Goal: Task Accomplishment & Management: Use online tool/utility

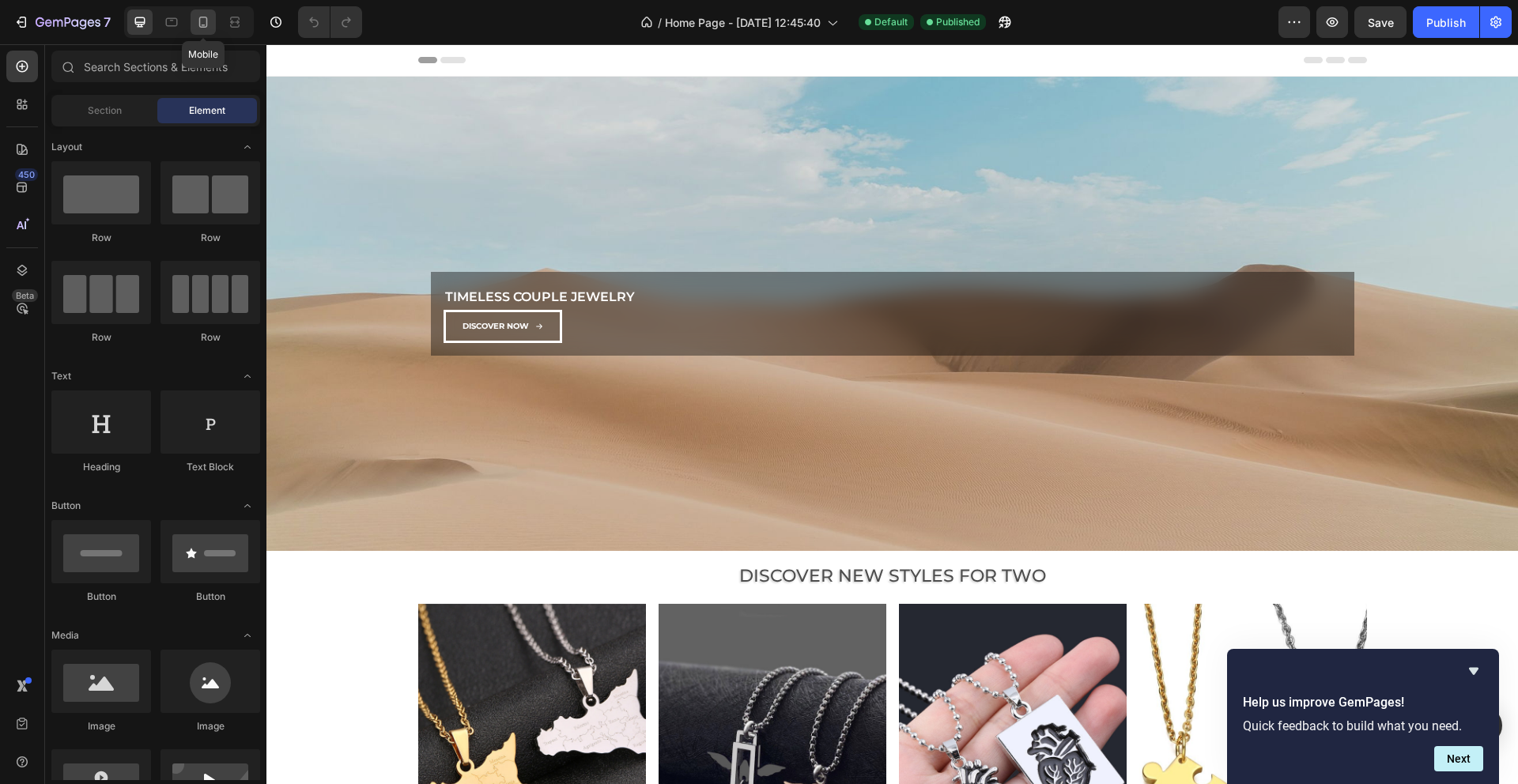
click at [201, 24] on icon at bounding box center [203, 22] width 16 height 16
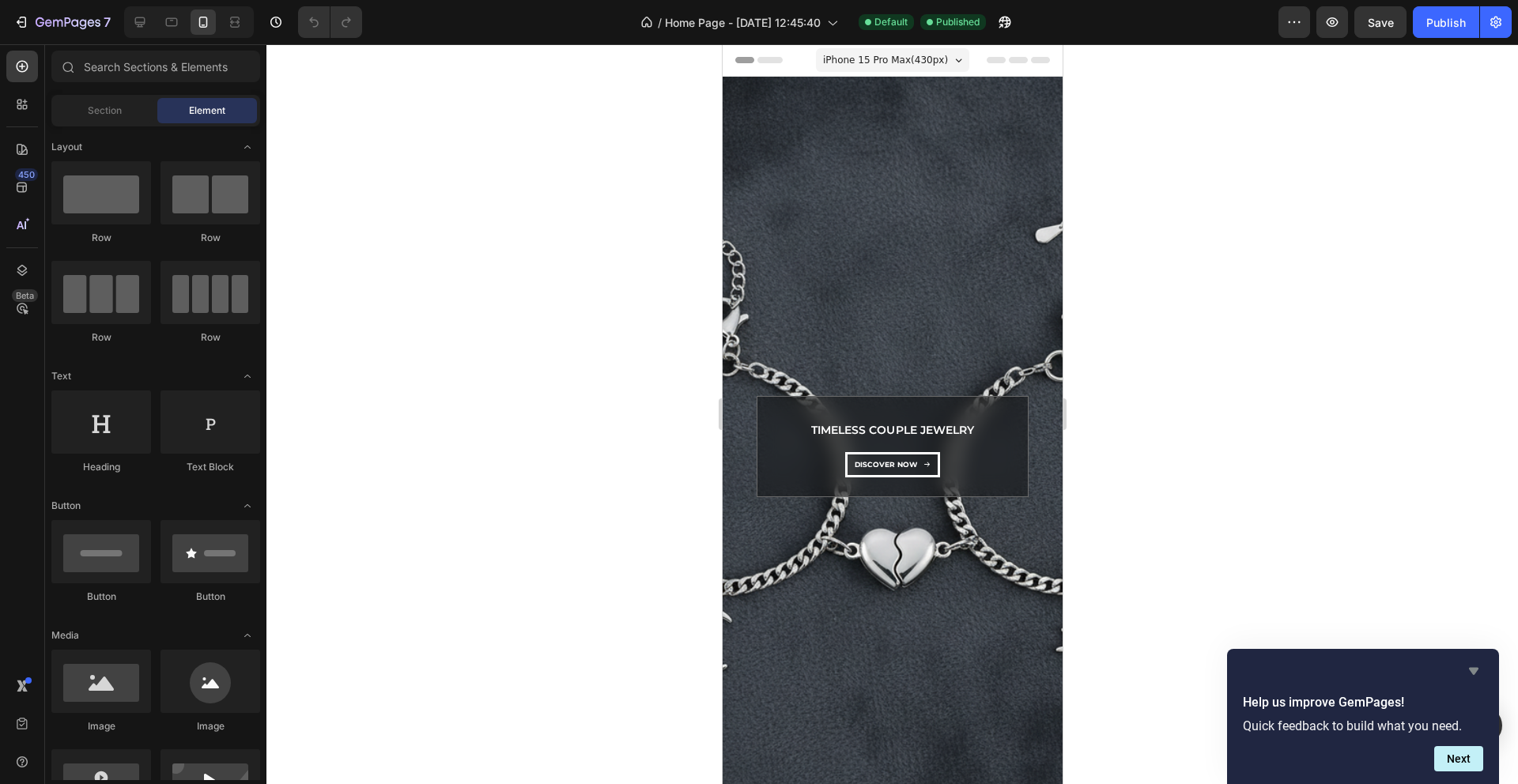
click at [1473, 672] on icon "Hide survey" at bounding box center [1474, 671] width 10 height 7
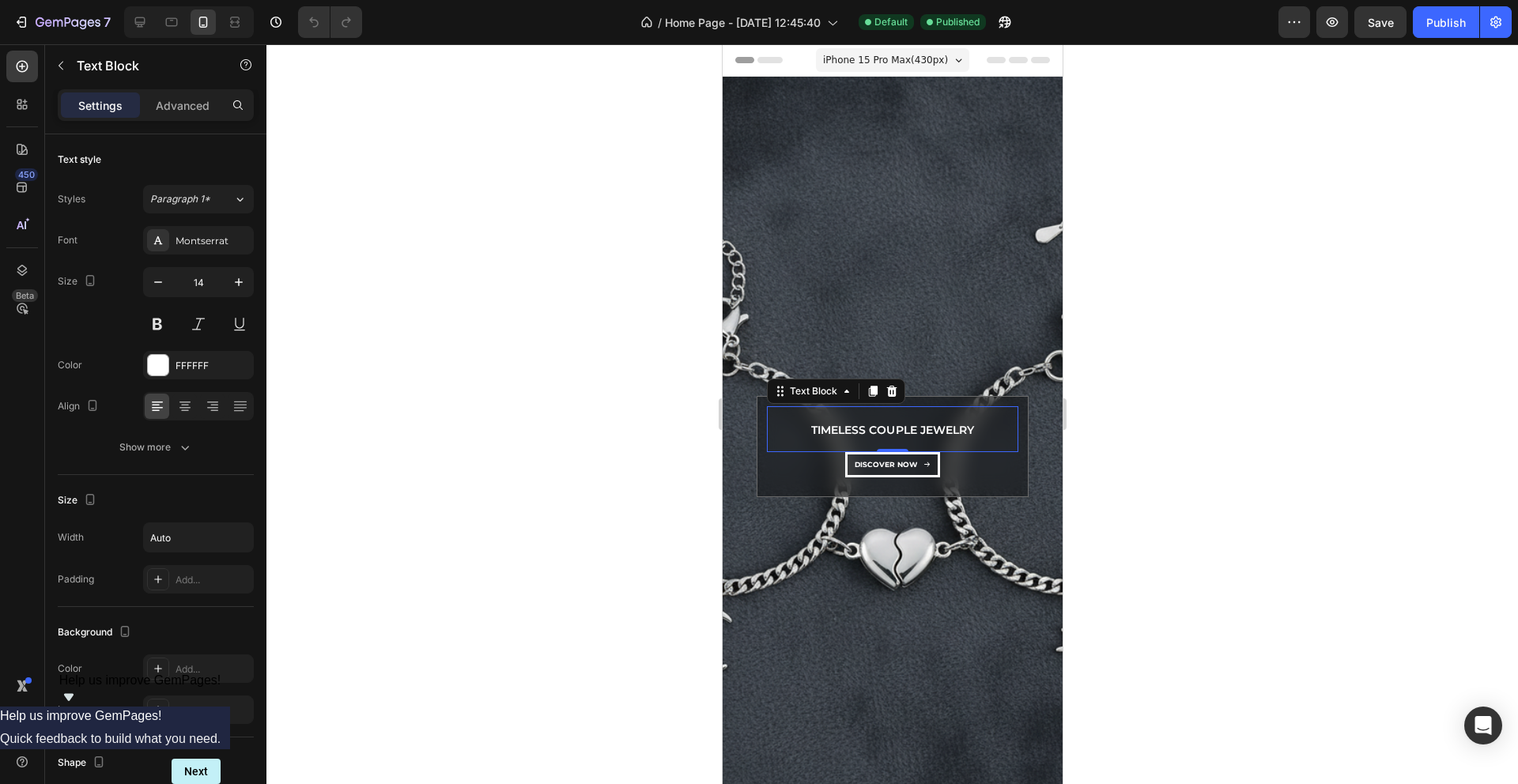
click at [881, 424] on p "Timeless Couple Jewelry" at bounding box center [892, 430] width 162 height 20
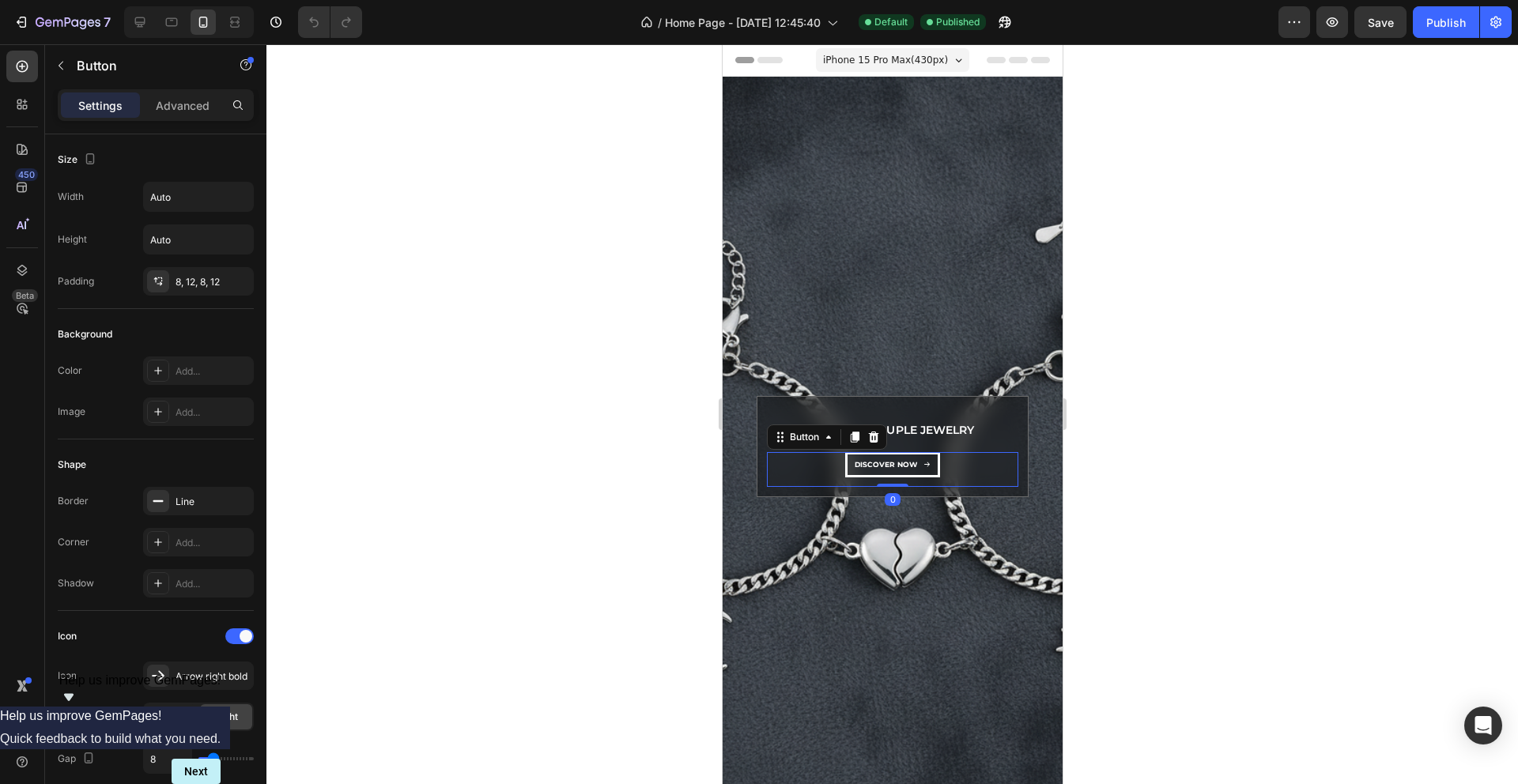
click at [815, 472] on div "dıscover now Button 0" at bounding box center [892, 469] width 251 height 35
click at [882, 469] on p "dıscover now" at bounding box center [885, 465] width 62 height 13
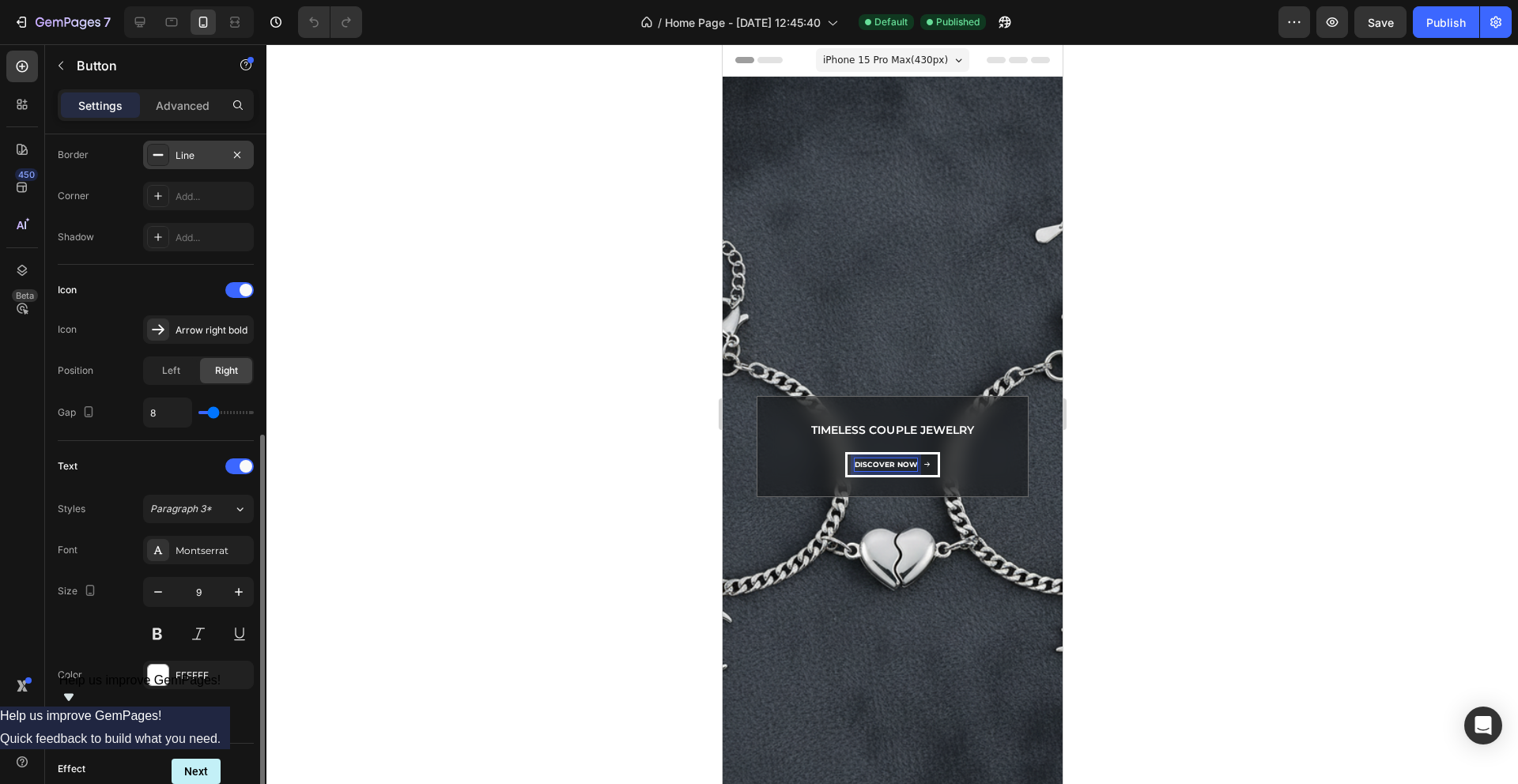
scroll to position [444, 0]
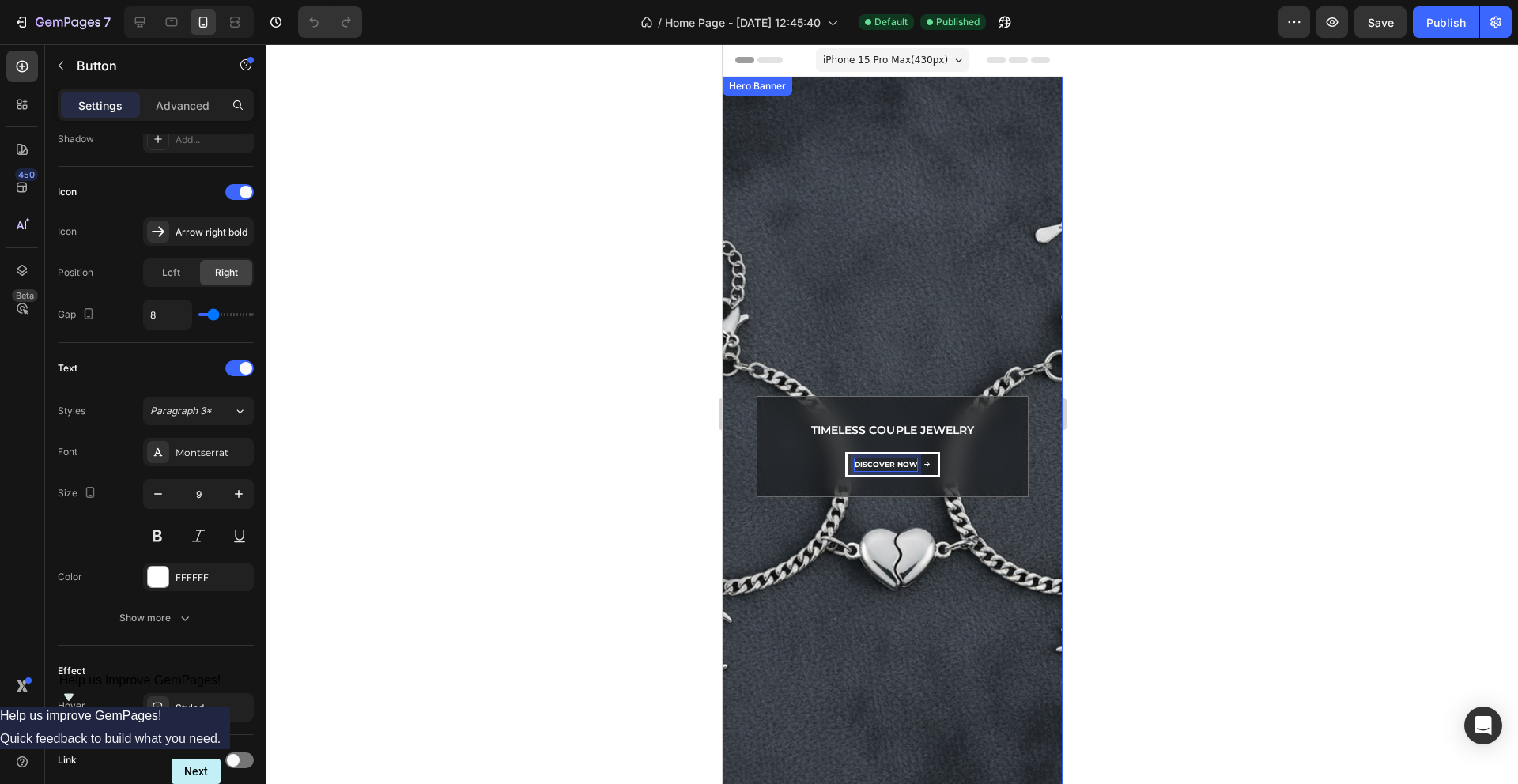
click at [859, 307] on div "Background Image" at bounding box center [892, 447] width 340 height 740
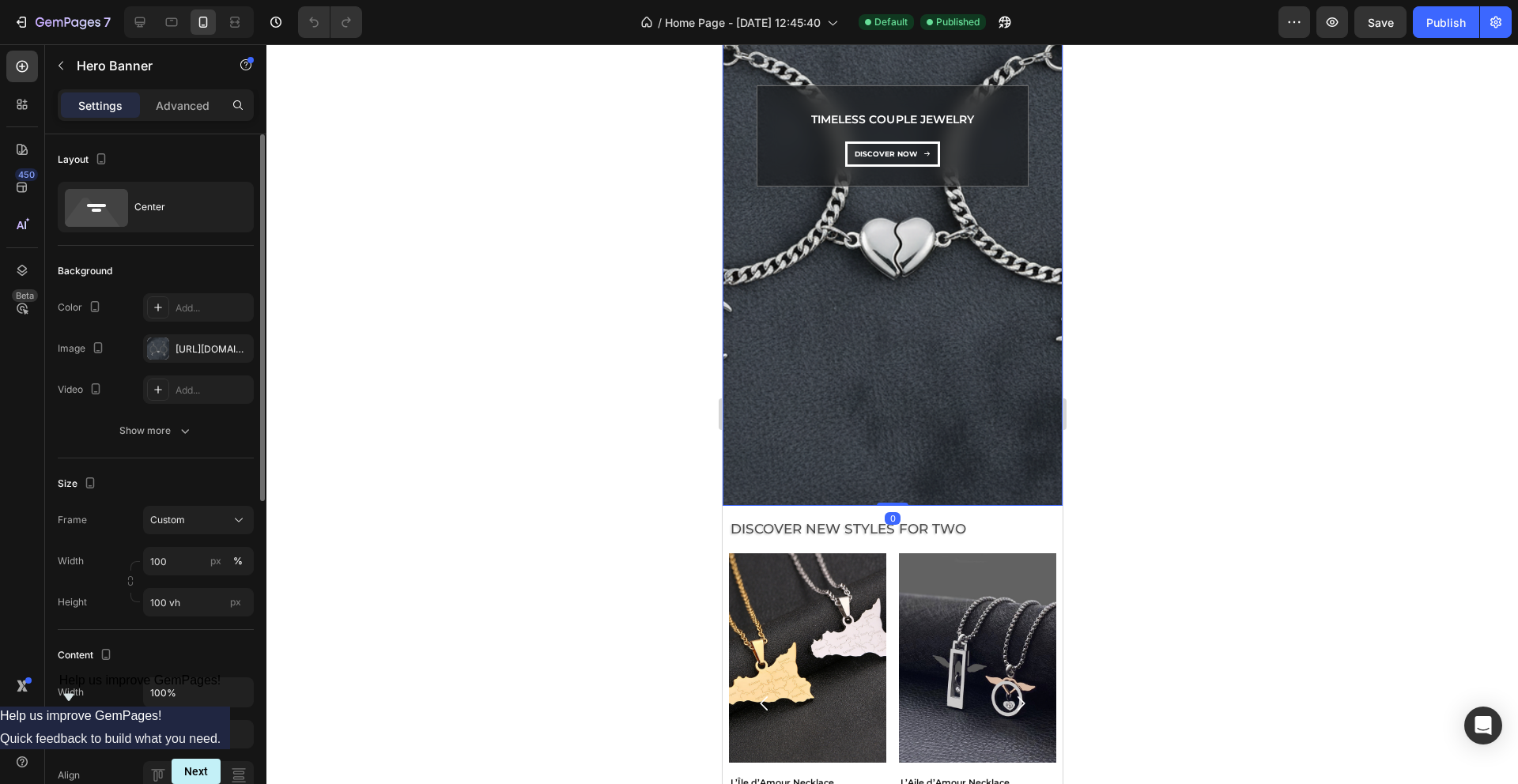
scroll to position [414, 0]
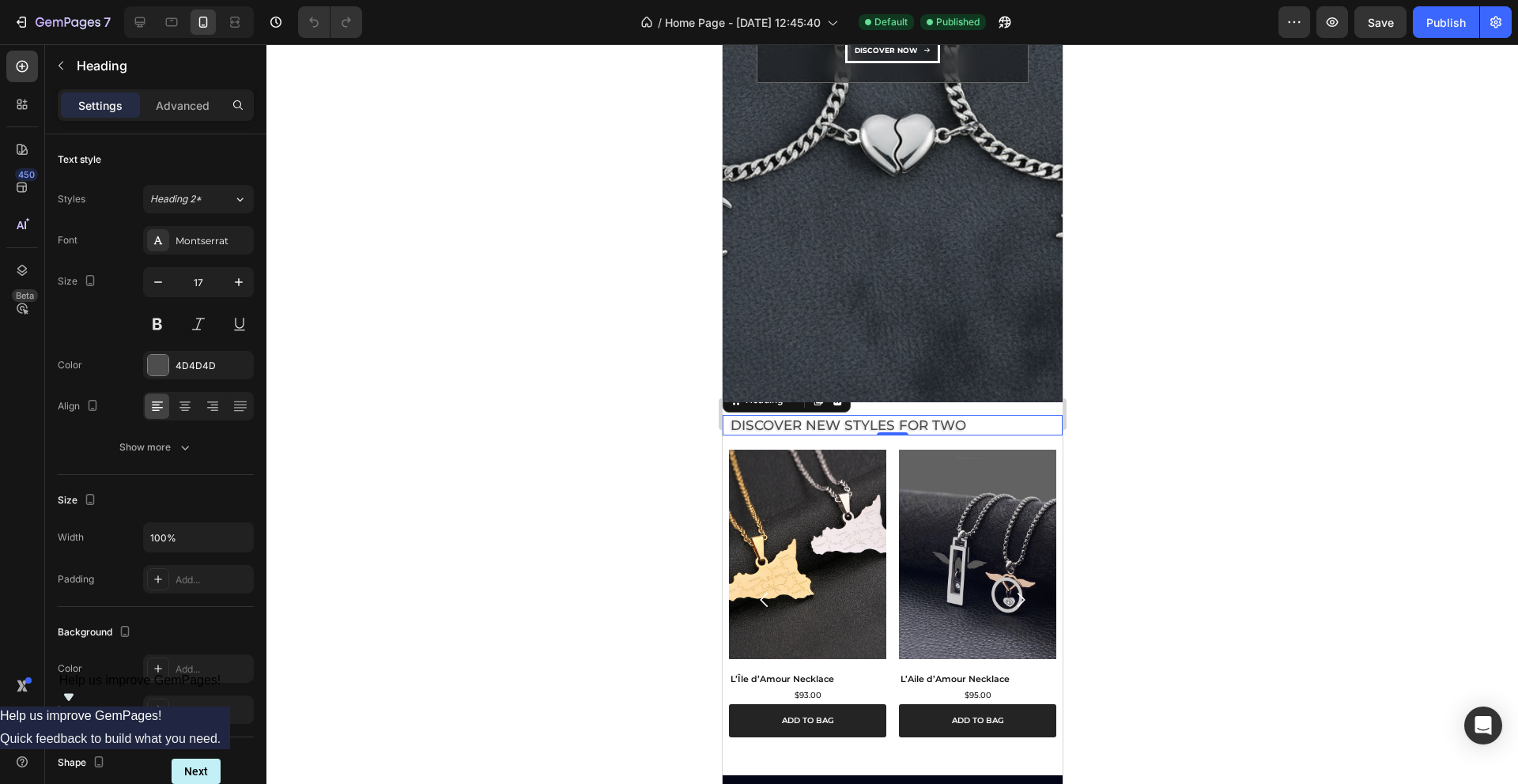
click at [829, 424] on h2 "Discover New Styles for Two" at bounding box center [894, 425] width 333 height 21
click at [222, 205] on div "Heading 2*" at bounding box center [192, 199] width 83 height 14
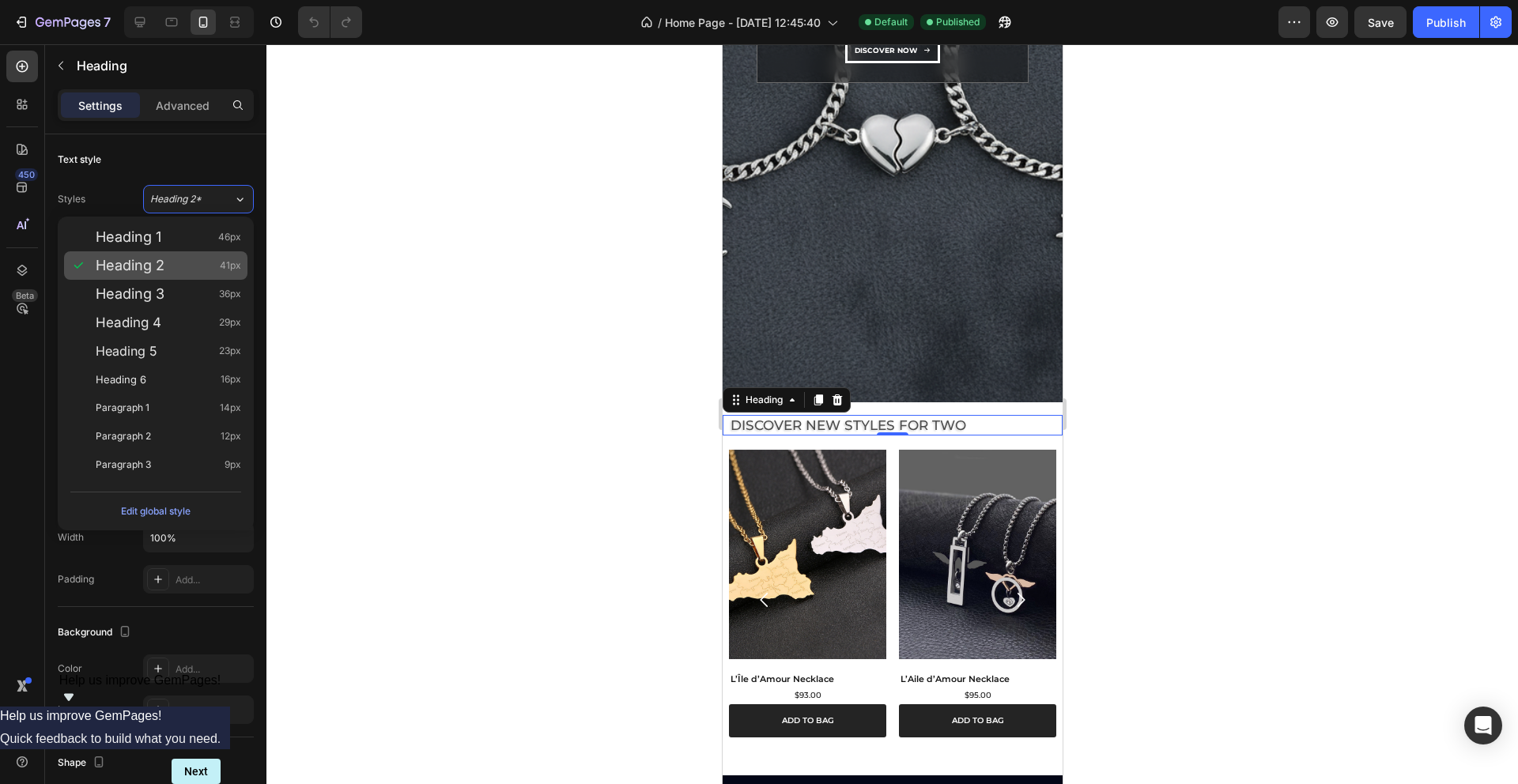
click at [189, 267] on div "Heading 2 41px" at bounding box center [168, 266] width 145 height 16
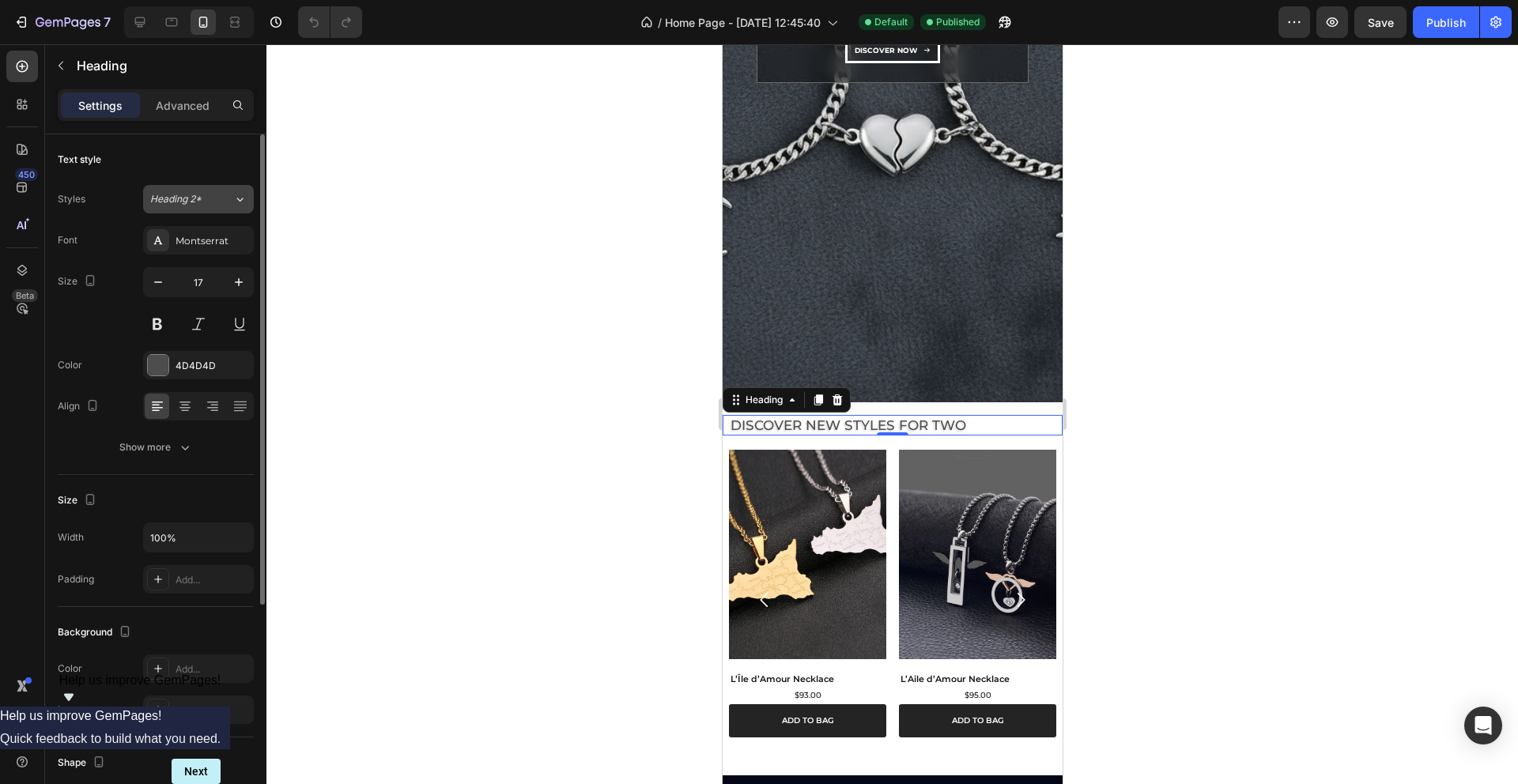
click at [216, 209] on button "Heading 2*" at bounding box center [199, 199] width 111 height 29
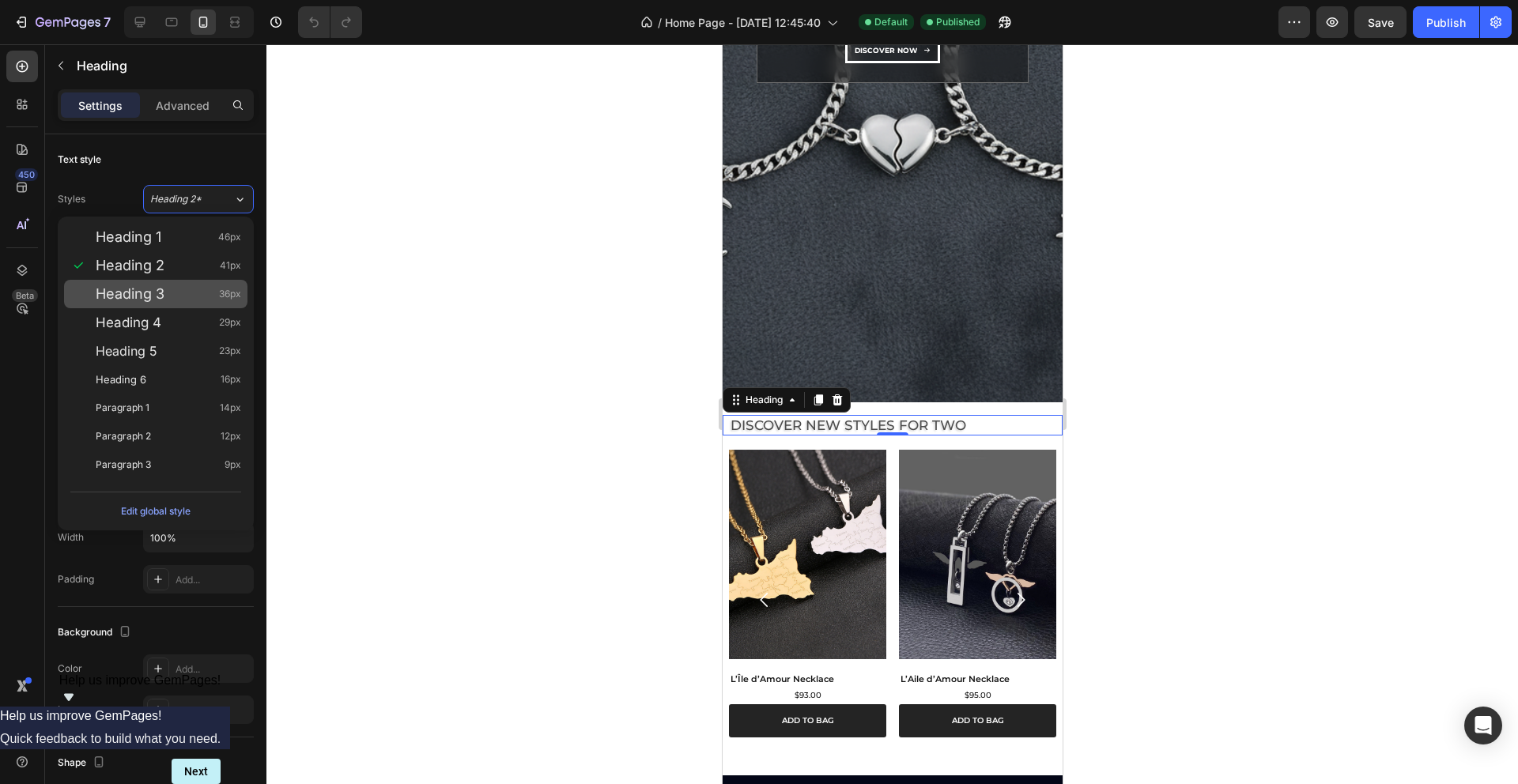
click at [180, 290] on div "Heading 3 36px" at bounding box center [168, 294] width 145 height 16
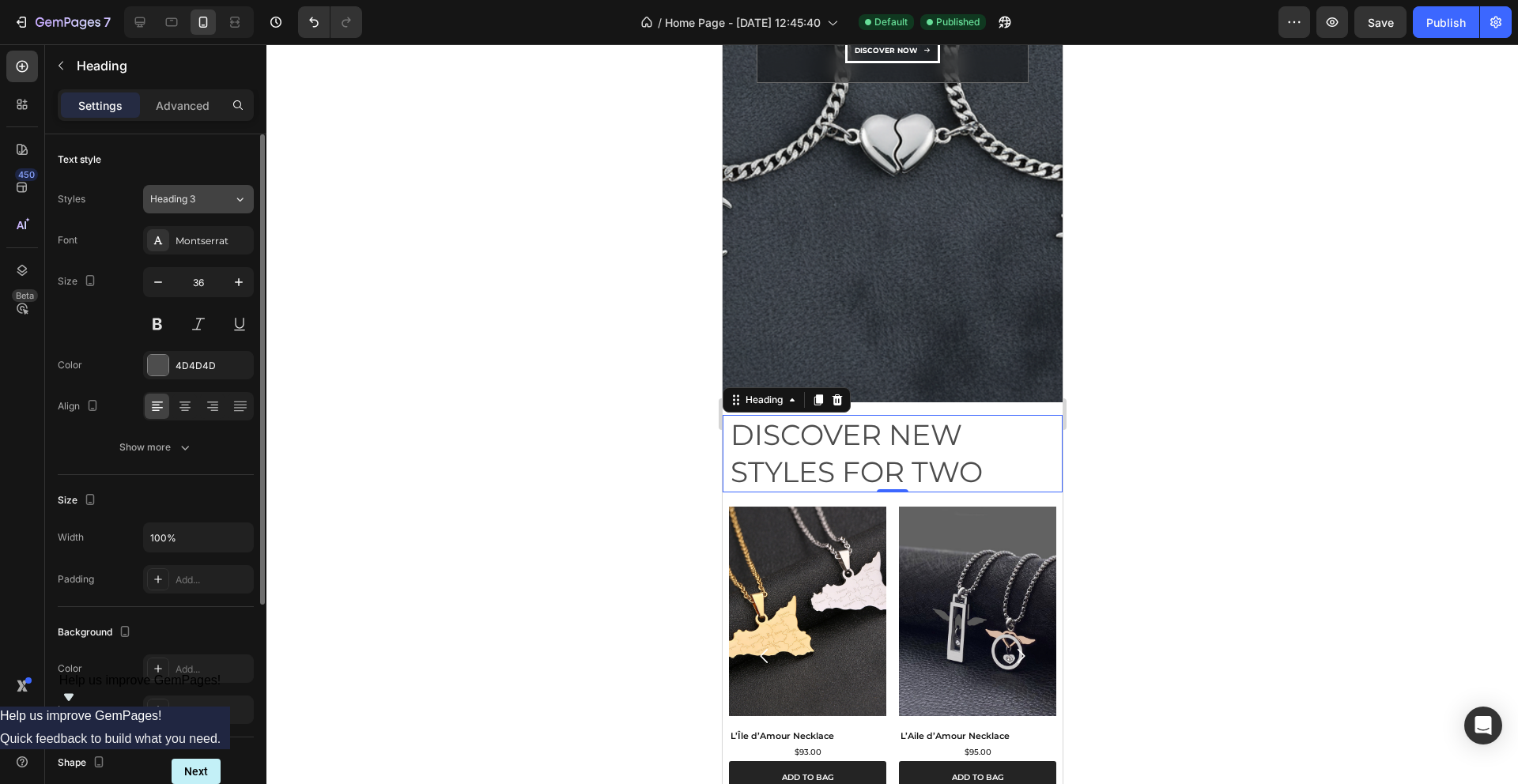
click at [229, 208] on button "Heading 3" at bounding box center [199, 199] width 111 height 29
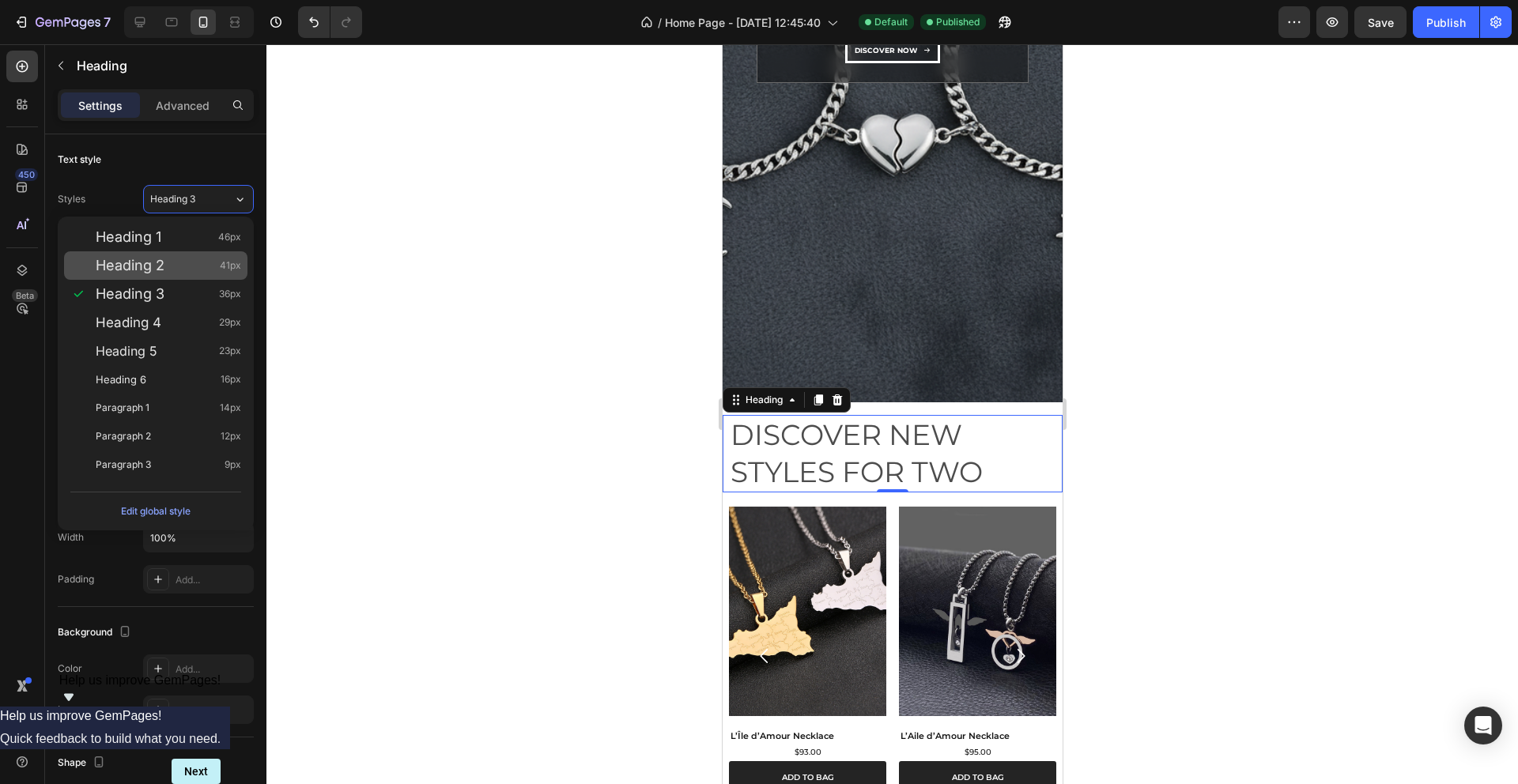
click at [188, 272] on div "Heading 2 41px" at bounding box center [168, 266] width 145 height 16
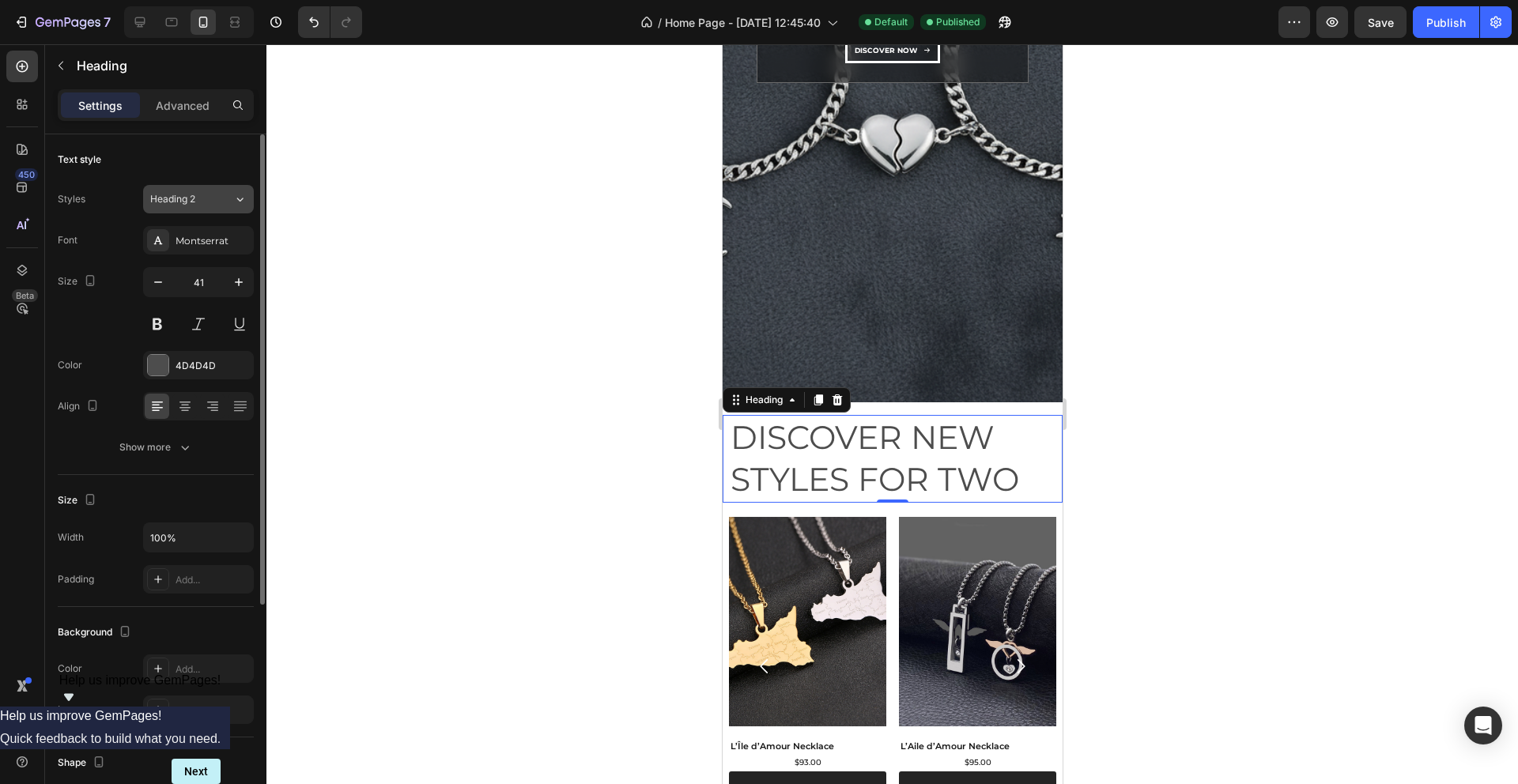
click at [229, 205] on div "Heading 2" at bounding box center [192, 199] width 83 height 14
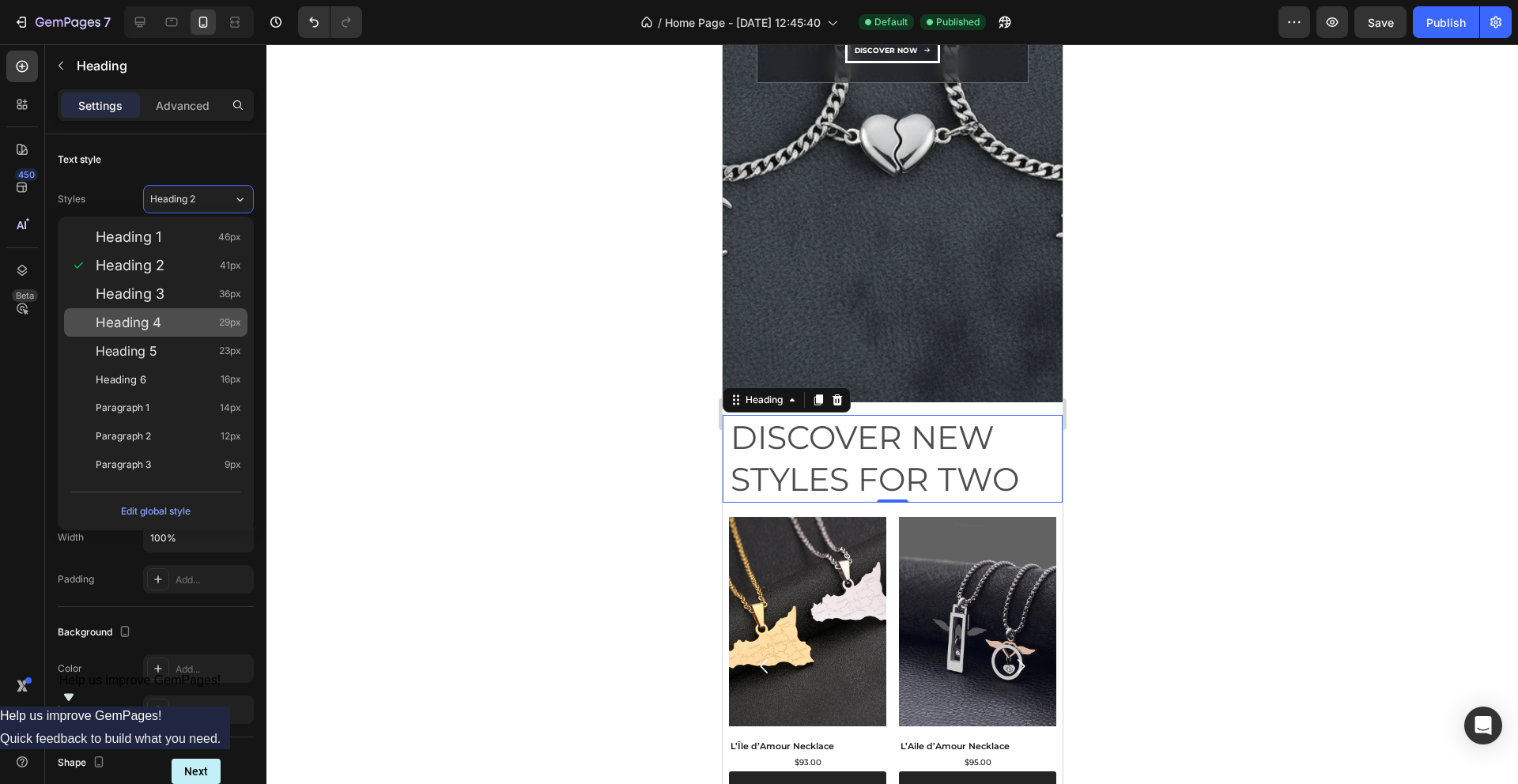
click at [178, 317] on div "Heading 4 29px" at bounding box center [168, 322] width 145 height 16
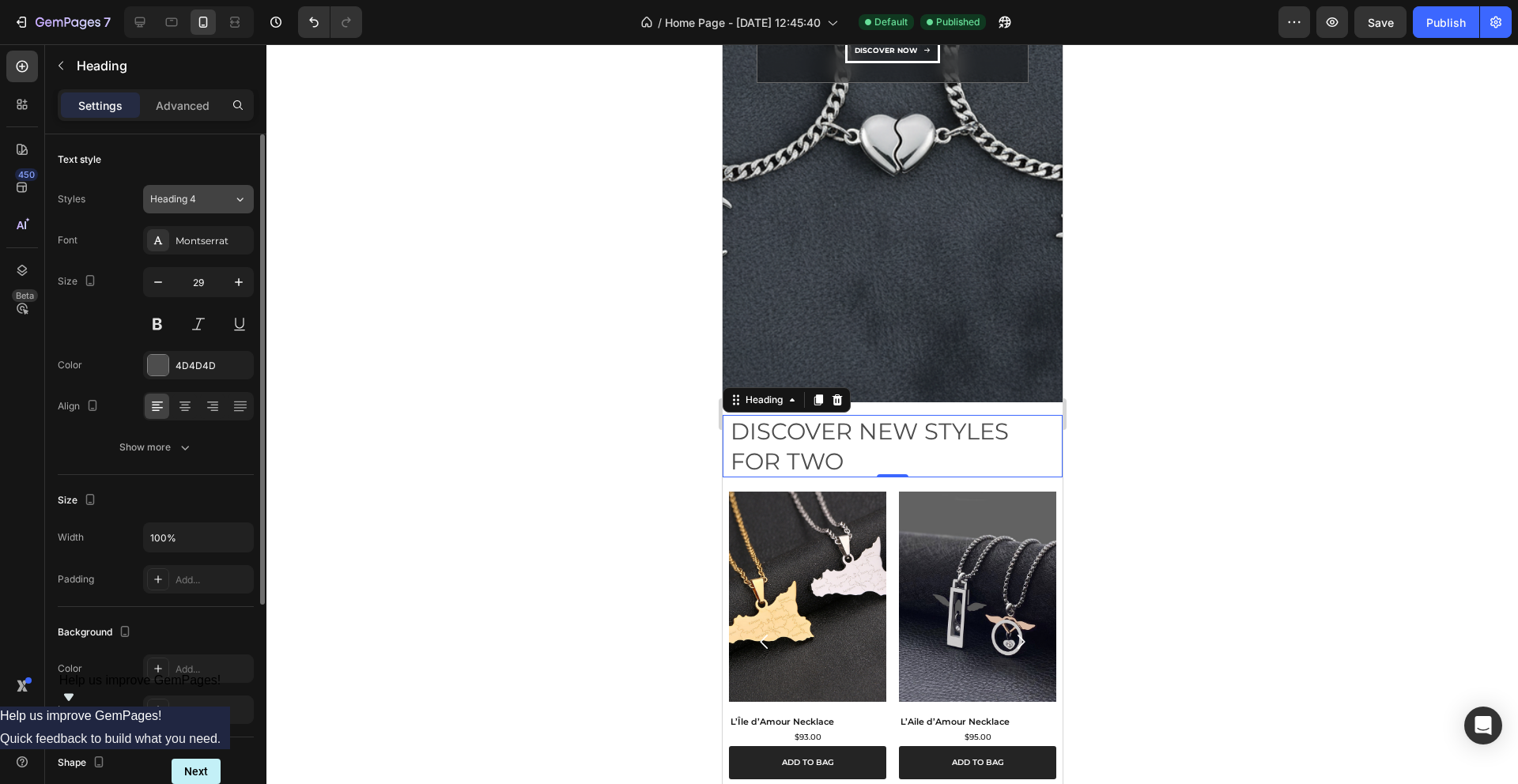
click at [219, 197] on div "Heading 4" at bounding box center [192, 199] width 83 height 14
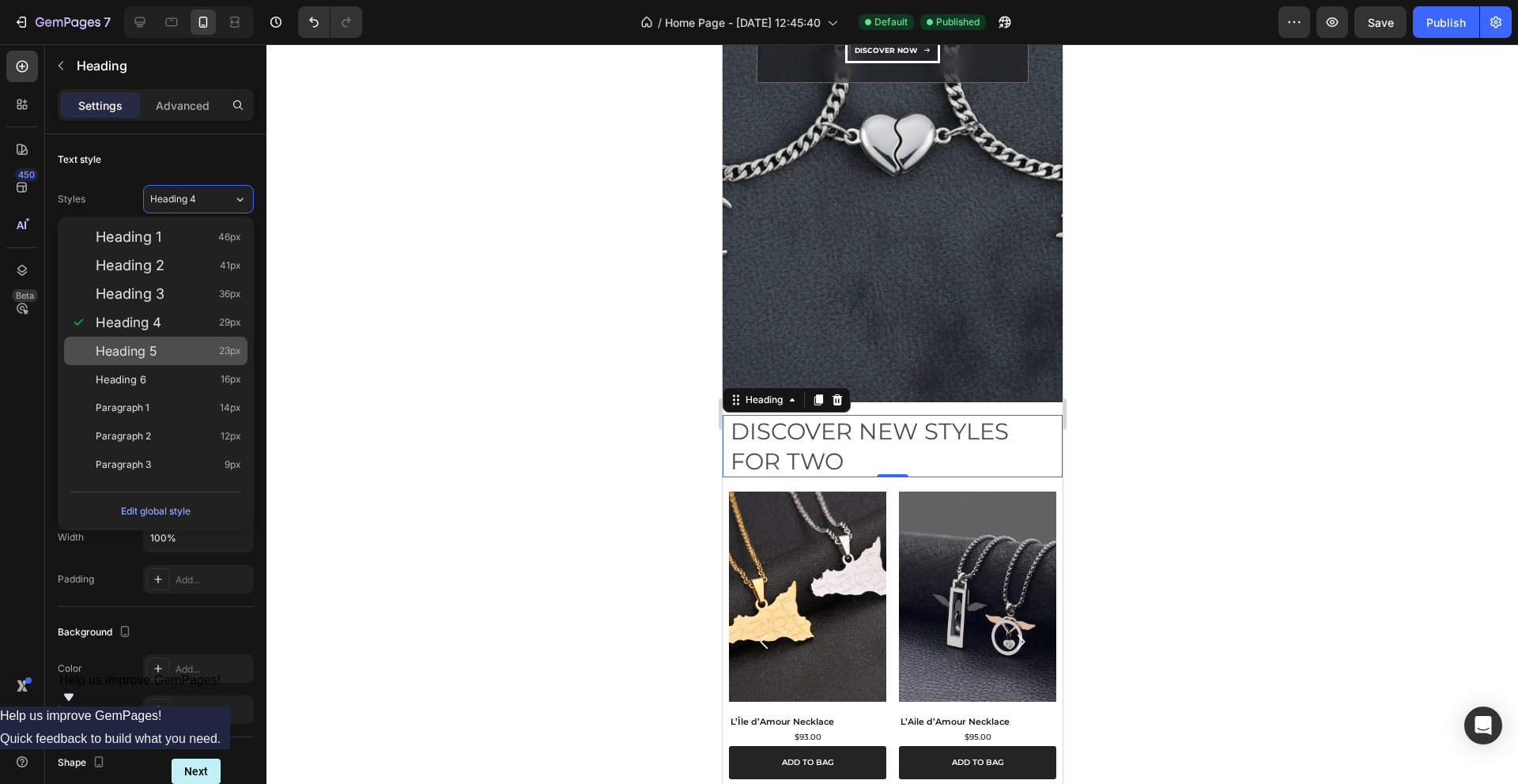
click at [174, 345] on div "Heading 5 23px" at bounding box center [168, 351] width 145 height 16
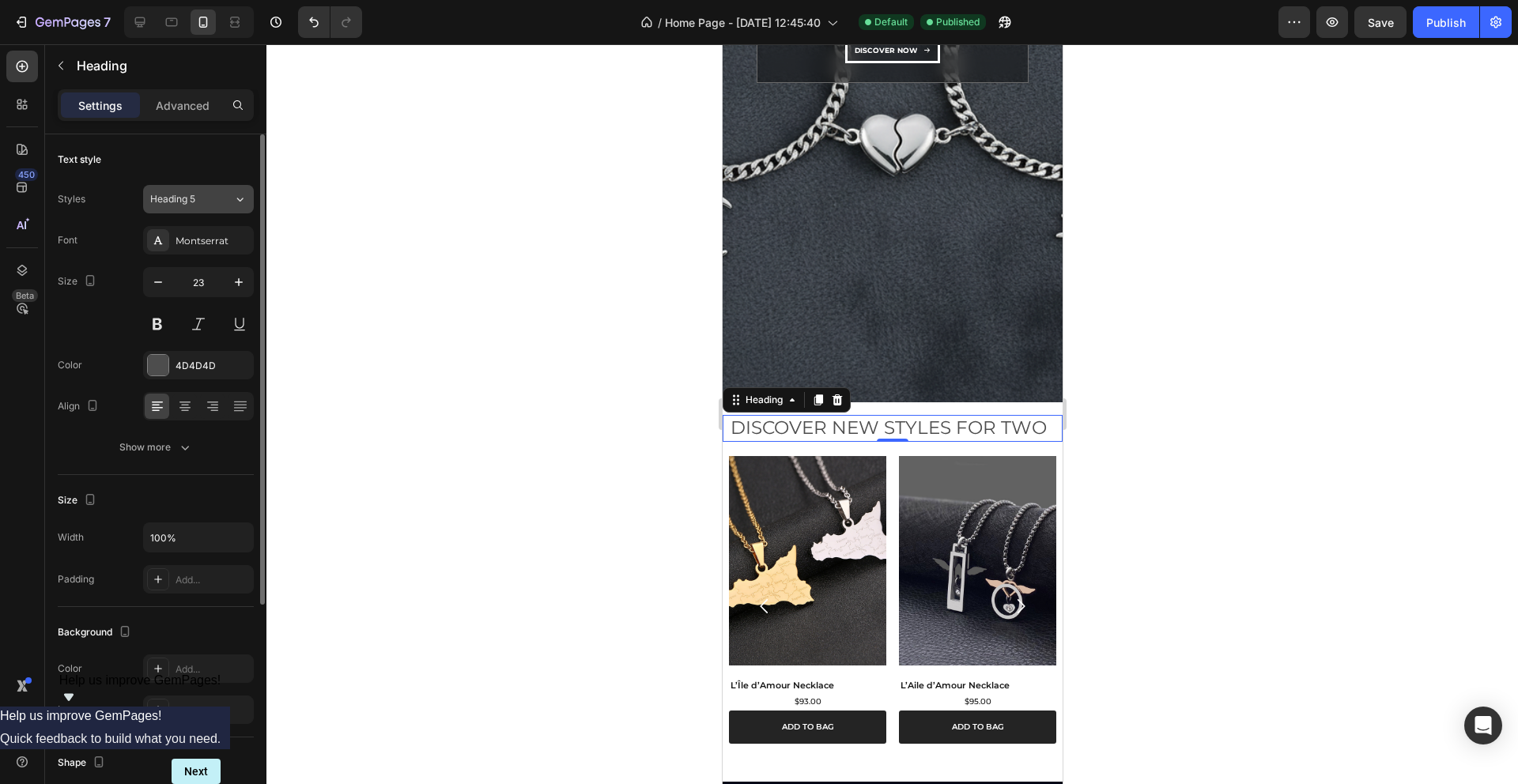
click at [234, 203] on icon at bounding box center [240, 199] width 14 height 16
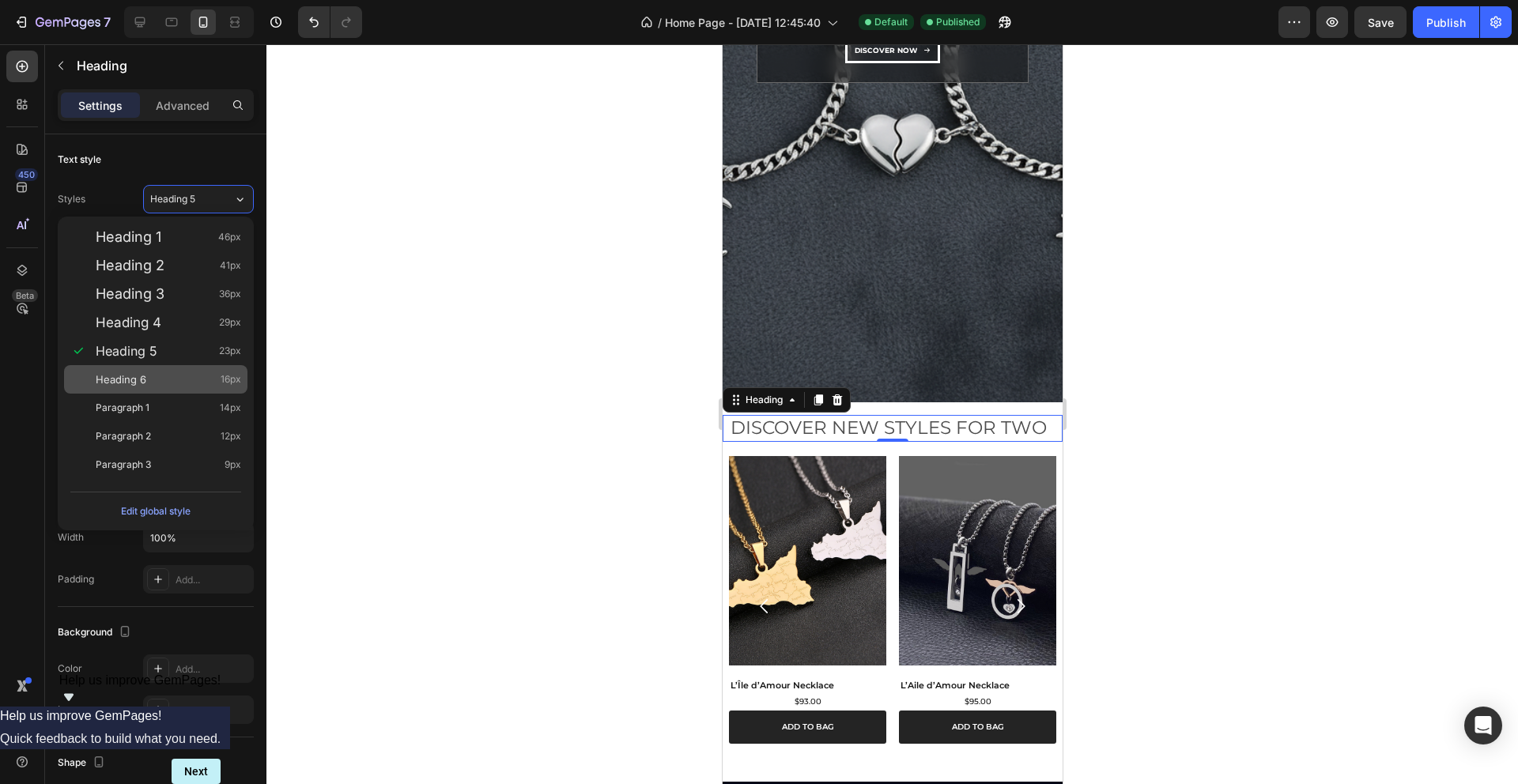
click at [148, 384] on div "Heading 6 16px" at bounding box center [168, 380] width 145 height 16
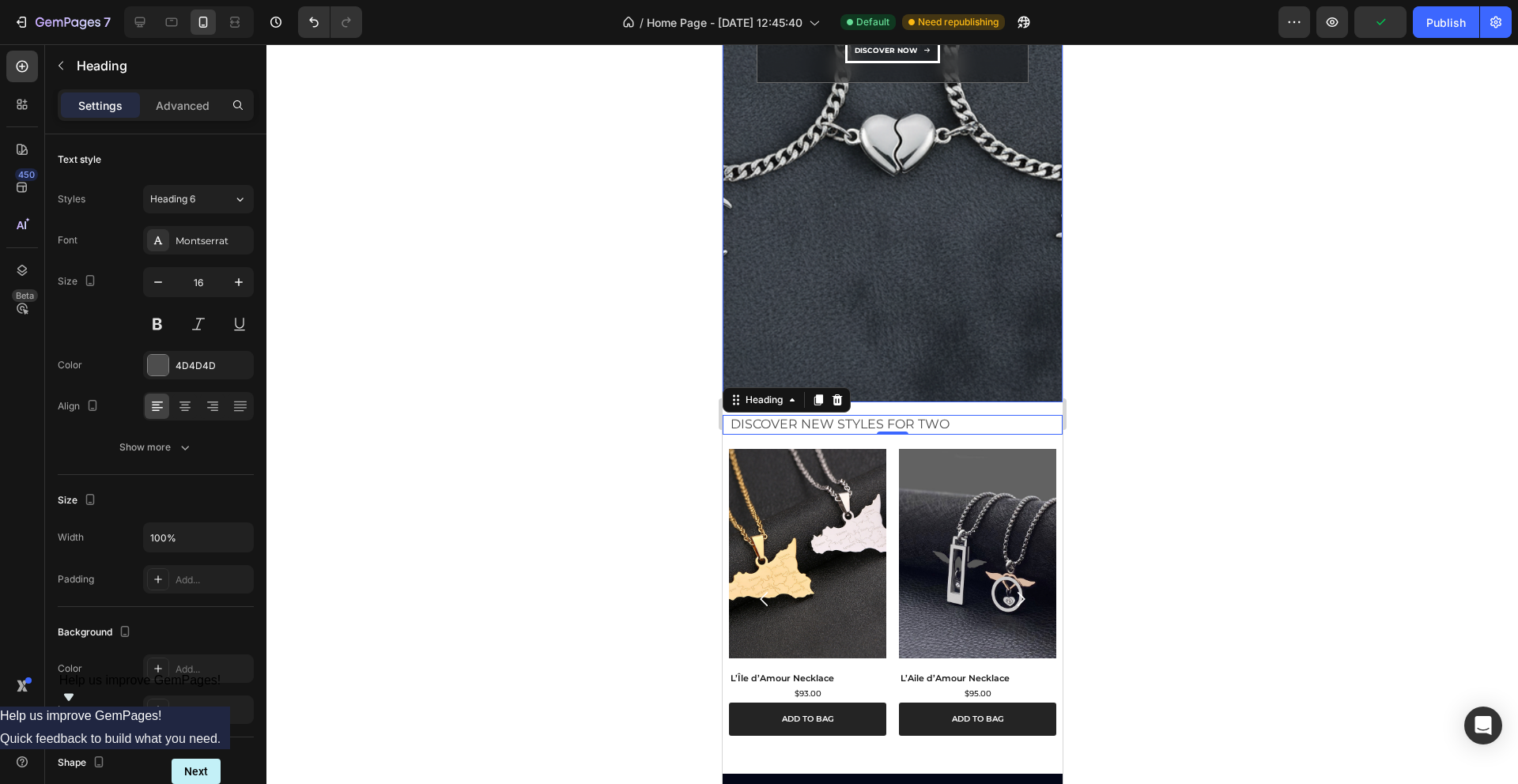
scroll to position [405, 0]
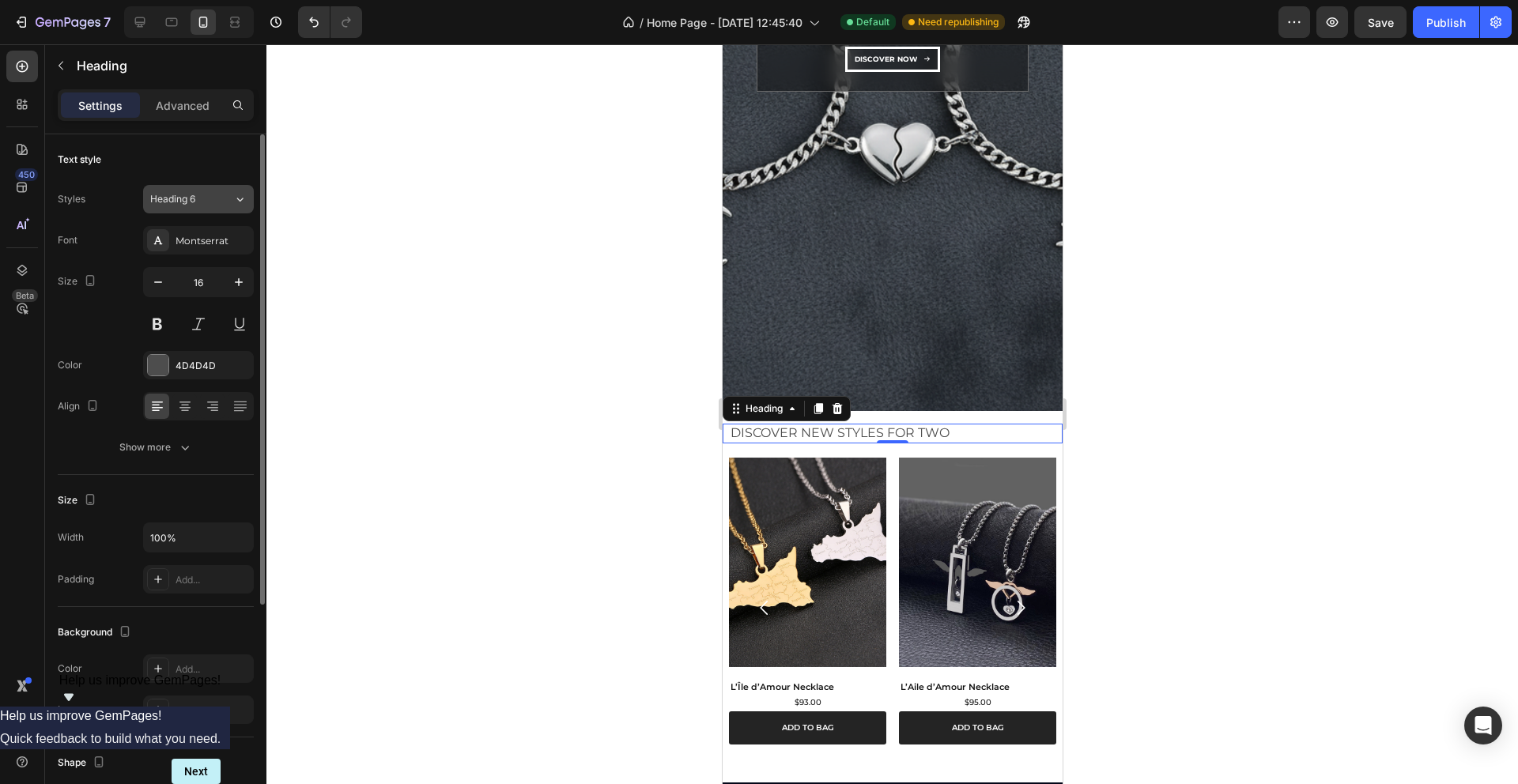
click at [215, 196] on div "Heading 6" at bounding box center [192, 199] width 83 height 14
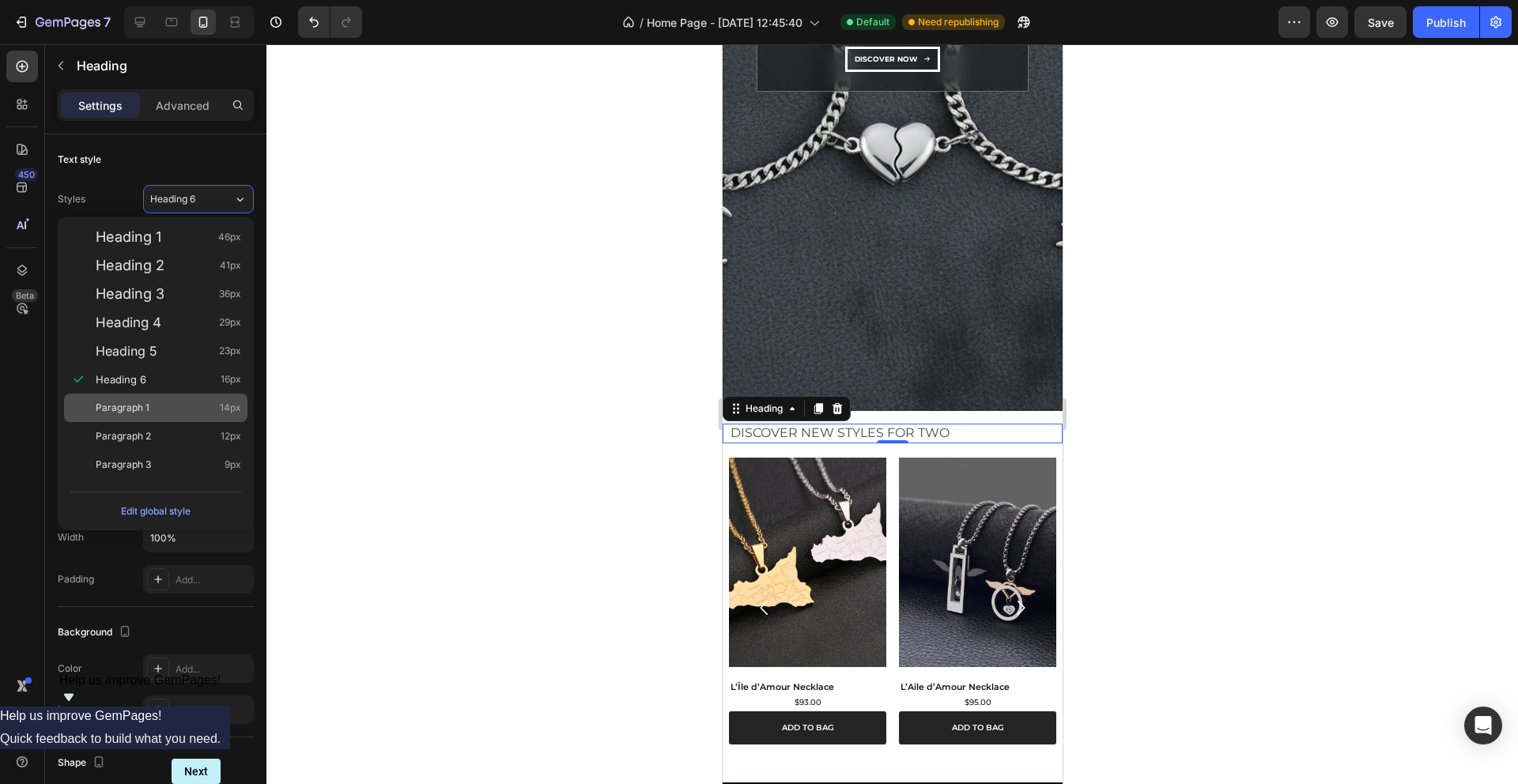
click at [179, 404] on div "Paragraph 1 14px" at bounding box center [168, 408] width 145 height 16
type input "14"
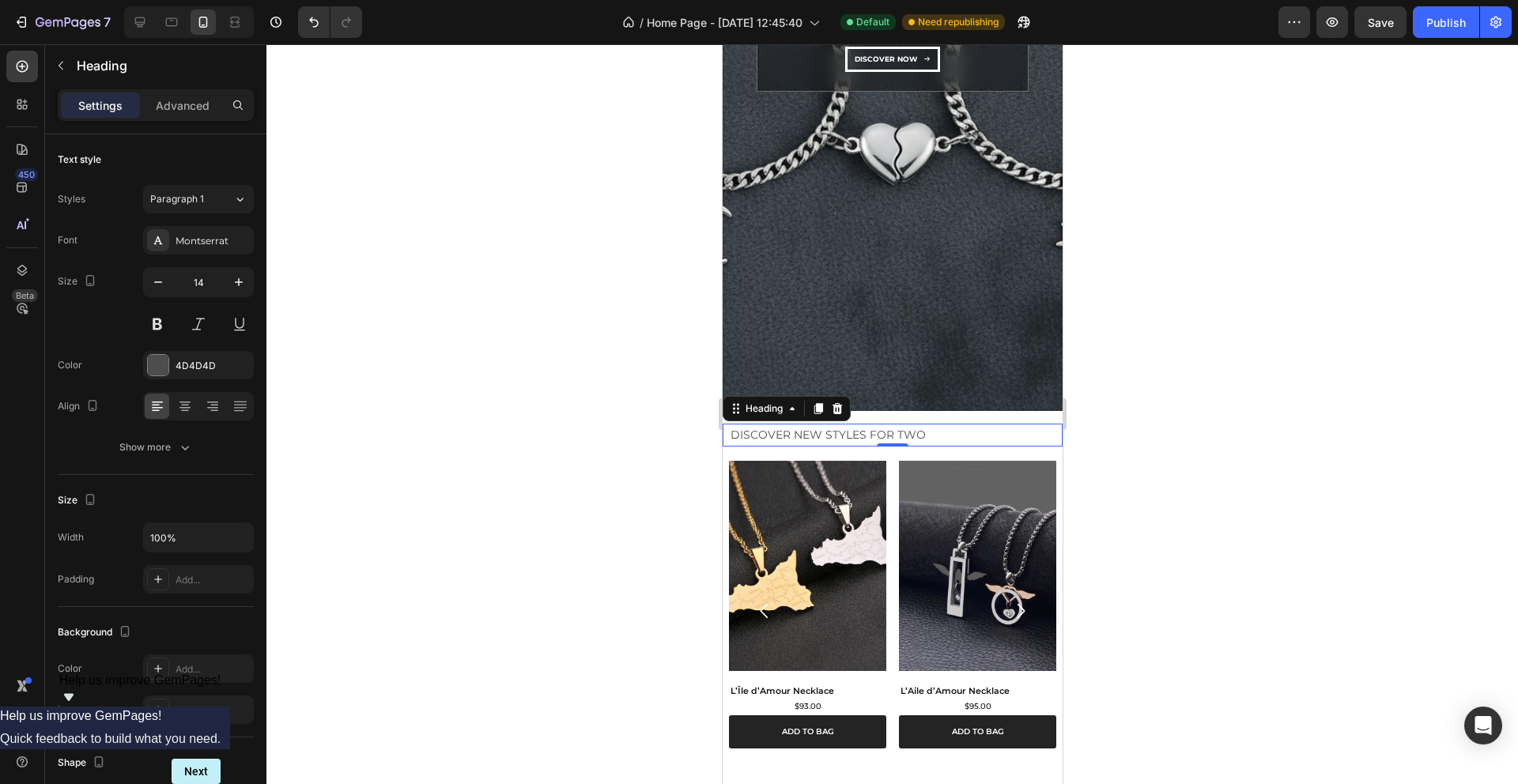
click at [543, 302] on div at bounding box center [892, 414] width 1252 height 740
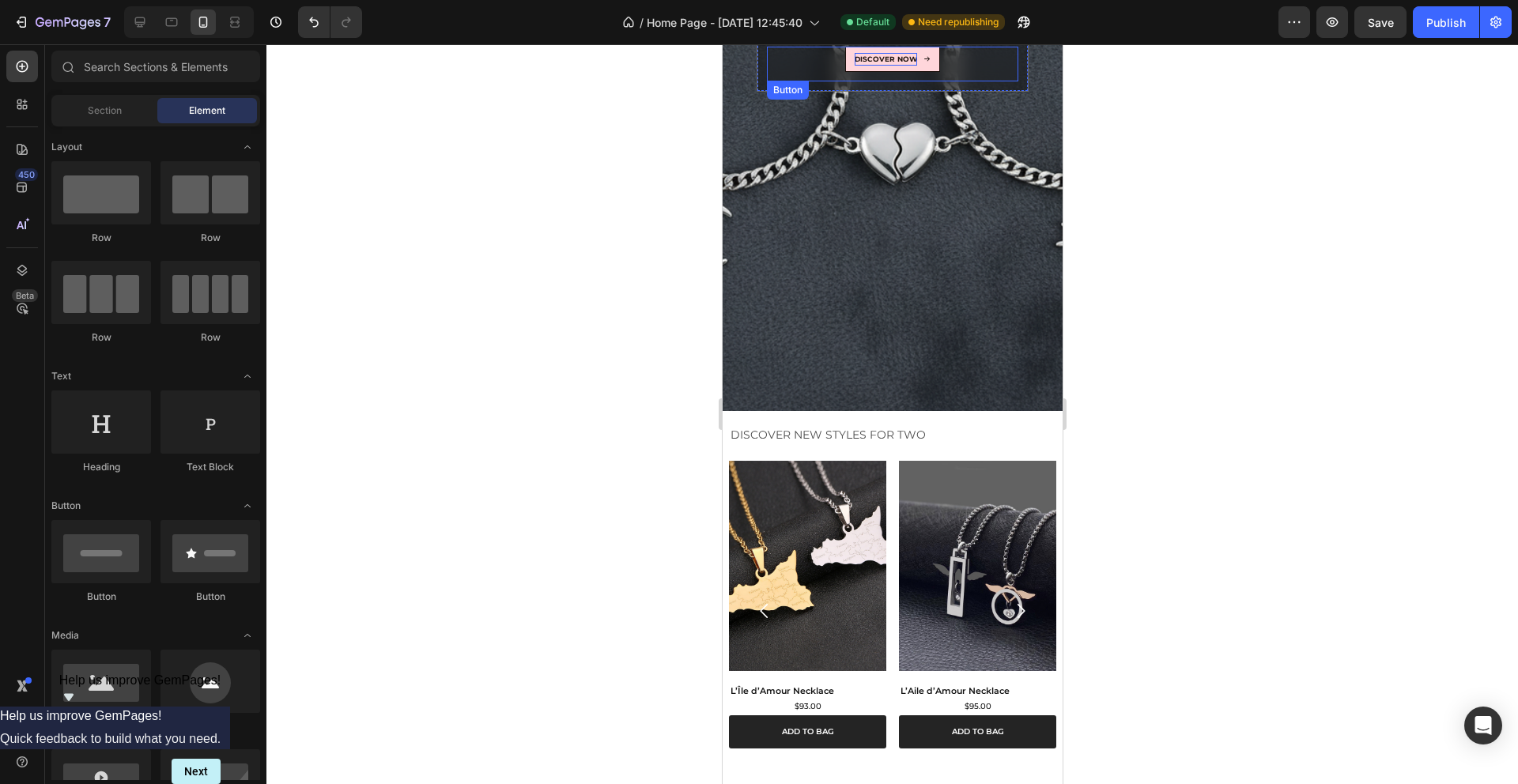
click at [876, 57] on p "dıscover now" at bounding box center [885, 59] width 62 height 13
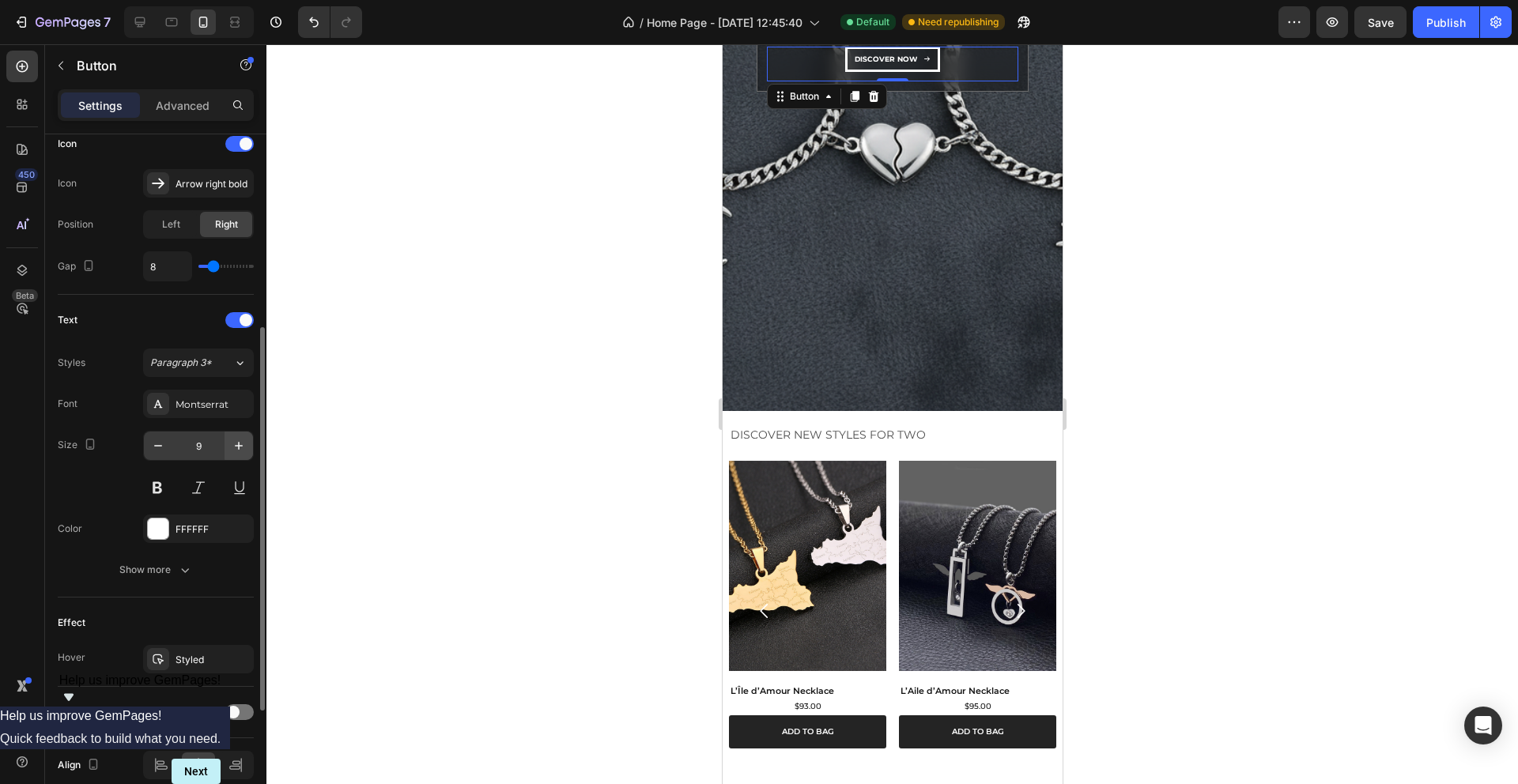
scroll to position [523, 0]
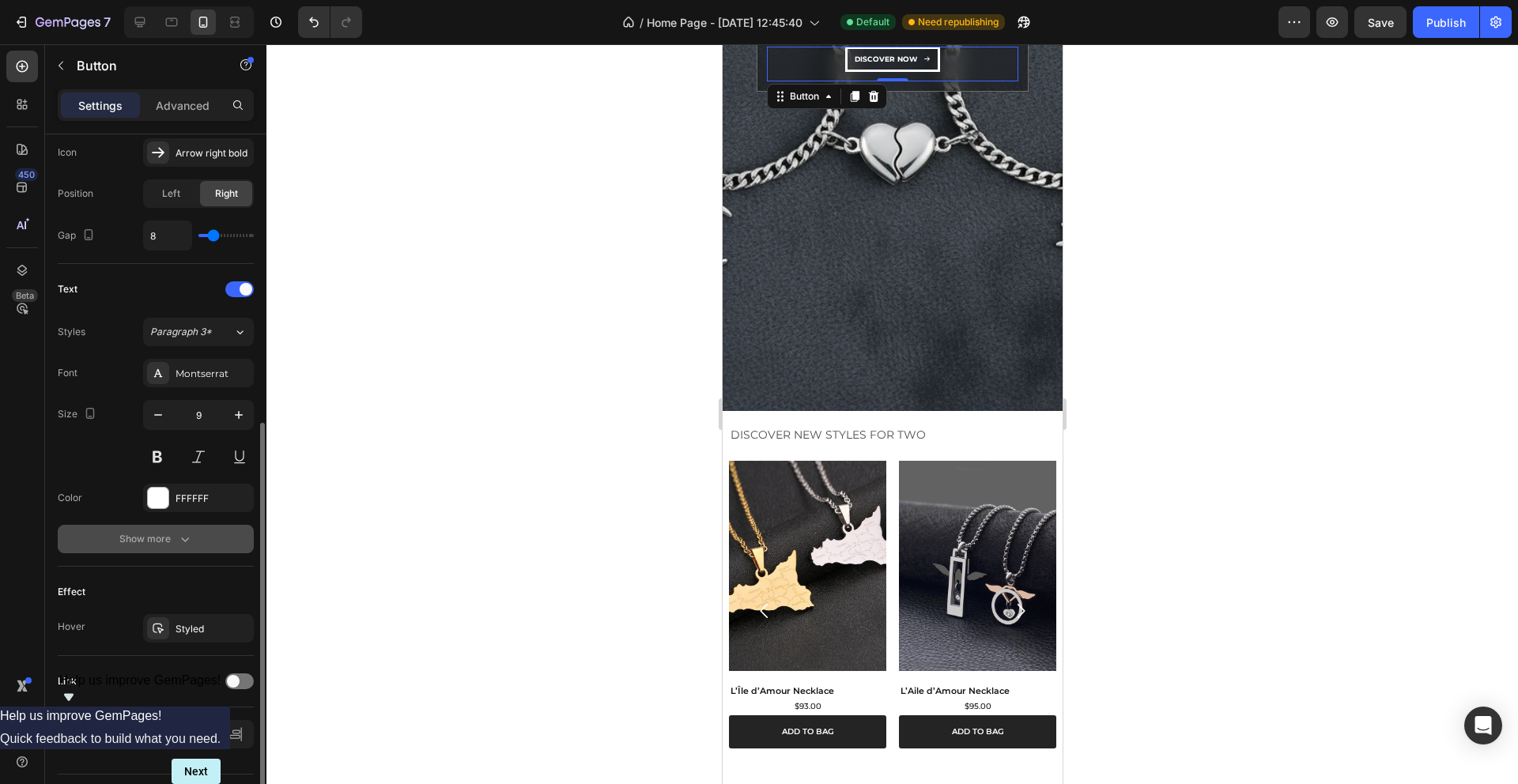
click at [223, 533] on button "Show more" at bounding box center [155, 539] width 196 height 29
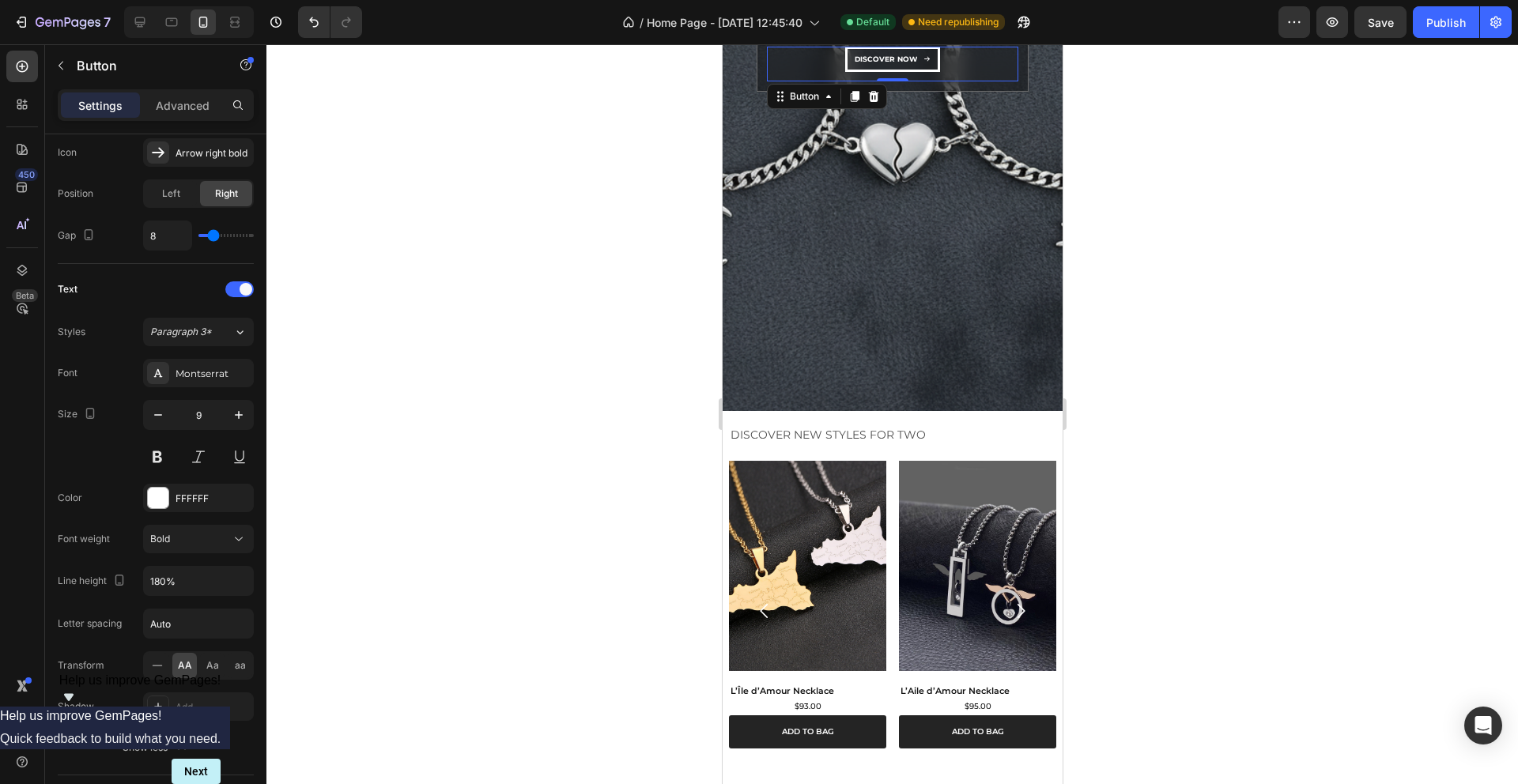
click at [1143, 161] on div at bounding box center [892, 414] width 1252 height 740
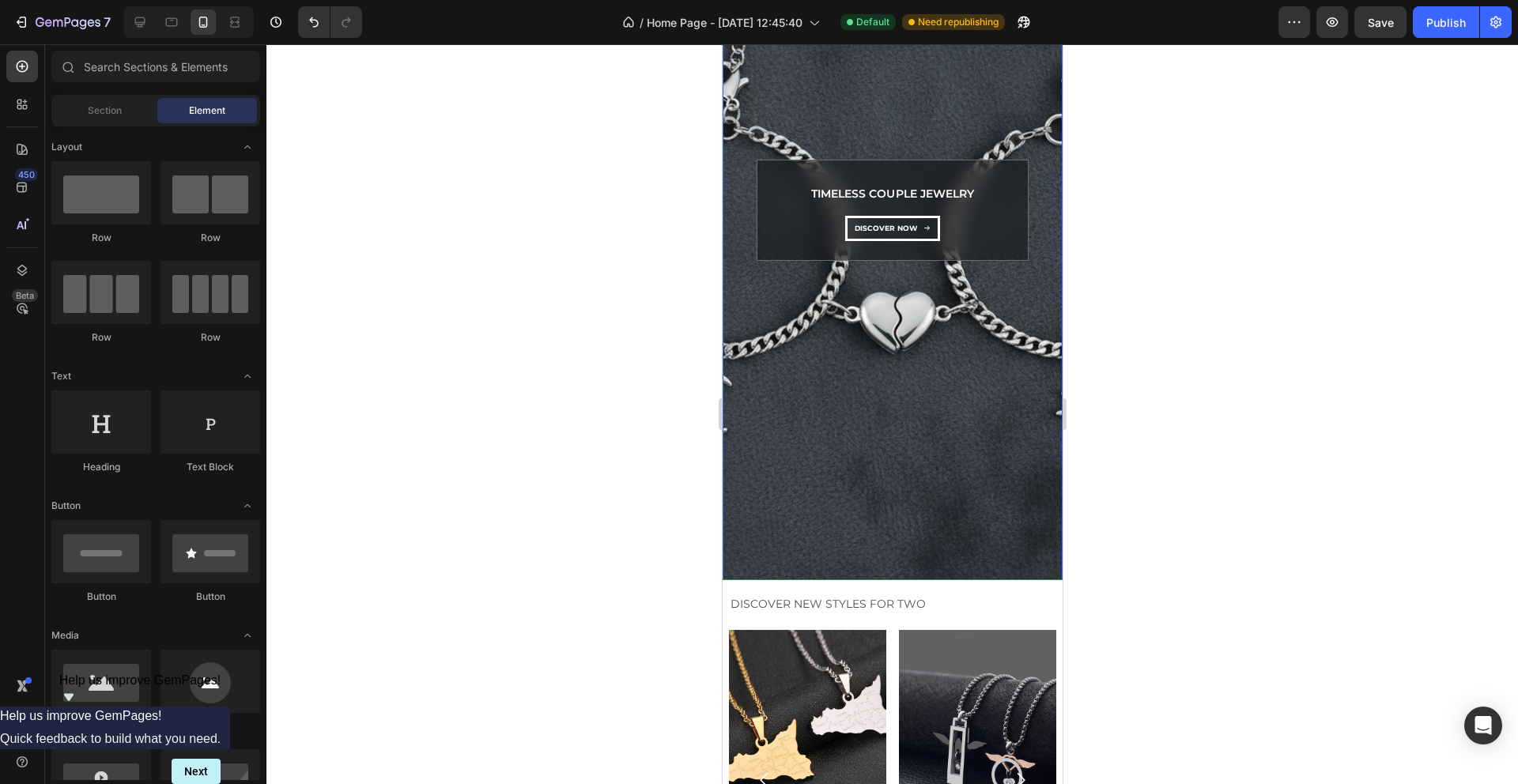
scroll to position [208, 0]
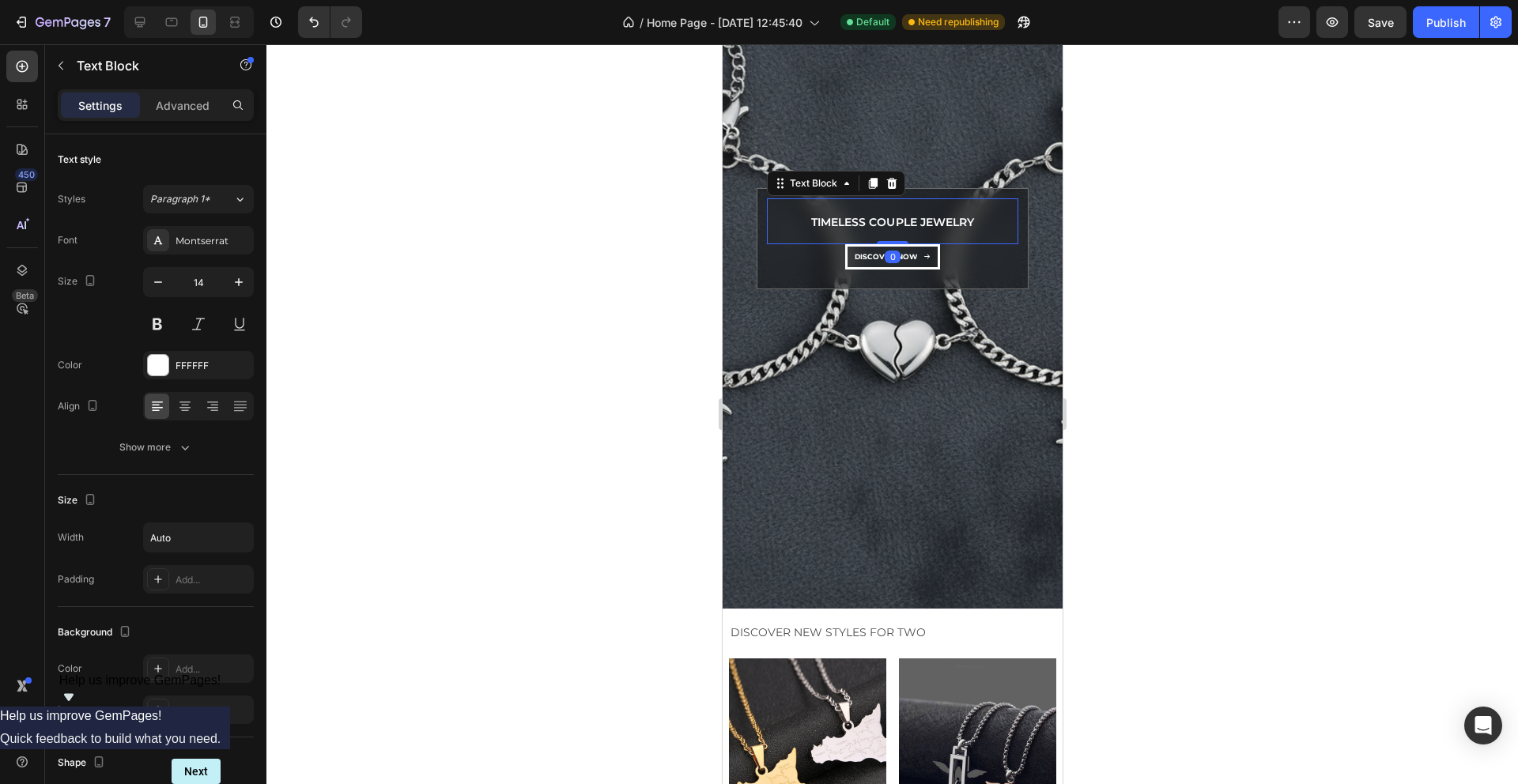
click at [891, 223] on p "Timeless Couple Jewelry" at bounding box center [892, 222] width 162 height 20
click at [188, 444] on icon "button" at bounding box center [185, 448] width 16 height 16
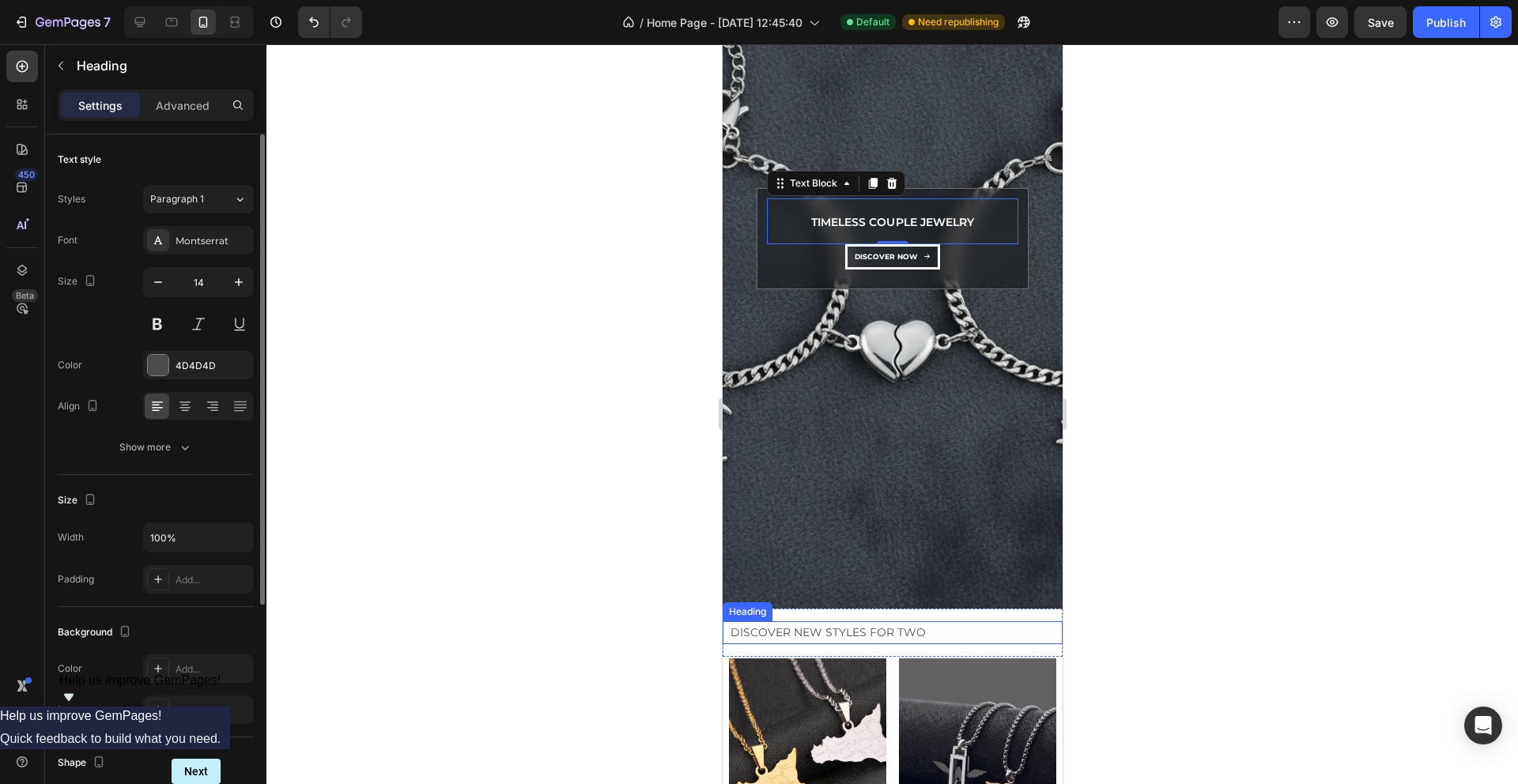
click at [795, 631] on h2 "Discover New Styles for Two" at bounding box center [894, 632] width 333 height 23
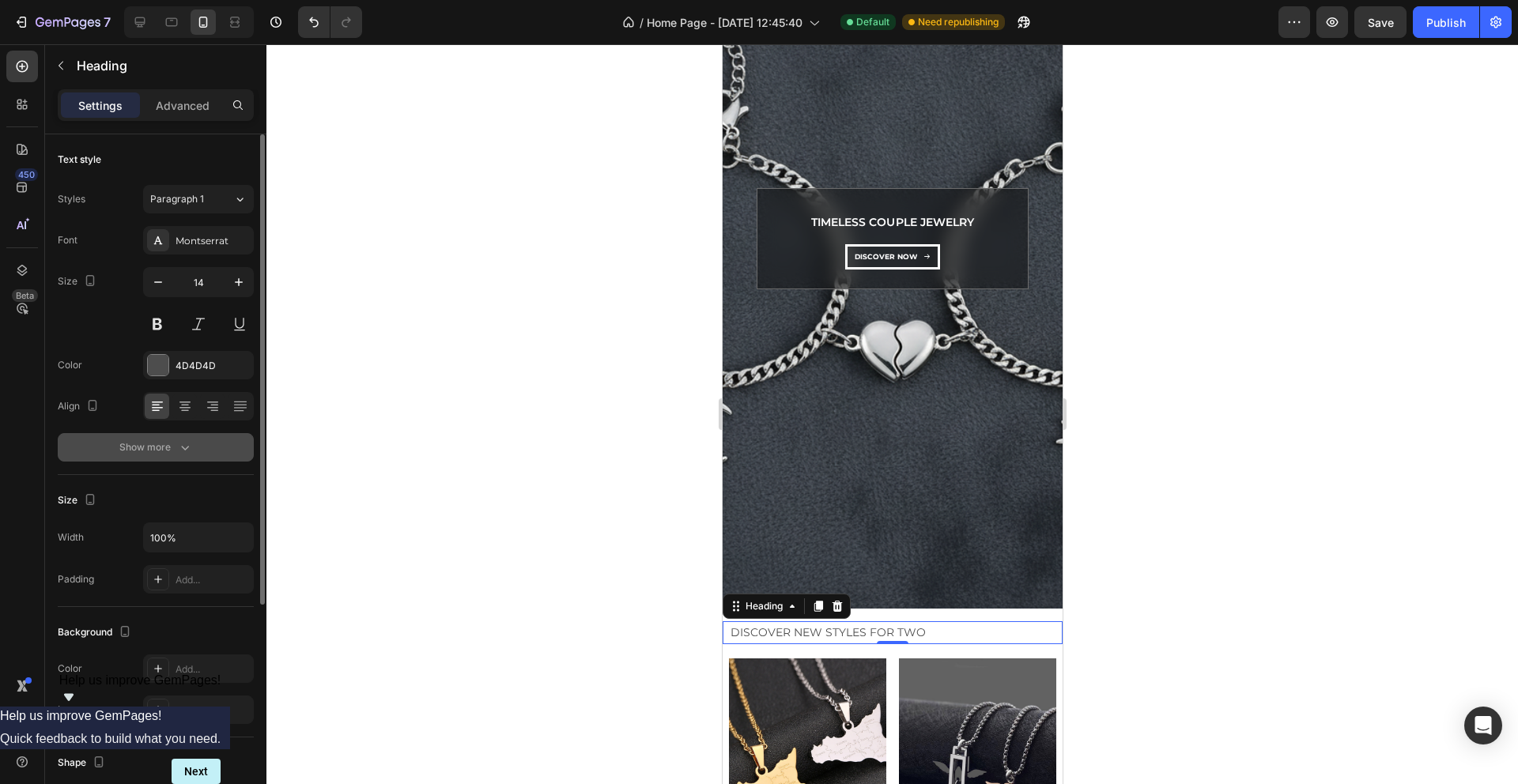
click at [181, 448] on icon "button" at bounding box center [185, 448] width 16 height 16
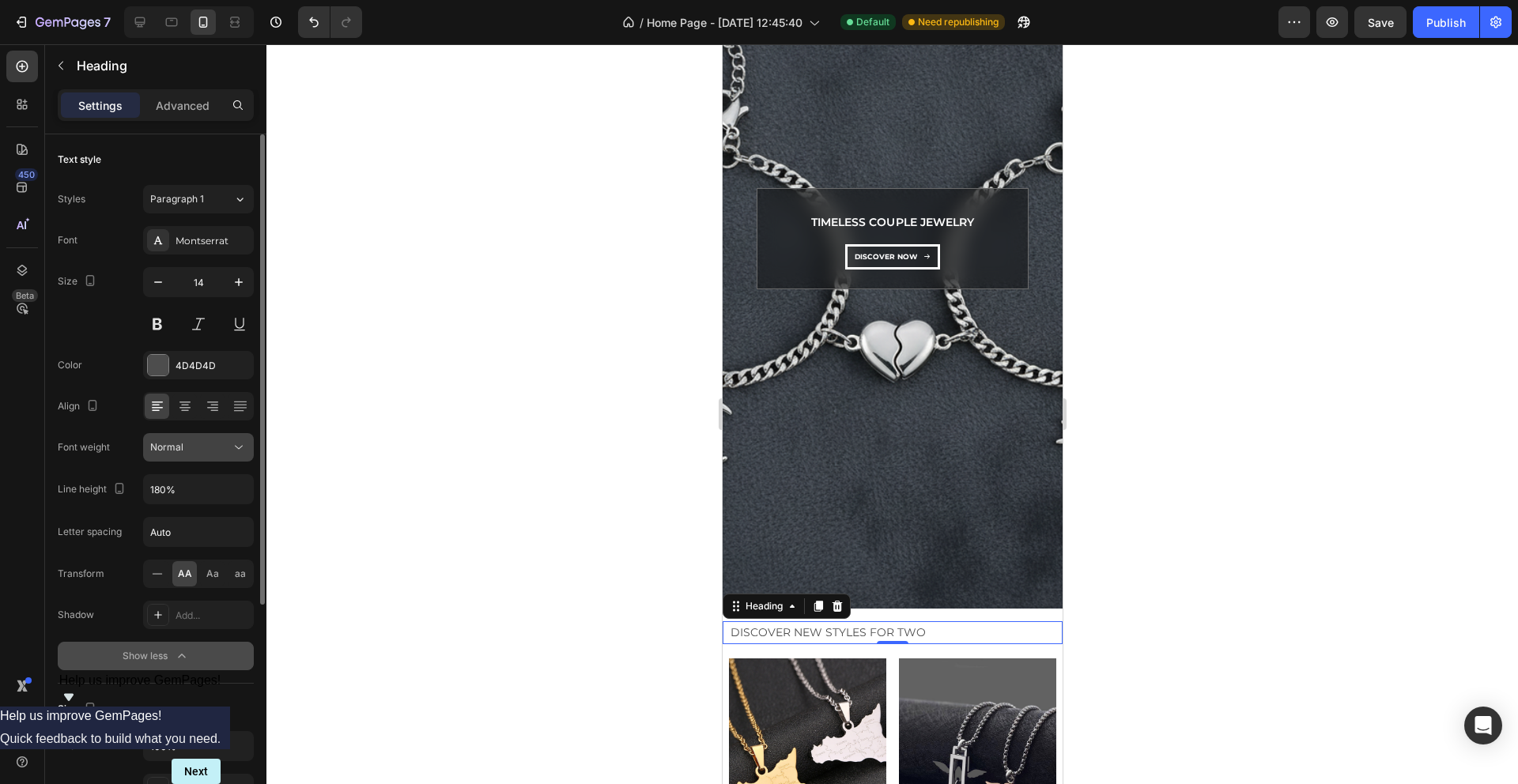
click at [242, 443] on icon at bounding box center [238, 448] width 16 height 16
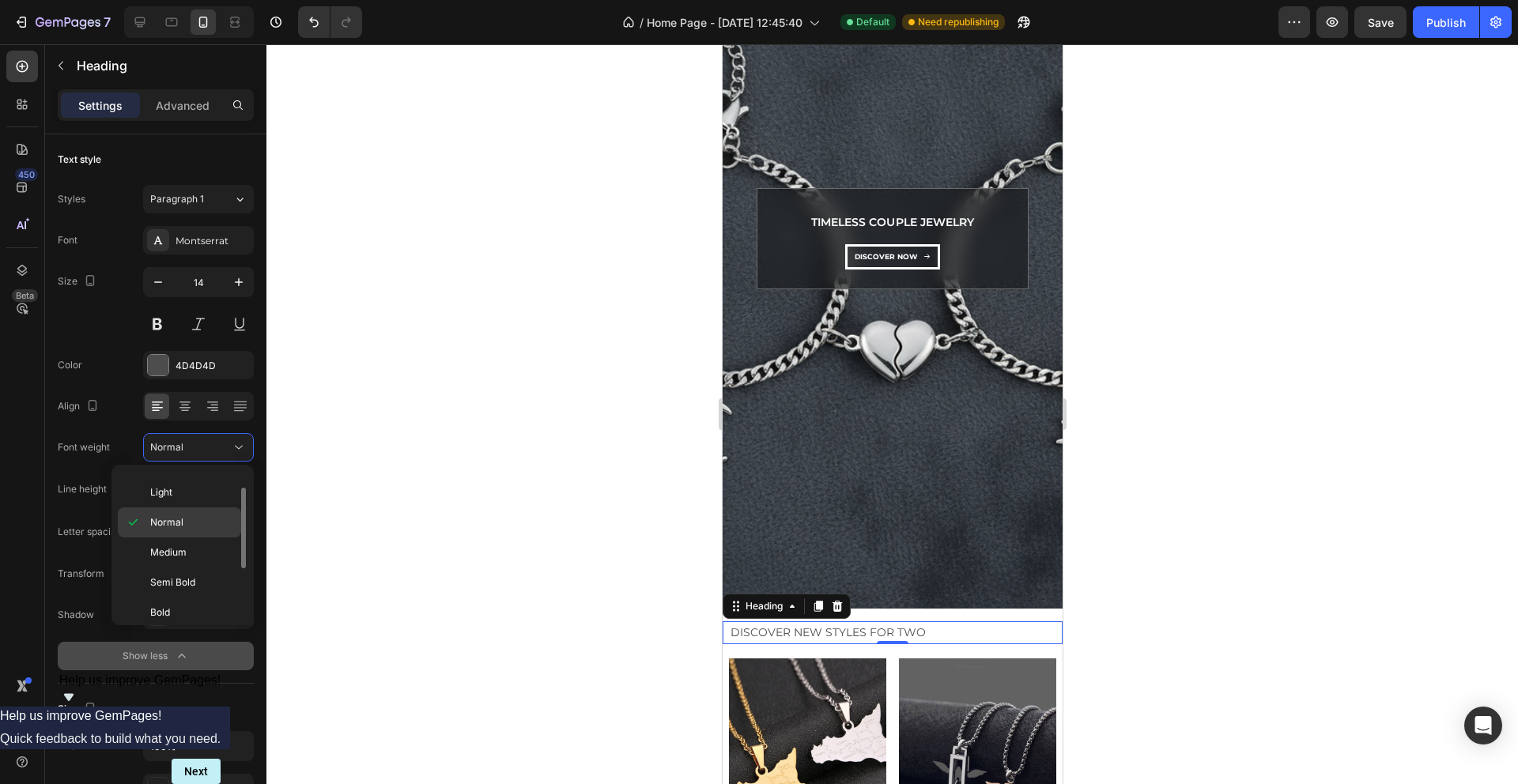
scroll to position [57, 0]
click at [181, 584] on span "Semi Bold" at bounding box center [173, 578] width 45 height 14
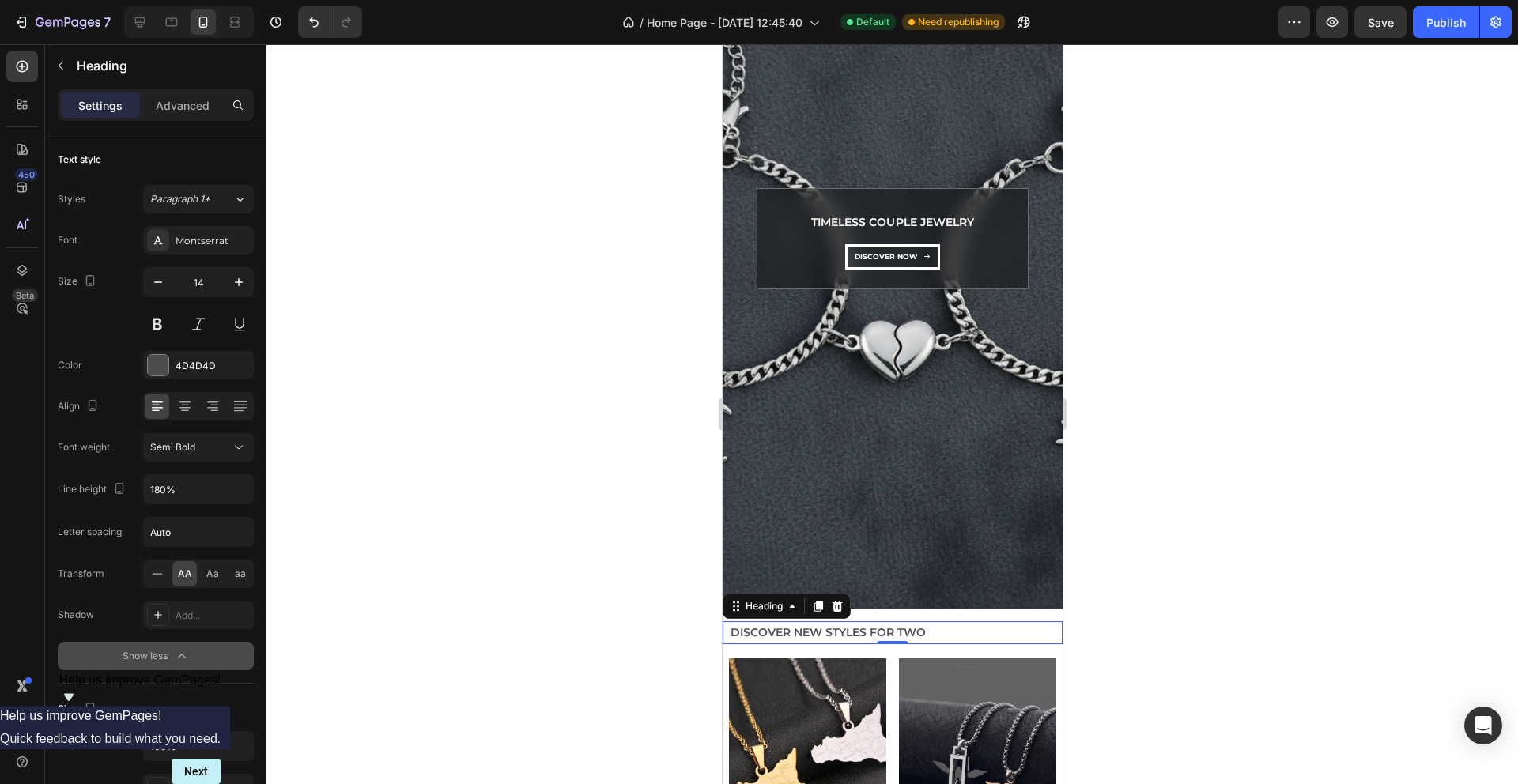
click at [426, 519] on div at bounding box center [892, 414] width 1252 height 740
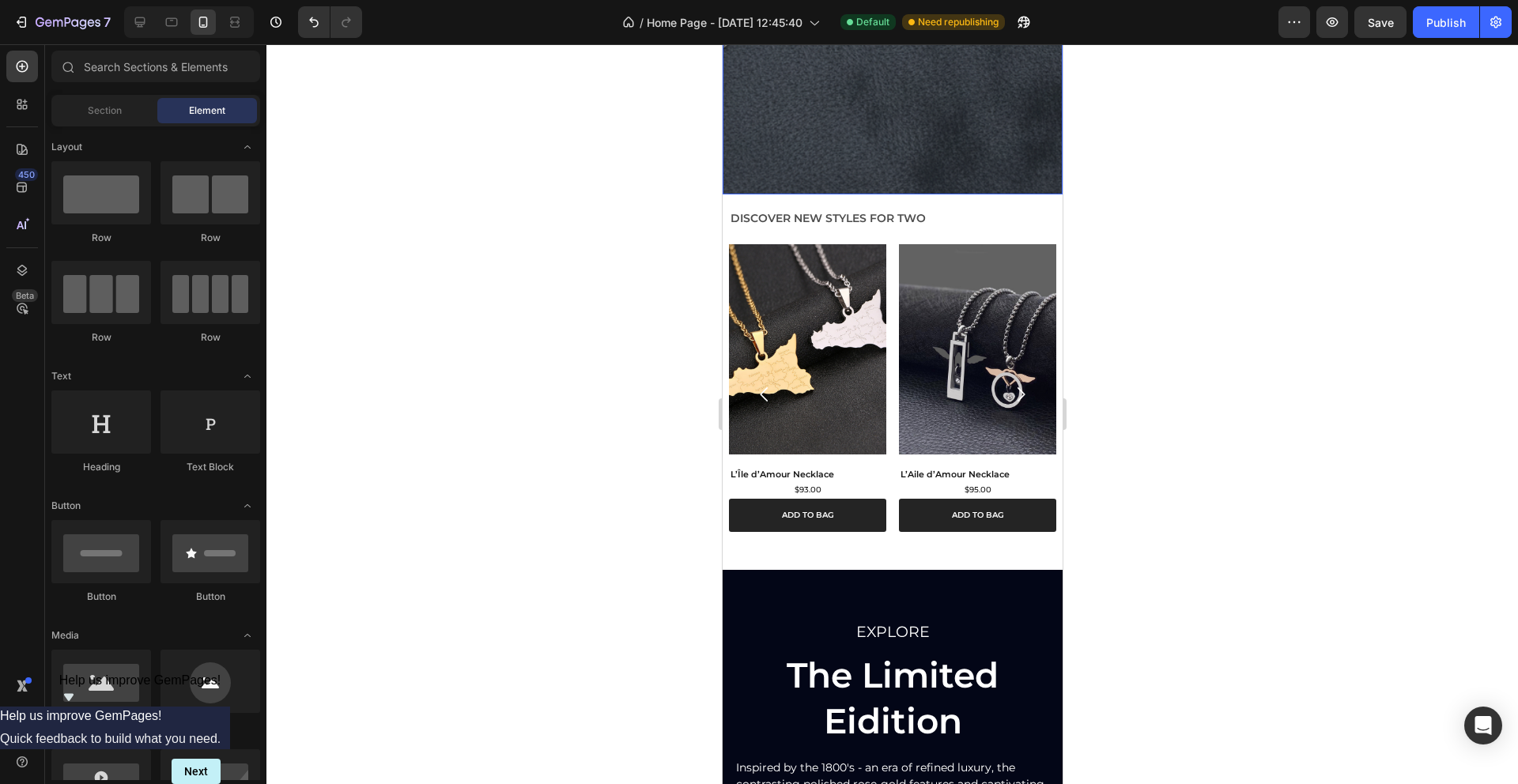
scroll to position [636, 0]
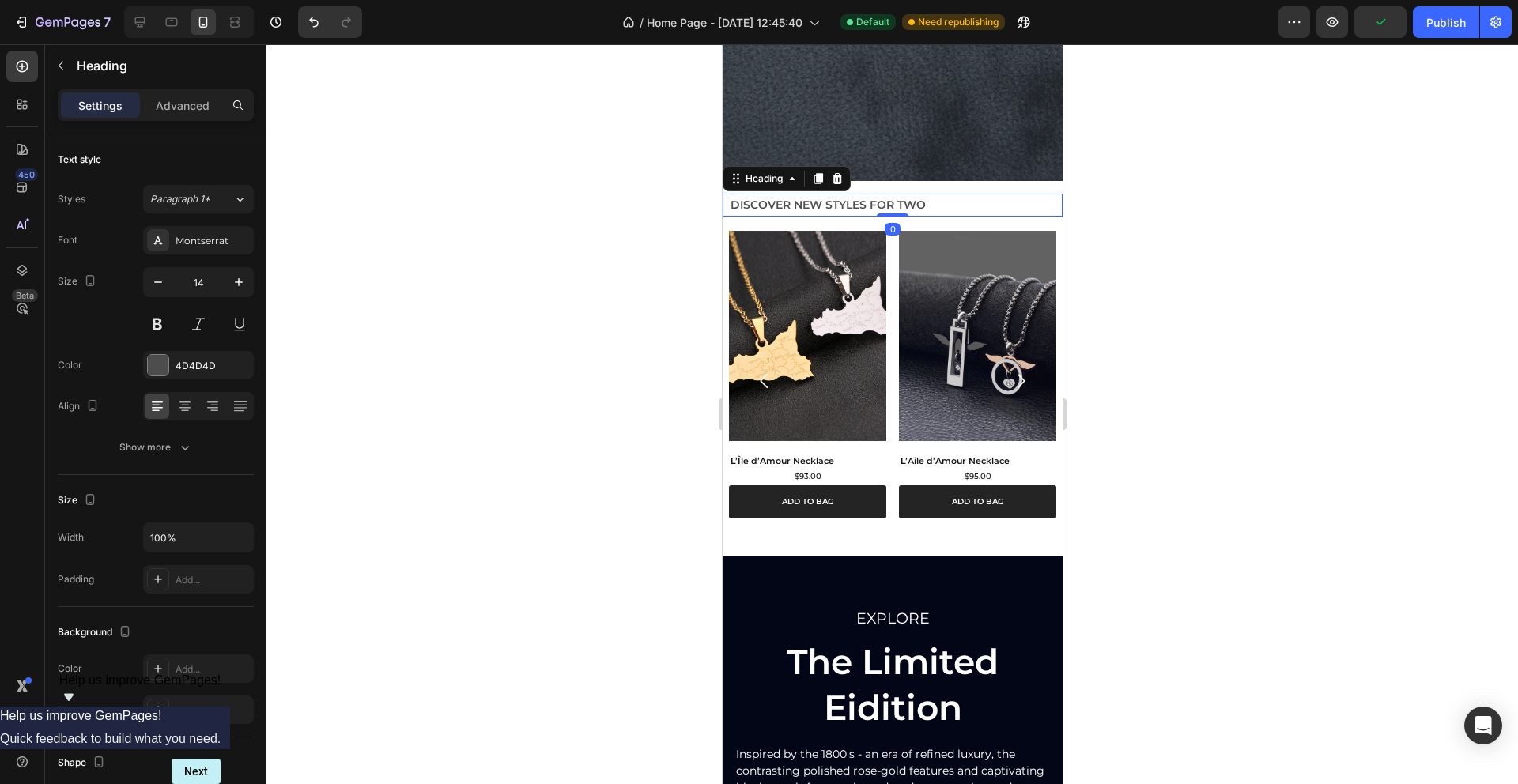
click at [924, 203] on h2 "Discover New Styles for Two" at bounding box center [894, 205] width 333 height 23
click at [911, 203] on h2 "Discover New Styles for Two" at bounding box center [894, 205] width 333 height 23
click at [911, 203] on p "Discover New Styles for Two" at bounding box center [895, 205] width 330 height 20
drag, startPoint x: 791, startPoint y: 207, endPoint x: 1427, endPoint y: 254, distance: 637.7
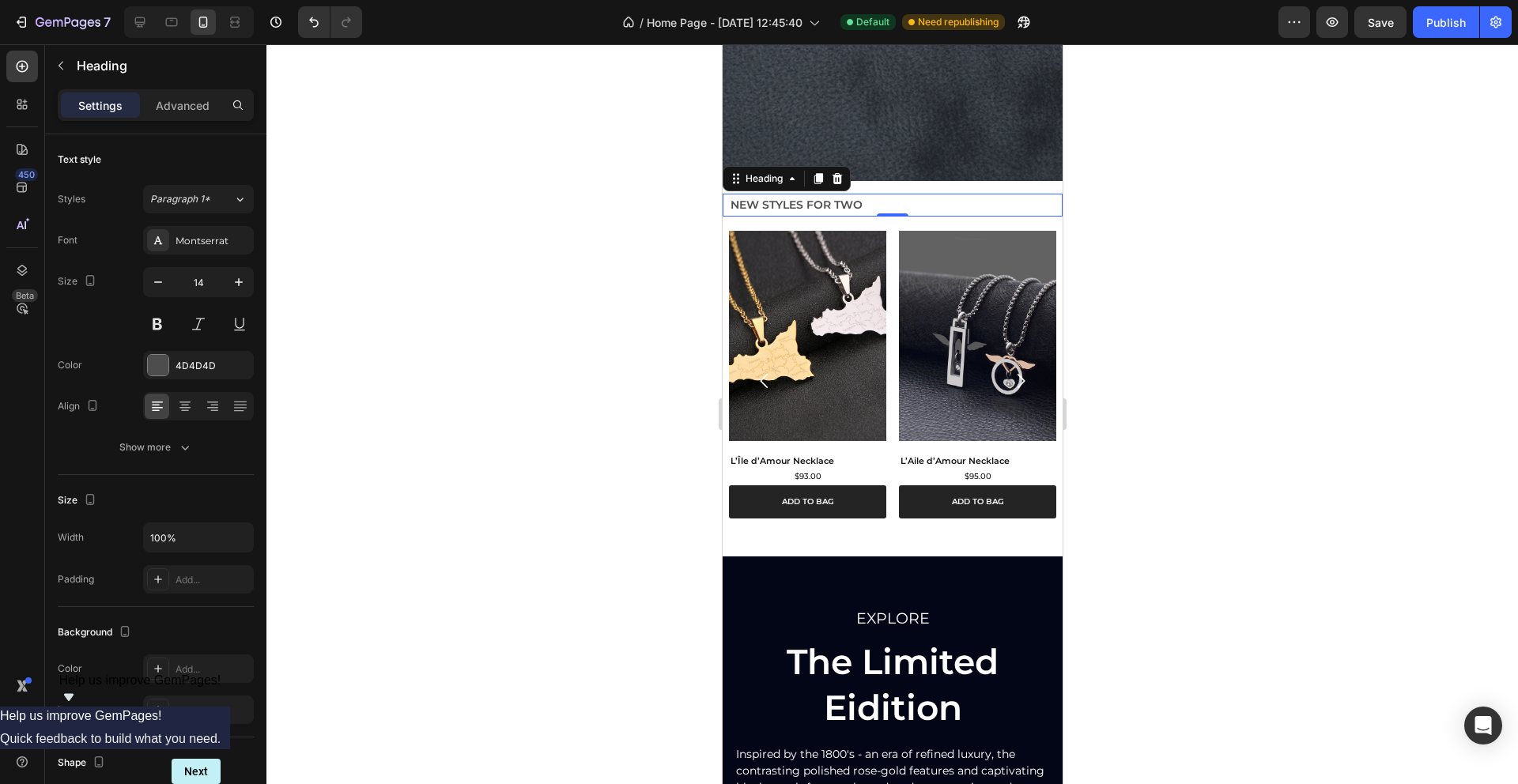
click at [670, 240] on div at bounding box center [892, 414] width 1252 height 740
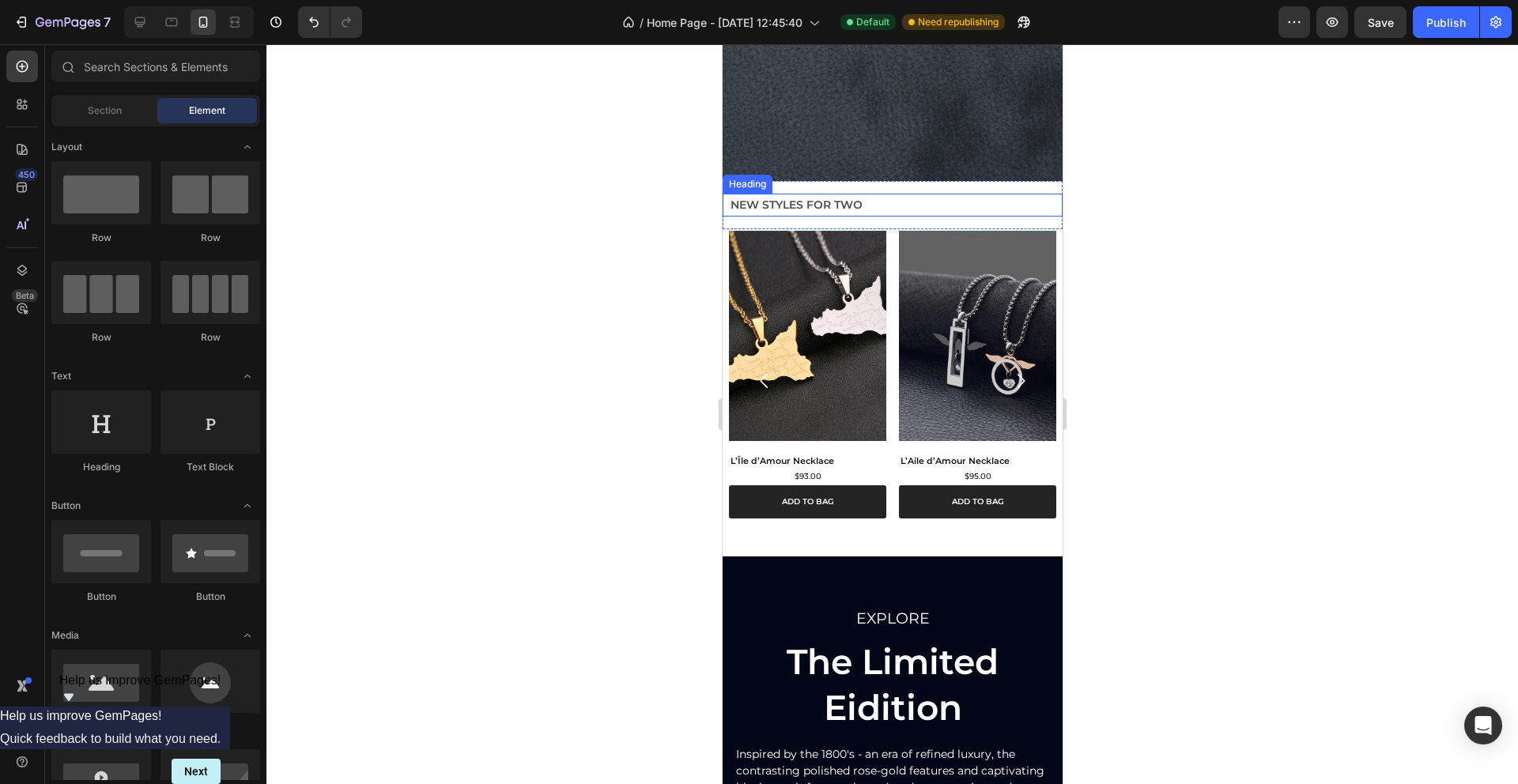
click at [783, 204] on p "New Styles for Two" at bounding box center [895, 205] width 330 height 20
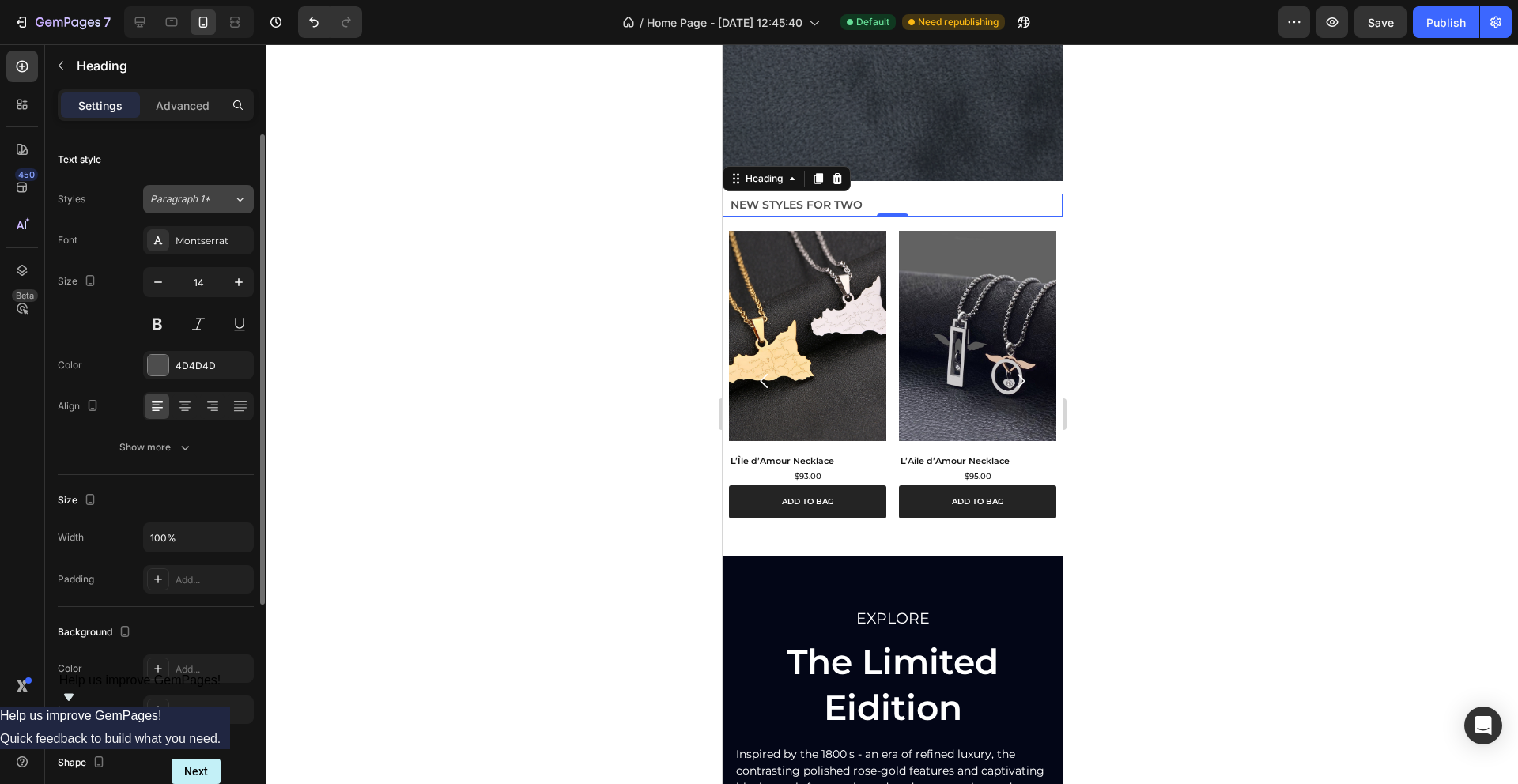
click at [219, 198] on div "Paragraph 1*" at bounding box center [192, 199] width 83 height 14
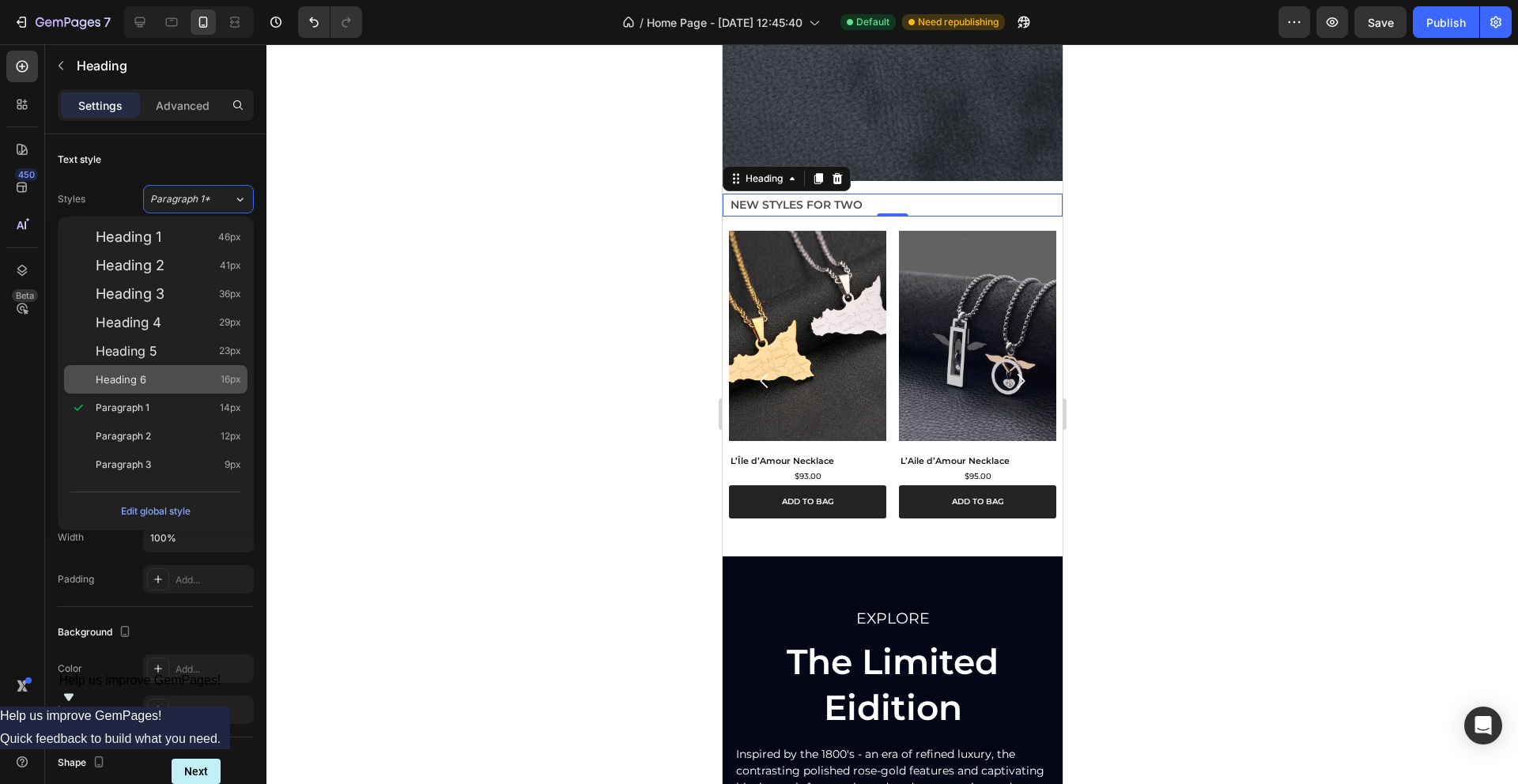
click at [221, 378] on span "16px" at bounding box center [230, 380] width 21 height 16
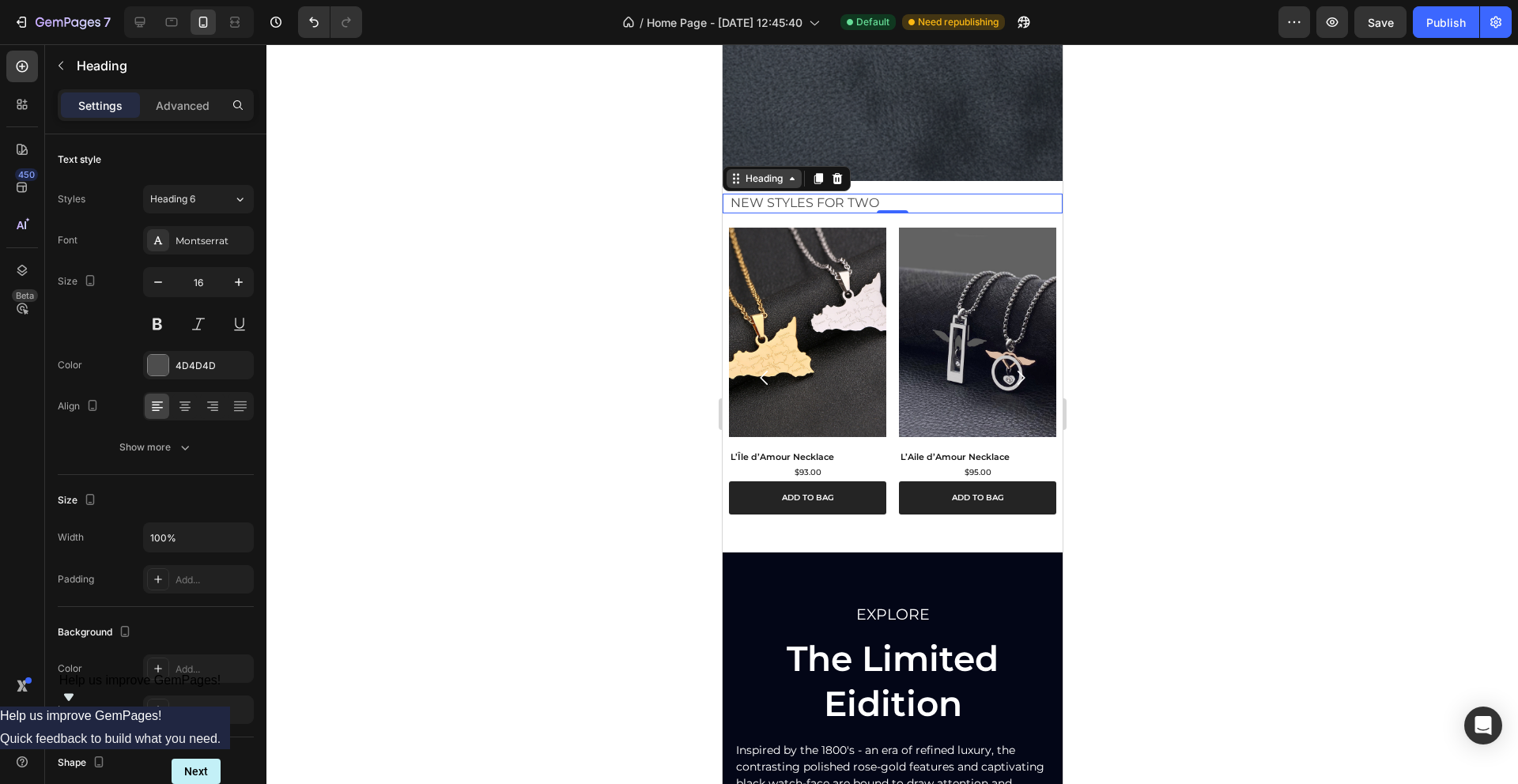
click at [736, 183] on icon at bounding box center [735, 178] width 13 height 13
click at [231, 196] on div "Heading 6" at bounding box center [192, 199] width 83 height 14
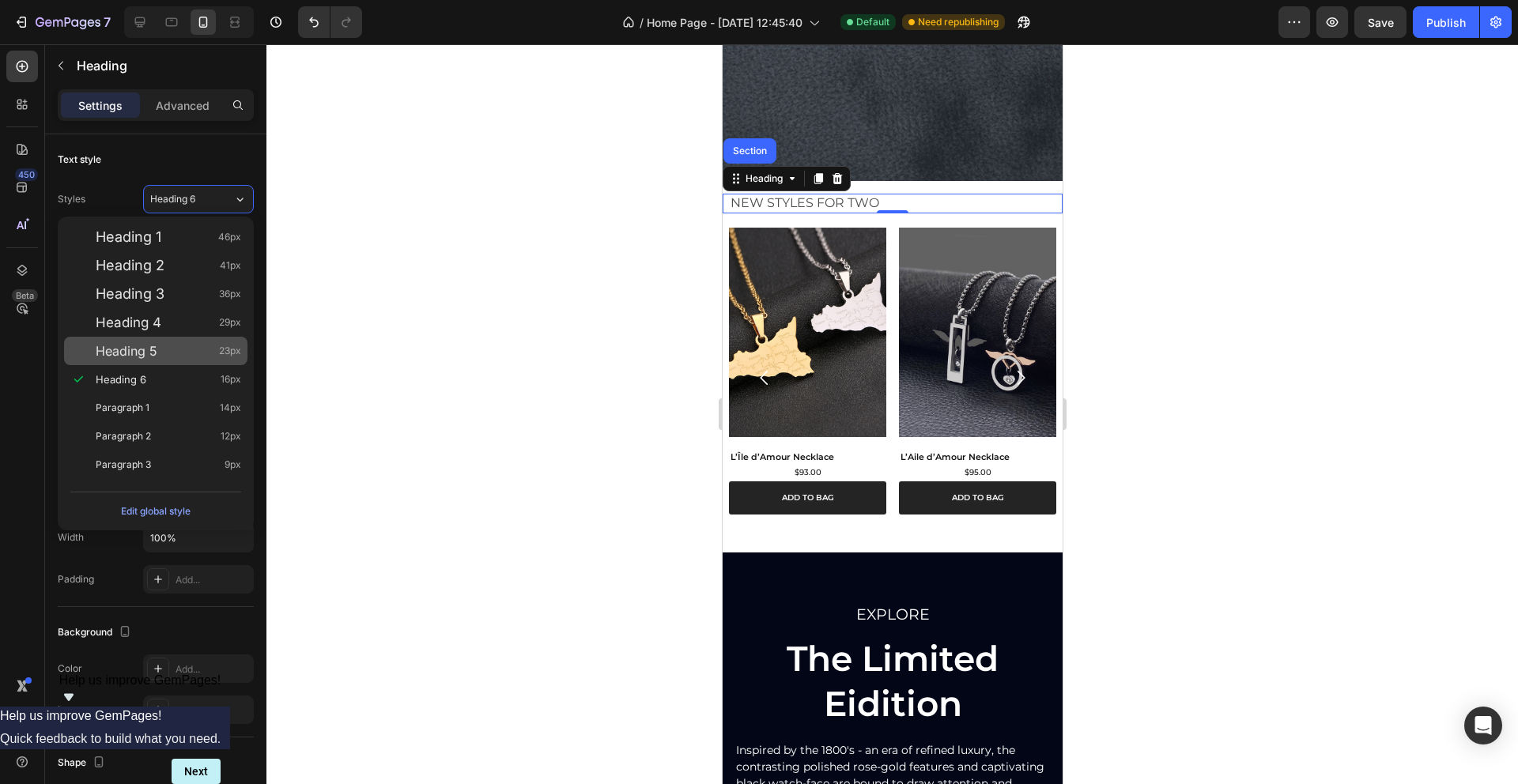
click at [202, 344] on div "Heading 5 23px" at bounding box center [168, 351] width 145 height 16
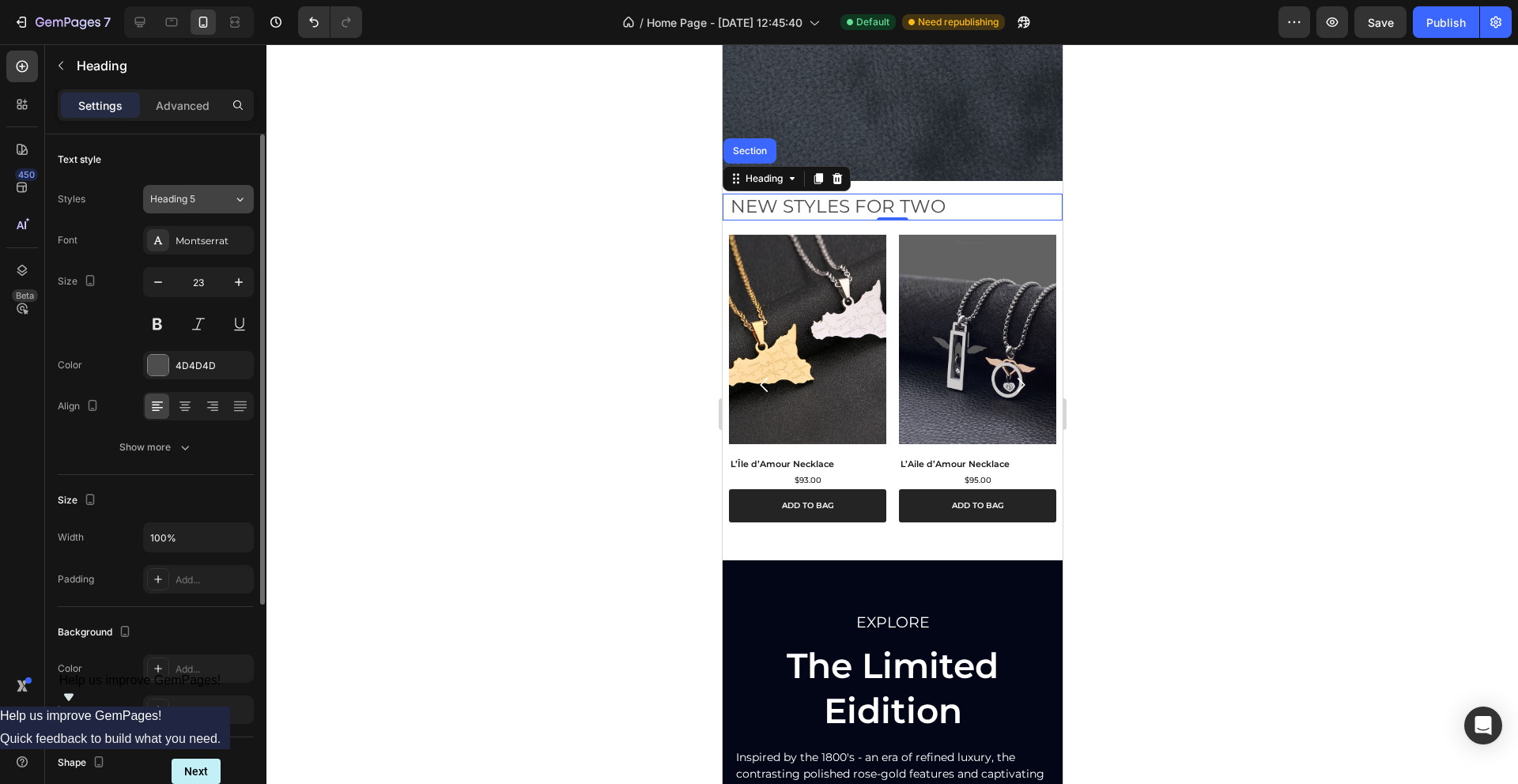
click at [234, 192] on icon at bounding box center [240, 199] width 14 height 16
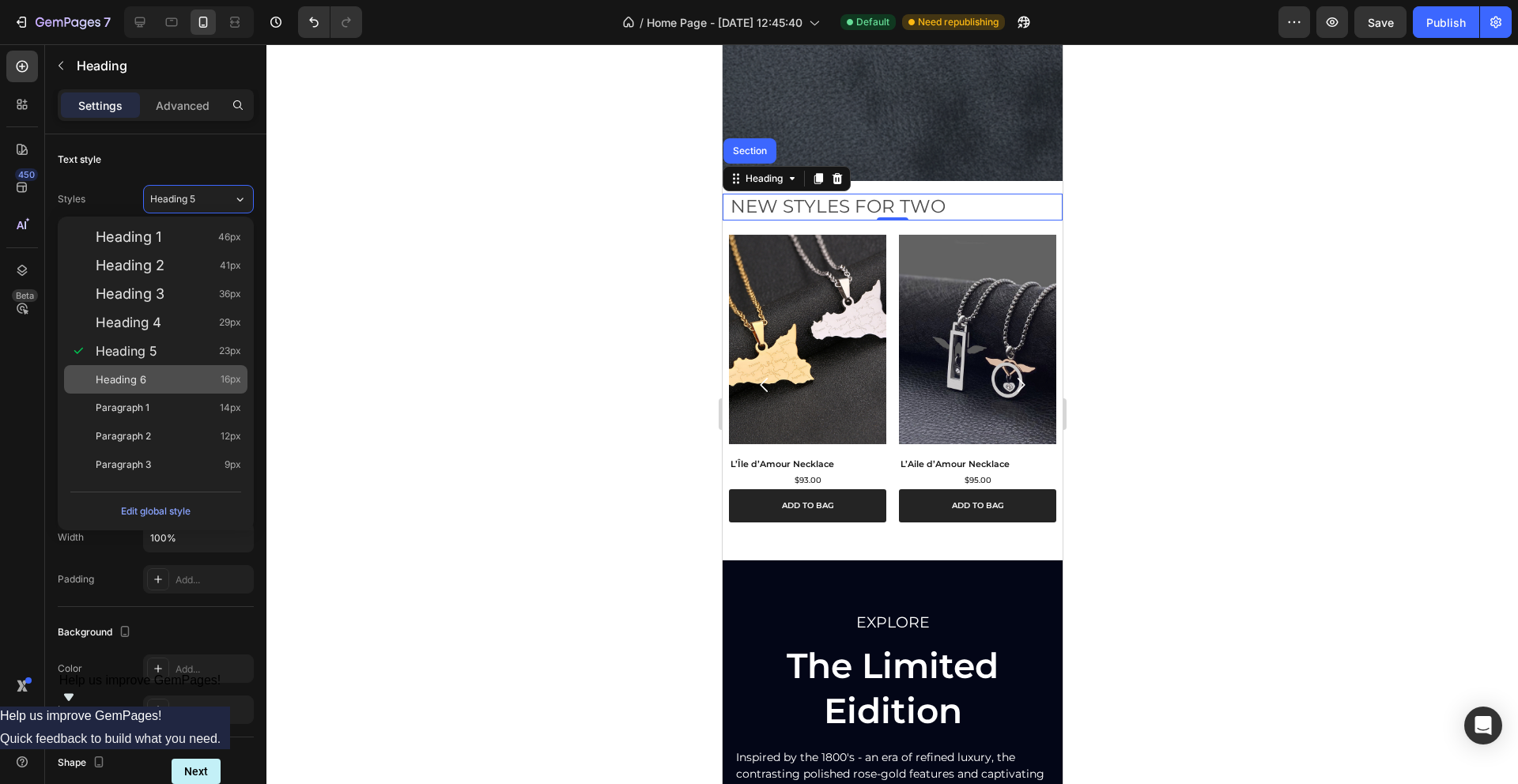
click at [173, 372] on div "Heading 6 16px" at bounding box center [168, 380] width 145 height 16
type input "16"
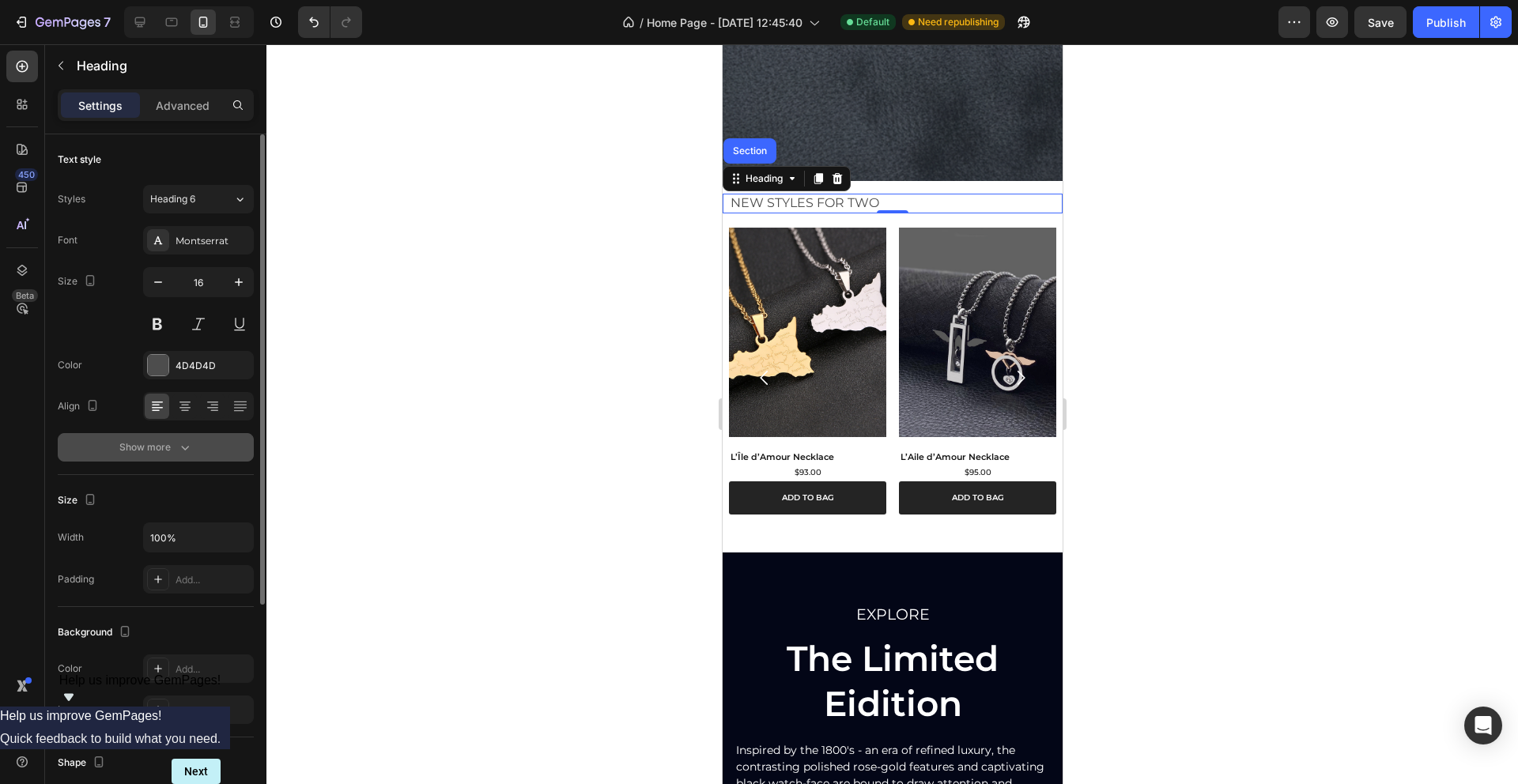
click at [173, 449] on div "Show more" at bounding box center [156, 448] width 73 height 16
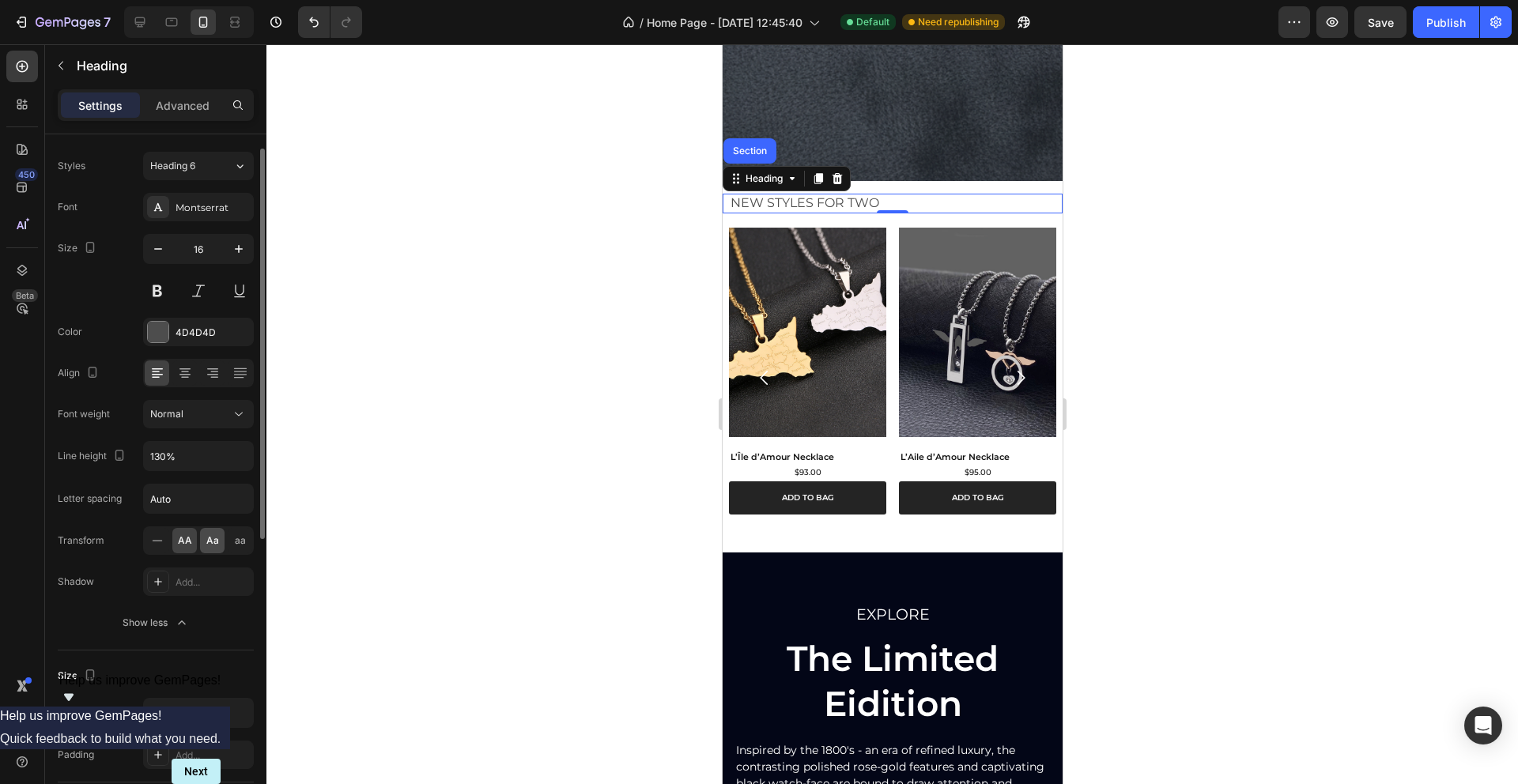
scroll to position [35, 0]
click at [235, 448] on icon "button" at bounding box center [238, 455] width 16 height 16
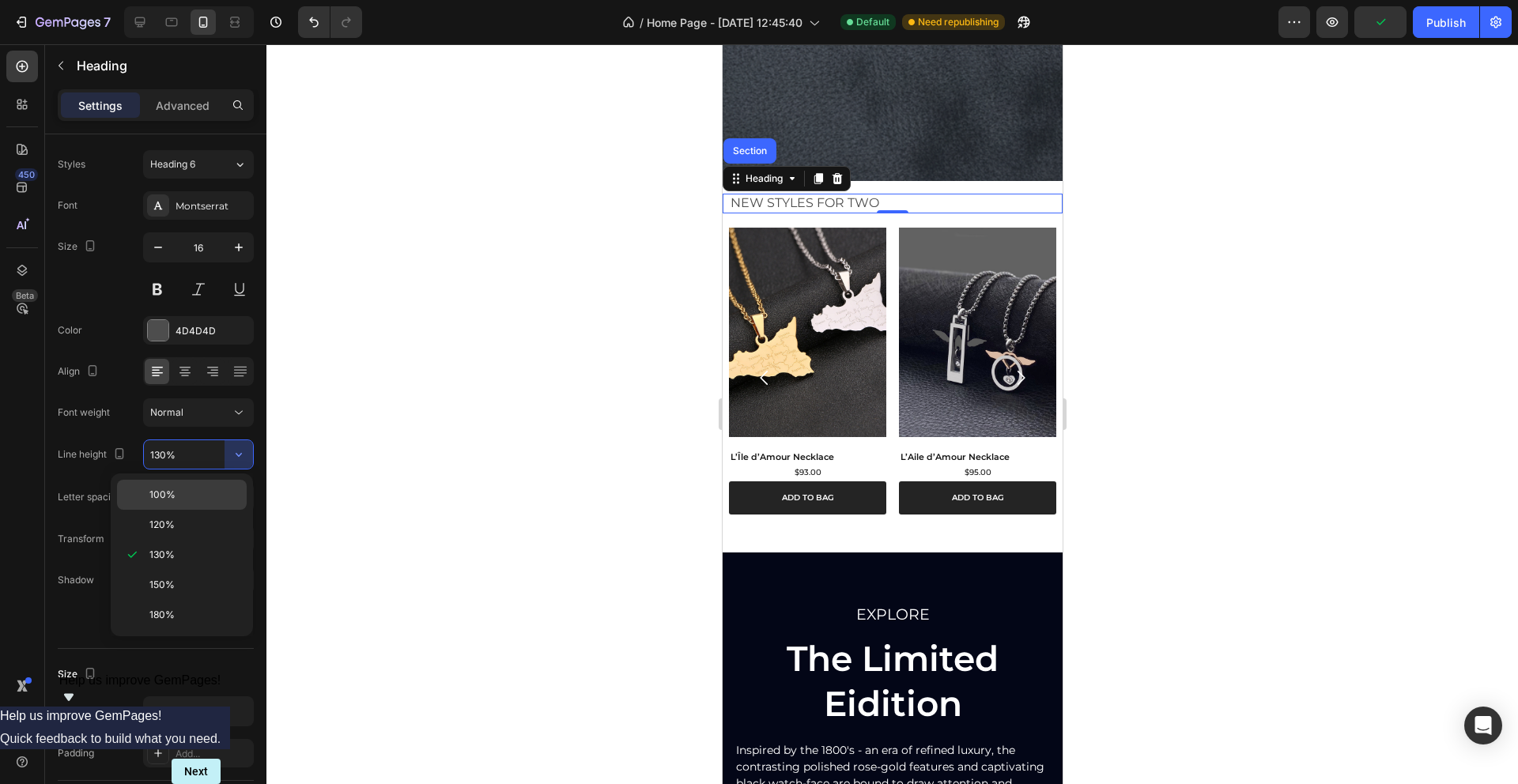
click at [187, 488] on p "100%" at bounding box center [194, 494] width 90 height 14
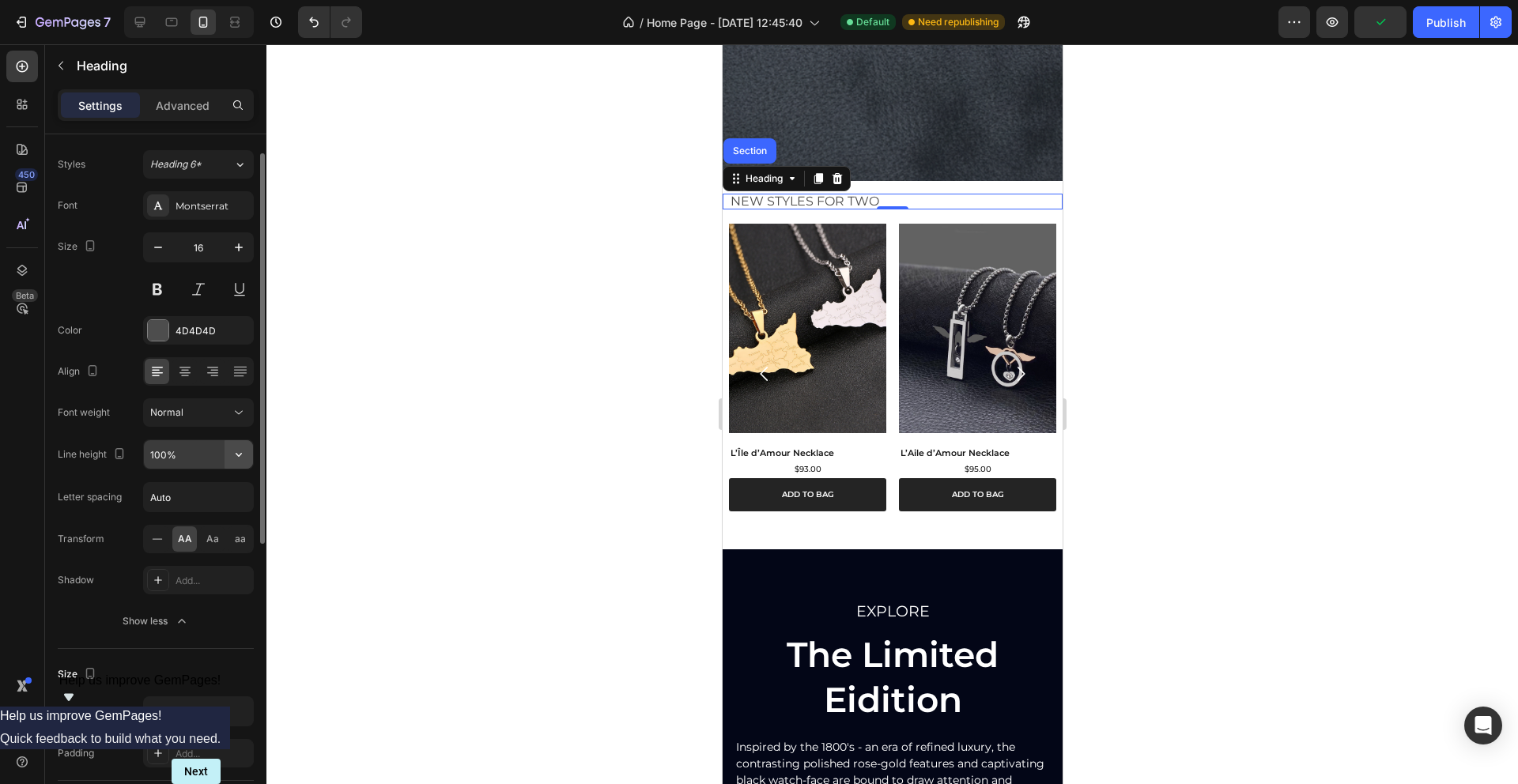
click at [239, 447] on icon "button" at bounding box center [238, 455] width 16 height 16
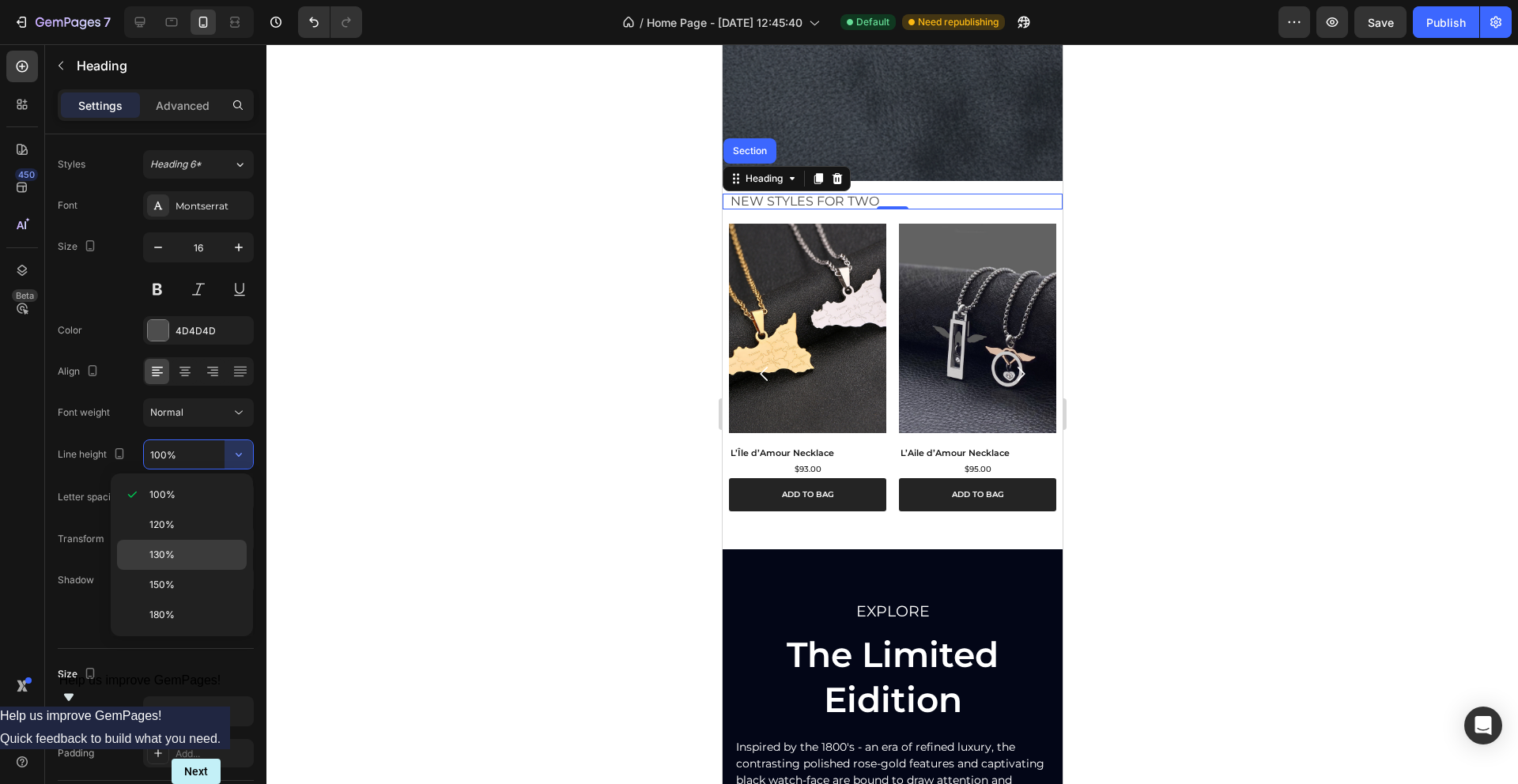
click at [180, 558] on p "130%" at bounding box center [194, 555] width 90 height 14
type input "130%"
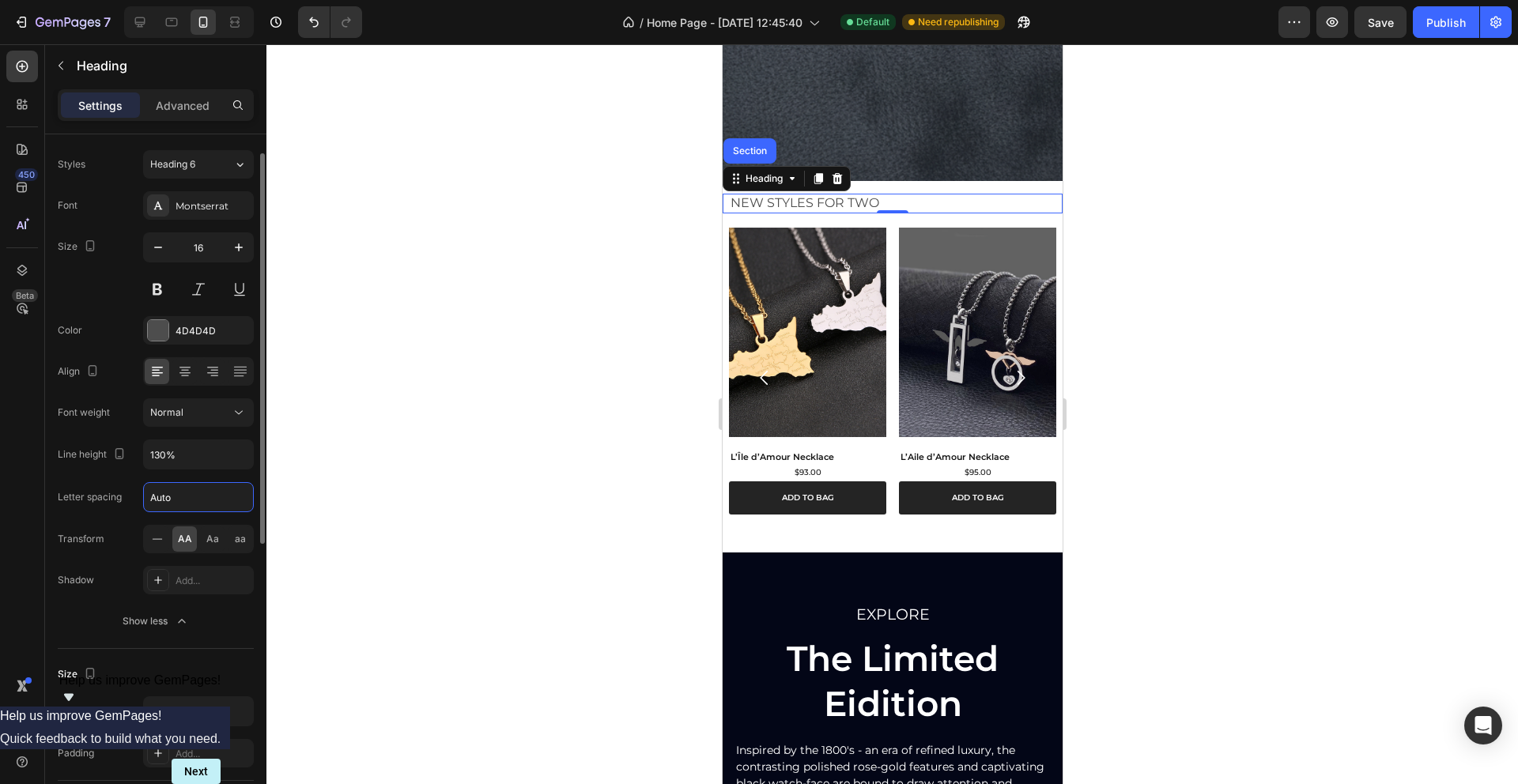
click at [194, 487] on input "Auto" at bounding box center [199, 497] width 109 height 29
click at [181, 494] on input "Auto" at bounding box center [199, 497] width 109 height 29
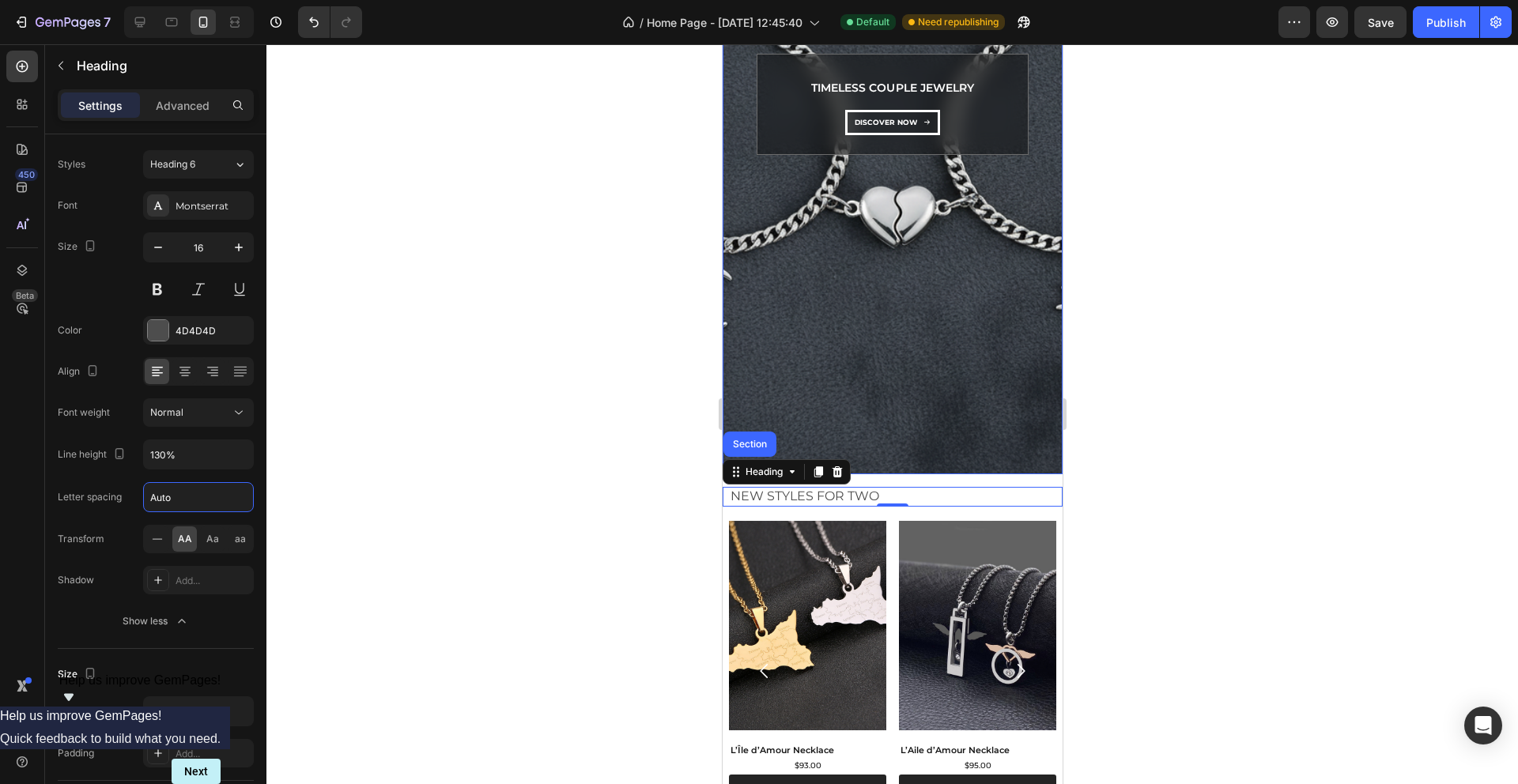
scroll to position [297, 0]
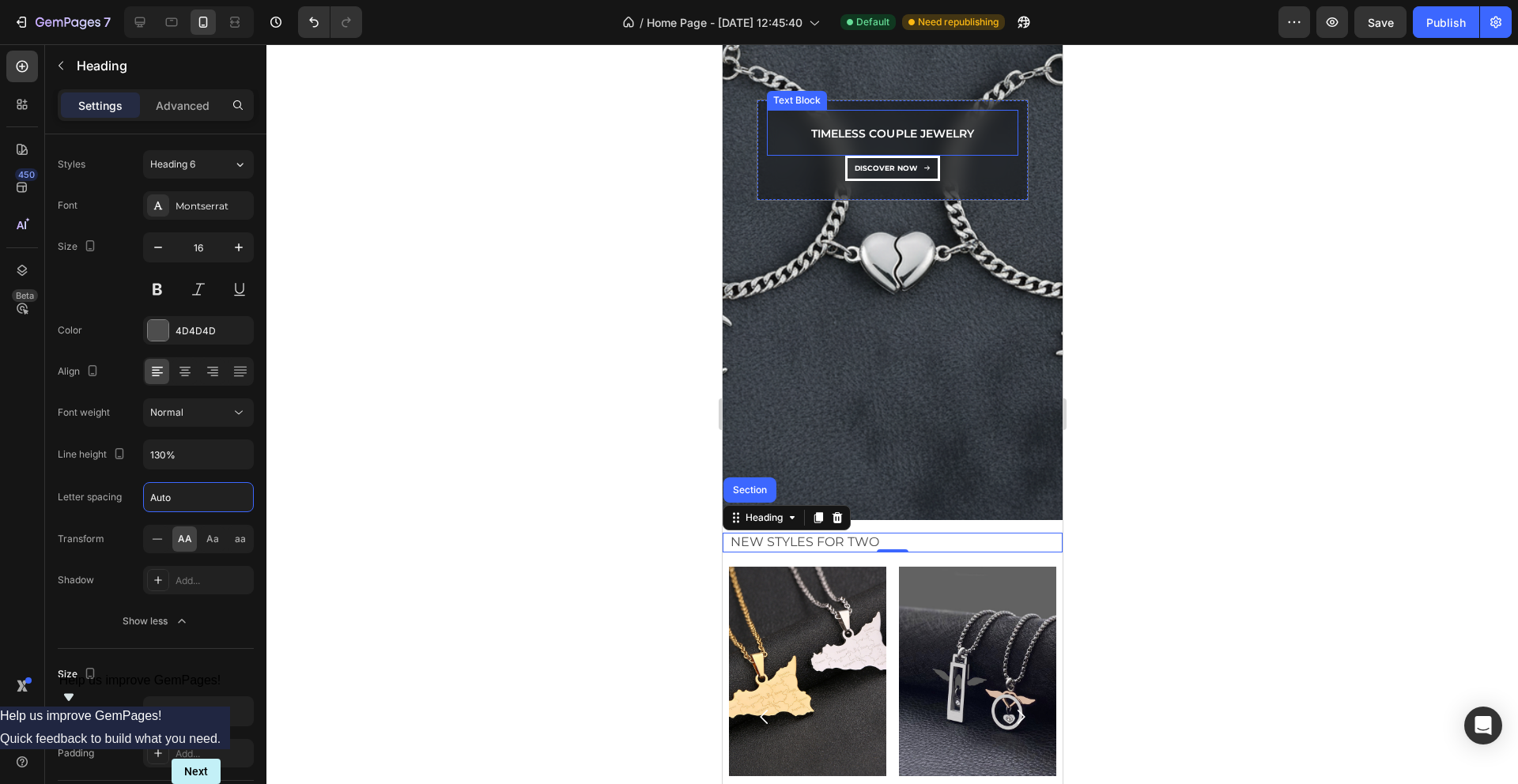
click at [866, 137] on p "Timeless Couple Jewelry" at bounding box center [892, 134] width 162 height 20
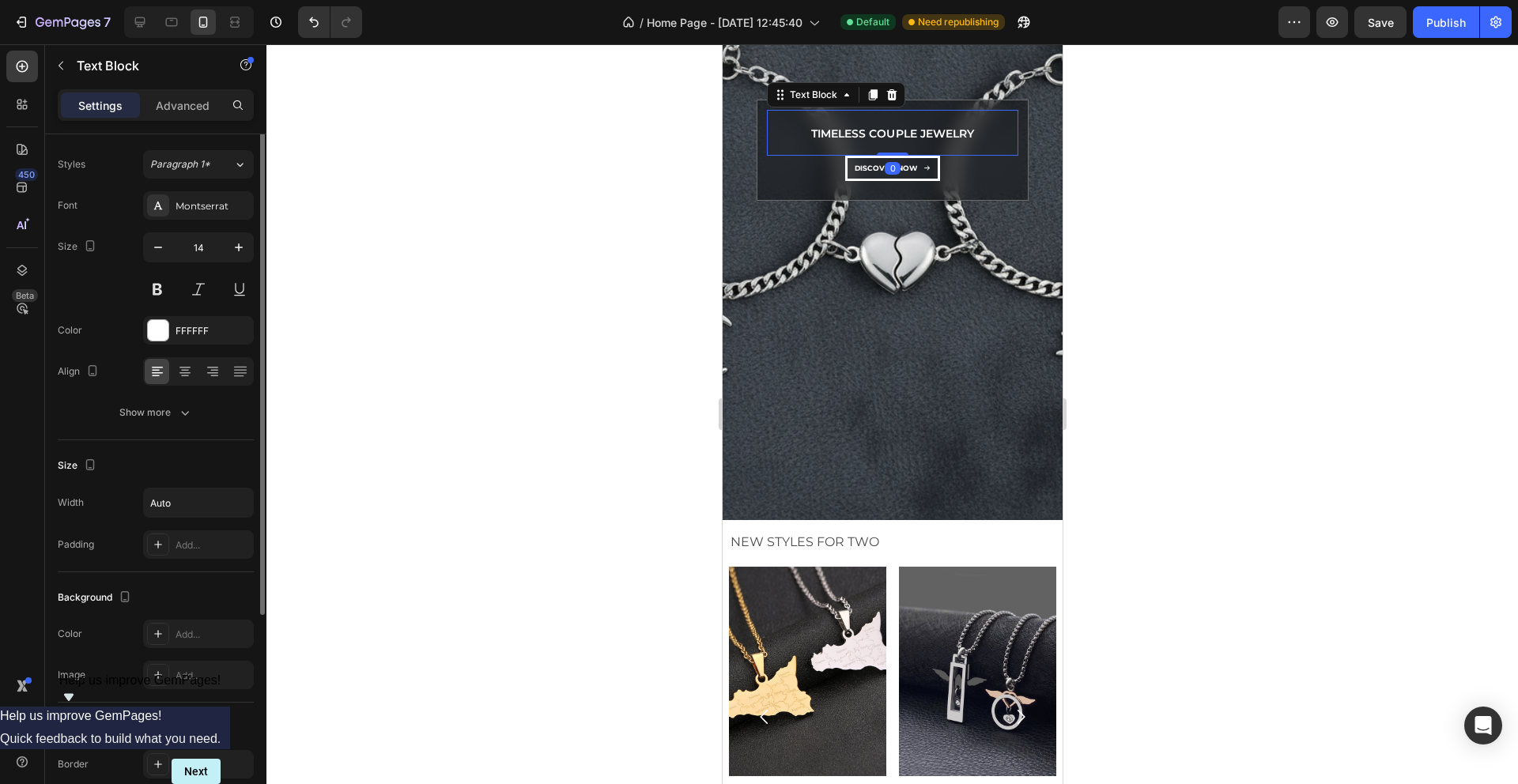
scroll to position [0, 0]
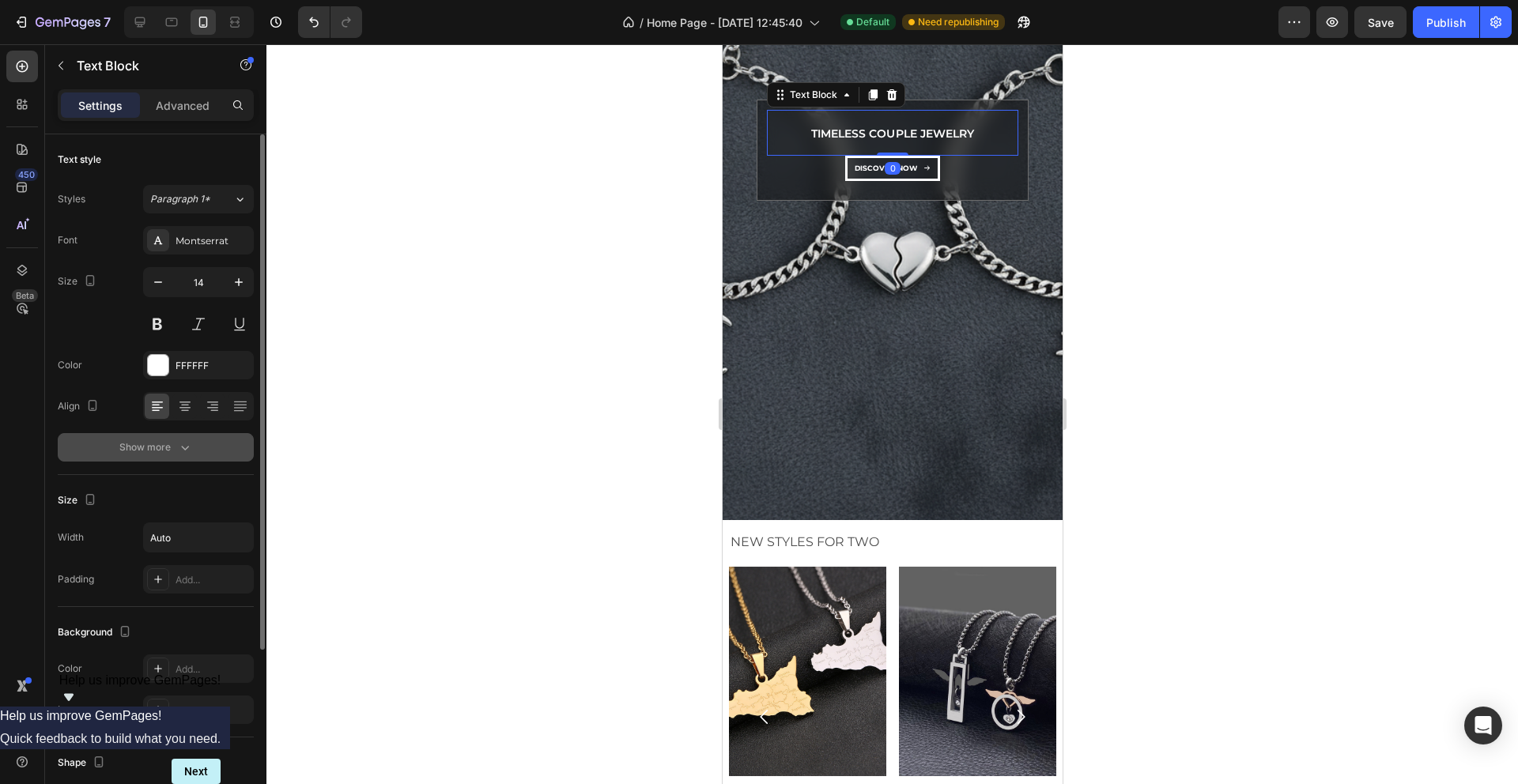
click at [163, 447] on div "Show more" at bounding box center [156, 448] width 73 height 16
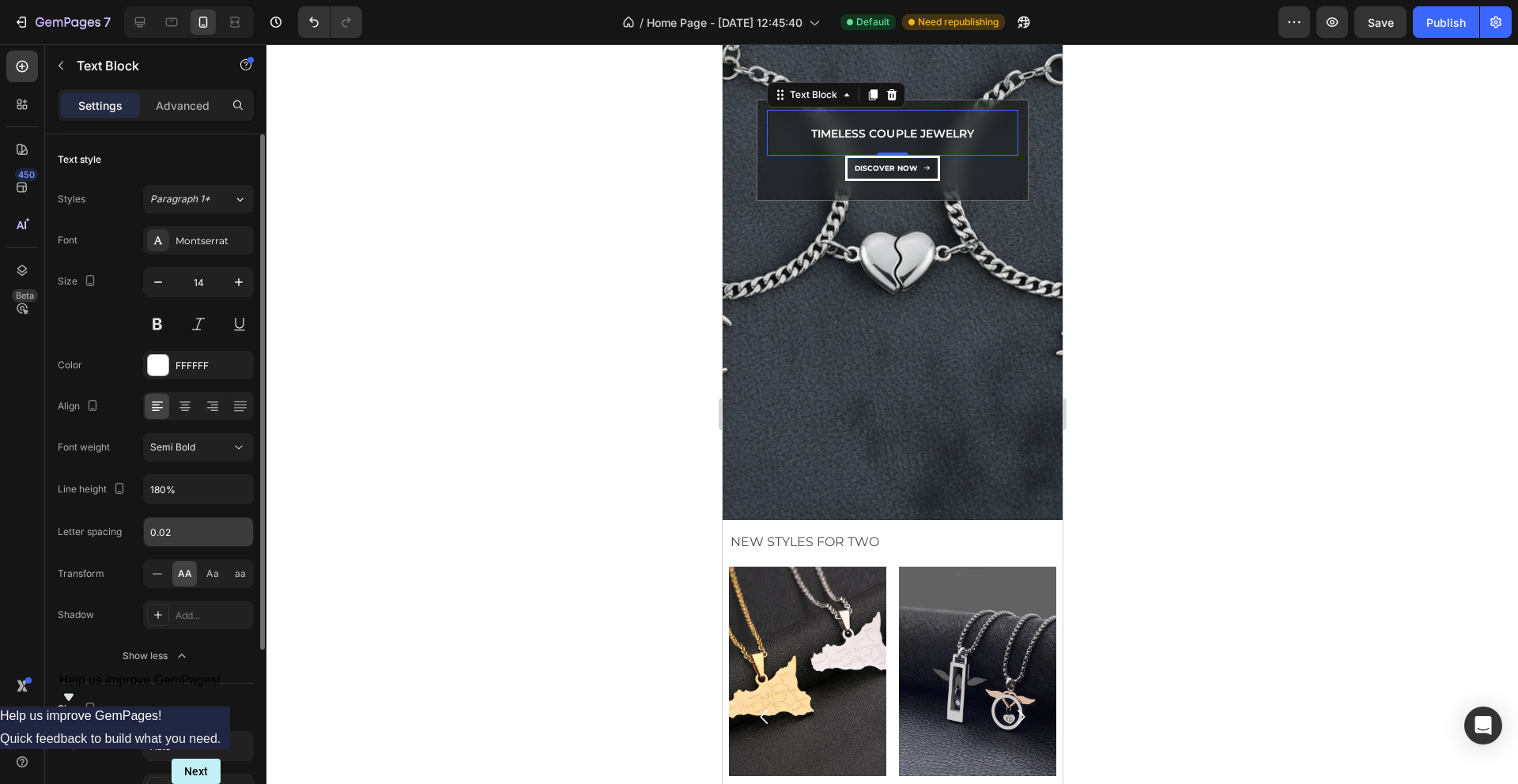
click at [178, 528] on input "0.02" at bounding box center [199, 532] width 109 height 29
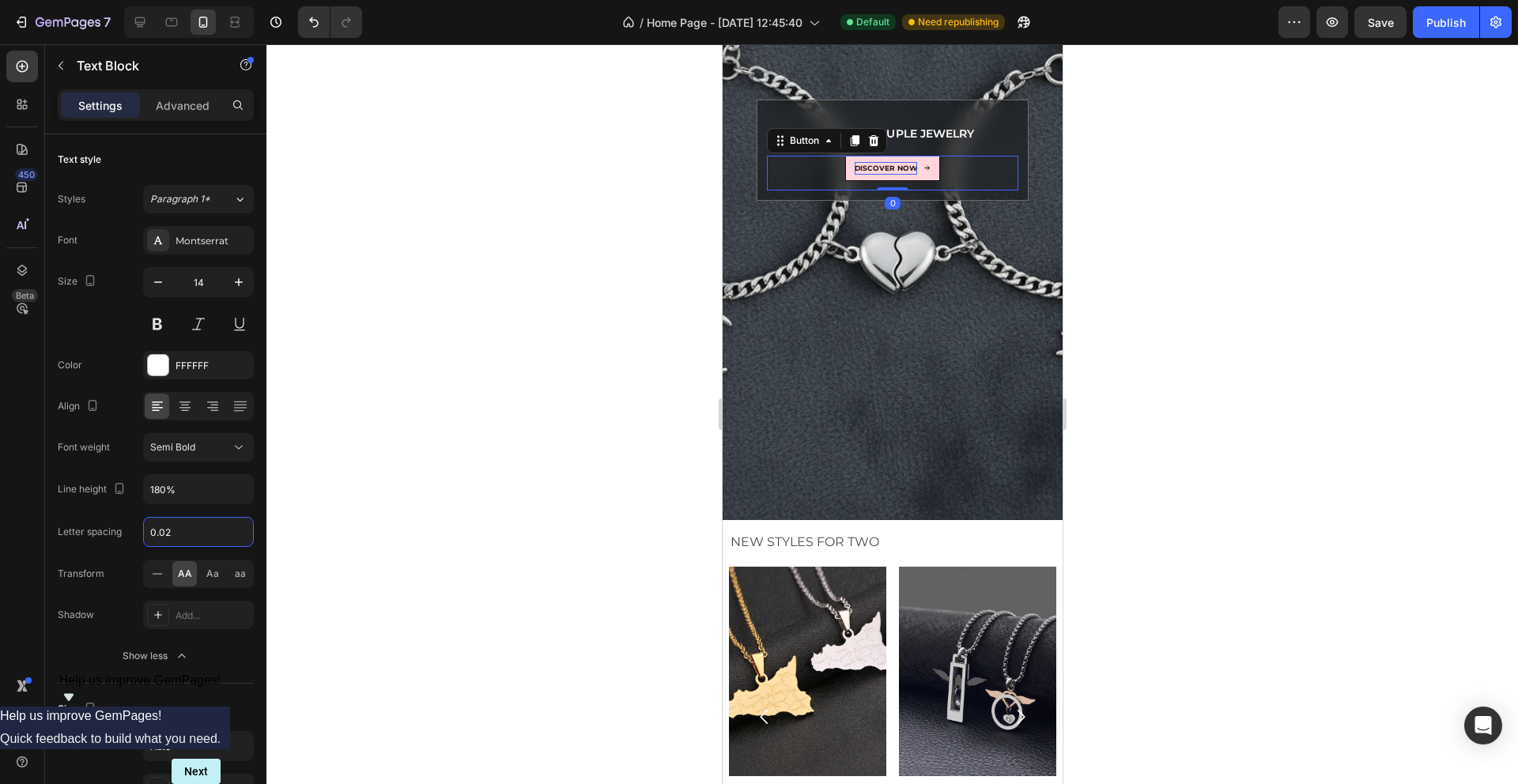
click at [878, 167] on p "dıscover now" at bounding box center [885, 168] width 62 height 13
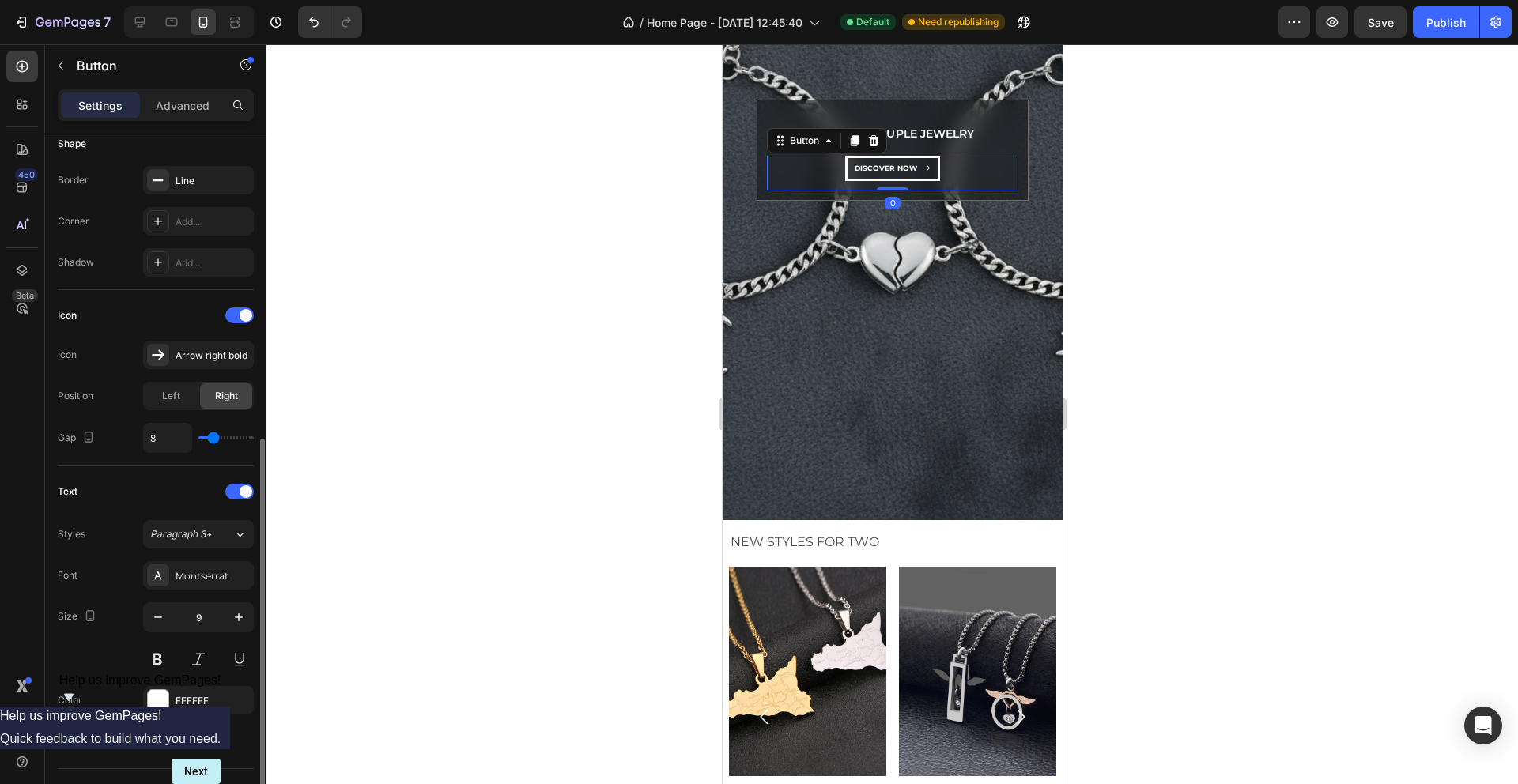
scroll to position [403, 0]
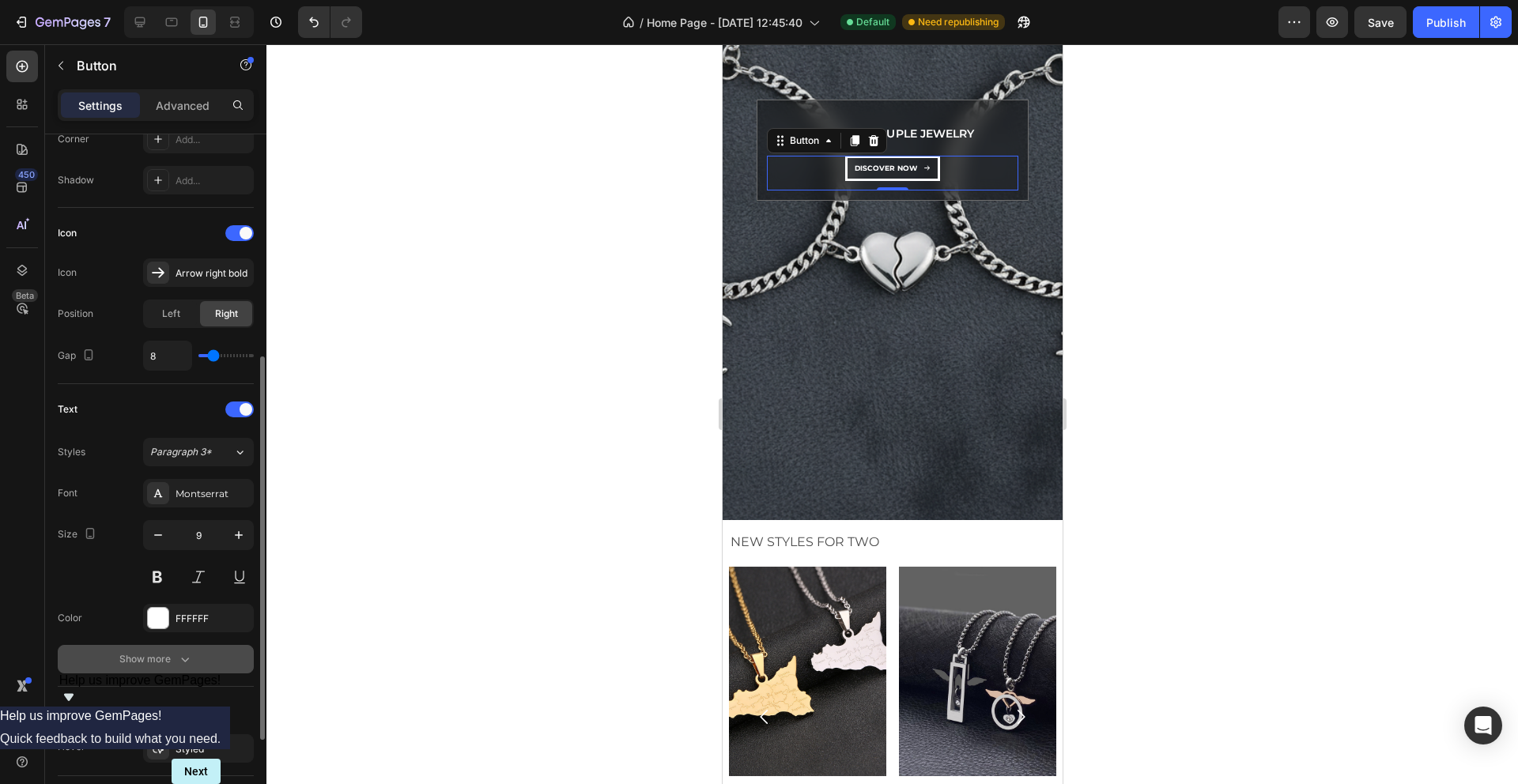
click at [173, 657] on div "Show more" at bounding box center [156, 659] width 73 height 16
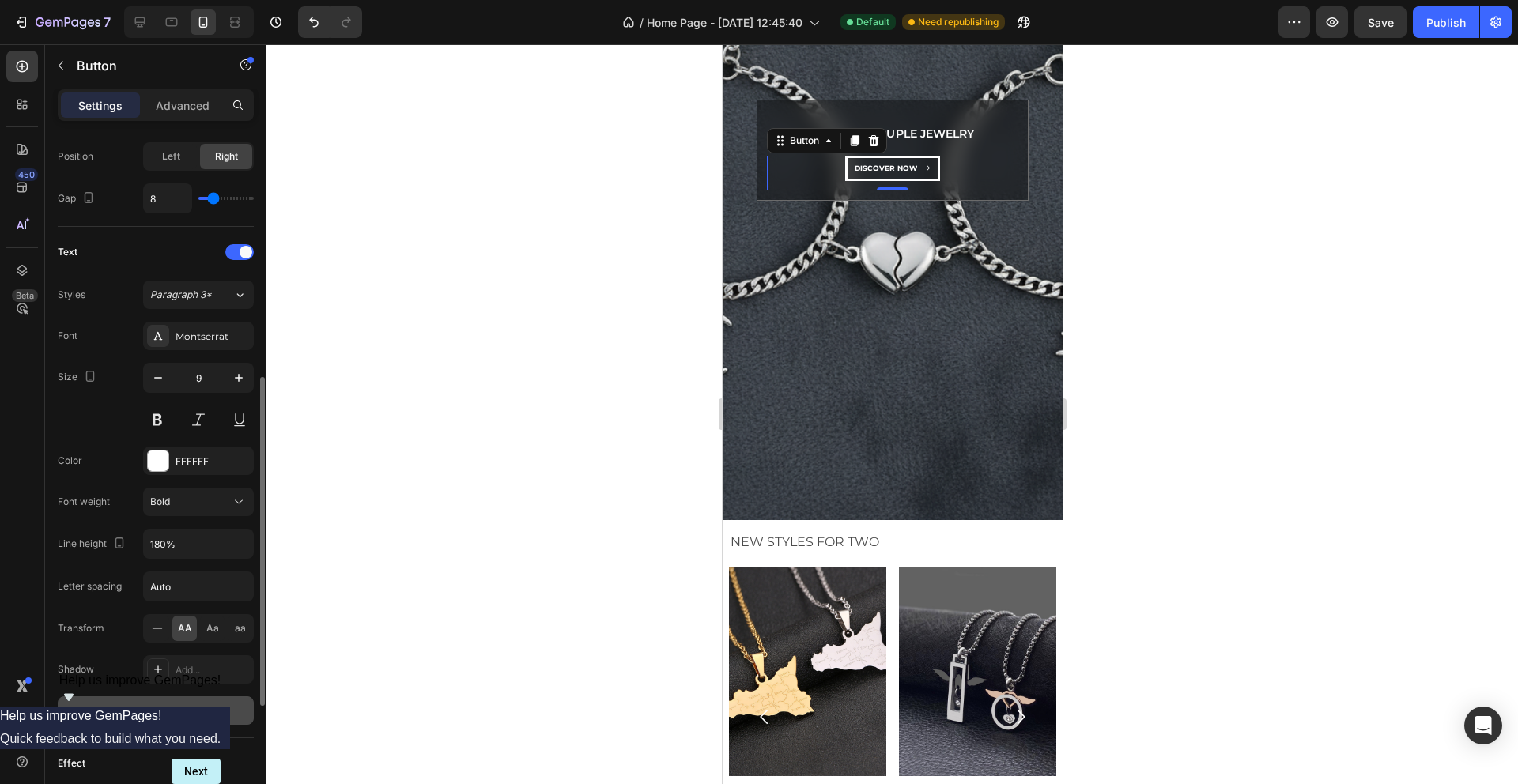
scroll to position [586, 0]
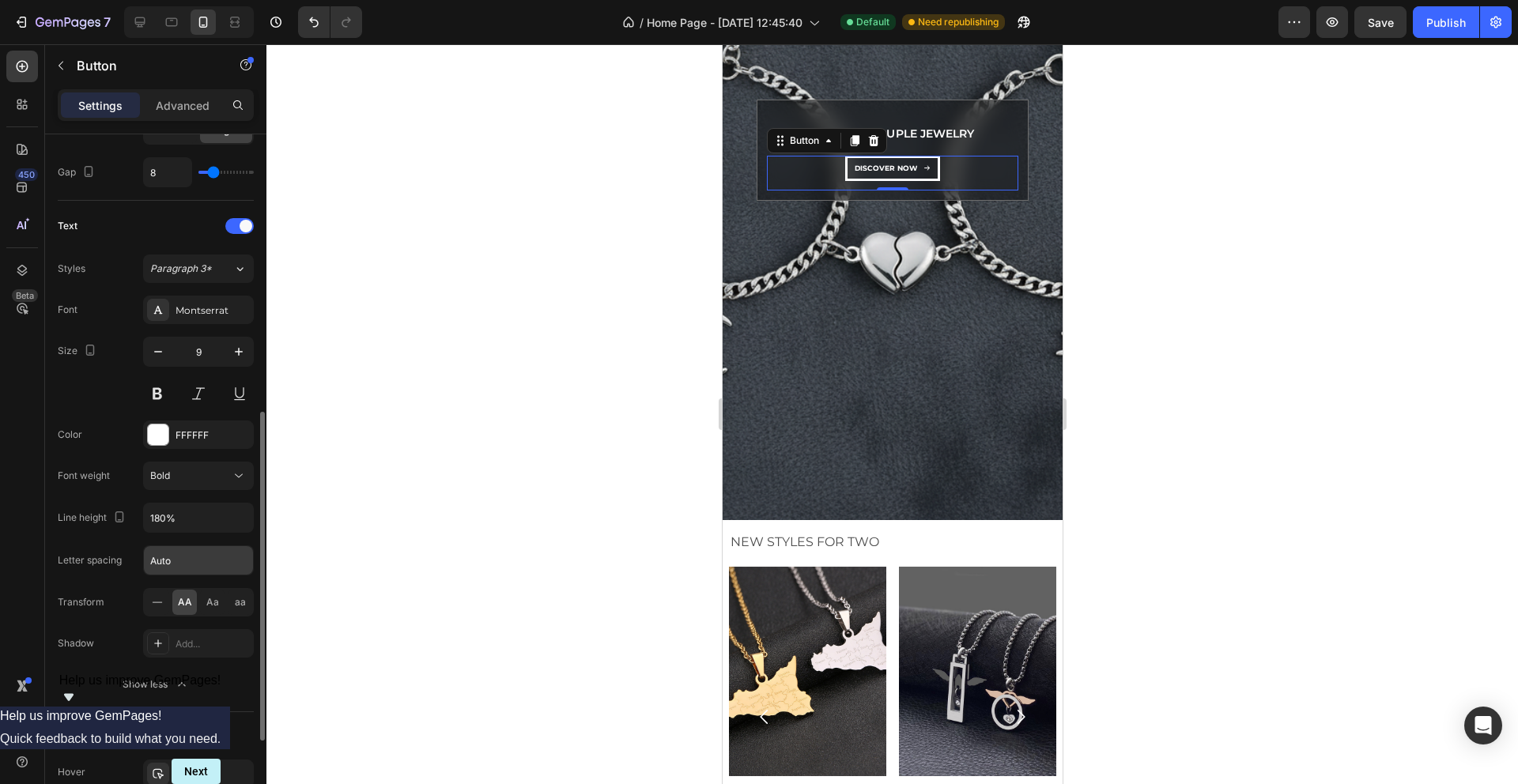
click at [210, 559] on input "Auto" at bounding box center [199, 560] width 109 height 29
paste input "0.02"
type input "0.02"
click at [440, 473] on div at bounding box center [892, 414] width 1252 height 740
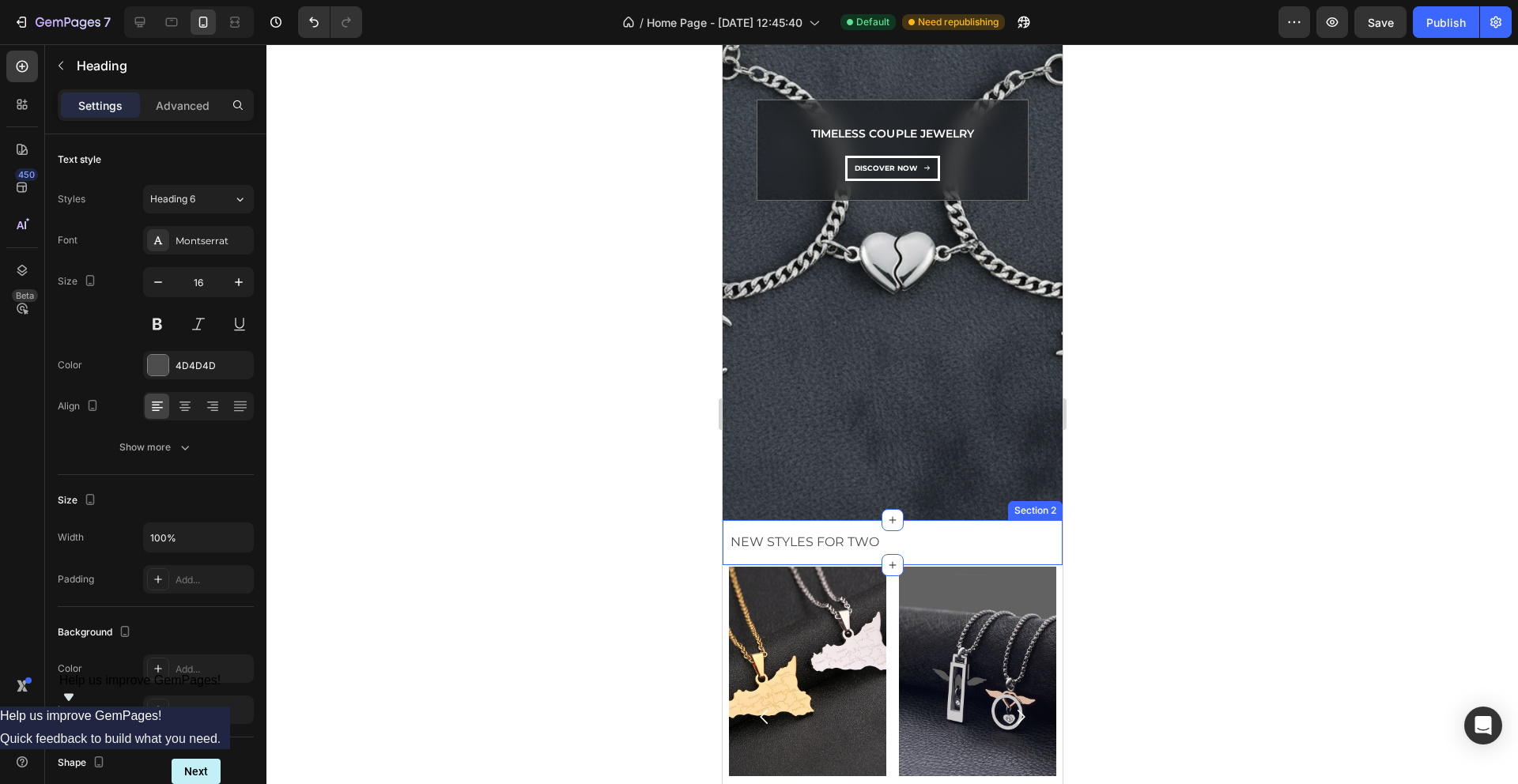
click at [821, 536] on p "New Styles for Two" at bounding box center [895, 543] width 330 height 17
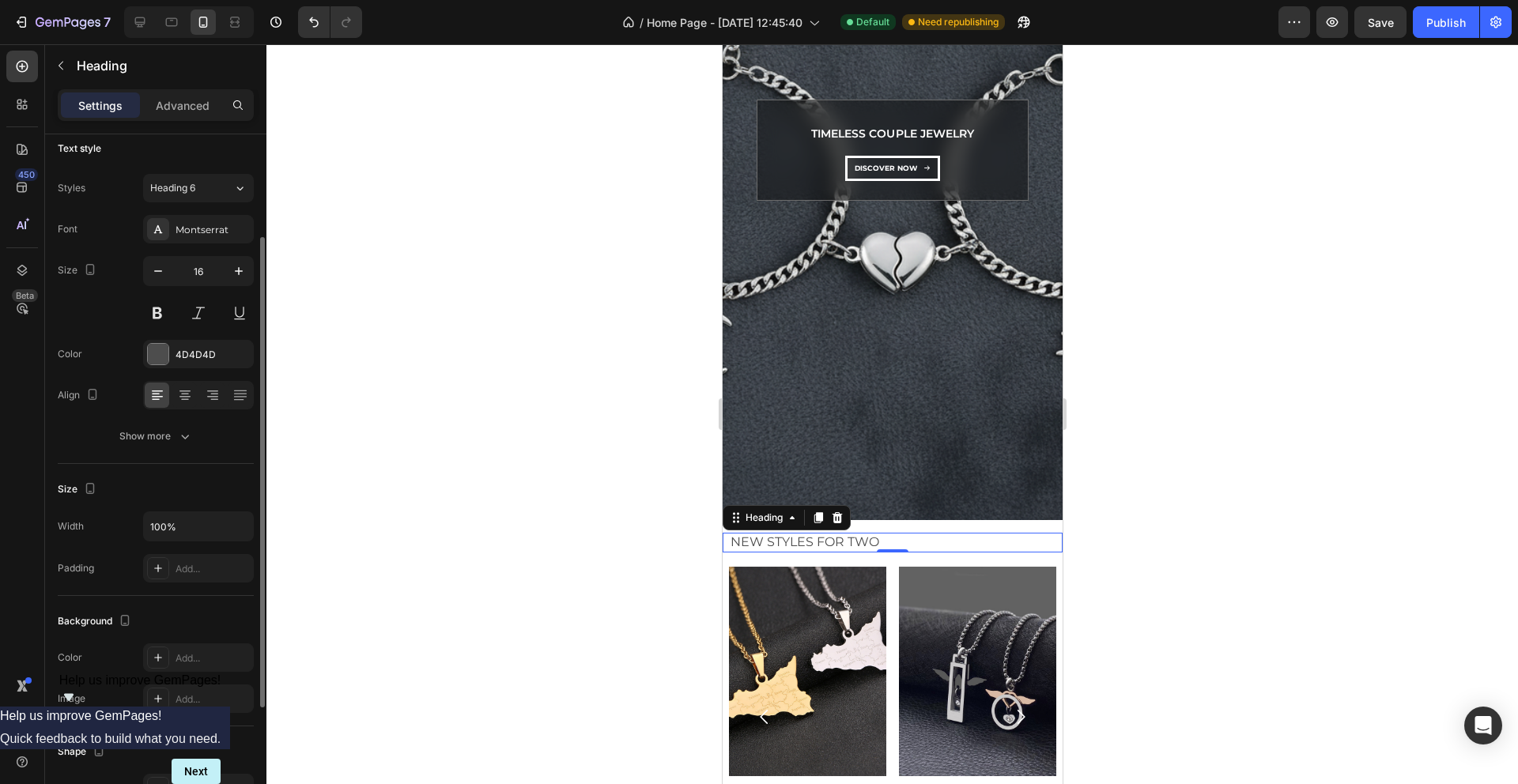
scroll to position [3, 0]
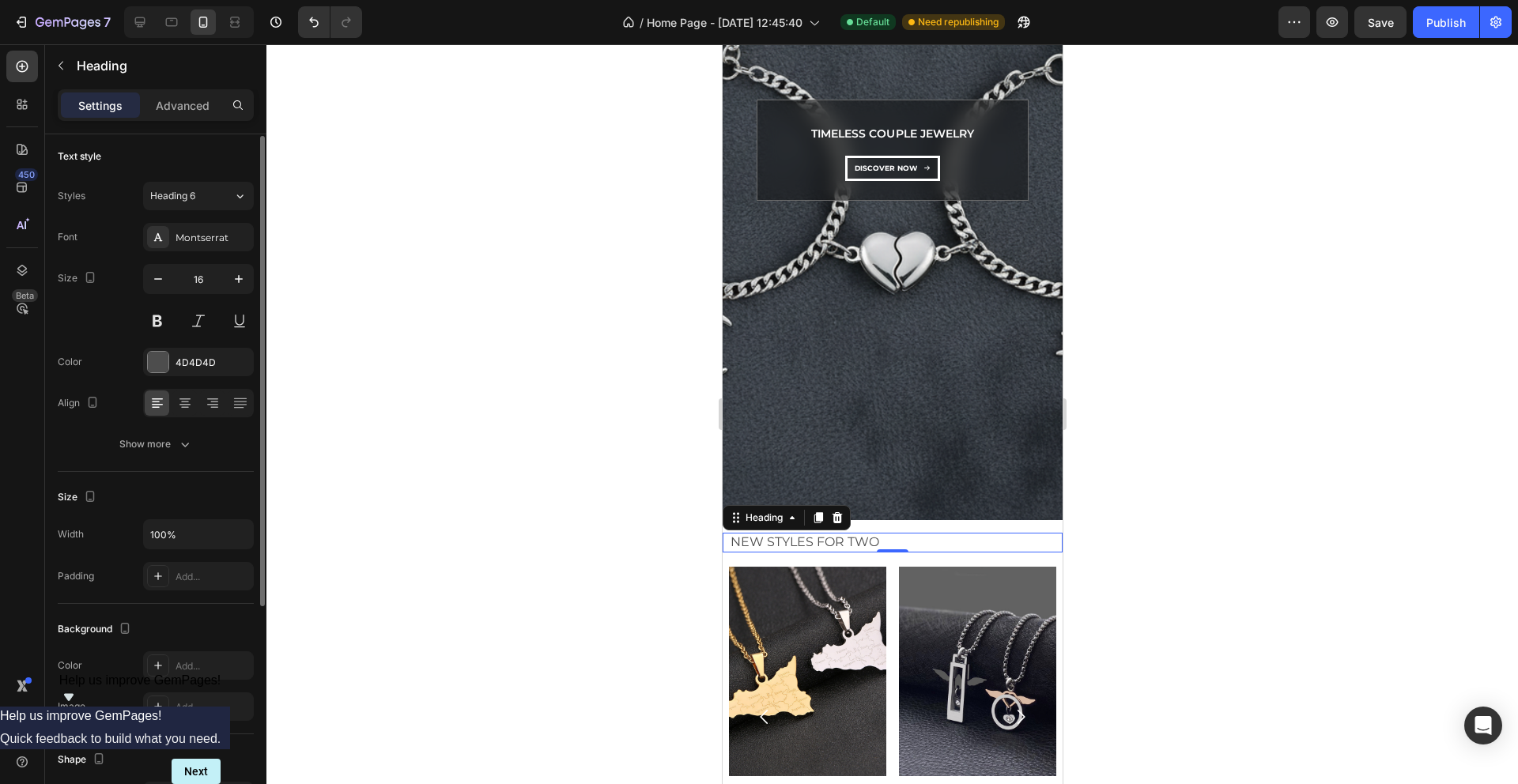
click at [180, 464] on div "Text style Styles Heading 6 Font Montserrat Size 16 Color 4D4D4D Align Show more" at bounding box center [155, 302] width 196 height 341
click at [180, 455] on button "Show more" at bounding box center [155, 444] width 196 height 29
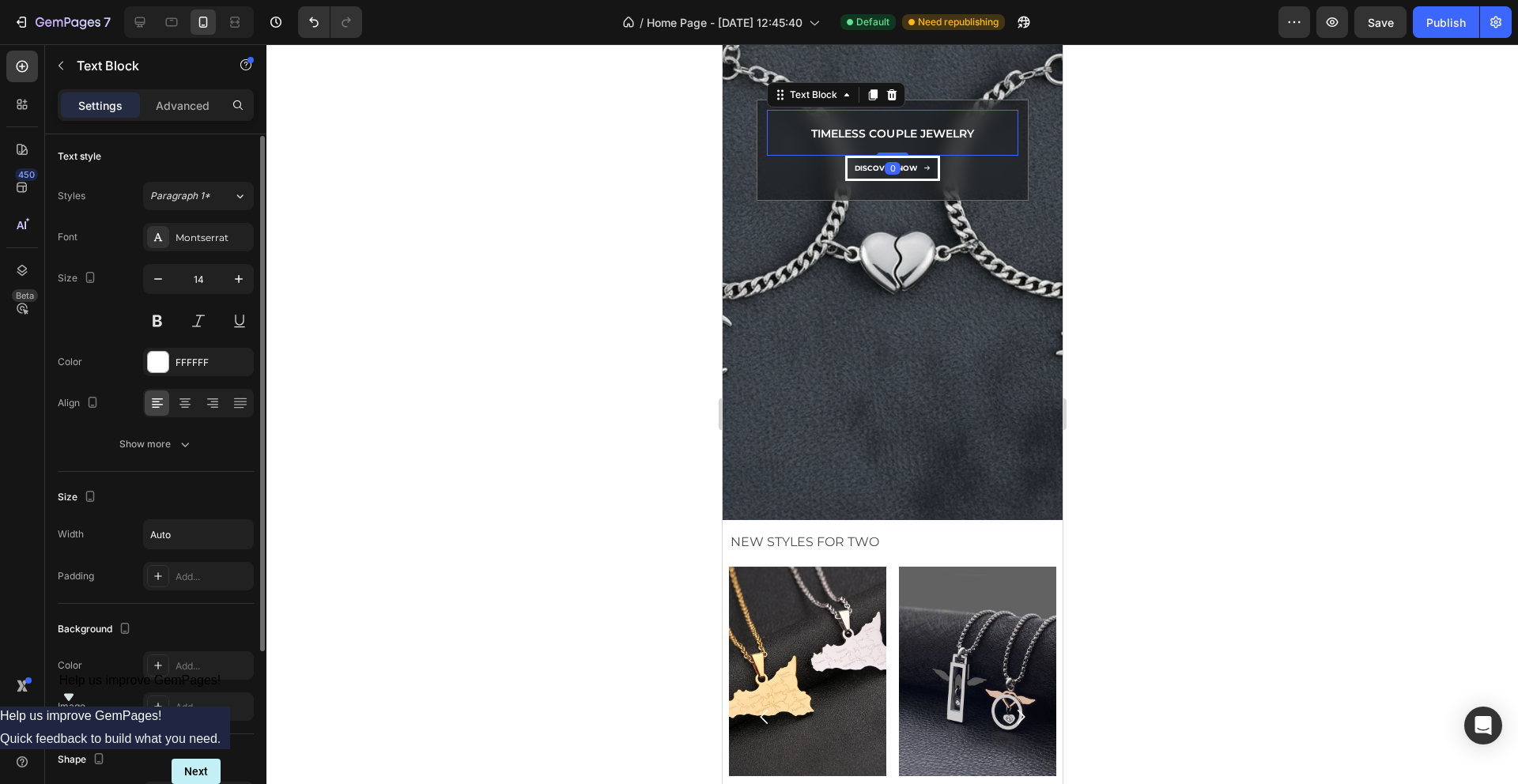
click at [848, 139] on p "Timeless Couple Jewelry" at bounding box center [892, 134] width 162 height 20
click at [23, 149] on icon at bounding box center [22, 149] width 16 height 16
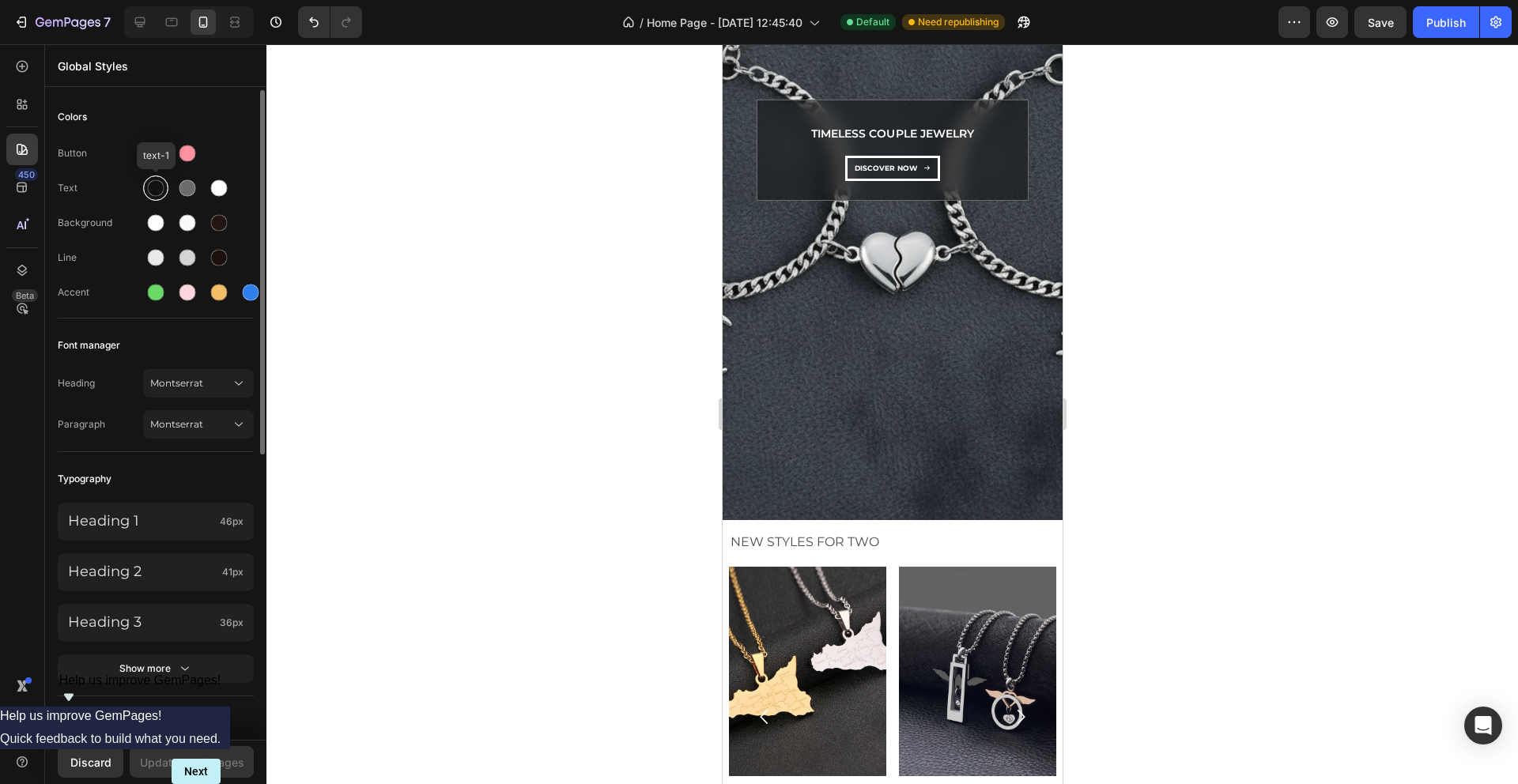
click at [158, 185] on div at bounding box center [156, 188] width 17 height 17
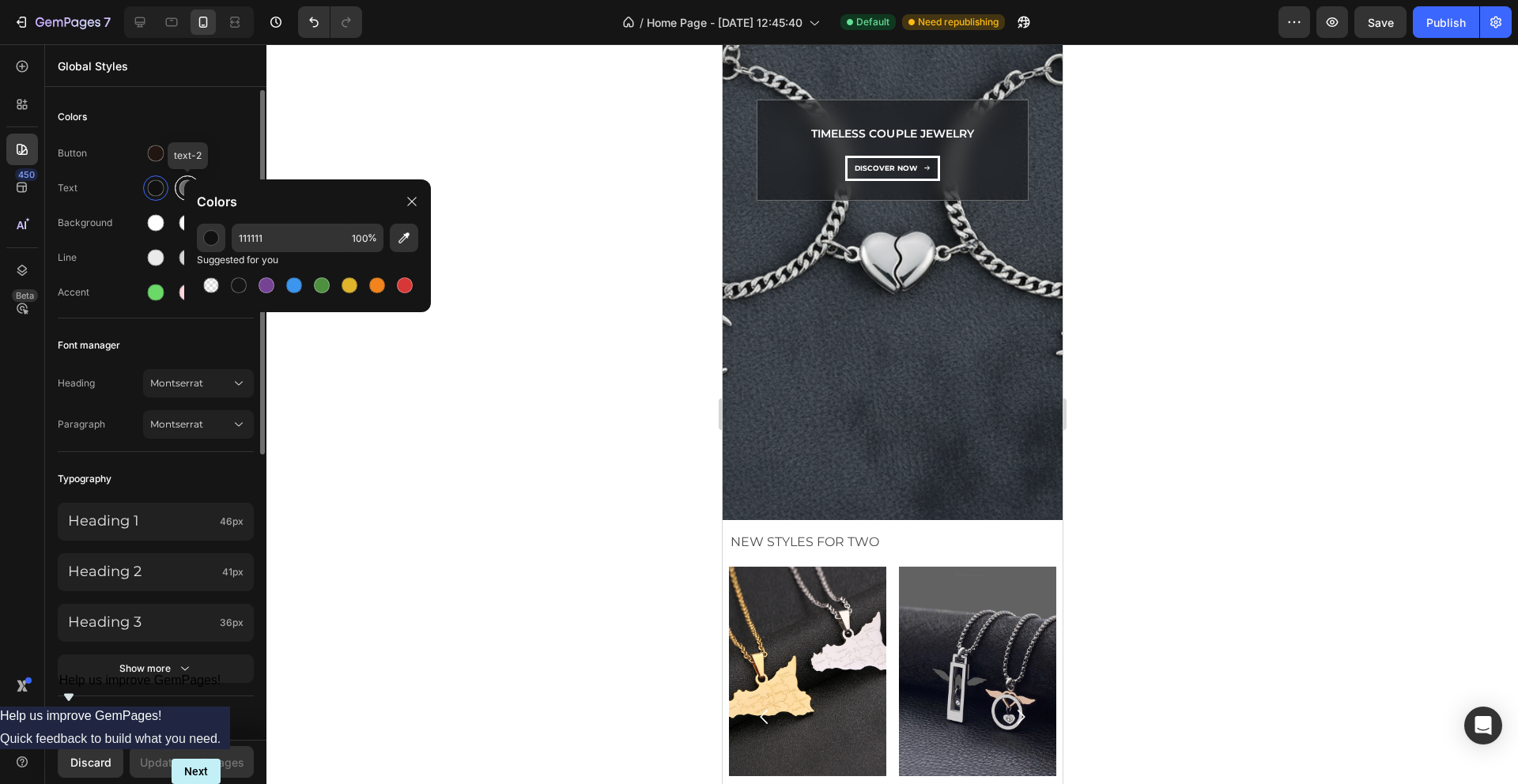
click at [180, 187] on div at bounding box center [188, 188] width 17 height 17
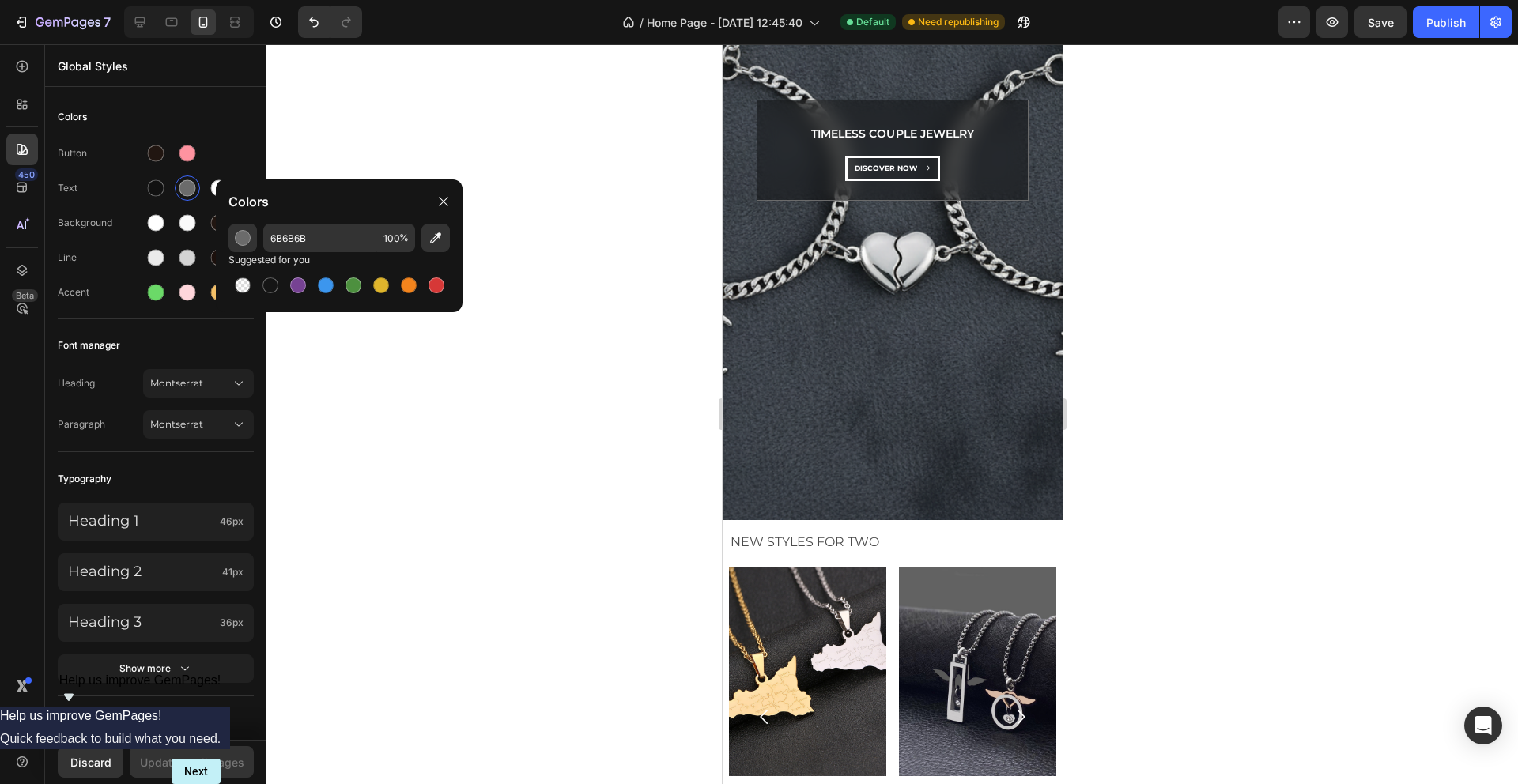
click at [361, 155] on div at bounding box center [892, 414] width 1252 height 740
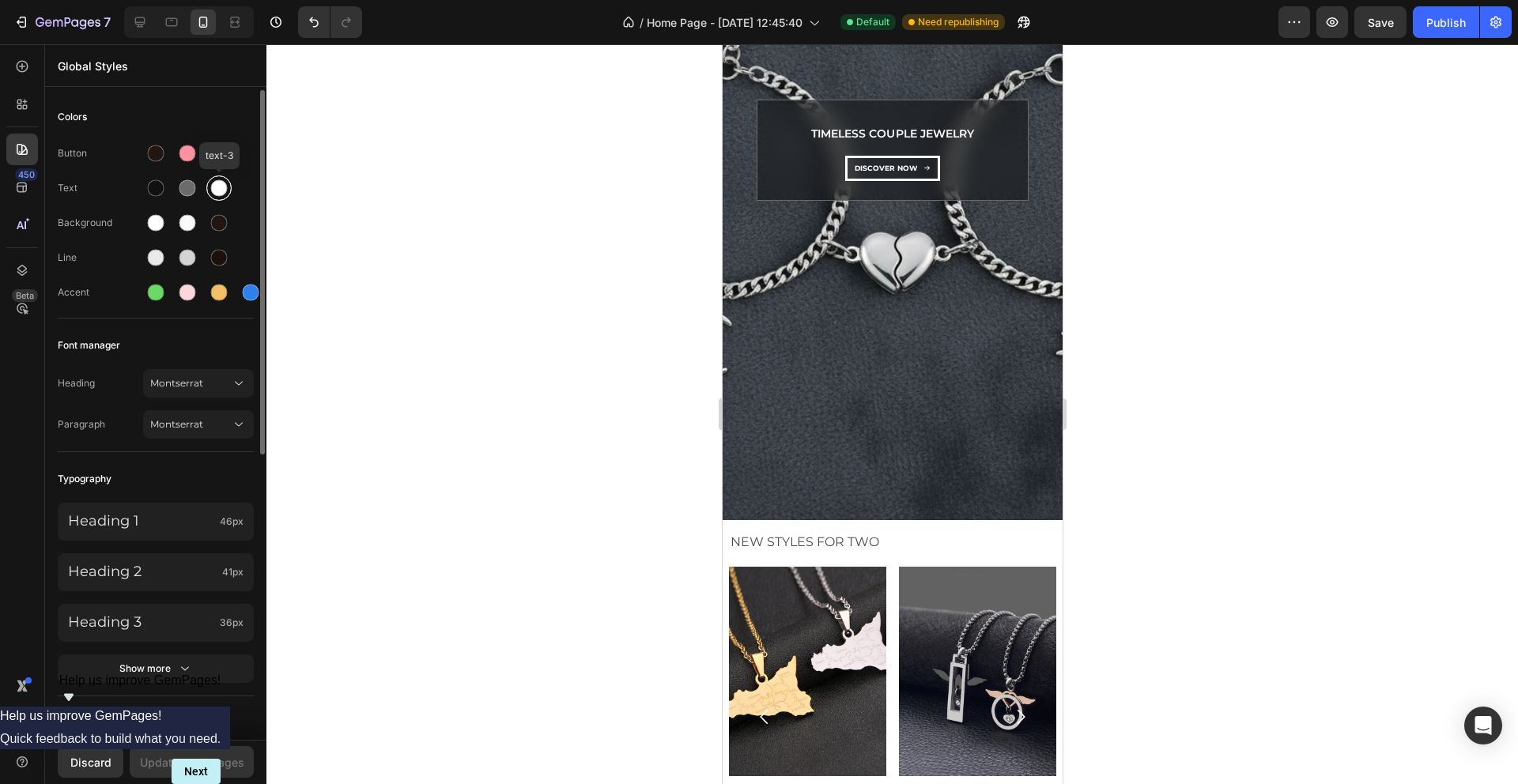
click at [218, 184] on div at bounding box center [219, 188] width 17 height 17
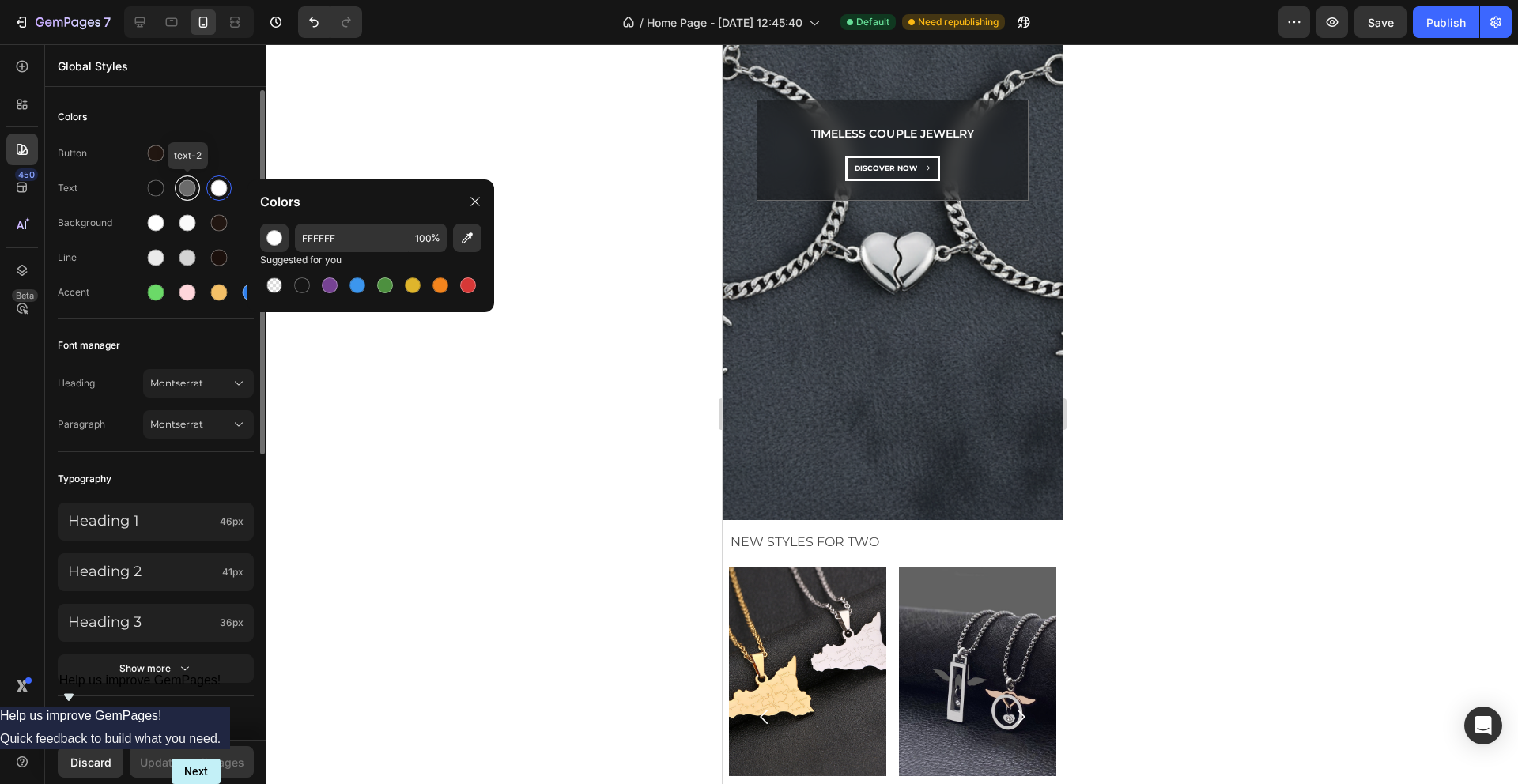
click at [191, 188] on div at bounding box center [188, 188] width 17 height 17
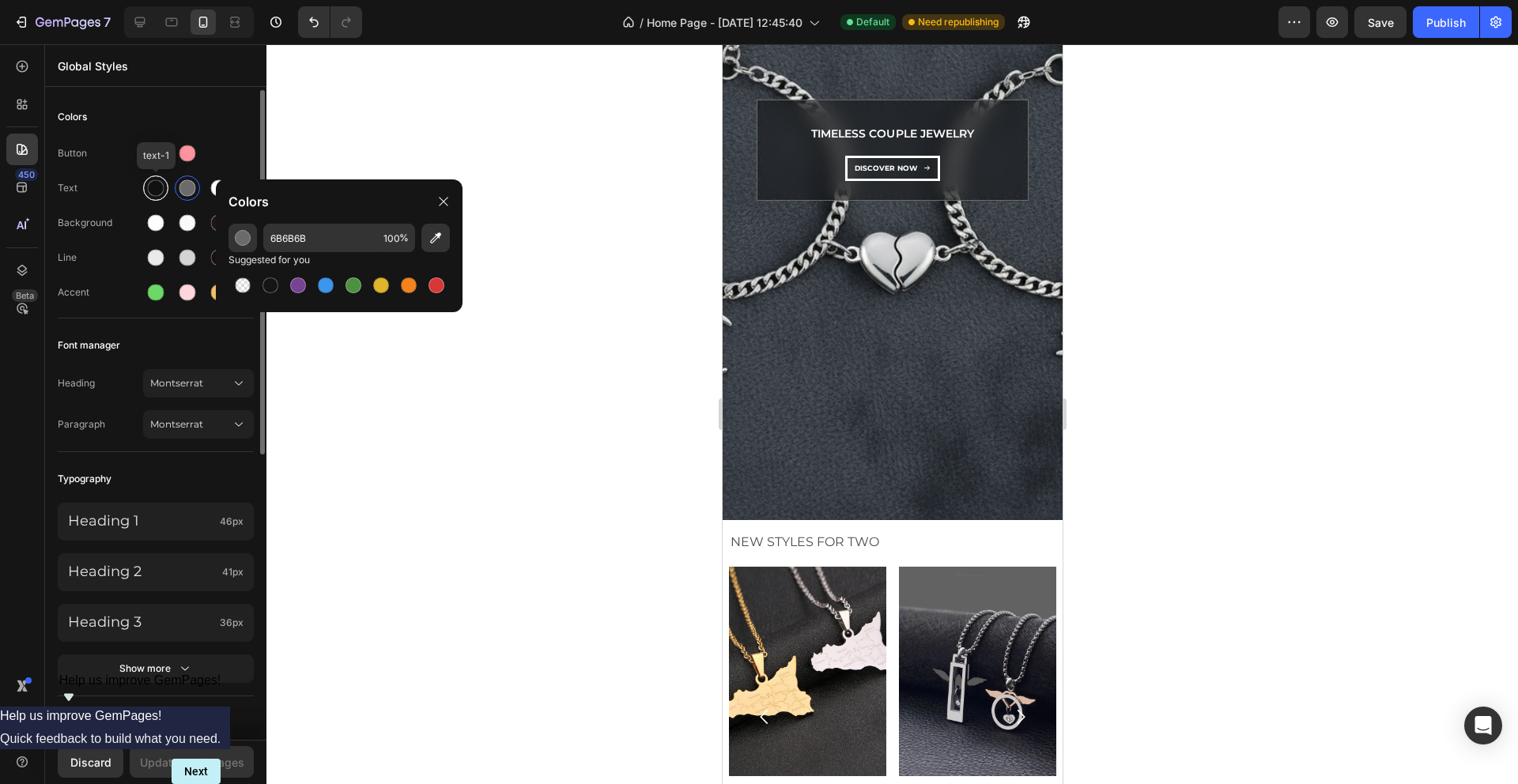
click at [160, 193] on div at bounding box center [156, 188] width 17 height 17
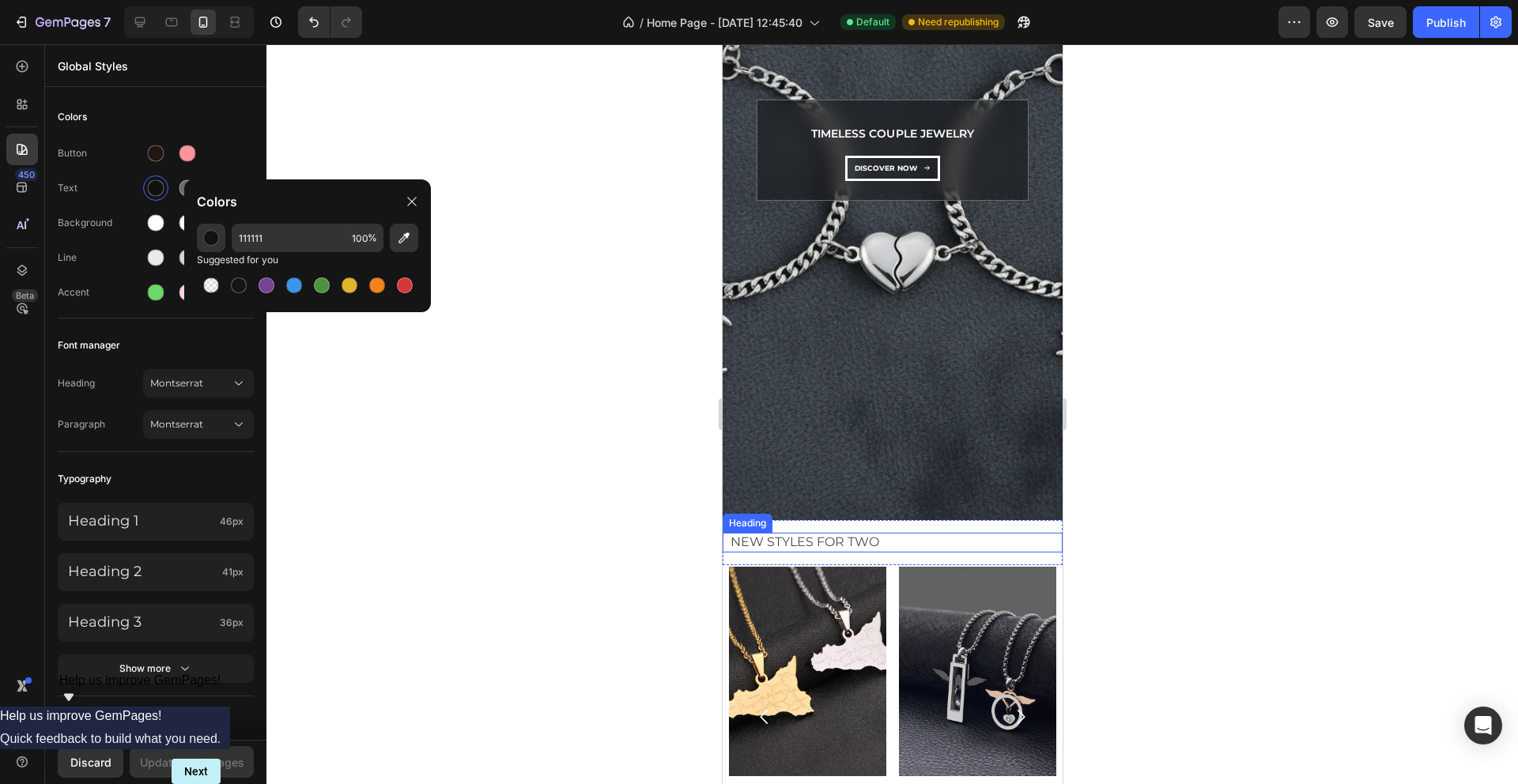
click at [796, 547] on p "New Styles for Two" at bounding box center [895, 543] width 330 height 17
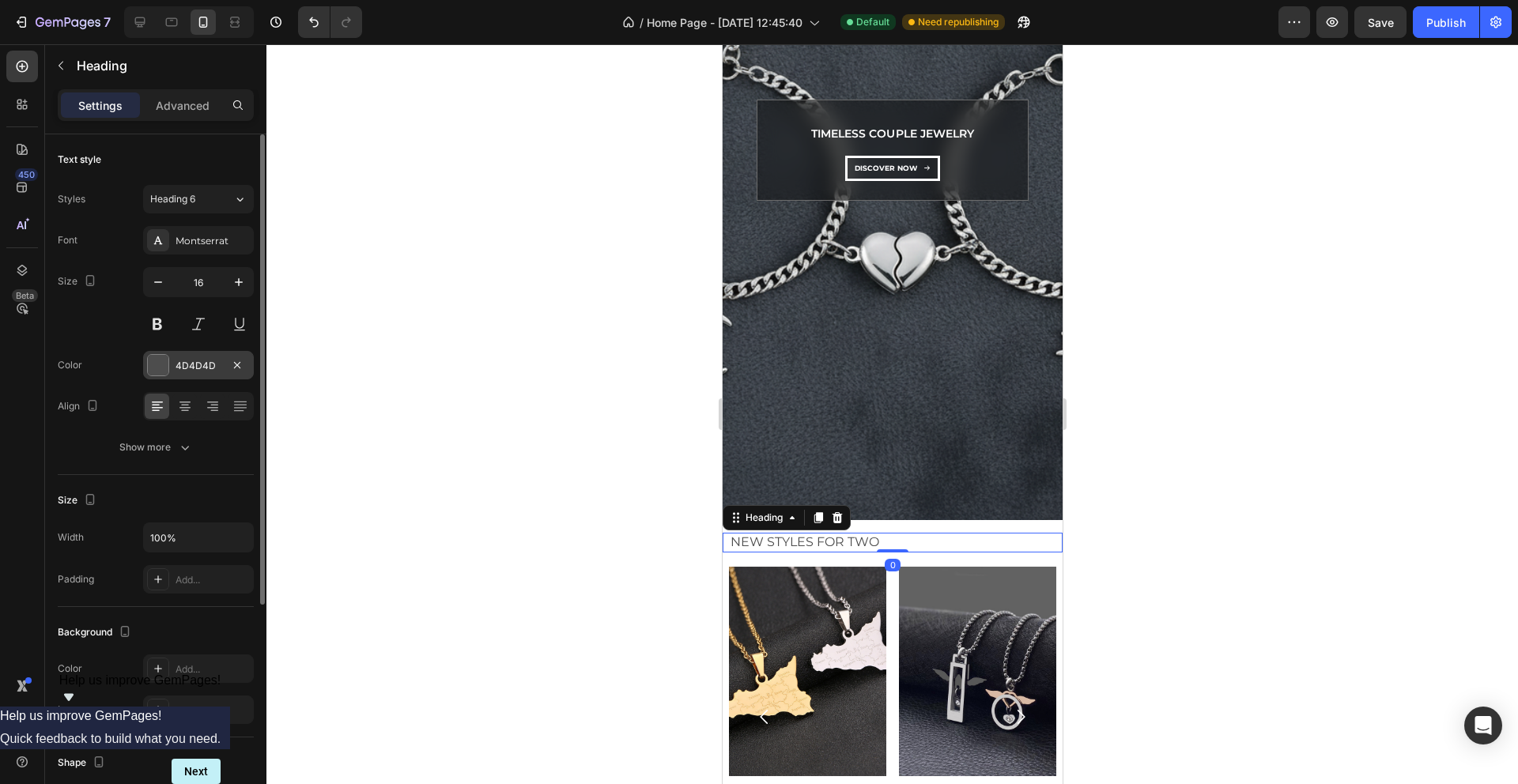
click at [185, 367] on div "4D4D4D" at bounding box center [199, 366] width 45 height 14
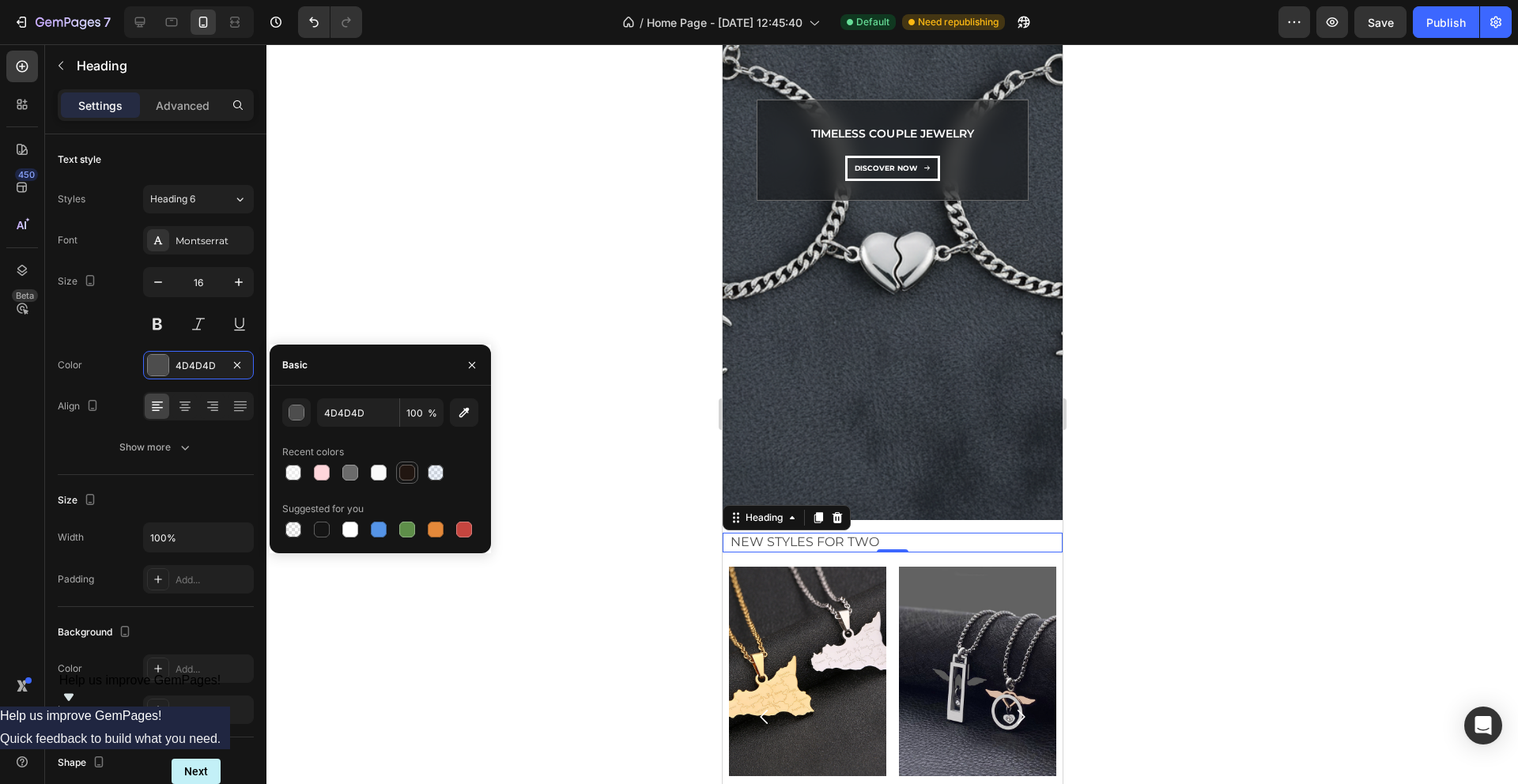
click at [406, 475] on div at bounding box center [407, 473] width 16 height 16
click at [337, 424] on input "211611" at bounding box center [358, 412] width 82 height 29
type input "111111"
click at [401, 238] on div at bounding box center [892, 414] width 1252 height 740
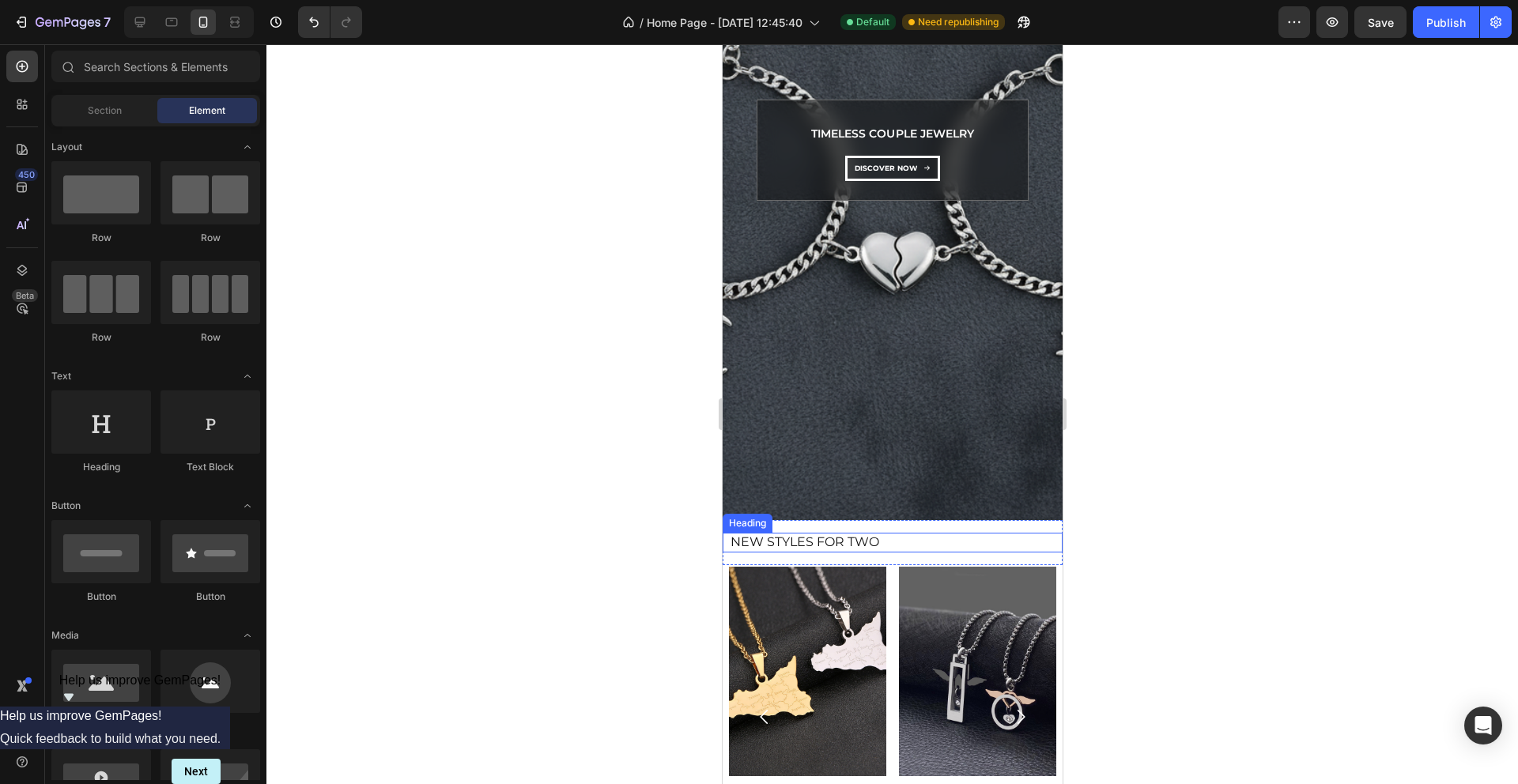
click at [772, 541] on p "New Styles for Two" at bounding box center [895, 543] width 330 height 17
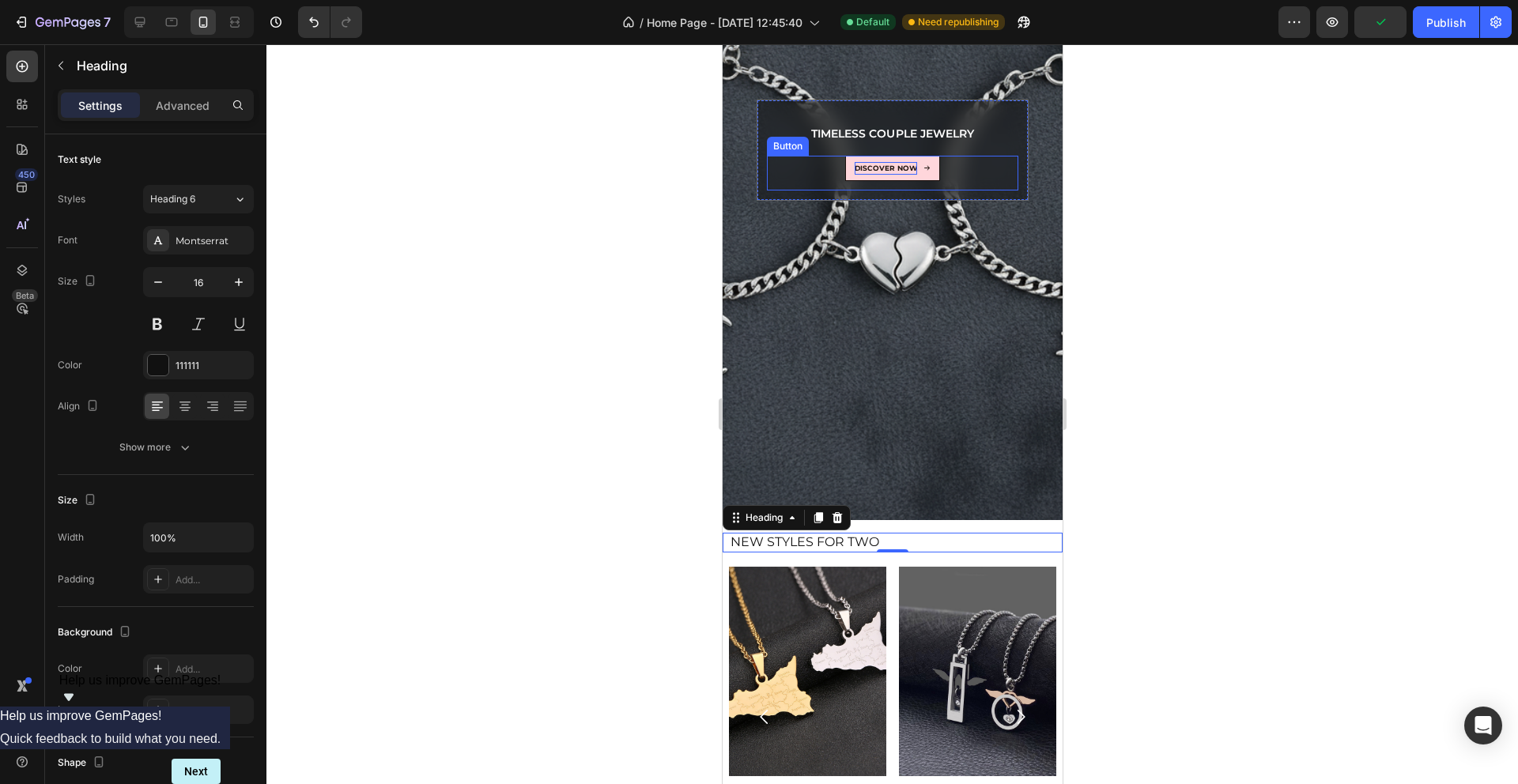
click at [890, 168] on p "dıscover now" at bounding box center [885, 168] width 62 height 13
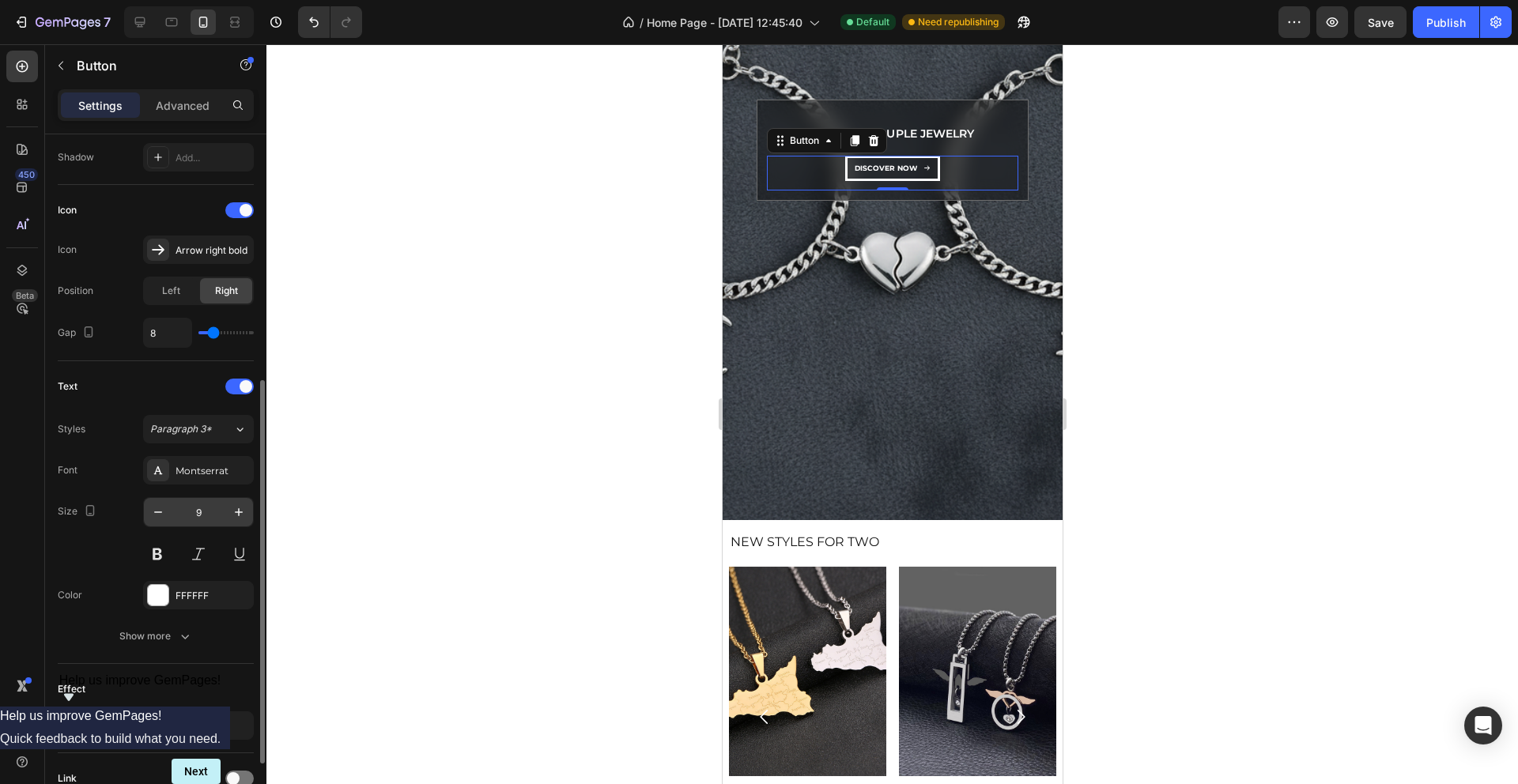
scroll to position [433, 0]
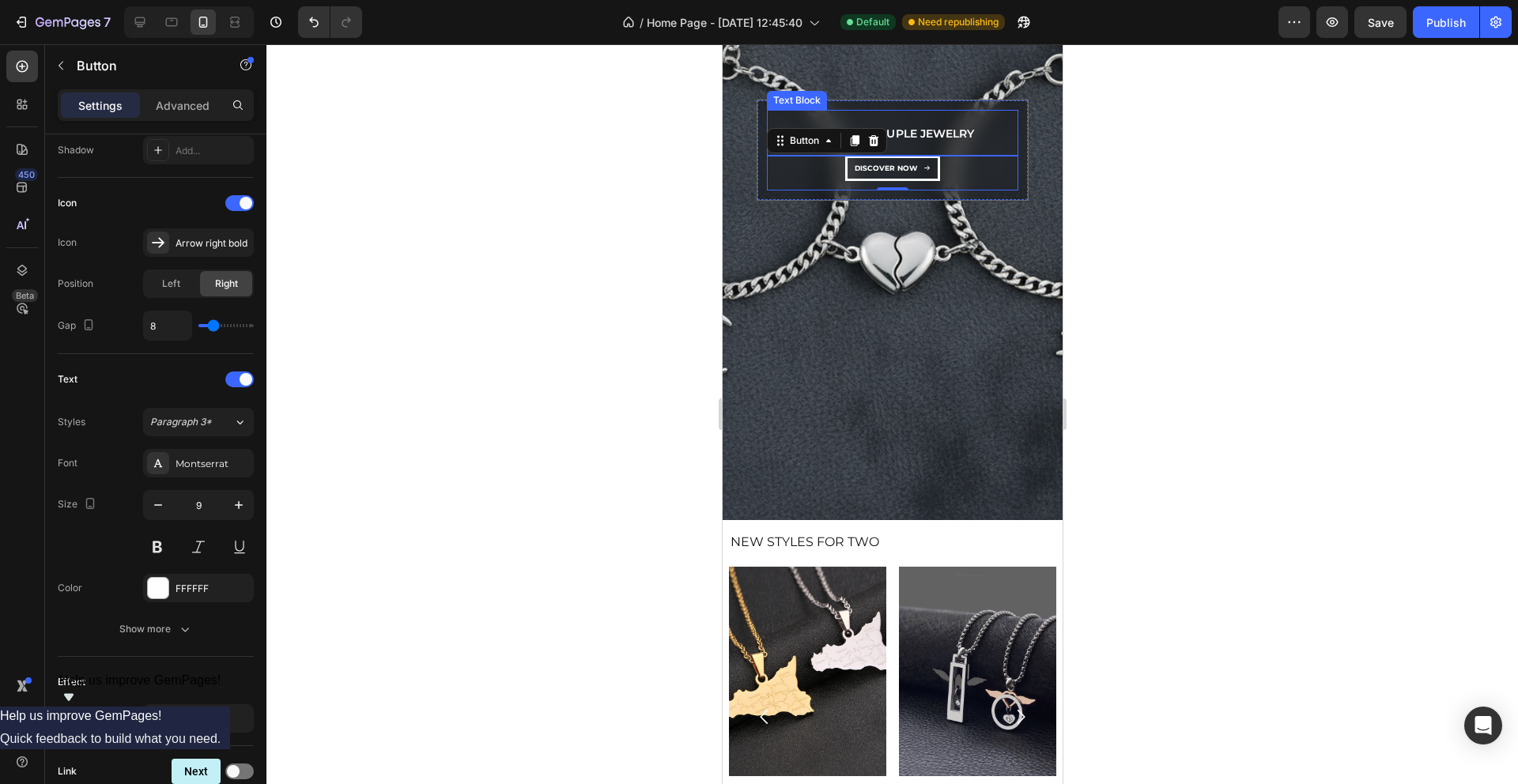
click at [944, 135] on p "Timeless Couple Jewelry" at bounding box center [892, 134] width 162 height 20
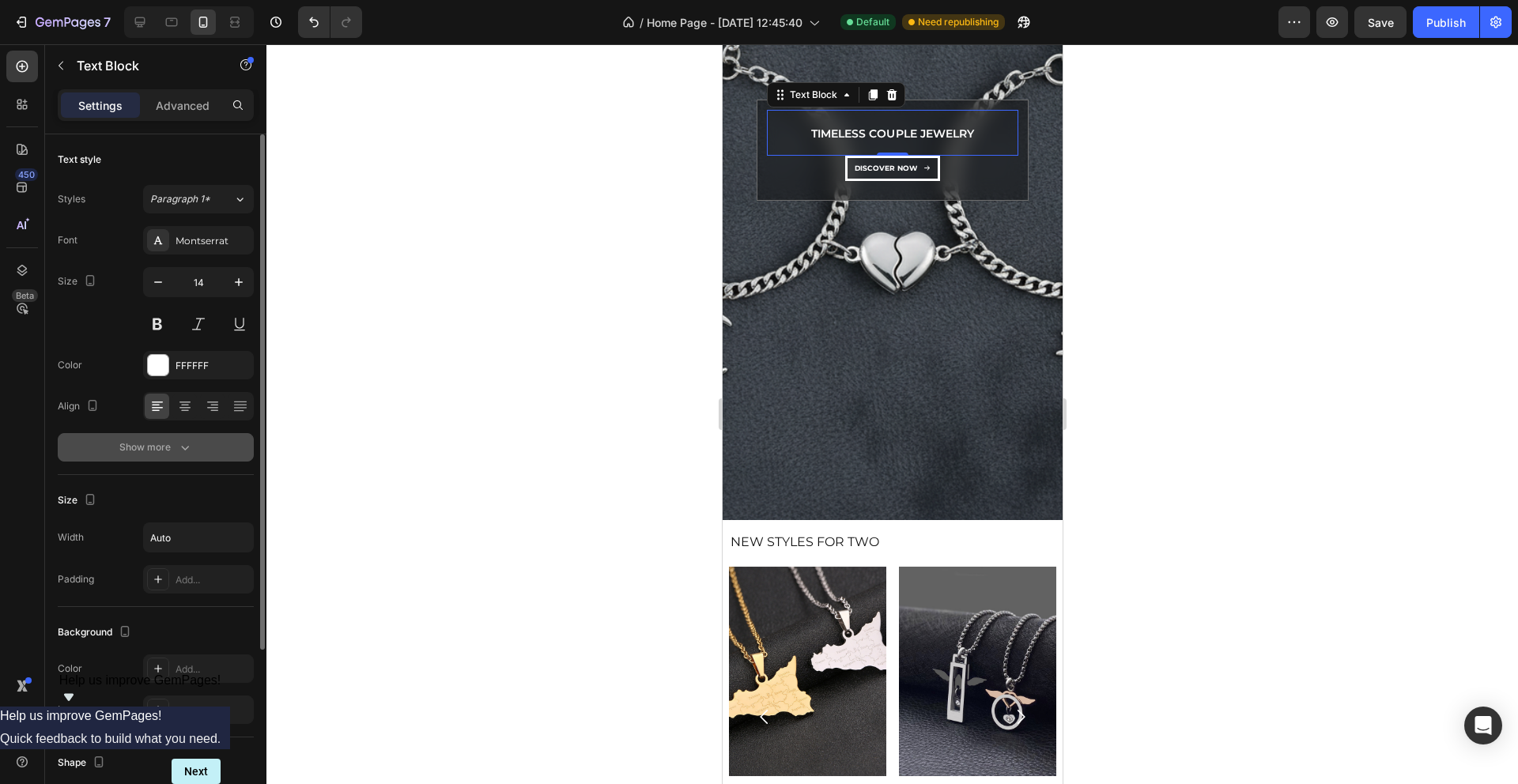
click at [144, 449] on div "Show more" at bounding box center [156, 448] width 73 height 16
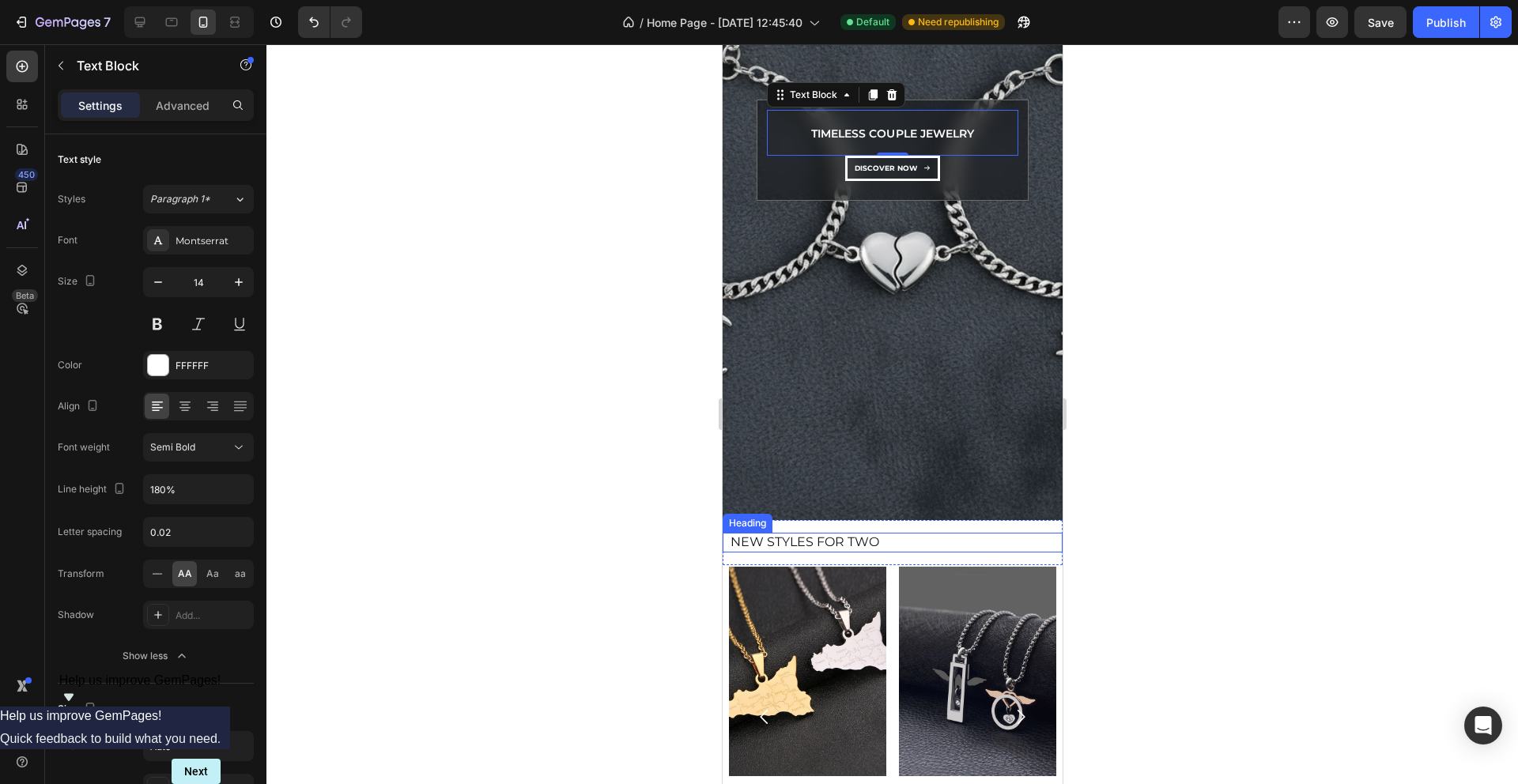
click at [819, 547] on p "New Styles for Two" at bounding box center [895, 543] width 330 height 17
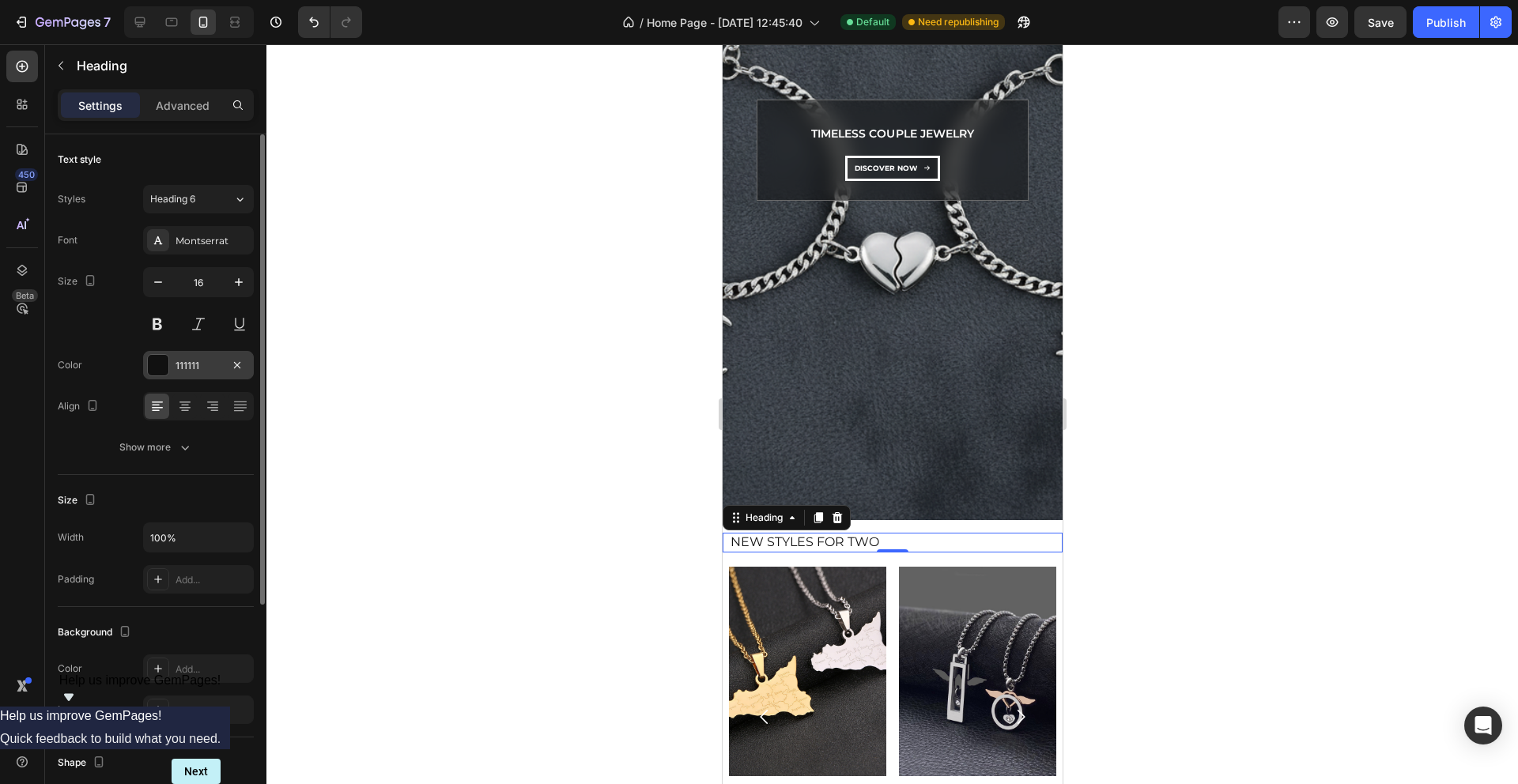
click at [195, 375] on div "111111" at bounding box center [199, 365] width 111 height 29
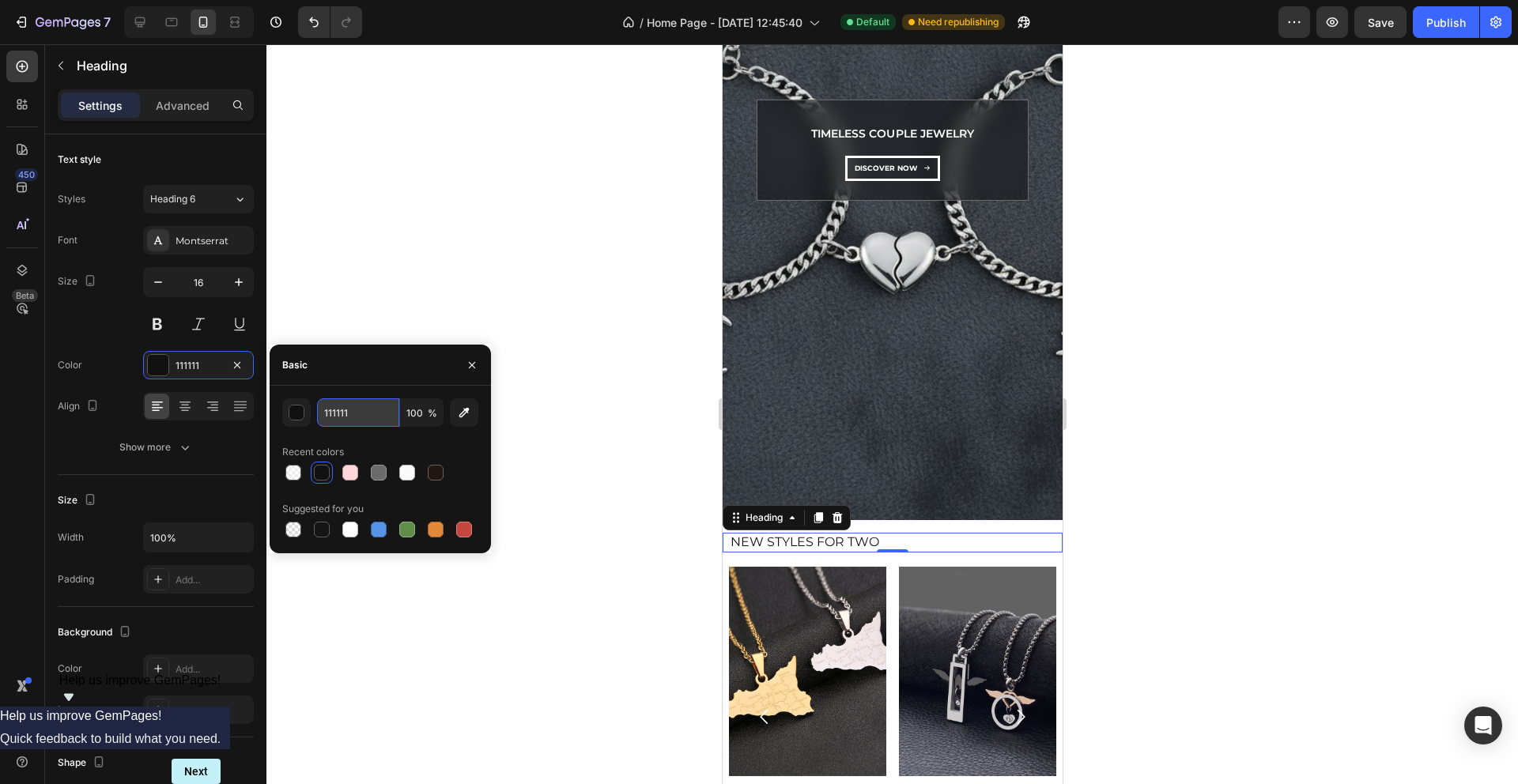
click at [345, 408] on input "111111" at bounding box center [358, 412] width 82 height 29
click at [345, 409] on input "111111" at bounding box center [358, 412] width 82 height 29
type input "000000"
click at [348, 302] on div at bounding box center [892, 414] width 1252 height 740
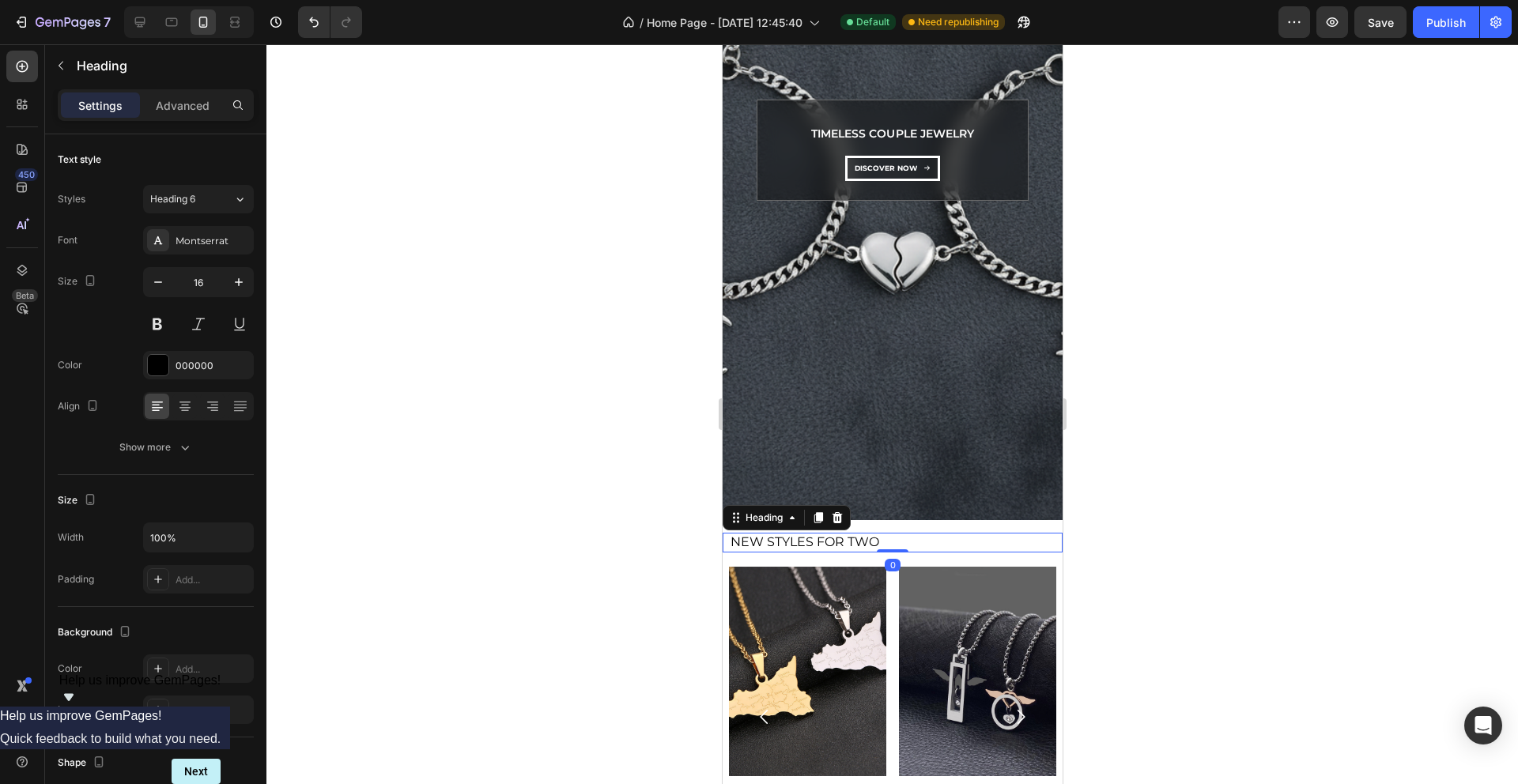
click at [800, 550] on h2 "New Styles for Two" at bounding box center [894, 543] width 333 height 20
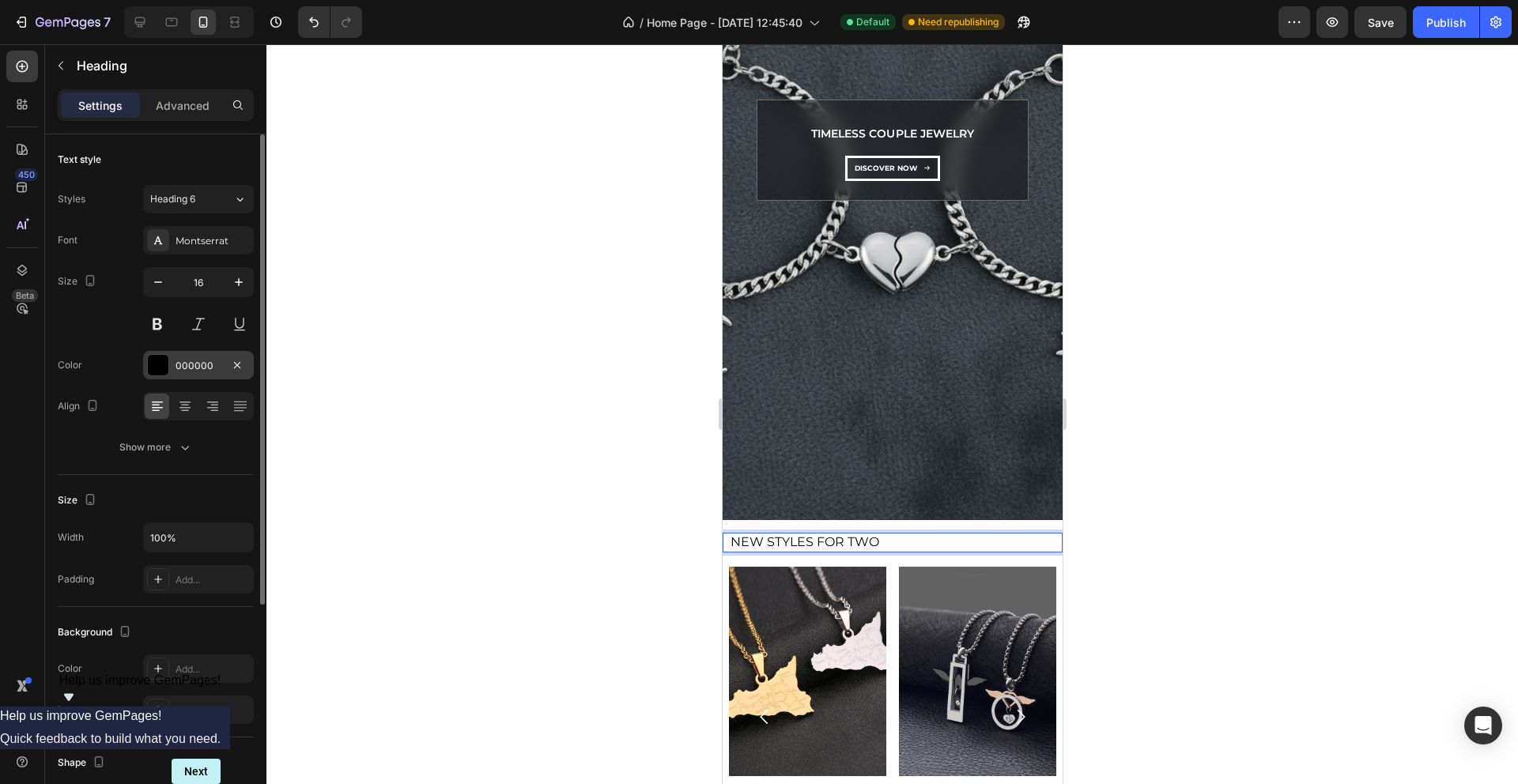
click at [180, 365] on div "000000" at bounding box center [199, 366] width 45 height 14
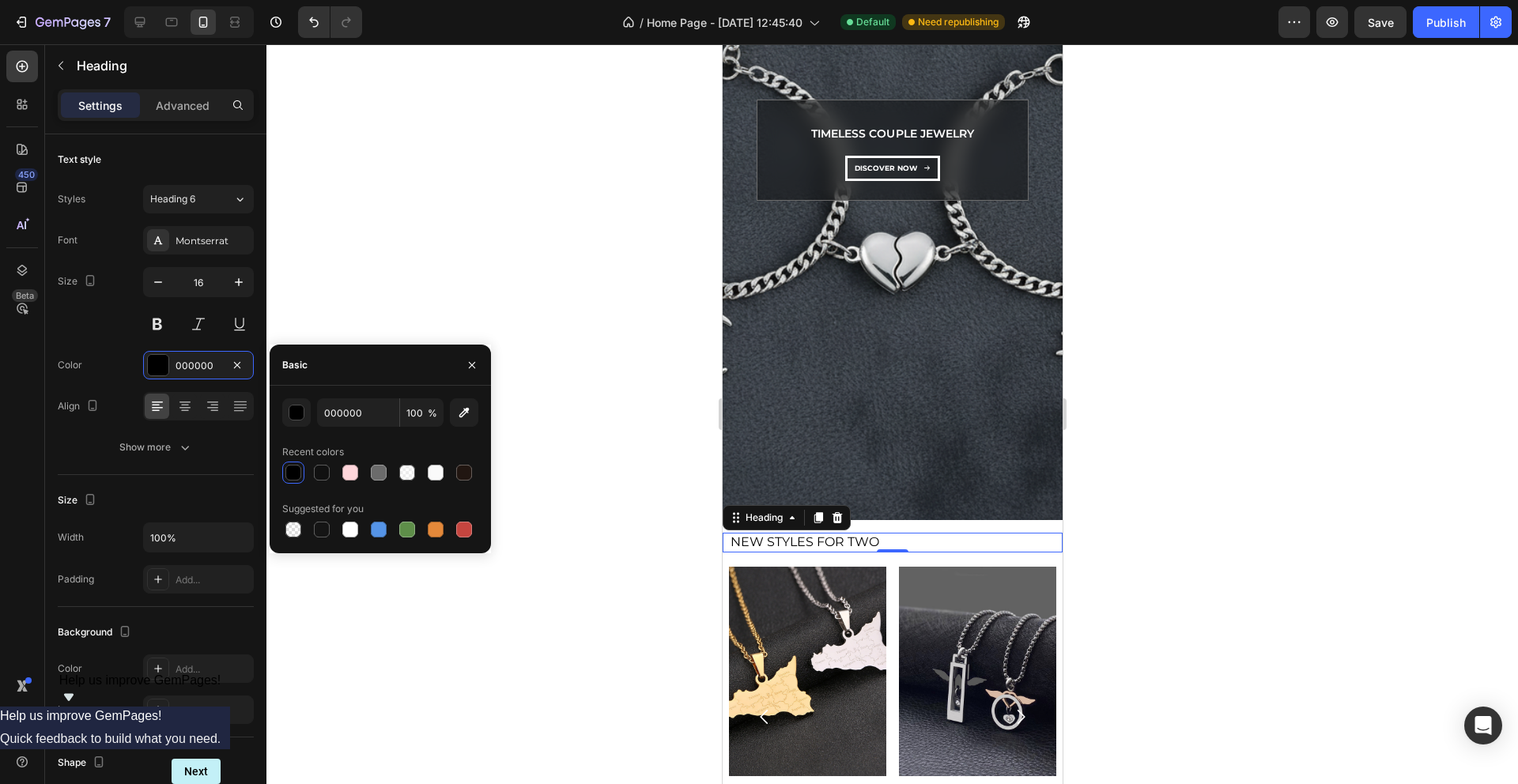
click at [367, 427] on div "000000 100 % Recent colors Suggested for you" at bounding box center [380, 470] width 196 height 142
click at [354, 414] on input "000000" at bounding box center [358, 412] width 82 height 29
click at [354, 413] on input "000000" at bounding box center [358, 412] width 82 height 29
click at [362, 411] on input "1110" at bounding box center [358, 412] width 82 height 29
type input "1"
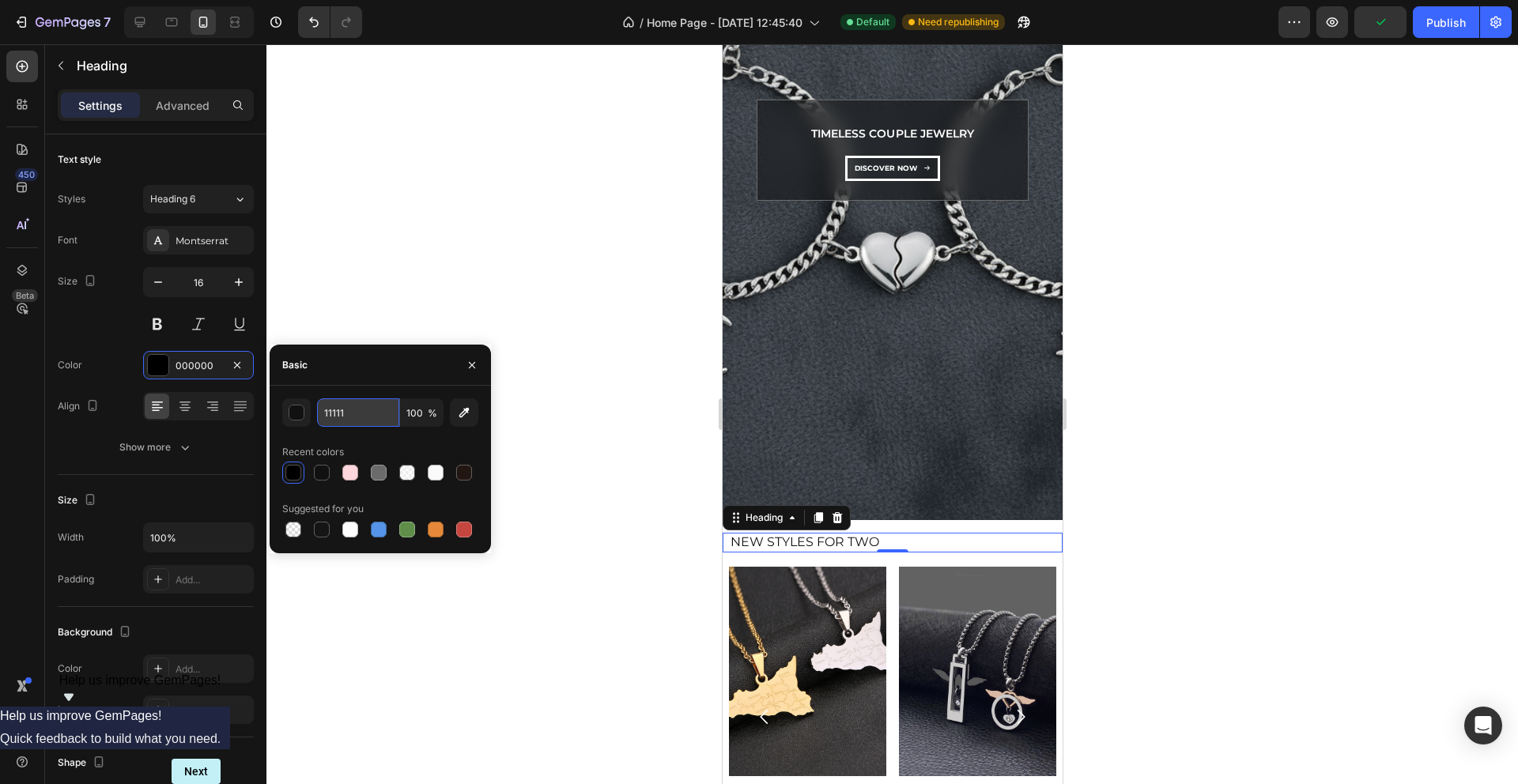
type input "111111"
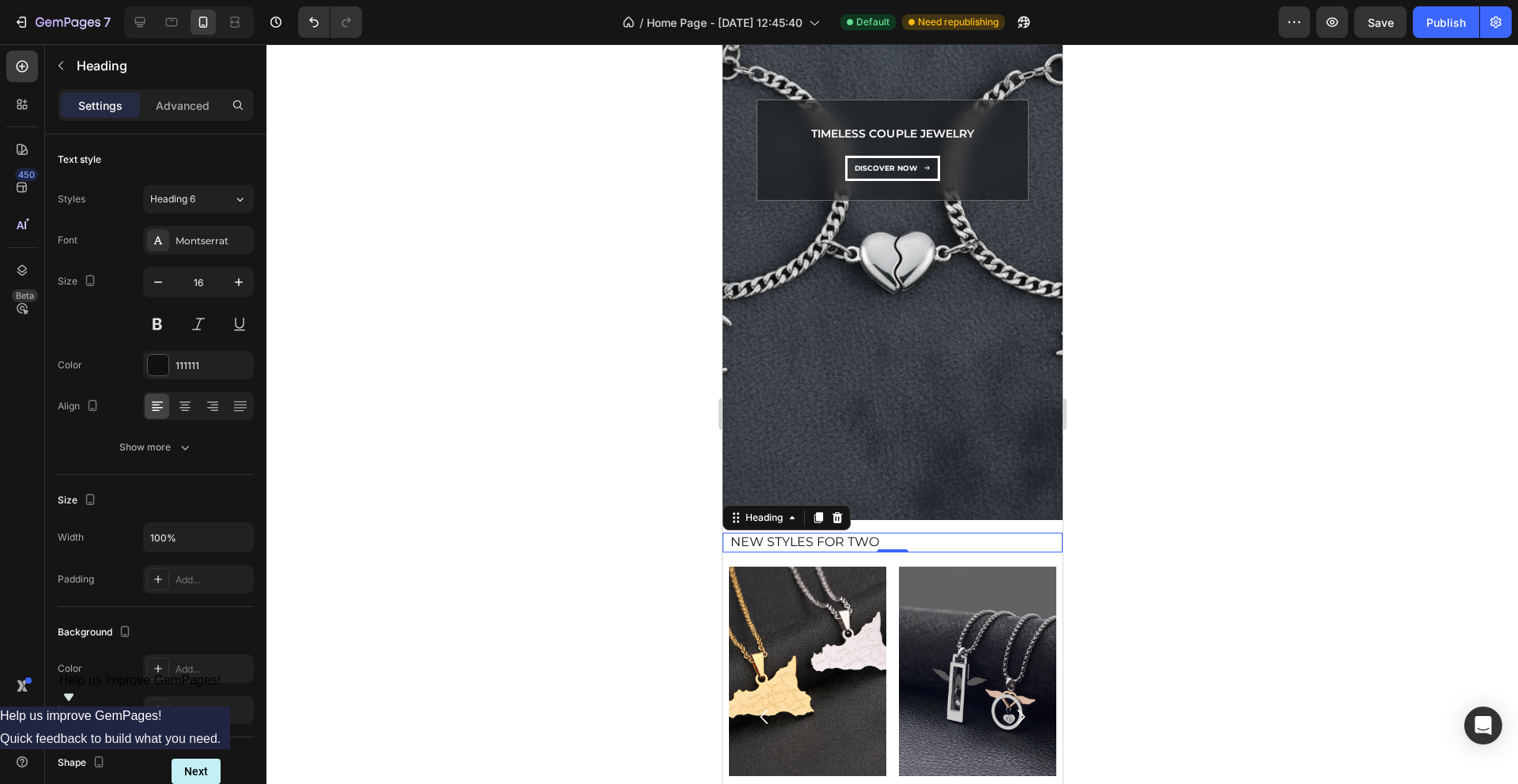
click at [365, 308] on div at bounding box center [892, 414] width 1252 height 740
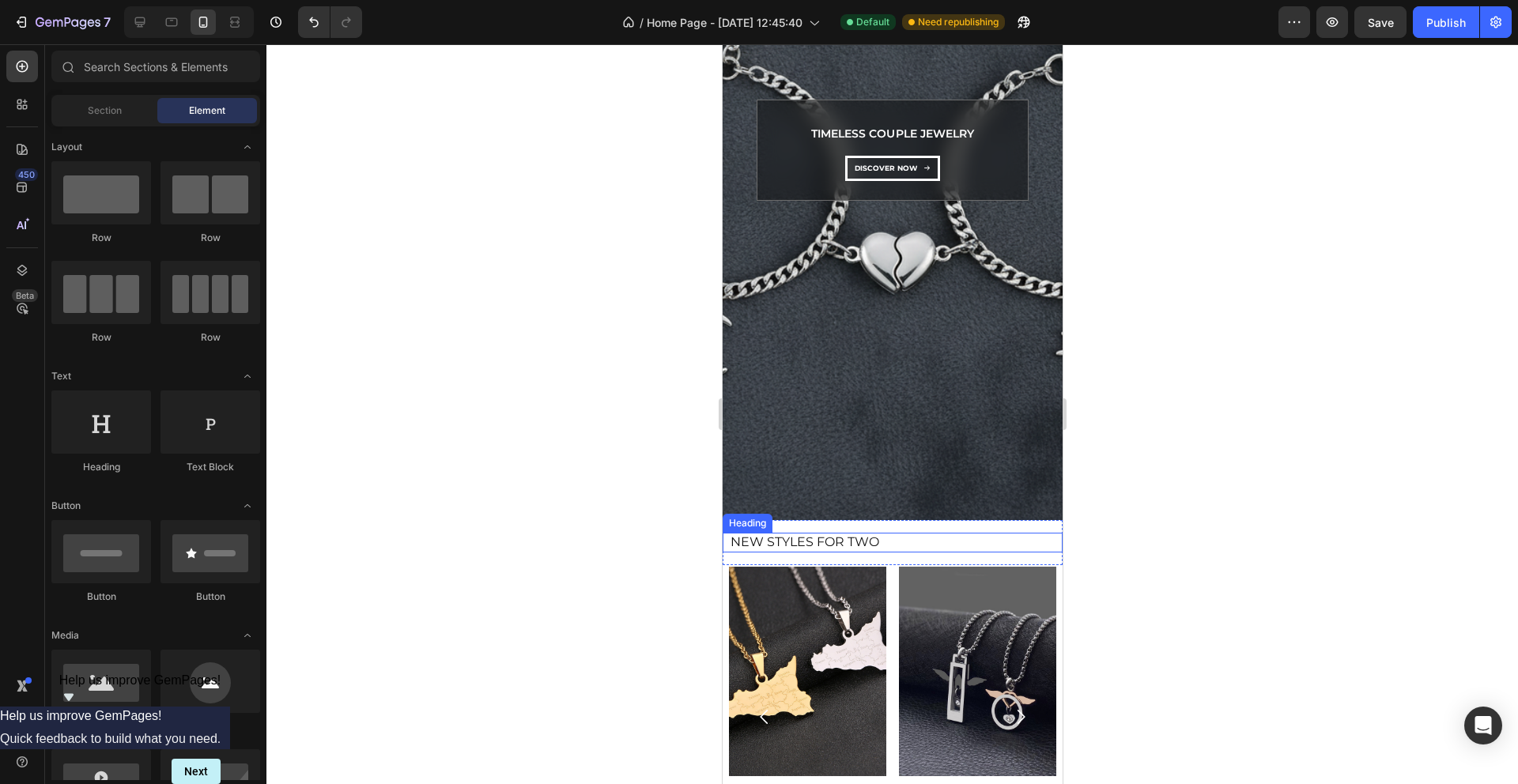
click at [756, 544] on p "New Styles for Two" at bounding box center [895, 543] width 330 height 17
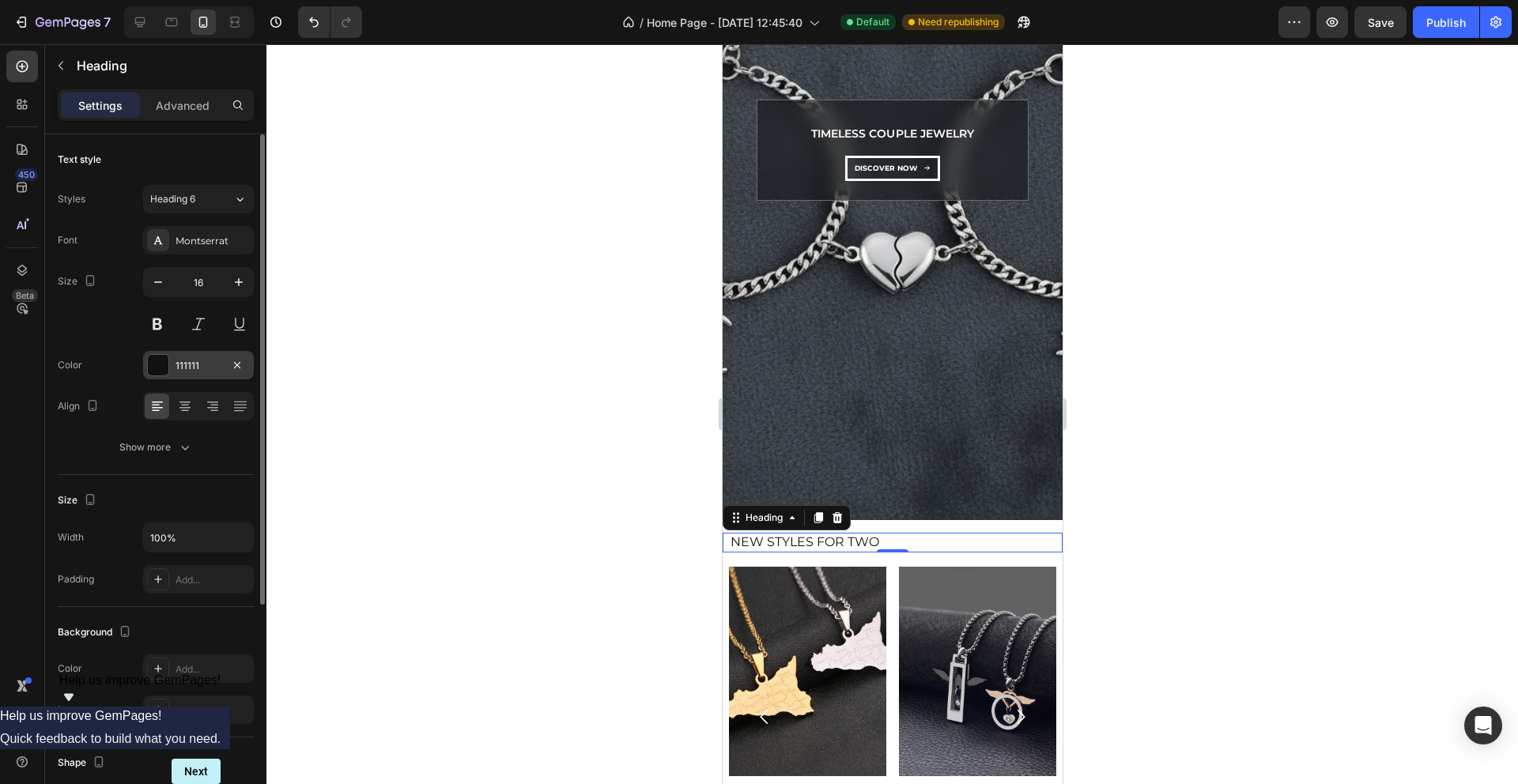
click at [199, 356] on div "111111" at bounding box center [199, 365] width 111 height 29
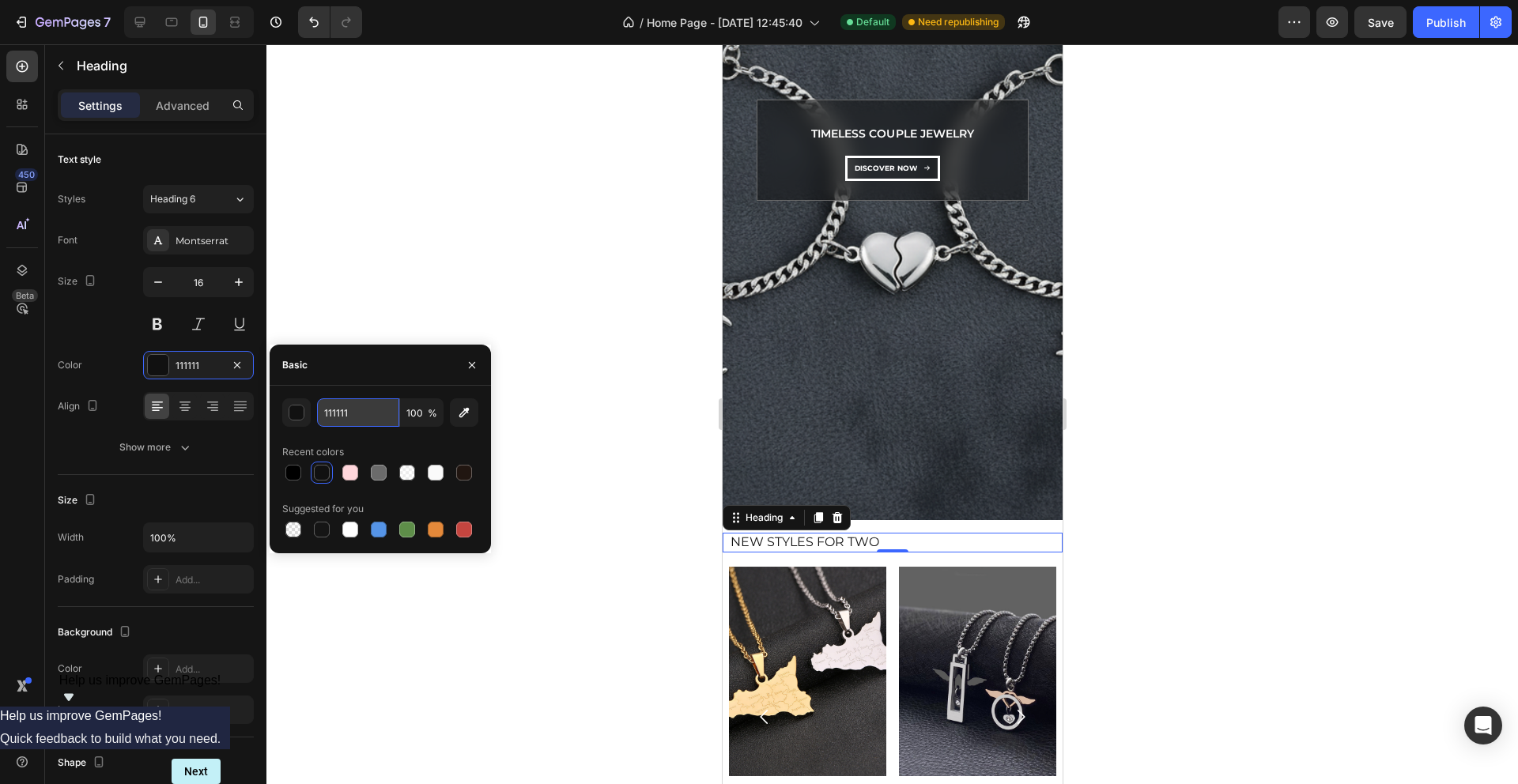
click at [358, 417] on input "111111" at bounding box center [358, 412] width 82 height 29
type input "000000"
click at [555, 313] on div at bounding box center [892, 414] width 1252 height 740
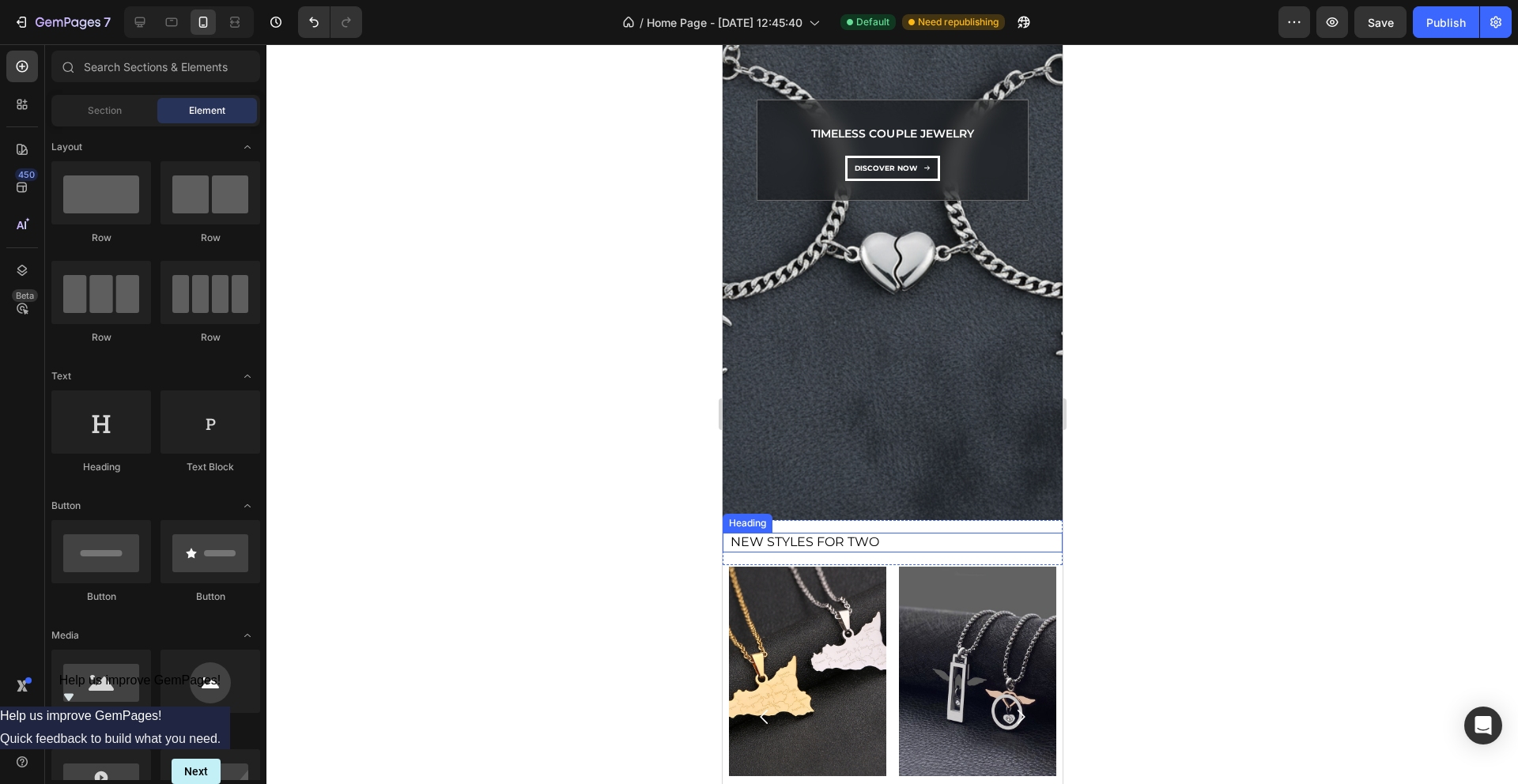
click at [878, 540] on p "New Styles for Two" at bounding box center [895, 543] width 330 height 17
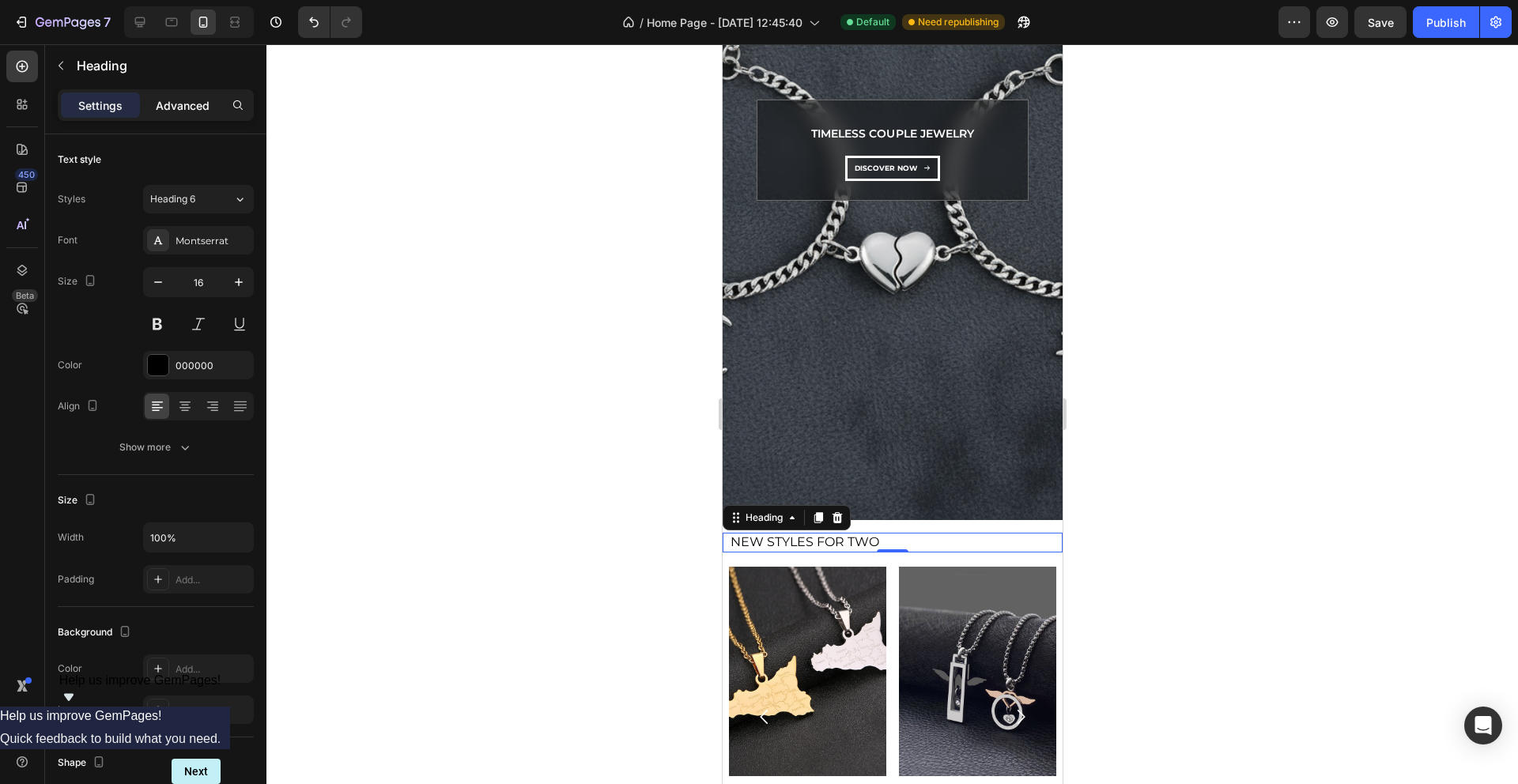
click at [189, 93] on div "Advanced" at bounding box center [183, 106] width 79 height 26
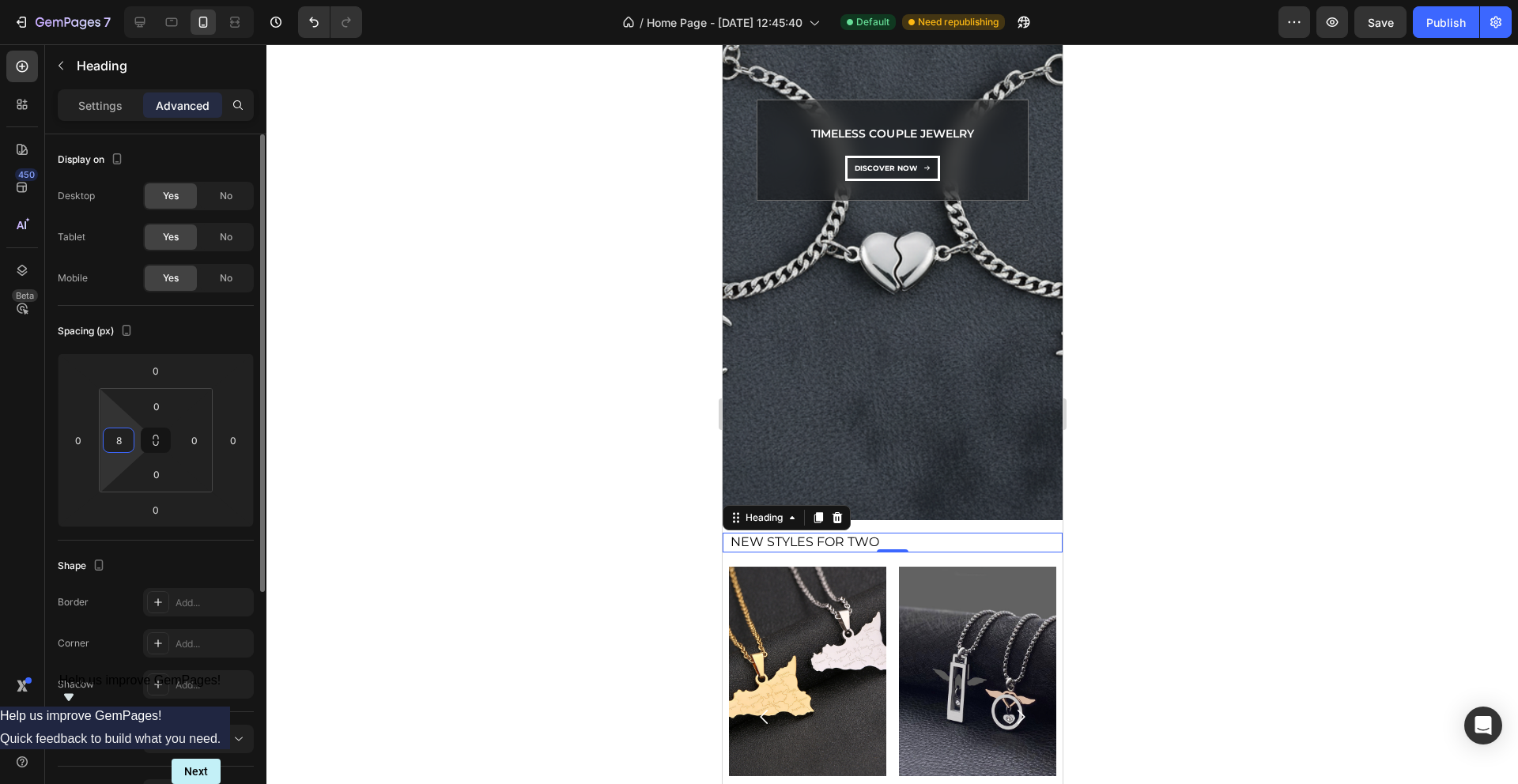
click at [112, 446] on input "8" at bounding box center [119, 440] width 24 height 24
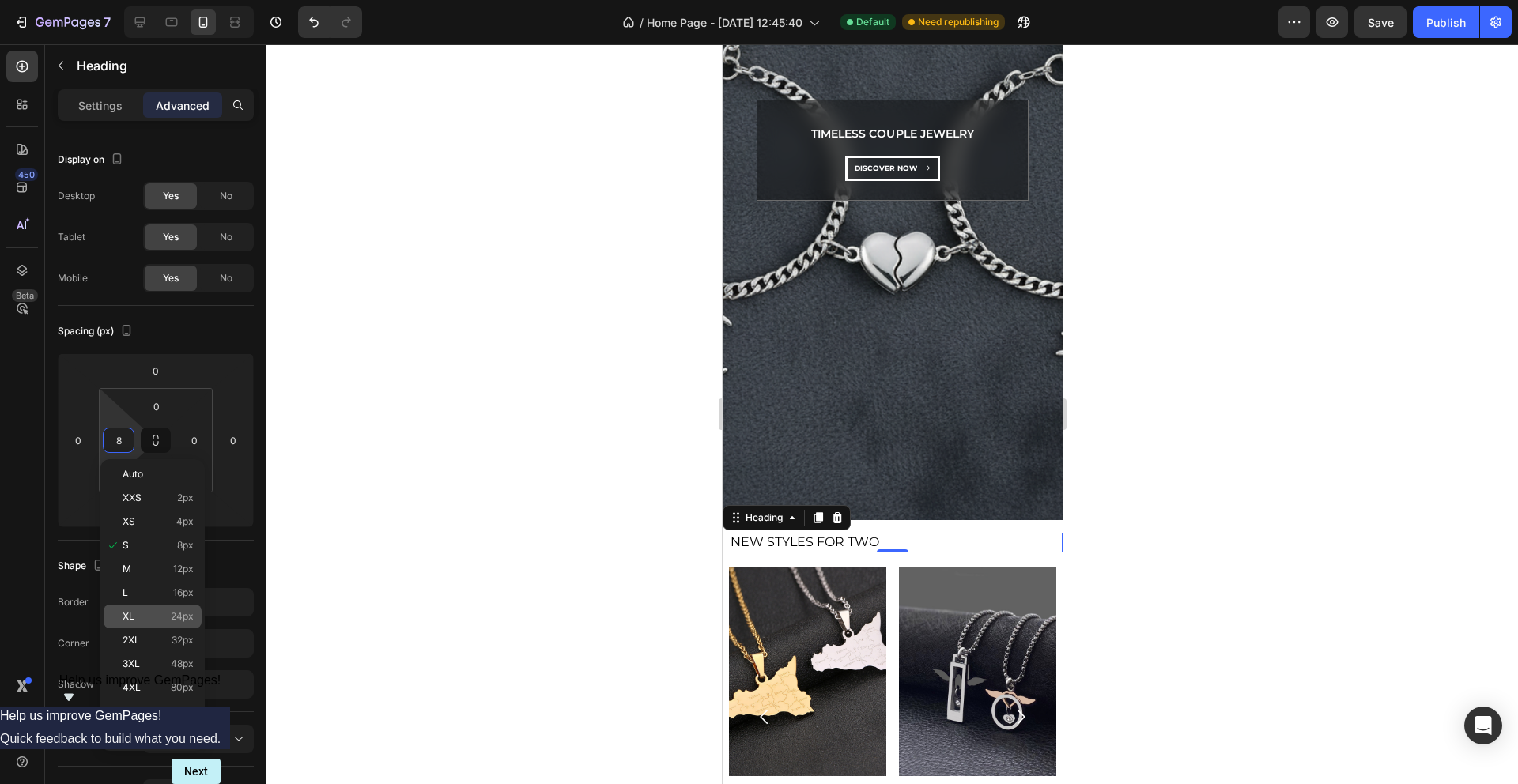
click at [162, 611] on p "XL 24px" at bounding box center [158, 616] width 71 height 11
type input "24"
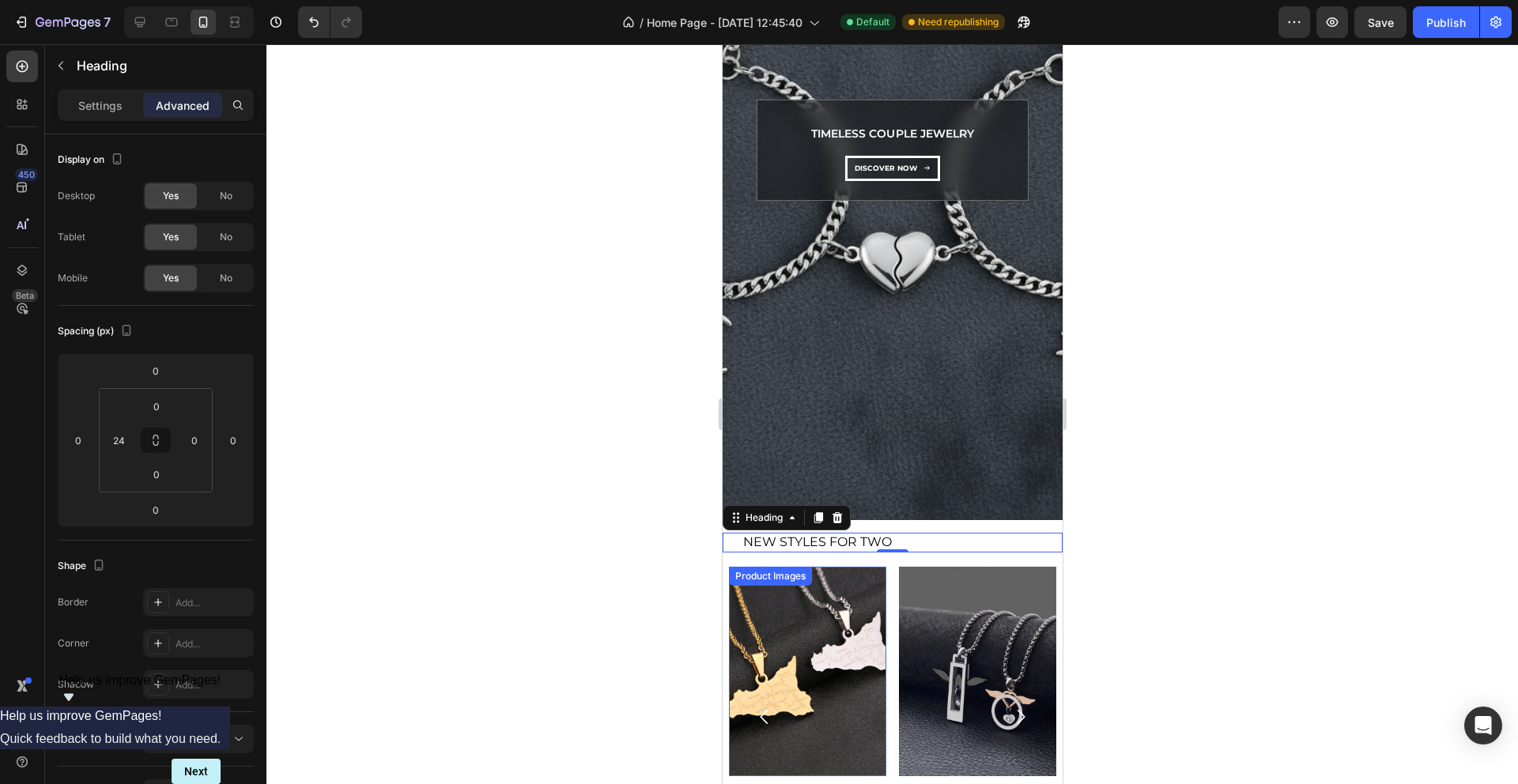
click at [775, 644] on img at bounding box center [806, 671] width 157 height 210
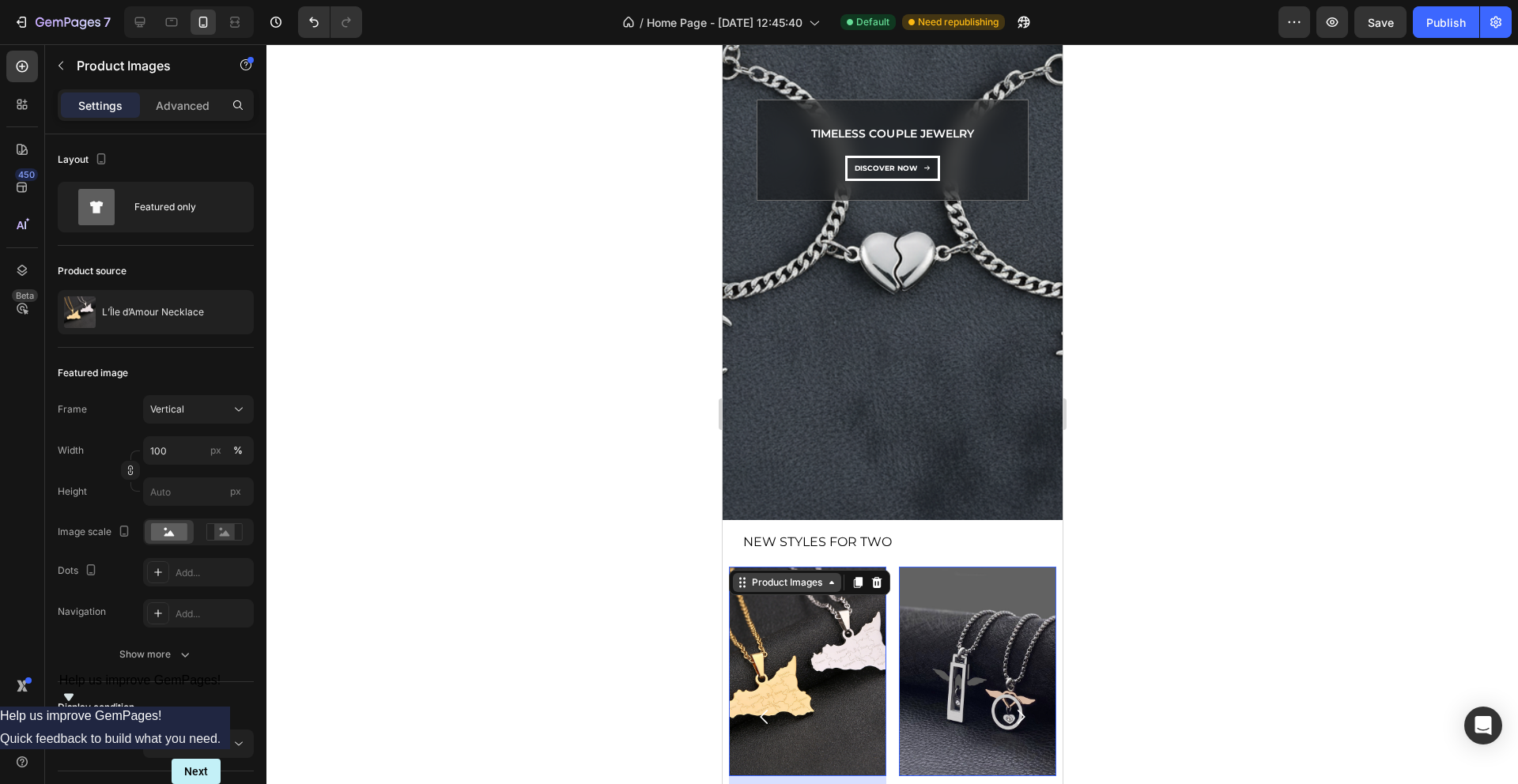
click at [736, 584] on icon at bounding box center [742, 582] width 13 height 13
click at [752, 609] on div "Row 1 col" at bounding box center [759, 612] width 48 height 10
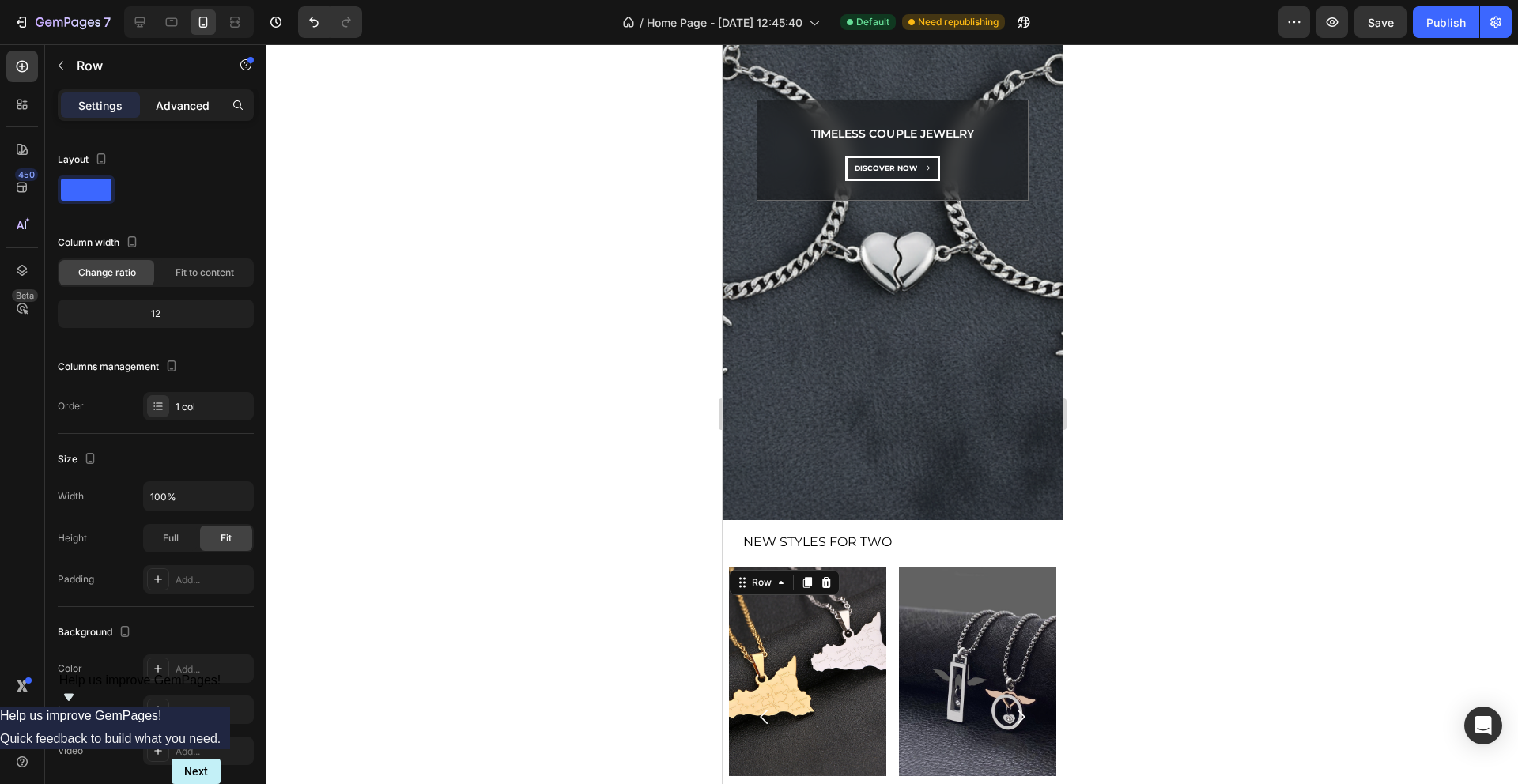
click at [187, 107] on p "Advanced" at bounding box center [183, 105] width 53 height 17
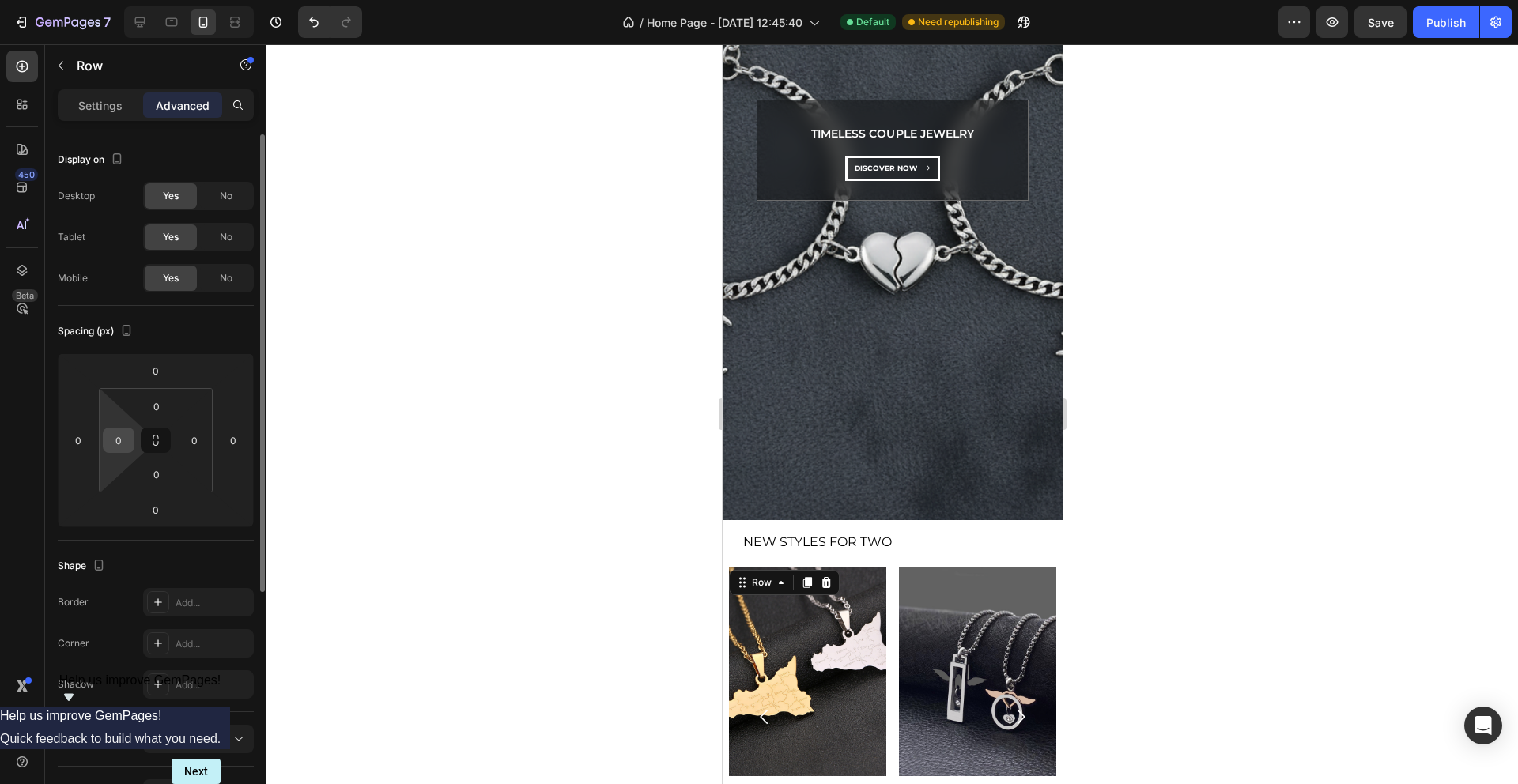
click at [125, 438] on input "0" at bounding box center [119, 440] width 24 height 24
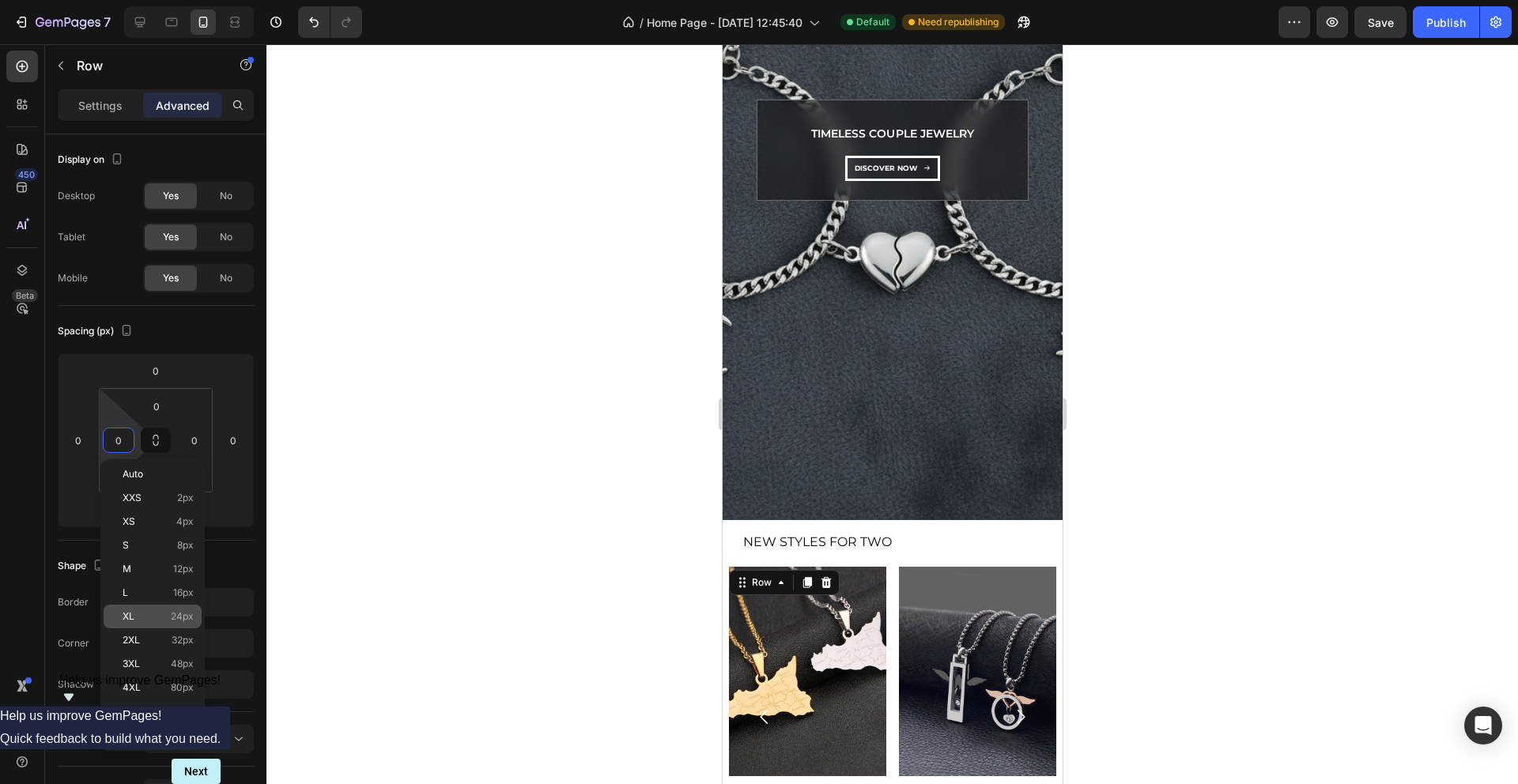
click at [180, 616] on span "24px" at bounding box center [182, 616] width 23 height 11
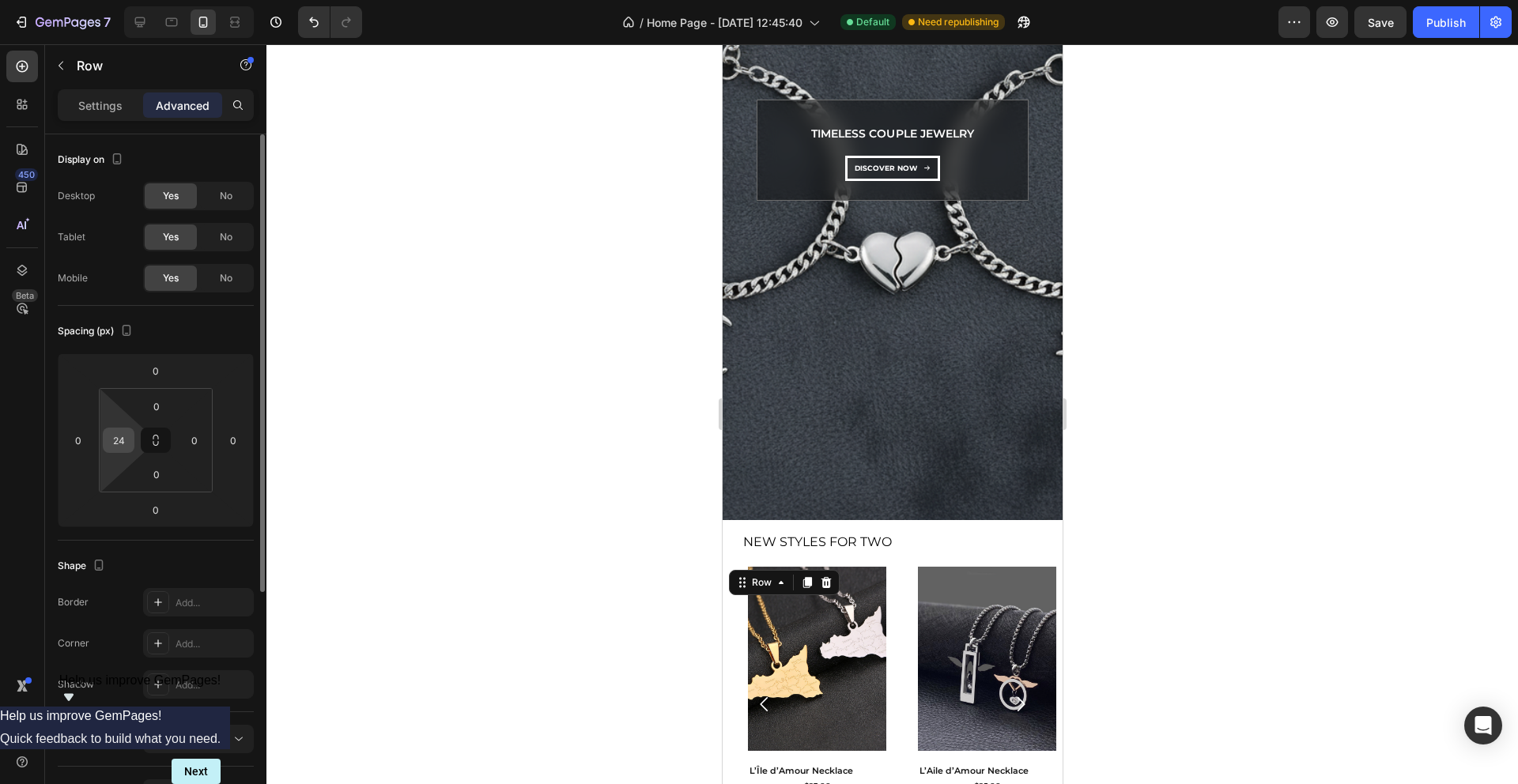
click at [121, 437] on input "24" at bounding box center [119, 440] width 24 height 24
type input "0"
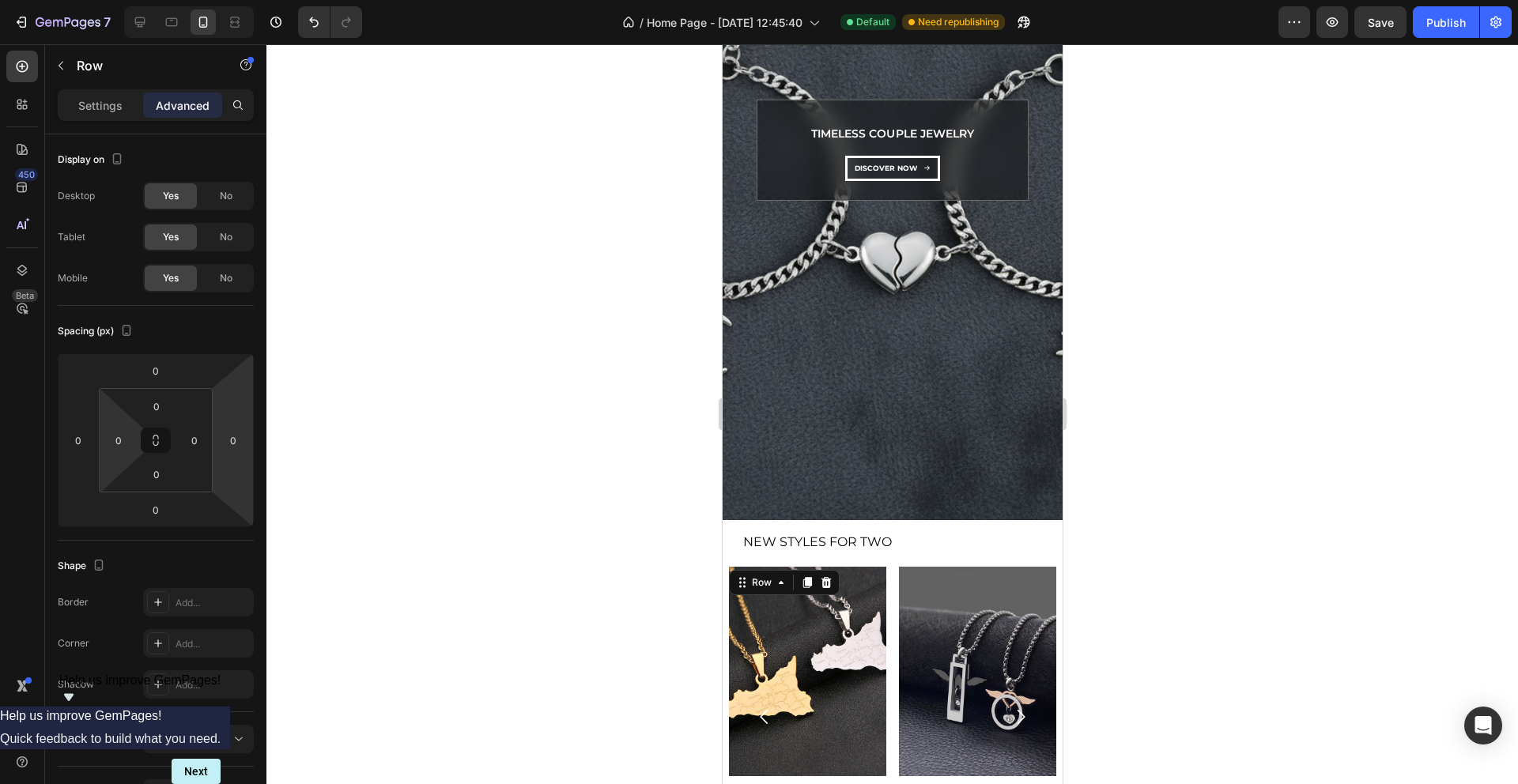
click at [414, 441] on div at bounding box center [892, 414] width 1252 height 740
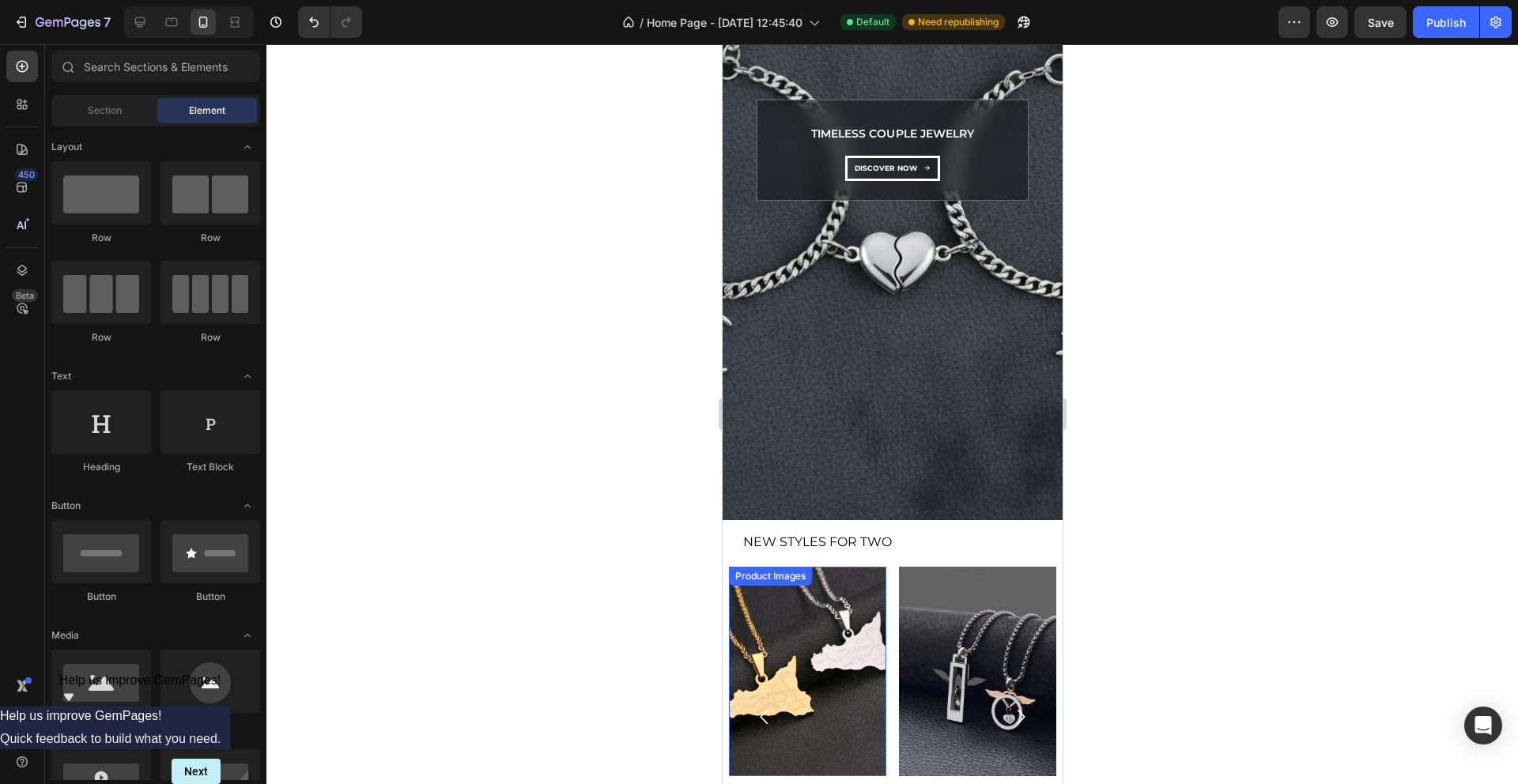
click at [774, 619] on img at bounding box center [806, 671] width 157 height 210
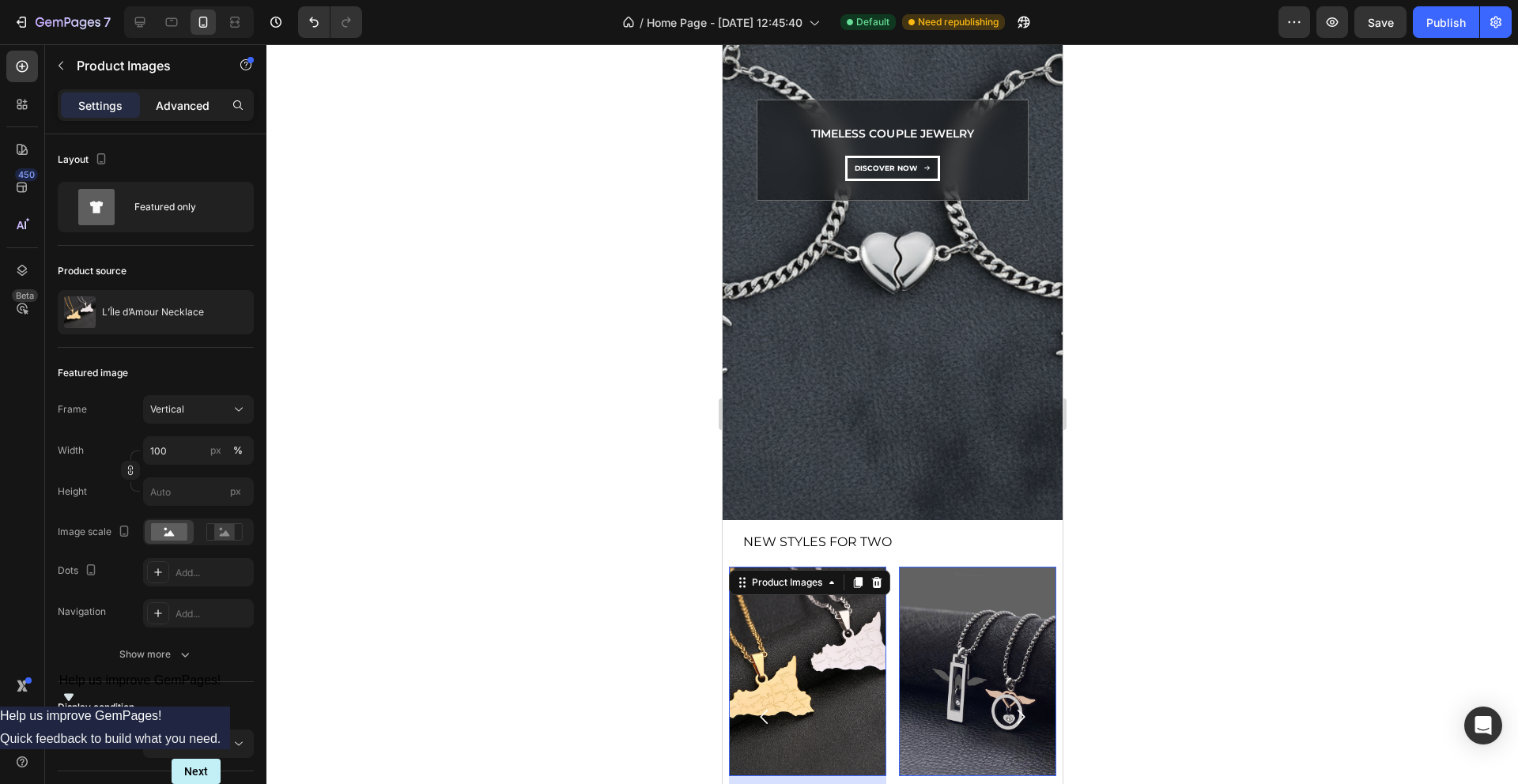
click at [174, 103] on p "Advanced" at bounding box center [183, 105] width 53 height 17
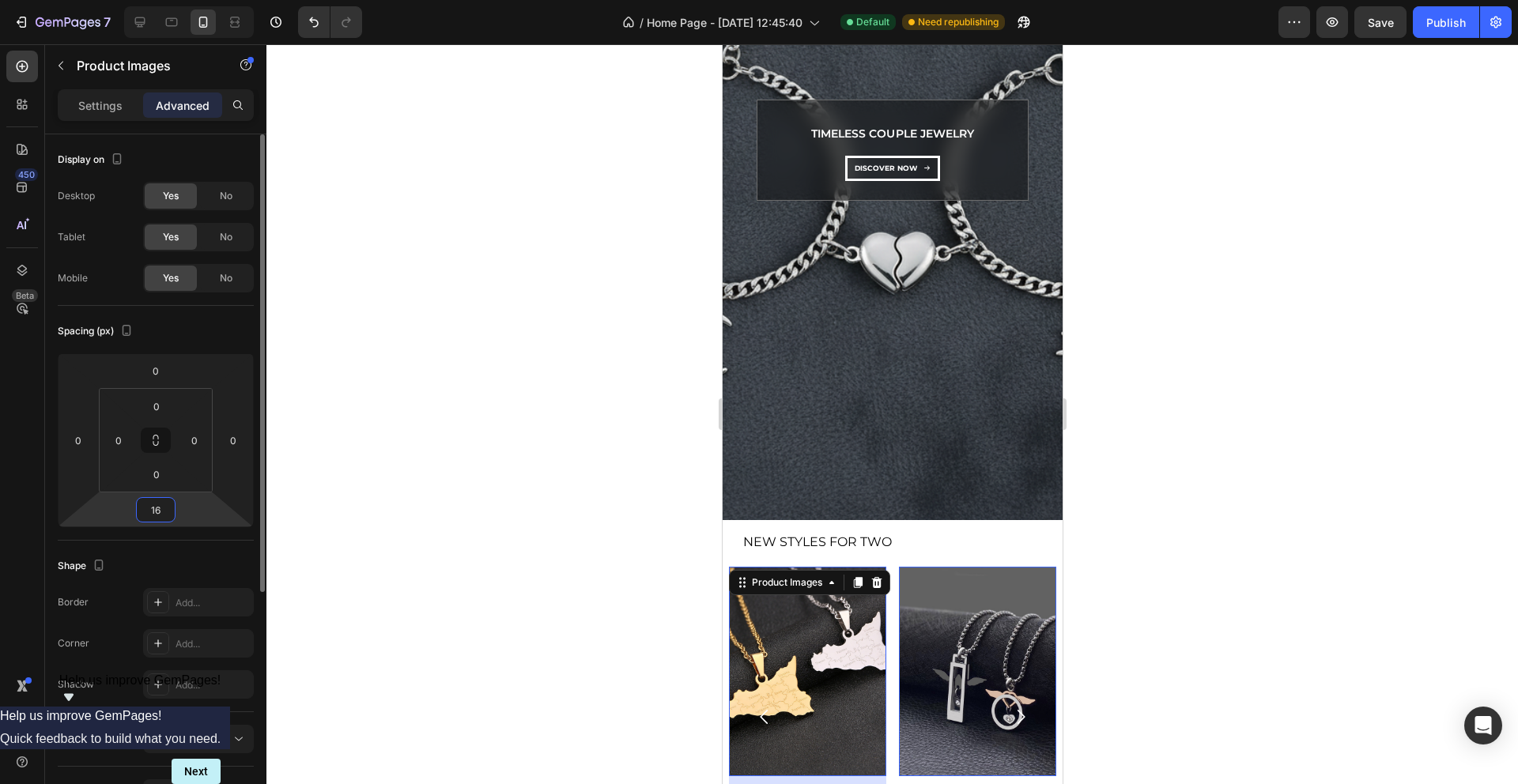
click at [158, 511] on input "16" at bounding box center [156, 510] width 32 height 24
type input "0"
click at [293, 502] on div at bounding box center [892, 414] width 1252 height 740
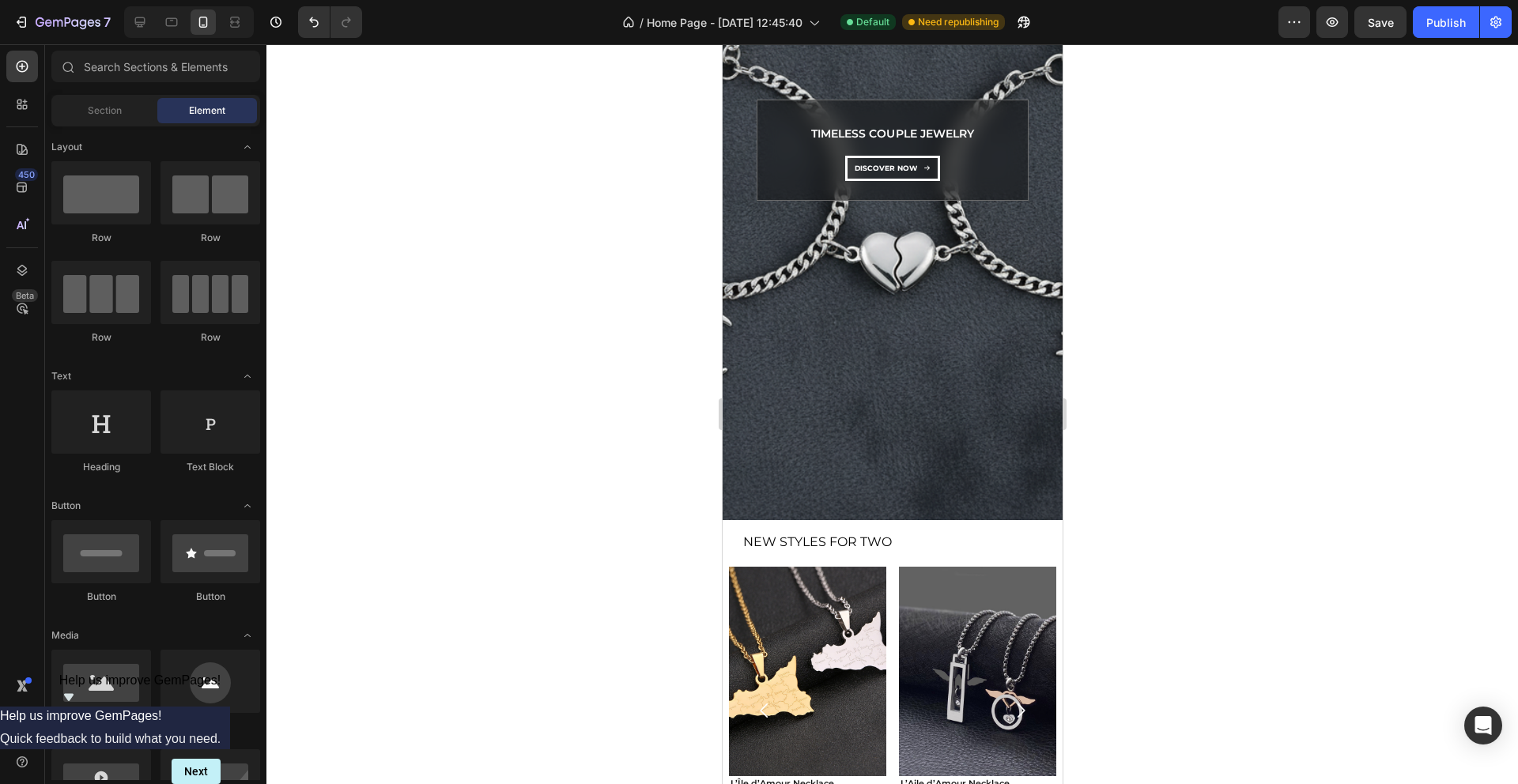
click at [724, 641] on div "Product Images L’Île d’Amour Necklace Product Title $93.00 Product Price Produc…" at bounding box center [892, 710] width 340 height 288
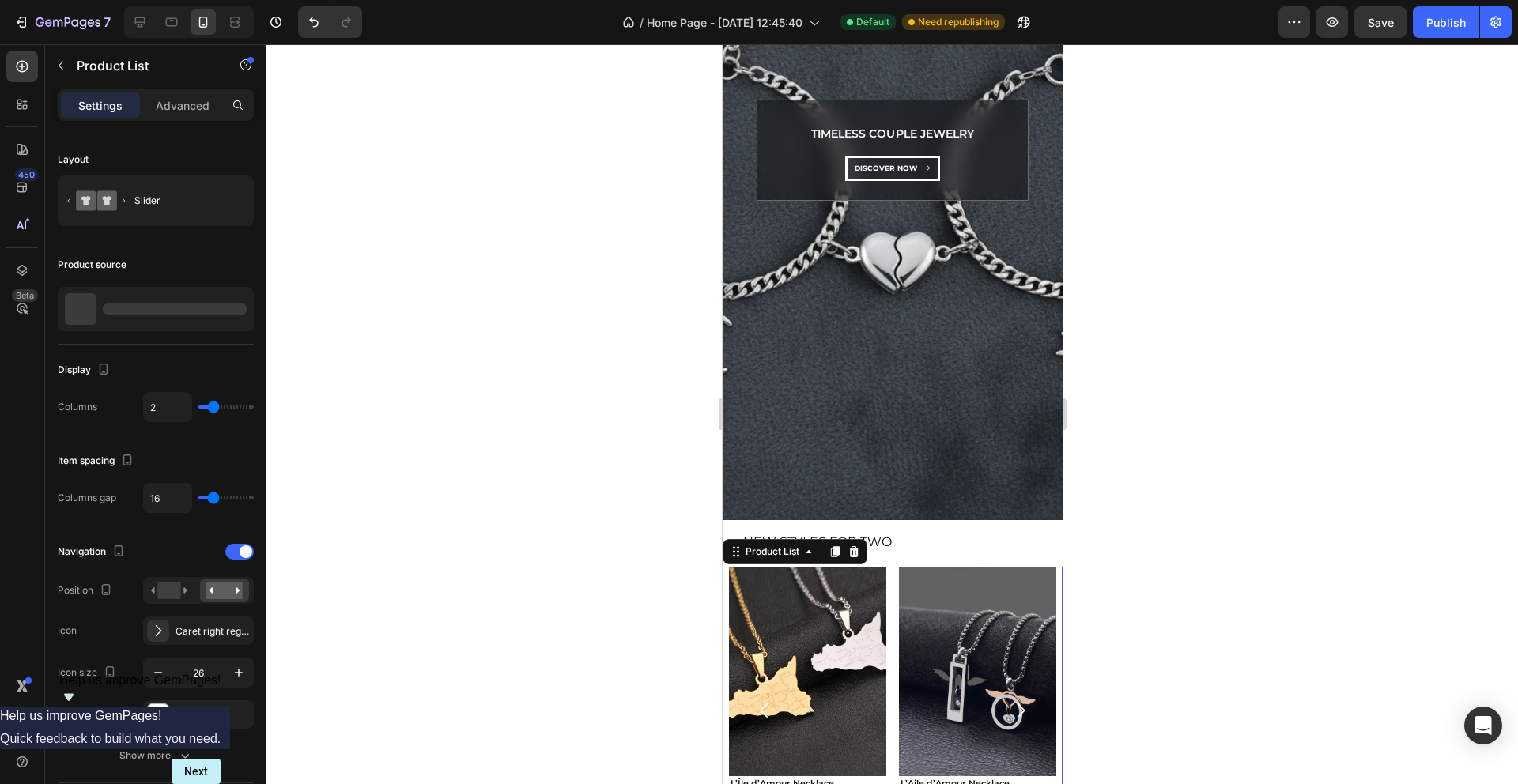
click at [760, 641] on img at bounding box center [806, 671] width 157 height 210
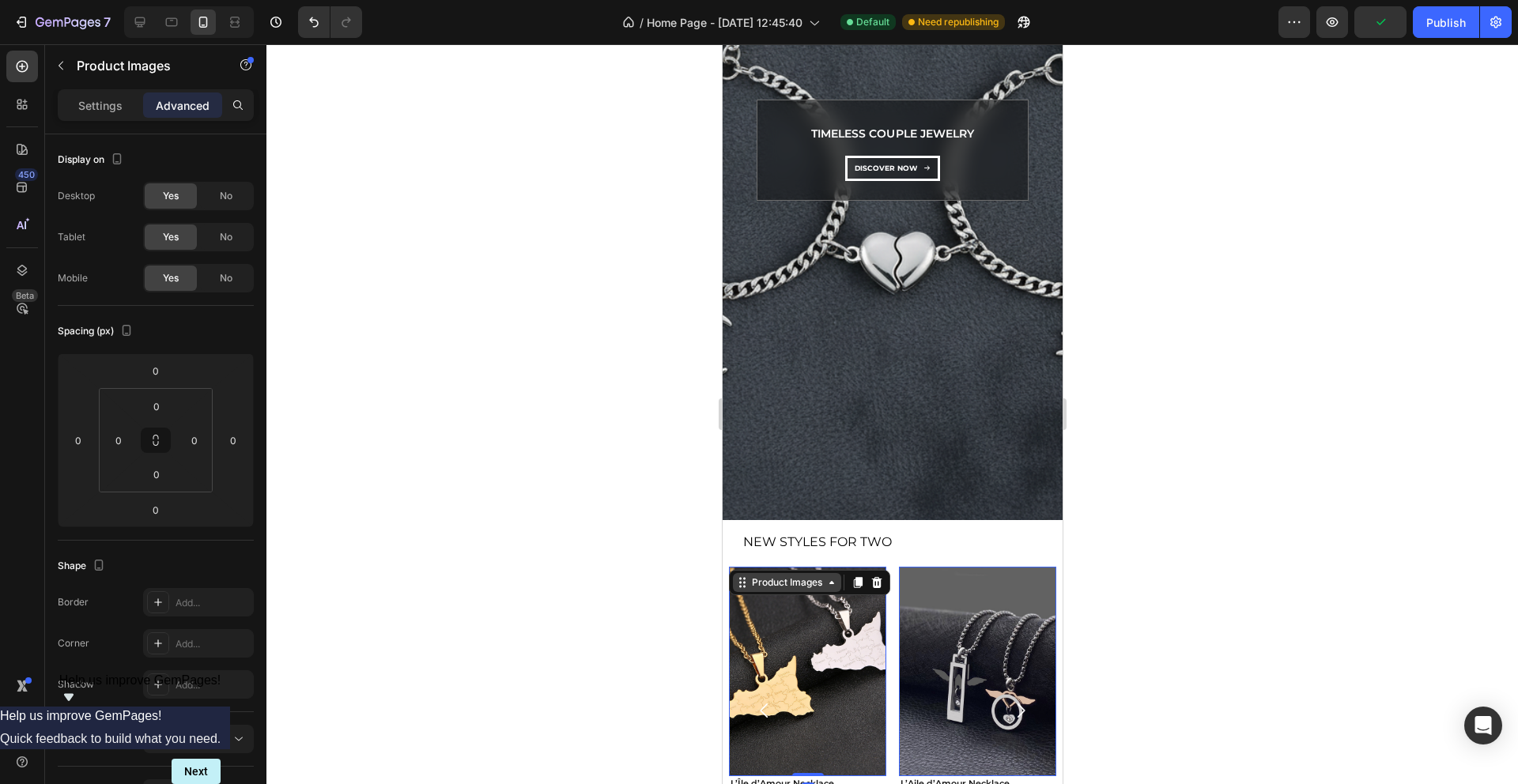
click at [744, 584] on icon at bounding box center [742, 582] width 13 height 13
click at [827, 614] on img at bounding box center [806, 671] width 157 height 210
click at [752, 610] on div "Row 1 col" at bounding box center [759, 612] width 48 height 10
click at [741, 581] on icon at bounding box center [742, 582] width 13 height 13
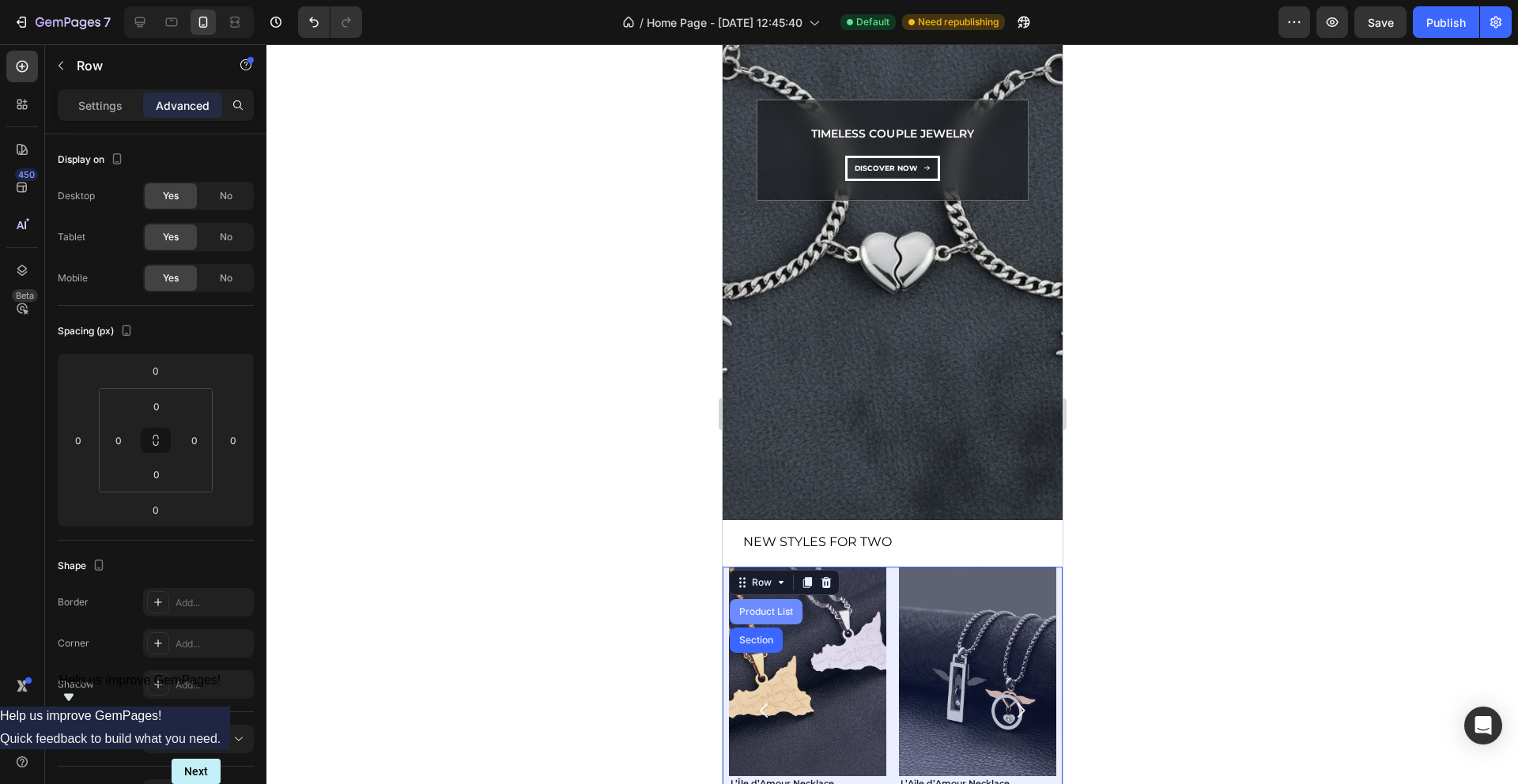
click at [763, 612] on div "Product List" at bounding box center [765, 612] width 60 height 10
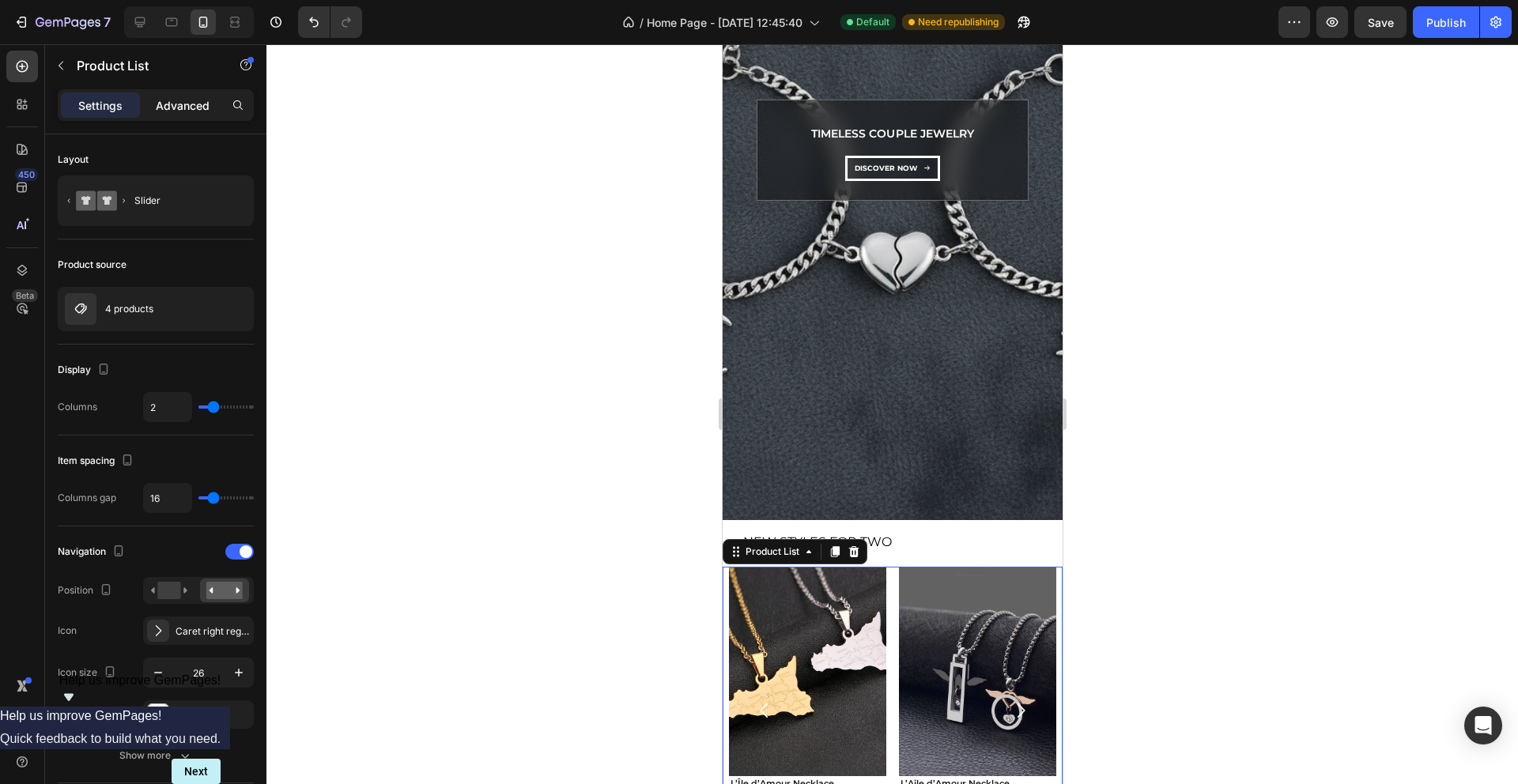
click at [183, 109] on p "Advanced" at bounding box center [183, 105] width 53 height 17
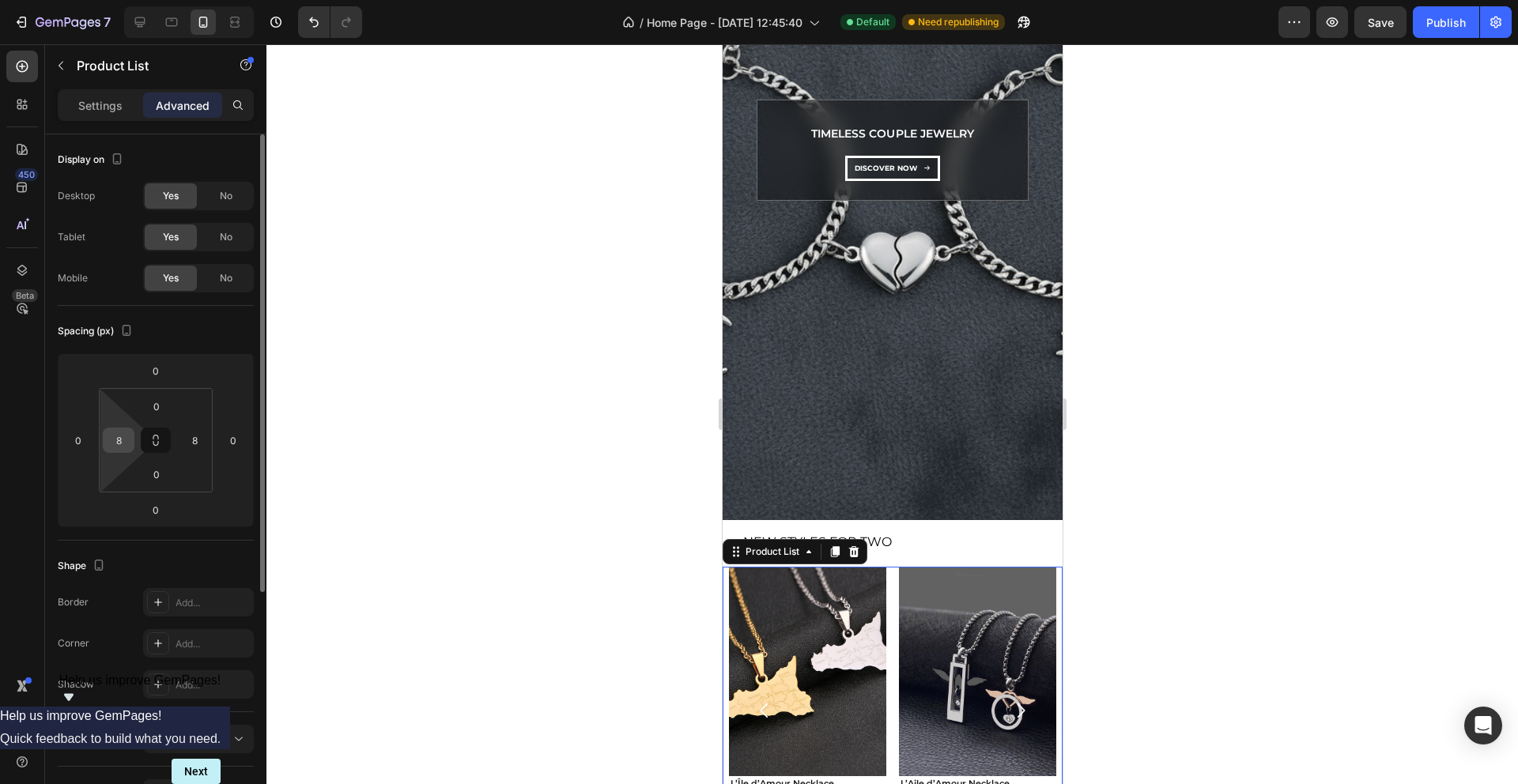
click at [123, 440] on input "8" at bounding box center [119, 440] width 24 height 24
type input "0"
click at [187, 443] on input "8" at bounding box center [195, 440] width 24 height 24
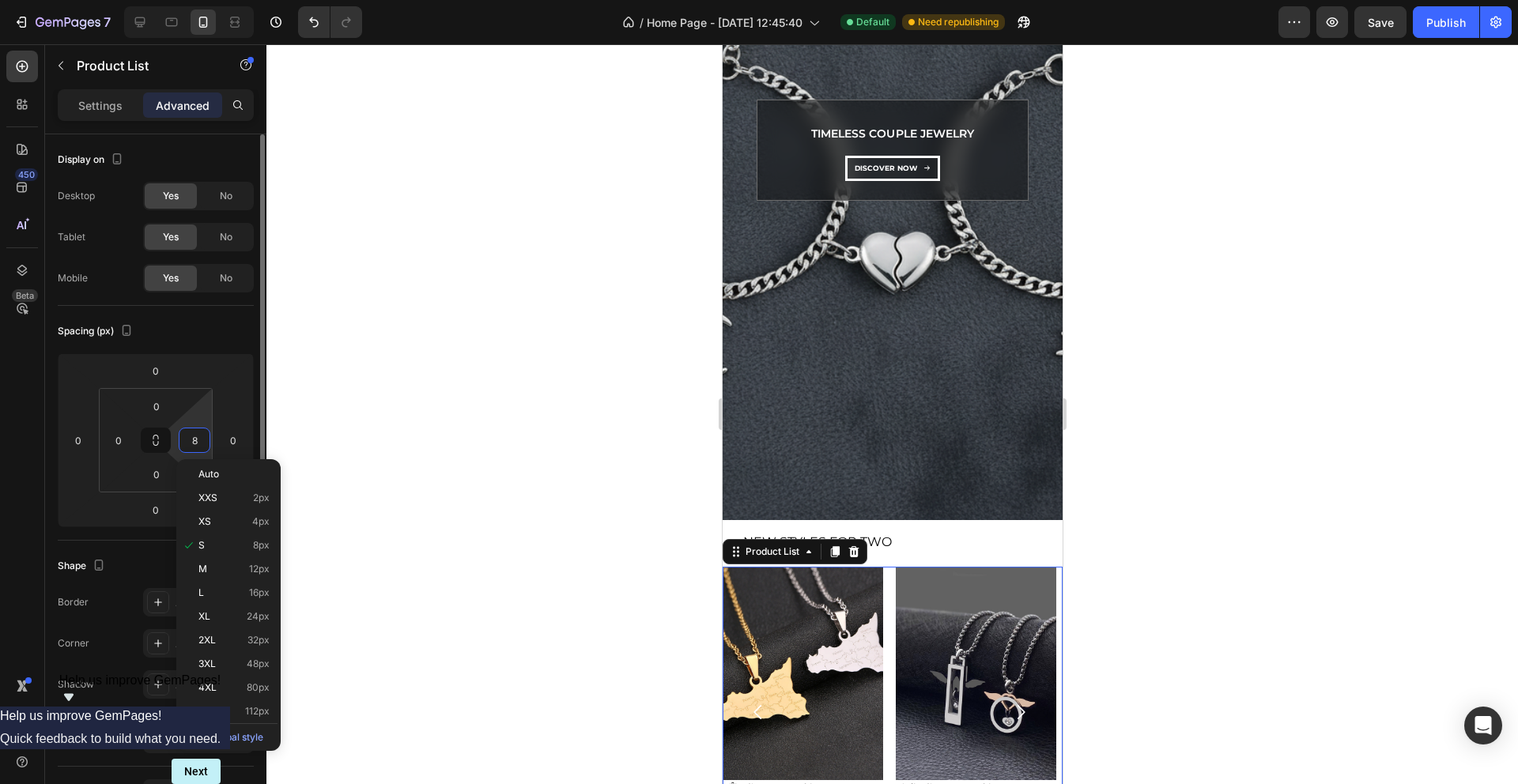
click at [187, 443] on input "8" at bounding box center [195, 440] width 24 height 24
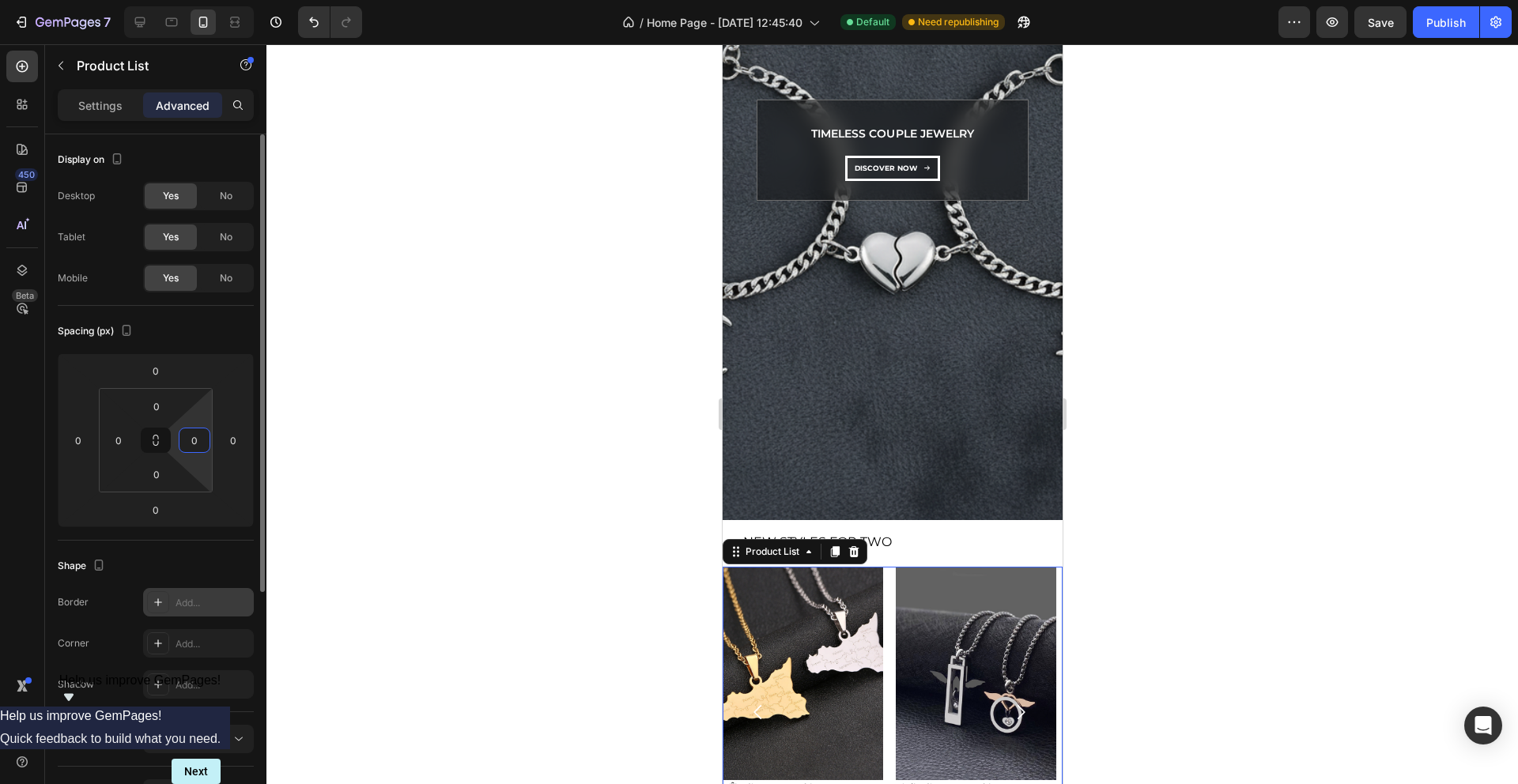
type input "0"
click at [195, 599] on div "Add..." at bounding box center [213, 603] width 74 height 14
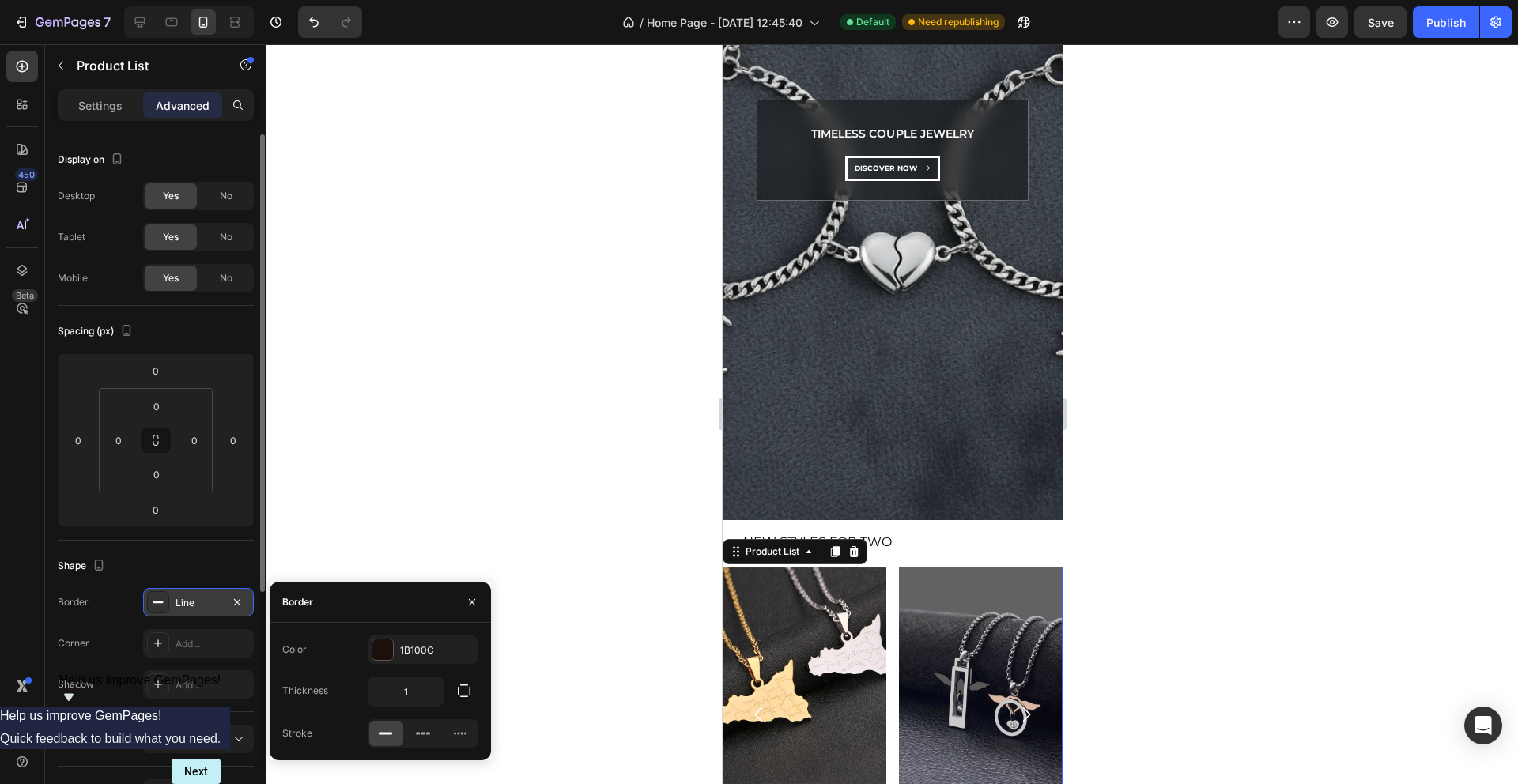
click at [228, 558] on div "Shape" at bounding box center [155, 566] width 196 height 26
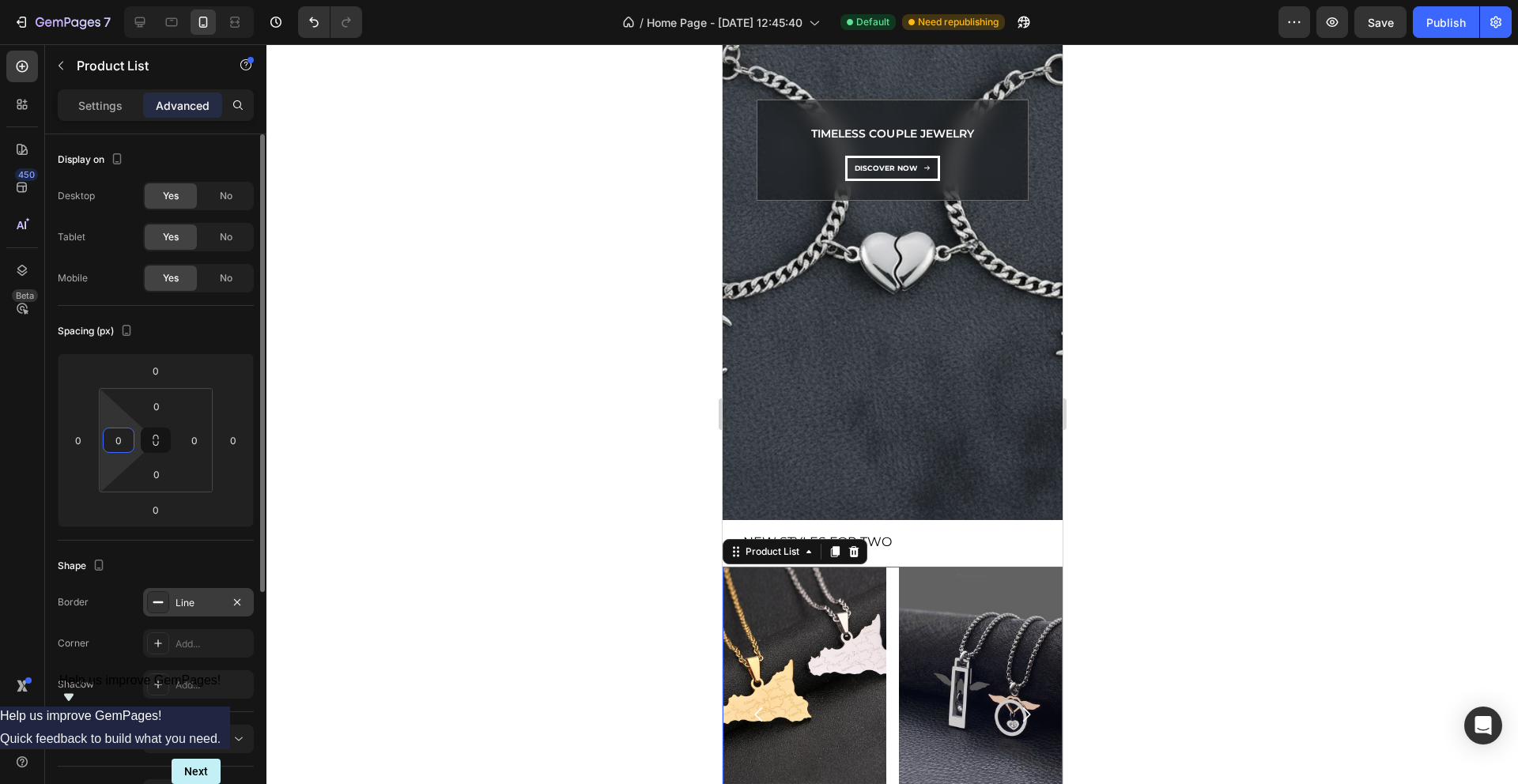
click at [109, 437] on input "0" at bounding box center [119, 440] width 24 height 24
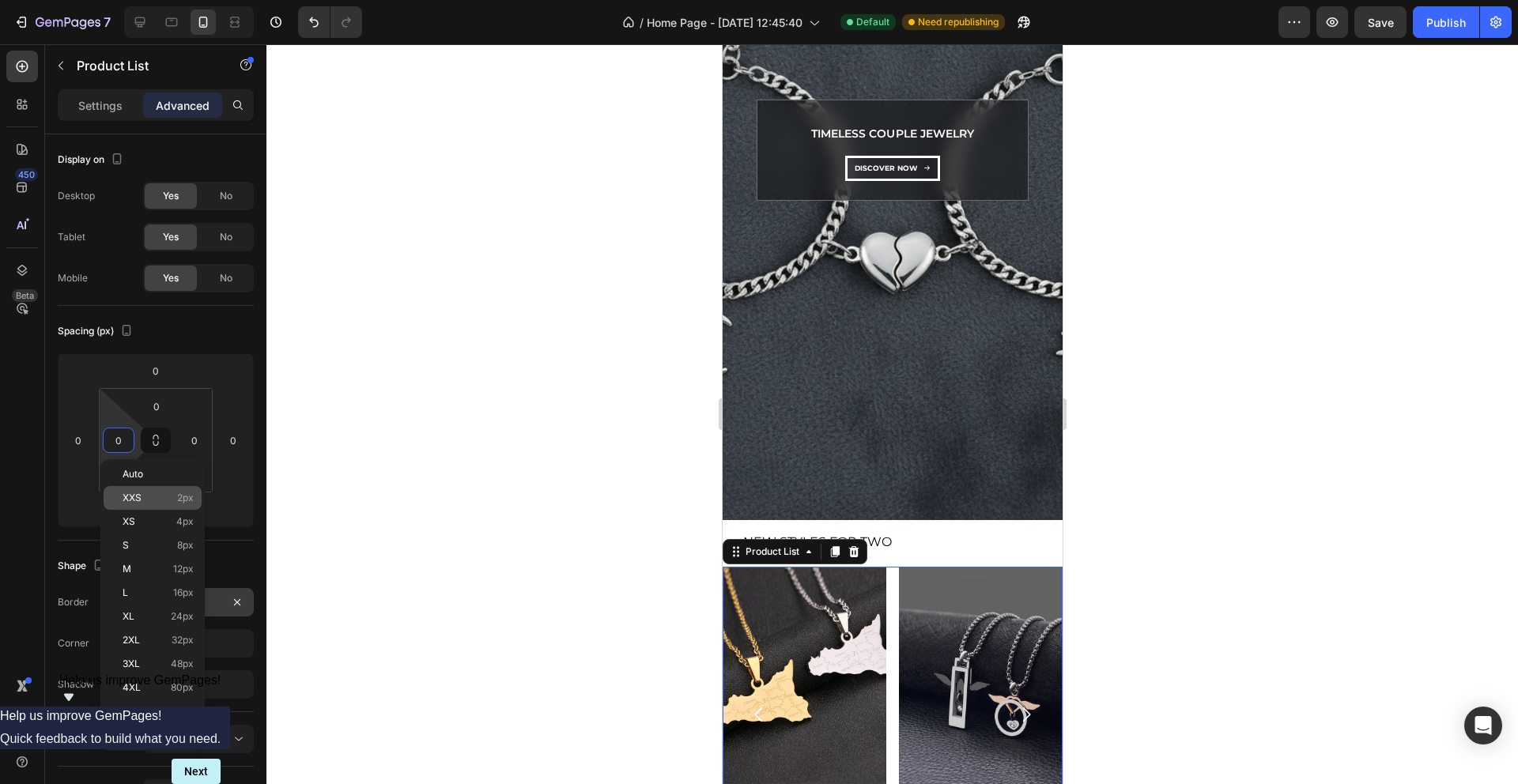
click at [141, 493] on p "XXS 2px" at bounding box center [158, 497] width 71 height 11
type input "2"
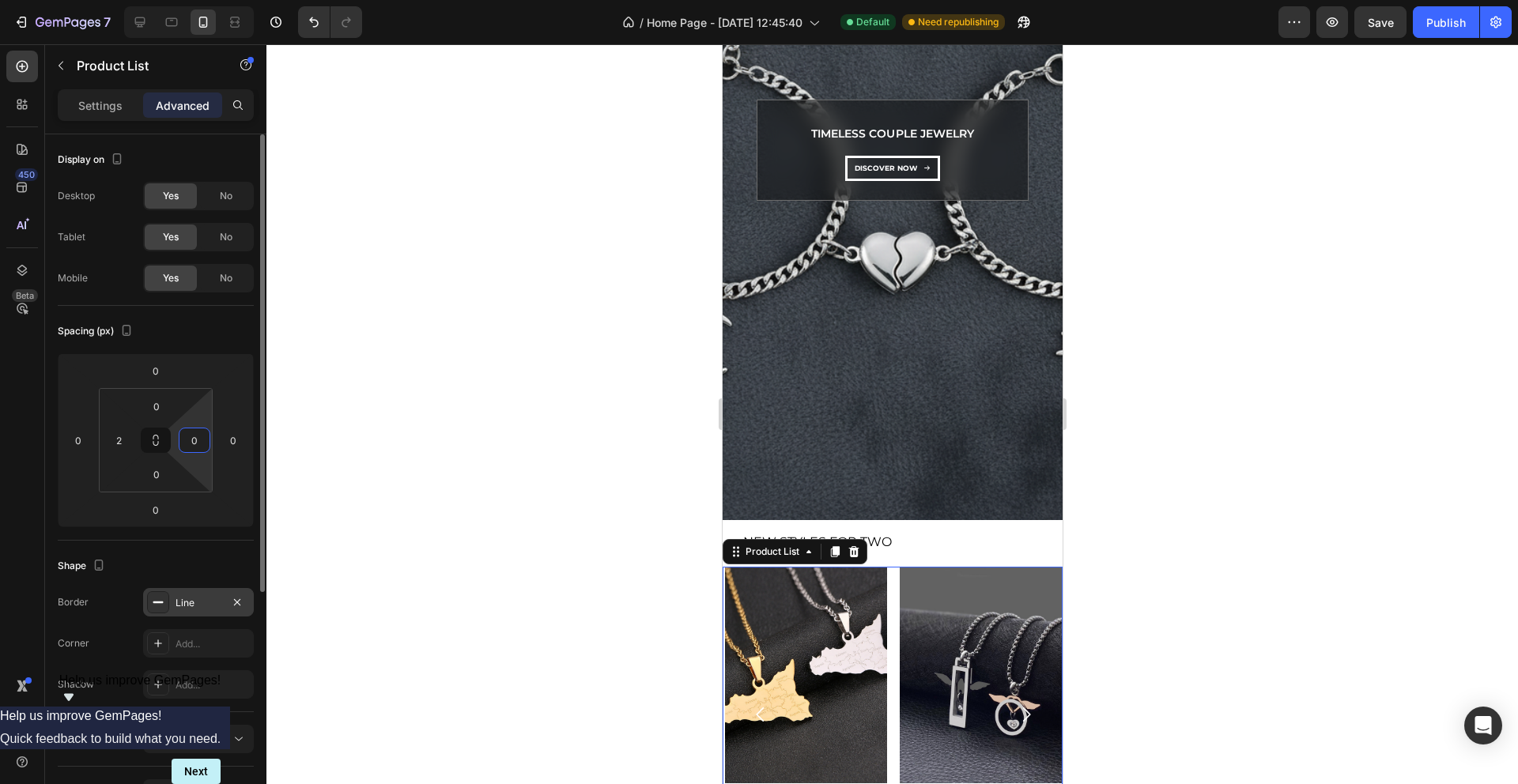
click at [201, 448] on input "0" at bounding box center [195, 440] width 24 height 24
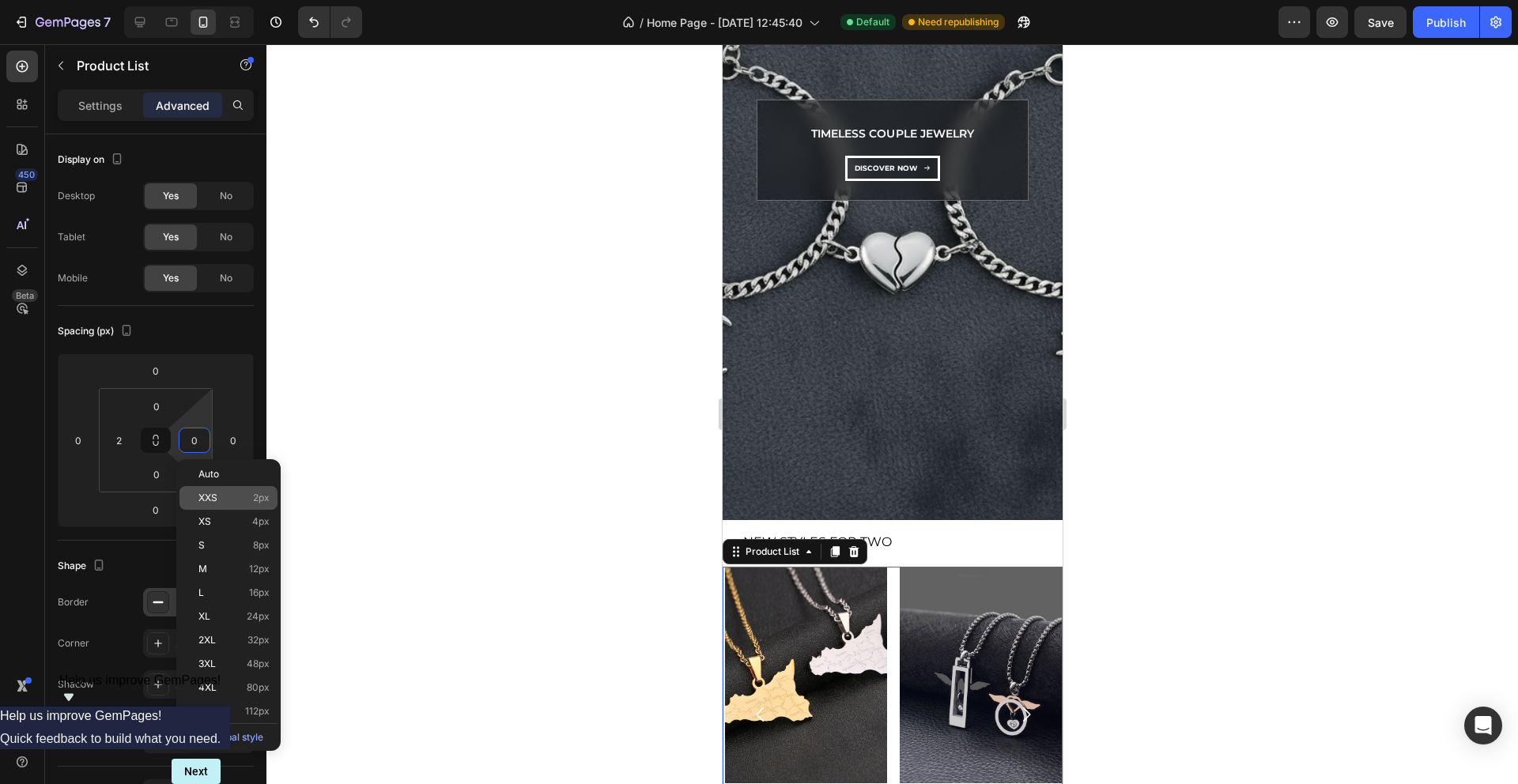
click at [227, 495] on p "XXS 2px" at bounding box center [234, 497] width 71 height 11
type input "2"
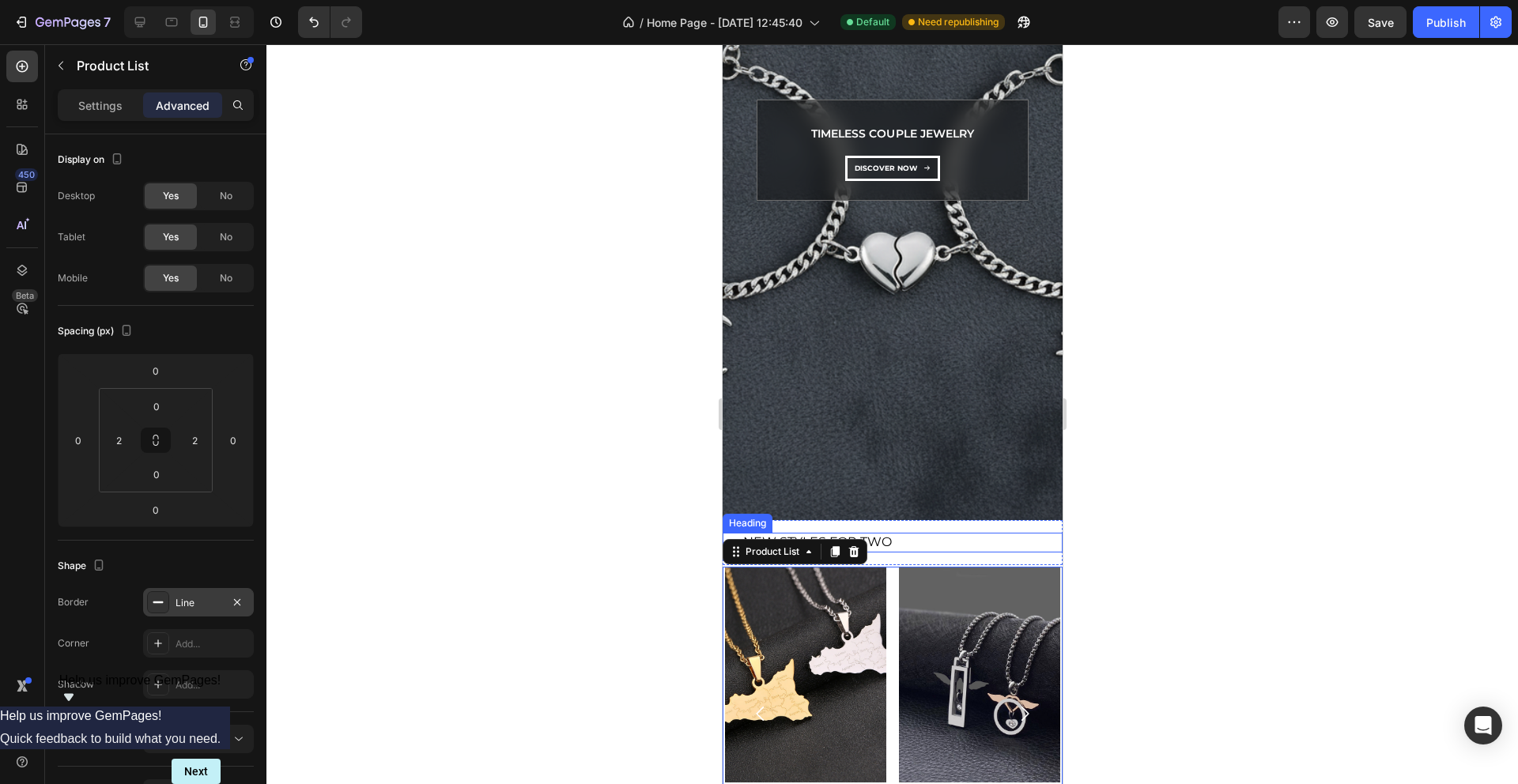
click at [910, 538] on p "New Styles for Two" at bounding box center [901, 543] width 317 height 17
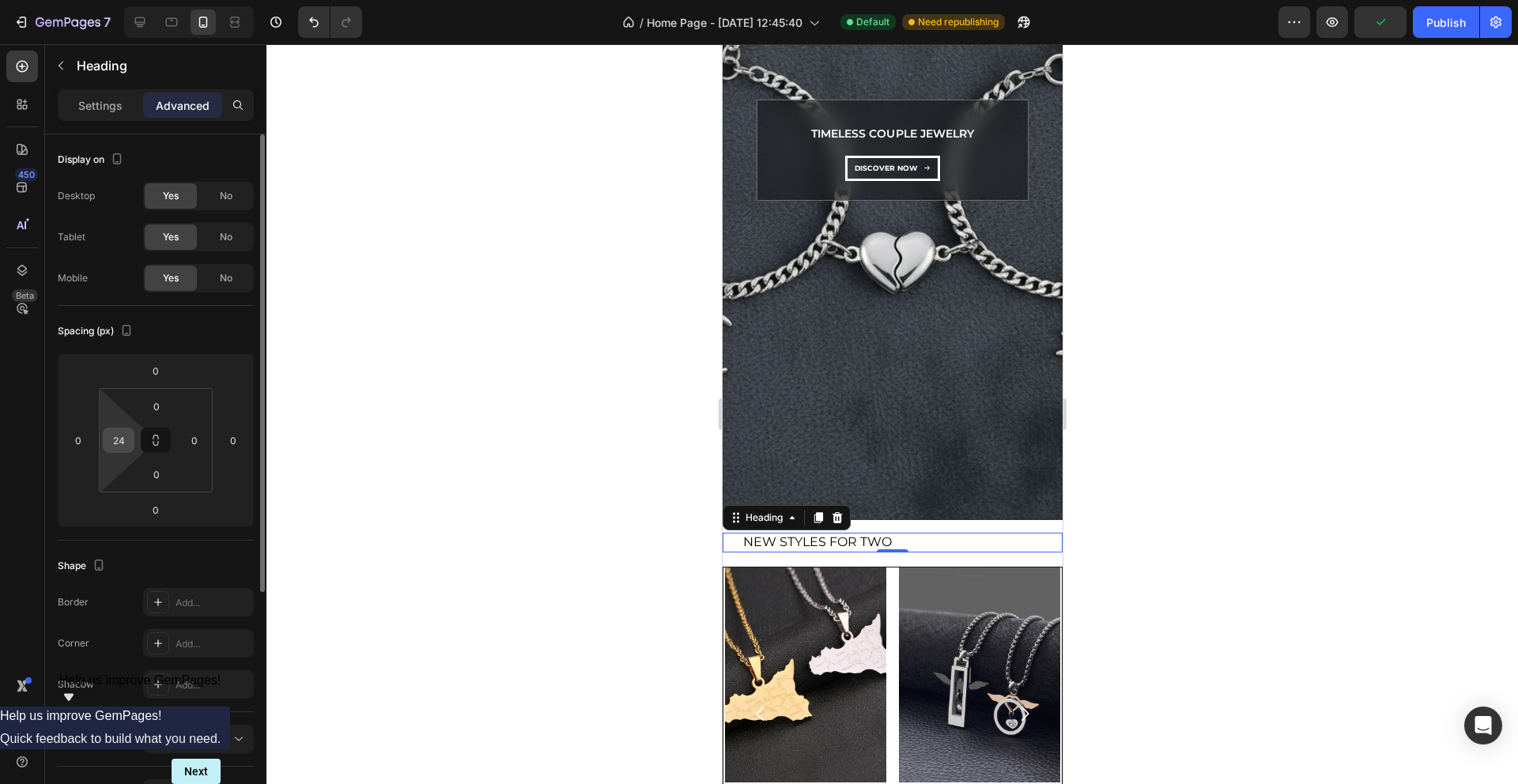
click at [125, 444] on input "24" at bounding box center [119, 440] width 24 height 24
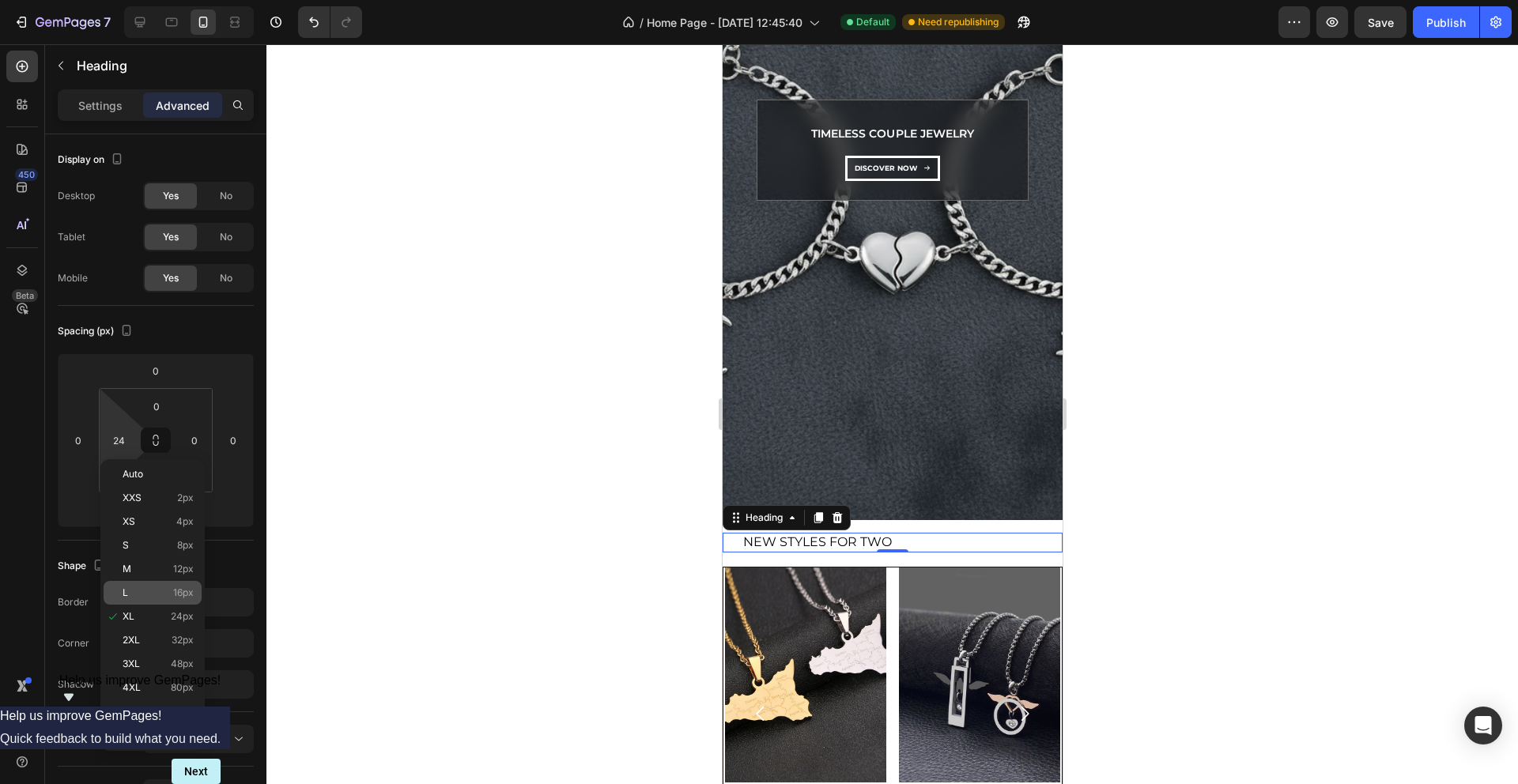
click at [148, 583] on div "L 16px" at bounding box center [152, 593] width 98 height 24
type input "16"
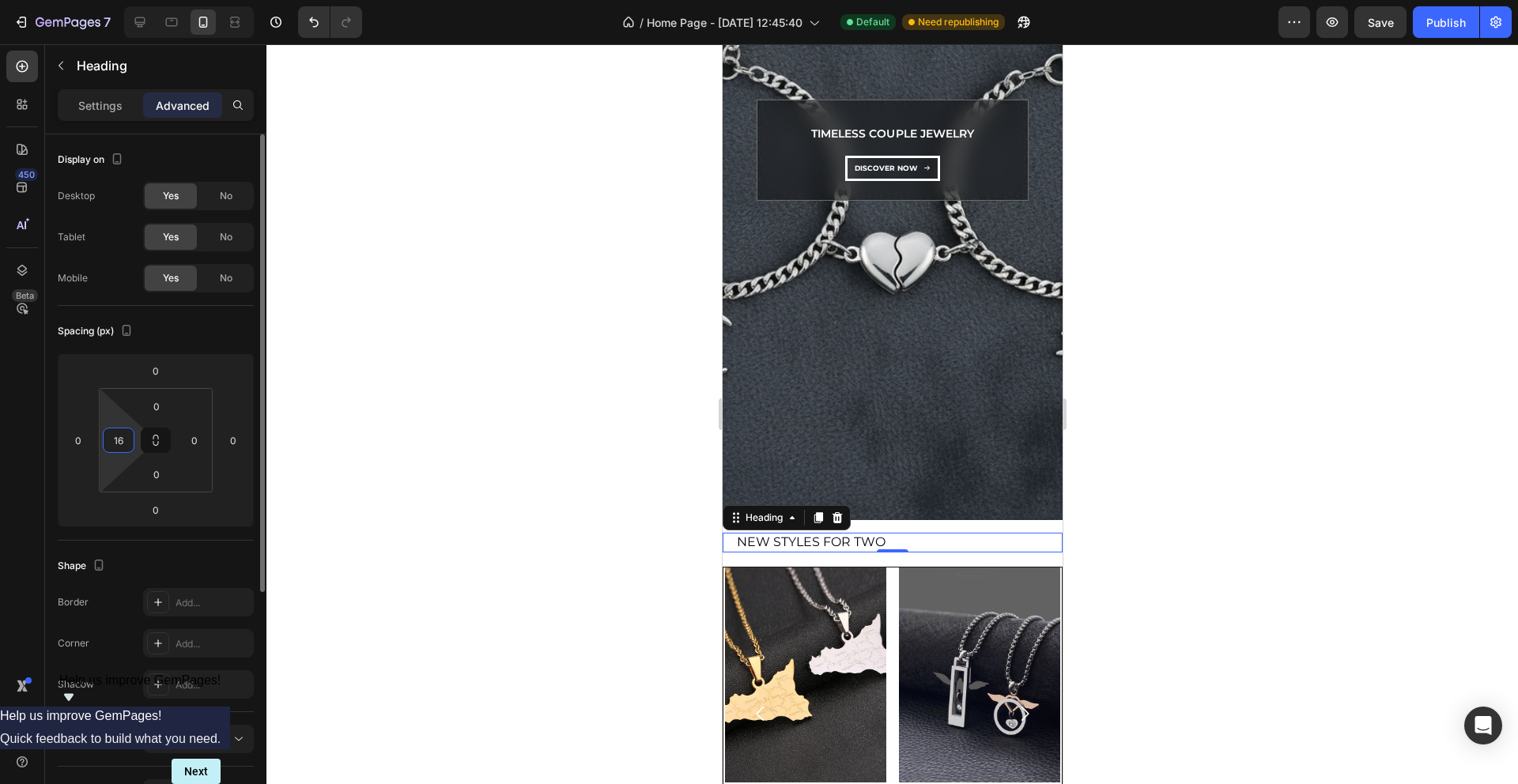
click at [129, 440] on input "16" at bounding box center [119, 440] width 24 height 24
click at [82, 105] on p "Settings" at bounding box center [100, 105] width 45 height 17
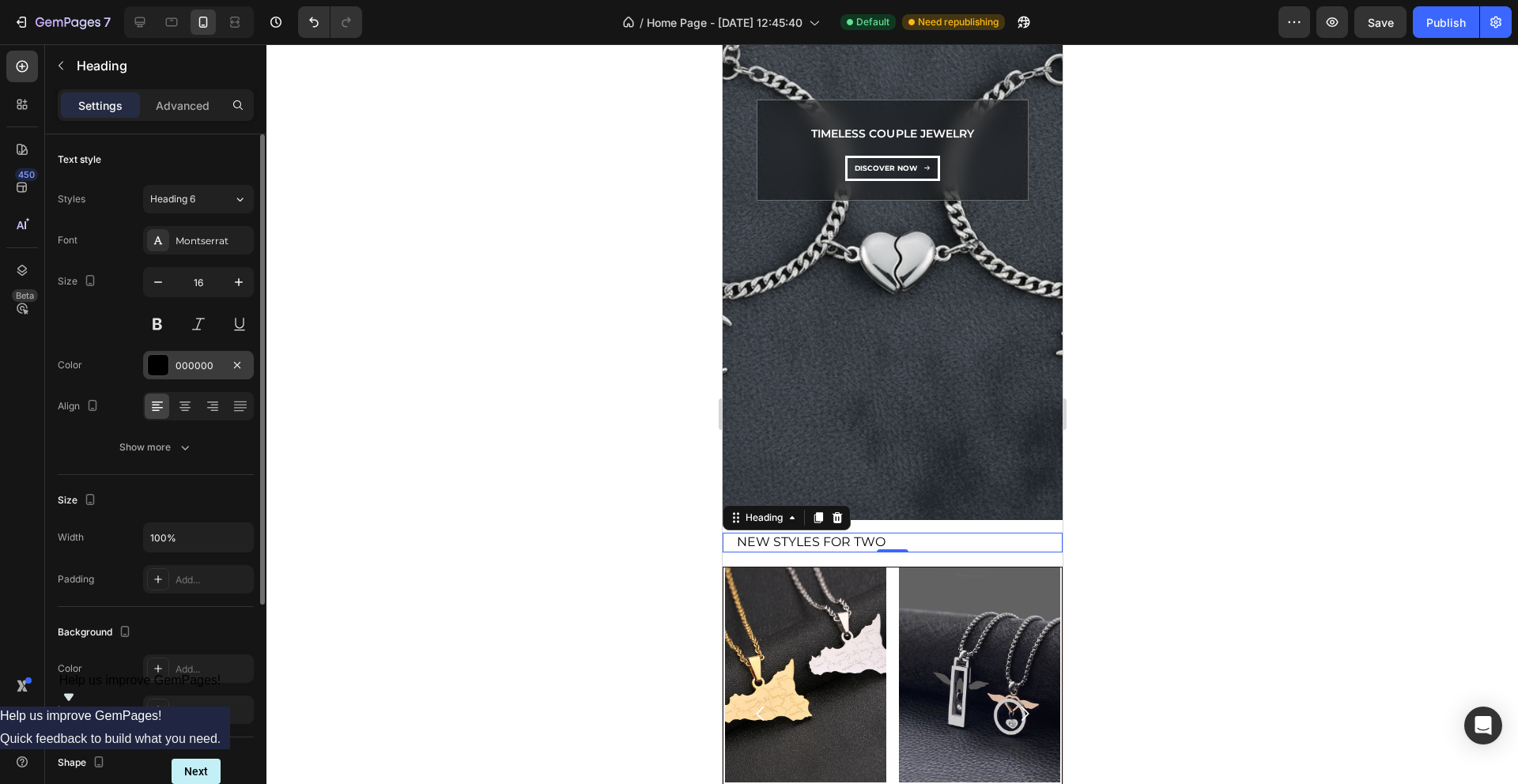
scroll to position [115, 0]
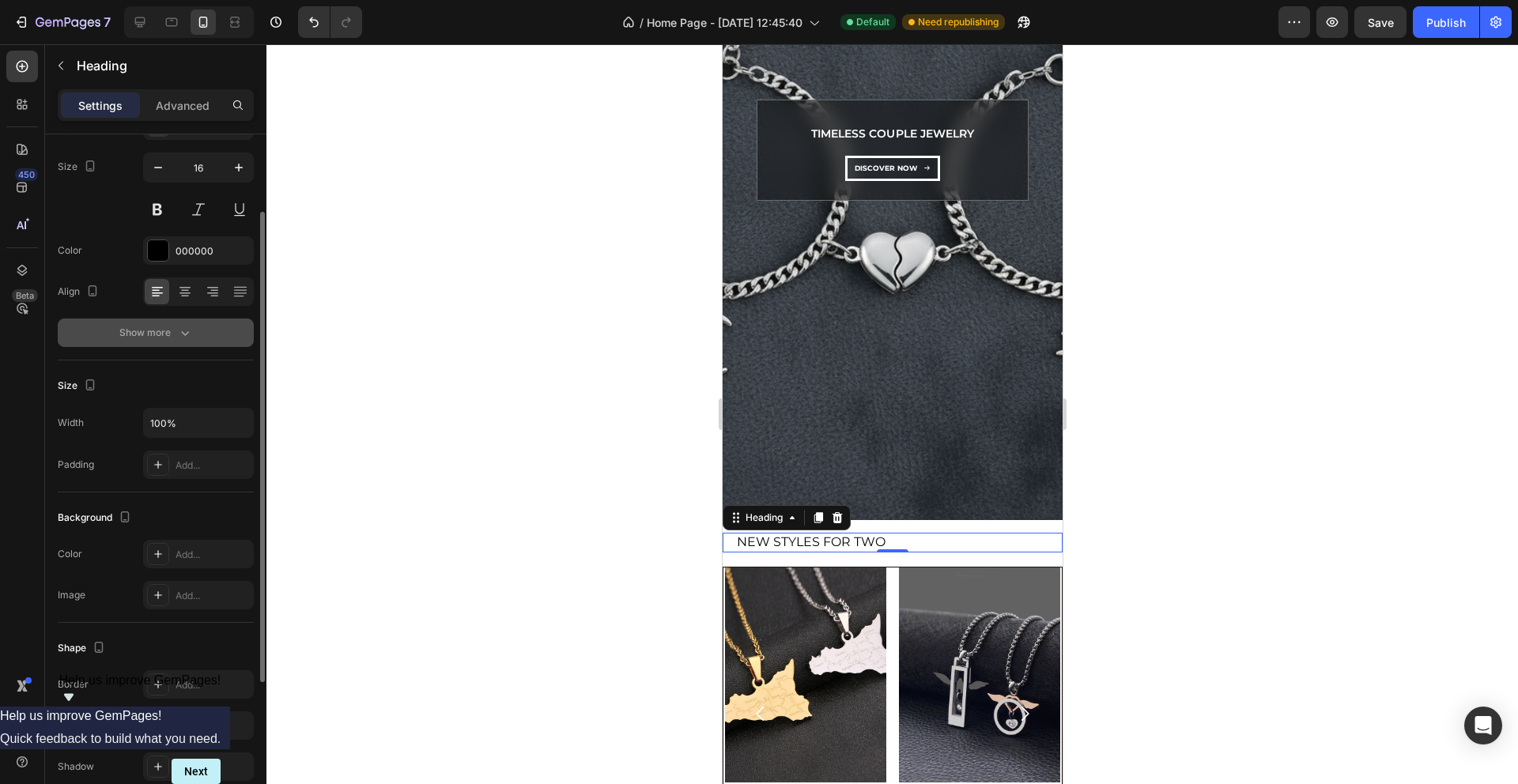
click at [175, 333] on div "Show more" at bounding box center [156, 333] width 73 height 16
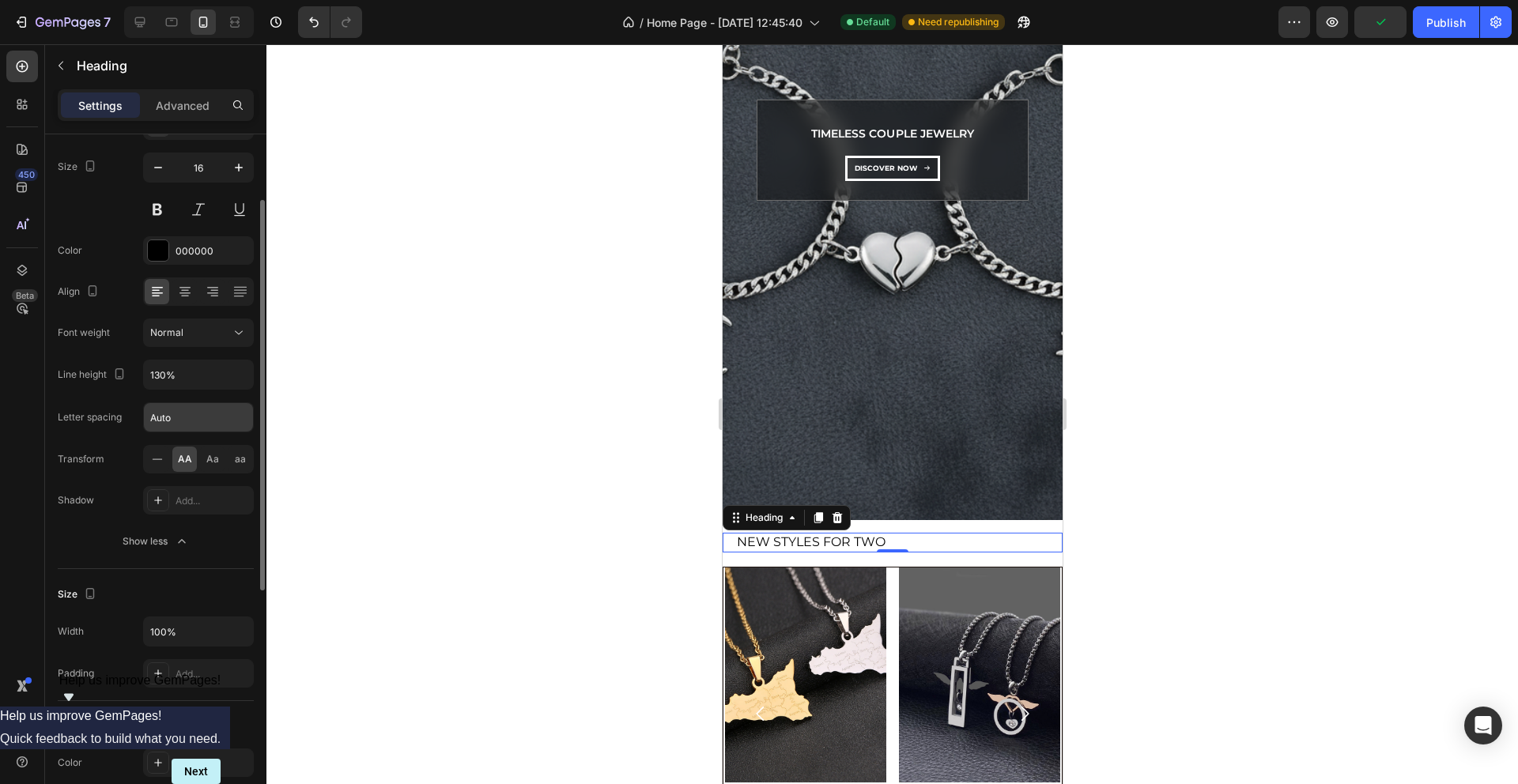
scroll to position [172, 0]
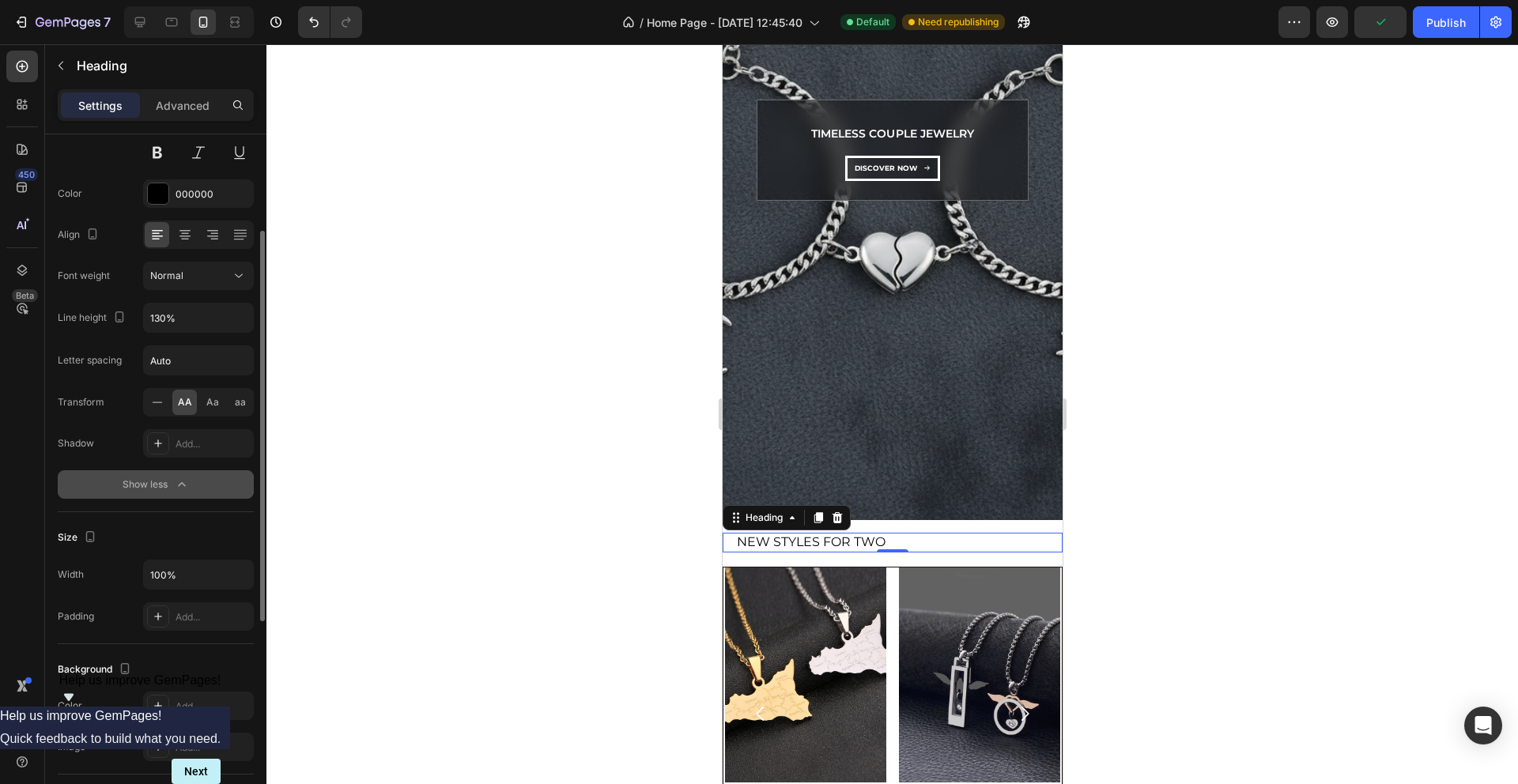
click at [164, 495] on button "Show less" at bounding box center [155, 484] width 196 height 29
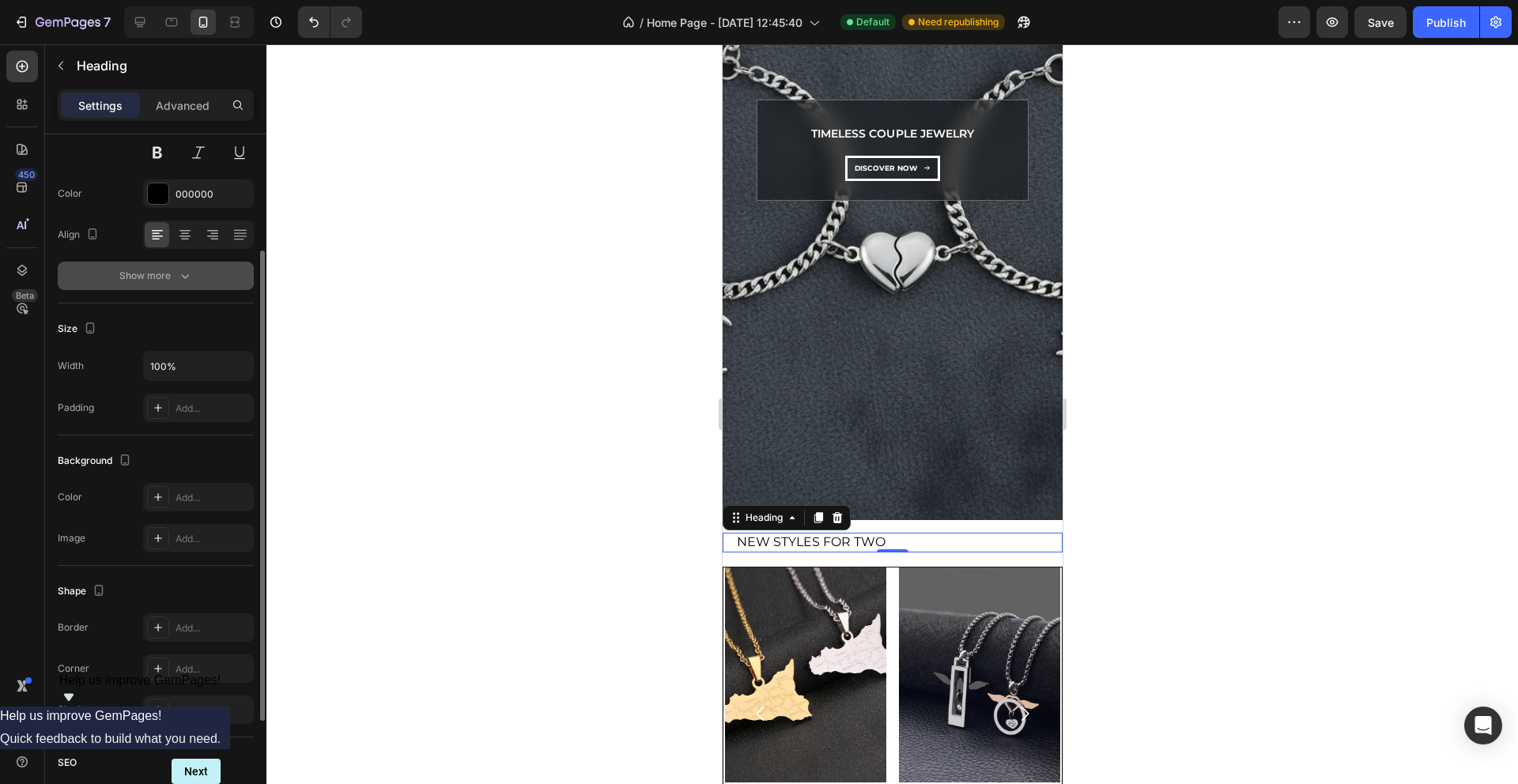
click at [165, 278] on div "Show more" at bounding box center [156, 276] width 73 height 16
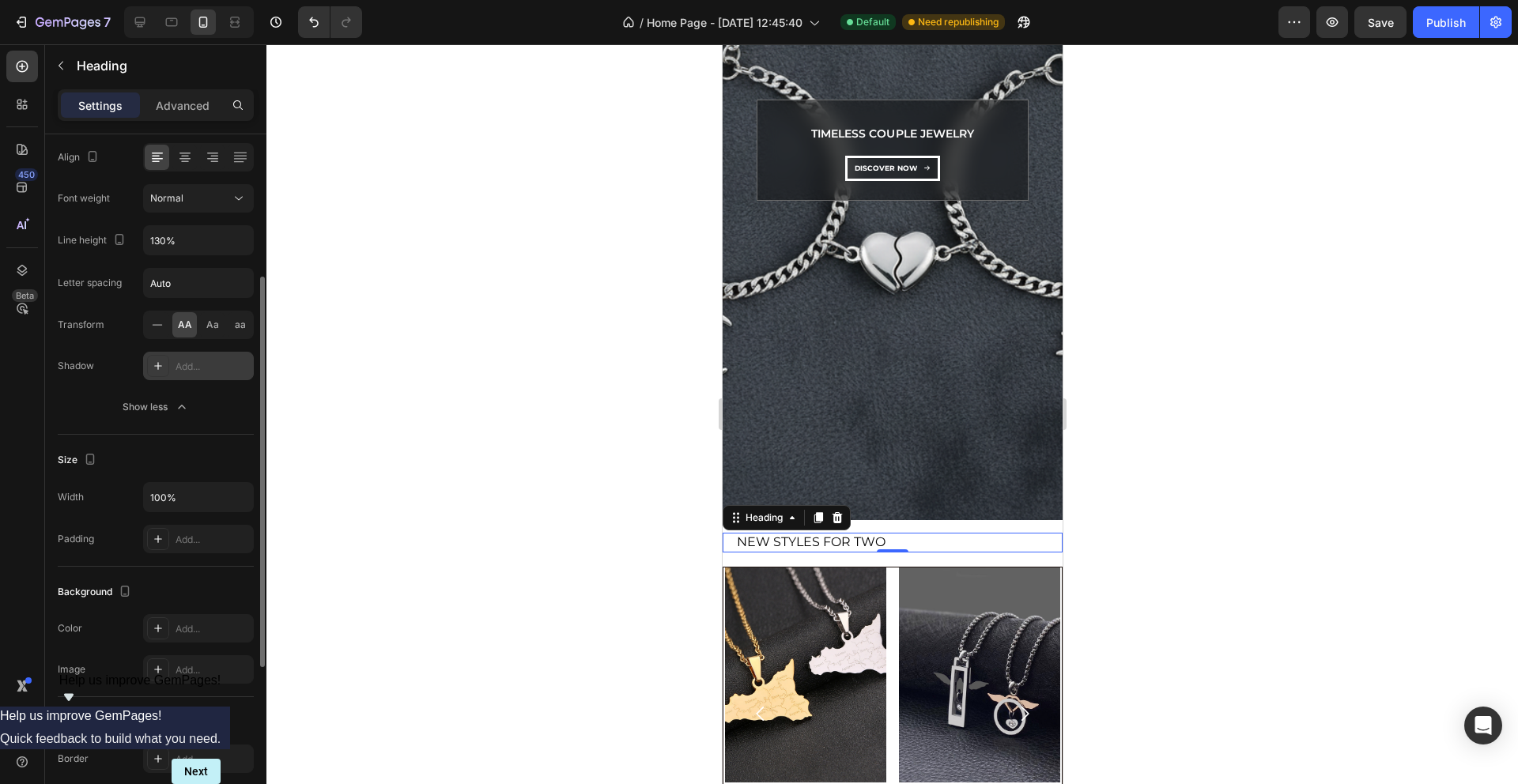
scroll to position [252, 0]
click at [744, 522] on div "Heading" at bounding box center [763, 518] width 44 height 14
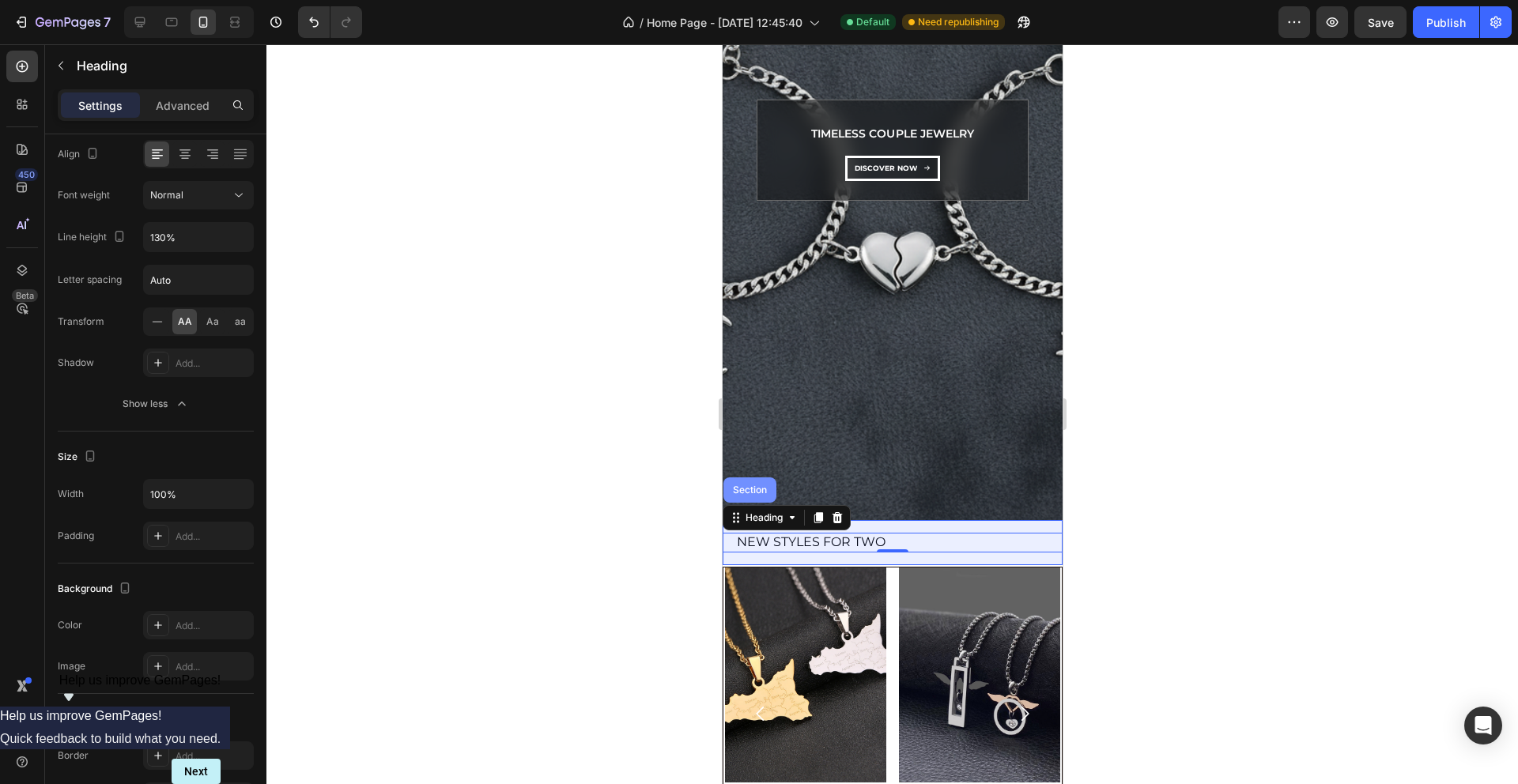
click at [748, 496] on div "Section" at bounding box center [750, 490] width 53 height 26
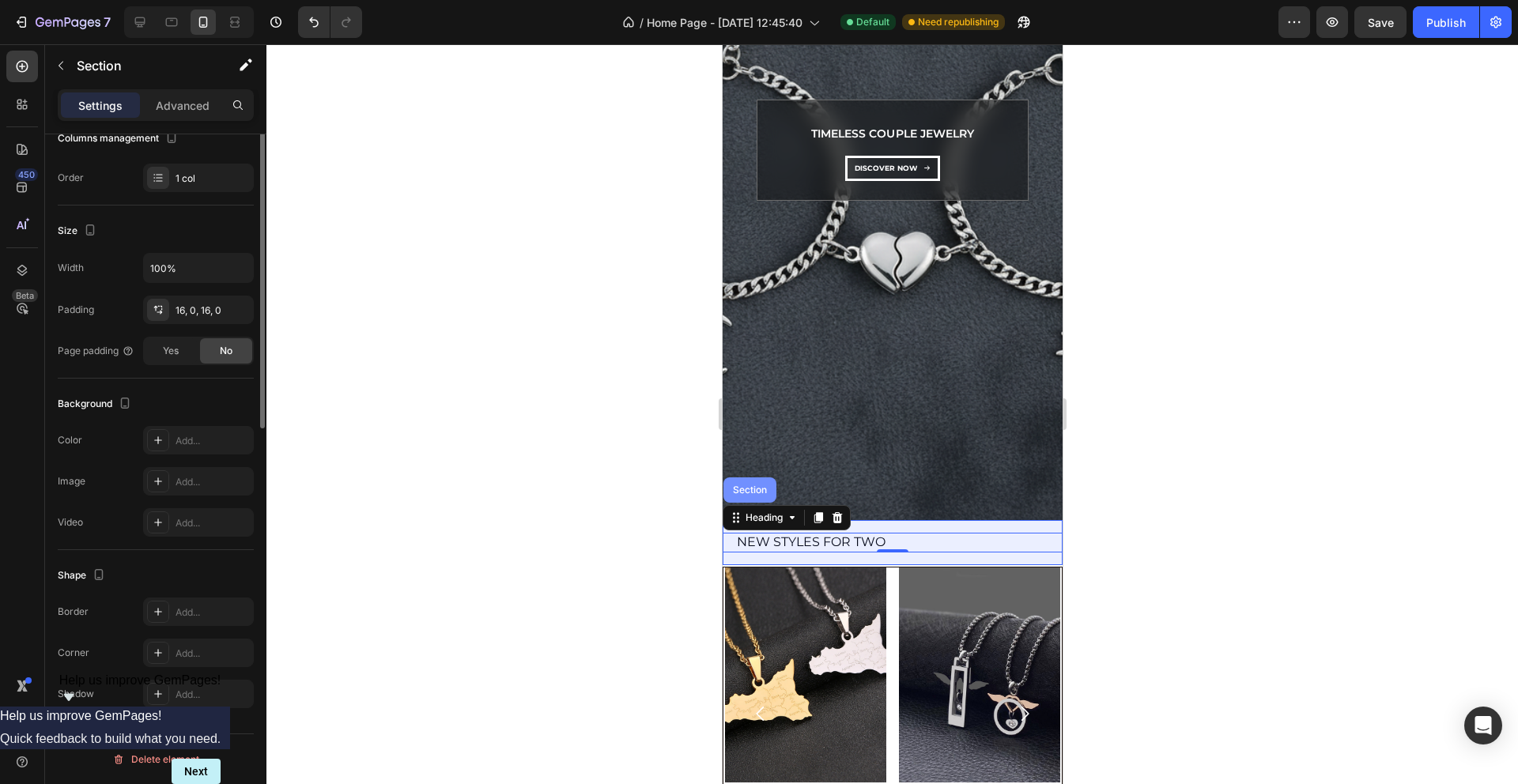
scroll to position [0, 0]
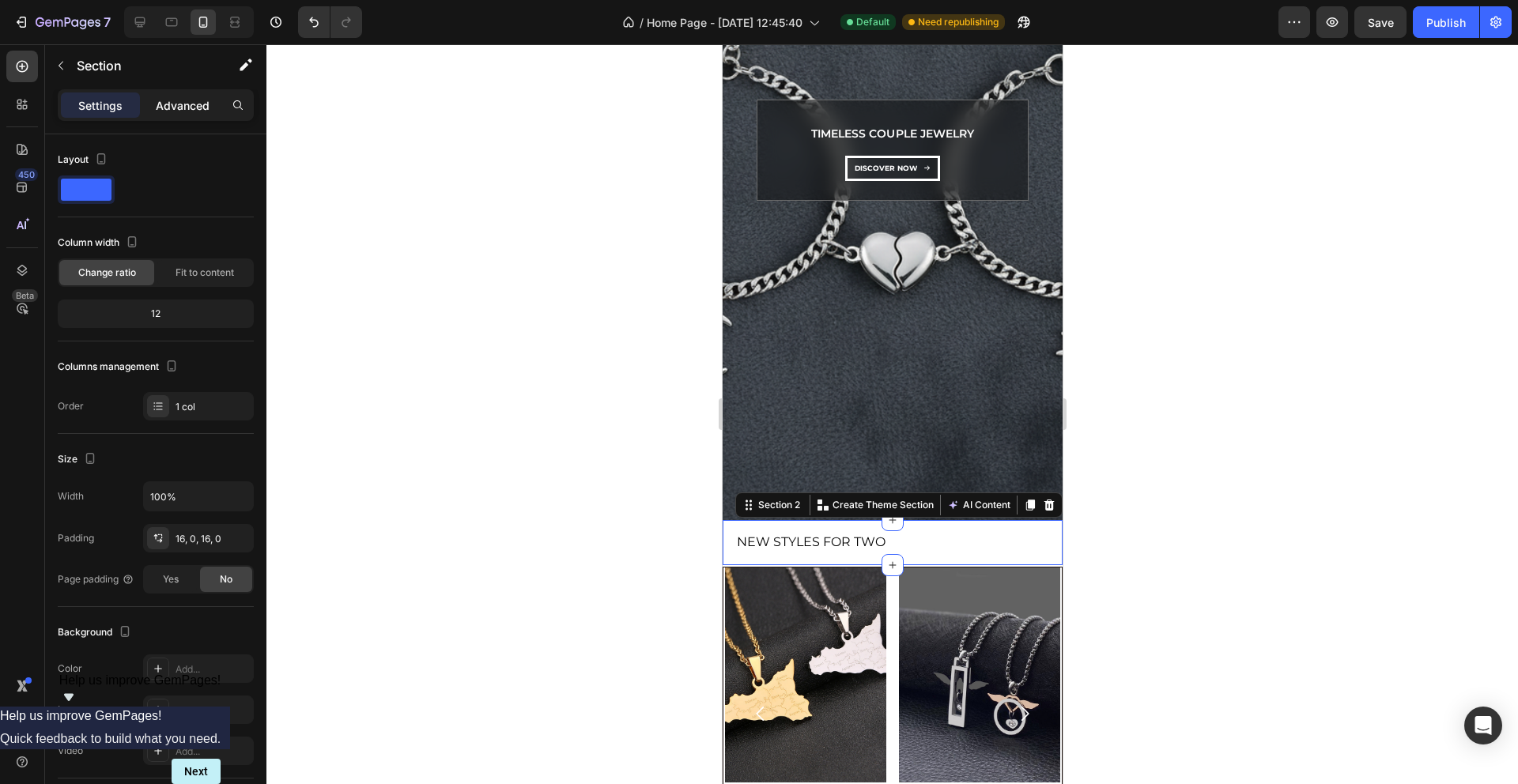
click at [162, 105] on p "Advanced" at bounding box center [183, 105] width 53 height 17
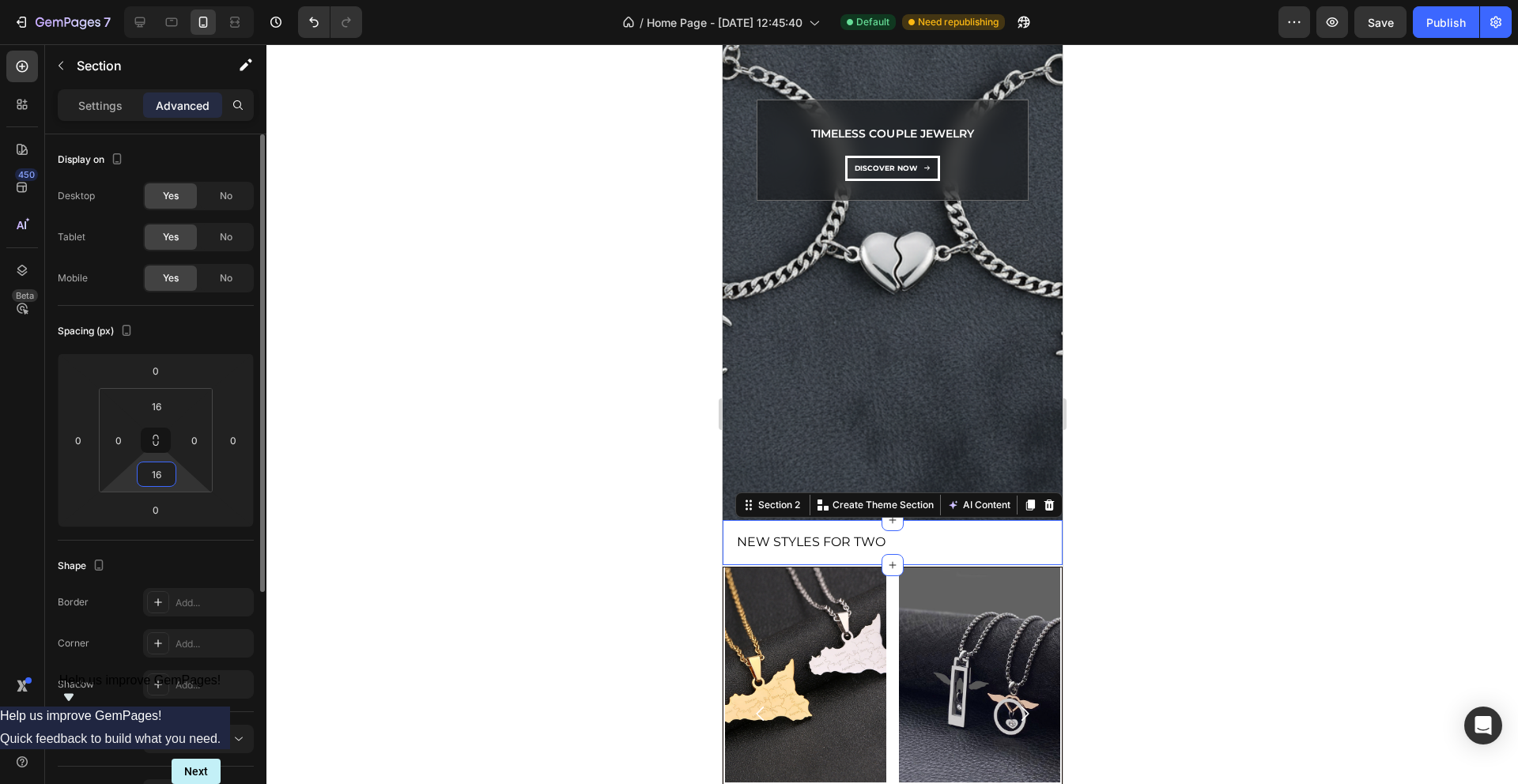
click at [148, 468] on input "16" at bounding box center [156, 475] width 32 height 24
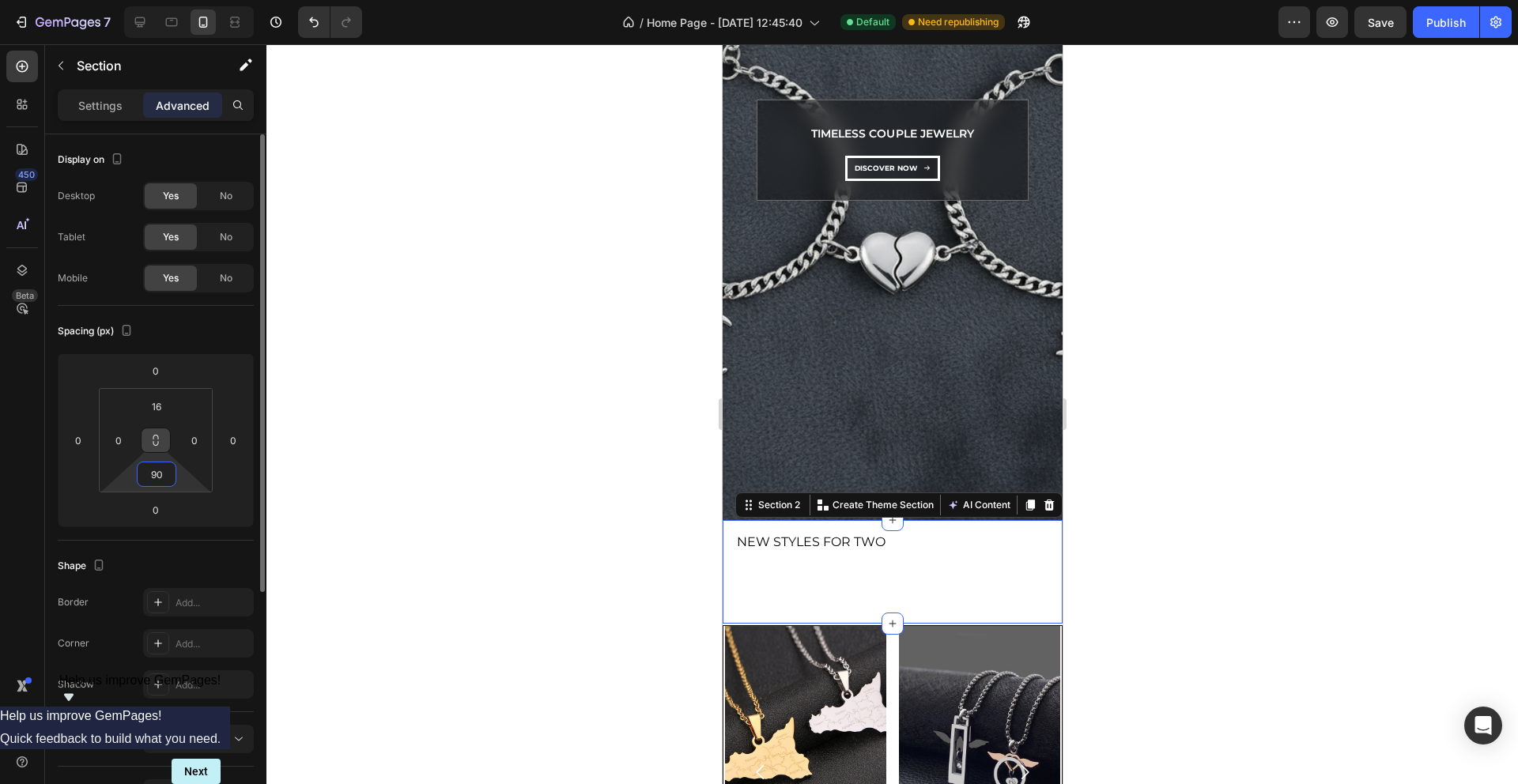
type input "9"
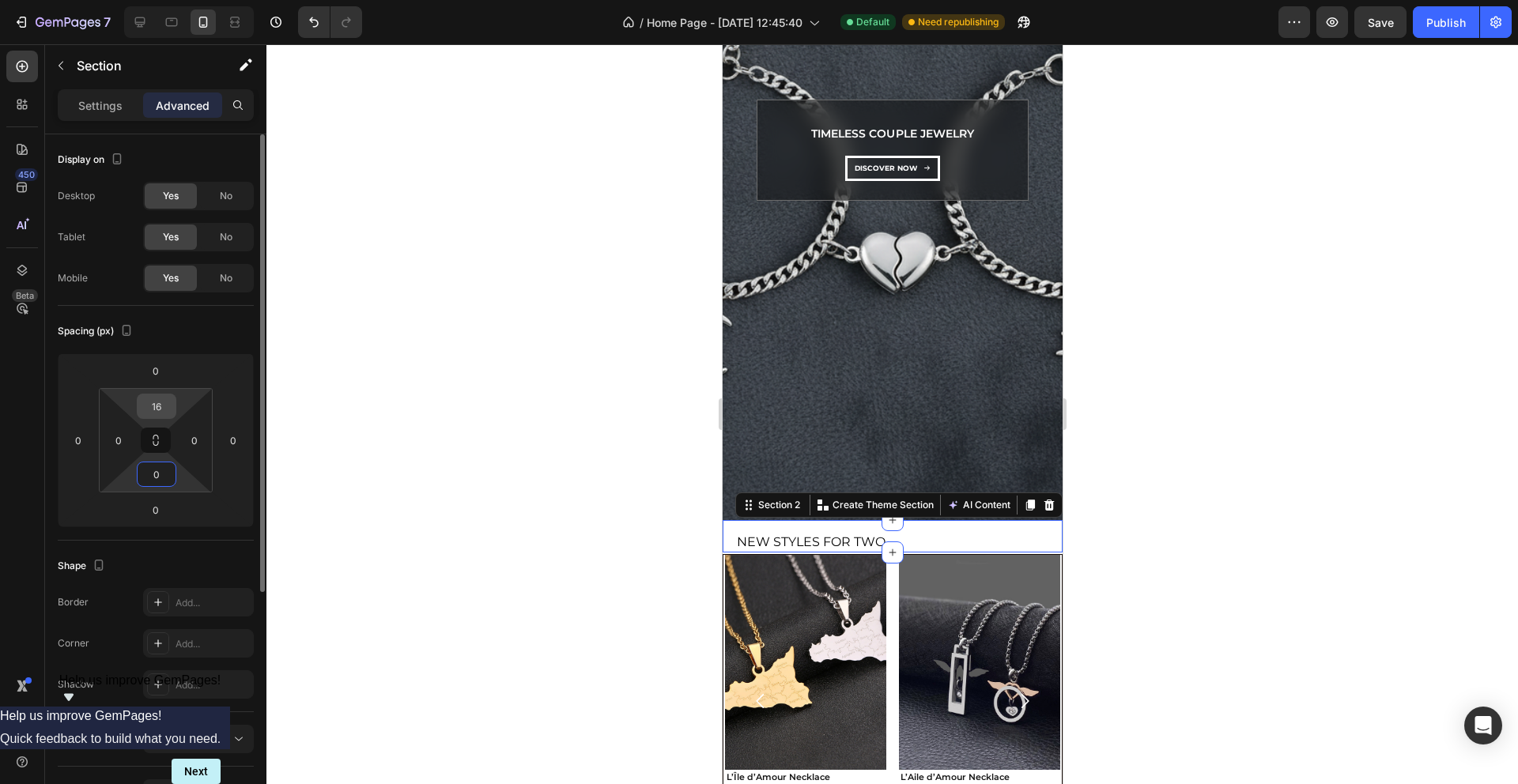
type input "0"
click at [153, 413] on input "16" at bounding box center [156, 406] width 32 height 24
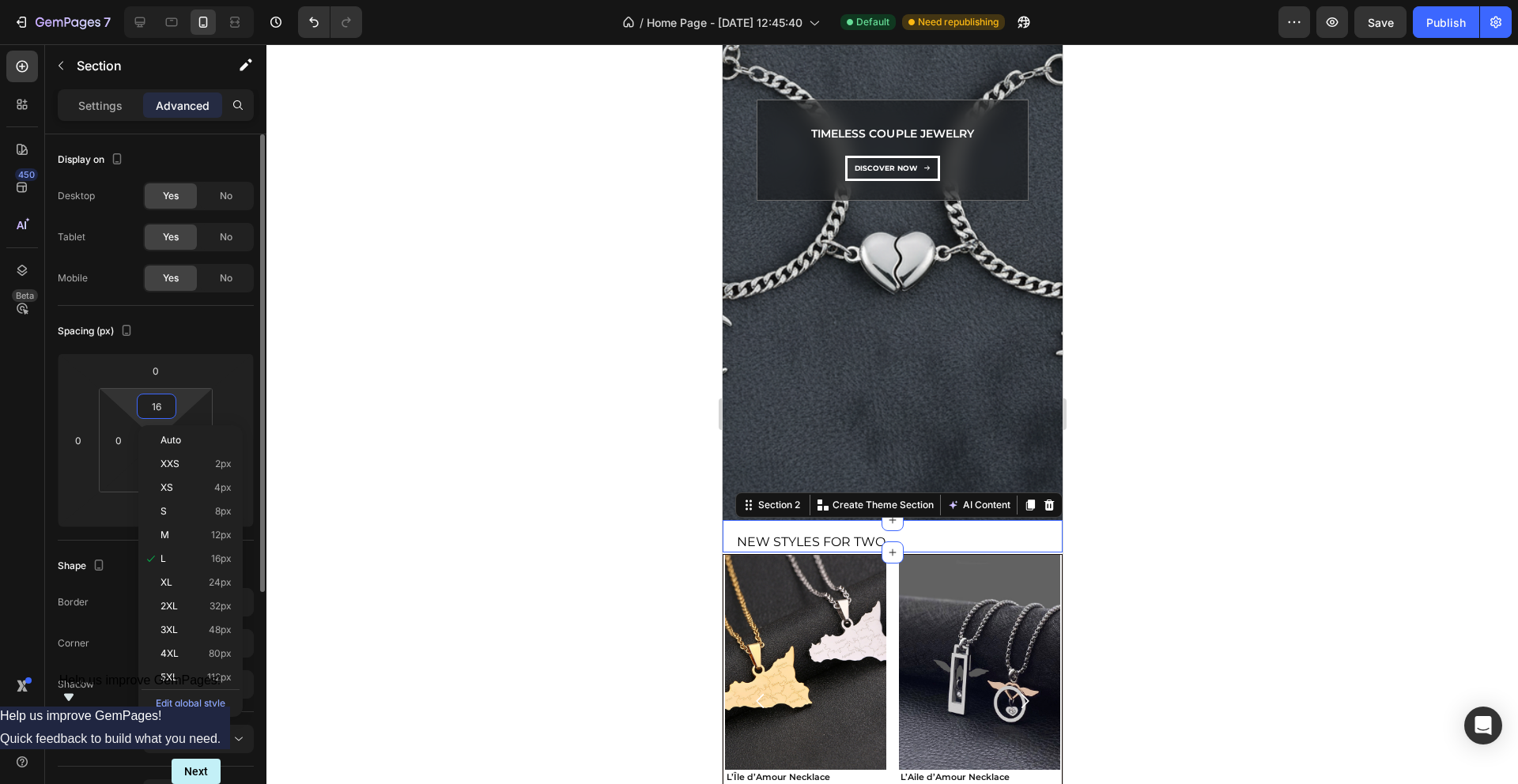
click at [153, 413] on input "16" at bounding box center [156, 406] width 32 height 24
type input "0"
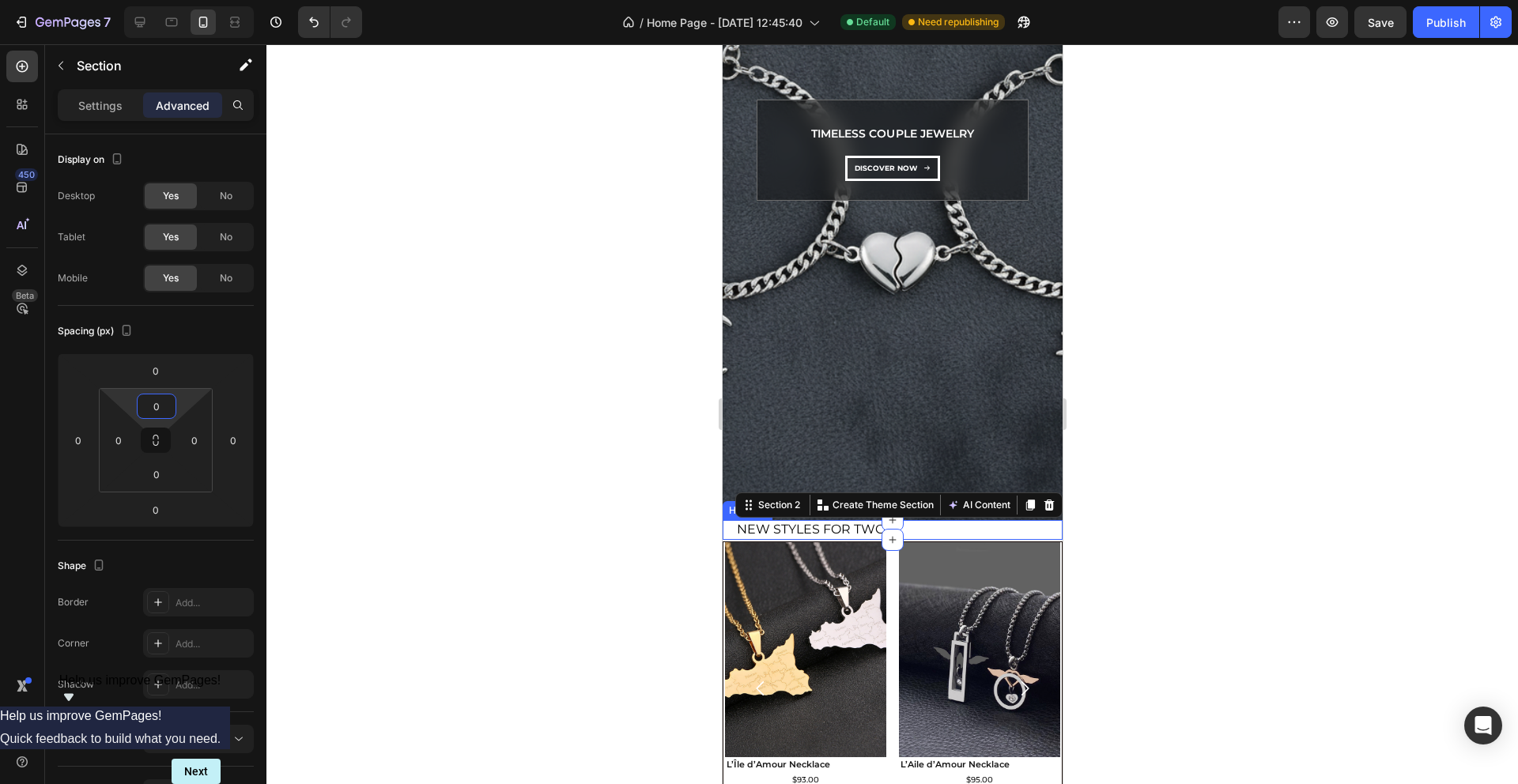
click at [732, 531] on div "New Styles for Two Heading" at bounding box center [892, 530] width 340 height 20
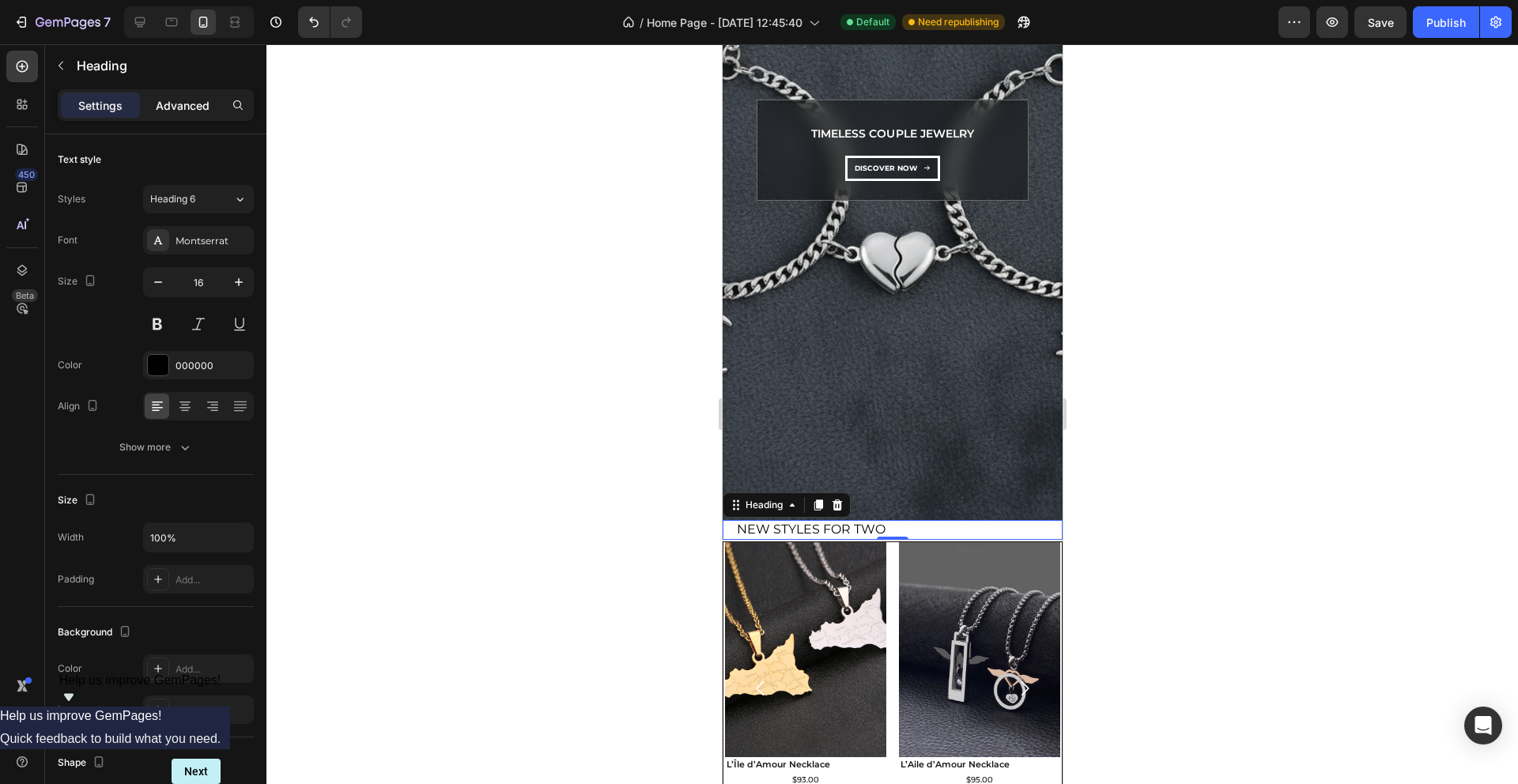
click at [175, 102] on p "Advanced" at bounding box center [183, 105] width 53 height 17
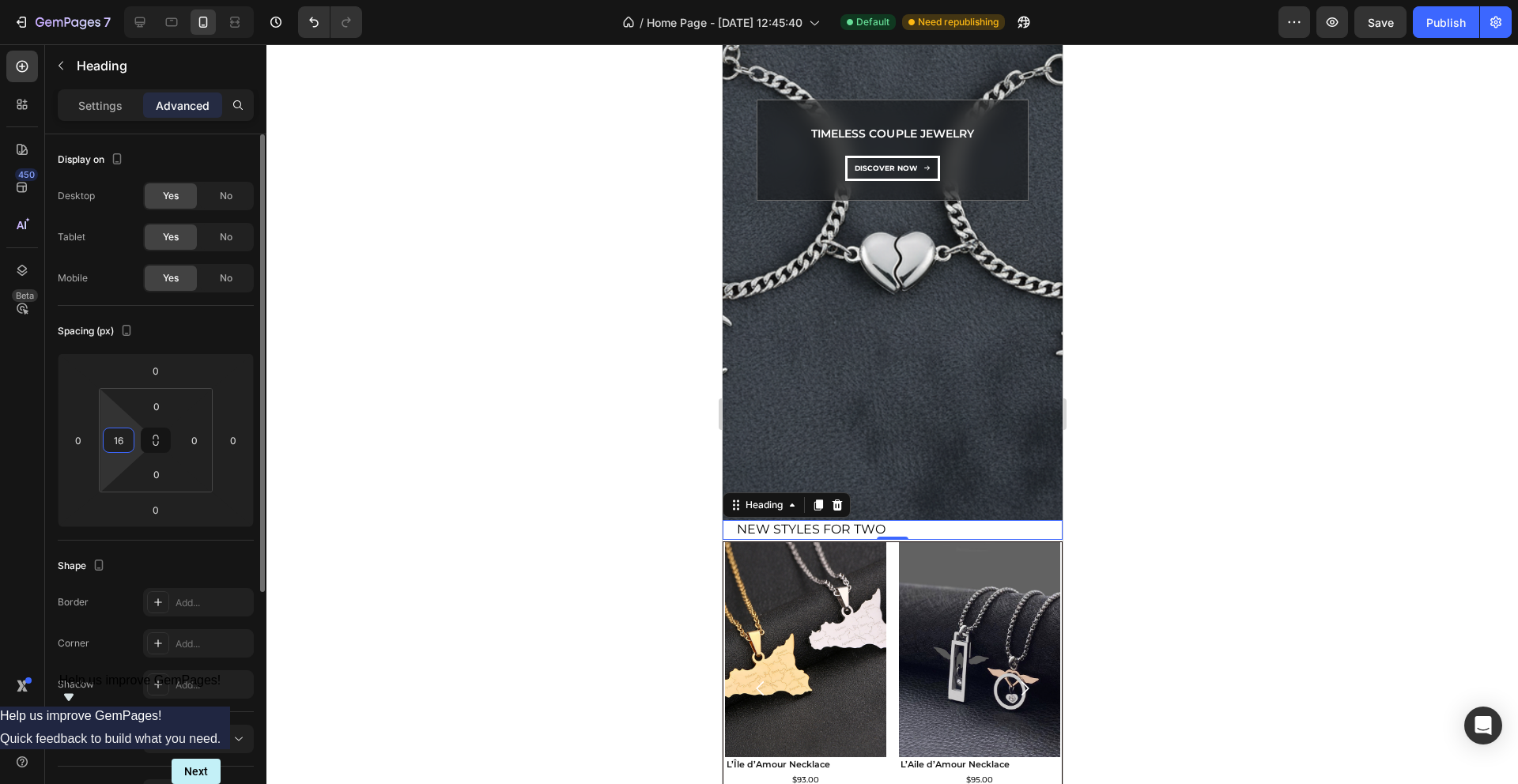
click at [126, 438] on input "16" at bounding box center [119, 440] width 24 height 24
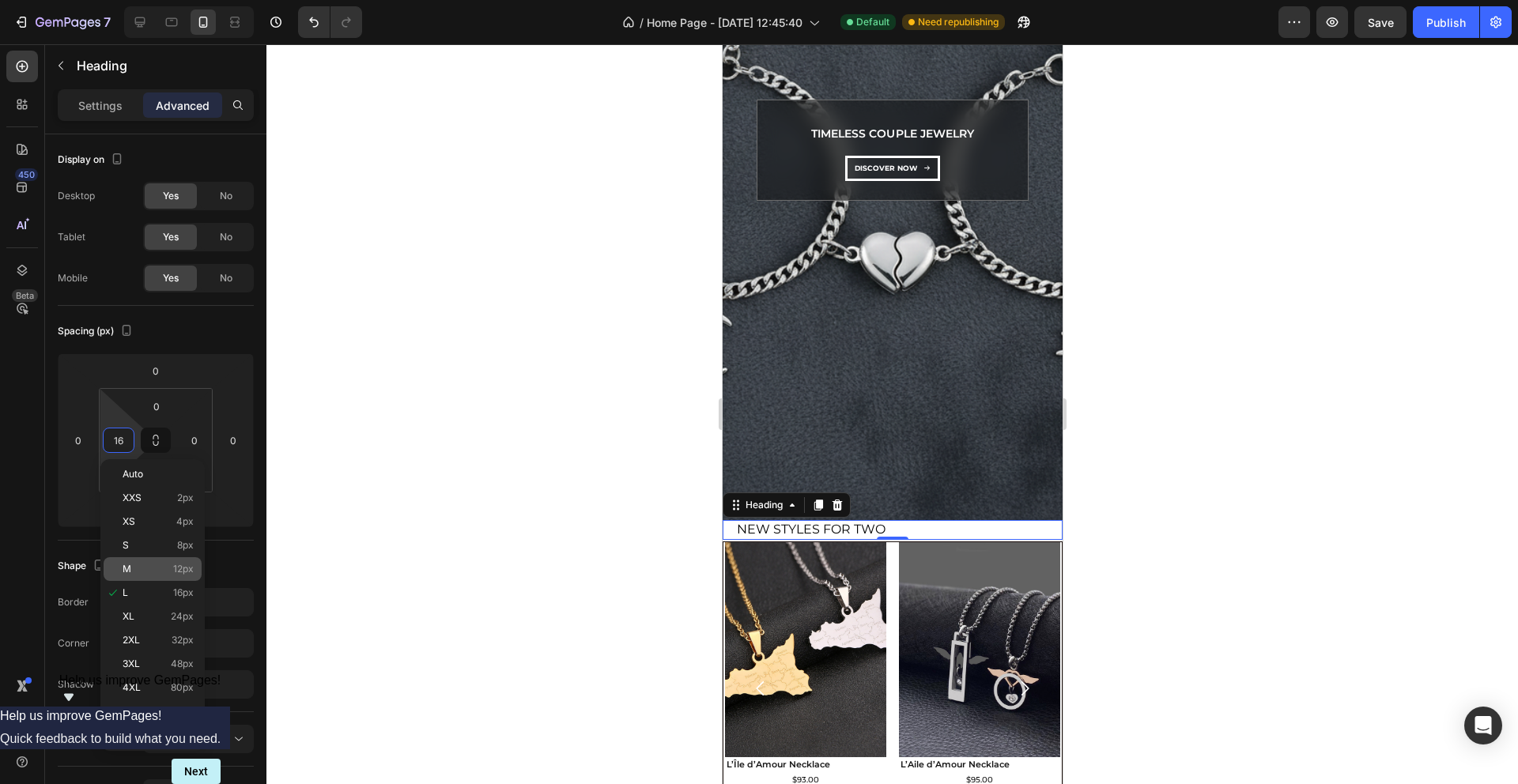
click at [155, 572] on p "M 12px" at bounding box center [158, 568] width 71 height 11
type input "12"
click at [87, 108] on p "Settings" at bounding box center [100, 105] width 45 height 17
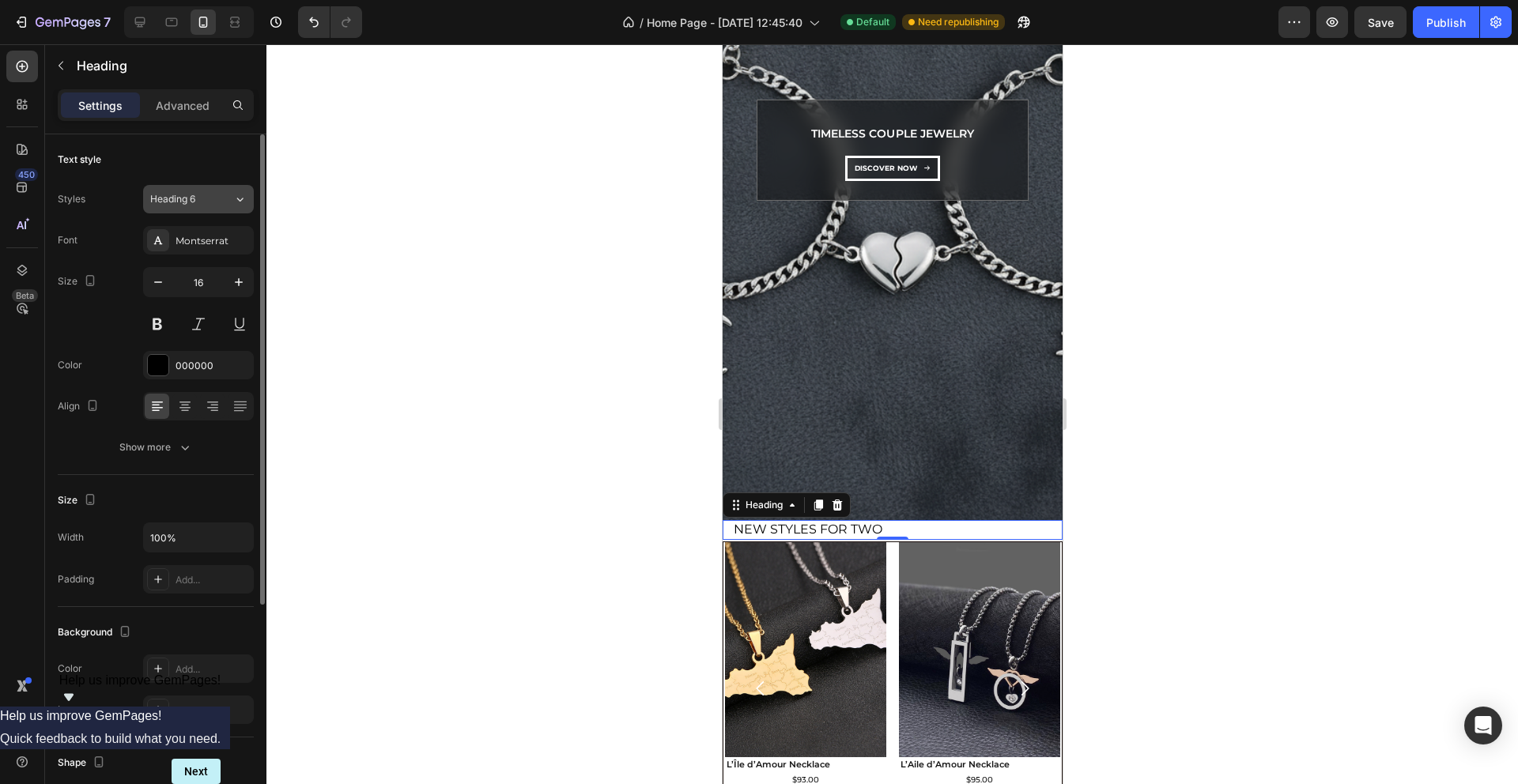
click at [230, 199] on div "Heading 6" at bounding box center [192, 199] width 83 height 14
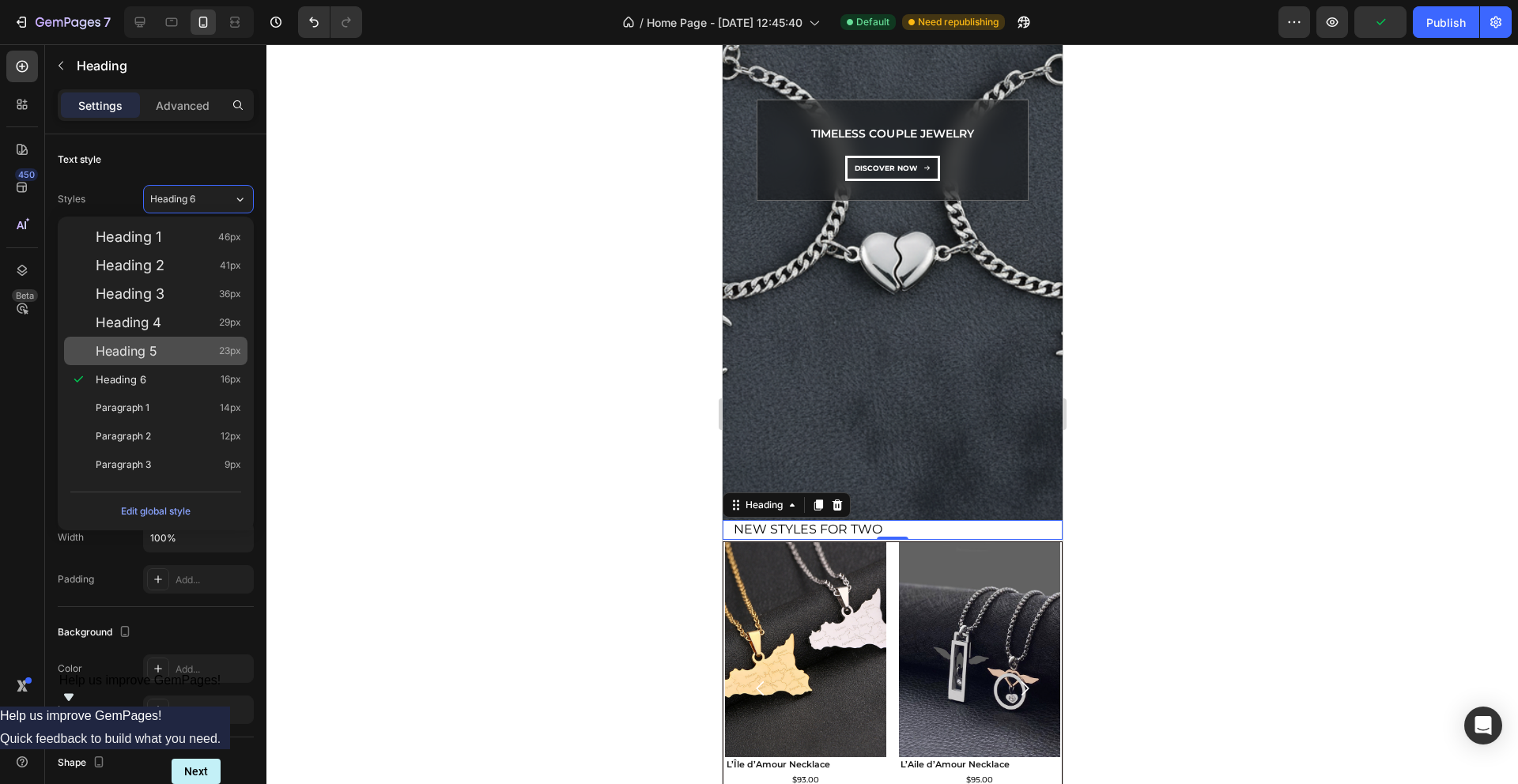
click at [187, 354] on div "Heading 5 23px" at bounding box center [168, 351] width 145 height 16
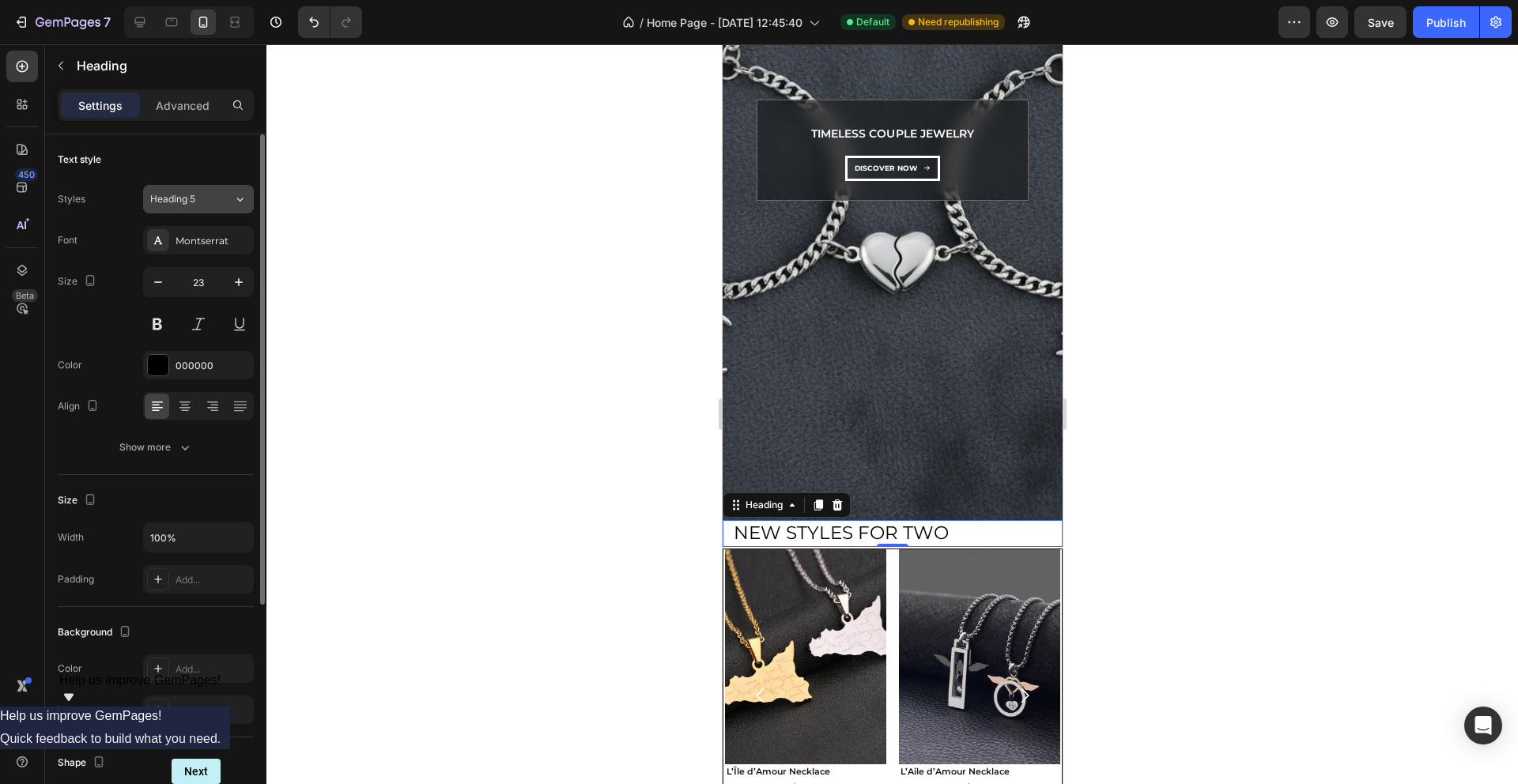
click at [219, 199] on div "Heading 5" at bounding box center [192, 199] width 83 height 14
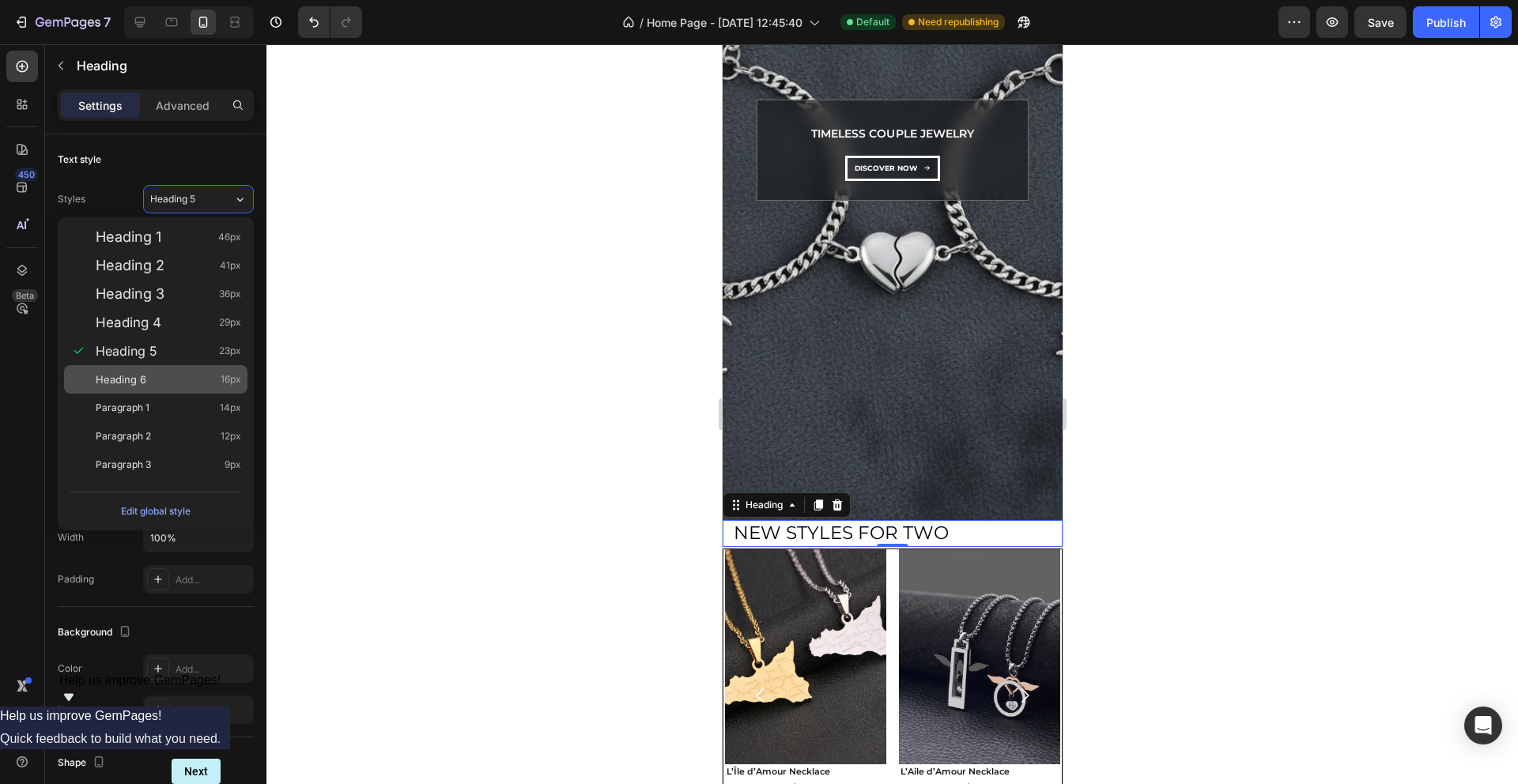
click at [199, 385] on div "Heading 6 16px" at bounding box center [168, 380] width 145 height 16
type input "16"
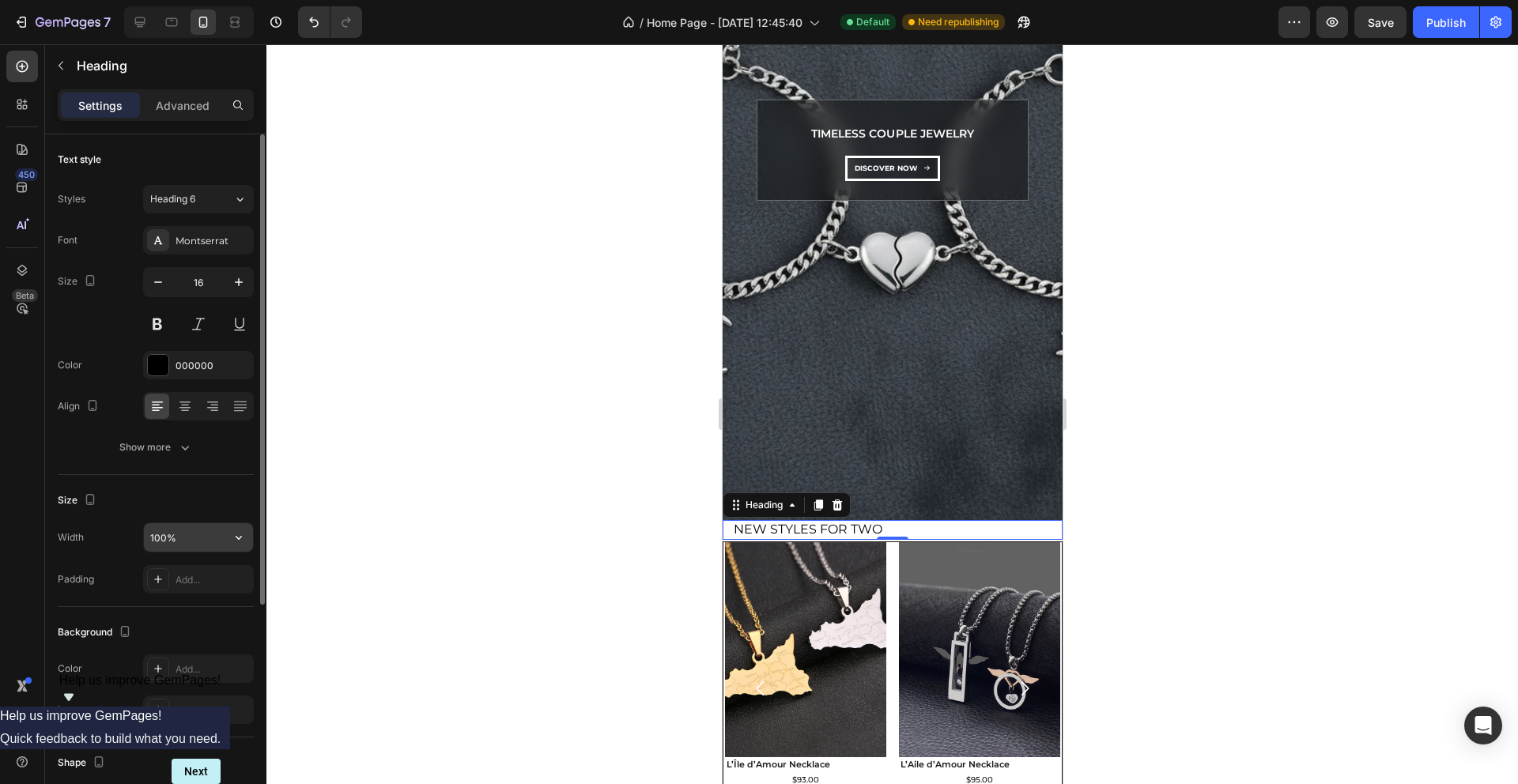
click at [195, 535] on input "100%" at bounding box center [199, 537] width 109 height 29
click at [233, 538] on icon "button" at bounding box center [238, 538] width 16 height 16
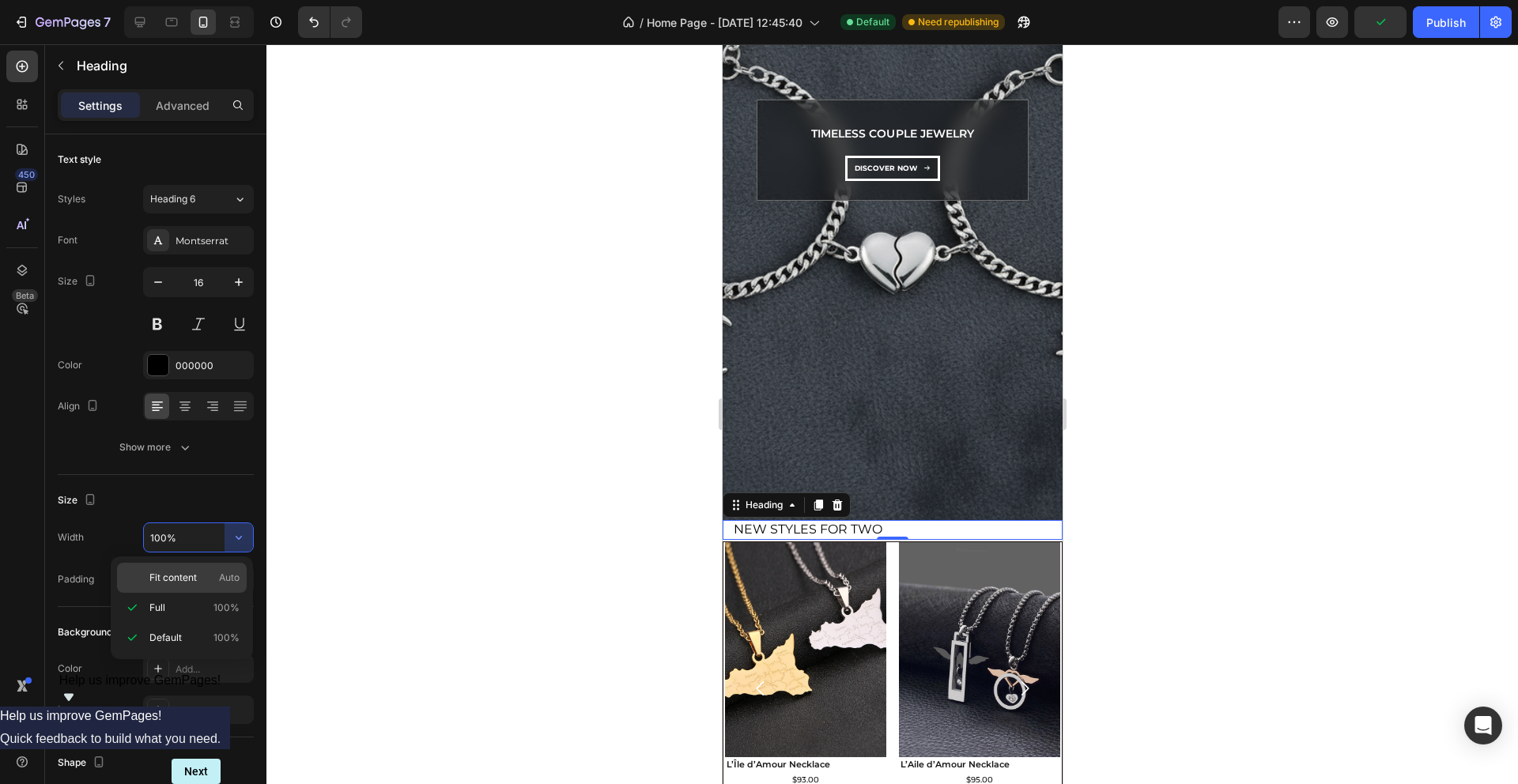
click at [194, 577] on span "Fit content" at bounding box center [173, 577] width 47 height 14
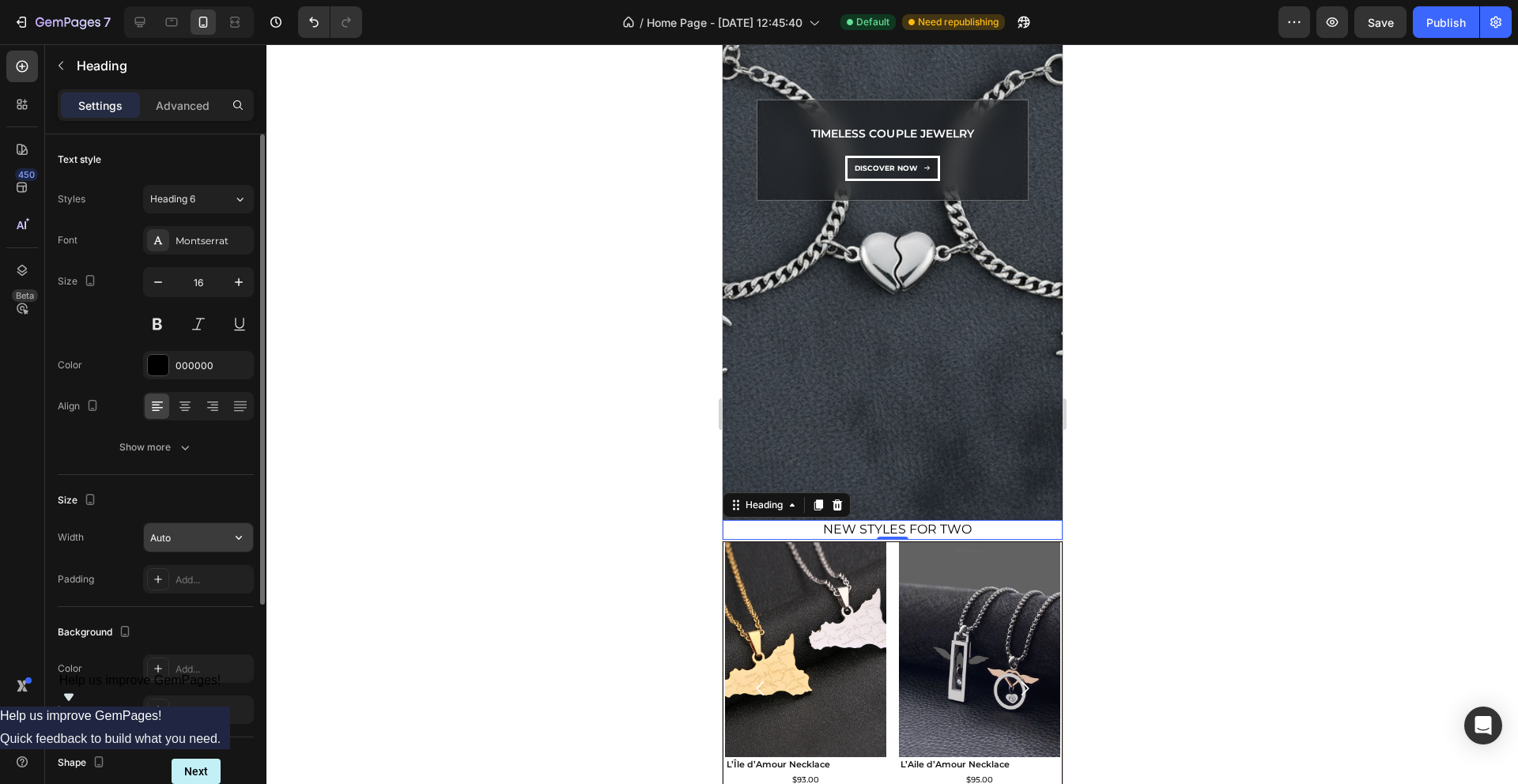
click at [226, 539] on button "button" at bounding box center [238, 537] width 29 height 29
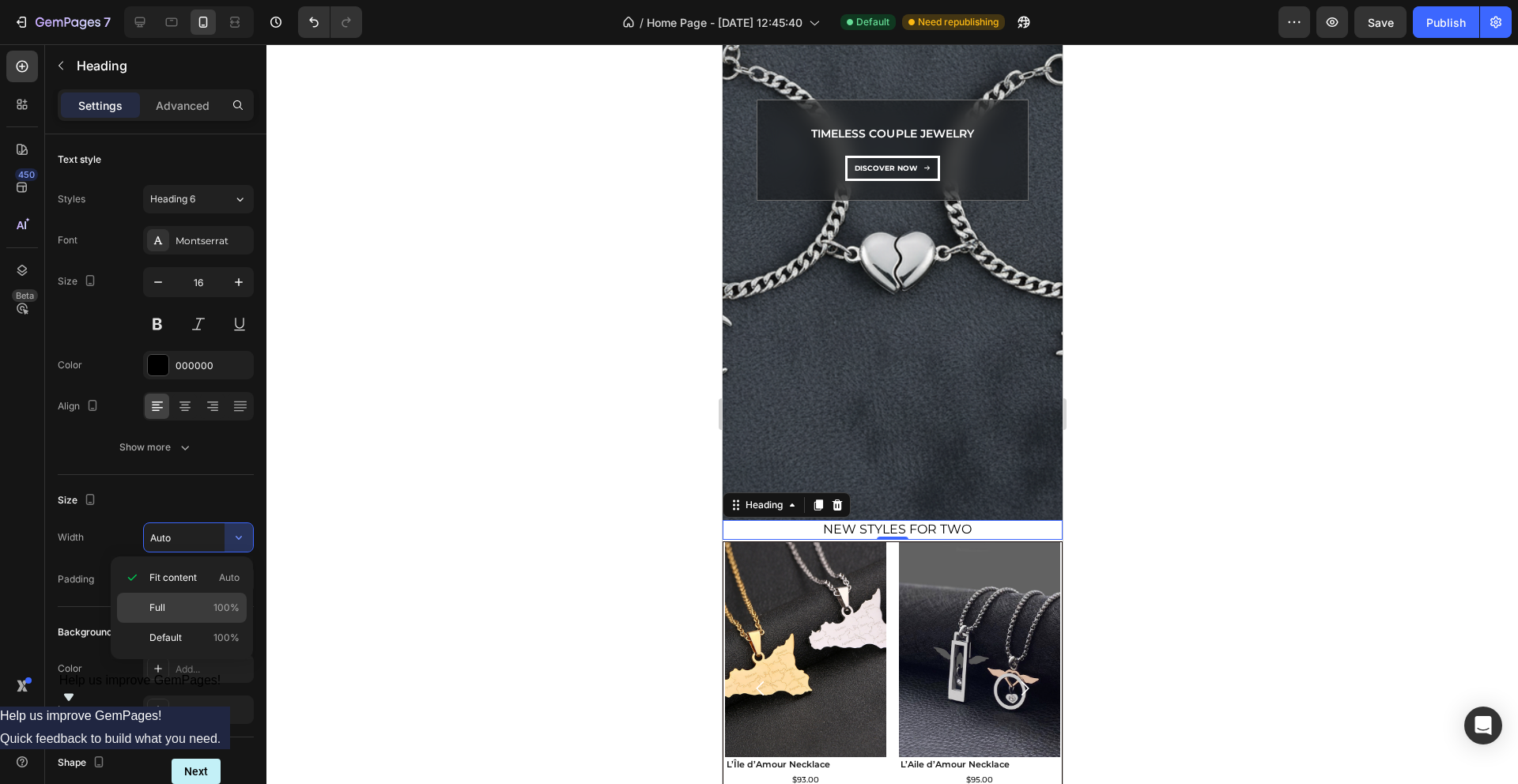
click at [192, 598] on div "Full 100%" at bounding box center [181, 608] width 130 height 30
type input "100%"
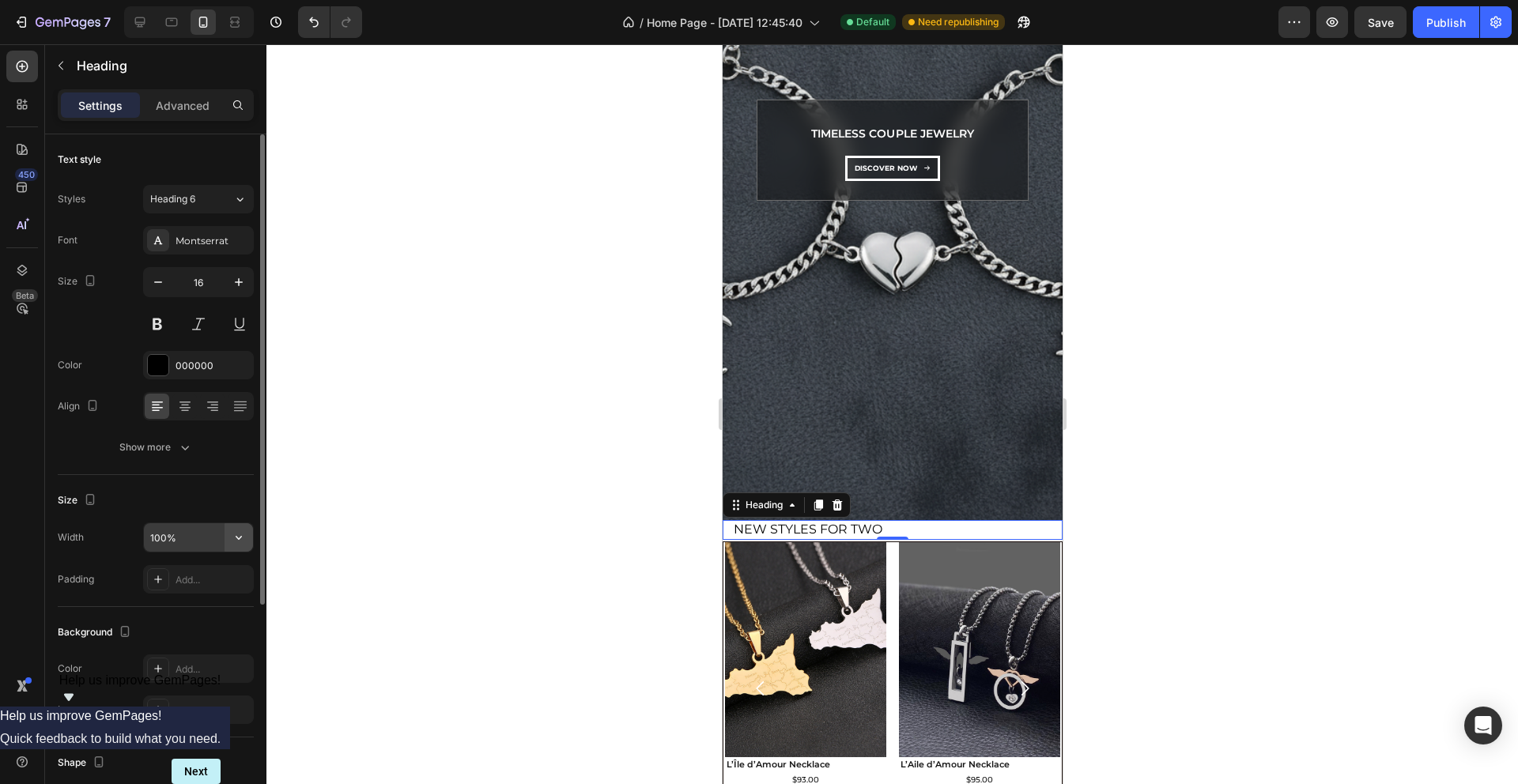
click at [240, 536] on icon "button" at bounding box center [238, 538] width 16 height 16
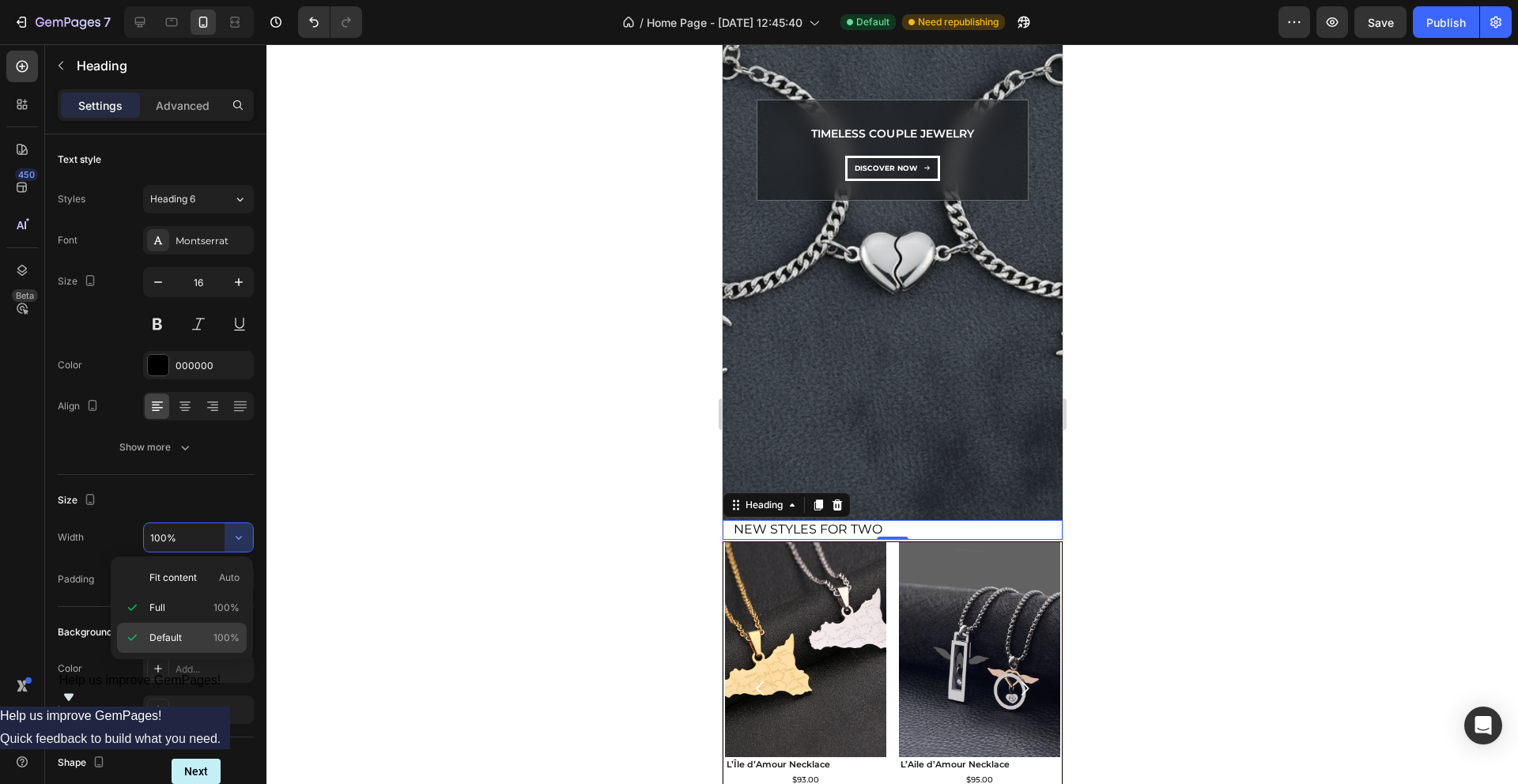
click at [185, 638] on p "Default 100%" at bounding box center [194, 638] width 90 height 14
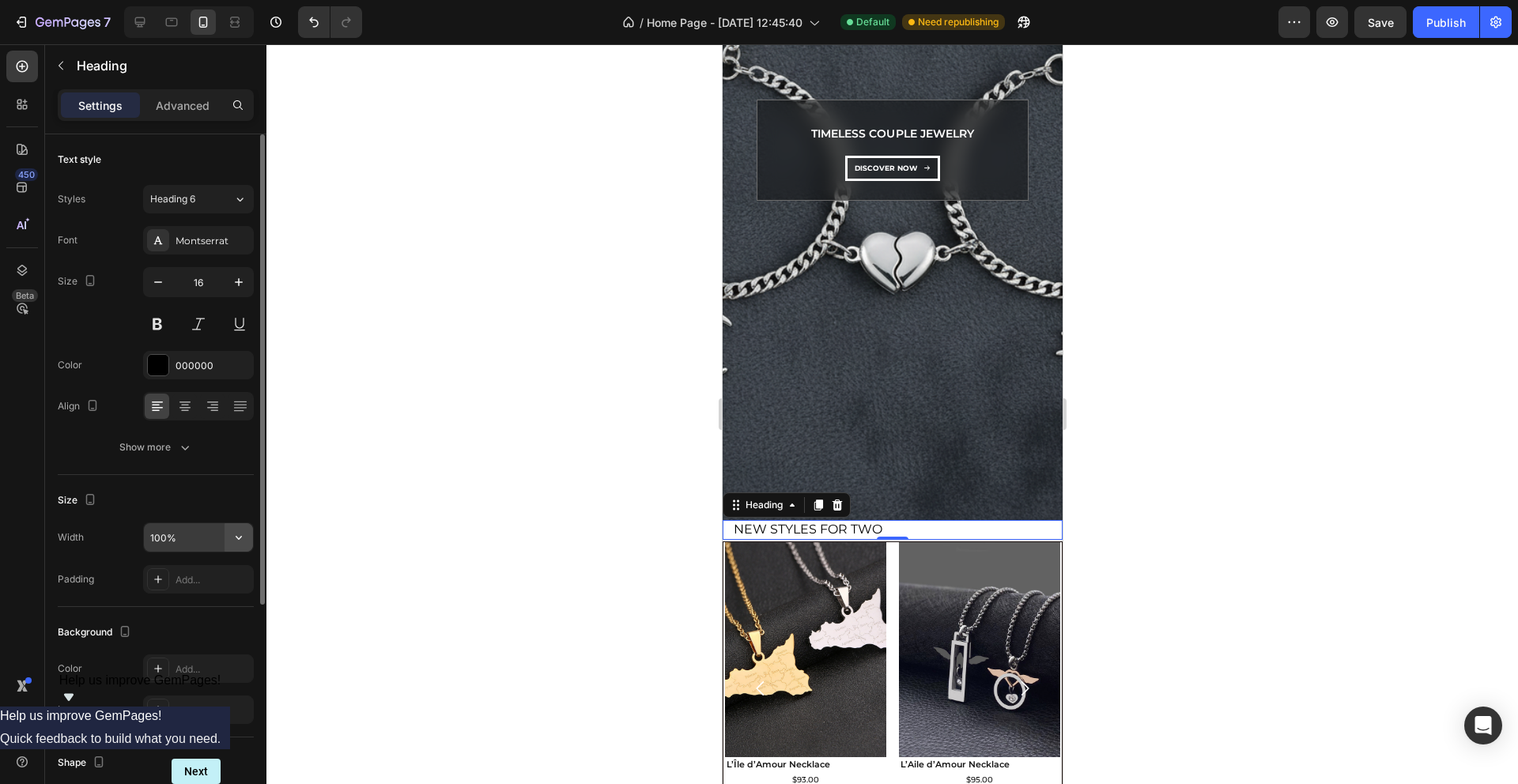
click at [234, 547] on button "button" at bounding box center [238, 537] width 29 height 29
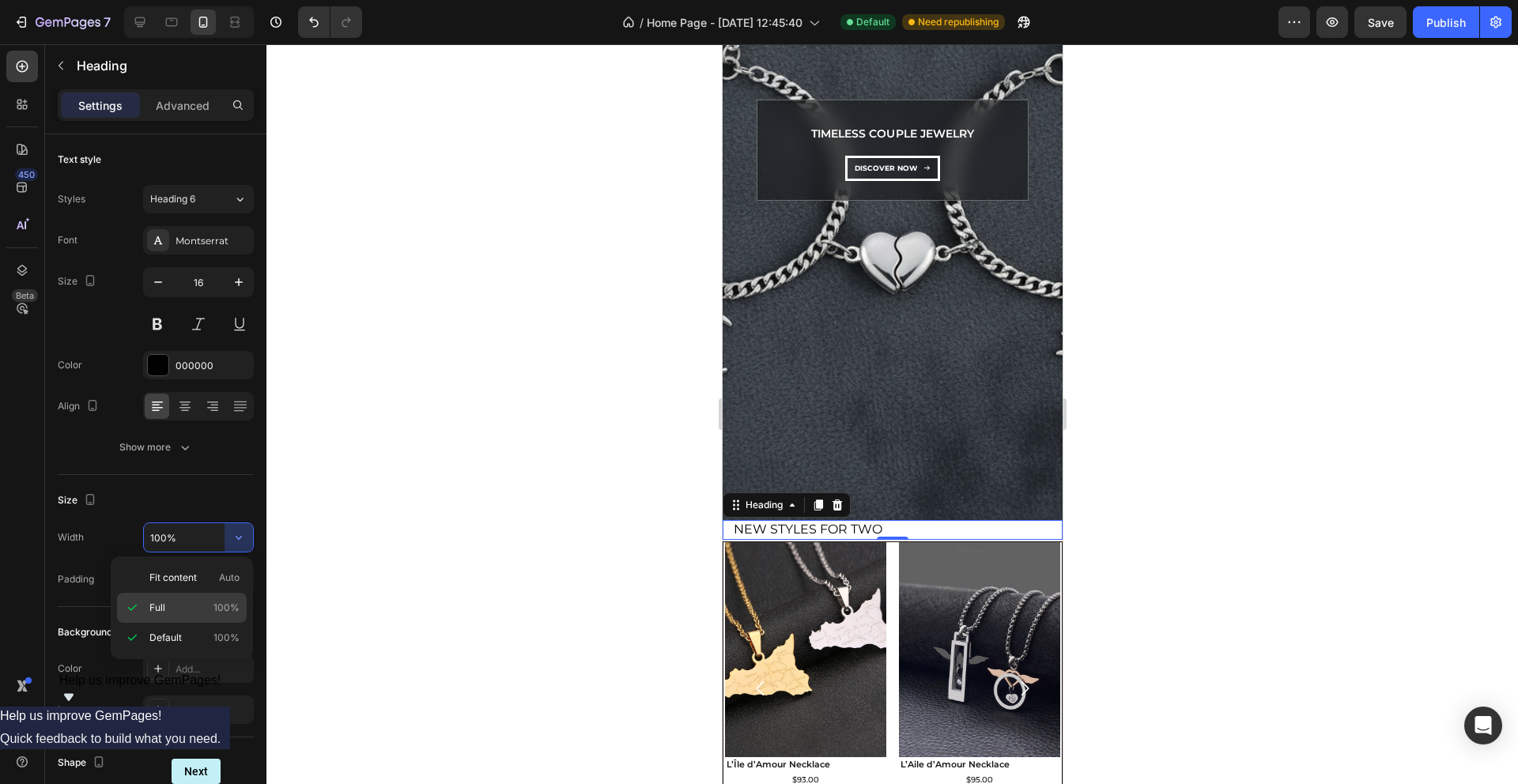
click at [181, 609] on p "Full 100%" at bounding box center [194, 608] width 90 height 14
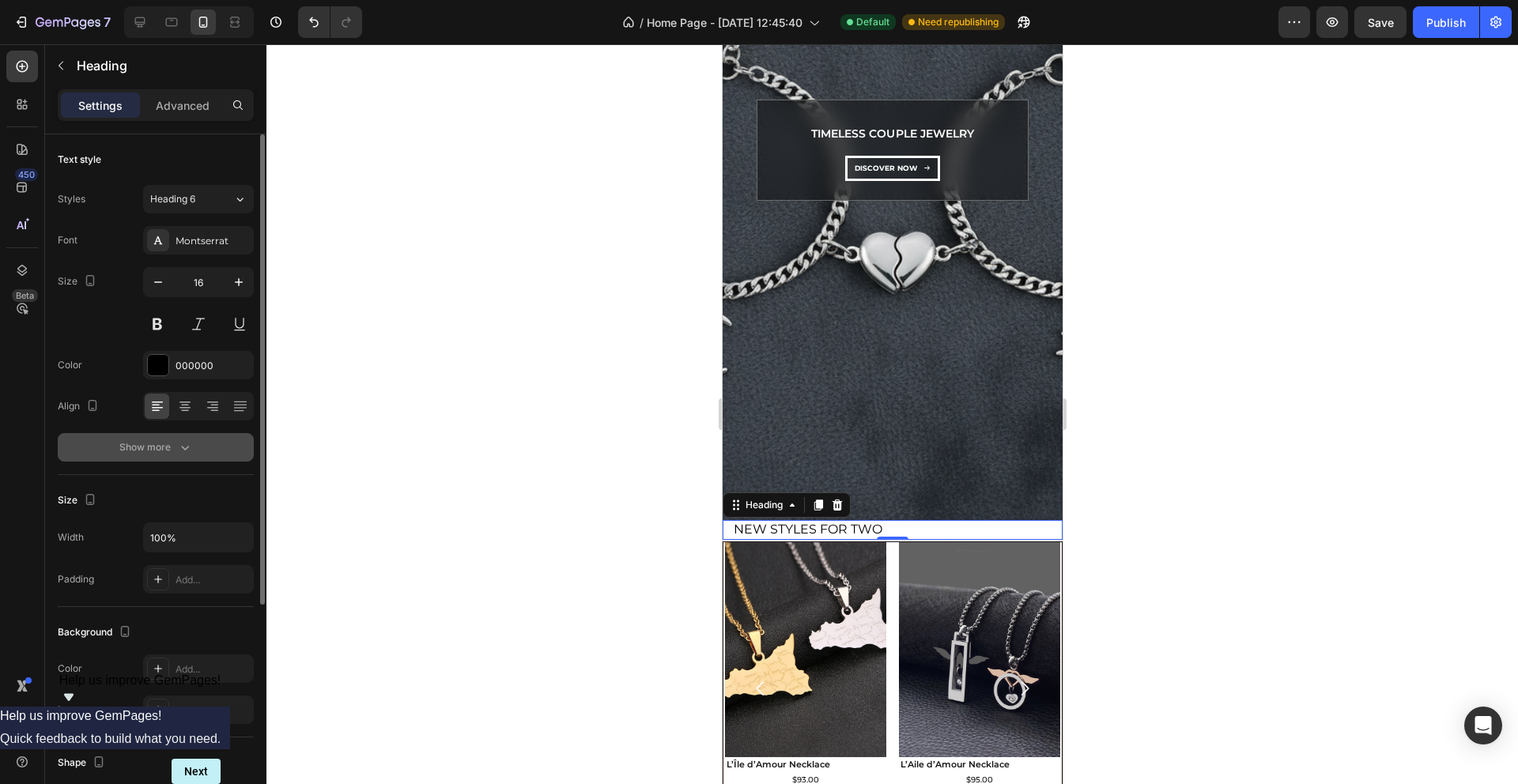
click at [174, 454] on div "Show more" at bounding box center [156, 448] width 73 height 16
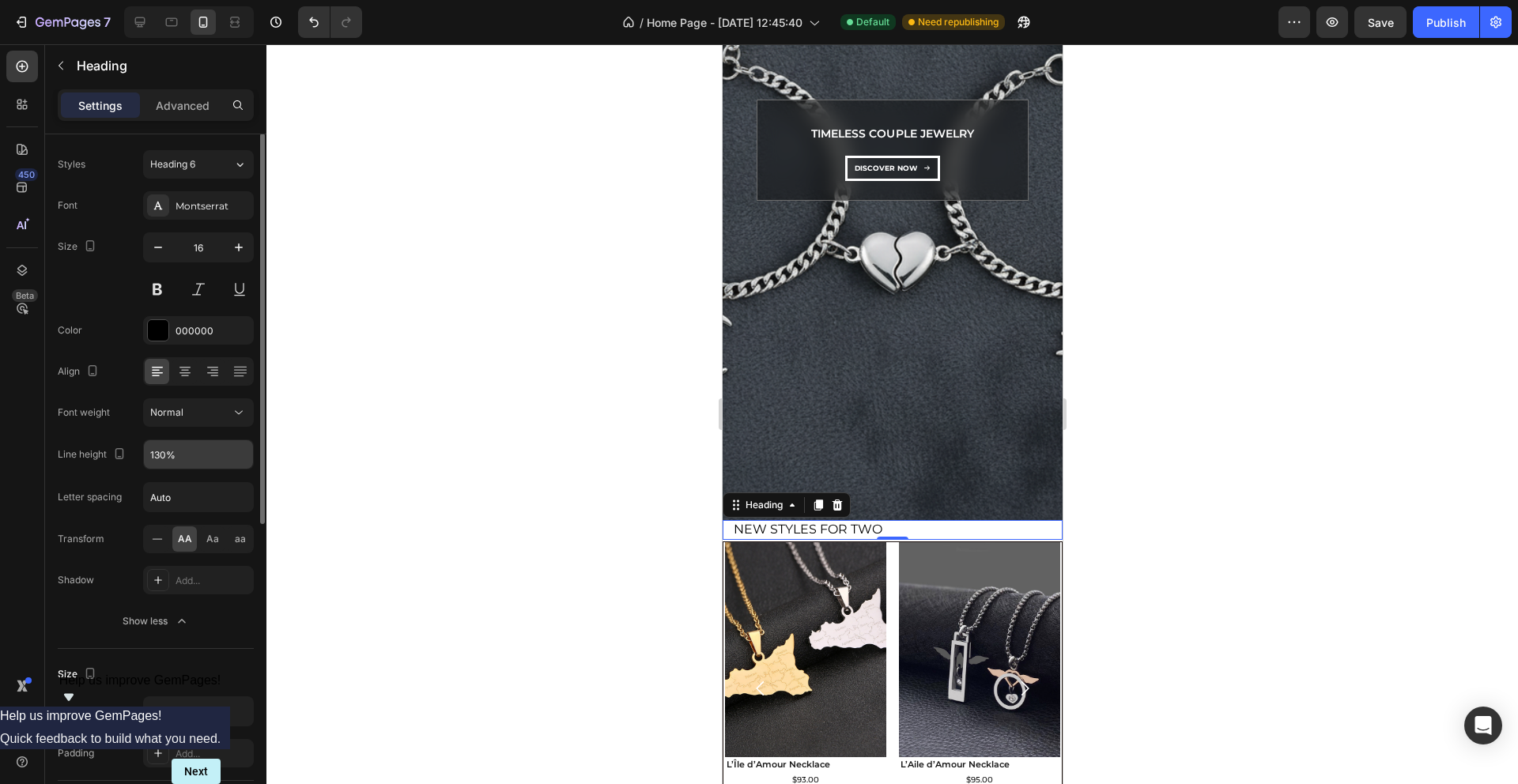
scroll to position [47, 0]
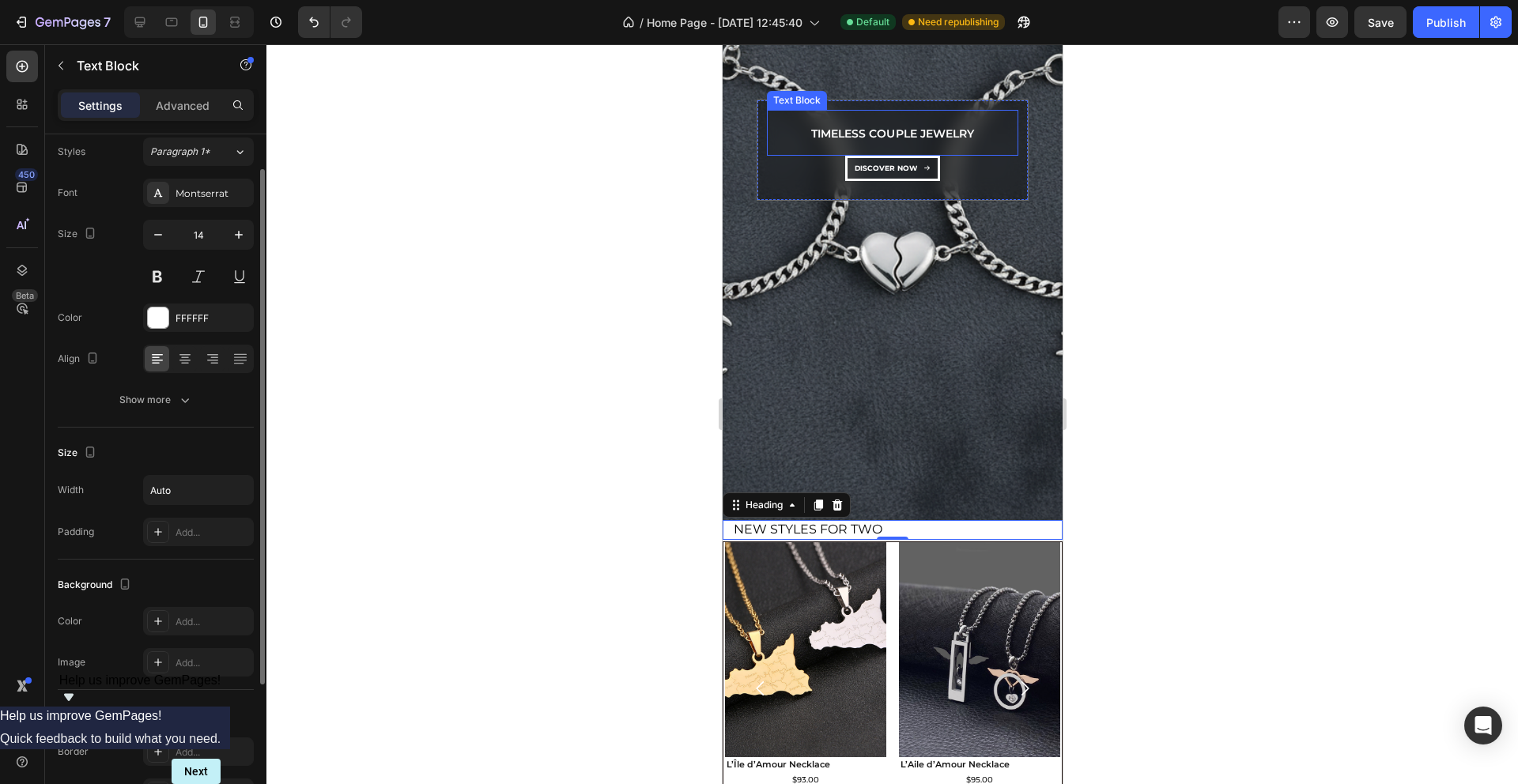
click at [840, 132] on p "Timeless Couple Jewelry" at bounding box center [892, 134] width 162 height 20
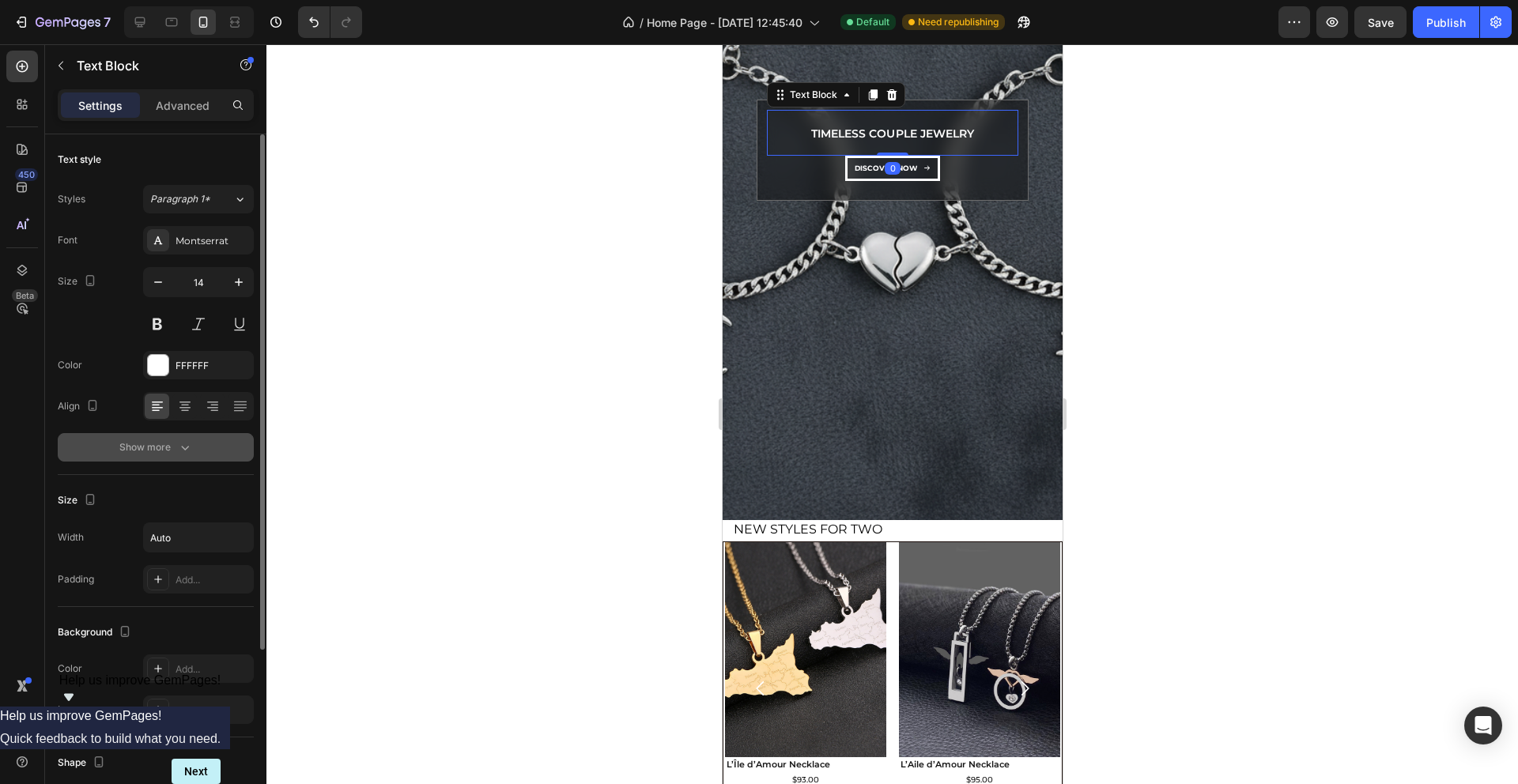
click at [172, 445] on div "Show more" at bounding box center [156, 448] width 73 height 16
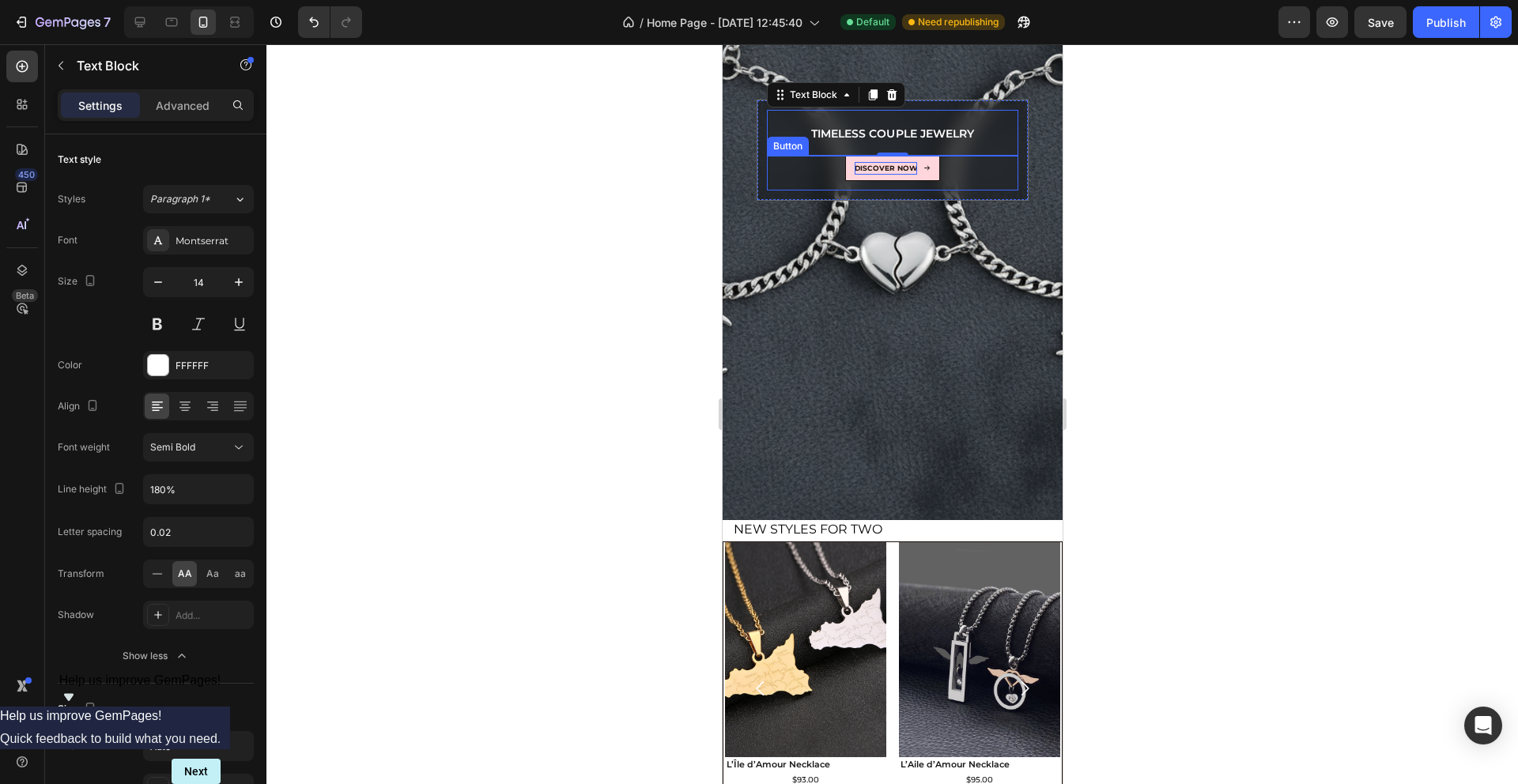
click at [882, 168] on p "dıscover now" at bounding box center [885, 168] width 62 height 13
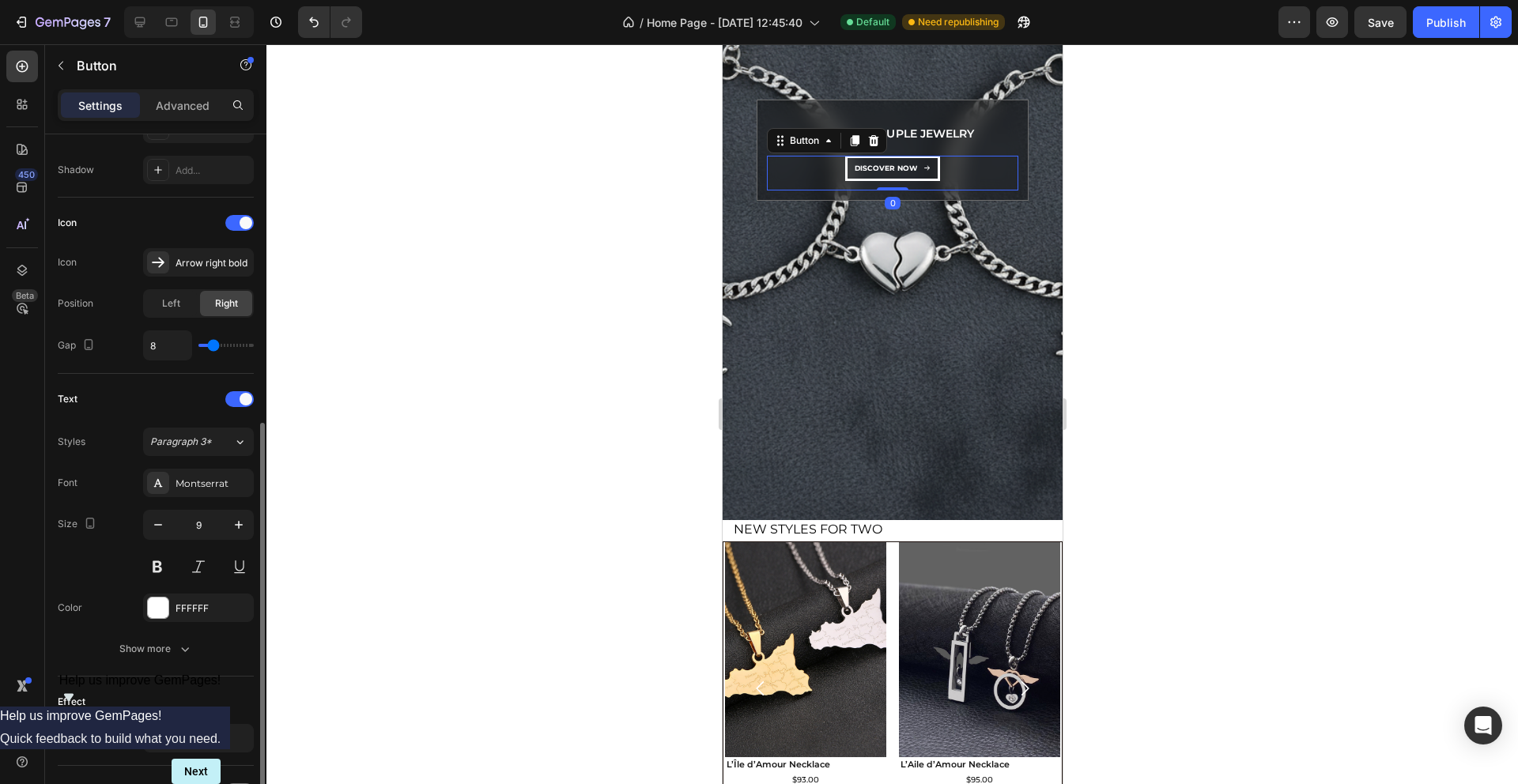
scroll to position [452, 0]
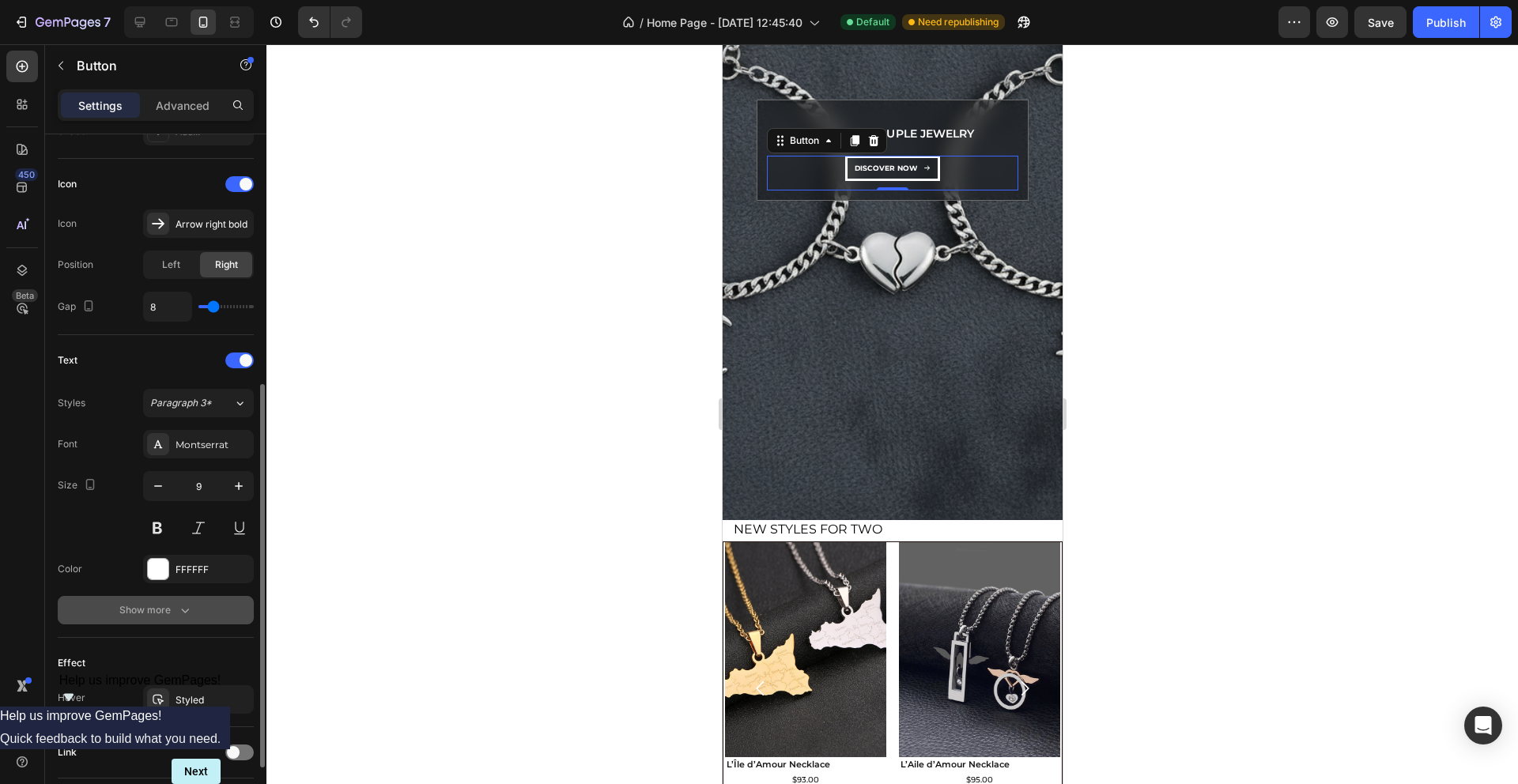
click at [180, 602] on icon "button" at bounding box center [185, 610] width 16 height 16
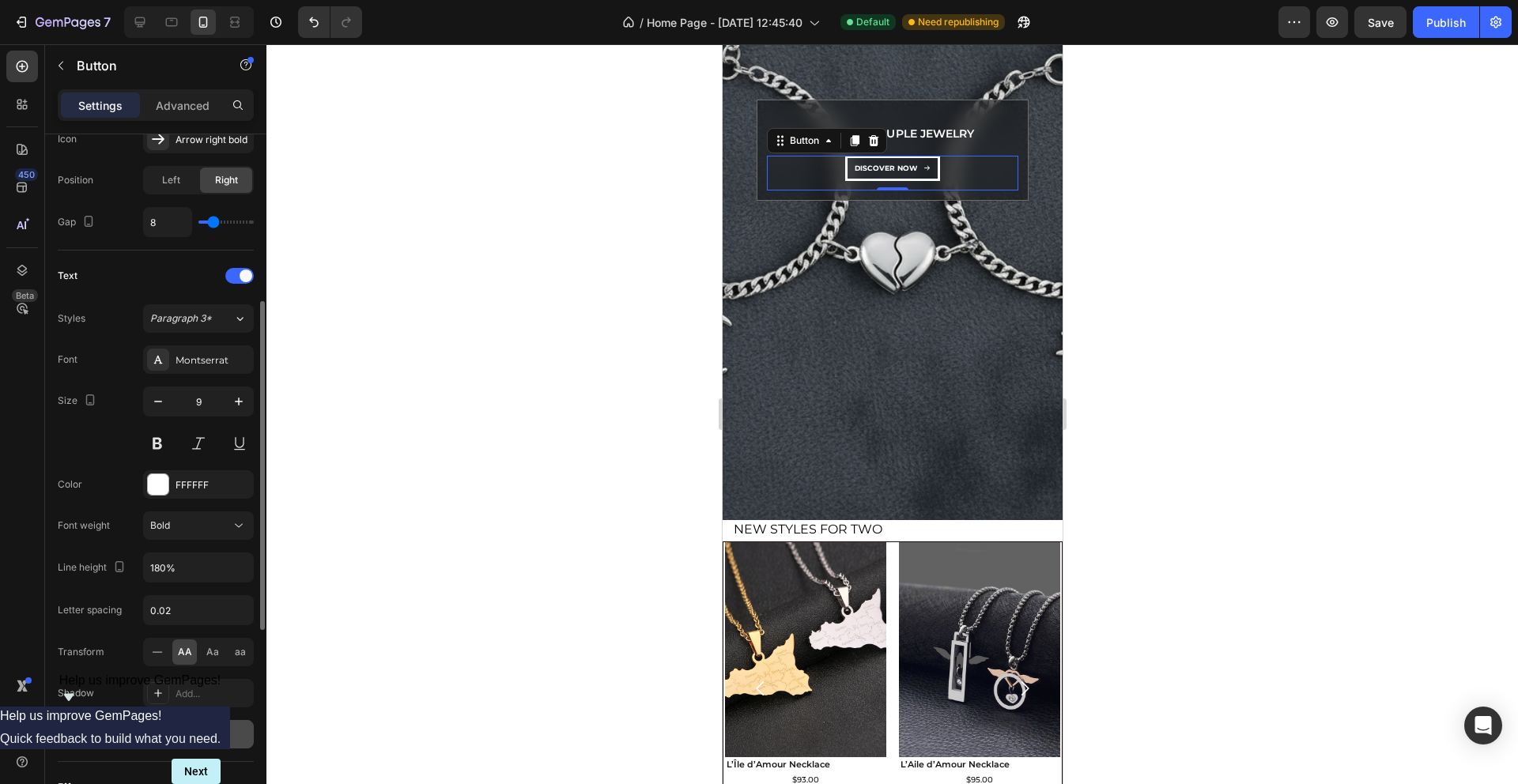
scroll to position [543, 0]
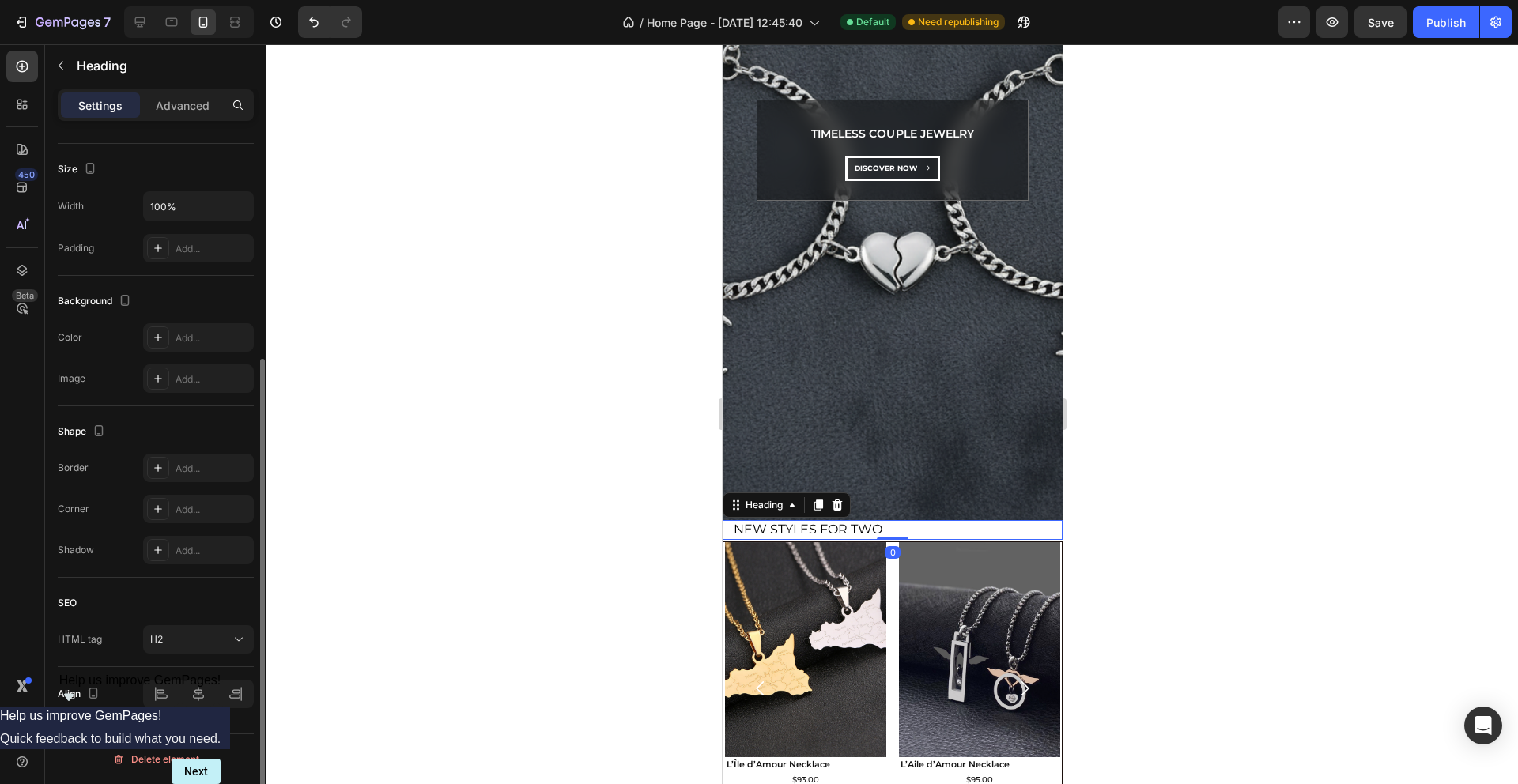
click at [799, 527] on p "New Styles for Two" at bounding box center [896, 530] width 327 height 17
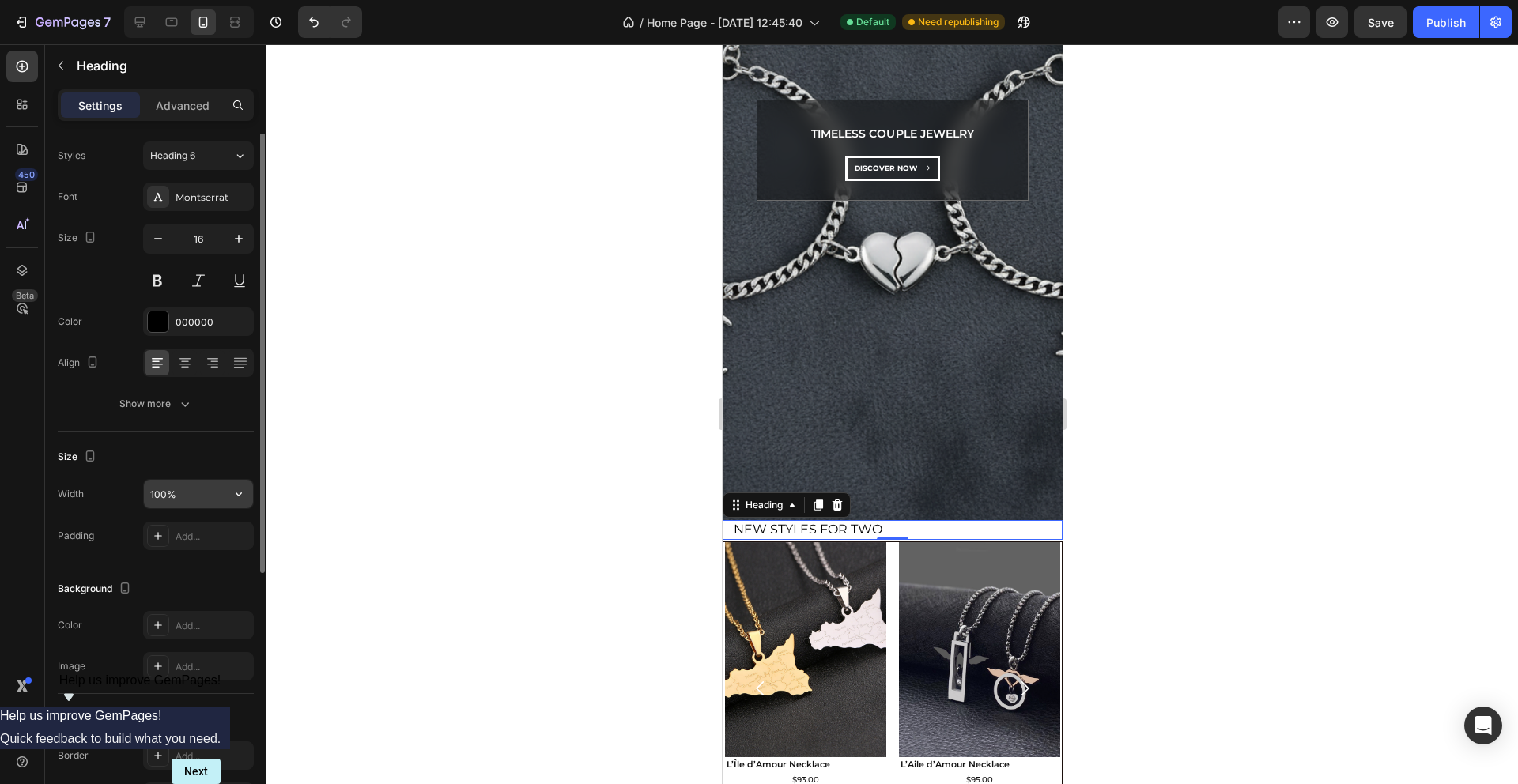
scroll to position [0, 0]
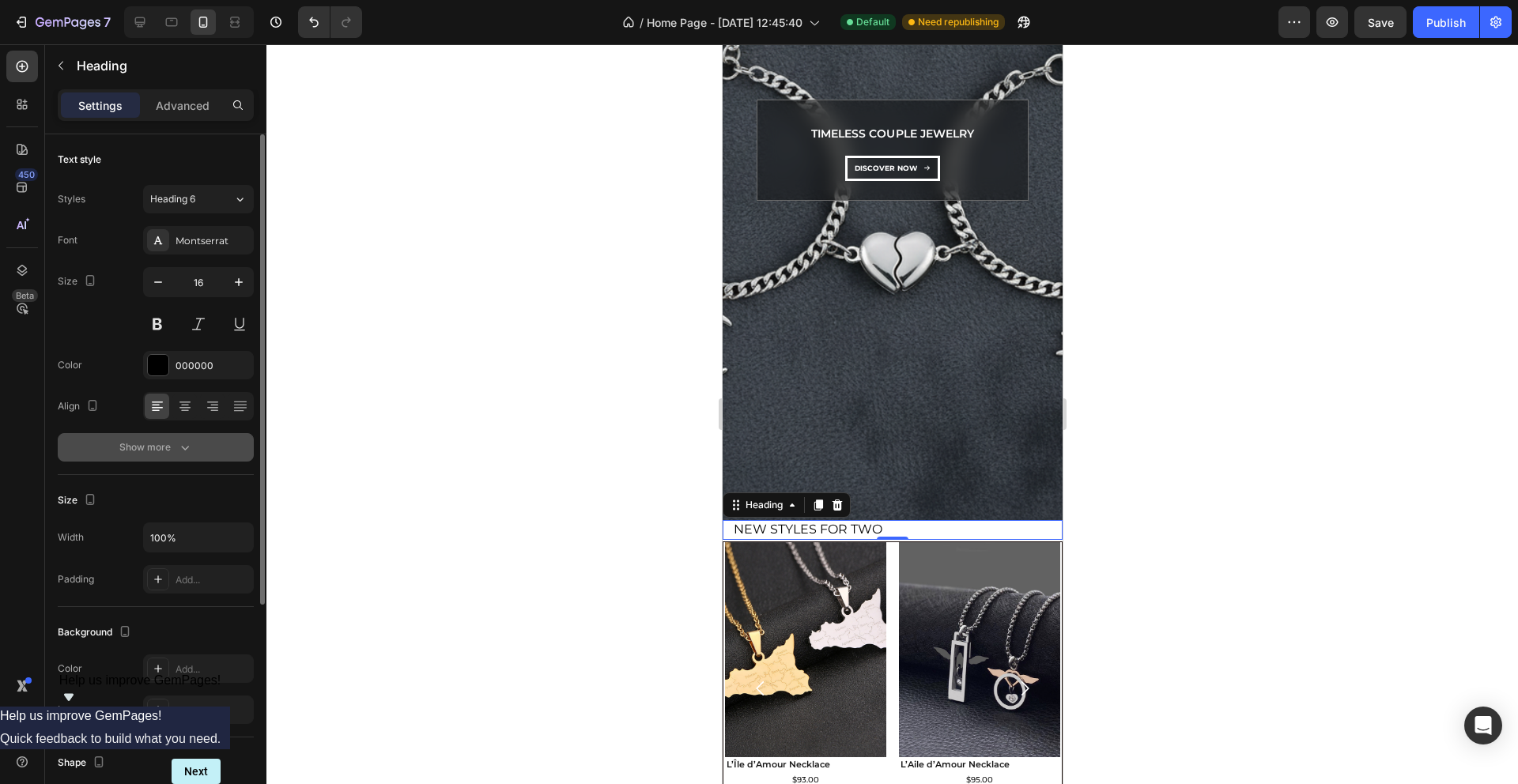
click at [179, 448] on icon "button" at bounding box center [185, 448] width 16 height 16
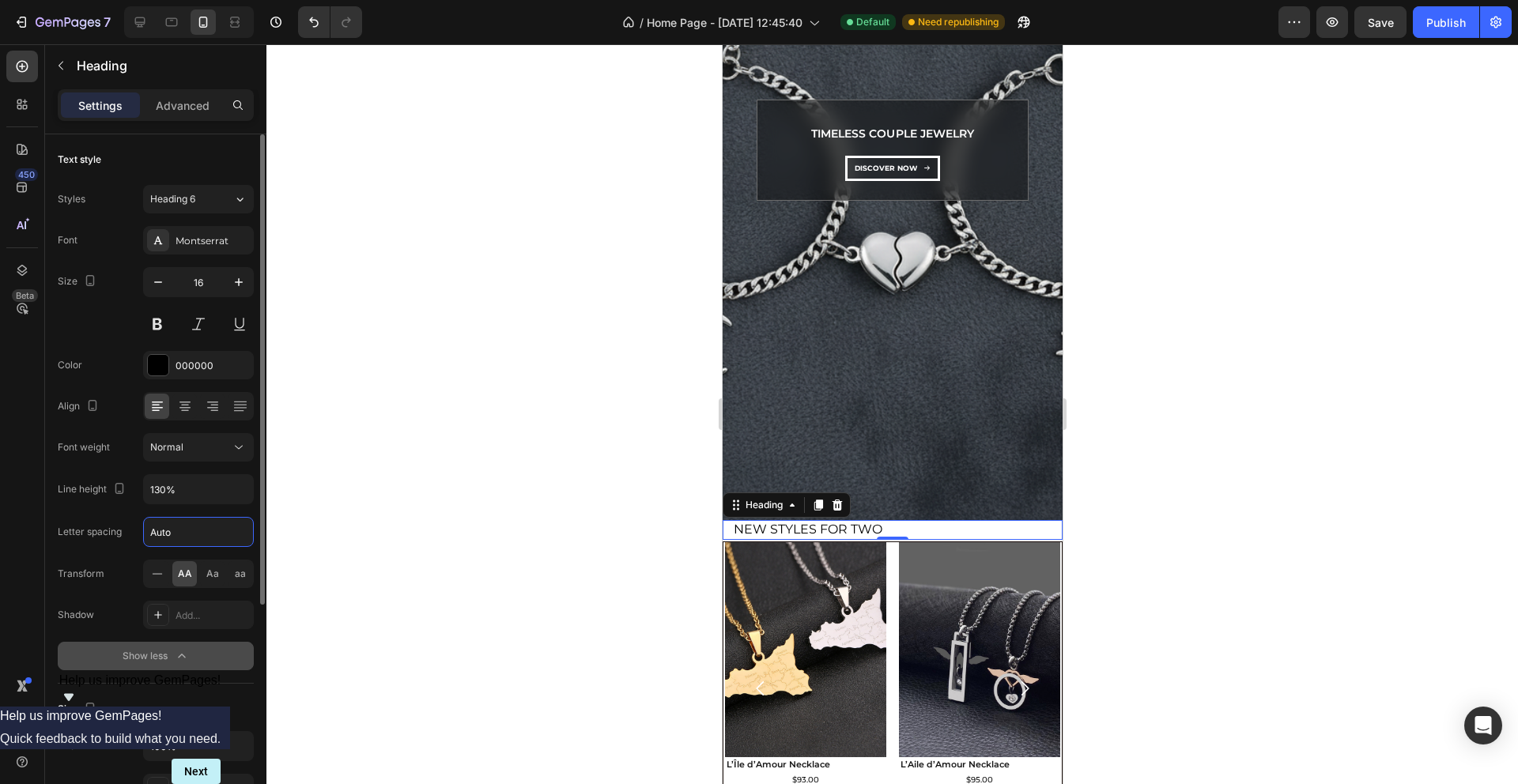
click at [174, 536] on input "Auto" at bounding box center [199, 532] width 109 height 29
click at [170, 486] on input "130%" at bounding box center [199, 489] width 109 height 29
click at [161, 486] on input "130%" at bounding box center [199, 489] width 109 height 29
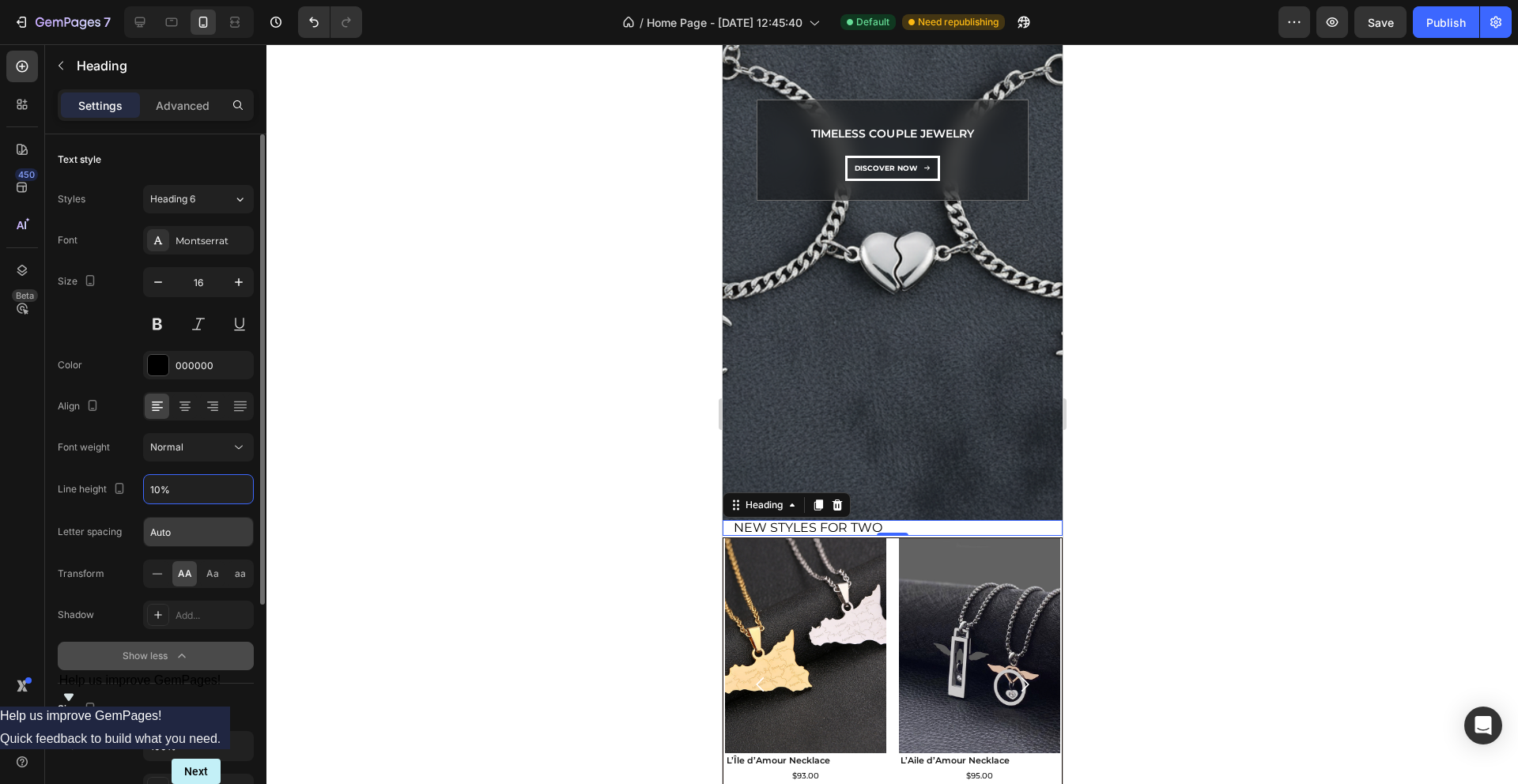
type input "180%"
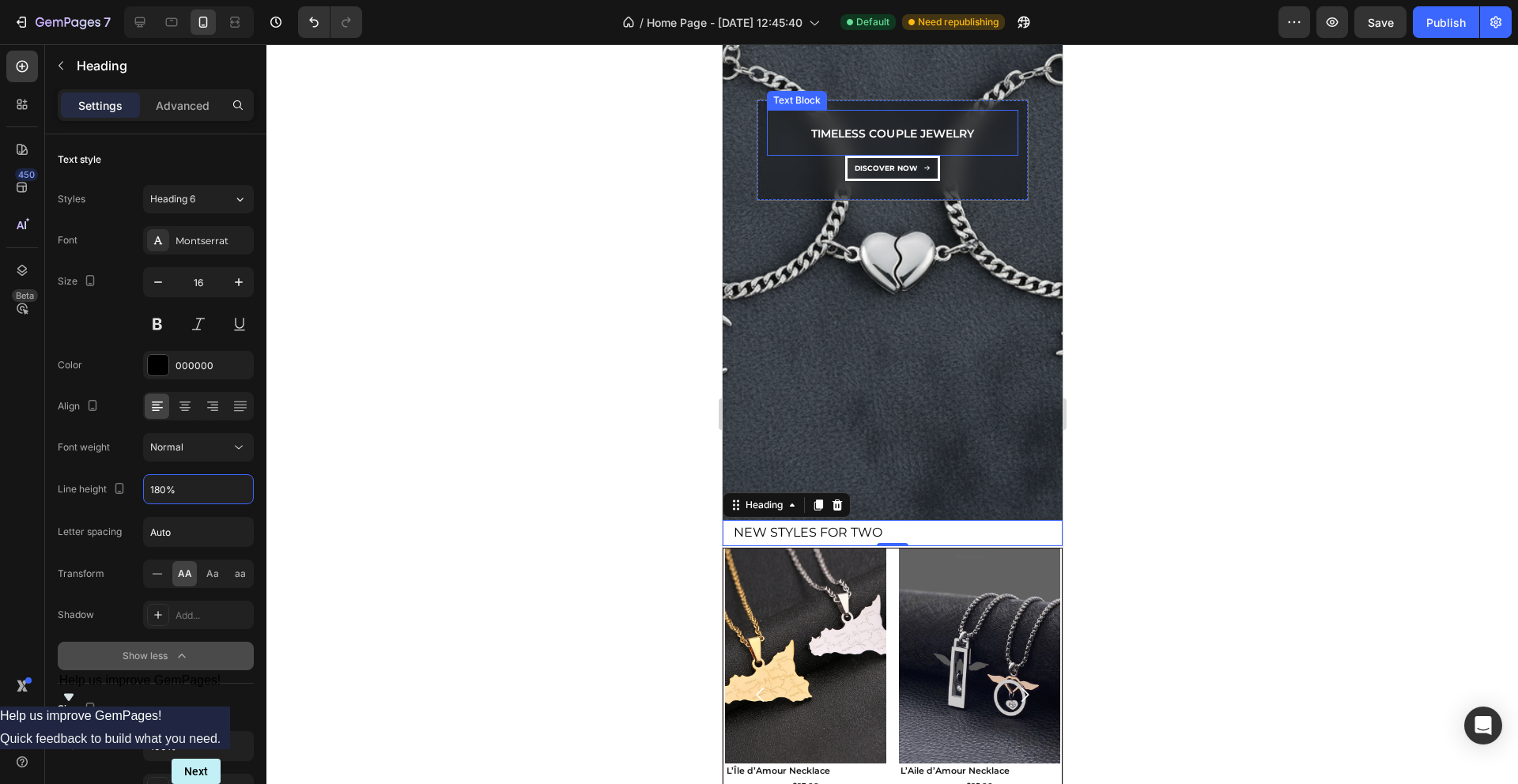
click at [853, 133] on p "Timeless Couple Jewelry" at bounding box center [892, 134] width 162 height 20
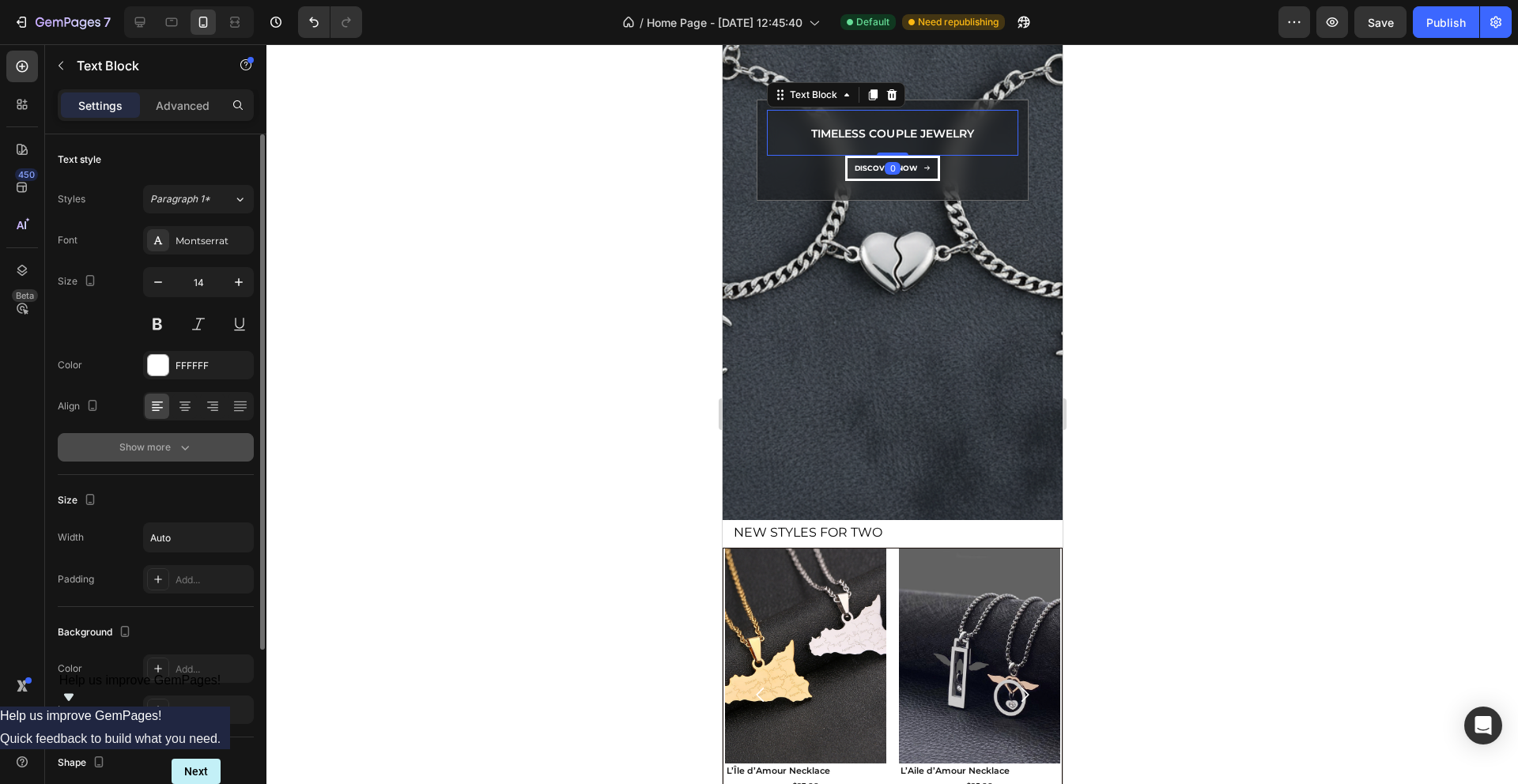
click at [196, 443] on button "Show more" at bounding box center [155, 447] width 196 height 29
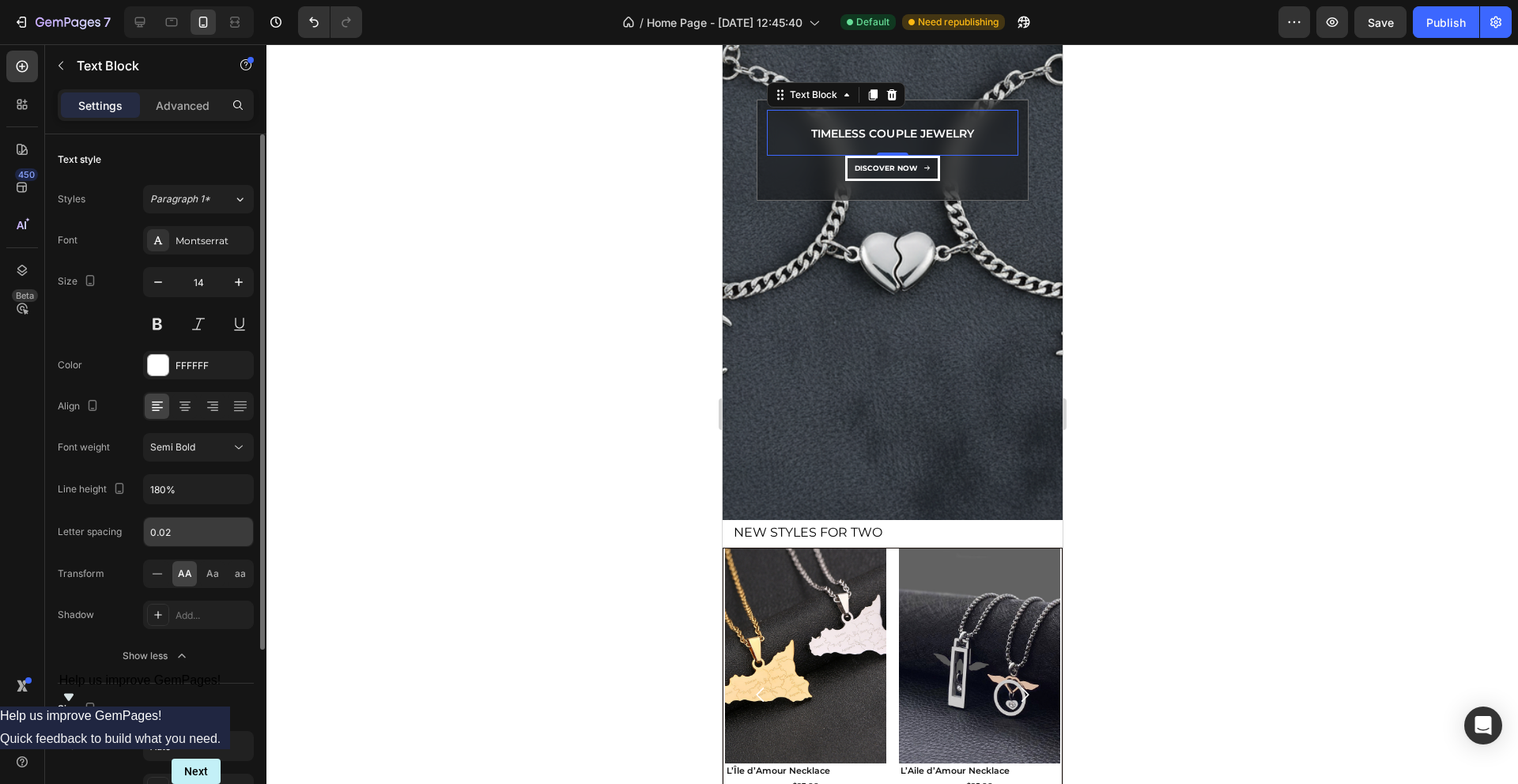
click at [165, 535] on input "0.02" at bounding box center [199, 532] width 109 height 29
click at [821, 533] on p "New Styles for Two" at bounding box center [896, 533] width 327 height 23
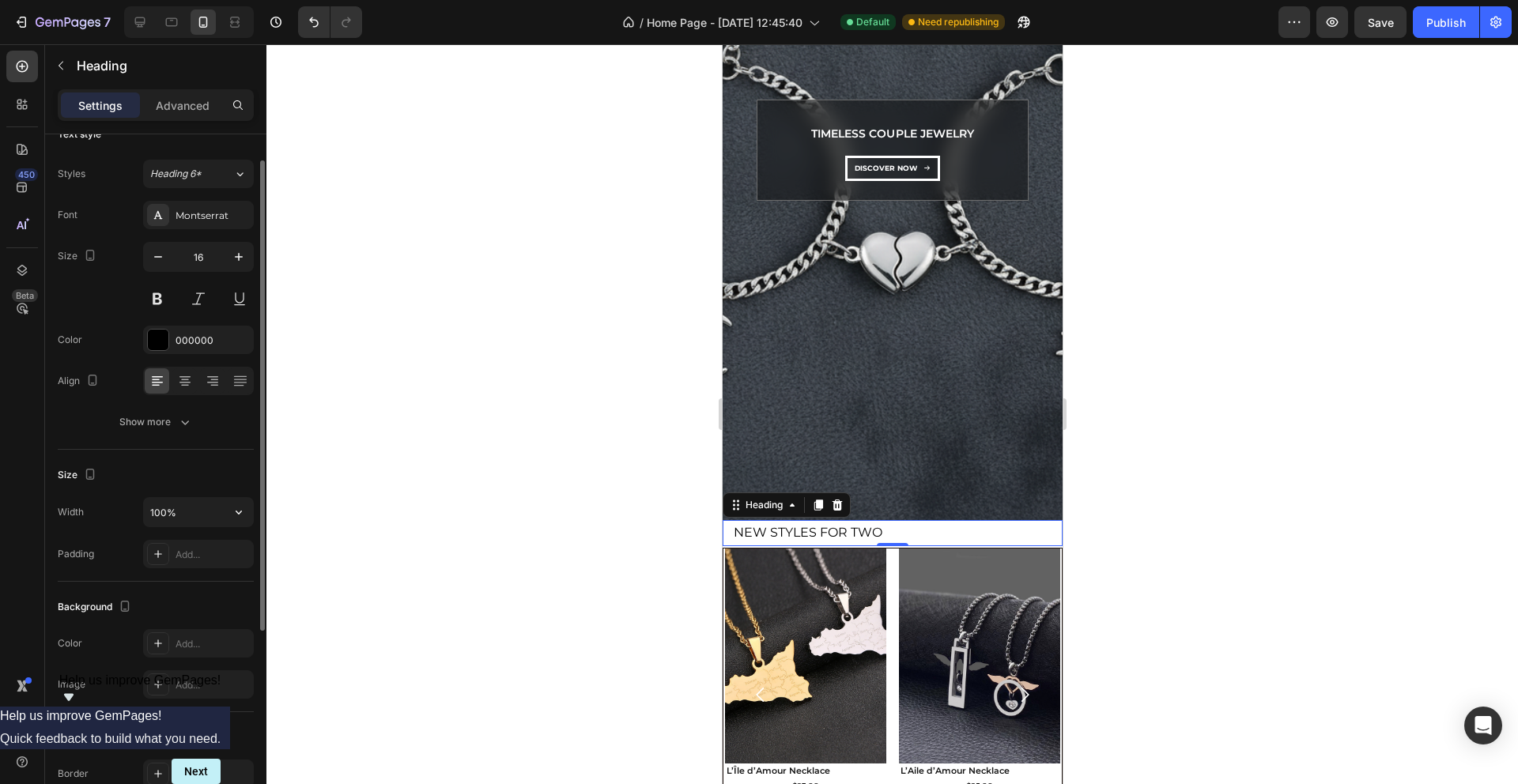
scroll to position [38, 0]
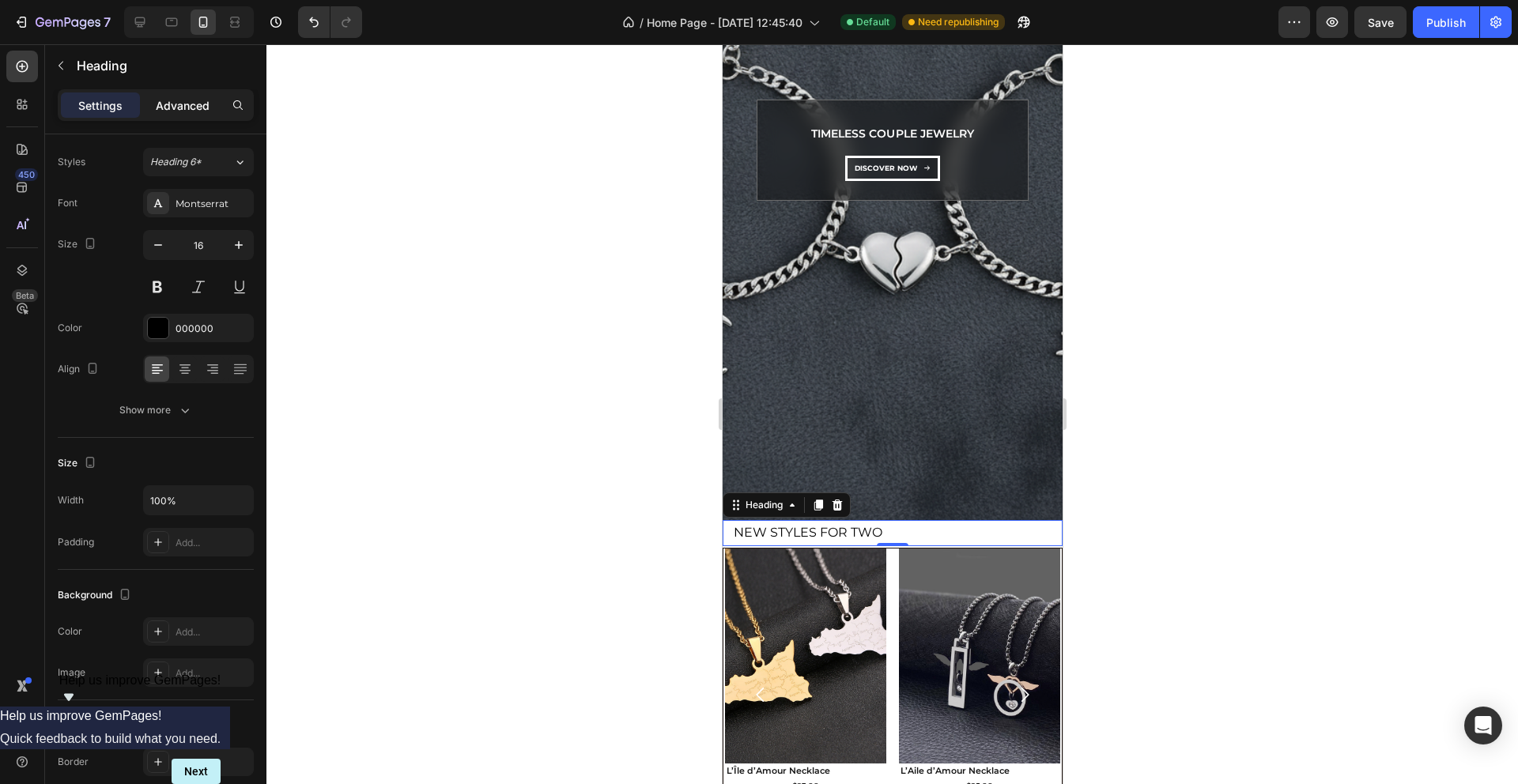
click at [169, 112] on p "Advanced" at bounding box center [183, 105] width 53 height 17
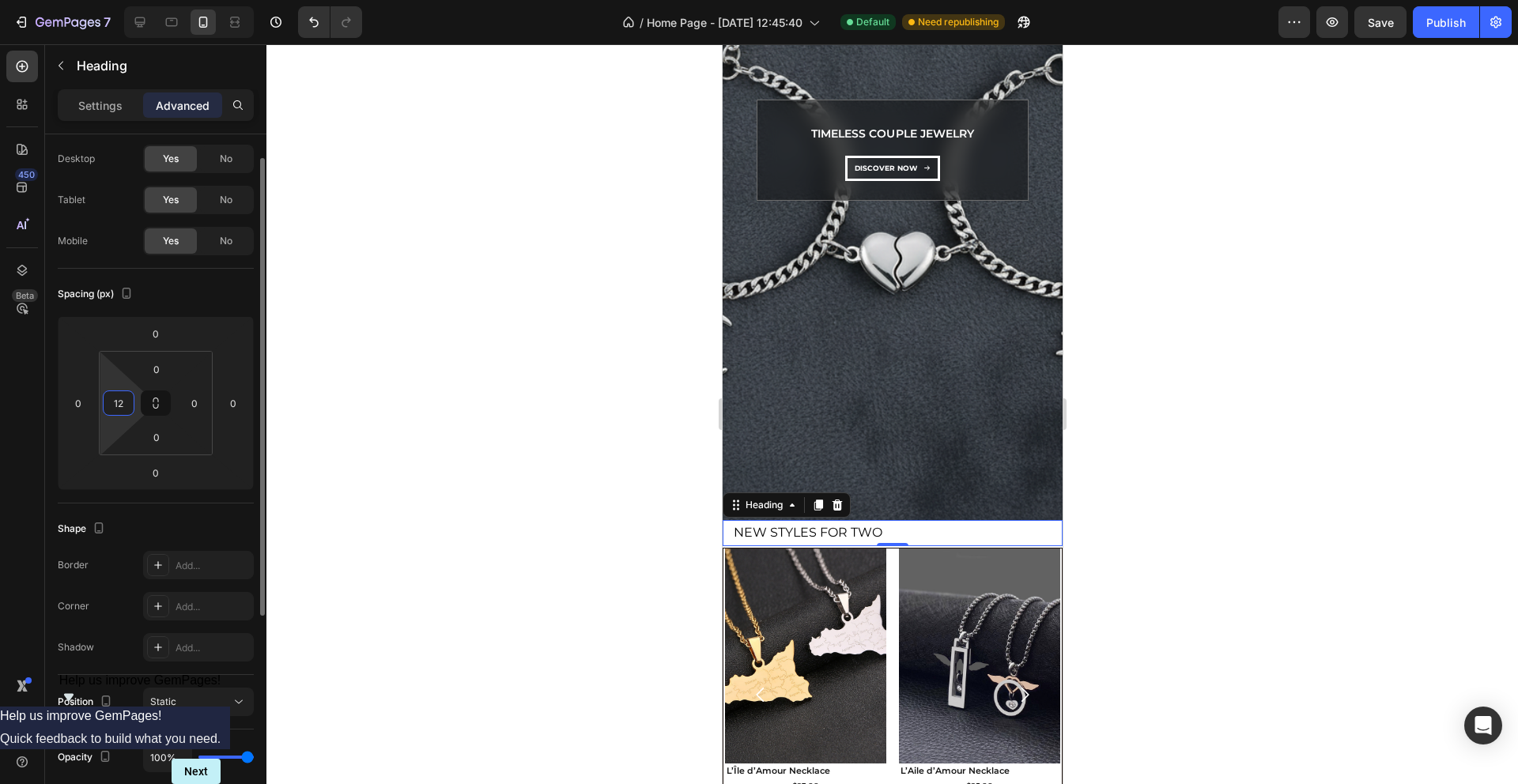
click at [113, 400] on input "12" at bounding box center [119, 403] width 24 height 24
type input "0"
click at [102, 103] on p "Settings" at bounding box center [100, 105] width 45 height 17
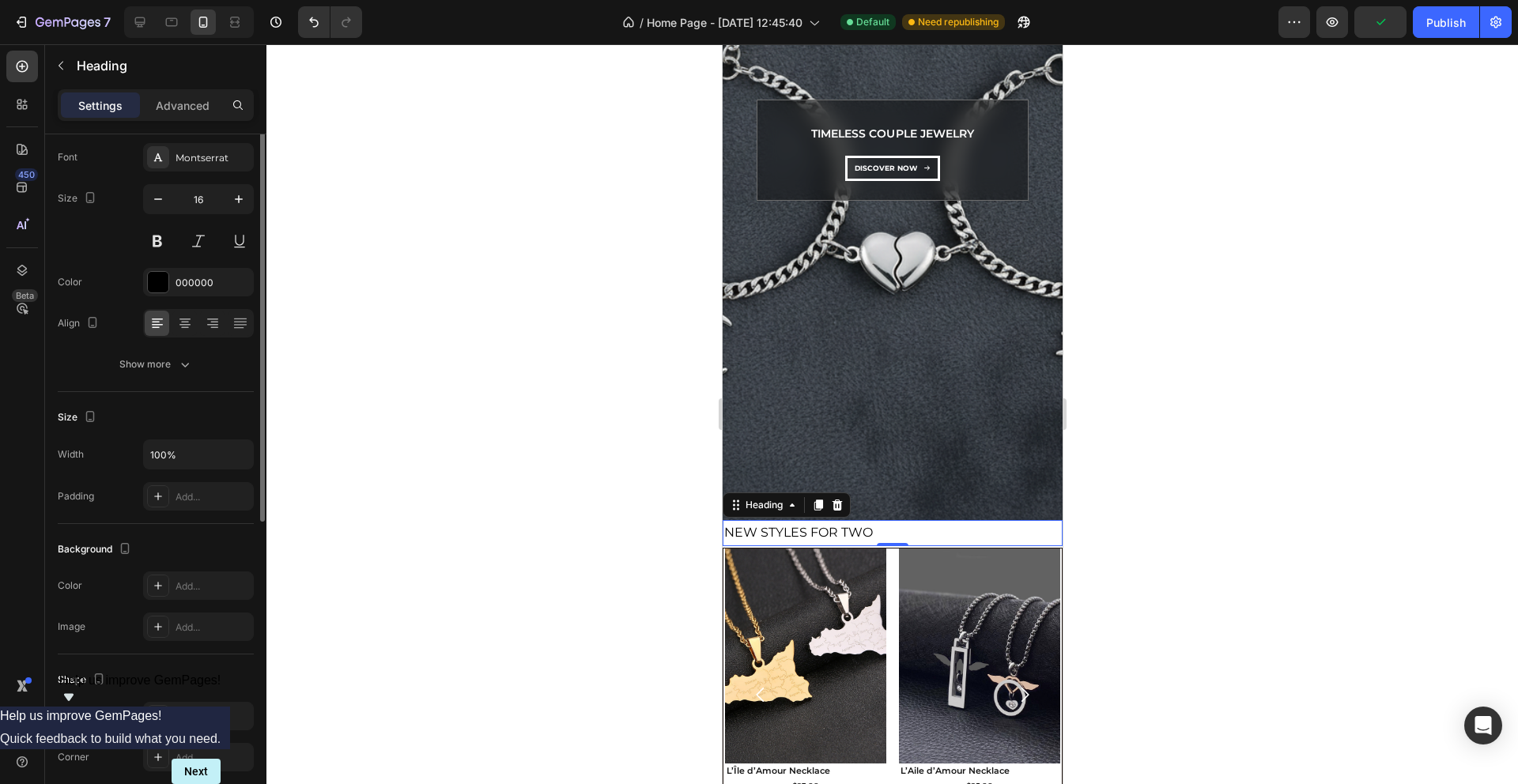
scroll to position [0, 0]
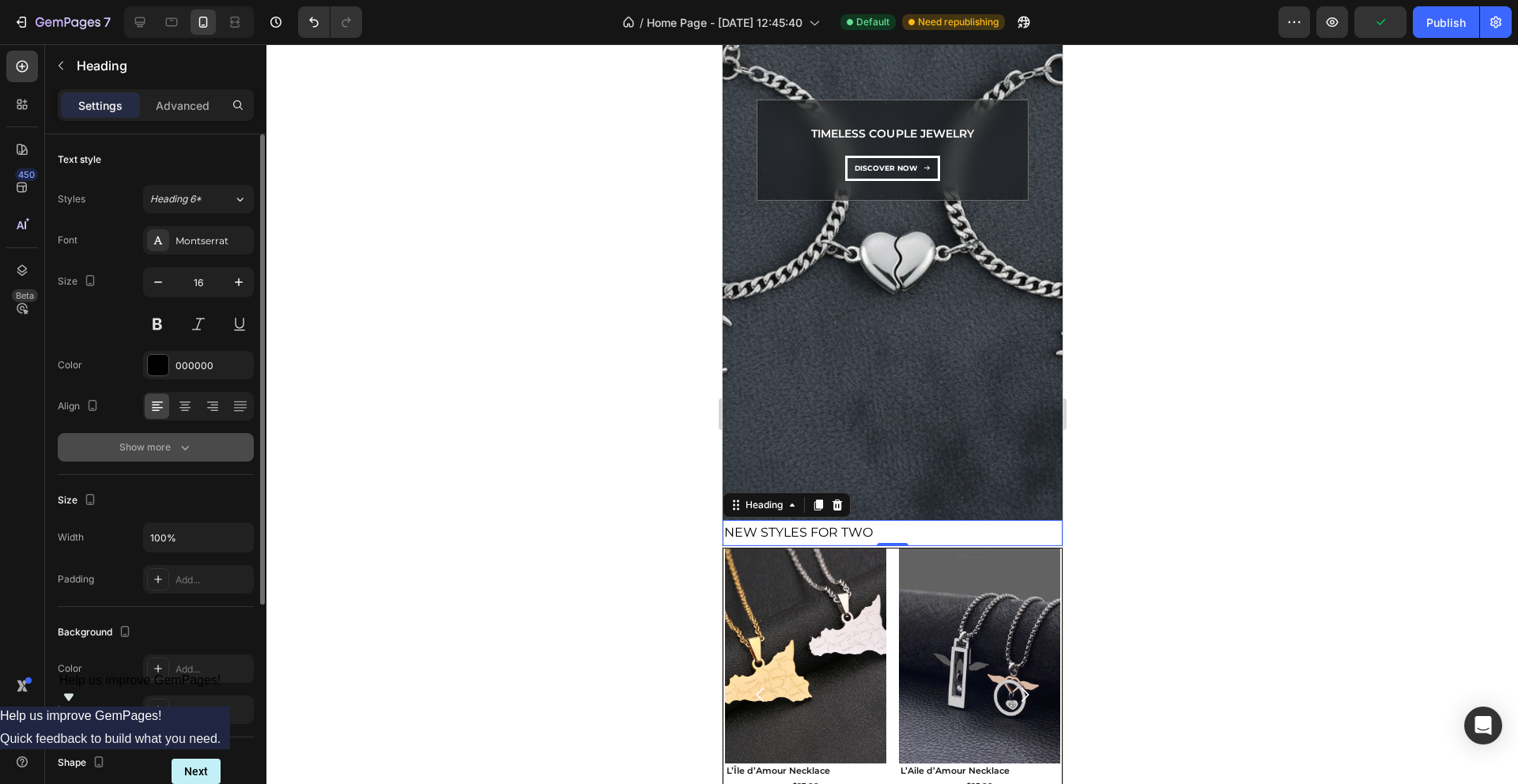
click at [162, 437] on button "Show more" at bounding box center [155, 447] width 196 height 29
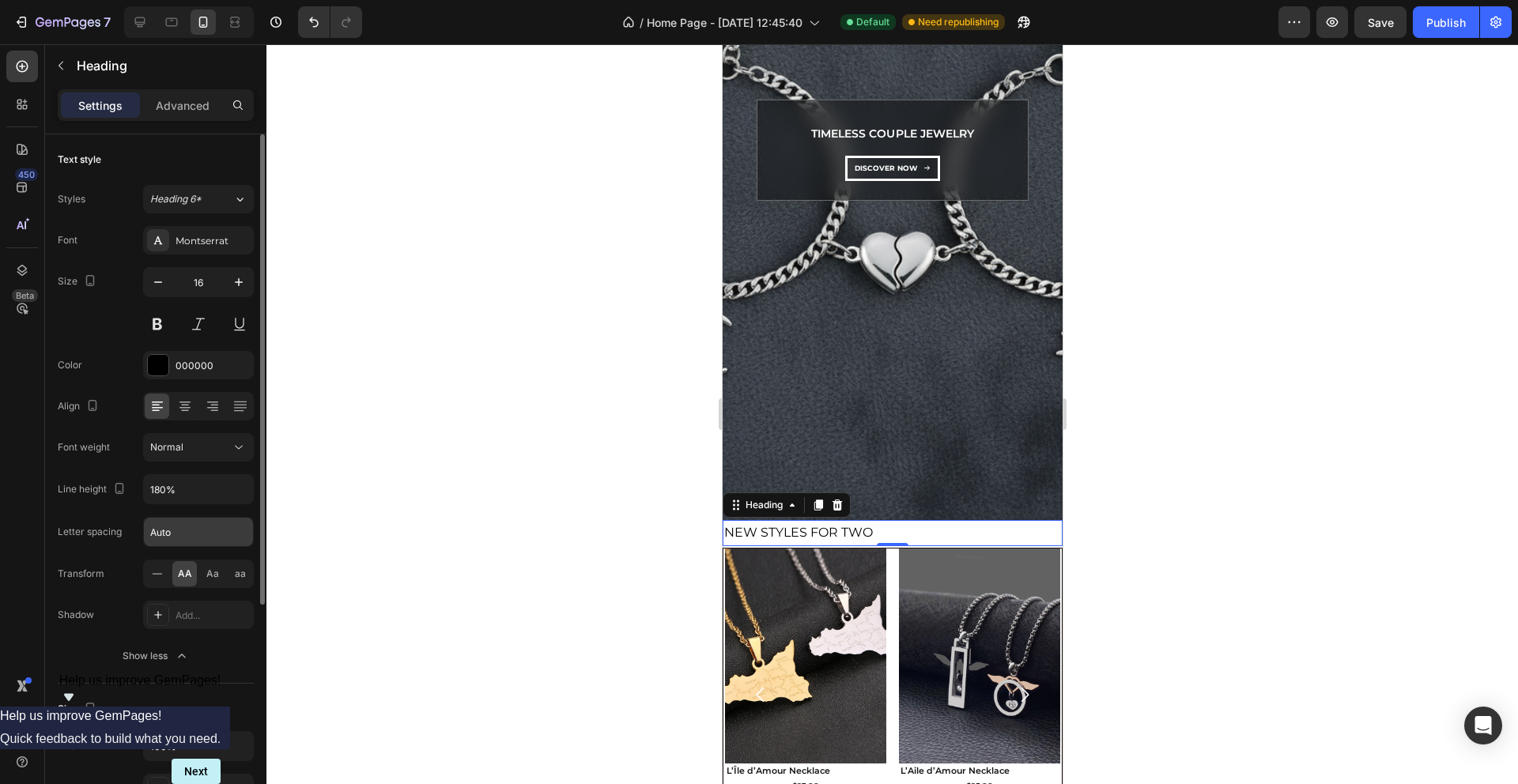
click at [174, 528] on input "Auto" at bounding box center [199, 532] width 109 height 29
paste input "0.02"
type input "0.02"
click at [109, 515] on div "Font Montserrat Size 16 Color 000000 Align Font weight Normal Line height 180% …" at bounding box center [155, 448] width 196 height 444
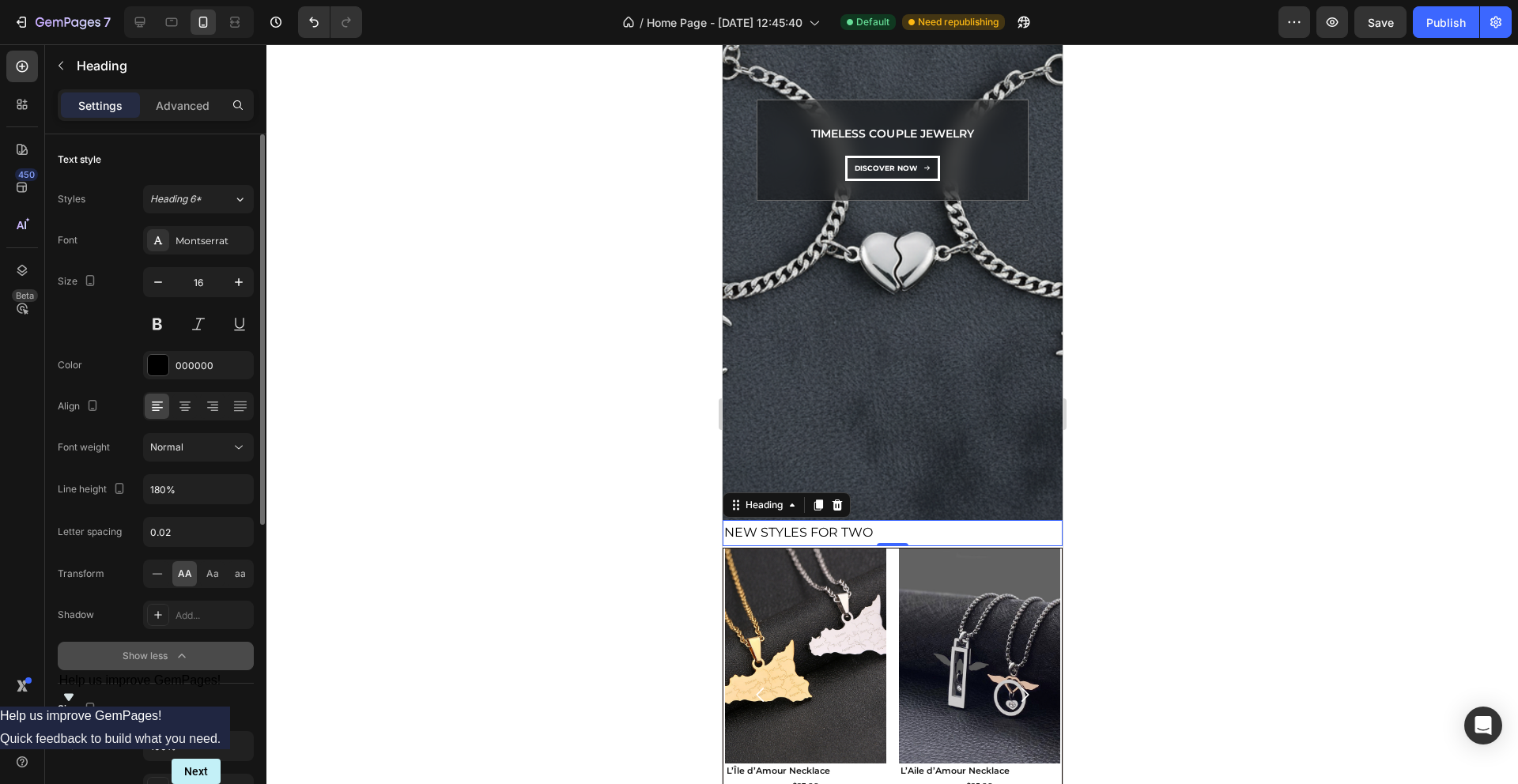
click at [167, 657] on div "Show less" at bounding box center [156, 656] width 67 height 16
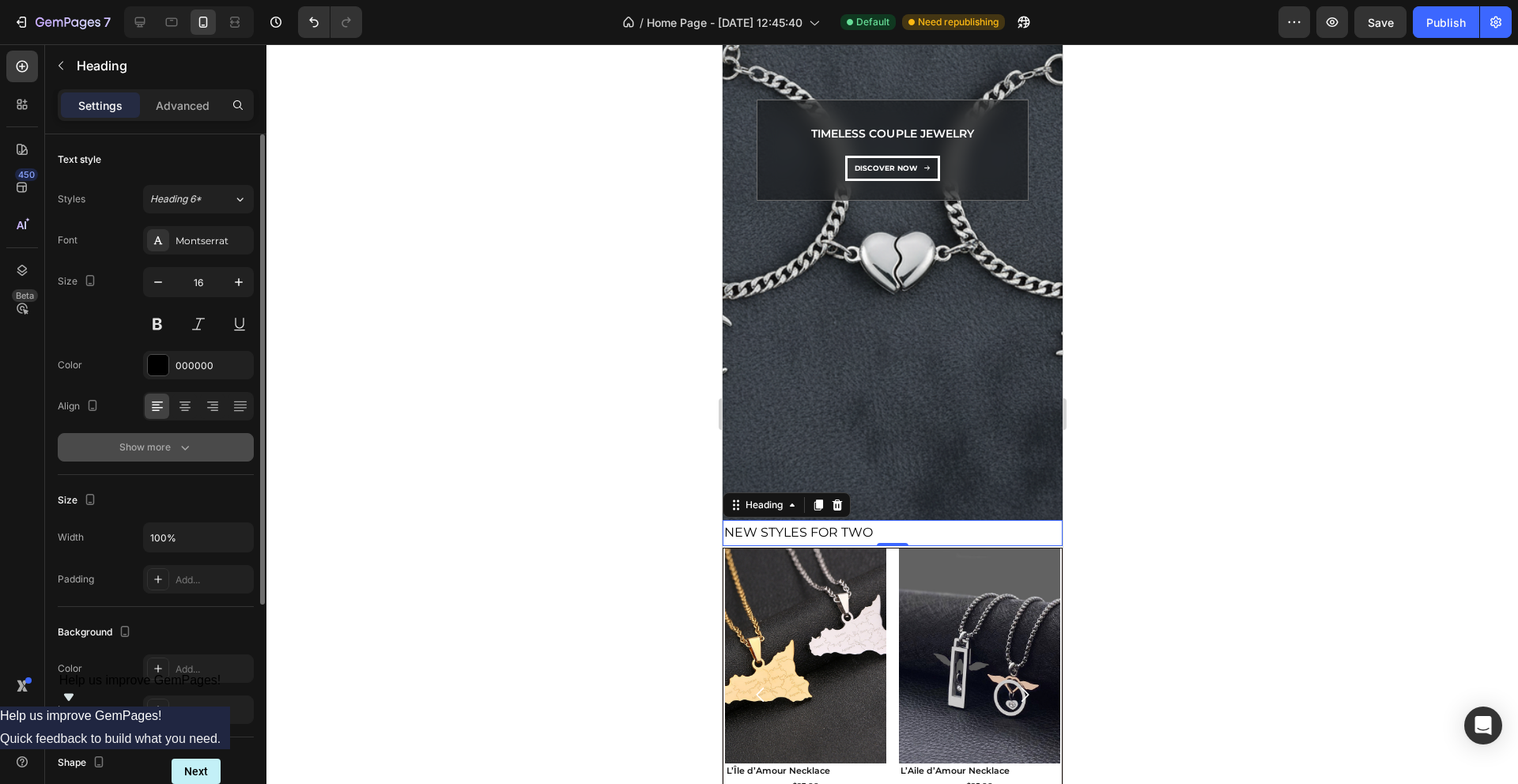
click at [180, 452] on icon "button" at bounding box center [185, 448] width 16 height 16
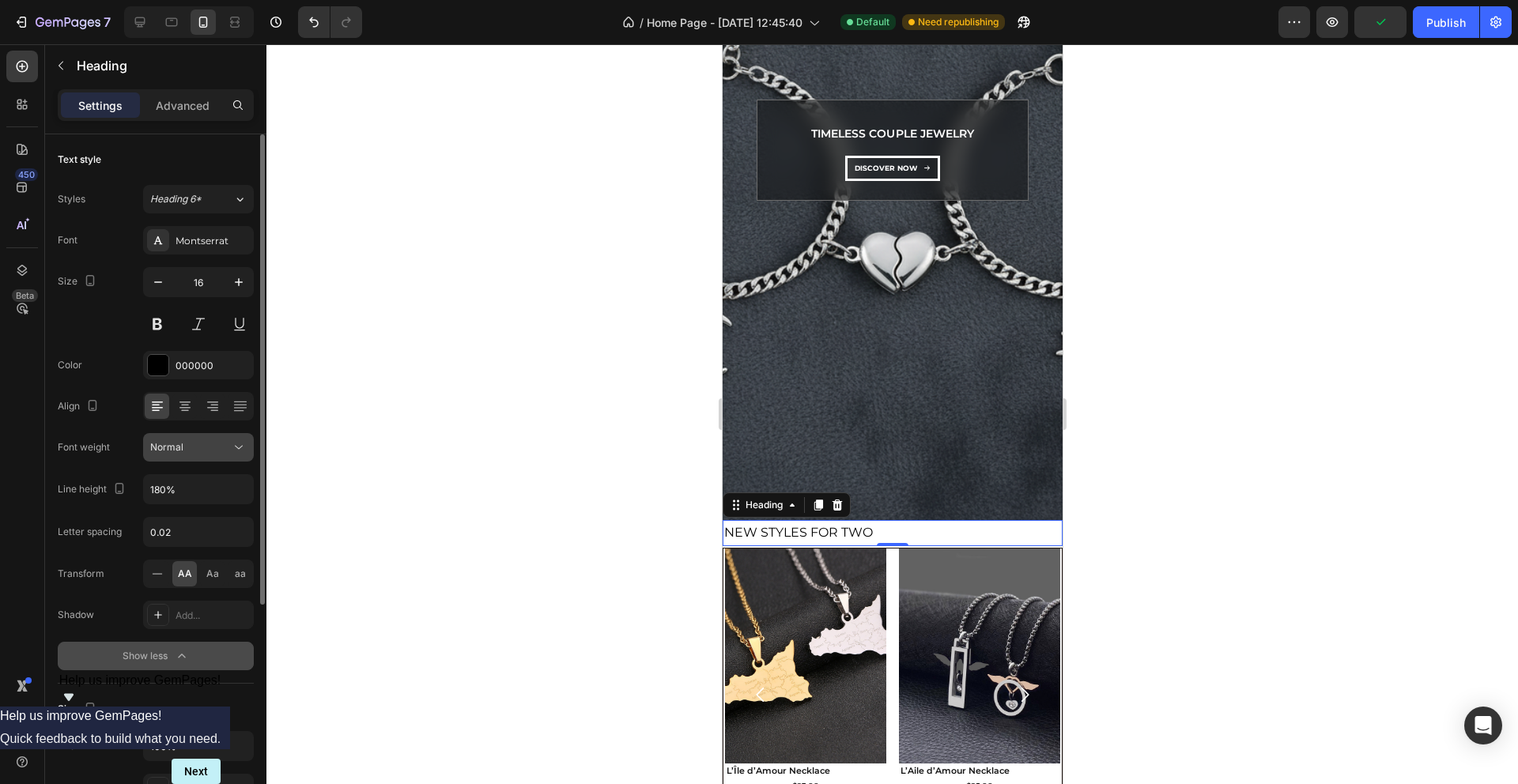
click at [222, 460] on button "Normal" at bounding box center [199, 447] width 111 height 29
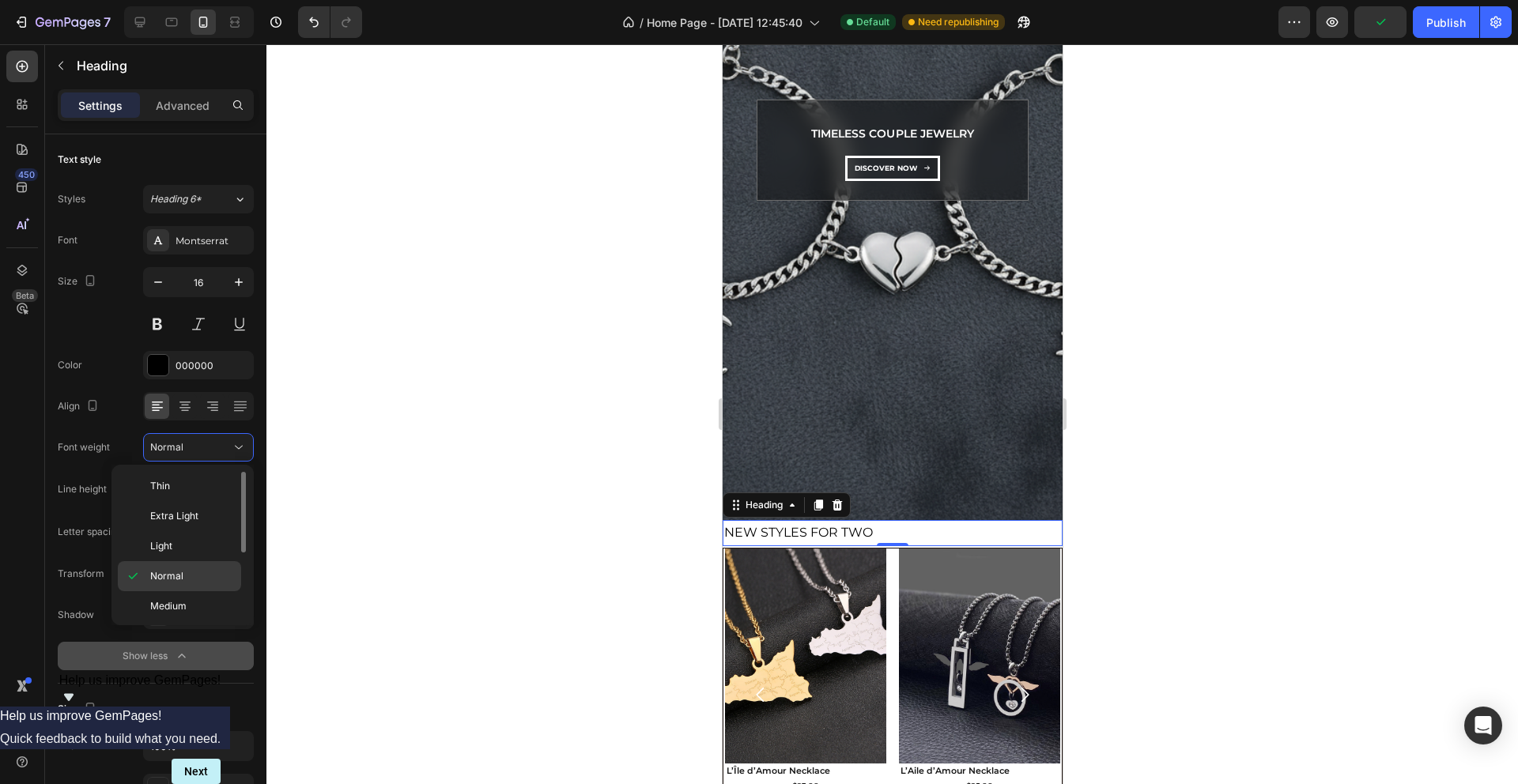
scroll to position [68, 0]
click at [176, 562] on span "Semi Bold" at bounding box center [173, 568] width 45 height 14
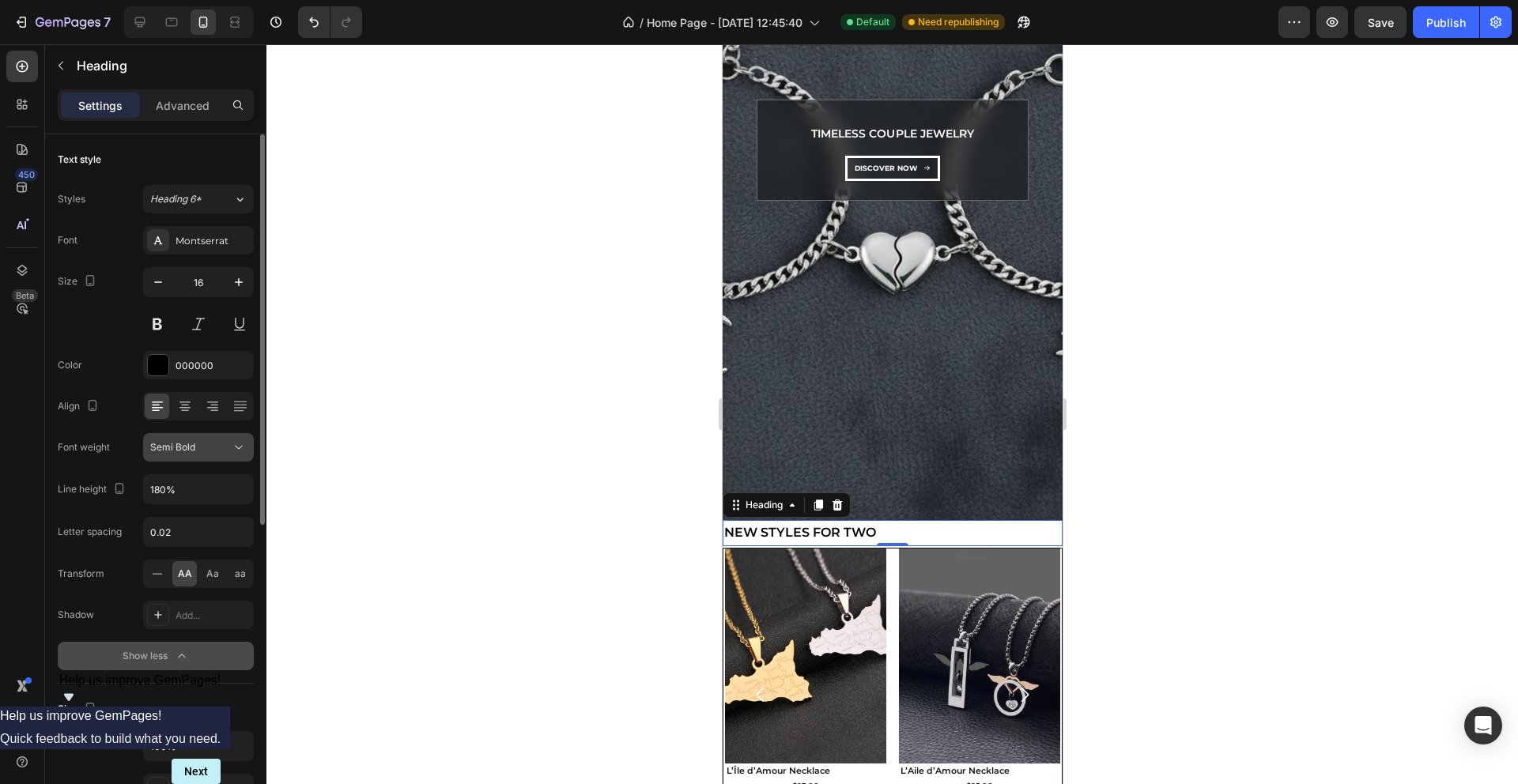
click at [236, 455] on icon at bounding box center [238, 448] width 16 height 16
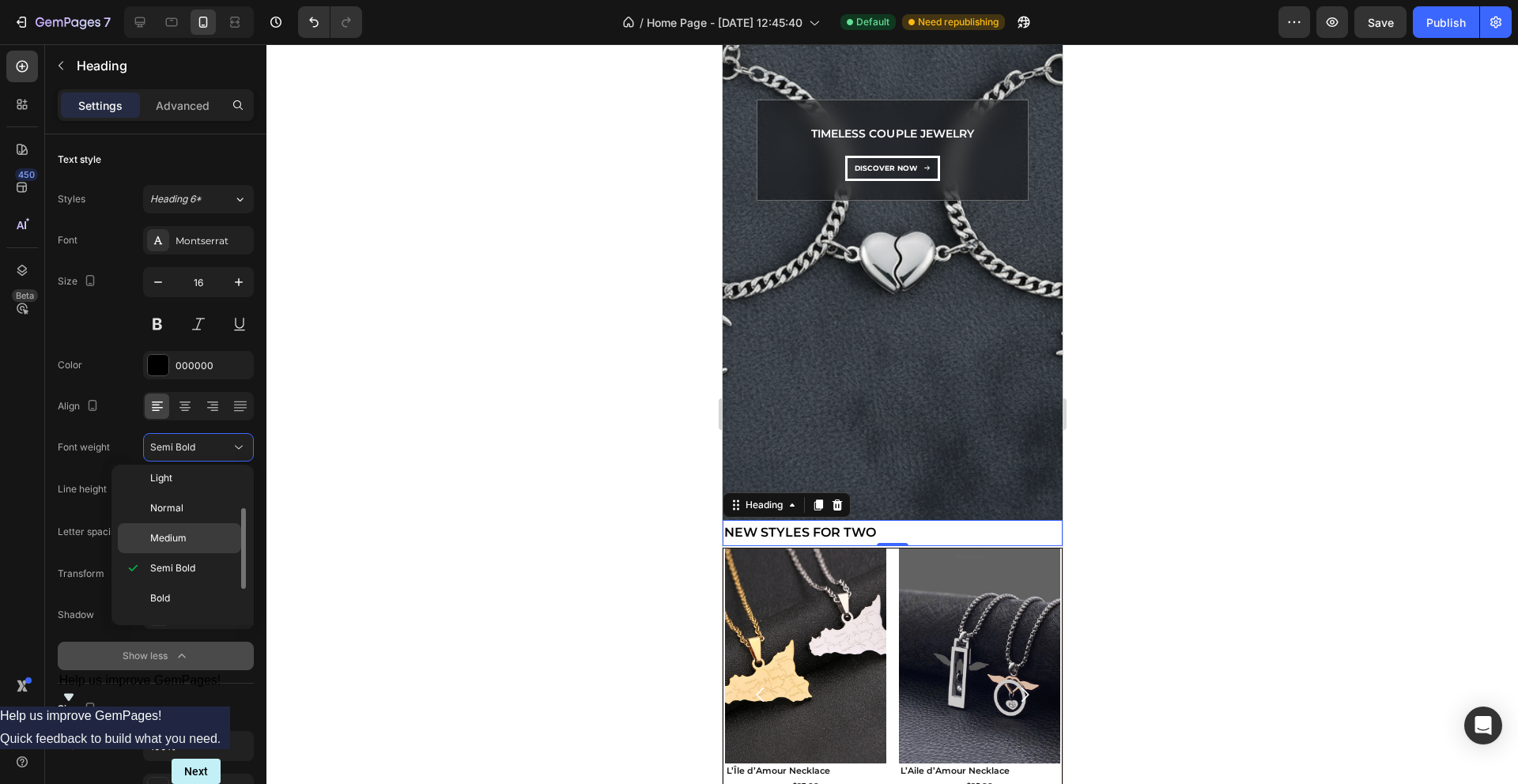
click at [182, 546] on div "Medium" at bounding box center [179, 538] width 124 height 30
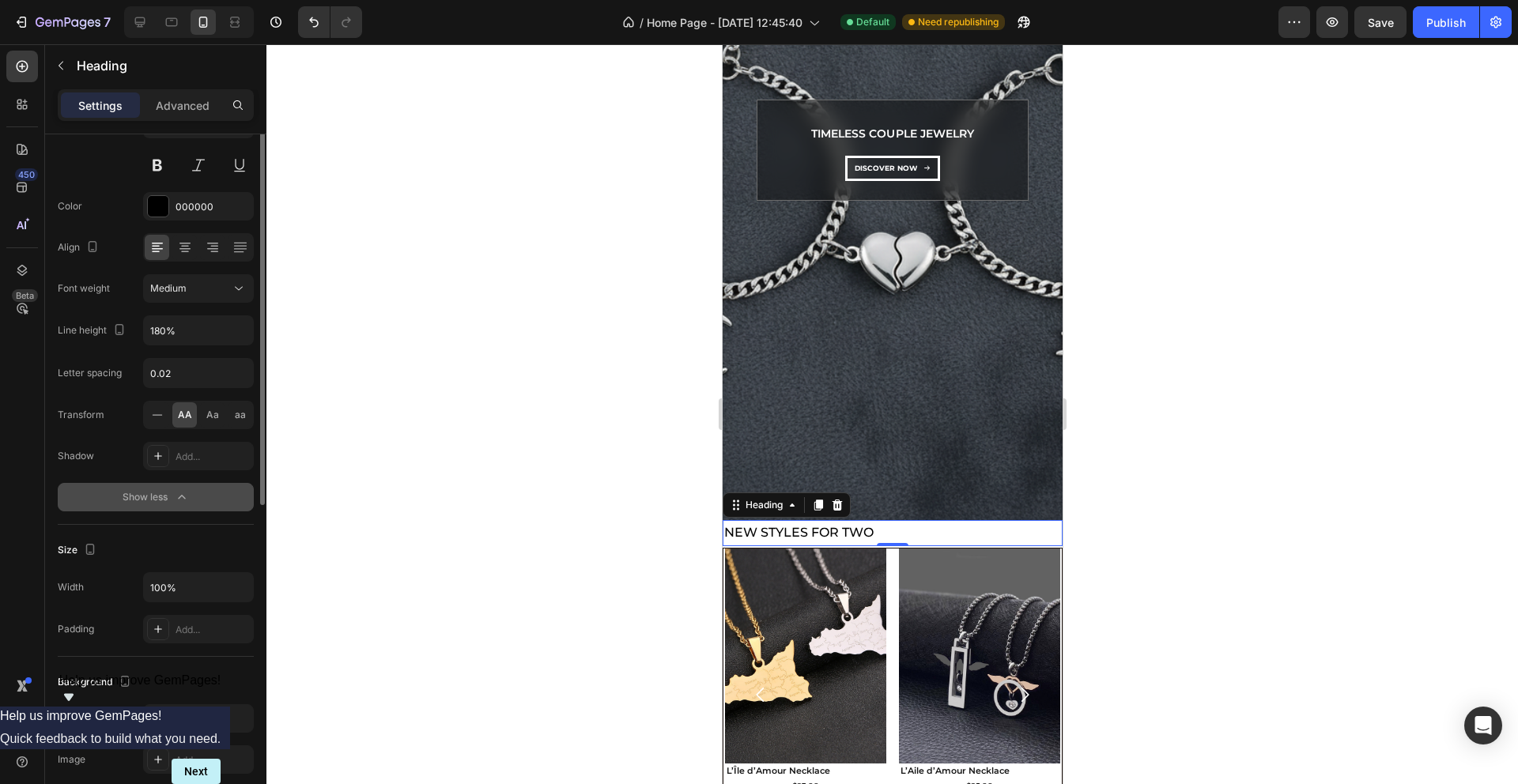
scroll to position [168, 0]
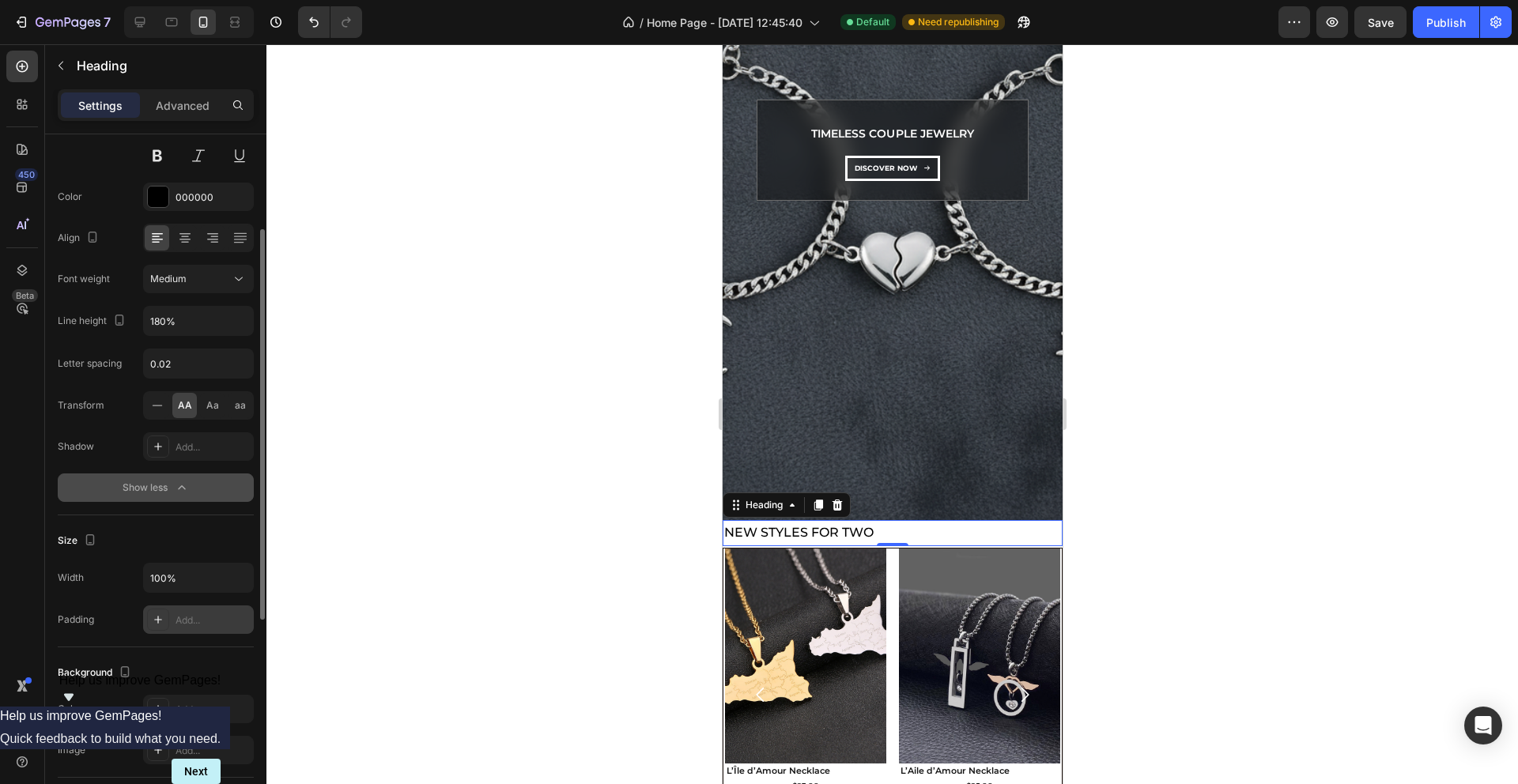
click at [212, 616] on div "Add..." at bounding box center [213, 620] width 74 height 14
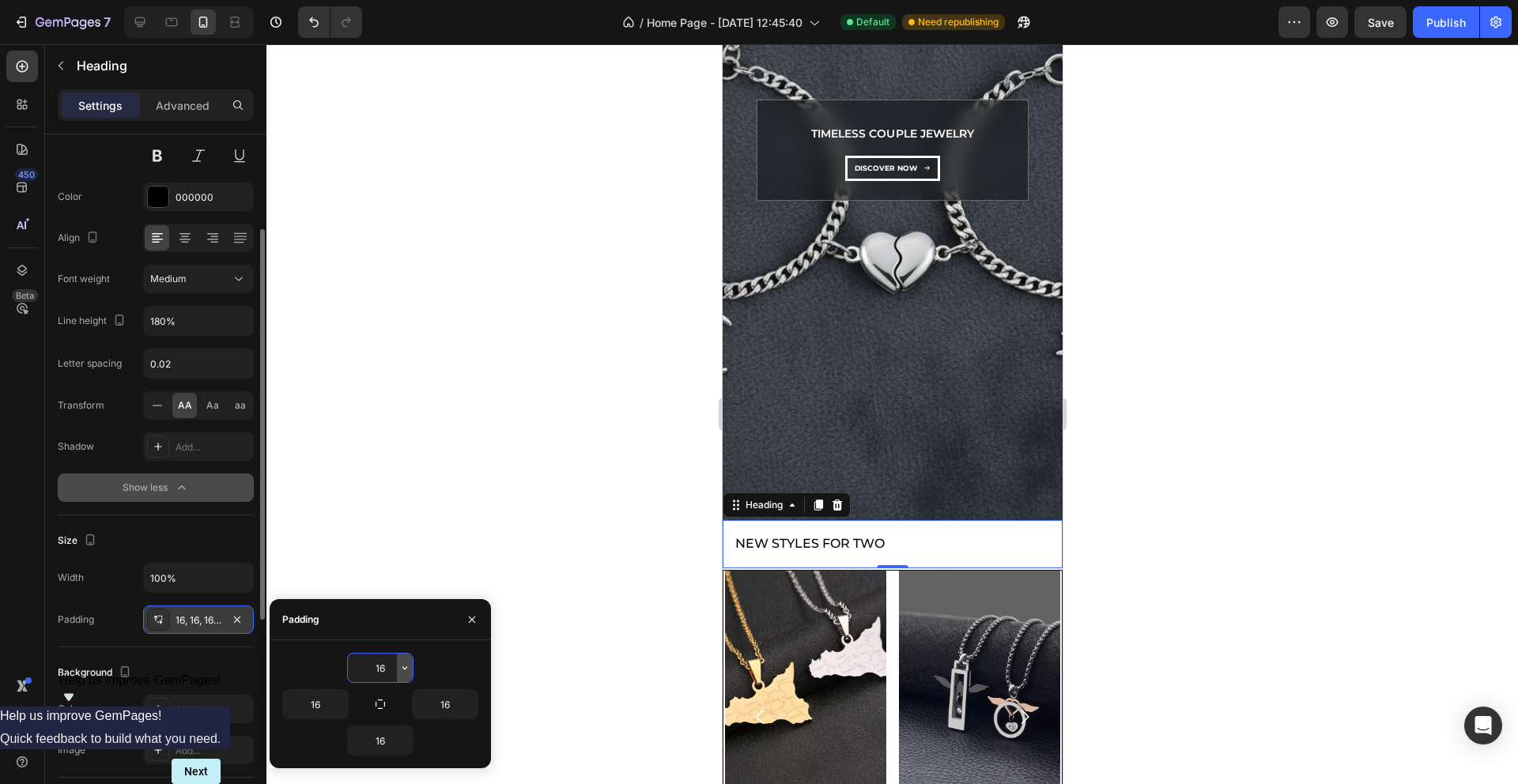
click at [403, 665] on icon "button" at bounding box center [404, 667] width 13 height 13
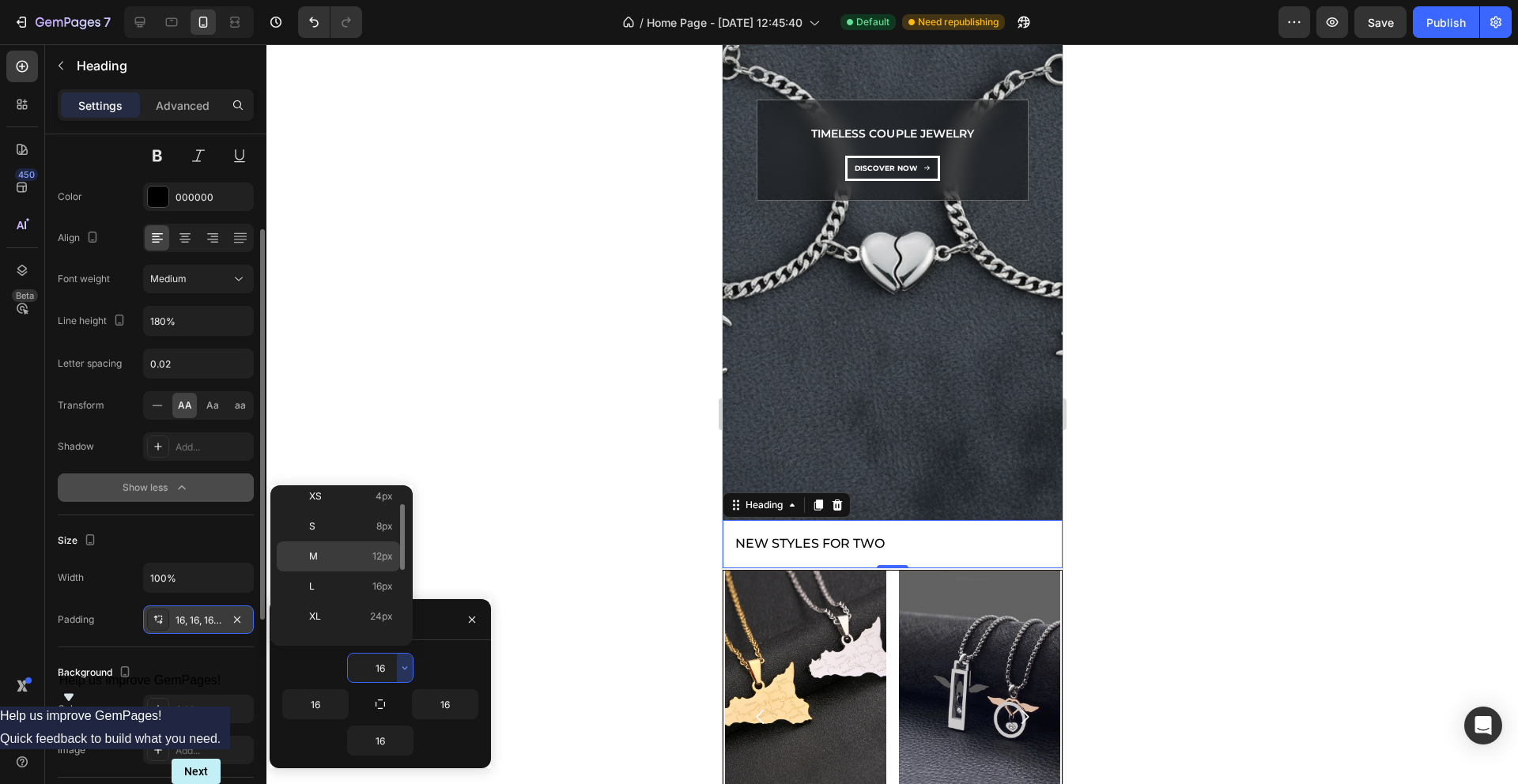
scroll to position [73, 0]
click at [373, 616] on span "24px" at bounding box center [381, 614] width 23 height 14
type input "24"
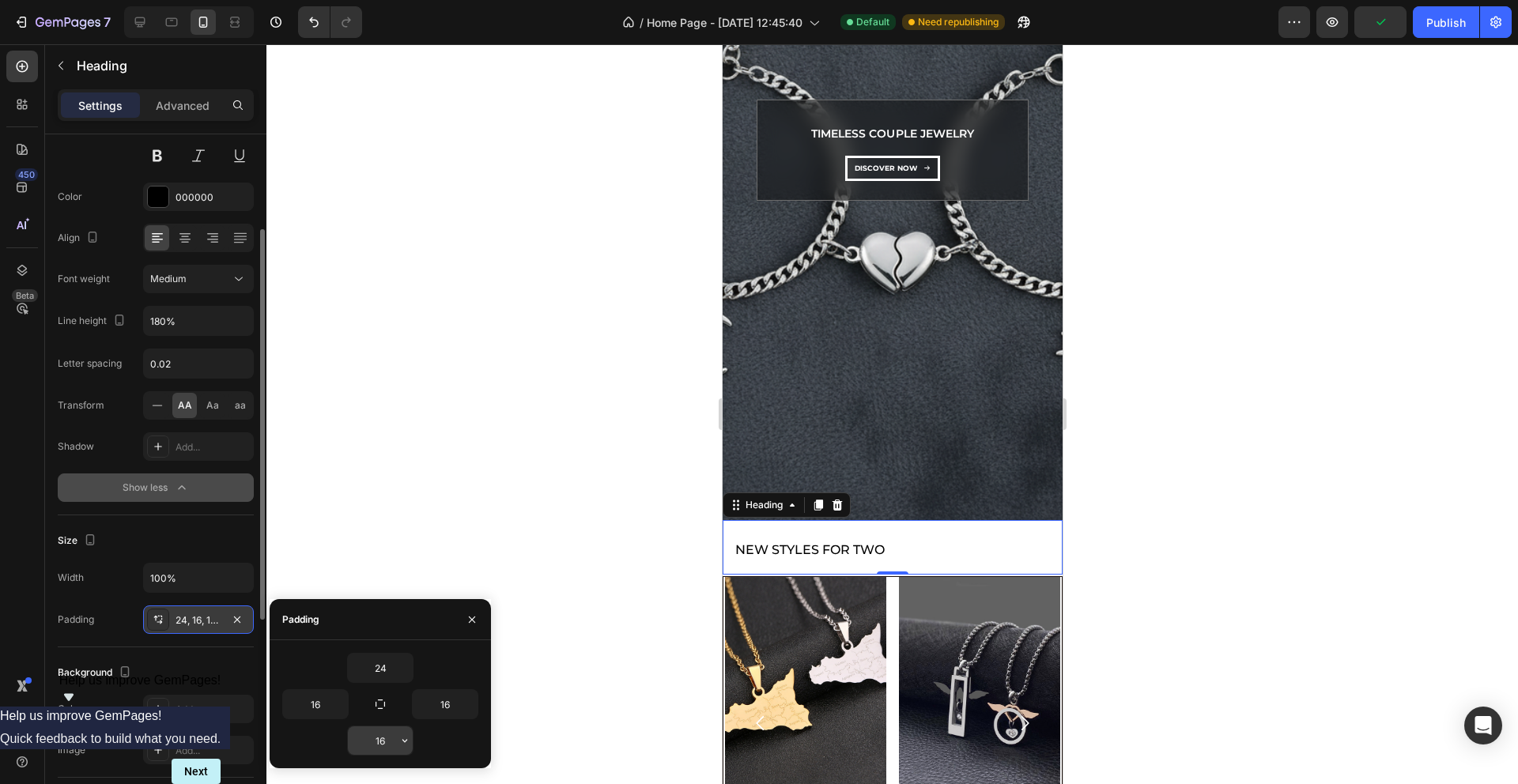
click at [378, 743] on input "16" at bounding box center [381, 740] width 65 height 29
click at [404, 740] on icon "button" at bounding box center [404, 740] width 5 height 3
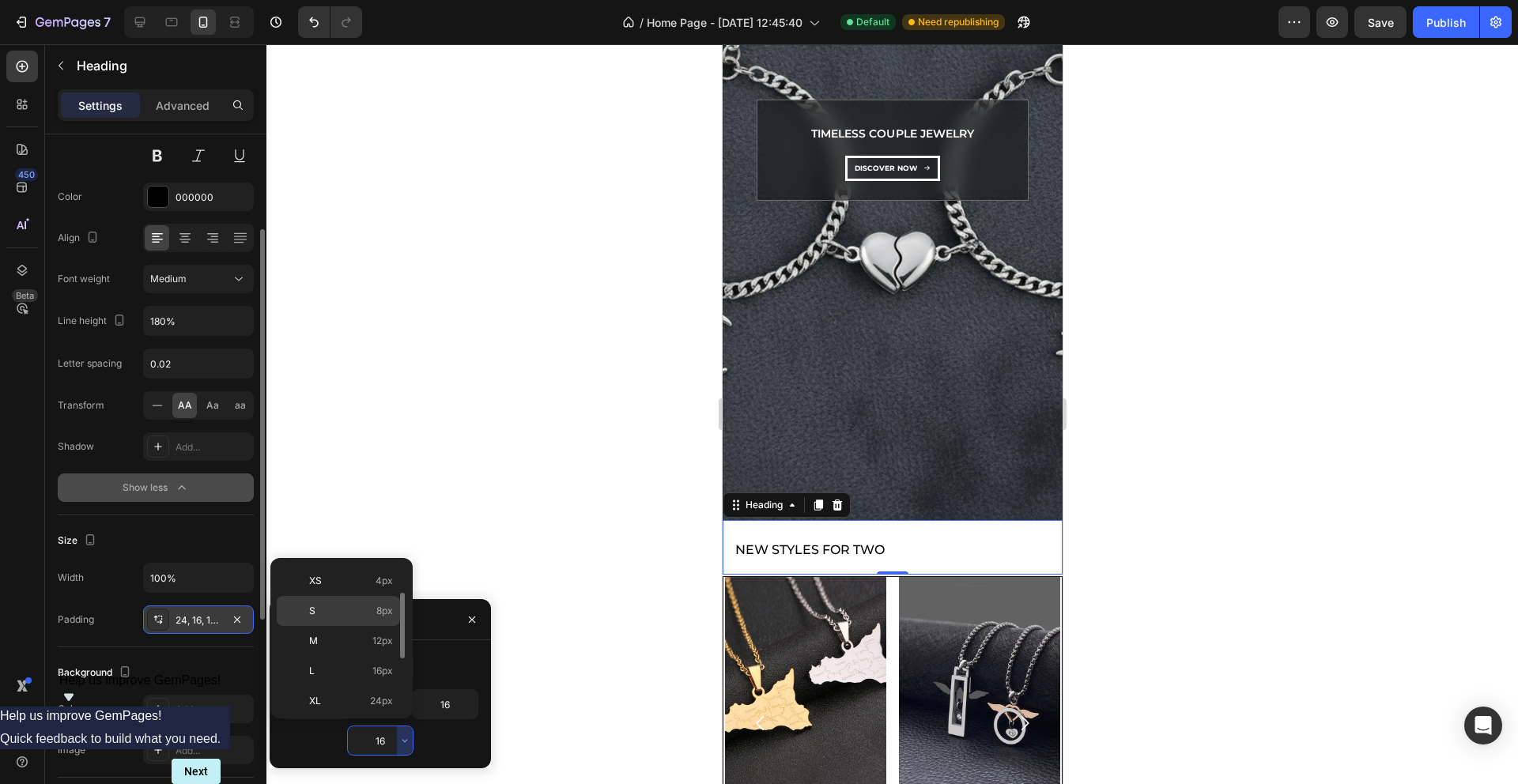
scroll to position [61, 0]
click at [373, 686] on div "XL 24px" at bounding box center [338, 699] width 124 height 30
type input "24"
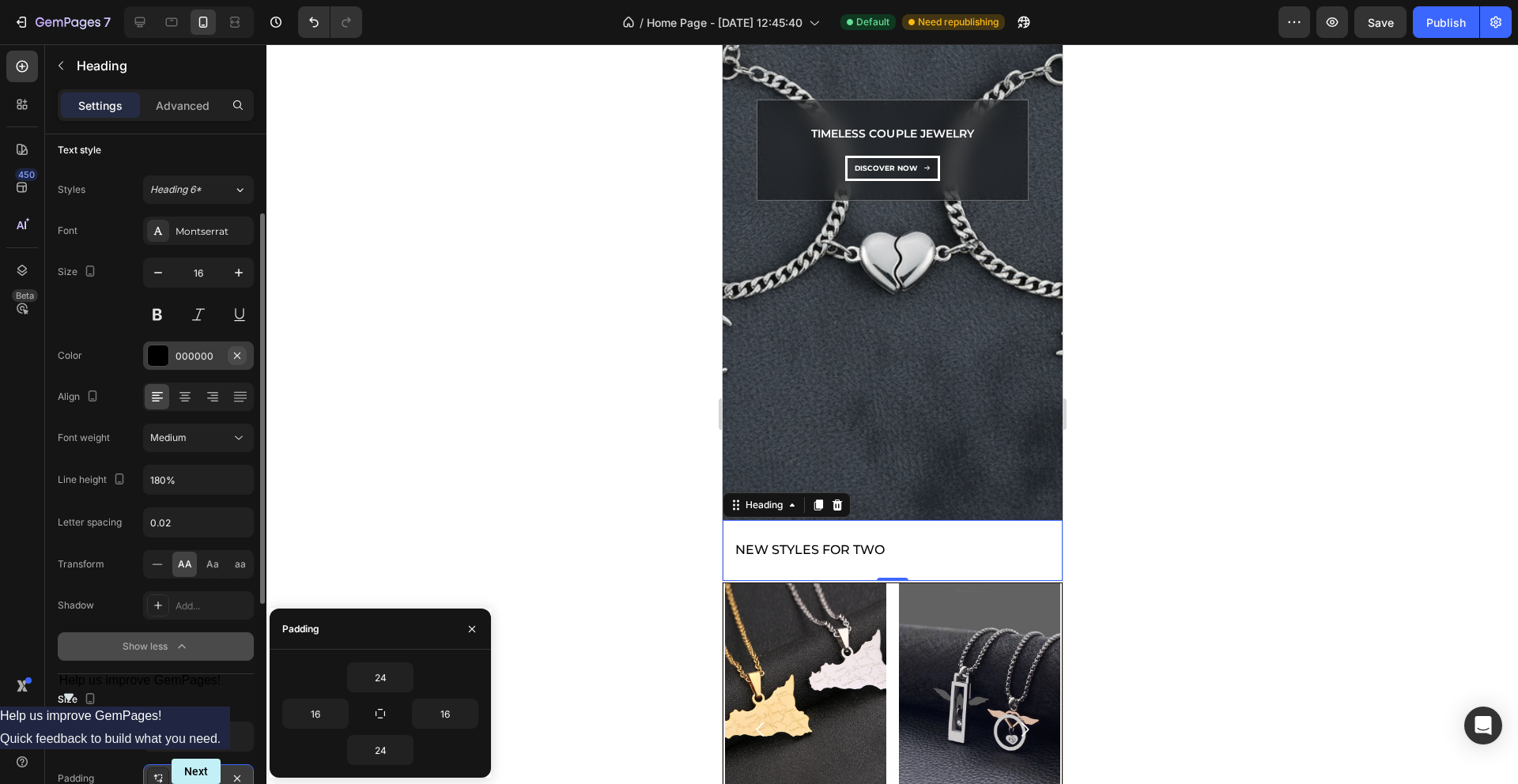
scroll to position [0, 0]
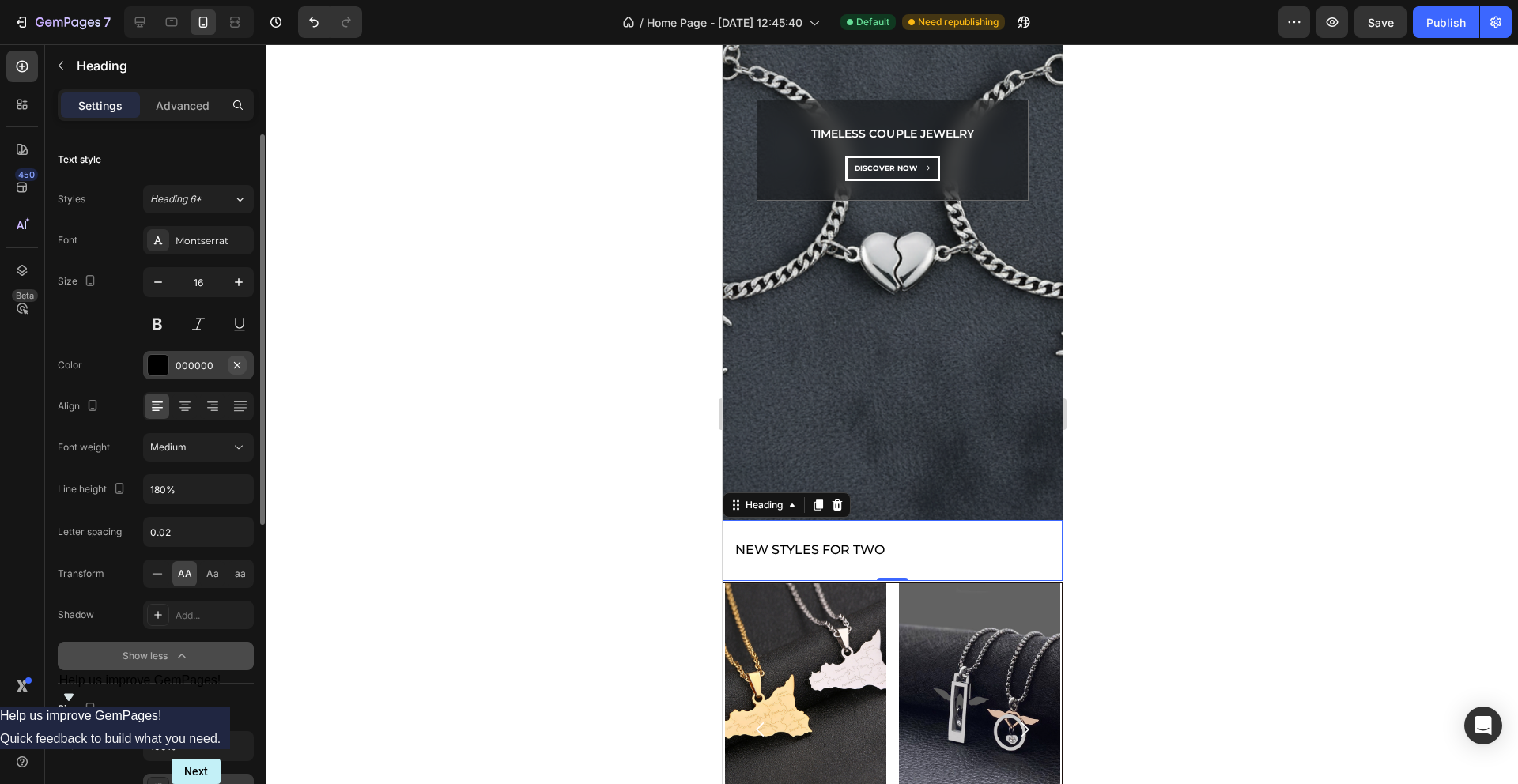
click at [231, 203] on div "Heading 6*" at bounding box center [192, 199] width 83 height 14
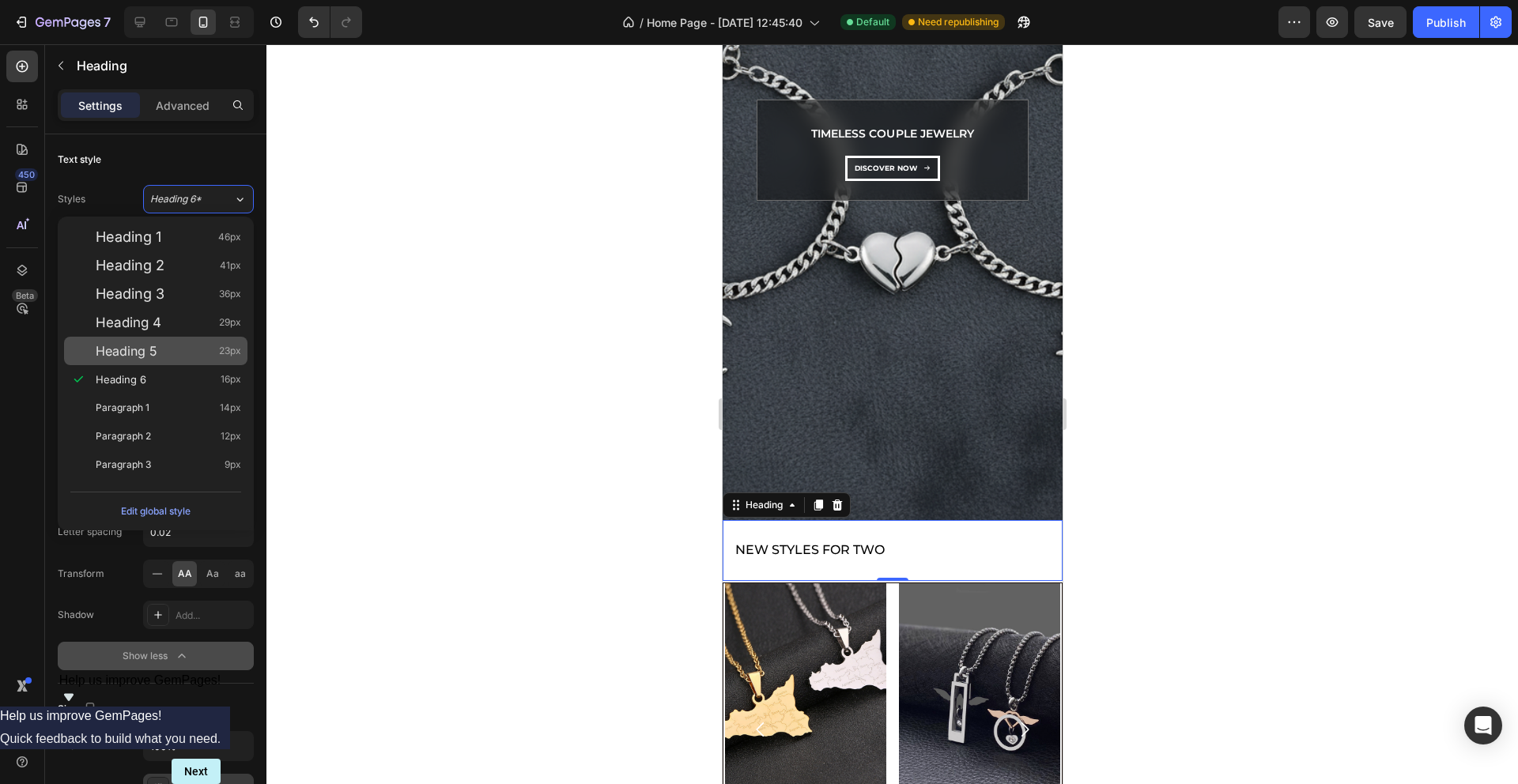
click at [175, 347] on div "Heading 5 23px" at bounding box center [168, 351] width 145 height 16
type input "23"
type input "130%"
type input "Auto"
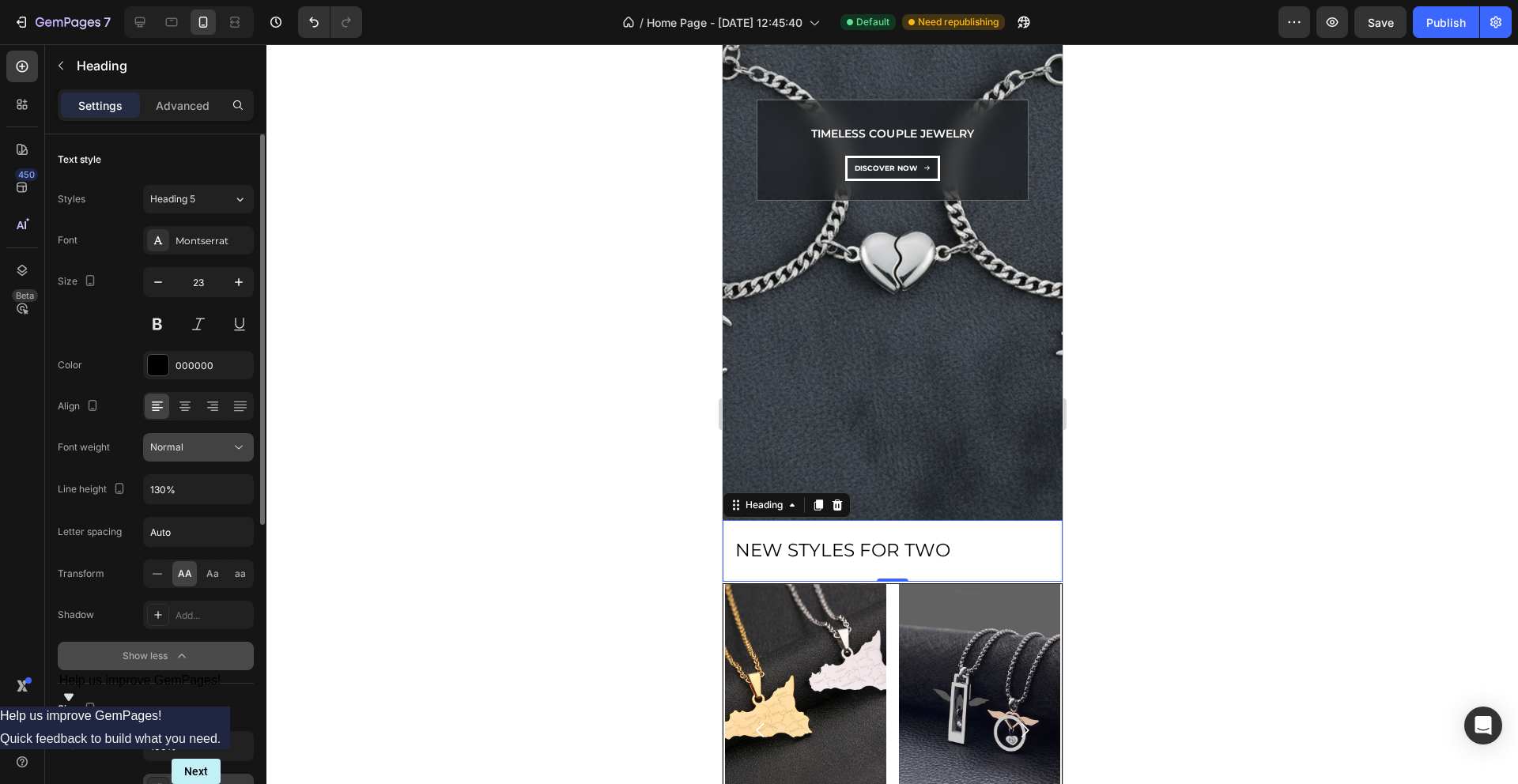
click at [230, 456] on button "Normal" at bounding box center [199, 447] width 111 height 29
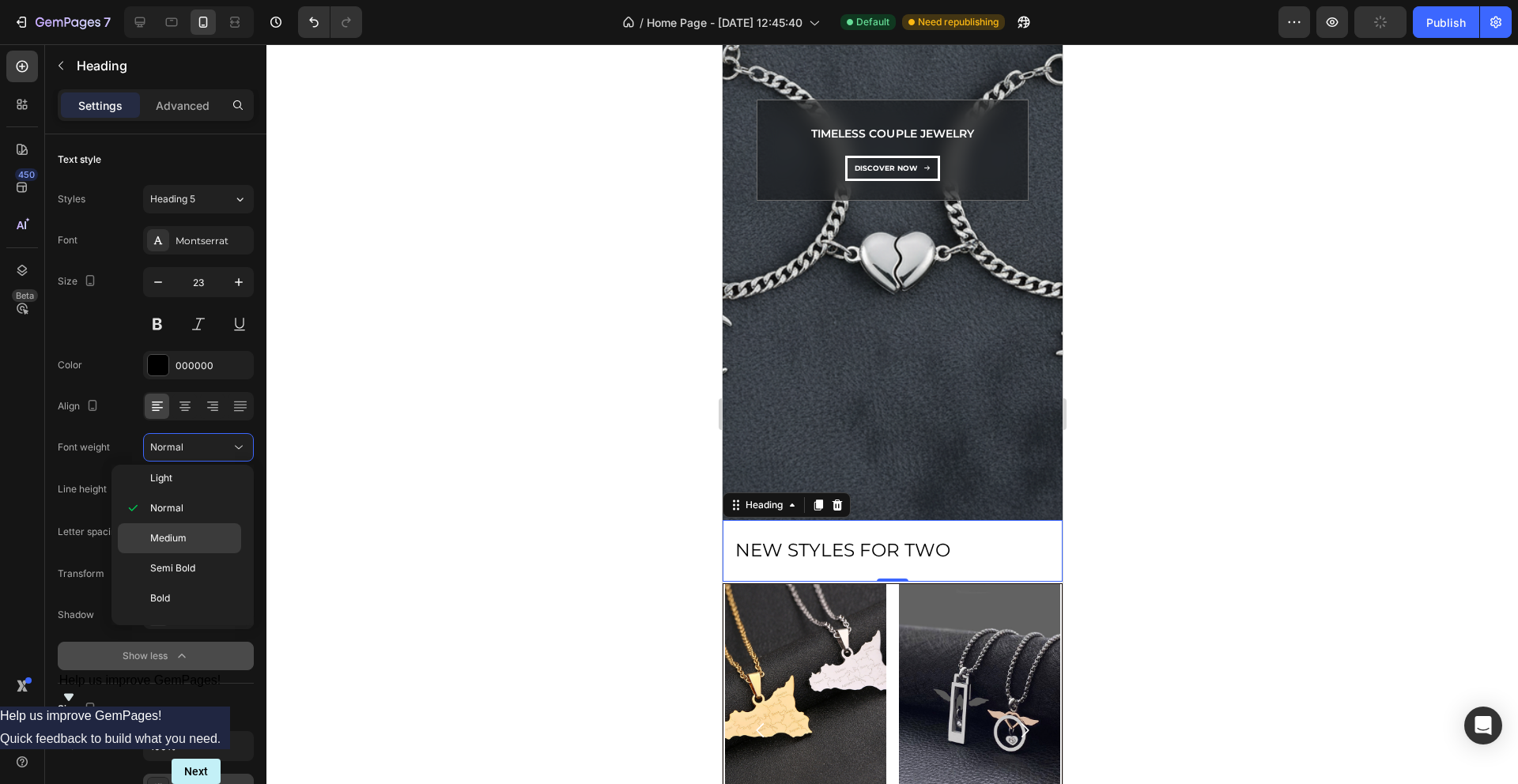
click at [196, 538] on p "Medium" at bounding box center [192, 538] width 84 height 14
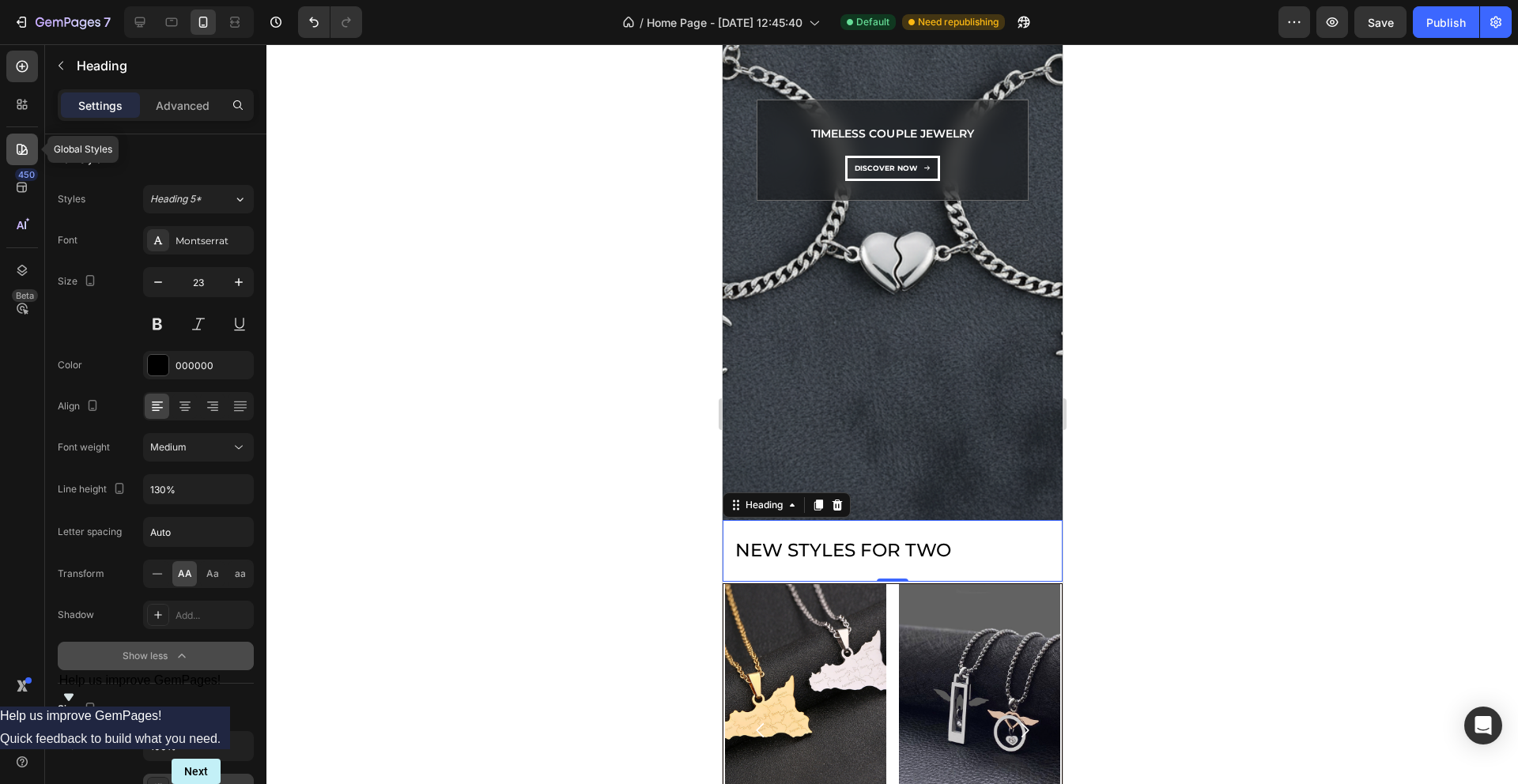
click at [23, 145] on icon at bounding box center [22, 149] width 16 height 16
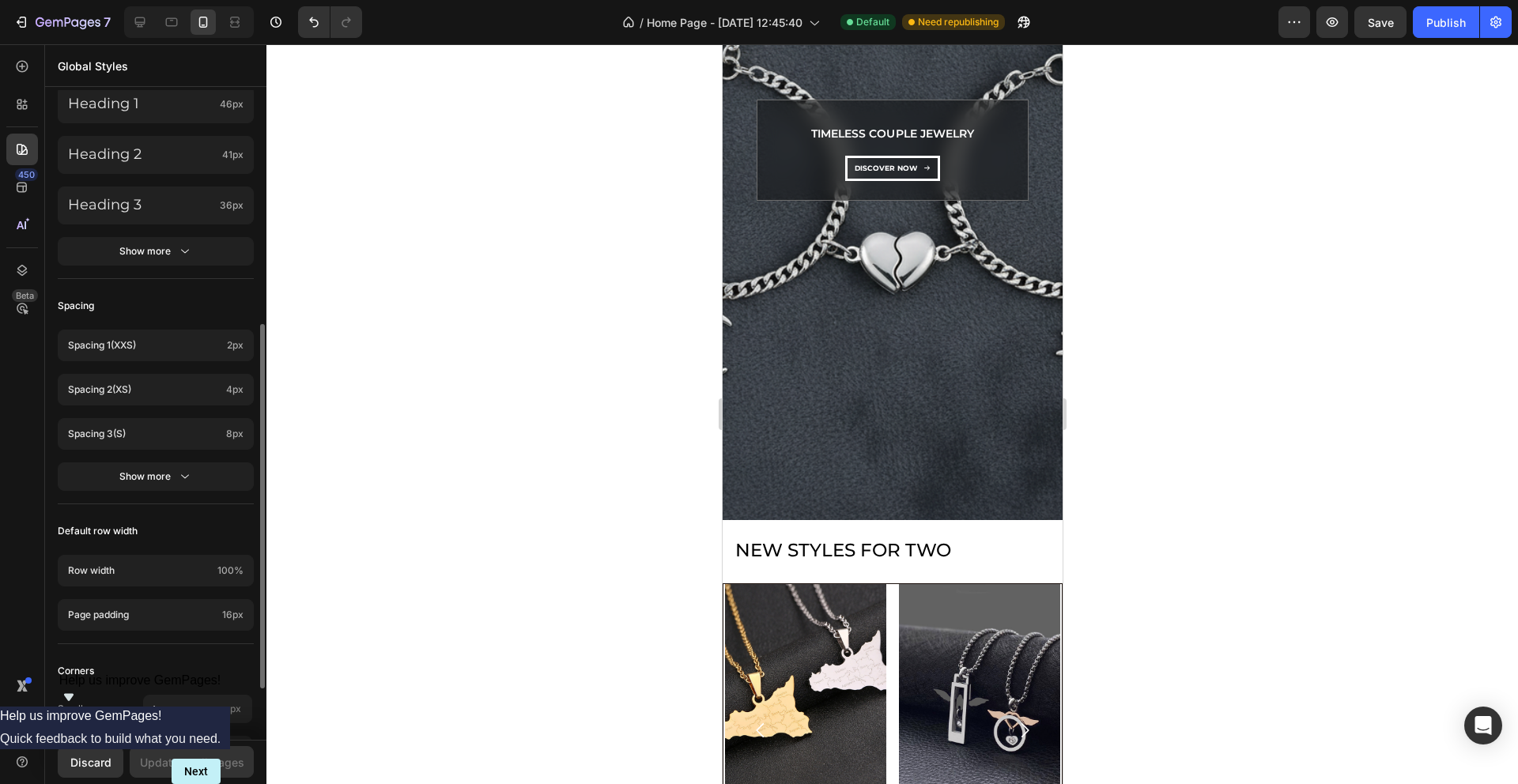
scroll to position [446, 0]
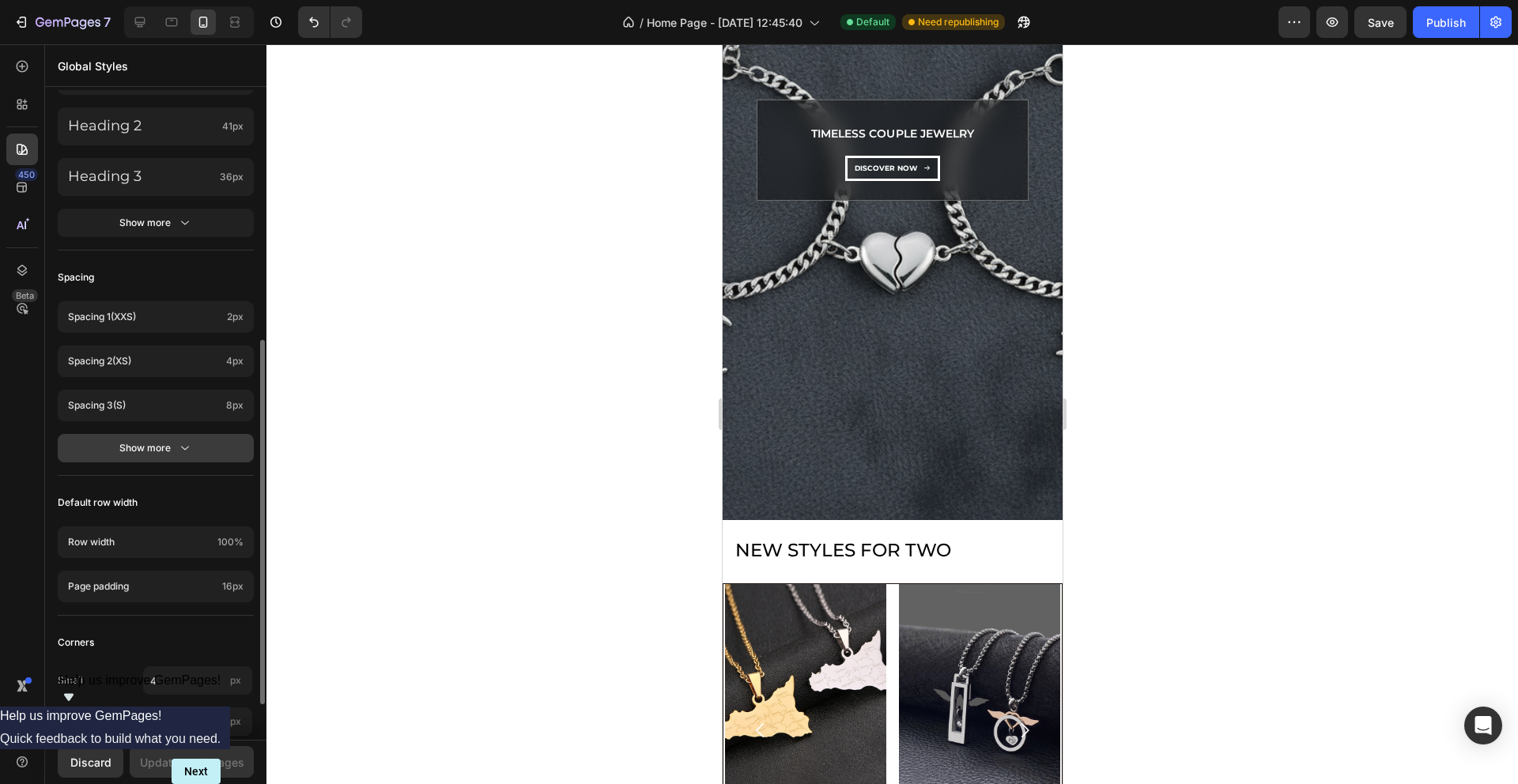
click at [167, 448] on div "Show more" at bounding box center [156, 448] width 73 height 16
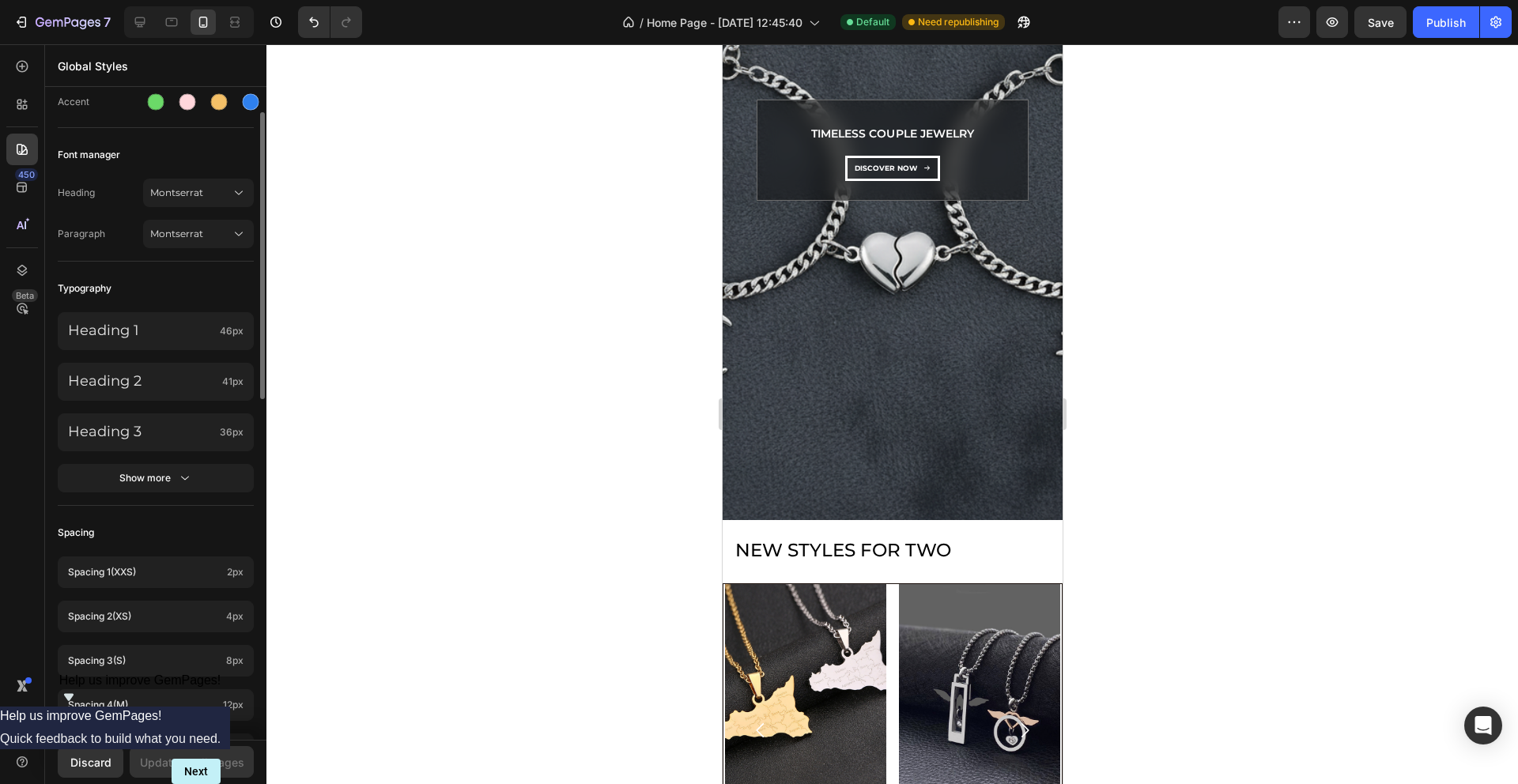
scroll to position [0, 0]
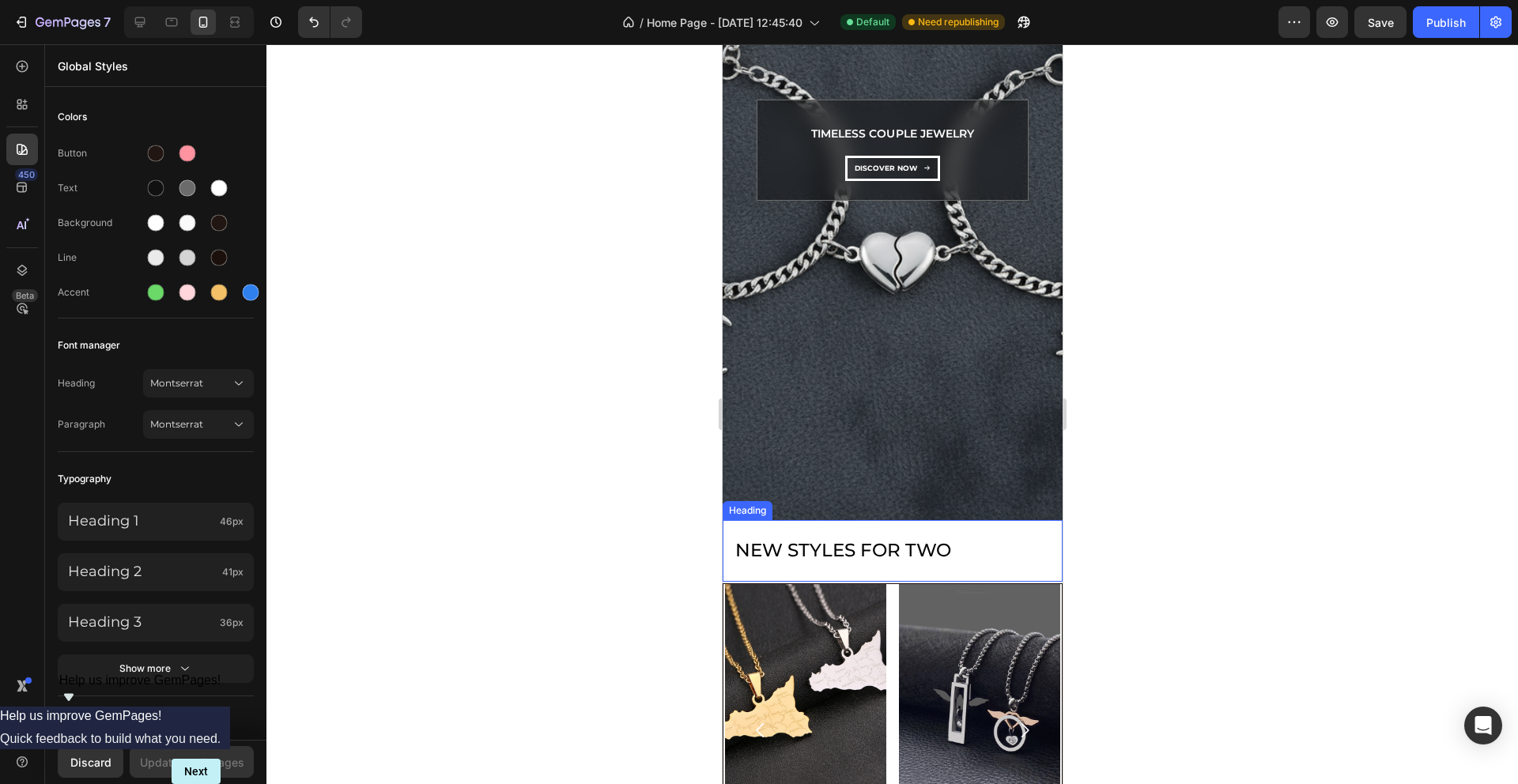
click at [791, 549] on p "New Styles for Two" at bounding box center [892, 551] width 314 height 24
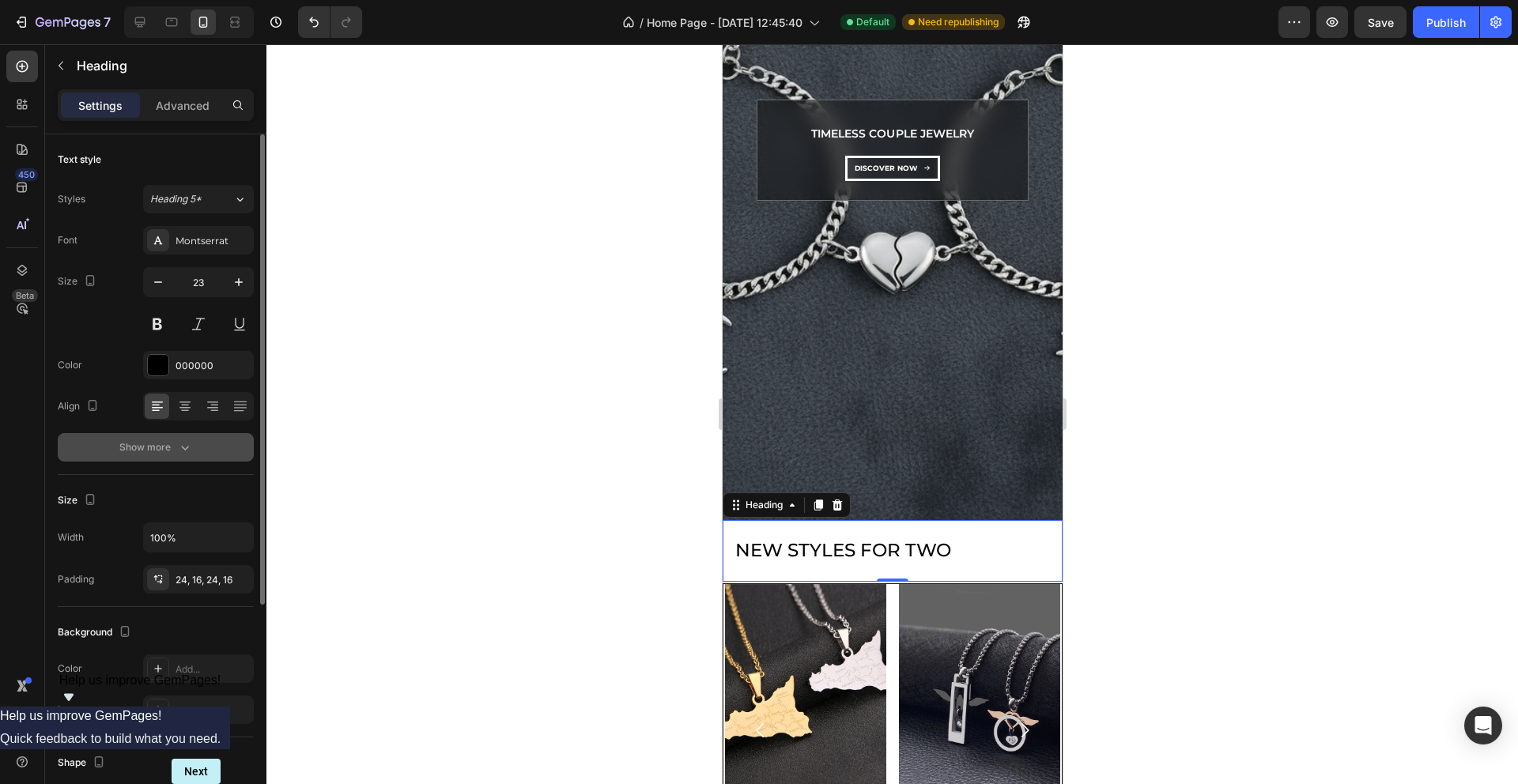
click at [184, 440] on icon "button" at bounding box center [185, 448] width 16 height 16
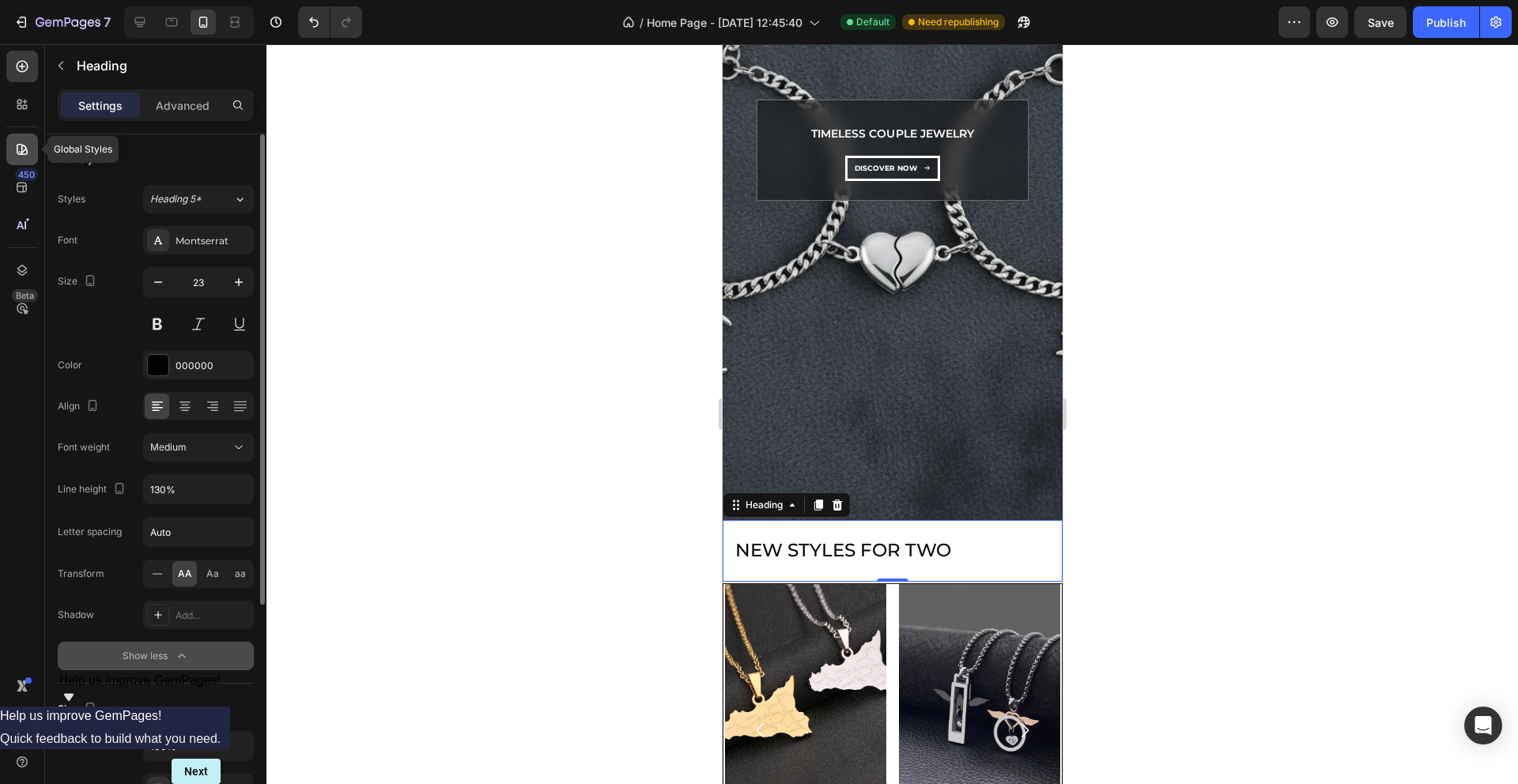
click at [17, 150] on icon at bounding box center [22, 149] width 11 height 11
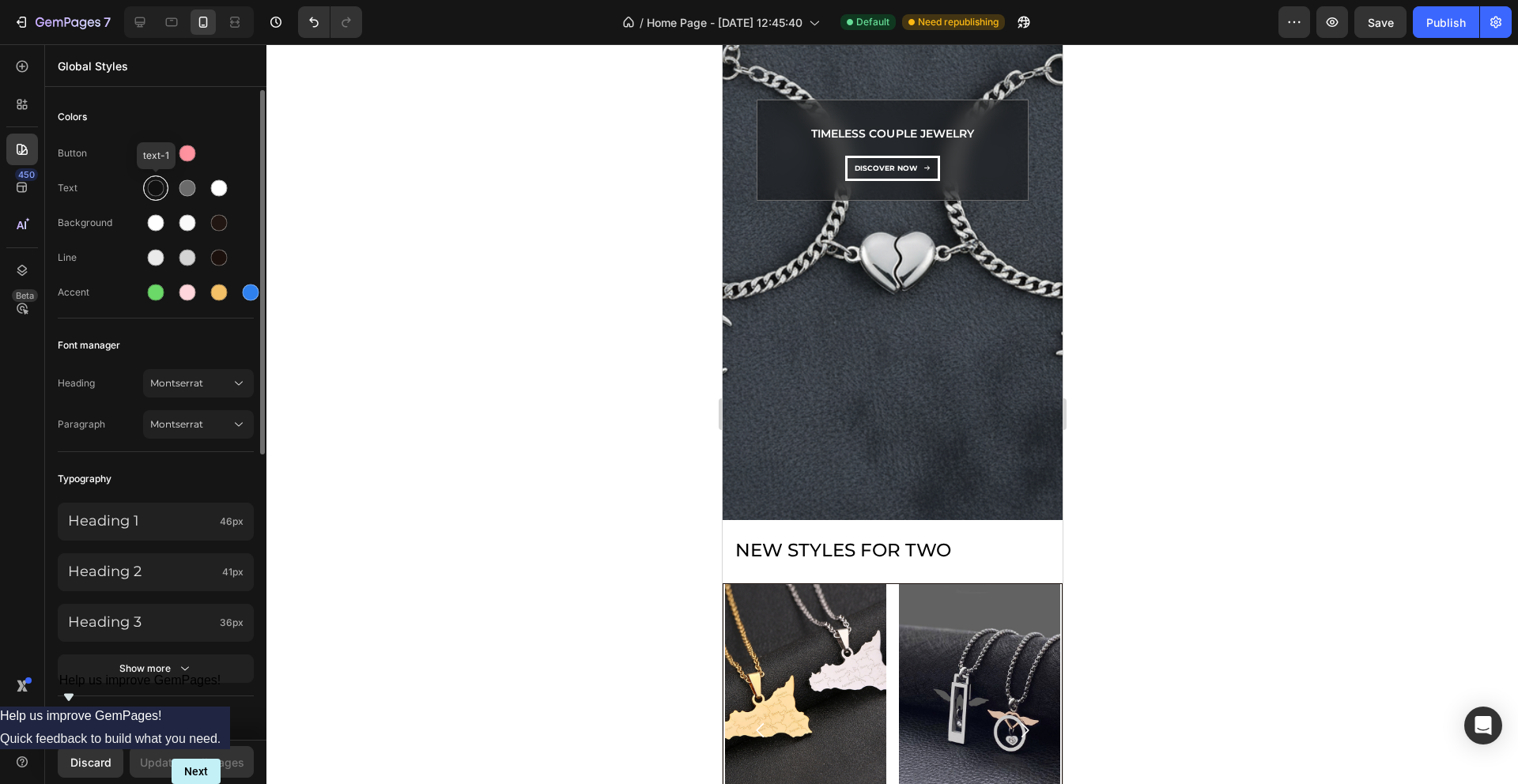
click at [160, 186] on div at bounding box center [156, 188] width 17 height 17
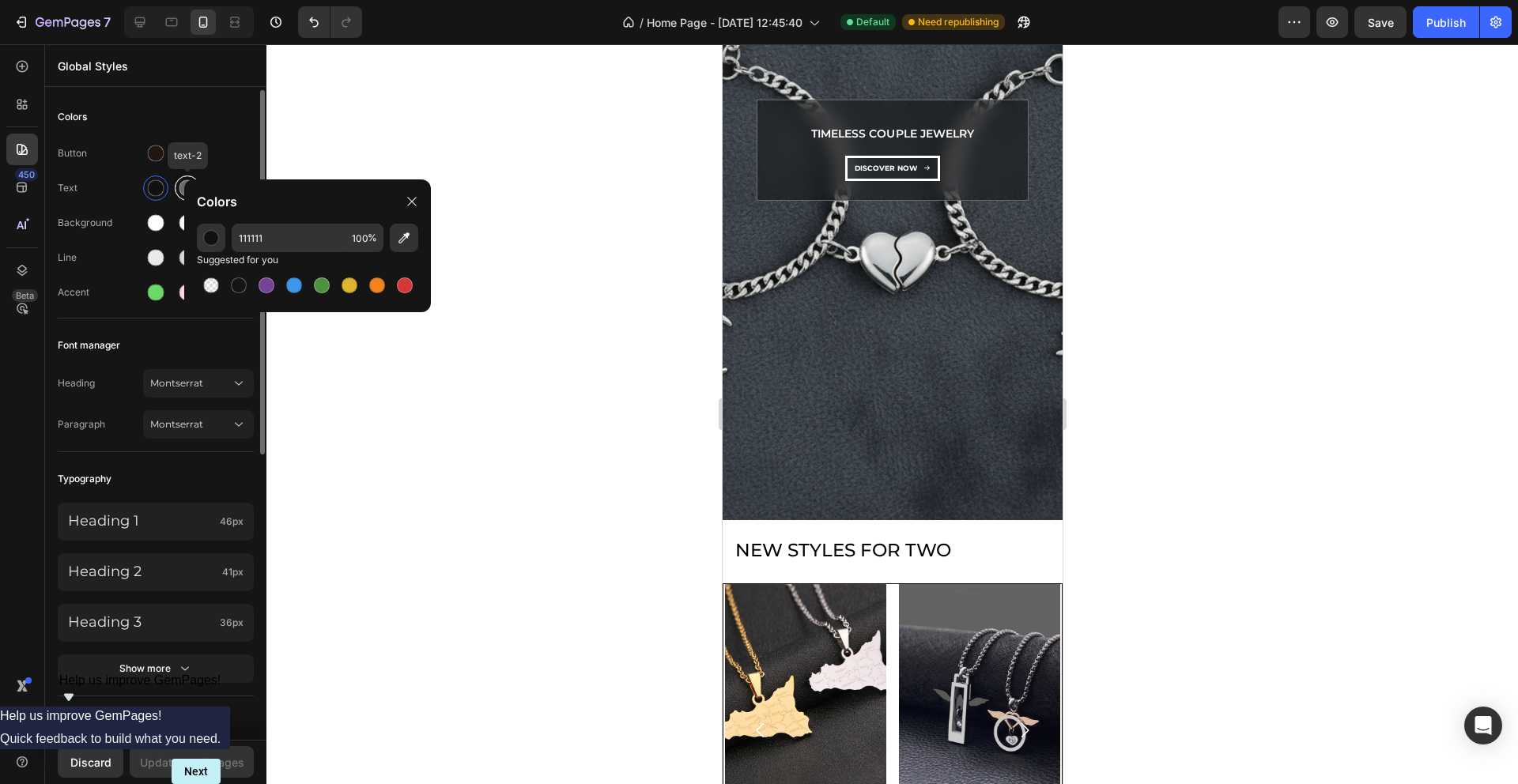
click at [180, 187] on div at bounding box center [188, 188] width 17 height 17
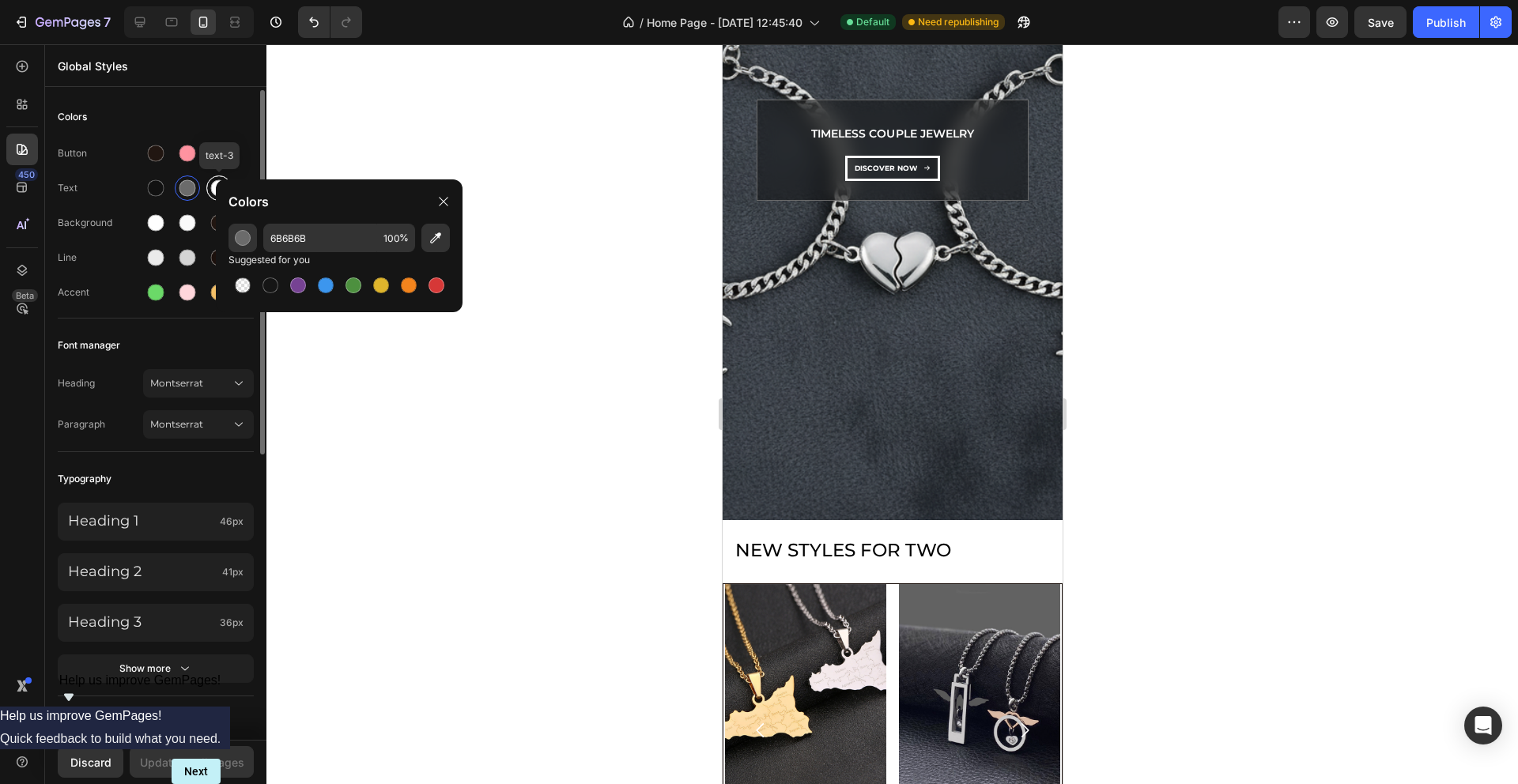
click at [213, 186] on div at bounding box center [219, 188] width 17 height 17
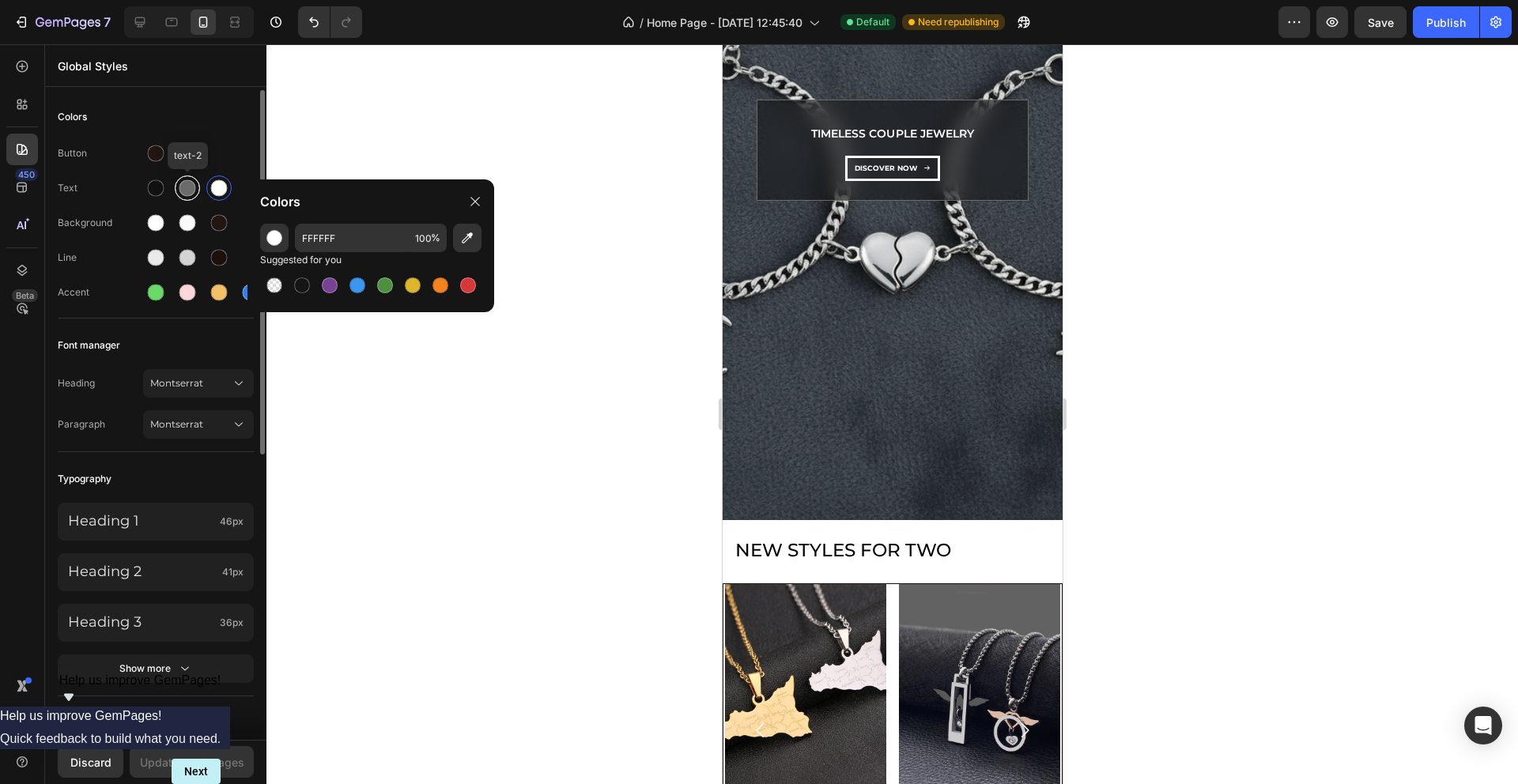
click at [181, 193] on div at bounding box center [188, 188] width 17 height 17
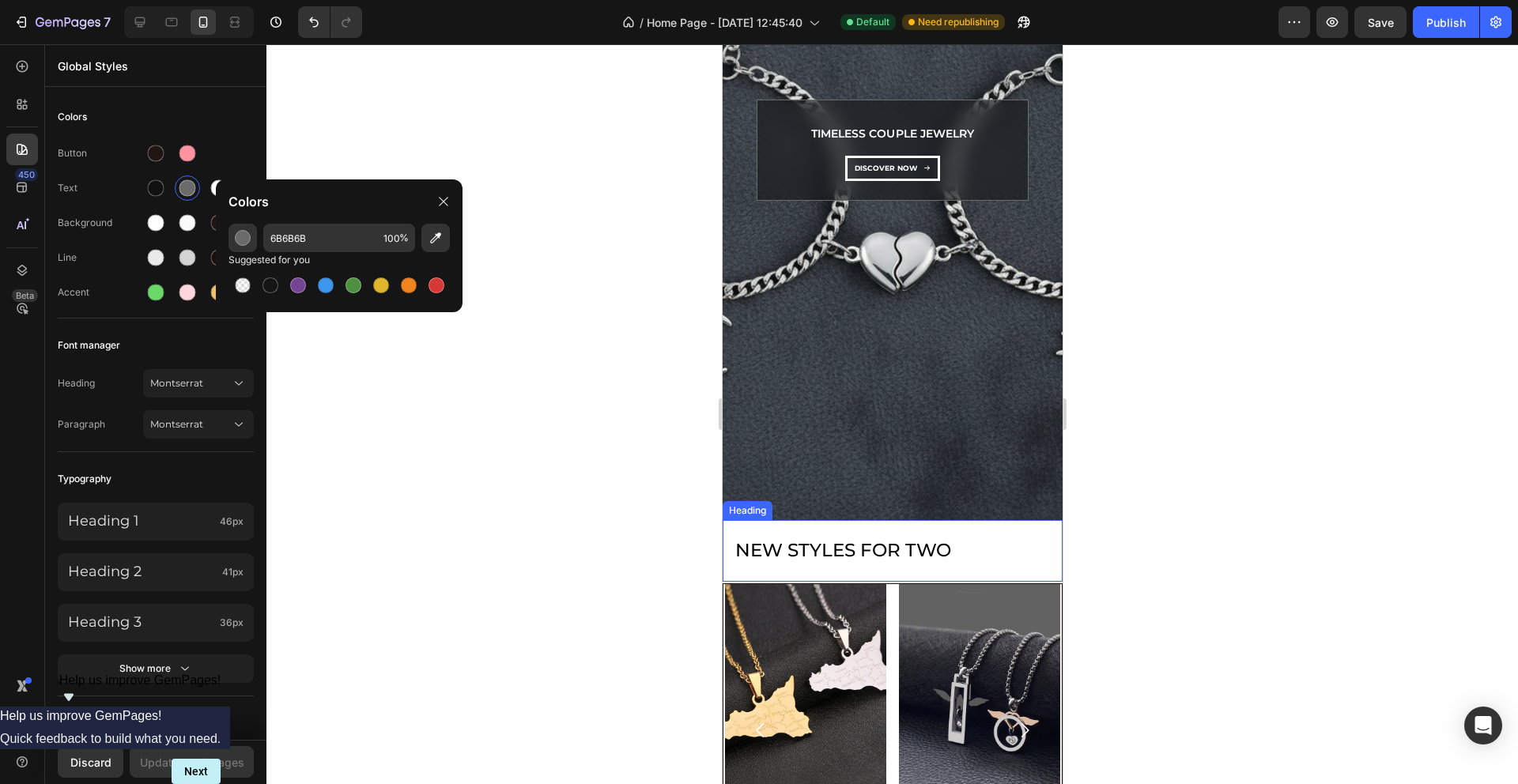
click at [792, 547] on p "New Styles for Two" at bounding box center [892, 551] width 314 height 24
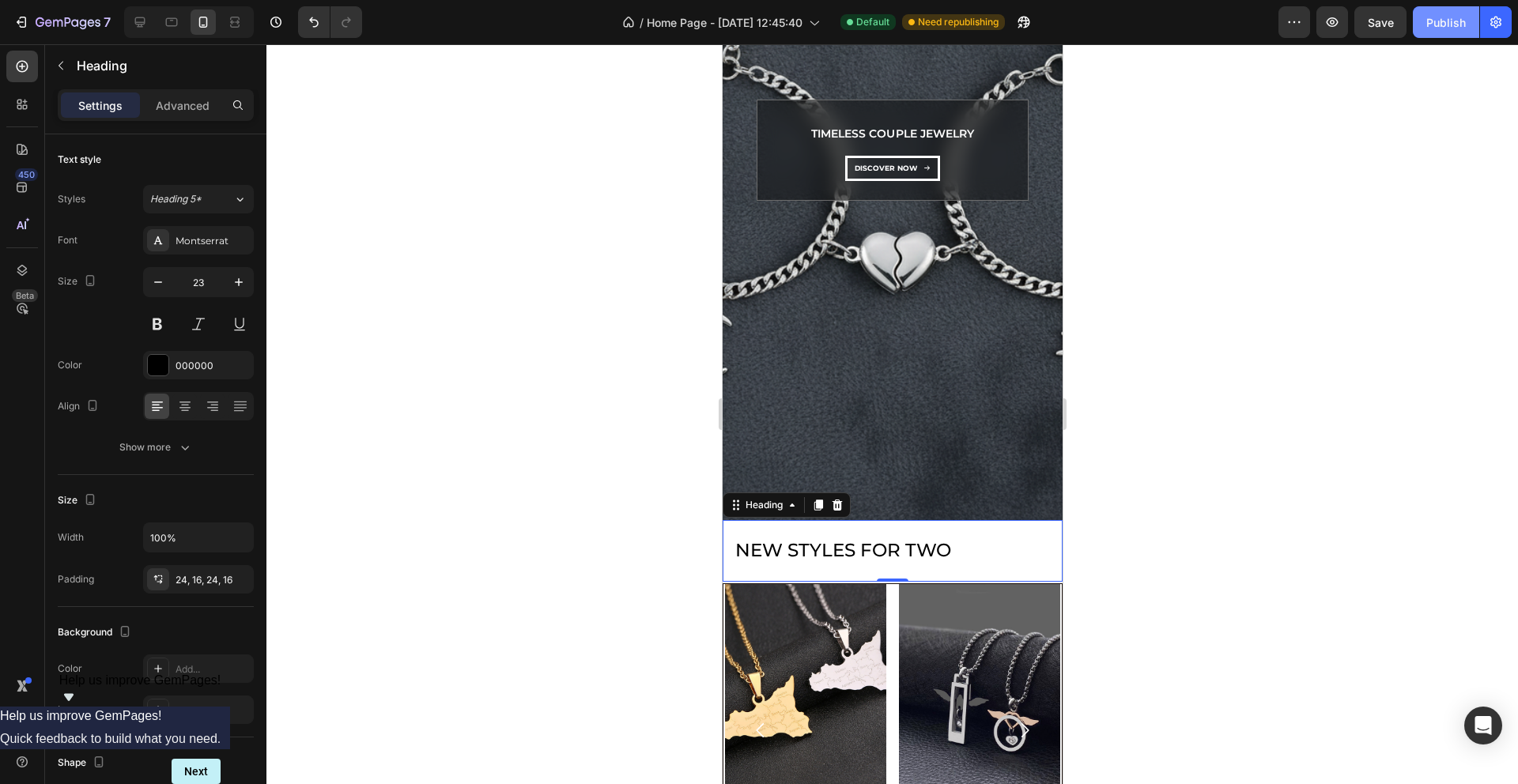
click at [1434, 17] on div "Publish" at bounding box center [1446, 22] width 40 height 17
click at [815, 545] on p "New Styles for Two" at bounding box center [892, 551] width 314 height 24
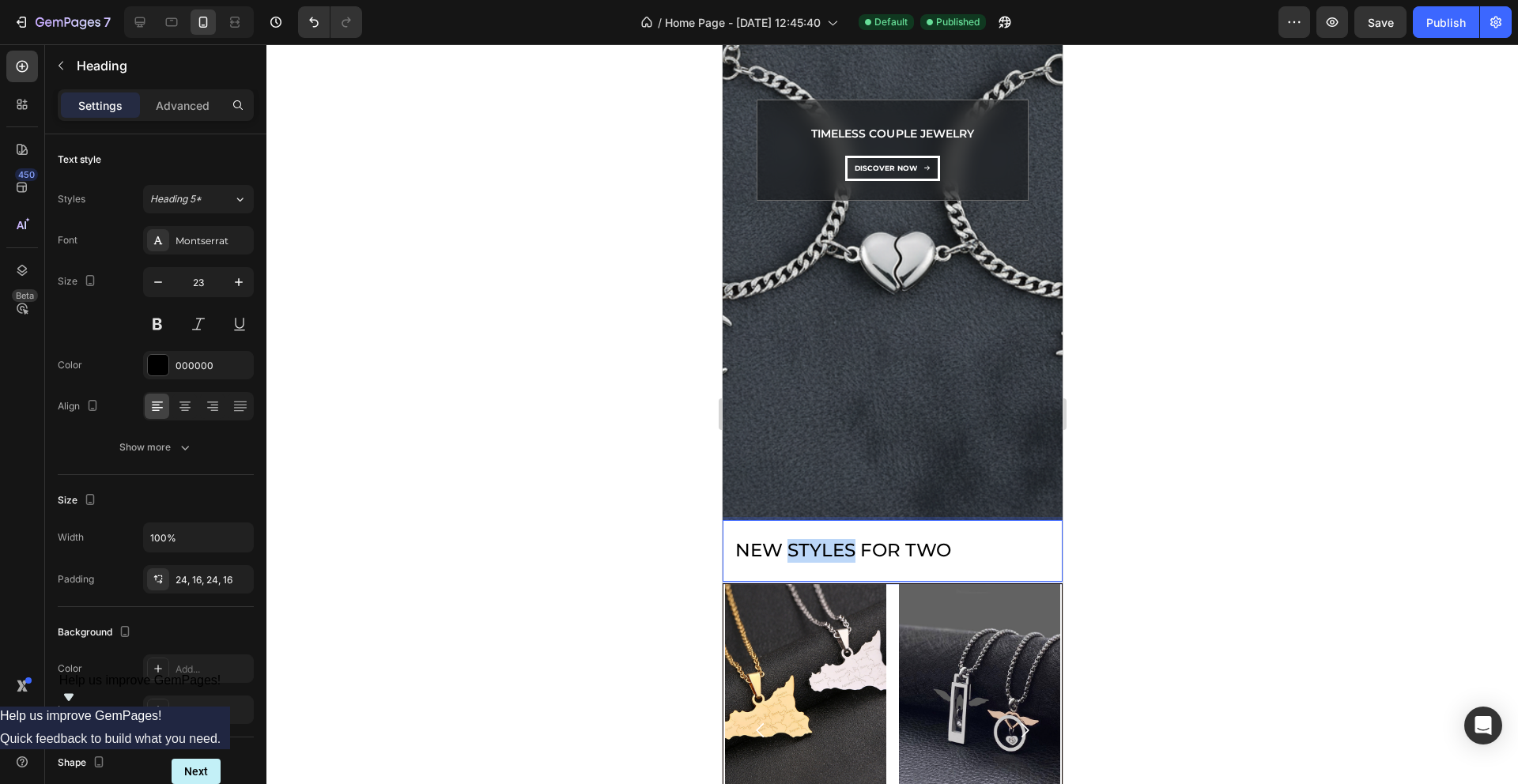
click at [815, 545] on p "New Styles for Two" at bounding box center [892, 551] width 314 height 24
click at [996, 490] on div "Background Image" at bounding box center [892, 150] width 340 height 740
click at [917, 561] on p "BEST SELLERS" at bounding box center [892, 551] width 314 height 24
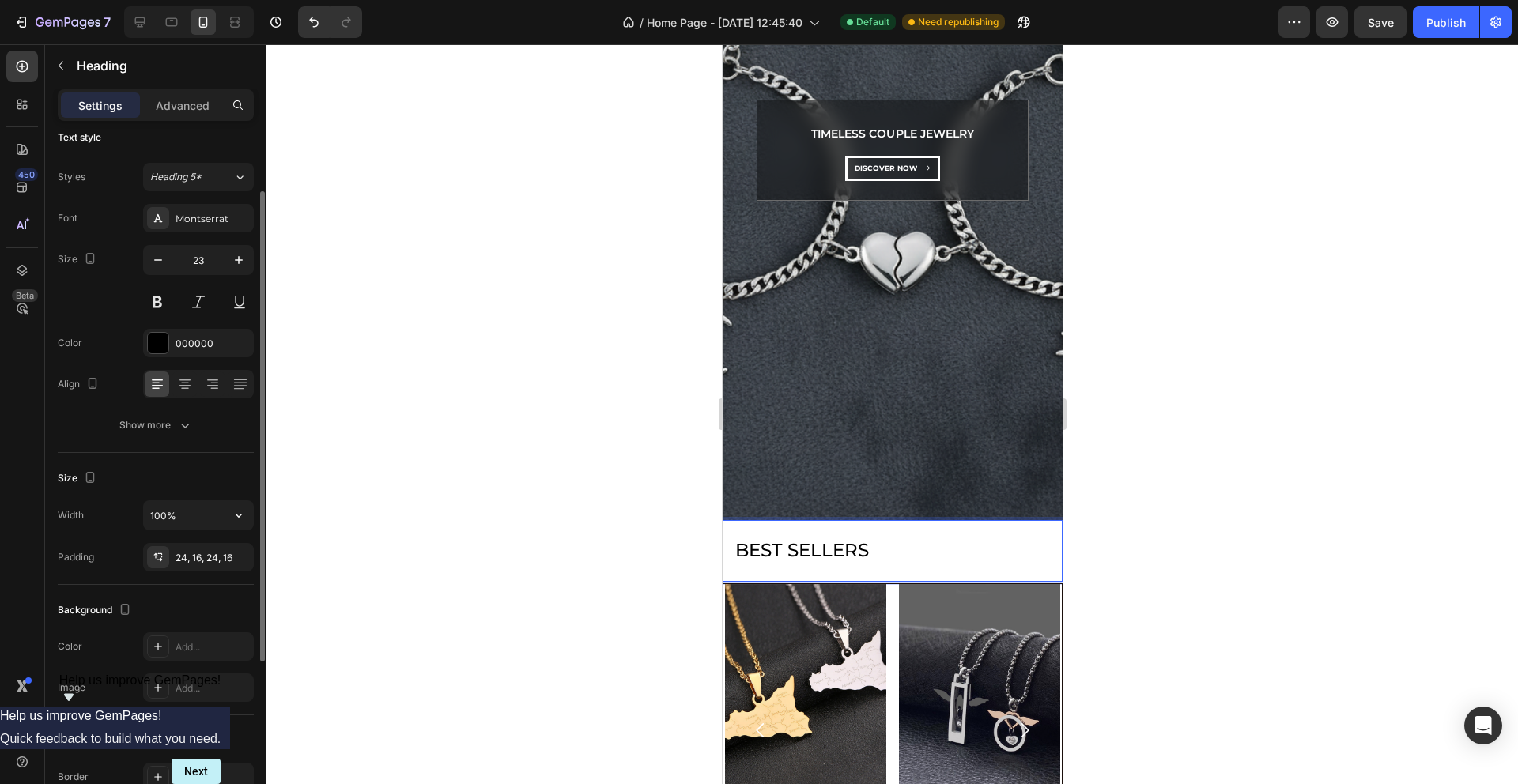
scroll to position [47, 0]
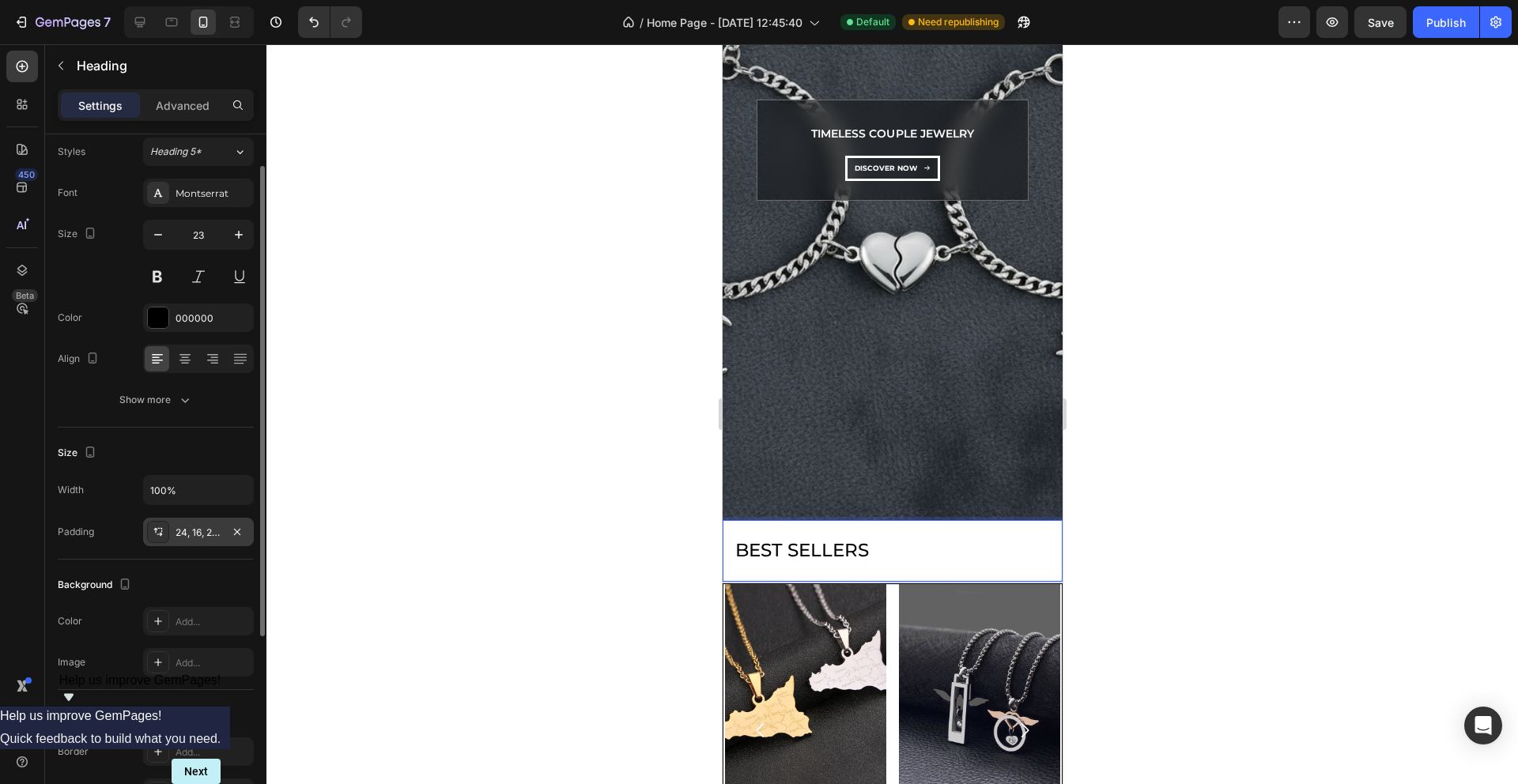
click at [209, 528] on div "24, 16, 24, 16" at bounding box center [199, 533] width 45 height 14
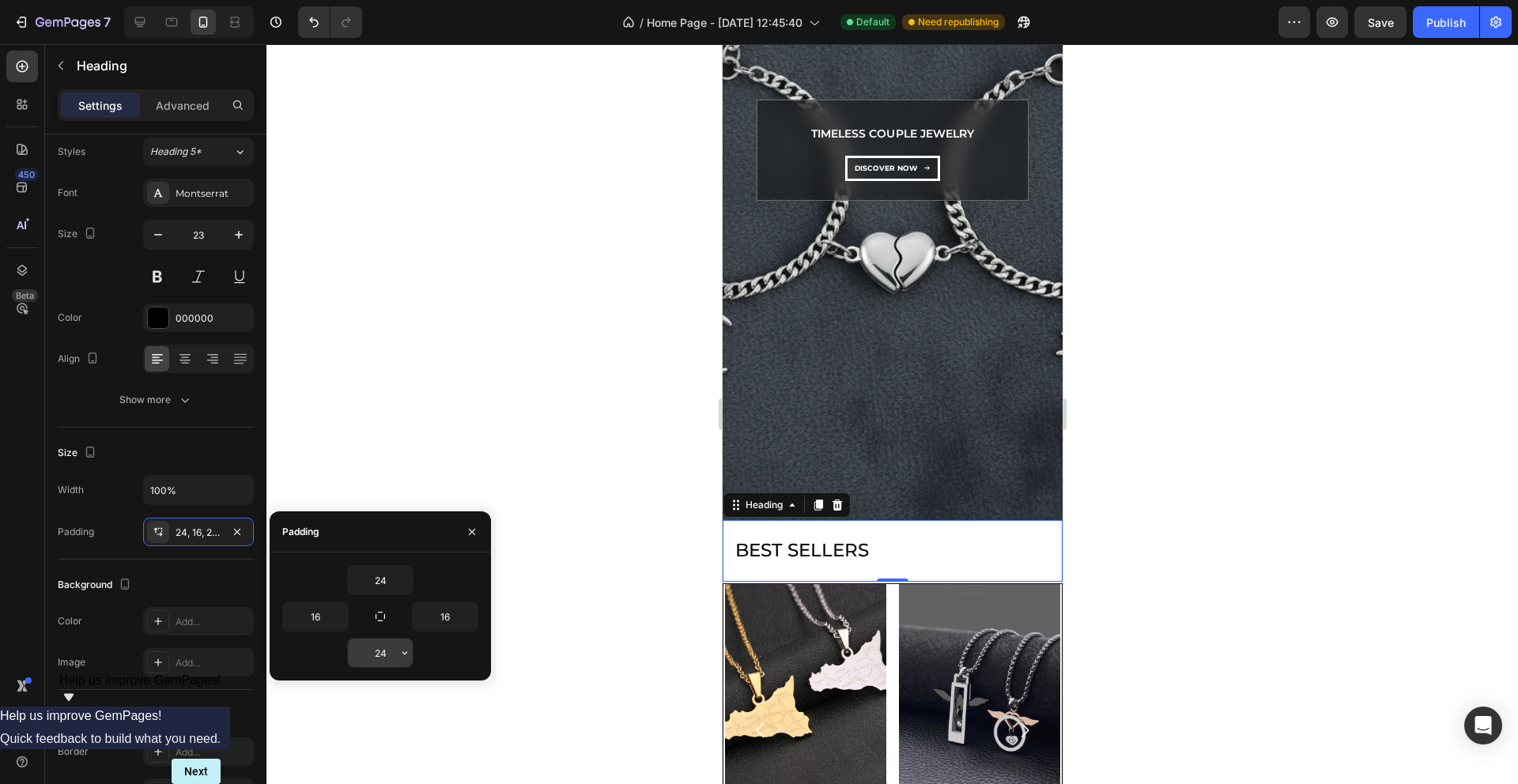
click at [387, 656] on input "24" at bounding box center [381, 653] width 65 height 29
click at [404, 654] on icon "button" at bounding box center [404, 653] width 13 height 13
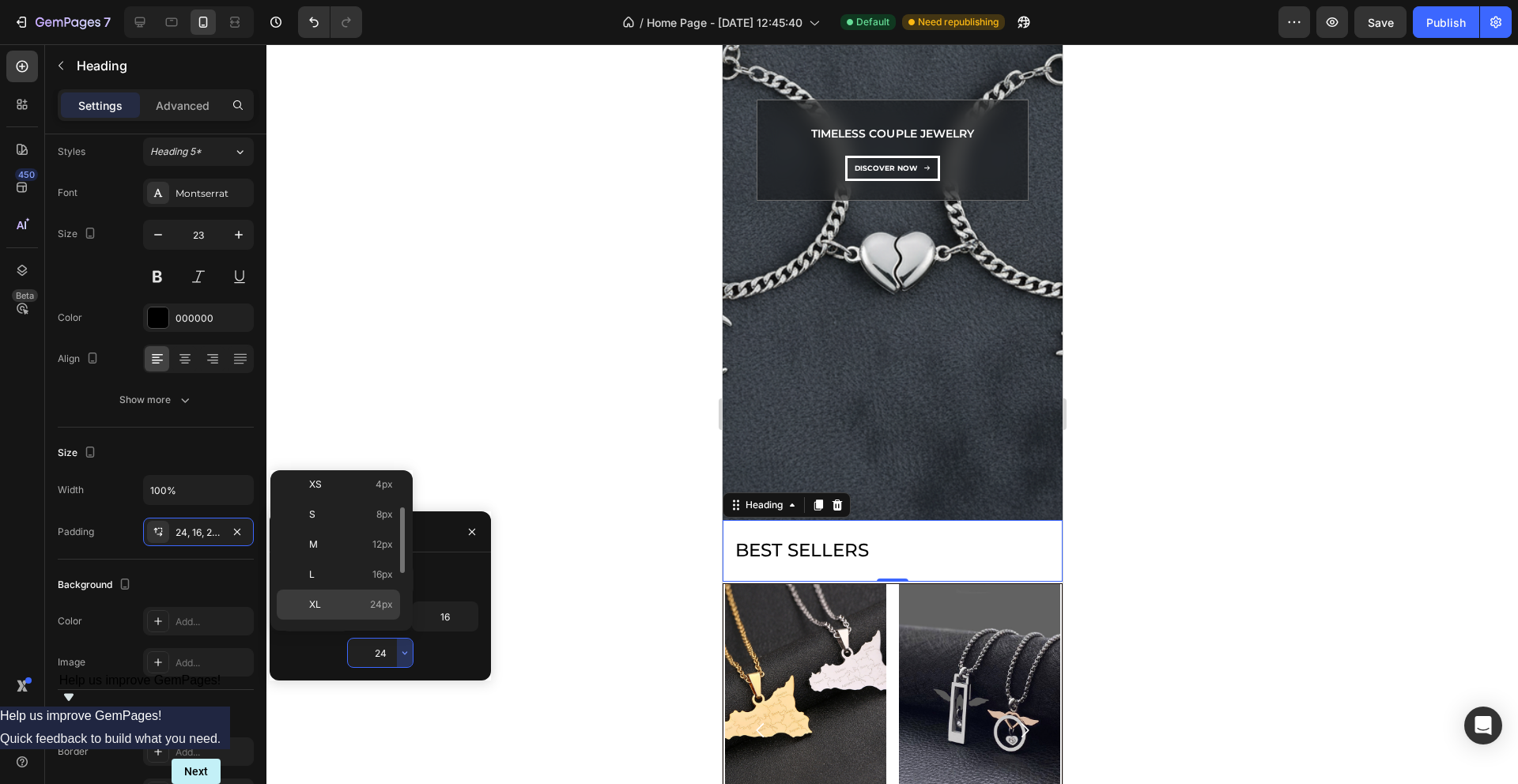
scroll to position [97, 0]
click at [381, 606] on span "32px" at bounding box center [382, 605] width 22 height 14
type input "32"
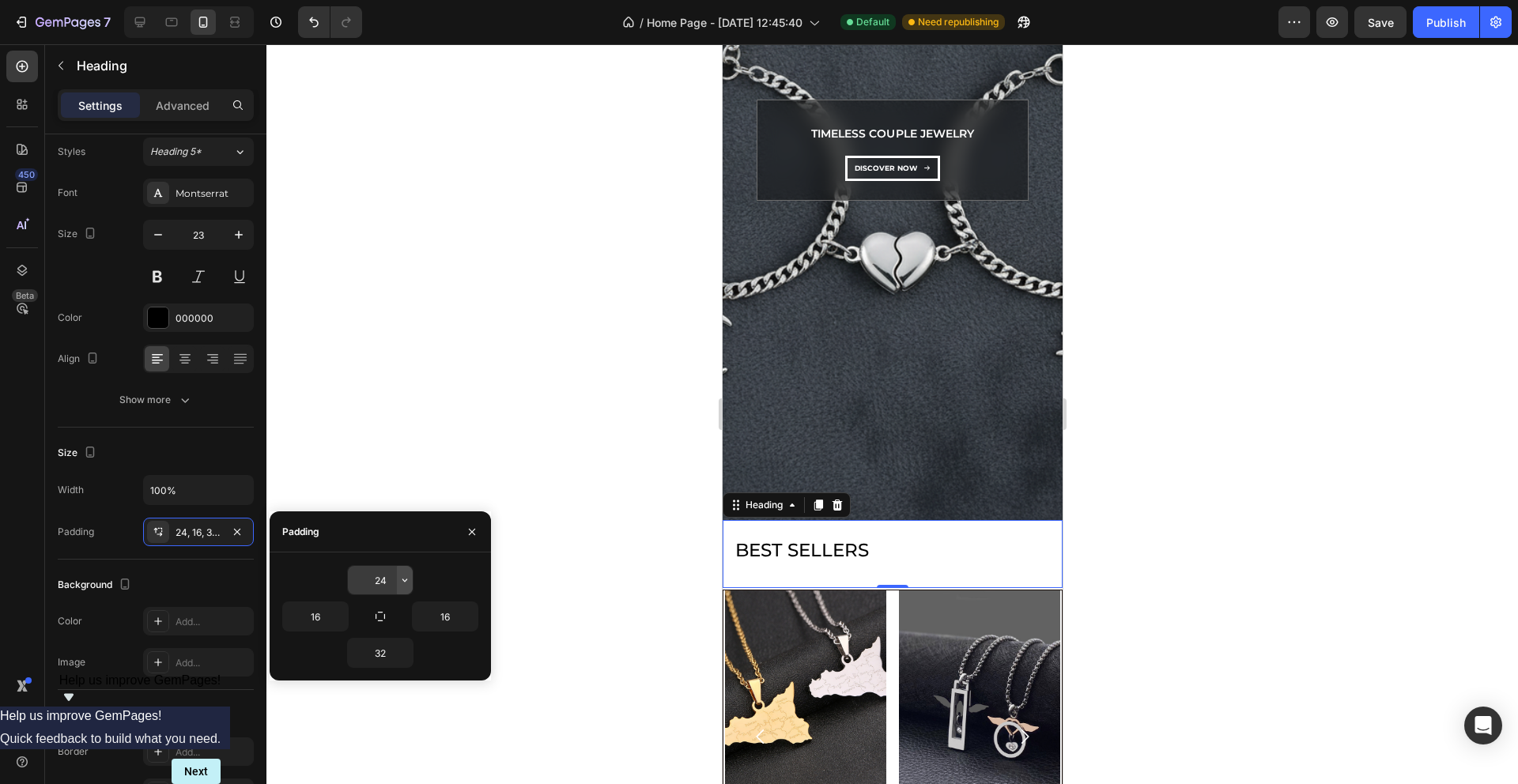
click at [401, 583] on icon "button" at bounding box center [404, 579] width 13 height 13
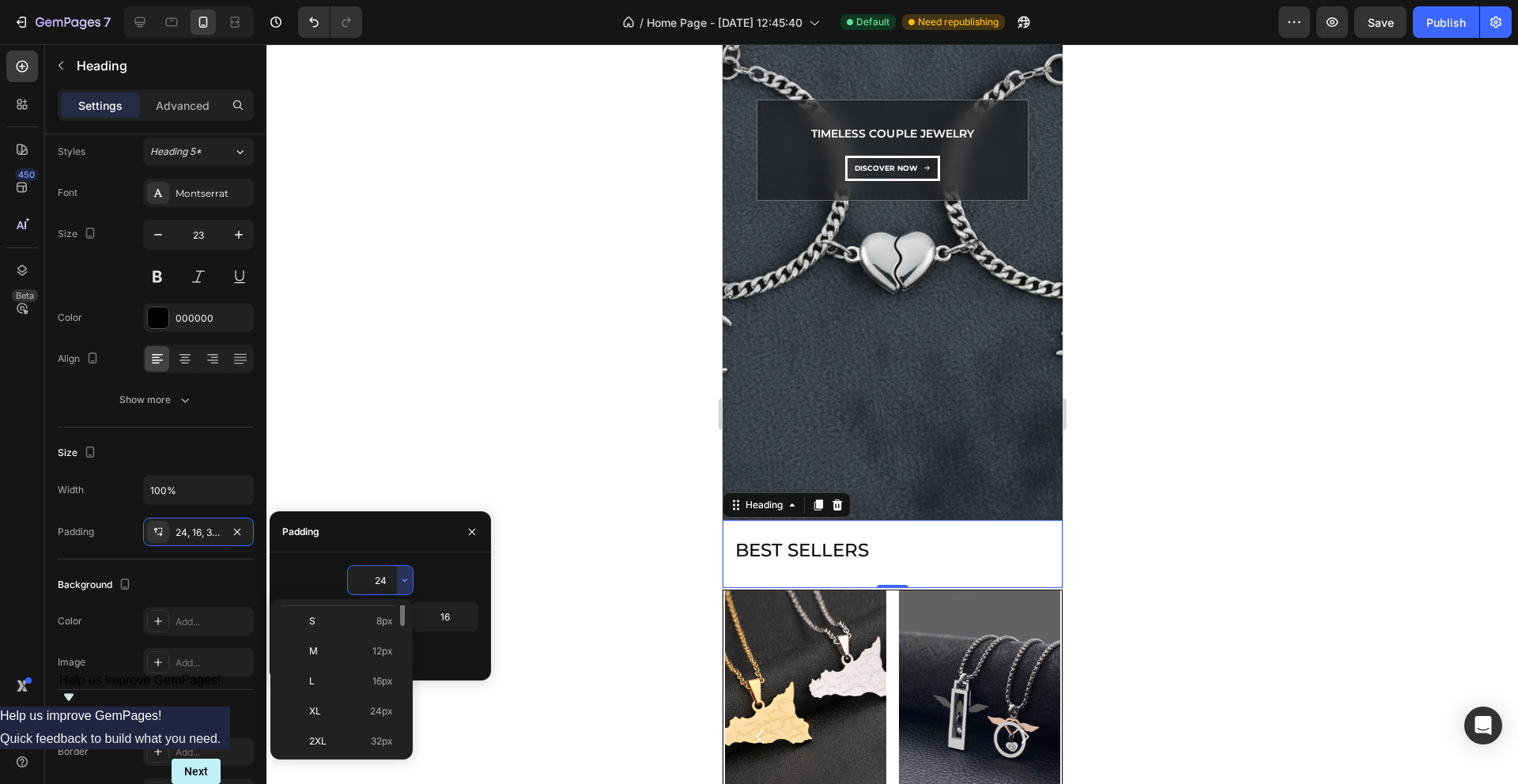
scroll to position [97, 0]
click at [390, 730] on span "32px" at bounding box center [382, 734] width 22 height 14
type input "32"
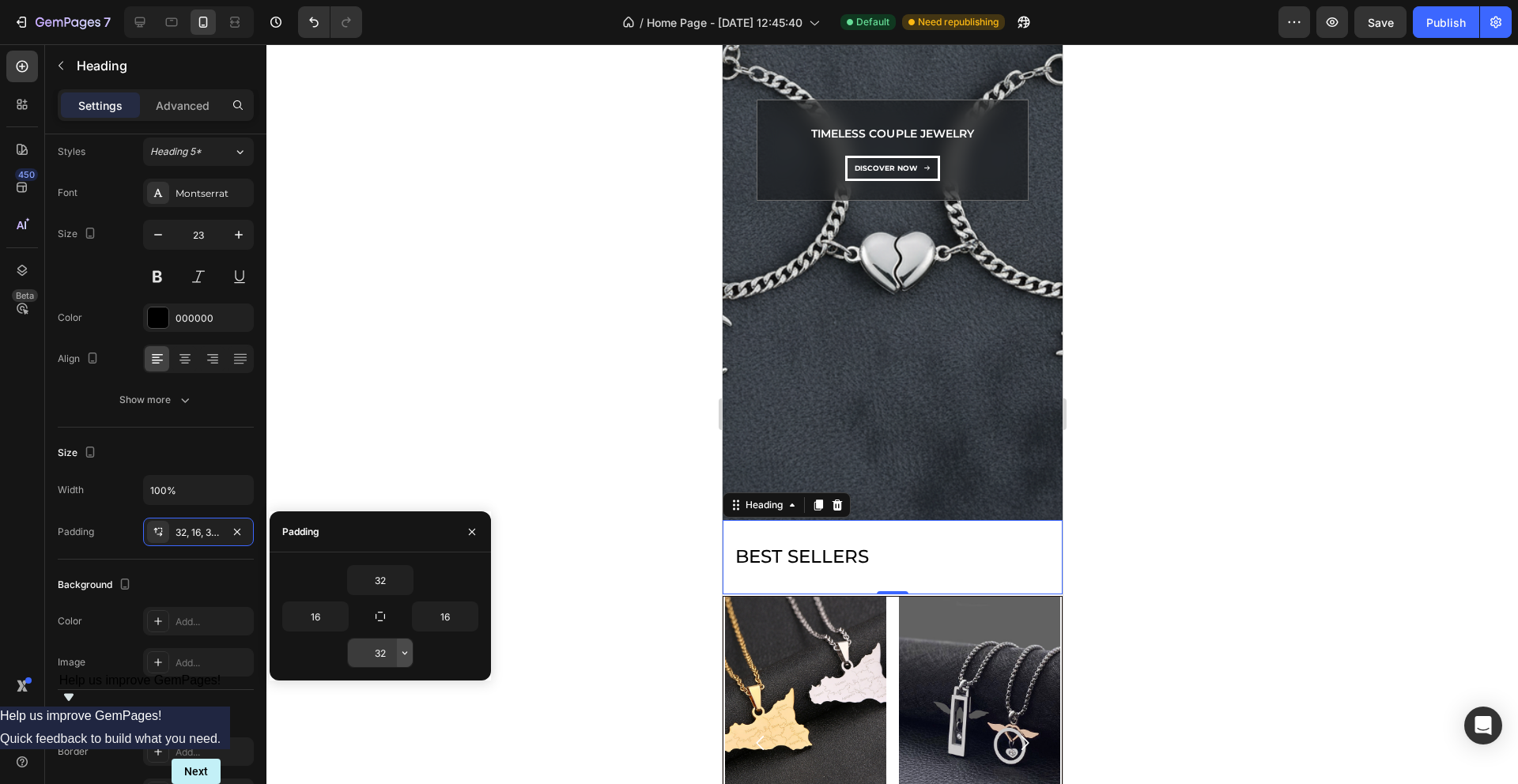
click at [402, 660] on button "button" at bounding box center [404, 653] width 16 height 29
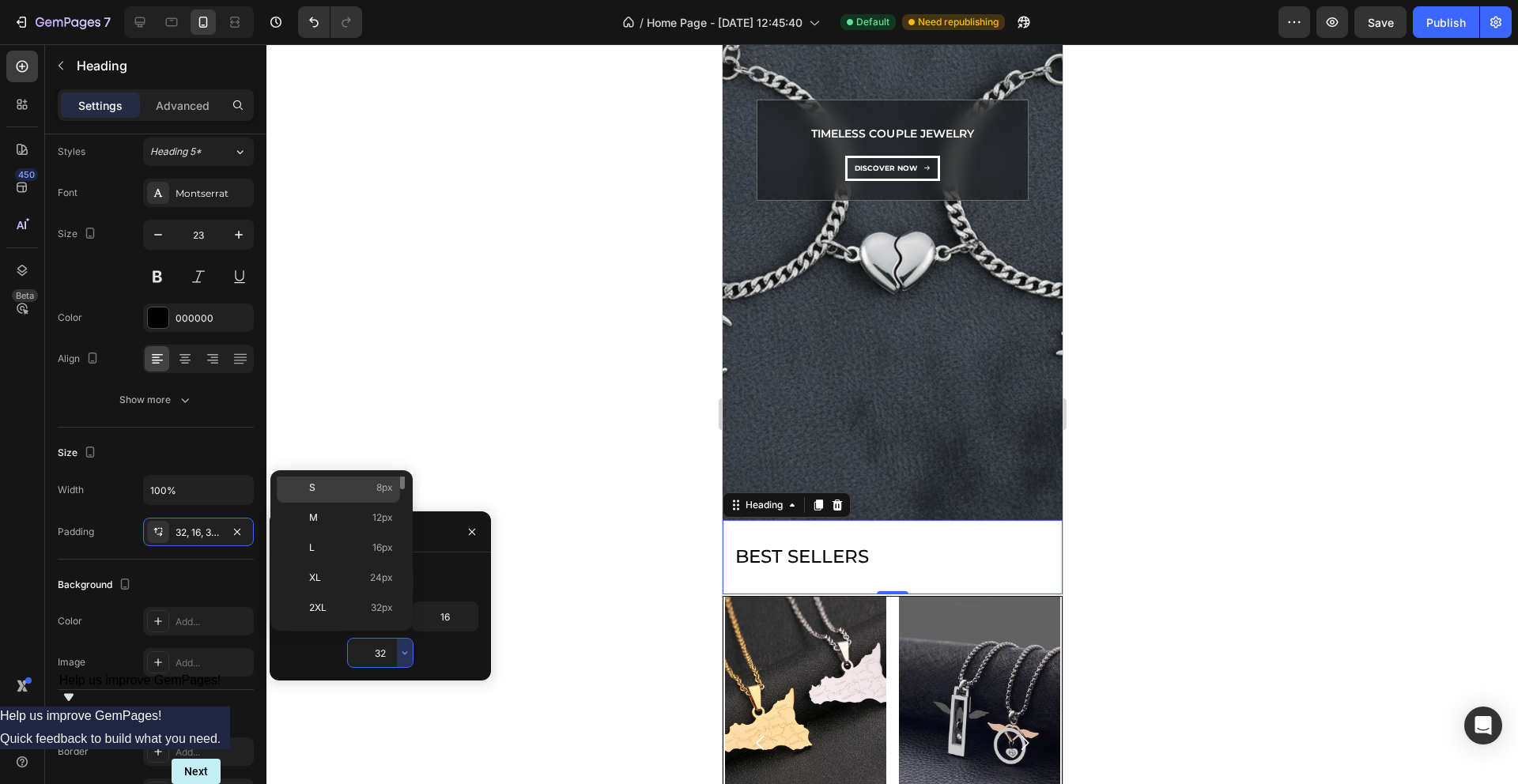
scroll to position [112, 0]
click at [384, 613] on span "48px" at bounding box center [381, 620] width 23 height 14
type input "48"
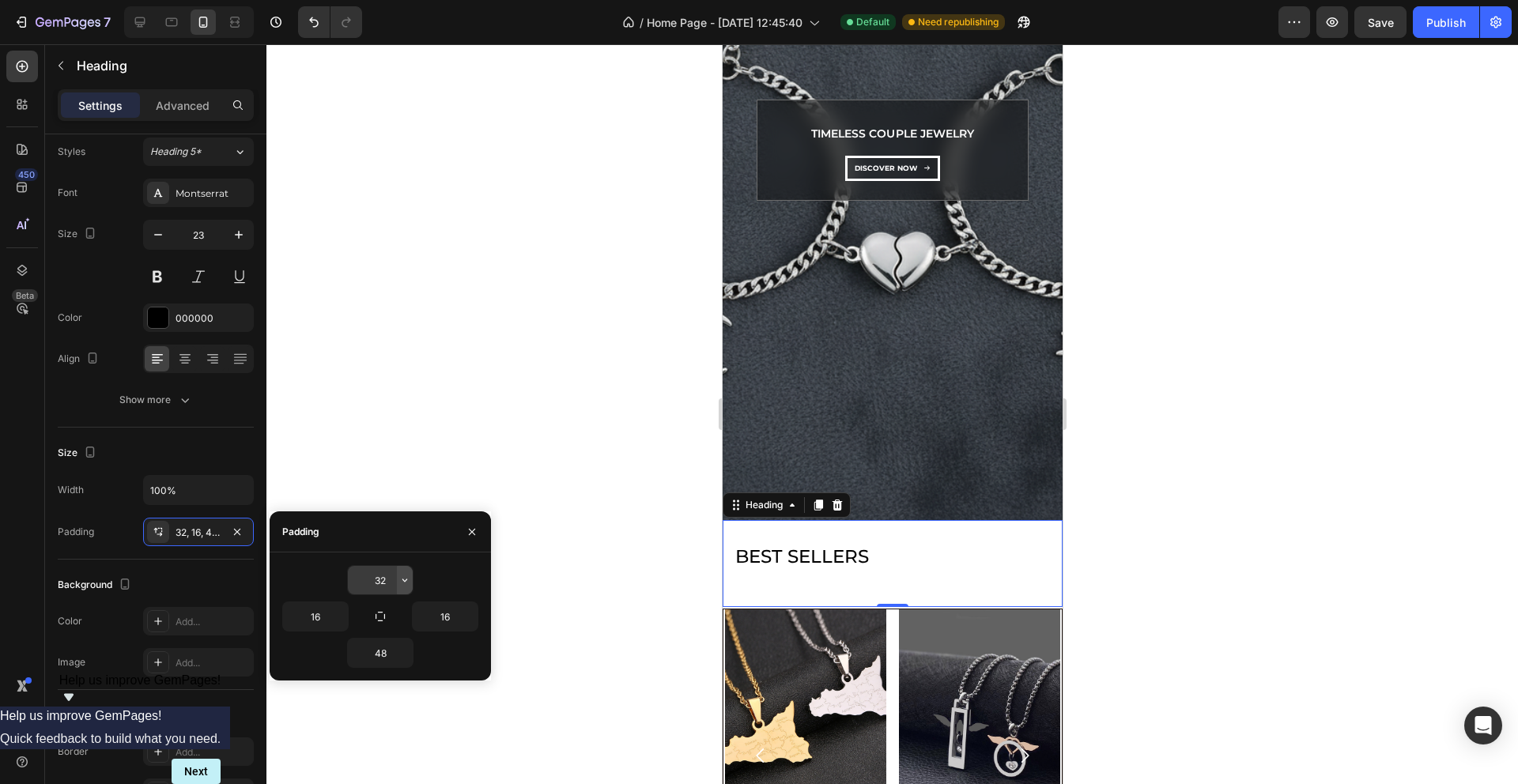
click at [403, 581] on icon "button" at bounding box center [404, 579] width 13 height 13
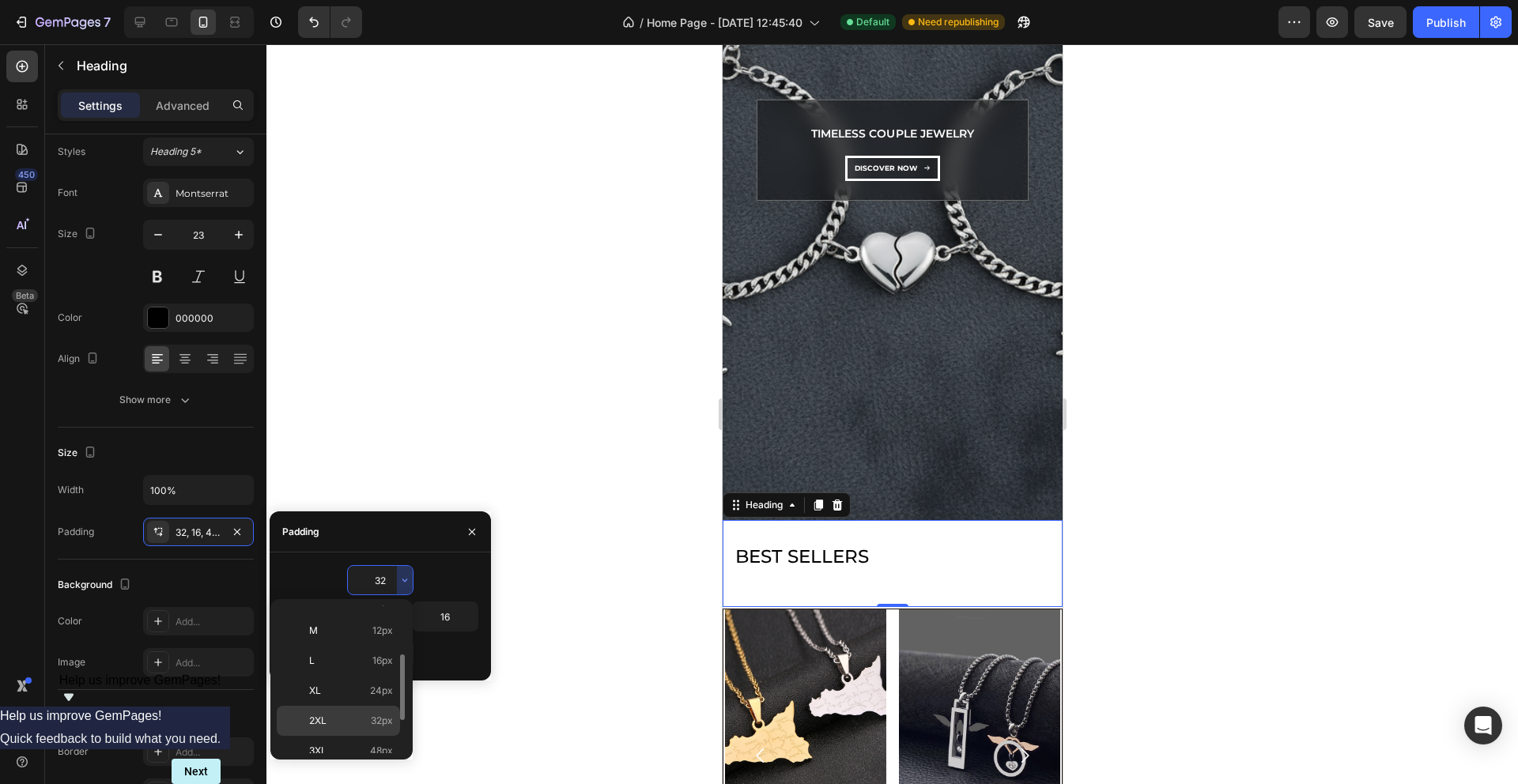
scroll to position [145, 0]
click at [383, 707] on div "3XL 48px" at bounding box center [338, 715] width 124 height 30
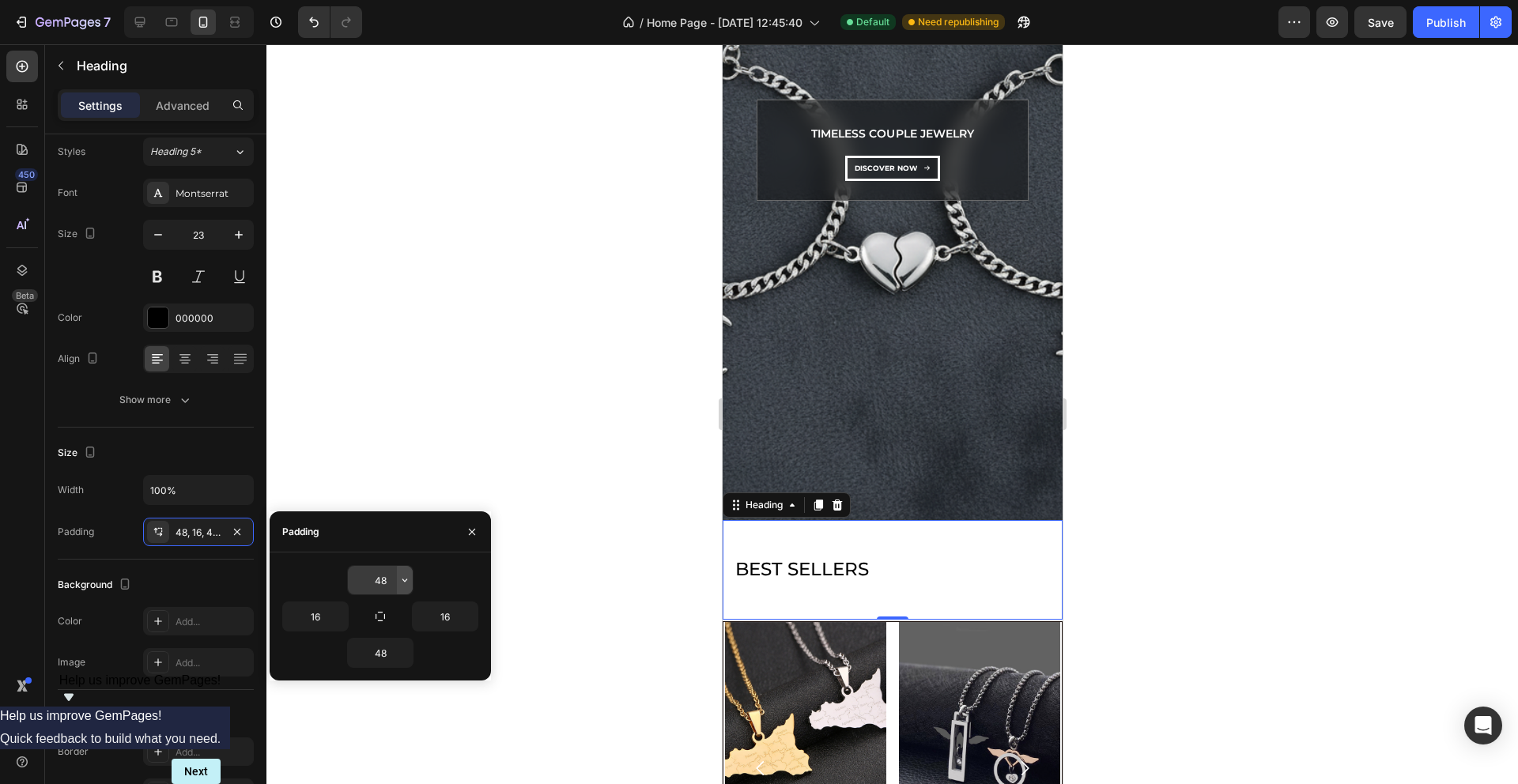
click at [404, 573] on icon "button" at bounding box center [404, 579] width 13 height 13
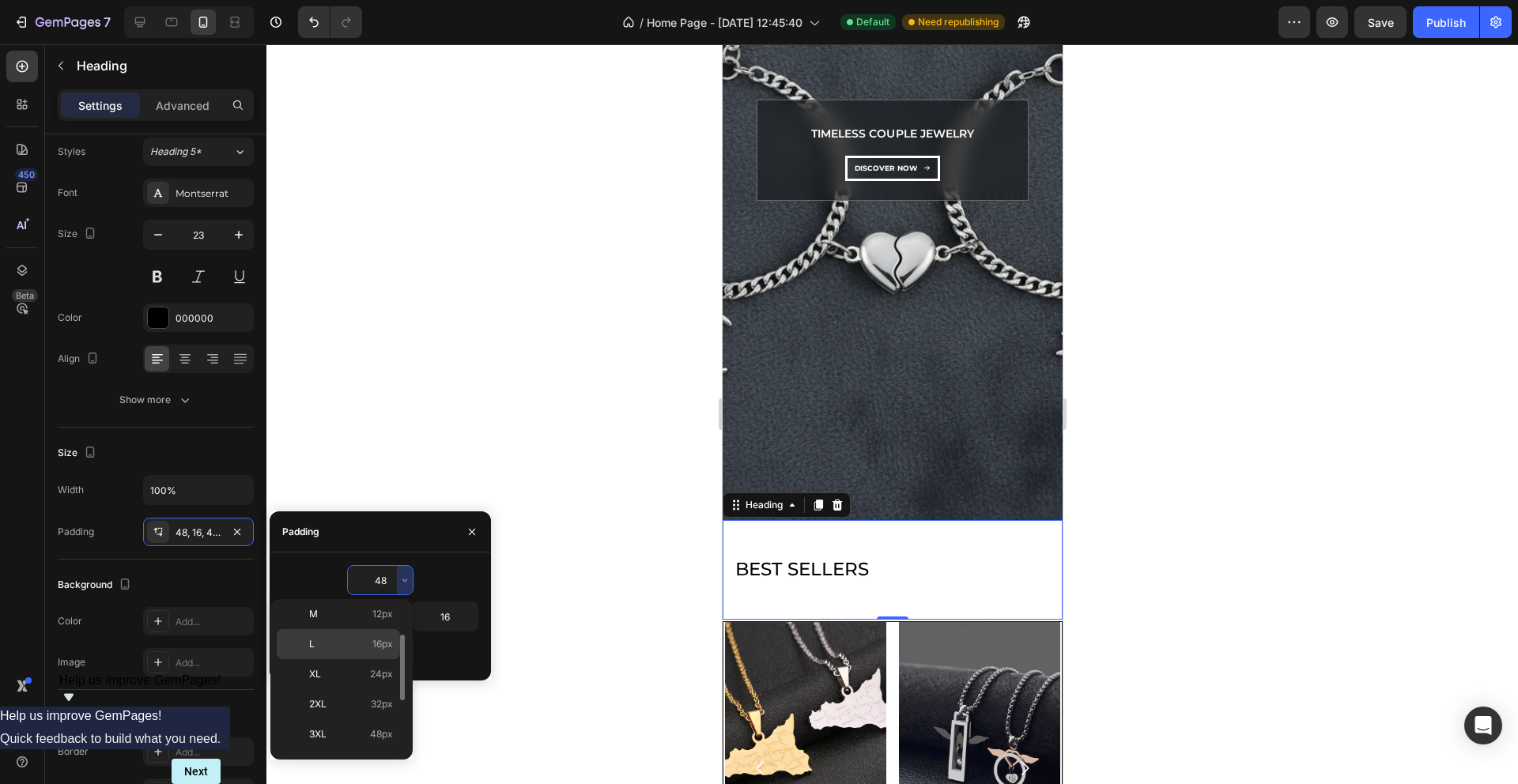
scroll to position [138, 0]
click at [382, 698] on span "32px" at bounding box center [382, 692] width 22 height 14
type input "32"
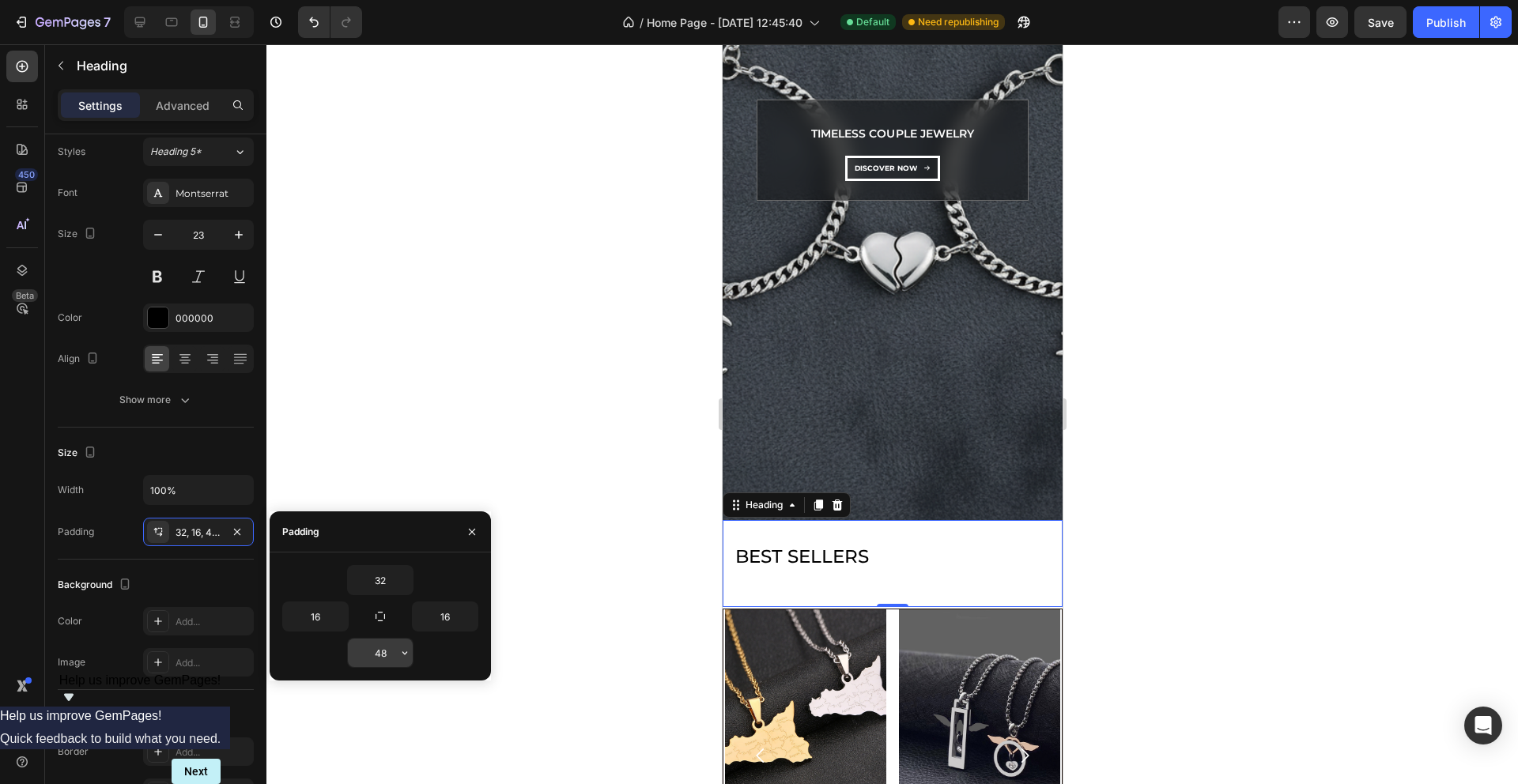
click at [403, 651] on icon "button" at bounding box center [404, 653] width 13 height 13
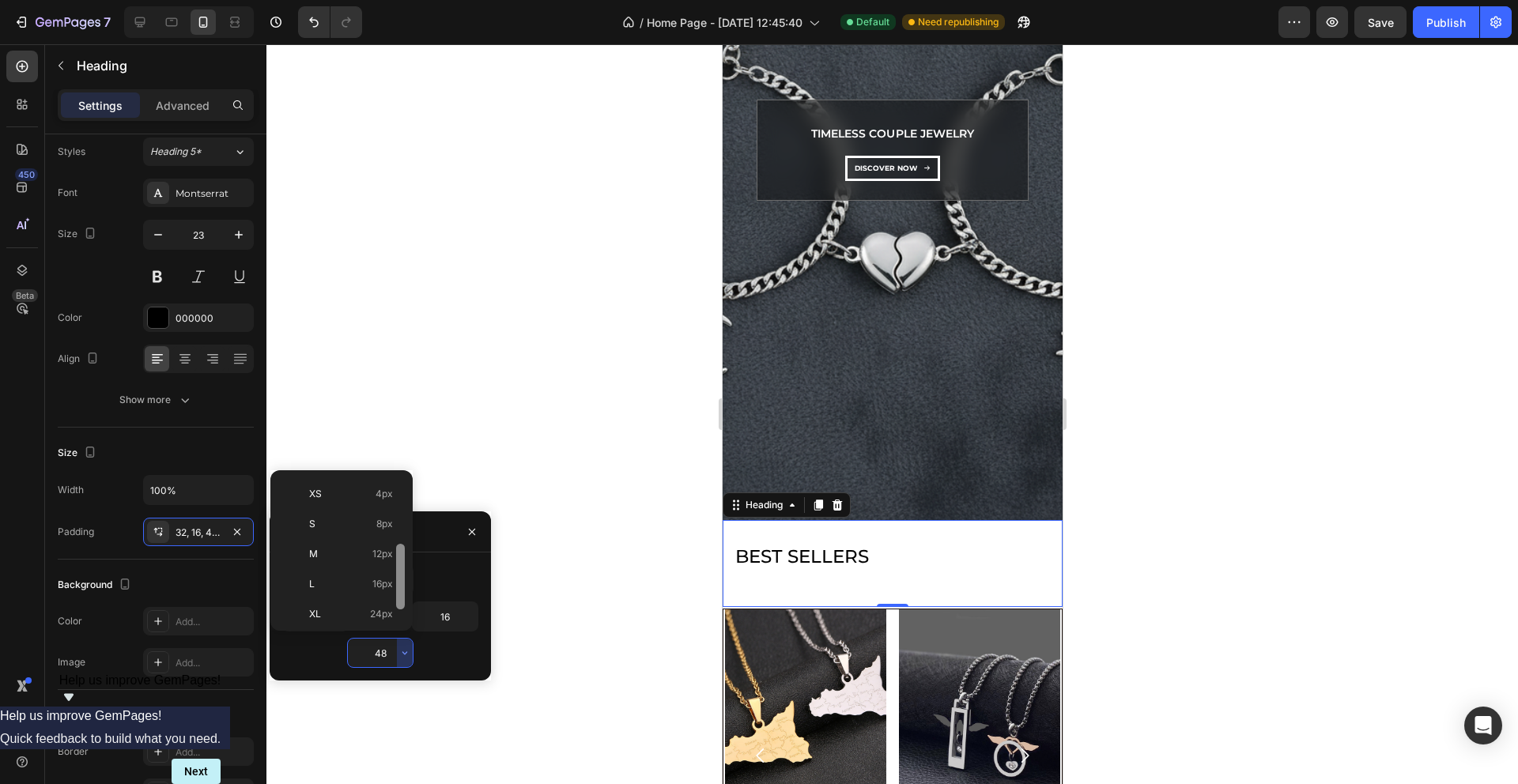
scroll to position [96, 0]
click at [384, 597] on div "2XL 32px" at bounding box center [338, 606] width 124 height 30
type input "32"
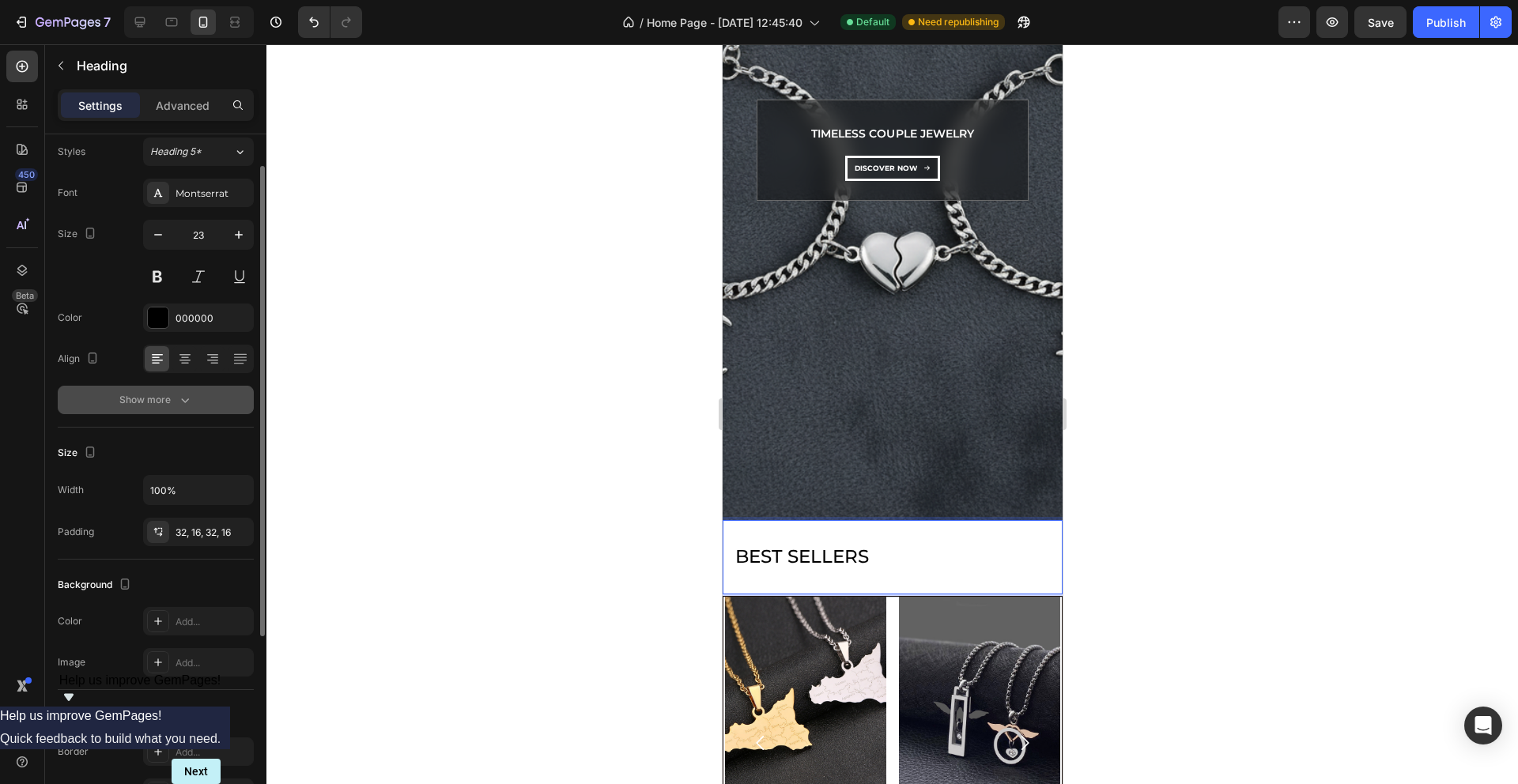
click at [183, 392] on icon "button" at bounding box center [185, 400] width 16 height 16
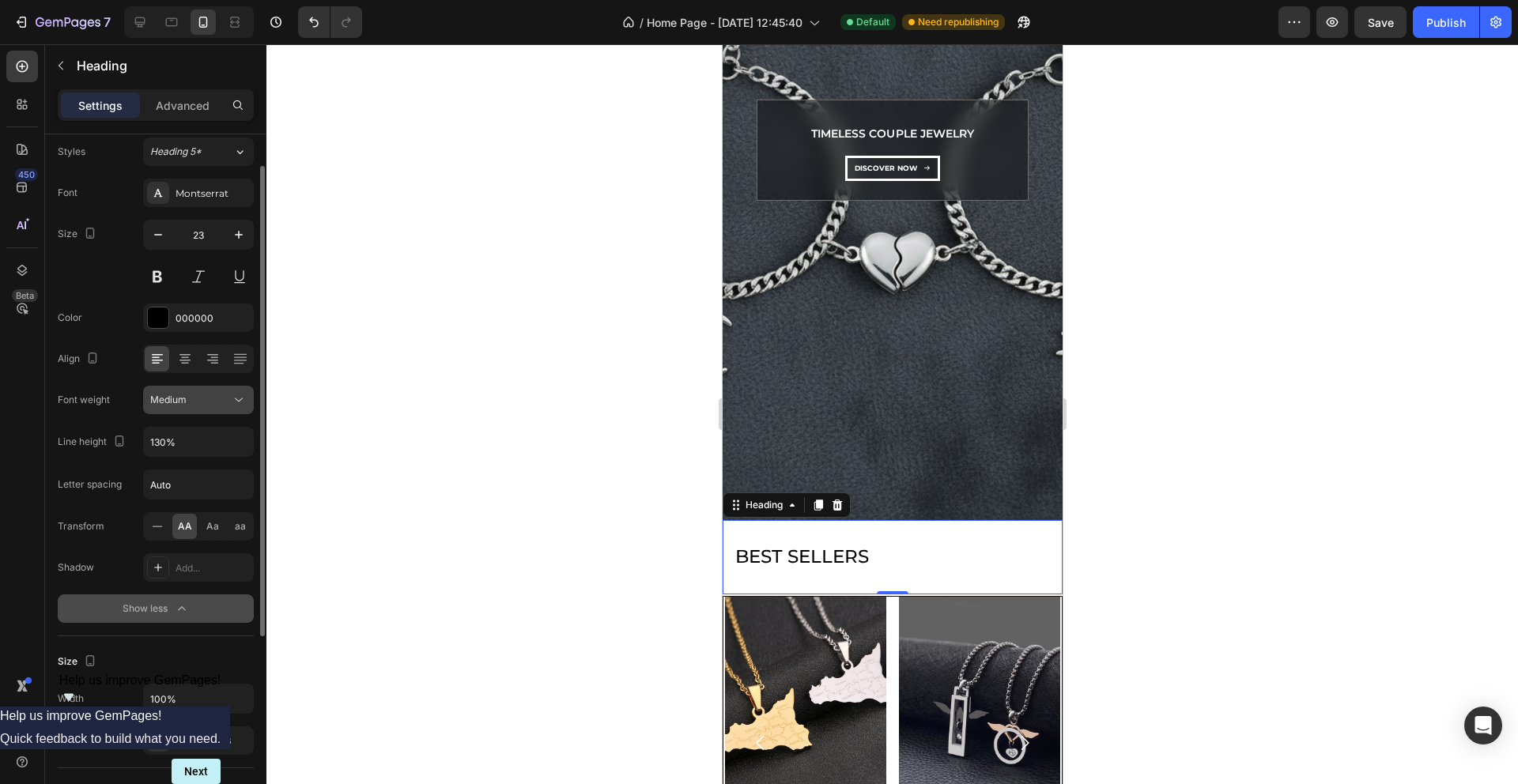
click at [247, 407] on button "Medium" at bounding box center [199, 399] width 111 height 29
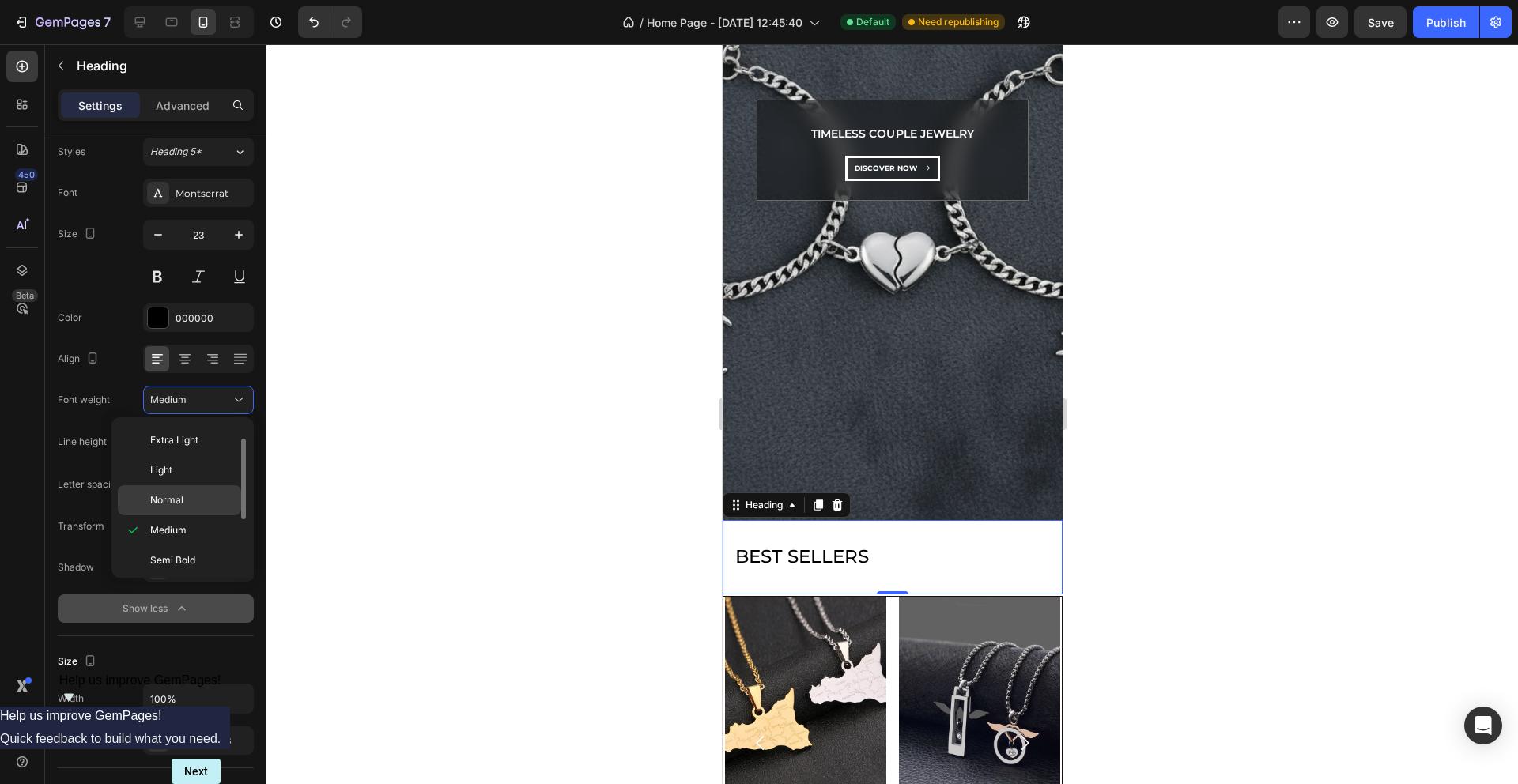
click at [177, 494] on span "Normal" at bounding box center [167, 500] width 34 height 14
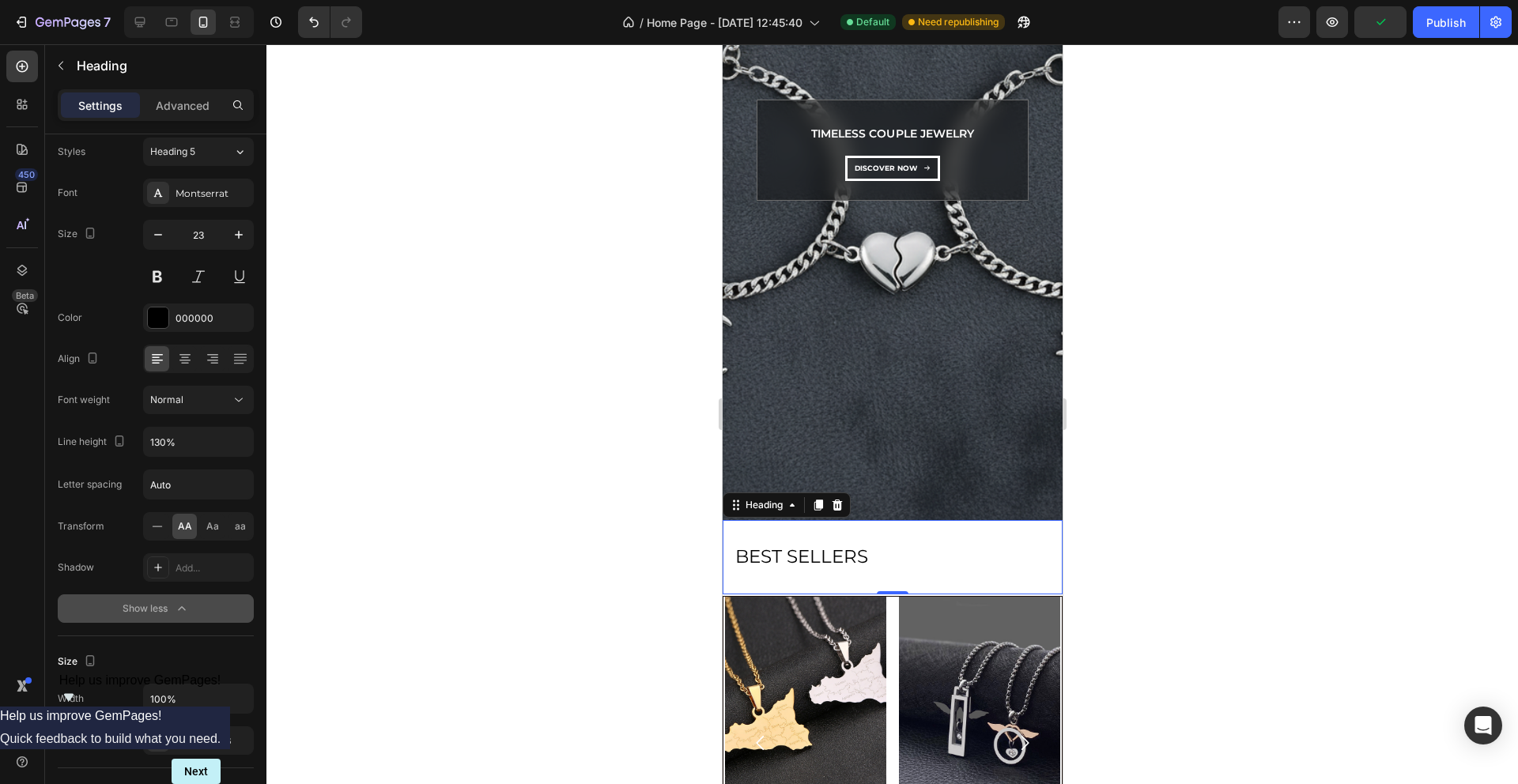
click at [559, 408] on div at bounding box center [892, 414] width 1252 height 740
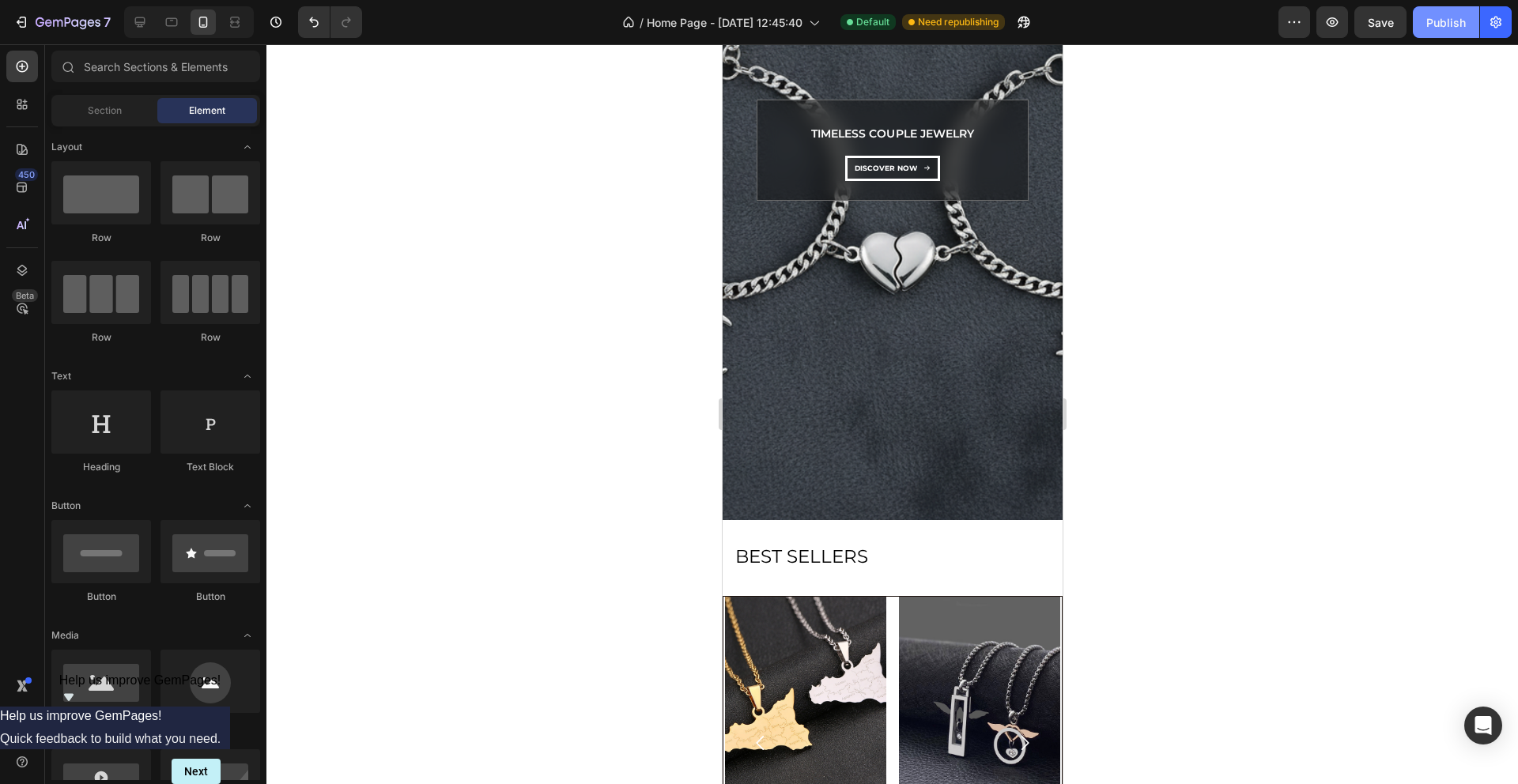
click at [1442, 28] on div "Publish" at bounding box center [1446, 22] width 40 height 17
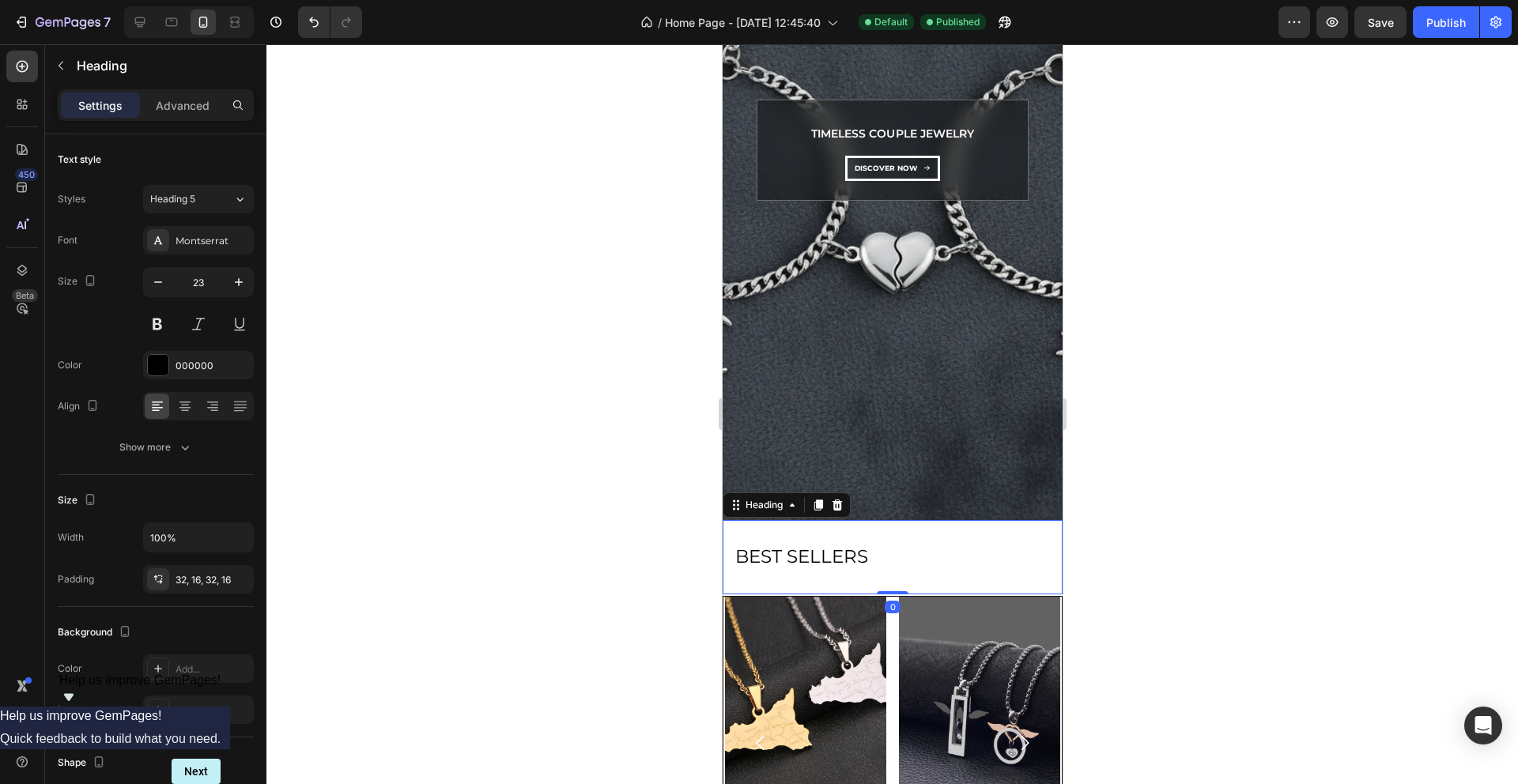
click at [893, 551] on p "BEST SELLERS" at bounding box center [892, 558] width 314 height 24
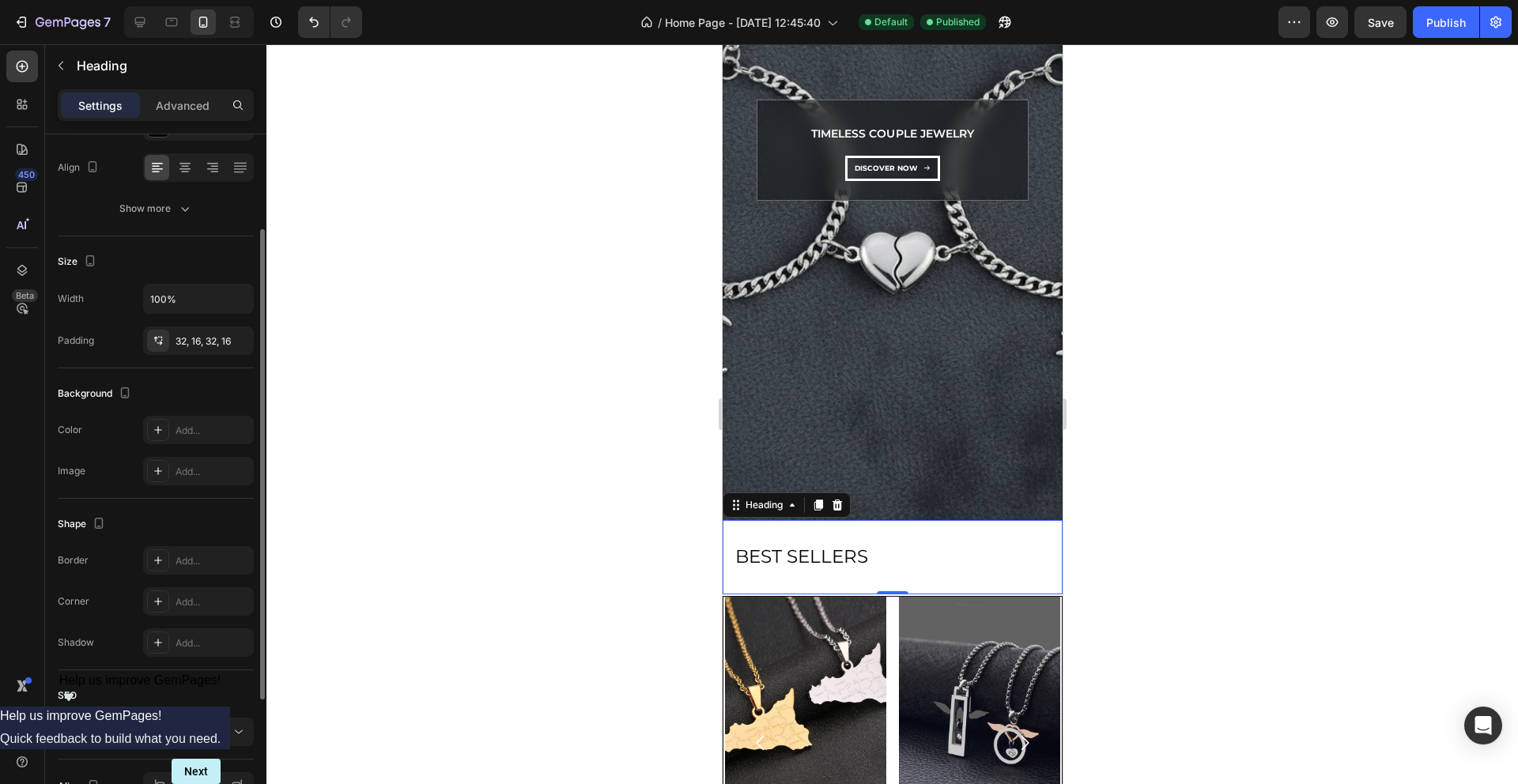
scroll to position [74, 0]
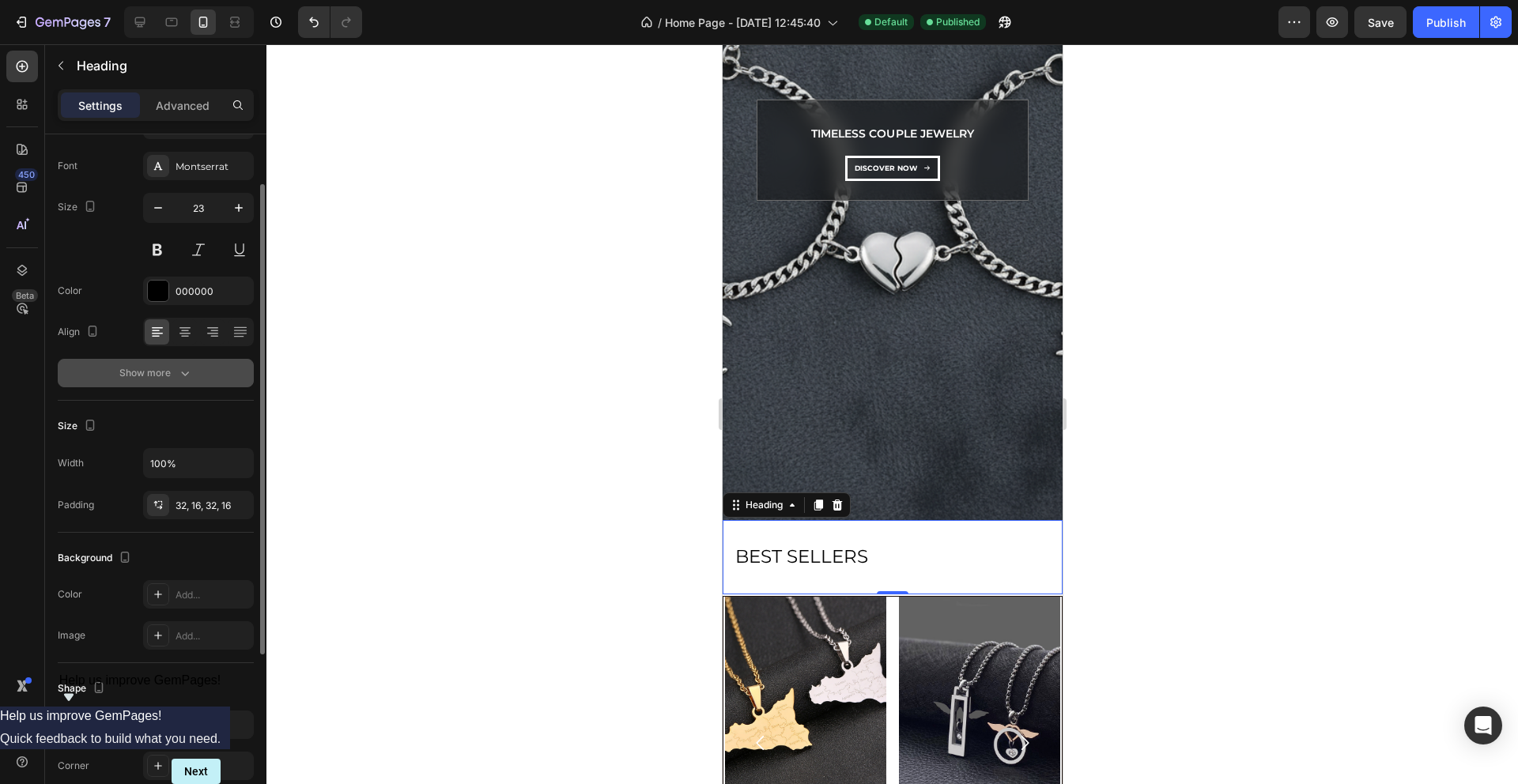
click at [177, 373] on icon "button" at bounding box center [185, 373] width 16 height 16
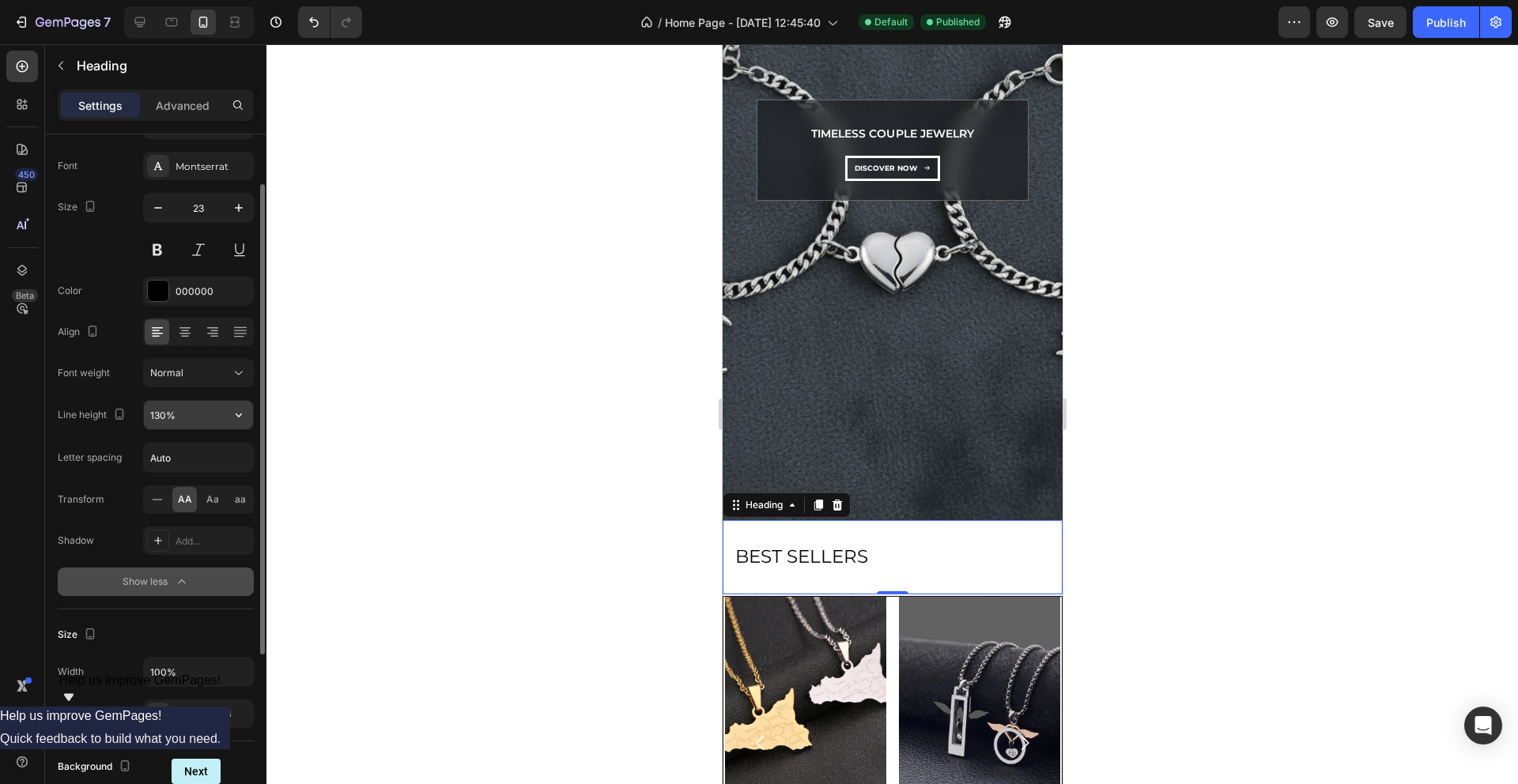
click at [161, 415] on input "130%" at bounding box center [199, 414] width 109 height 29
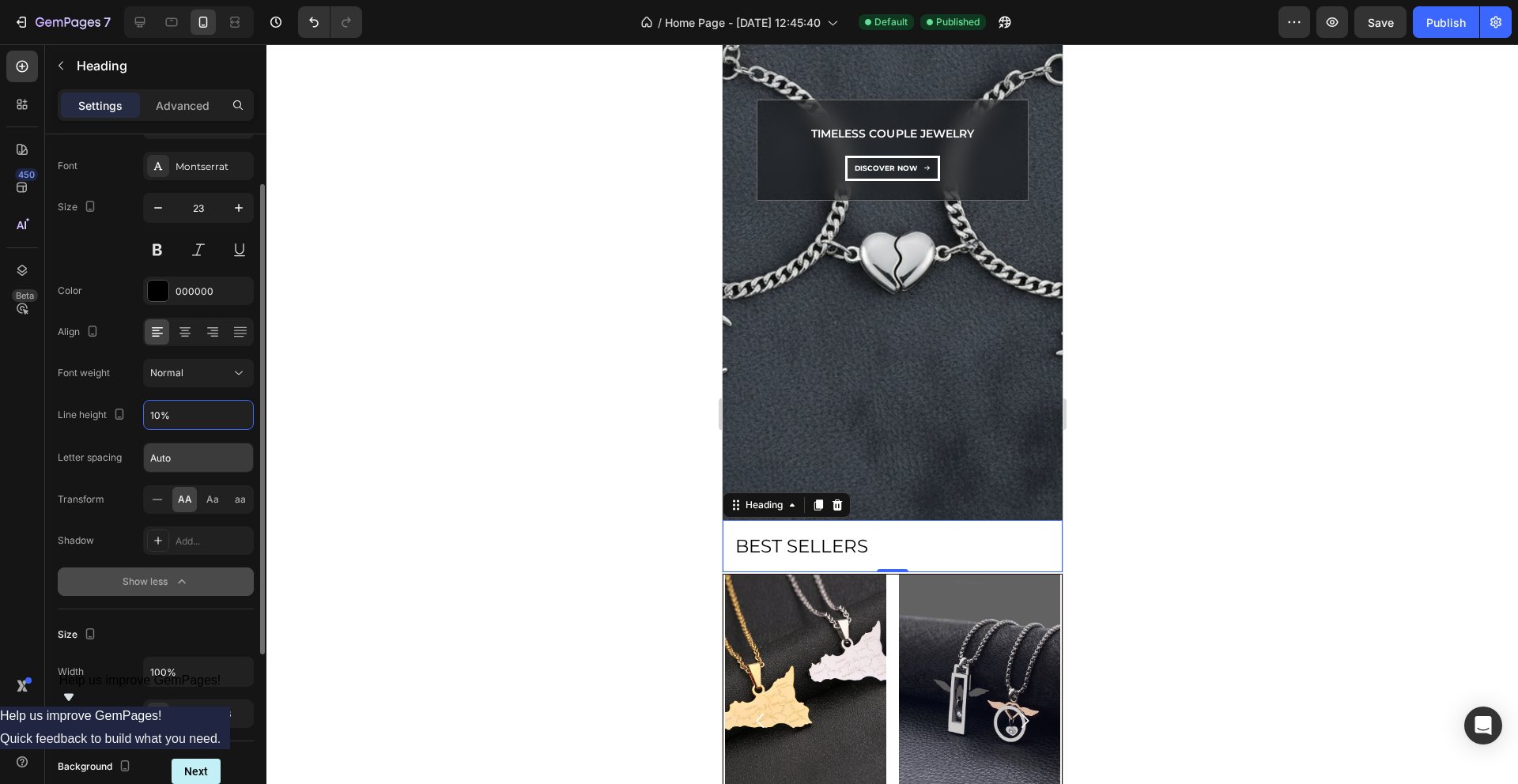
type input "180%"
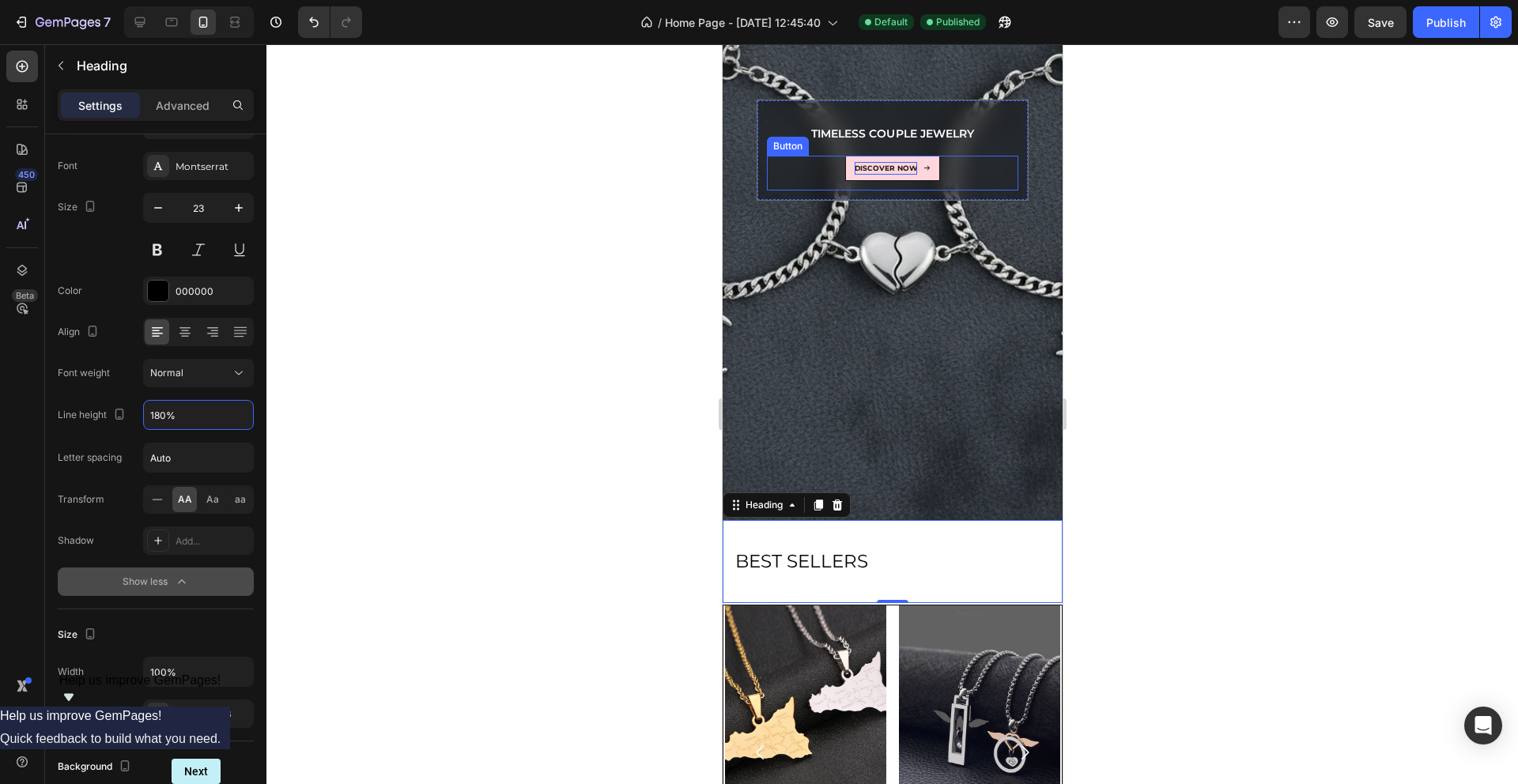
click at [891, 167] on p "dıscover now" at bounding box center [885, 168] width 62 height 13
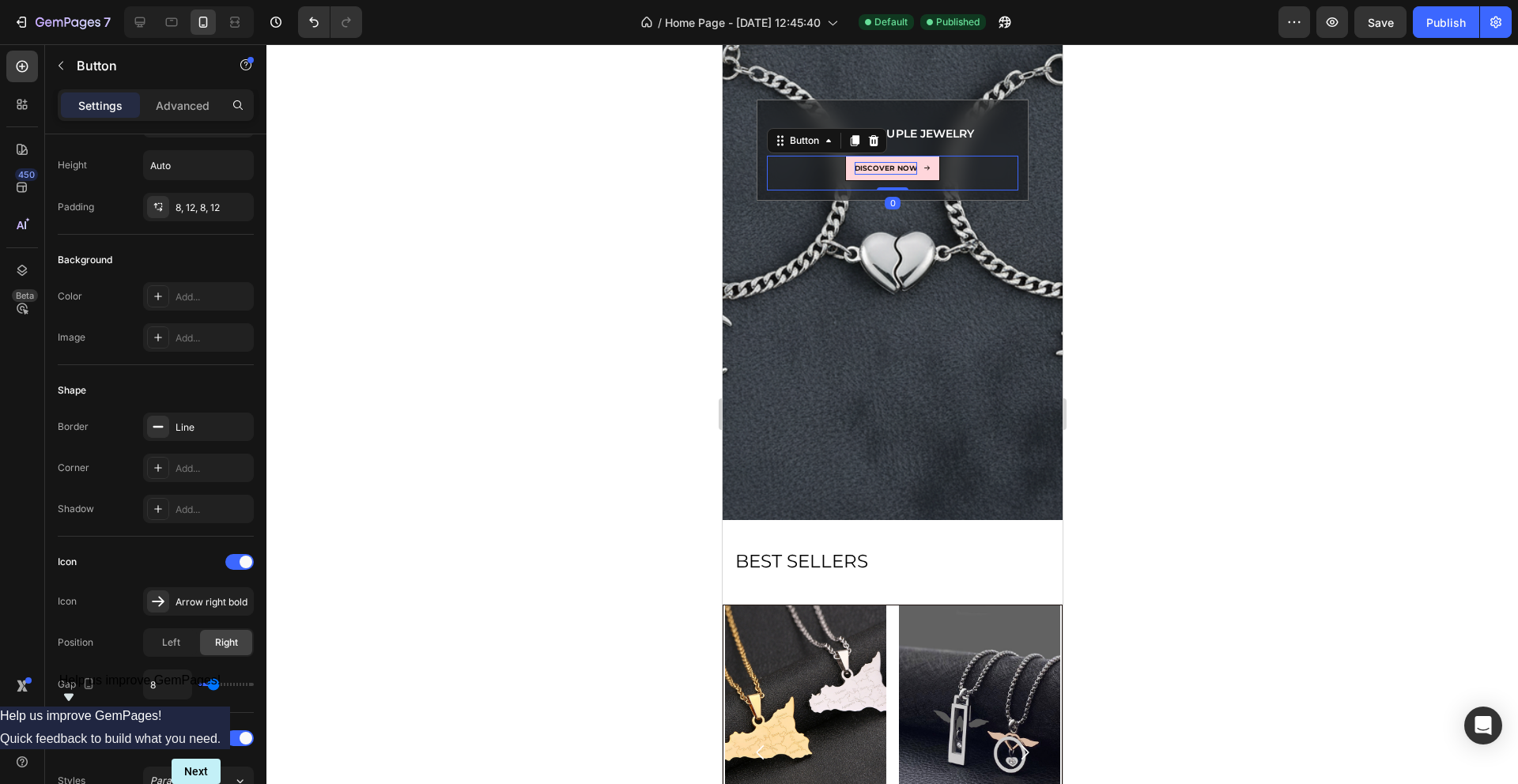
scroll to position [0, 0]
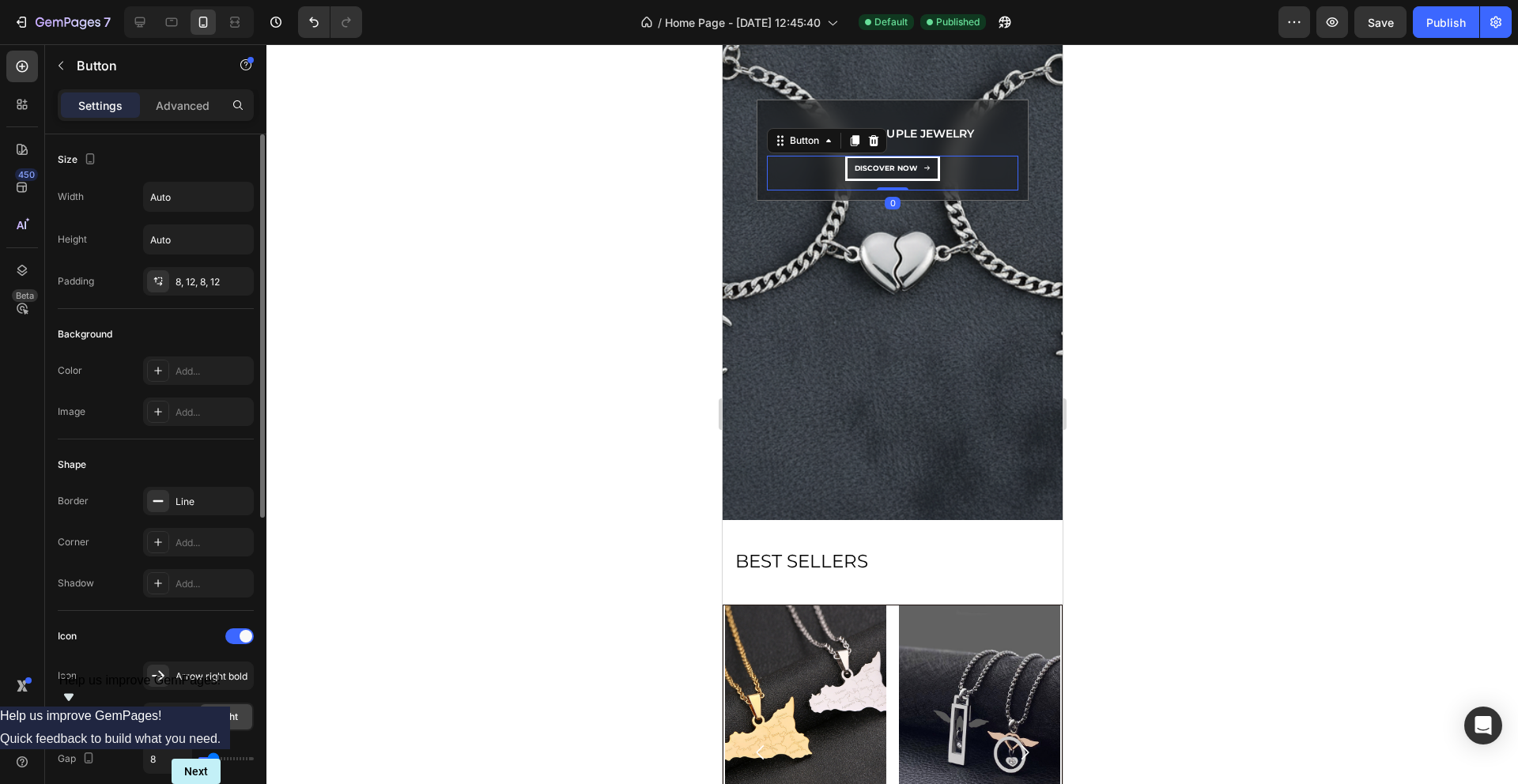
click at [886, 132] on div "Button" at bounding box center [827, 141] width 121 height 26
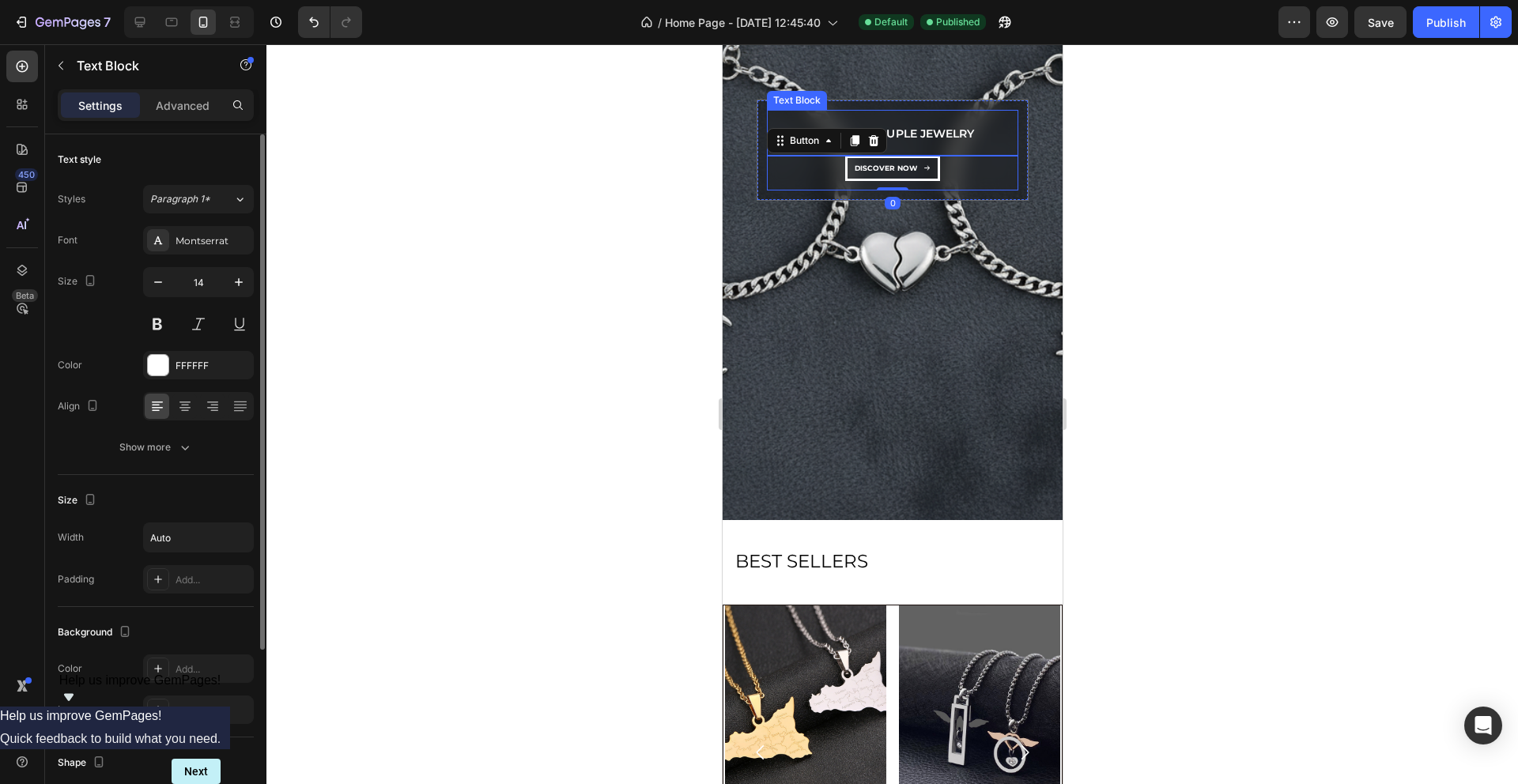
click at [926, 128] on p "Timeless Couple Jewelry" at bounding box center [892, 134] width 162 height 20
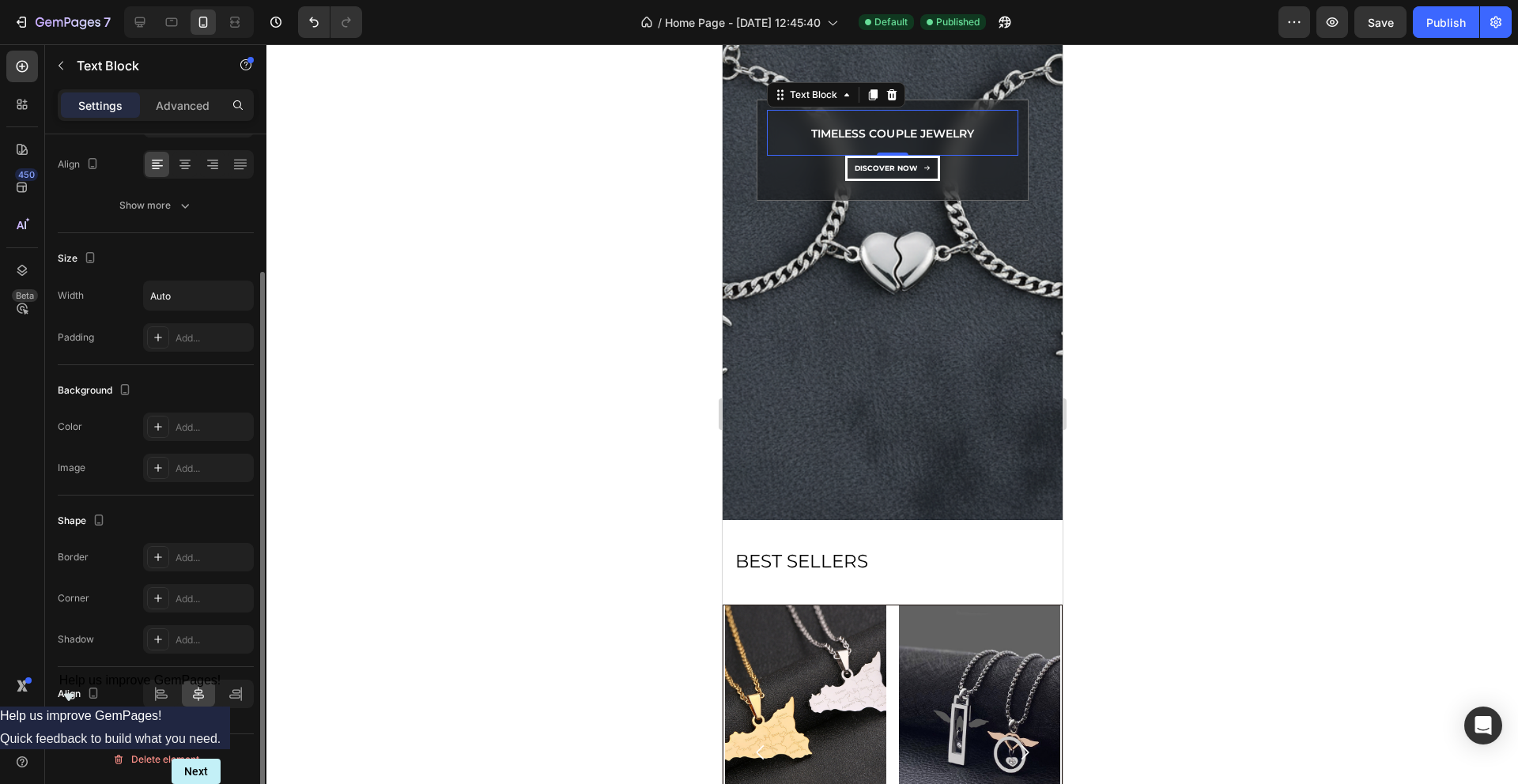
scroll to position [134, 0]
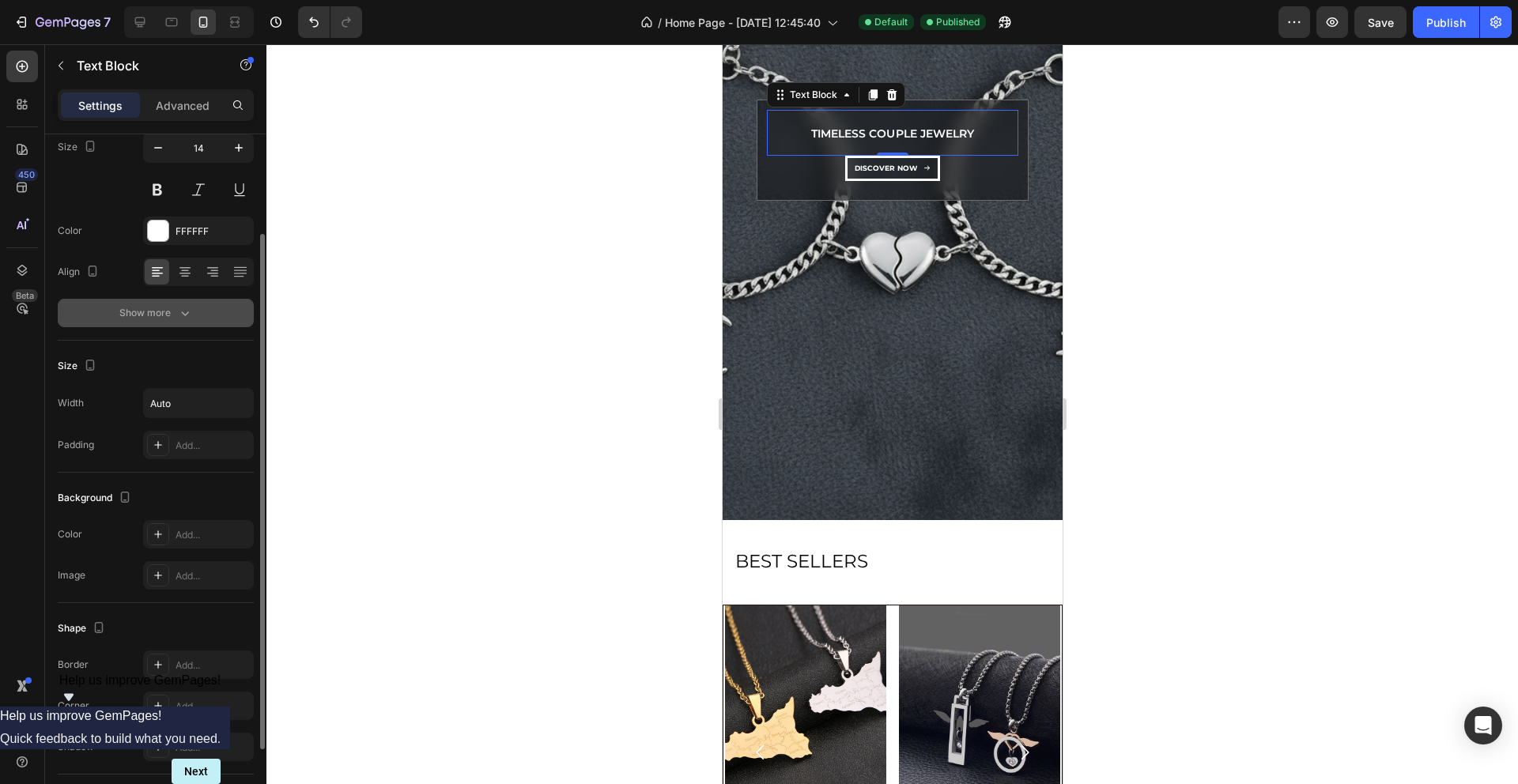
click at [174, 315] on div "Show more" at bounding box center [156, 313] width 73 height 16
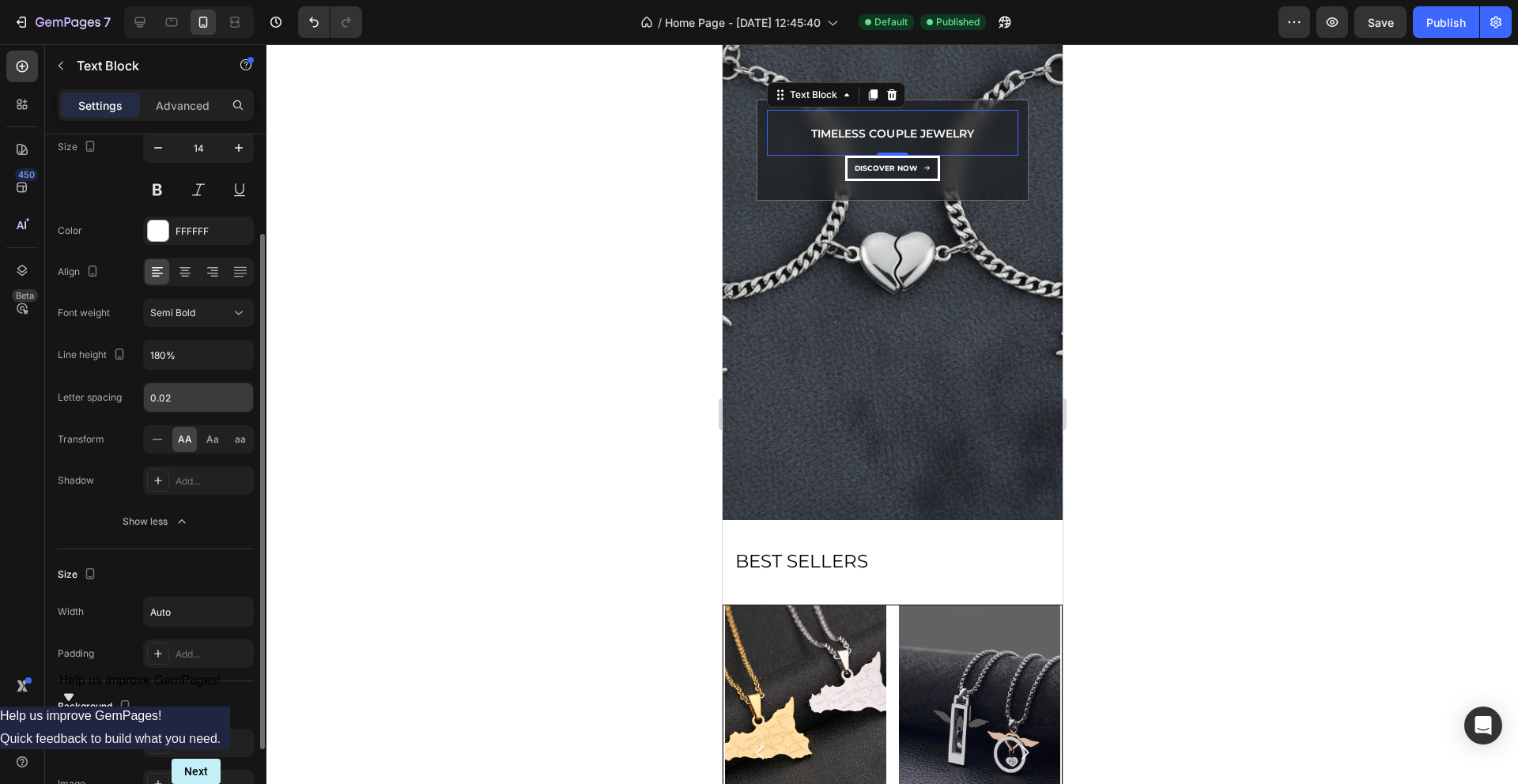
click at [189, 392] on input "0.02" at bounding box center [199, 397] width 109 height 29
click at [805, 566] on p "BEST SELLERS" at bounding box center [892, 562] width 314 height 33
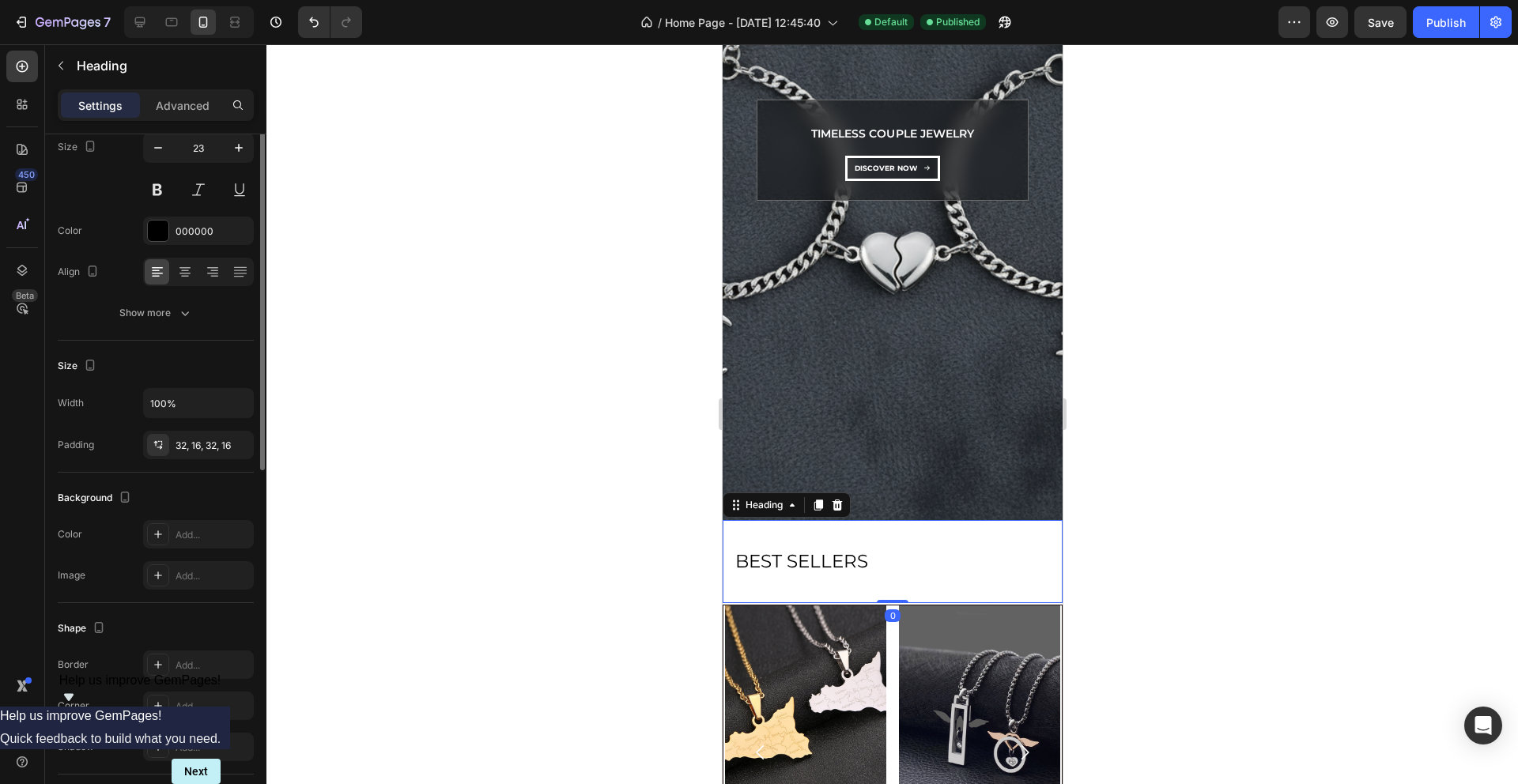
scroll to position [0, 0]
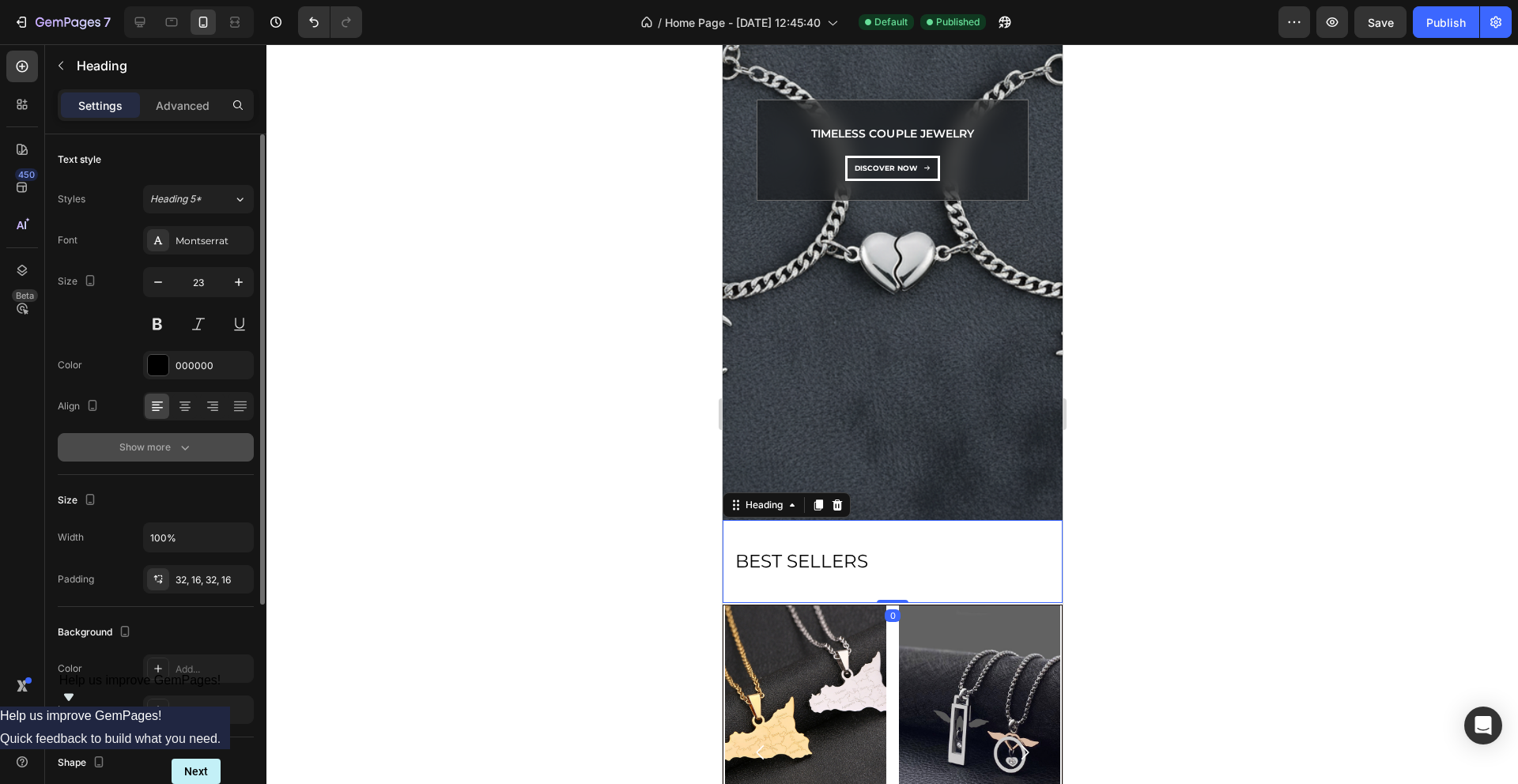
click at [184, 446] on icon "button" at bounding box center [185, 448] width 16 height 16
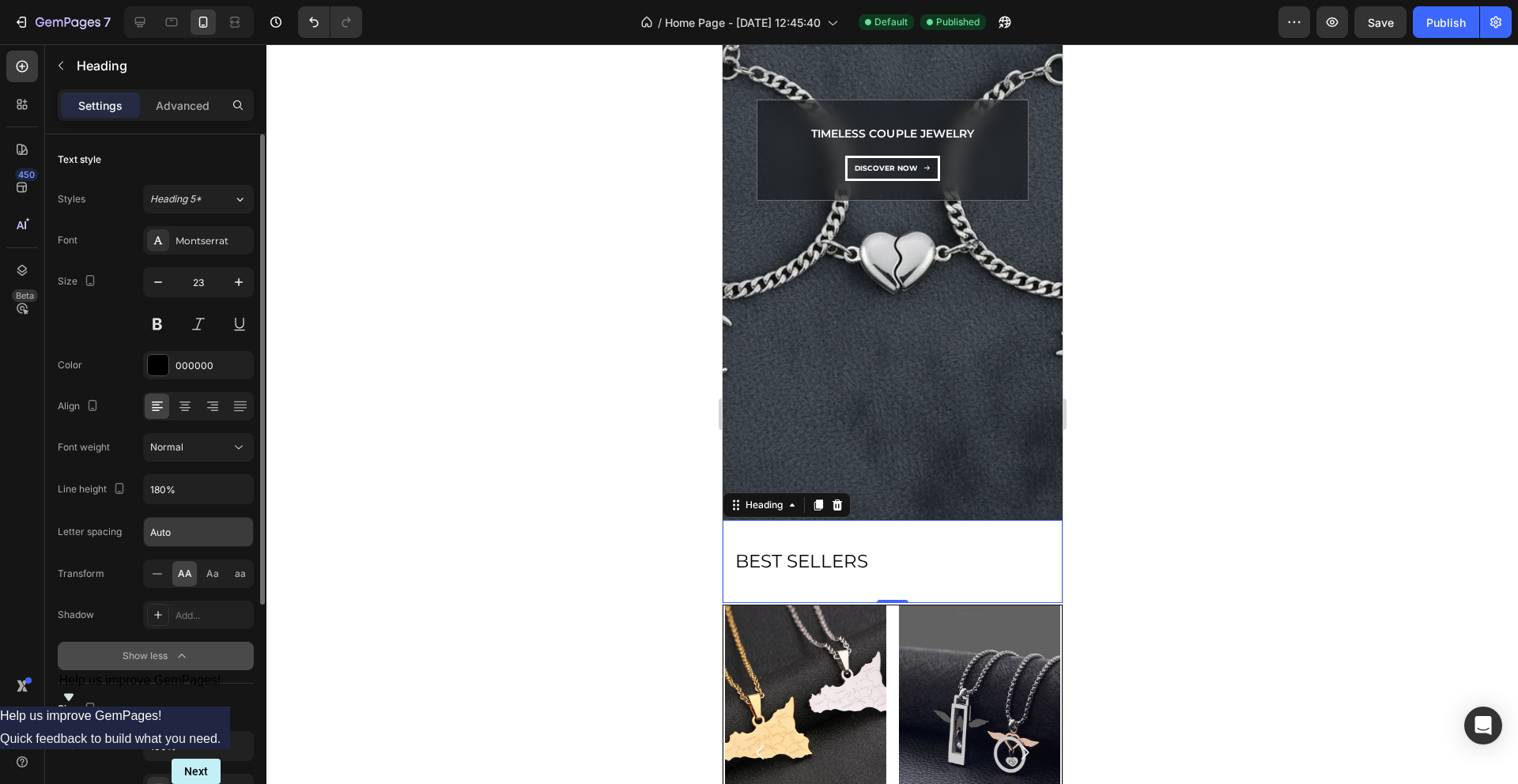
click at [183, 531] on input "Auto" at bounding box center [199, 532] width 109 height 29
paste input "0.02"
type input "0.02"
click at [88, 642] on button "Show less" at bounding box center [155, 655] width 196 height 29
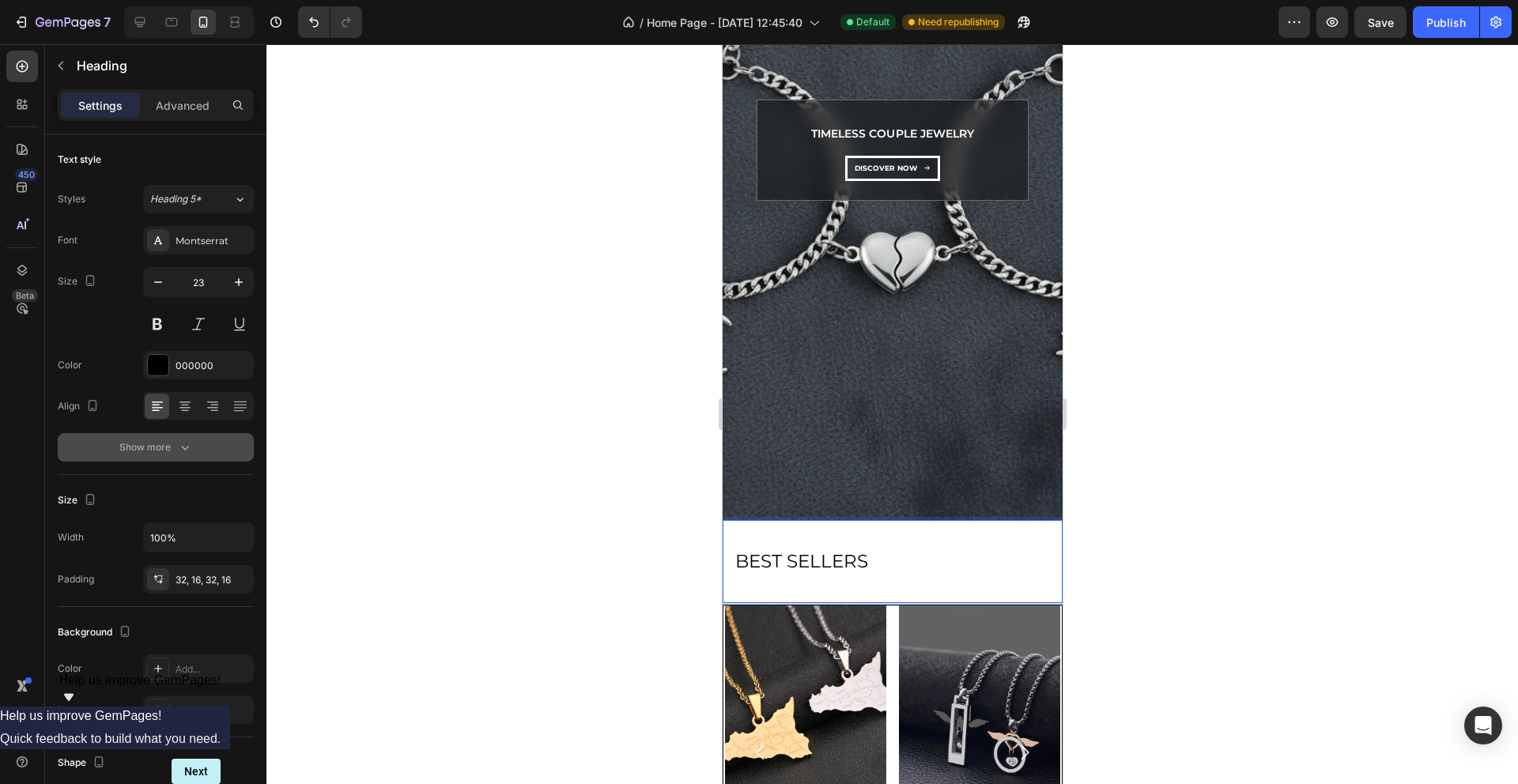
click at [881, 566] on p "BEST SELLERS" at bounding box center [892, 562] width 314 height 33
click at [602, 566] on div at bounding box center [892, 414] width 1252 height 740
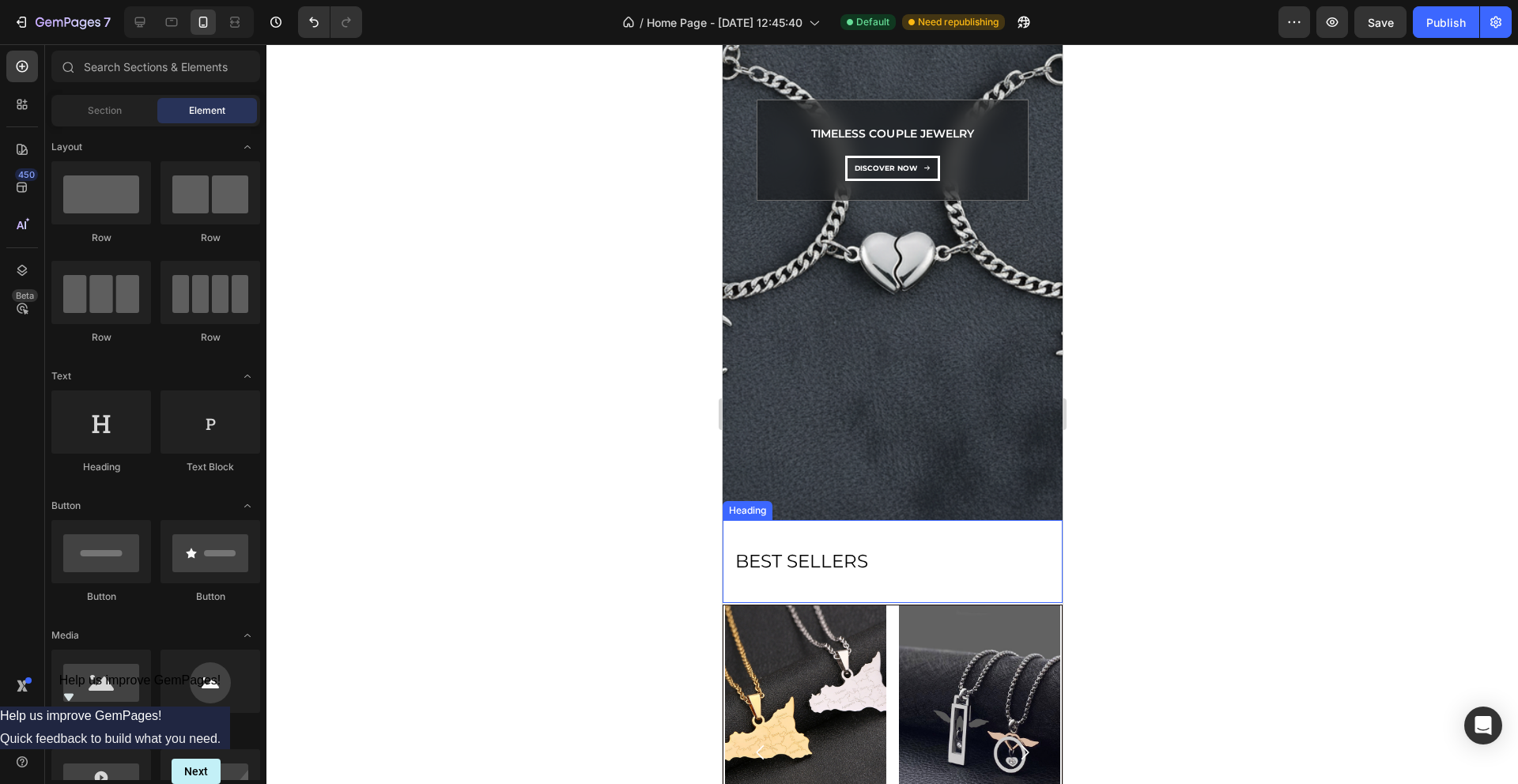
click at [829, 556] on p "BEST SELLERS" at bounding box center [892, 562] width 314 height 33
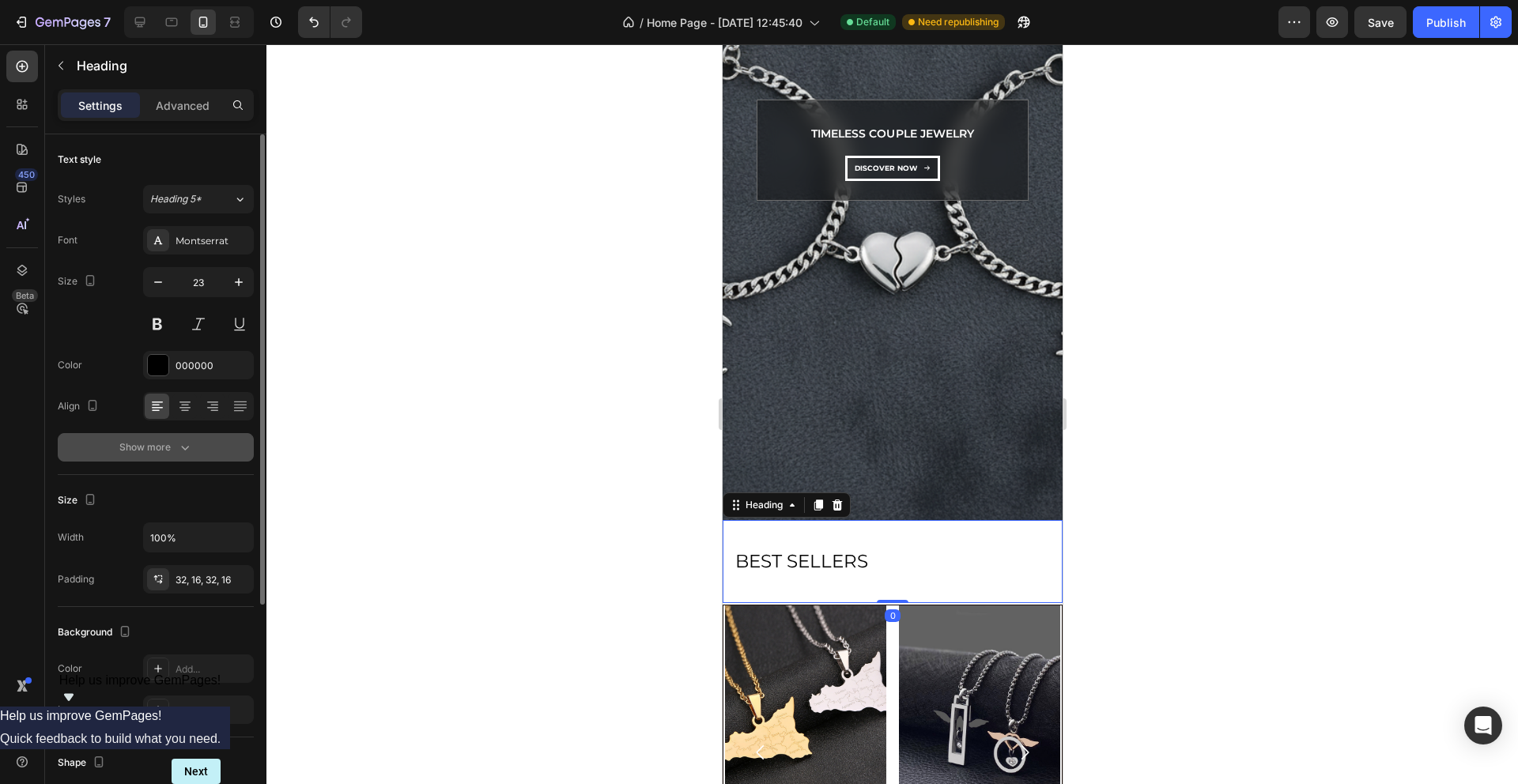
click at [188, 447] on icon "button" at bounding box center [185, 448] width 16 height 16
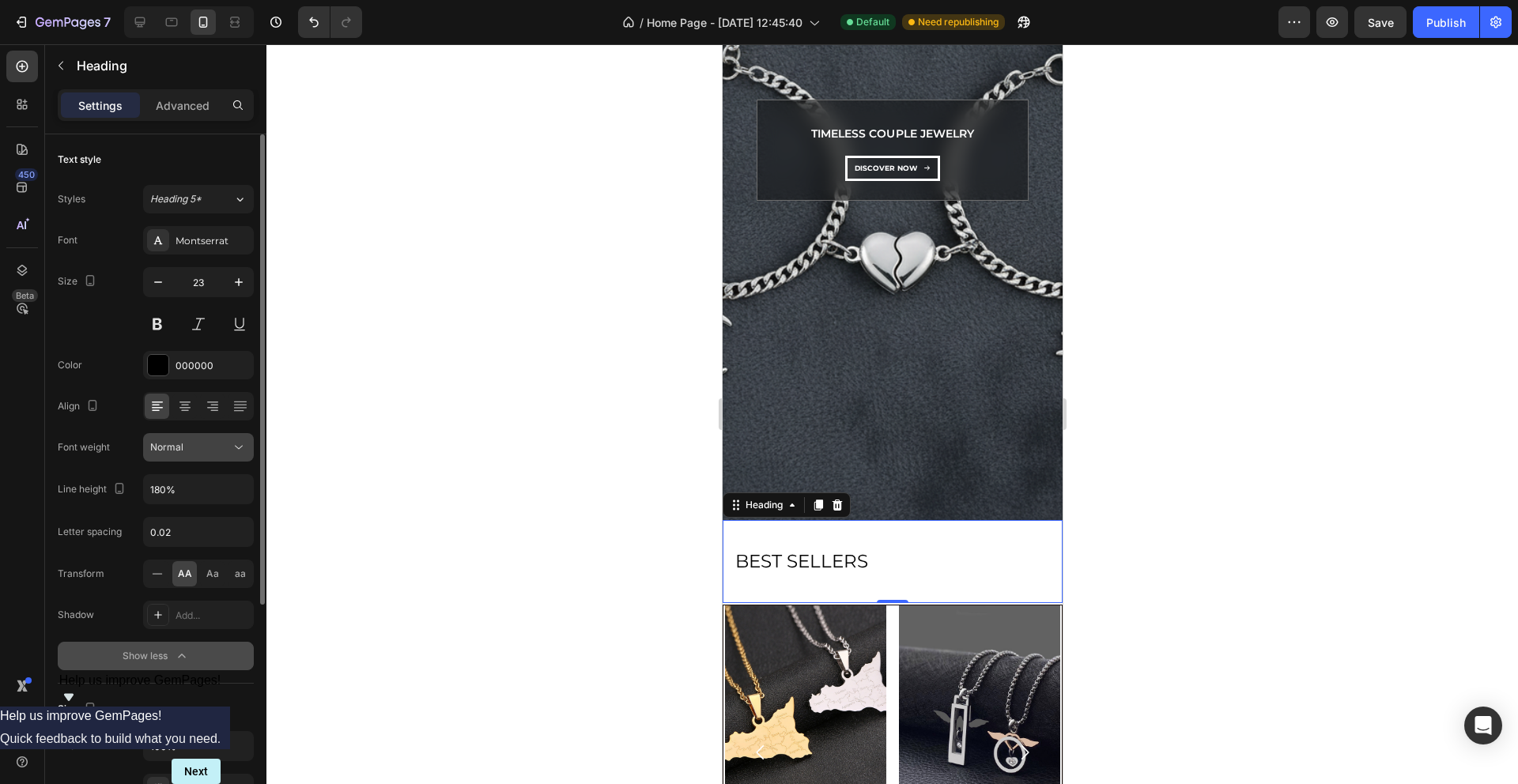
click at [246, 448] on button "Normal" at bounding box center [199, 447] width 111 height 29
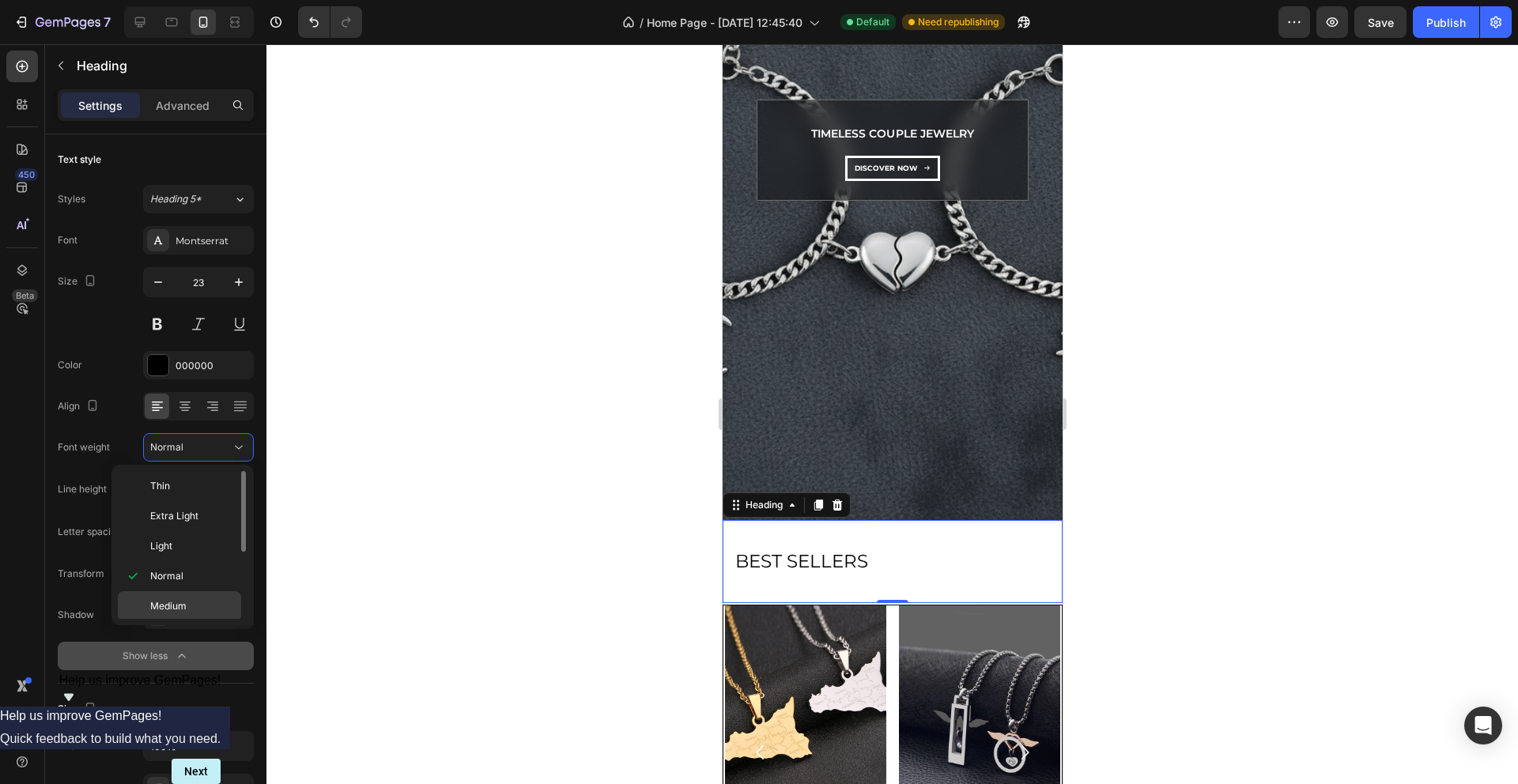
click at [191, 597] on div "Medium" at bounding box center [179, 606] width 124 height 30
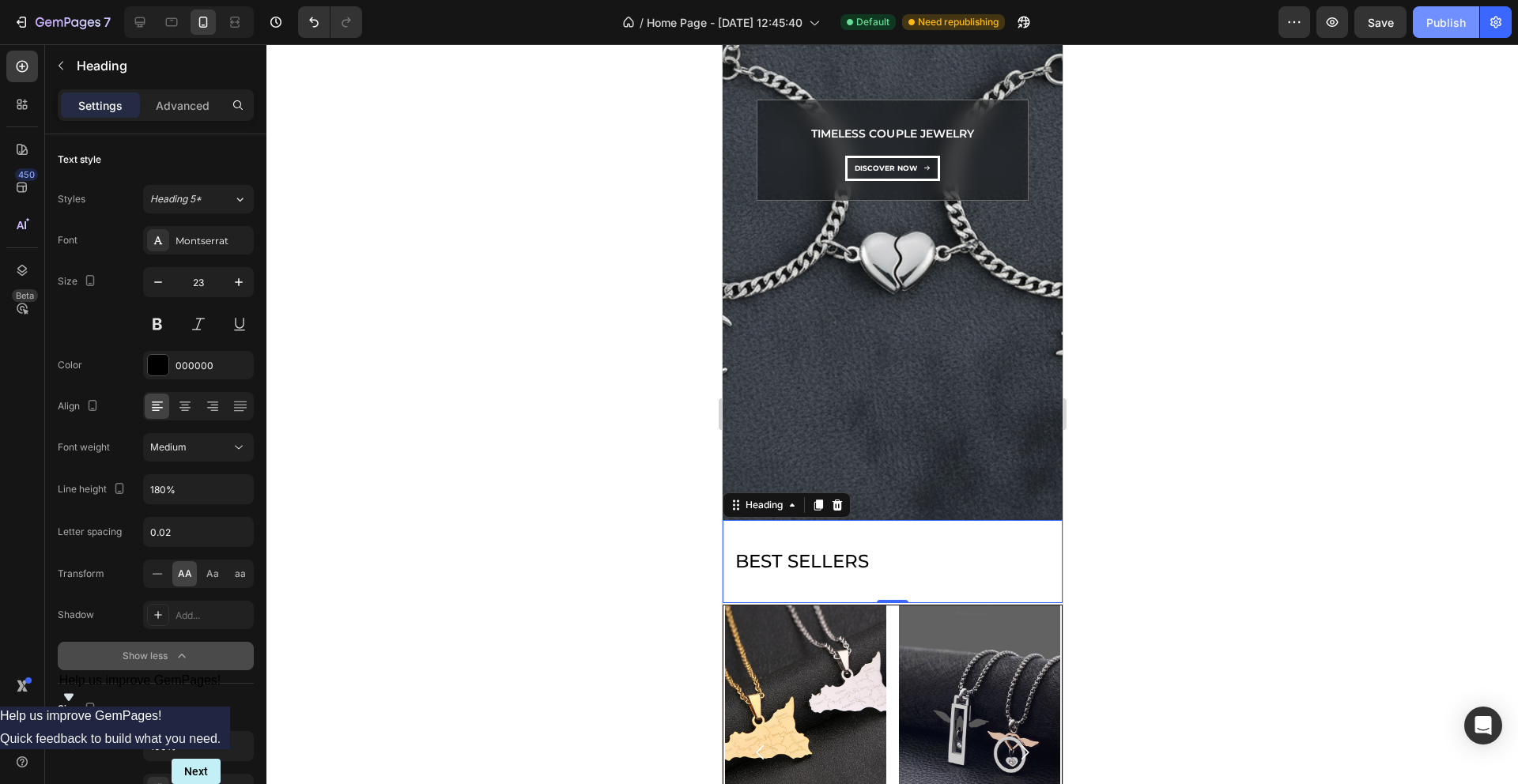
click at [1444, 26] on div "Publish" at bounding box center [1446, 22] width 40 height 17
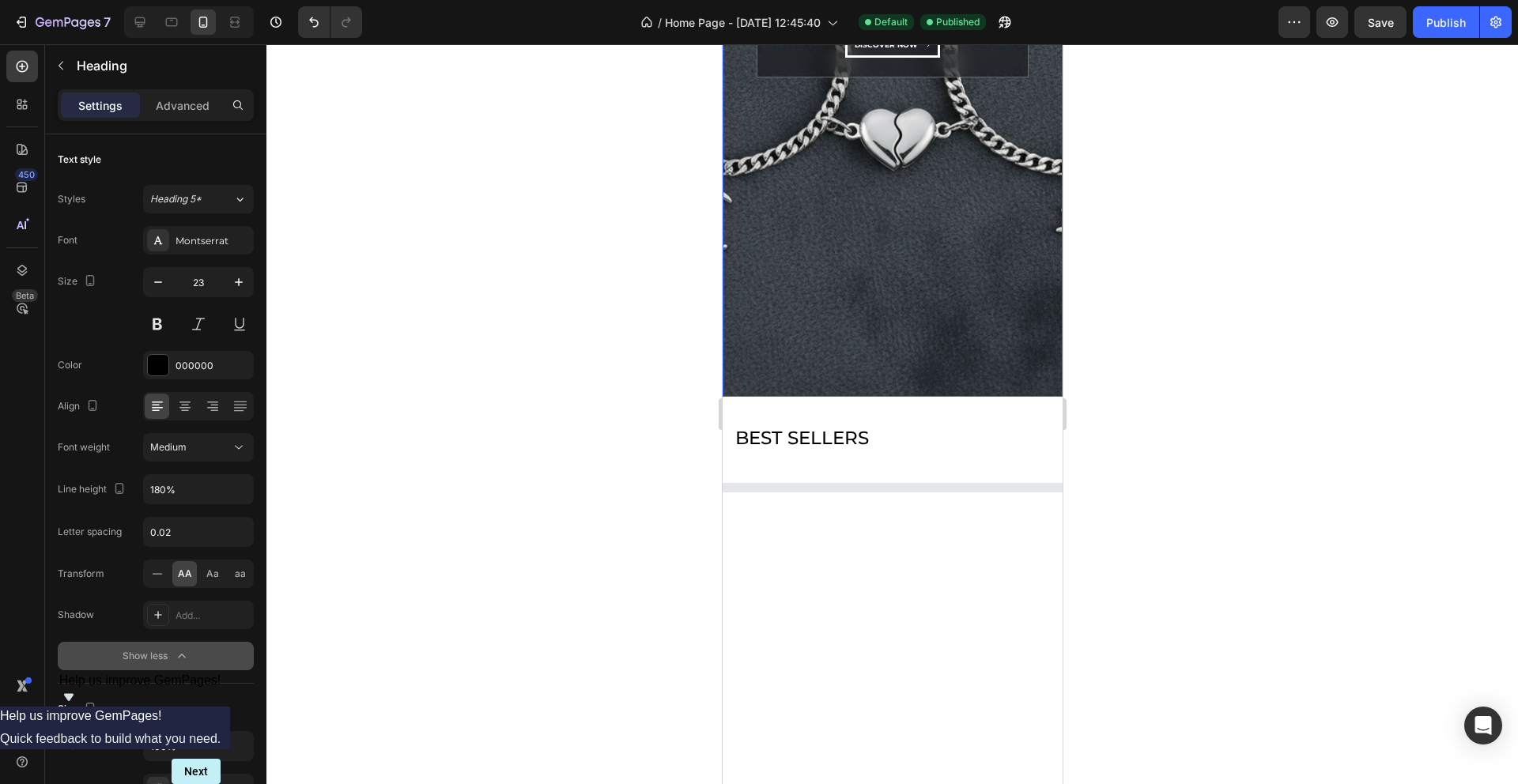
scroll to position [518, 0]
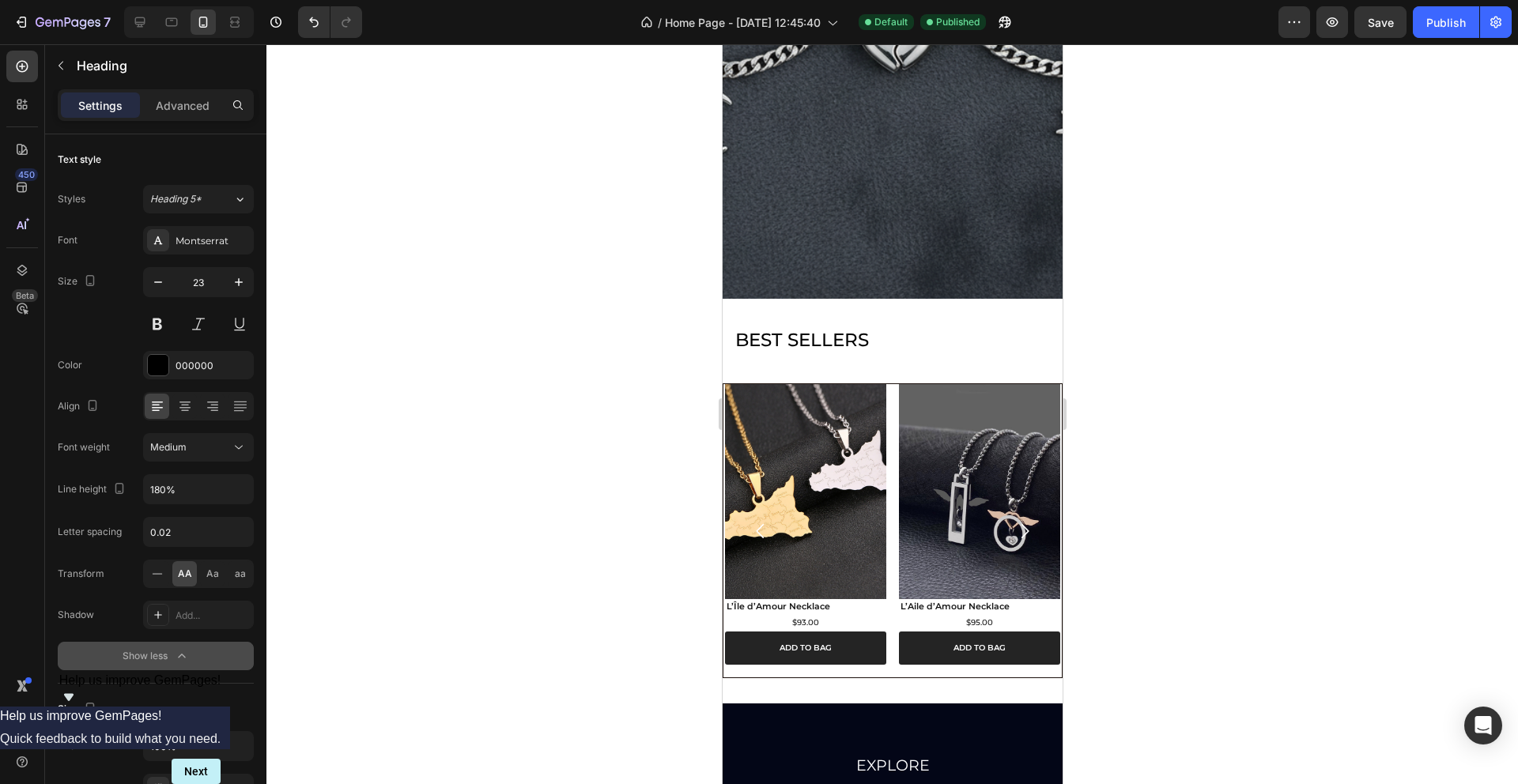
click at [768, 340] on h2 "BEST SELLERS" at bounding box center [892, 340] width 340 height 83
click at [768, 340] on p "BEST SELLERS" at bounding box center [892, 340] width 314 height 33
click at [803, 339] on p "BEST SELLERS" at bounding box center [892, 340] width 314 height 33
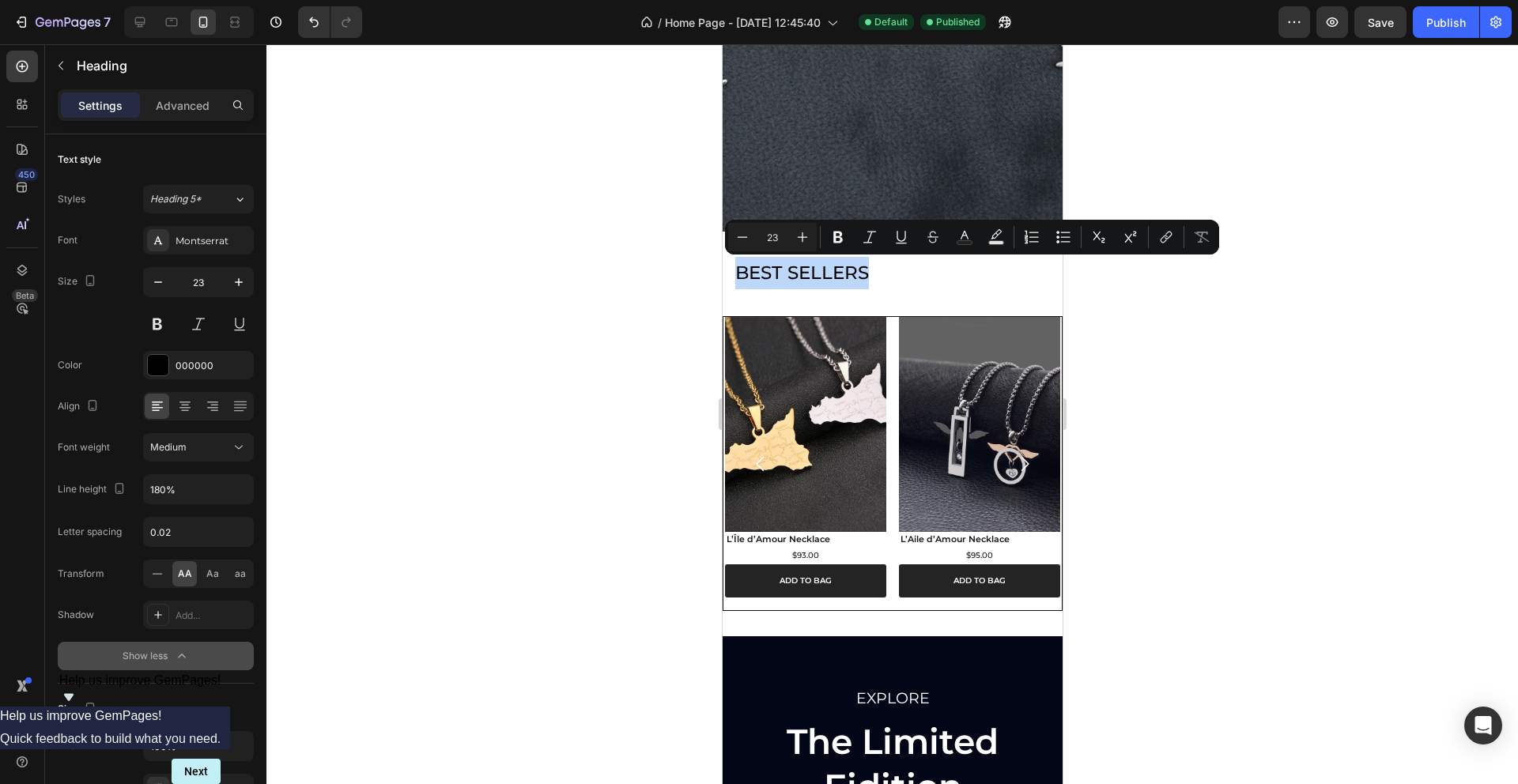
scroll to position [585, 0]
click at [771, 275] on p "BEST SELLERS" at bounding box center [892, 272] width 314 height 33
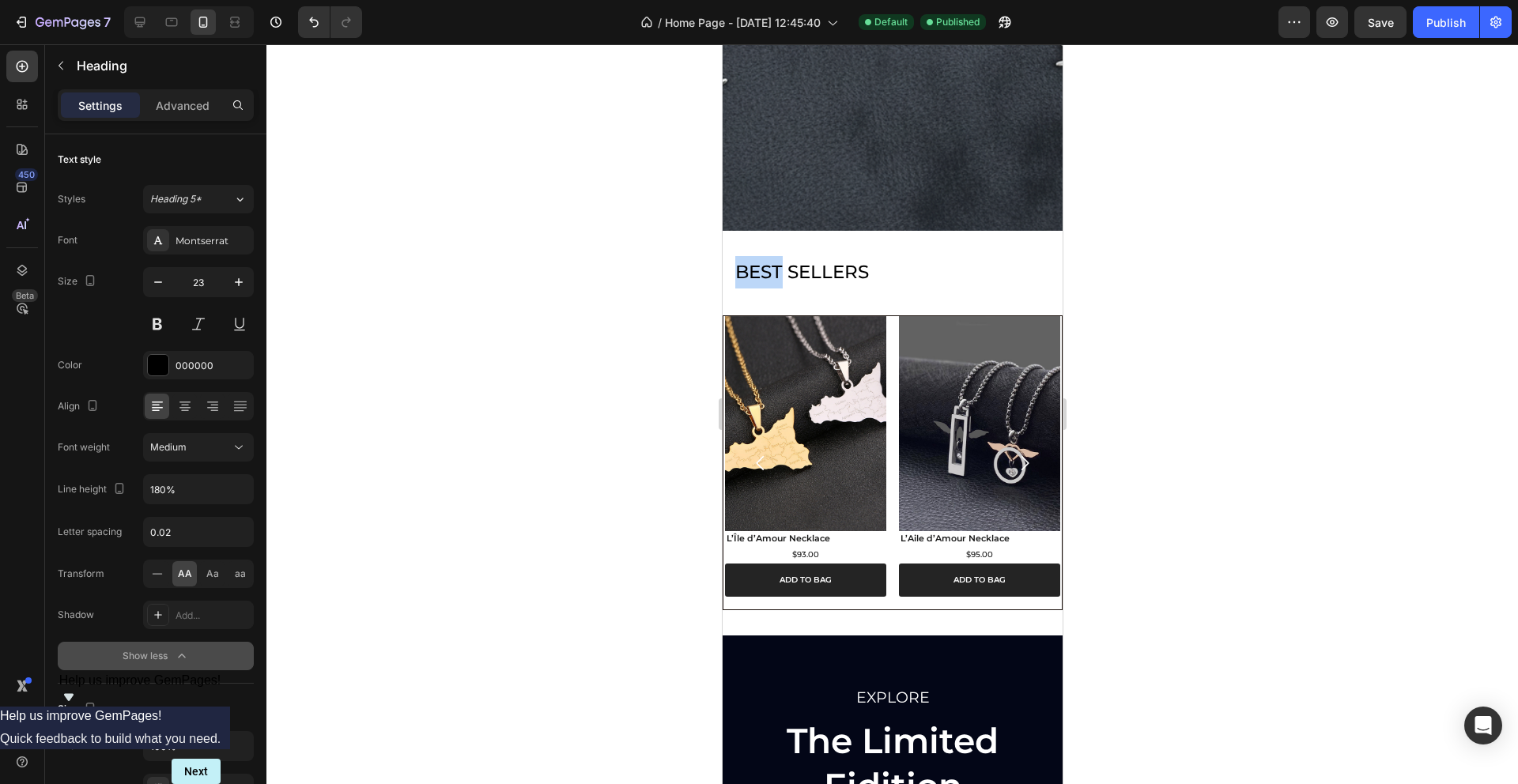
click at [771, 275] on p "BEST SELLERS" at bounding box center [892, 272] width 314 height 33
click at [796, 276] on p "BEST SELLERS" at bounding box center [892, 272] width 314 height 33
click at [797, 276] on p "BEST SELLERS" at bounding box center [892, 272] width 314 height 33
click at [1116, 247] on div at bounding box center [892, 414] width 1252 height 740
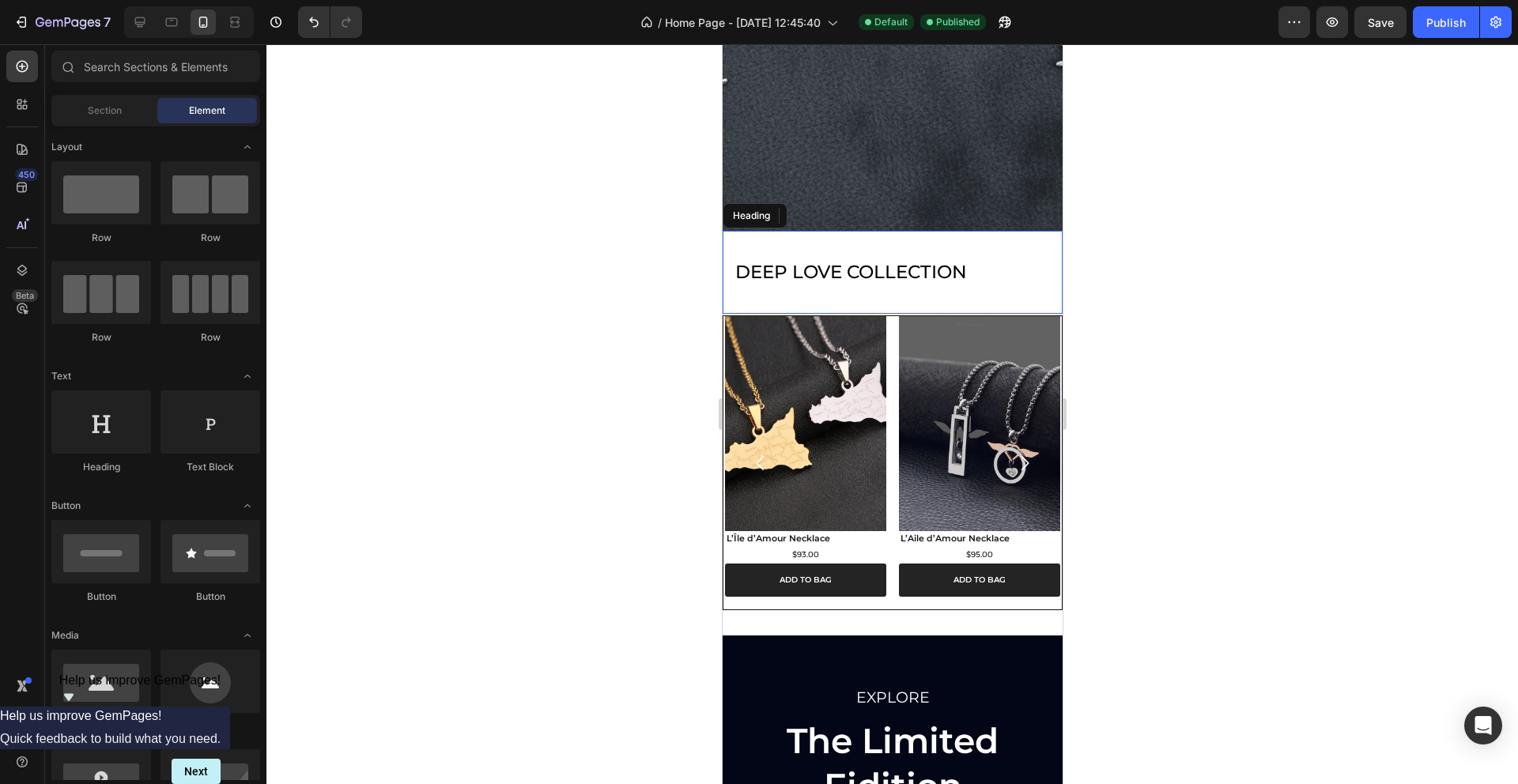
click at [1011, 288] on p "DEEP LOVE COLLECTION" at bounding box center [892, 272] width 314 height 33
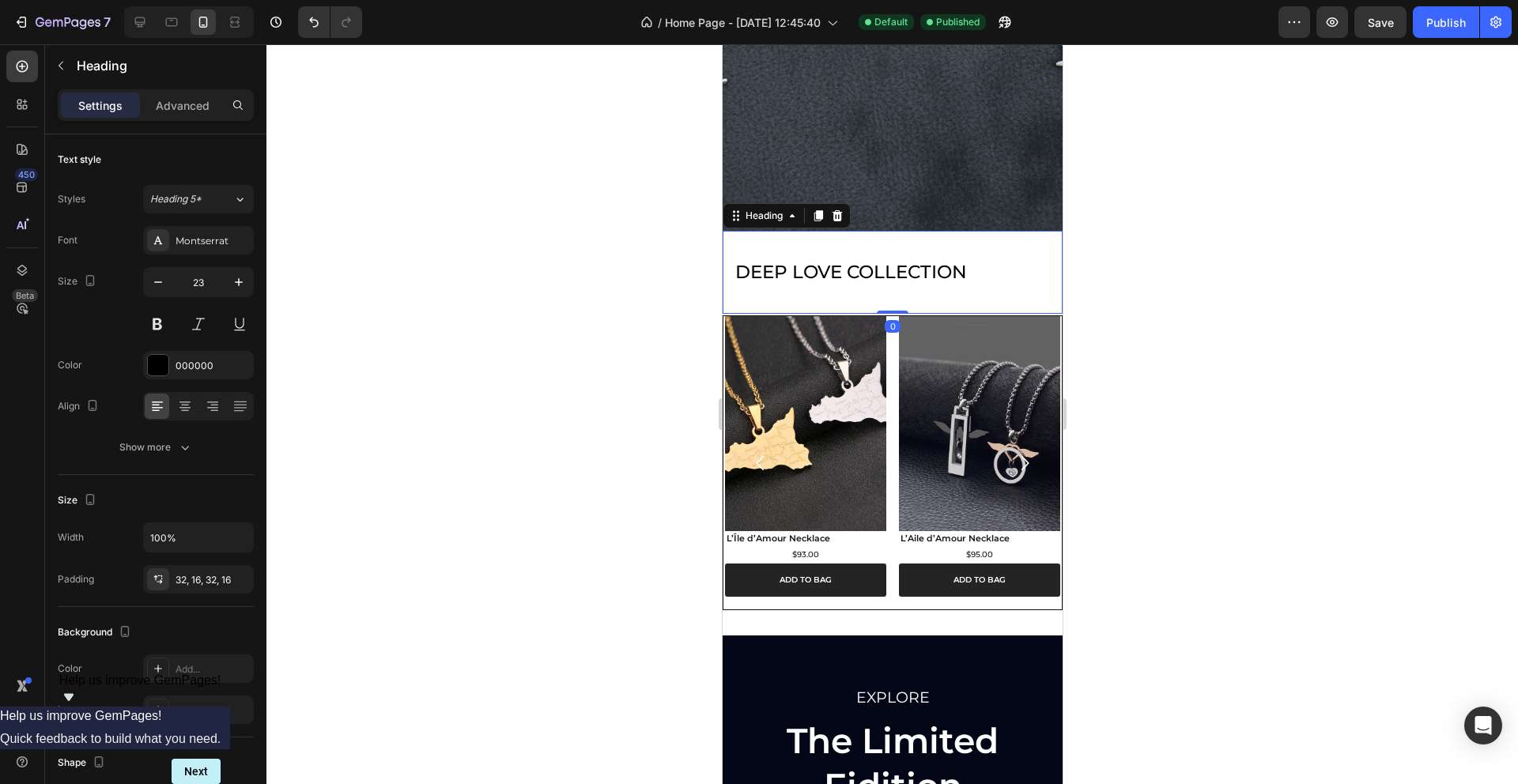
click at [570, 291] on div at bounding box center [892, 414] width 1252 height 740
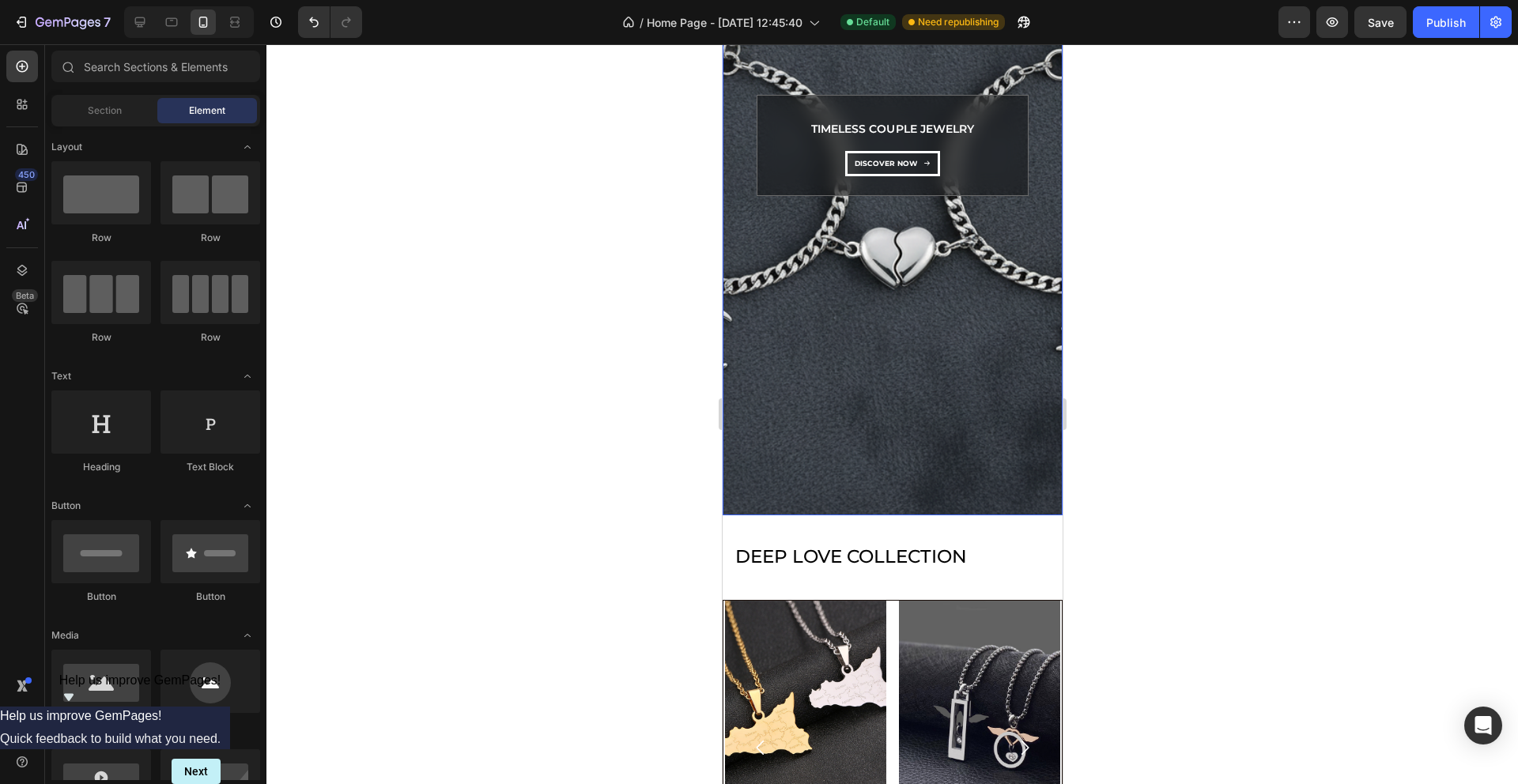
scroll to position [420, 0]
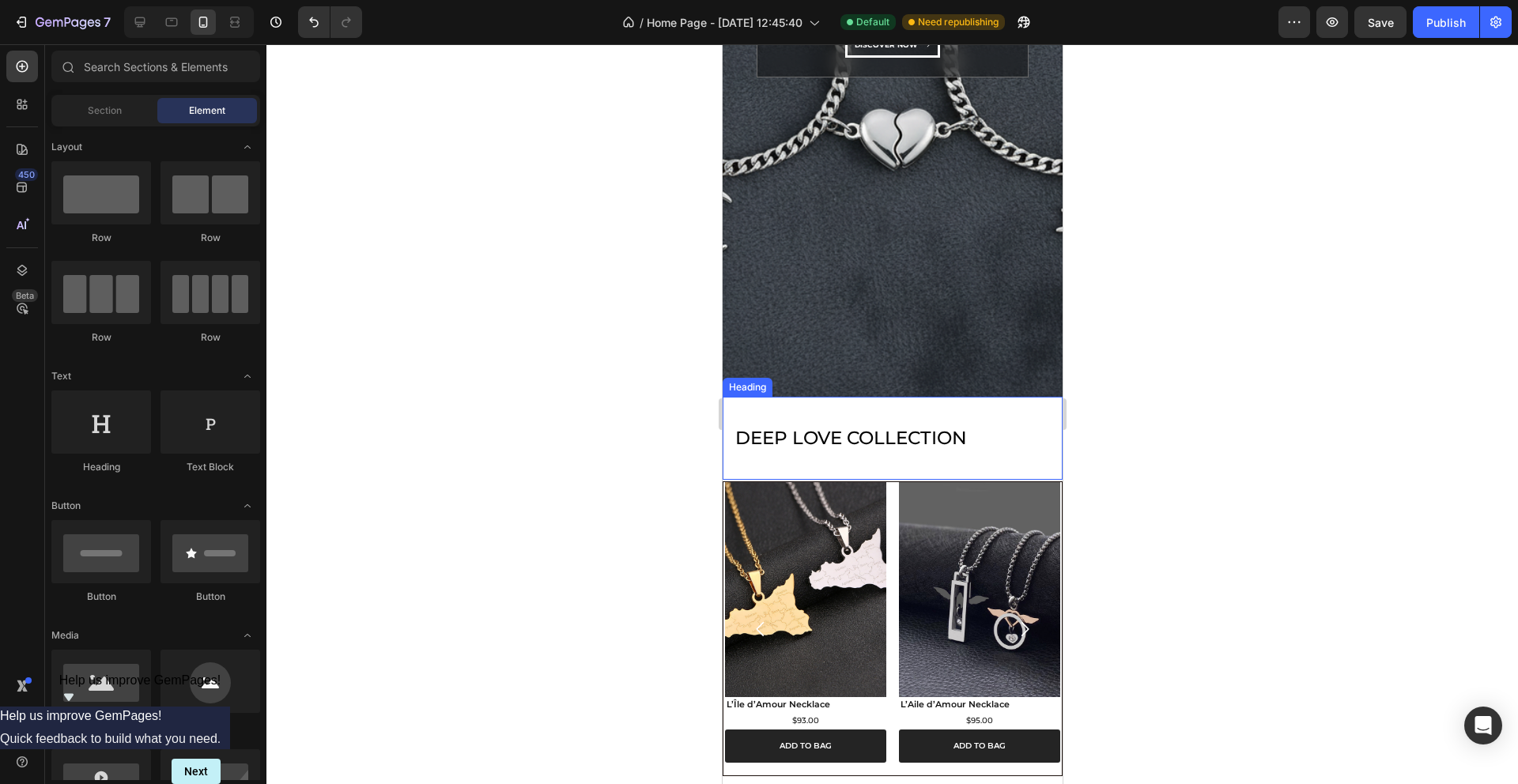
click at [1010, 438] on h2 "DEEP LOVE COLLECTION" at bounding box center [892, 438] width 340 height 83
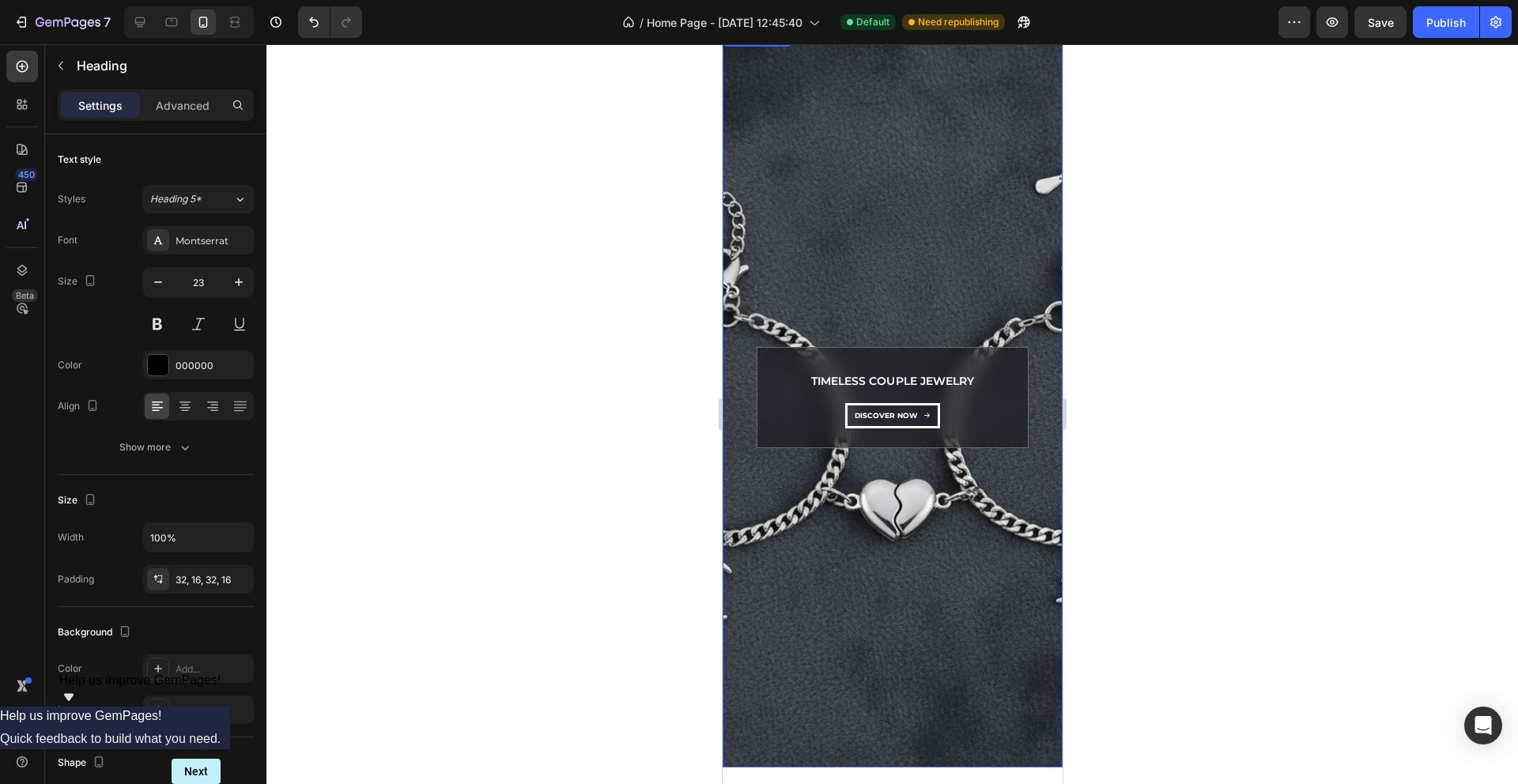
scroll to position [306, 0]
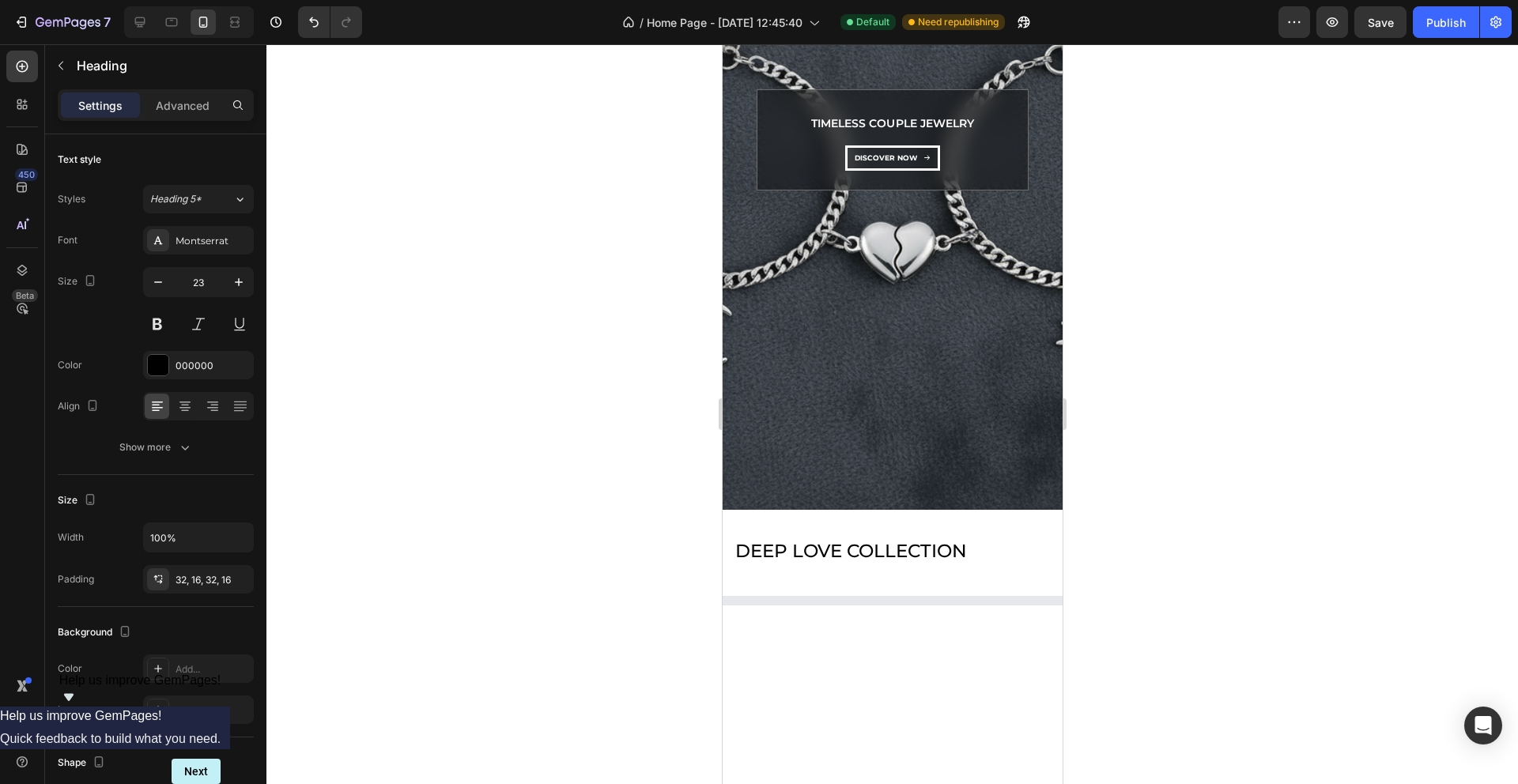
click at [766, 552] on h2 "DEEP LOVE COLLECTION" at bounding box center [892, 552] width 340 height 83
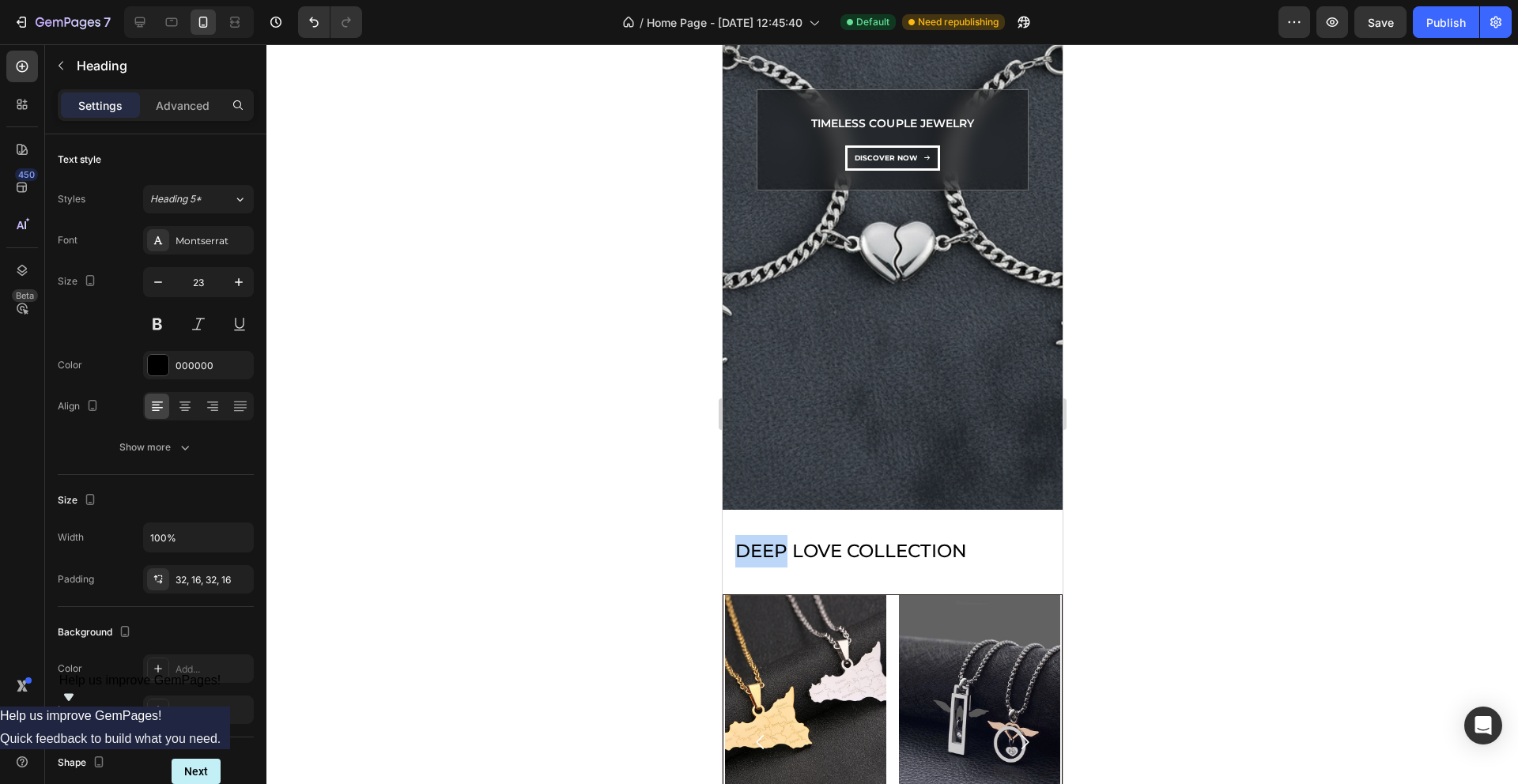
click at [766, 552] on p "DEEP LOVE COLLECTION" at bounding box center [892, 551] width 314 height 33
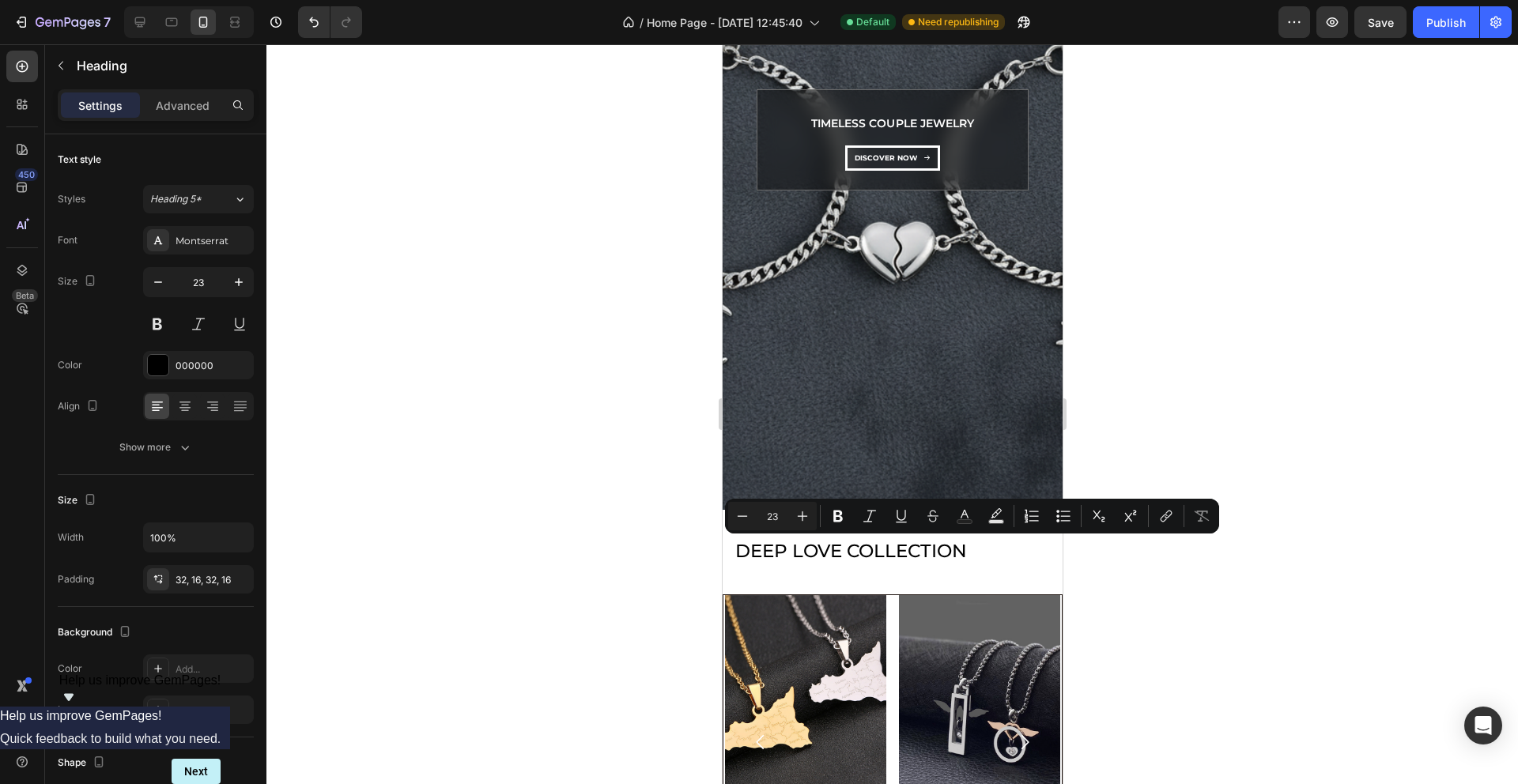
click at [980, 564] on p "DEEP LOVE COLLECTION" at bounding box center [892, 551] width 314 height 33
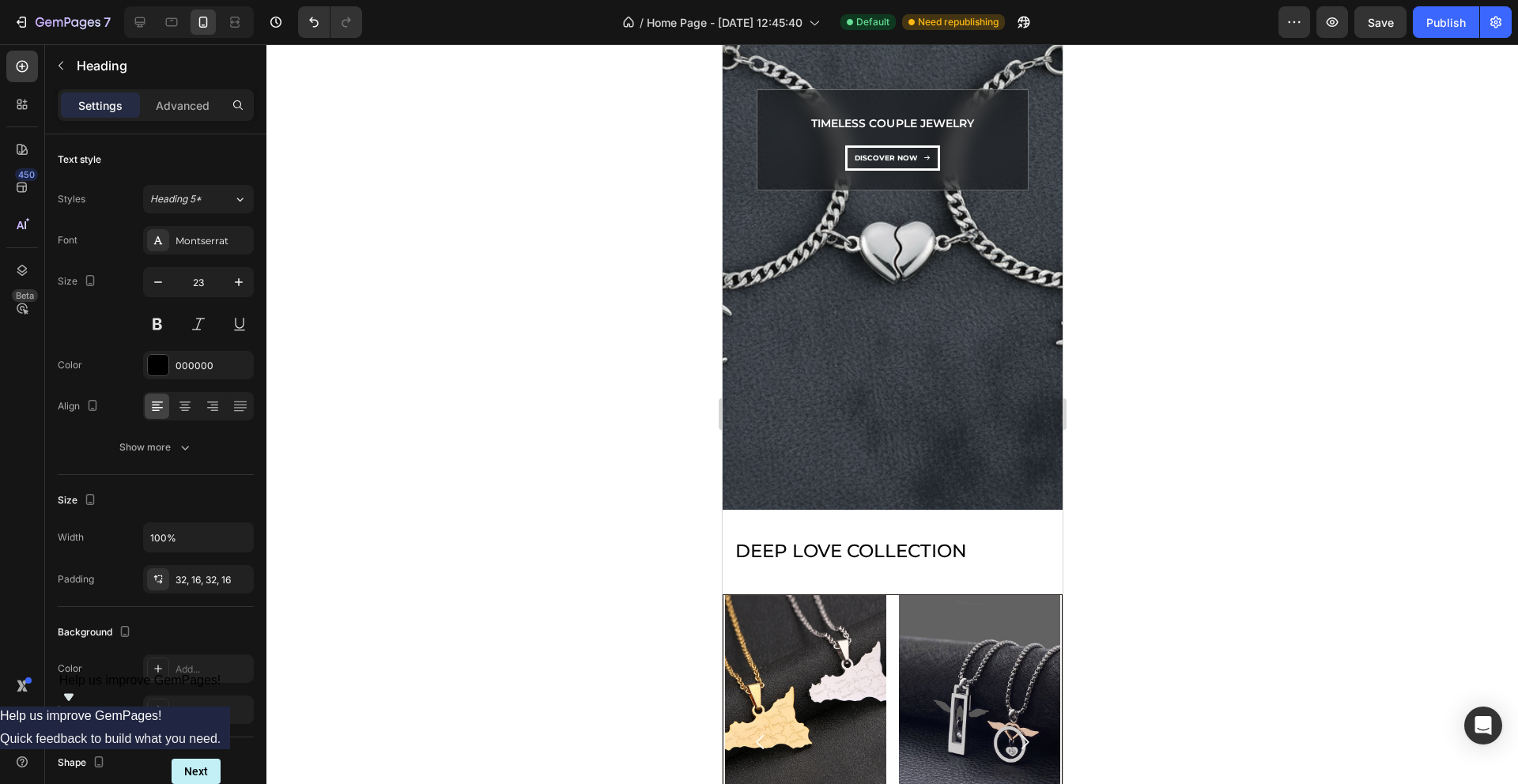
click at [613, 593] on div at bounding box center [892, 414] width 1252 height 740
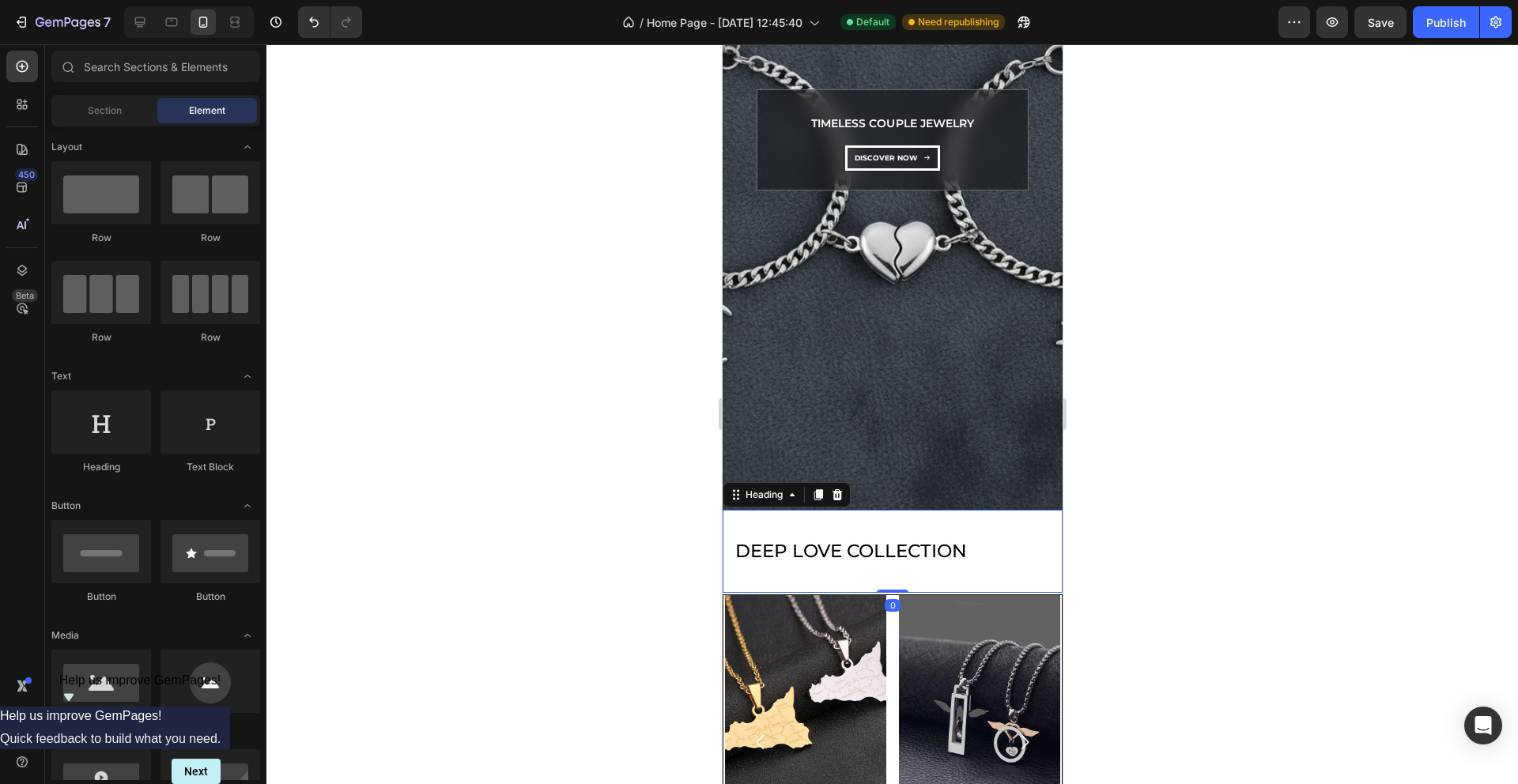
click at [808, 550] on p "DEEP LOVE COLLECTION" at bounding box center [892, 551] width 314 height 33
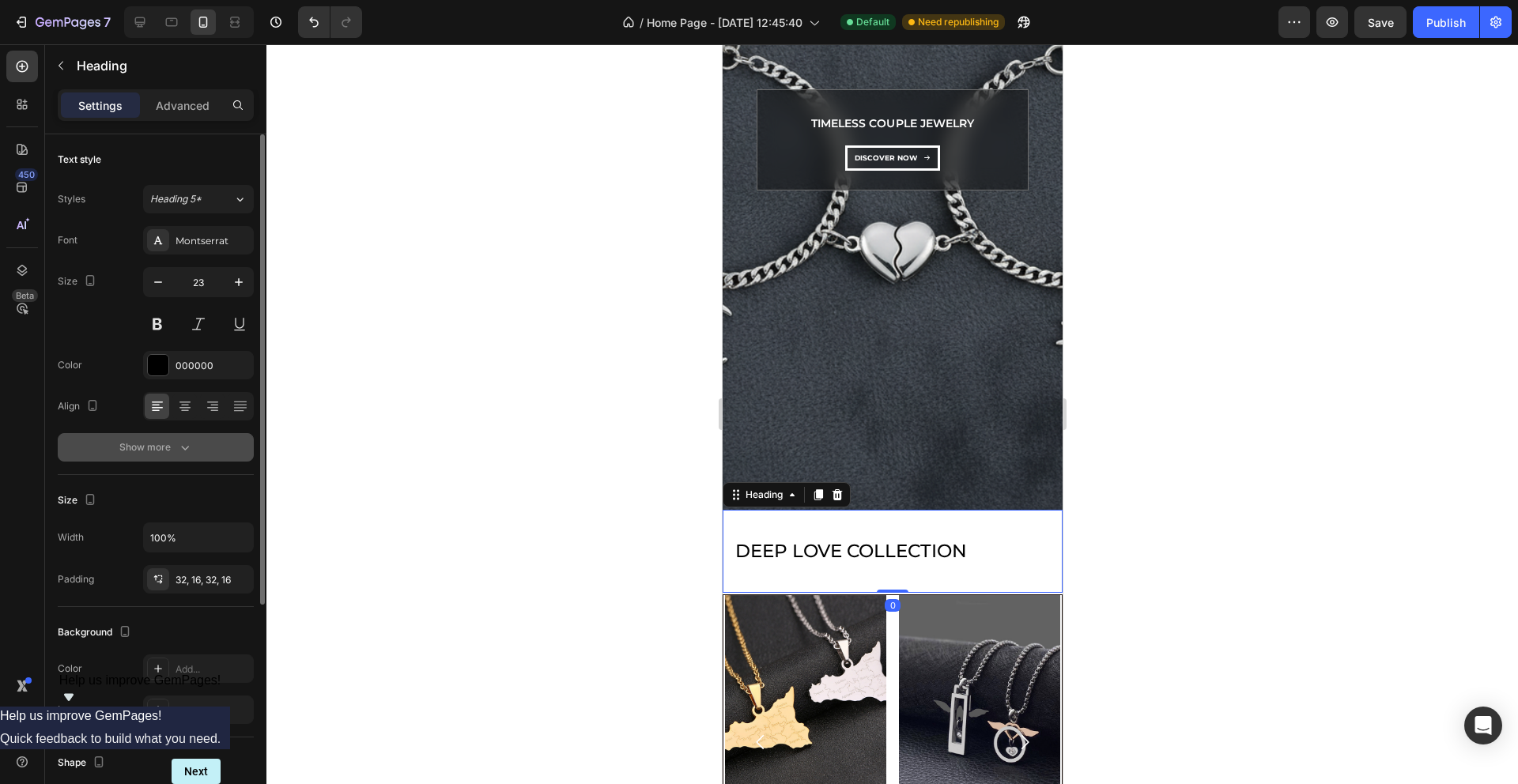
click at [191, 443] on icon "button" at bounding box center [185, 448] width 16 height 16
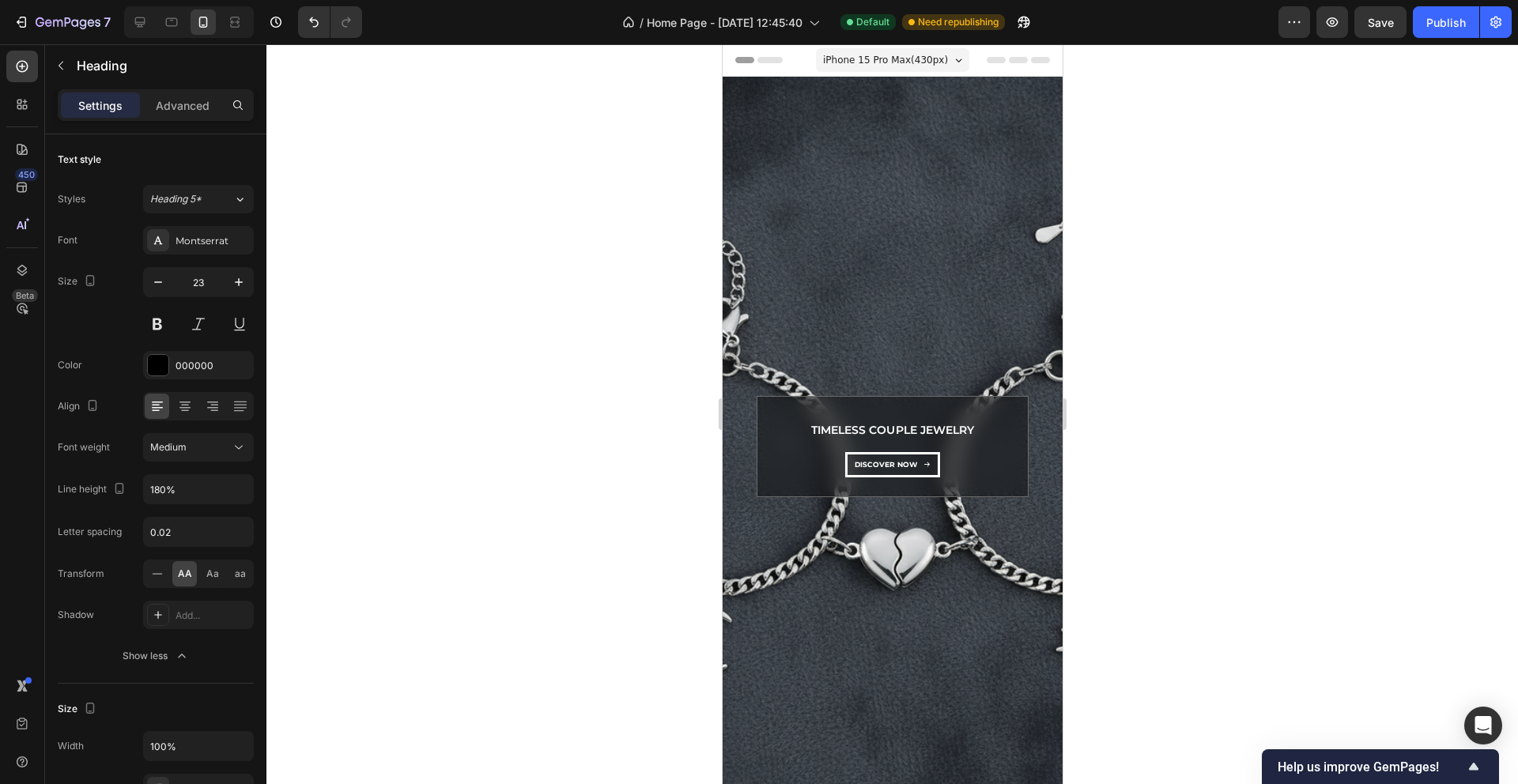
scroll to position [306, 0]
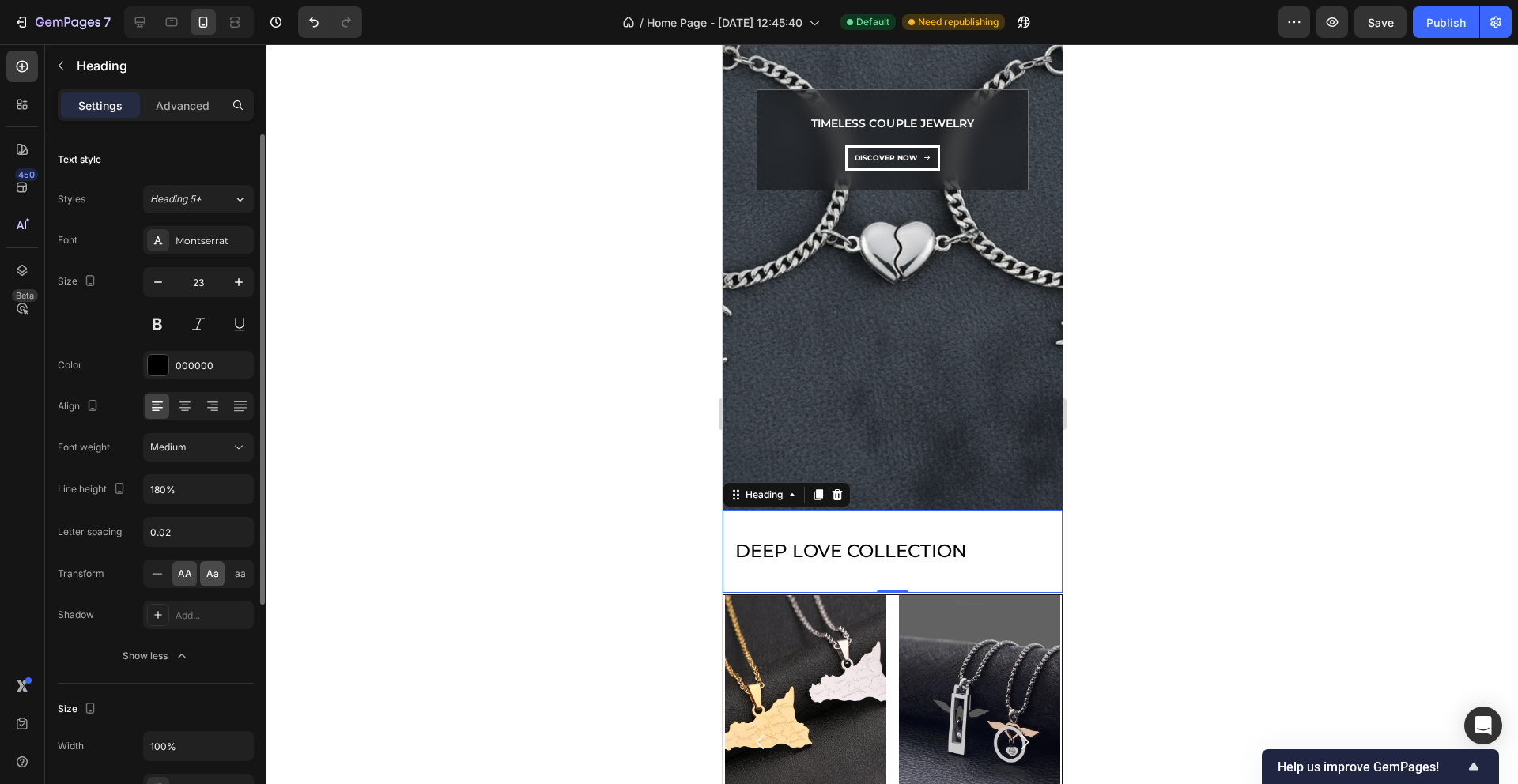
click at [207, 569] on span "Aa" at bounding box center [213, 573] width 13 height 14
click at [760, 547] on h2 "deep love collection" at bounding box center [892, 552] width 340 height 83
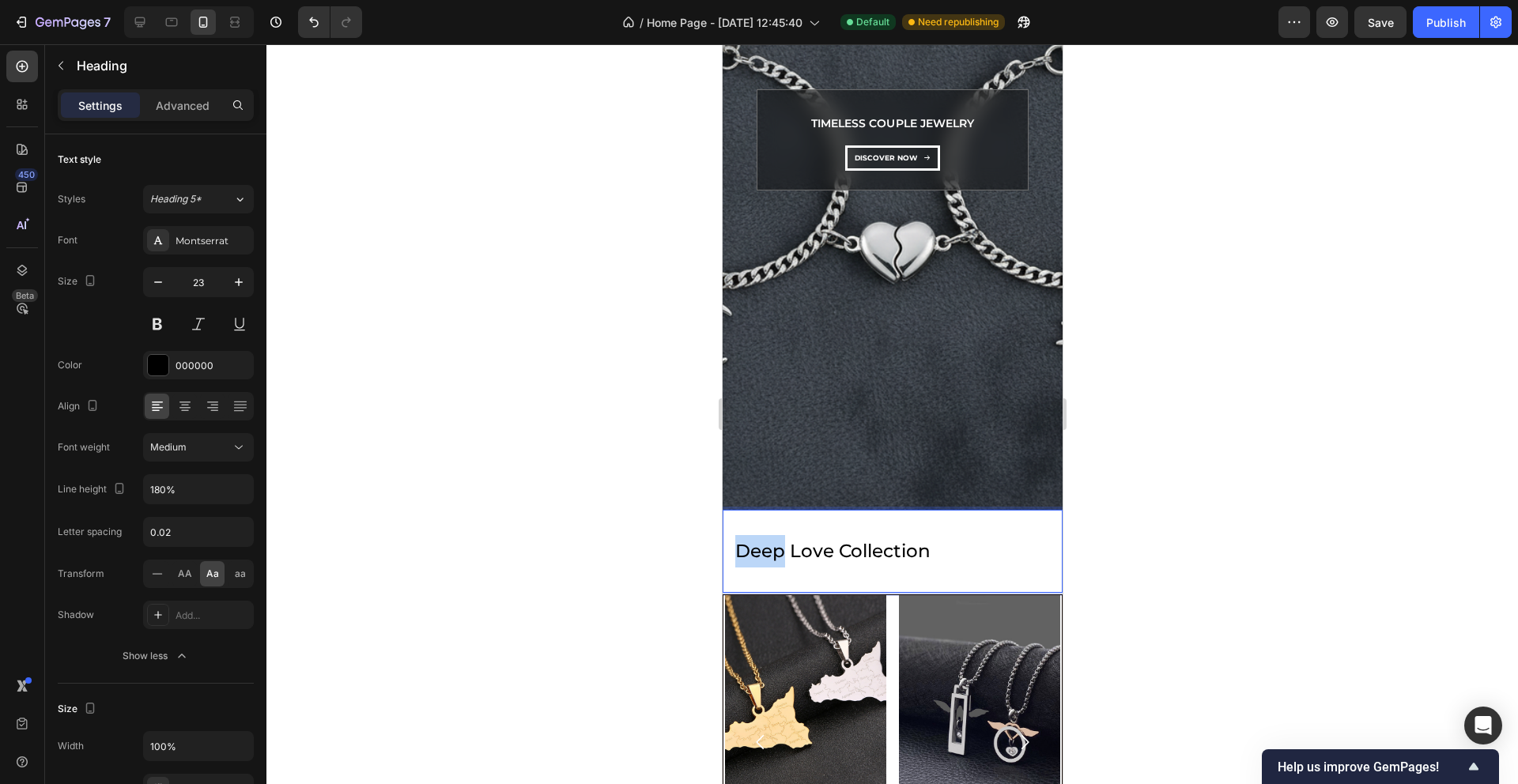
click at [761, 547] on p "deep love collection" at bounding box center [892, 551] width 314 height 33
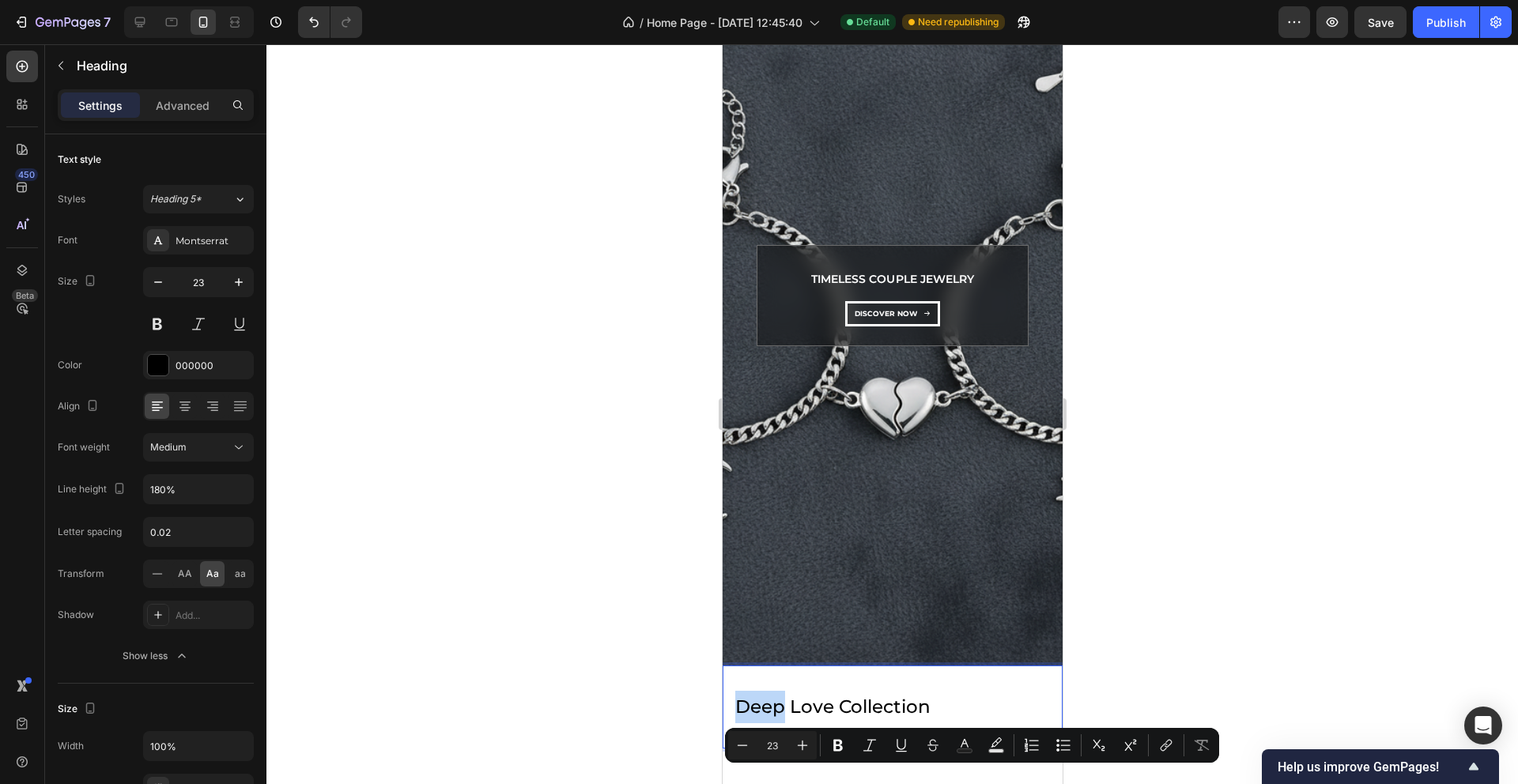
scroll to position [26, 0]
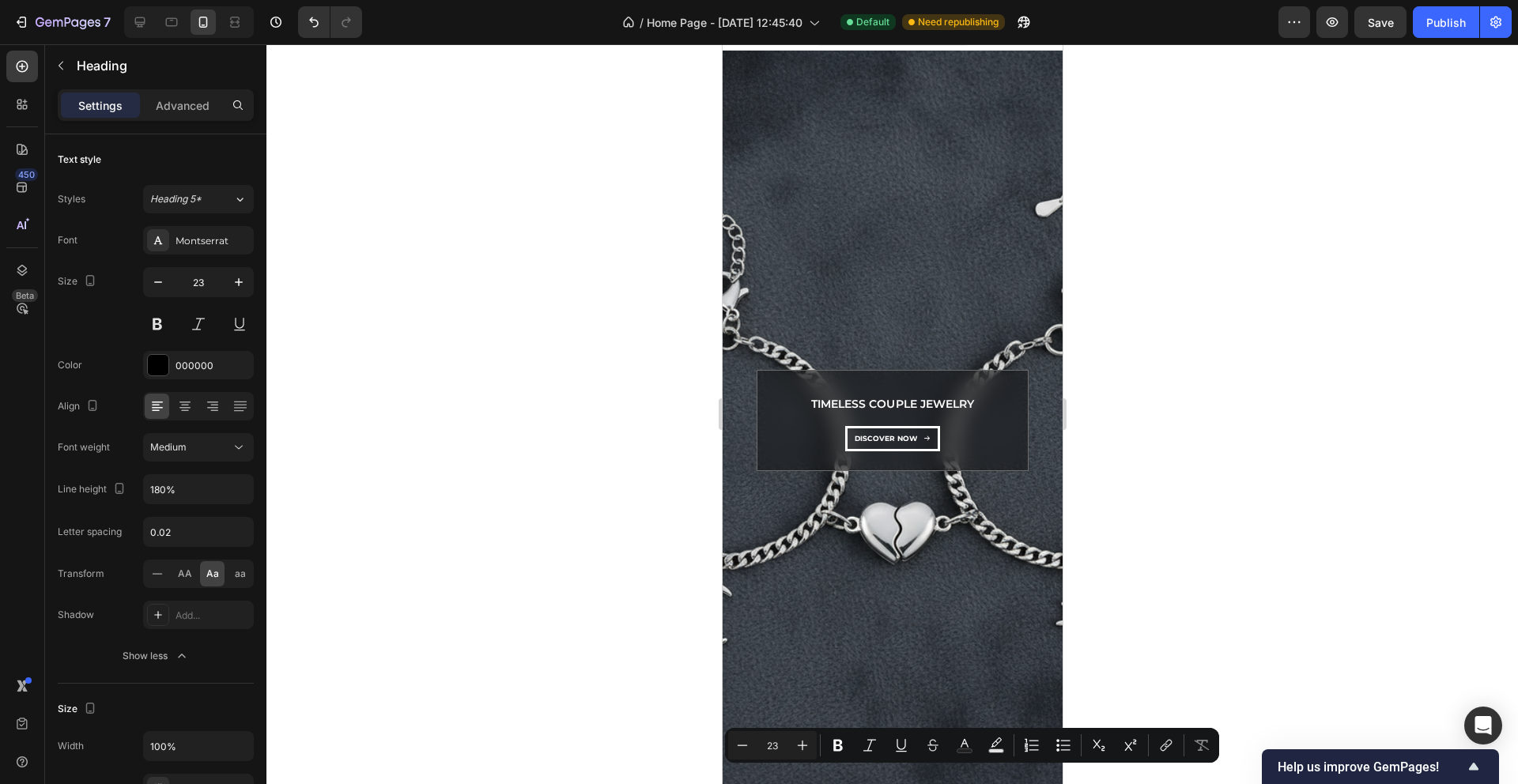
type input "16"
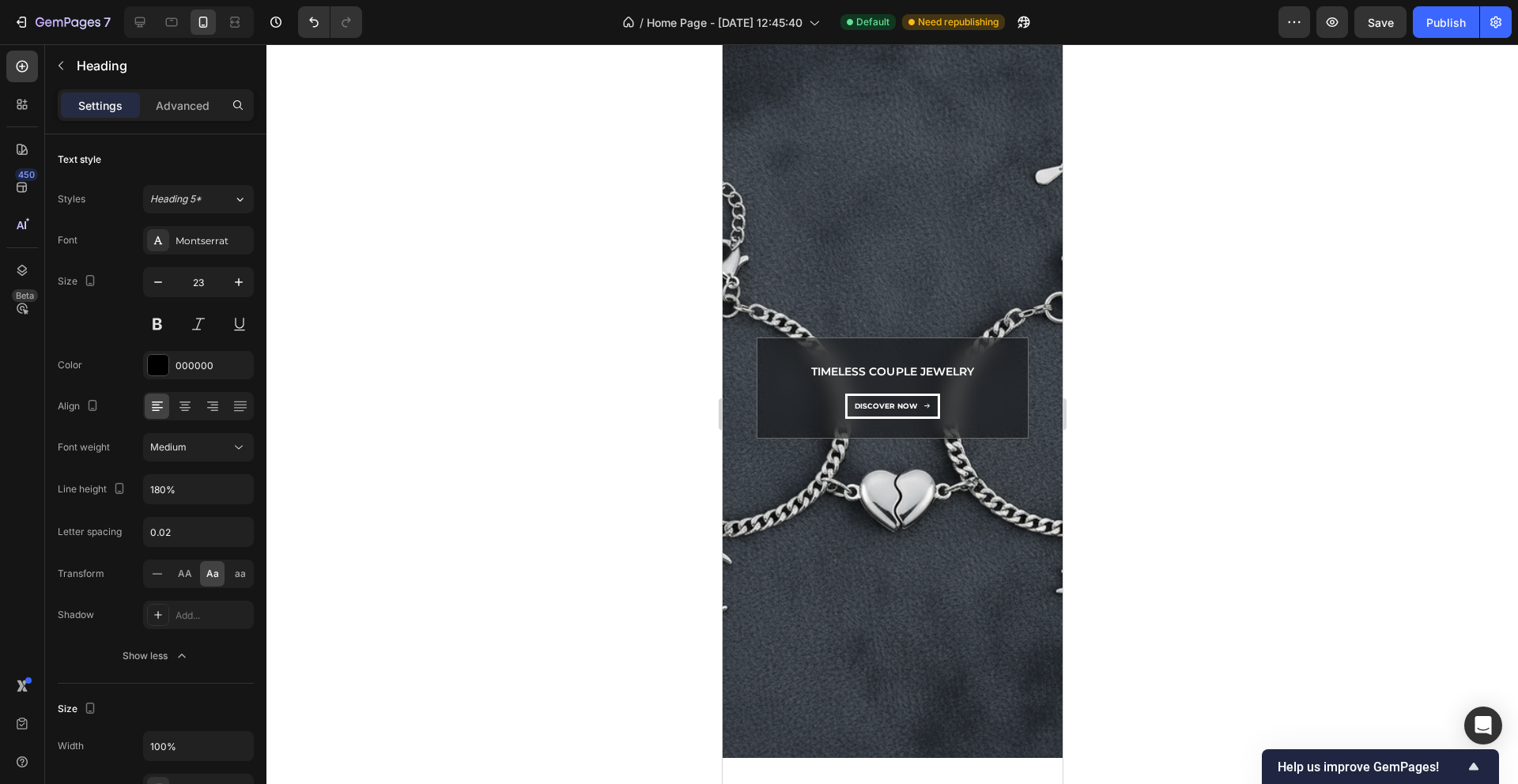
scroll to position [174, 0]
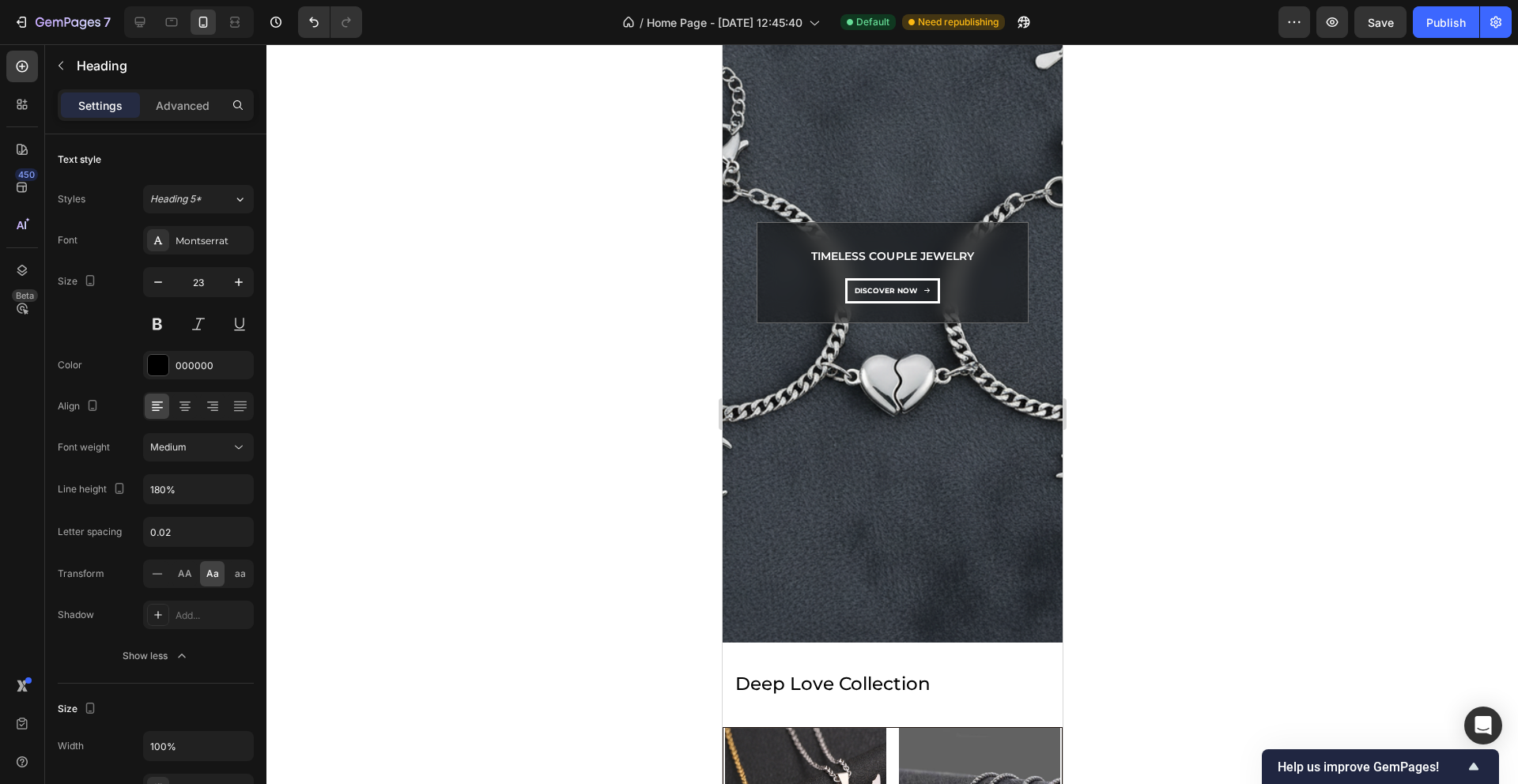
click at [752, 681] on h2 "deep love collection" at bounding box center [892, 684] width 340 height 83
click at [752, 681] on p "deep love collection" at bounding box center [892, 684] width 314 height 33
click at [577, 571] on div at bounding box center [892, 414] width 1252 height 740
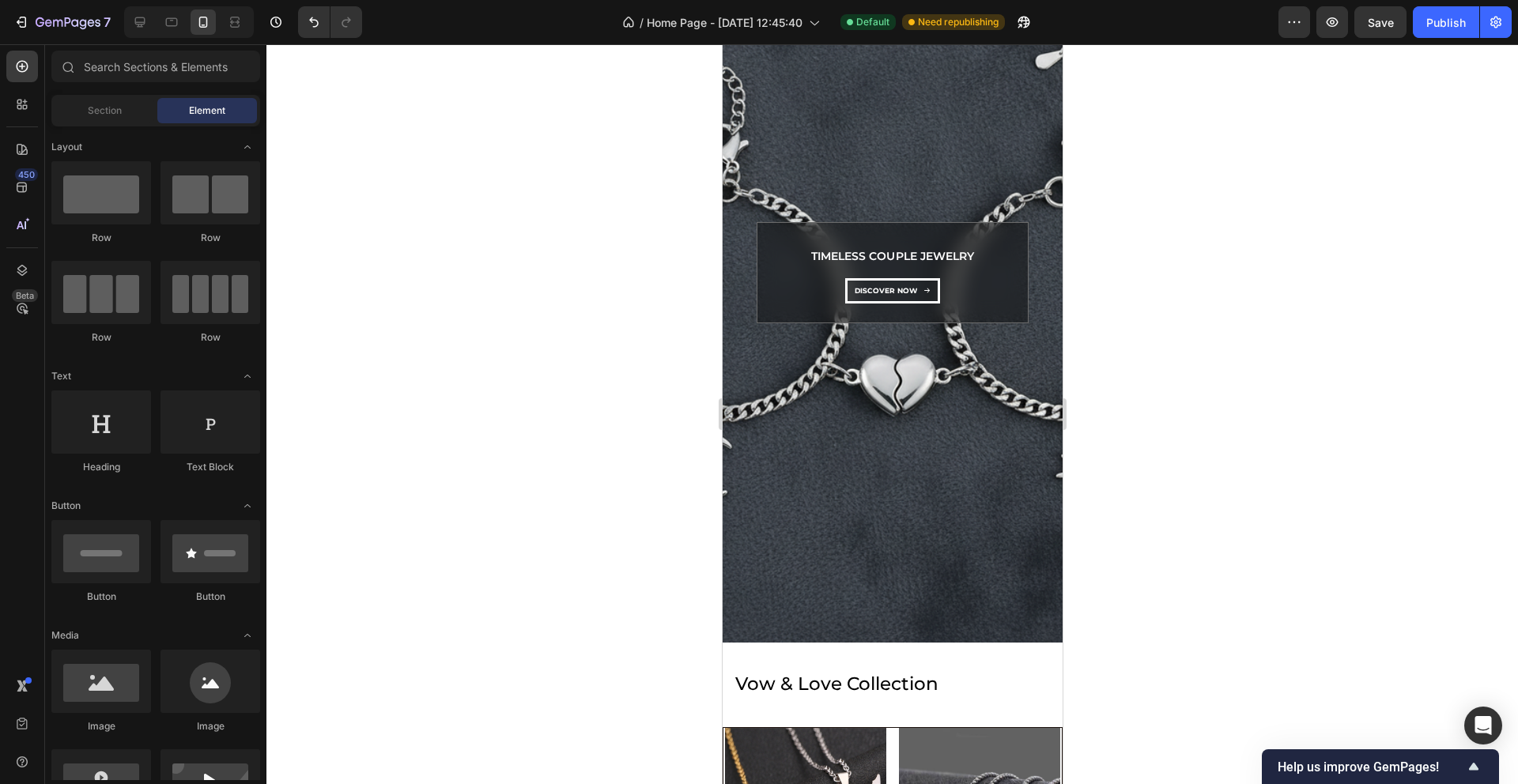
click at [1057, 678] on h2 "Vow & love collection" at bounding box center [892, 684] width 340 height 83
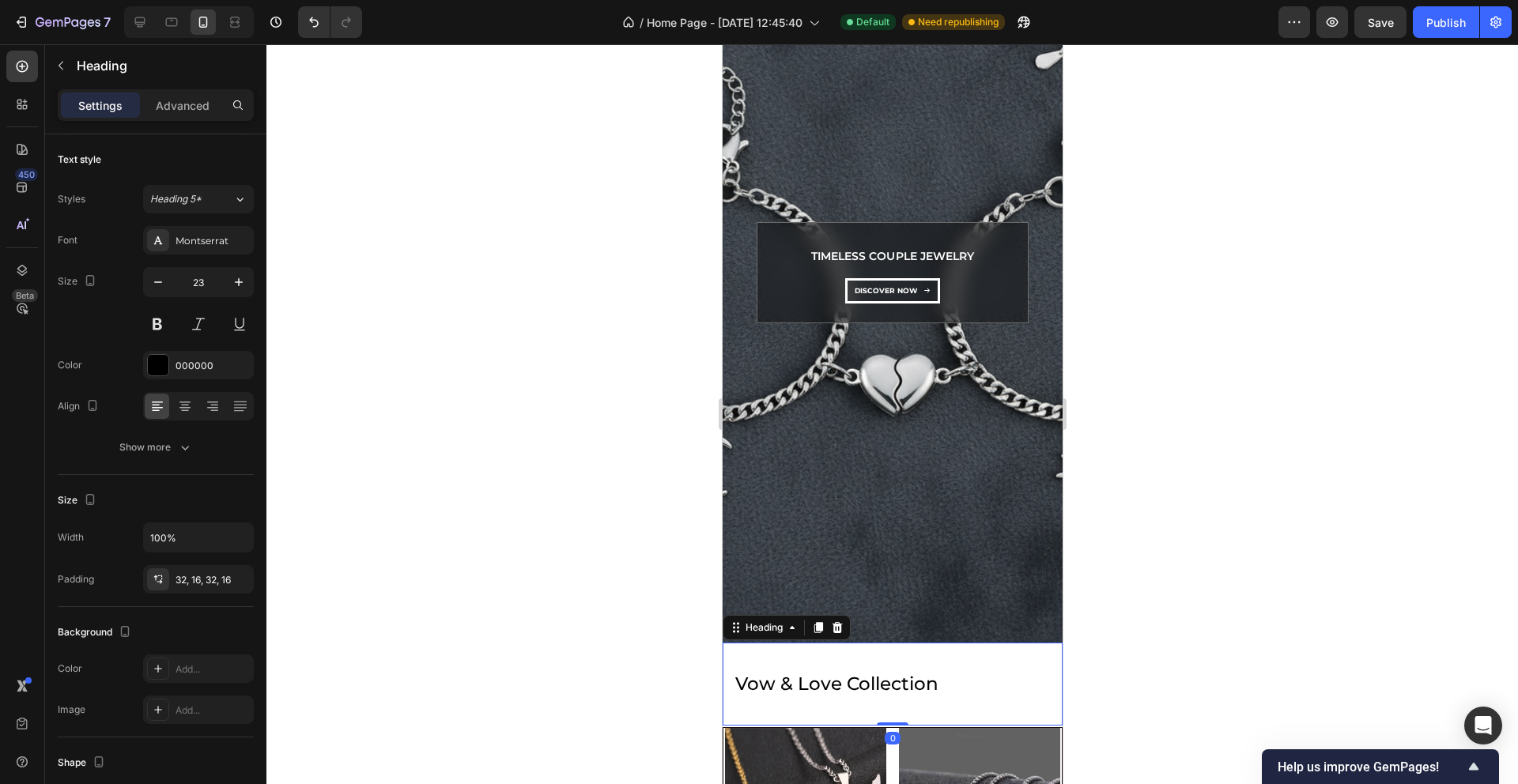
click at [996, 594] on div "Background Image" at bounding box center [892, 273] width 340 height 740
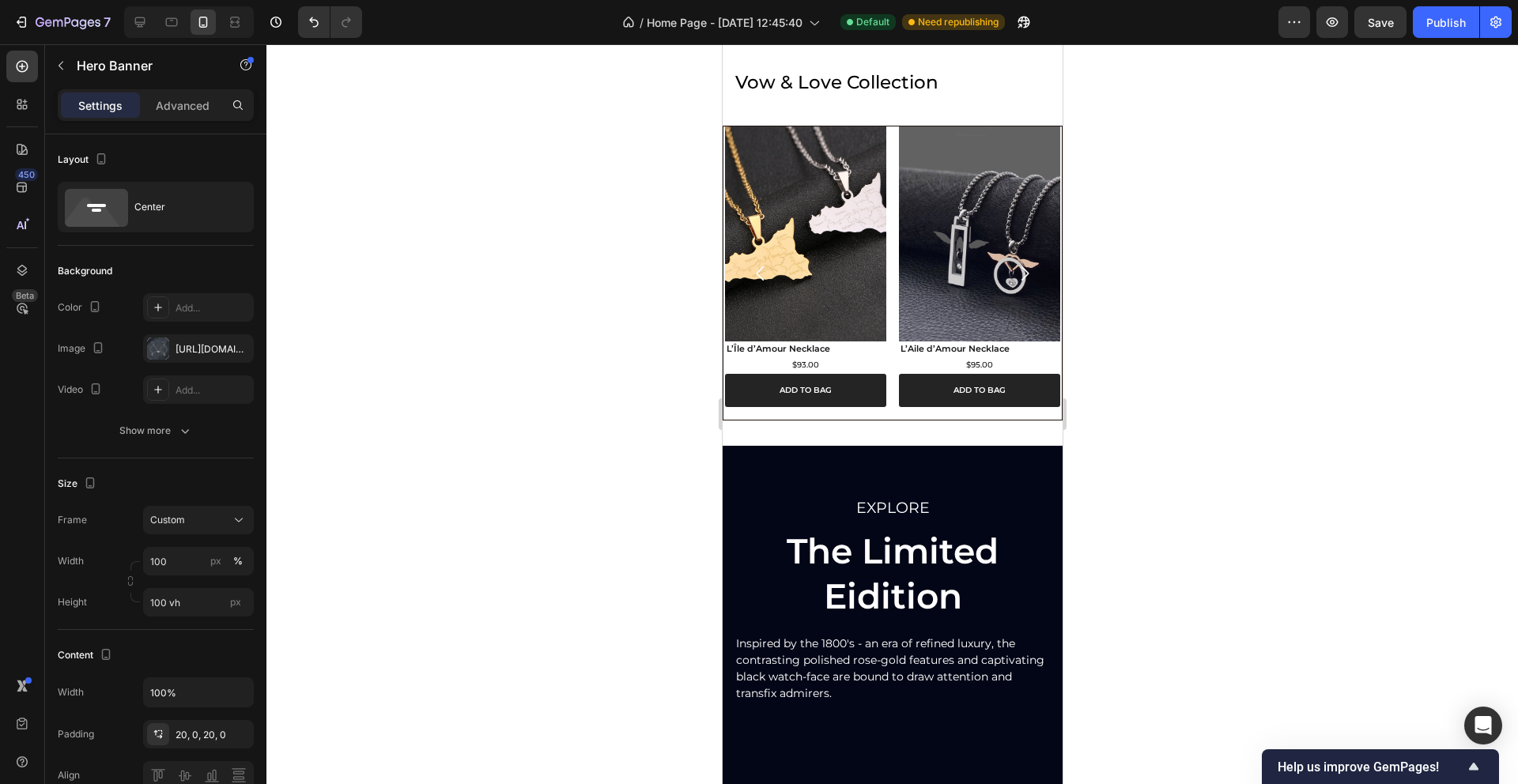
scroll to position [499, 0]
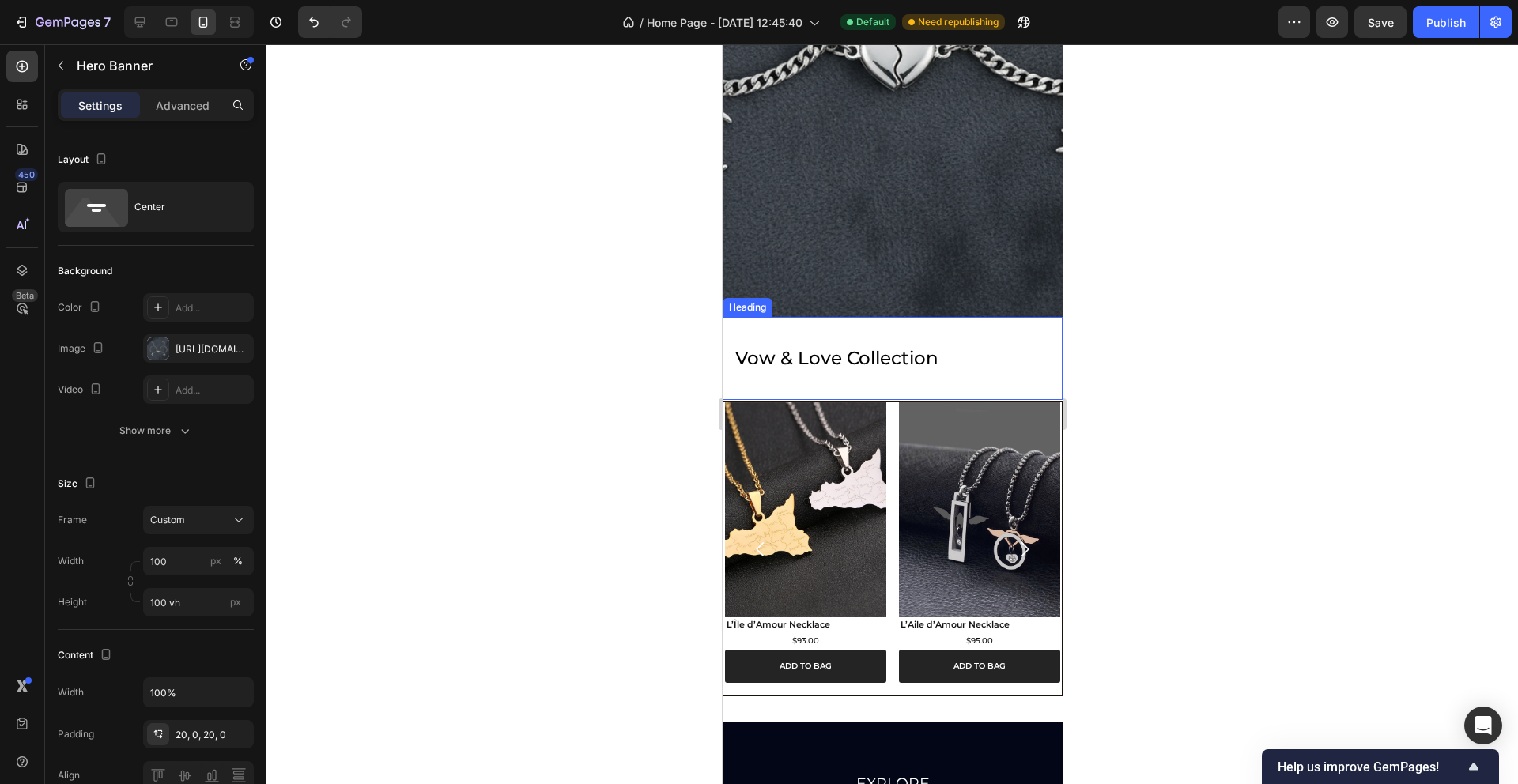
click at [926, 330] on h2 "vow & love collection" at bounding box center [892, 359] width 340 height 83
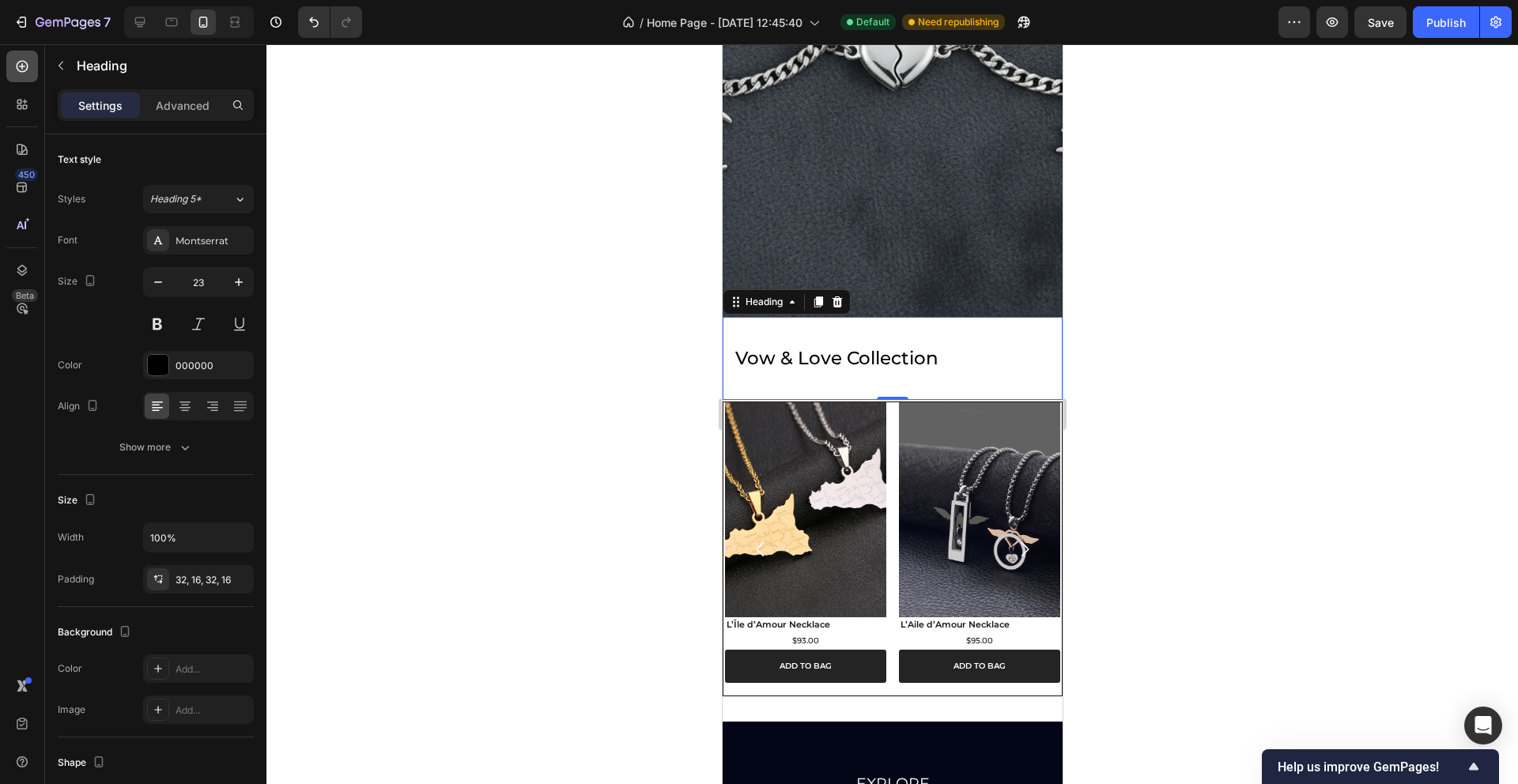
click at [22, 69] on icon at bounding box center [22, 66] width 6 height 6
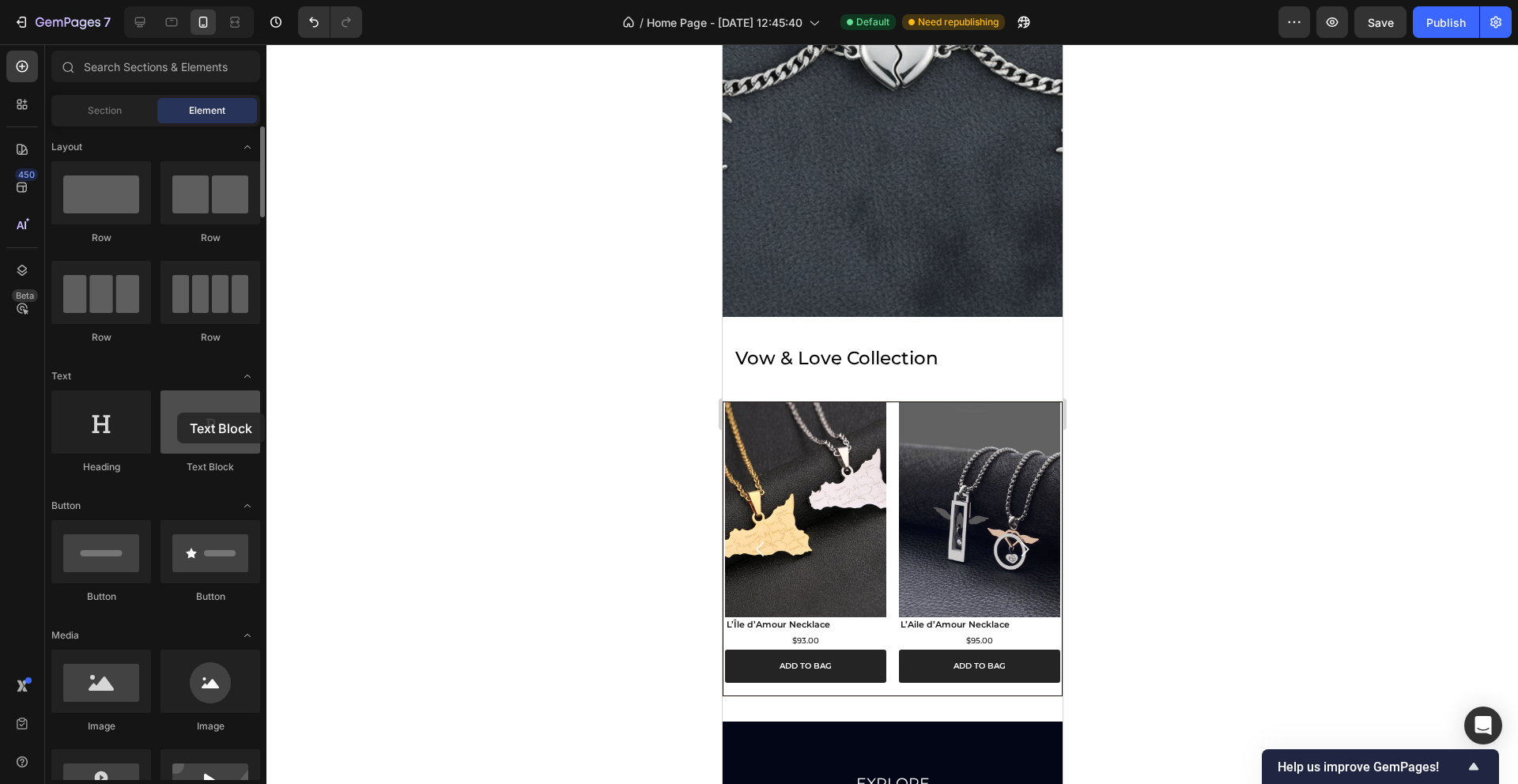
drag, startPoint x: 212, startPoint y: 418, endPoint x: 176, endPoint y: 411, distance: 36.7
click at [176, 411] on div at bounding box center [210, 422] width 100 height 63
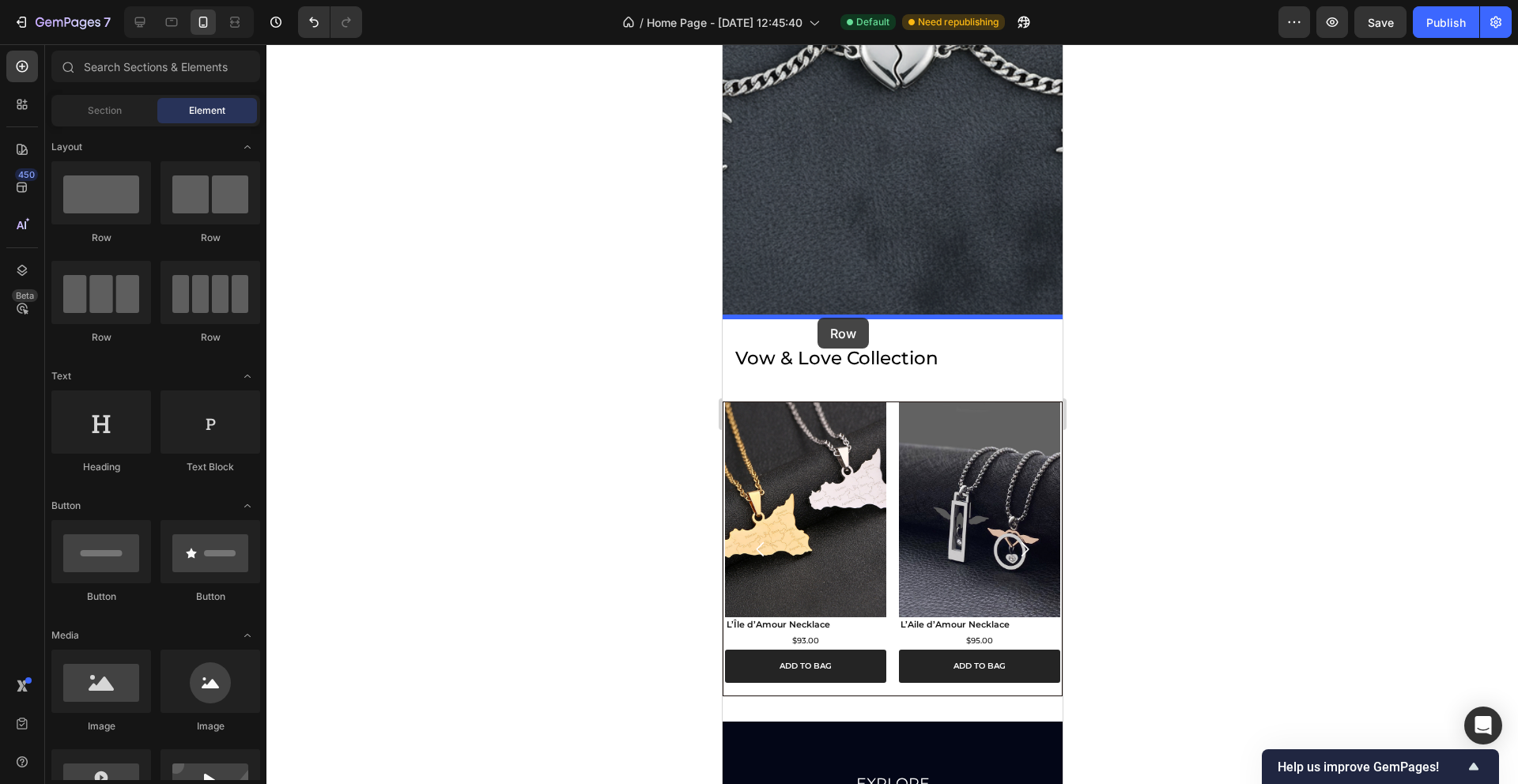
drag, startPoint x: 833, startPoint y: 232, endPoint x: 817, endPoint y: 317, distance: 86.5
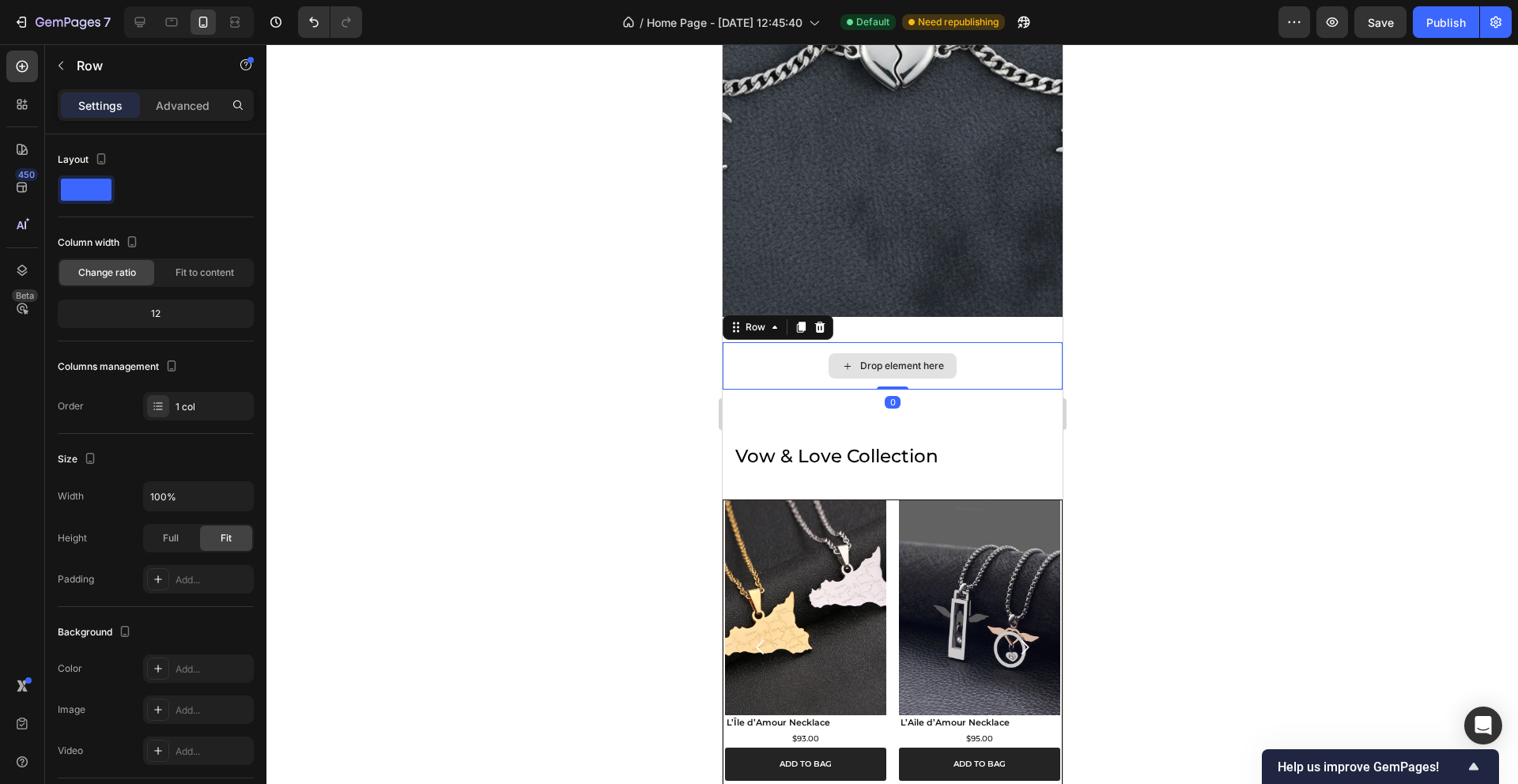
drag, startPoint x: 895, startPoint y: 399, endPoint x: 893, endPoint y: 360, distance: 39.1
click at [893, 360] on div "Drop element here Row 0" at bounding box center [892, 366] width 340 height 47
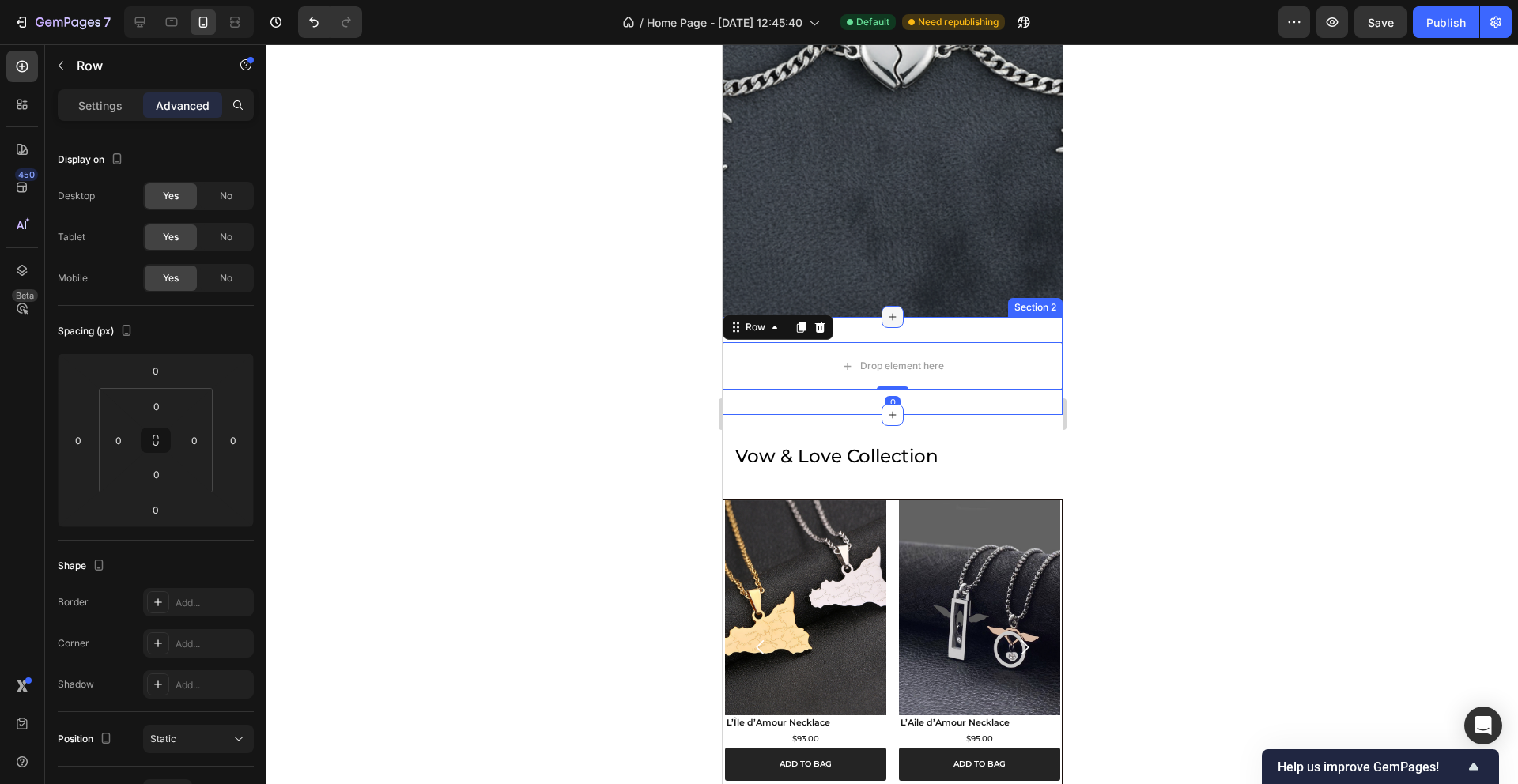
click at [900, 325] on div at bounding box center [892, 316] width 22 height 22
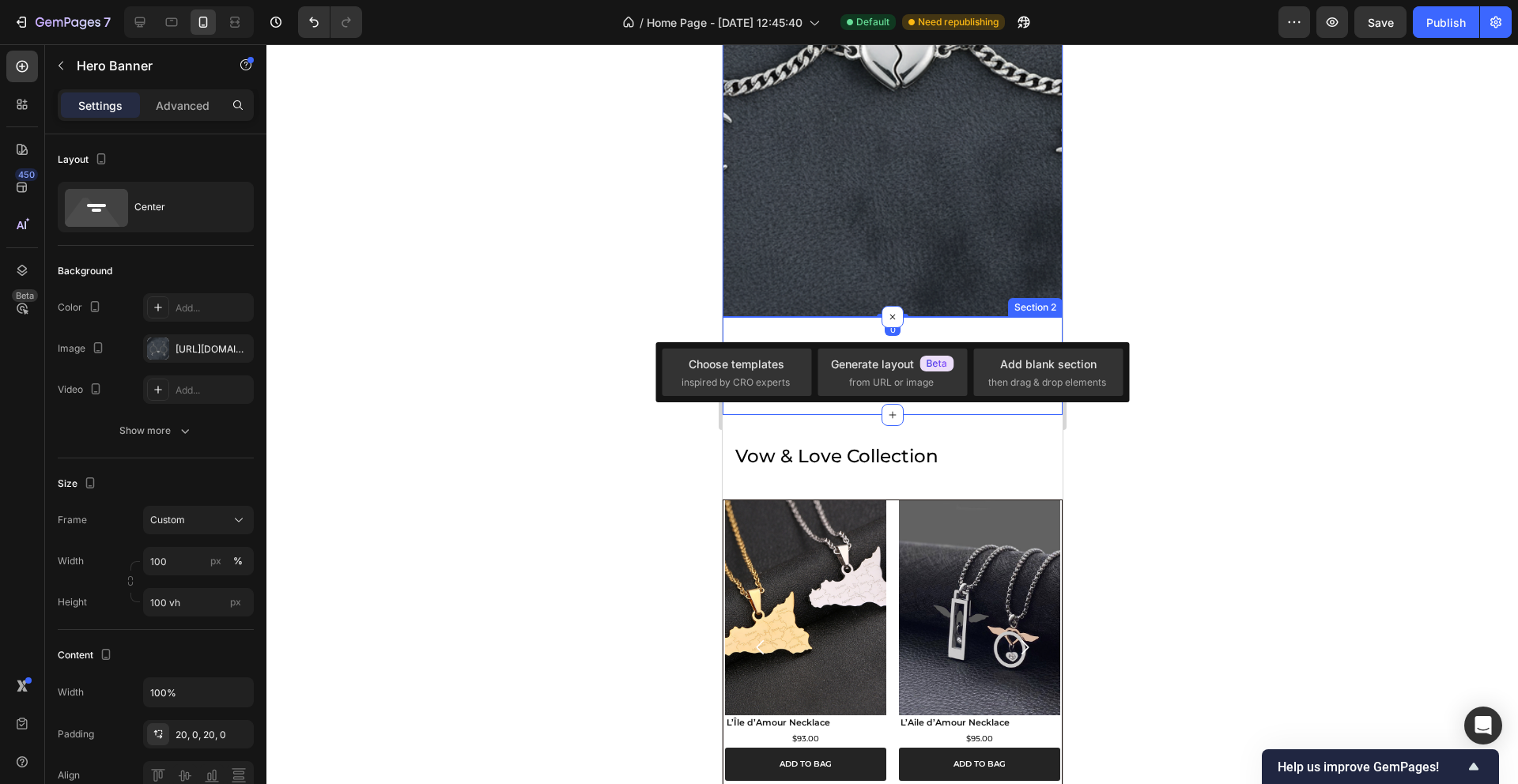
click at [826, 333] on div "Drop element here Row Section 2" at bounding box center [892, 366] width 340 height 98
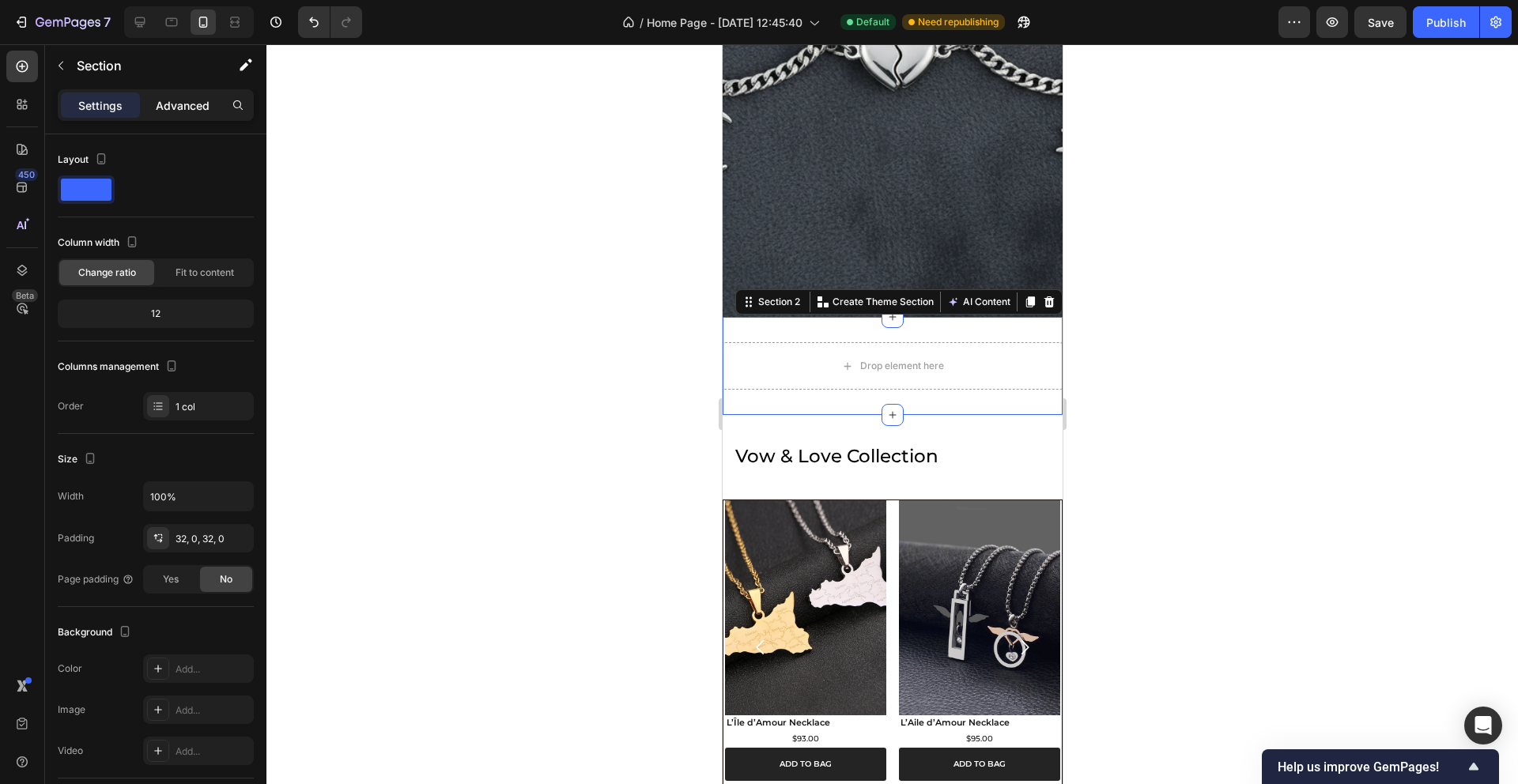
click at [166, 109] on p "Advanced" at bounding box center [183, 105] width 53 height 17
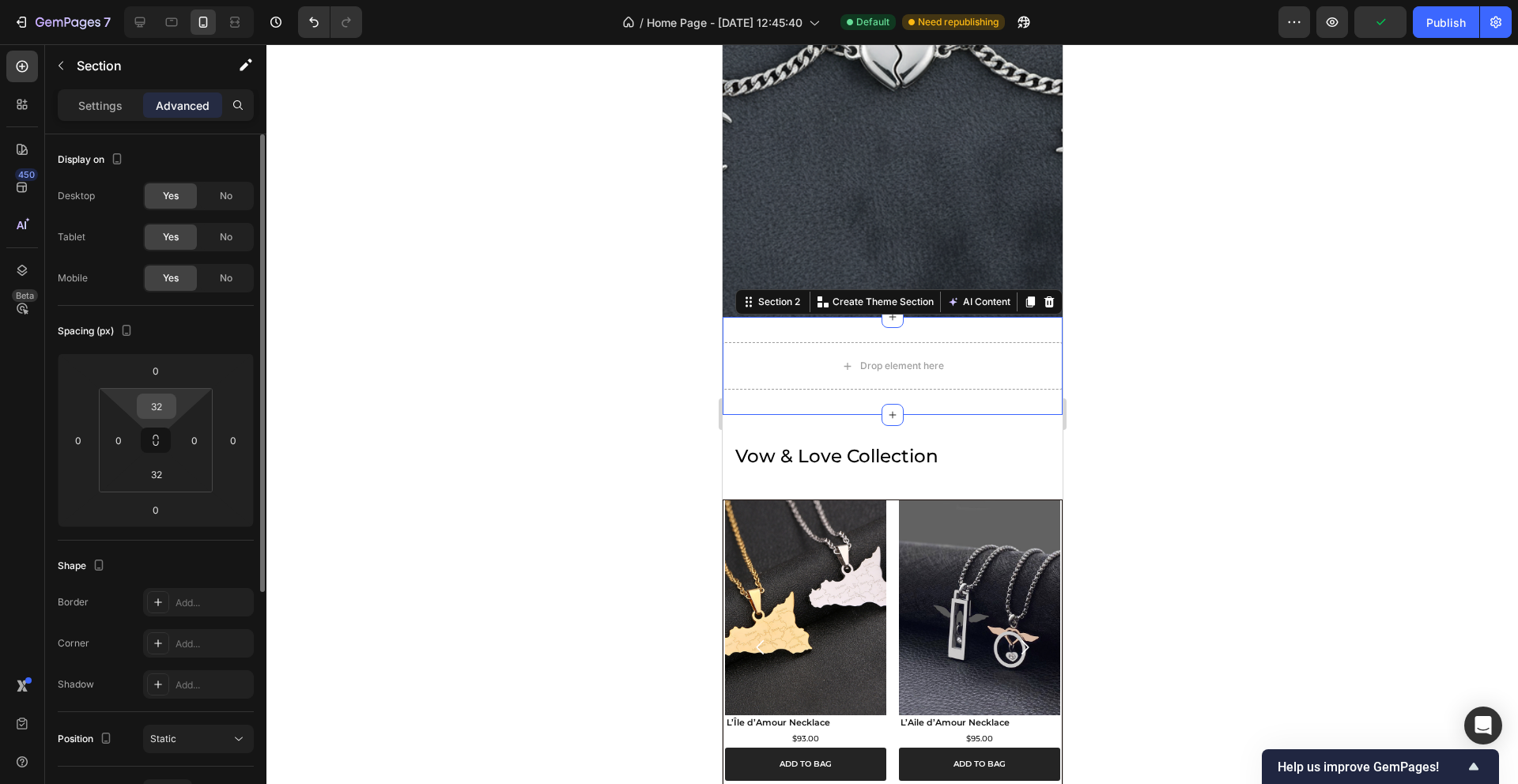
click at [149, 401] on input "32" at bounding box center [156, 406] width 32 height 24
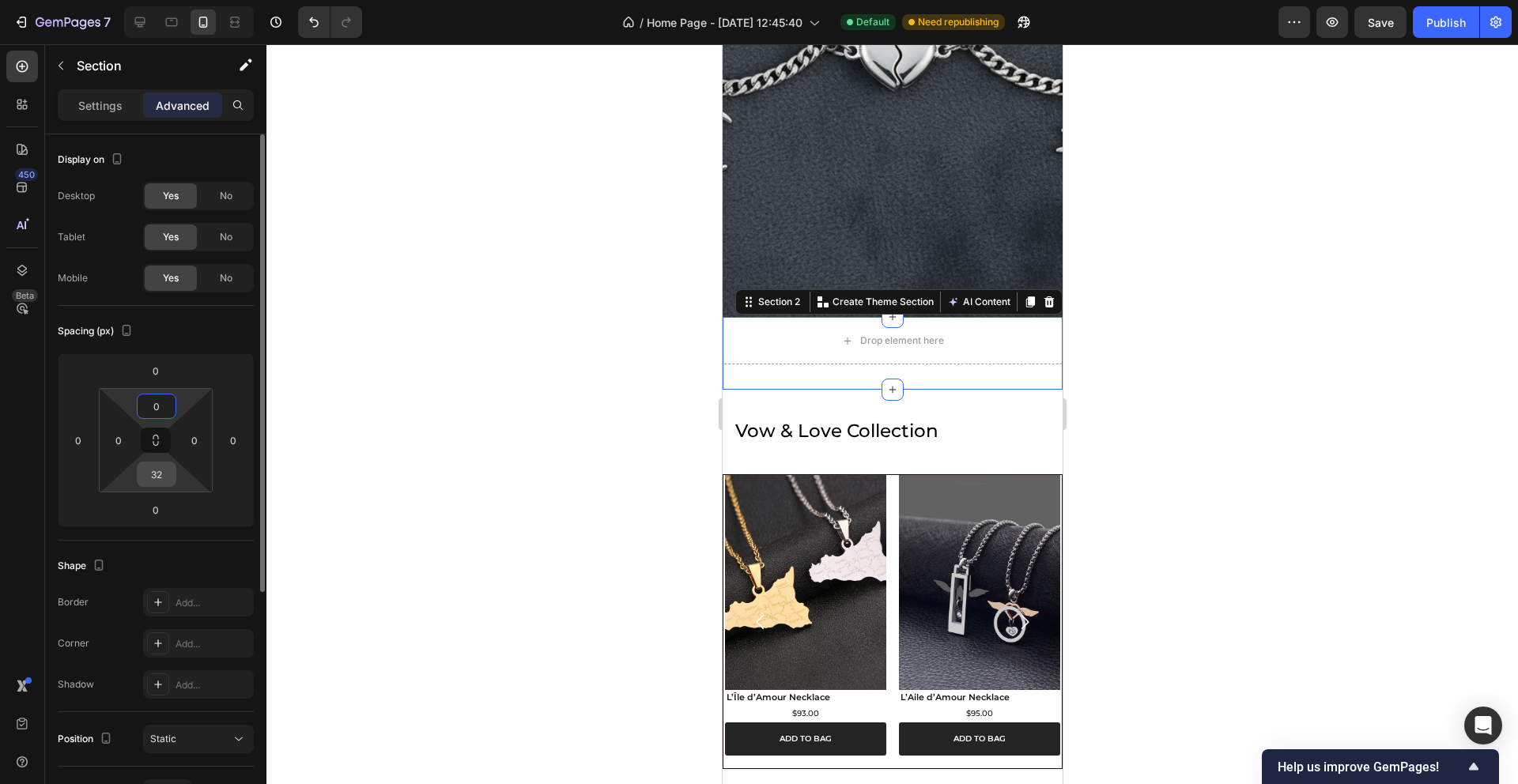
type input "0"
click at [164, 477] on input "32" at bounding box center [156, 475] width 32 height 24
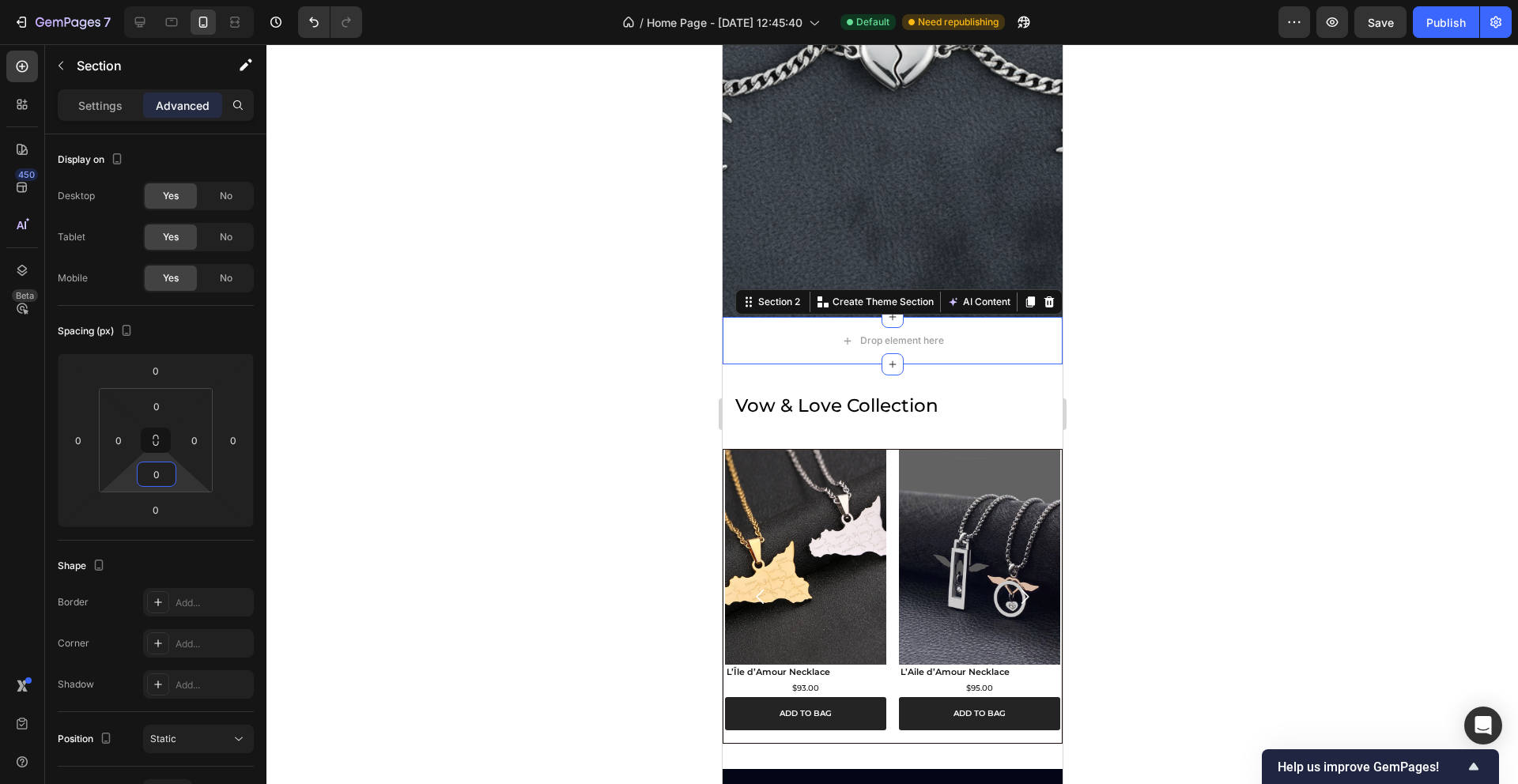
type input "0"
click at [480, 345] on div at bounding box center [892, 414] width 1252 height 740
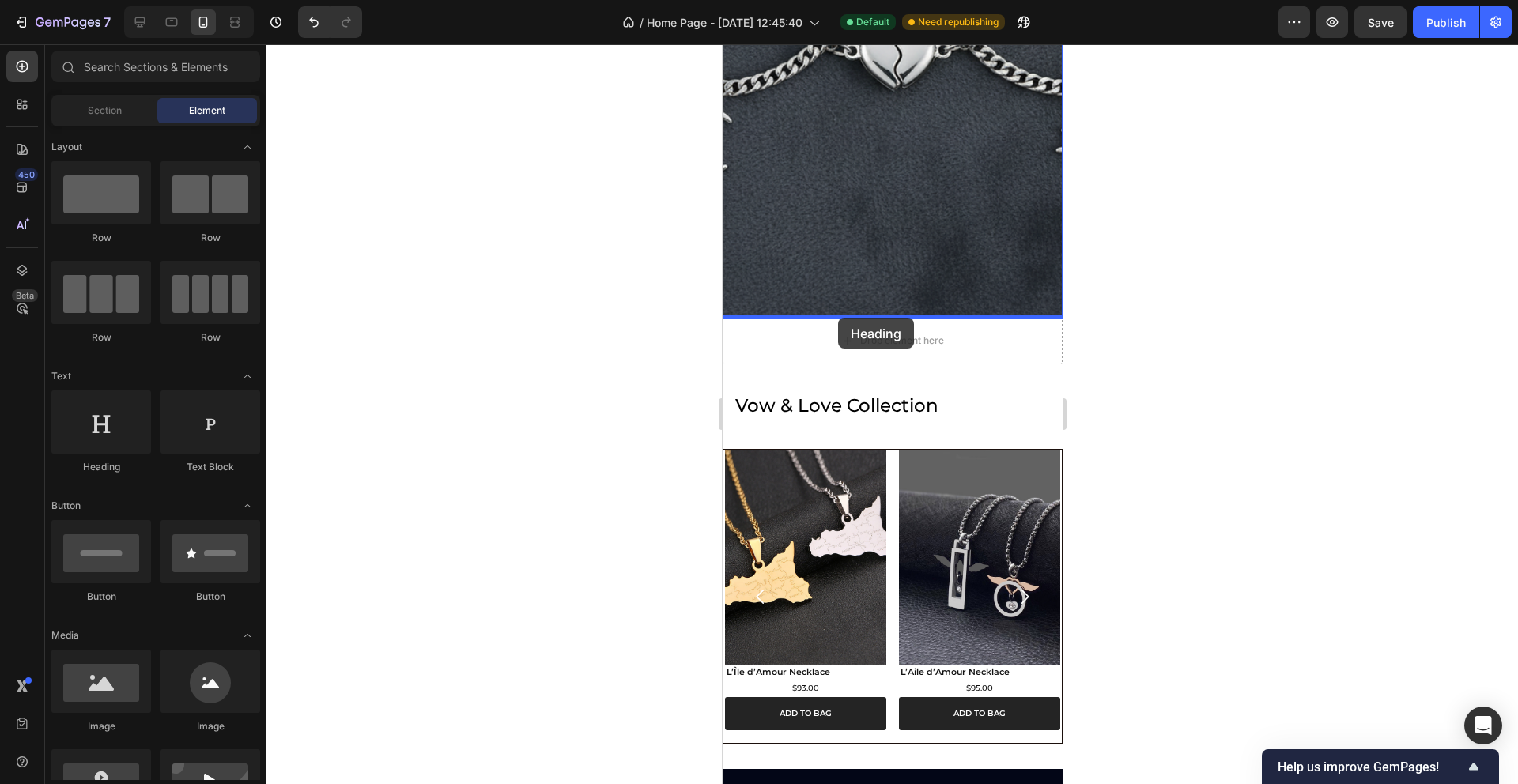
drag, startPoint x: 819, startPoint y: 470, endPoint x: 838, endPoint y: 317, distance: 154.2
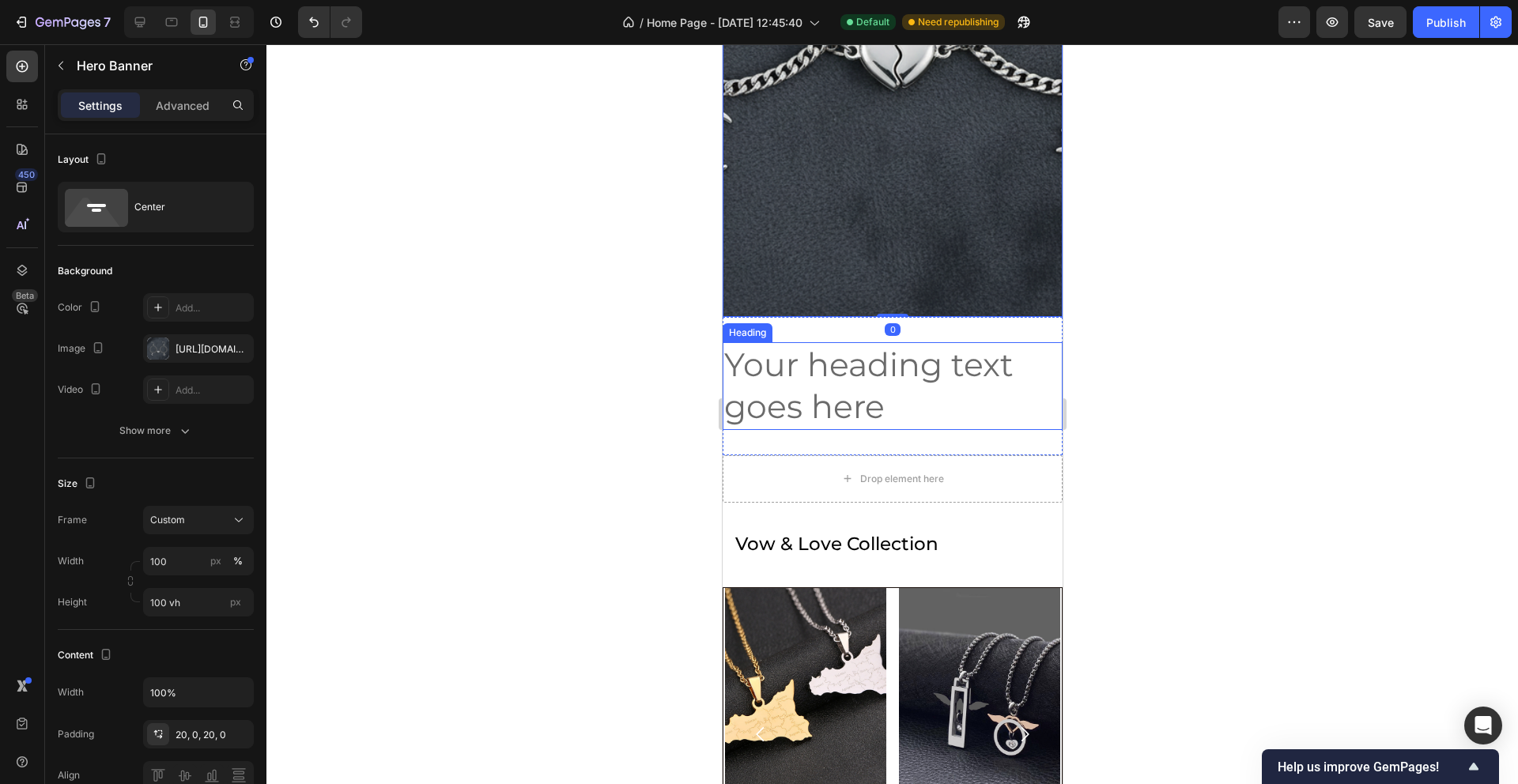
click at [872, 349] on h2 "Your heading text goes here" at bounding box center [892, 386] width 340 height 88
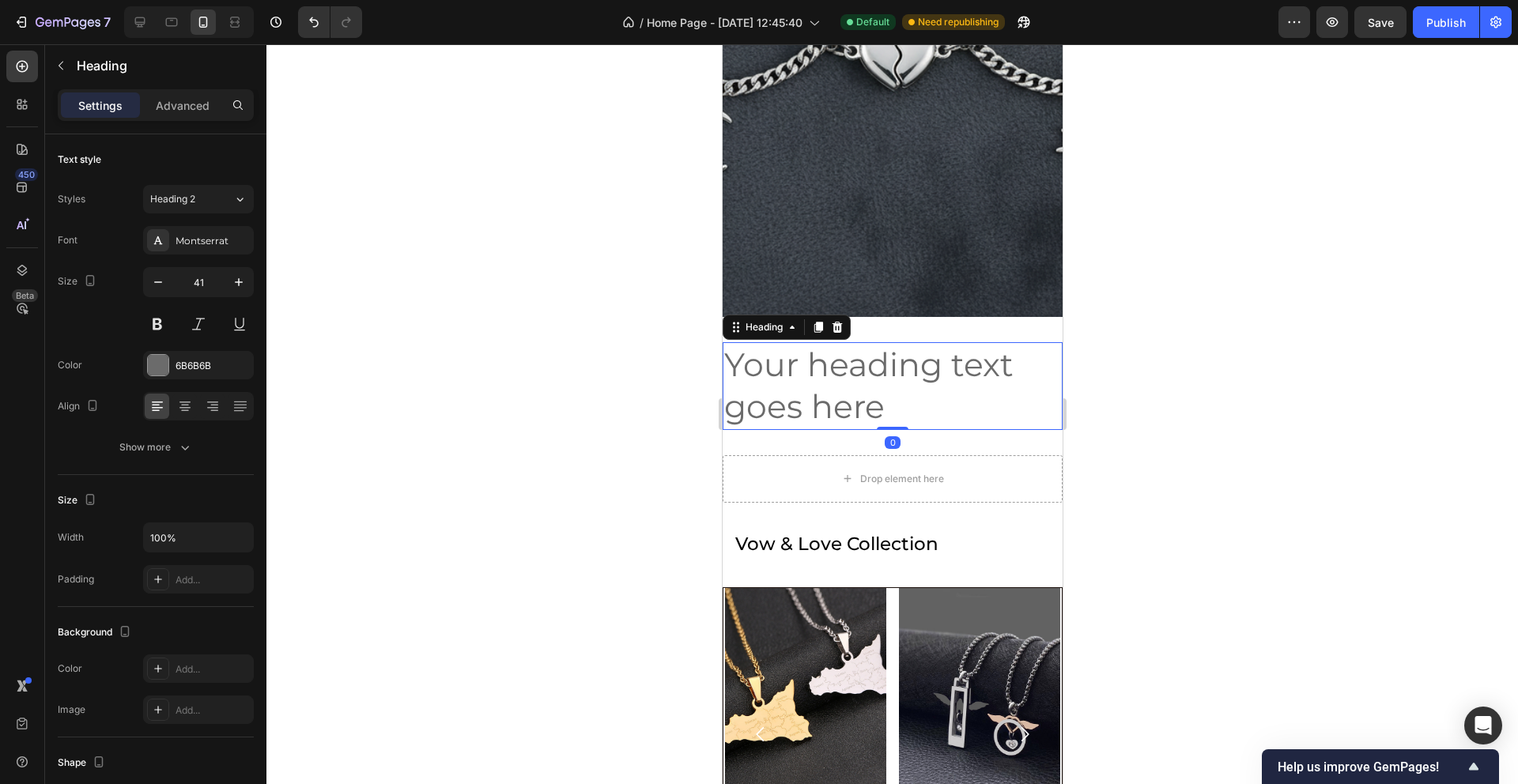
click at [870, 362] on h2 "Your heading text goes here" at bounding box center [892, 386] width 340 height 88
click at [870, 362] on p "Your heading text goes here" at bounding box center [892, 387] width 337 height 85
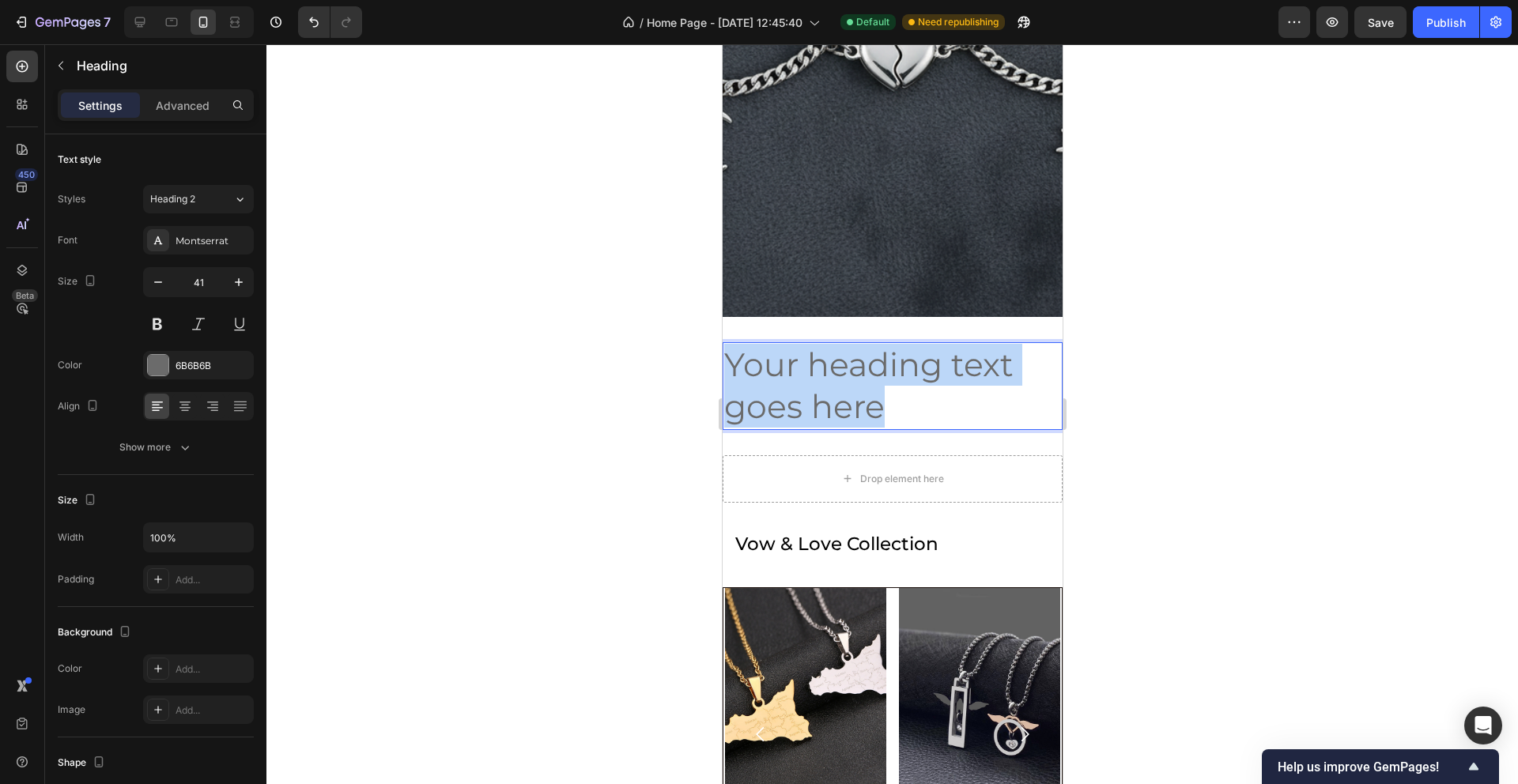
click at [870, 362] on p "Your heading text goes here" at bounding box center [892, 387] width 337 height 85
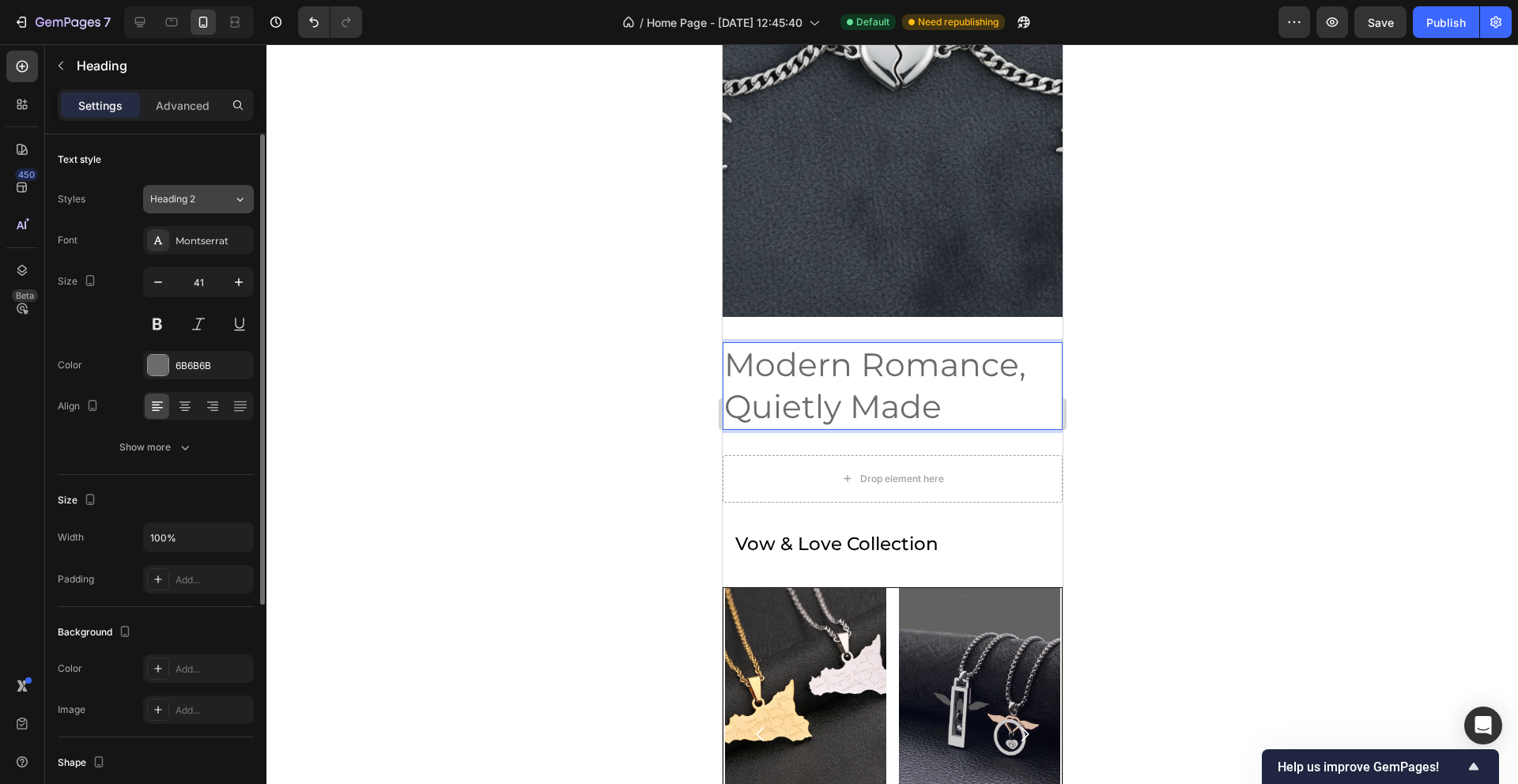
click at [229, 195] on div "Heading 2" at bounding box center [192, 199] width 83 height 14
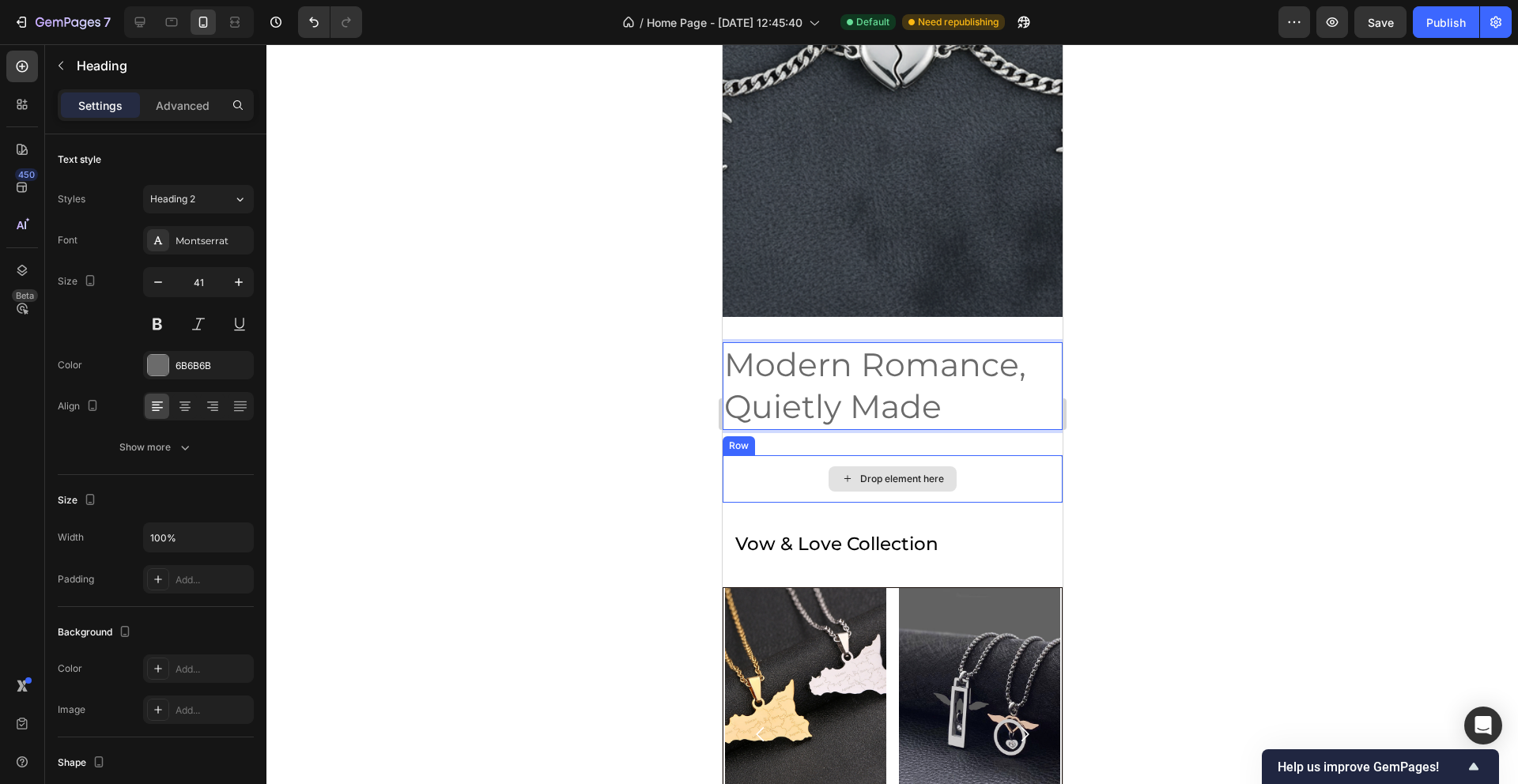
click at [783, 467] on div "Drop element here" at bounding box center [892, 479] width 340 height 47
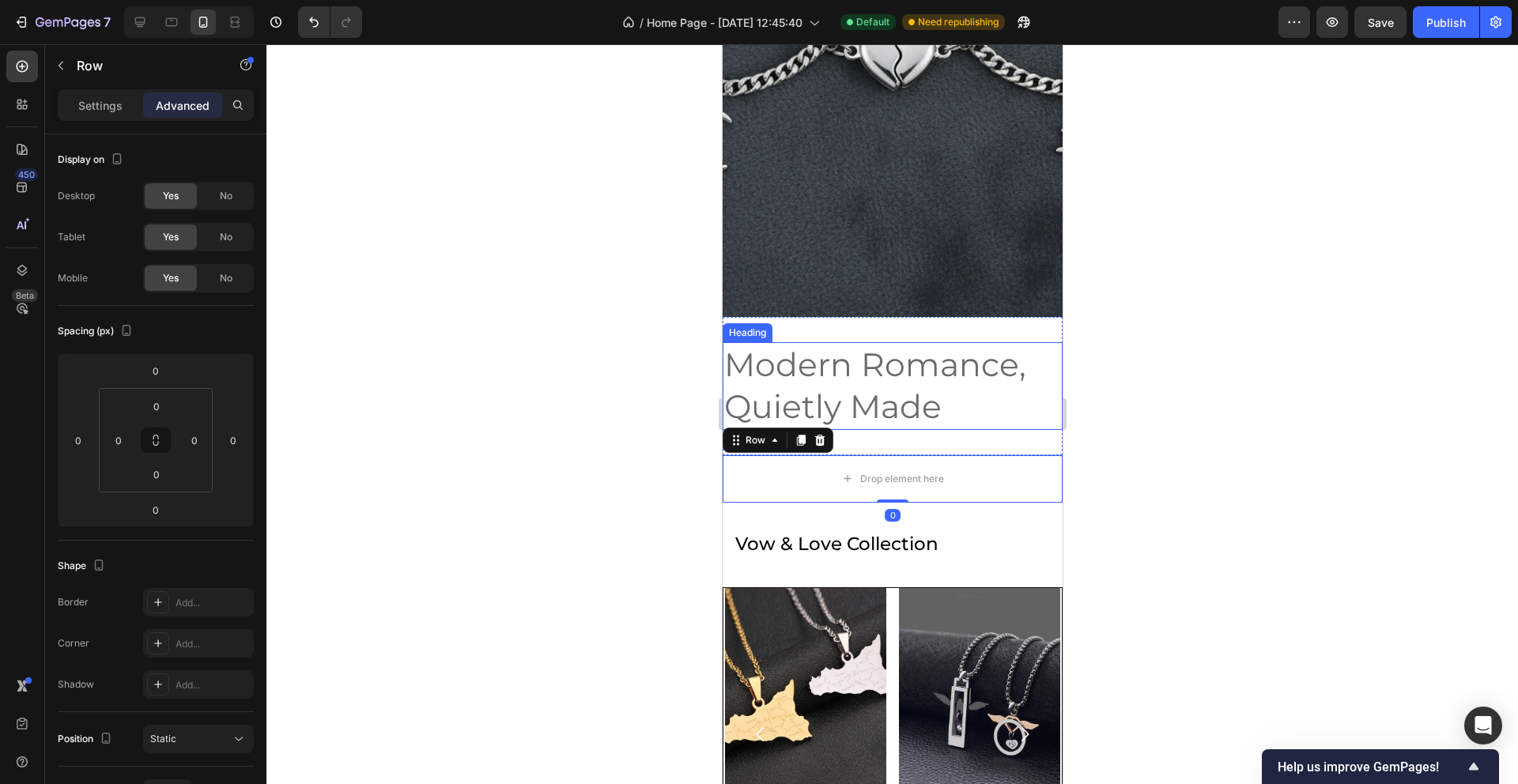
click at [797, 405] on p "Modern Romance, Quietly Made" at bounding box center [892, 387] width 337 height 85
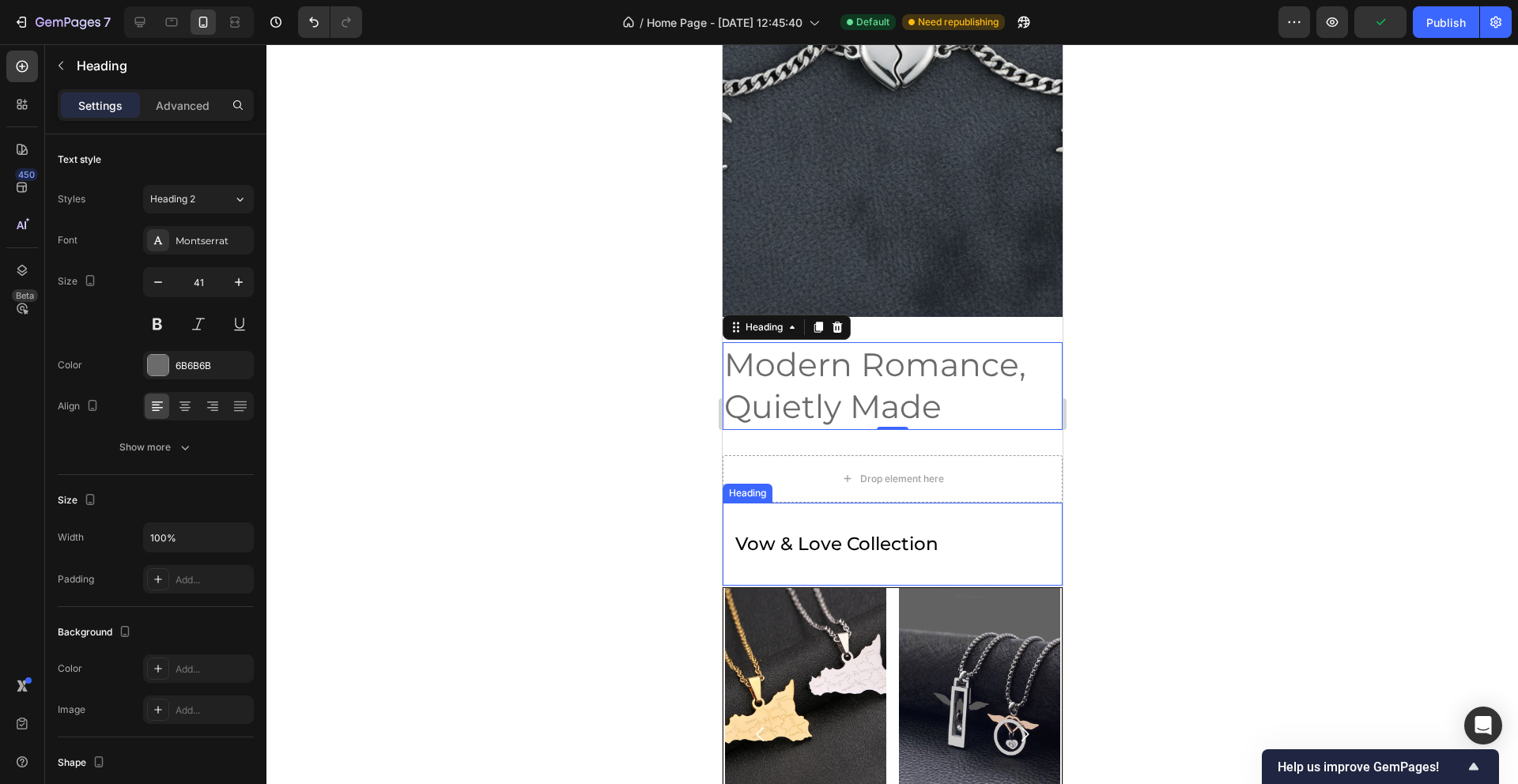
click at [789, 547] on h2 "vow & love collection" at bounding box center [892, 545] width 340 height 83
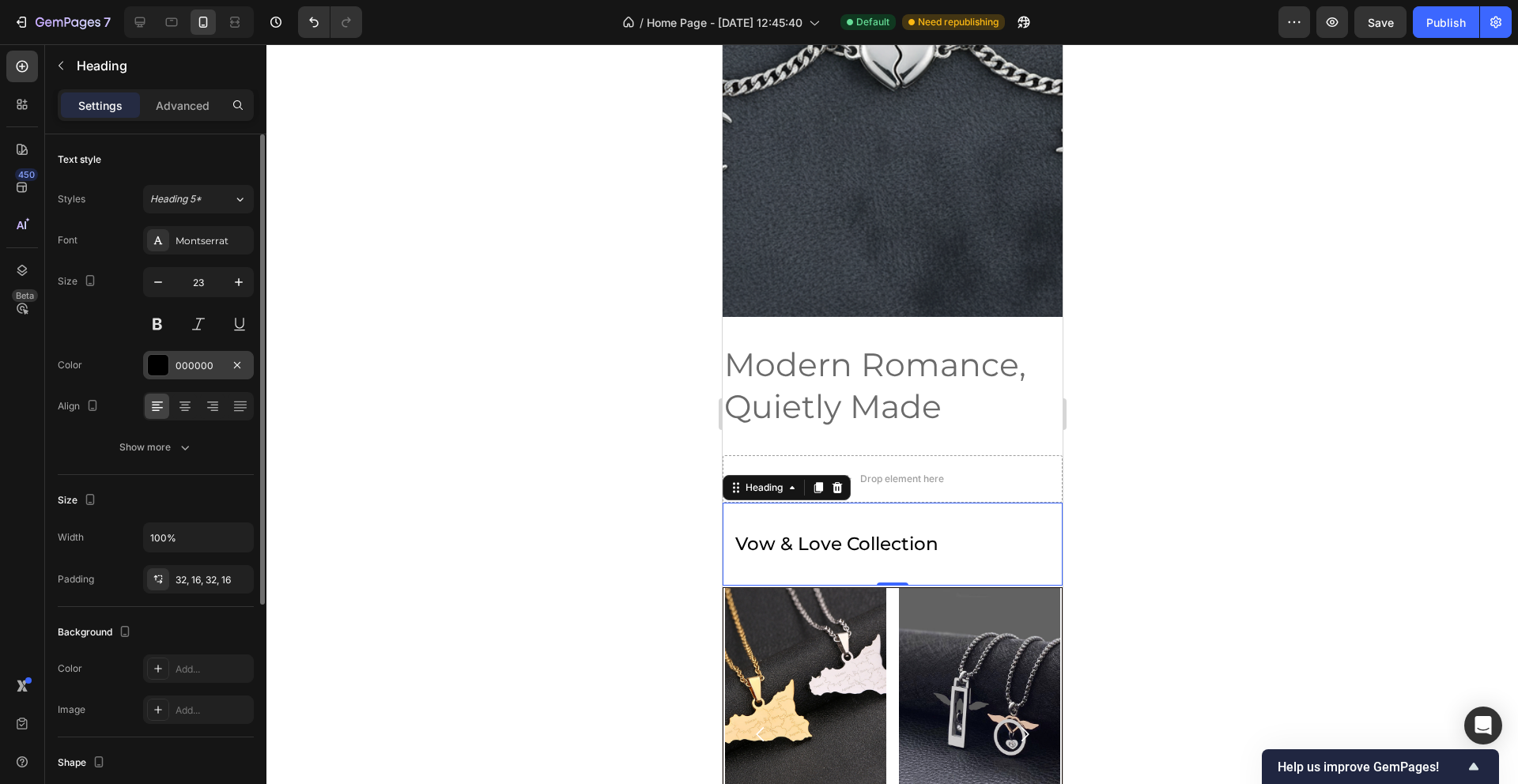
click at [211, 369] on div "000000" at bounding box center [199, 366] width 45 height 14
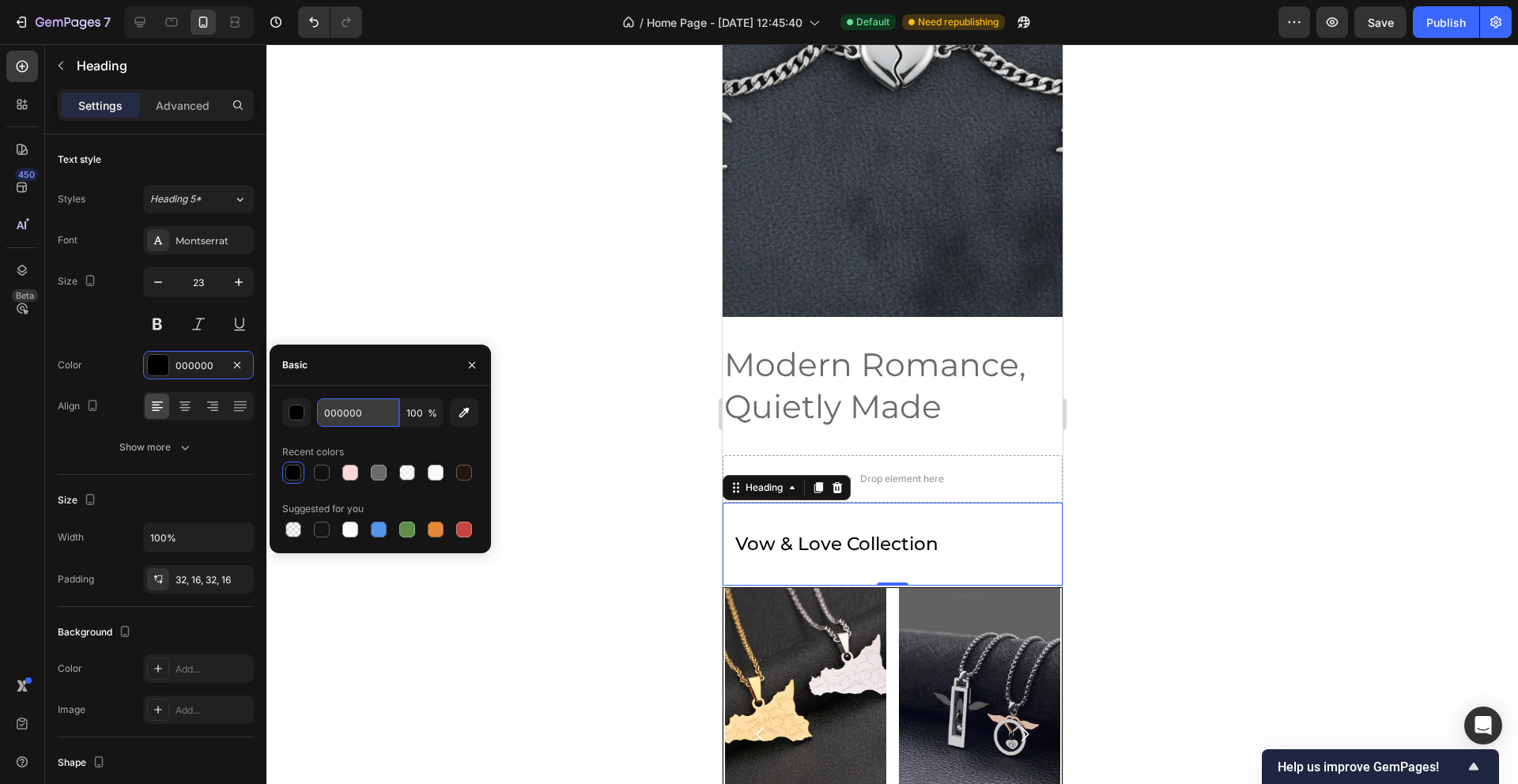
click at [349, 402] on input "000000" at bounding box center [358, 412] width 82 height 29
click at [862, 359] on p "Modern Romance, Quietly Made" at bounding box center [892, 387] width 337 height 85
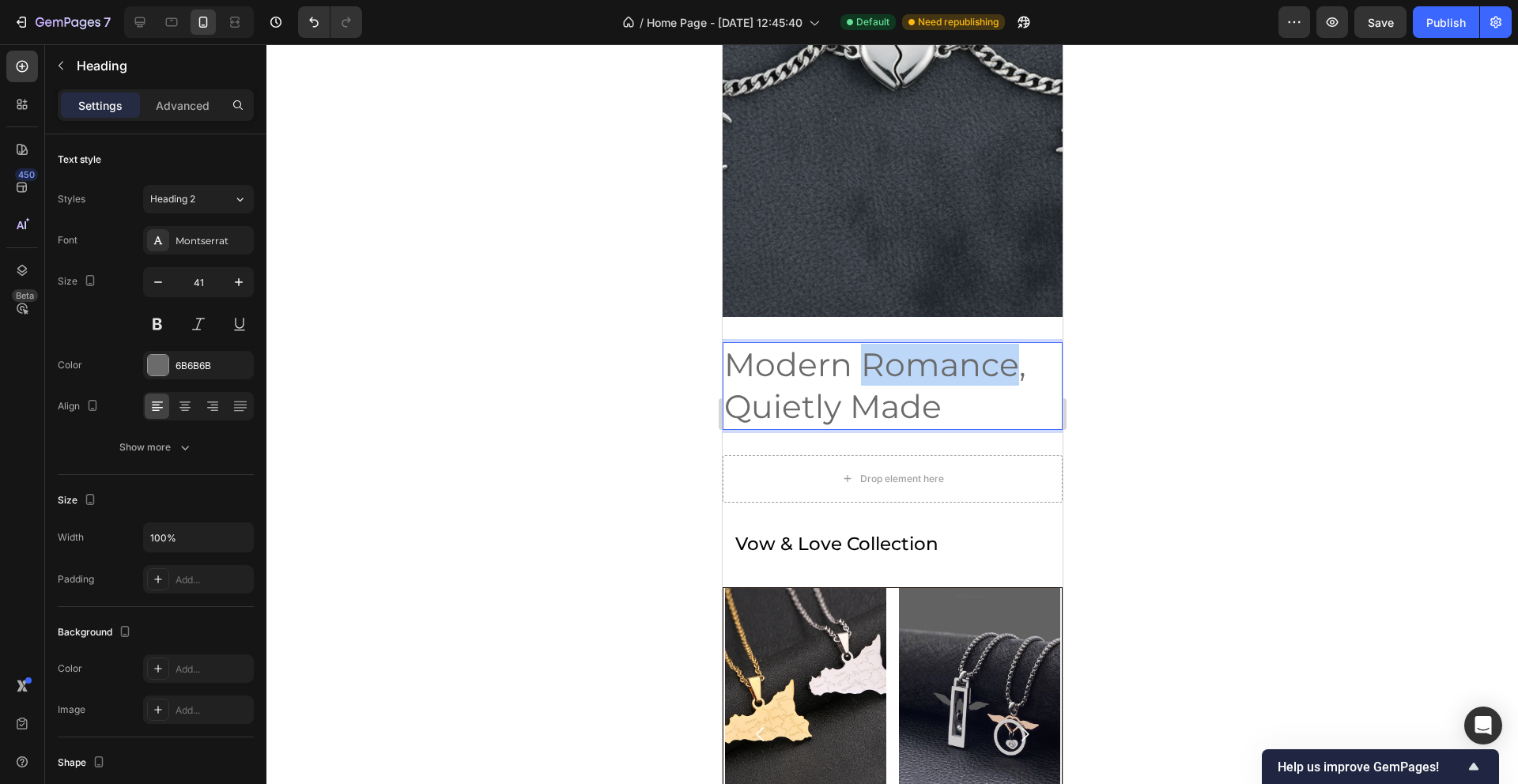
click at [860, 362] on p "Modern Romance, Quietly Made" at bounding box center [892, 387] width 337 height 85
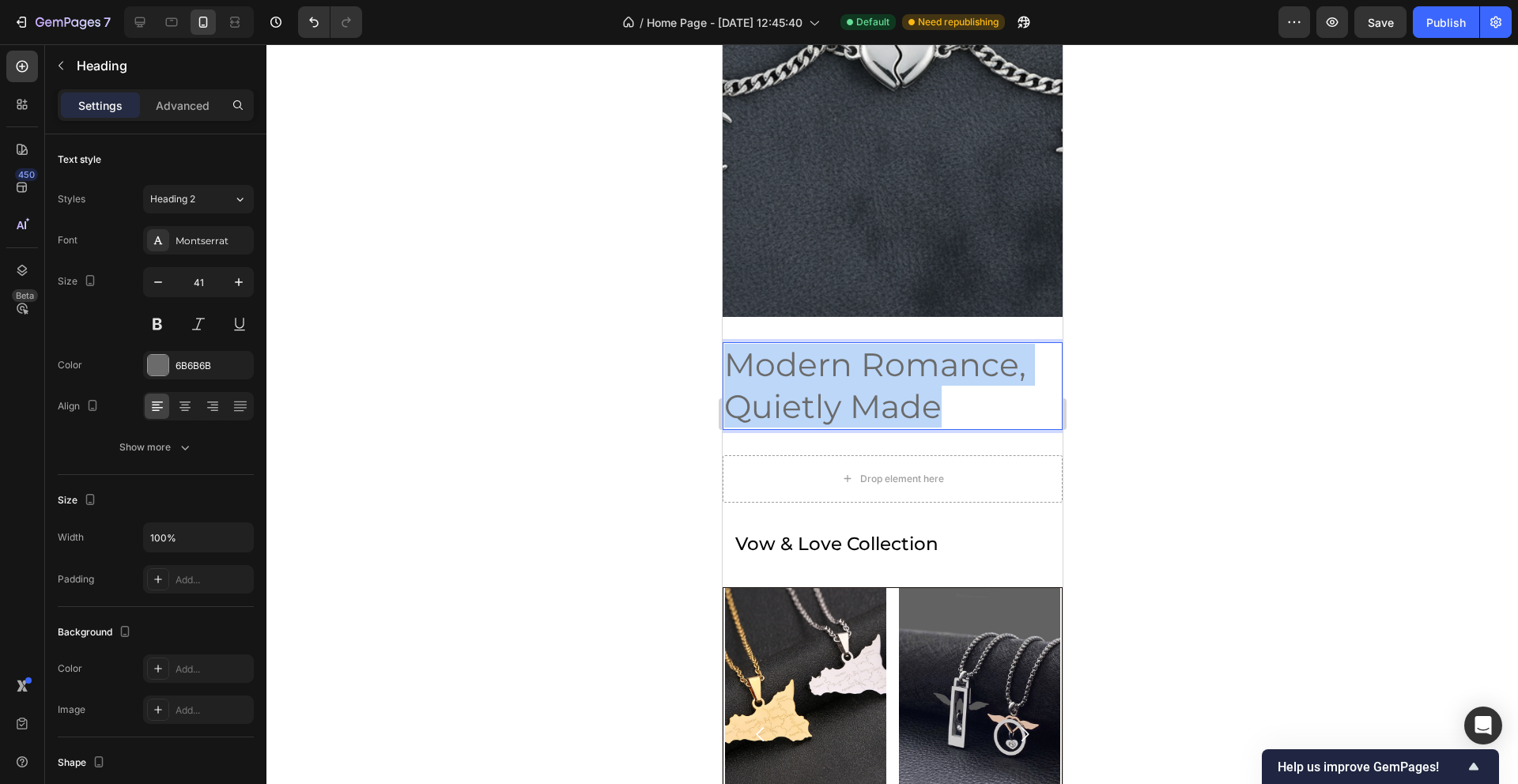
click at [860, 362] on p "Modern Romance, Quietly Made" at bounding box center [892, 387] width 337 height 85
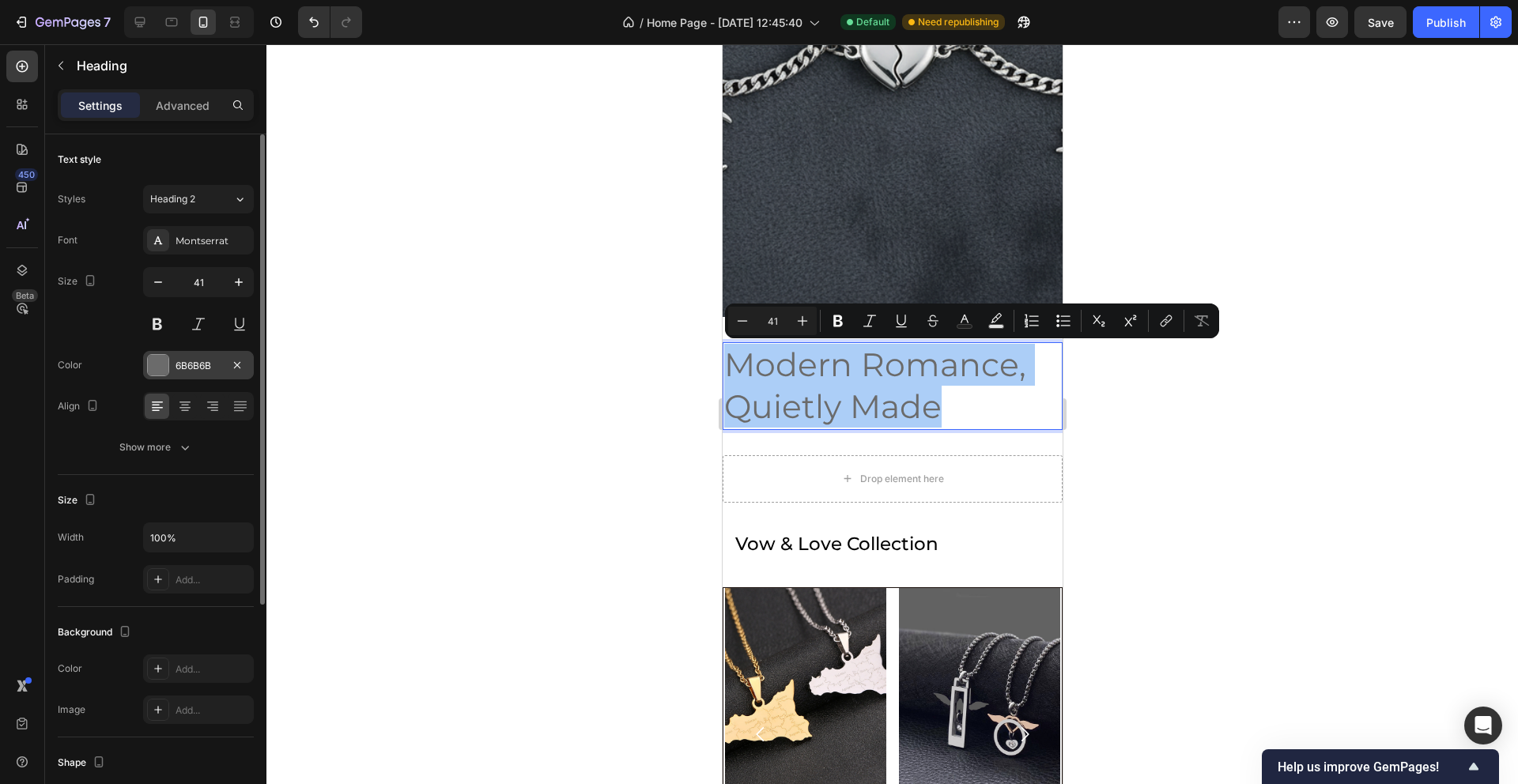
click at [201, 362] on div "6B6B6B" at bounding box center [199, 366] width 45 height 14
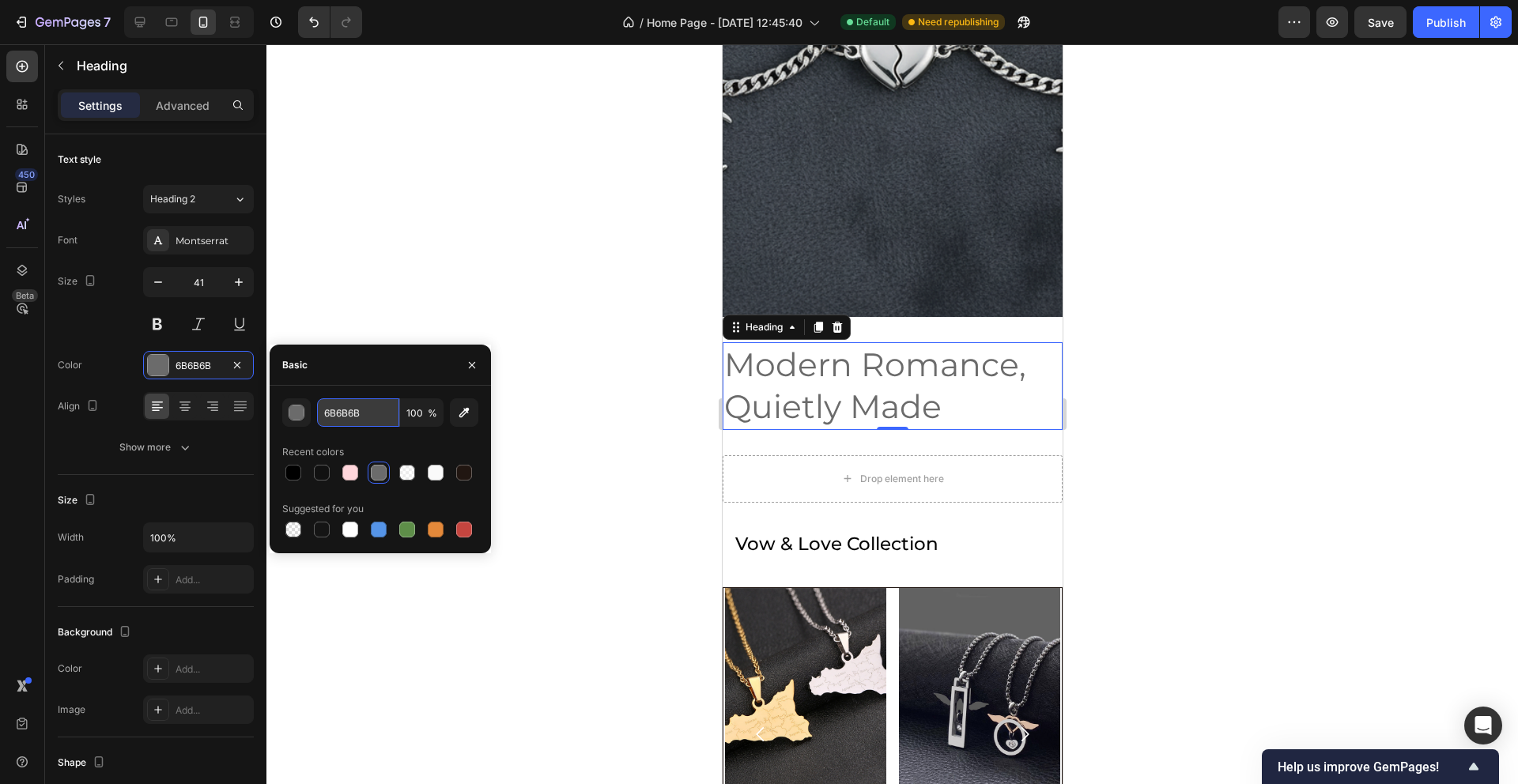
click at [352, 404] on input "6B6B6B" at bounding box center [358, 412] width 82 height 29
click at [352, 405] on input "6B6B6B" at bounding box center [358, 412] width 82 height 29
paste input "000000"
type input "000000"
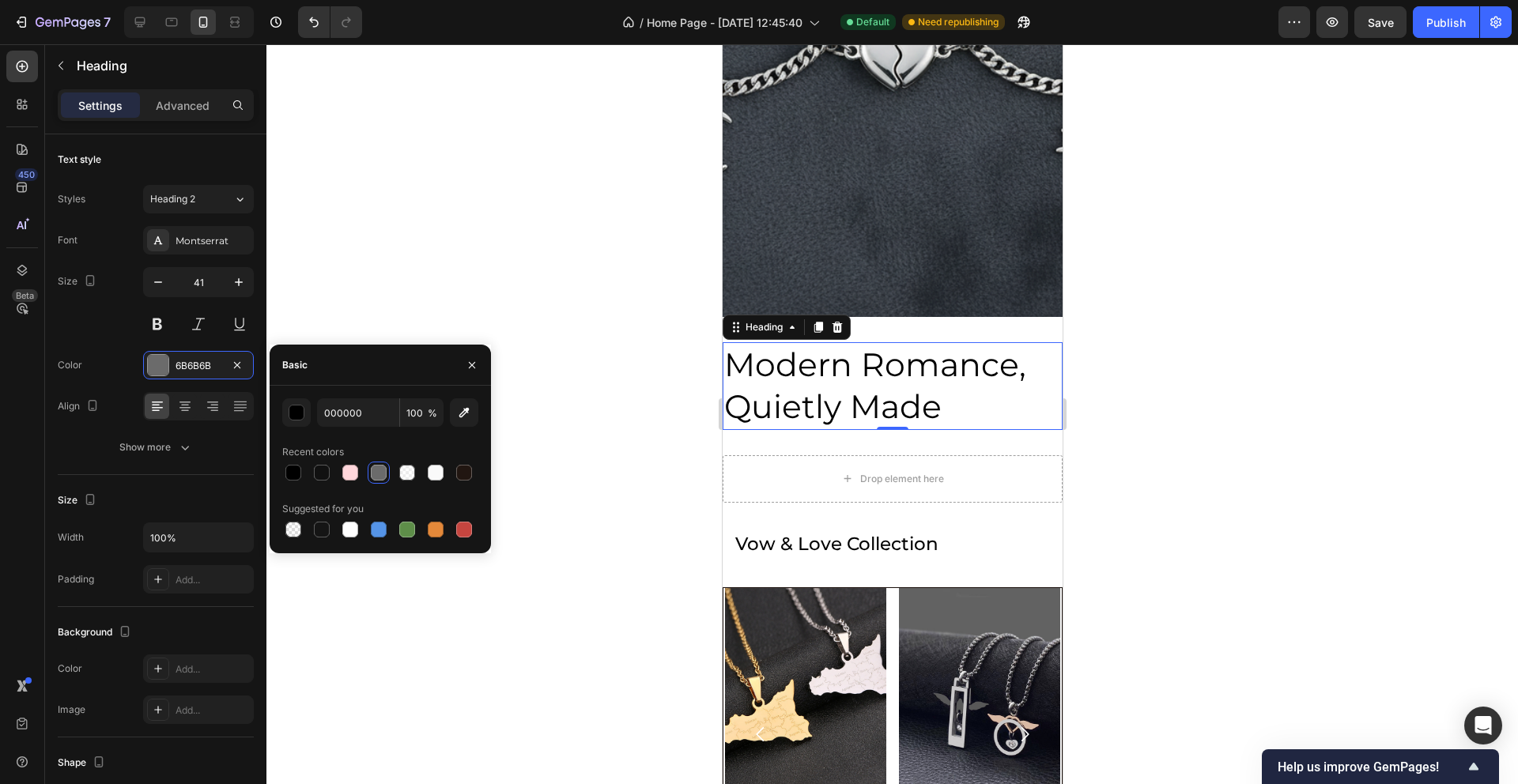
click at [398, 267] on div at bounding box center [892, 414] width 1252 height 740
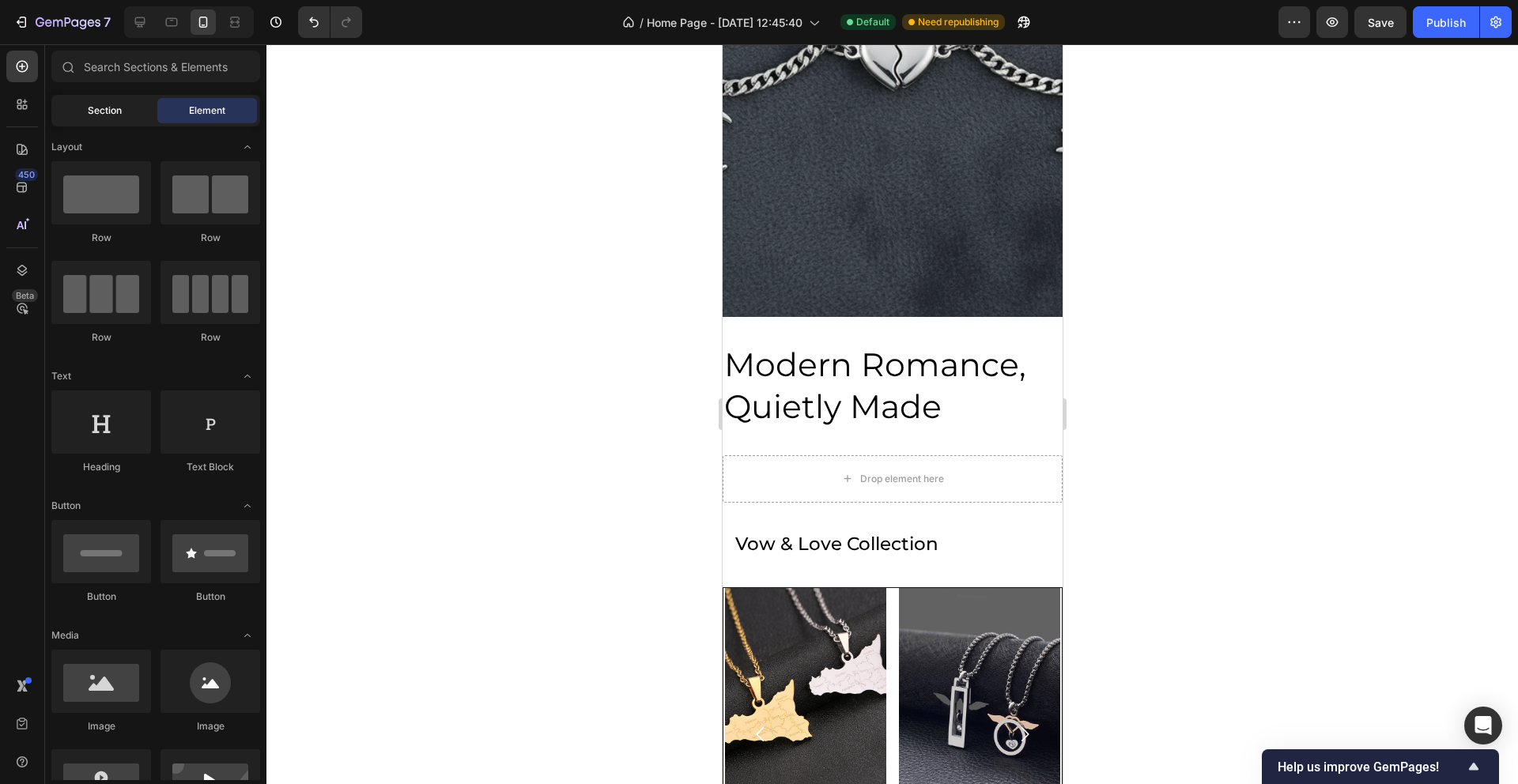
click at [123, 113] on div "Section" at bounding box center [104, 111] width 100 height 26
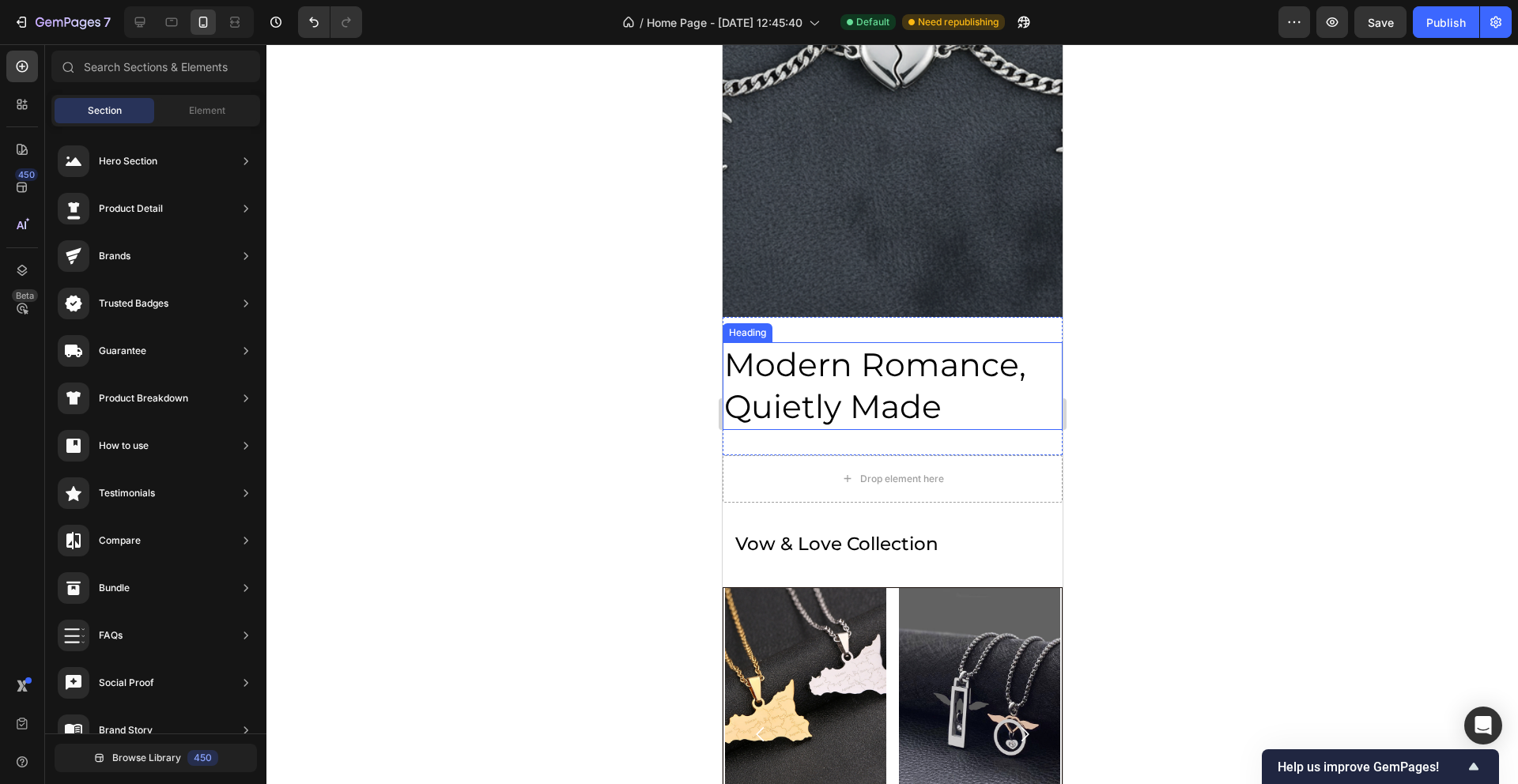
click at [877, 394] on p "Modern Romance, Quietly Made" at bounding box center [892, 387] width 337 height 85
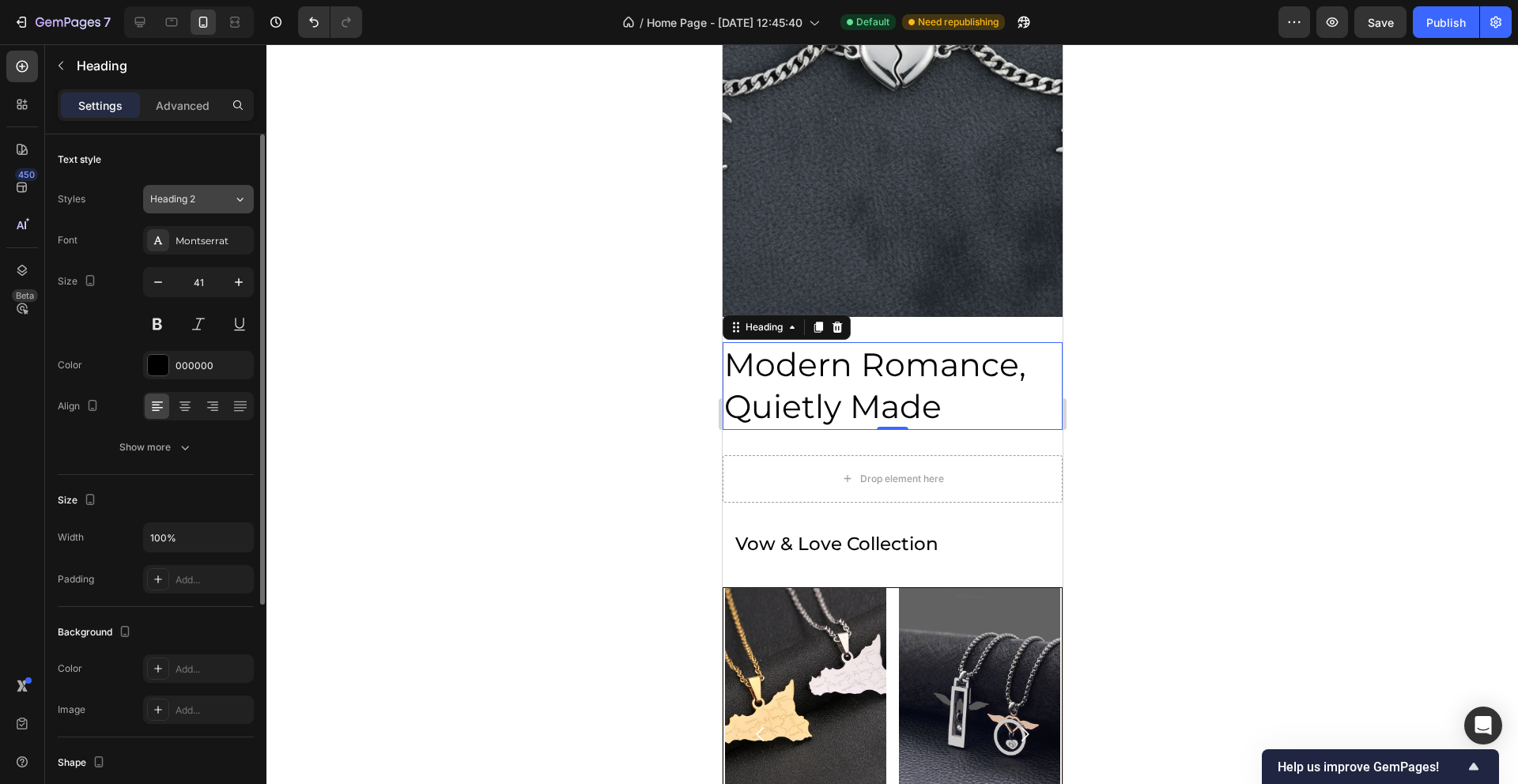
click at [238, 201] on icon at bounding box center [240, 199] width 14 height 16
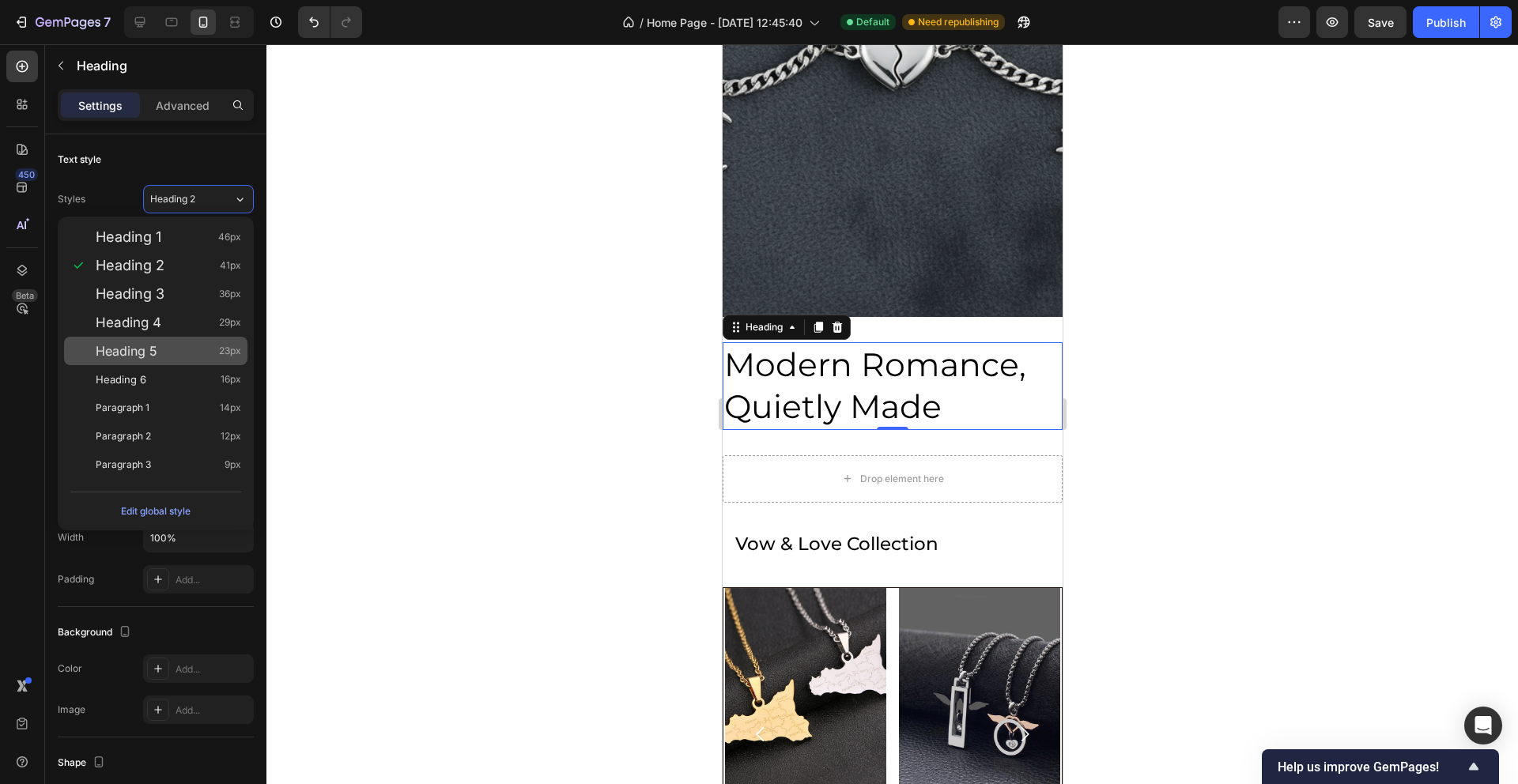
click at [176, 343] on div "Heading 5 23px" at bounding box center [168, 351] width 145 height 16
type input "23"
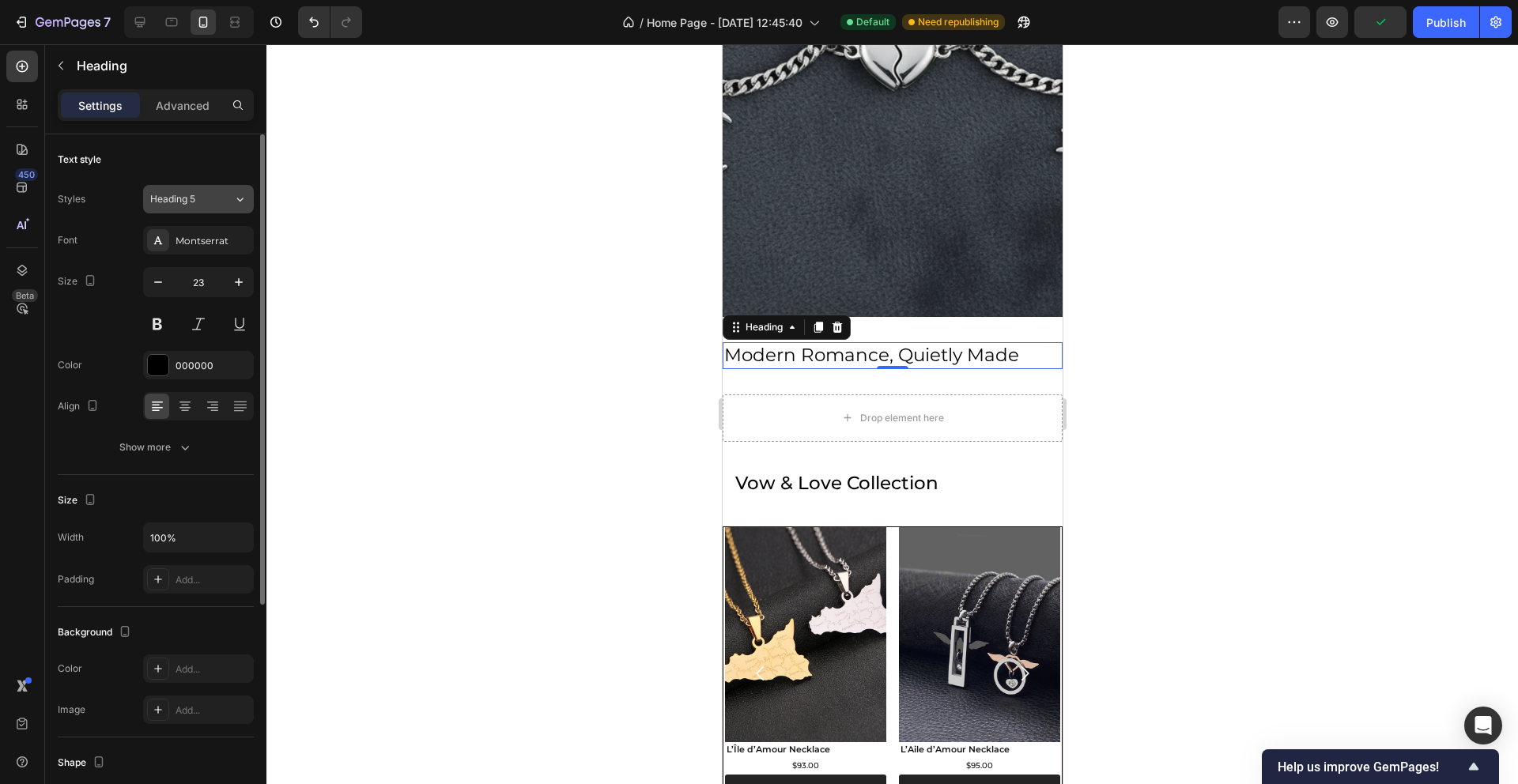
click at [233, 197] on icon at bounding box center [240, 199] width 14 height 16
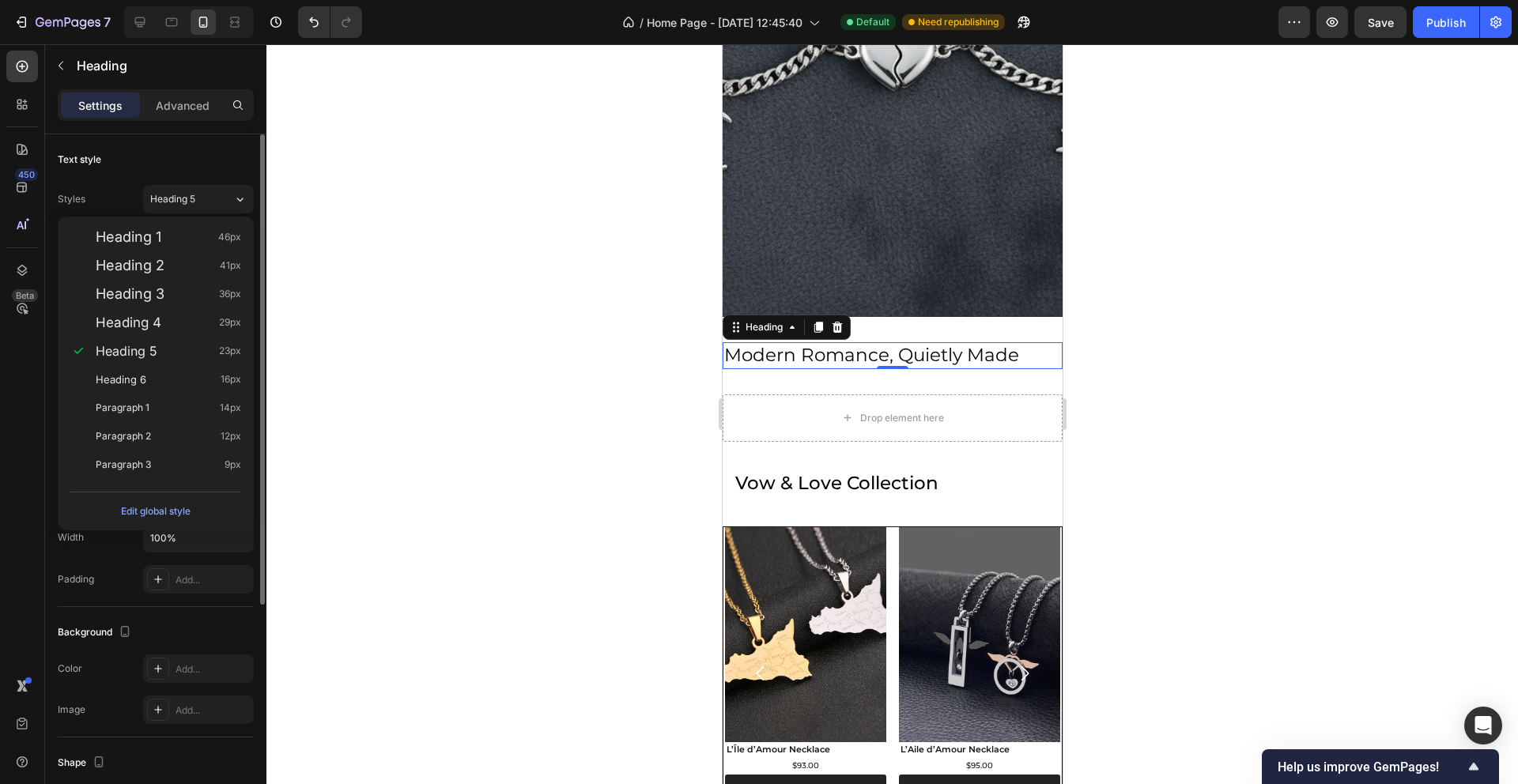
click at [218, 607] on div "Background The changes might be hidden by the video. Color Add... Image Add..." at bounding box center [155, 672] width 196 height 131
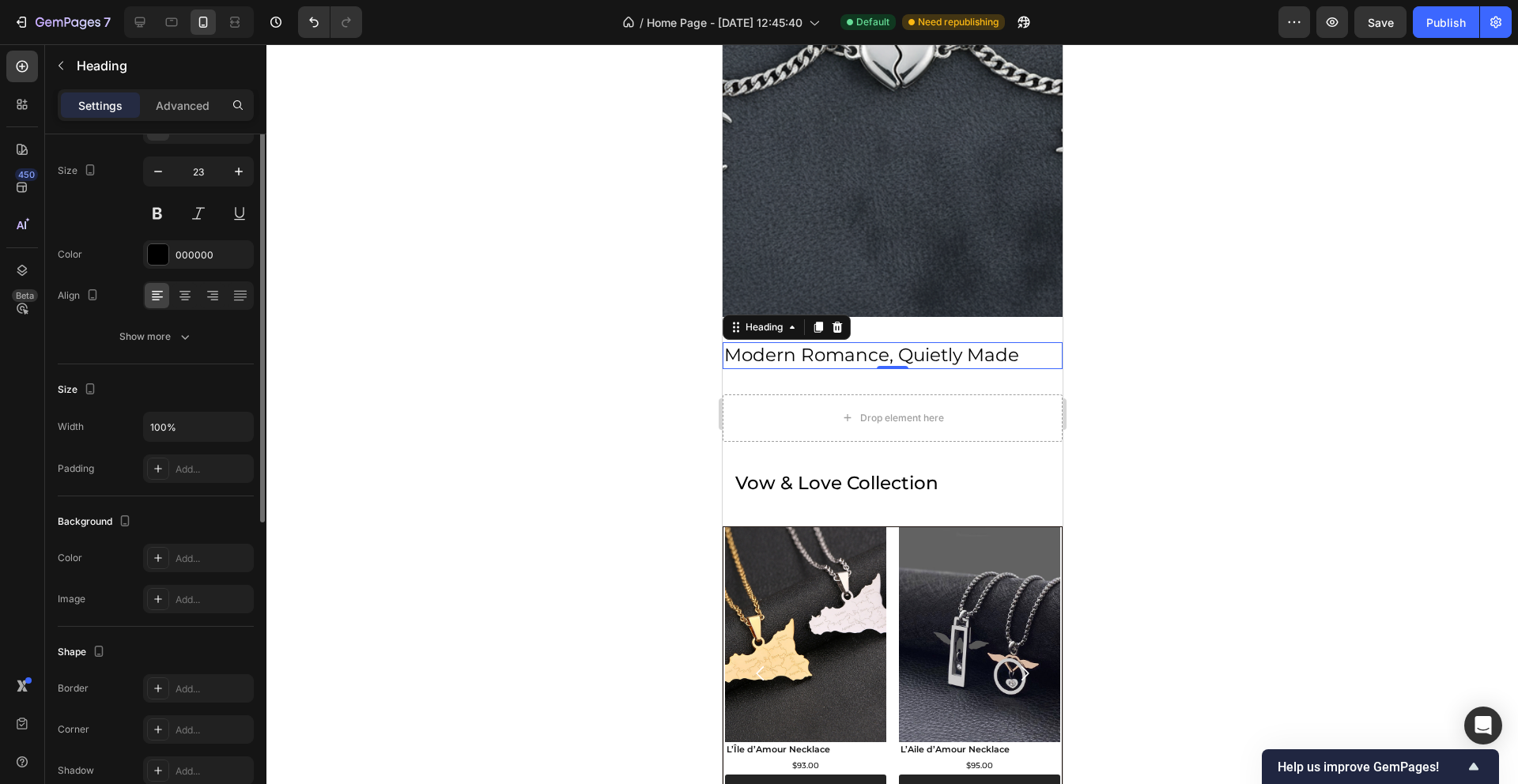
scroll to position [331, 0]
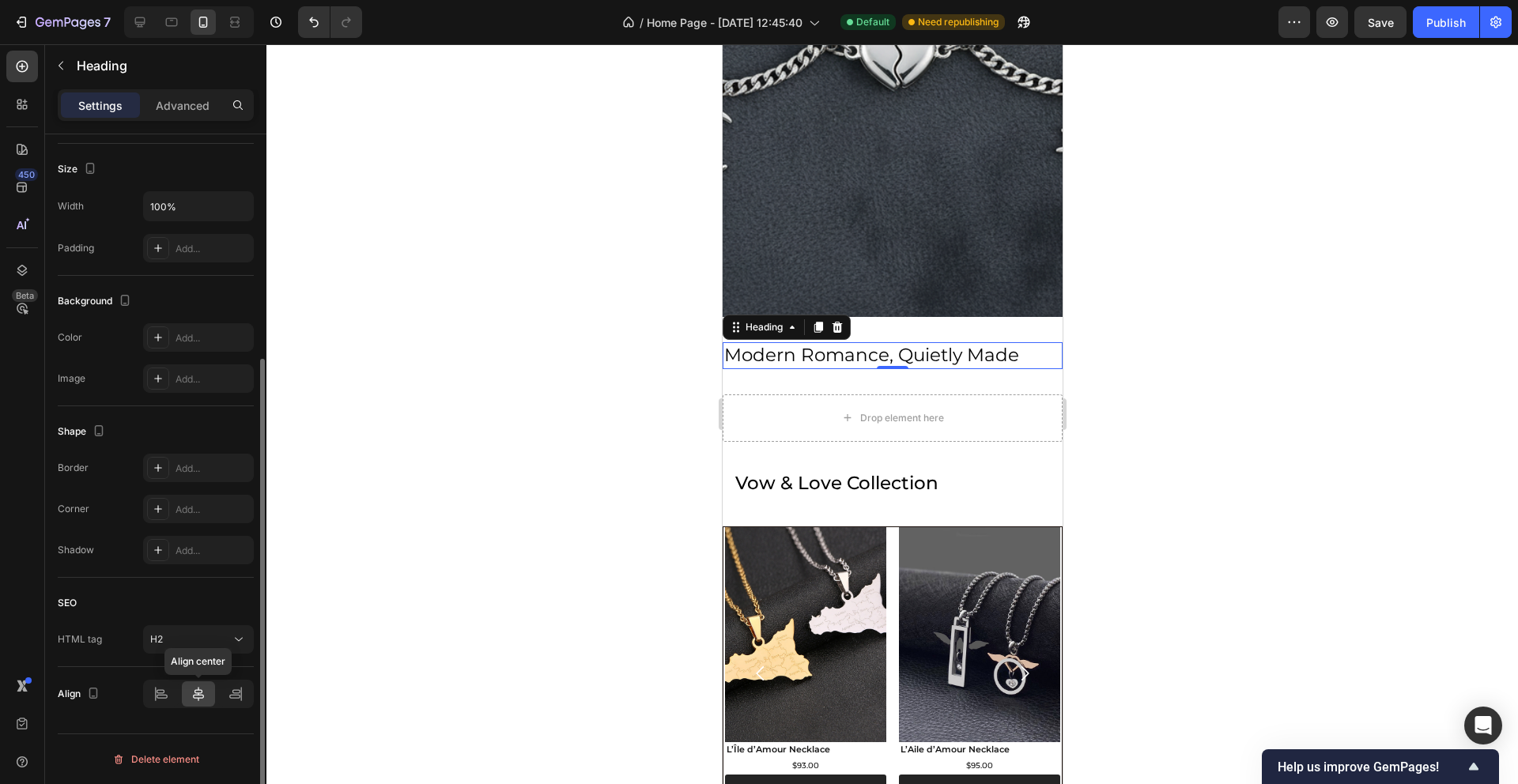
click at [199, 699] on icon at bounding box center [199, 694] width 16 height 16
click at [228, 696] on icon at bounding box center [235, 694] width 16 height 16
click at [208, 696] on div at bounding box center [199, 694] width 34 height 26
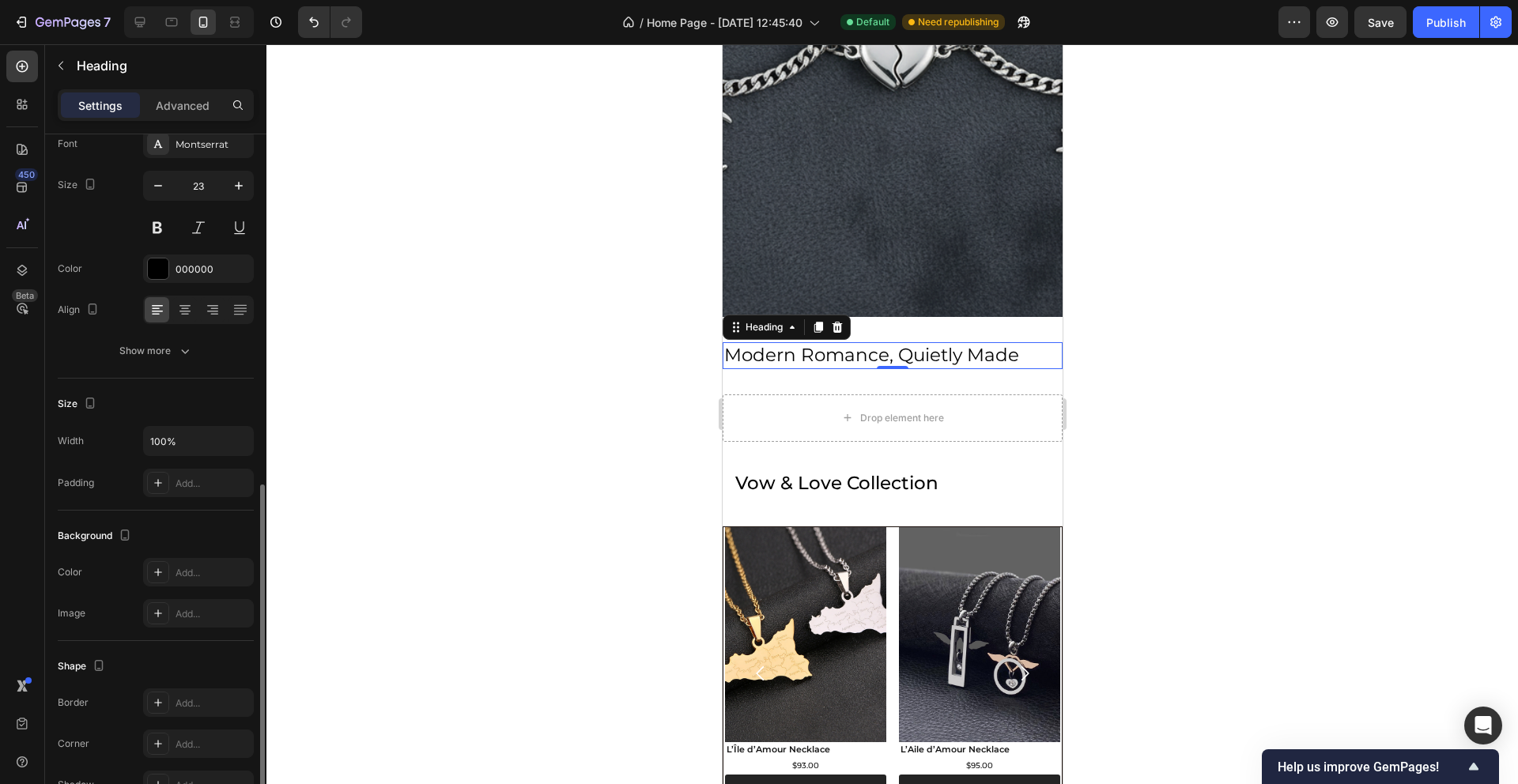
scroll to position [0, 0]
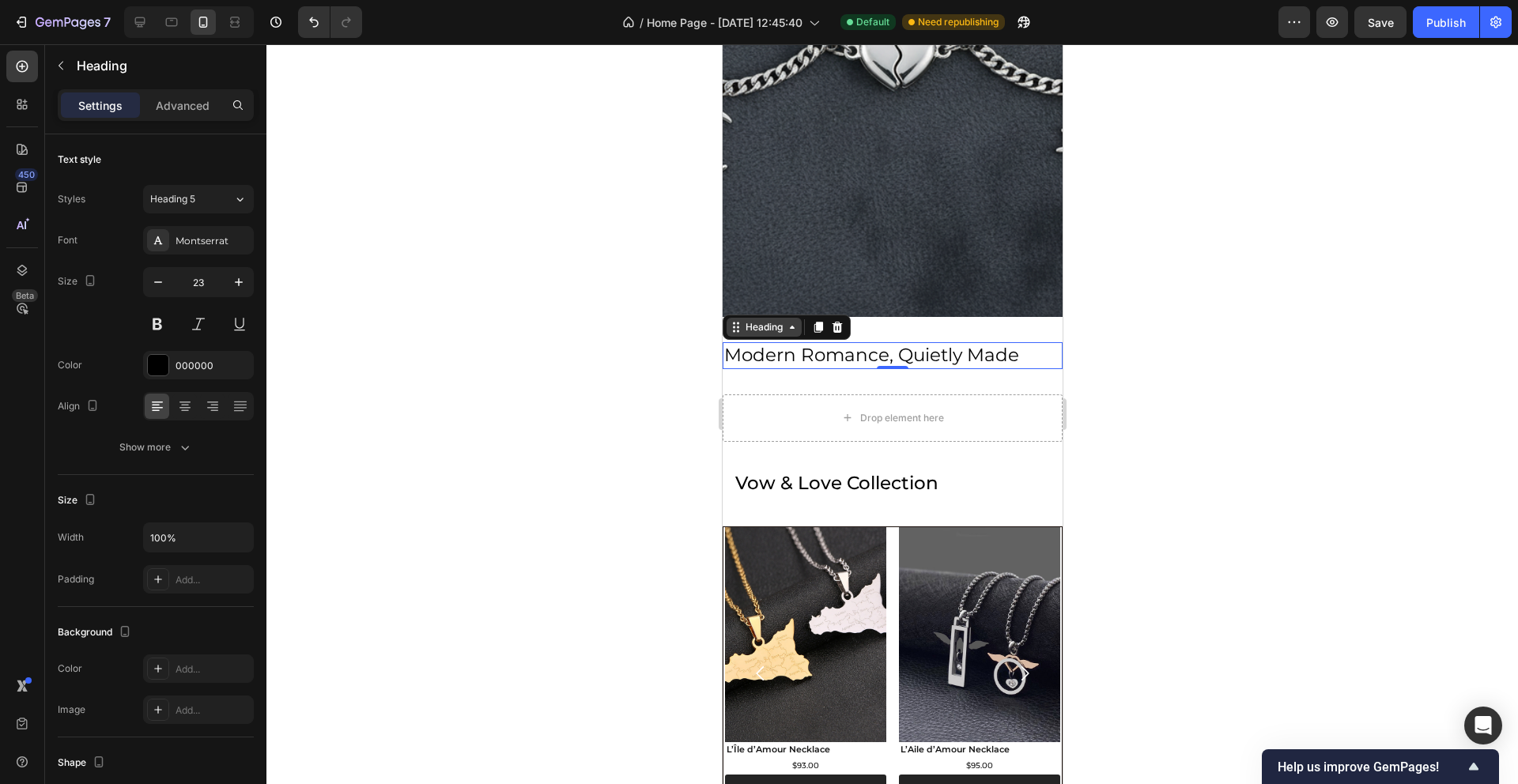
click at [738, 329] on icon at bounding box center [735, 327] width 13 height 13
click at [735, 330] on icon at bounding box center [735, 327] width 13 height 13
click at [610, 385] on div at bounding box center [892, 414] width 1252 height 740
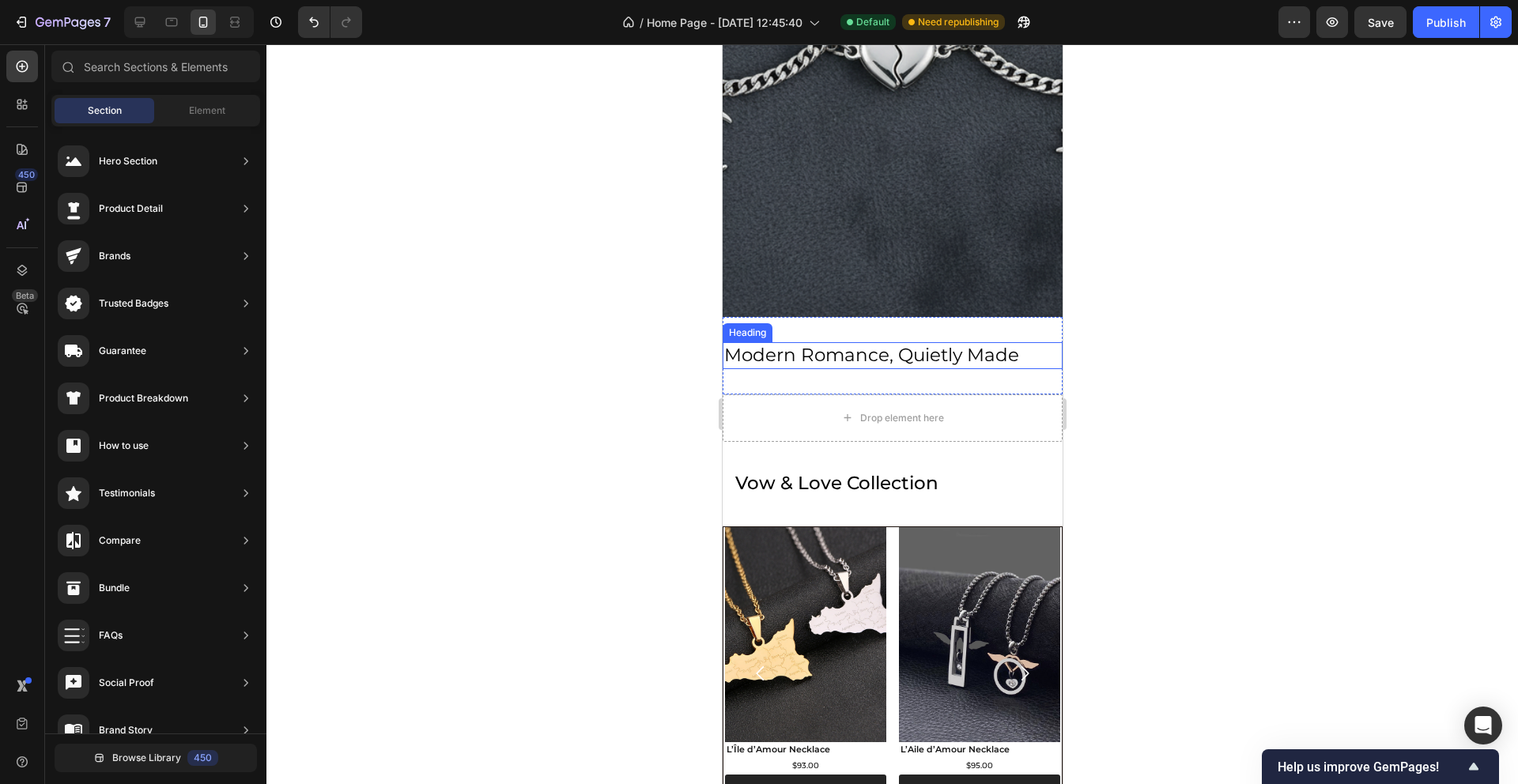
click at [759, 353] on p "Modern Romance, Quietly Made" at bounding box center [892, 356] width 337 height 24
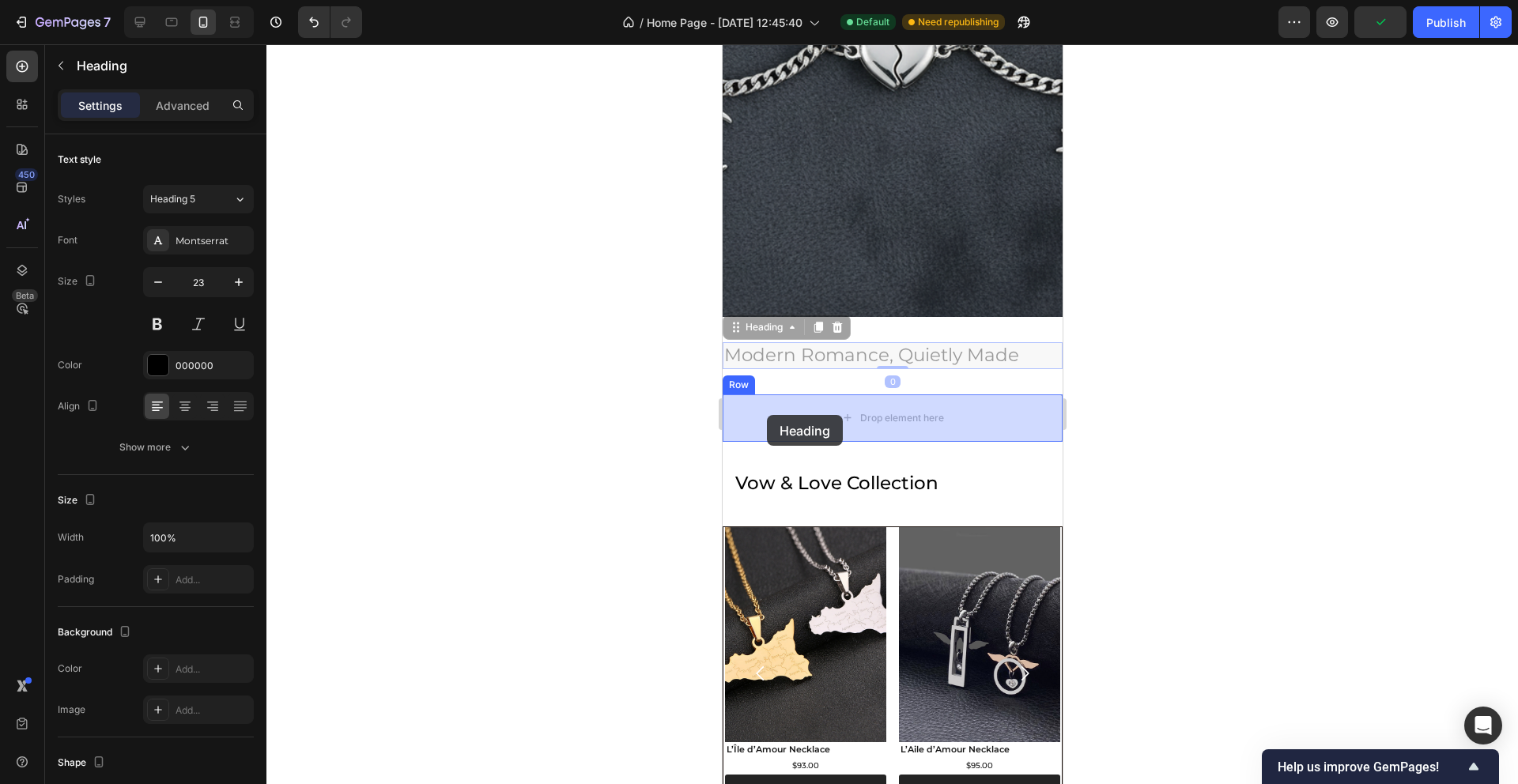
drag, startPoint x: 739, startPoint y: 330, endPoint x: 766, endPoint y: 415, distance: 89.2
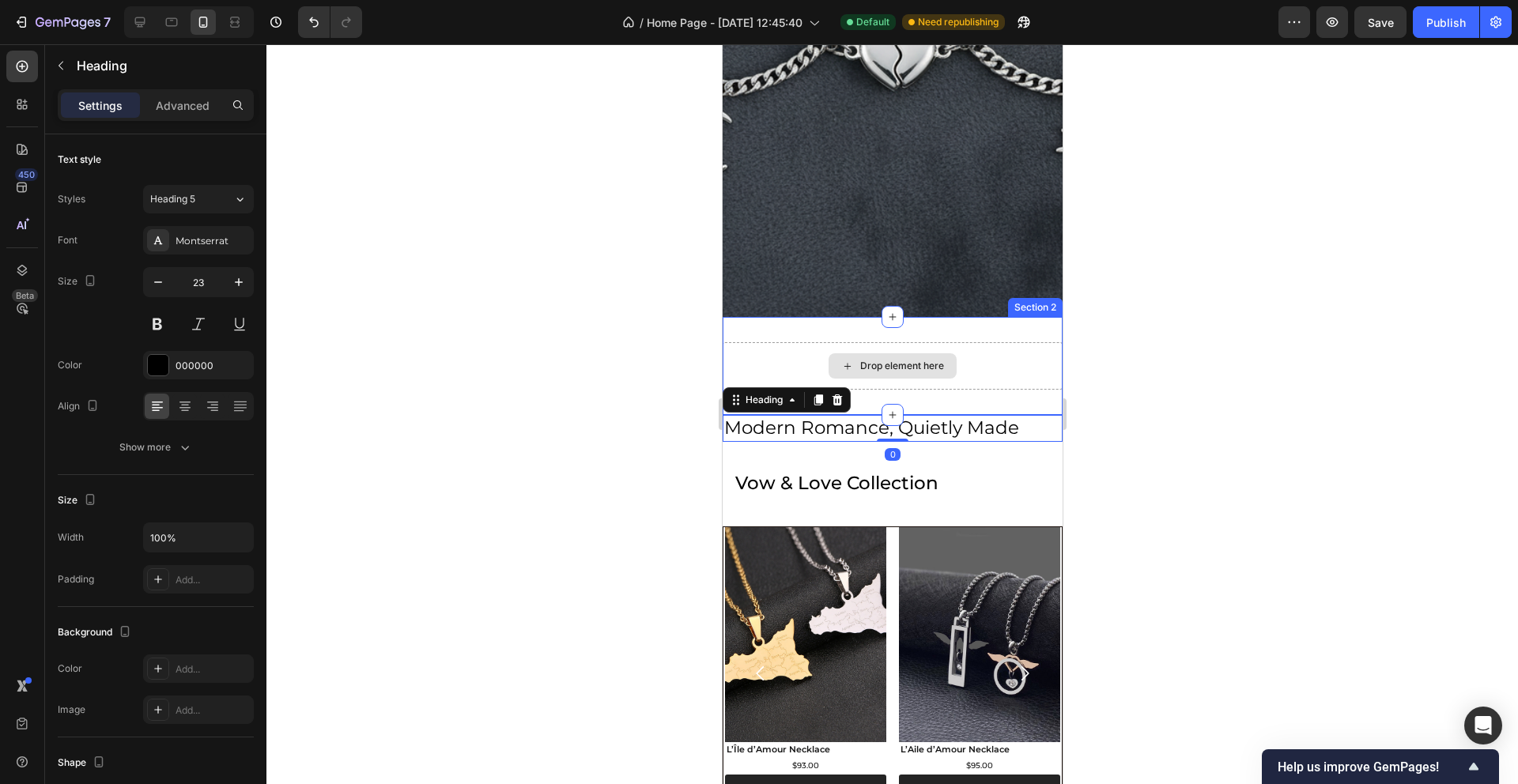
click at [775, 353] on div "Drop element here" at bounding box center [892, 366] width 340 height 47
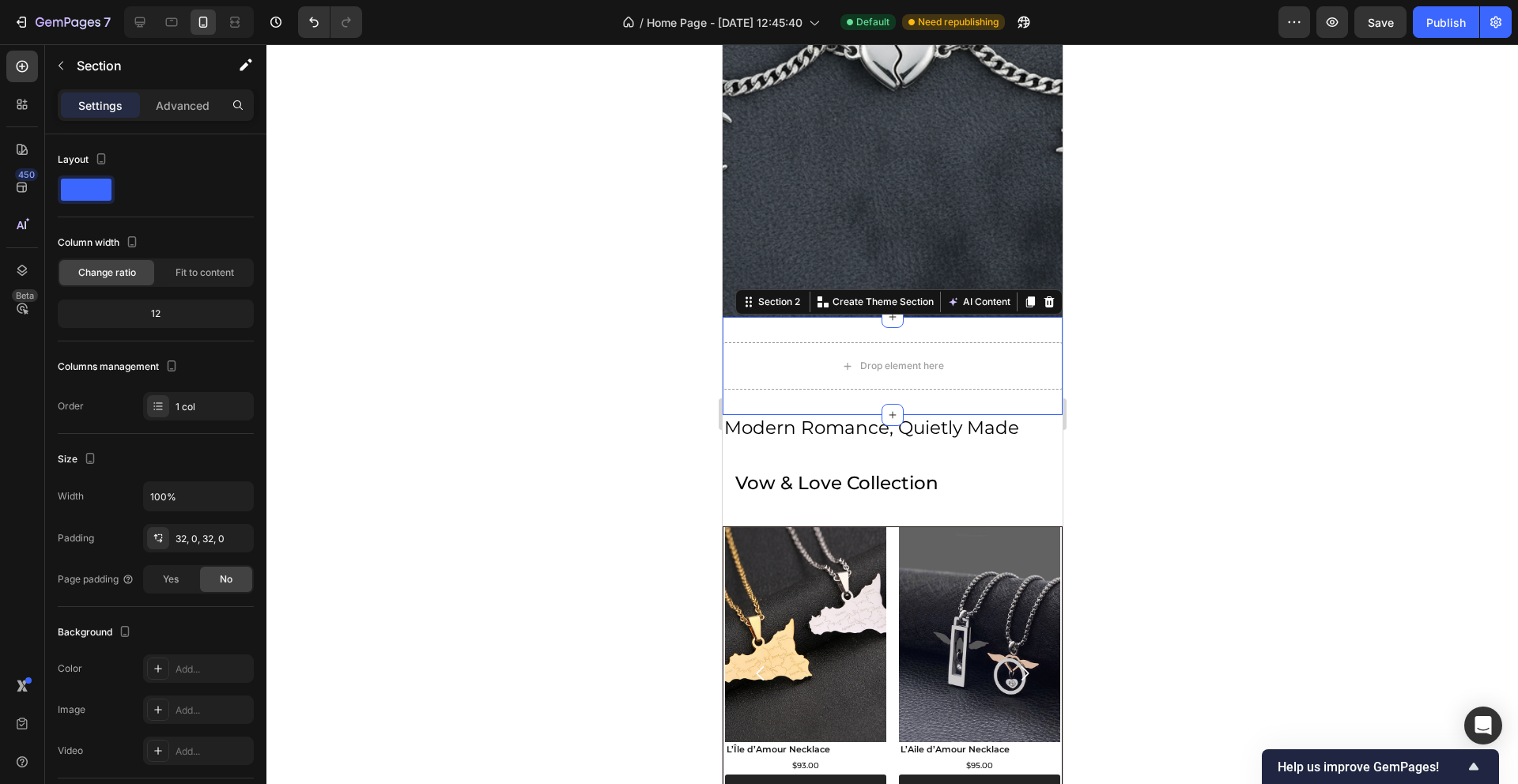
click at [1049, 300] on icon at bounding box center [1048, 302] width 10 height 11
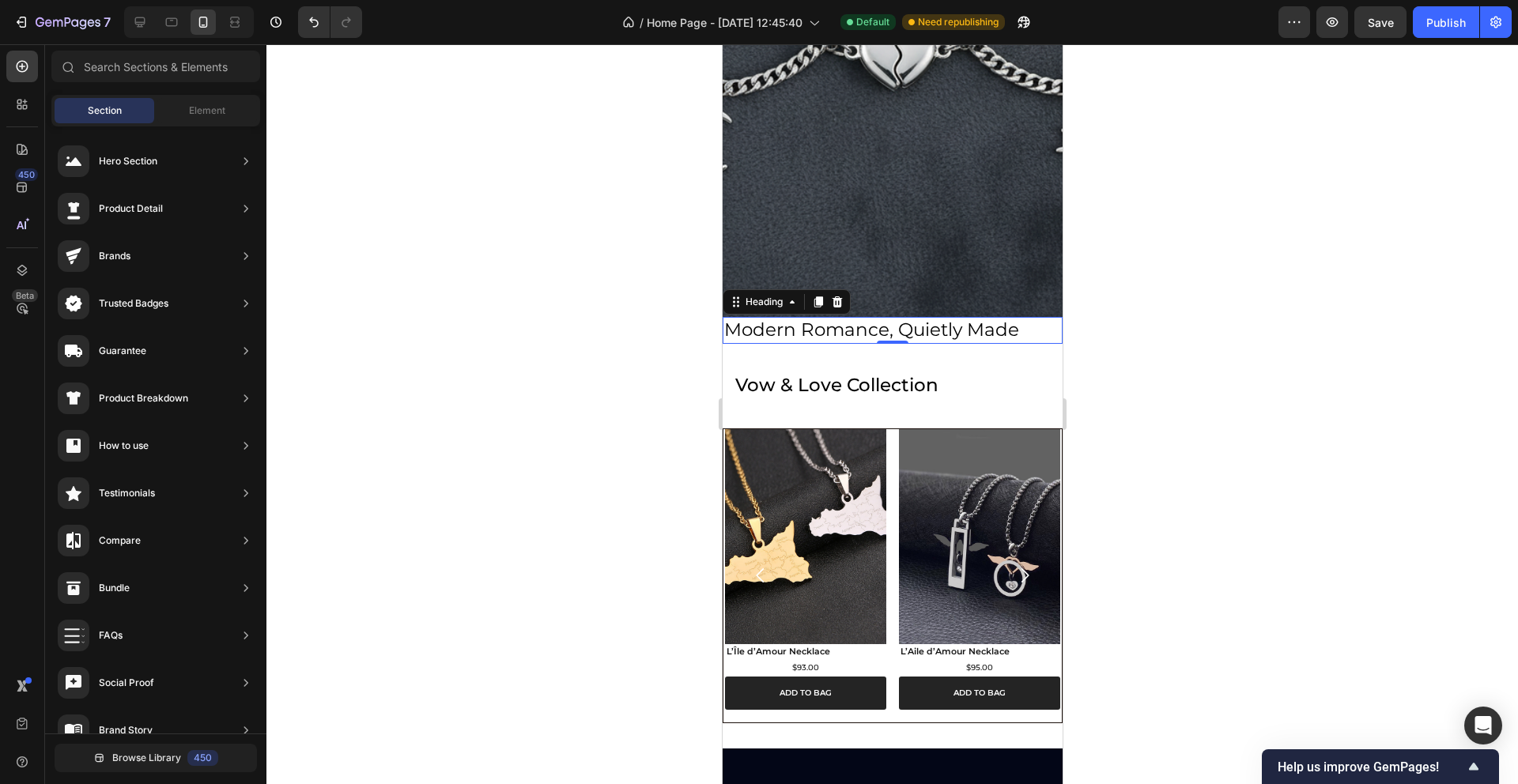
click at [879, 338] on h2 "Modern Romance, Quietly Made" at bounding box center [892, 330] width 340 height 27
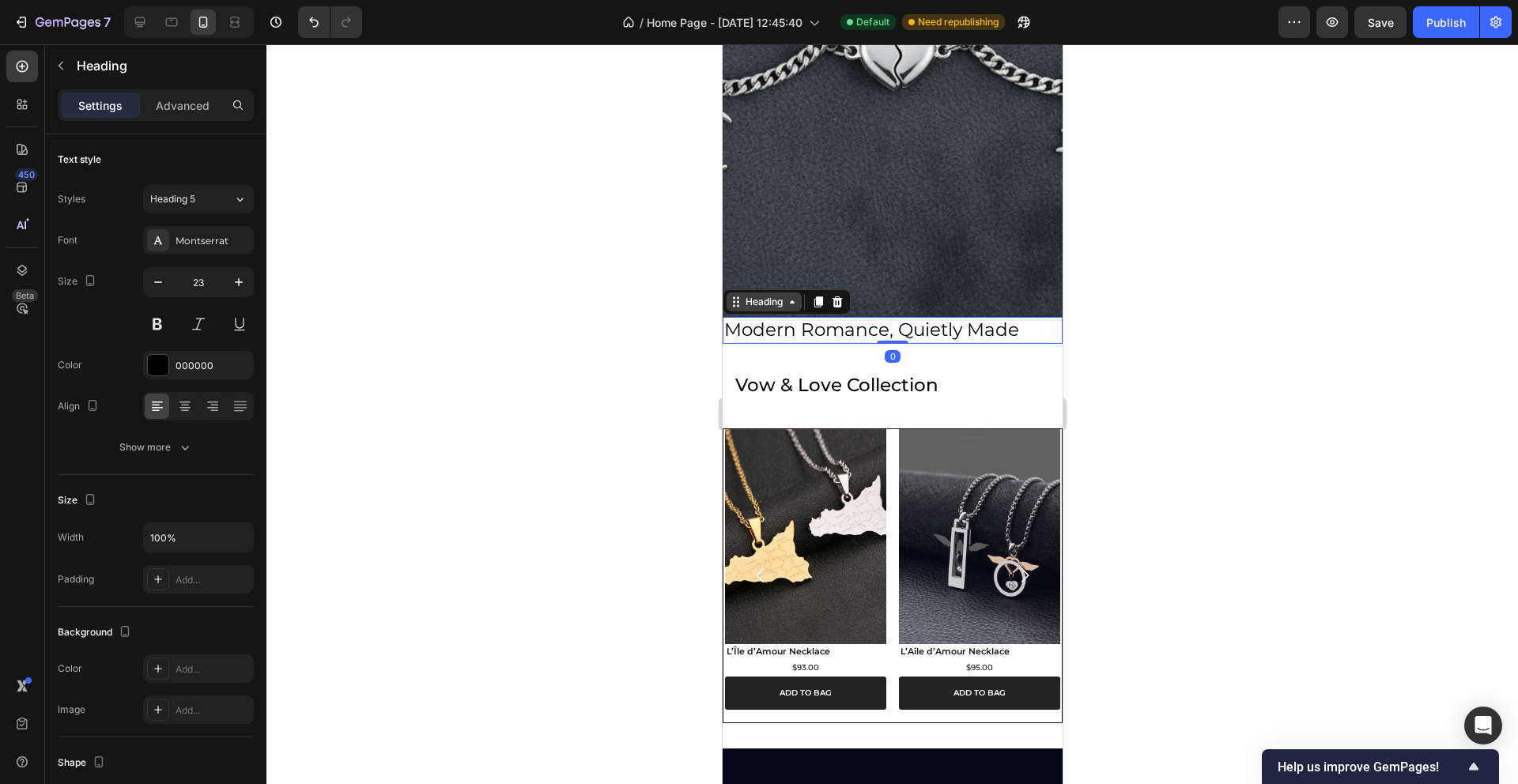
click at [729, 305] on icon at bounding box center [735, 302] width 13 height 13
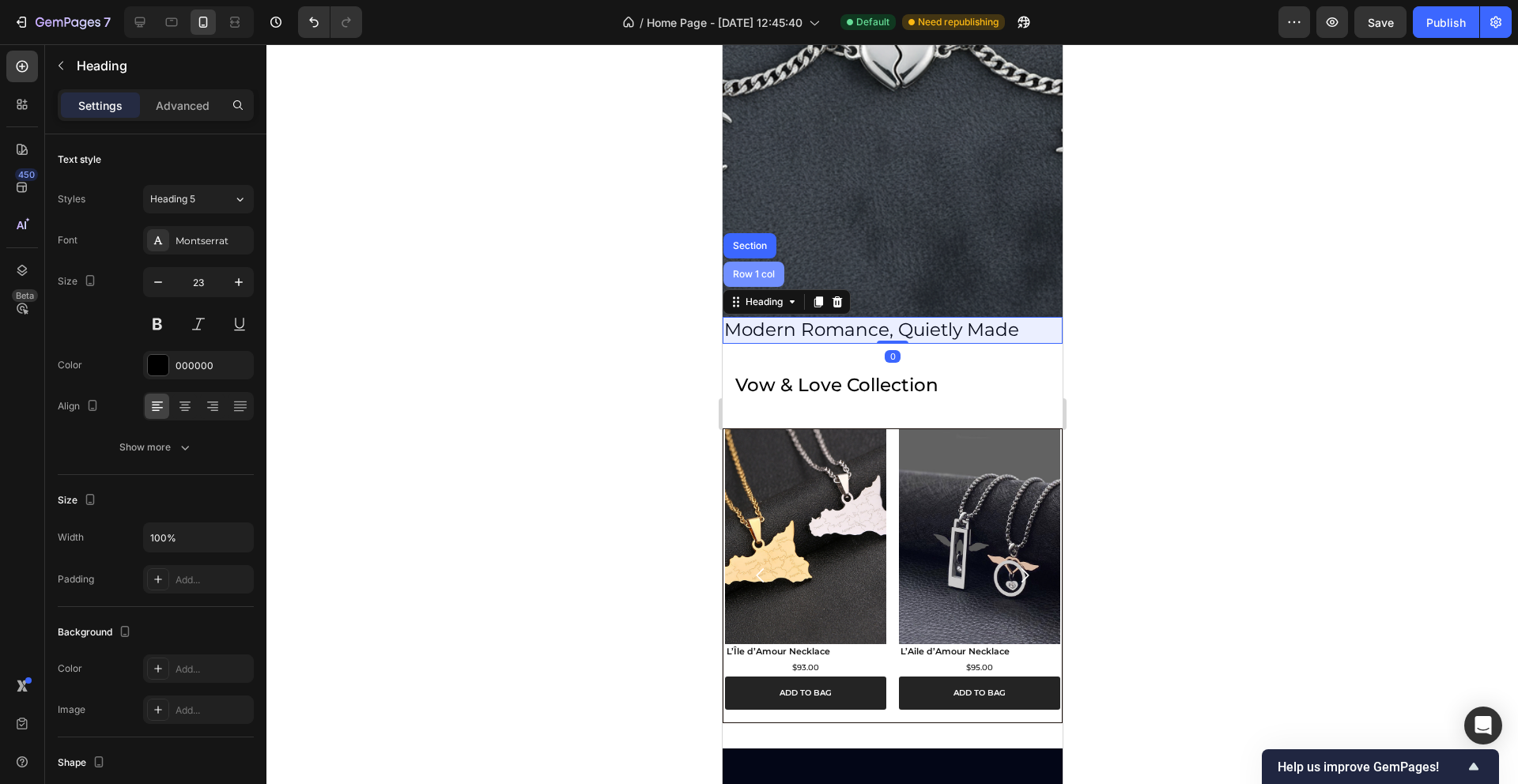
click at [748, 281] on div "Row 1 col" at bounding box center [754, 275] width 61 height 26
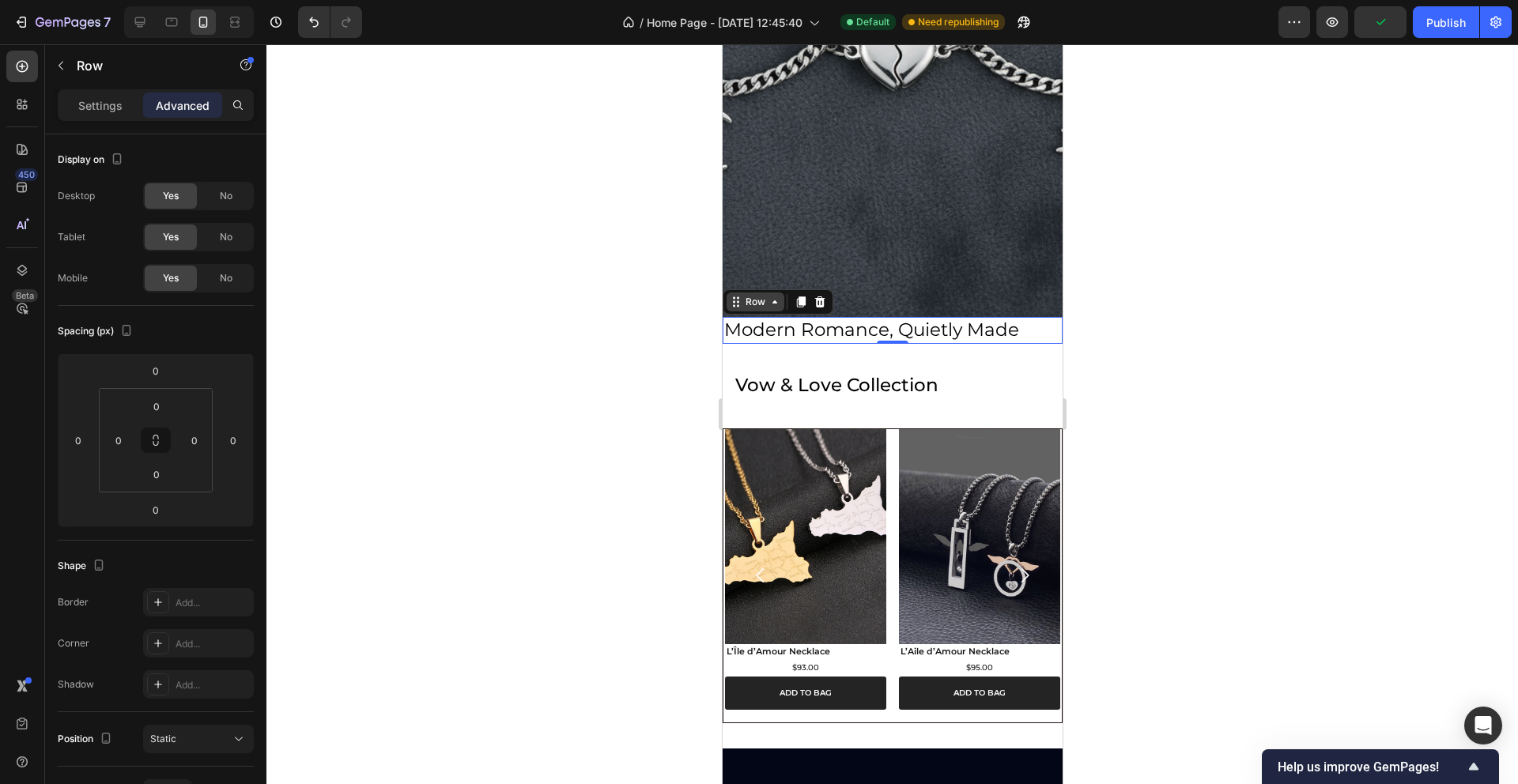
click at [736, 304] on icon at bounding box center [735, 302] width 13 height 13
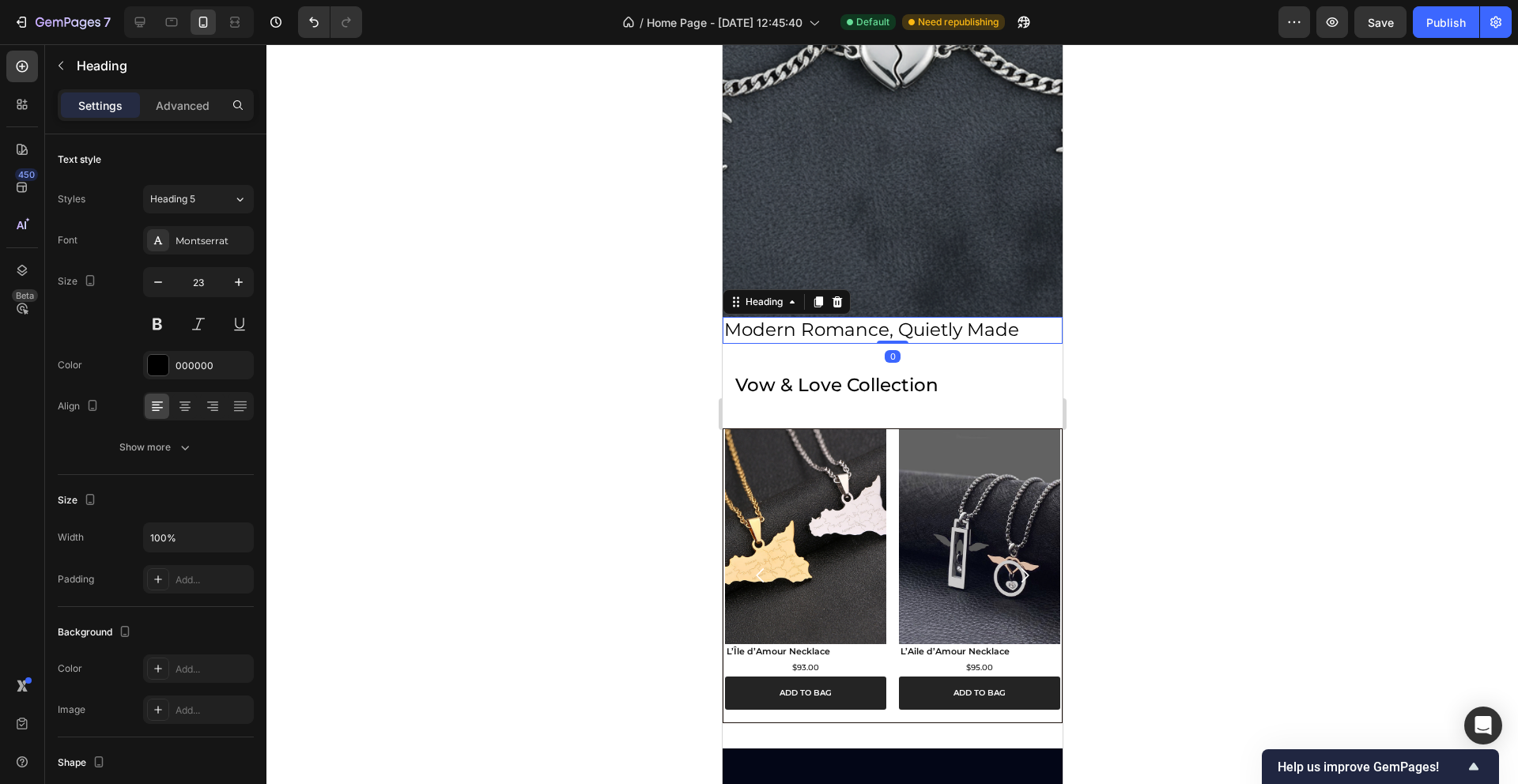
click at [784, 328] on h2 "Modern Romance, Quietly Made" at bounding box center [892, 330] width 340 height 27
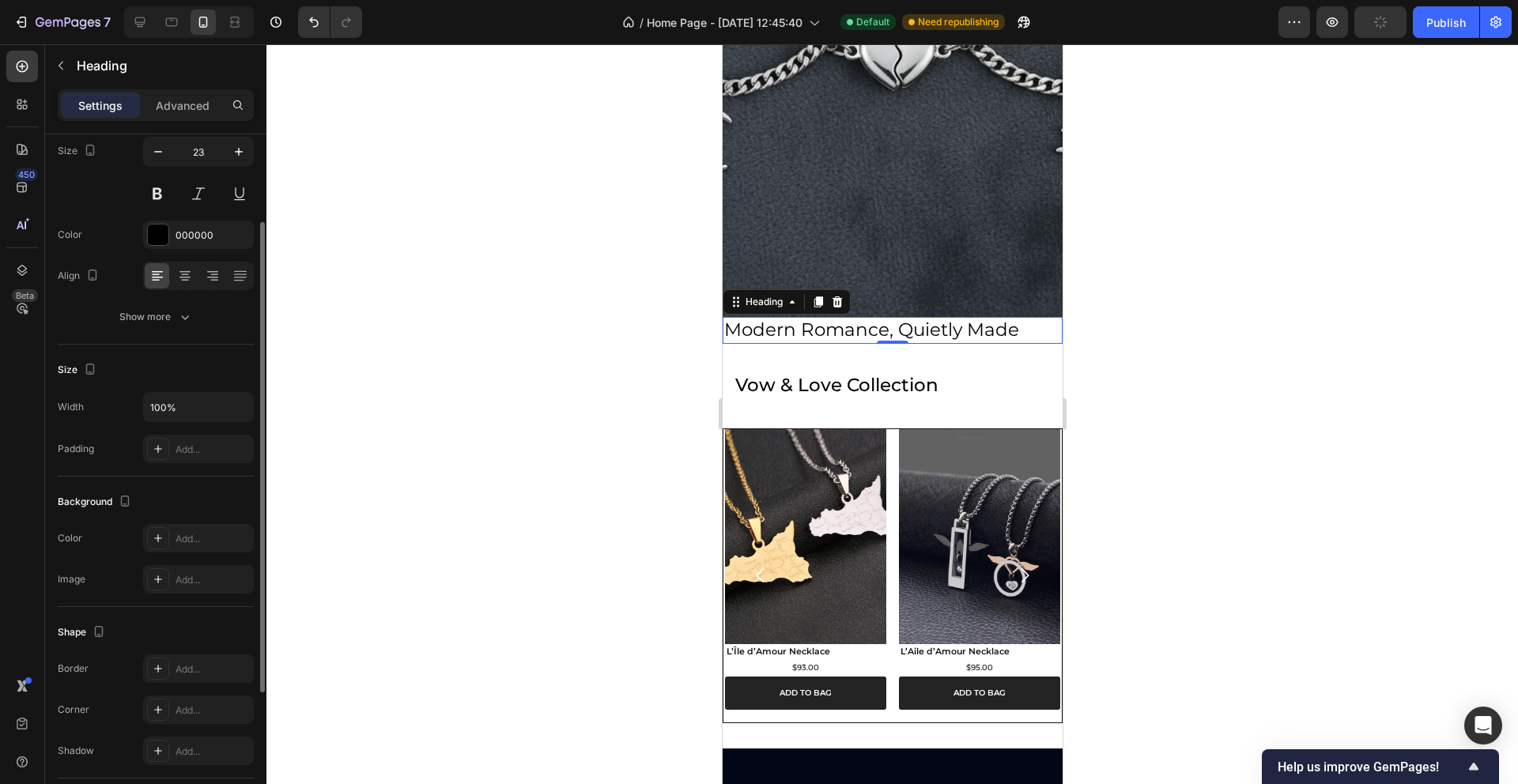
scroll to position [65, 0]
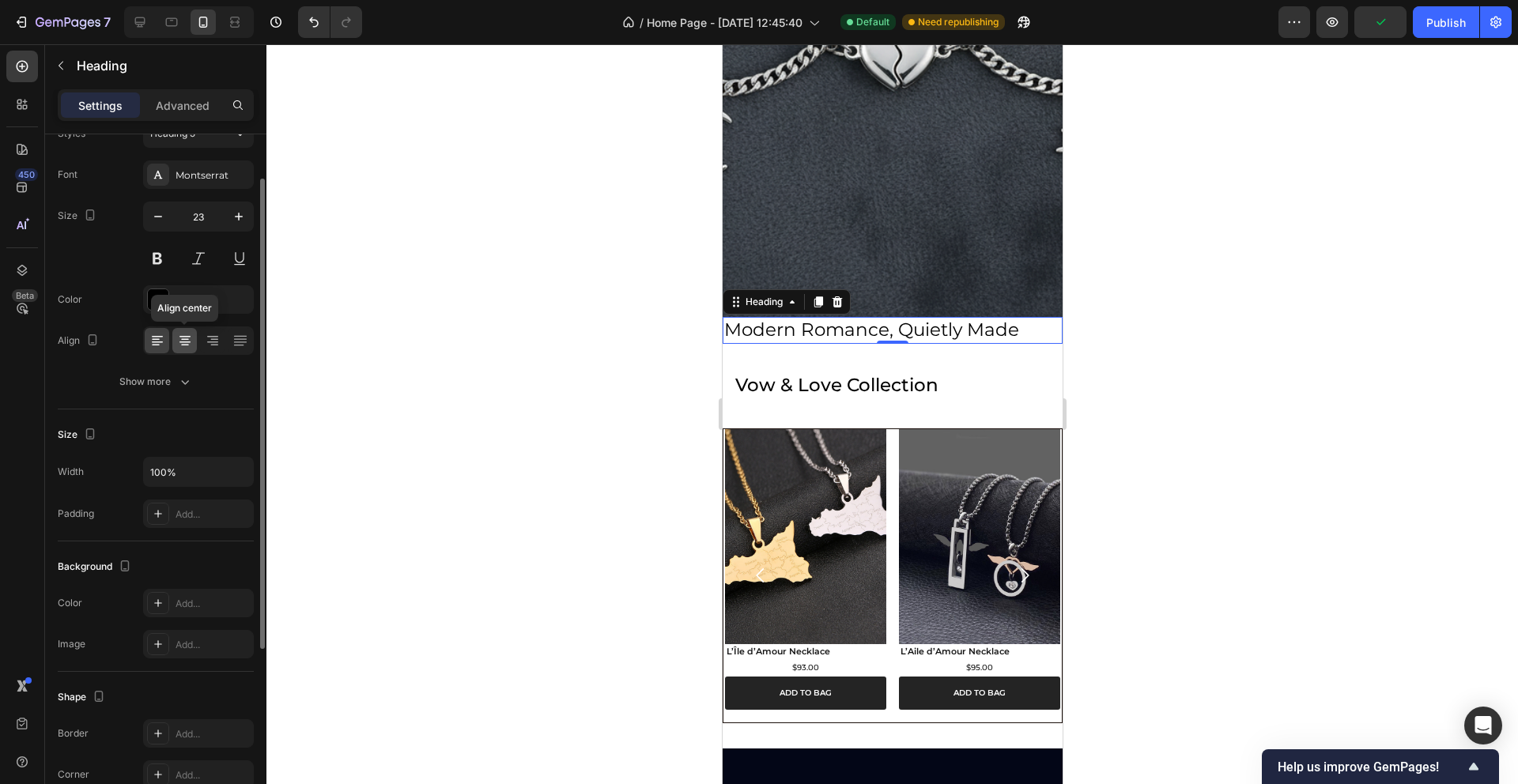
click at [180, 338] on icon at bounding box center [185, 341] width 16 height 16
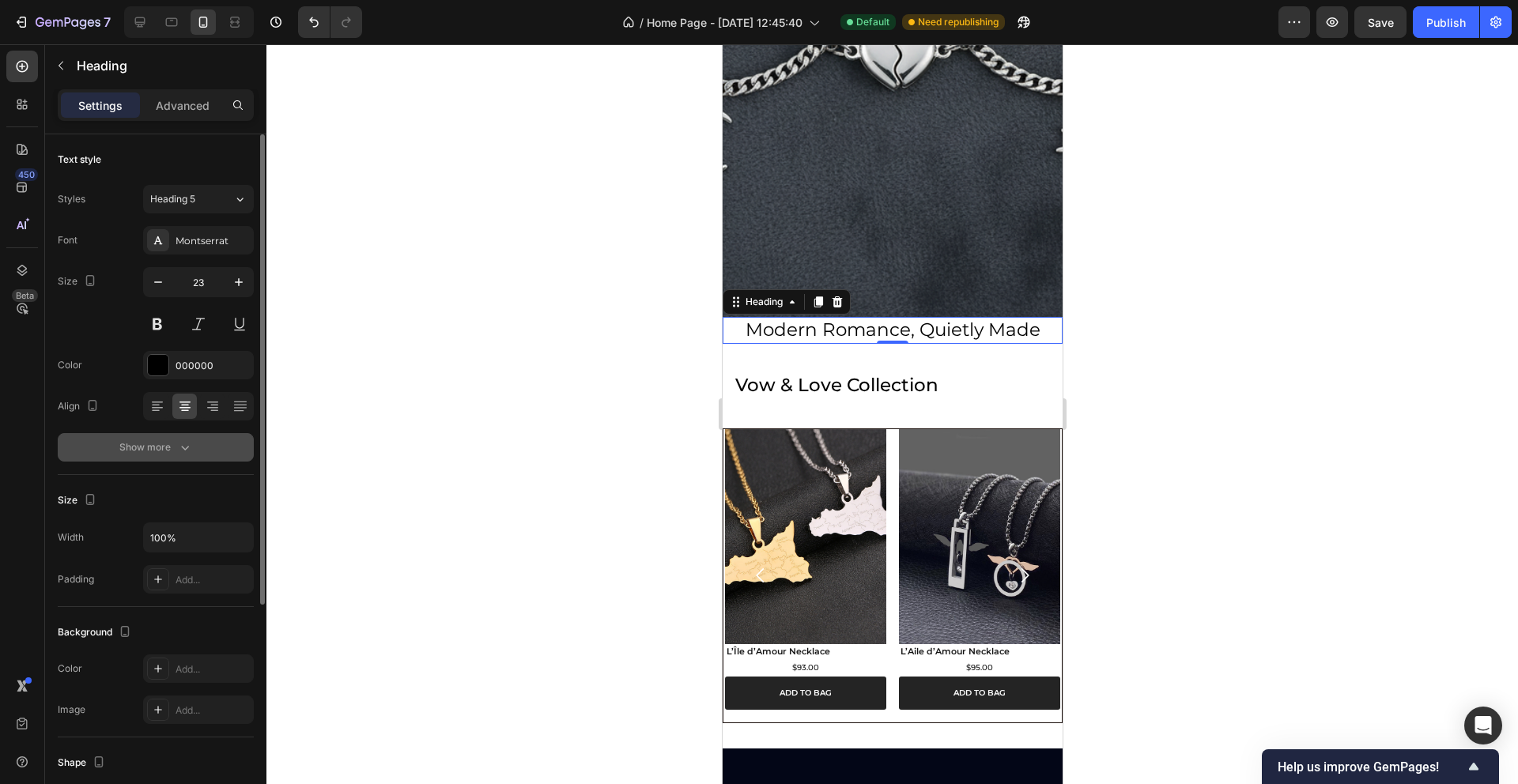
click at [183, 440] on icon "button" at bounding box center [185, 448] width 16 height 16
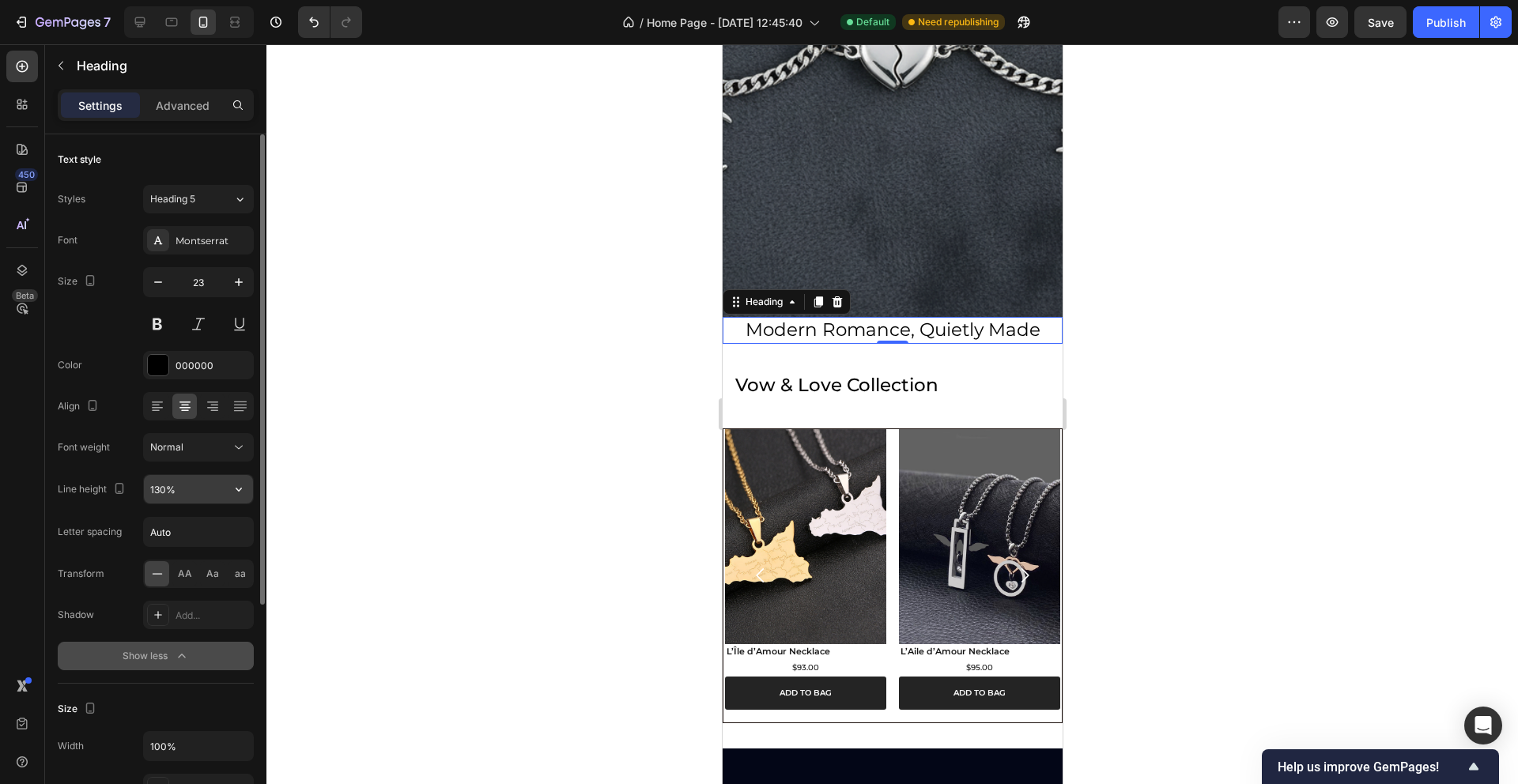
click at [159, 488] on input "130%" at bounding box center [199, 489] width 109 height 29
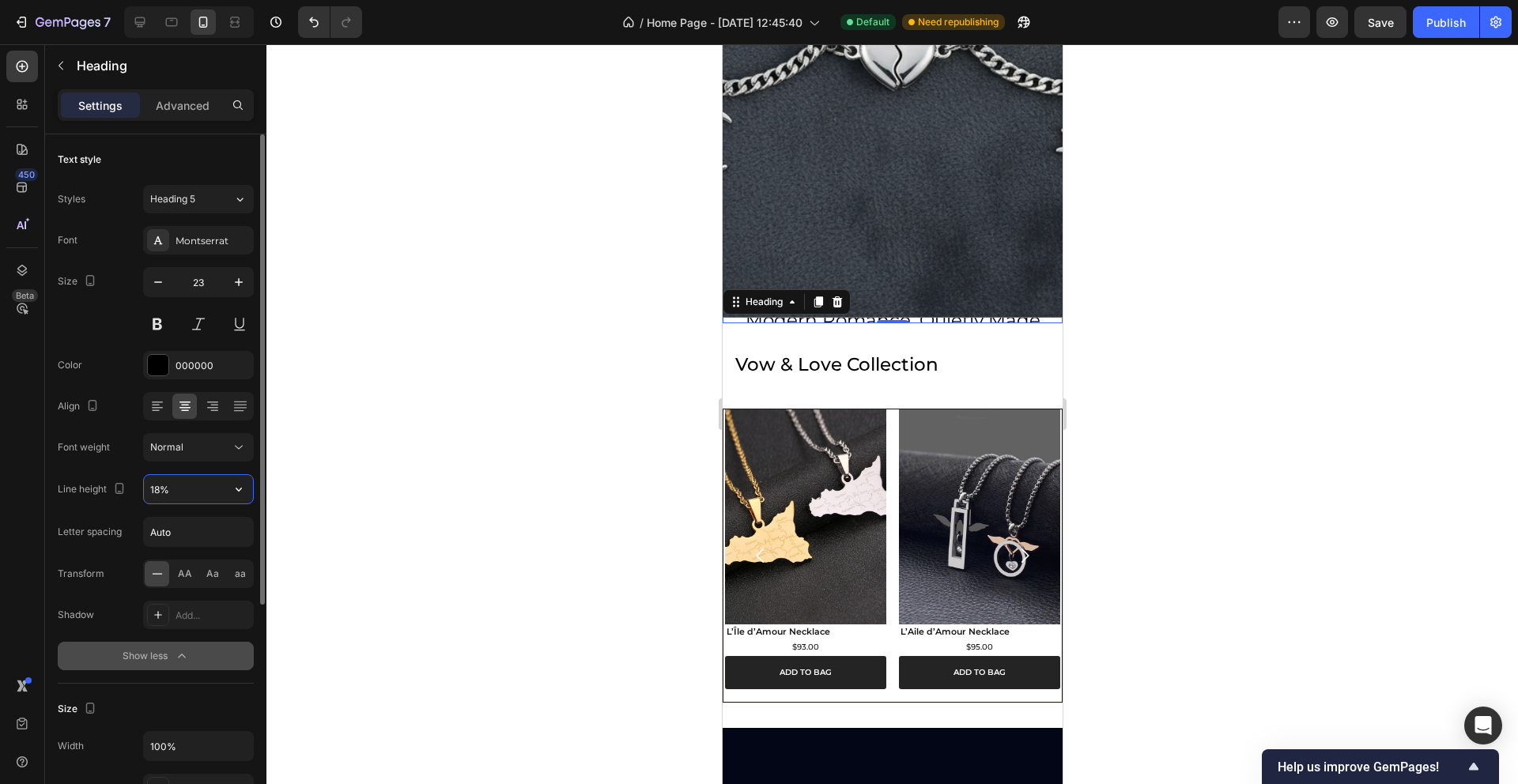
type input "180%"
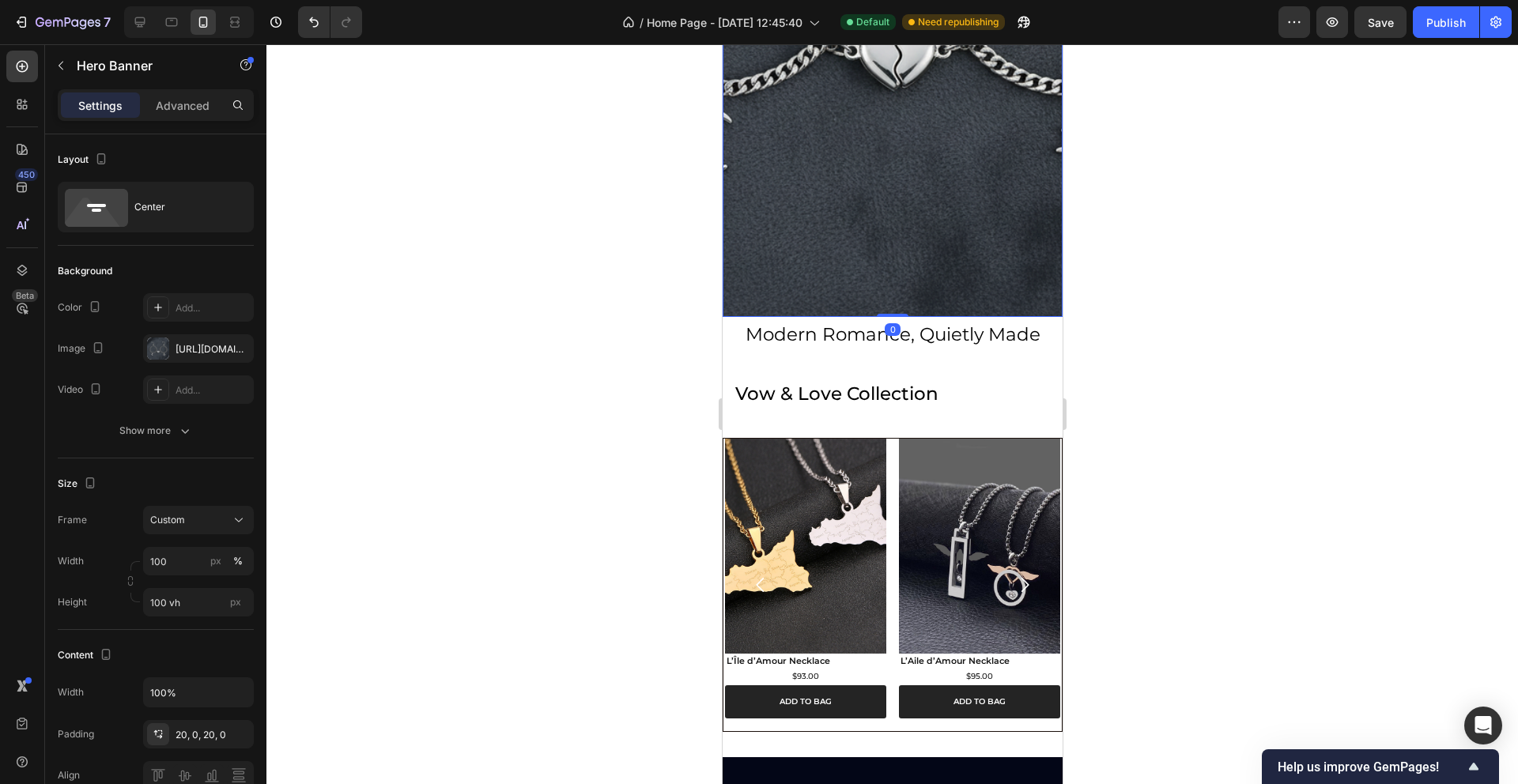
scroll to position [250, 0]
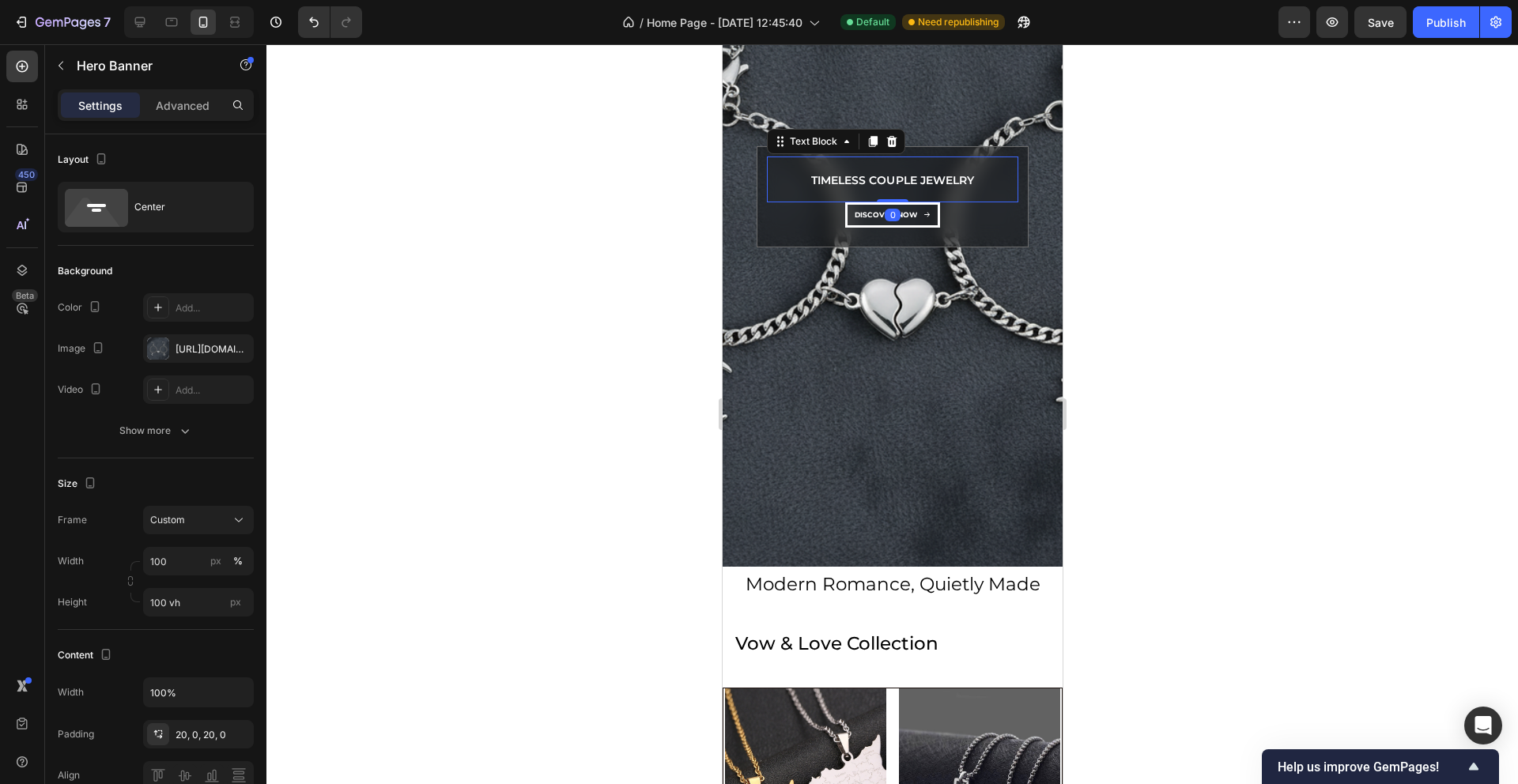
click at [867, 182] on p "Timeless Couple Jewelry" at bounding box center [892, 181] width 162 height 20
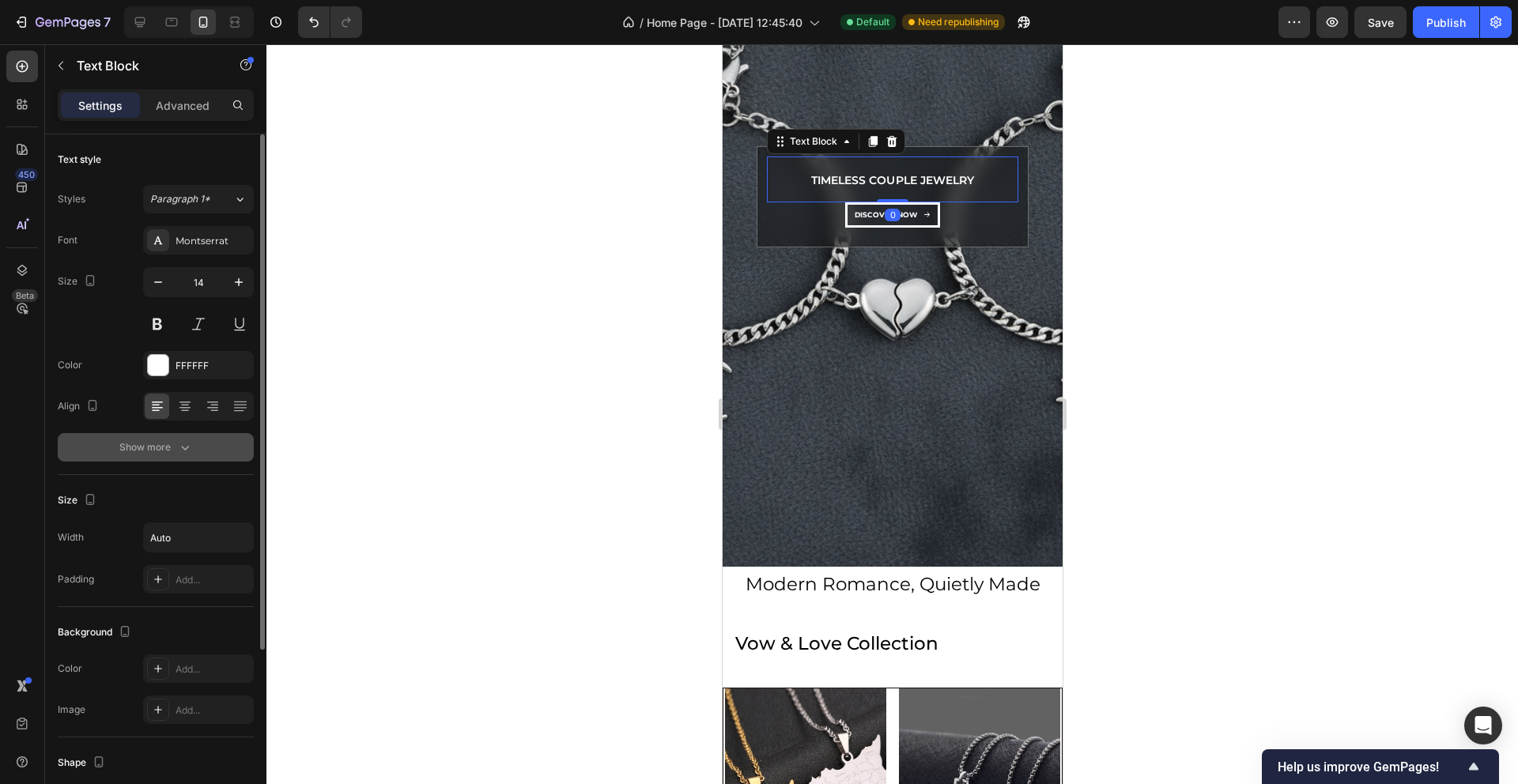
click at [183, 445] on icon "button" at bounding box center [185, 448] width 16 height 16
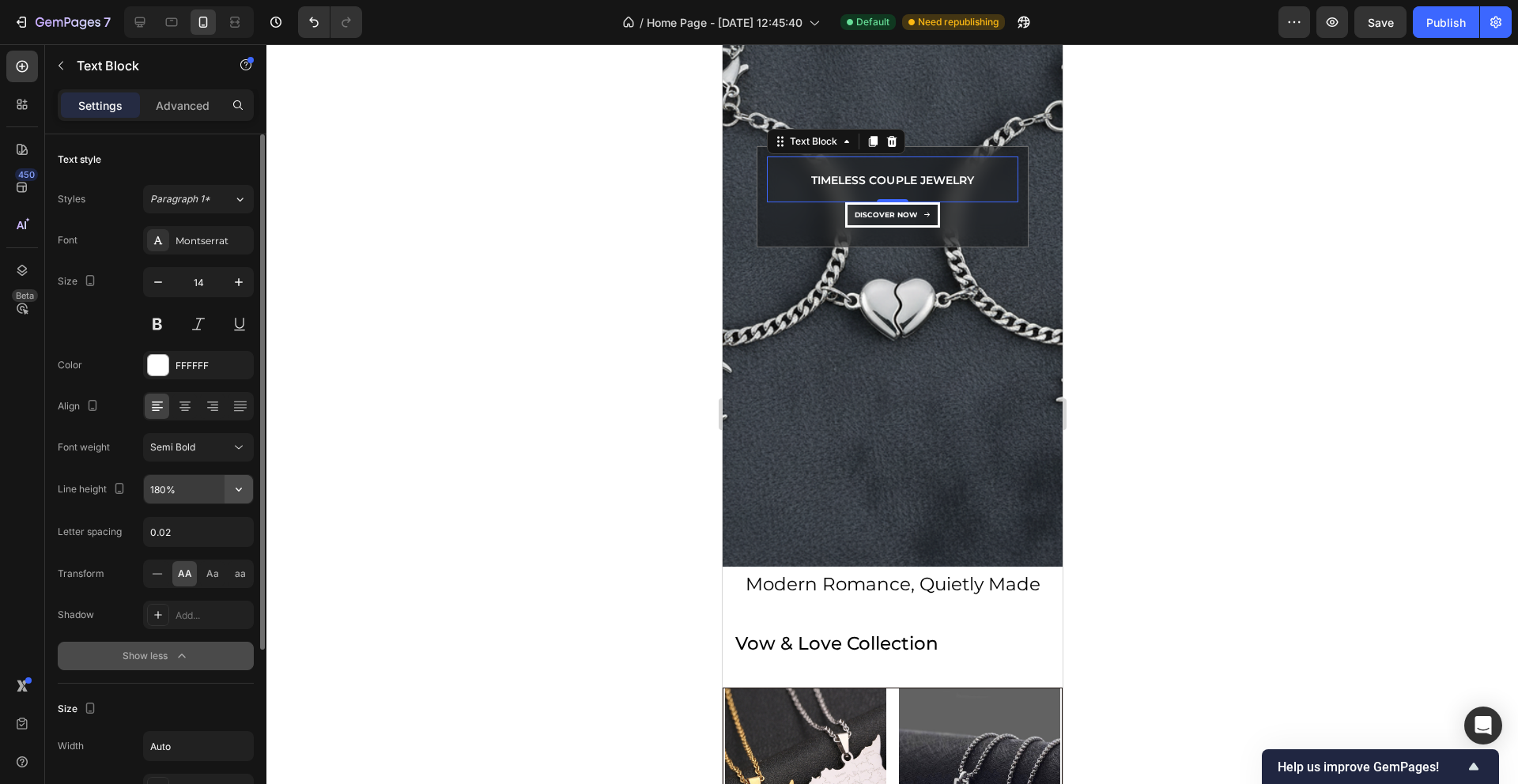
click at [237, 484] on icon "button" at bounding box center [238, 489] width 16 height 16
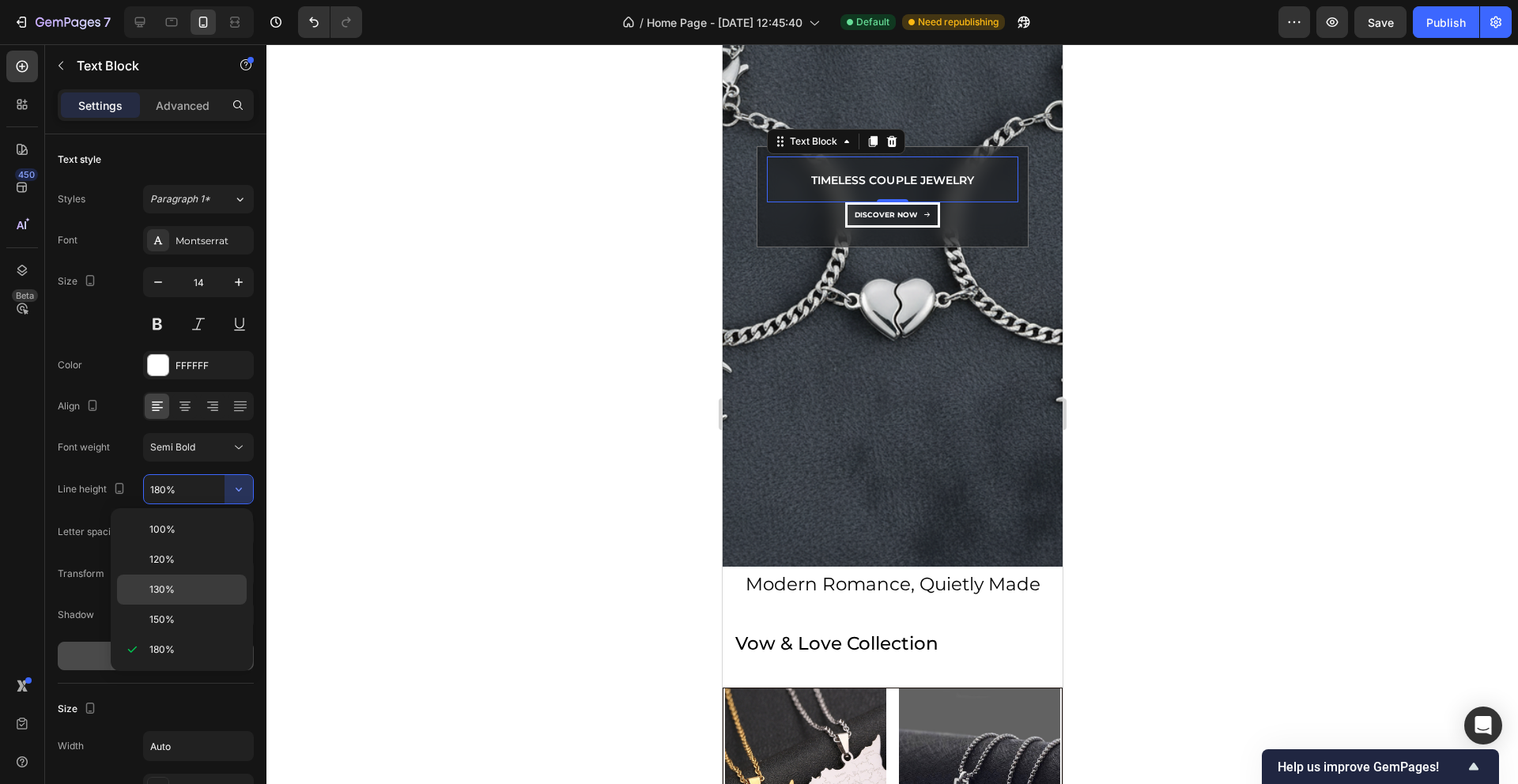
click at [164, 582] on span "130%" at bounding box center [162, 589] width 26 height 14
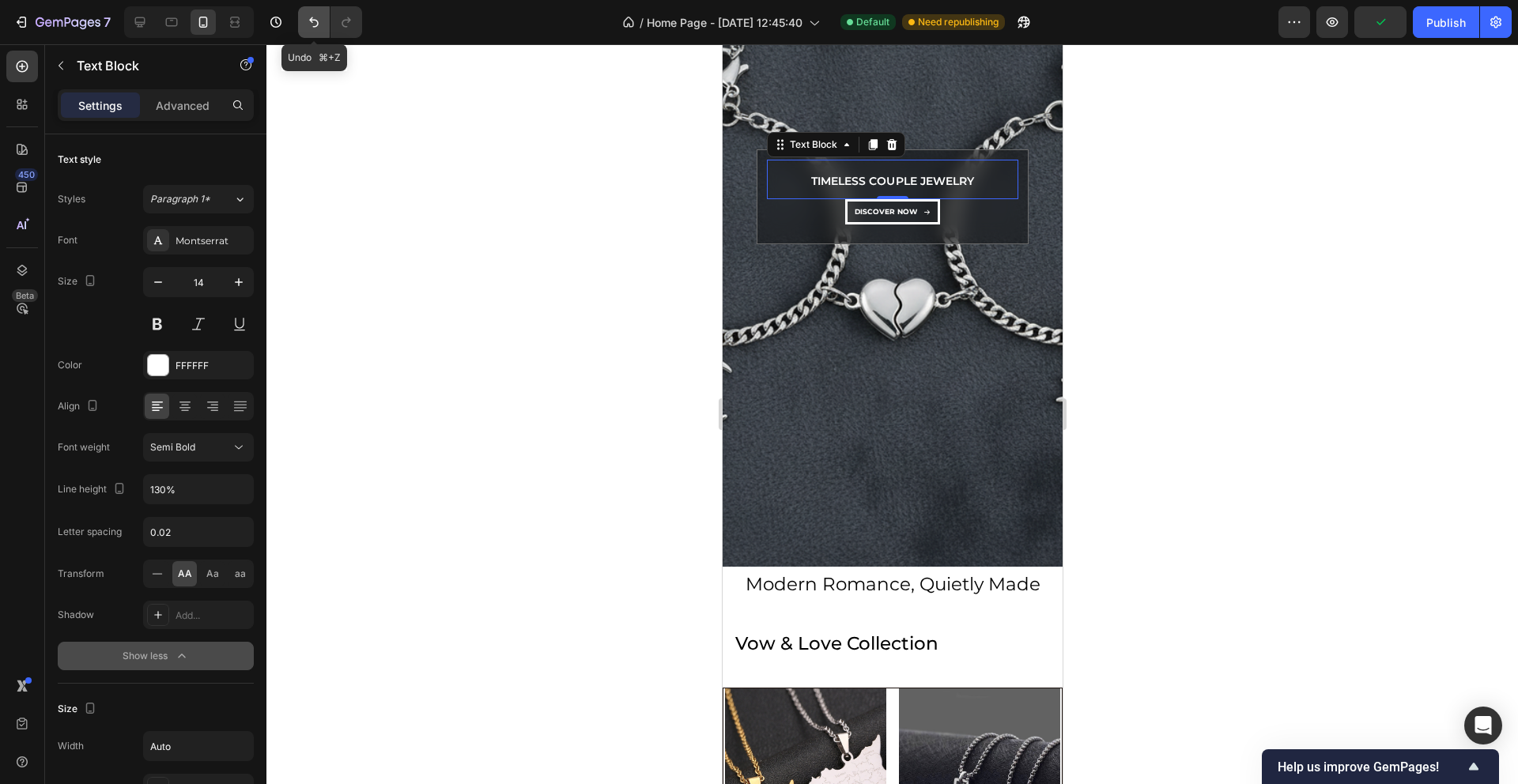
click at [306, 30] on button "Undo/Redo" at bounding box center [313, 22] width 32 height 32
type input "180%"
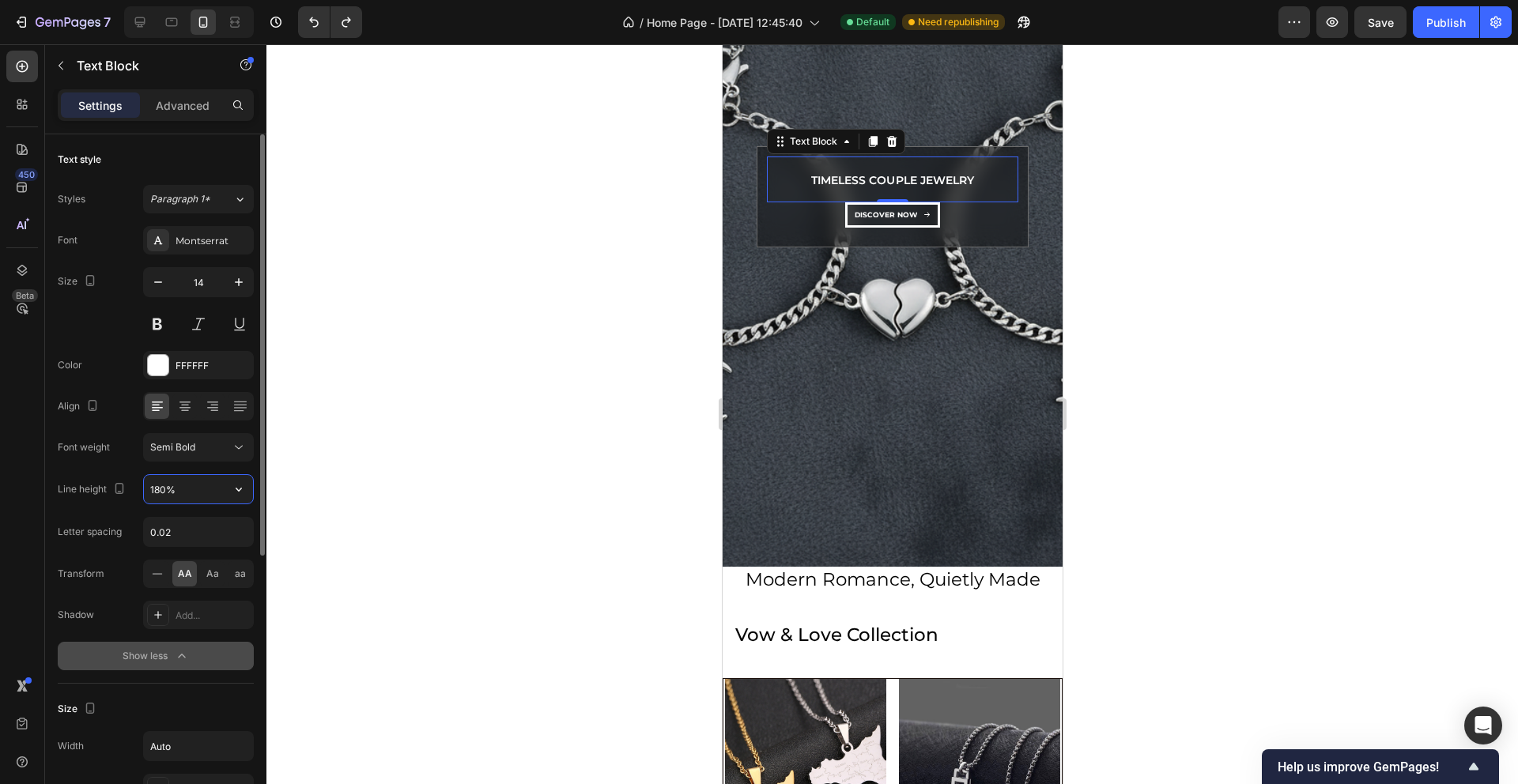
click at [162, 492] on input "180%" at bounding box center [199, 489] width 109 height 29
type input "130%"
click at [215, 532] on input "0.02" at bounding box center [199, 532] width 109 height 29
click at [207, 476] on input "130%" at bounding box center [199, 489] width 109 height 29
click at [194, 522] on input "text" at bounding box center [199, 532] width 109 height 29
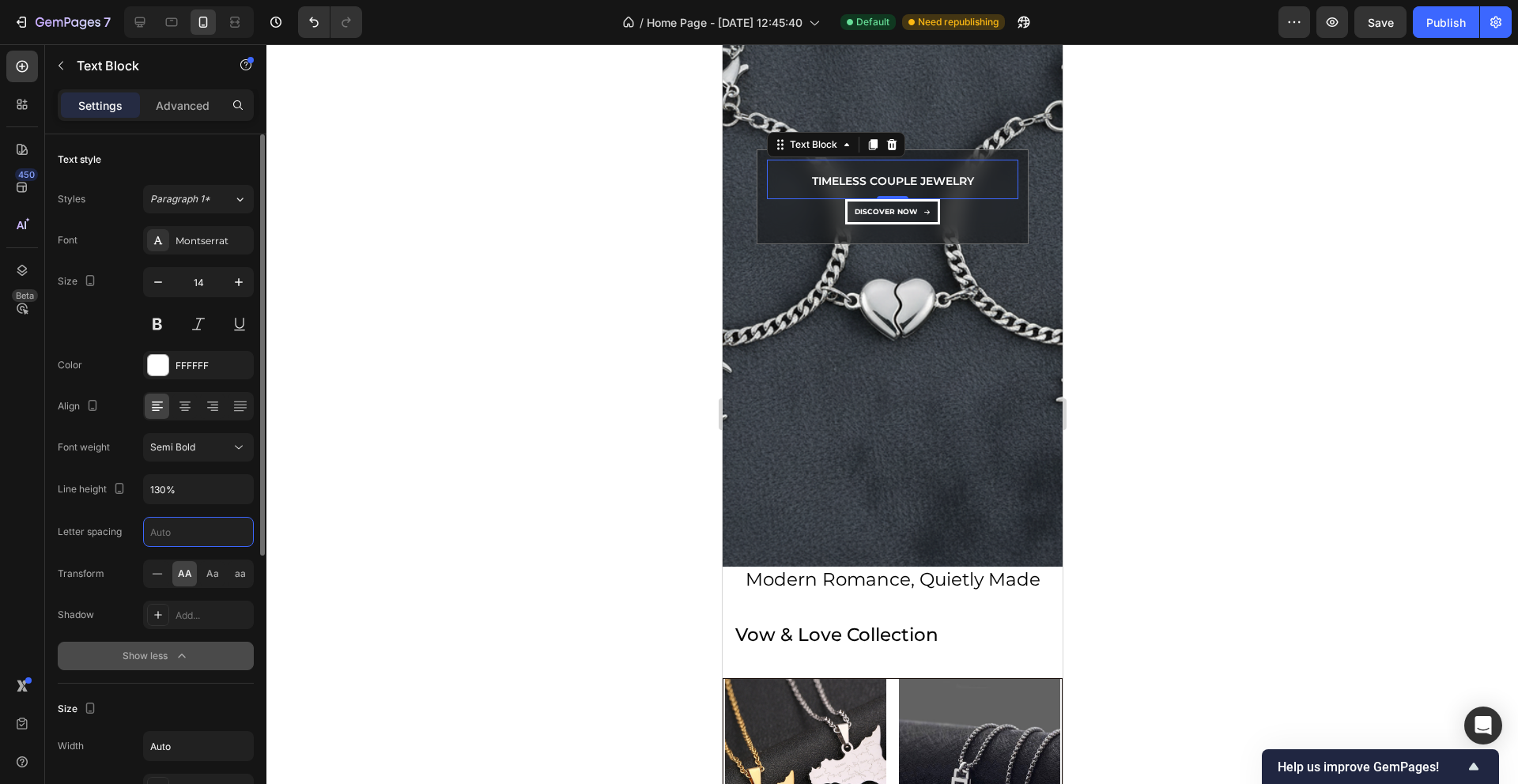
click at [166, 537] on input "text" at bounding box center [199, 532] width 109 height 29
type input "Auto"
click at [107, 569] on div "Transform AA Aa aa" at bounding box center [155, 573] width 196 height 29
click at [894, 218] on button "dıscover now" at bounding box center [892, 212] width 95 height 26
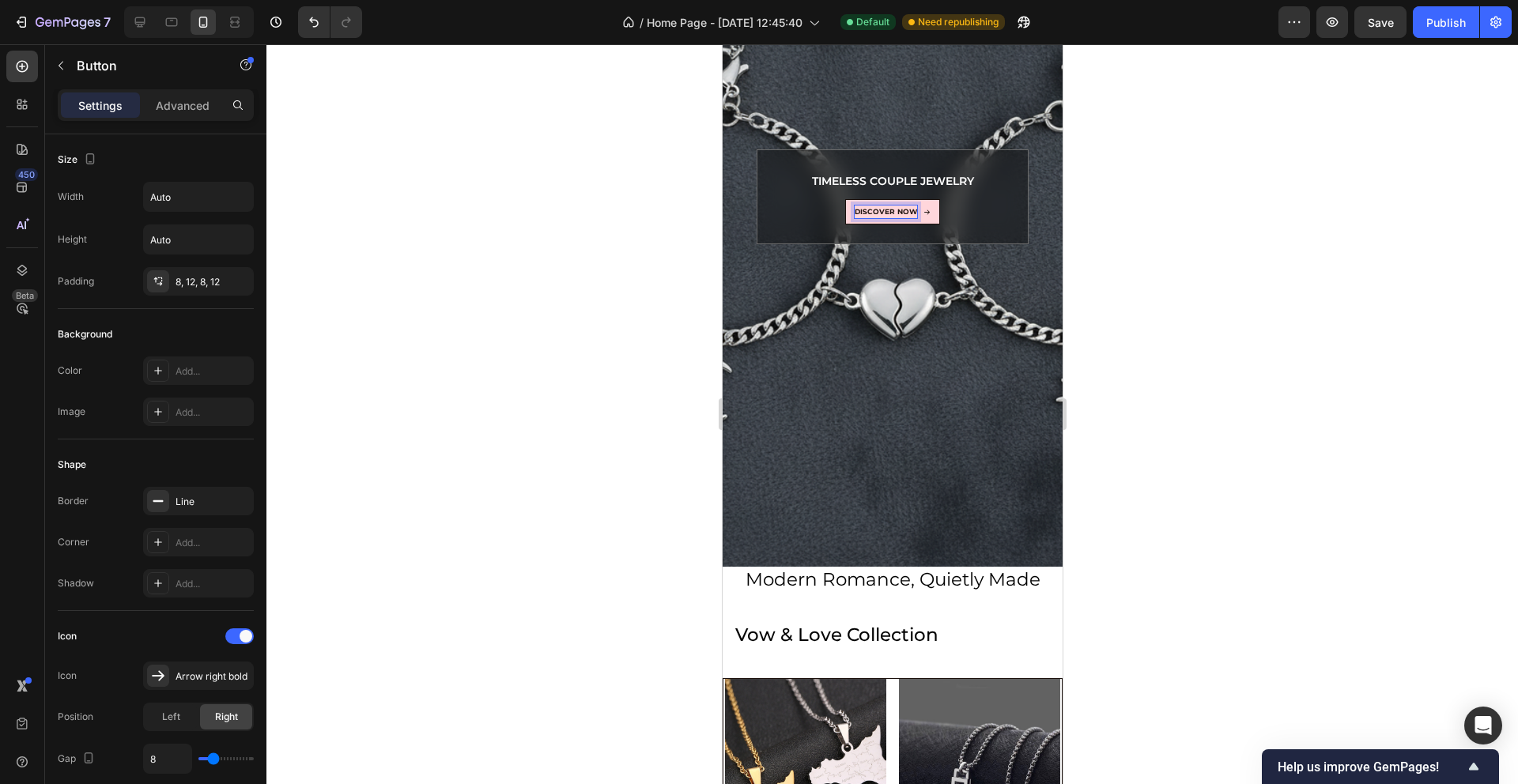
click at [893, 215] on p "dıscover now" at bounding box center [885, 212] width 62 height 13
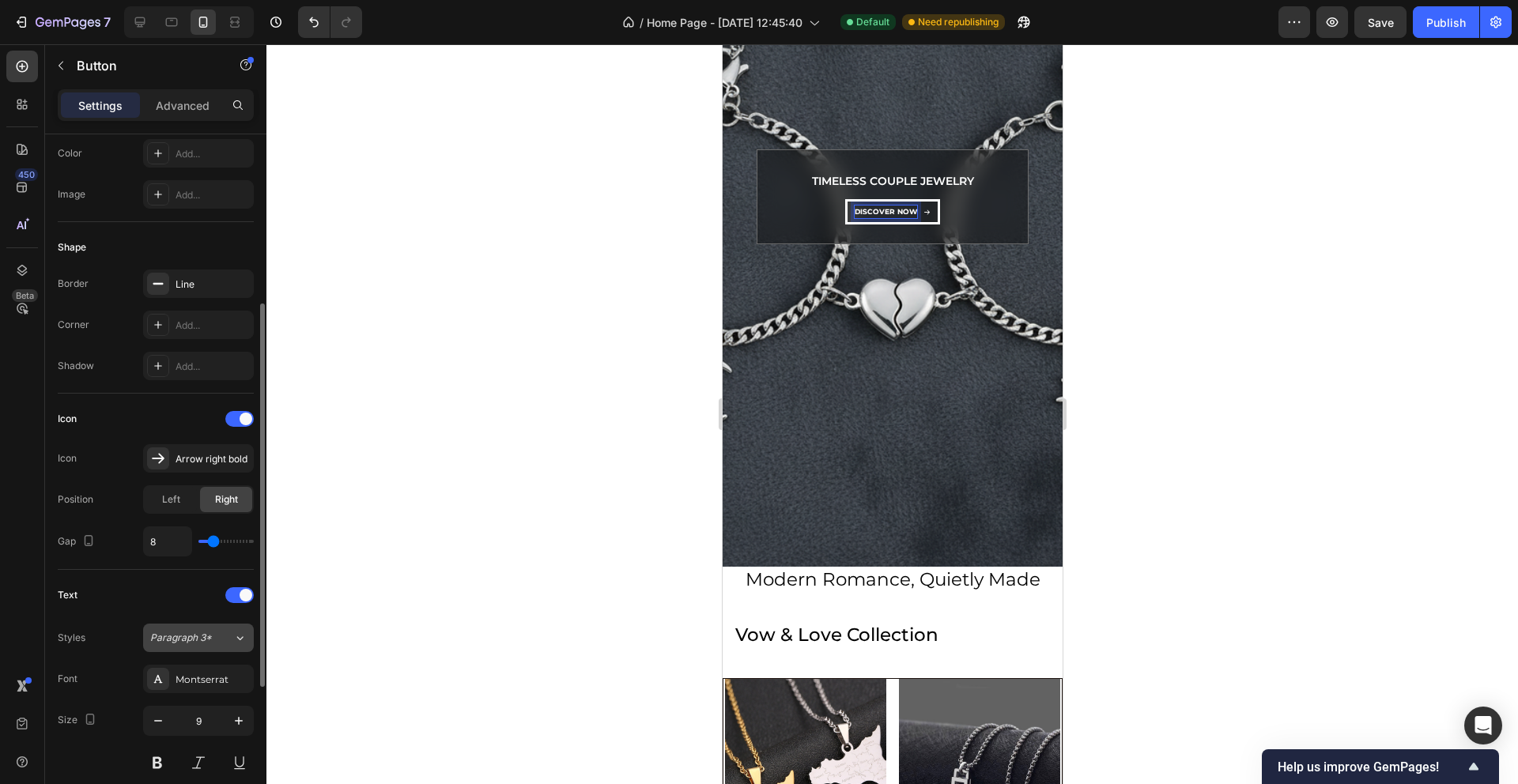
scroll to position [249, 0]
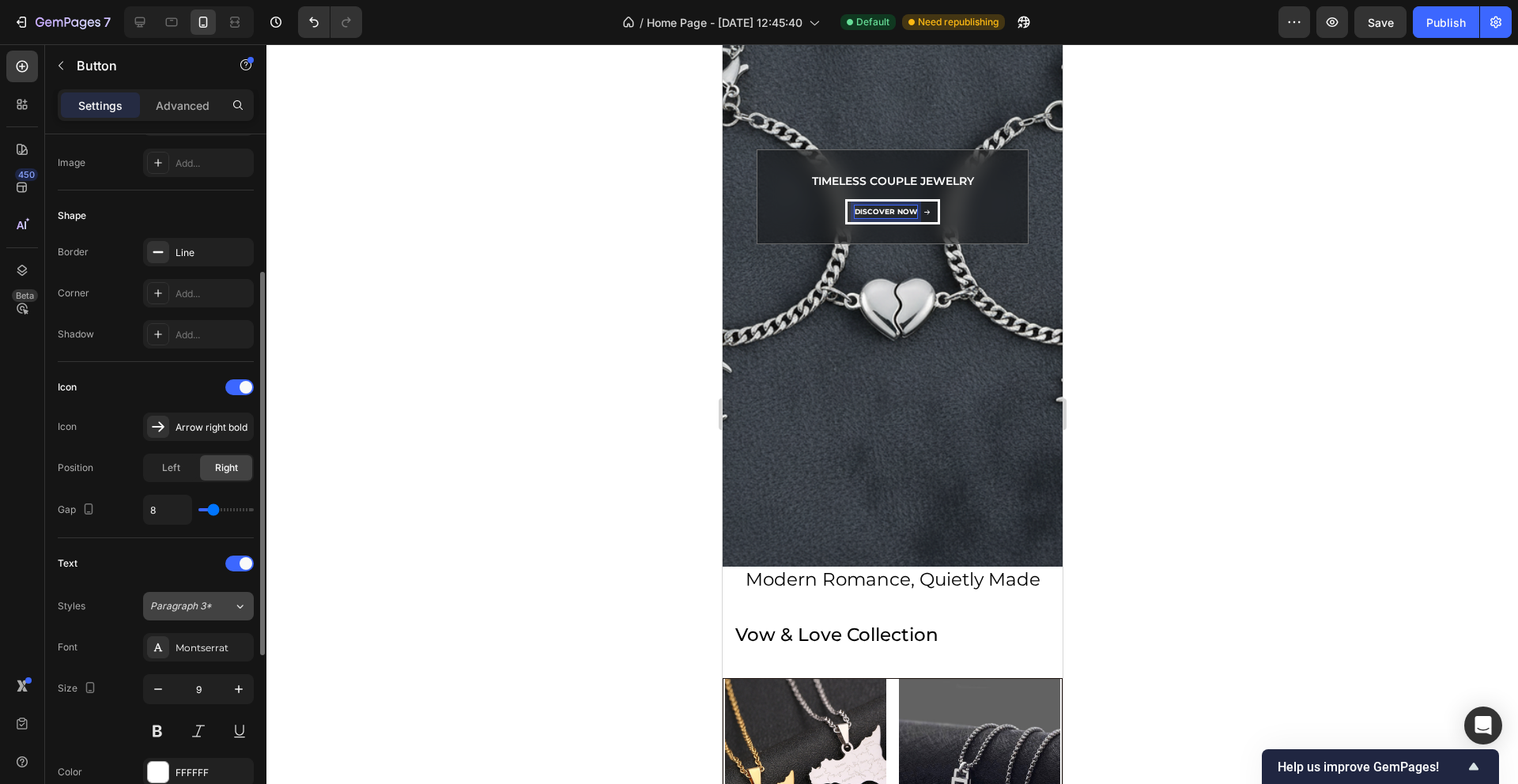
click at [228, 606] on div "Paragraph 3*" at bounding box center [192, 606] width 83 height 14
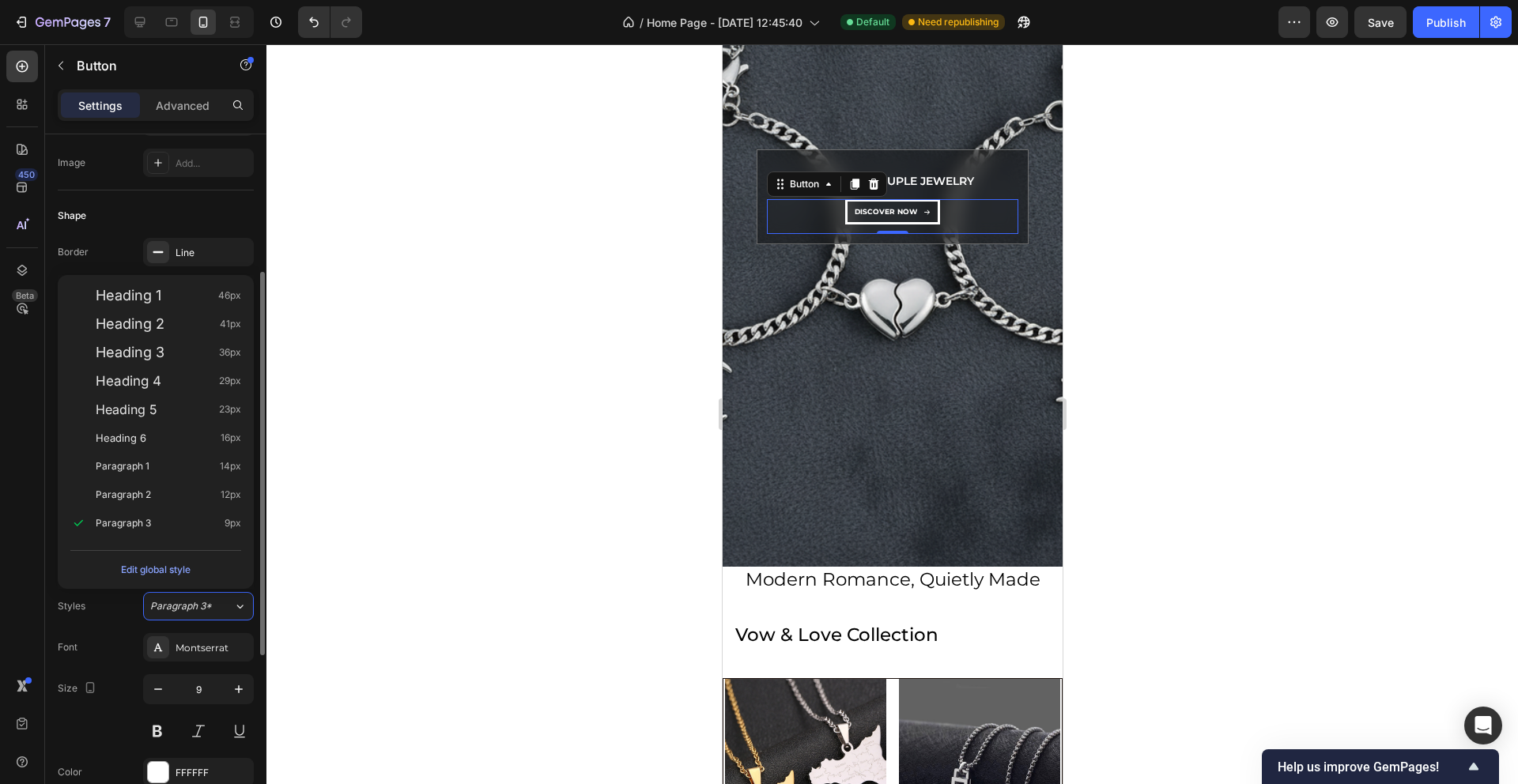
click at [61, 702] on div "Size 9" at bounding box center [155, 710] width 196 height 71
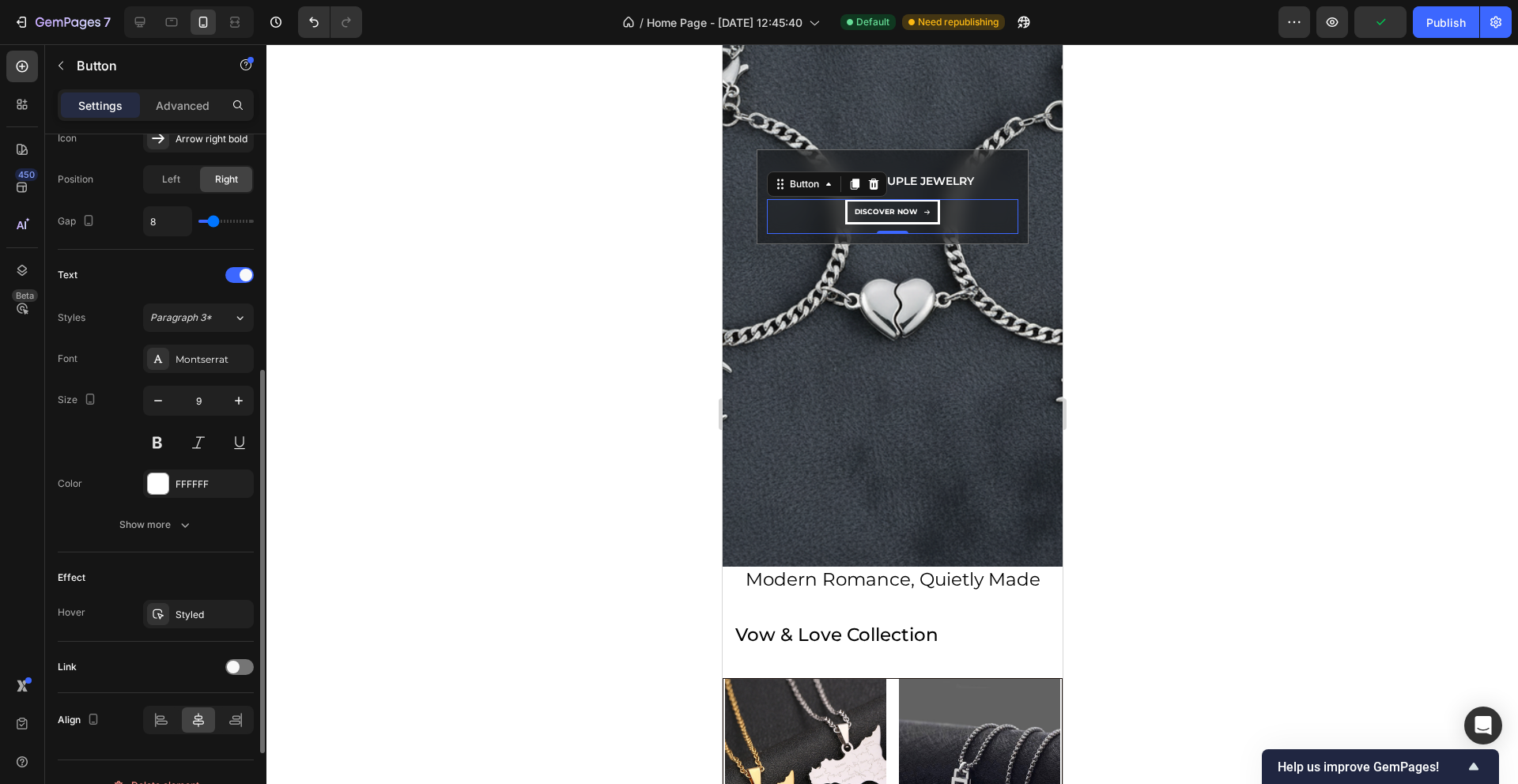
scroll to position [564, 0]
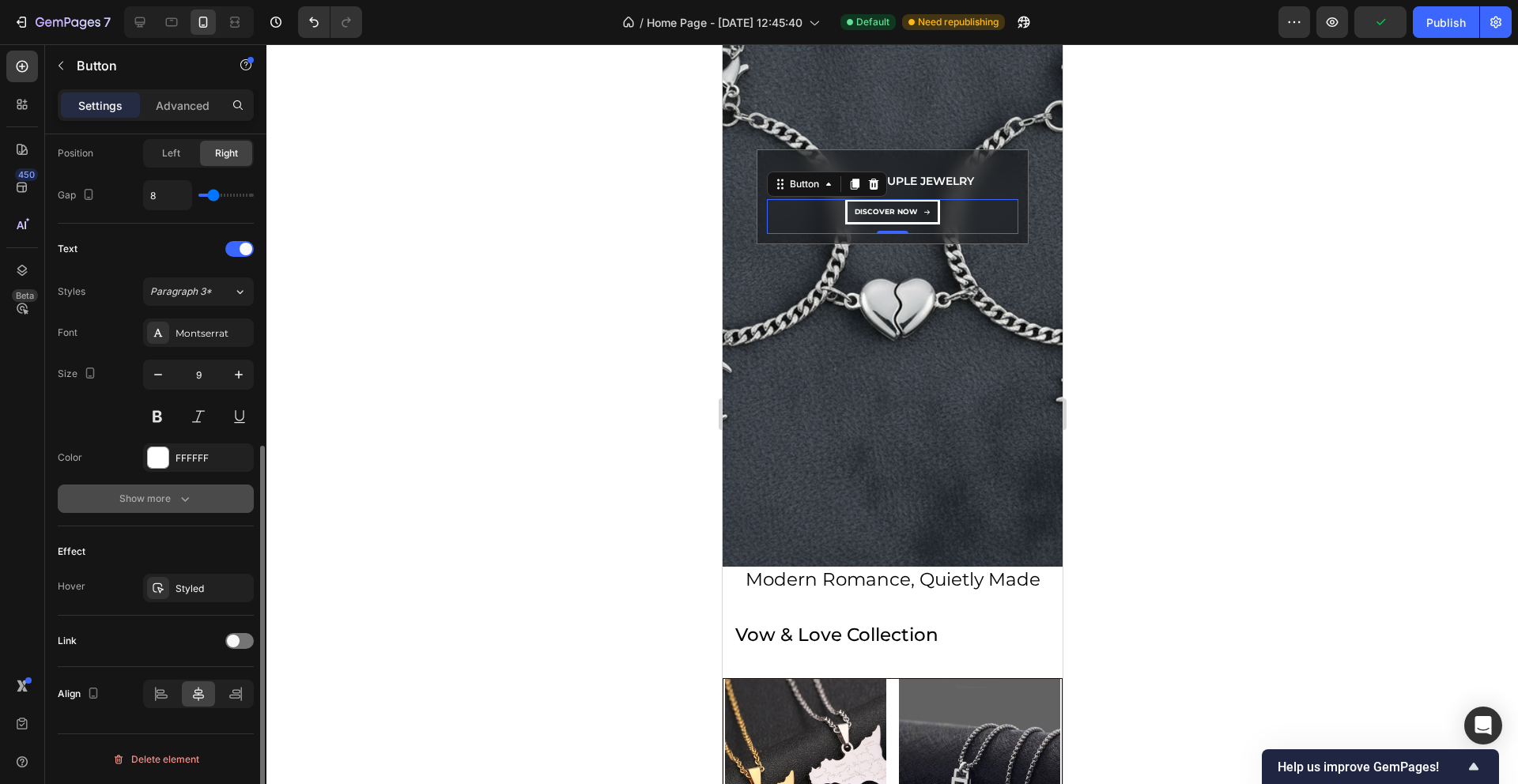
click at [177, 500] on icon "button" at bounding box center [185, 499] width 16 height 16
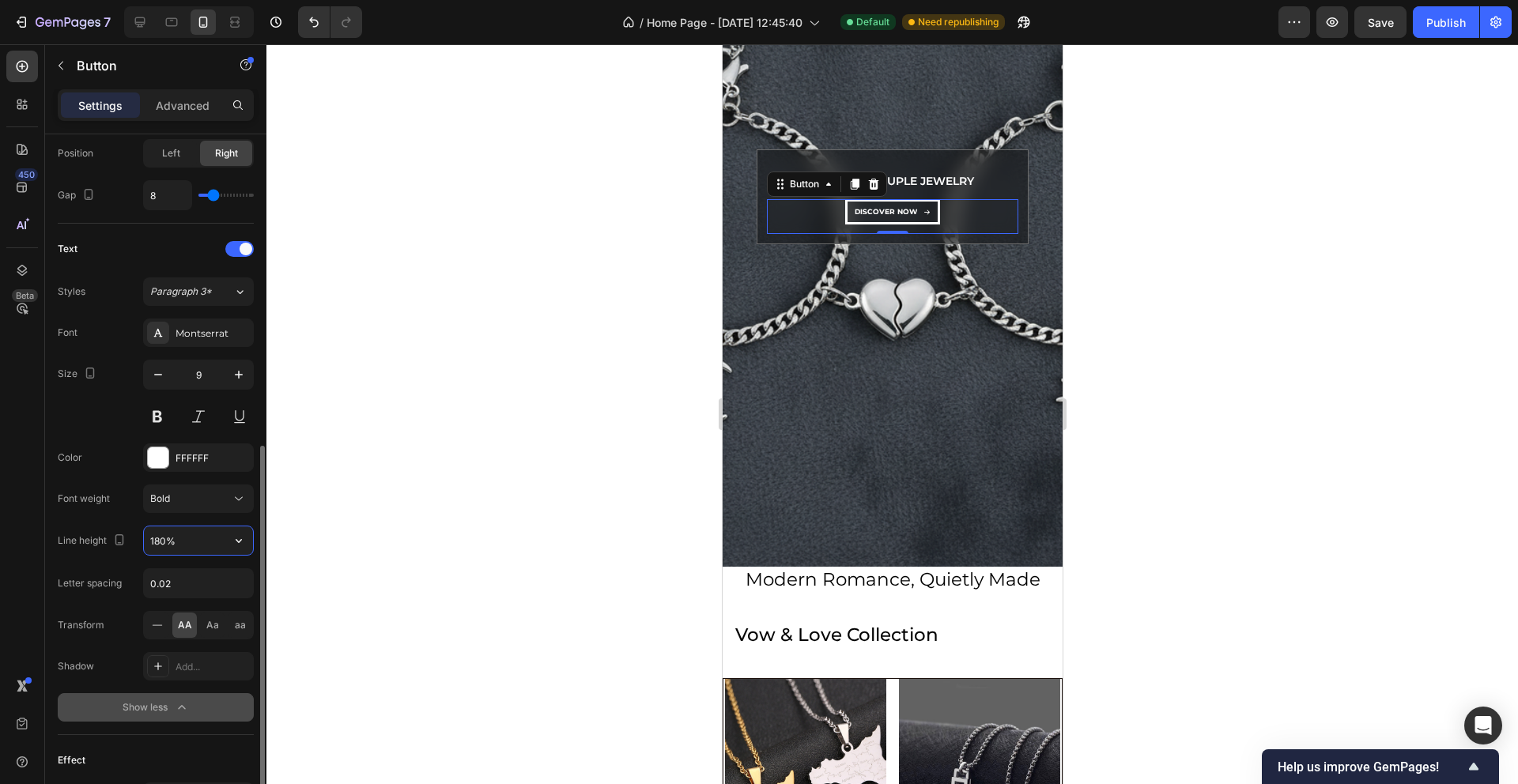
click at [157, 543] on input "180%" at bounding box center [199, 541] width 109 height 29
type input "130%"
click at [118, 589] on div "Letter spacing" at bounding box center [89, 583] width 64 height 14
click at [163, 573] on input "0.02" at bounding box center [199, 583] width 109 height 29
click at [172, 581] on input "0.02" at bounding box center [199, 583] width 109 height 29
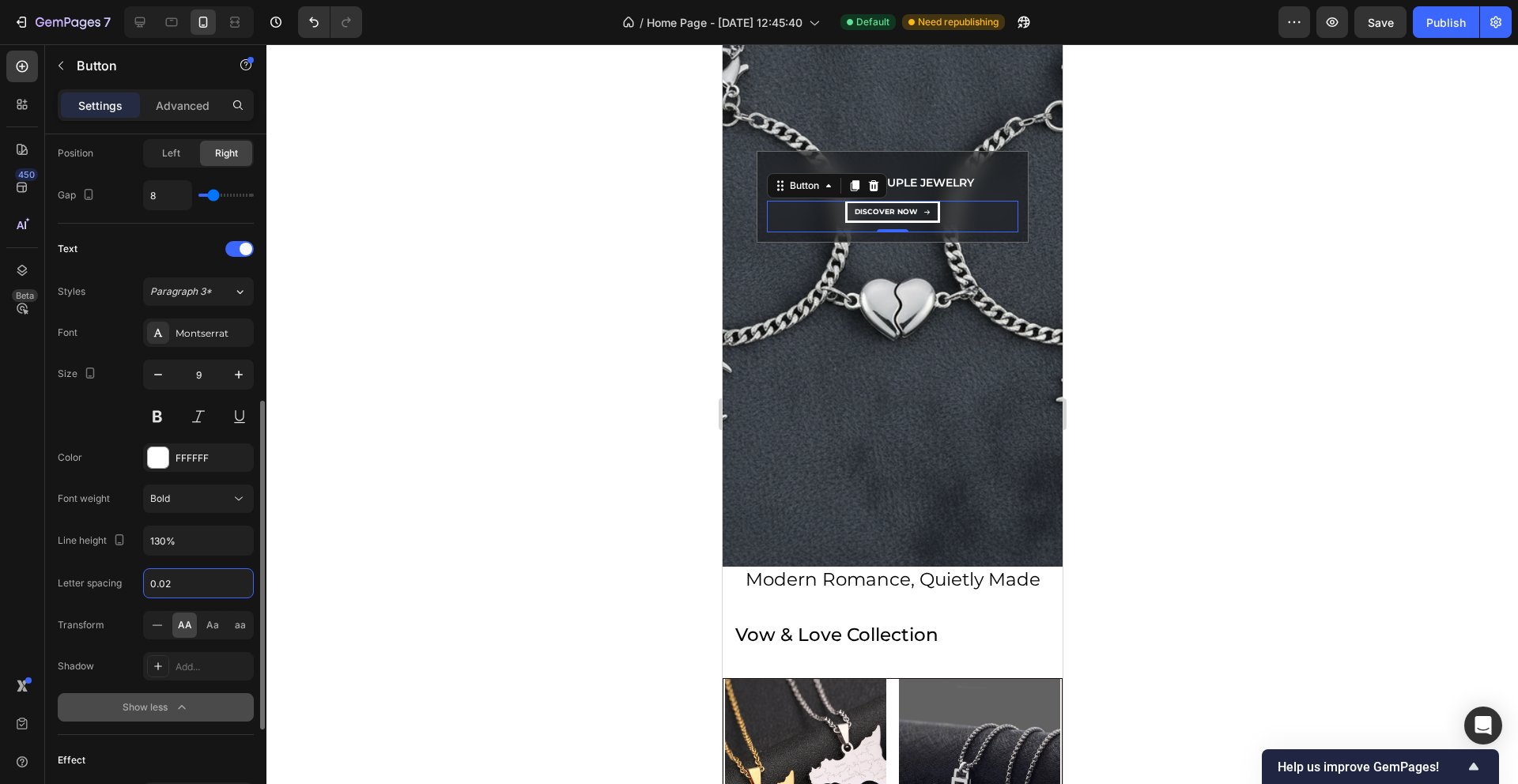
click at [172, 581] on input "0.02" at bounding box center [199, 583] width 109 height 29
type input "Auto"
click at [104, 546] on div "Line height" at bounding box center [93, 542] width 71 height 22
click at [807, 581] on h2 "Modern Romance, Quietly Made" at bounding box center [892, 579] width 340 height 27
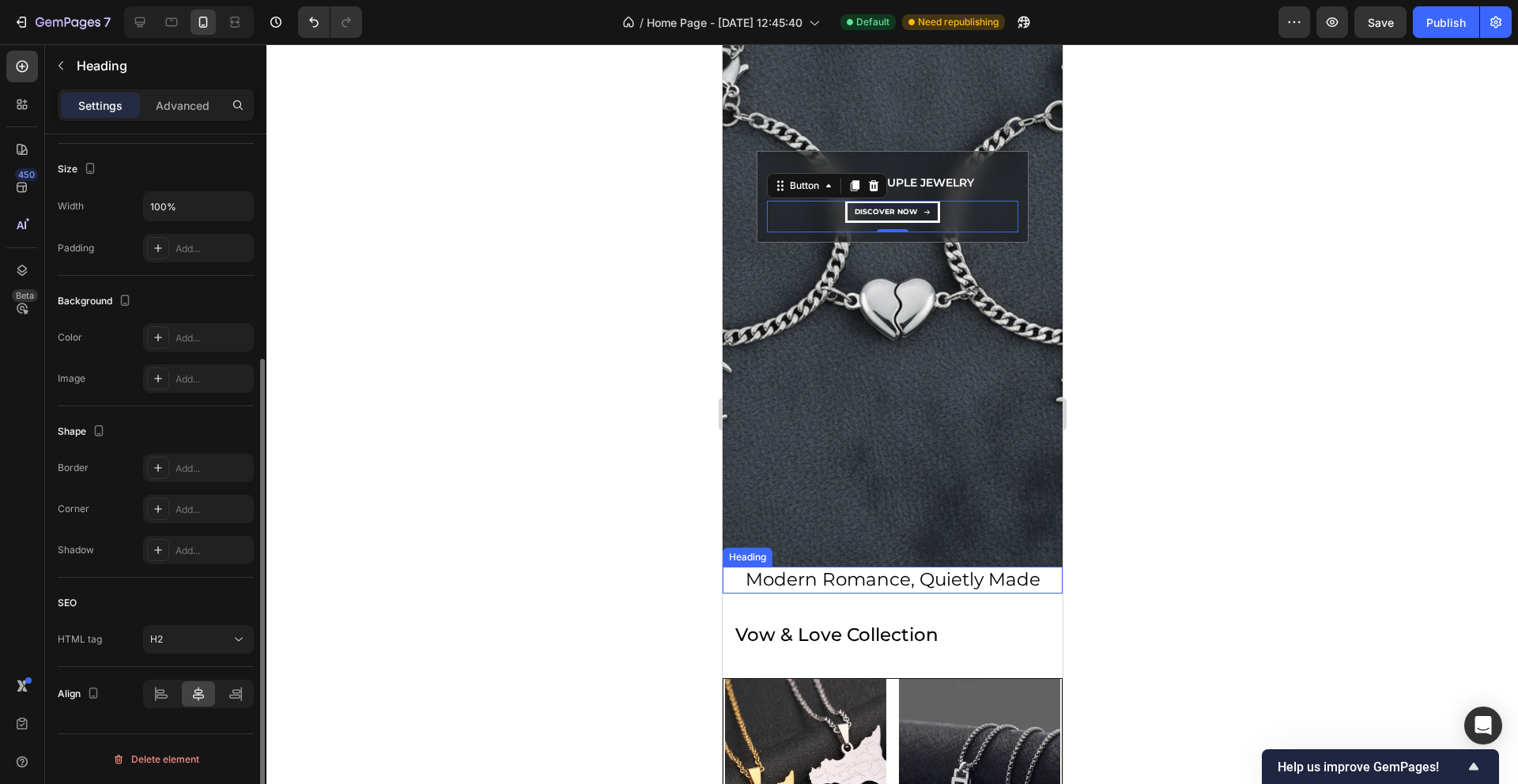
scroll to position [0, 0]
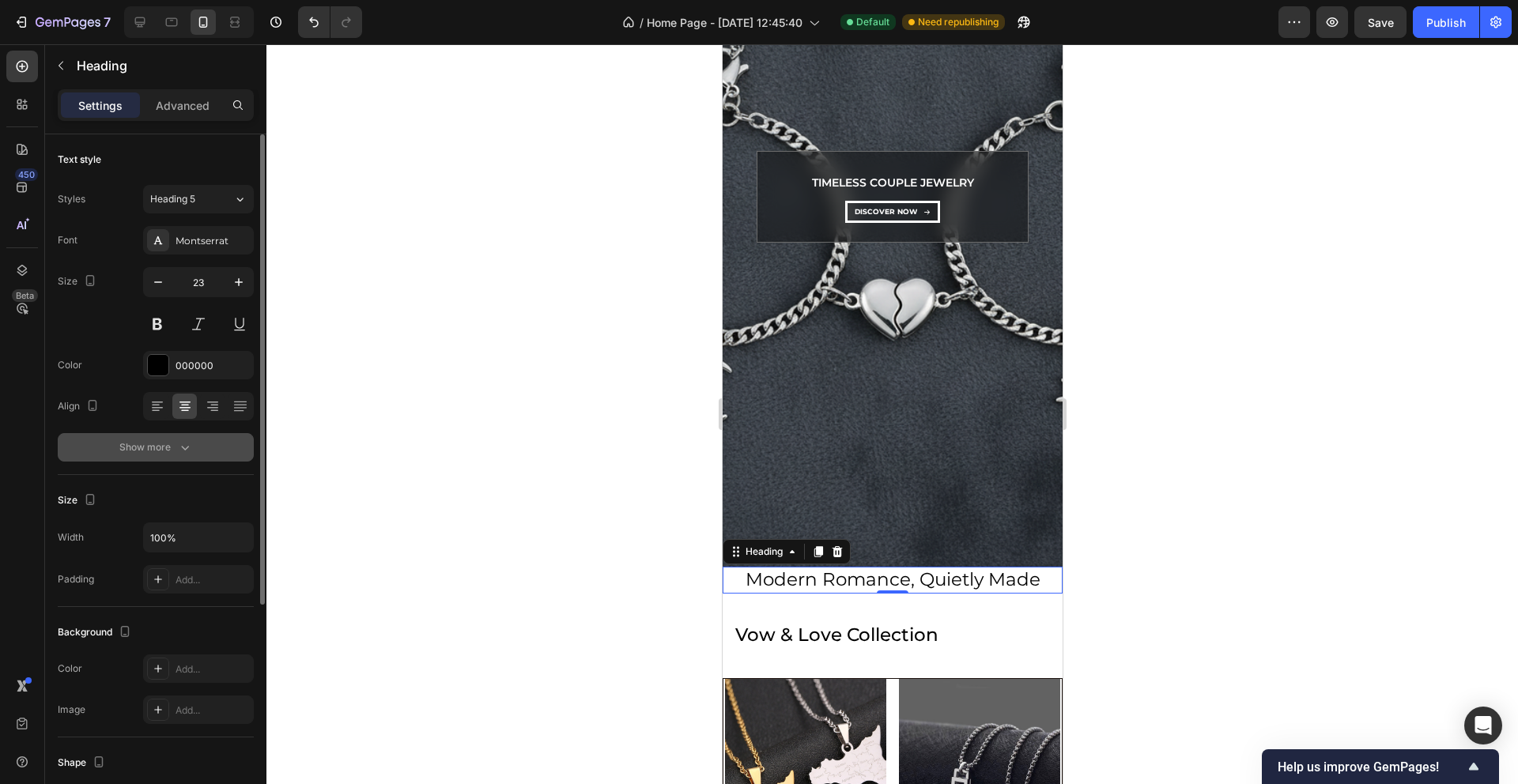
click at [166, 449] on div "Show more" at bounding box center [156, 448] width 73 height 16
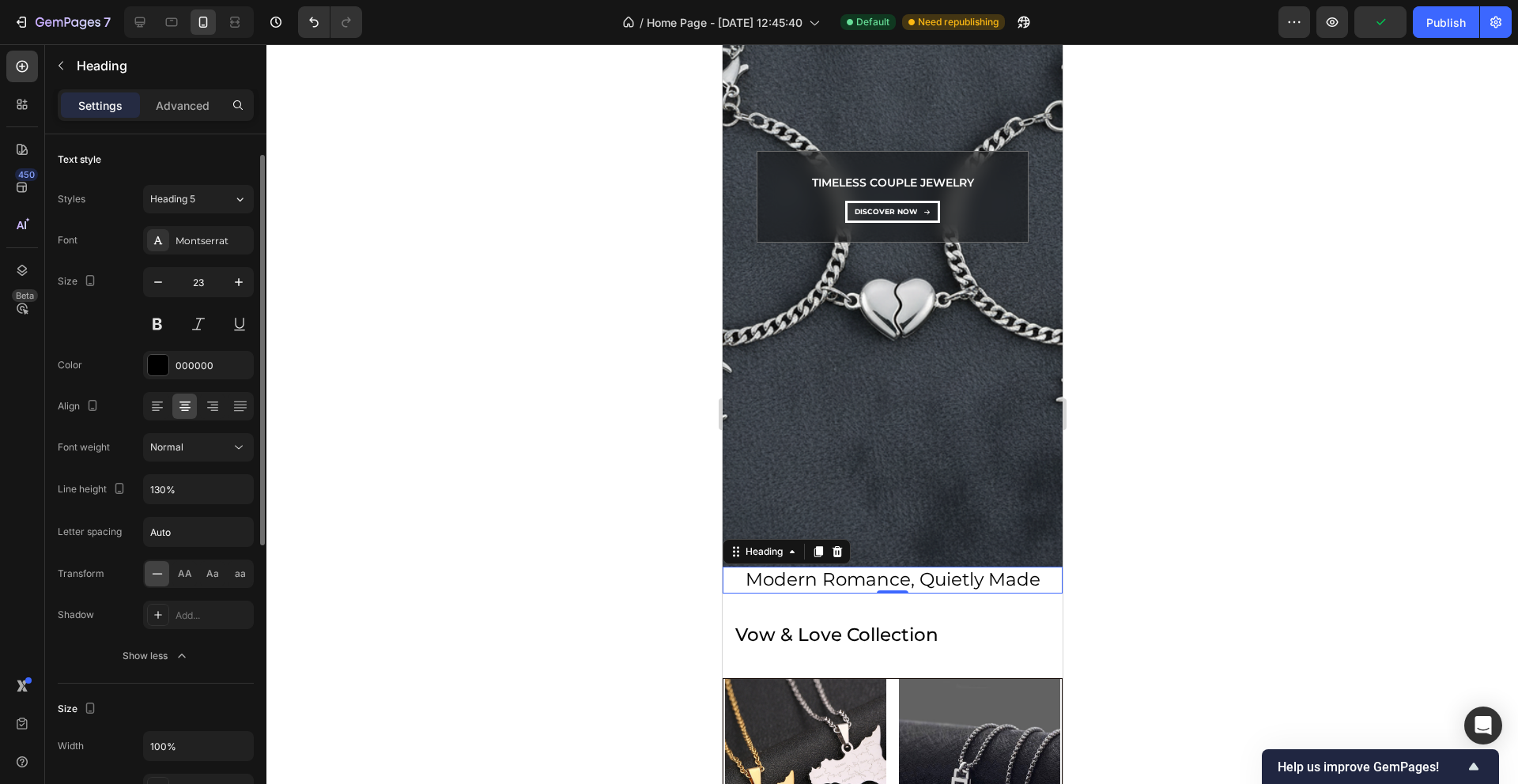
scroll to position [32, 0]
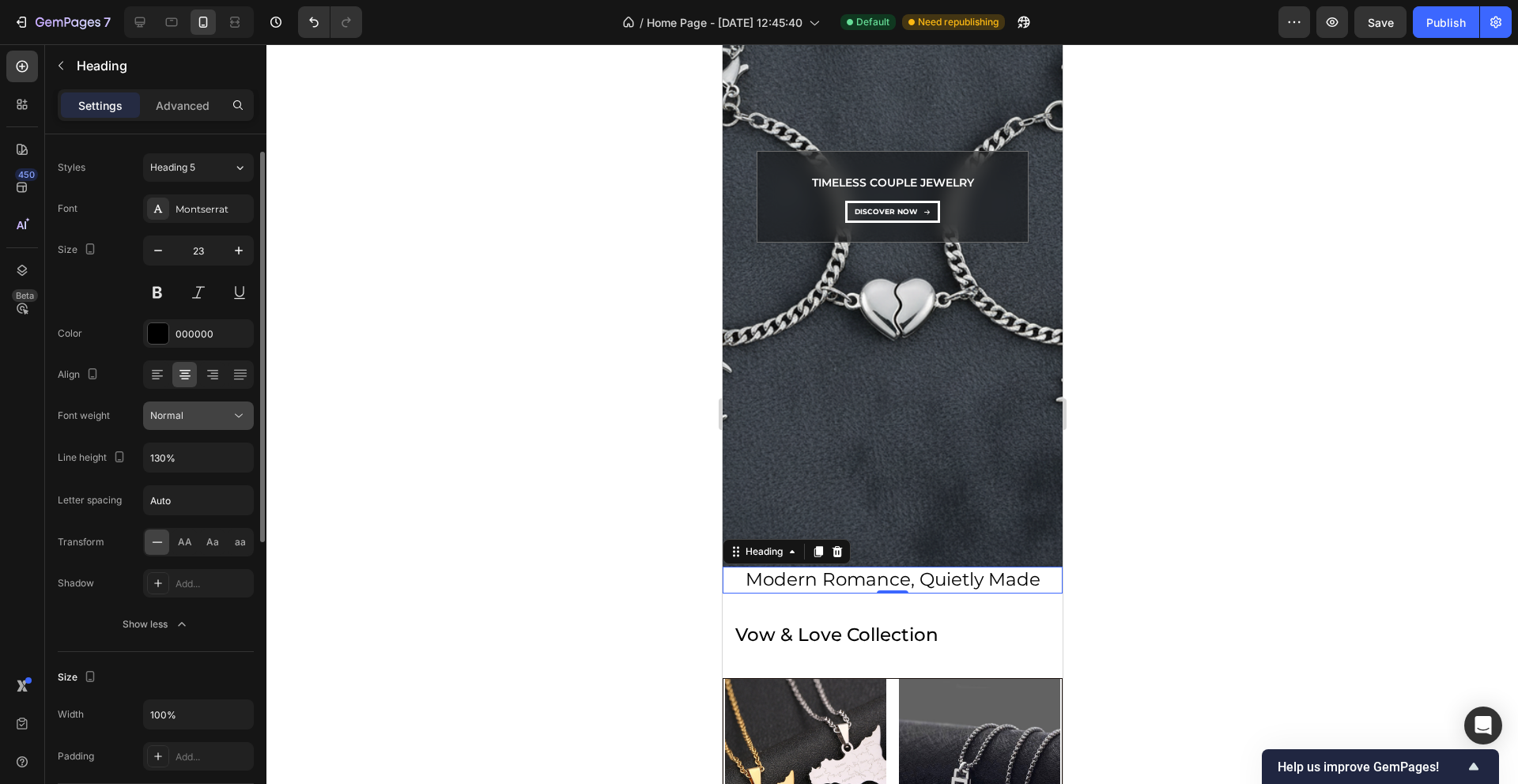
click at [239, 413] on icon at bounding box center [238, 416] width 16 height 16
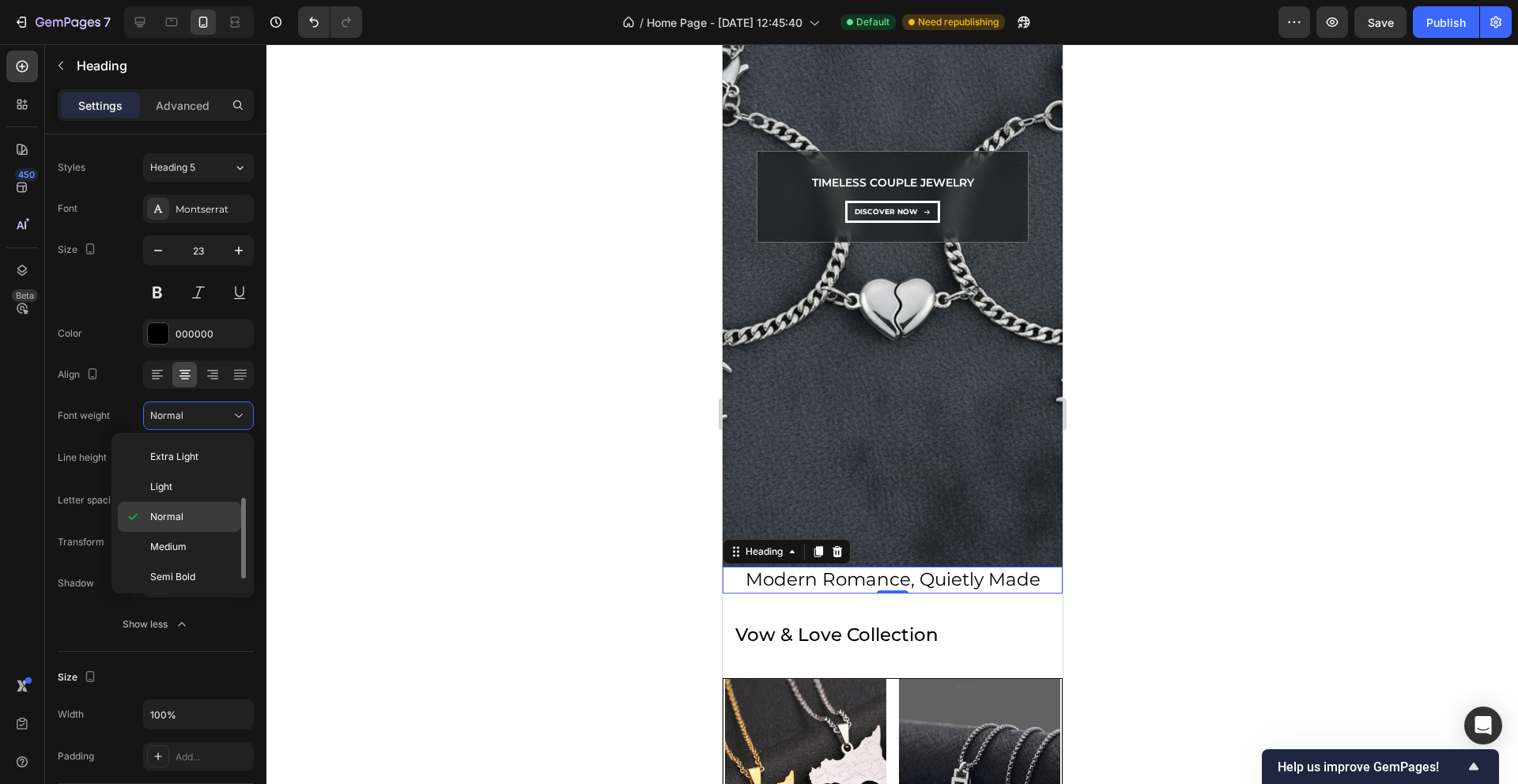
scroll to position [61, 0]
click at [187, 560] on div "Bold" at bounding box center [179, 572] width 124 height 30
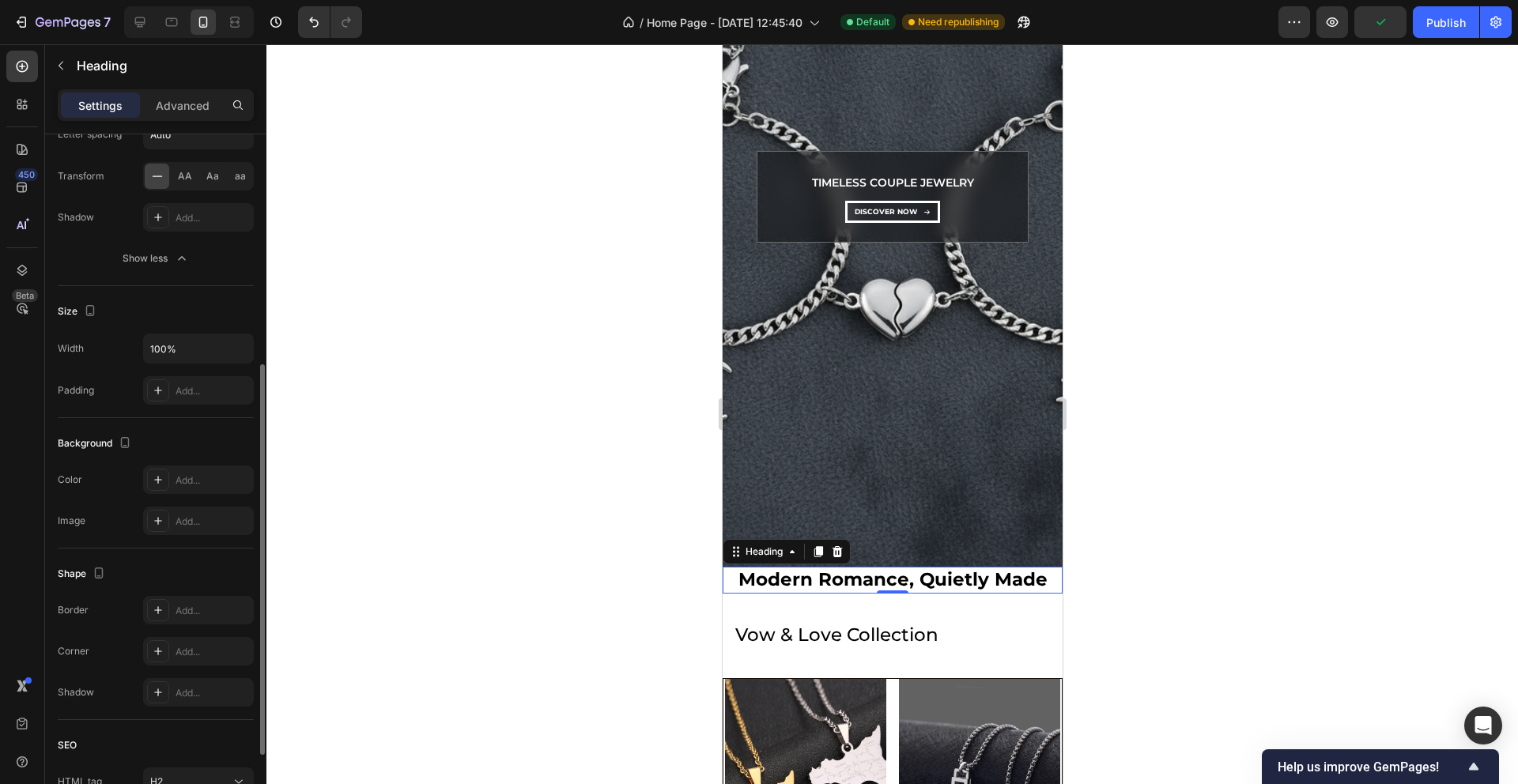
scroll to position [428, 0]
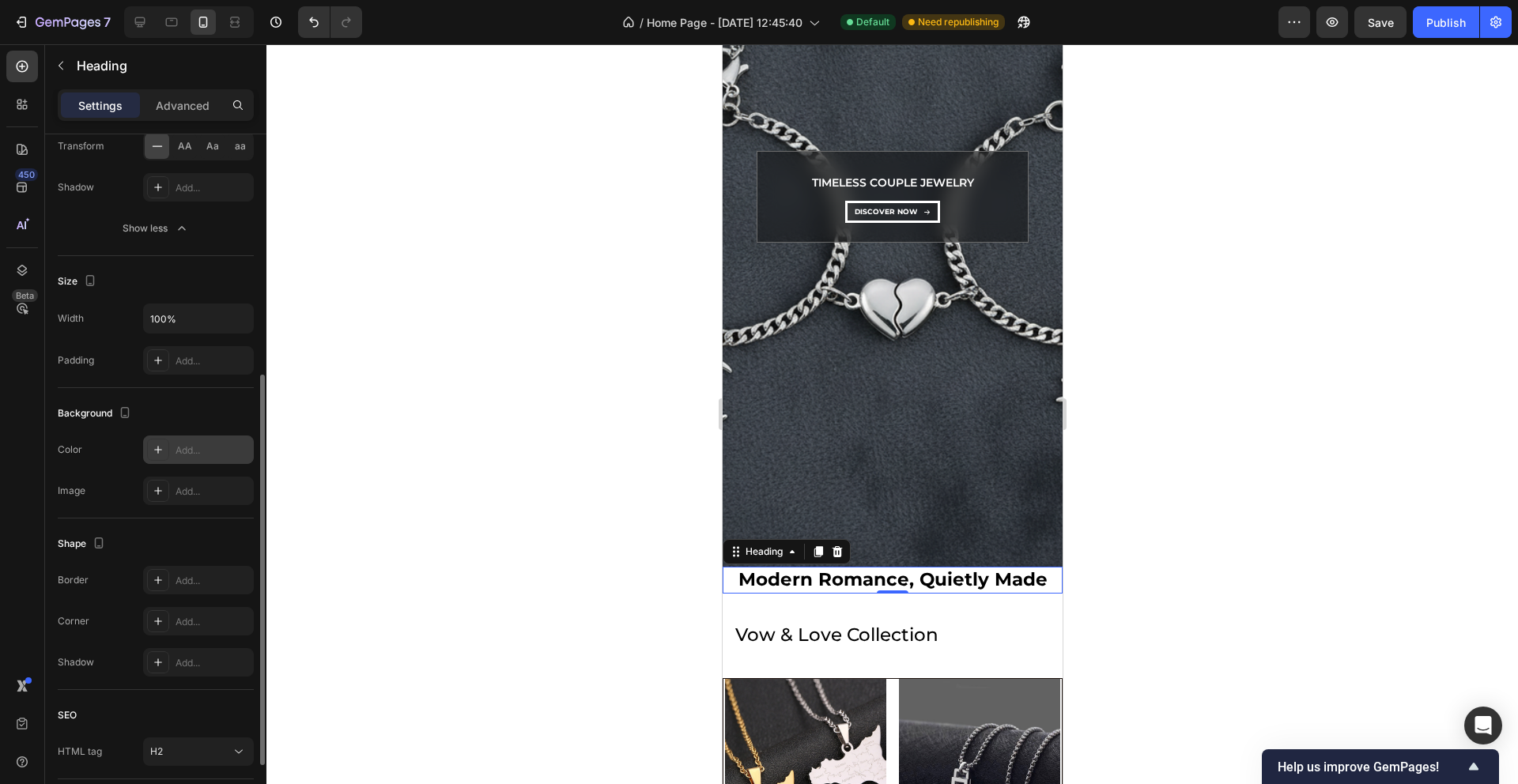
click at [186, 456] on div "Add..." at bounding box center [213, 451] width 74 height 14
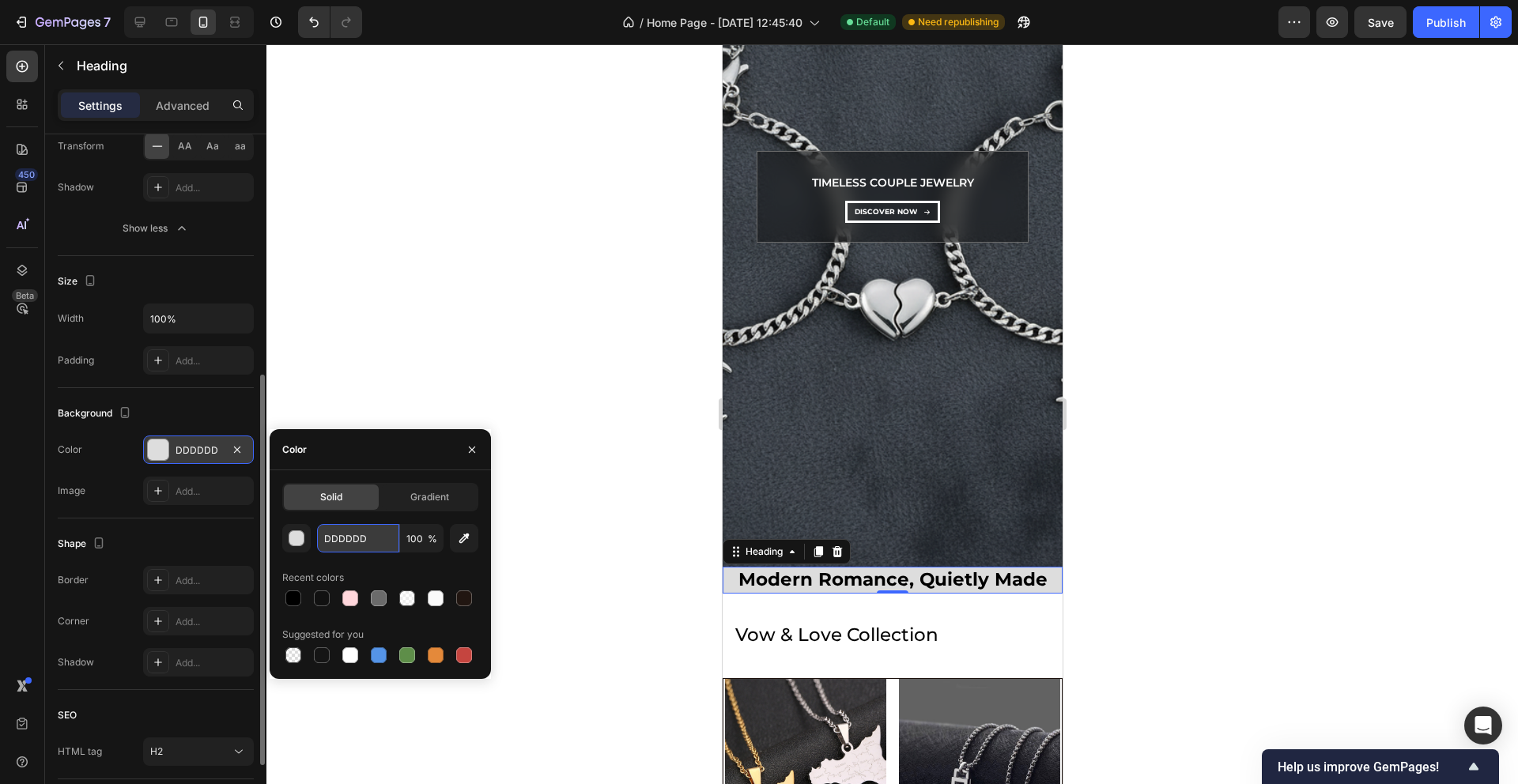
click at [357, 535] on input "DDDDDD" at bounding box center [358, 538] width 82 height 29
paste input "F7F7F7"
click at [360, 541] on input "F7F7F7" at bounding box center [358, 538] width 82 height 29
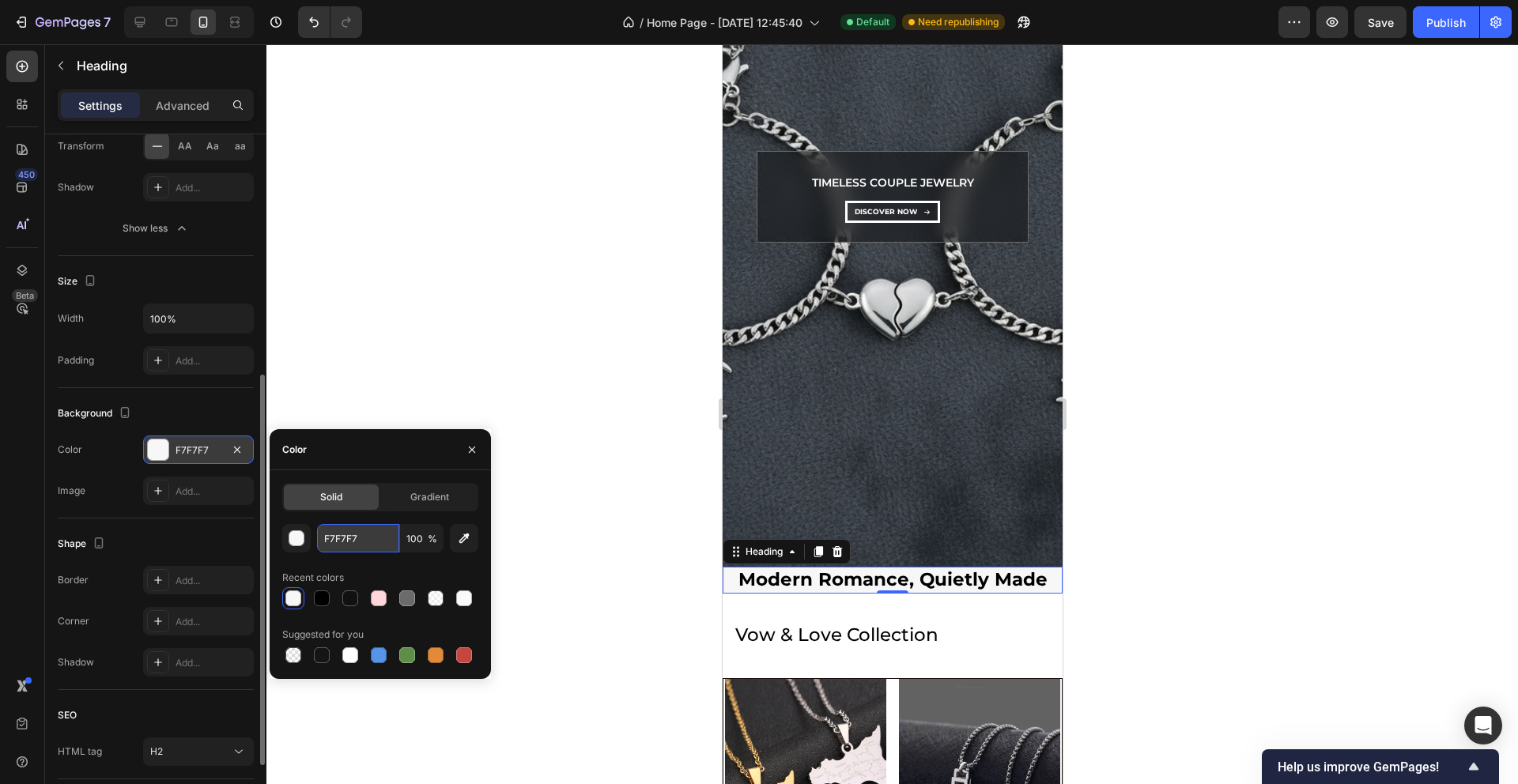
paste input "AFAFA"
type input "FAFAFA"
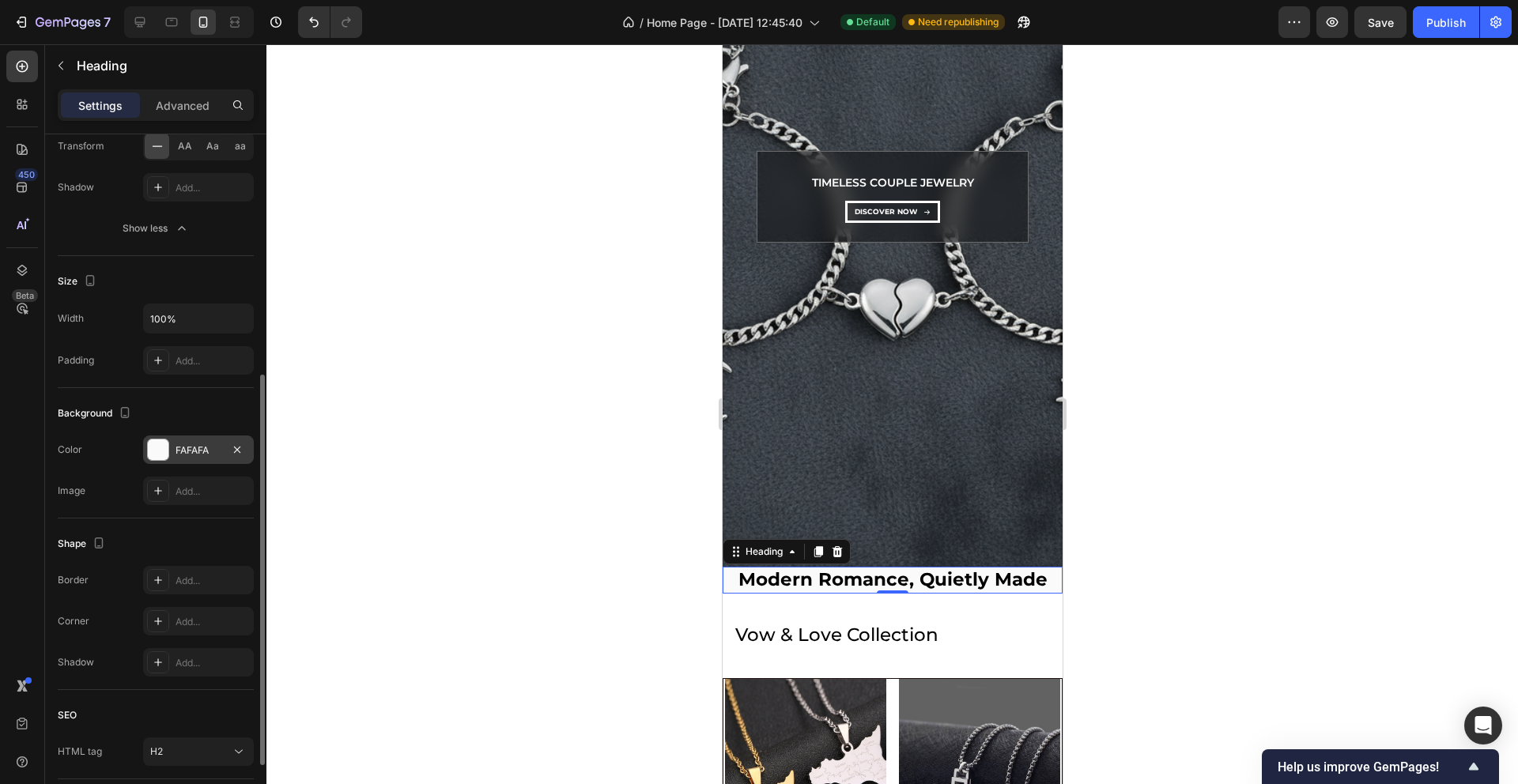
click at [571, 471] on div at bounding box center [892, 414] width 1252 height 740
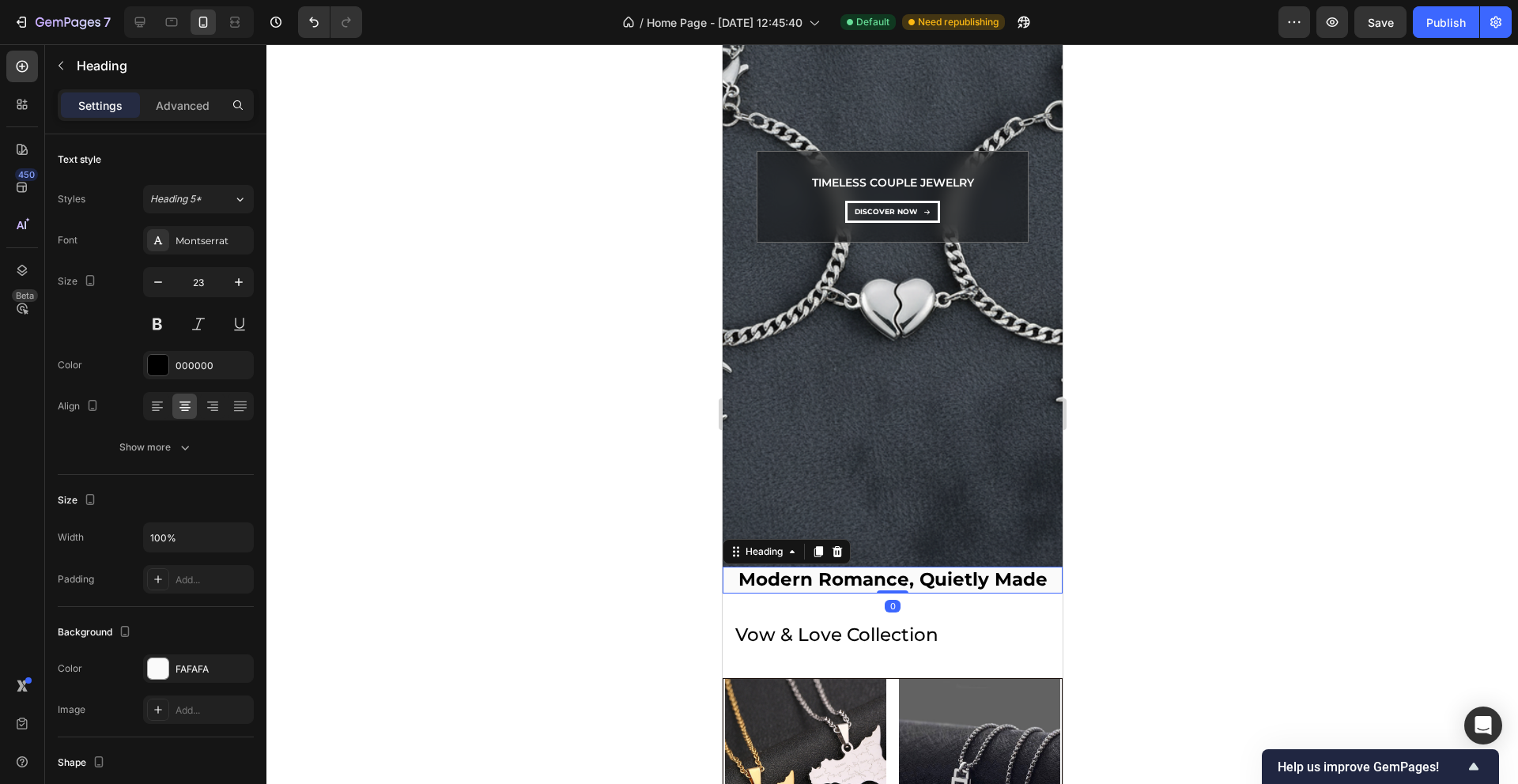
click at [769, 579] on h2 "Modern Romance, Quietly Made" at bounding box center [892, 579] width 340 height 27
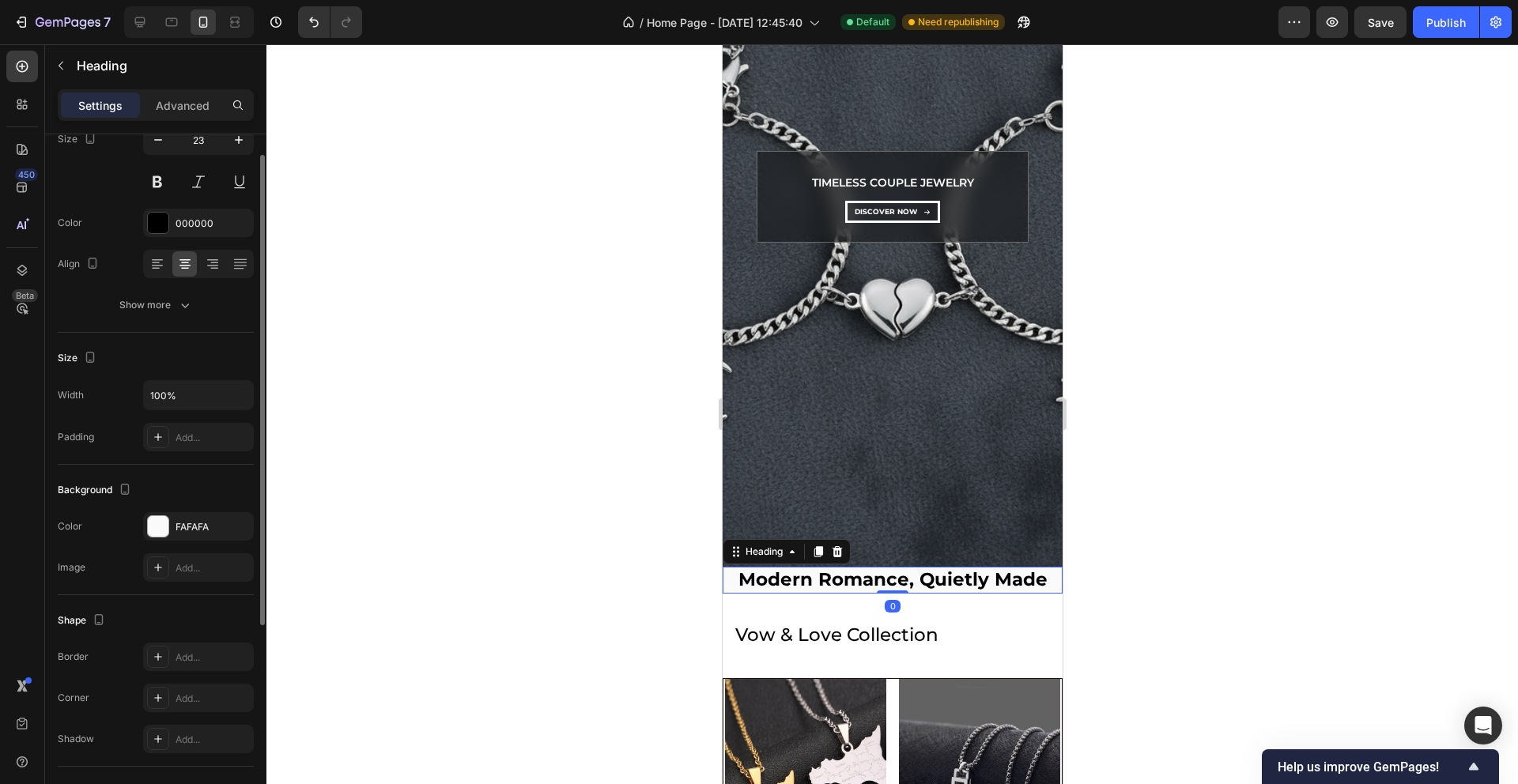
scroll to position [199, 0]
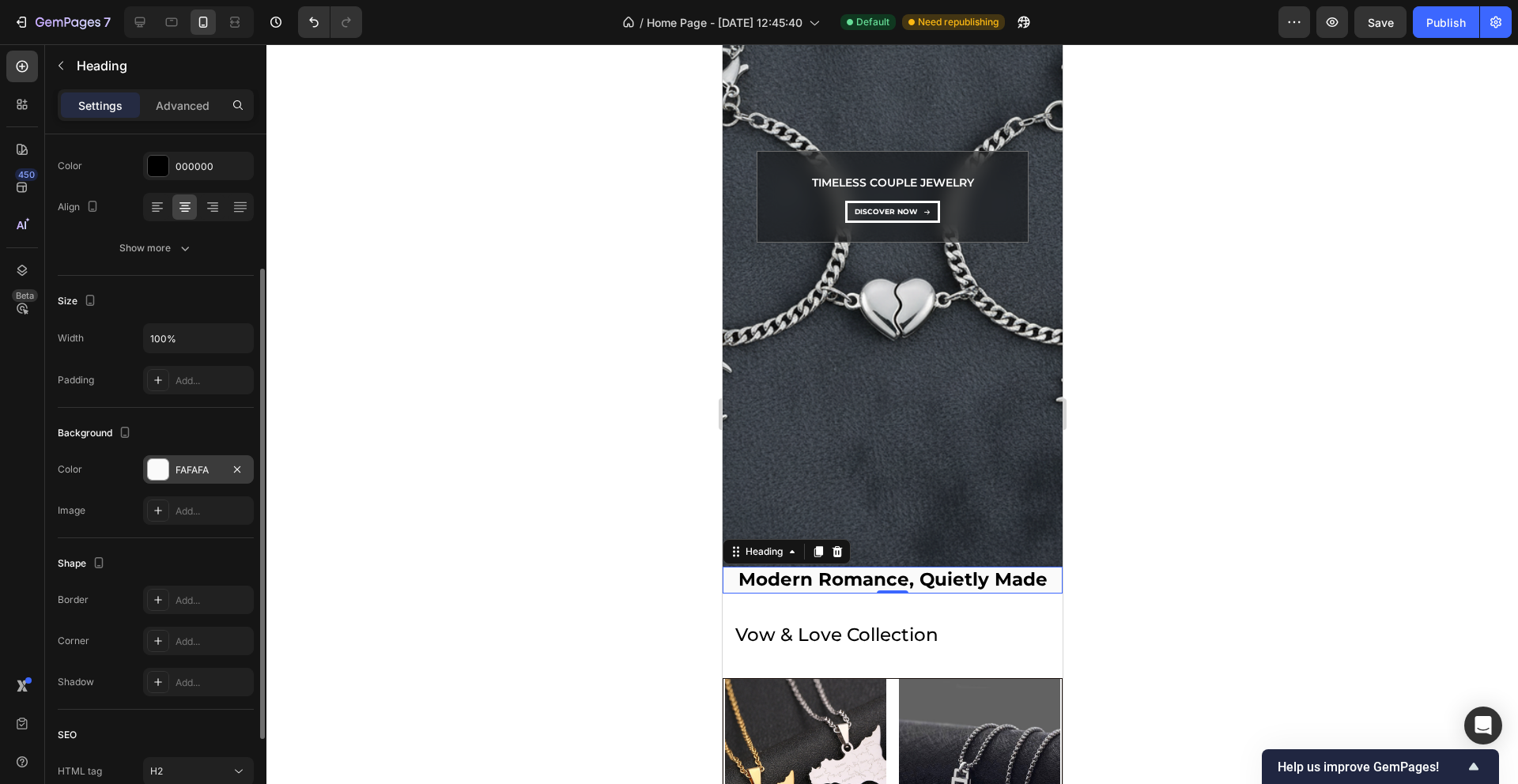
click at [195, 465] on div "FAFAFA" at bounding box center [199, 471] width 45 height 14
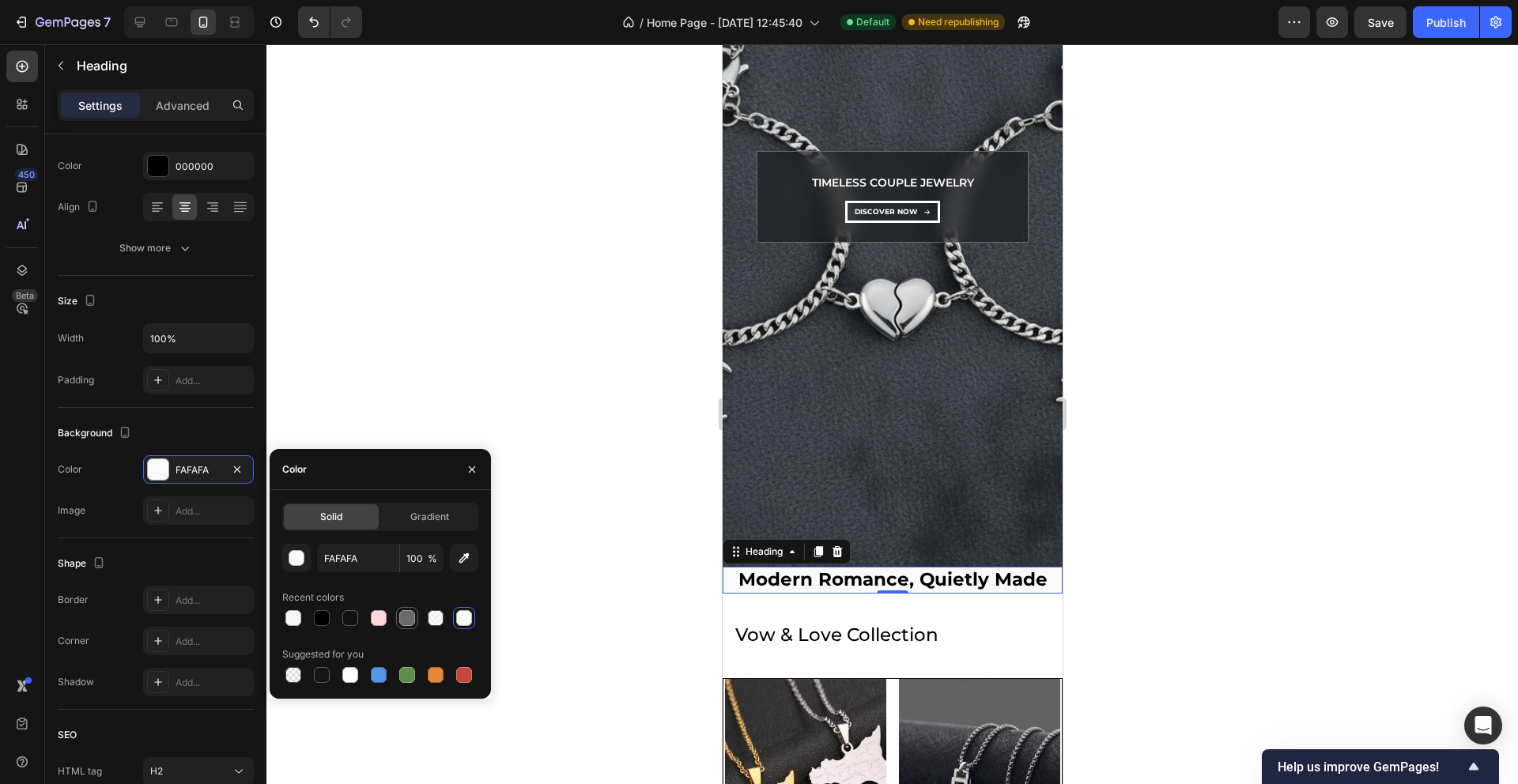
click at [405, 624] on div at bounding box center [407, 618] width 16 height 16
click at [464, 681] on div at bounding box center [464, 675] width 16 height 16
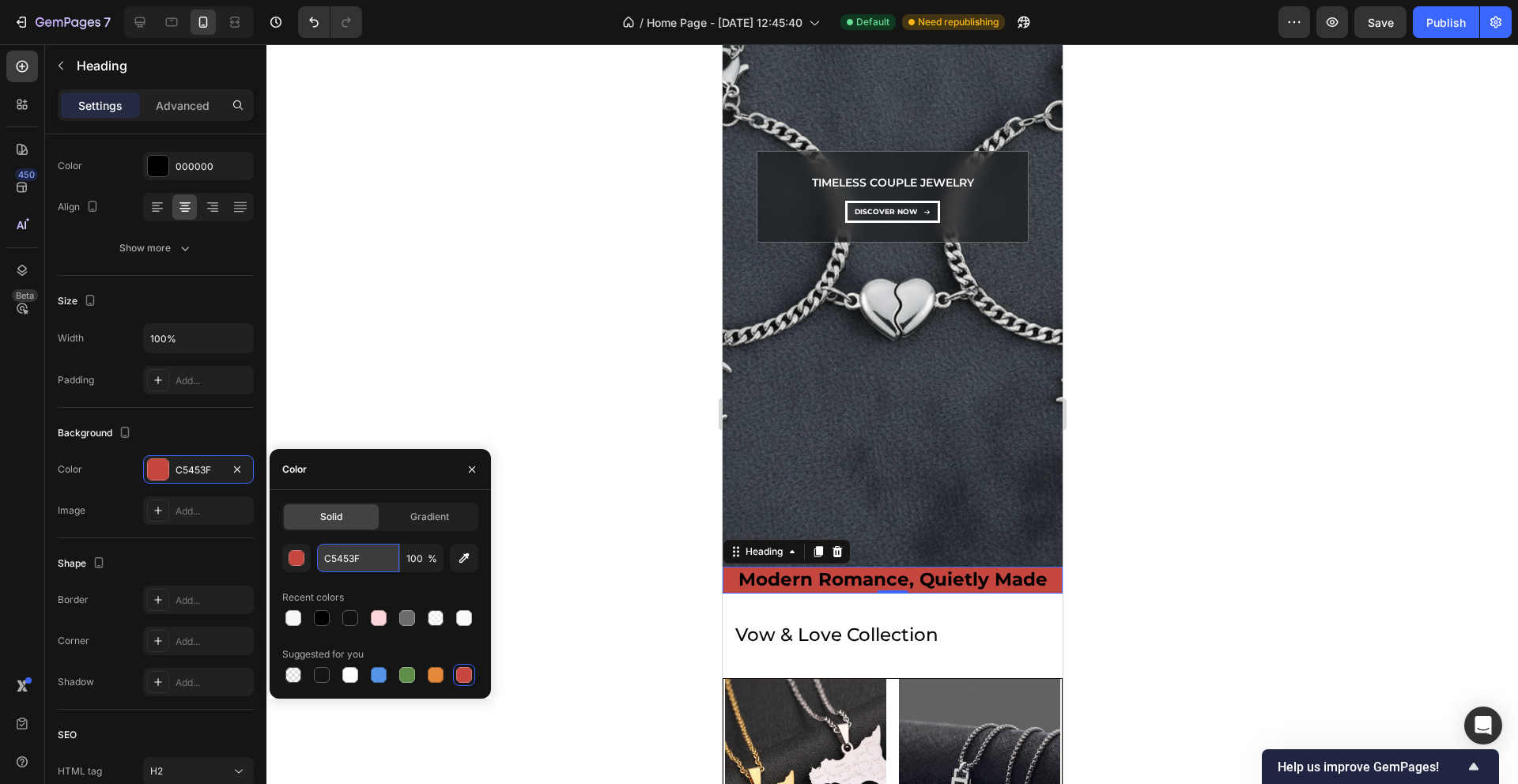
click at [345, 555] on input "C5453F" at bounding box center [358, 558] width 82 height 29
paste input "FDE7E9"
paste input "text"
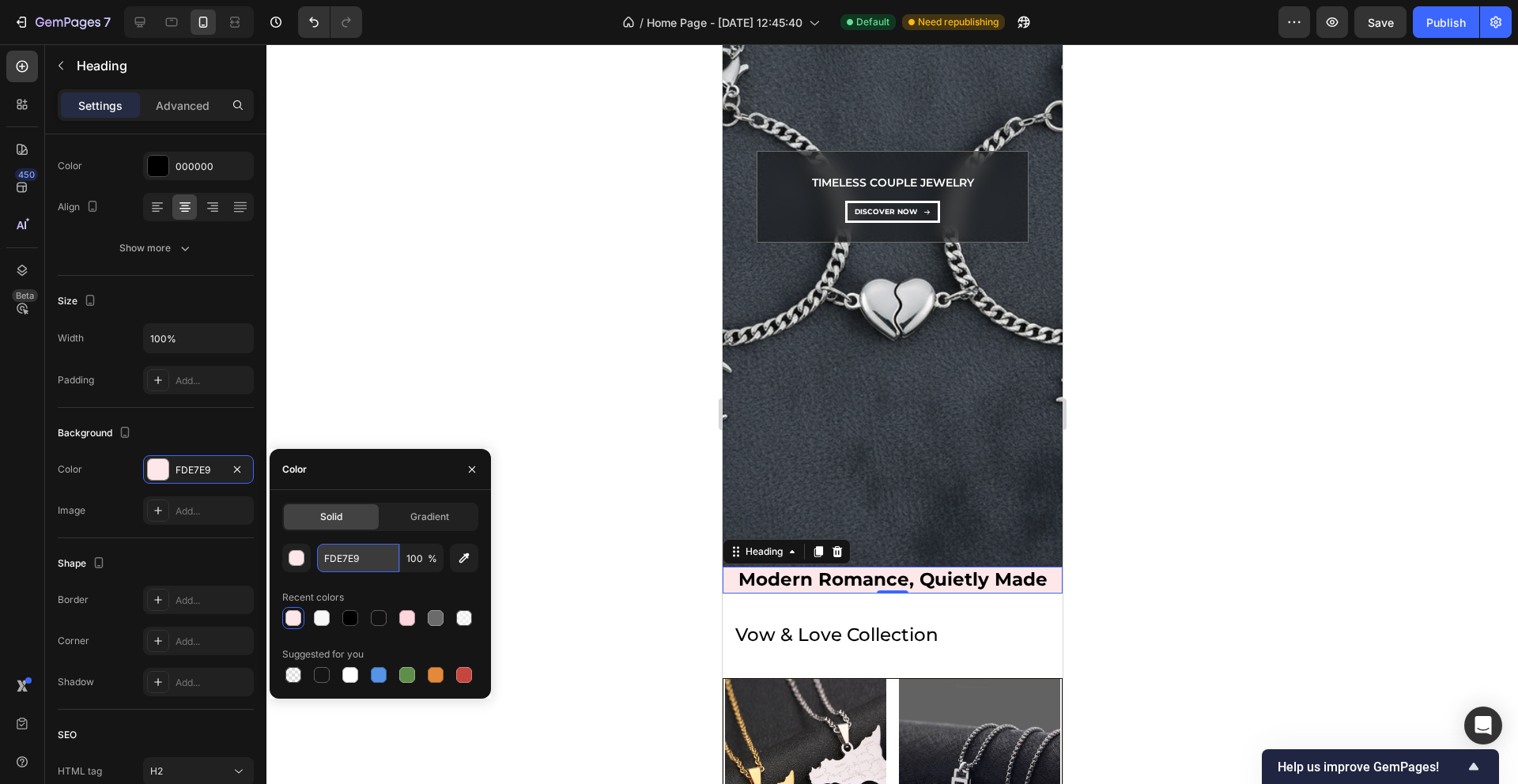
click at [341, 562] on input "FDE7E9" at bounding box center [358, 558] width 82 height 29
paste input "E0C0E1"
type input "E0C0E1"
click at [539, 535] on div at bounding box center [892, 414] width 1252 height 740
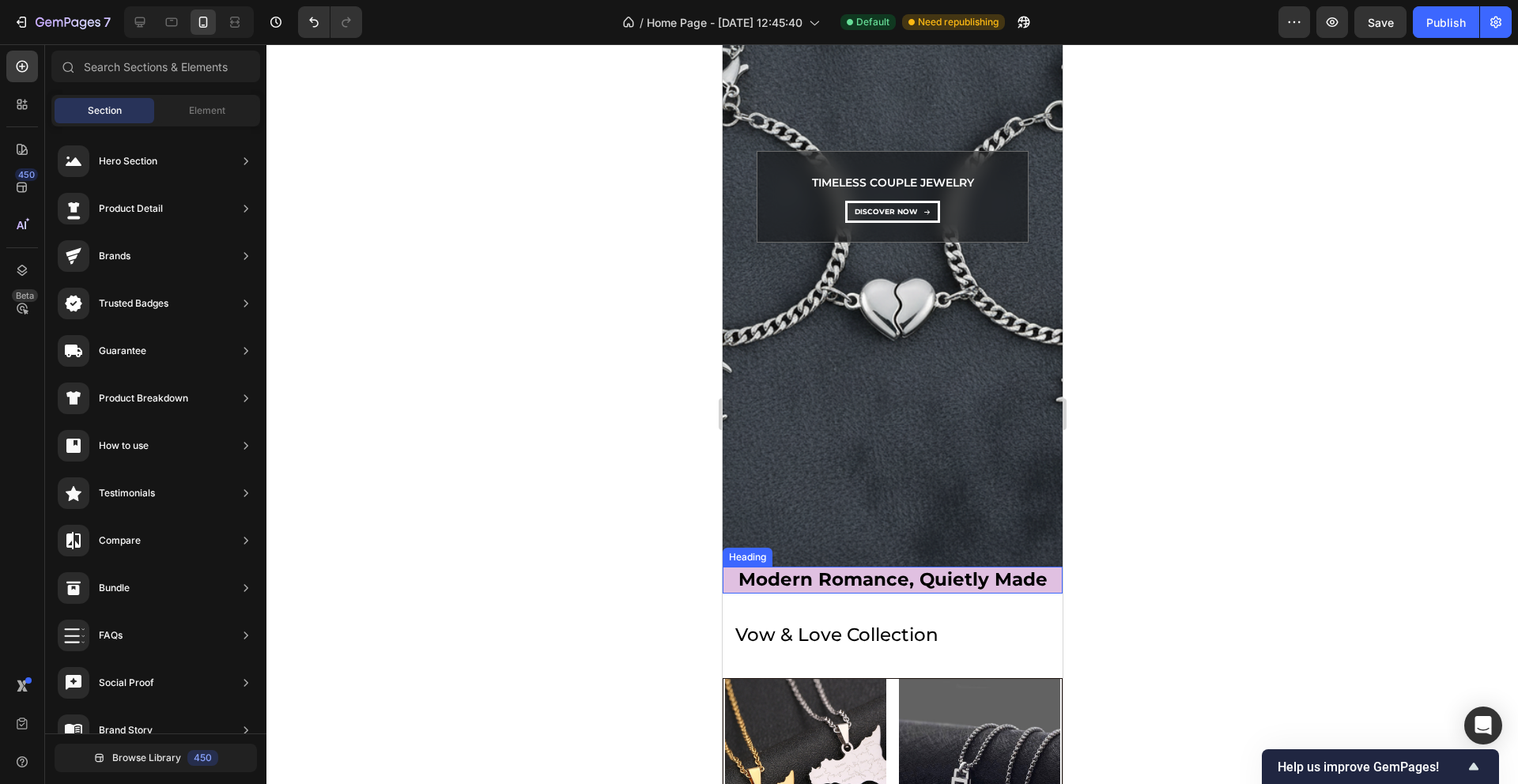
click at [733, 583] on h2 "Modern Romance, Quietly Made" at bounding box center [892, 579] width 340 height 27
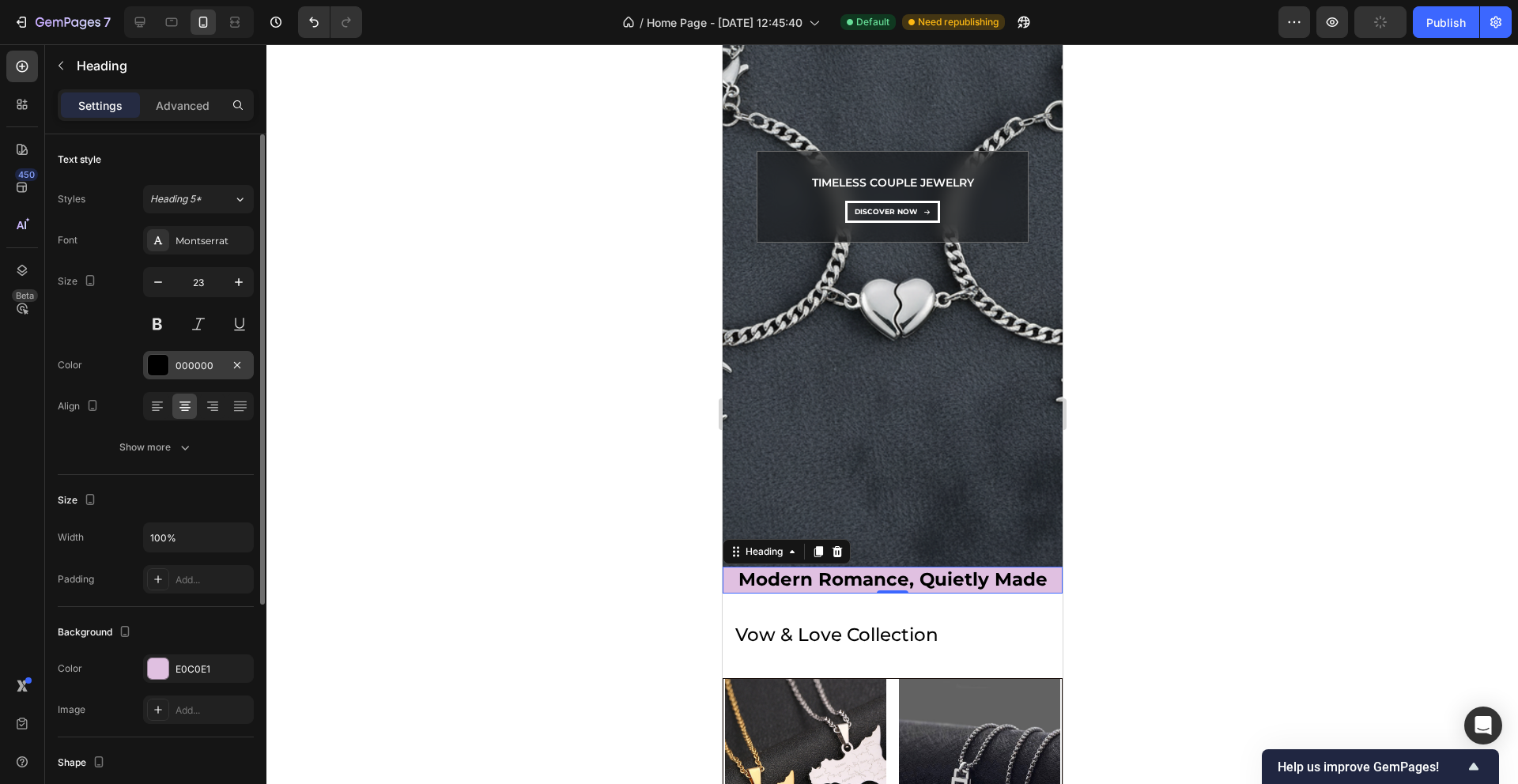
click at [203, 365] on div "000000" at bounding box center [199, 366] width 45 height 14
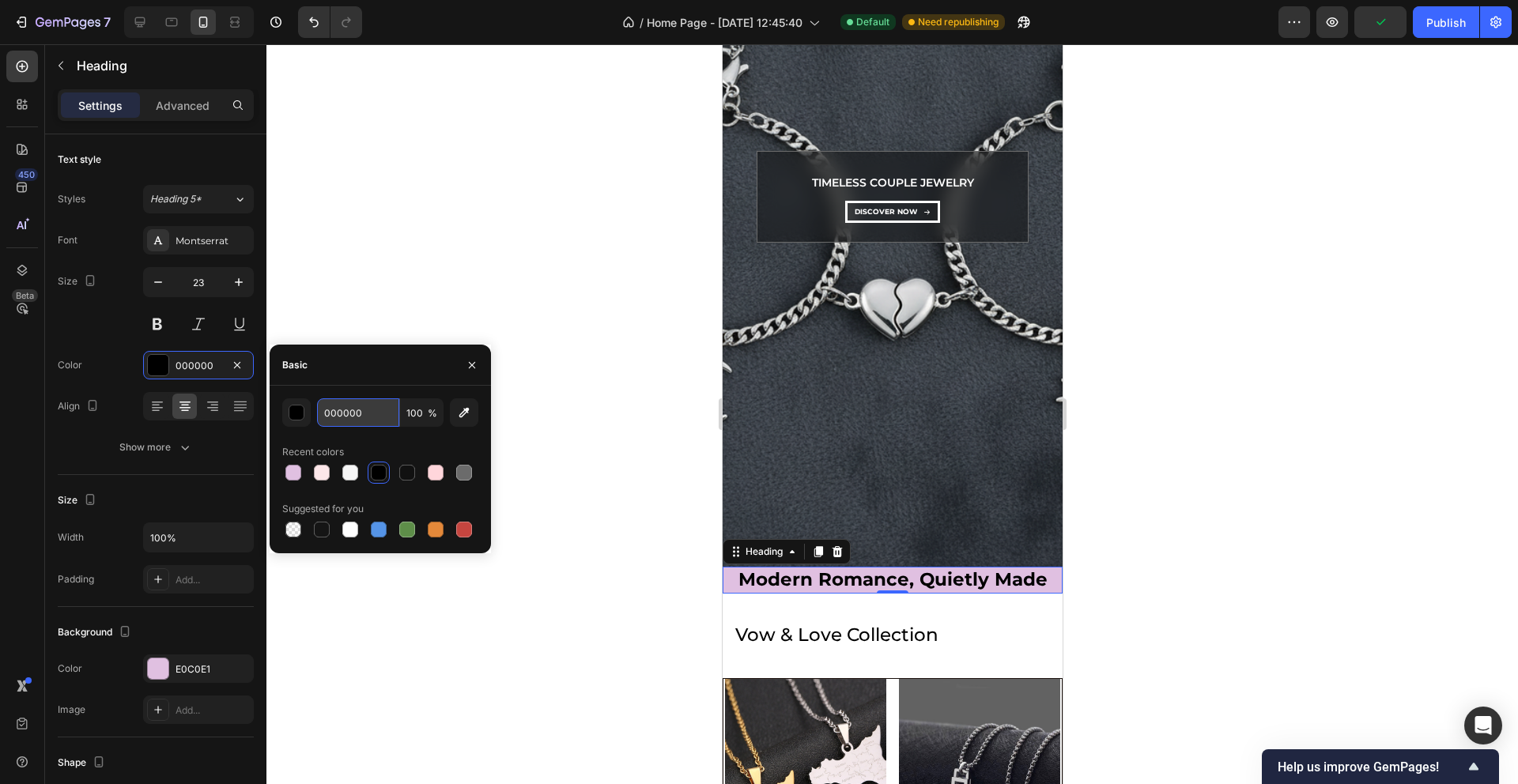
click at [362, 423] on input "000000" at bounding box center [358, 412] width 82 height 29
click at [361, 423] on input "000000" at bounding box center [358, 412] width 82 height 29
paste input "FDE7E9"
type input "FDE7E9"
click at [643, 370] on div at bounding box center [892, 414] width 1252 height 740
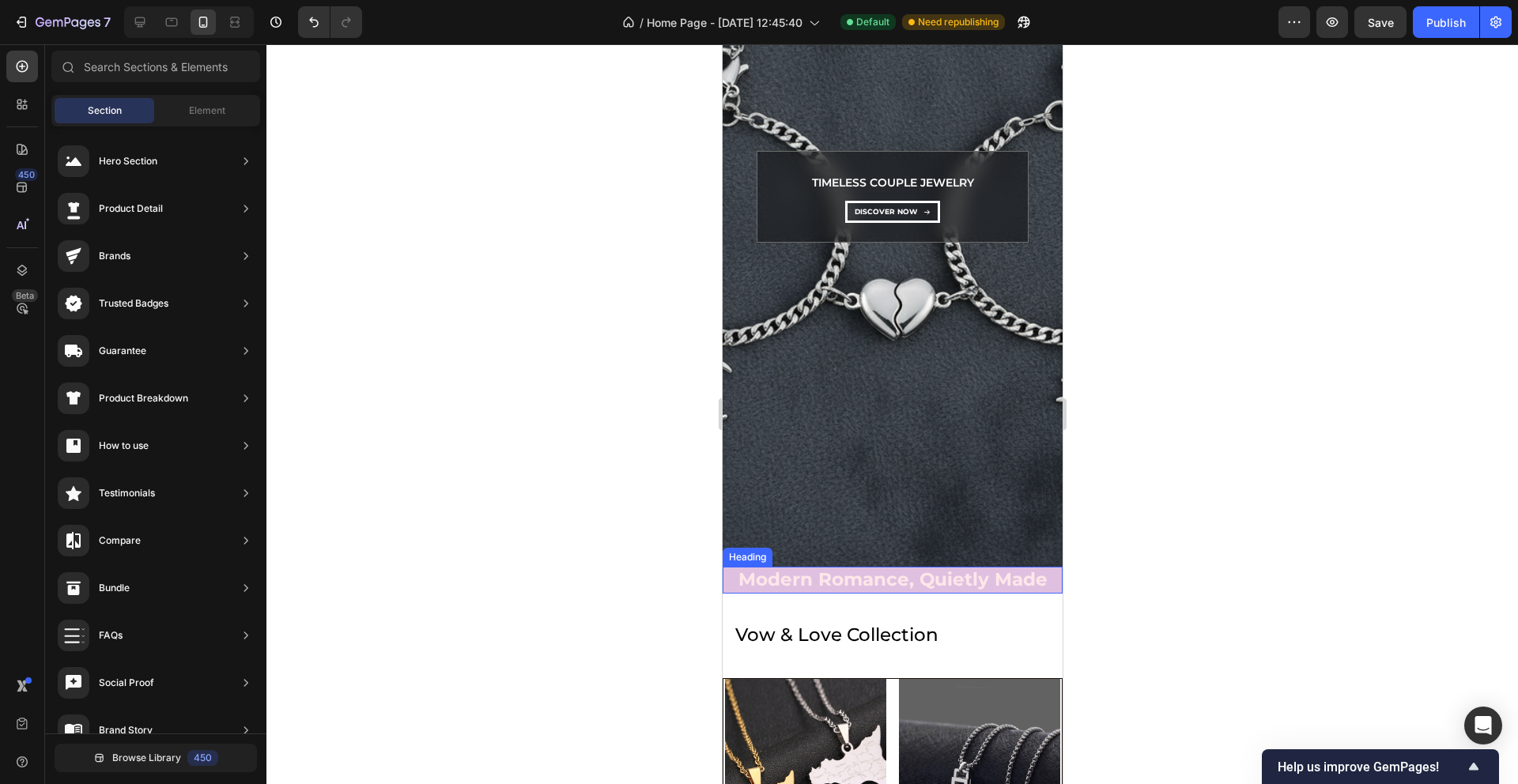
click at [732, 589] on h2 "Modern Romance, Quietly Made" at bounding box center [892, 579] width 340 height 27
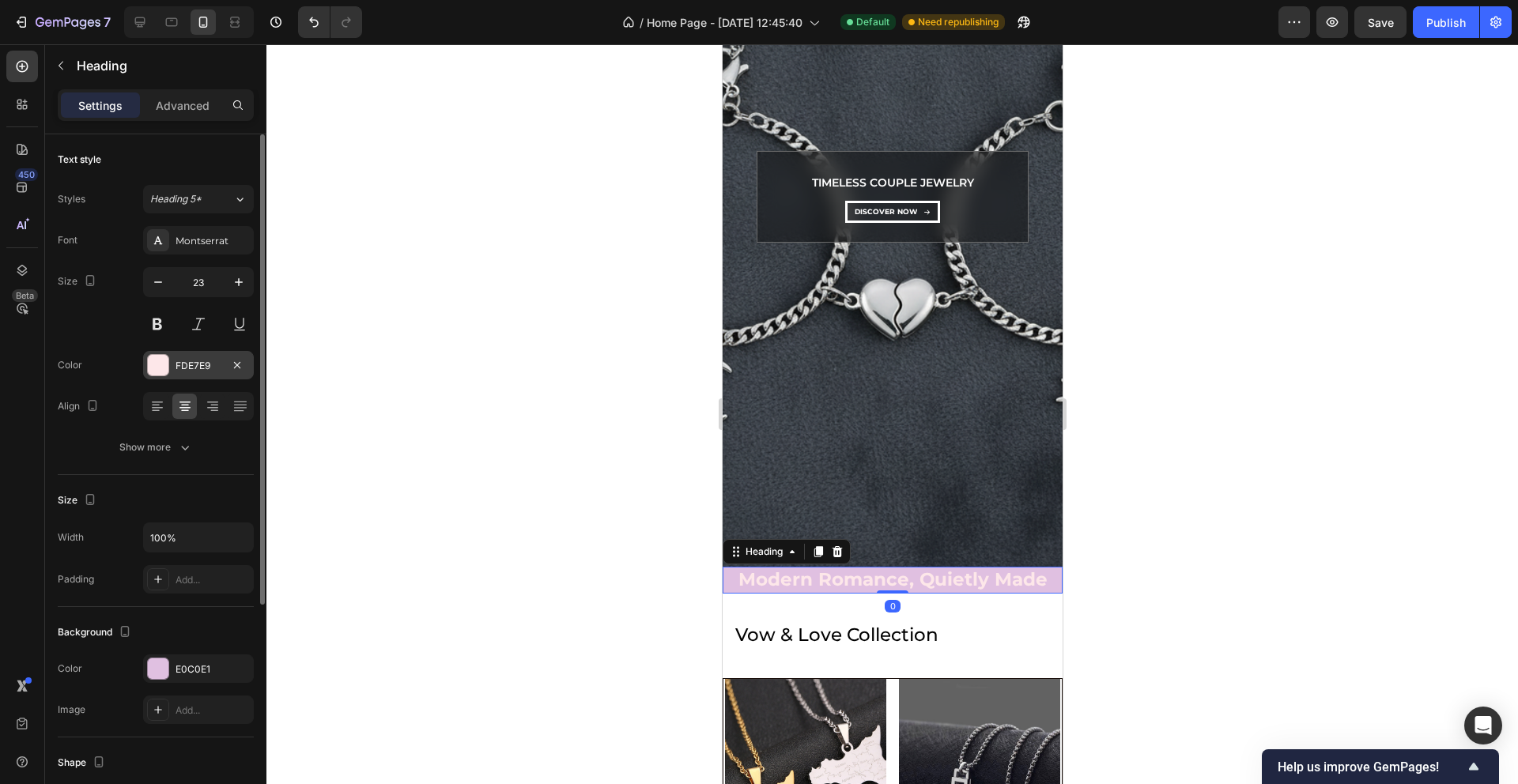
click at [194, 369] on div "FDE7E9" at bounding box center [199, 366] width 45 height 14
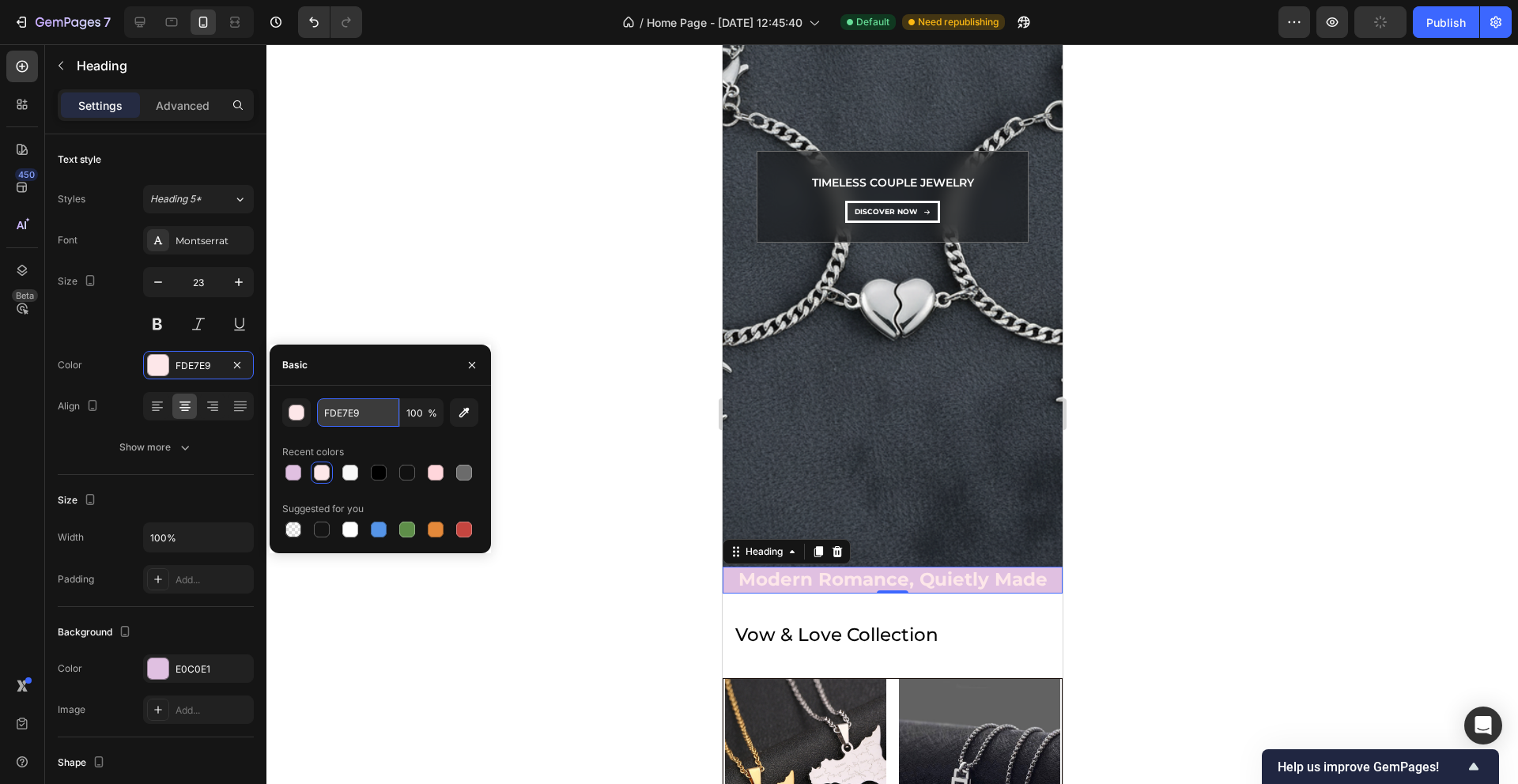
click at [341, 415] on input "FDE7E9" at bounding box center [358, 412] width 82 height 29
paste input "7F7F7"
type input "F7F7F7"
click at [629, 298] on div at bounding box center [892, 414] width 1252 height 740
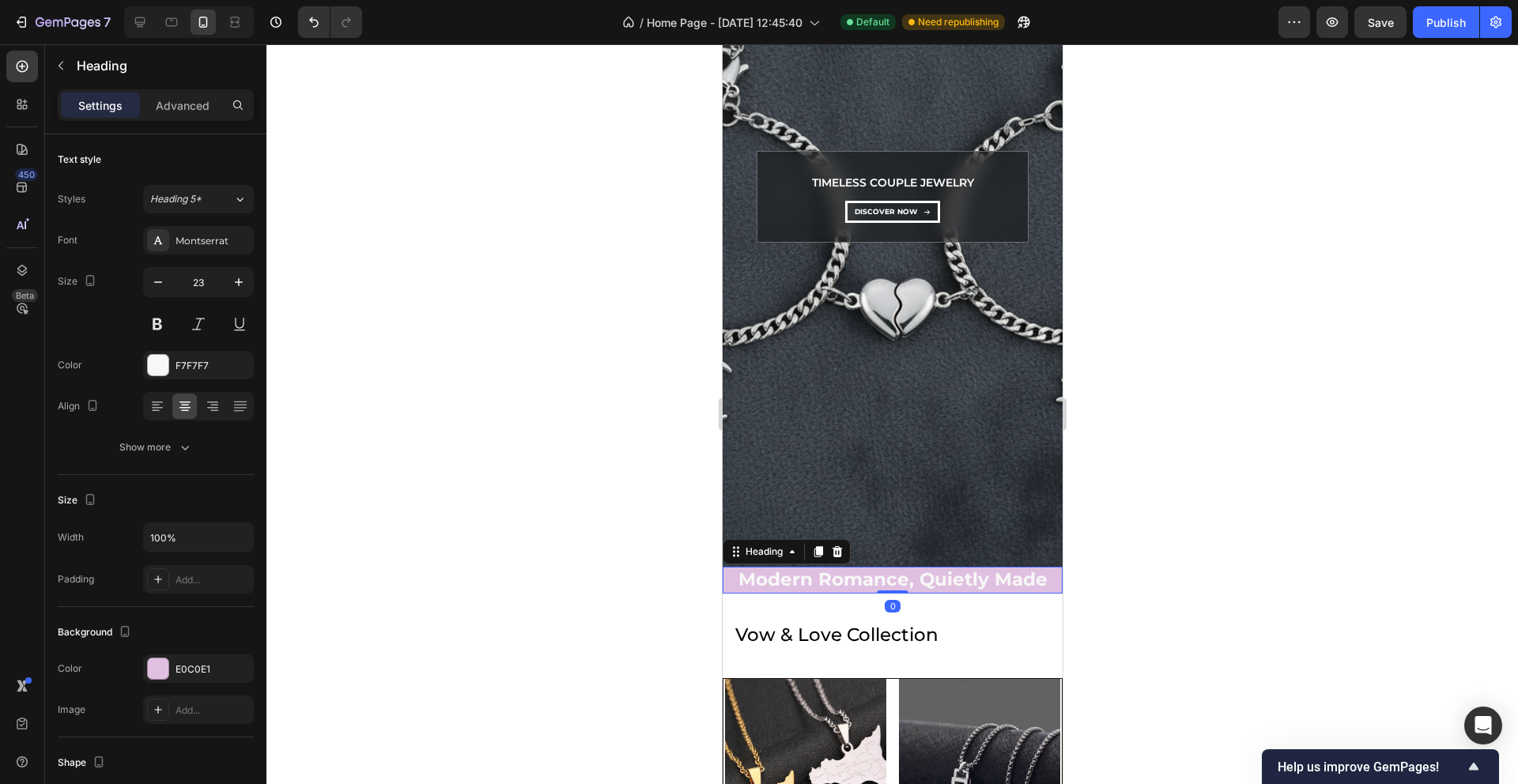
click at [746, 582] on h2 "Modern Romance, Quietly Made" at bounding box center [892, 579] width 340 height 27
click at [309, 22] on icon "Undo/Redo" at bounding box center [313, 22] width 16 height 16
click at [310, 22] on icon "Undo/Redo" at bounding box center [313, 22] width 16 height 16
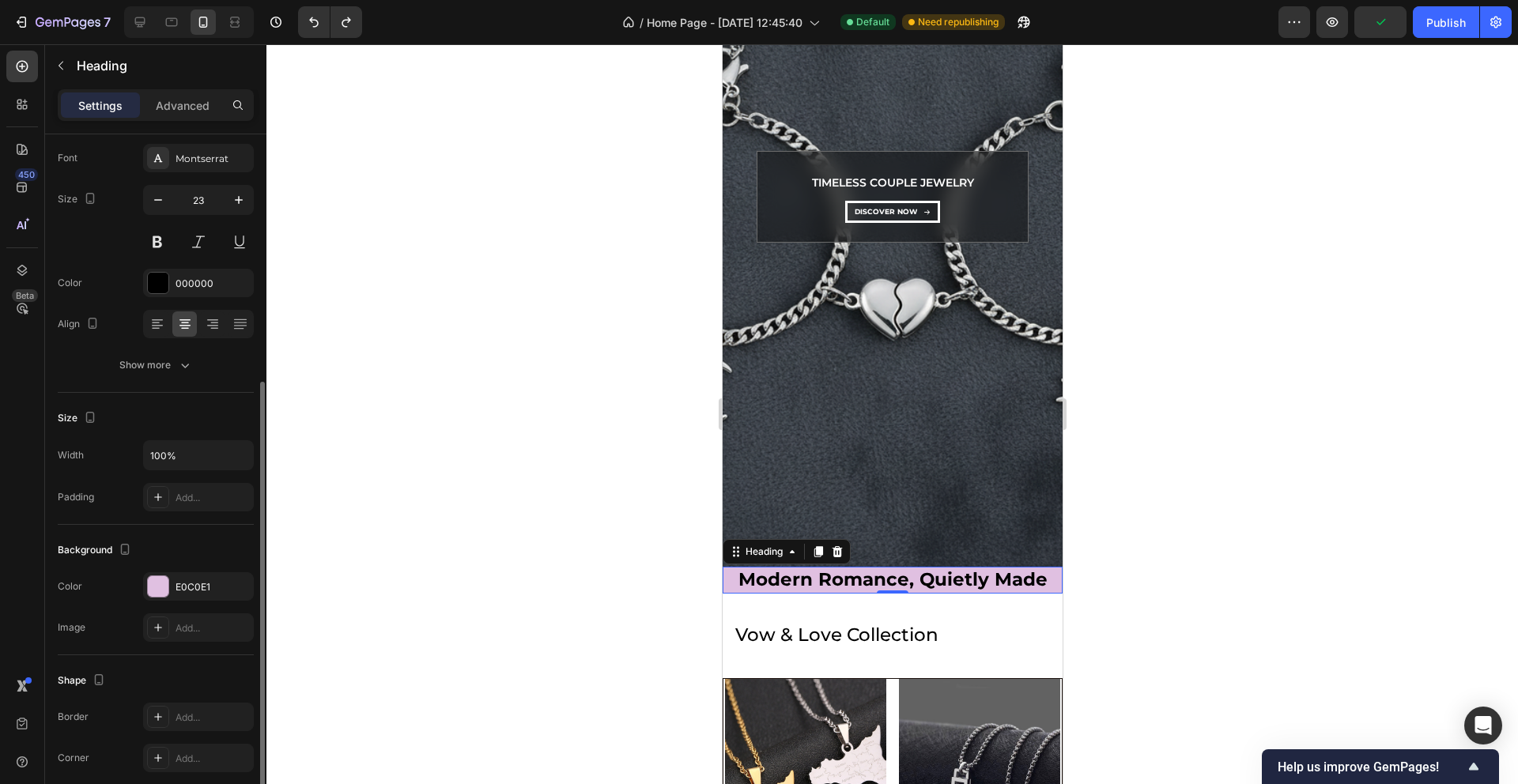
scroll to position [197, 0]
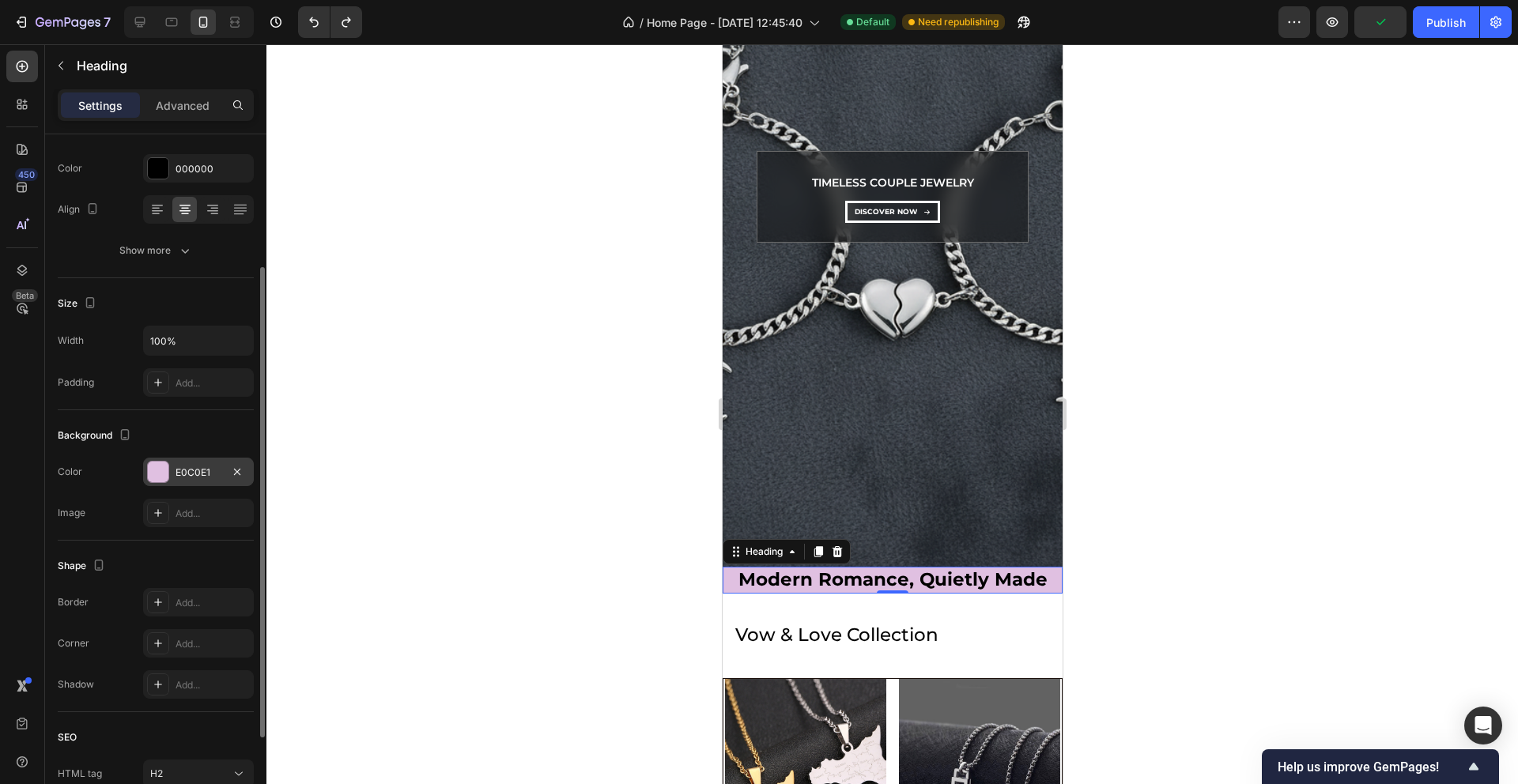
click at [187, 471] on div "E0C0E1" at bounding box center [199, 473] width 45 height 14
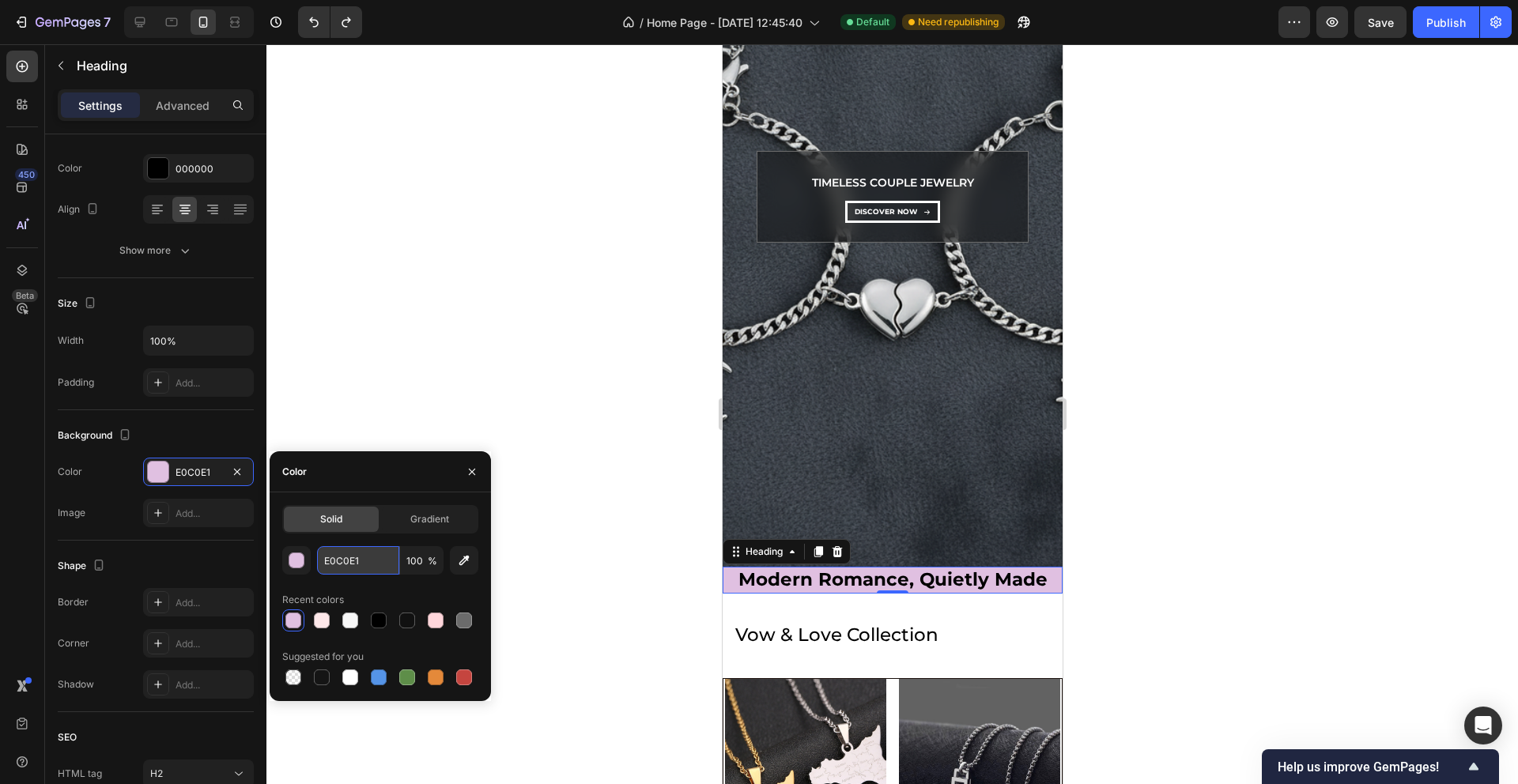
click at [359, 563] on input "E0C0E1" at bounding box center [358, 560] width 82 height 29
paste input "F7F7F7"
type input "F7F7F7"
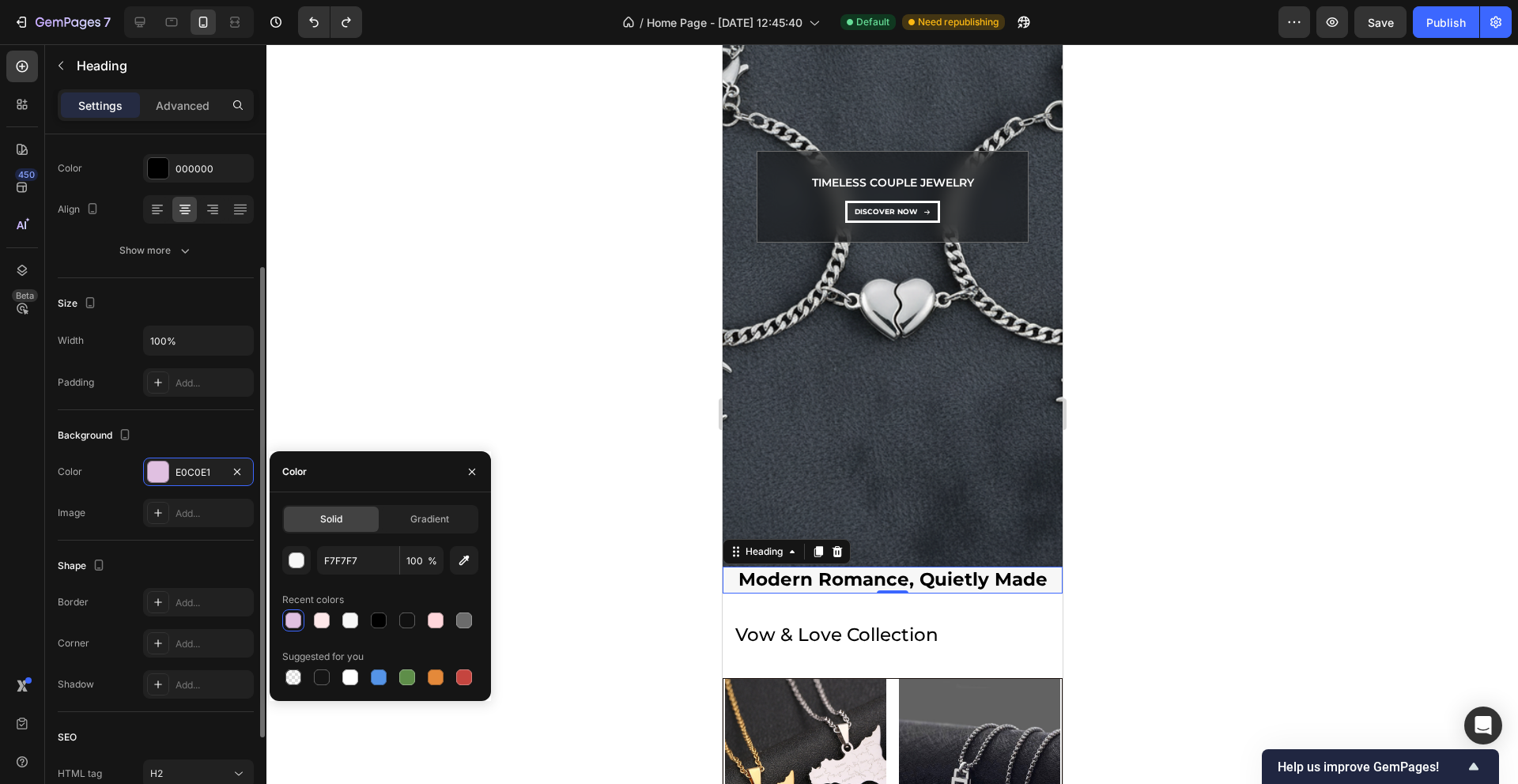
click at [127, 528] on div "Background The changes might be hidden by the video. Color E0C0E1 Image Add..." at bounding box center [155, 476] width 196 height 131
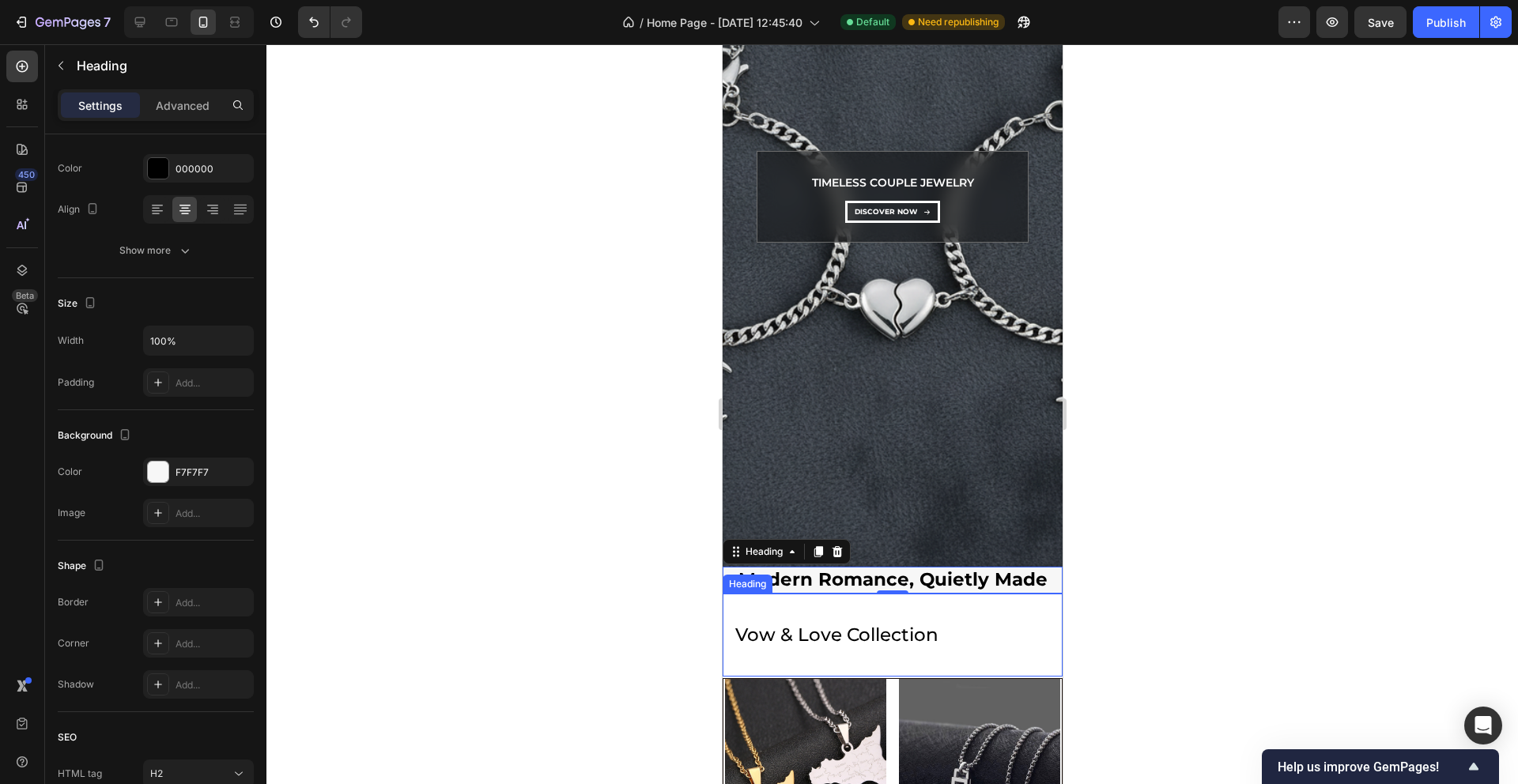
click at [765, 615] on h2 "vow & love collection" at bounding box center [892, 635] width 340 height 83
click at [996, 463] on div "Background Image" at bounding box center [892, 197] width 340 height 740
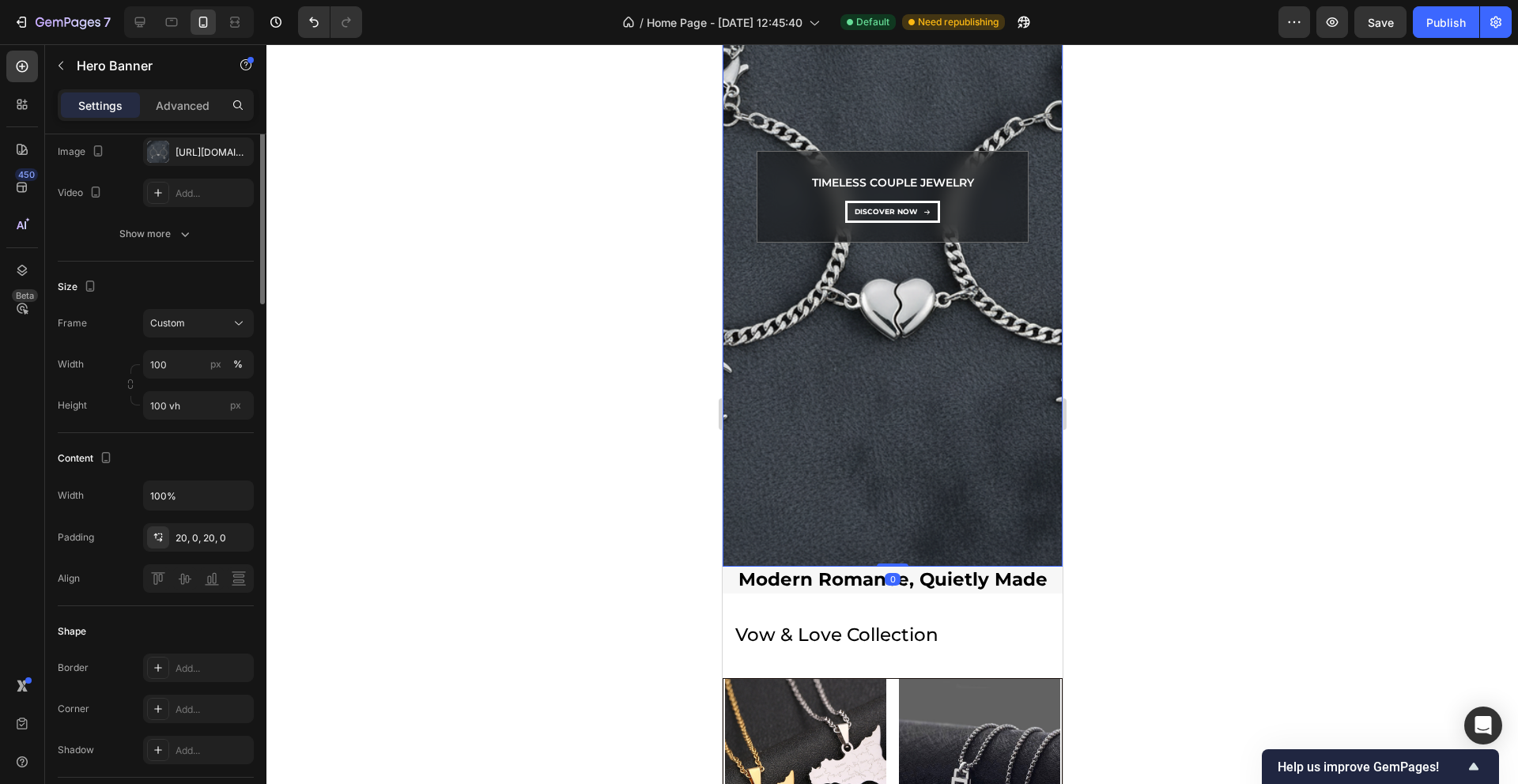
scroll to position [0, 0]
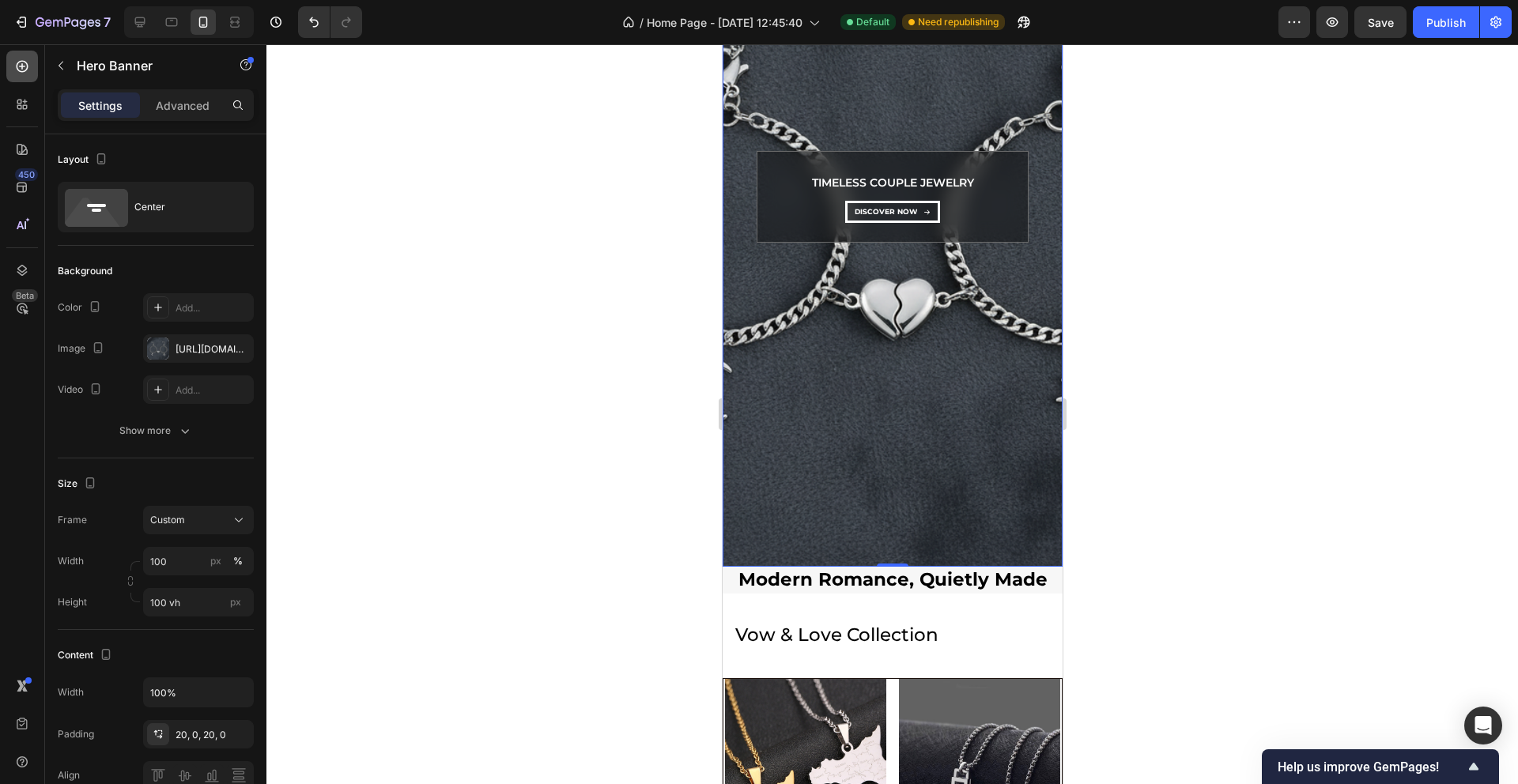
click at [21, 72] on icon at bounding box center [22, 66] width 16 height 16
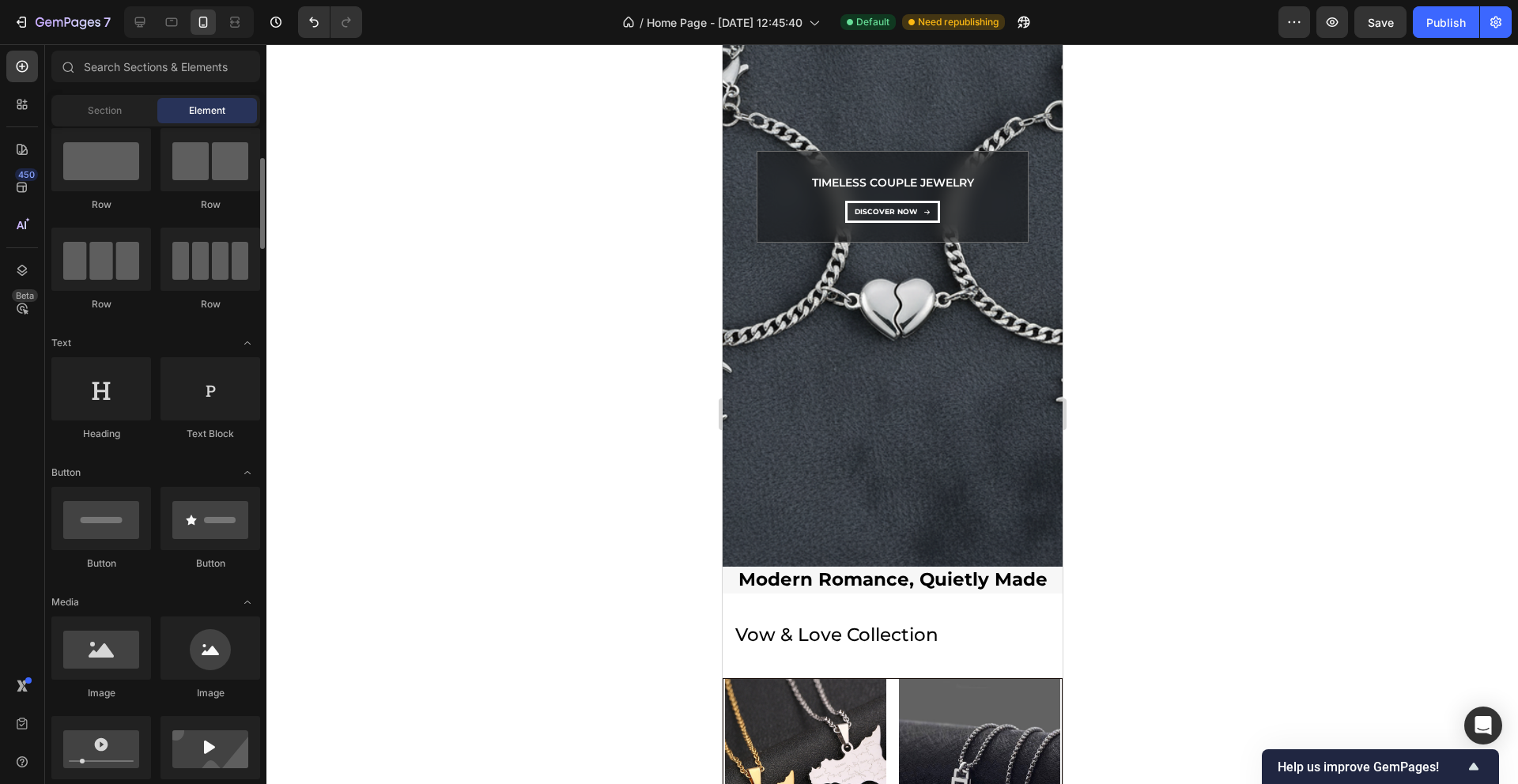
scroll to position [115, 0]
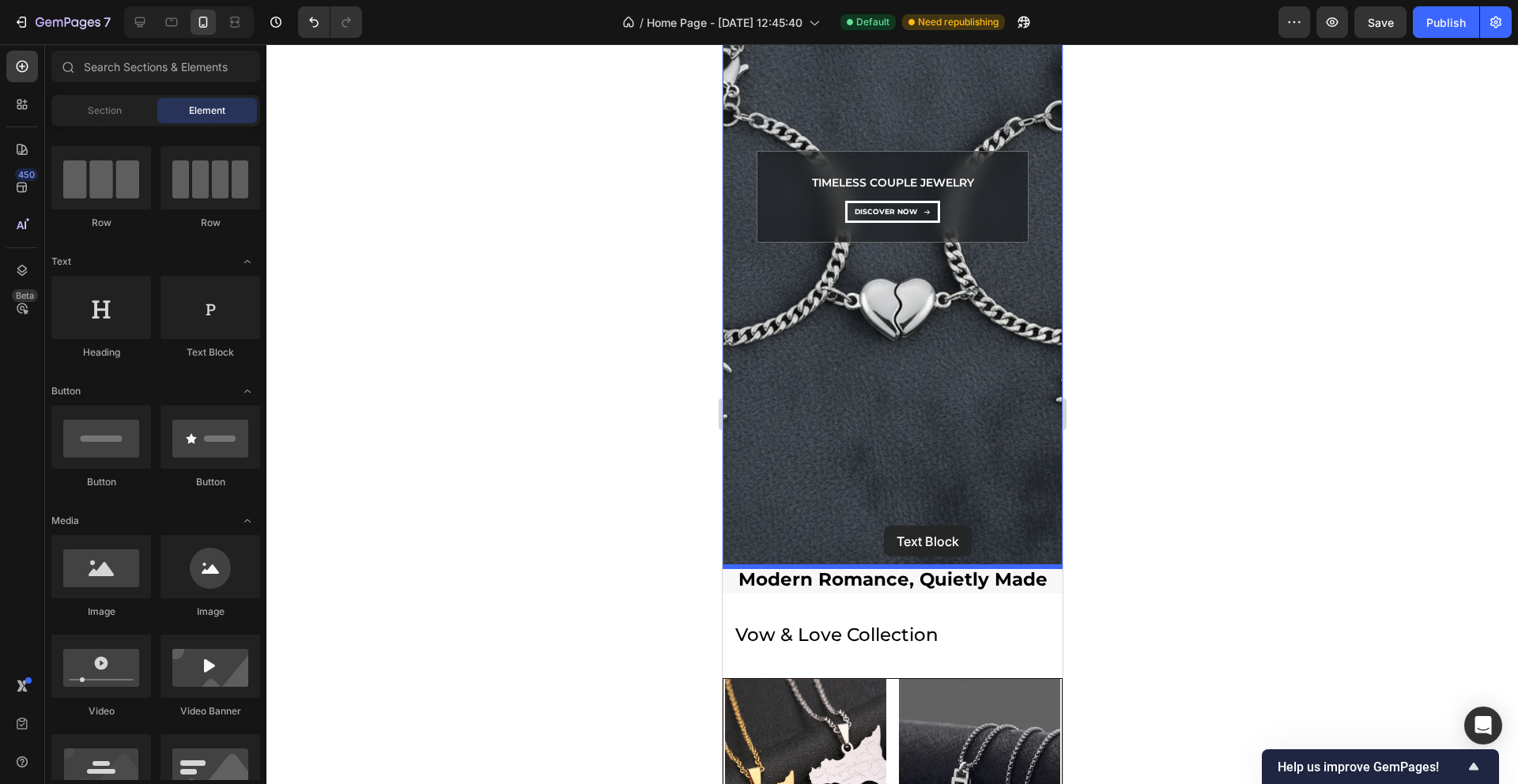
drag, startPoint x: 958, startPoint y: 359, endPoint x: 892, endPoint y: 535, distance: 188.0
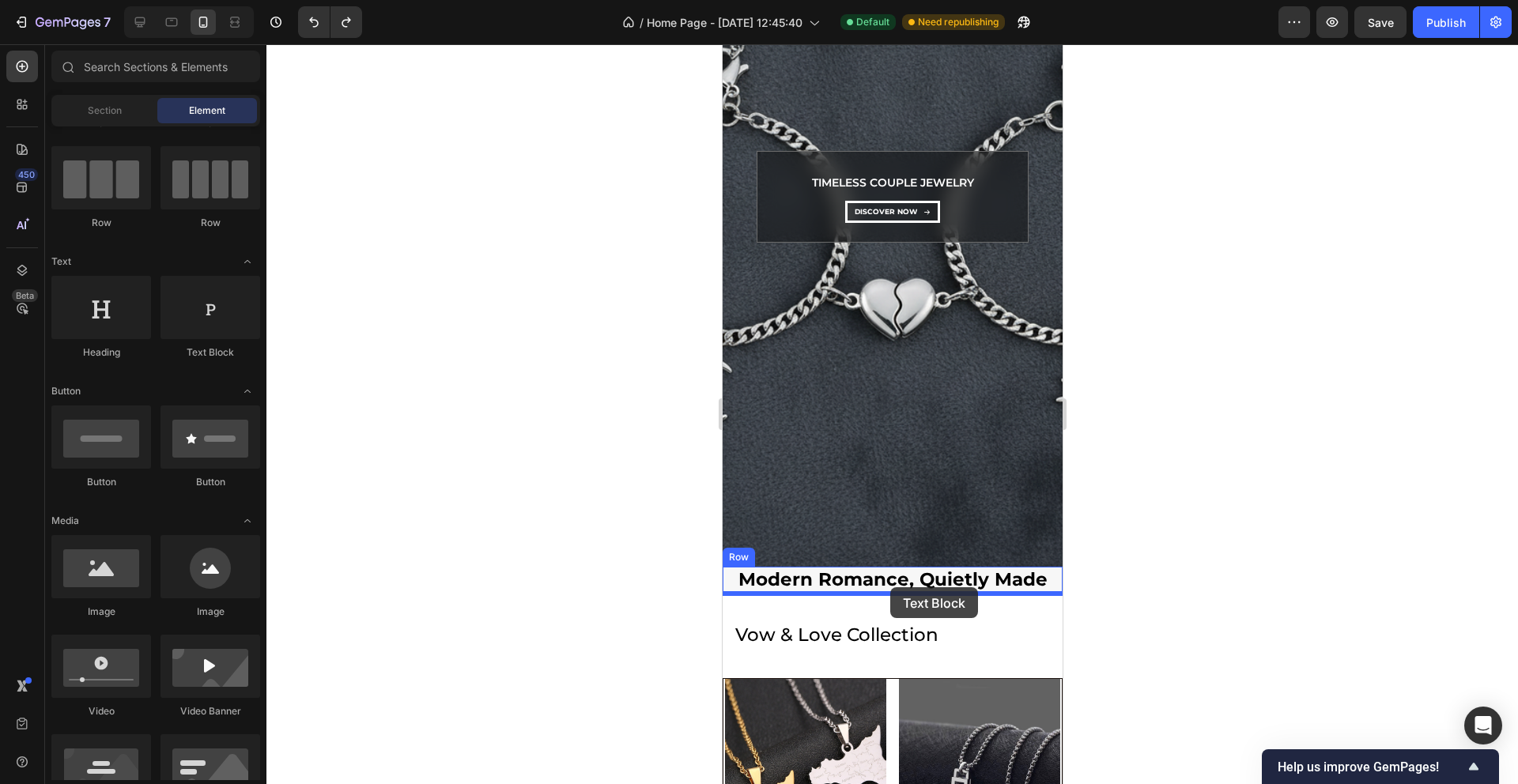
drag, startPoint x: 938, startPoint y: 343, endPoint x: 890, endPoint y: 587, distance: 248.7
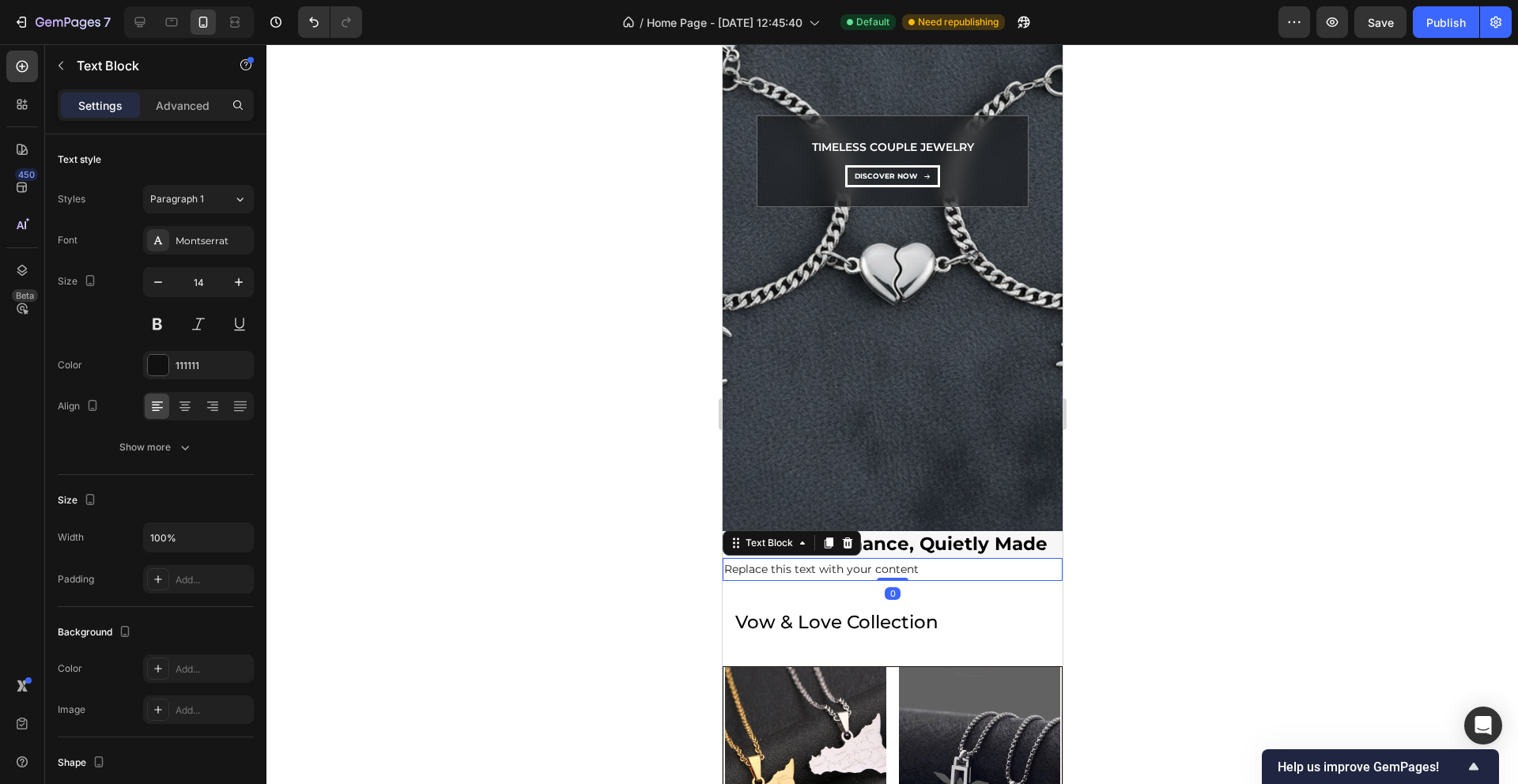
scroll to position [307, 0]
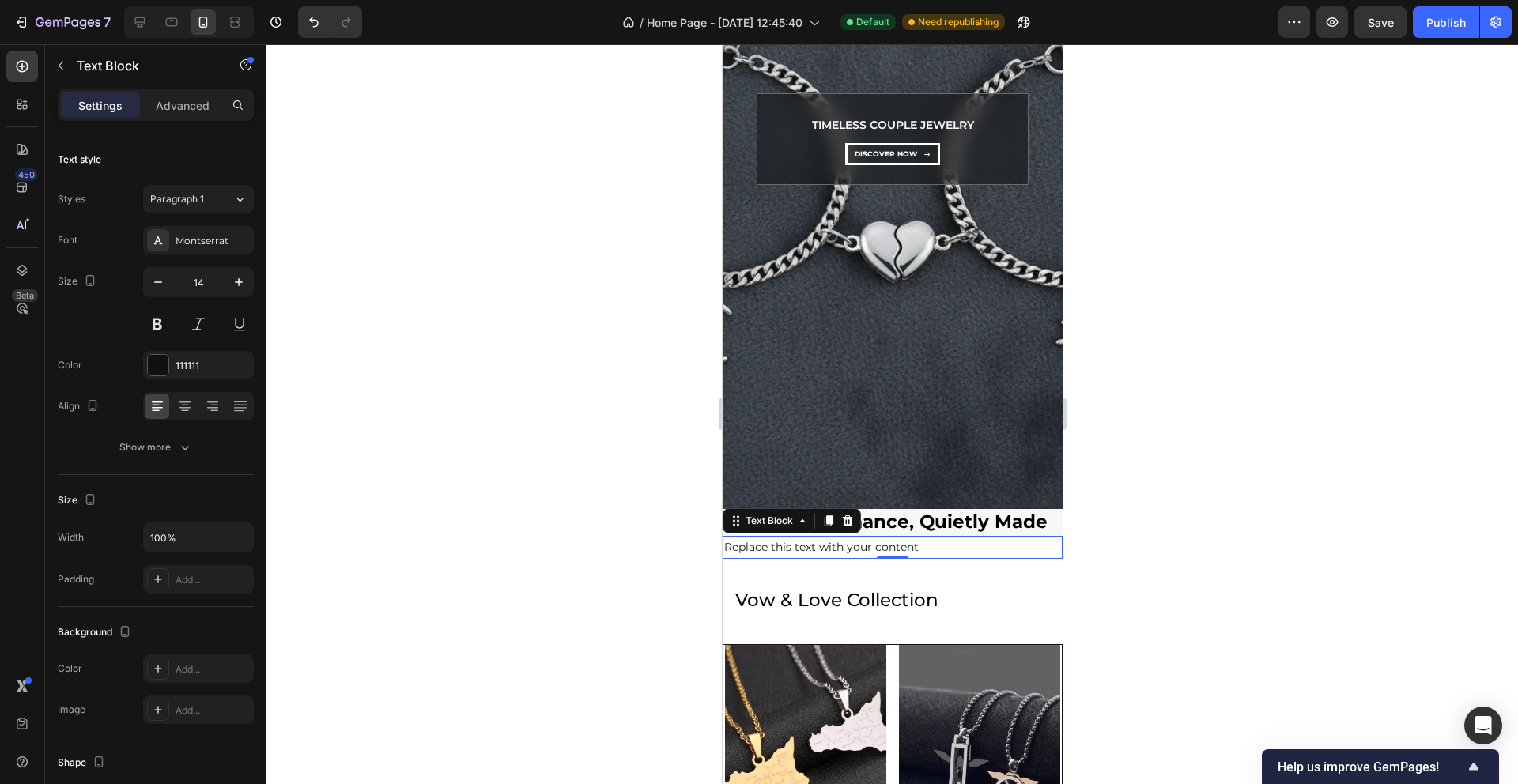
click at [807, 546] on div "Replace this text with your content" at bounding box center [892, 547] width 340 height 23
click at [807, 546] on p "Replace this text with your content" at bounding box center [892, 548] width 337 height 20
click at [770, 546] on p "Replace this text with your content" at bounding box center [892, 548] width 337 height 20
click at [744, 546] on p "Replace this text with your content" at bounding box center [892, 548] width 337 height 20
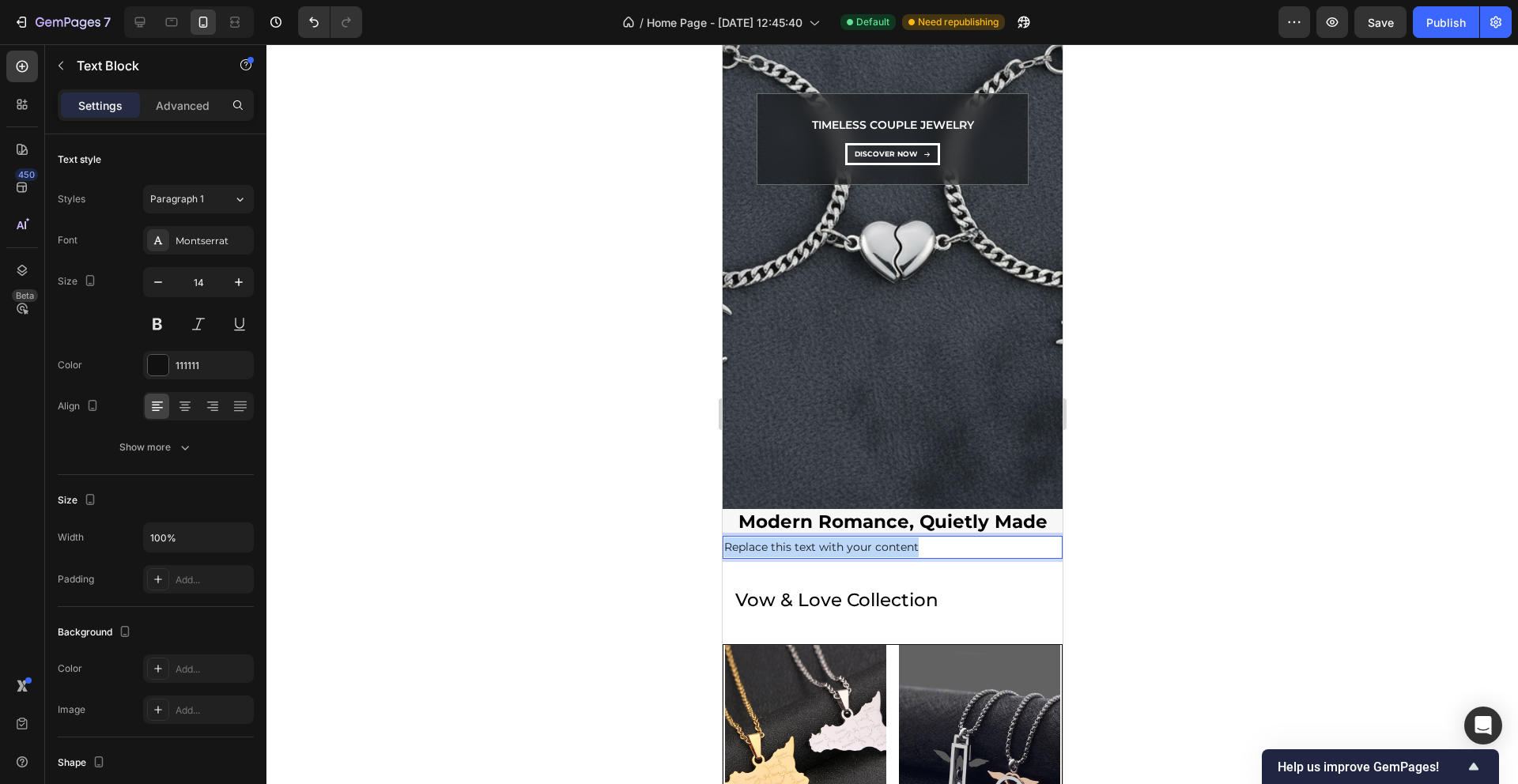
click at [744, 546] on p "Replace this text with your content" at bounding box center [892, 548] width 337 height 20
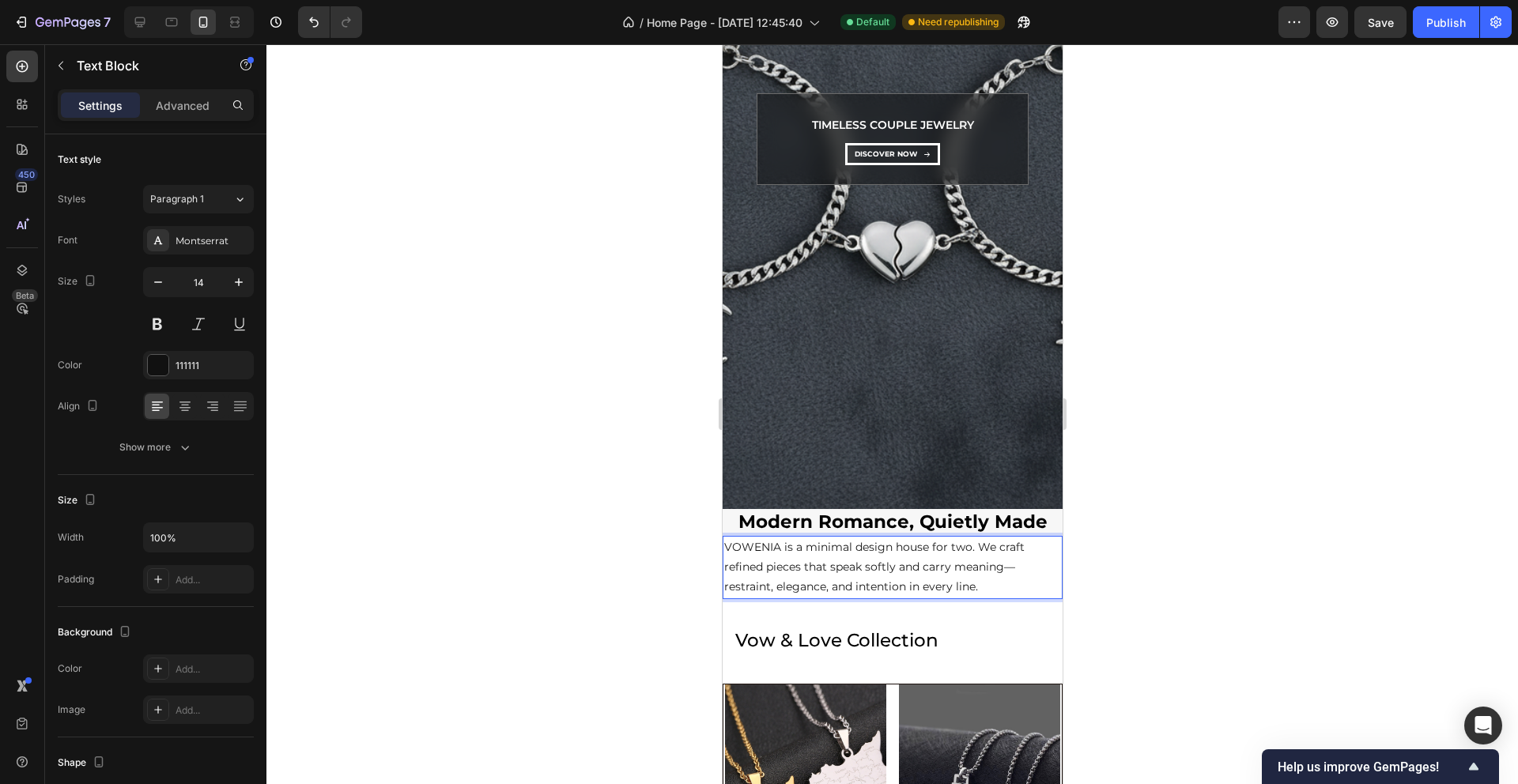
click at [663, 560] on div at bounding box center [892, 414] width 1252 height 740
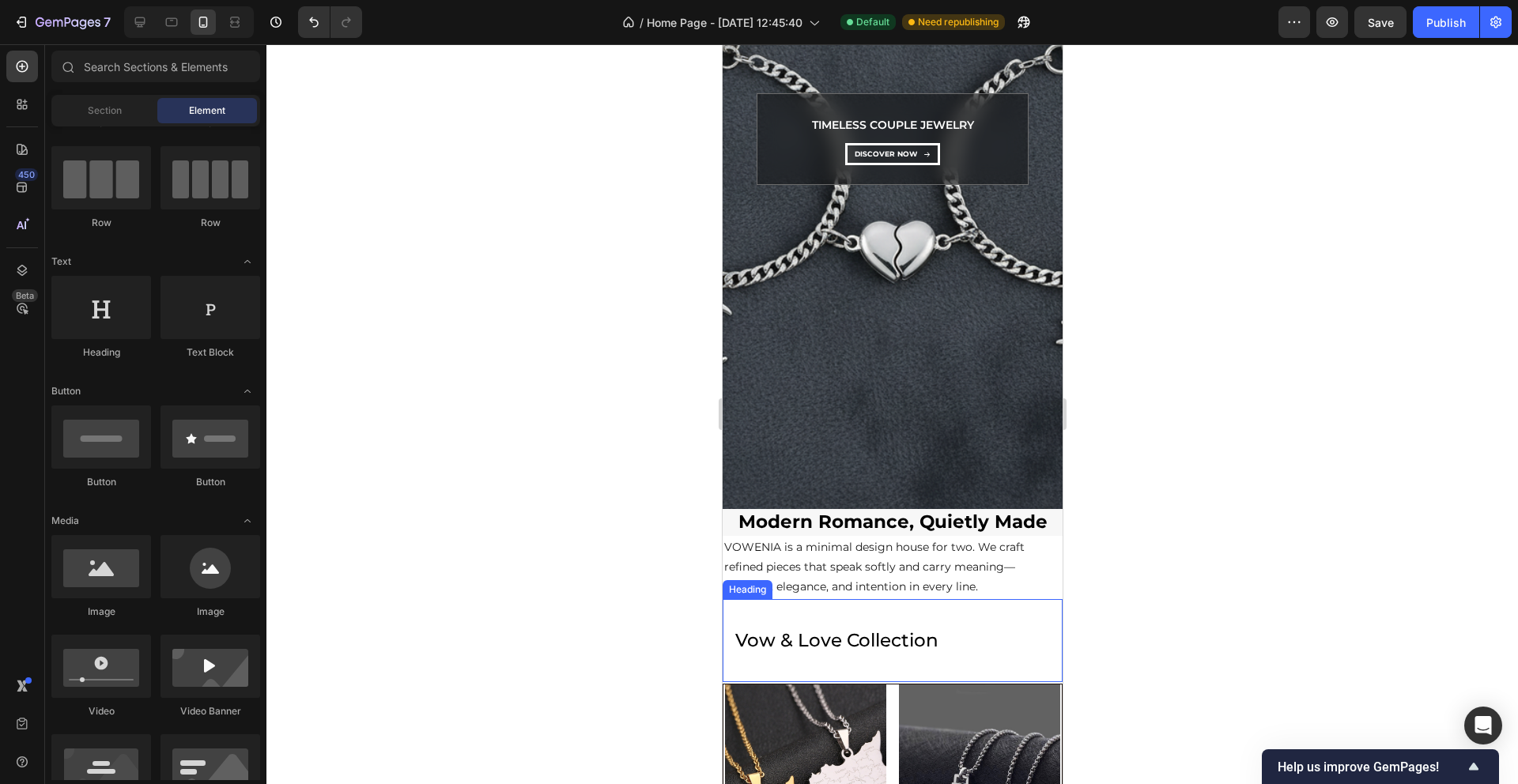
click at [879, 577] on p "VOWENIA is a minimal design house for two. We craft refined pieces that speak s…" at bounding box center [892, 567] width 337 height 60
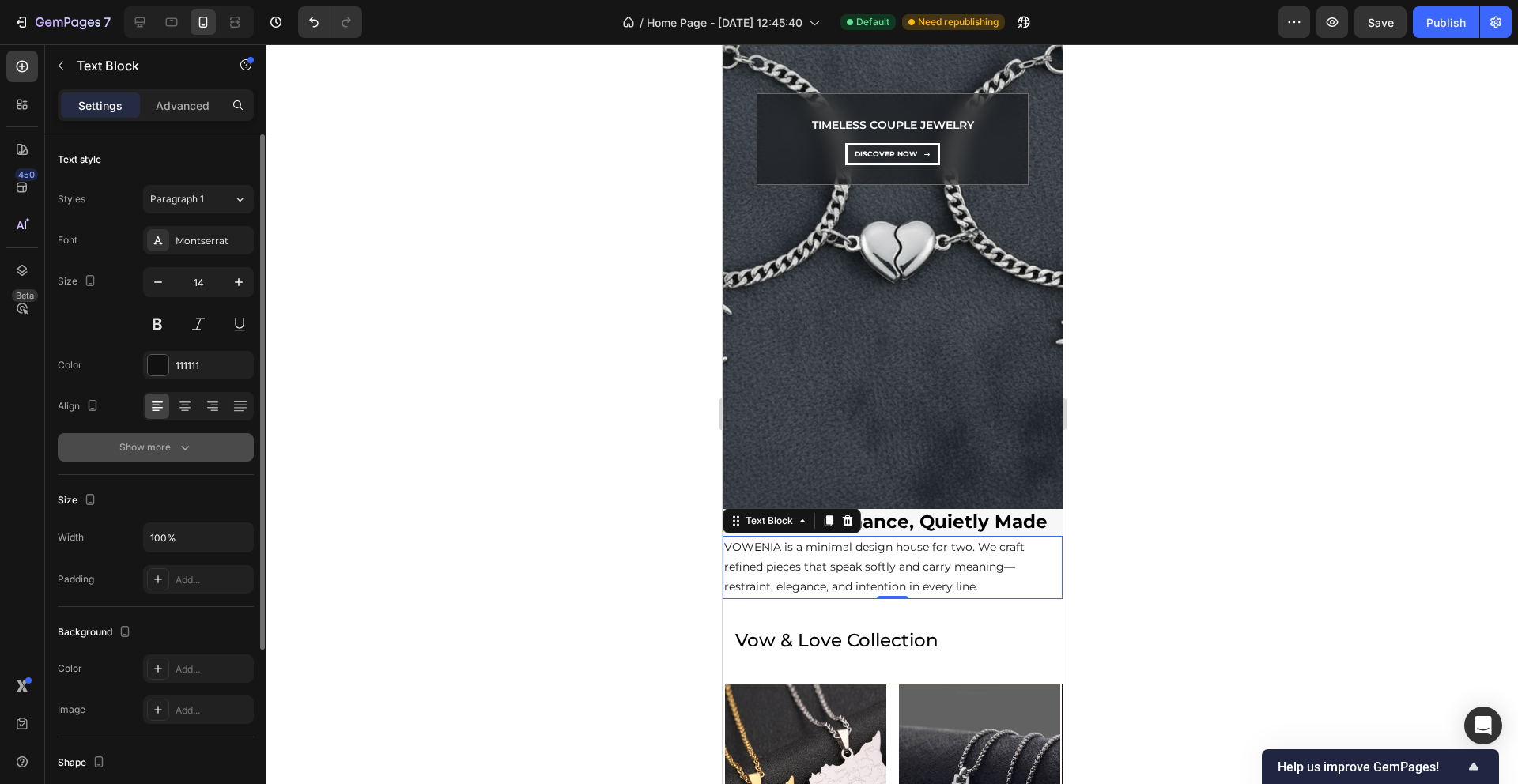
click at [181, 445] on icon "button" at bounding box center [185, 448] width 16 height 16
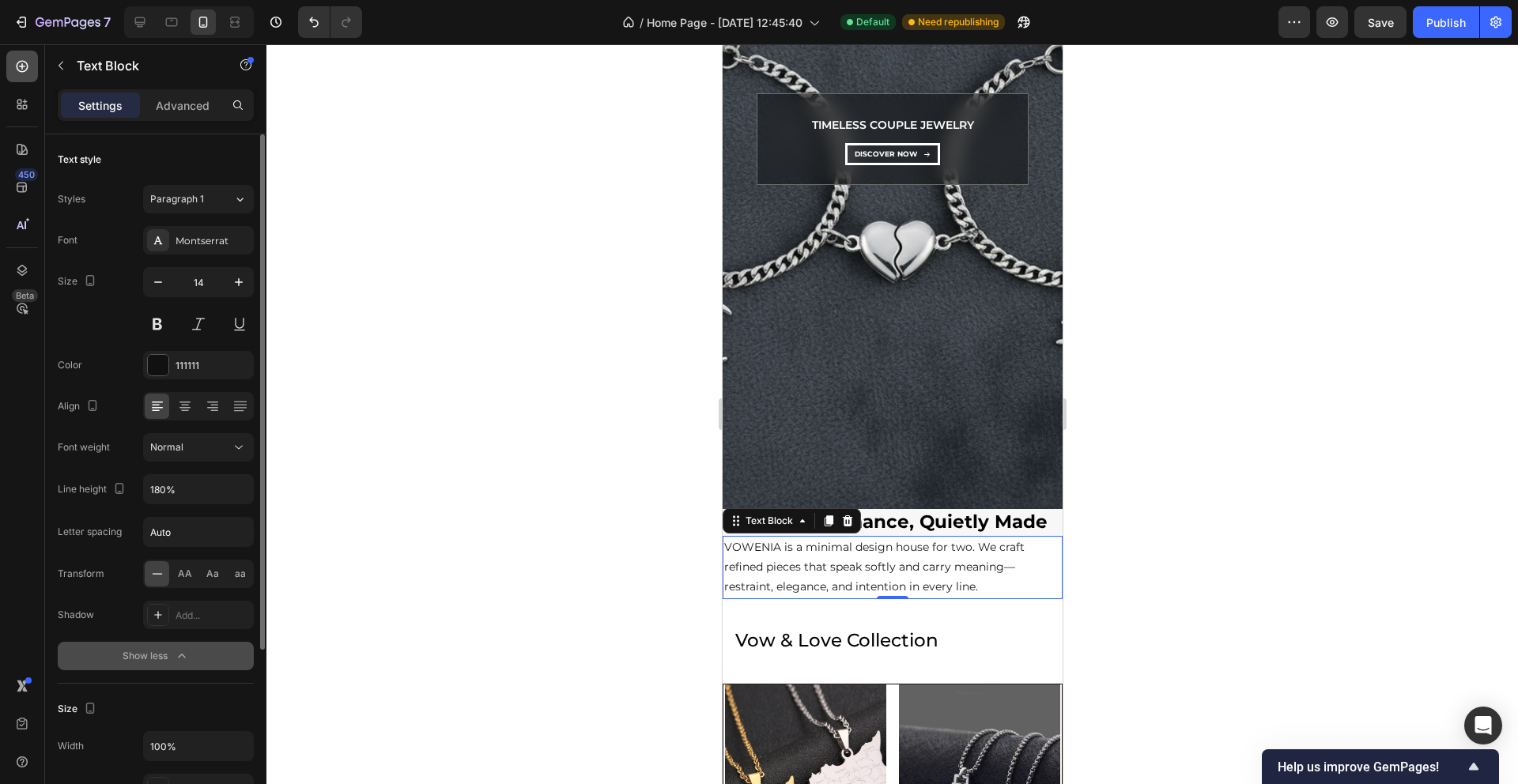
click at [22, 68] on icon at bounding box center [22, 66] width 6 height 6
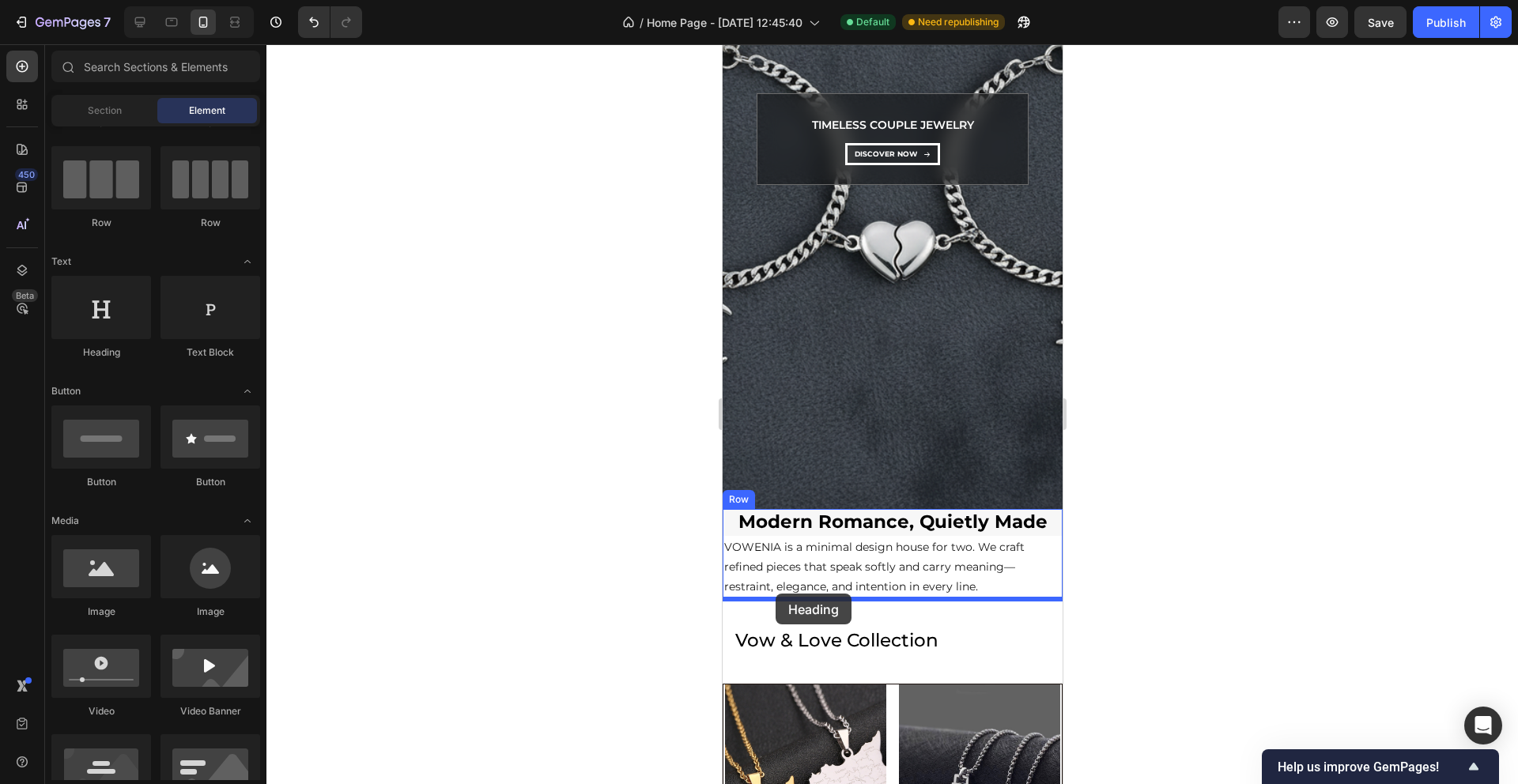
drag, startPoint x: 850, startPoint y: 374, endPoint x: 775, endPoint y: 591, distance: 229.6
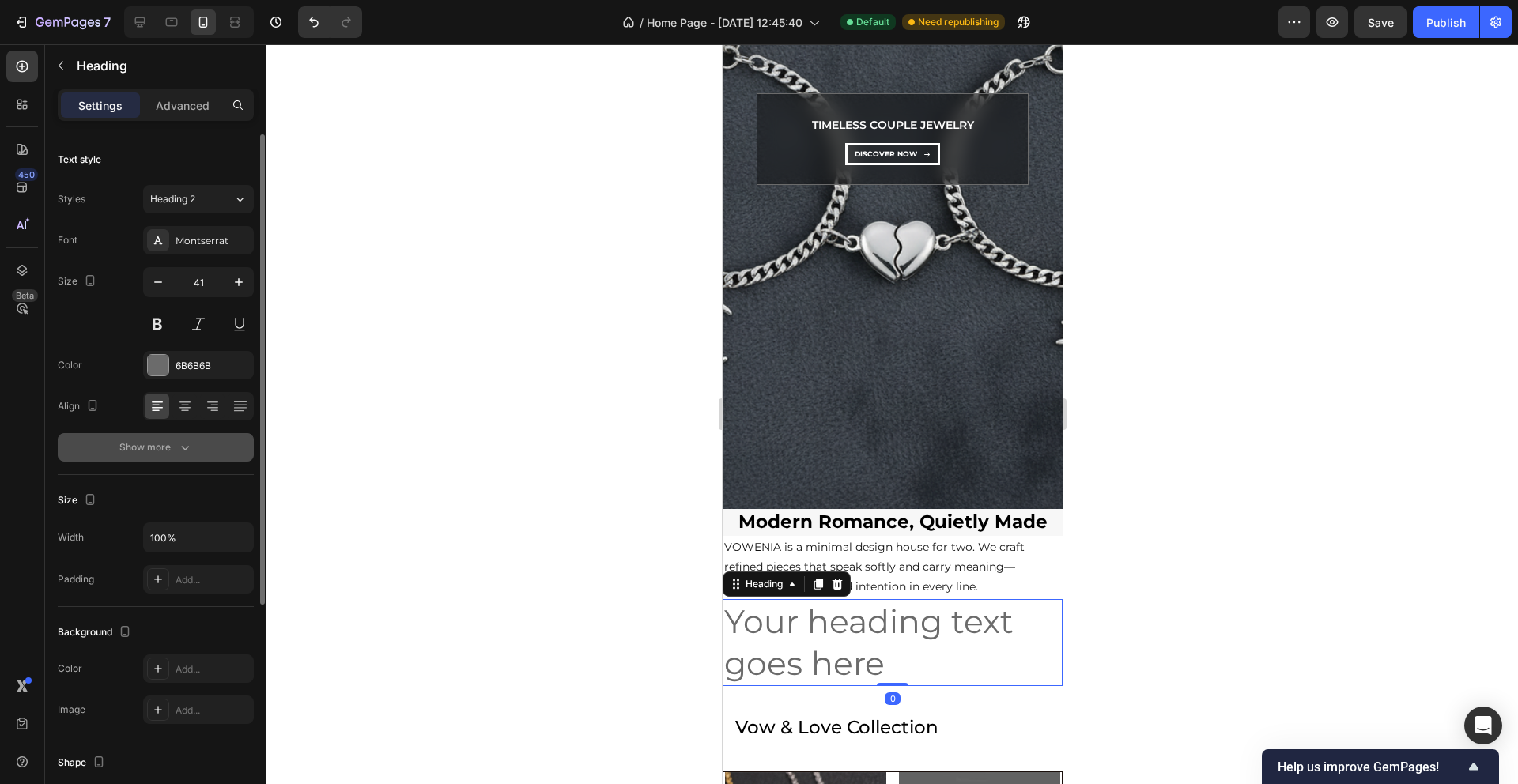
click at [152, 440] on div "Show more" at bounding box center [156, 448] width 73 height 16
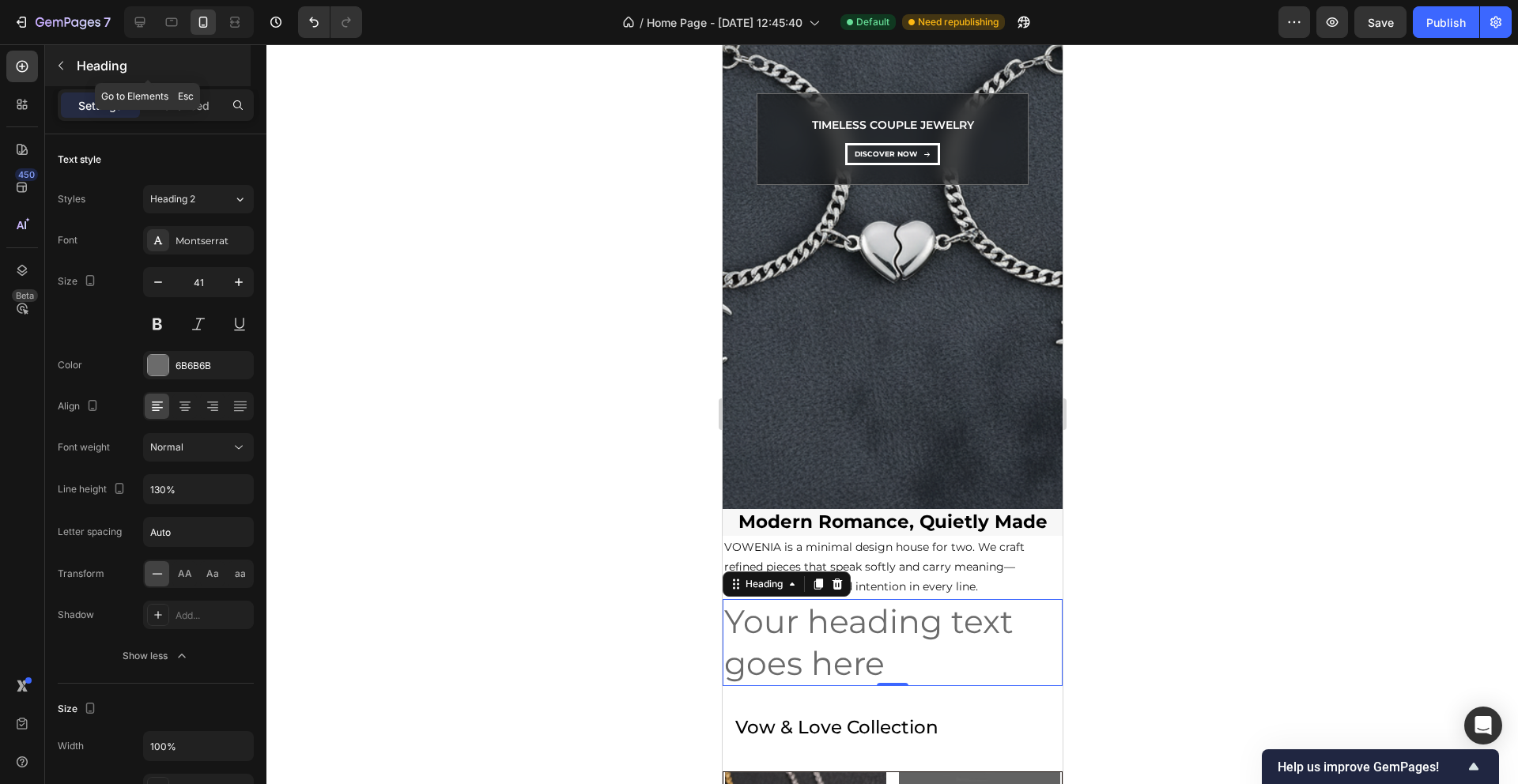
click at [55, 71] on icon "button" at bounding box center [60, 65] width 13 height 13
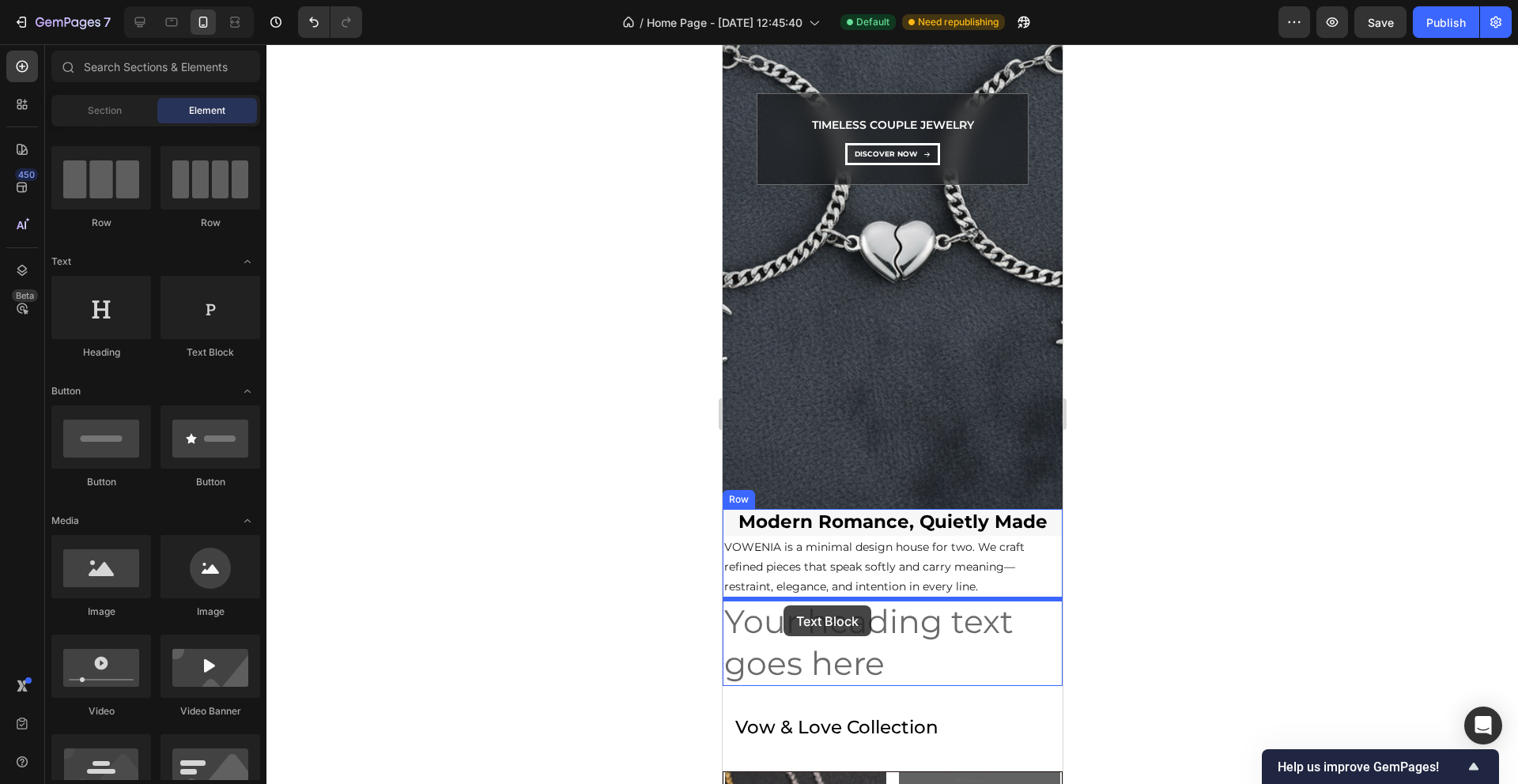
drag, startPoint x: 925, startPoint y: 369, endPoint x: 783, endPoint y: 605, distance: 275.4
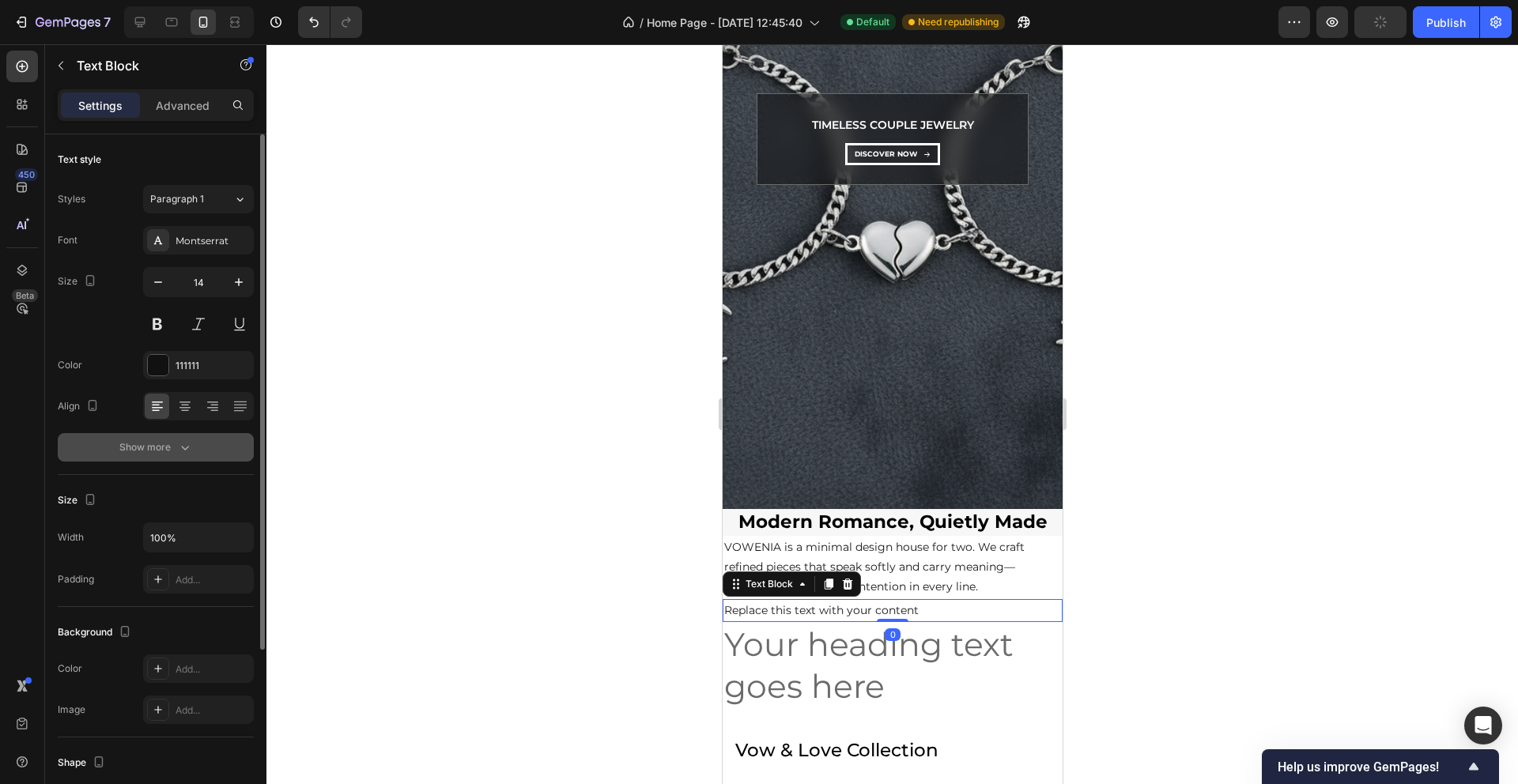
click at [121, 444] on div "Show more" at bounding box center [156, 448] width 73 height 16
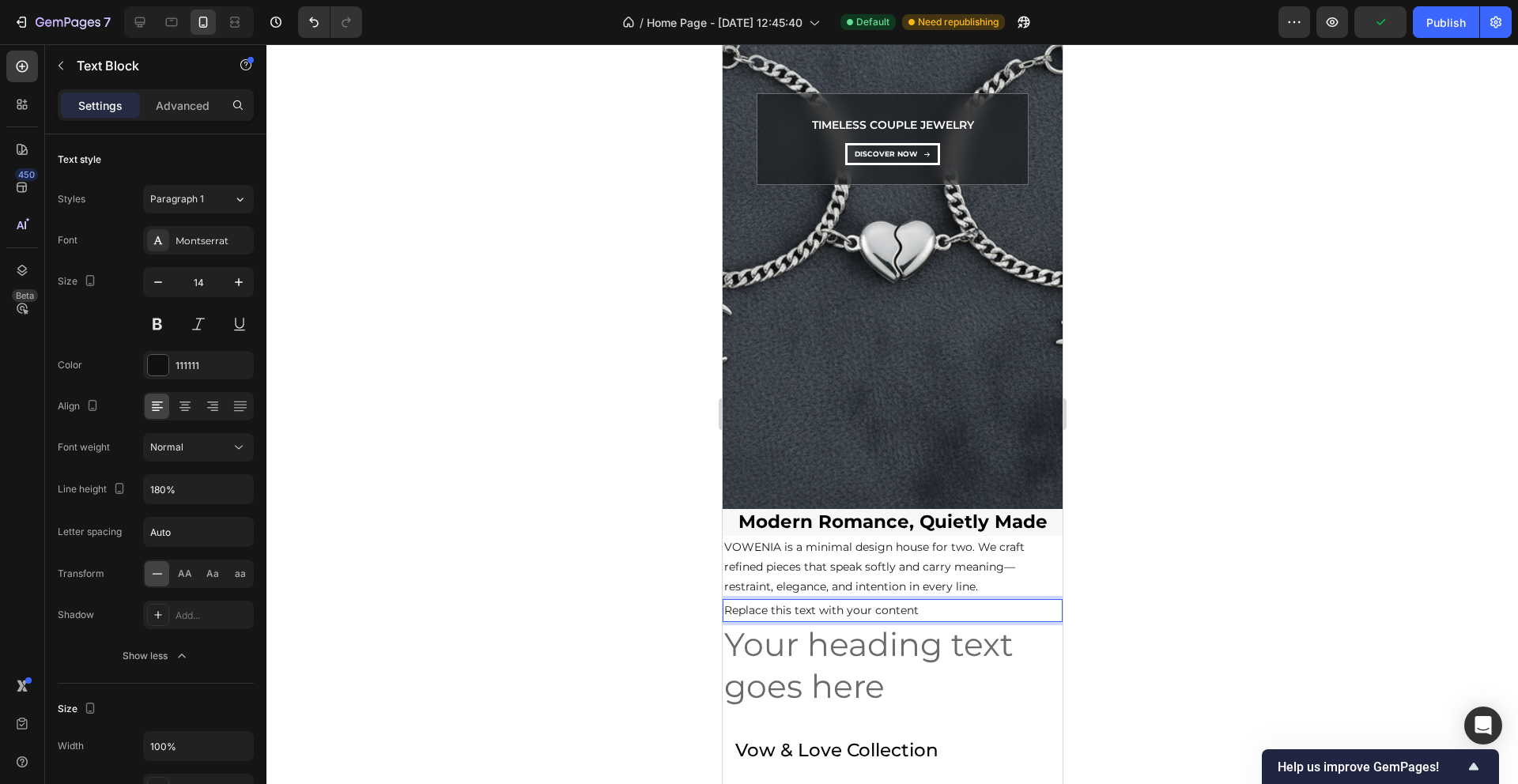
click at [843, 608] on div "Replace this text with your content" at bounding box center [892, 610] width 340 height 23
click at [839, 652] on h2 "Your heading text goes here" at bounding box center [892, 665] width 340 height 88
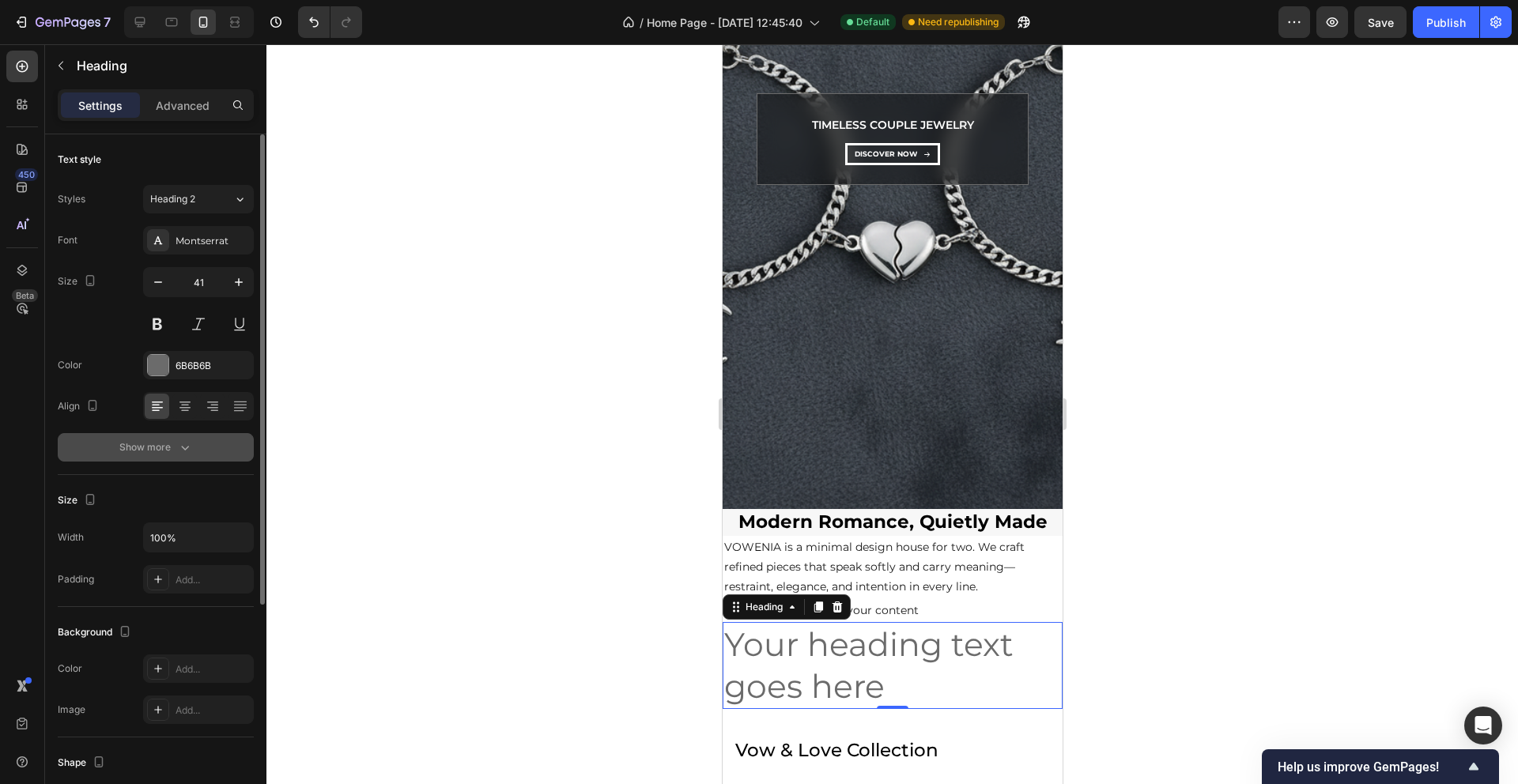
click at [177, 452] on icon "button" at bounding box center [185, 448] width 16 height 16
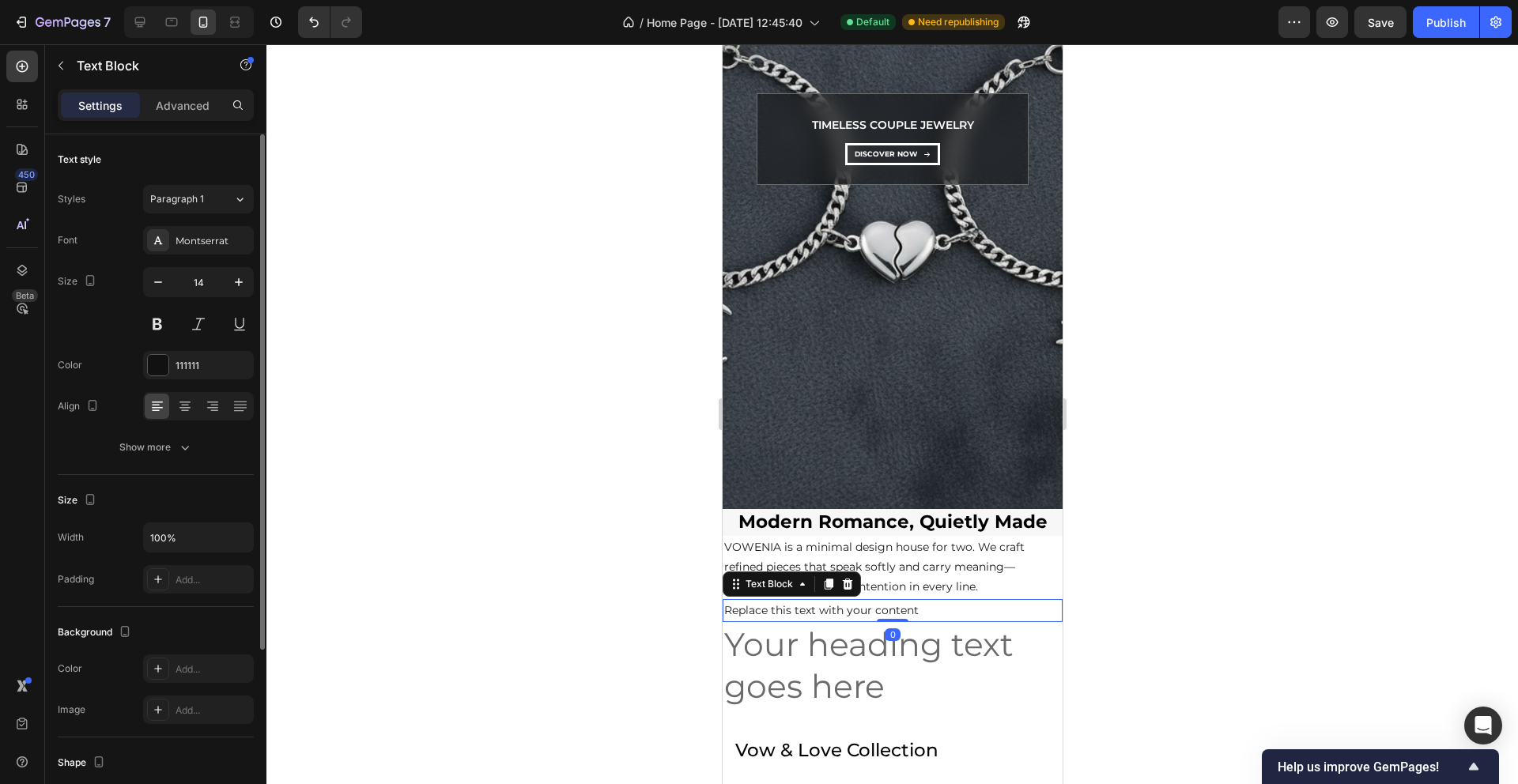
click at [867, 612] on p "Replace this text with your content" at bounding box center [892, 611] width 337 height 20
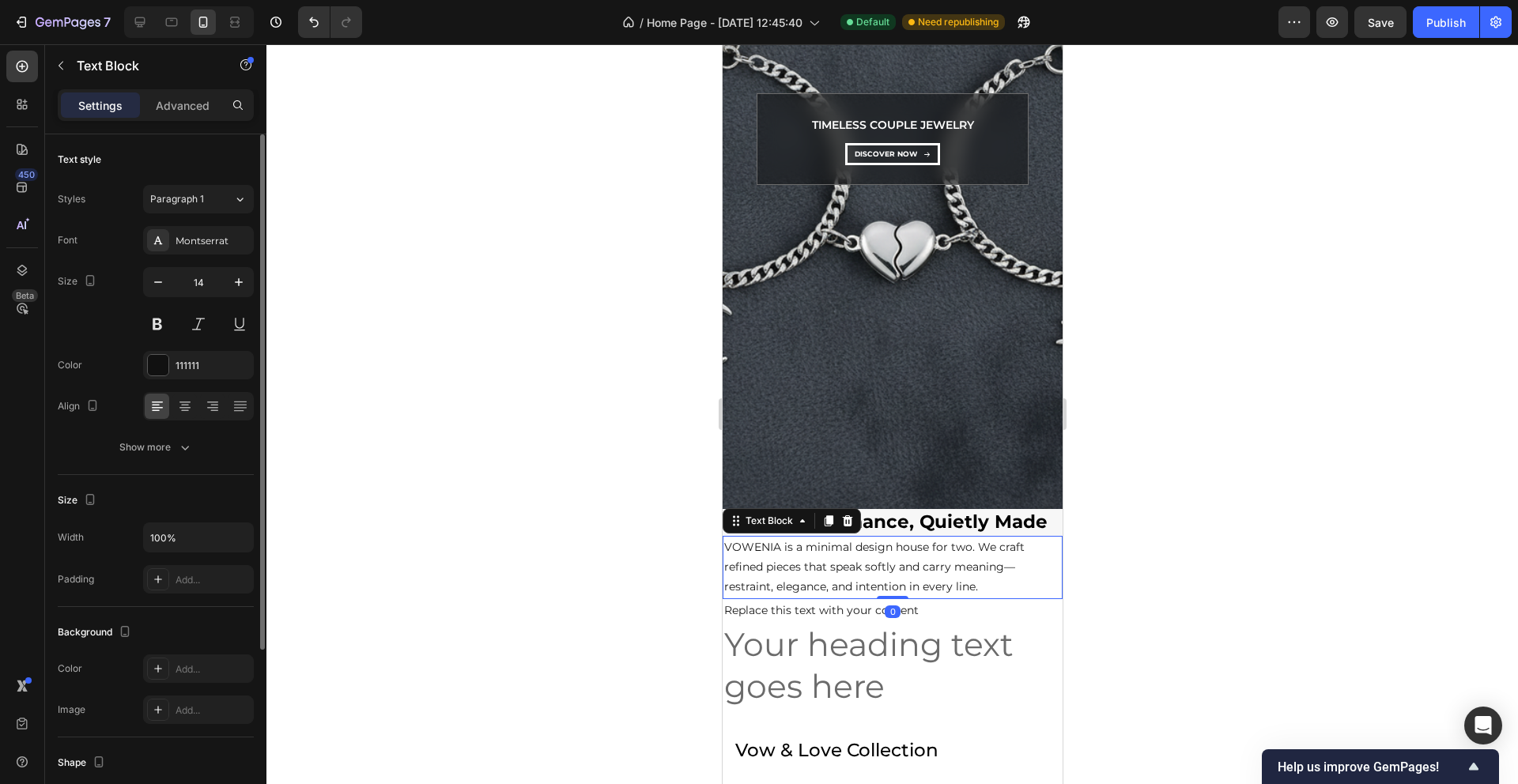
click at [889, 575] on p "VOWENIA is a minimal design house for two. We craft refined pieces that speak s…" at bounding box center [892, 567] width 337 height 60
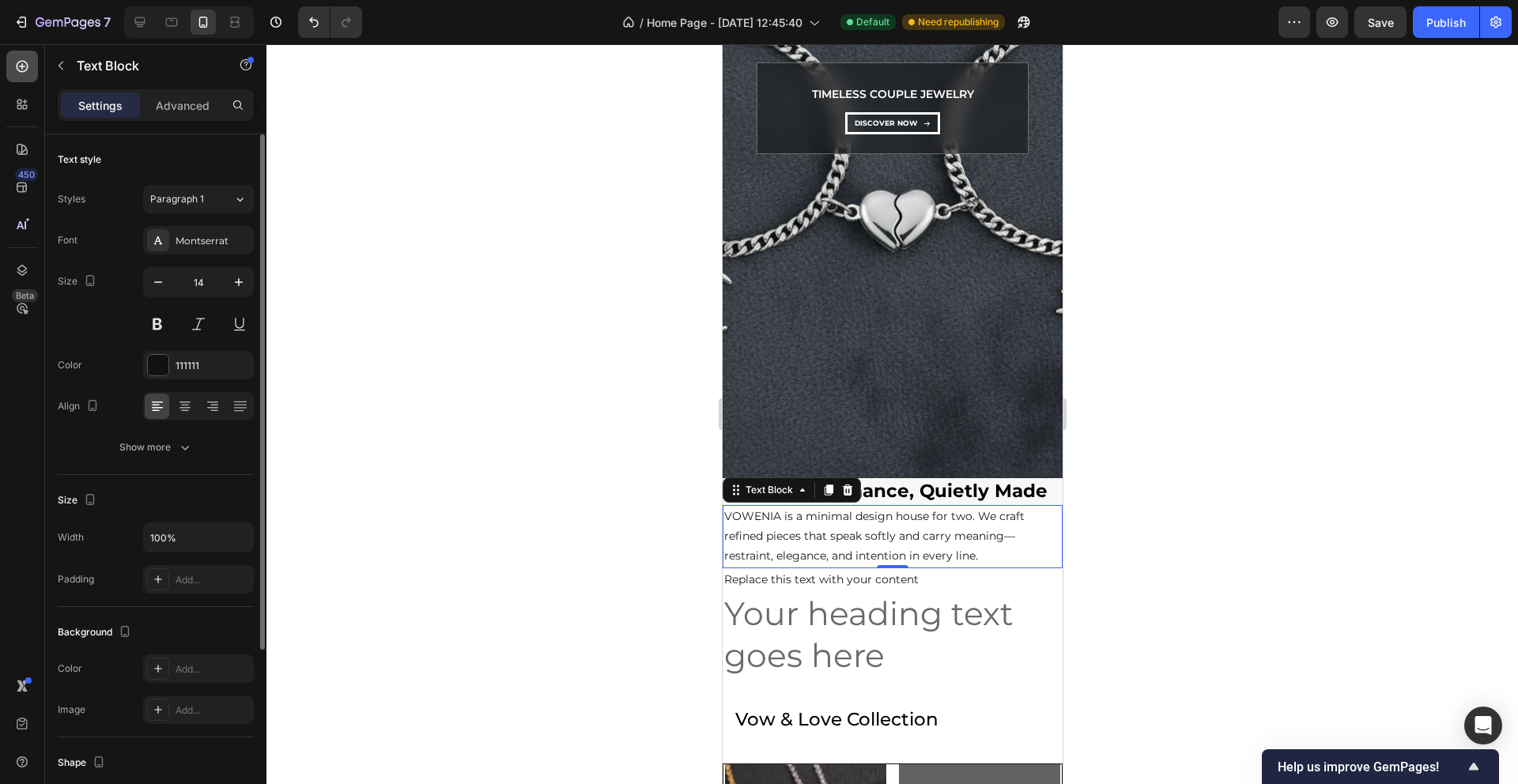
click at [21, 72] on icon at bounding box center [22, 66] width 16 height 16
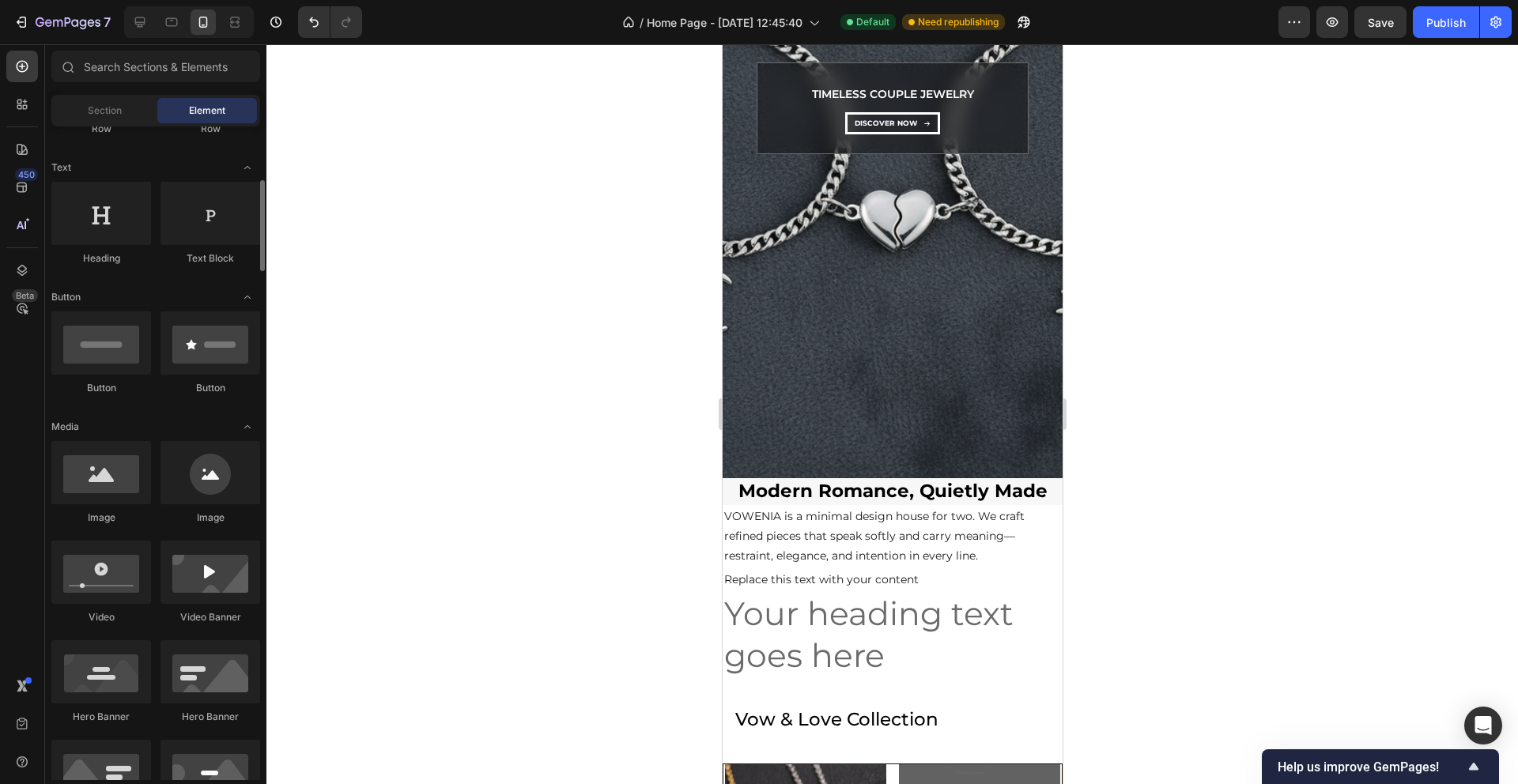
scroll to position [230, 0]
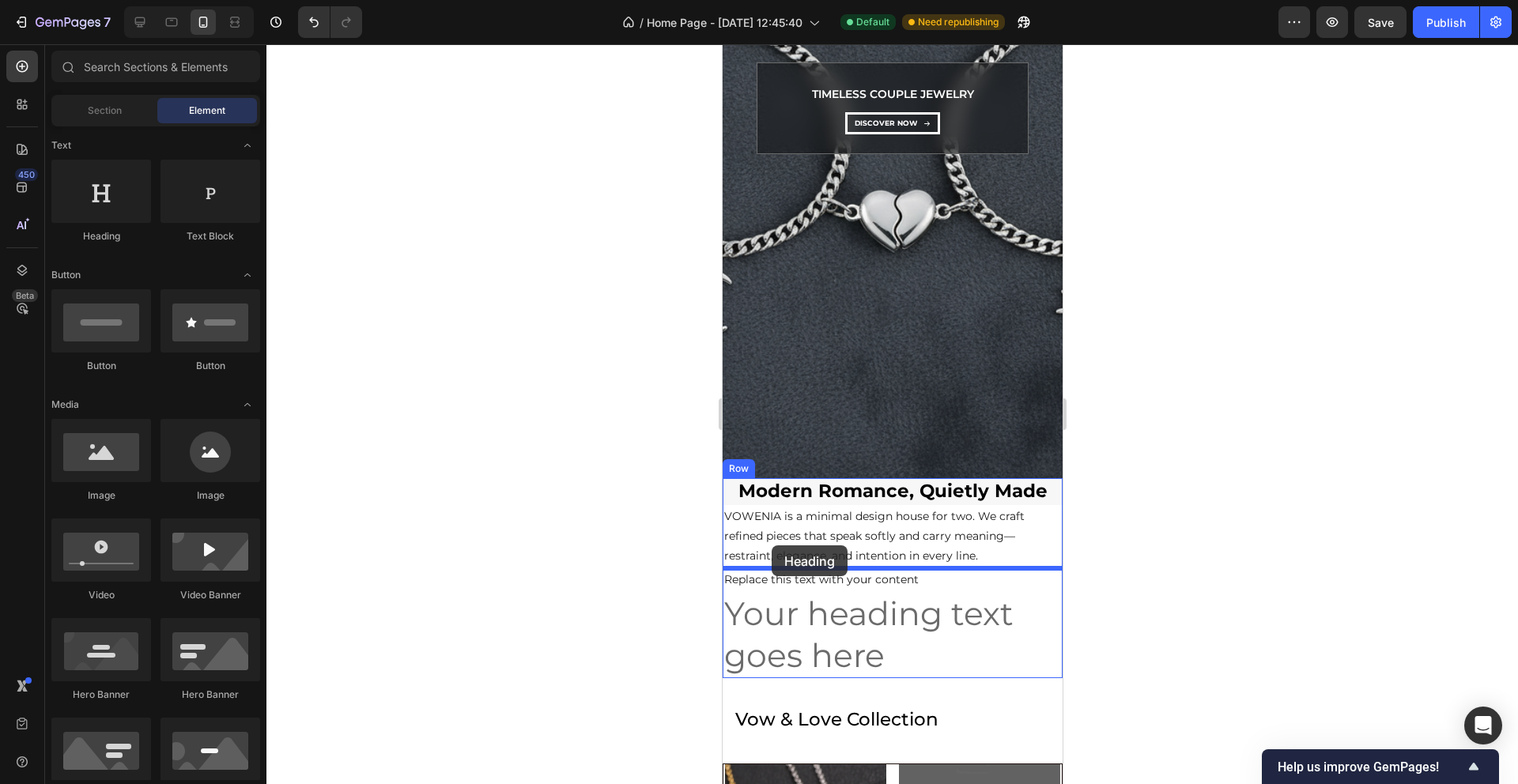
drag, startPoint x: 830, startPoint y: 250, endPoint x: 771, endPoint y: 546, distance: 301.8
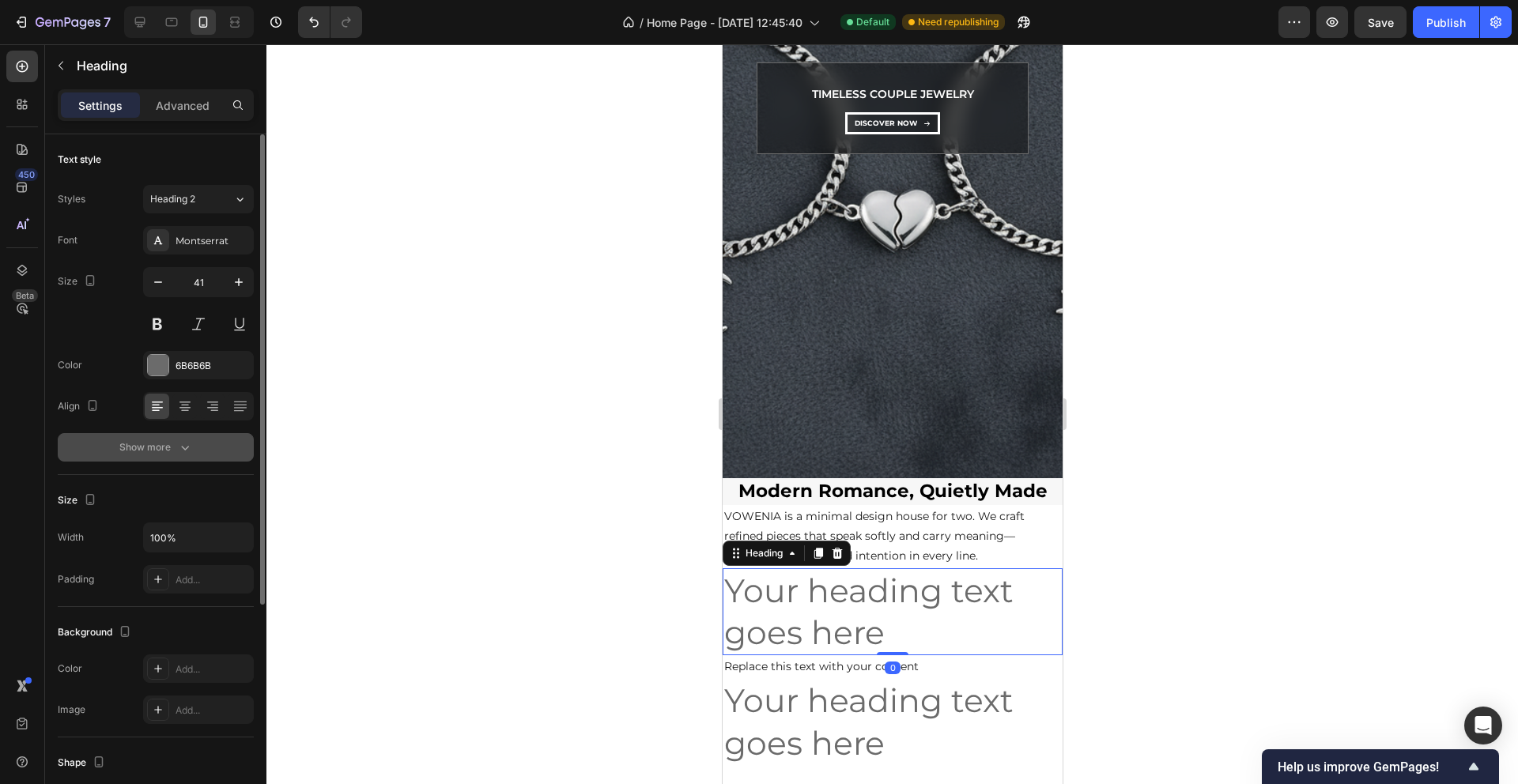
click at [185, 444] on icon "button" at bounding box center [185, 448] width 16 height 16
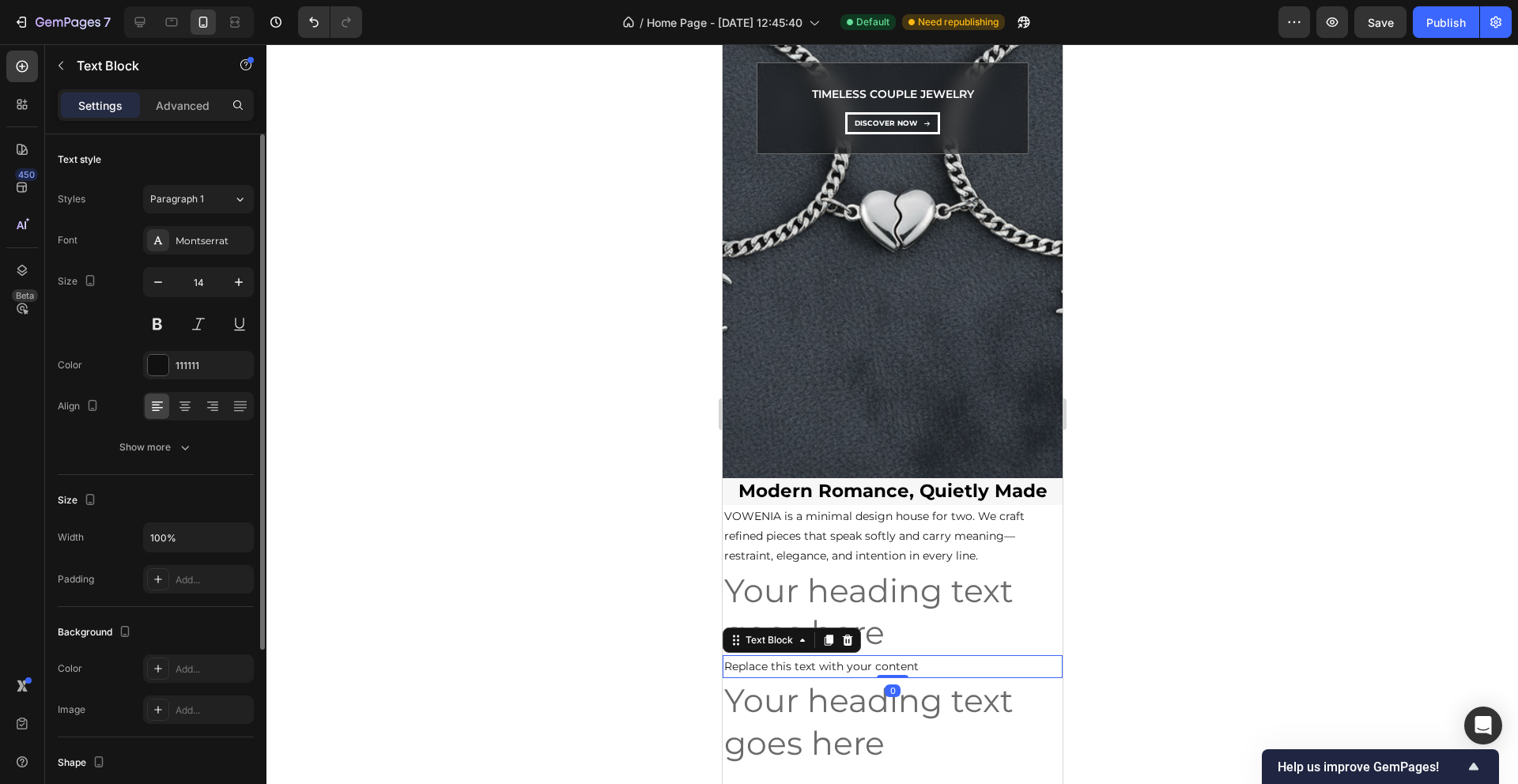
click at [815, 669] on p "Replace this text with your content" at bounding box center [892, 666] width 337 height 20
click at [170, 452] on div "Show more" at bounding box center [156, 448] width 73 height 16
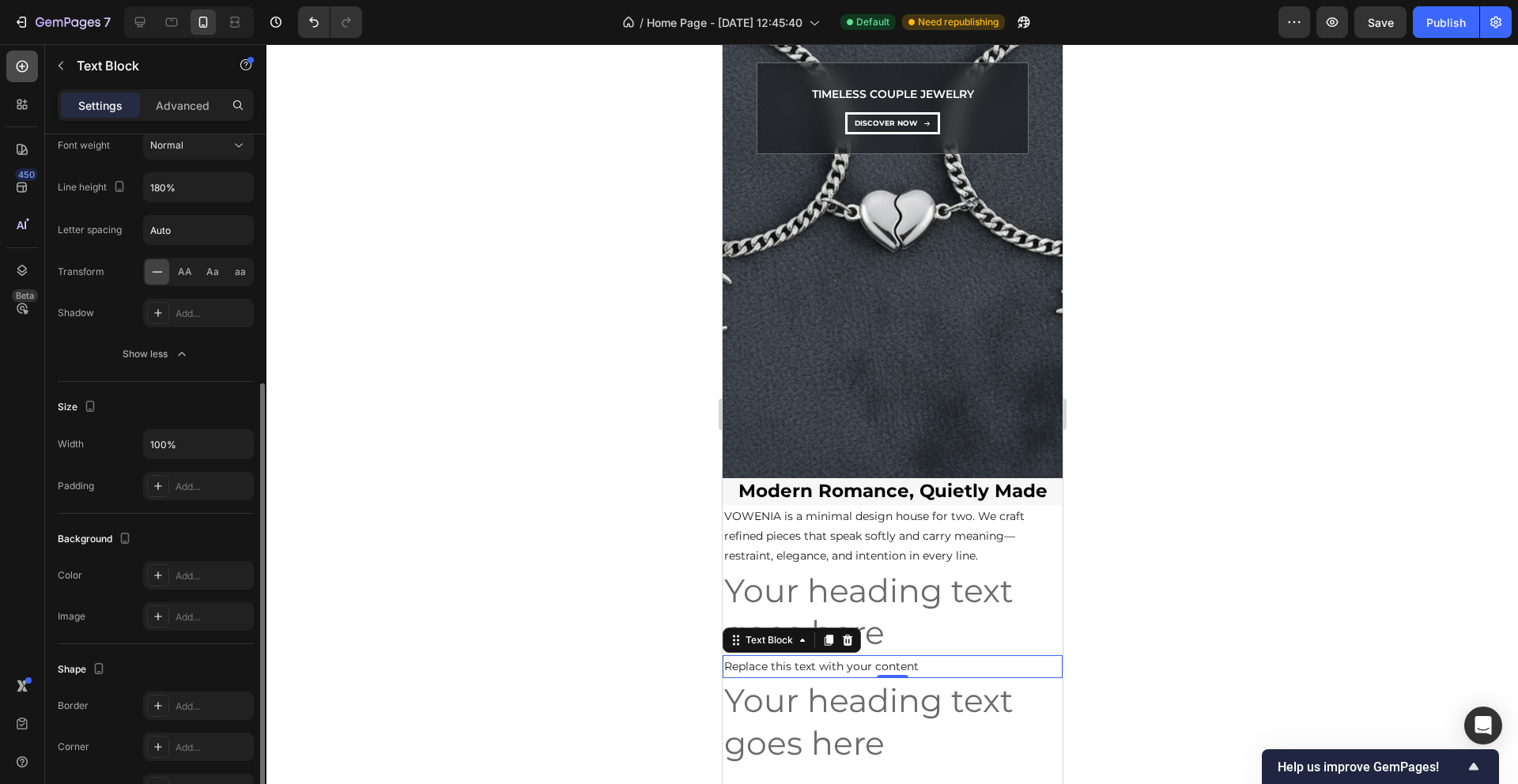
scroll to position [343, 0]
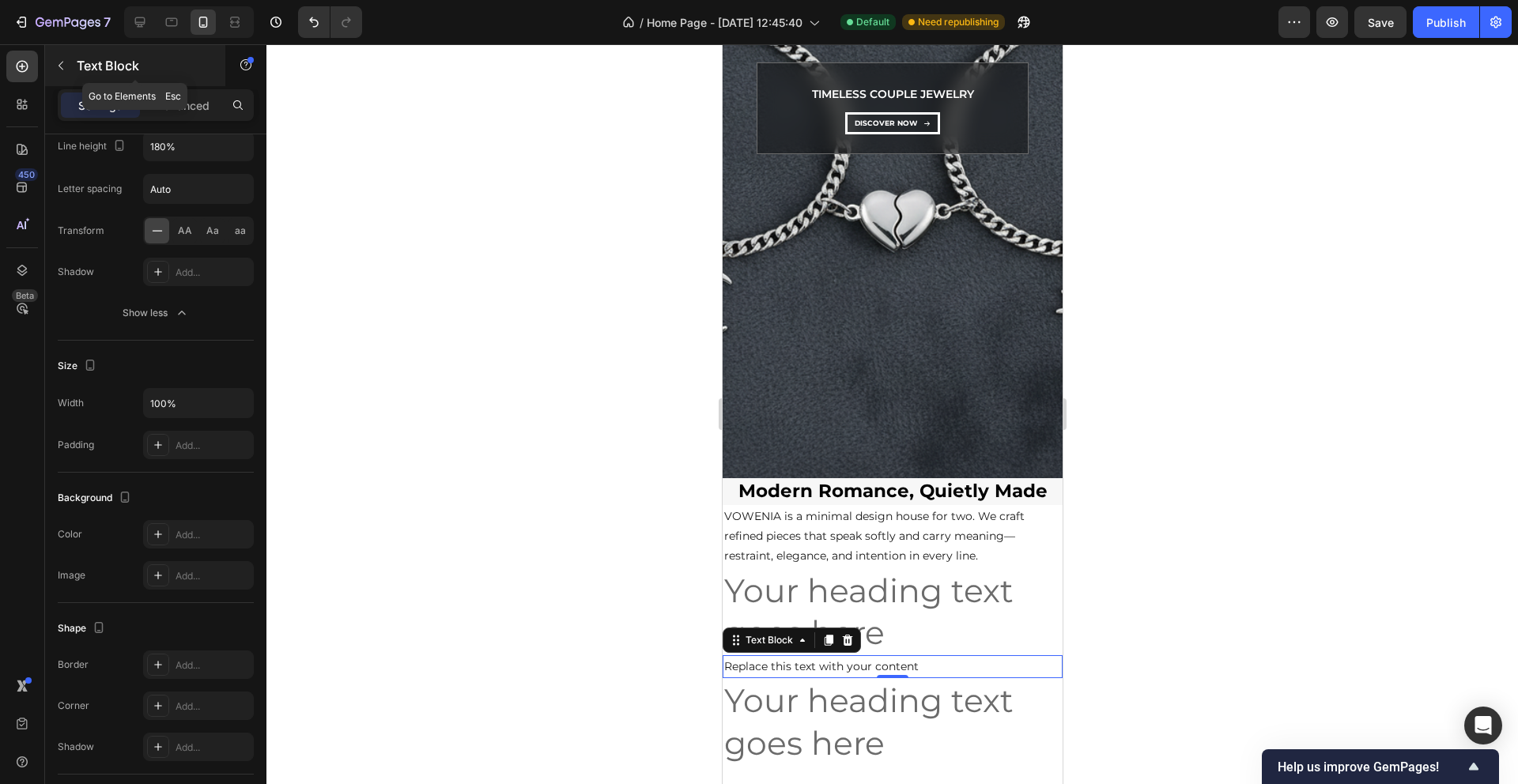
click at [62, 71] on icon "button" at bounding box center [60, 65] width 13 height 13
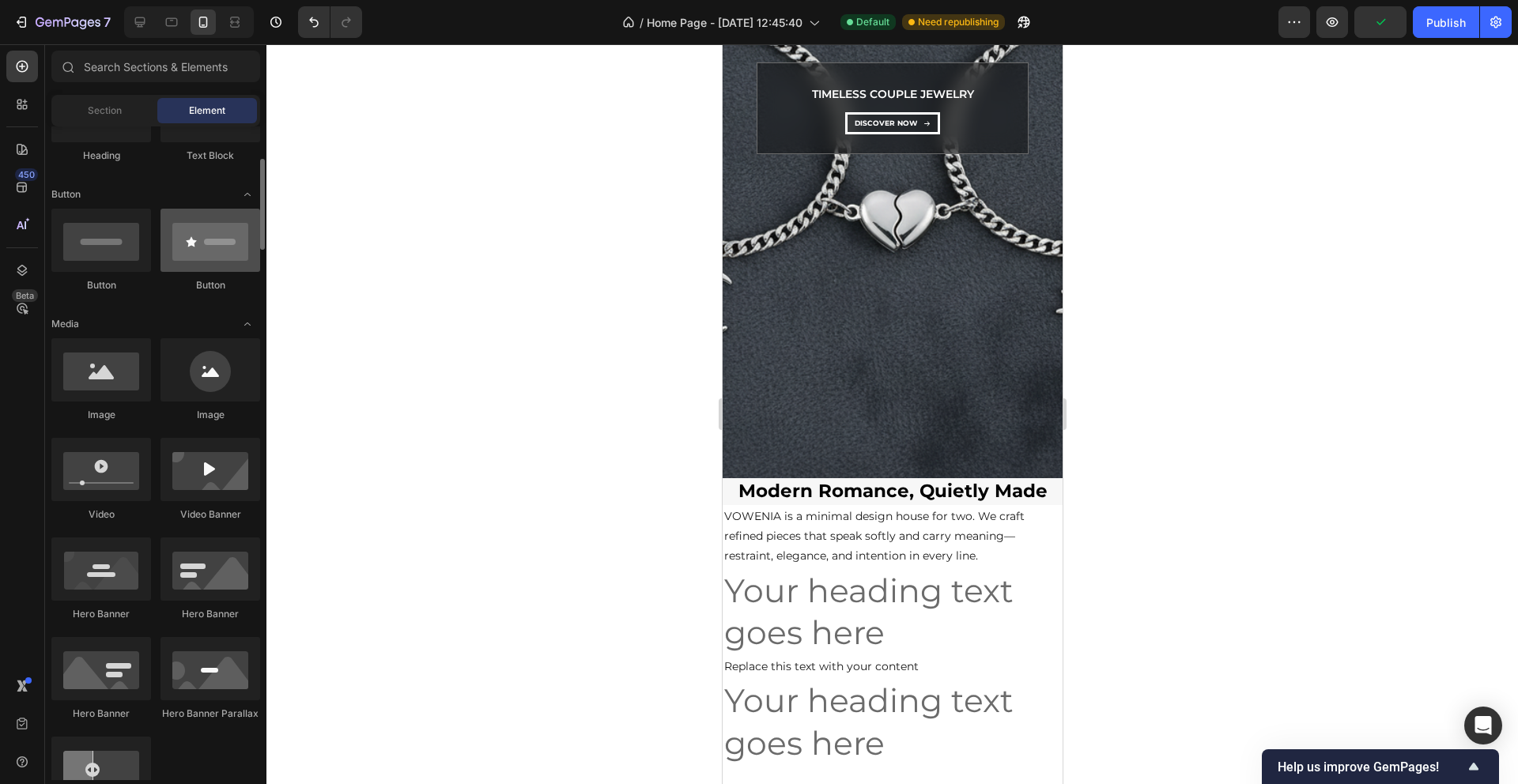
scroll to position [290, 0]
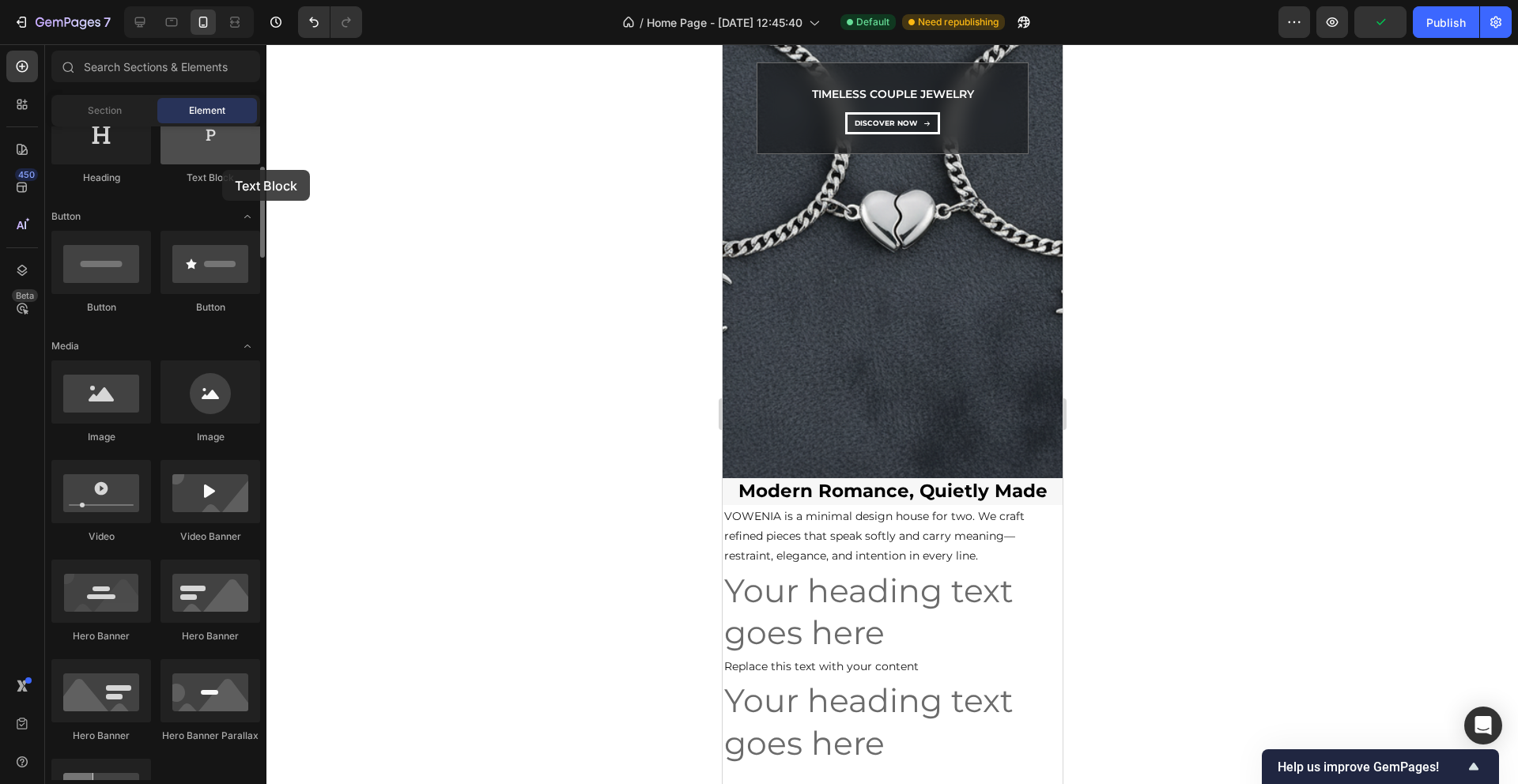
drag, startPoint x: 208, startPoint y: 181, endPoint x: 220, endPoint y: 164, distance: 20.8
click at [220, 164] on div "Text Block" at bounding box center [210, 142] width 100 height 84
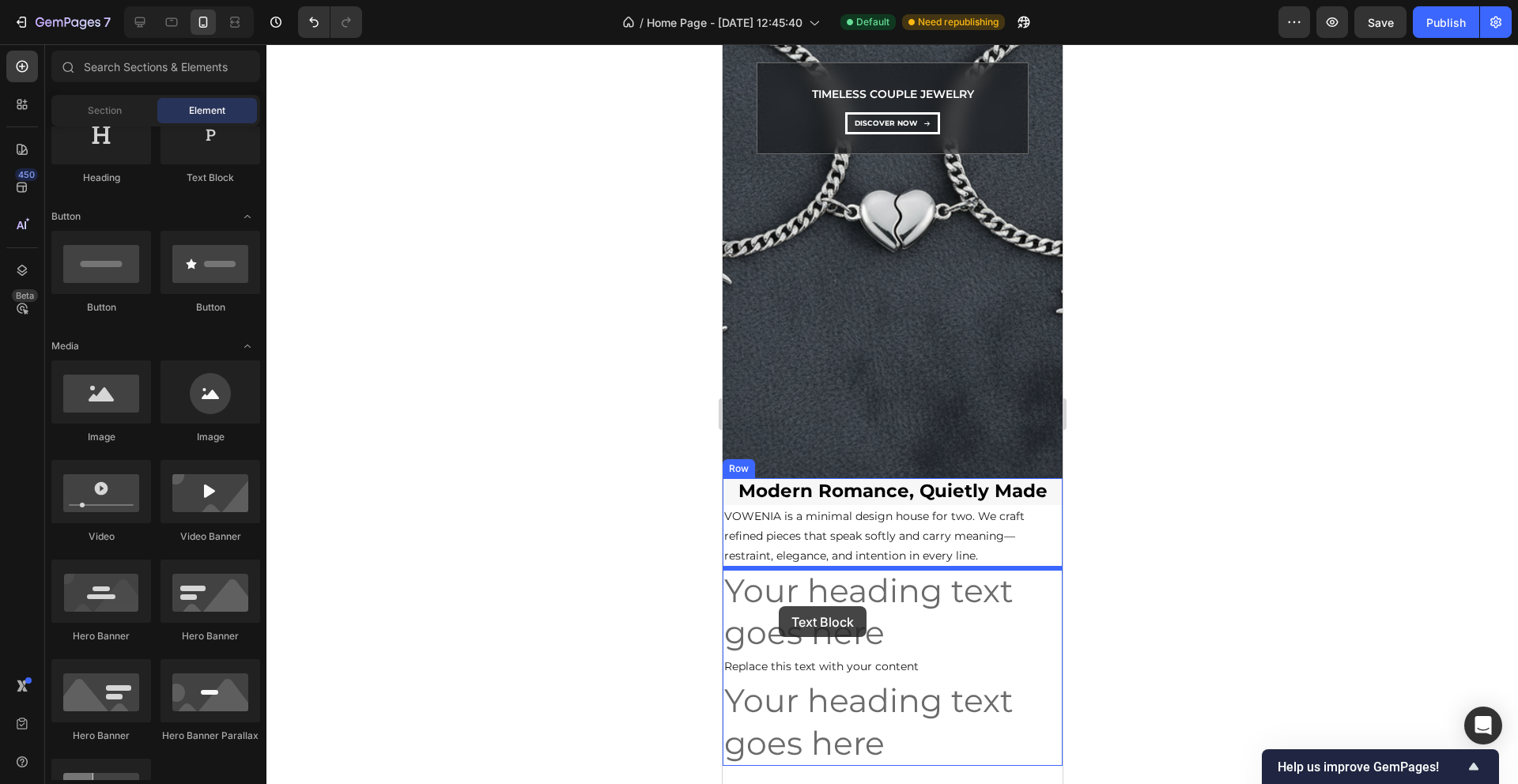
drag, startPoint x: 937, startPoint y: 191, endPoint x: 778, endPoint y: 606, distance: 444.4
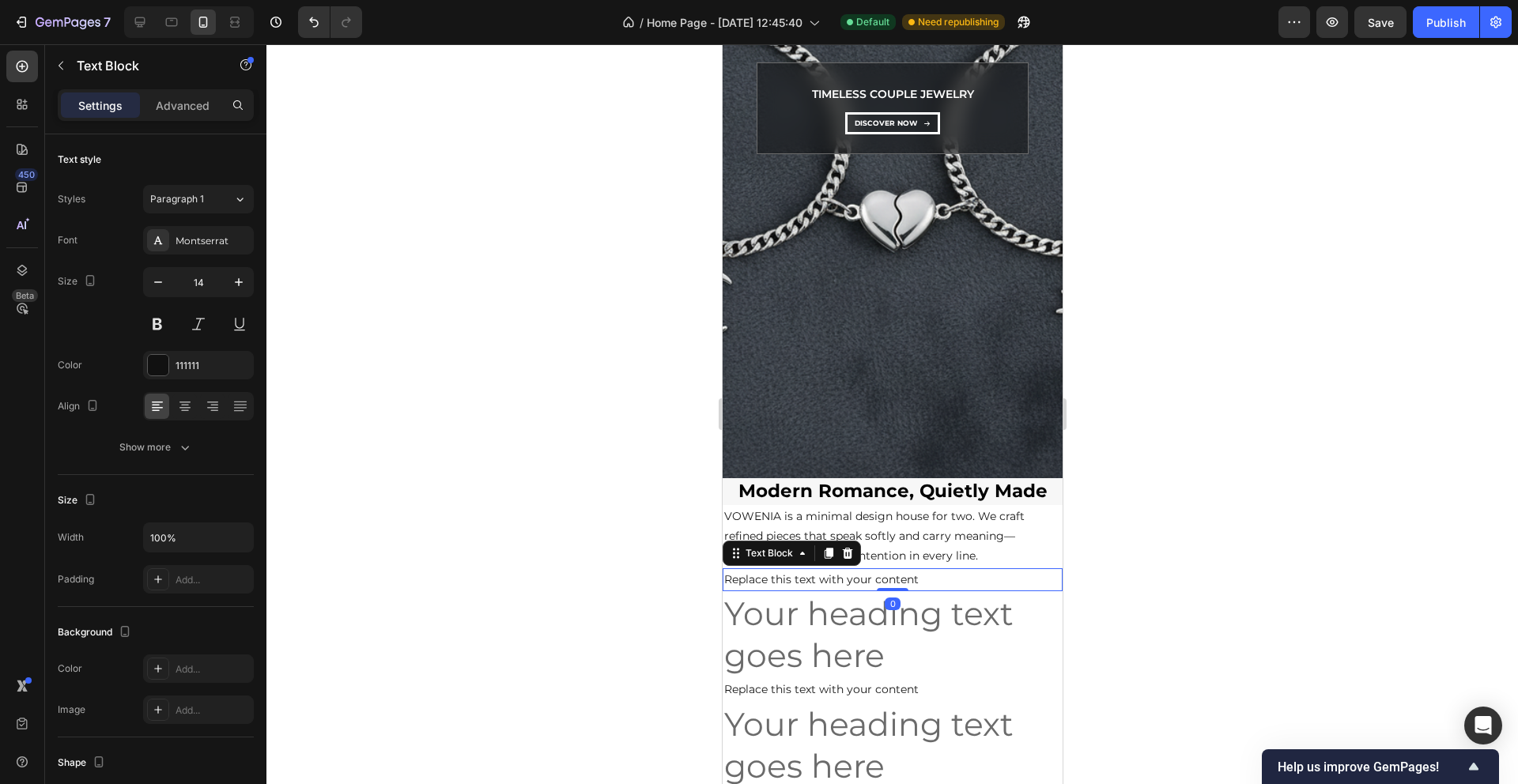
click at [171, 118] on div "Settings Advanced" at bounding box center [155, 105] width 196 height 32
click at [174, 107] on p "Advanced" at bounding box center [183, 105] width 53 height 17
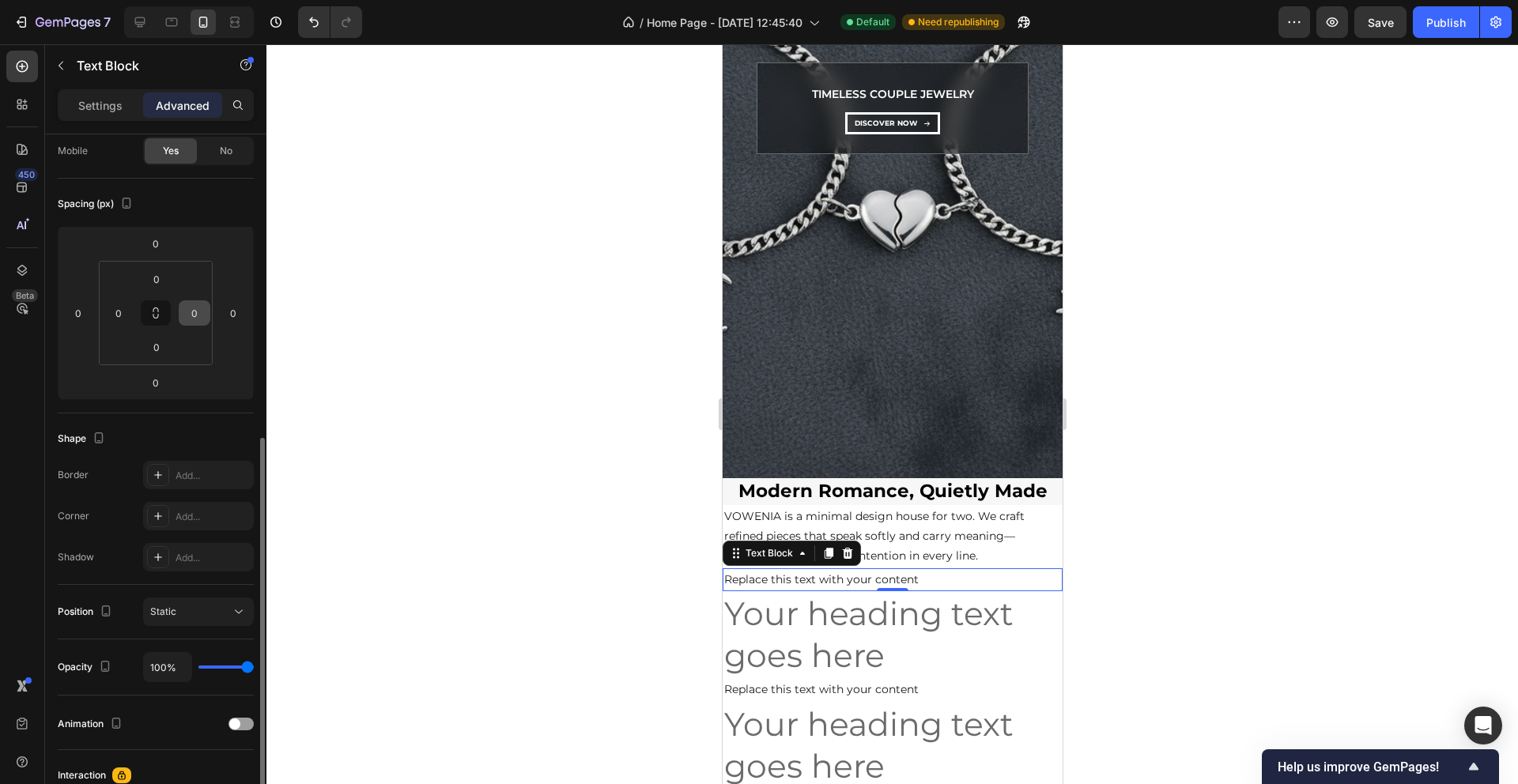
scroll to position [49, 0]
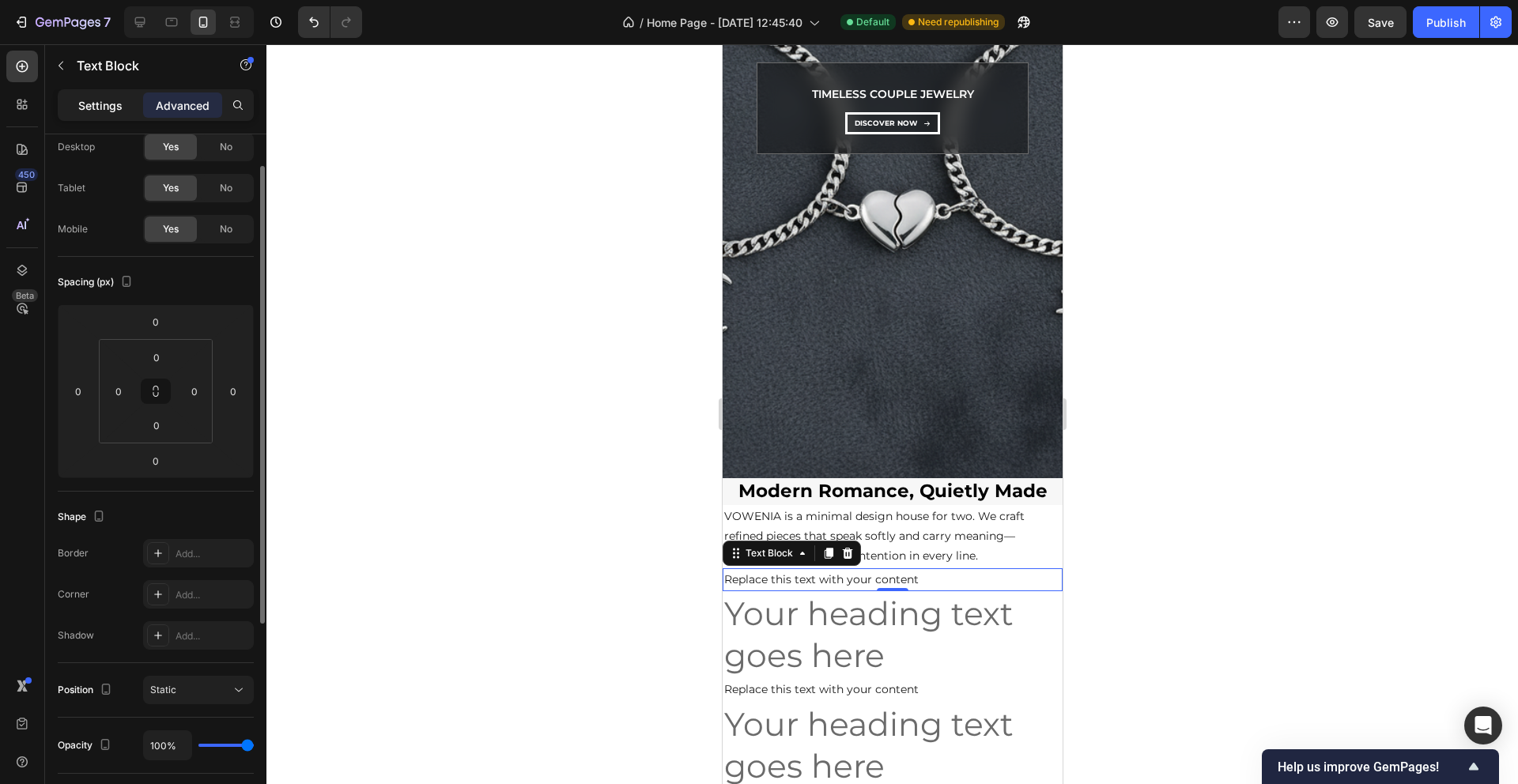
click at [111, 114] on div "Settings" at bounding box center [101, 106] width 79 height 26
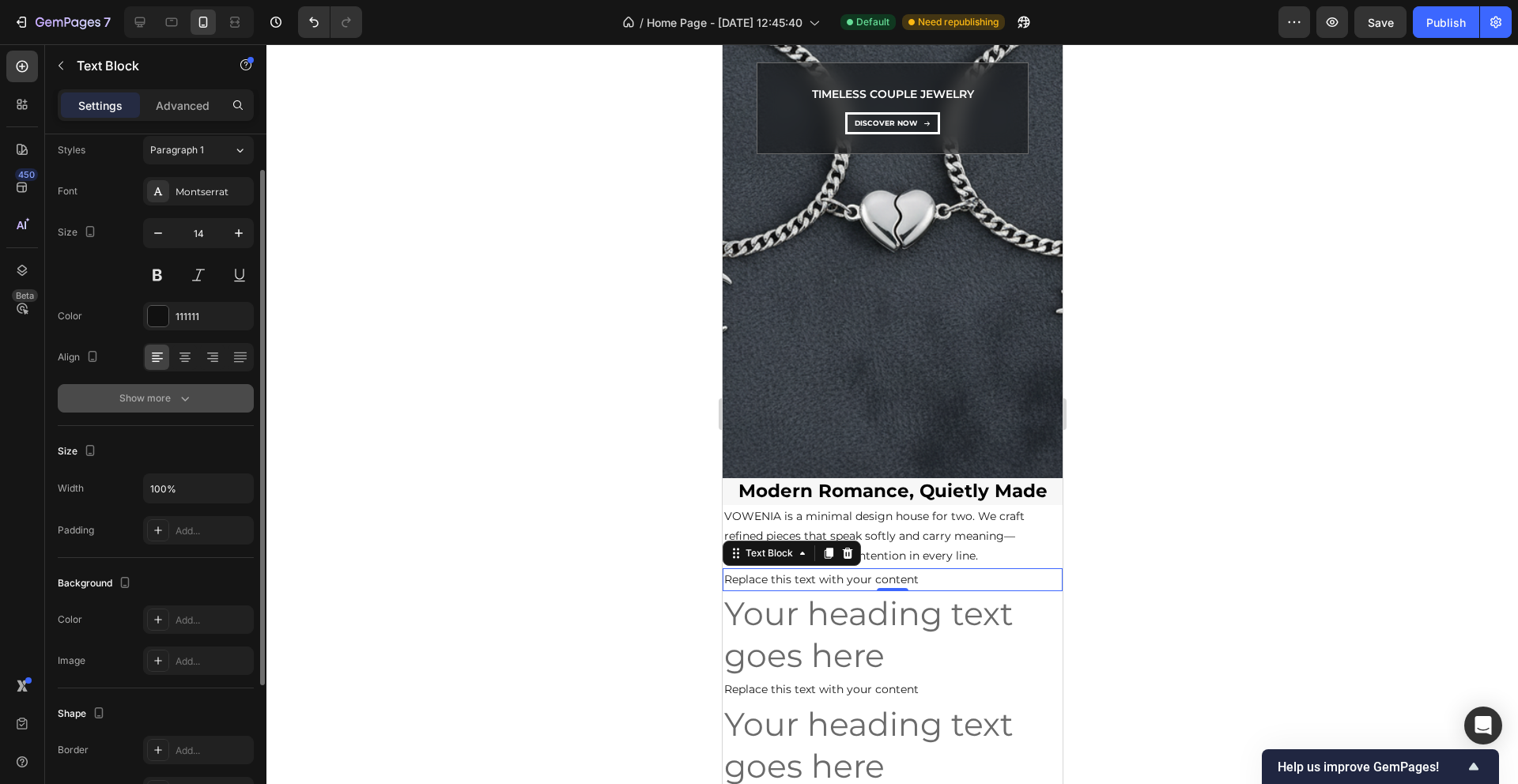
click at [158, 395] on div "Show more" at bounding box center [156, 398] width 73 height 16
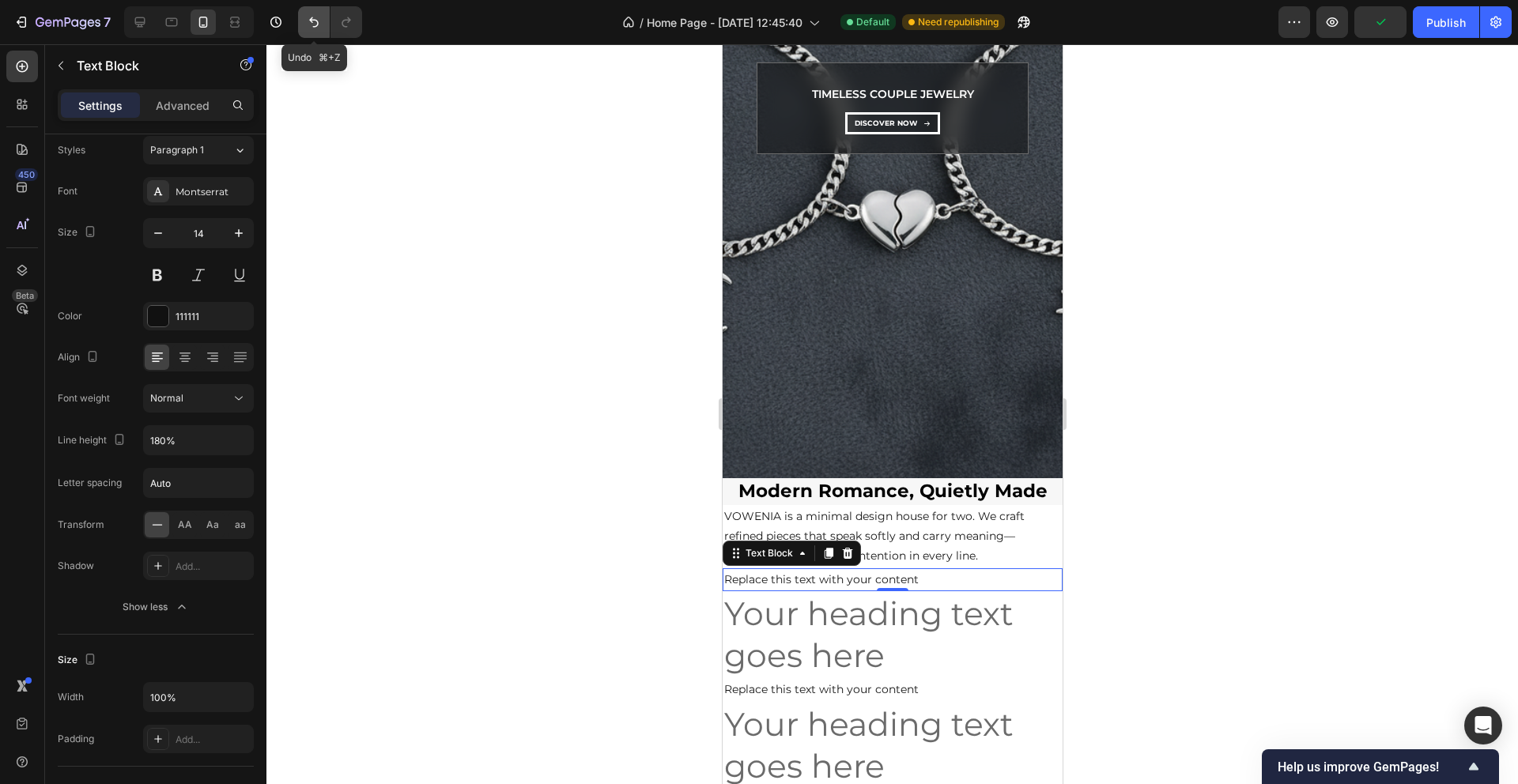
click at [312, 26] on icon "Undo/Redo" at bounding box center [313, 22] width 16 height 16
click at [311, 22] on icon "Undo/Redo" at bounding box center [314, 23] width 10 height 10
click at [313, 26] on icon "Undo/Redo" at bounding box center [314, 23] width 10 height 10
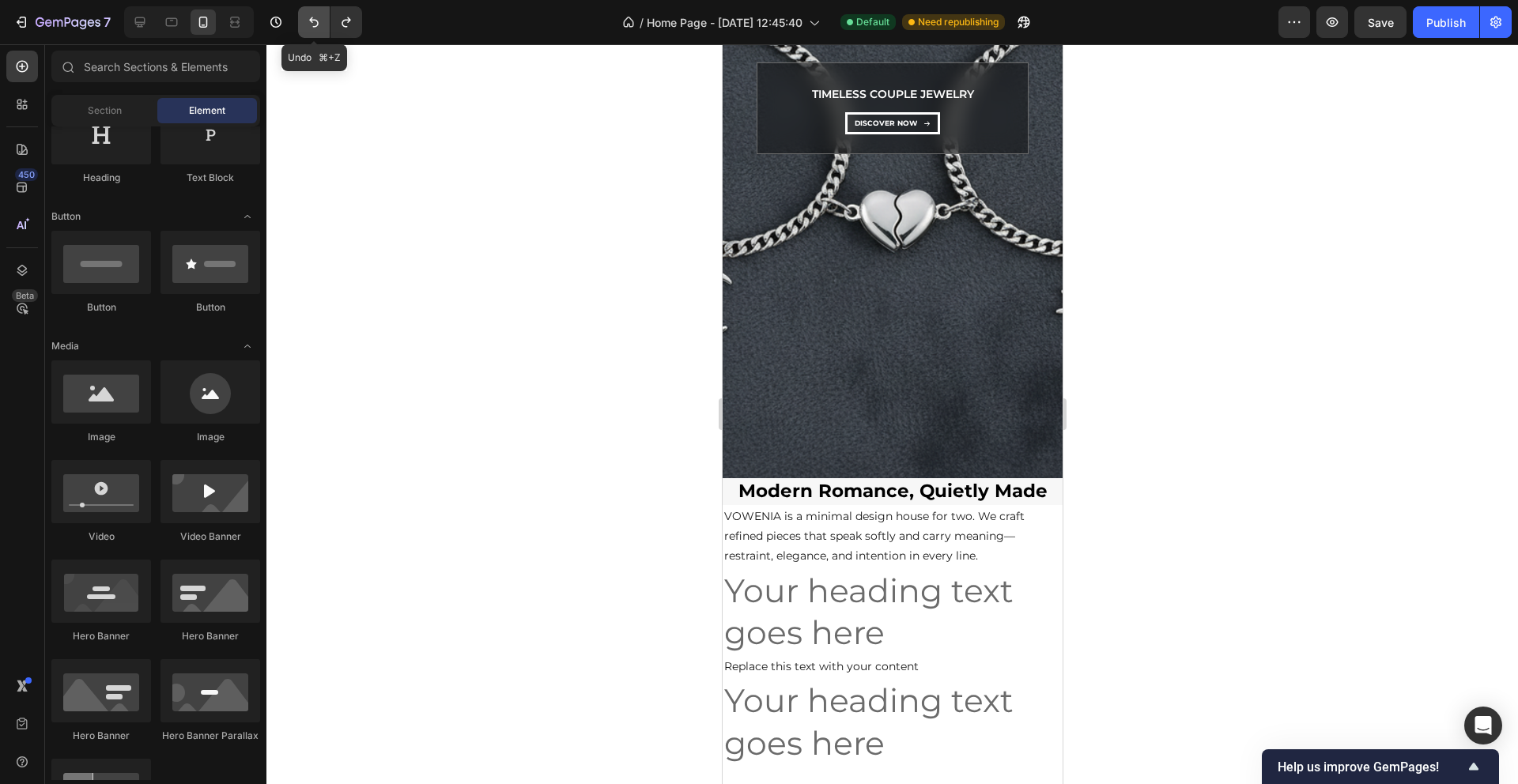
click at [313, 26] on icon "Undo/Redo" at bounding box center [314, 23] width 10 height 10
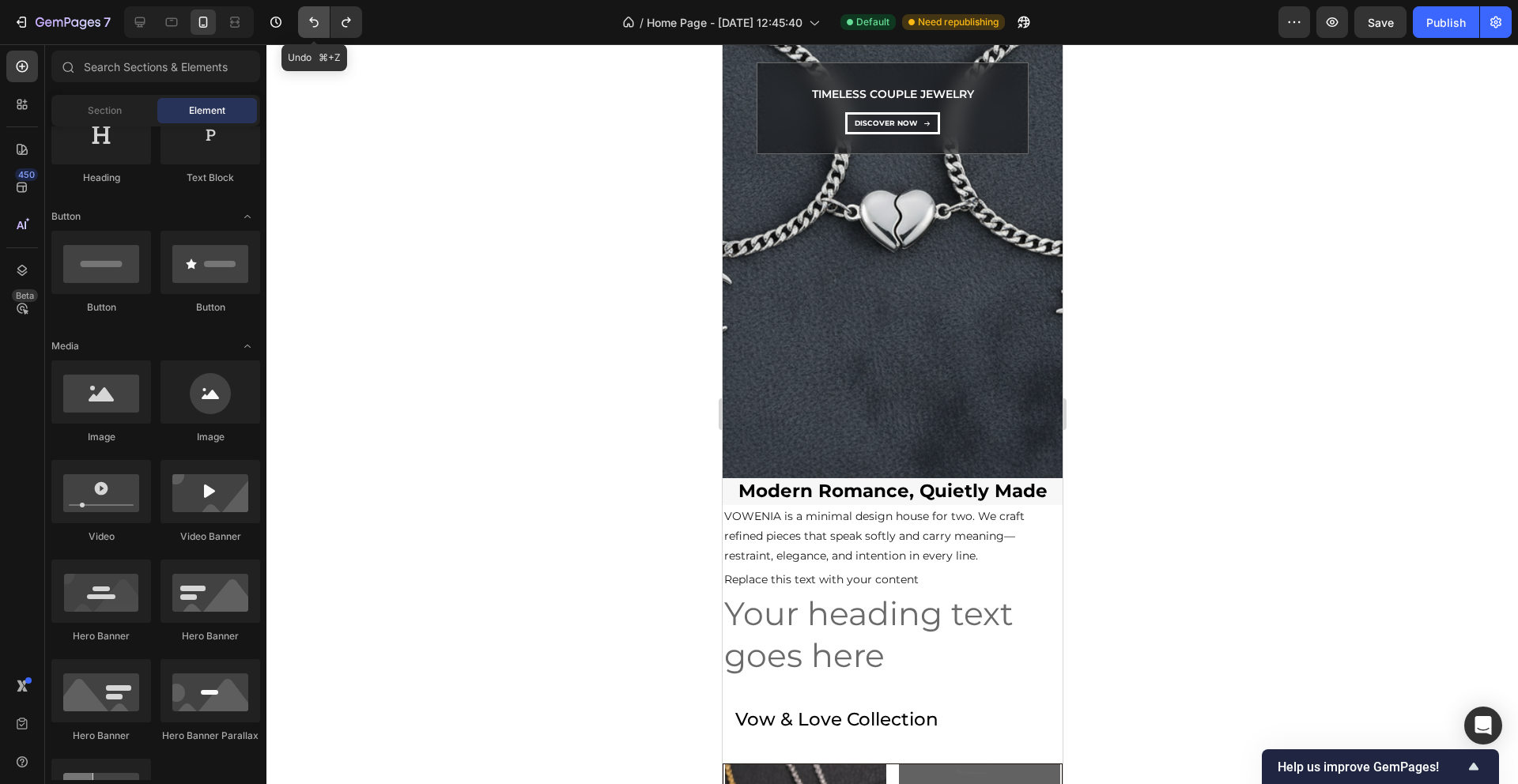
click at [313, 26] on icon "Undo/Redo" at bounding box center [314, 23] width 10 height 10
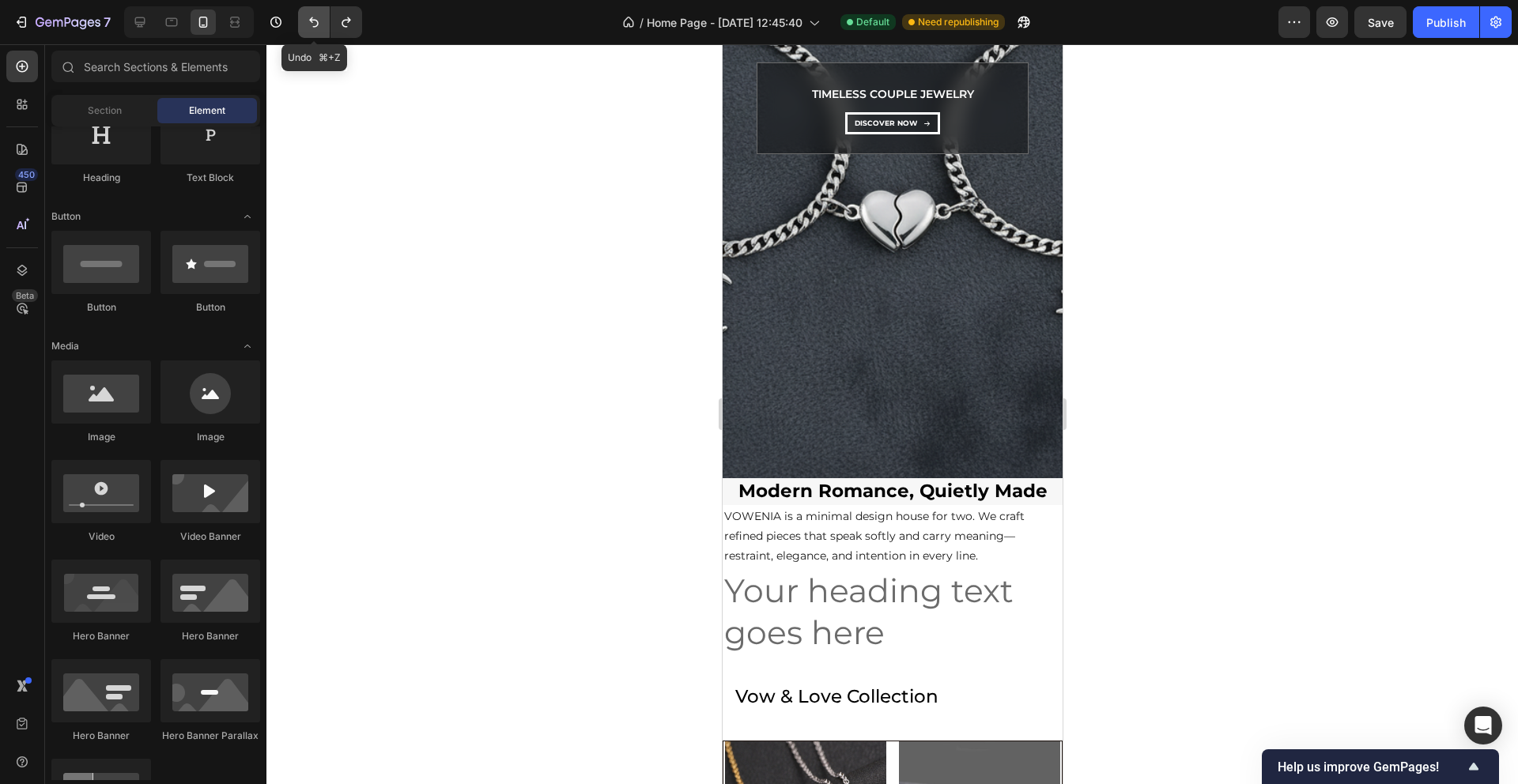
click at [313, 26] on icon "Undo/Redo" at bounding box center [314, 23] width 10 height 10
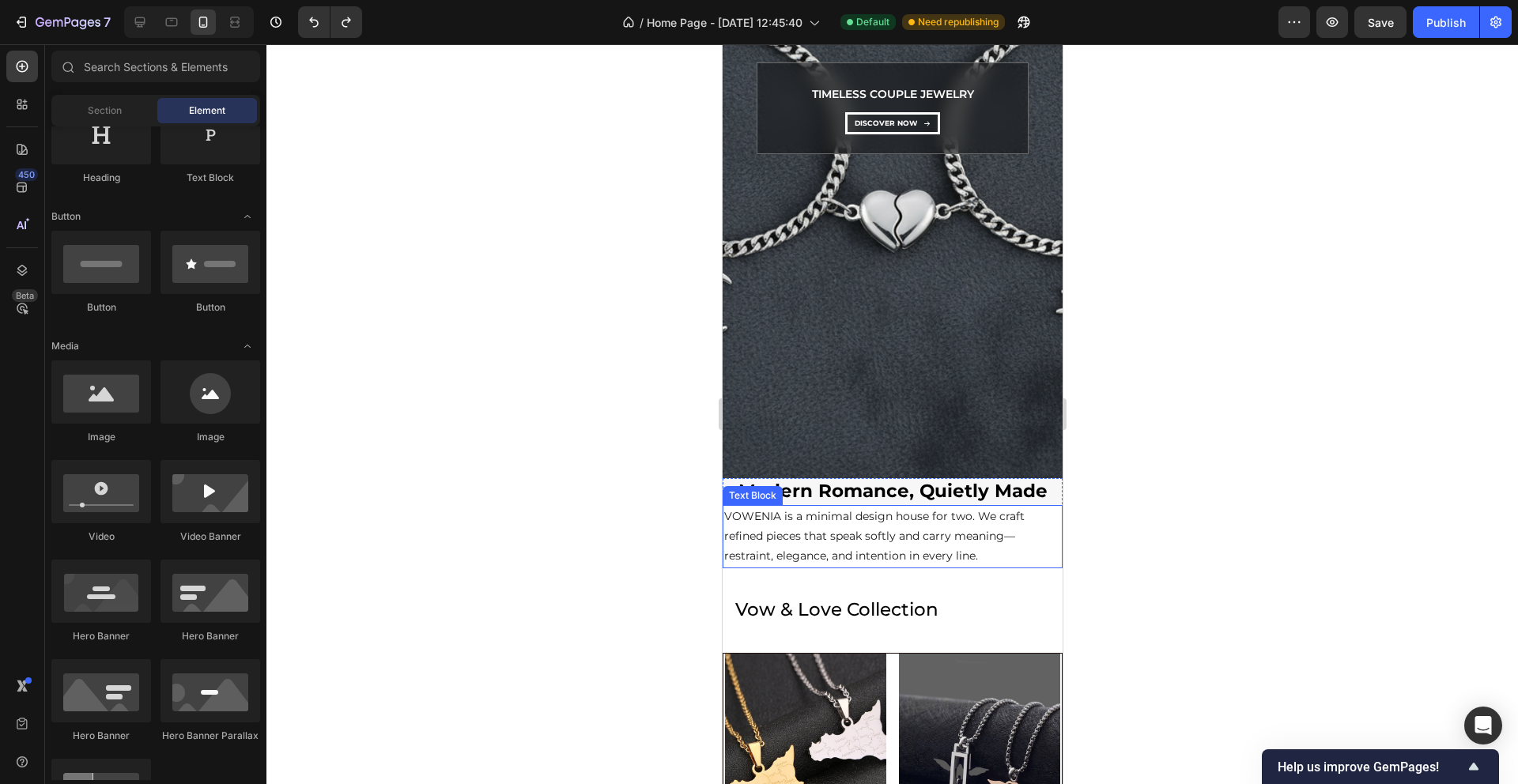
click at [788, 551] on p "VOWENIA is a minimal design house for two. We craft refined pieces that speak s…" at bounding box center [892, 537] width 337 height 60
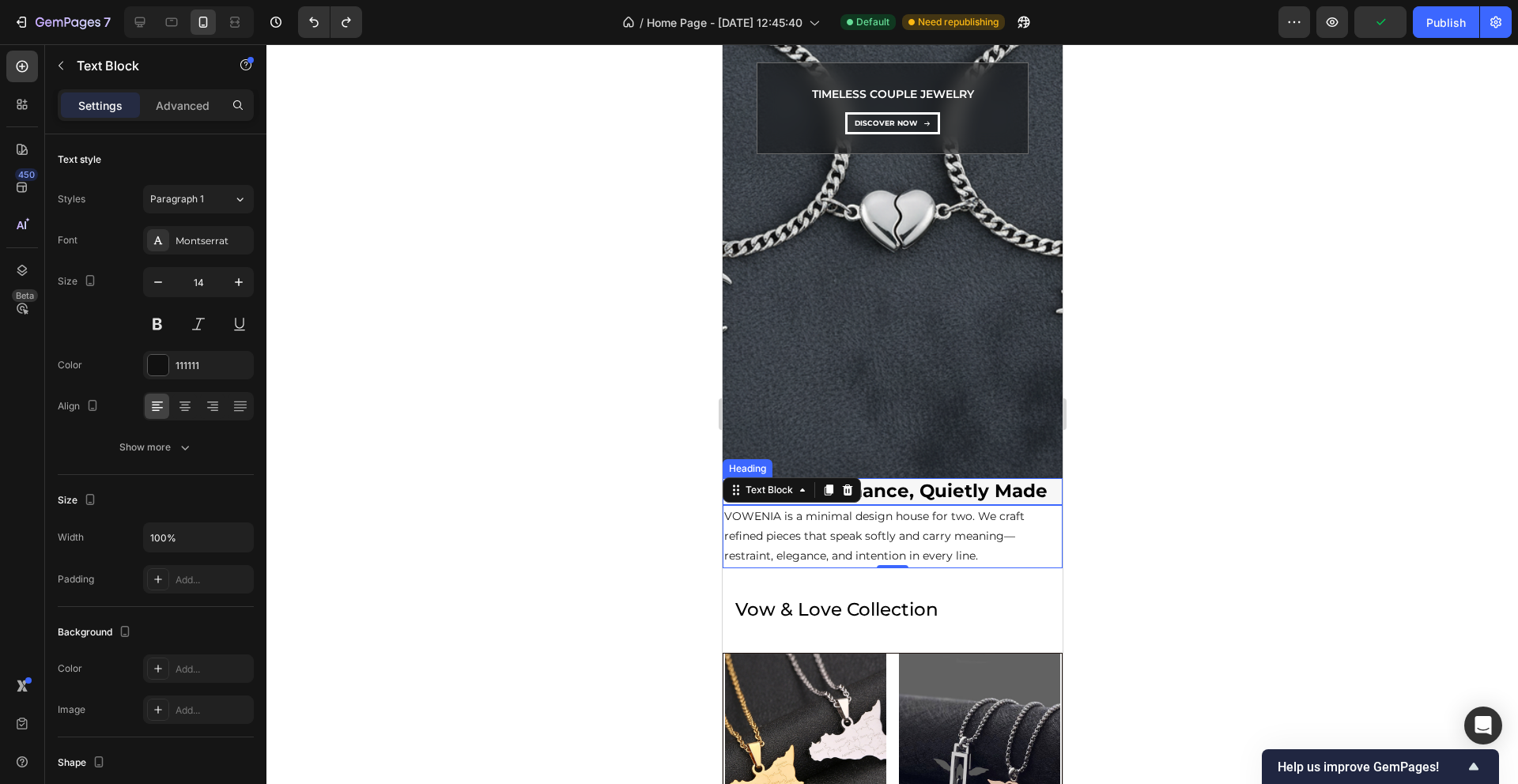
click at [1041, 492] on h2 "Modern Romance, Quietly Made" at bounding box center [892, 491] width 340 height 27
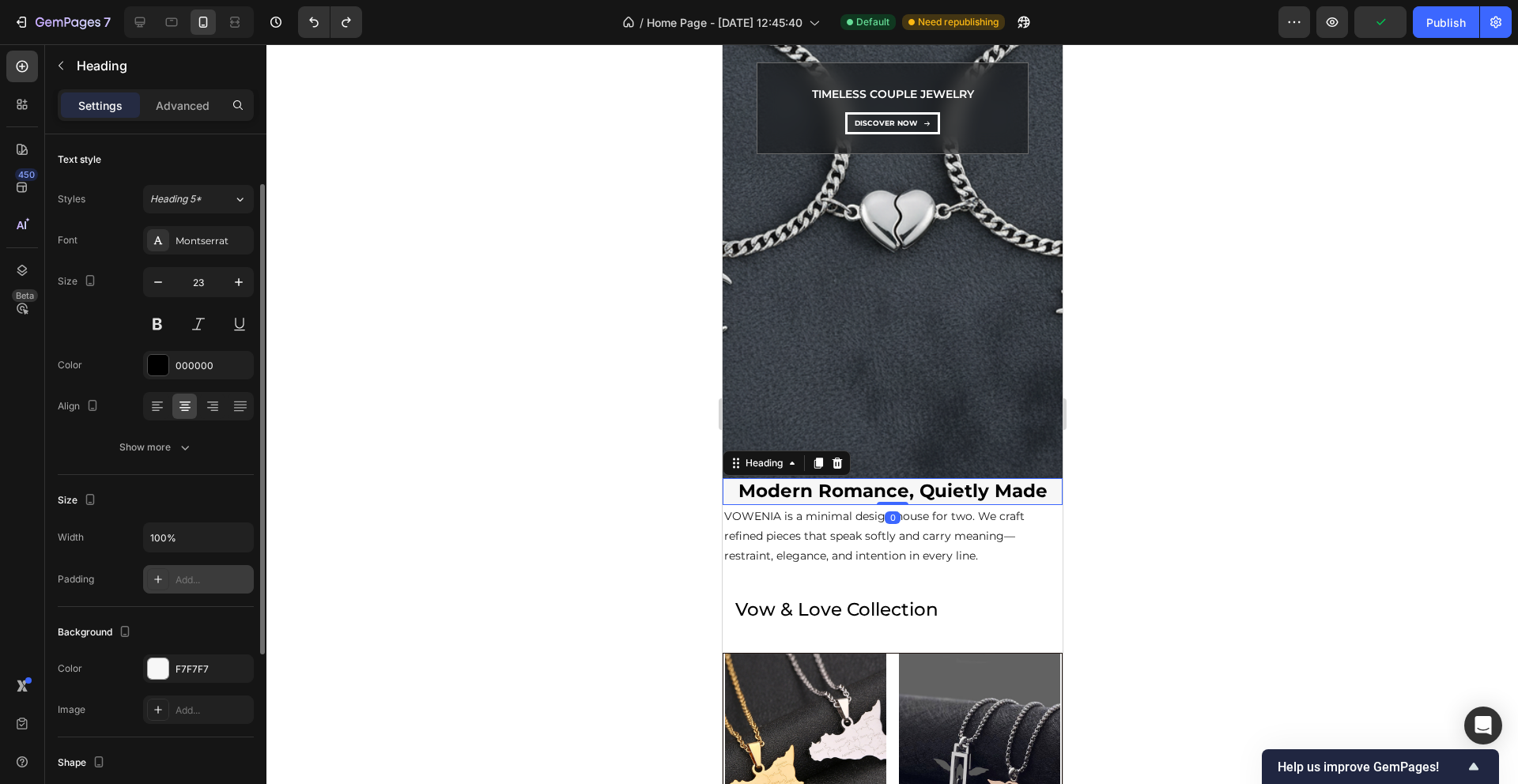
scroll to position [151, 0]
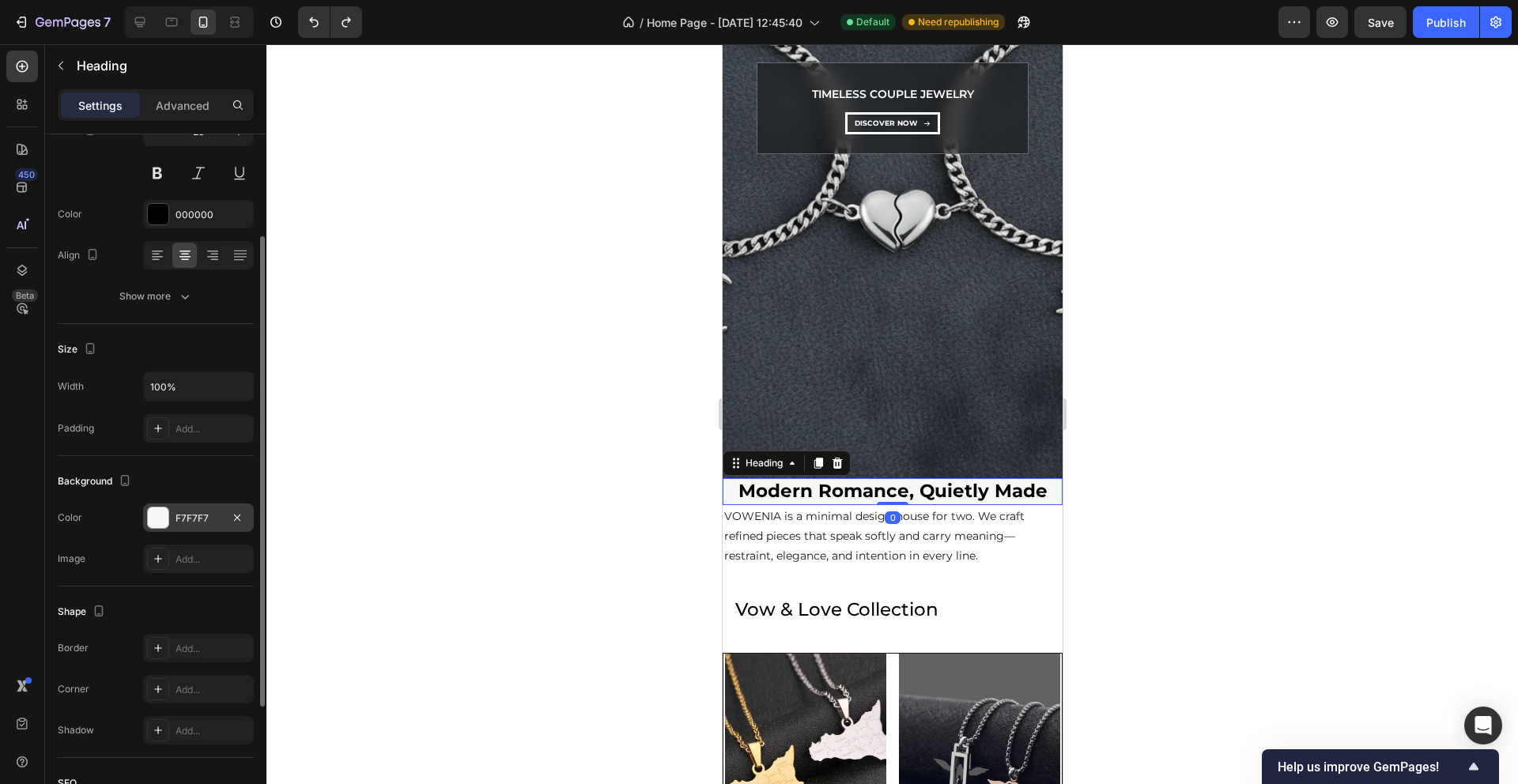
click at [183, 517] on div "F7F7F7" at bounding box center [199, 518] width 45 height 14
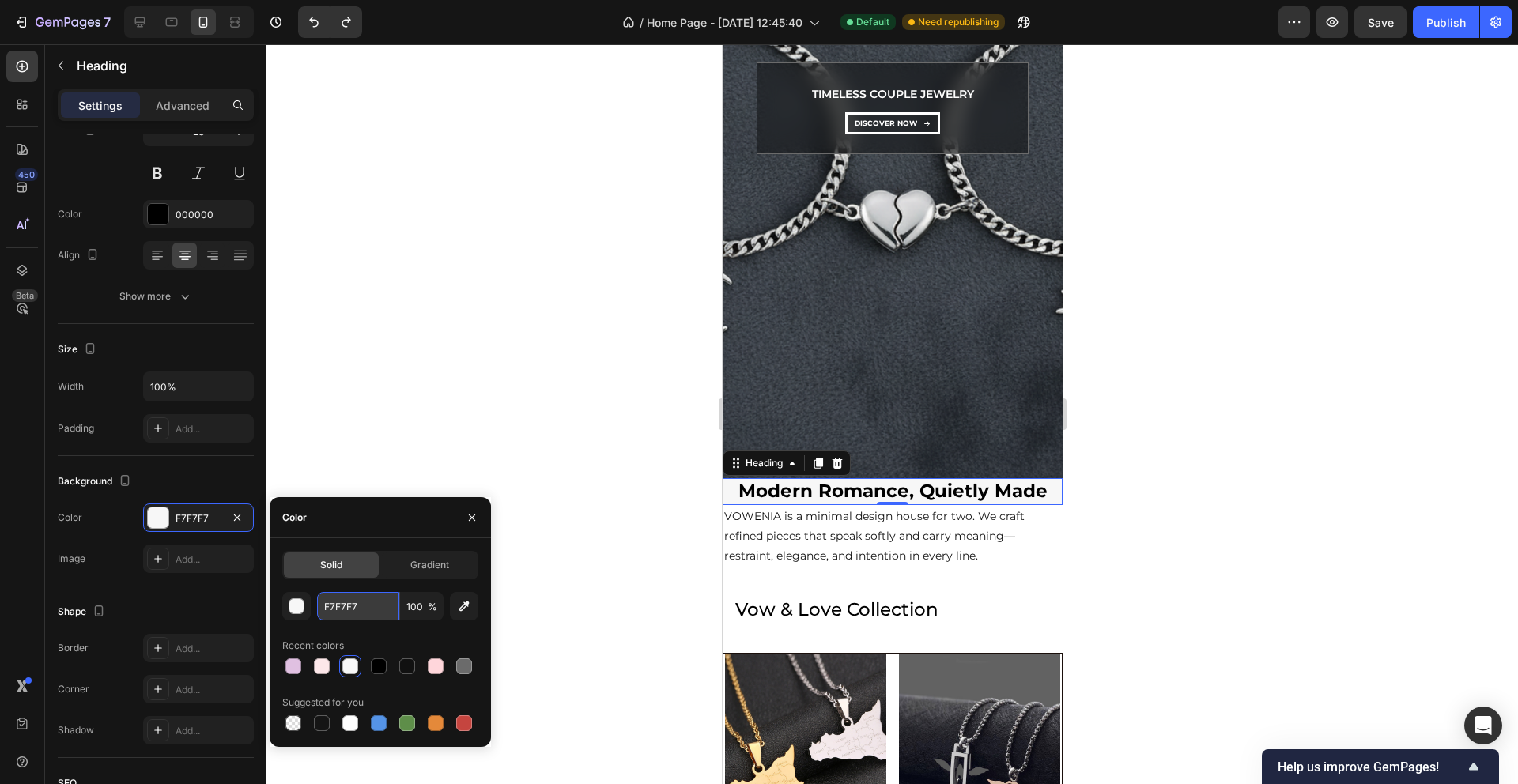
click at [352, 602] on input "F7F7F7" at bounding box center [358, 606] width 82 height 29
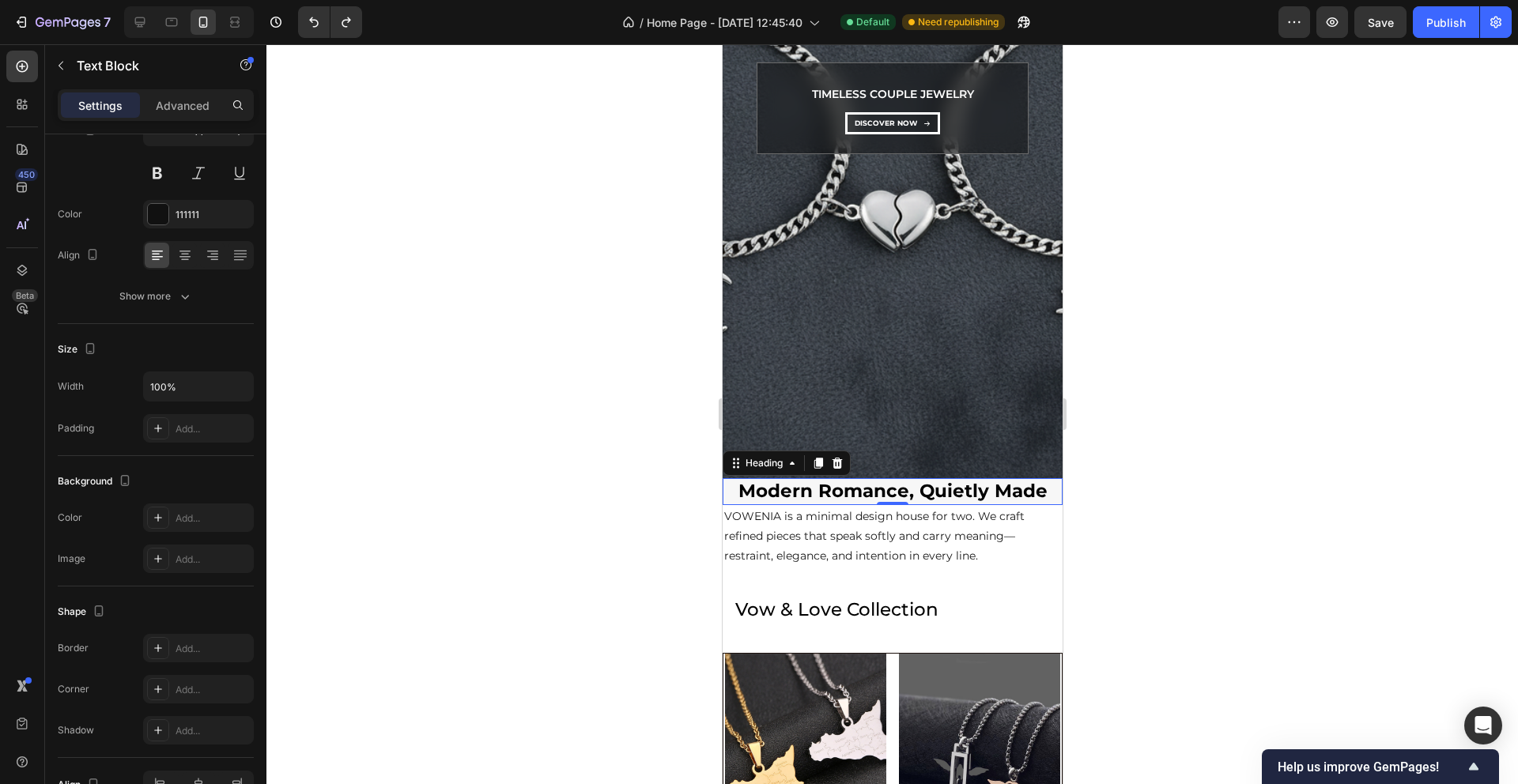
click at [890, 527] on p "VOWENIA is a minimal design house for two. We craft refined pieces that speak s…" at bounding box center [892, 537] width 337 height 60
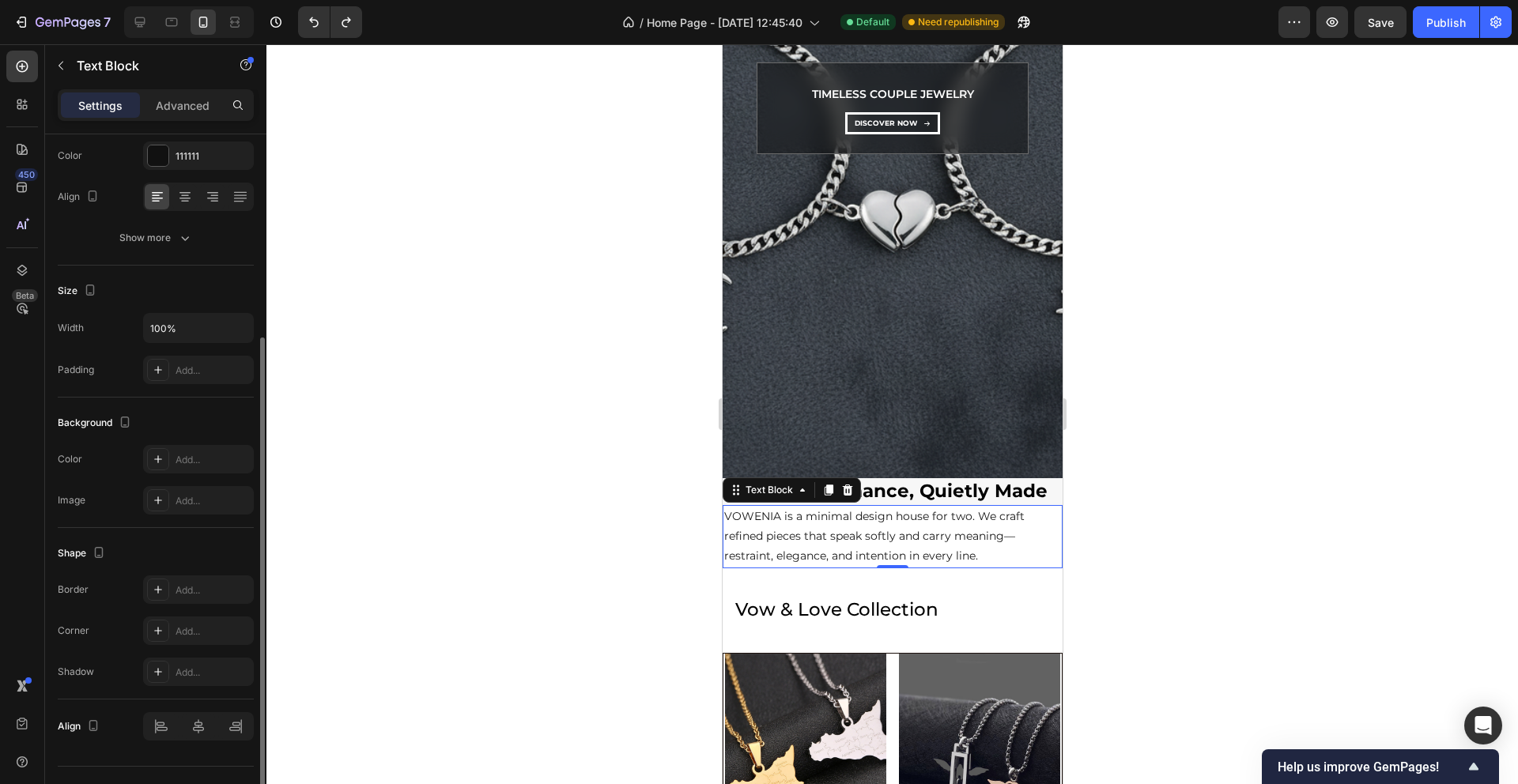
scroll to position [242, 0]
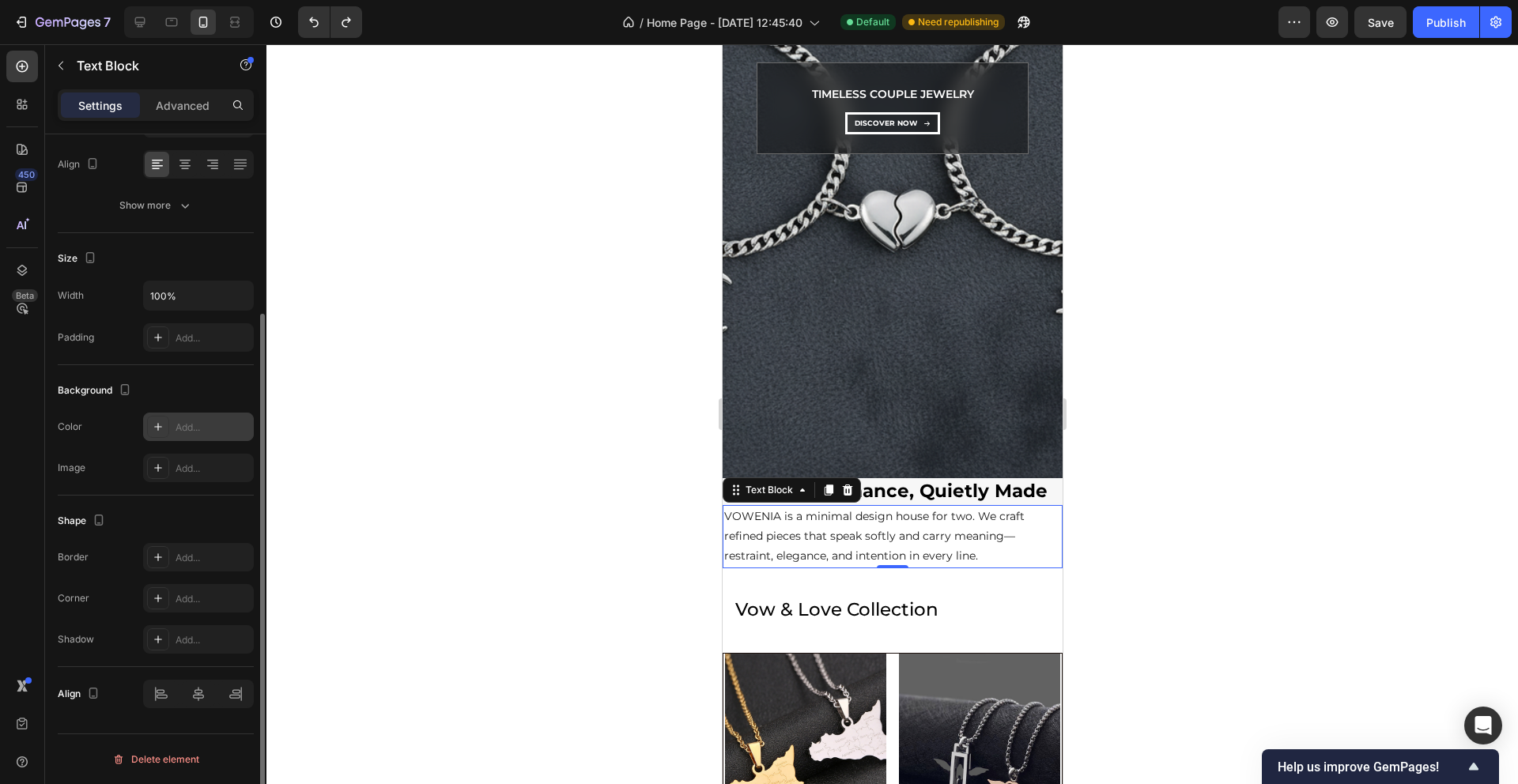
click at [180, 418] on div "Add..." at bounding box center [199, 426] width 111 height 29
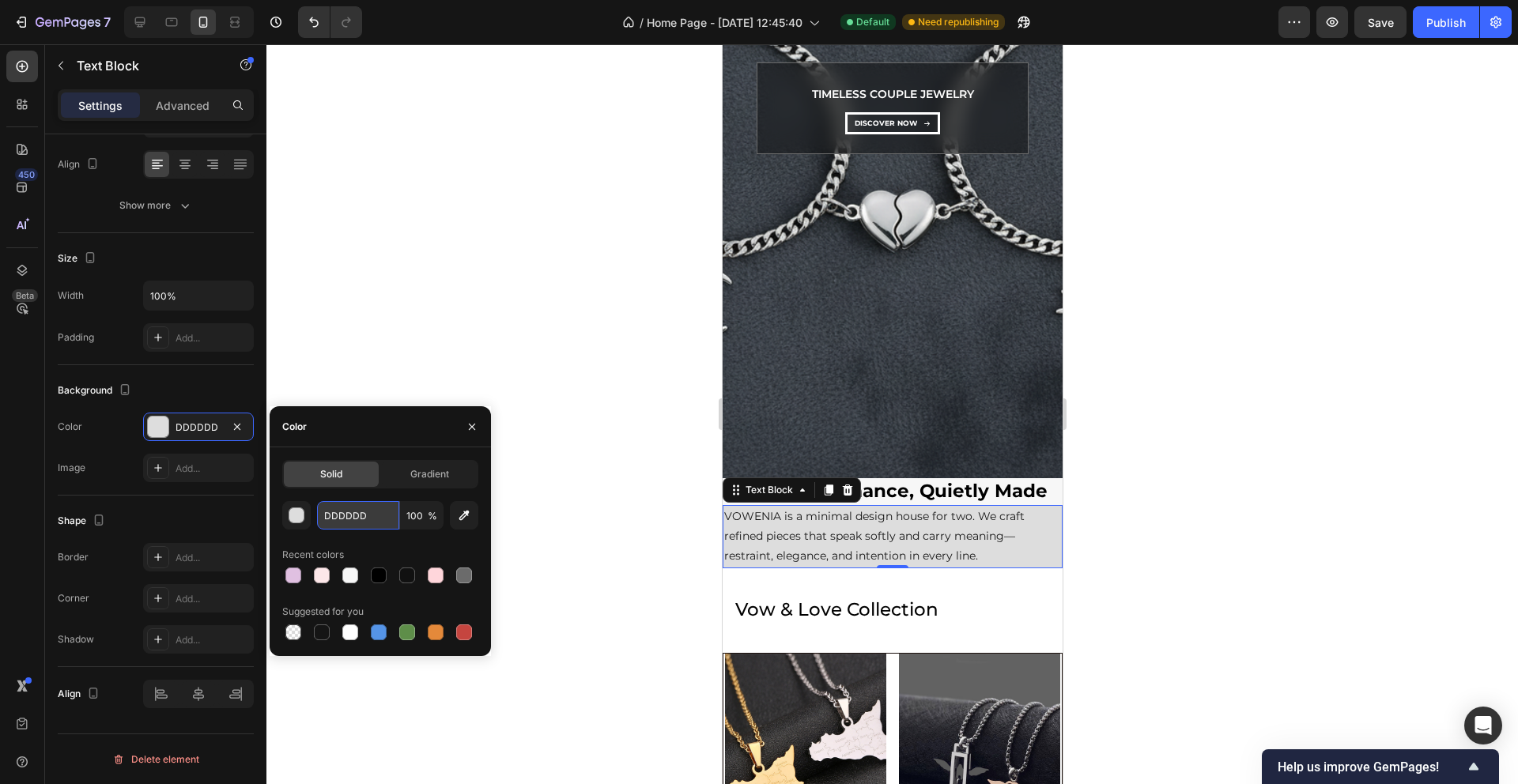
click at [338, 520] on input "DDDDDD" at bounding box center [358, 515] width 82 height 29
click at [338, 519] on input "DDDDDD" at bounding box center [358, 515] width 82 height 29
paste input "F7F7F7"
paste input "text"
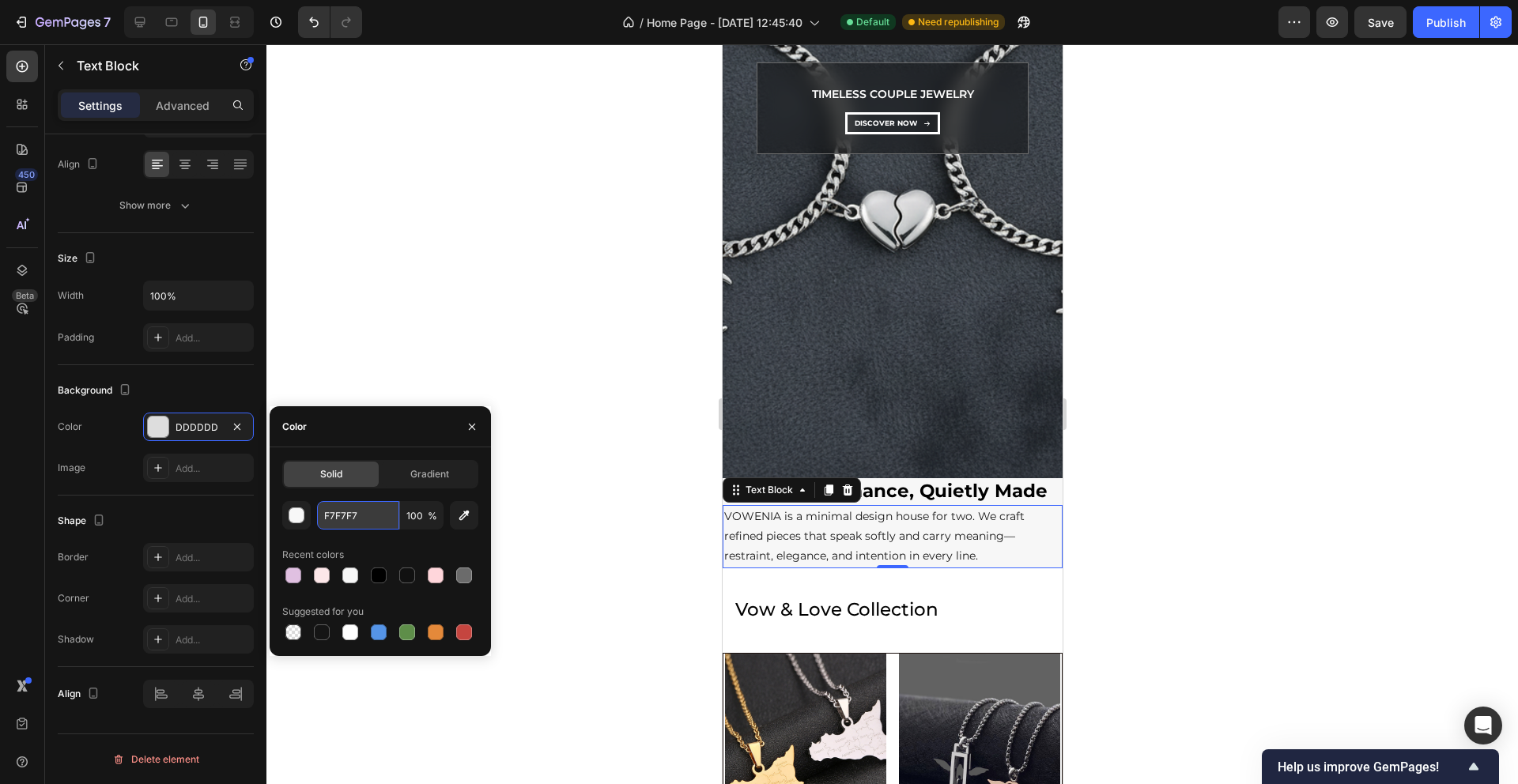
type input "F7F7F7"
click at [596, 399] on div at bounding box center [892, 414] width 1252 height 740
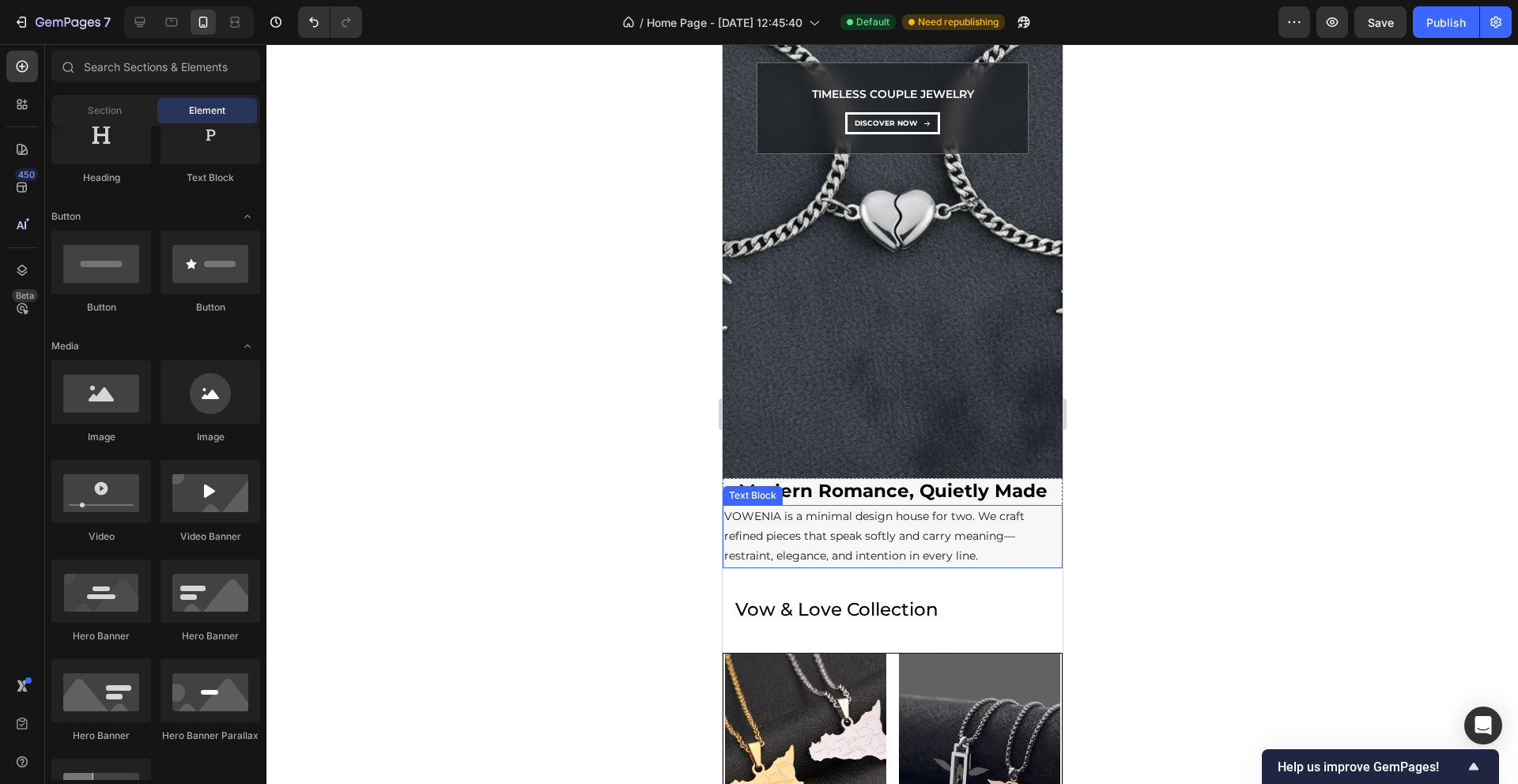
click at [765, 528] on p "VOWENIA is a minimal design house for two. We craft refined pieces that speak s…" at bounding box center [892, 537] width 337 height 60
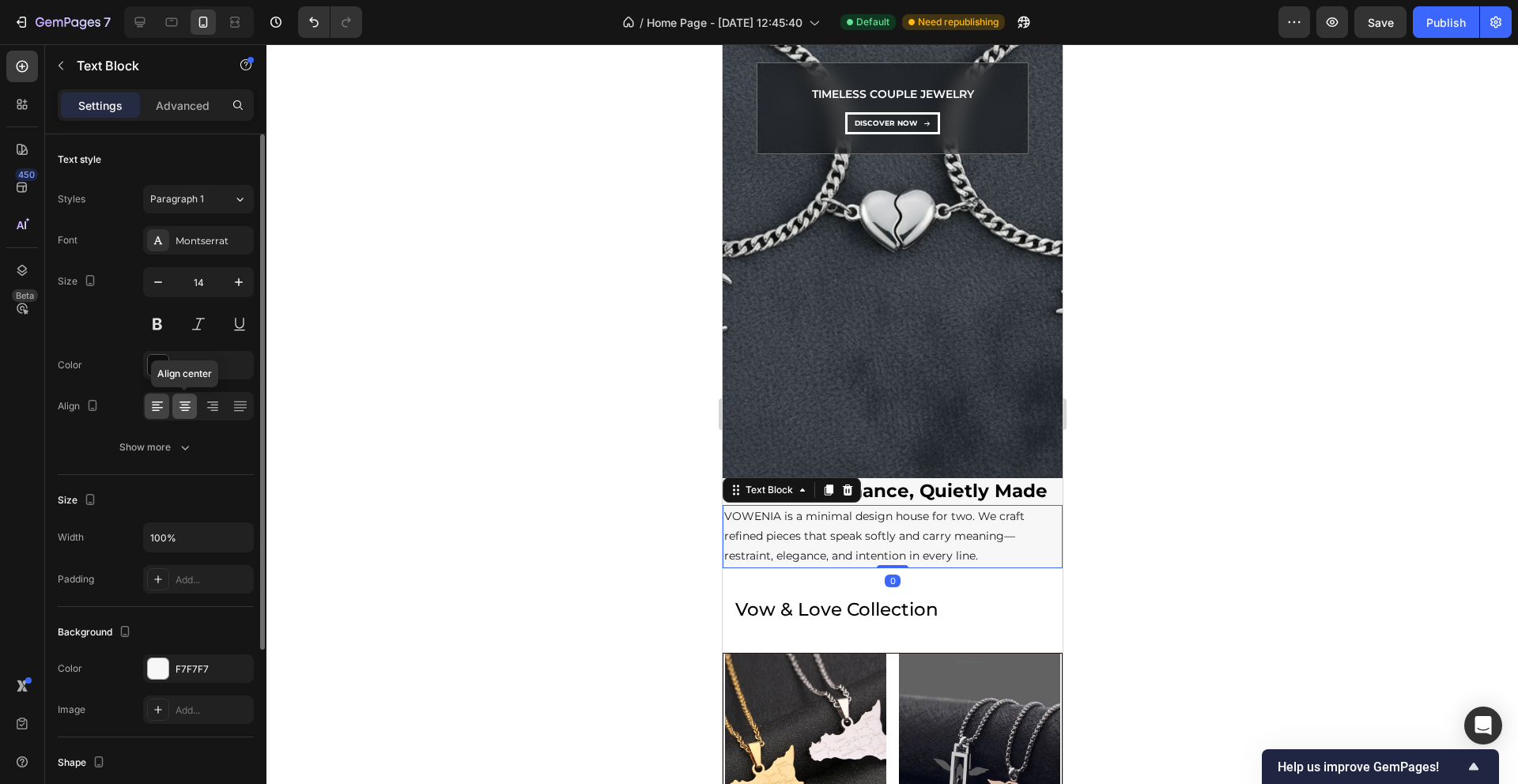
click at [186, 404] on icon at bounding box center [185, 406] width 16 height 16
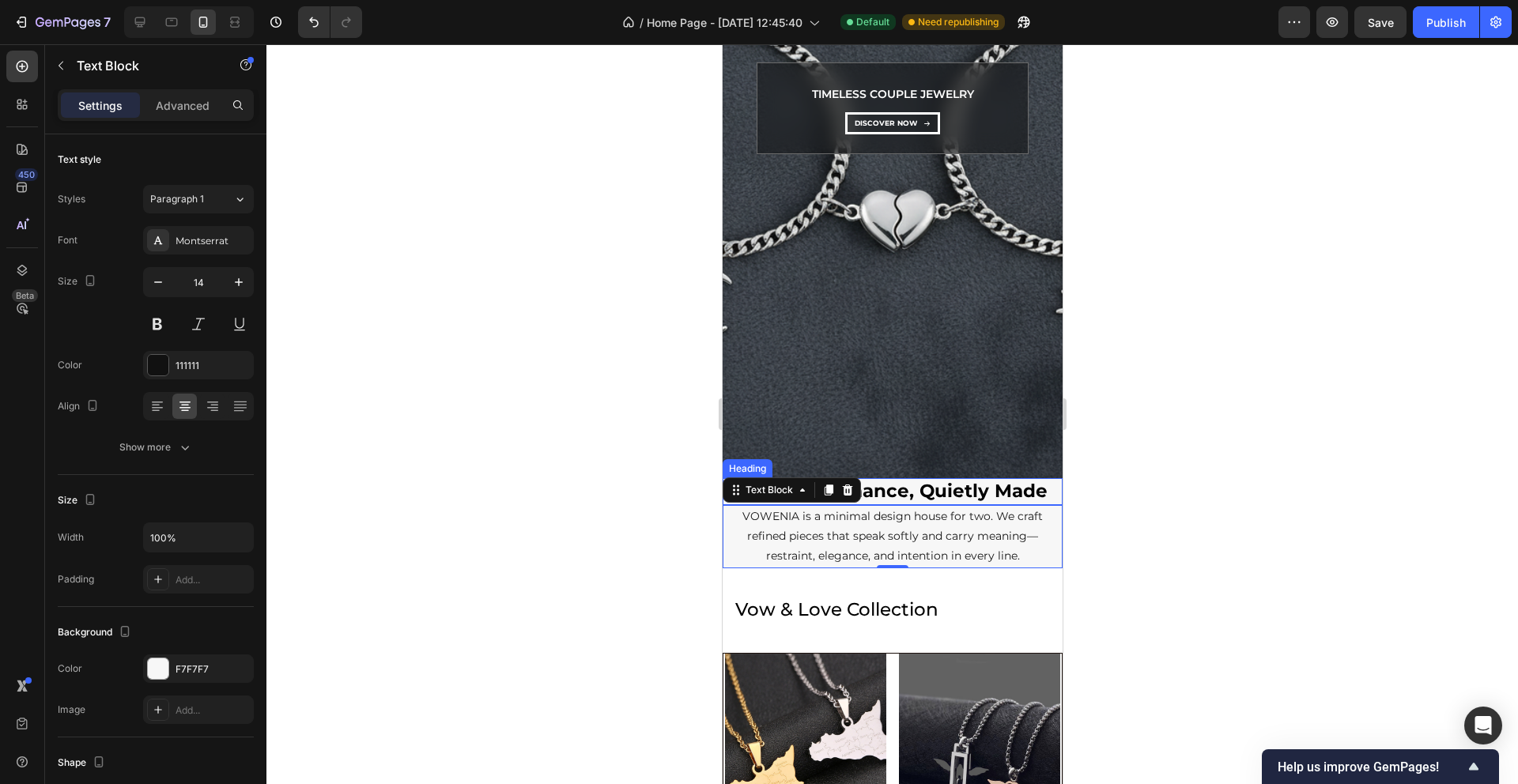
click at [948, 495] on h2 "Modern Romance, Quietly Made" at bounding box center [892, 491] width 340 height 27
click at [736, 461] on icon at bounding box center [735, 463] width 13 height 13
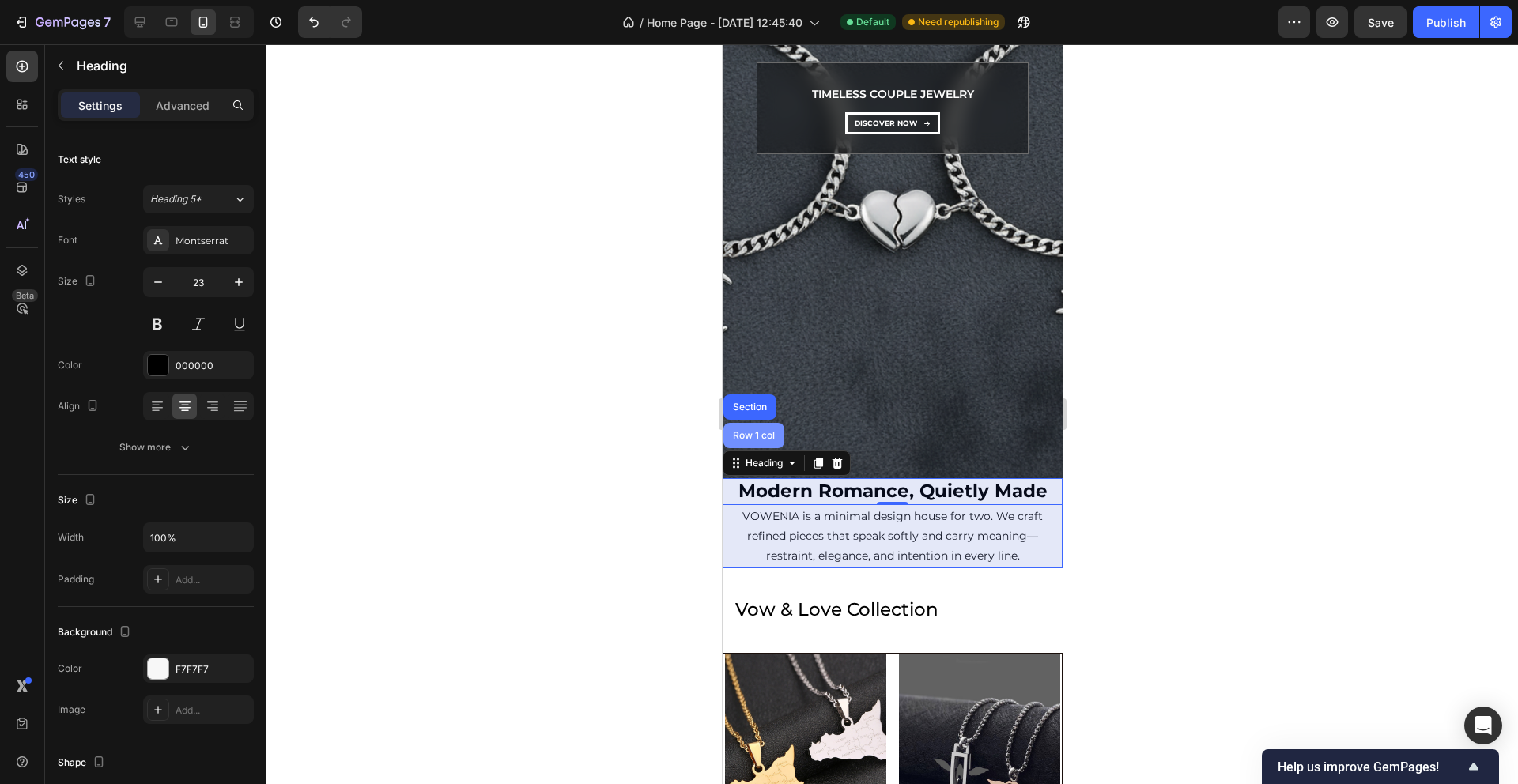
click at [744, 437] on div "Row 1 col" at bounding box center [753, 436] width 48 height 10
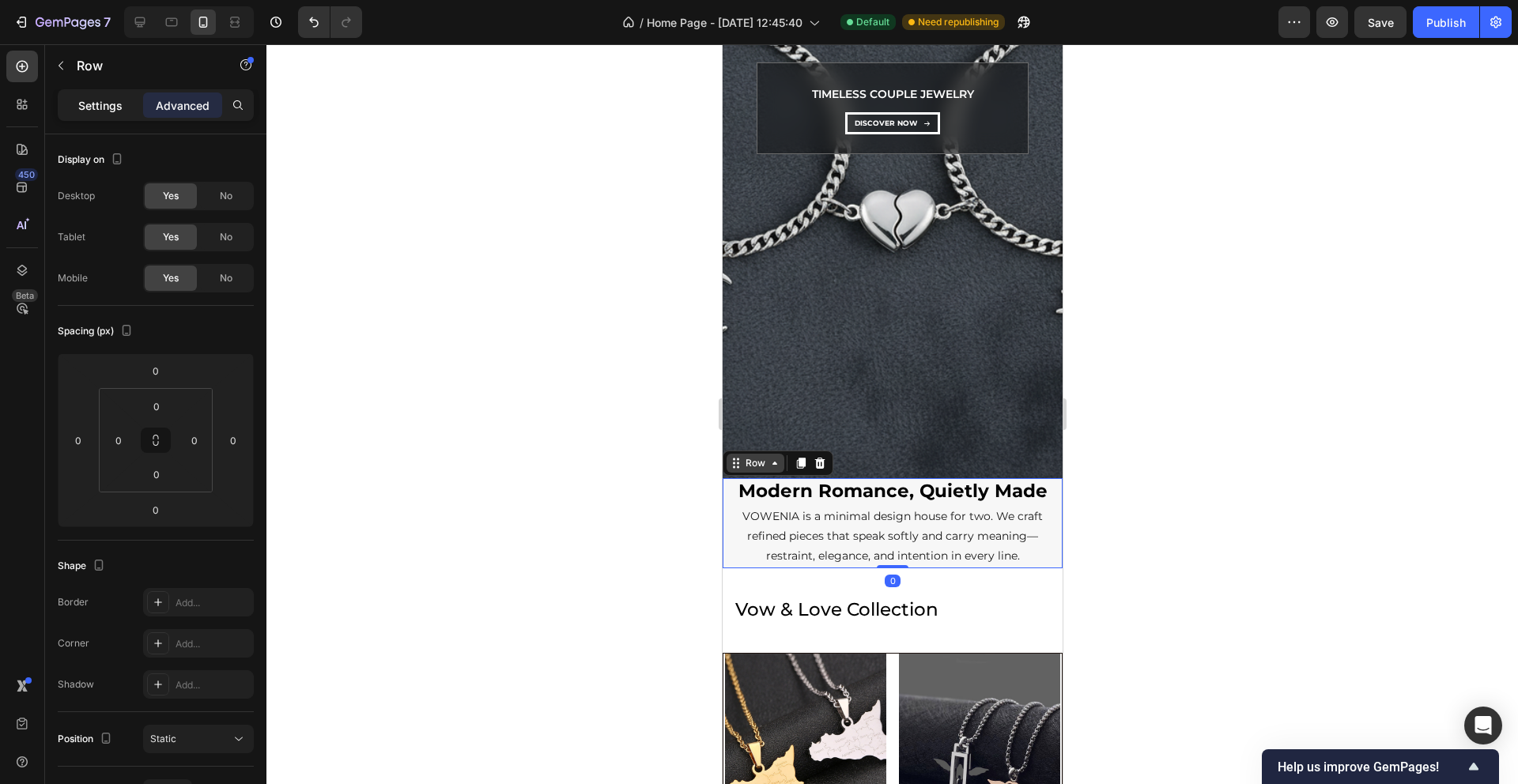
click at [107, 113] on div "Settings" at bounding box center [101, 106] width 79 height 26
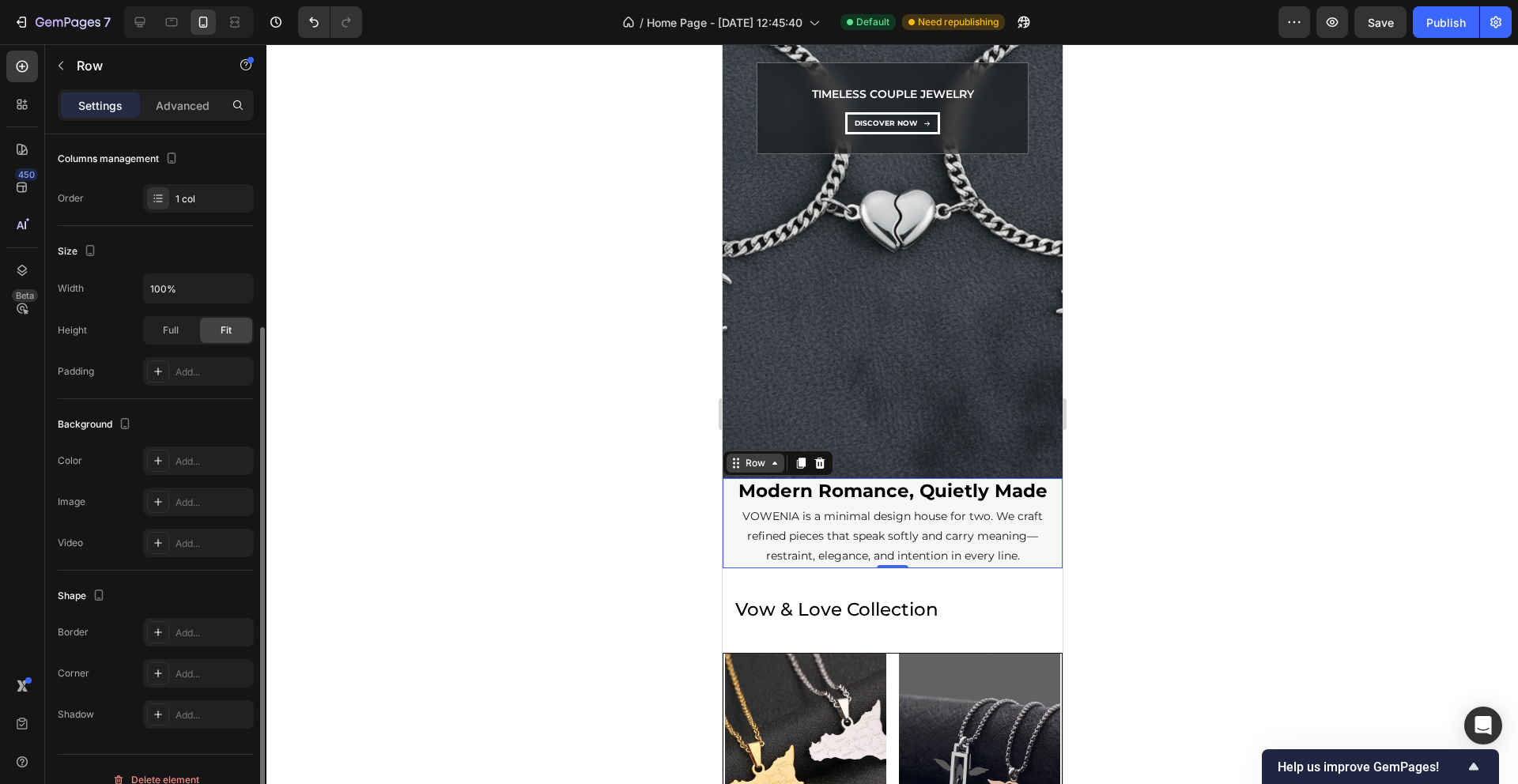
scroll to position [228, 0]
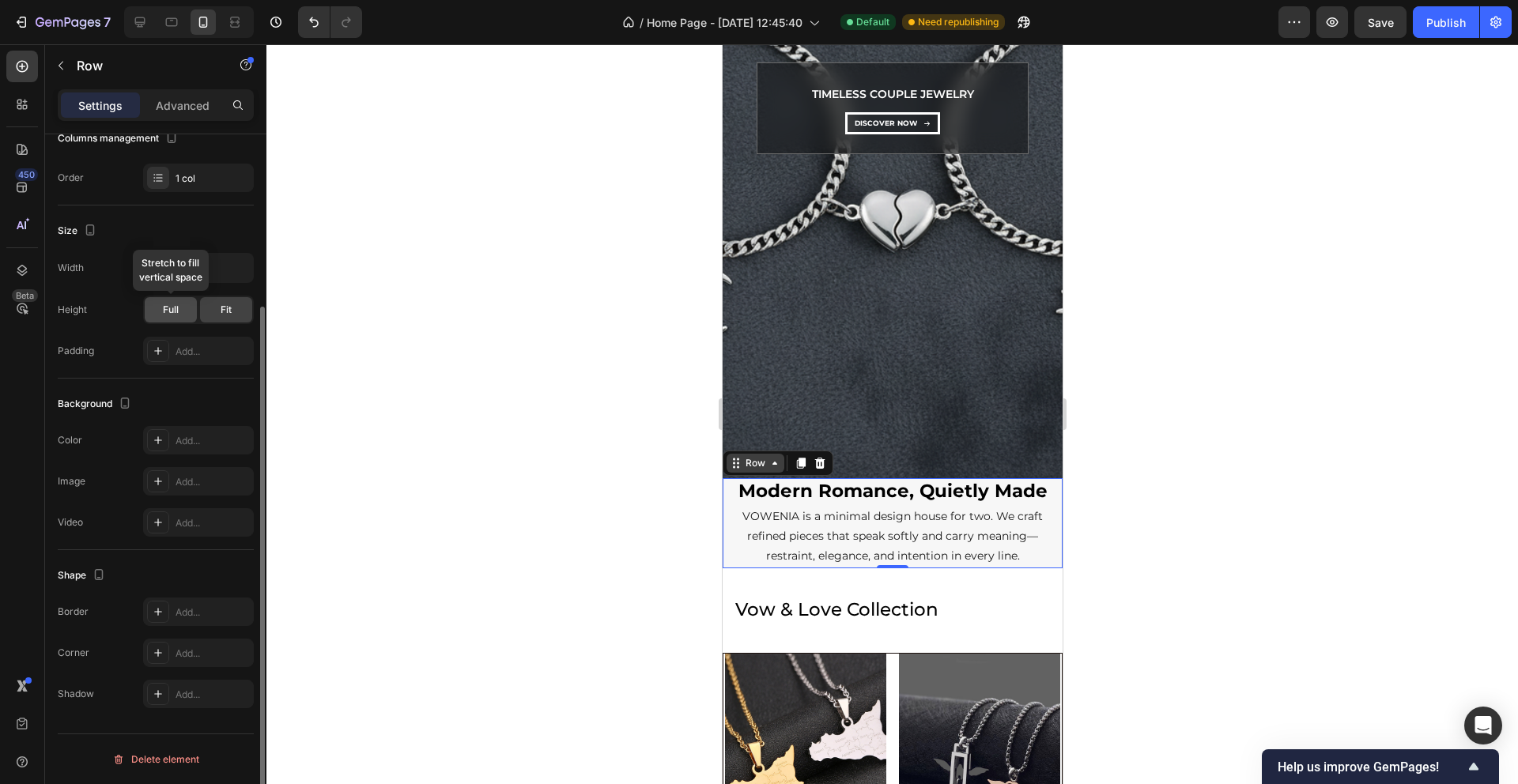
click at [176, 307] on span "Full" at bounding box center [171, 309] width 16 height 14
click at [214, 309] on div "Fit" at bounding box center [225, 310] width 52 height 26
click at [200, 354] on div "Add..." at bounding box center [213, 352] width 74 height 14
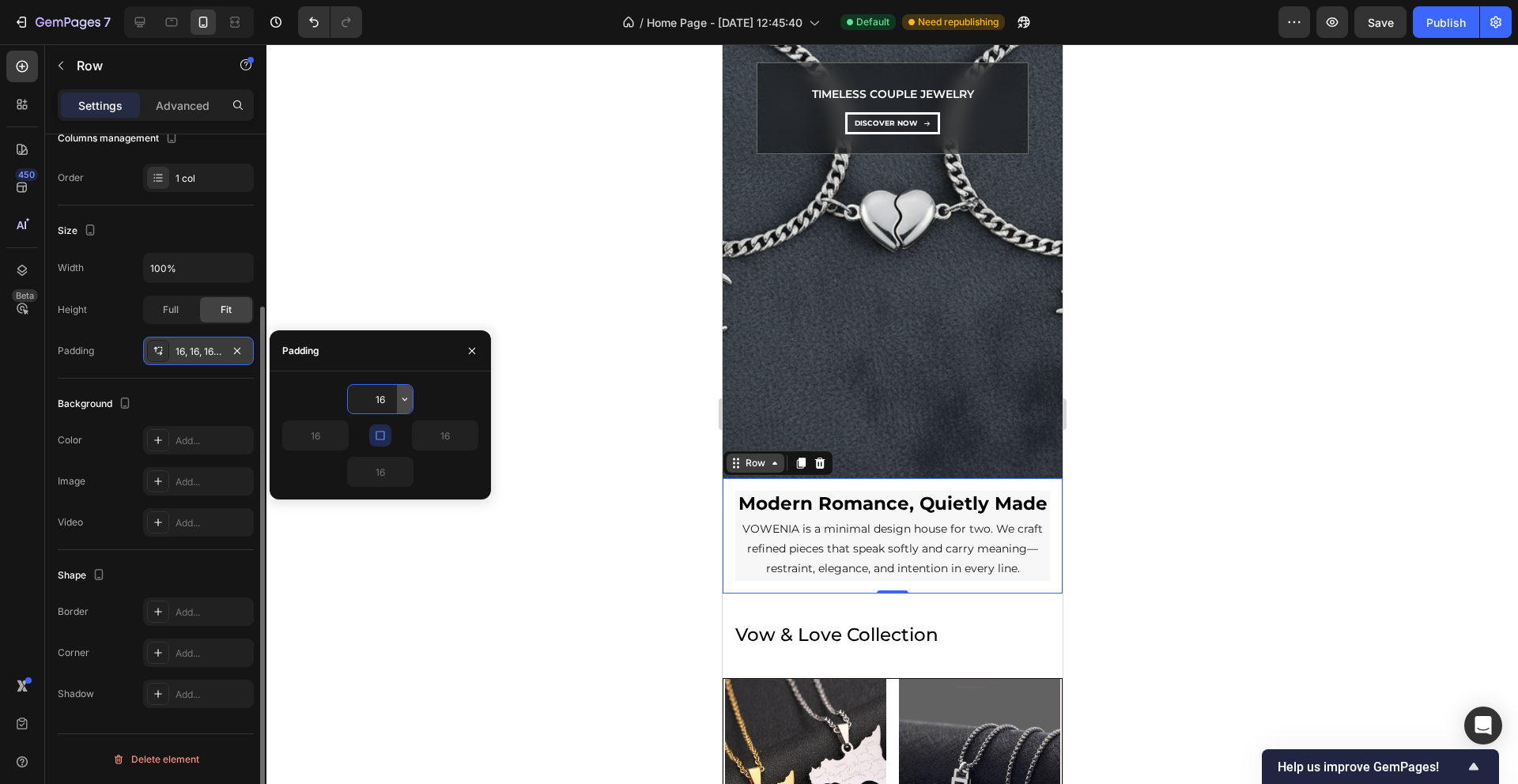
click at [402, 400] on icon "button" at bounding box center [404, 398] width 13 height 13
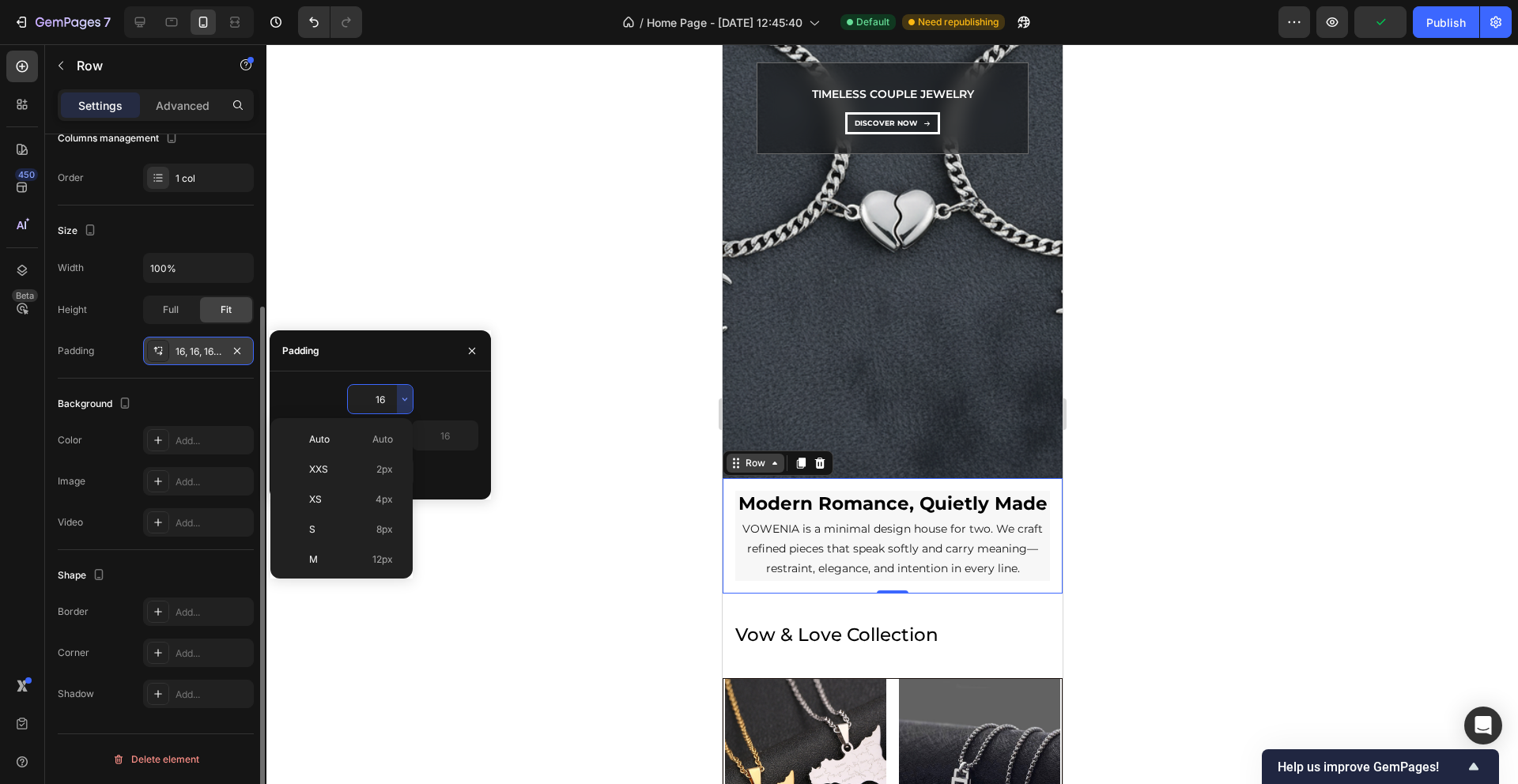
click at [425, 399] on div "16" at bounding box center [380, 399] width 196 height 30
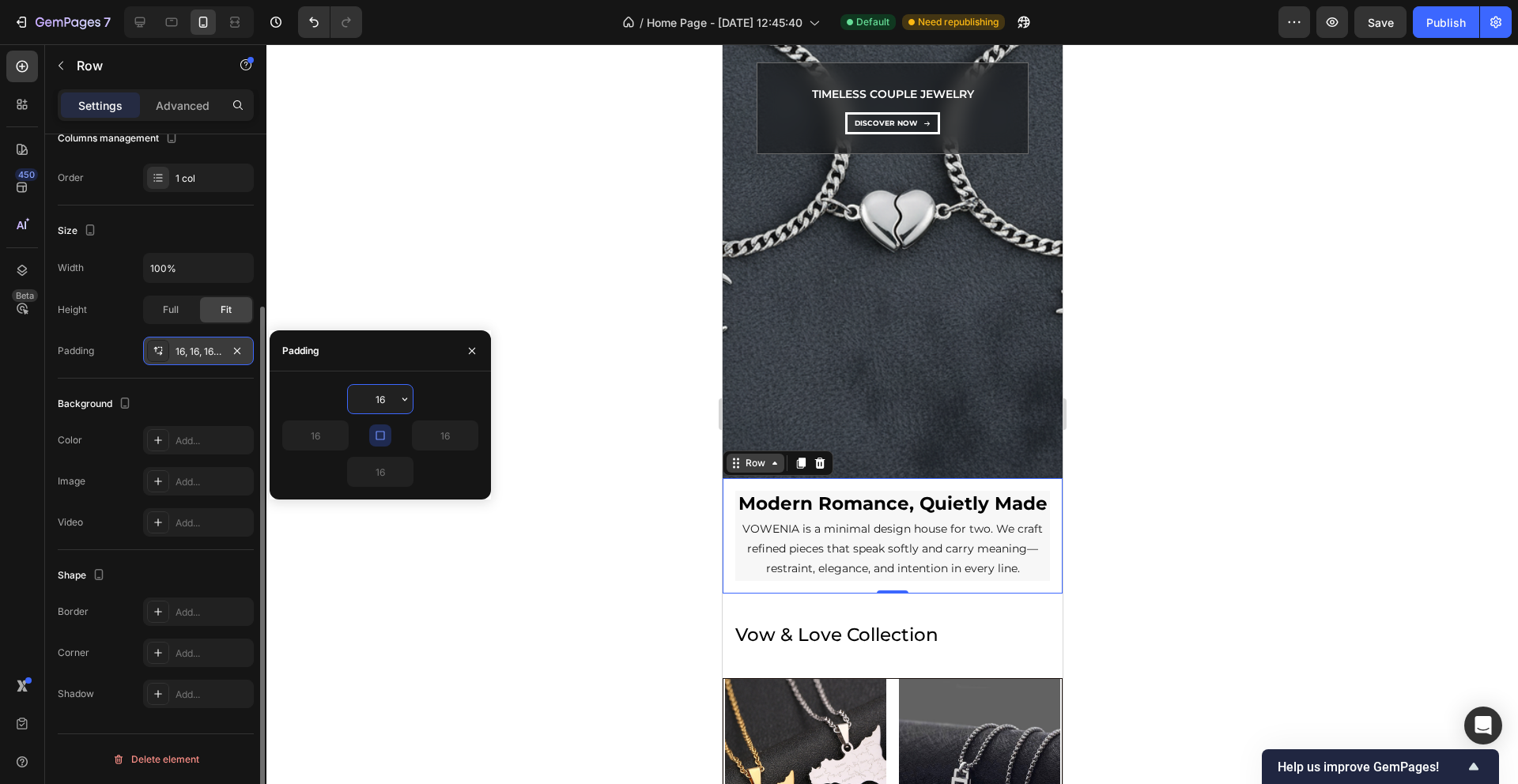
click at [377, 404] on input "16" at bounding box center [381, 398] width 65 height 29
click at [171, 309] on span "Full" at bounding box center [171, 309] width 16 height 14
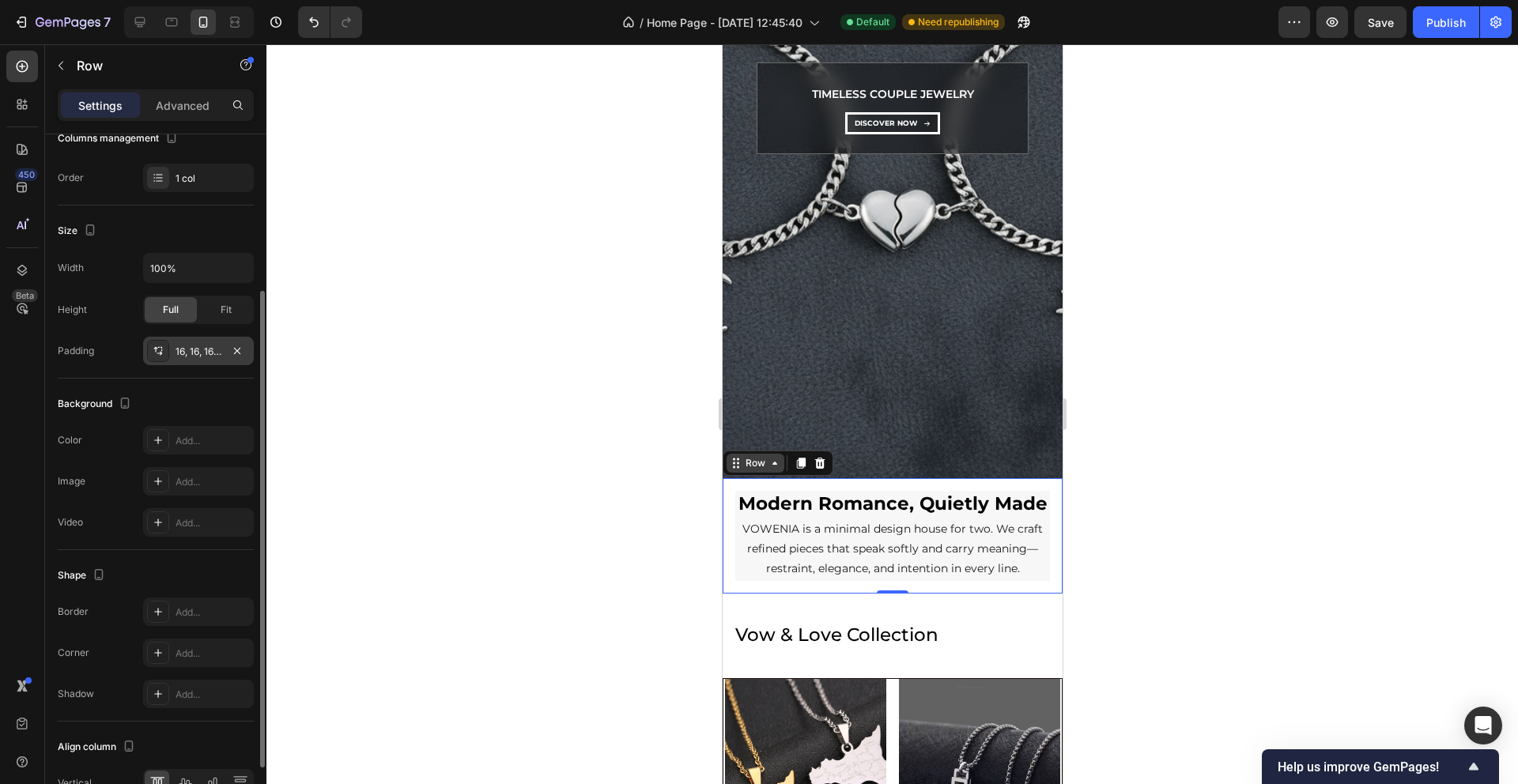
click at [210, 366] on div "Size Width 100% Height Full Fit Padding 16, 16, 16, 16" at bounding box center [155, 292] width 196 height 173
click at [206, 354] on div "16, 16, 16, 16" at bounding box center [199, 352] width 45 height 14
click at [235, 317] on div "Fit" at bounding box center [225, 310] width 52 height 26
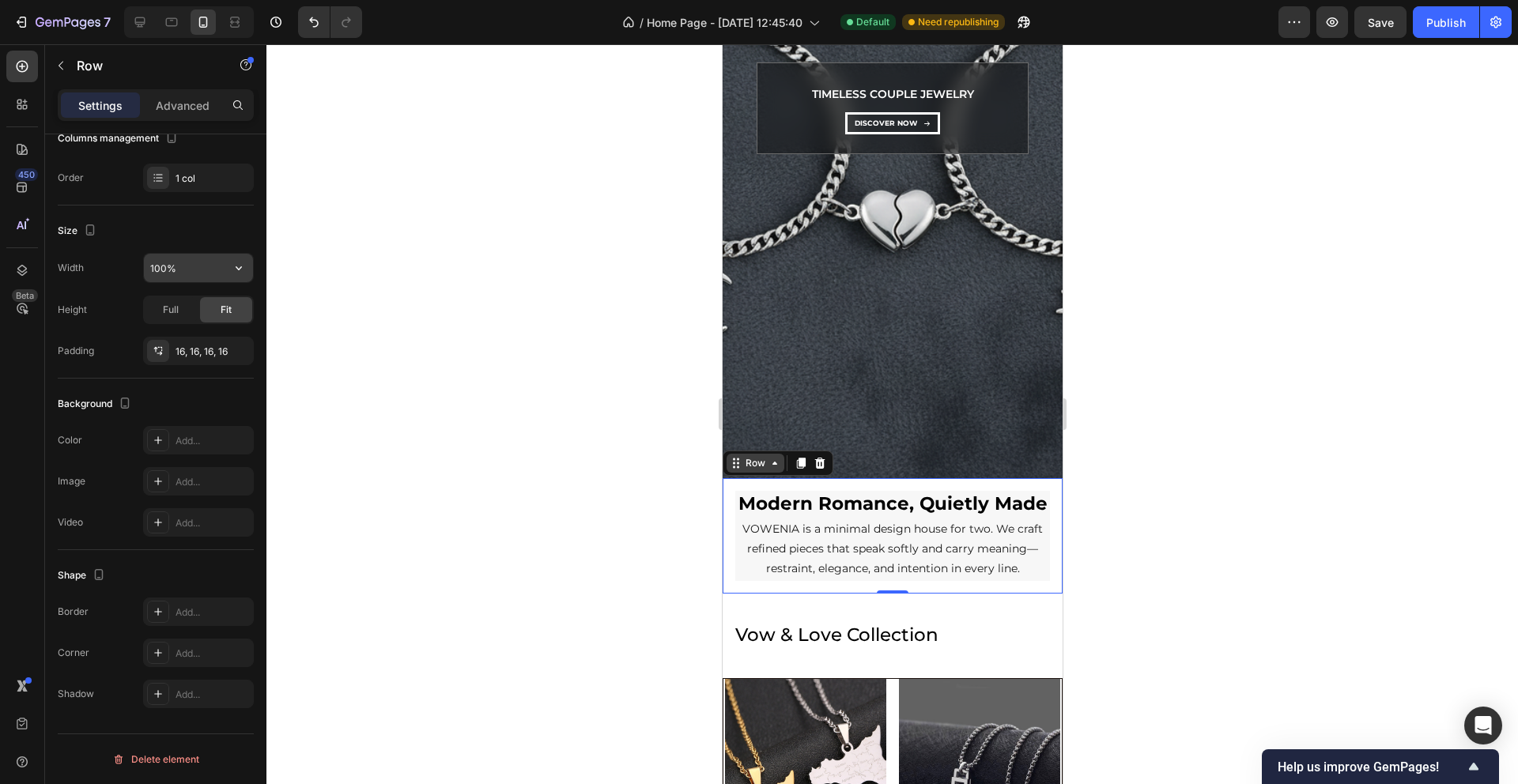
click at [168, 274] on input "100%" at bounding box center [199, 268] width 109 height 29
click at [237, 274] on icon "button" at bounding box center [238, 268] width 16 height 16
click at [213, 305] on p "Default 100%" at bounding box center [194, 308] width 90 height 14
click at [313, 24] on icon "Undo/Redo" at bounding box center [313, 22] width 16 height 16
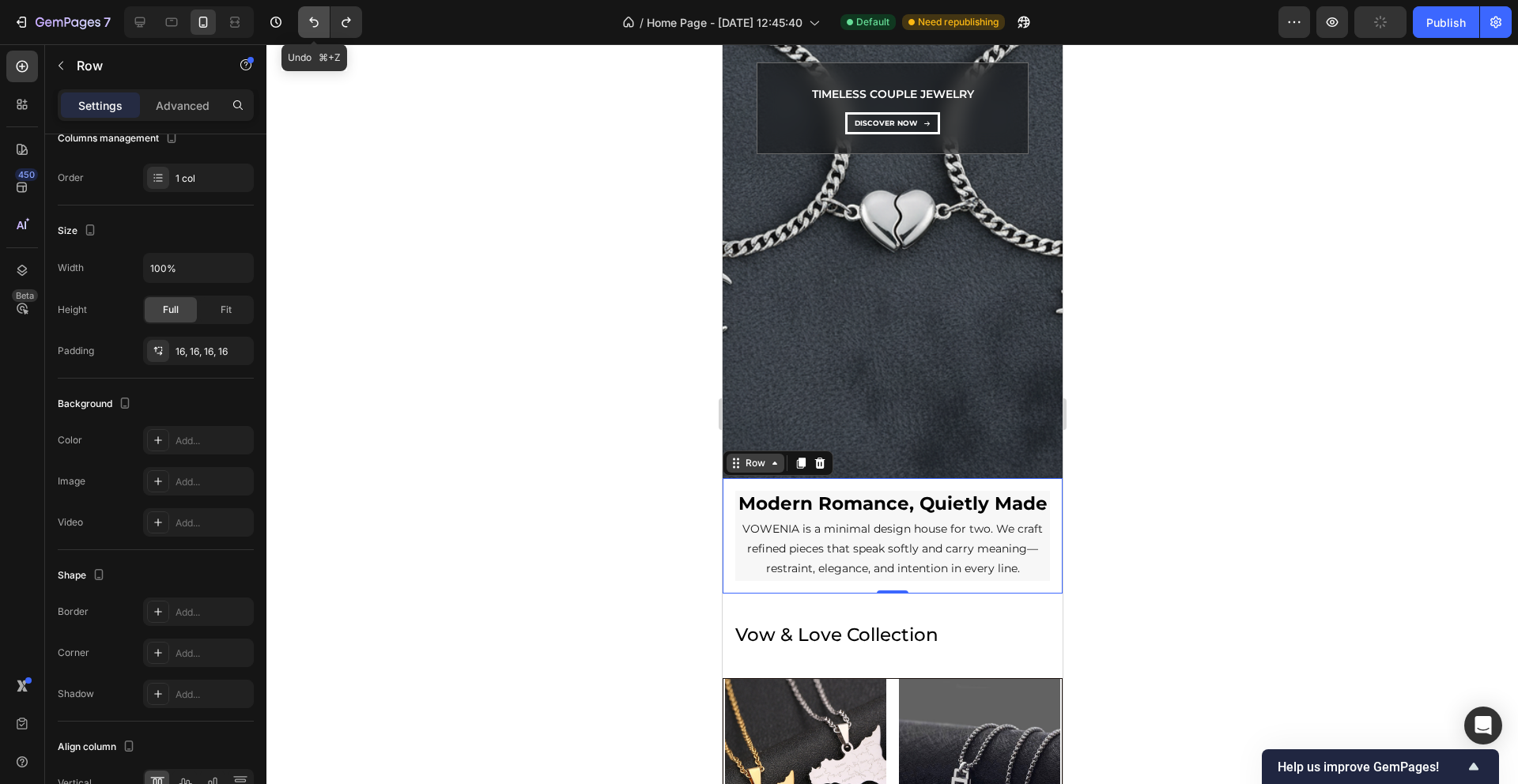
click at [313, 24] on icon "Undo/Redo" at bounding box center [313, 22] width 16 height 16
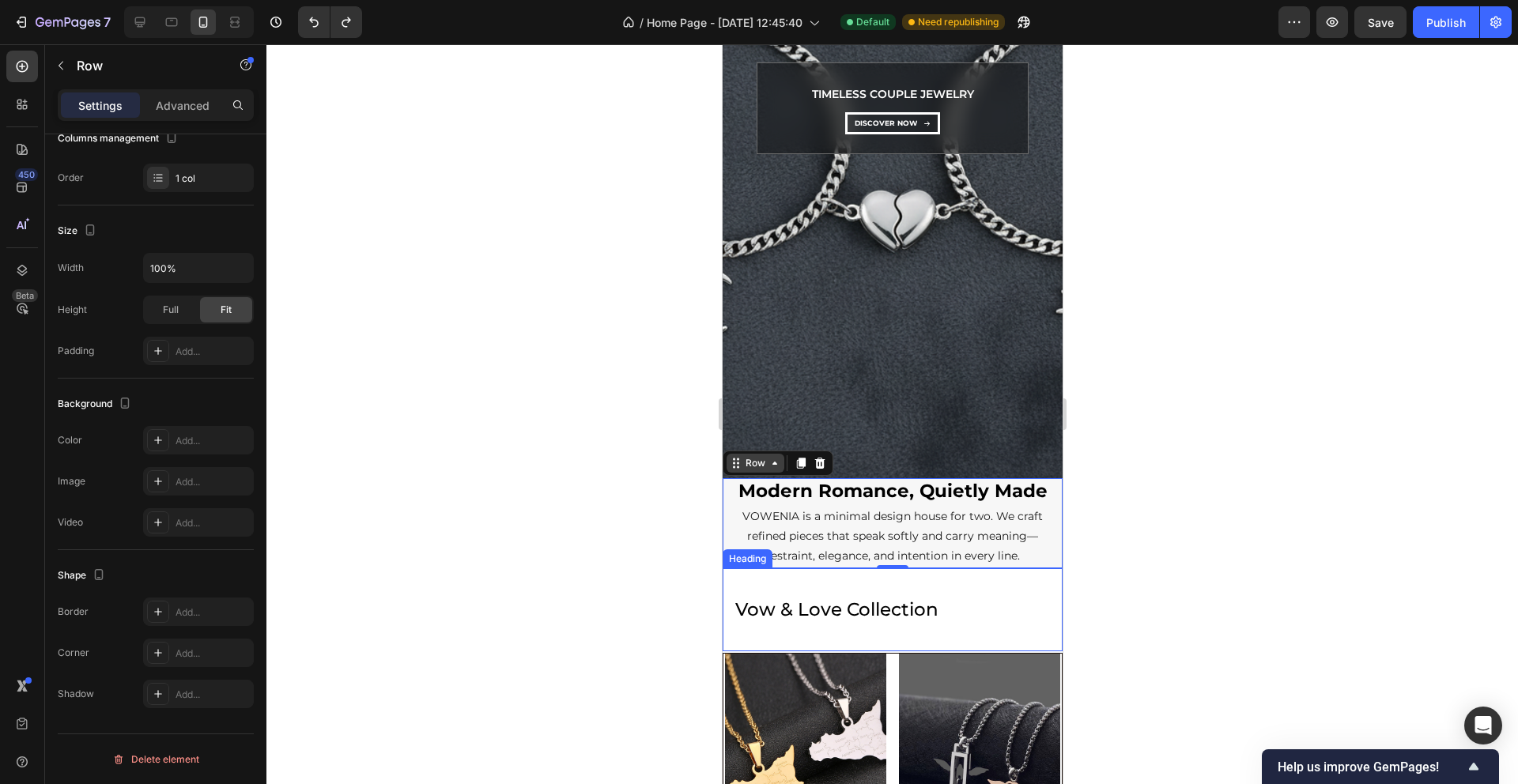
click at [771, 606] on h2 "vow & love collection" at bounding box center [892, 610] width 340 height 83
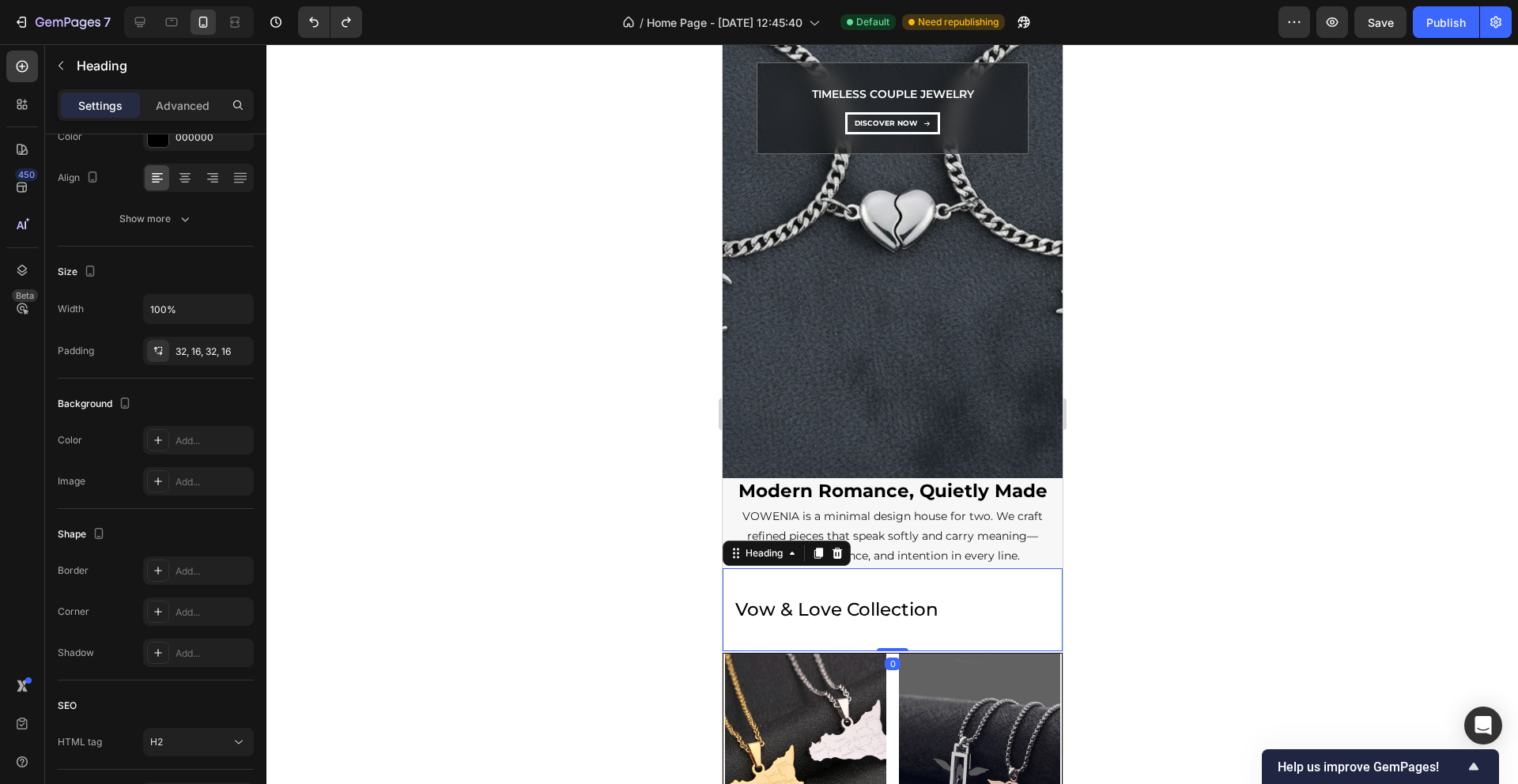
scroll to position [0, 0]
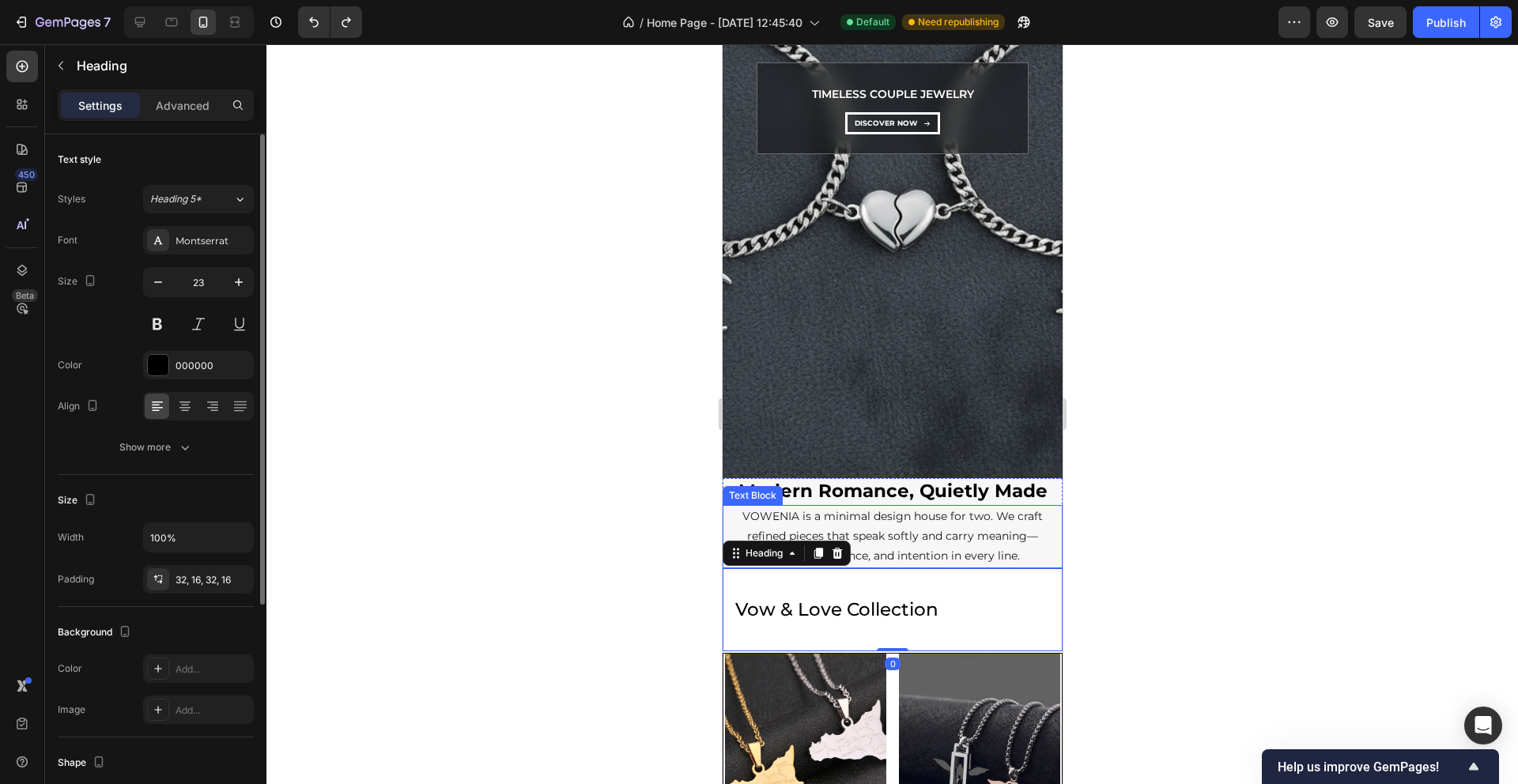
click at [737, 505] on div "VOWENIA is a minimal design house for two. We craft refined pieces that speak s…" at bounding box center [892, 537] width 340 height 63
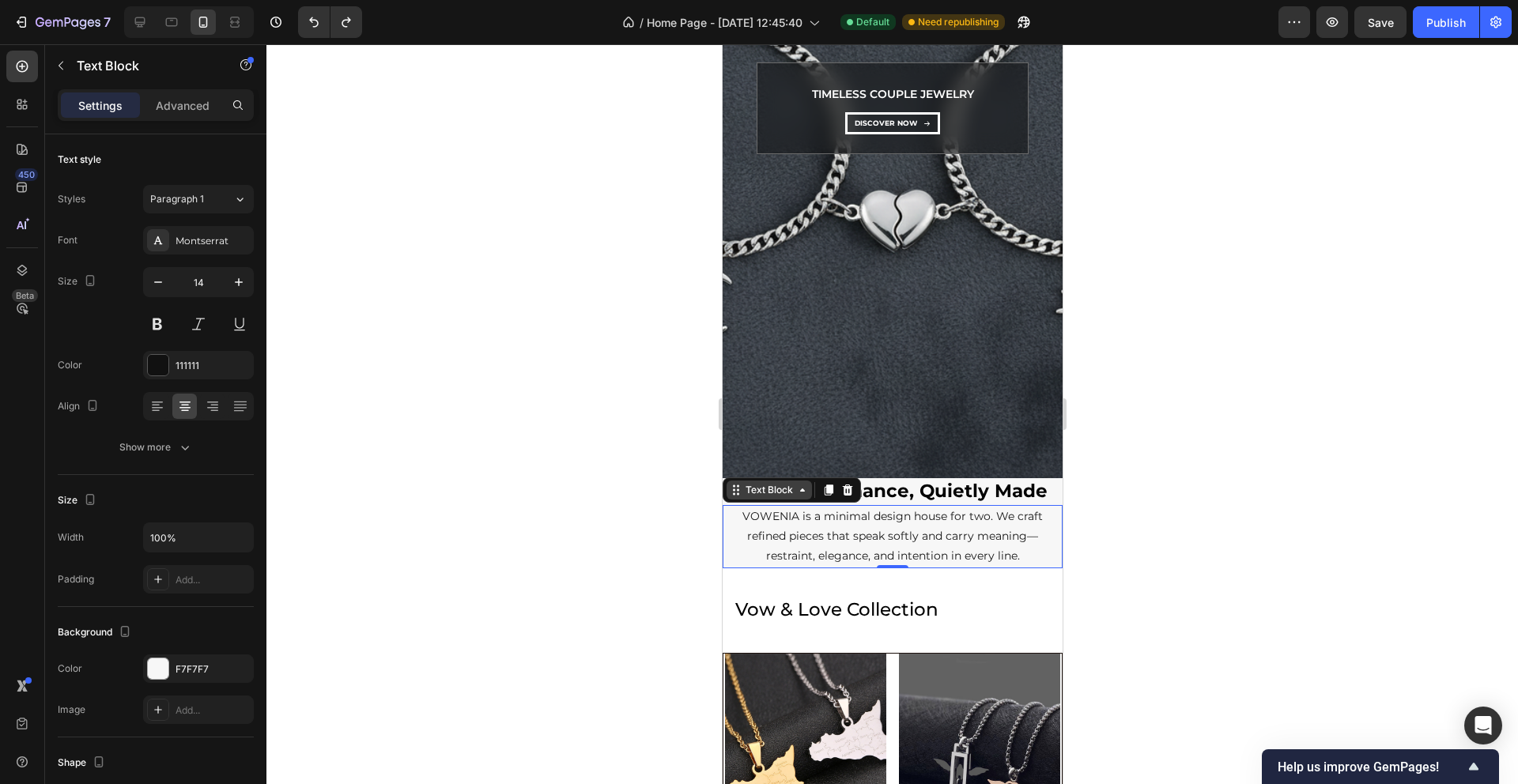
click at [742, 488] on div "Text Block" at bounding box center [768, 490] width 53 height 14
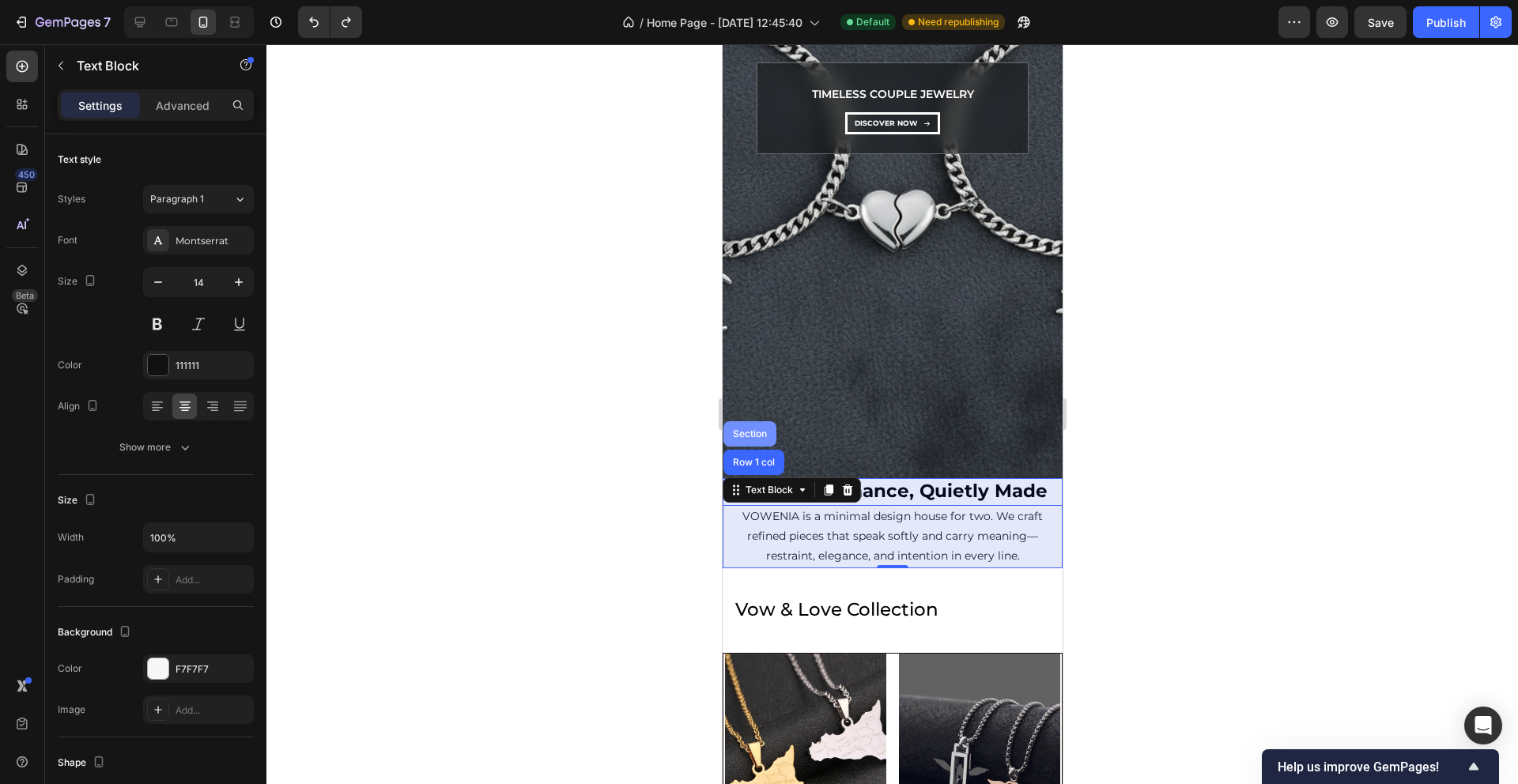
click at [744, 436] on div "Section" at bounding box center [749, 434] width 41 height 10
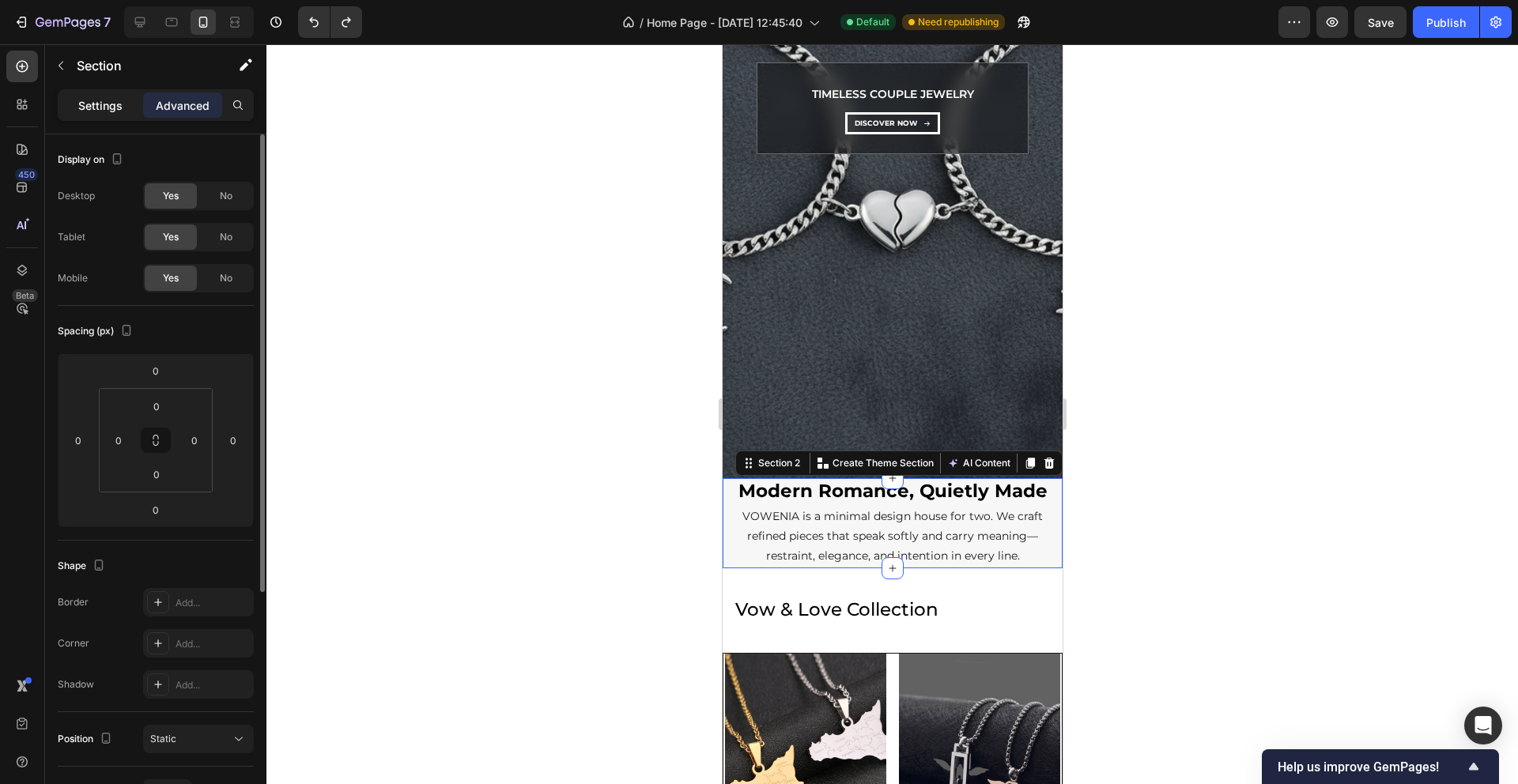
click at [91, 105] on p "Settings" at bounding box center [100, 105] width 45 height 17
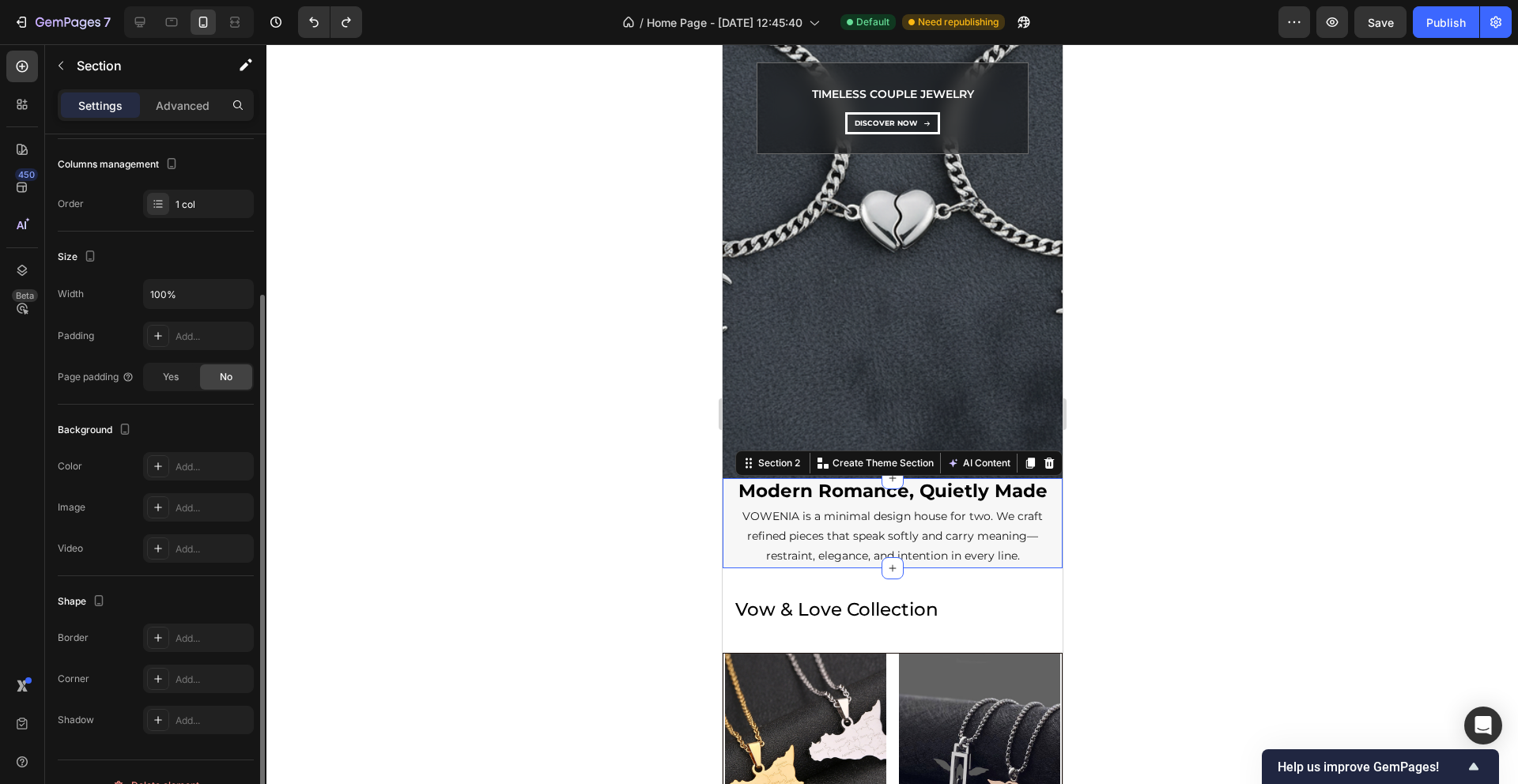
scroll to position [228, 0]
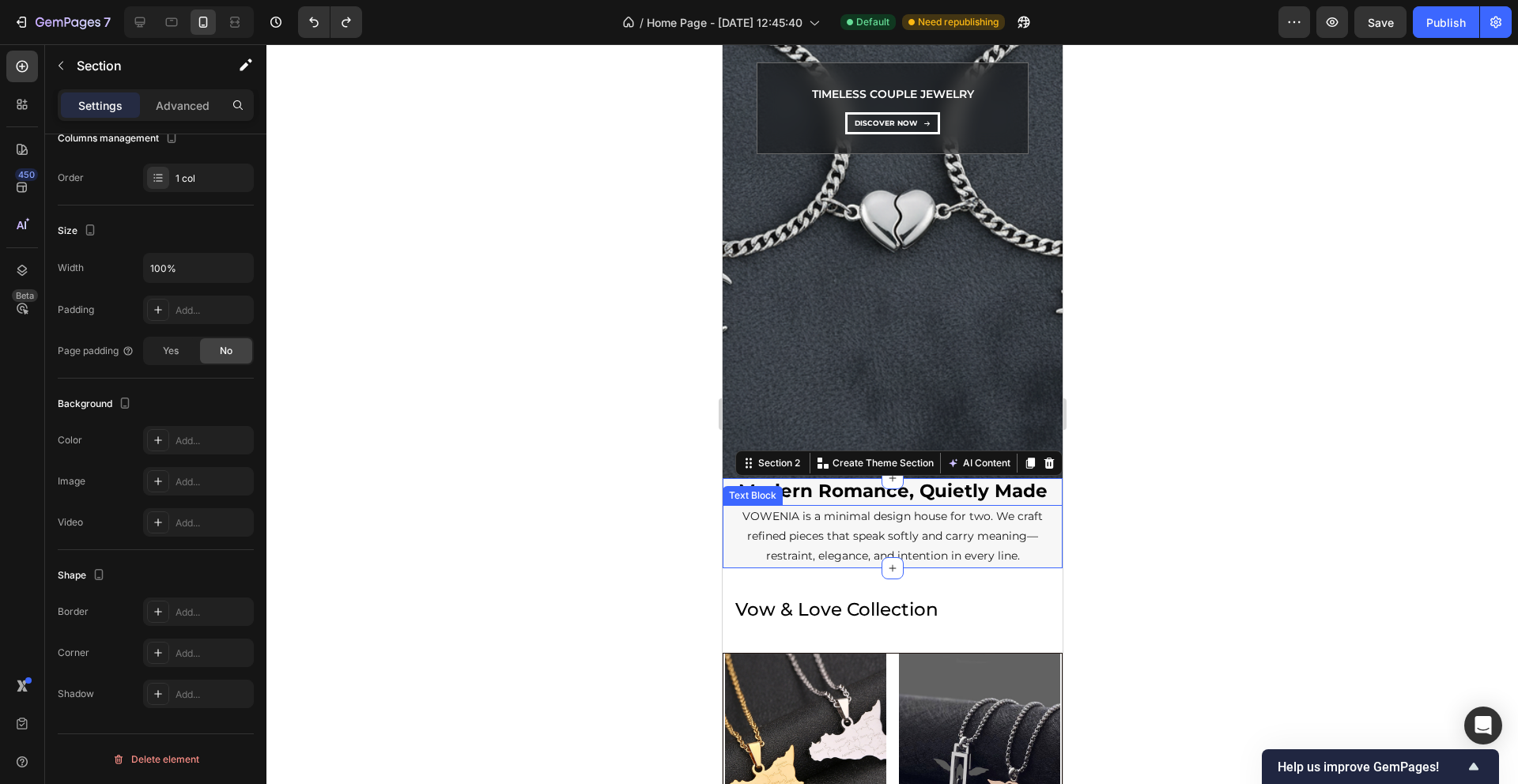
click at [731, 494] on div "Text Block" at bounding box center [752, 495] width 53 height 14
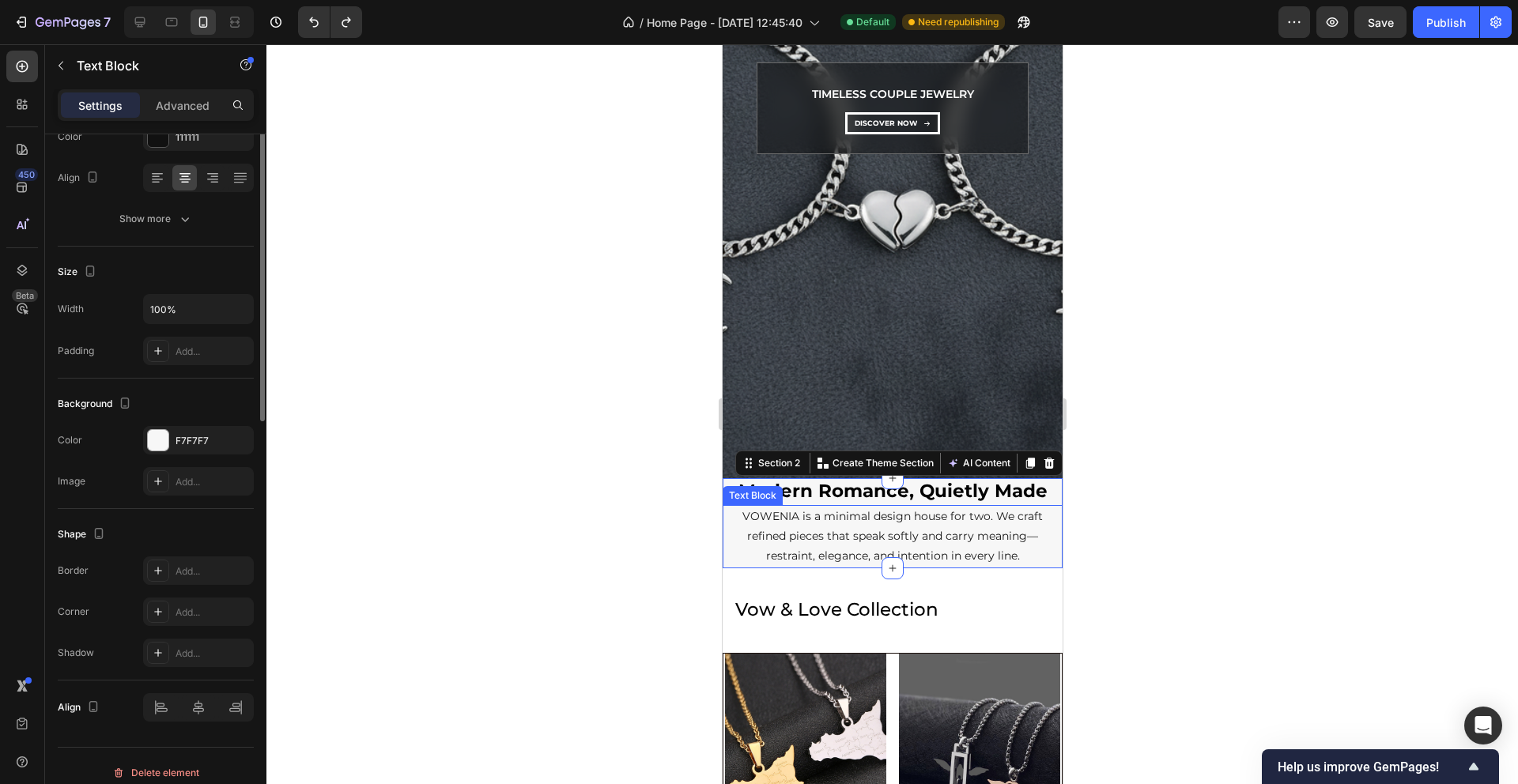
scroll to position [0, 0]
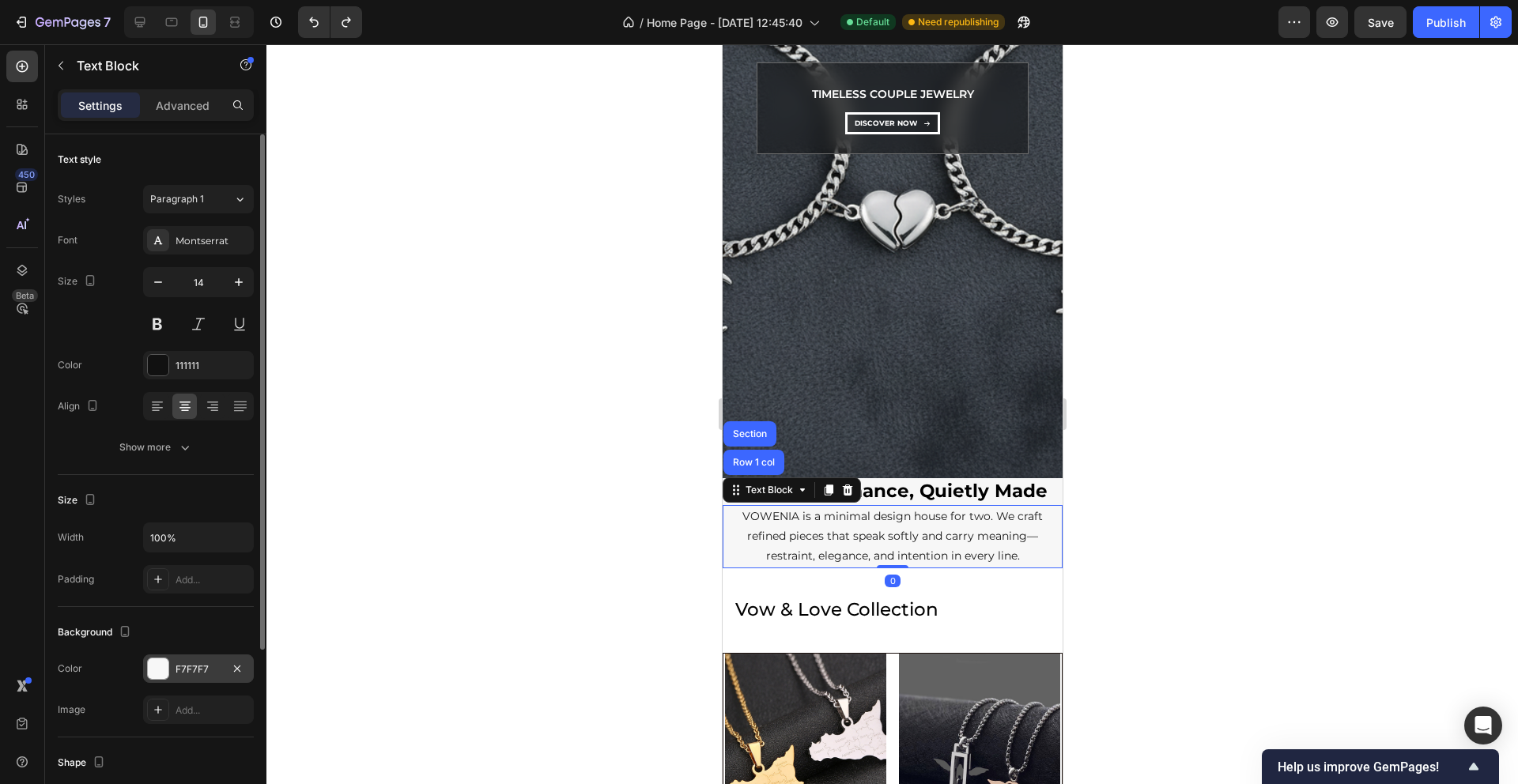
click at [197, 669] on div "F7F7F7" at bounding box center [199, 669] width 45 height 14
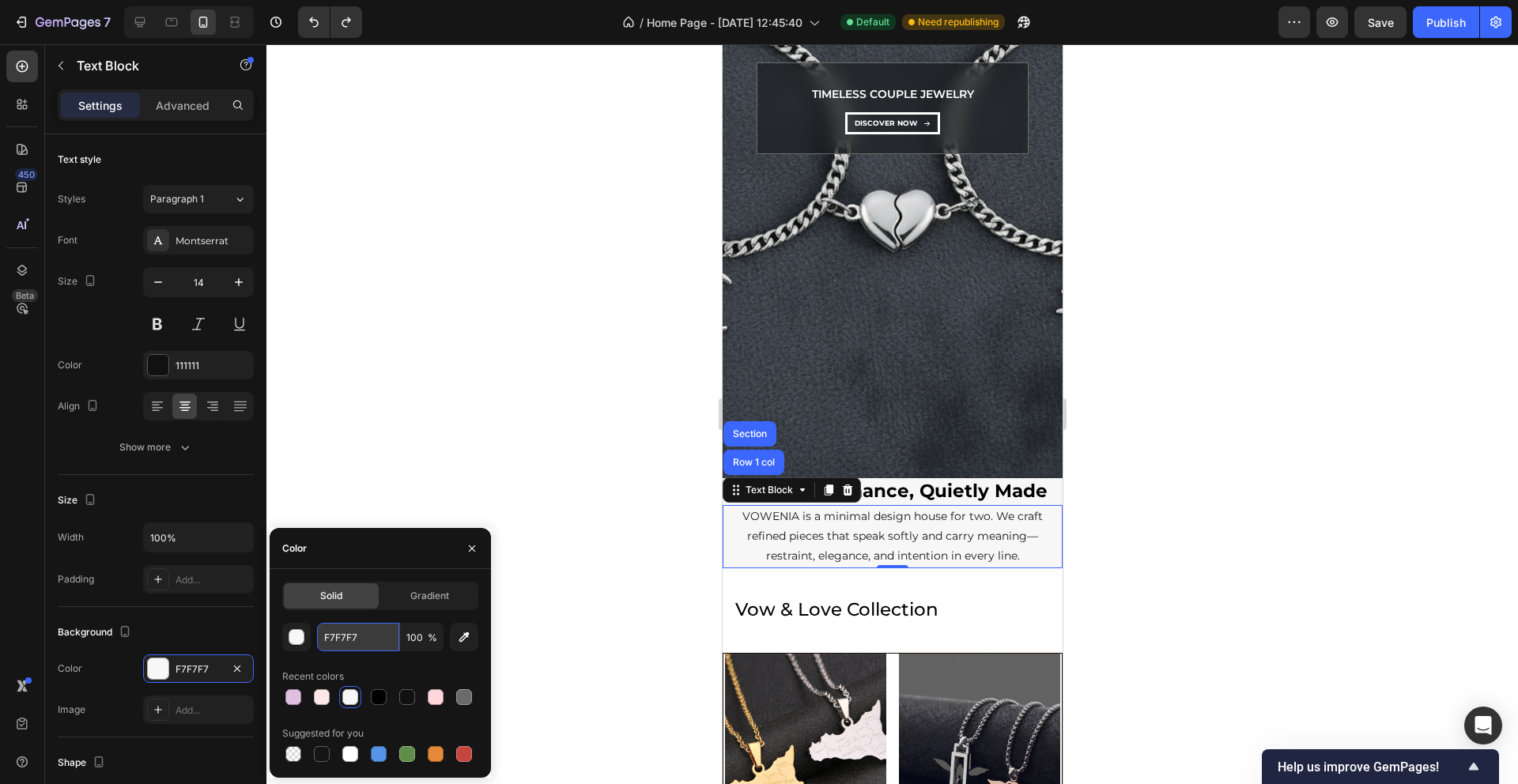
click at [362, 632] on input "F7F7F7" at bounding box center [358, 637] width 82 height 29
click at [362, 633] on input "F7F7F7" at bounding box center [358, 637] width 82 height 29
click at [242, 667] on icon "button" at bounding box center [236, 668] width 13 height 13
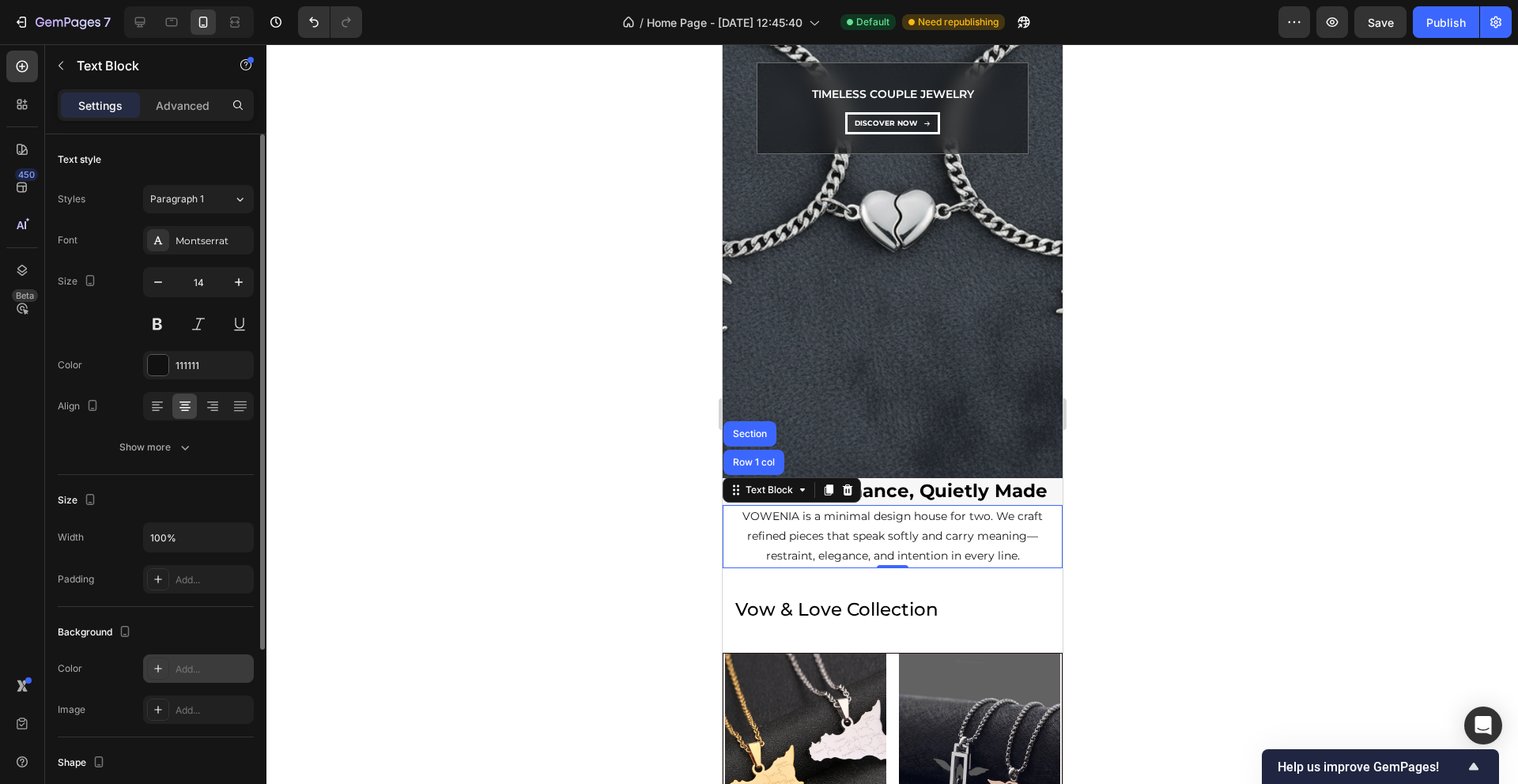
click at [710, 600] on div at bounding box center [892, 414] width 1252 height 740
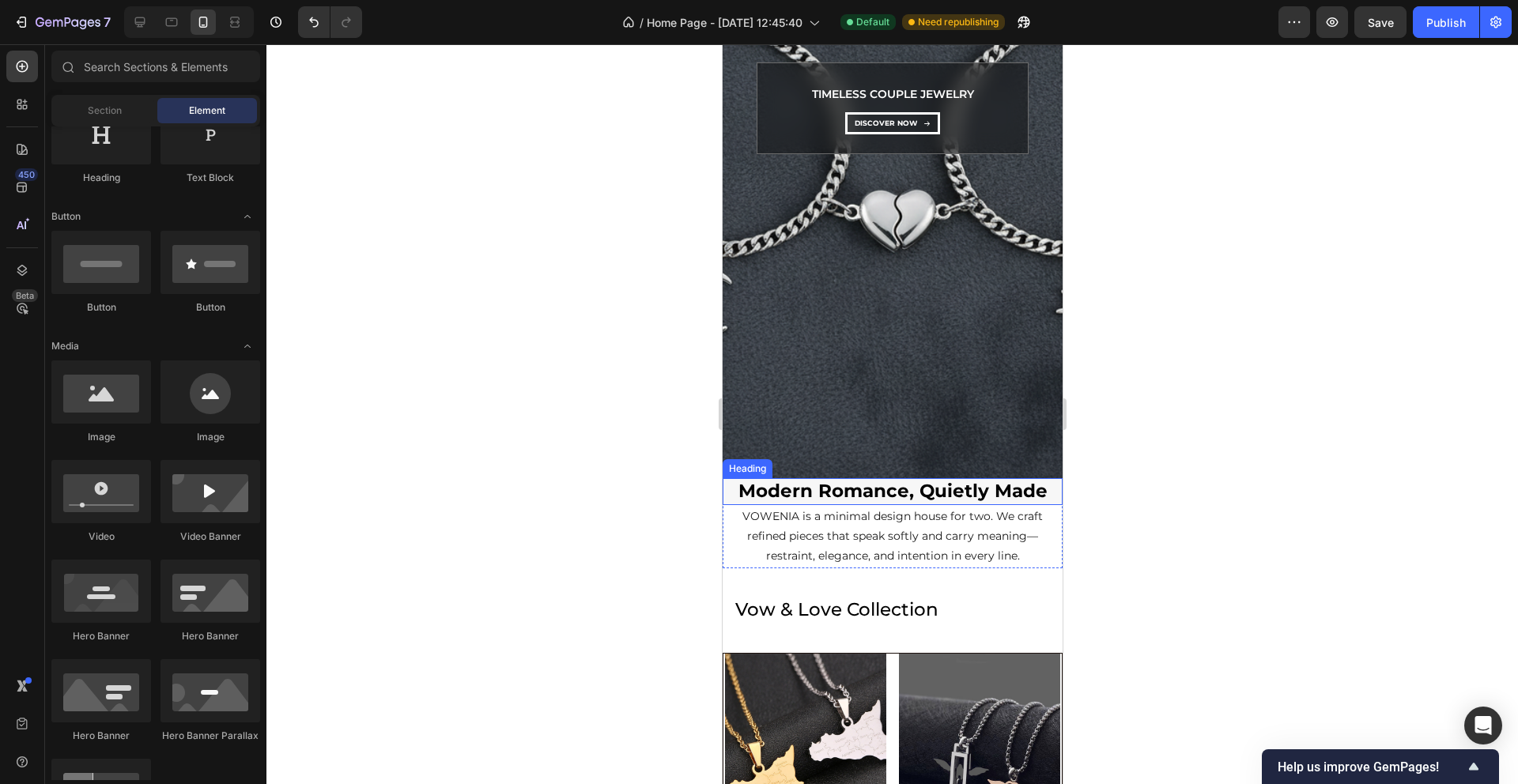
click at [876, 488] on h2 "Modern Romance, Quietly Made" at bounding box center [892, 491] width 340 height 27
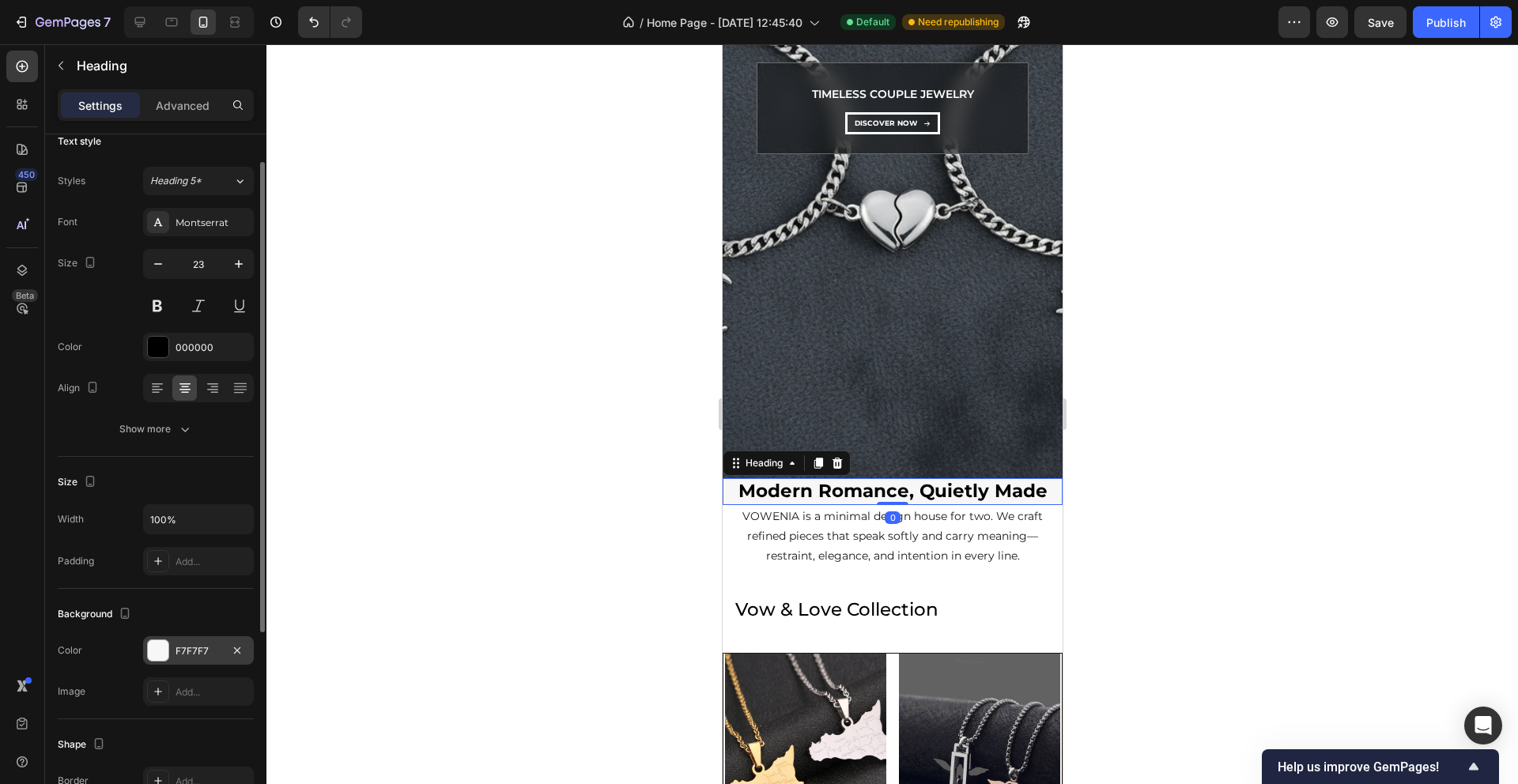
scroll to position [28, 0]
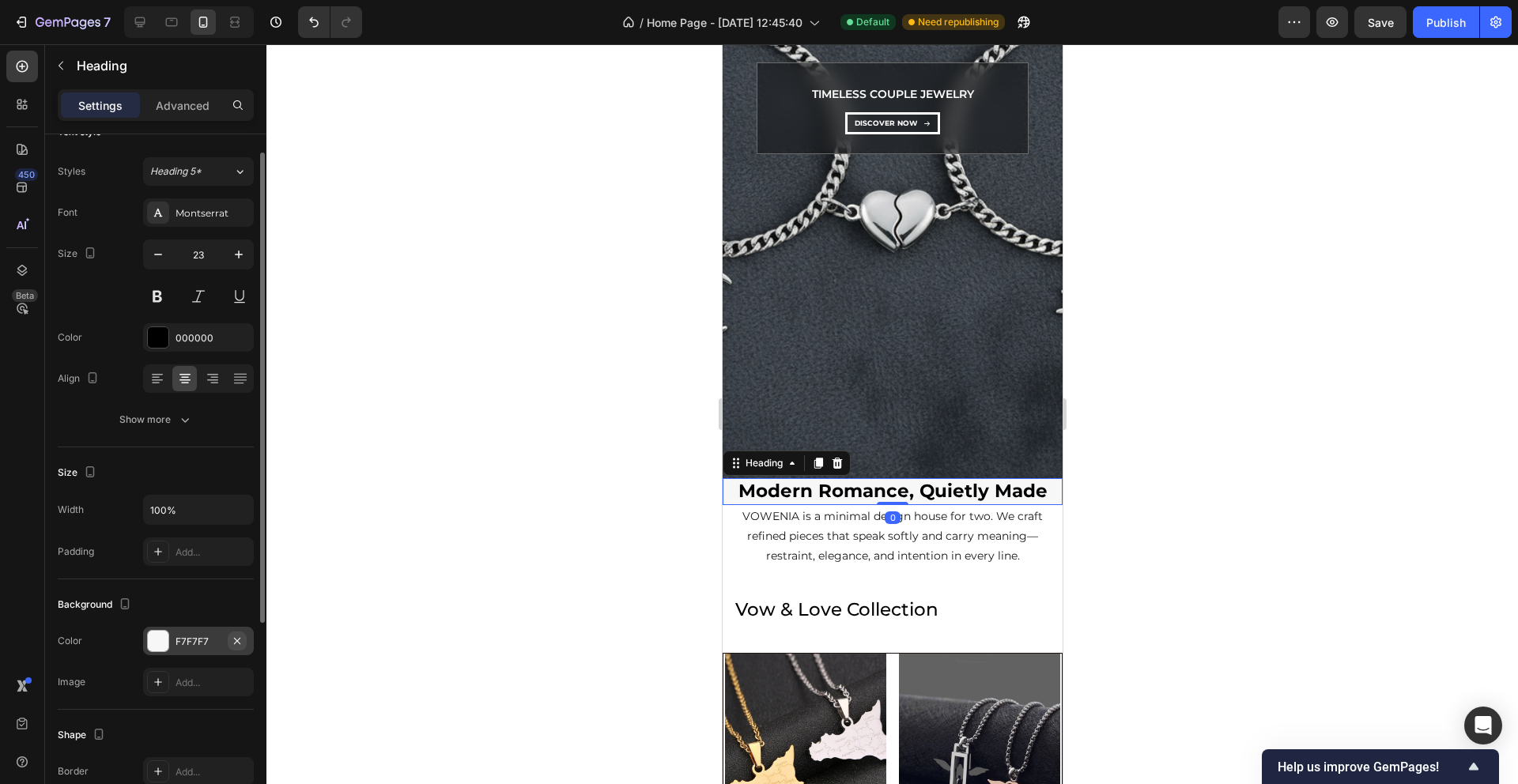
click at [241, 636] on icon "button" at bounding box center [236, 641] width 13 height 13
click at [736, 459] on icon at bounding box center [737, 460] width 2 height 2
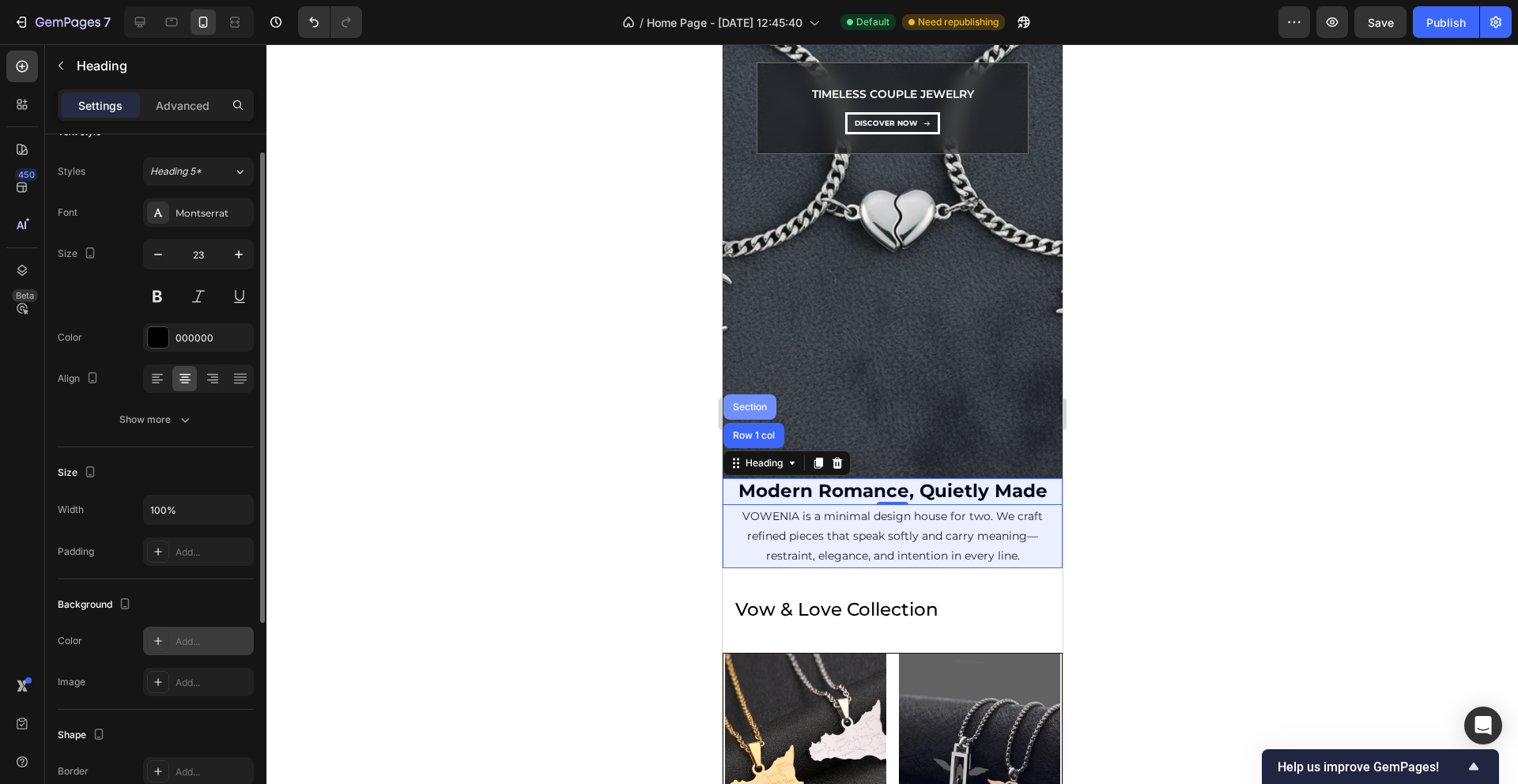
click at [741, 410] on div "Section" at bounding box center [749, 407] width 41 height 10
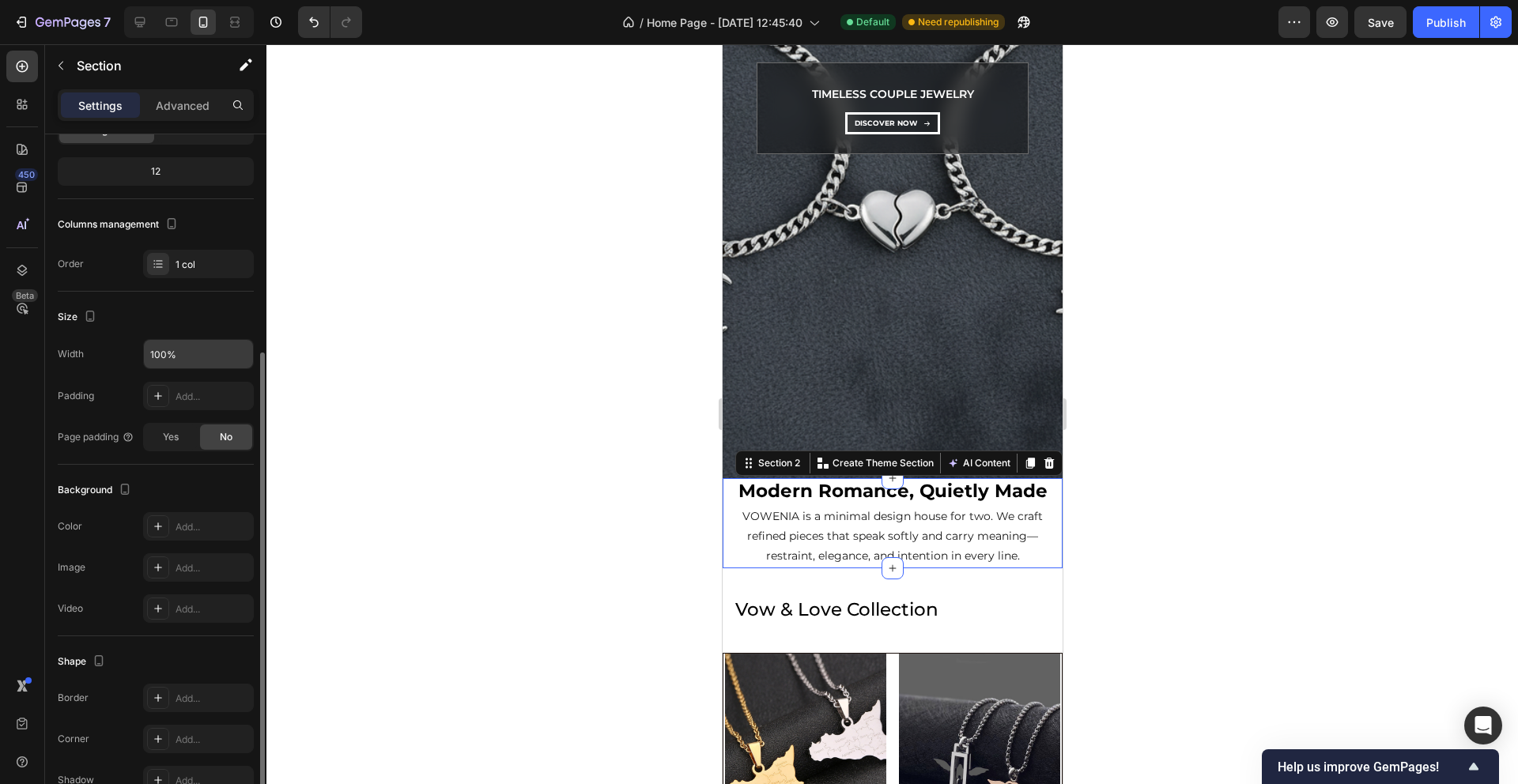
scroll to position [206, 0]
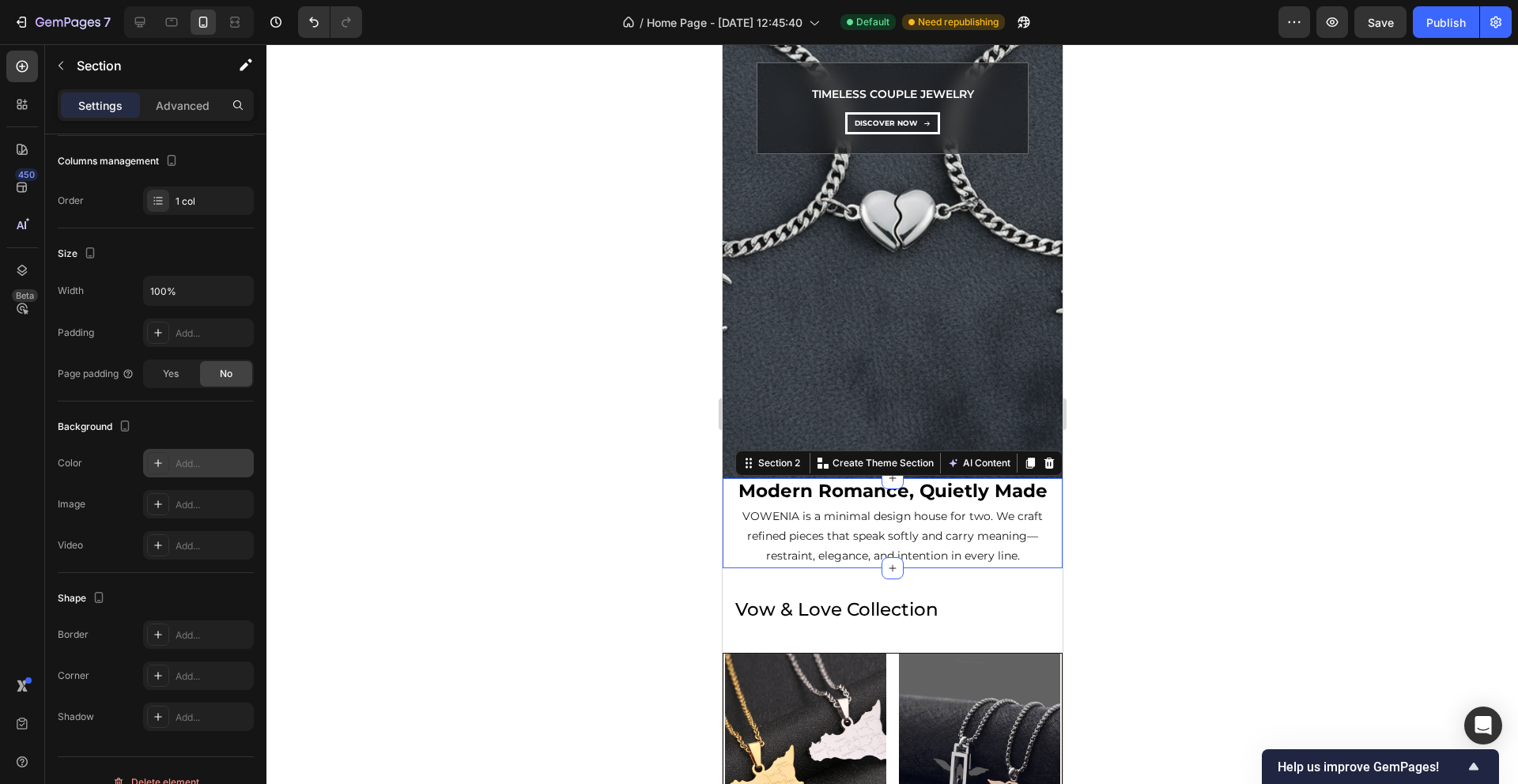
click at [191, 461] on div "Add..." at bounding box center [213, 464] width 74 height 14
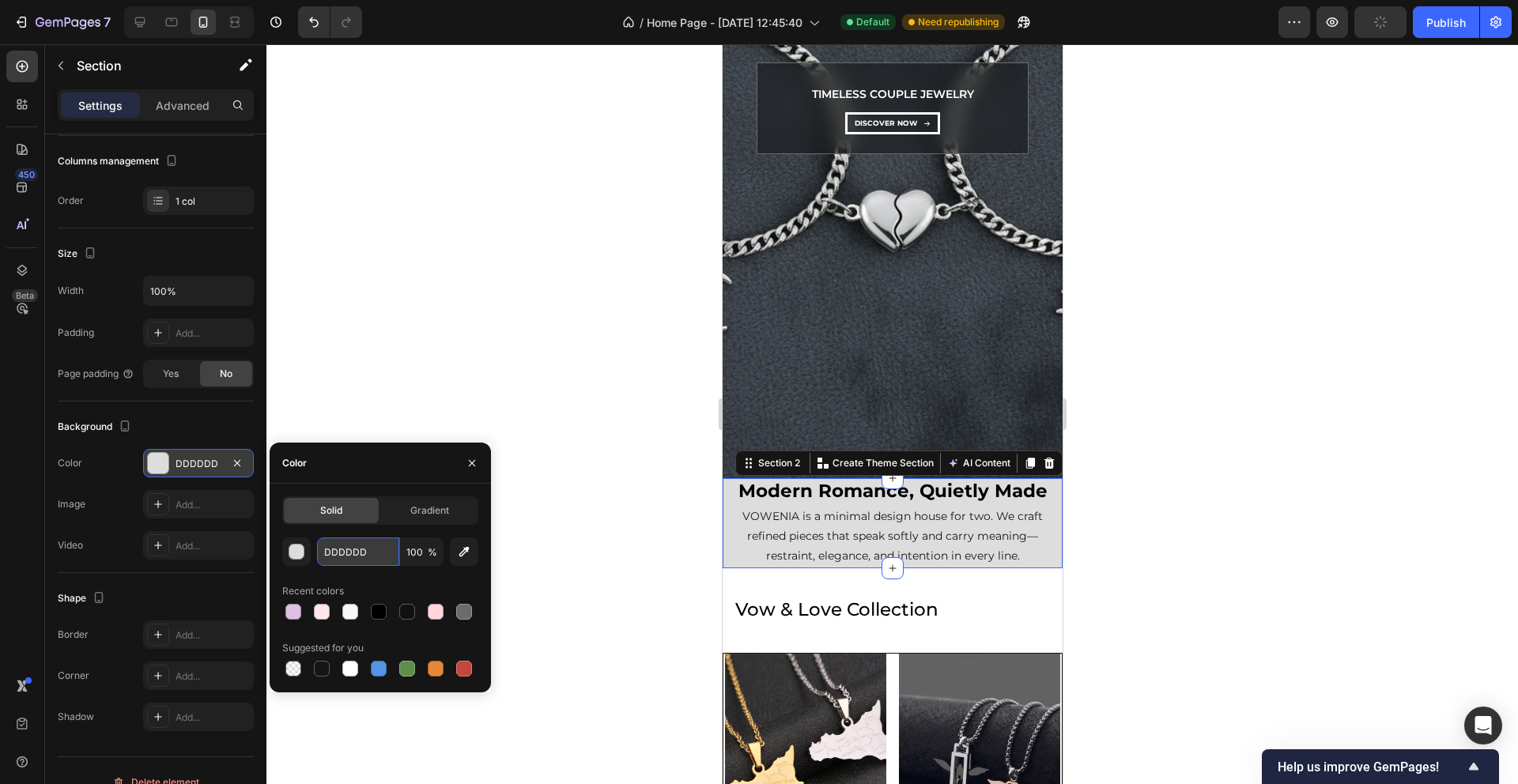
click at [360, 550] on input "DDDDDD" at bounding box center [358, 552] width 82 height 29
paste input "F7F7F7"
type input "F7F7F7D"
click at [498, 387] on div at bounding box center [892, 414] width 1252 height 740
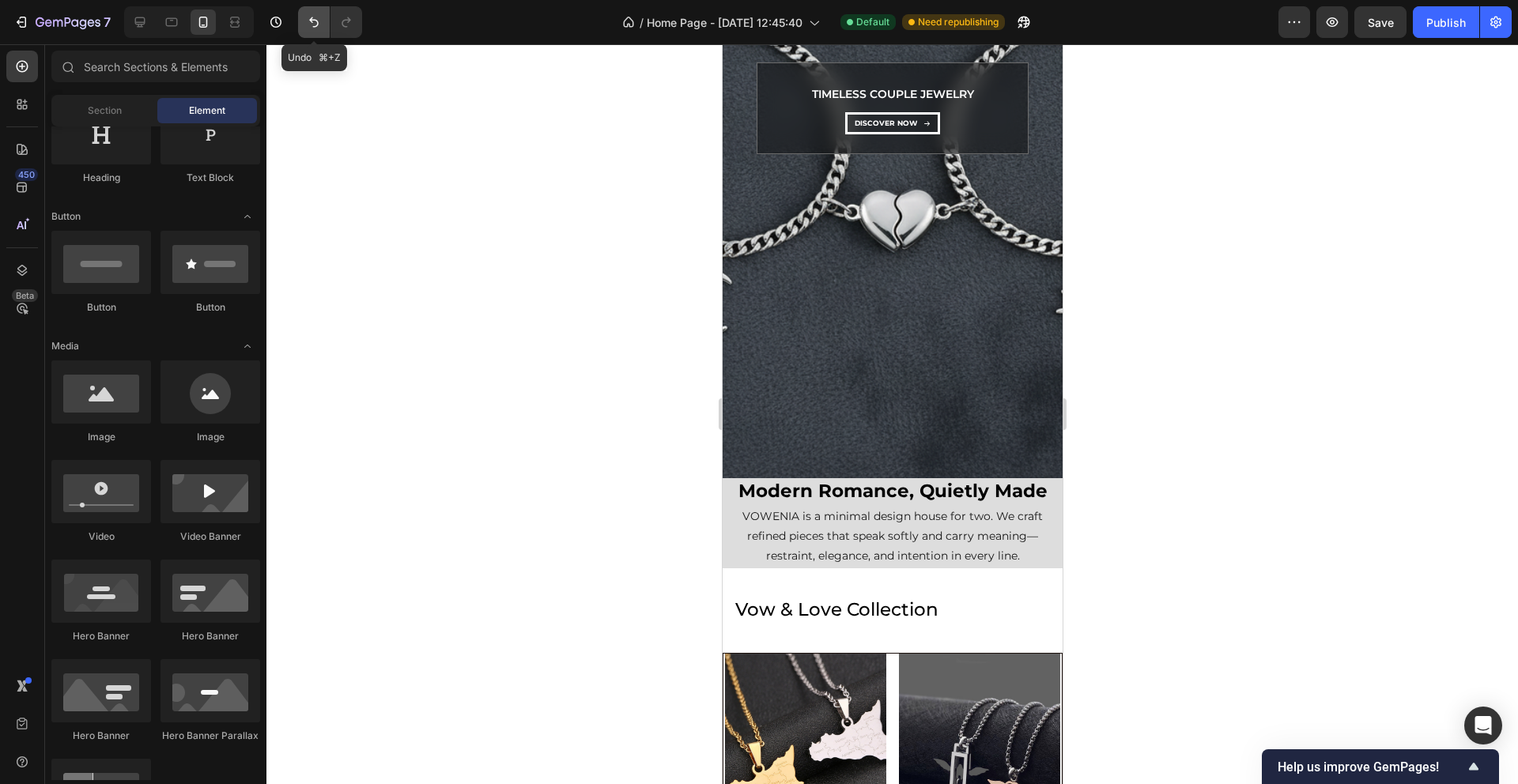
click at [311, 23] on icon "Undo/Redo" at bounding box center [313, 22] width 16 height 16
click at [313, 22] on icon "Undo/Redo" at bounding box center [313, 22] width 16 height 16
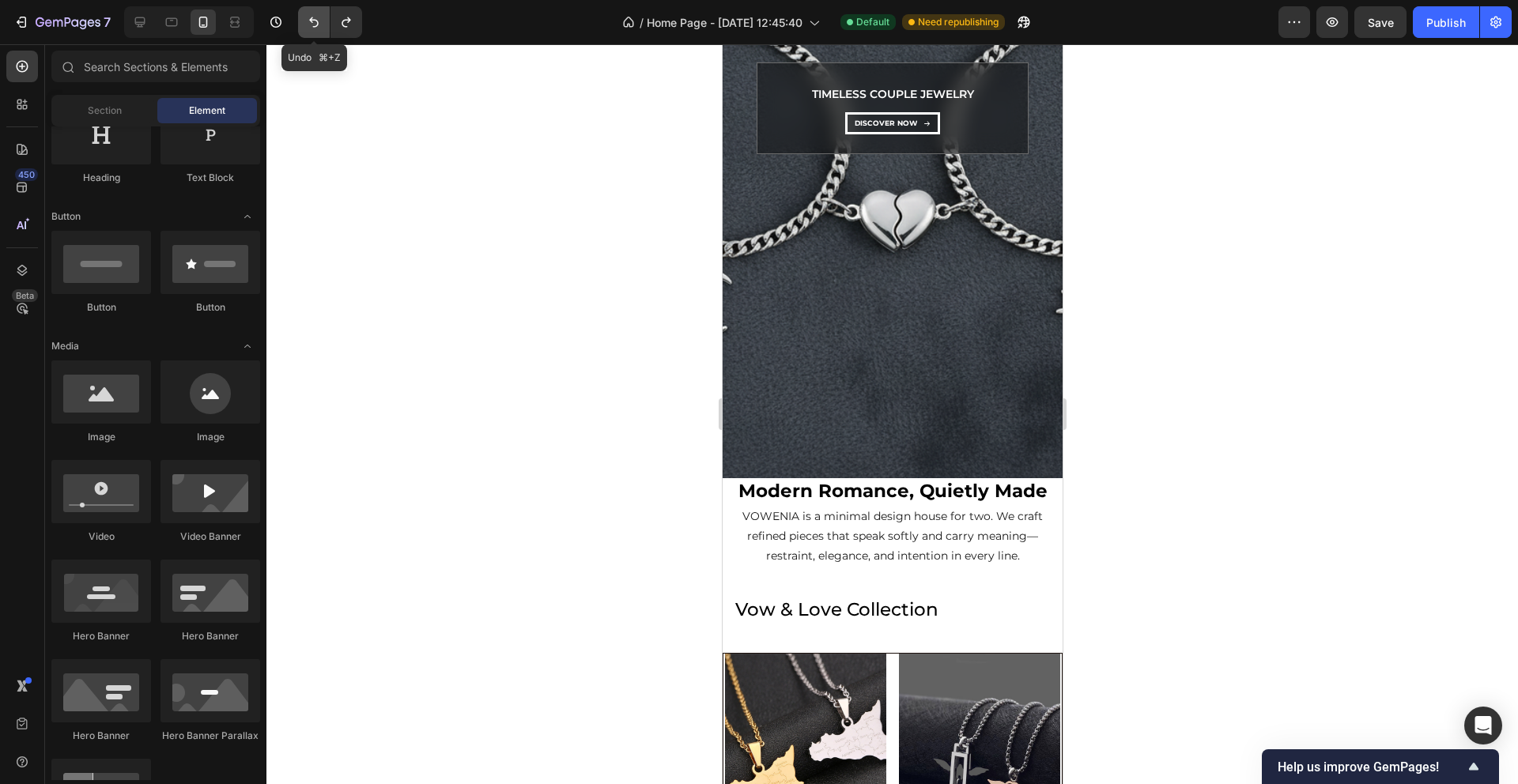
click at [313, 22] on icon "Undo/Redo" at bounding box center [313, 22] width 16 height 16
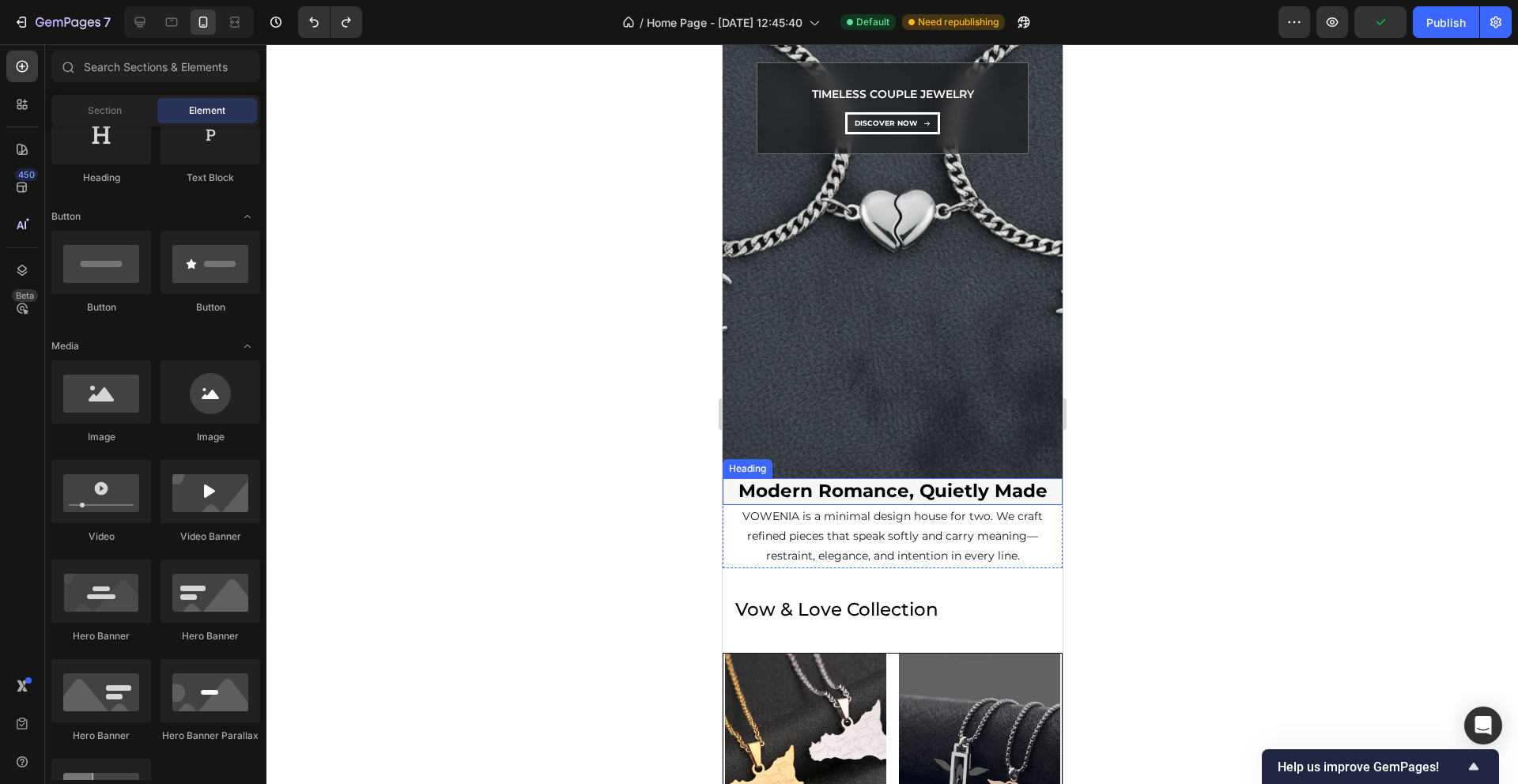
click at [735, 496] on h2 "Modern Romance, Quietly Made" at bounding box center [892, 491] width 340 height 27
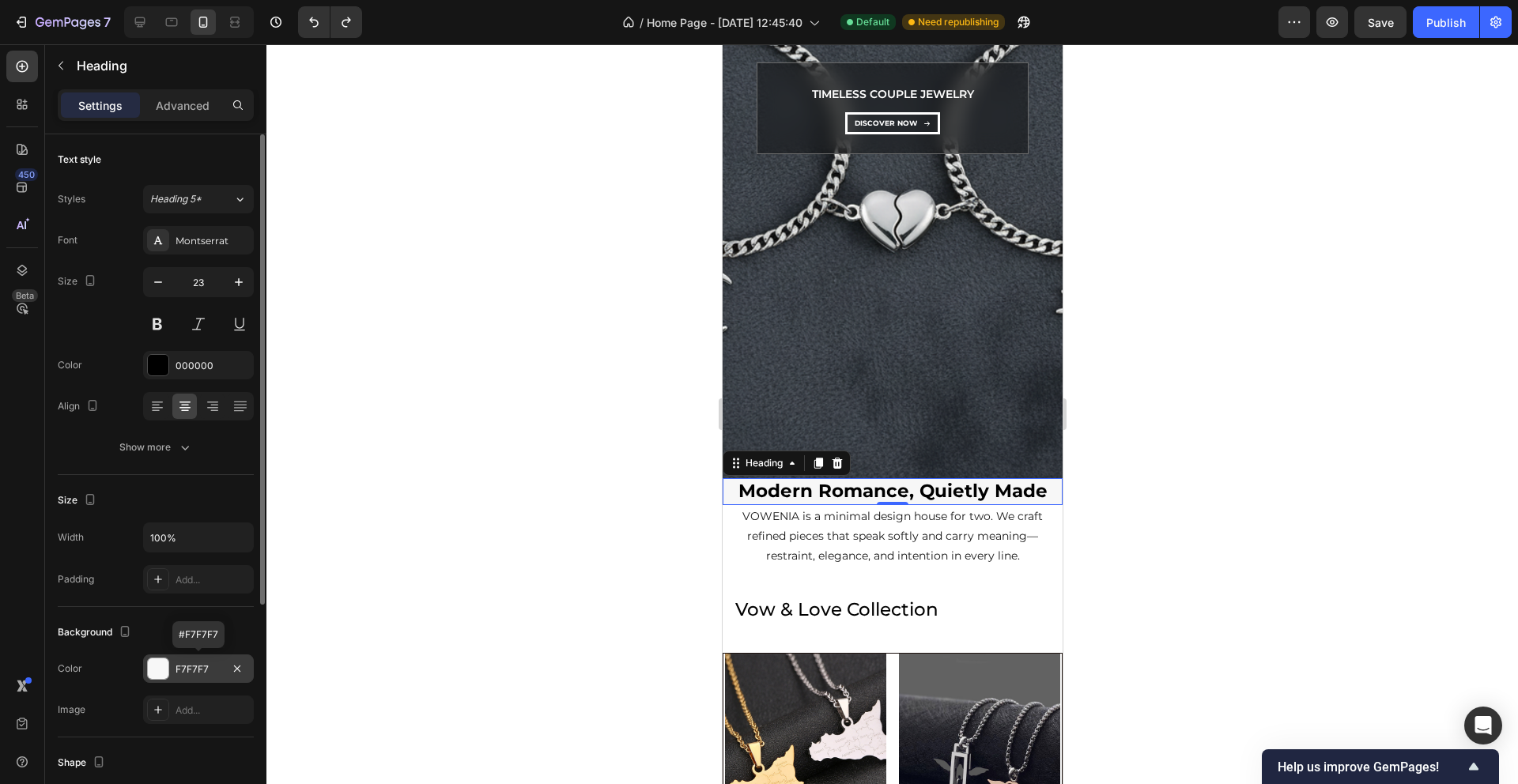
click at [187, 677] on div "F7F7F7" at bounding box center [199, 668] width 111 height 29
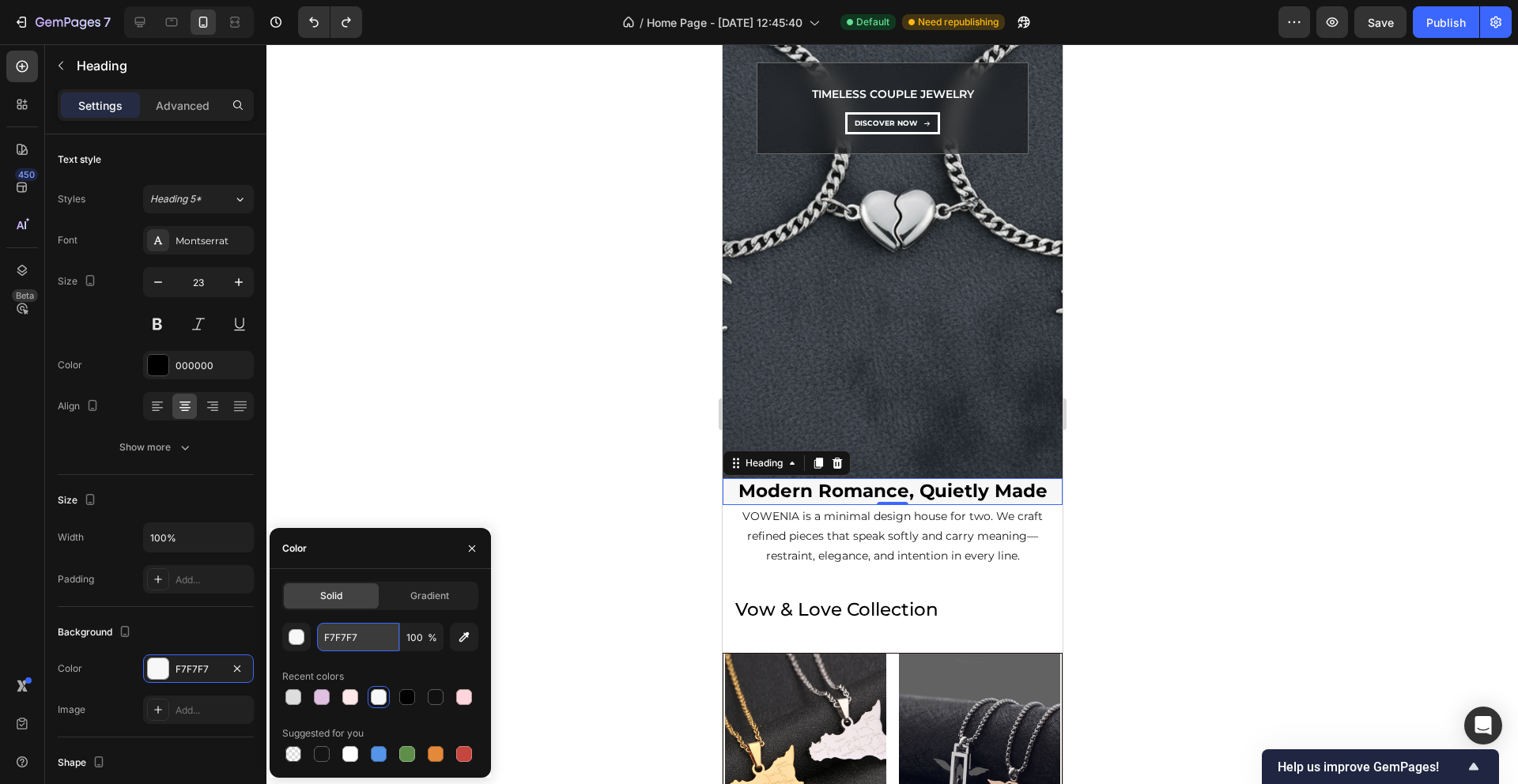
click at [364, 633] on input "F7F7F7" at bounding box center [358, 637] width 82 height 29
click at [472, 550] on icon "button" at bounding box center [472, 549] width 13 height 13
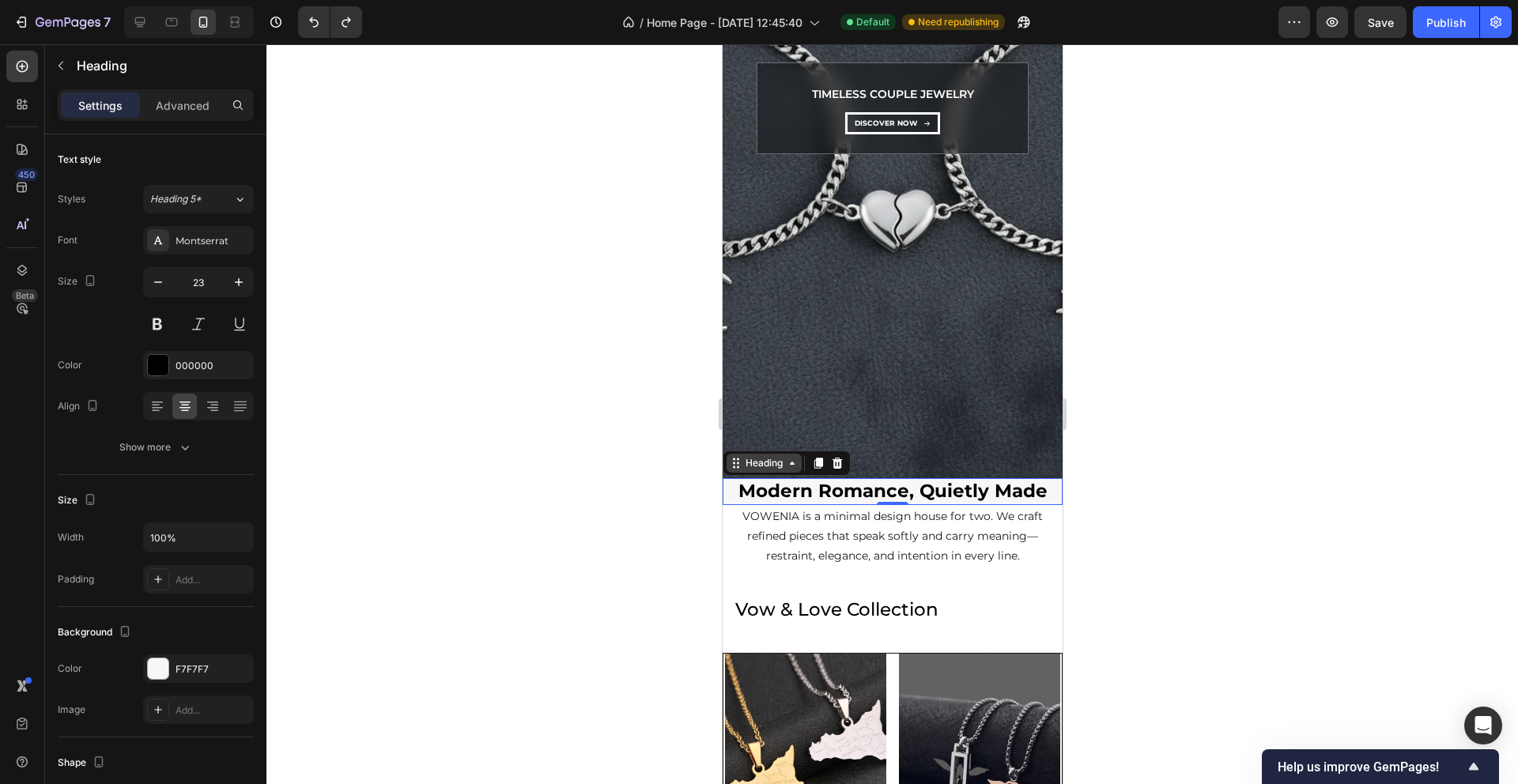
click at [739, 462] on icon at bounding box center [735, 463] width 13 height 13
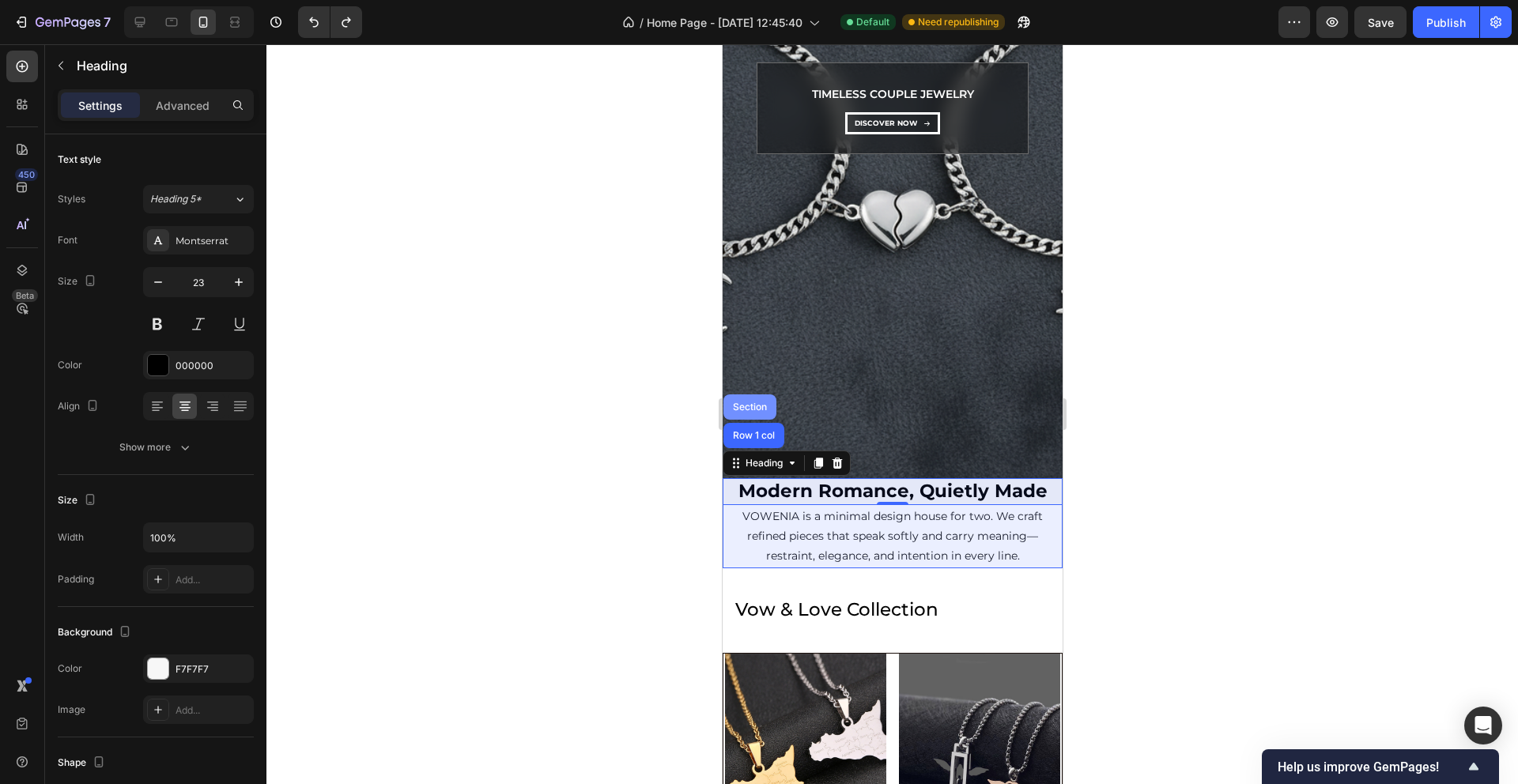
click at [740, 409] on div "Section" at bounding box center [749, 407] width 41 height 10
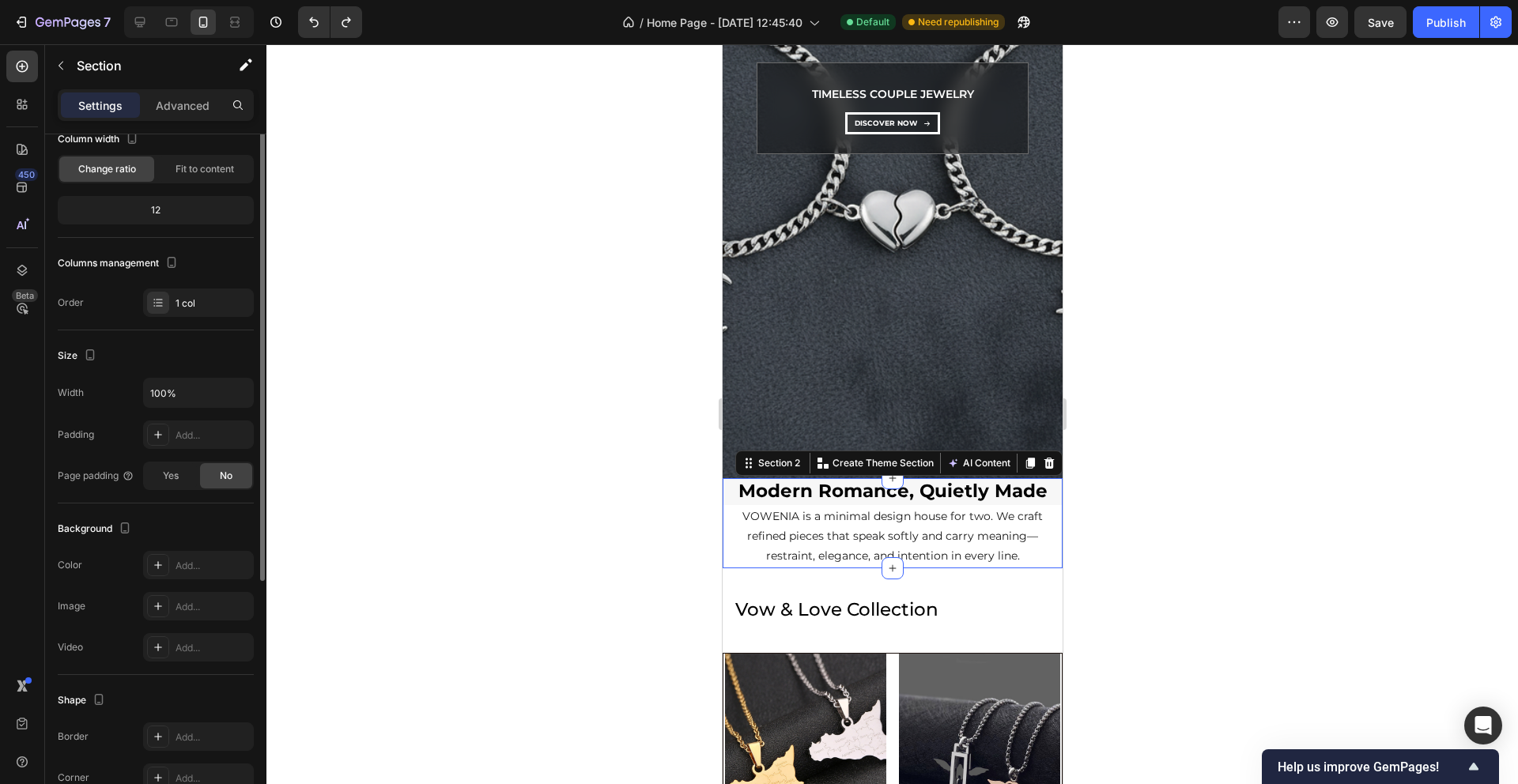
scroll to position [228, 0]
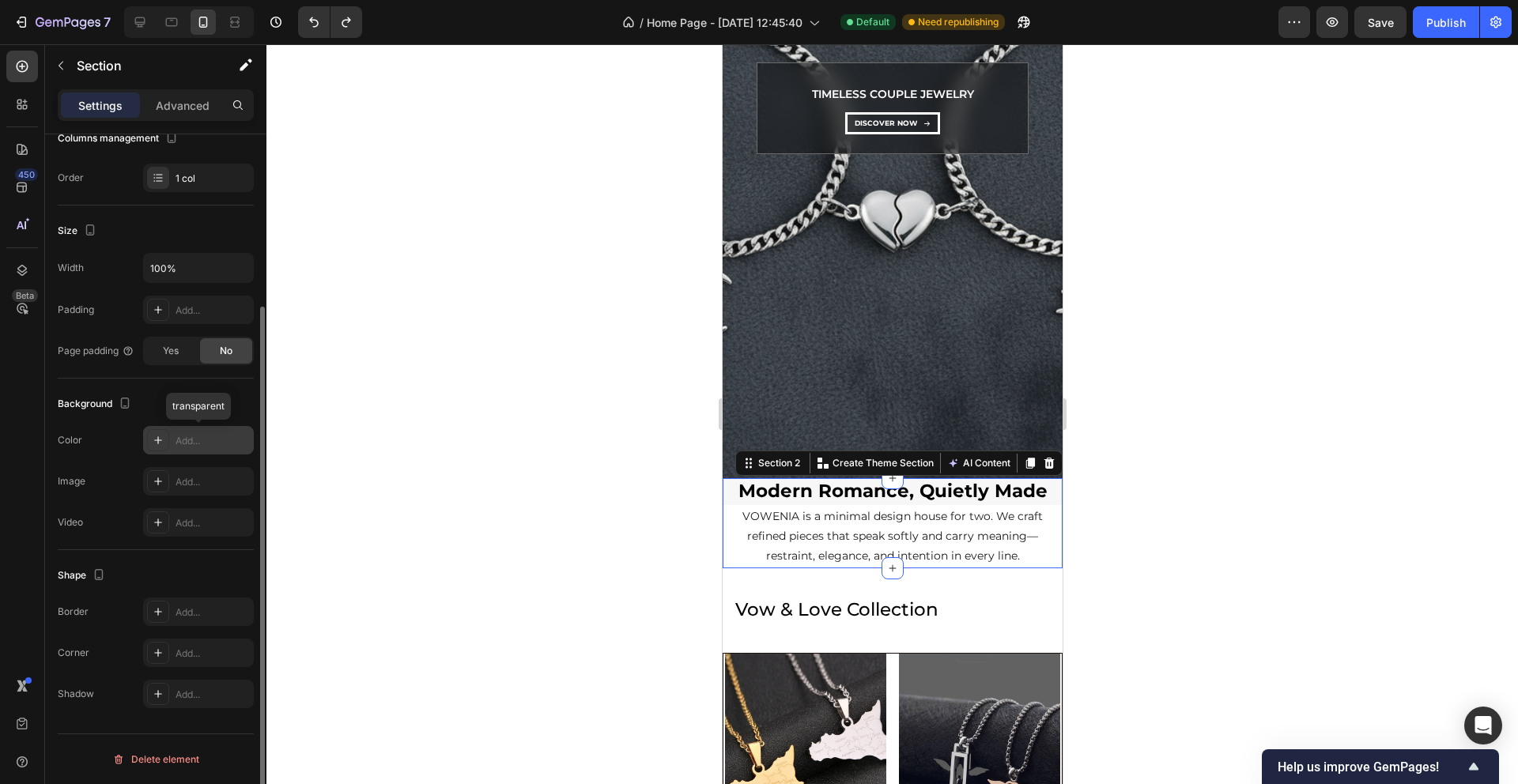
click at [193, 444] on div "Add..." at bounding box center [213, 441] width 74 height 14
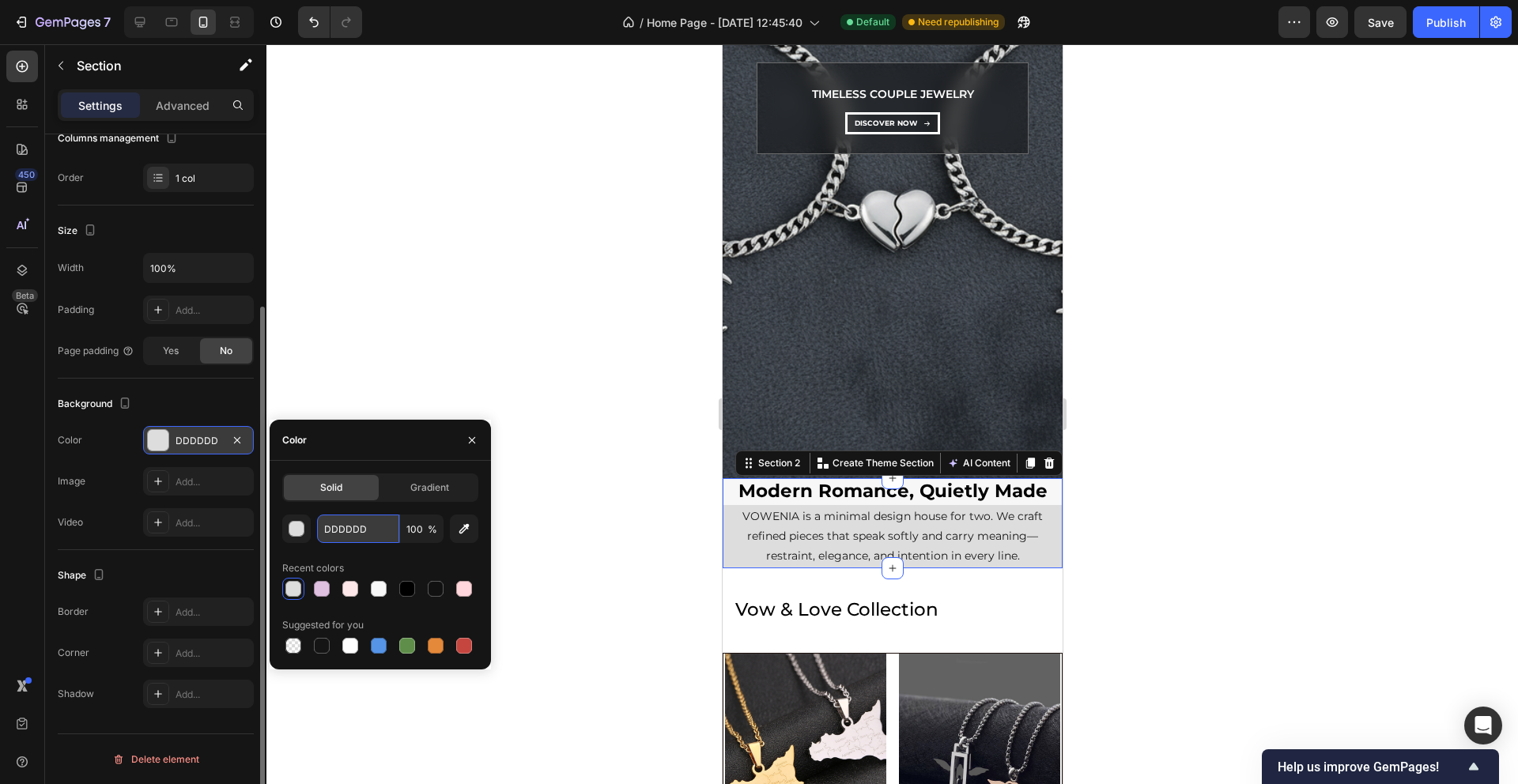
click at [352, 528] on input "DDDDDD" at bounding box center [358, 529] width 82 height 29
click at [352, 529] on input "DDDDDD" at bounding box center [358, 529] width 82 height 29
paste input "F7F7F7"
paste input "text"
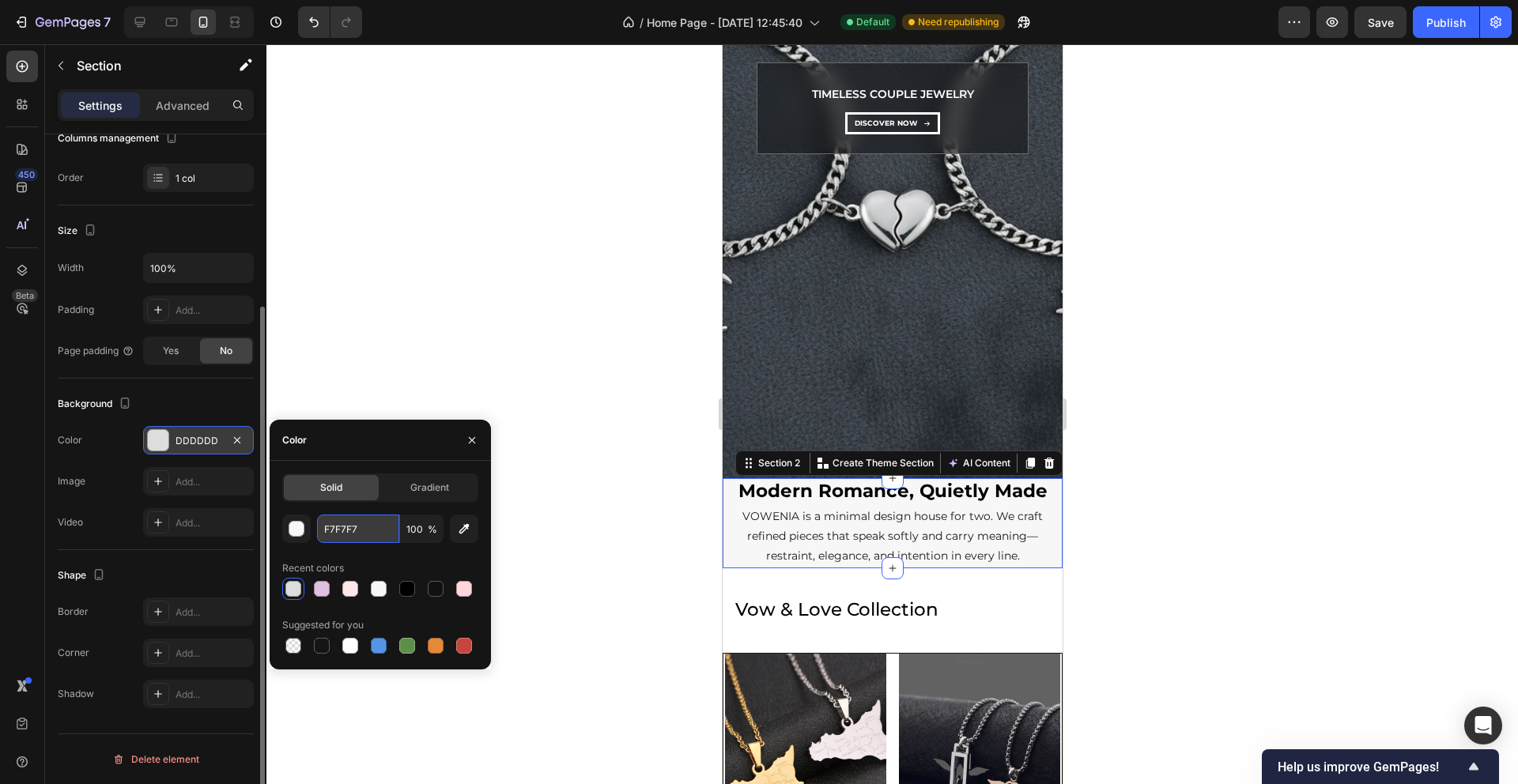
type input "F7F7F7"
click at [561, 495] on div at bounding box center [892, 414] width 1252 height 740
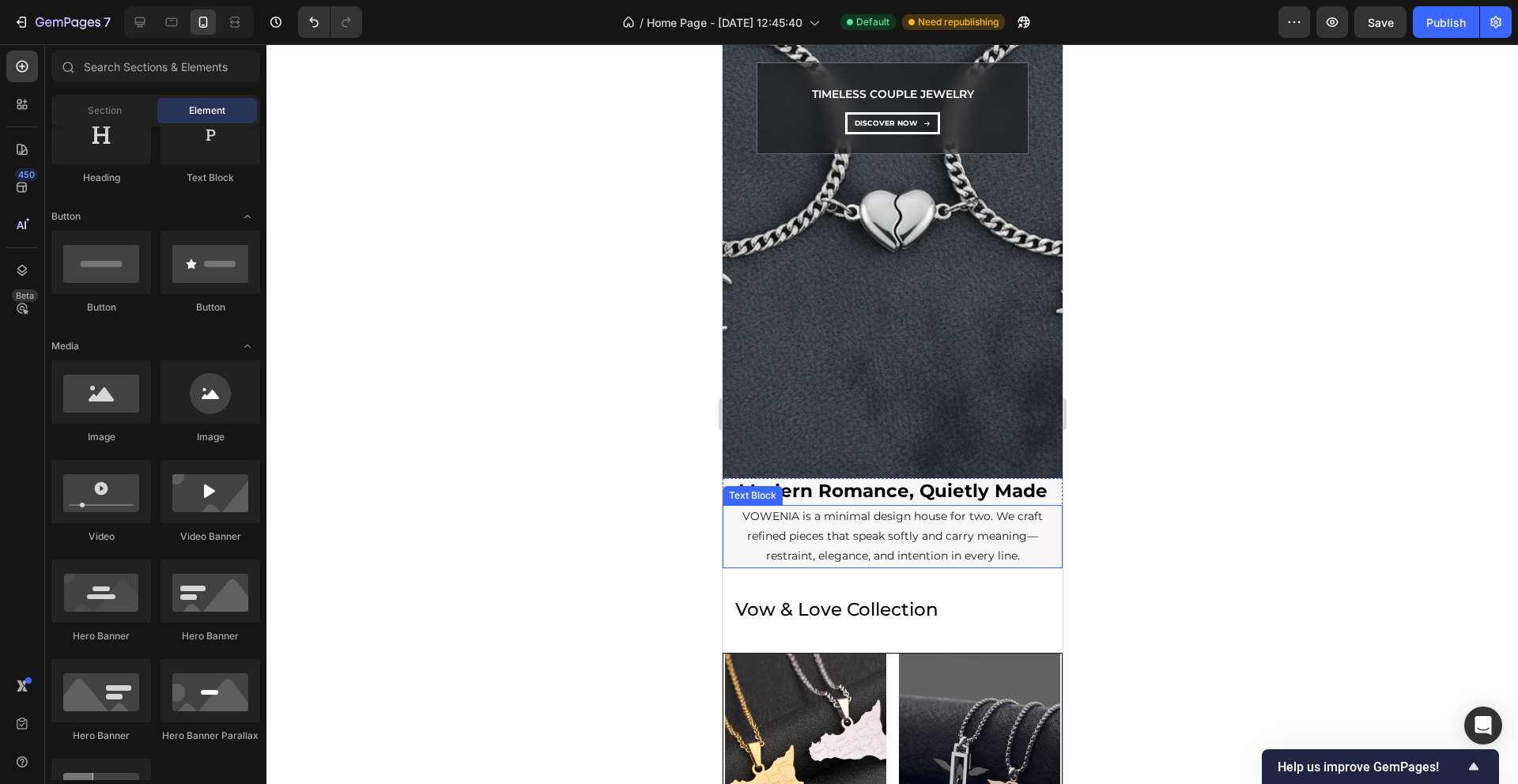
click at [776, 522] on p "VOWENIA is a minimal design house for two. We craft refined pieces that speak s…" at bounding box center [892, 537] width 337 height 60
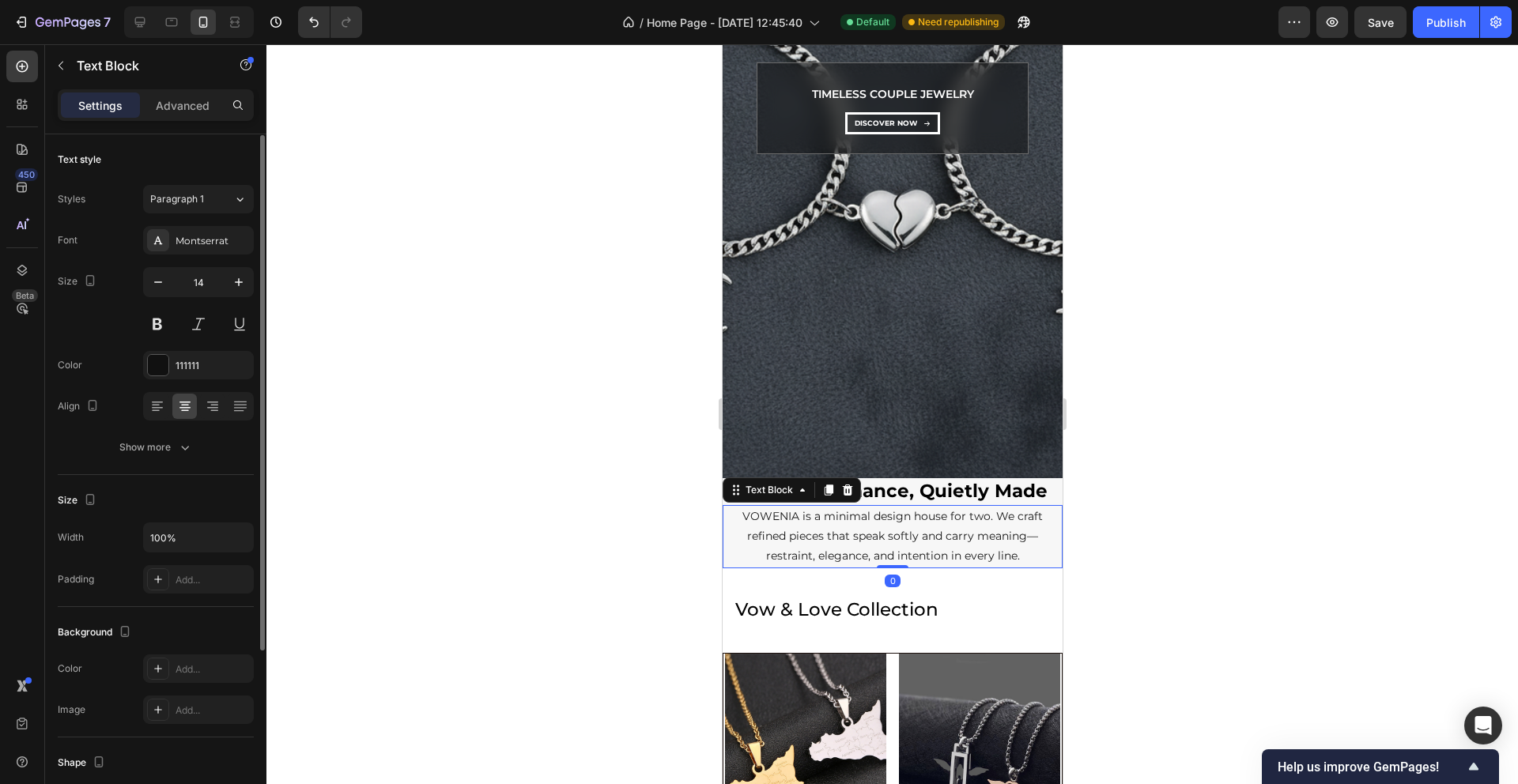
scroll to position [242, 0]
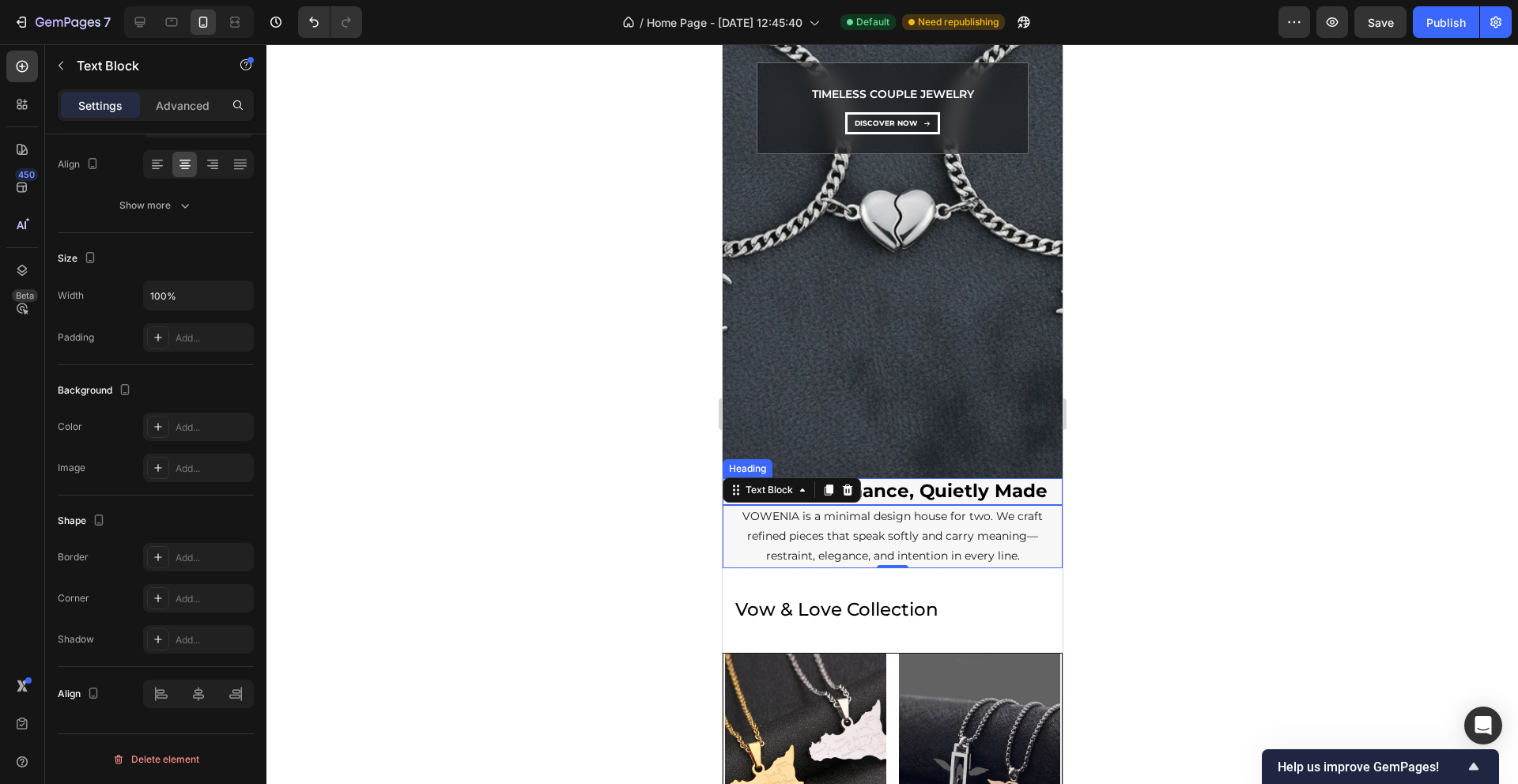
click at [987, 484] on h2 "Modern Romance, Quietly Made" at bounding box center [892, 491] width 340 height 27
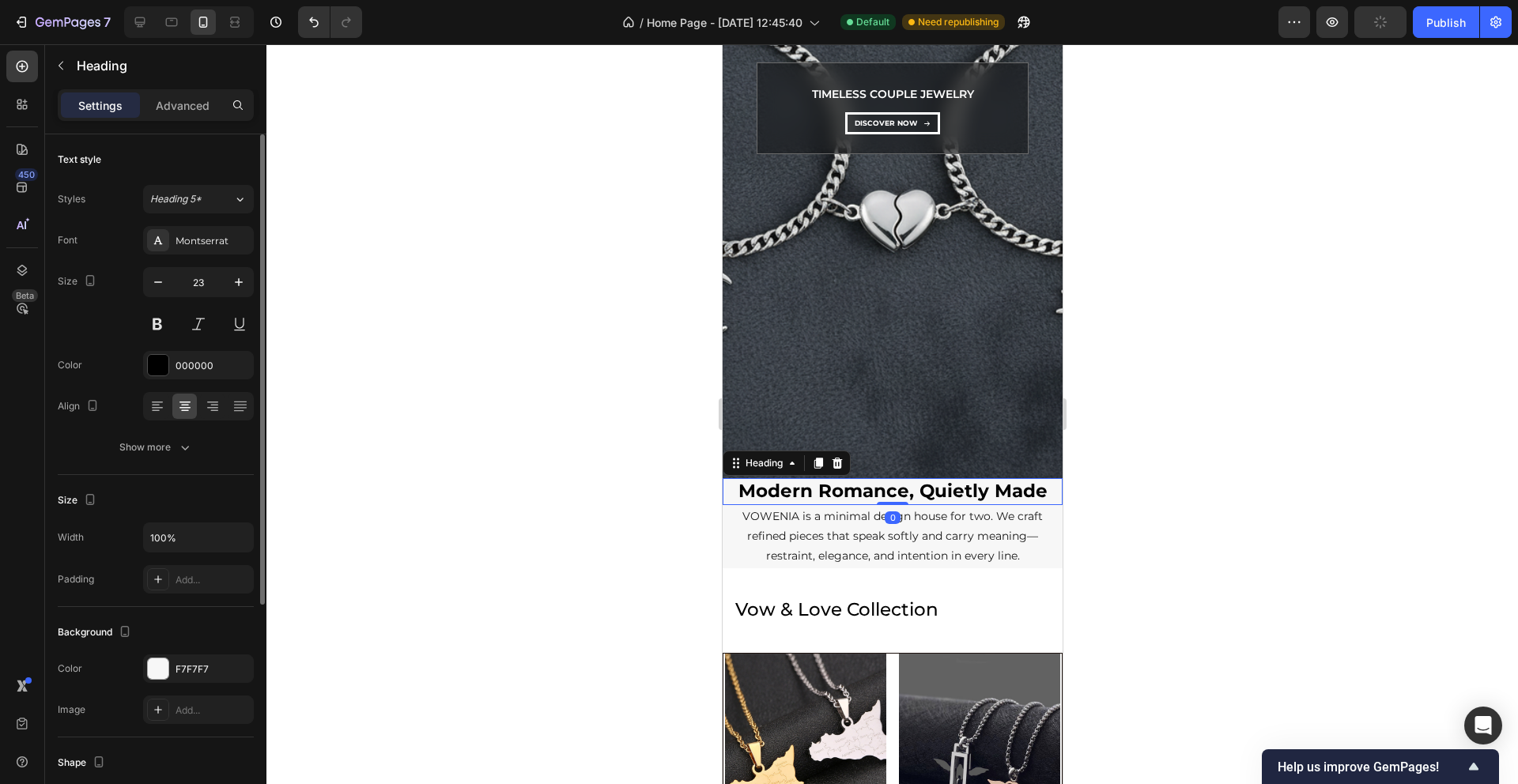
scroll to position [241, 0]
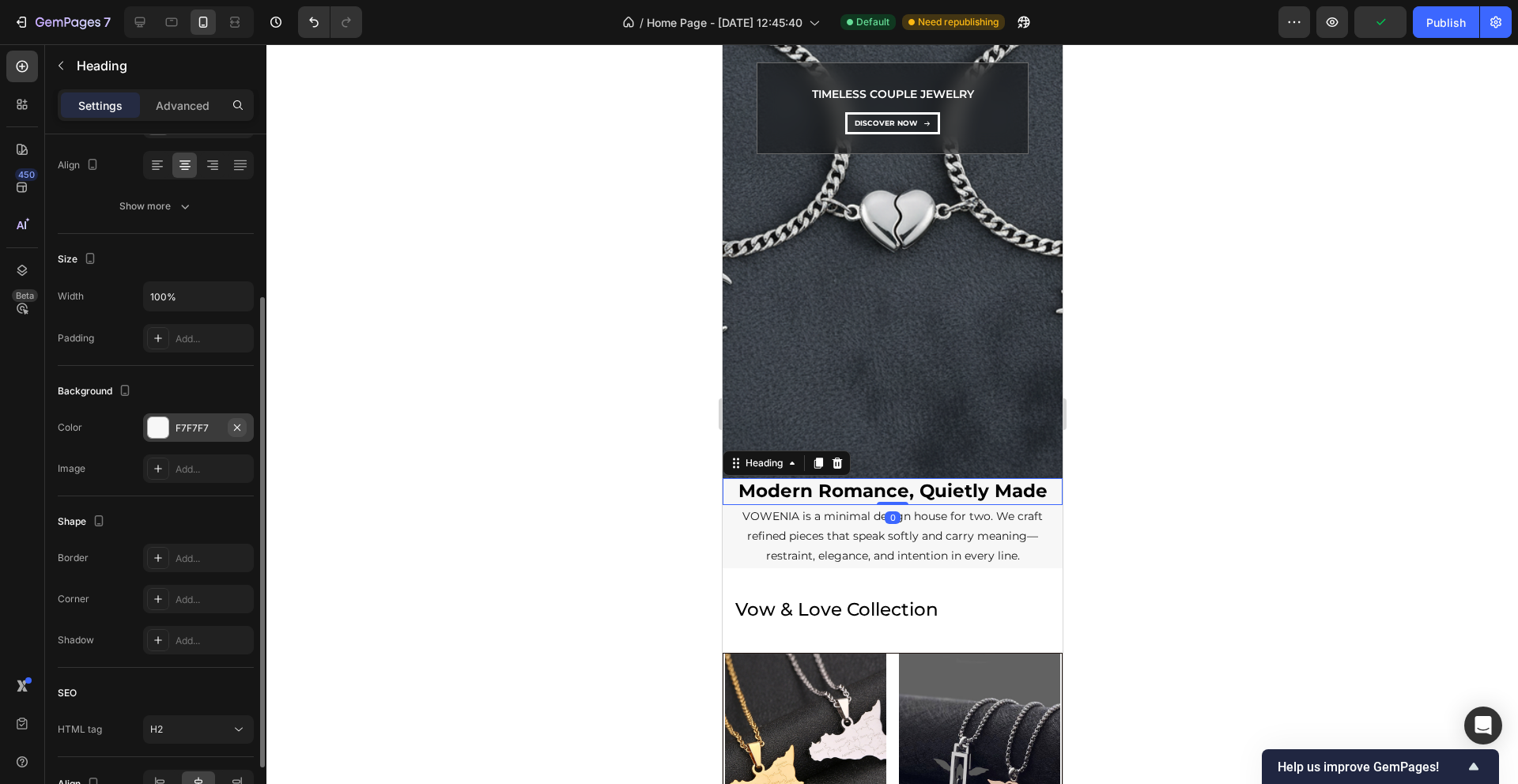
click at [240, 430] on icon "button" at bounding box center [236, 427] width 13 height 13
click at [551, 427] on div at bounding box center [892, 414] width 1252 height 740
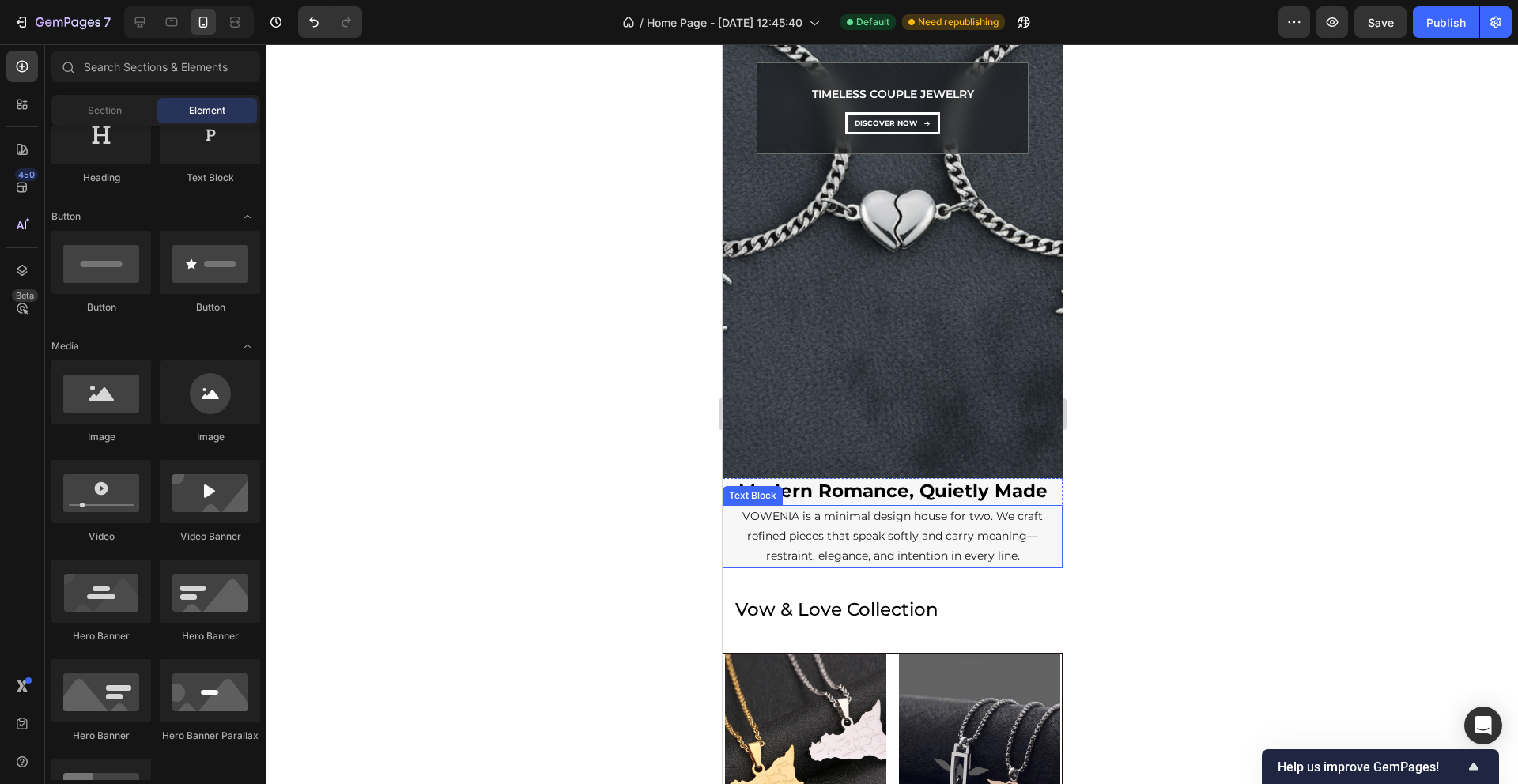
click at [829, 535] on p "VOWENIA is a minimal design house for two. We craft refined pieces that speak s…" at bounding box center [892, 537] width 337 height 60
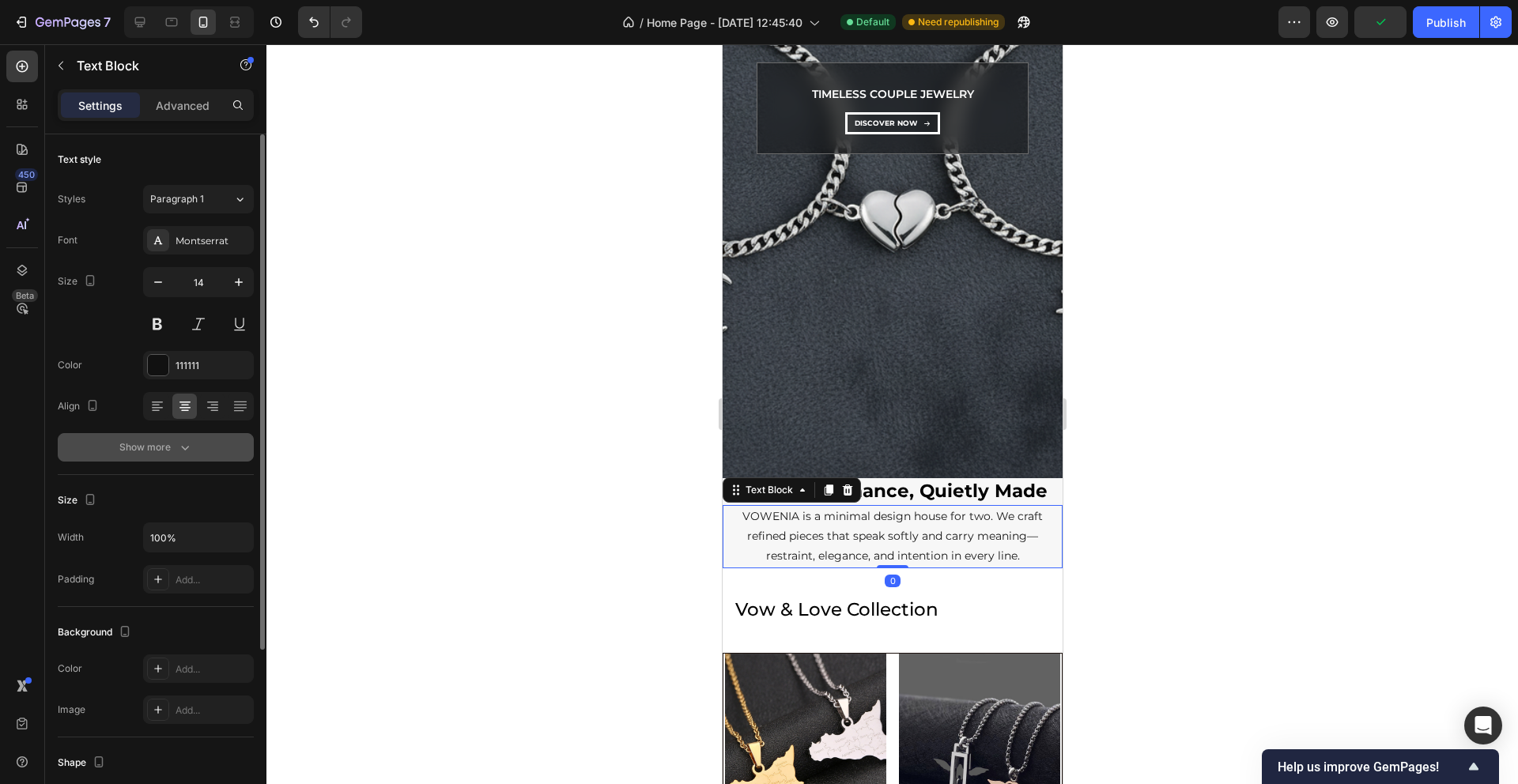
click at [172, 452] on div "Show more" at bounding box center [156, 448] width 73 height 16
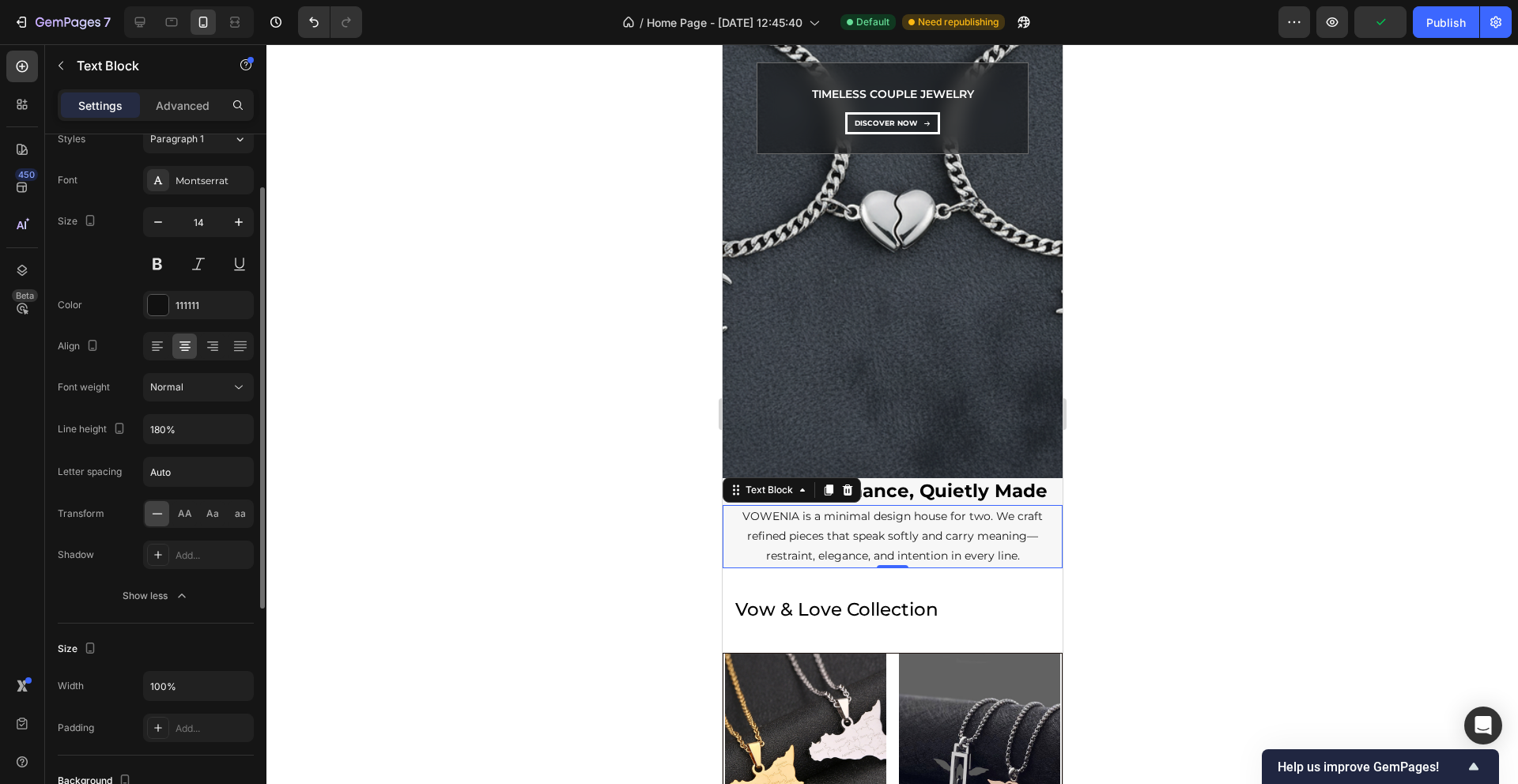
scroll to position [70, 0]
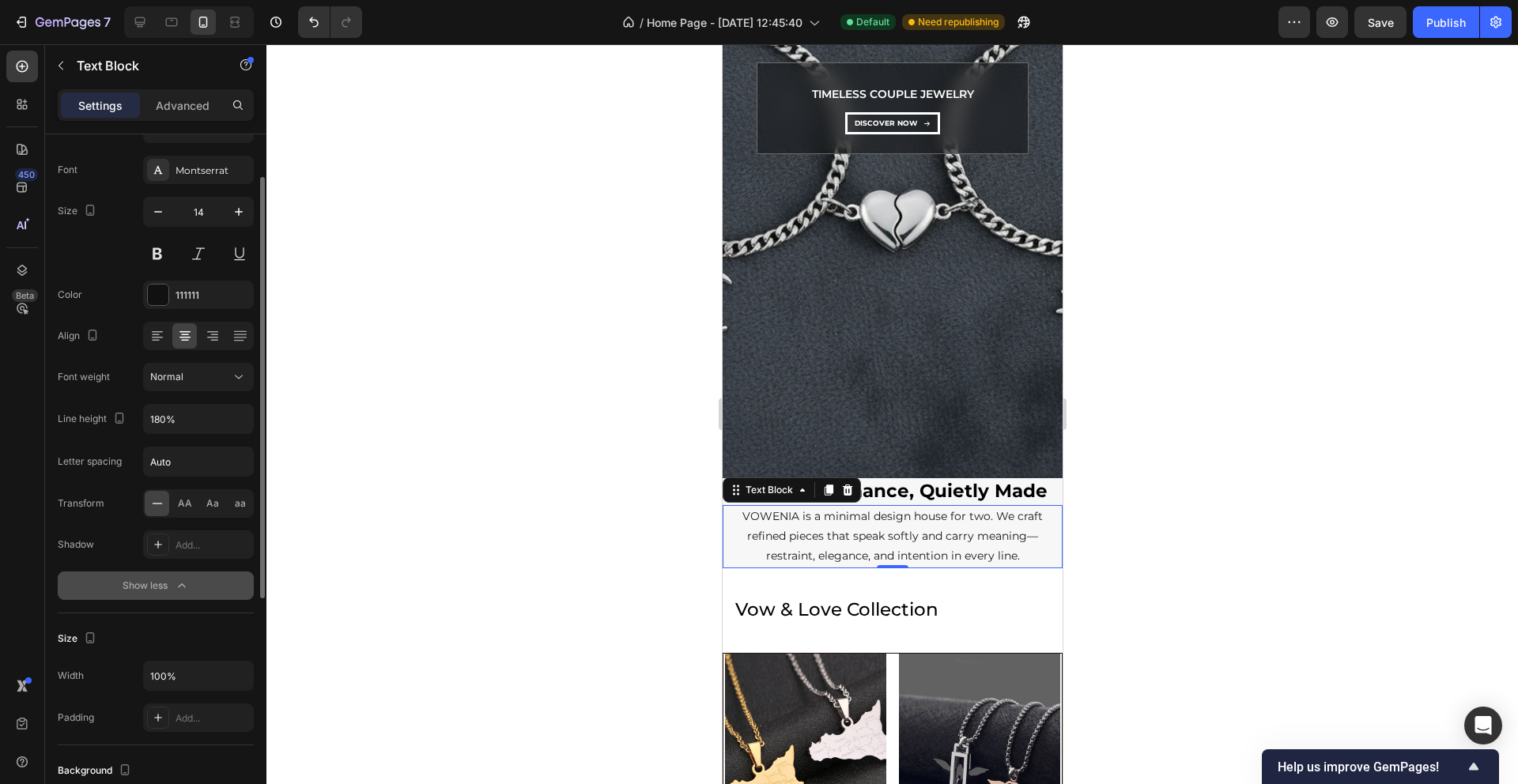
click at [185, 580] on icon "button" at bounding box center [182, 585] width 16 height 16
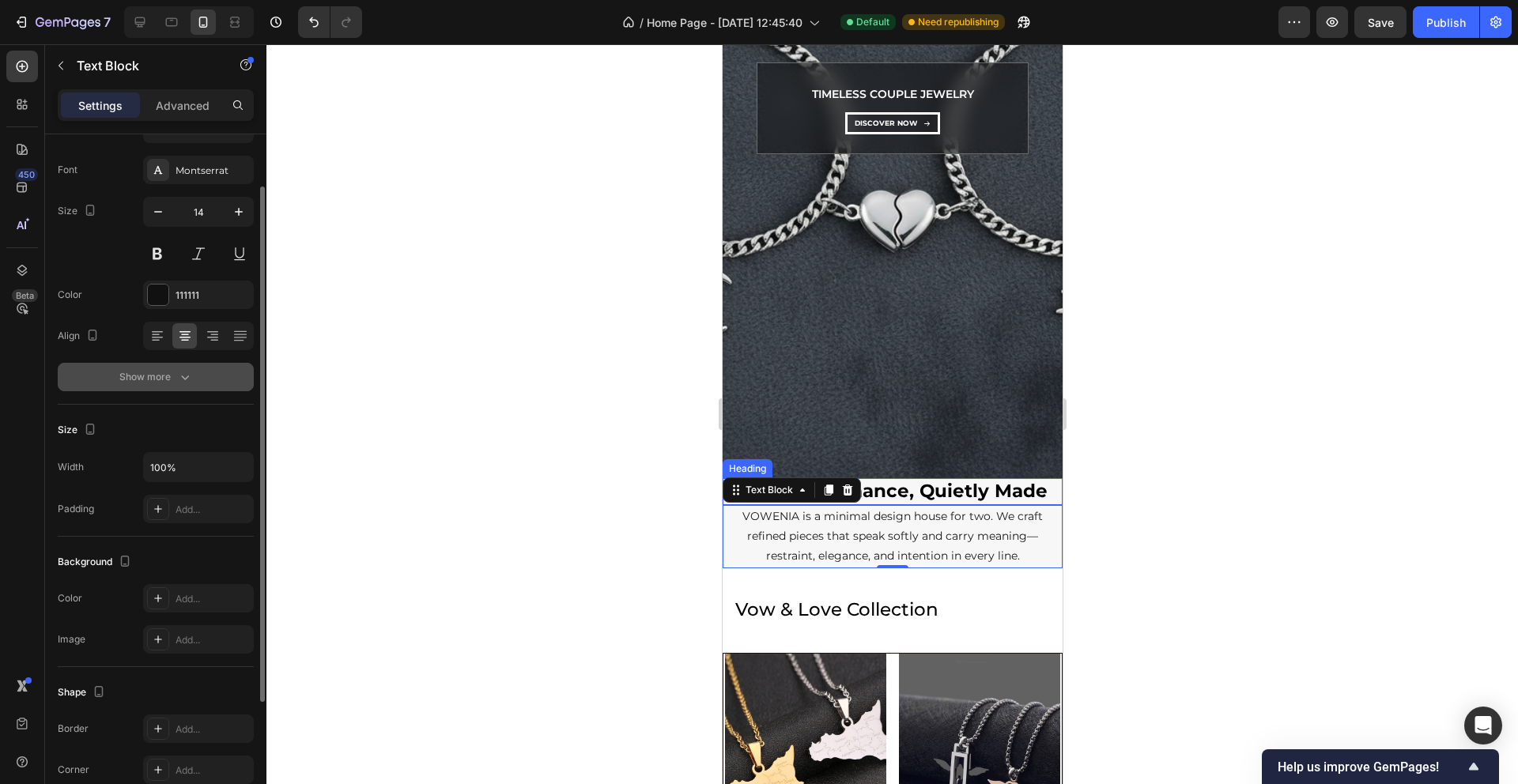
click at [950, 491] on h2 "Modern Romance, Quietly Made" at bounding box center [892, 491] width 340 height 27
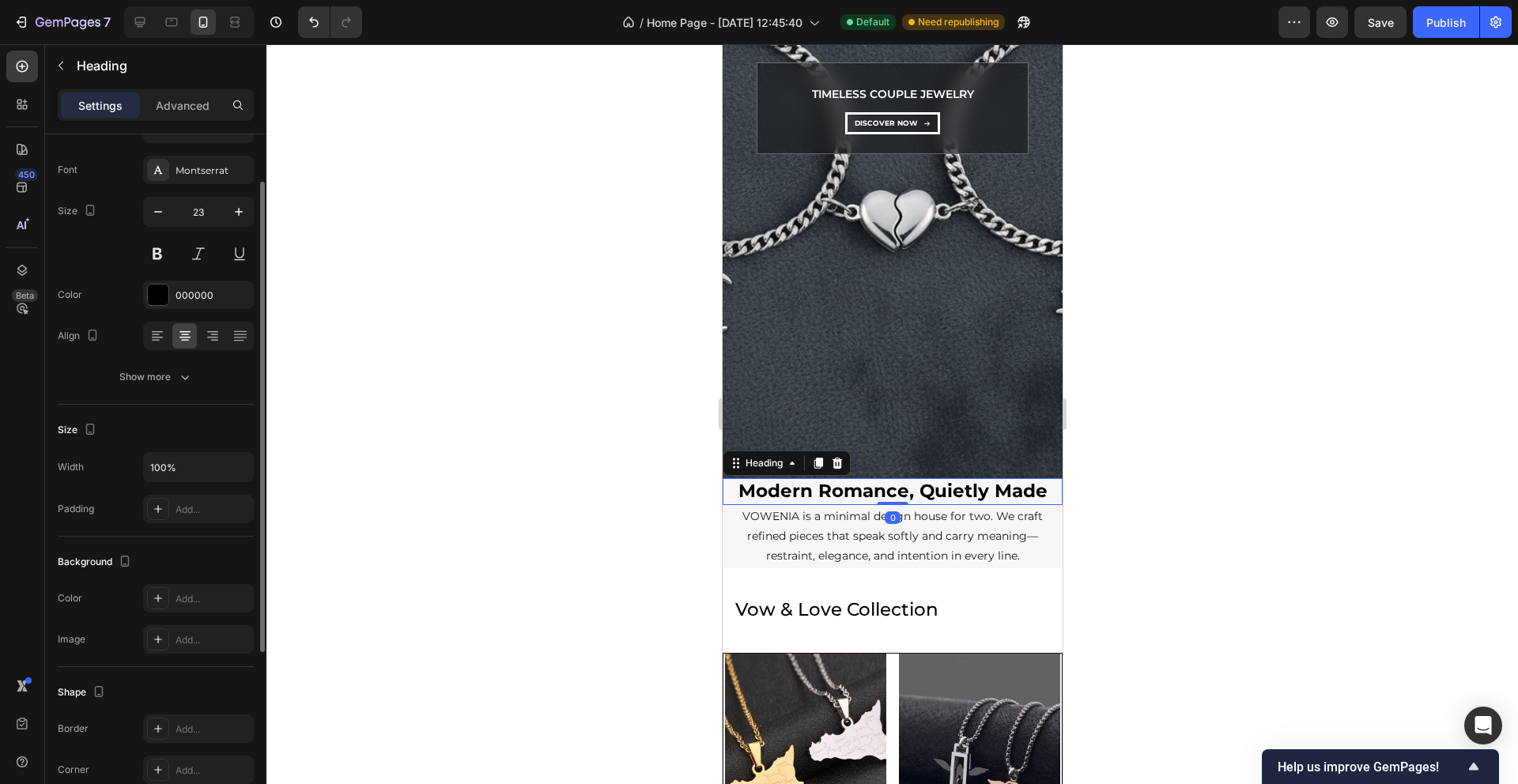
scroll to position [0, 0]
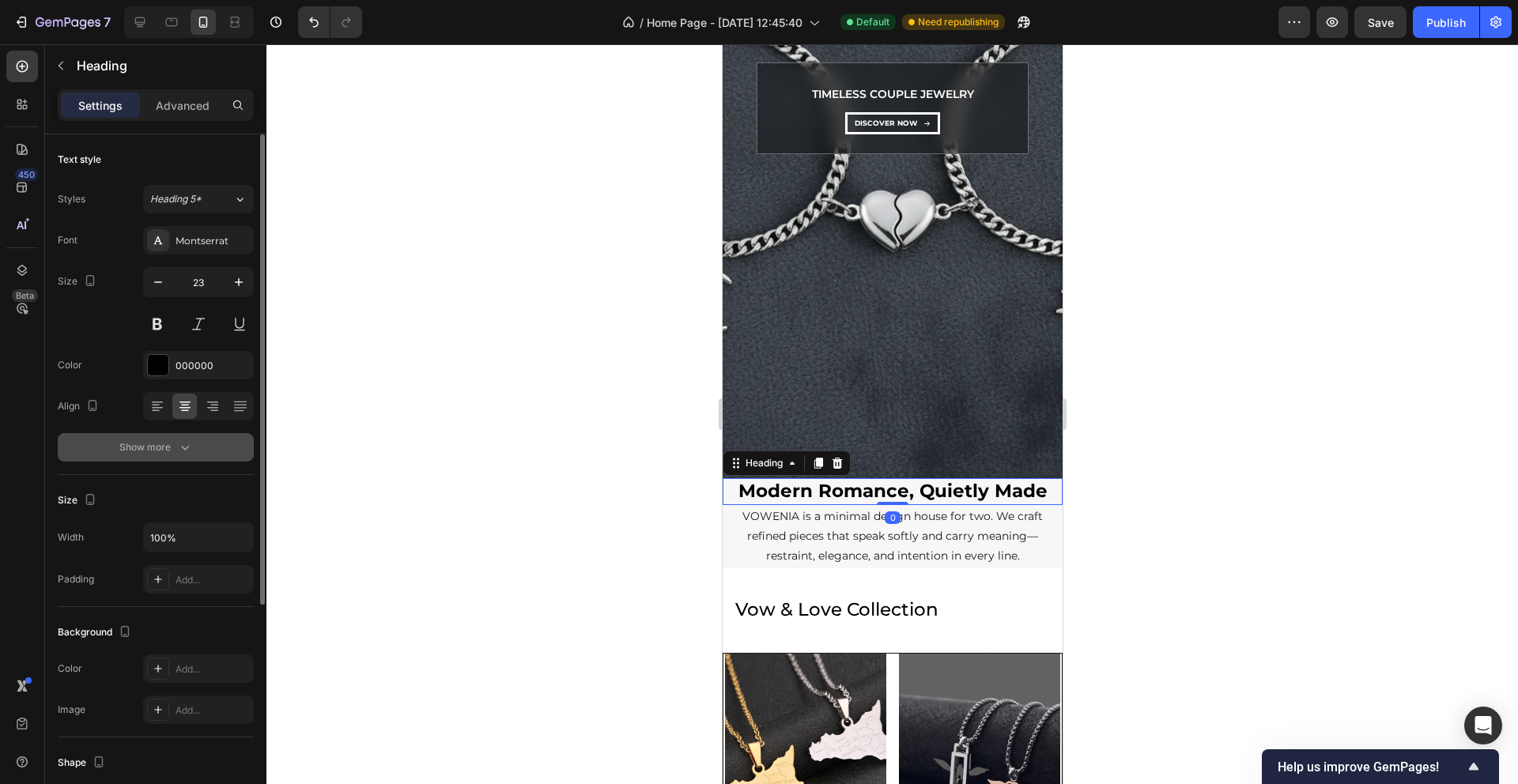
click at [186, 452] on icon "button" at bounding box center [185, 448] width 16 height 16
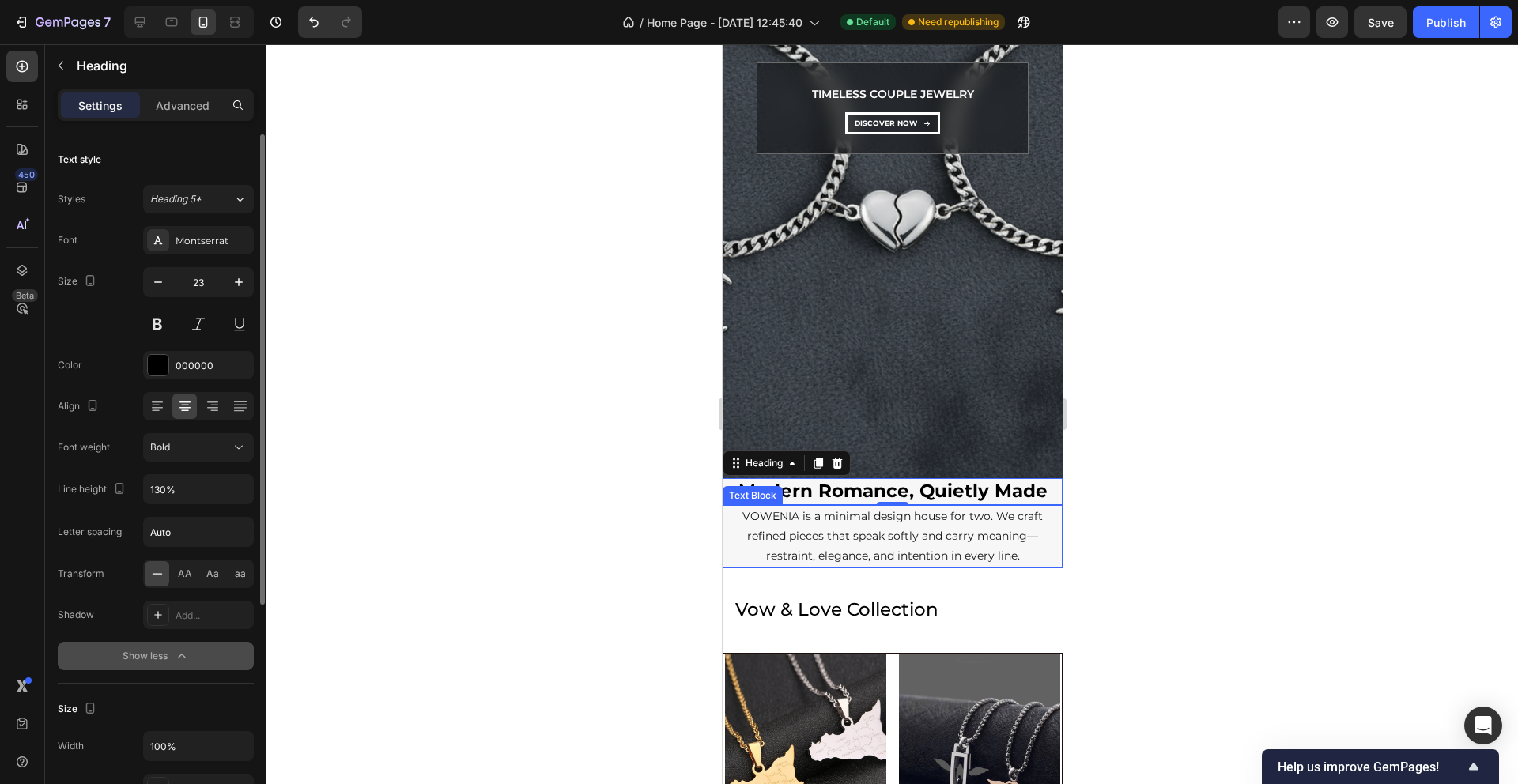
click at [920, 545] on p "VOWENIA is a minimal design house for two. We craft refined pieces that speak s…" at bounding box center [892, 537] width 337 height 60
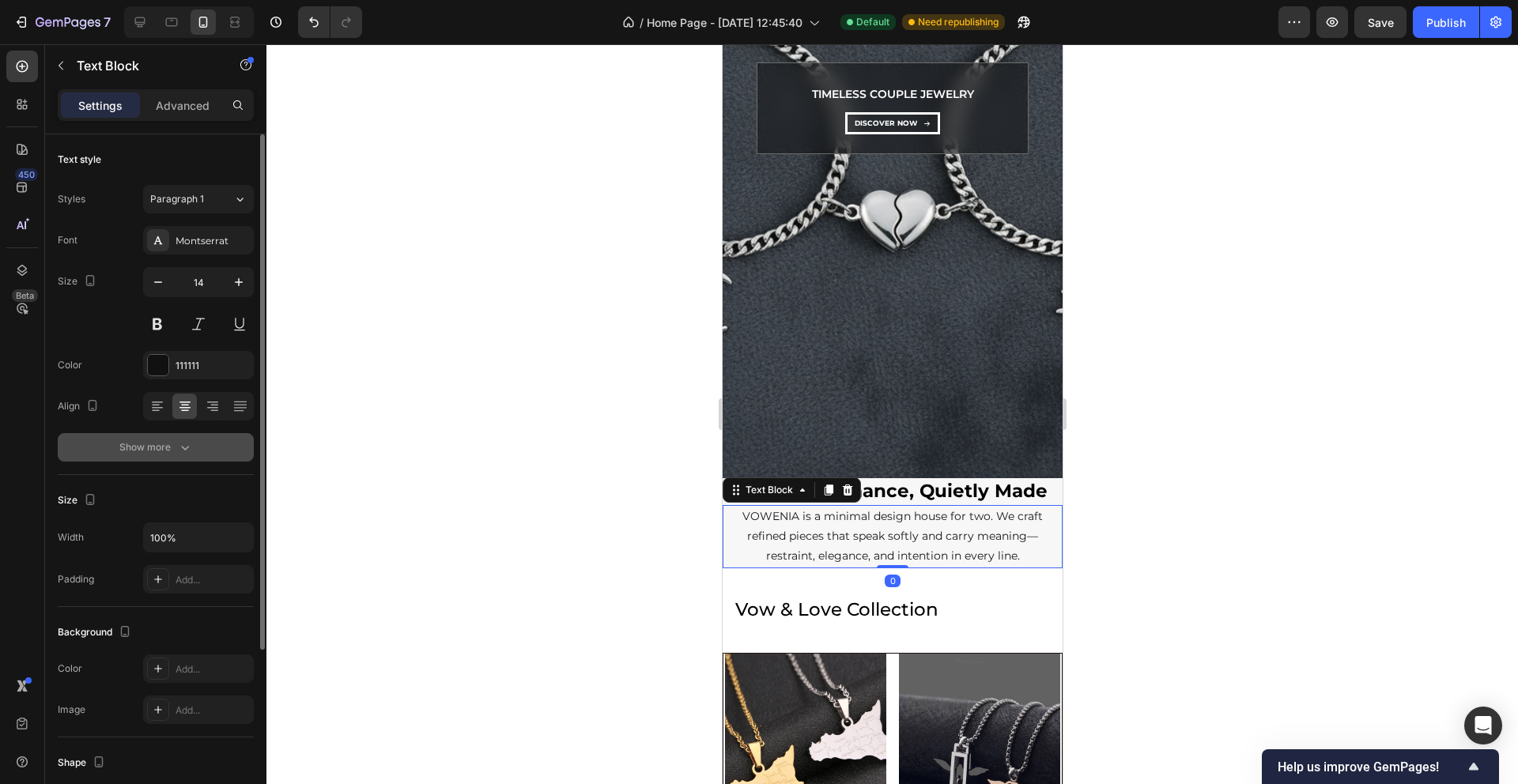
click at [175, 443] on div "Show more" at bounding box center [156, 448] width 73 height 16
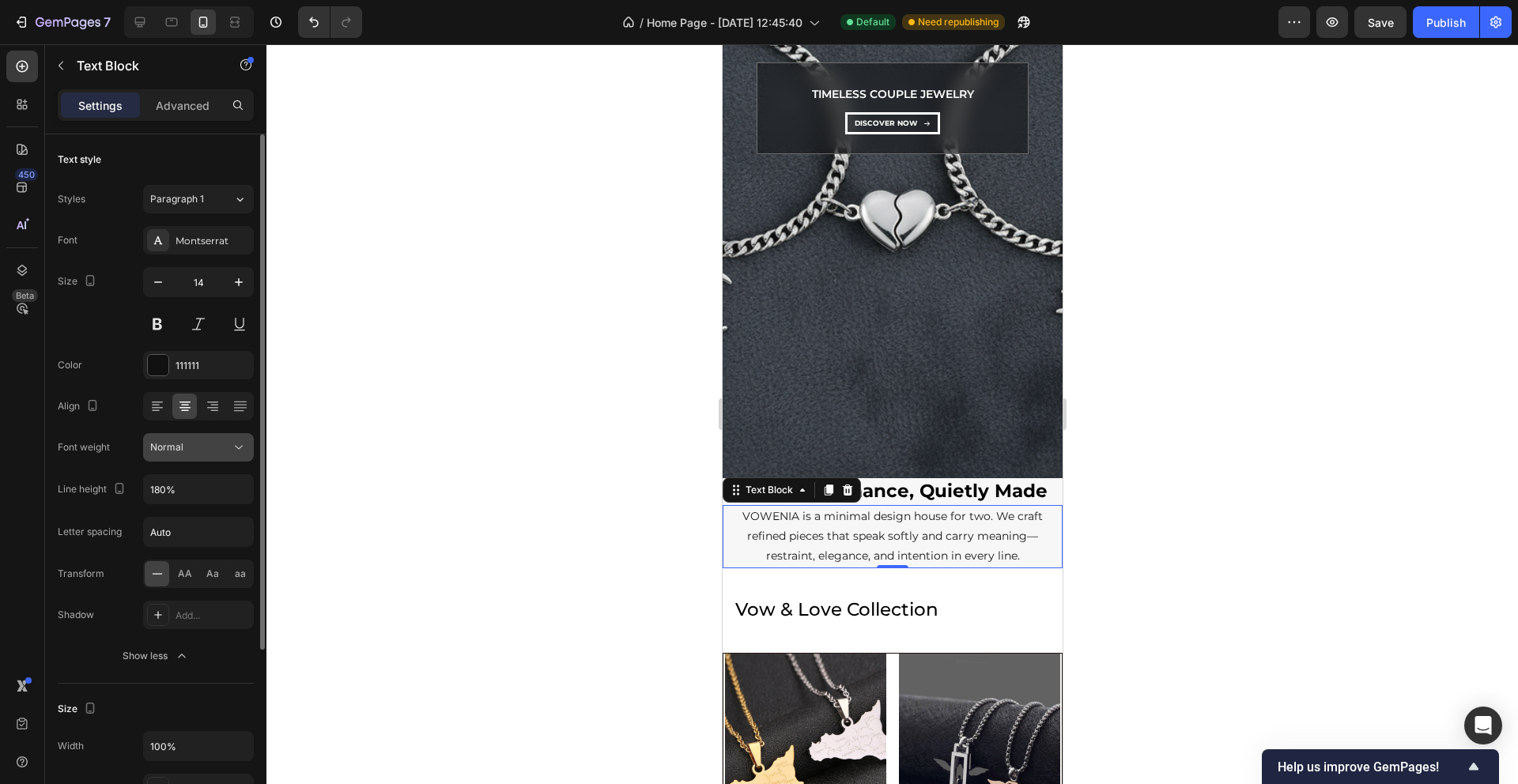
click at [230, 454] on icon at bounding box center [238, 448] width 16 height 16
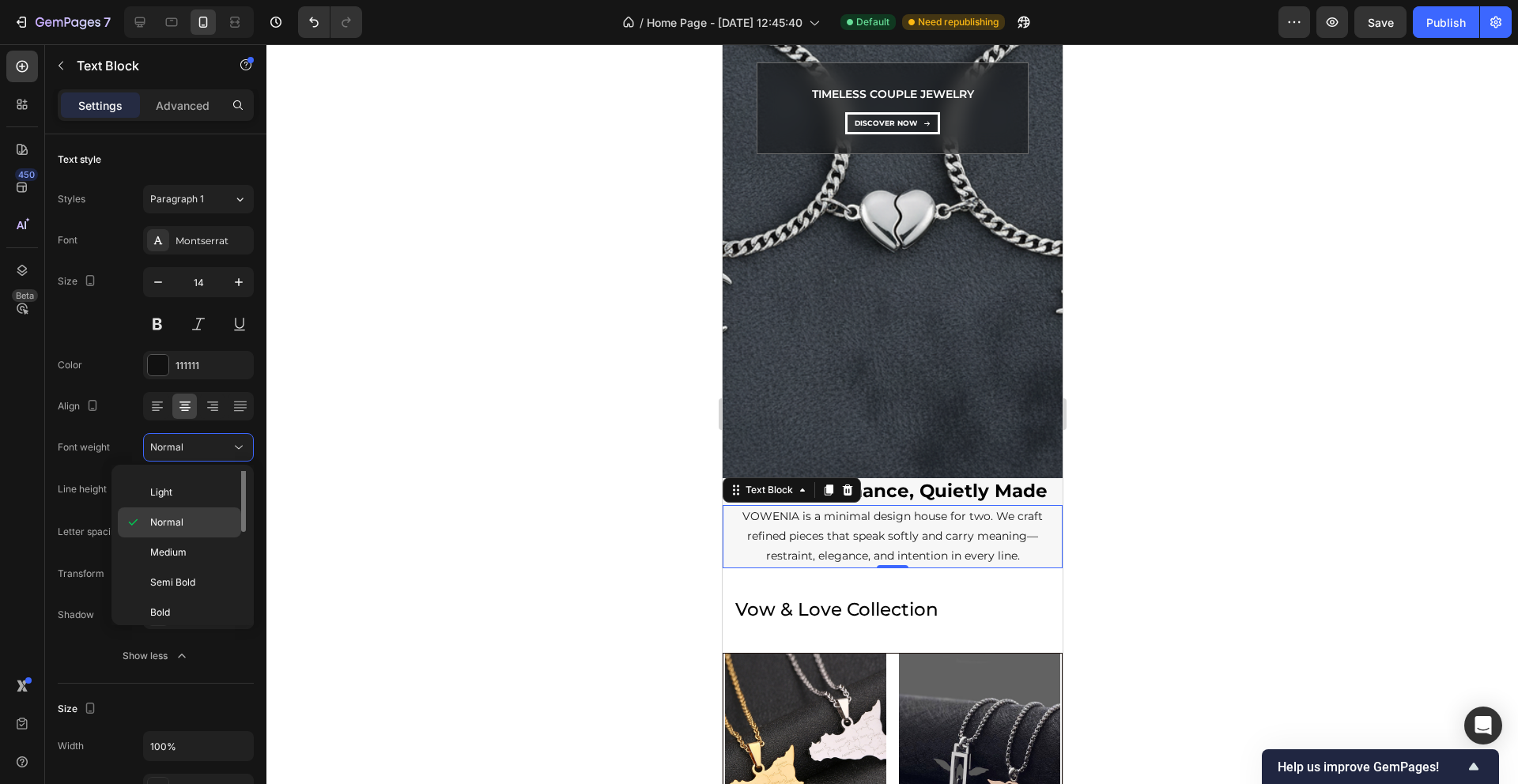
scroll to position [58, 0]
click at [195, 549] on p "Medium" at bounding box center [192, 548] width 84 height 14
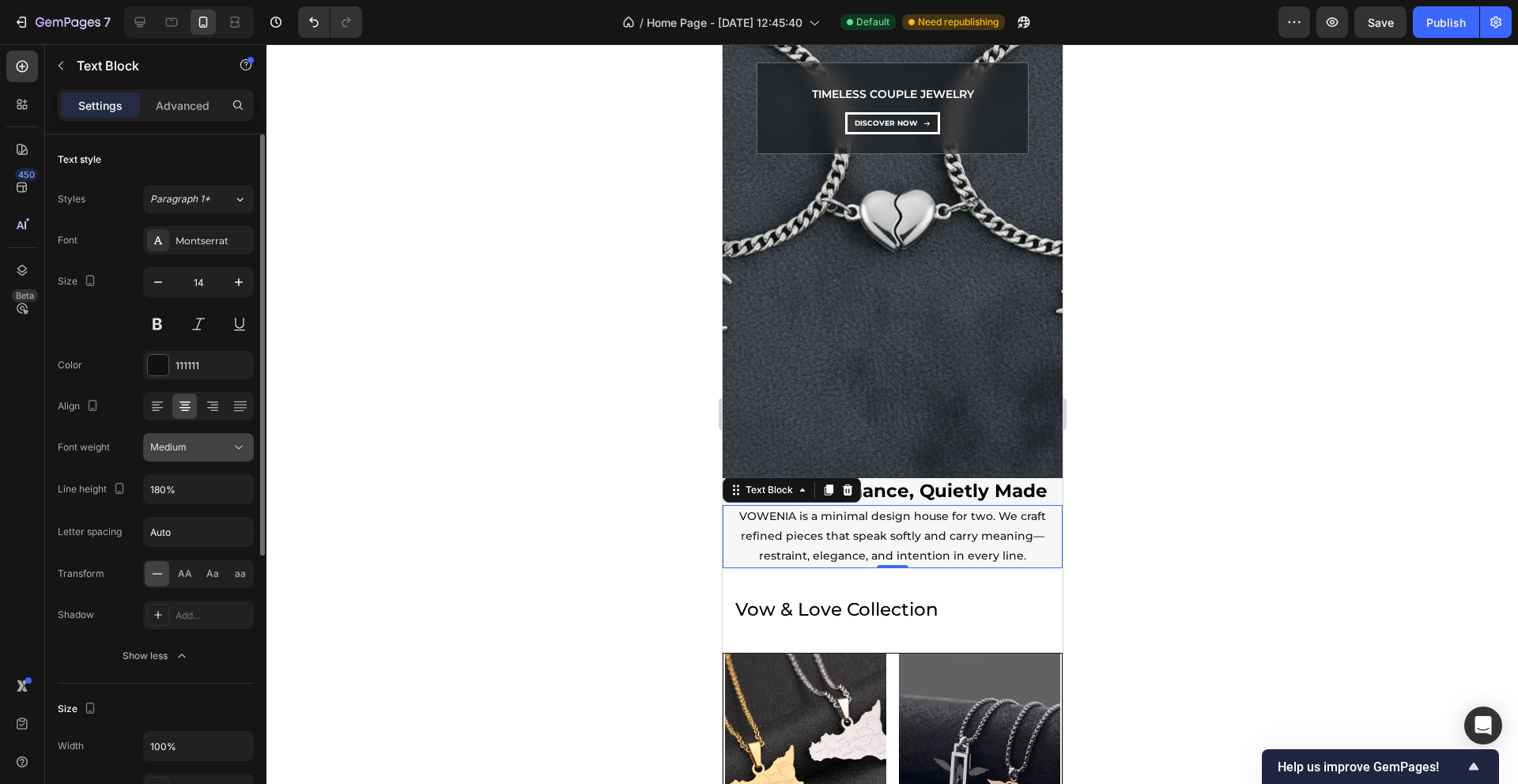
click at [238, 449] on icon at bounding box center [238, 448] width 16 height 16
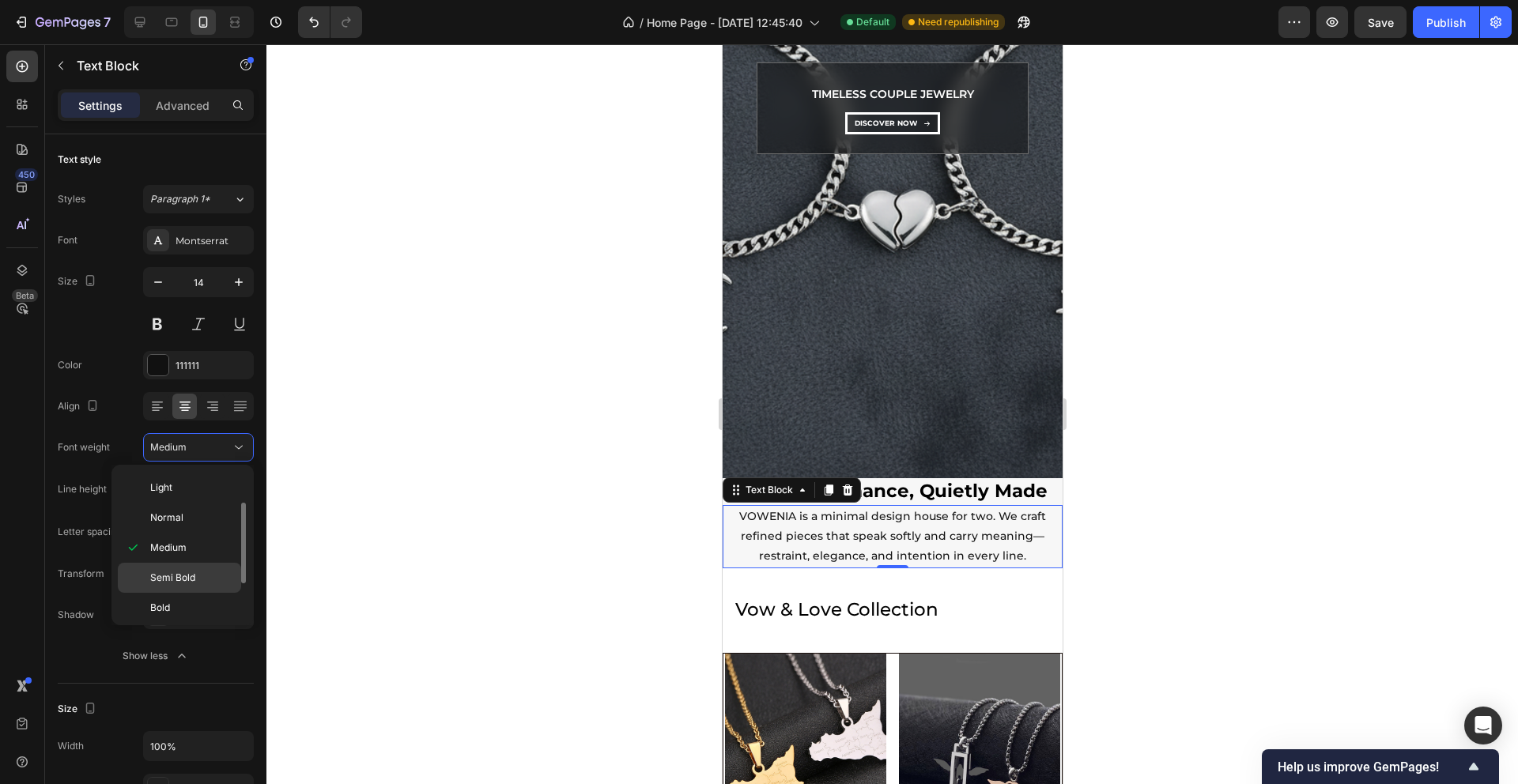
click at [176, 581] on span "Semi Bold" at bounding box center [173, 577] width 45 height 14
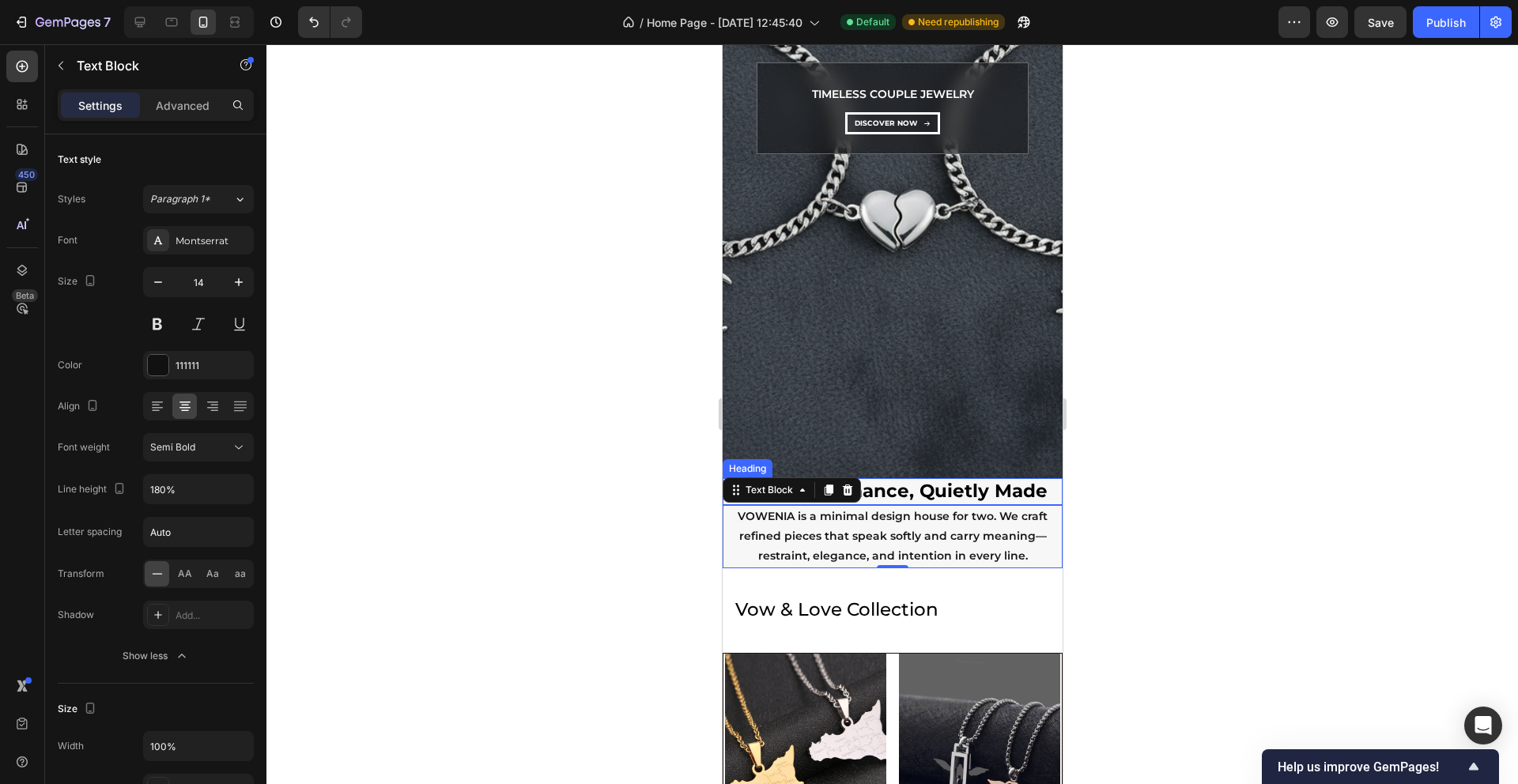
click at [915, 493] on h2 "Modern Romance, Quietly Made" at bounding box center [892, 491] width 340 height 27
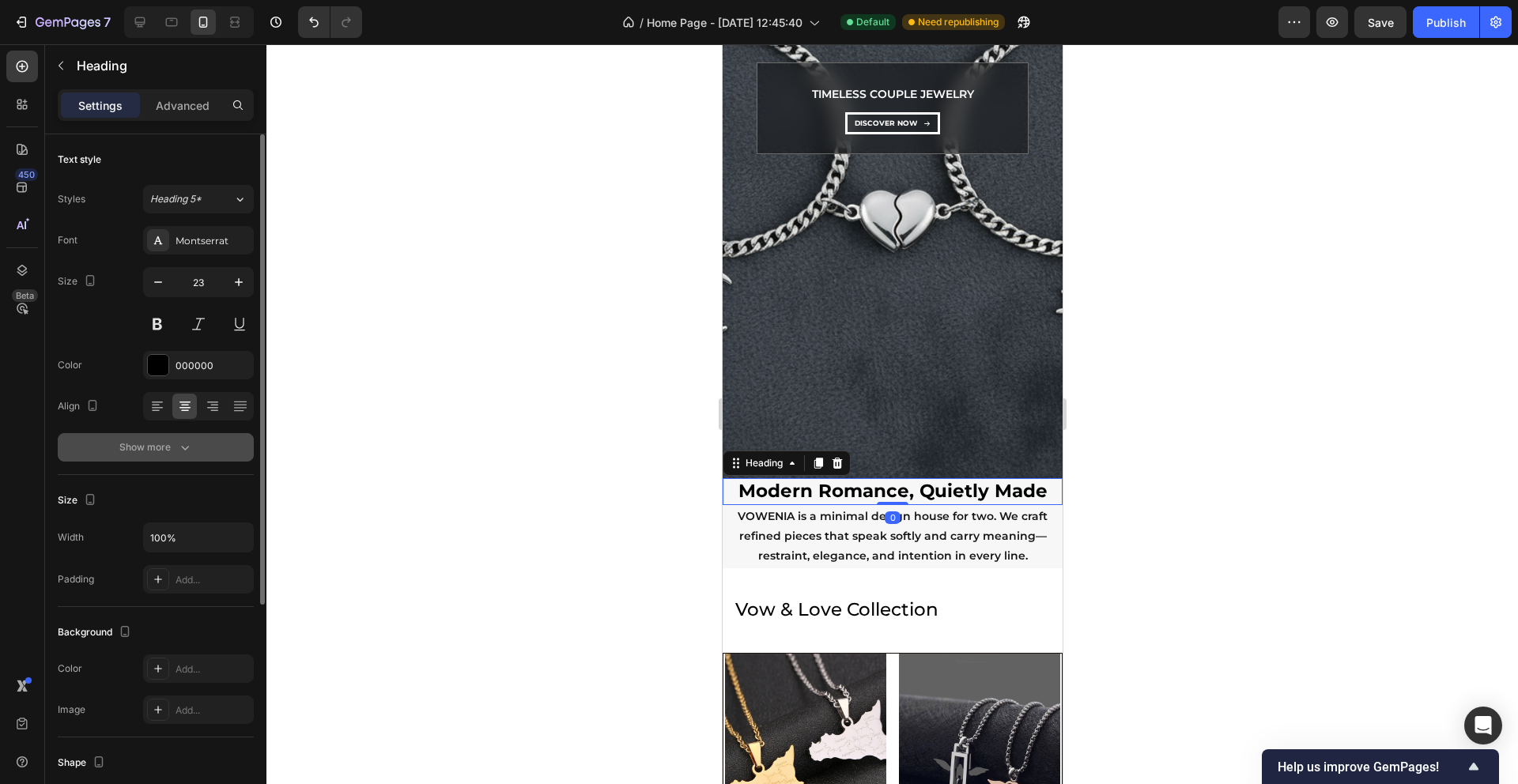
click at [177, 458] on button "Show more" at bounding box center [155, 447] width 196 height 29
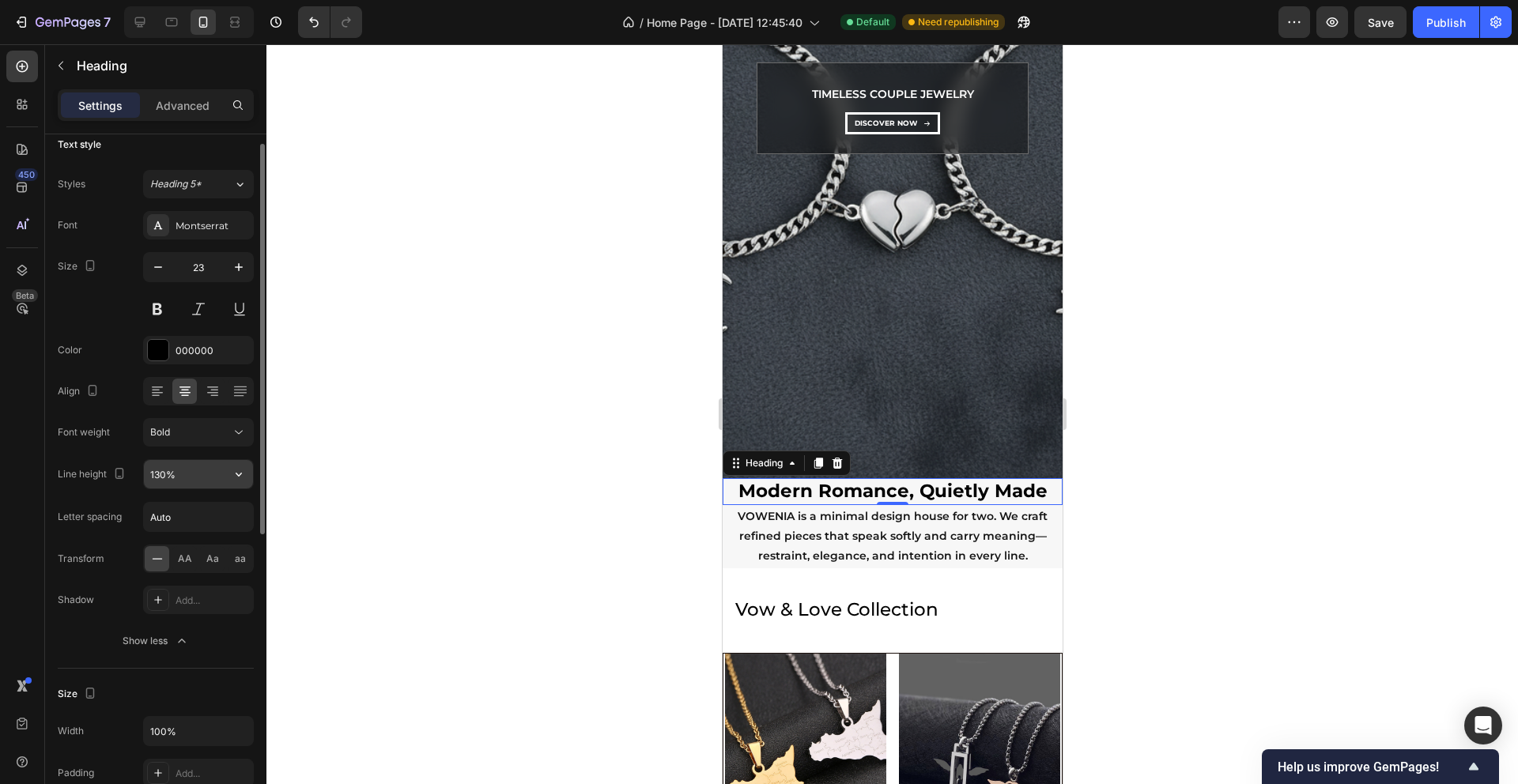
scroll to position [17, 0]
click at [932, 491] on h2 "Modern Romance, Quietly Made" at bounding box center [892, 491] width 340 height 27
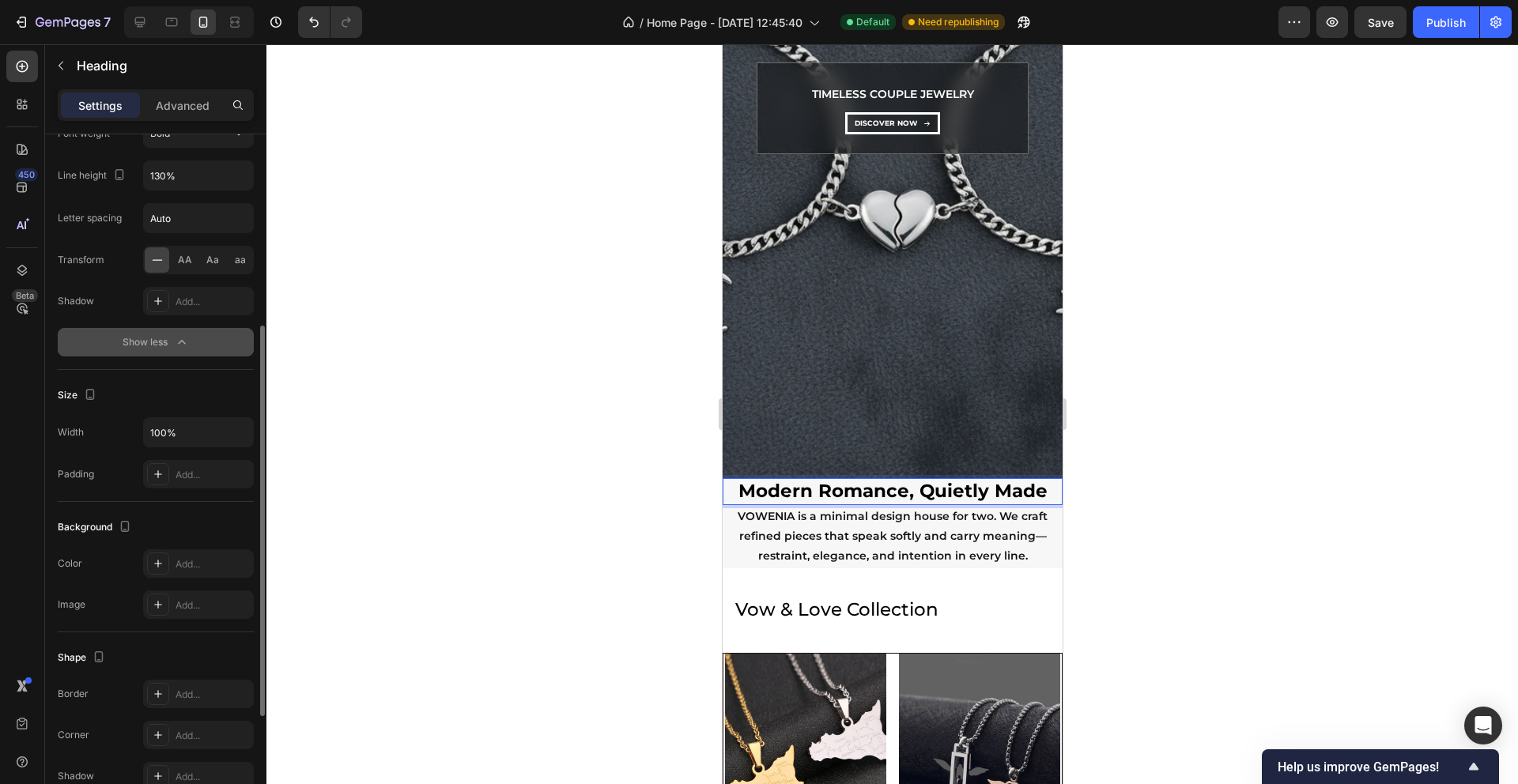
scroll to position [323, 0]
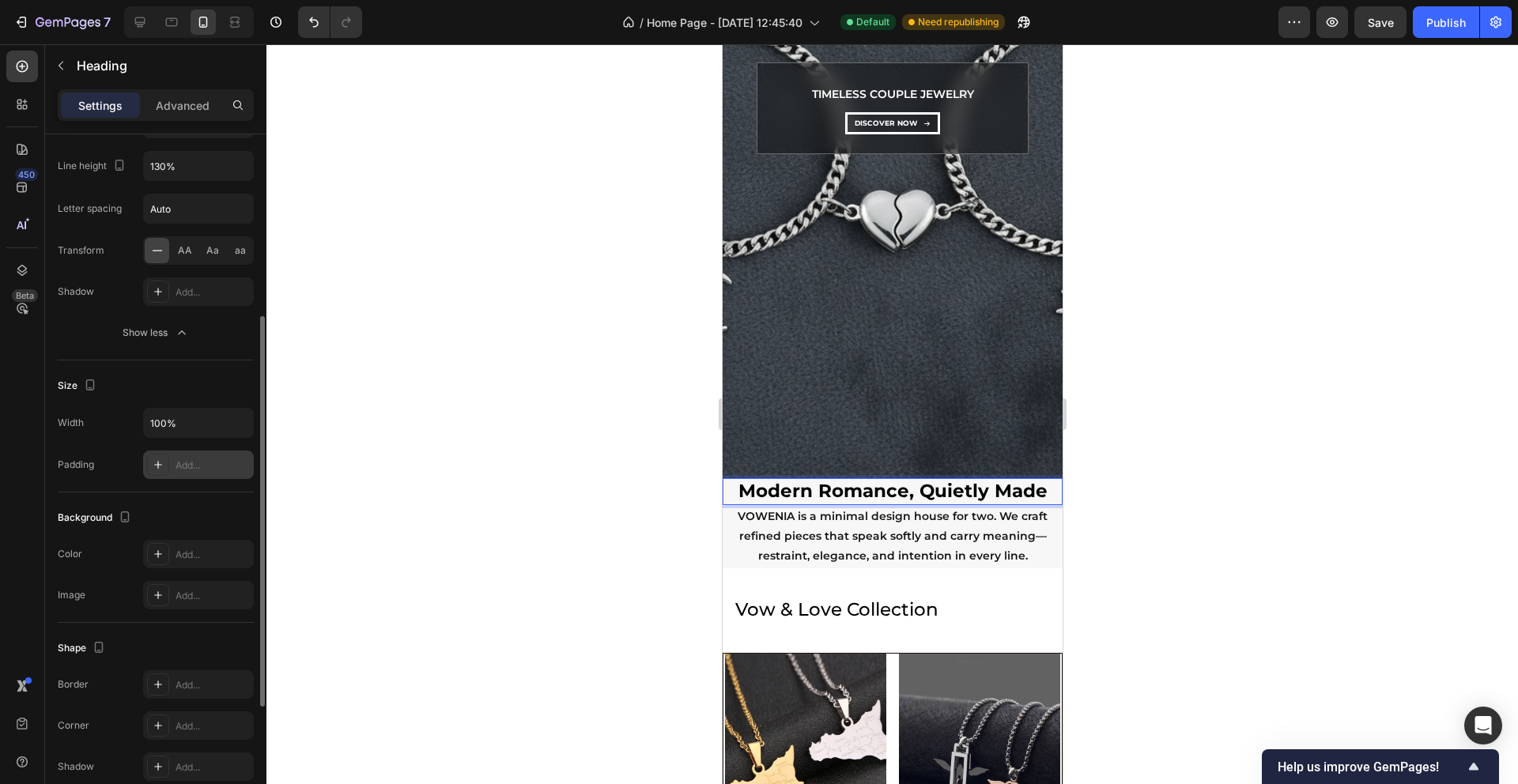
click at [186, 474] on div "Add..." at bounding box center [199, 465] width 111 height 29
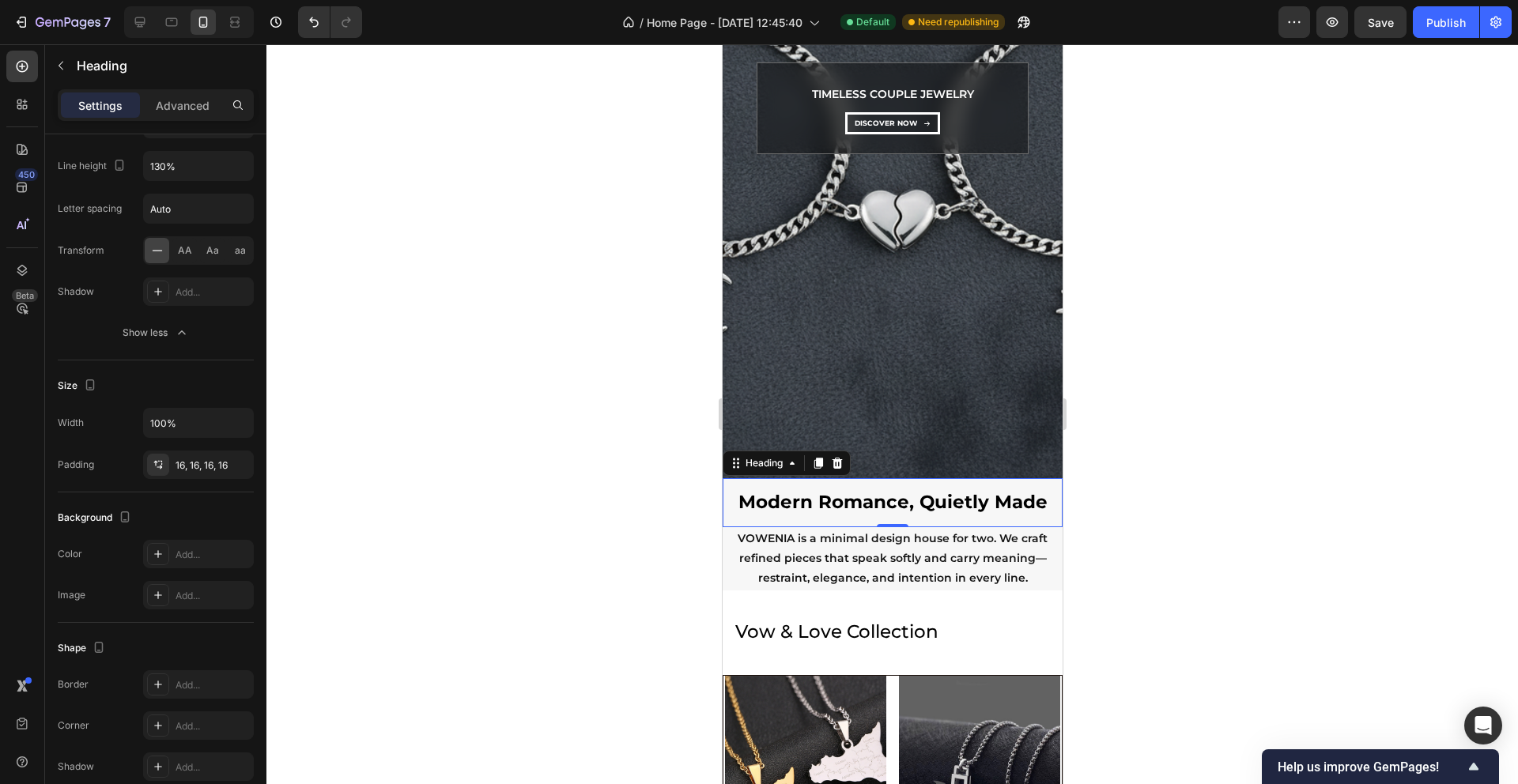
click at [332, 394] on div at bounding box center [892, 414] width 1252 height 740
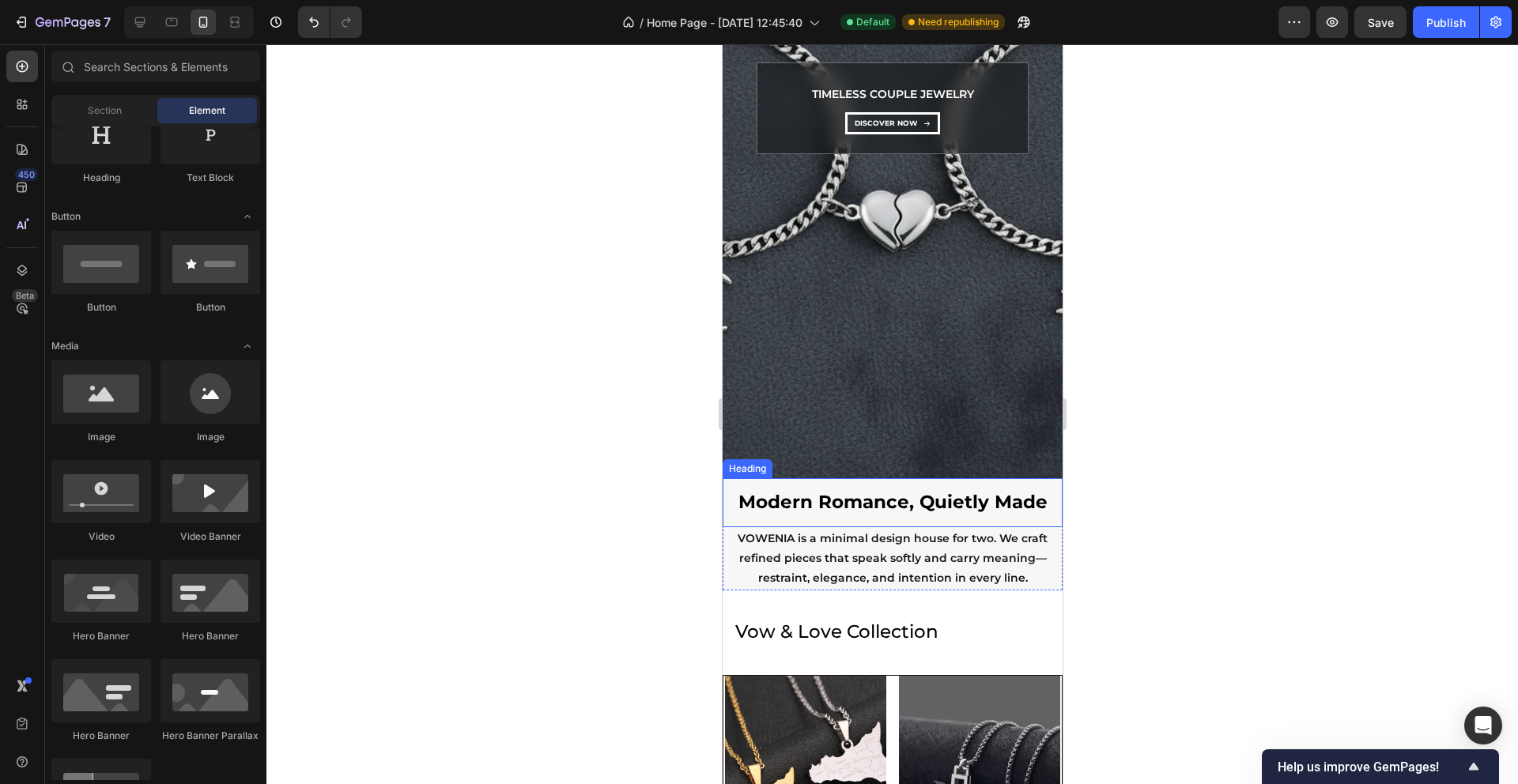
click at [882, 496] on p "Modern Romance, Quietly Made" at bounding box center [892, 503] width 314 height 24
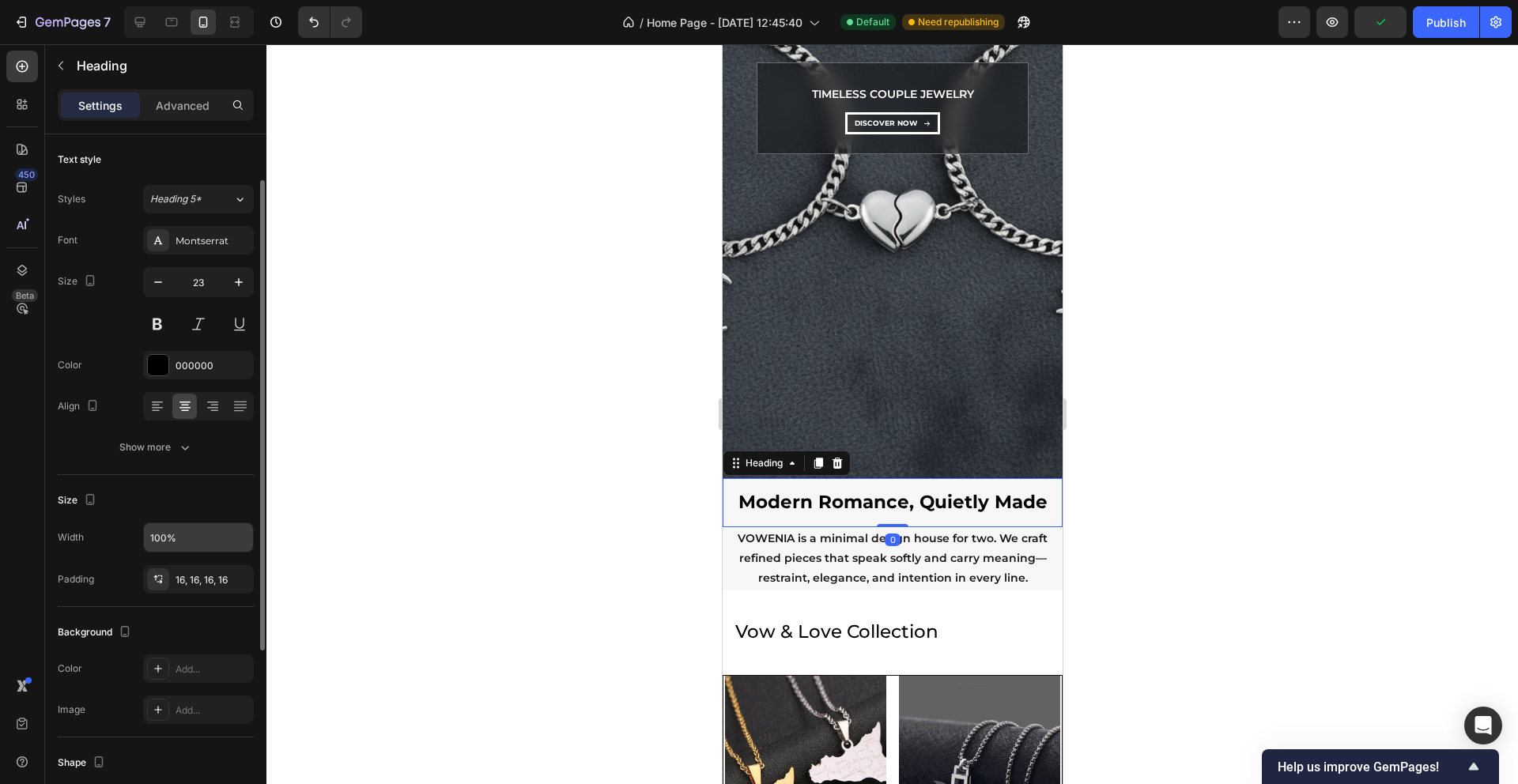
scroll to position [126, 0]
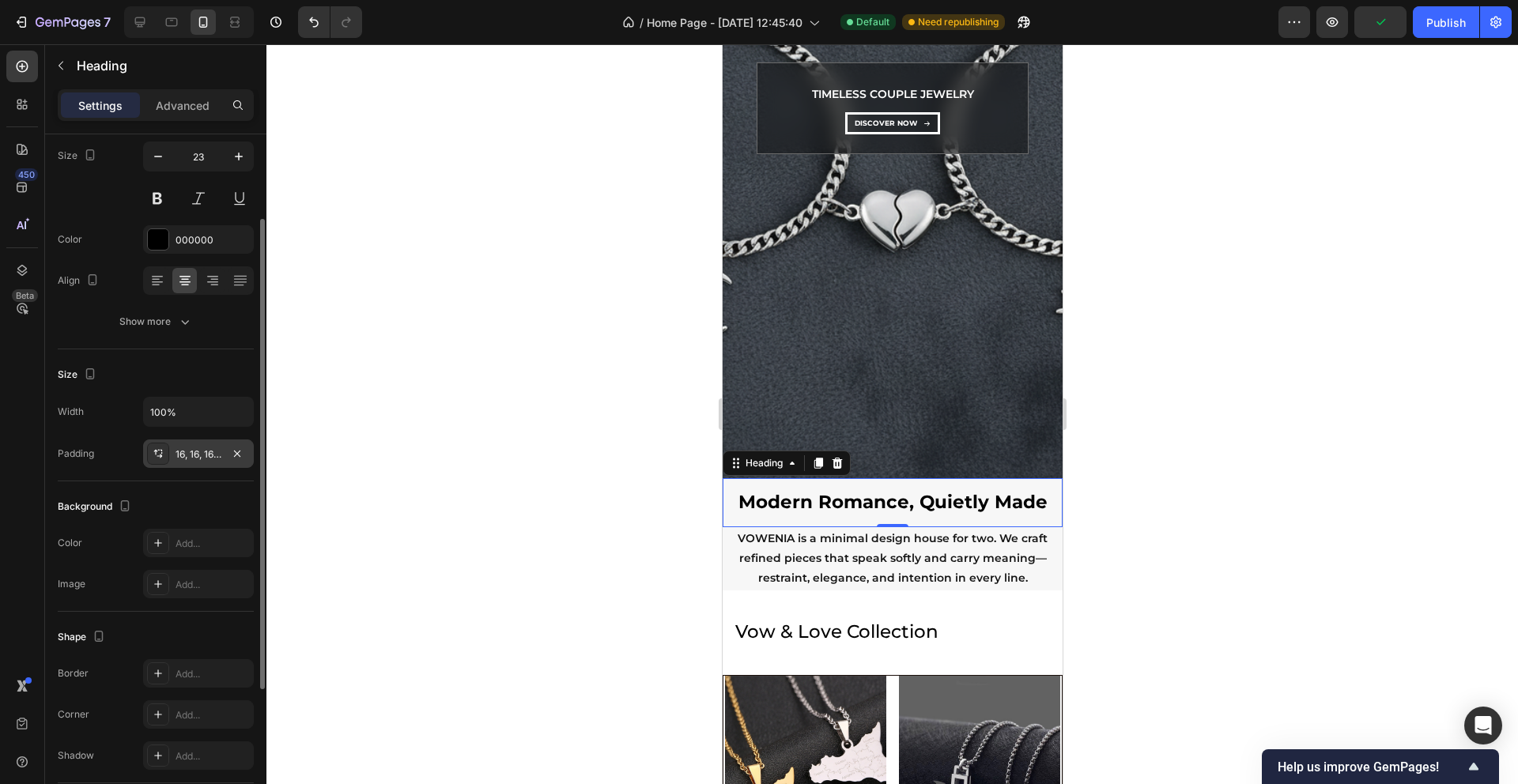
click at [199, 458] on div "16, 16, 16, 16" at bounding box center [199, 455] width 45 height 14
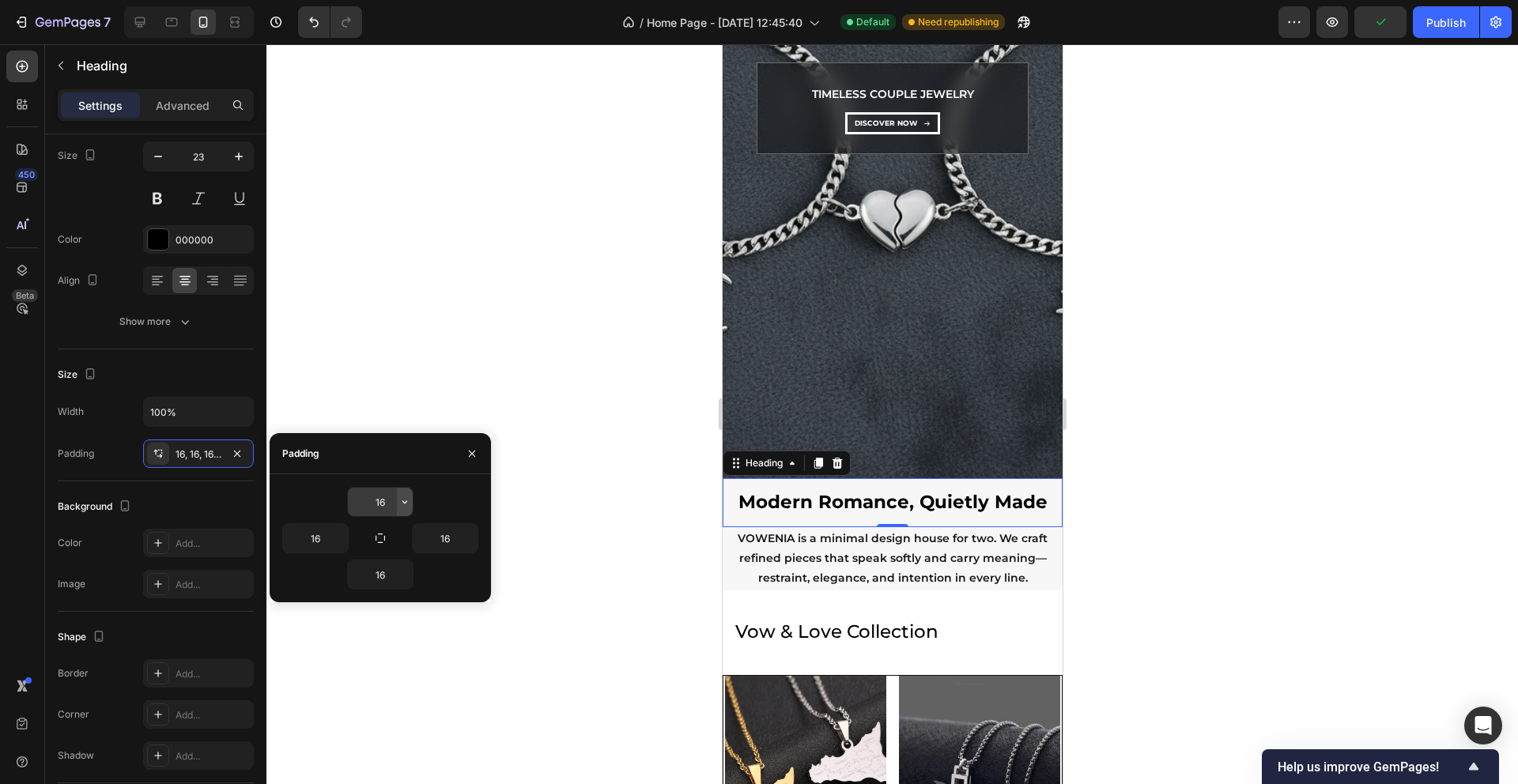
click at [399, 499] on icon "button" at bounding box center [404, 501] width 13 height 13
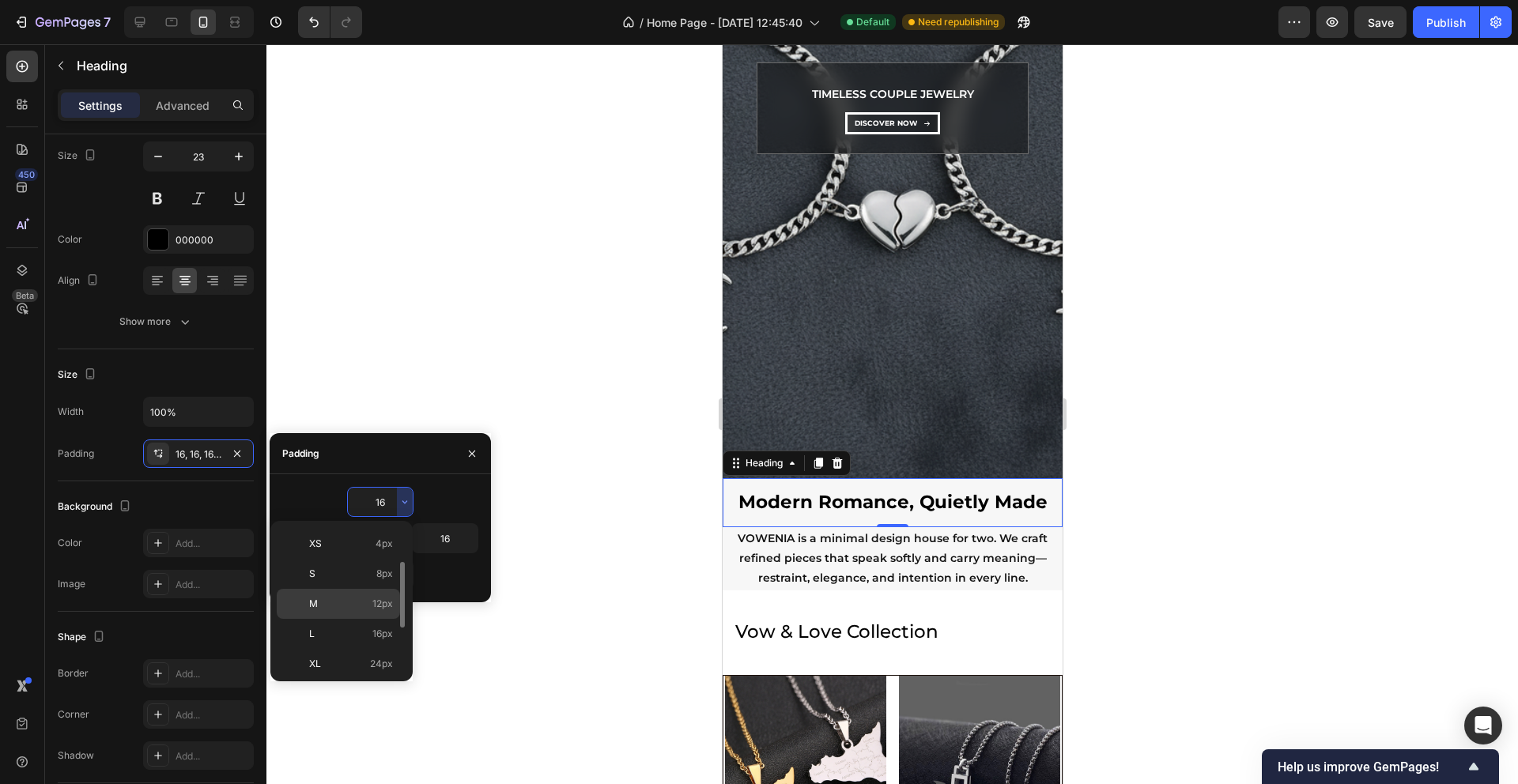
scroll to position [65, 0]
click at [381, 653] on span "24px" at bounding box center [381, 657] width 23 height 14
type input "24"
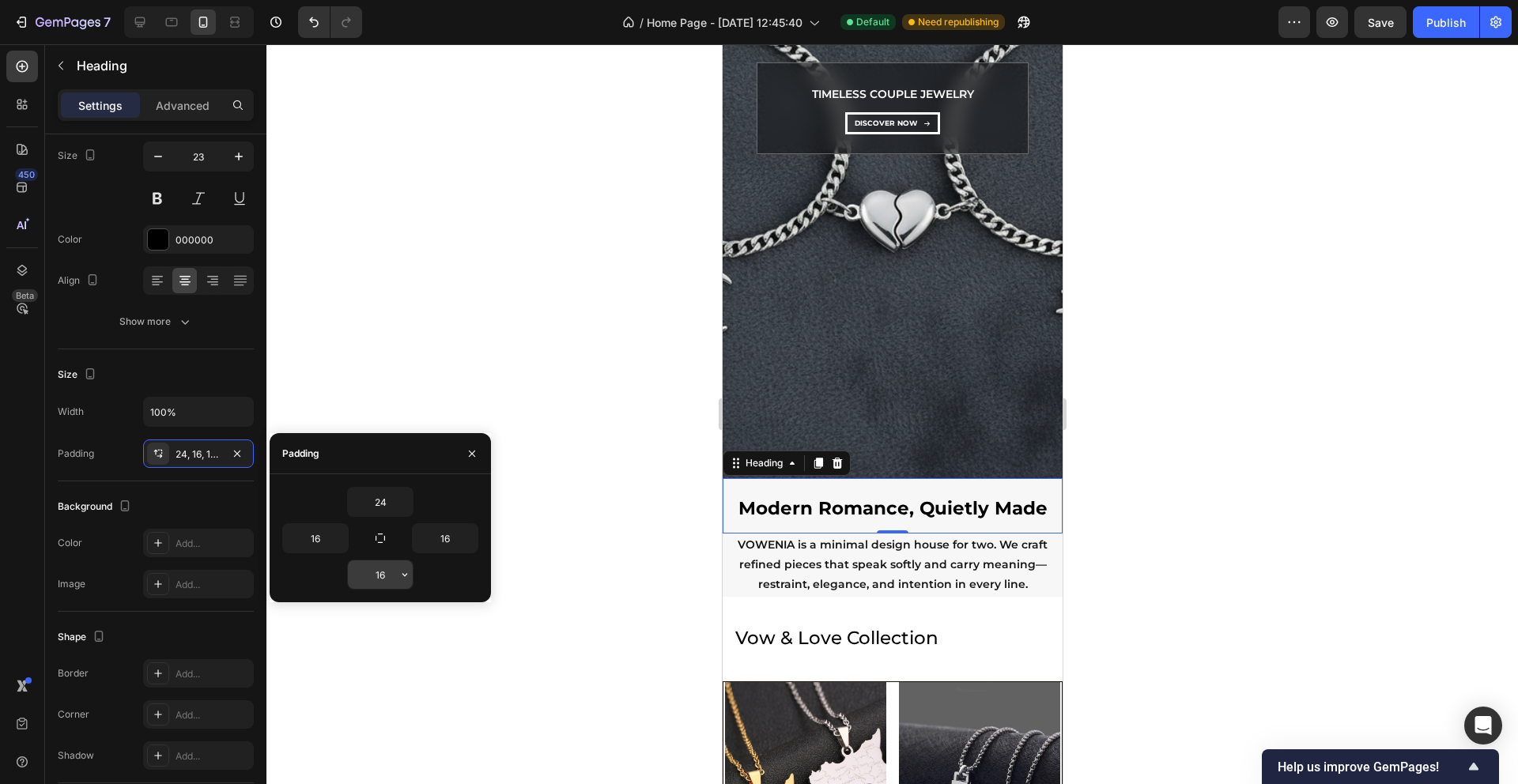
click at [386, 582] on input "16" at bounding box center [381, 574] width 65 height 29
click at [404, 577] on icon "button" at bounding box center [404, 574] width 13 height 13
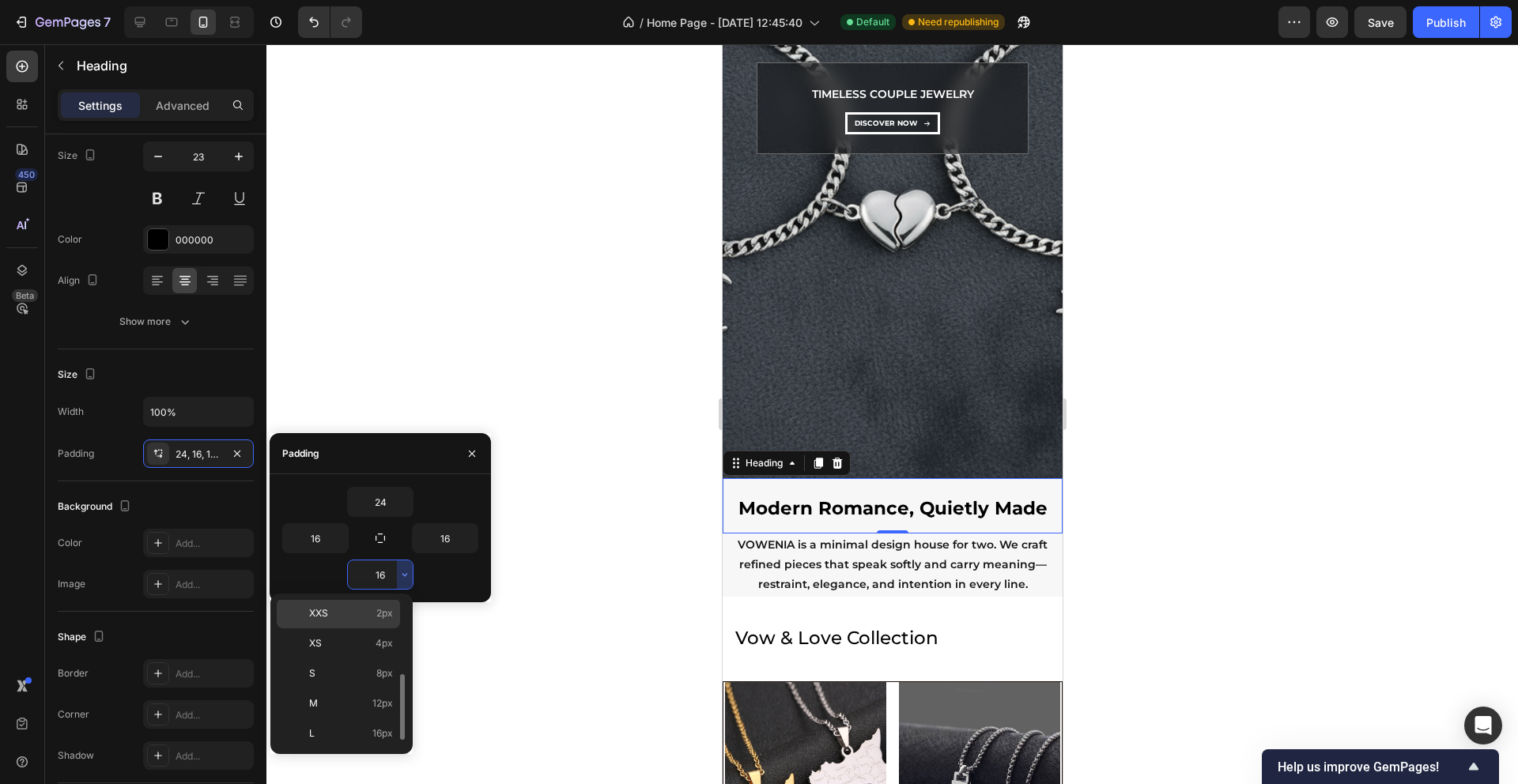
scroll to position [73, 0]
click at [388, 712] on div "XL 24px" at bounding box center [338, 722] width 124 height 30
type input "24"
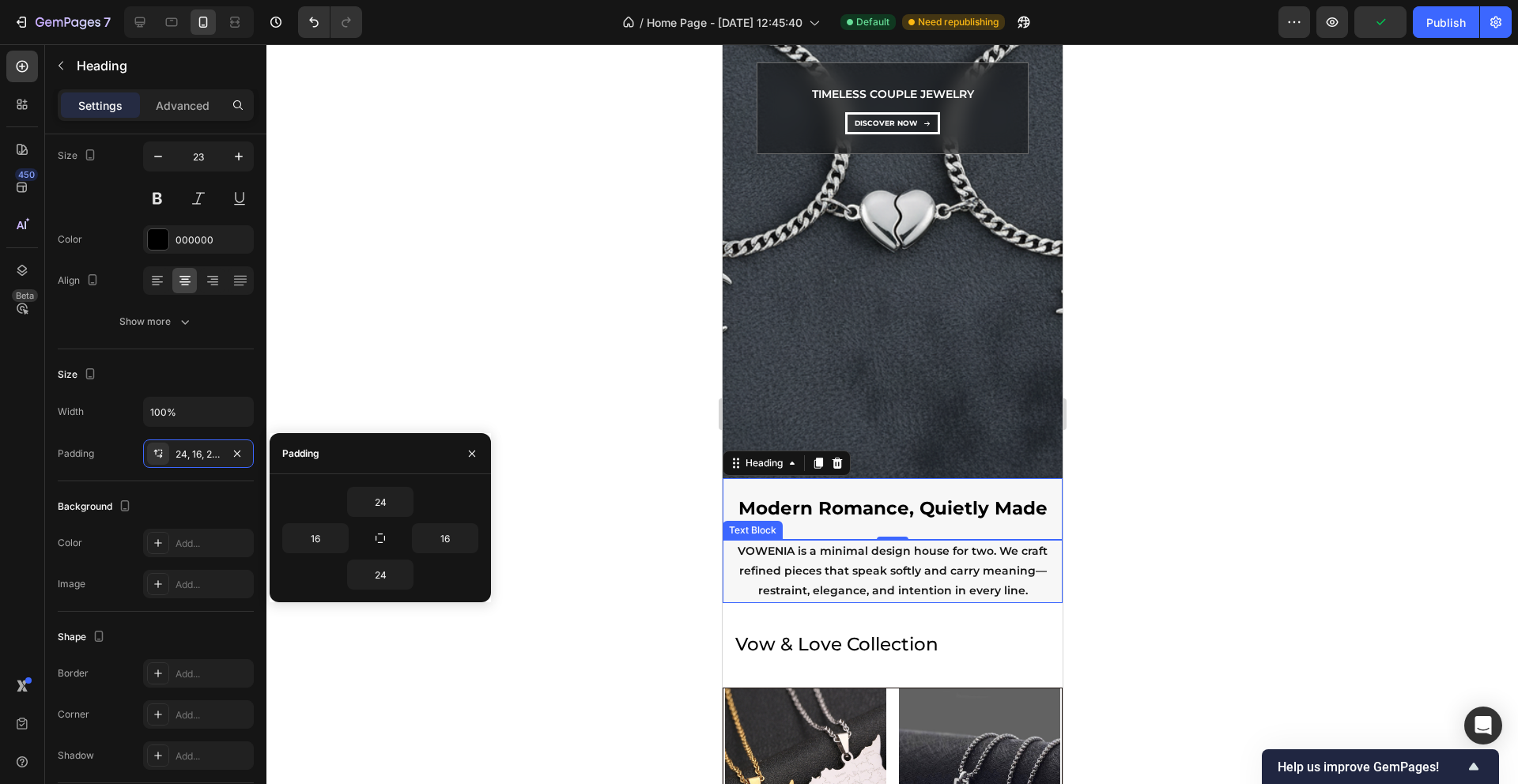
click at [845, 572] on p "VOWENIA is a minimal design house for two. We craft refined pieces that speak s…" at bounding box center [892, 571] width 337 height 60
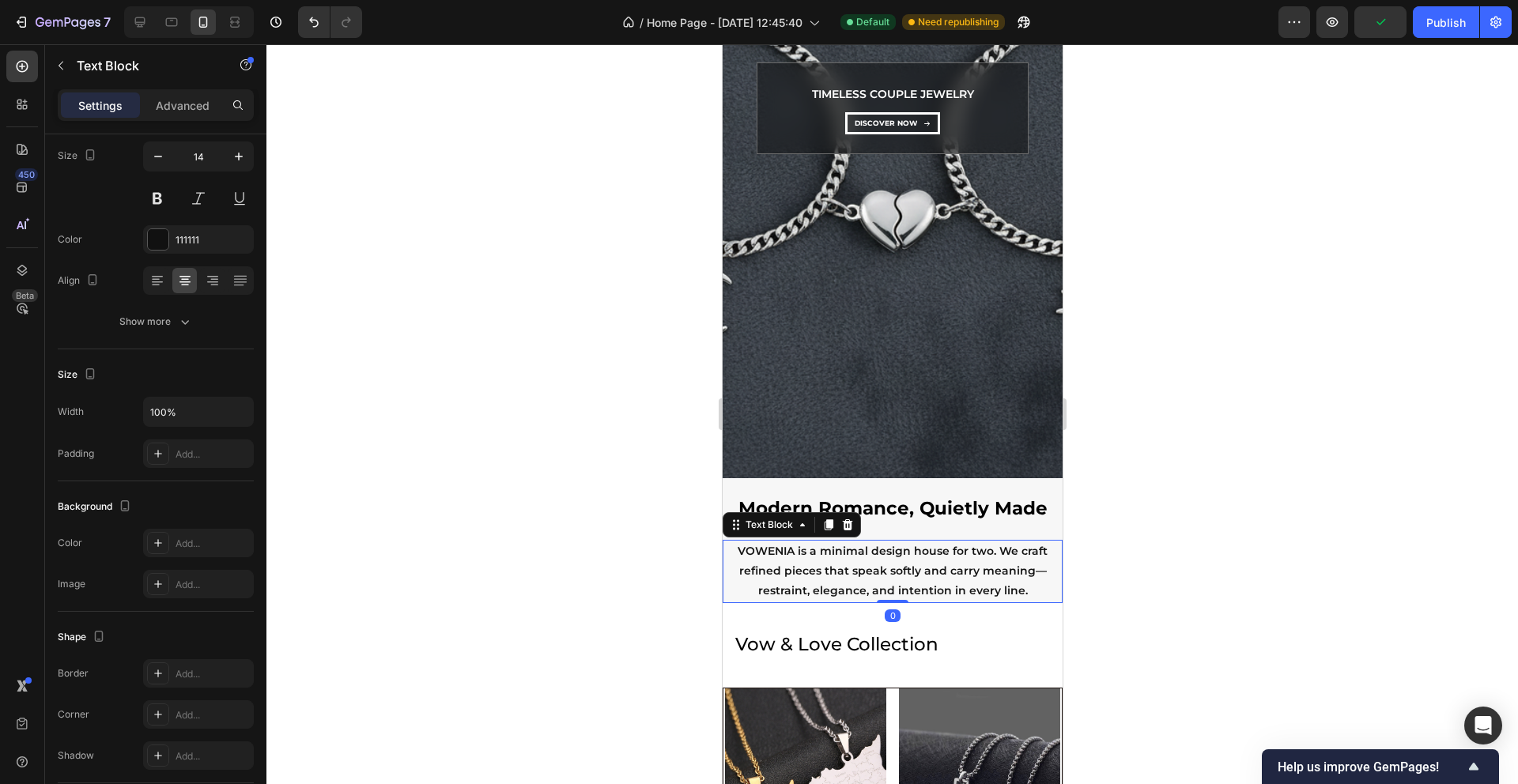
scroll to position [0, 0]
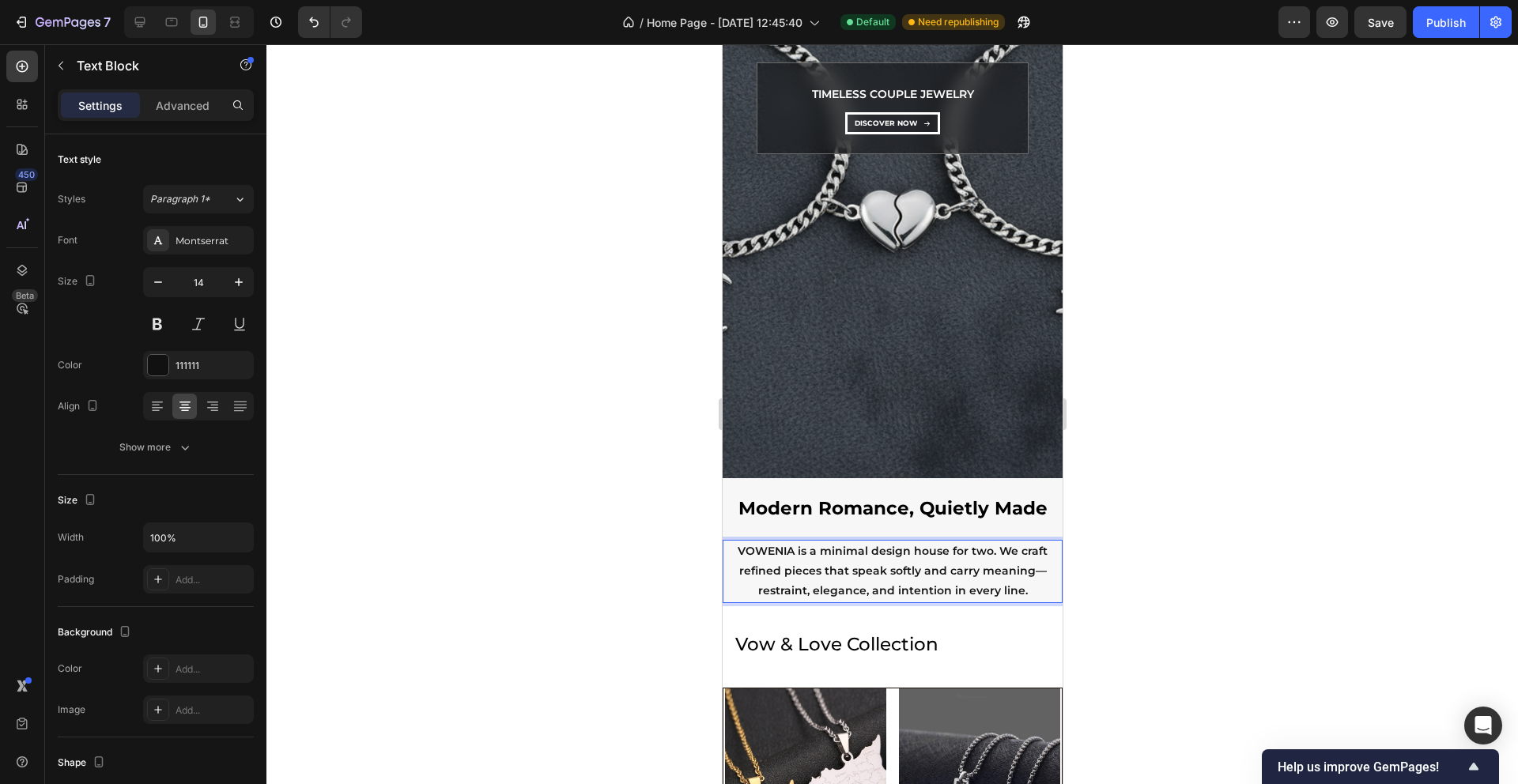
click at [1204, 480] on div at bounding box center [892, 414] width 1252 height 740
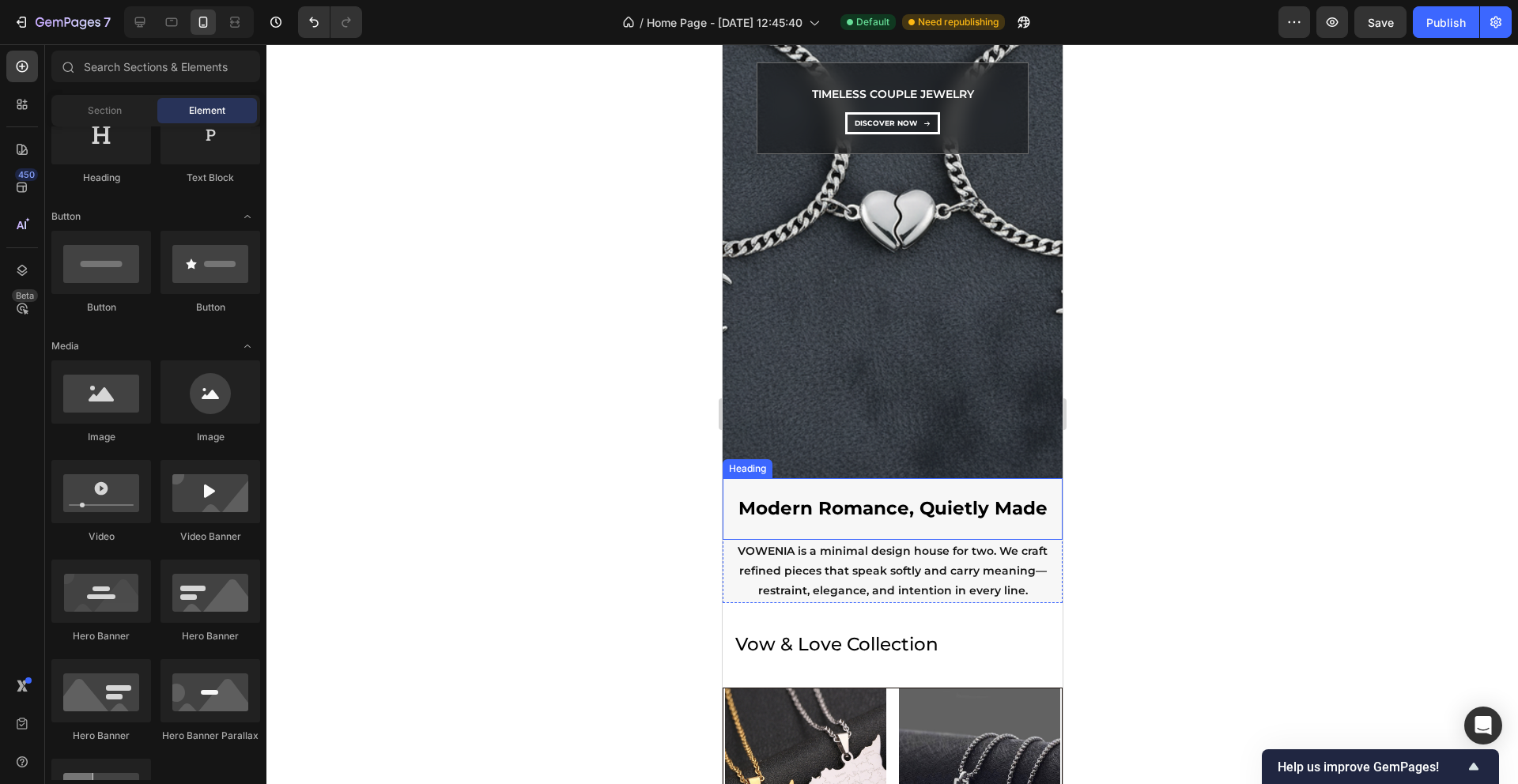
click at [823, 506] on p "Modern Romance, Quietly Made" at bounding box center [892, 509] width 314 height 24
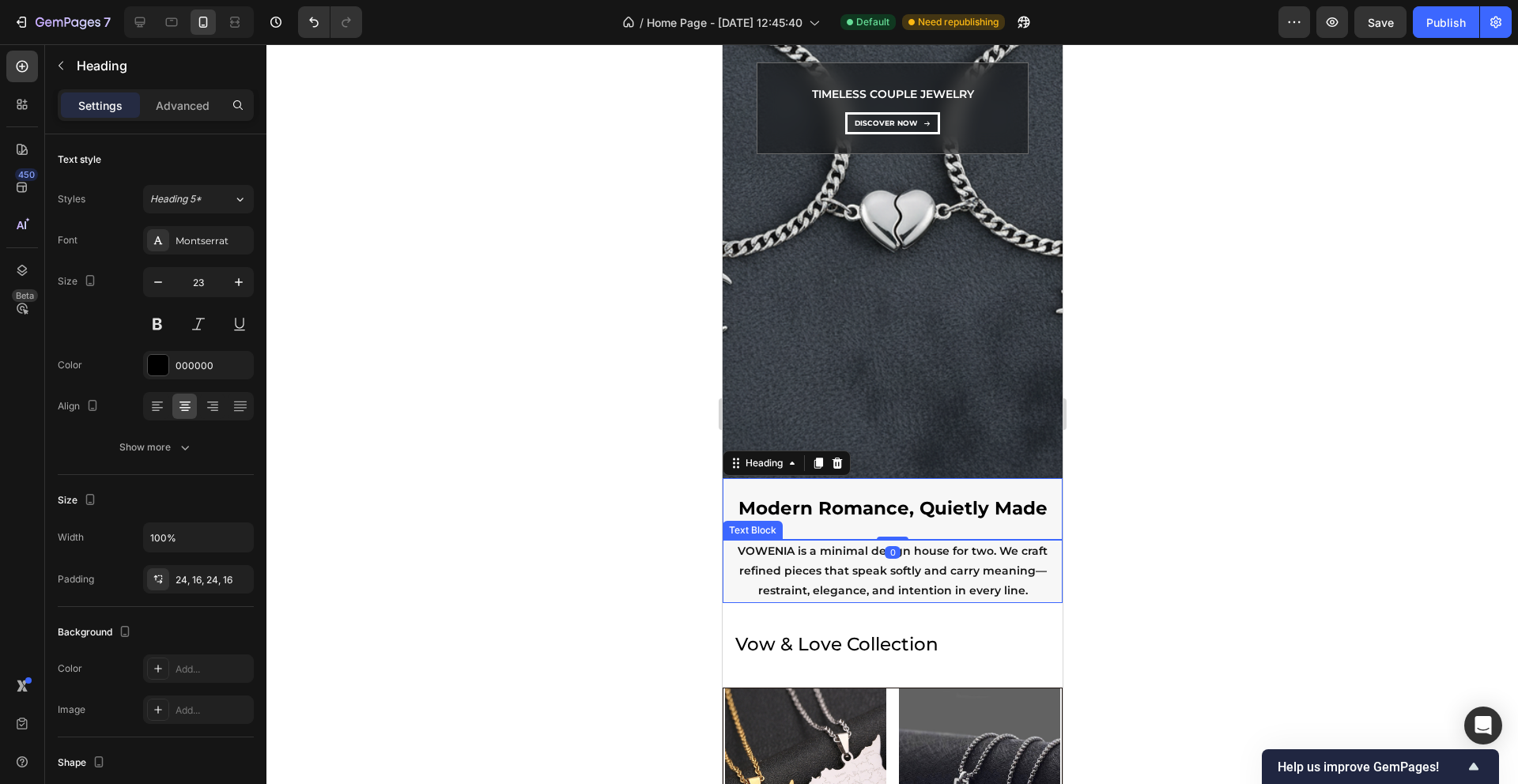
click at [796, 569] on p "VOWENIA is a minimal design house for two. We craft refined pieces that speak s…" at bounding box center [892, 571] width 337 height 60
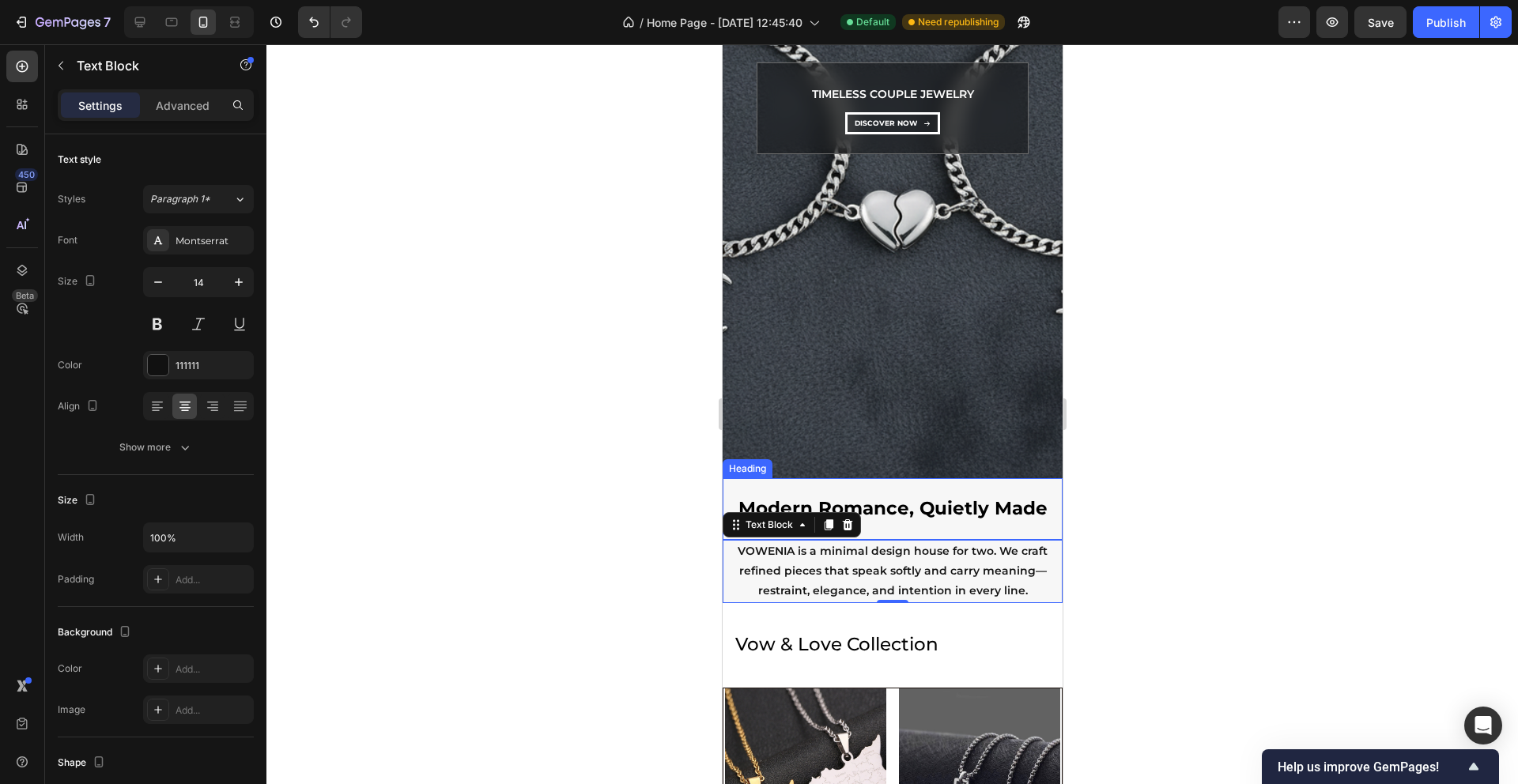
click at [991, 516] on p "Modern Romance, Quietly Made" at bounding box center [892, 509] width 314 height 24
click at [724, 595] on p "VOWENIA is a minimal design house for two. We craft refined pieces that speak s…" at bounding box center [892, 571] width 337 height 60
click at [618, 595] on div at bounding box center [892, 414] width 1252 height 740
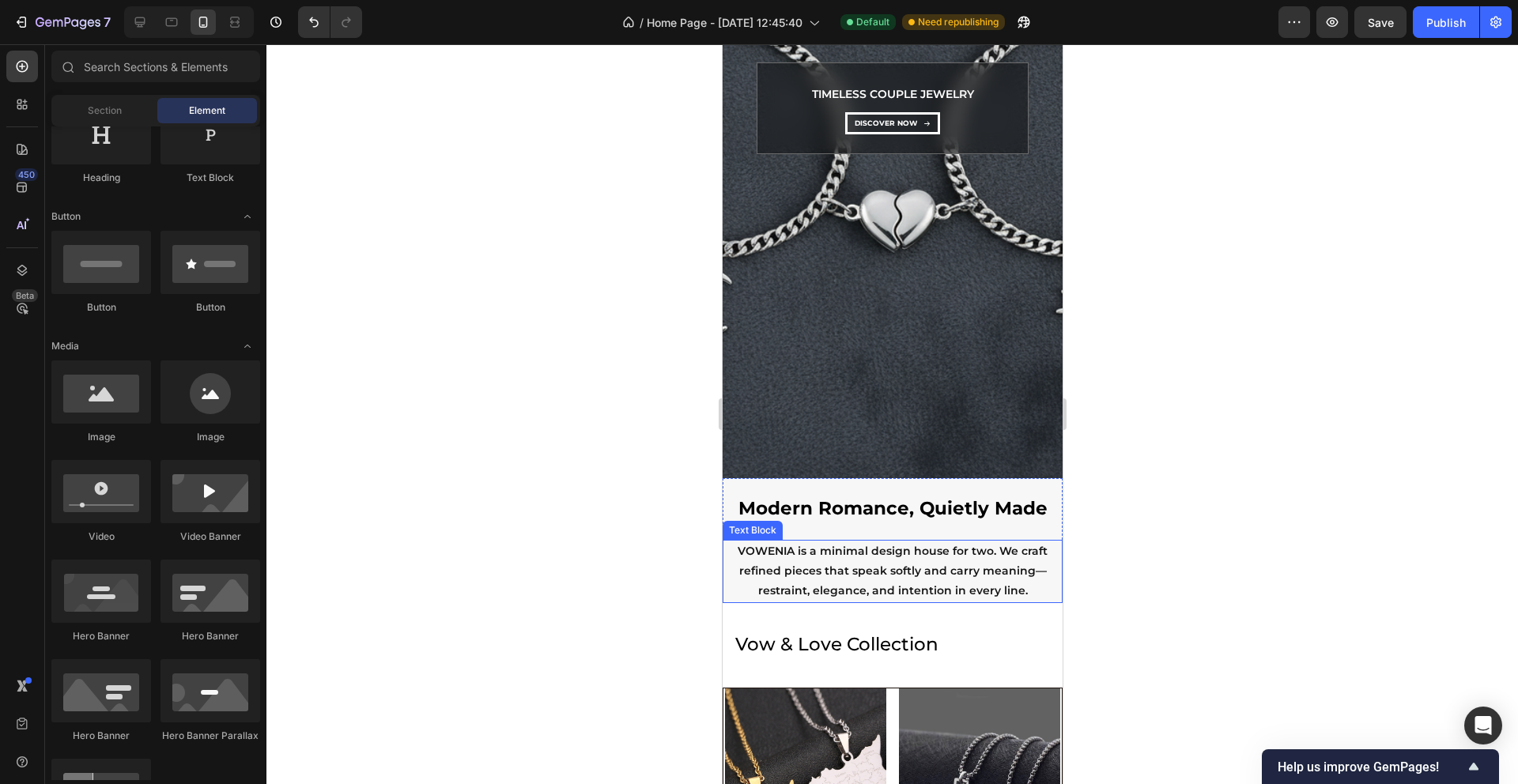
click at [729, 532] on div "Text Block" at bounding box center [752, 530] width 53 height 14
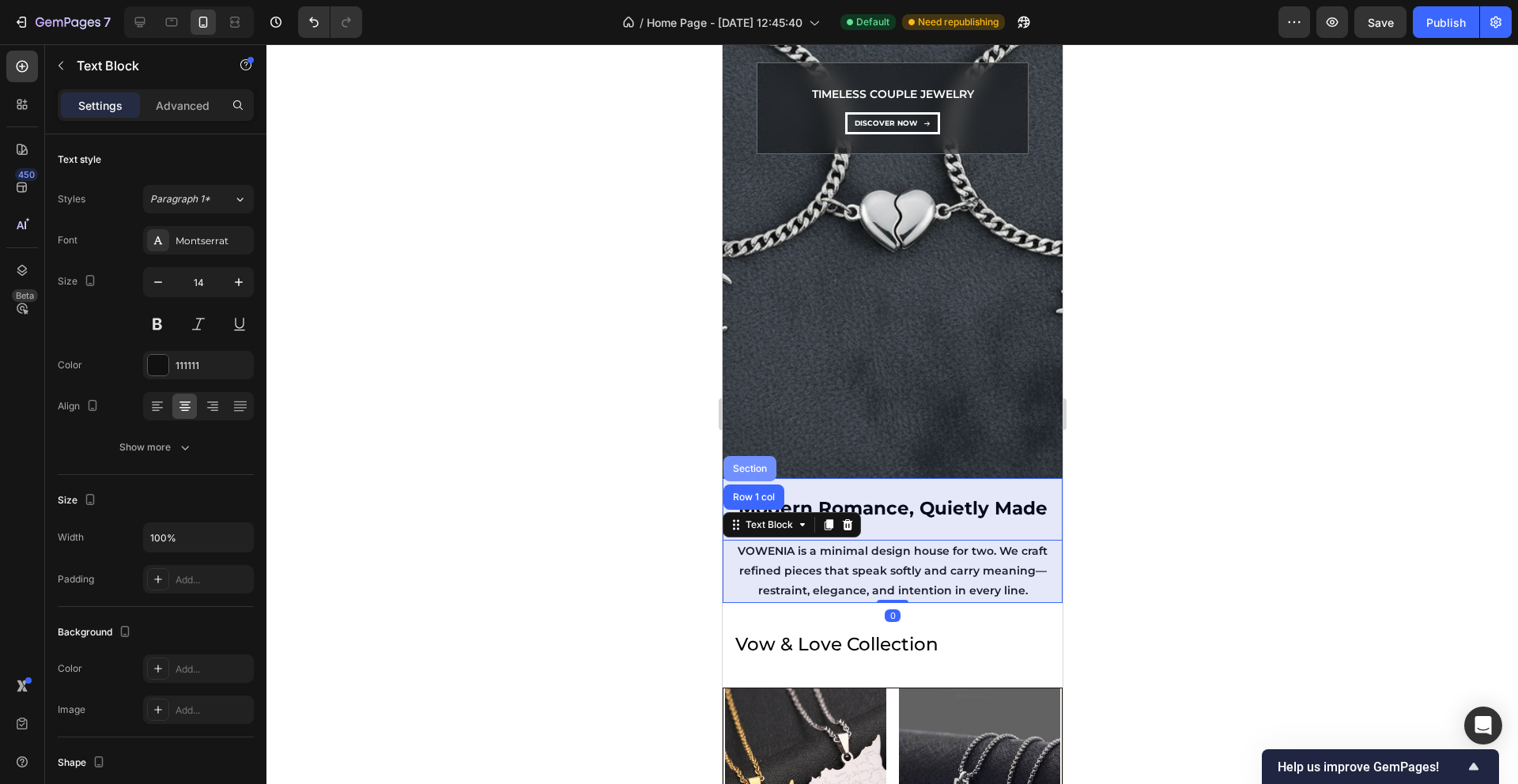
click at [752, 464] on div "Section" at bounding box center [749, 469] width 41 height 10
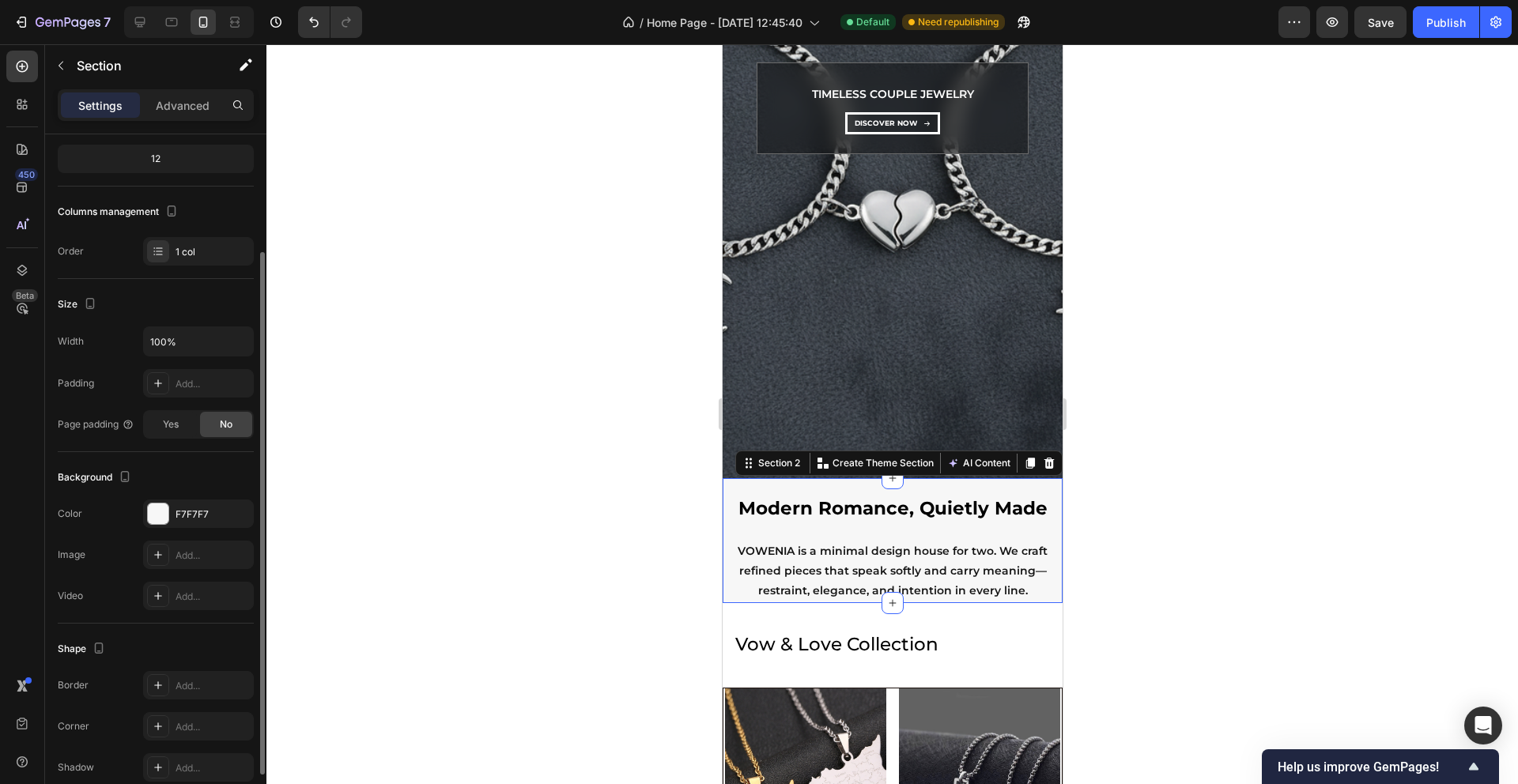
scroll to position [156, 0]
click at [183, 381] on div "Add..." at bounding box center [213, 384] width 74 height 14
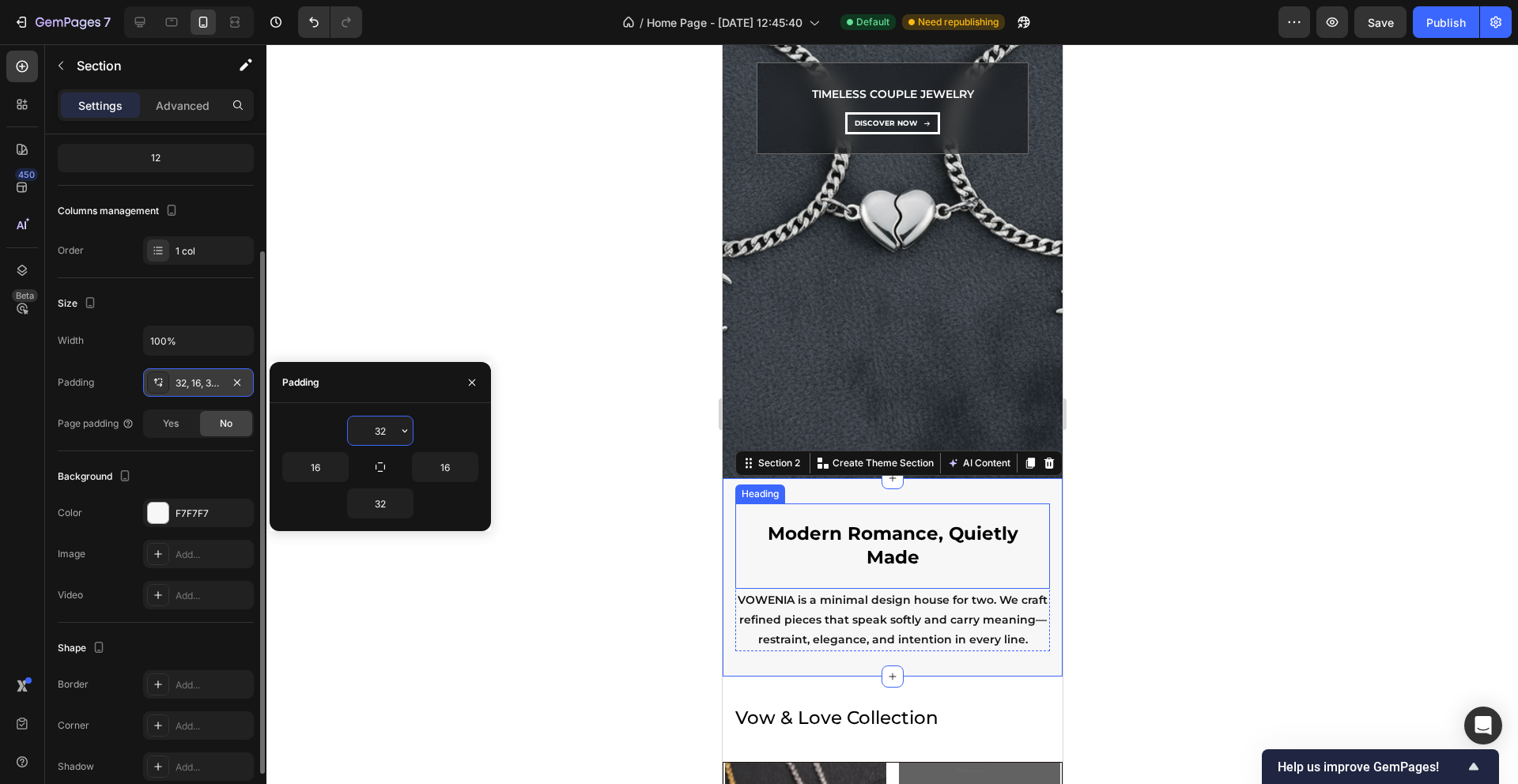
click at [864, 532] on p "Modern Romance, Quietly Made" at bounding box center [892, 547] width 290 height 47
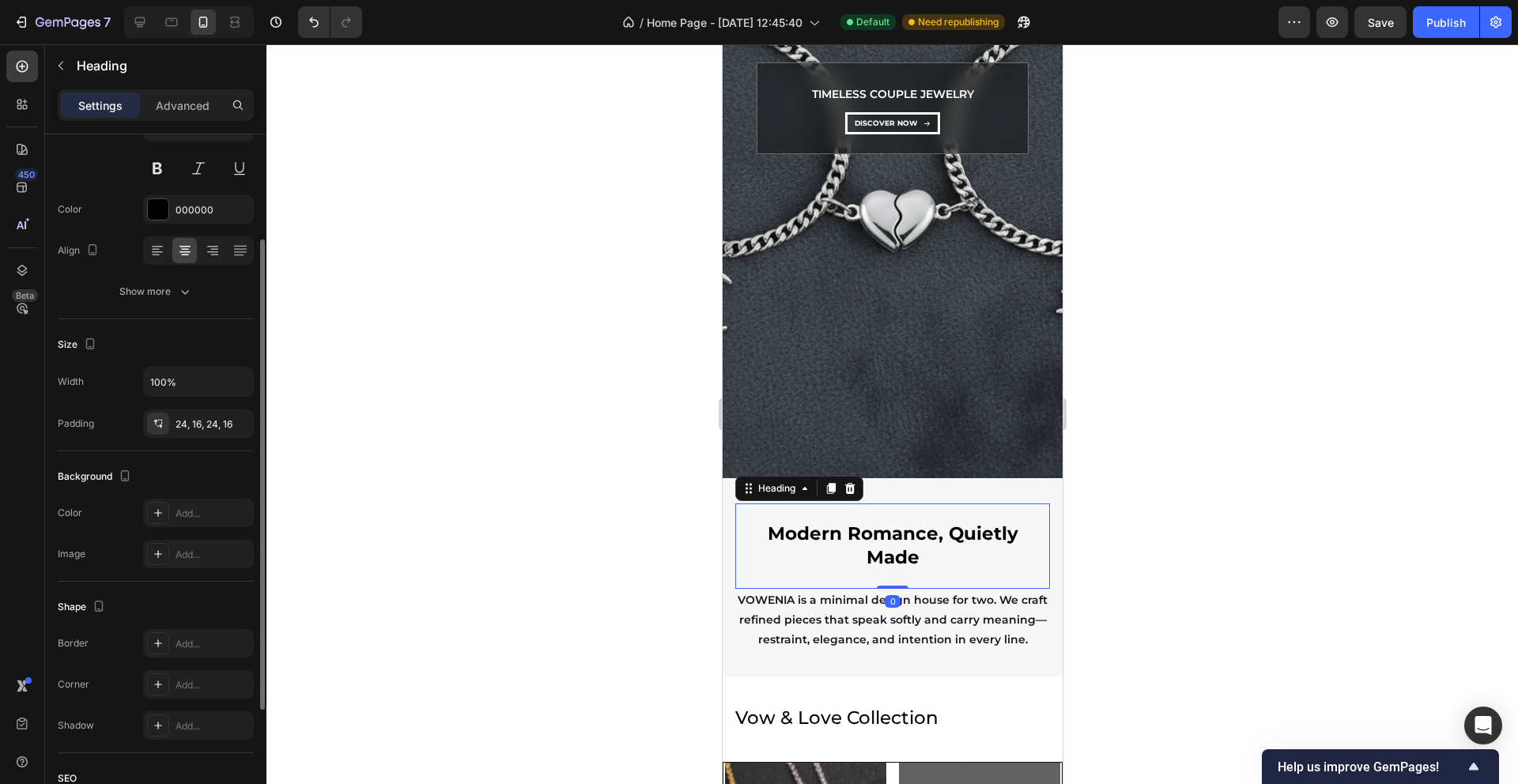
scroll to position [0, 0]
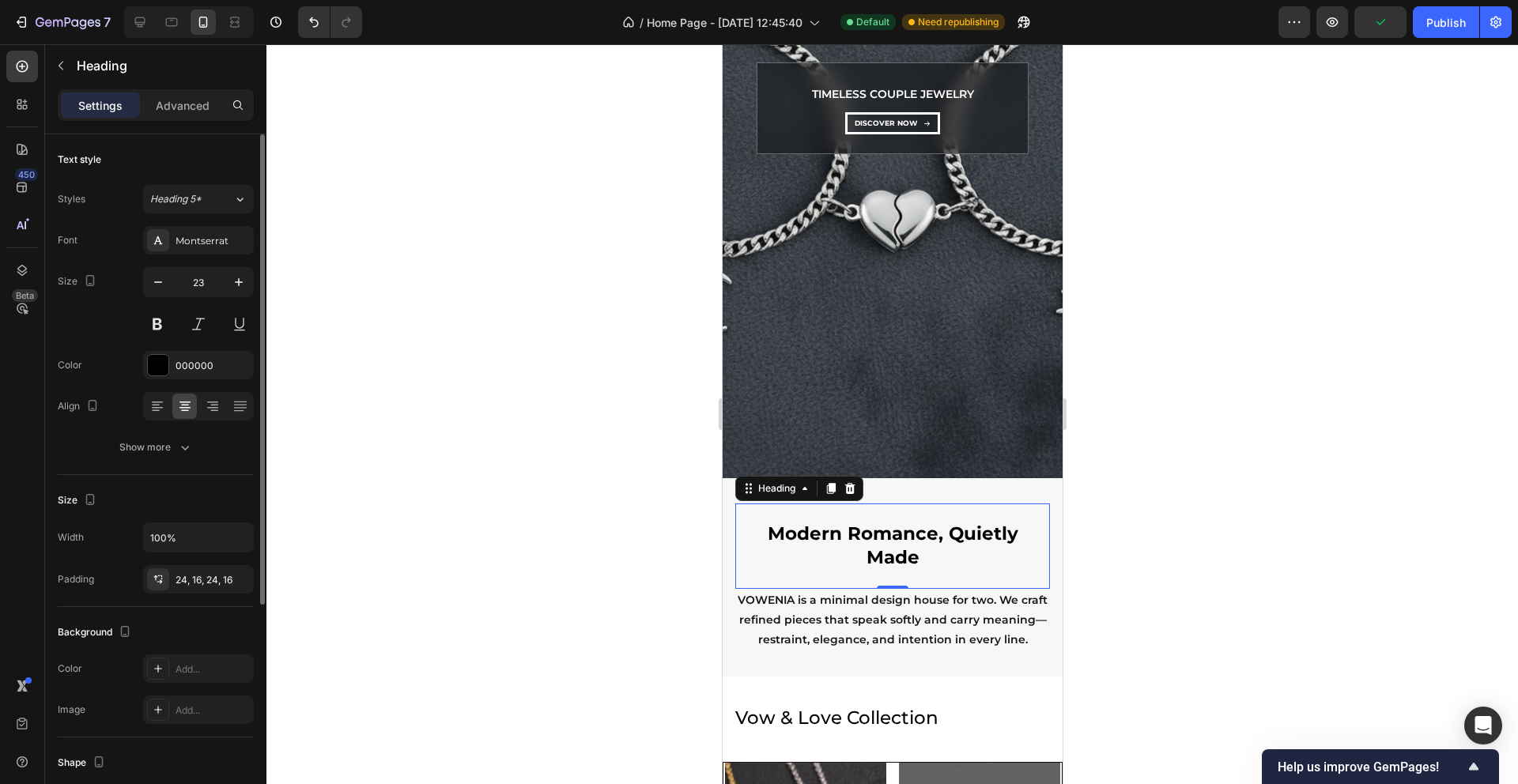
click at [542, 449] on div at bounding box center [892, 414] width 1252 height 740
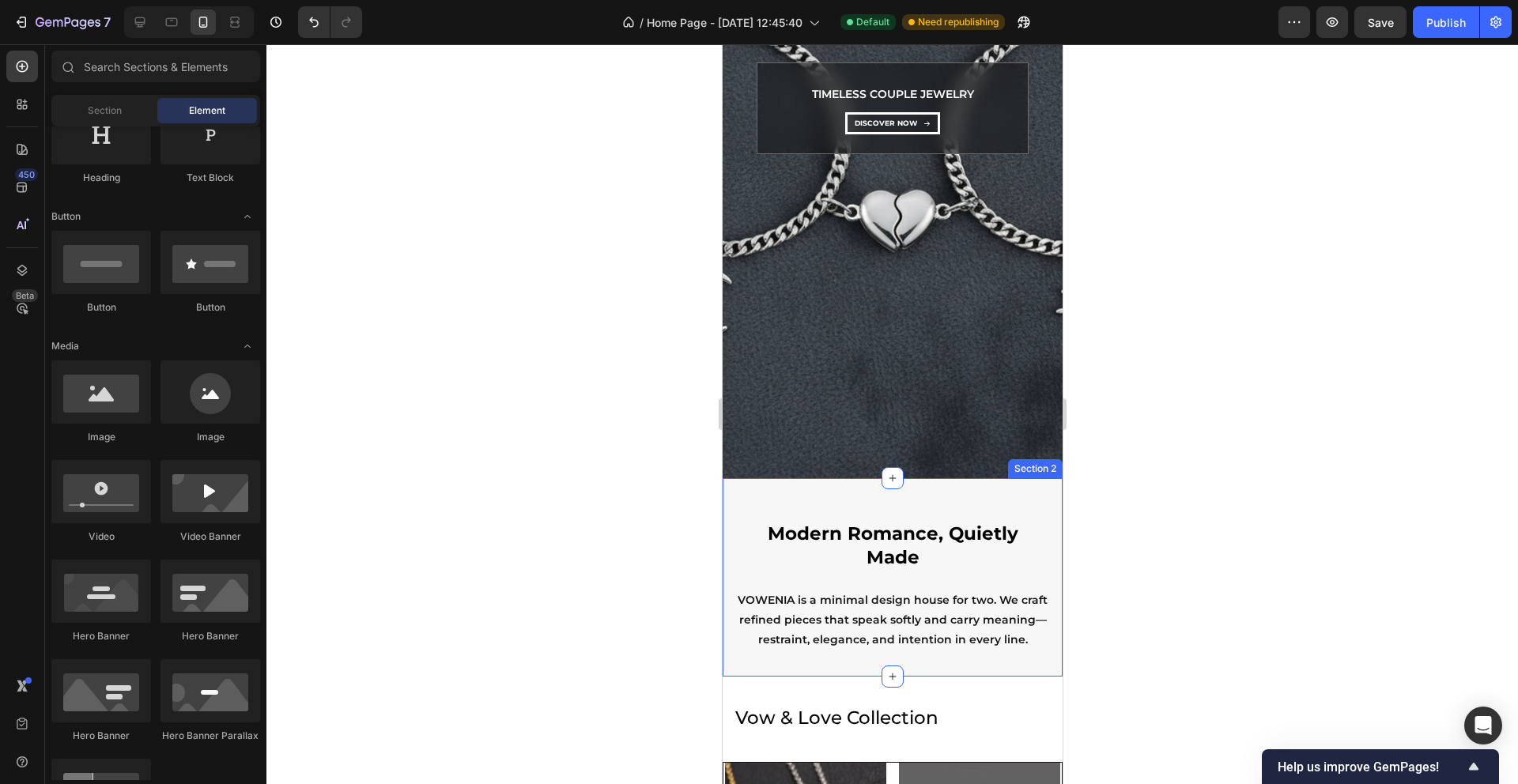
click at [816, 487] on div "Modern Romance, Quietly Made Heading VOWENIA is a minimal design house for two.…" at bounding box center [892, 577] width 340 height 199
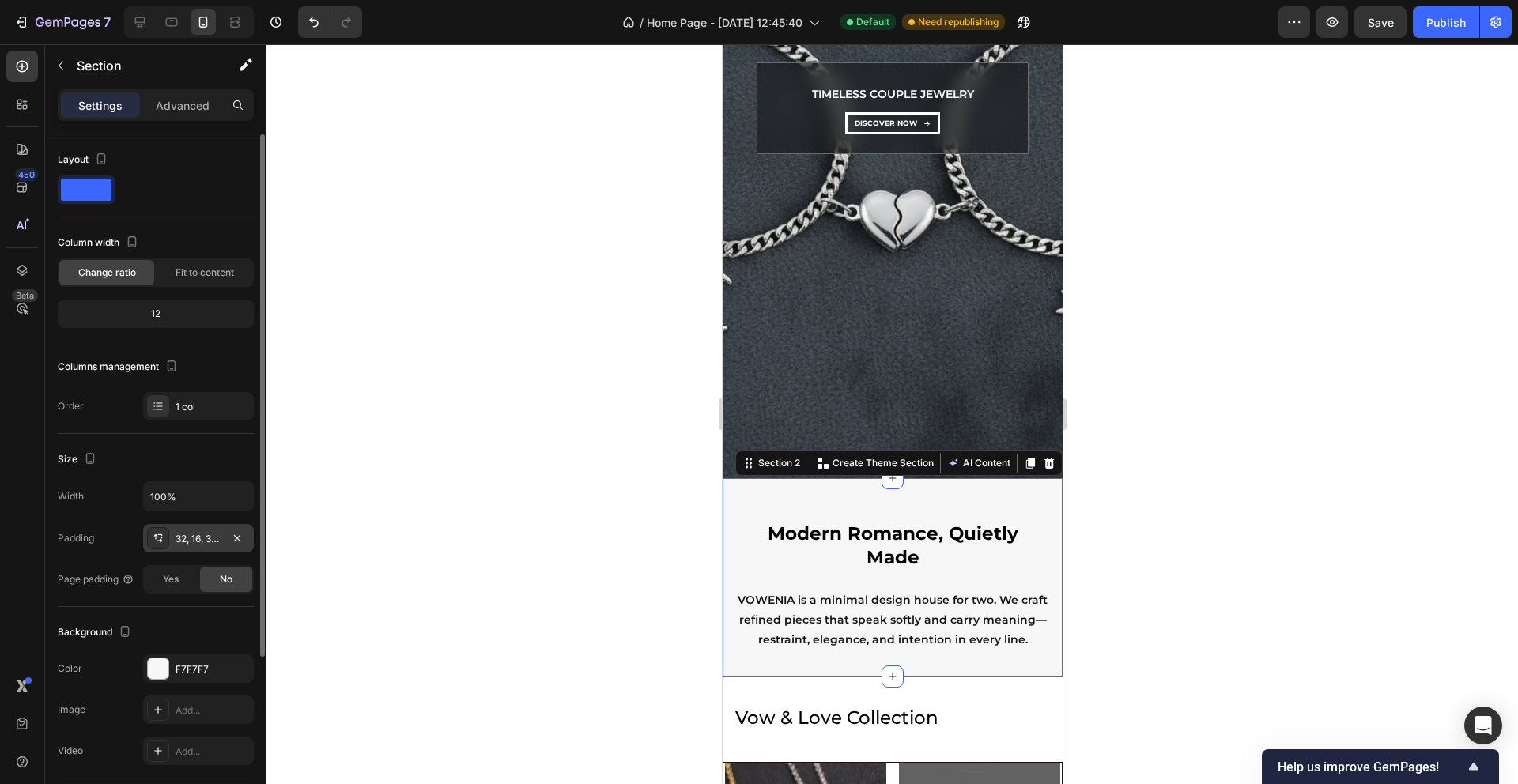
click at [204, 535] on div "32, 16, 32, 16" at bounding box center [199, 539] width 45 height 14
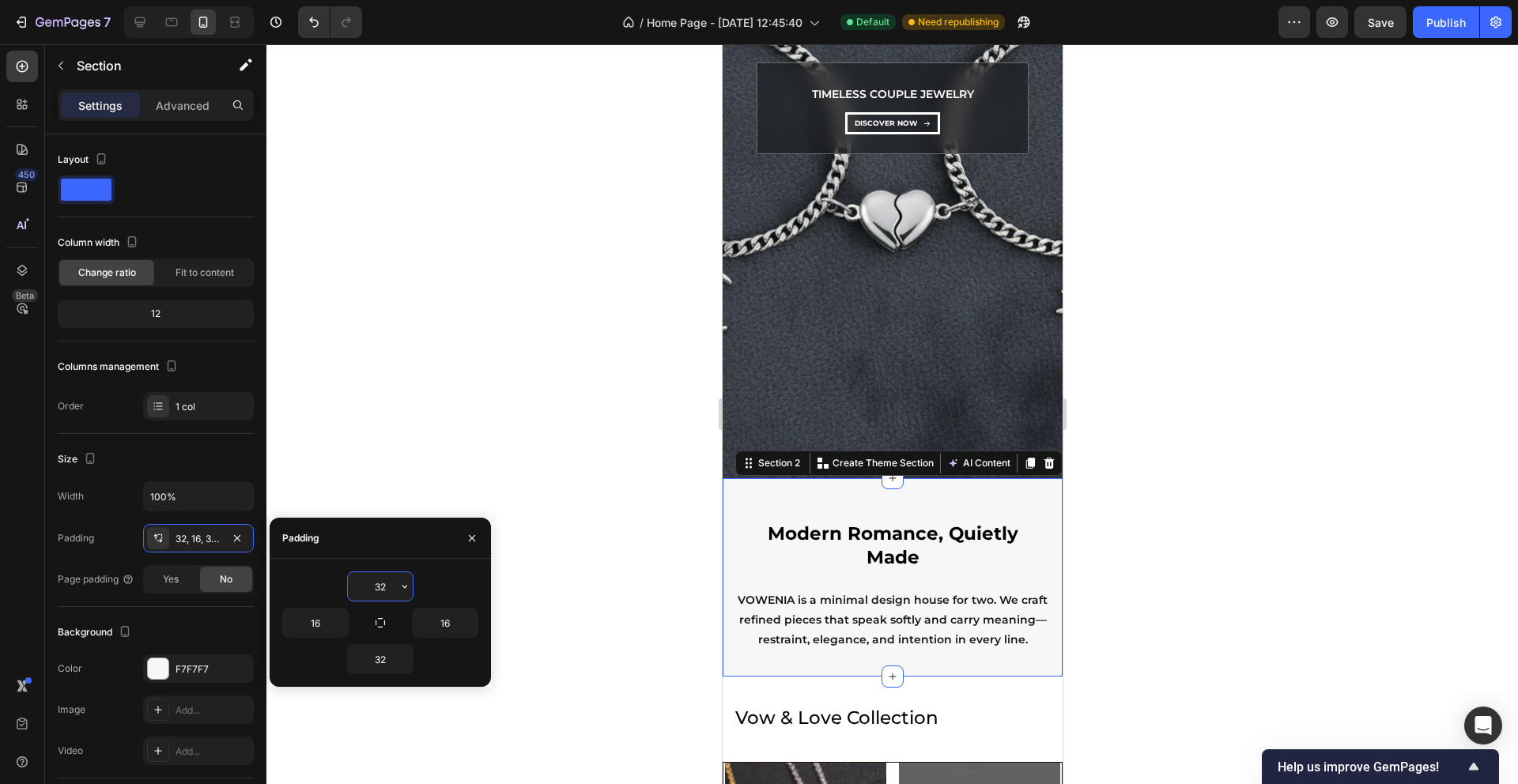
click at [389, 578] on input "32" at bounding box center [381, 586] width 65 height 29
click at [411, 583] on button "button" at bounding box center [404, 586] width 16 height 29
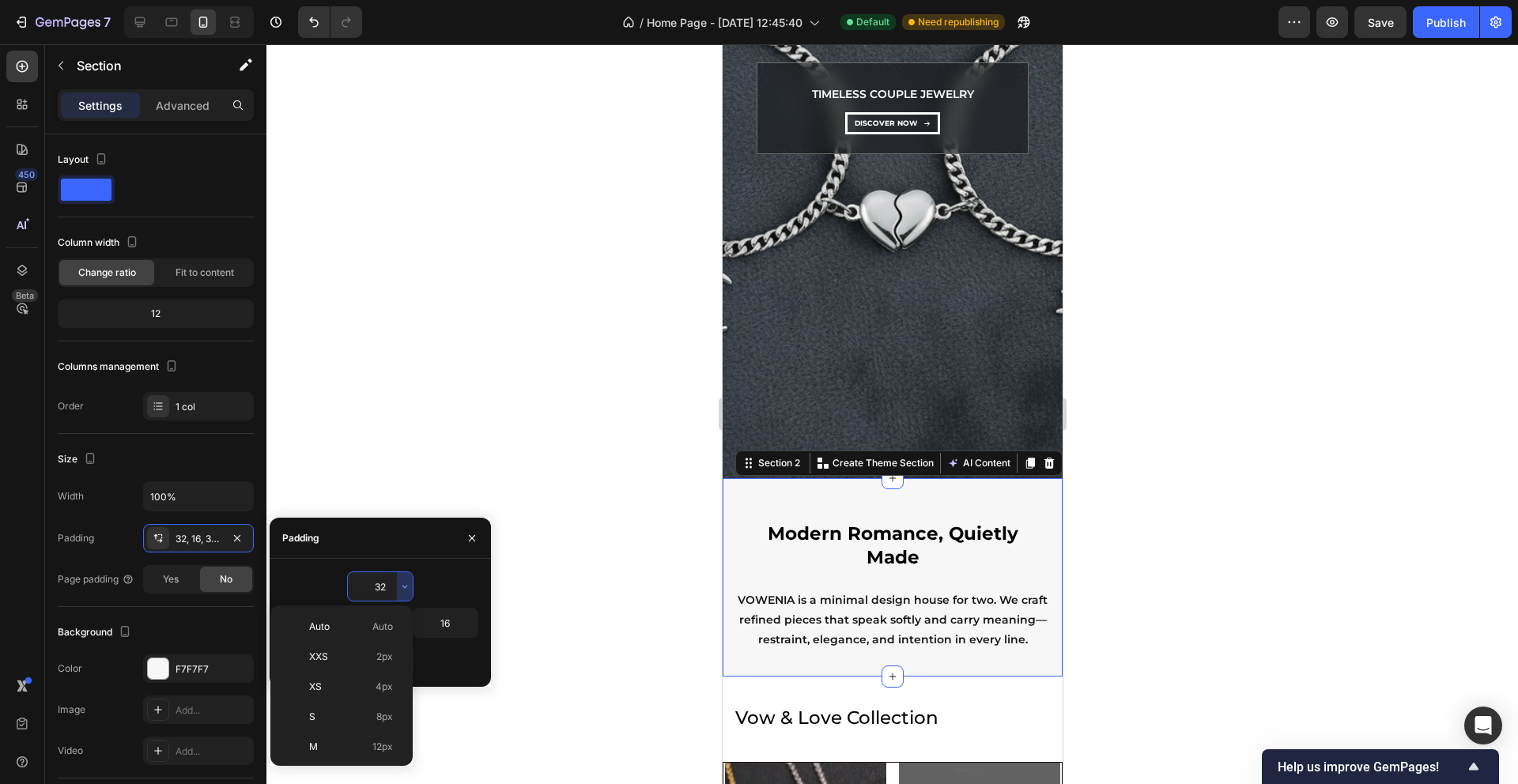
scroll to position [114, 0]
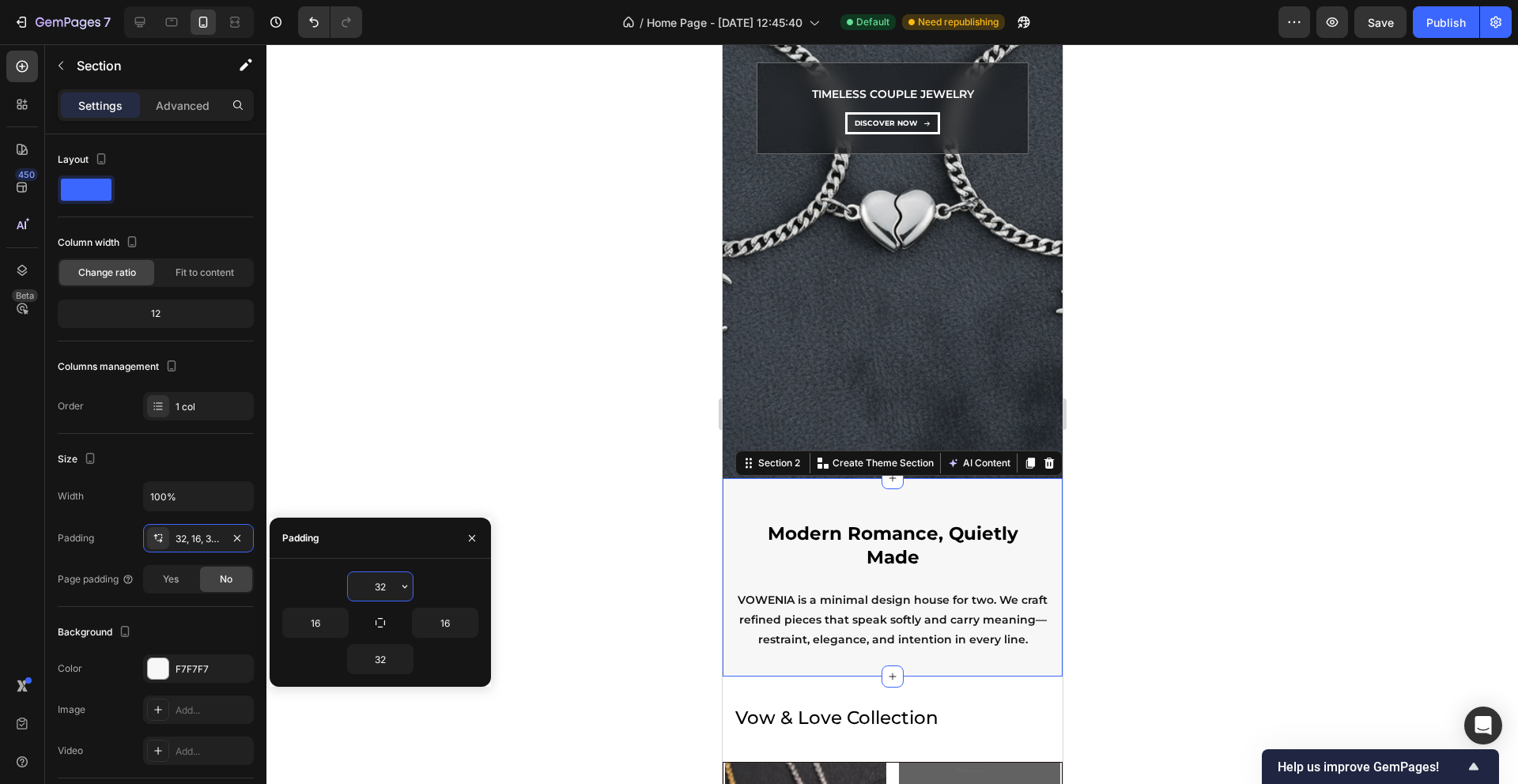
click at [384, 585] on input "32" at bounding box center [381, 586] width 65 height 29
type input "3"
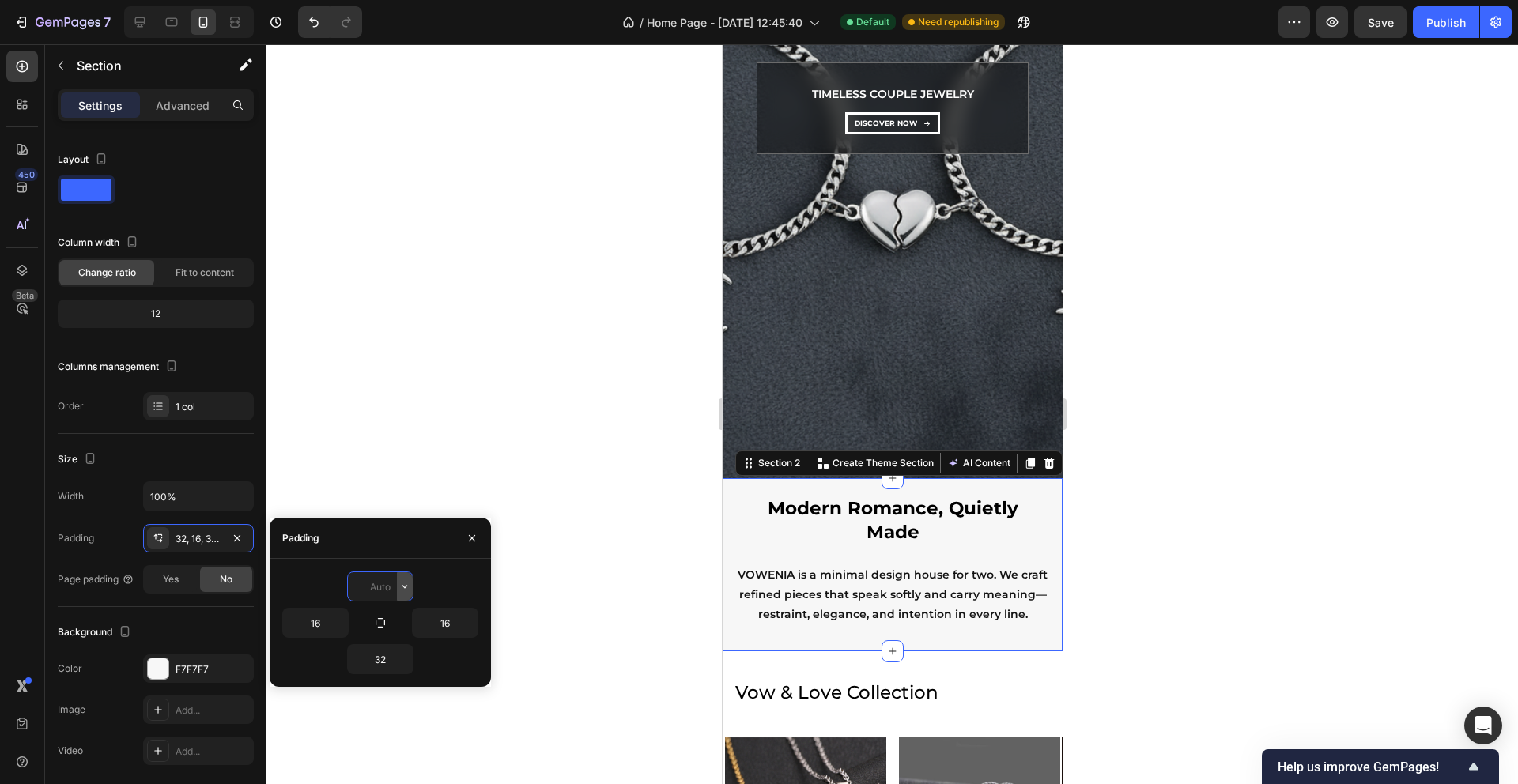
type input "9"
type input "0"
click at [302, 599] on div "0" at bounding box center [380, 586] width 196 height 30
click at [301, 626] on input "16" at bounding box center [315, 623] width 65 height 29
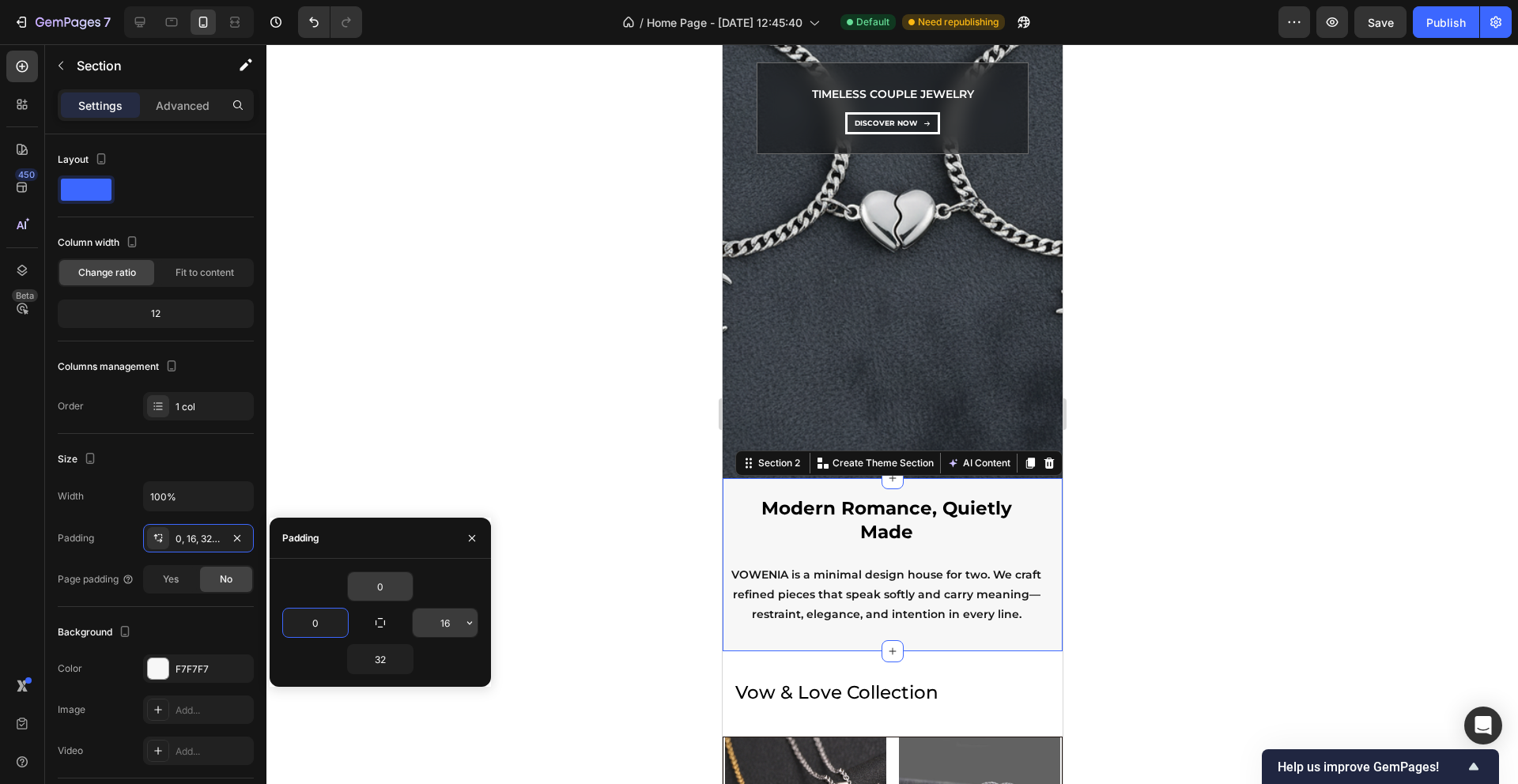
type input "0"
click at [448, 620] on input "16" at bounding box center [445, 623] width 65 height 29
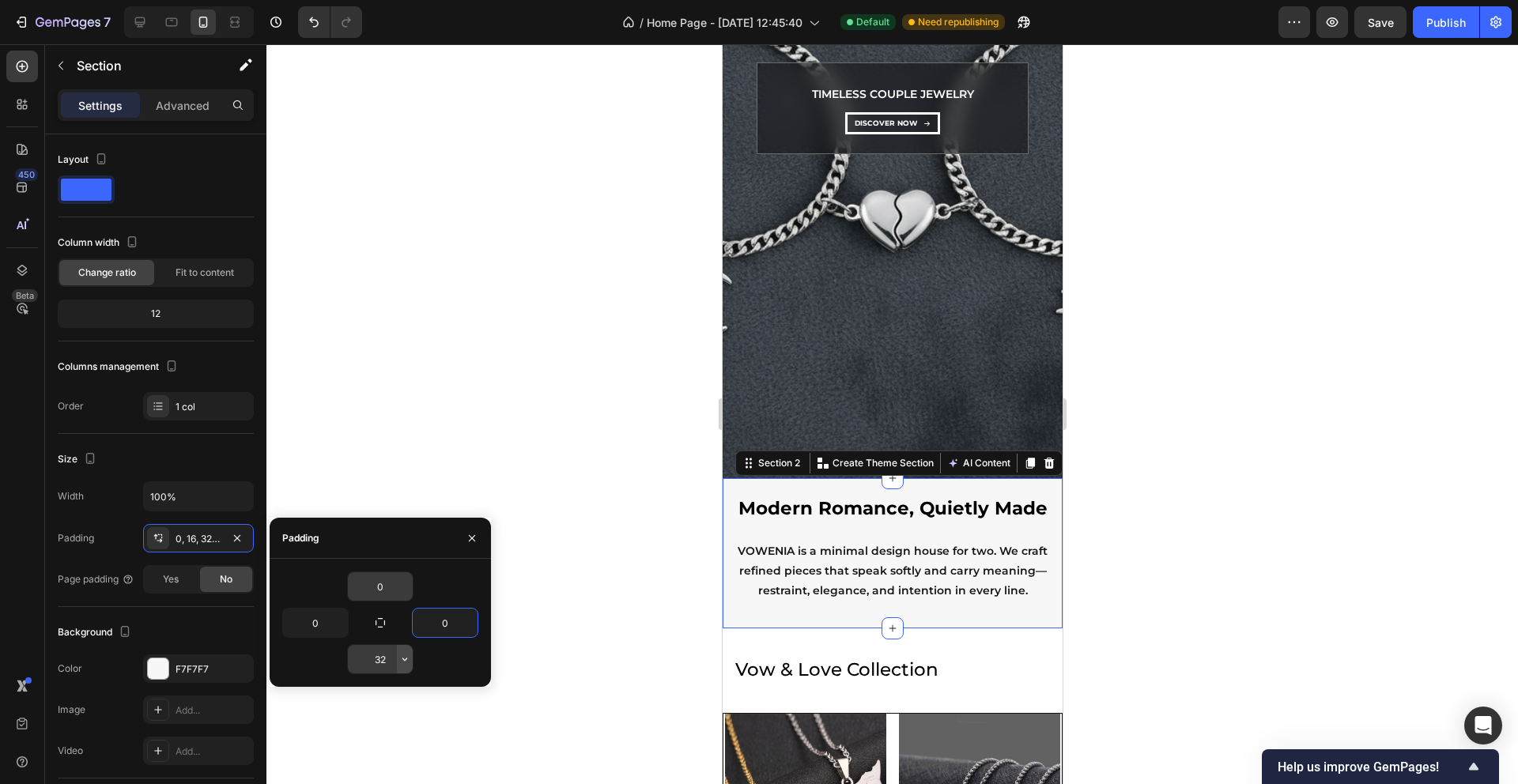
type input "0"
click at [402, 655] on icon "button" at bounding box center [404, 658] width 13 height 13
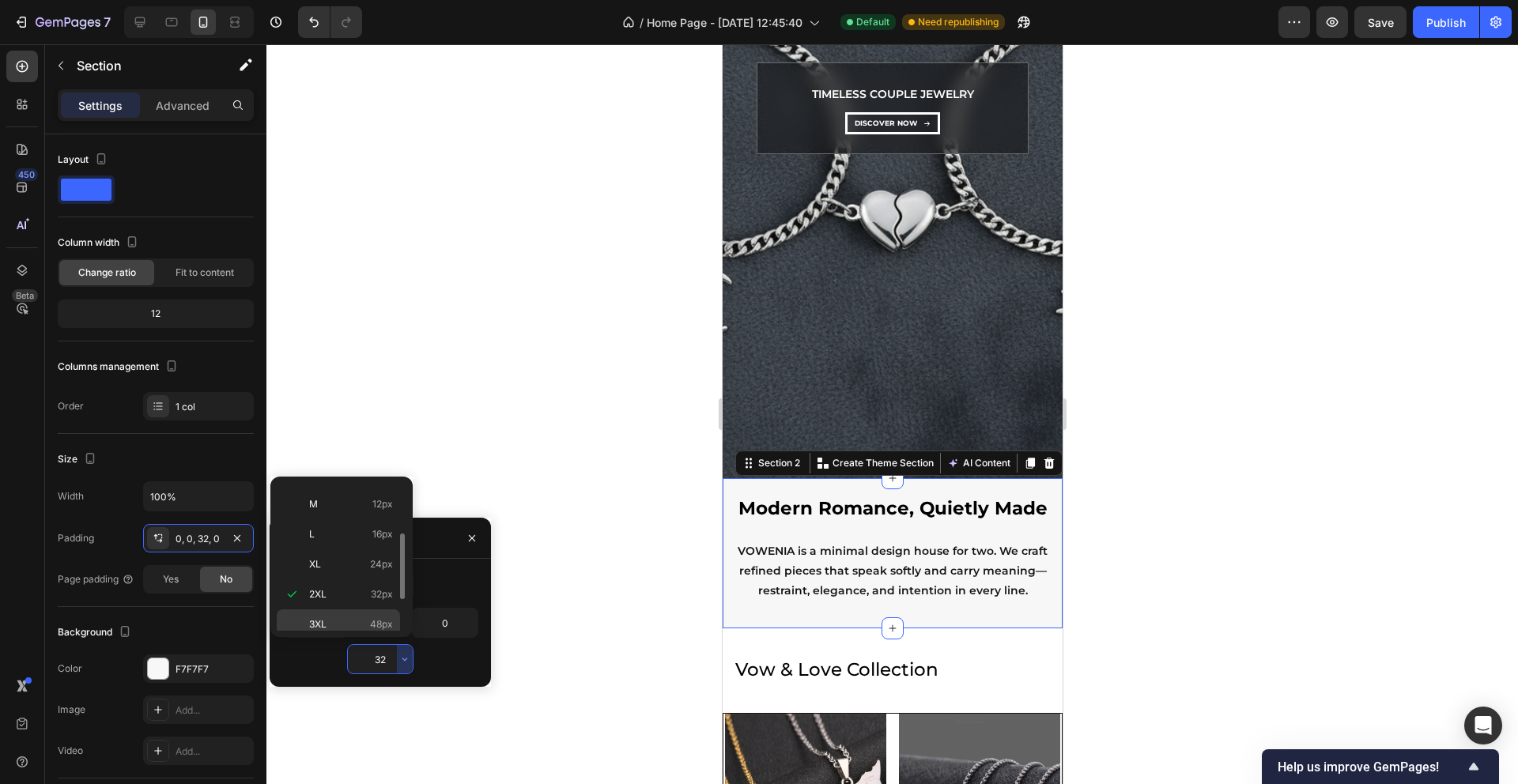
click at [385, 622] on span "48px" at bounding box center [381, 624] width 23 height 14
type input "48"
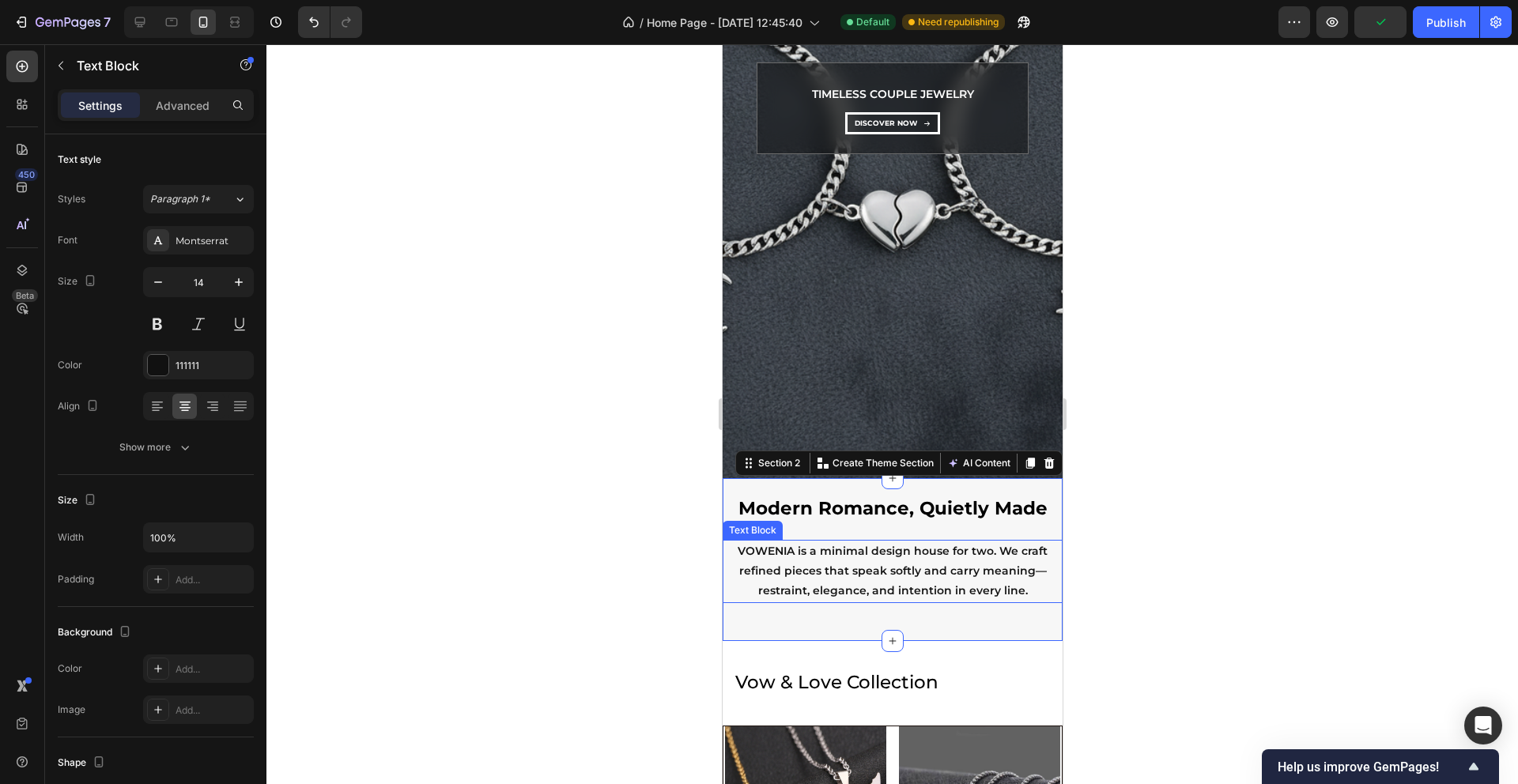
click at [810, 554] on p "VOWENIA is a minimal design house for two. We craft refined pieces that speak s…" at bounding box center [892, 571] width 337 height 60
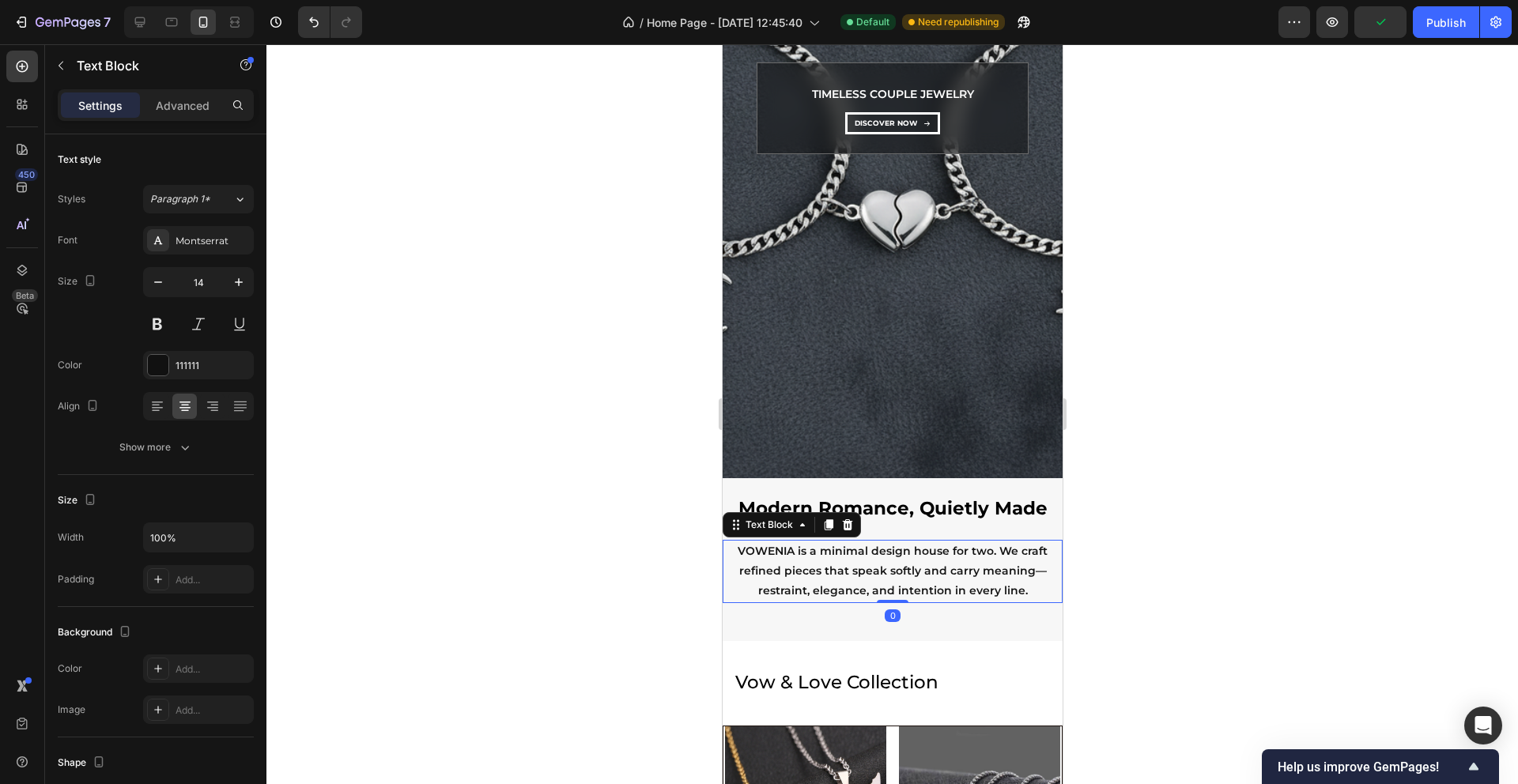
click at [389, 436] on div at bounding box center [892, 414] width 1252 height 740
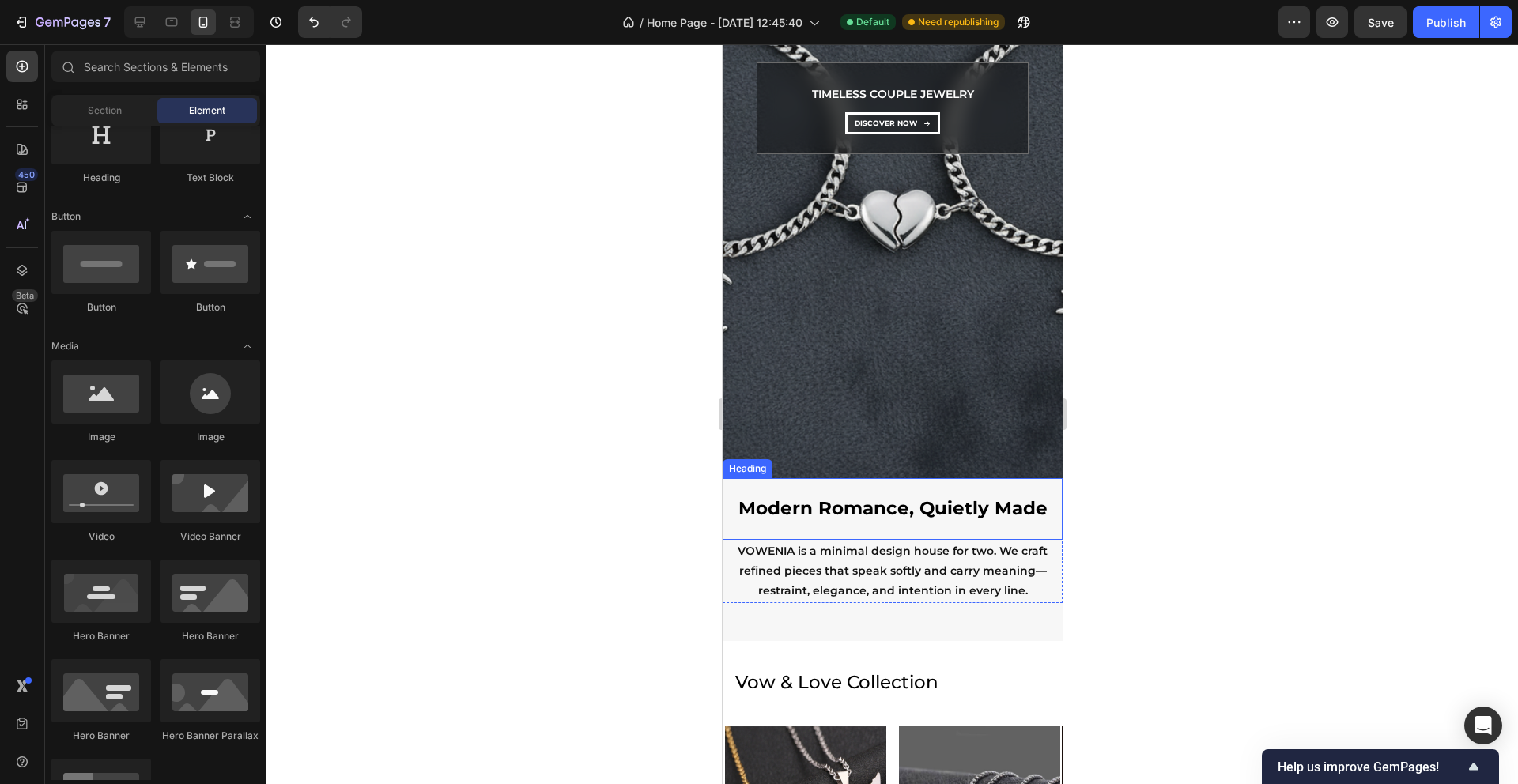
click at [847, 509] on p "Modern Romance, Quietly Made" at bounding box center [892, 509] width 314 height 24
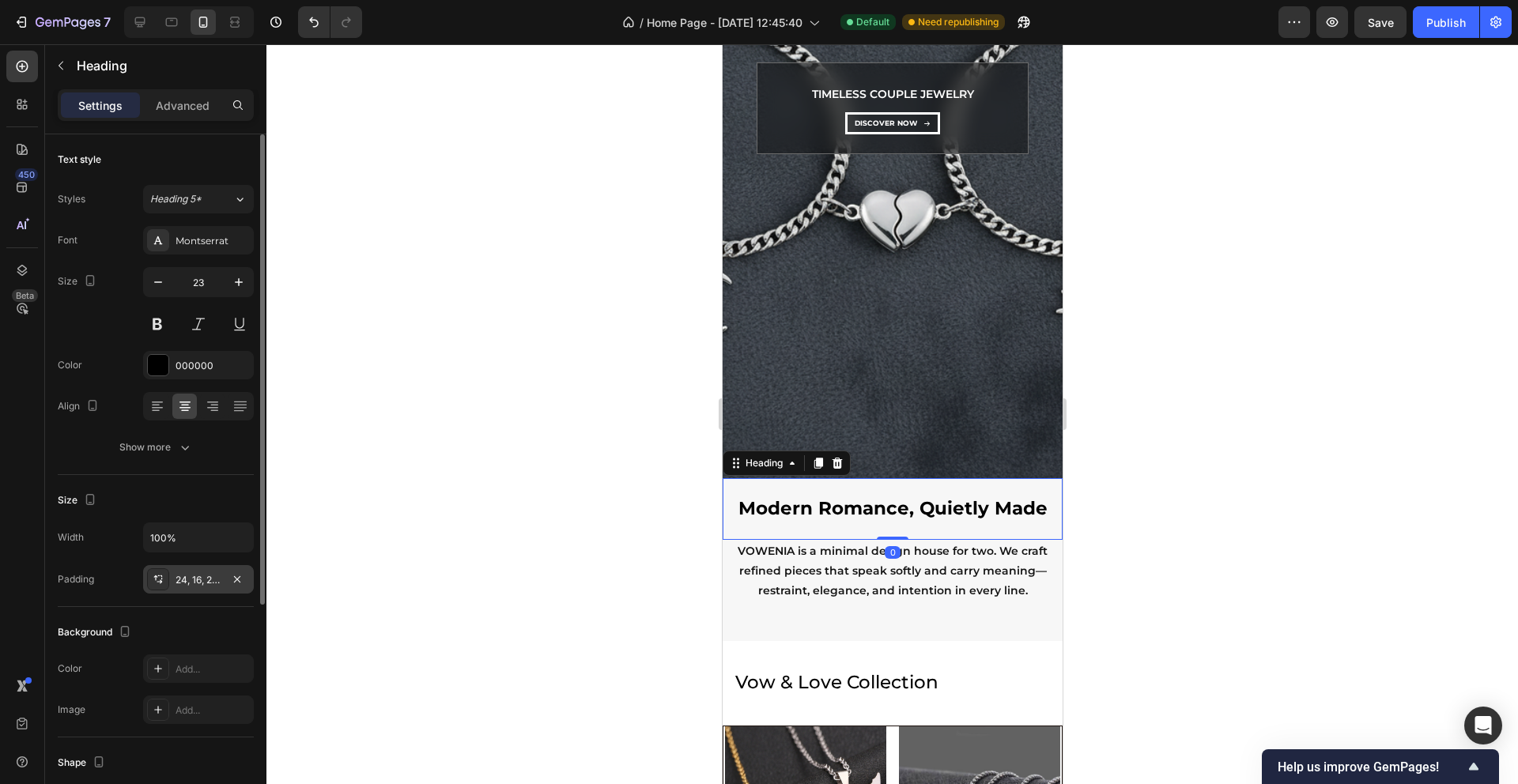
click at [199, 573] on div "24, 16, 24, 16" at bounding box center [199, 580] width 45 height 14
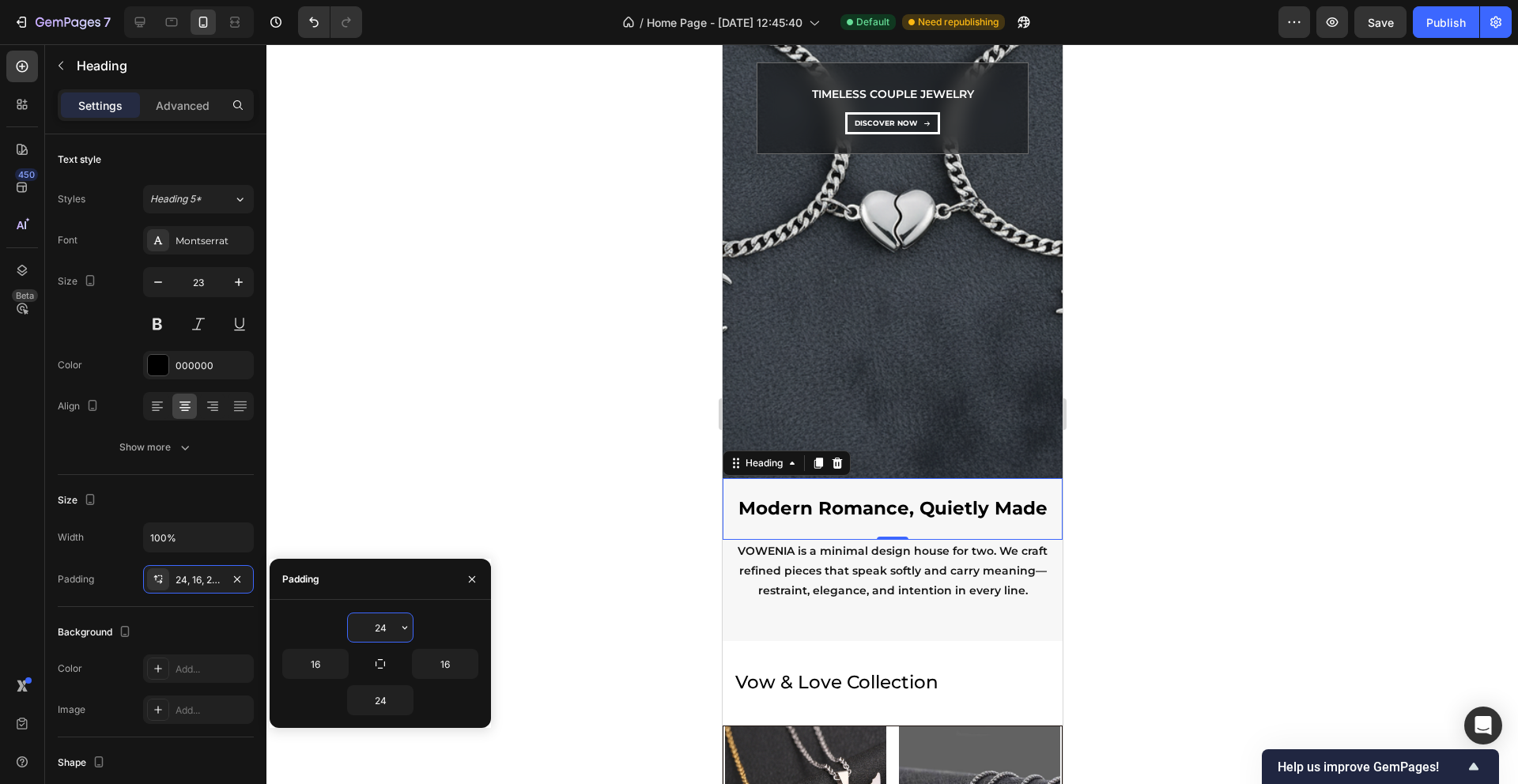
click at [387, 628] on input "24" at bounding box center [381, 627] width 65 height 29
click at [402, 628] on icon "button" at bounding box center [404, 627] width 13 height 13
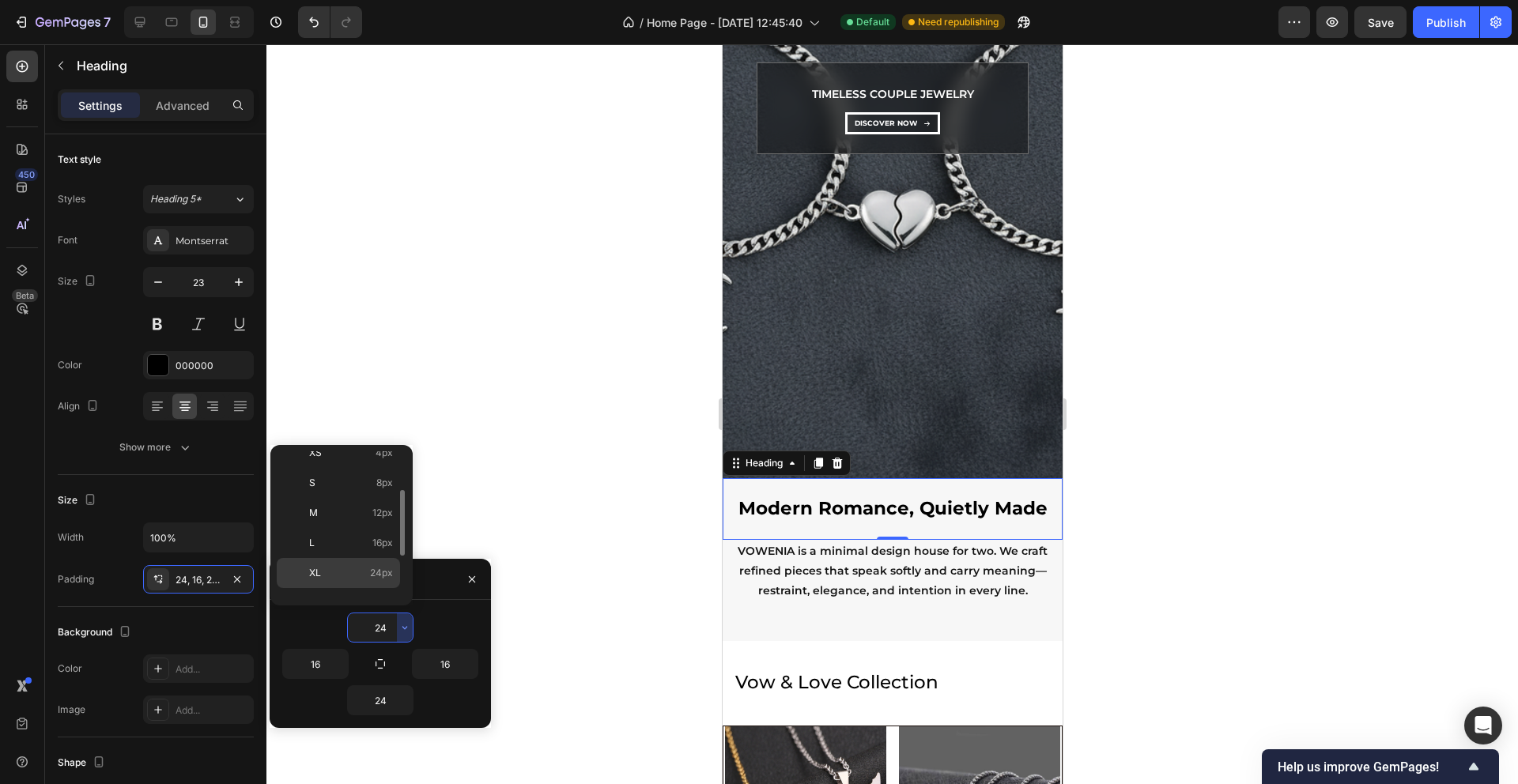
scroll to position [115, 0]
click at [372, 558] on span "32px" at bounding box center [382, 562] width 22 height 14
type input "32"
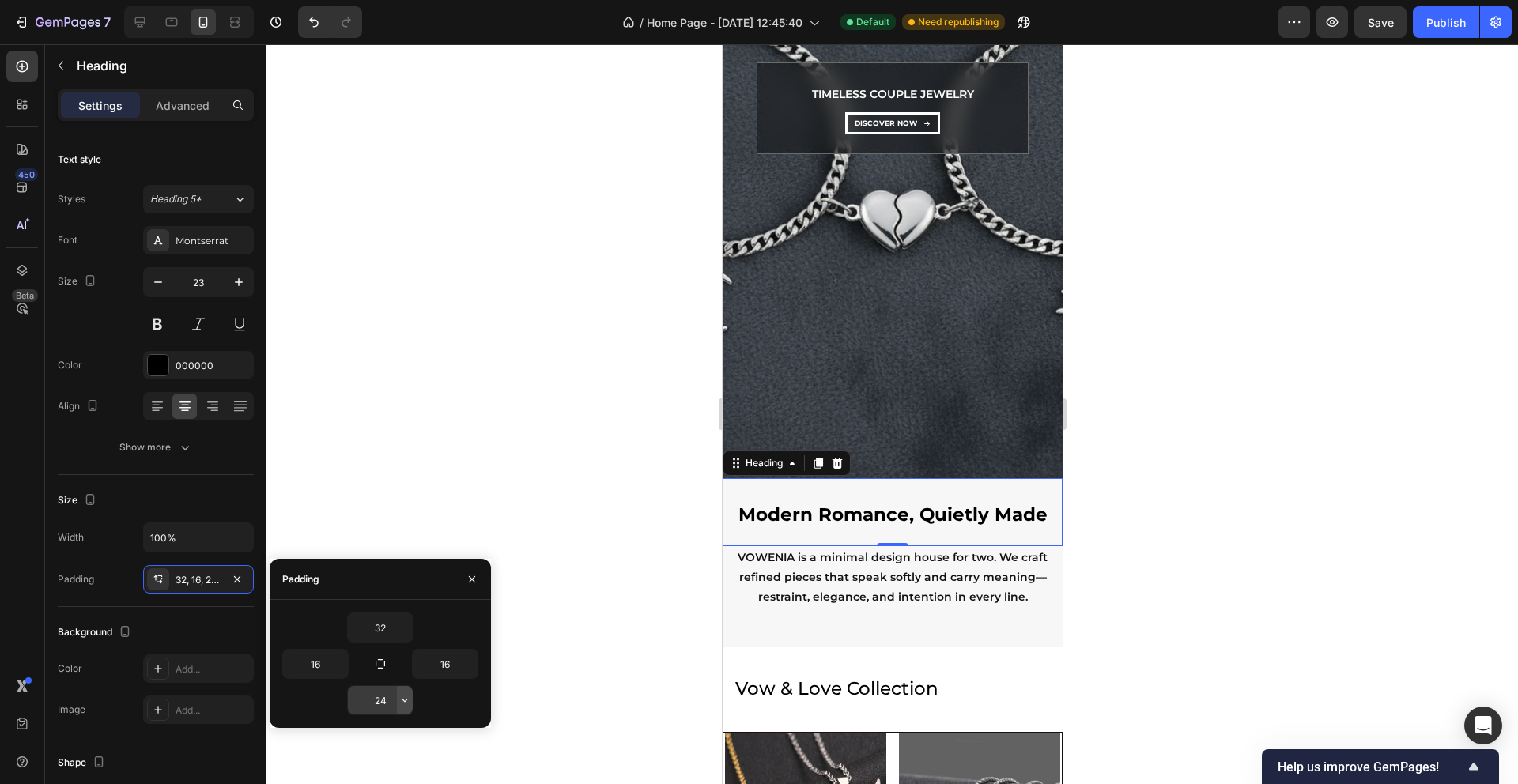
click at [404, 704] on icon "button" at bounding box center [404, 700] width 13 height 13
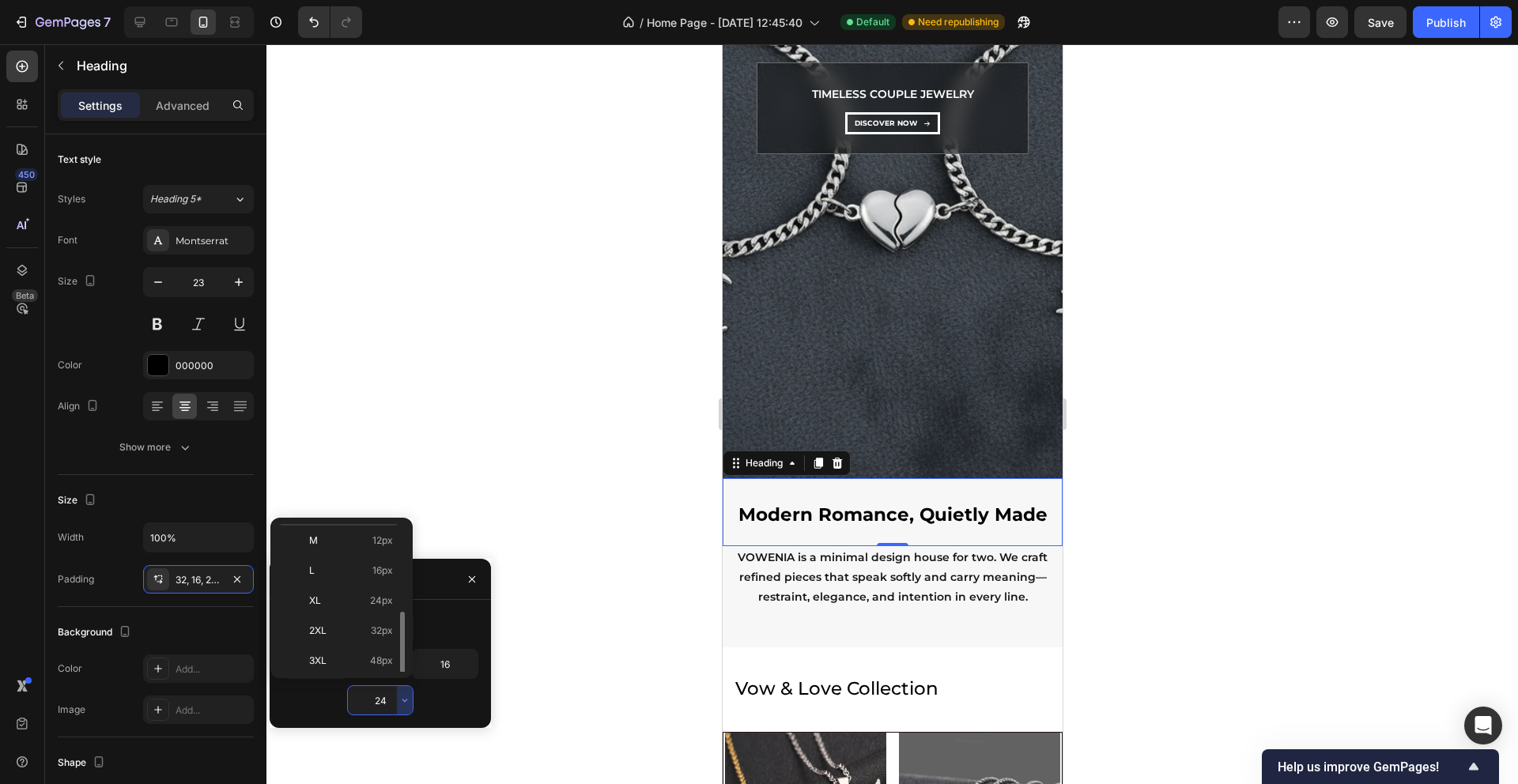
scroll to position [142, 0]
click at [385, 605] on span "32px" at bounding box center [382, 607] width 22 height 14
type input "32"
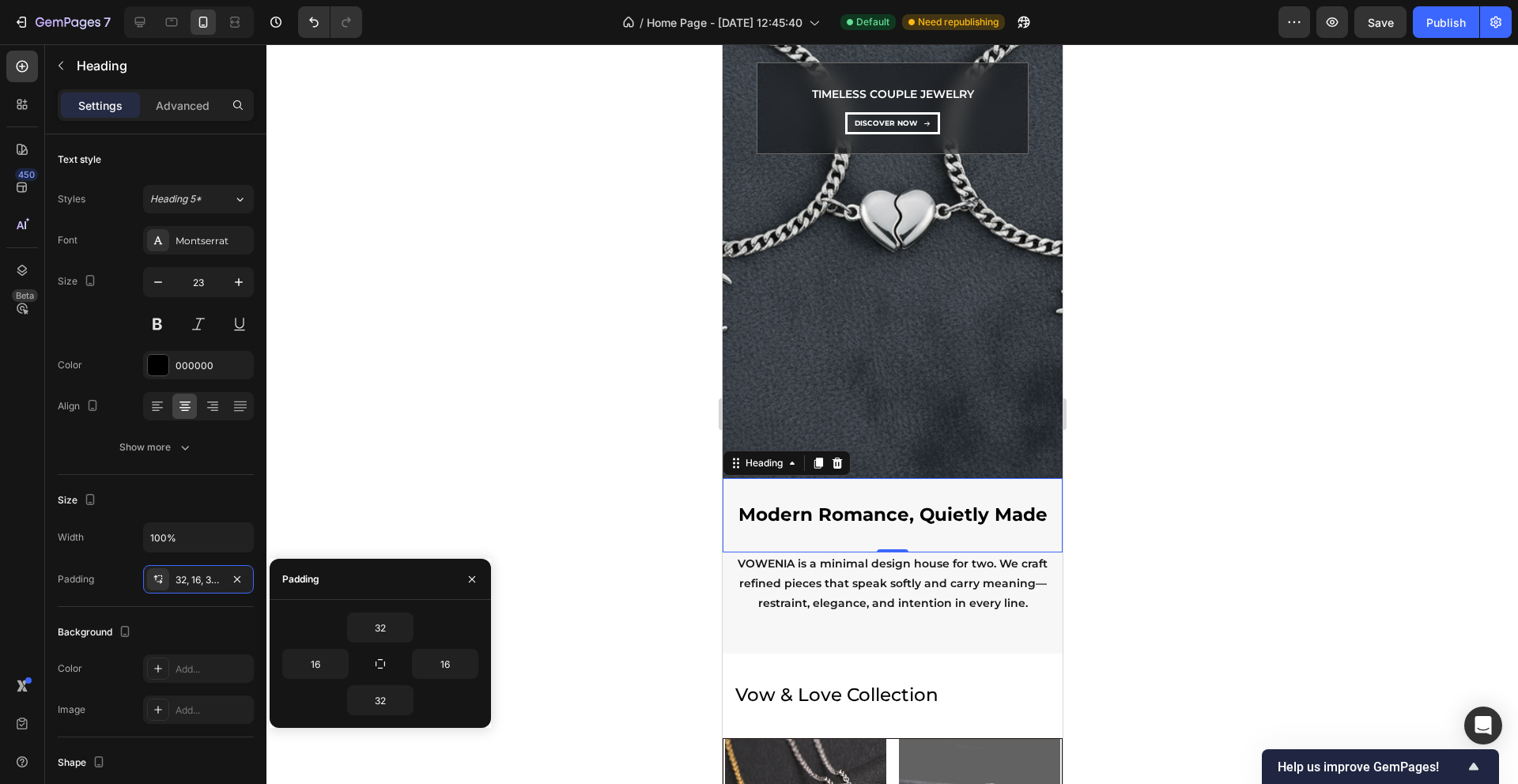
click at [515, 472] on div at bounding box center [892, 414] width 1252 height 740
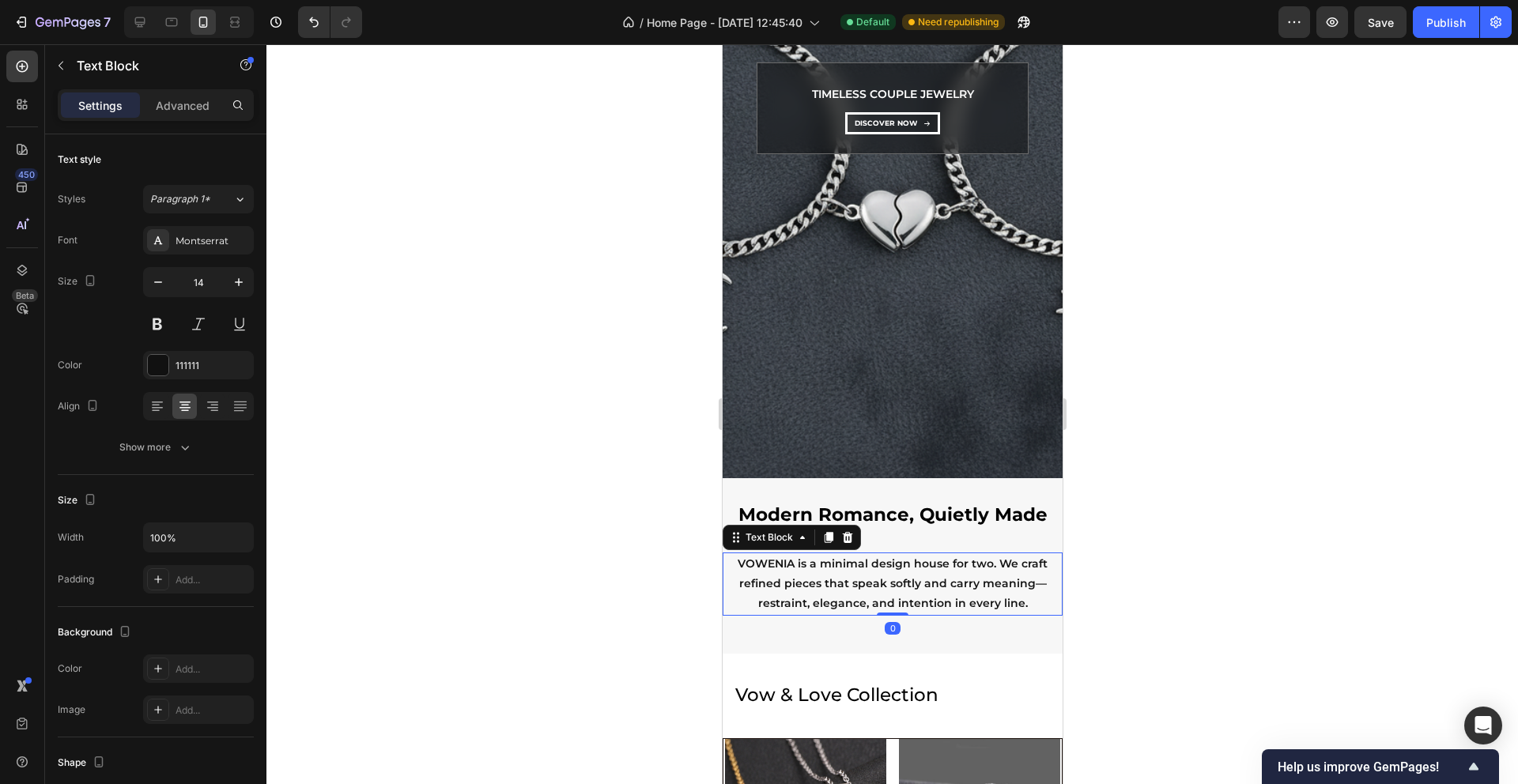
click at [855, 585] on p "VOWENIA is a minimal design house for two. We craft refined pieces that speak s…" at bounding box center [892, 583] width 337 height 60
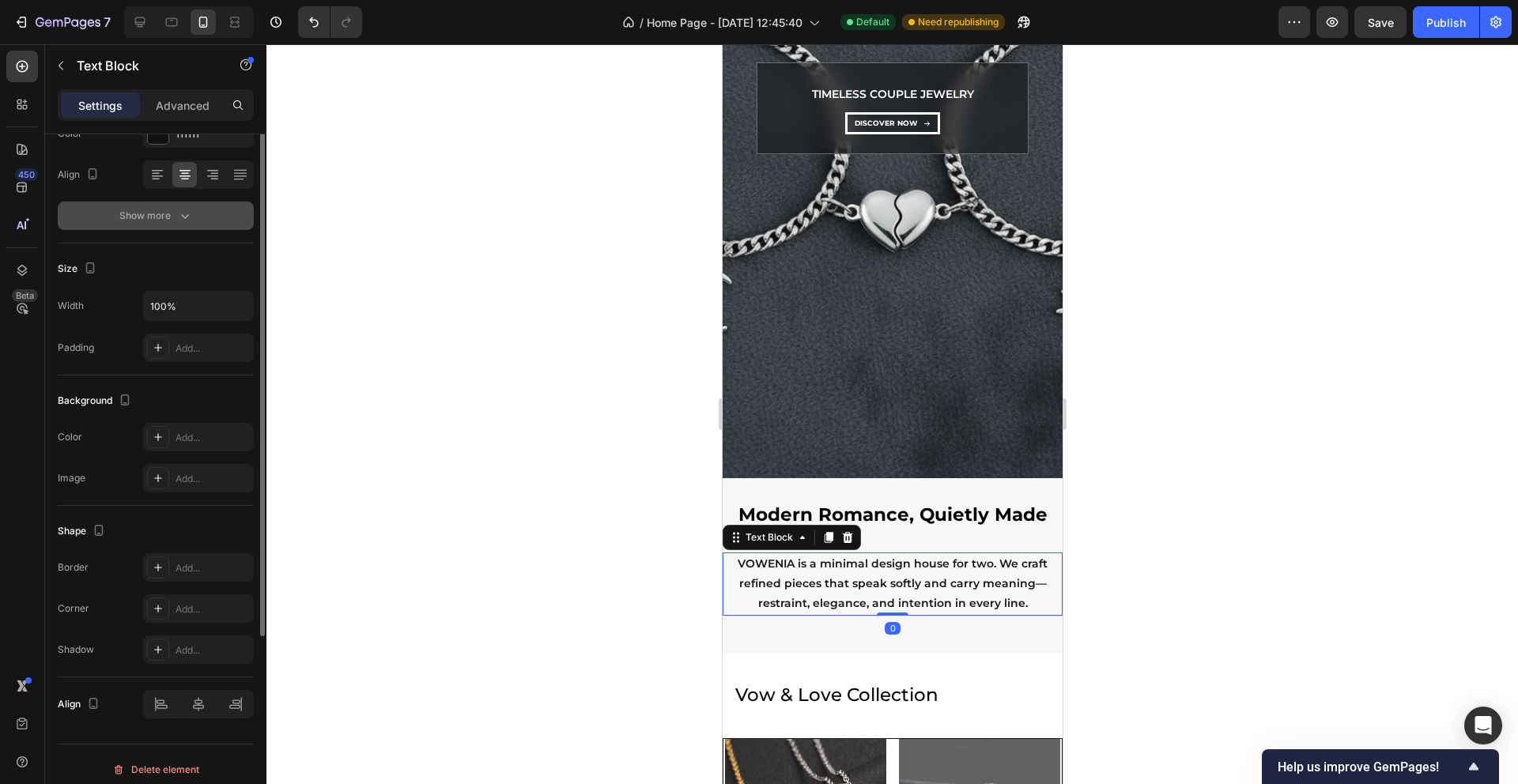
scroll to position [242, 0]
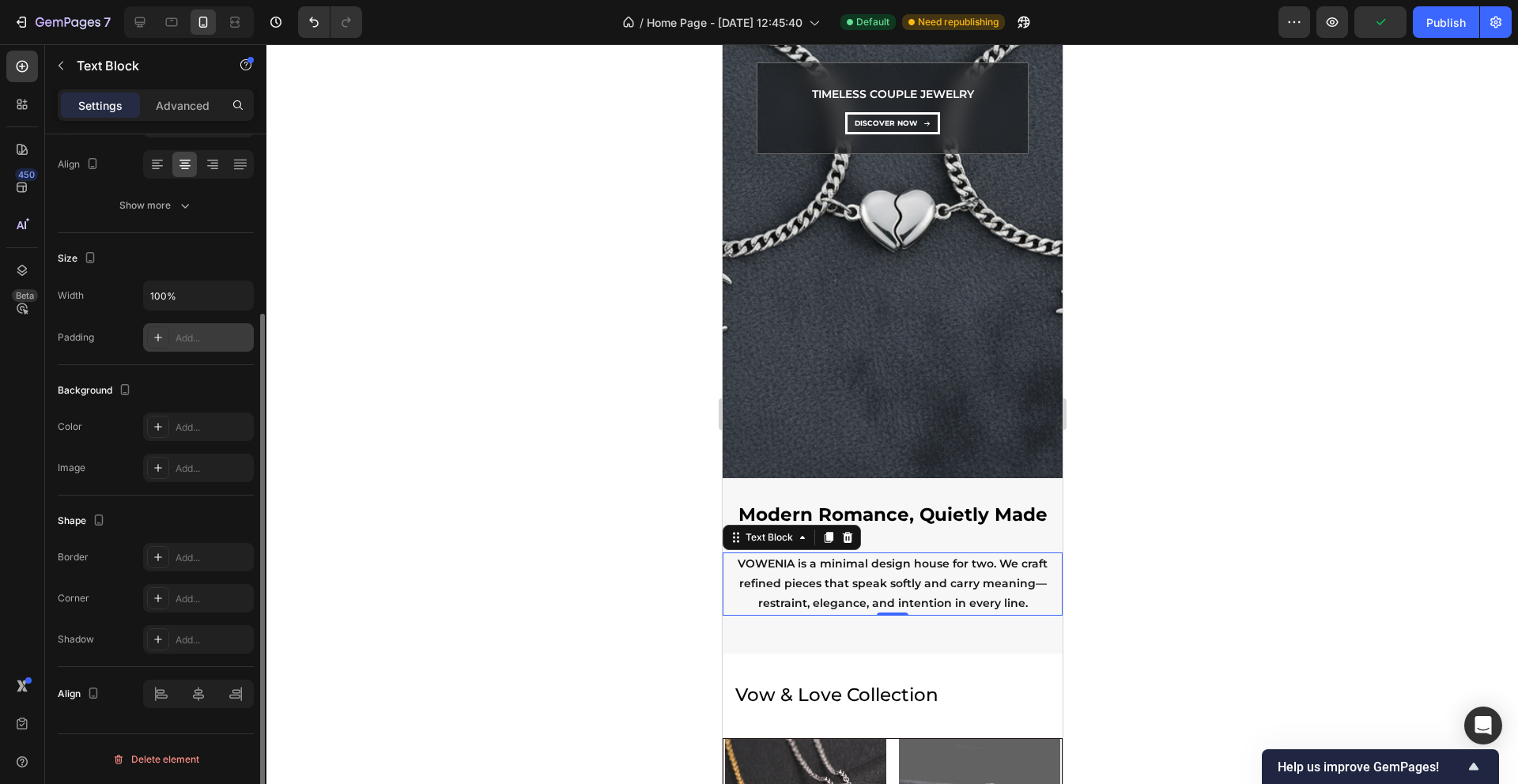
click at [203, 337] on div "Add..." at bounding box center [213, 338] width 74 height 14
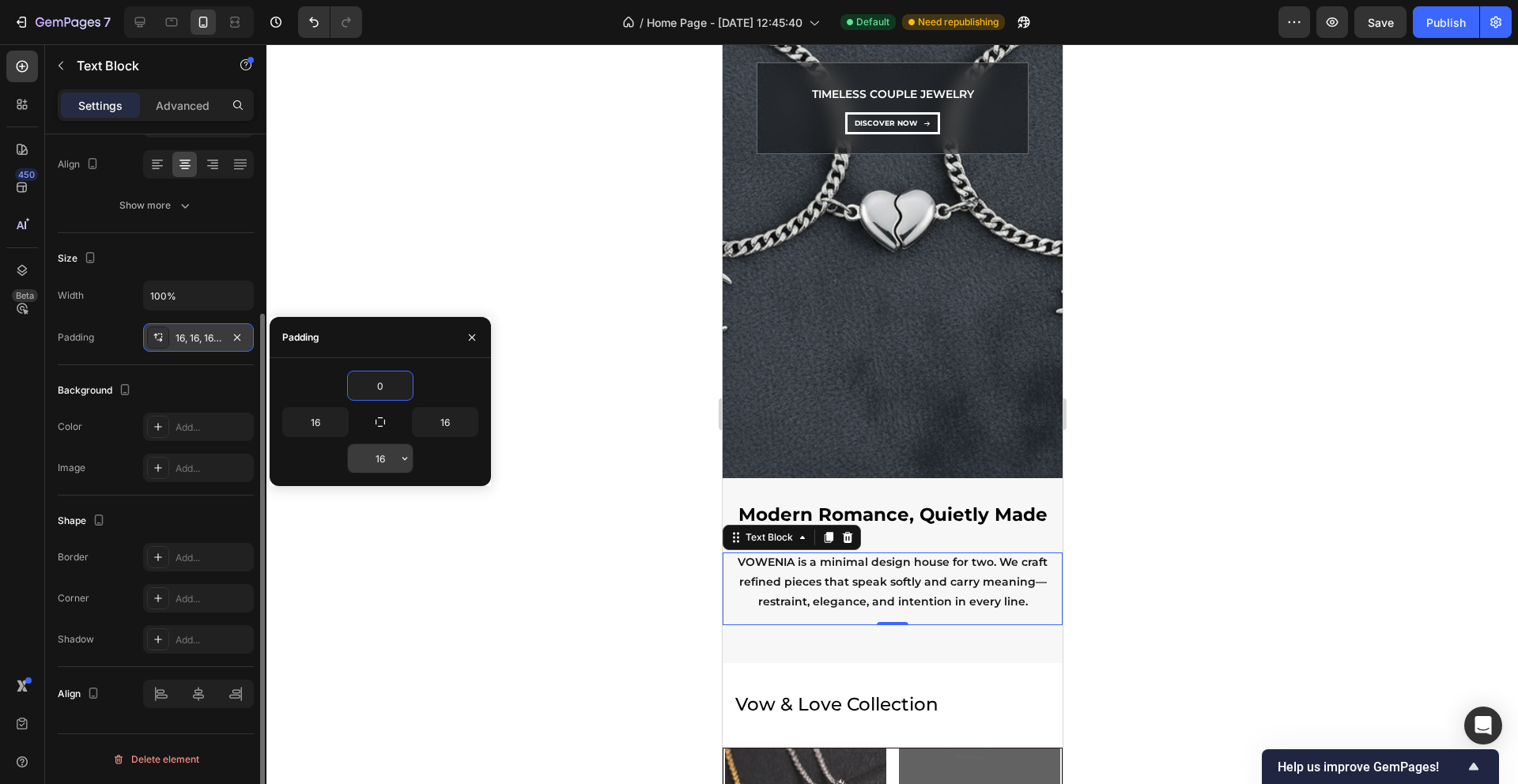
type input "0"
click at [383, 460] on input "16" at bounding box center [381, 458] width 65 height 29
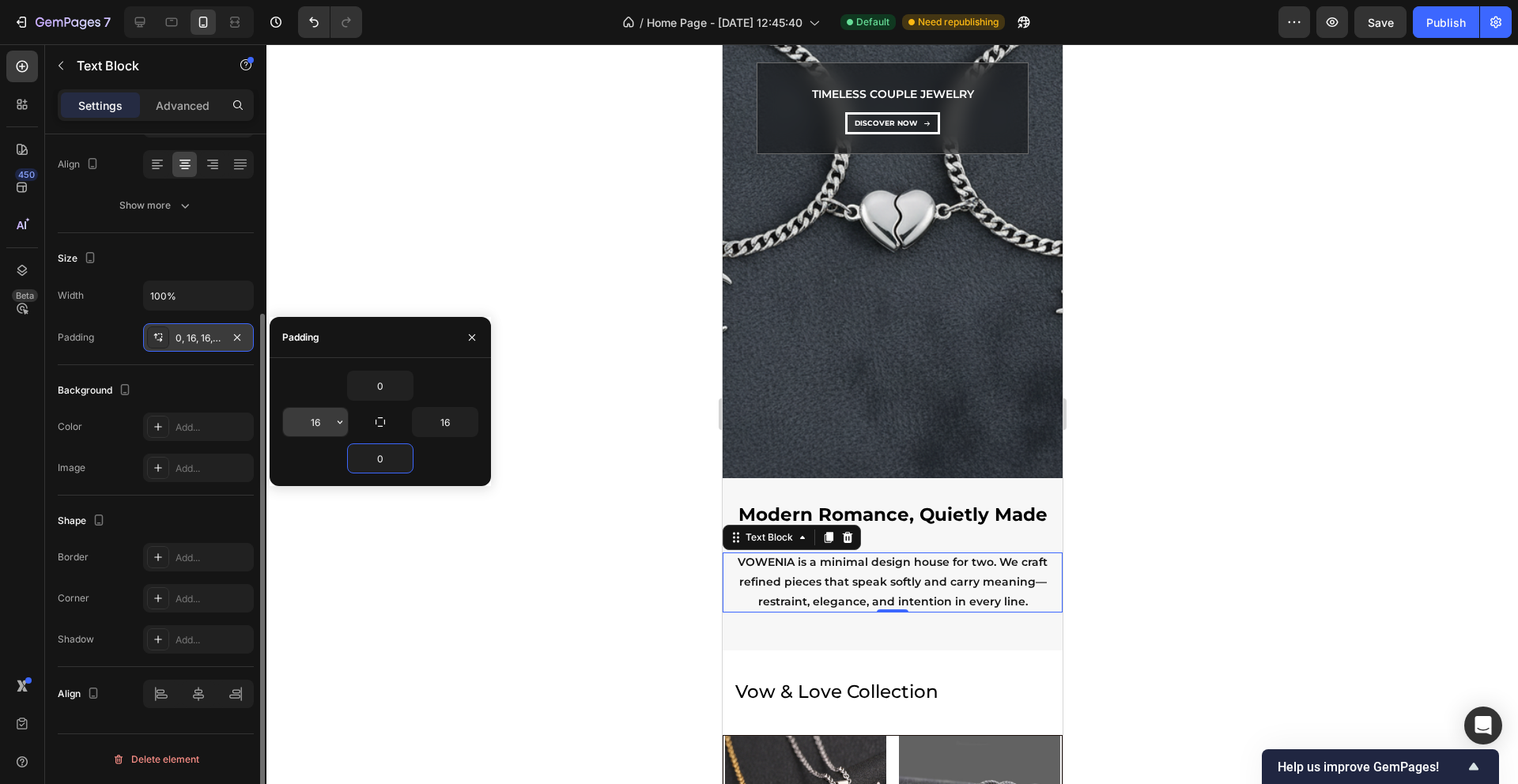
type input "0"
click at [317, 424] on input "16" at bounding box center [315, 422] width 65 height 29
click at [345, 420] on icon "button" at bounding box center [339, 422] width 13 height 13
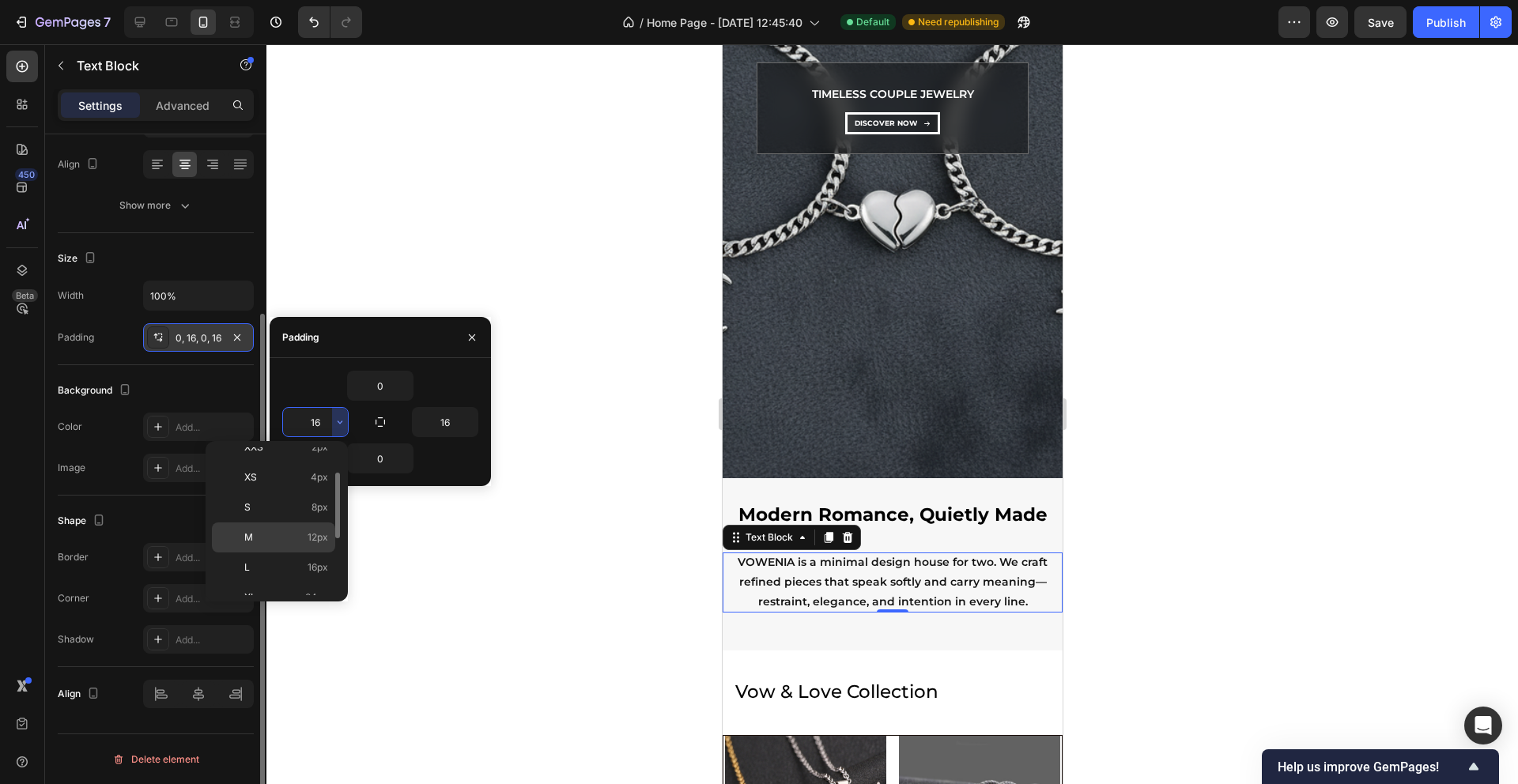
scroll to position [49, 0]
click at [321, 587] on span "24px" at bounding box center [316, 593] width 23 height 14
type input "24"
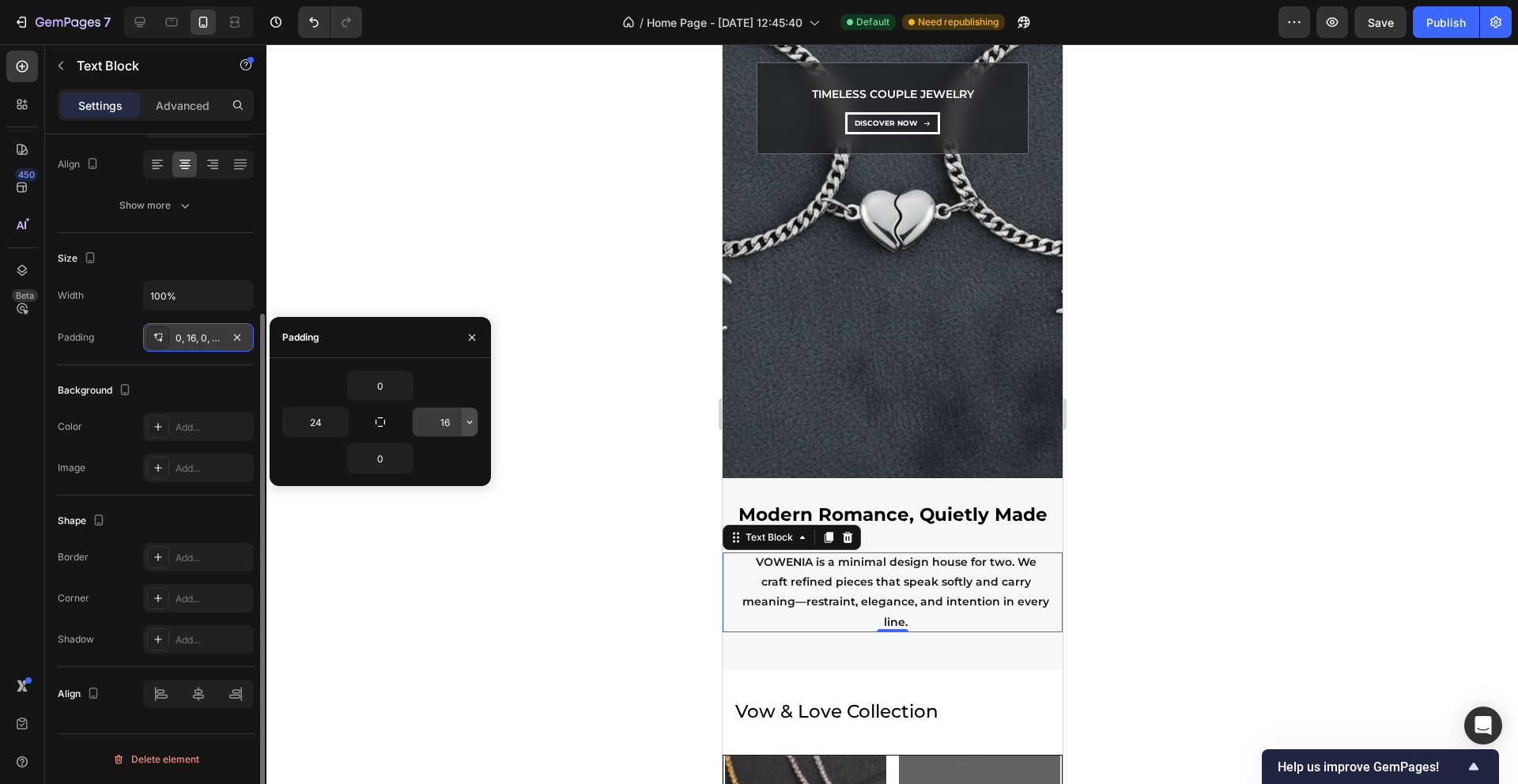
click at [473, 421] on icon "button" at bounding box center [470, 422] width 13 height 13
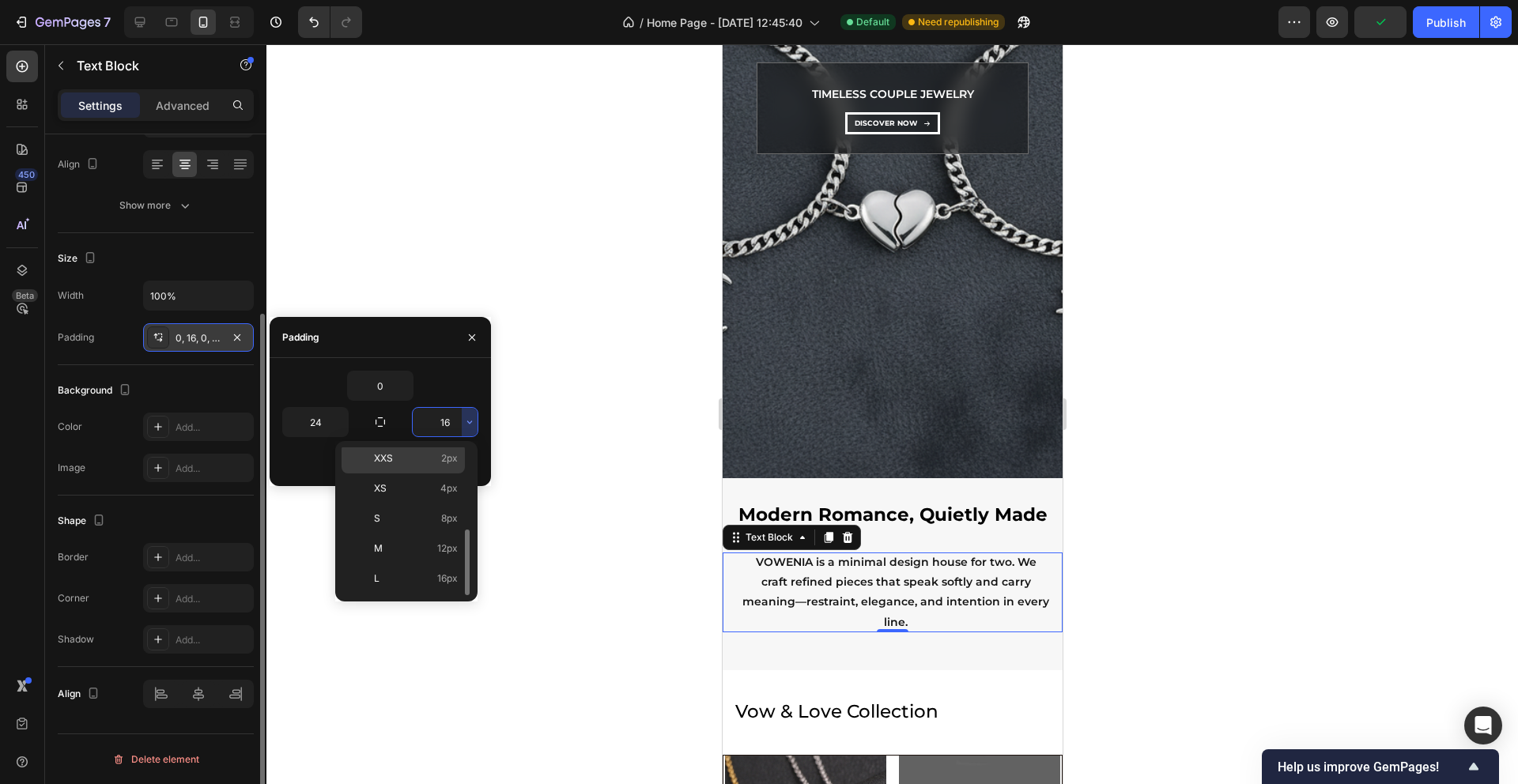
scroll to position [81, 0]
click at [446, 558] on span "24px" at bounding box center [446, 562] width 23 height 14
type input "24"
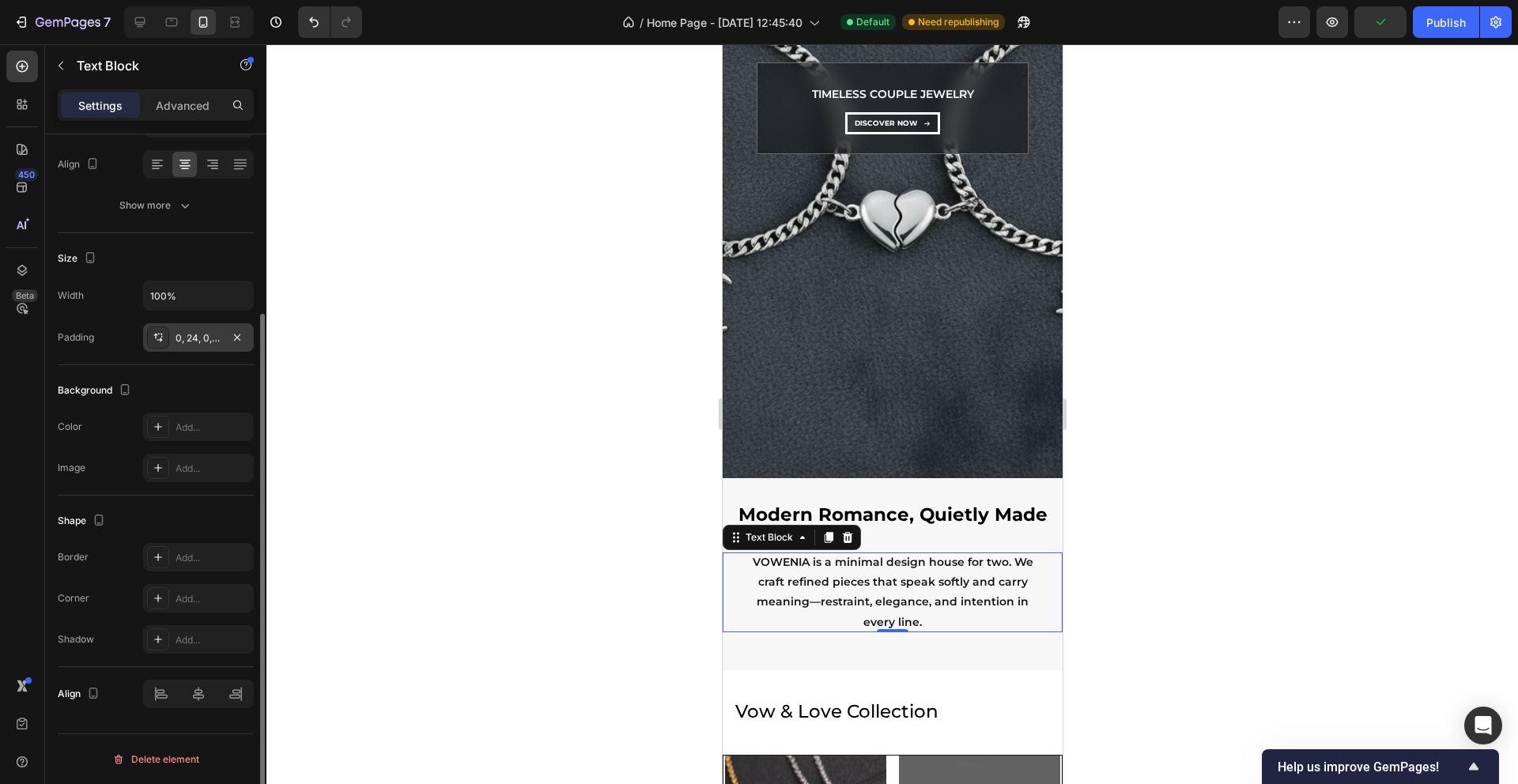
click at [1216, 353] on div at bounding box center [892, 414] width 1252 height 740
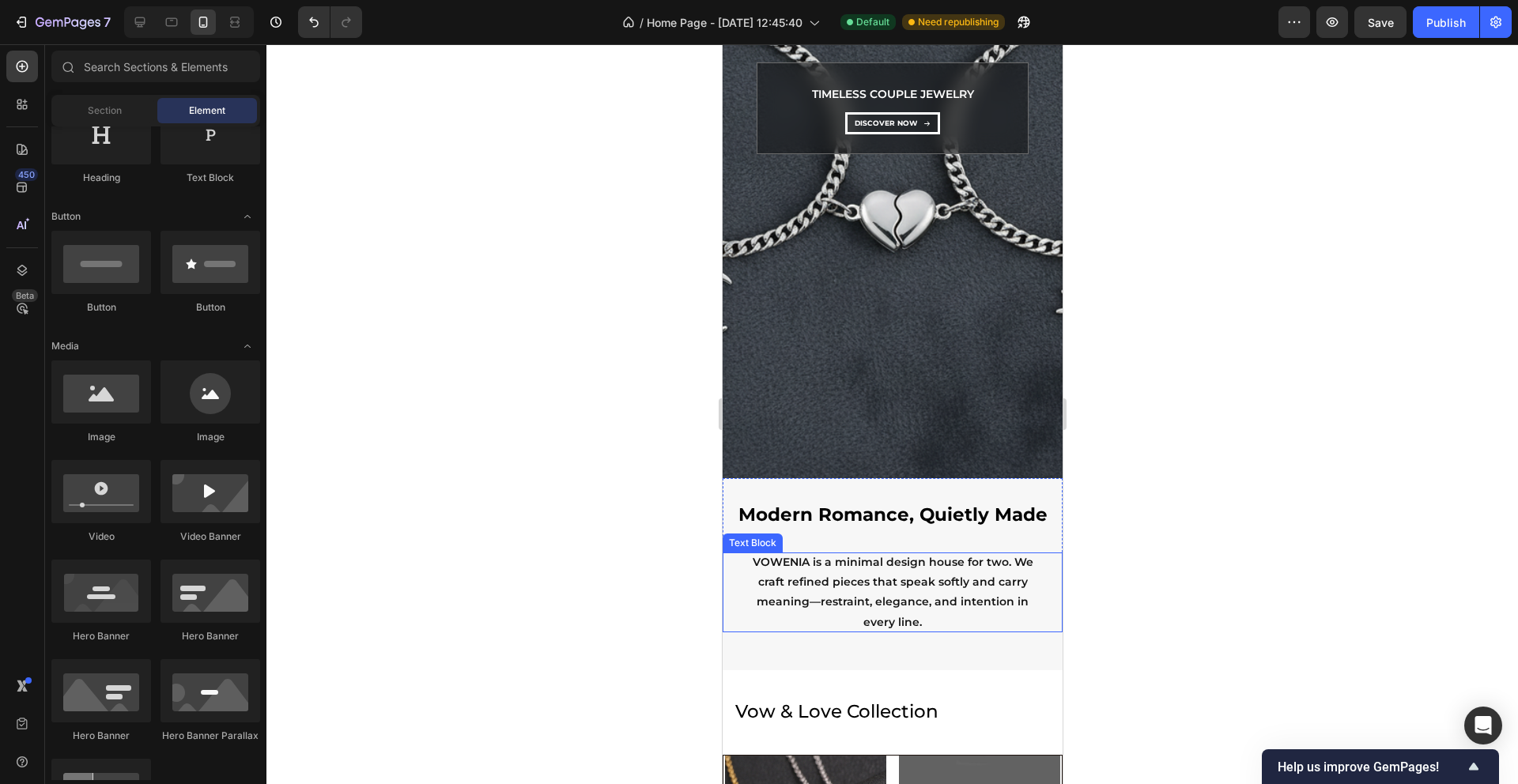
click at [964, 573] on p "VOWENIA is a minimal design house for two. We craft refined pieces that speak s…" at bounding box center [891, 592] width 302 height 80
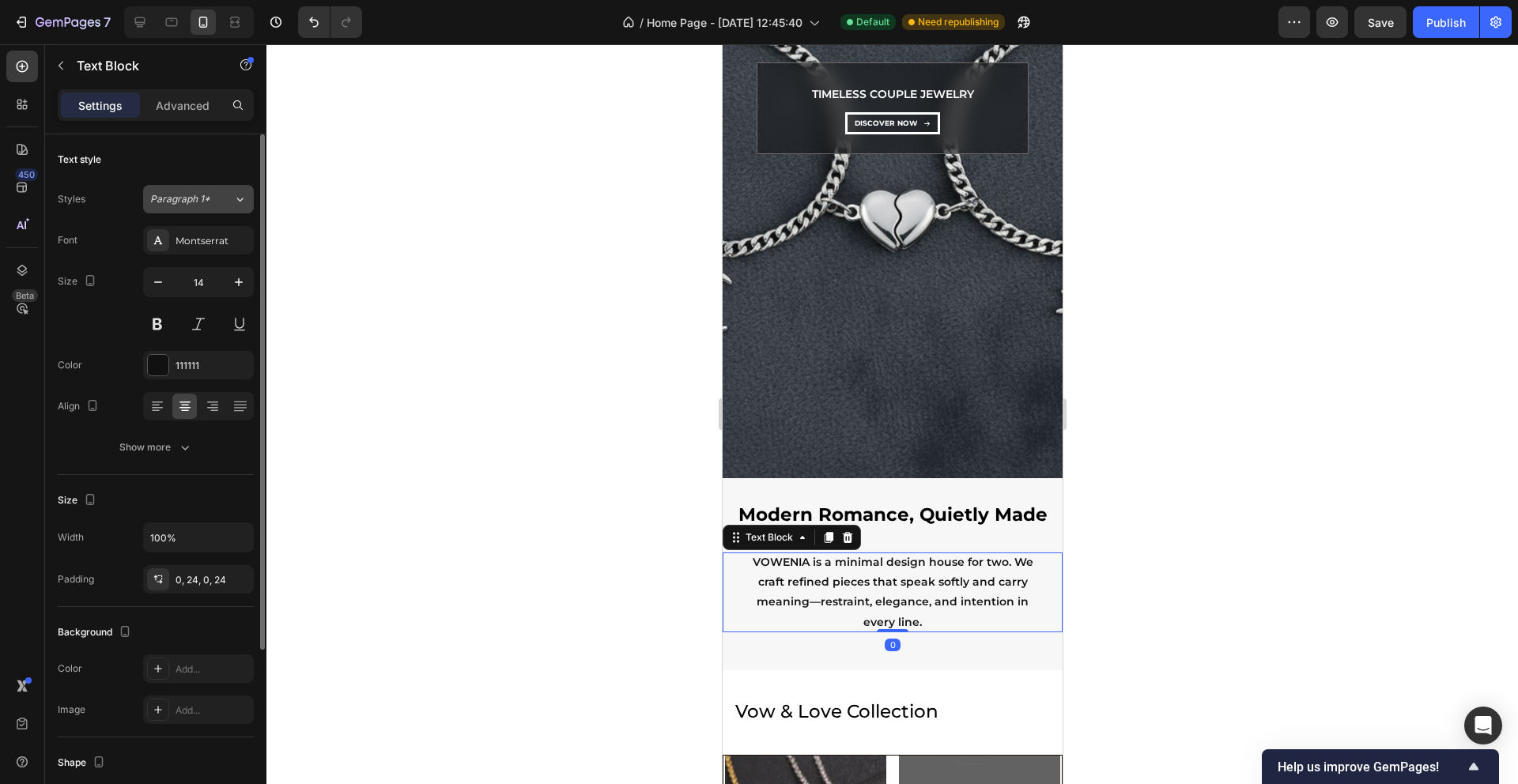
click at [237, 207] on icon at bounding box center [240, 199] width 14 height 16
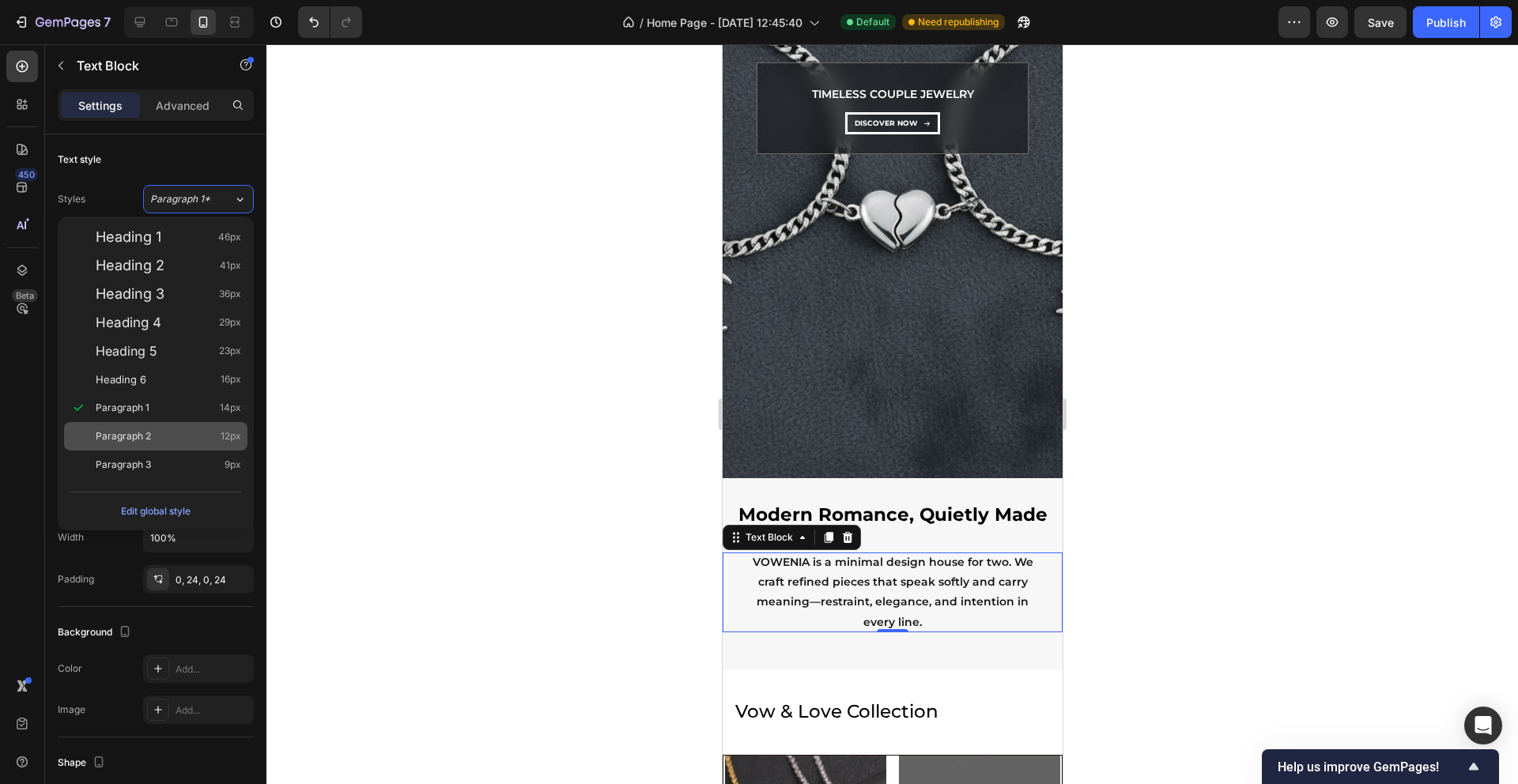
click at [165, 428] on div "Paragraph 2 12px" at bounding box center [168, 436] width 145 height 16
type input "12"
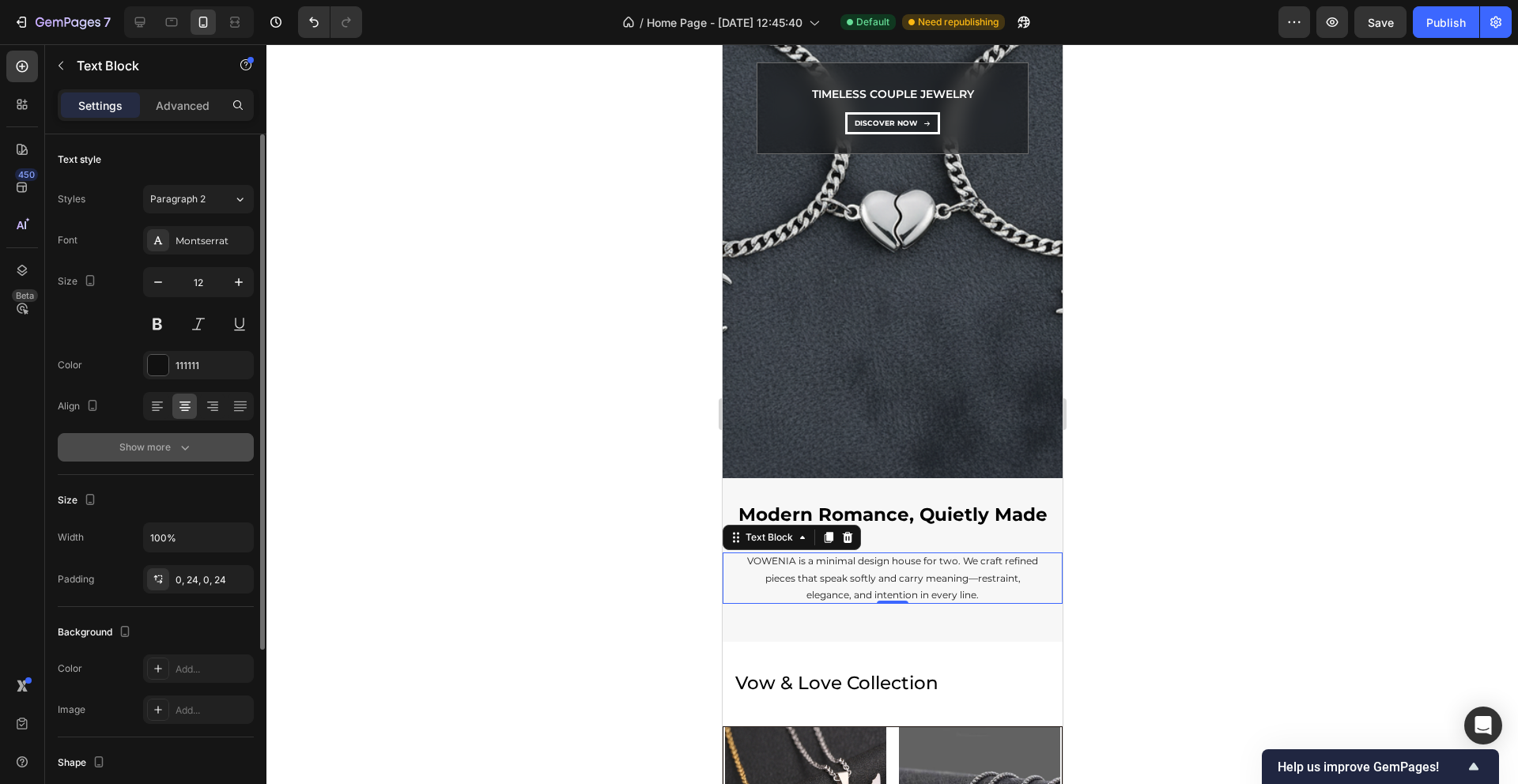
click at [155, 452] on div "Show more" at bounding box center [156, 448] width 73 height 16
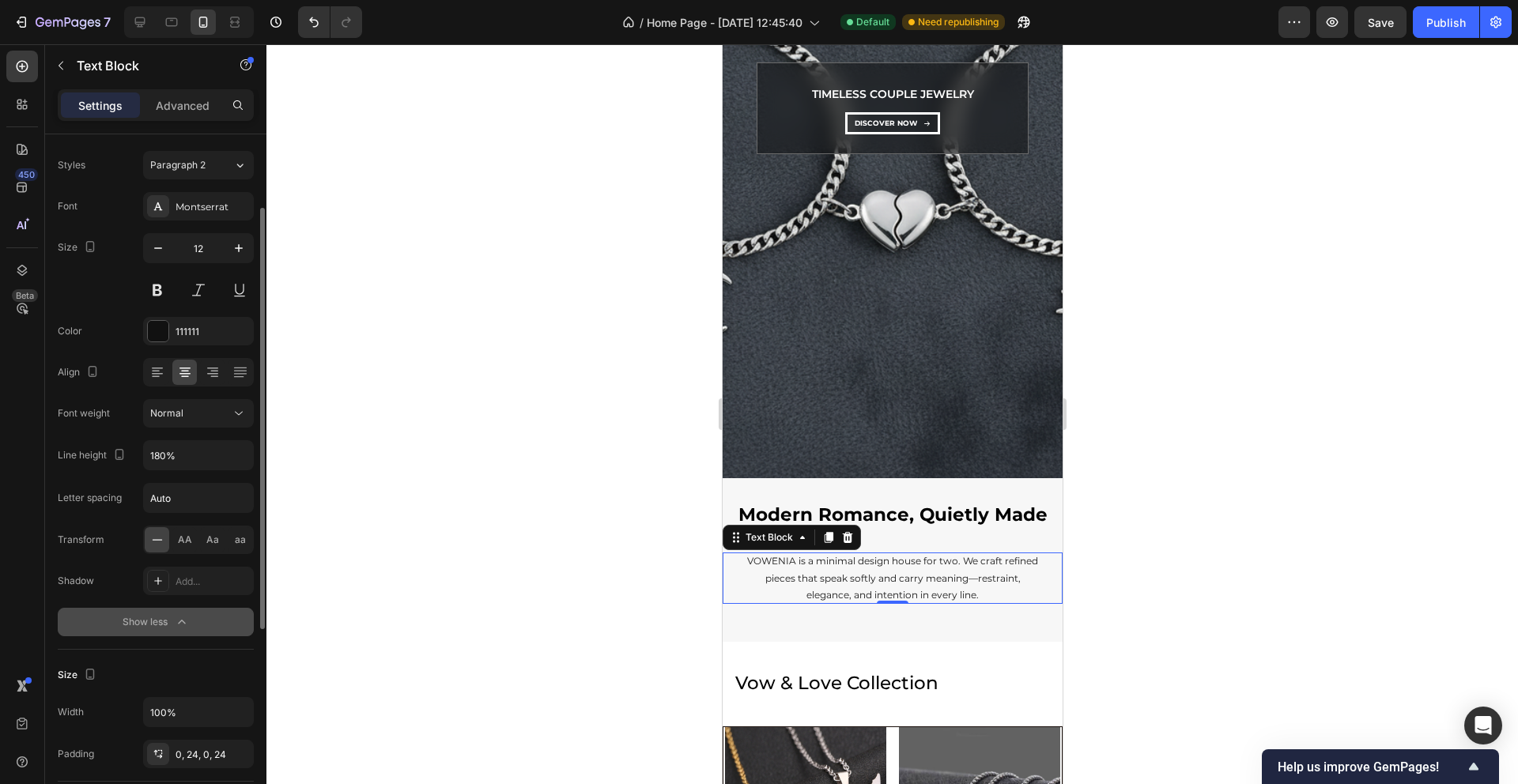
scroll to position [67, 0]
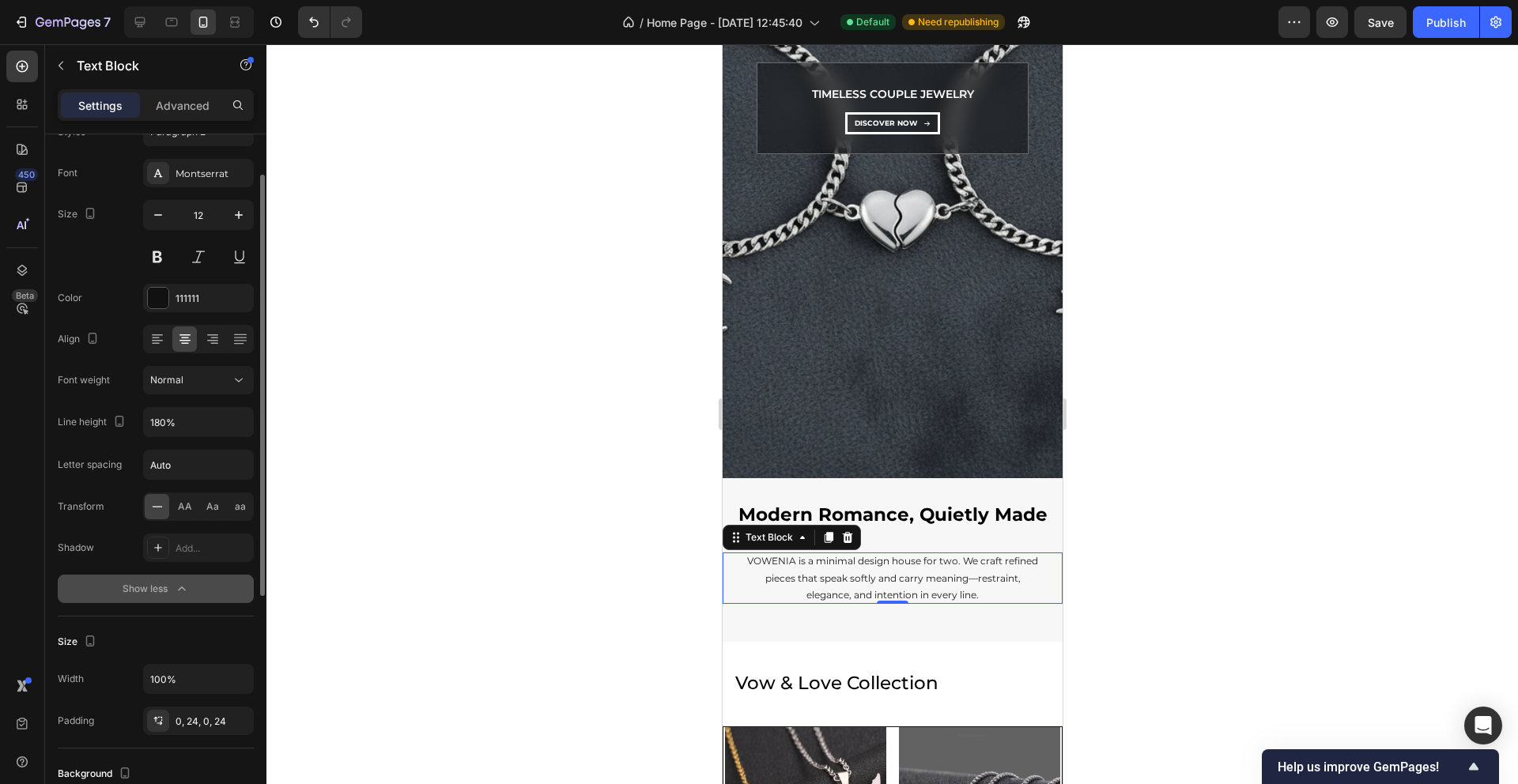
click at [178, 587] on icon "button" at bounding box center [182, 589] width 16 height 16
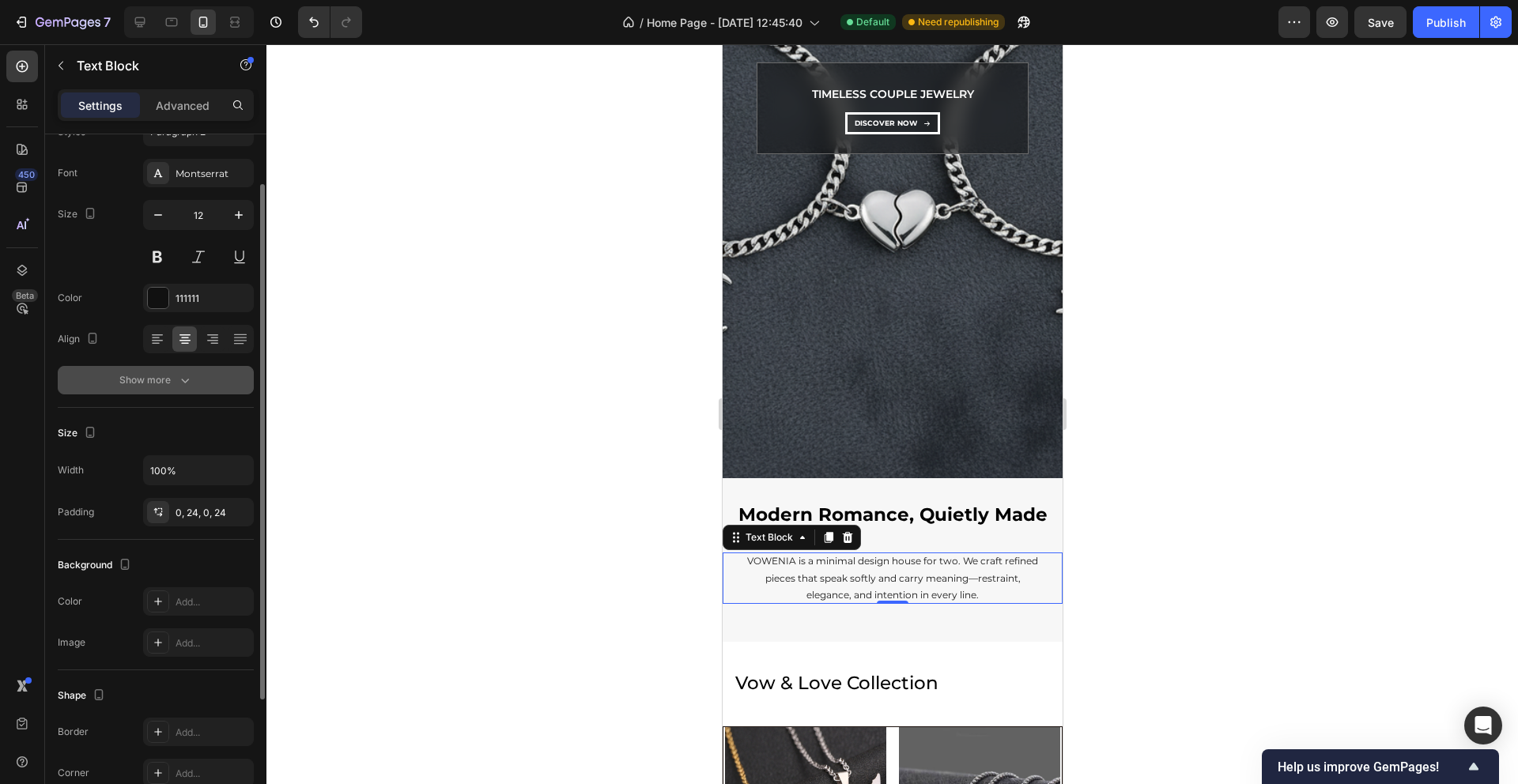
click at [167, 391] on button "Show more" at bounding box center [155, 380] width 196 height 29
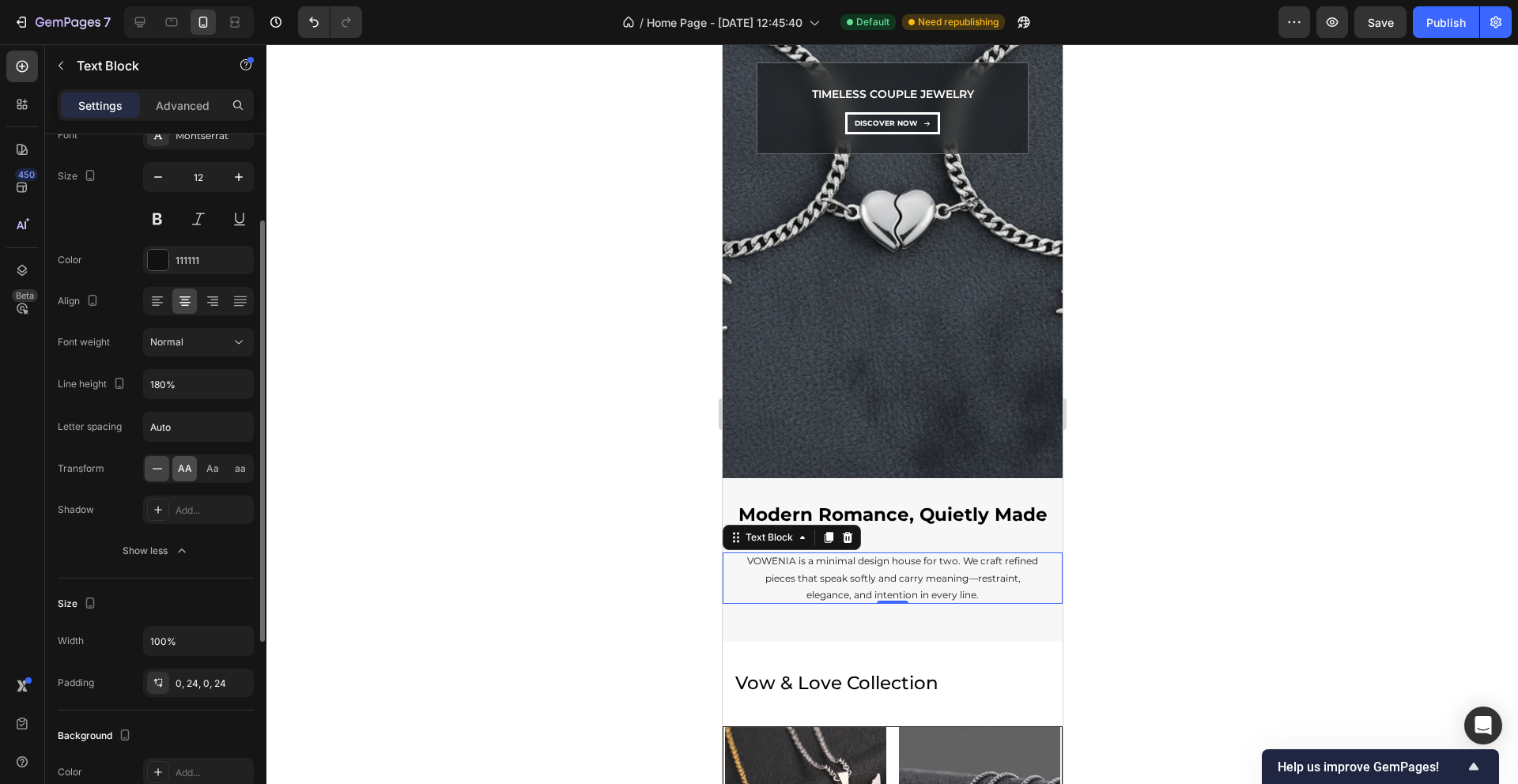
scroll to position [120, 0]
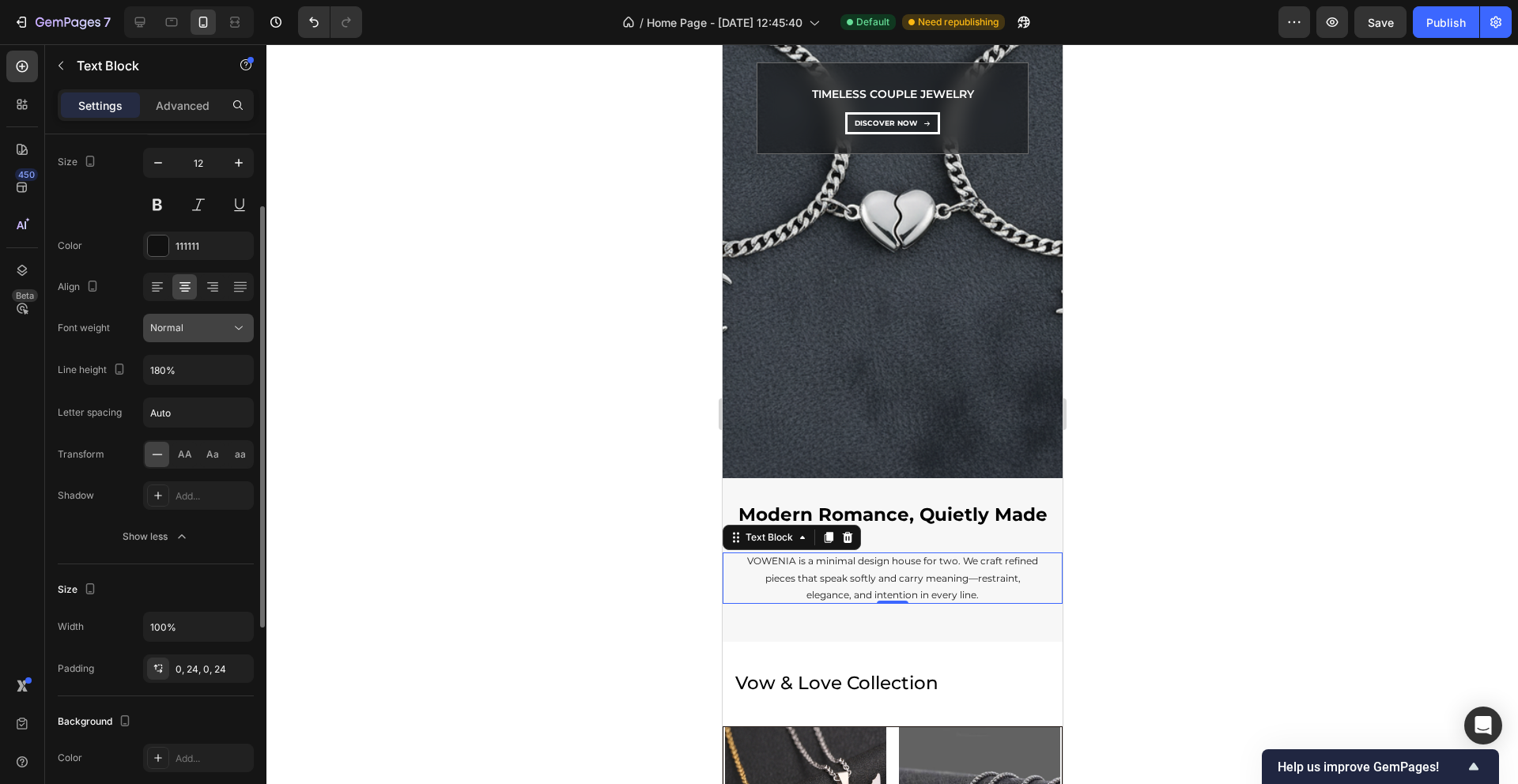
click at [230, 327] on icon at bounding box center [238, 328] width 16 height 16
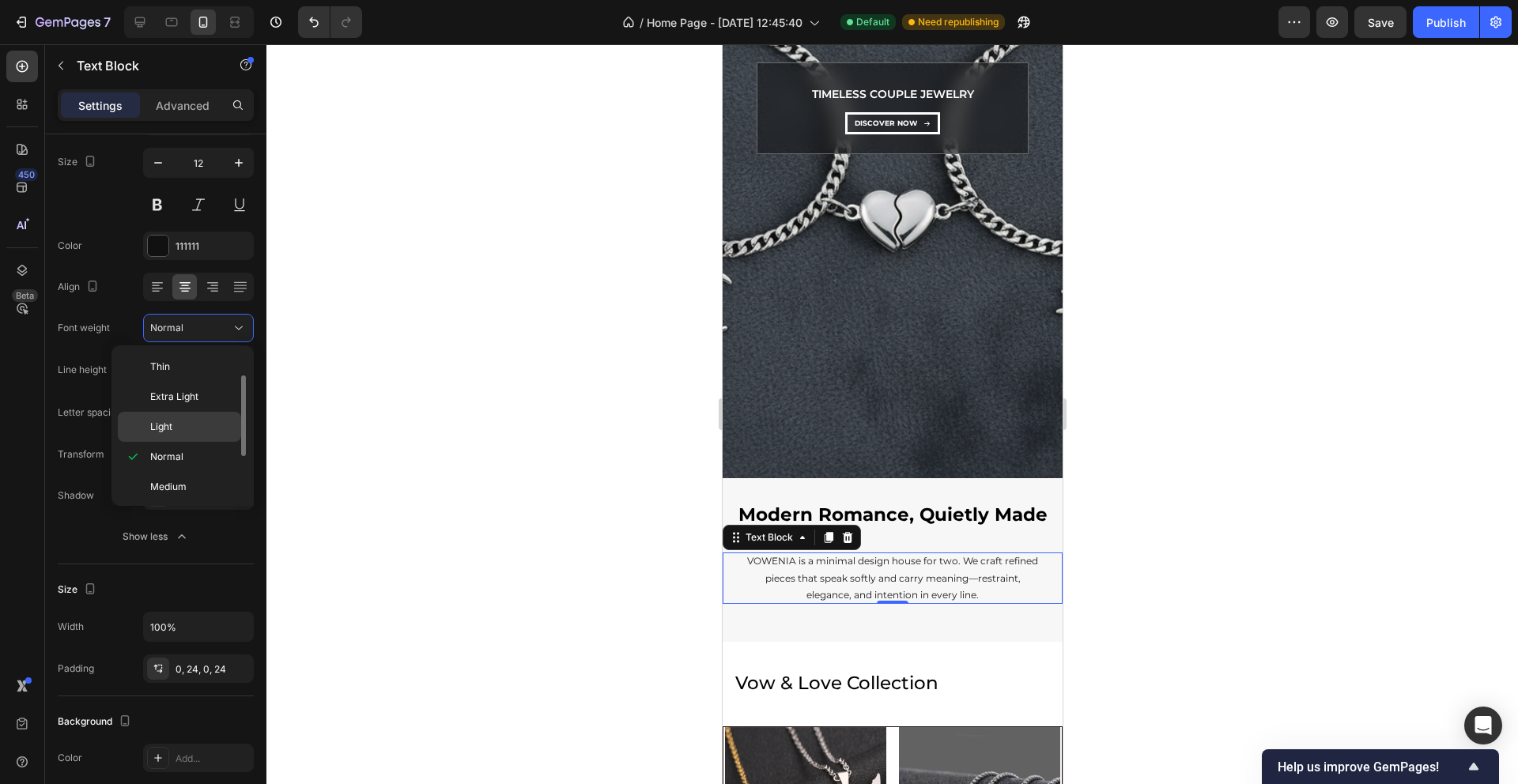
scroll to position [65, 0]
click at [214, 423] on p "Medium" at bounding box center [192, 422] width 84 height 14
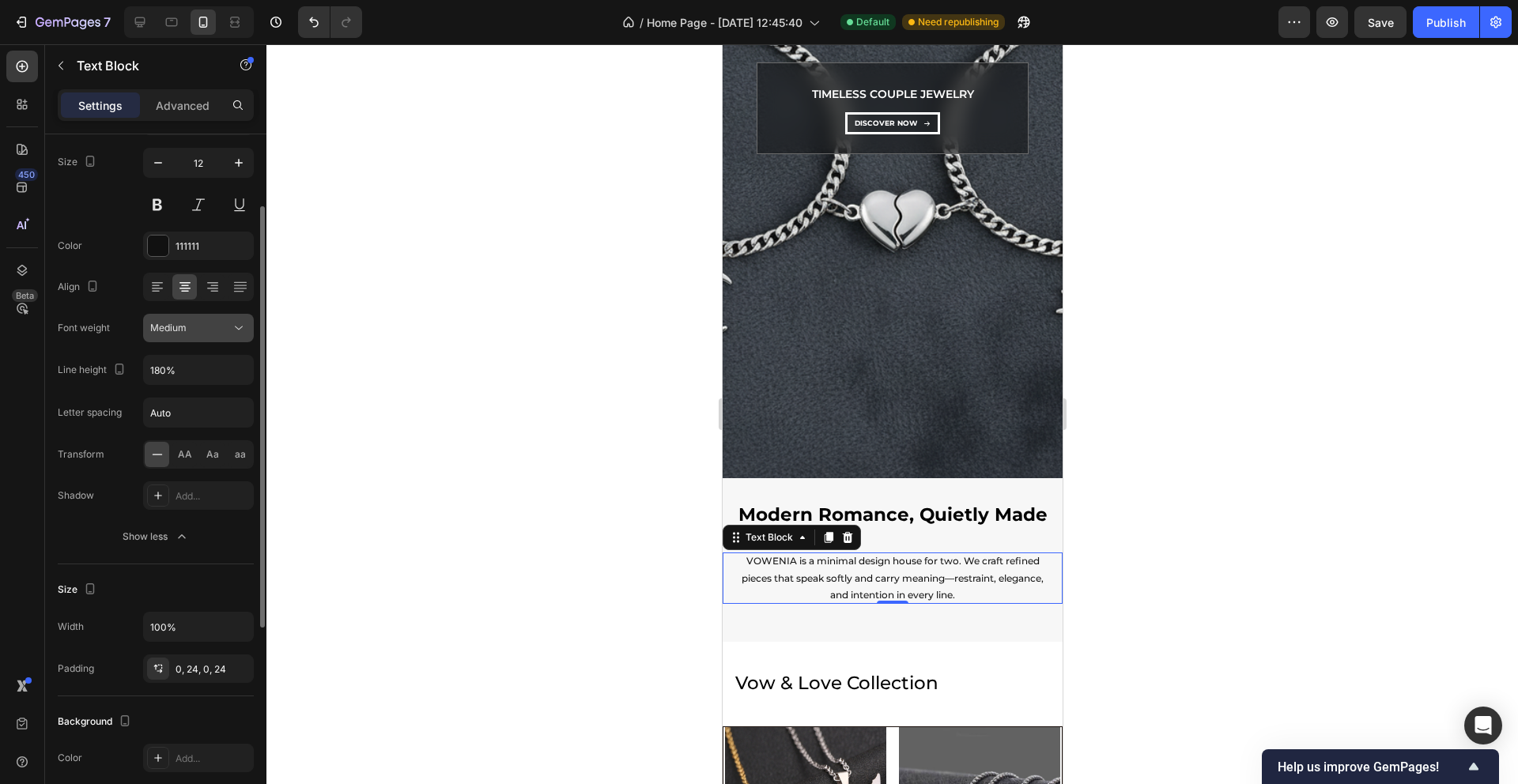
click at [241, 322] on icon at bounding box center [238, 328] width 16 height 16
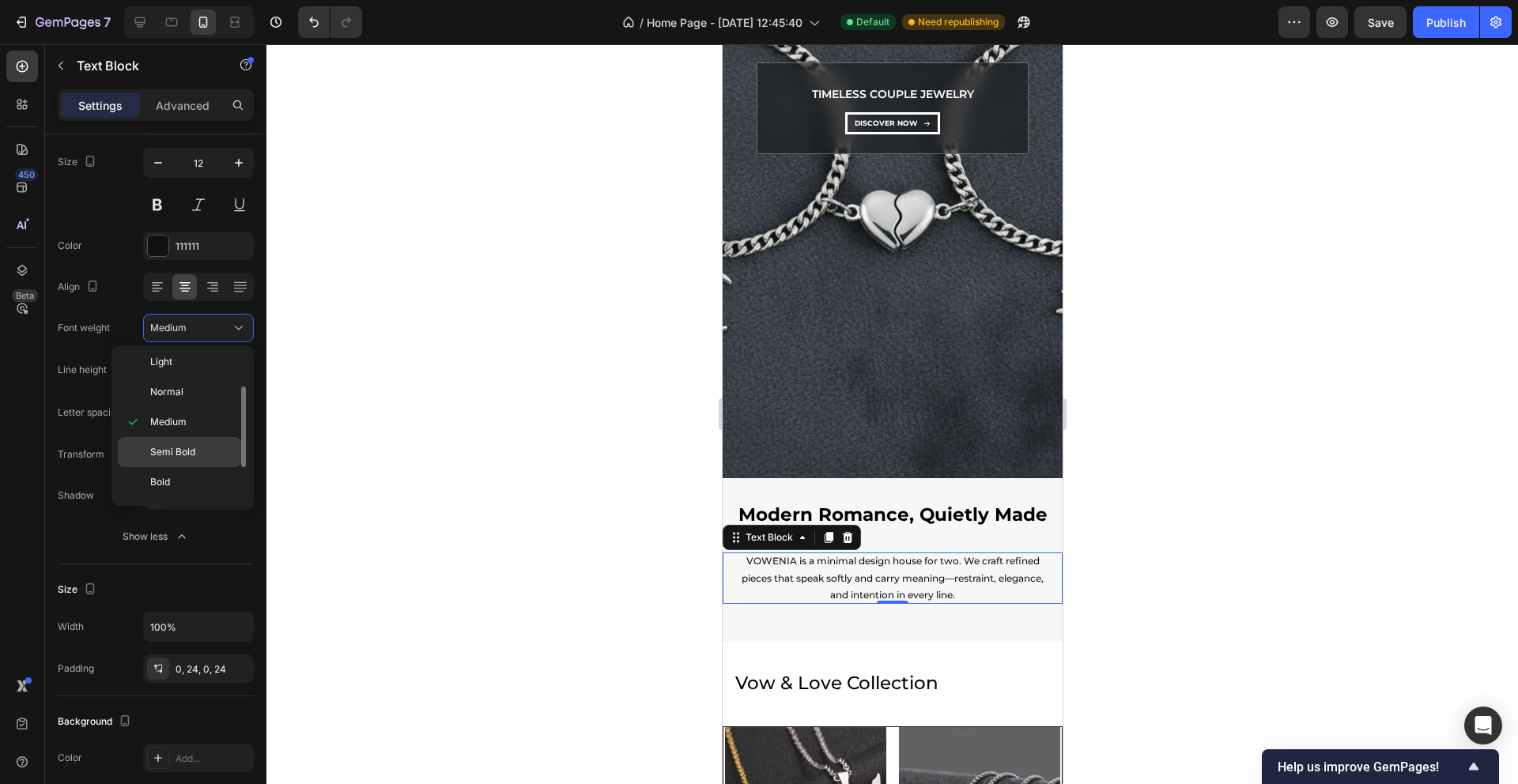
click at [168, 453] on span "Semi Bold" at bounding box center [173, 452] width 45 height 14
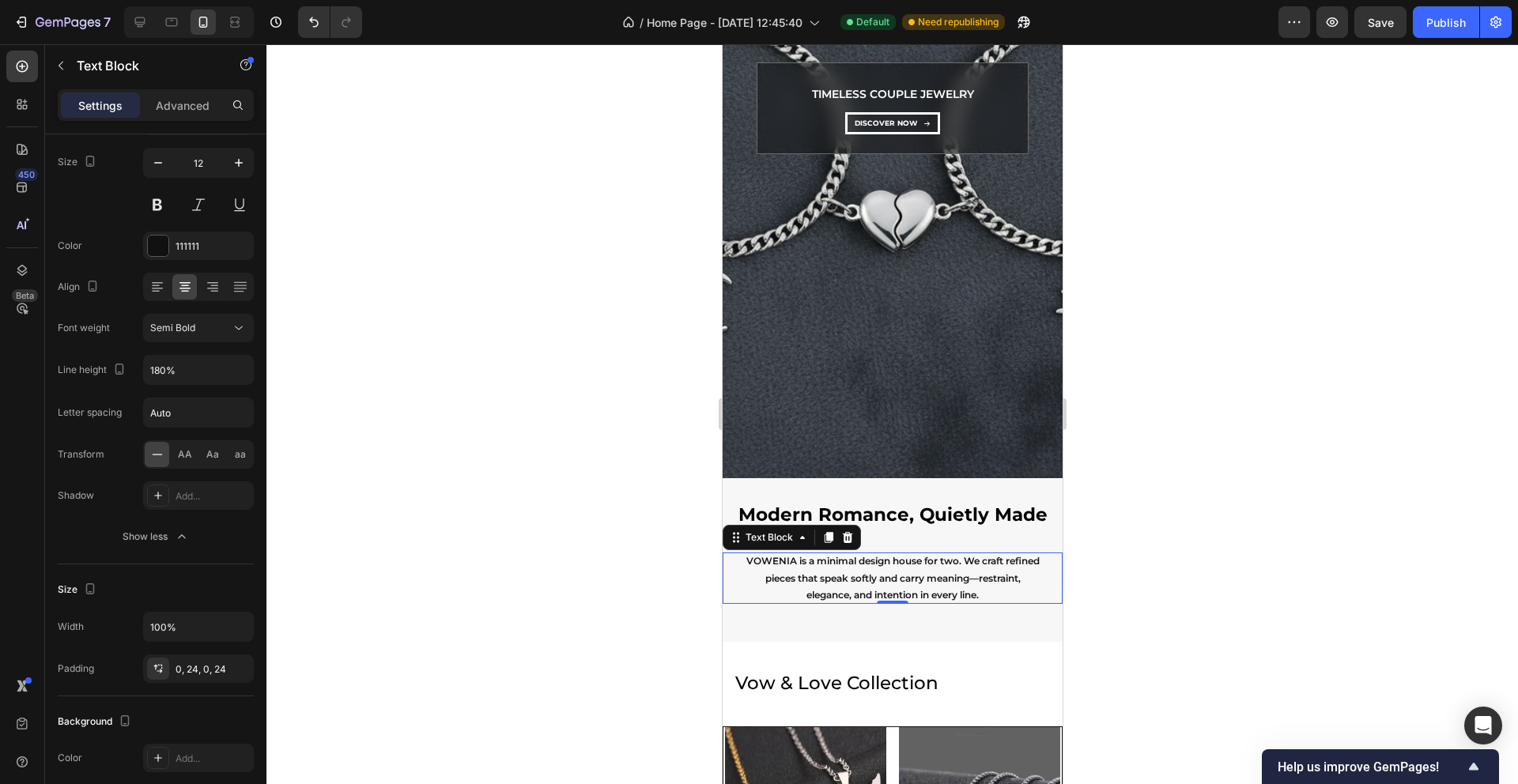
click at [440, 365] on div at bounding box center [892, 414] width 1252 height 740
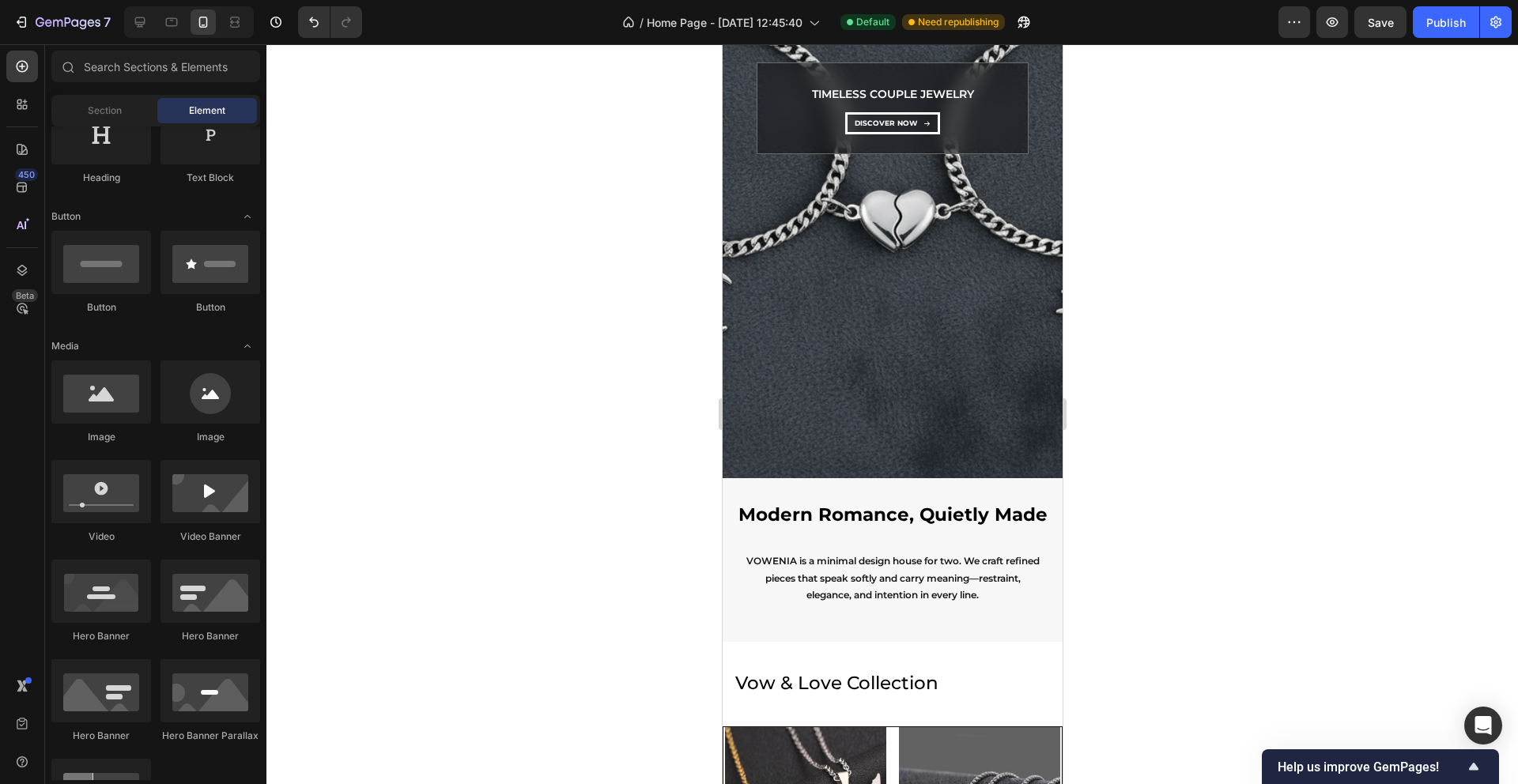
click at [477, 381] on div at bounding box center [892, 414] width 1252 height 740
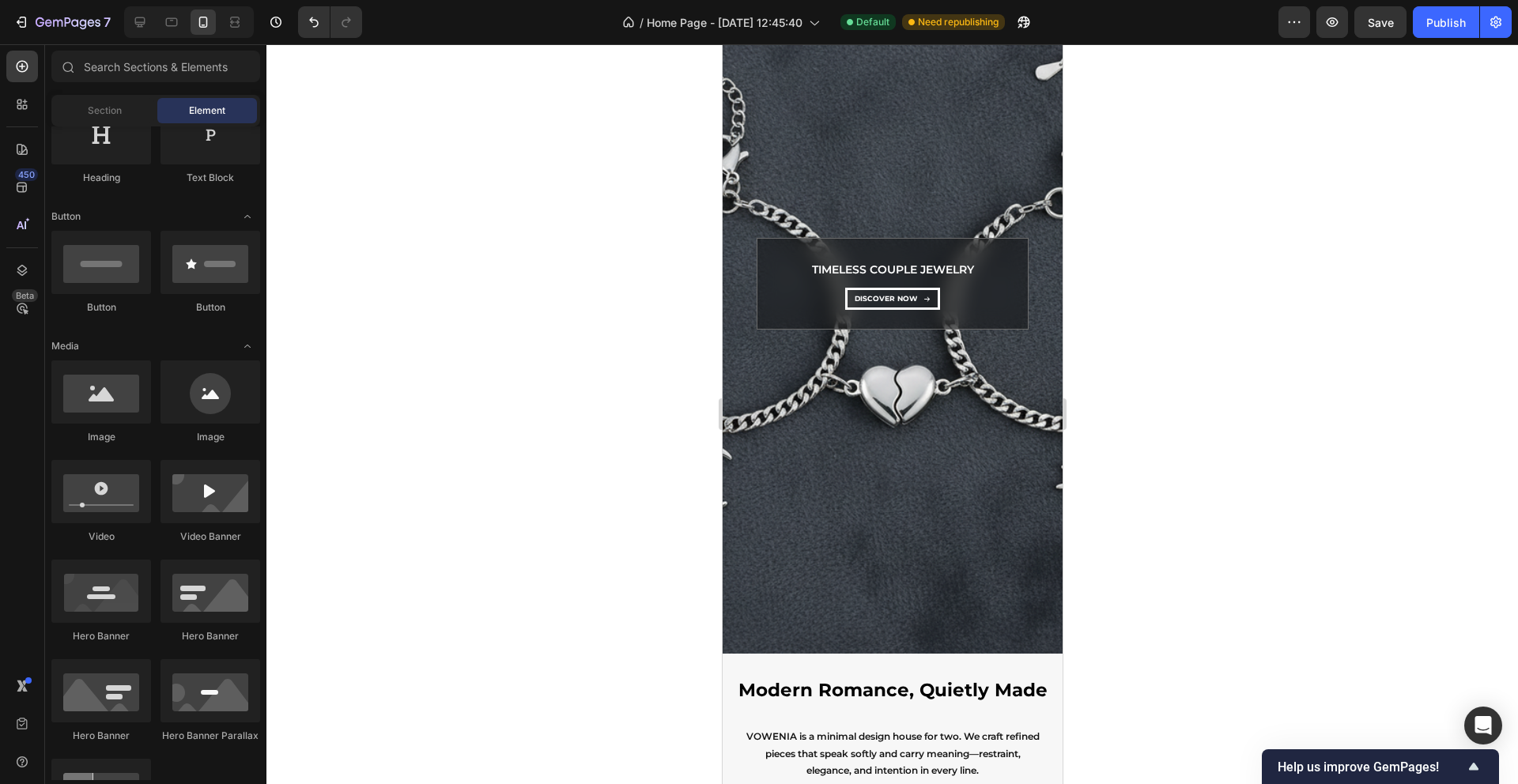
scroll to position [354, 0]
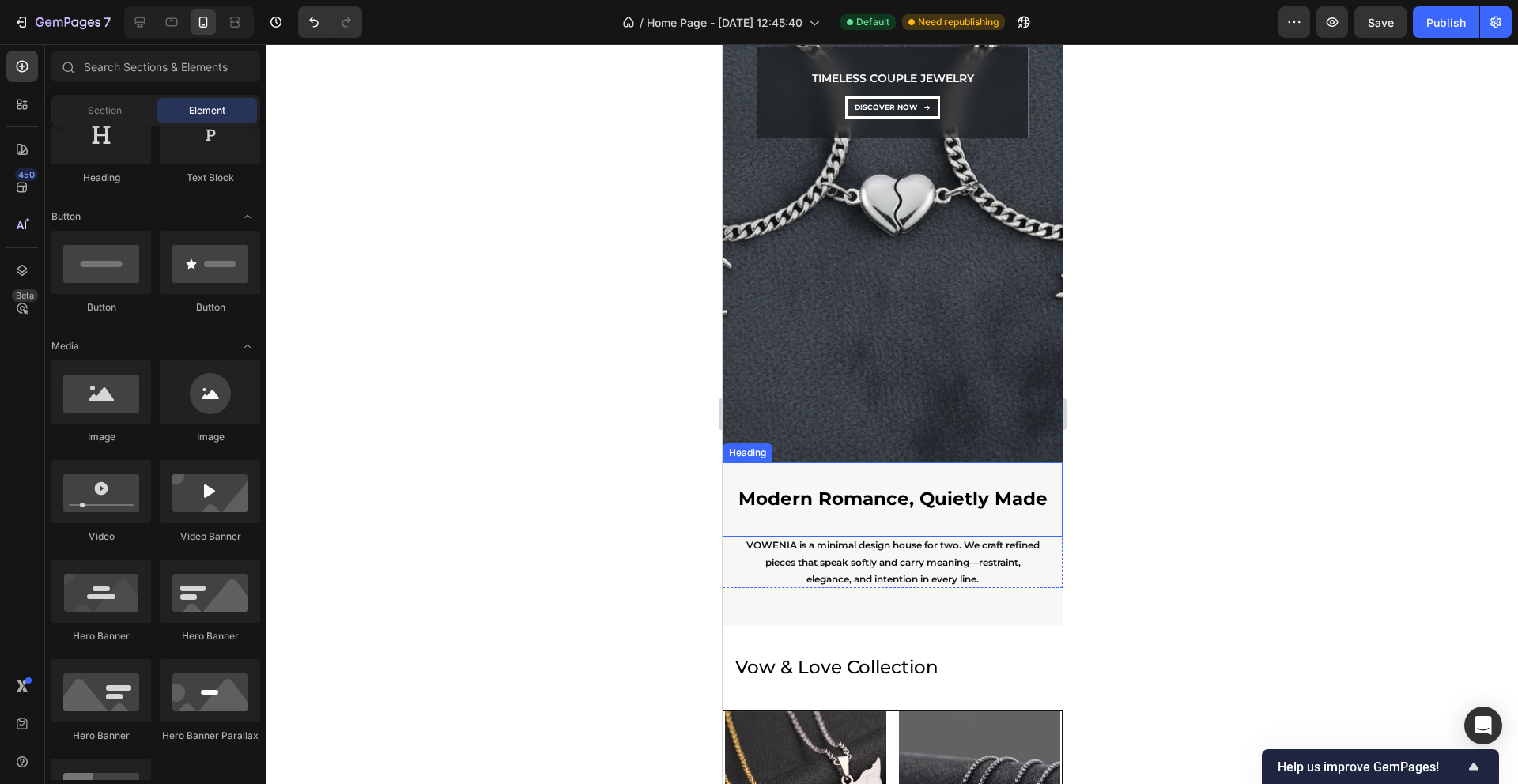
click at [779, 479] on h2 "Modern Romance, Quietly Made" at bounding box center [892, 499] width 340 height 74
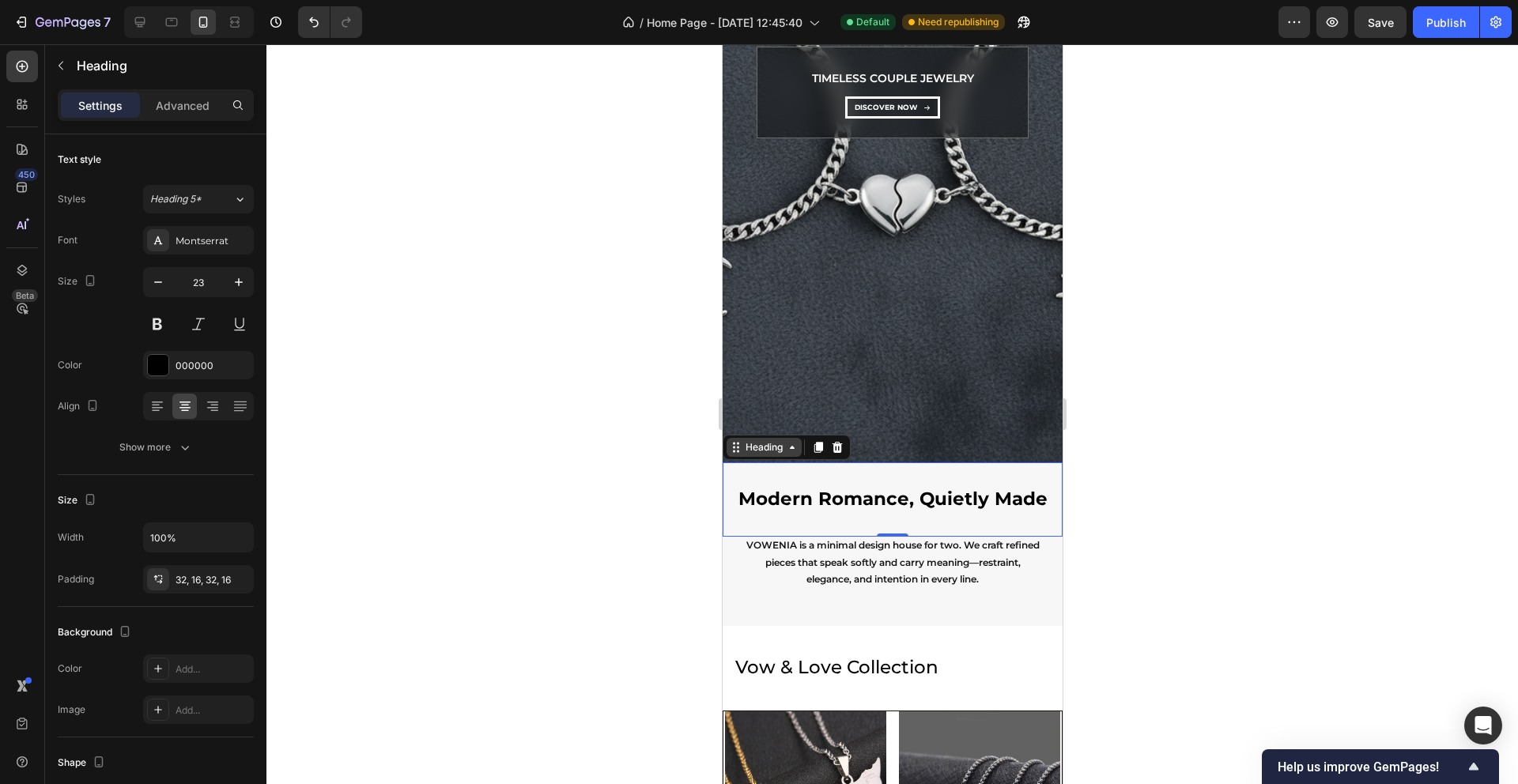
click at [736, 445] on icon at bounding box center [735, 447] width 13 height 13
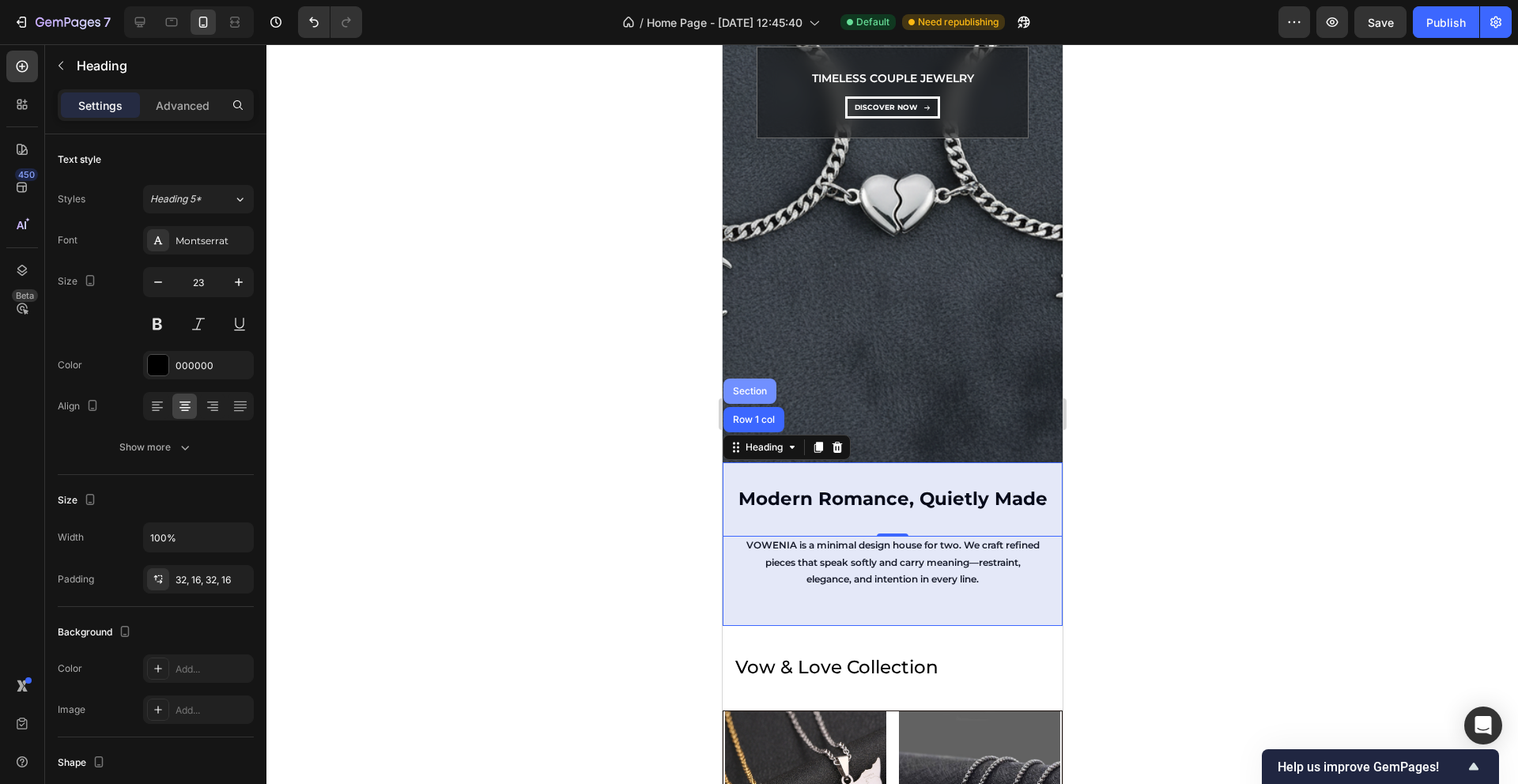
click at [740, 398] on div "Section" at bounding box center [750, 392] width 53 height 26
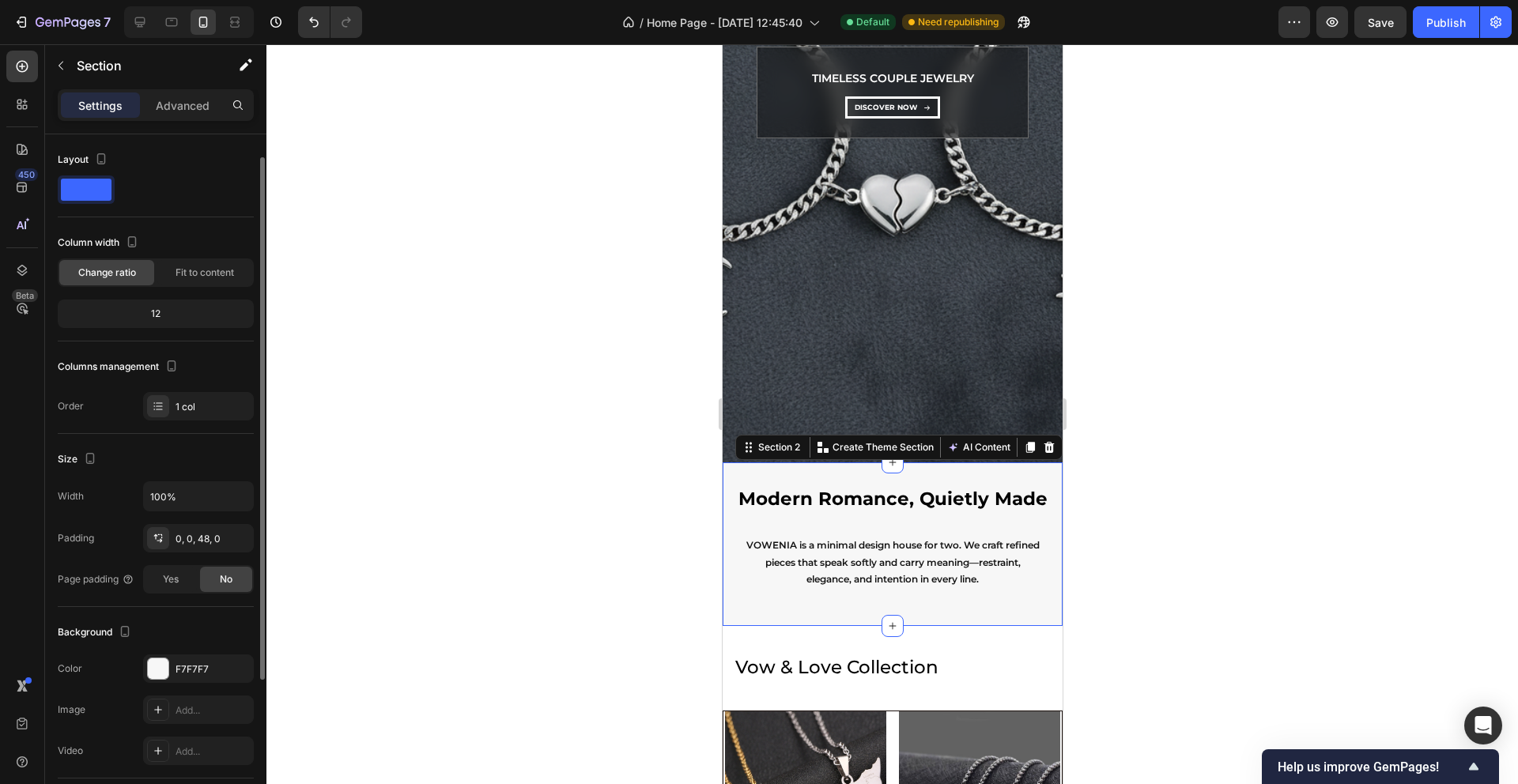
scroll to position [89, 0]
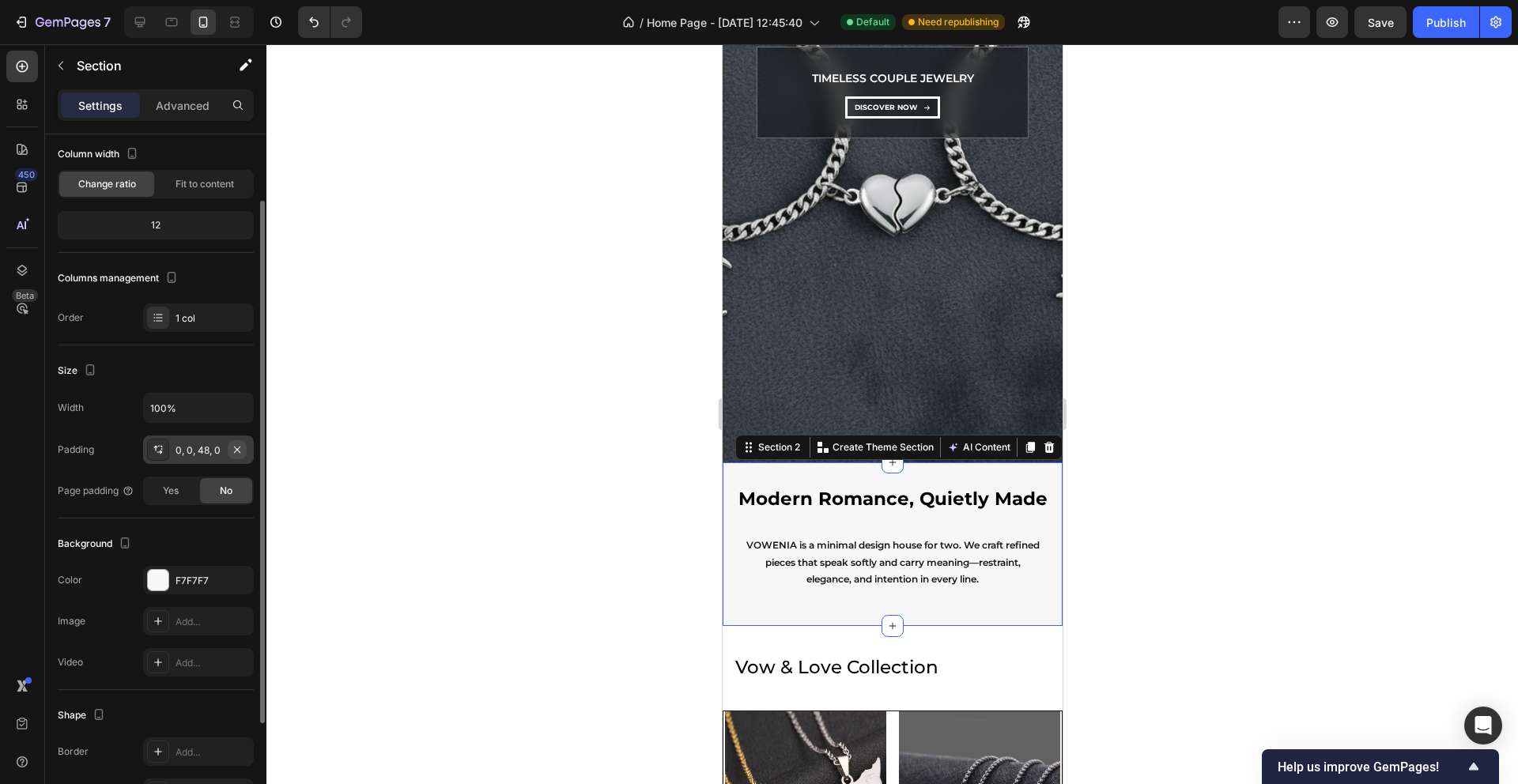
click at [243, 446] on button "button" at bounding box center [236, 449] width 19 height 19
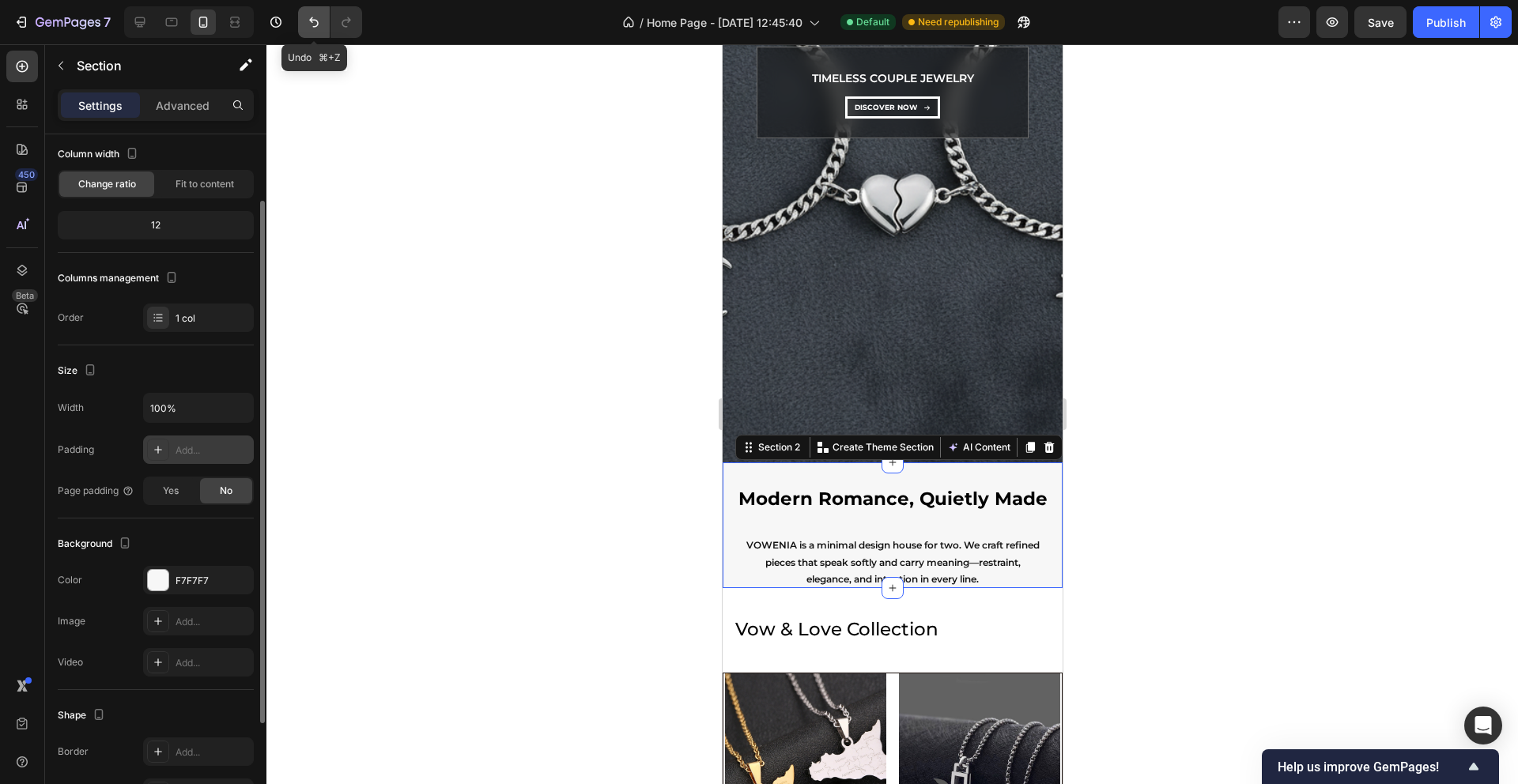
click at [310, 29] on icon "Undo/Redo" at bounding box center [313, 22] width 16 height 16
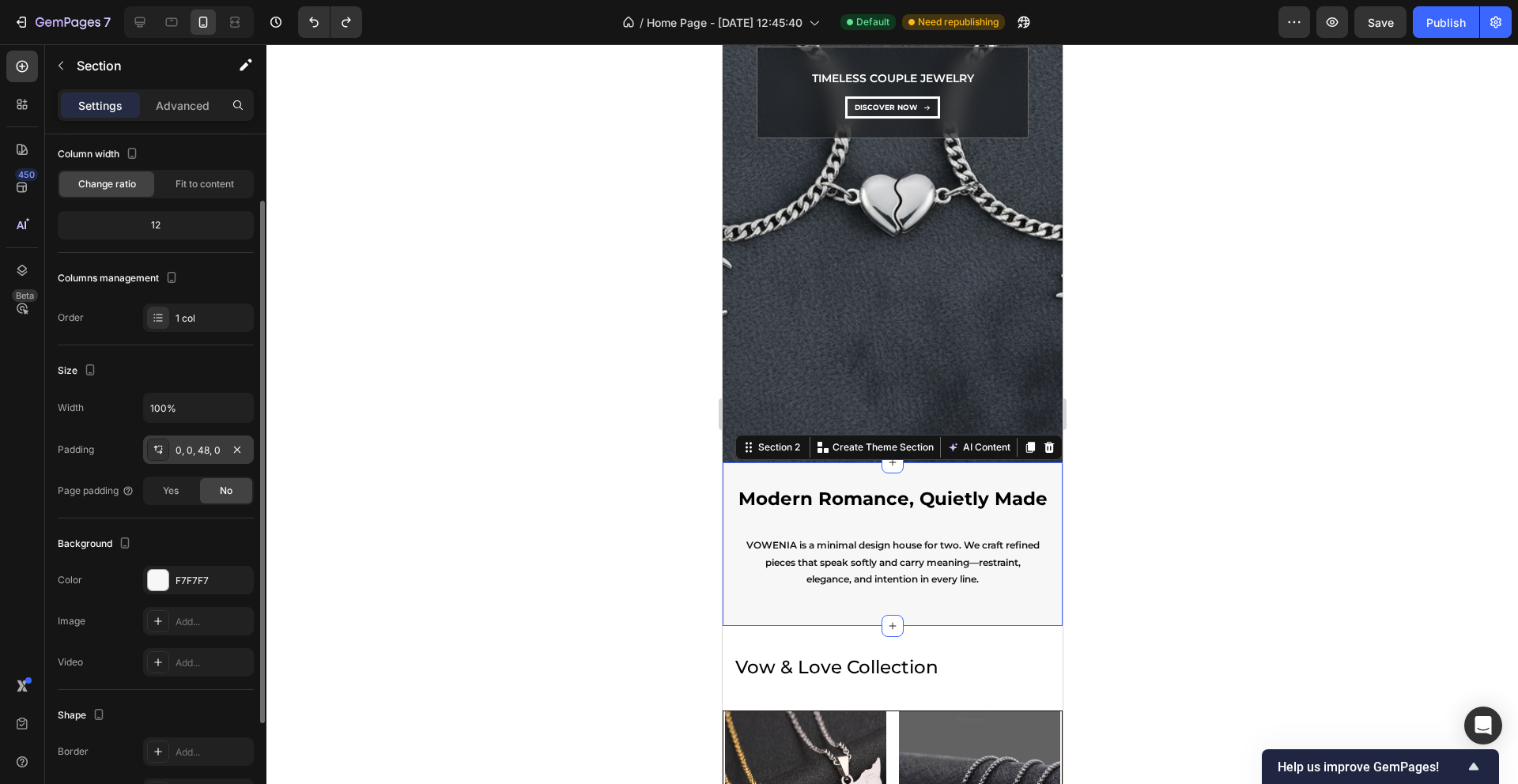
click at [206, 453] on div "0, 0, 48, 0" at bounding box center [199, 451] width 45 height 14
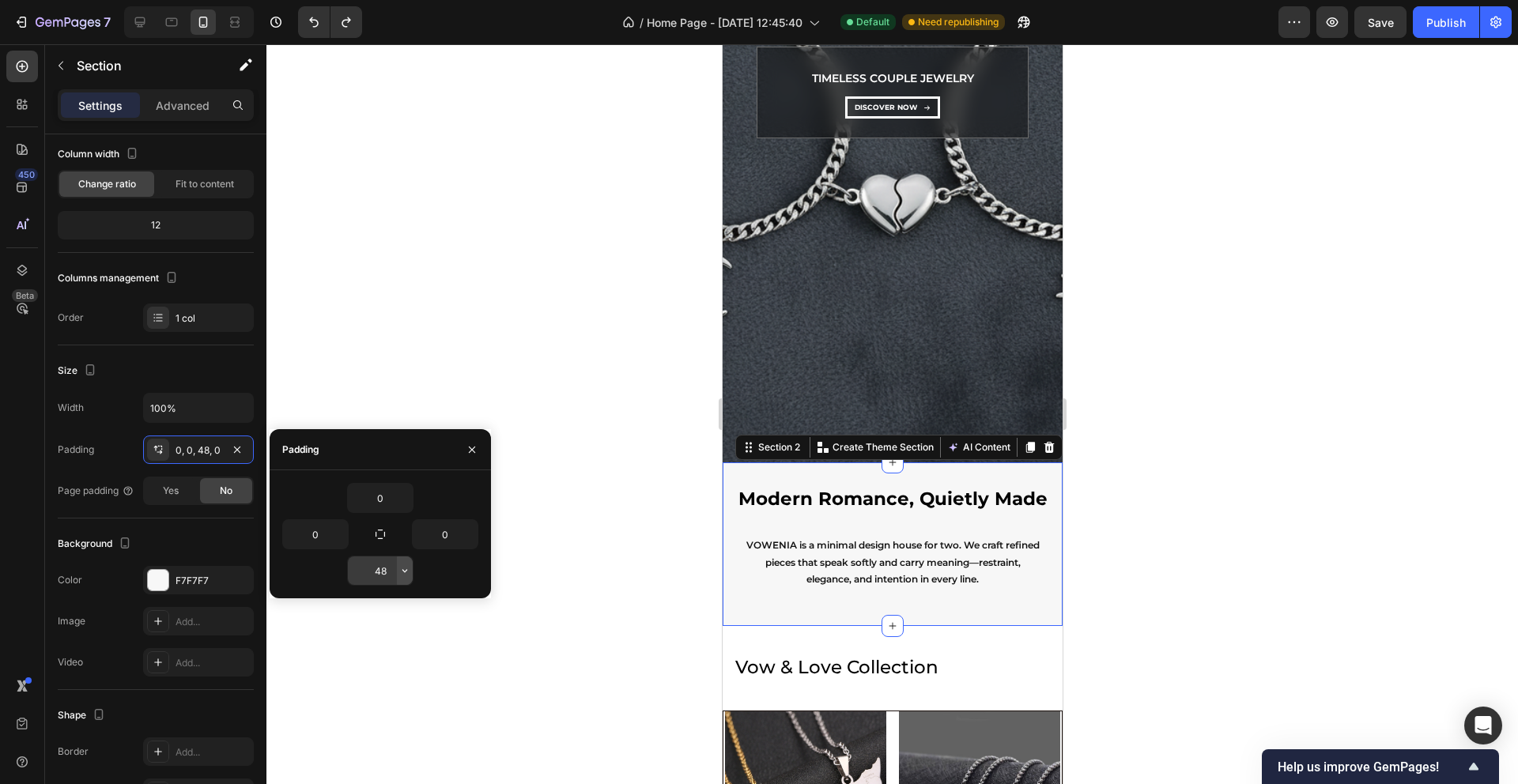
click at [404, 574] on icon "button" at bounding box center [404, 570] width 13 height 13
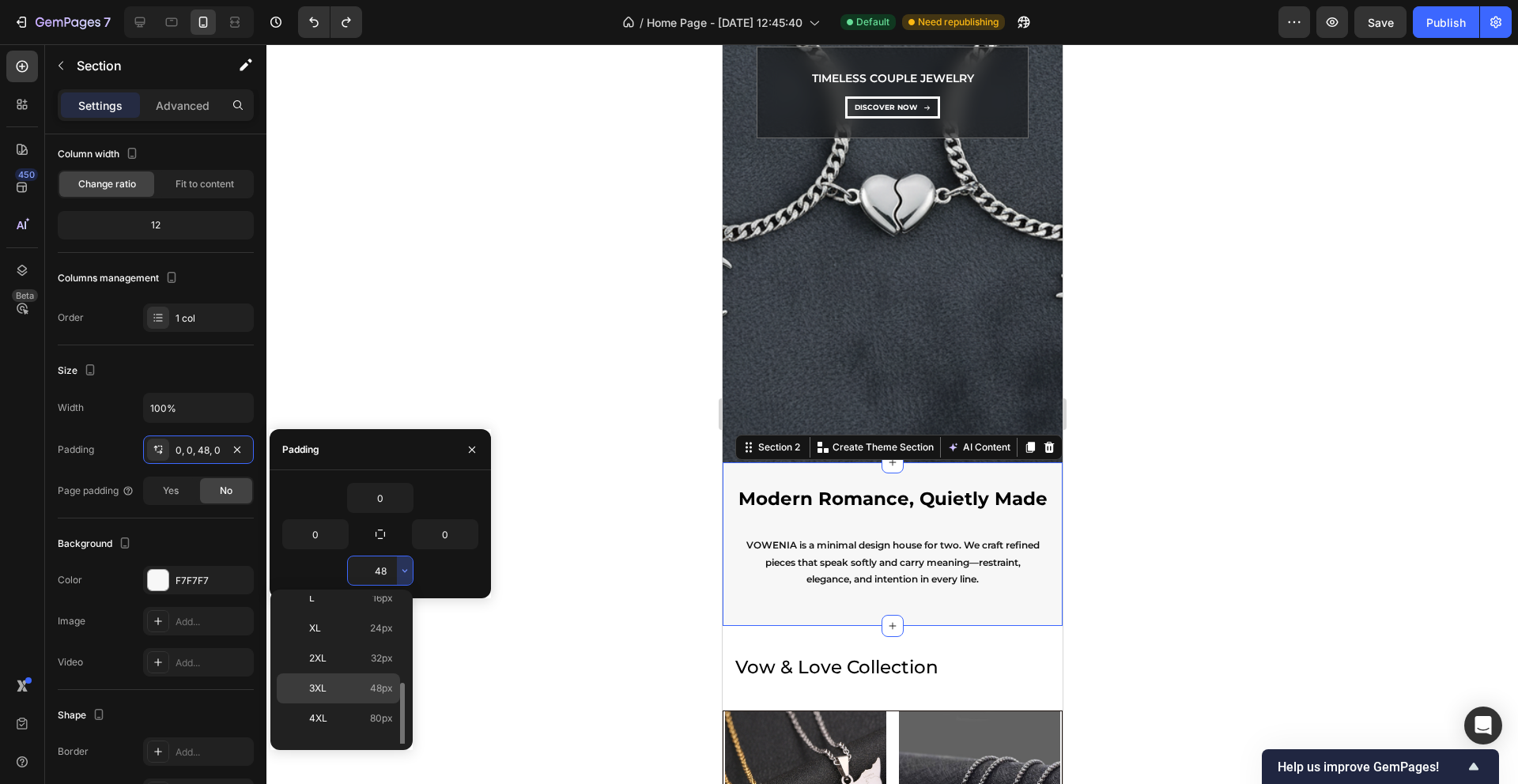
scroll to position [182, 0]
click at [382, 693] on span "80px" at bounding box center [381, 699] width 23 height 14
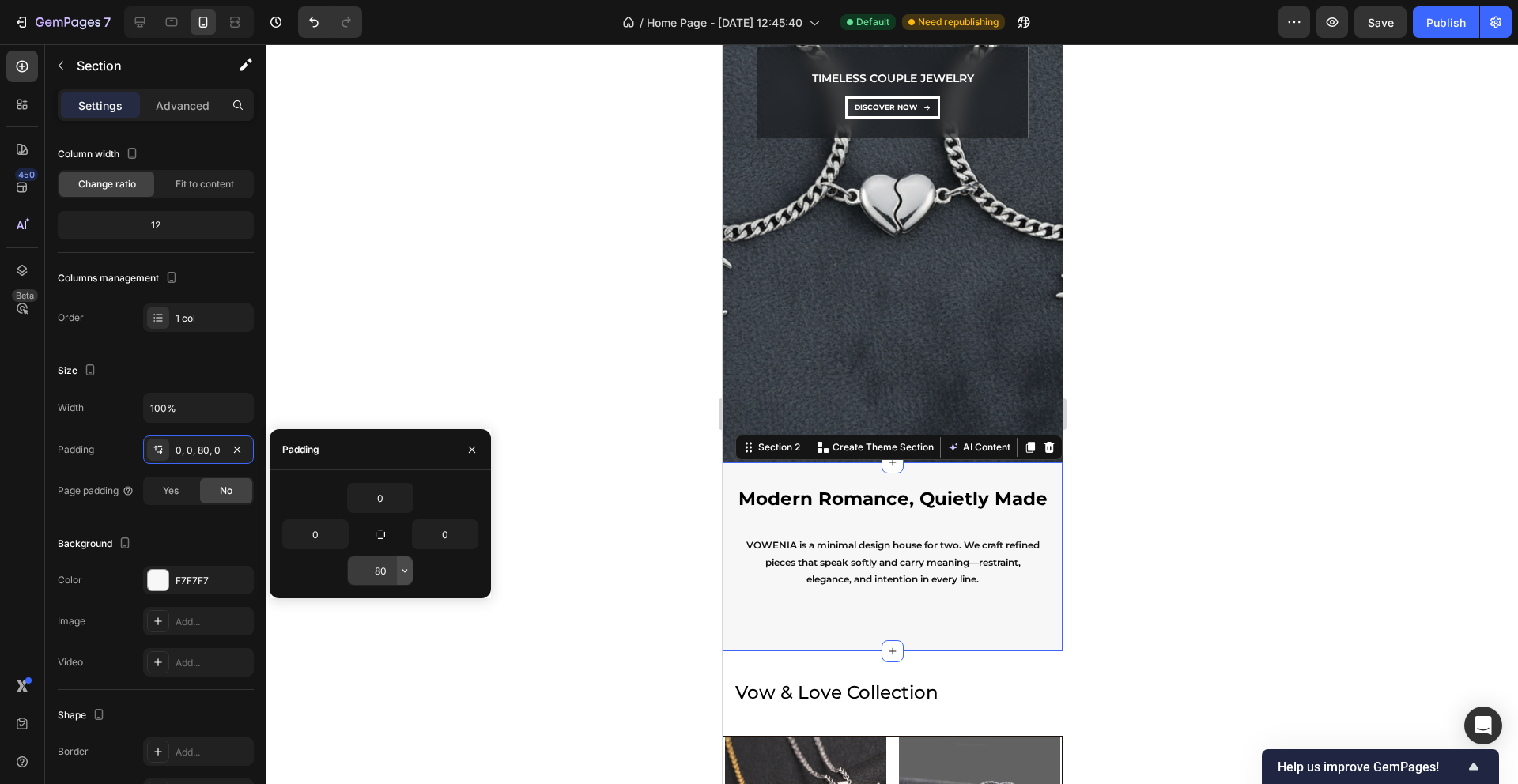
click at [406, 570] on icon "button" at bounding box center [404, 570] width 13 height 13
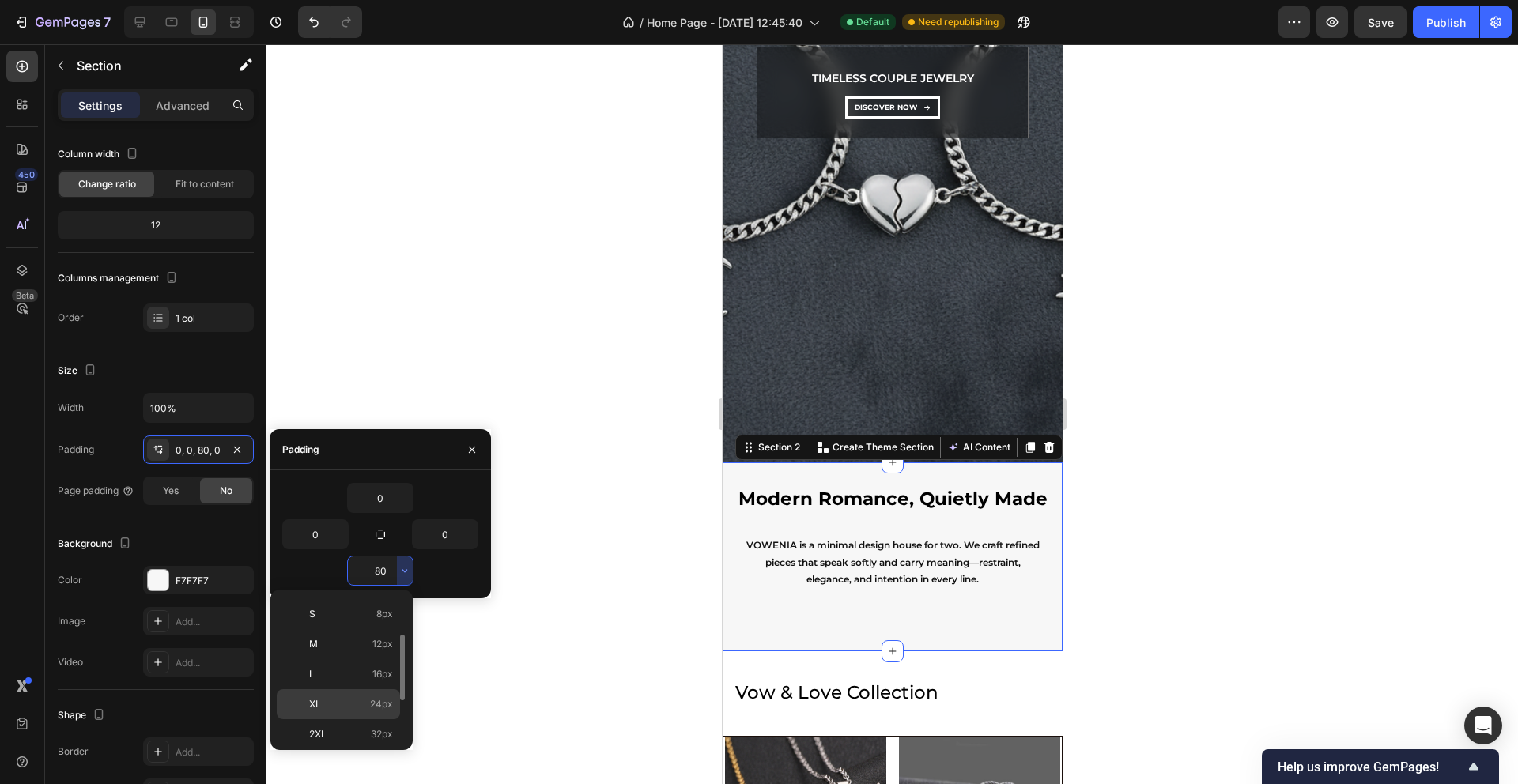
scroll to position [143, 0]
click at [386, 706] on span "48px" at bounding box center [381, 708] width 23 height 14
type input "48"
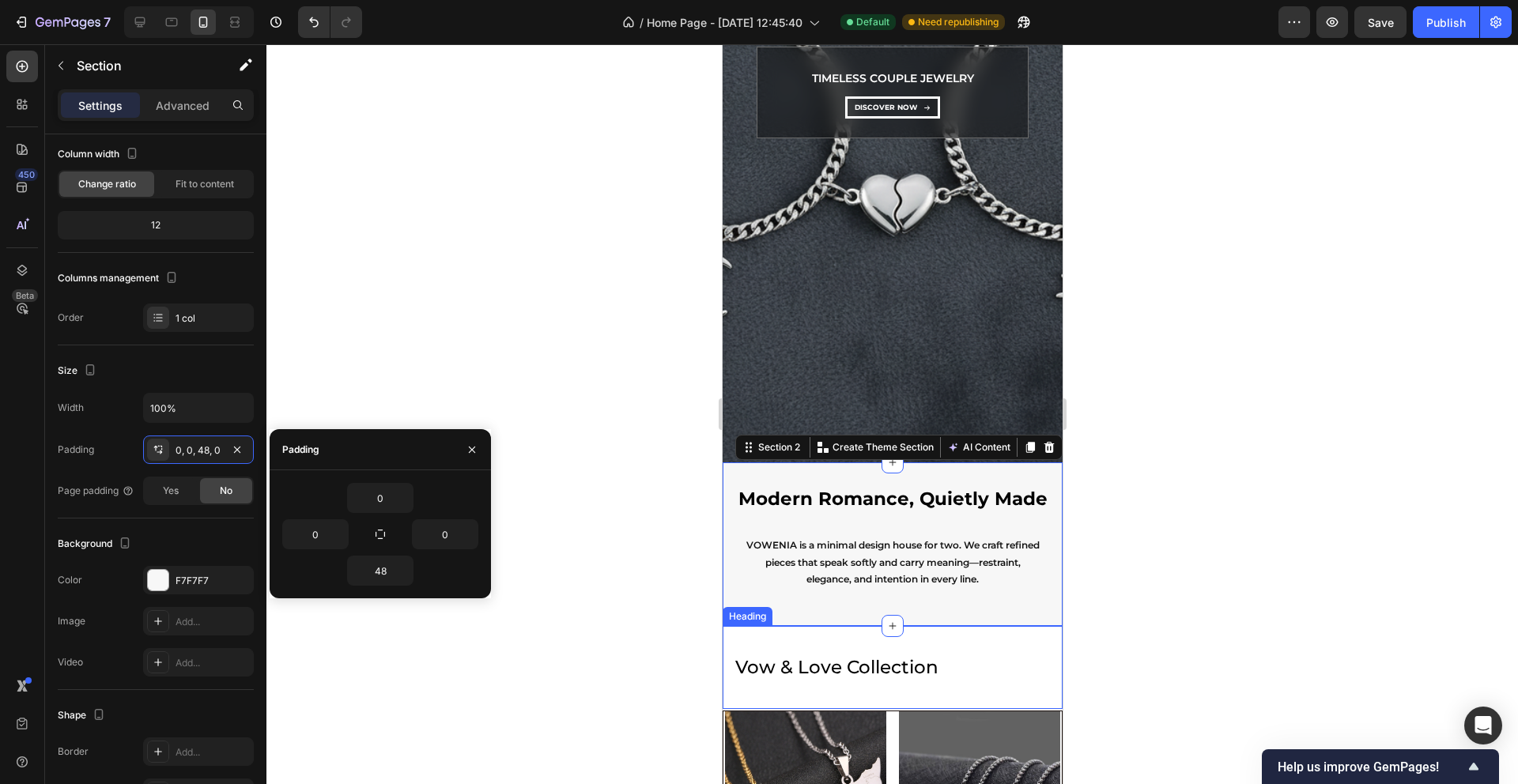
click at [817, 669] on h2 "vow & love collection" at bounding box center [892, 667] width 340 height 83
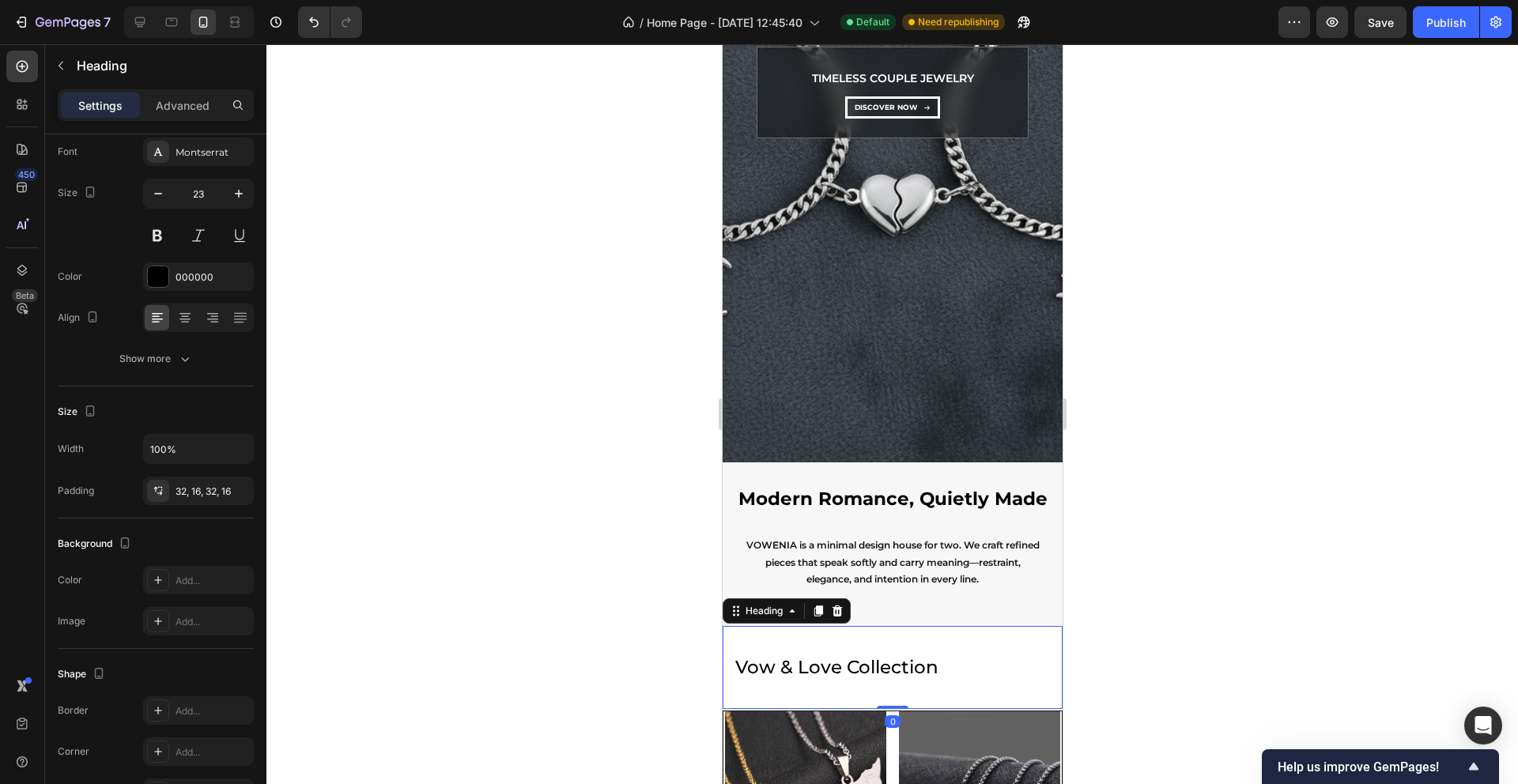
scroll to position [0, 0]
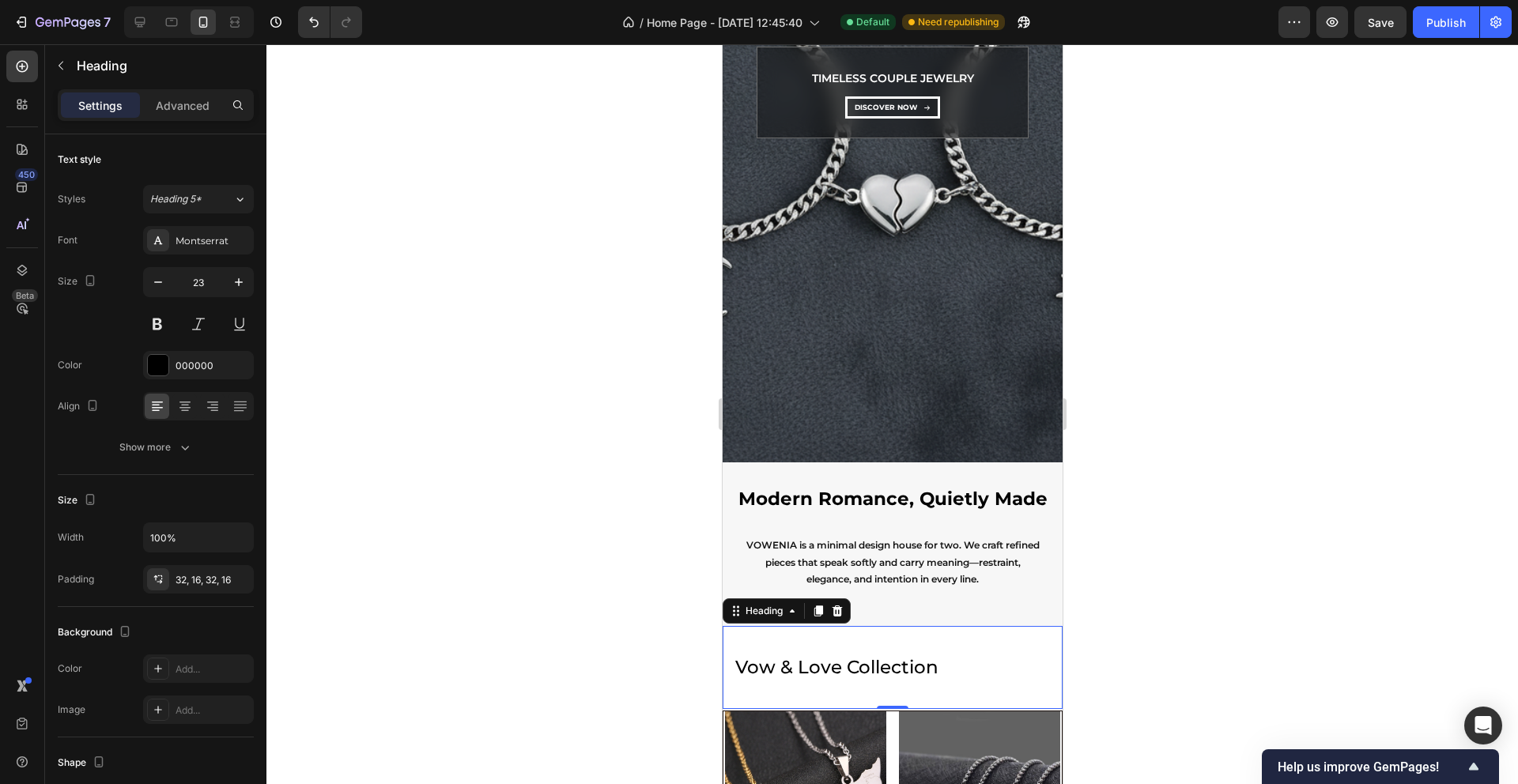
click at [471, 389] on div at bounding box center [892, 414] width 1252 height 740
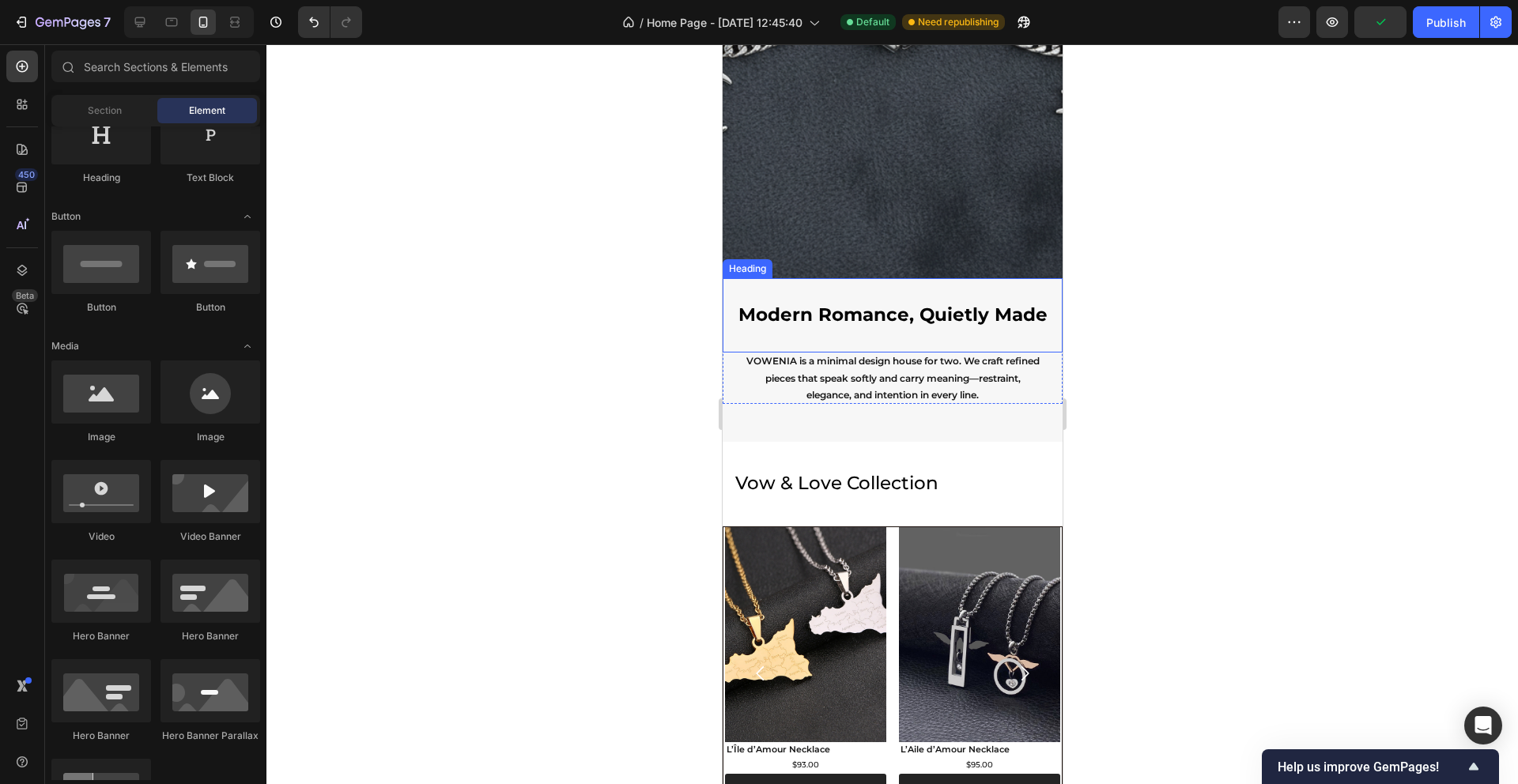
scroll to position [630, 0]
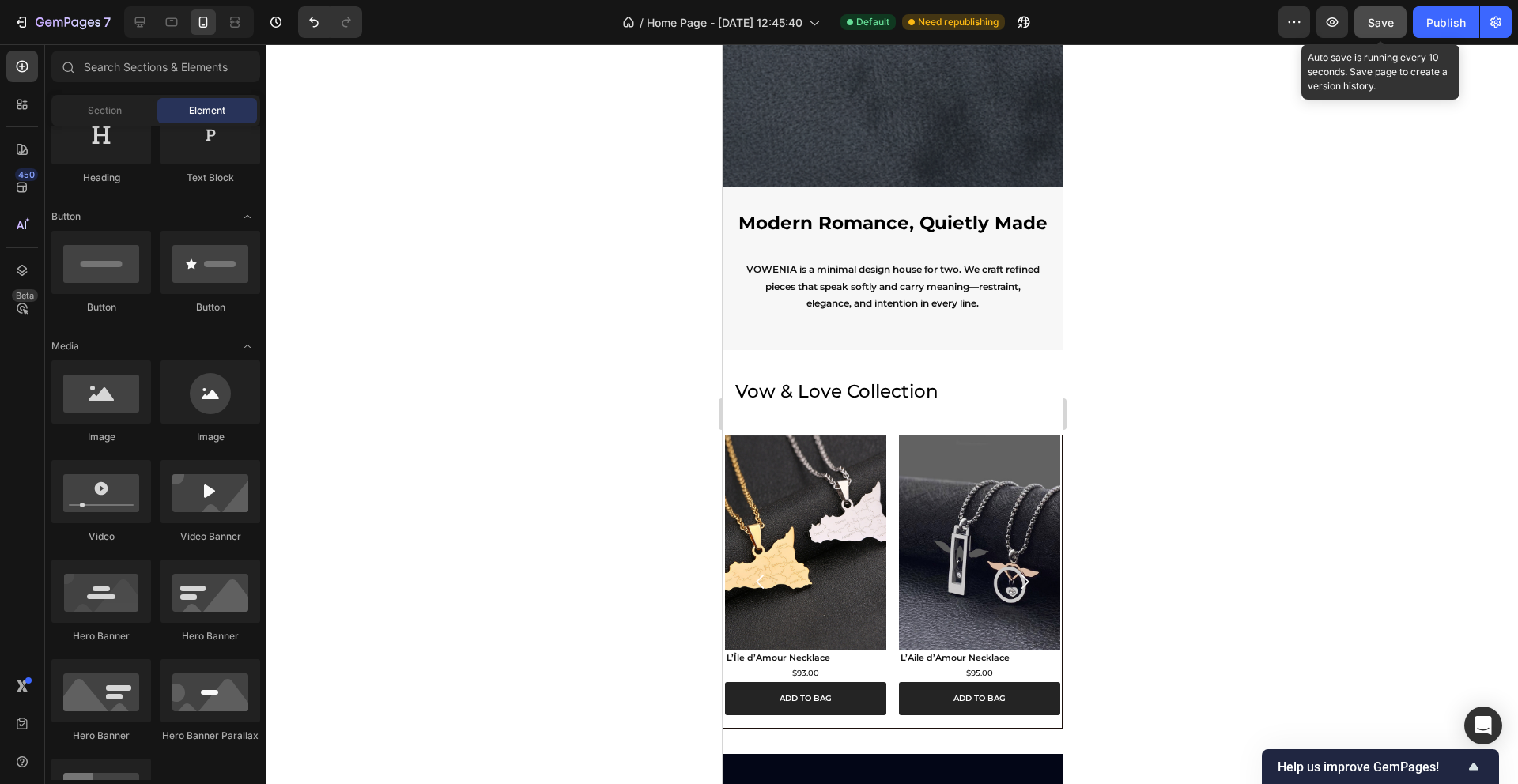
click at [1372, 30] on button "Save" at bounding box center [1381, 22] width 52 height 32
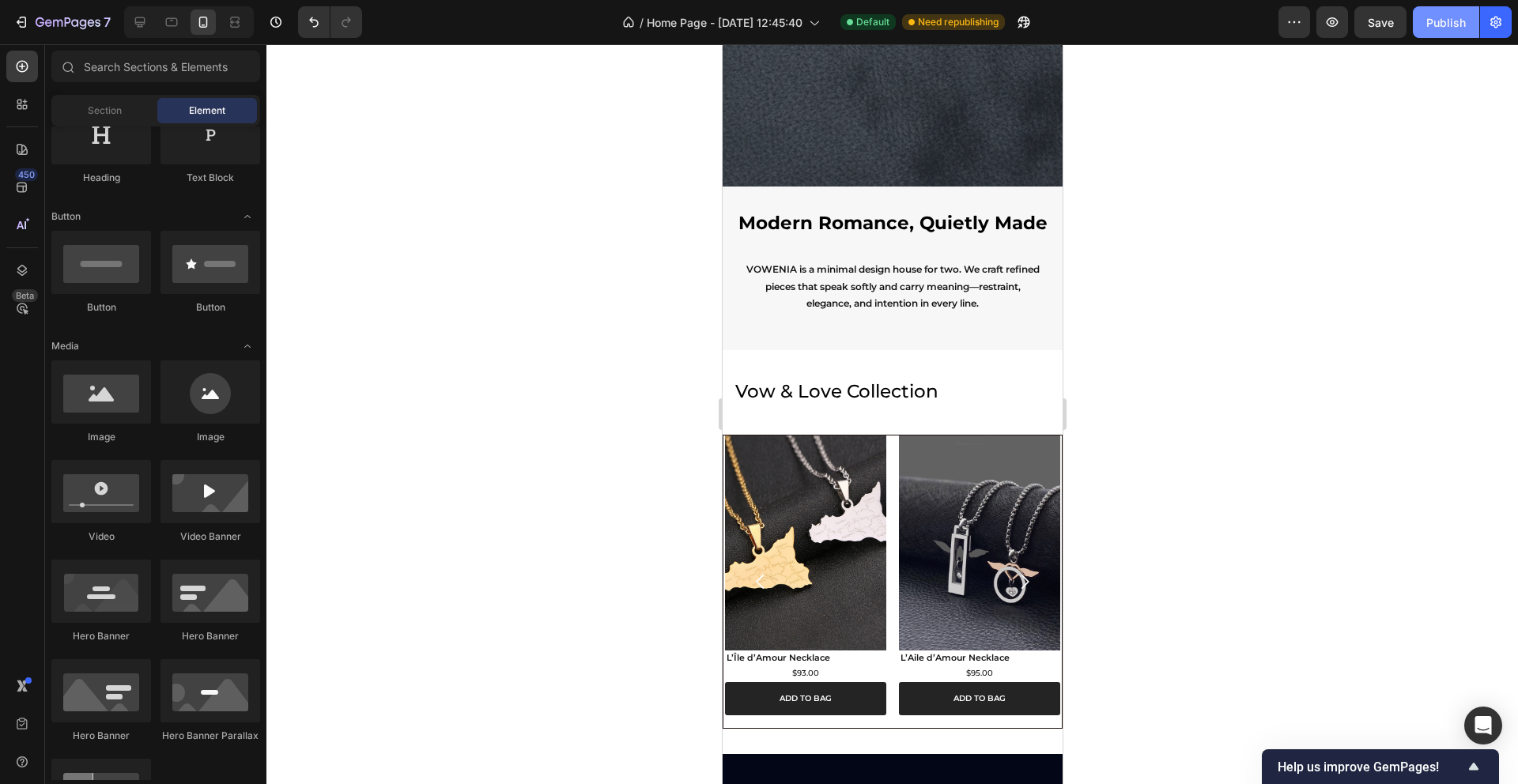
click at [1434, 14] on div "Publish" at bounding box center [1446, 22] width 40 height 17
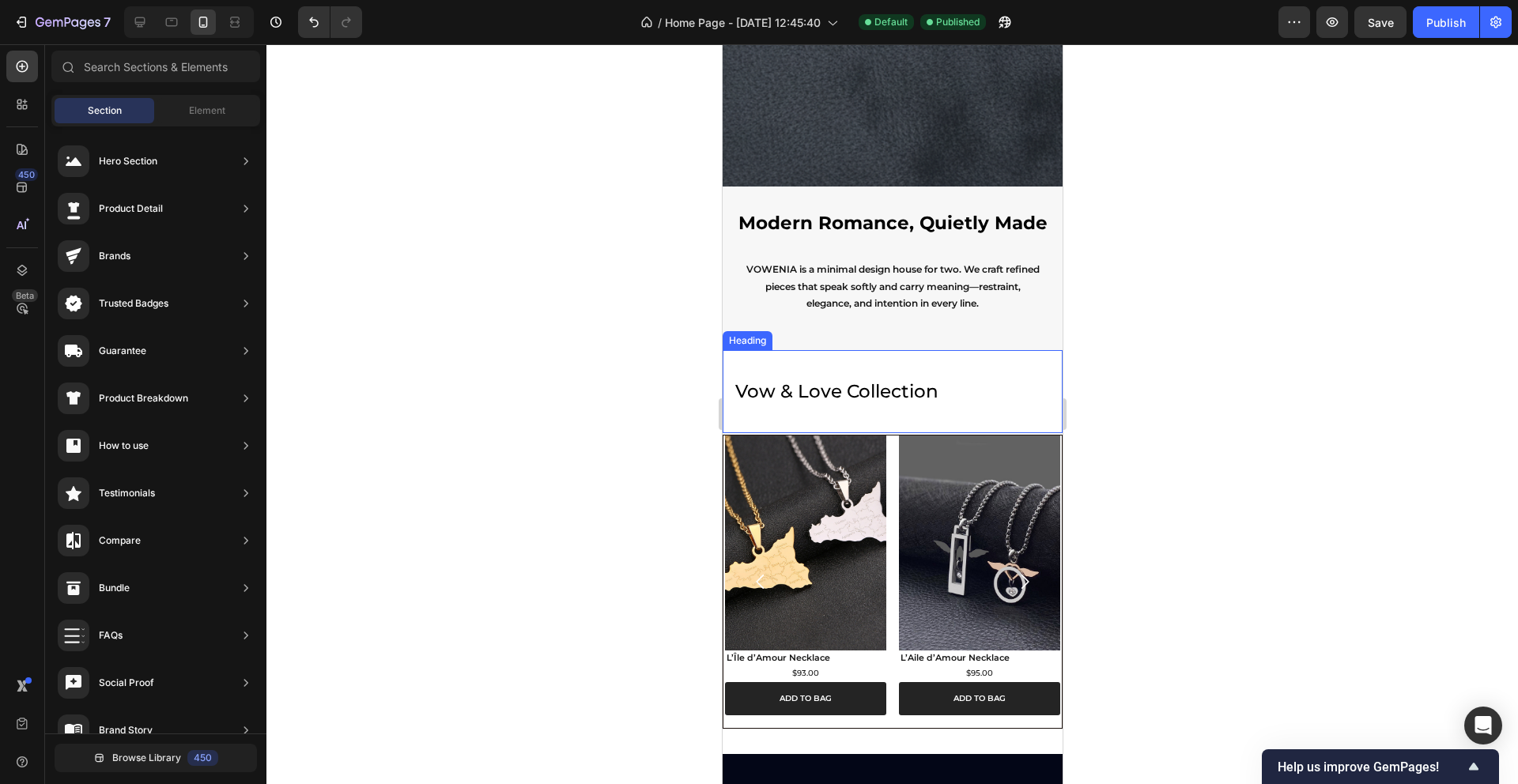
click at [982, 385] on h2 "vow & love collection" at bounding box center [892, 392] width 340 height 83
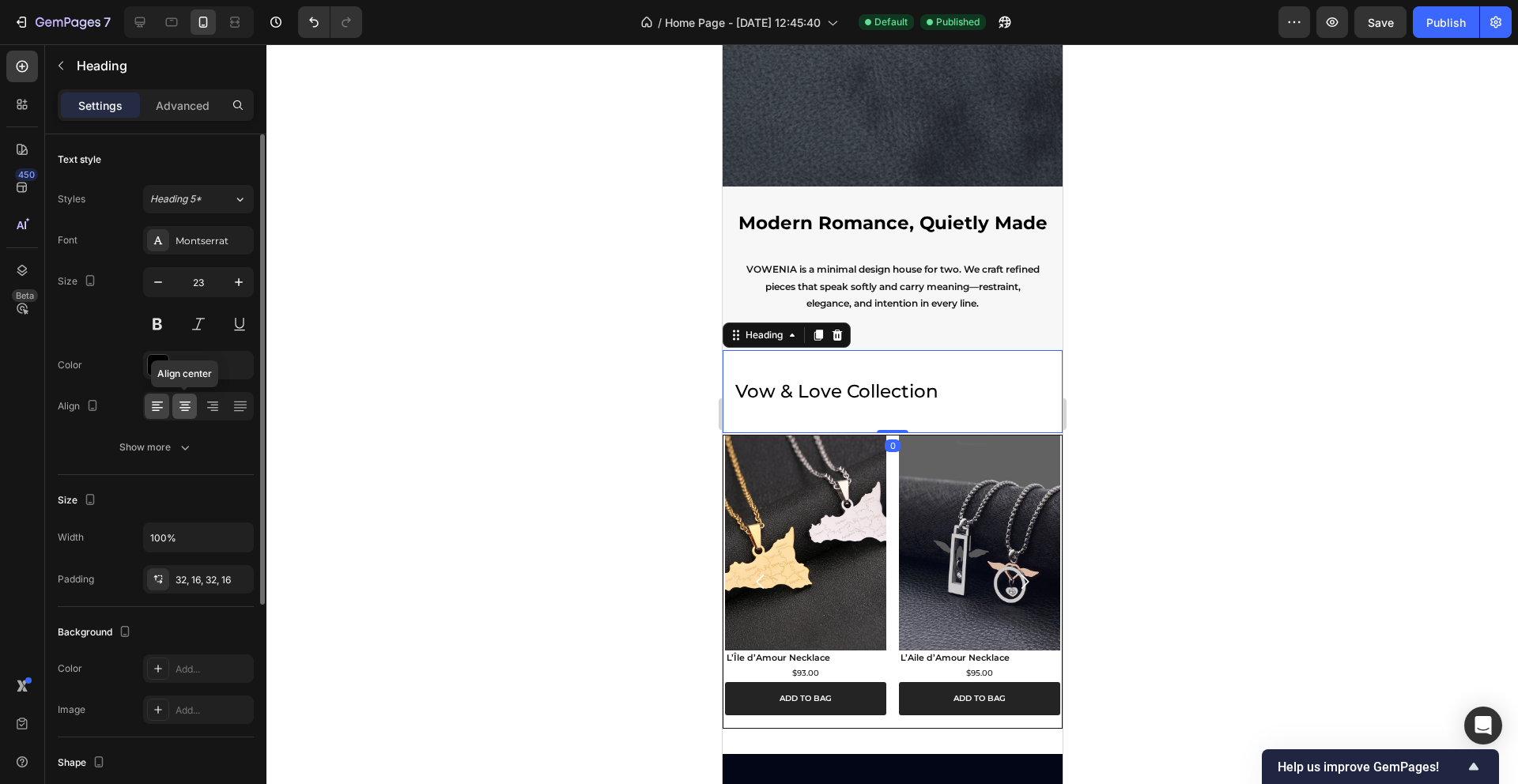
click at [181, 410] on icon at bounding box center [185, 411] width 8 height 2
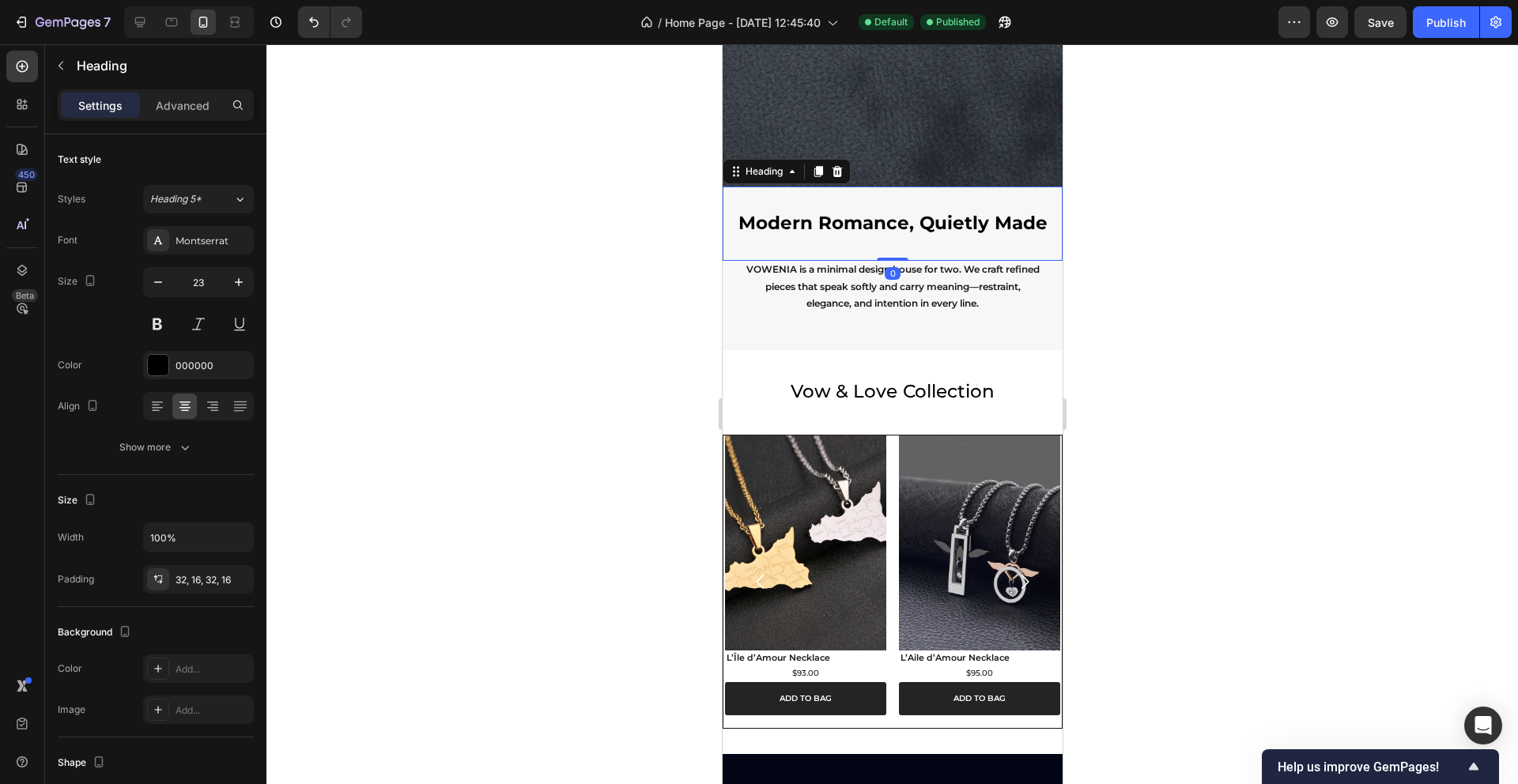
click at [823, 220] on h2 "Modern Romance, Quietly Made" at bounding box center [892, 223] width 340 height 74
click at [178, 443] on icon "button" at bounding box center [185, 448] width 16 height 16
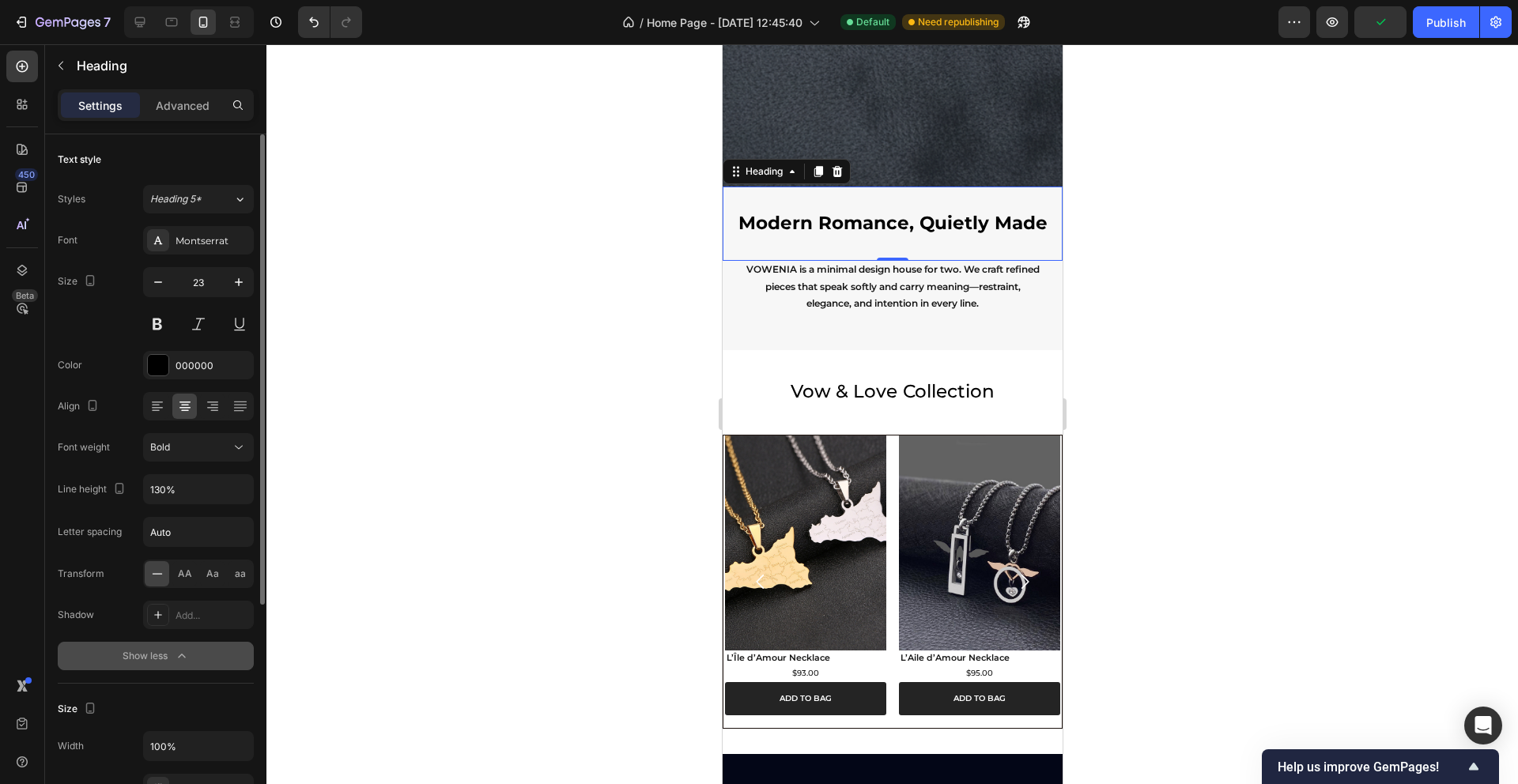
click at [763, 222] on h2 "Modern Romance, Quietly Made" at bounding box center [892, 223] width 340 height 74
click at [811, 392] on h2 "vow & love collection" at bounding box center [892, 392] width 340 height 83
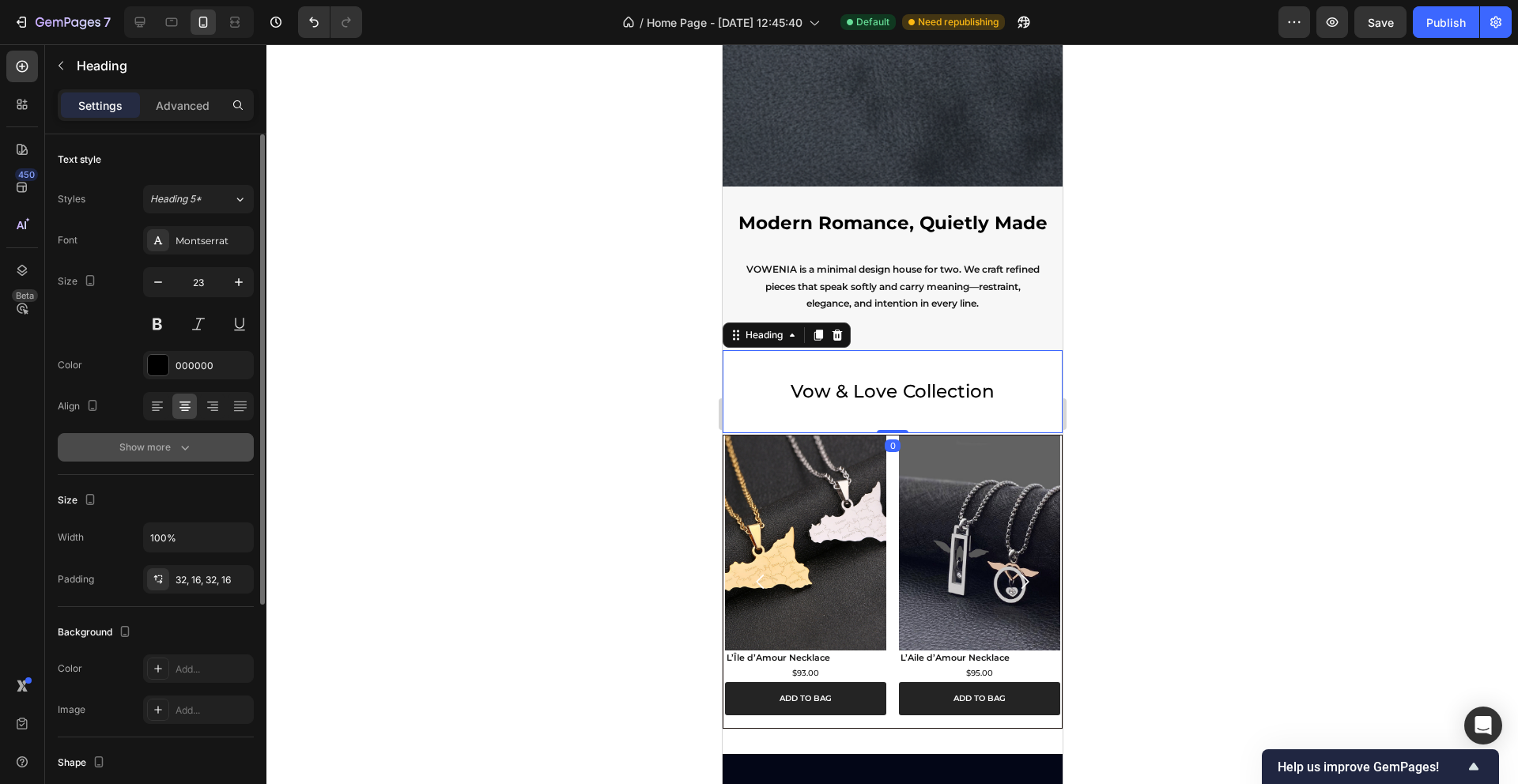
click at [180, 444] on icon "button" at bounding box center [185, 448] width 16 height 16
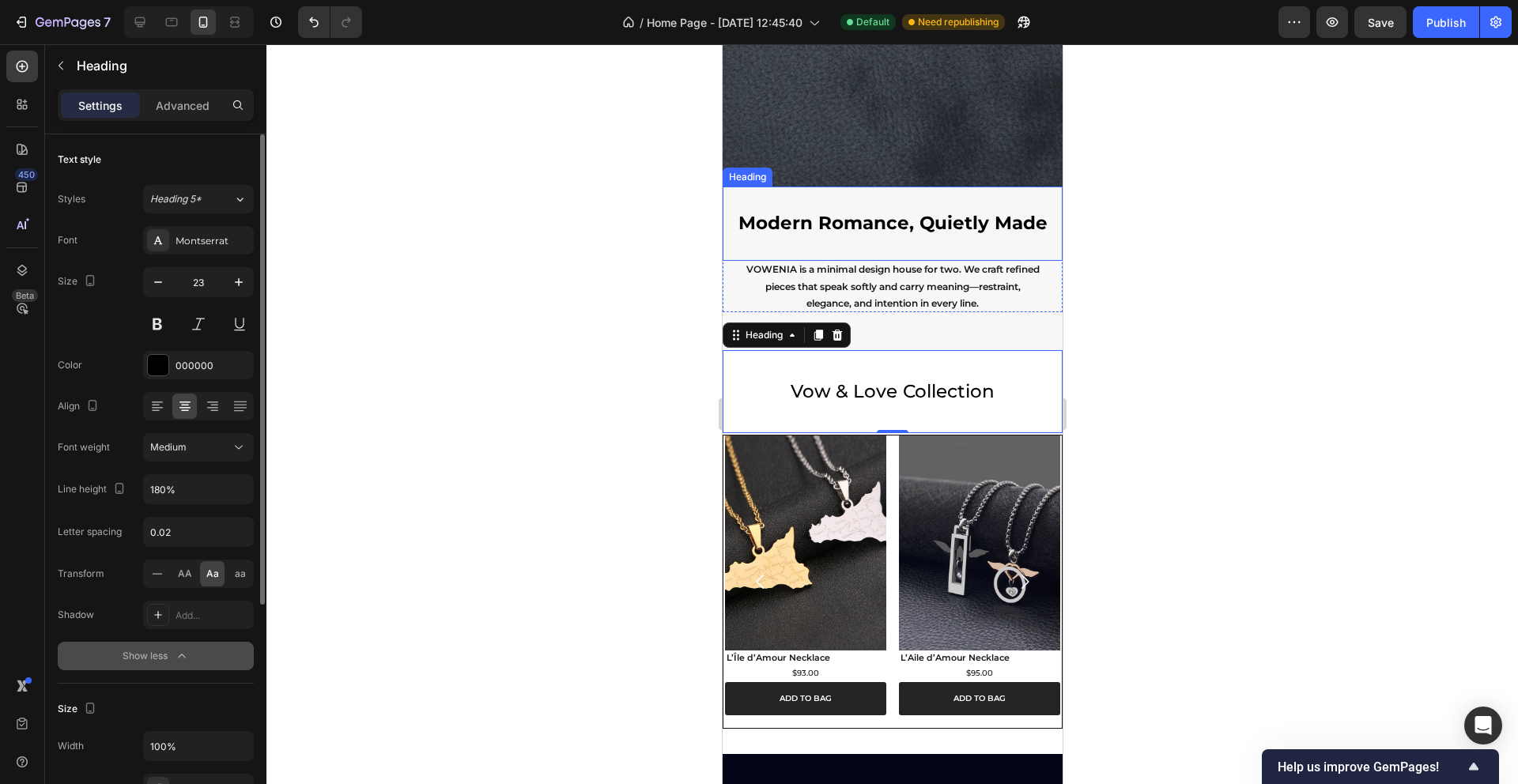
click at [782, 222] on p "Modern Romance, Quietly Made" at bounding box center [892, 223] width 314 height 24
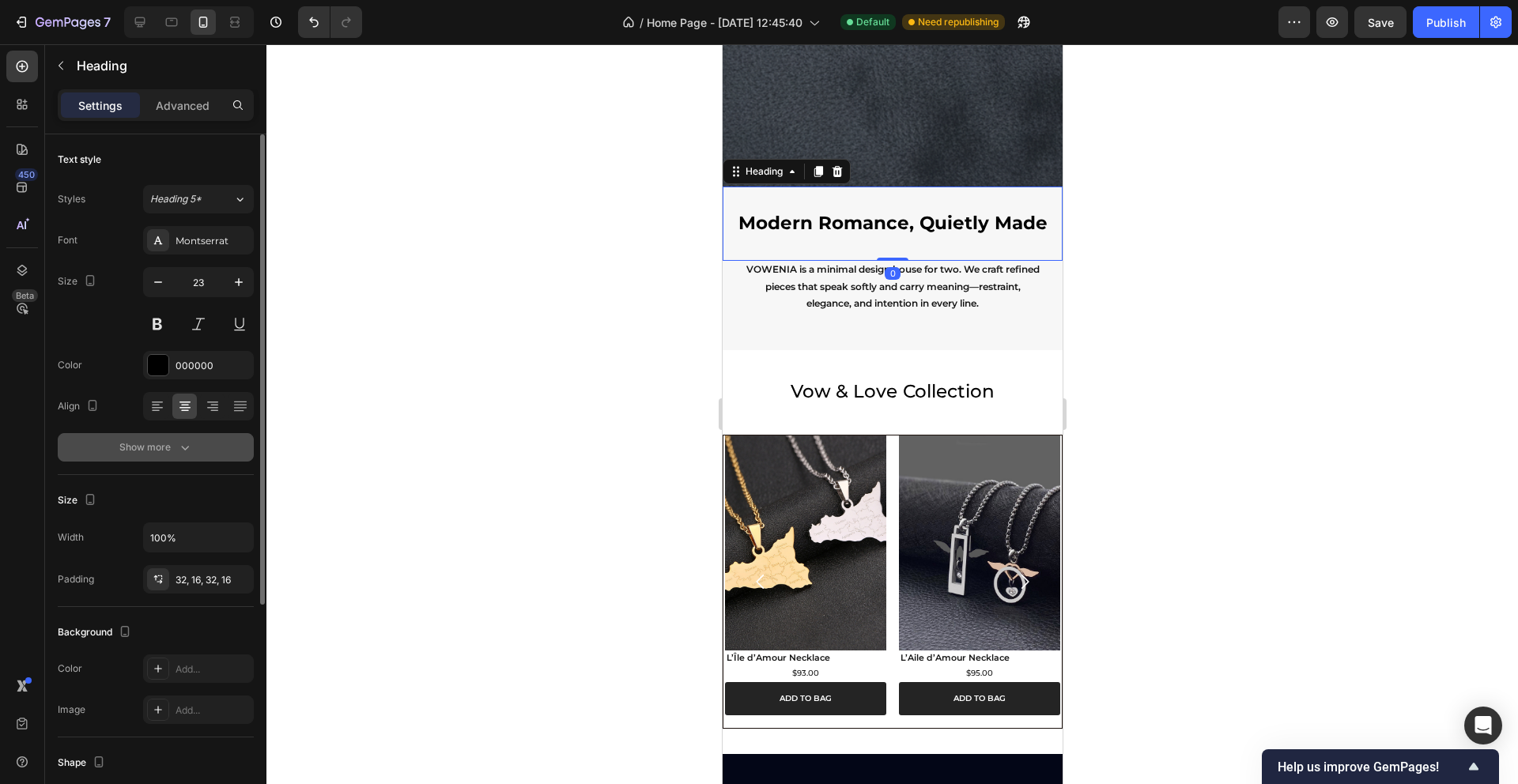
click at [167, 441] on div "Show more" at bounding box center [156, 448] width 73 height 16
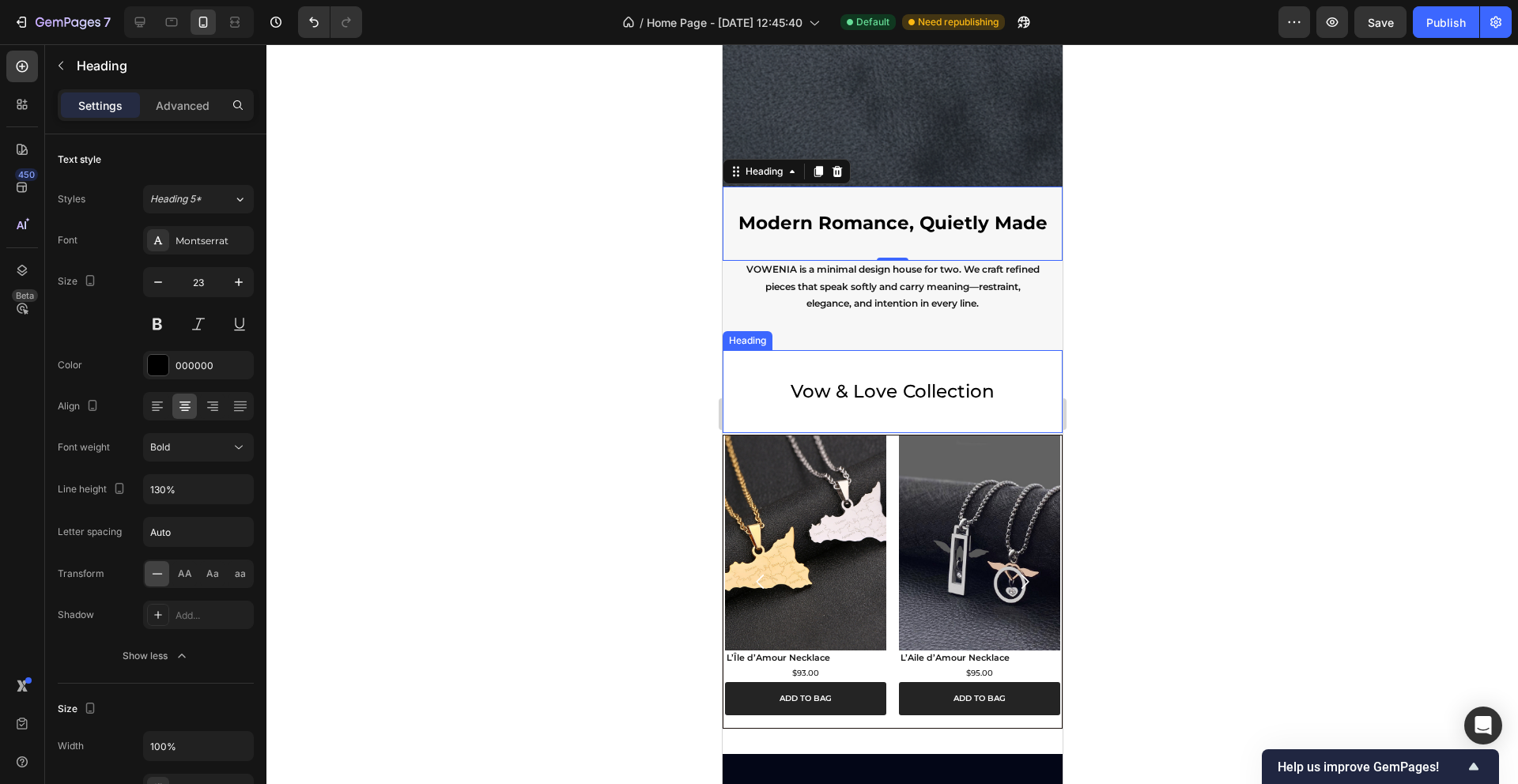
click at [882, 385] on h2 "vow & love collection" at bounding box center [892, 392] width 340 height 83
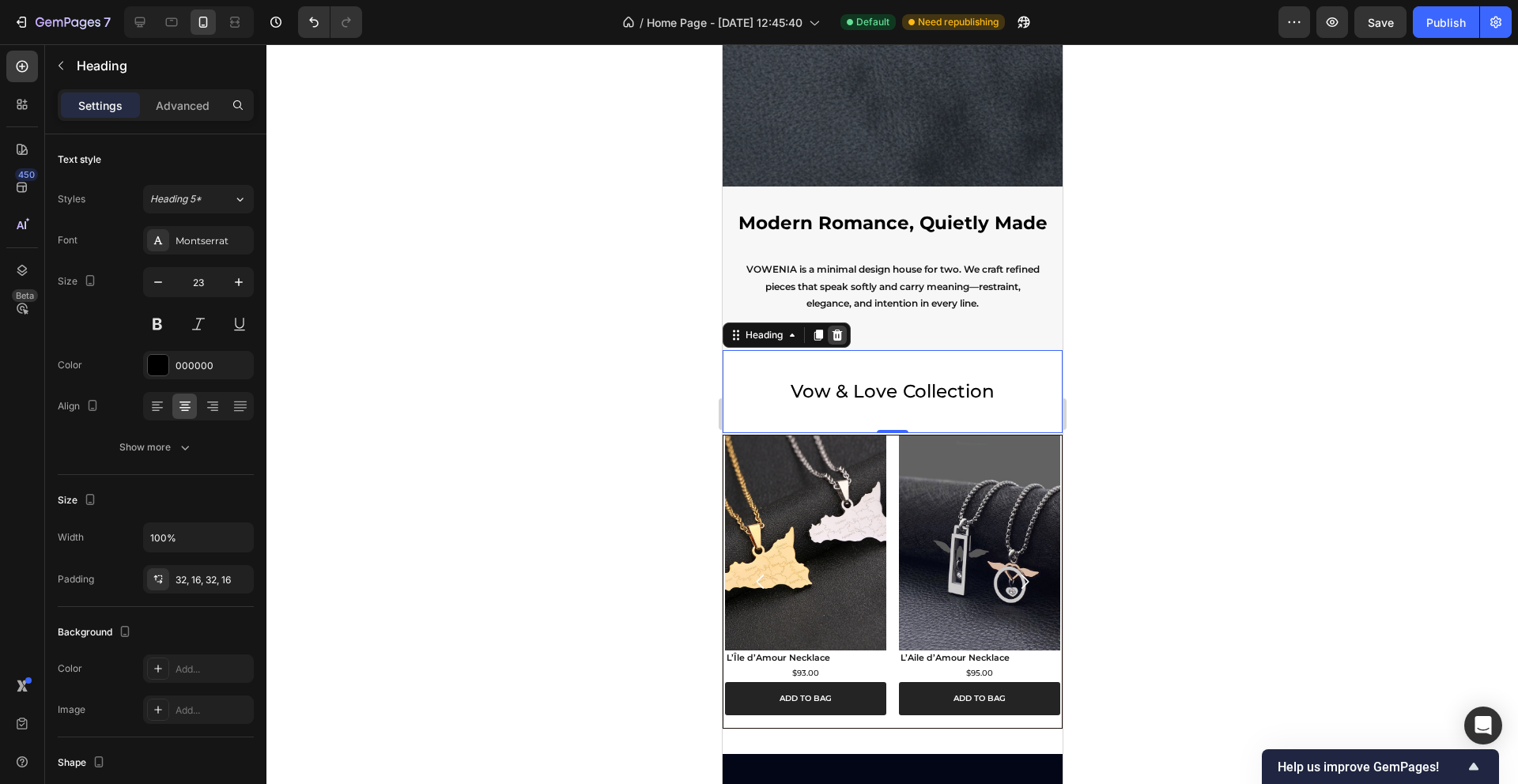
click at [843, 333] on icon at bounding box center [837, 335] width 13 height 13
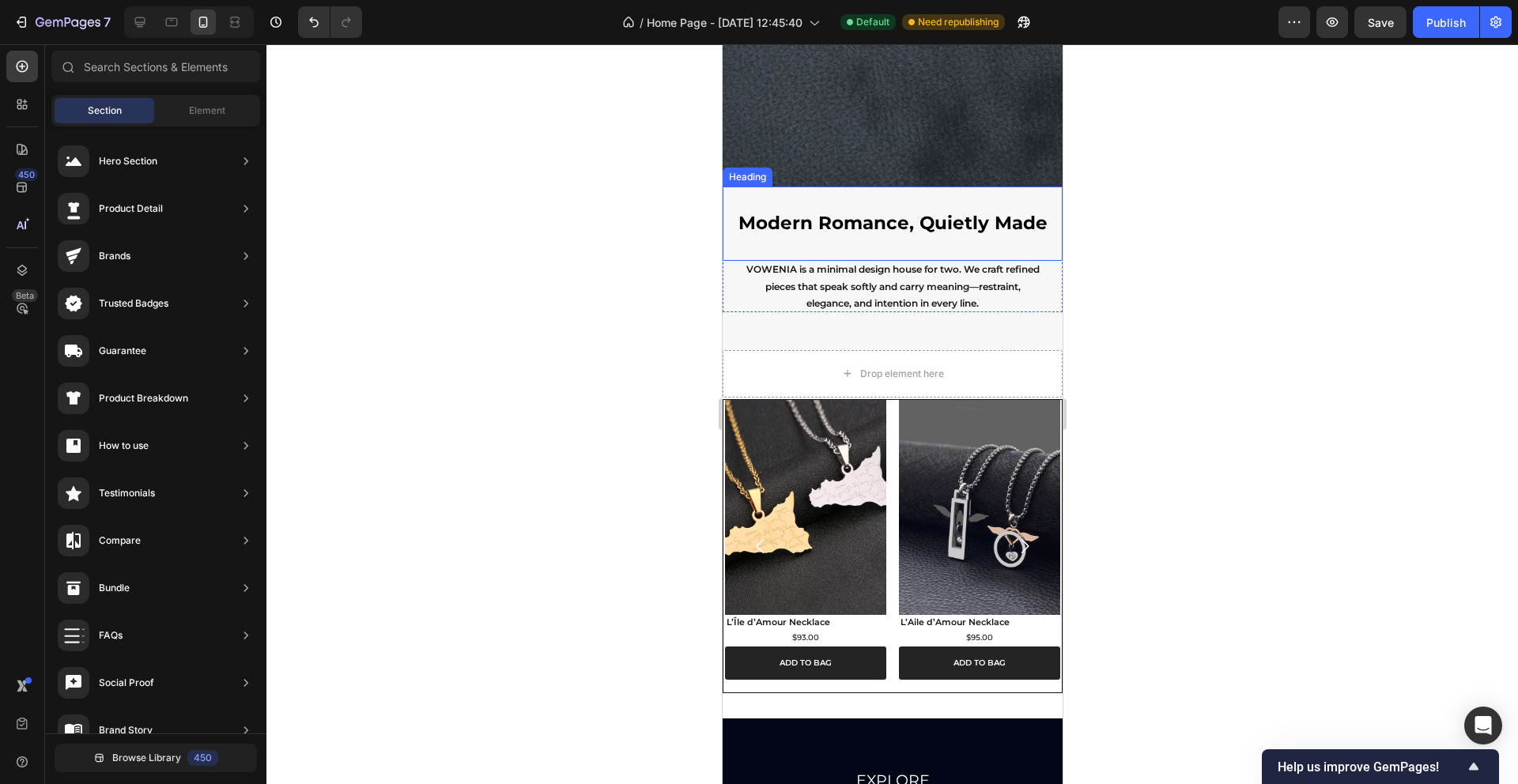
click at [848, 224] on p "Modern Romance, Quietly Made" at bounding box center [892, 223] width 314 height 24
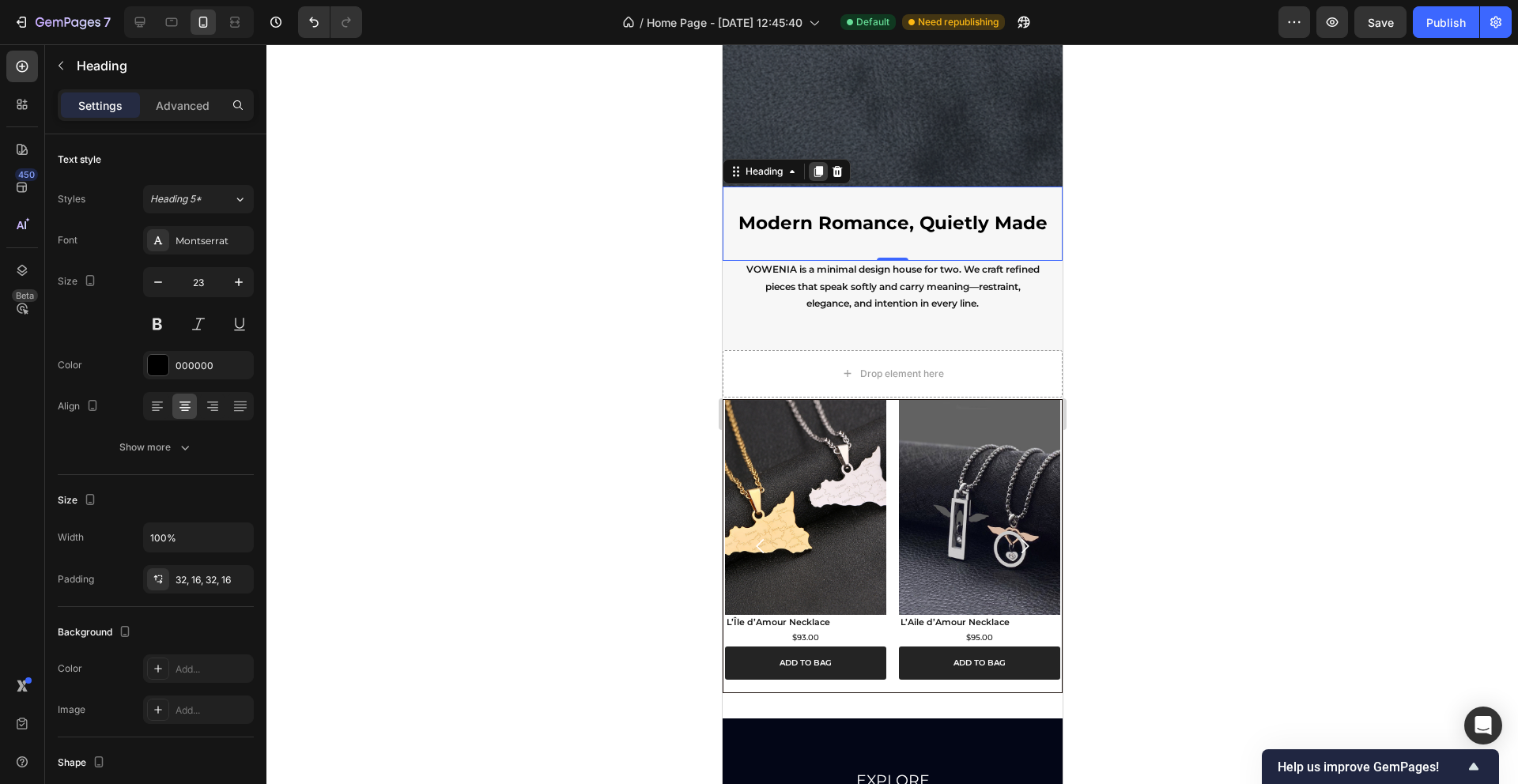
click at [818, 172] on icon at bounding box center [818, 171] width 9 height 11
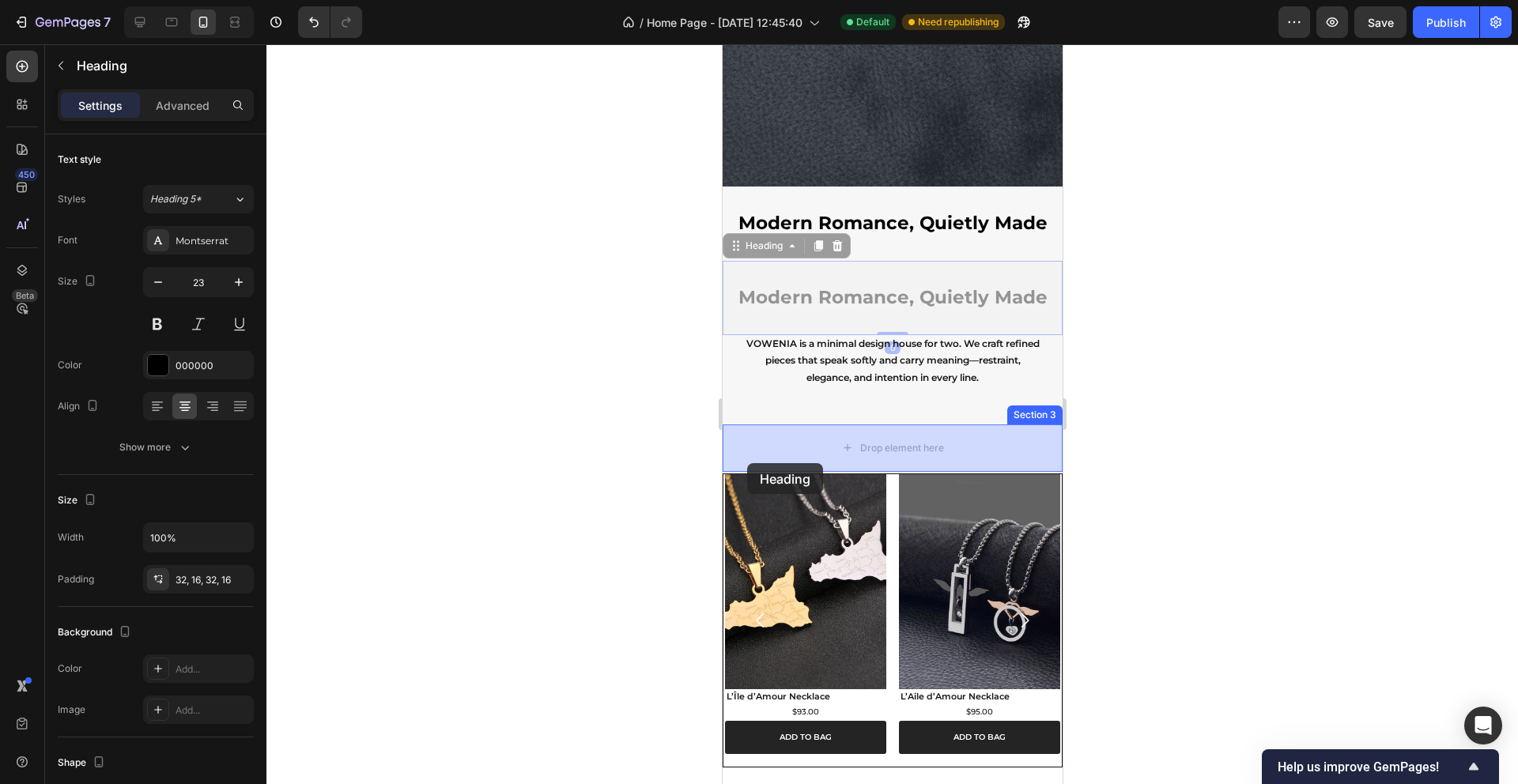
drag, startPoint x: 736, startPoint y: 246, endPoint x: 747, endPoint y: 464, distance: 218.3
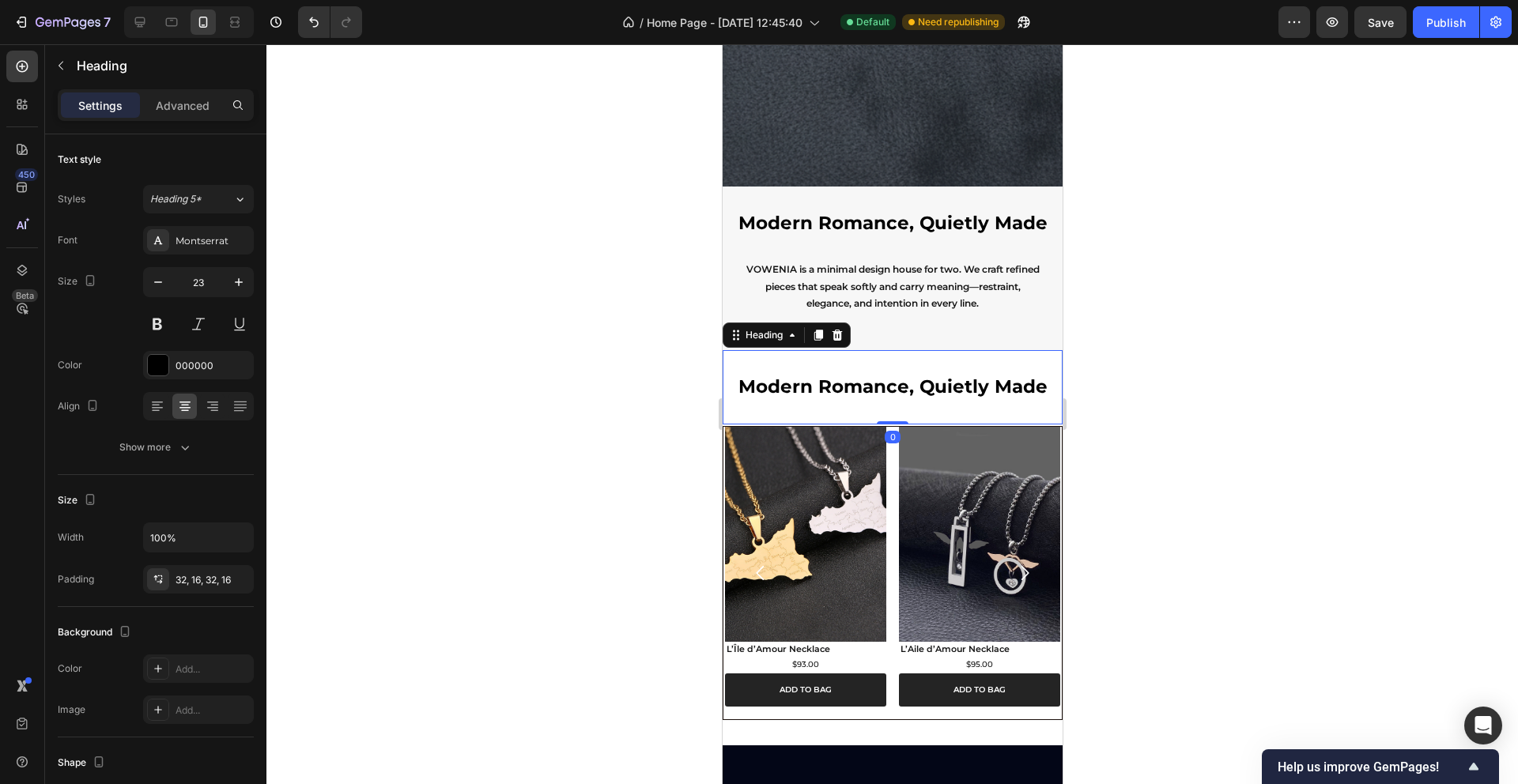
click at [1150, 259] on div at bounding box center [892, 414] width 1252 height 740
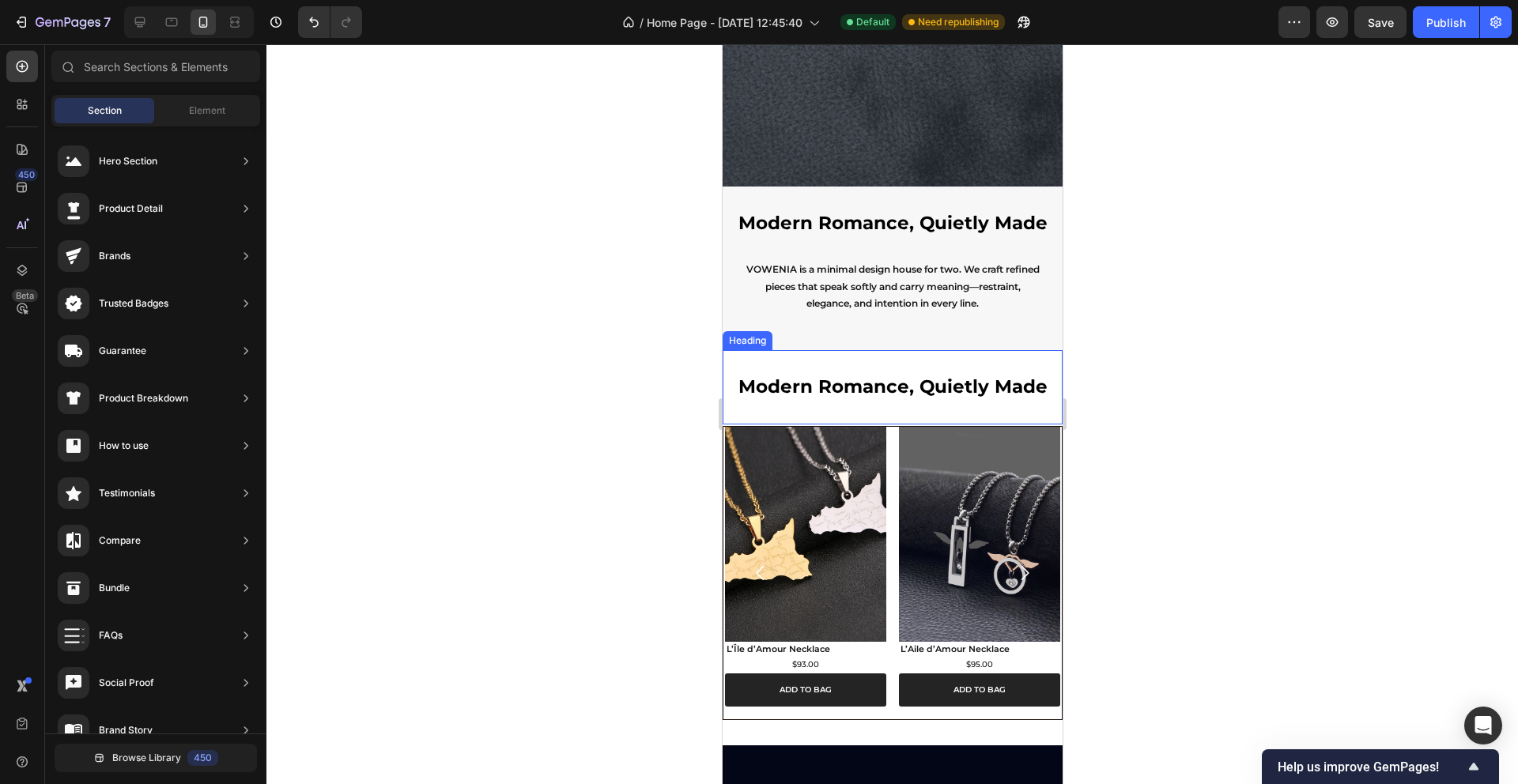
click at [824, 384] on h2 "Modern Romance, Quietly Made" at bounding box center [892, 387] width 340 height 74
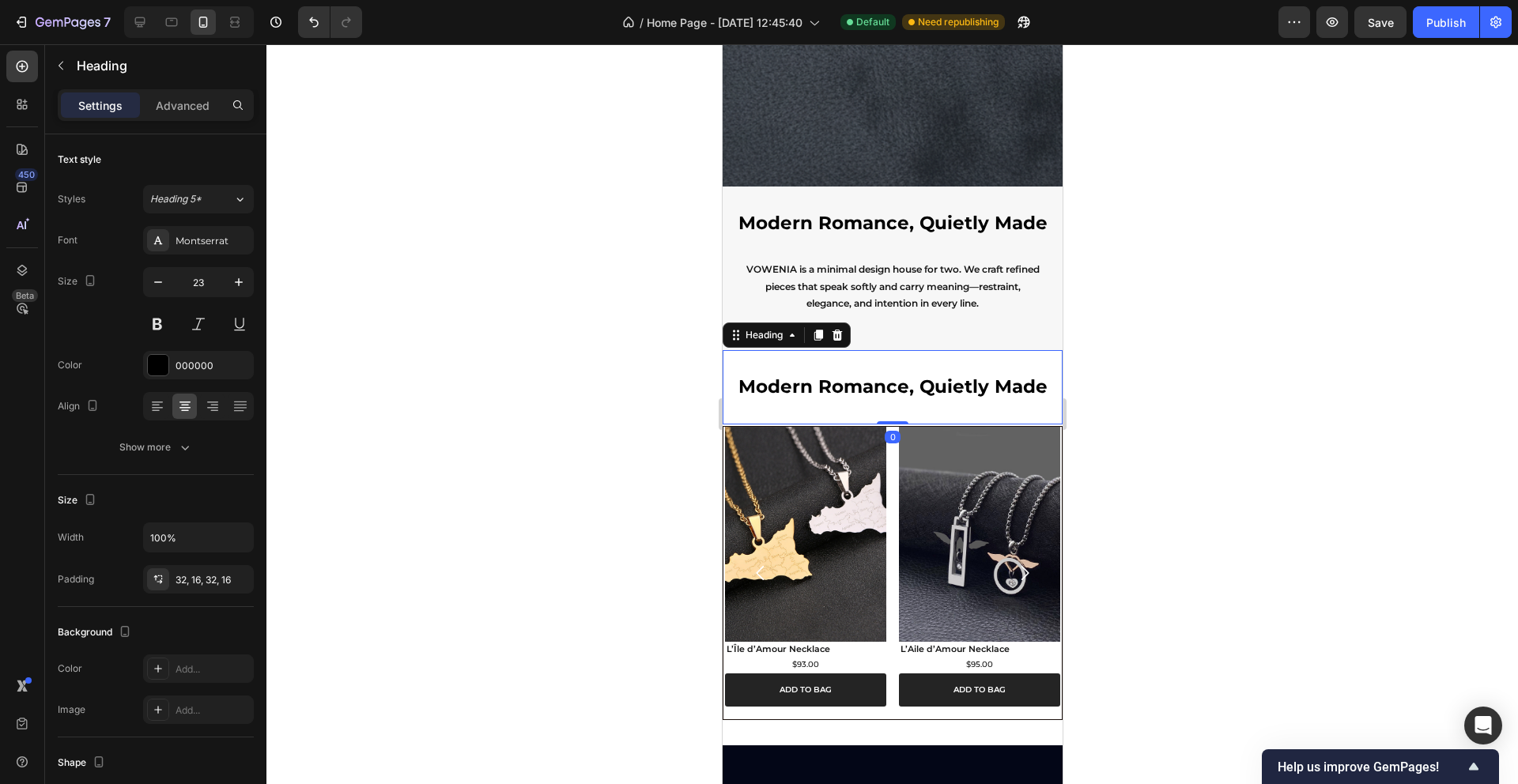
click at [824, 384] on h2 "Modern Romance, Quietly Made" at bounding box center [892, 387] width 340 height 74
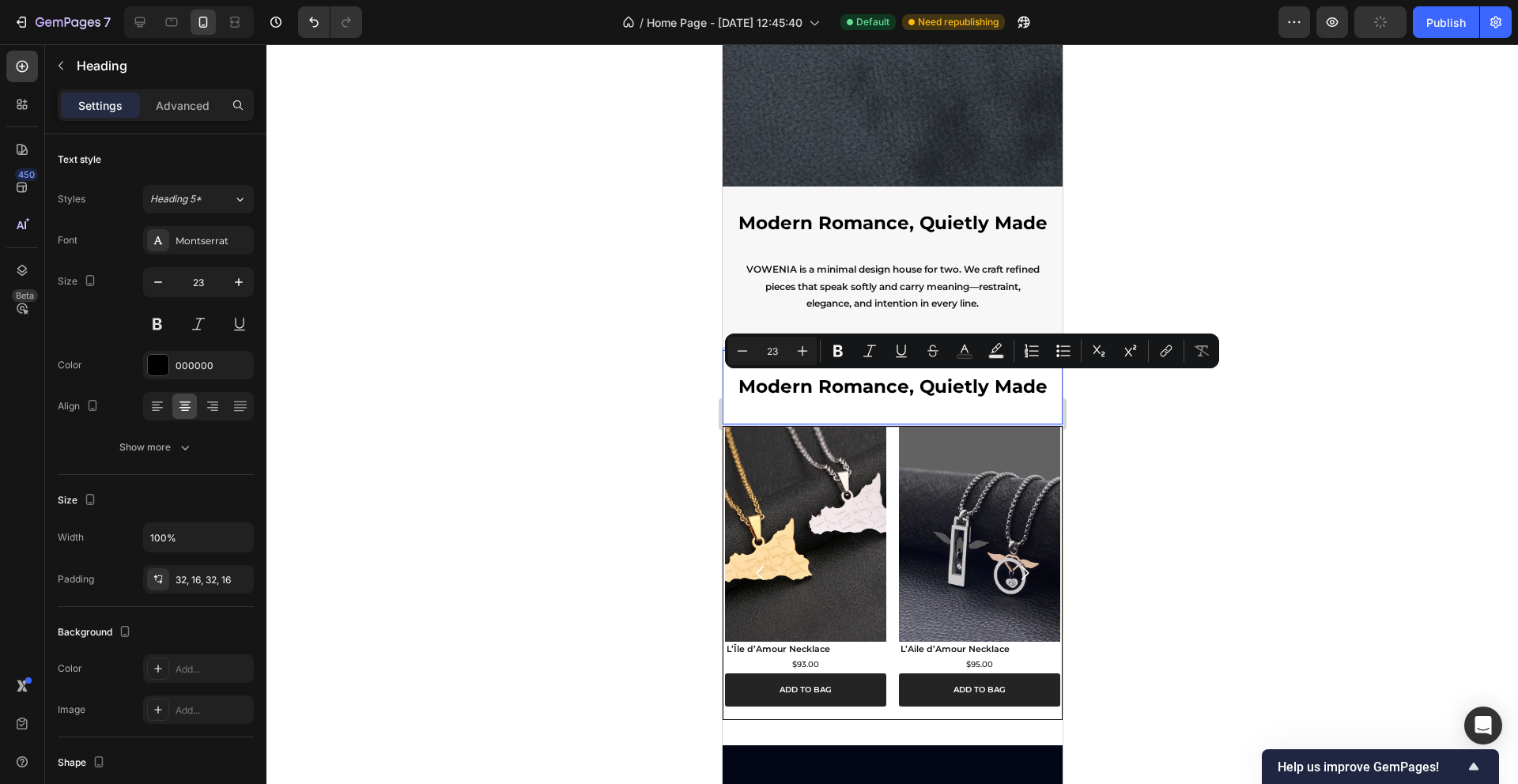
click at [824, 384] on p "Modern Romance, Quietly Made" at bounding box center [892, 388] width 314 height 24
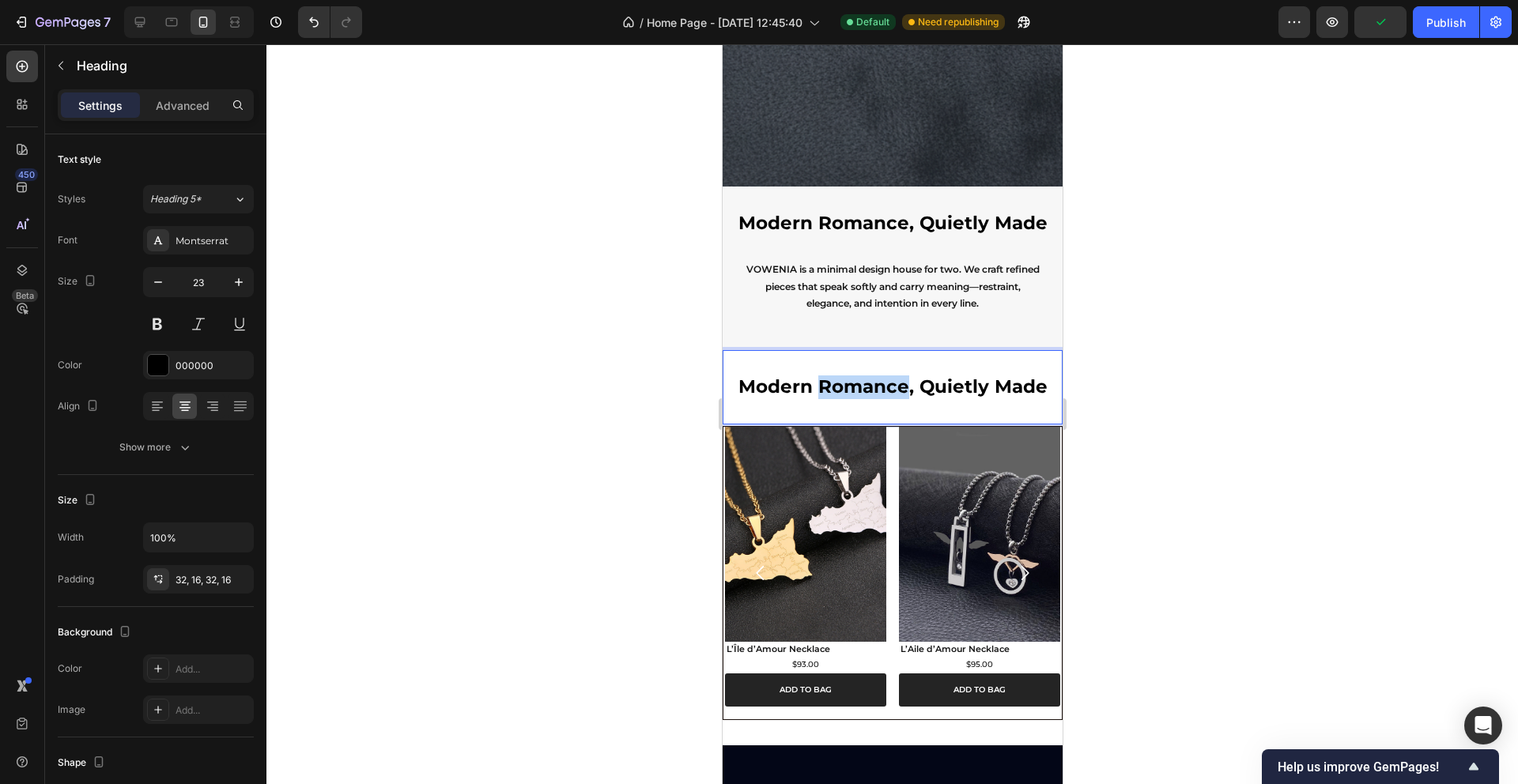
click at [824, 384] on p "Modern Romance, Quietly Made" at bounding box center [892, 388] width 314 height 24
click at [1144, 316] on div at bounding box center [892, 414] width 1252 height 740
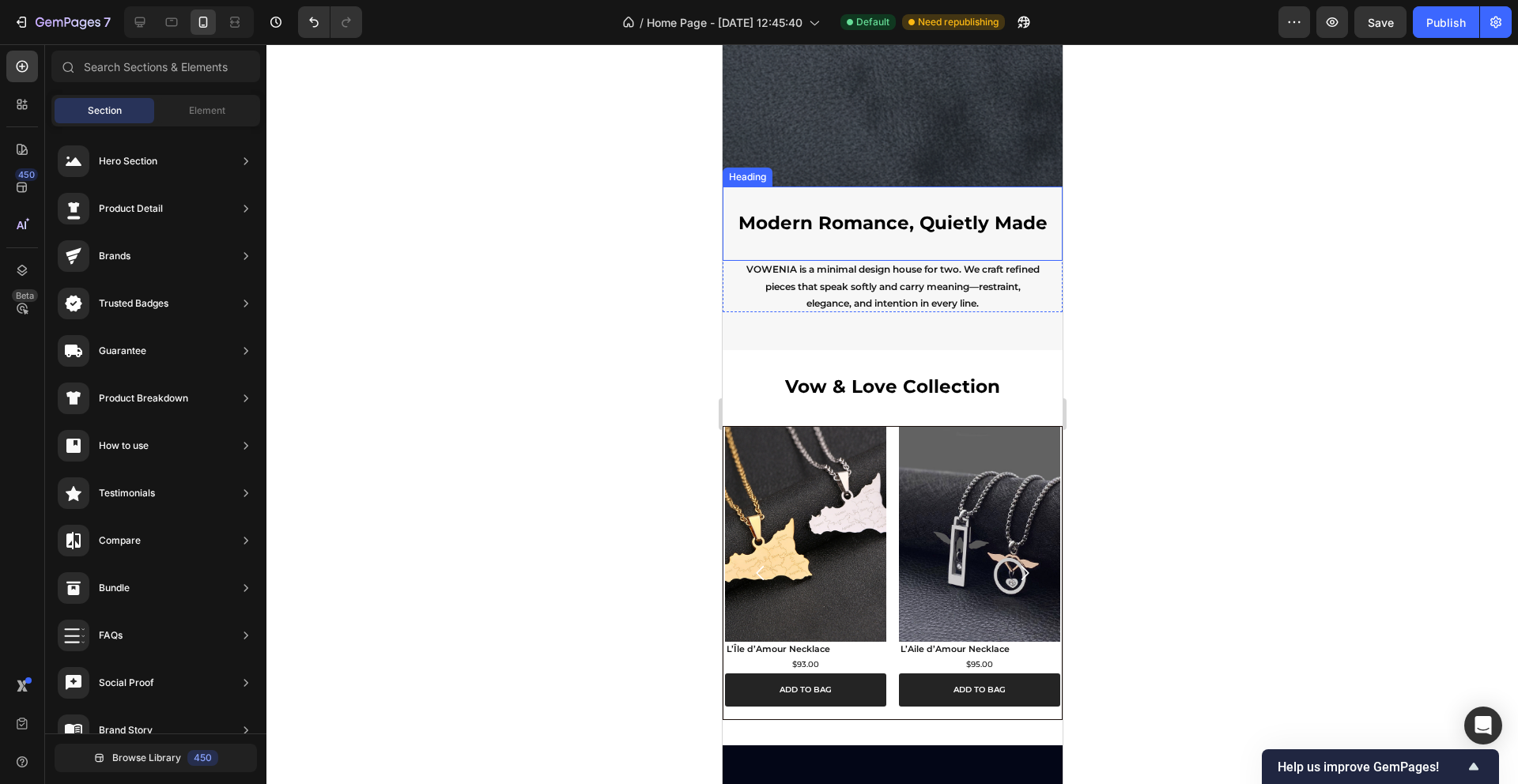
click at [993, 226] on p "Modern Romance, Quietly Made" at bounding box center [892, 223] width 314 height 24
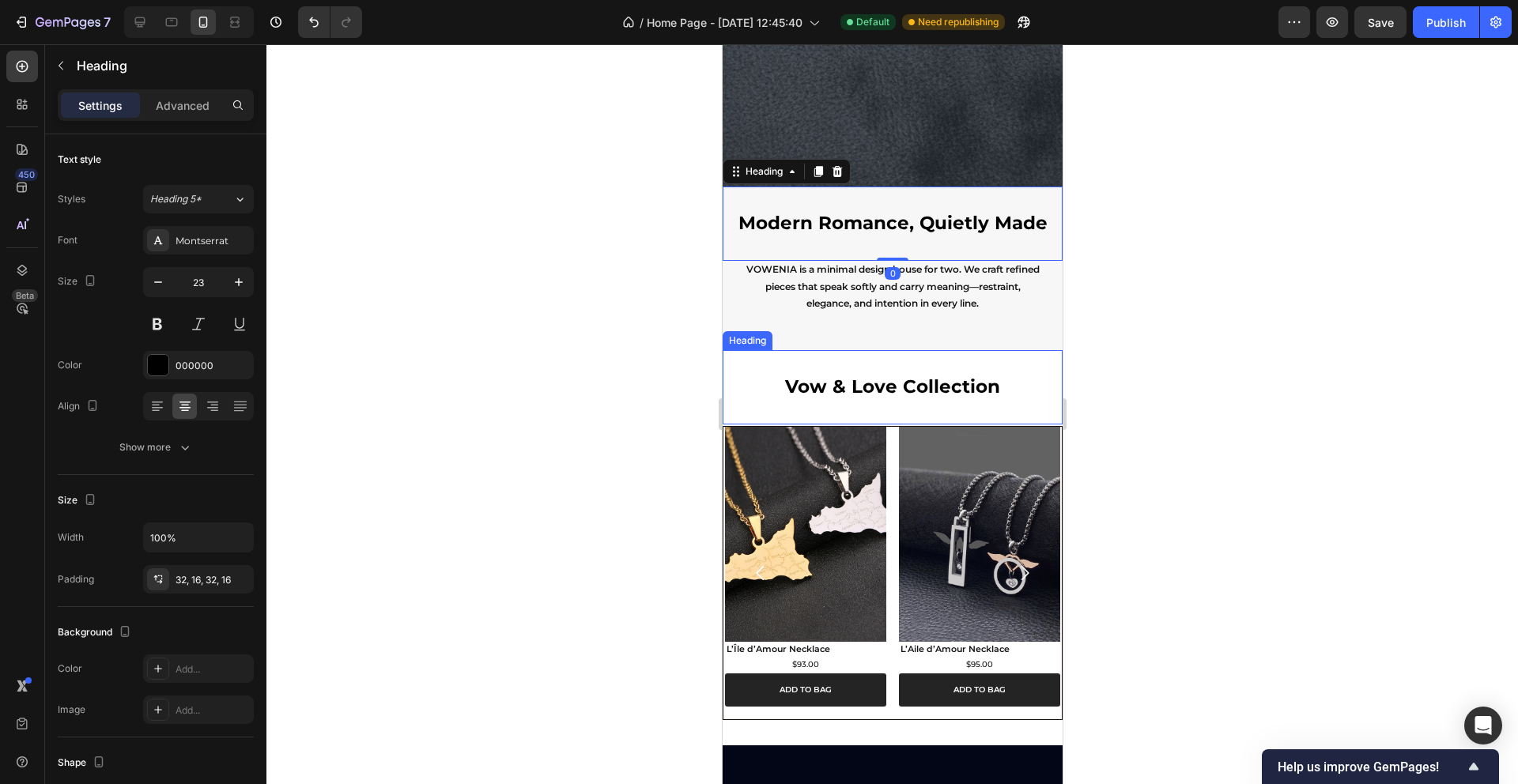
click at [1017, 382] on p "Vow & Love Collection" at bounding box center [892, 388] width 314 height 24
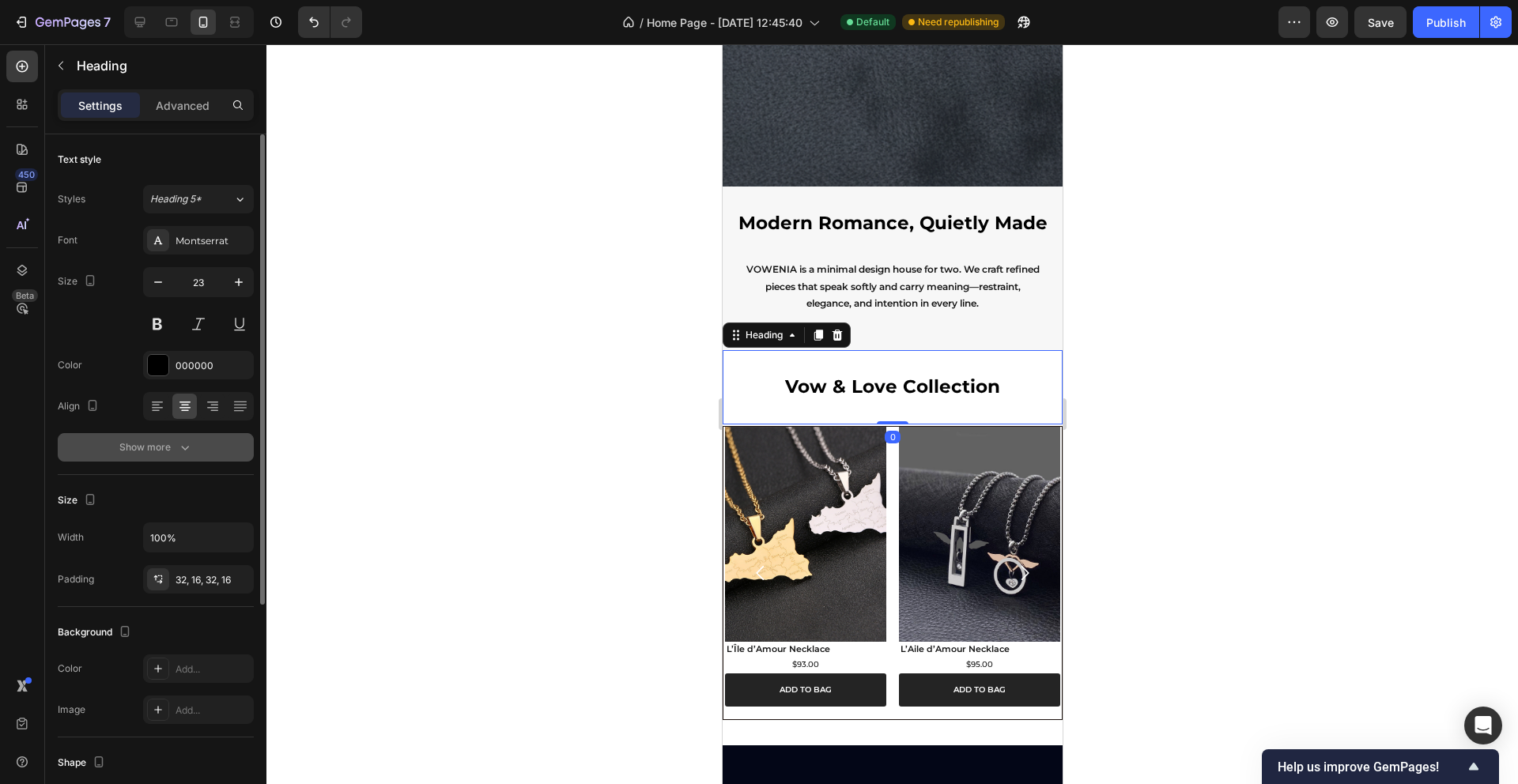
click at [179, 438] on button "Show more" at bounding box center [155, 447] width 196 height 29
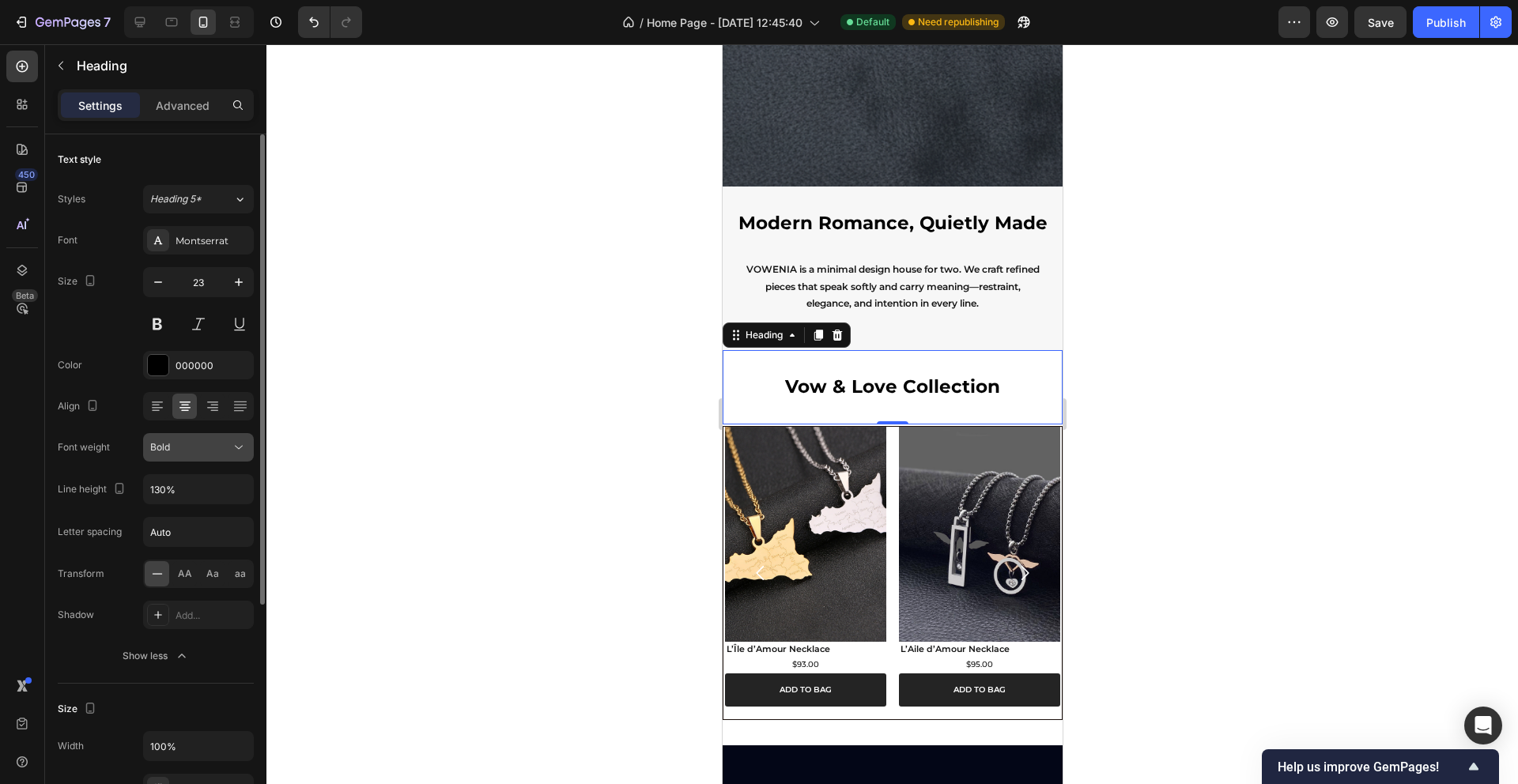
click at [237, 447] on icon at bounding box center [238, 448] width 16 height 16
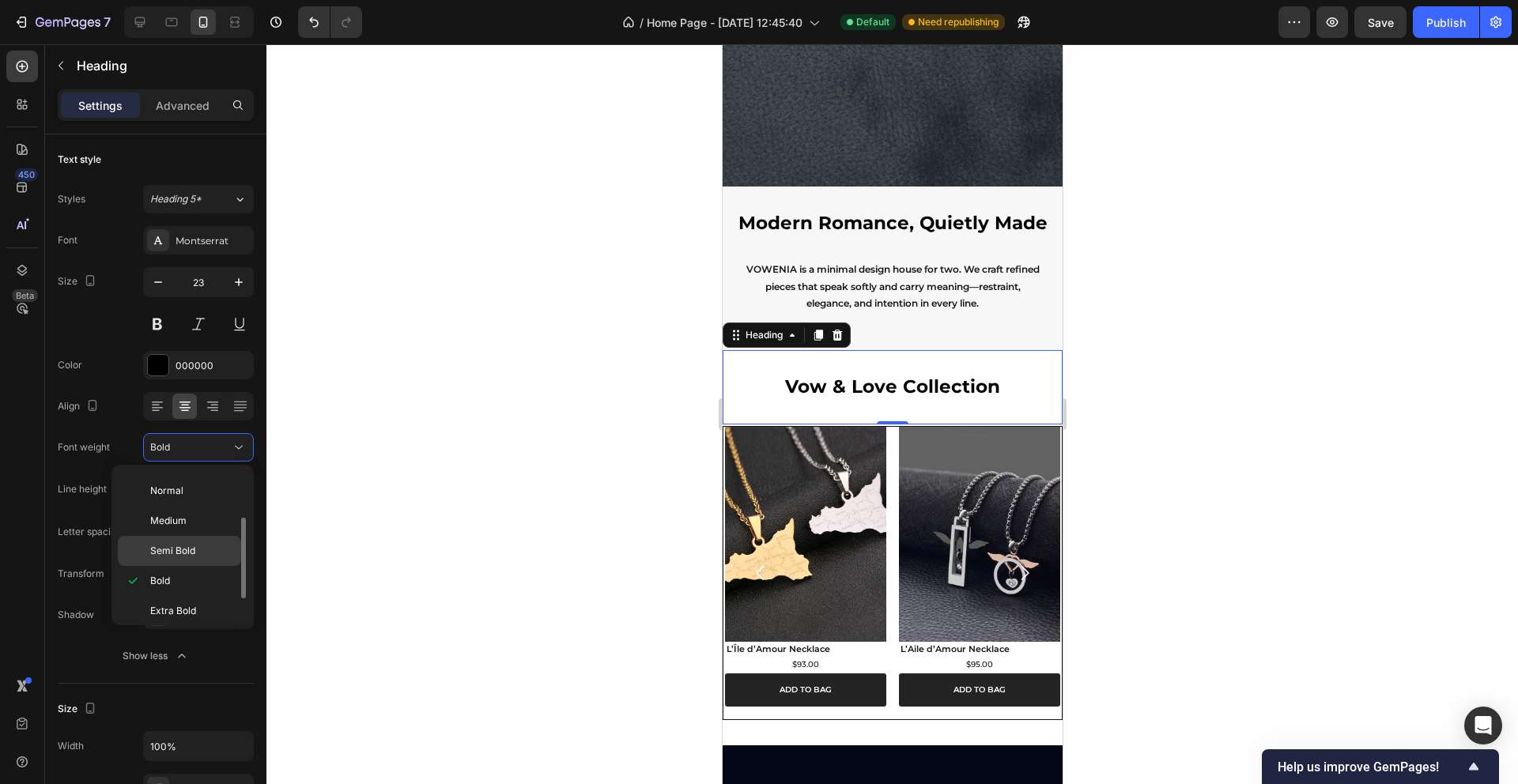
click at [199, 552] on p "Semi Bold" at bounding box center [192, 551] width 84 height 14
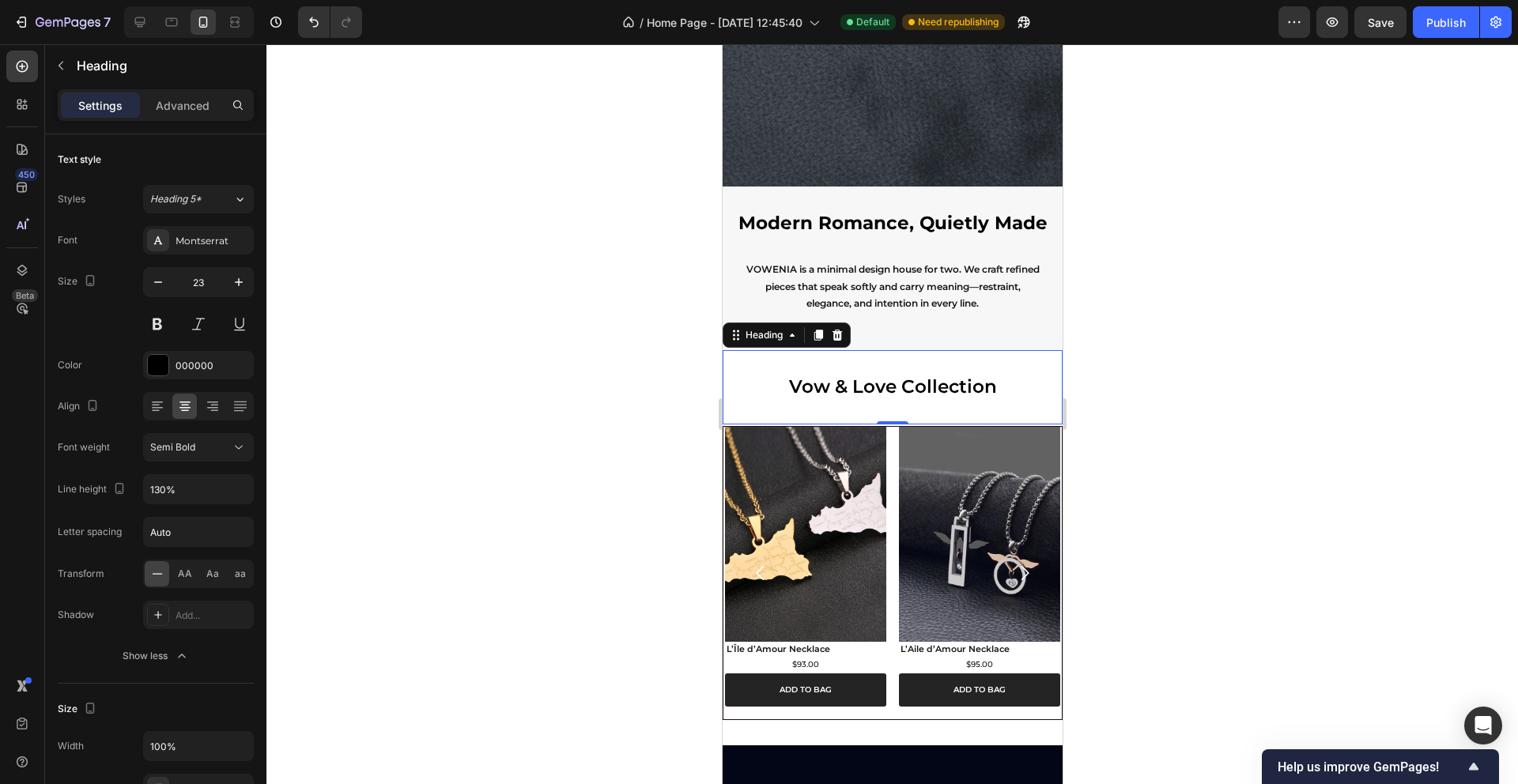
click at [455, 422] on div at bounding box center [892, 414] width 1252 height 740
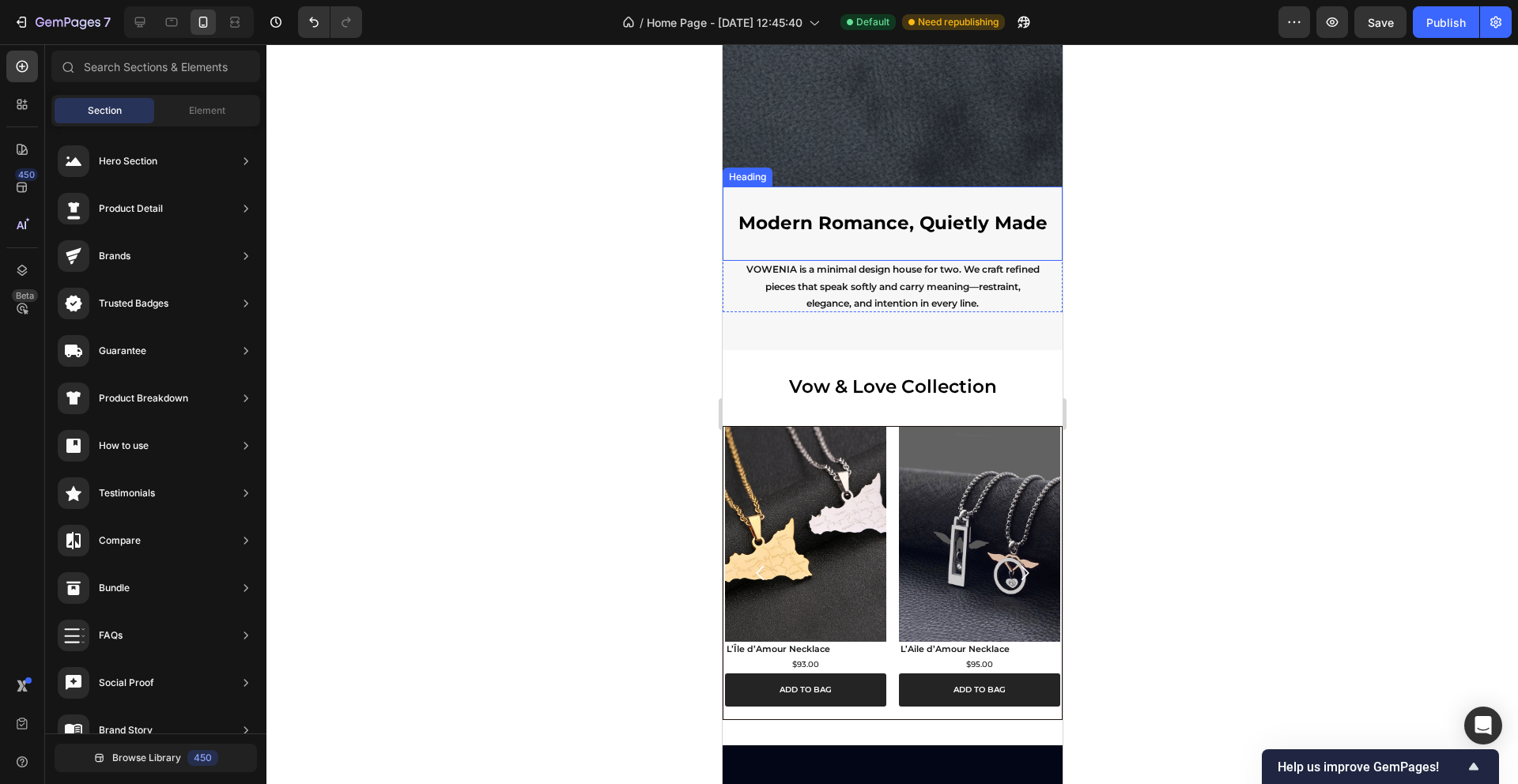
click at [1150, 244] on div at bounding box center [892, 414] width 1252 height 740
click at [761, 648] on h2 "L’Île d’Amour Necklace" at bounding box center [804, 649] width 161 height 14
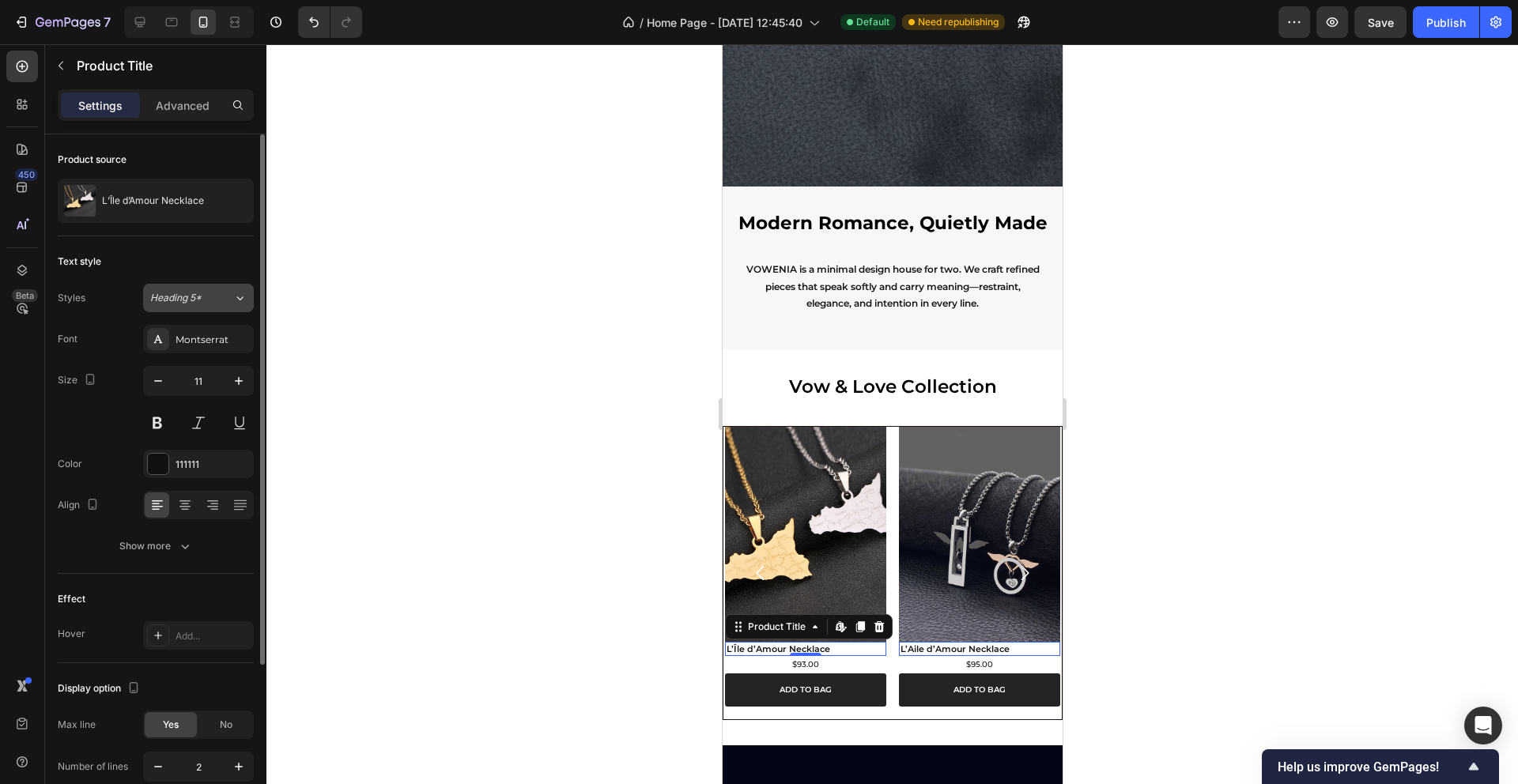
click at [240, 295] on icon at bounding box center [240, 298] width 14 height 16
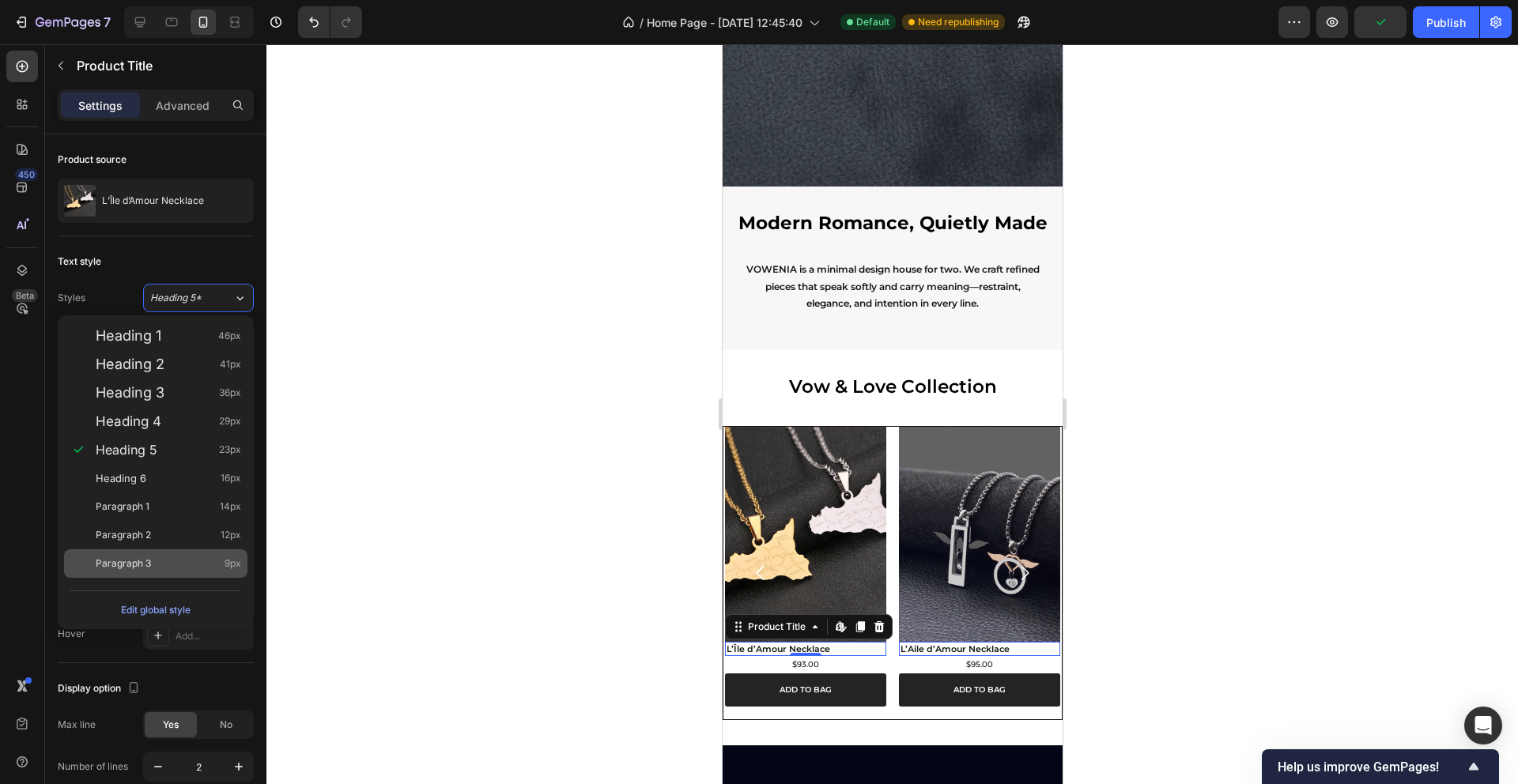
click at [203, 567] on div "Paragraph 3 9px" at bounding box center [168, 564] width 145 height 16
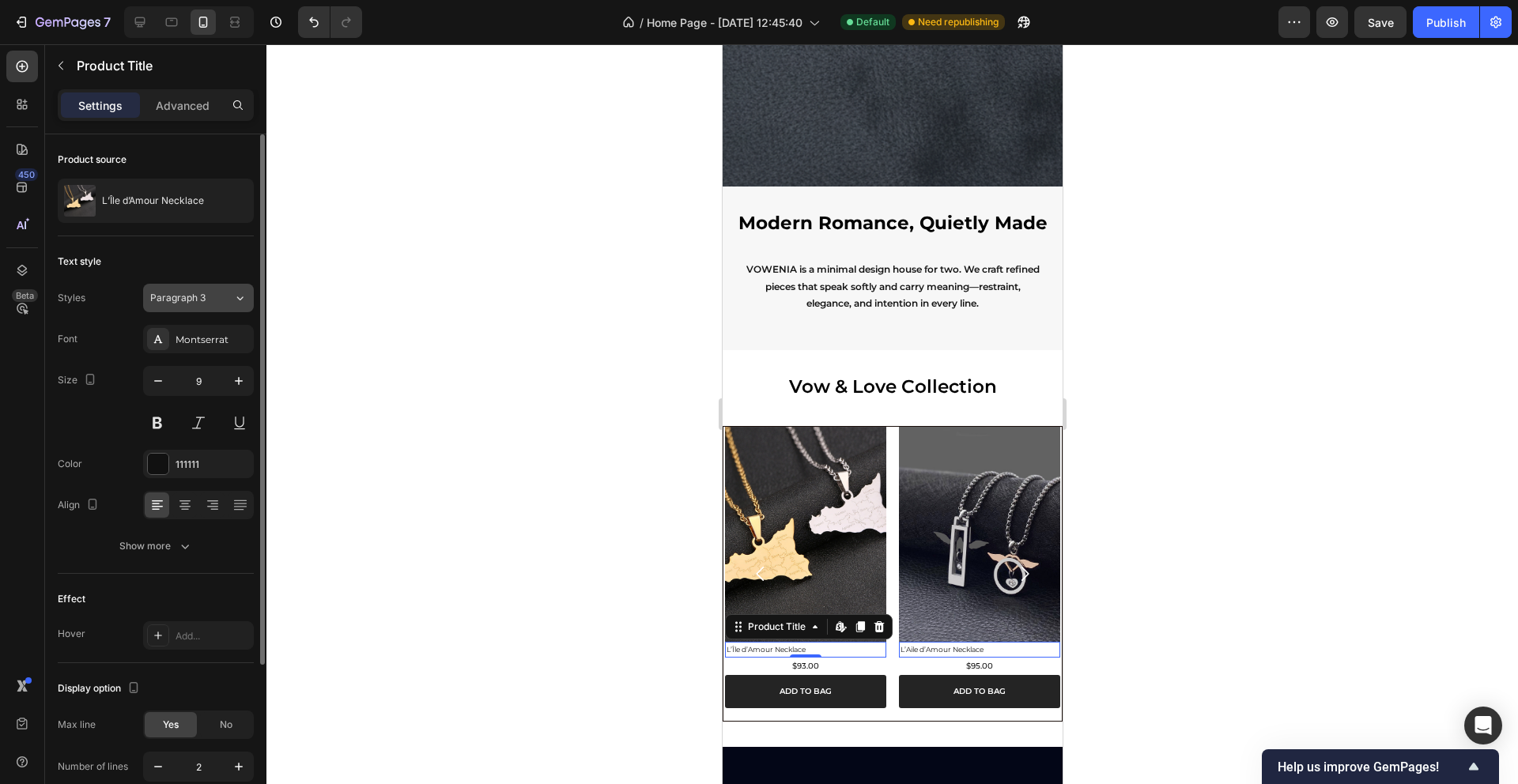
click at [234, 300] on icon at bounding box center [240, 298] width 14 height 16
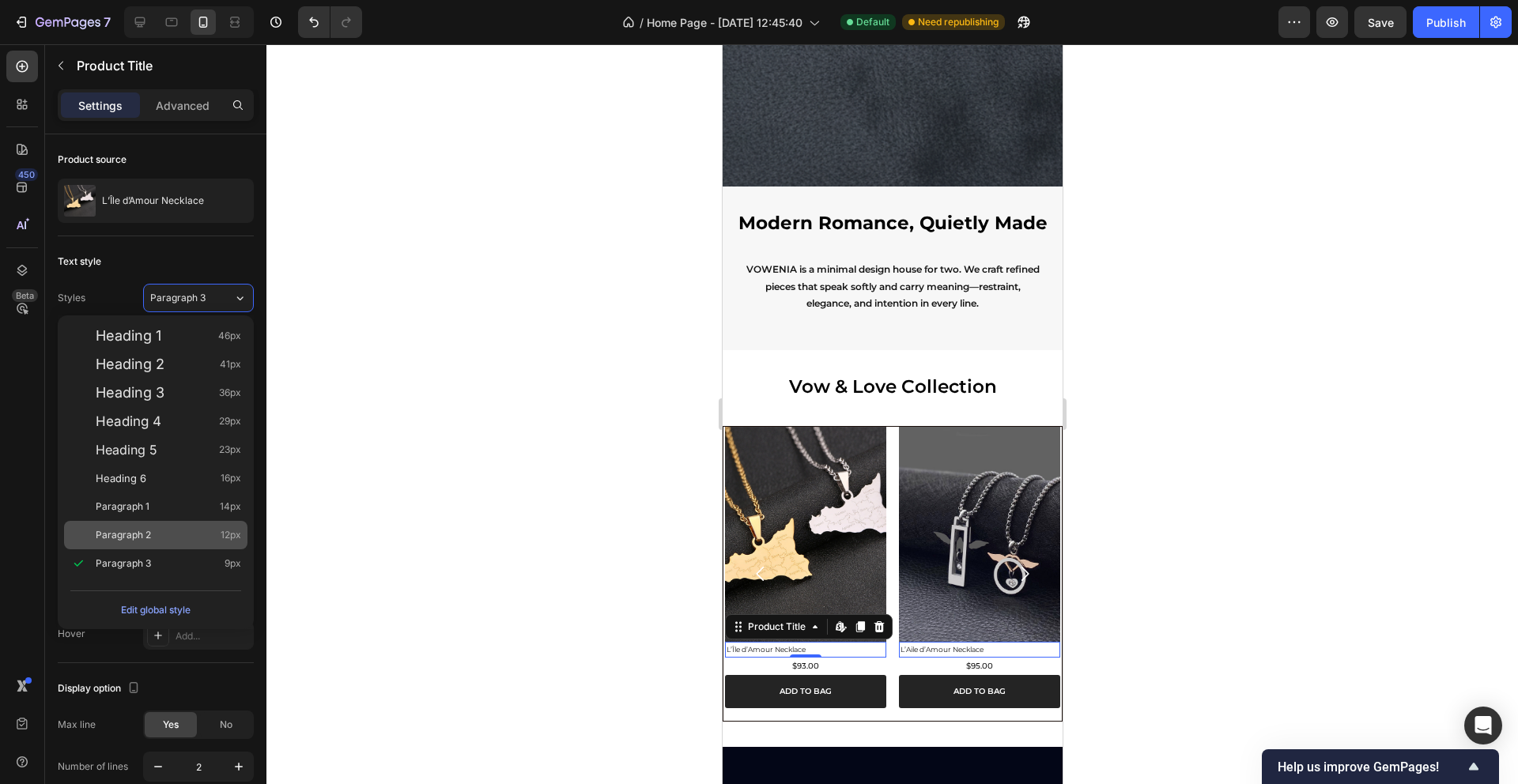
click at [185, 524] on div "Paragraph 2 12px" at bounding box center [155, 535] width 183 height 29
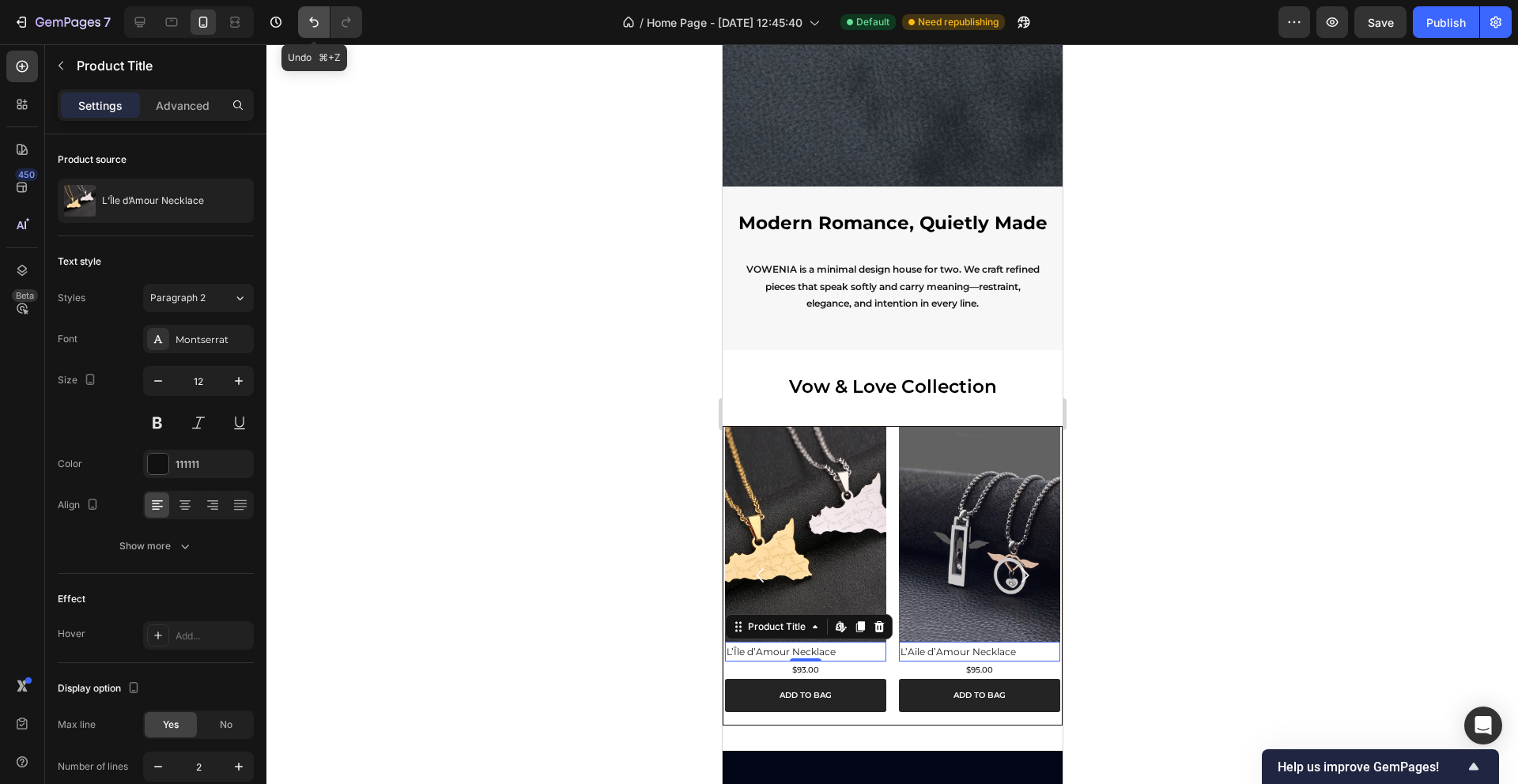
click at [308, 26] on icon "Undo/Redo" at bounding box center [313, 22] width 16 height 16
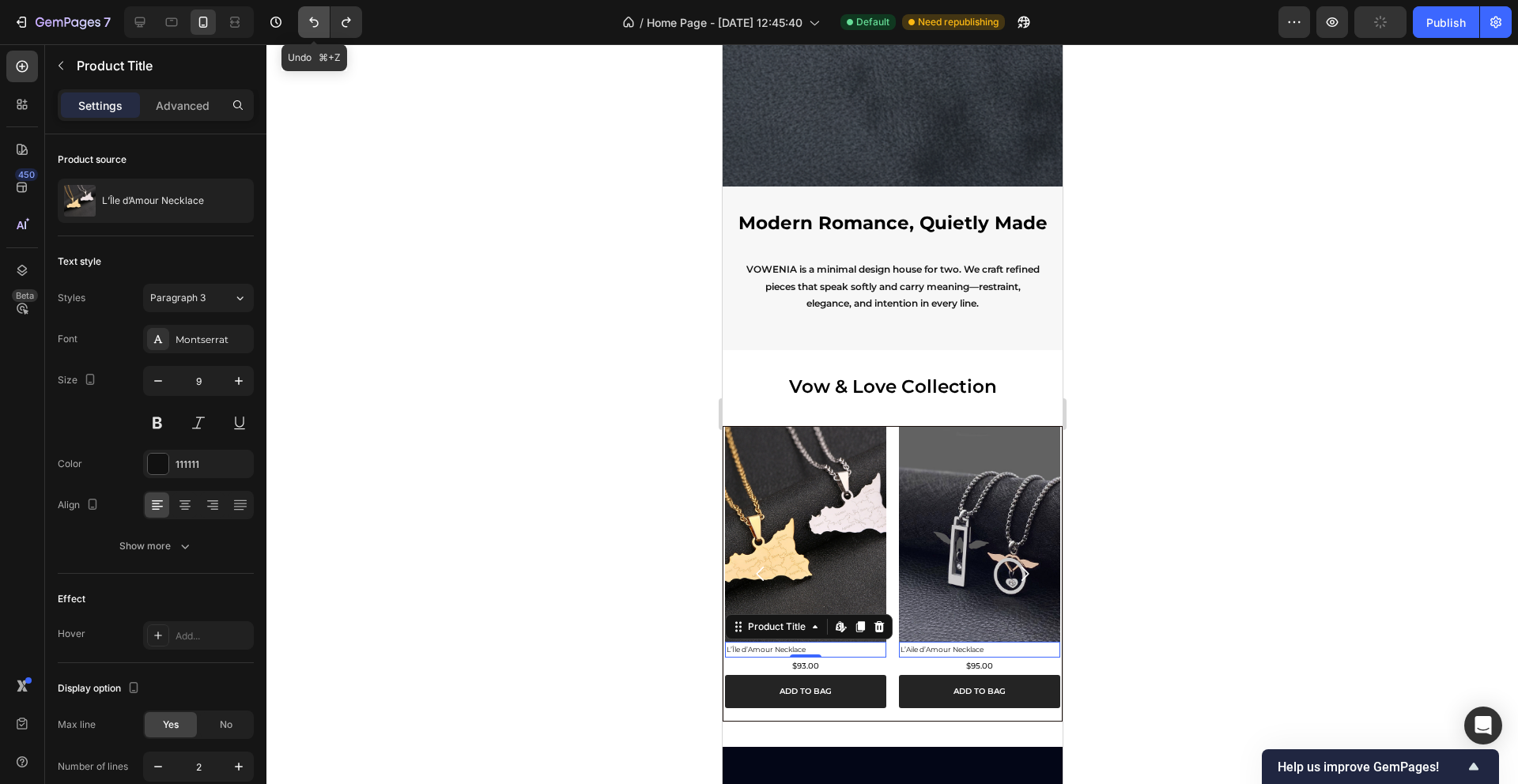
click at [308, 26] on icon "Undo/Redo" at bounding box center [313, 22] width 16 height 16
type input "11"
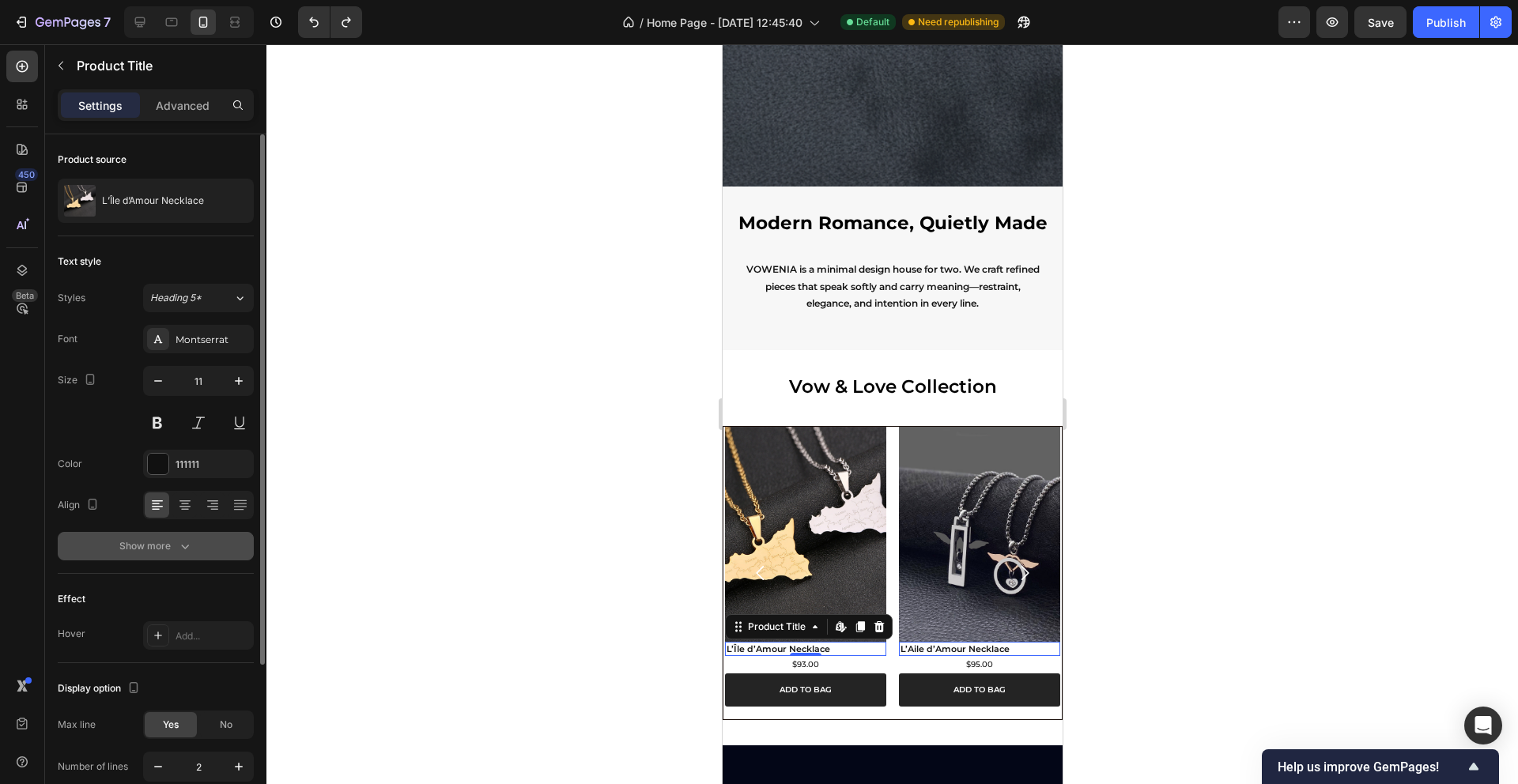
click at [180, 548] on icon "button" at bounding box center [185, 547] width 16 height 16
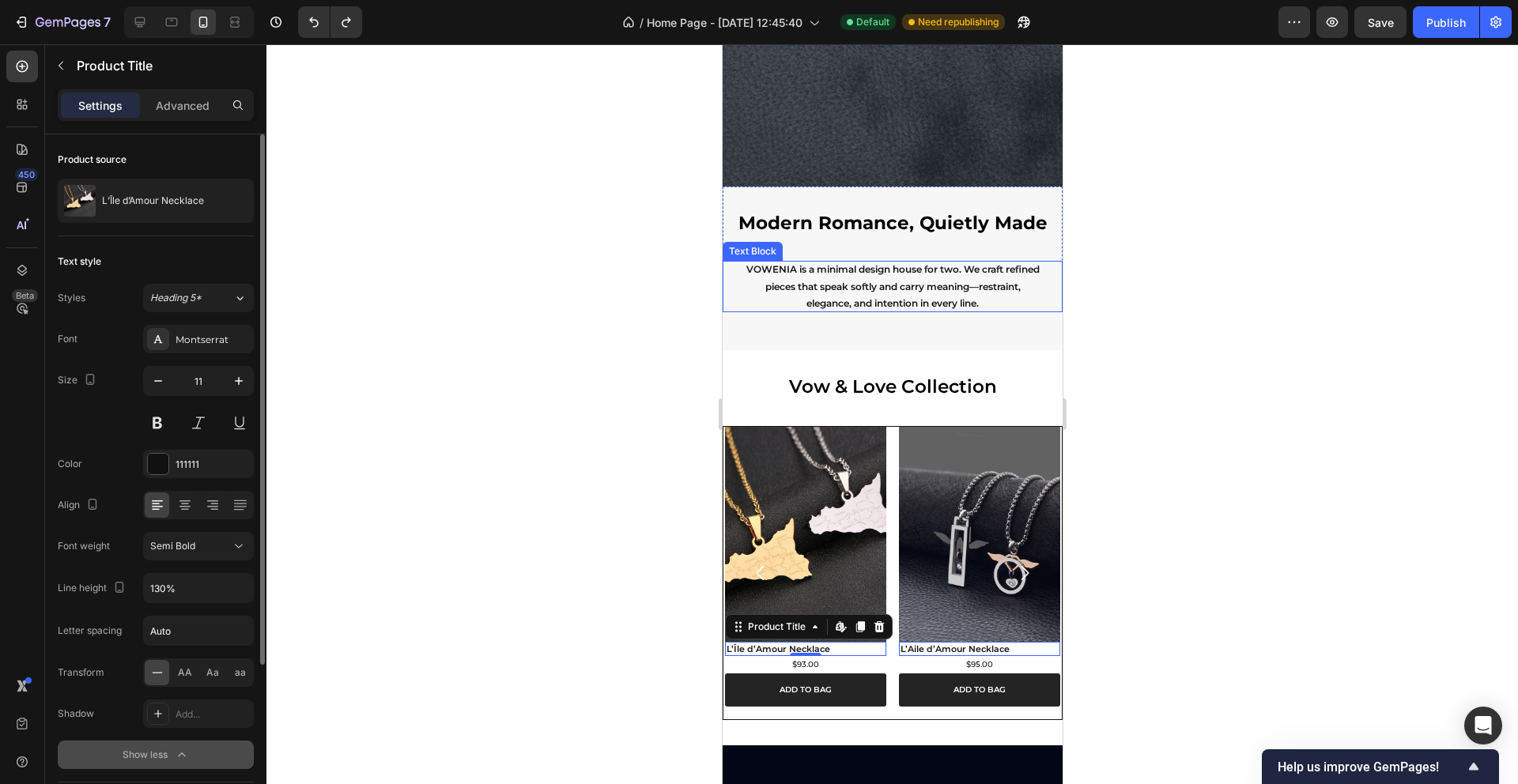
click at [819, 273] on p "VOWENIA is a minimal design house for two. We craft refined pieces that speak s…" at bounding box center [891, 287] width 302 height 51
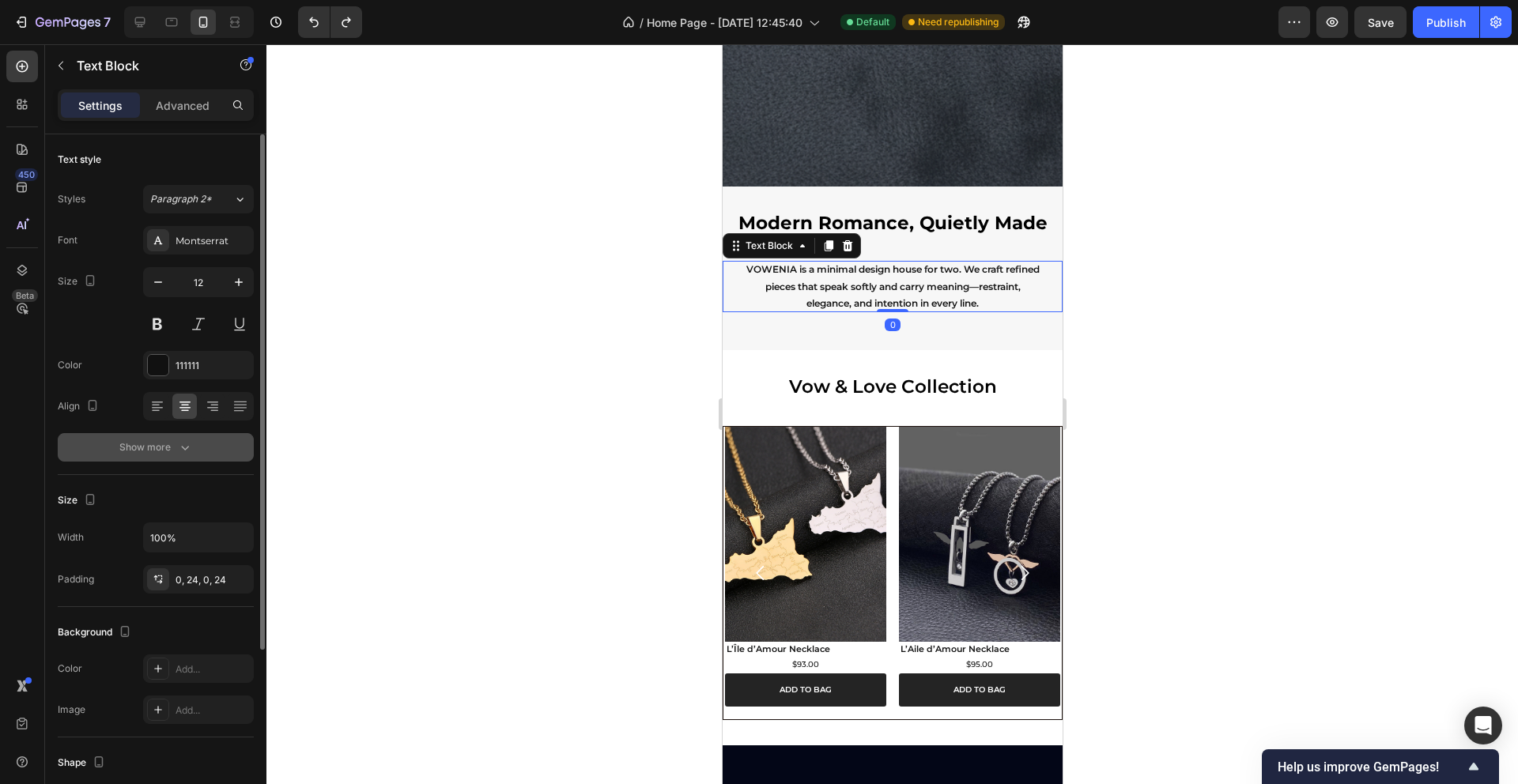
click at [207, 450] on button "Show more" at bounding box center [155, 447] width 196 height 29
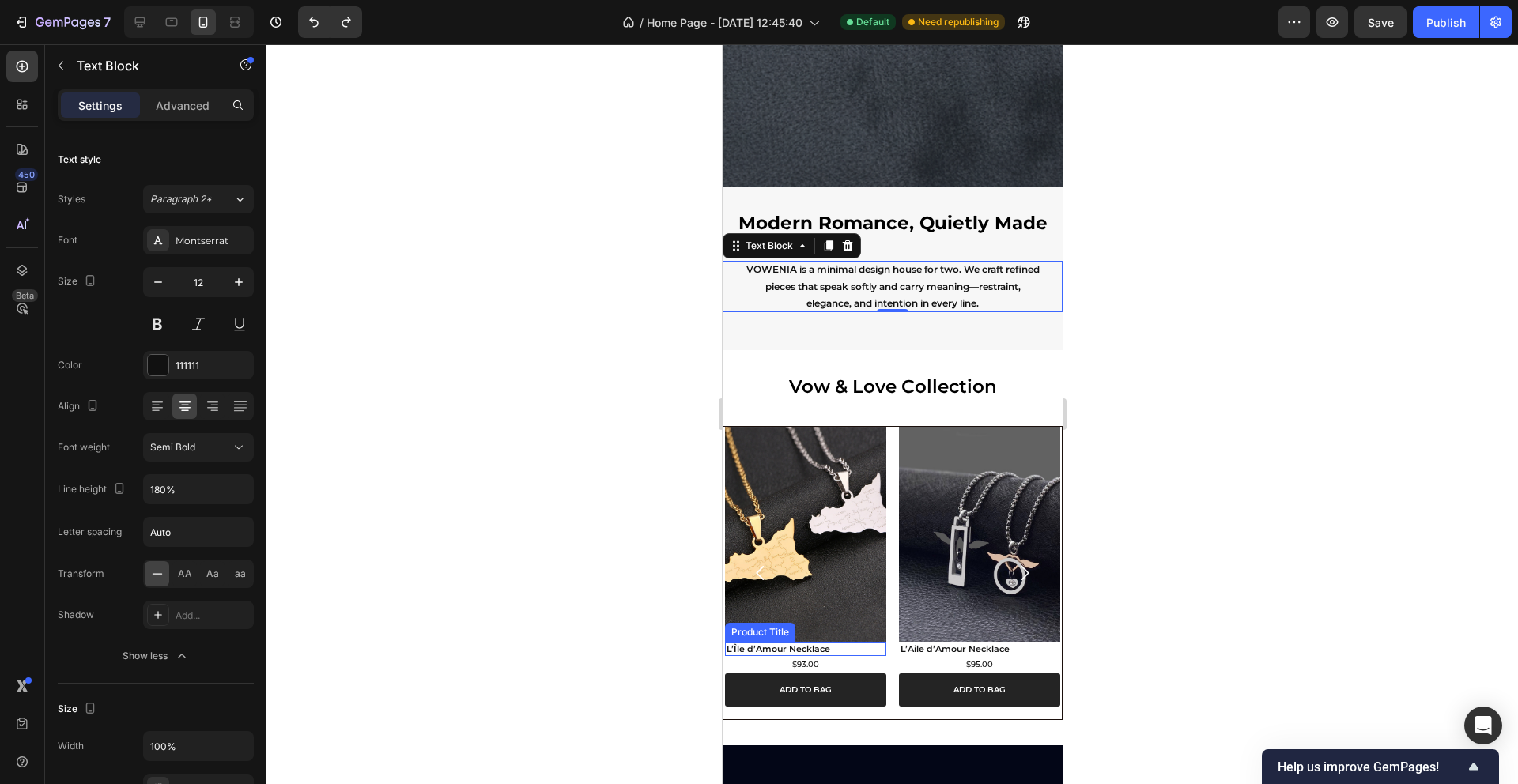
click at [793, 649] on h2 "L’Île d’Amour Necklace" at bounding box center [804, 649] width 161 height 14
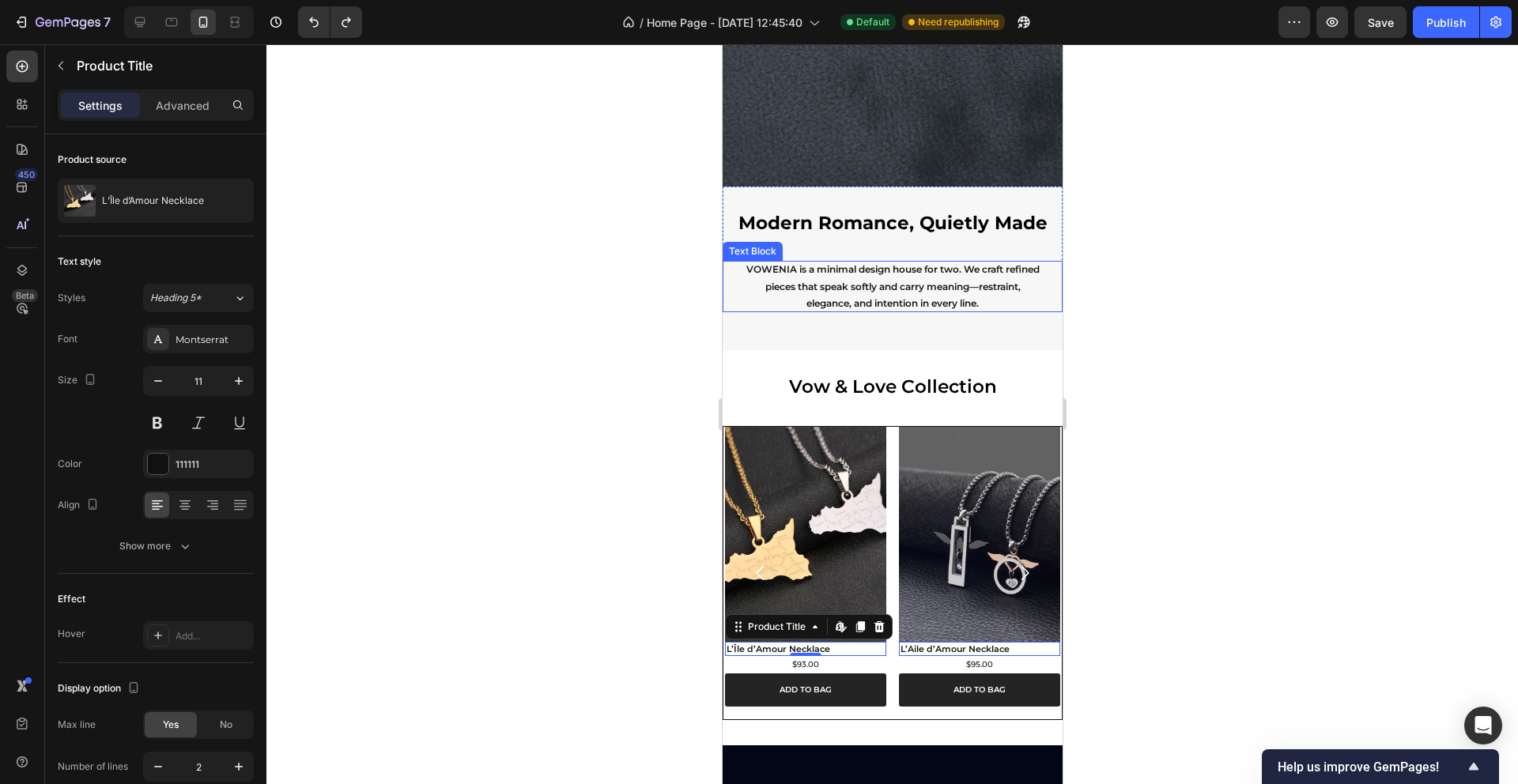
click at [810, 290] on p "VOWENIA is a minimal design house for two. We craft refined pieces that speak s…" at bounding box center [891, 287] width 302 height 51
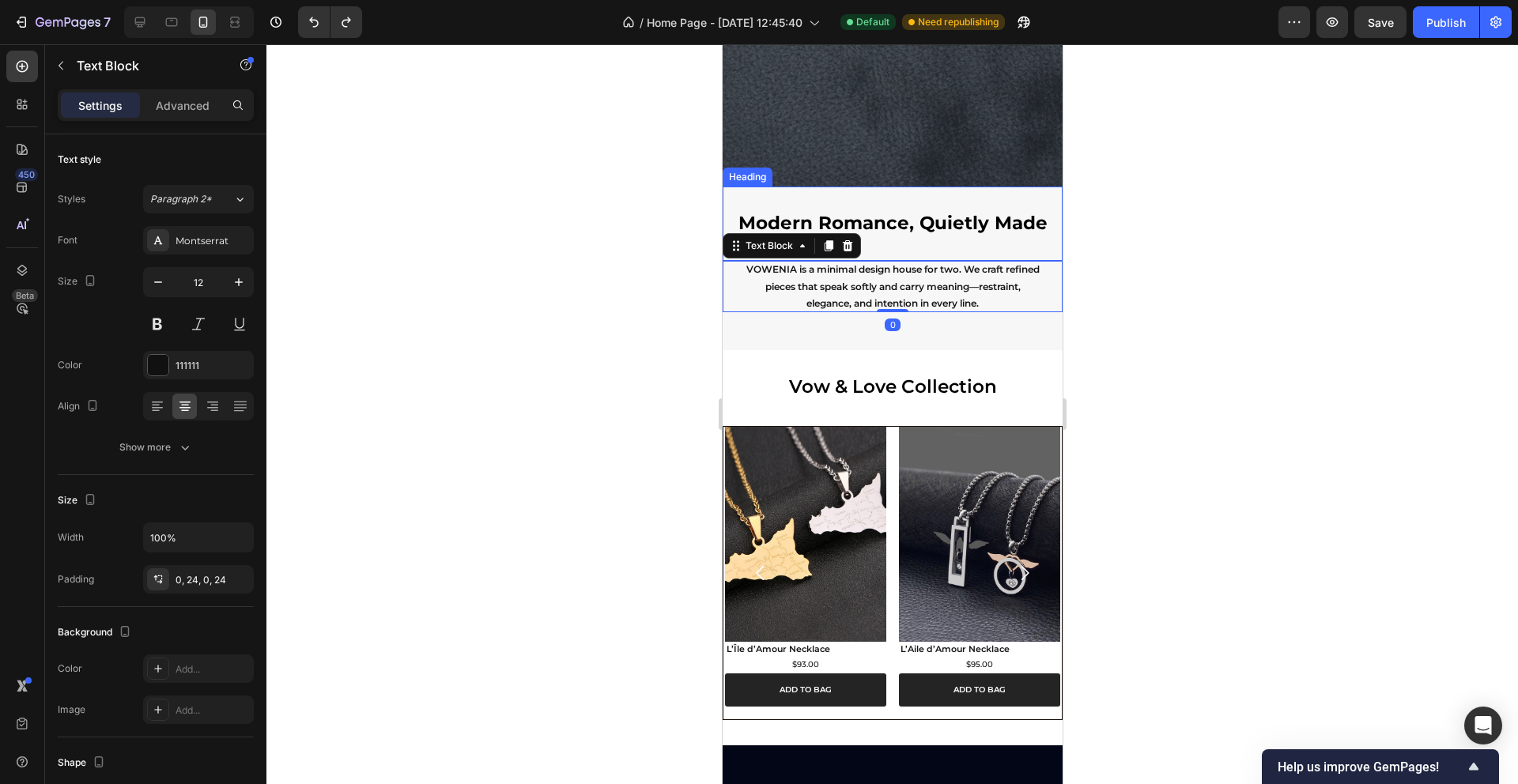
click at [853, 220] on p "Modern Romance, Quietly Made" at bounding box center [892, 223] width 314 height 24
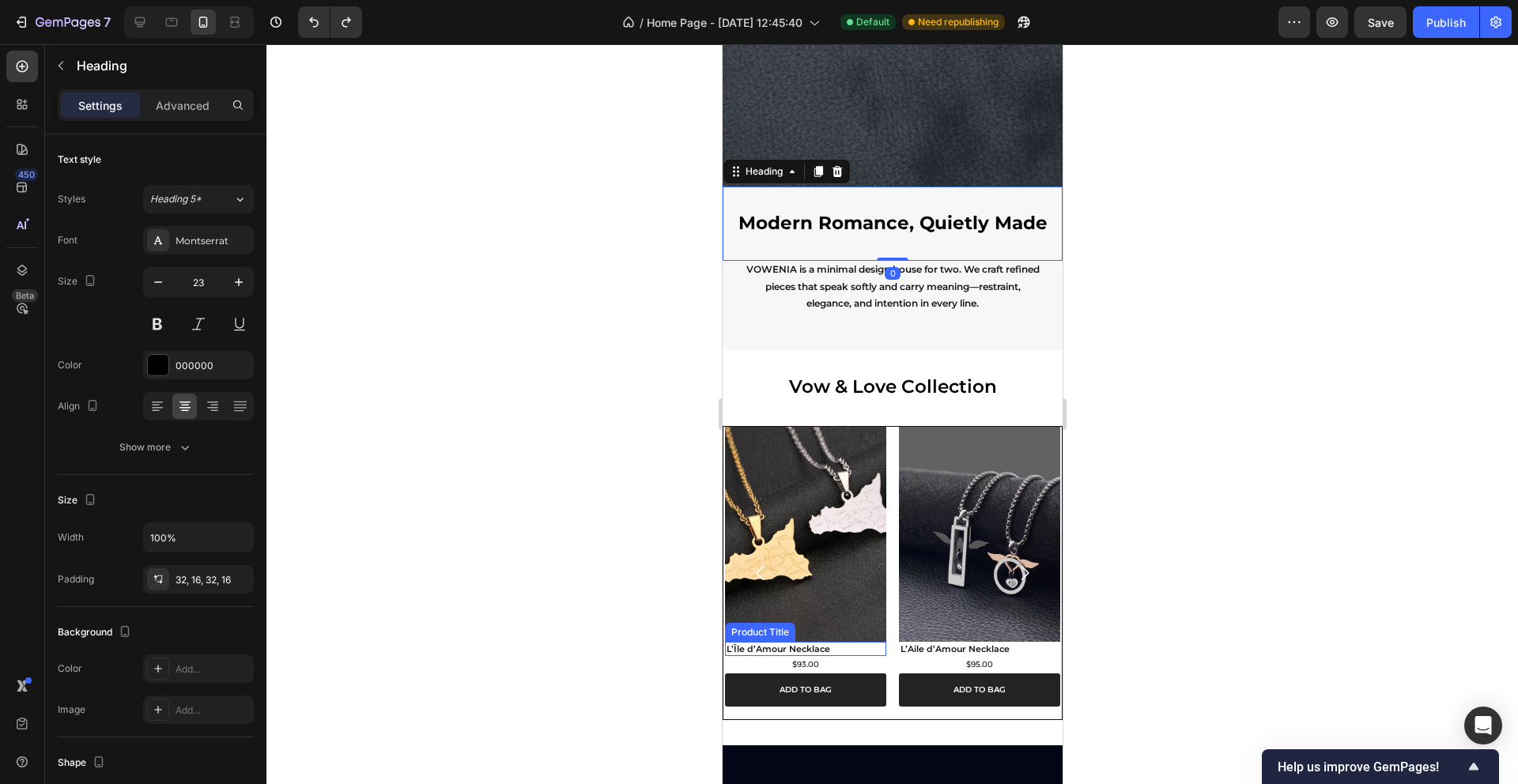
click at [759, 649] on h2 "L’Île d’Amour Necklace" at bounding box center [804, 649] width 161 height 14
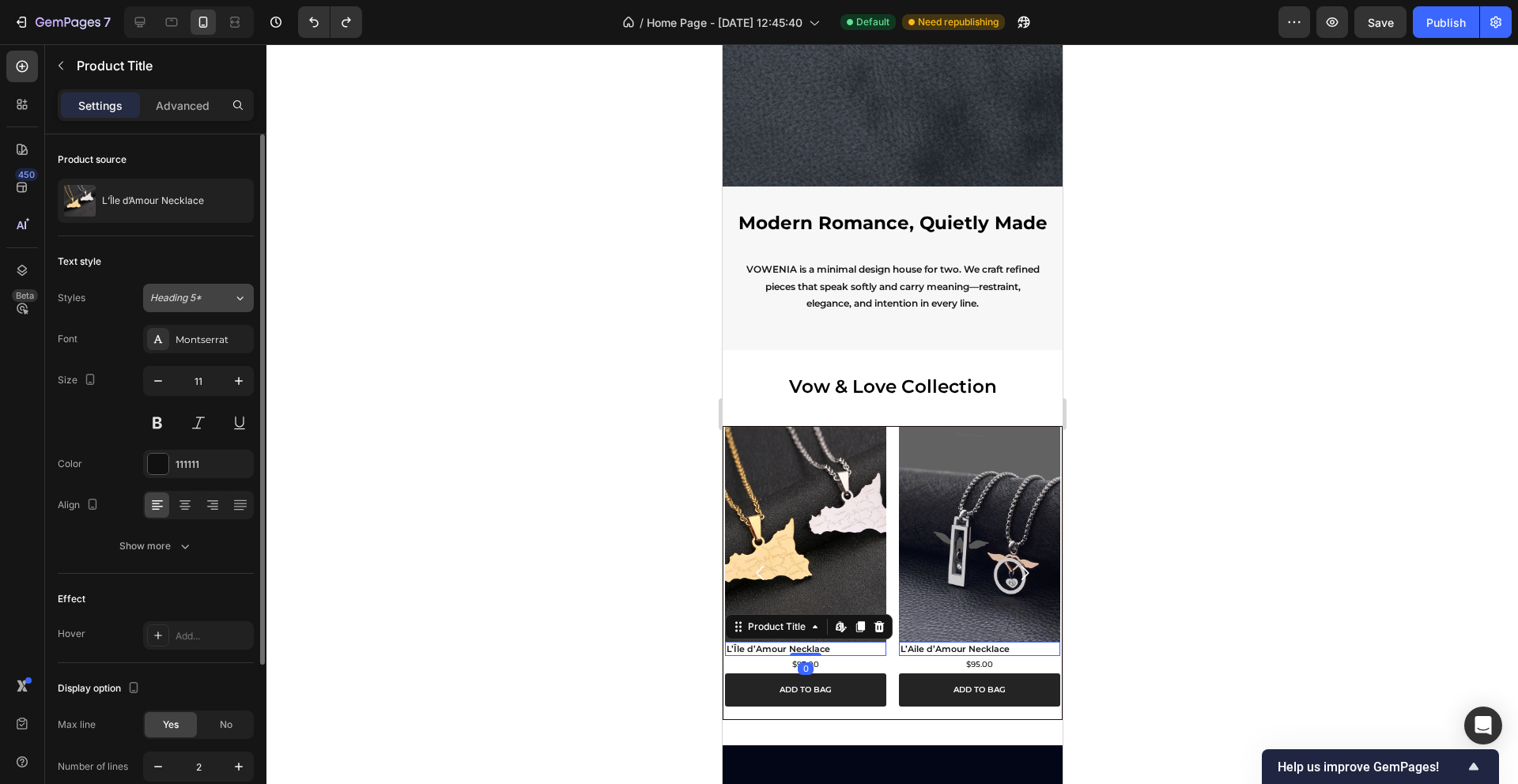
click at [234, 303] on icon at bounding box center [240, 298] width 14 height 16
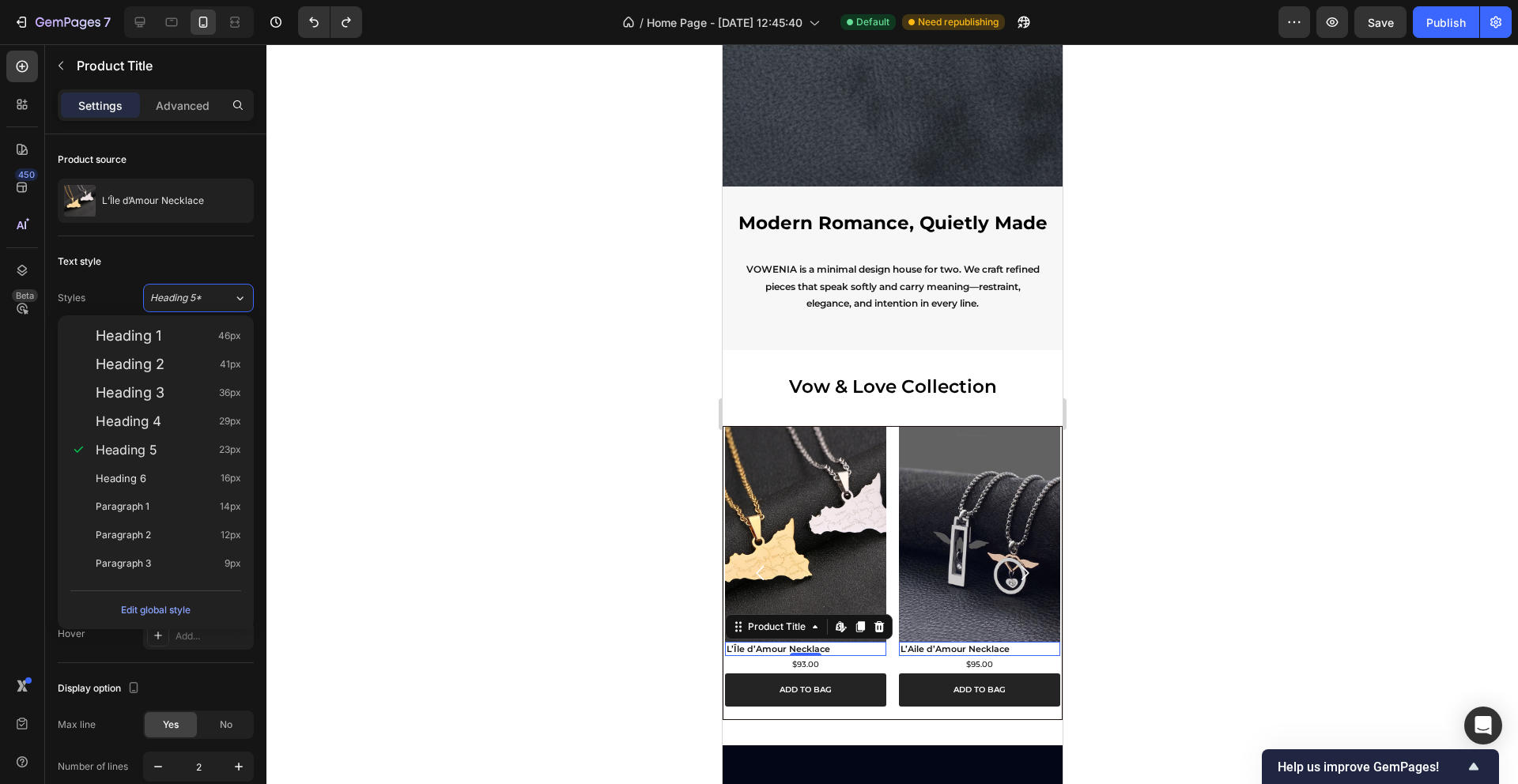
click at [443, 609] on div at bounding box center [892, 414] width 1252 height 740
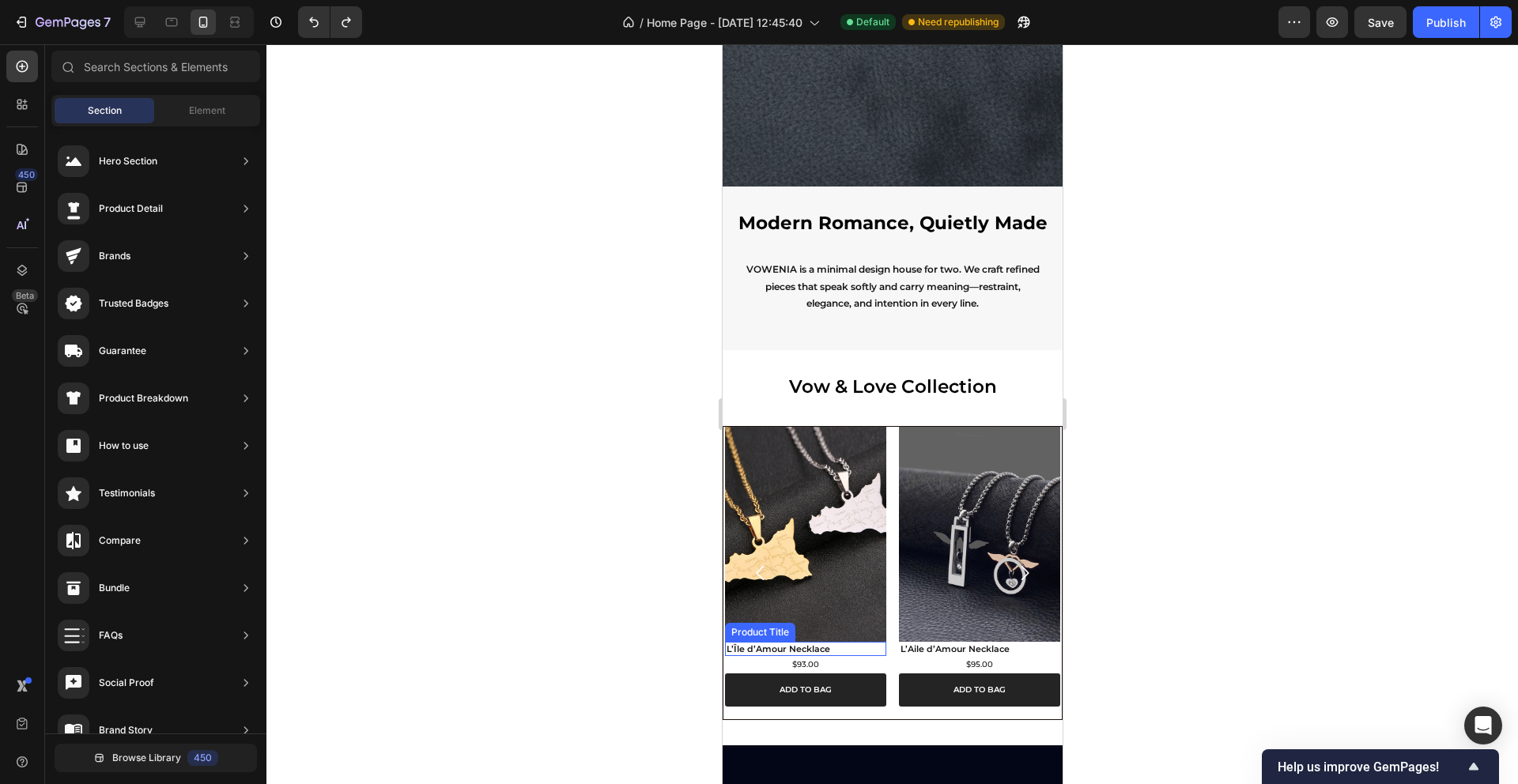
click at [837, 646] on h2 "L’Île d’Amour Necklace" at bounding box center [804, 649] width 161 height 14
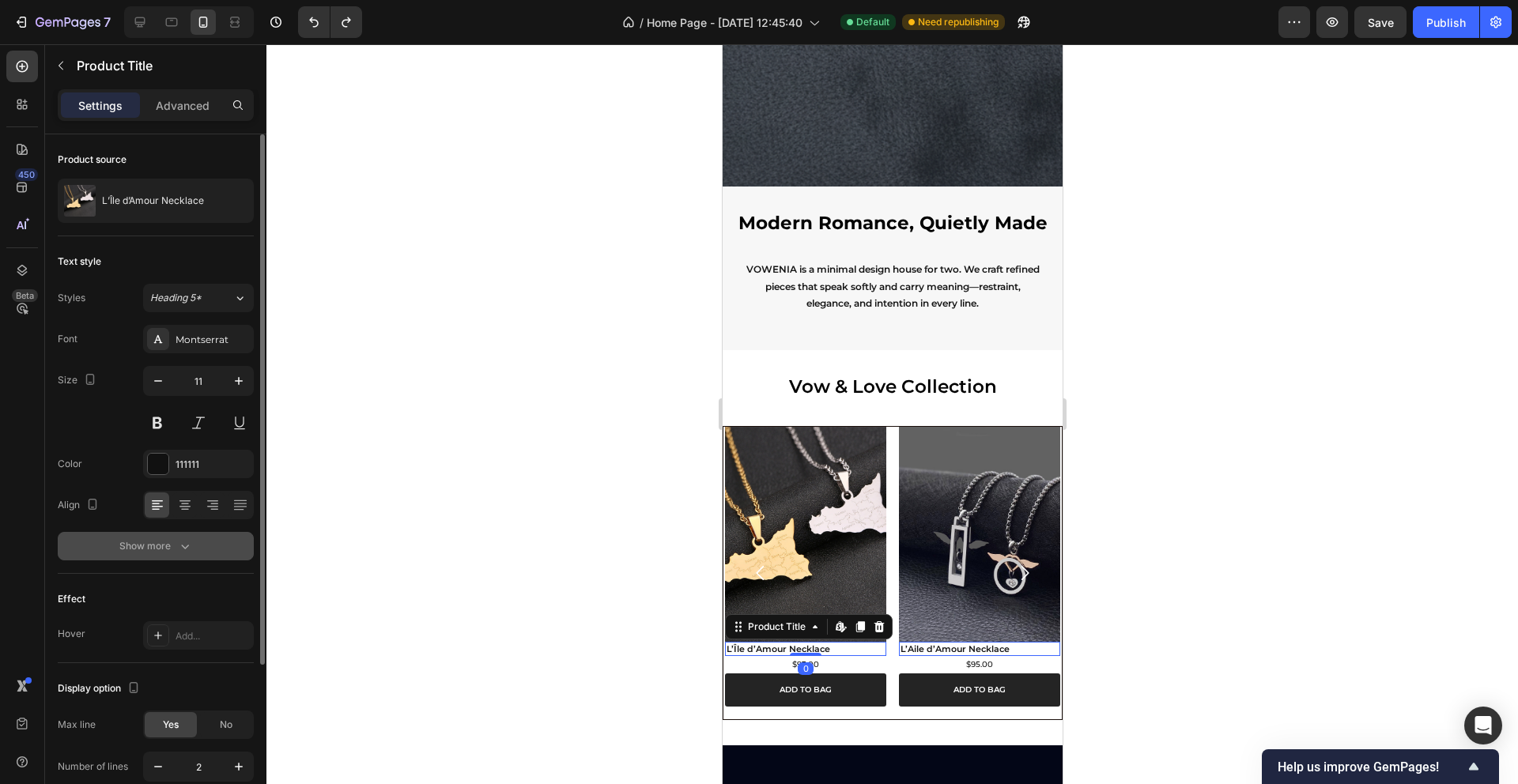
click at [152, 553] on div "Show more" at bounding box center [156, 547] width 73 height 16
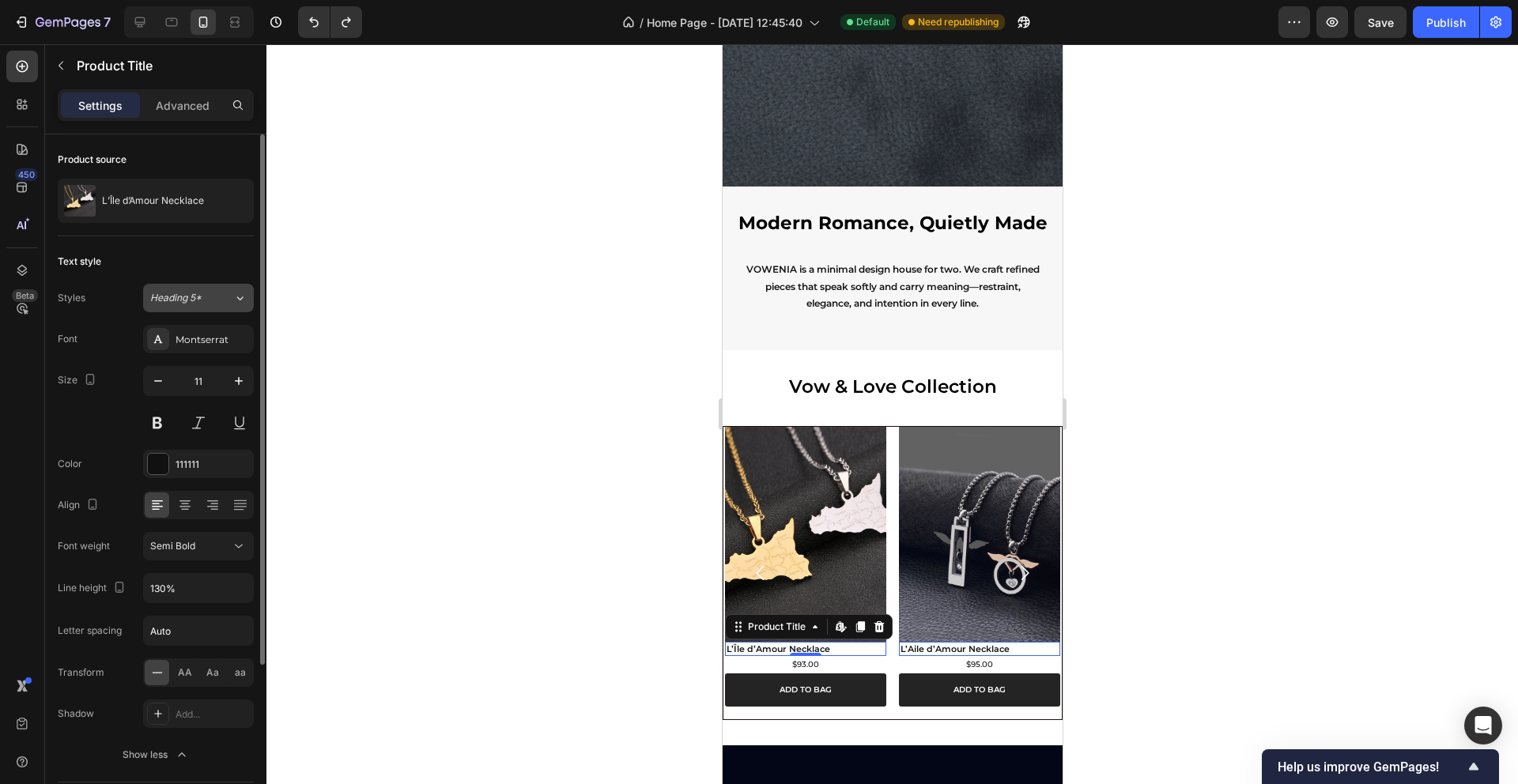
click at [241, 300] on icon at bounding box center [240, 298] width 14 height 16
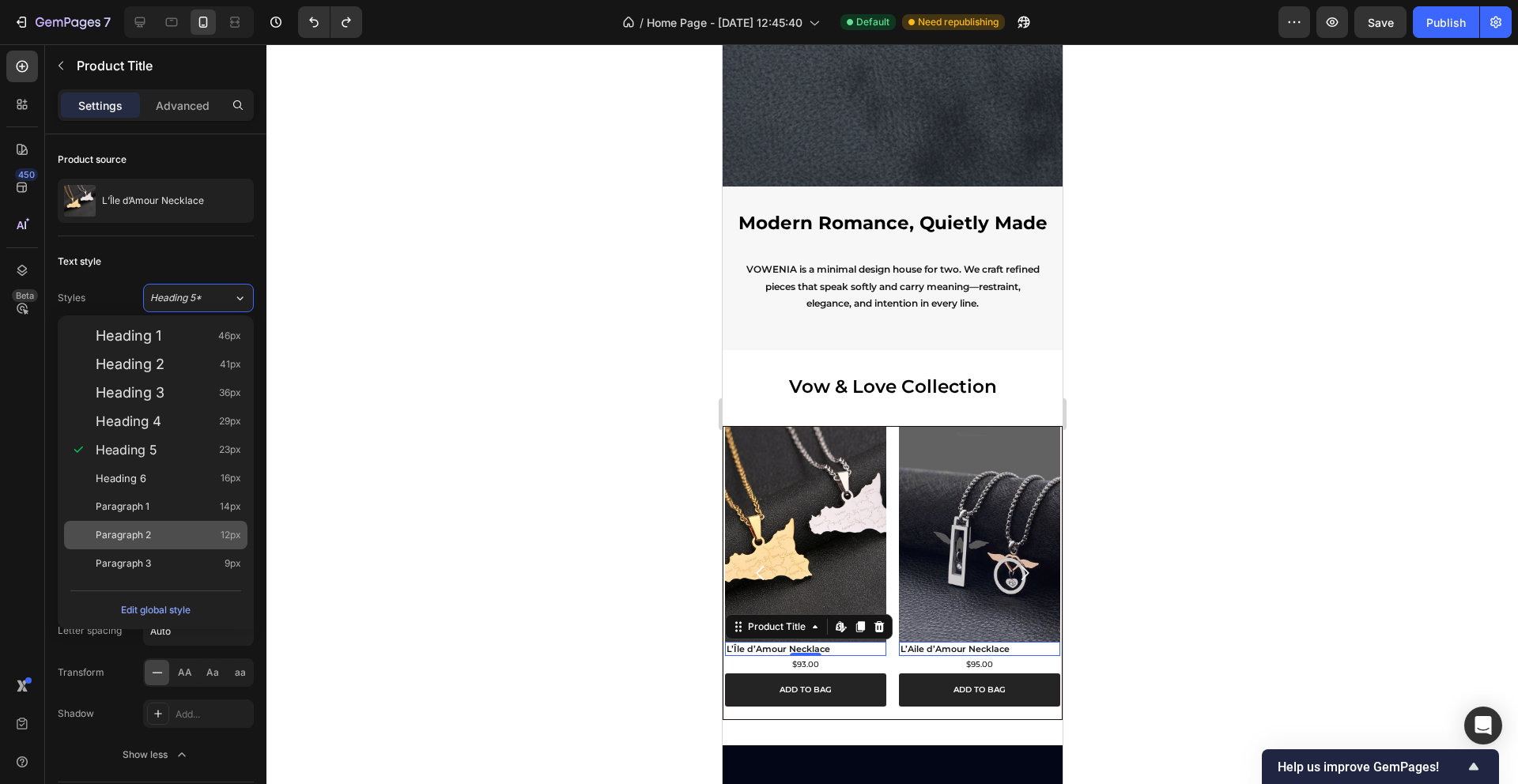
click at [203, 531] on div "Paragraph 2 12px" at bounding box center [168, 535] width 145 height 16
type input "12"
type input "180%"
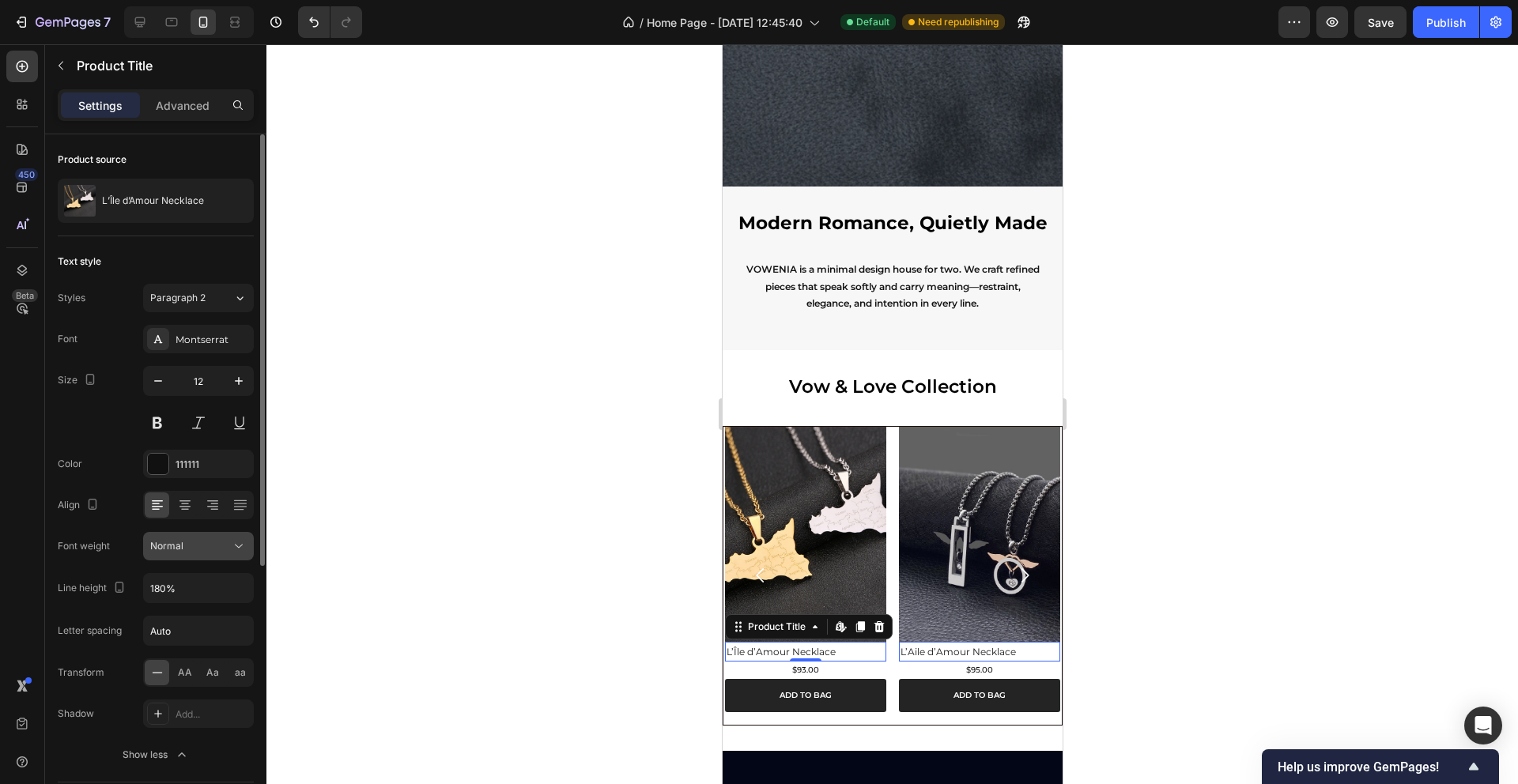
click at [228, 554] on button "Normal" at bounding box center [199, 546] width 111 height 29
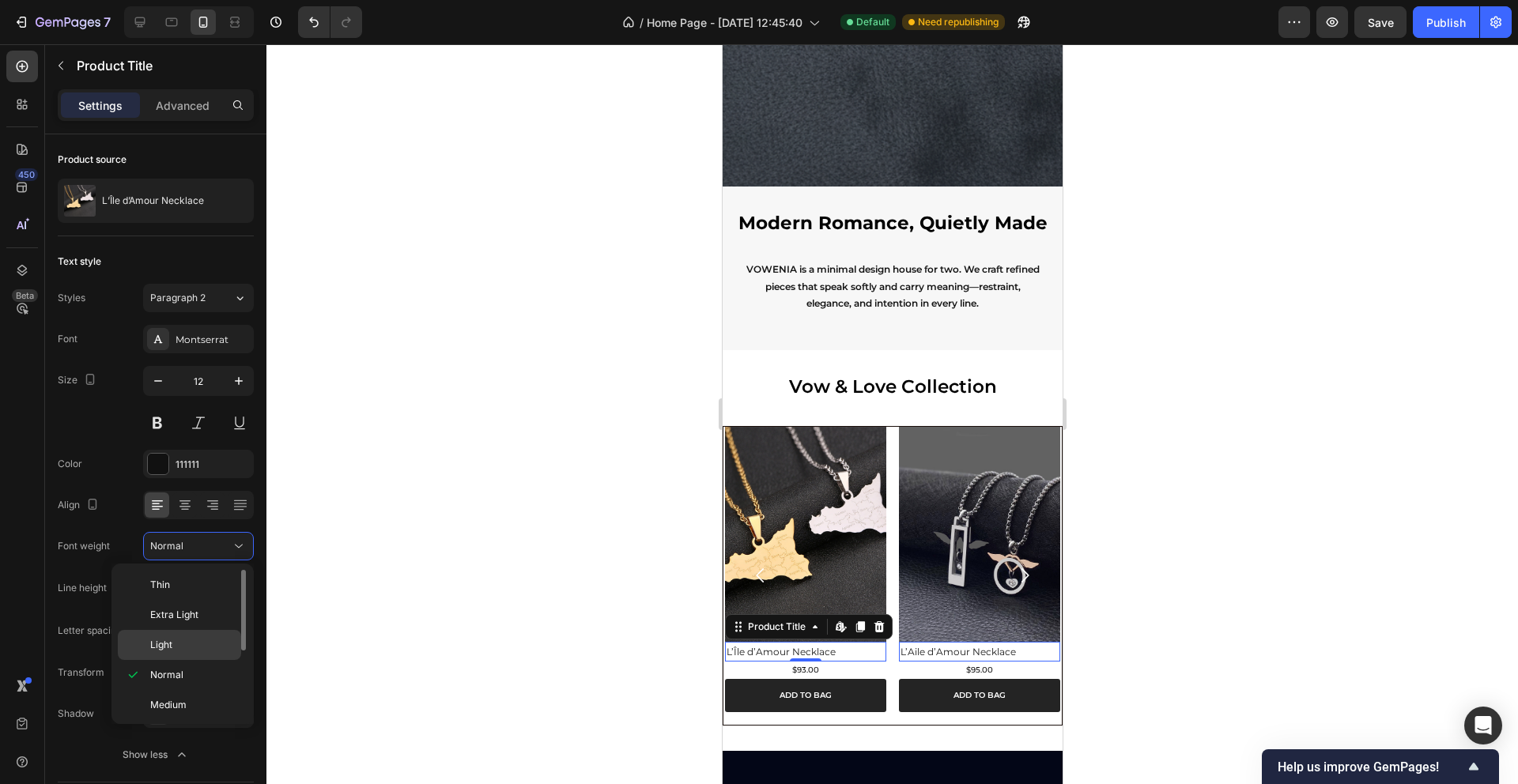
scroll to position [55, 0]
click at [187, 676] on span "Semi Bold" at bounding box center [173, 679] width 45 height 14
click at [510, 505] on div at bounding box center [892, 414] width 1252 height 740
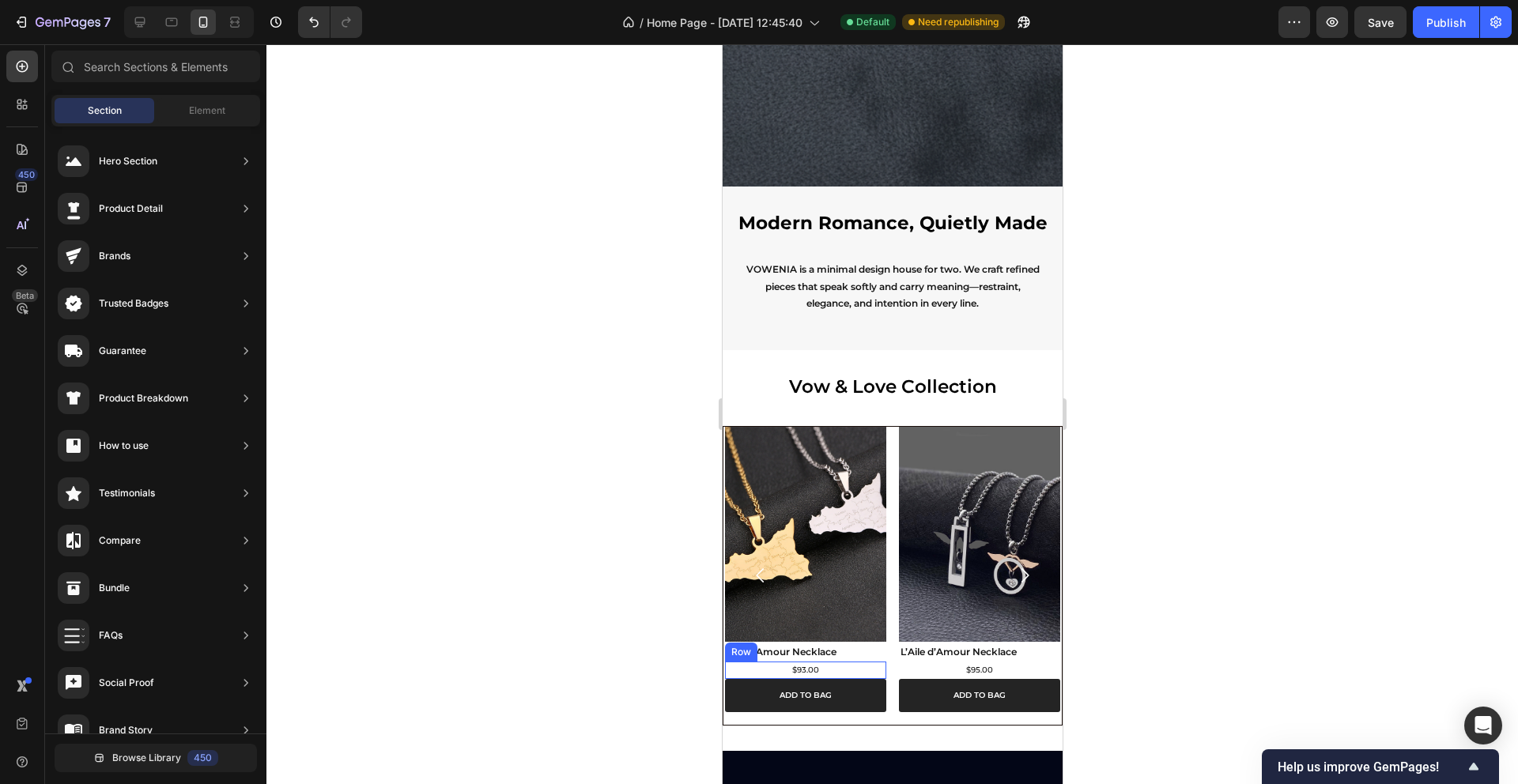
click at [830, 668] on div "$93.00 Product Price Product Price Row" at bounding box center [804, 670] width 161 height 18
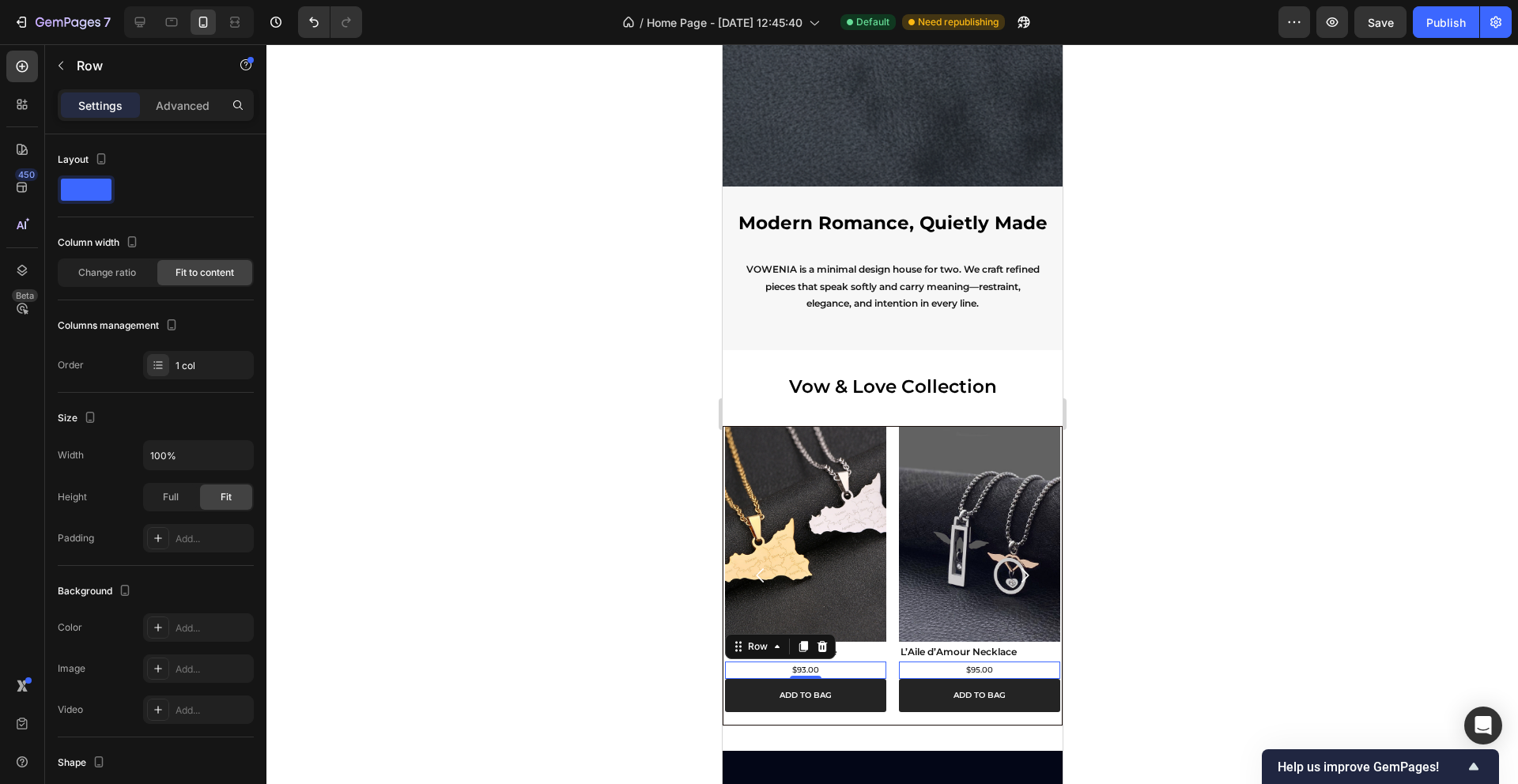
click at [821, 668] on div "$93.00 Product Price Product Price Row 0" at bounding box center [804, 670] width 161 height 18
click at [792, 669] on div "$93.00" at bounding box center [805, 670] width 30 height 18
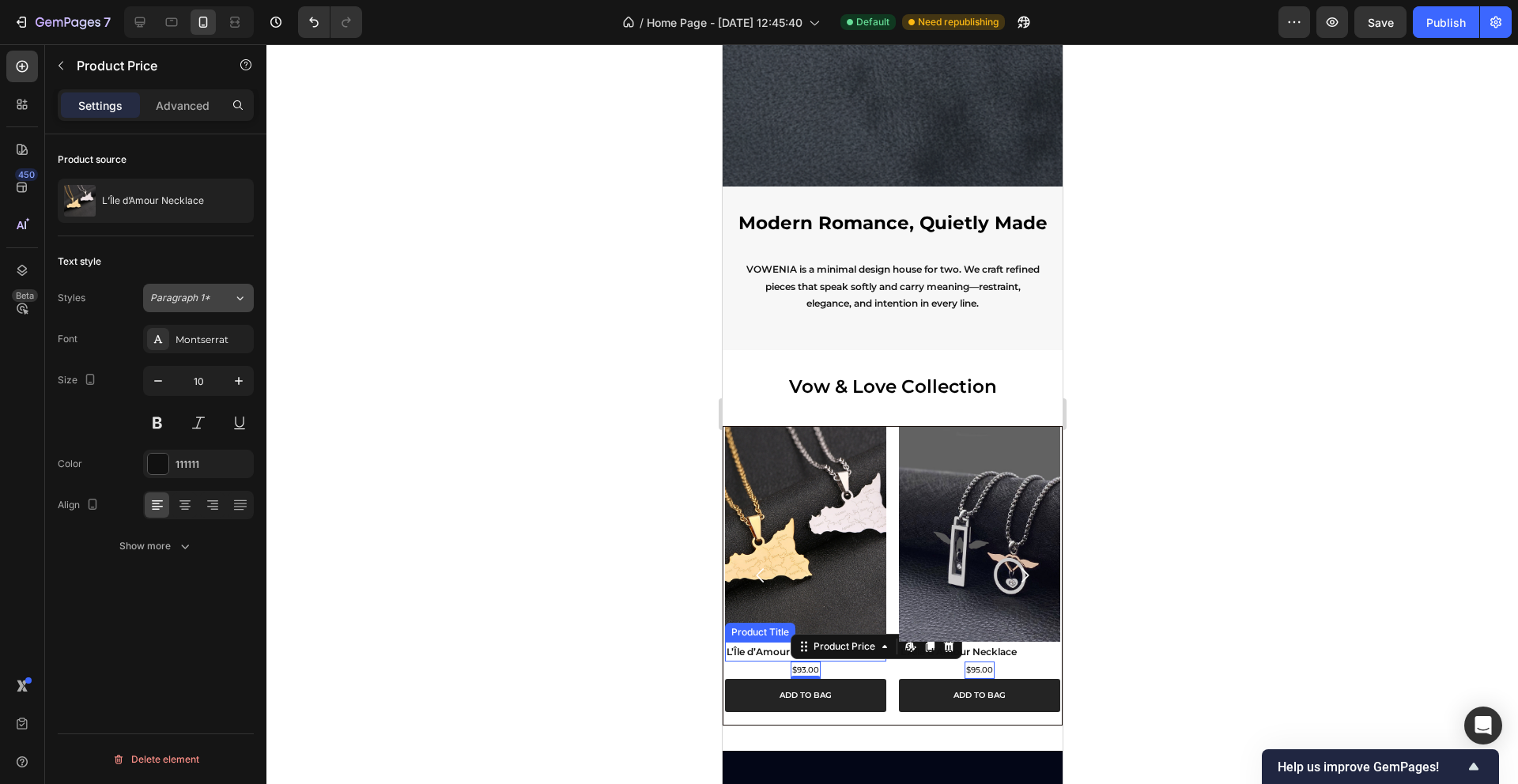
click at [235, 305] on button "Paragraph 1*" at bounding box center [199, 298] width 111 height 29
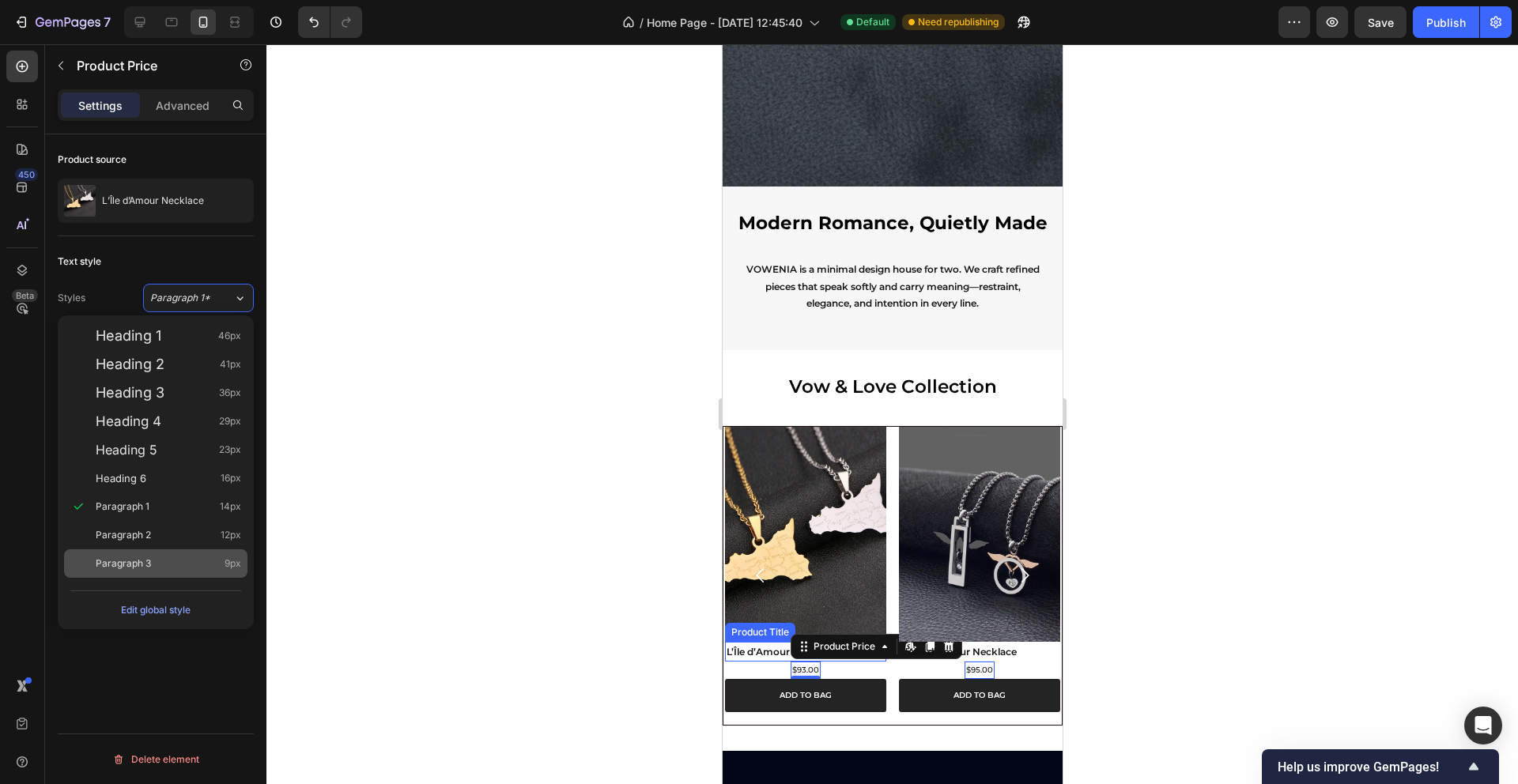
click at [172, 566] on div "Paragraph 3 9px" at bounding box center [168, 564] width 145 height 16
type input "9"
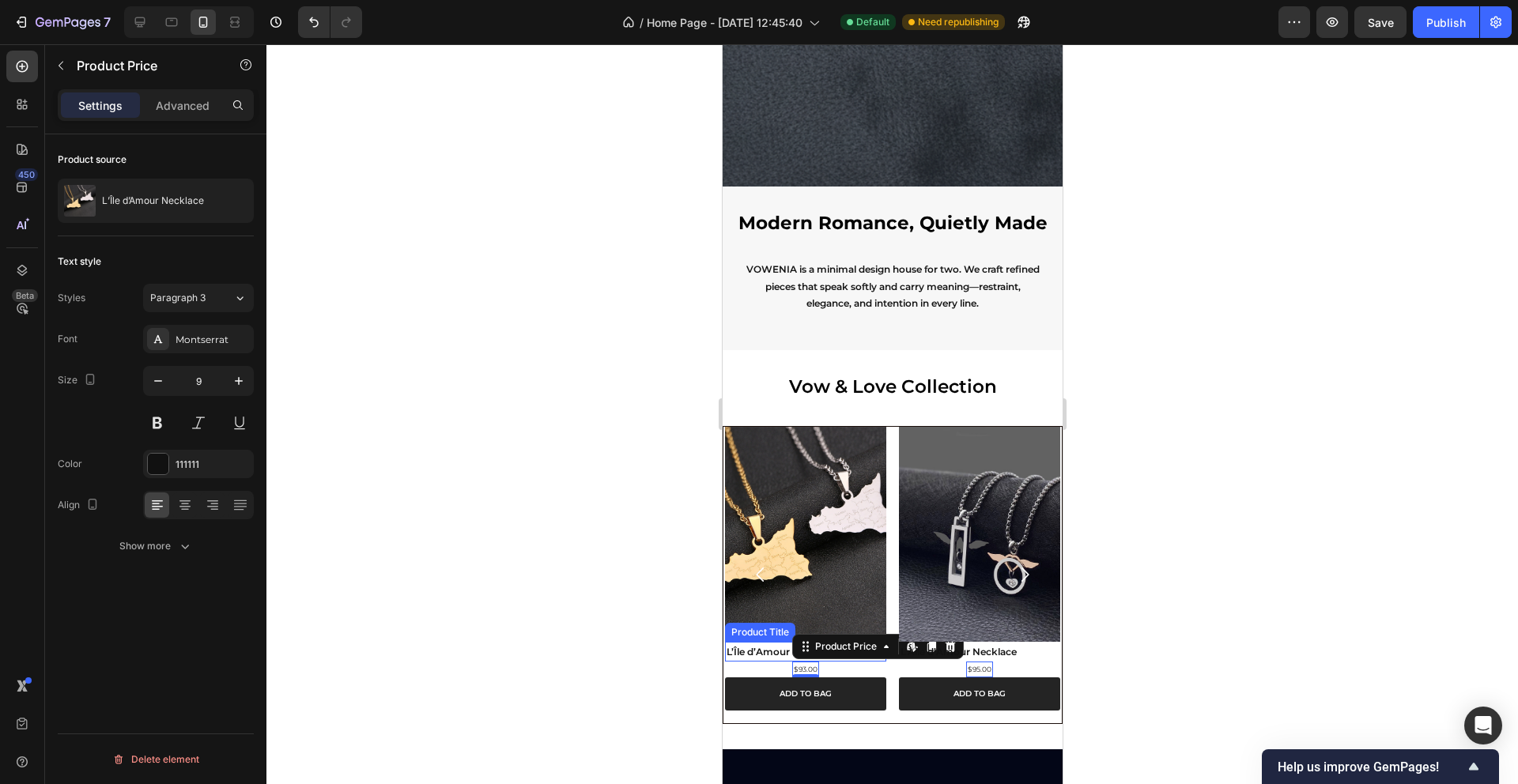
click at [460, 510] on div at bounding box center [892, 414] width 1252 height 740
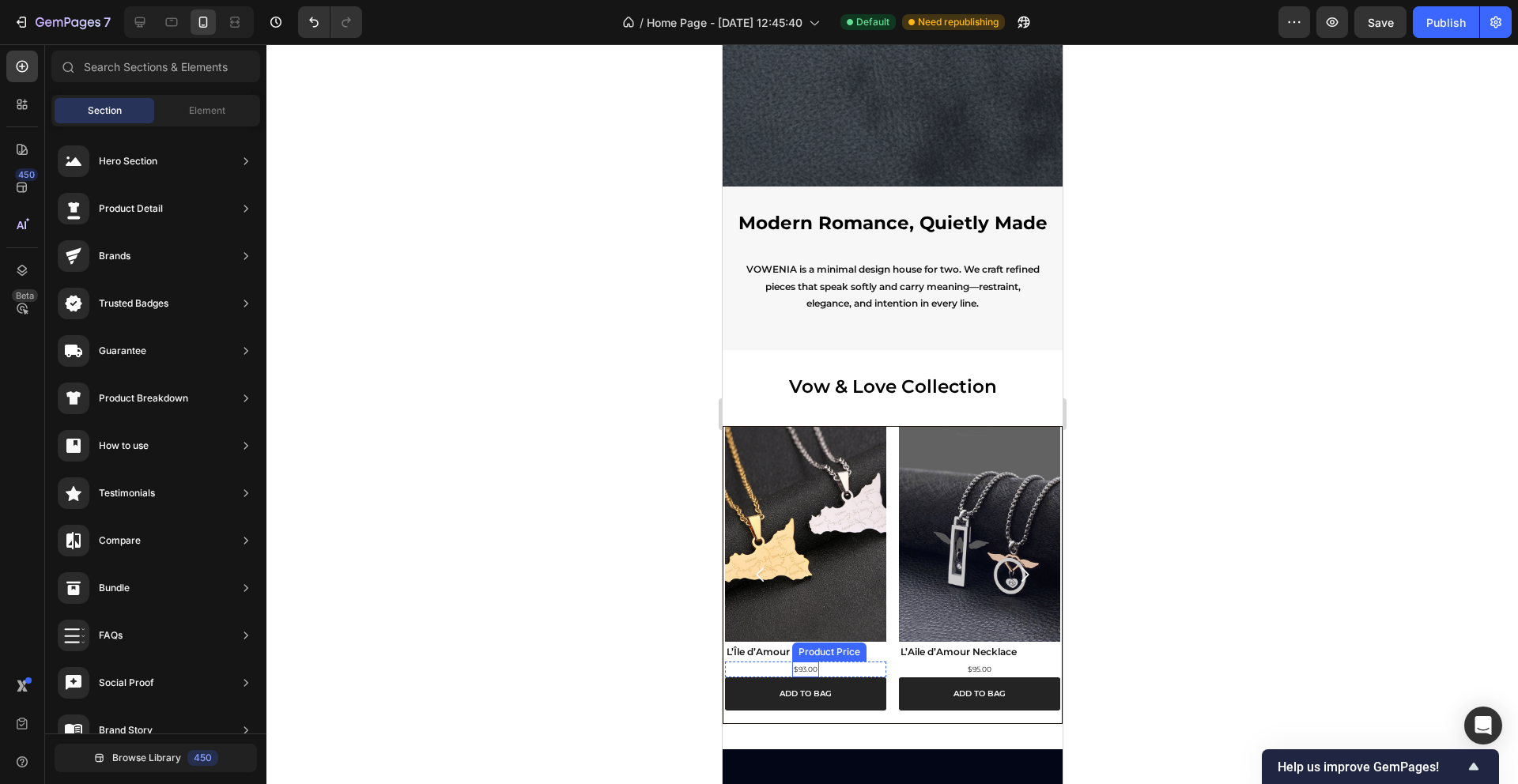
click at [810, 668] on div "$93.00" at bounding box center [804, 669] width 27 height 16
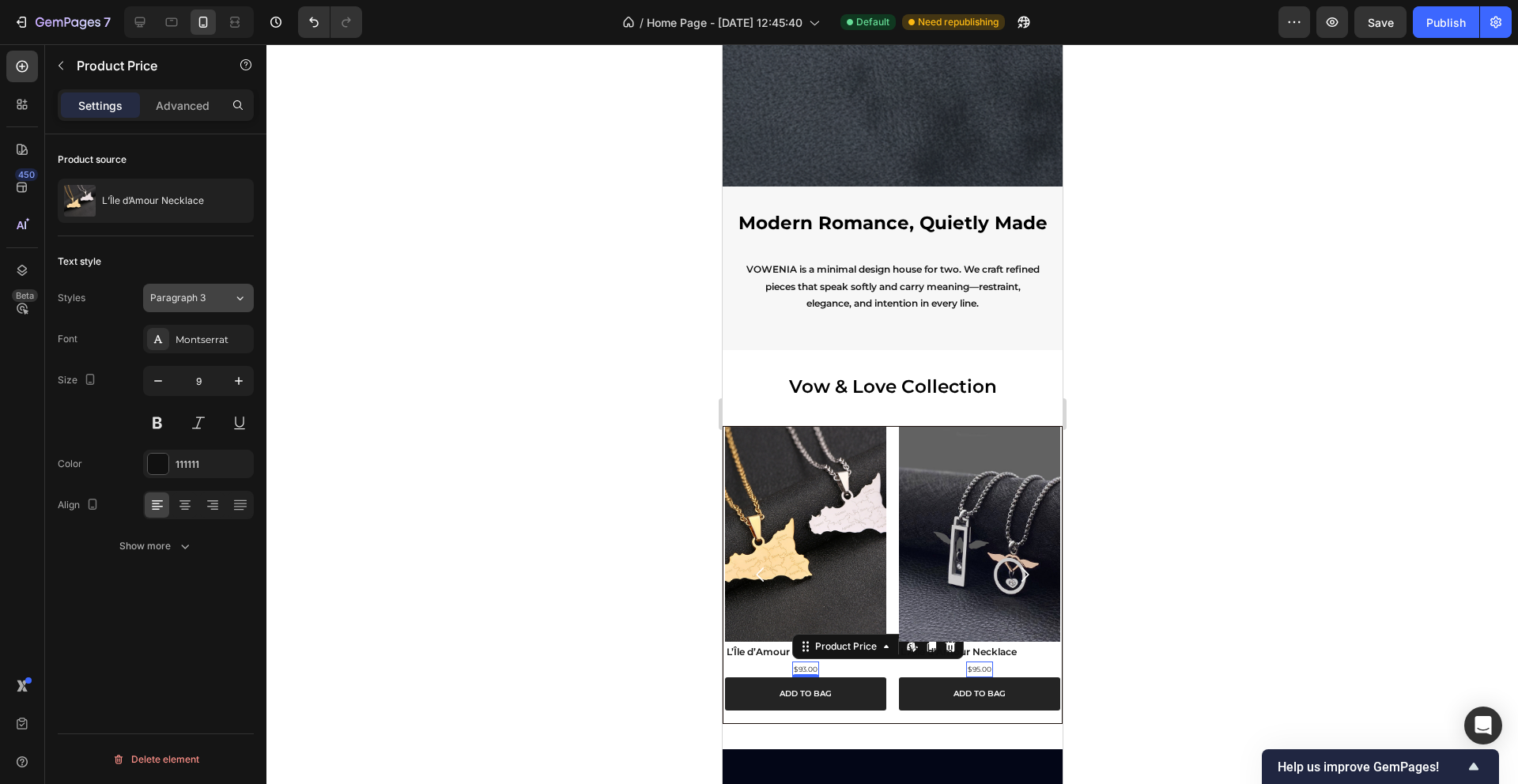
click at [235, 295] on icon at bounding box center [240, 298] width 14 height 16
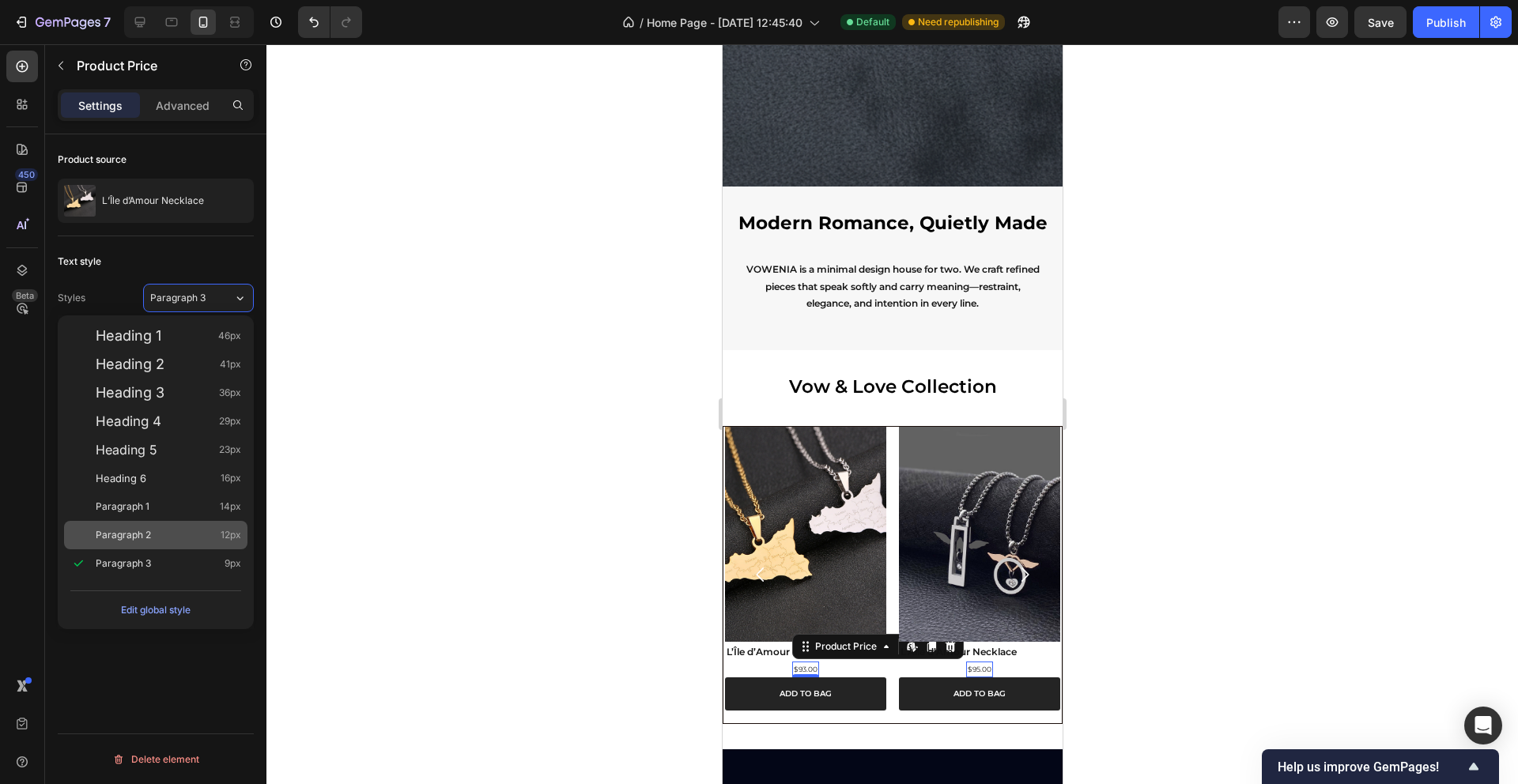
click at [203, 532] on div "Paragraph 2 12px" at bounding box center [168, 535] width 145 height 16
type input "12"
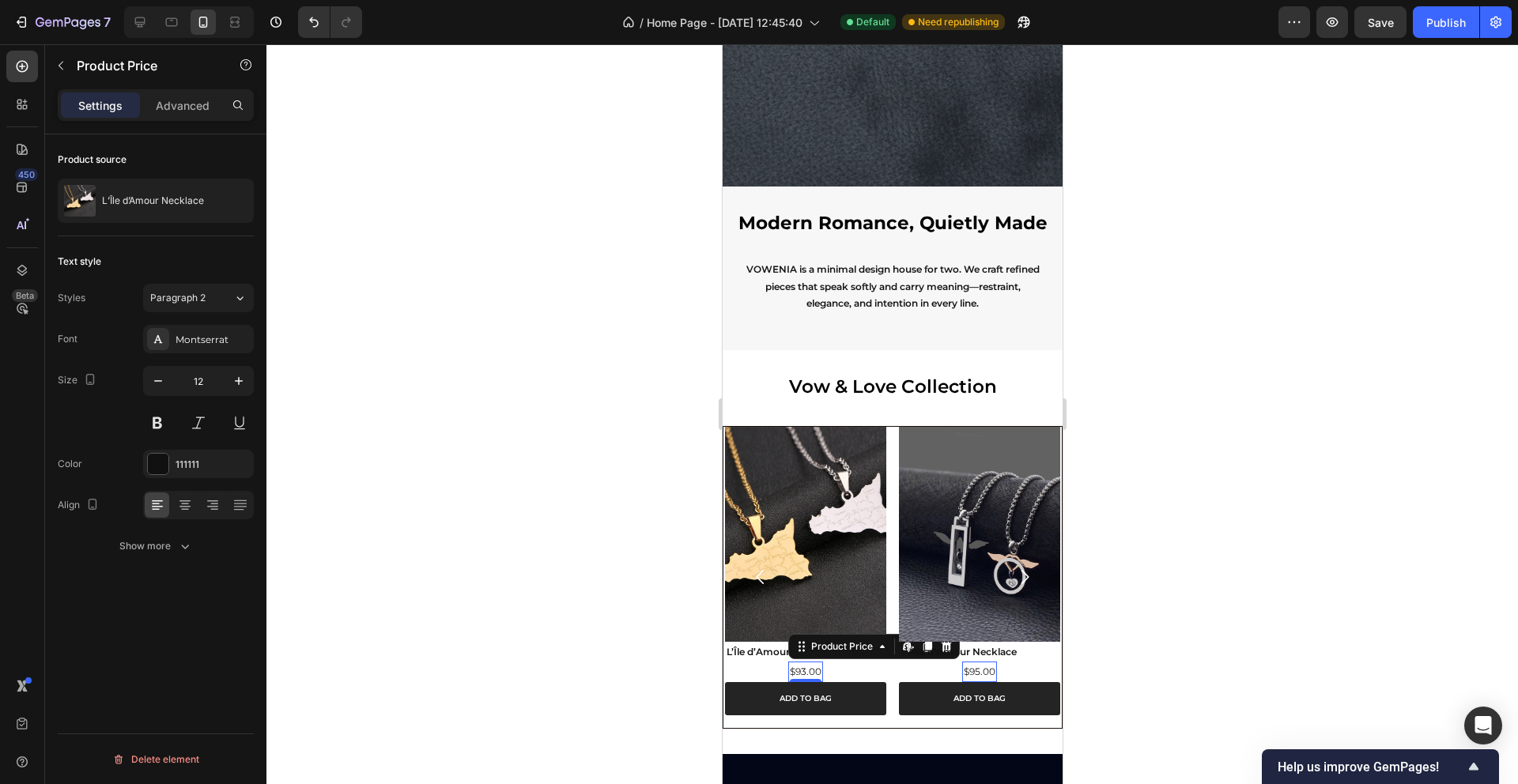
click at [470, 504] on div at bounding box center [892, 414] width 1252 height 740
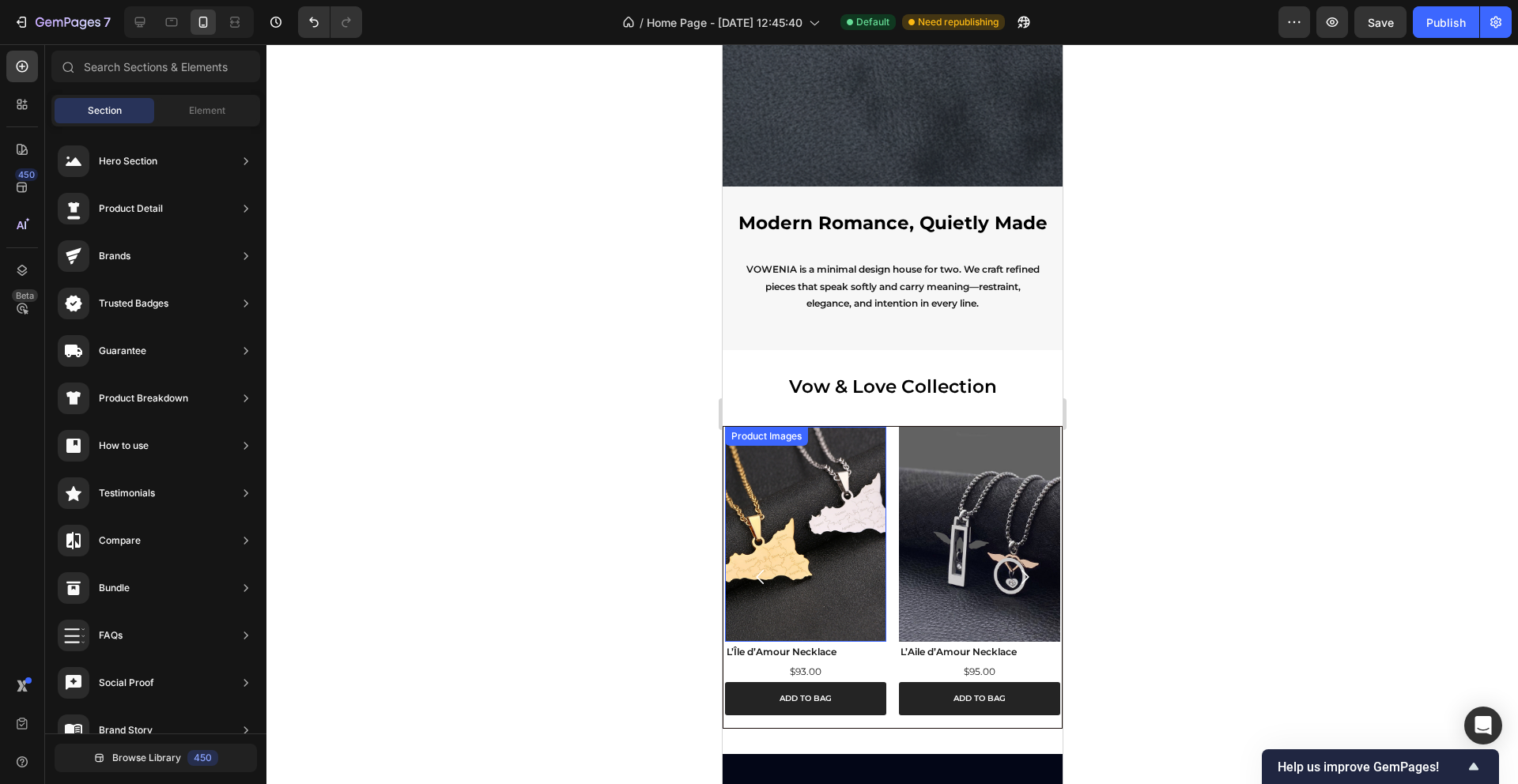
click at [741, 444] on div "Product Images" at bounding box center [765, 436] width 83 height 19
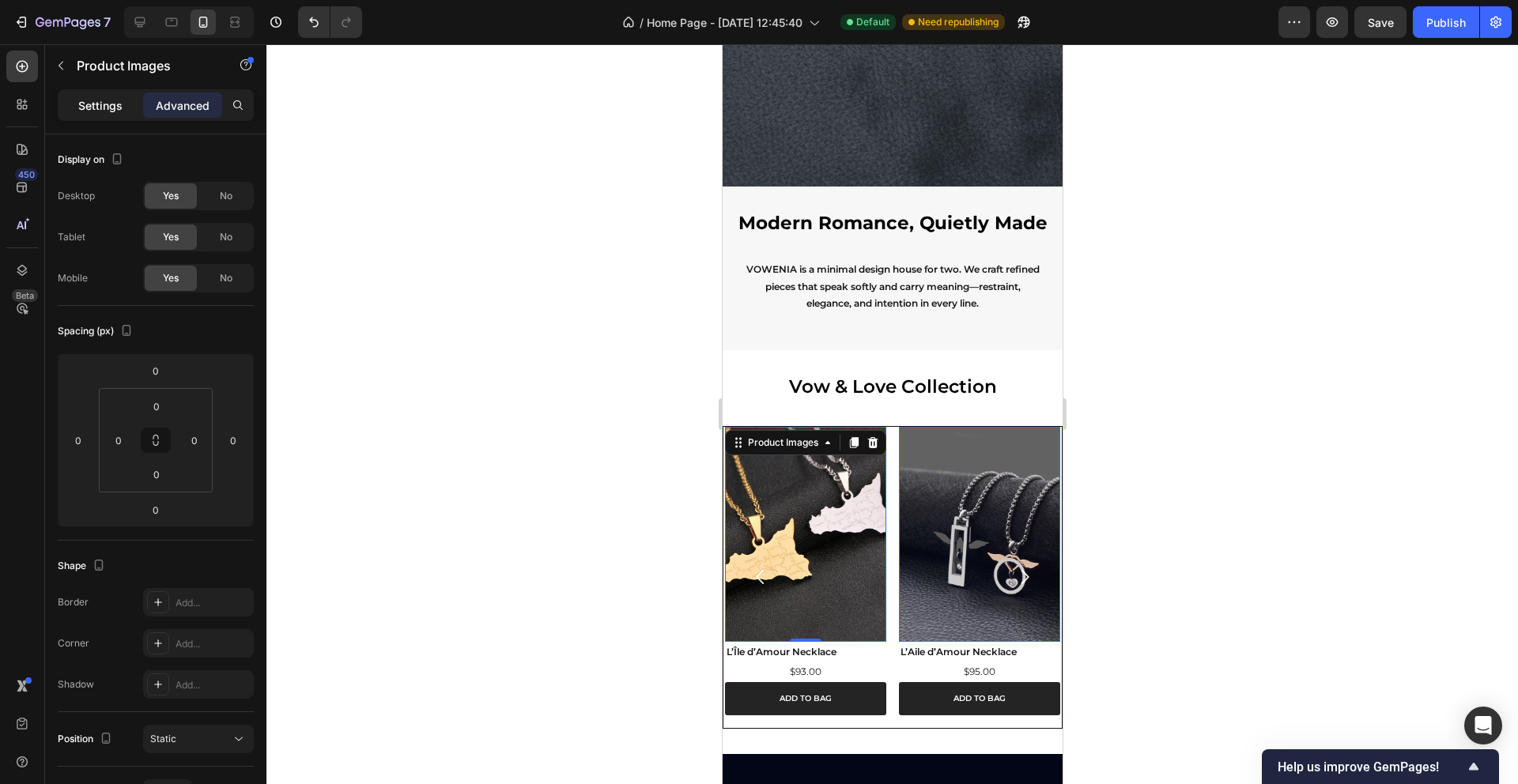
click at [101, 107] on p "Settings" at bounding box center [100, 105] width 45 height 17
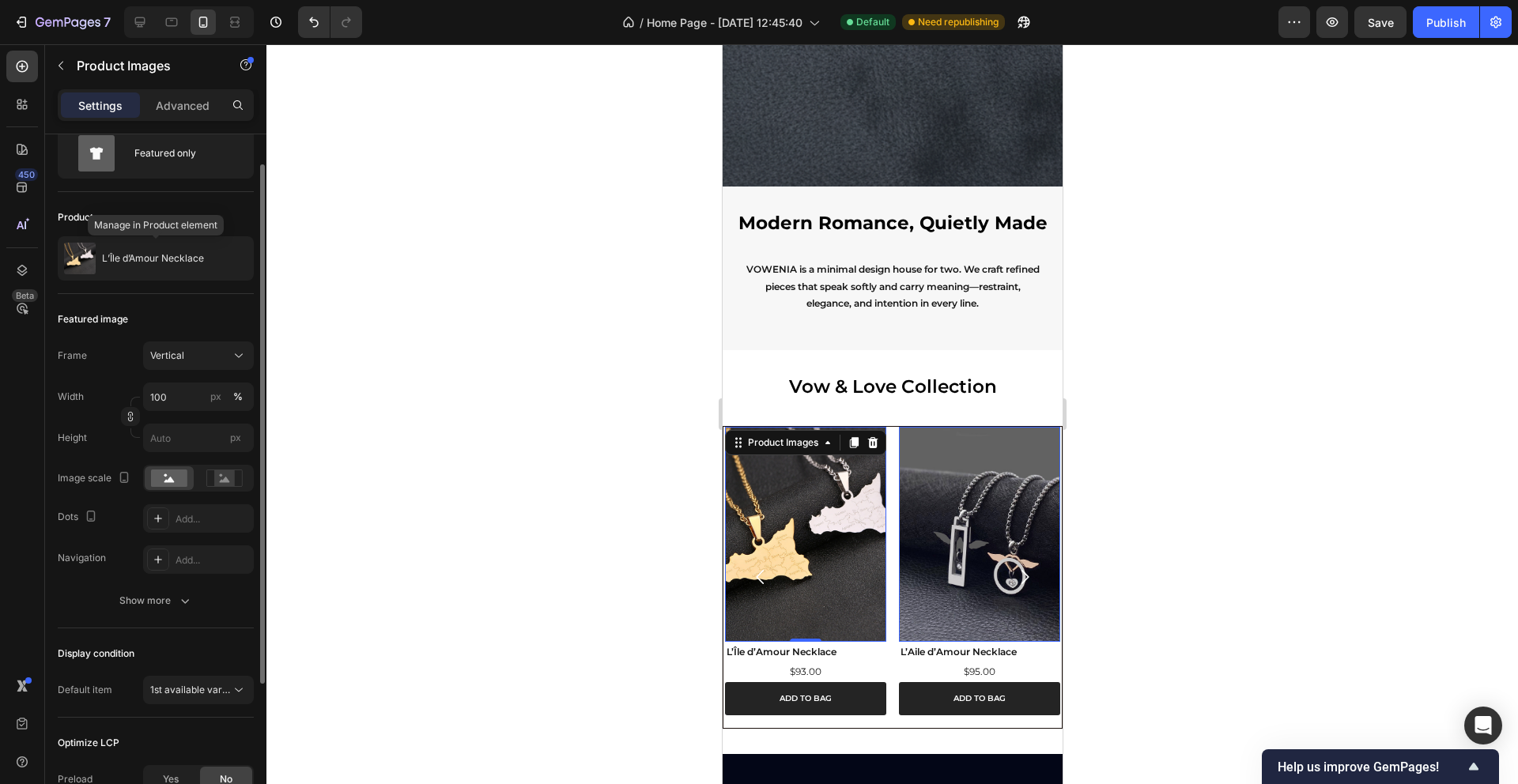
scroll to position [80, 0]
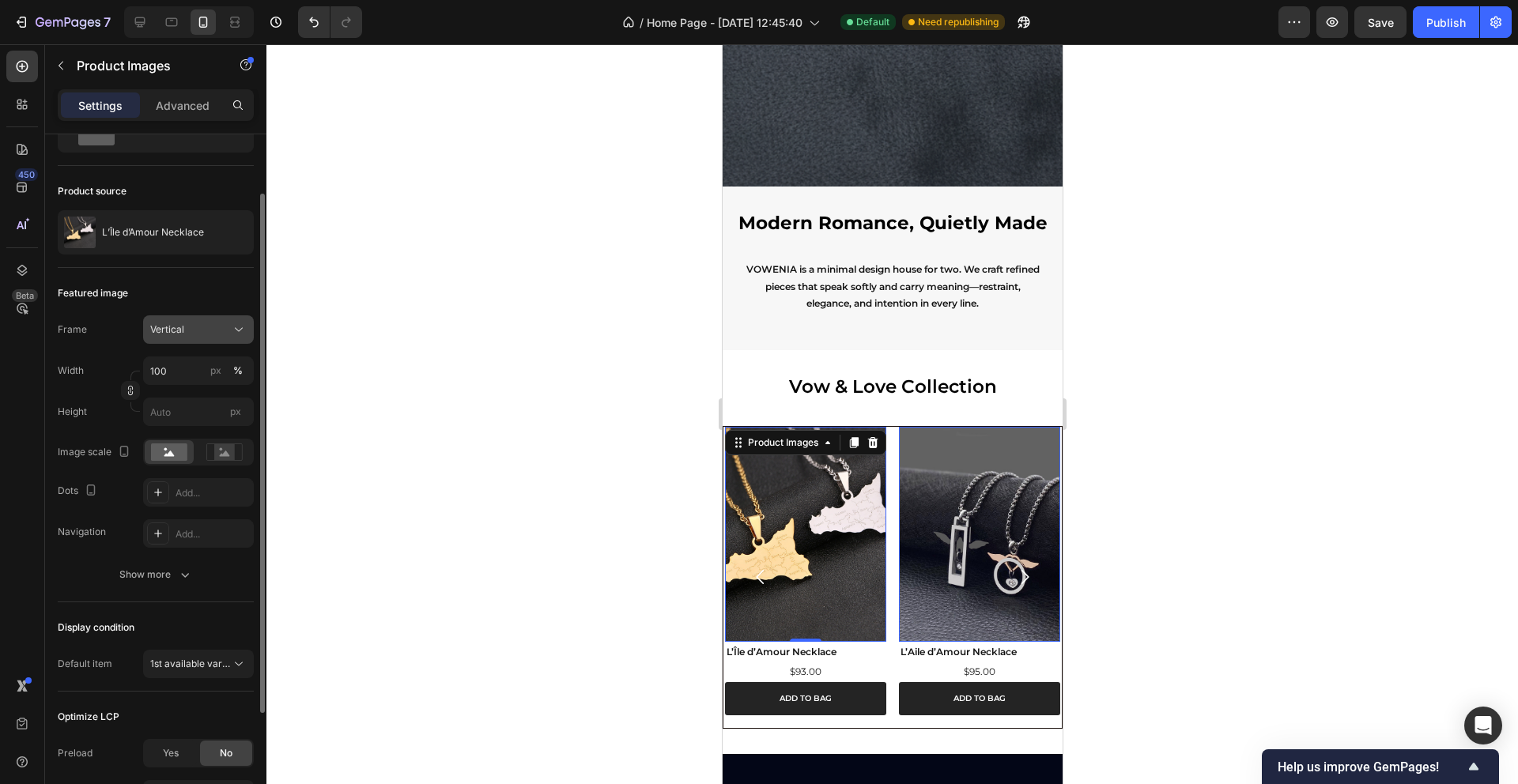
click at [215, 327] on div "Vertical" at bounding box center [189, 329] width 77 height 14
click at [199, 369] on div "Square" at bounding box center [195, 369] width 92 height 16
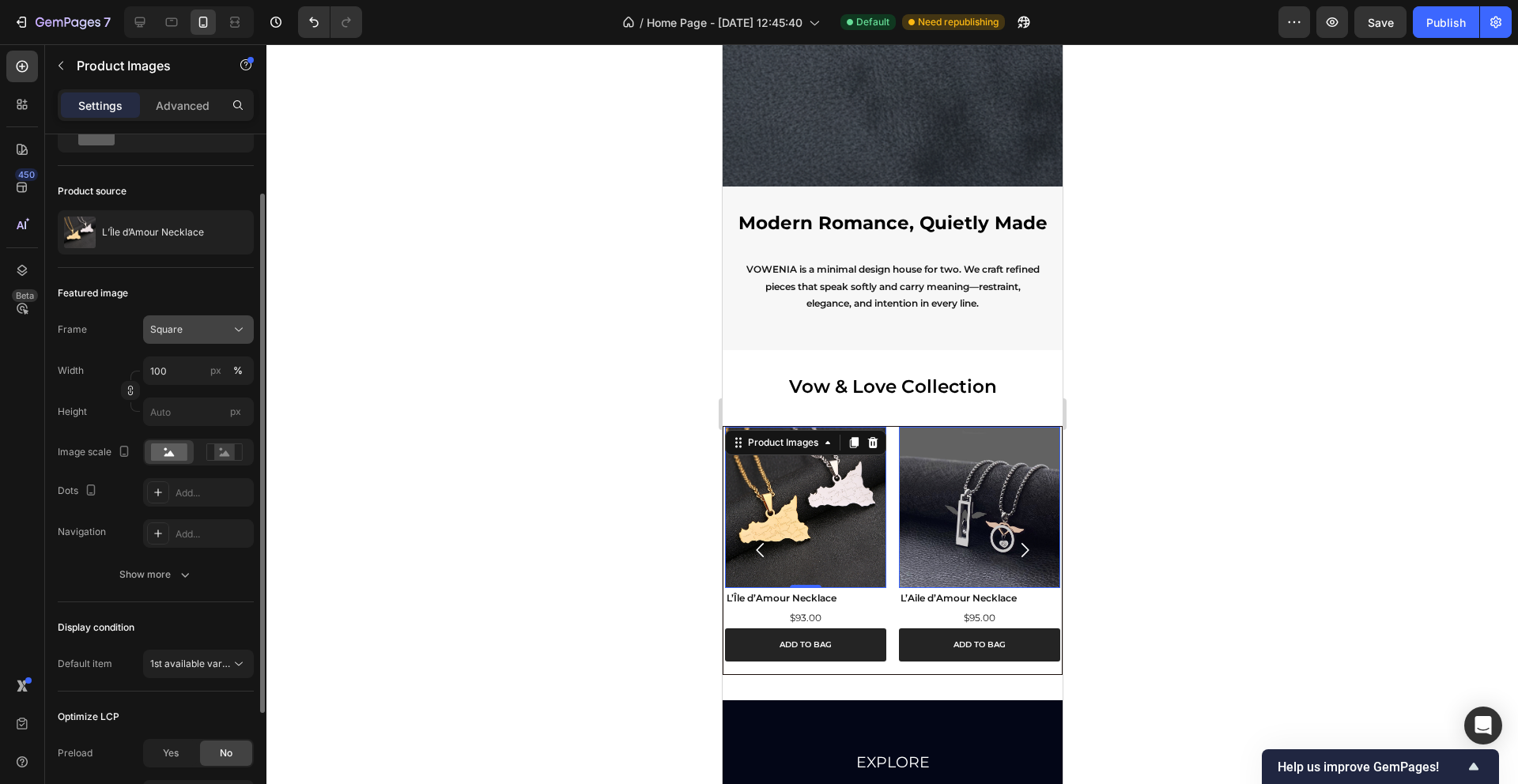
click at [236, 328] on icon at bounding box center [238, 329] width 16 height 16
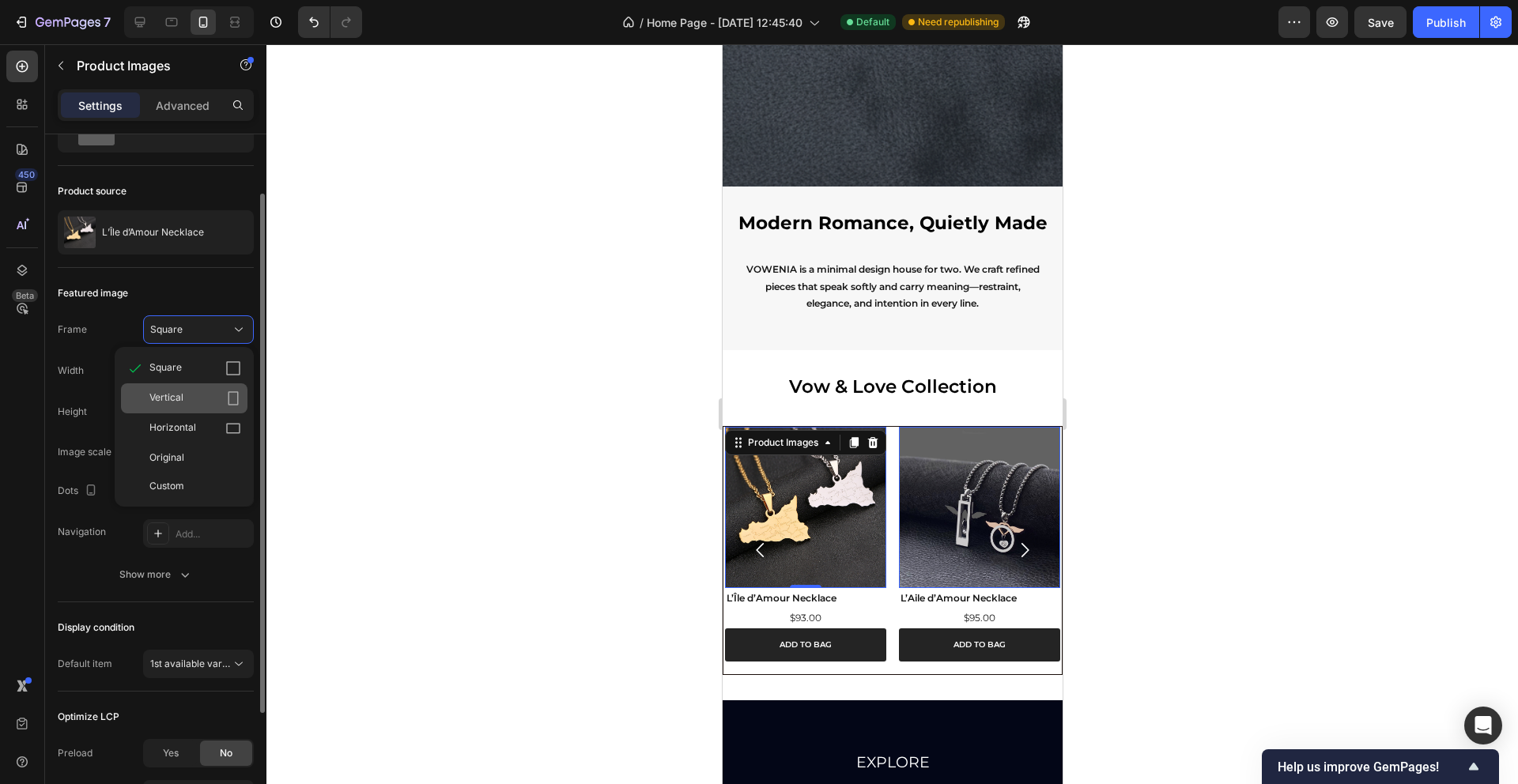
click at [187, 393] on div "Vertical" at bounding box center [195, 398] width 92 height 16
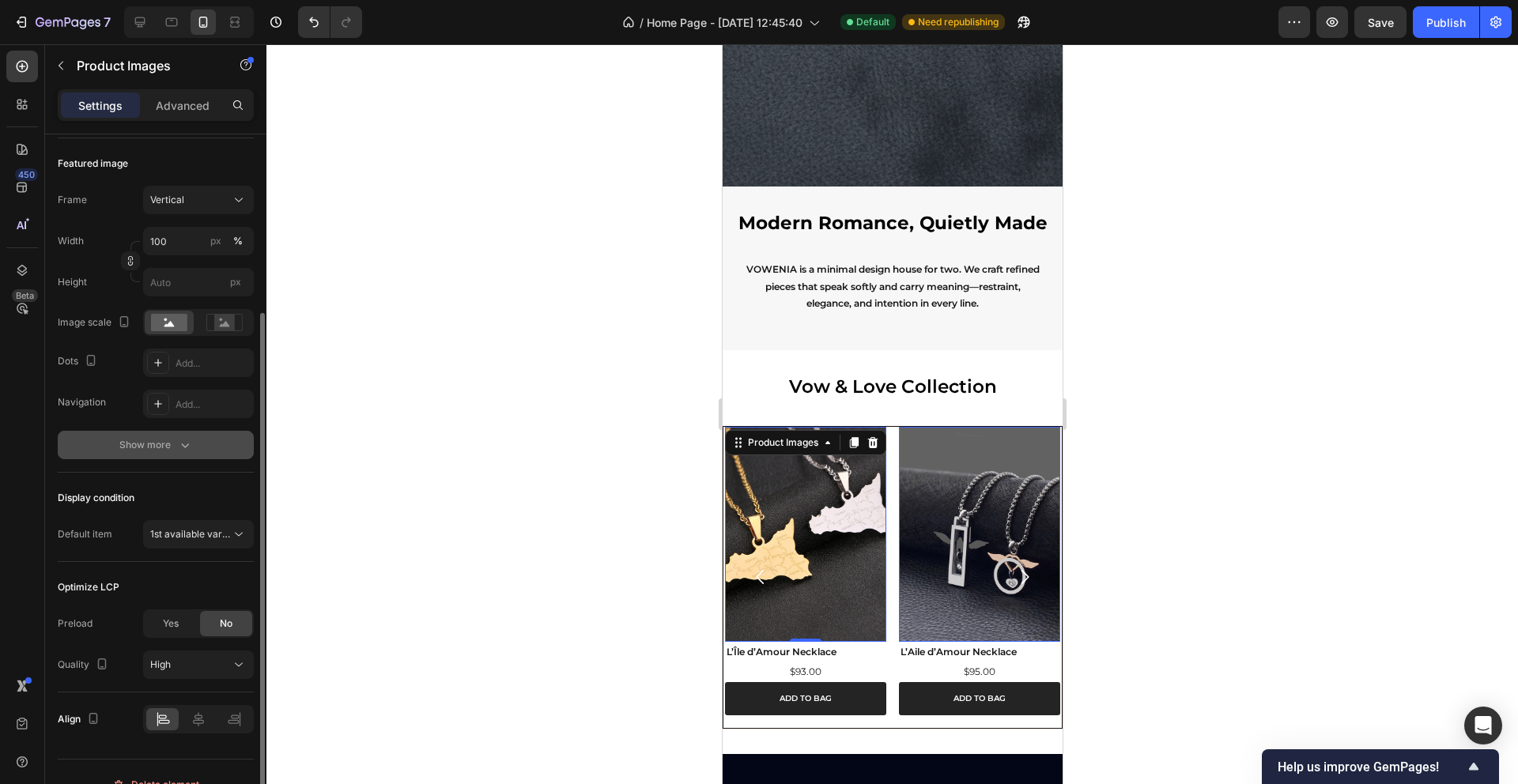
scroll to position [222, 0]
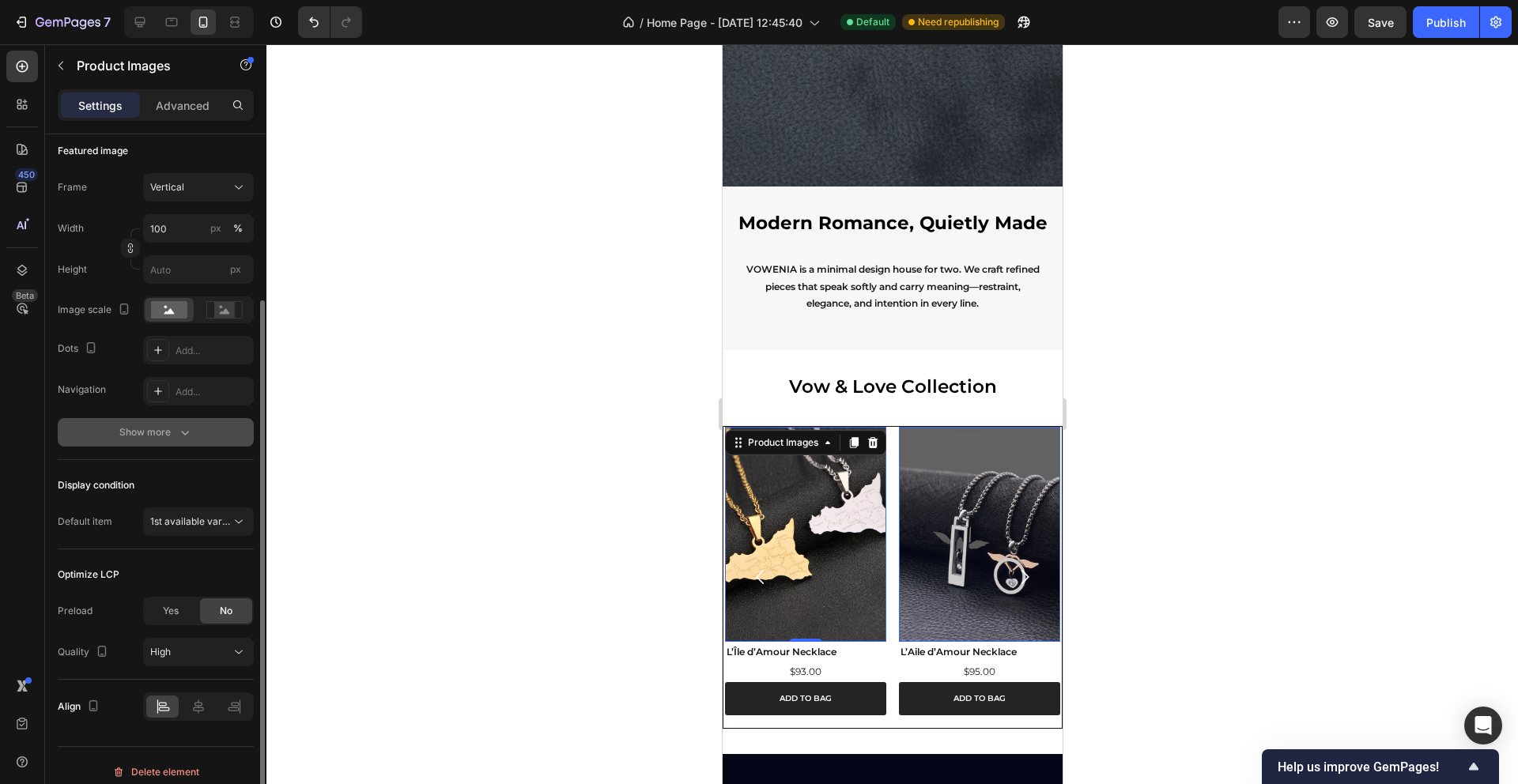
click at [179, 434] on icon "button" at bounding box center [185, 432] width 16 height 16
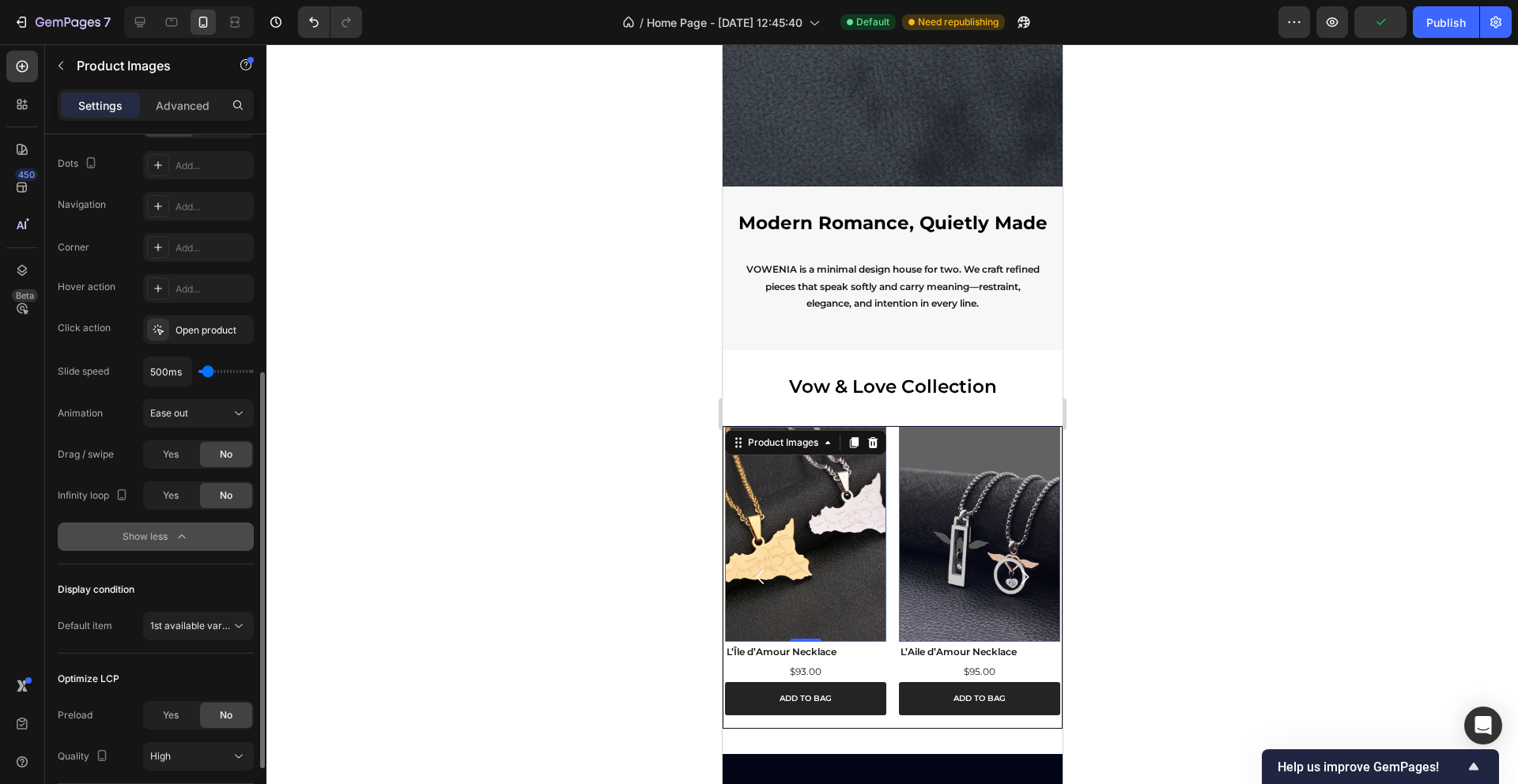
scroll to position [415, 0]
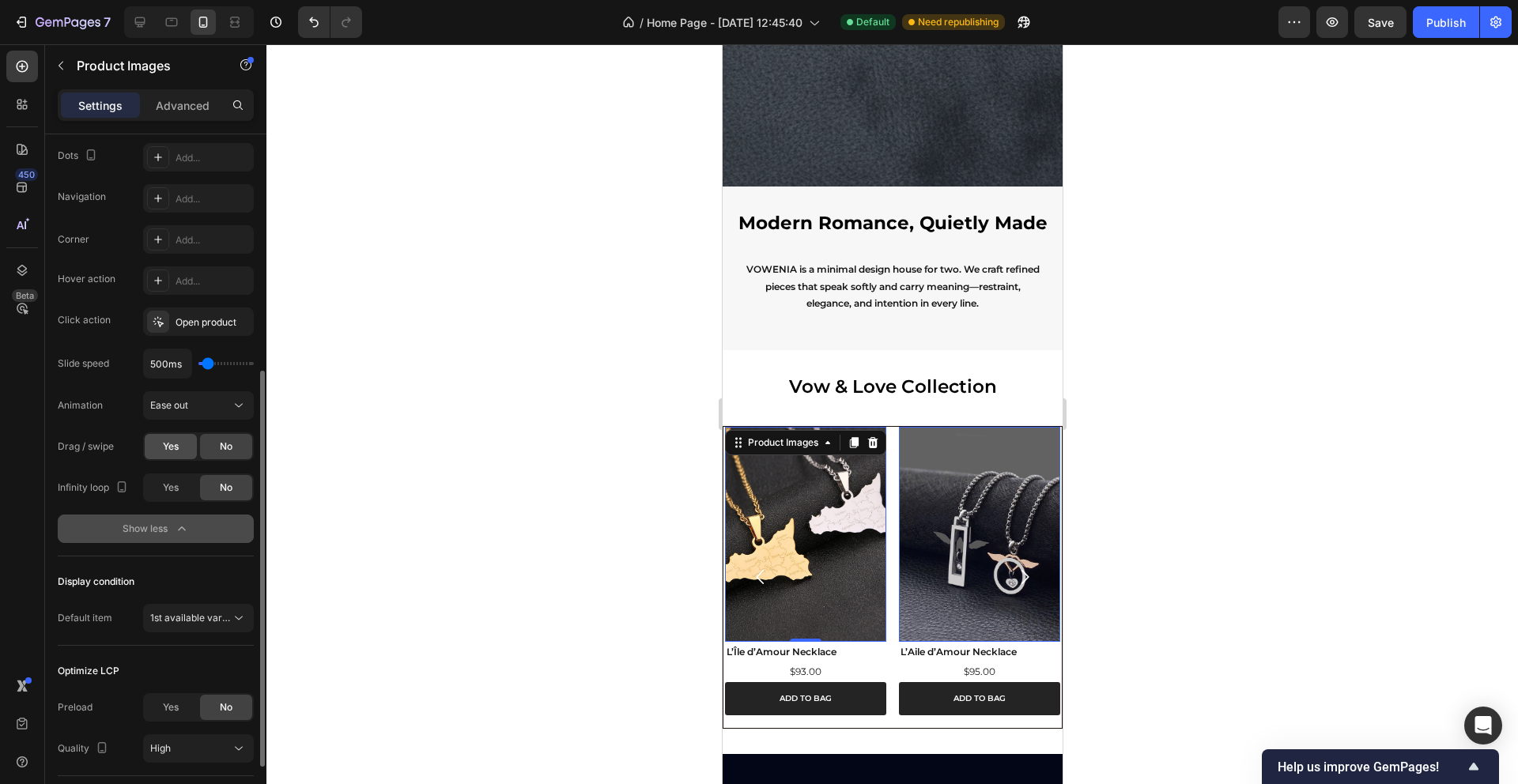
click at [168, 449] on span "Yes" at bounding box center [171, 447] width 16 height 14
click at [174, 484] on span "Yes" at bounding box center [171, 487] width 16 height 14
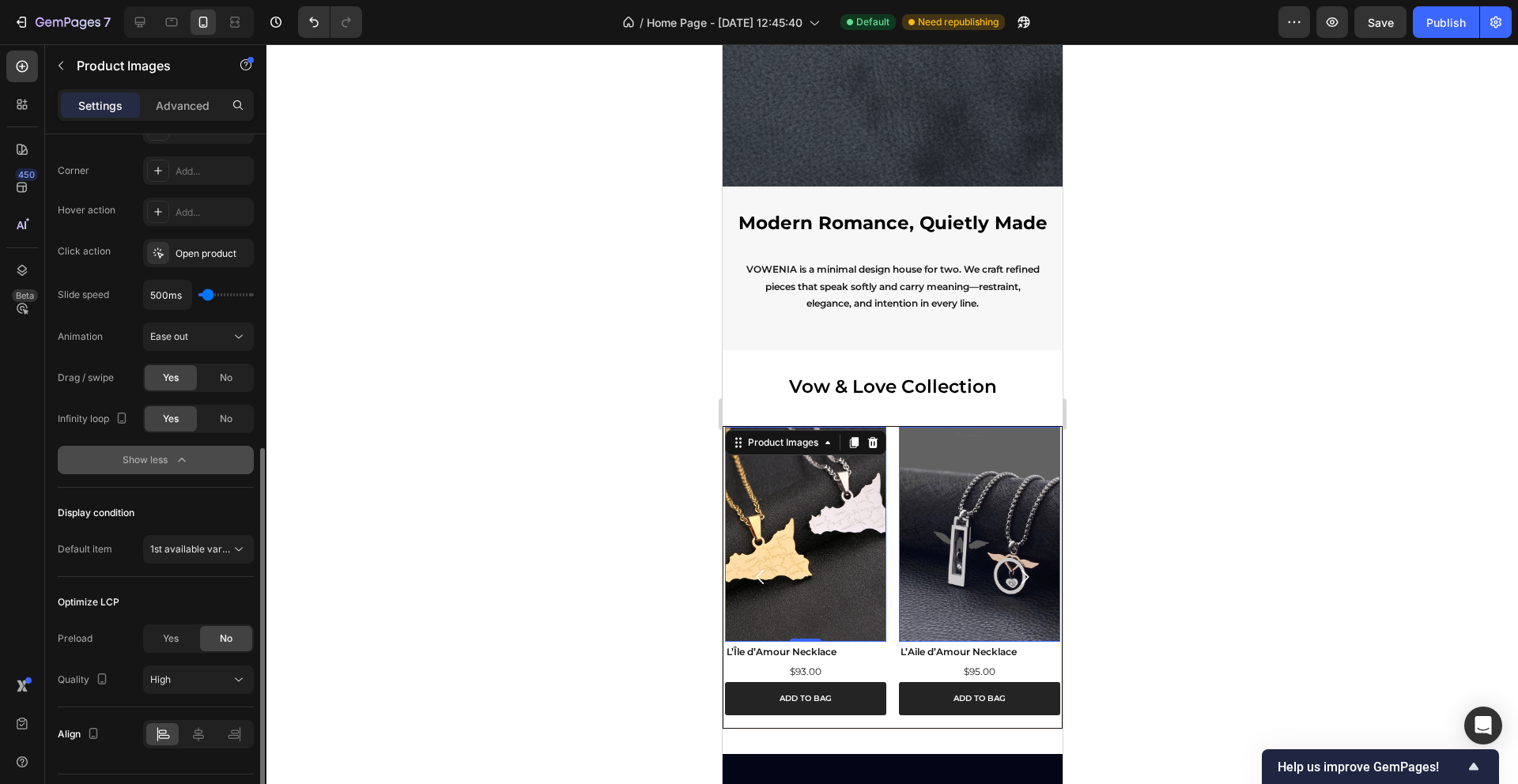
scroll to position [524, 0]
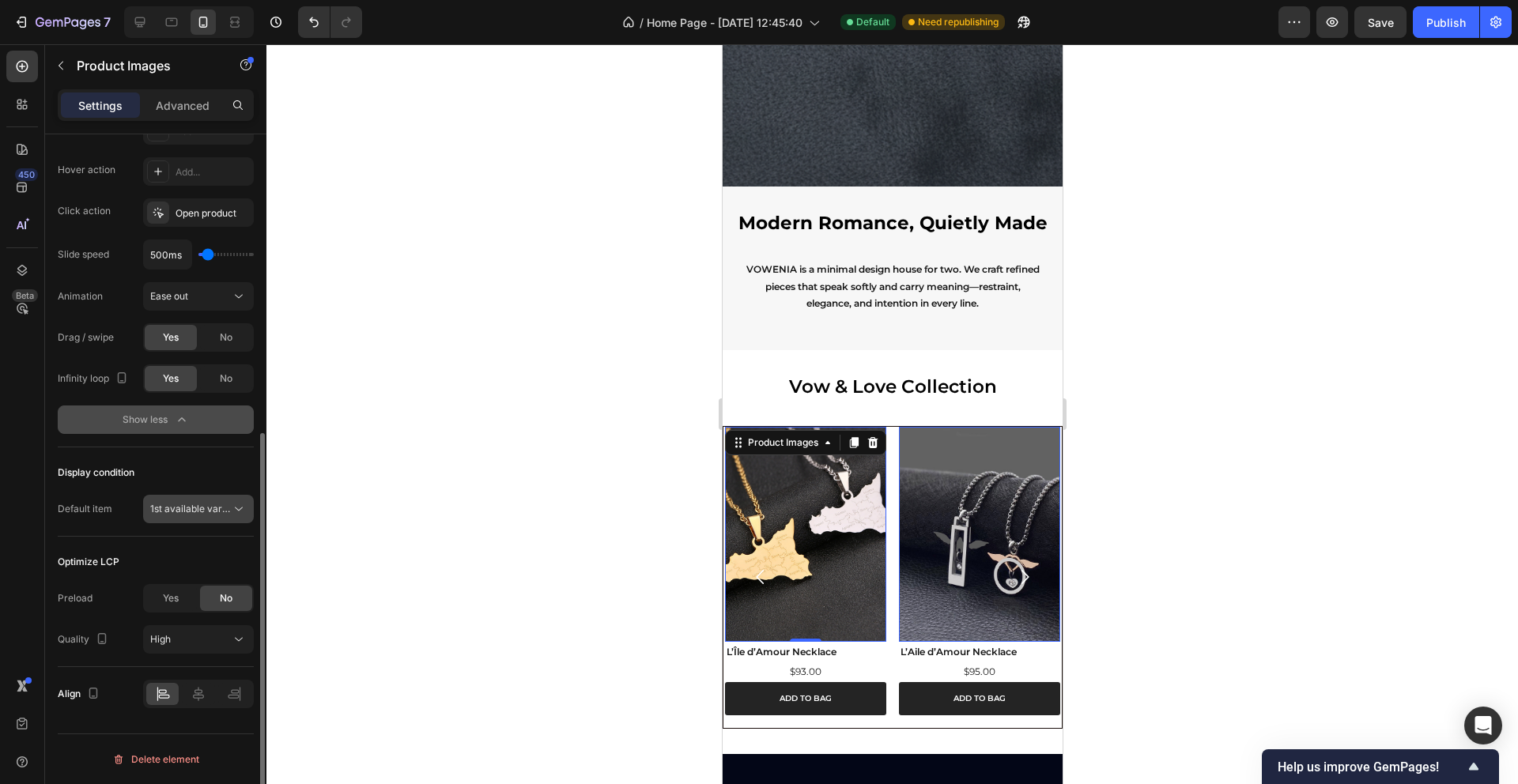
click at [203, 508] on span "1st available variant" at bounding box center [195, 509] width 89 height 12
click at [85, 492] on div "Display condition Default item 1st available variant" at bounding box center [155, 492] width 196 height 89
click at [187, 637] on div "High" at bounding box center [191, 640] width 81 height 14
click at [66, 630] on div "Quality" at bounding box center [84, 640] width 53 height 22
click at [202, 692] on icon at bounding box center [199, 694] width 16 height 16
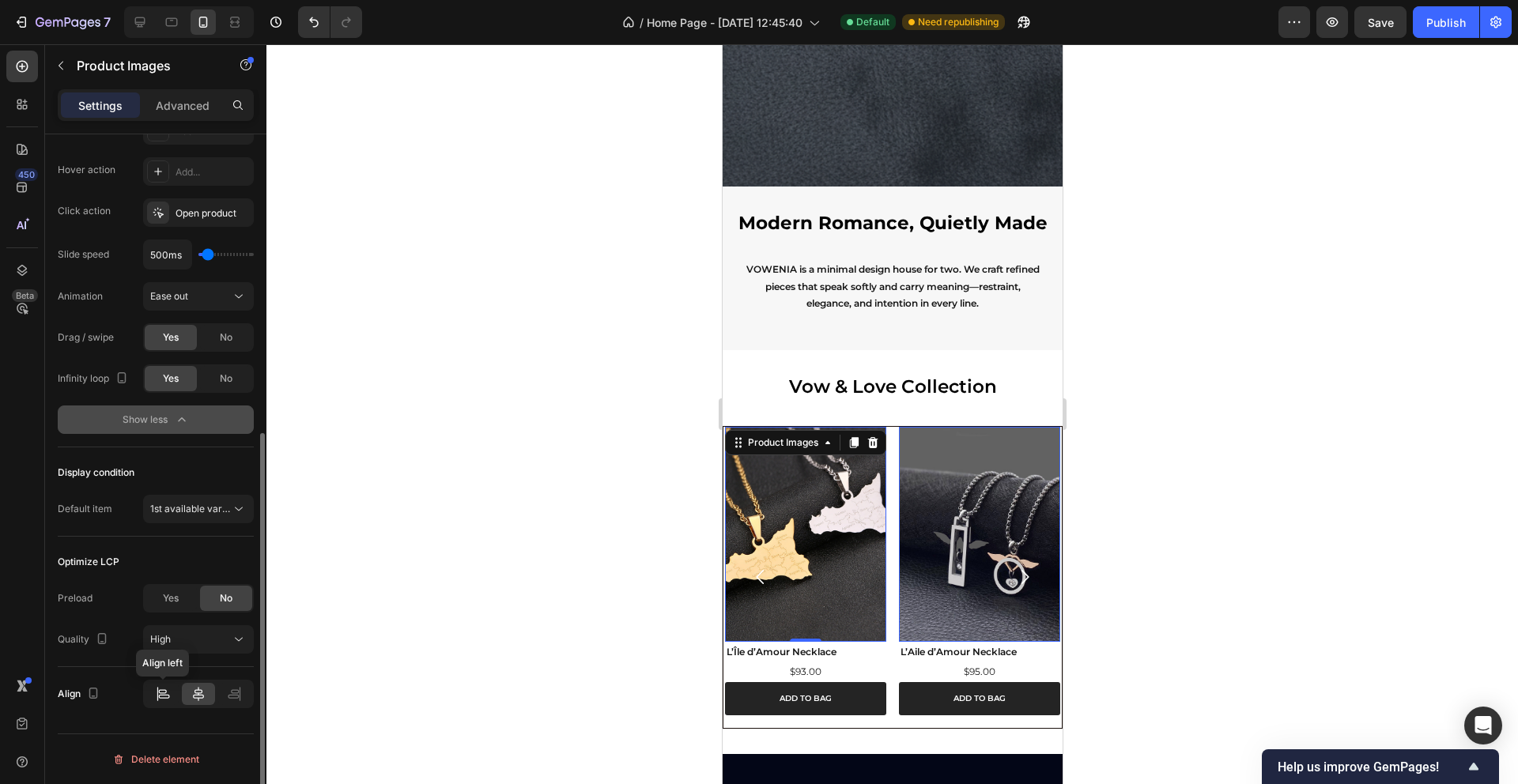
click at [175, 695] on div at bounding box center [162, 694] width 33 height 22
click at [226, 695] on icon at bounding box center [234, 694] width 16 height 16
click at [164, 698] on icon at bounding box center [163, 694] width 16 height 16
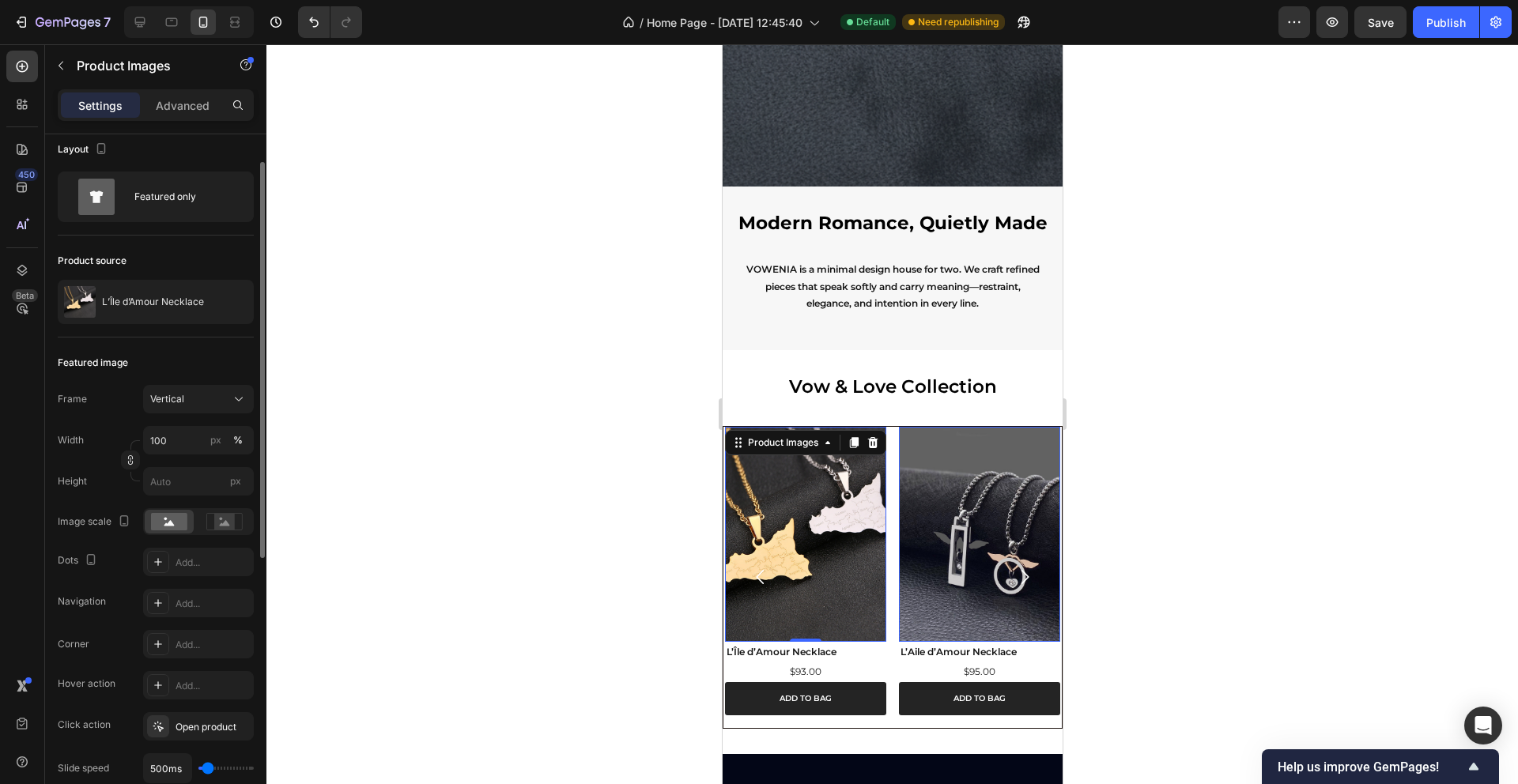
scroll to position [0, 0]
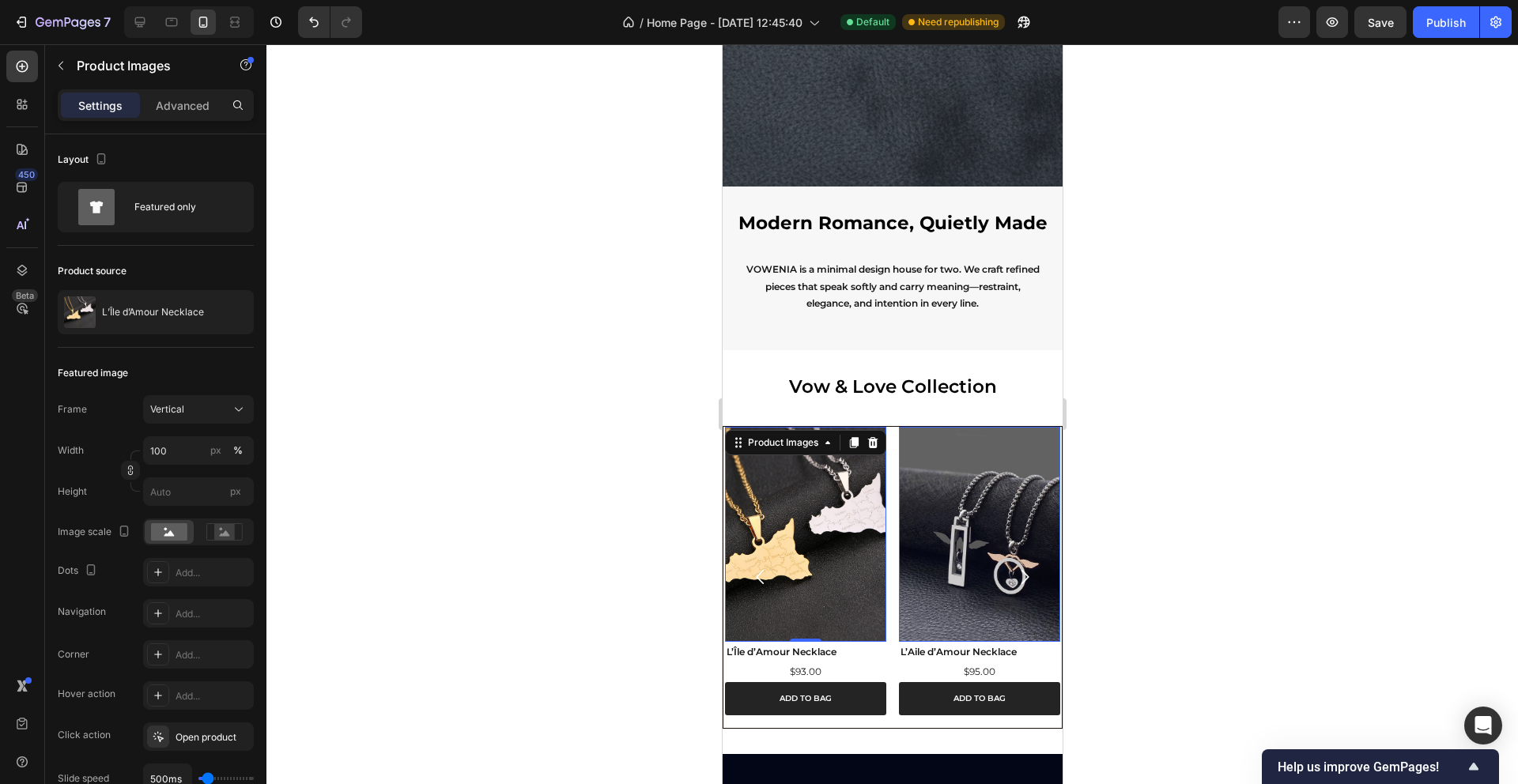
click at [845, 581] on img at bounding box center [804, 534] width 161 height 215
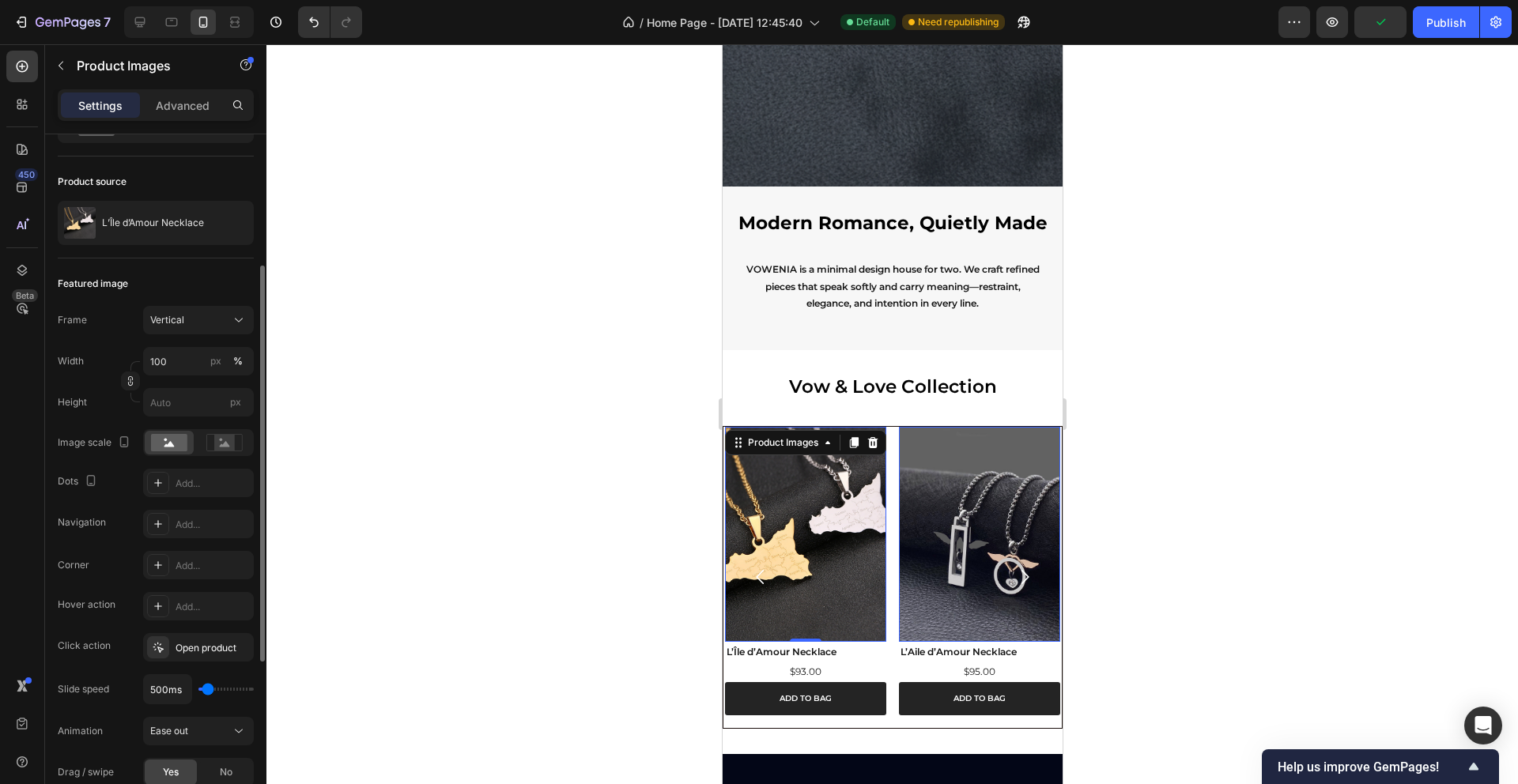
scroll to position [140, 0]
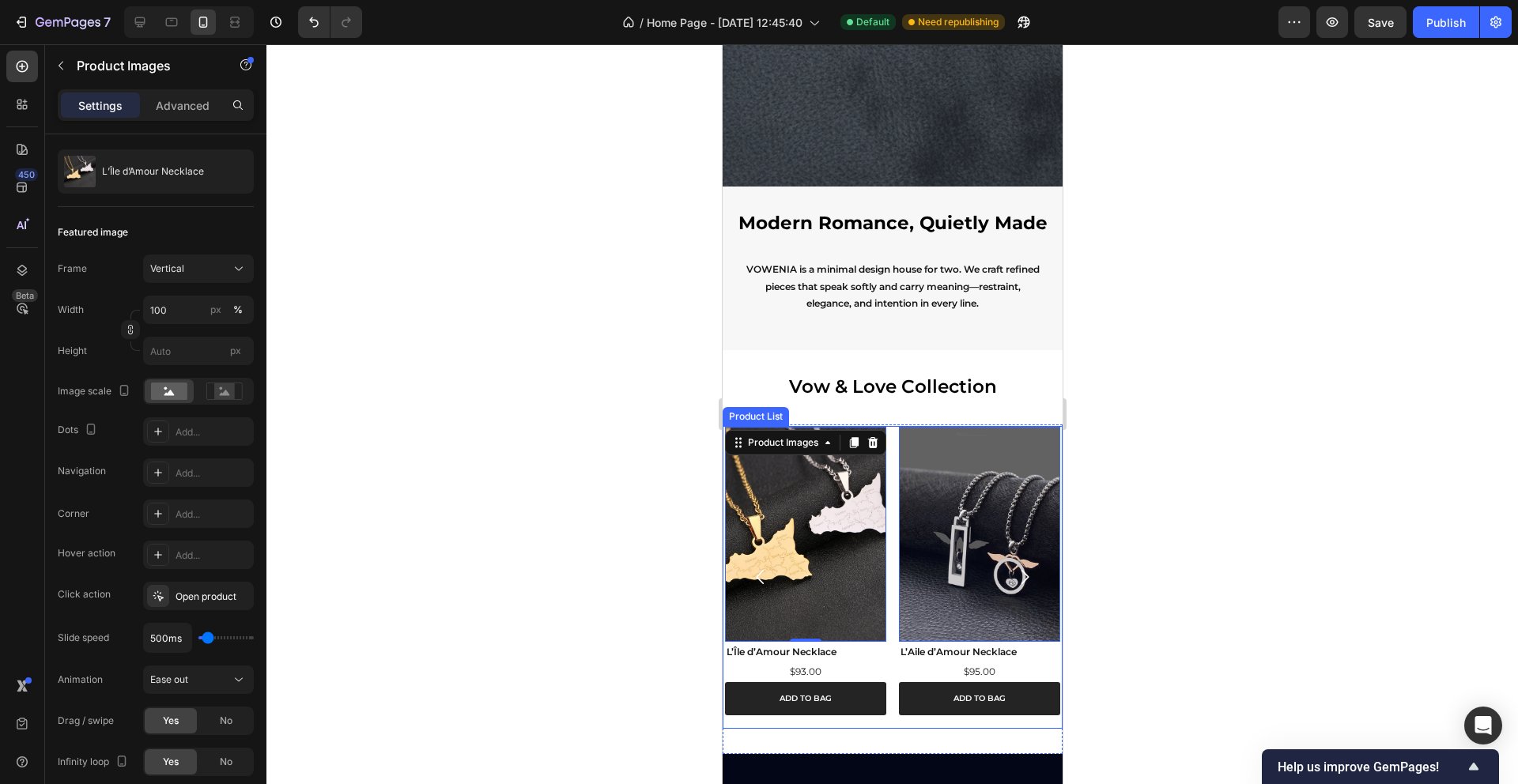
click at [759, 573] on icon "Carousel Back Arrow" at bounding box center [759, 576] width 21 height 21
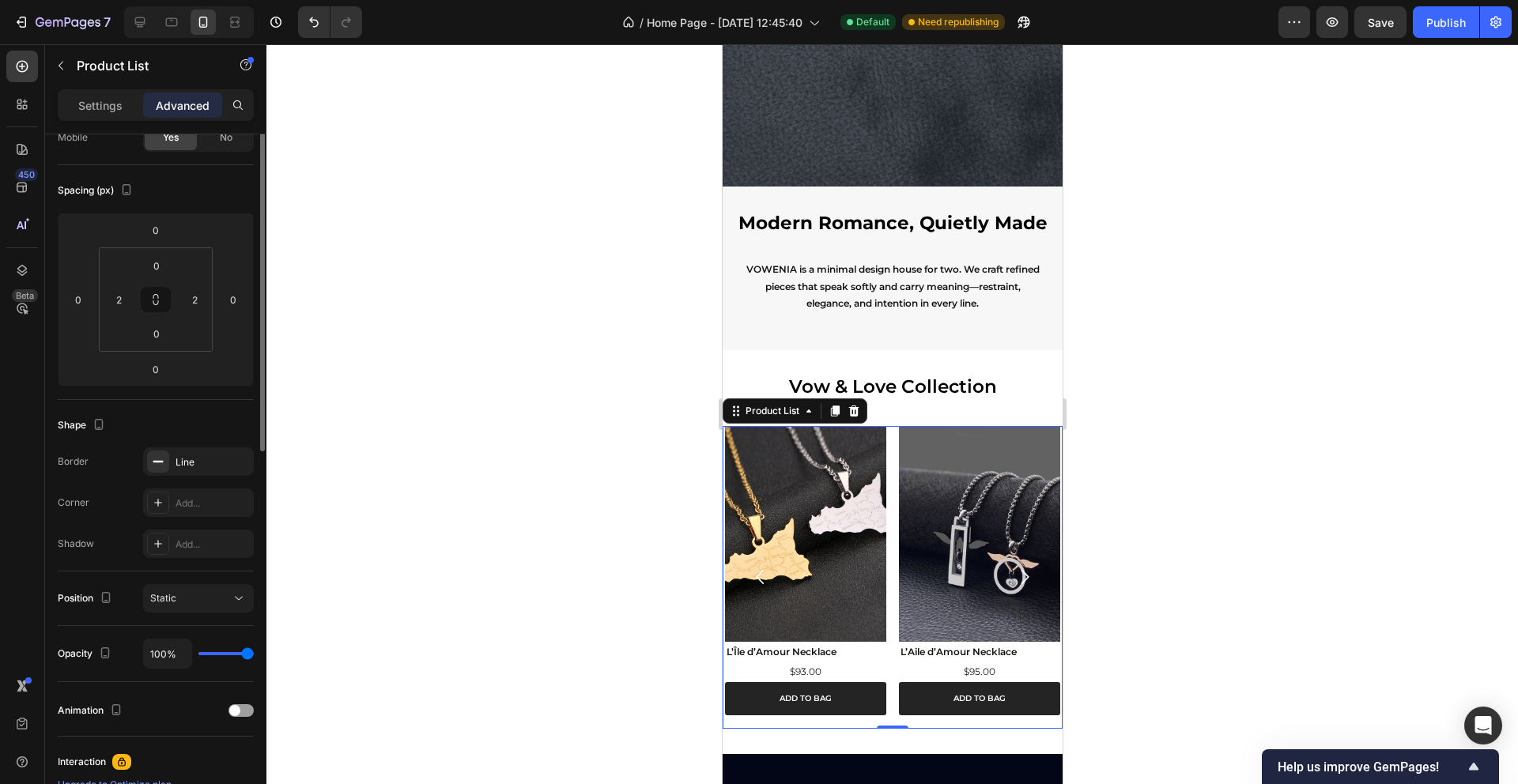
scroll to position [0, 0]
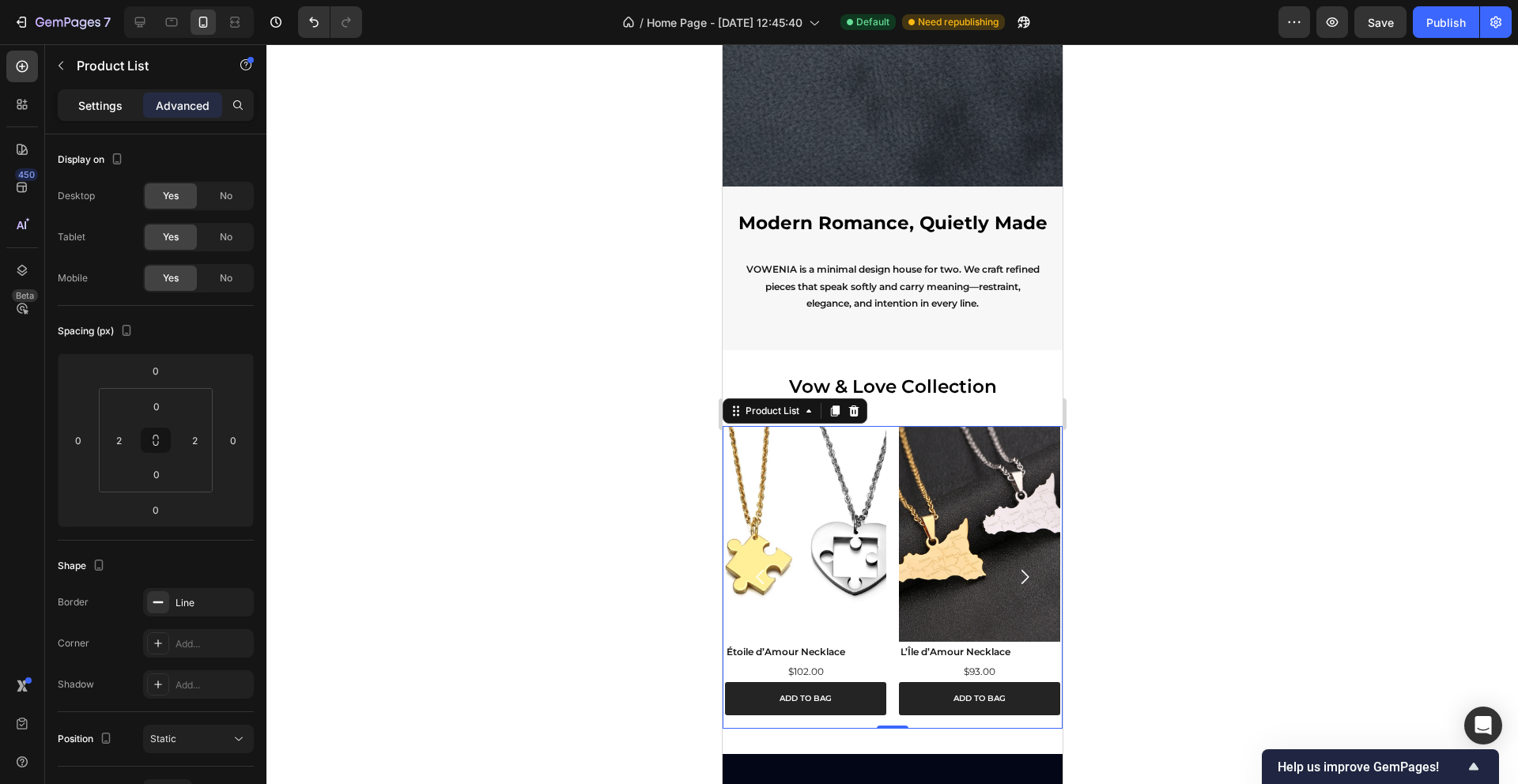
click at [115, 105] on p "Settings" at bounding box center [100, 105] width 45 height 17
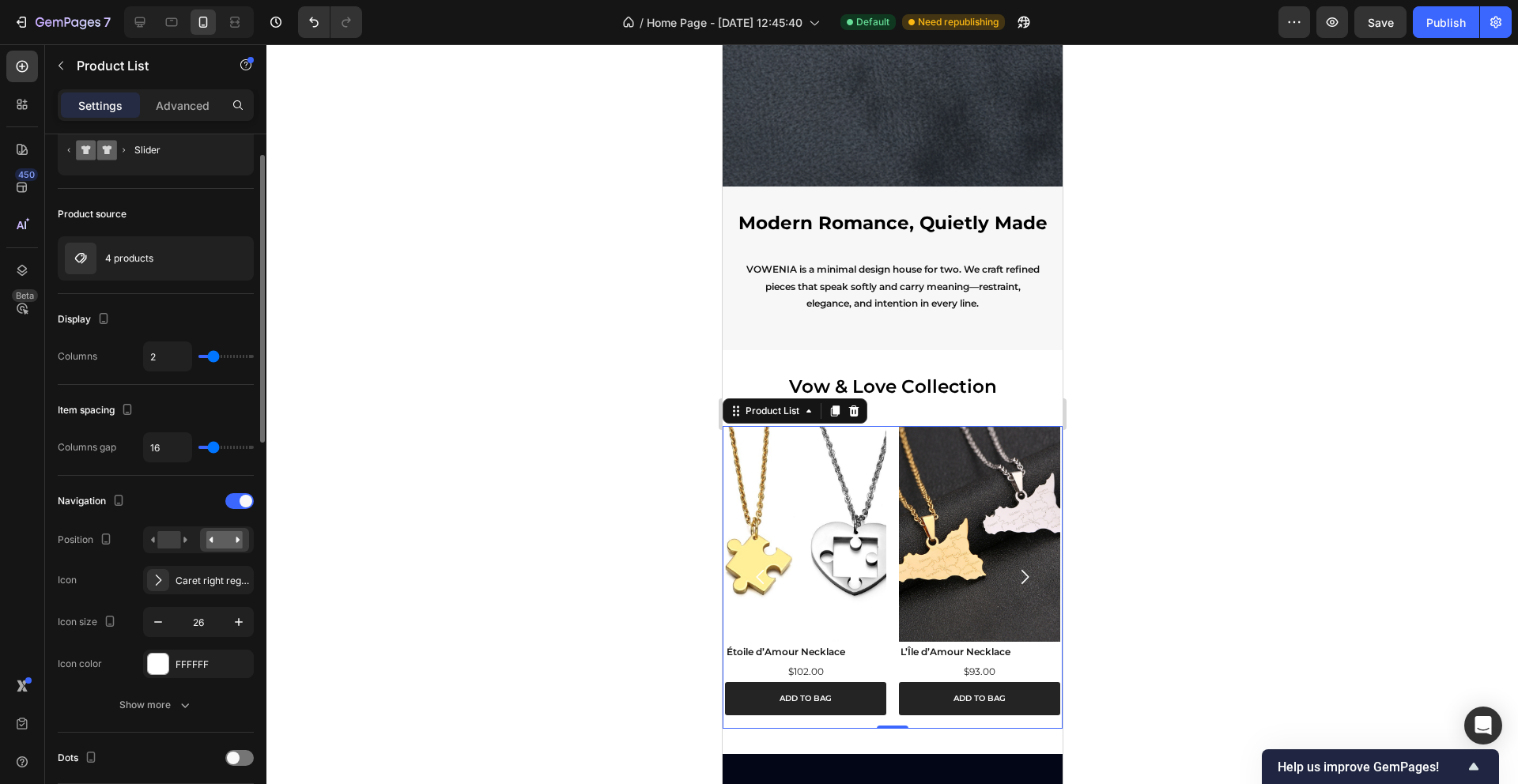
scroll to position [72, 0]
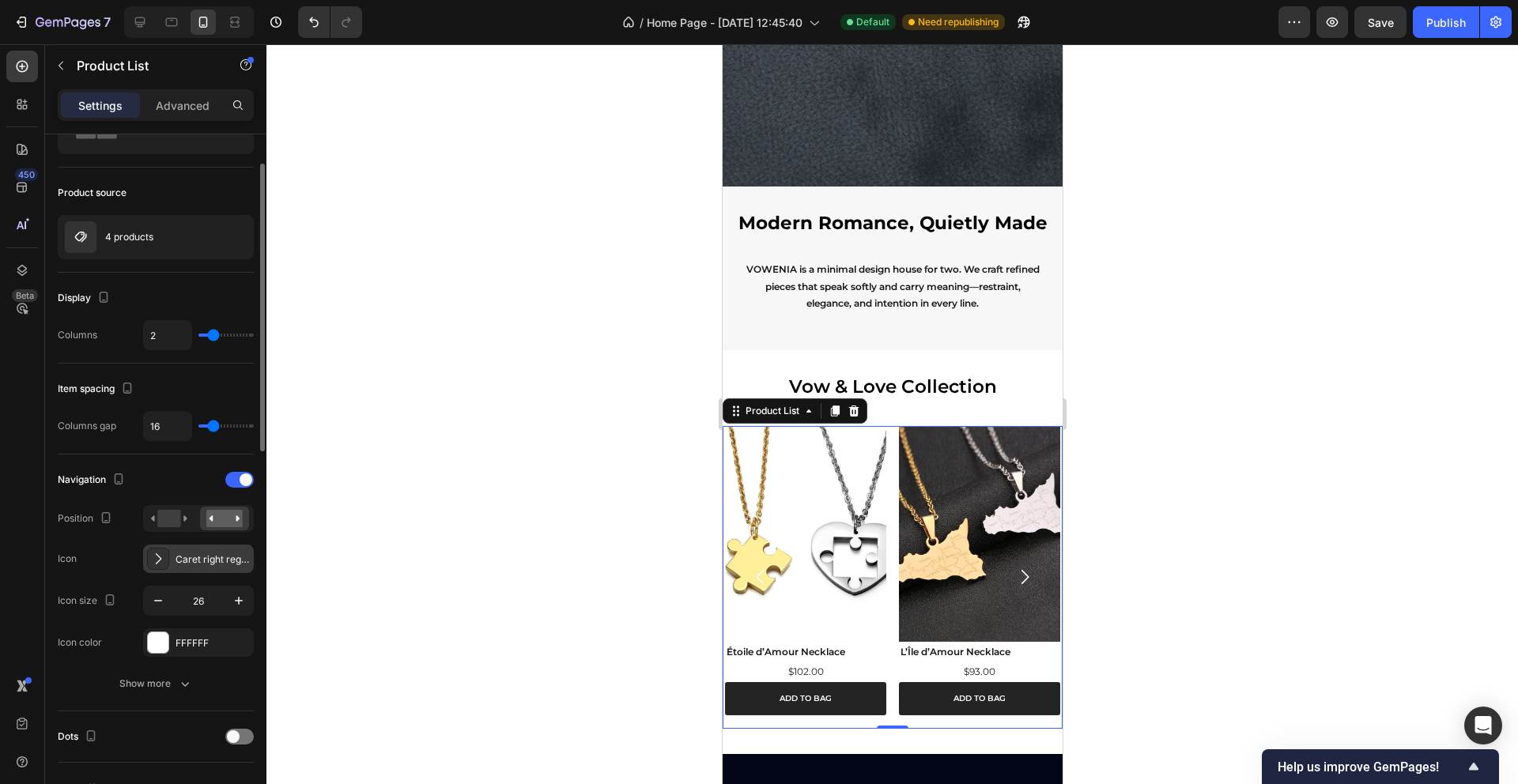
click at [203, 564] on div "Caret right regular" at bounding box center [213, 560] width 74 height 14
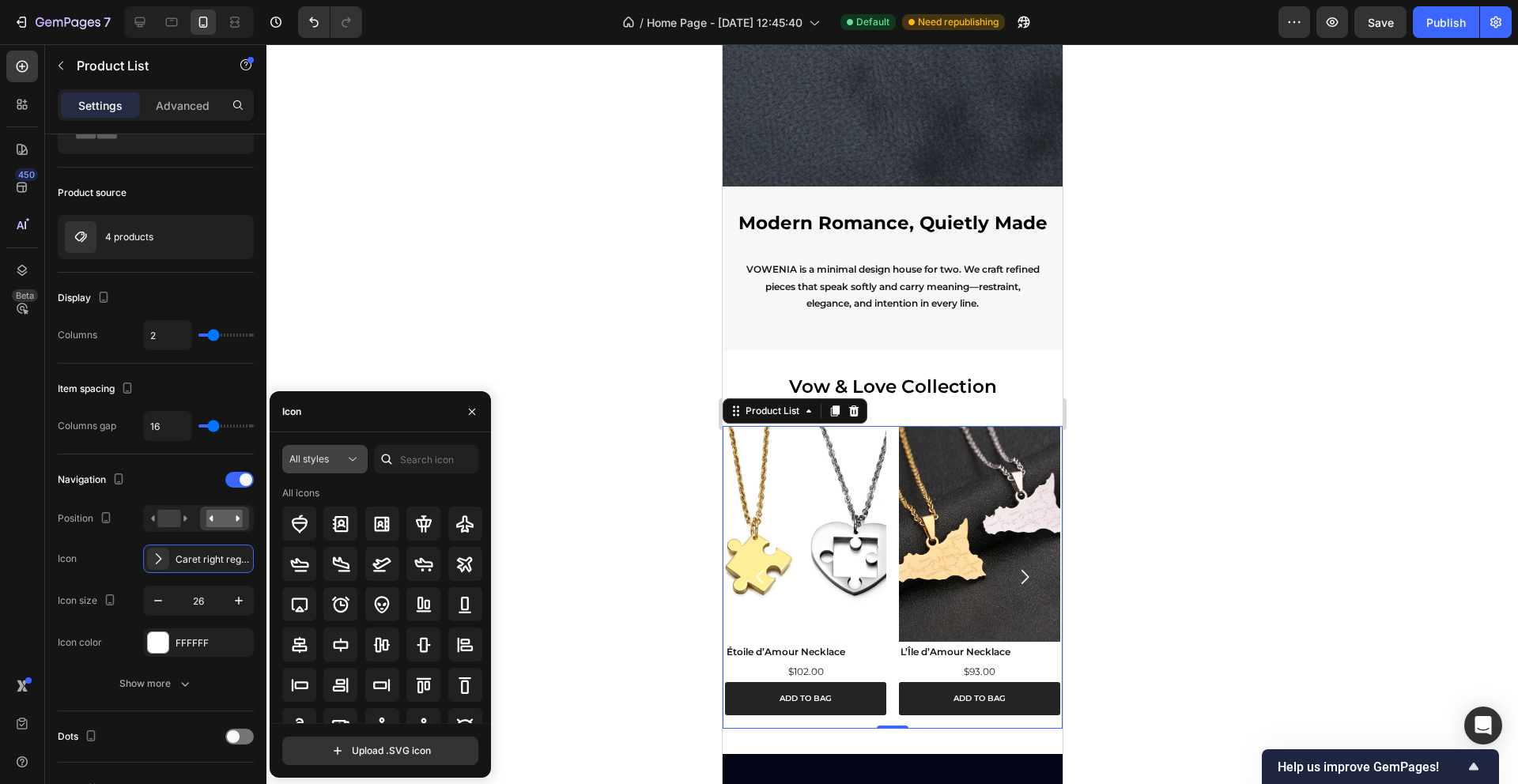
click at [317, 464] on span "All styles" at bounding box center [310, 459] width 40 height 12
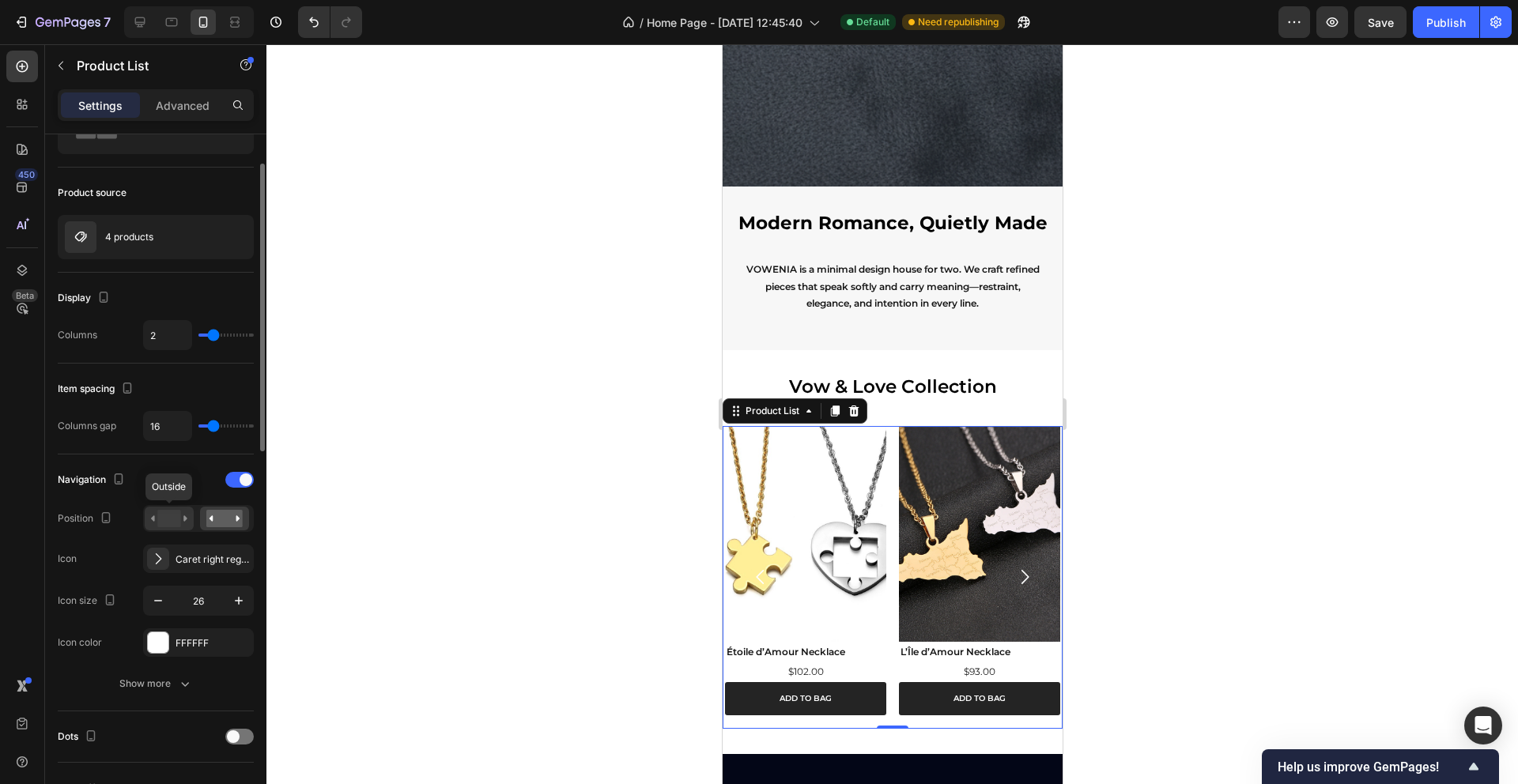
click at [164, 525] on rect at bounding box center [168, 519] width 23 height 18
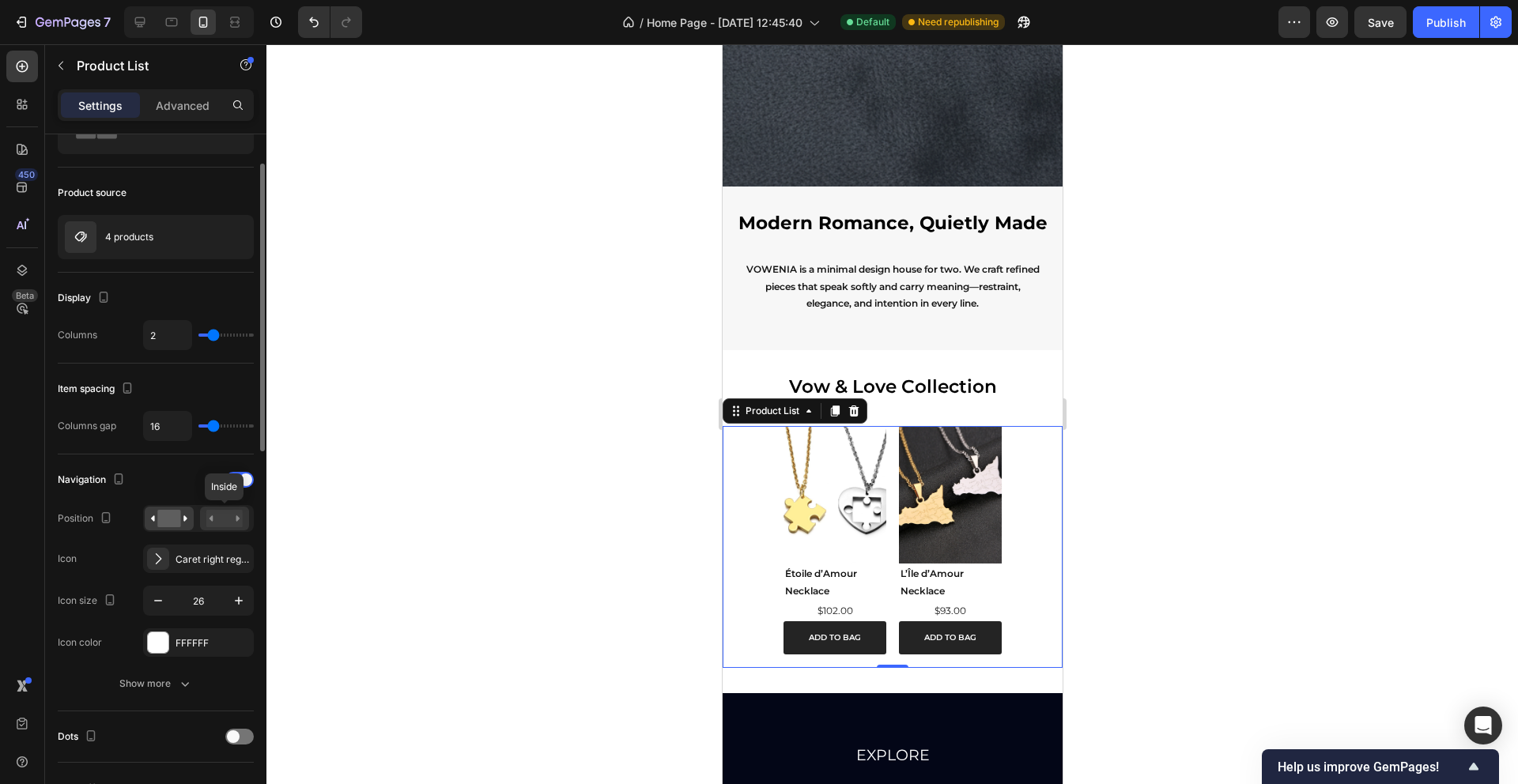
click at [219, 528] on div at bounding box center [224, 519] width 49 height 24
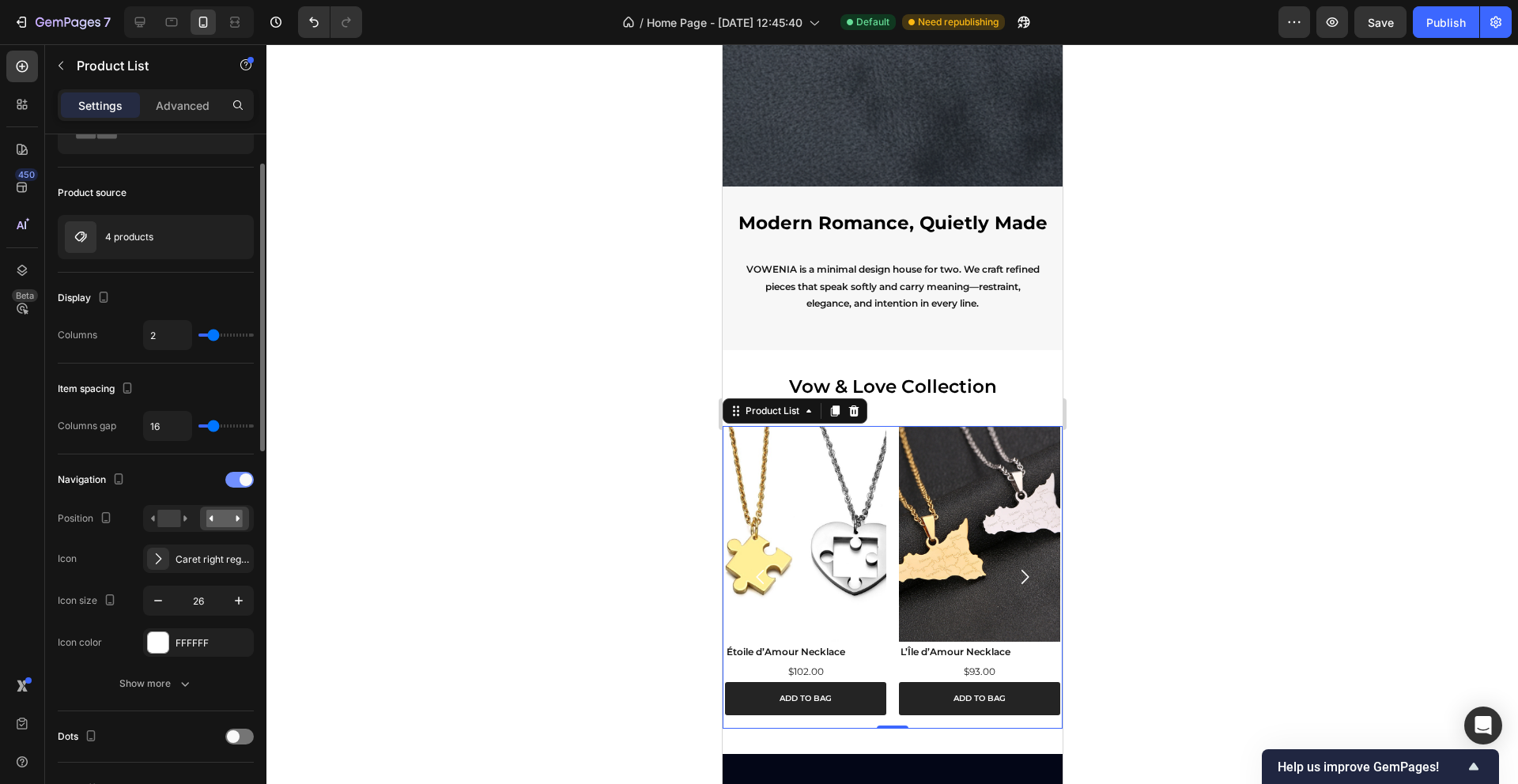
click at [240, 479] on span at bounding box center [245, 479] width 13 height 13
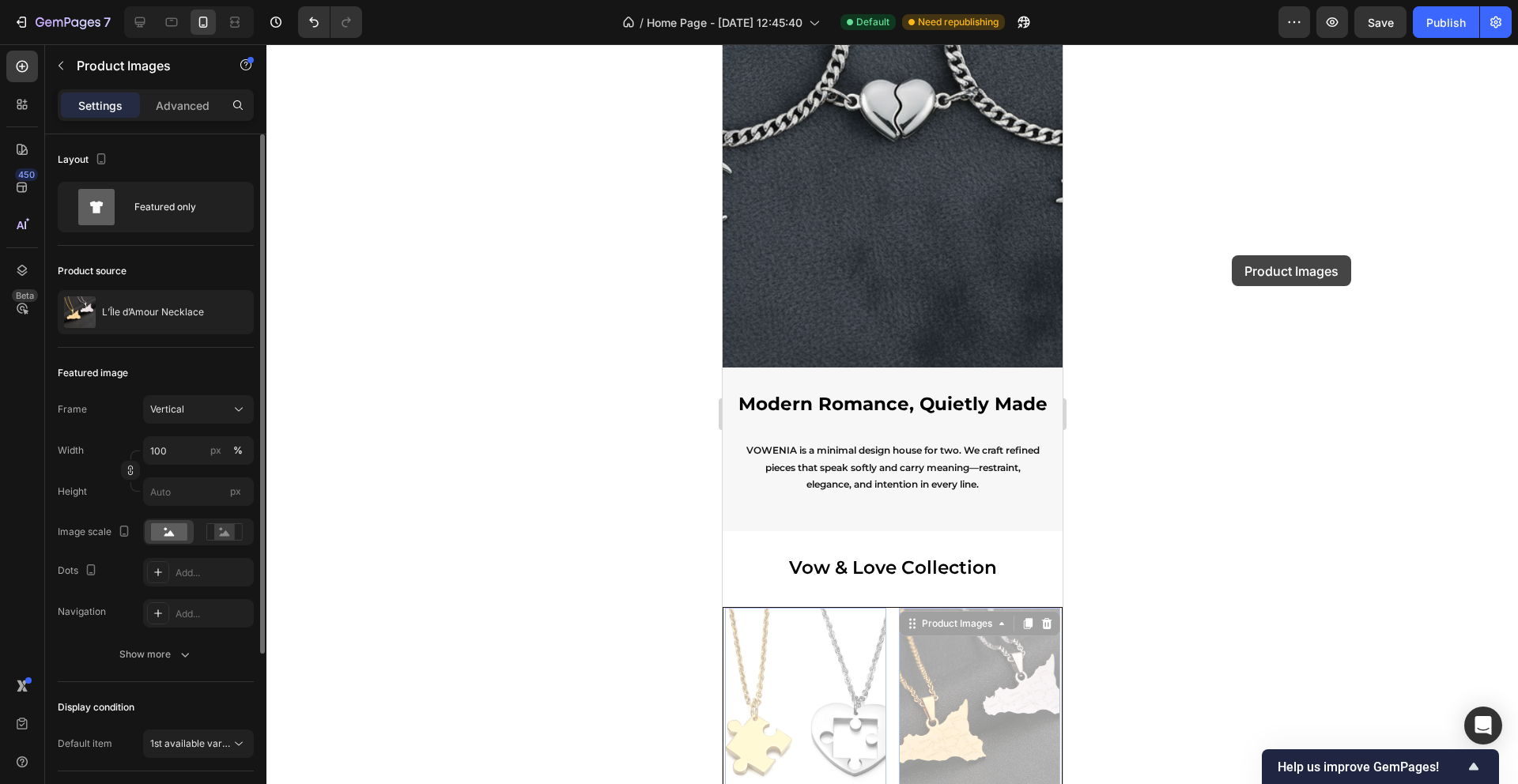
scroll to position [444, 0]
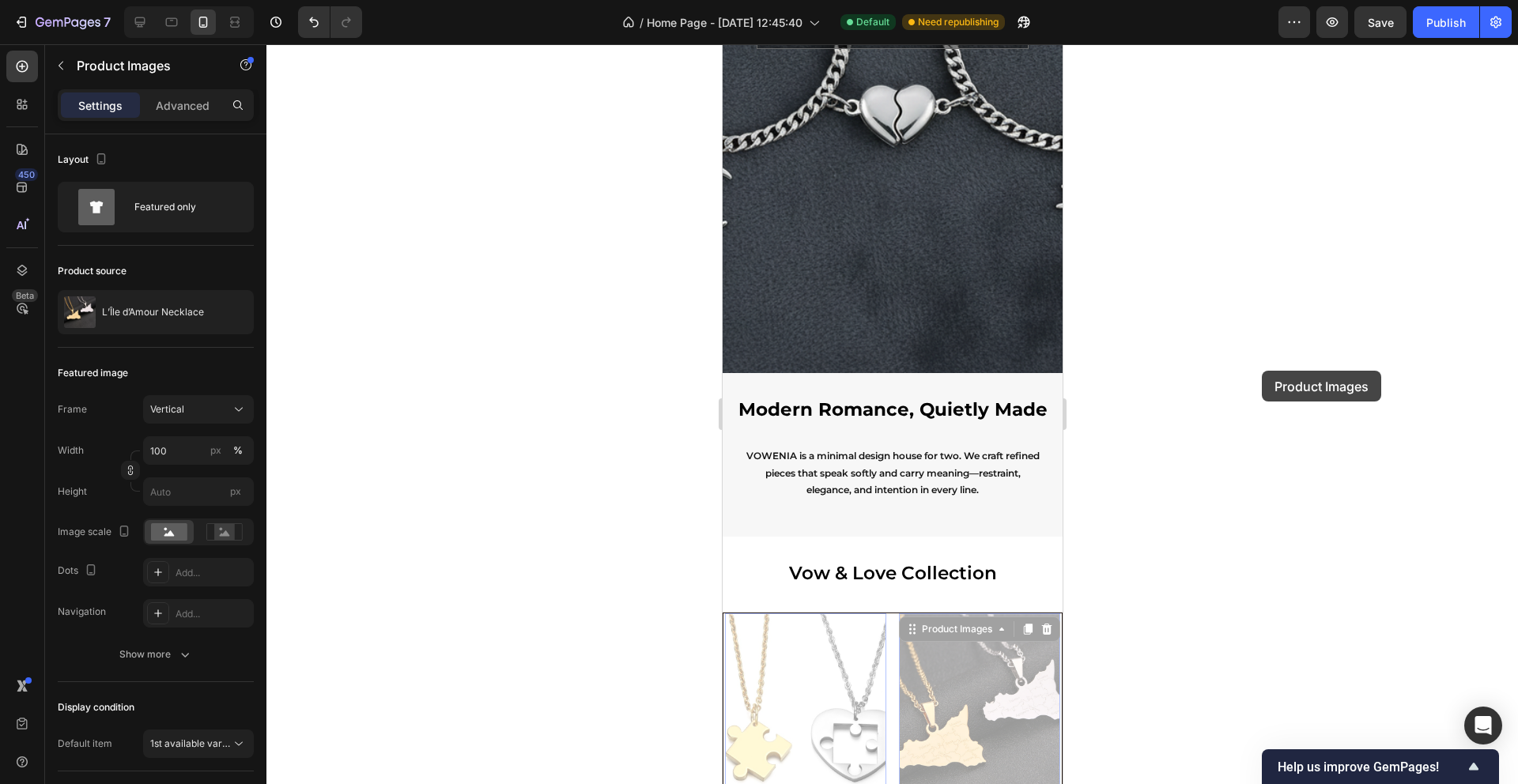
click at [1262, 371] on div at bounding box center [892, 414] width 1252 height 740
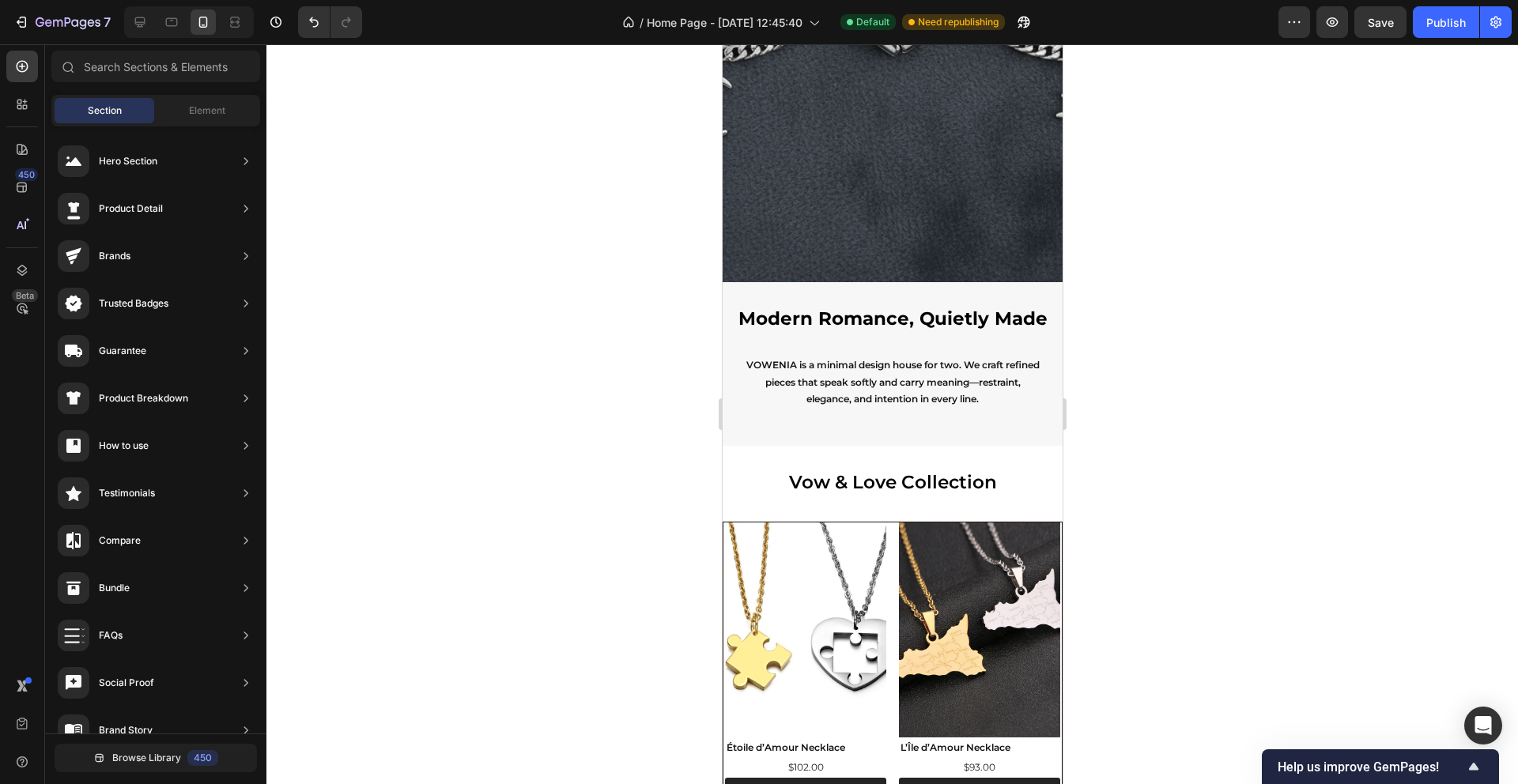
scroll to position [696, 0]
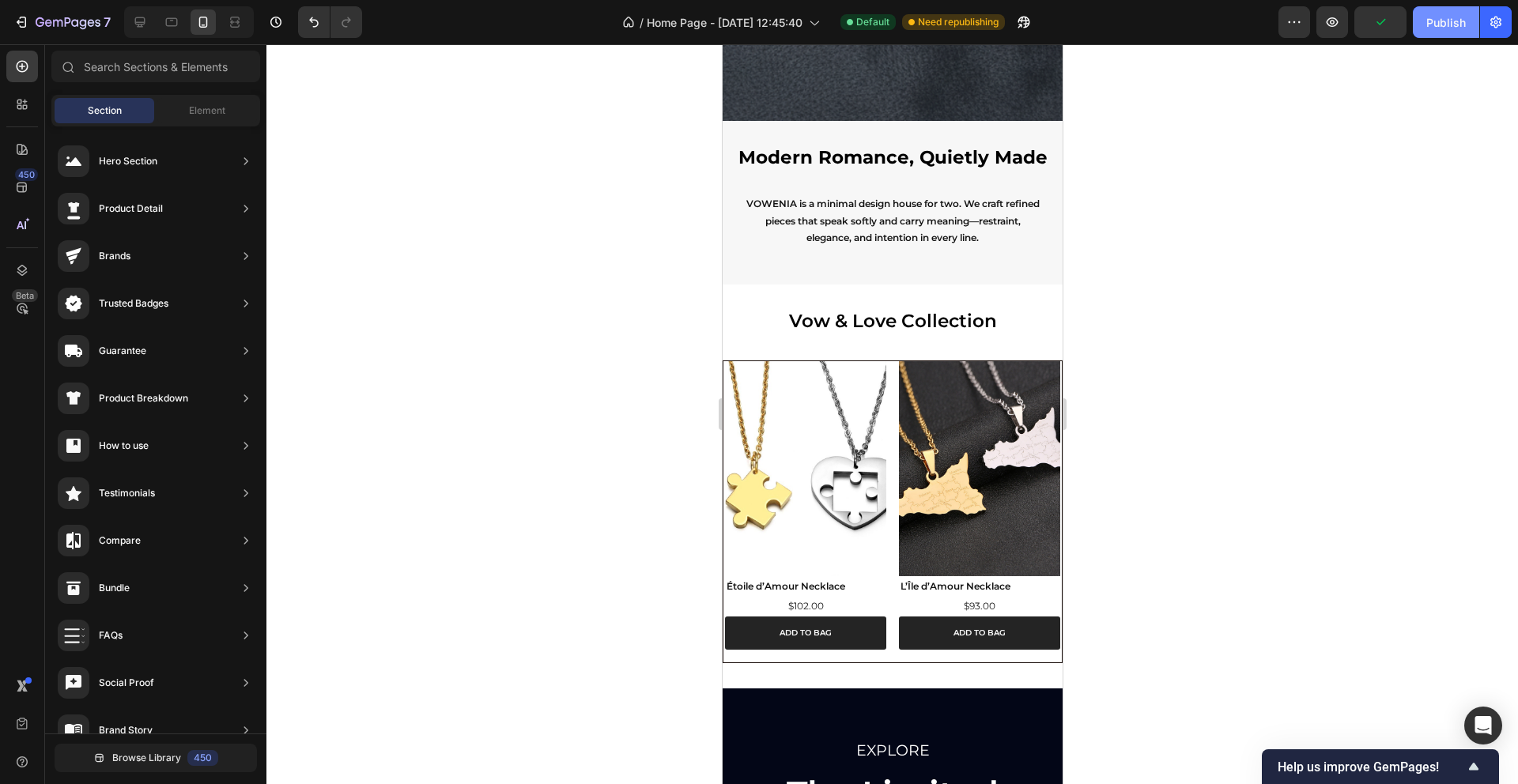
click at [1447, 24] on div "Publish" at bounding box center [1446, 22] width 40 height 17
click at [740, 372] on div "Product Images" at bounding box center [766, 371] width 77 height 14
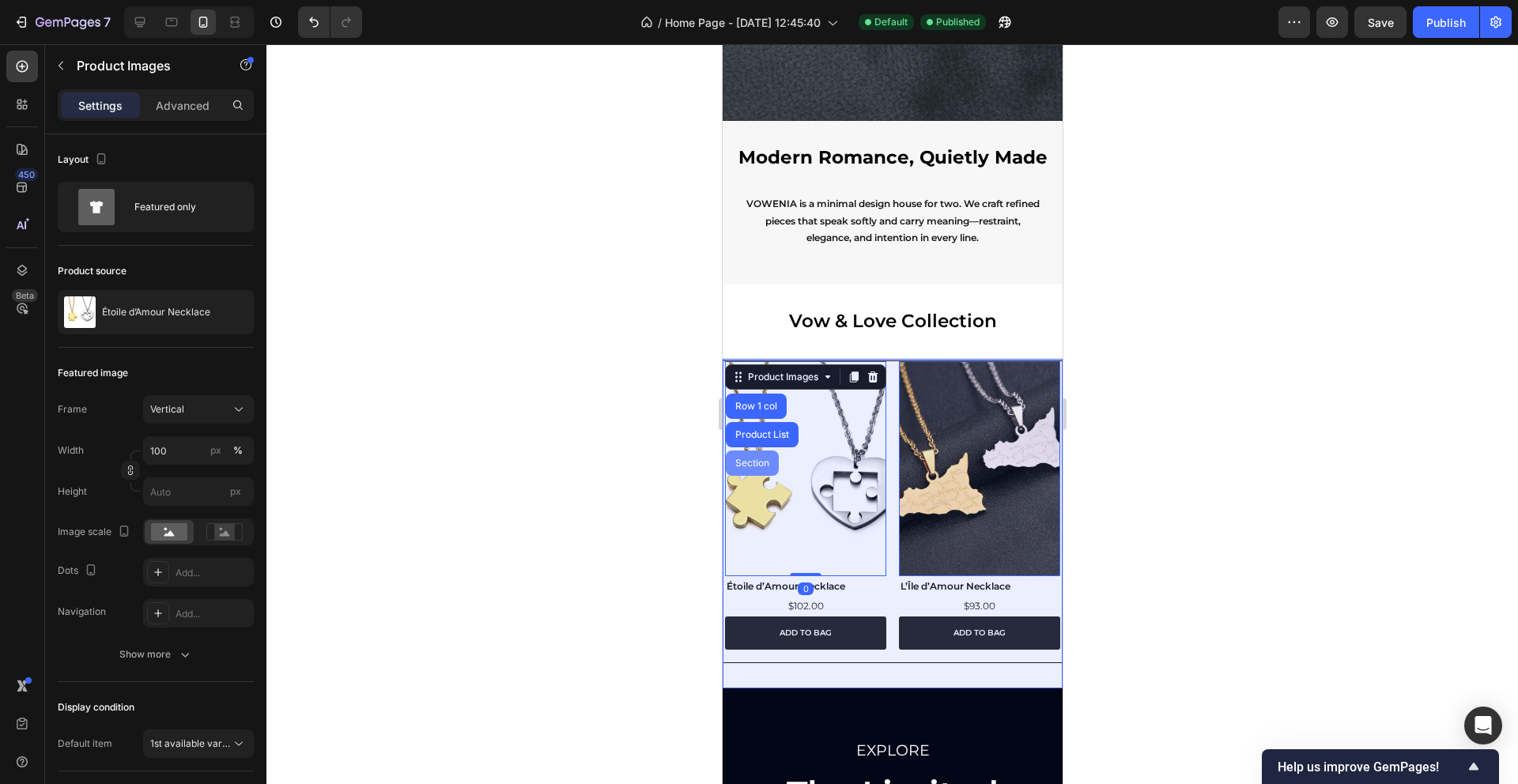
click at [741, 468] on div "Section" at bounding box center [752, 464] width 41 height 10
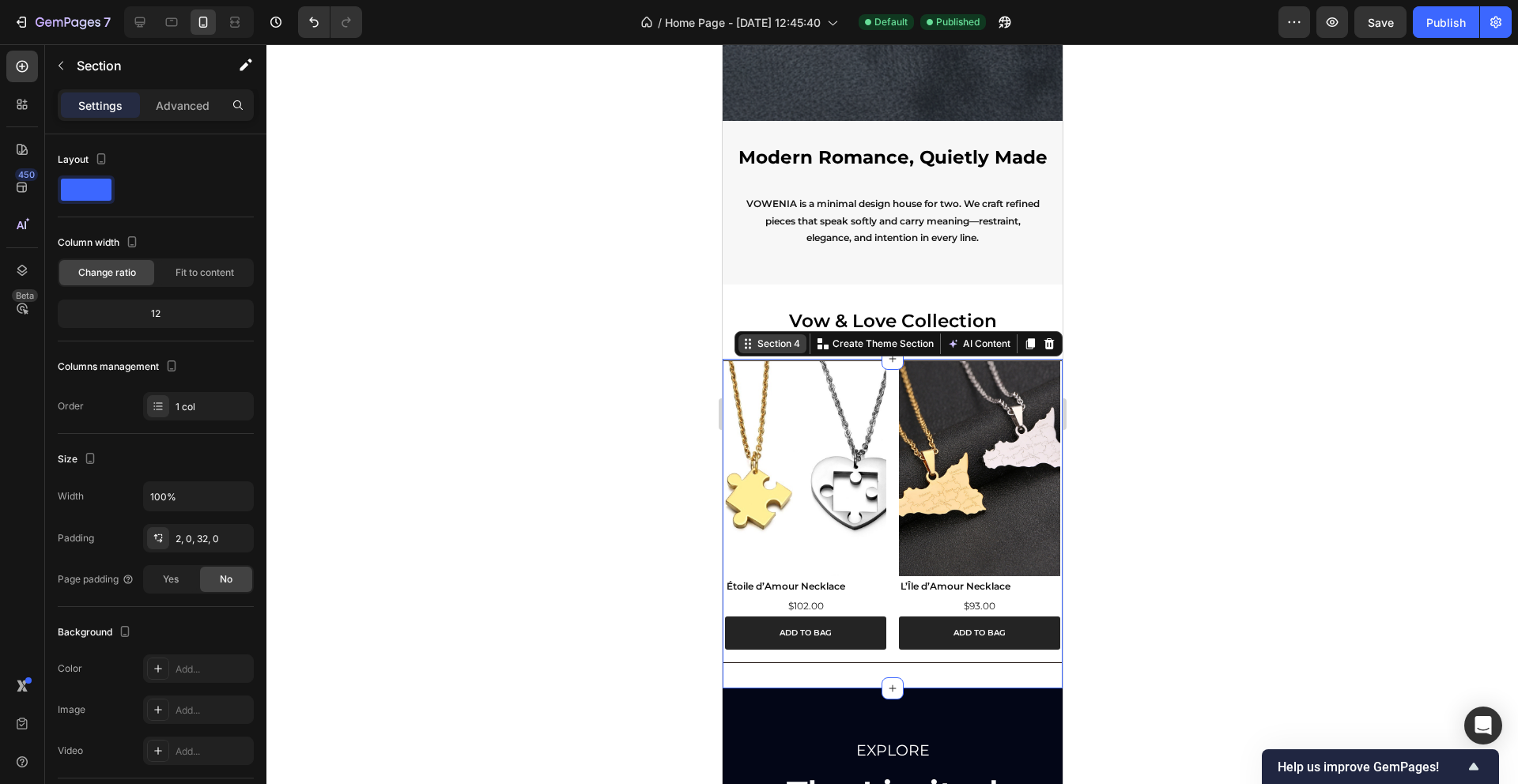
click at [746, 339] on icon at bounding box center [747, 343] width 13 height 13
click at [749, 352] on div "Section 4" at bounding box center [771, 343] width 68 height 19
click at [748, 349] on div "Section 4" at bounding box center [771, 343] width 68 height 19
click at [863, 476] on img at bounding box center [804, 468] width 161 height 215
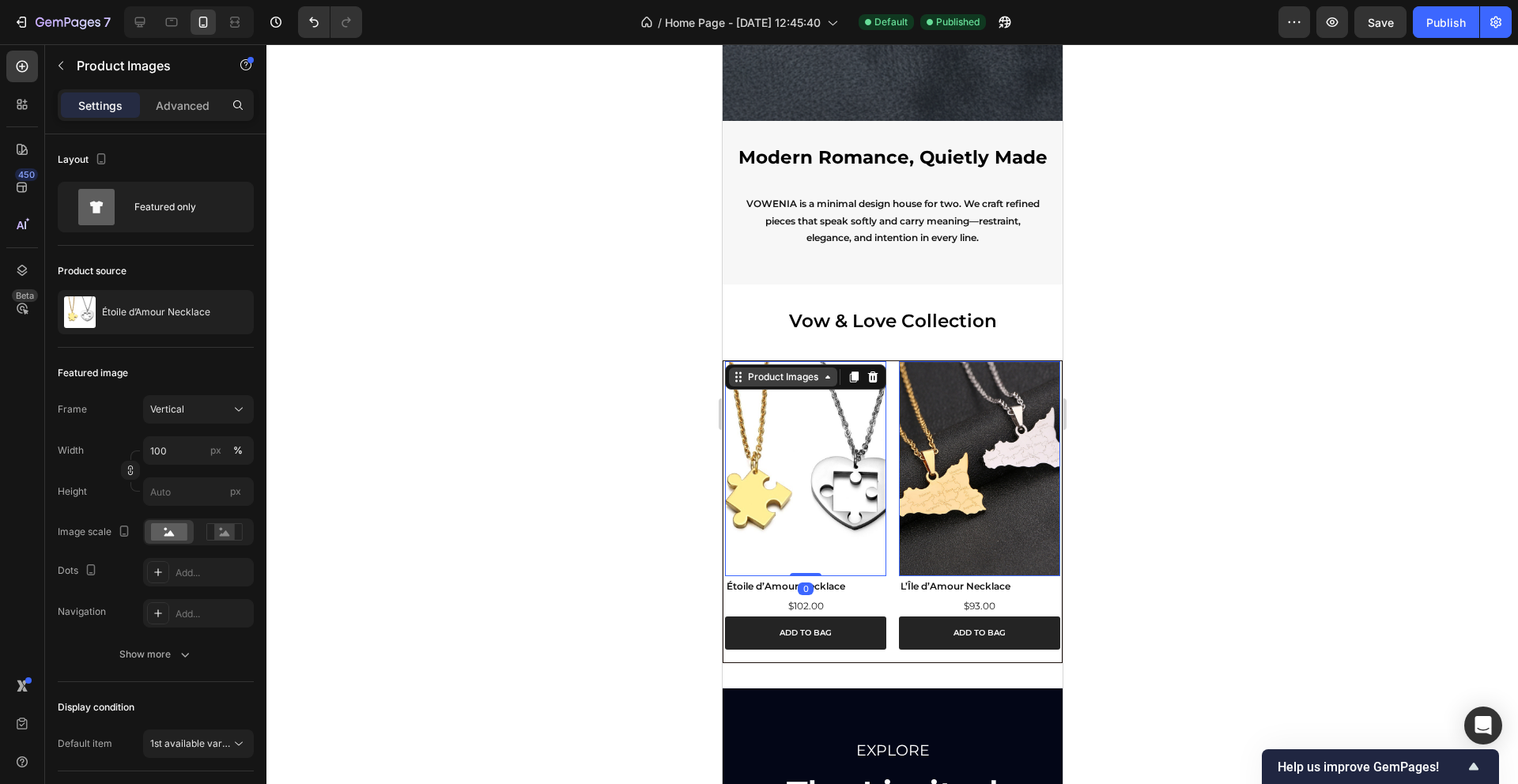
click at [740, 376] on icon at bounding box center [740, 377] width 2 height 2
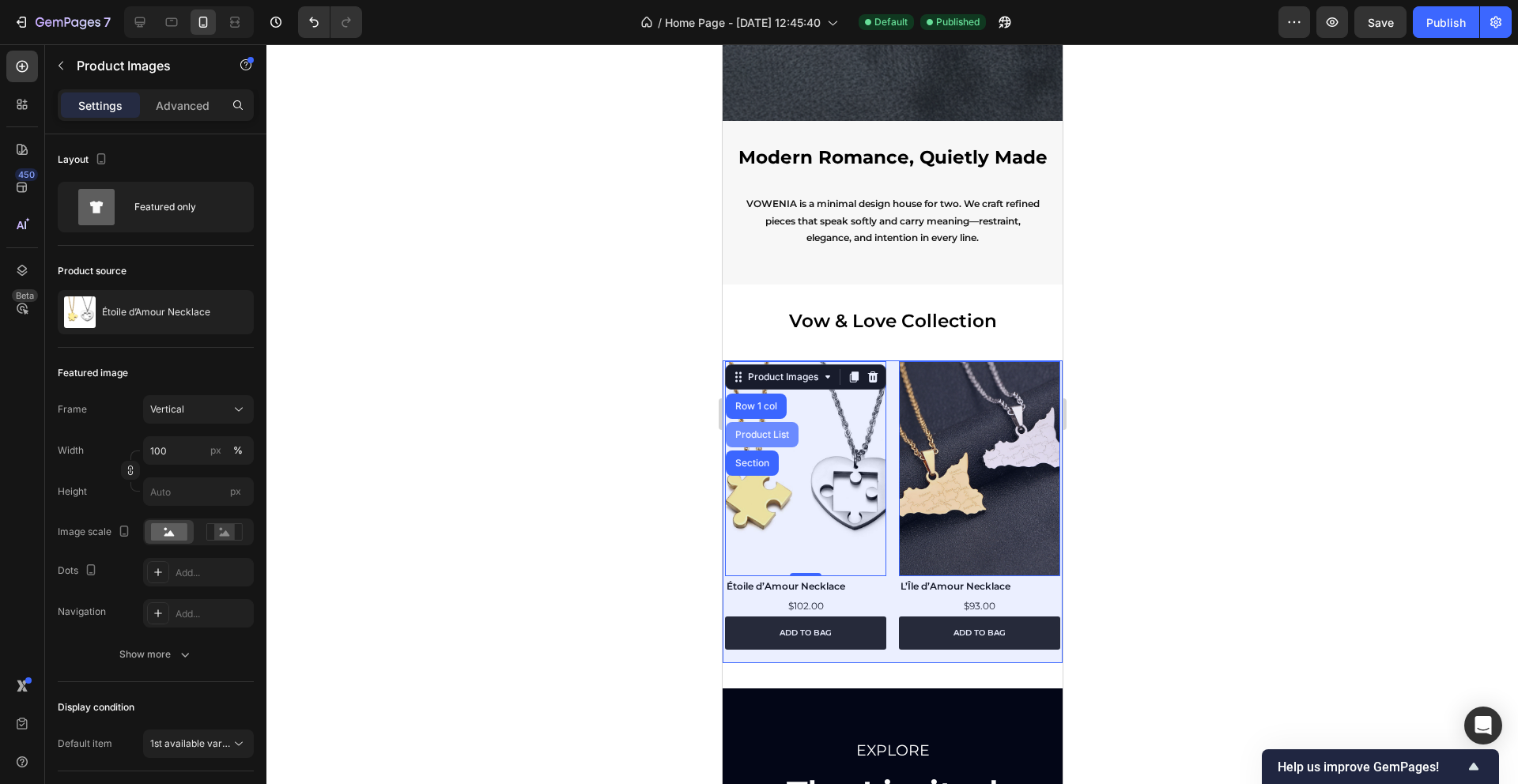
click at [767, 431] on div "Product List" at bounding box center [761, 435] width 60 height 10
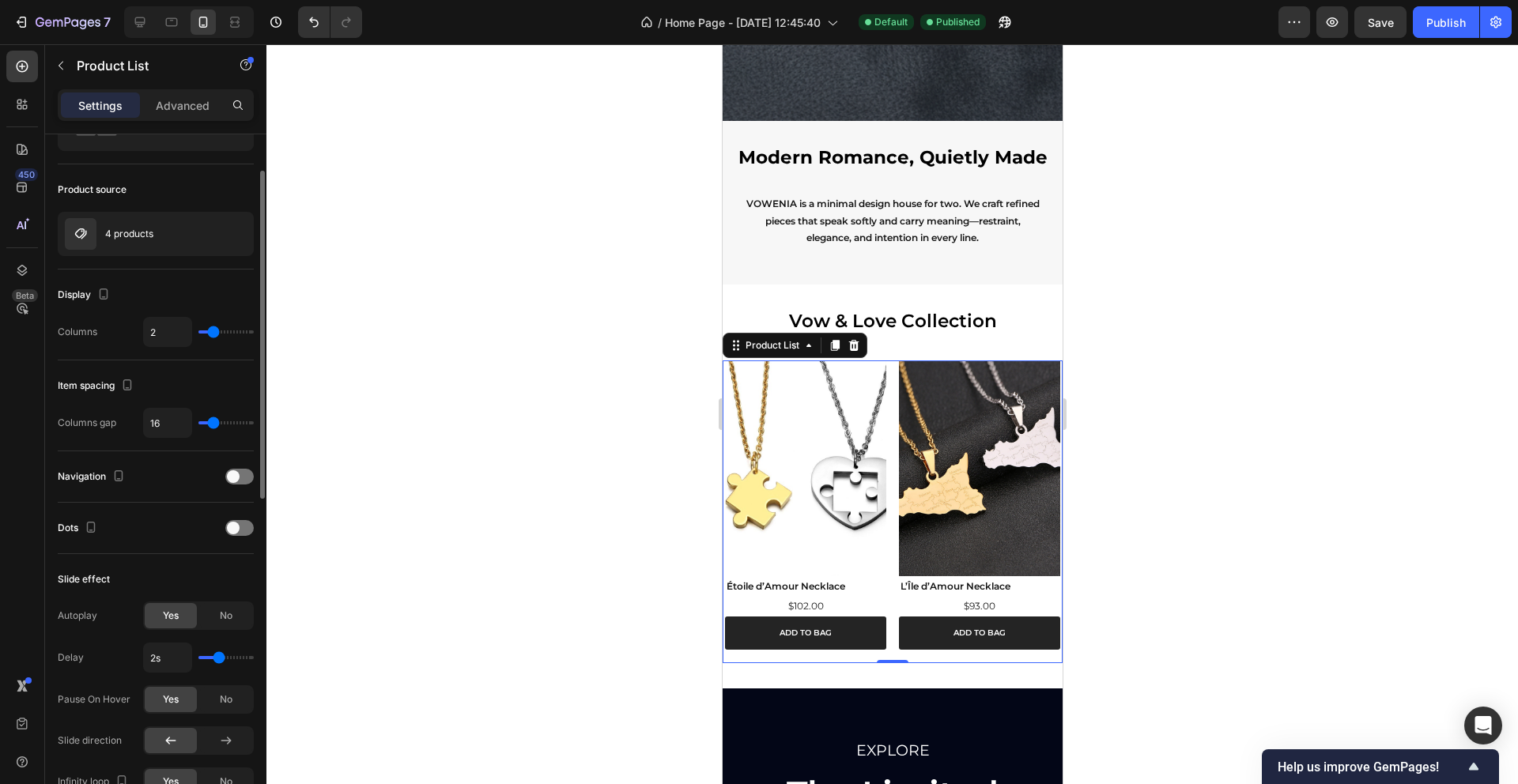
scroll to position [77, 0]
click at [234, 478] on span at bounding box center [232, 475] width 13 height 13
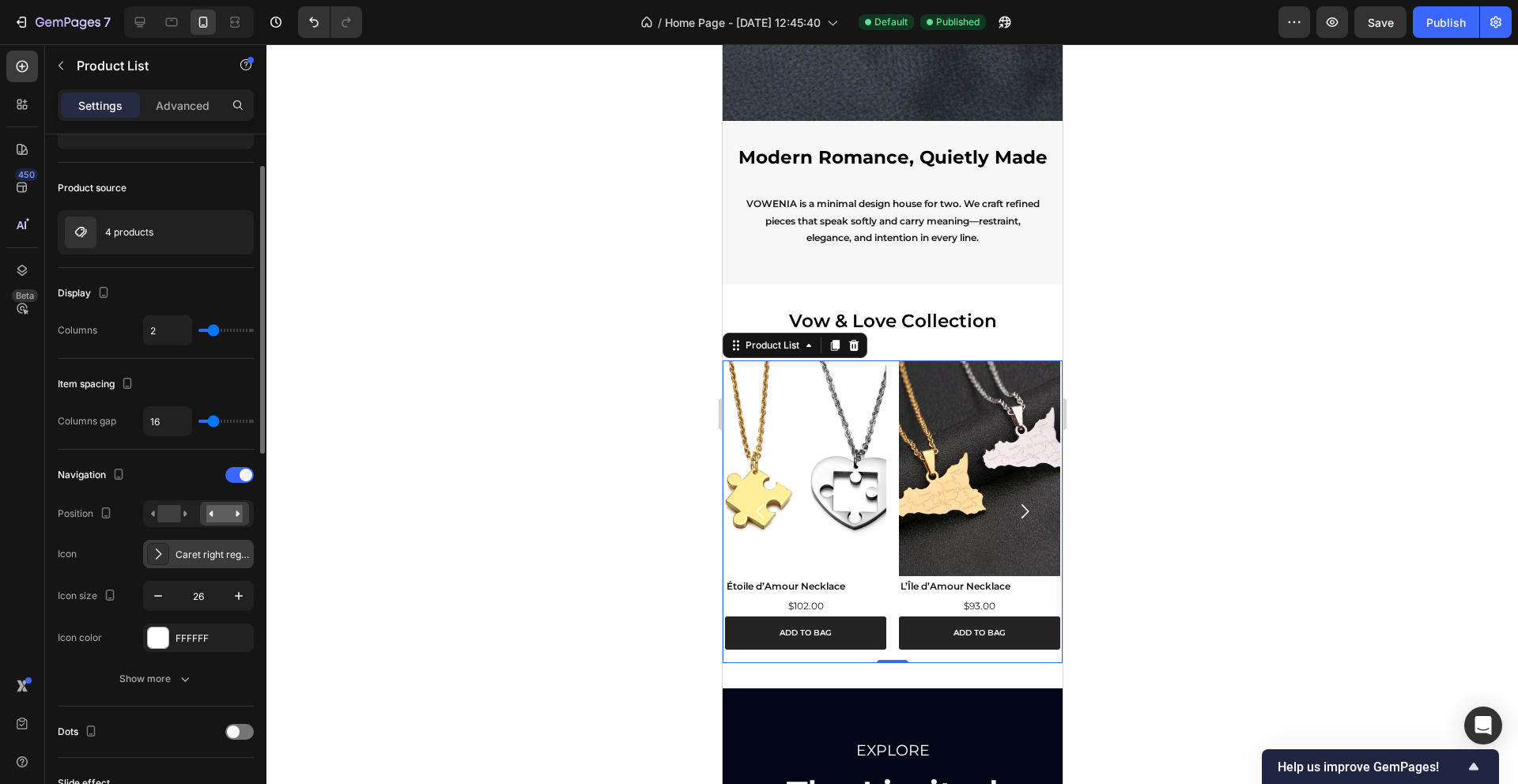
click at [178, 553] on div "Caret right regular" at bounding box center [213, 555] width 74 height 14
click at [203, 592] on input "26" at bounding box center [198, 595] width 52 height 29
click at [89, 572] on div "Navigation Position Icon Caret right regular Icon size 0 Icon color FFFFFF" at bounding box center [155, 558] width 196 height 190
type input "1"
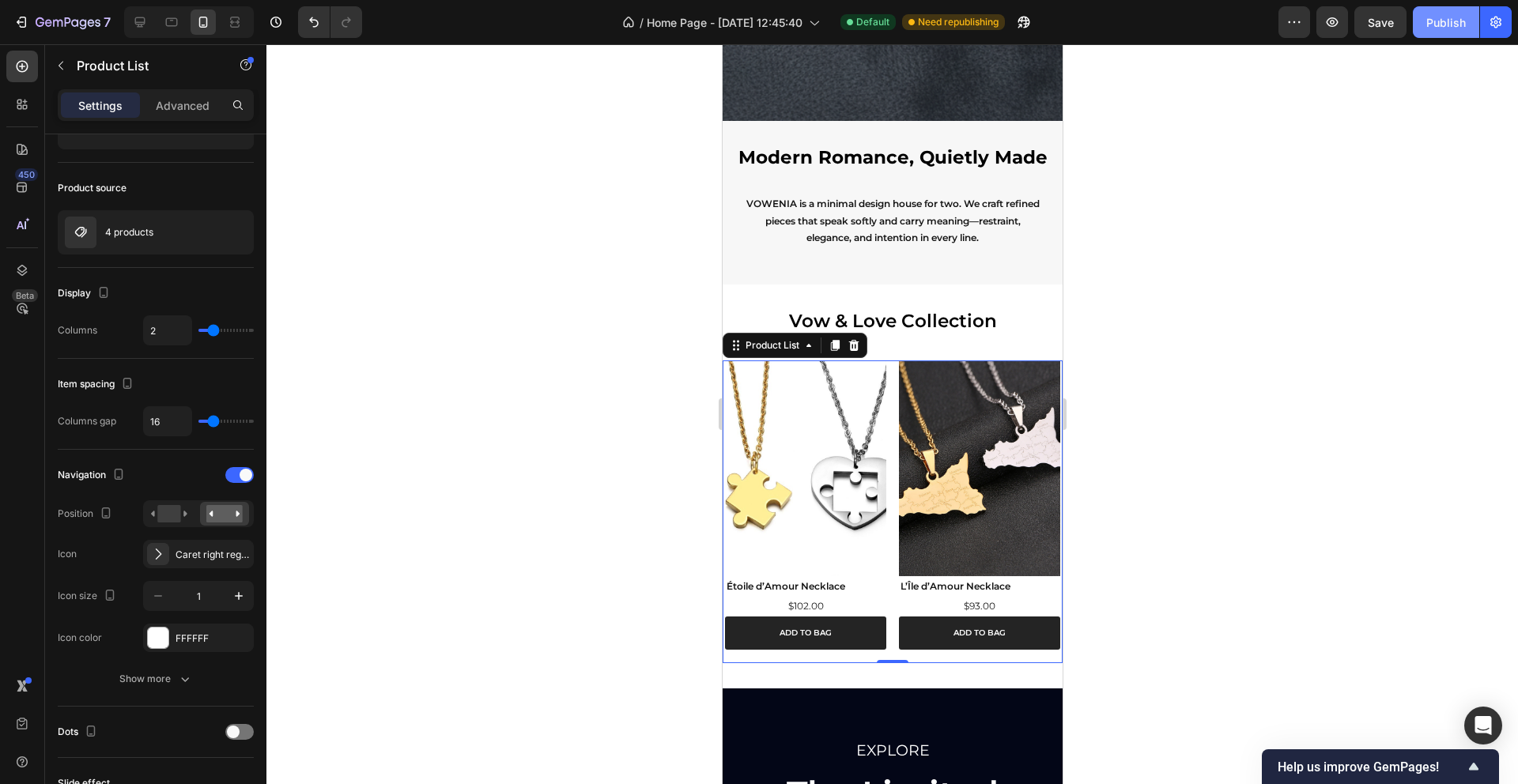
click at [1454, 19] on div "Publish" at bounding box center [1446, 22] width 40 height 17
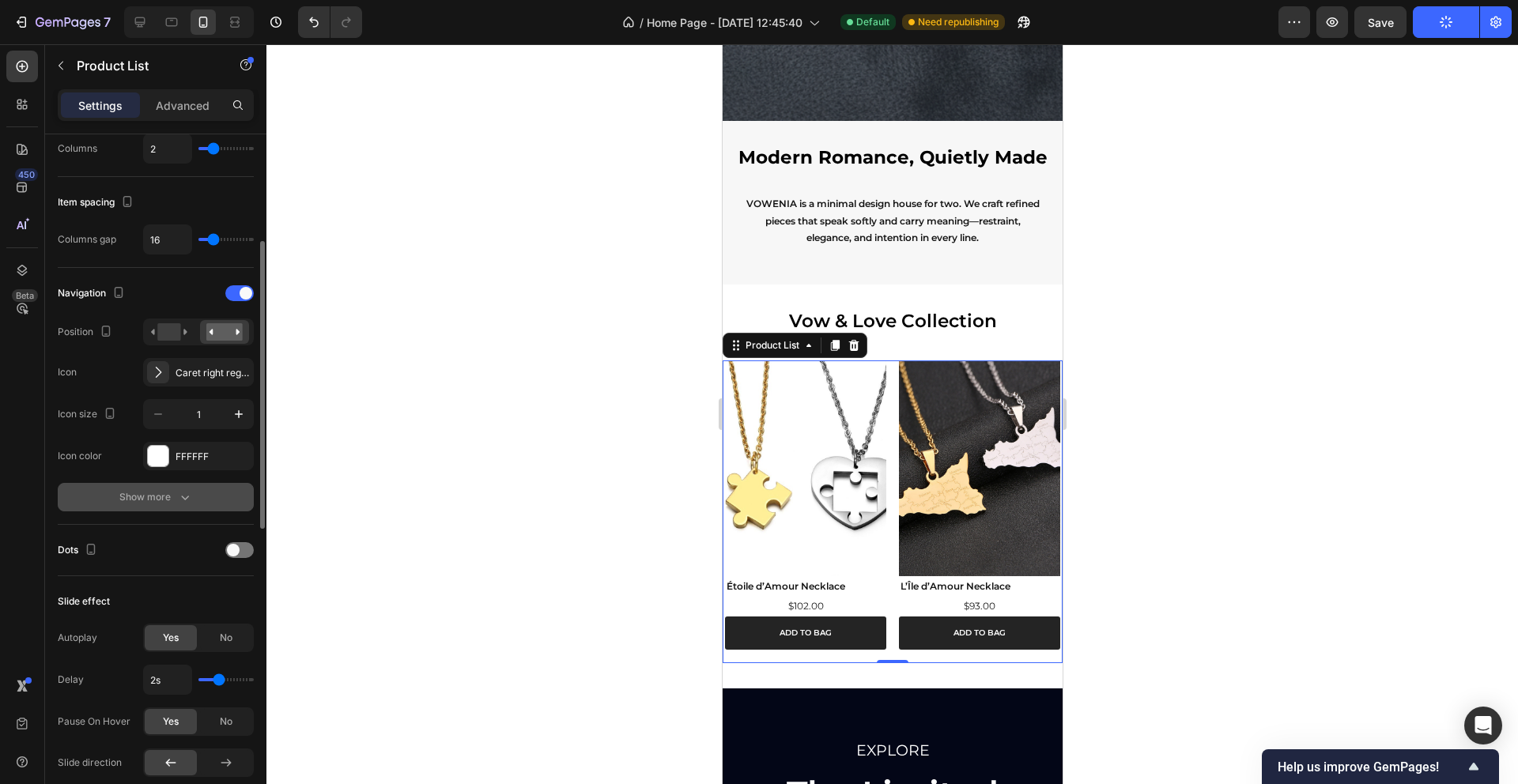
click at [160, 507] on button "Show more" at bounding box center [155, 497] width 196 height 29
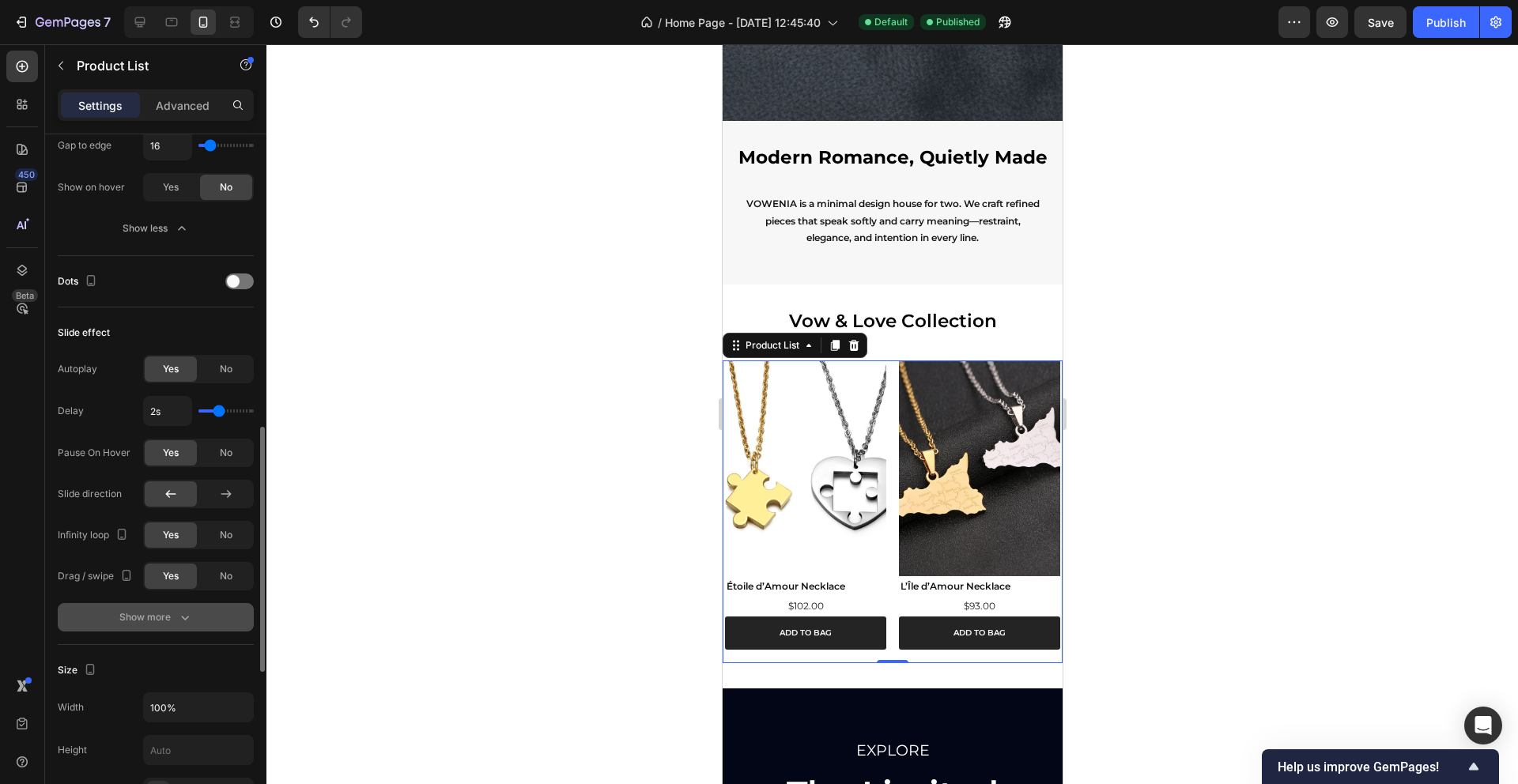
scroll to position [823, 0]
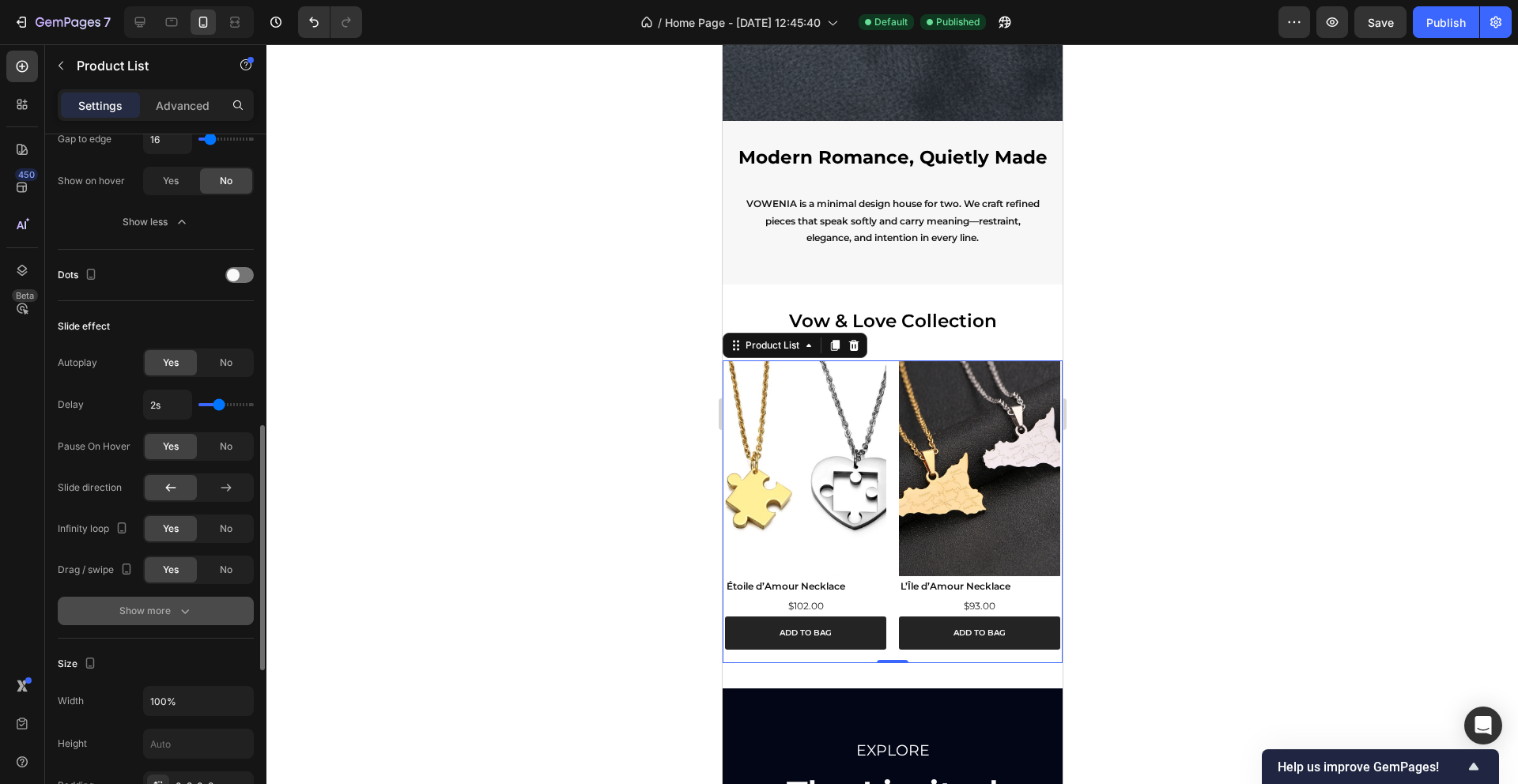
click at [138, 616] on div "Show more" at bounding box center [156, 611] width 73 height 16
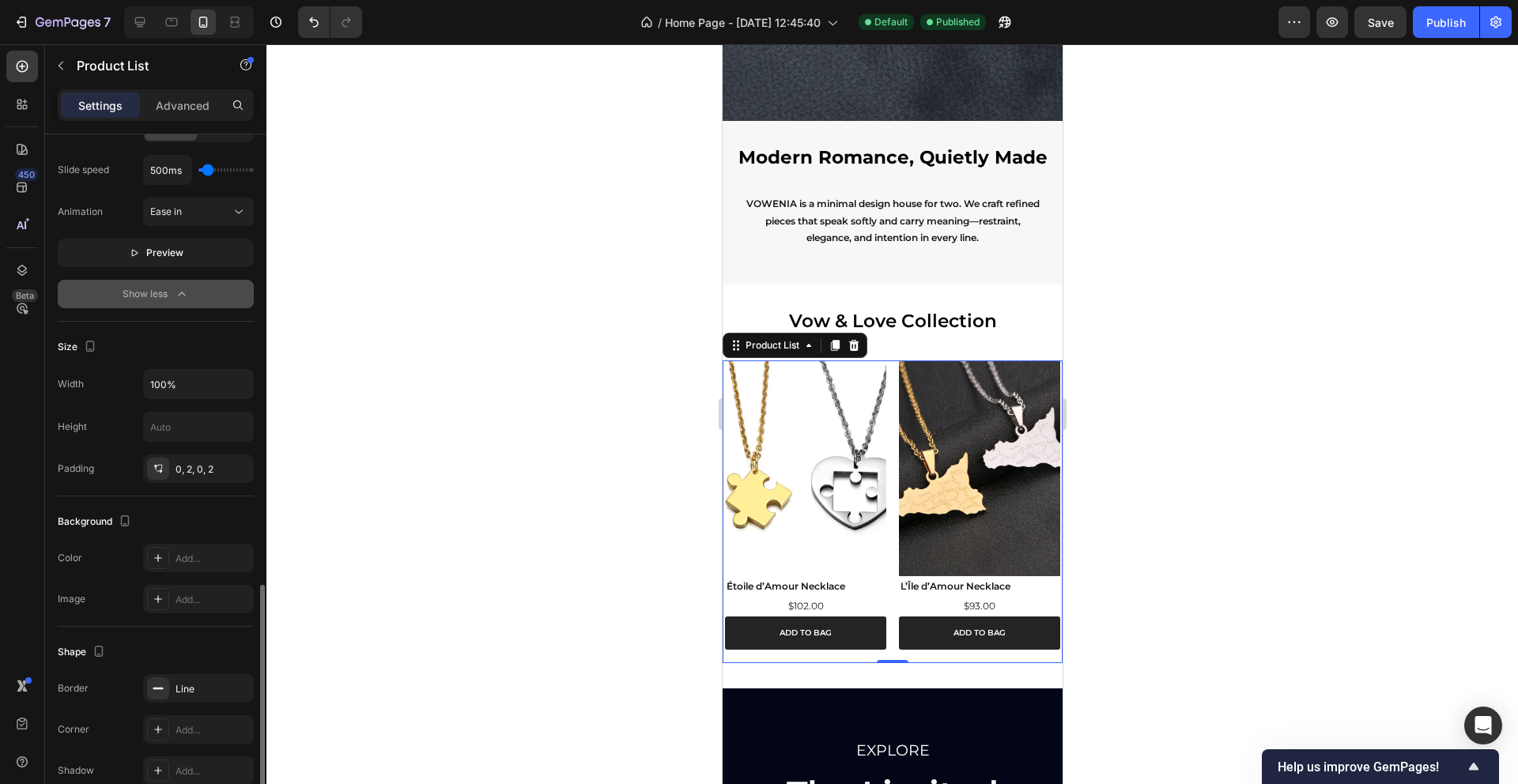
scroll to position [1287, 0]
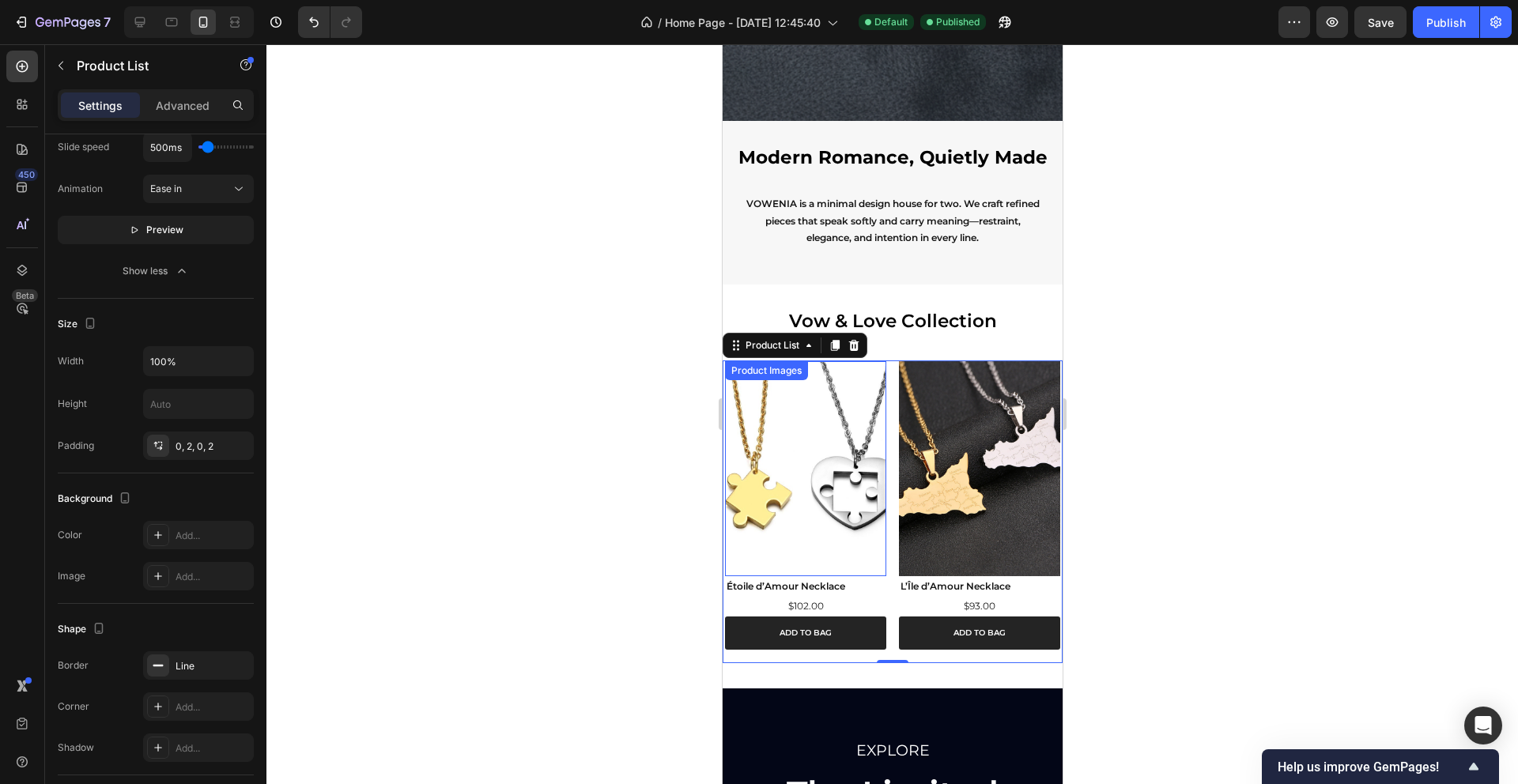
click at [818, 428] on img at bounding box center [804, 468] width 161 height 215
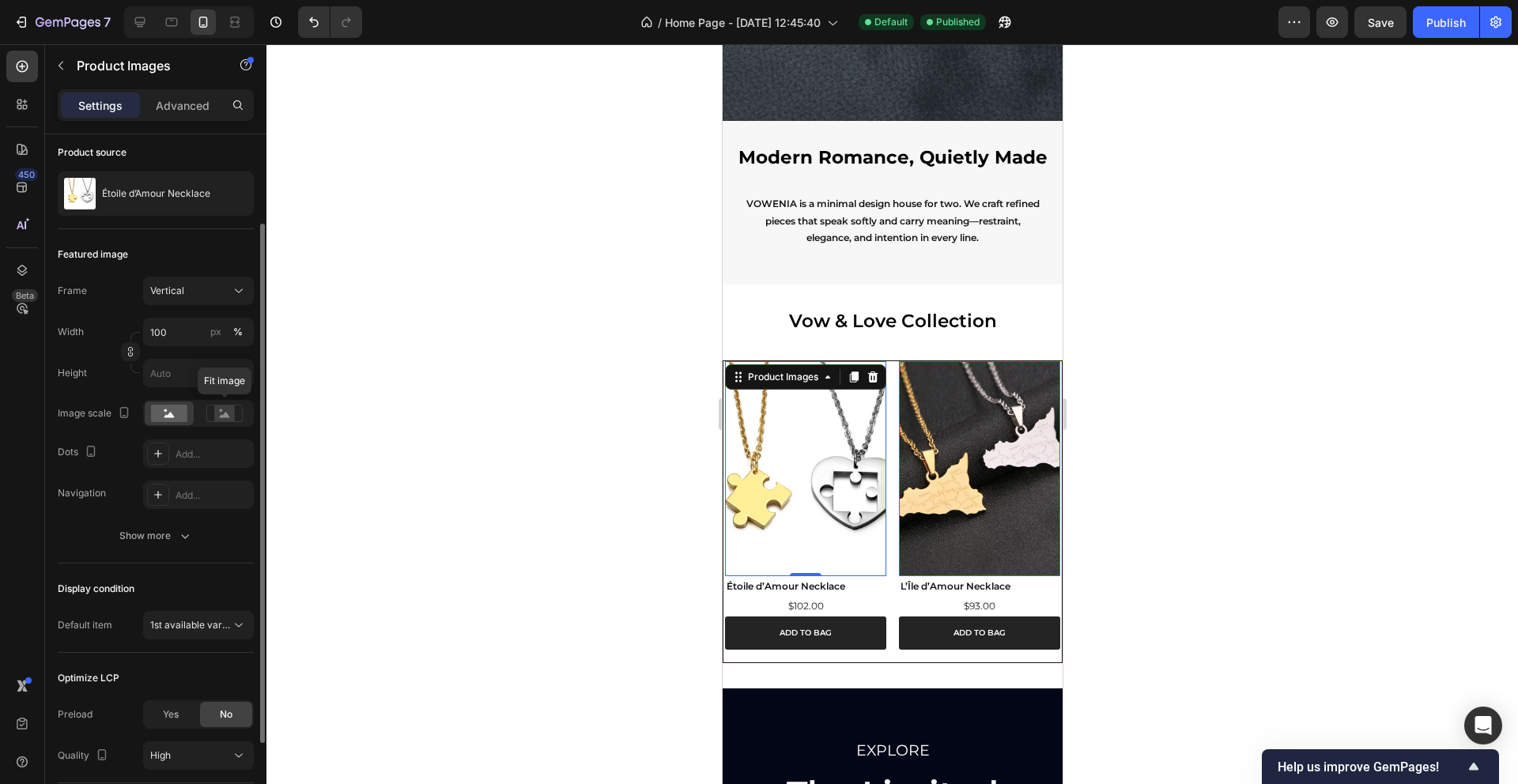
scroll to position [120, 0]
click at [183, 536] on icon "button" at bounding box center [185, 536] width 8 height 5
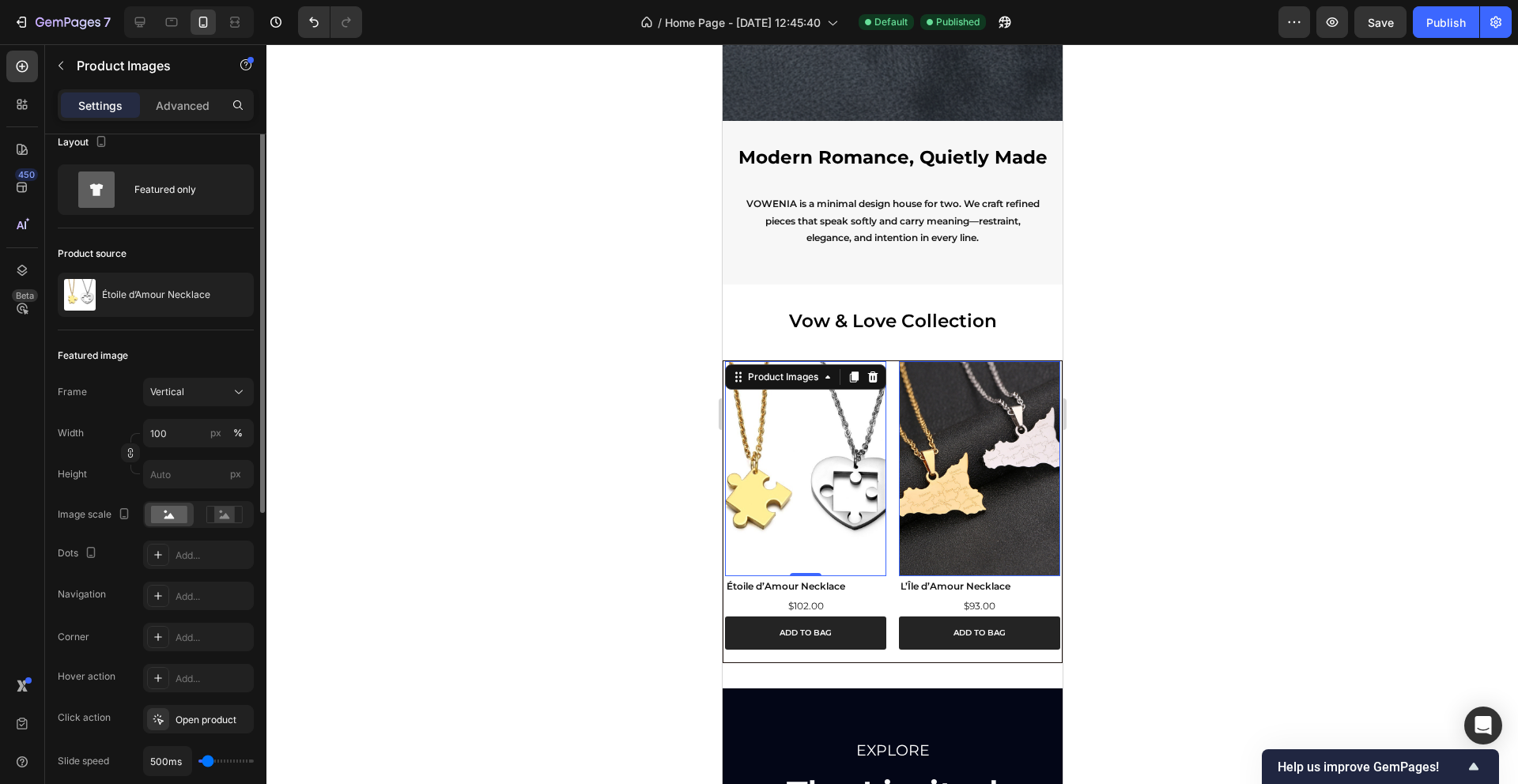
scroll to position [0, 0]
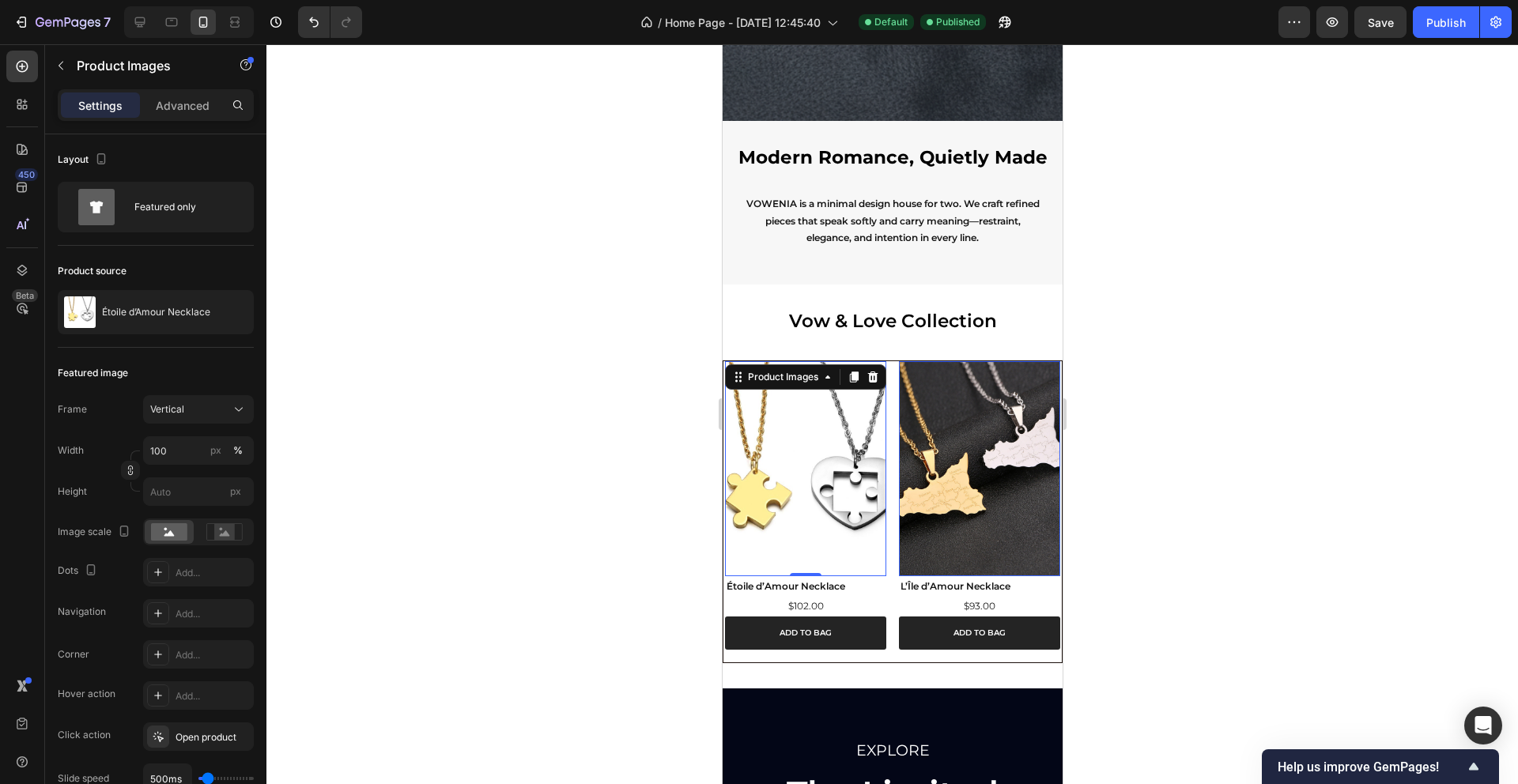
click at [814, 462] on img at bounding box center [804, 468] width 161 height 215
click at [152, 187] on div "Featured only" at bounding box center [155, 207] width 196 height 50
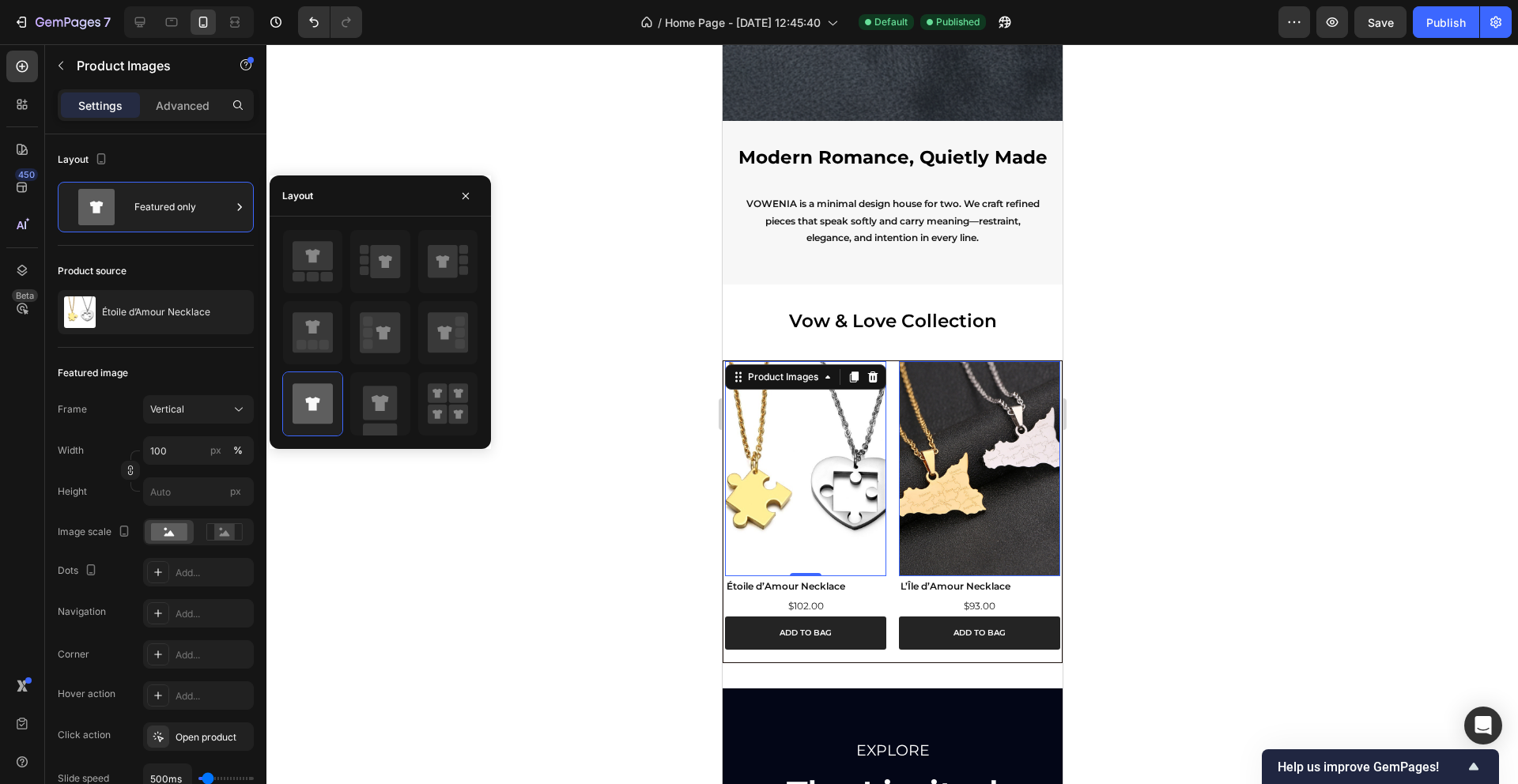
click at [199, 369] on div "Featured image" at bounding box center [155, 374] width 196 height 26
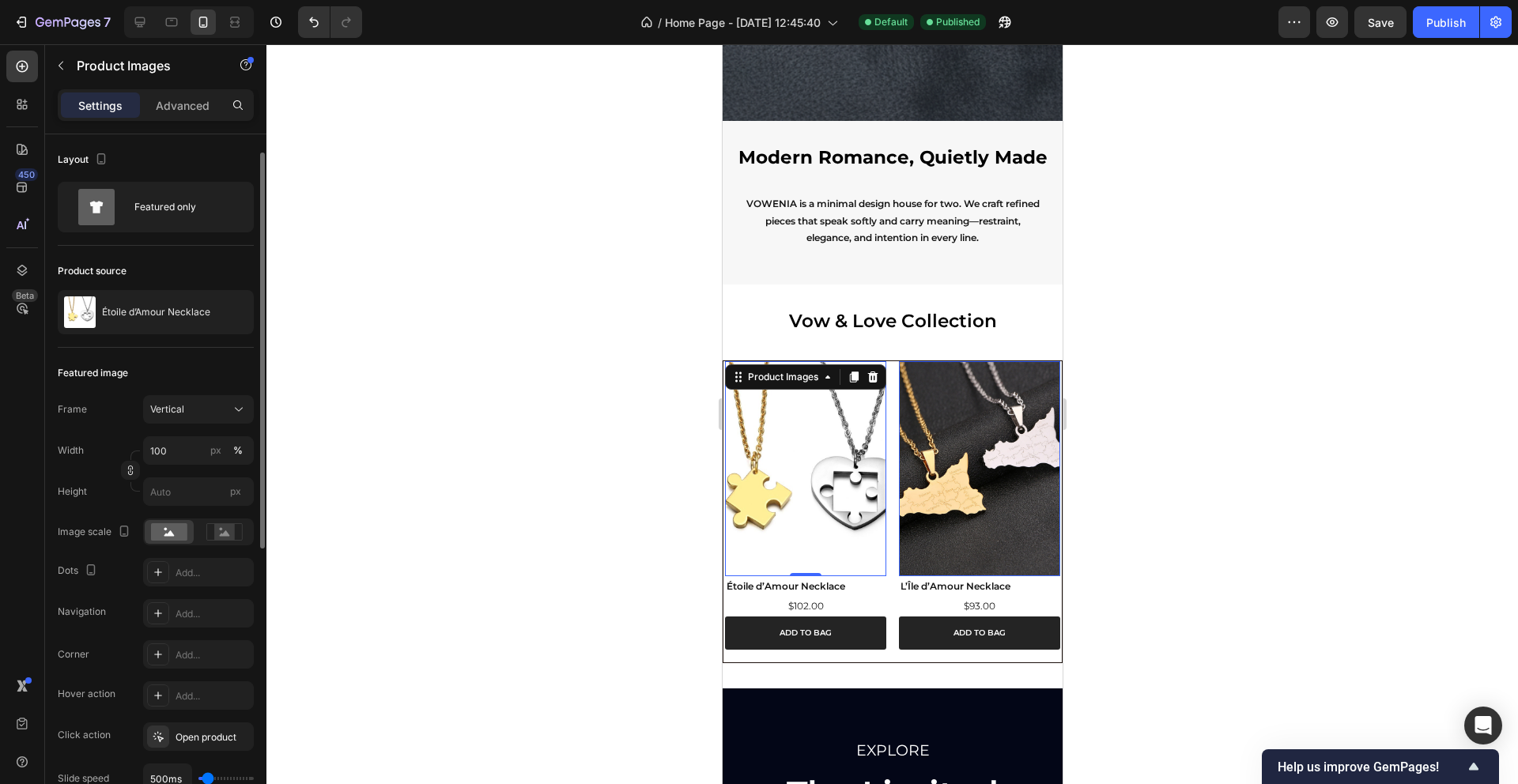
scroll to position [26, 0]
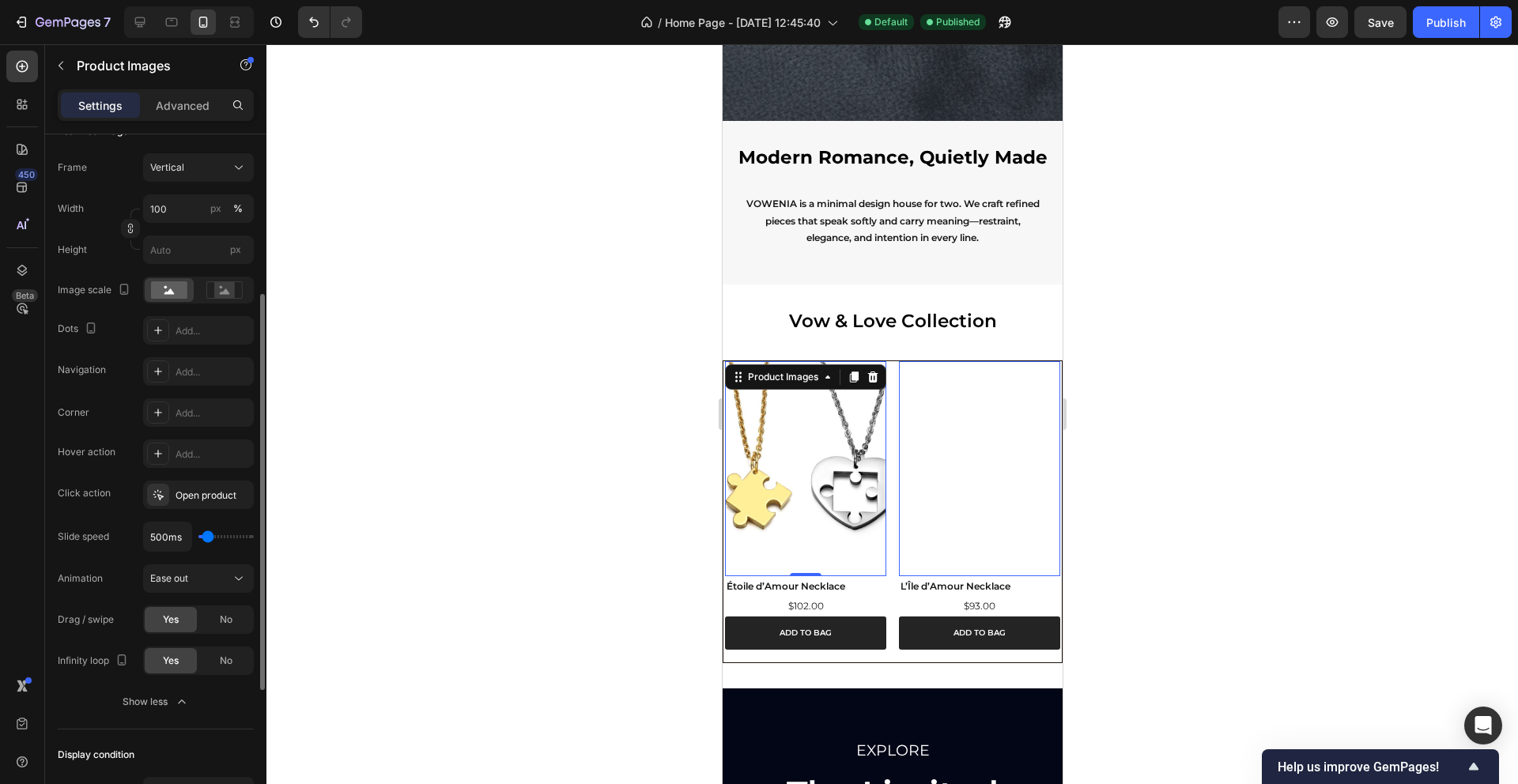
scroll to position [397, 0]
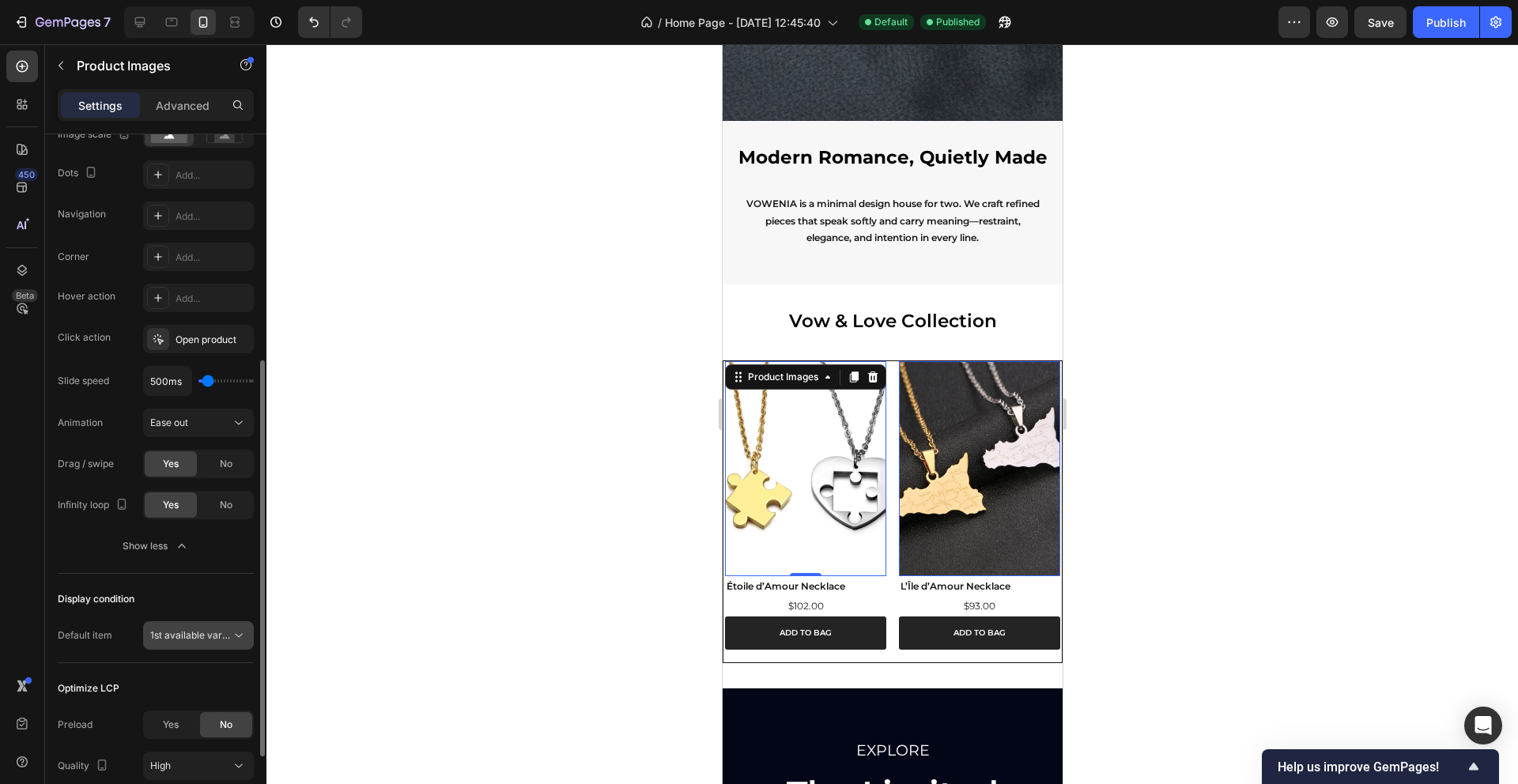
click at [225, 637] on span "1st available variant" at bounding box center [195, 635] width 89 height 12
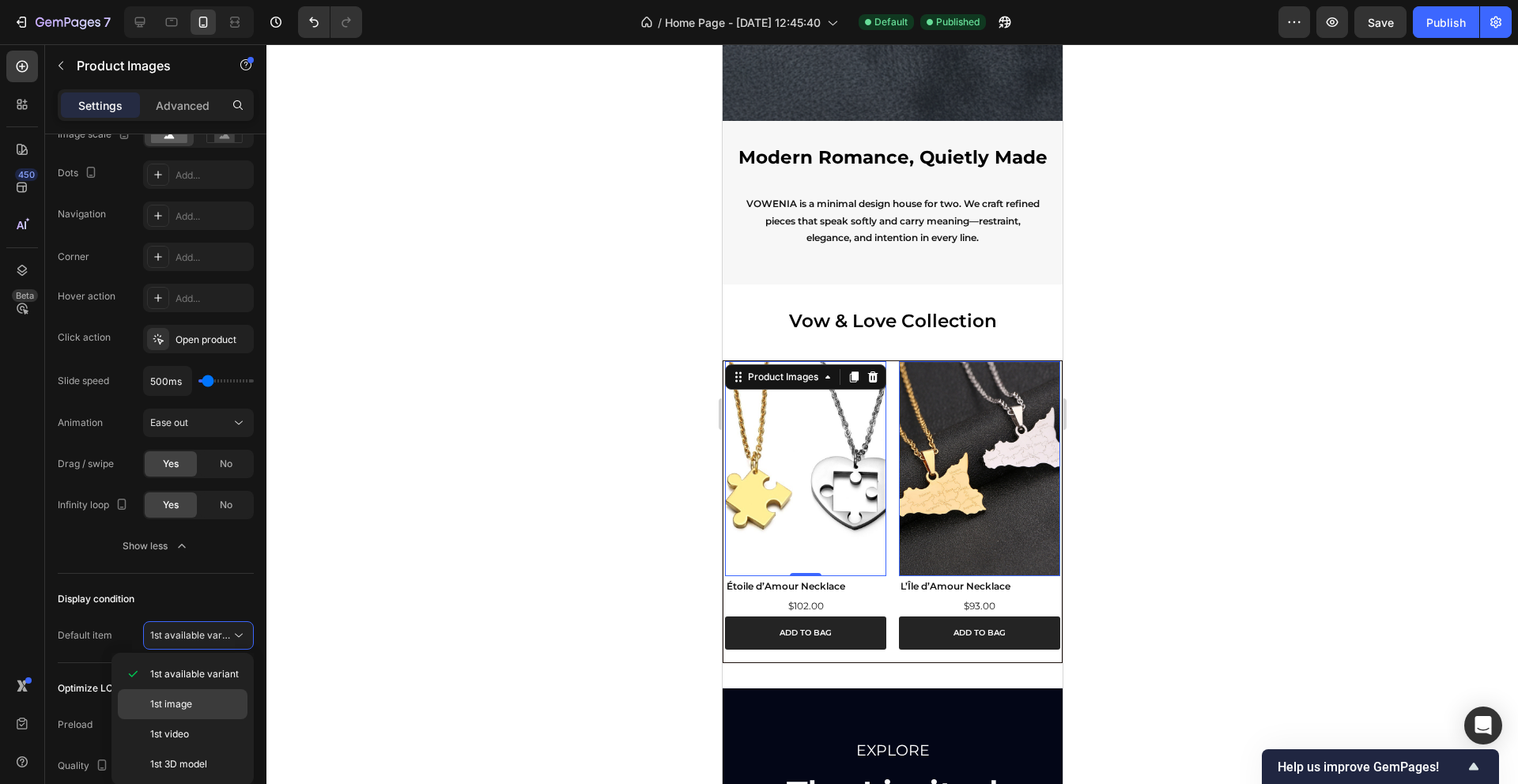
click at [178, 700] on span "1st image" at bounding box center [171, 704] width 42 height 14
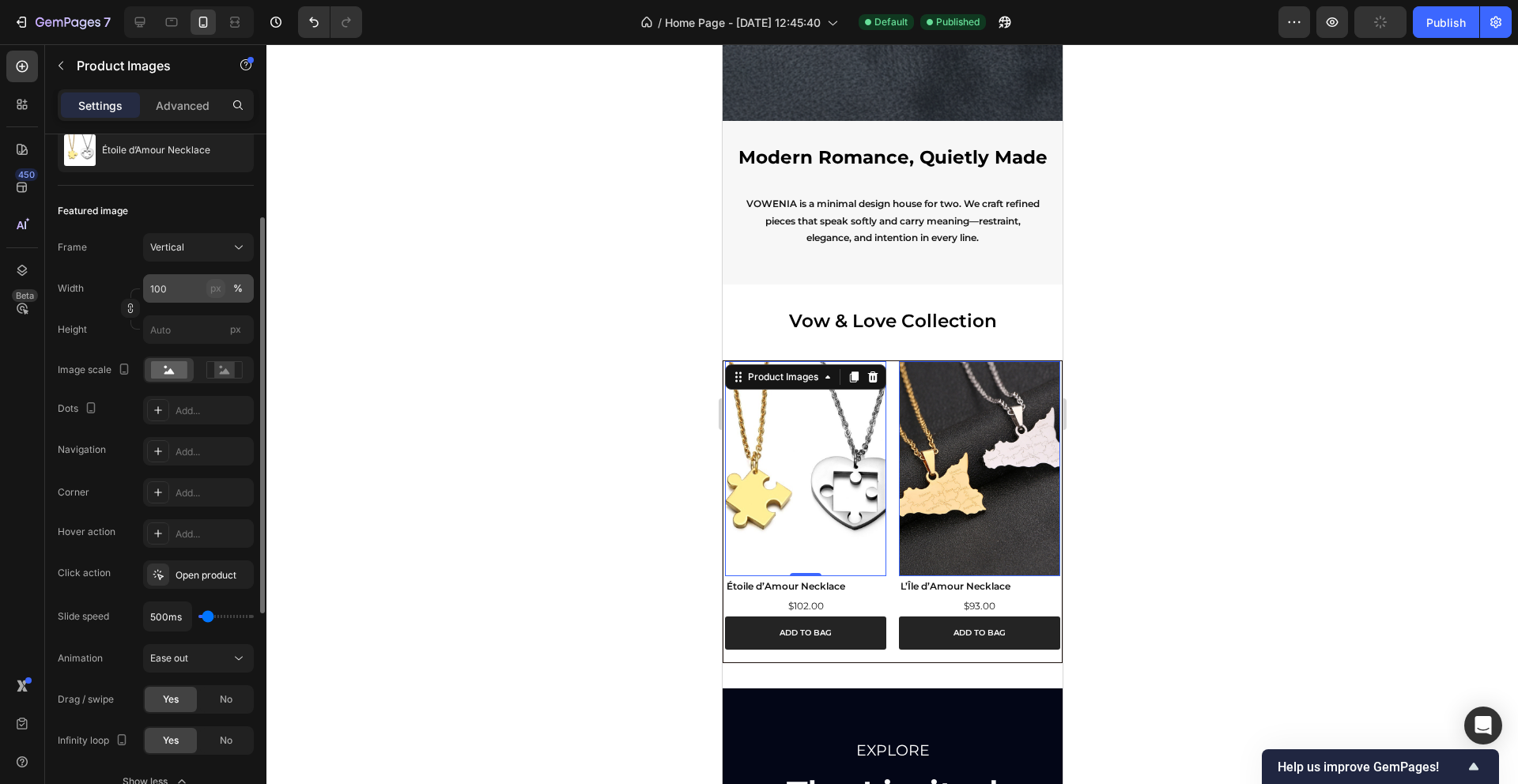
scroll to position [166, 0]
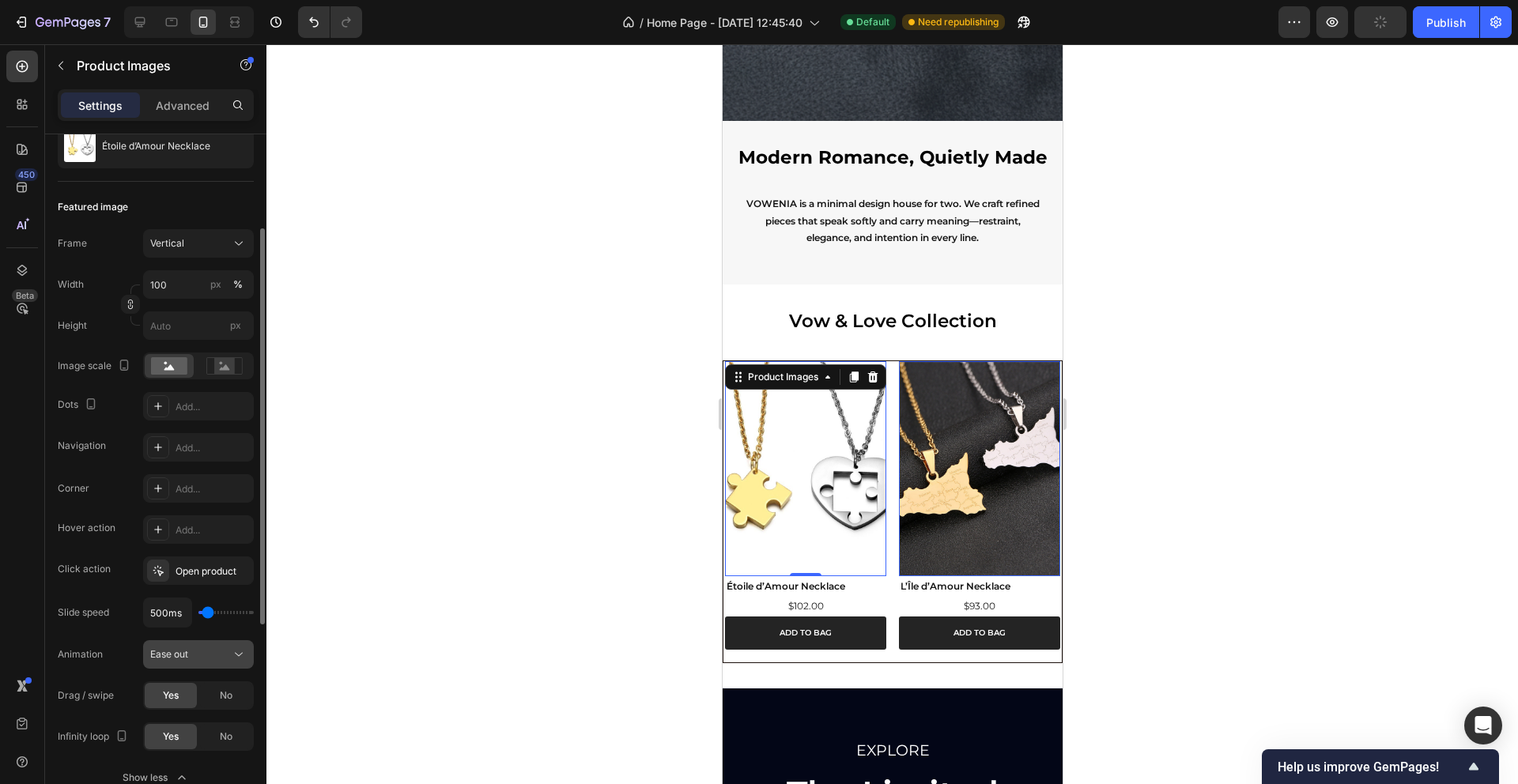
click at [231, 642] on button "Ease out" at bounding box center [199, 654] width 111 height 29
click at [97, 641] on div "Animation Ease out" at bounding box center [155, 654] width 196 height 29
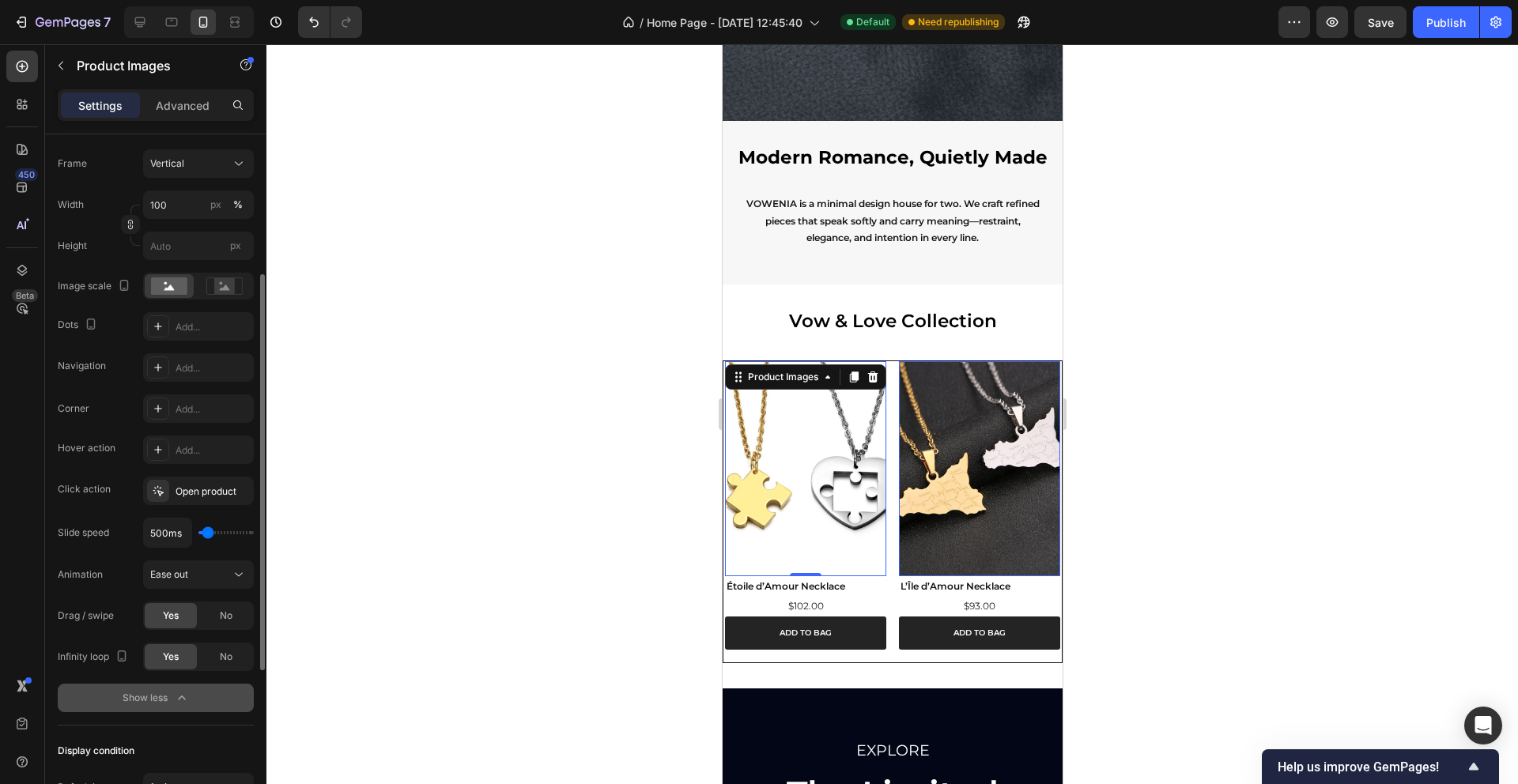
click at [171, 696] on div "Show less" at bounding box center [156, 698] width 67 height 16
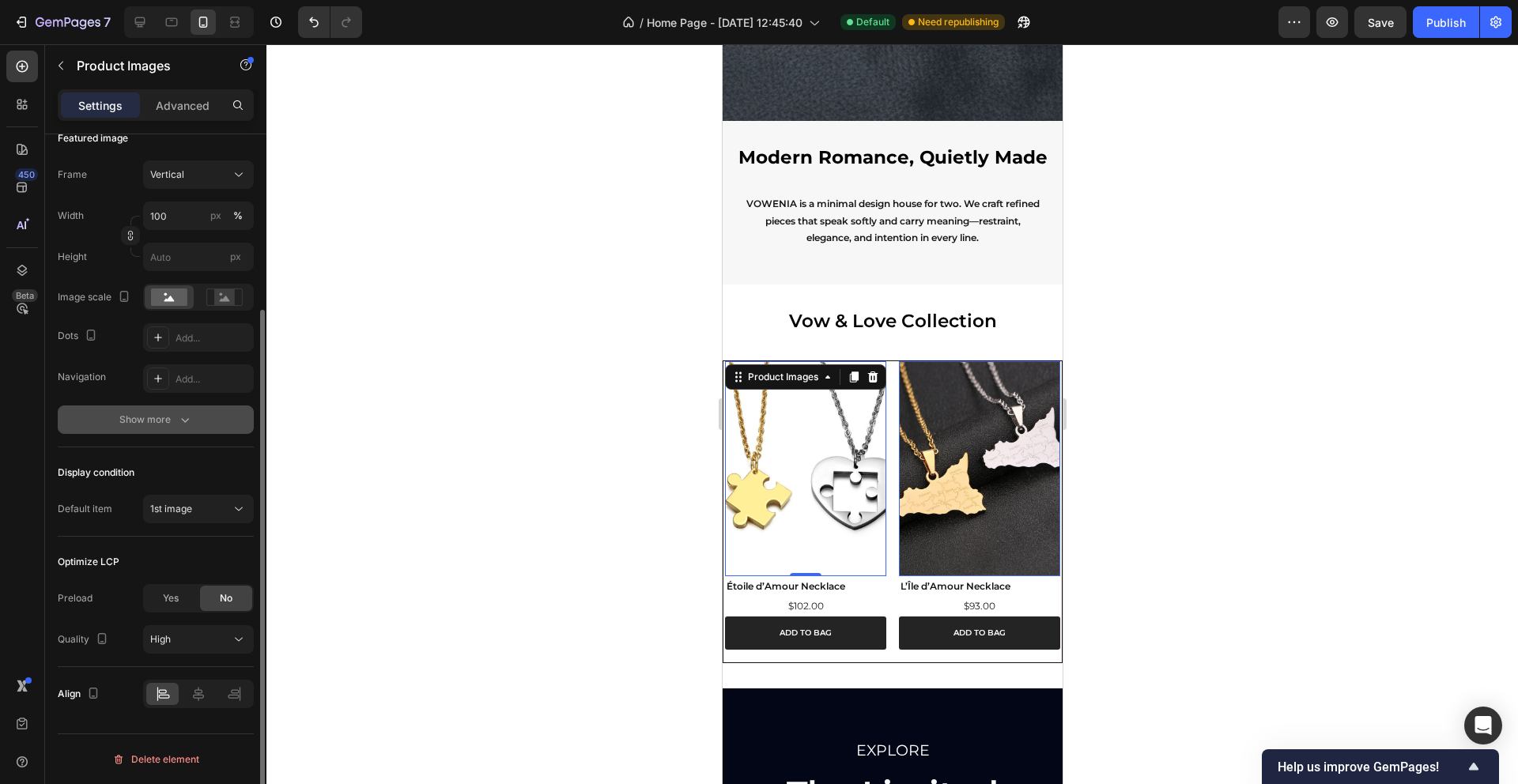
click at [166, 421] on div "Show more" at bounding box center [156, 420] width 73 height 16
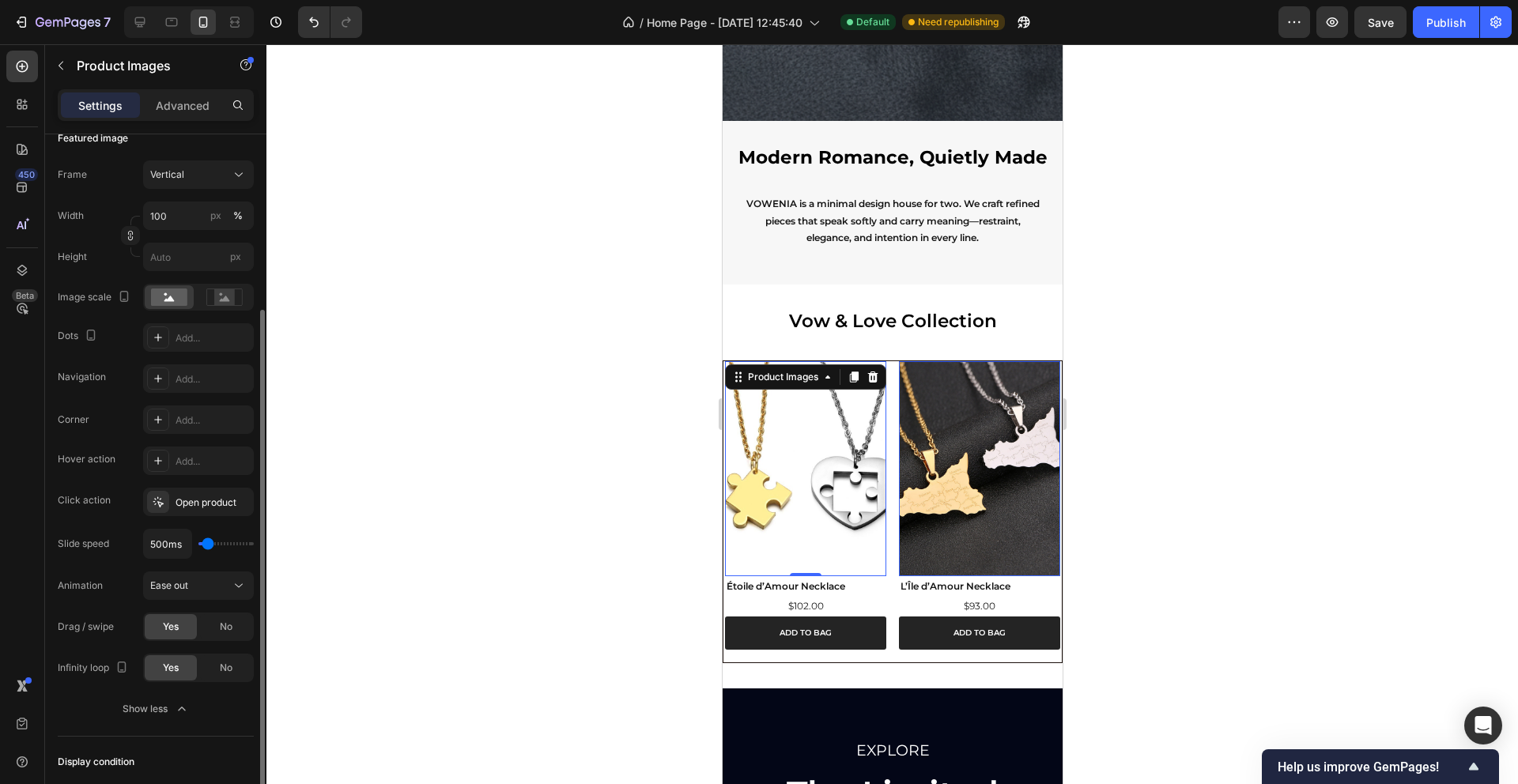
click at [223, 629] on span "No" at bounding box center [225, 627] width 13 height 14
click at [226, 670] on span "No" at bounding box center [225, 667] width 13 height 14
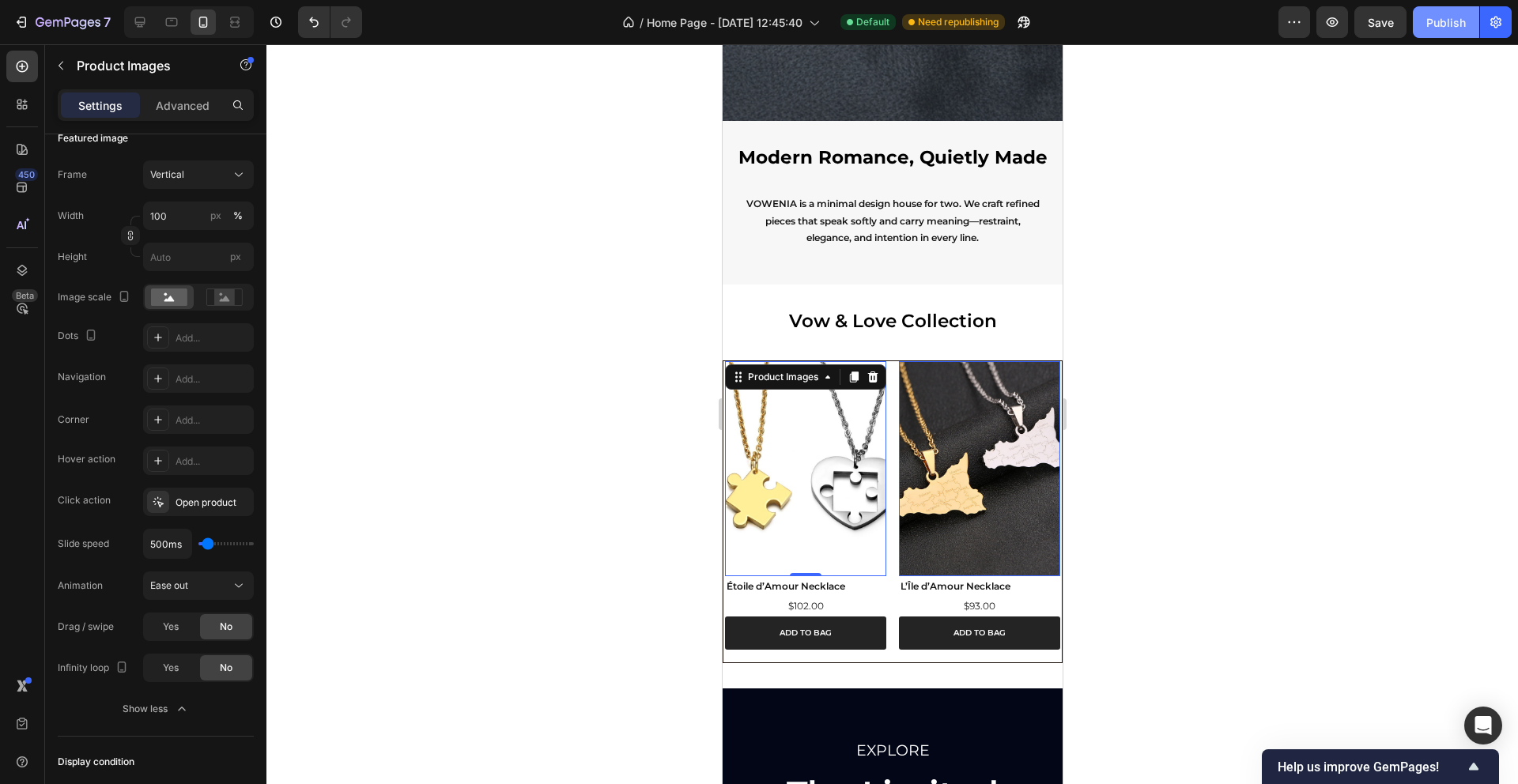
click at [1453, 32] on button "Publish" at bounding box center [1446, 22] width 66 height 32
click at [793, 285] on h2 "Vow & Love Collection" at bounding box center [892, 321] width 340 height 74
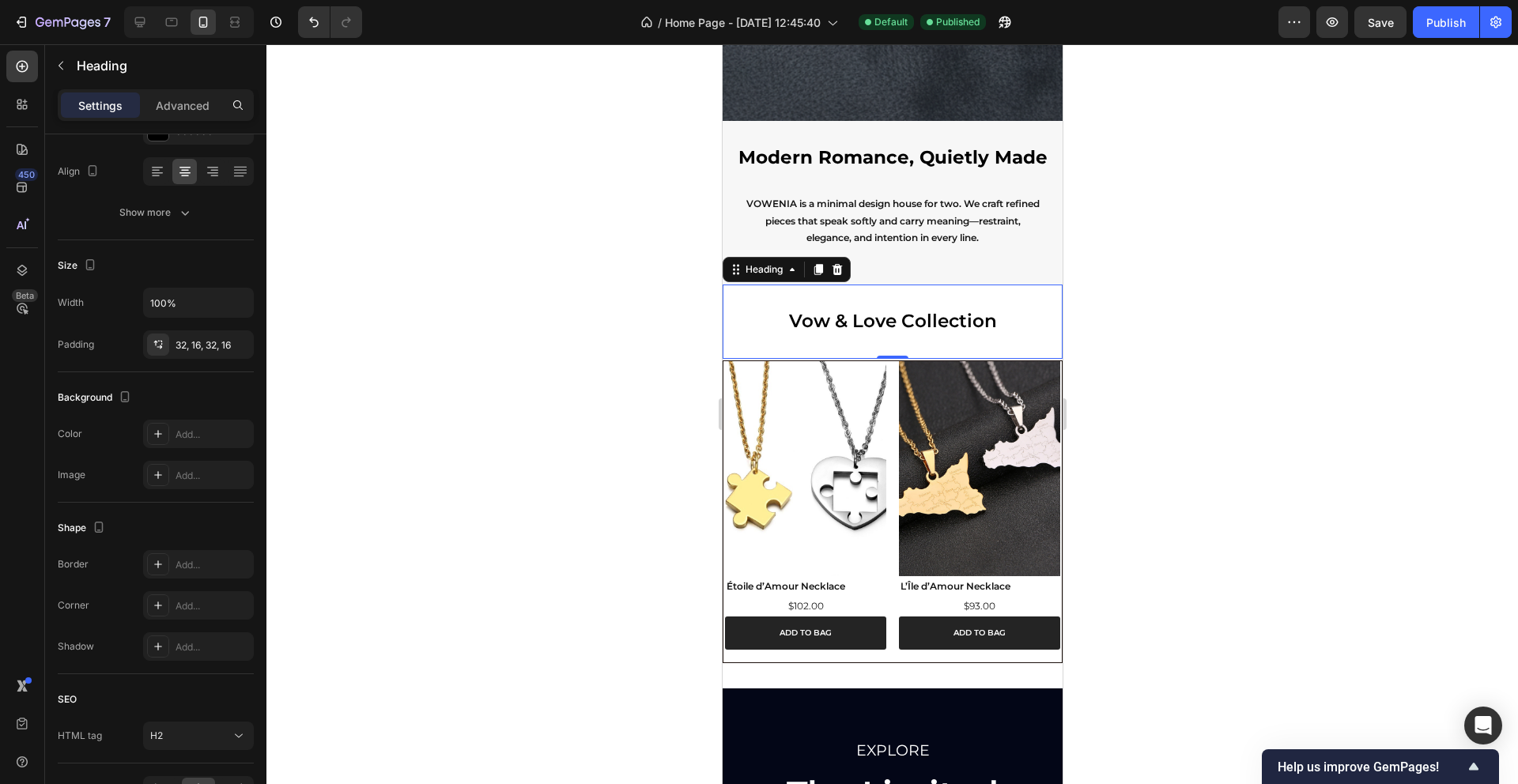
scroll to position [0, 0]
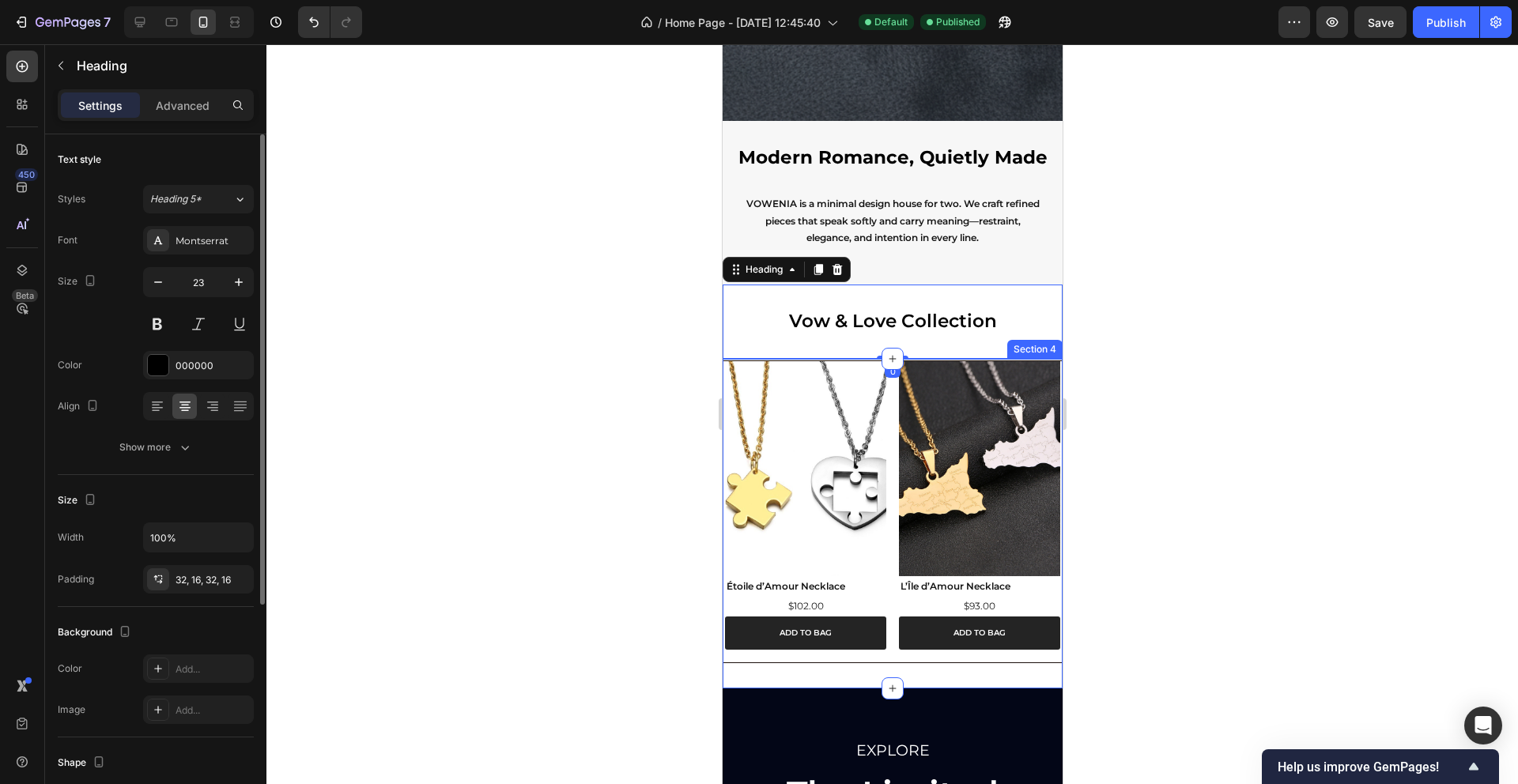
click at [750, 680] on div "Product Images L’Île d’Amour Necklace Product Title $93.00 Product Price Produc…" at bounding box center [892, 523] width 340 height 329
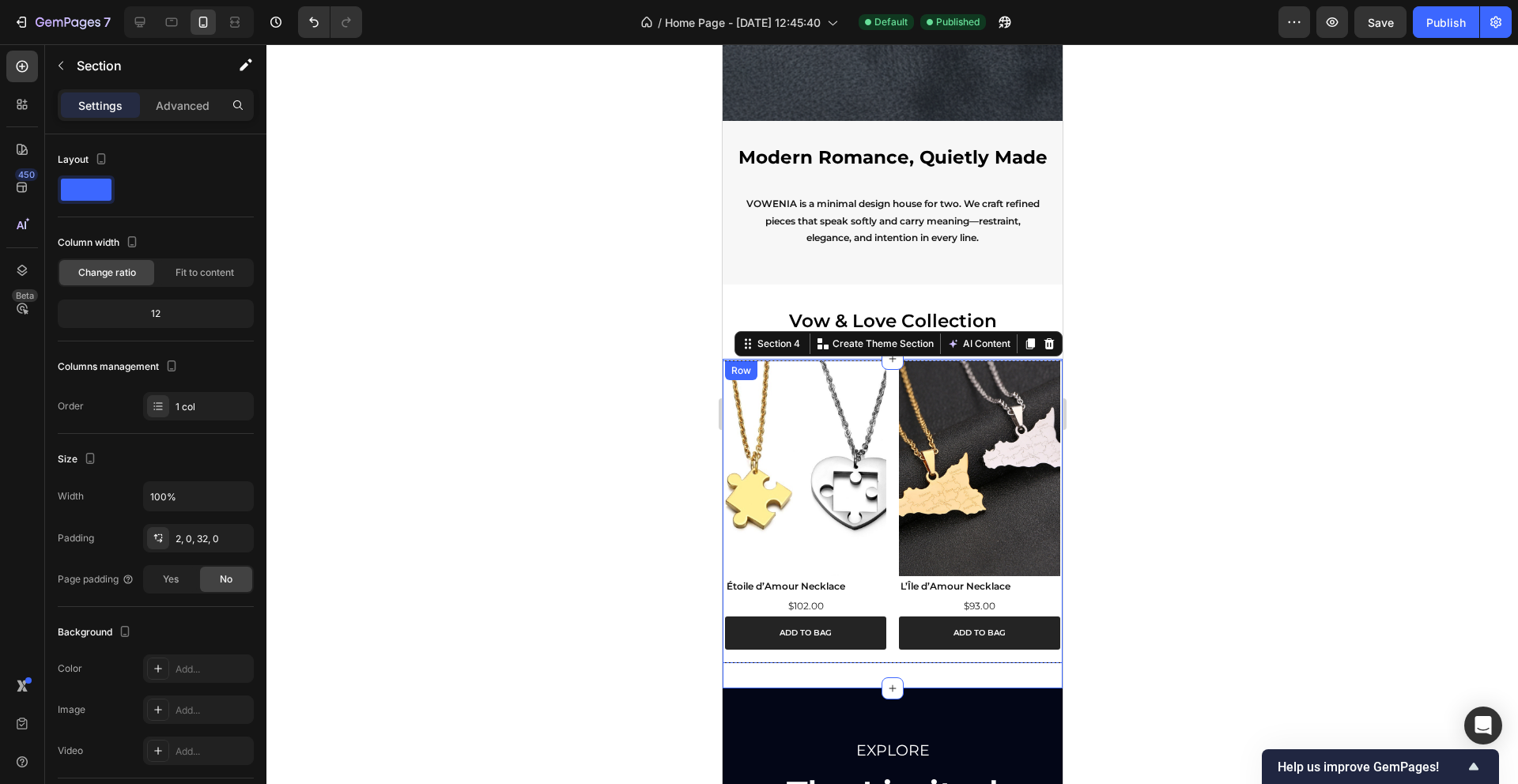
click at [752, 656] on div "ADD TO BAG Add to Cart" at bounding box center [804, 640] width 161 height 45
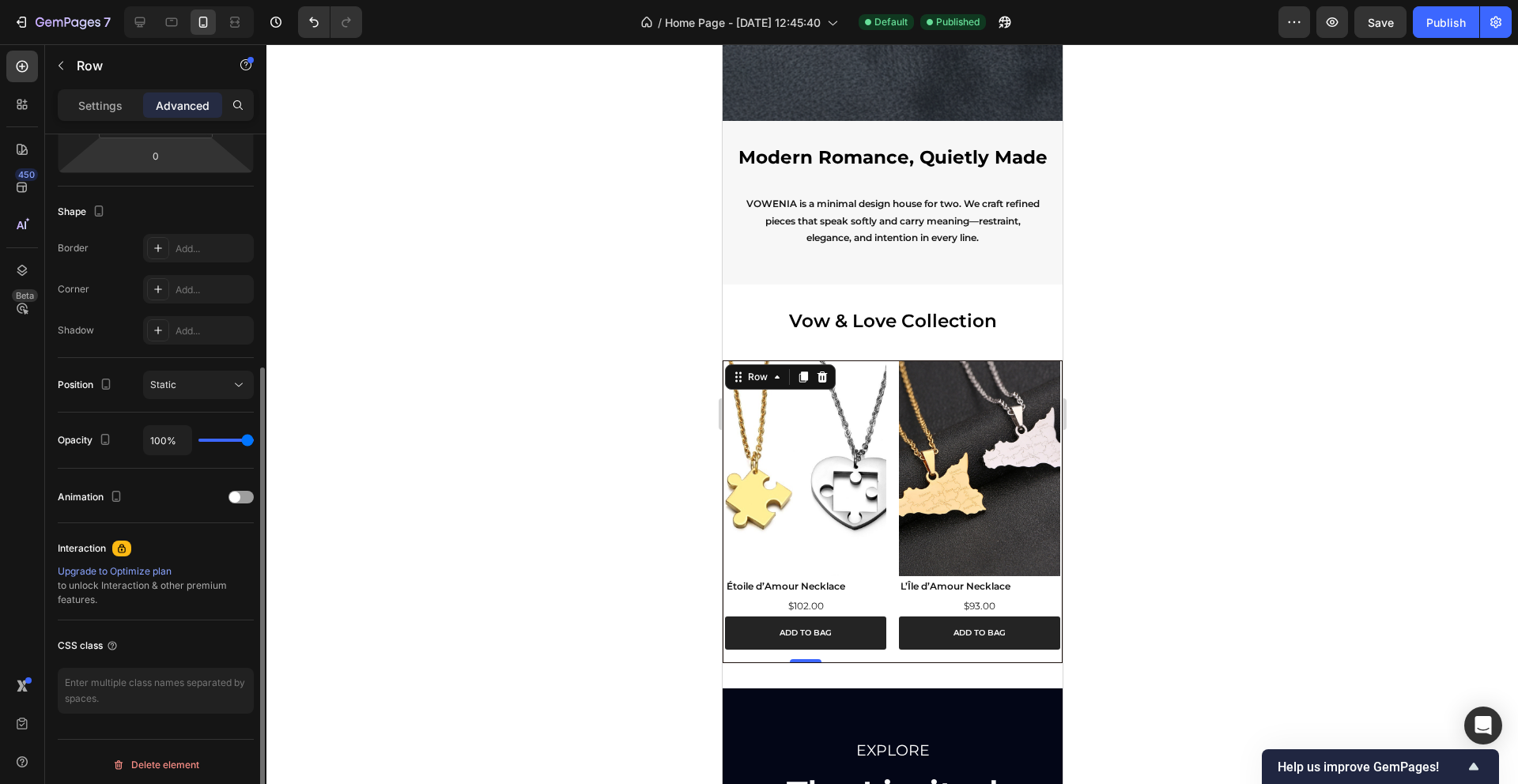
scroll to position [360, 0]
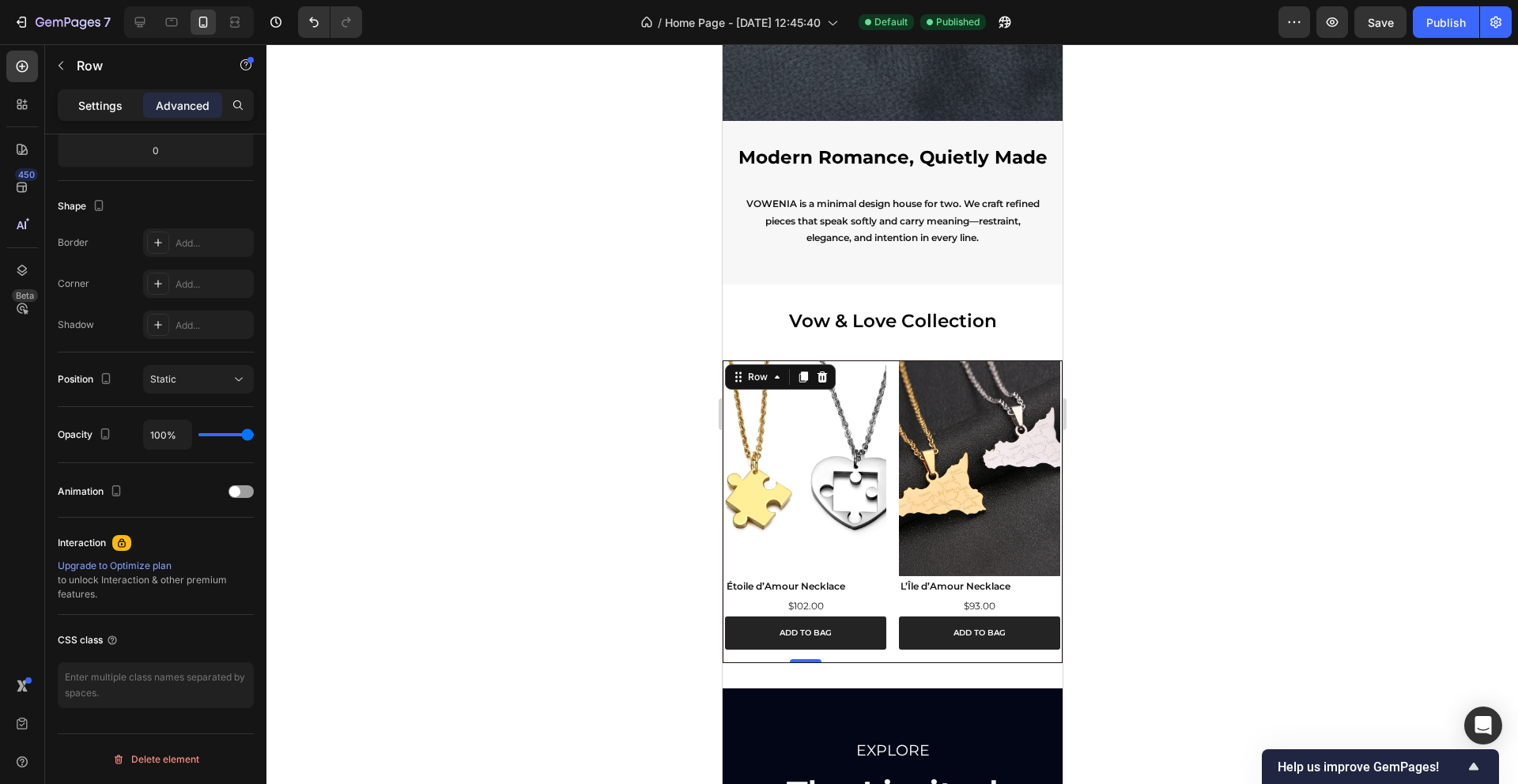
click at [95, 116] on div "Settings" at bounding box center [101, 106] width 79 height 26
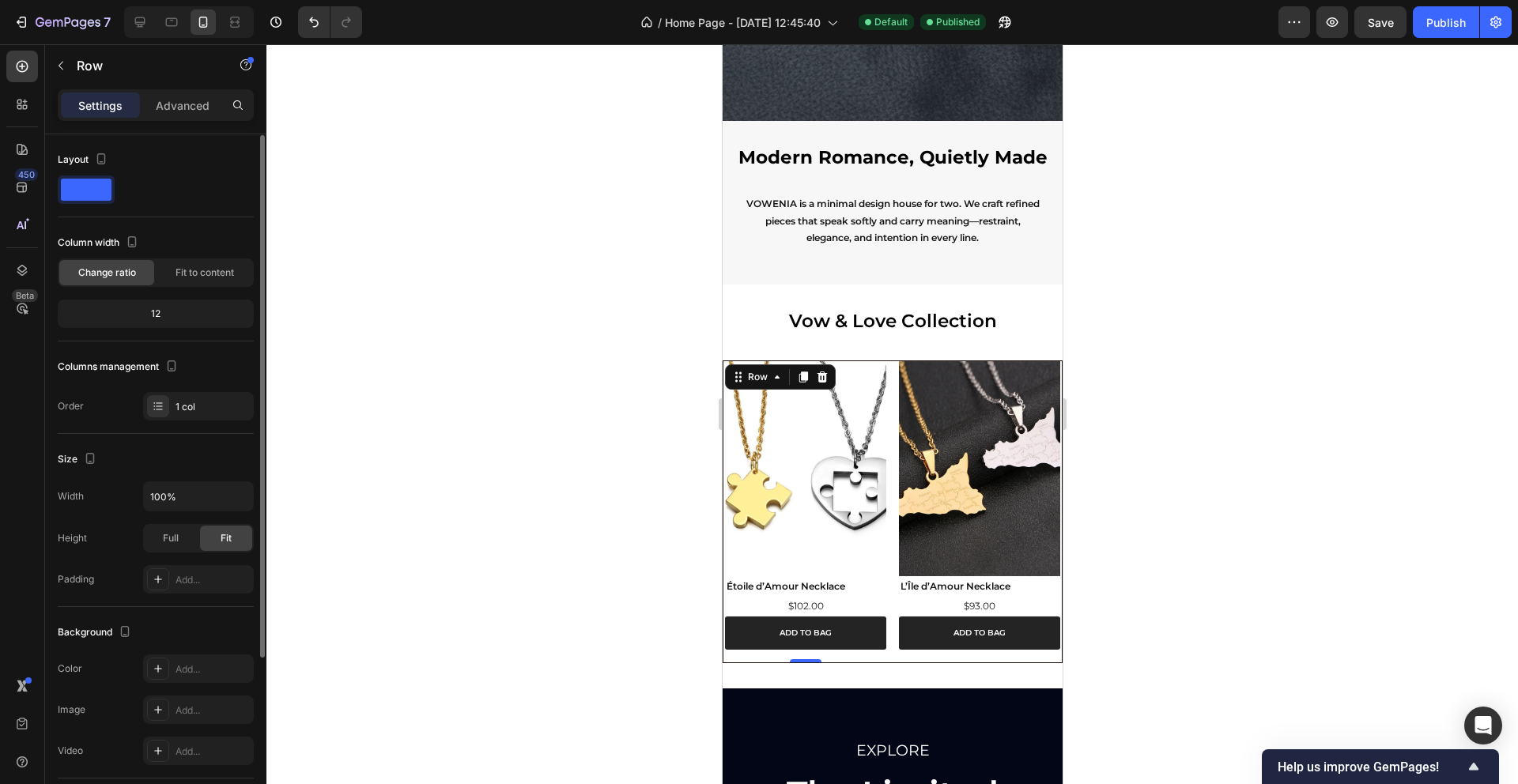
scroll to position [228, 0]
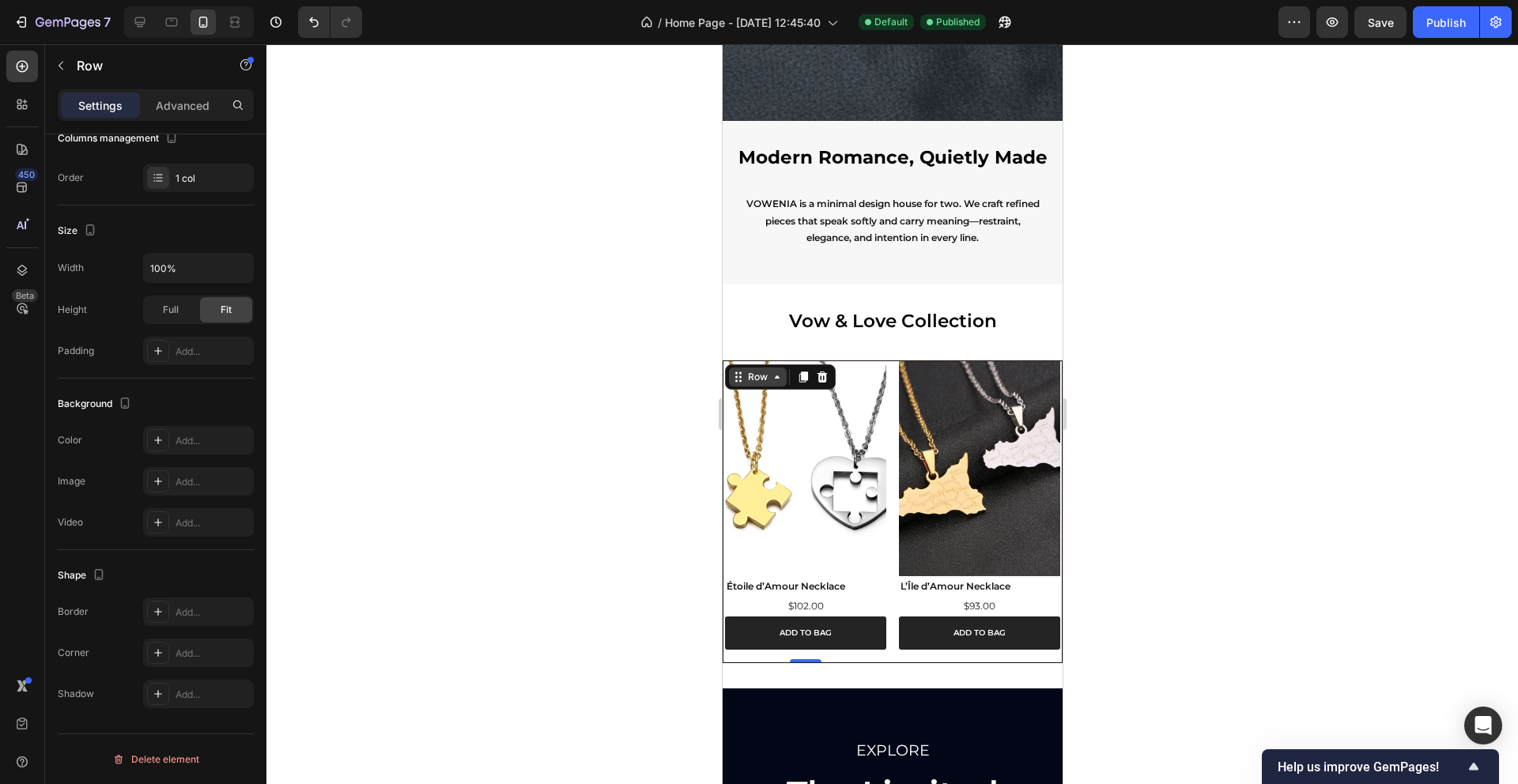
click at [738, 377] on icon at bounding box center [738, 377] width 13 height 13
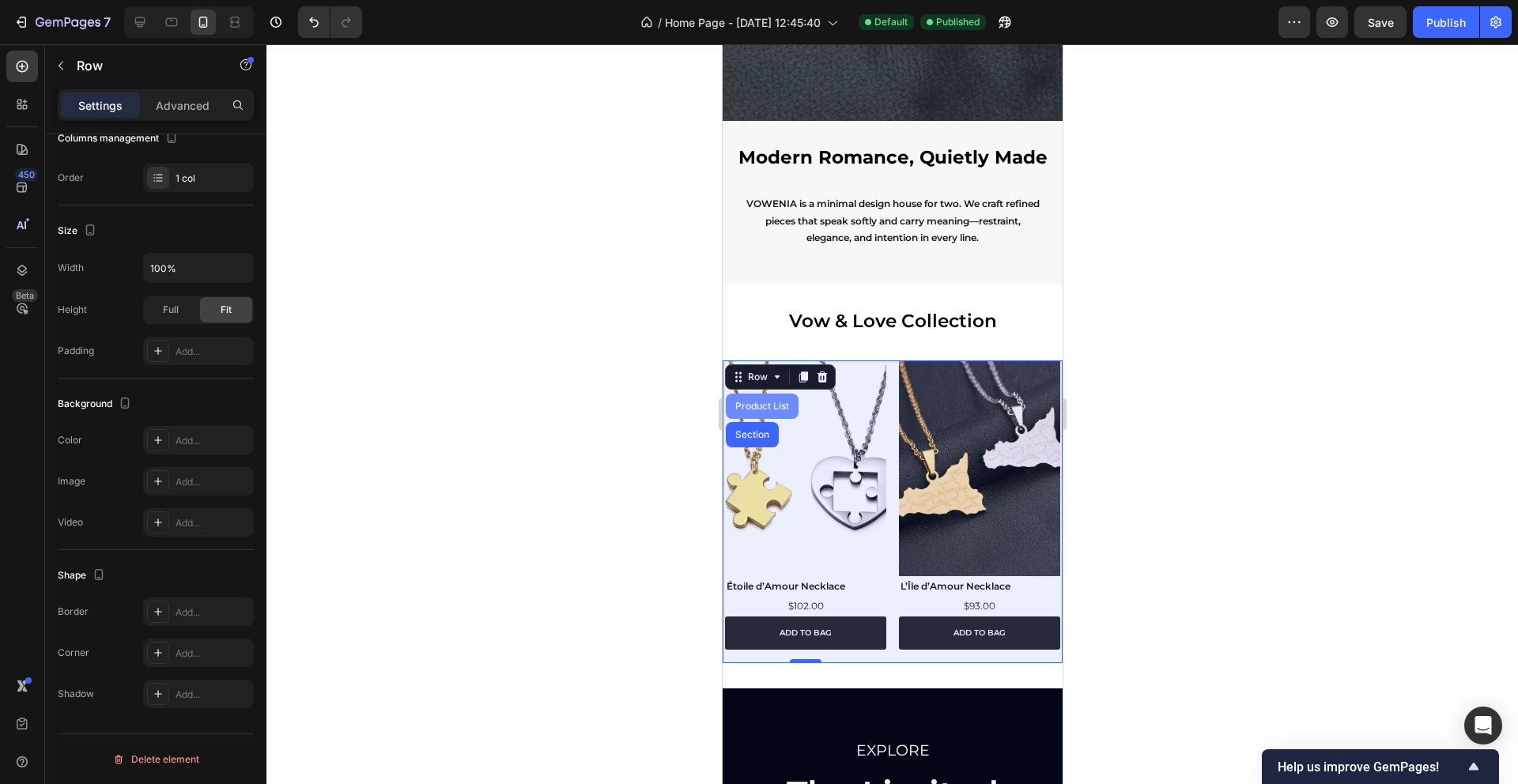
click at [744, 410] on div "Product List" at bounding box center [761, 406] width 73 height 26
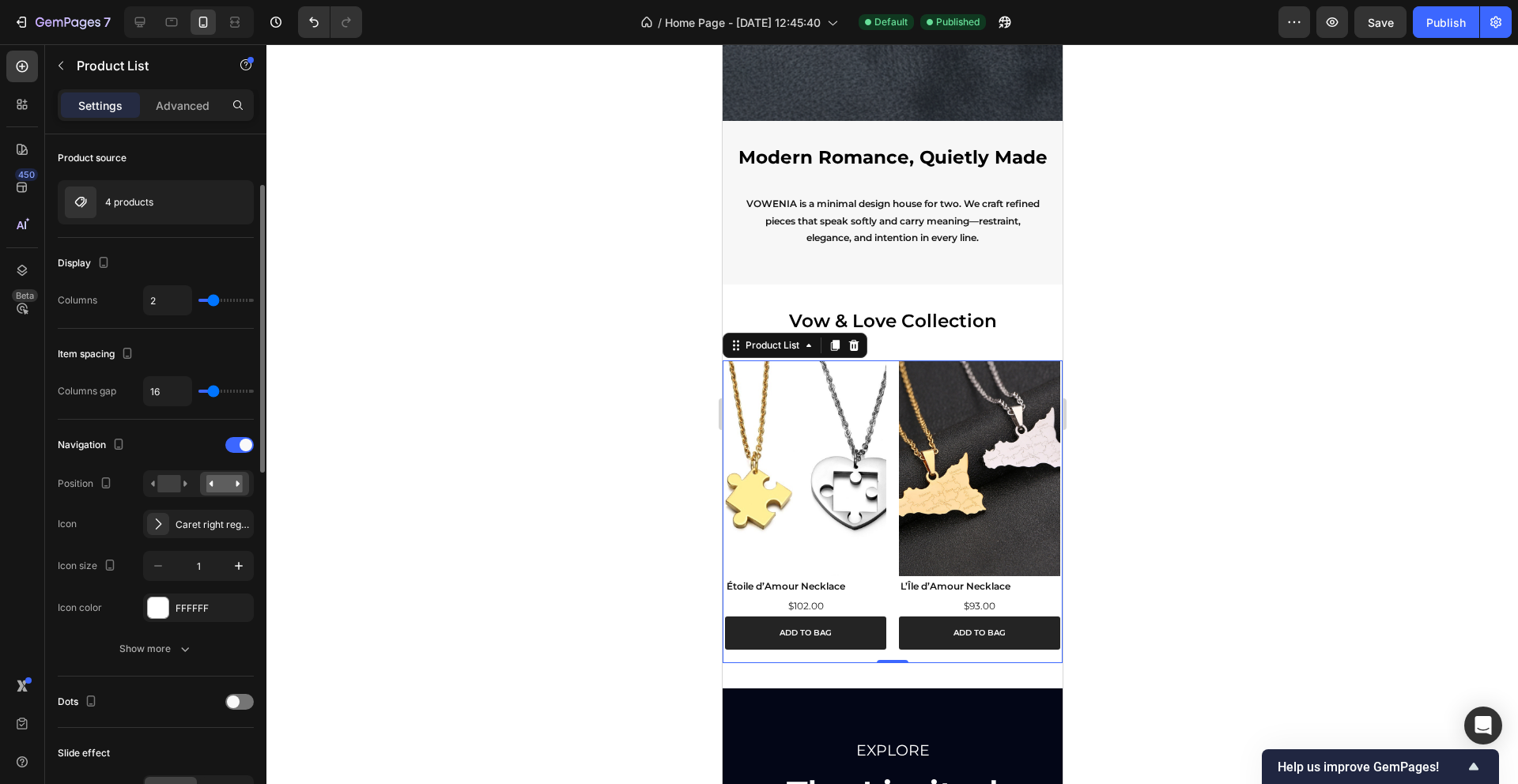
scroll to position [117, 0]
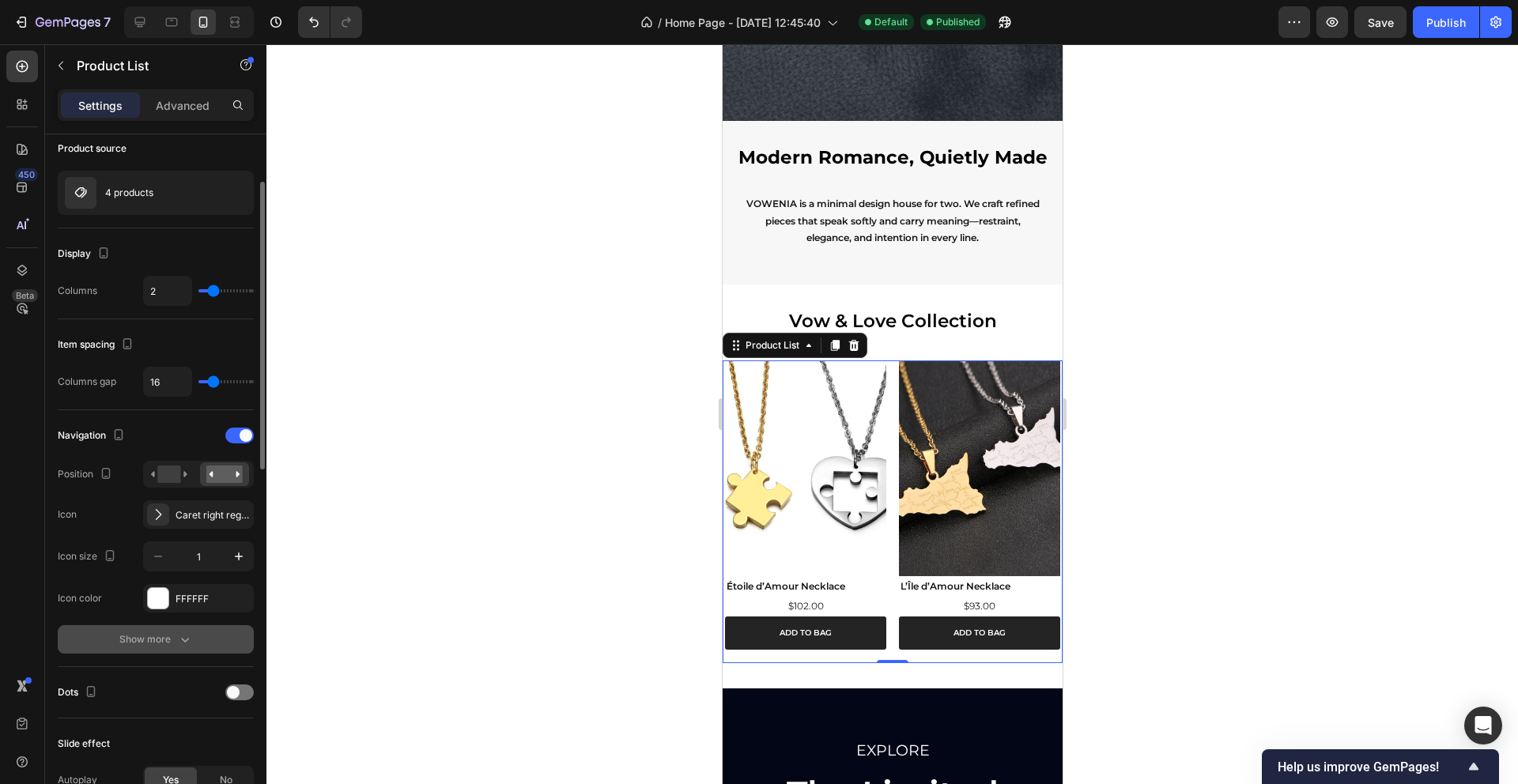
click at [172, 628] on button "Show more" at bounding box center [155, 639] width 196 height 29
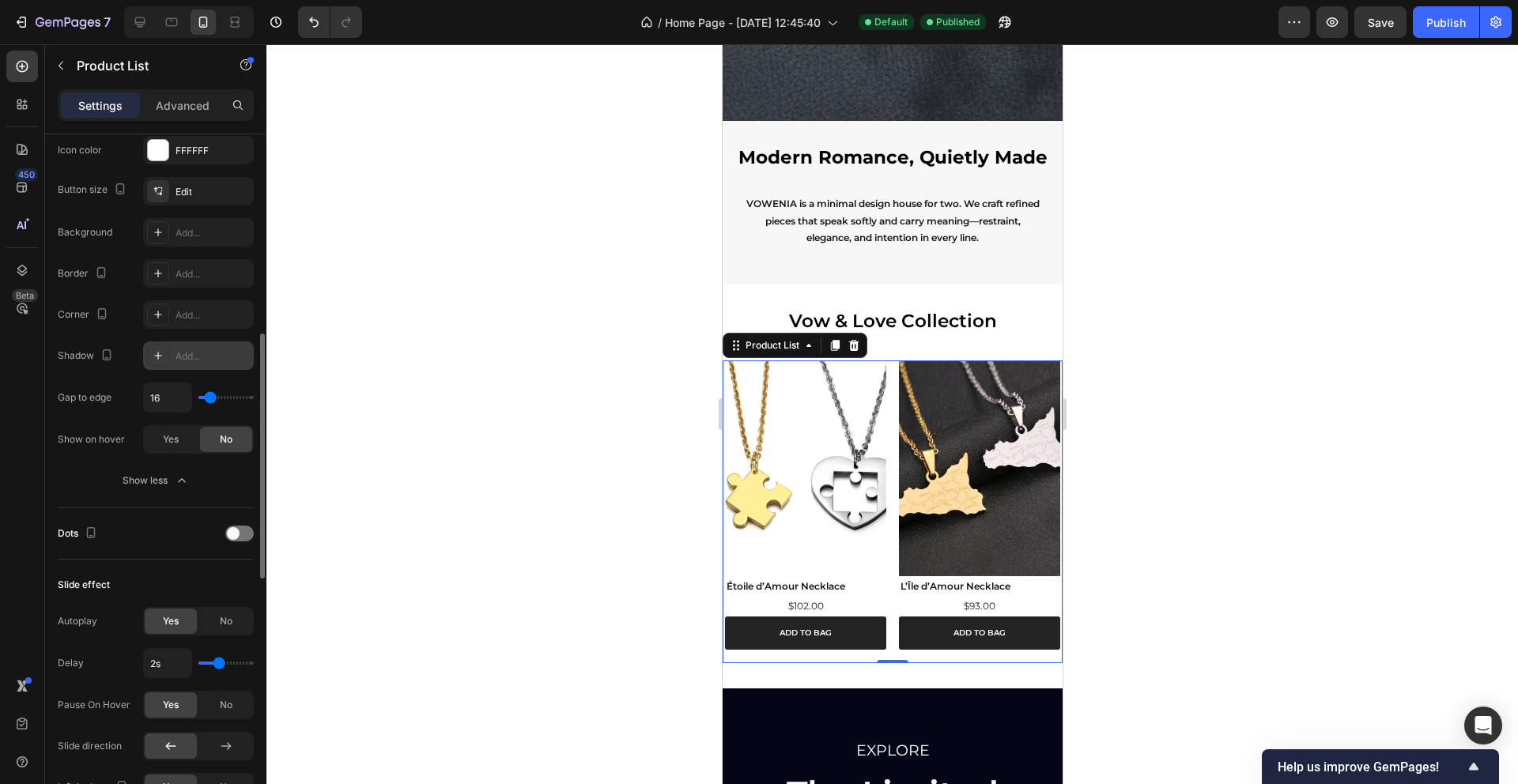
scroll to position [566, 0]
click at [238, 534] on span at bounding box center [232, 532] width 13 height 13
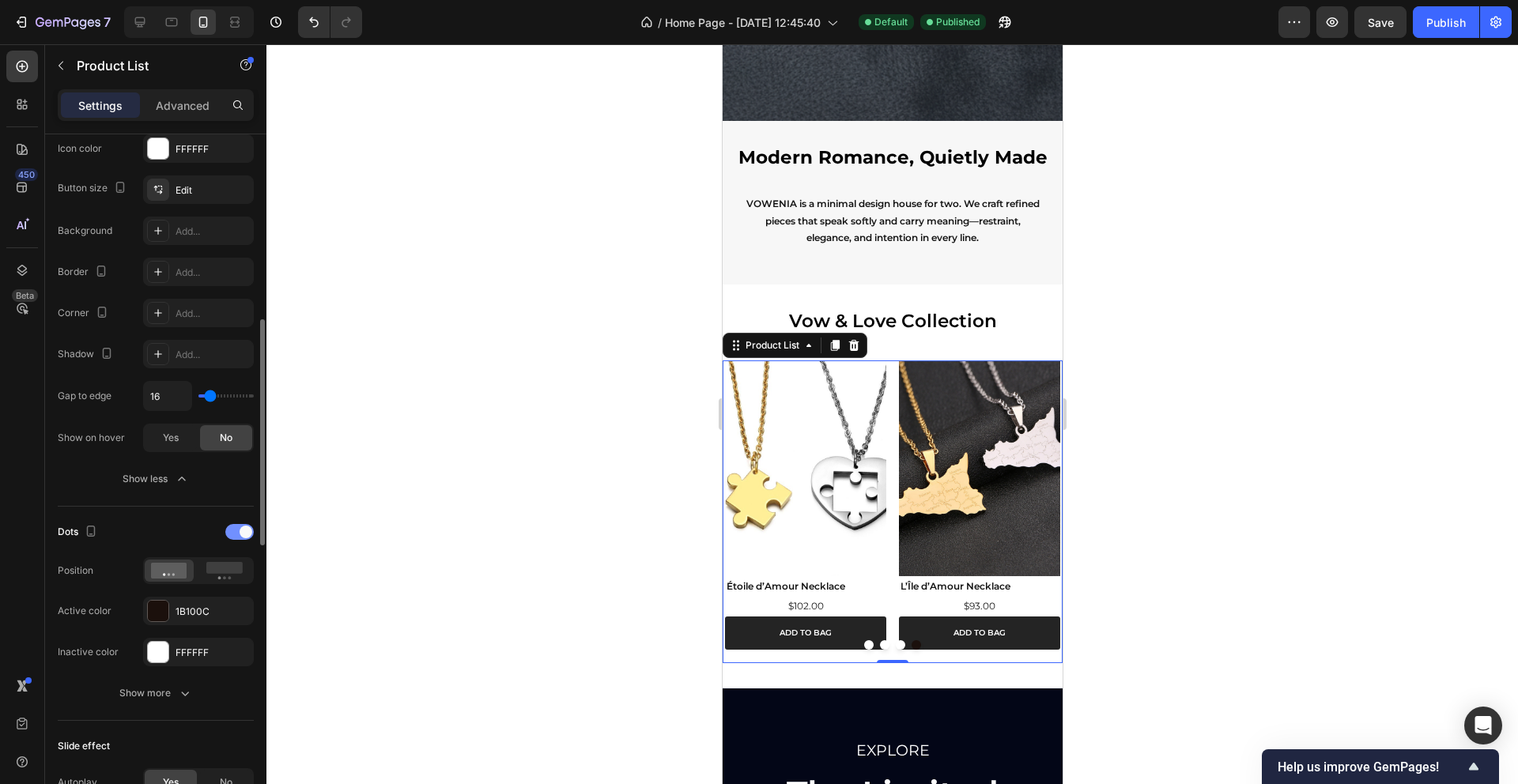
click at [238, 534] on div at bounding box center [239, 532] width 29 height 16
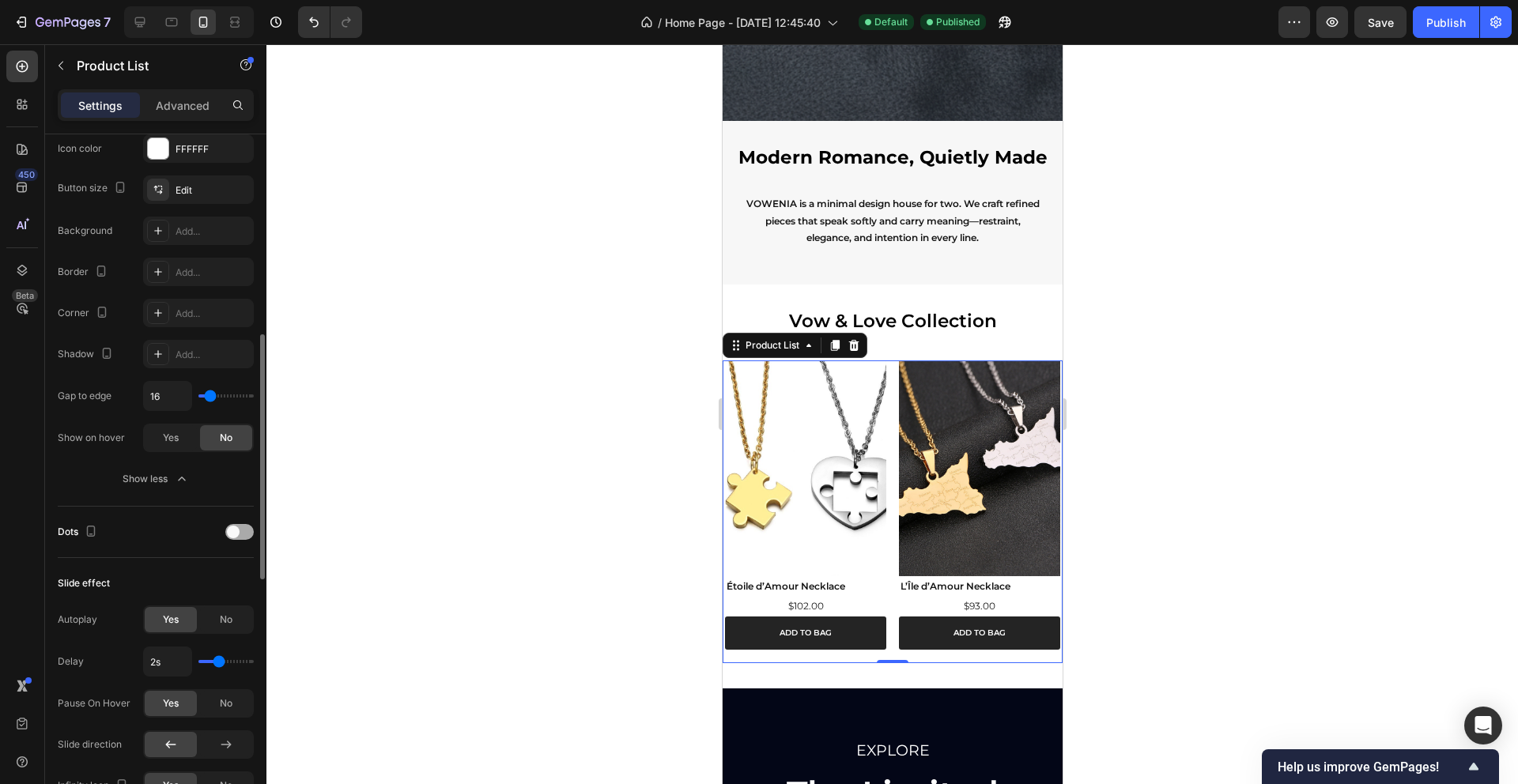
click at [238, 535] on span at bounding box center [232, 532] width 13 height 13
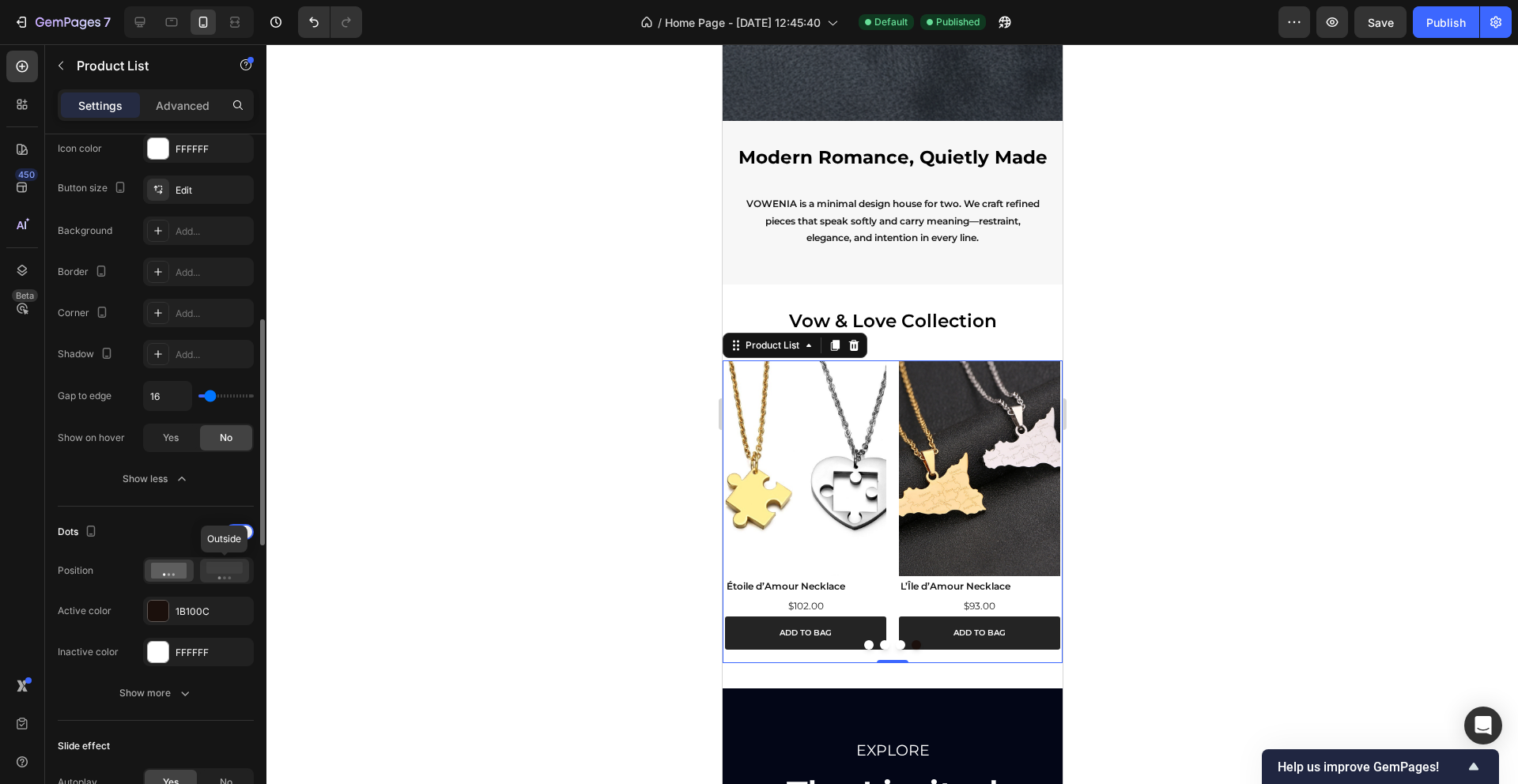
click at [219, 581] on div at bounding box center [224, 570] width 49 height 24
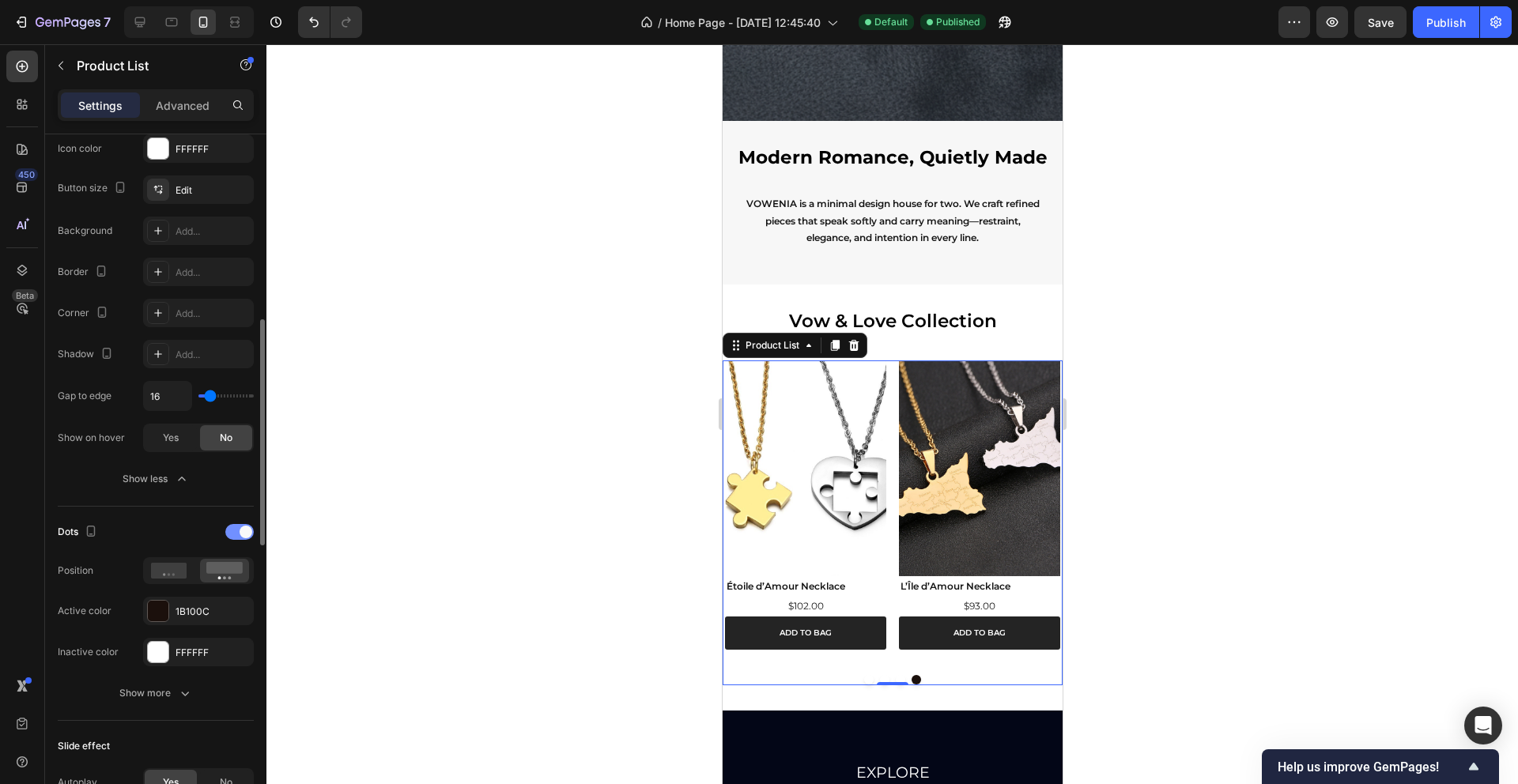
click at [238, 536] on div at bounding box center [239, 532] width 29 height 16
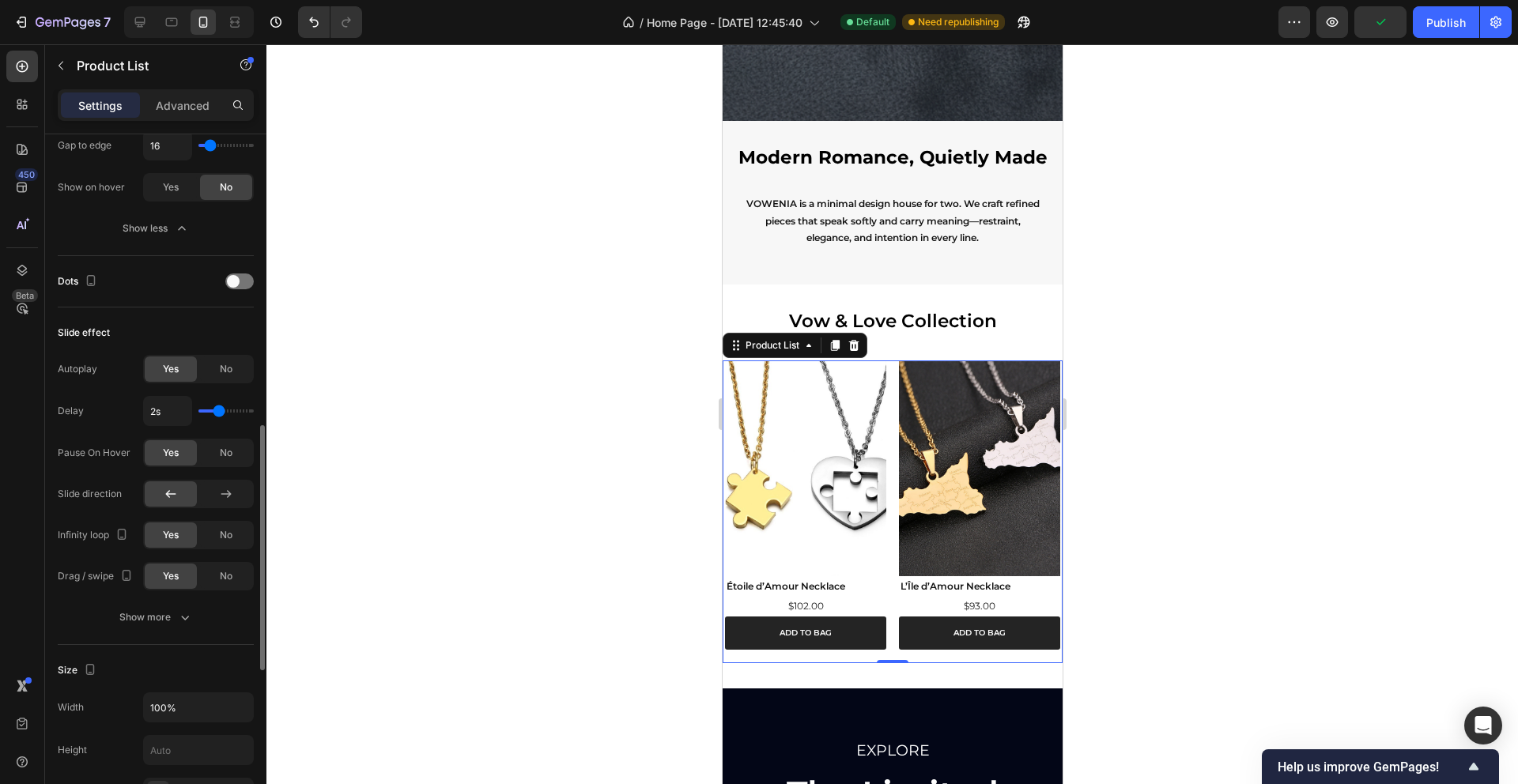
scroll to position [819, 0]
click at [196, 590] on div "Autoplay Yes No Delay 2s Pause On Hover Yes No Slide direction Infinity loop Ye…" at bounding box center [155, 491] width 196 height 277
click at [182, 617] on icon "button" at bounding box center [185, 615] width 16 height 16
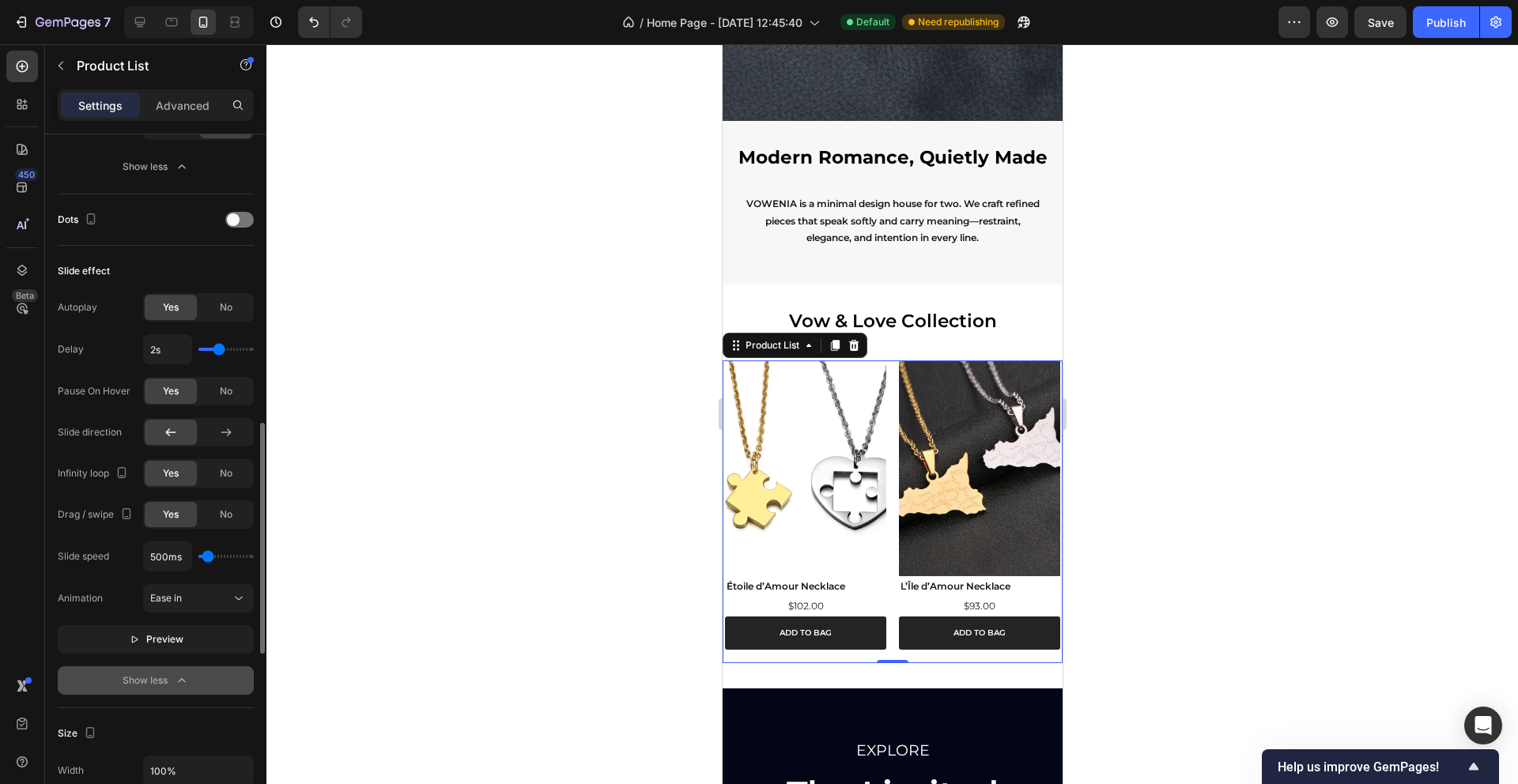
scroll to position [880, 0]
click at [175, 635] on span "Preview" at bounding box center [165, 638] width 38 height 16
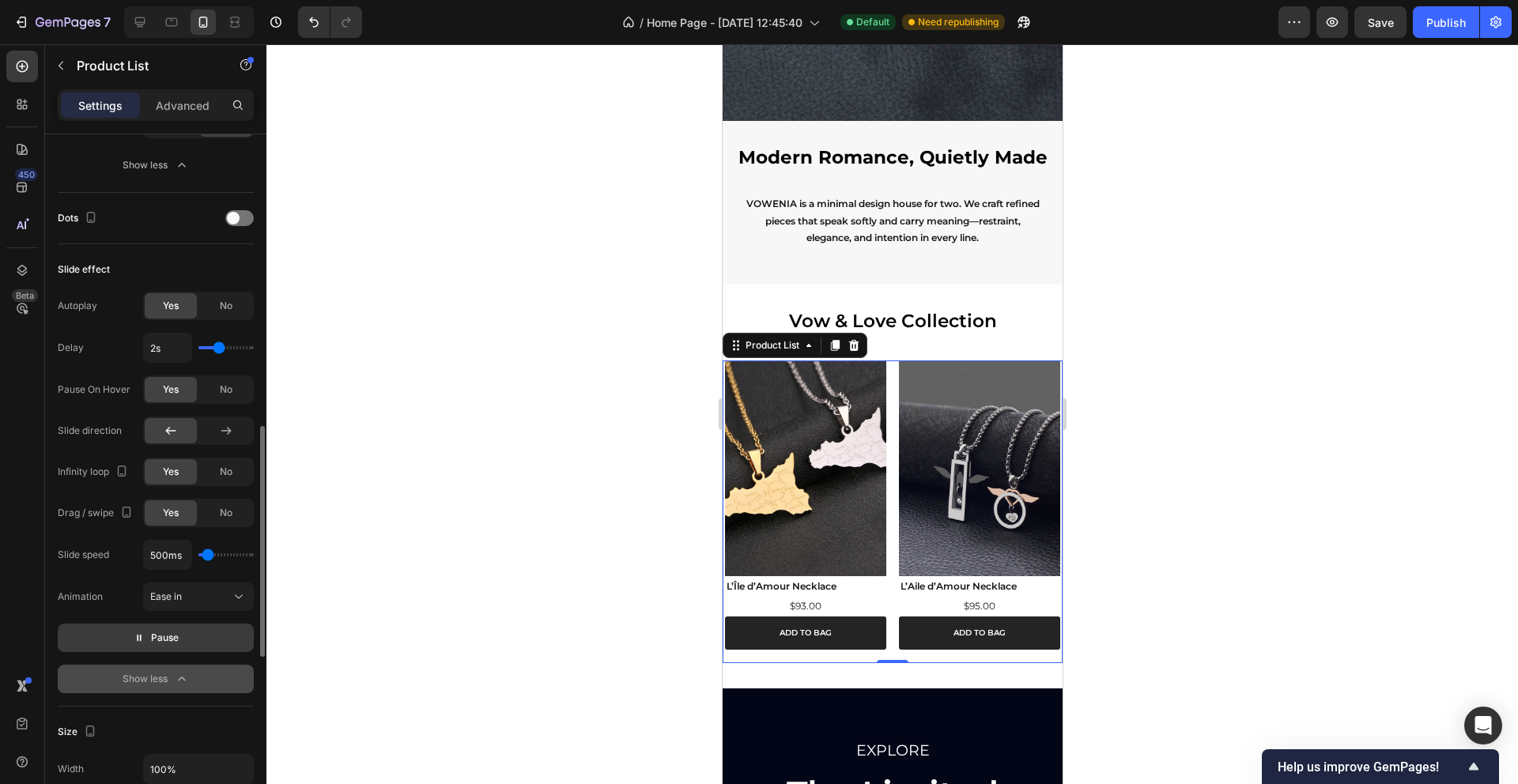
click at [175, 636] on span "Pause" at bounding box center [165, 638] width 28 height 16
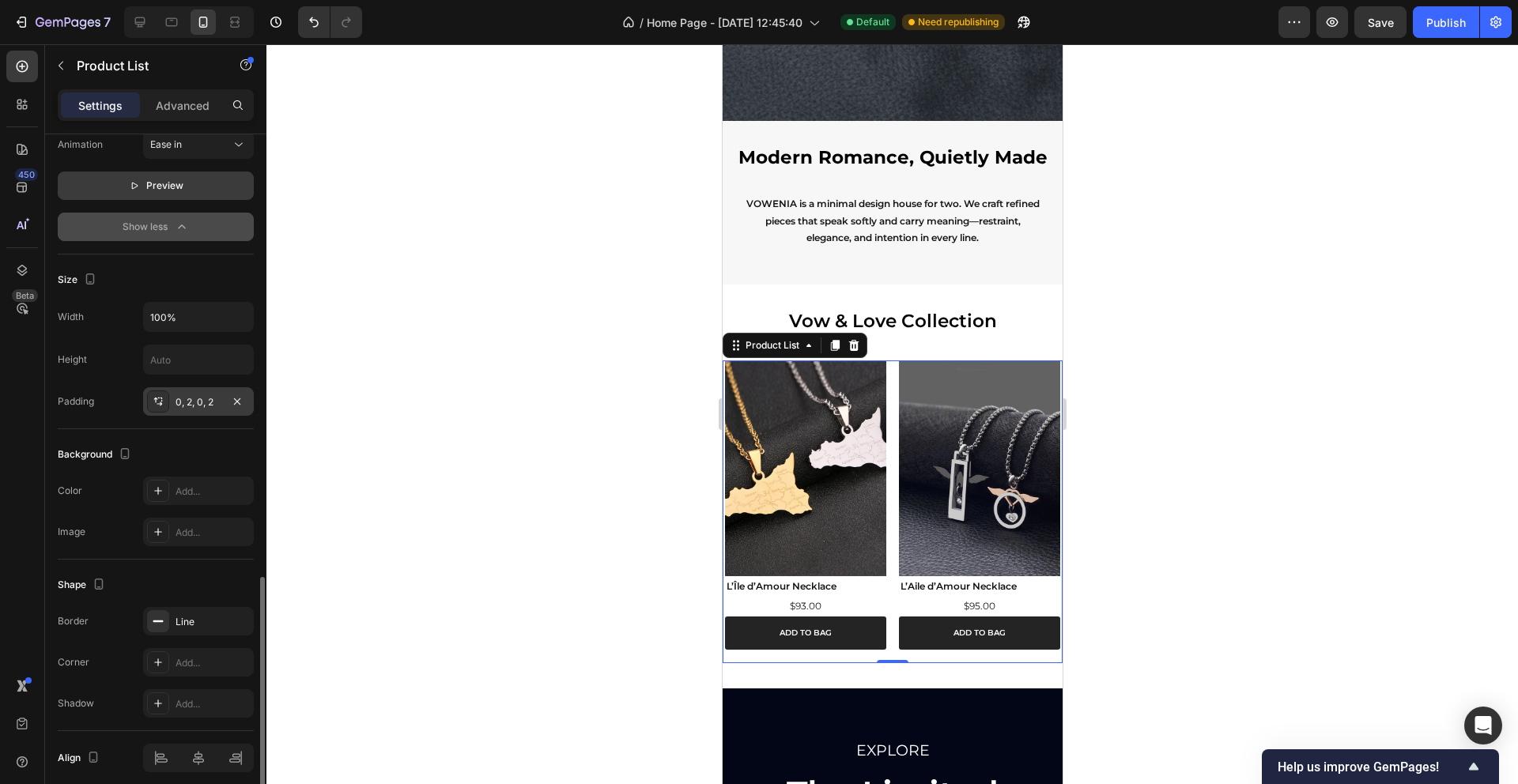
scroll to position [1350, 0]
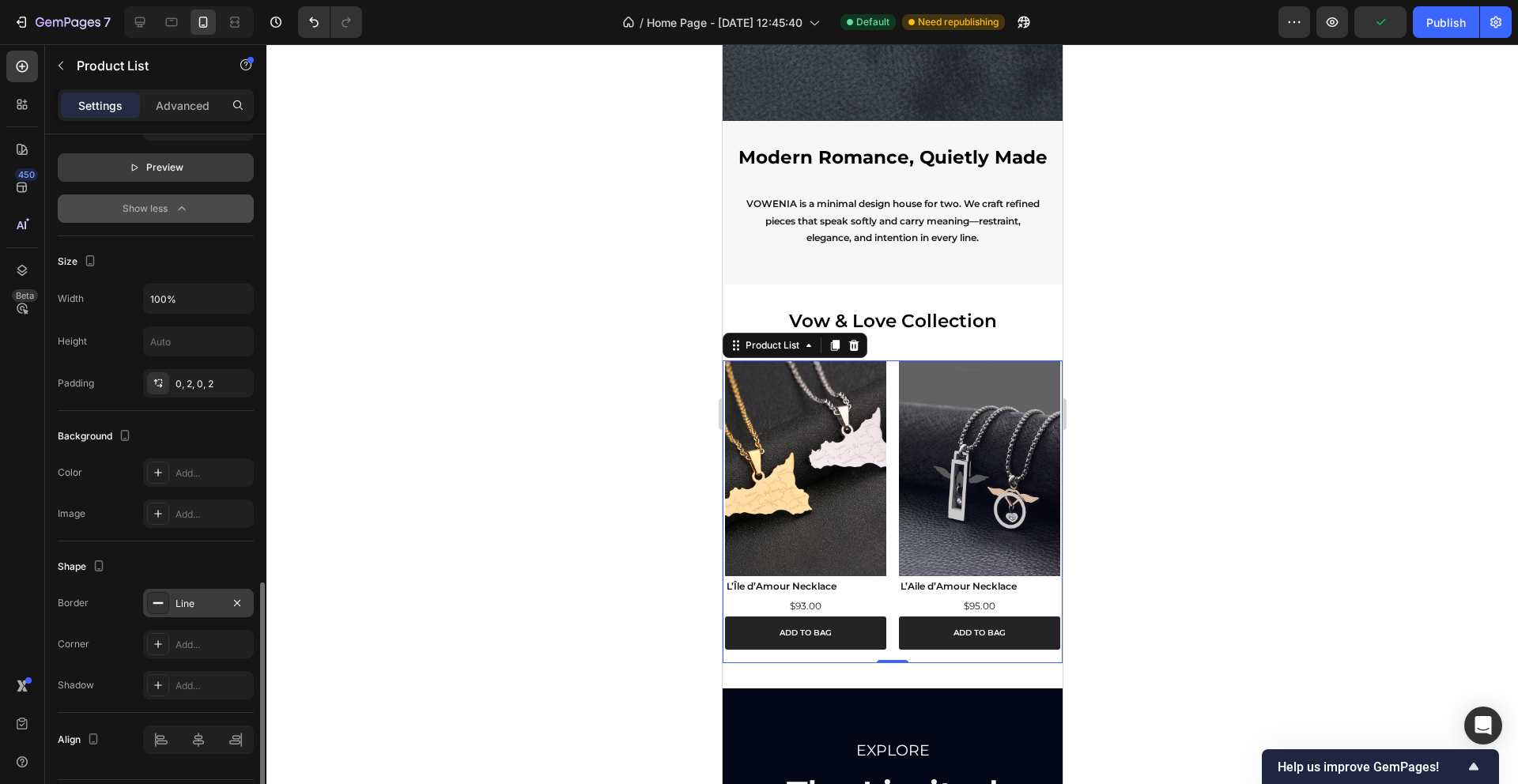
click at [192, 604] on div "Line" at bounding box center [199, 604] width 45 height 14
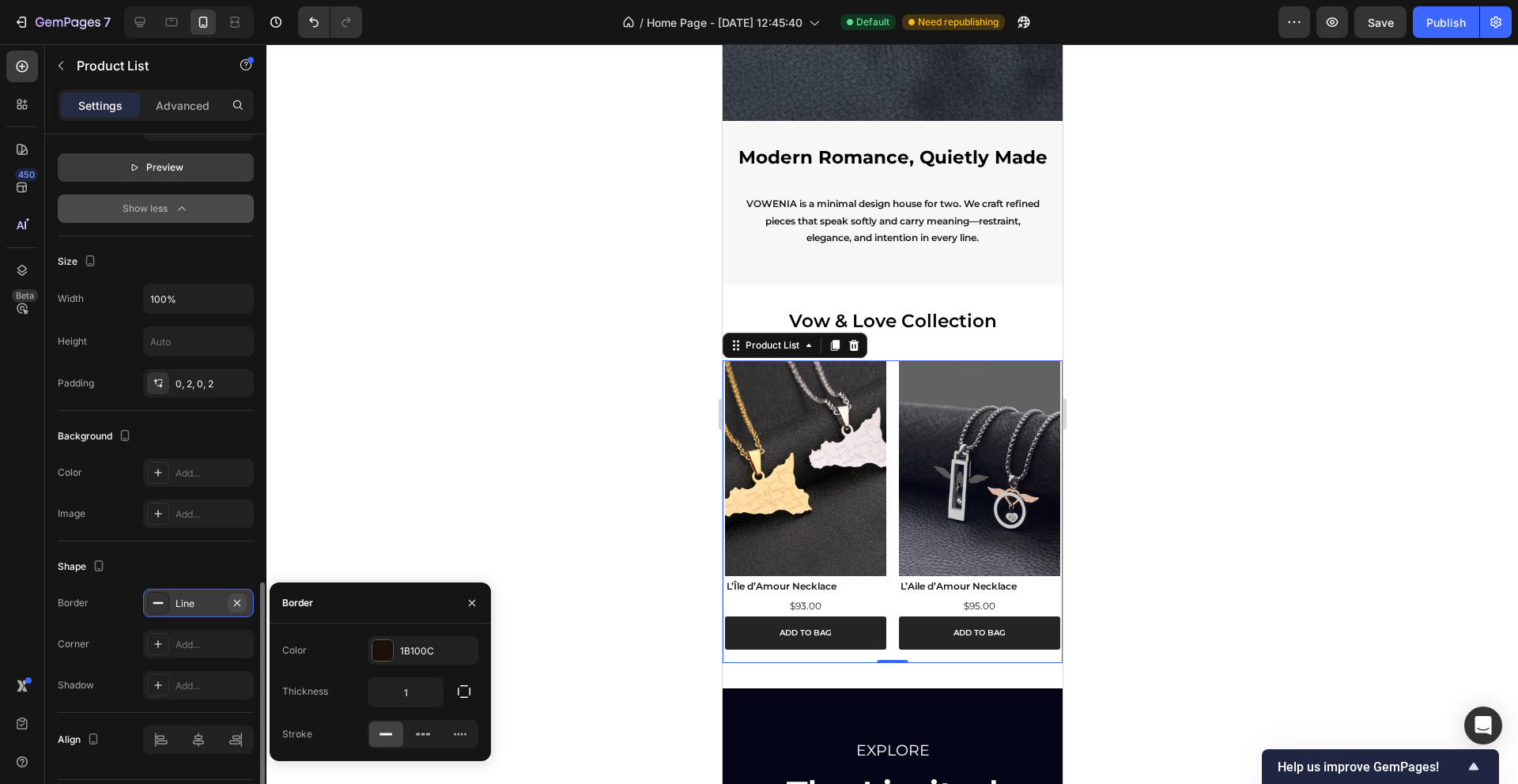
click at [238, 603] on icon "button" at bounding box center [237, 602] width 6 height 6
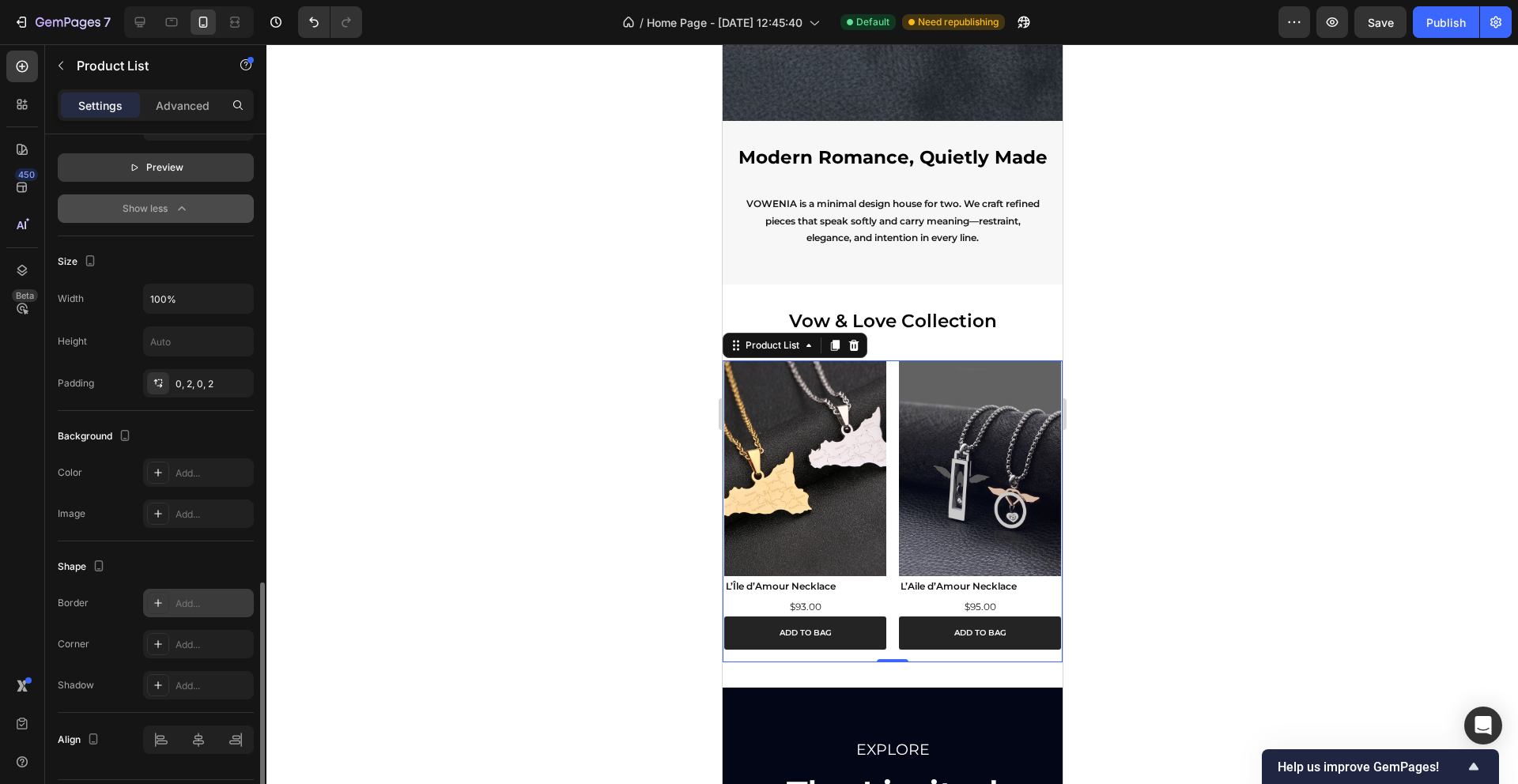
click at [110, 616] on div "Border Add..." at bounding box center [155, 603] width 196 height 29
click at [1018, 332] on p "Vow & Love Collection" at bounding box center [892, 321] width 314 height 24
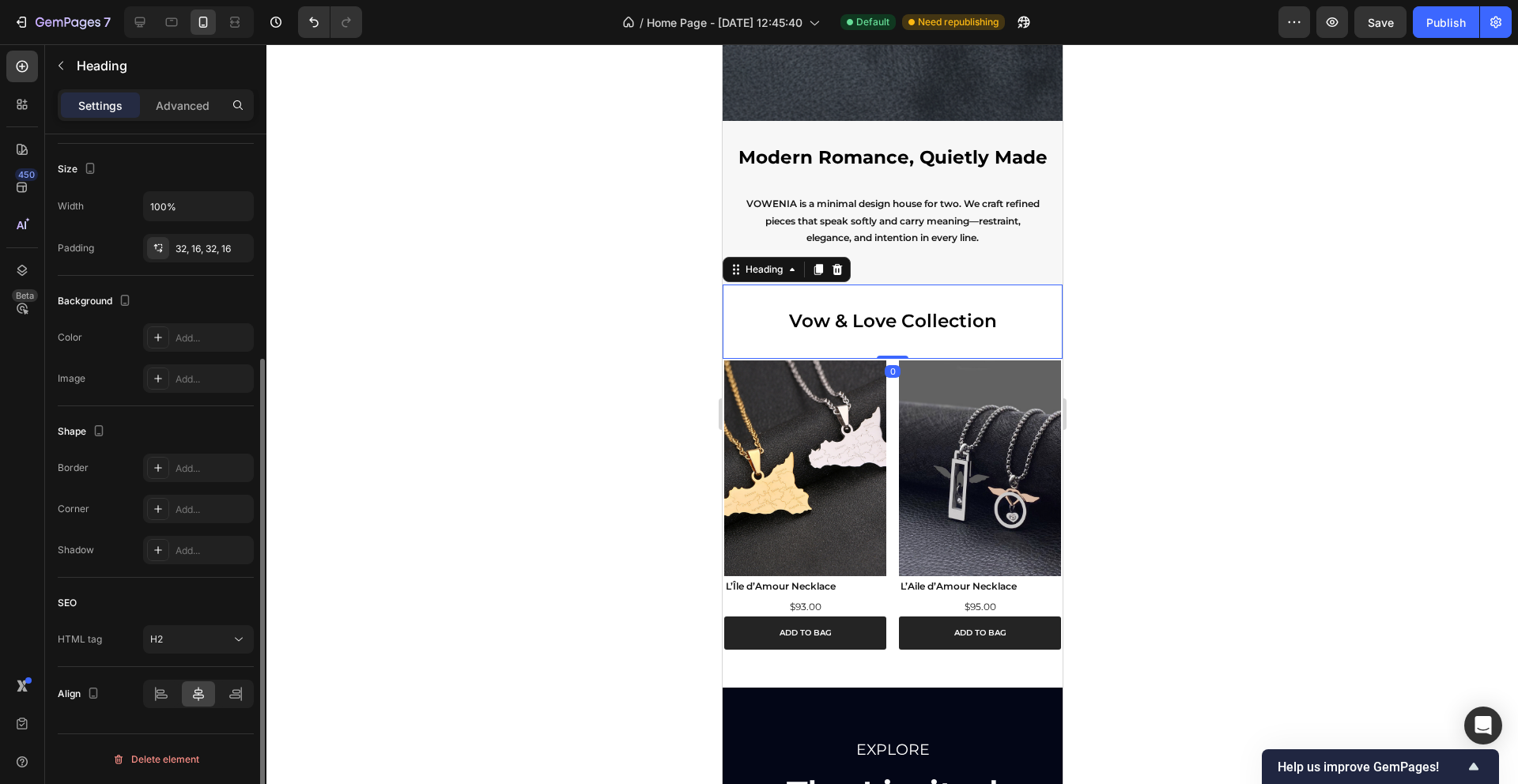
scroll to position [0, 0]
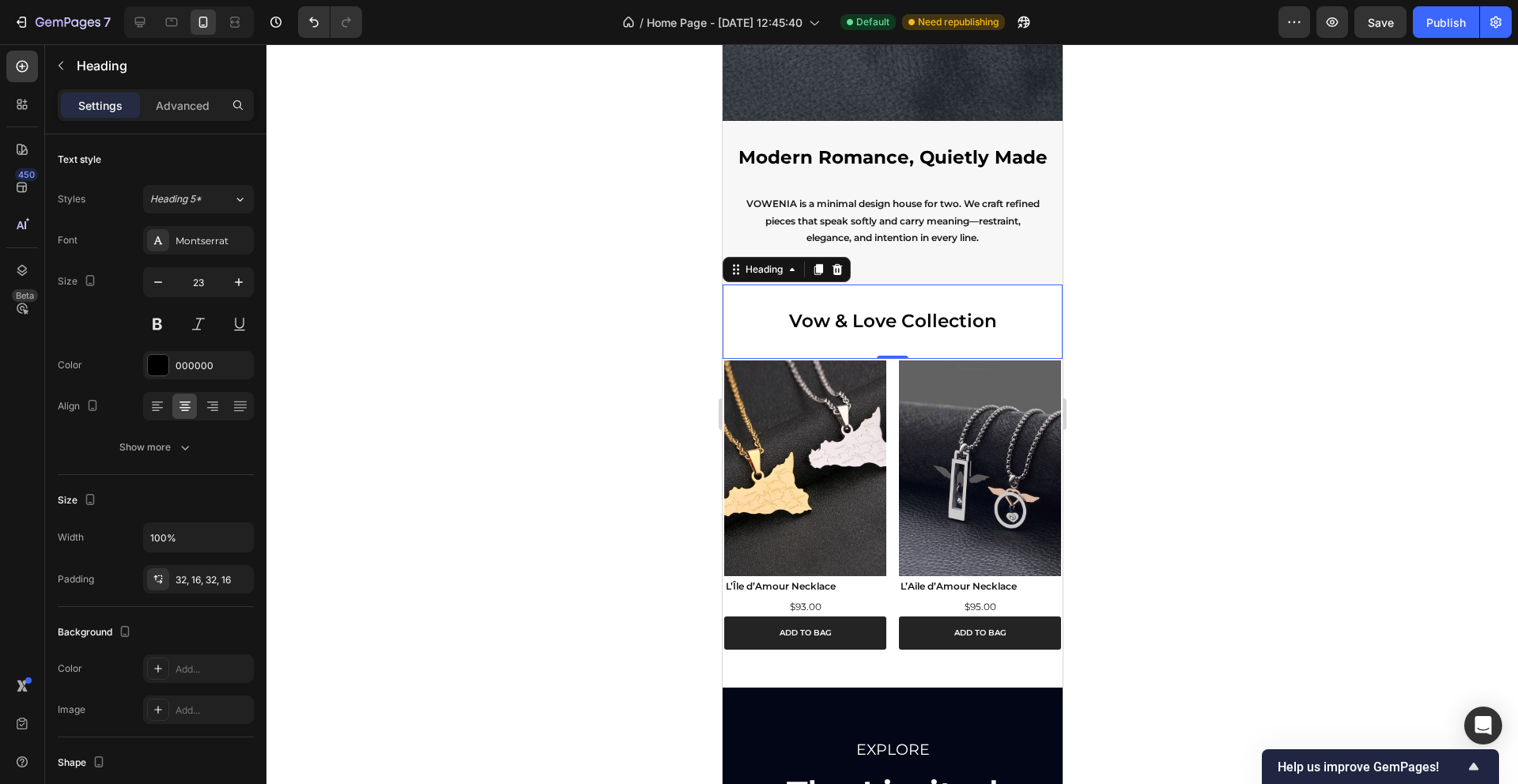
click at [1225, 292] on div at bounding box center [892, 414] width 1252 height 740
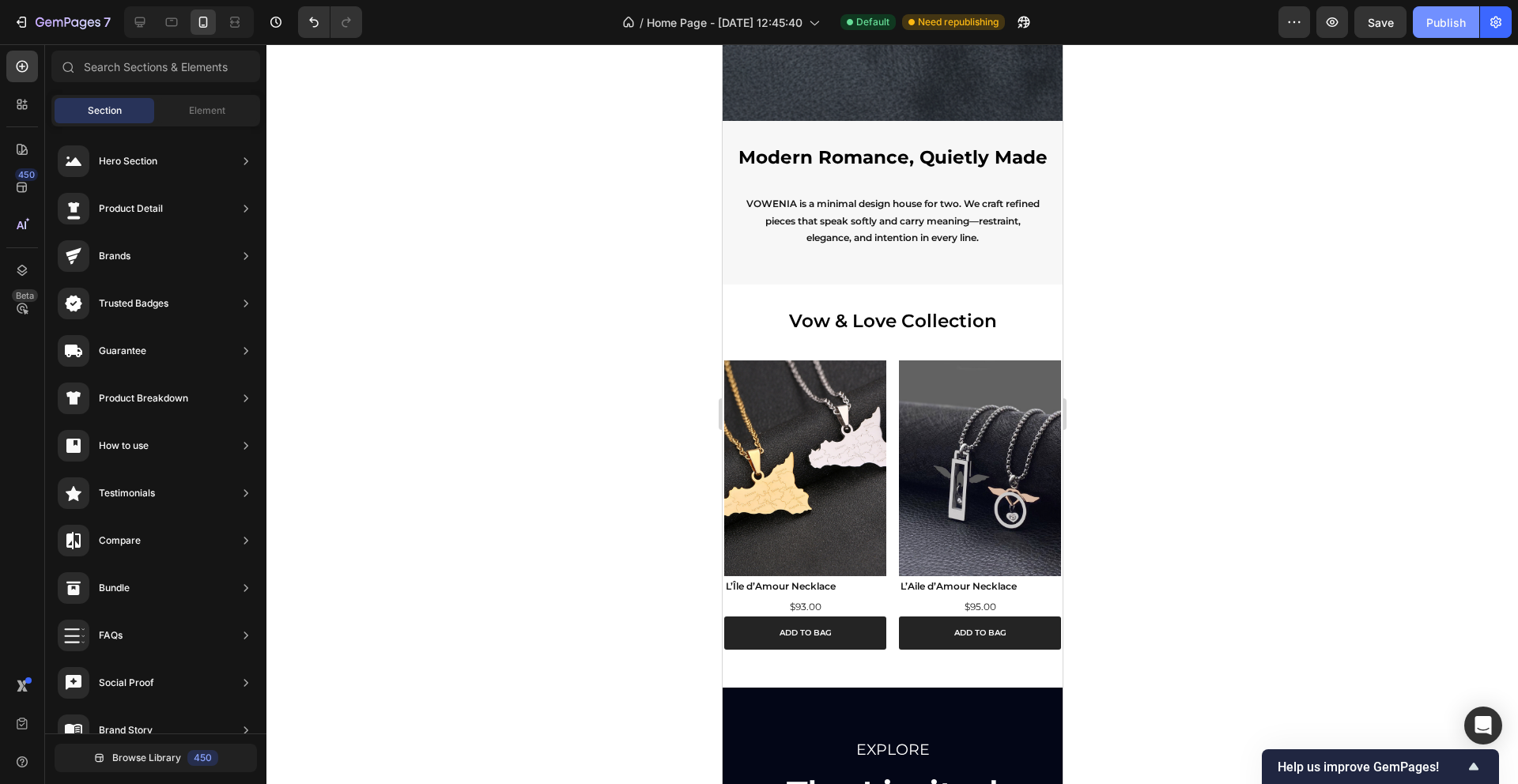
click at [1434, 25] on div "Publish" at bounding box center [1446, 22] width 40 height 17
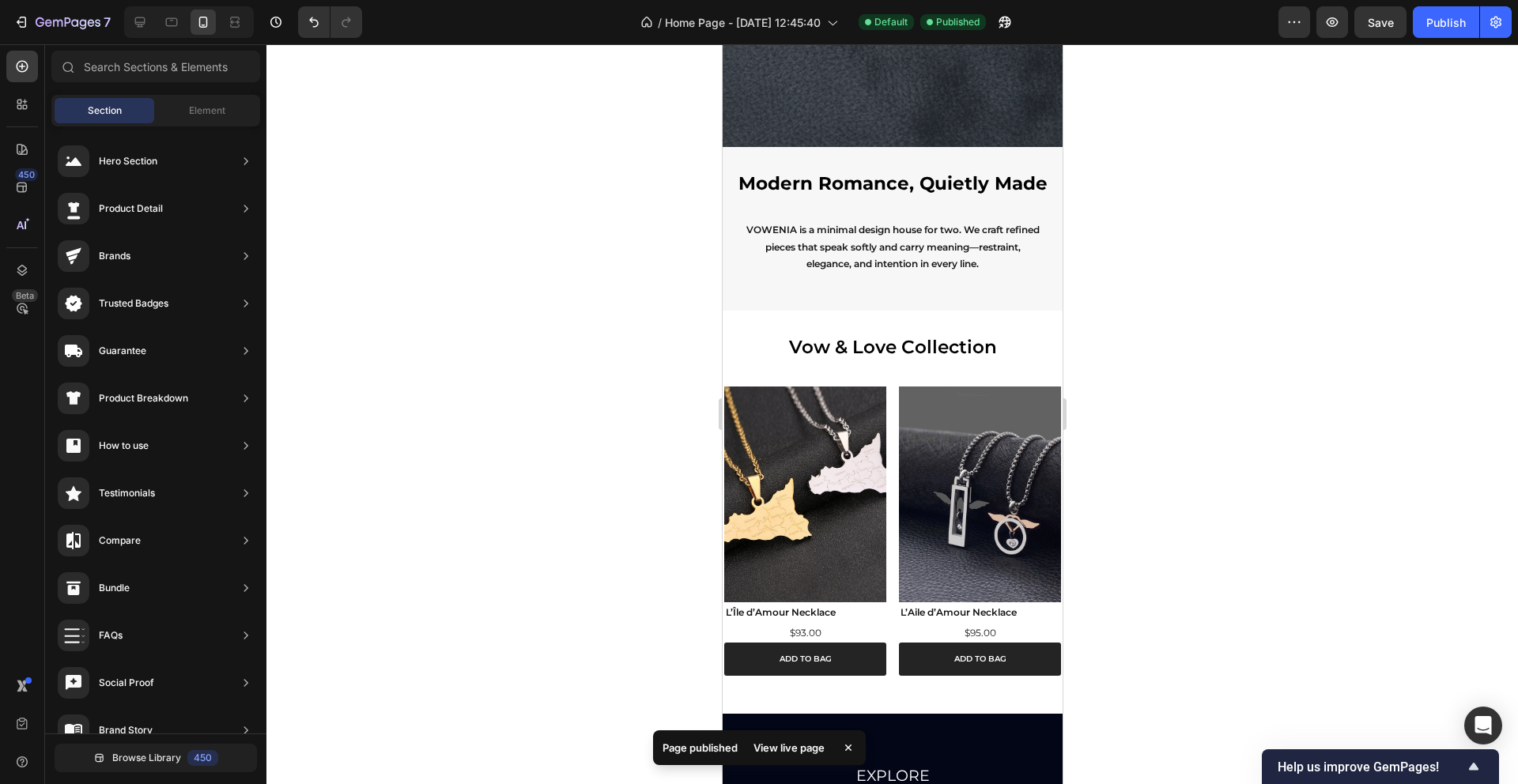
scroll to position [671, 0]
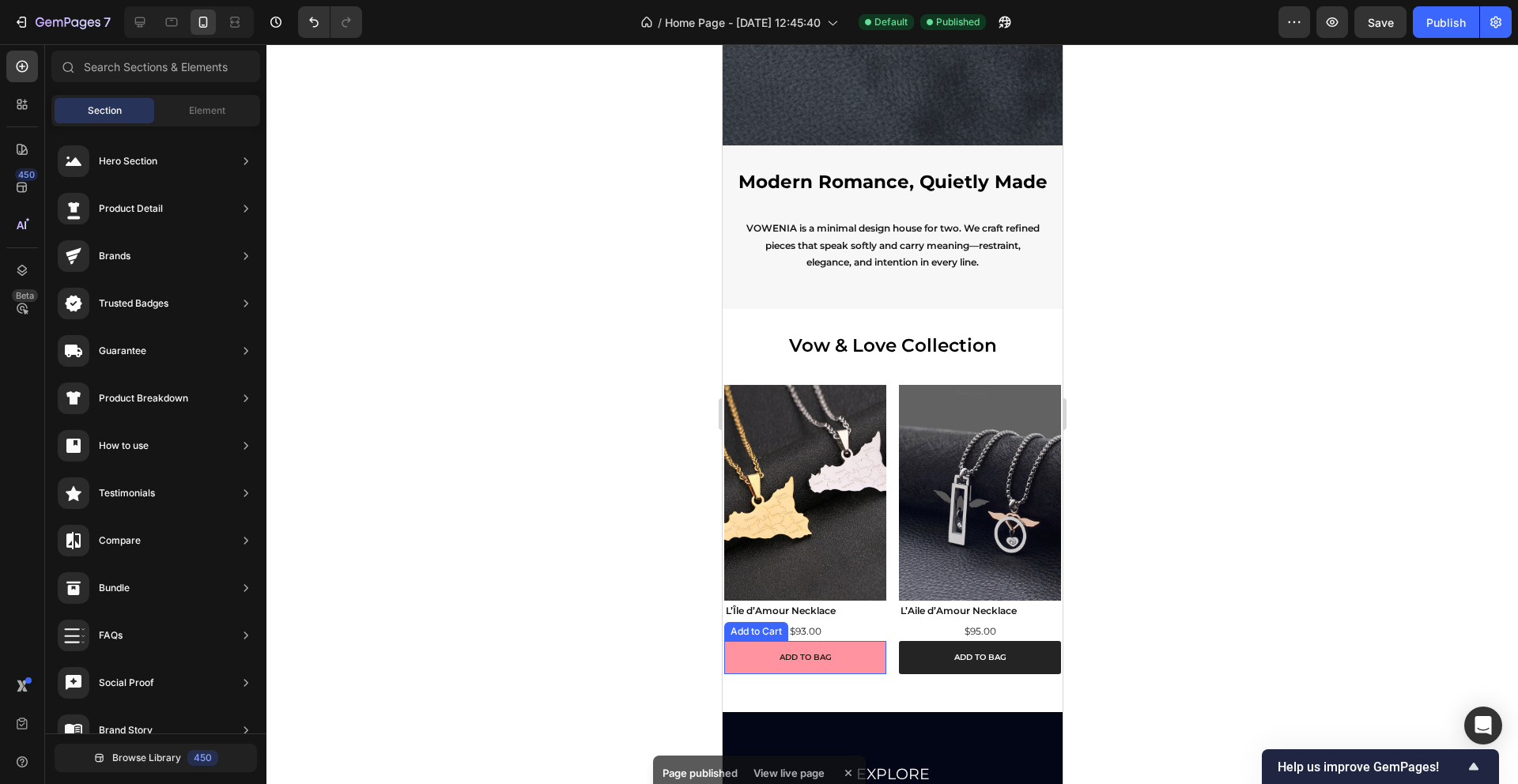
click at [736, 658] on button "ADD TO BAG" at bounding box center [805, 657] width 162 height 34
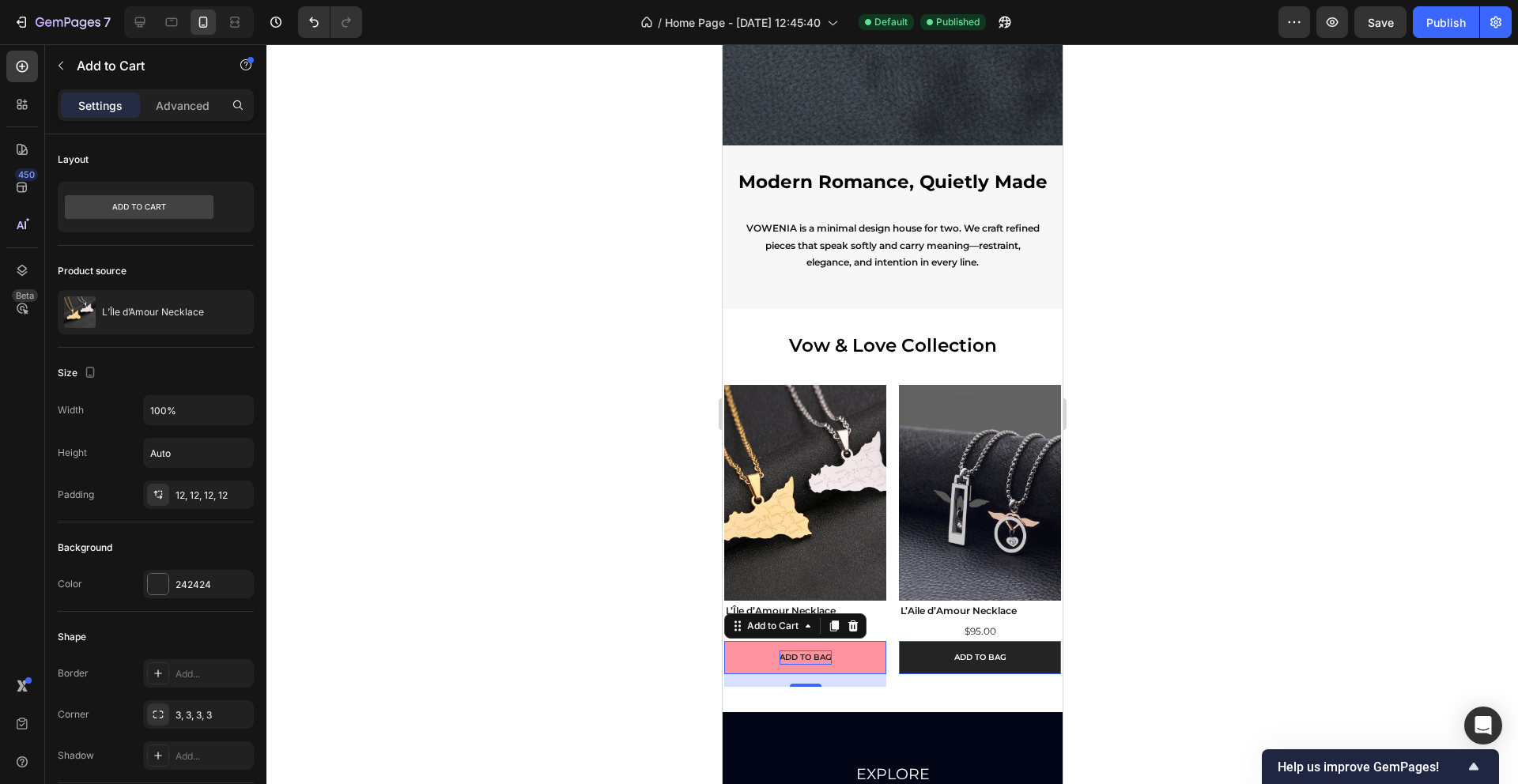
click at [791, 651] on div "ADD TO BAG" at bounding box center [805, 657] width 52 height 14
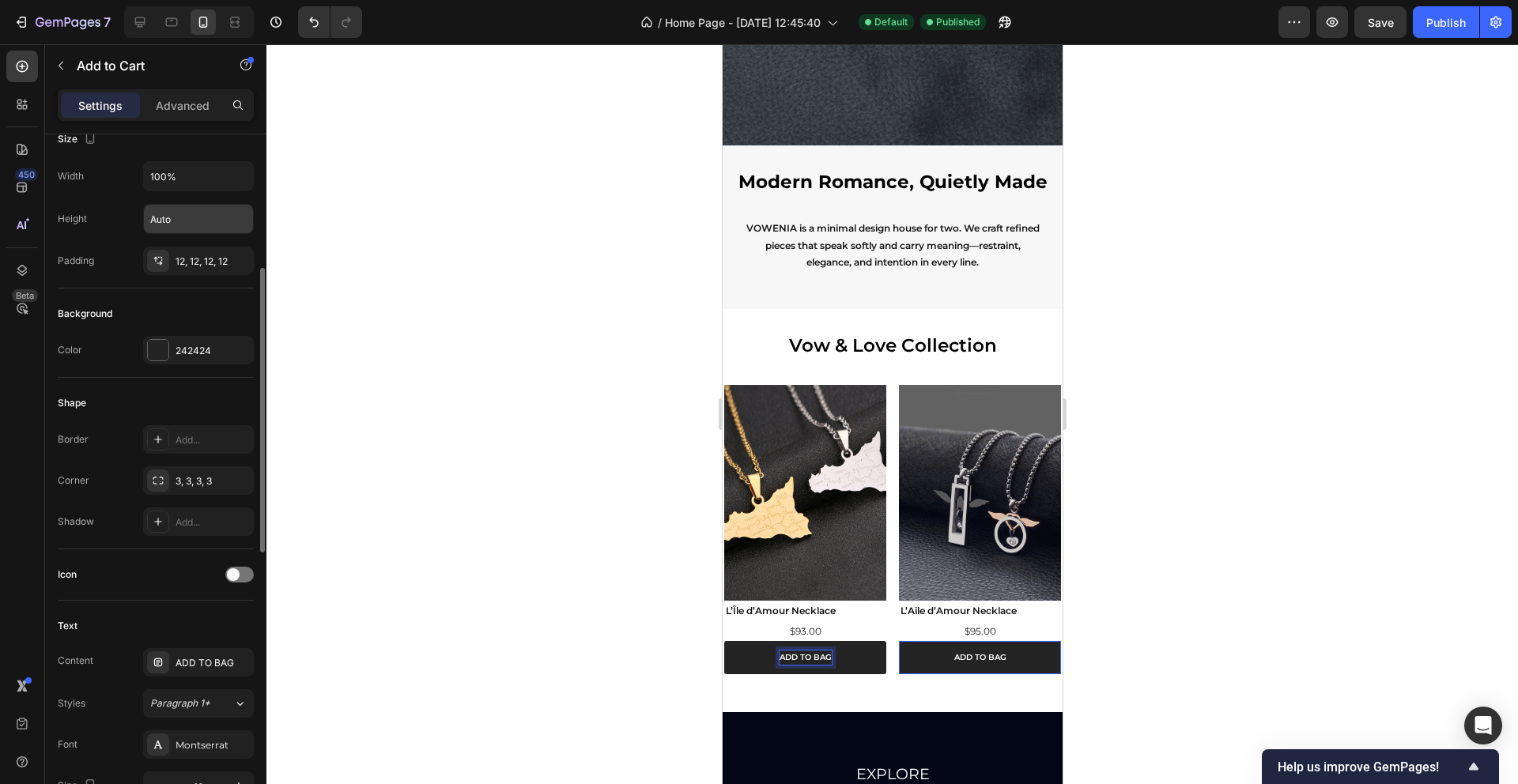
scroll to position [404, 0]
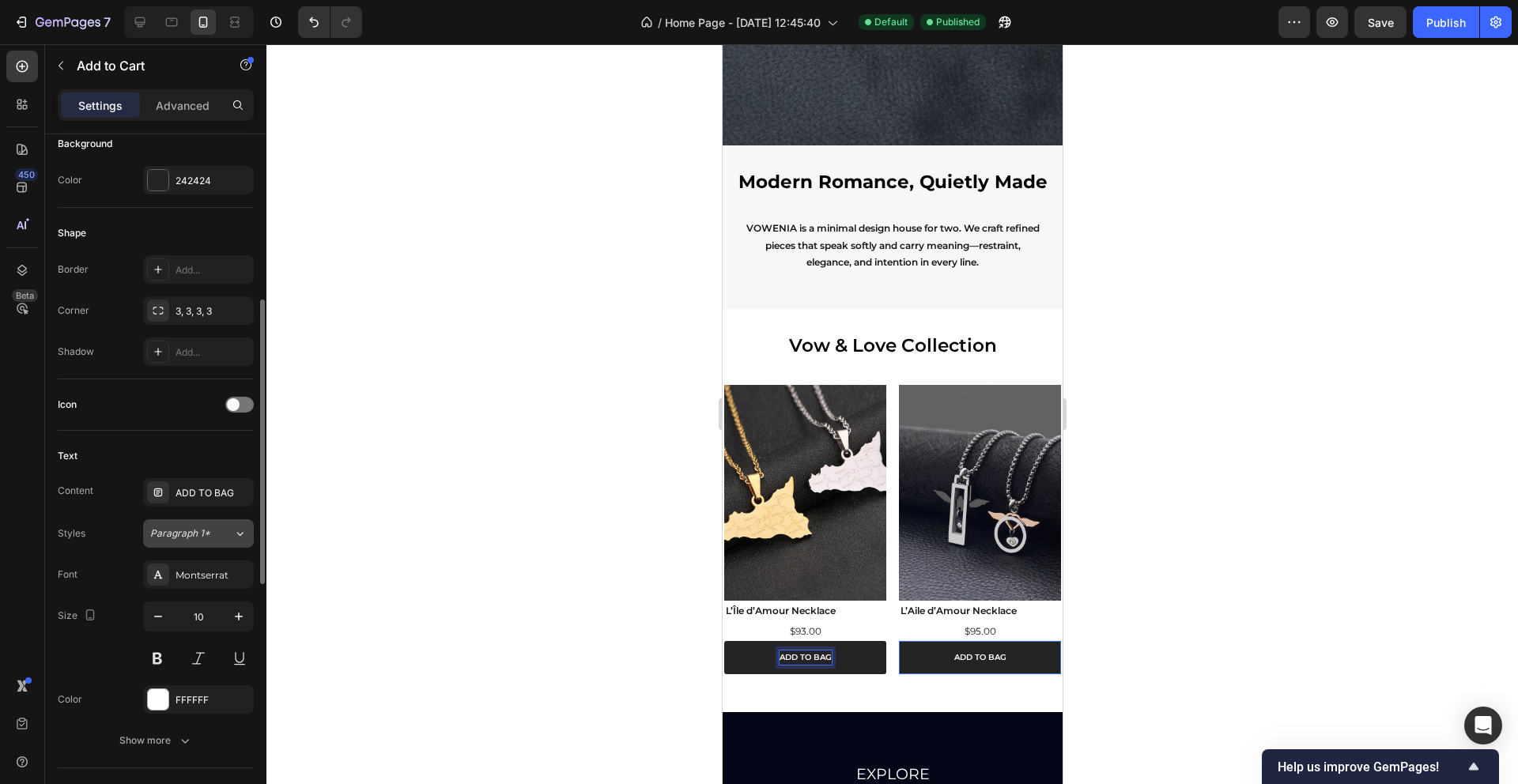
click at [234, 527] on icon at bounding box center [240, 534] width 14 height 16
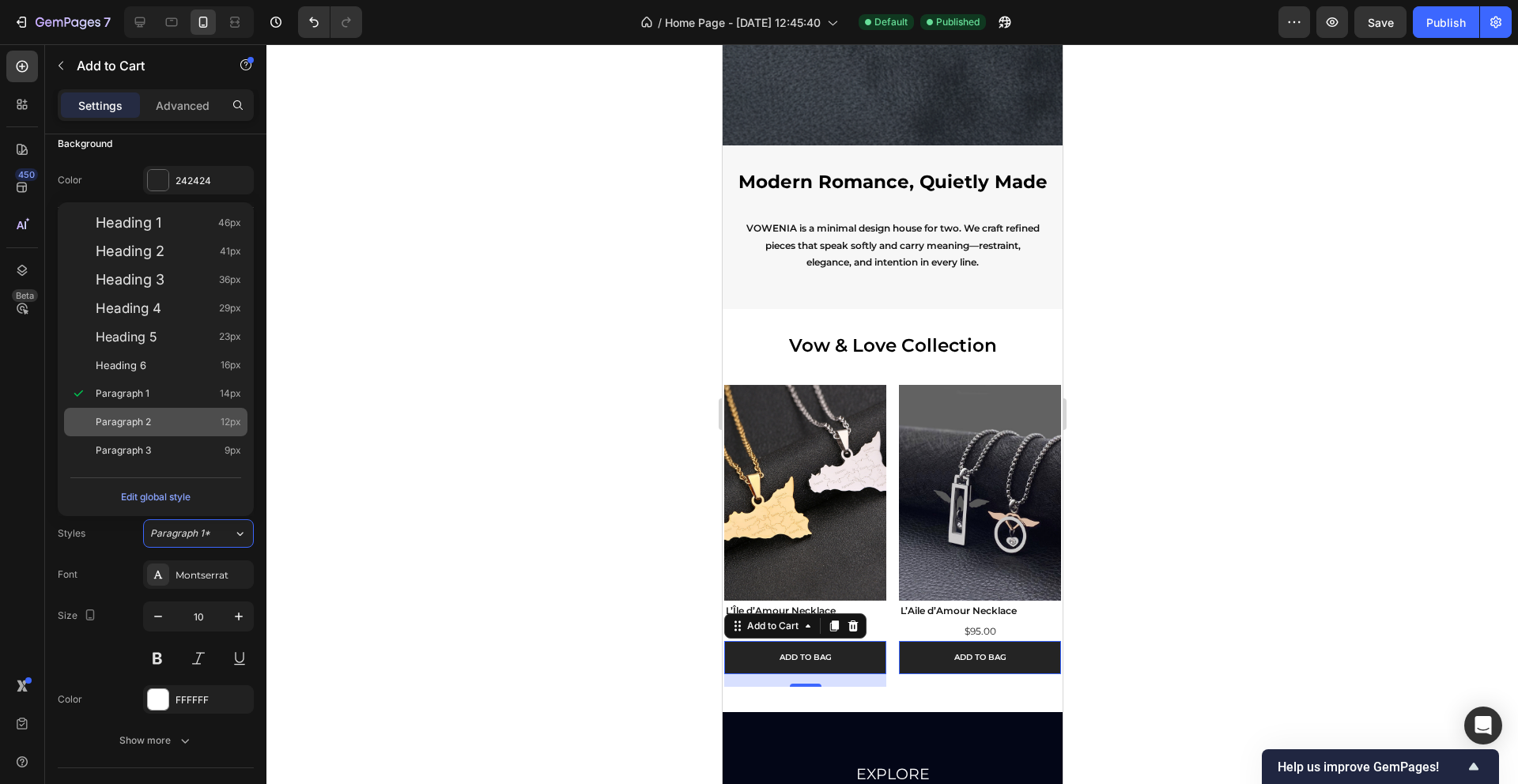
click at [219, 416] on div "Paragraph 2 12px" at bounding box center [168, 422] width 145 height 16
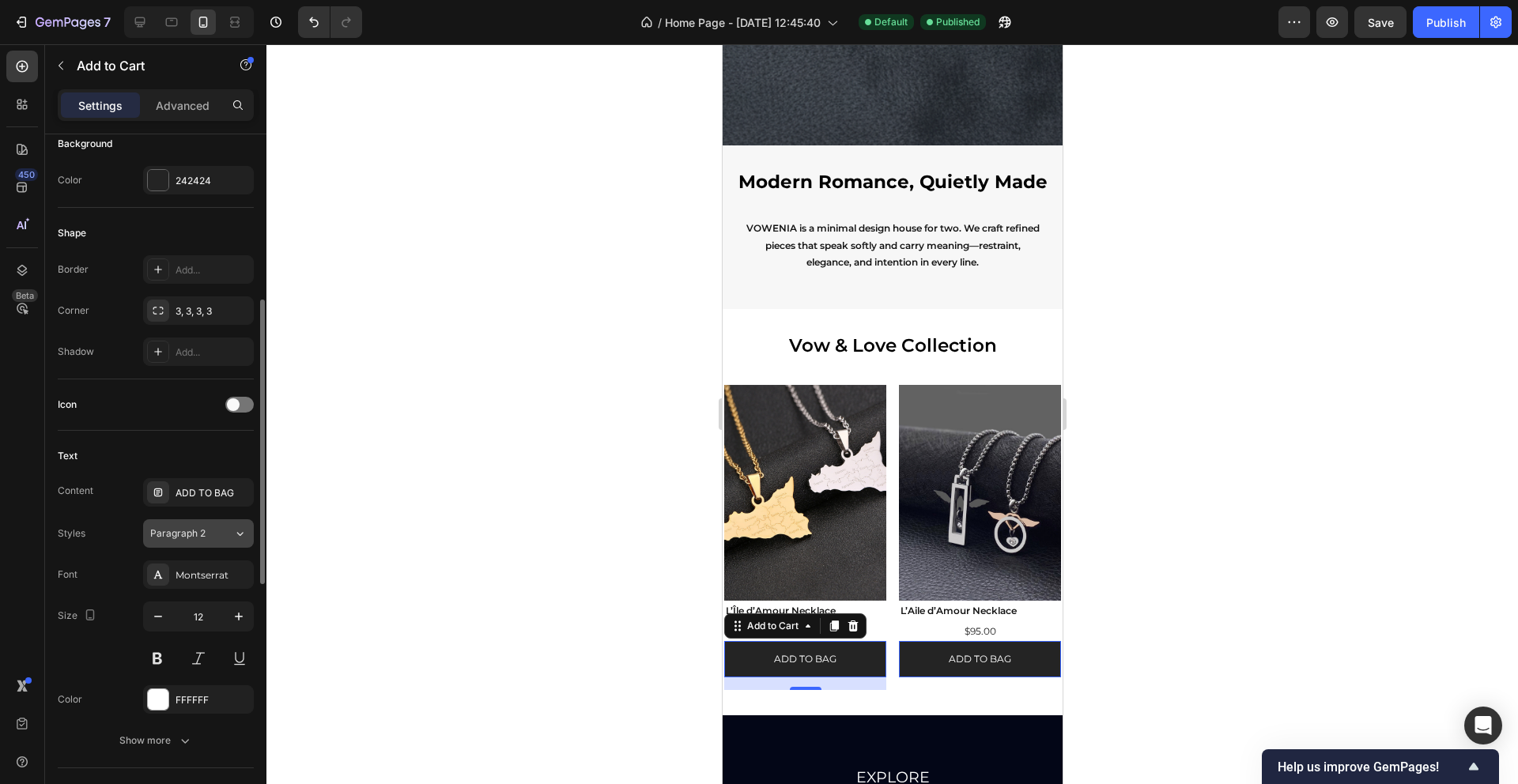
click at [239, 531] on icon at bounding box center [240, 534] width 14 height 16
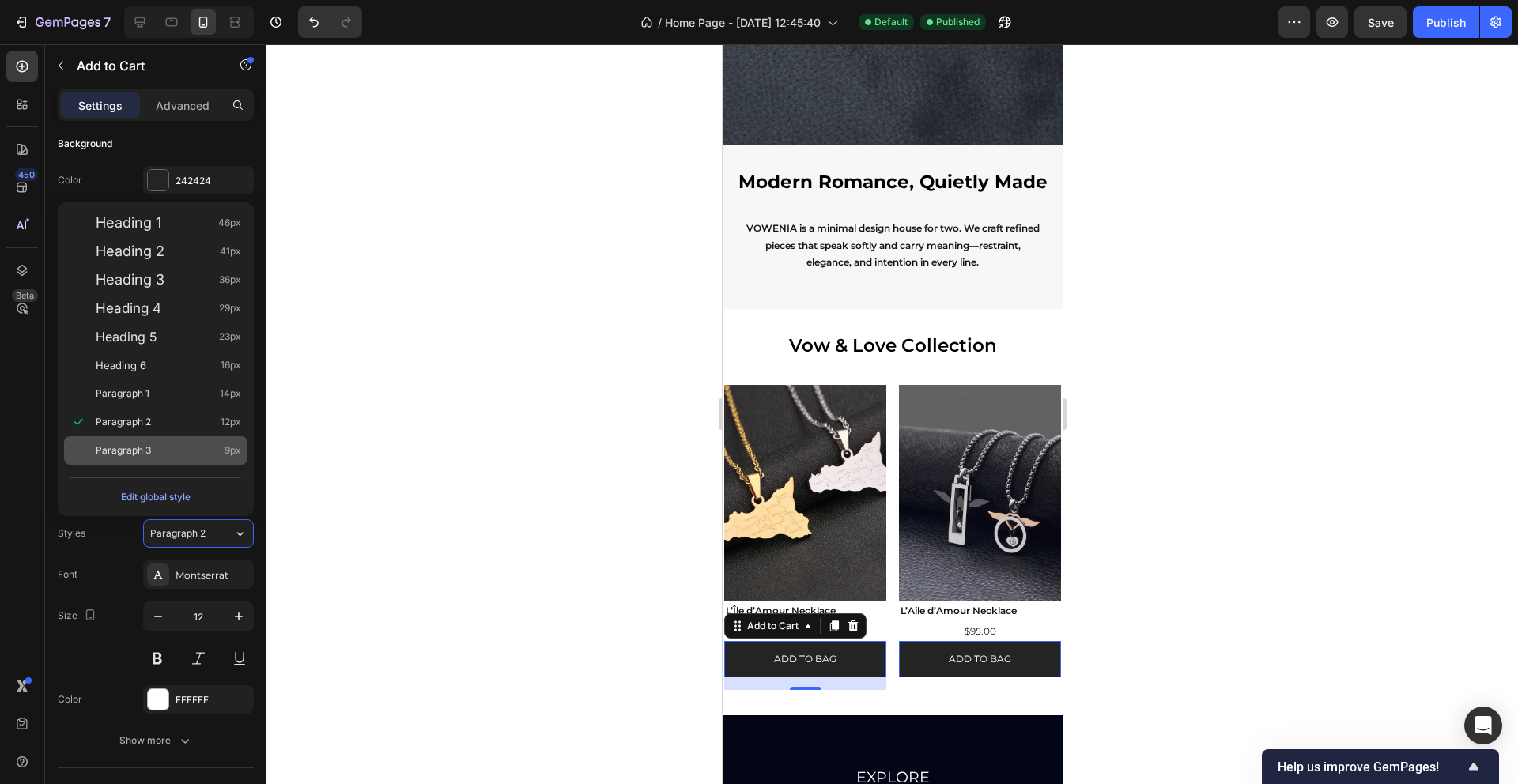
click at [223, 459] on div "Paragraph 3 9px" at bounding box center [155, 450] width 183 height 29
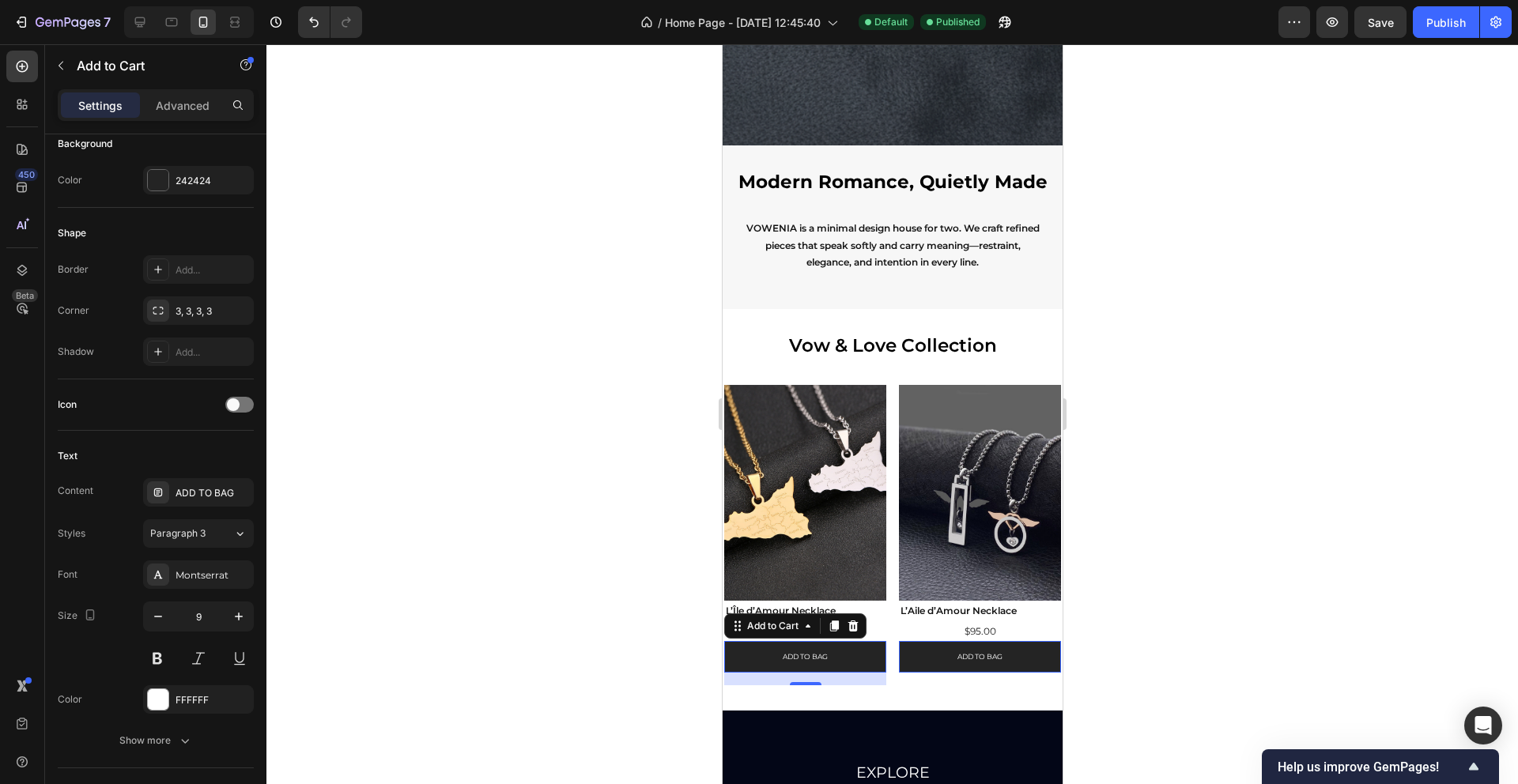
click at [223, 459] on div "Text" at bounding box center [155, 457] width 196 height 26
click at [222, 527] on div "Paragraph 3" at bounding box center [192, 534] width 83 height 14
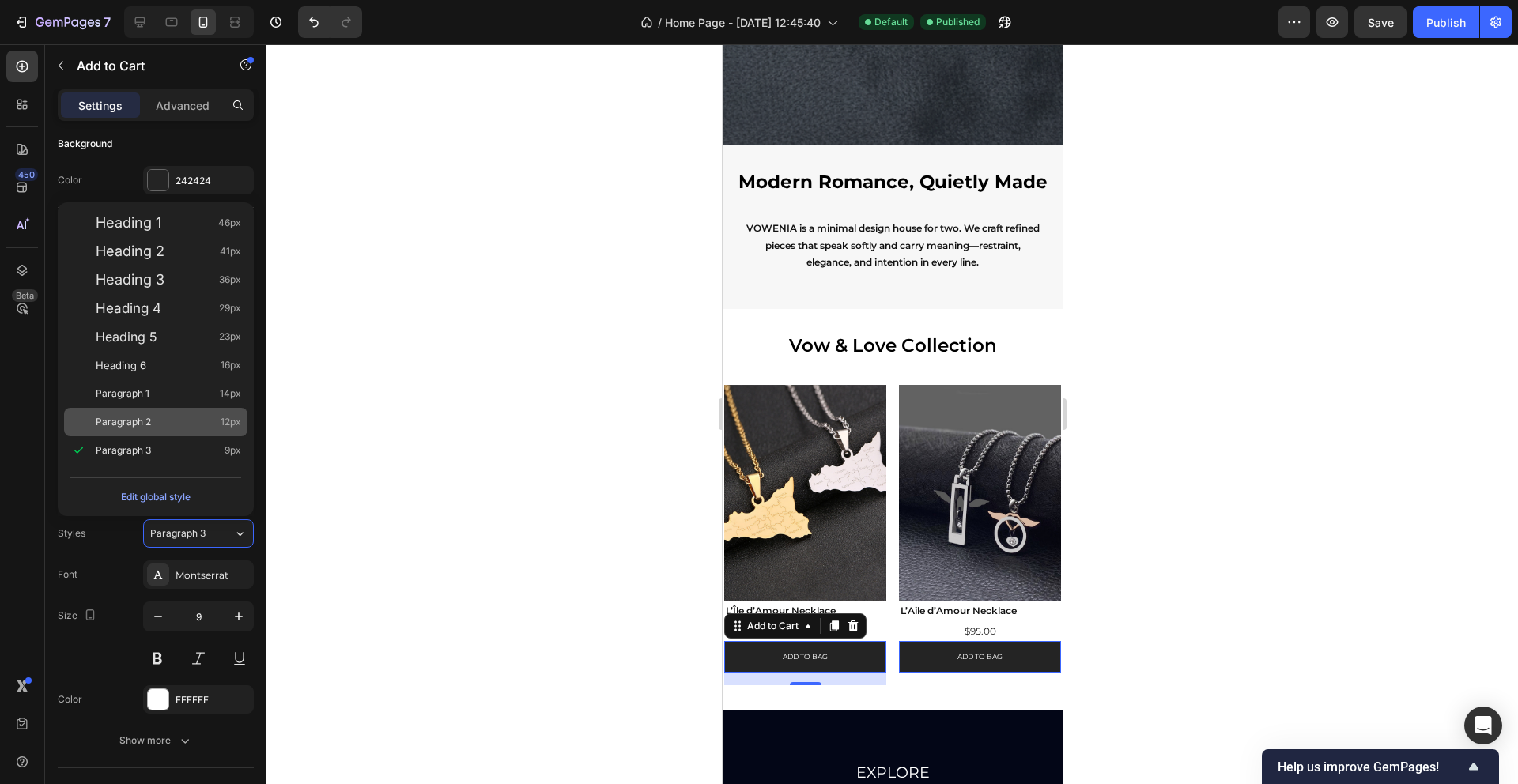
click at [189, 426] on div "Paragraph 2 12px" at bounding box center [168, 422] width 145 height 16
type input "12"
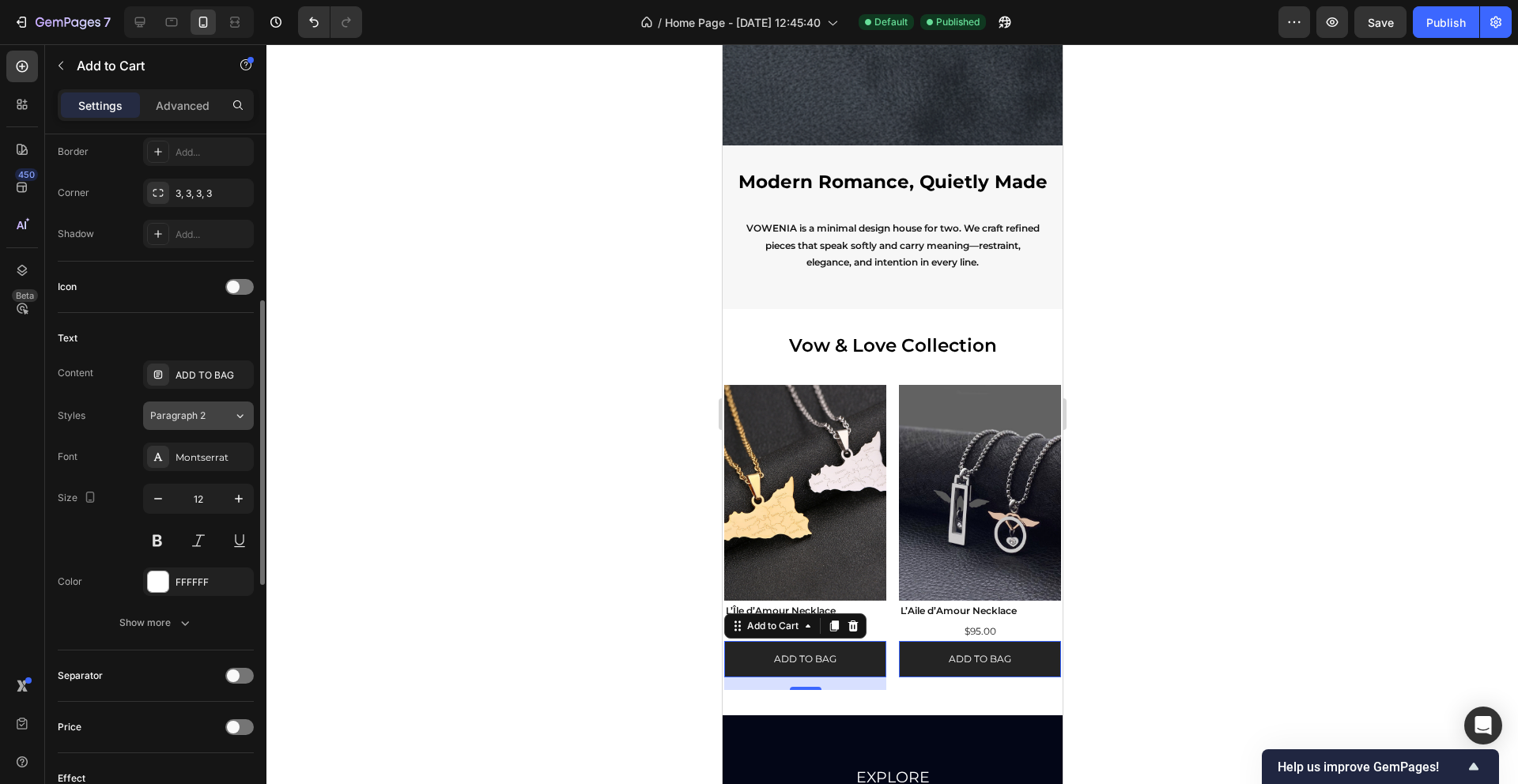
scroll to position [565, 0]
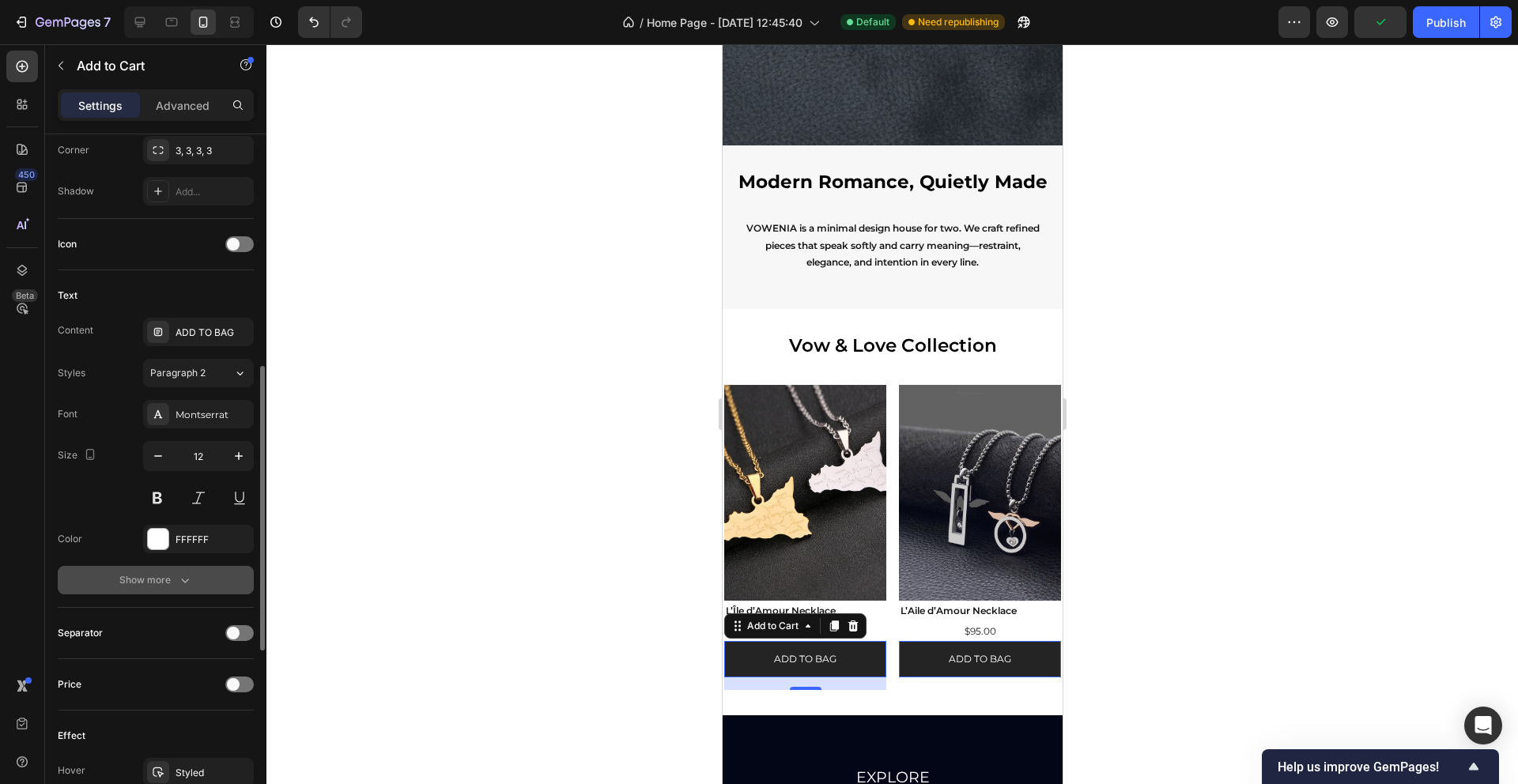
click at [187, 575] on icon "button" at bounding box center [185, 580] width 16 height 16
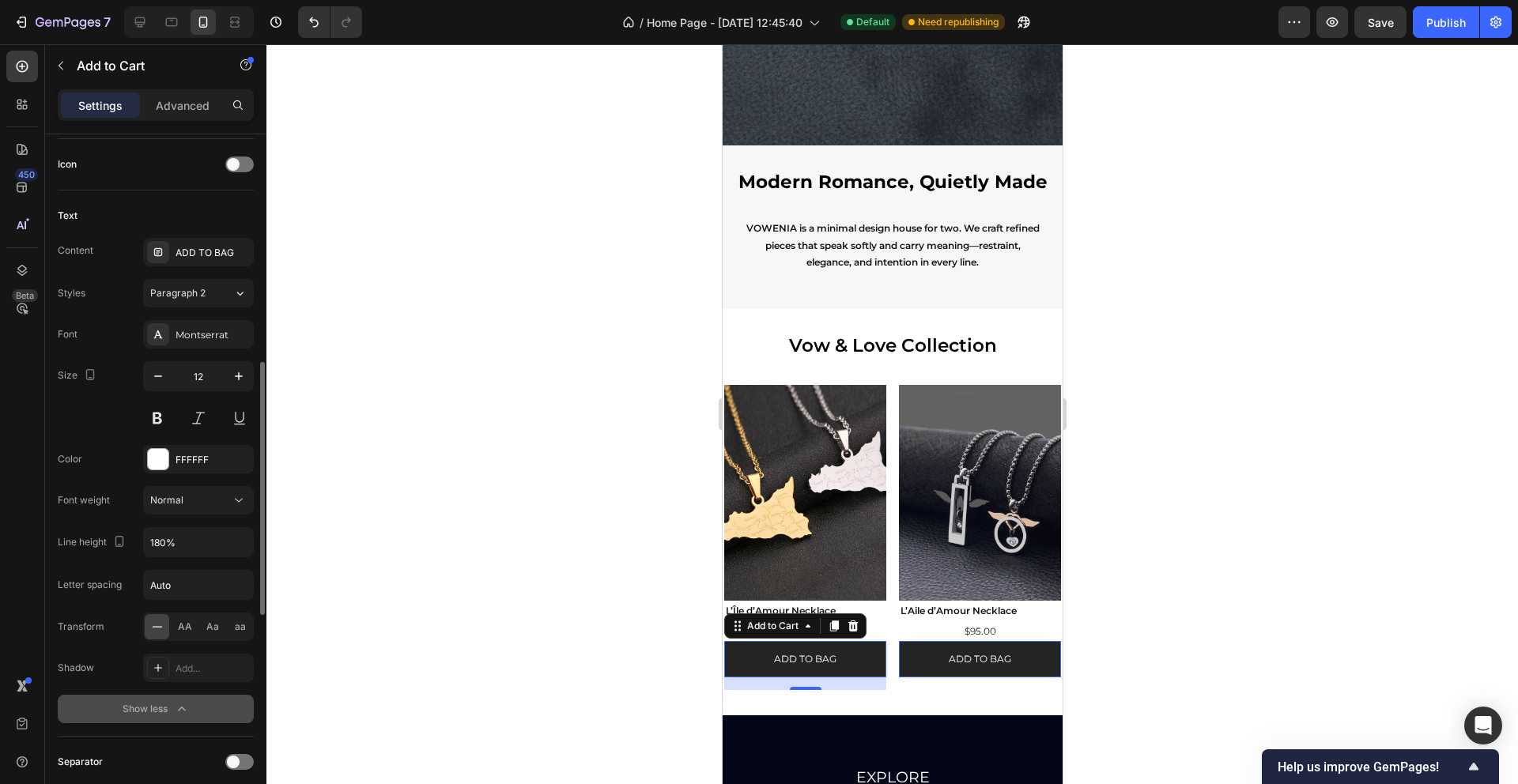
scroll to position [645, 0]
click at [754, 605] on h2 "L’Île d’Amour Necklace" at bounding box center [805, 611] width 162 height 21
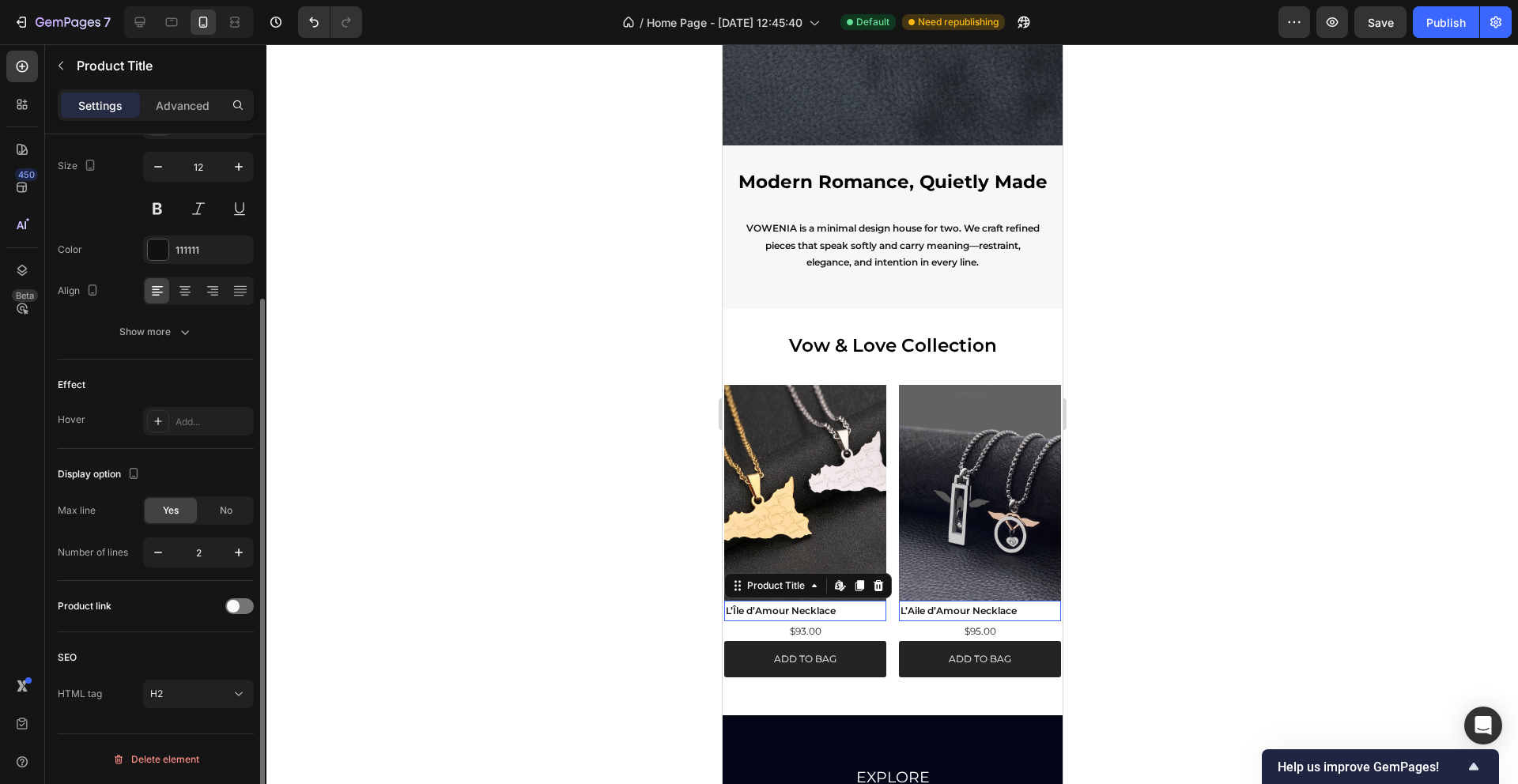
scroll to position [0, 0]
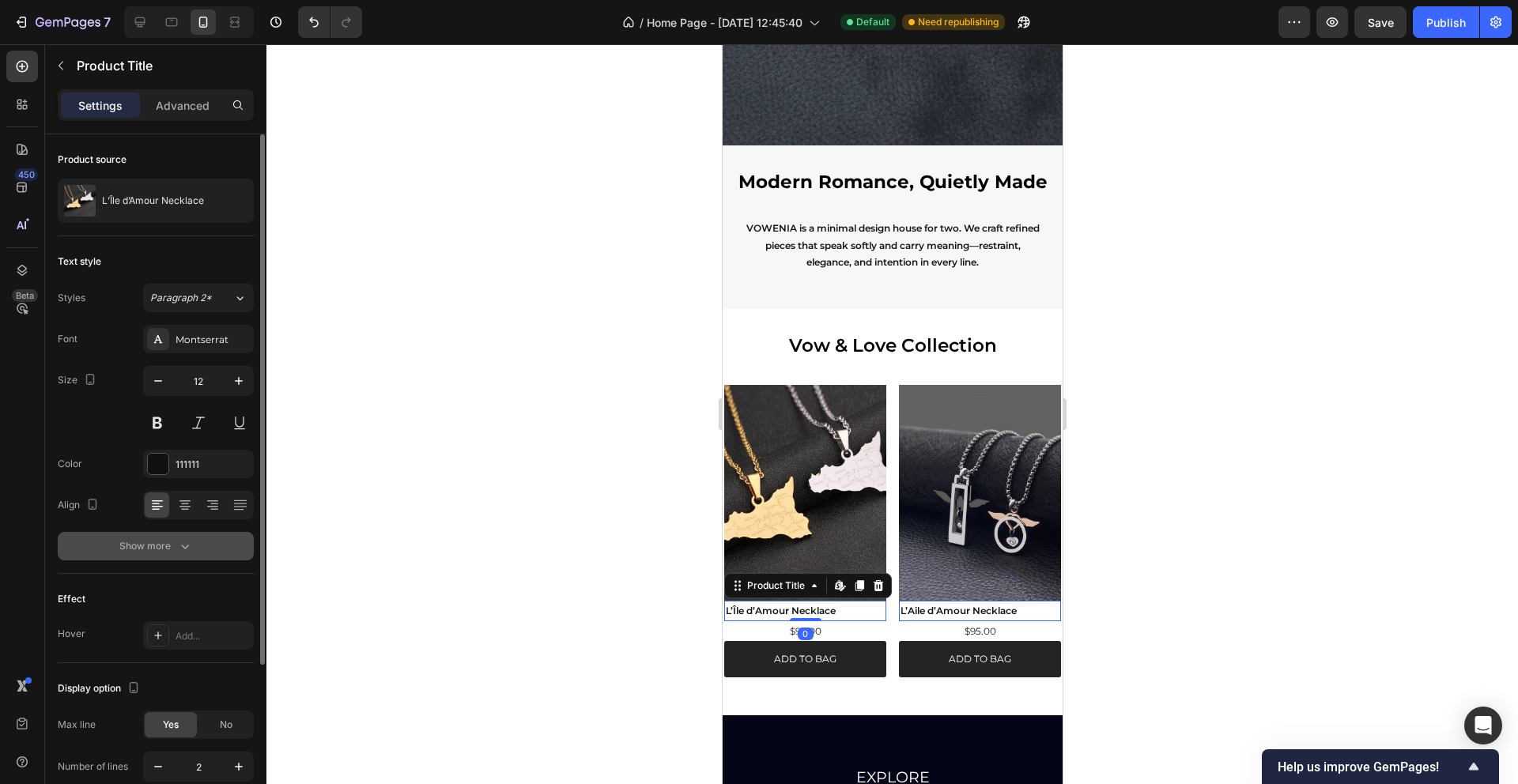
click at [176, 557] on button "Show more" at bounding box center [155, 546] width 196 height 29
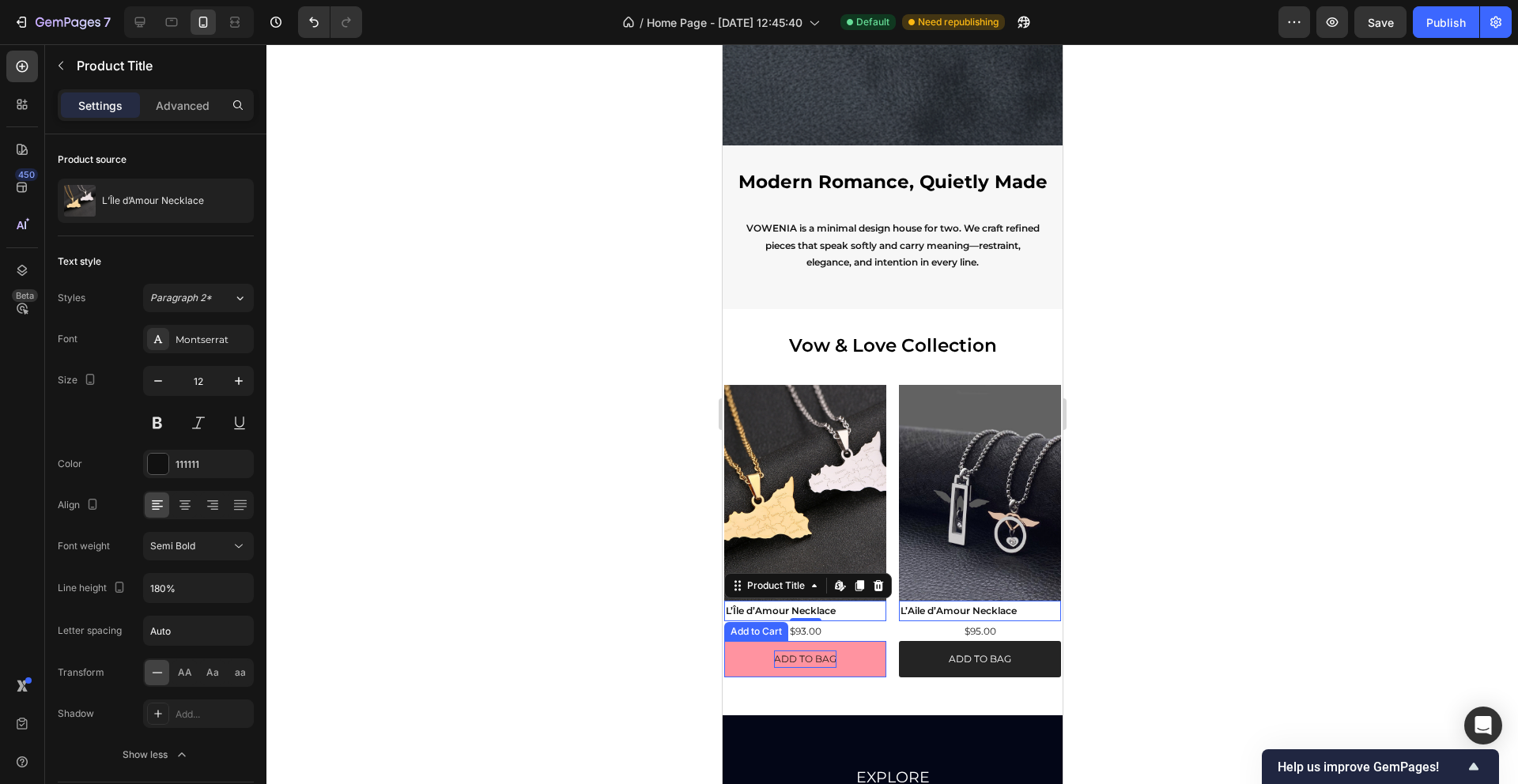
click at [814, 660] on p "ADD TO BAG" at bounding box center [804, 659] width 62 height 18
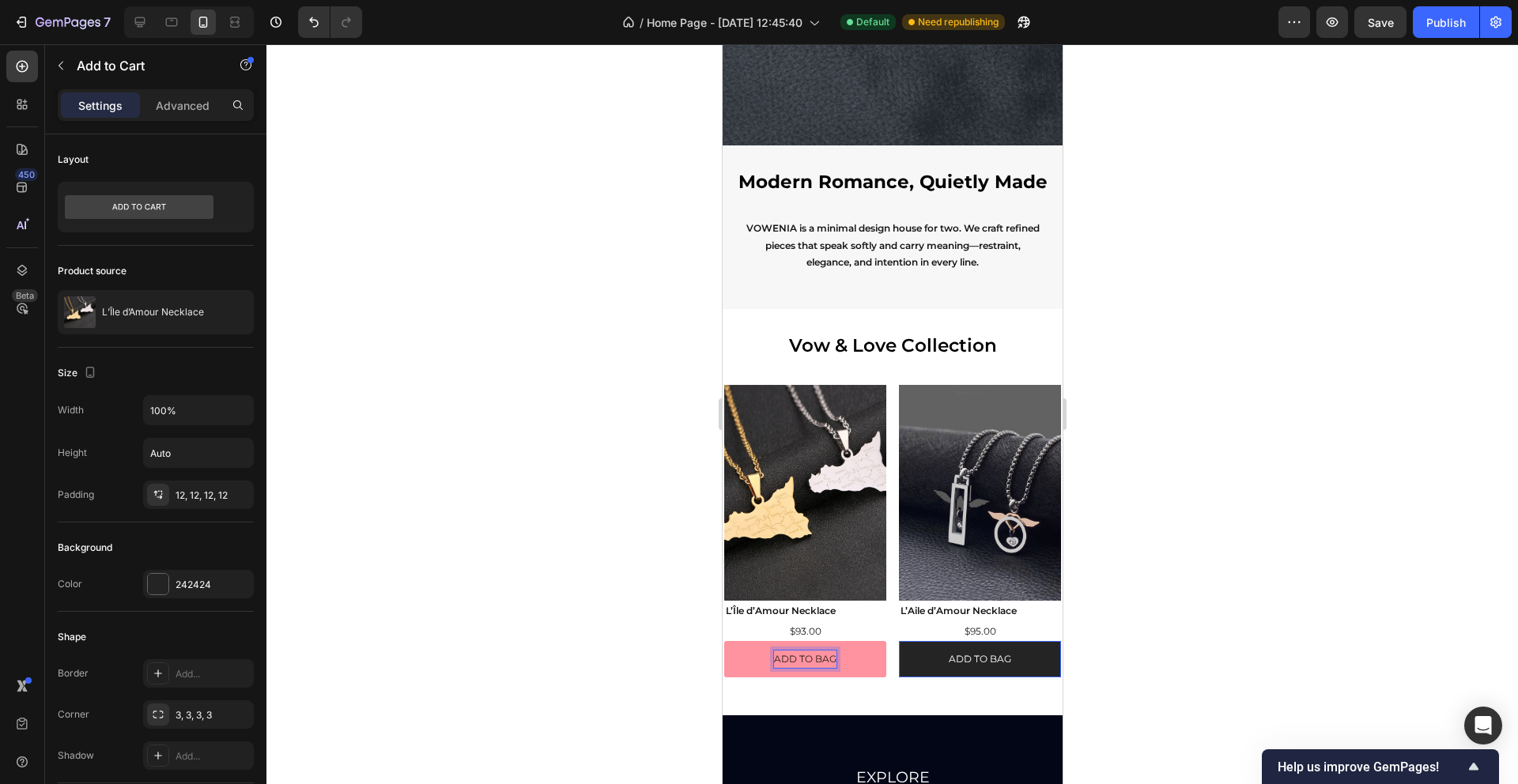
click at [532, 643] on div at bounding box center [892, 414] width 1252 height 740
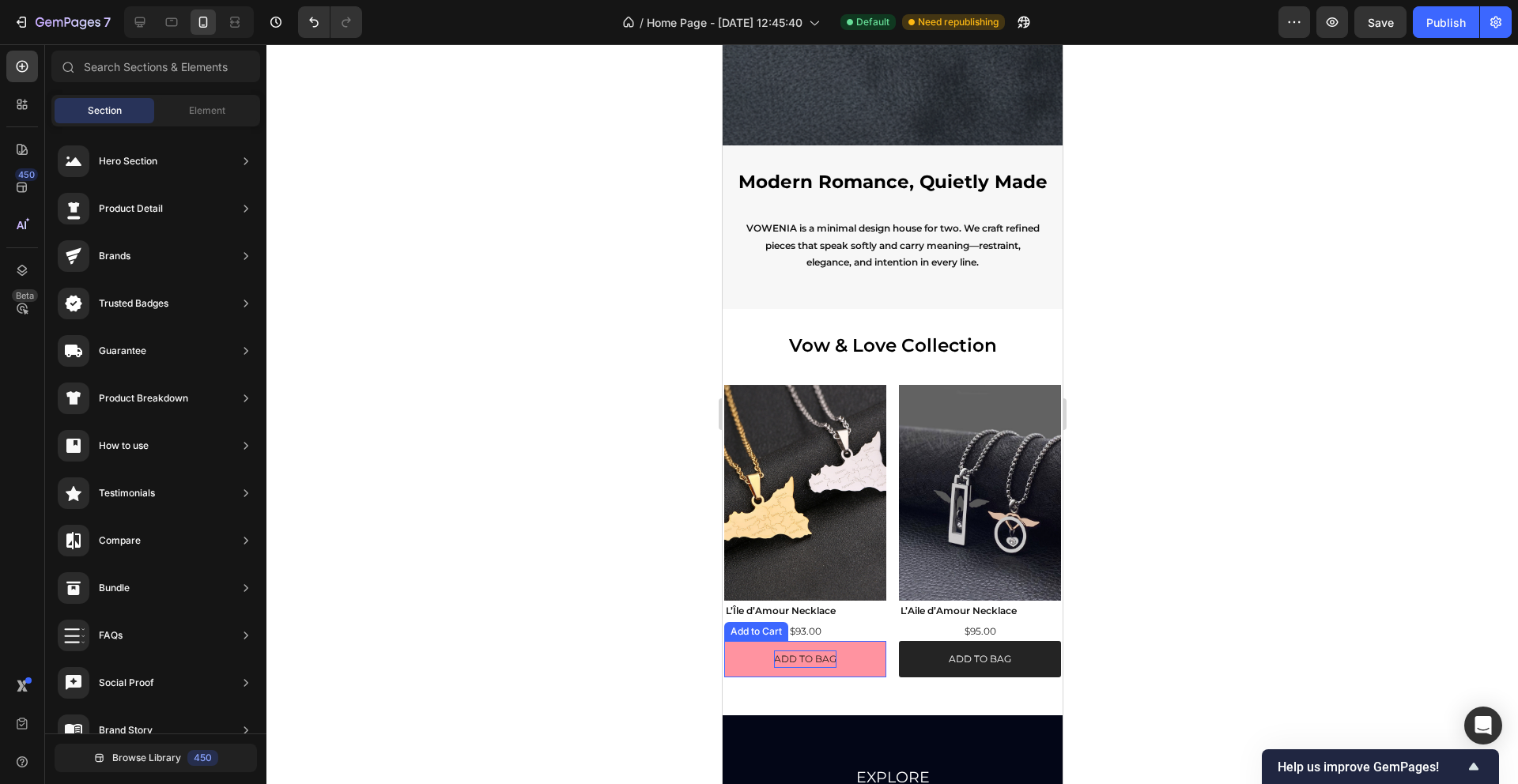
click at [827, 659] on p "ADD TO BAG" at bounding box center [804, 659] width 62 height 18
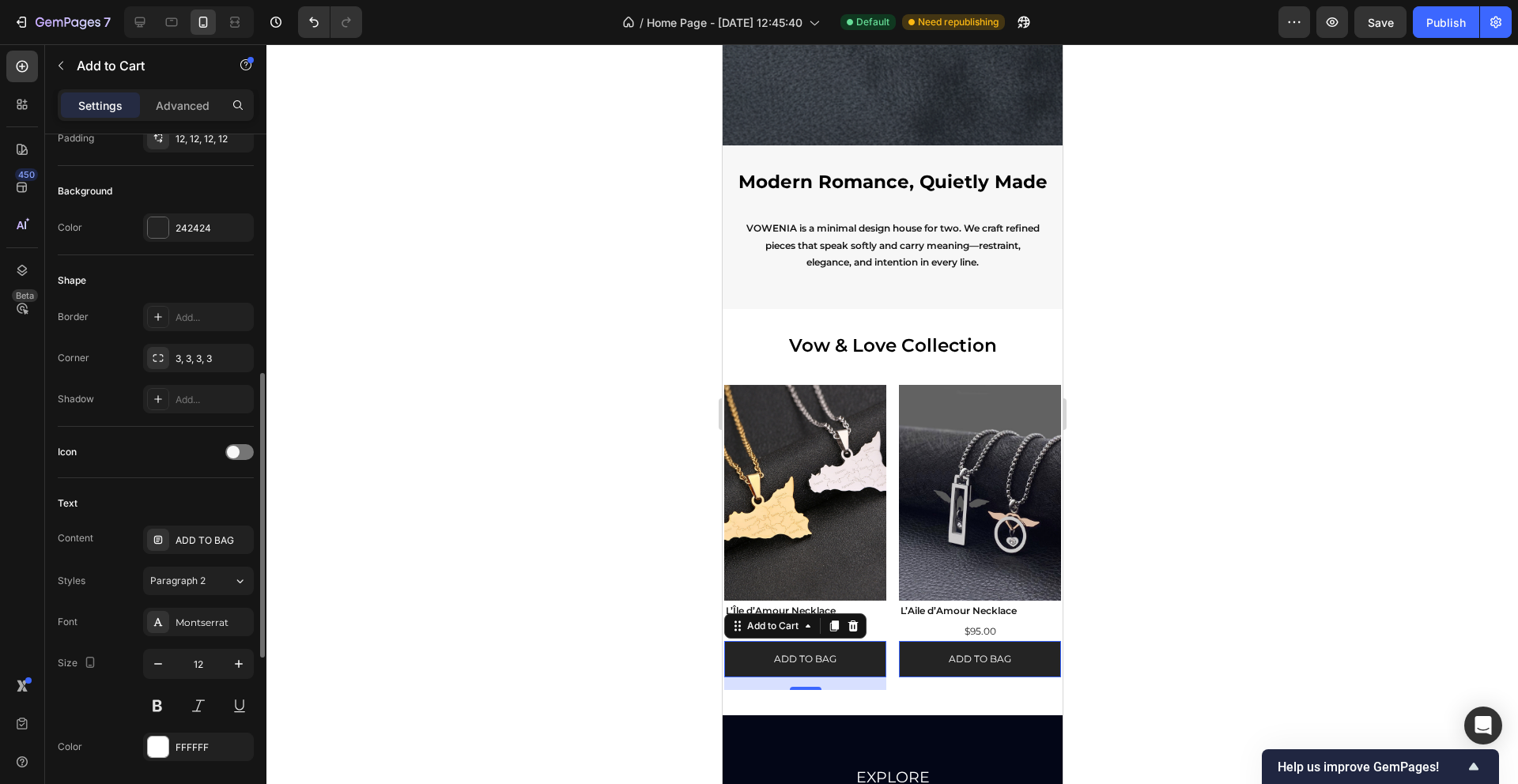
scroll to position [422, 0]
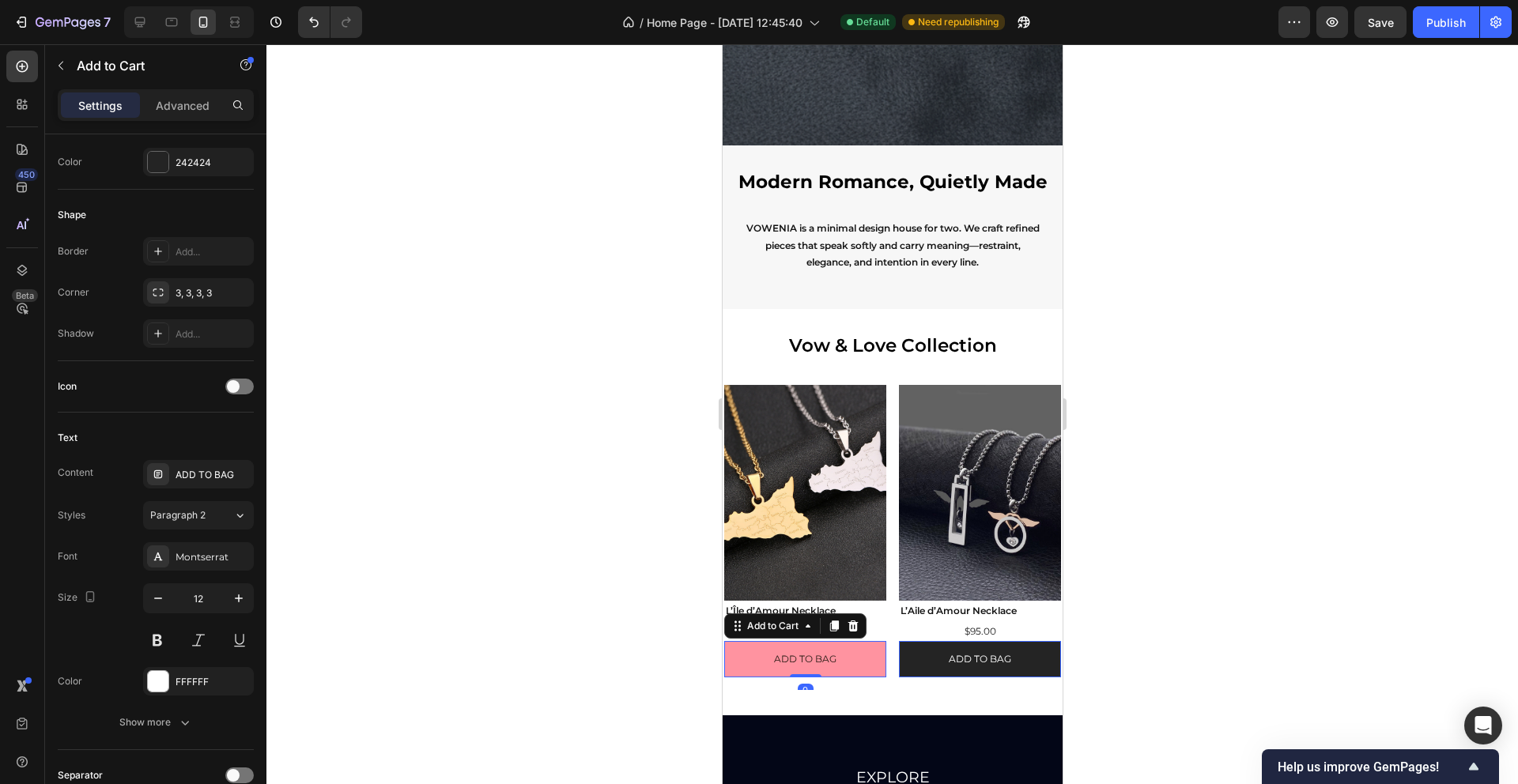
drag, startPoint x: 809, startPoint y: 688, endPoint x: 843, endPoint y: 656, distance: 46.7
click at [807, 660] on div "ADD TO BAG Add to Cart 0" at bounding box center [805, 658] width 162 height 37
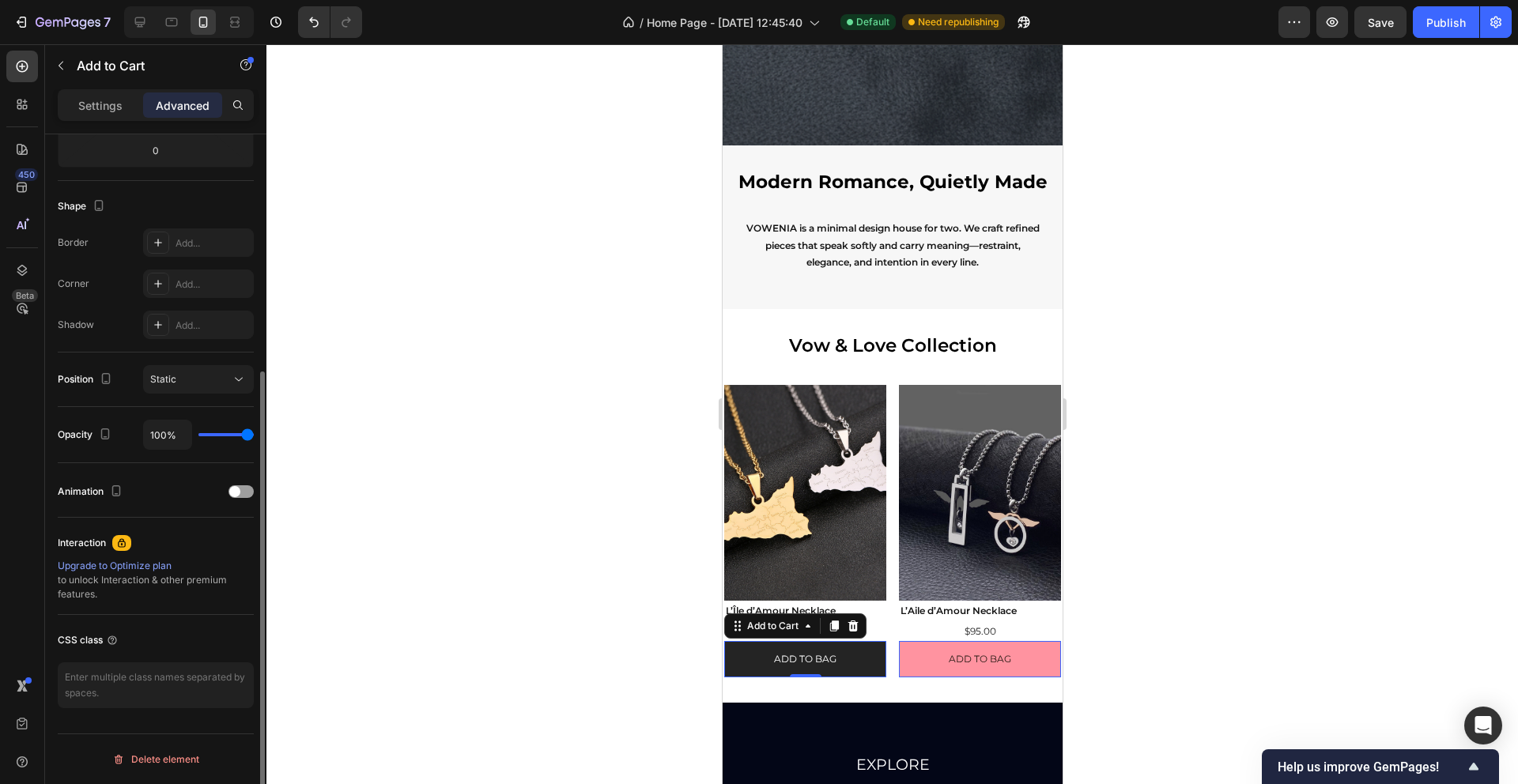
scroll to position [360, 0]
click at [109, 117] on div "Settings" at bounding box center [101, 106] width 79 height 26
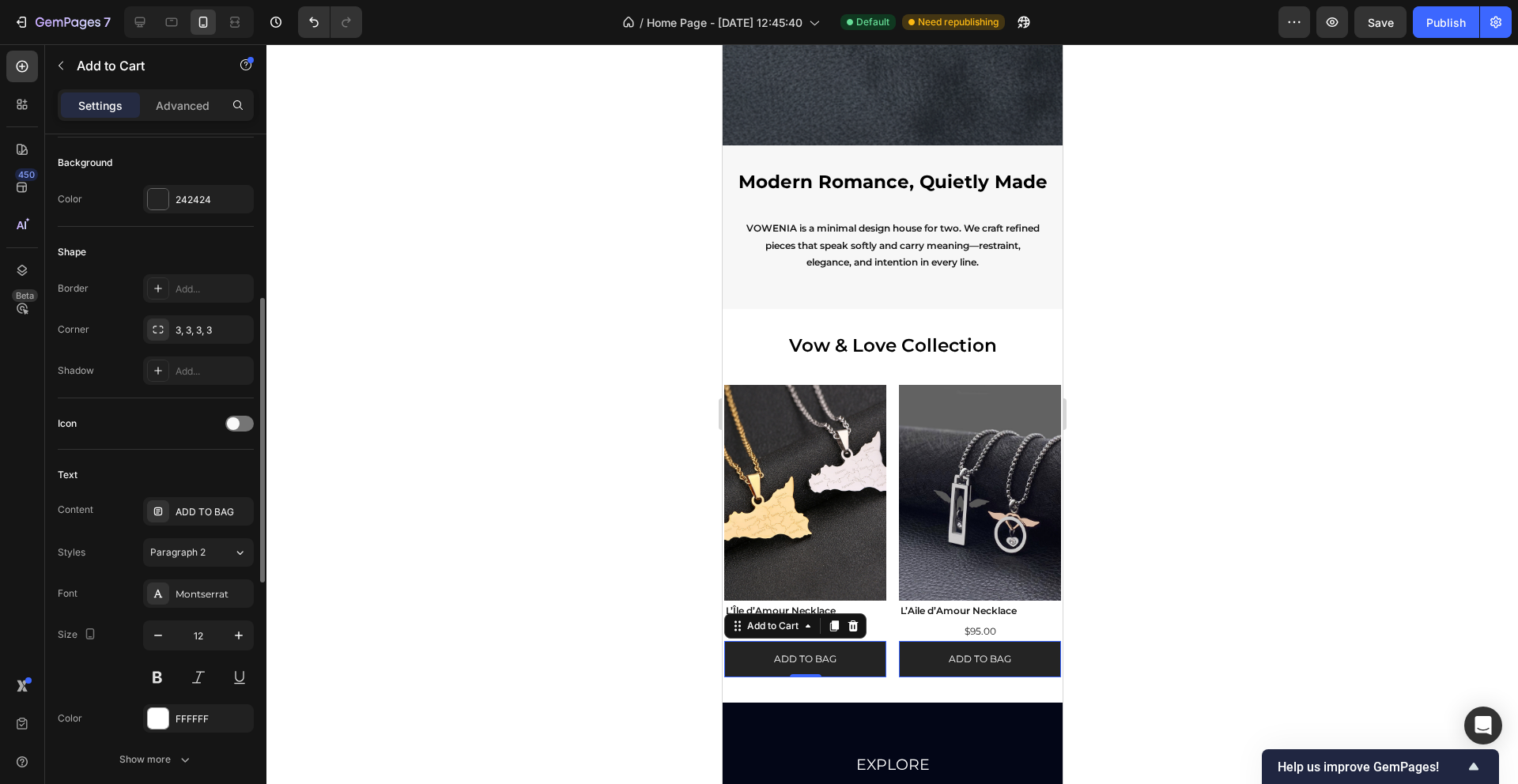
scroll to position [391, 0]
click at [236, 323] on icon "button" at bounding box center [237, 323] width 6 height 6
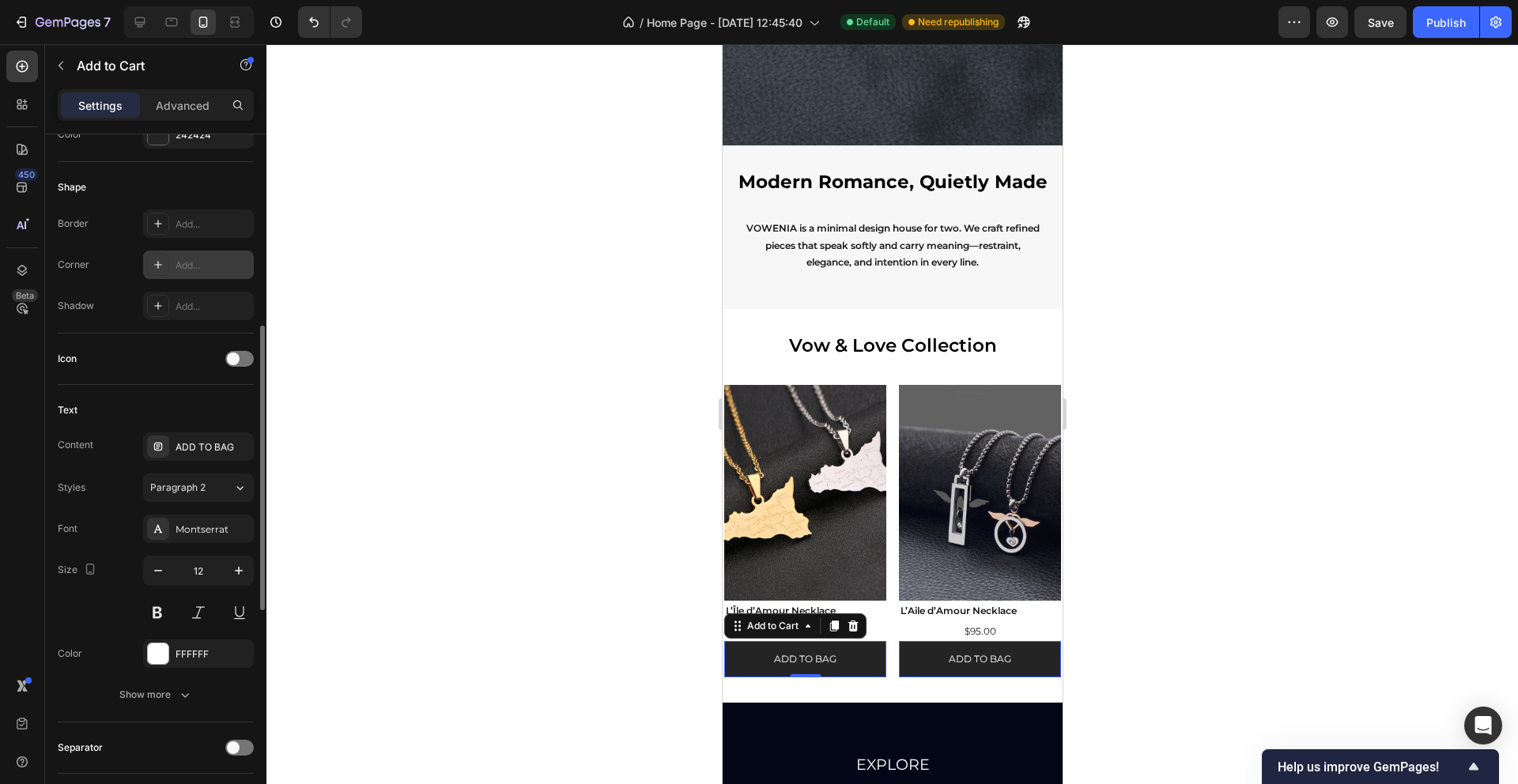
scroll to position [494, 0]
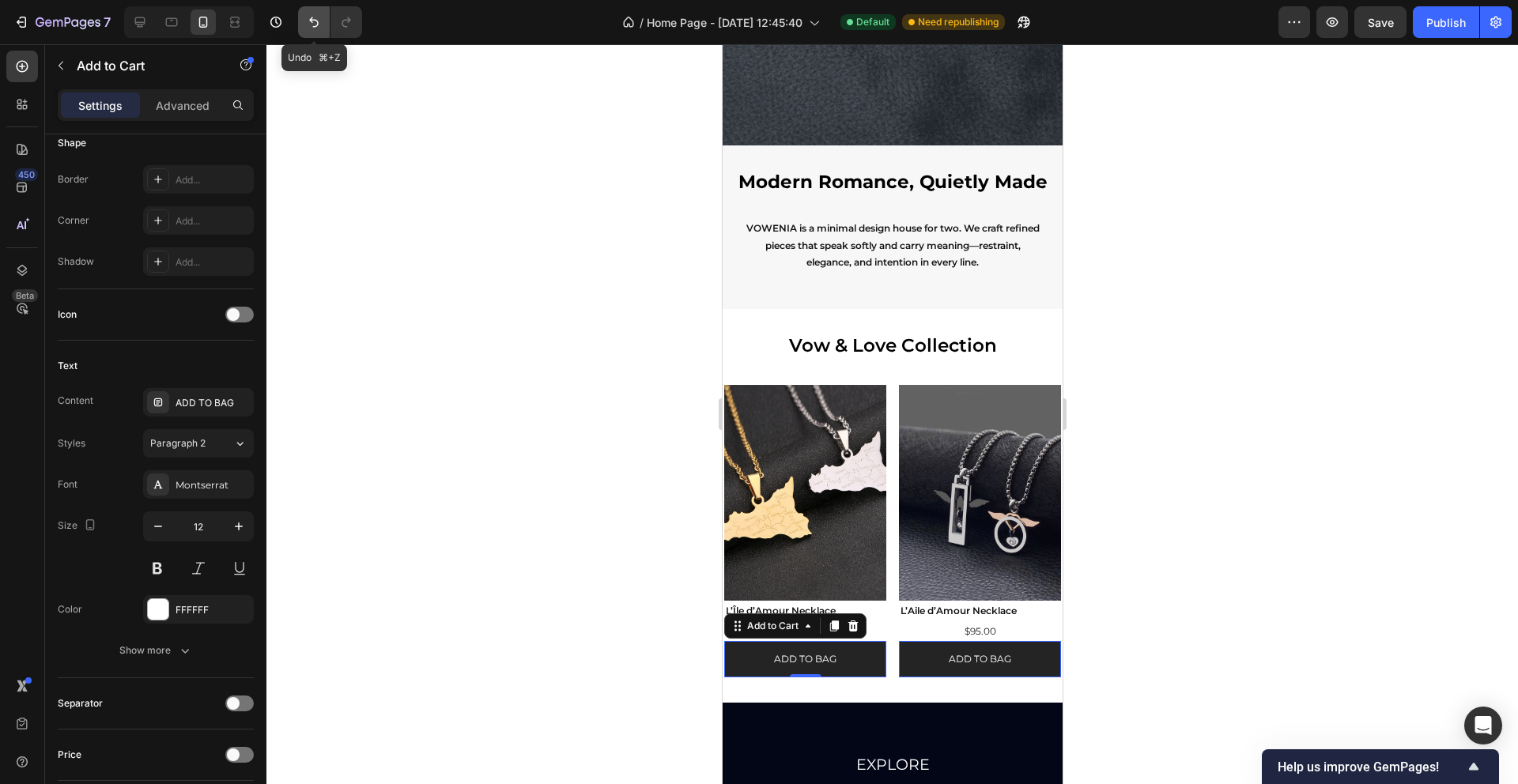
click at [306, 22] on icon "Undo/Redo" at bounding box center [313, 22] width 16 height 16
click at [339, 25] on icon "Undo/Redo" at bounding box center [346, 22] width 16 height 16
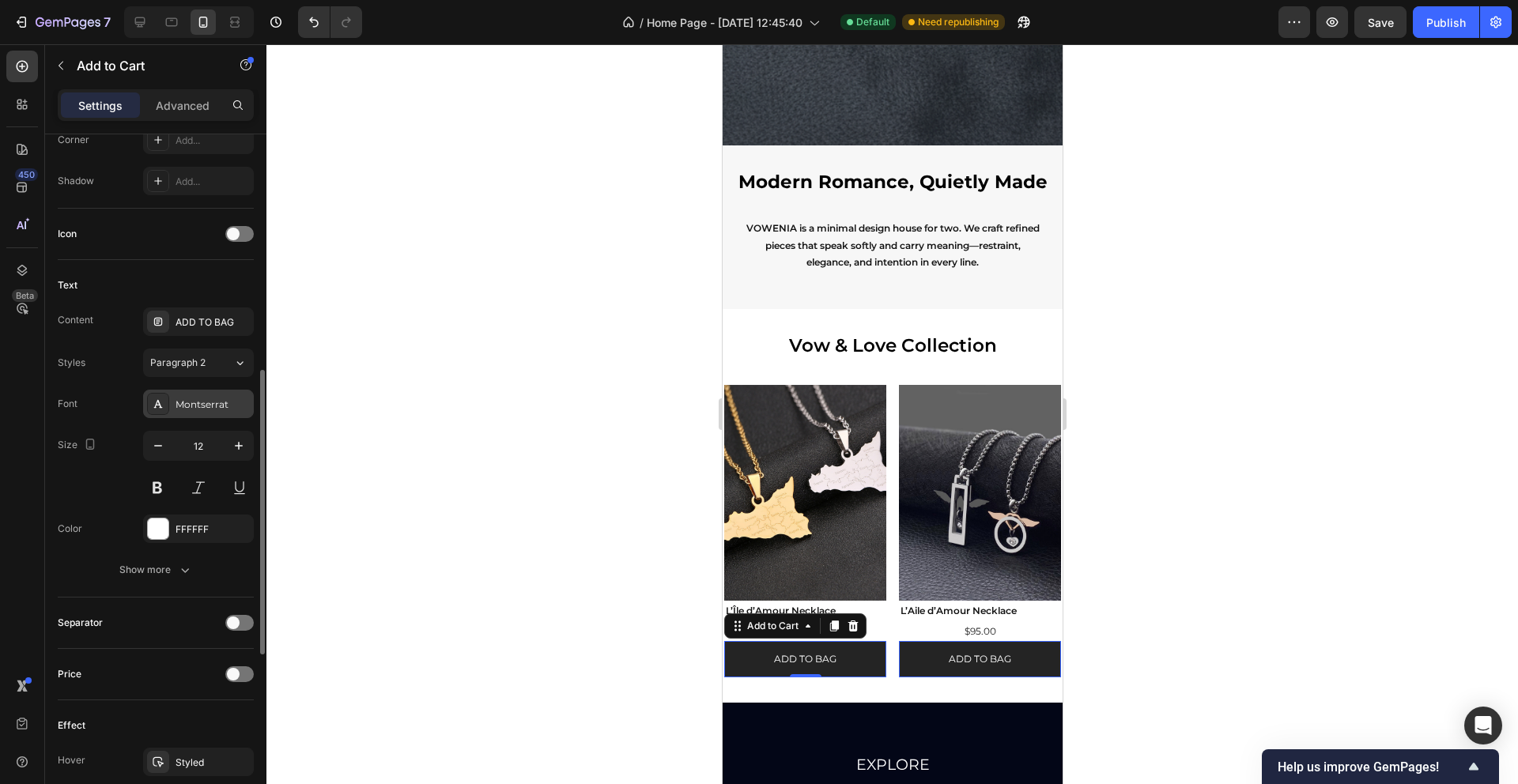
scroll to position [613, 0]
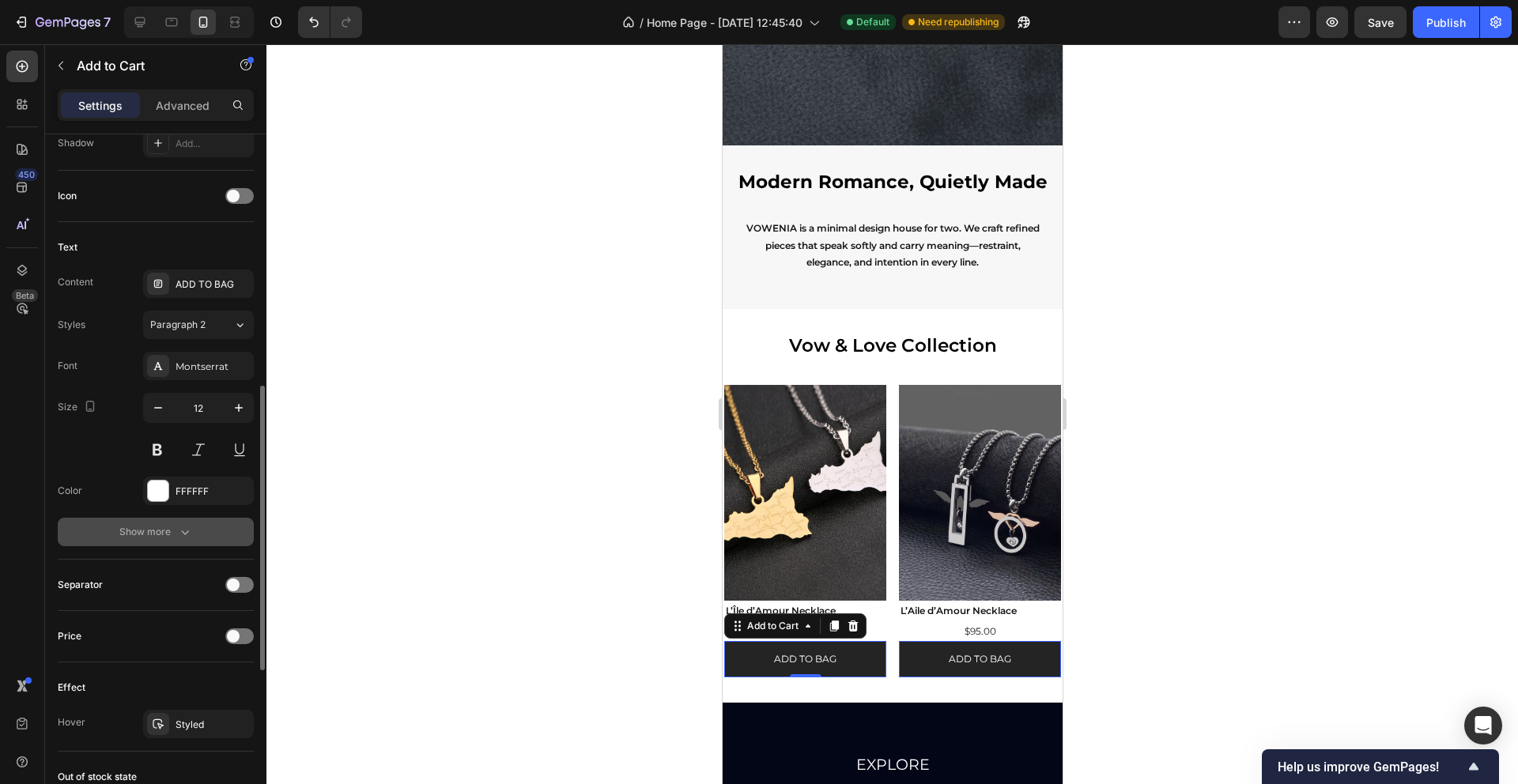
click at [175, 525] on div "Show more" at bounding box center [156, 532] width 73 height 16
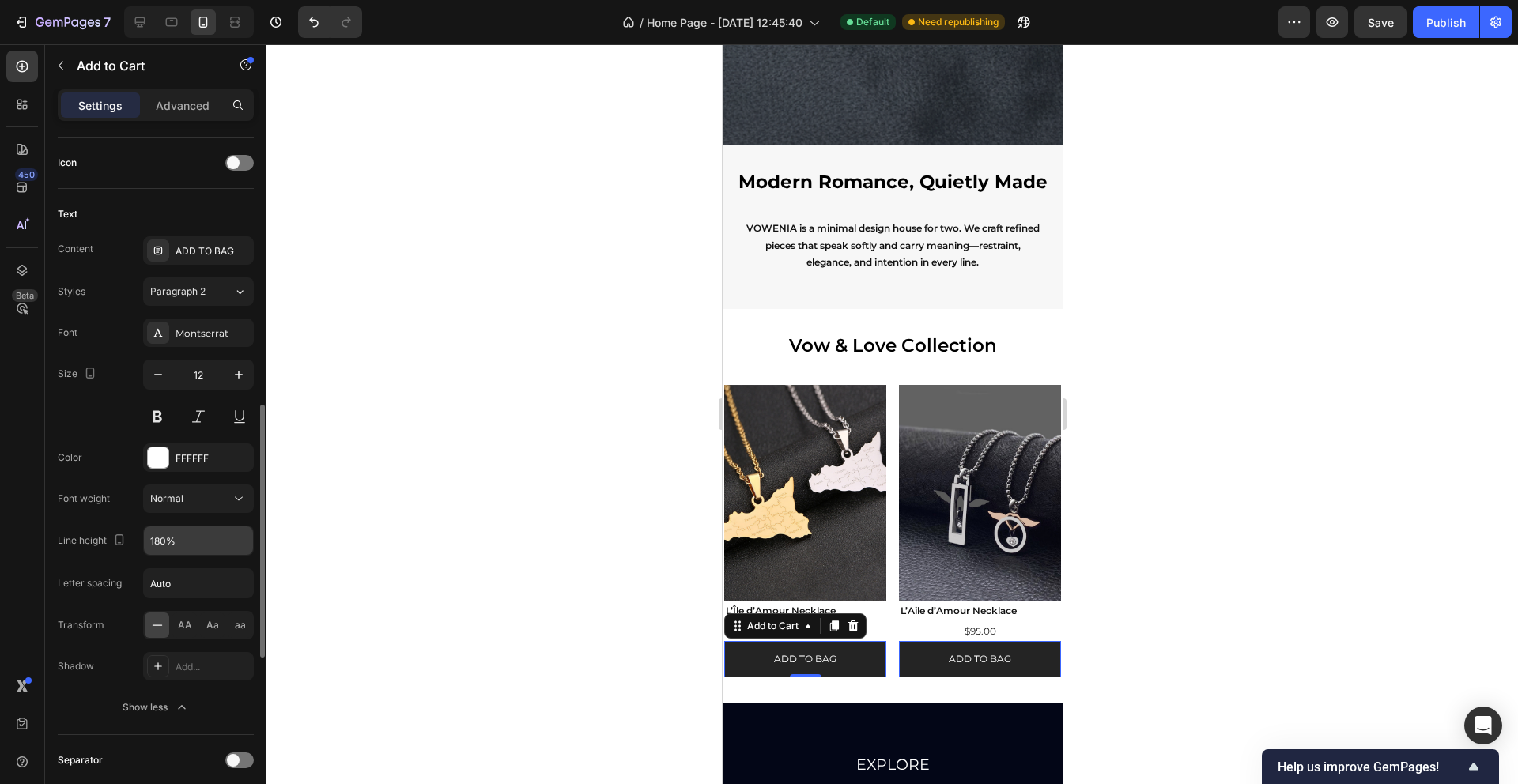
scroll to position [696, 0]
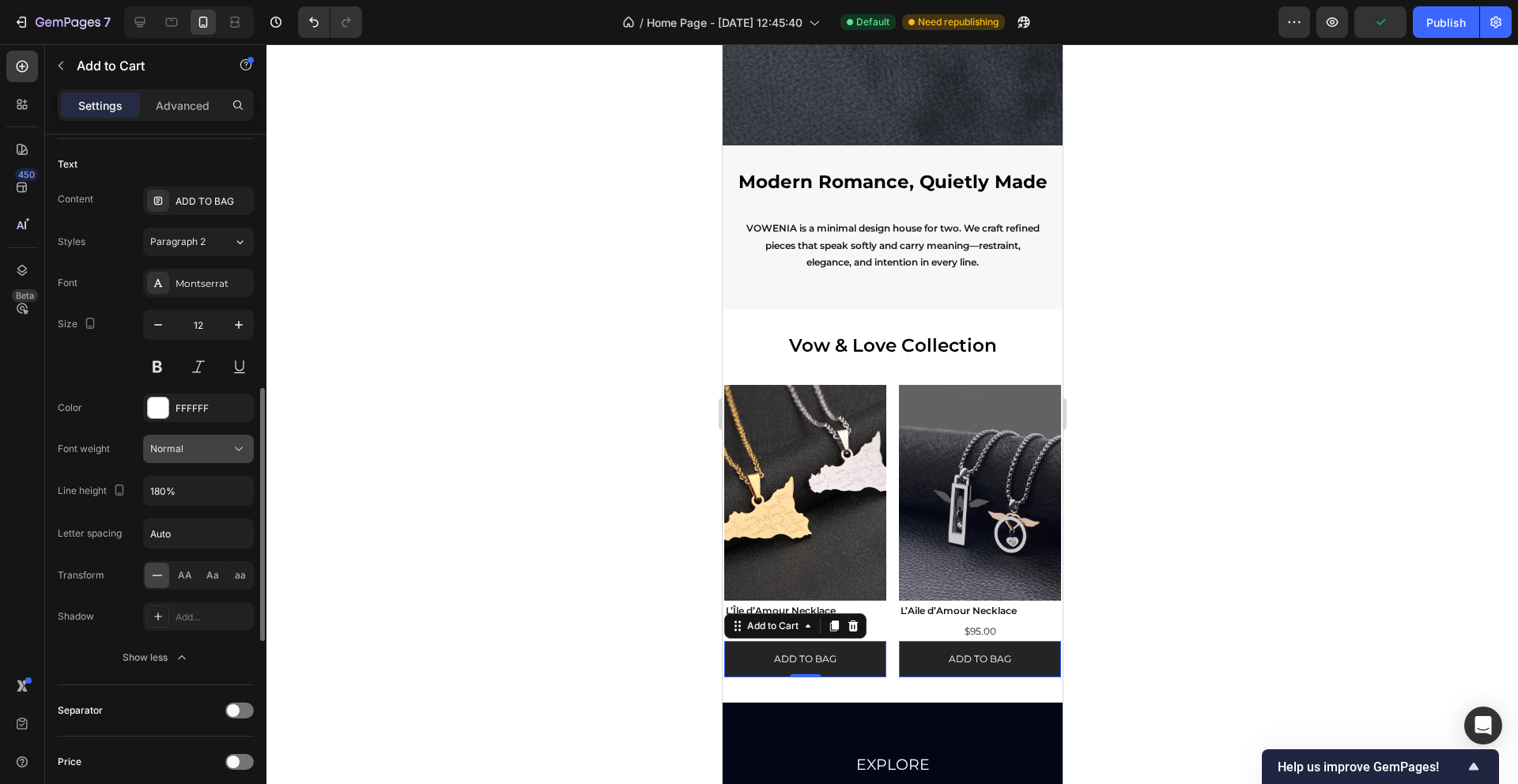
click at [247, 446] on button "Normal" at bounding box center [199, 449] width 111 height 29
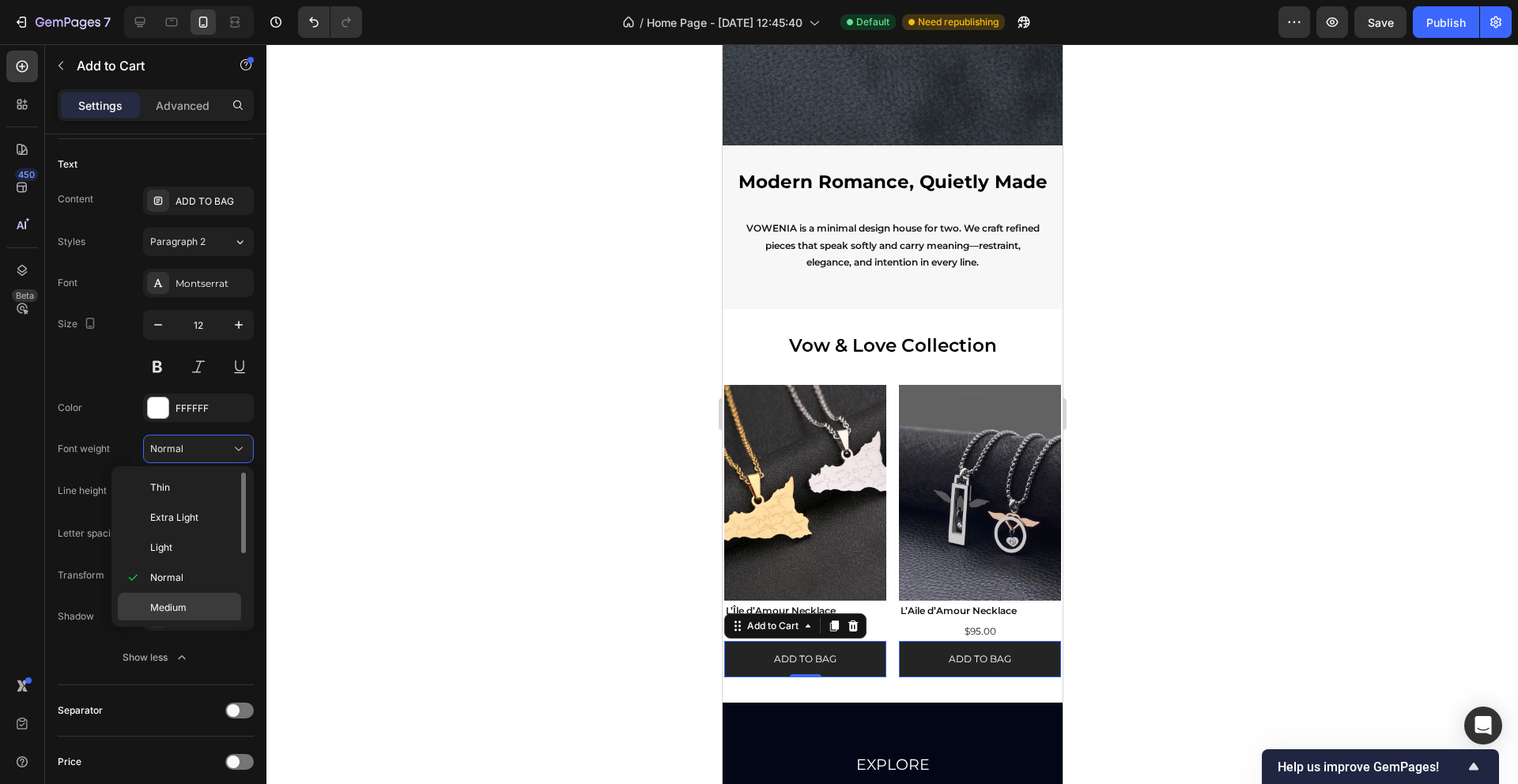
click at [186, 601] on span "Medium" at bounding box center [168, 608] width 37 height 14
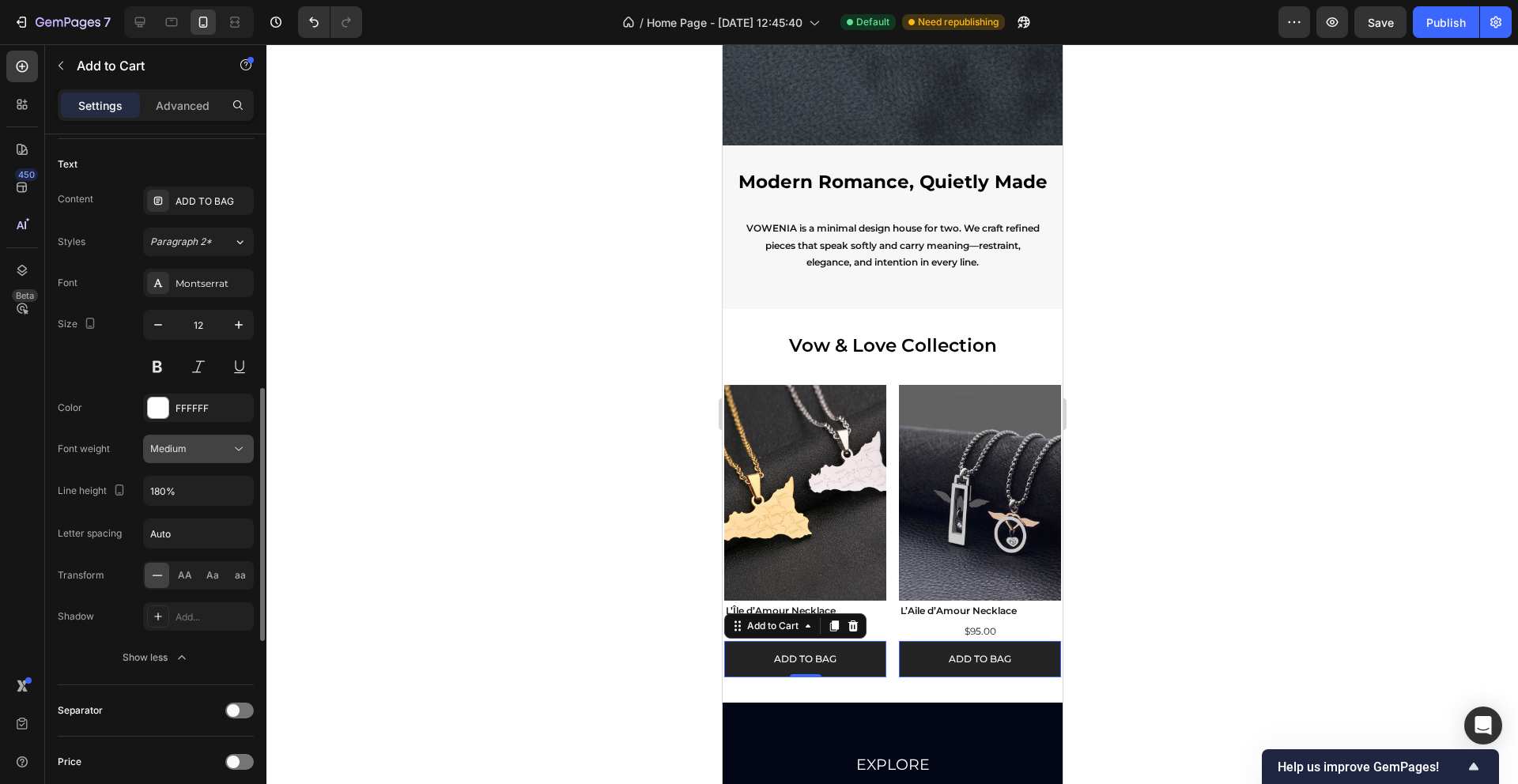
click at [235, 439] on button "Medium" at bounding box center [199, 449] width 111 height 29
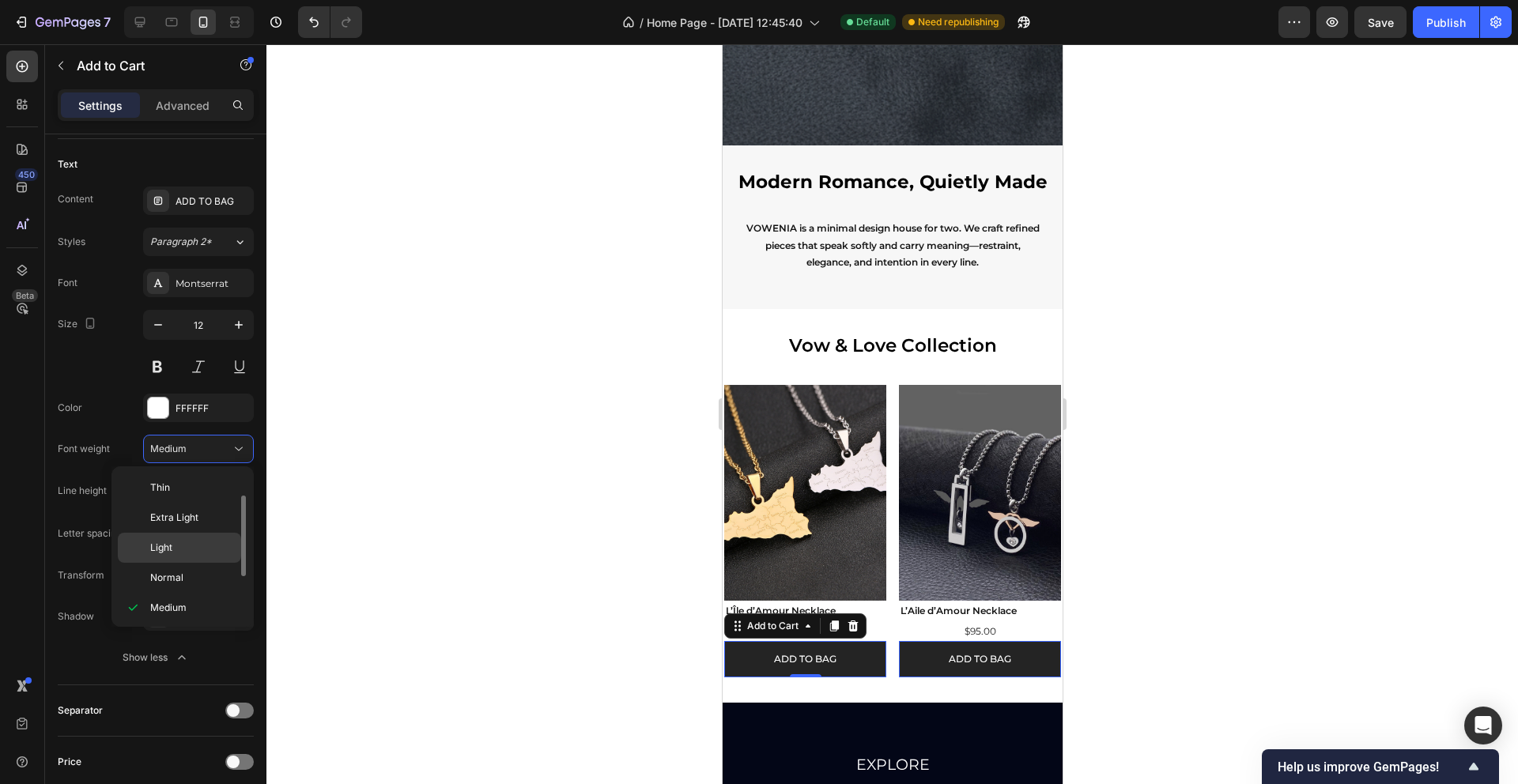
scroll to position [57, 0]
click at [180, 568] on div "Semi Bold" at bounding box center [179, 580] width 124 height 30
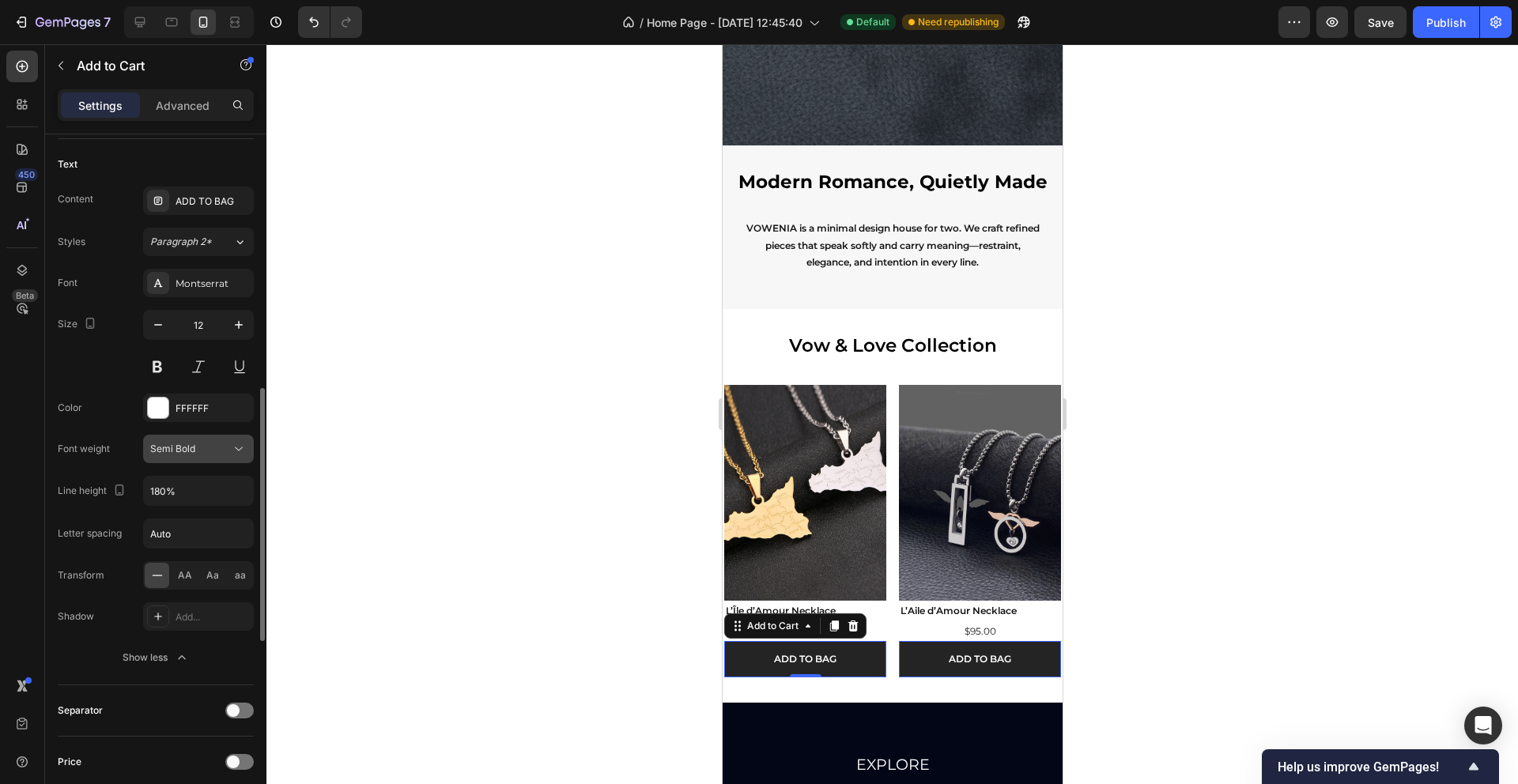
click at [238, 451] on icon at bounding box center [238, 449] width 16 height 16
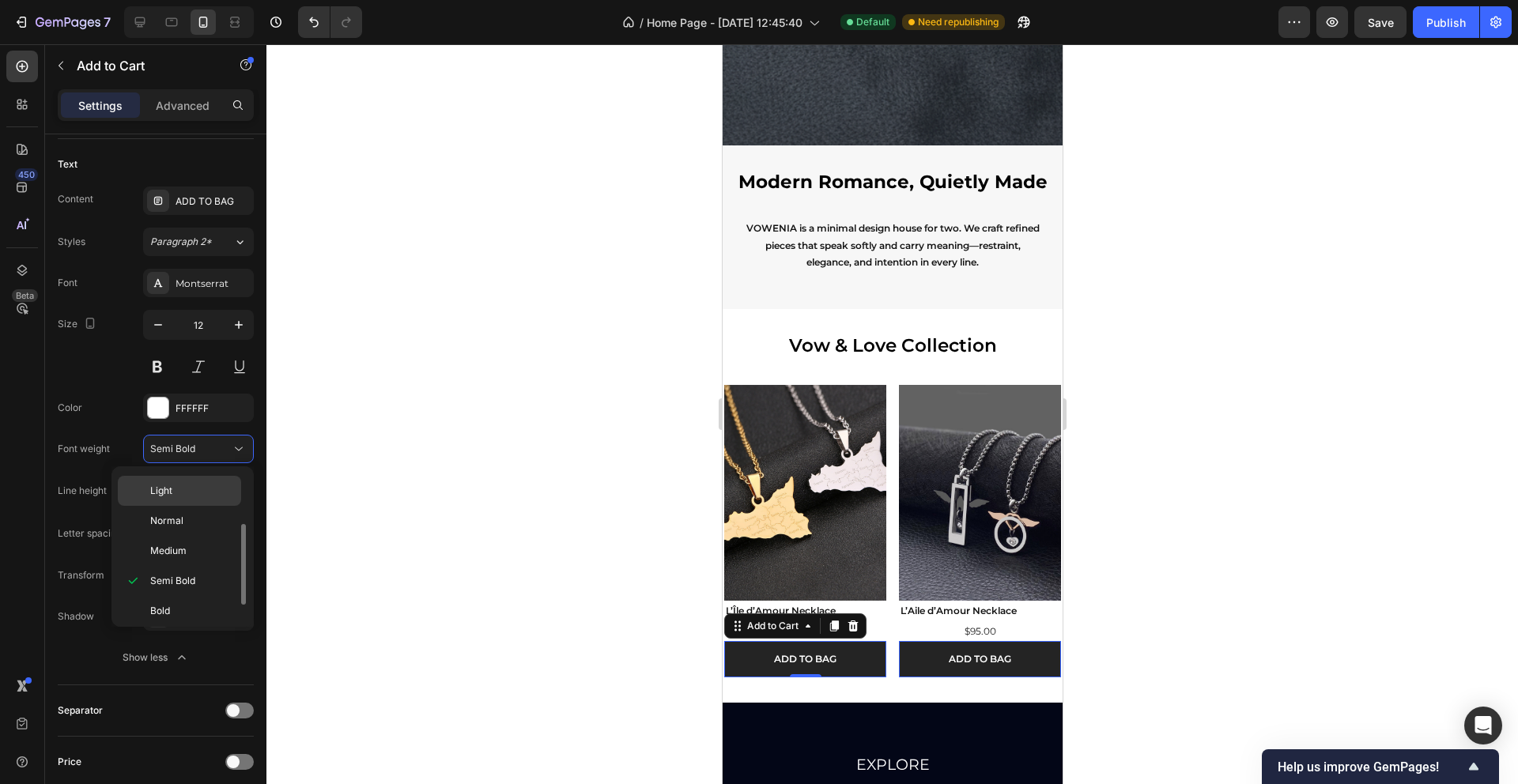
scroll to position [123, 0]
click at [176, 543] on p "Bold" at bounding box center [192, 546] width 84 height 14
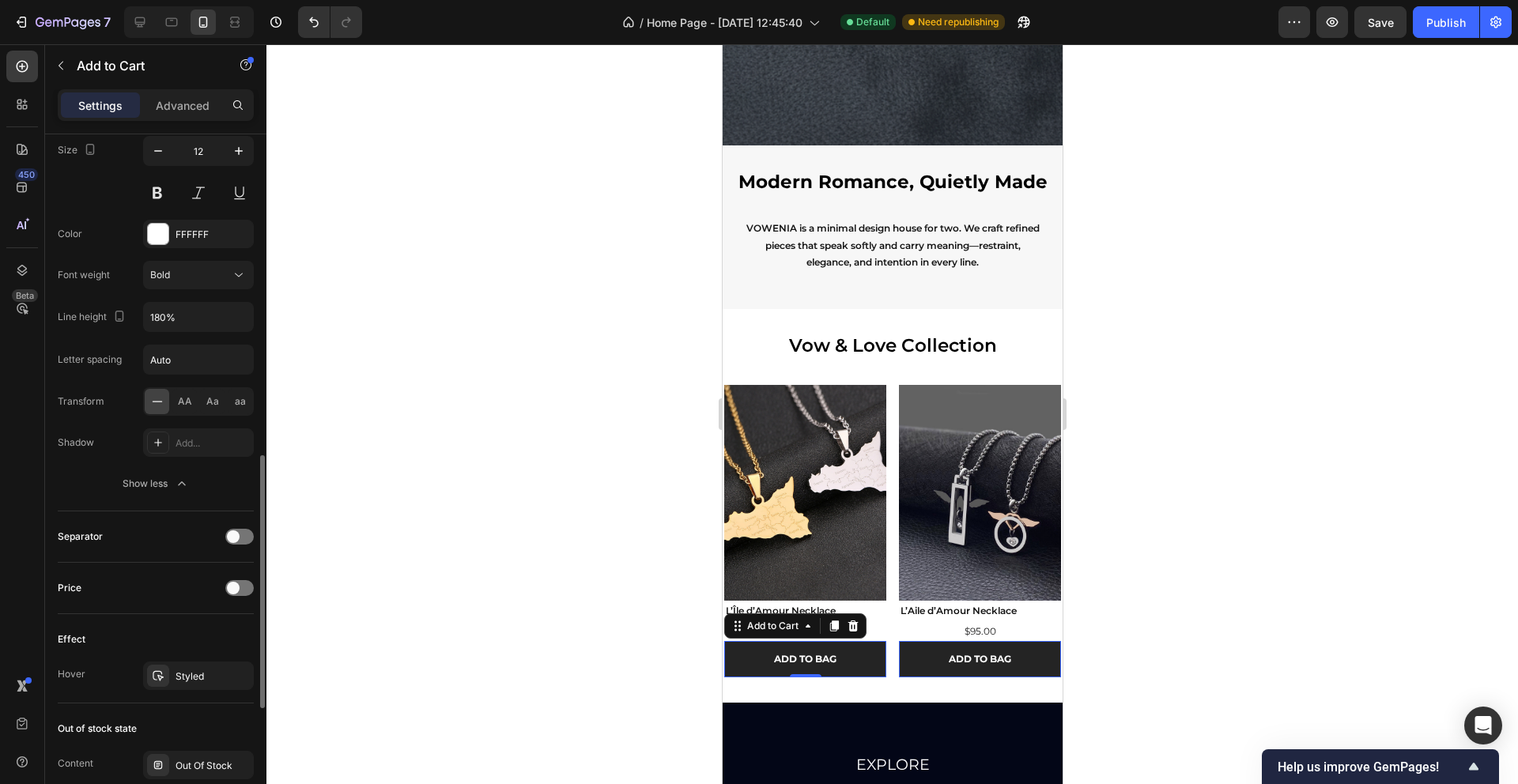
scroll to position [872, 0]
click at [235, 530] on span at bounding box center [232, 534] width 13 height 13
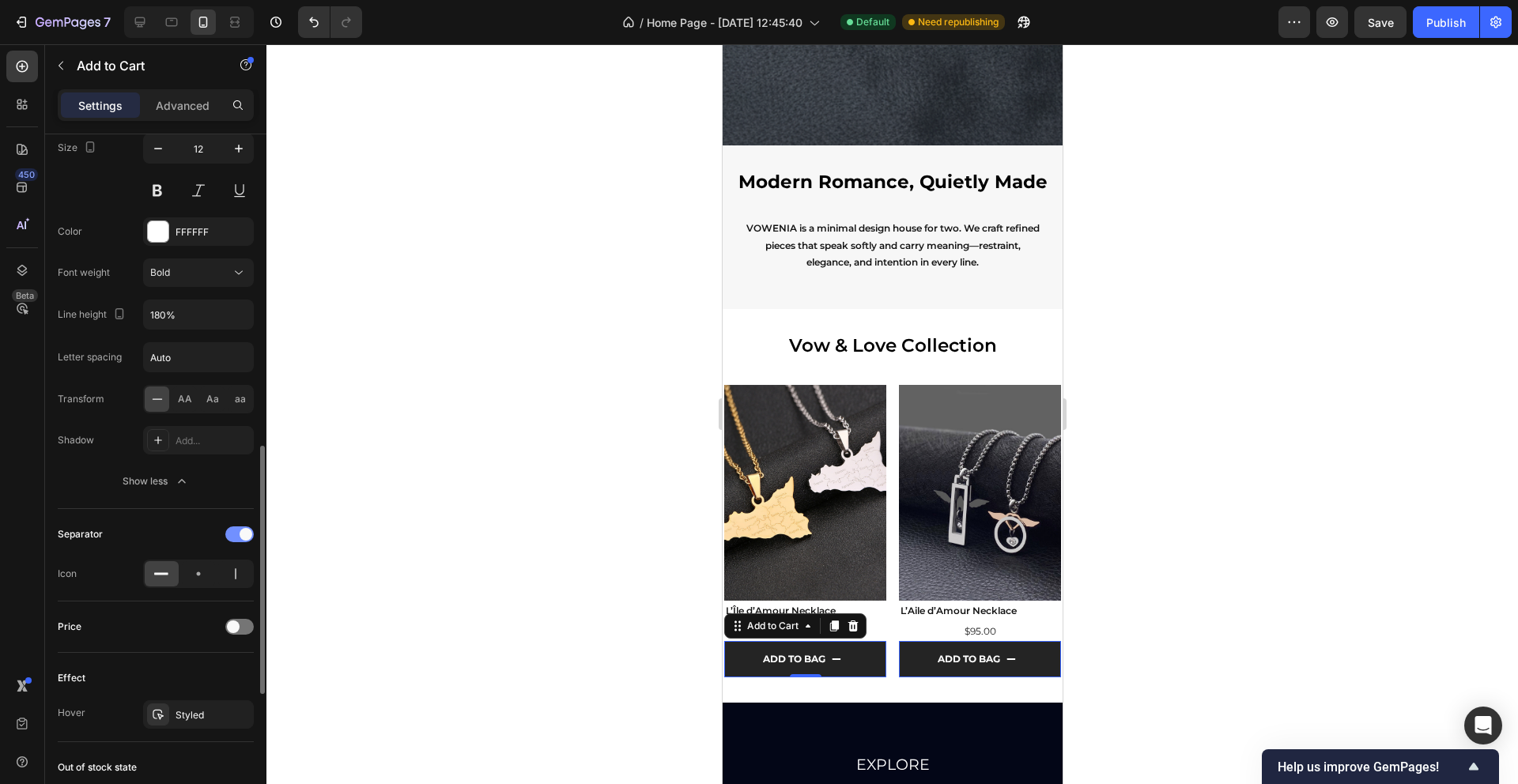
click at [235, 531] on div at bounding box center [239, 535] width 29 height 16
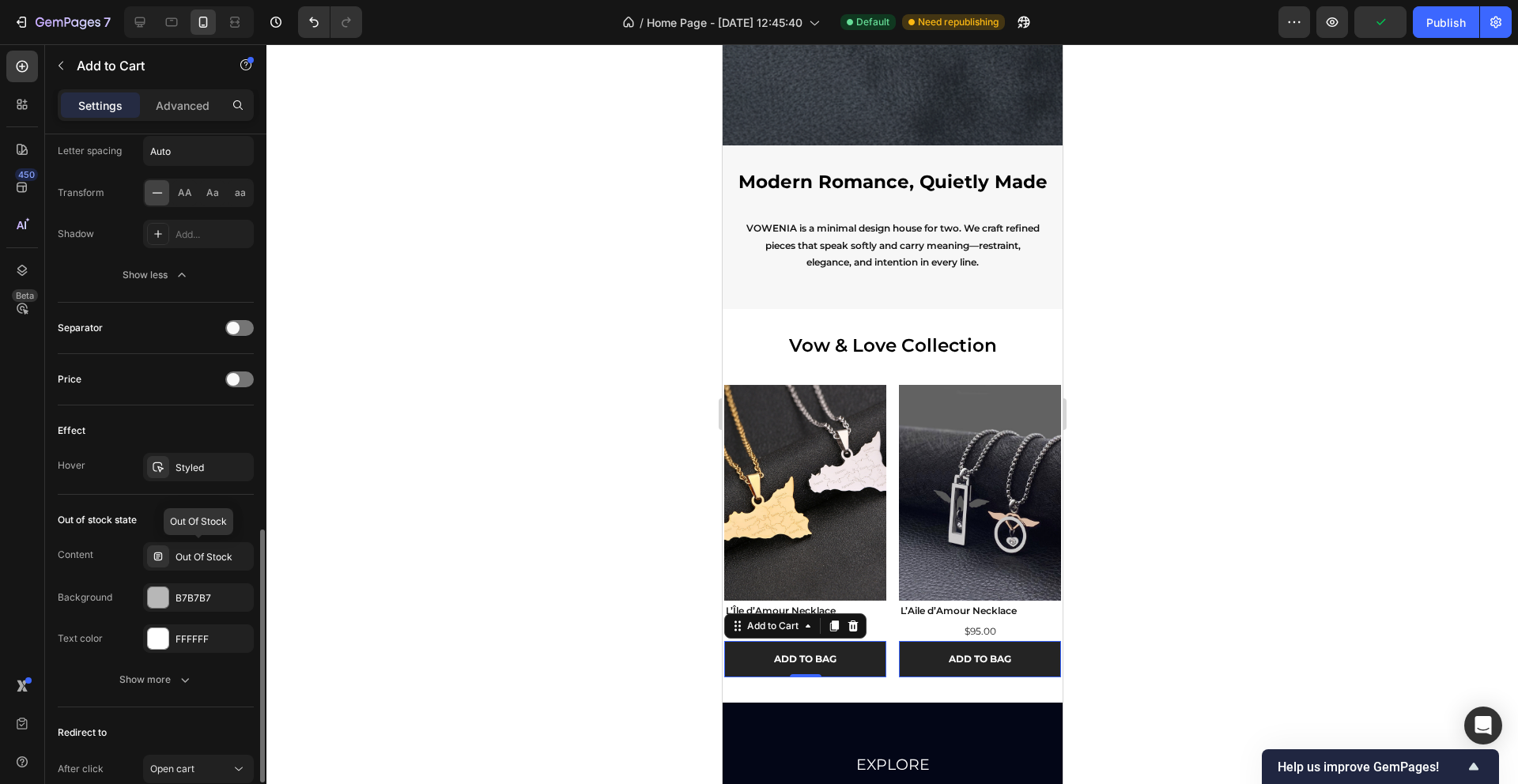
scroll to position [1078, 0]
click at [191, 464] on div "Styled" at bounding box center [199, 469] width 45 height 14
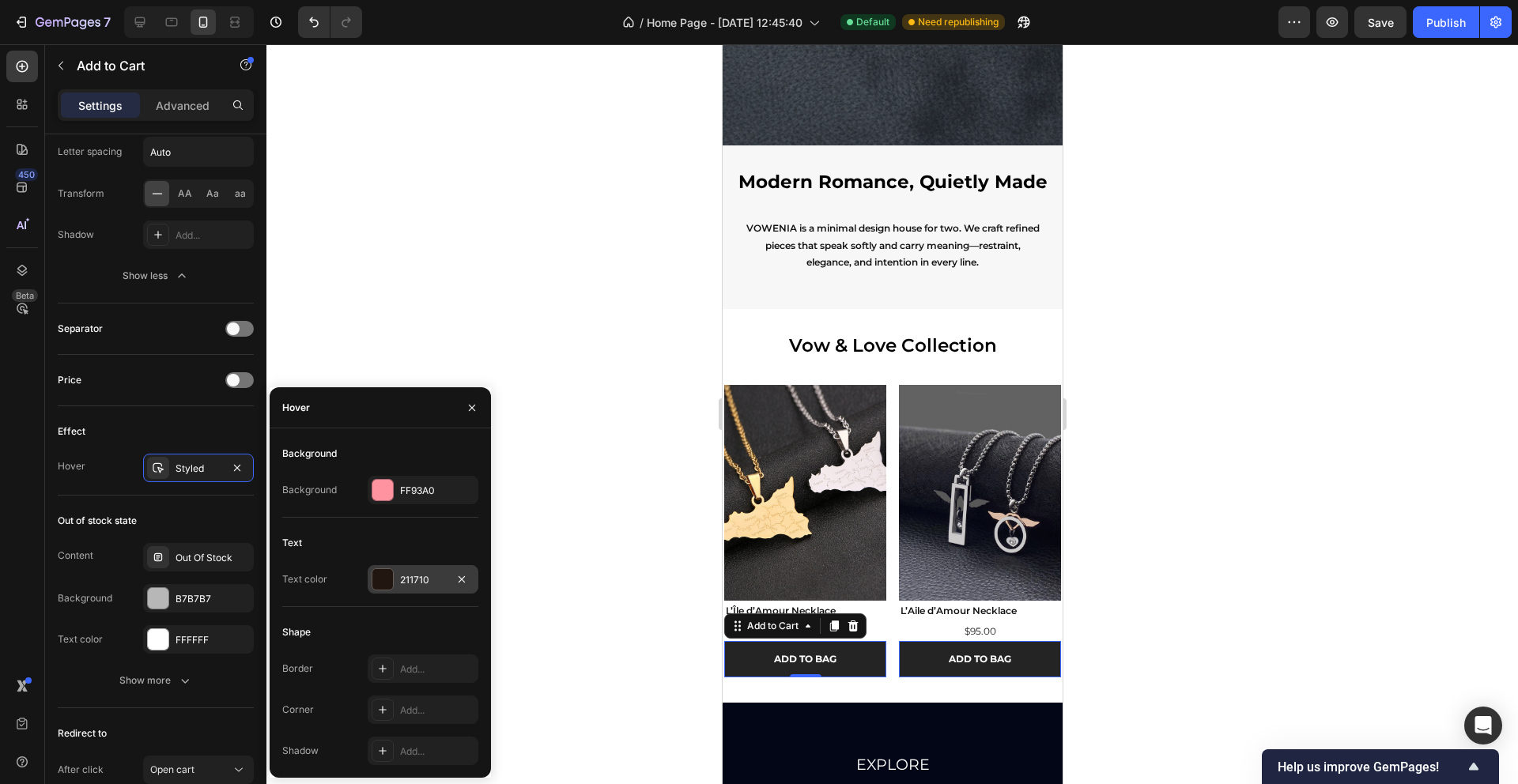
click at [408, 586] on div "211710" at bounding box center [423, 580] width 45 height 14
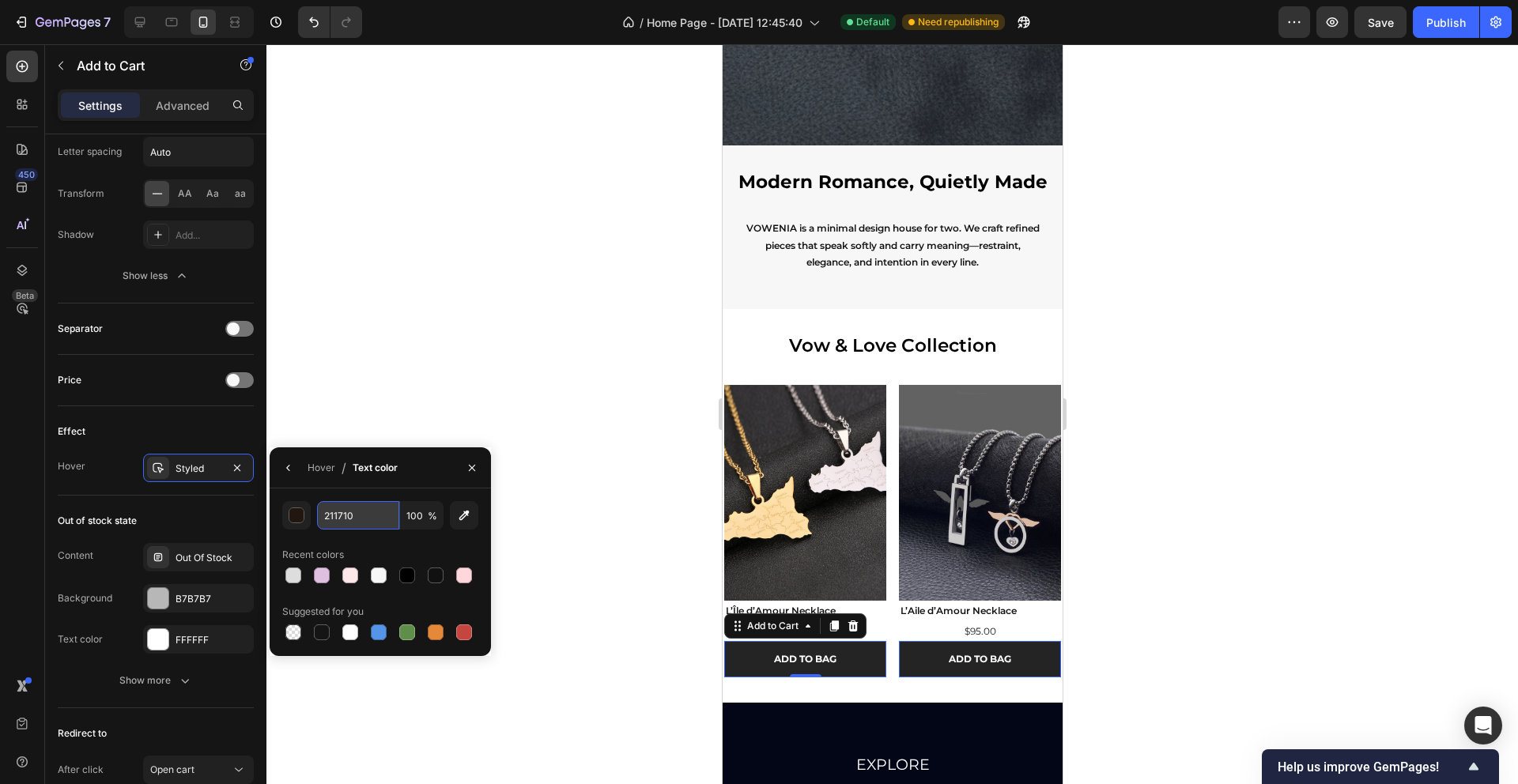
click at [341, 518] on input "211710" at bounding box center [358, 515] width 82 height 29
type input "111111"
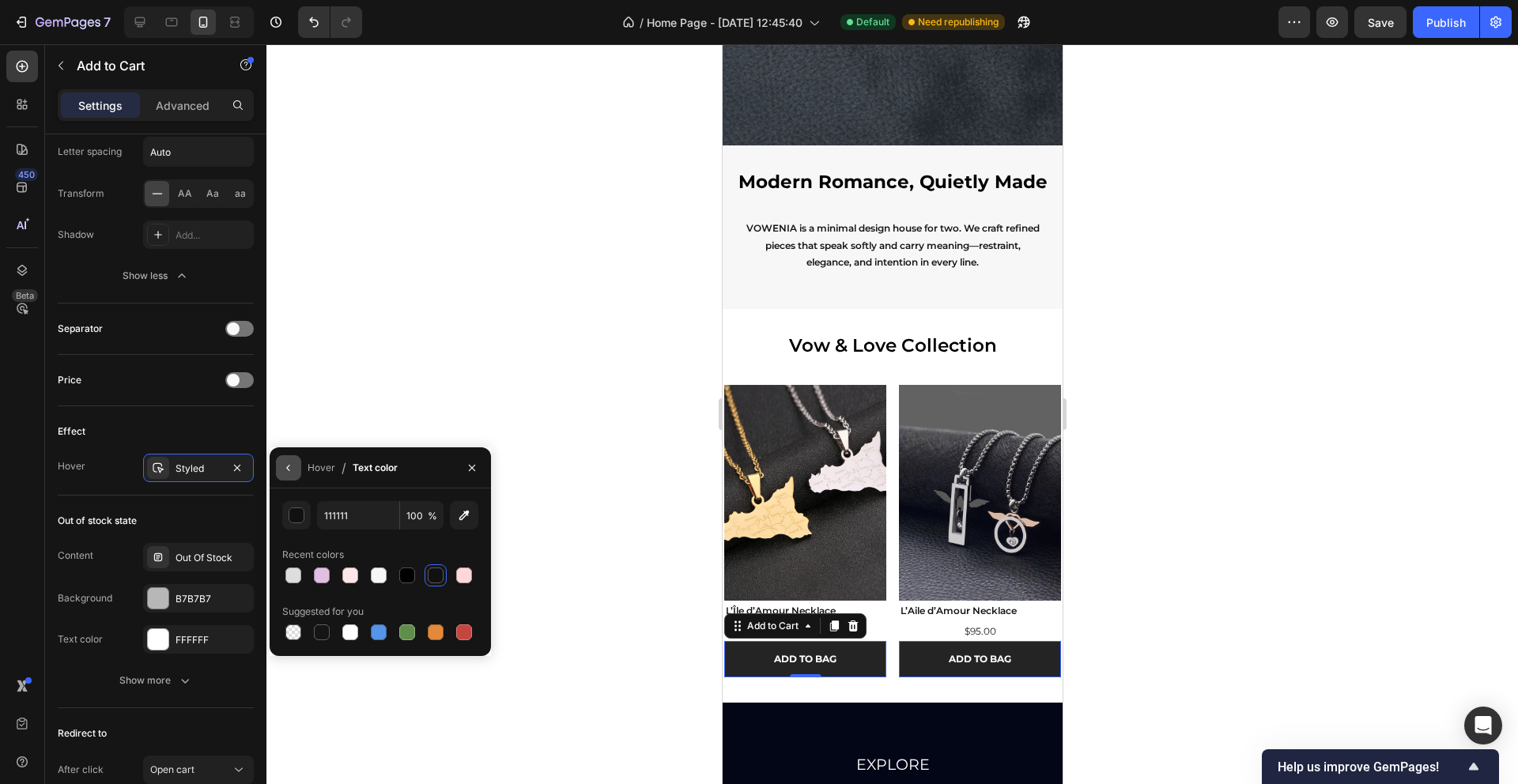
click at [288, 471] on icon "button" at bounding box center [288, 468] width 13 height 13
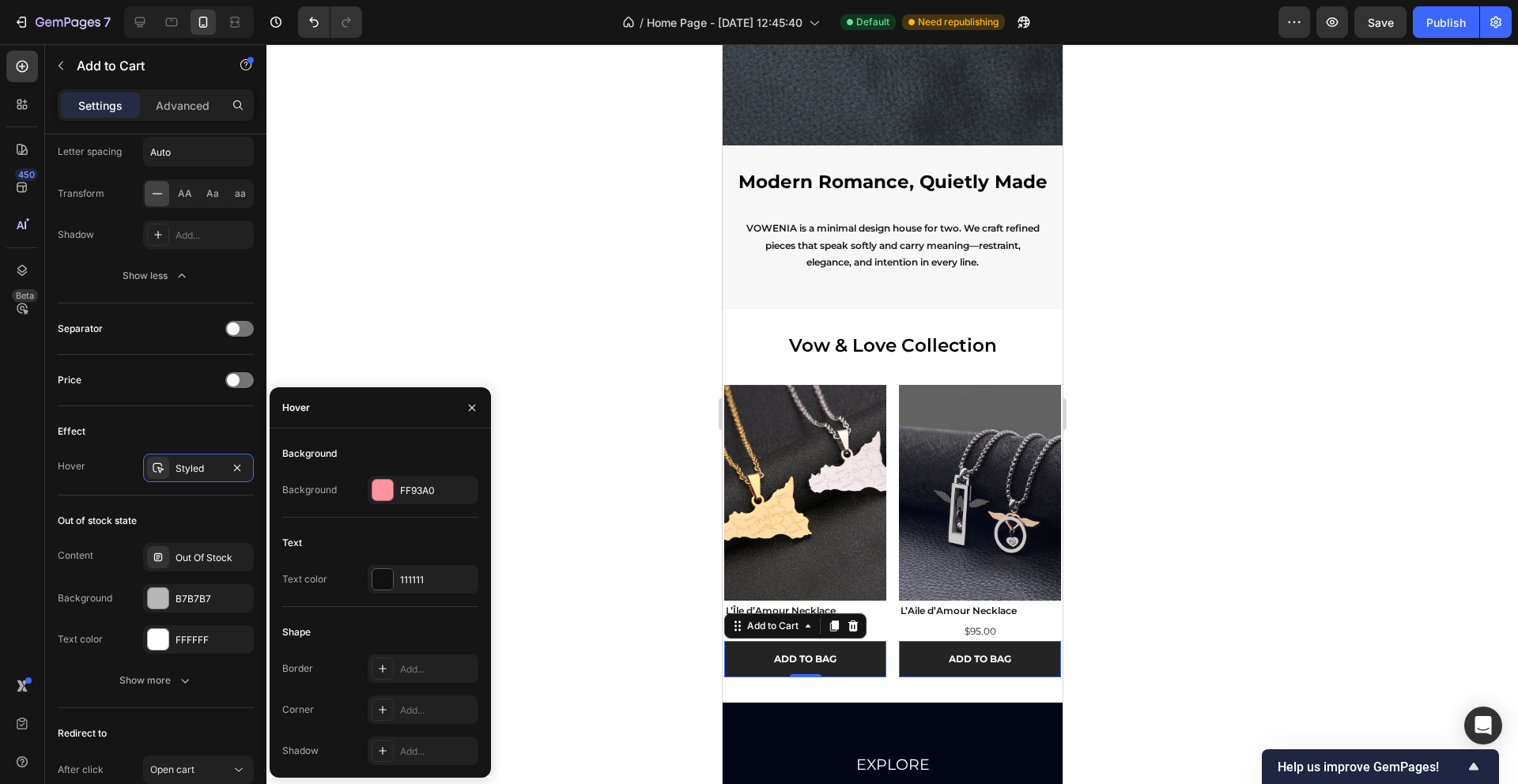
click at [578, 491] on div at bounding box center [892, 414] width 1252 height 740
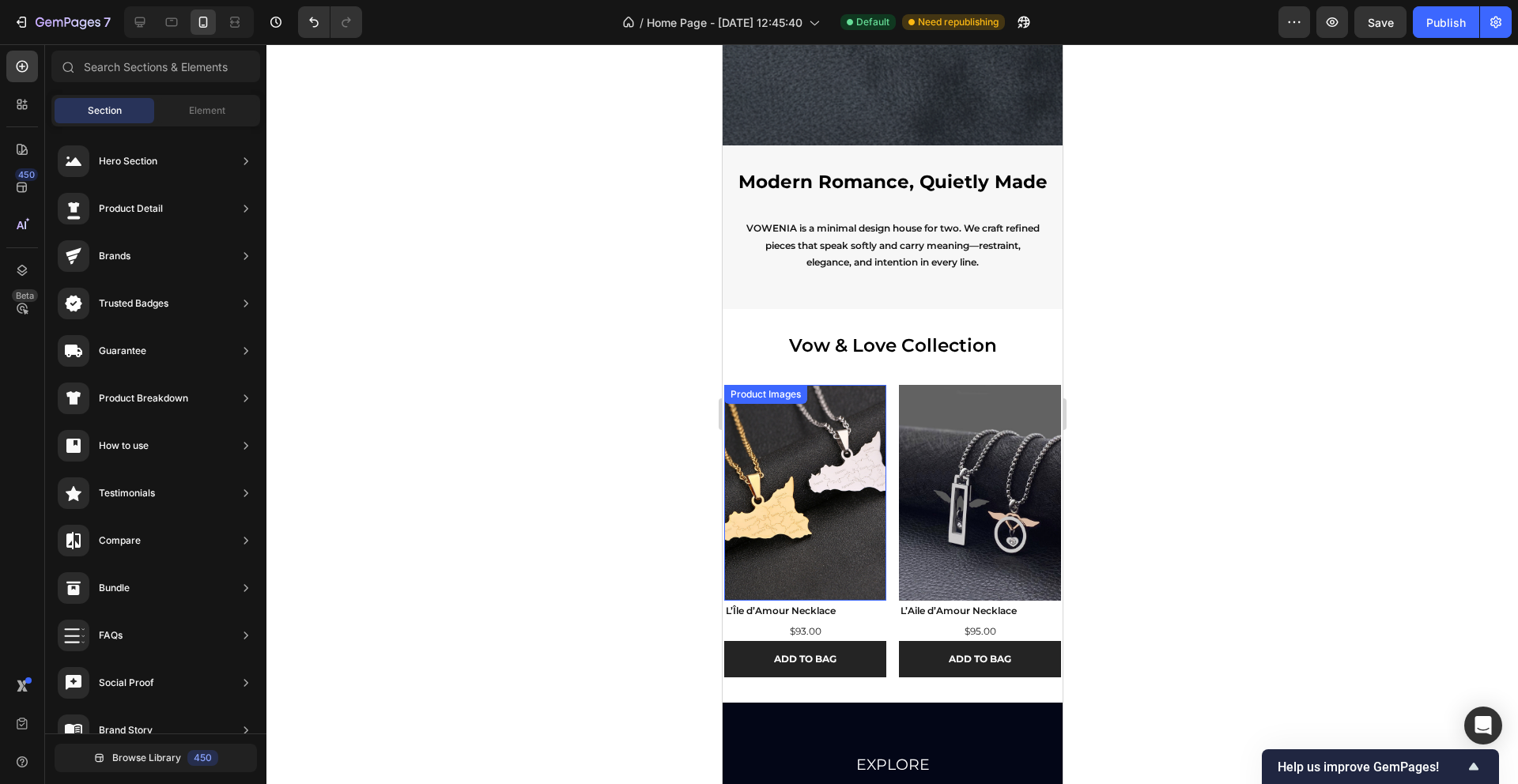
click at [745, 560] on img at bounding box center [805, 492] width 162 height 216
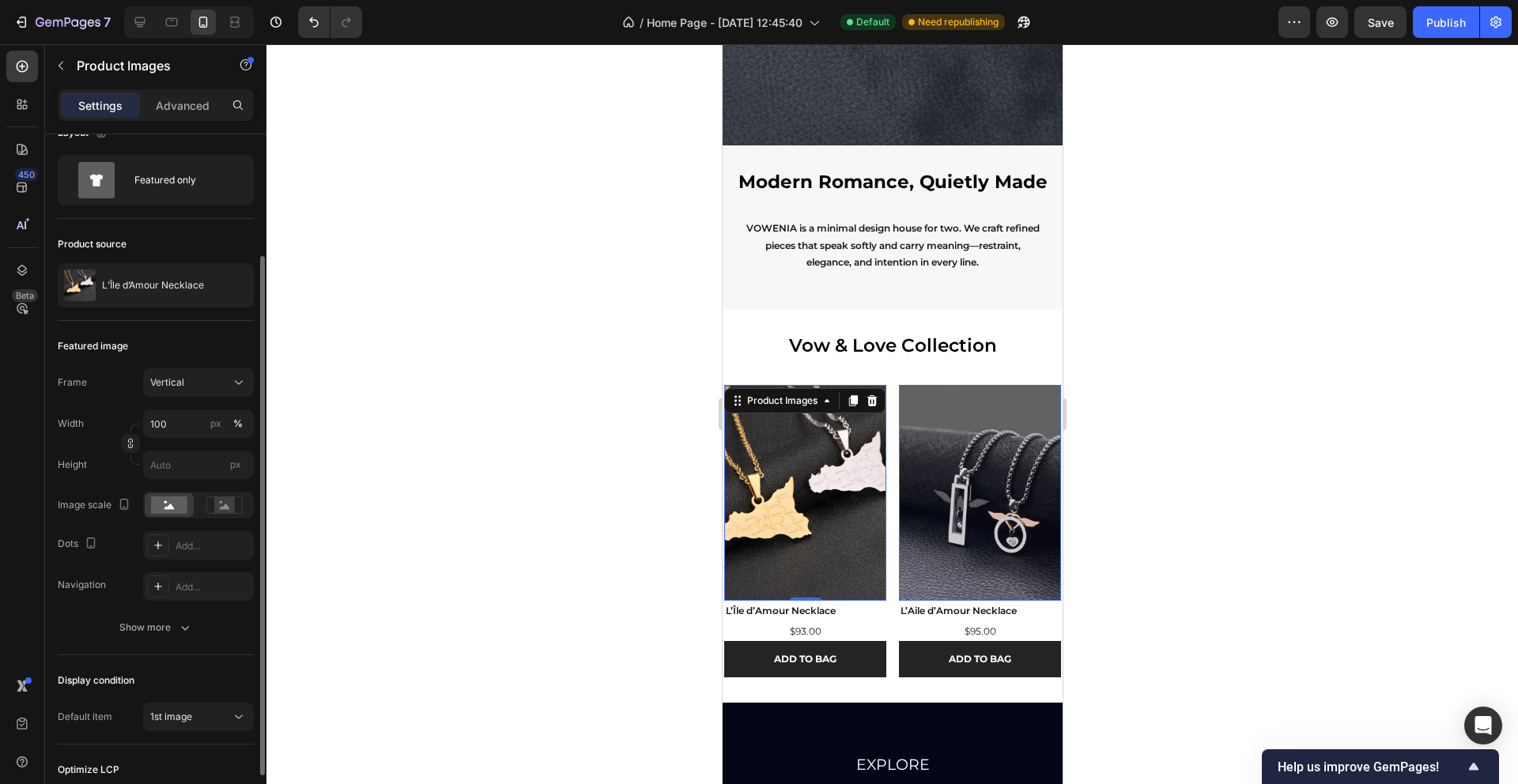
scroll to position [97, 0]
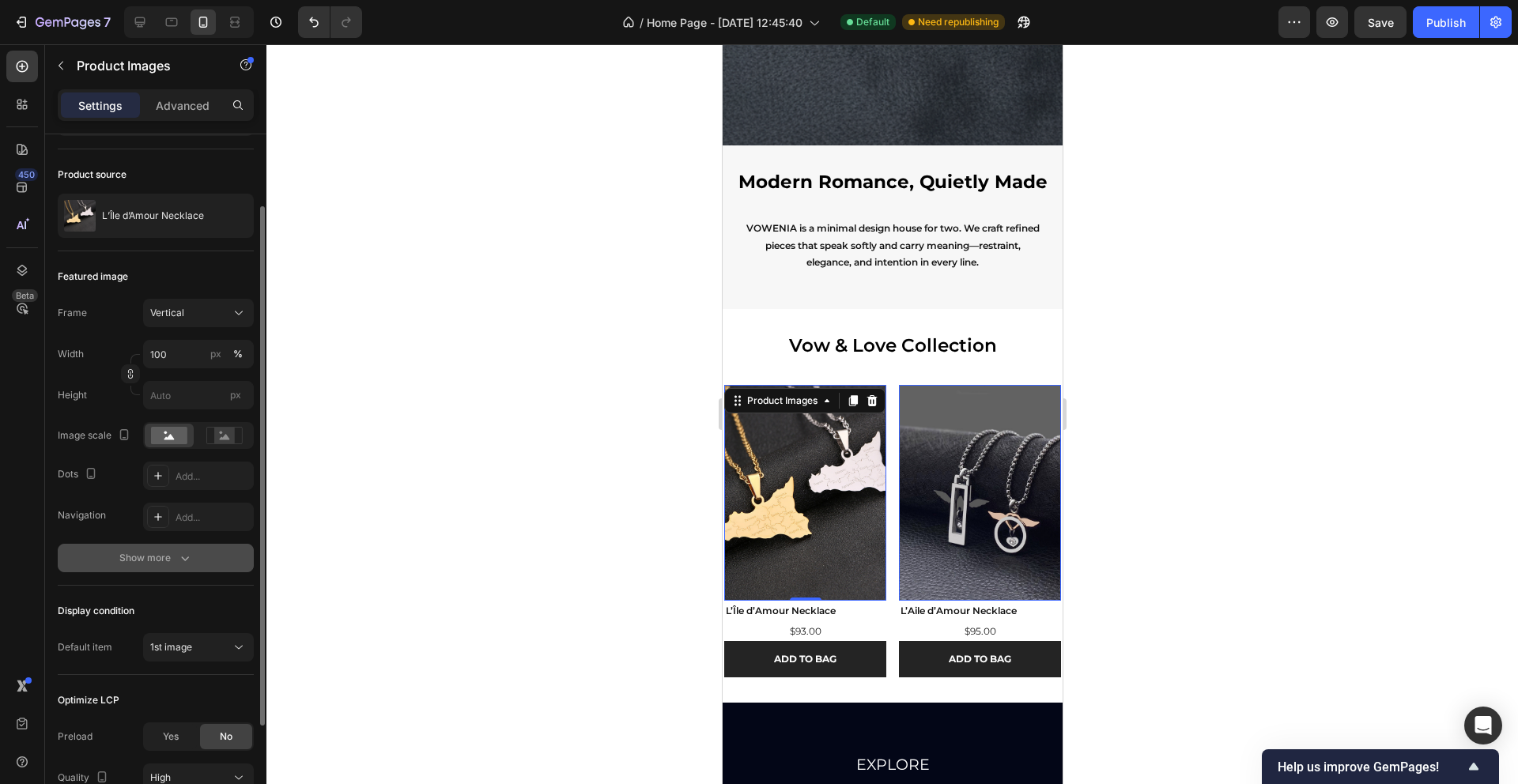
click at [170, 562] on div "Show more" at bounding box center [156, 558] width 73 height 16
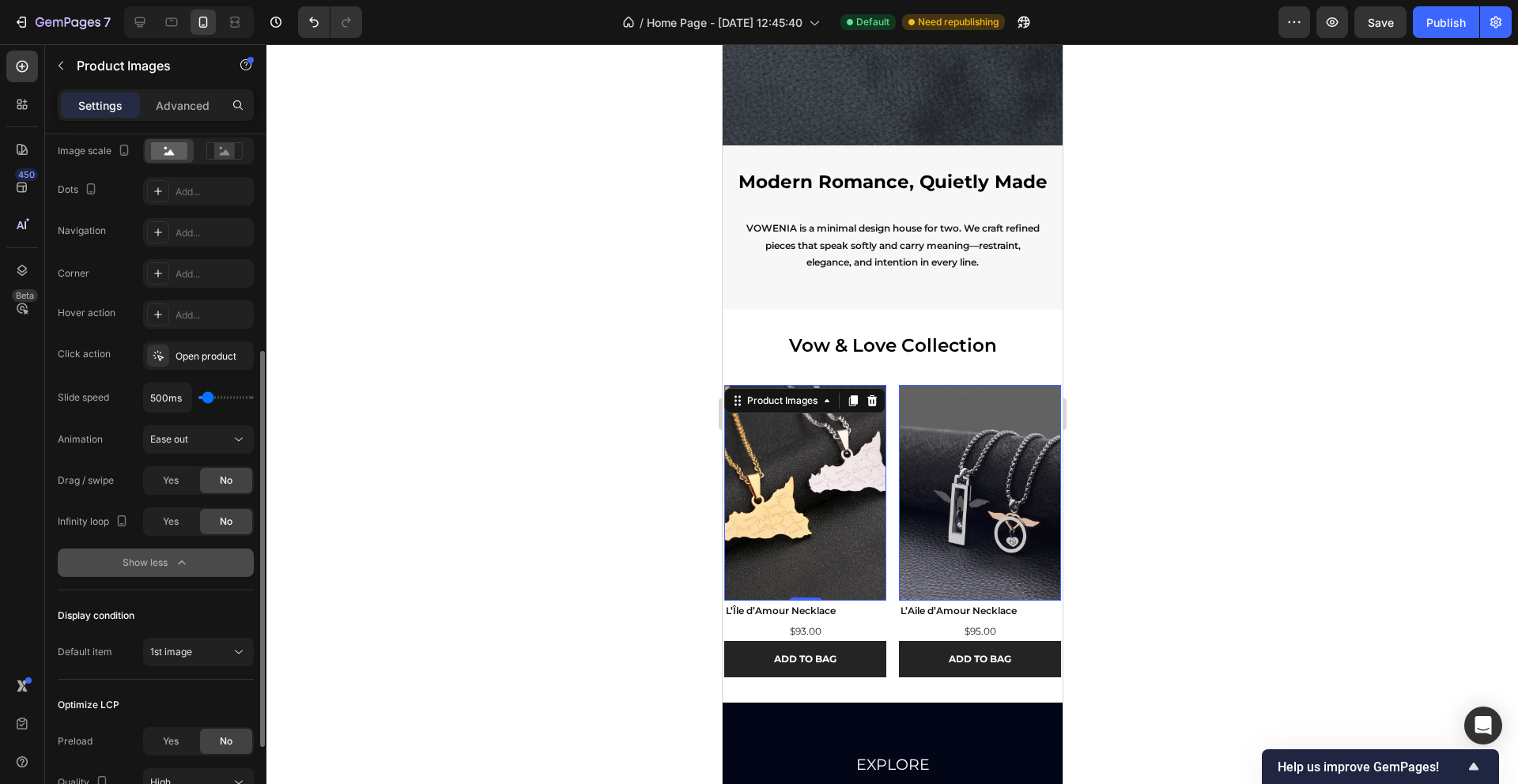
scroll to position [389, 0]
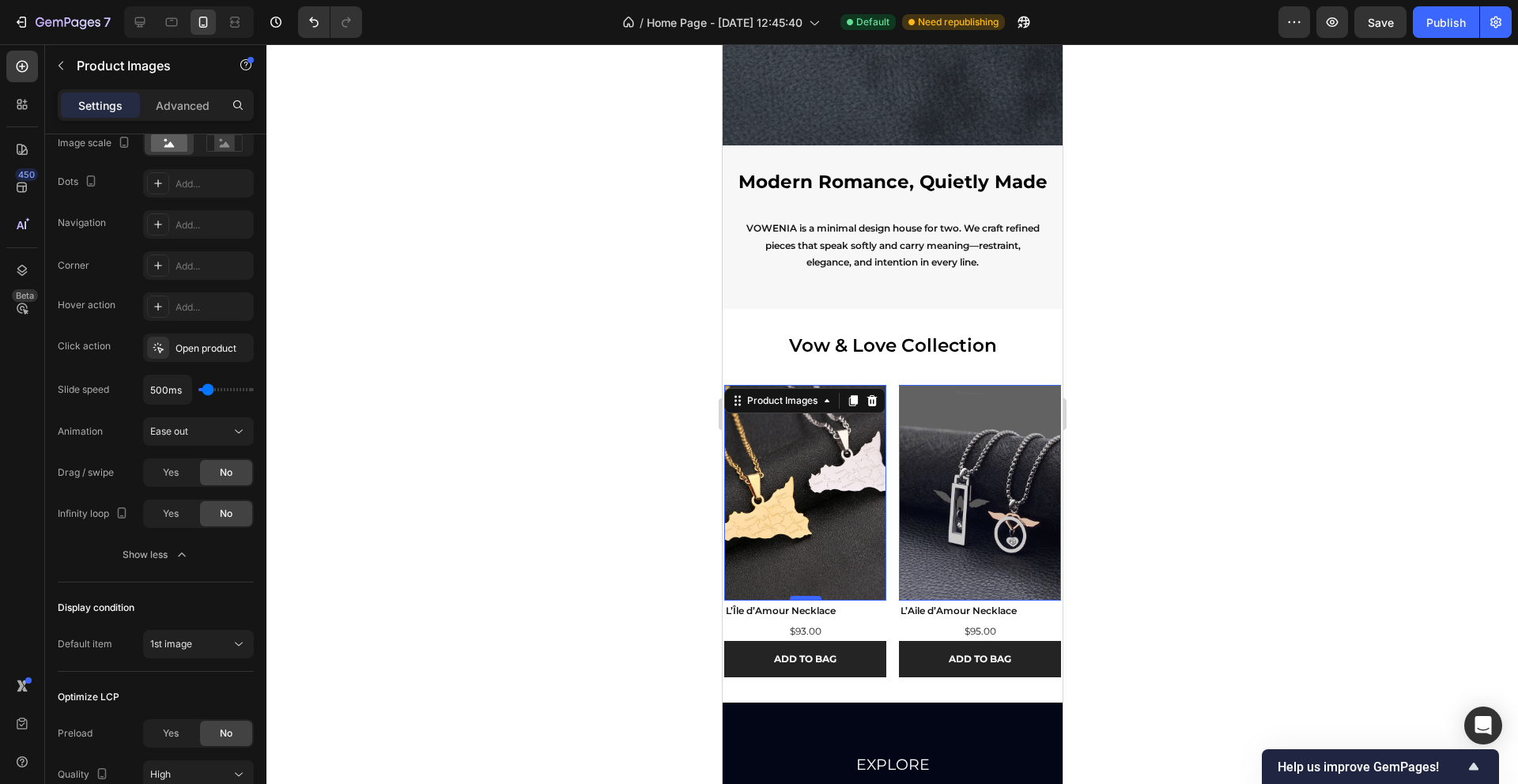
click at [811, 597] on div at bounding box center [805, 598] width 32 height 5
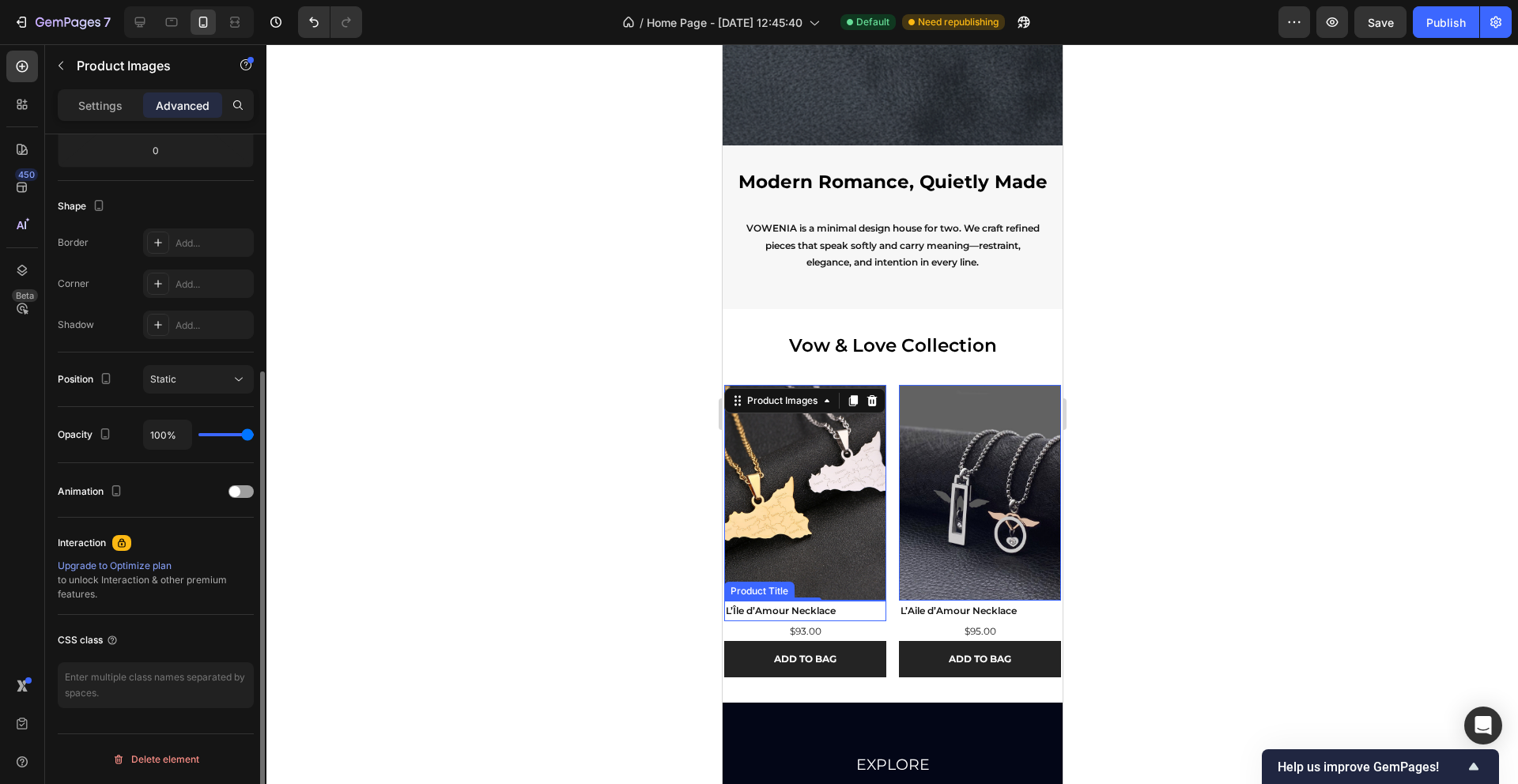
scroll to position [360, 0]
click at [811, 613] on div "0" at bounding box center [805, 613] width 16 height 13
click at [842, 609] on h2 "L’Île d’Amour Necklace" at bounding box center [805, 611] width 162 height 21
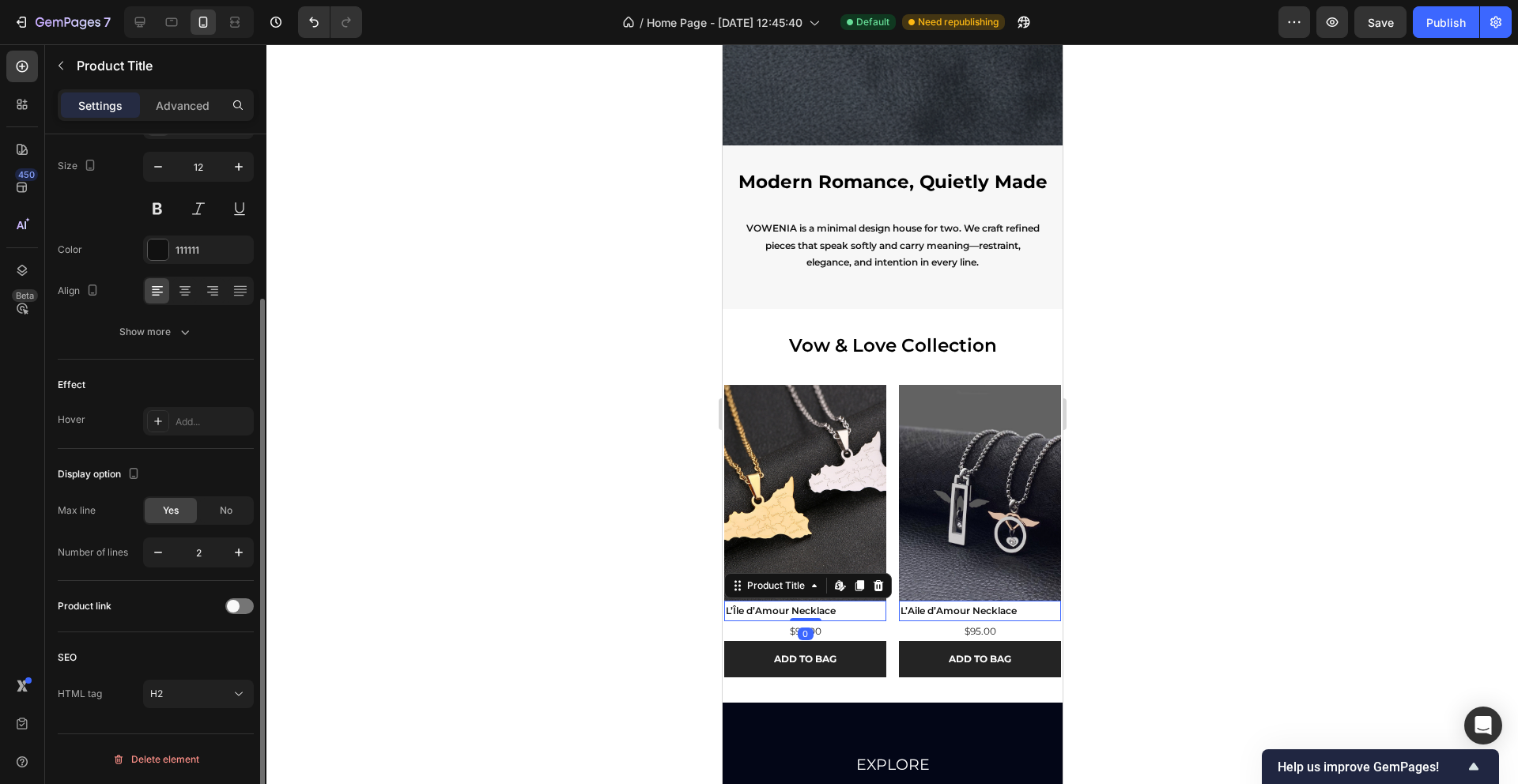
scroll to position [0, 0]
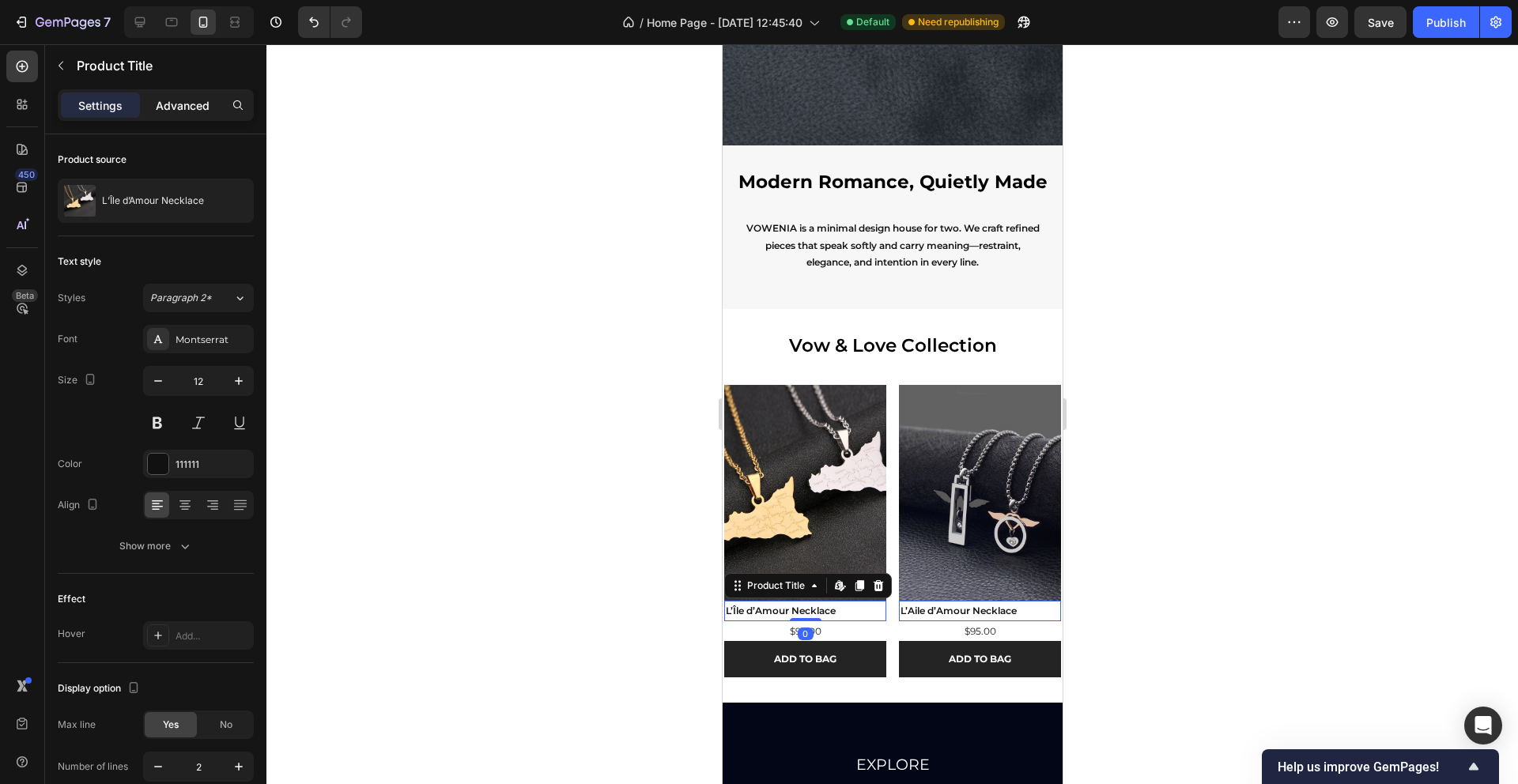
click at [171, 111] on p "Advanced" at bounding box center [183, 105] width 53 height 17
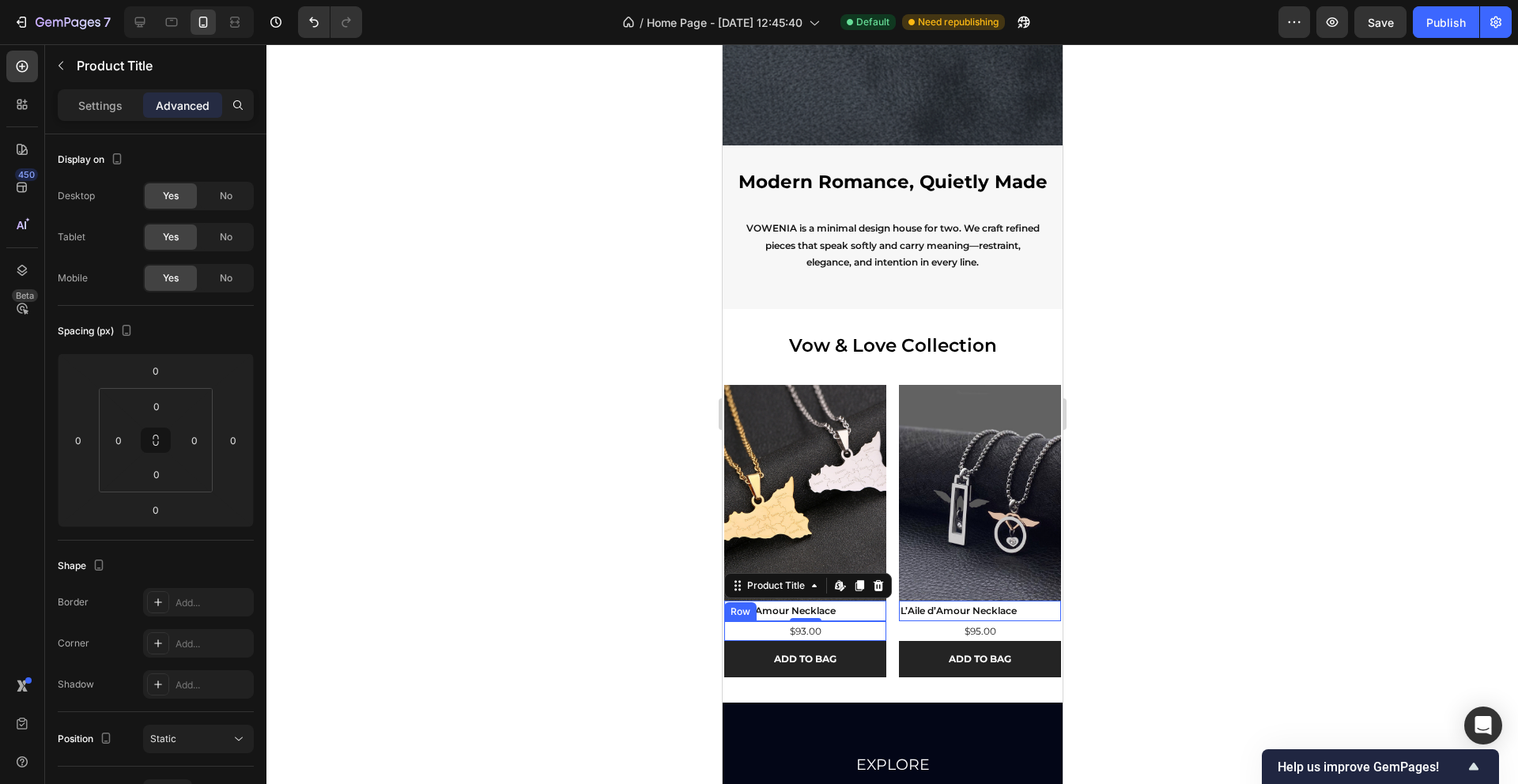
click at [837, 633] on div "$93.00 Product Price Product Price Row" at bounding box center [805, 631] width 162 height 21
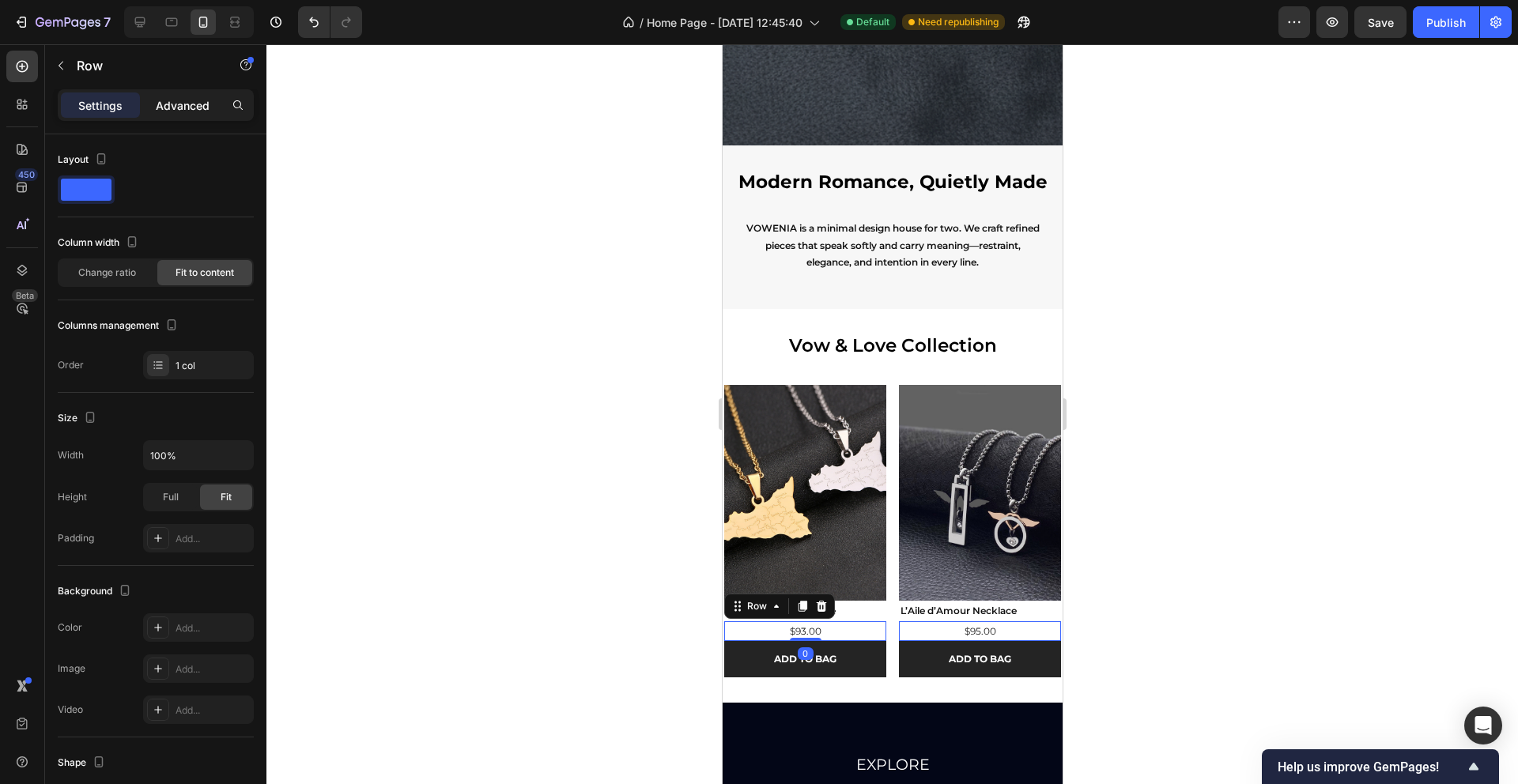
click at [168, 113] on p "Advanced" at bounding box center [183, 105] width 53 height 17
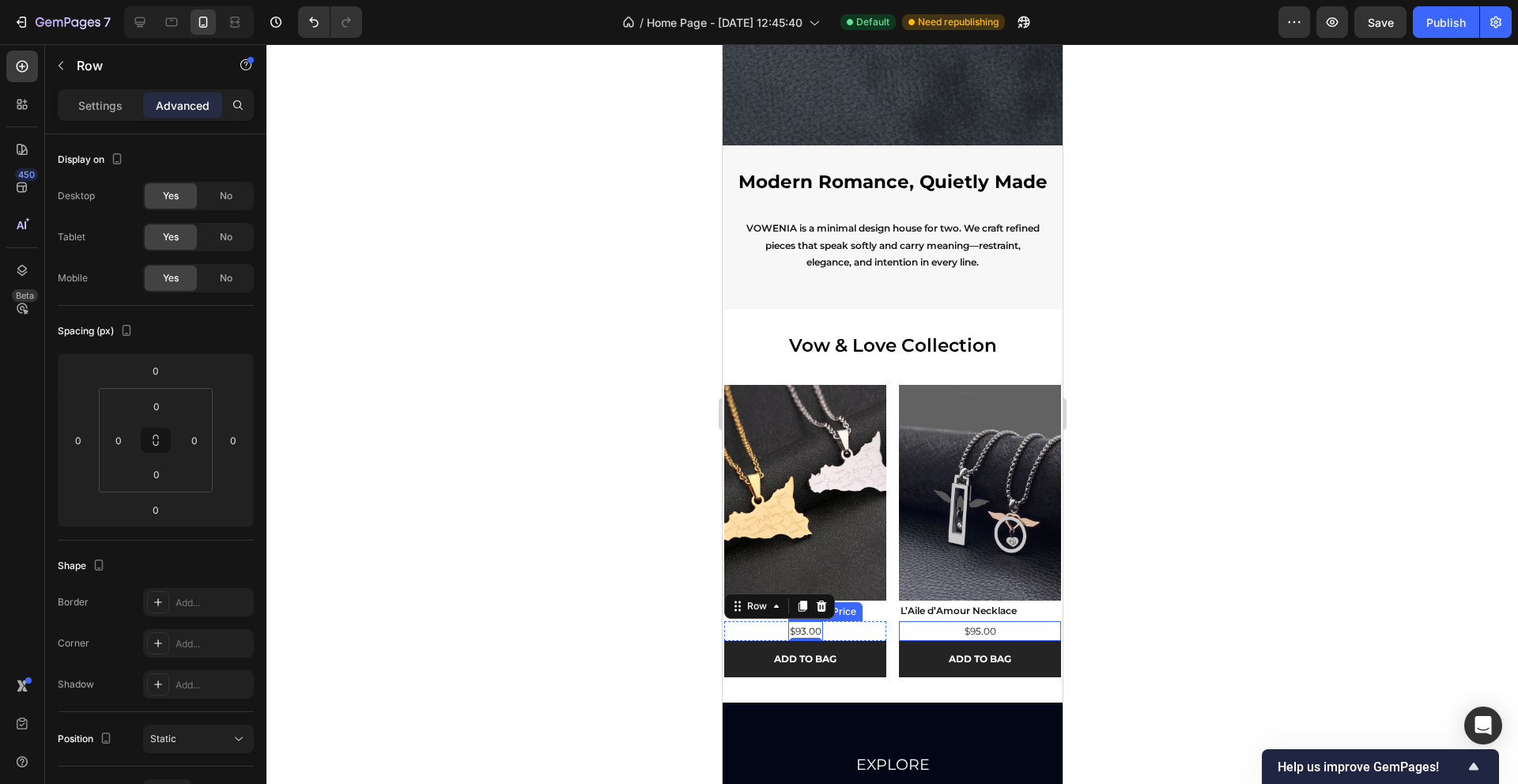
click at [797, 632] on div "$93.00" at bounding box center [804, 631] width 35 height 21
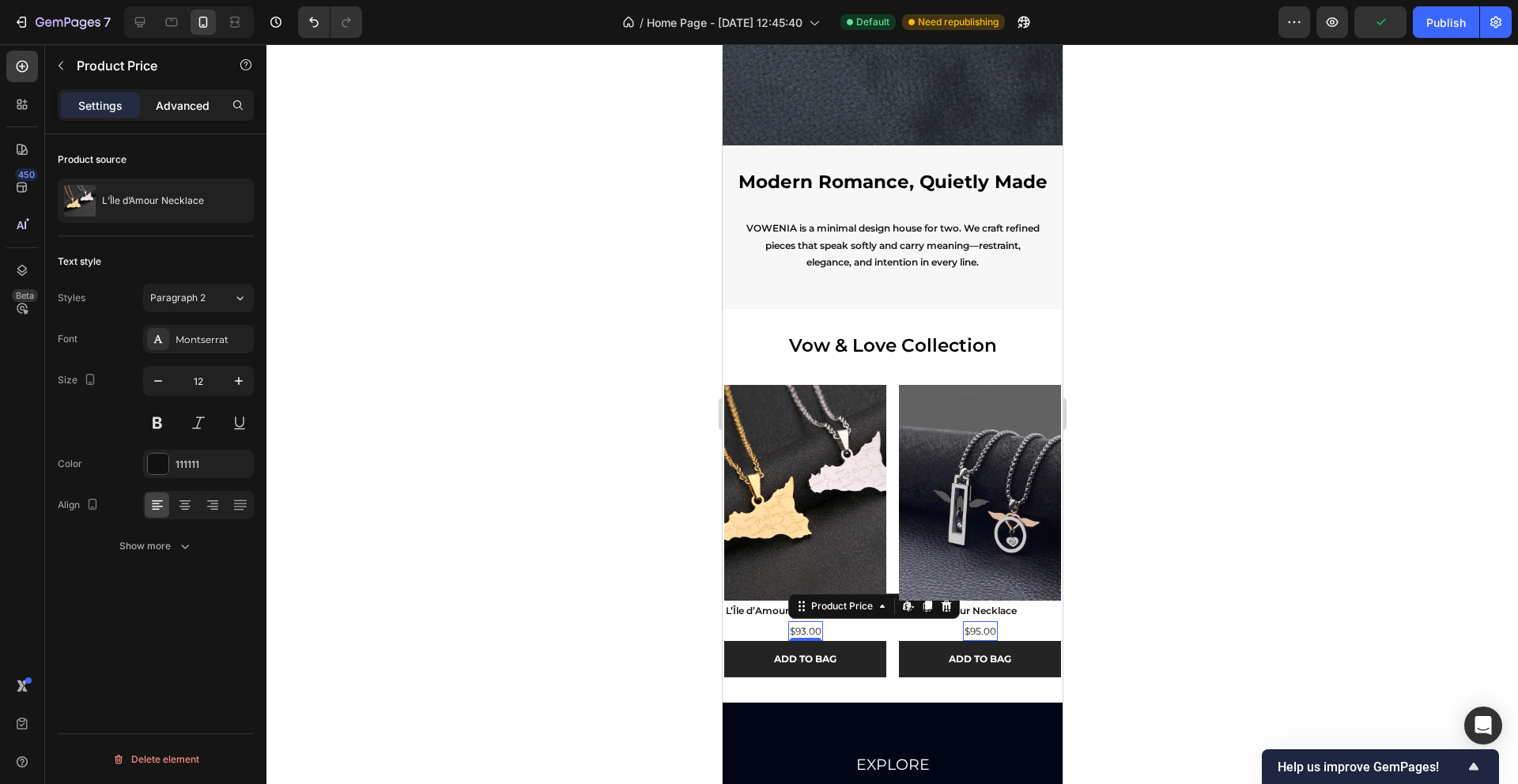
click at [161, 117] on div "Advanced" at bounding box center [183, 106] width 79 height 26
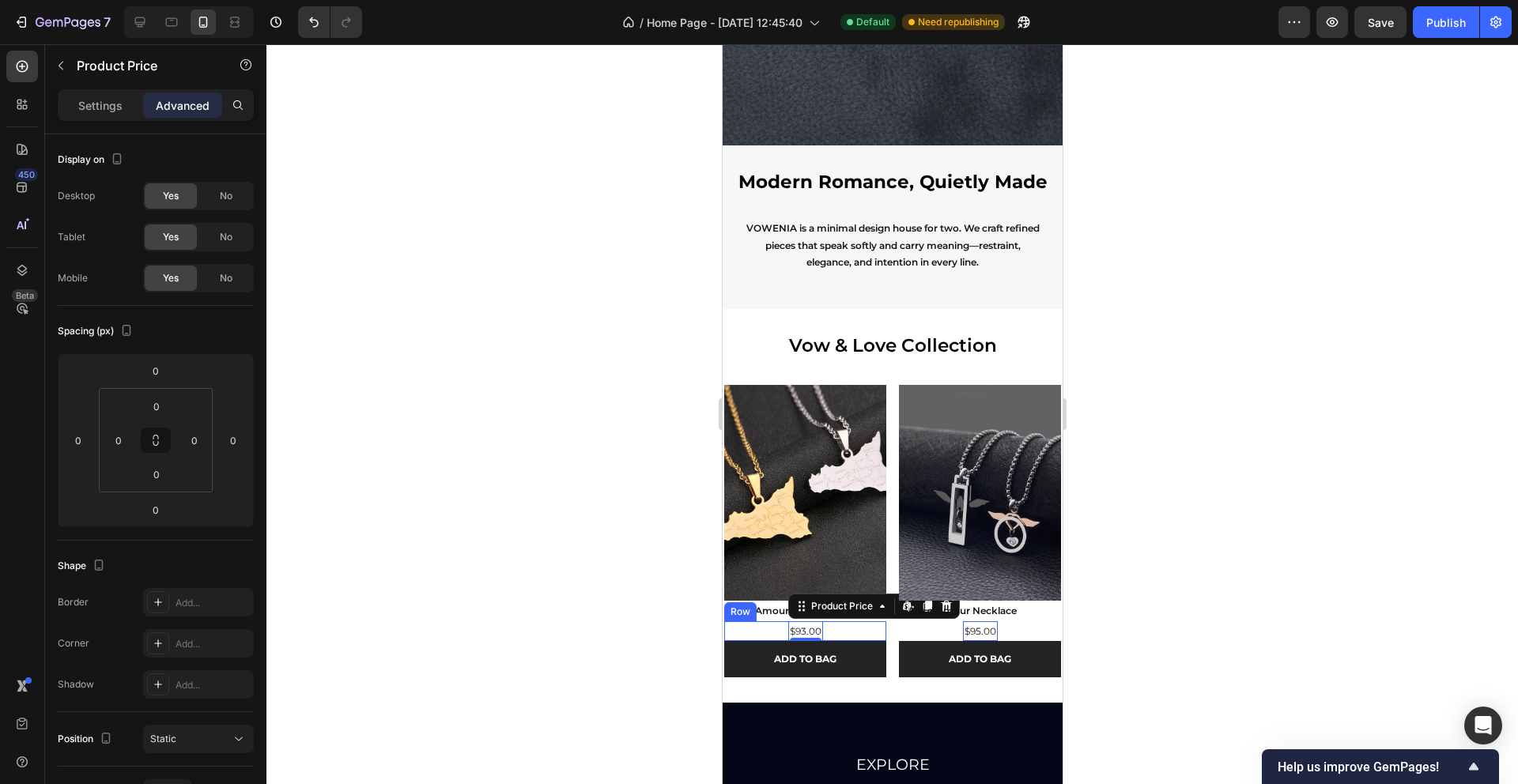
click at [748, 612] on div "Row" at bounding box center [740, 612] width 26 height 14
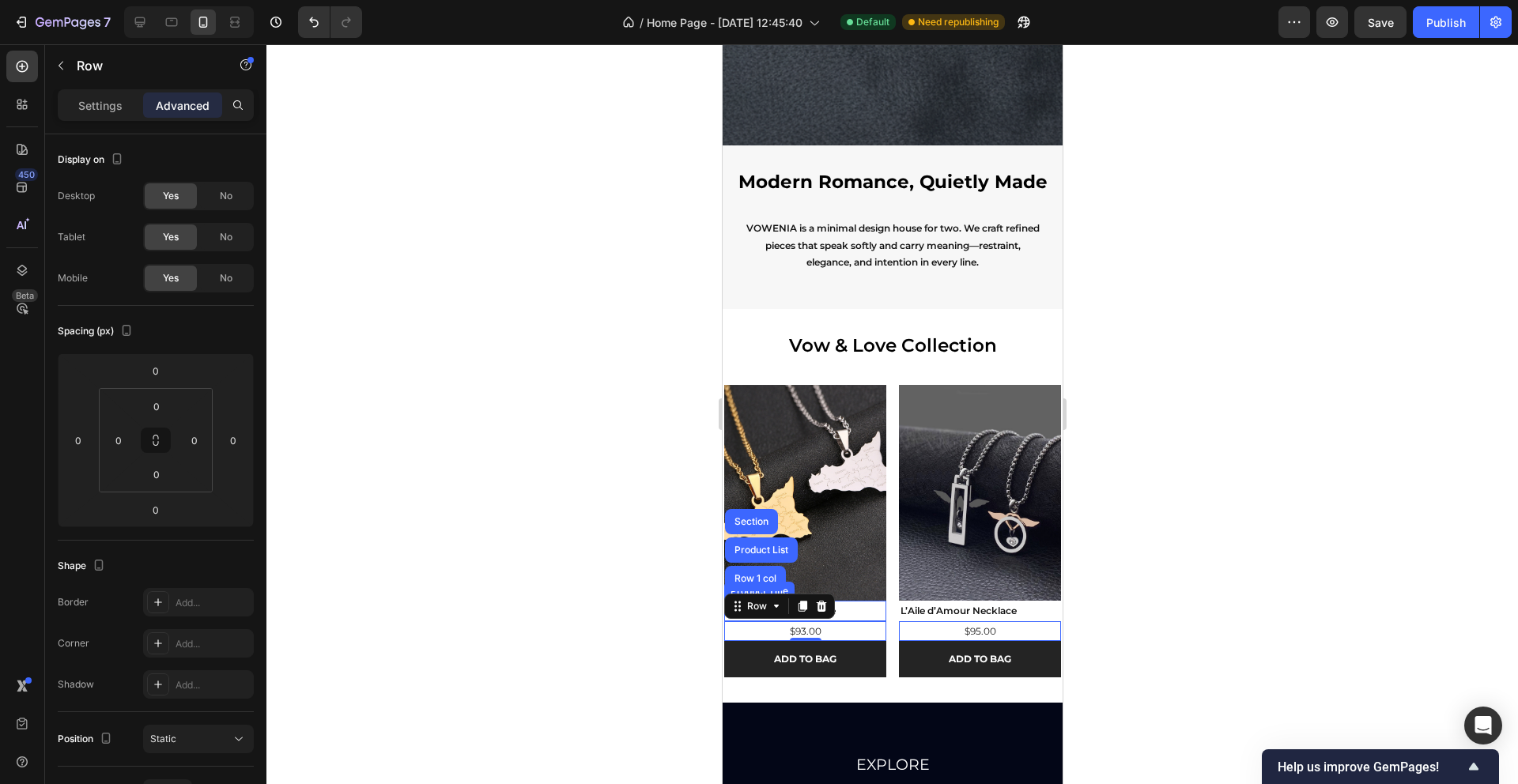
click at [866, 604] on h2 "L’Île d’Amour Necklace" at bounding box center [805, 611] width 162 height 21
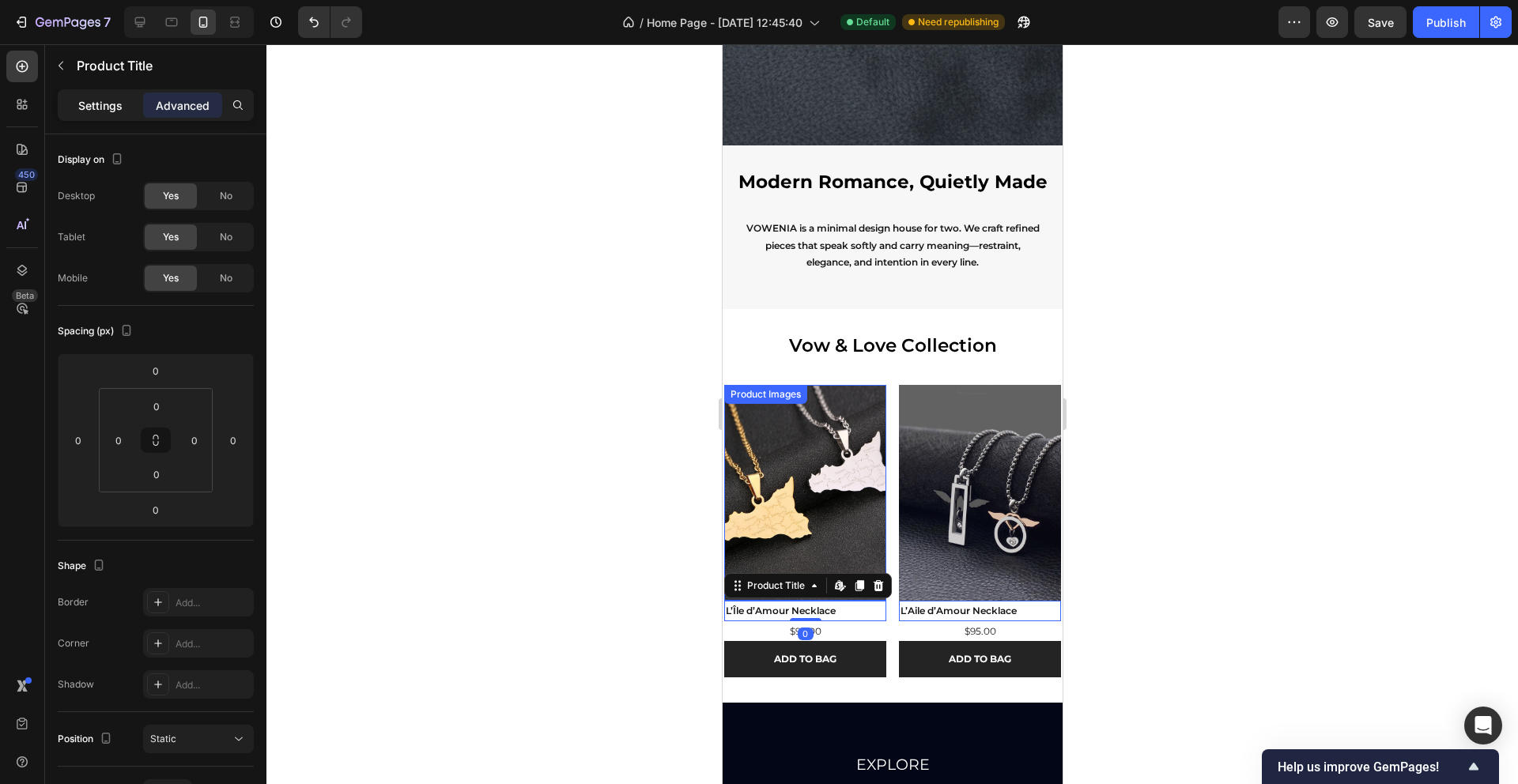
click at [107, 113] on p "Settings" at bounding box center [100, 105] width 45 height 17
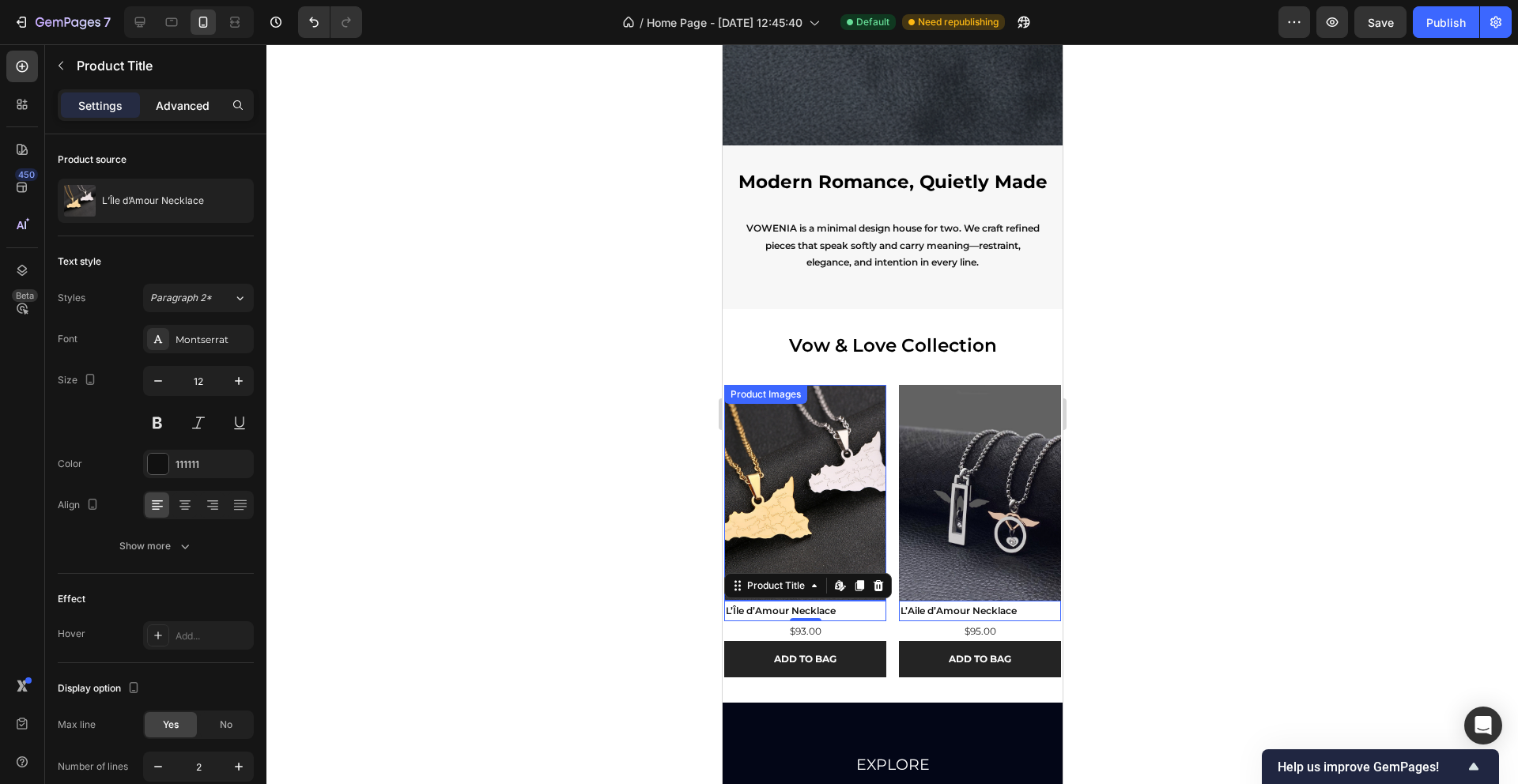
click at [183, 106] on p "Advanced" at bounding box center [183, 105] width 53 height 17
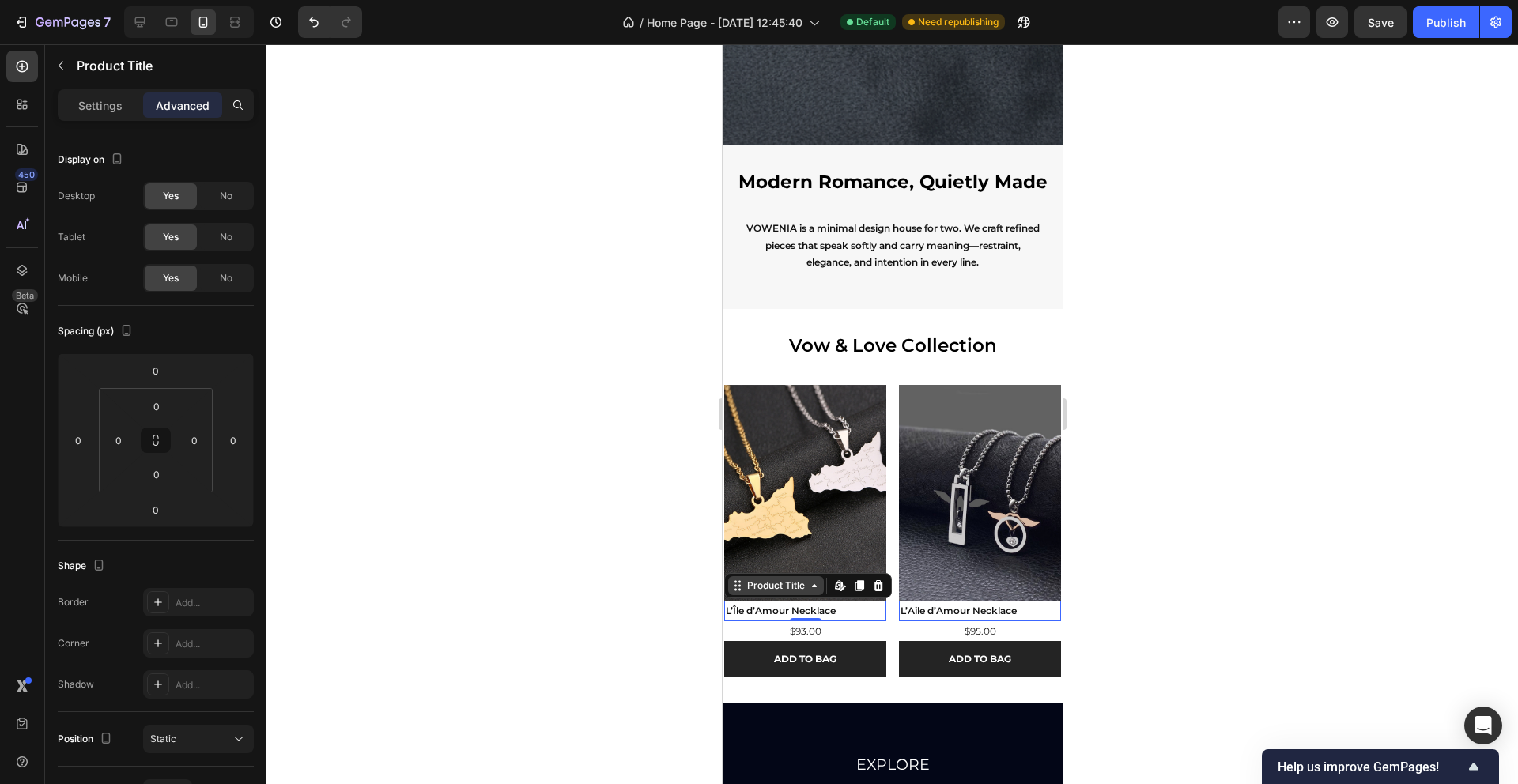
click at [748, 588] on div "Product Title" at bounding box center [775, 585] width 64 height 14
click at [748, 566] on div "Row 1 col" at bounding box center [755, 559] width 61 height 26
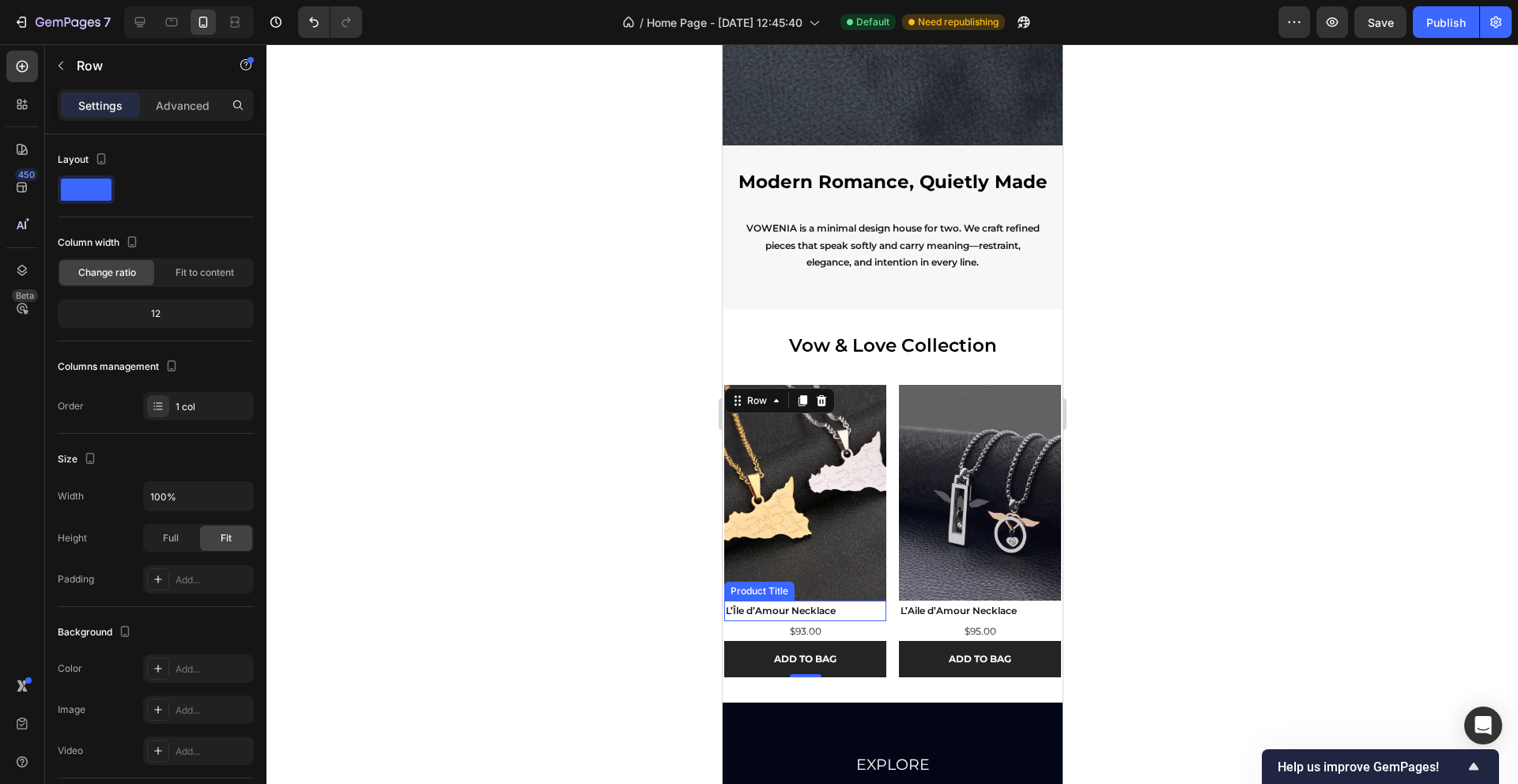
click at [844, 614] on h2 "L’Île d’Amour Necklace" at bounding box center [805, 611] width 162 height 21
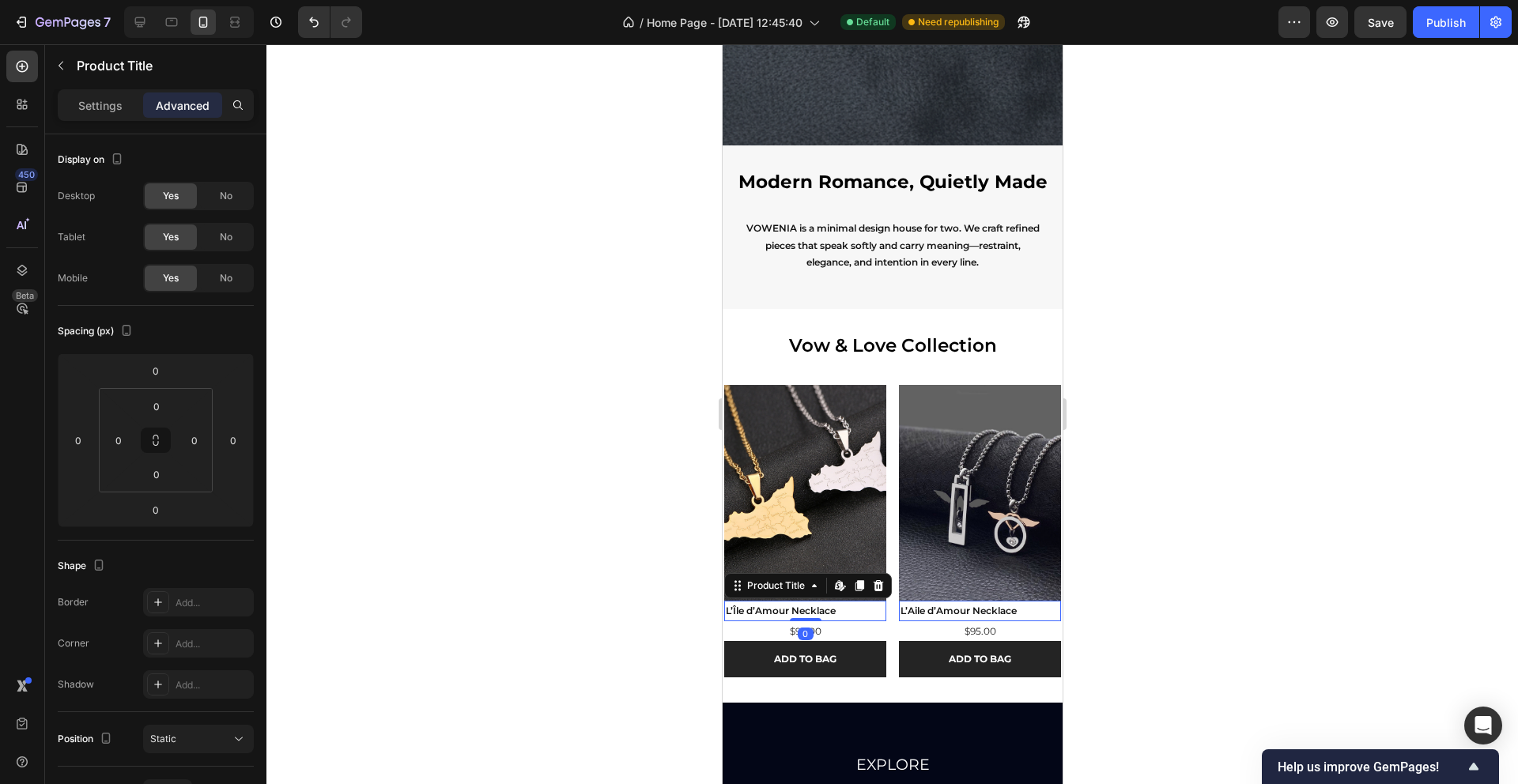
click at [203, 102] on p "Advanced" at bounding box center [183, 105] width 53 height 17
click at [119, 109] on p "Settings" at bounding box center [100, 105] width 45 height 17
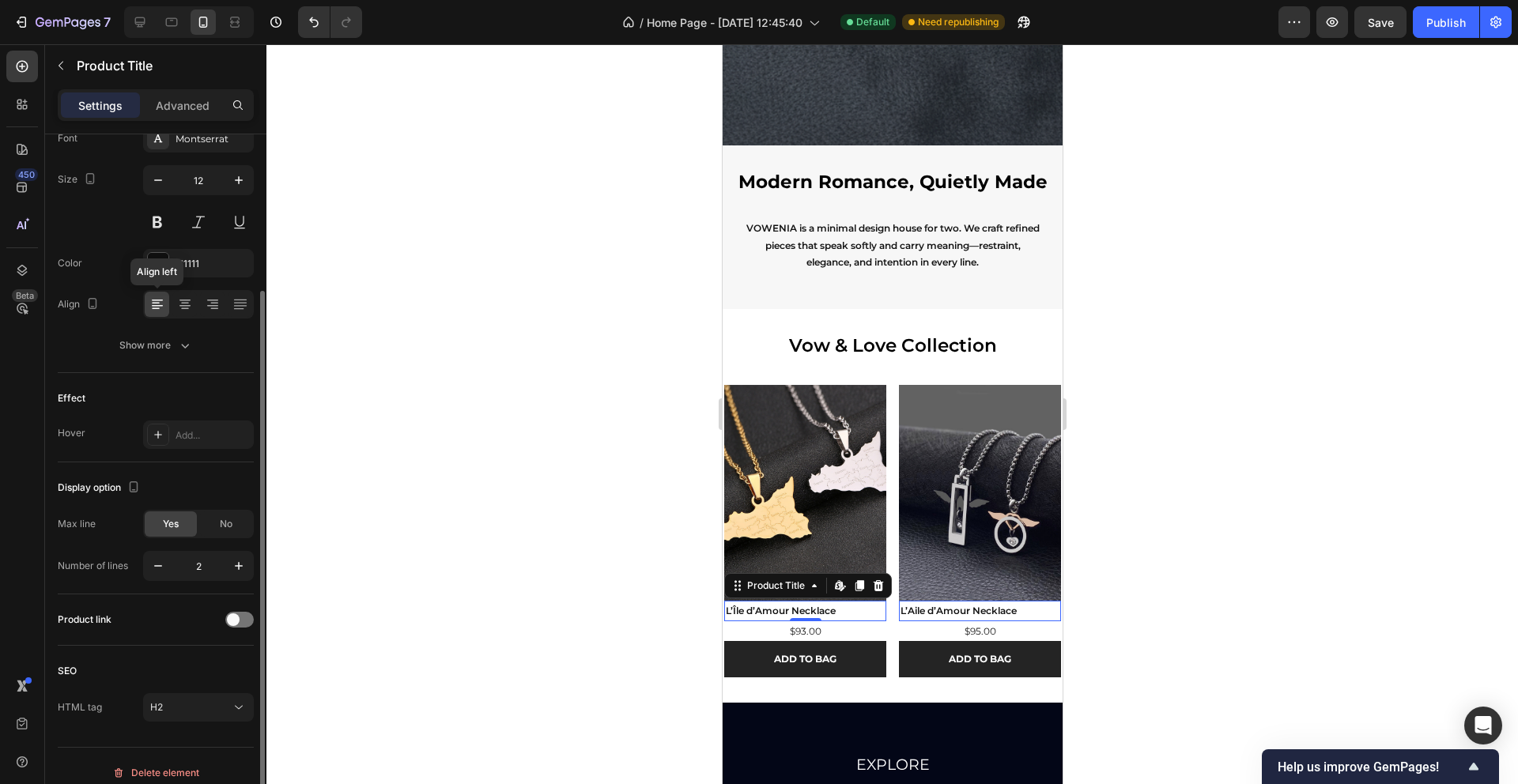
scroll to position [215, 0]
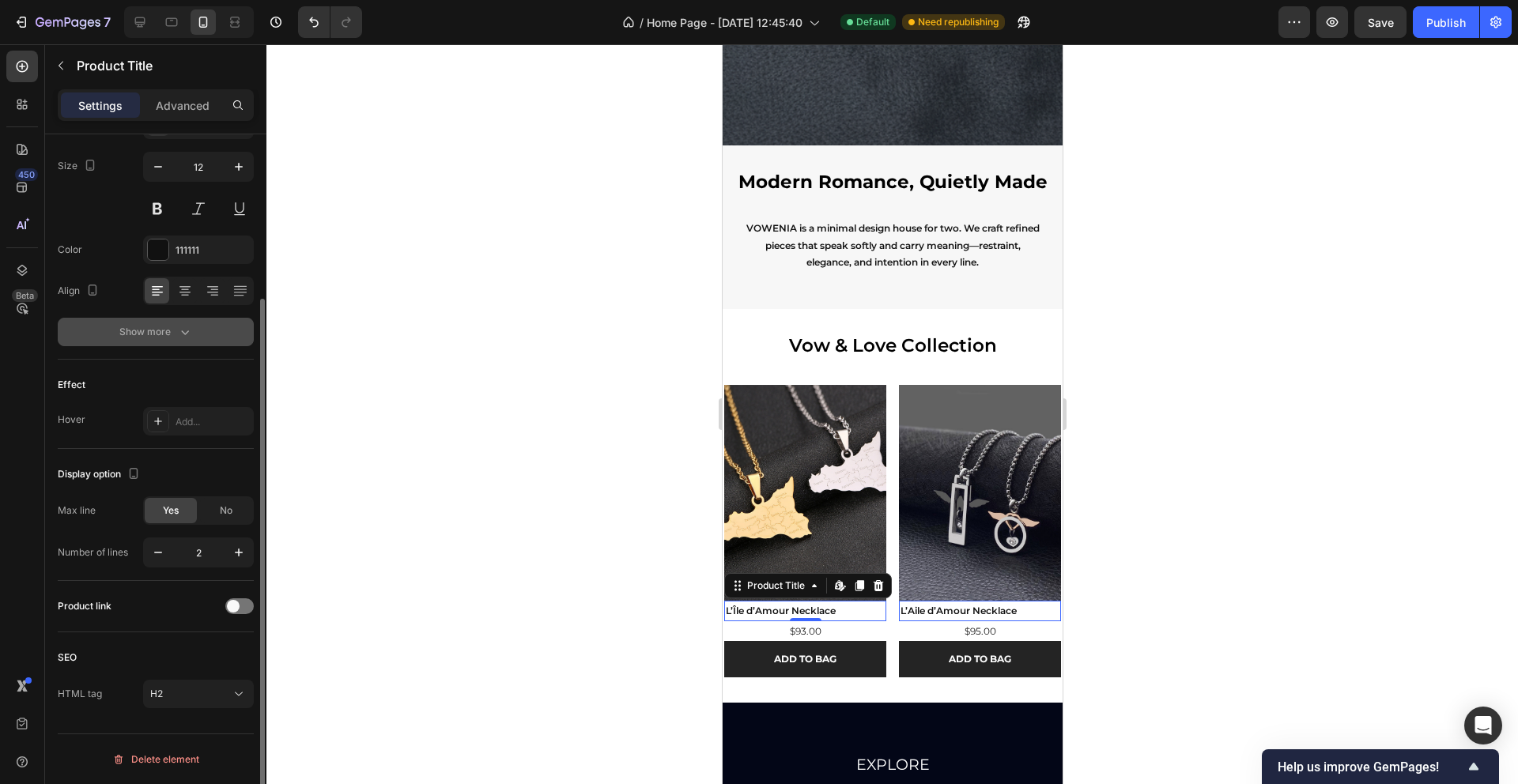
click at [165, 325] on div "Show more" at bounding box center [156, 332] width 73 height 16
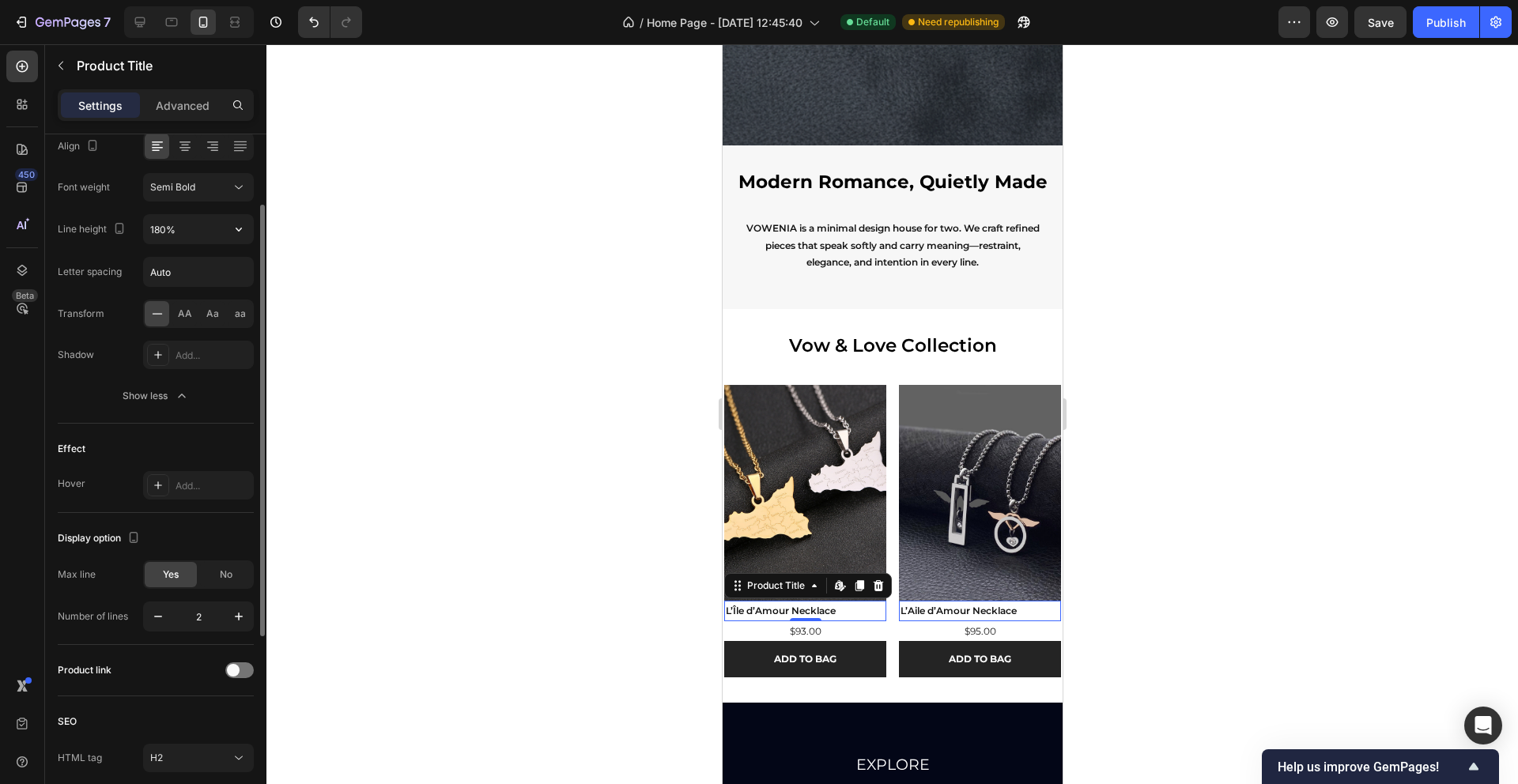
scroll to position [423, 0]
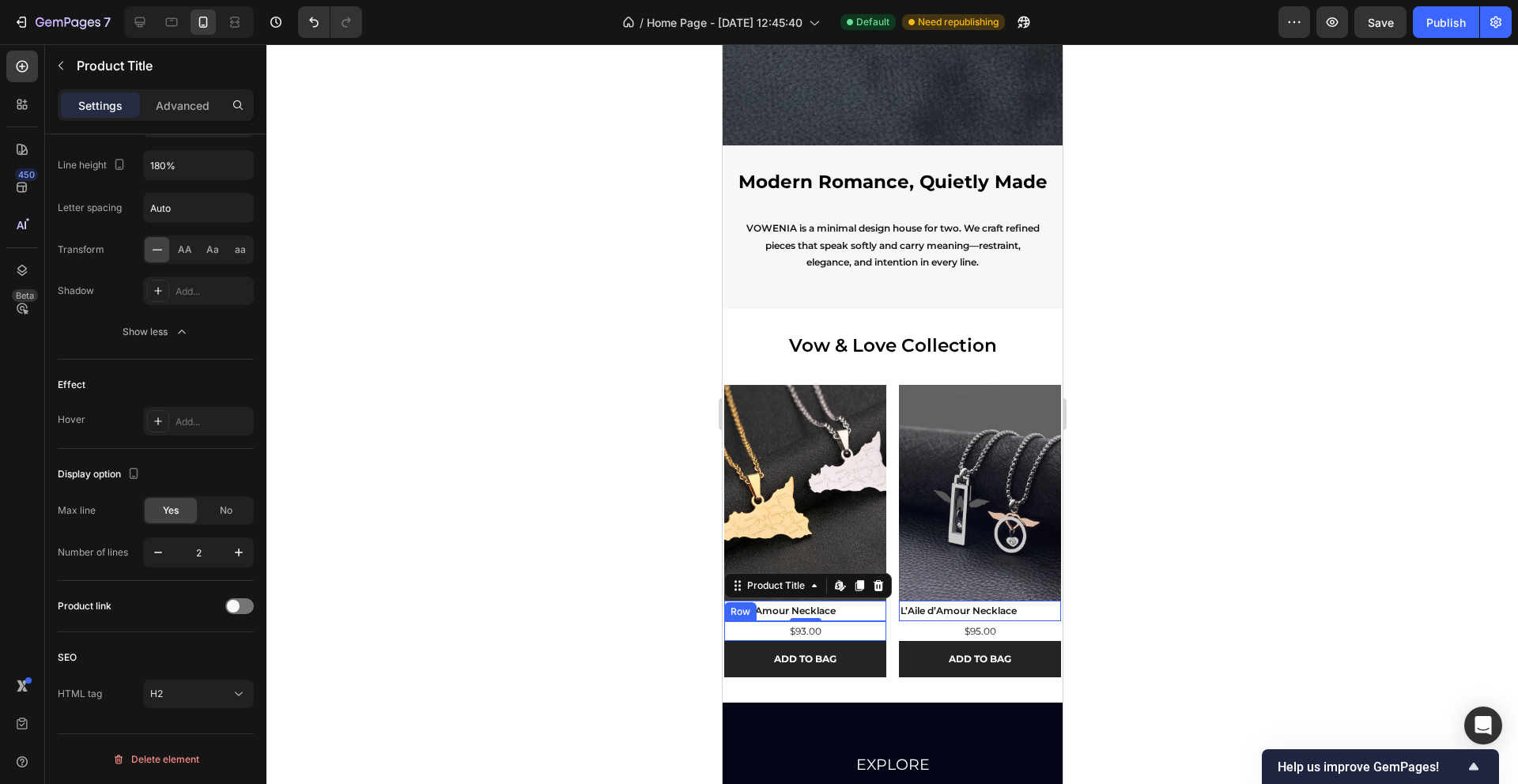
click at [831, 633] on div "$93.00 Product Price Product Price Row" at bounding box center [805, 631] width 162 height 21
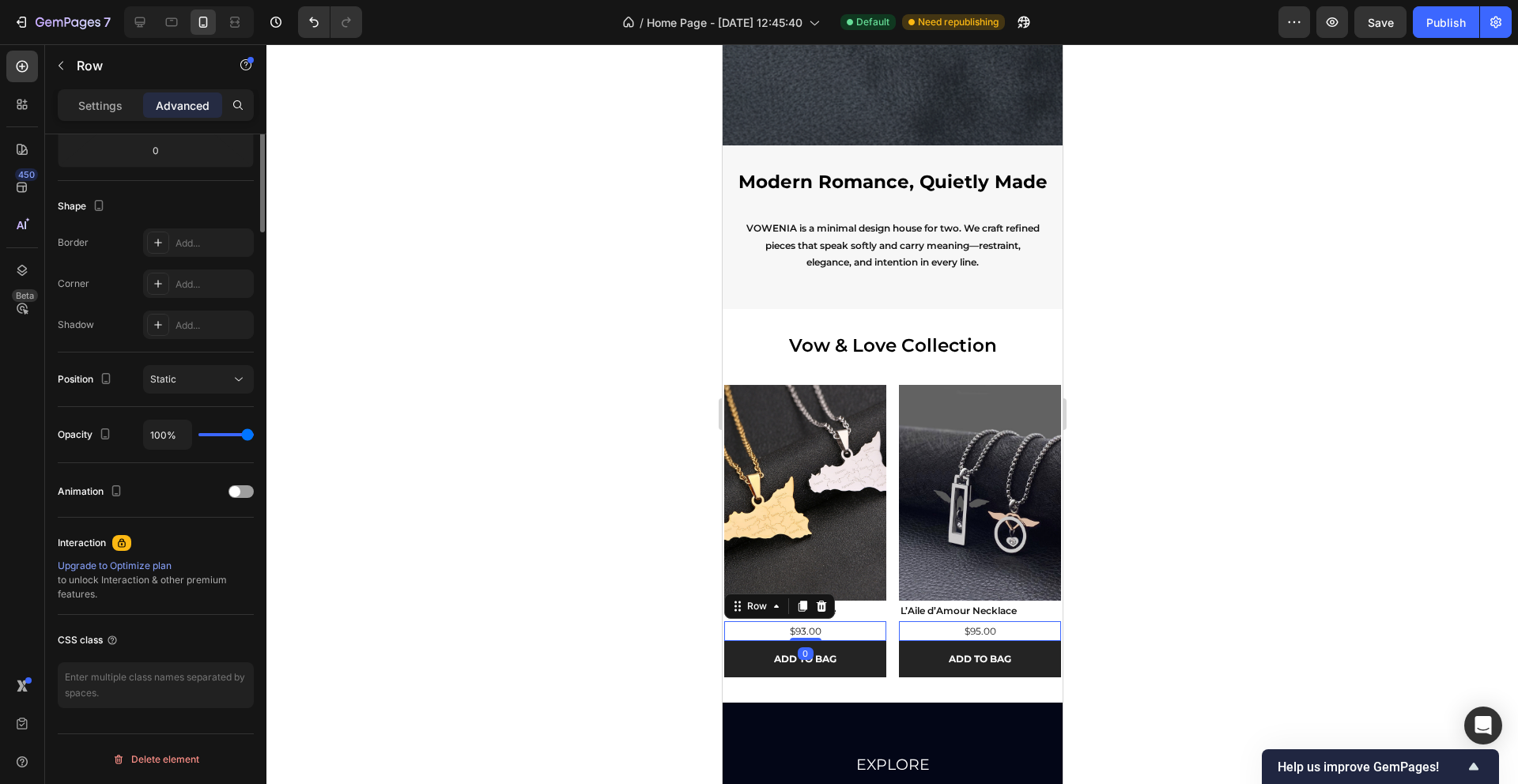
scroll to position [0, 0]
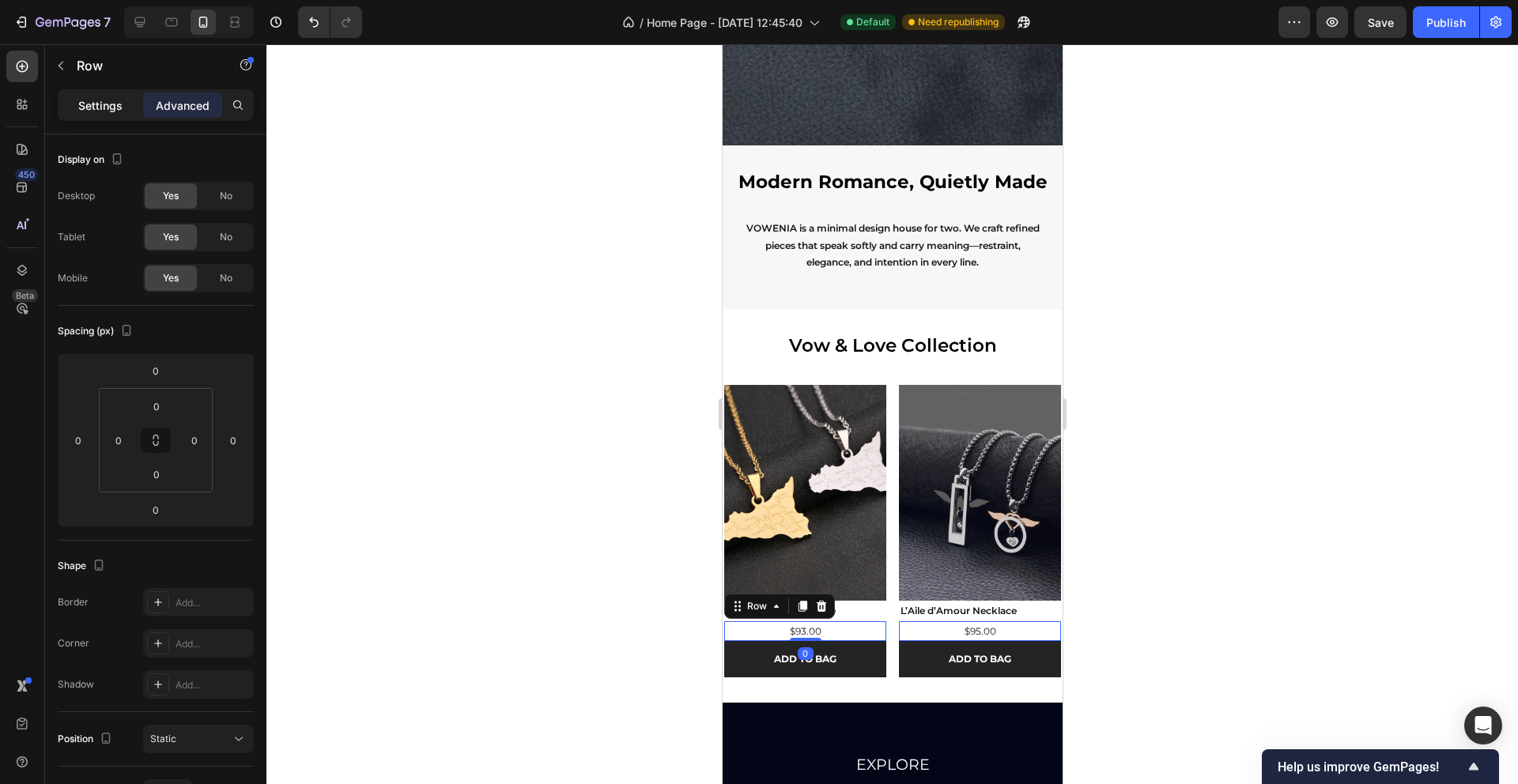
click at [105, 102] on p "Settings" at bounding box center [100, 105] width 45 height 17
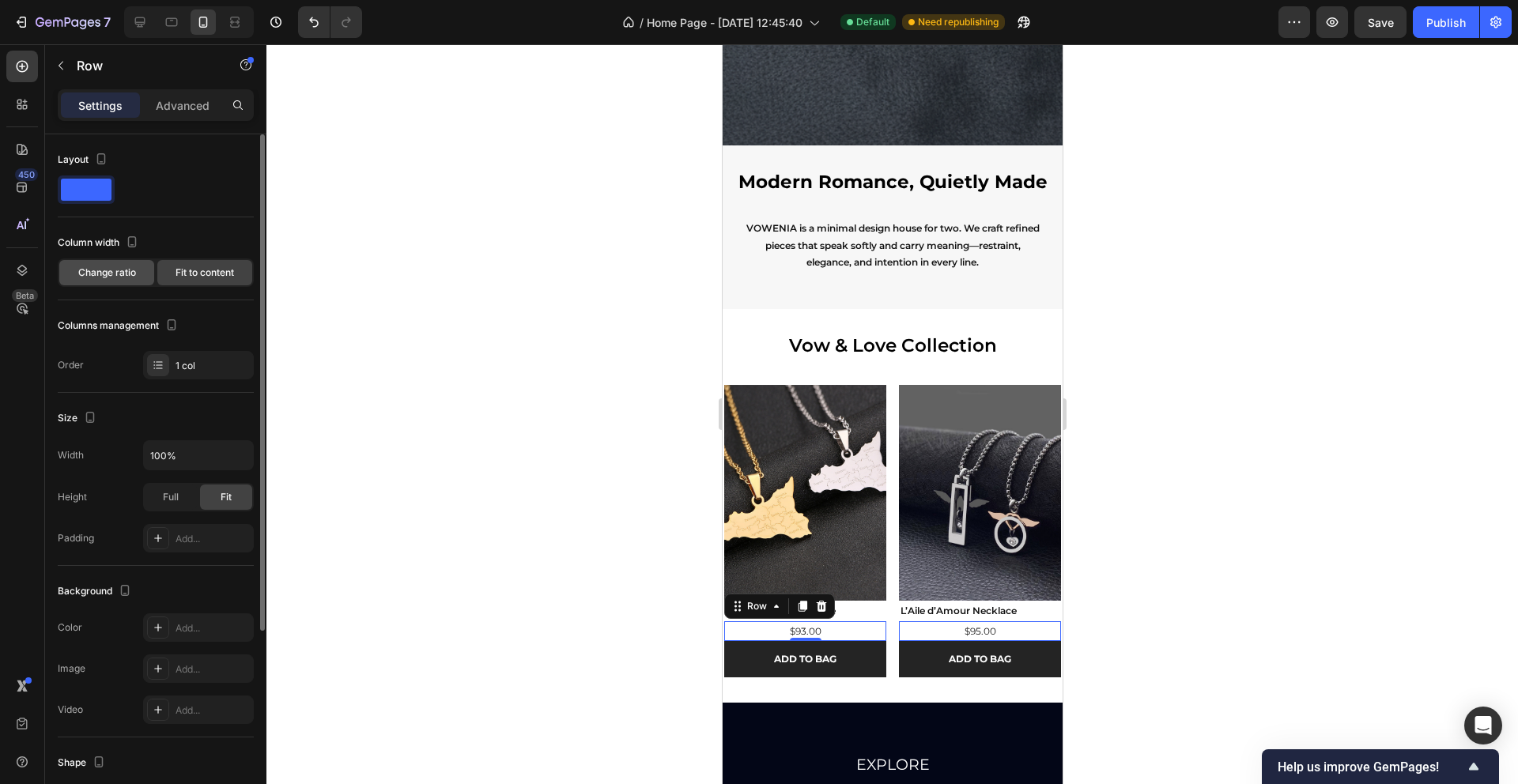
click at [99, 280] on div "Change ratio" at bounding box center [107, 273] width 95 height 26
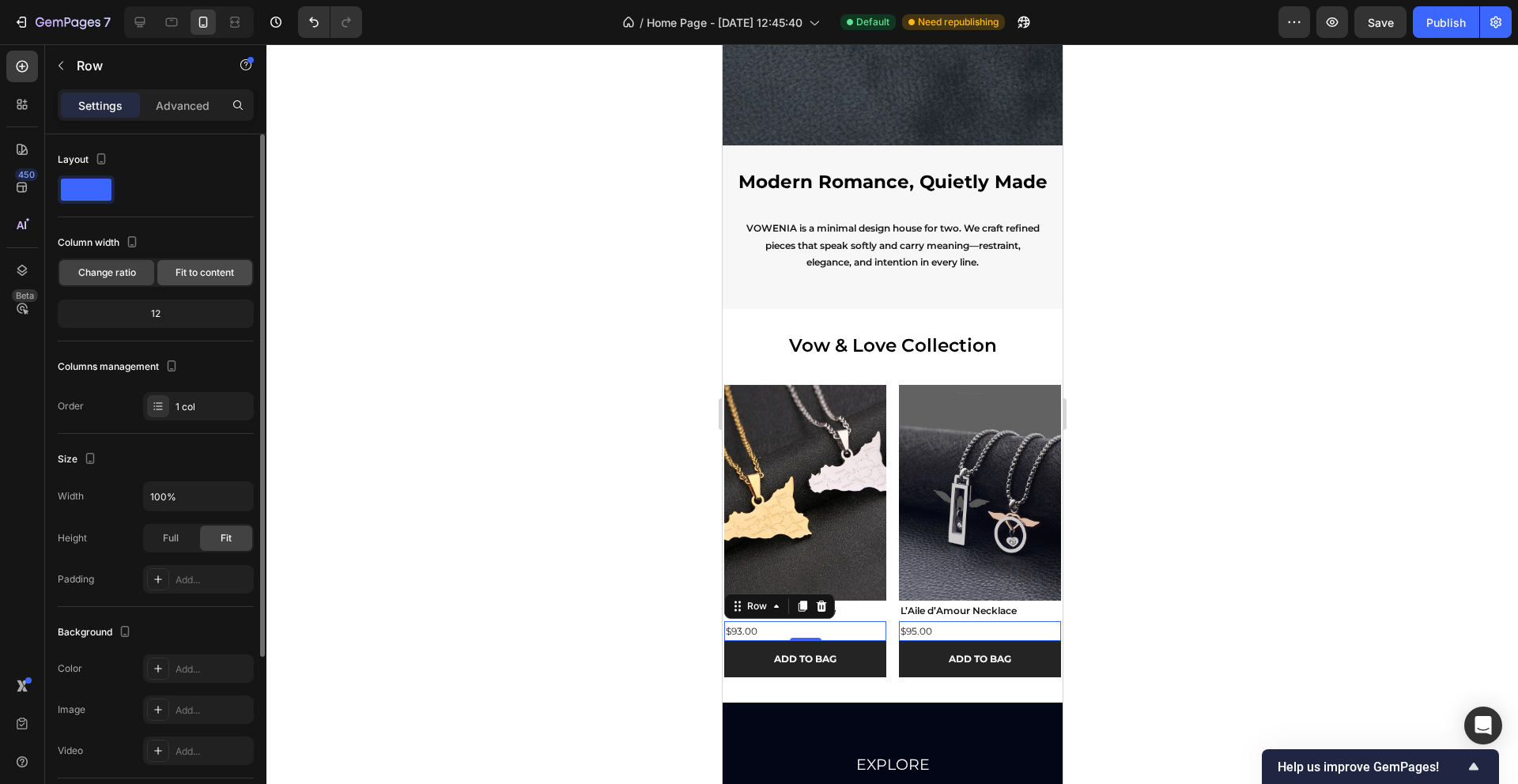
click at [226, 282] on div "Fit to content" at bounding box center [205, 273] width 95 height 26
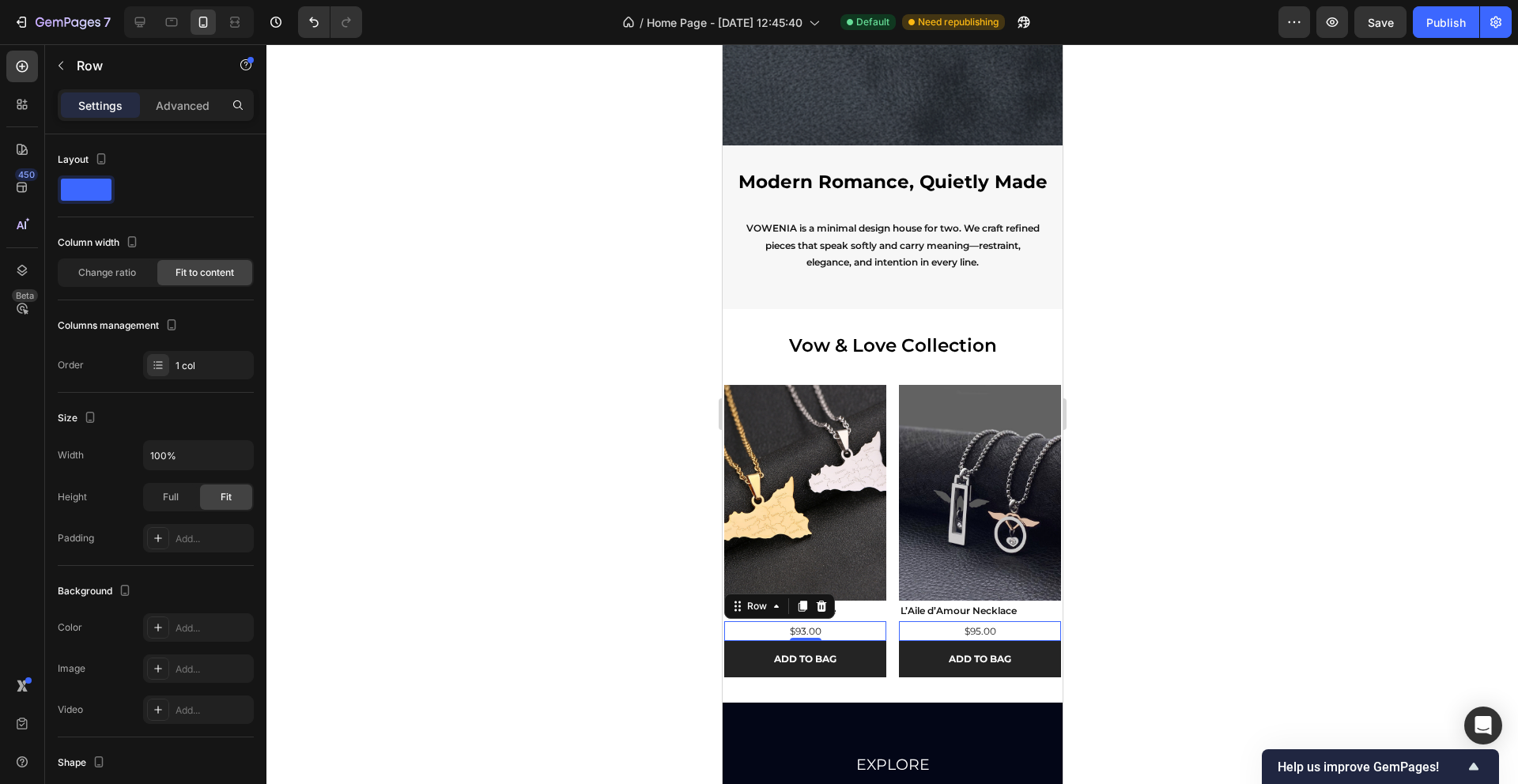
click at [617, 616] on div at bounding box center [892, 414] width 1252 height 740
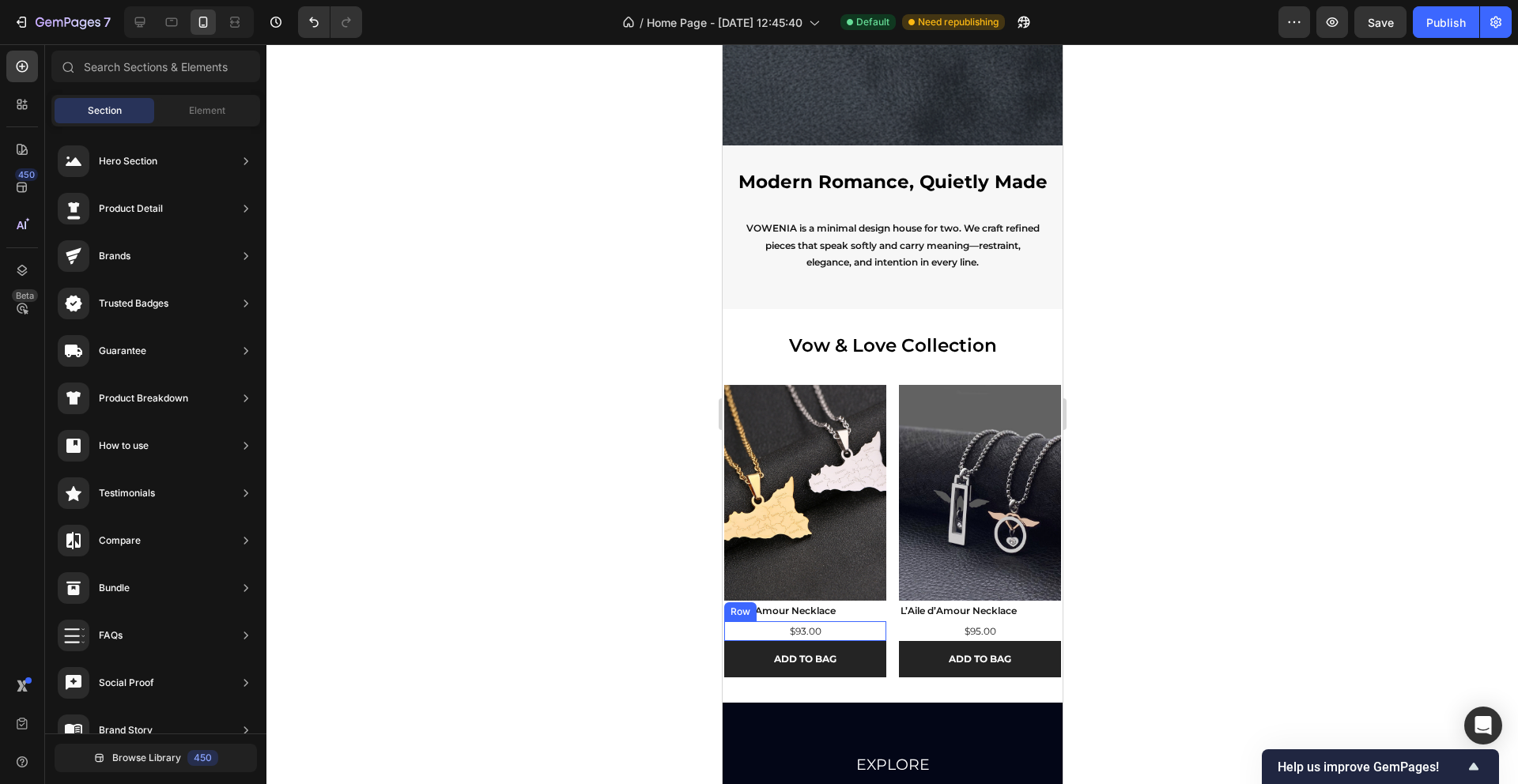
click at [835, 628] on div "$93.00 Product Price Product Price Row" at bounding box center [805, 631] width 162 height 21
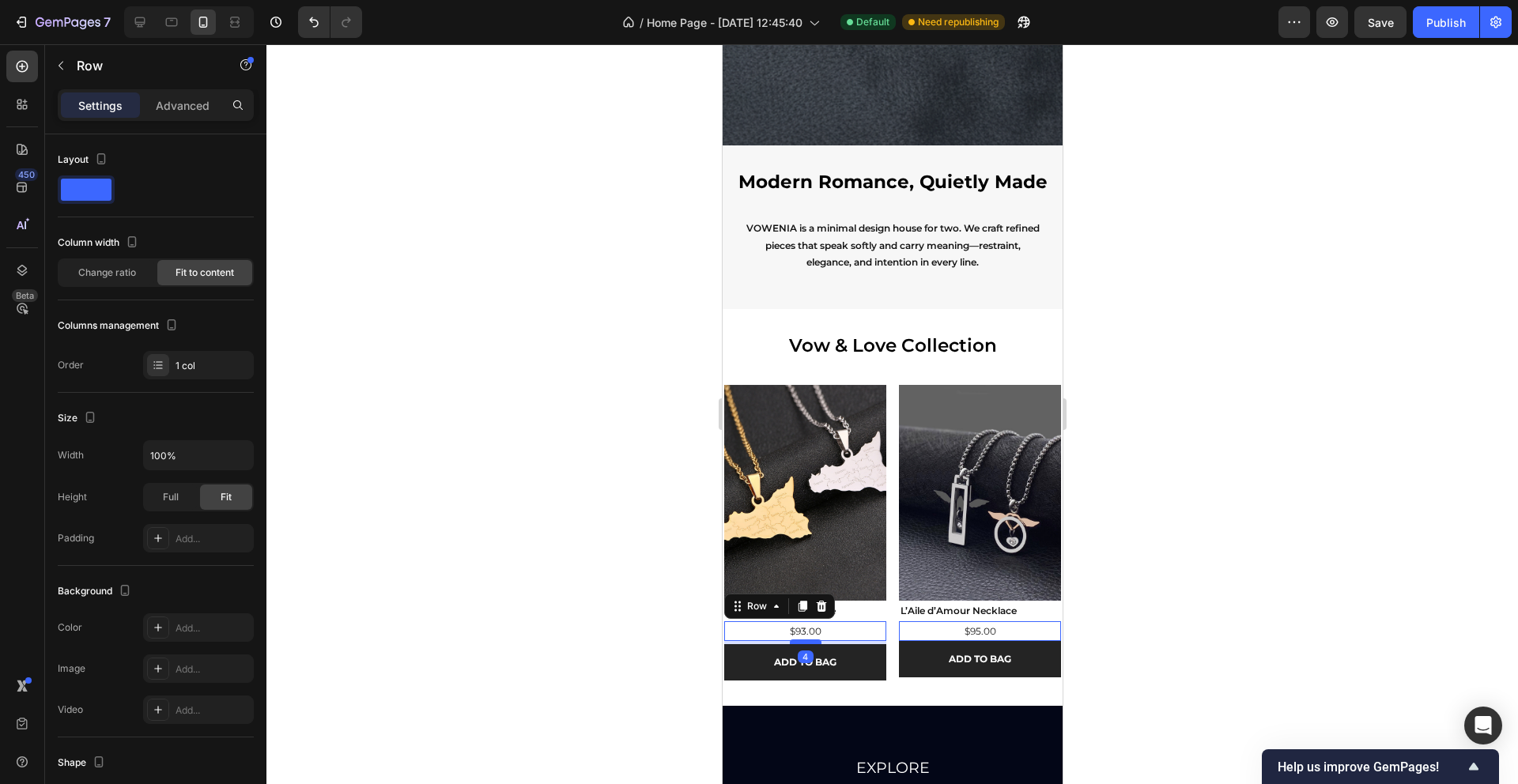
click at [813, 642] on div at bounding box center [805, 642] width 32 height 5
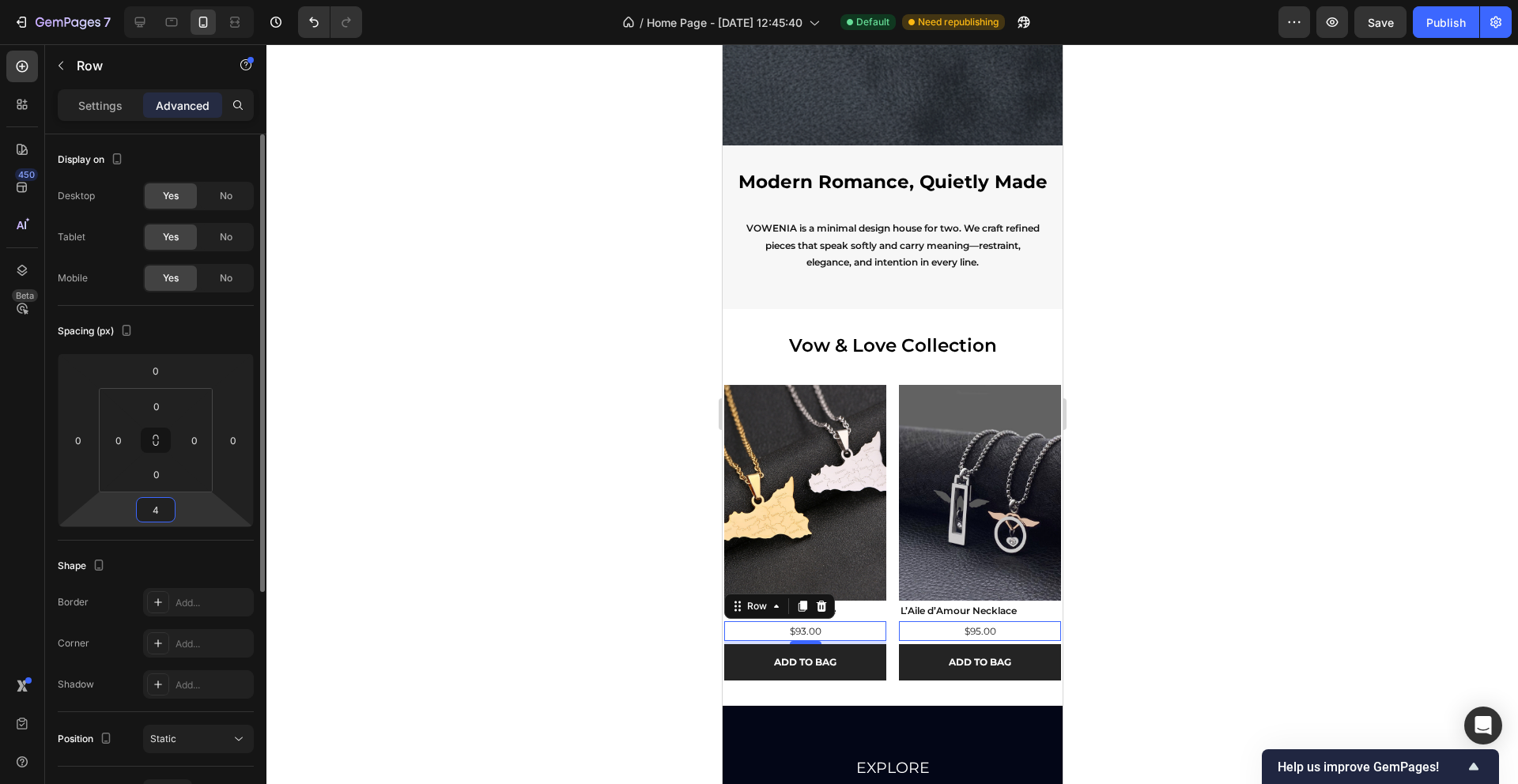
click at [154, 508] on input "4" at bounding box center [156, 510] width 32 height 24
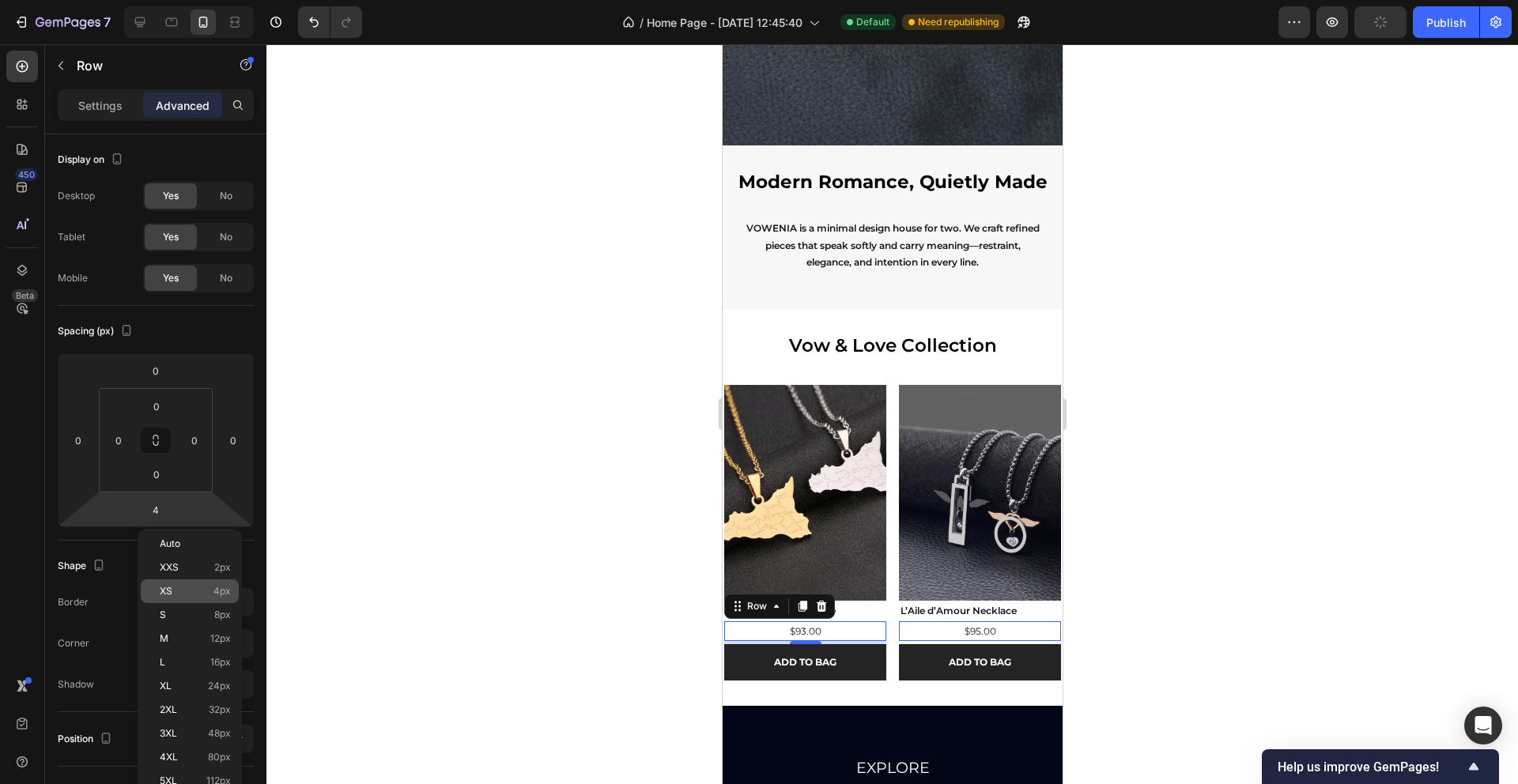
click at [208, 588] on p "XS 4px" at bounding box center [196, 590] width 71 height 11
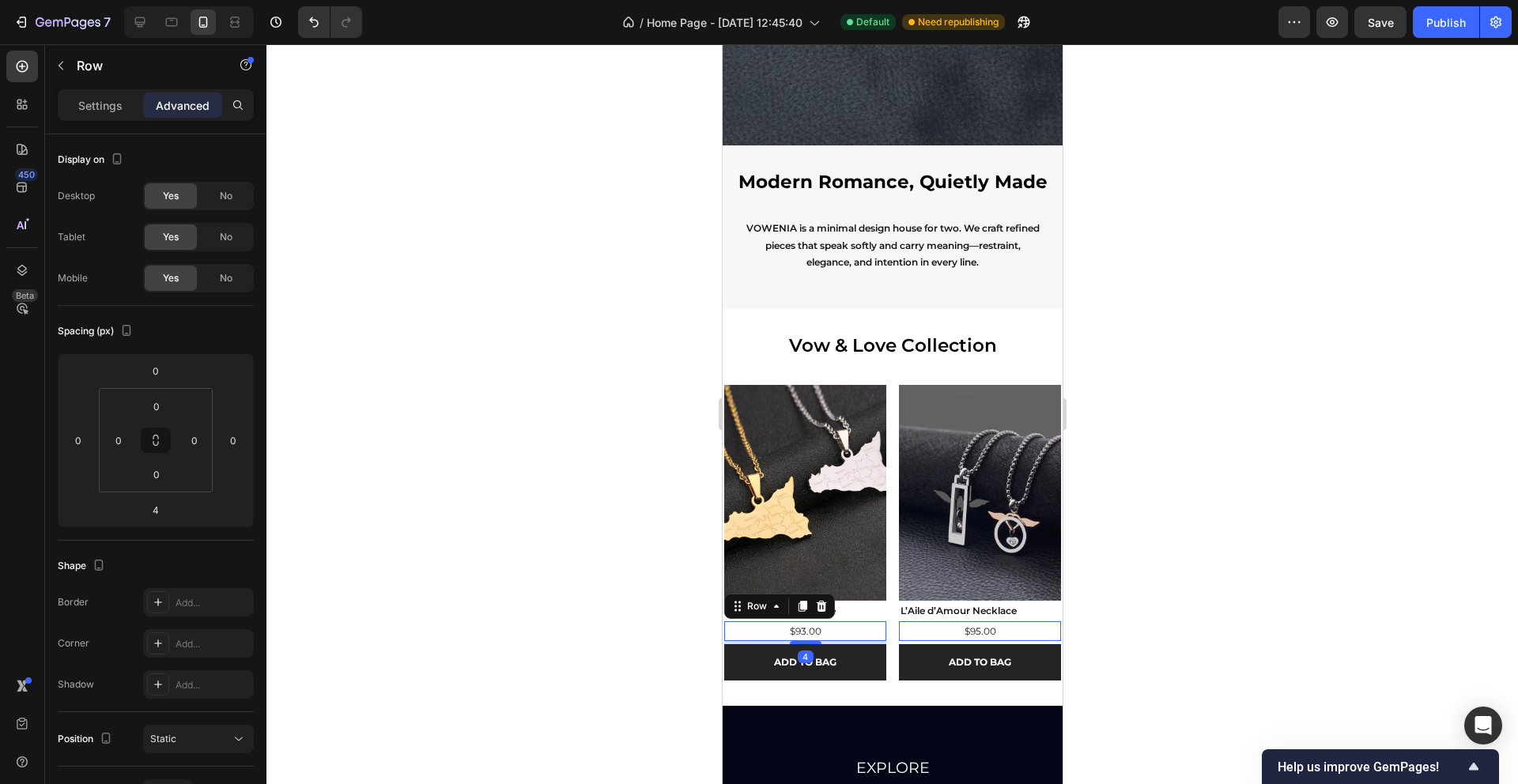
click at [475, 444] on div at bounding box center [892, 414] width 1252 height 740
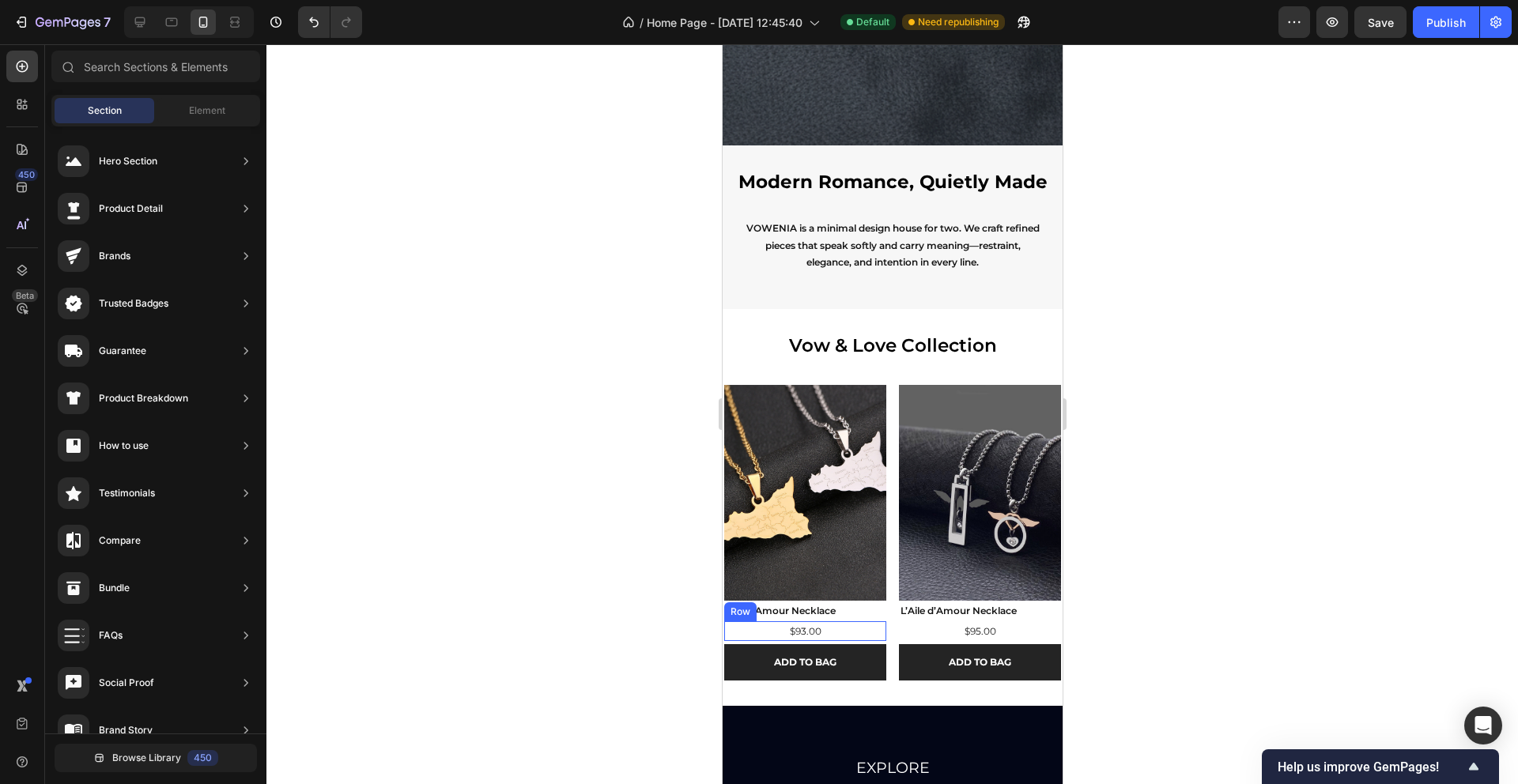
click at [847, 630] on div "$93.00 Product Price Product Price Row" at bounding box center [805, 631] width 162 height 21
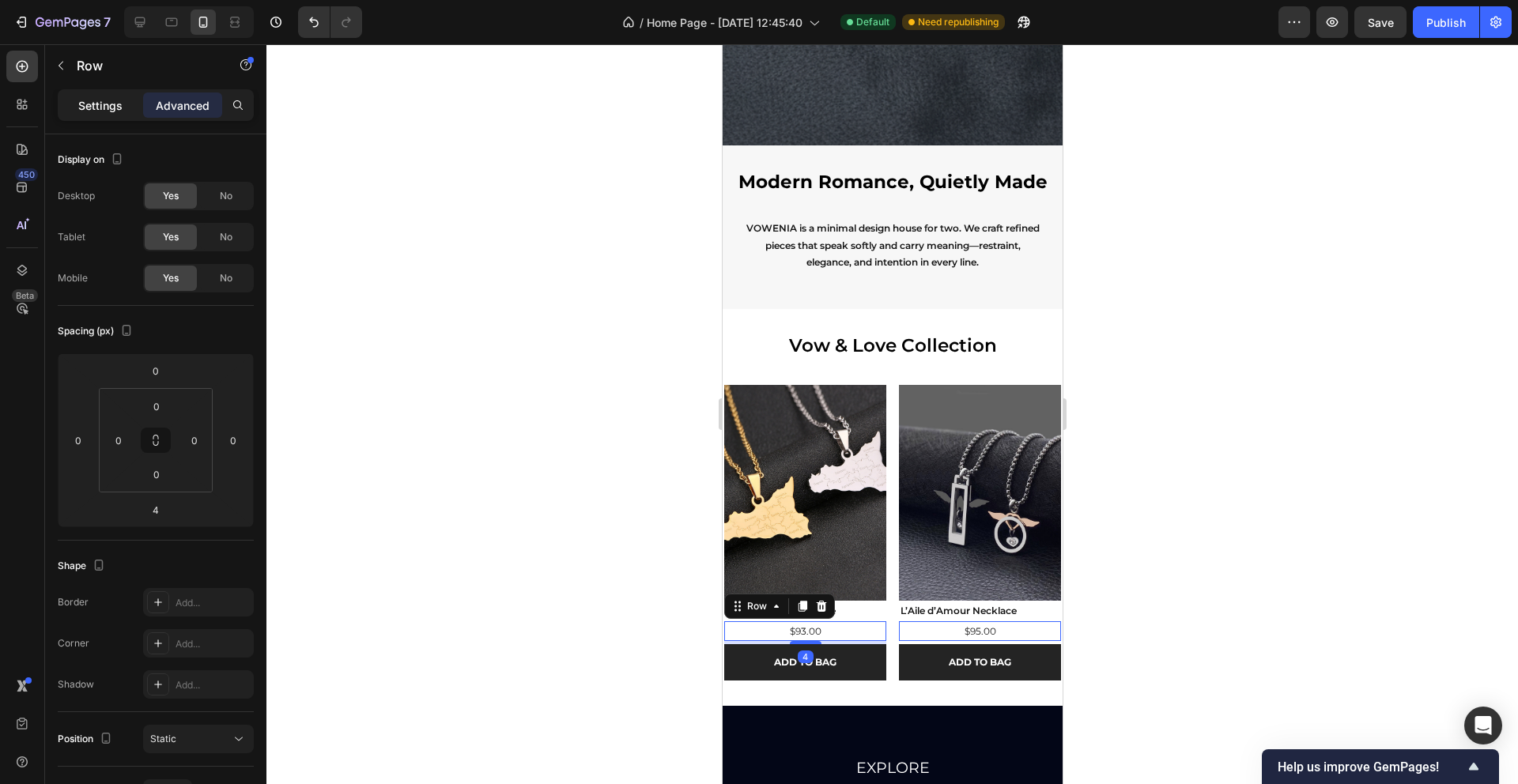
click at [92, 114] on div "Settings" at bounding box center [101, 106] width 79 height 26
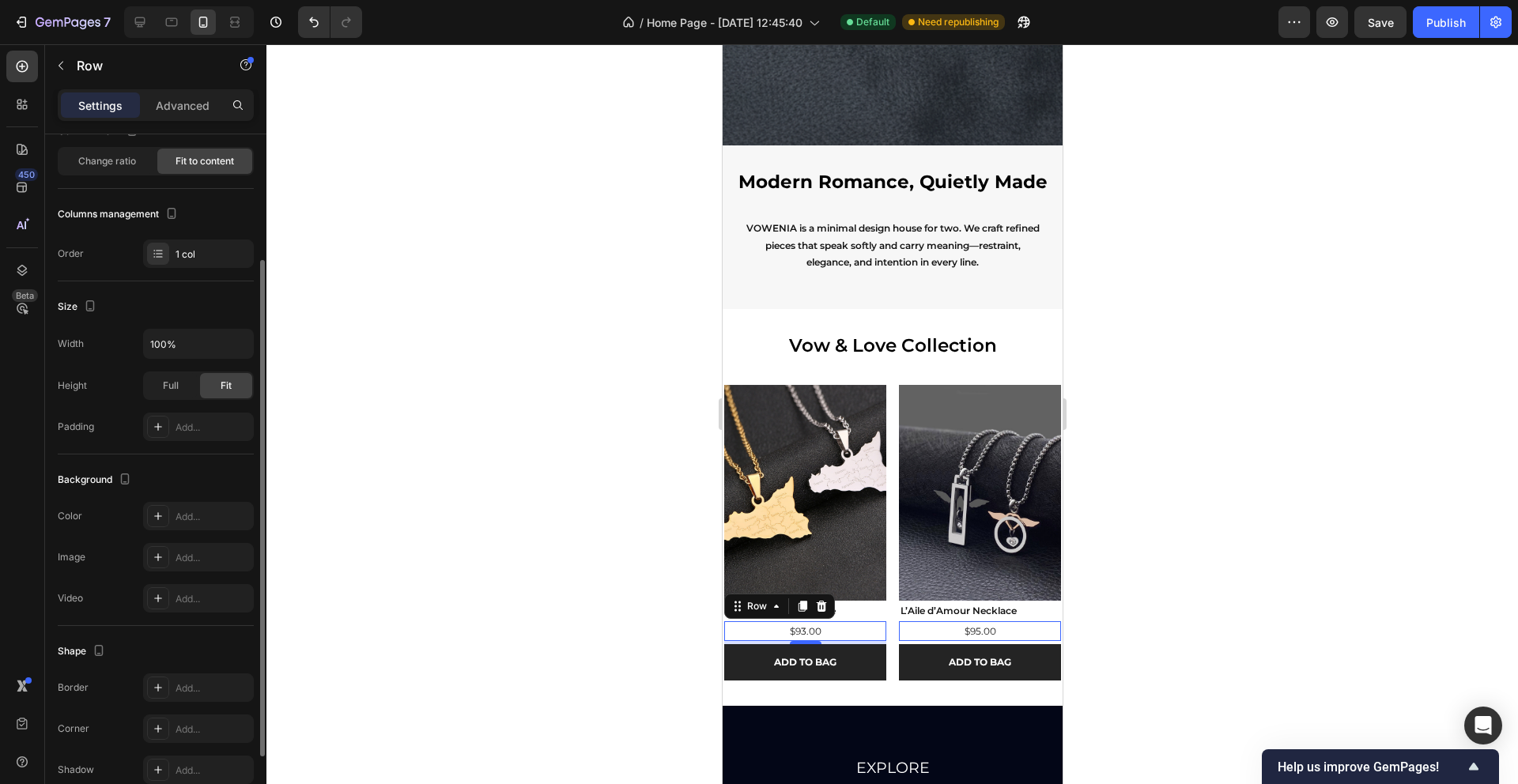
scroll to position [277, 0]
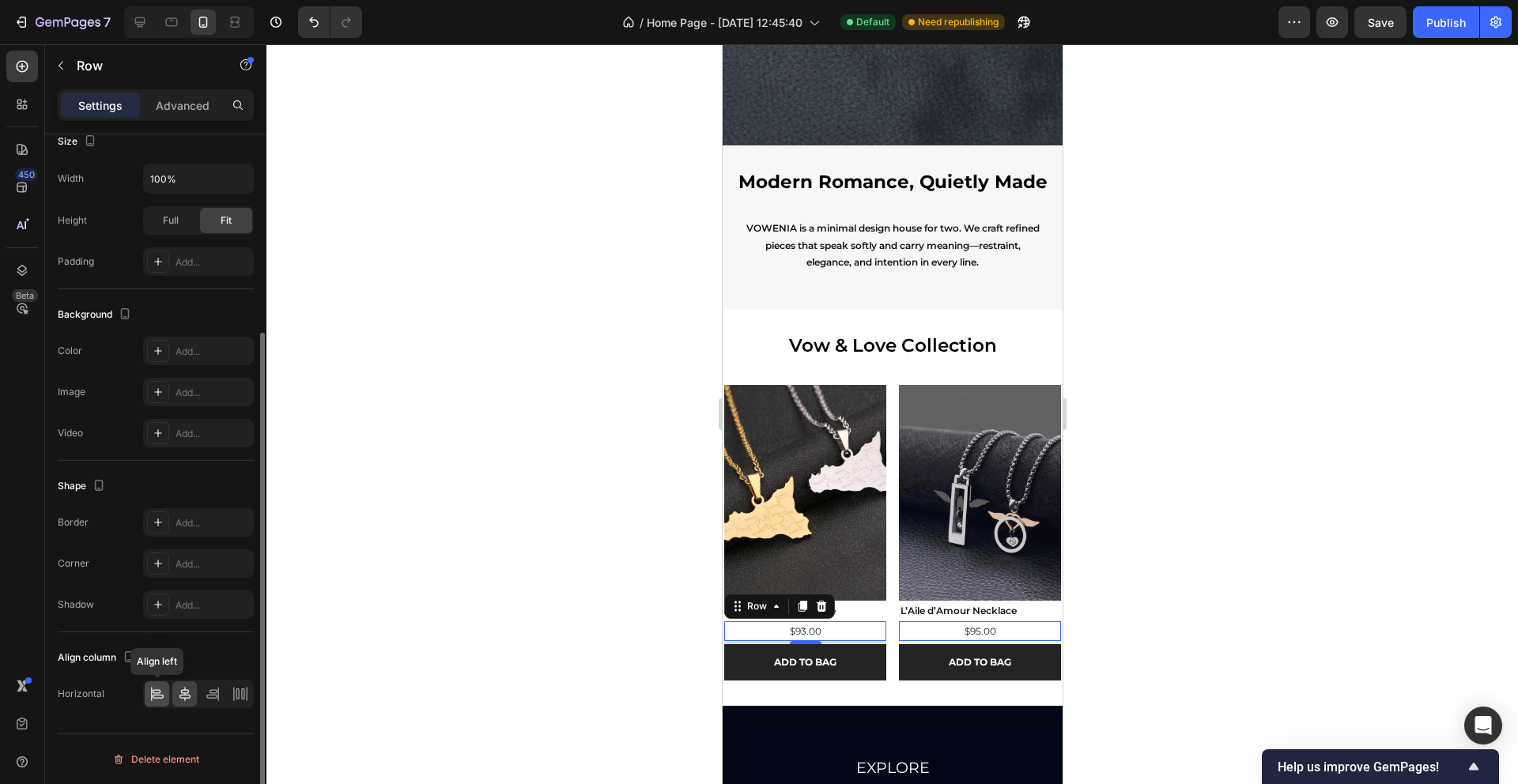
click at [162, 696] on icon at bounding box center [157, 697] width 11 height 4
click at [560, 427] on div at bounding box center [892, 414] width 1252 height 740
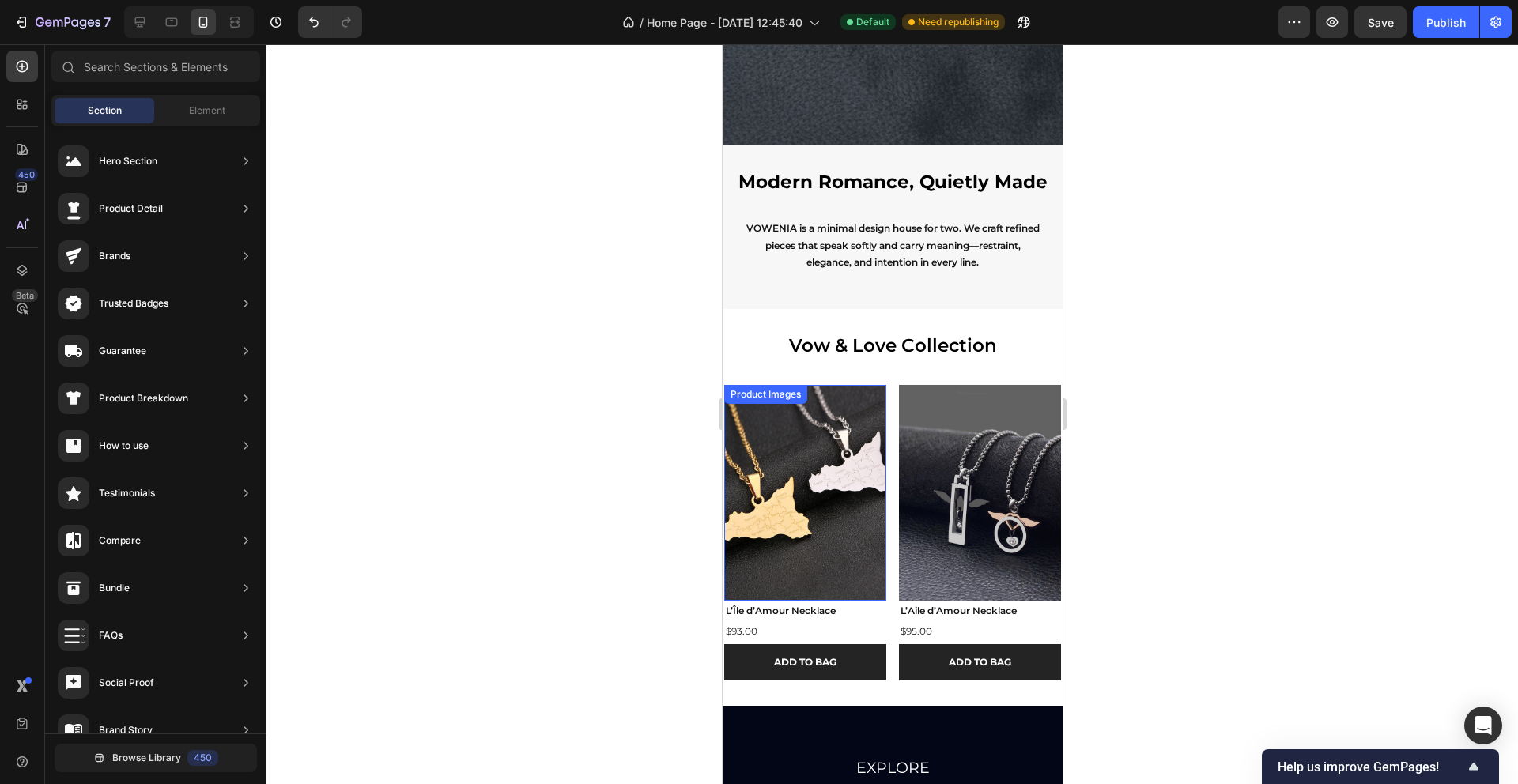
click at [735, 395] on div "Product Images" at bounding box center [765, 394] width 77 height 14
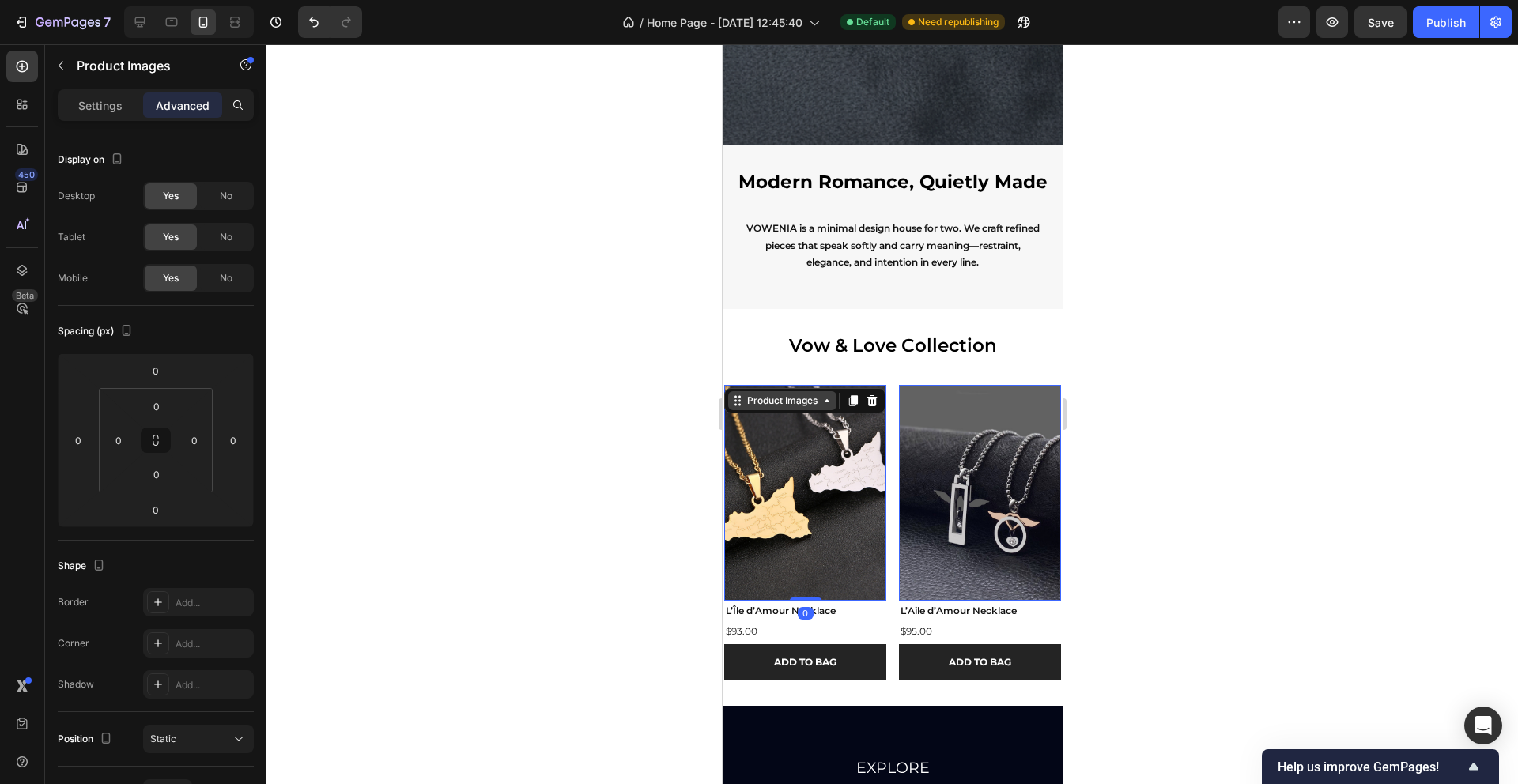
click at [731, 406] on icon at bounding box center [737, 400] width 13 height 13
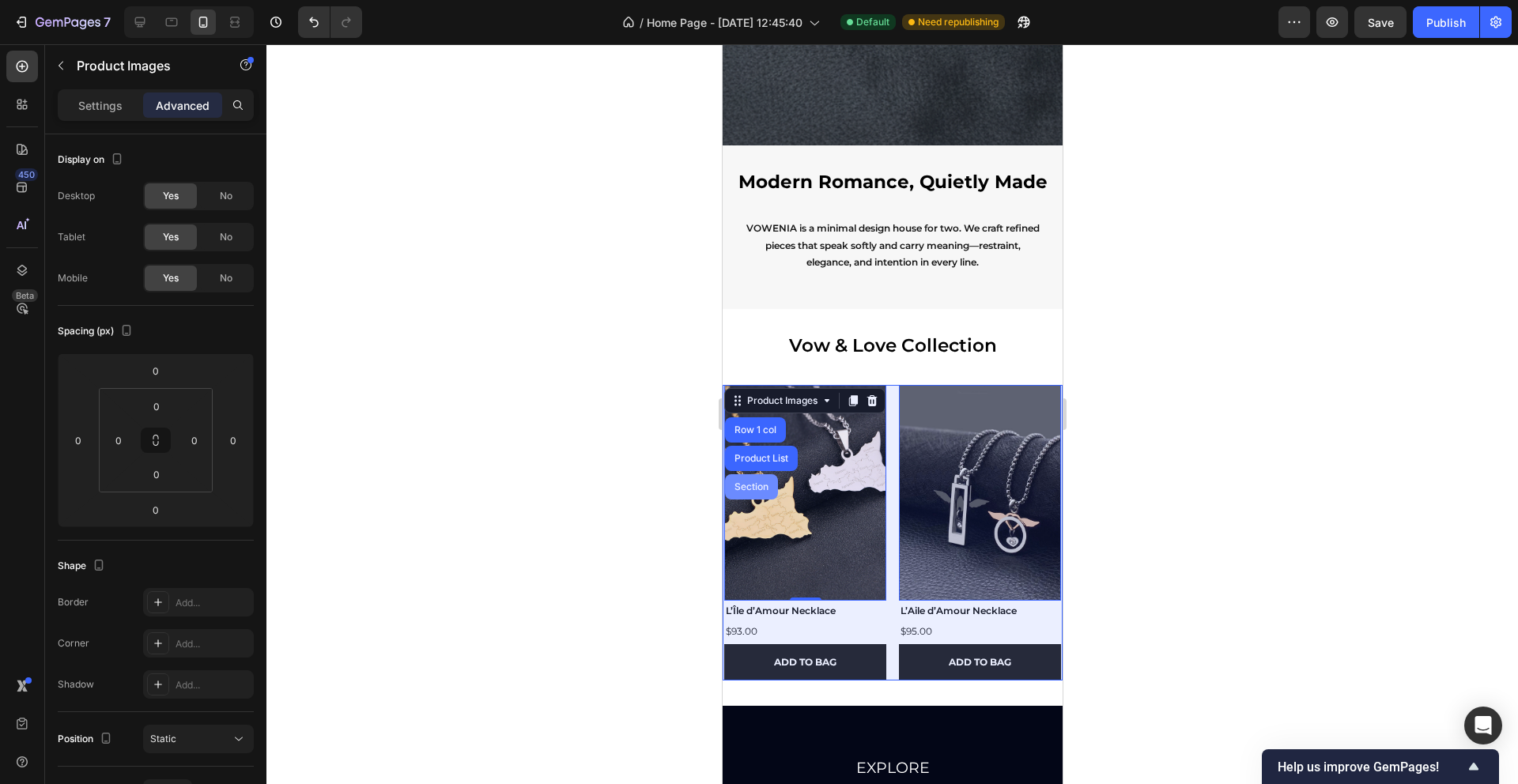
click at [755, 454] on div "Product List" at bounding box center [760, 459] width 60 height 10
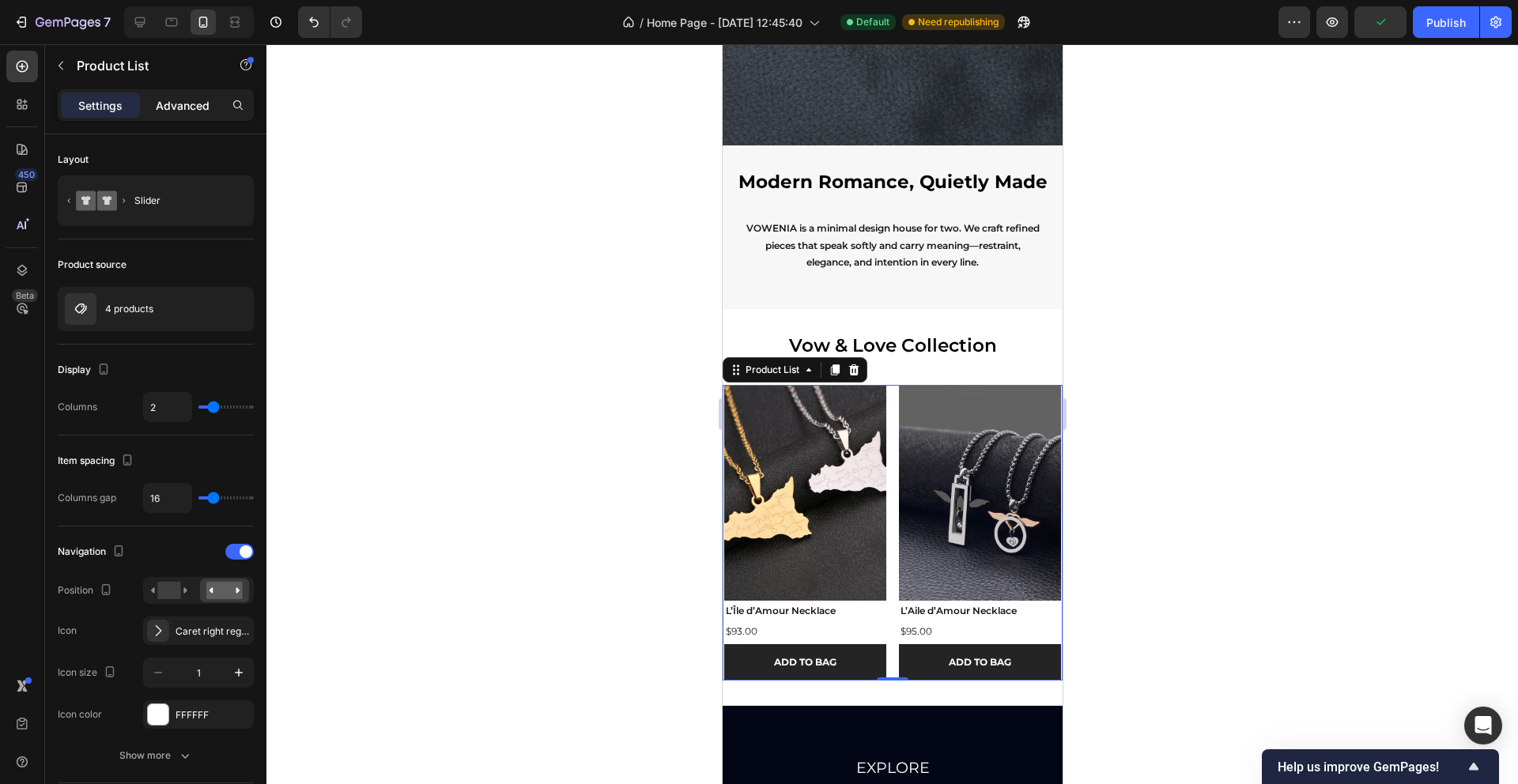
click at [183, 109] on p "Advanced" at bounding box center [183, 105] width 53 height 17
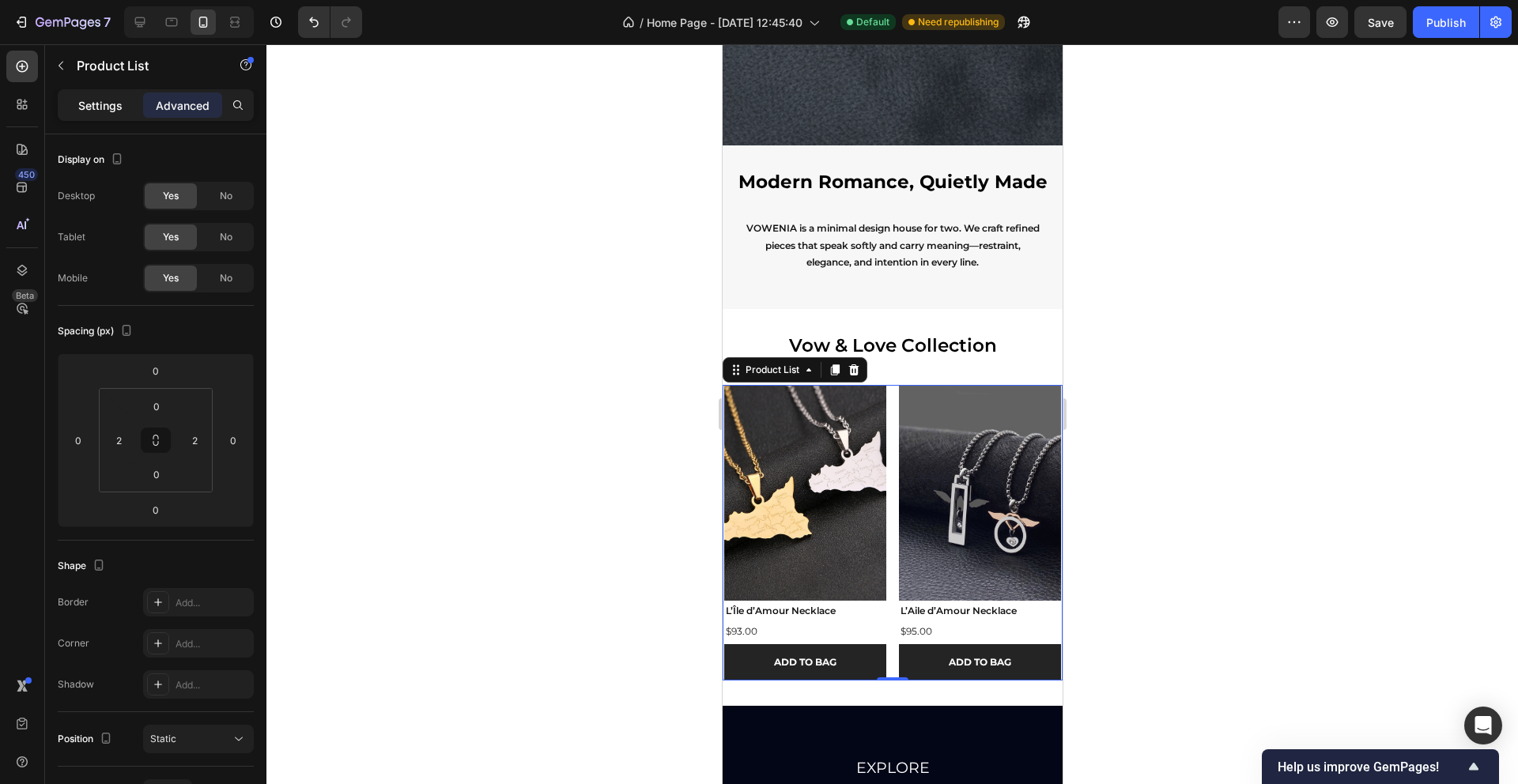
click at [74, 105] on div "Settings" at bounding box center [101, 106] width 79 height 26
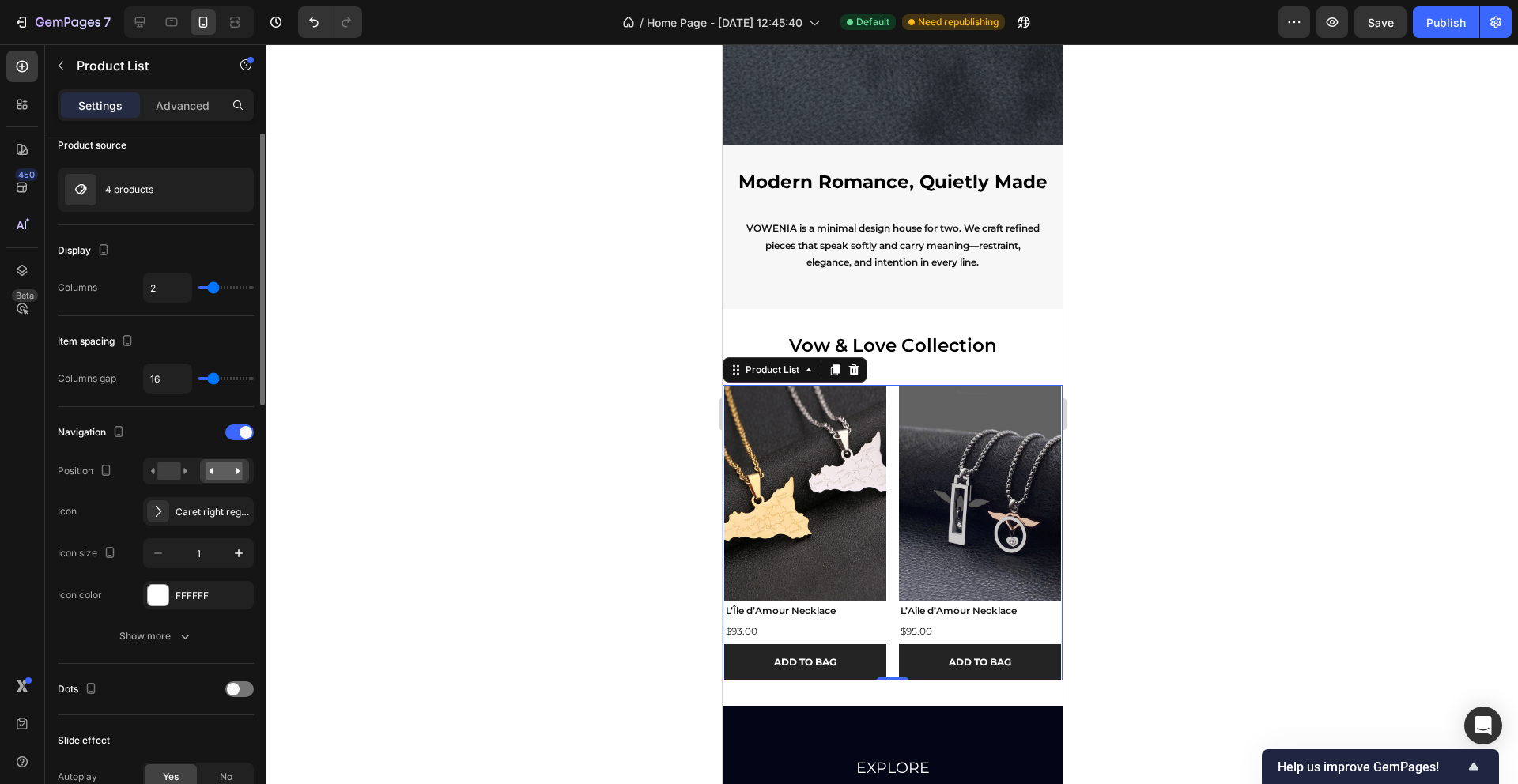
scroll to position [193, 0]
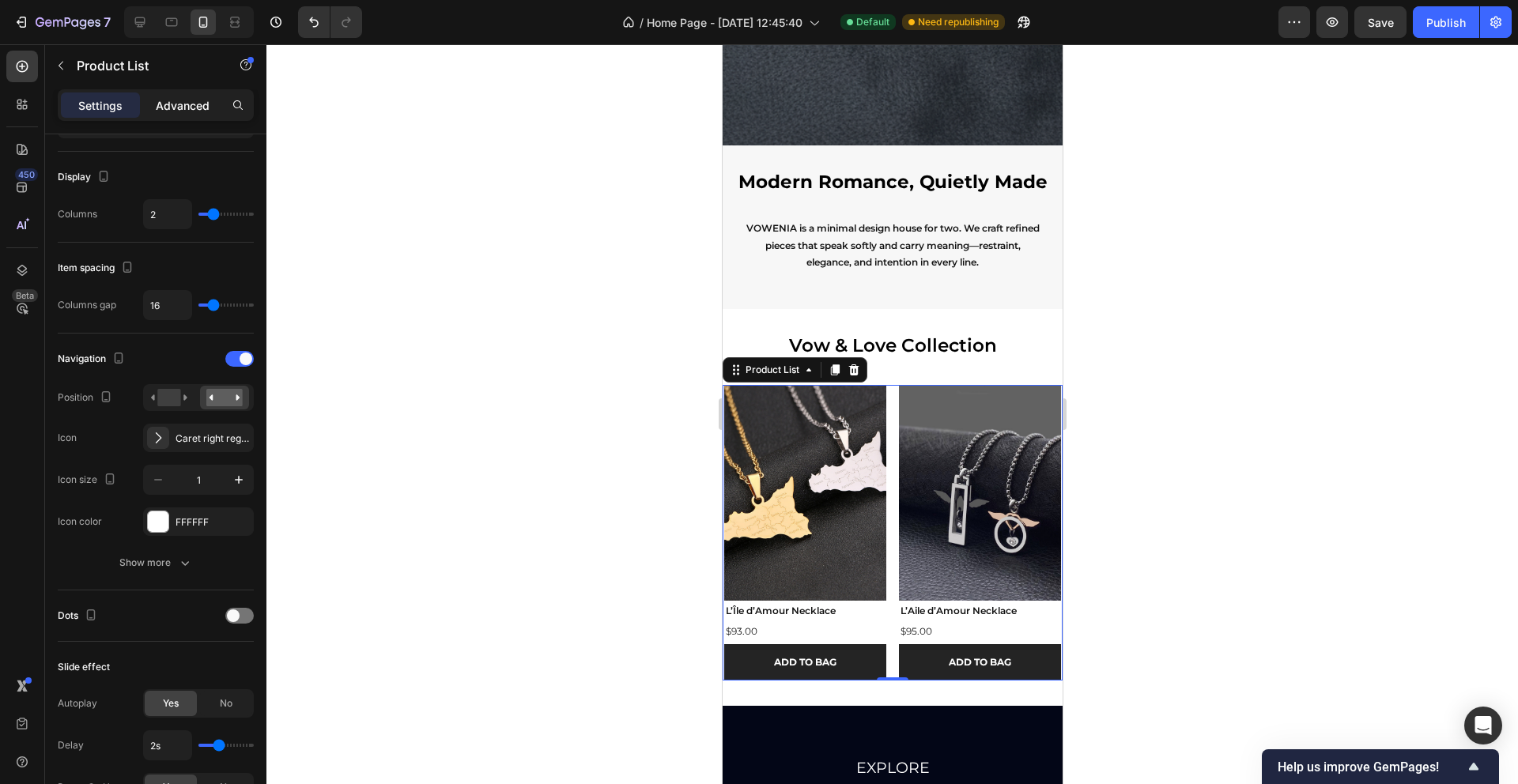
click at [185, 111] on p "Advanced" at bounding box center [183, 105] width 53 height 17
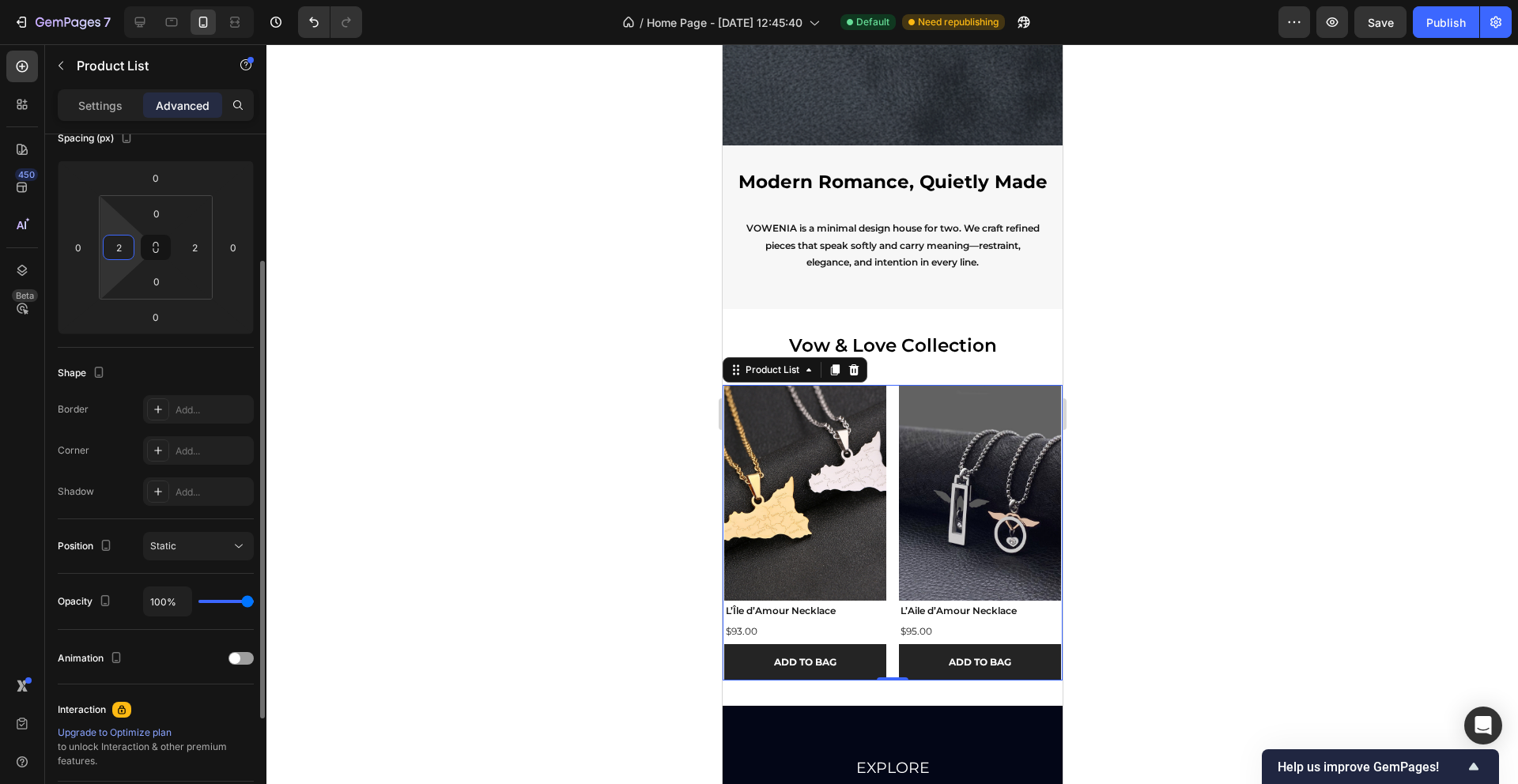
click at [123, 250] on input "2" at bounding box center [119, 247] width 24 height 24
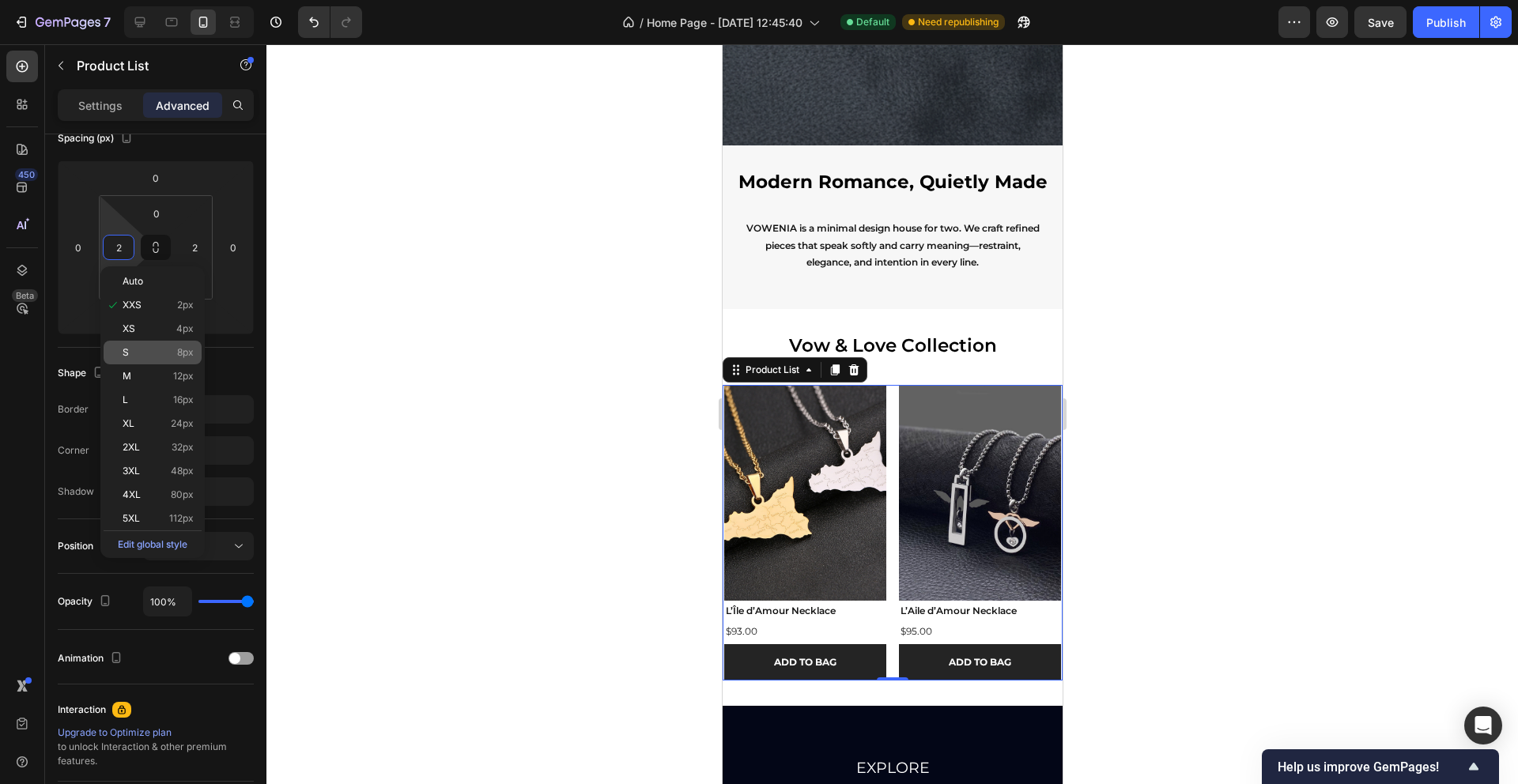
click at [176, 353] on p "S 8px" at bounding box center [158, 352] width 71 height 11
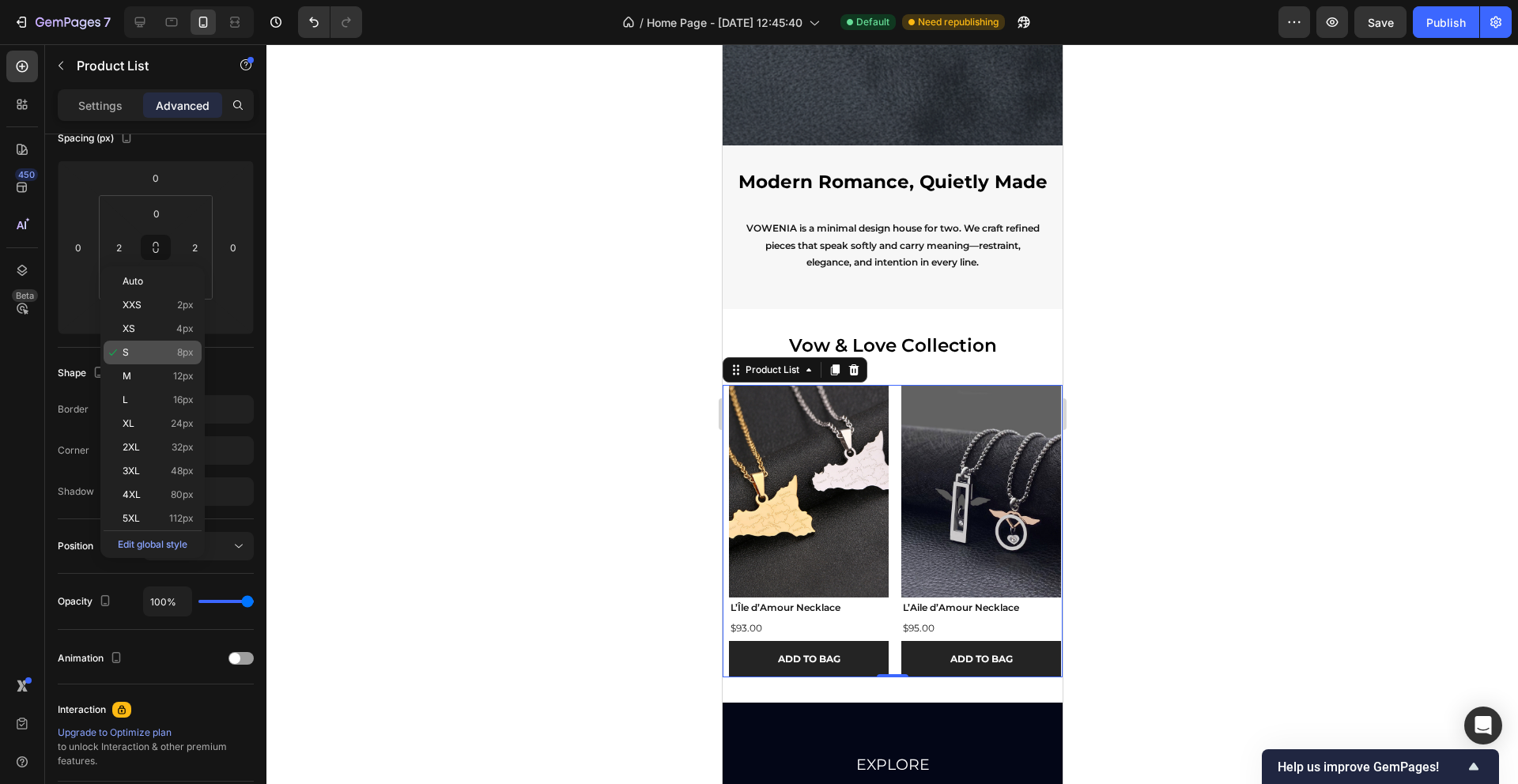
type input "8"
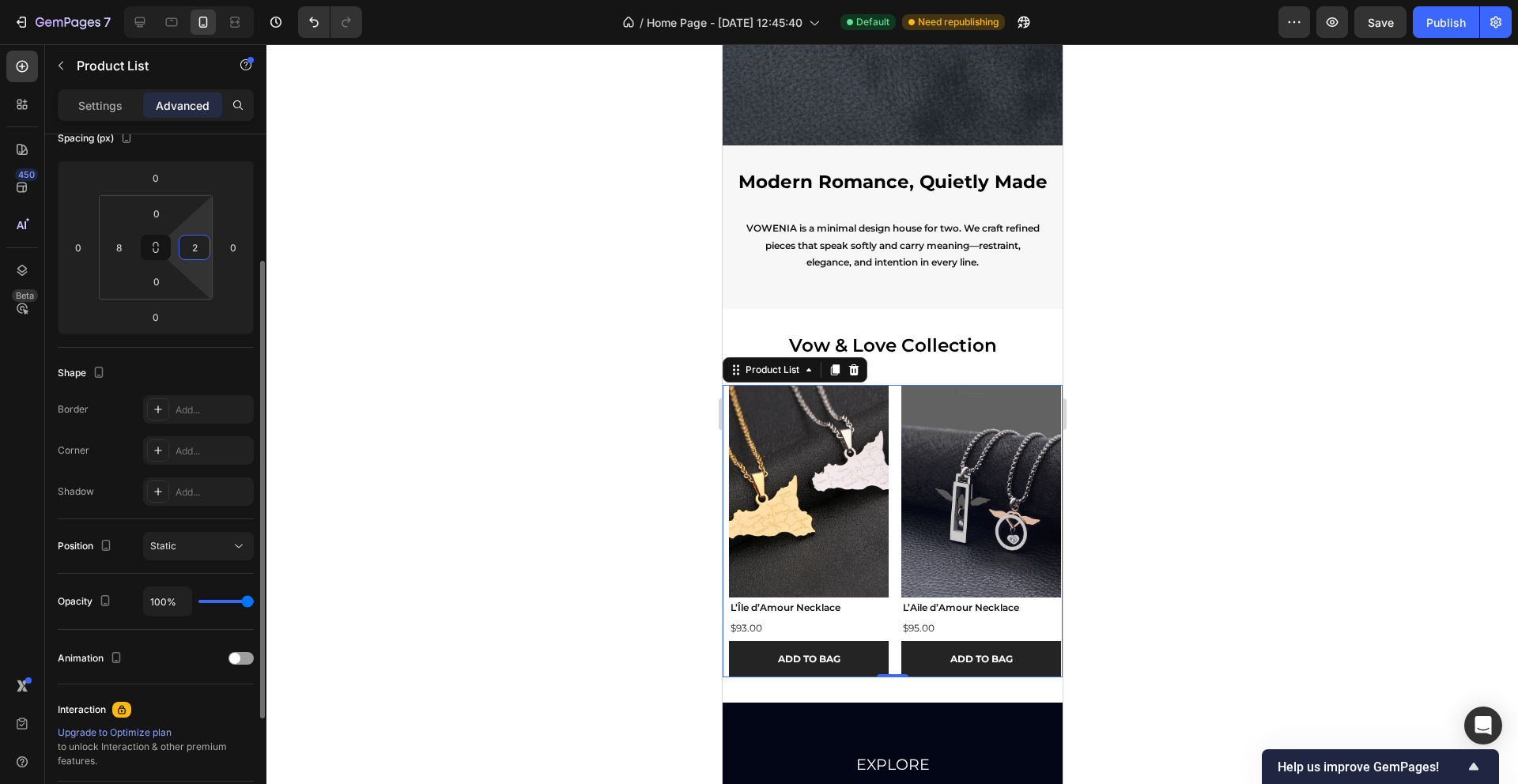
click at [192, 252] on input "2" at bounding box center [195, 247] width 24 height 24
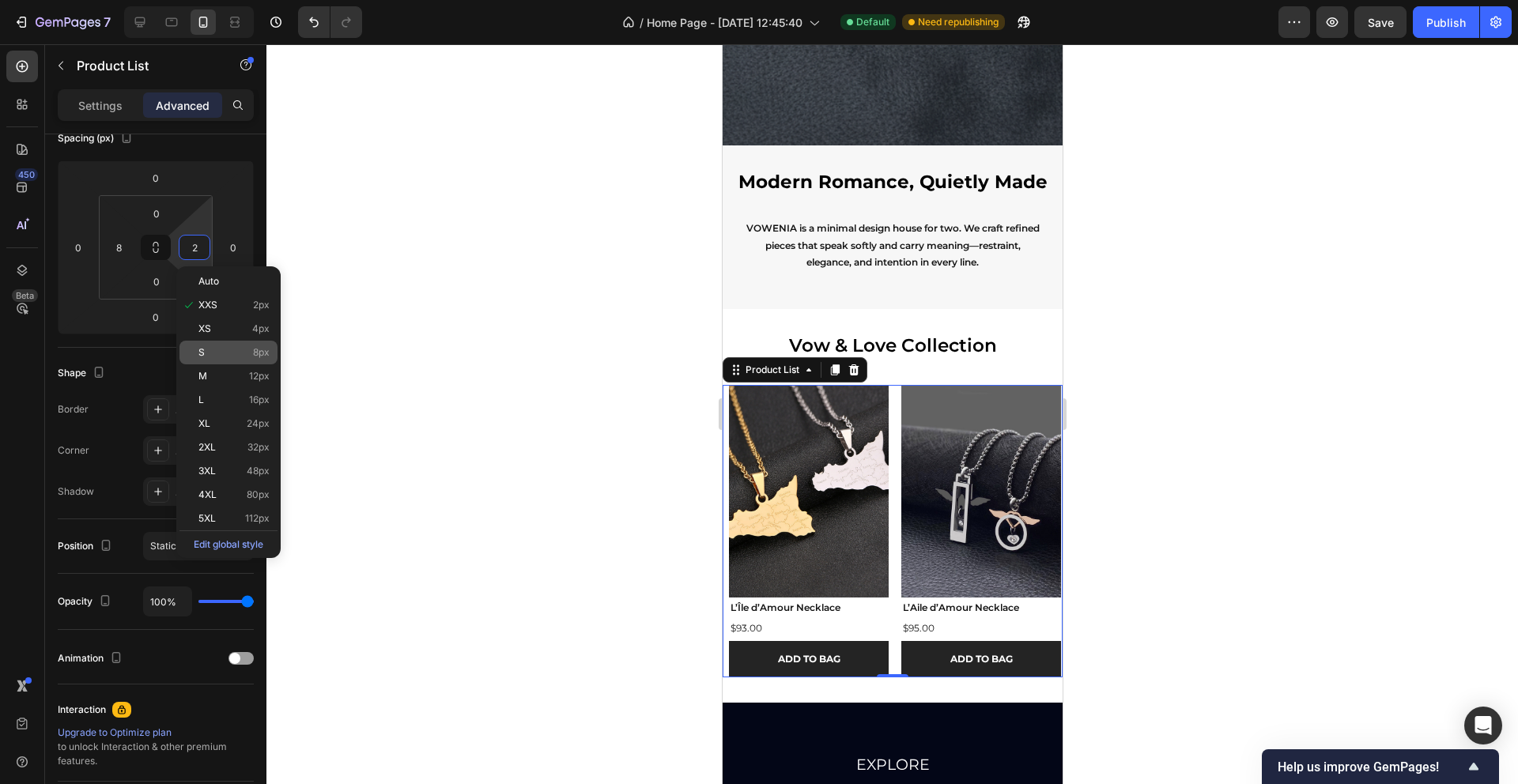
click at [244, 357] on p "S 8px" at bounding box center [234, 352] width 71 height 11
type input "8"
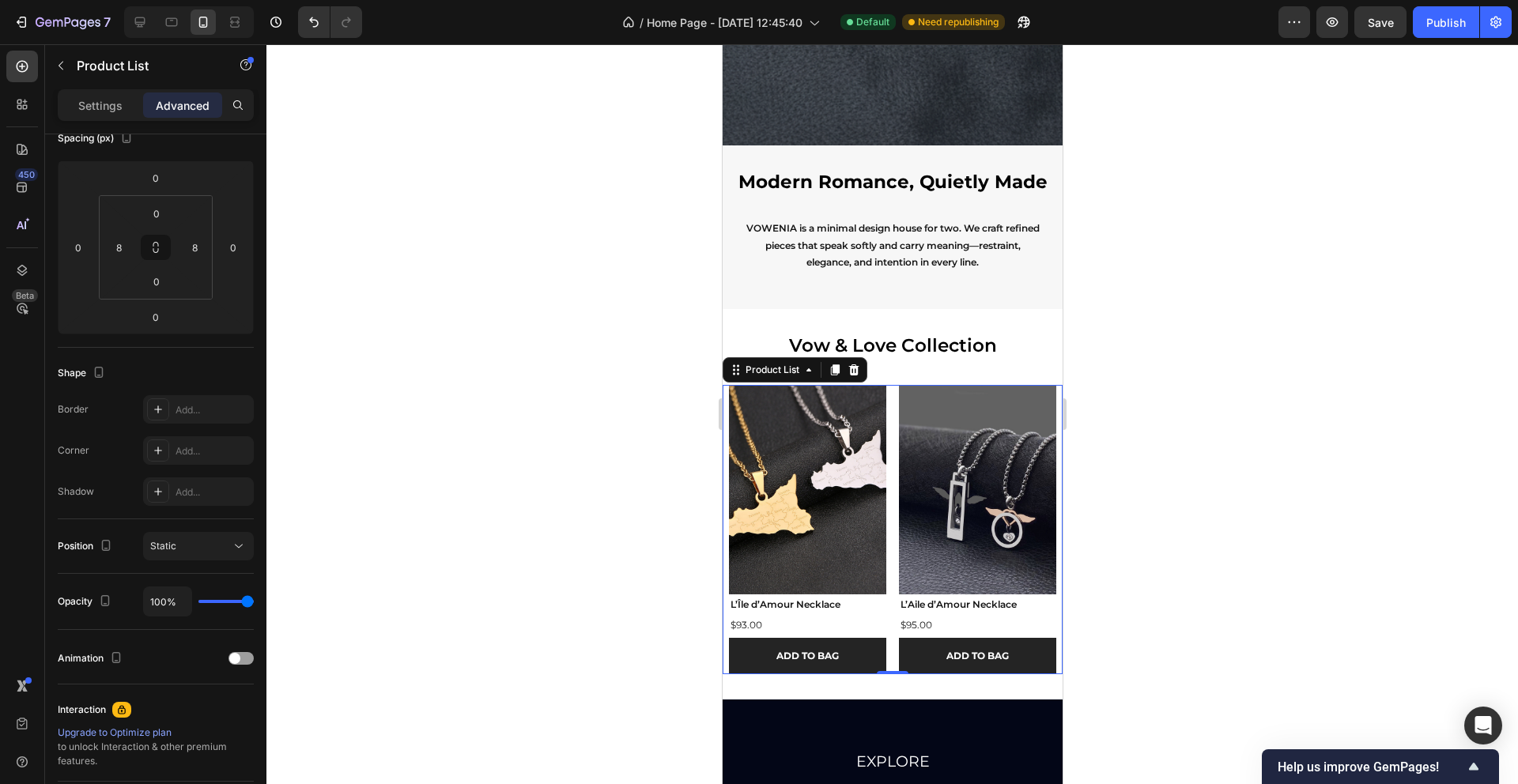
click at [402, 369] on div at bounding box center [892, 414] width 1252 height 740
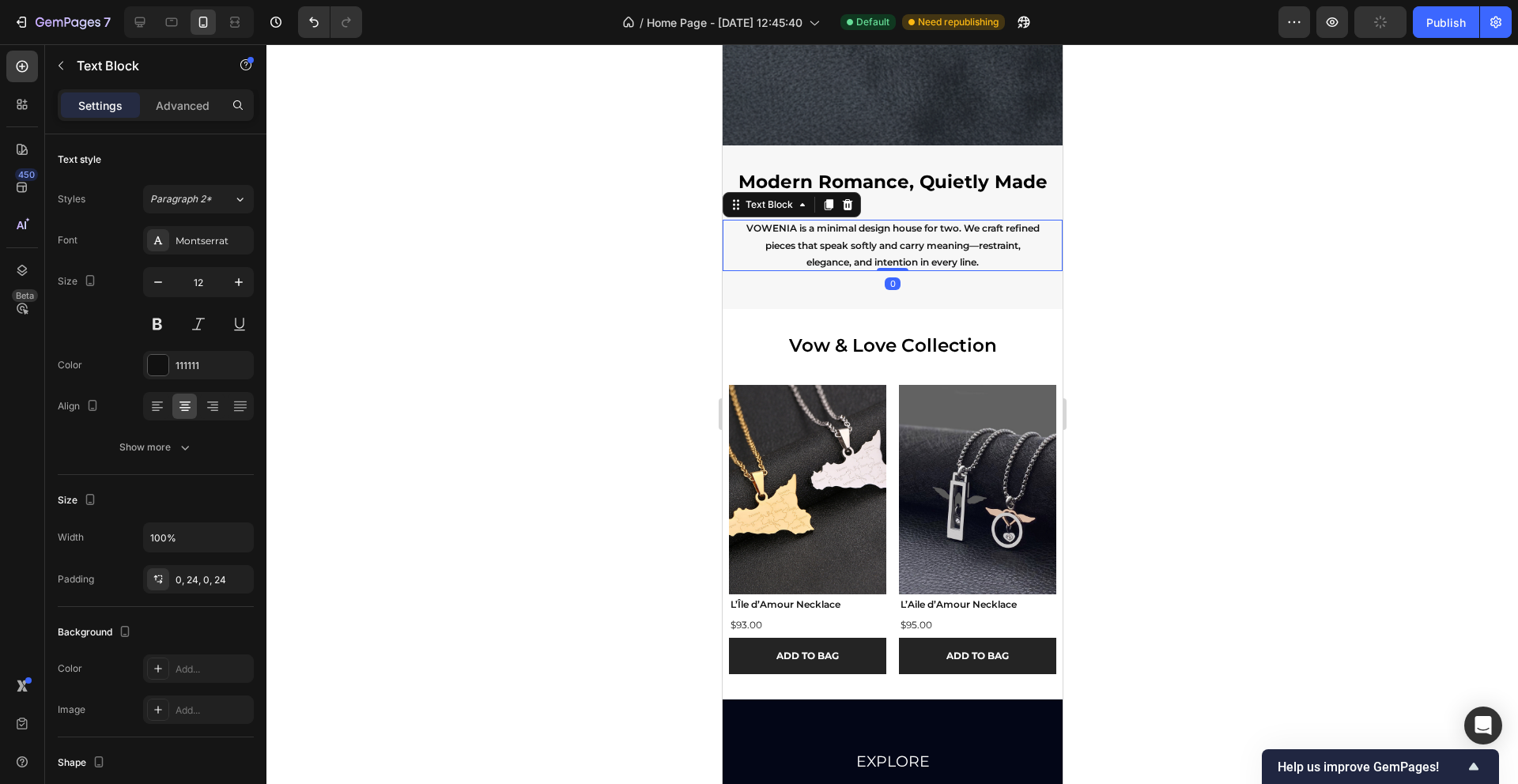
click at [771, 266] on p "VOWENIA is a minimal design house for two. We craft refined pieces that speak s…" at bounding box center [891, 245] width 302 height 51
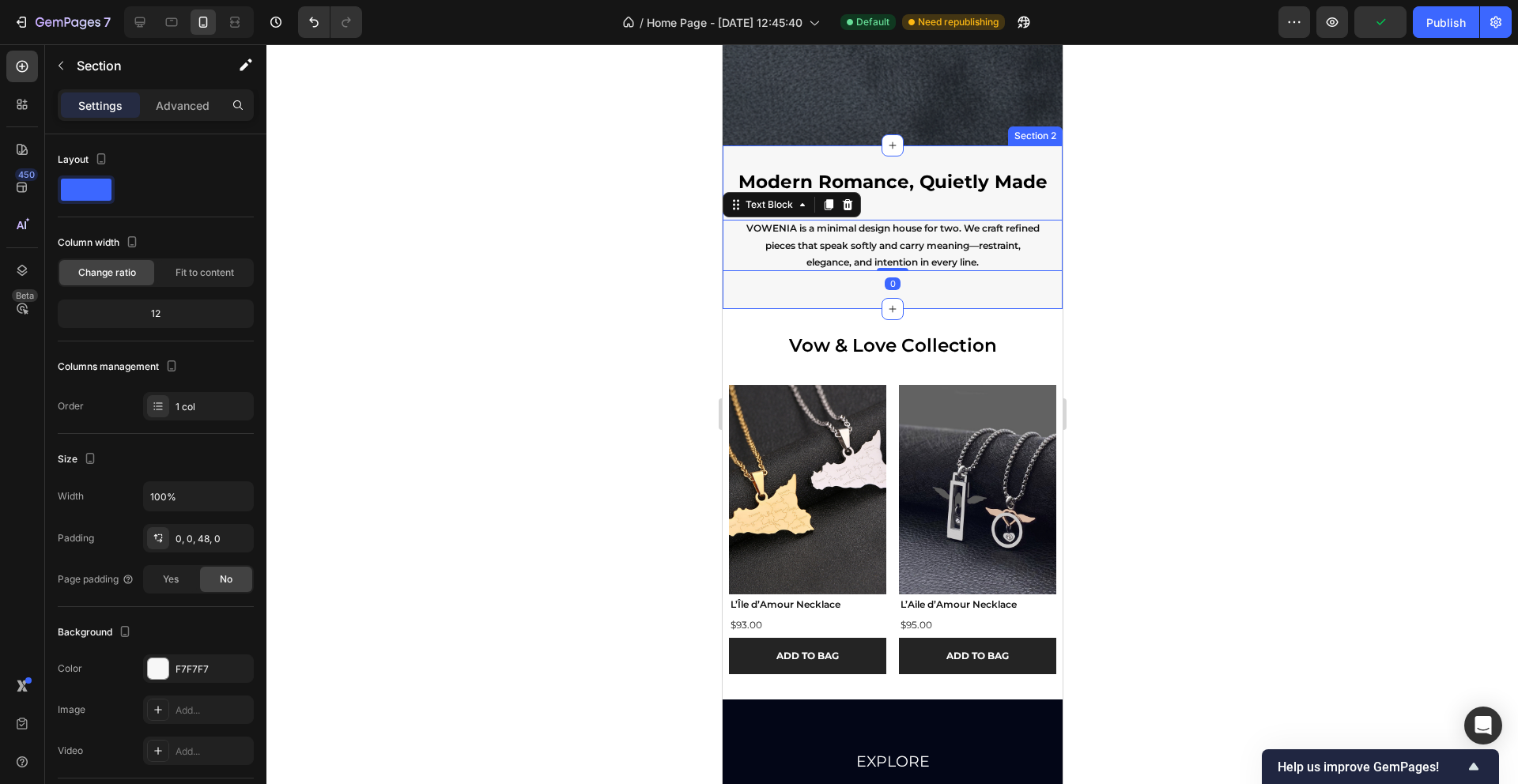
click at [752, 291] on div "Modern Romance, Quietly Made Heading VOWENIA is a minimal design house for two.…" at bounding box center [892, 227] width 340 height 164
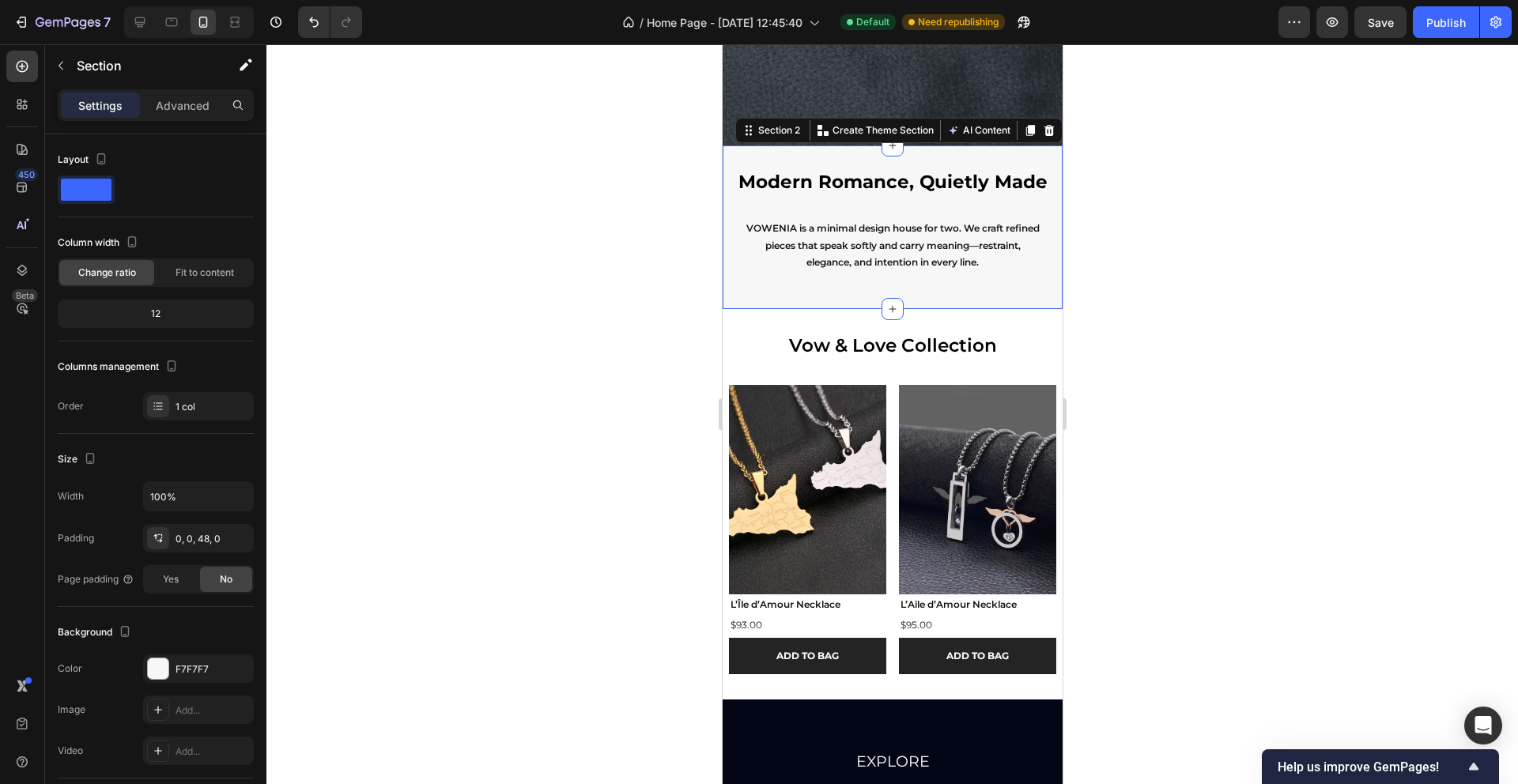
click at [1406, 244] on div at bounding box center [892, 414] width 1252 height 740
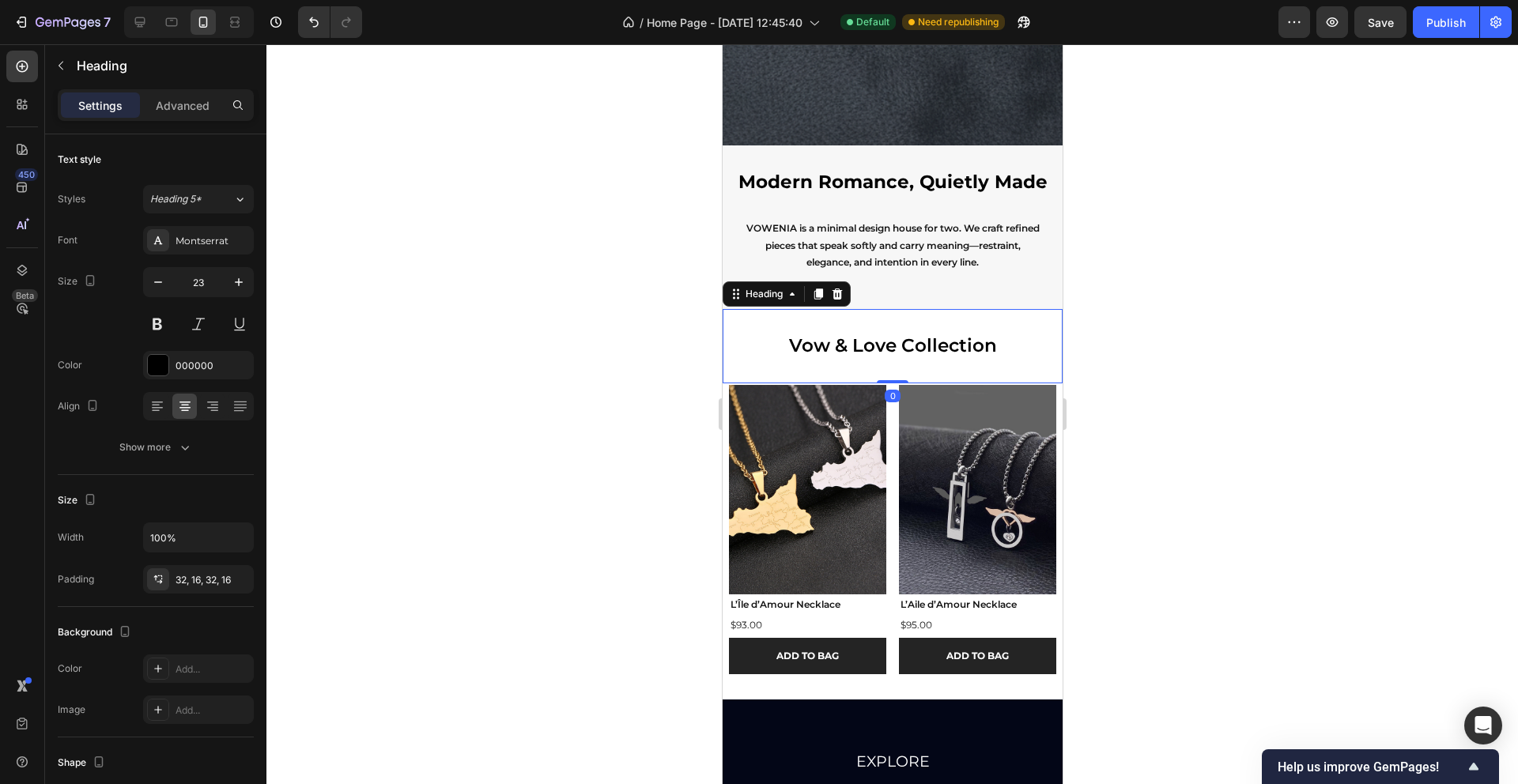
click at [1016, 349] on h2 "Vow & Love Collection" at bounding box center [892, 346] width 340 height 74
click at [171, 452] on div "Show more" at bounding box center [156, 448] width 73 height 16
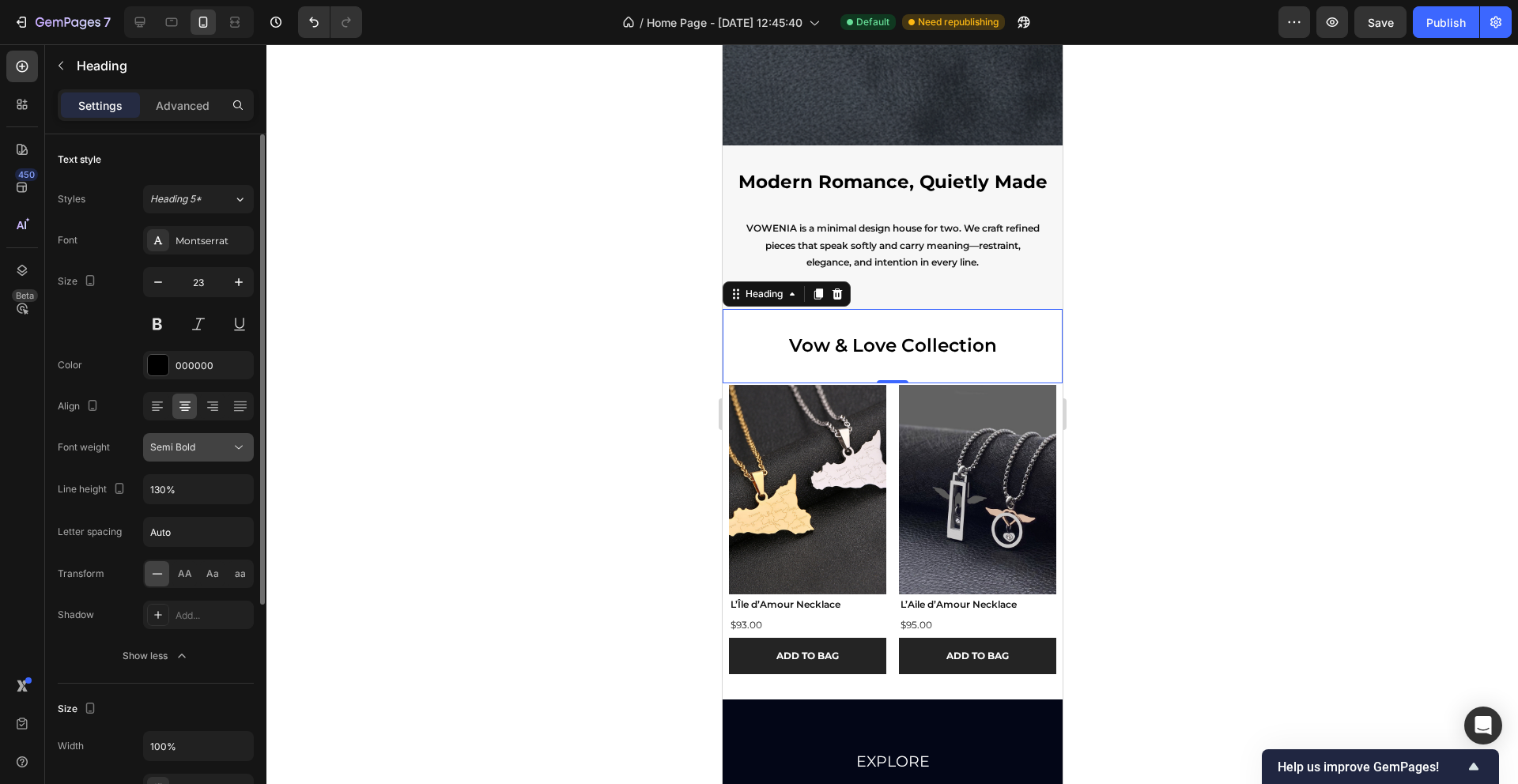
click at [238, 454] on icon at bounding box center [238, 448] width 16 height 16
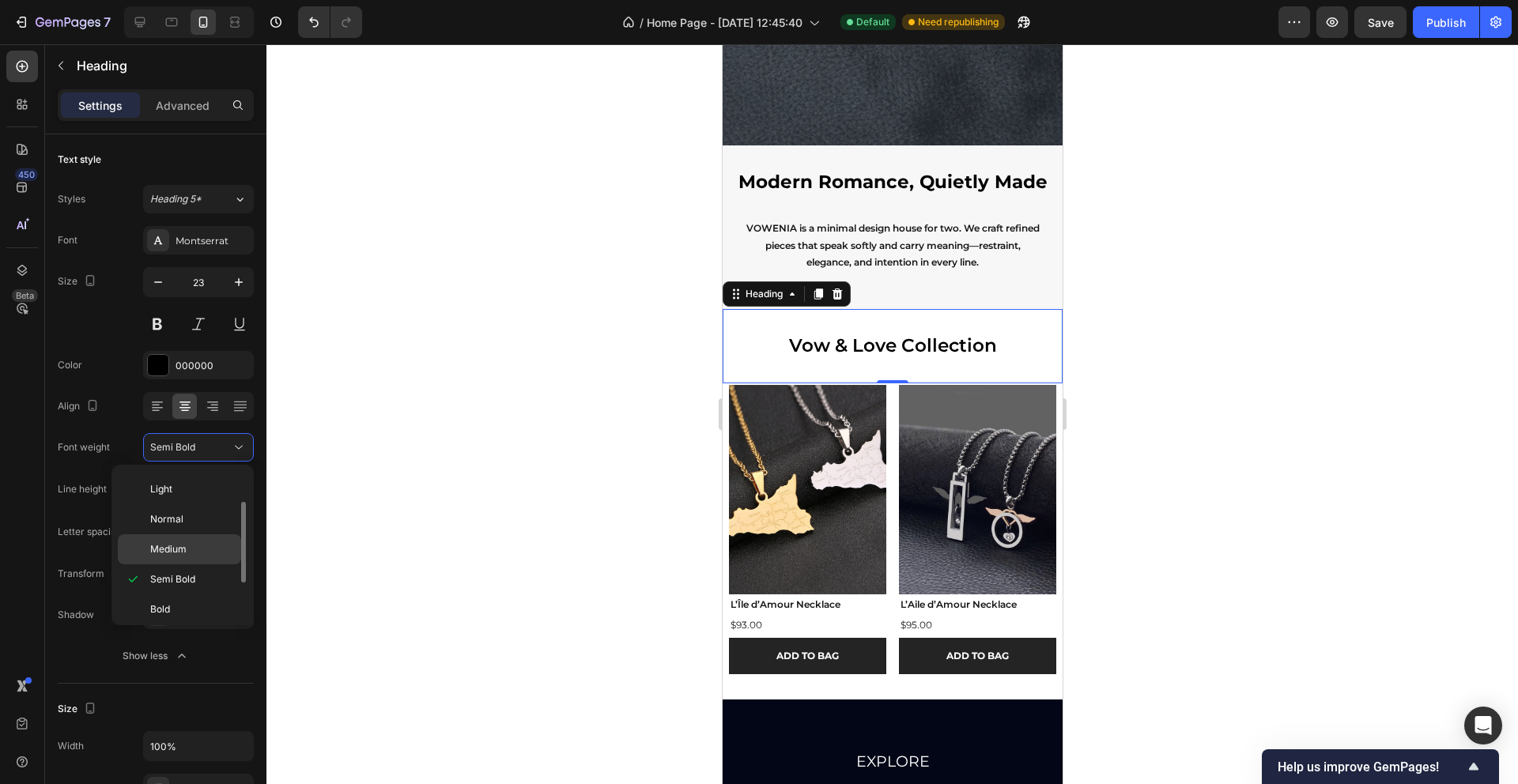
click at [182, 555] on span "Medium" at bounding box center [168, 550] width 37 height 14
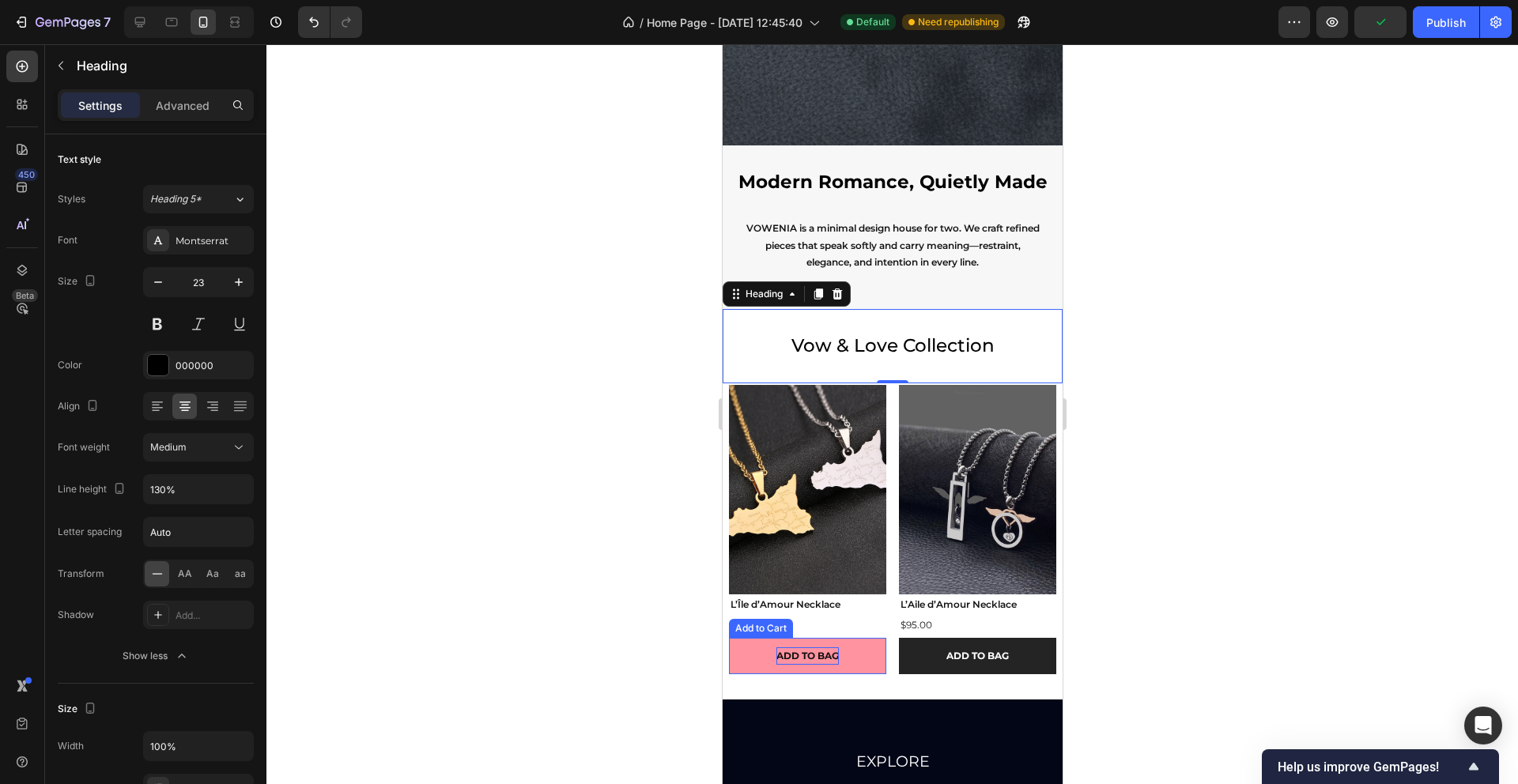
click at [832, 658] on p "ADD TO BAG" at bounding box center [806, 656] width 62 height 18
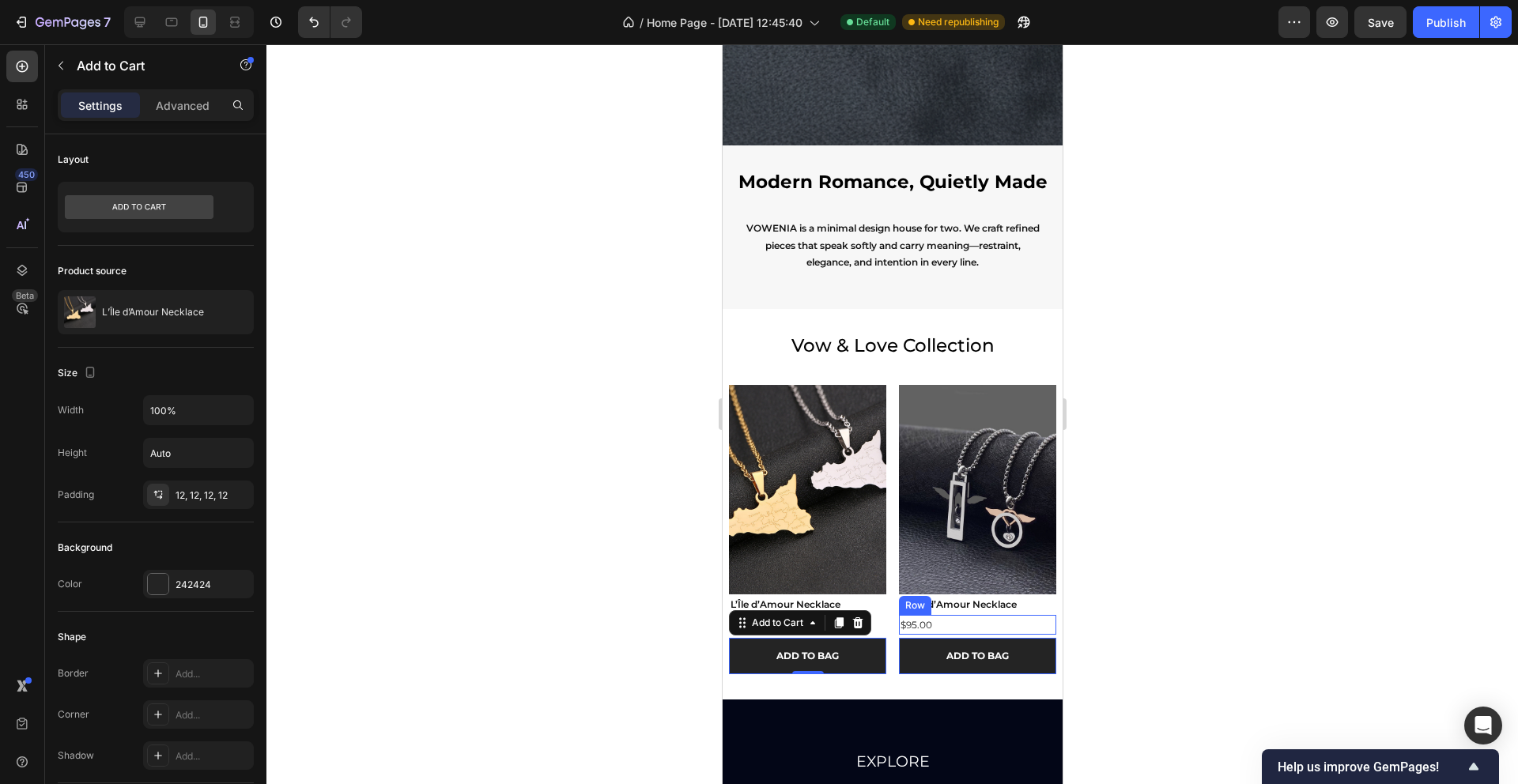
click at [977, 621] on div "$95.00 Product Price Product Price Row" at bounding box center [976, 625] width 157 height 21
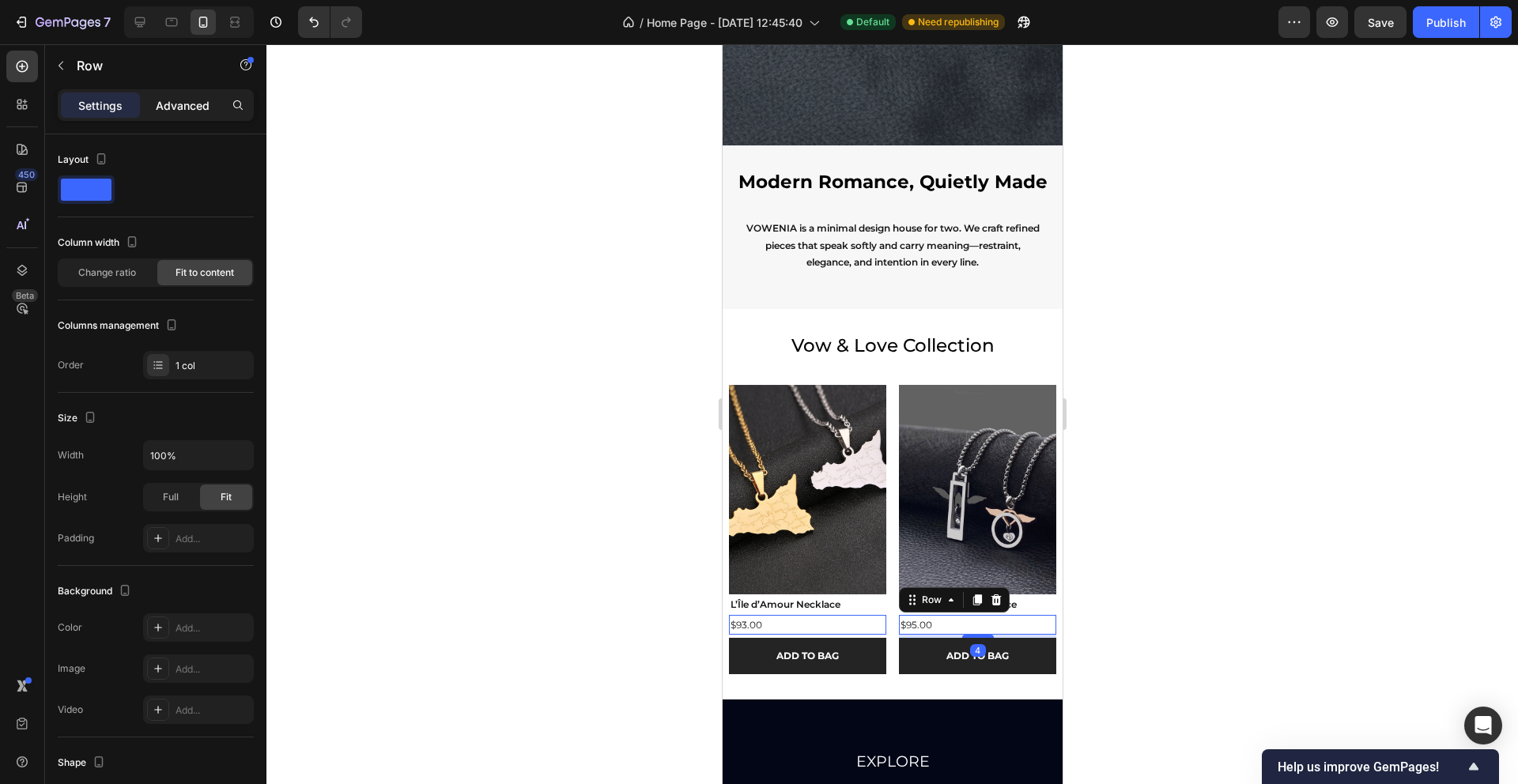
click at [182, 112] on p "Advanced" at bounding box center [183, 105] width 53 height 17
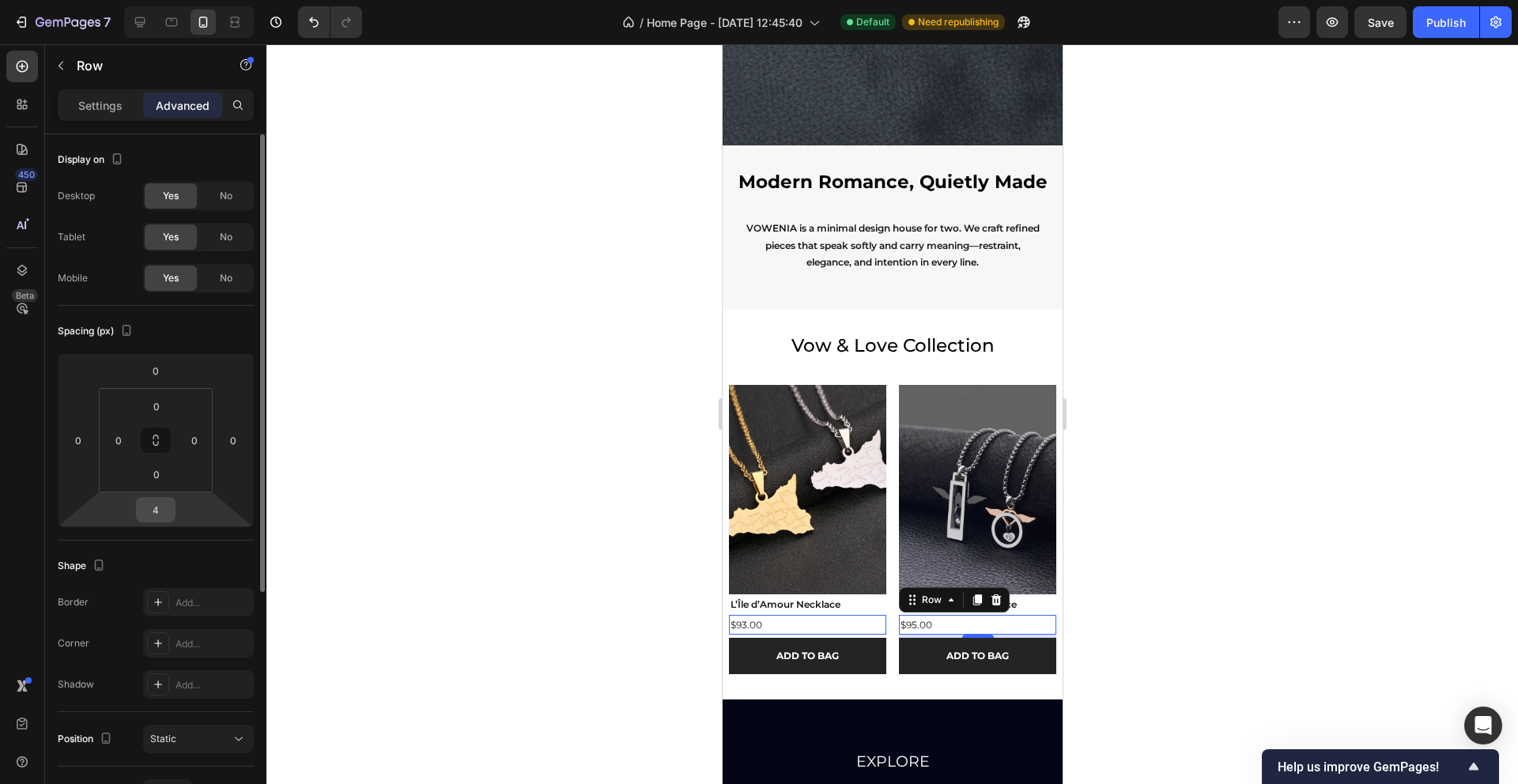
click at [158, 514] on input "4" at bounding box center [156, 510] width 32 height 24
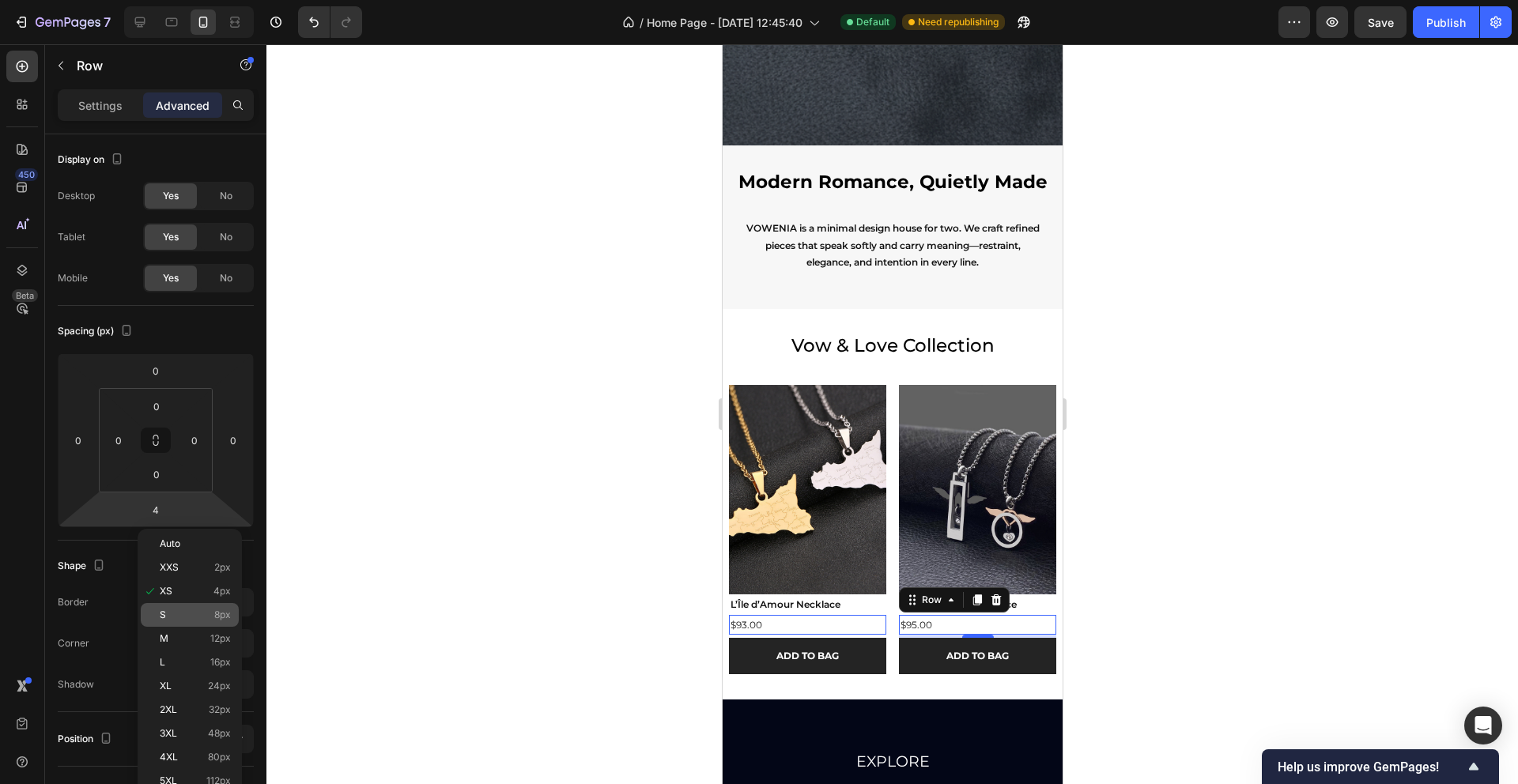
click at [209, 621] on div "S 8px" at bounding box center [189, 615] width 98 height 24
type input "8"
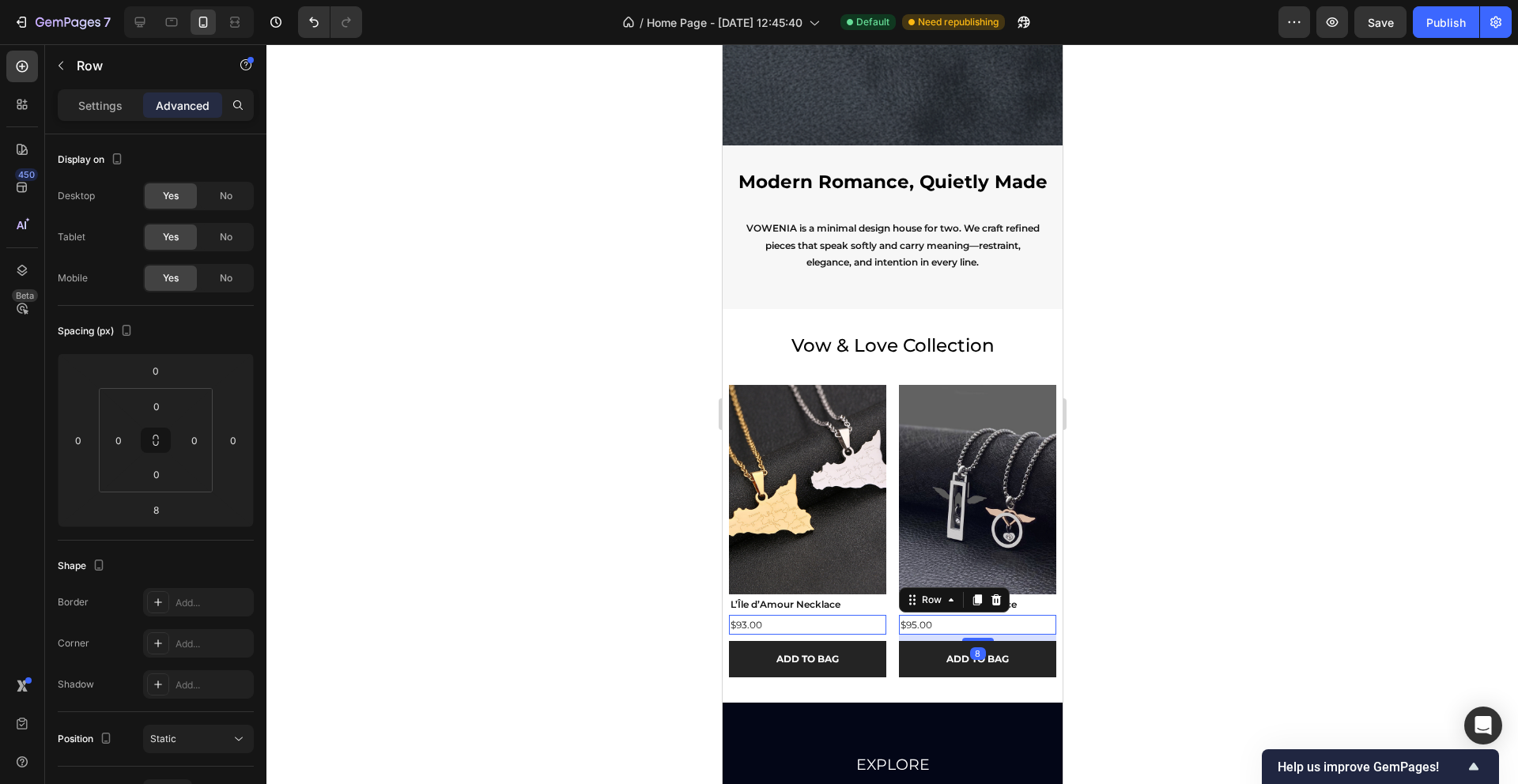
click at [539, 516] on div at bounding box center [892, 414] width 1252 height 740
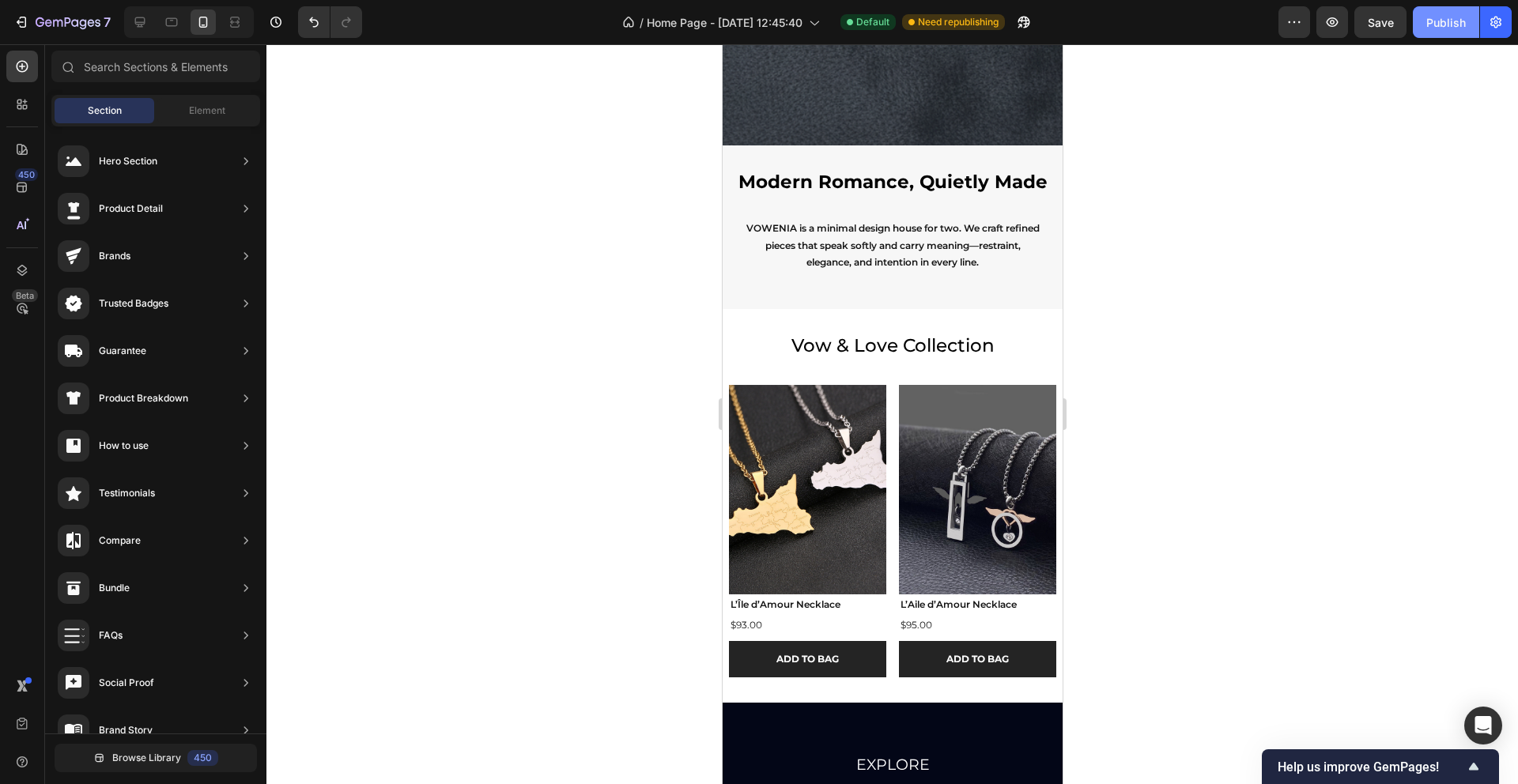
click at [1436, 32] on button "Publish" at bounding box center [1446, 22] width 66 height 32
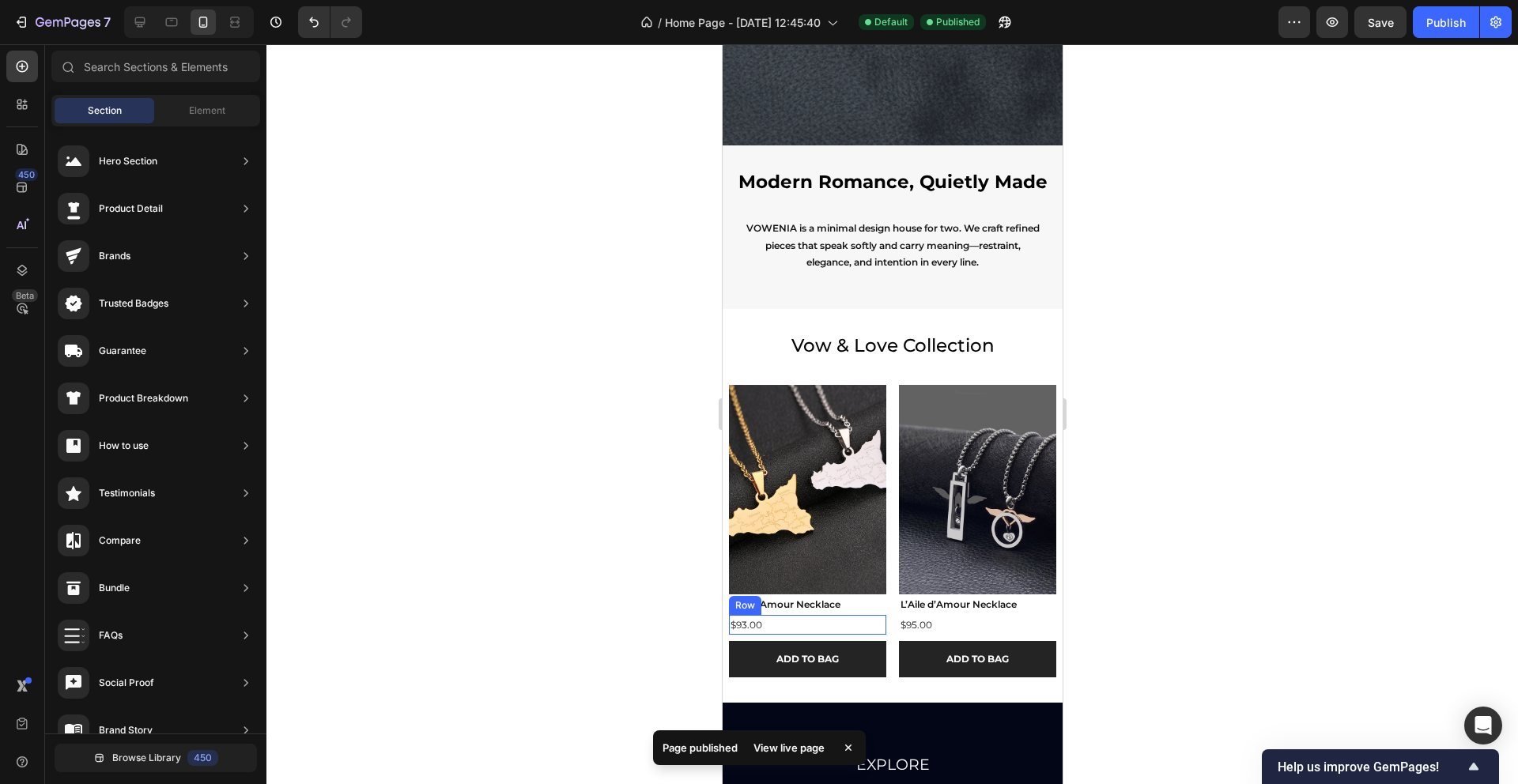
click at [775, 626] on div "$93.00 Product Price Product Price Row" at bounding box center [806, 625] width 157 height 21
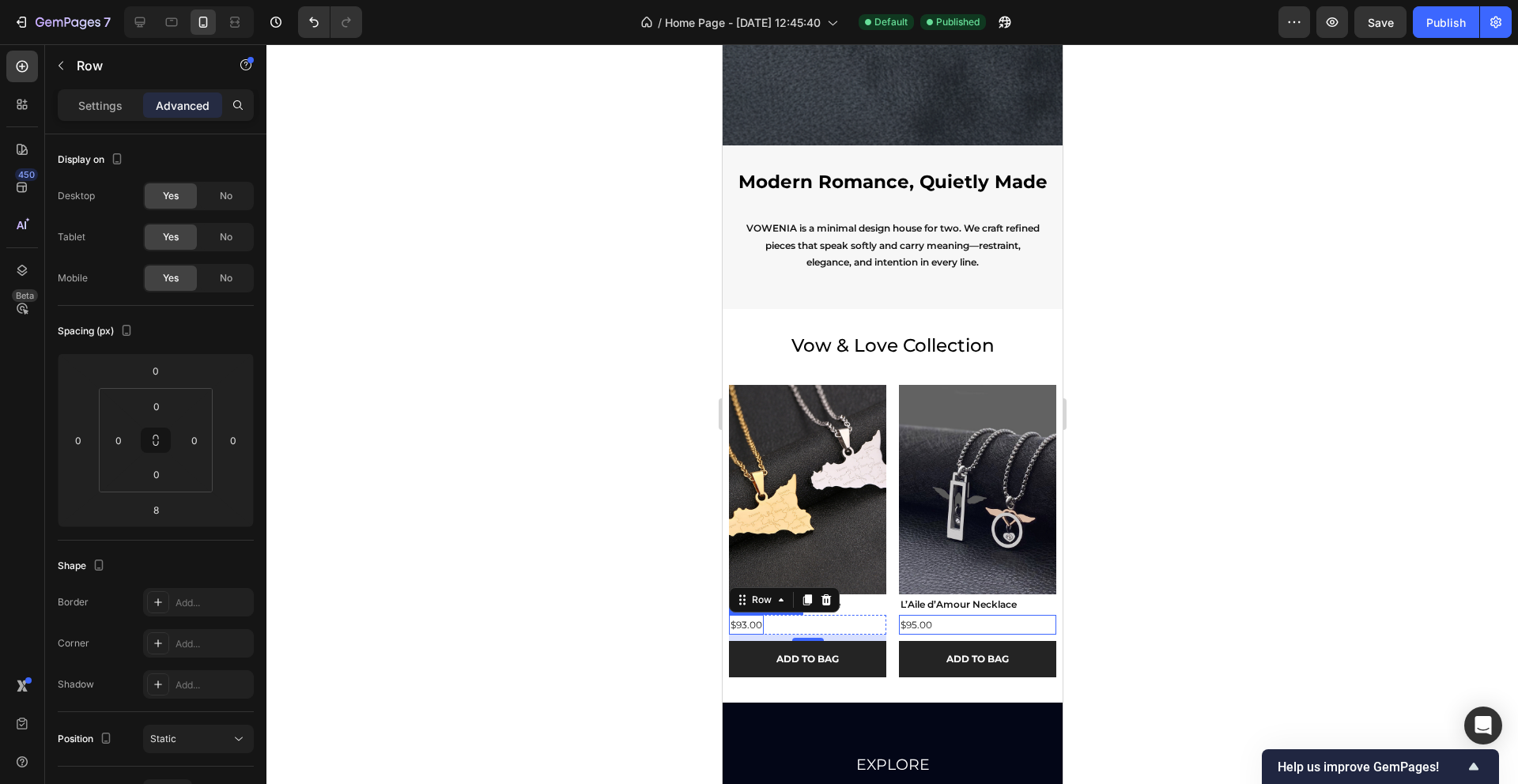
click at [741, 624] on div "$93.00" at bounding box center [745, 625] width 35 height 21
click at [764, 626] on div "$93.00 Product Price Edit content in Shopify 0 Product Price Edit content in Sh…" at bounding box center [806, 625] width 157 height 21
click at [749, 622] on div "$93.00" at bounding box center [745, 625] width 35 height 21
click at [654, 632] on div at bounding box center [892, 414] width 1252 height 740
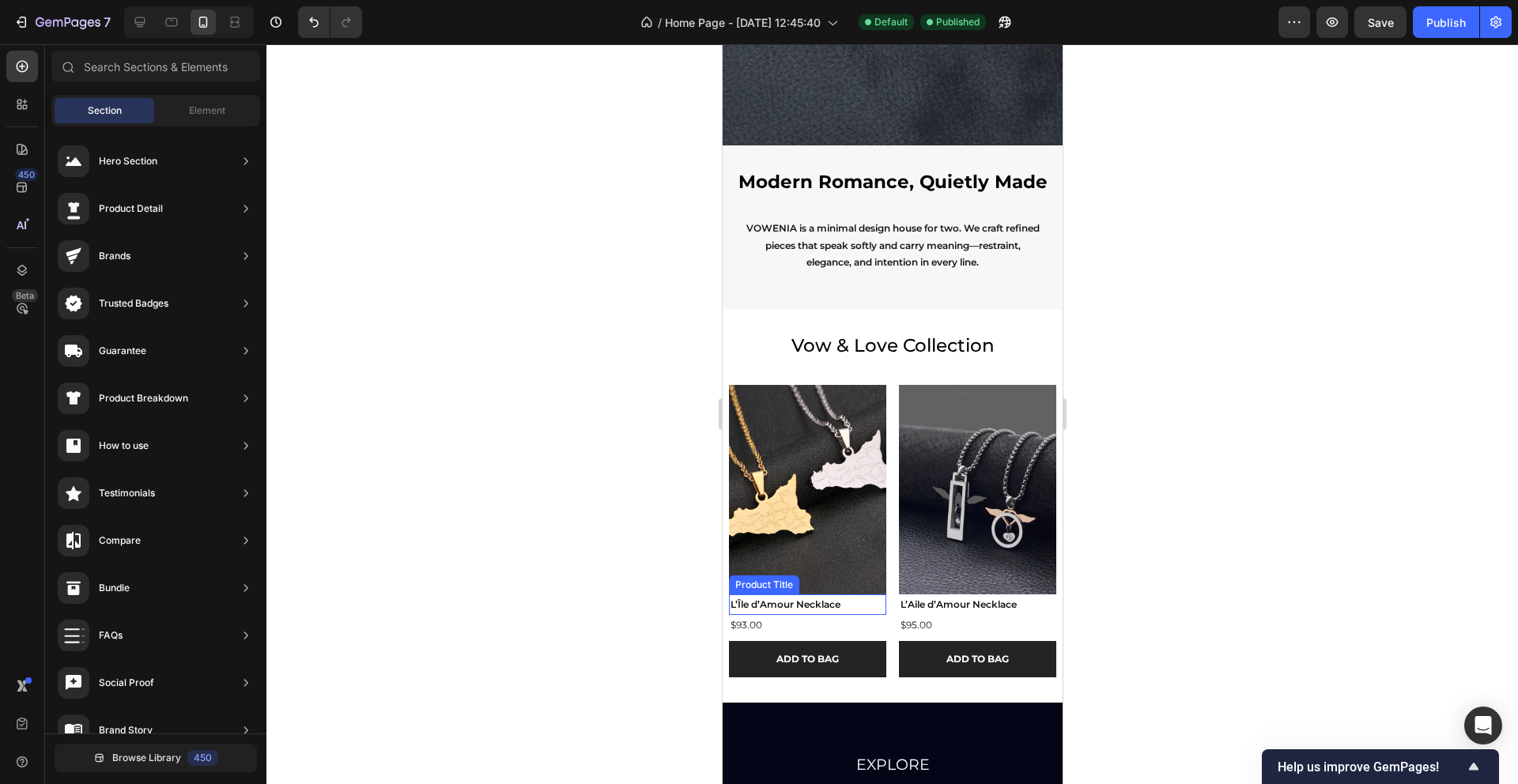
click at [854, 601] on h2 "L’Île d’Amour Necklace" at bounding box center [806, 604] width 157 height 21
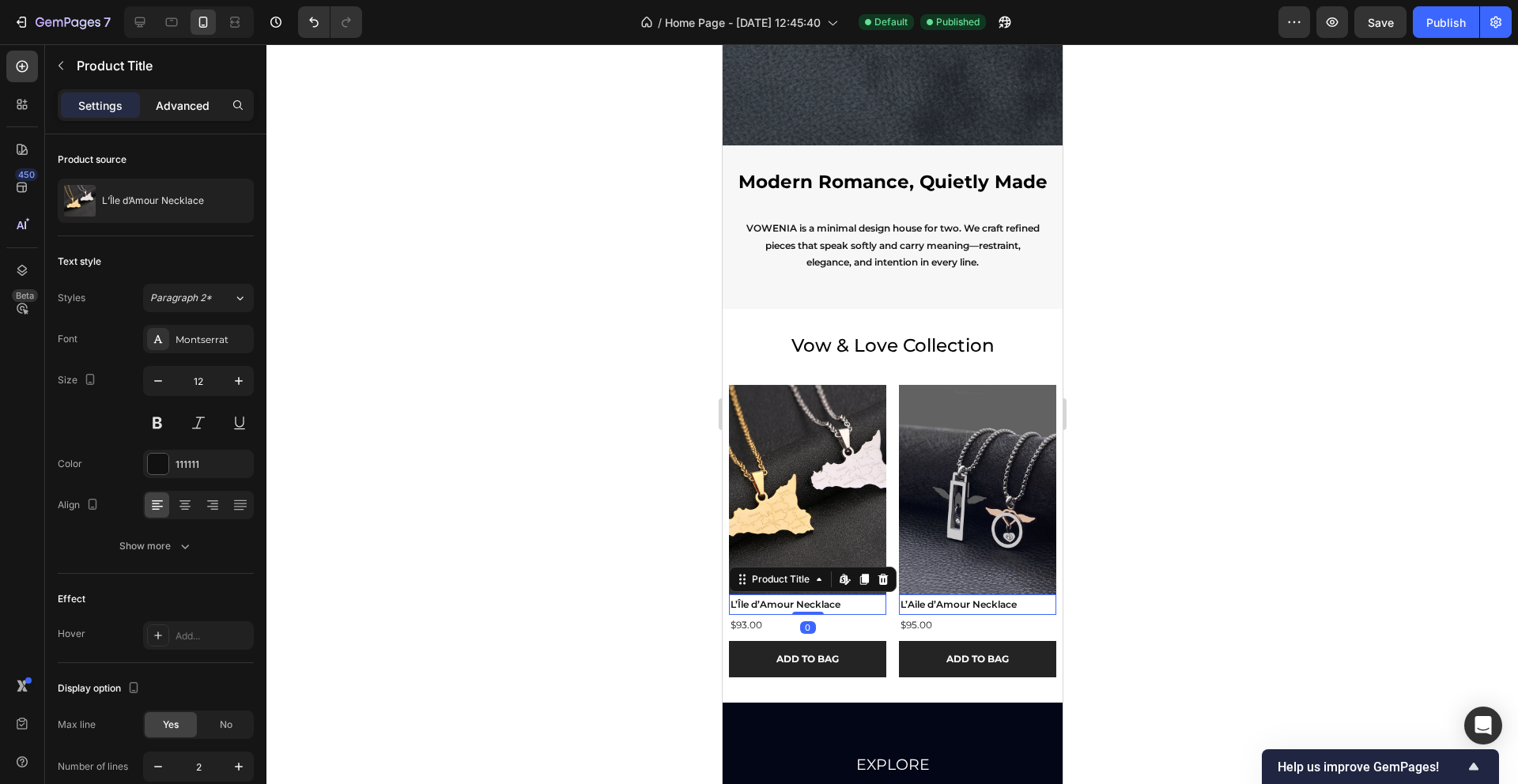
click at [188, 109] on p "Advanced" at bounding box center [183, 105] width 53 height 17
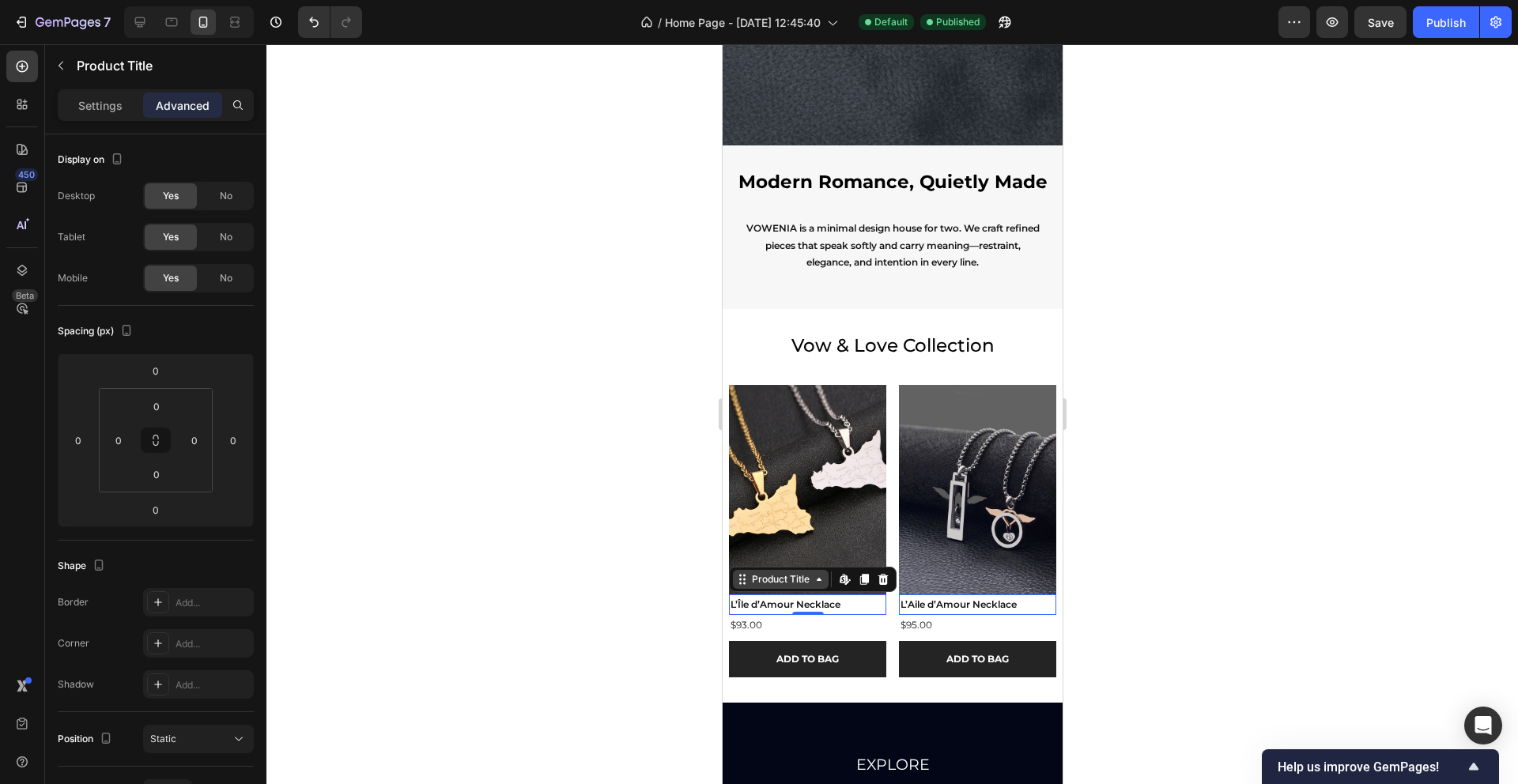
click at [741, 582] on icon at bounding box center [742, 579] width 13 height 13
click at [756, 556] on div "Row 1 col" at bounding box center [759, 552] width 48 height 10
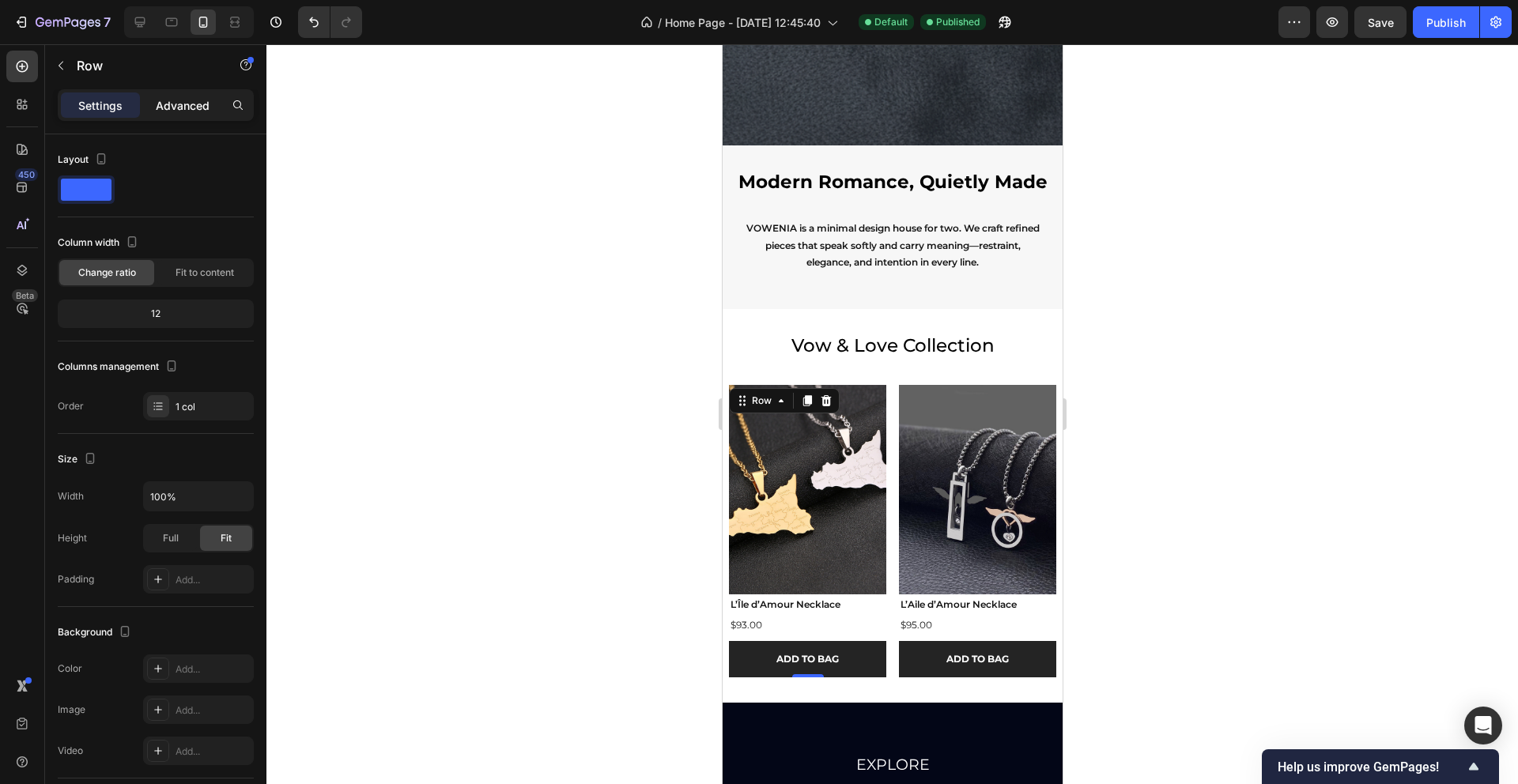
click at [187, 97] on p "Advanced" at bounding box center [183, 105] width 53 height 17
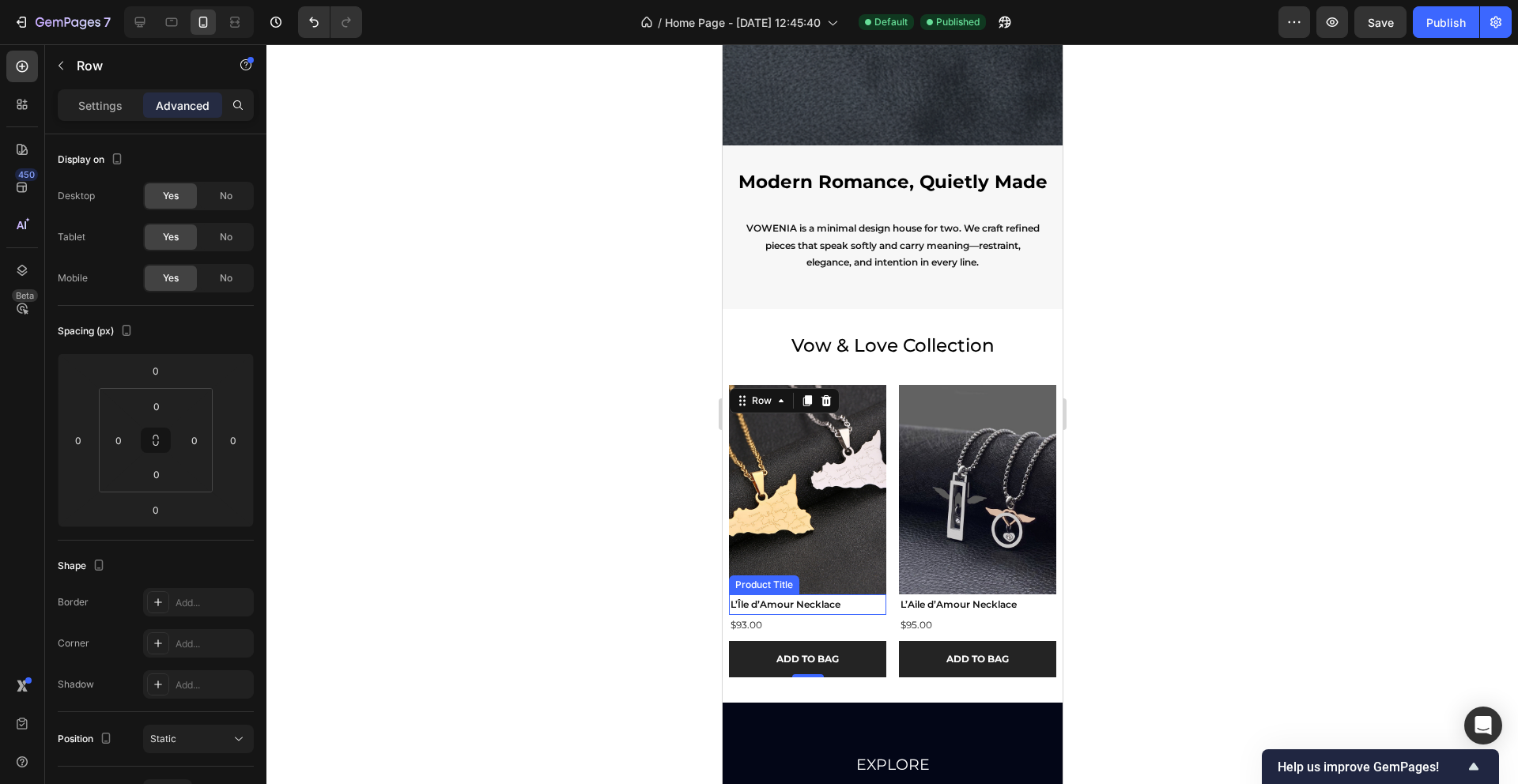
click at [857, 606] on h2 "L’Île d’Amour Necklace" at bounding box center [806, 604] width 157 height 21
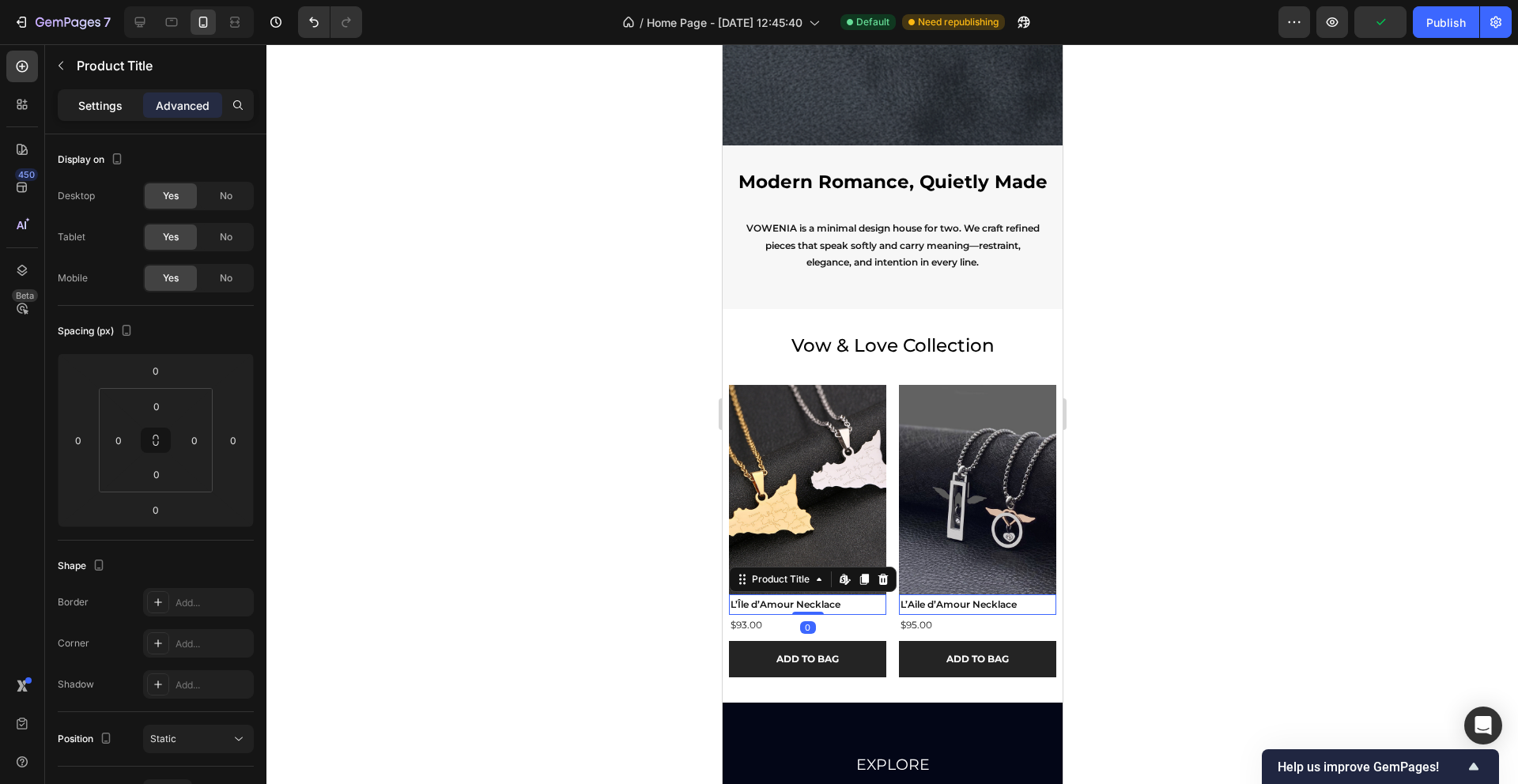
click at [93, 100] on p "Settings" at bounding box center [100, 105] width 45 height 17
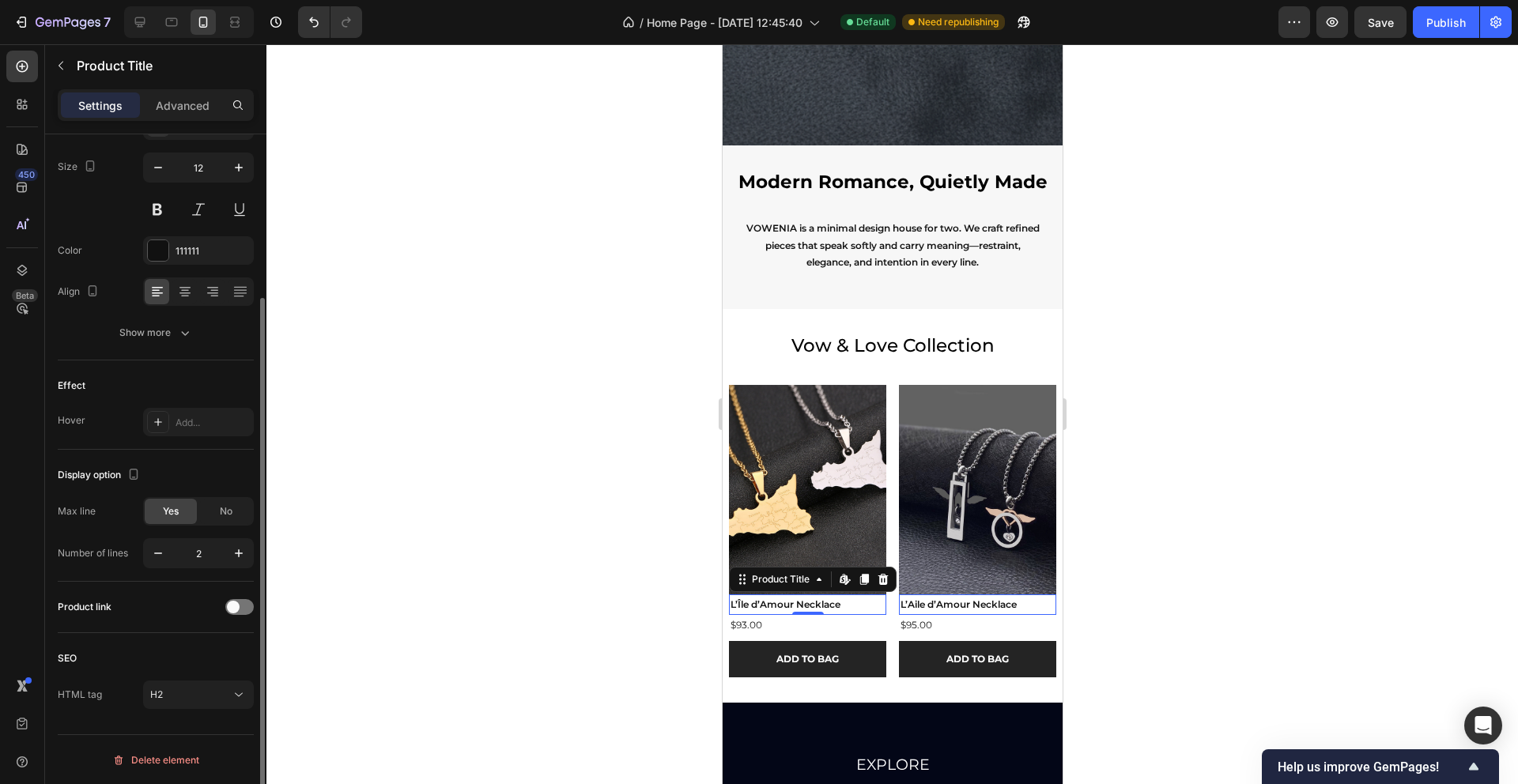
scroll to position [215, 0]
click at [745, 585] on icon at bounding box center [742, 579] width 13 height 13
click at [748, 562] on div "Row 1 col" at bounding box center [759, 552] width 61 height 26
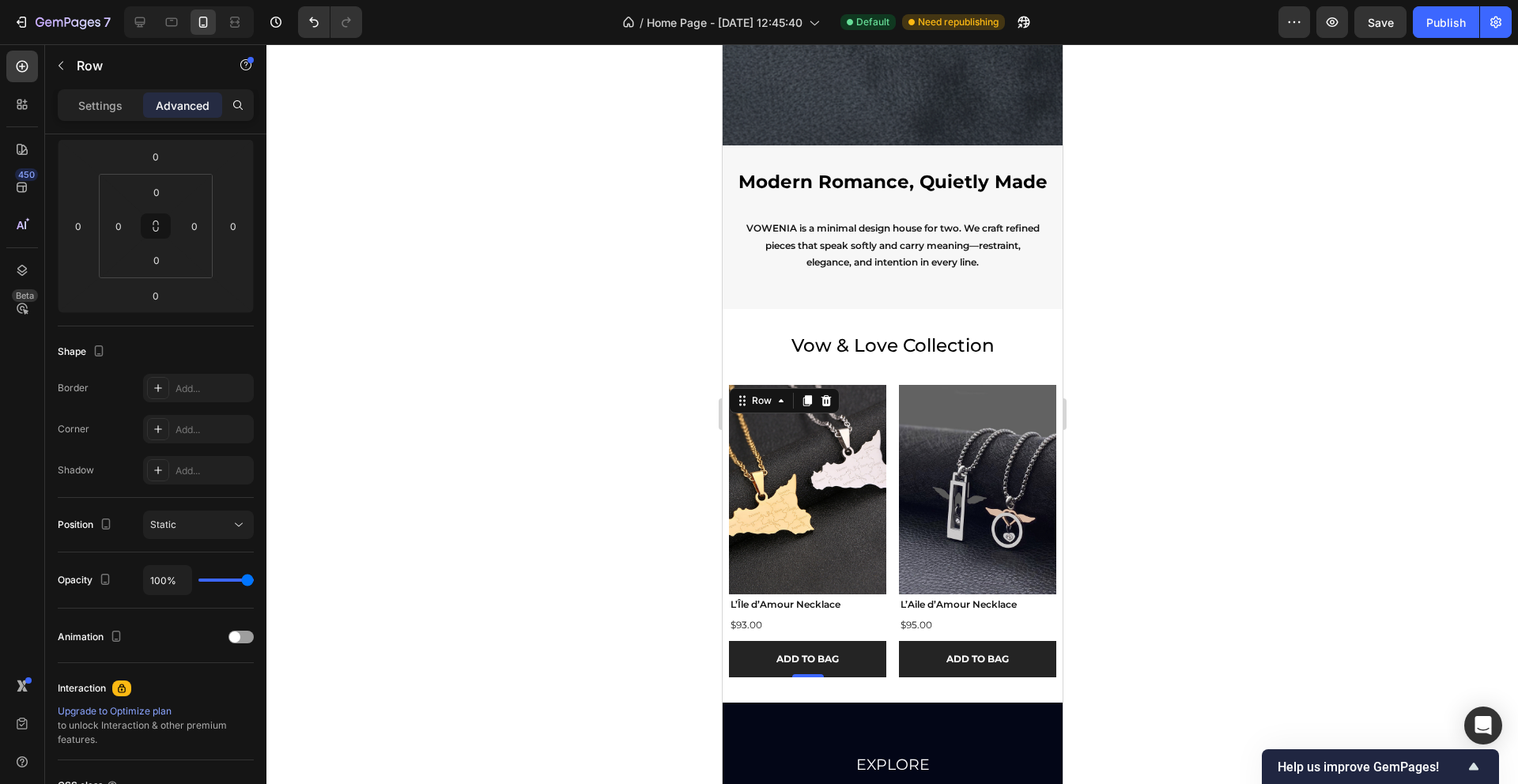
scroll to position [0, 0]
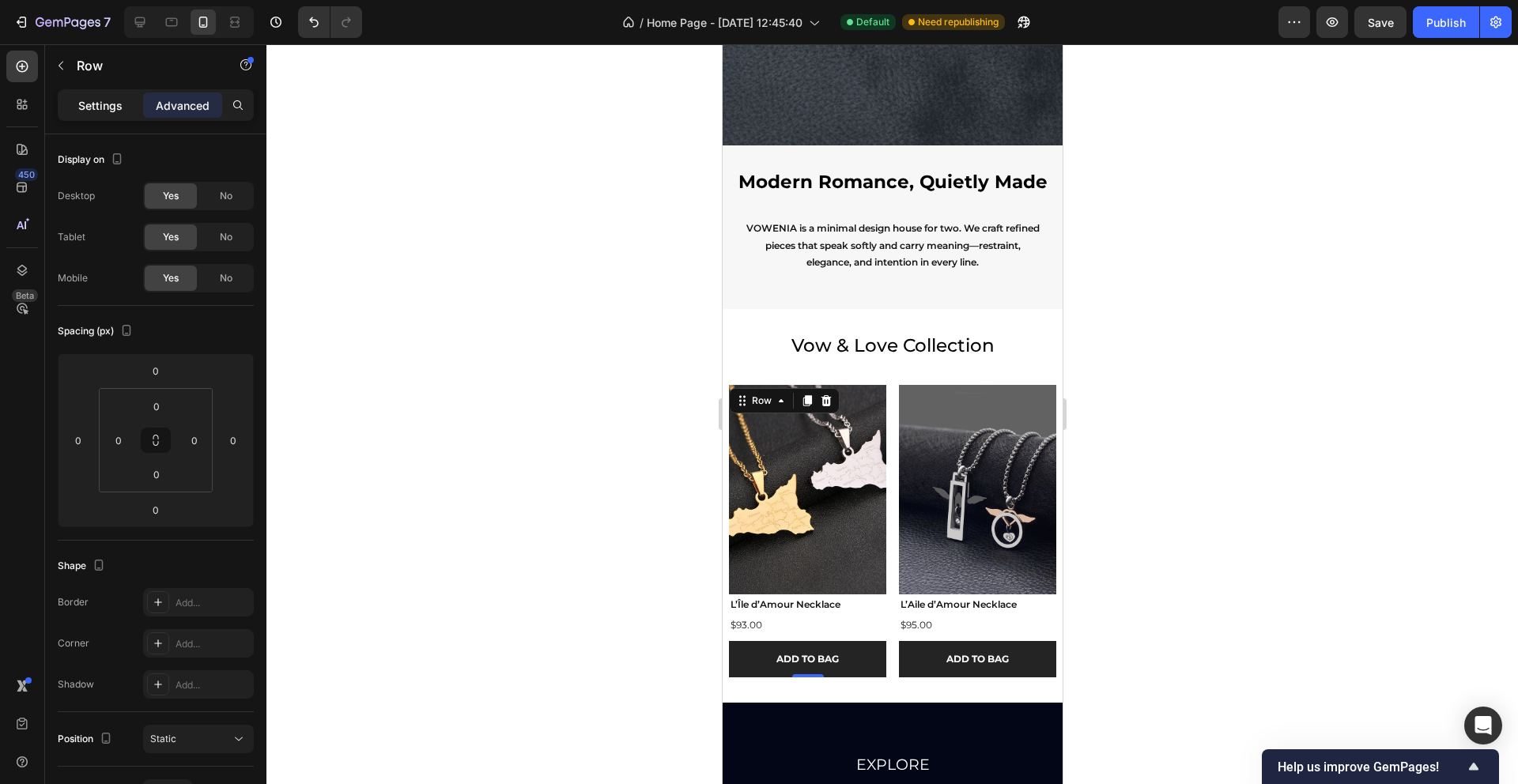
click at [84, 114] on div "Settings" at bounding box center [101, 106] width 79 height 26
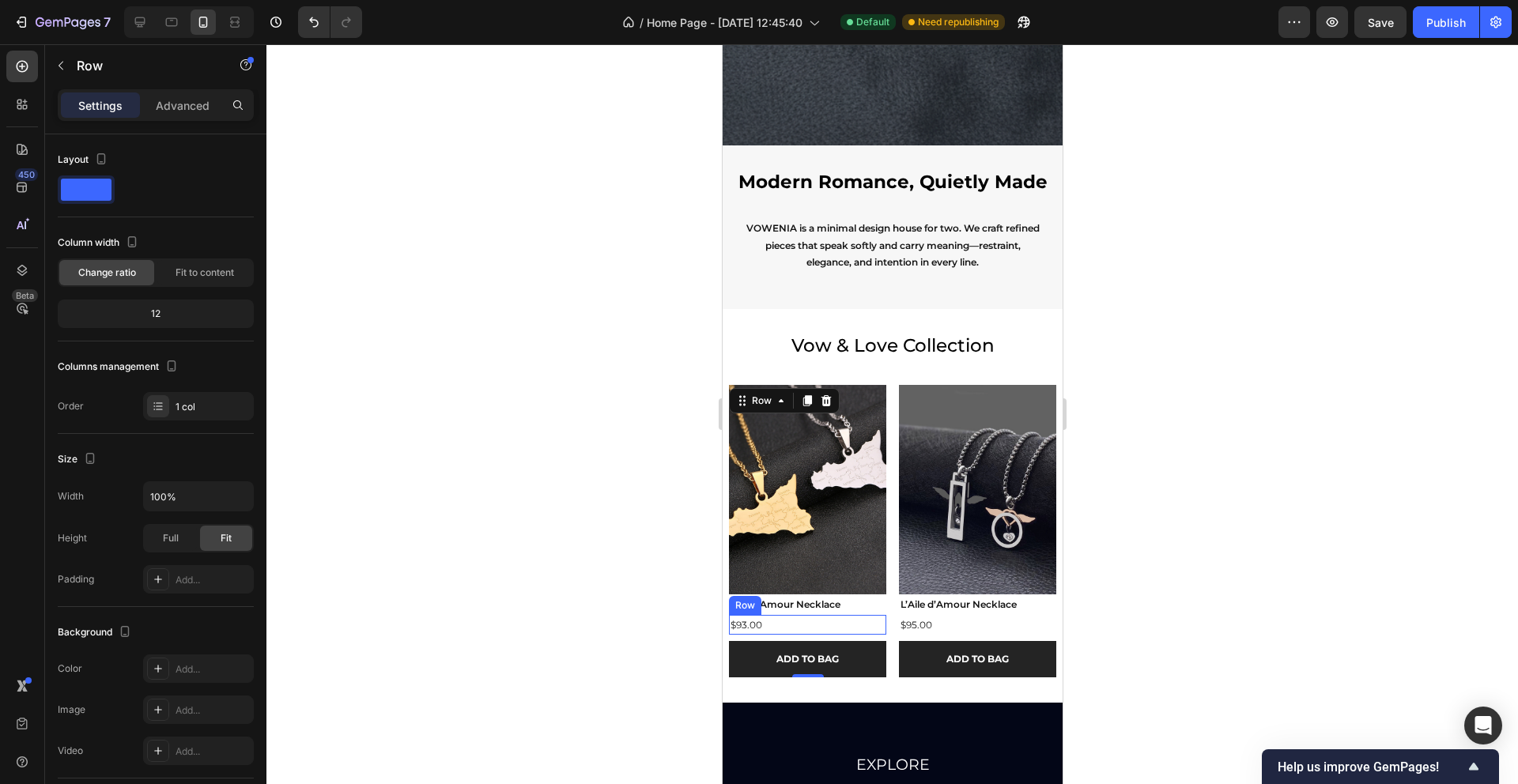
click at [826, 623] on div "$93.00 Product Price Product Price Row" at bounding box center [806, 625] width 157 height 21
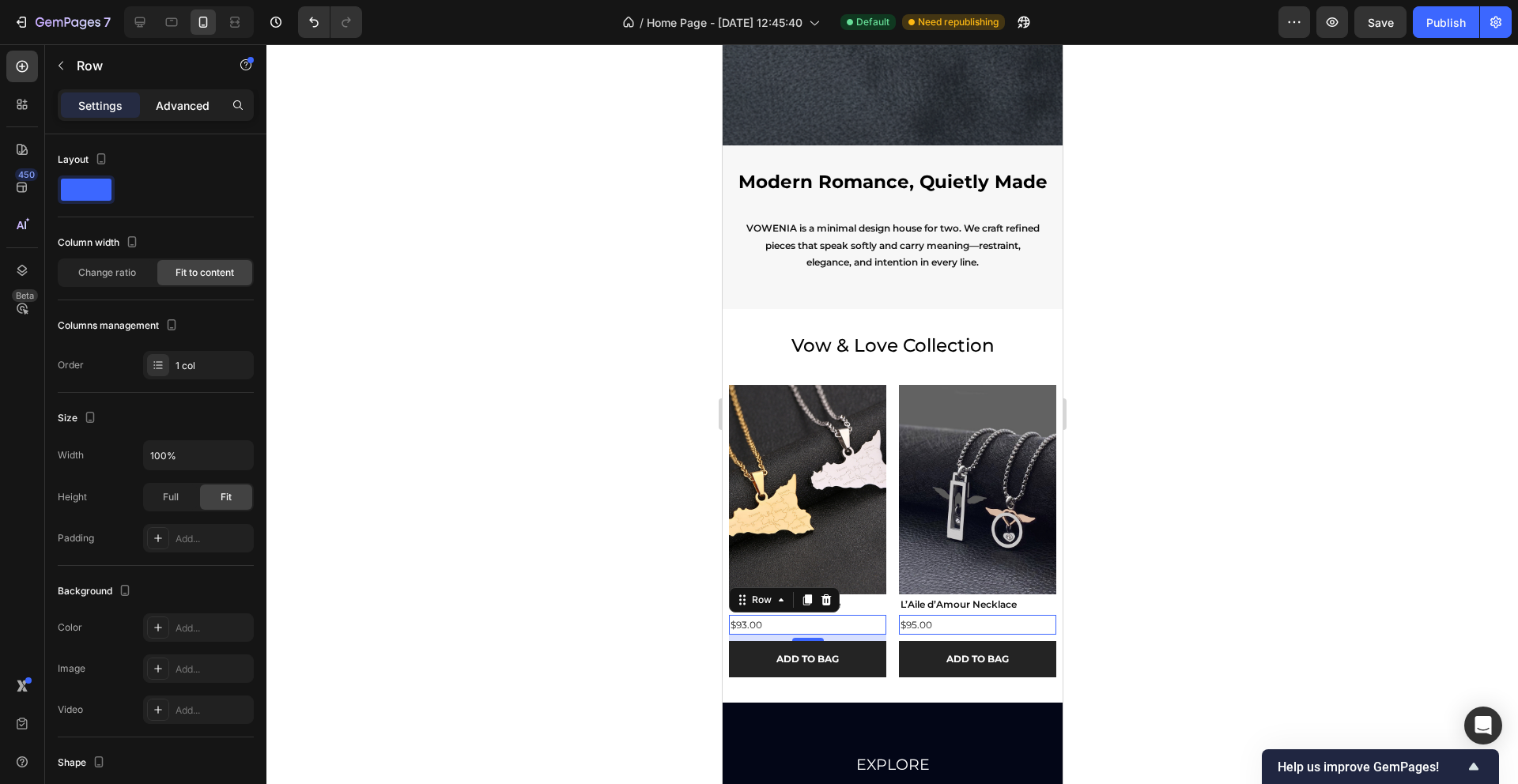
click at [160, 113] on p "Advanced" at bounding box center [183, 105] width 53 height 17
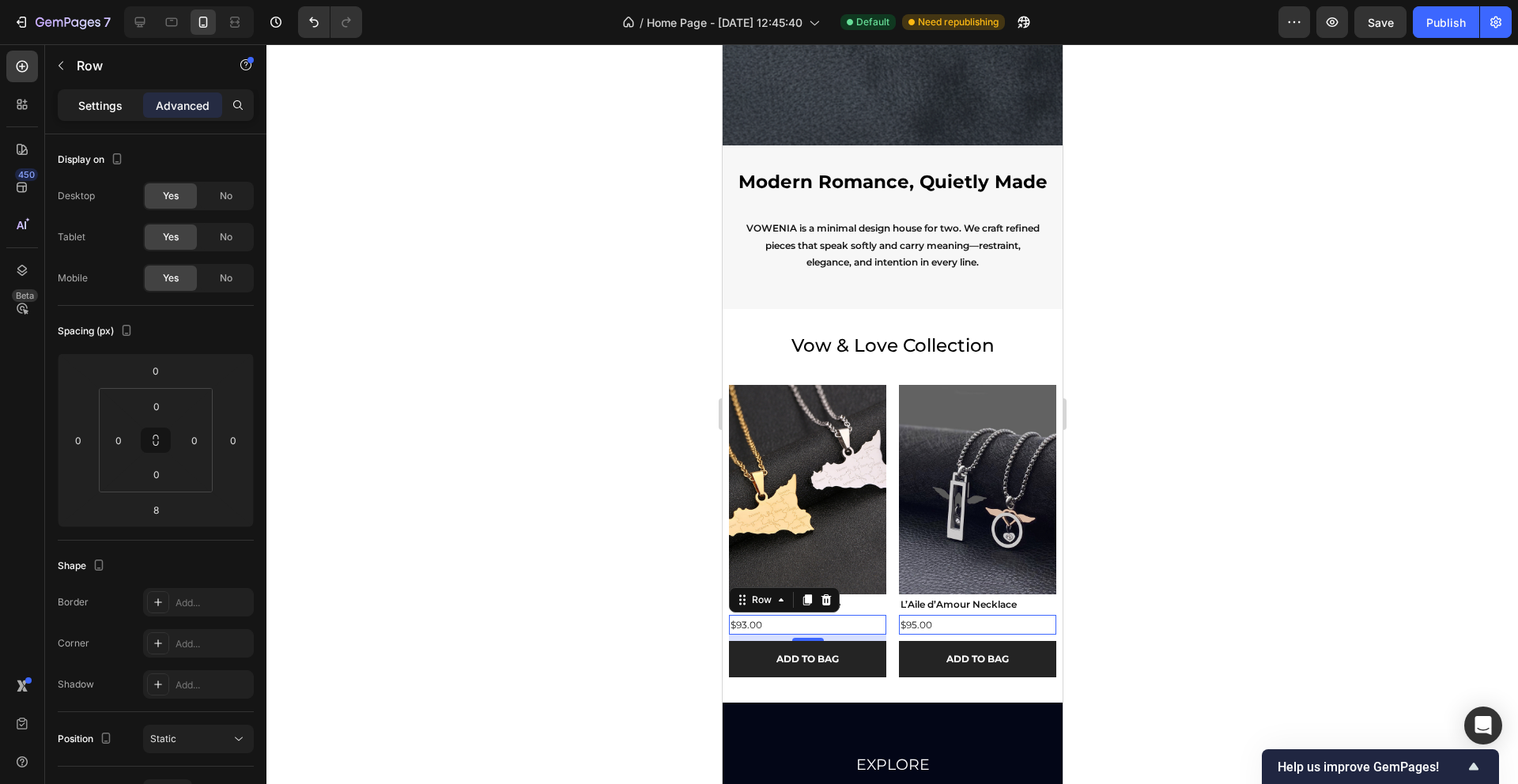
click at [92, 113] on p "Settings" at bounding box center [100, 105] width 45 height 17
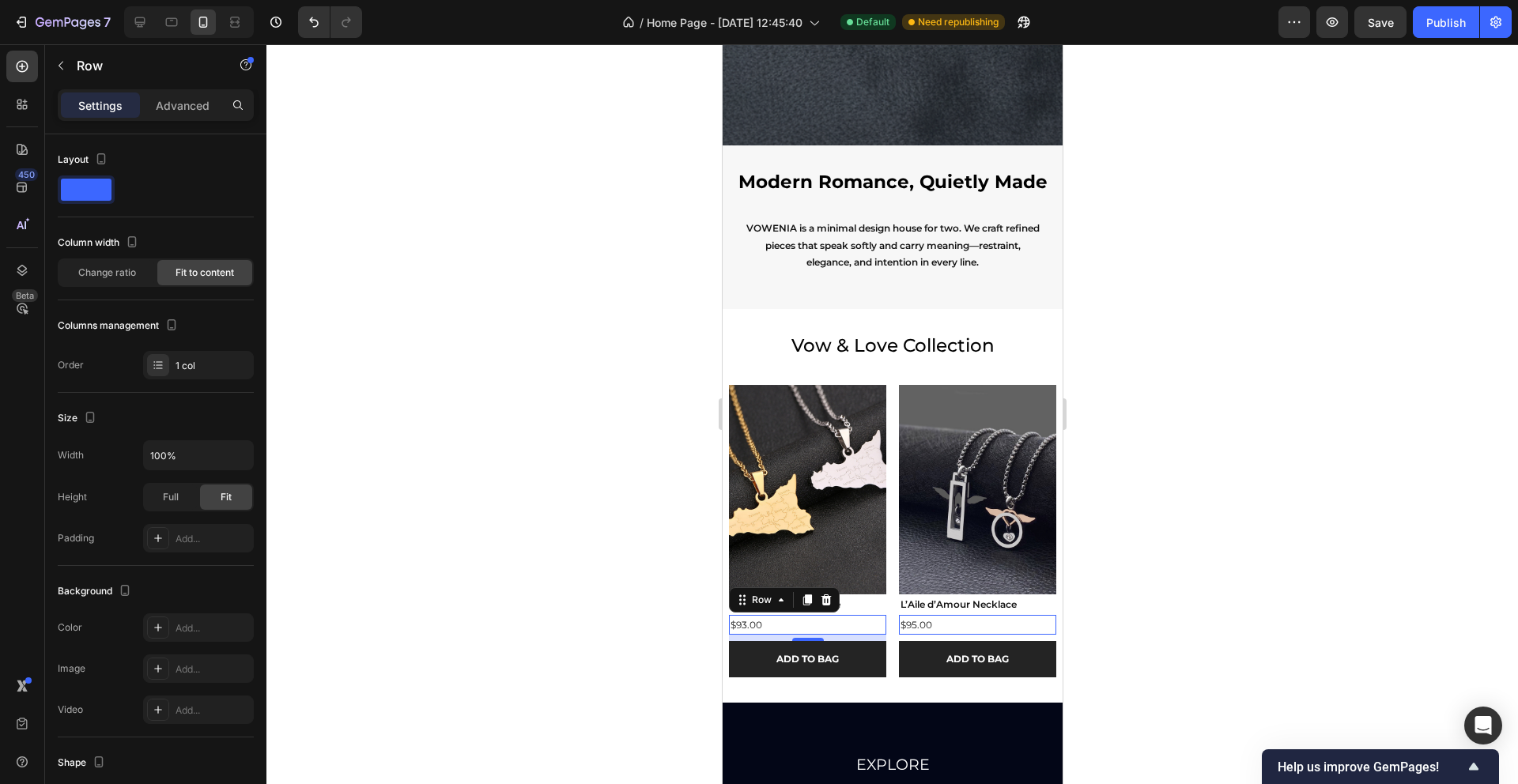
click at [760, 624] on div "$93.00" at bounding box center [745, 625] width 35 height 21
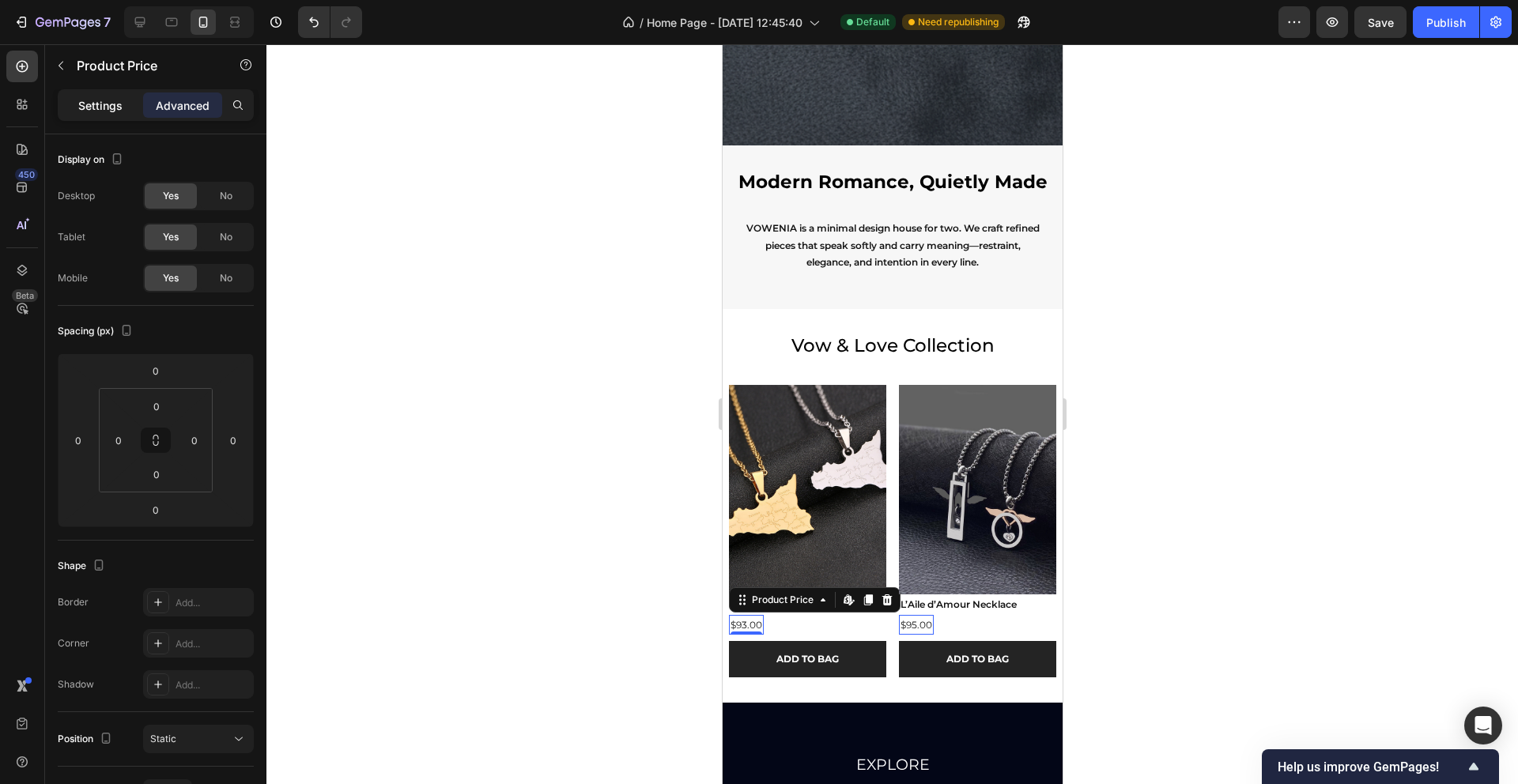
click at [111, 100] on p "Settings" at bounding box center [100, 105] width 45 height 17
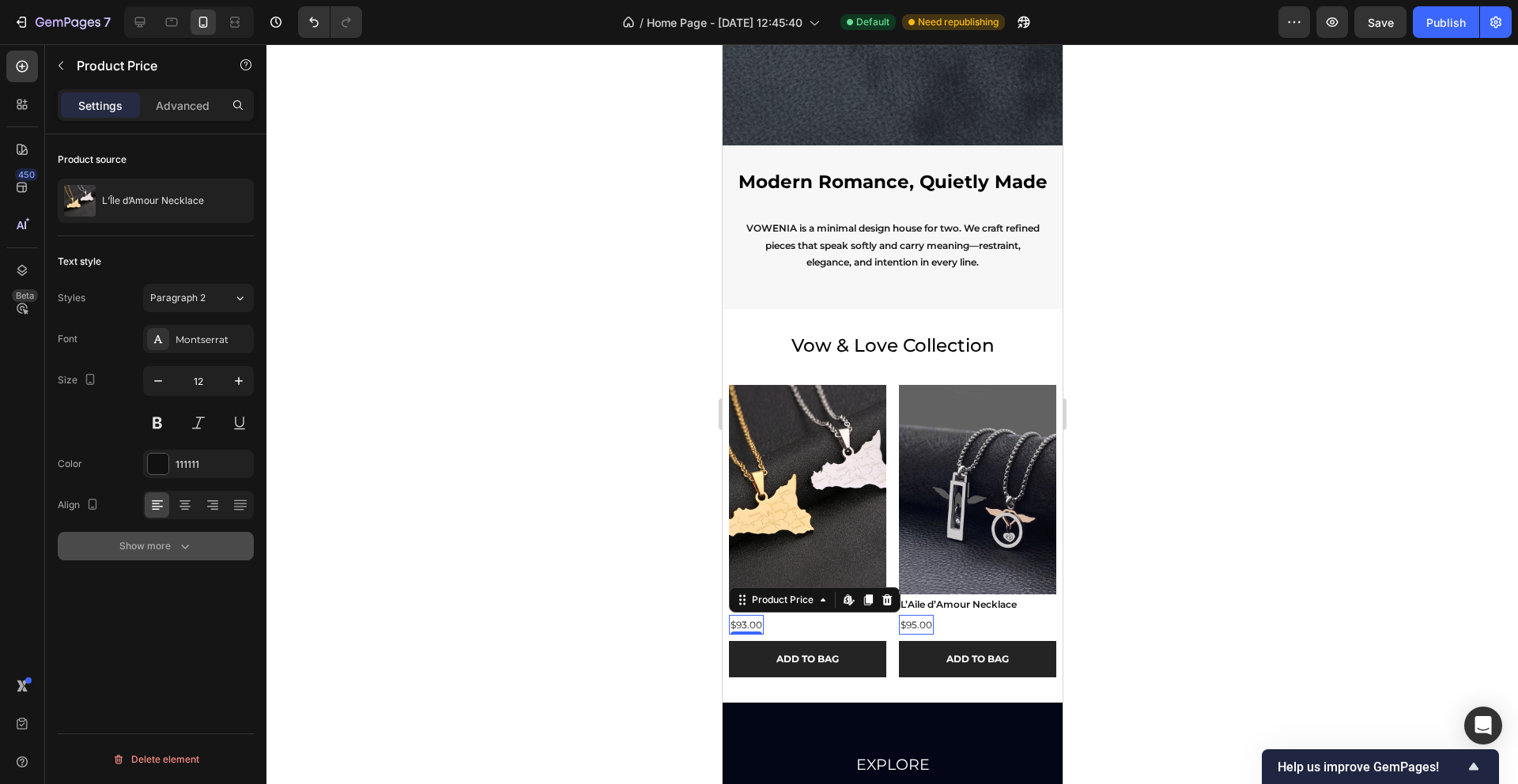
click at [182, 542] on icon "button" at bounding box center [185, 547] width 16 height 16
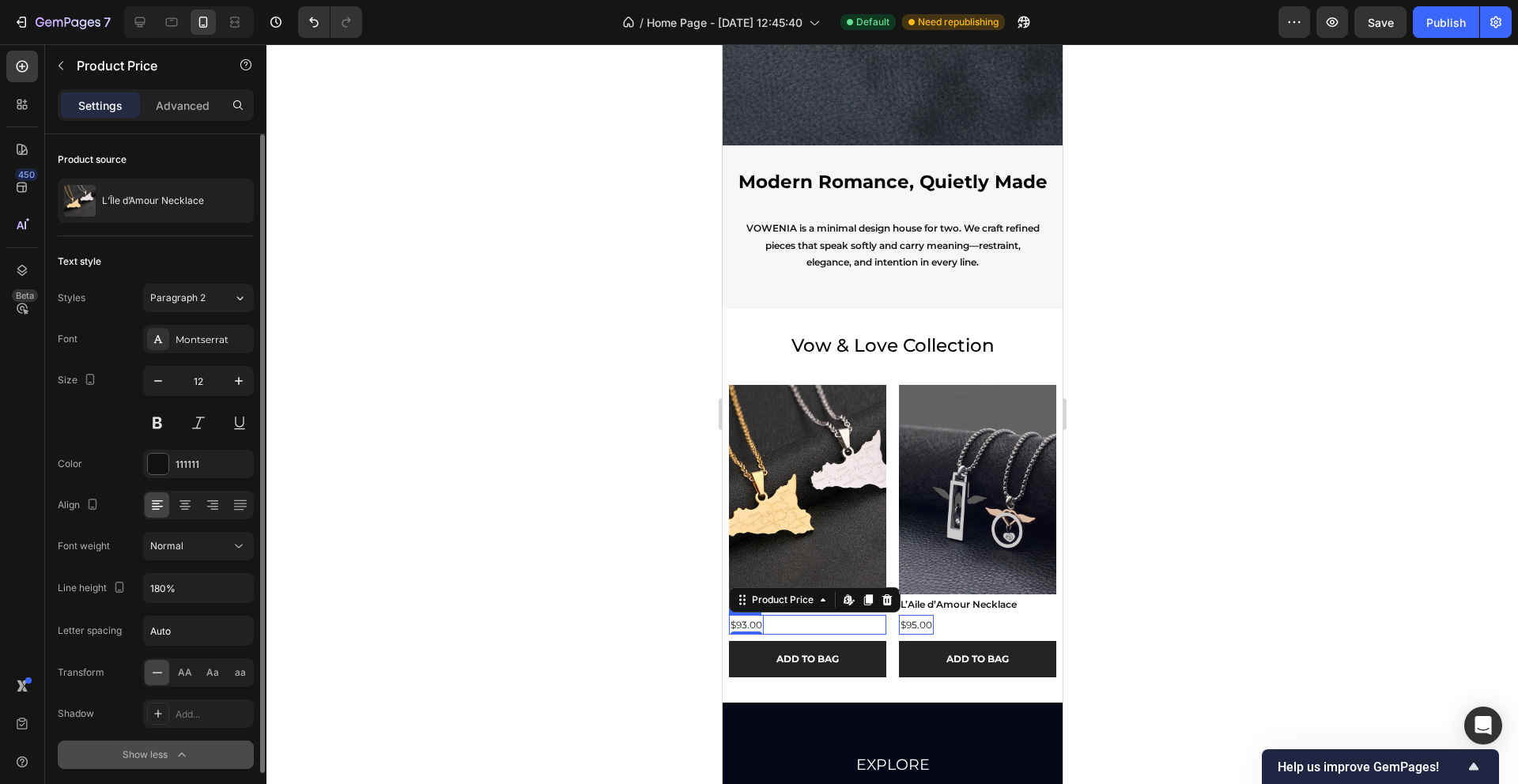
click at [804, 640] on div "Product Images L’Île d’Amour Necklace Product Title $93.00 Product Price Edit c…" at bounding box center [806, 531] width 157 height 293
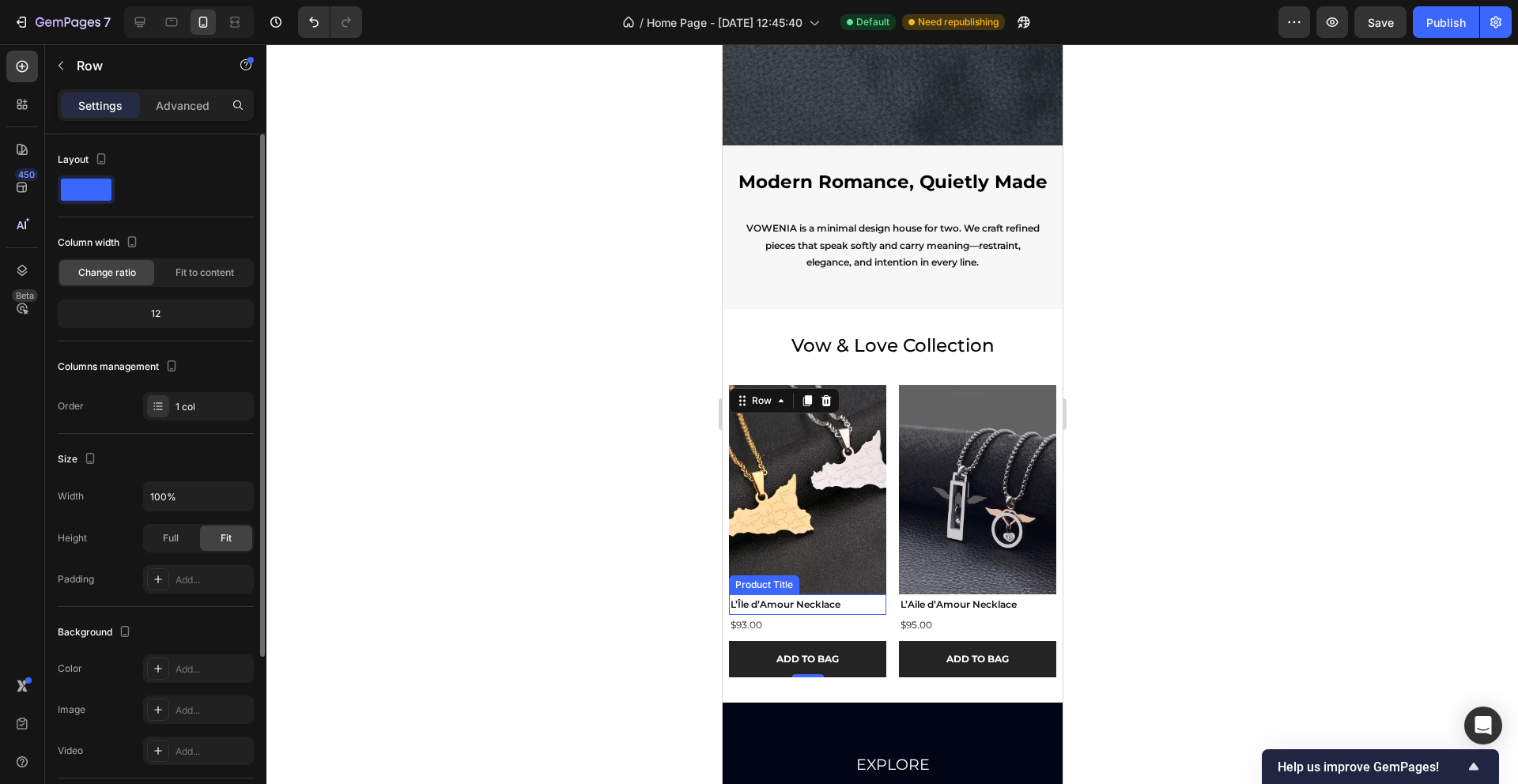
click at [787, 599] on h2 "L’Île d’Amour Necklace" at bounding box center [806, 604] width 157 height 21
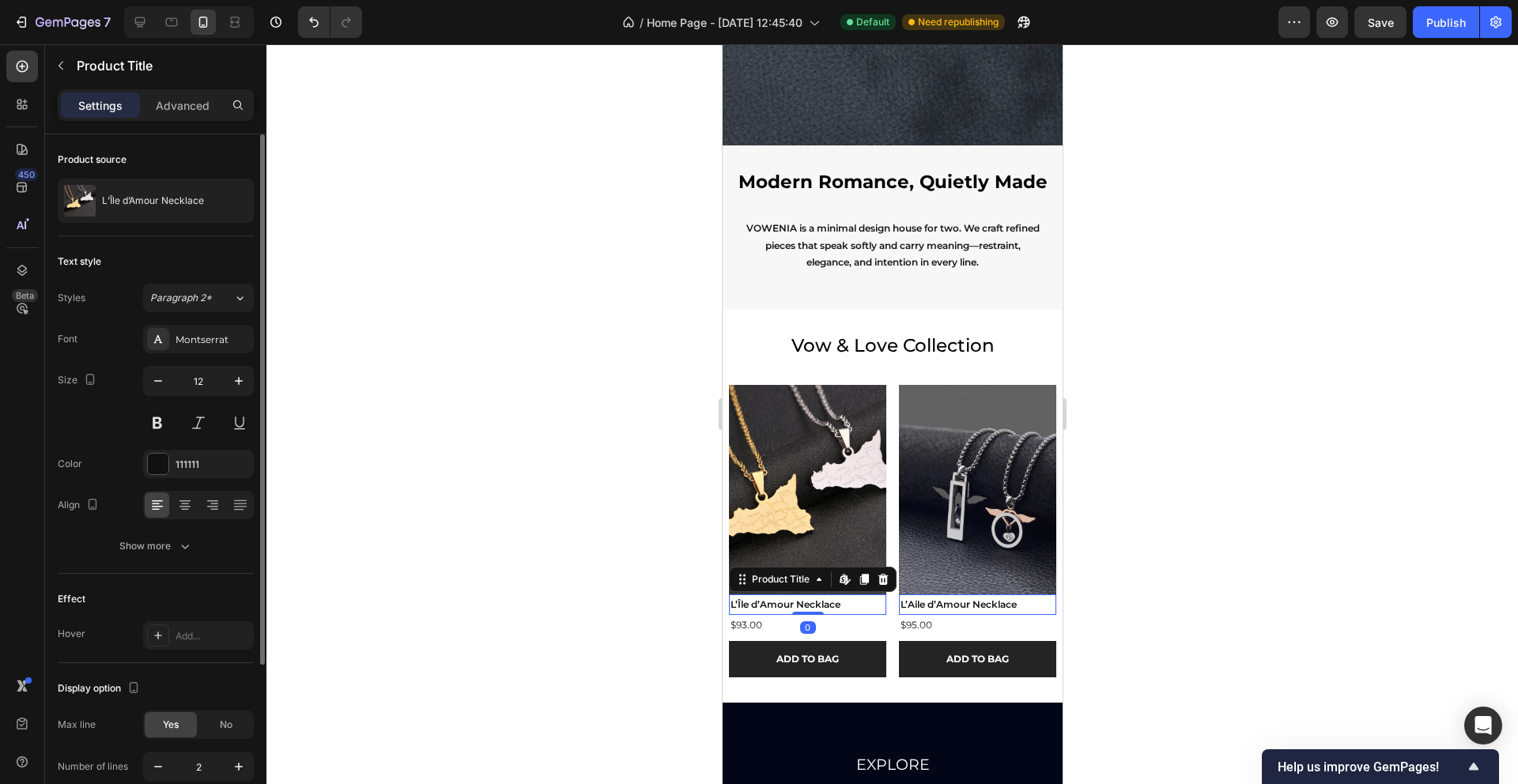
click at [757, 613] on h2 "L’Île d’Amour Necklace" at bounding box center [806, 604] width 157 height 21
click at [759, 622] on div "$93.00" at bounding box center [745, 625] width 35 height 21
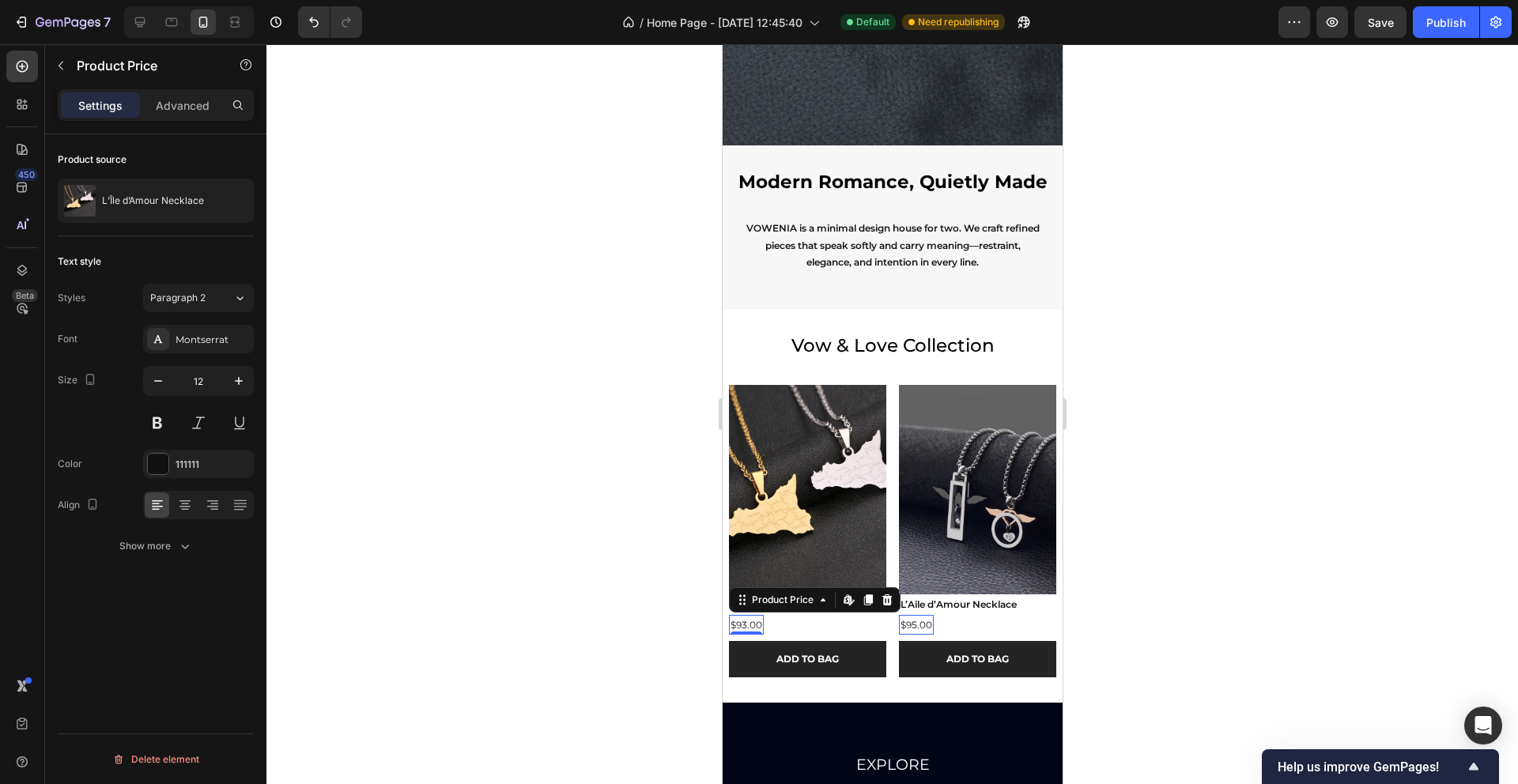
click at [167, 121] on div "Settings Advanced" at bounding box center [156, 112] width 222 height 45
click at [168, 111] on p "Advanced" at bounding box center [183, 105] width 53 height 17
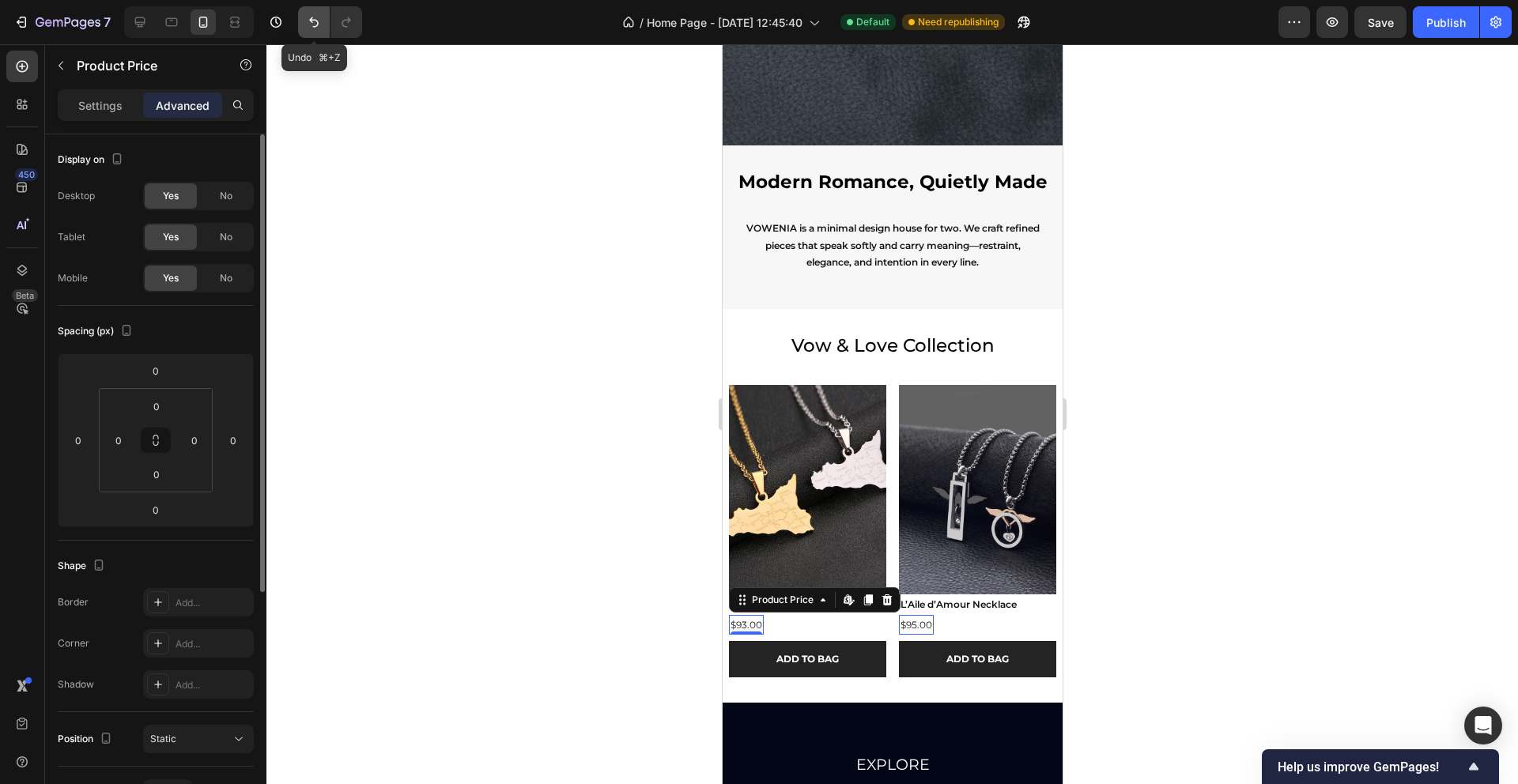
click at [313, 22] on icon "Undo/Redo" at bounding box center [313, 22] width 16 height 16
click at [314, 27] on icon "Undo/Redo" at bounding box center [313, 22] width 16 height 16
click at [341, 32] on button "Undo/Redo" at bounding box center [346, 22] width 32 height 32
click at [499, 233] on div at bounding box center [892, 414] width 1252 height 740
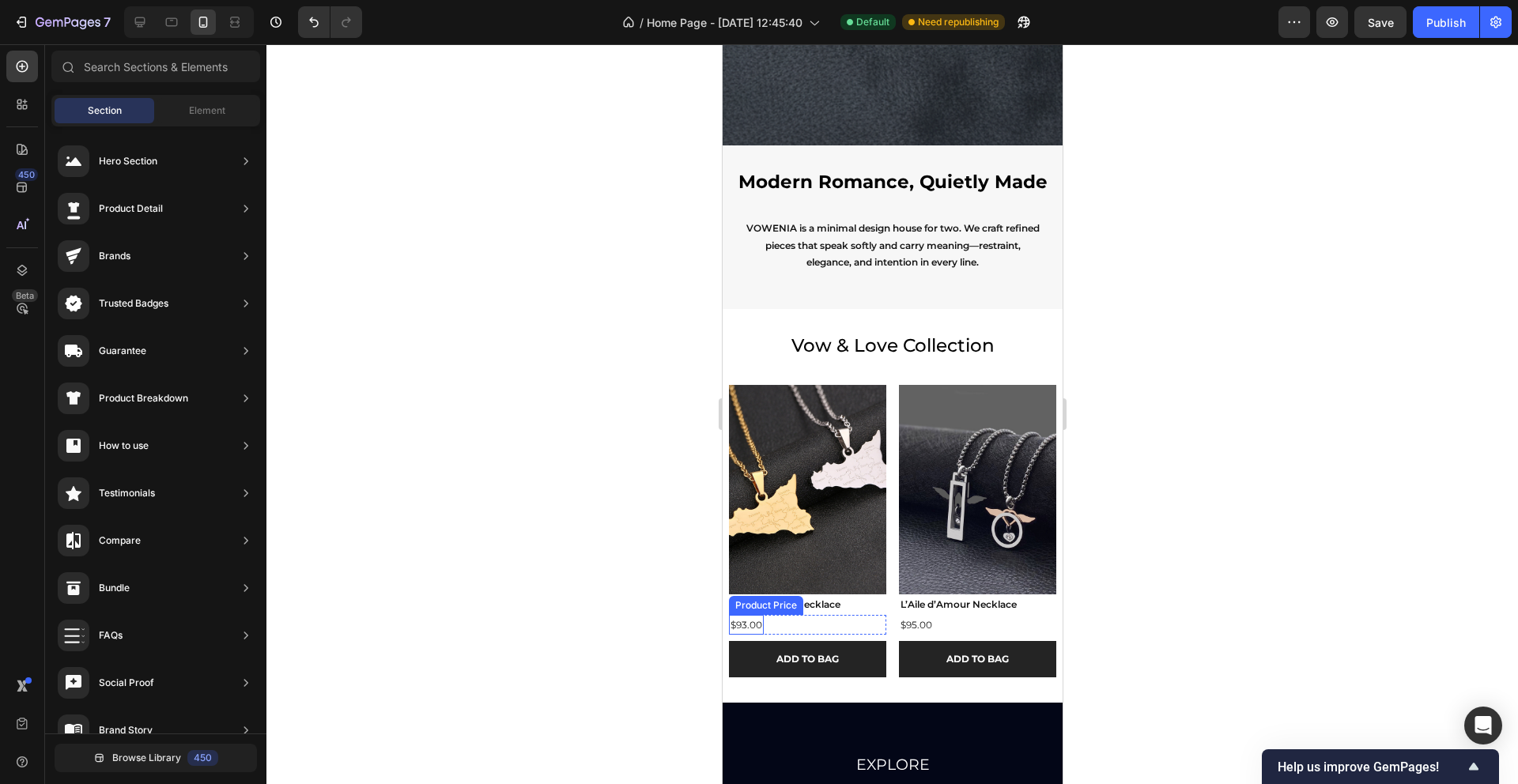
click at [743, 620] on div "$93.00" at bounding box center [745, 625] width 35 height 21
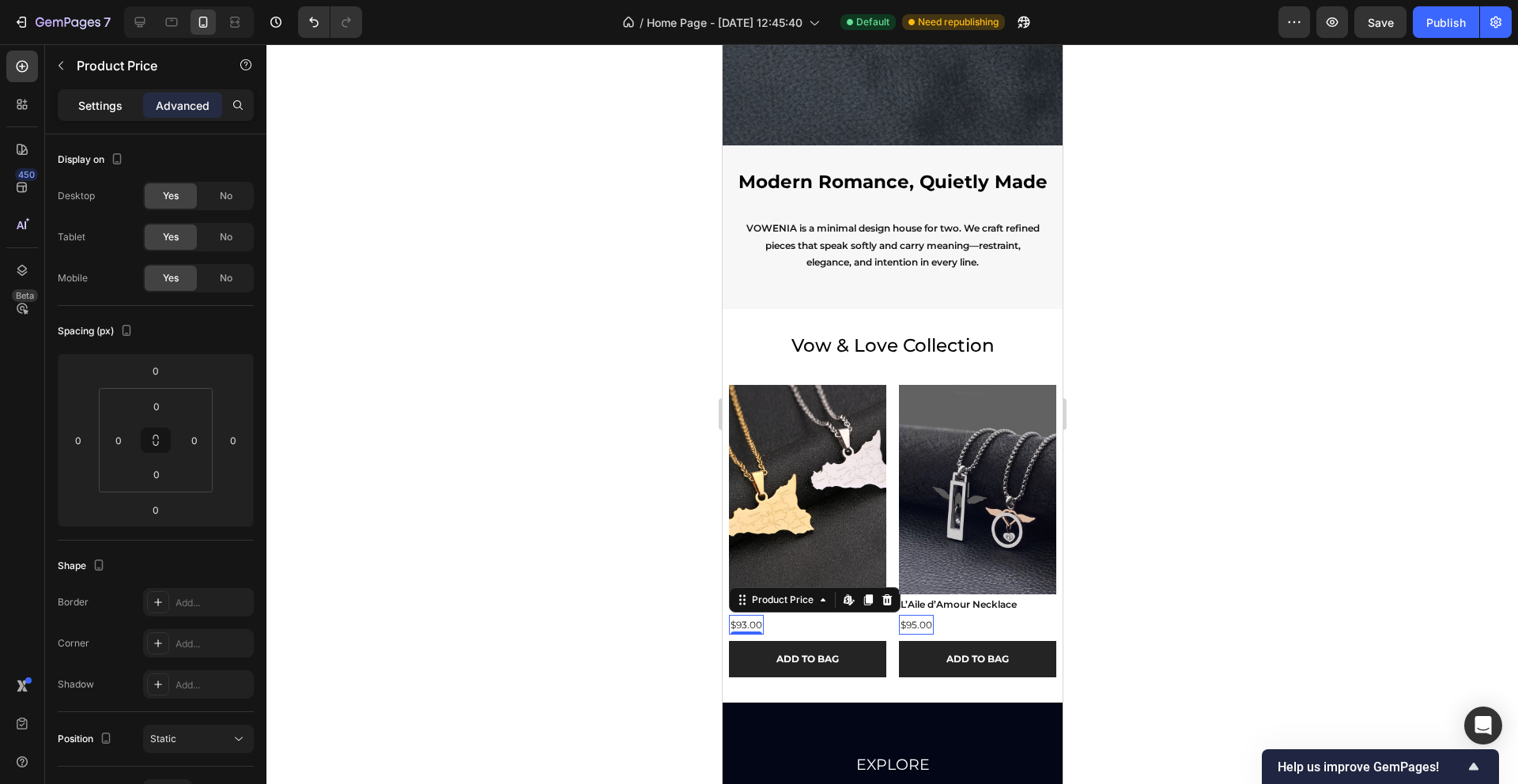
click at [110, 108] on p "Settings" at bounding box center [100, 105] width 45 height 17
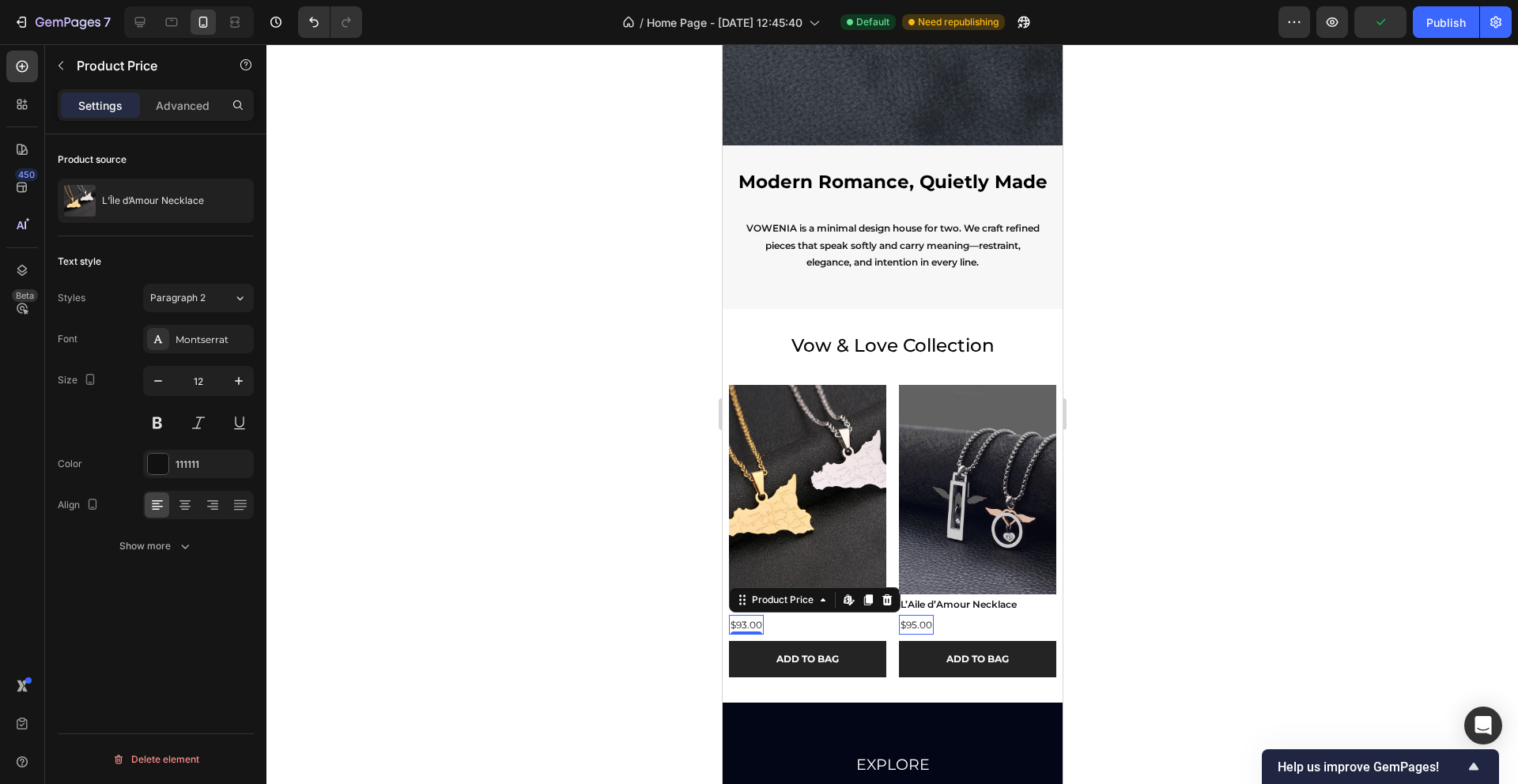
click at [509, 545] on div at bounding box center [892, 414] width 1252 height 740
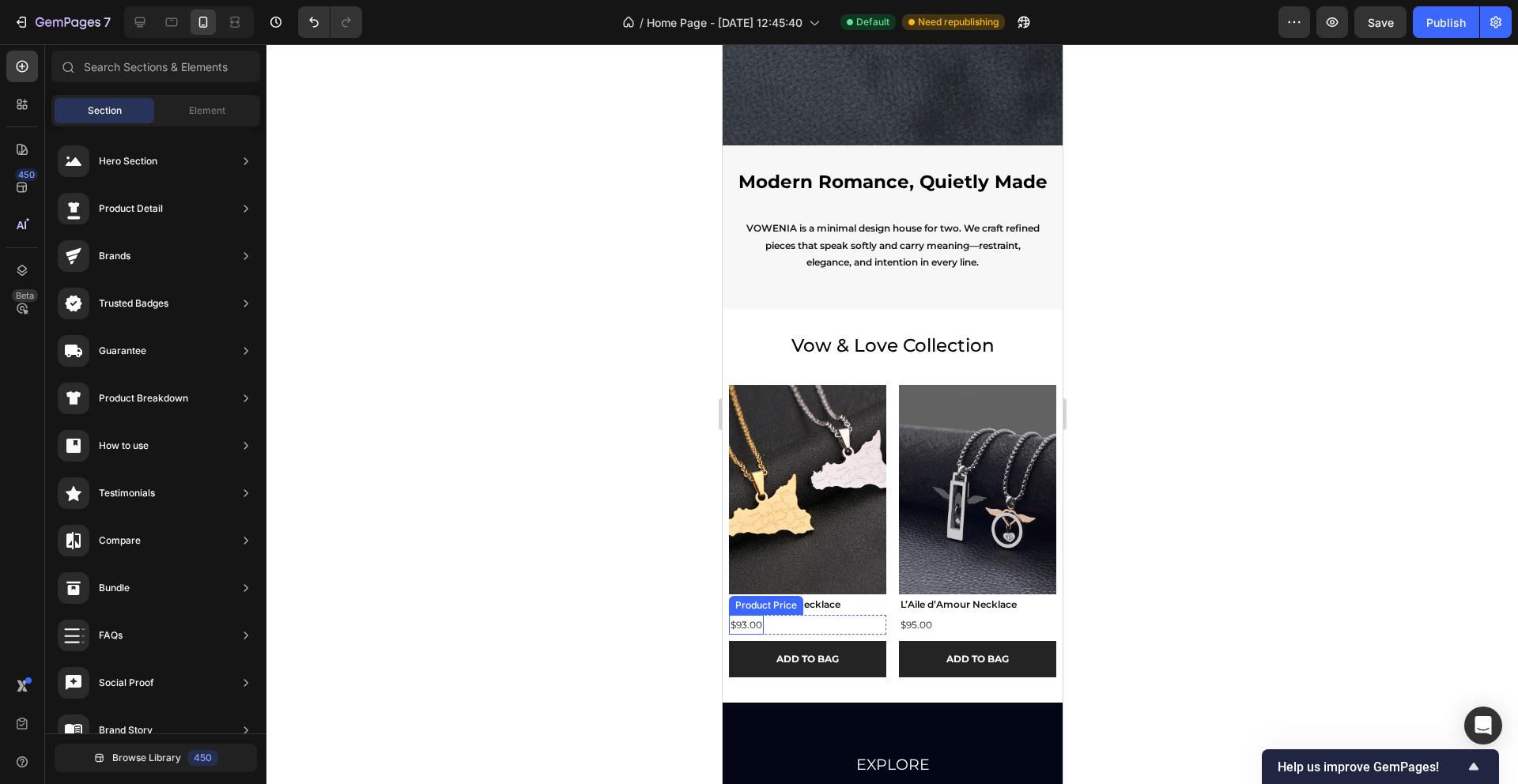
click at [749, 609] on div "Product Price" at bounding box center [764, 605] width 74 height 19
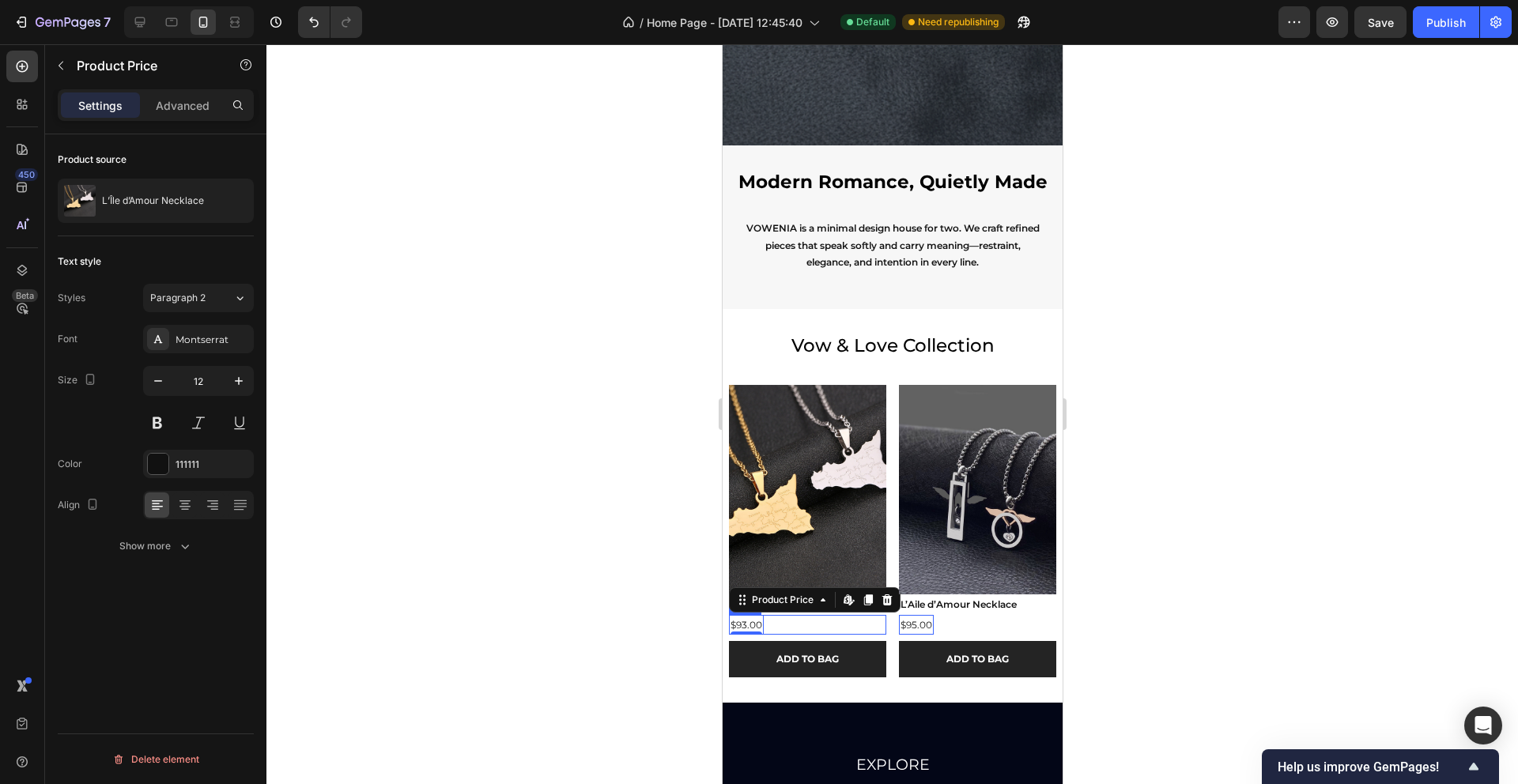
click at [866, 622] on div "$93.00 Product Price Edit content in Shopify 0 Product Price Edit content in Sh…" at bounding box center [806, 625] width 157 height 21
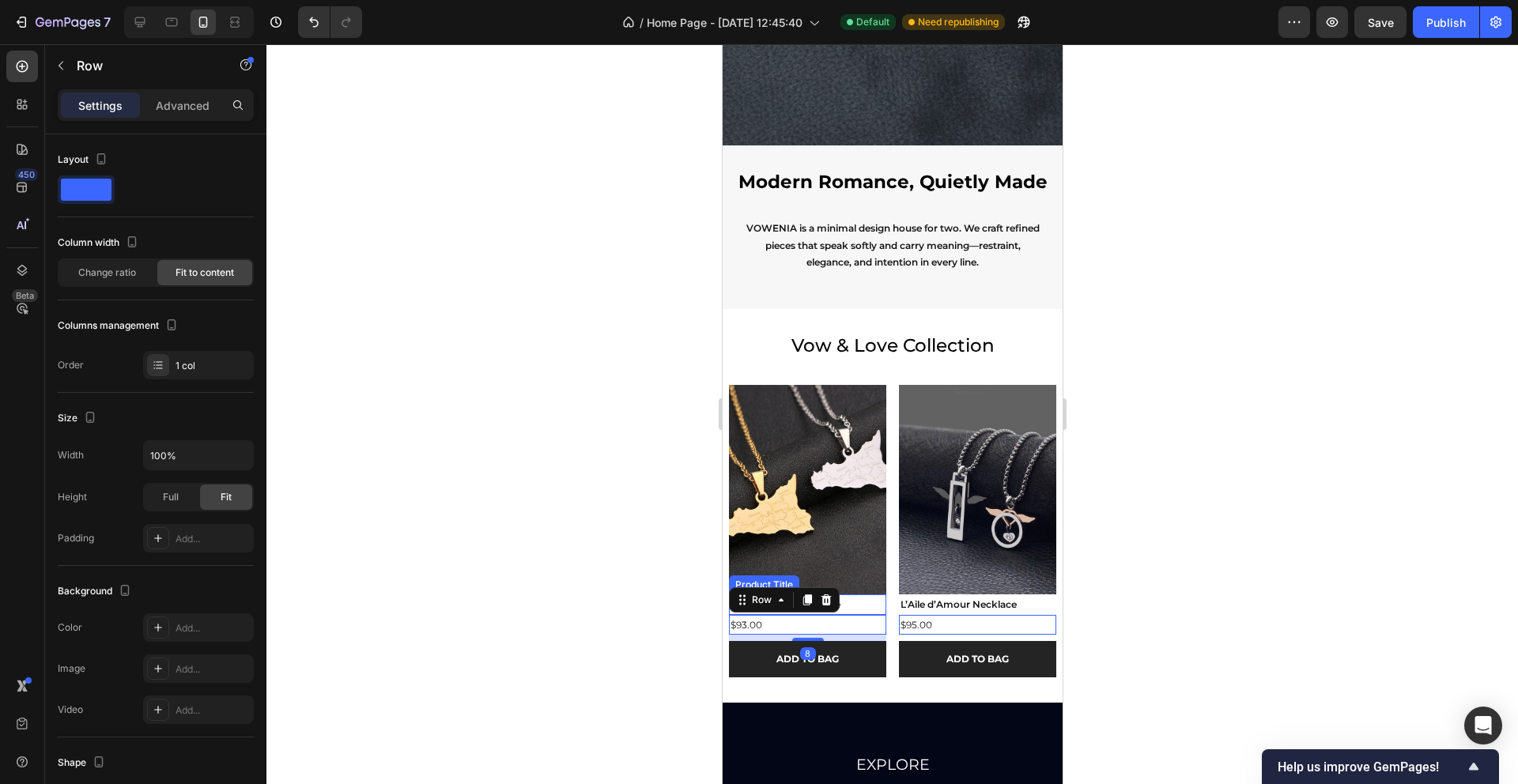
click at [877, 601] on h2 "L’Île d’Amour Necklace" at bounding box center [806, 604] width 157 height 21
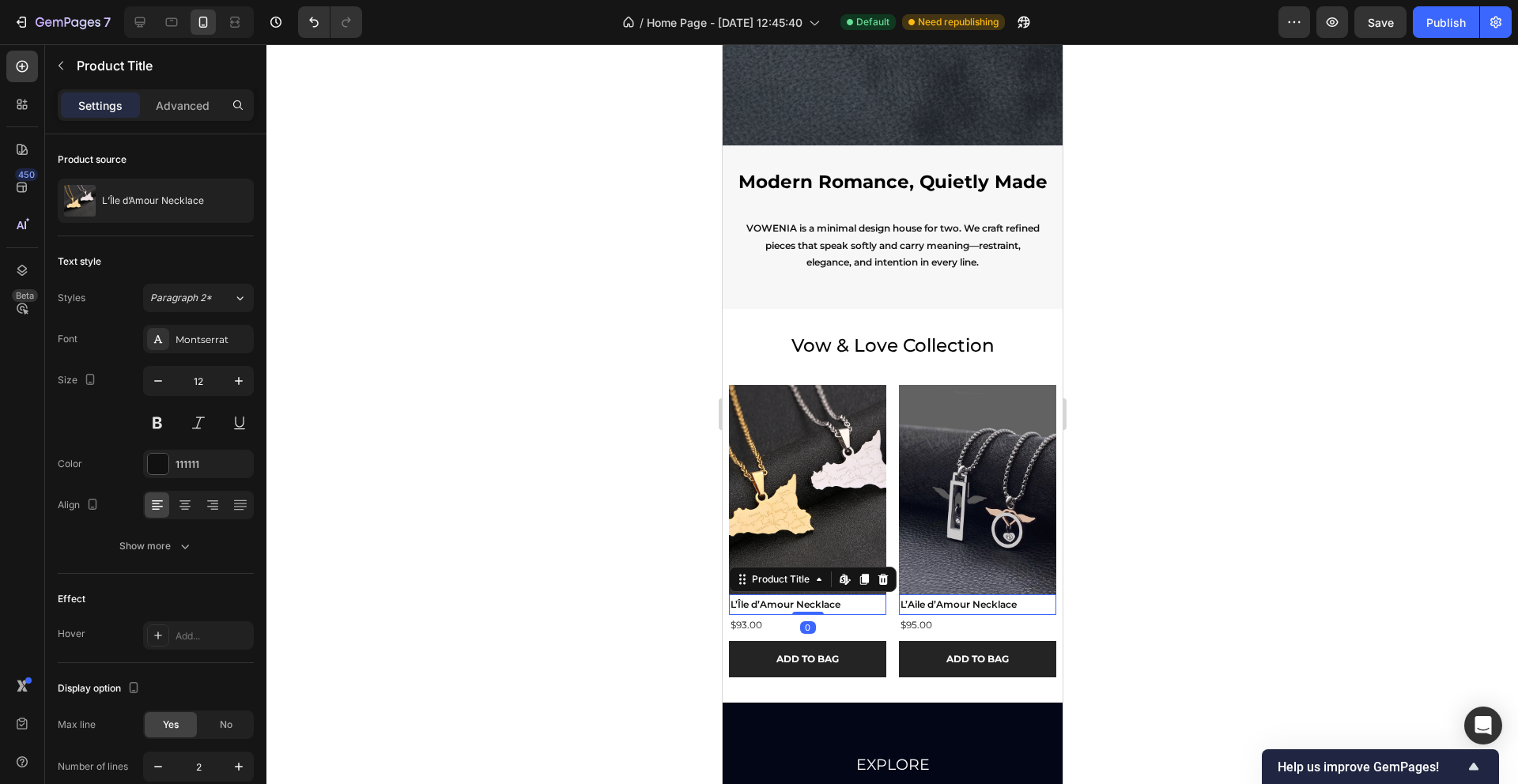
drag, startPoint x: 799, startPoint y: 613, endPoint x: 799, endPoint y: 593, distance: 20.0
click at [722, 44] on div "Product Images L’Île d’Amour Necklace Product Title Edit content in Shopify 0 $…" at bounding box center [722, 44] width 0 height 0
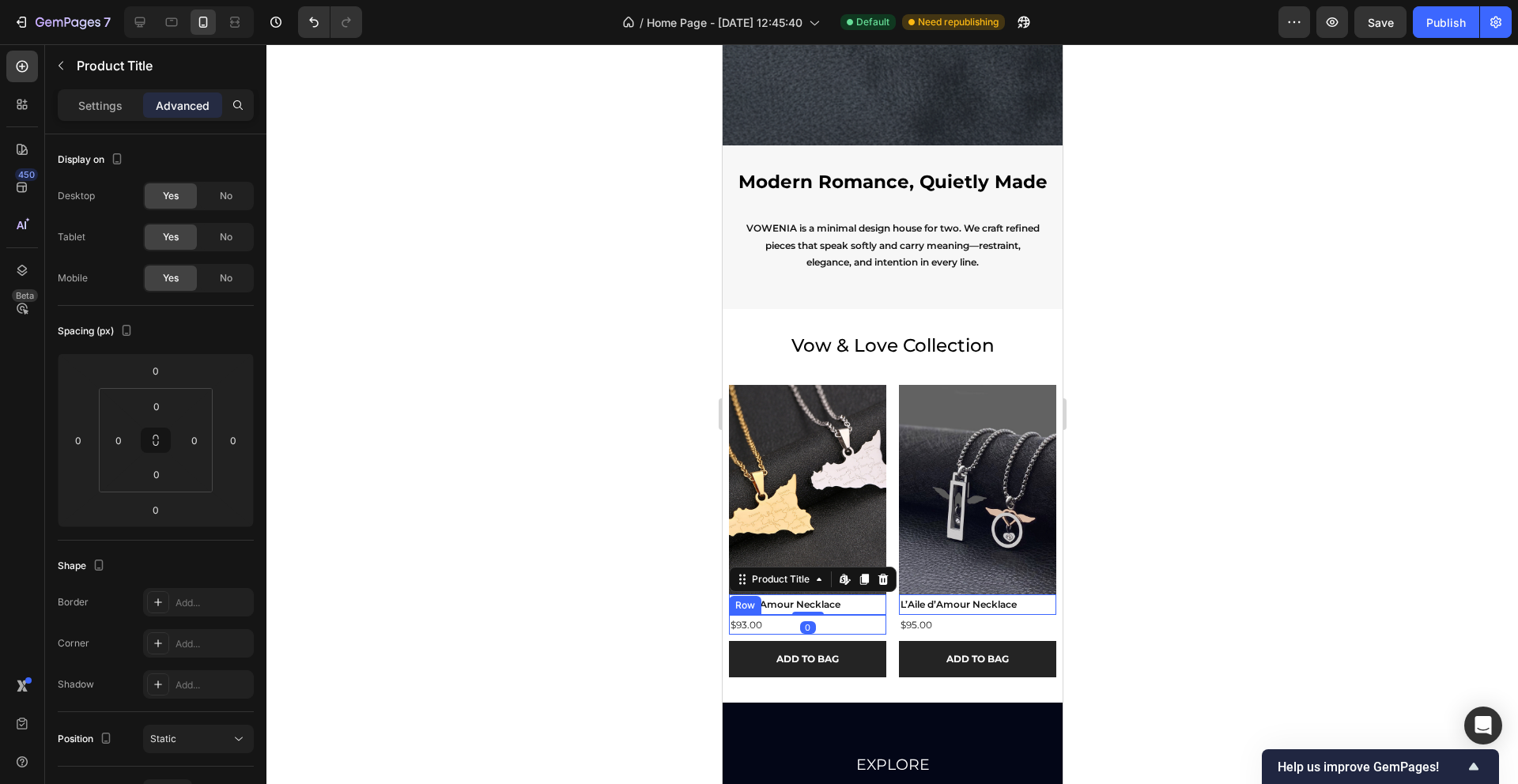
click at [774, 625] on div "$93.00 Product Price Product Price Row" at bounding box center [806, 625] width 157 height 21
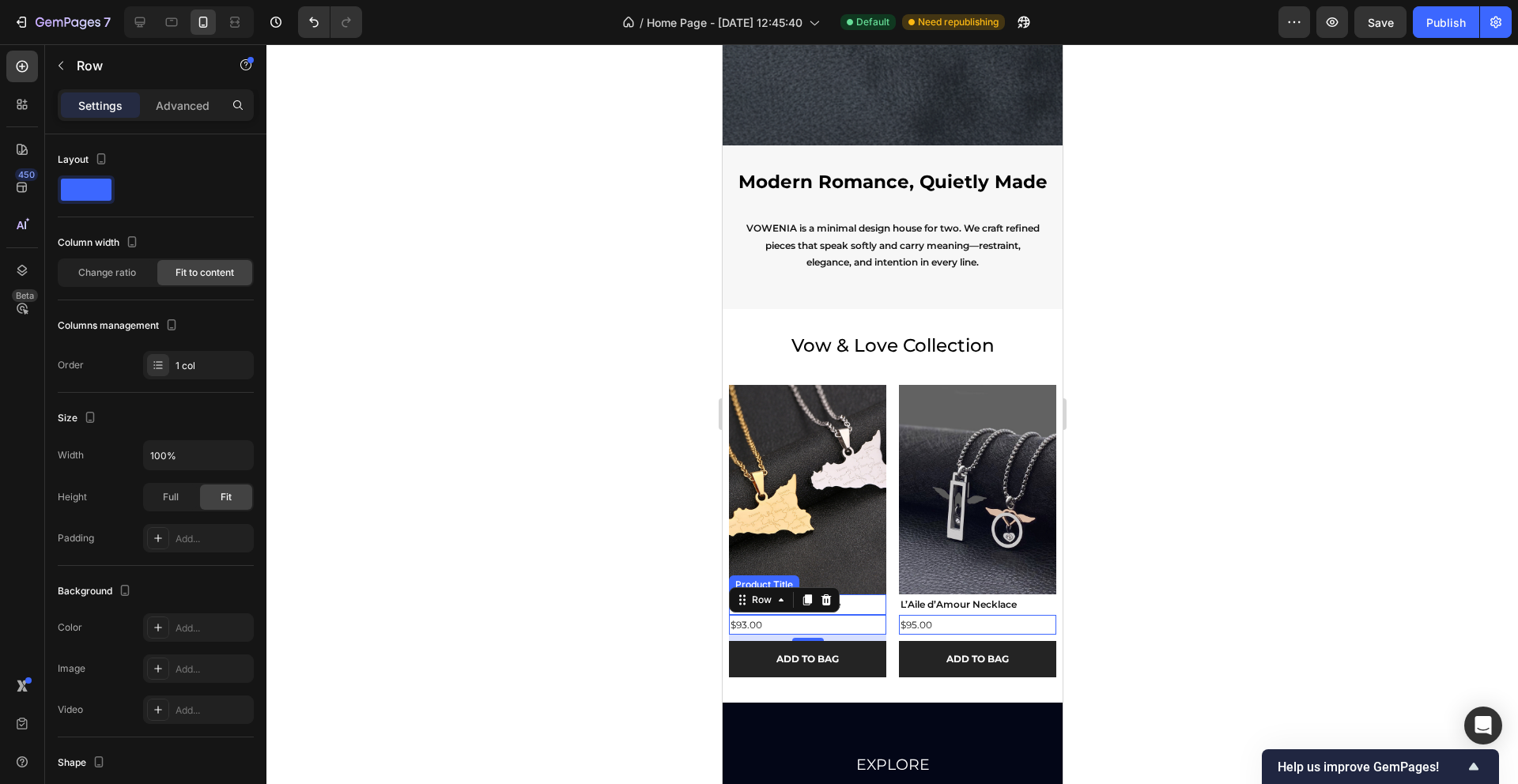
click at [853, 606] on h2 "L’Île d’Amour Necklace" at bounding box center [806, 604] width 157 height 21
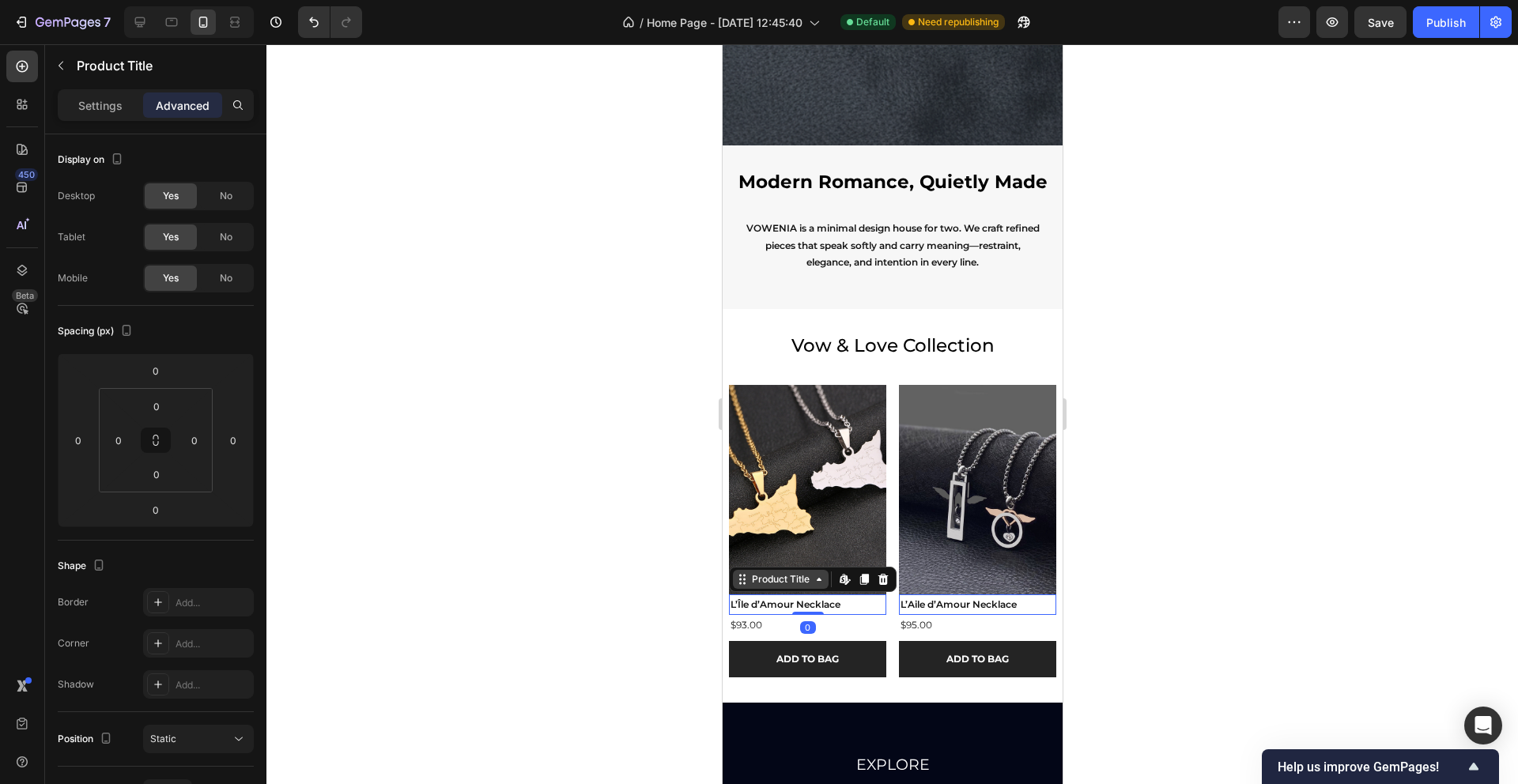
drag, startPoint x: 812, startPoint y: 613, endPoint x: 815, endPoint y: 584, distance: 29.2
click at [815, 594] on div "L’Île d’Amour Necklace Product Title Edit content in Shopify 0" at bounding box center [806, 604] width 157 height 21
click at [774, 625] on div "$93.00 Product Price Product Price Row" at bounding box center [806, 625] width 157 height 21
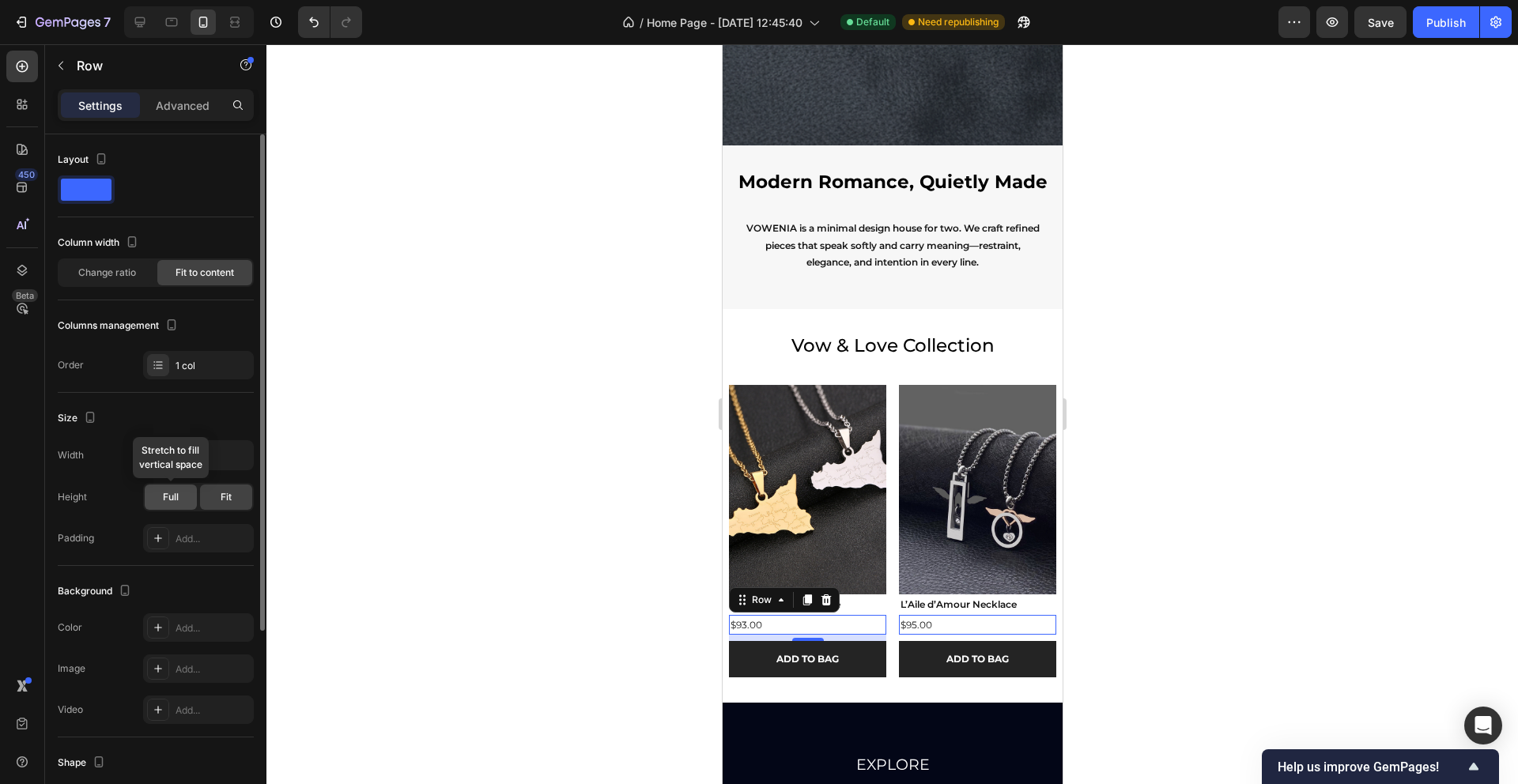
click at [176, 496] on span "Full" at bounding box center [171, 497] width 16 height 14
click at [218, 504] on div "Fit" at bounding box center [225, 497] width 52 height 26
click at [169, 105] on p "Advanced" at bounding box center [183, 105] width 53 height 17
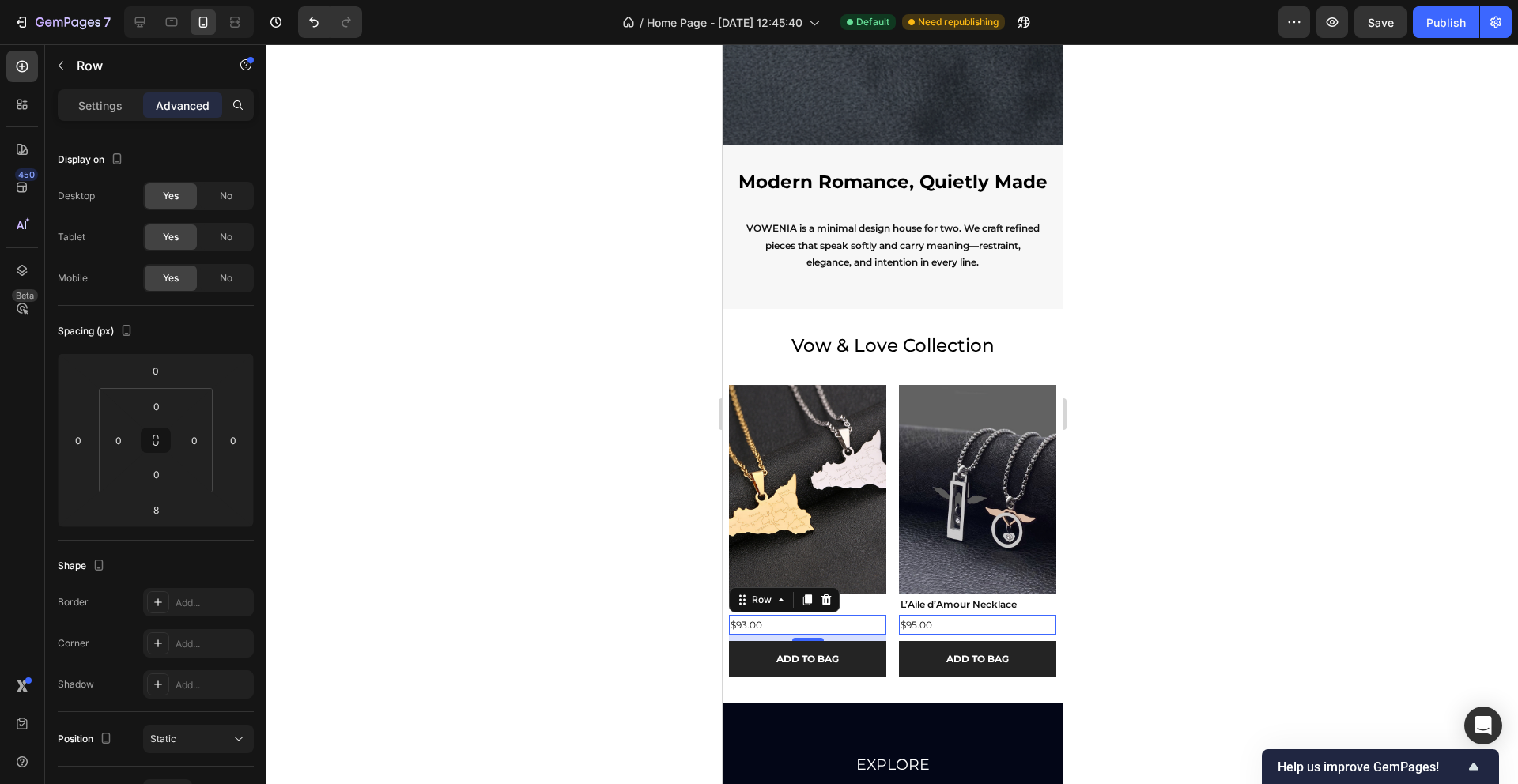
click at [569, 621] on div at bounding box center [892, 414] width 1252 height 740
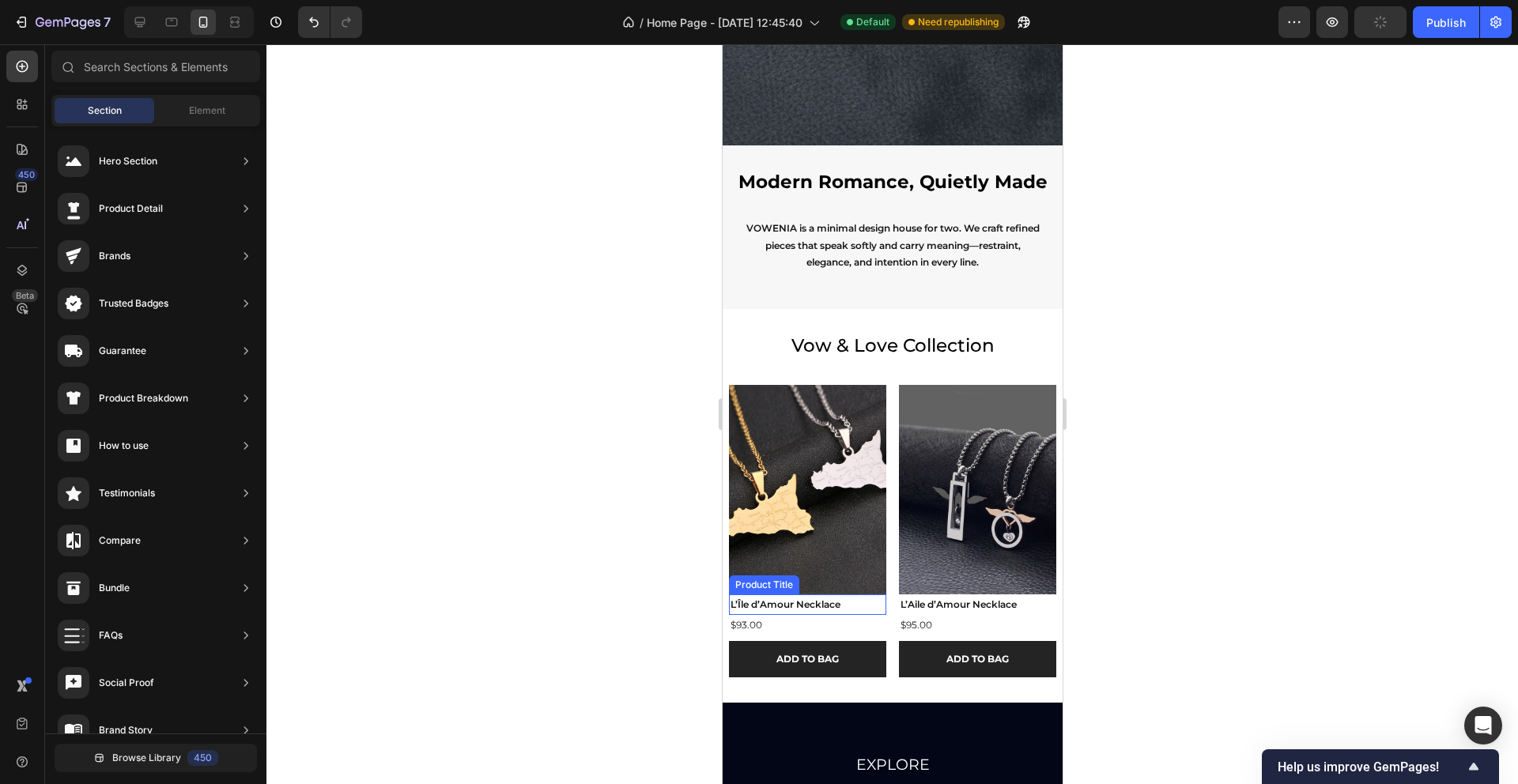
click at [812, 605] on h2 "L’Île d’Amour Necklace" at bounding box center [806, 604] width 157 height 21
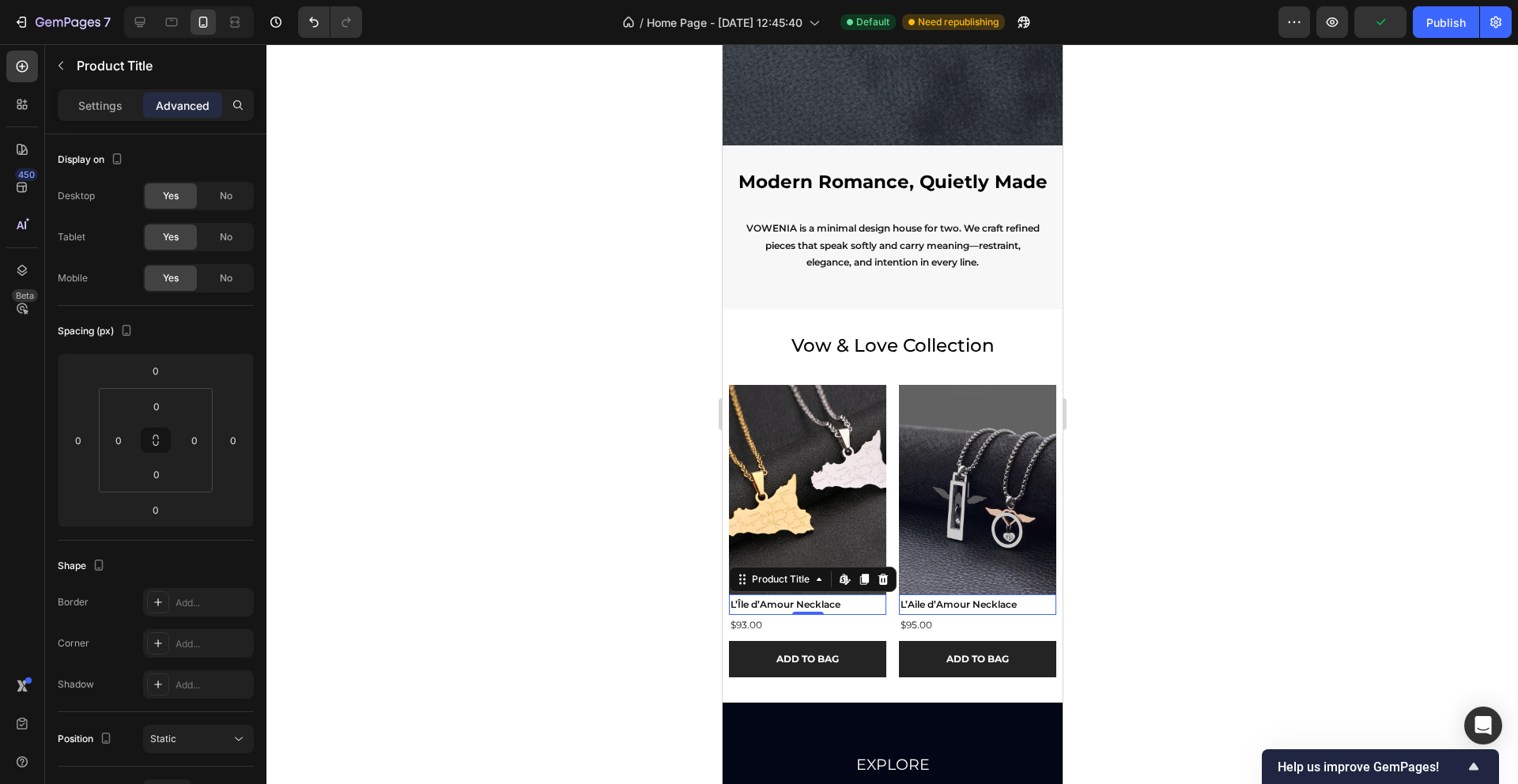
click at [93, 118] on div "Settings Advanced" at bounding box center [155, 105] width 196 height 32
click at [93, 120] on div "Settings Advanced" at bounding box center [155, 105] width 196 height 32
click at [94, 109] on p "Settings" at bounding box center [100, 105] width 45 height 17
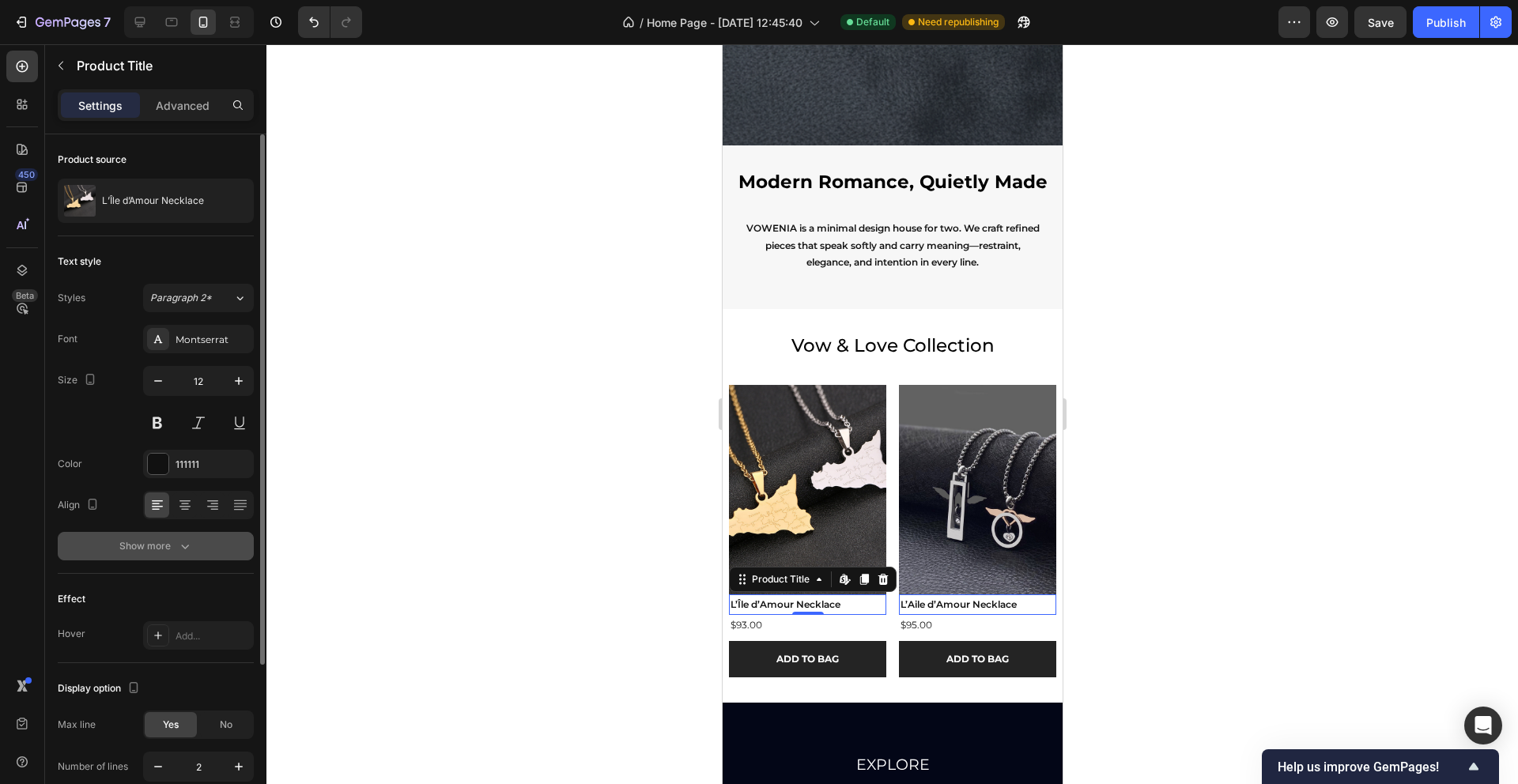
click at [179, 544] on icon "button" at bounding box center [185, 547] width 16 height 16
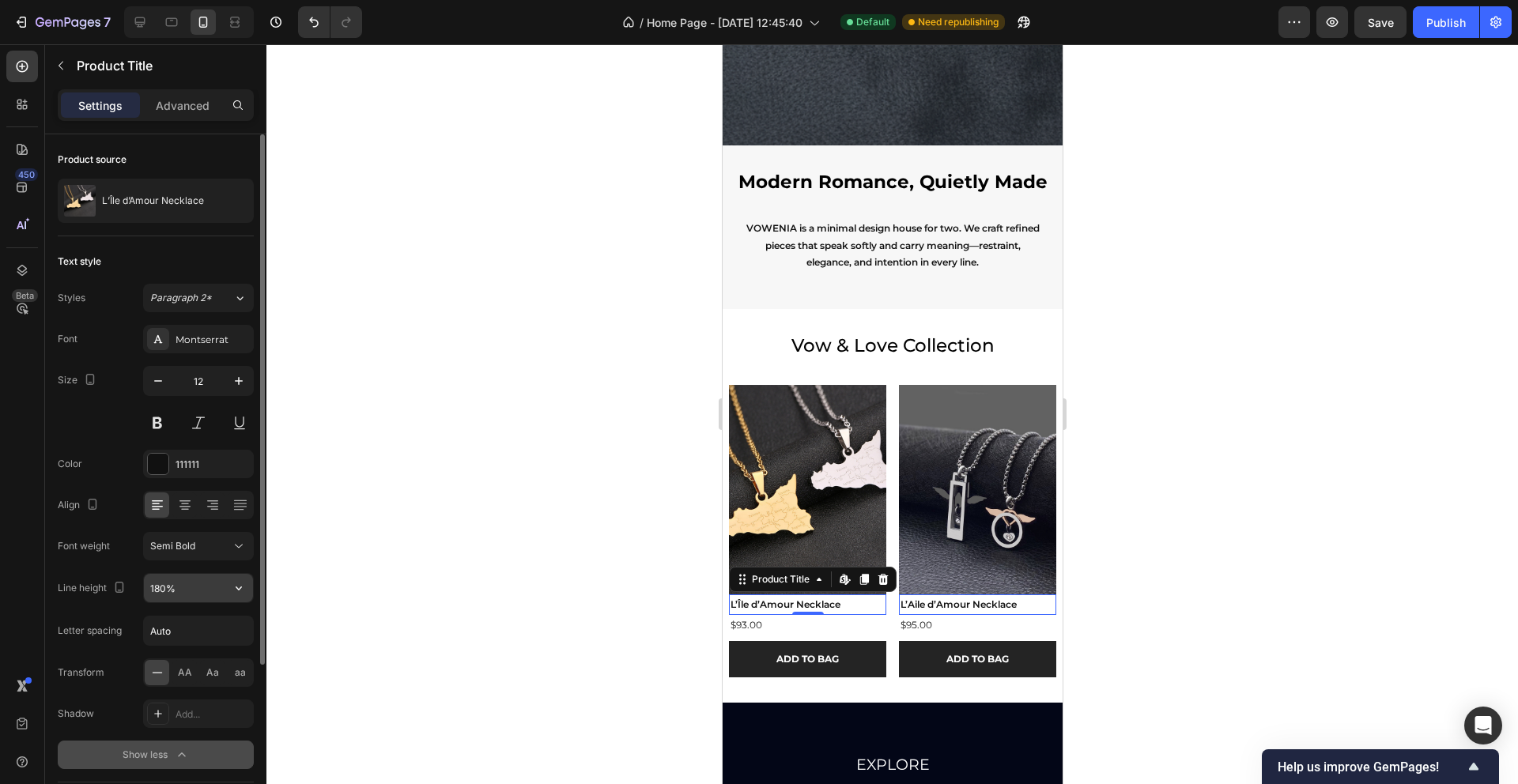
click at [156, 592] on input "180%" at bounding box center [199, 587] width 109 height 29
click at [235, 594] on icon "button" at bounding box center [238, 588] width 16 height 16
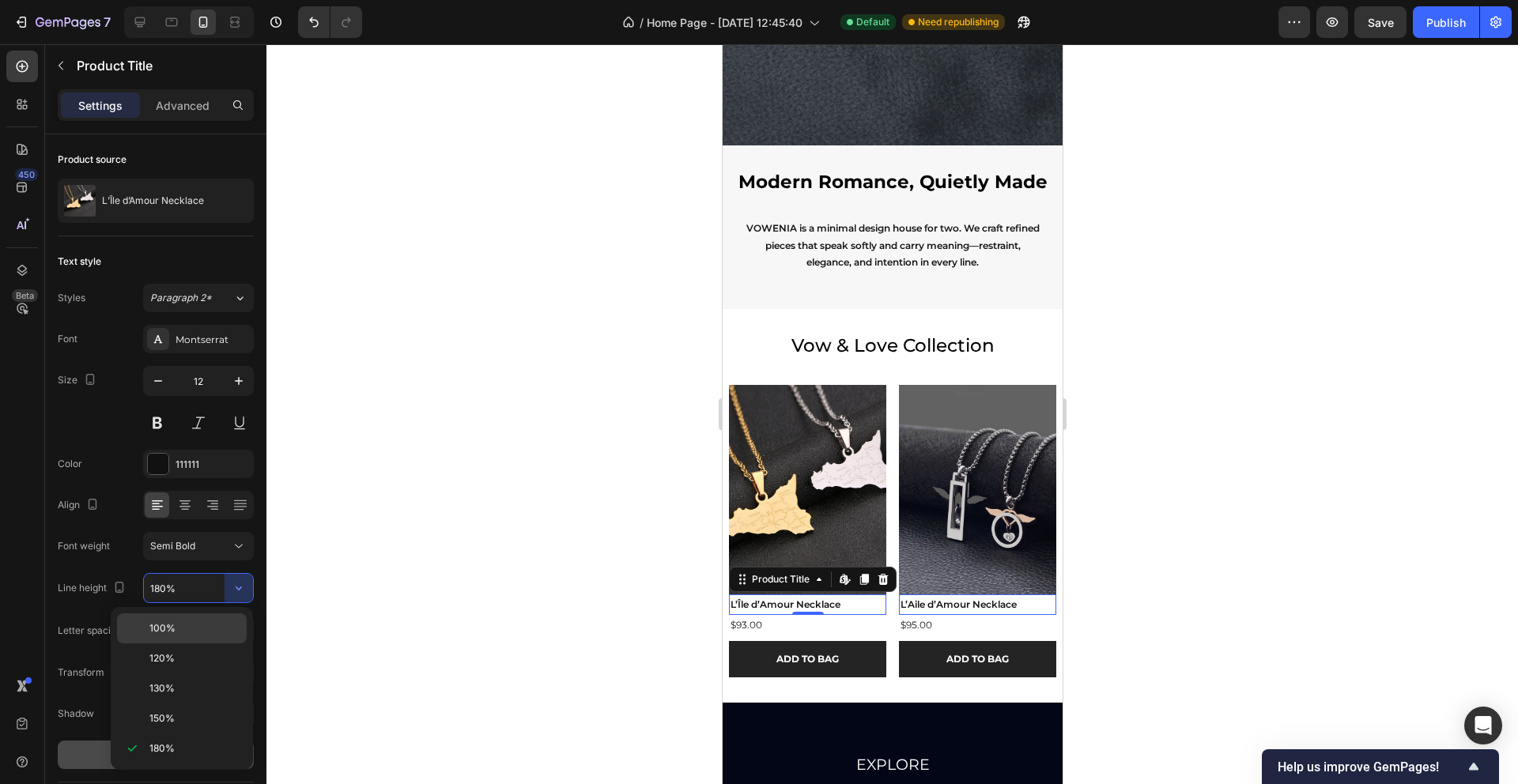
click at [205, 633] on p "100%" at bounding box center [194, 628] width 90 height 14
type input "100%"
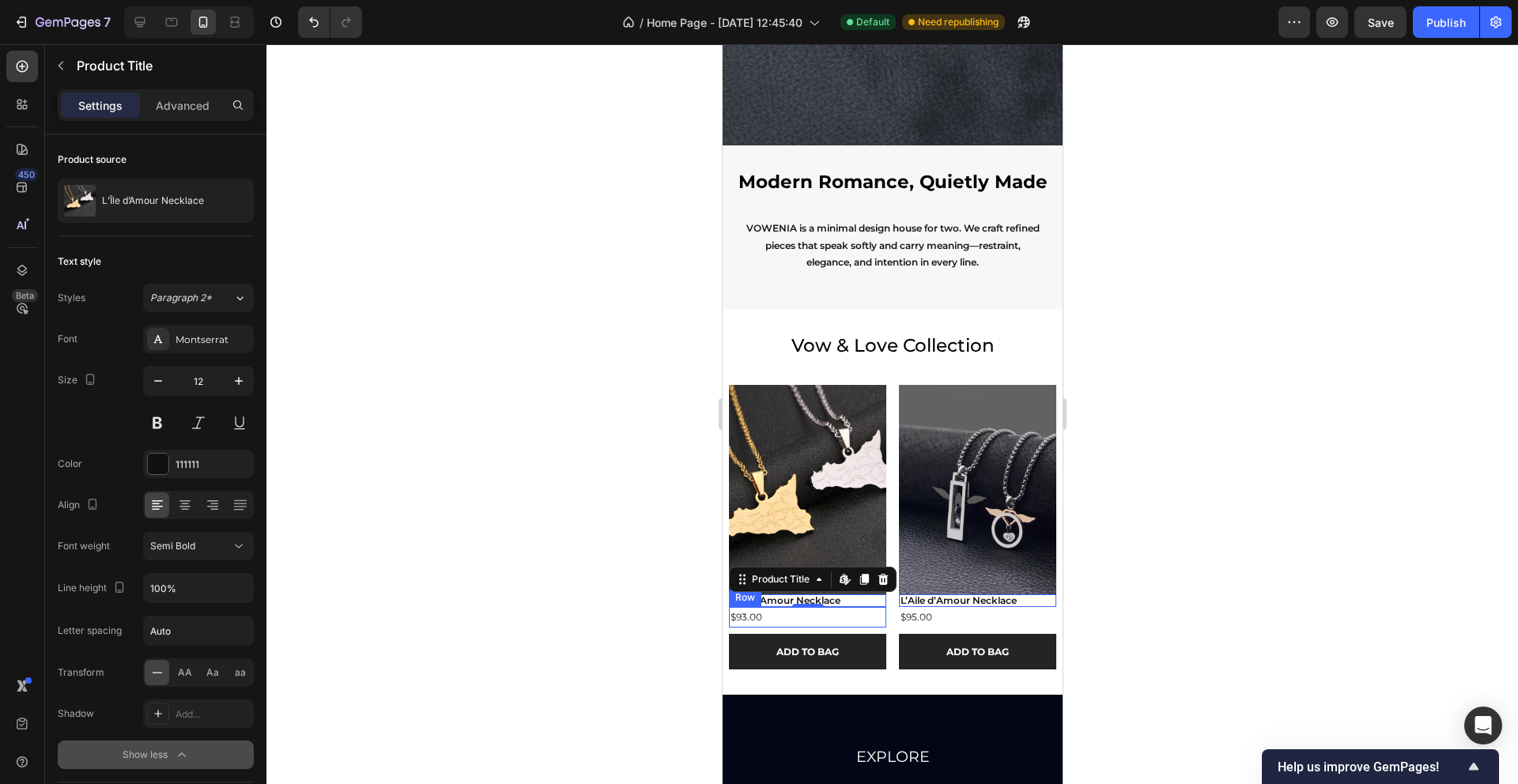
click at [772, 617] on div "$93.00 Product Price Product Price Row" at bounding box center [806, 617] width 157 height 21
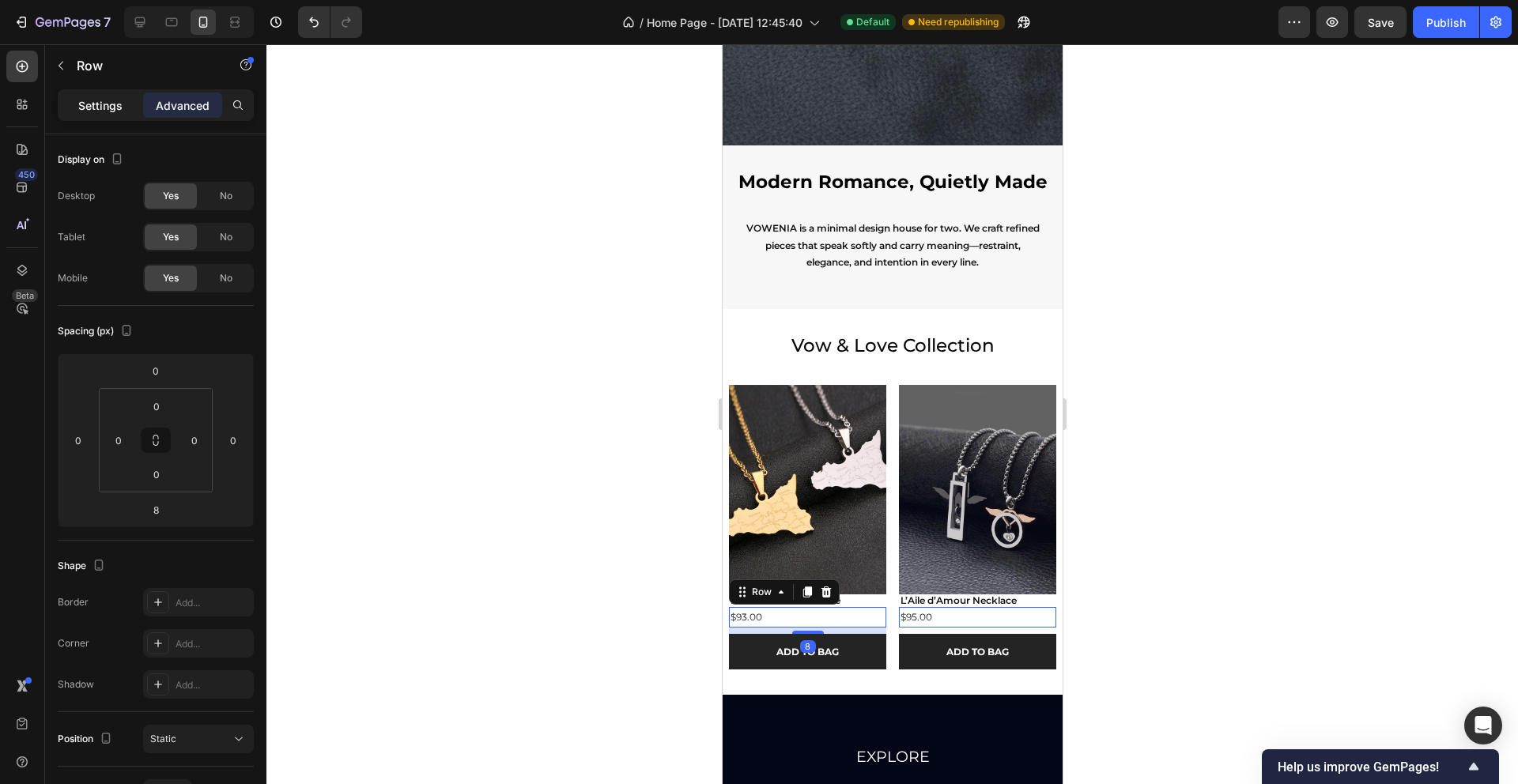
click at [97, 101] on p "Settings" at bounding box center [100, 105] width 45 height 17
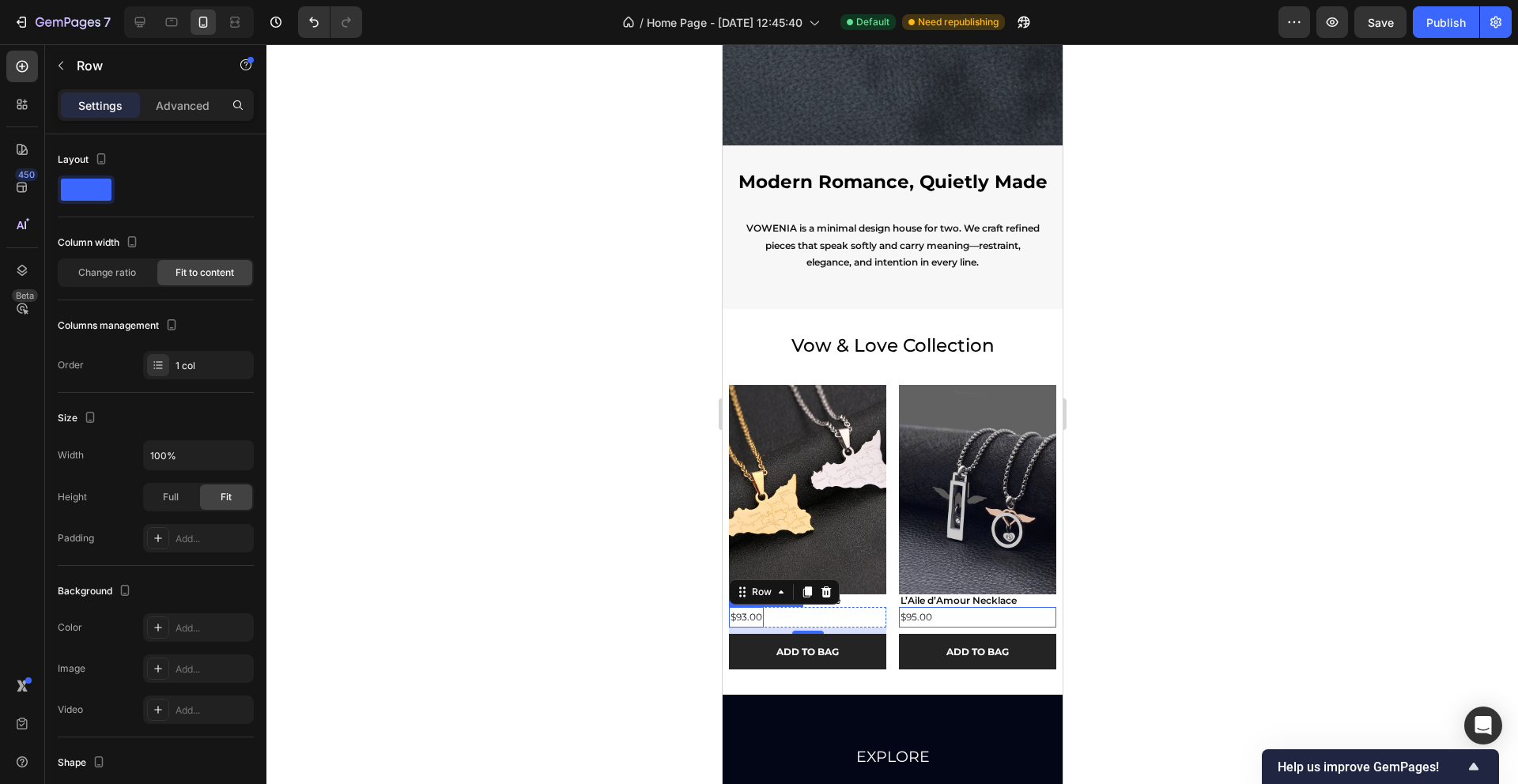
click at [740, 618] on div "$93.00" at bounding box center [745, 617] width 35 height 21
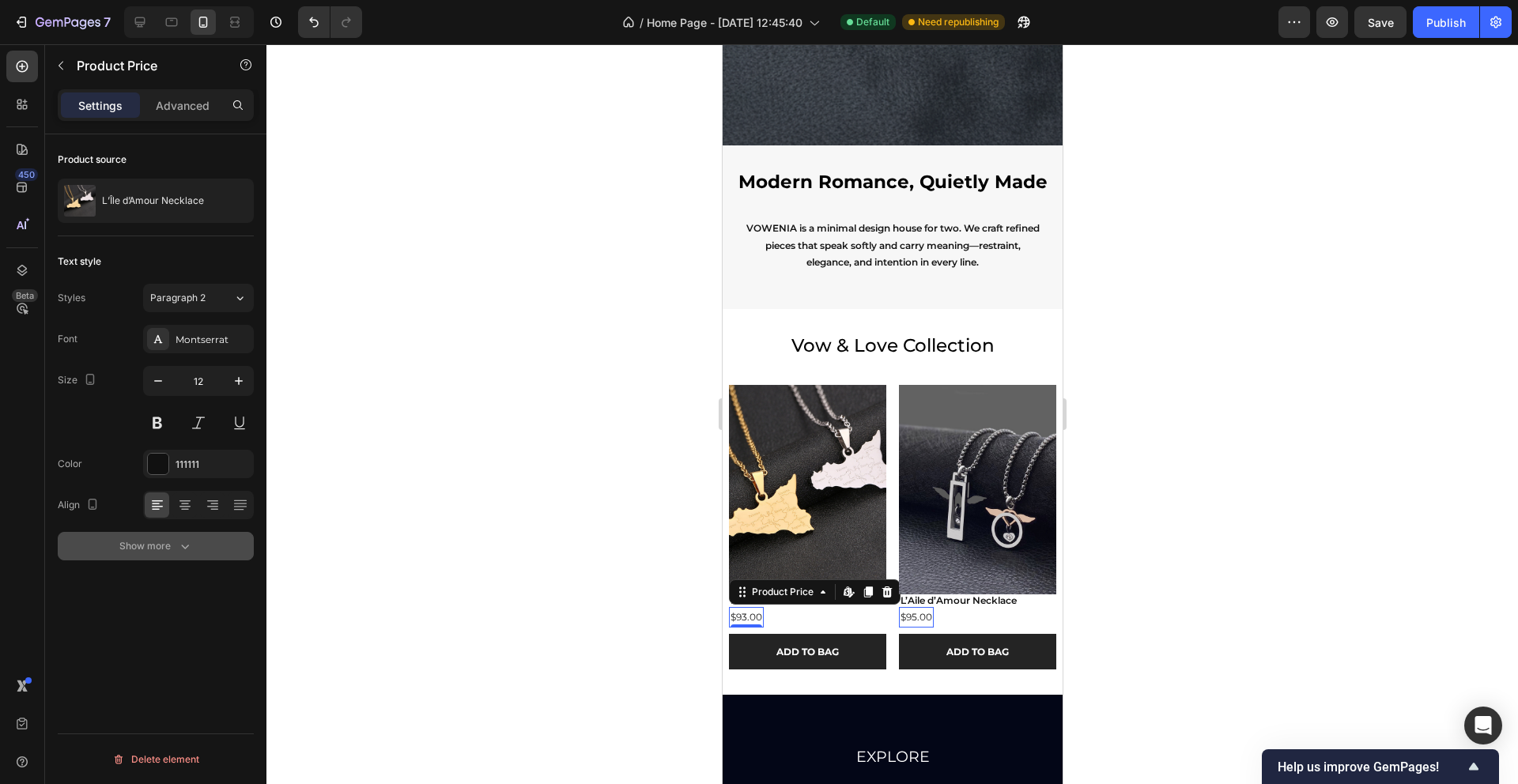
click at [180, 543] on icon "button" at bounding box center [185, 547] width 16 height 16
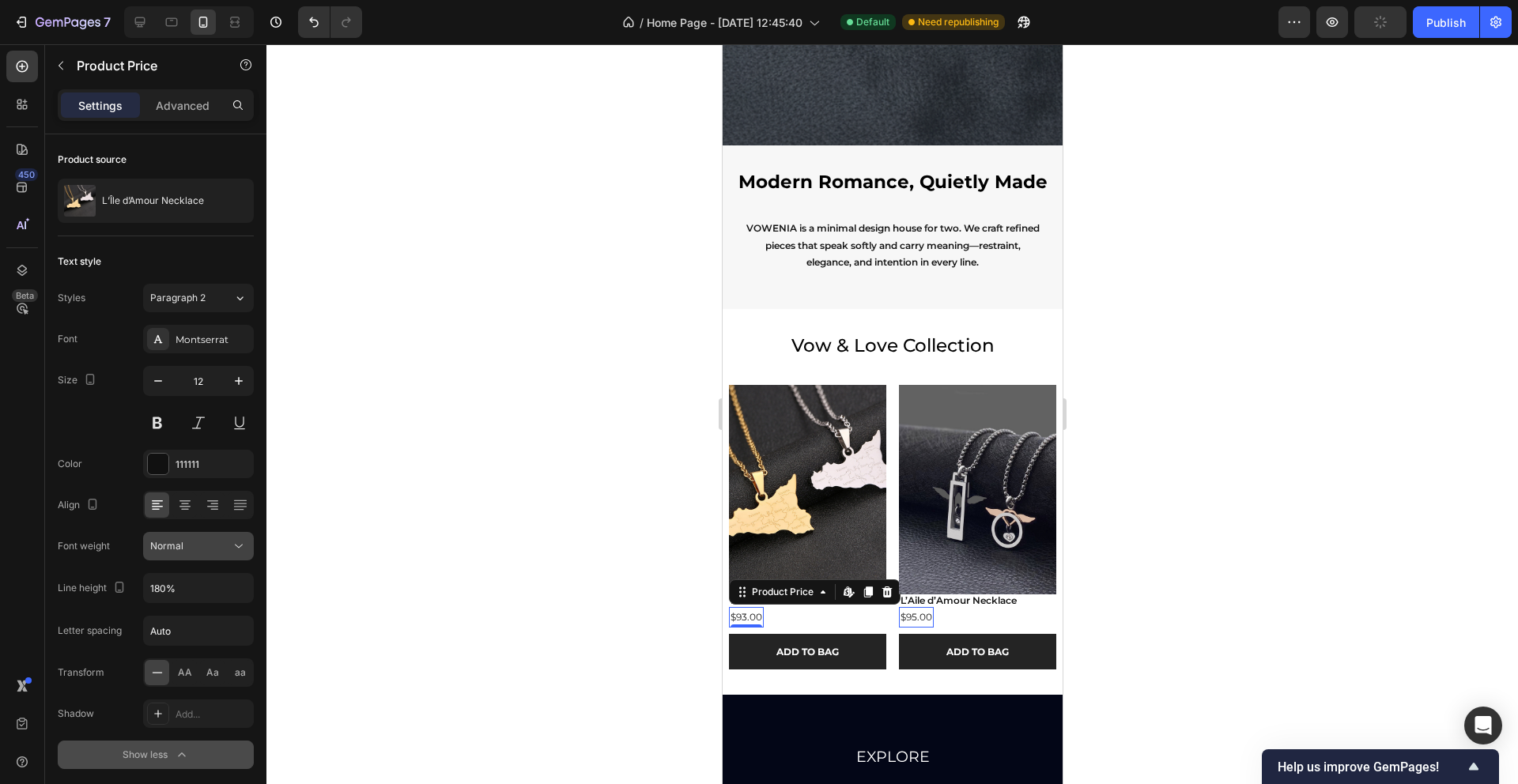
click at [213, 554] on div "Normal" at bounding box center [199, 547] width 97 height 16
click at [168, 104] on p "Advanced" at bounding box center [183, 105] width 53 height 17
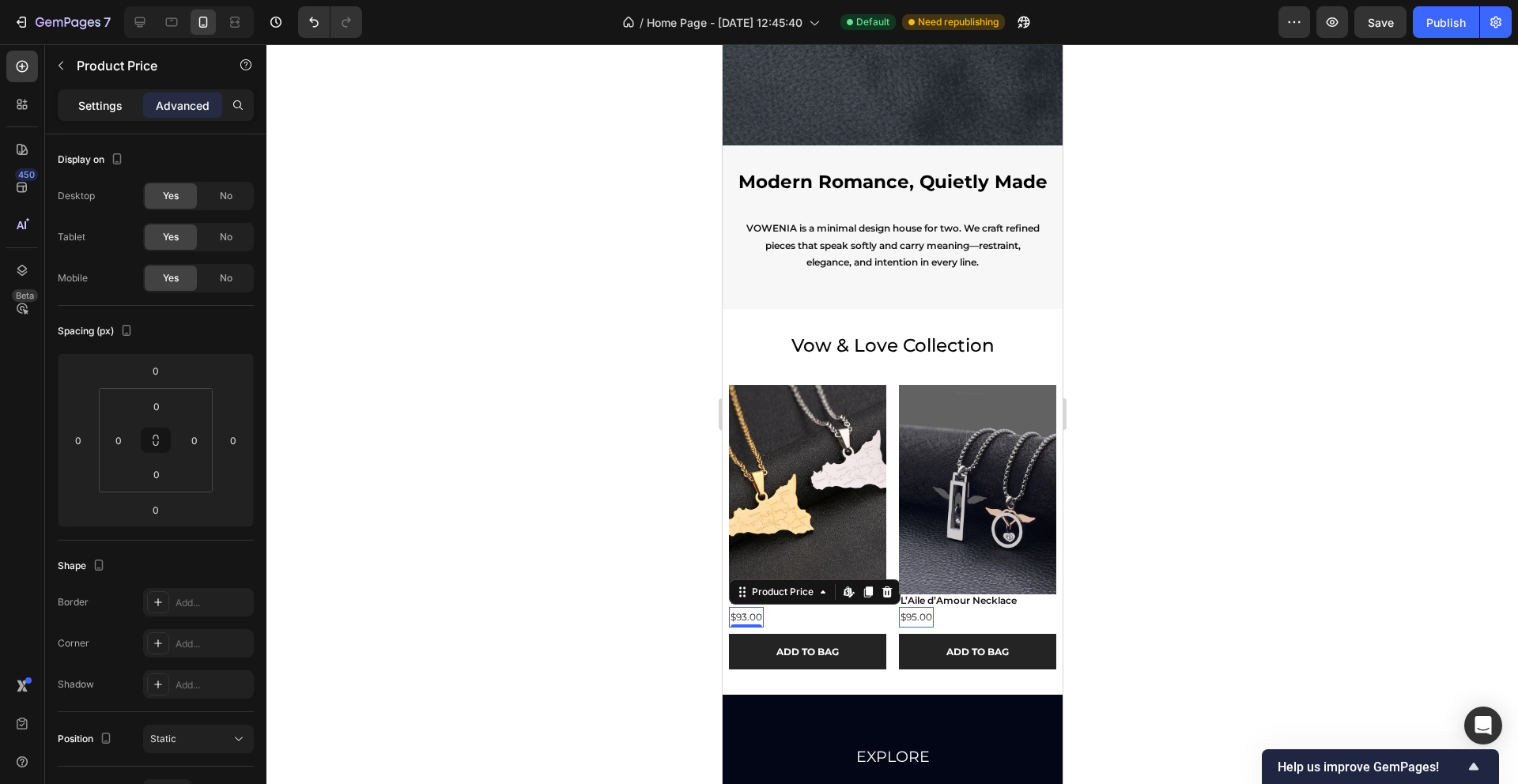
click at [81, 101] on p "Settings" at bounding box center [100, 105] width 45 height 17
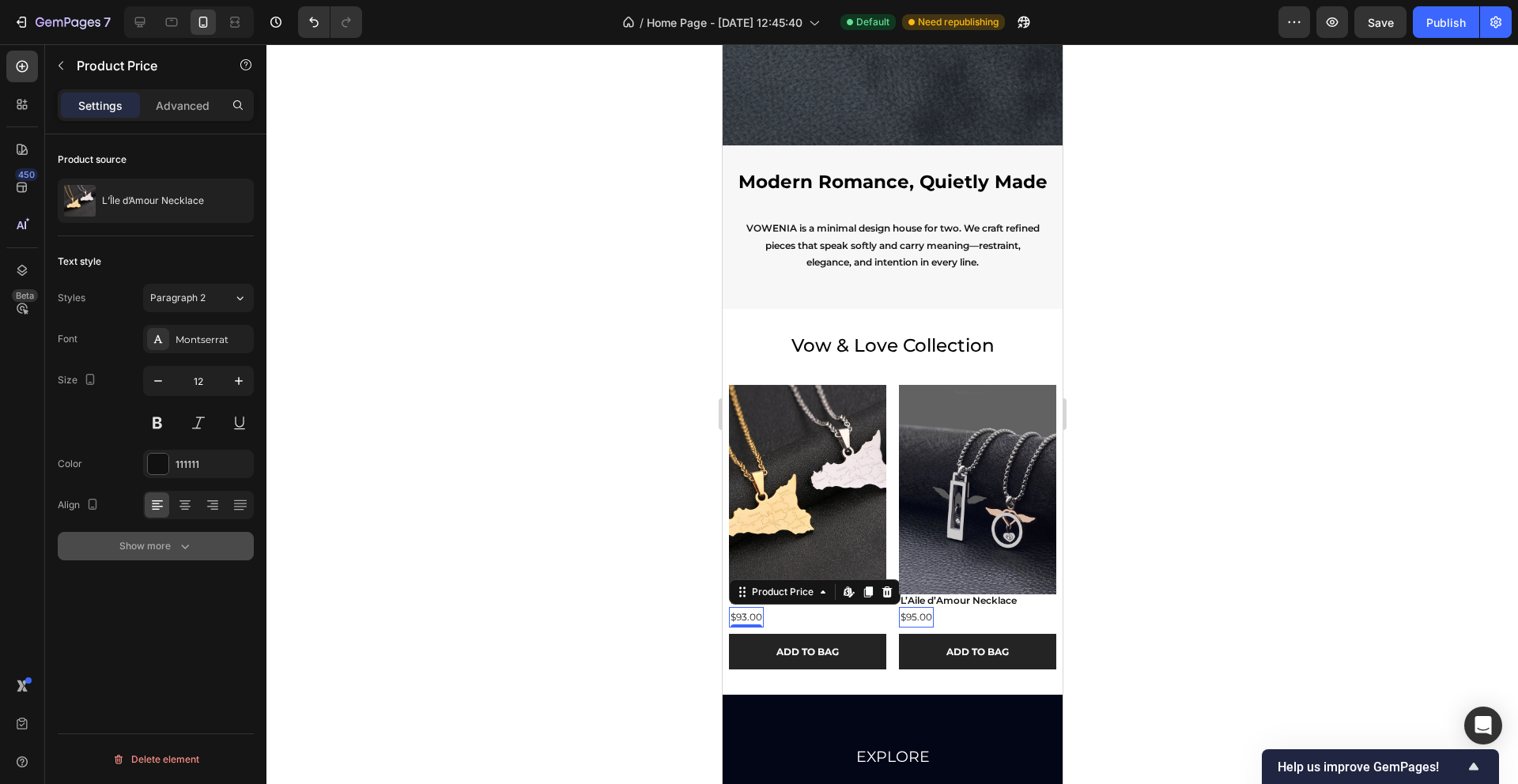
click at [173, 533] on button "Show more" at bounding box center [155, 546] width 196 height 29
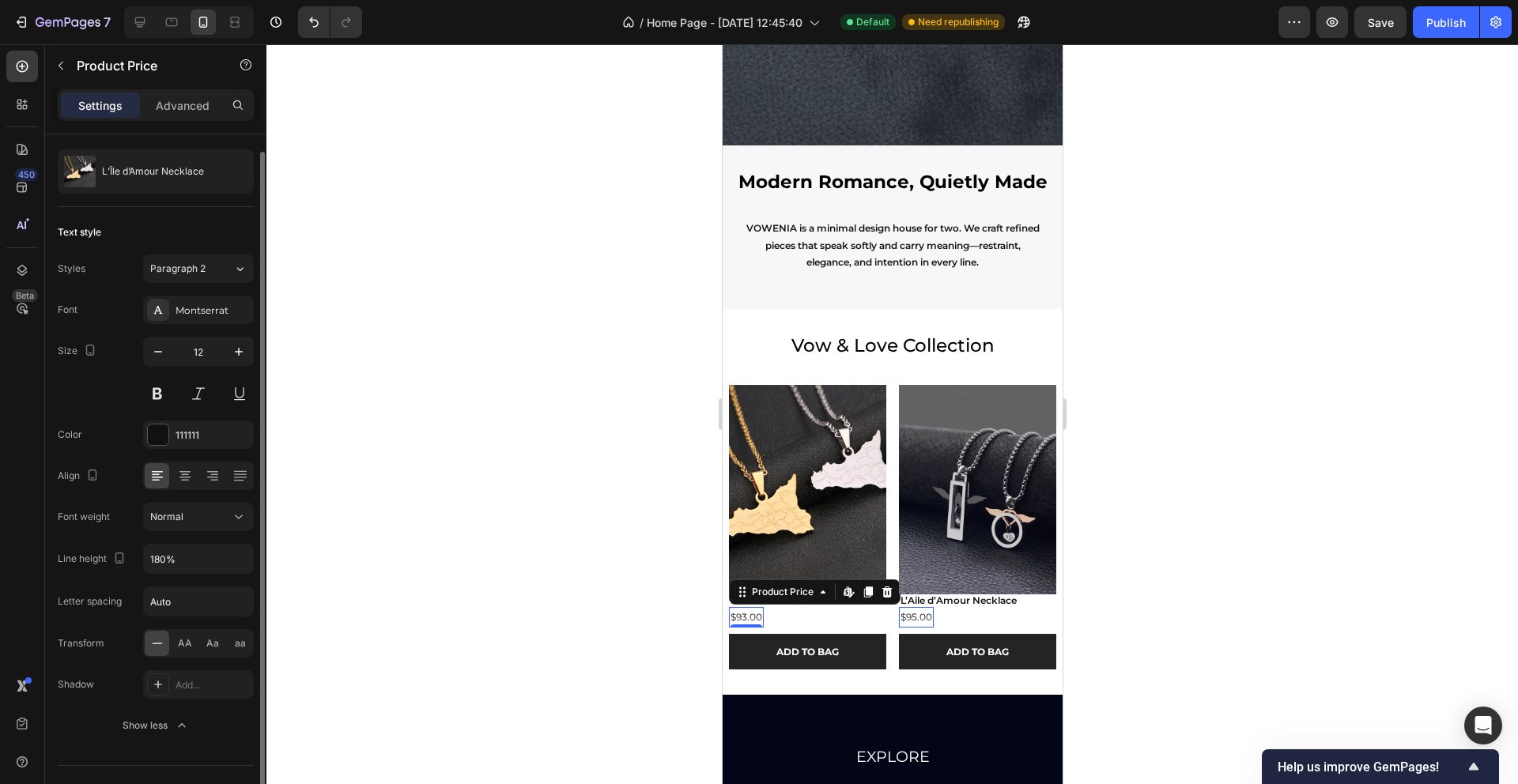
scroll to position [37, 0]
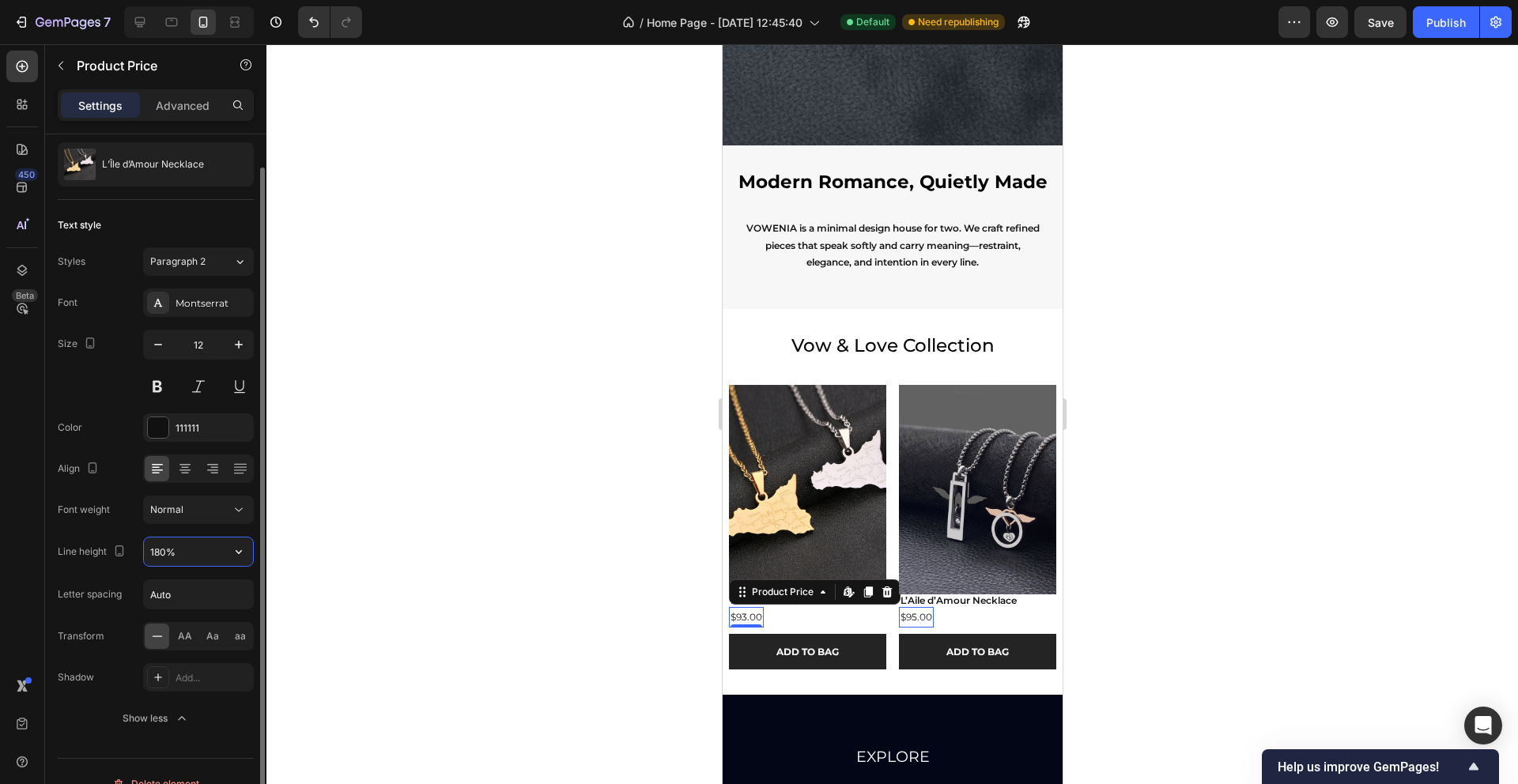
click at [172, 555] on input "180%" at bounding box center [199, 552] width 109 height 29
click at [234, 550] on icon "button" at bounding box center [238, 552] width 16 height 16
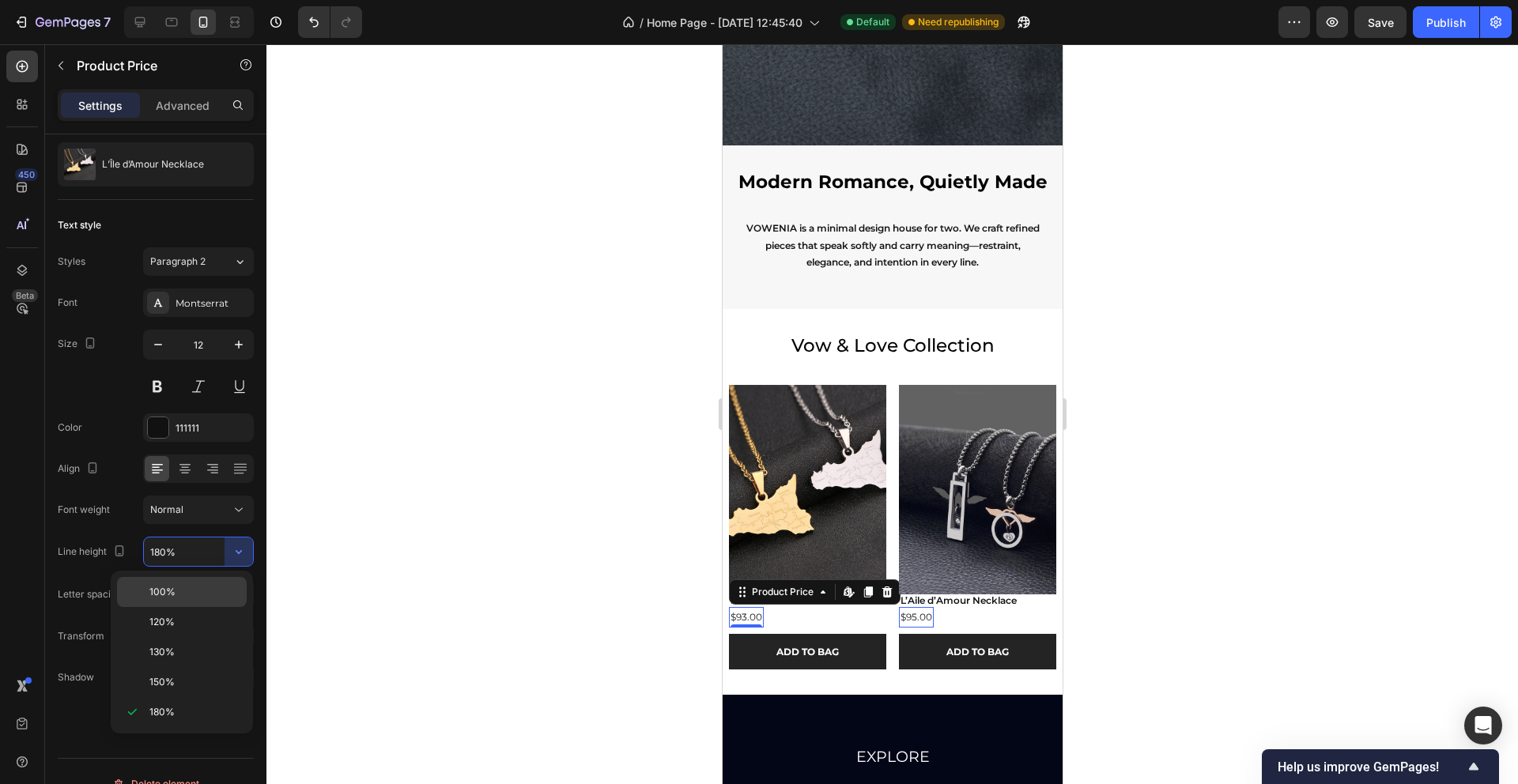
click at [180, 587] on p "100%" at bounding box center [194, 592] width 90 height 14
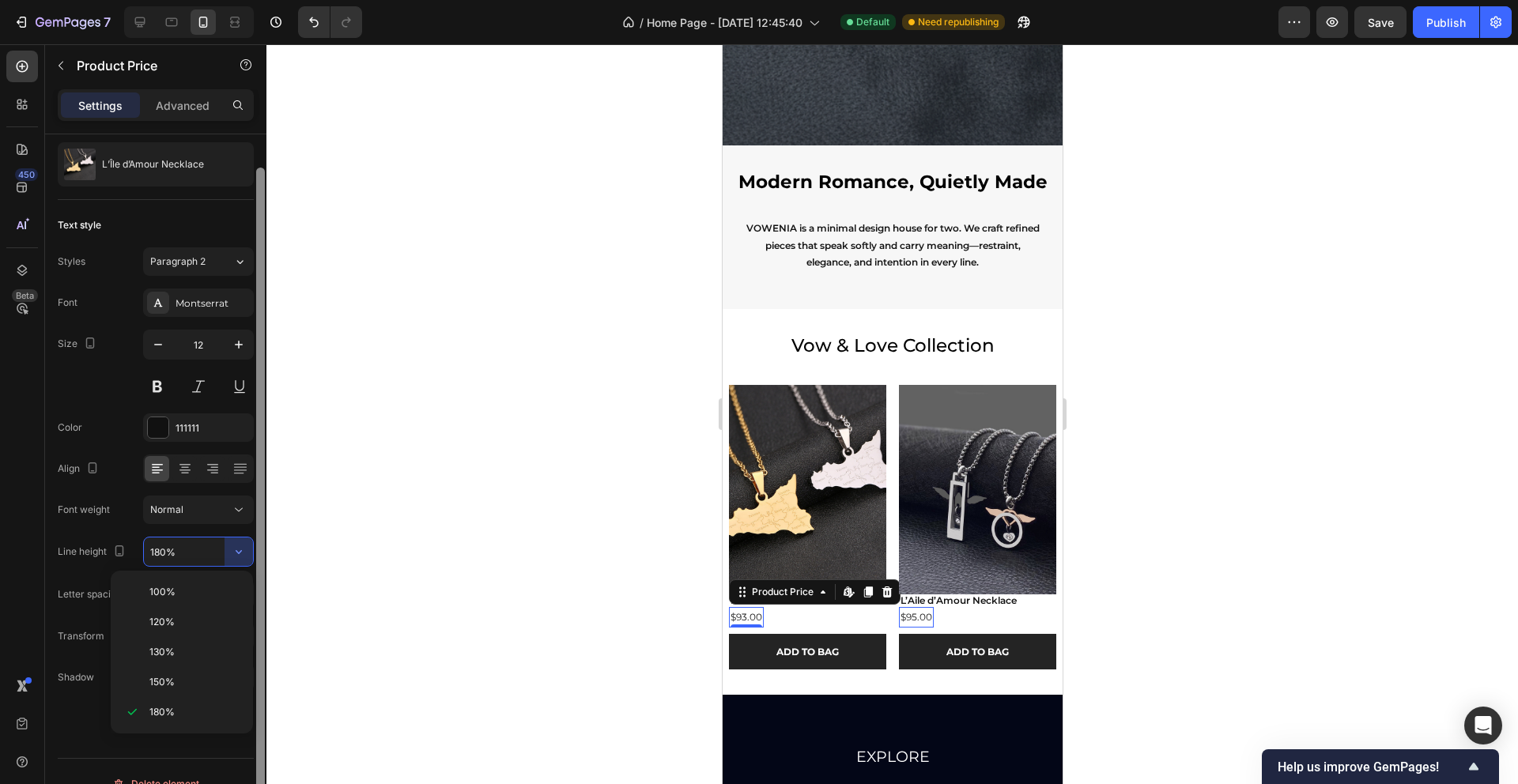
type input "100%"
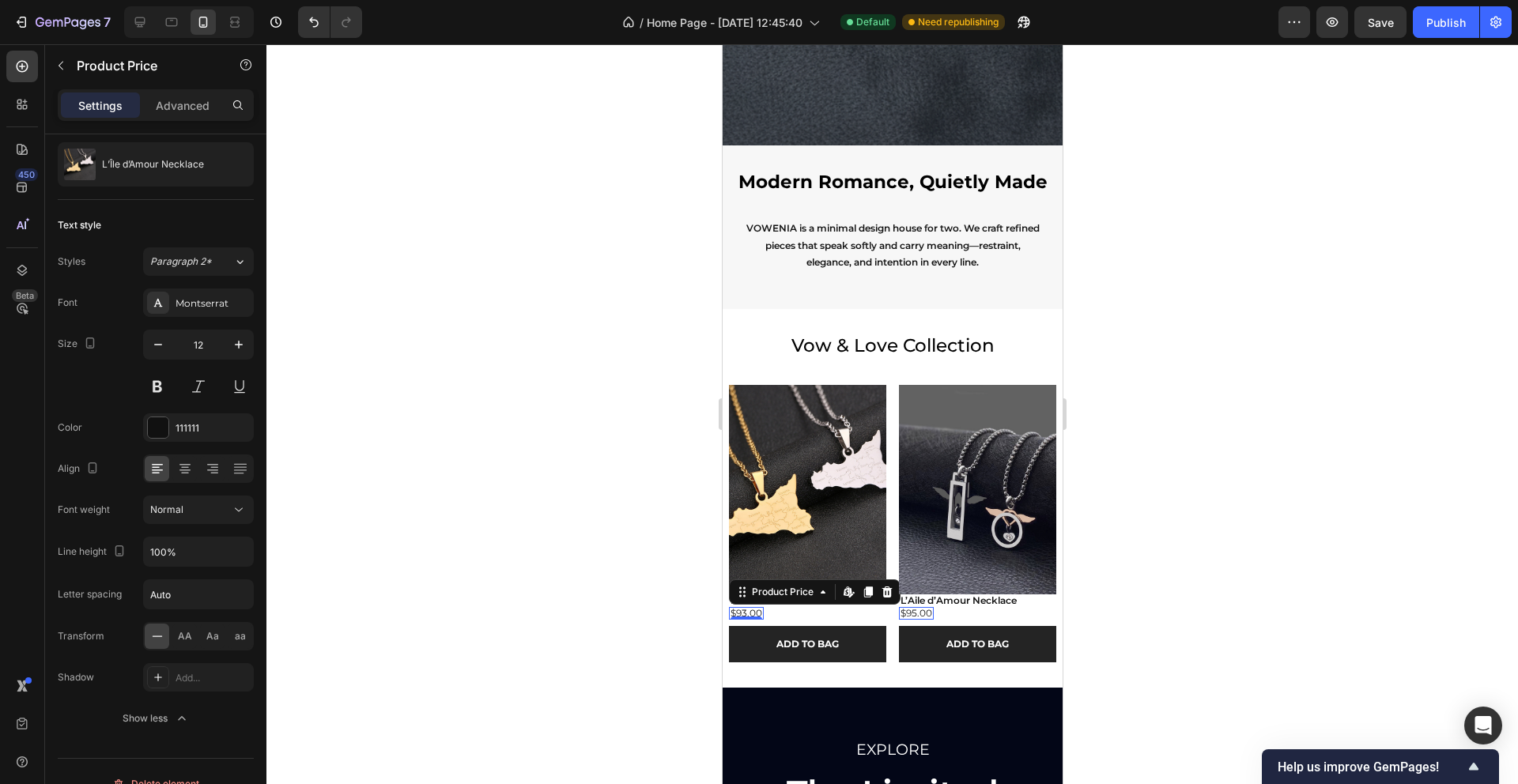
click at [474, 494] on div at bounding box center [892, 414] width 1252 height 740
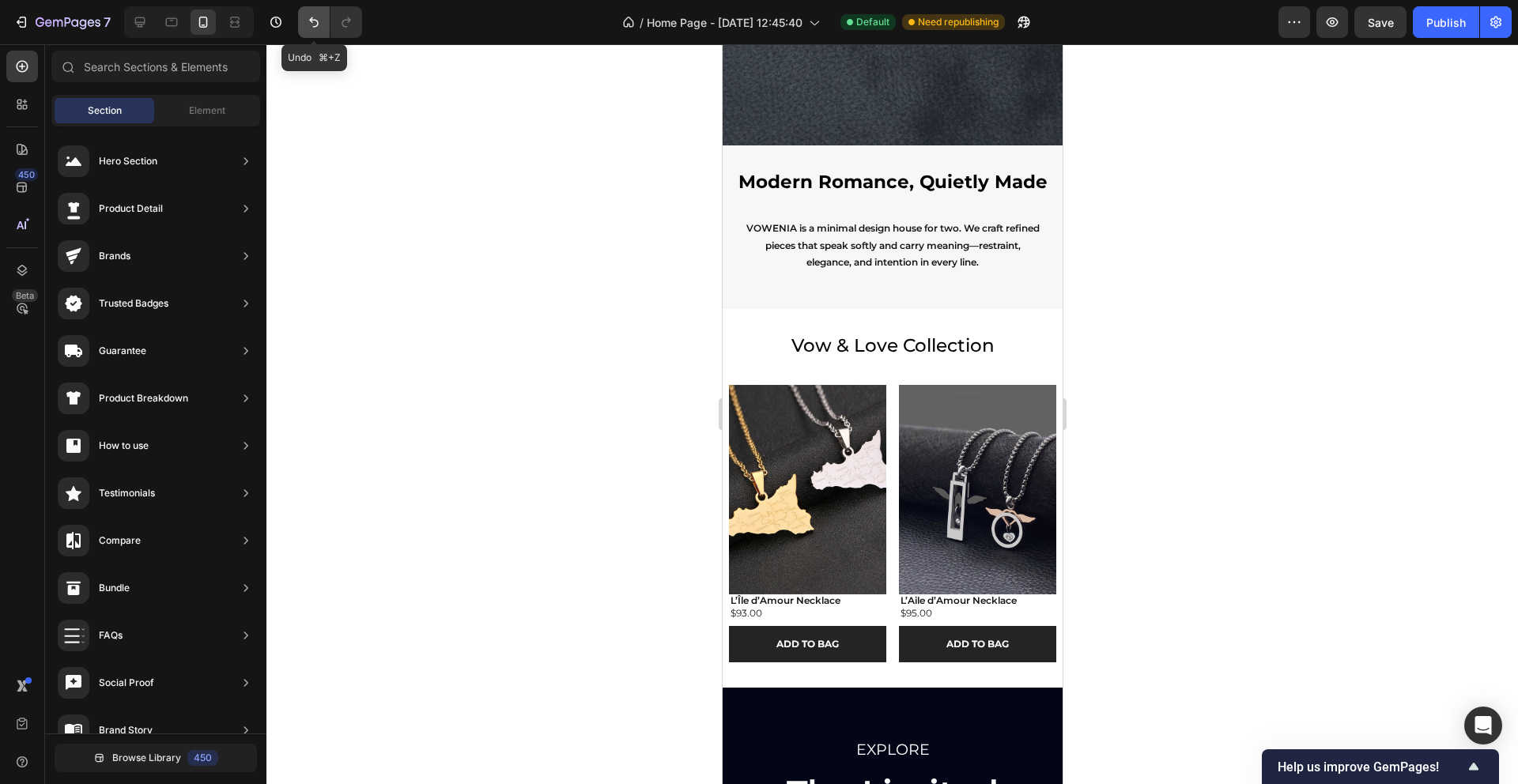
click at [306, 21] on icon "Undo/Redo" at bounding box center [313, 22] width 16 height 16
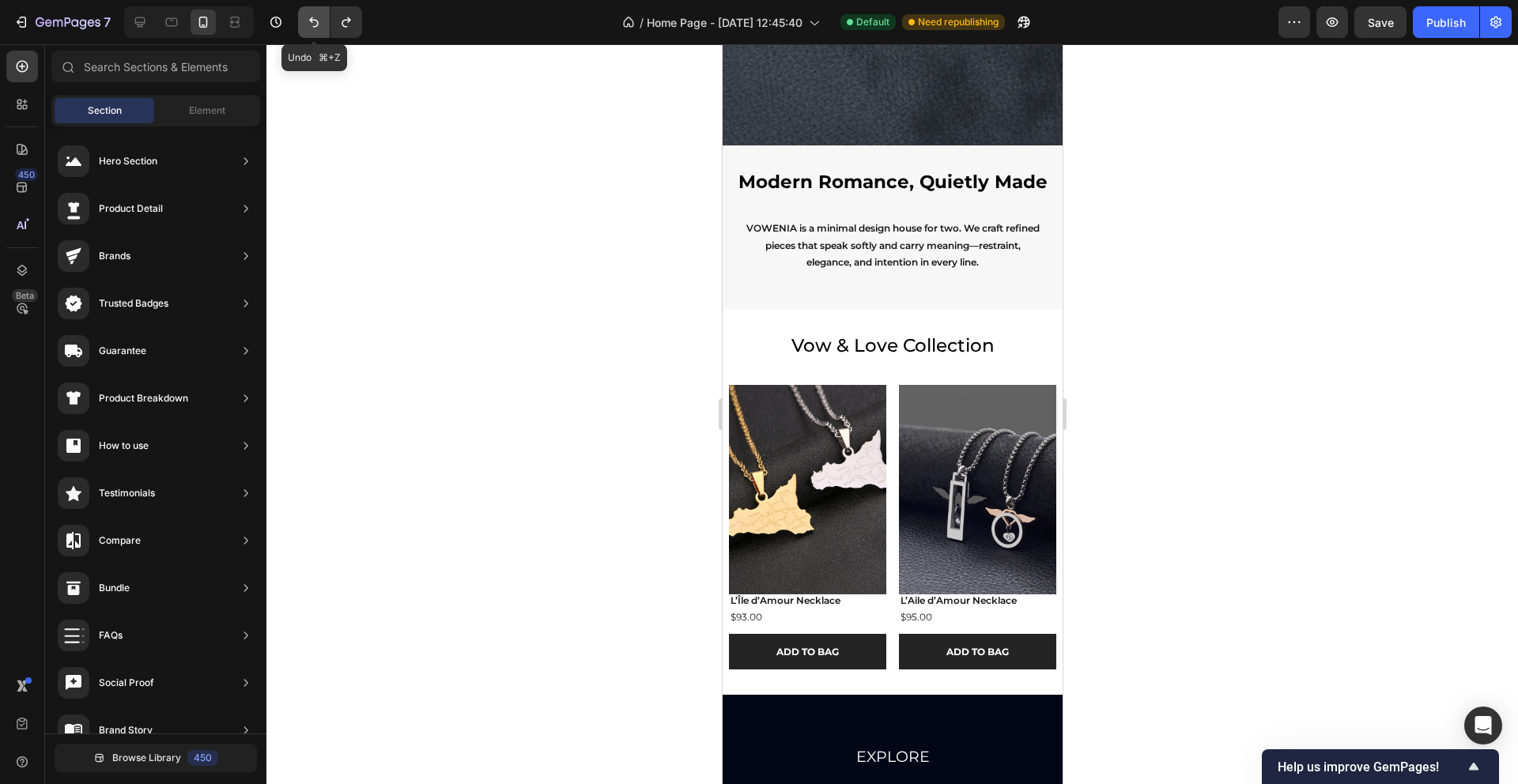
click at [307, 22] on icon "Undo/Redo" at bounding box center [313, 22] width 16 height 16
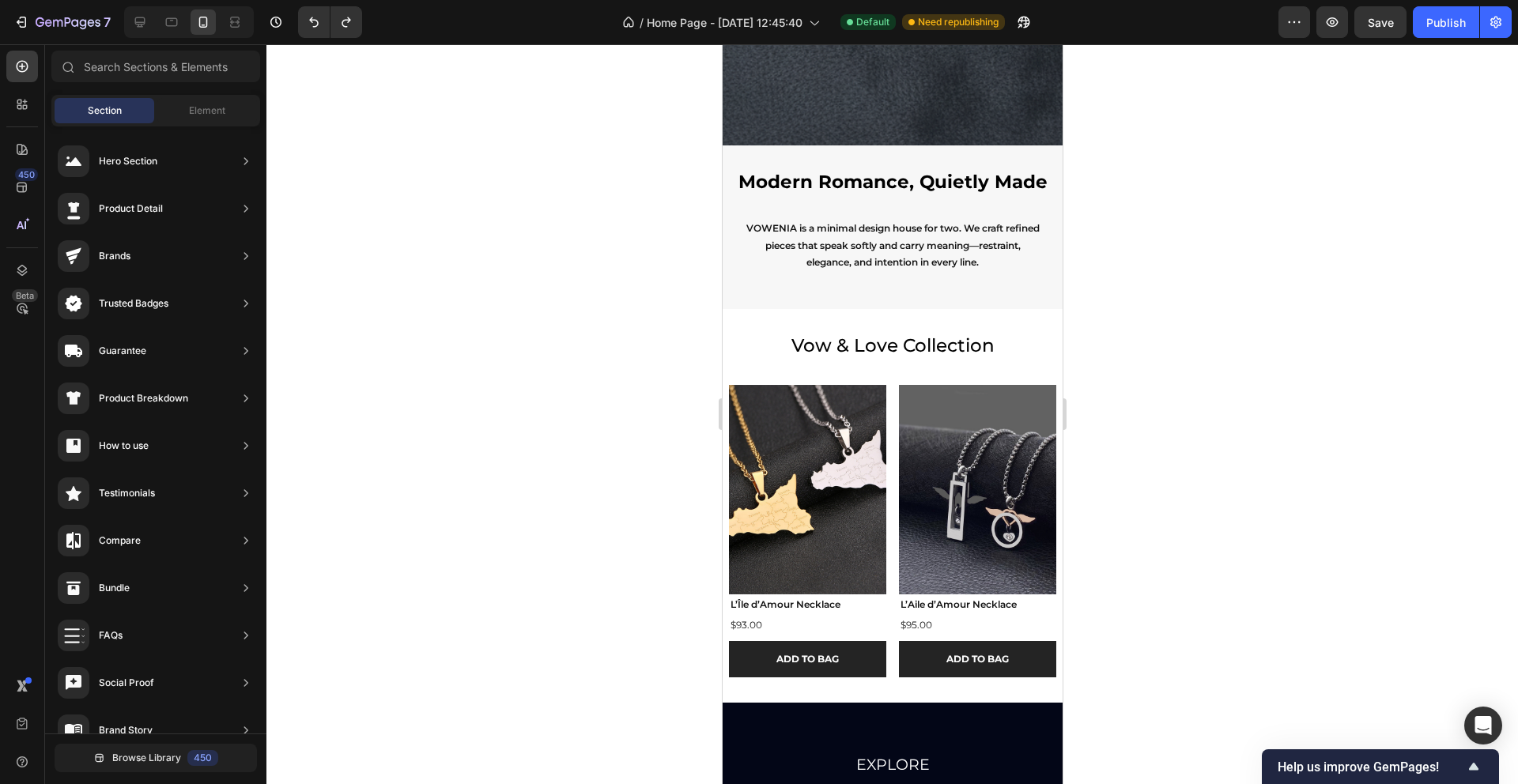
click at [427, 242] on div at bounding box center [892, 414] width 1252 height 740
click at [800, 624] on div "$93.00 Product Price Product Price Row" at bounding box center [806, 625] width 157 height 21
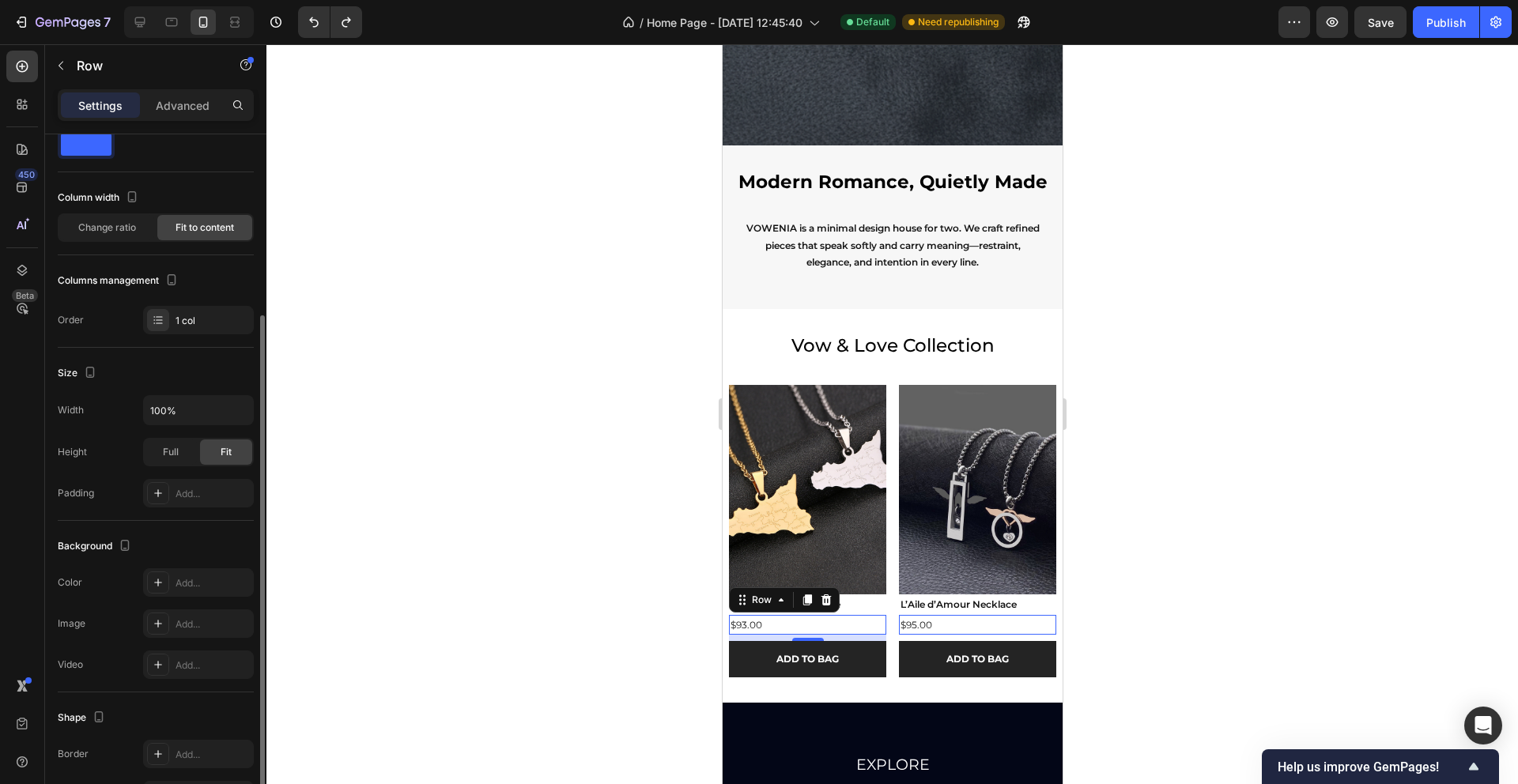
scroll to position [0, 0]
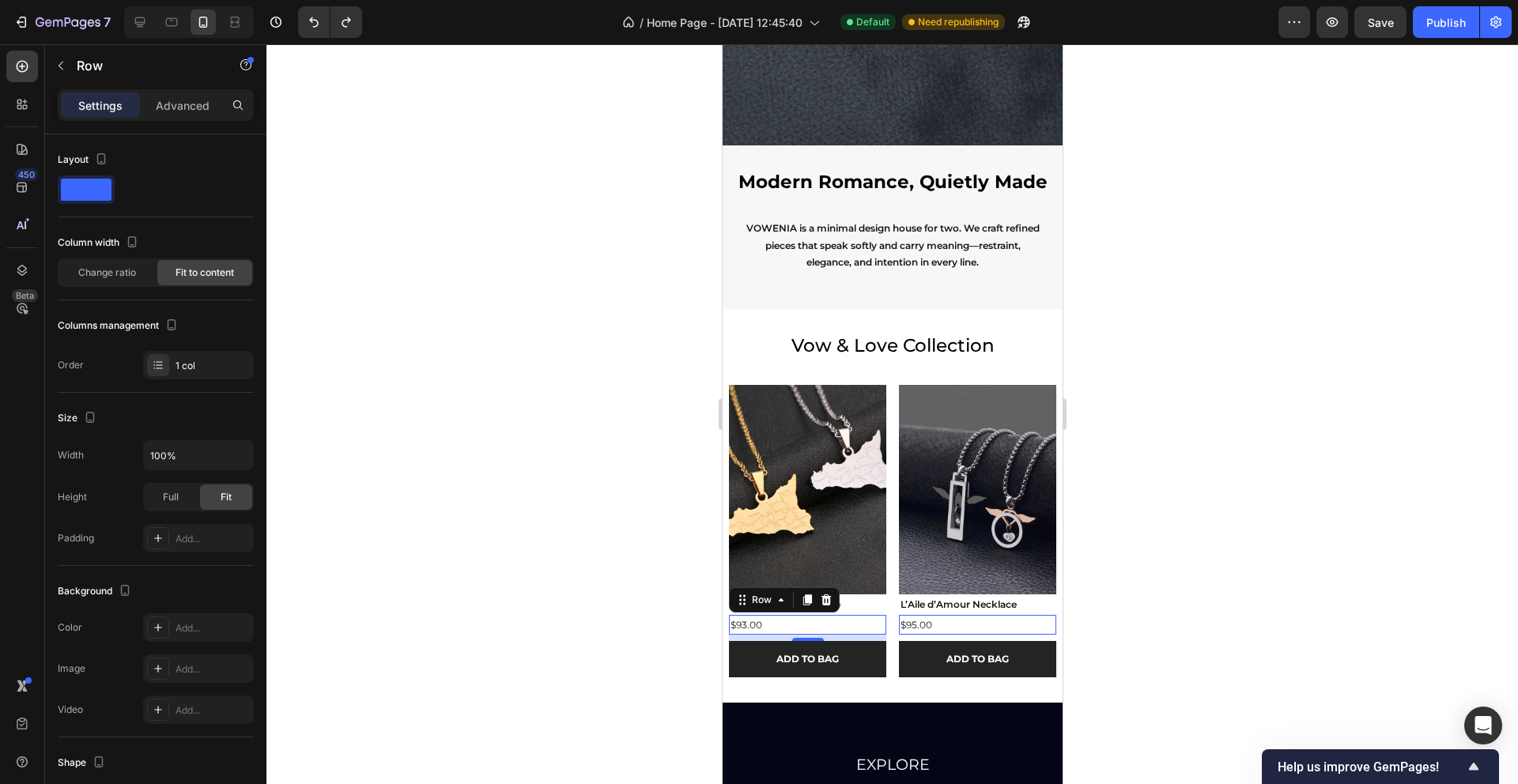
click at [804, 622] on div "$93.00 Product Price Product Price Row 8" at bounding box center [806, 625] width 157 height 21
click at [752, 622] on div "$93.00" at bounding box center [745, 625] width 35 height 21
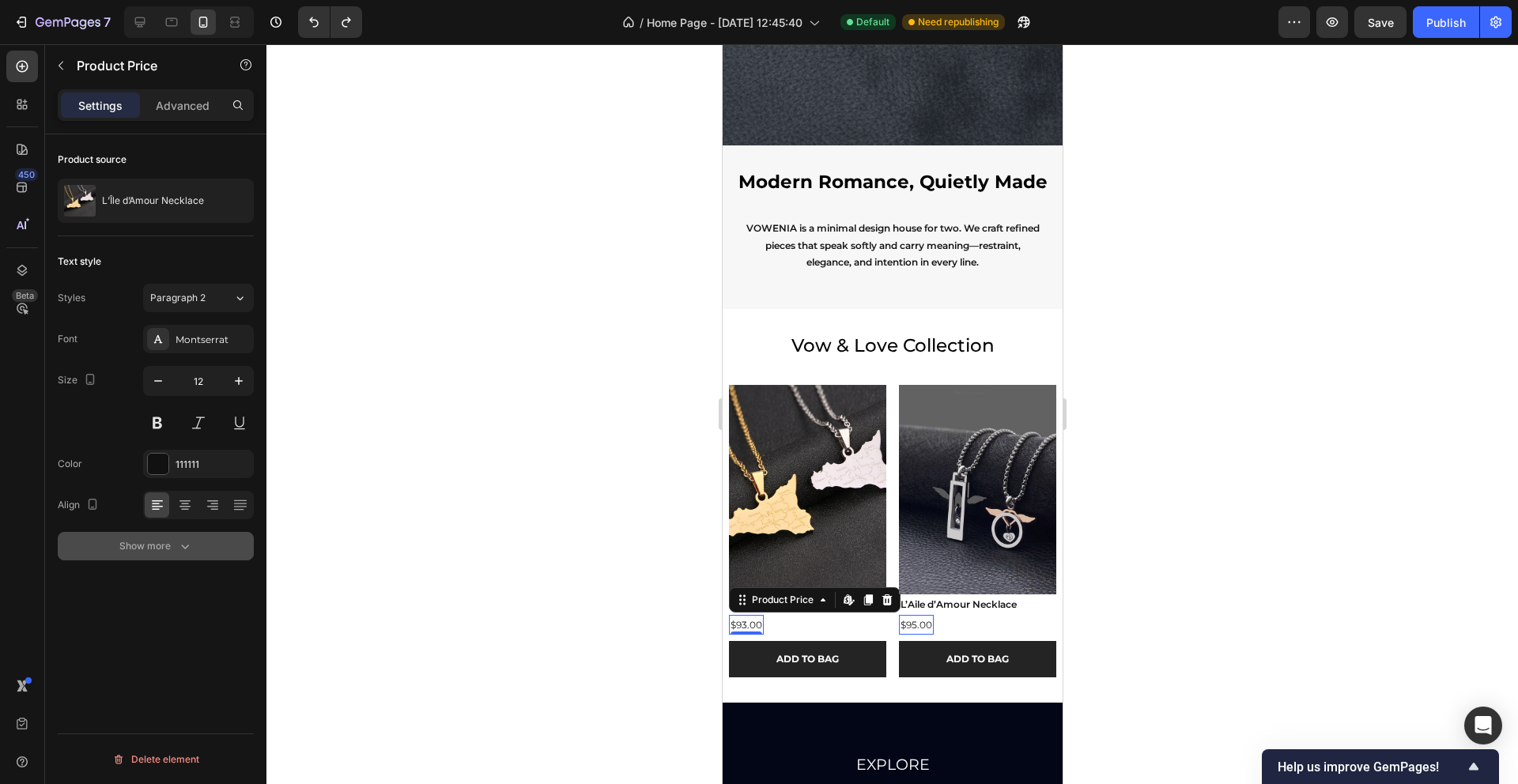
click at [177, 544] on icon "button" at bounding box center [185, 547] width 16 height 16
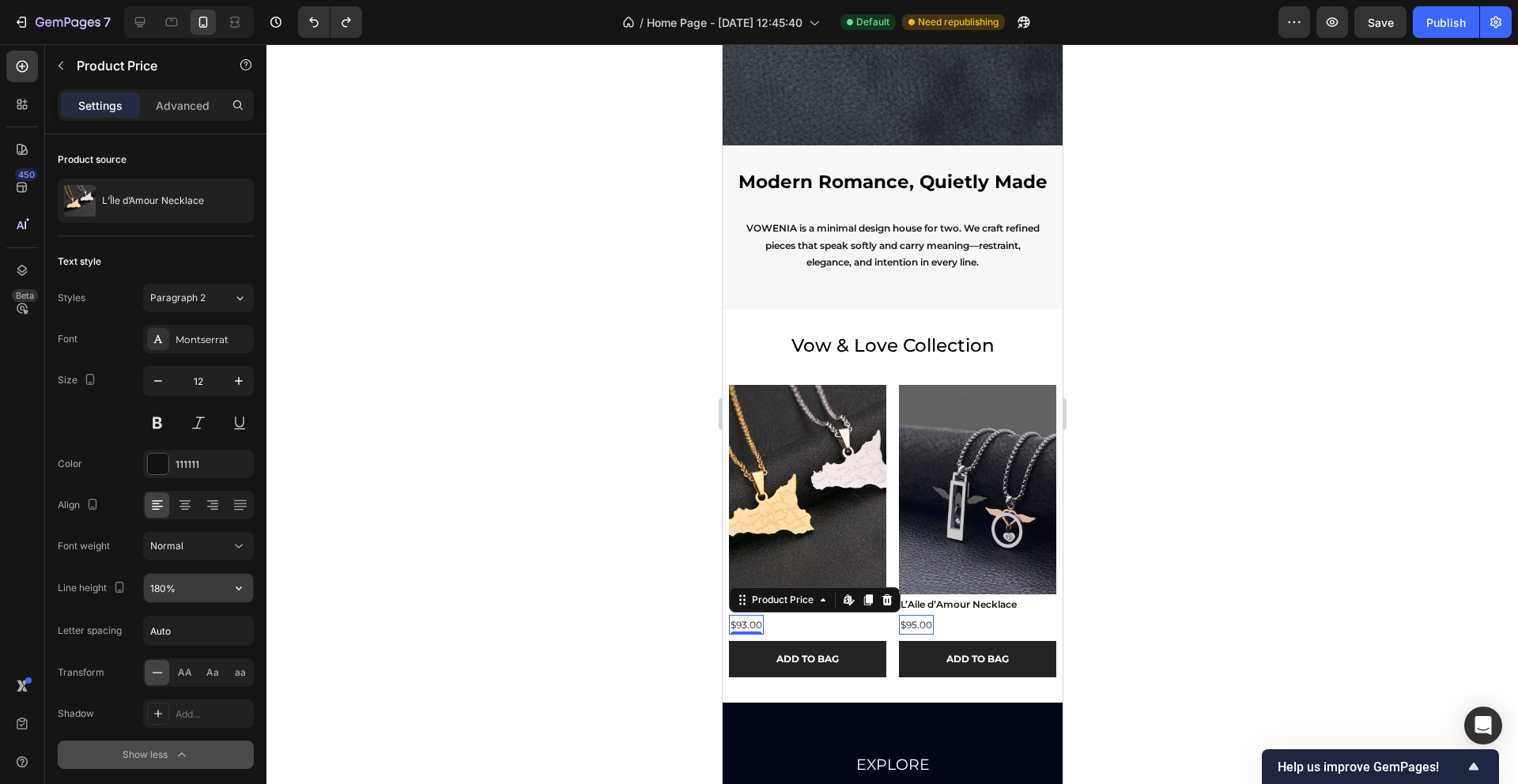
click at [173, 583] on input "180%" at bounding box center [199, 587] width 109 height 29
click at [244, 593] on icon "button" at bounding box center [238, 588] width 16 height 16
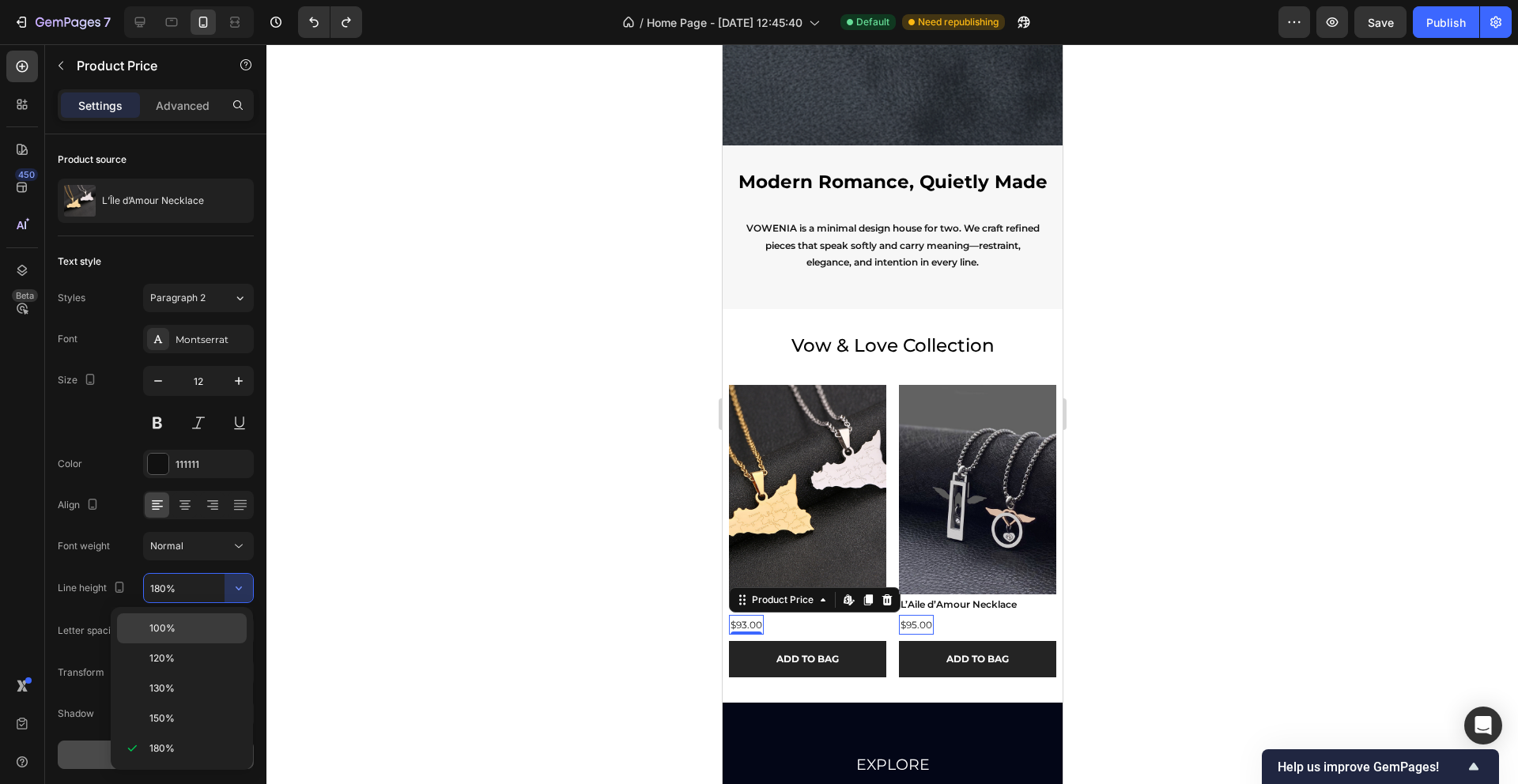
click at [180, 632] on p "100%" at bounding box center [194, 628] width 90 height 14
type input "100%"
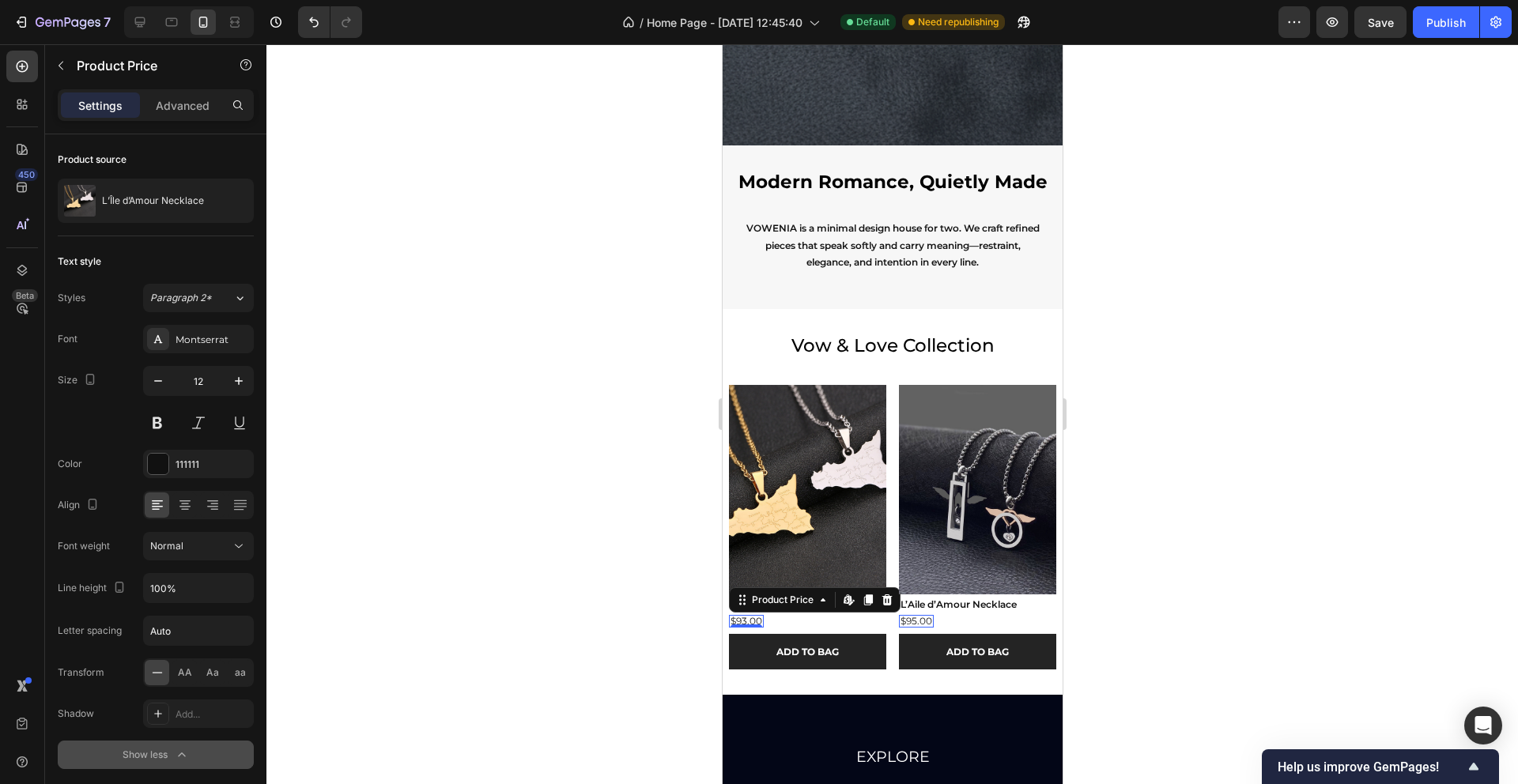
click at [482, 563] on div at bounding box center [892, 414] width 1252 height 740
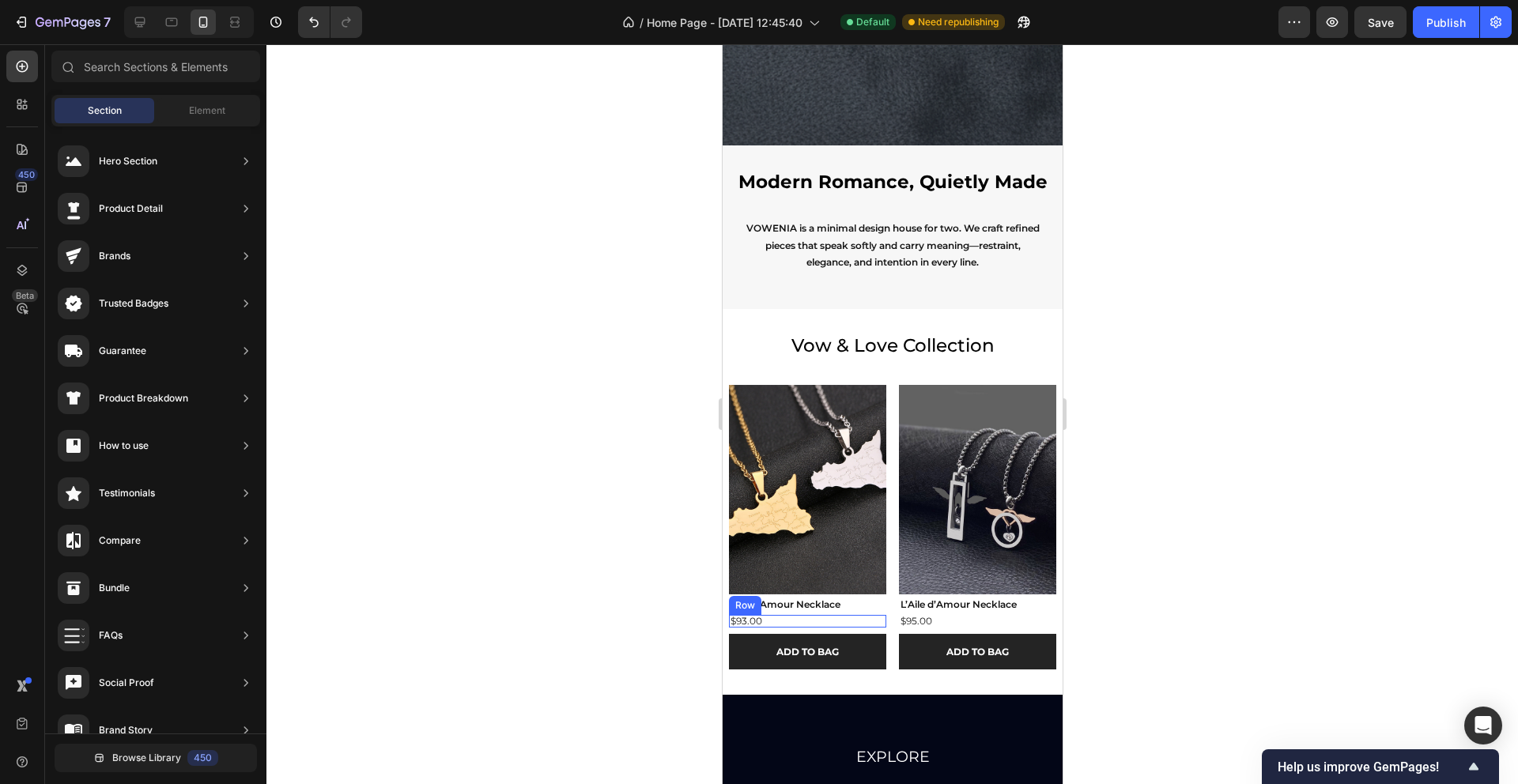
click at [801, 624] on div "$93.00 Product Price Product Price Row" at bounding box center [806, 621] width 157 height 13
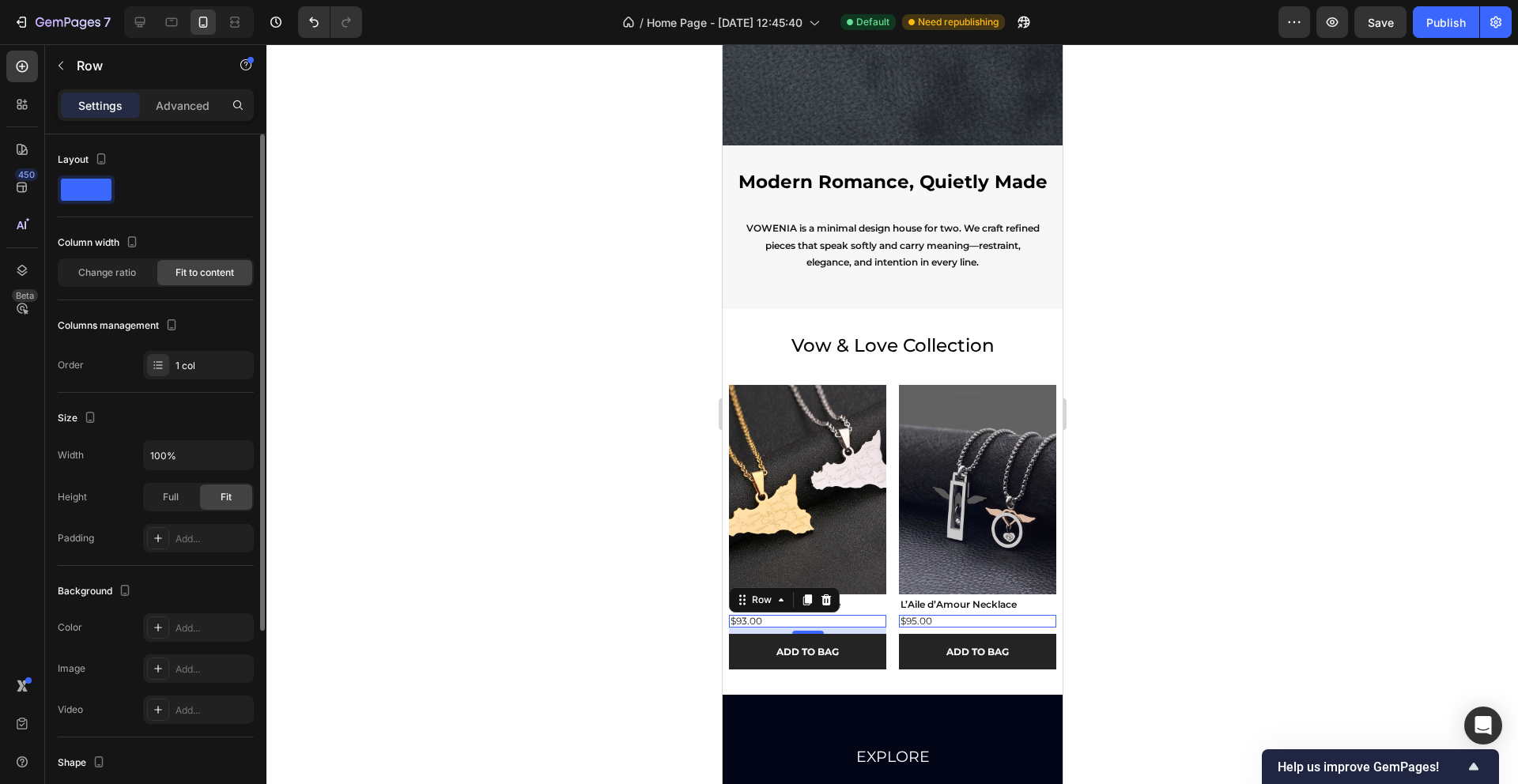
scroll to position [277, 0]
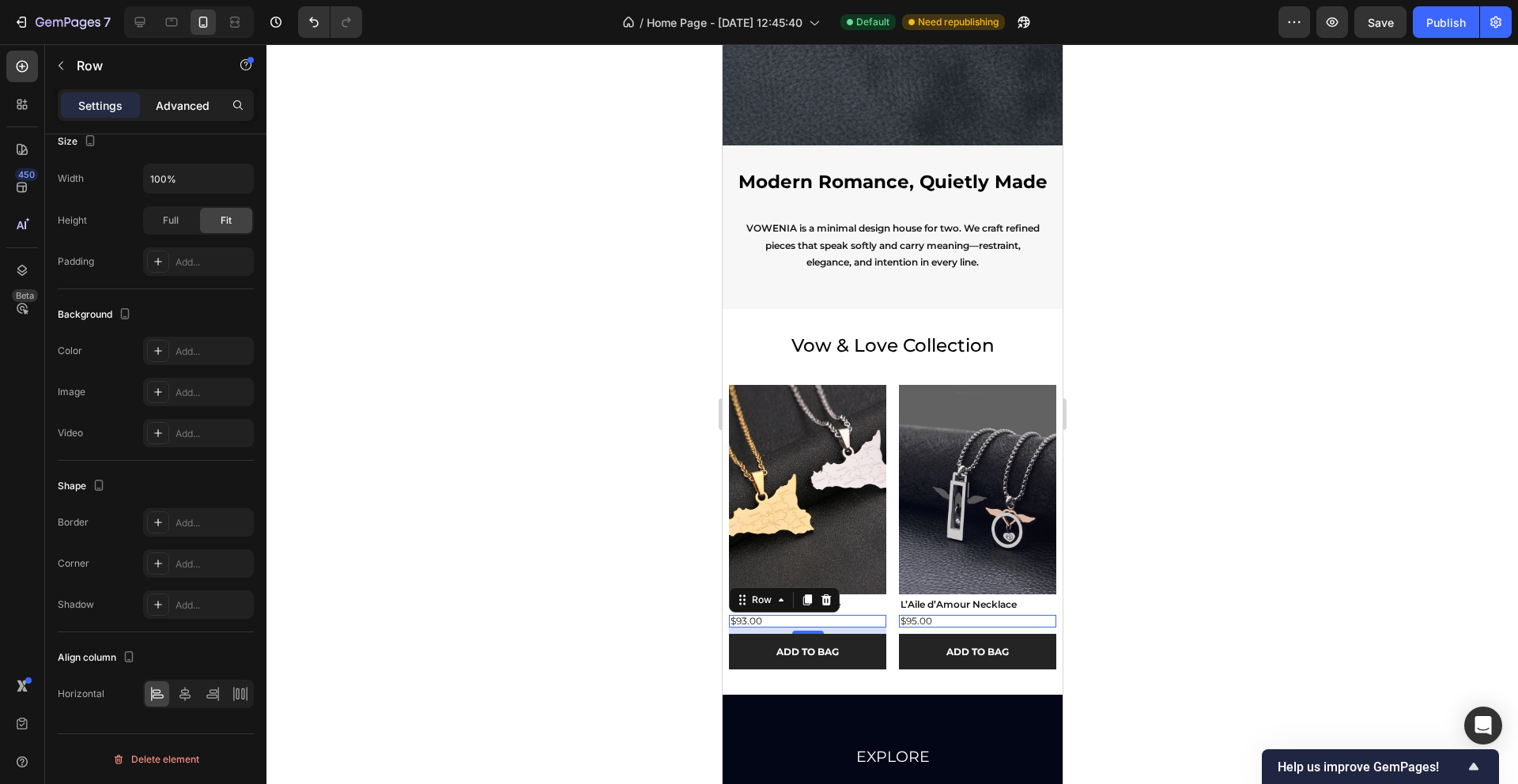
click at [168, 101] on p "Advanced" at bounding box center [183, 105] width 53 height 17
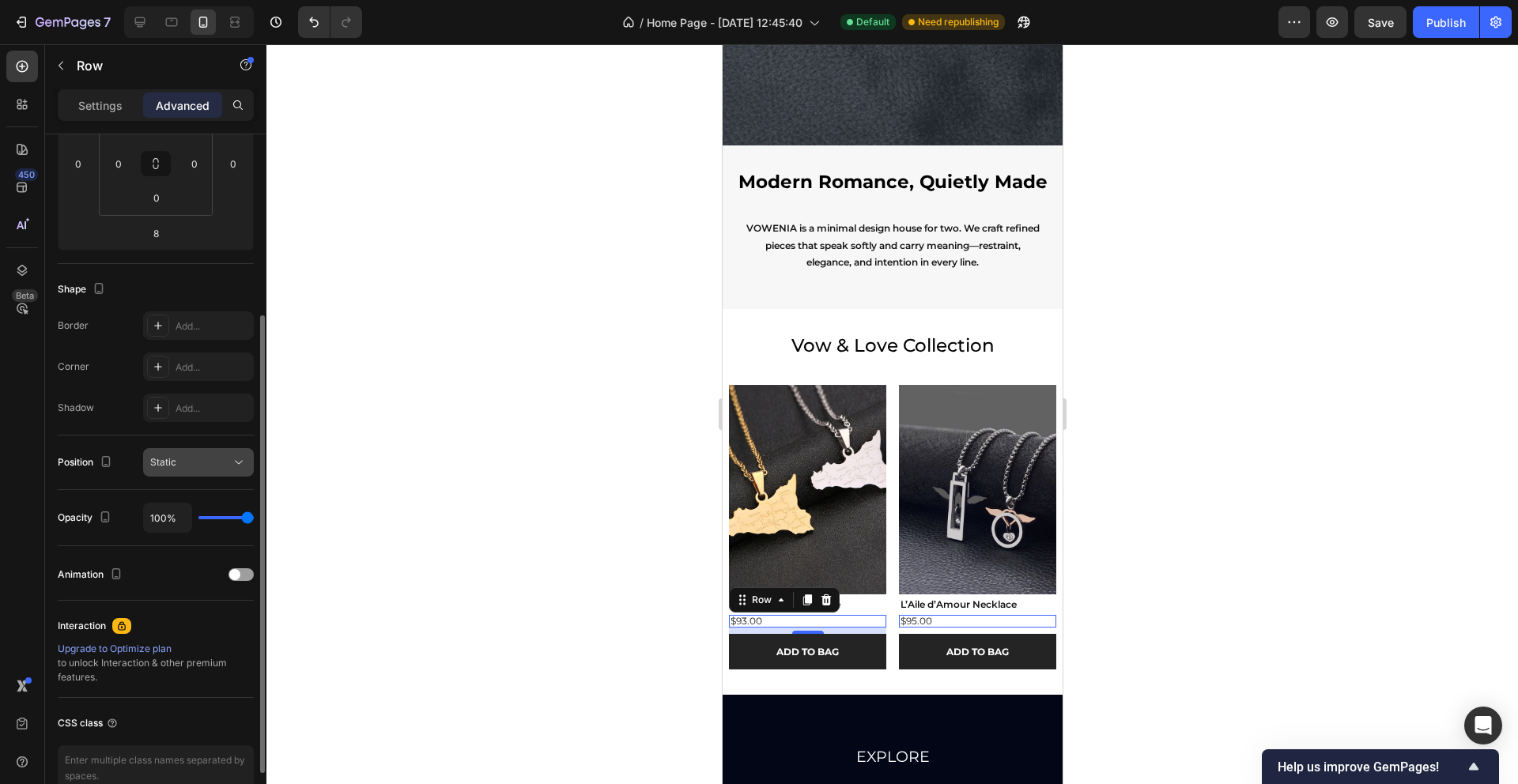
scroll to position [0, 0]
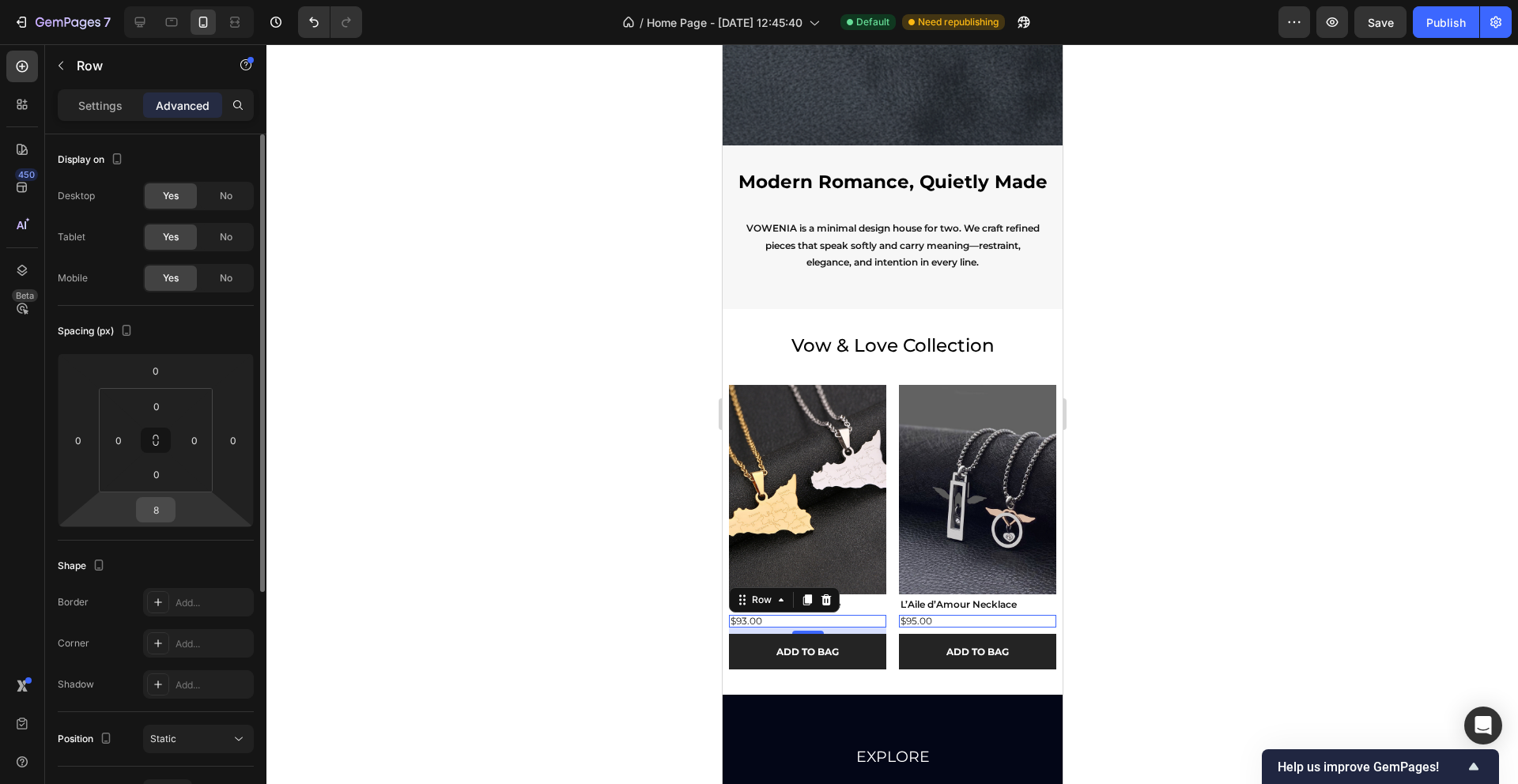
click at [159, 507] on input "8" at bounding box center [156, 510] width 32 height 24
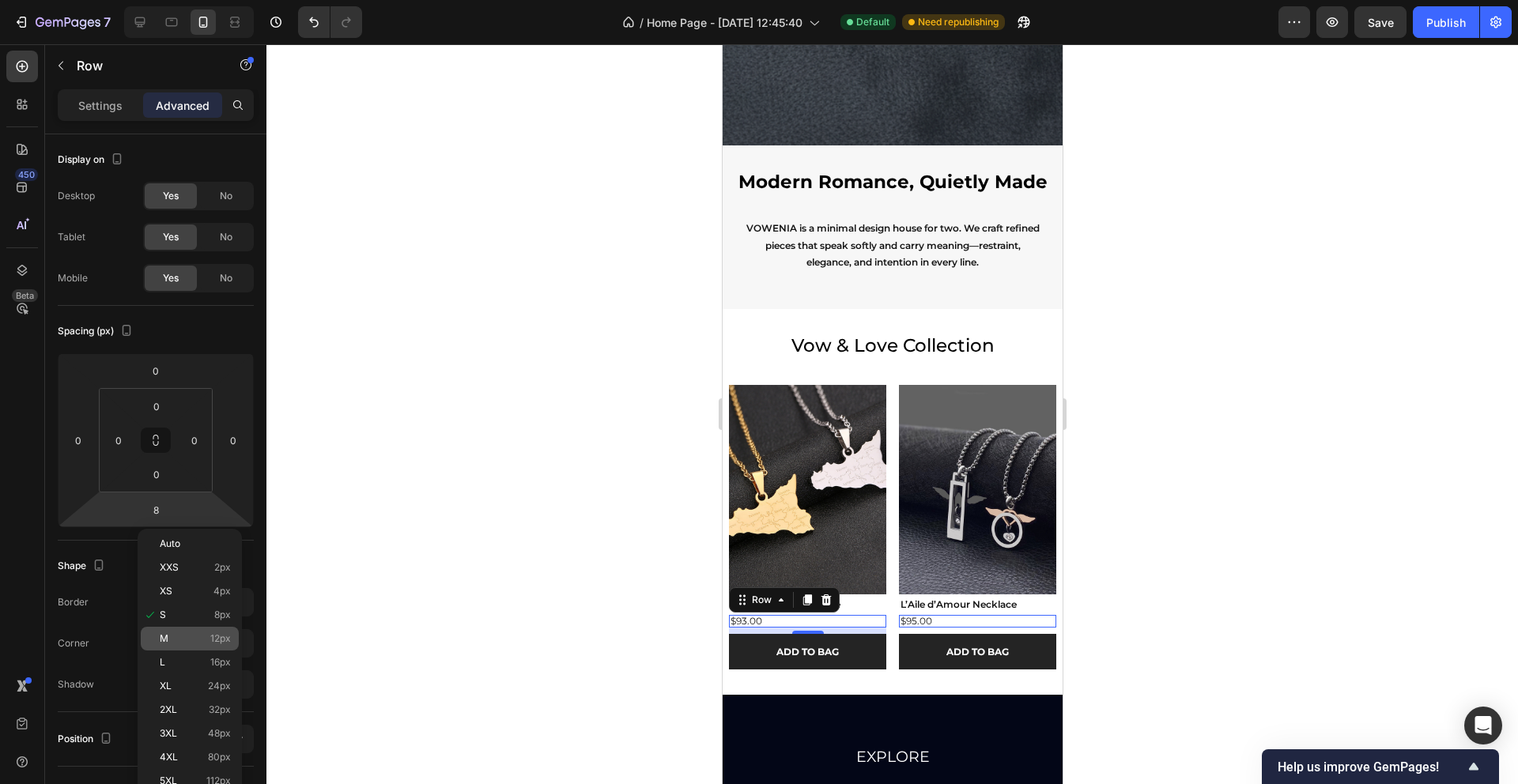
click at [211, 638] on span "12px" at bounding box center [221, 638] width 21 height 11
type input "12"
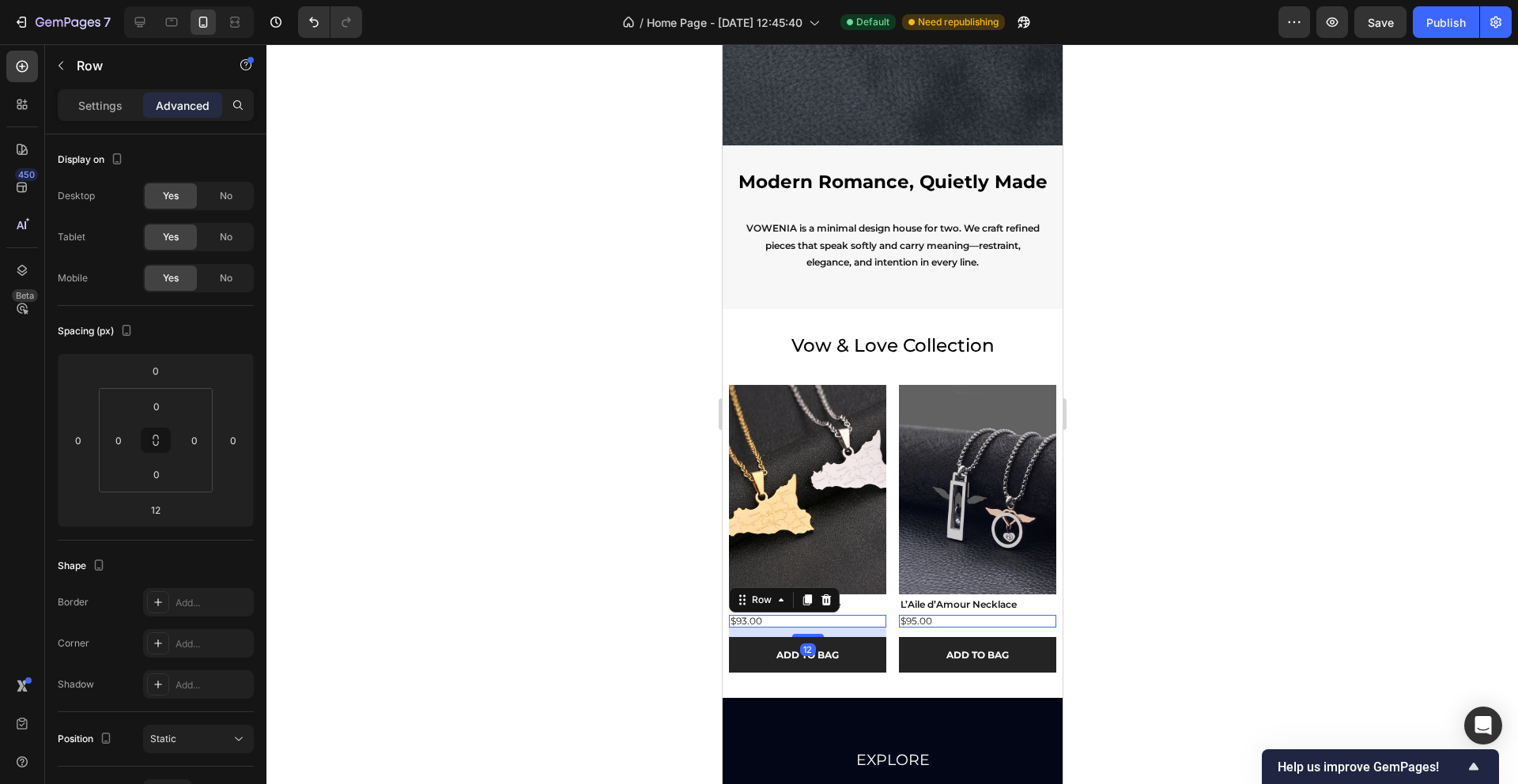
click at [493, 534] on div at bounding box center [892, 414] width 1252 height 740
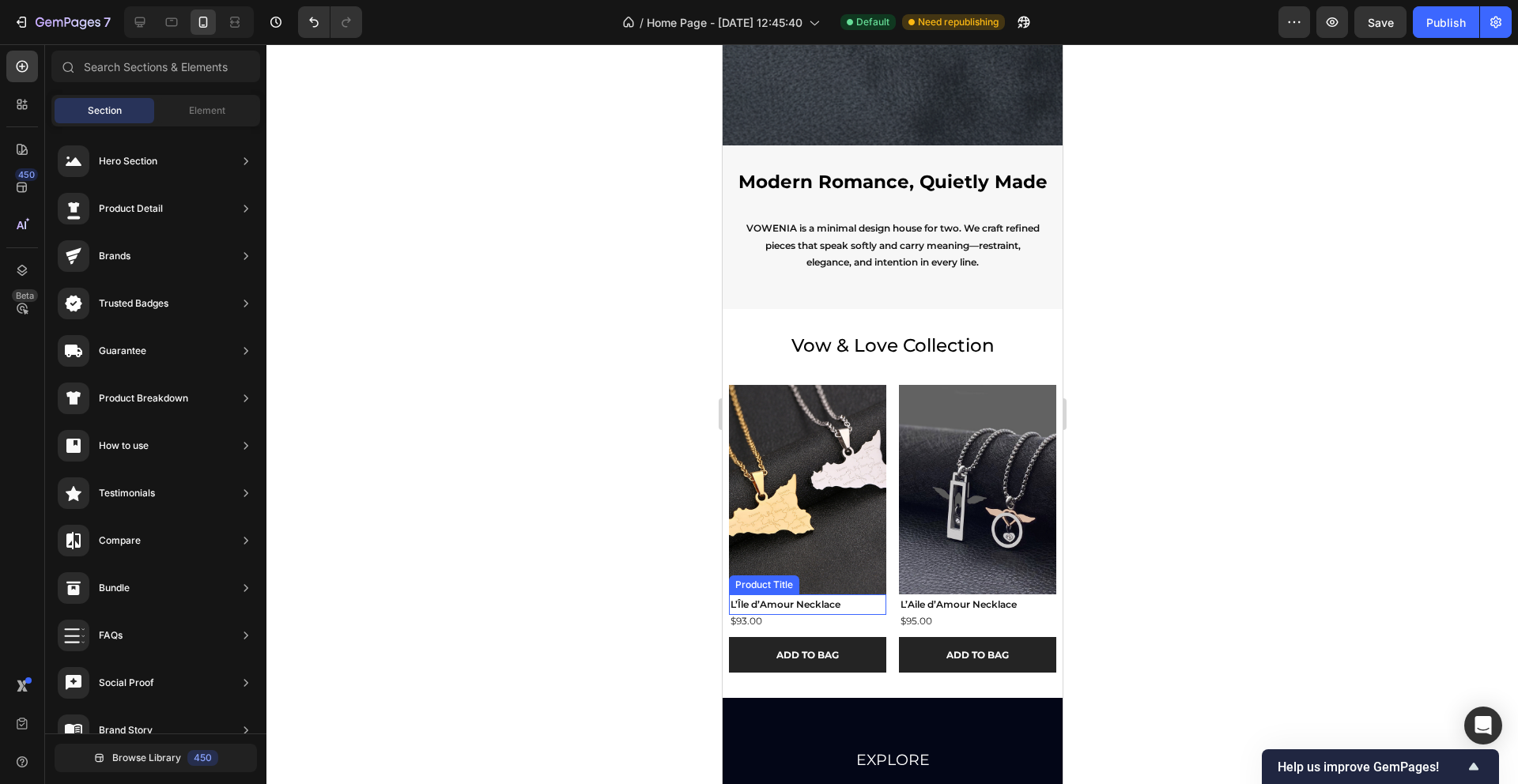
click at [864, 601] on h2 "L’Île d’Amour Necklace" at bounding box center [806, 604] width 157 height 21
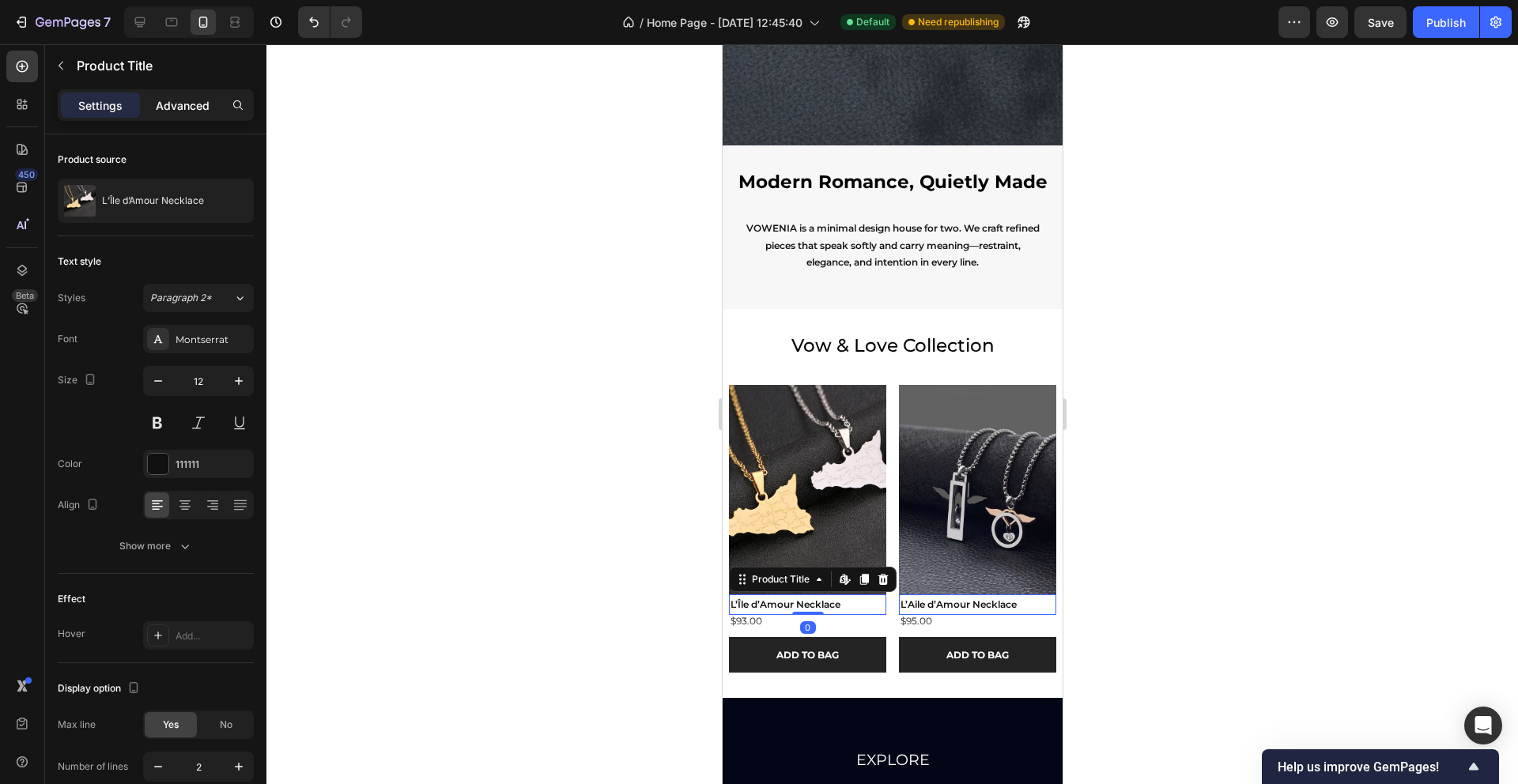
click at [161, 108] on p "Advanced" at bounding box center [183, 105] width 53 height 17
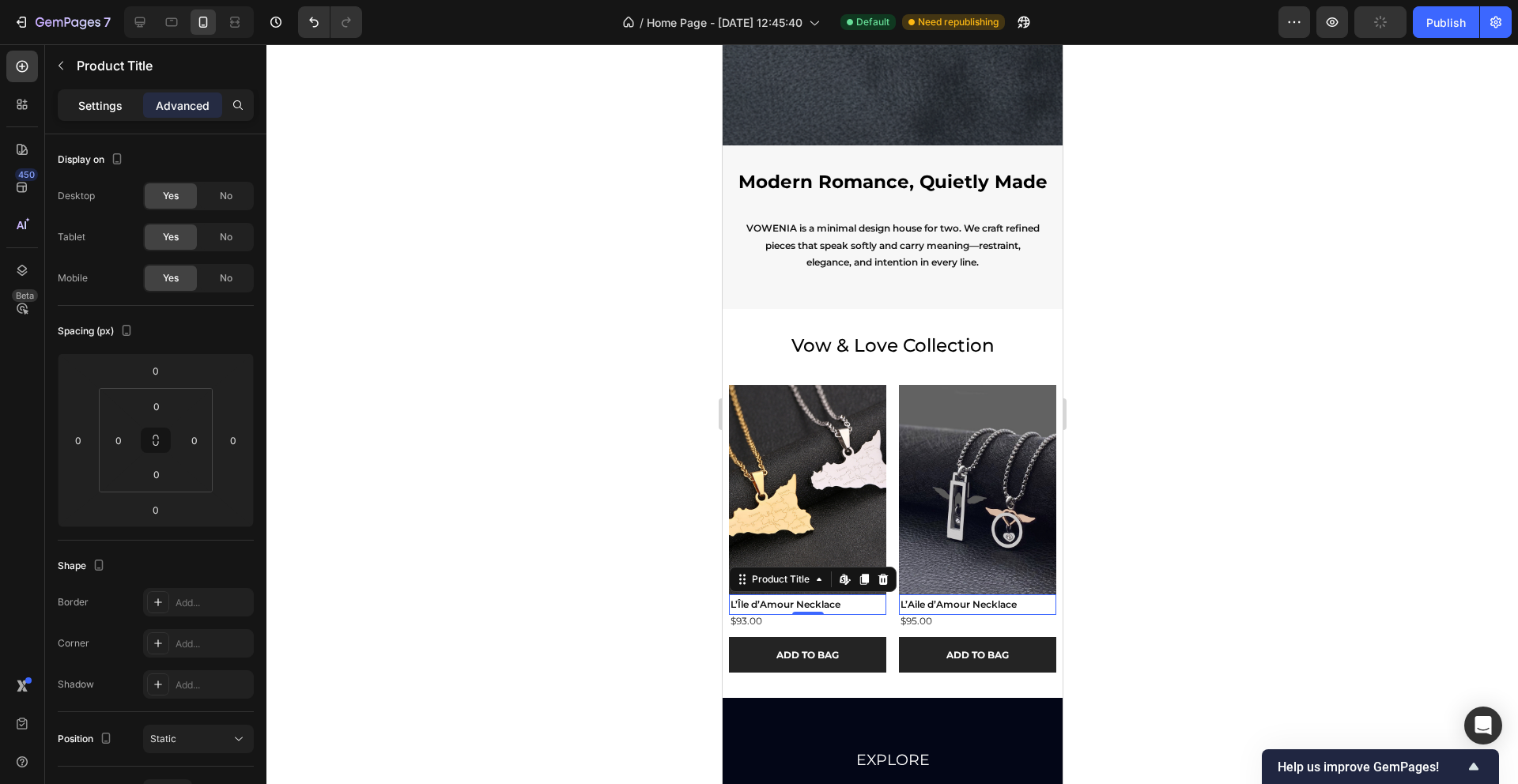
click at [91, 99] on p "Settings" at bounding box center [100, 105] width 45 height 17
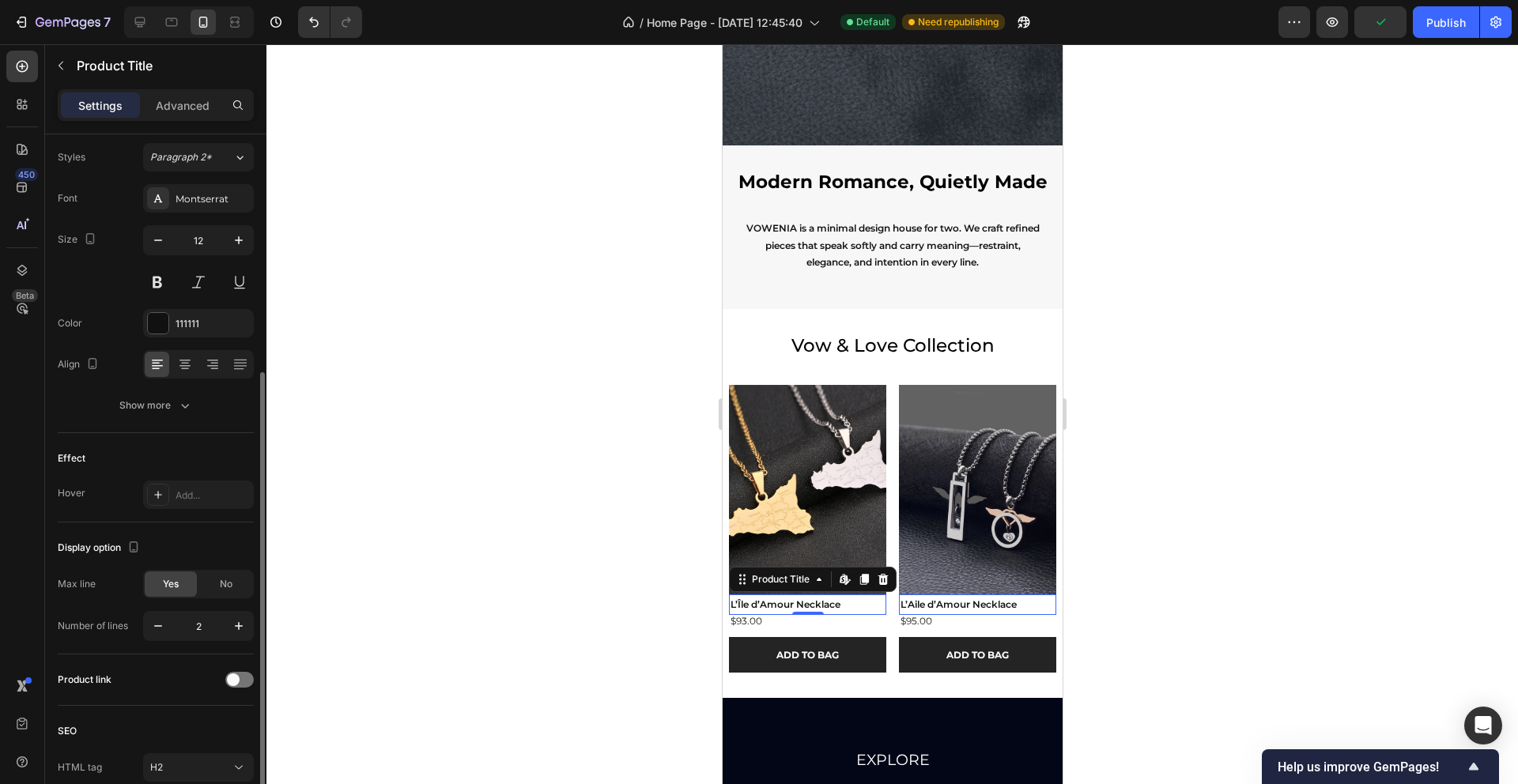
scroll to position [215, 0]
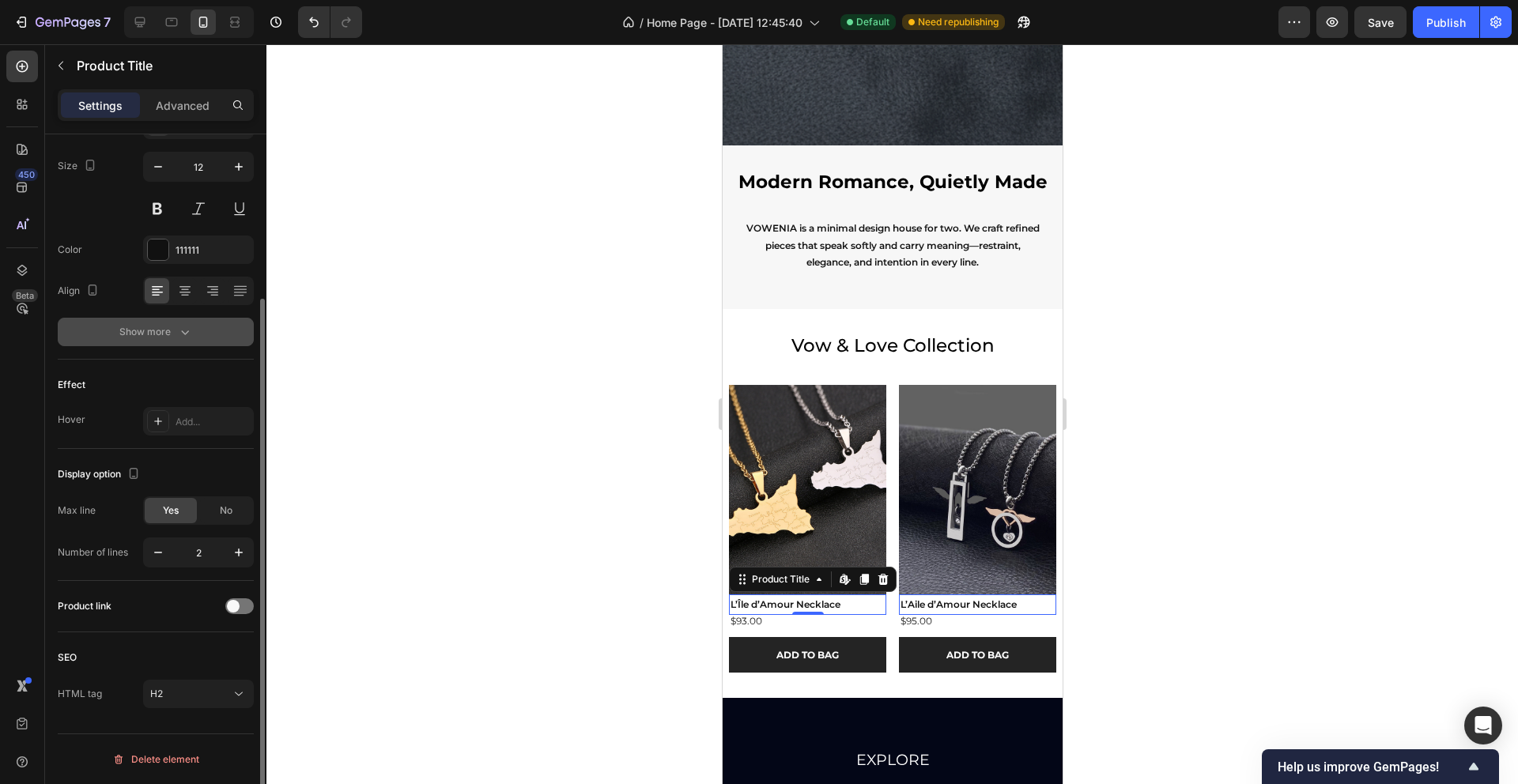
click at [152, 335] on div "Show more" at bounding box center [156, 332] width 73 height 16
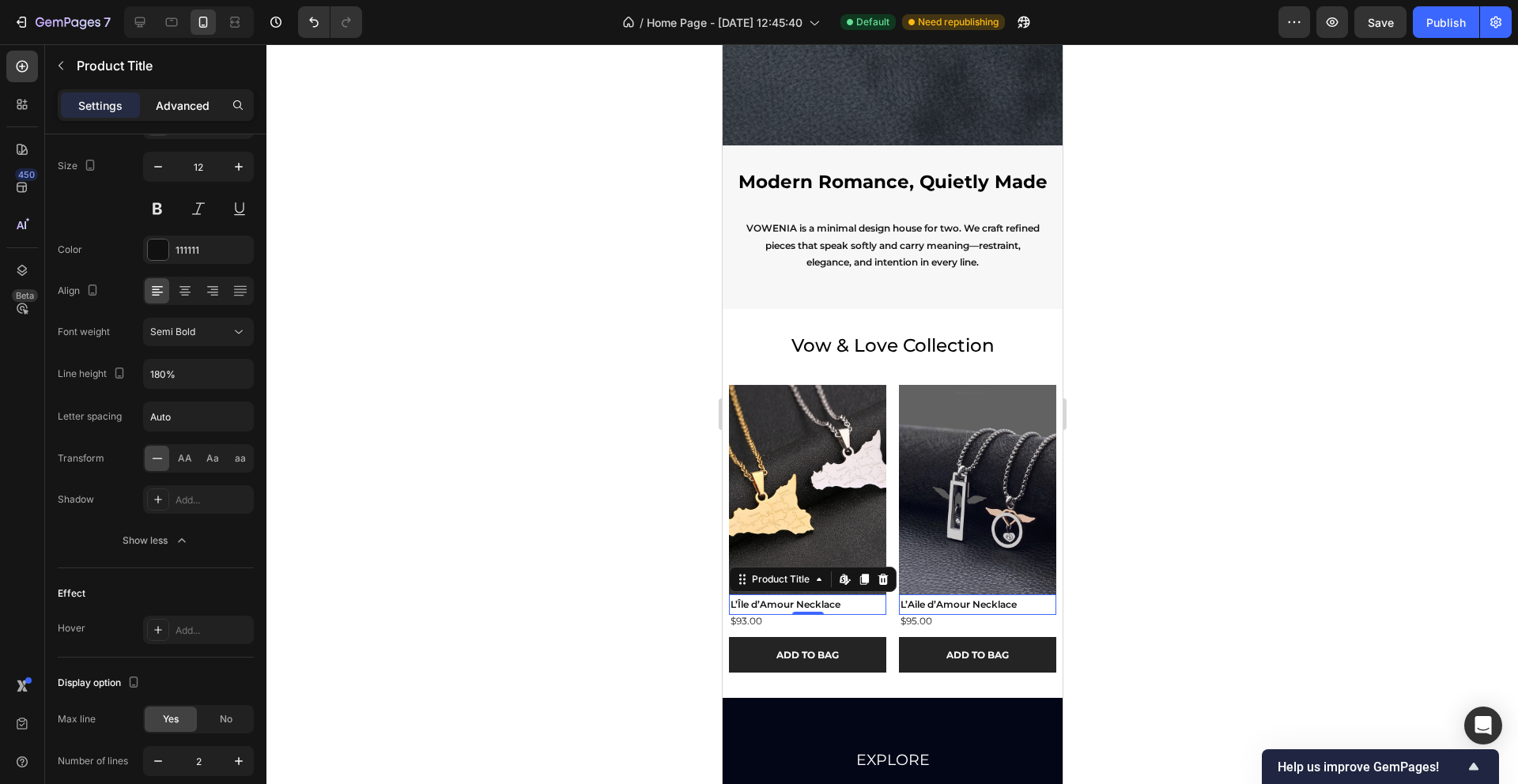
click at [199, 97] on p "Advanced" at bounding box center [183, 105] width 53 height 17
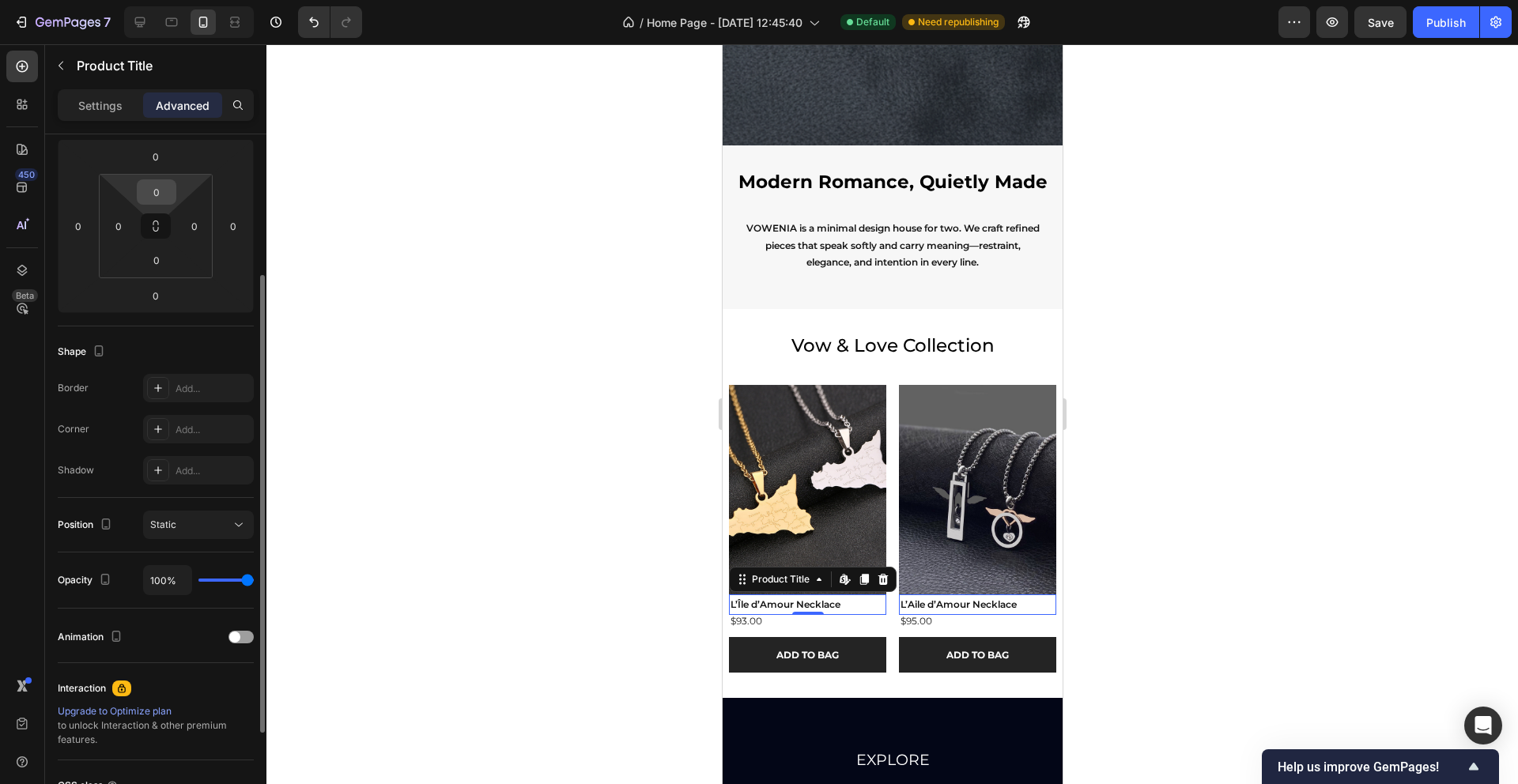
click at [154, 200] on input "0" at bounding box center [156, 192] width 32 height 24
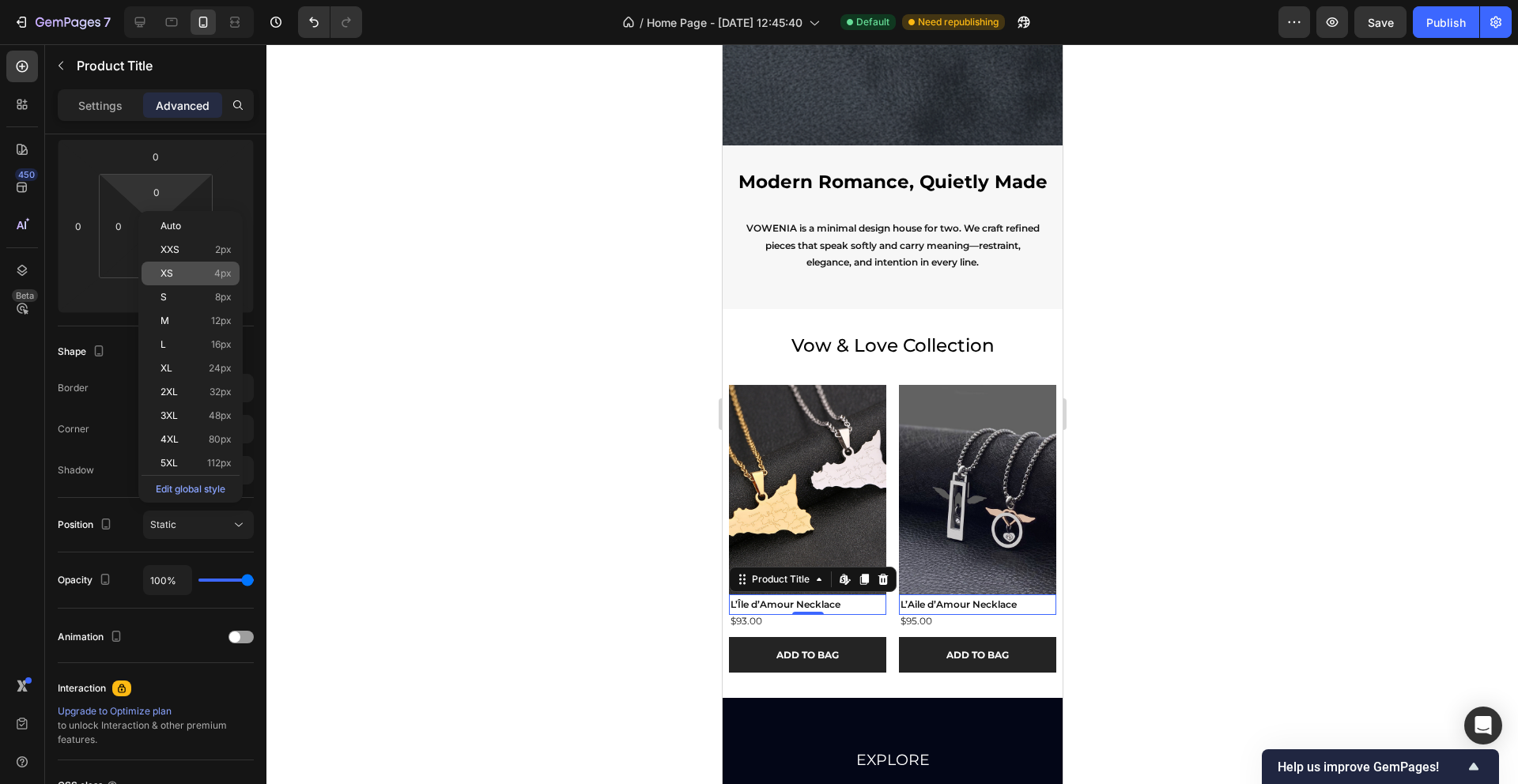
click at [228, 277] on span "4px" at bounding box center [223, 273] width 18 height 11
type input "4"
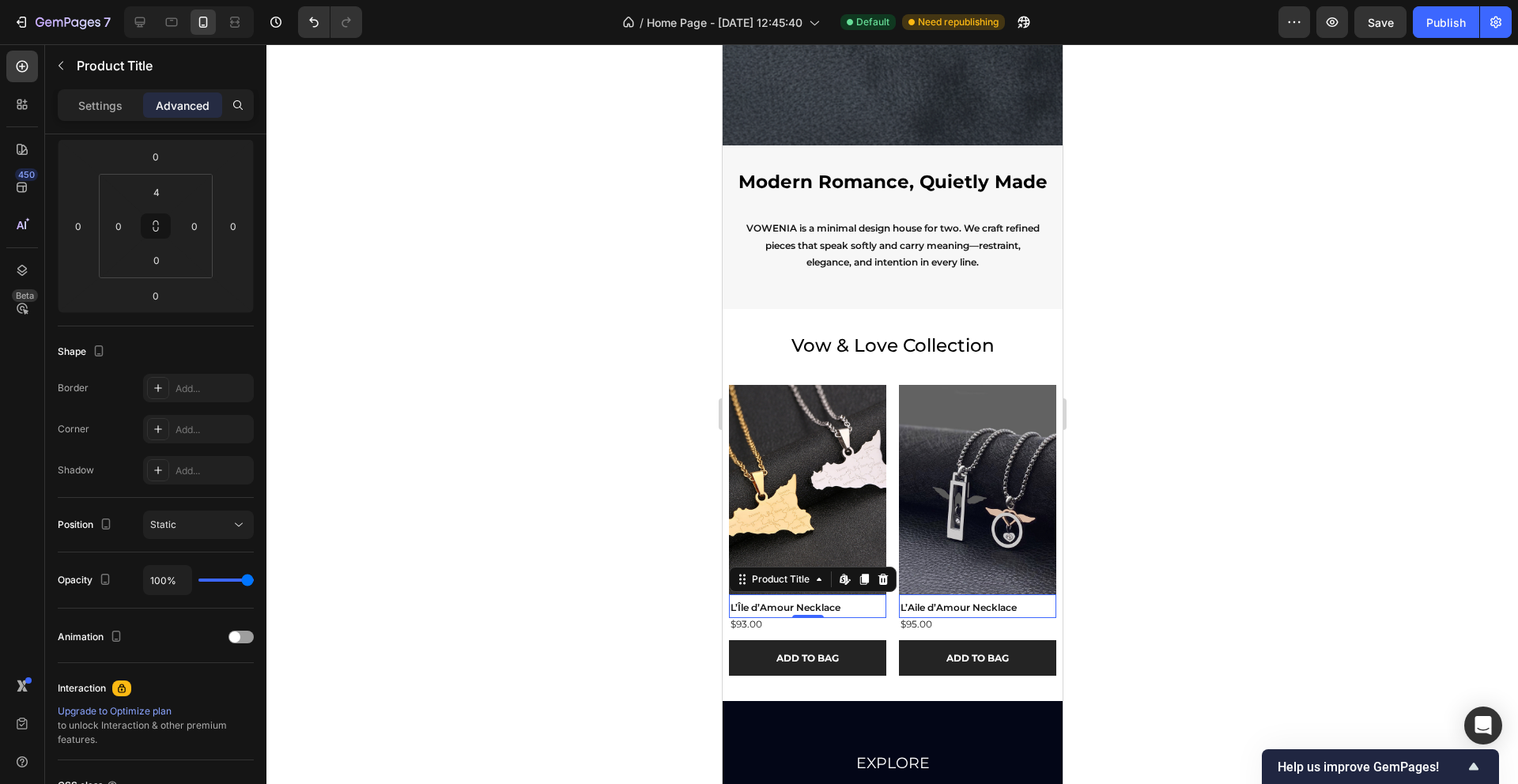
click at [606, 381] on div at bounding box center [892, 414] width 1252 height 740
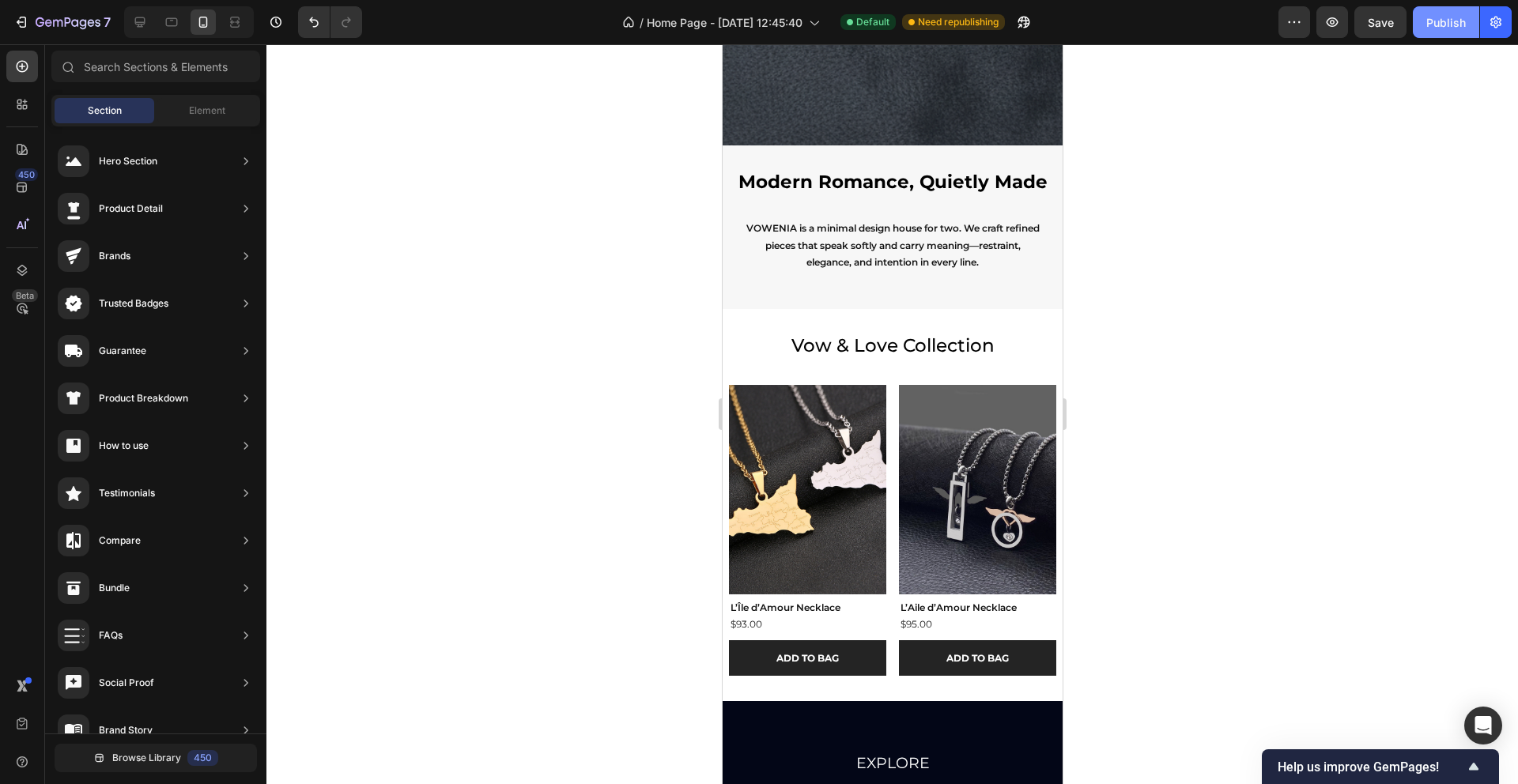
click at [1435, 33] on button "Publish" at bounding box center [1446, 22] width 66 height 32
click at [748, 207] on h2 "Modern Romance, Quietly Made" at bounding box center [892, 182] width 340 height 74
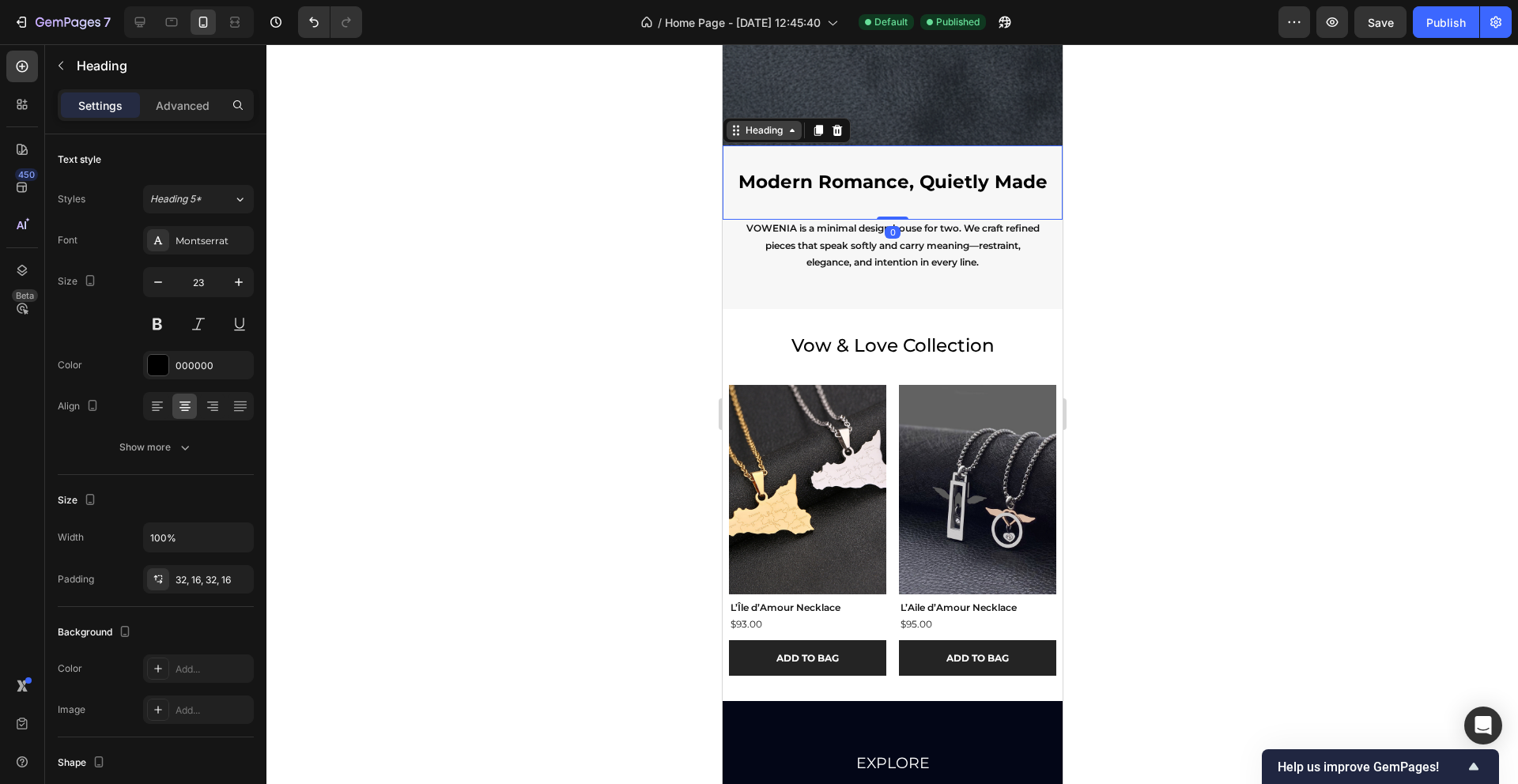
click at [740, 129] on icon at bounding box center [735, 131] width 13 height 13
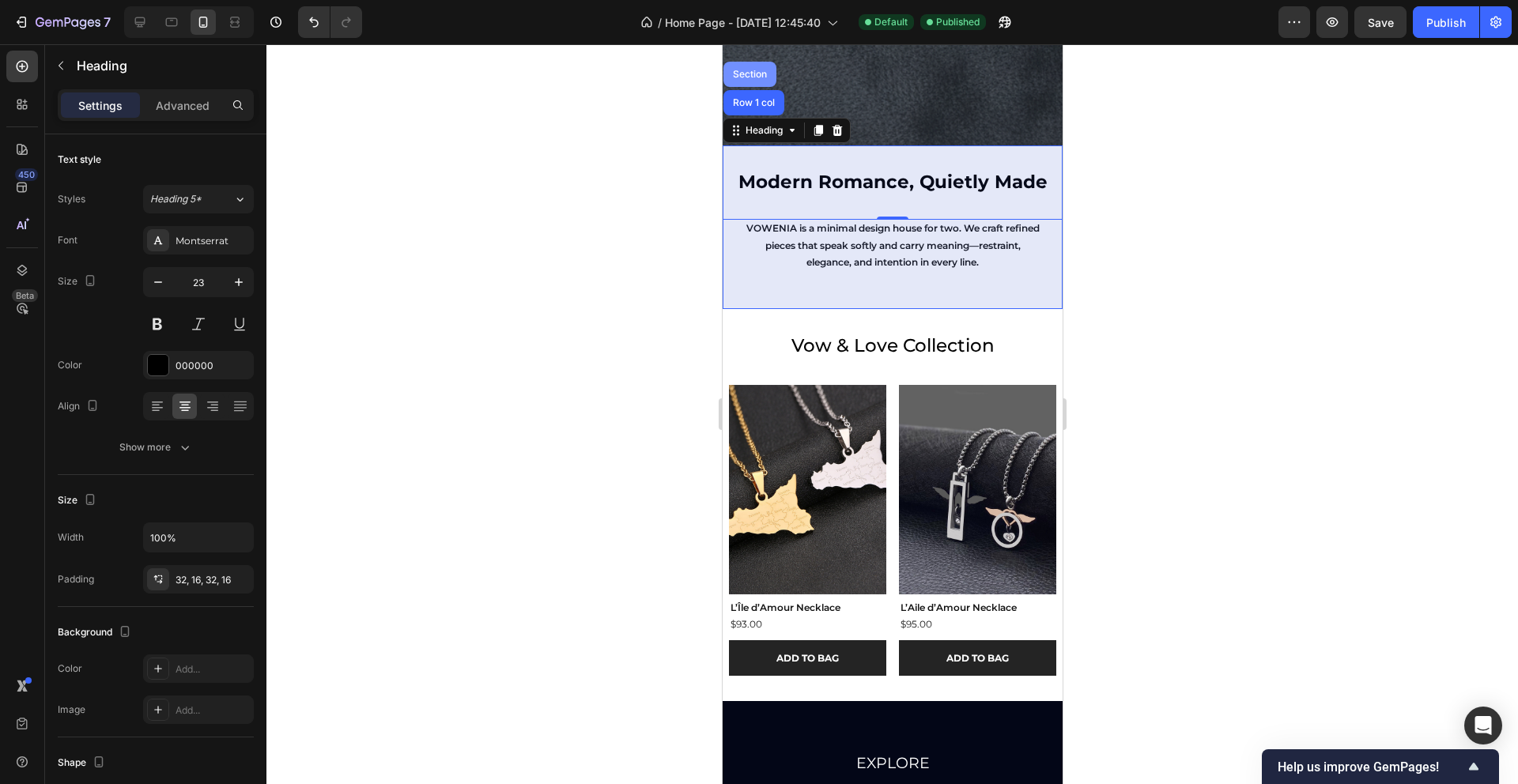
click at [754, 74] on div "Section" at bounding box center [749, 74] width 41 height 10
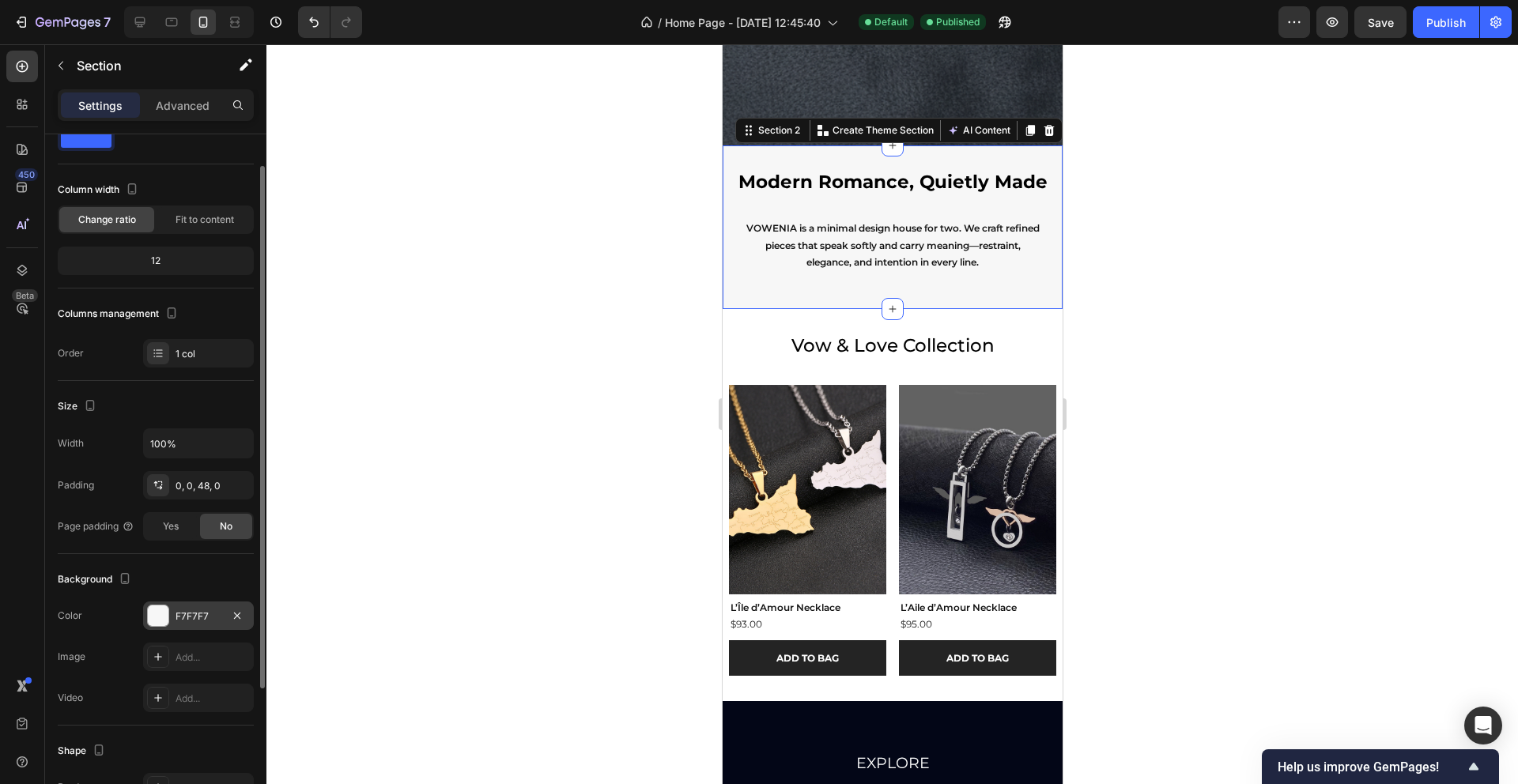
scroll to position [65, 0]
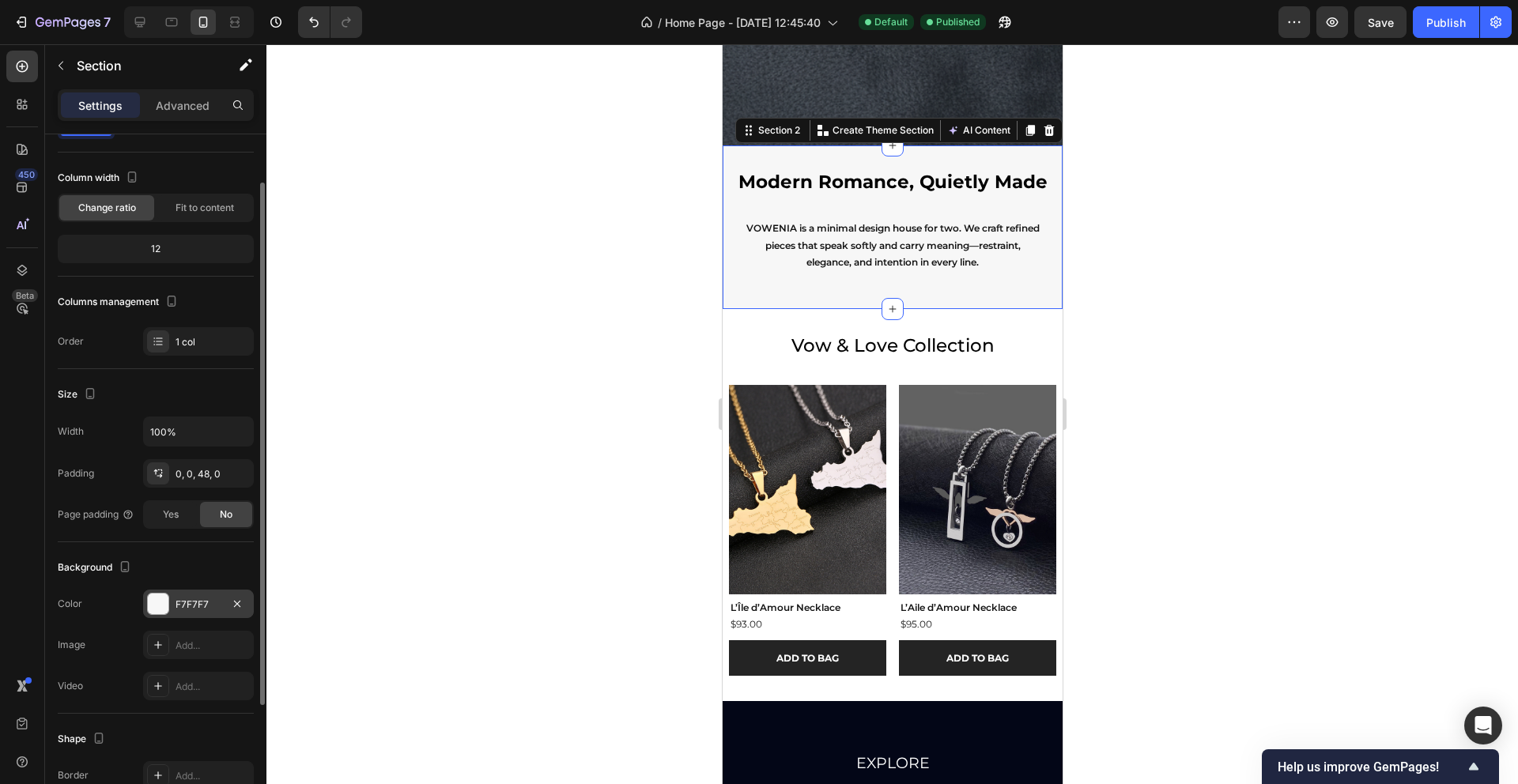
click at [193, 599] on div "F7F7F7" at bounding box center [199, 604] width 45 height 14
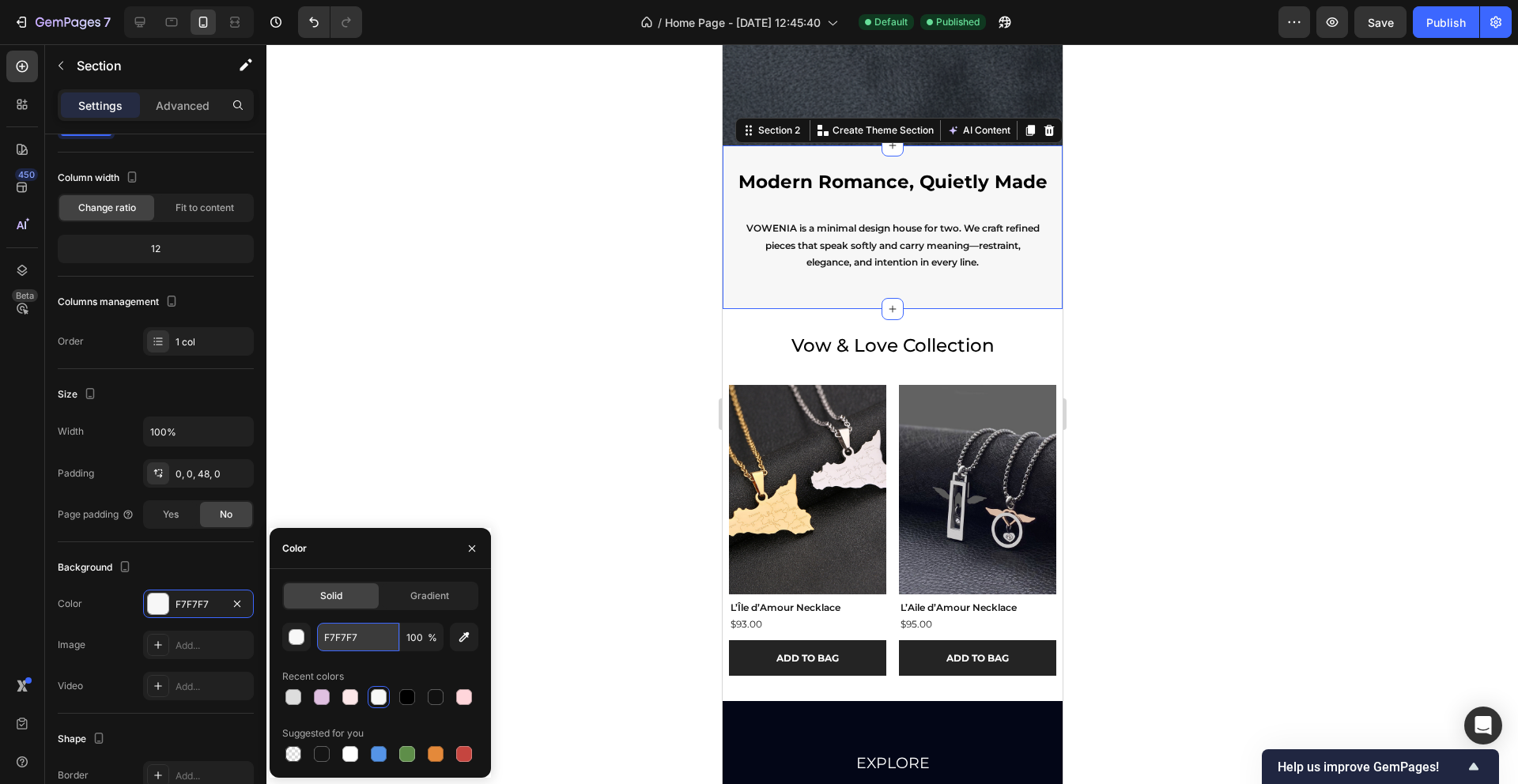
click at [340, 635] on input "F7F7F7" at bounding box center [358, 637] width 82 height 29
click at [340, 636] on input "F7F7F7" at bounding box center [358, 637] width 82 height 29
click at [763, 557] on img at bounding box center [806, 489] width 157 height 210
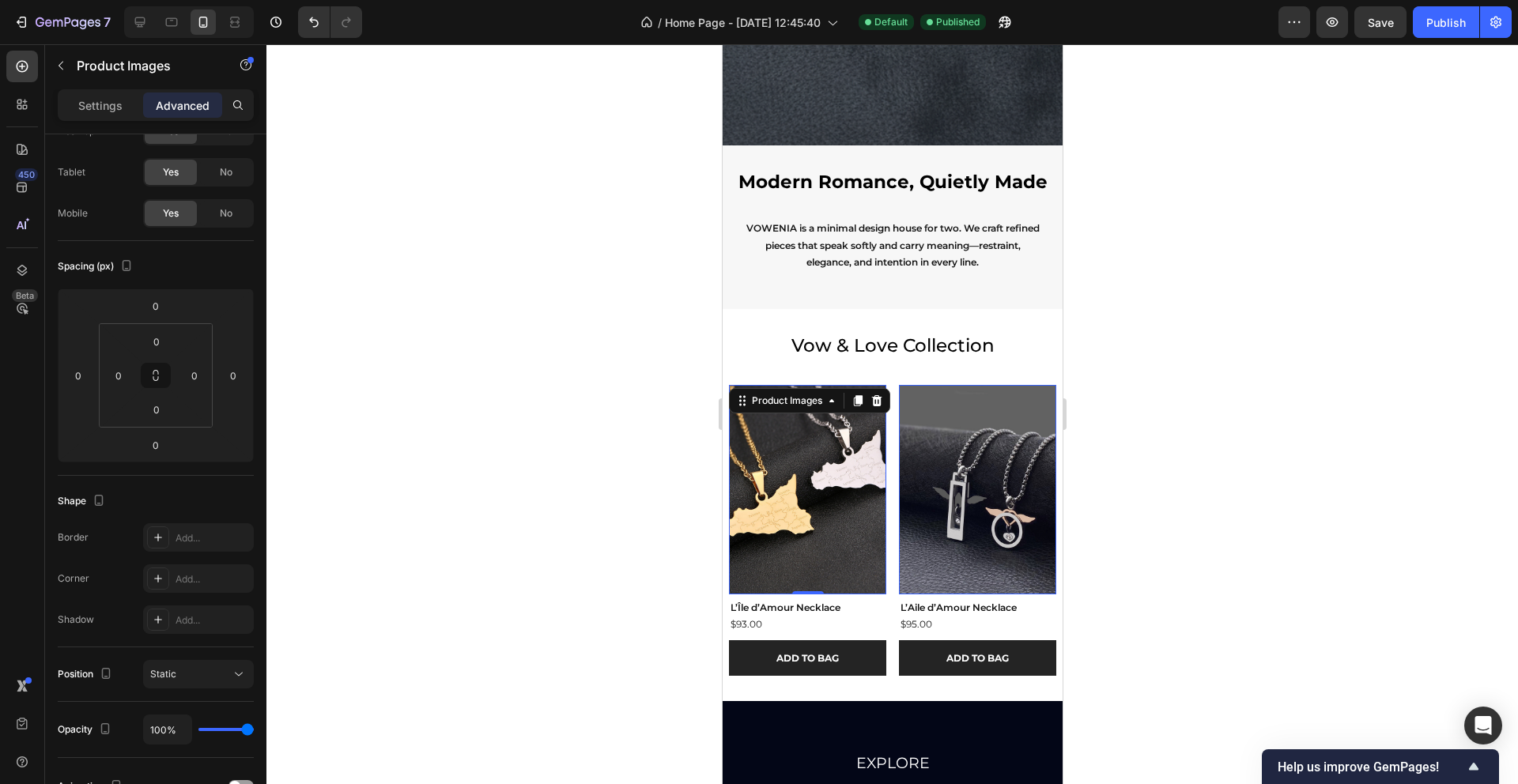
scroll to position [0, 0]
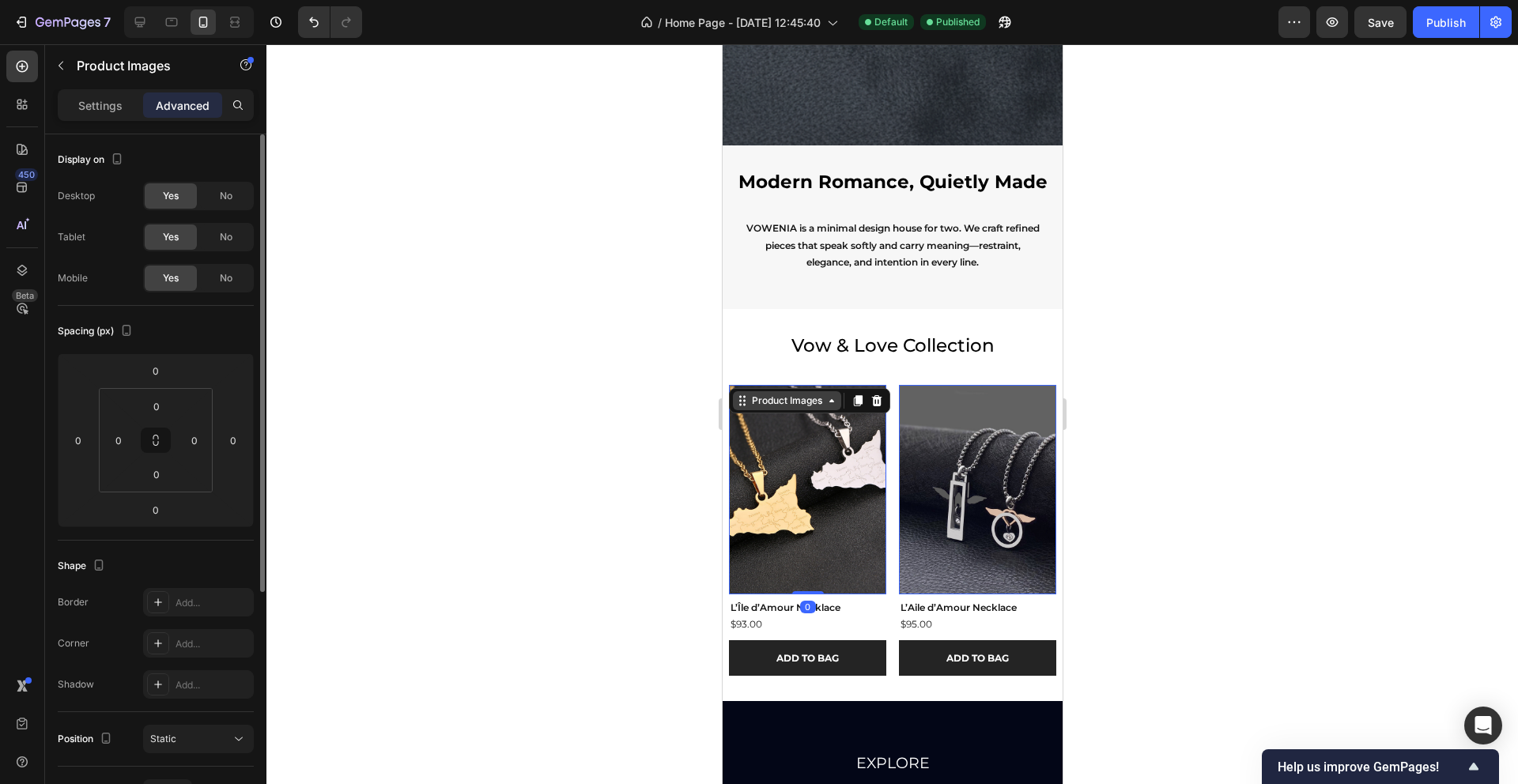
click at [744, 394] on icon at bounding box center [742, 400] width 13 height 13
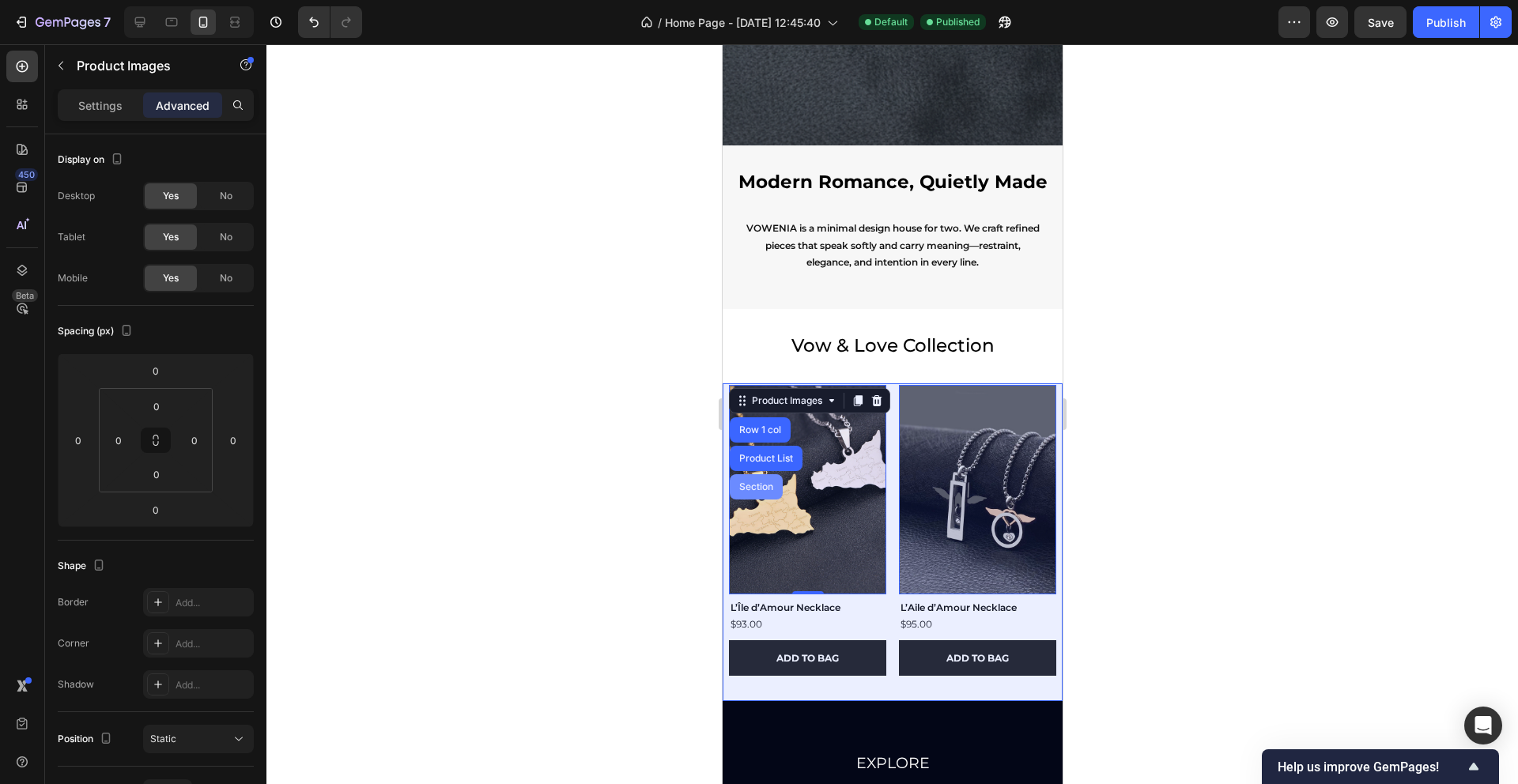
click at [759, 489] on div "Section" at bounding box center [756, 487] width 41 height 10
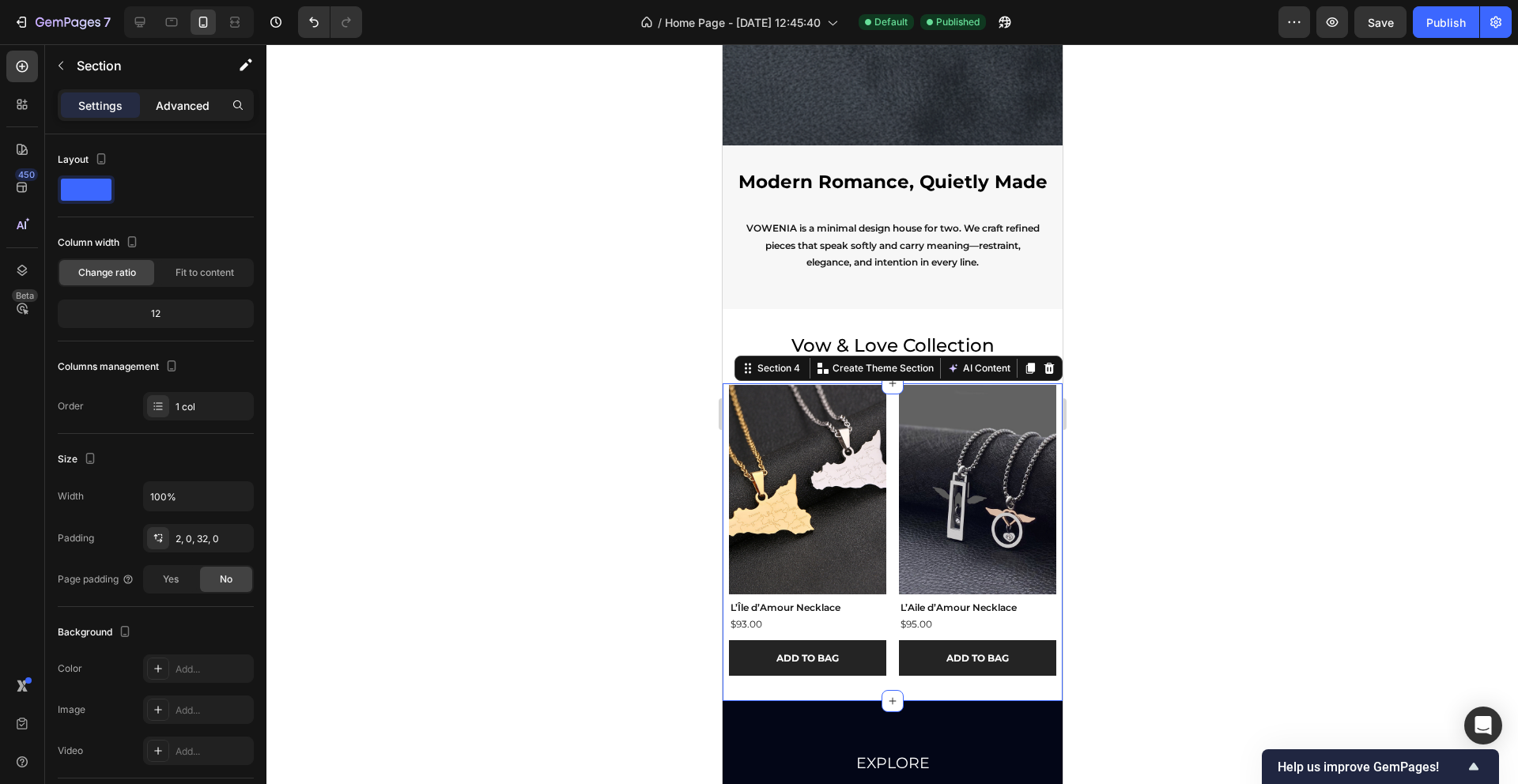
click at [181, 108] on p "Advanced" at bounding box center [183, 105] width 53 height 17
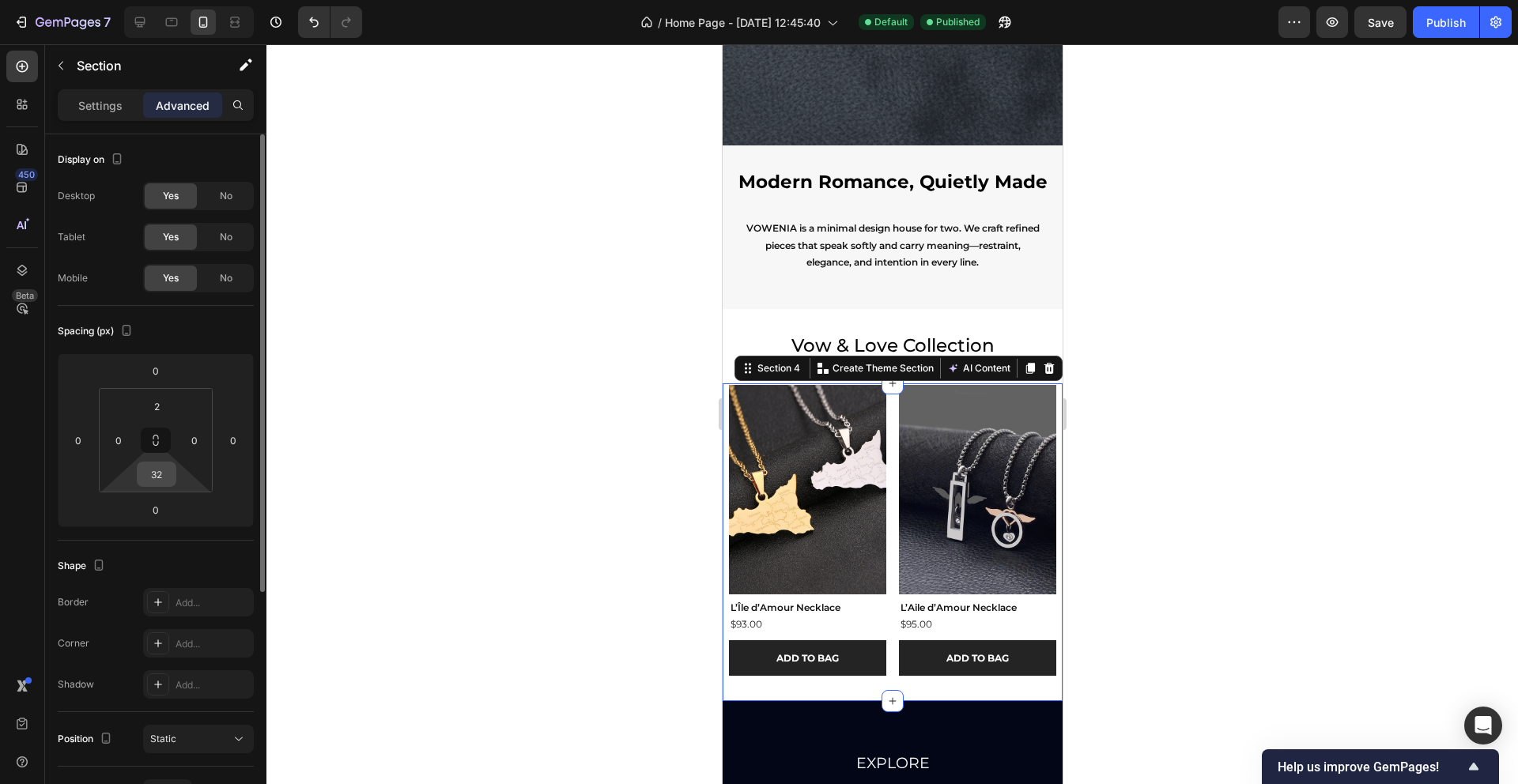
click at [163, 472] on input "32" at bounding box center [156, 475] width 32 height 24
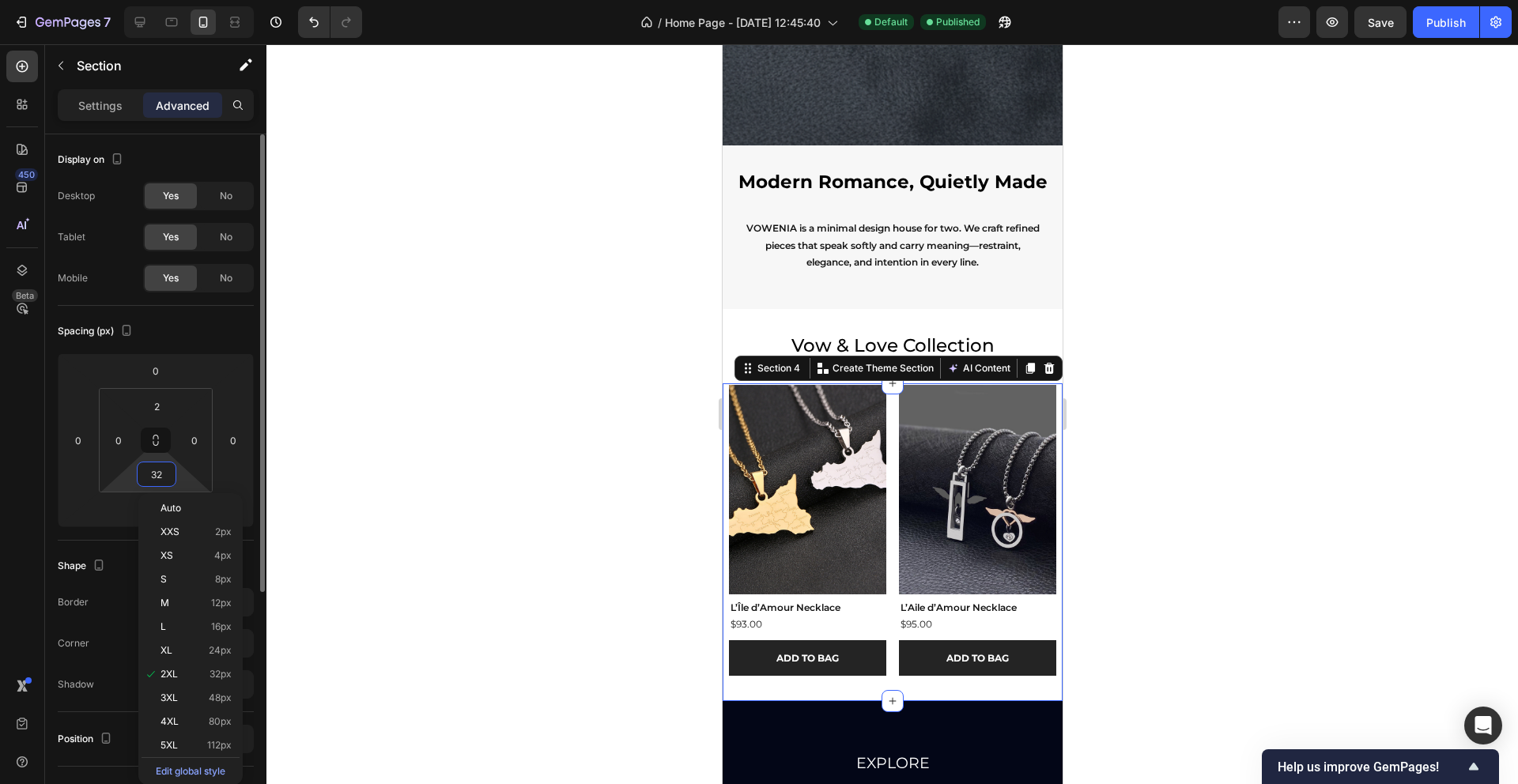
click at [163, 472] on input "32" at bounding box center [156, 475] width 32 height 24
type input "2"
click at [190, 538] on div "XXS 2px" at bounding box center [190, 532] width 98 height 24
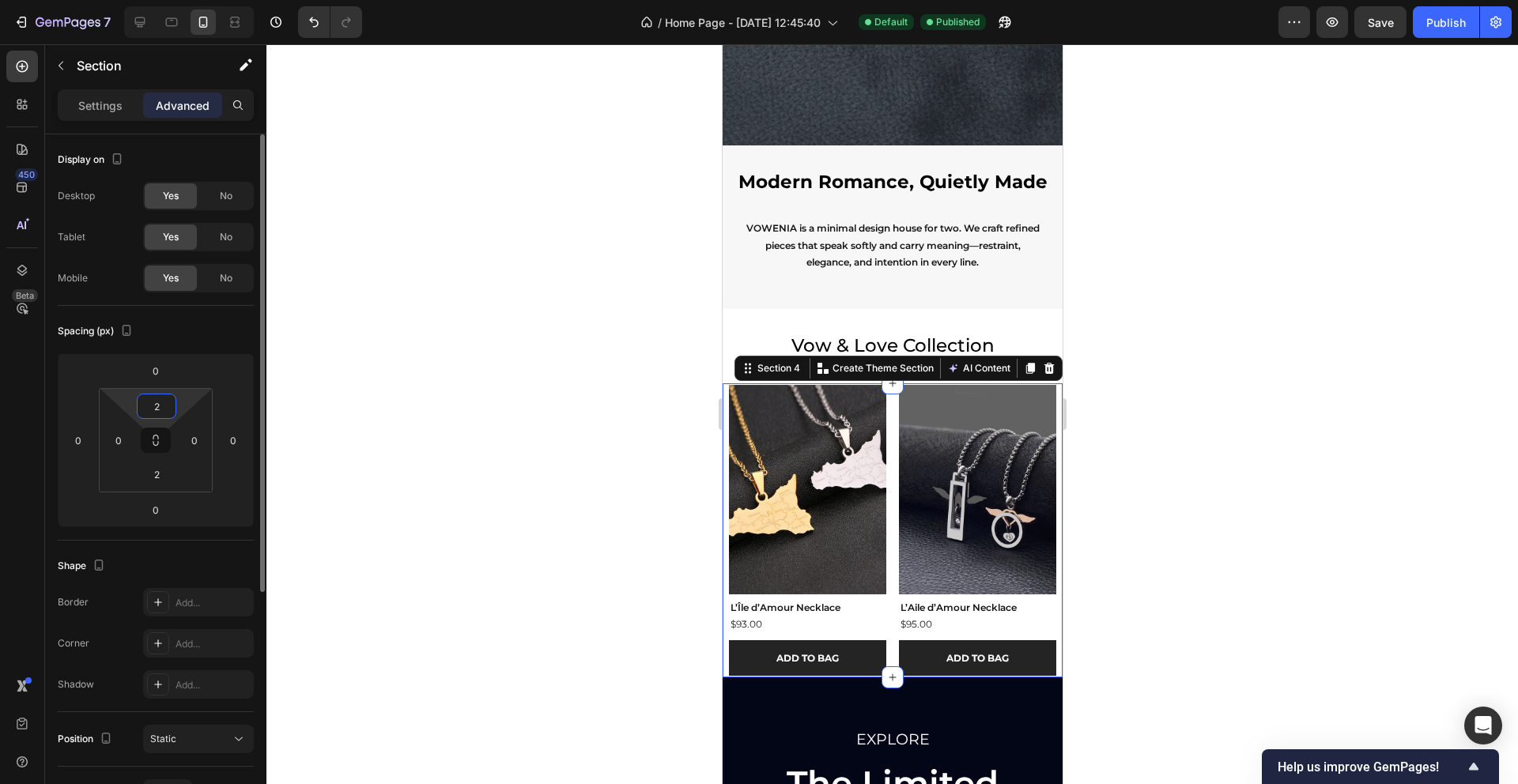
click at [155, 408] on input "2" at bounding box center [156, 406] width 32 height 24
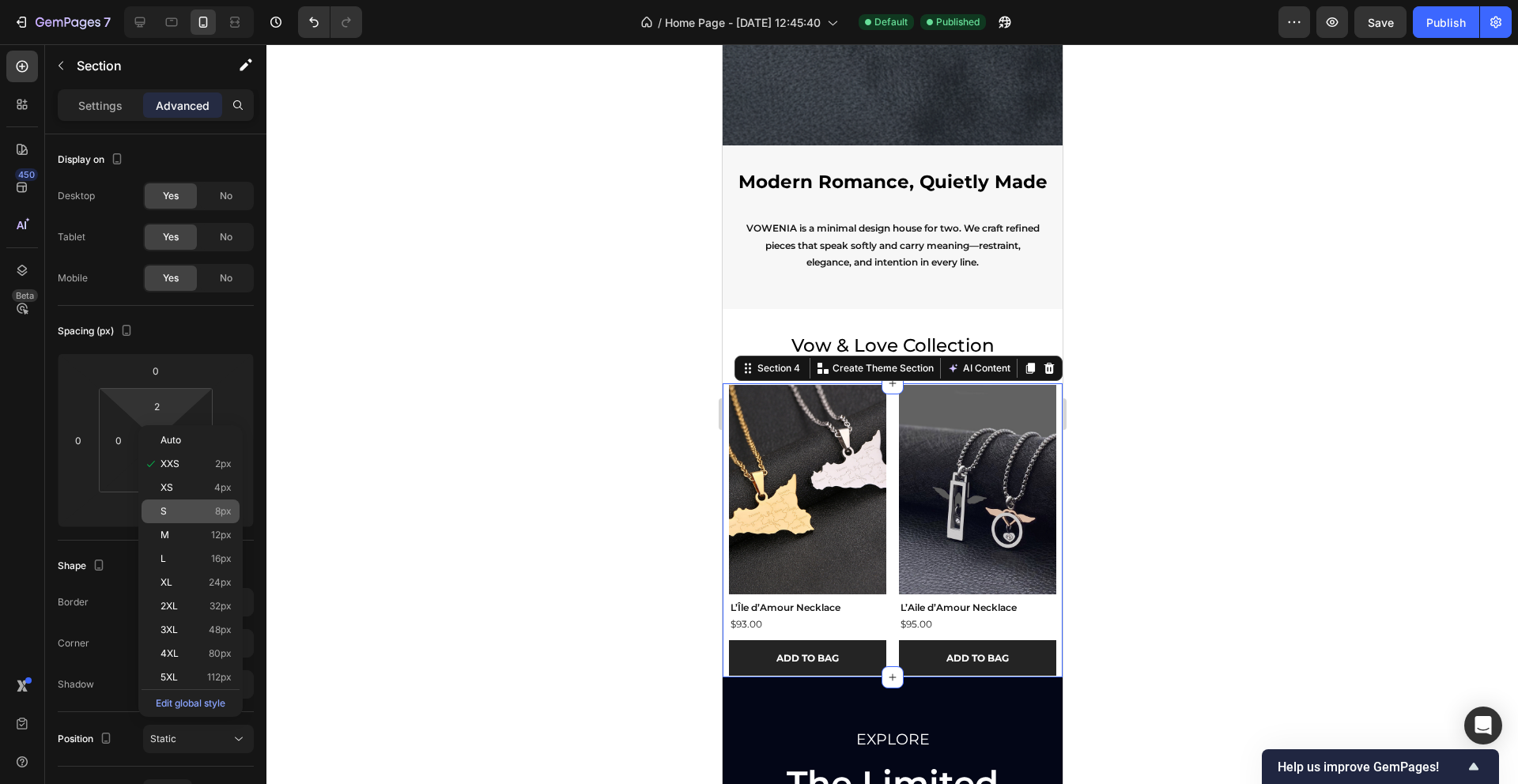
click at [212, 517] on div "S 8px" at bounding box center [190, 511] width 98 height 24
type input "8"
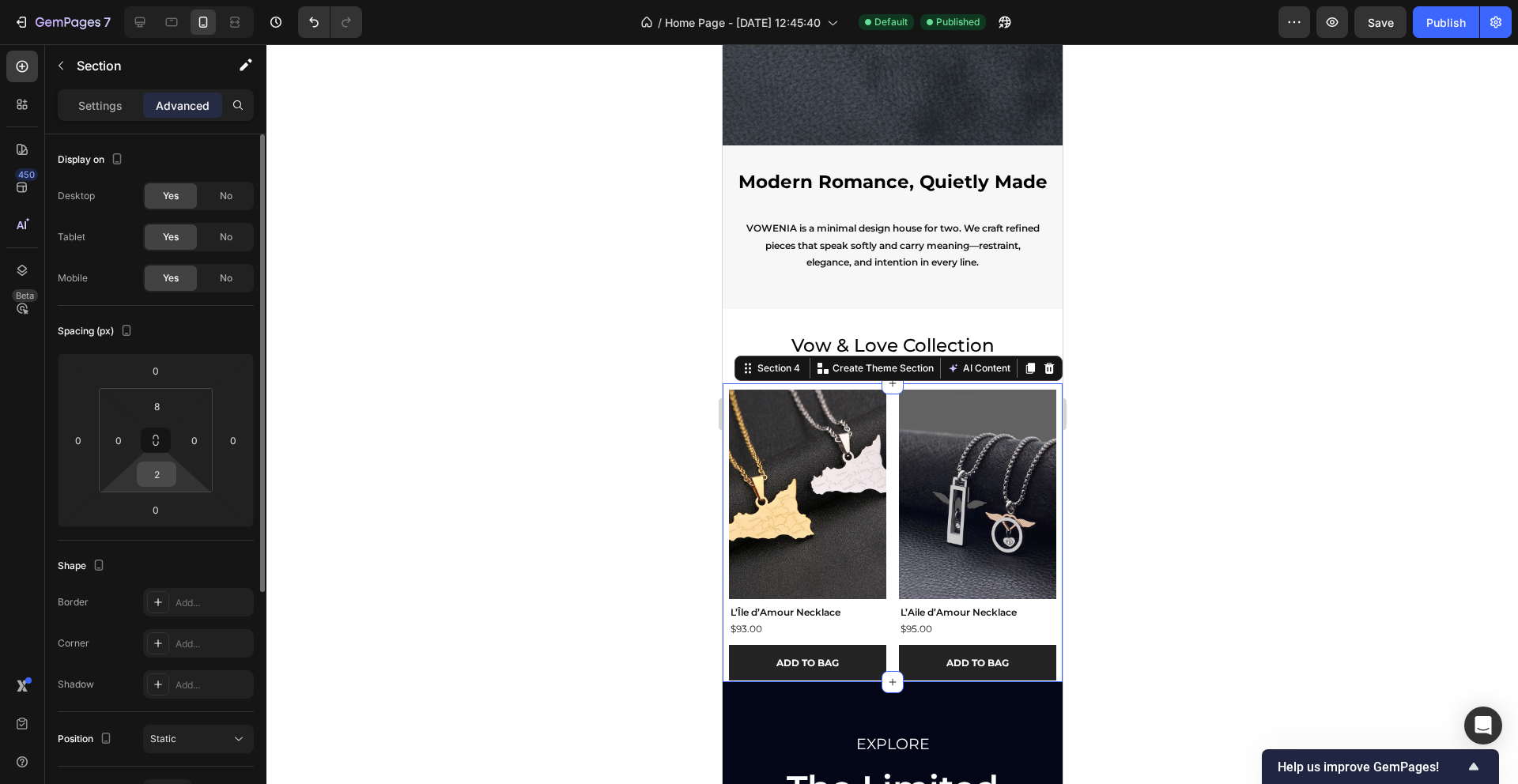
click at [160, 477] on input "2" at bounding box center [156, 475] width 32 height 24
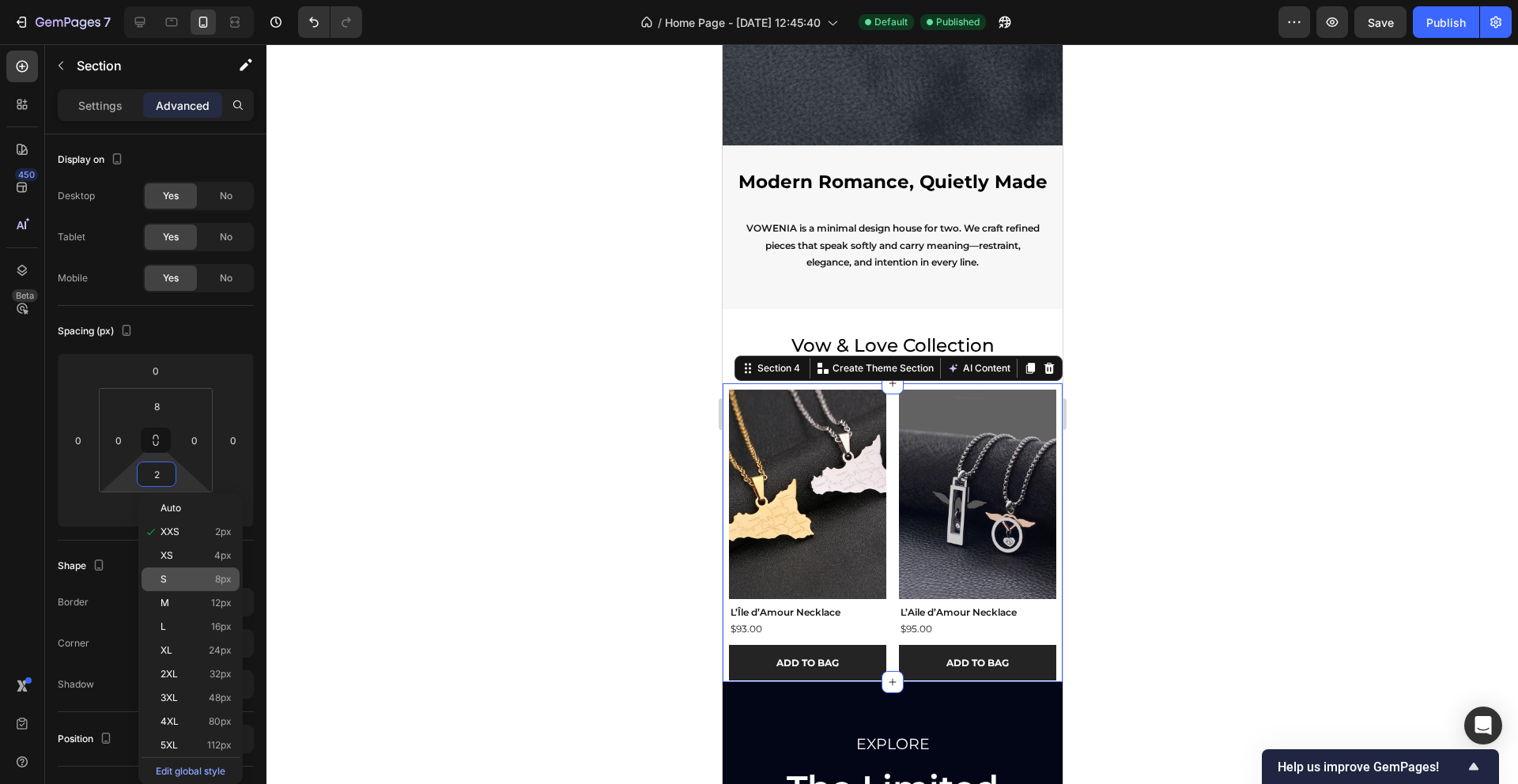
click at [217, 576] on span "8px" at bounding box center [223, 578] width 17 height 11
type input "8"
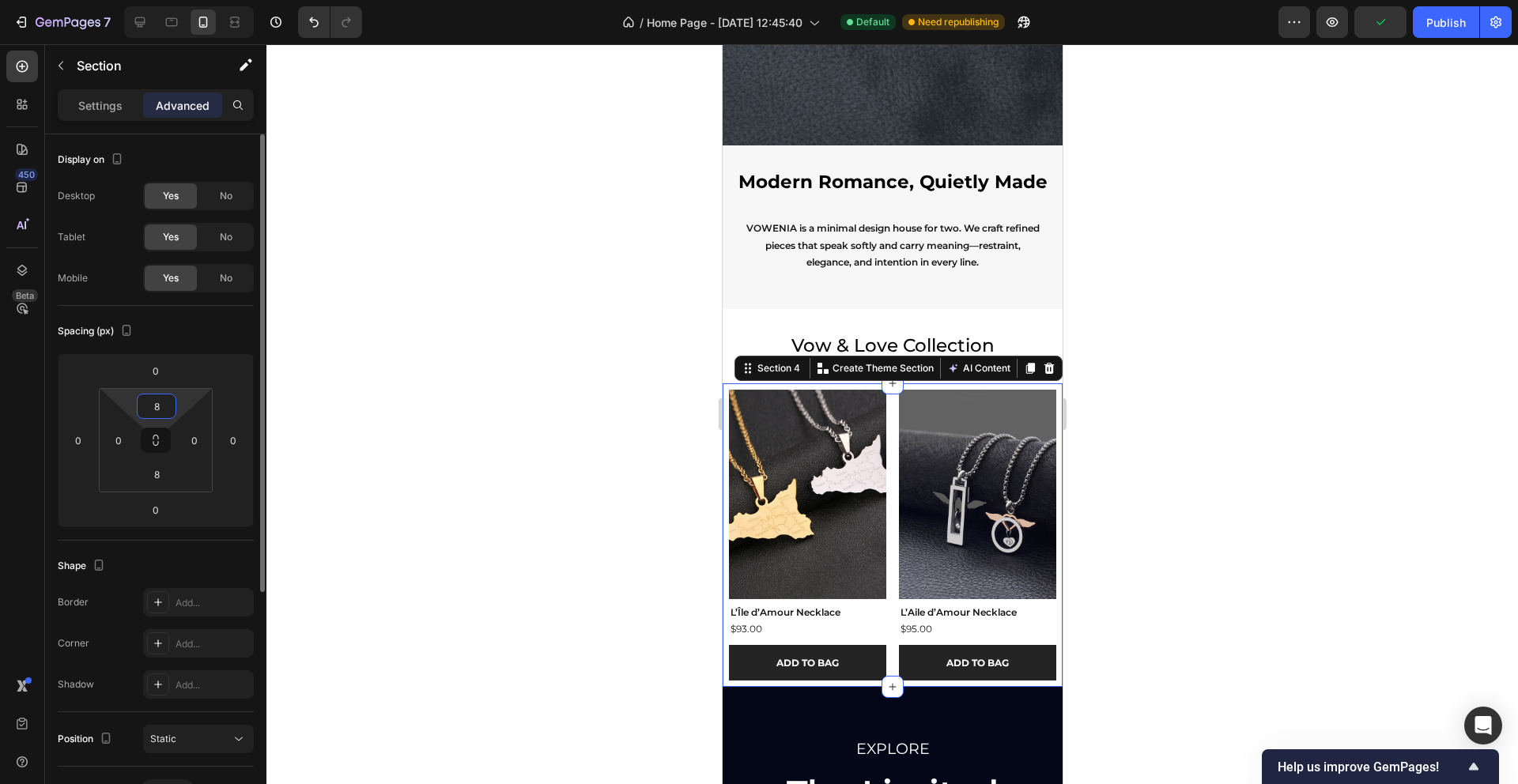
click at [164, 404] on input "8" at bounding box center [156, 406] width 32 height 24
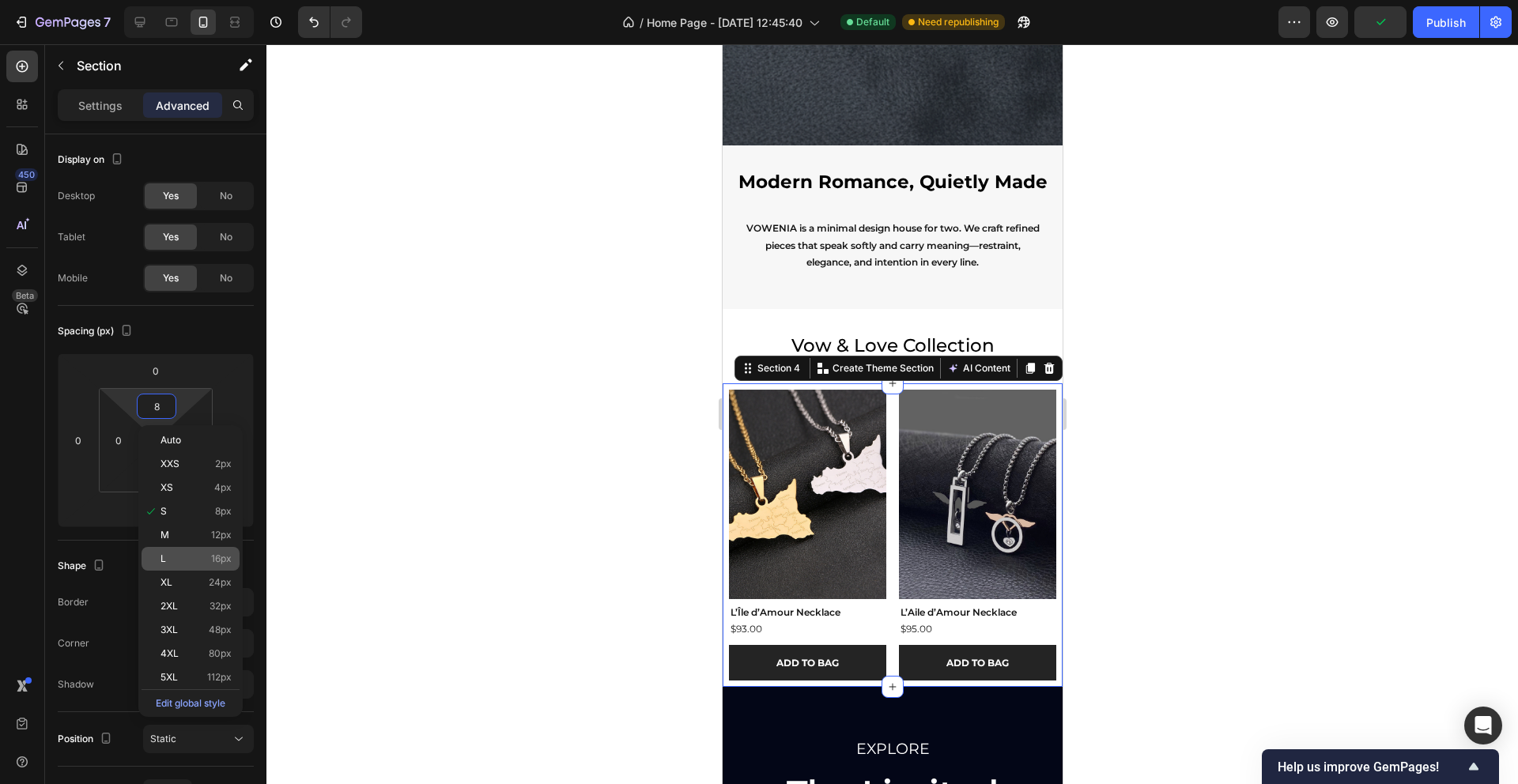
click at [207, 558] on p "L 16px" at bounding box center [196, 559] width 71 height 11
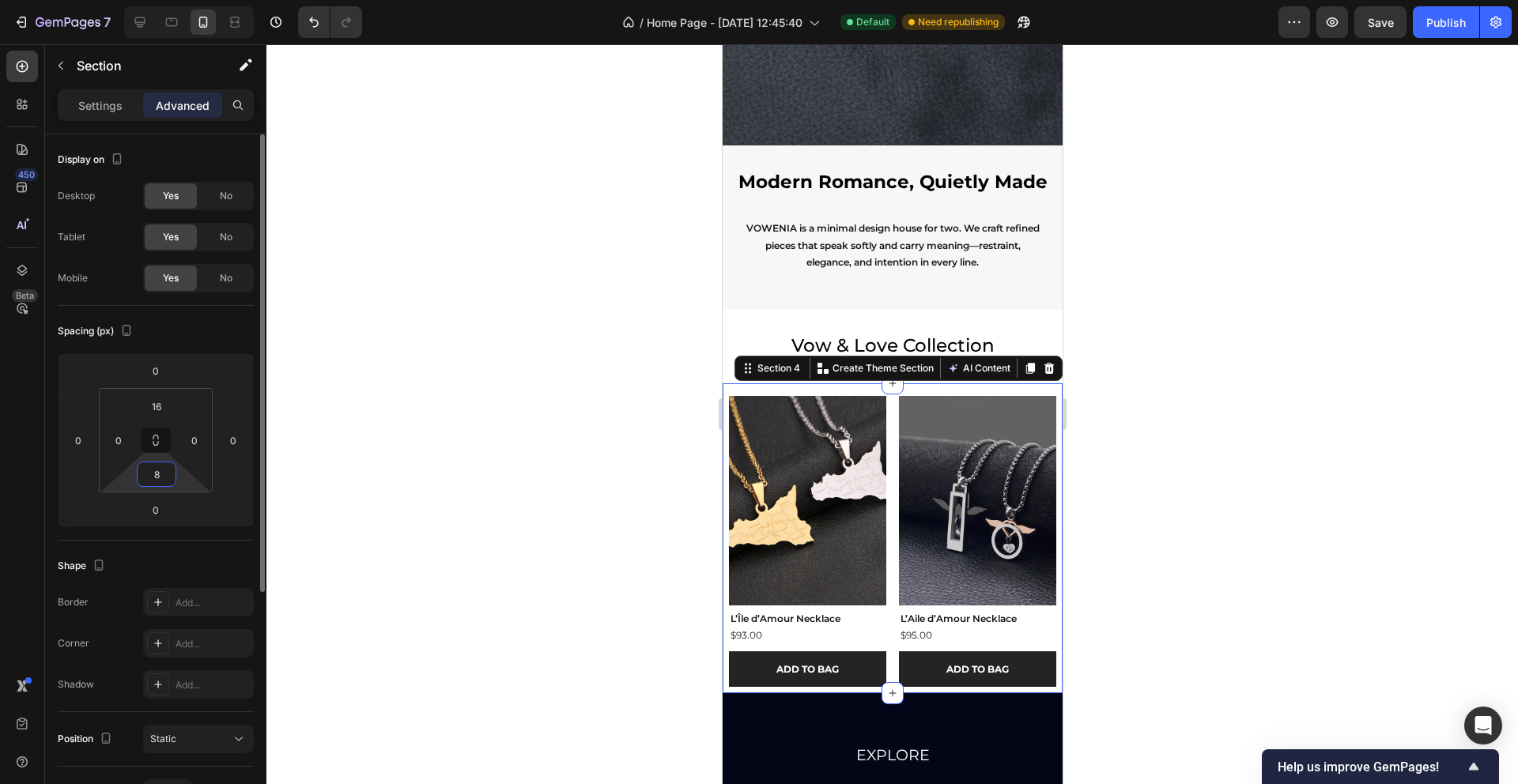
click at [160, 481] on input "8" at bounding box center [156, 475] width 32 height 24
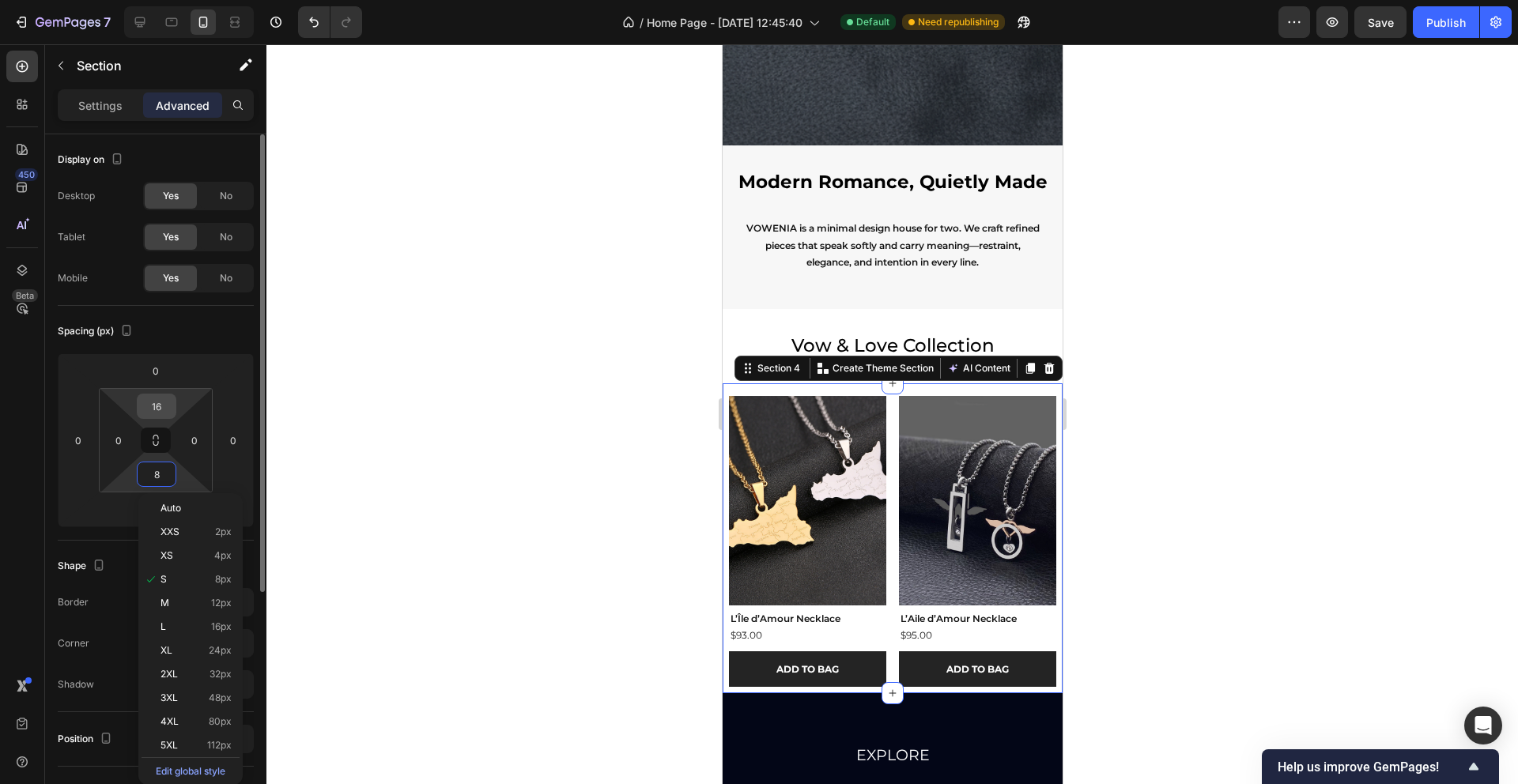
click at [161, 413] on input "16" at bounding box center [156, 406] width 32 height 24
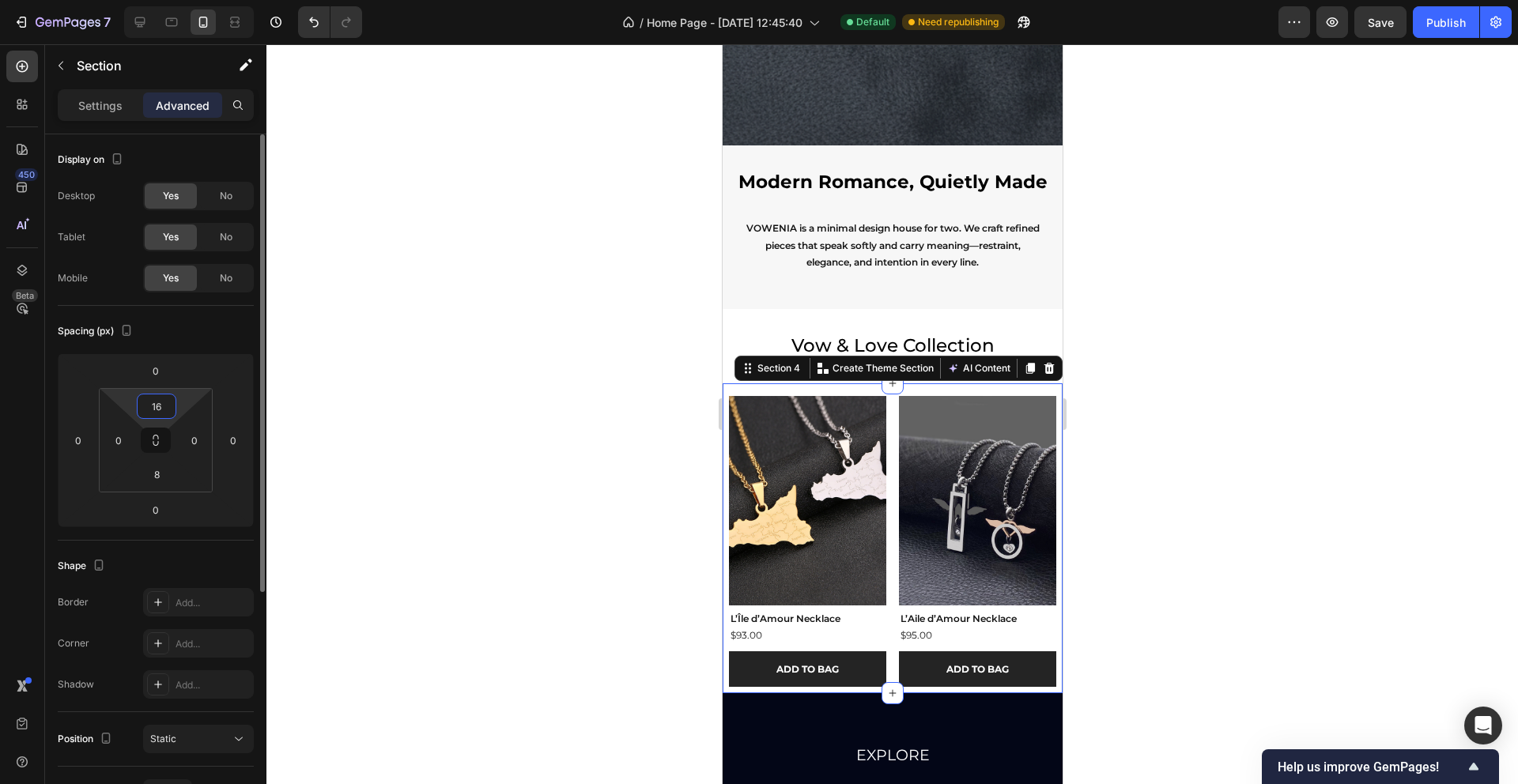
click at [160, 413] on input "16" at bounding box center [156, 406] width 32 height 24
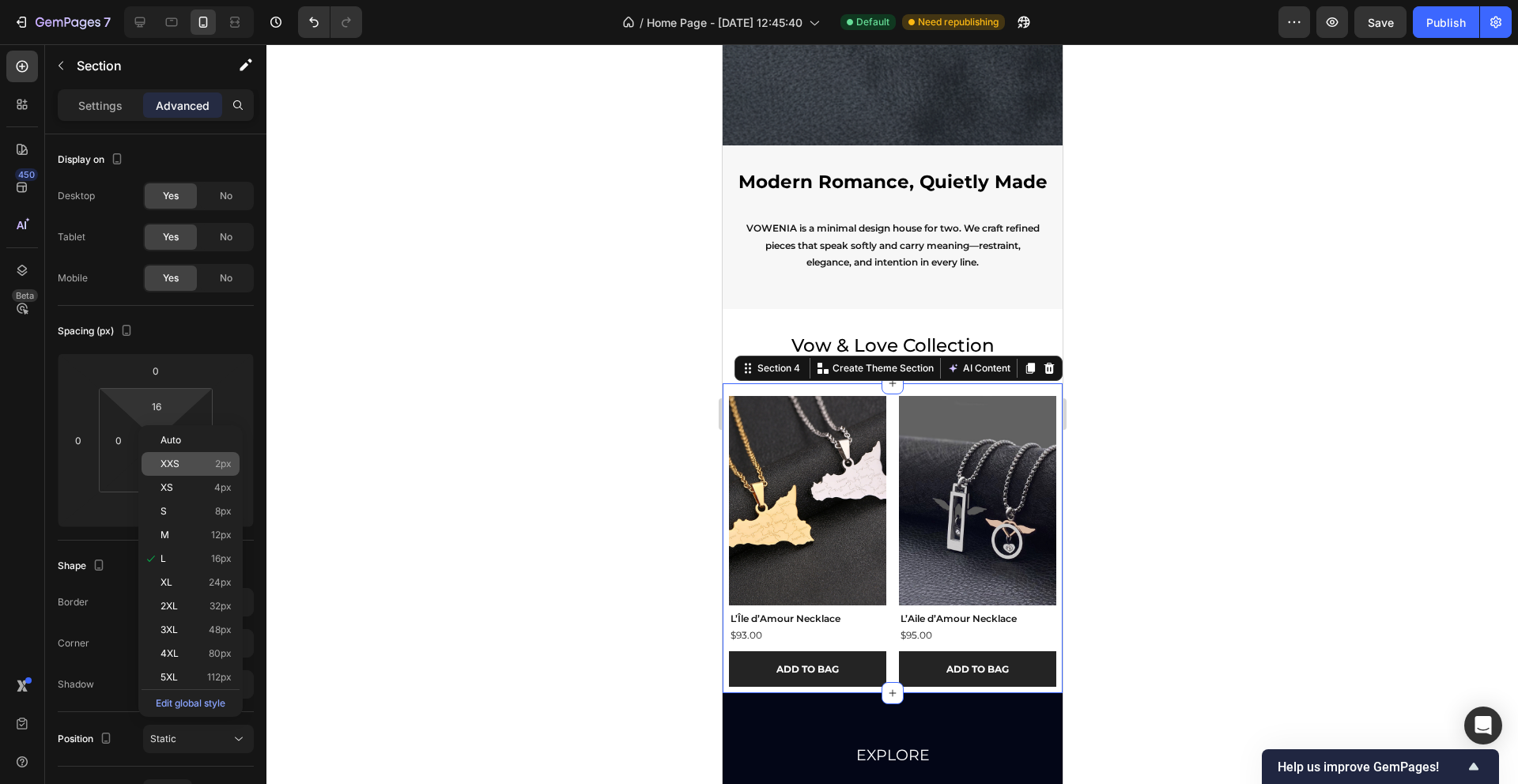
click at [191, 469] on p "XXS 2px" at bounding box center [196, 464] width 71 height 11
type input "2"
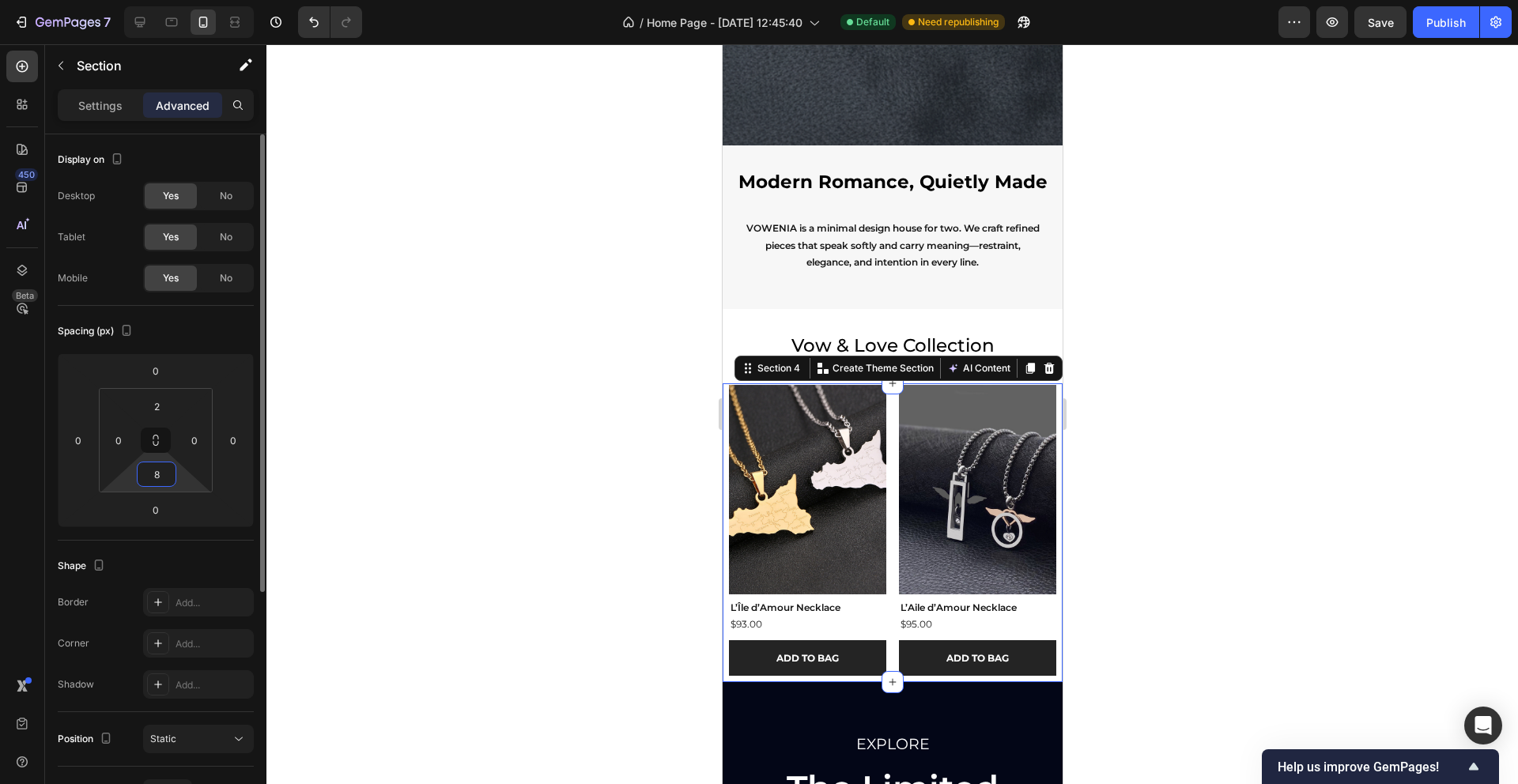
click at [160, 479] on input "8" at bounding box center [156, 475] width 32 height 24
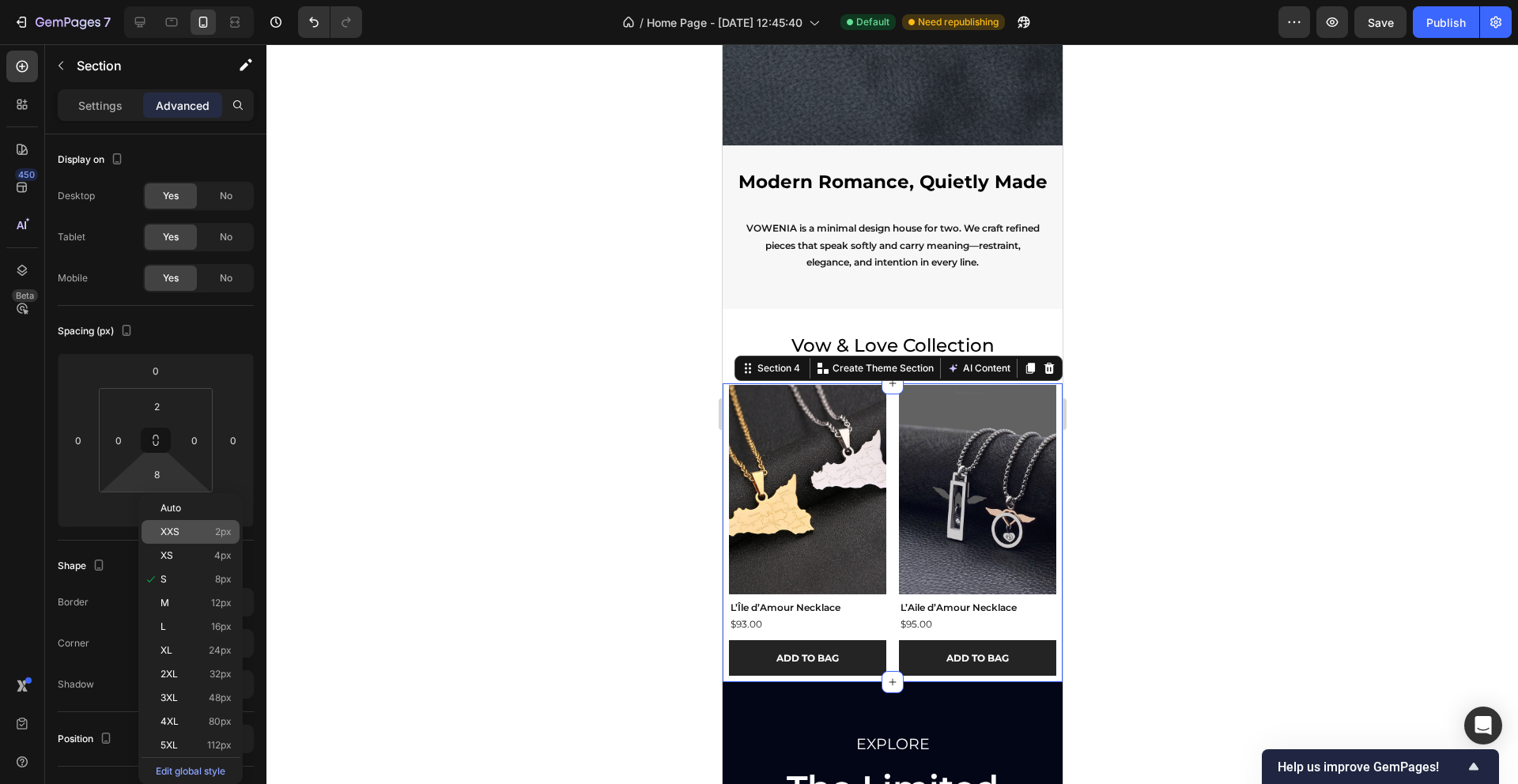
click at [191, 539] on div "XXS 2px" at bounding box center [190, 532] width 98 height 24
type input "2"
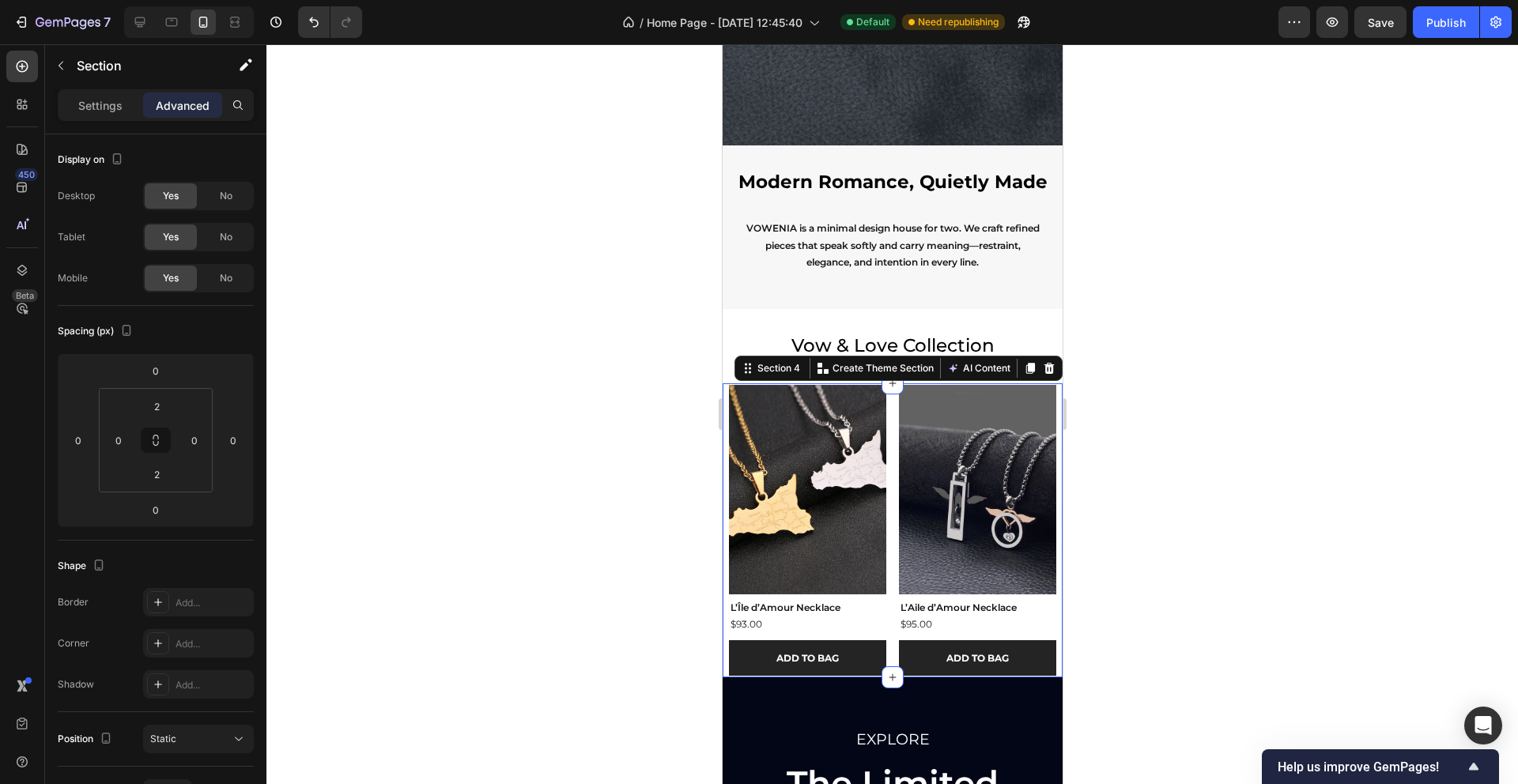
click at [385, 470] on div at bounding box center [892, 414] width 1252 height 740
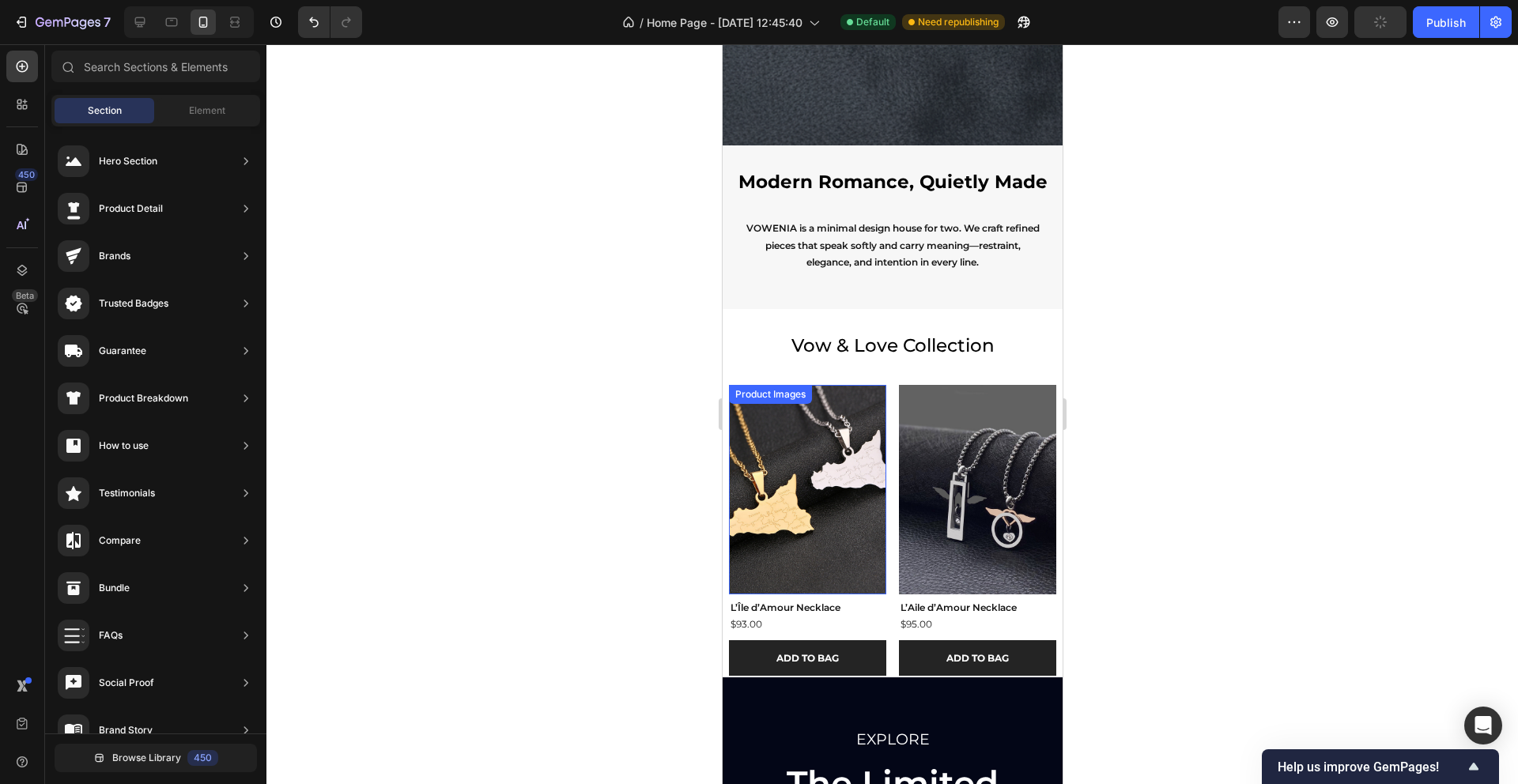
click at [747, 449] on img at bounding box center [806, 489] width 157 height 210
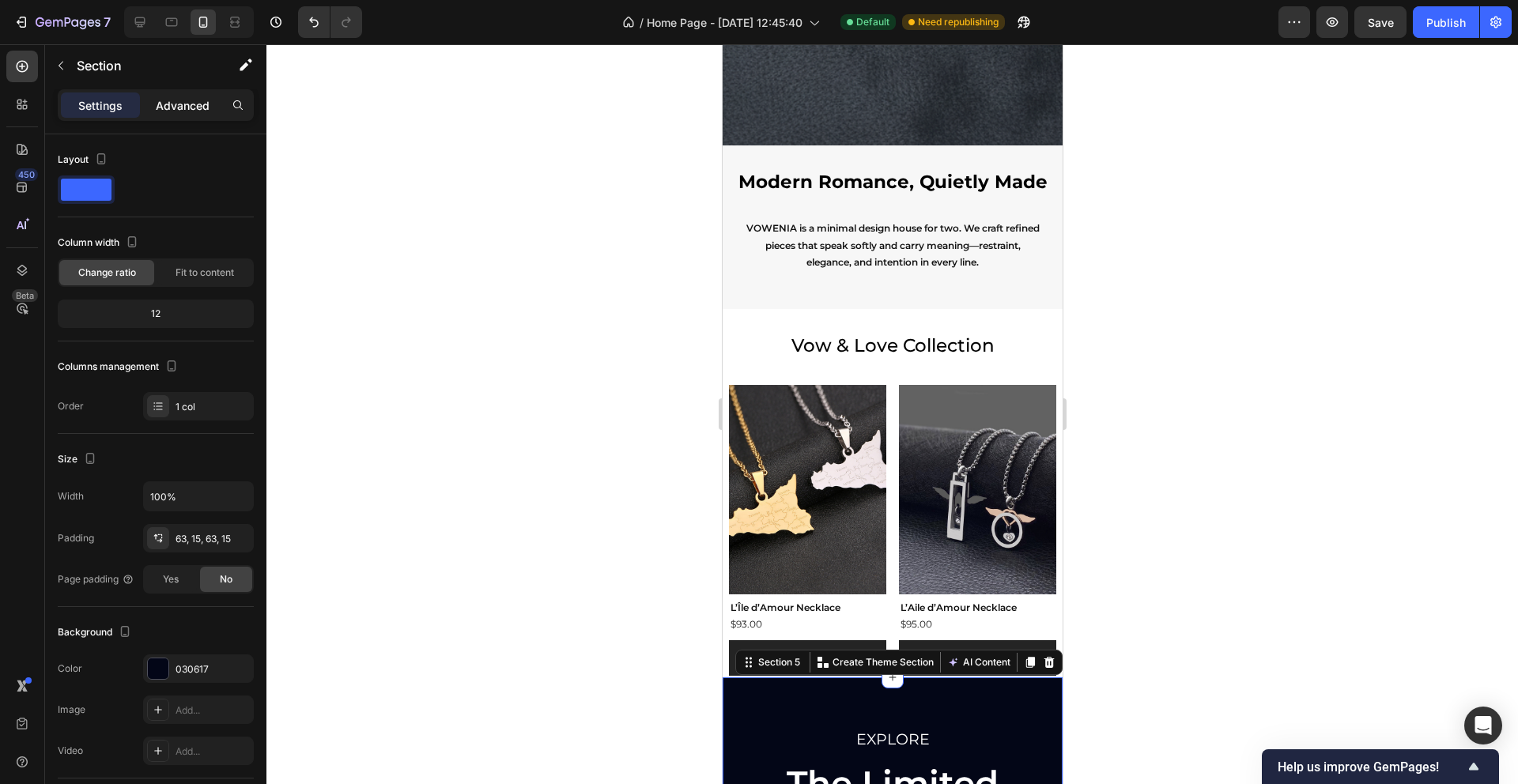
click at [171, 110] on p "Advanced" at bounding box center [183, 105] width 53 height 17
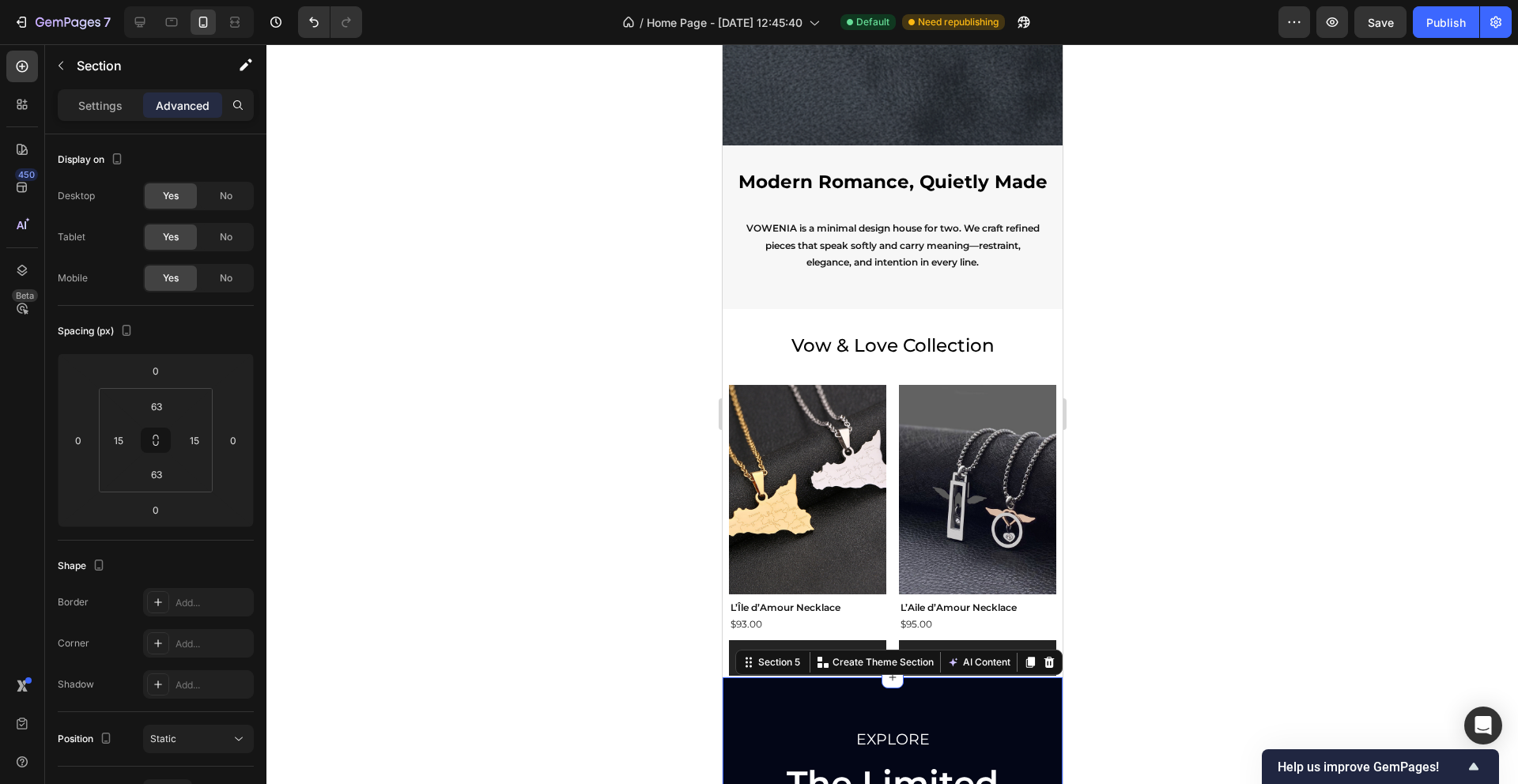
click at [1154, 646] on div at bounding box center [892, 414] width 1252 height 740
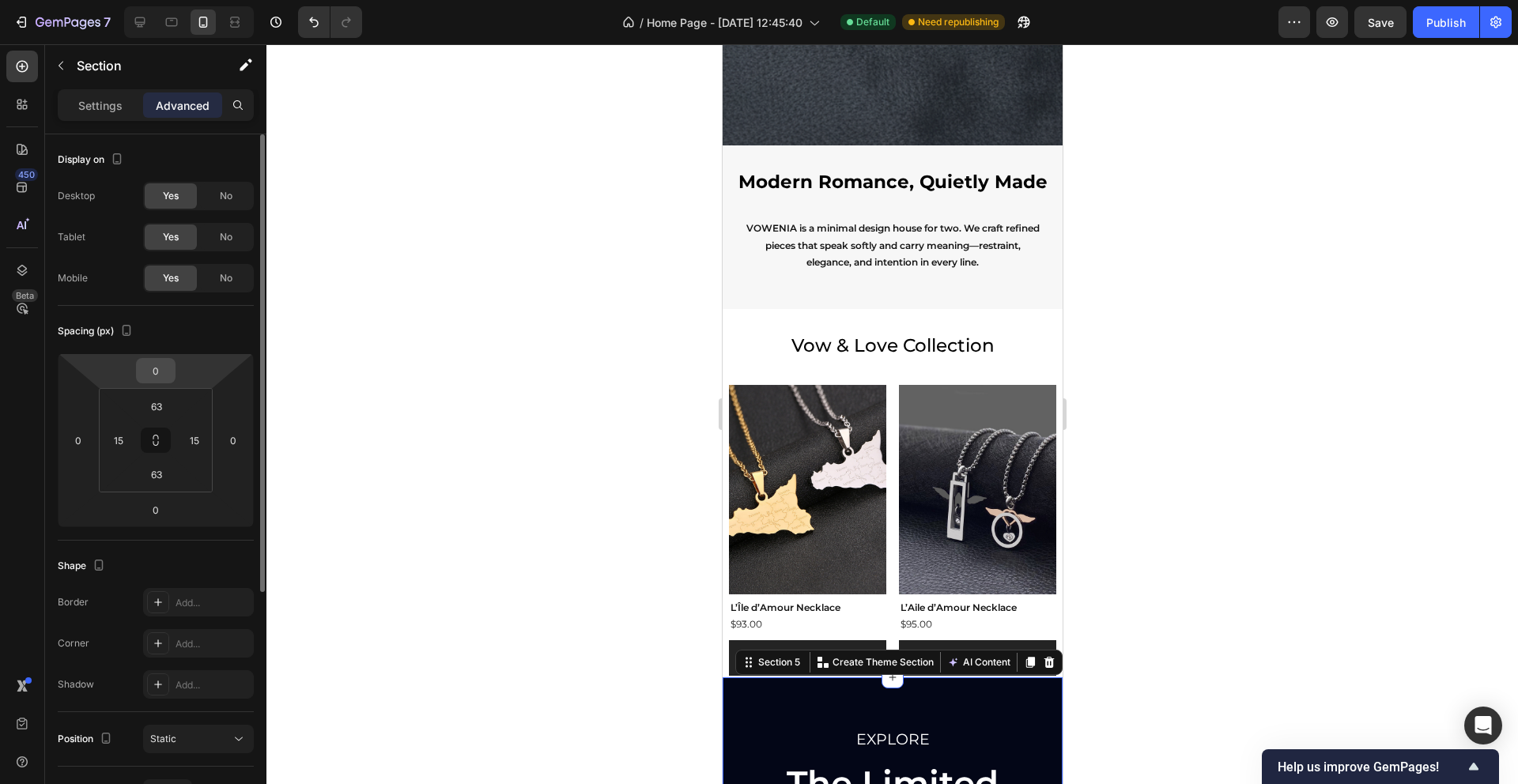
click at [159, 371] on input "0" at bounding box center [156, 371] width 32 height 24
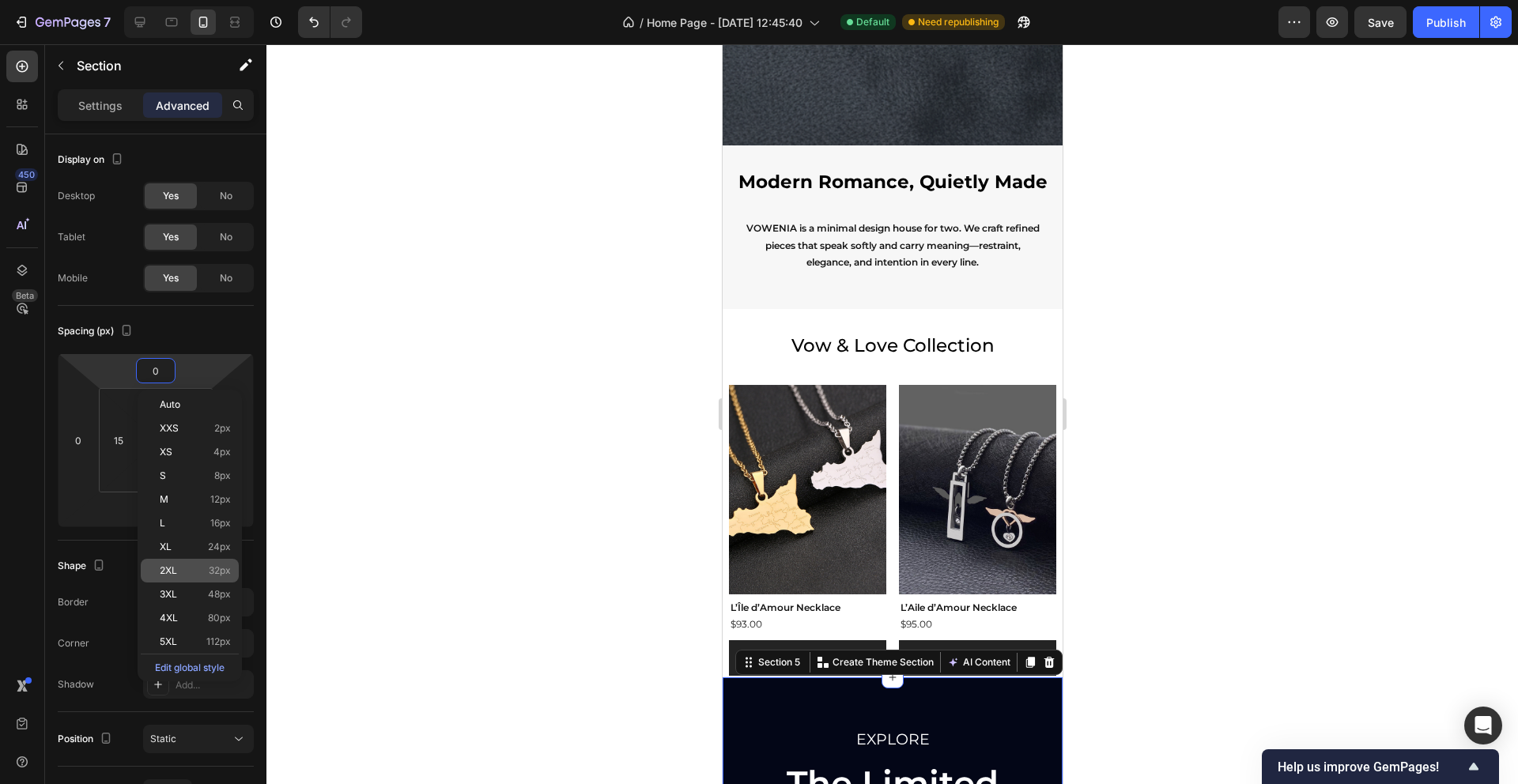
click at [214, 574] on span "32px" at bounding box center [220, 570] width 22 height 11
type input "32"
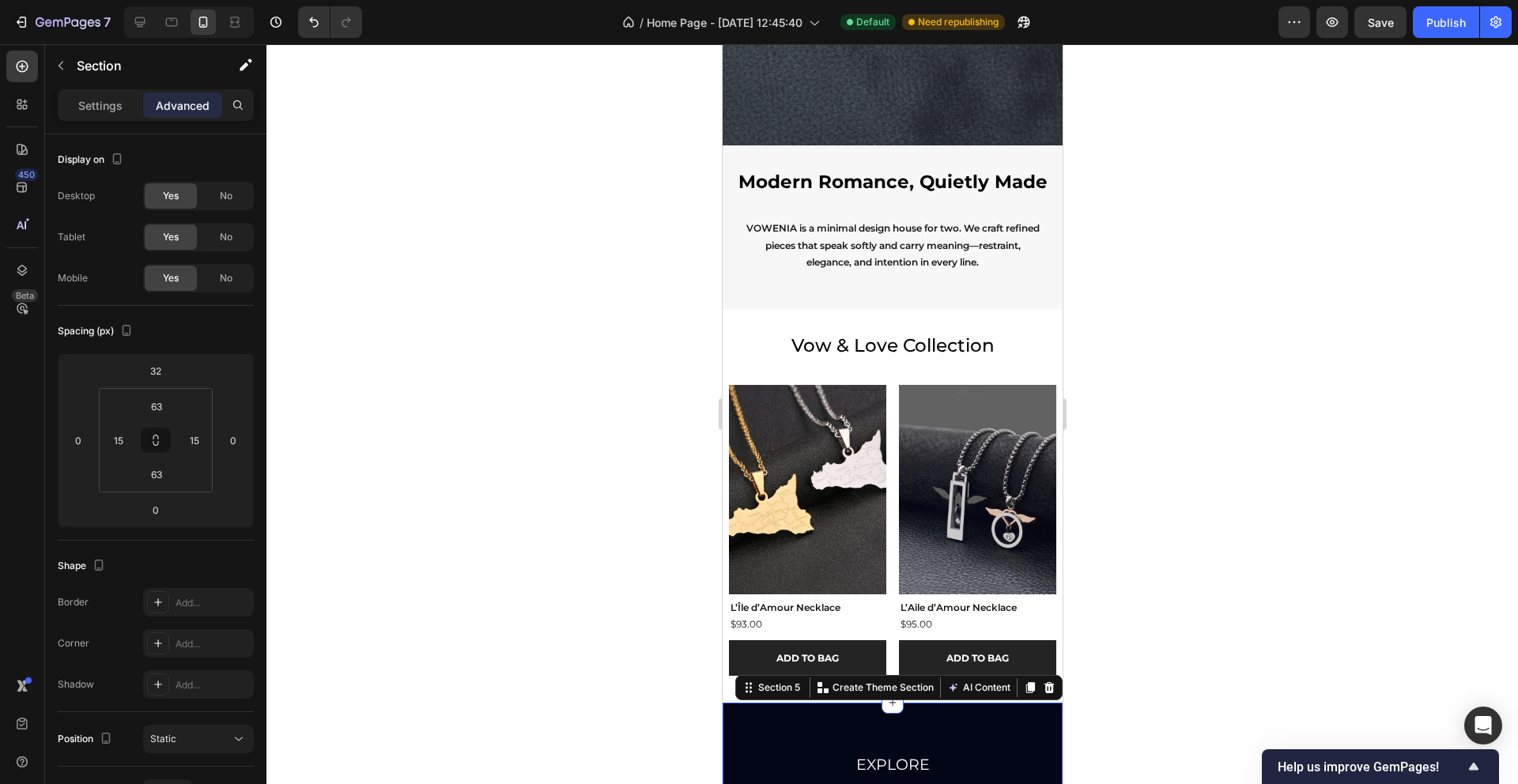
click at [417, 456] on div at bounding box center [892, 414] width 1252 height 740
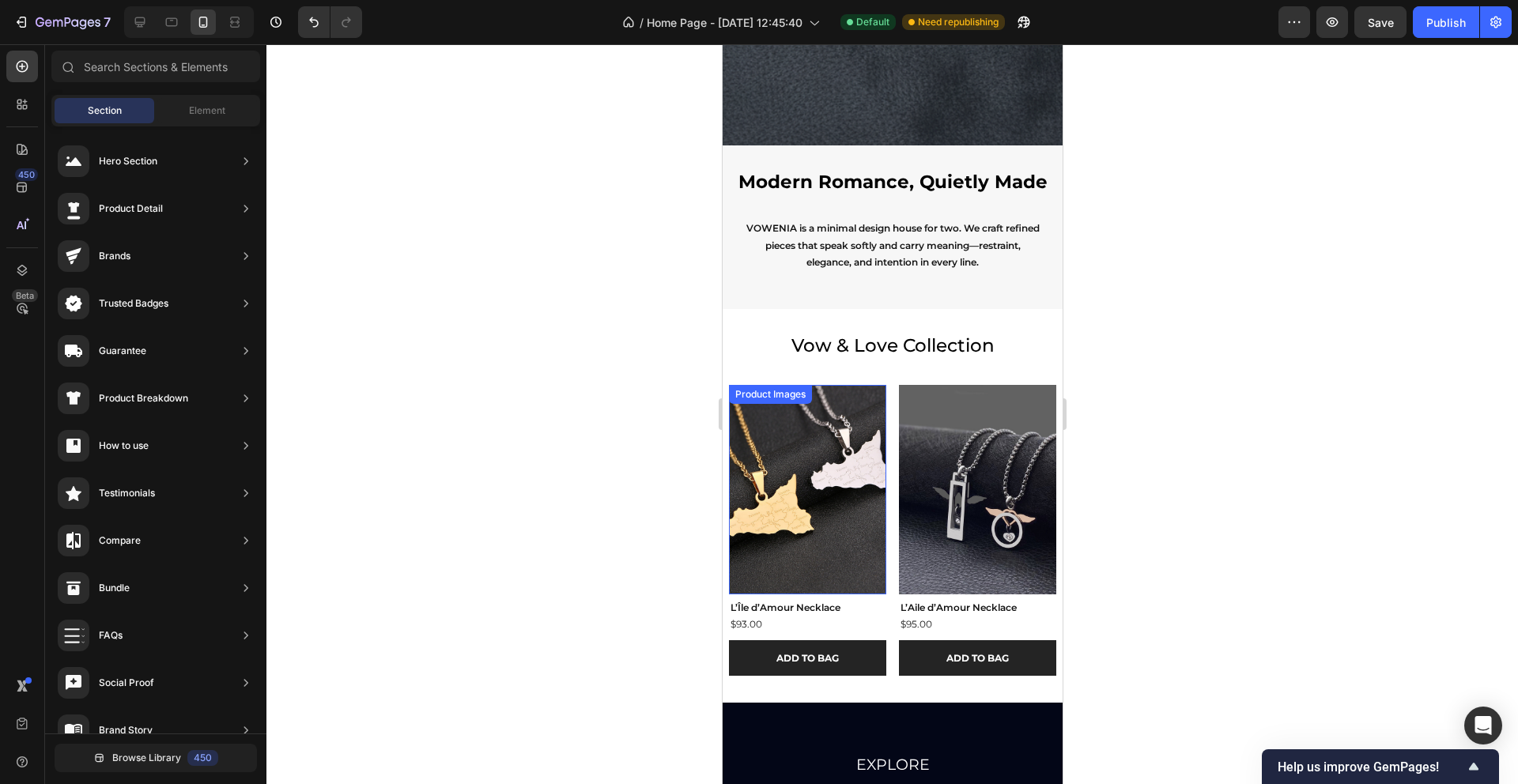
click at [742, 396] on div "Product Images" at bounding box center [770, 394] width 77 height 14
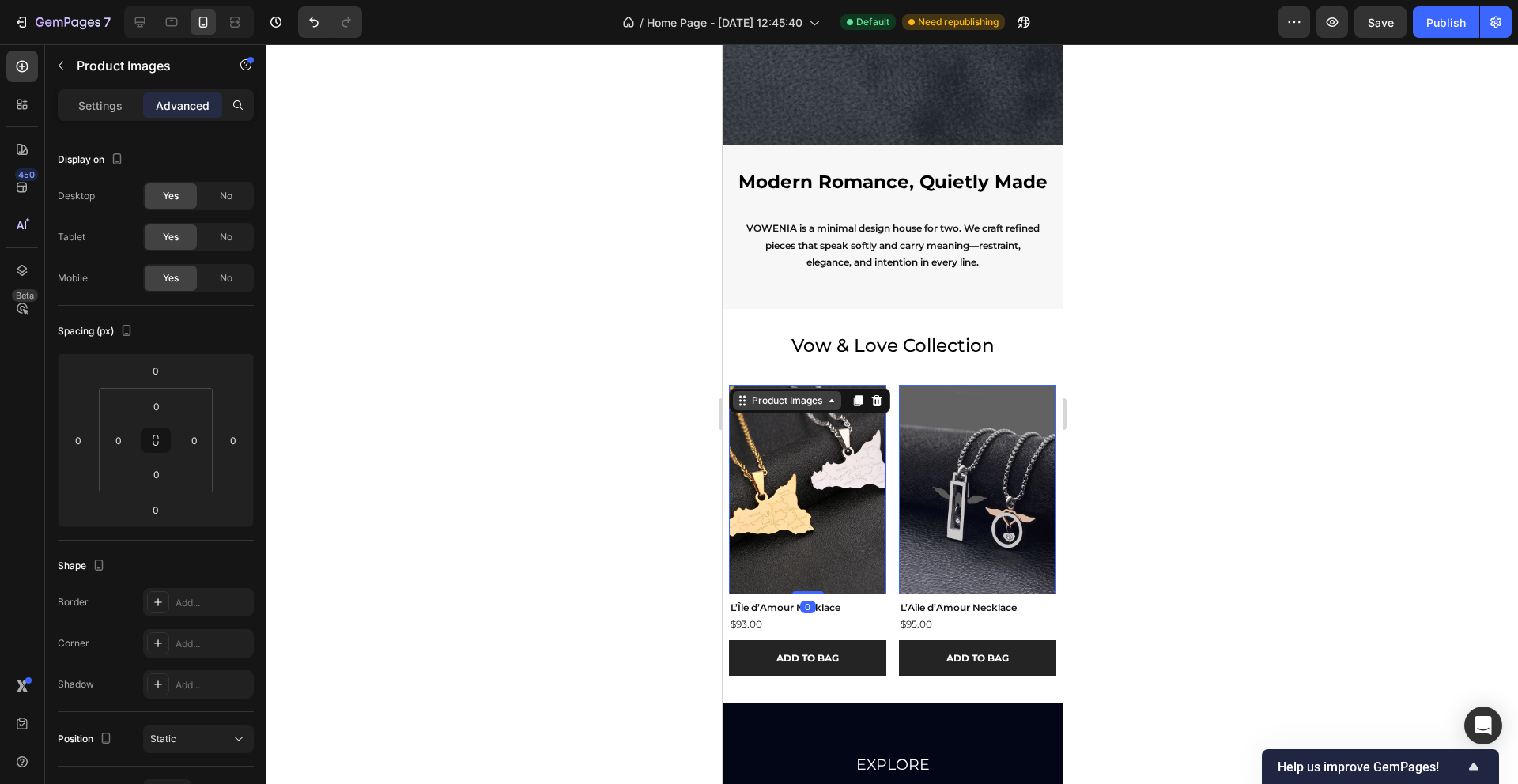
click at [741, 402] on icon at bounding box center [742, 400] width 13 height 13
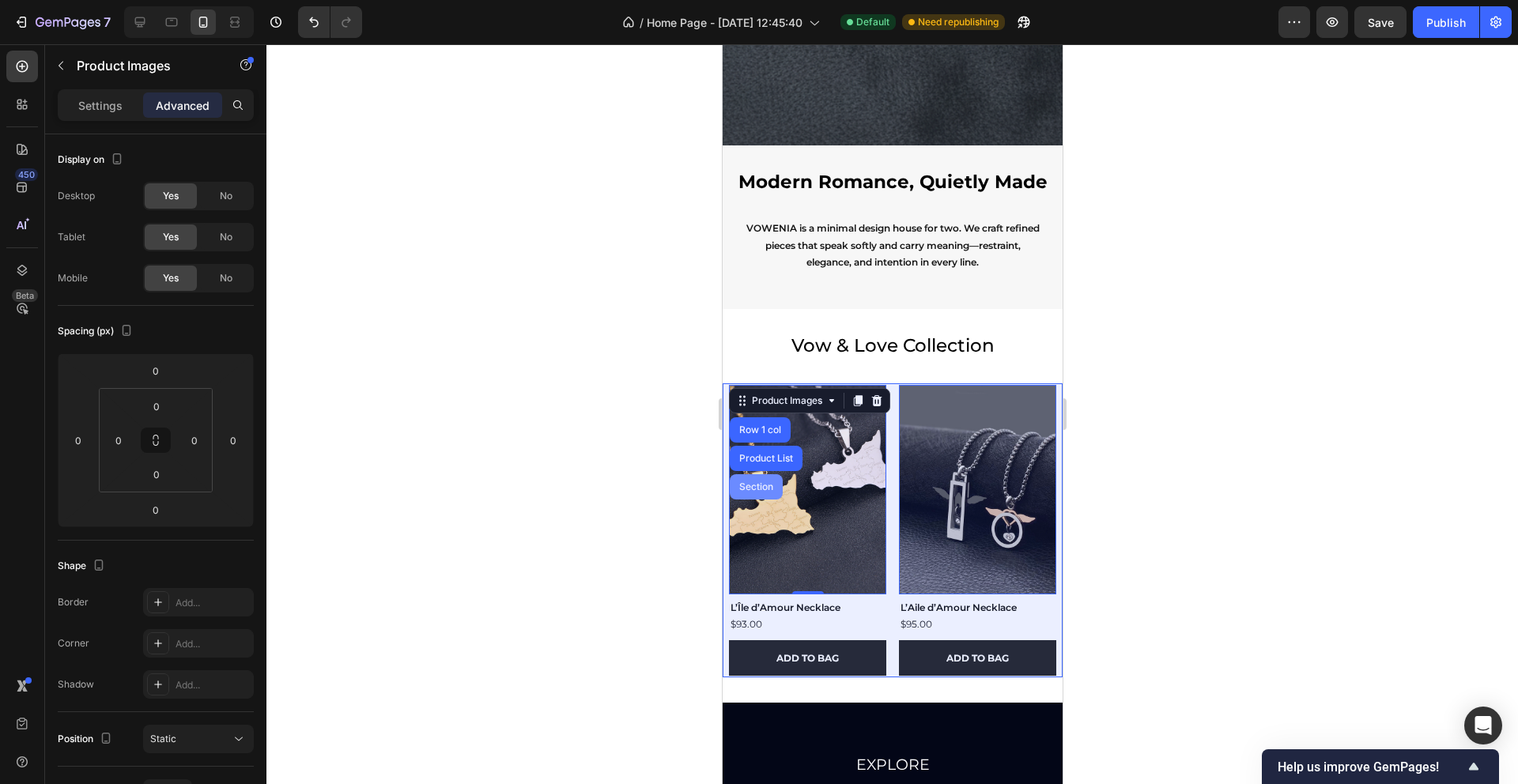
click at [756, 483] on div "Section" at bounding box center [756, 487] width 41 height 10
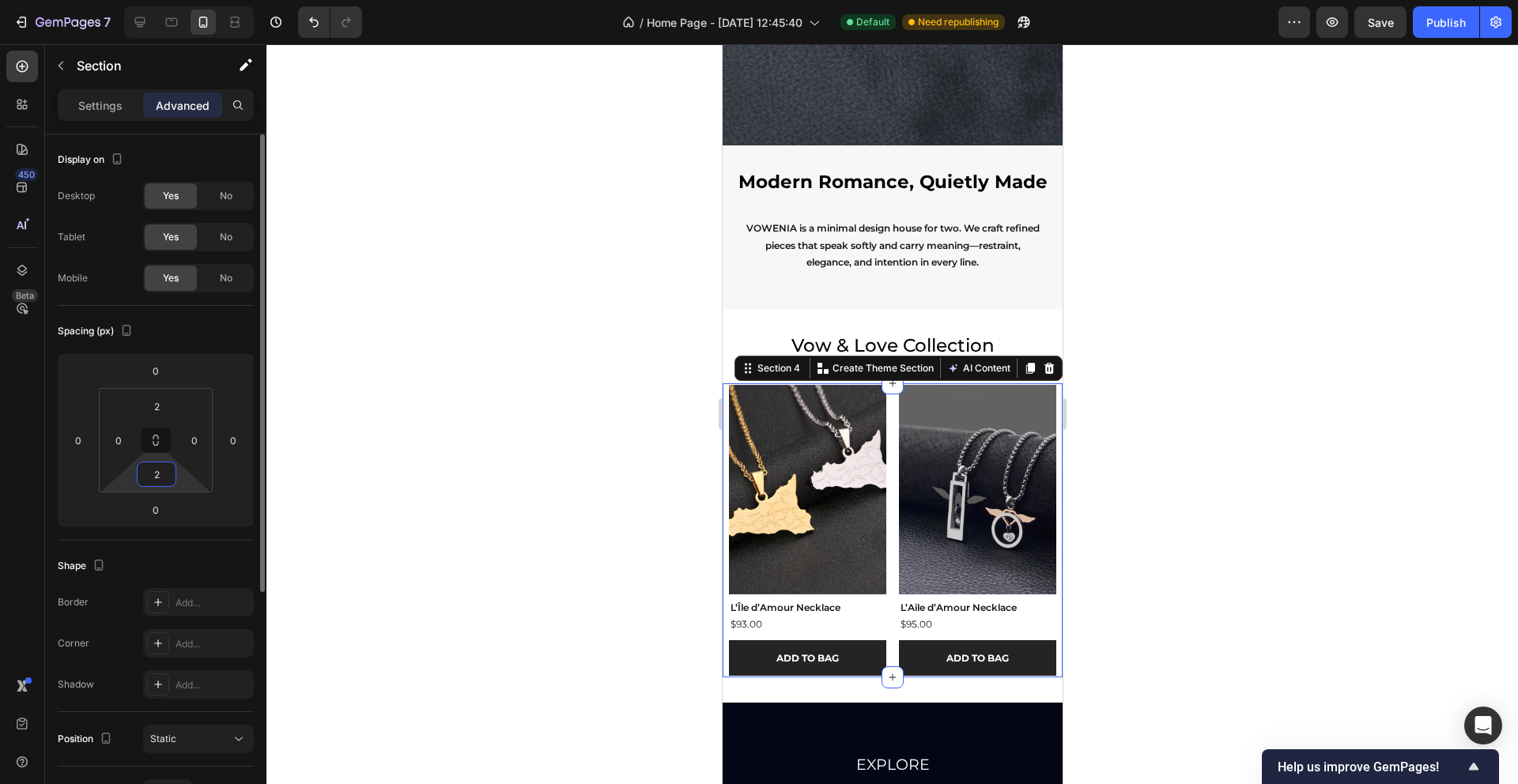
click at [161, 467] on input "2" at bounding box center [156, 475] width 32 height 24
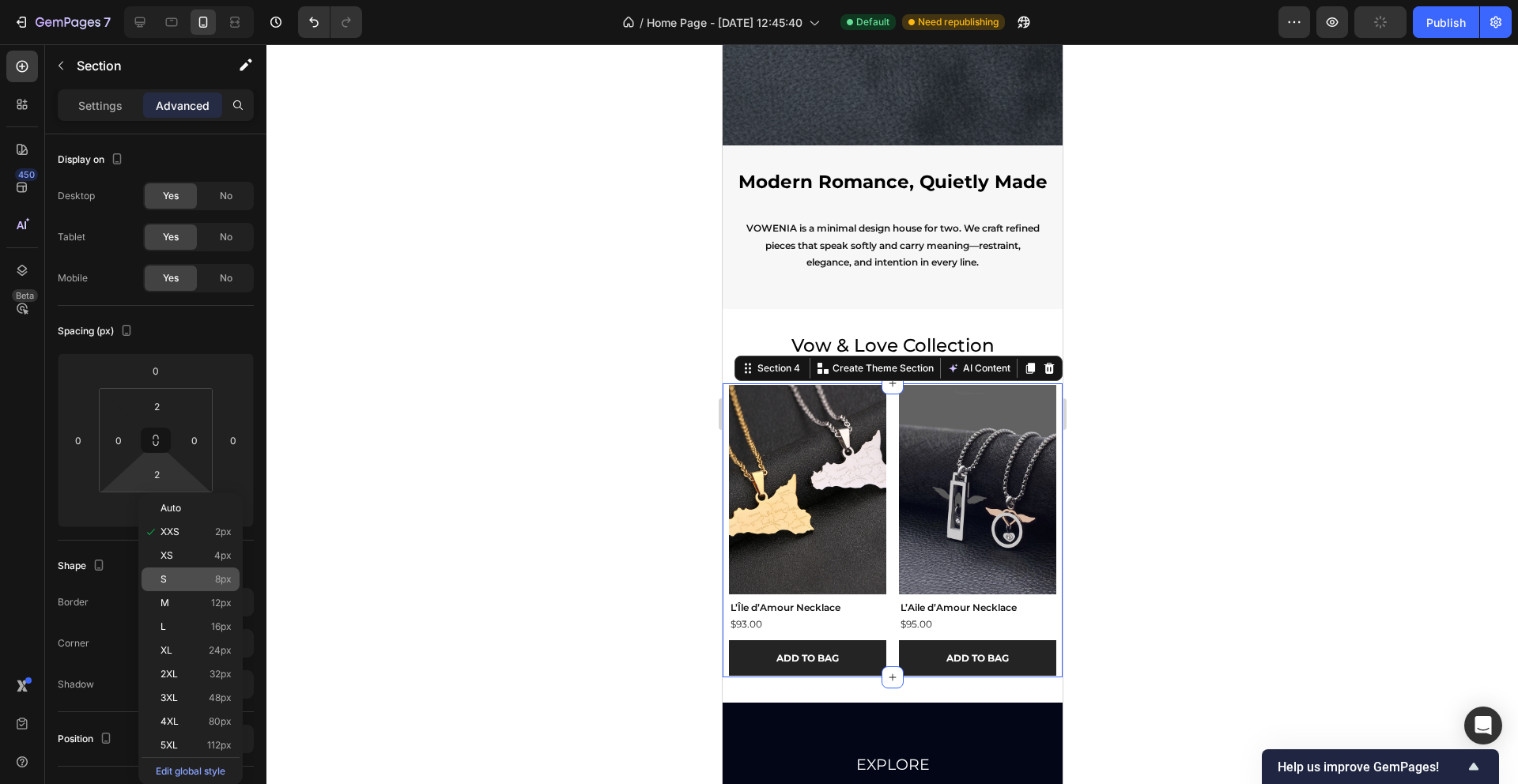
click at [217, 583] on span "8px" at bounding box center [223, 578] width 17 height 11
type input "8"
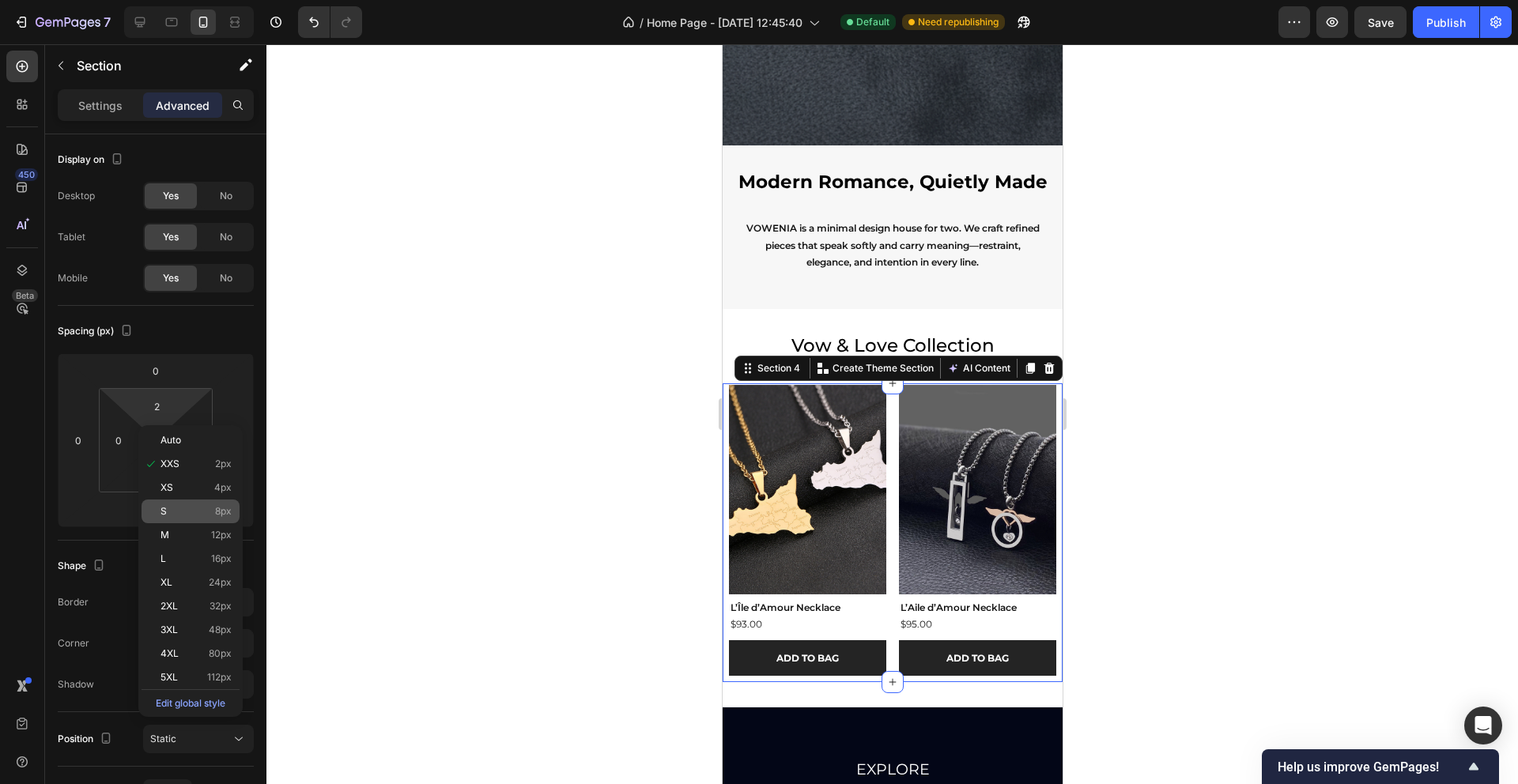
click at [215, 509] on span "8px" at bounding box center [223, 511] width 17 height 11
type input "8"
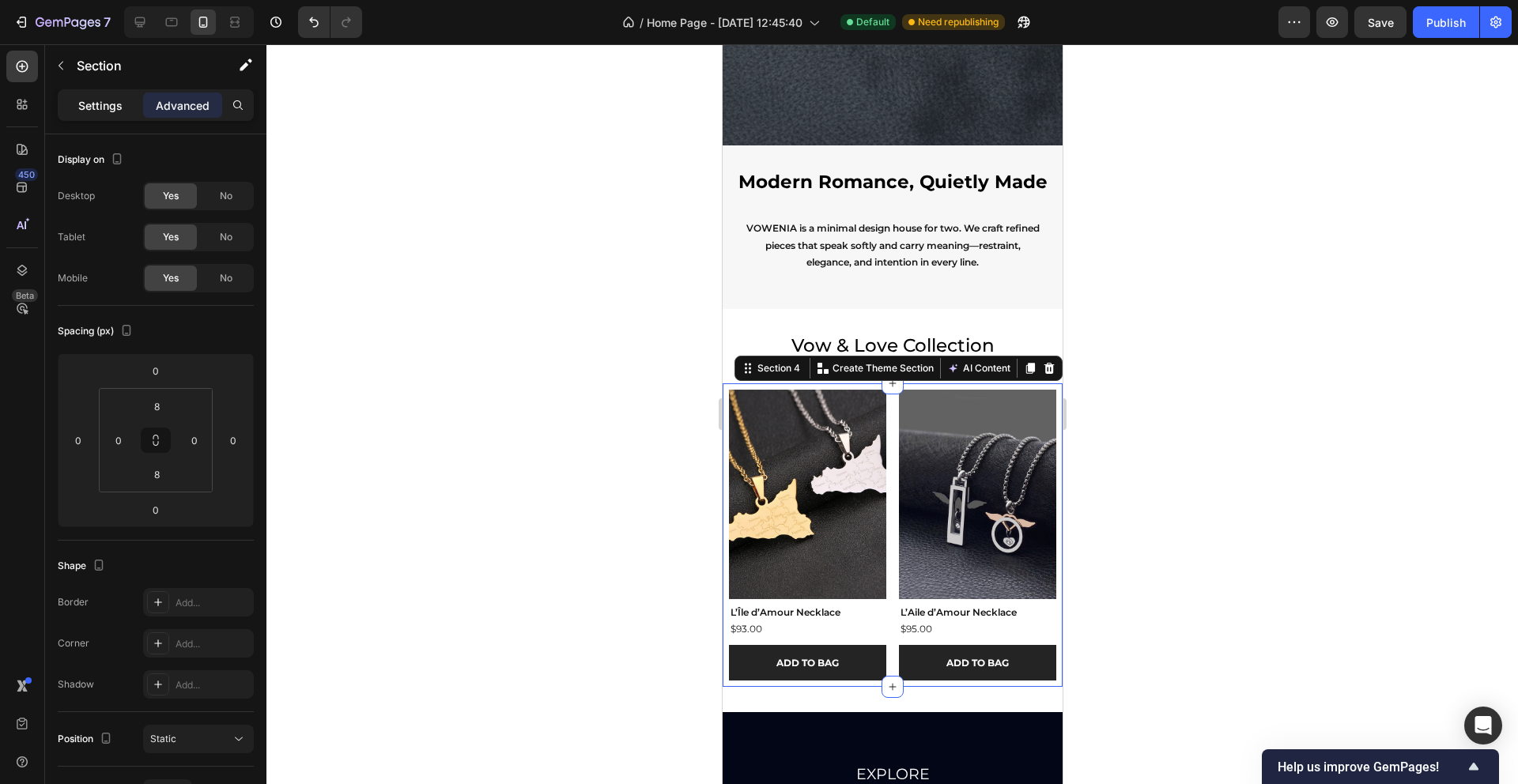
click at [104, 114] on div "Settings" at bounding box center [101, 106] width 79 height 26
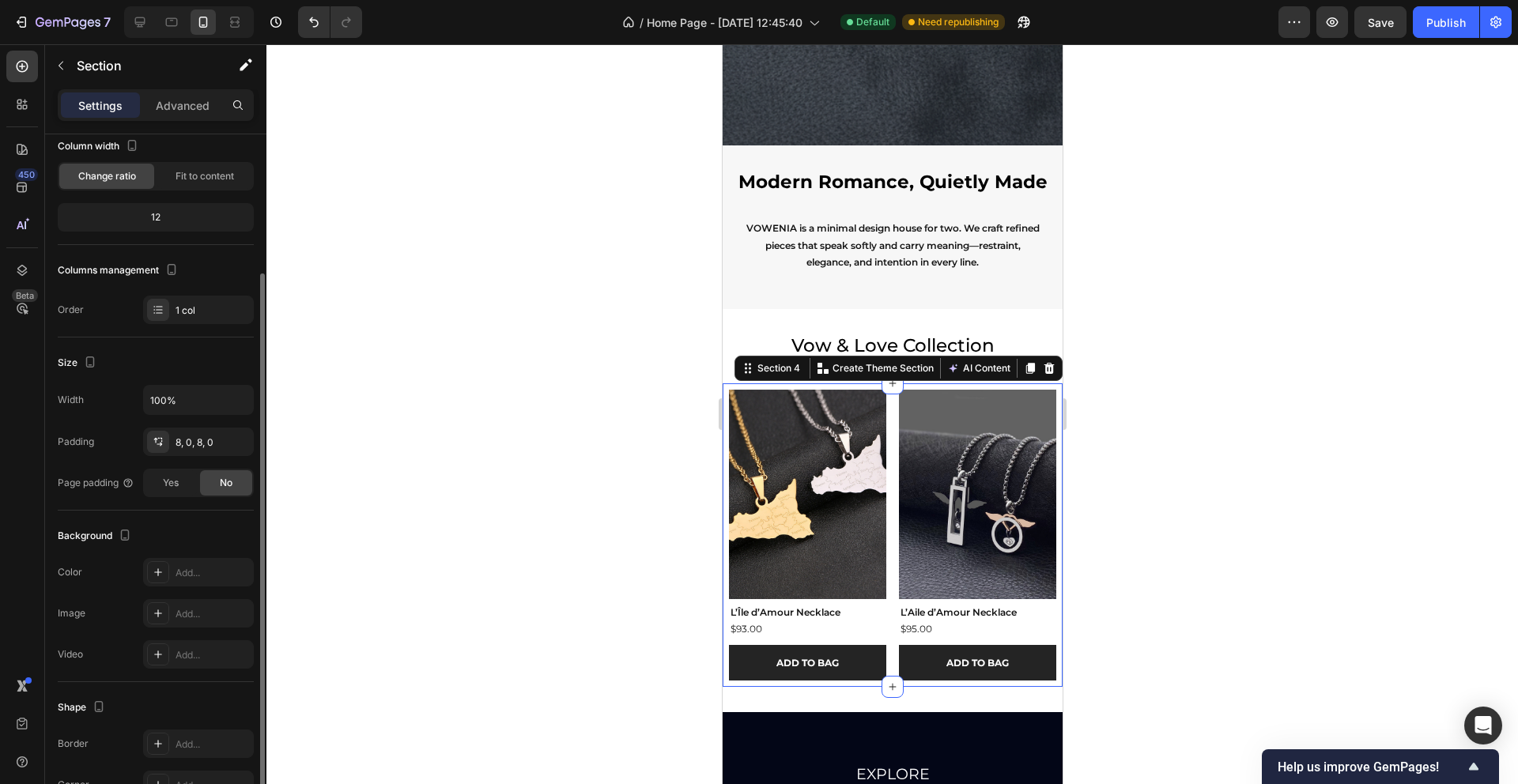
scroll to position [228, 0]
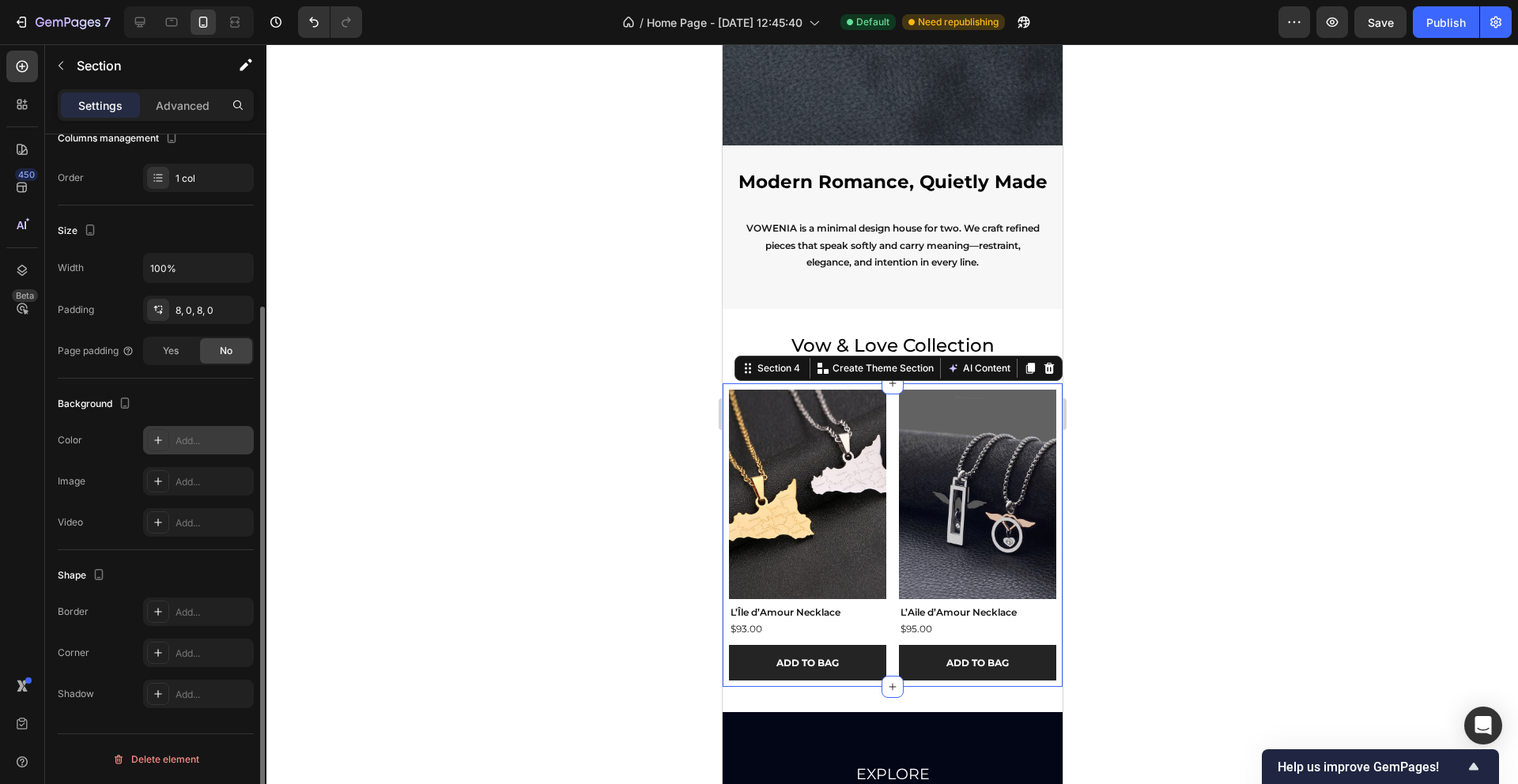
click at [189, 431] on div "Add..." at bounding box center [199, 440] width 111 height 29
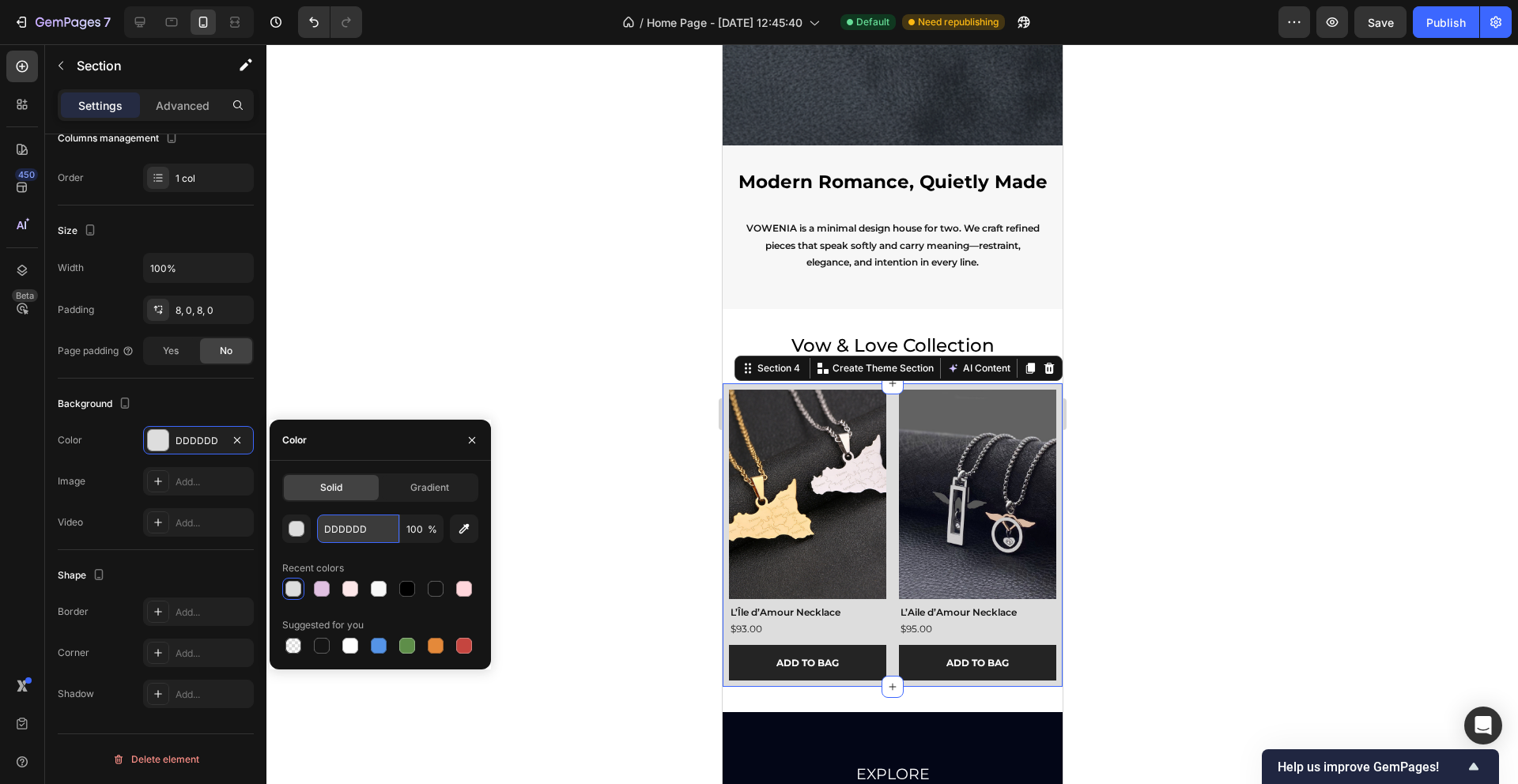
click at [361, 536] on input "DDDDDD" at bounding box center [358, 529] width 82 height 29
paste input "F7F7F7"
type input "F7F7F7"
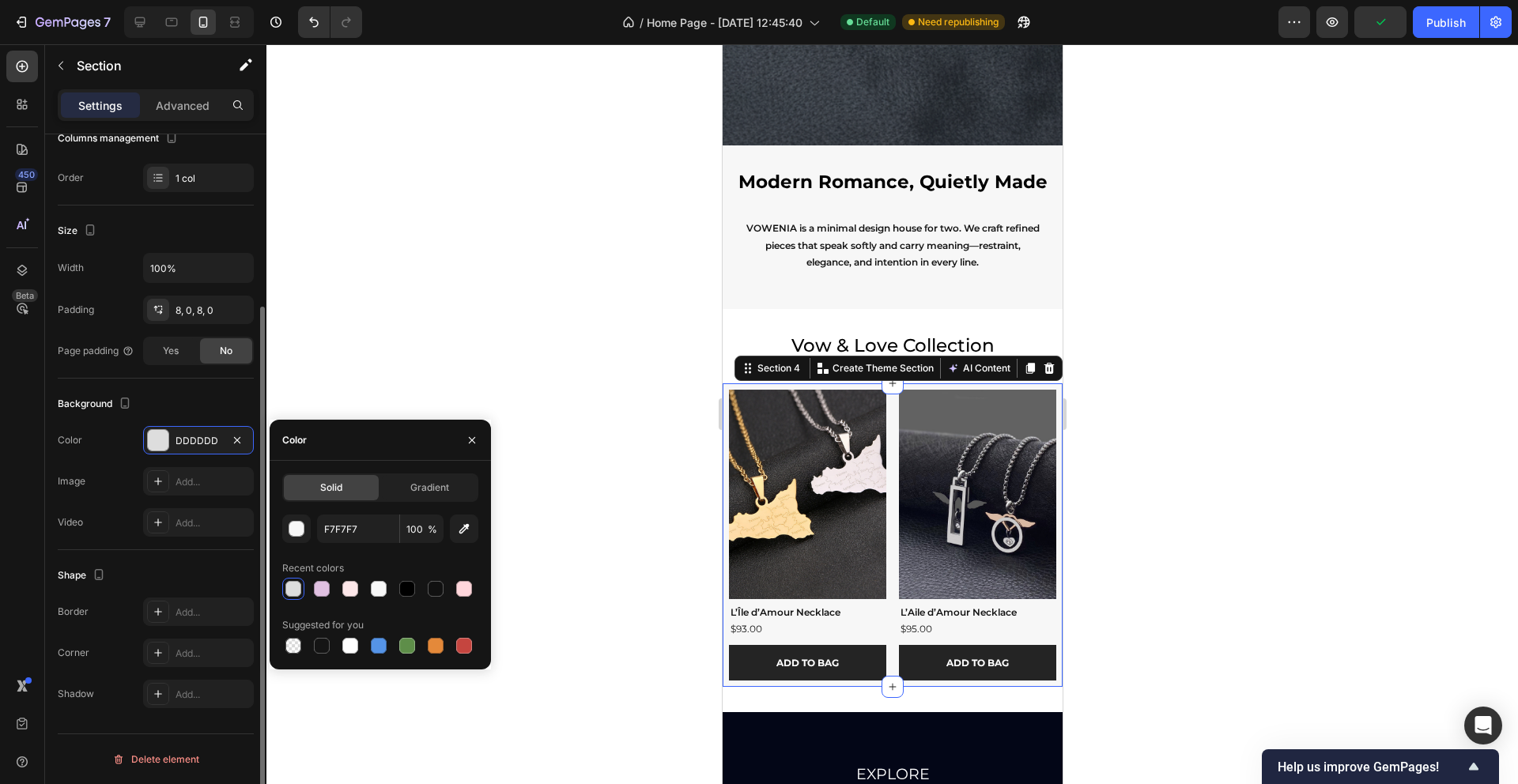
click at [127, 458] on div "The changes might be hidden by the video. Color DDDDDD Image Add... Video Add..." at bounding box center [155, 481] width 196 height 111
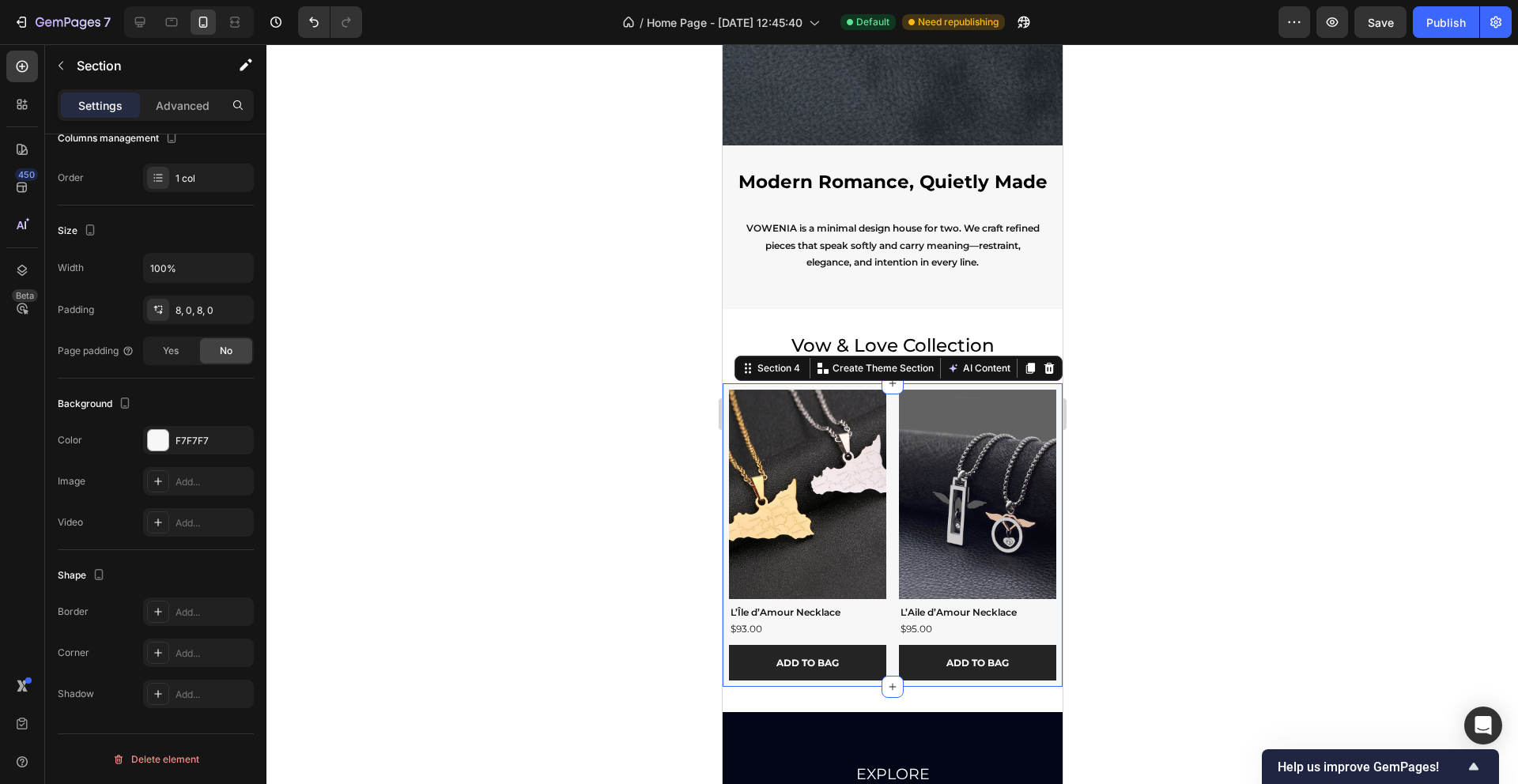
click at [649, 518] on div at bounding box center [892, 414] width 1252 height 740
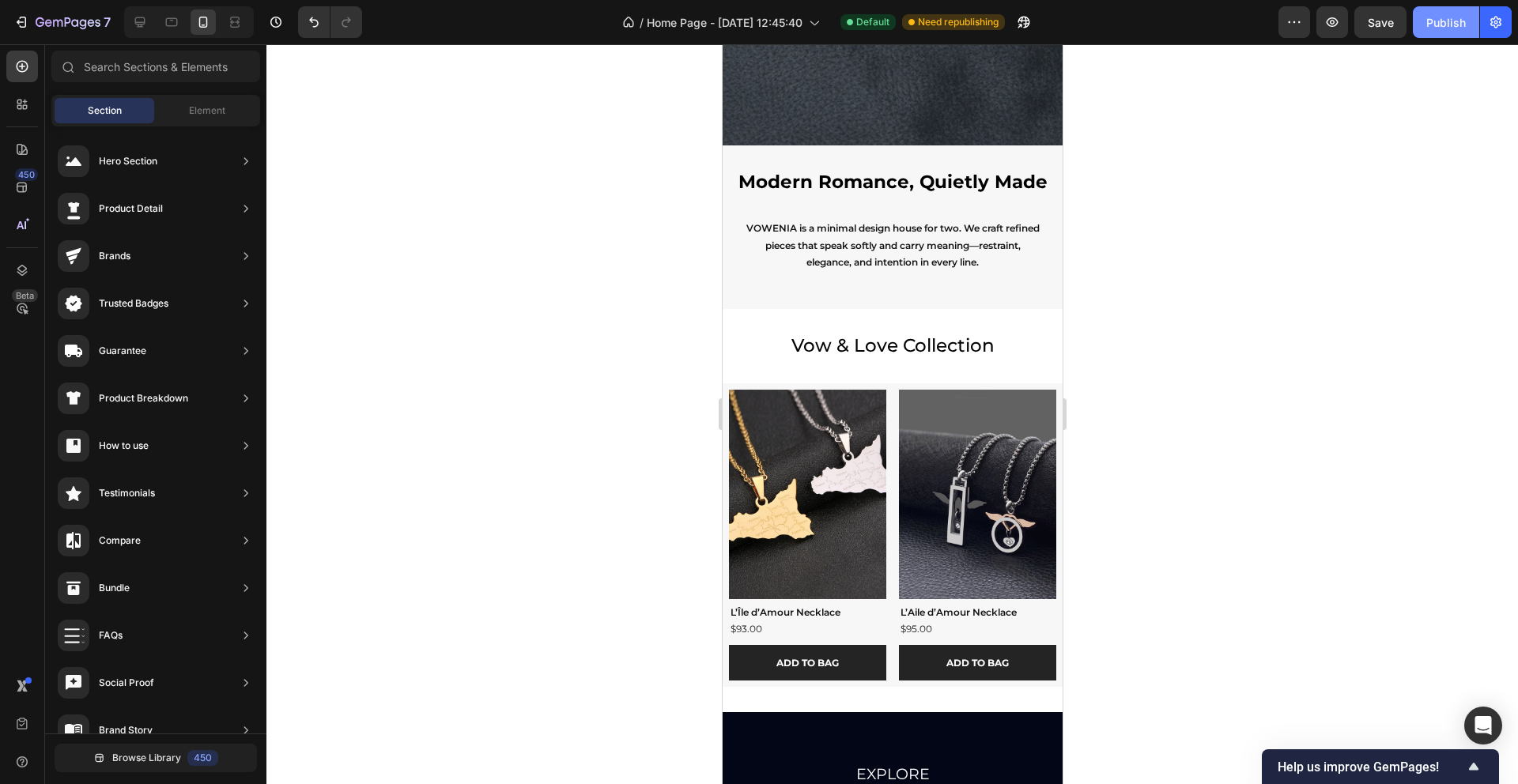
click at [1420, 29] on button "Publish" at bounding box center [1446, 22] width 66 height 32
click at [728, 420] on img at bounding box center [806, 494] width 157 height 210
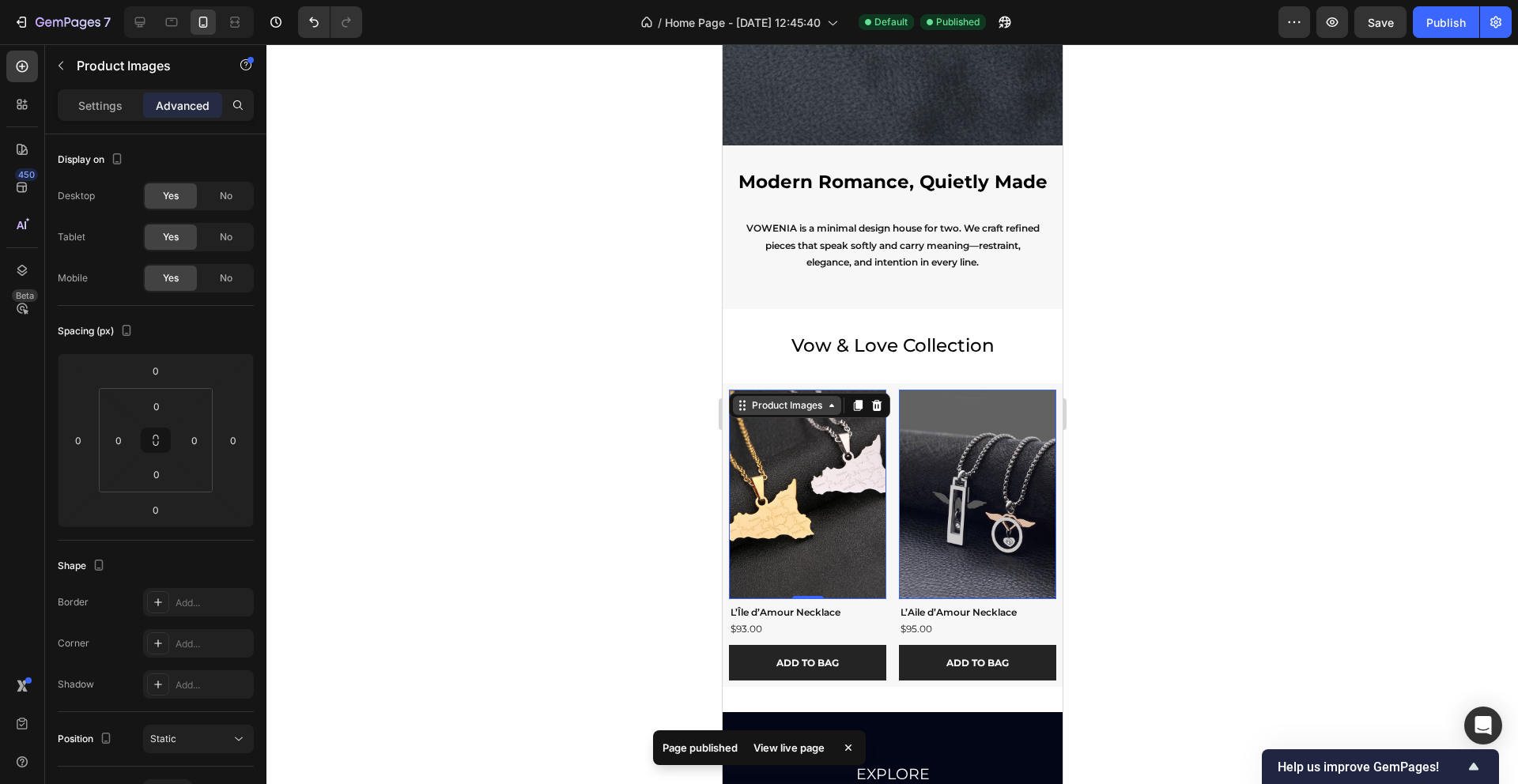
click at [746, 413] on div "Product Images" at bounding box center [786, 405] width 109 height 19
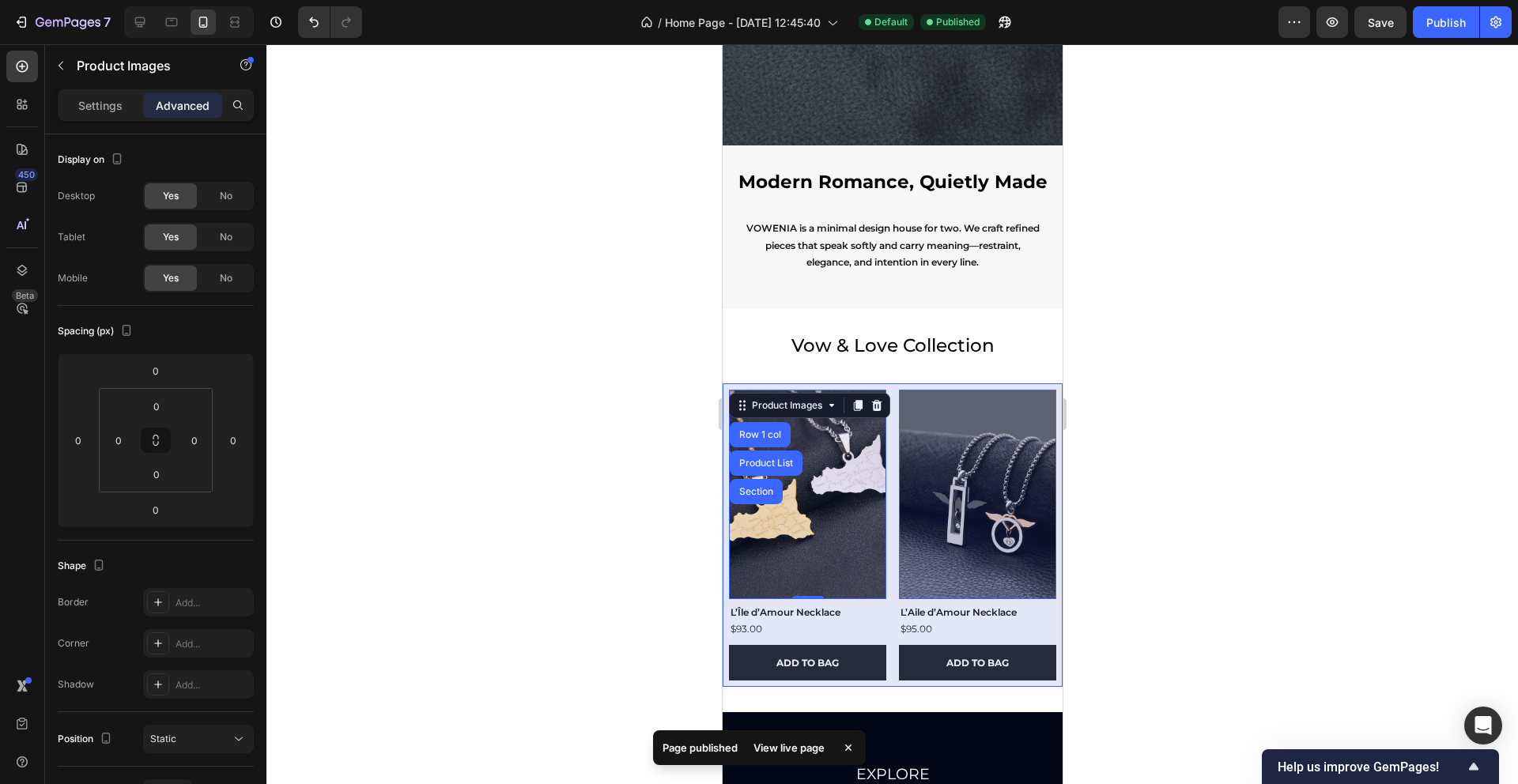
click at [759, 487] on div "Section" at bounding box center [756, 492] width 41 height 10
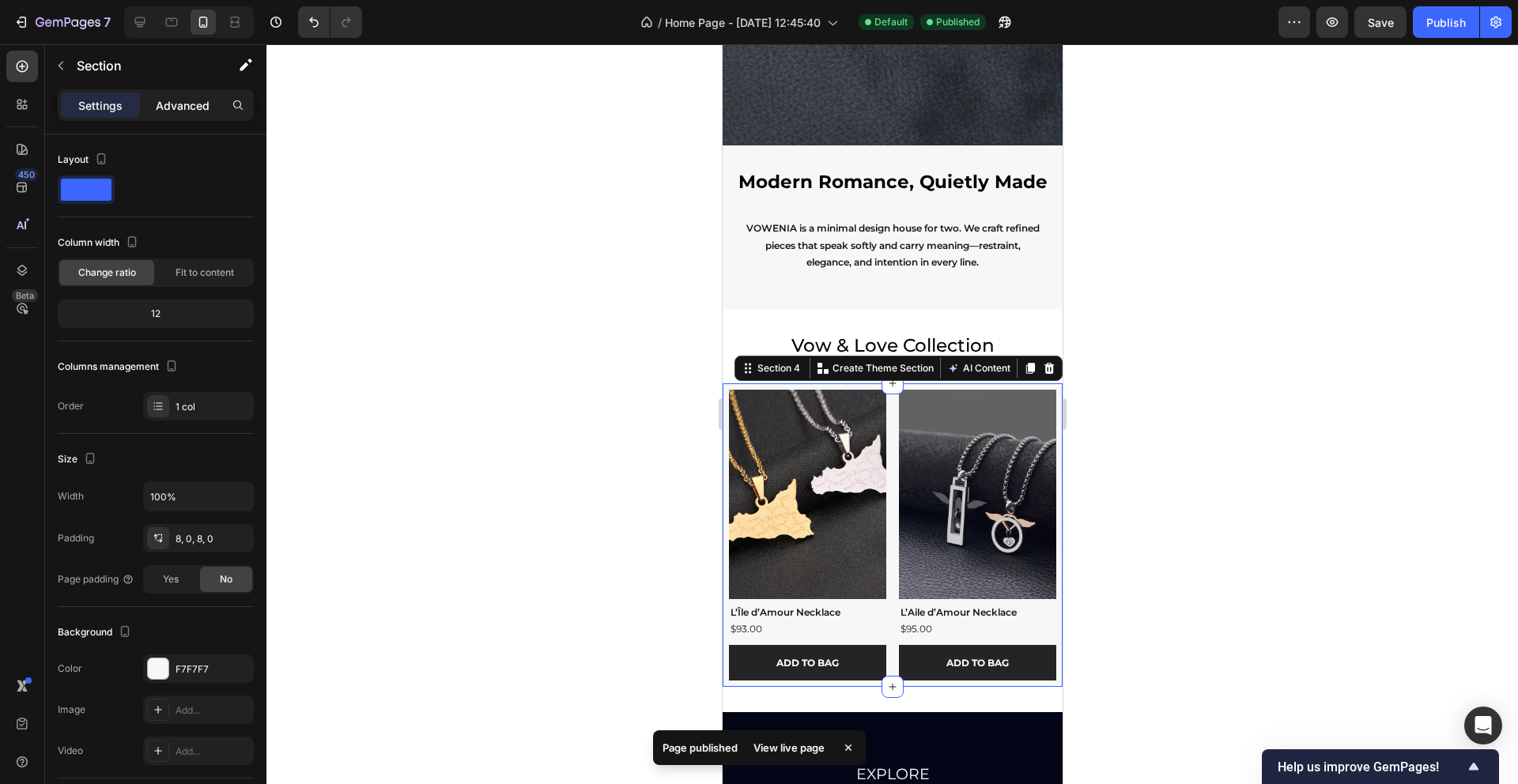
click at [178, 104] on p "Advanced" at bounding box center [183, 105] width 53 height 17
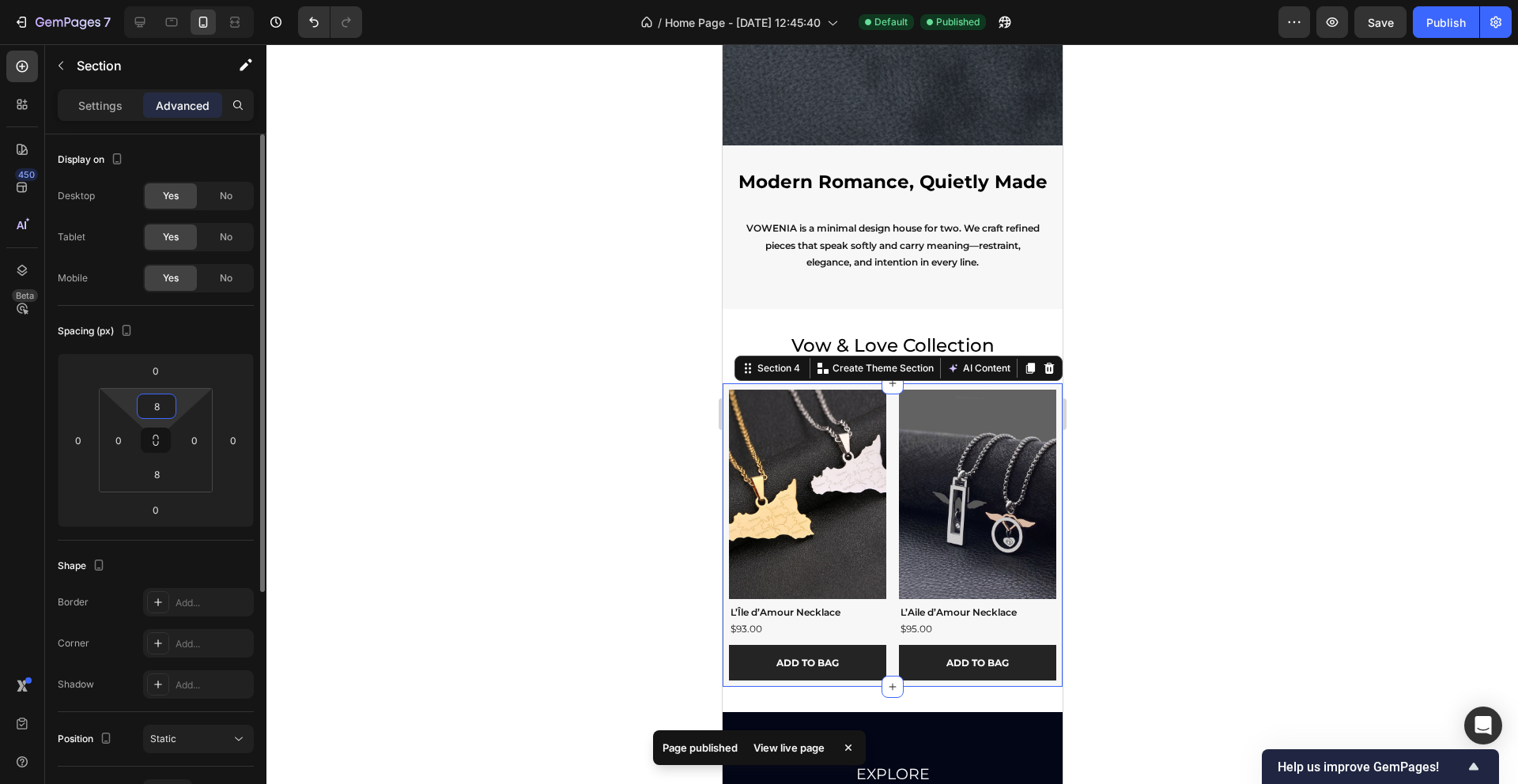
click at [148, 413] on input "8" at bounding box center [156, 406] width 32 height 24
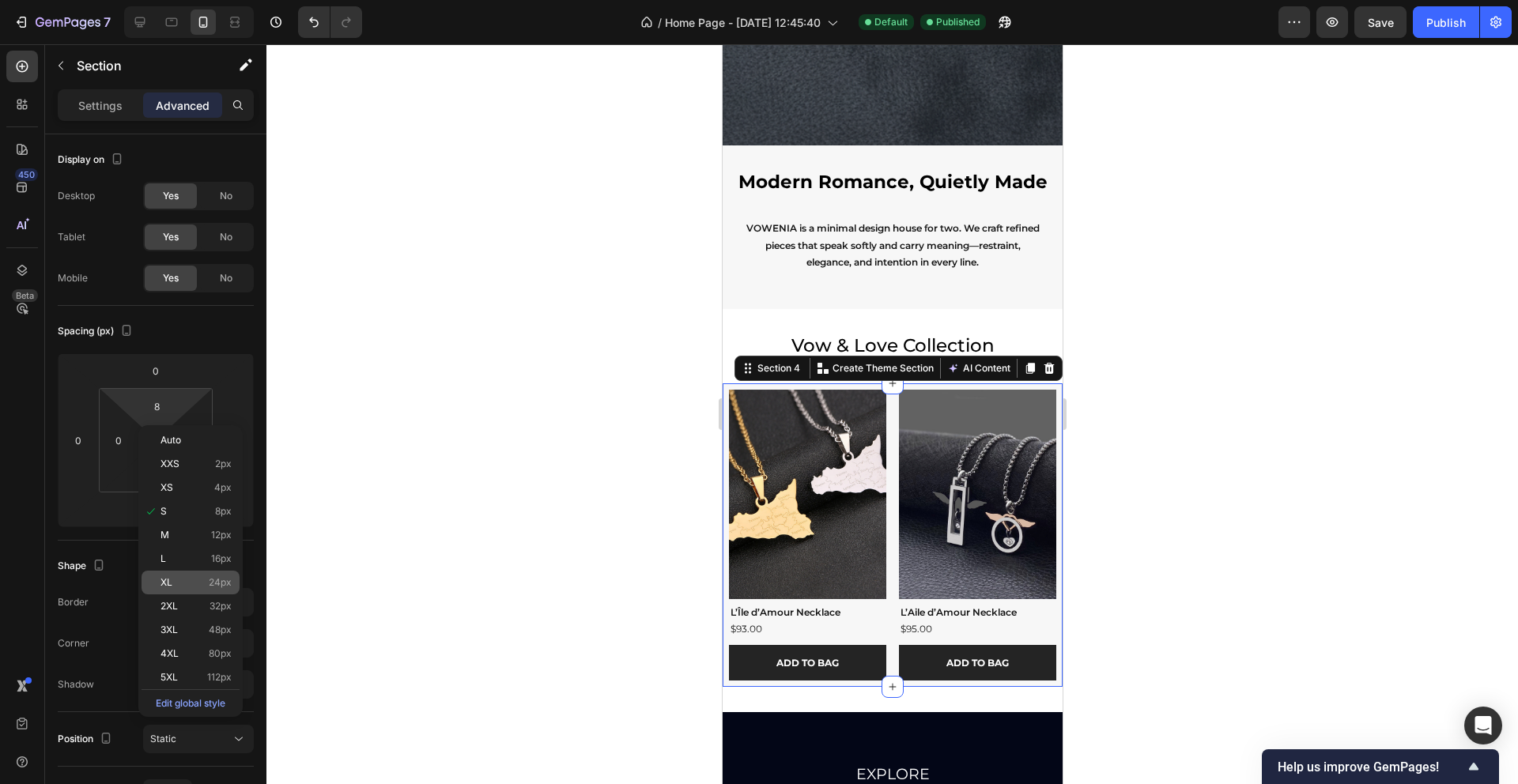
click at [219, 577] on span "24px" at bounding box center [220, 582] width 23 height 11
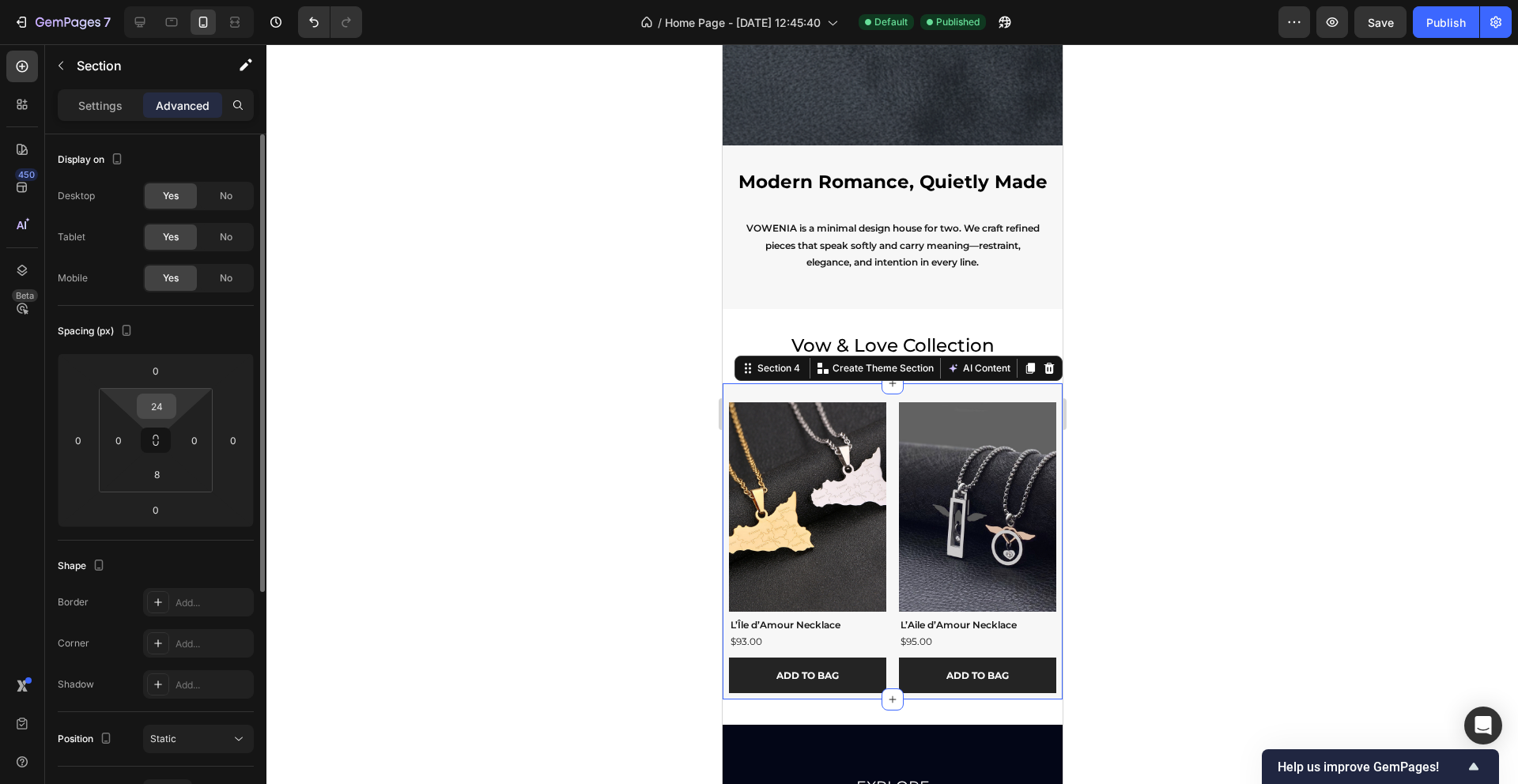
click at [156, 395] on input "24" at bounding box center [156, 406] width 32 height 24
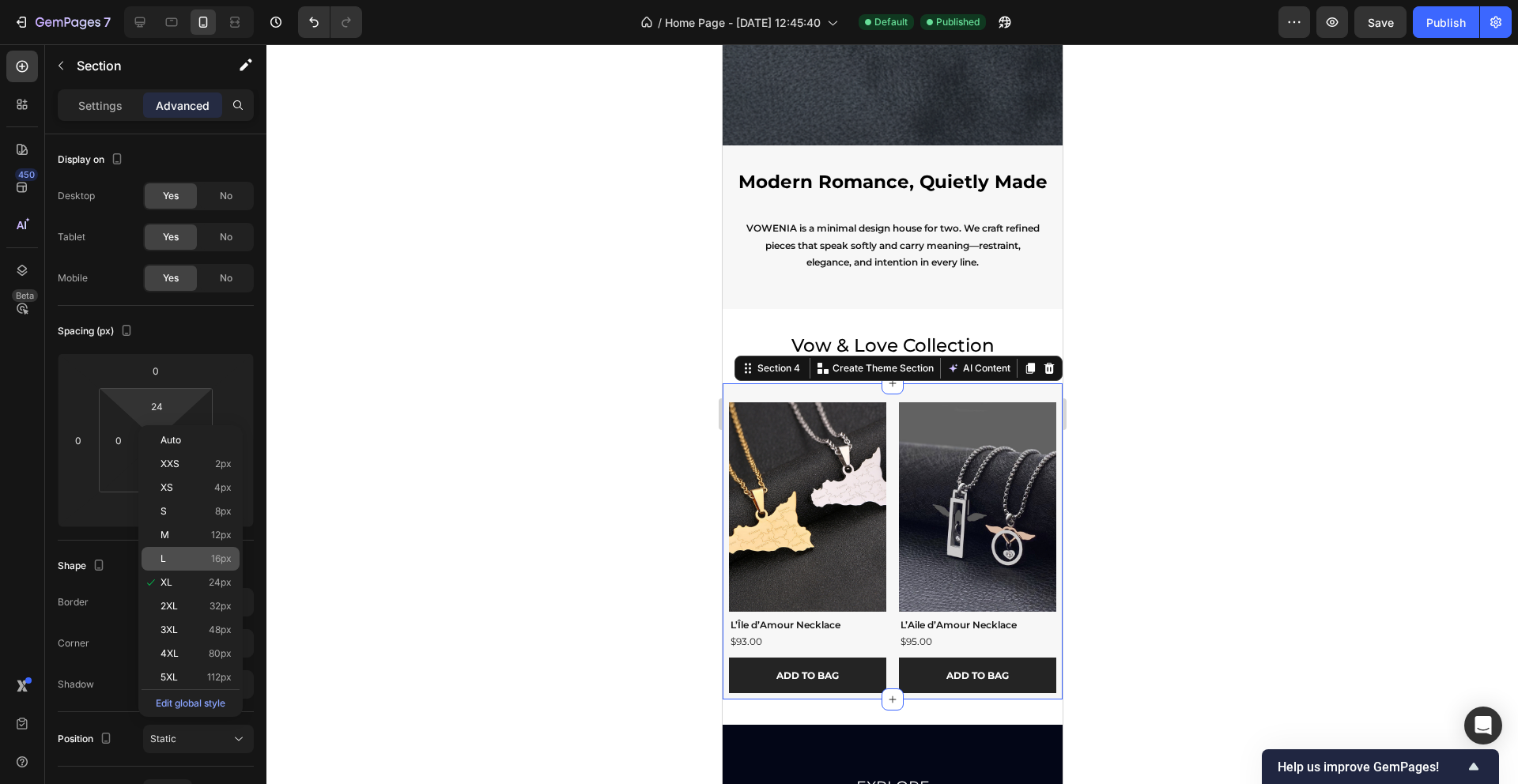
click at [214, 563] on span "16px" at bounding box center [221, 559] width 21 height 11
type input "16"
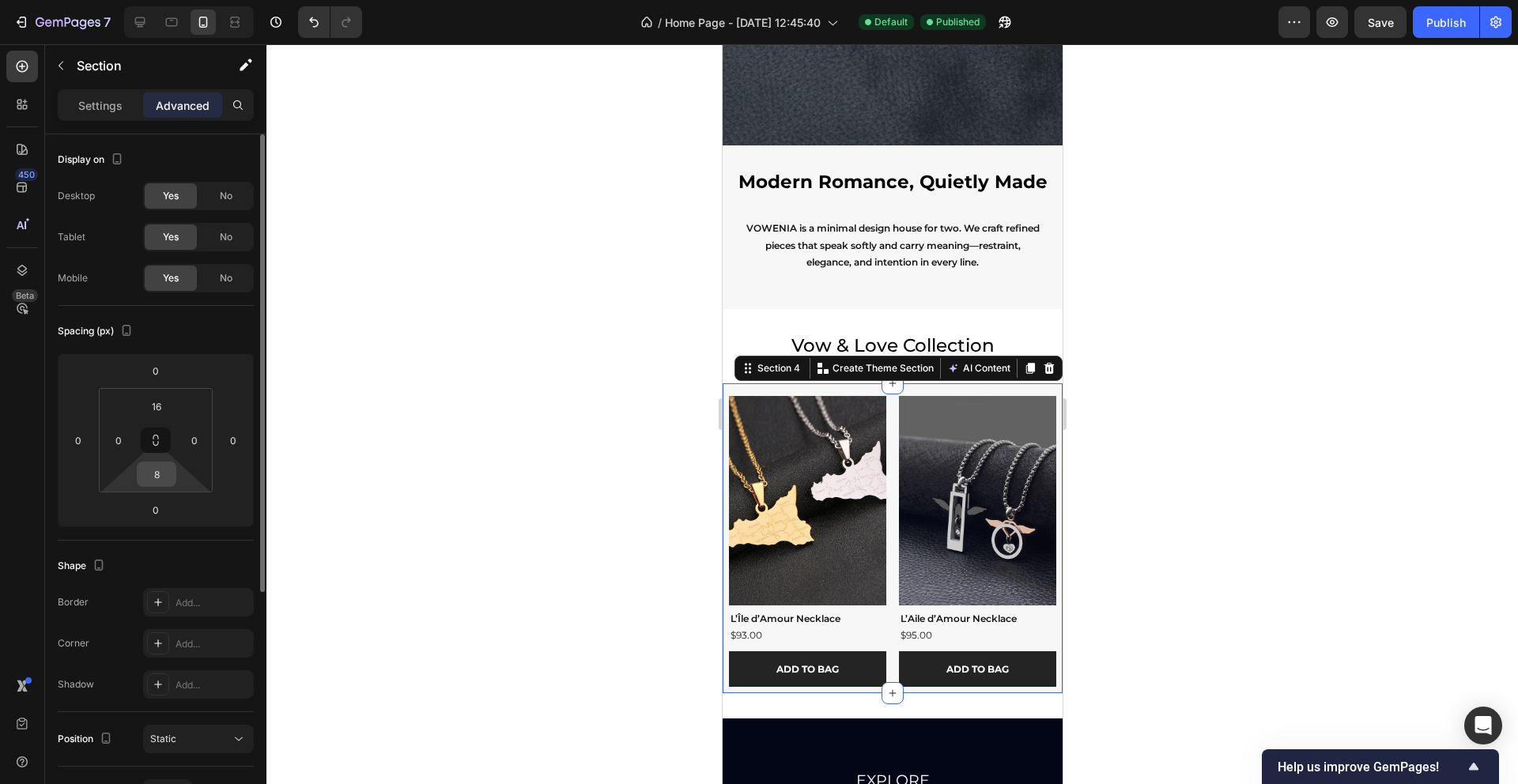
click at [160, 471] on input "8" at bounding box center [156, 475] width 32 height 24
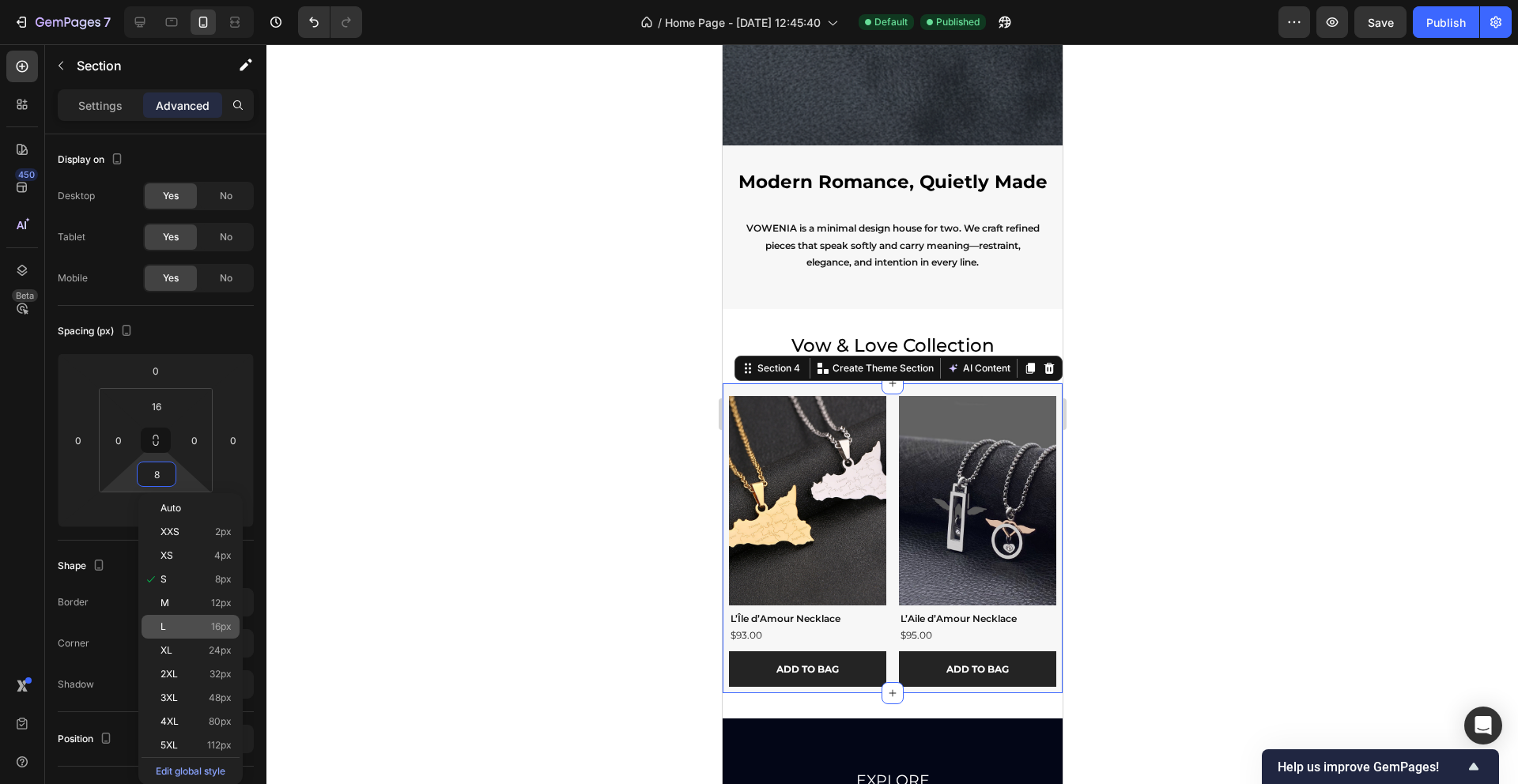
click at [221, 629] on span "16px" at bounding box center [221, 626] width 21 height 11
type input "16"
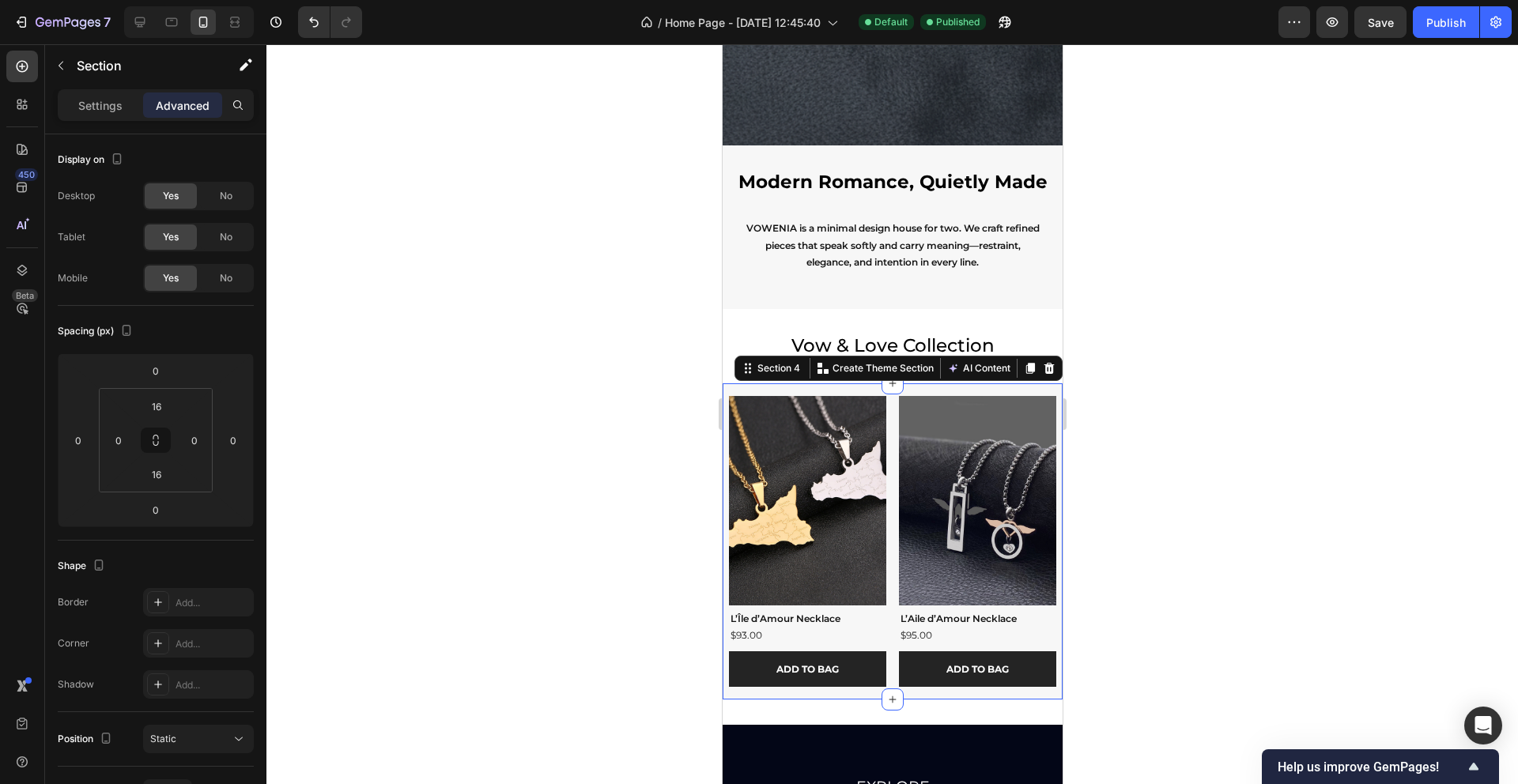
click at [470, 377] on div at bounding box center [892, 414] width 1252 height 740
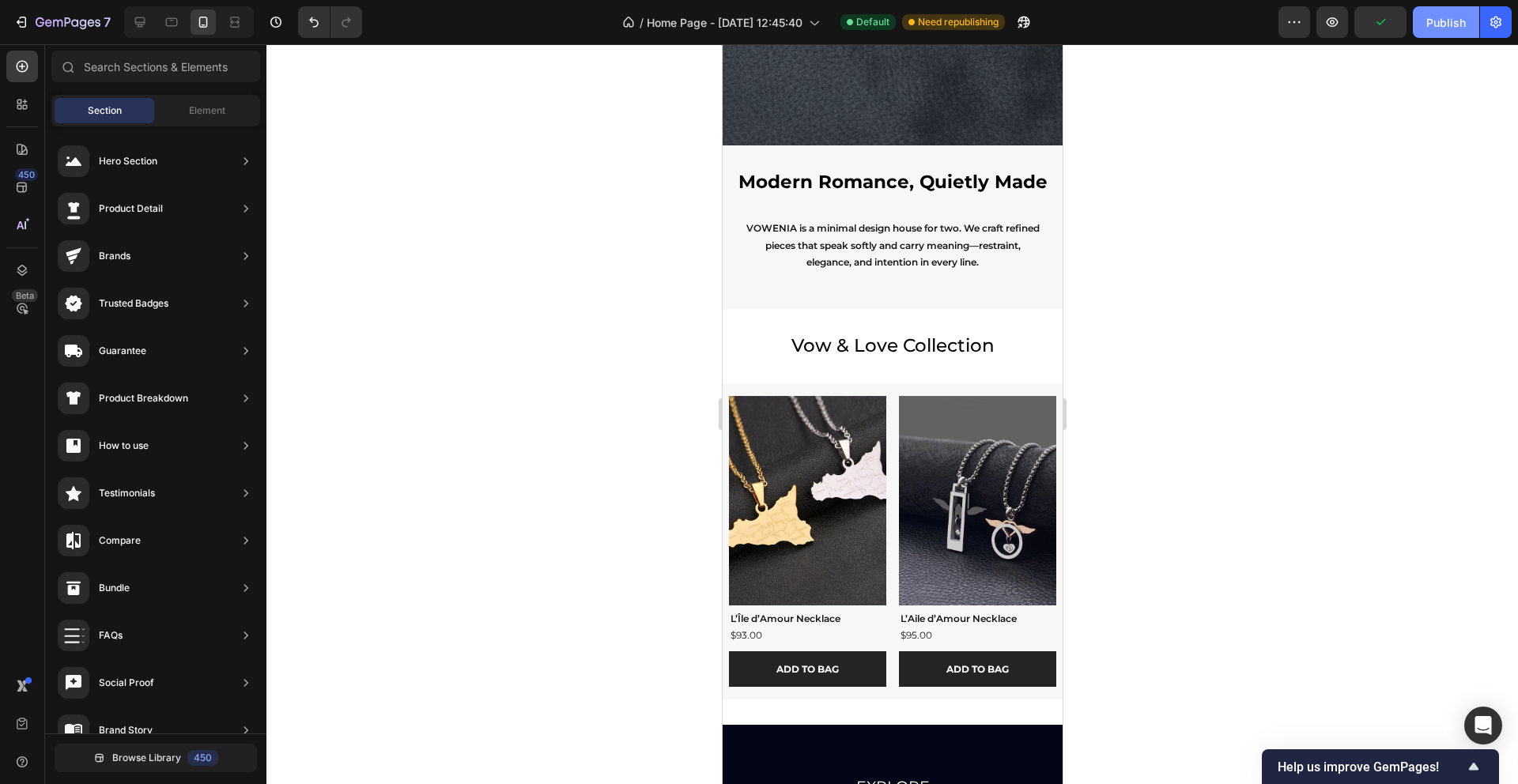
click at [1430, 28] on div "Publish" at bounding box center [1446, 22] width 40 height 17
click at [738, 391] on div "Product Images L’Île d’Amour Necklace Product Title $93.00 Product Price Produc…" at bounding box center [892, 542] width 340 height 317
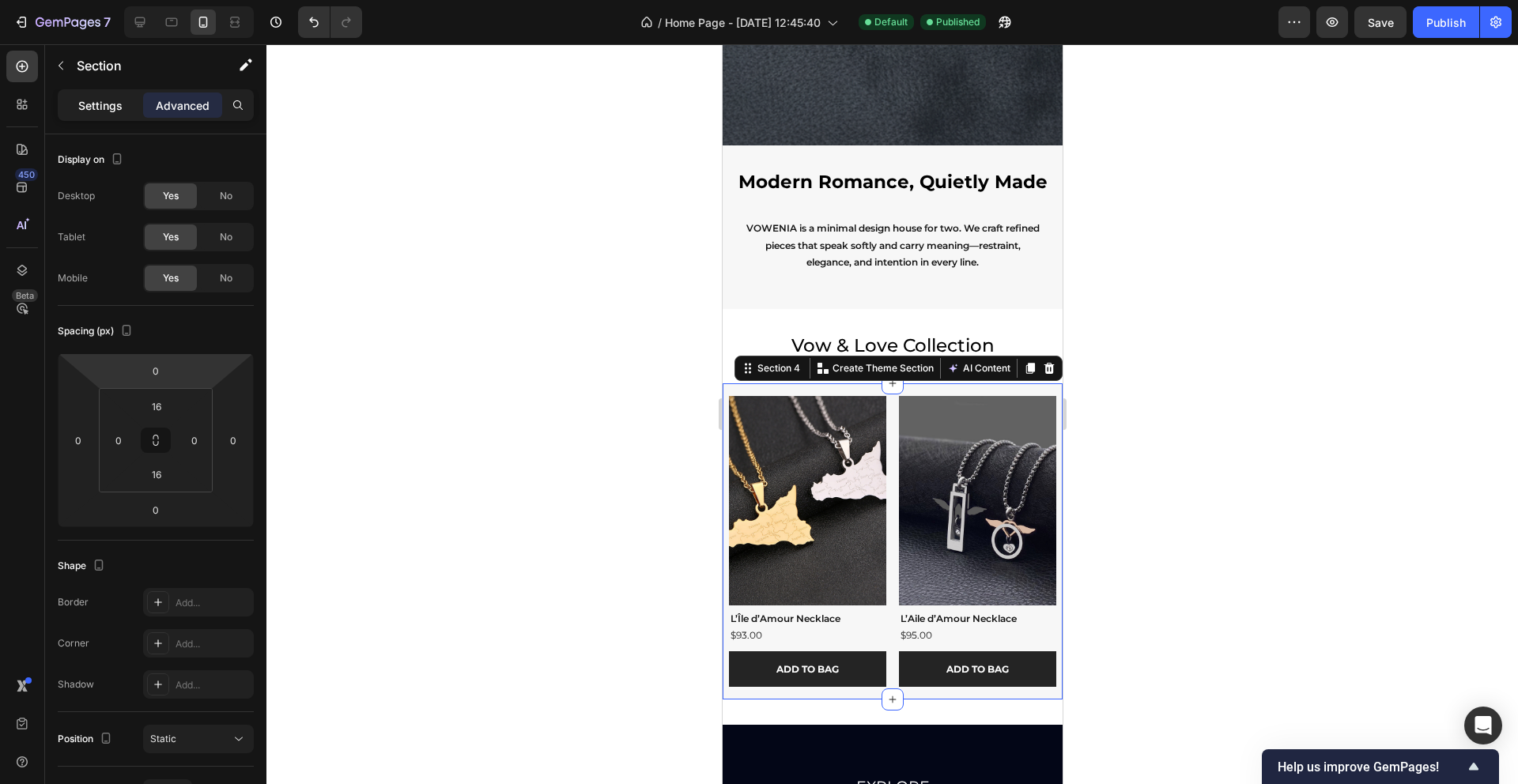
click at [106, 106] on p "Settings" at bounding box center [100, 105] width 45 height 17
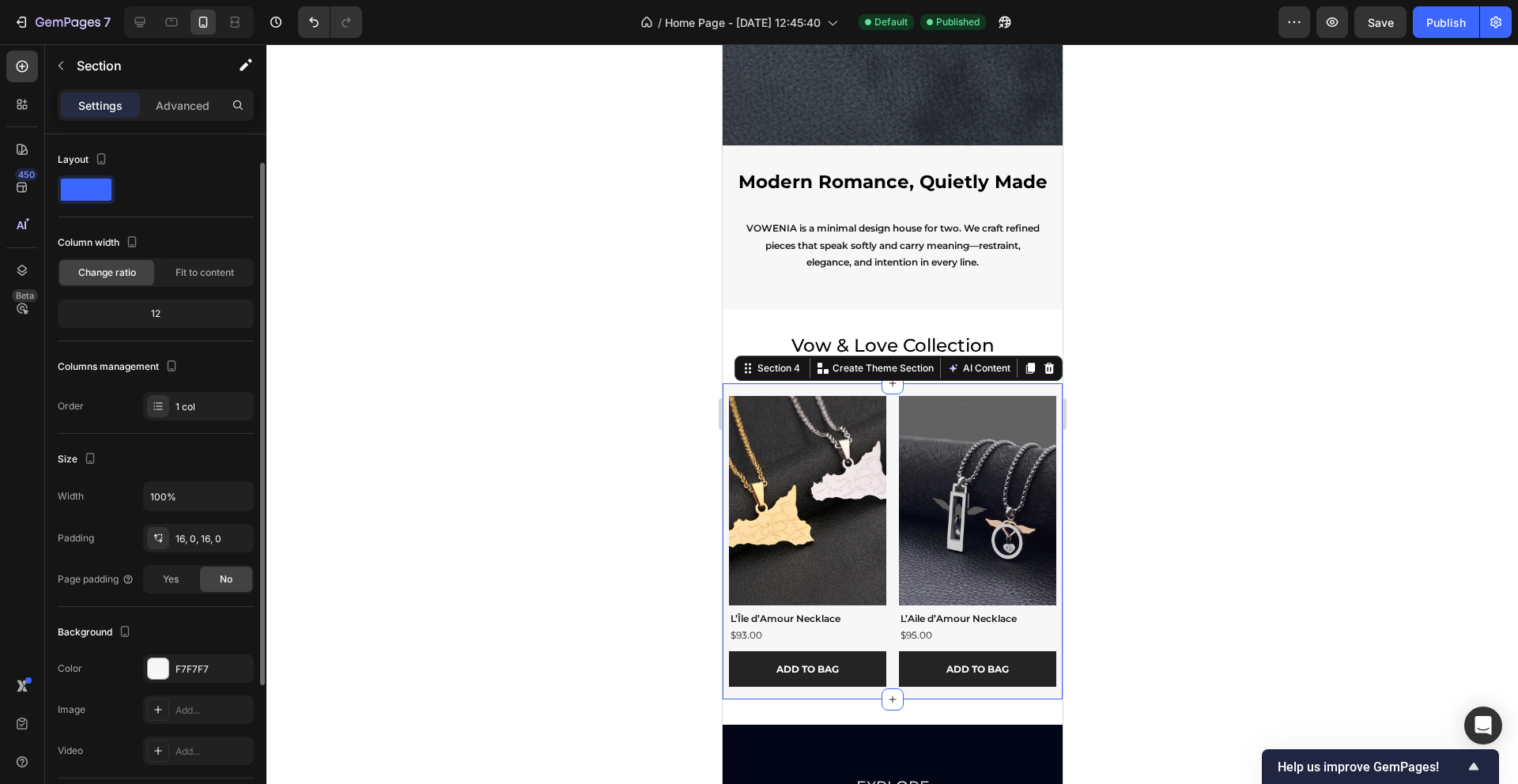
scroll to position [90, 0]
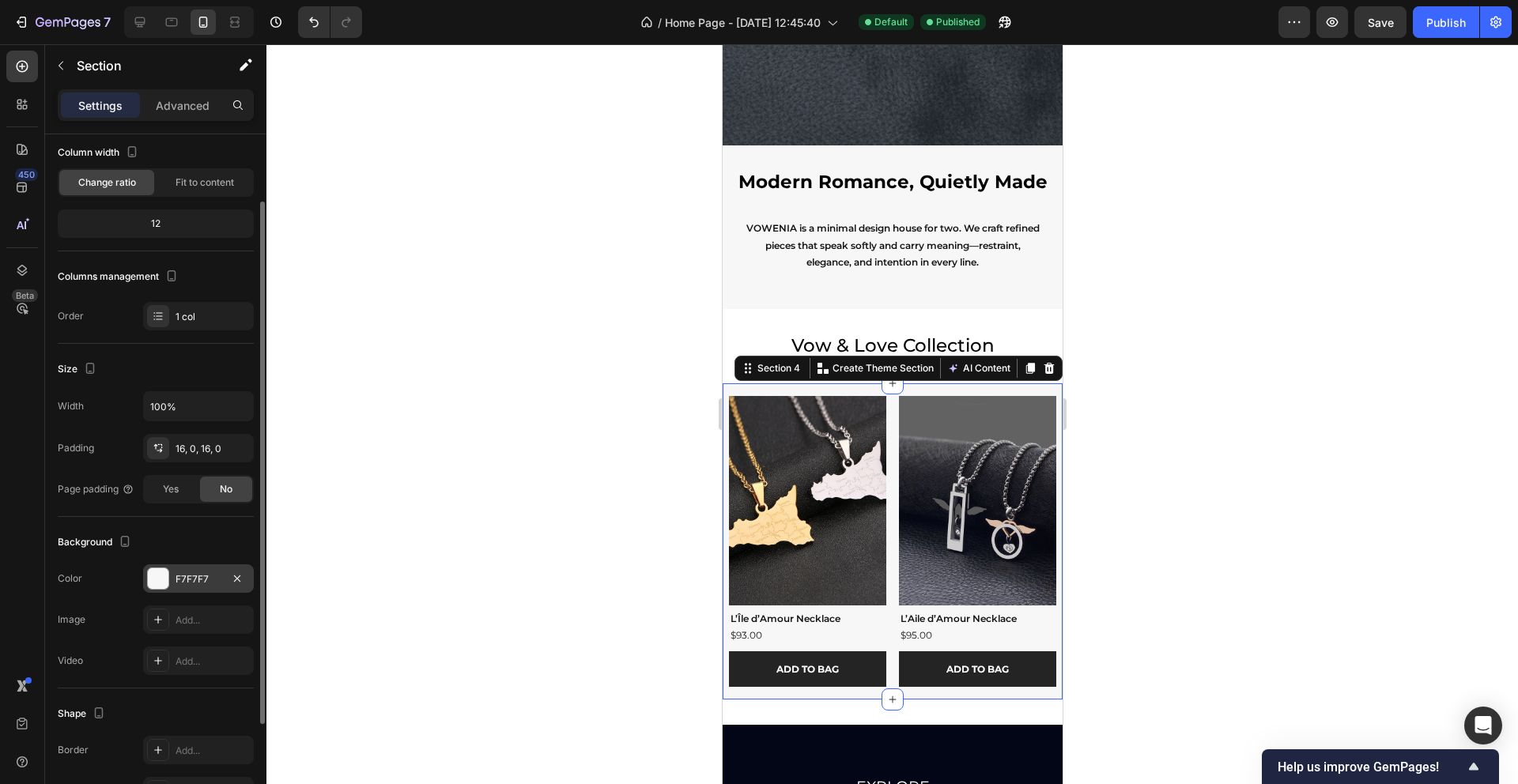
click at [198, 577] on div "F7F7F7" at bounding box center [199, 579] width 45 height 14
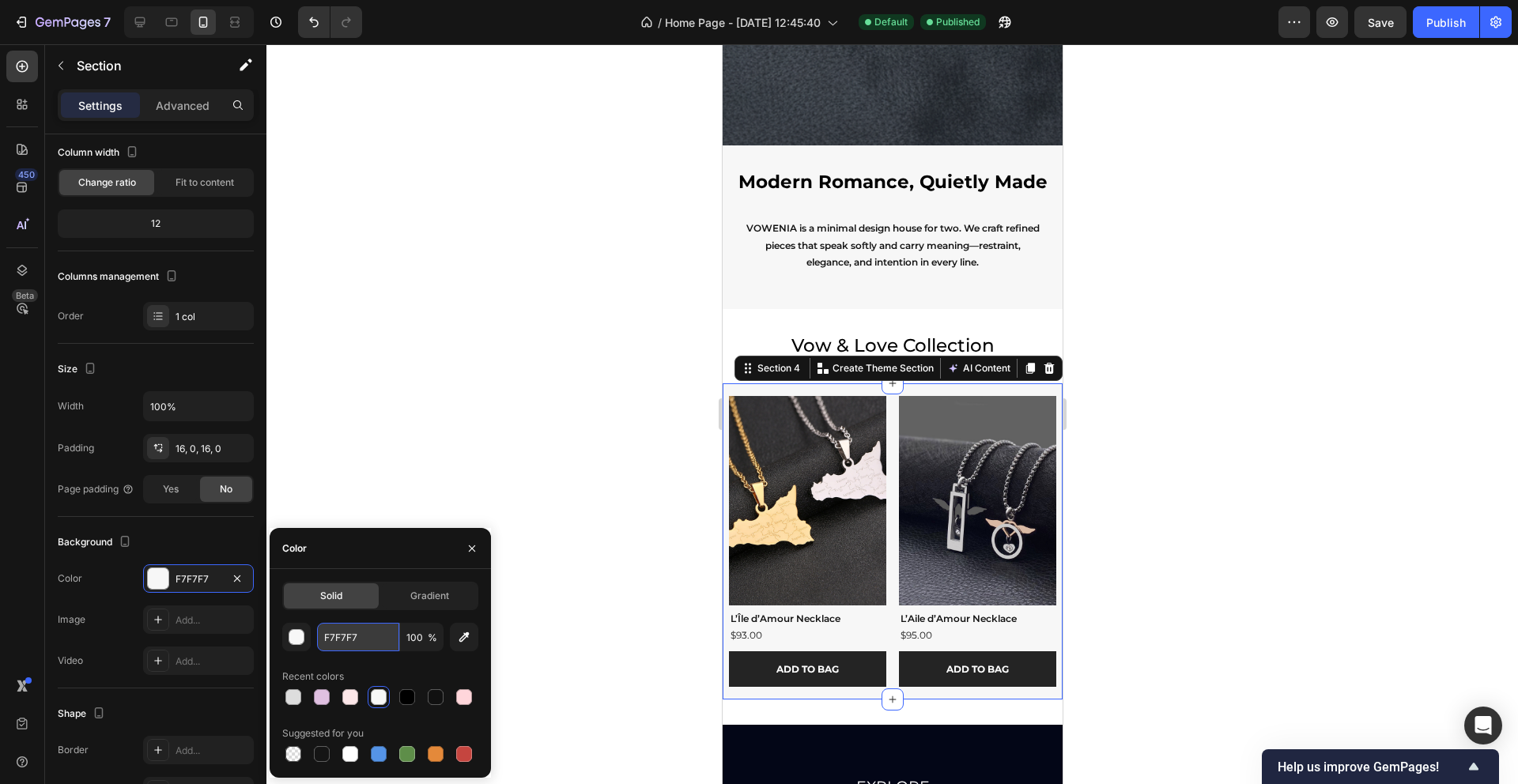
click at [344, 636] on input "F7F7F7" at bounding box center [358, 637] width 82 height 29
paste input "AFAFA"
paste input "text"
type input "FAFAFA"
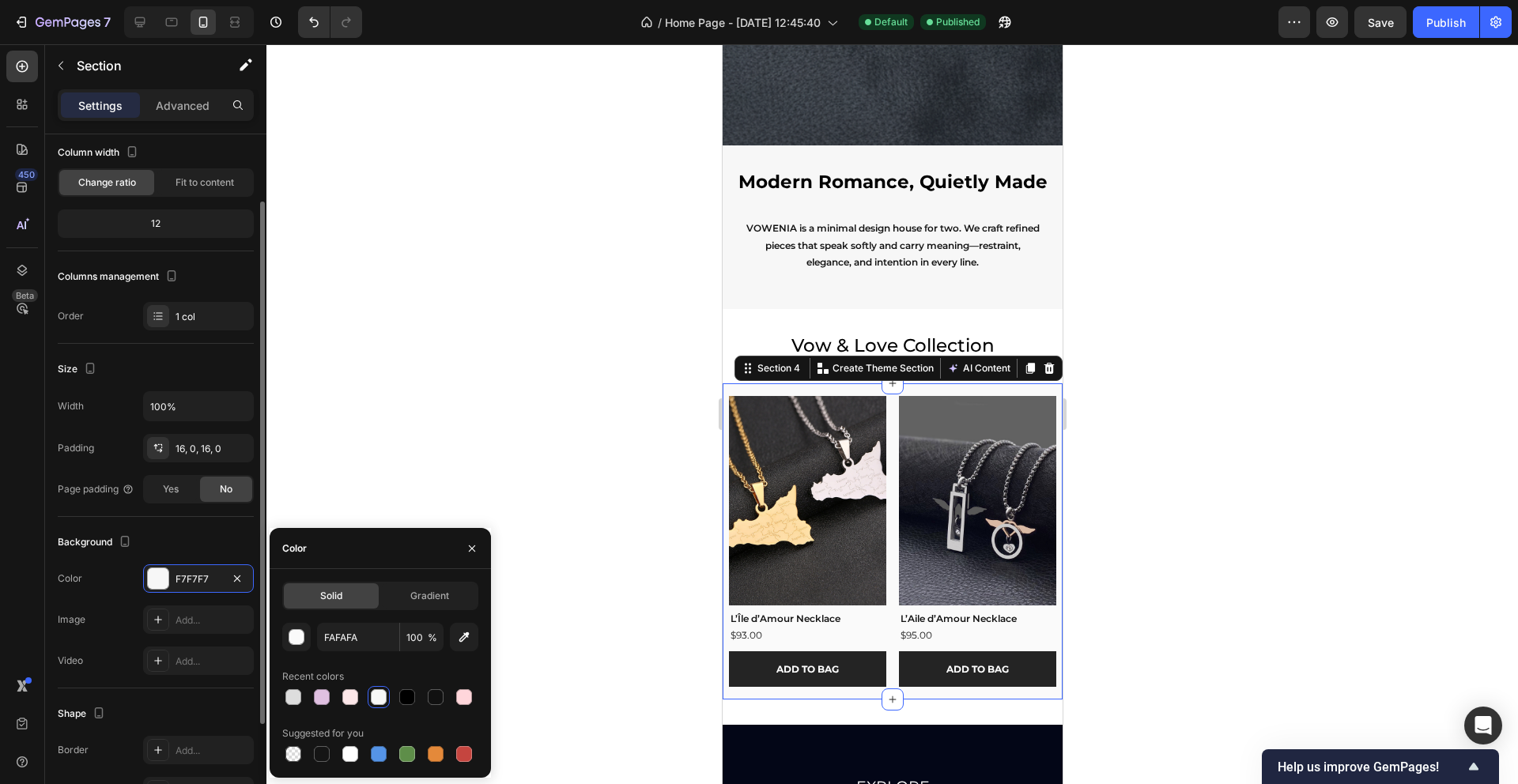
click at [125, 612] on div "Image Add..." at bounding box center [155, 619] width 196 height 29
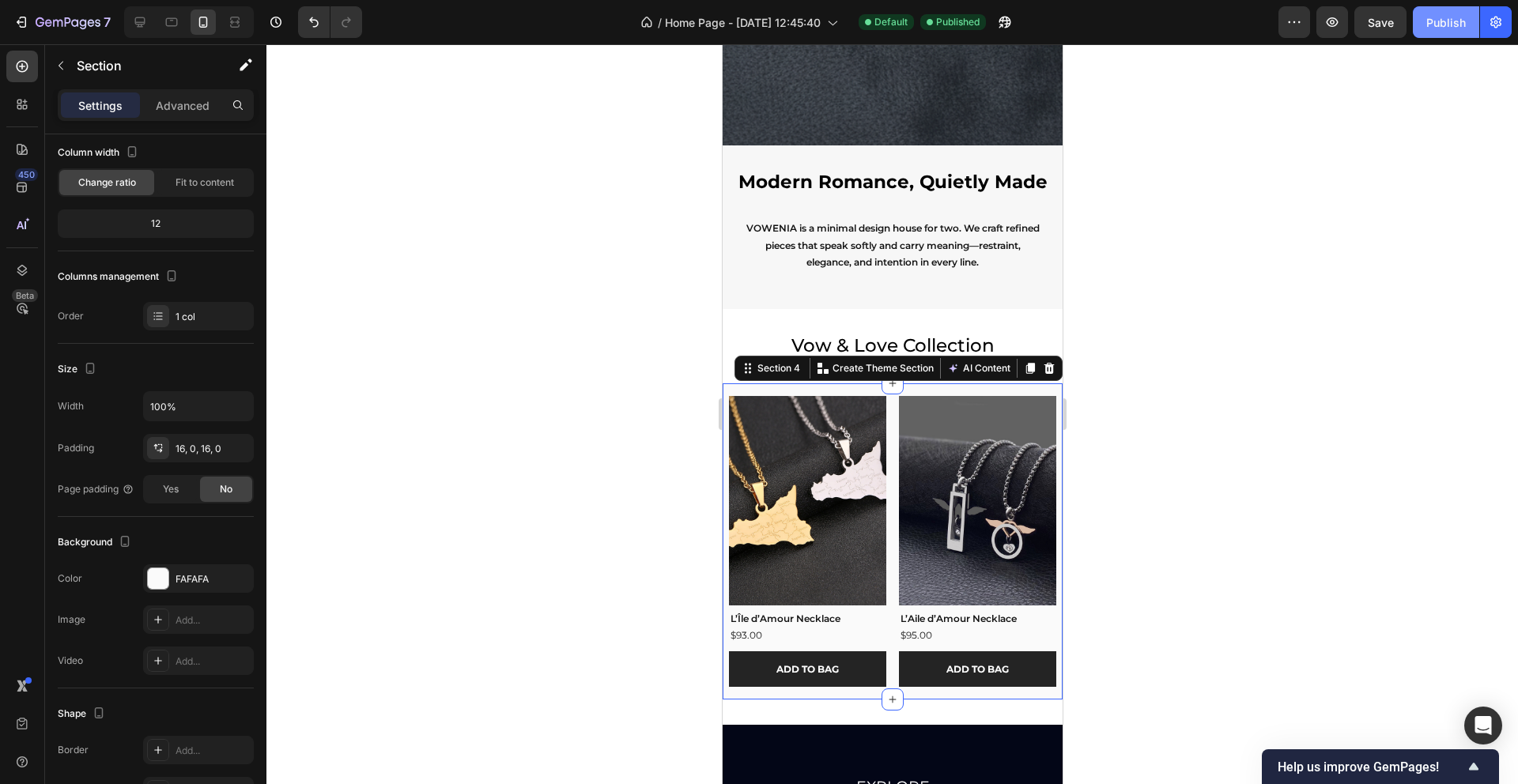
click at [1438, 22] on div "Publish" at bounding box center [1446, 22] width 40 height 17
click at [706, 696] on div at bounding box center [892, 414] width 1252 height 740
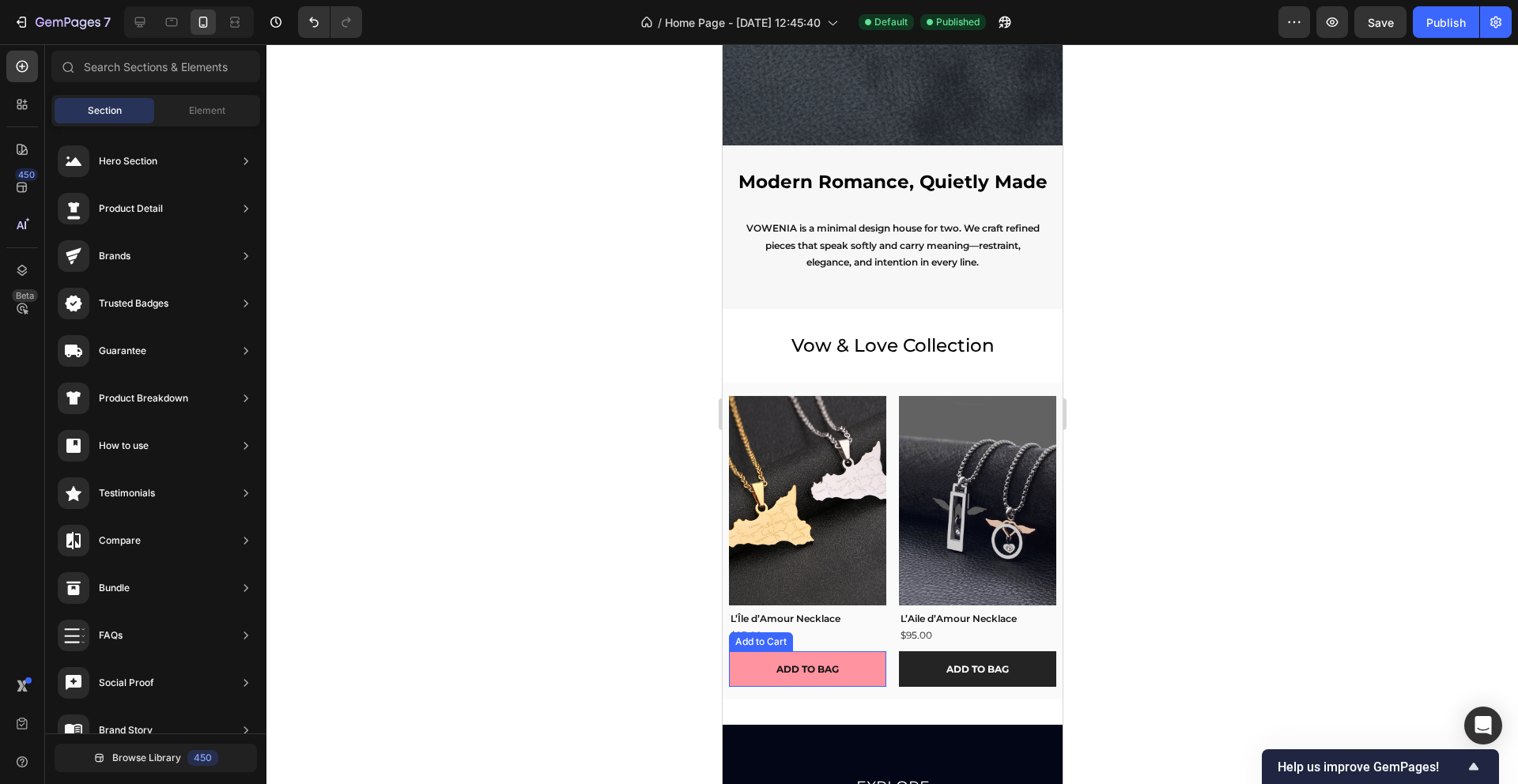
click at [882, 660] on button "ADD TO BAG" at bounding box center [806, 669] width 157 height 37
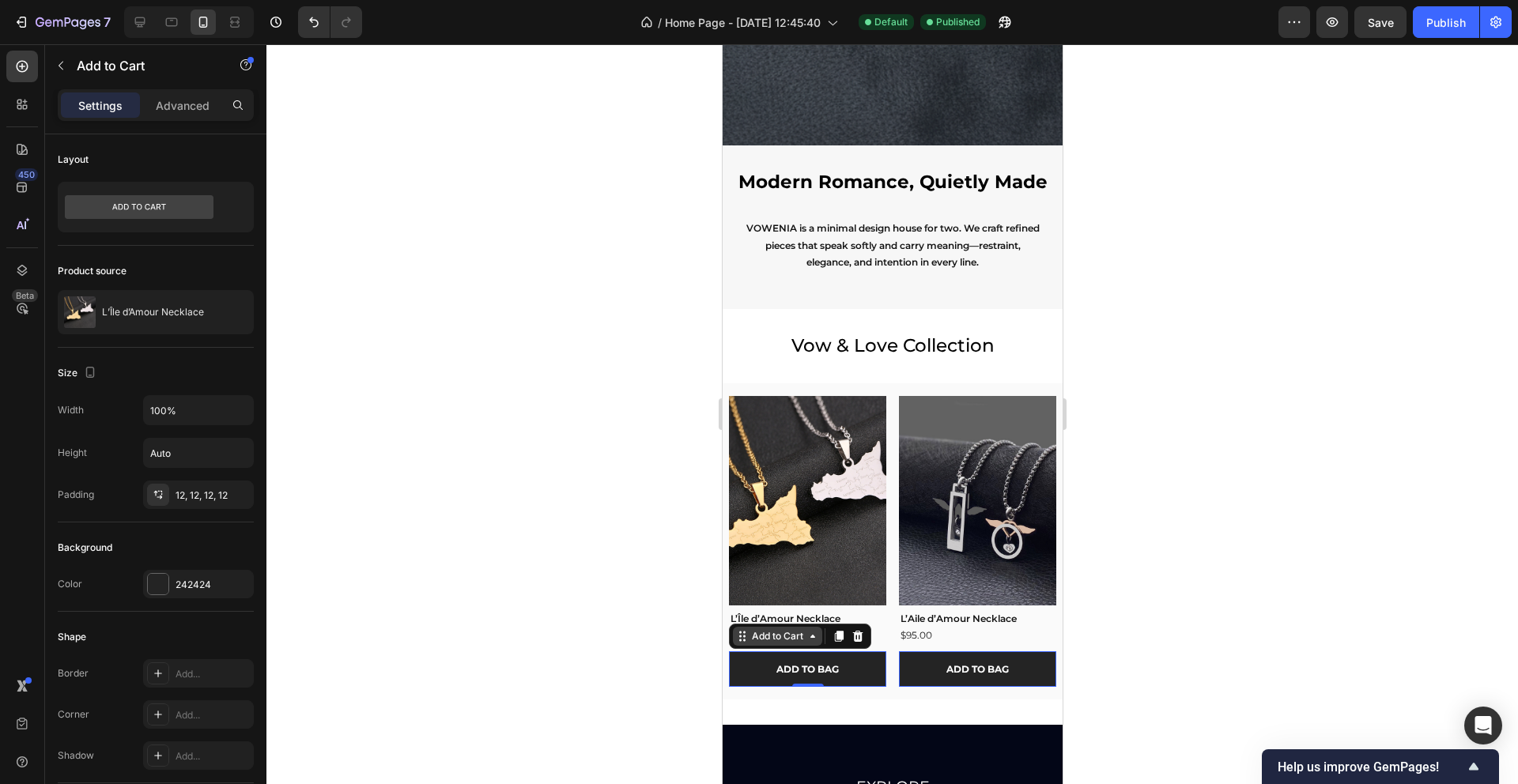
click at [743, 634] on icon at bounding box center [742, 636] width 13 height 13
click at [760, 609] on div "Row 1 col" at bounding box center [759, 609] width 48 height 10
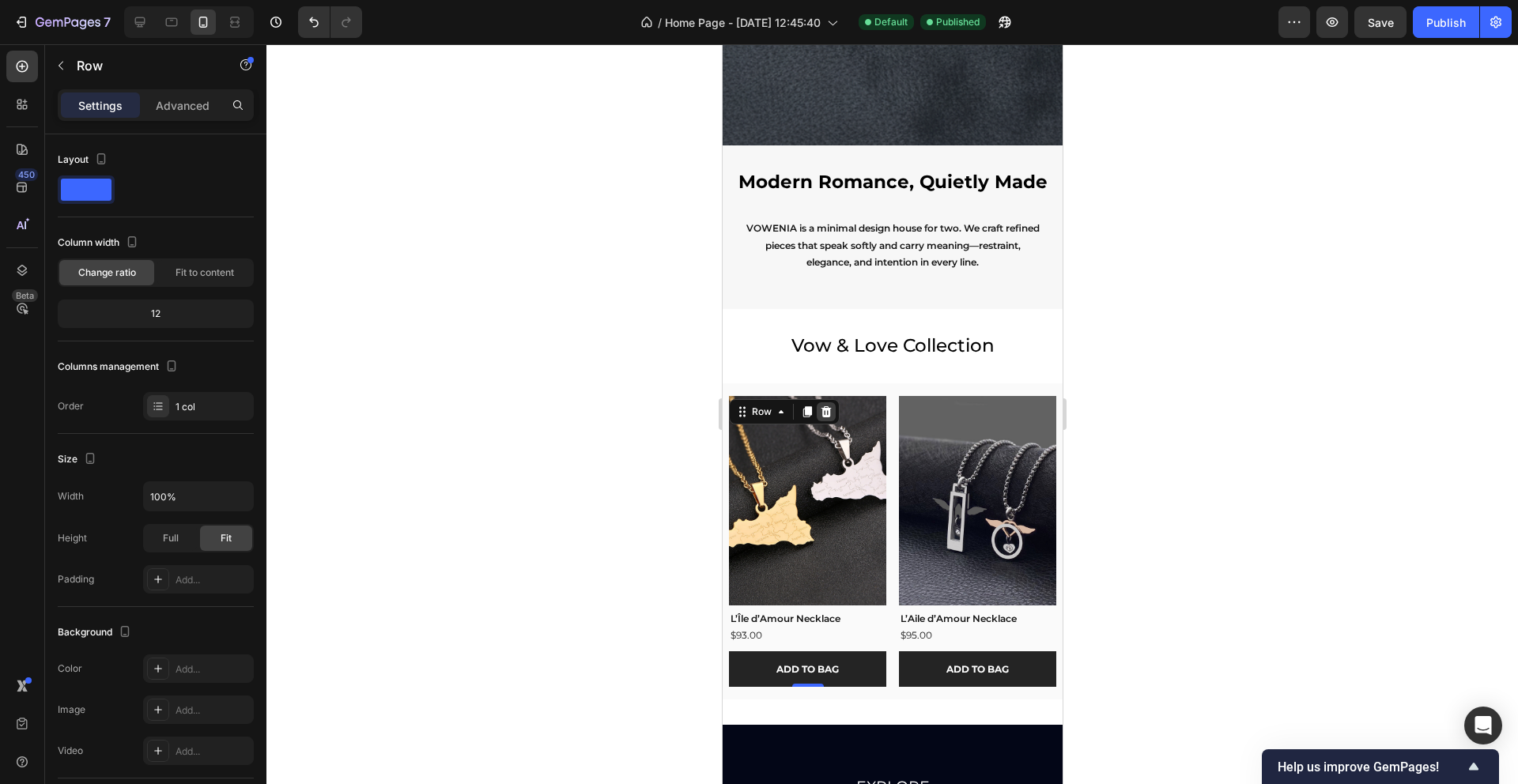
click at [821, 408] on icon at bounding box center [825, 411] width 13 height 13
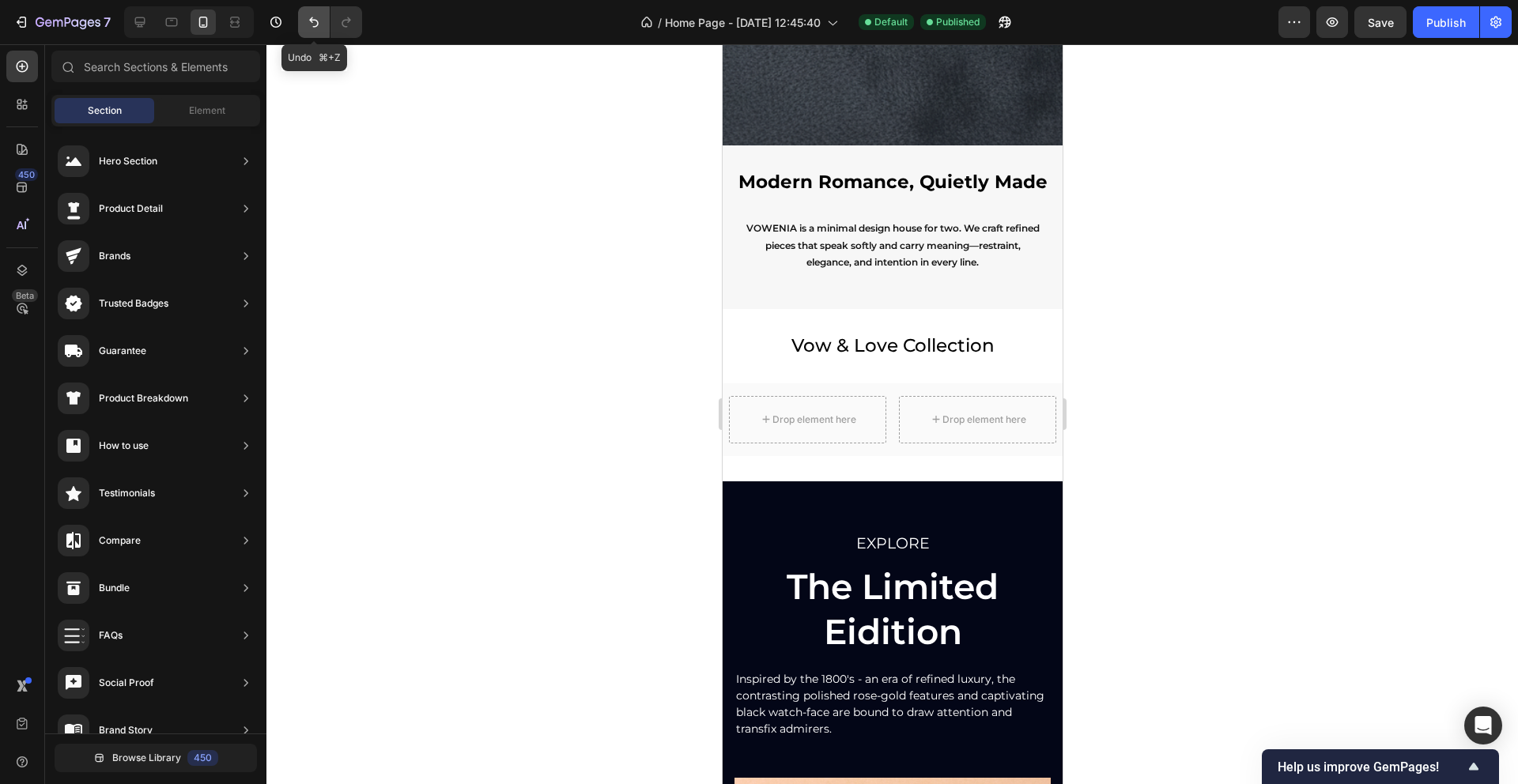
click at [309, 23] on icon "Undo/Redo" at bounding box center [313, 22] width 16 height 16
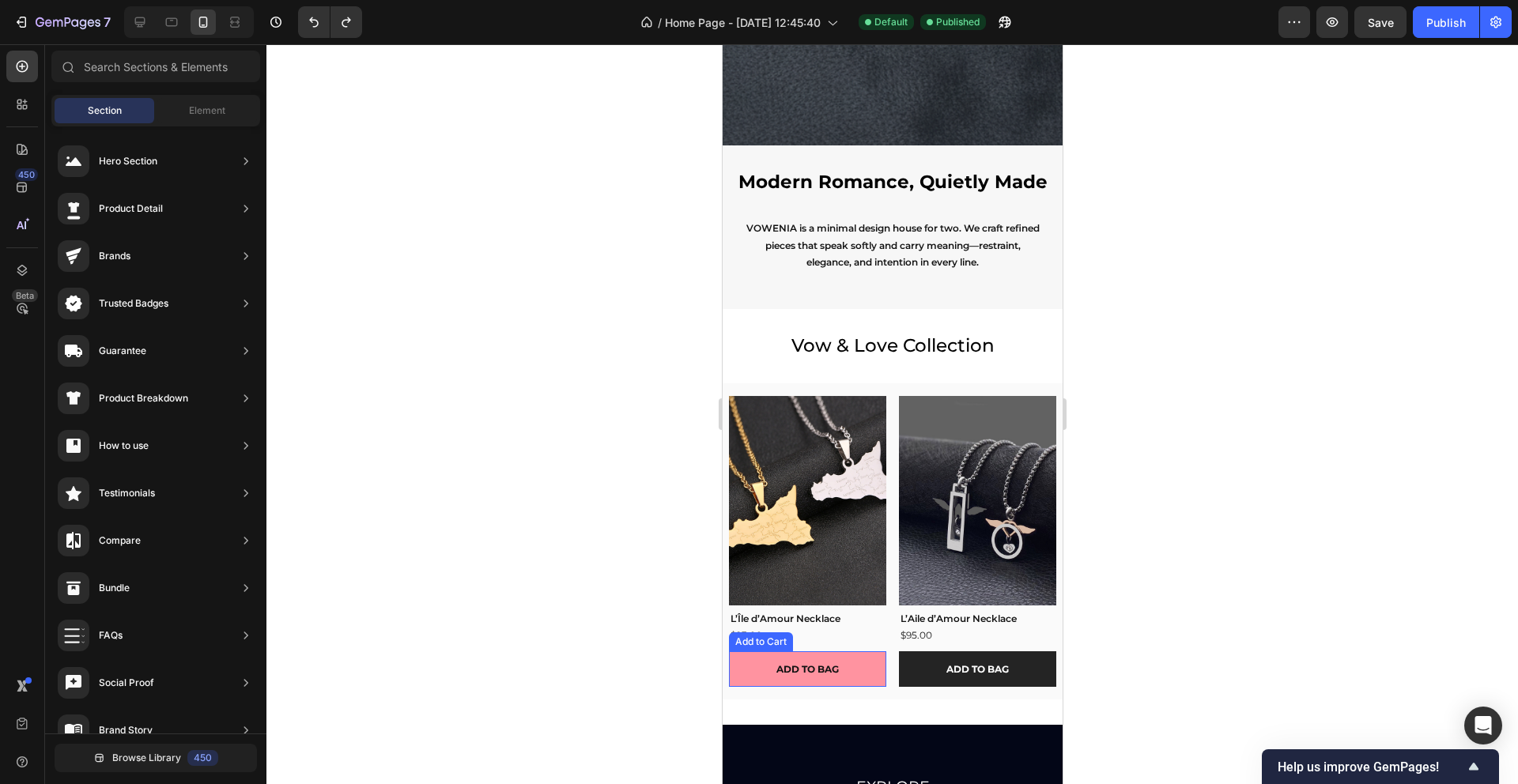
click at [853, 674] on button "ADD TO BAG" at bounding box center [806, 669] width 157 height 37
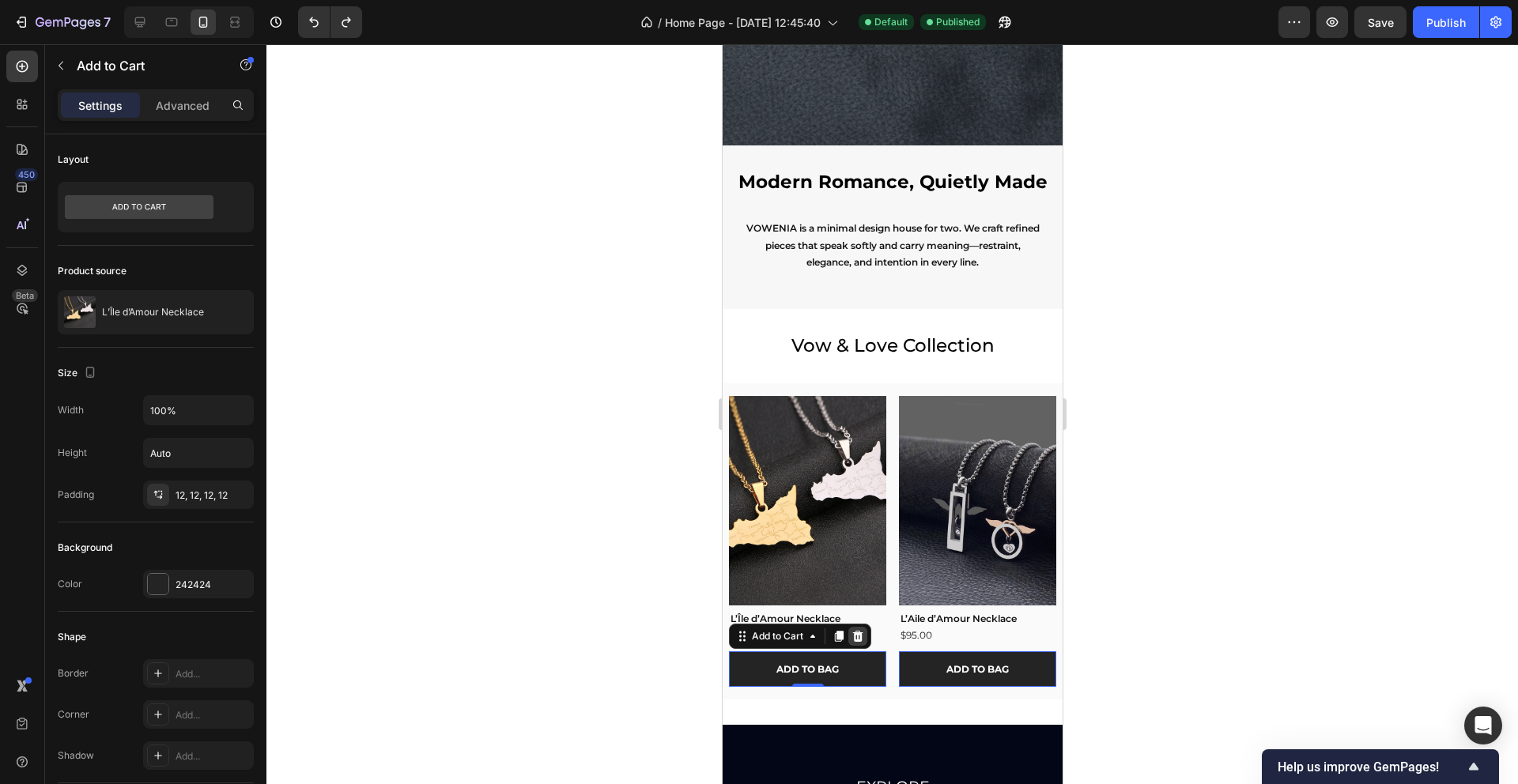
click at [862, 636] on icon at bounding box center [856, 636] width 13 height 13
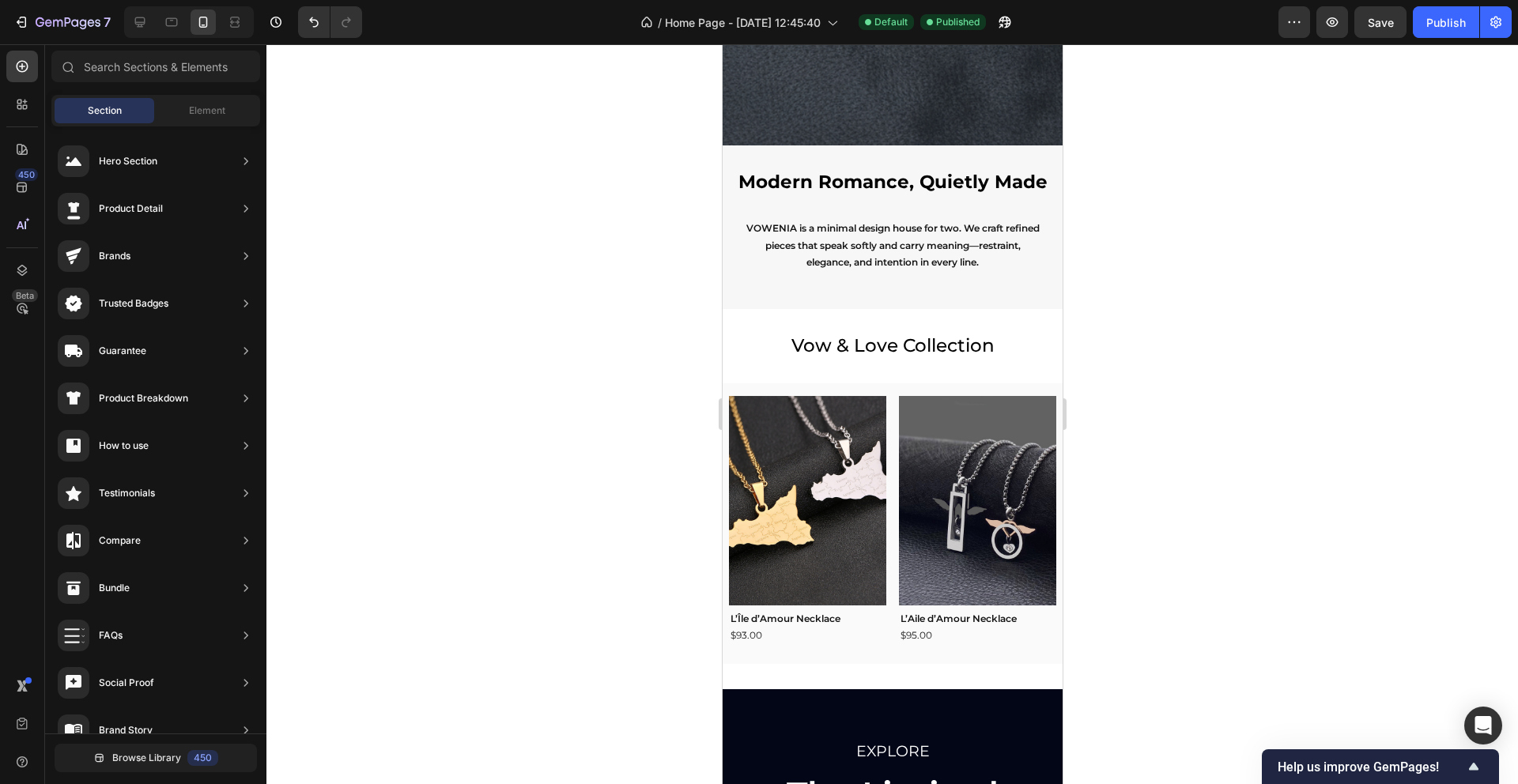
click at [794, 619] on h2 "L’Île d’Amour Necklace" at bounding box center [806, 619] width 157 height 21
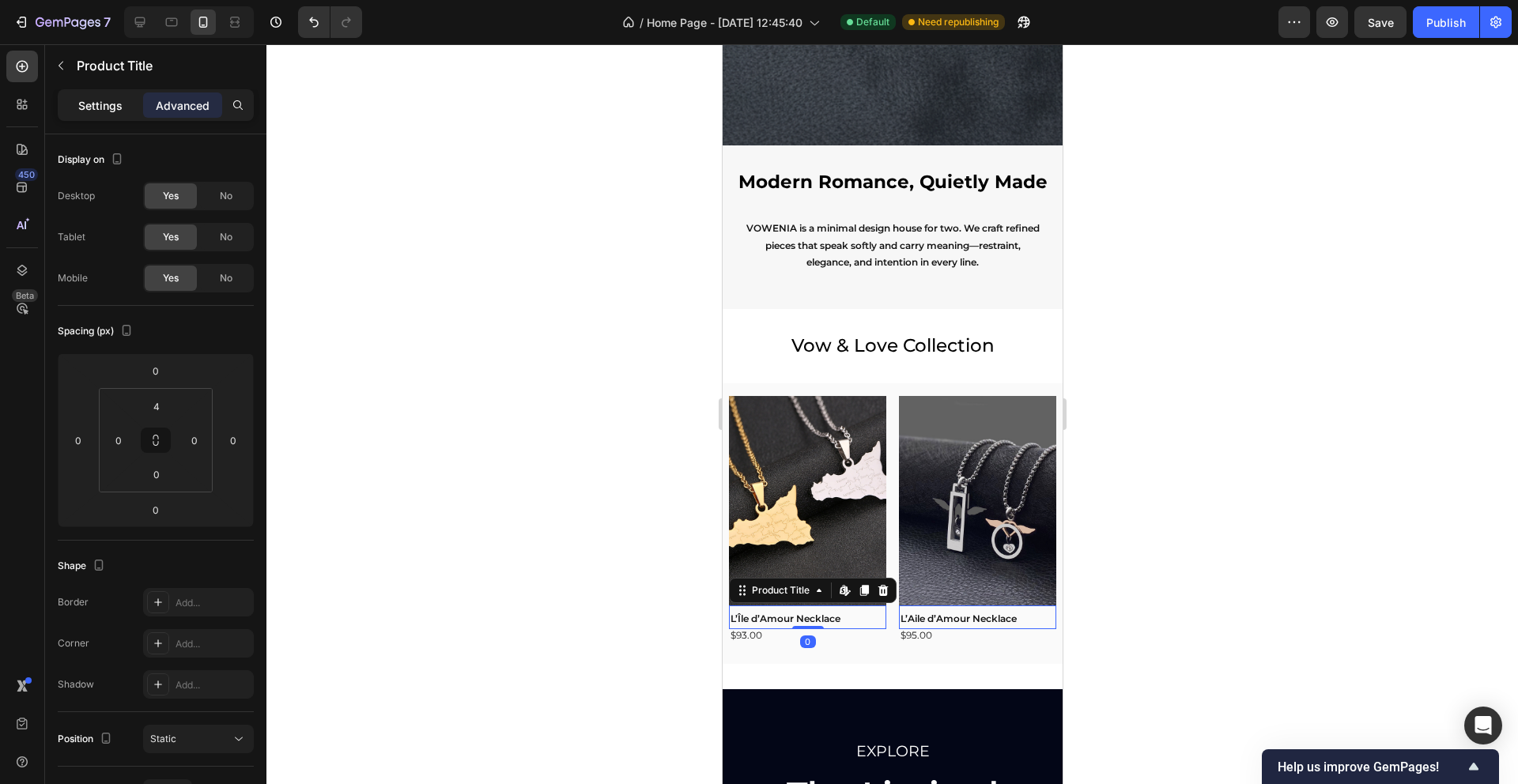
click at [108, 109] on p "Settings" at bounding box center [100, 105] width 45 height 17
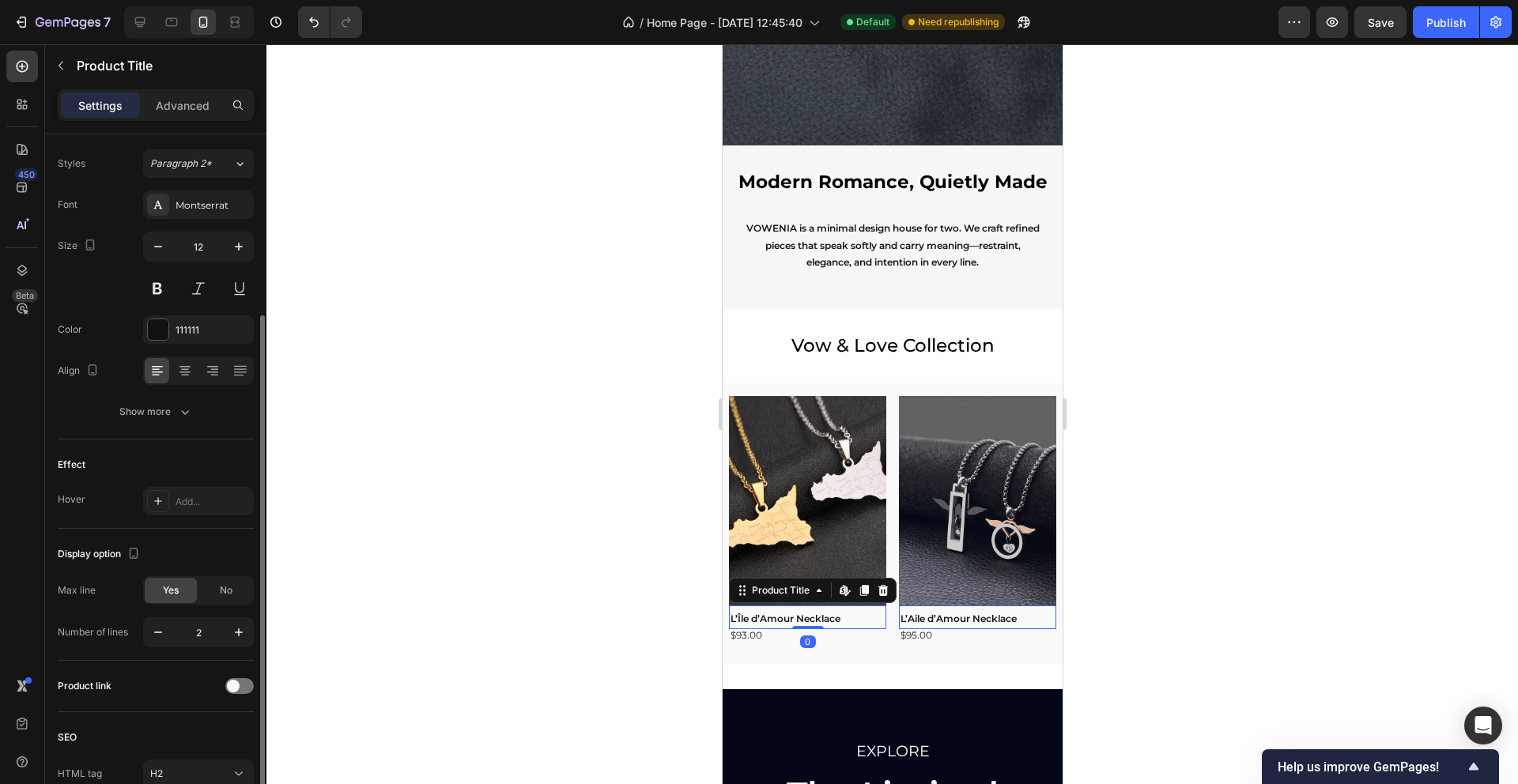
scroll to position [215, 0]
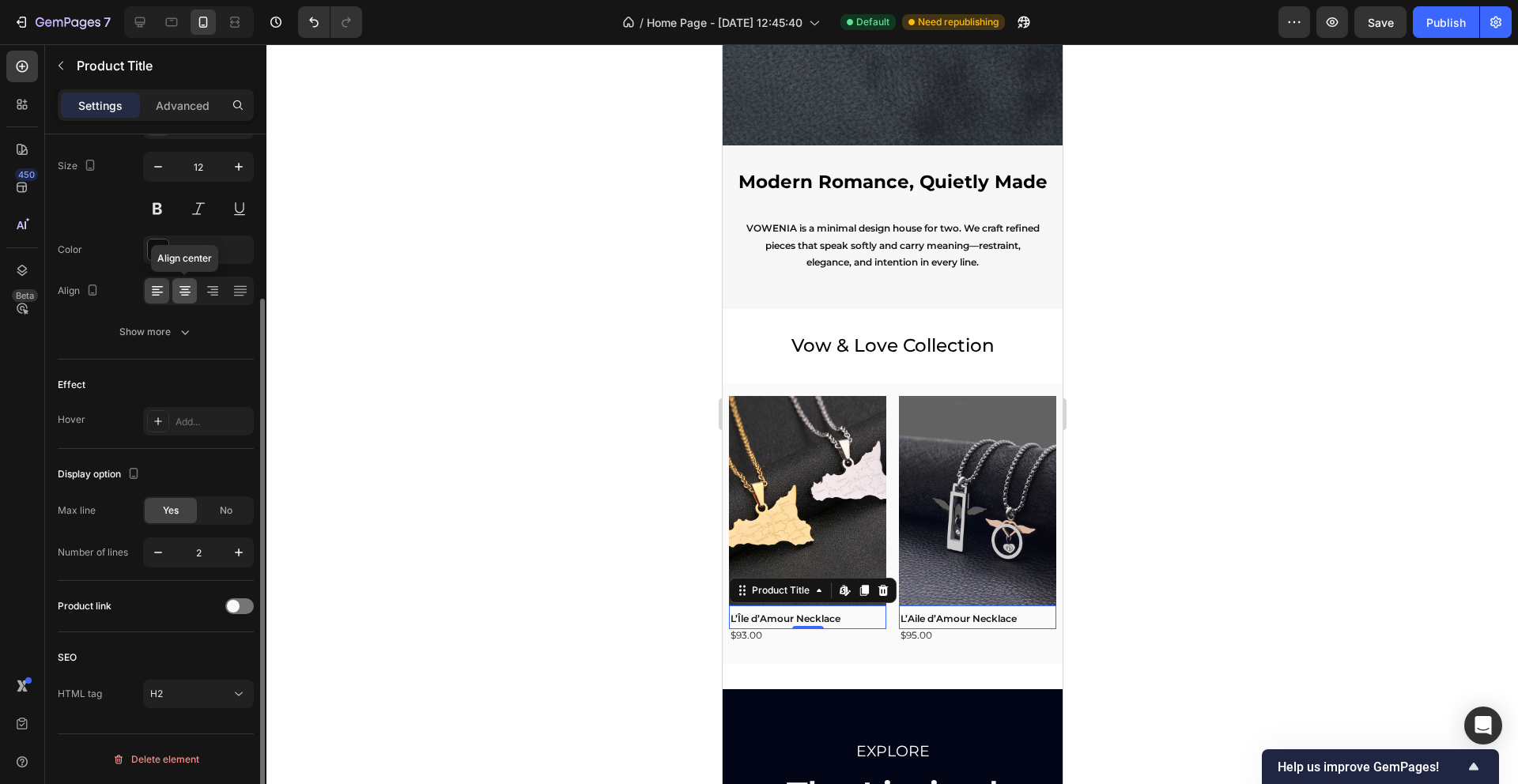
click at [186, 294] on icon at bounding box center [185, 291] width 16 height 16
click at [767, 633] on div "$93.00 Product Price Product Price Row" at bounding box center [806, 635] width 157 height 13
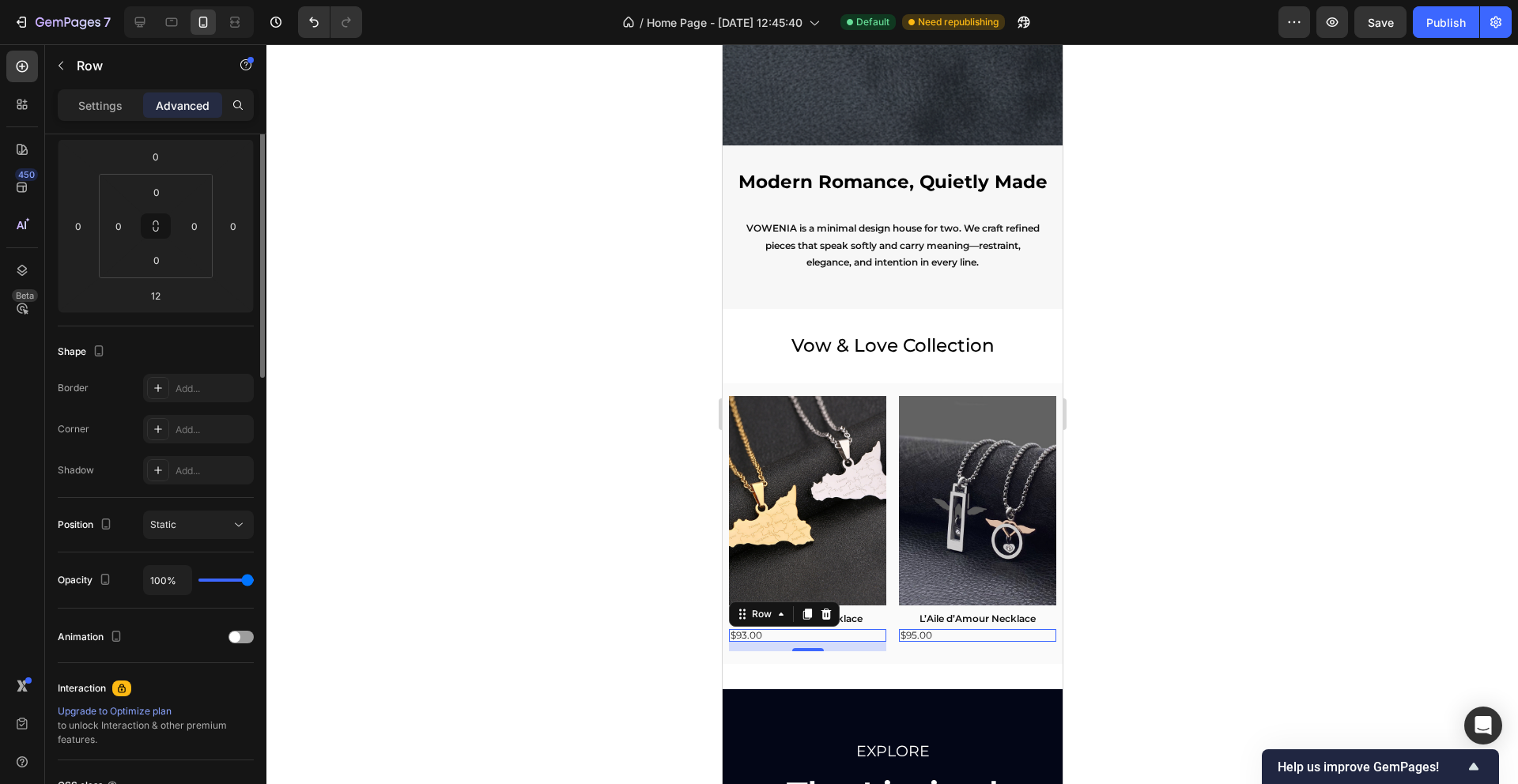
scroll to position [0, 0]
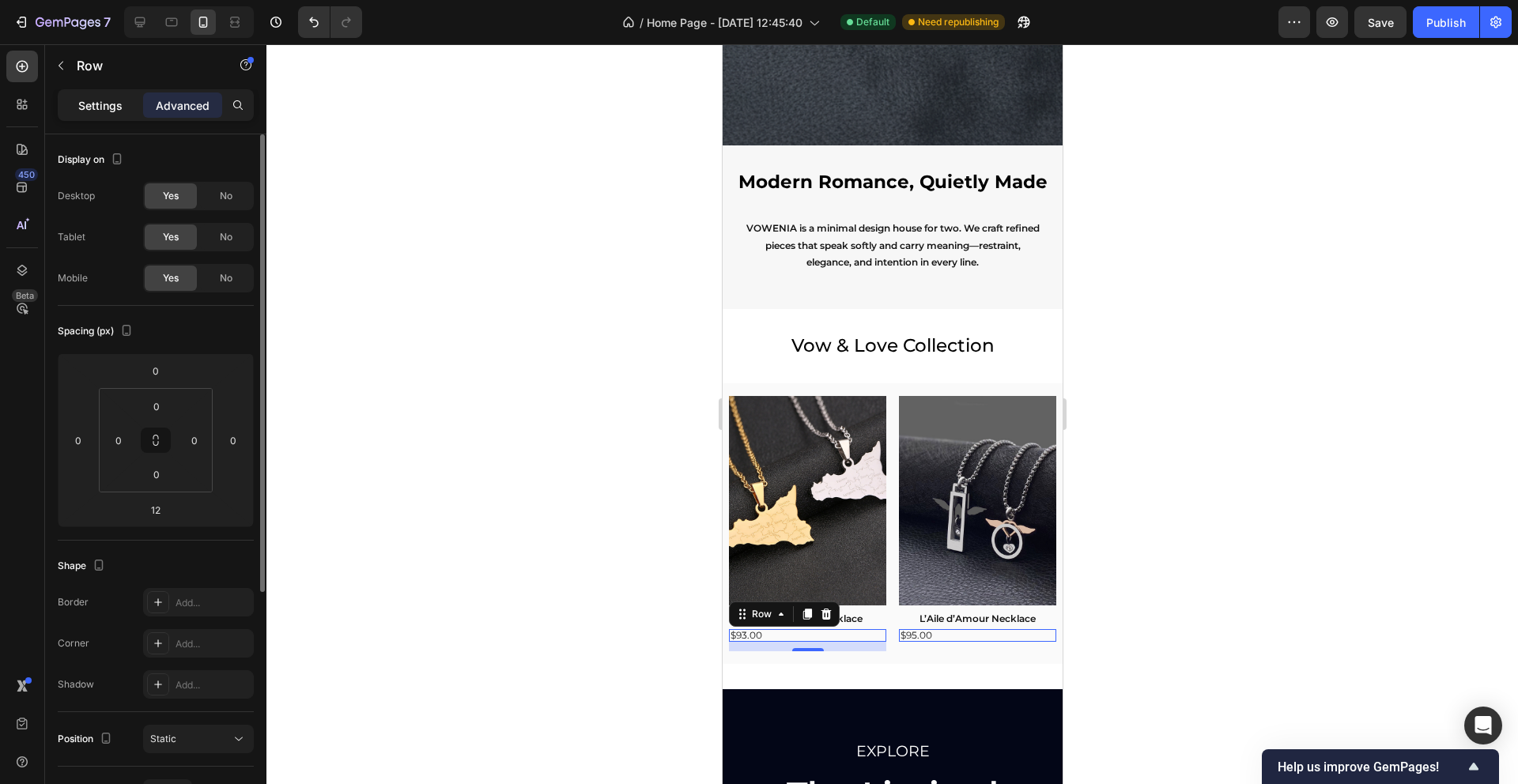
click at [100, 110] on p "Settings" at bounding box center [100, 105] width 45 height 17
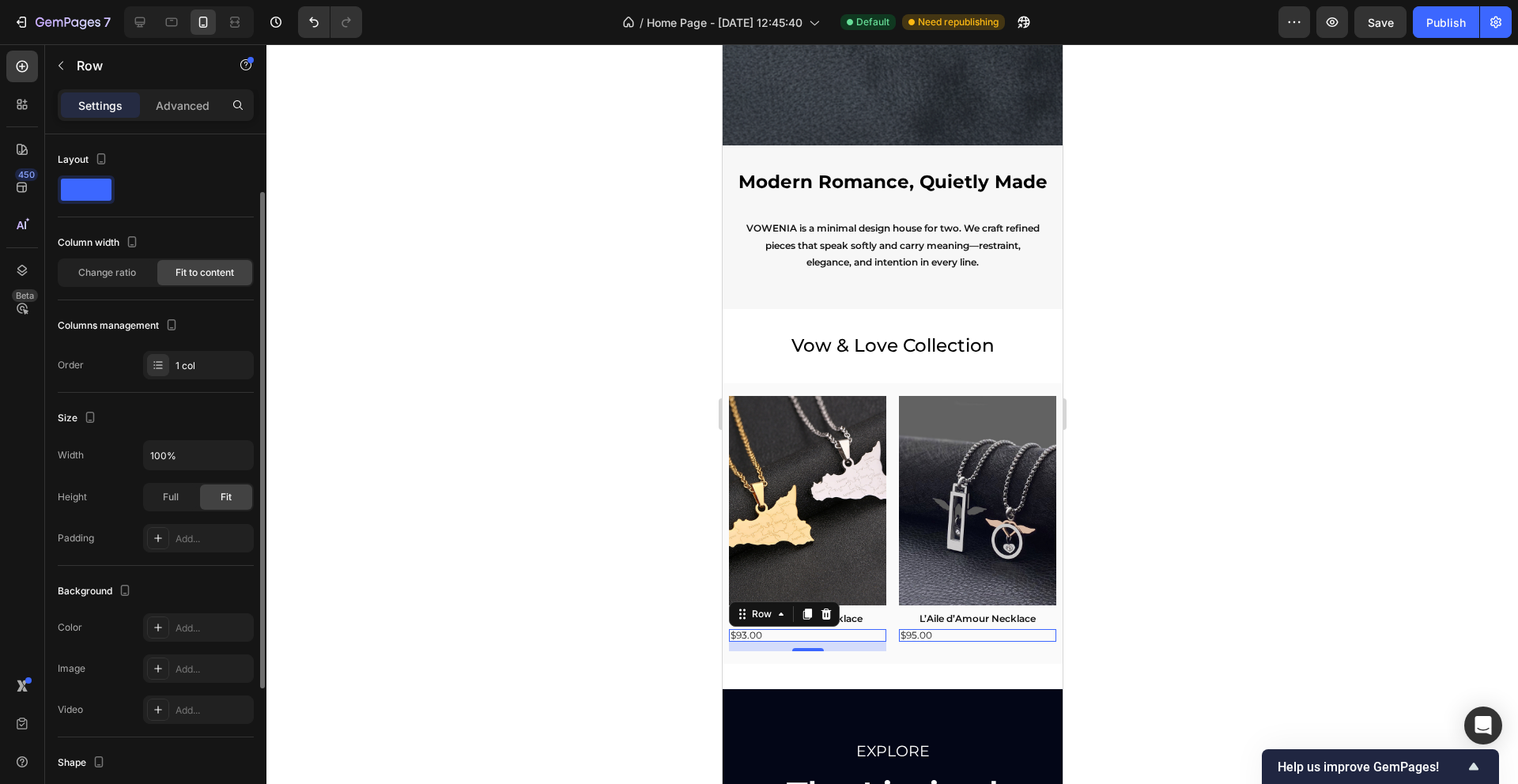
scroll to position [277, 0]
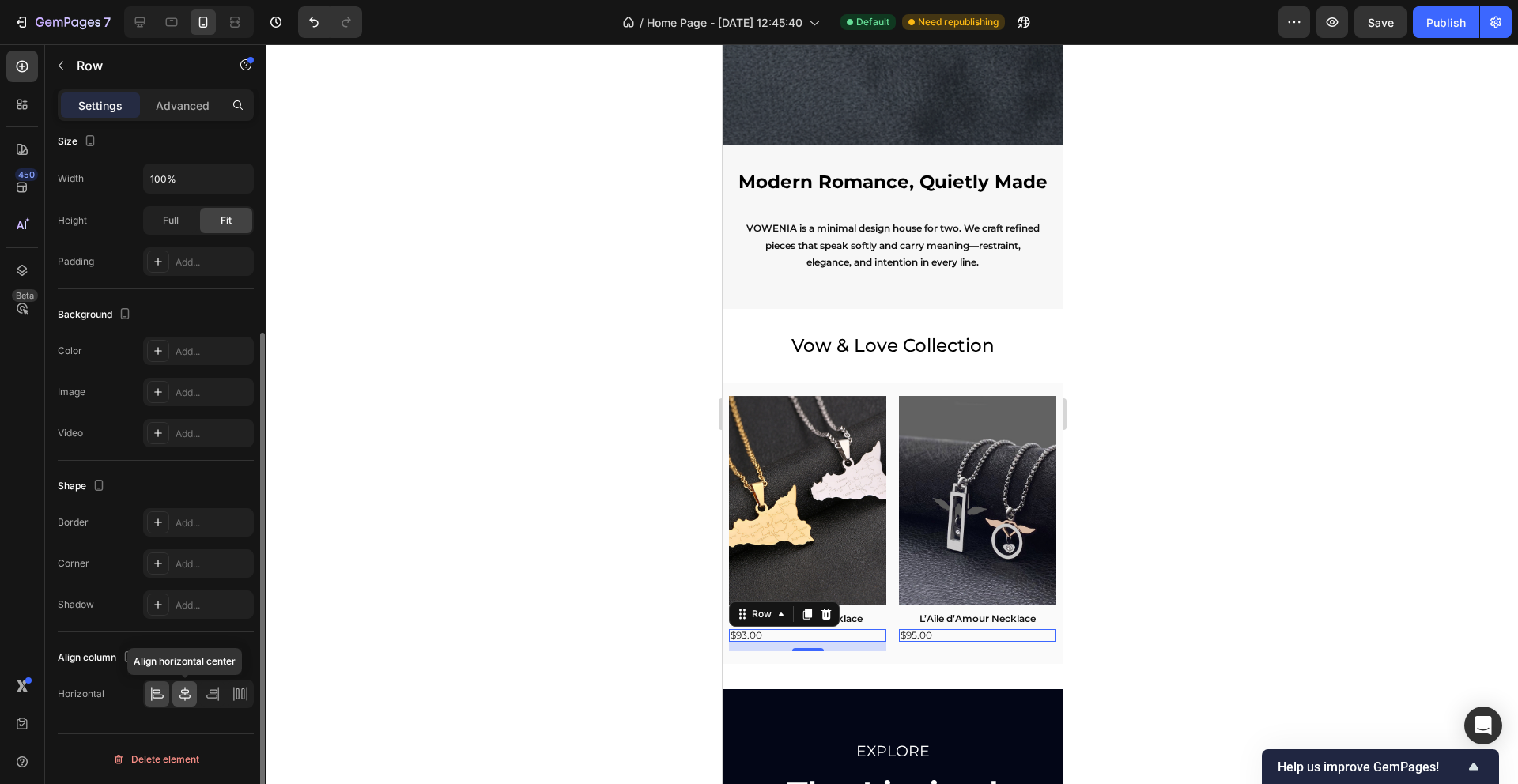
click at [180, 691] on icon at bounding box center [185, 694] width 11 height 14
click at [566, 457] on div at bounding box center [892, 414] width 1252 height 740
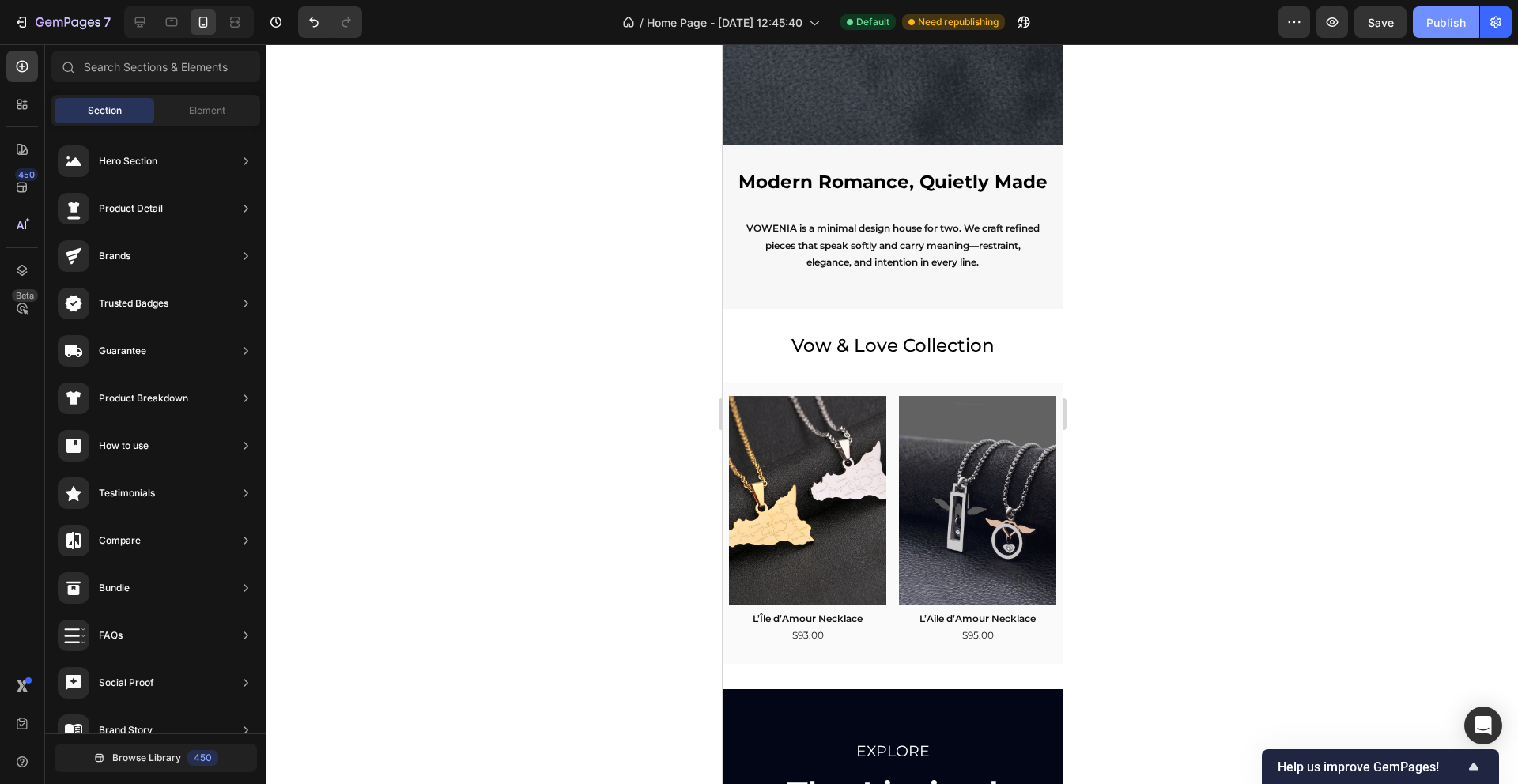
click at [1446, 31] on button "Publish" at bounding box center [1446, 22] width 66 height 32
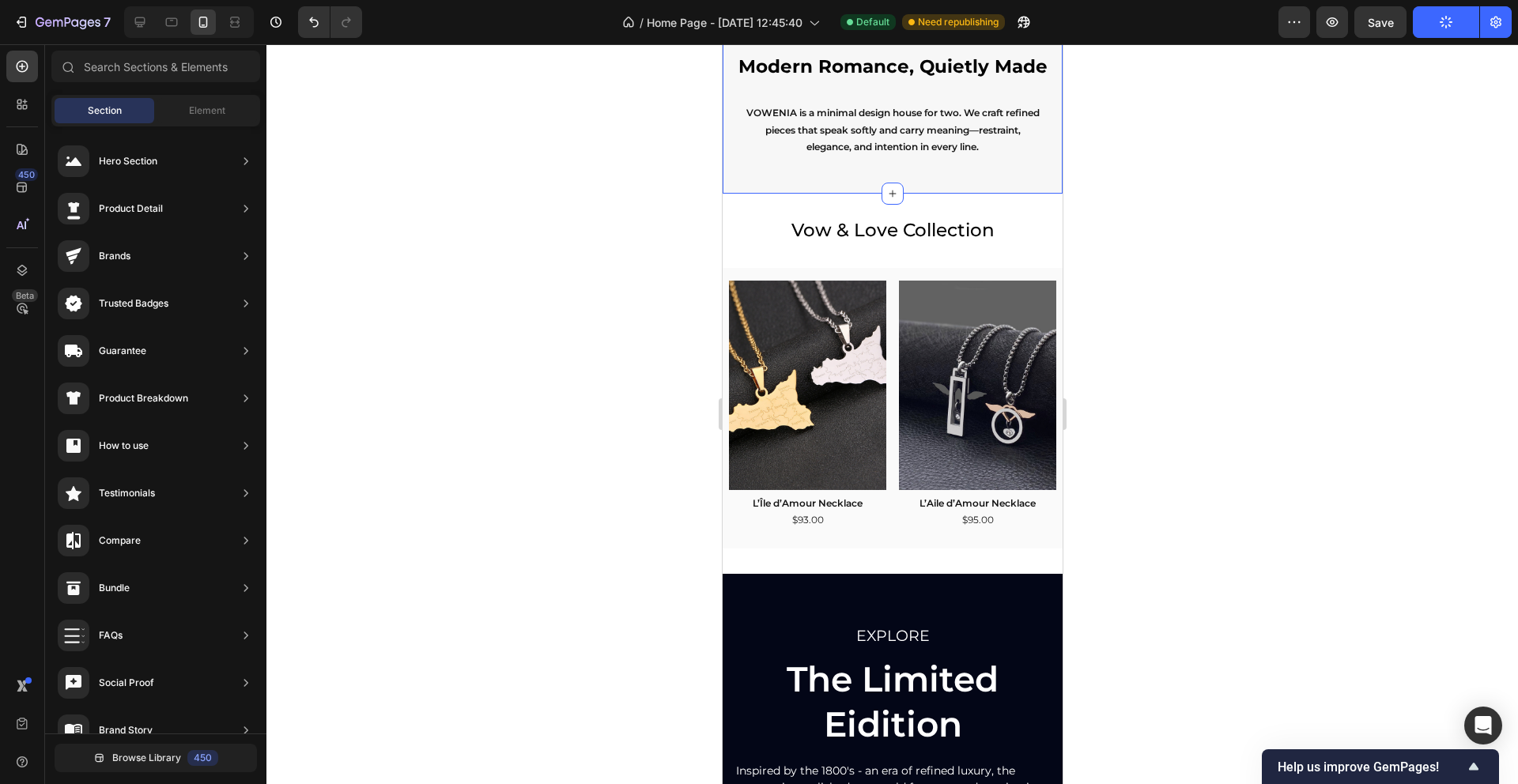
scroll to position [750, 0]
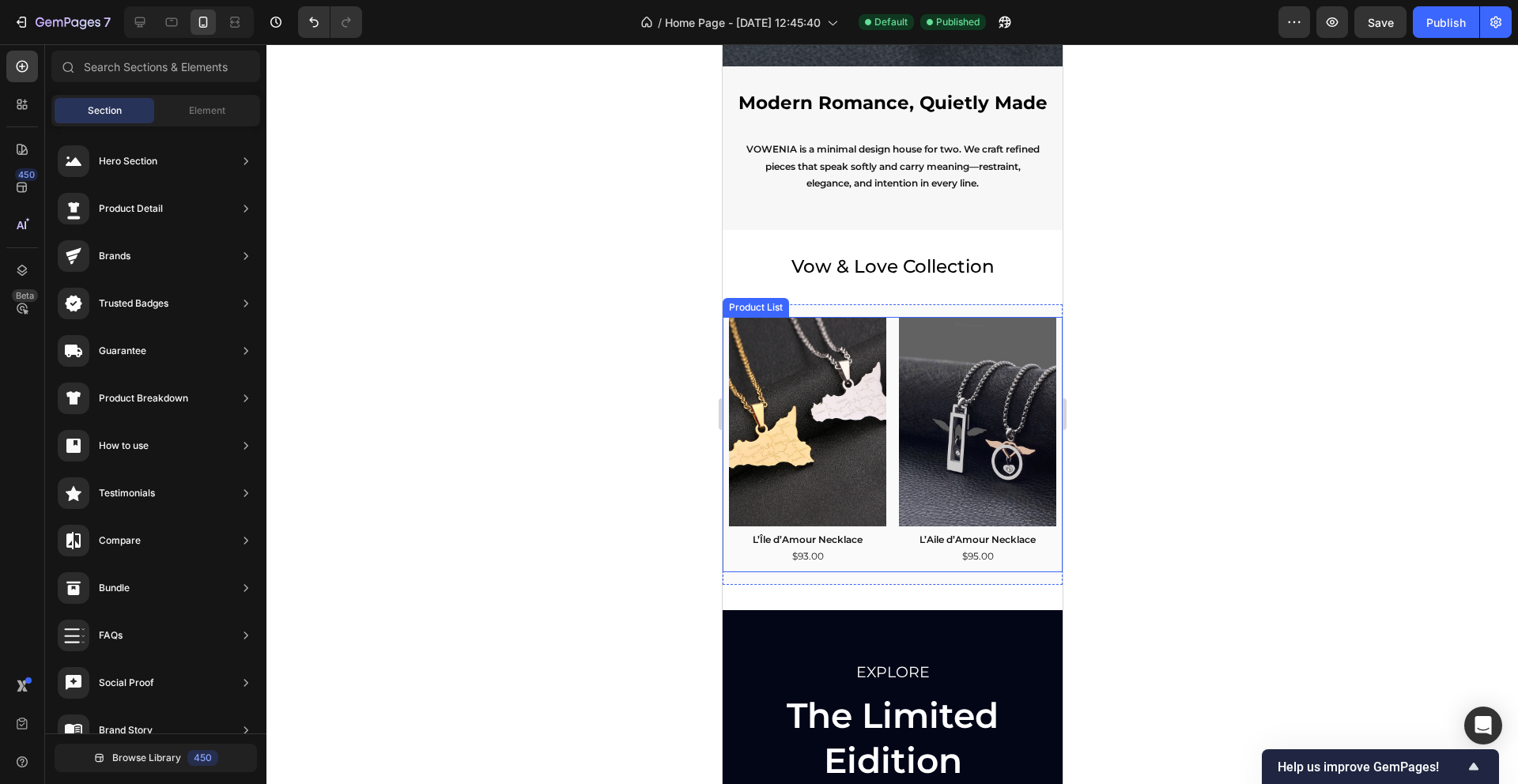
click at [895, 377] on div "Product Images L’Île d’Amour Necklace Product Title $93.00 Product Price Produc…" at bounding box center [891, 445] width 327 height 255
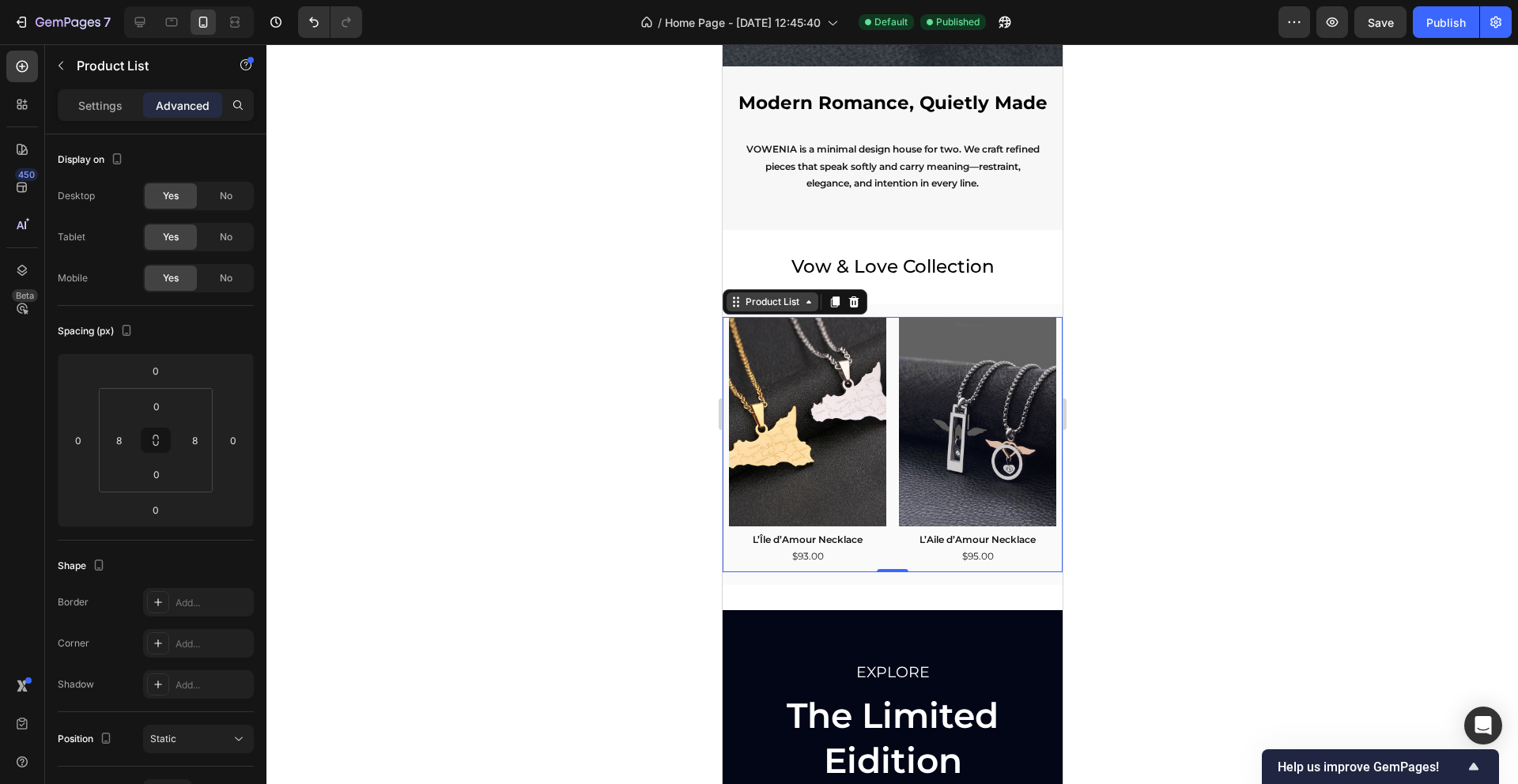
click at [739, 305] on icon at bounding box center [735, 302] width 13 height 13
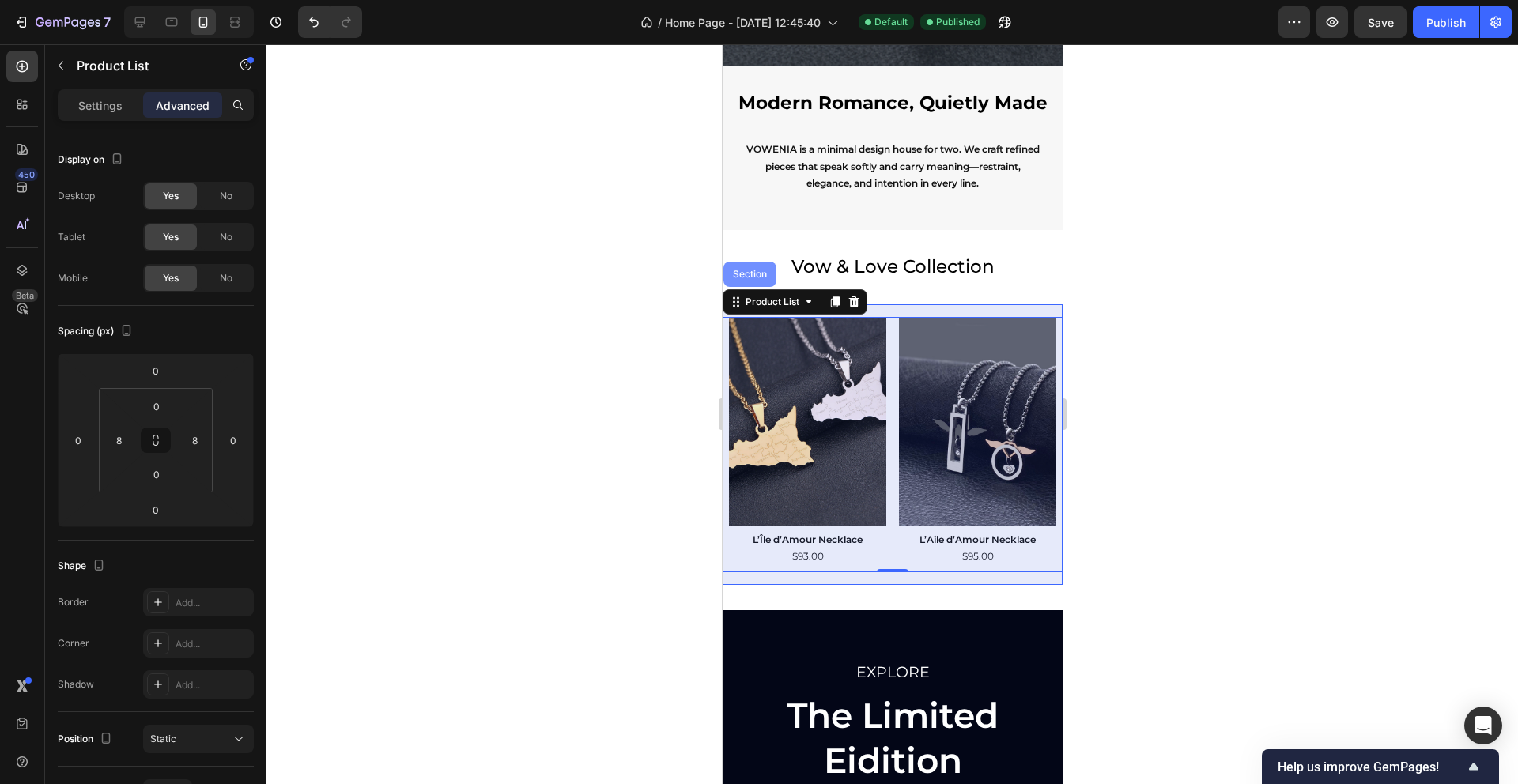
click at [732, 283] on div "Section" at bounding box center [750, 275] width 53 height 26
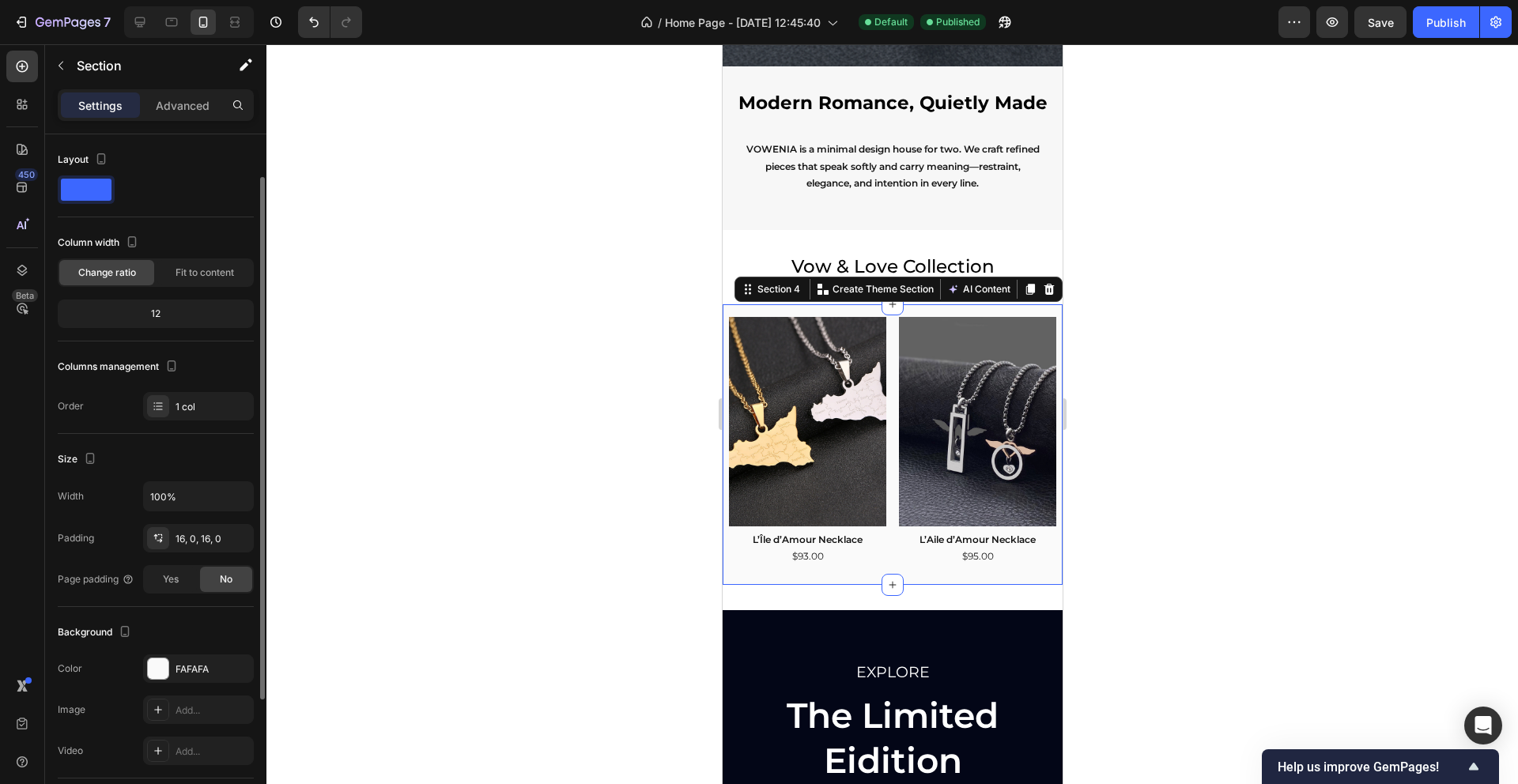
scroll to position [101, 0]
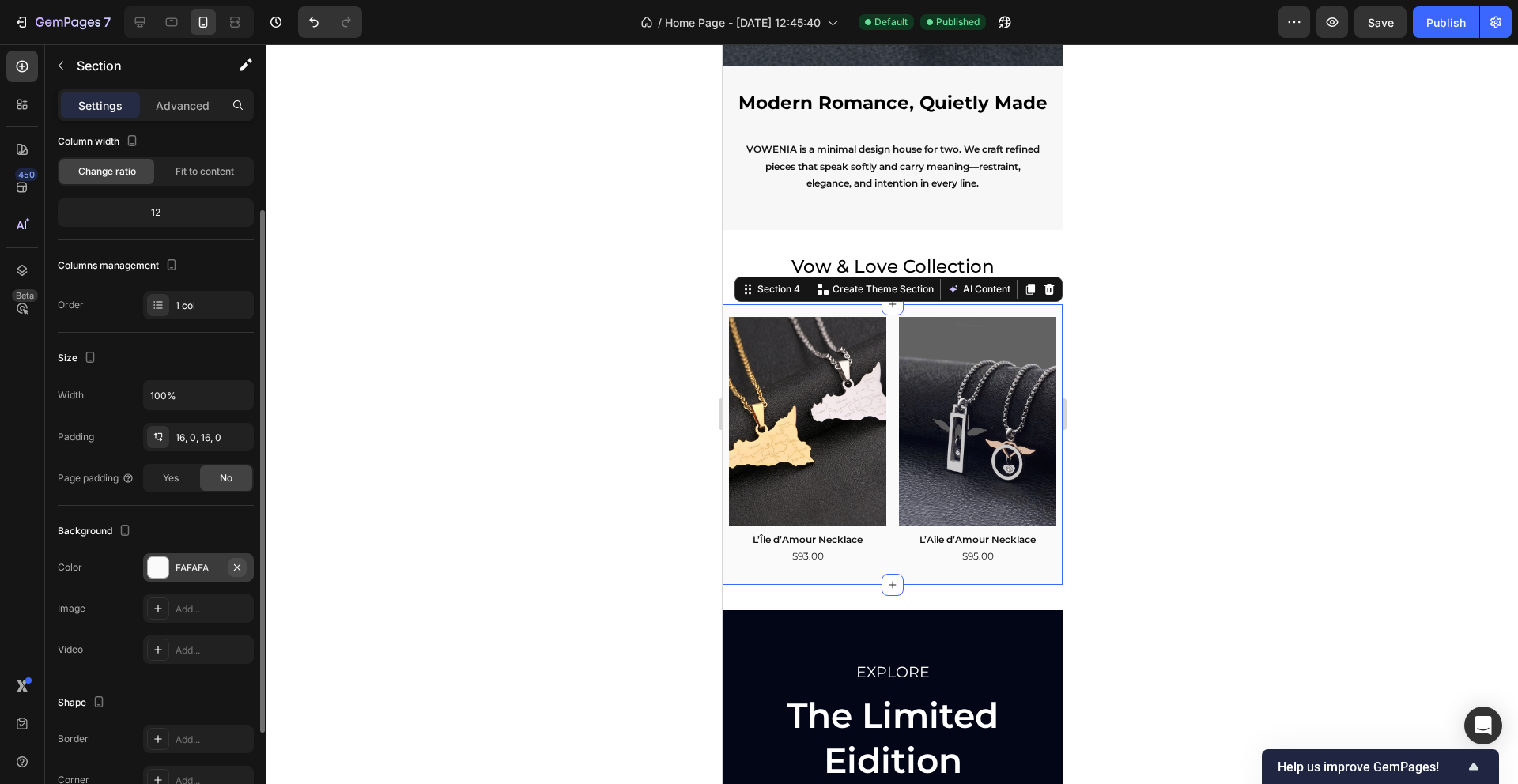
click at [242, 569] on icon "button" at bounding box center [236, 567] width 13 height 13
click at [476, 412] on div at bounding box center [892, 414] width 1252 height 740
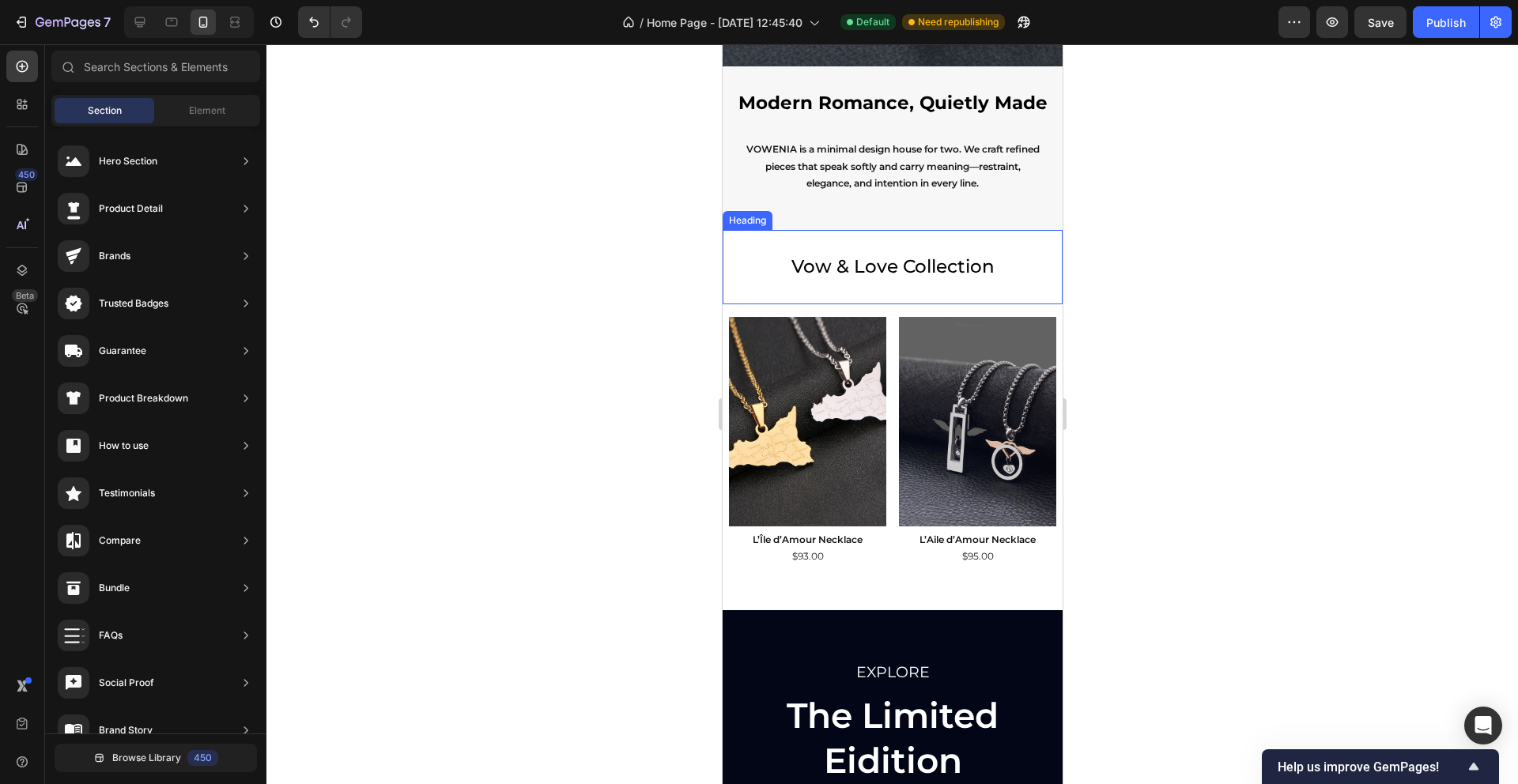
click at [850, 275] on h2 "Vow & Love Collection" at bounding box center [892, 267] width 340 height 74
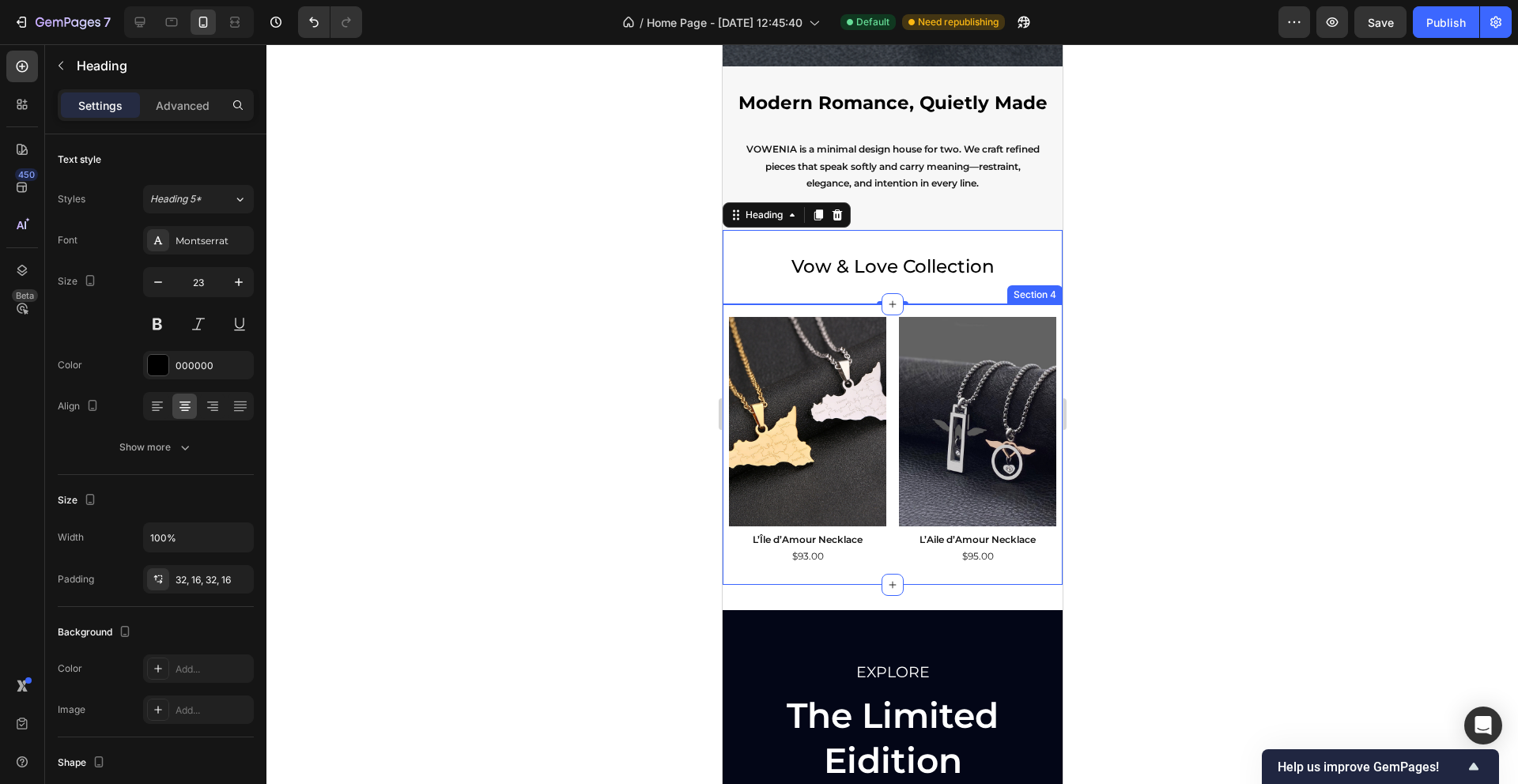
click at [849, 313] on div "Product Images L’Île d’Amour Necklace Product Title $93.00 Product Price Produc…" at bounding box center [892, 445] width 340 height 281
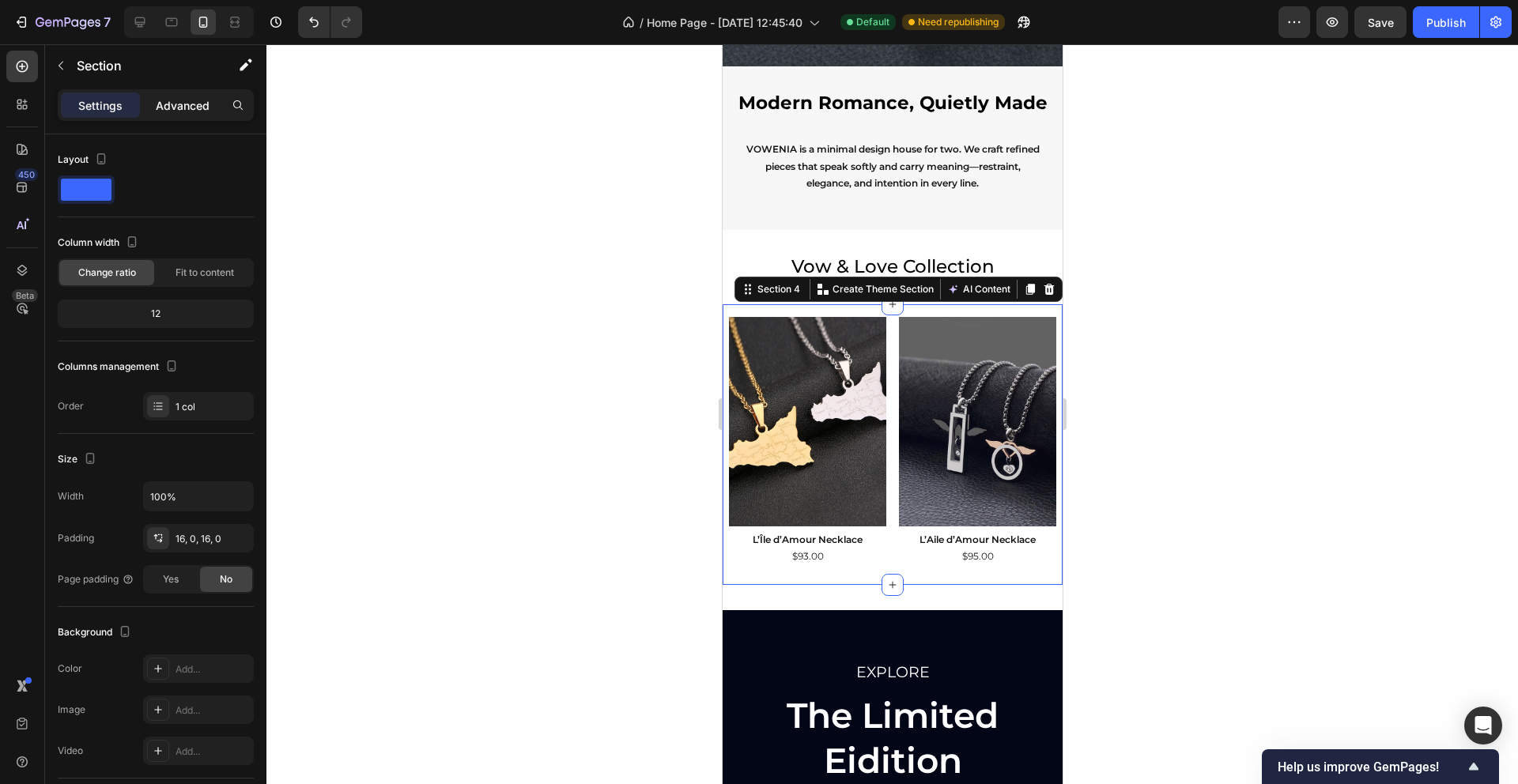
click at [176, 97] on p "Advanced" at bounding box center [183, 105] width 53 height 17
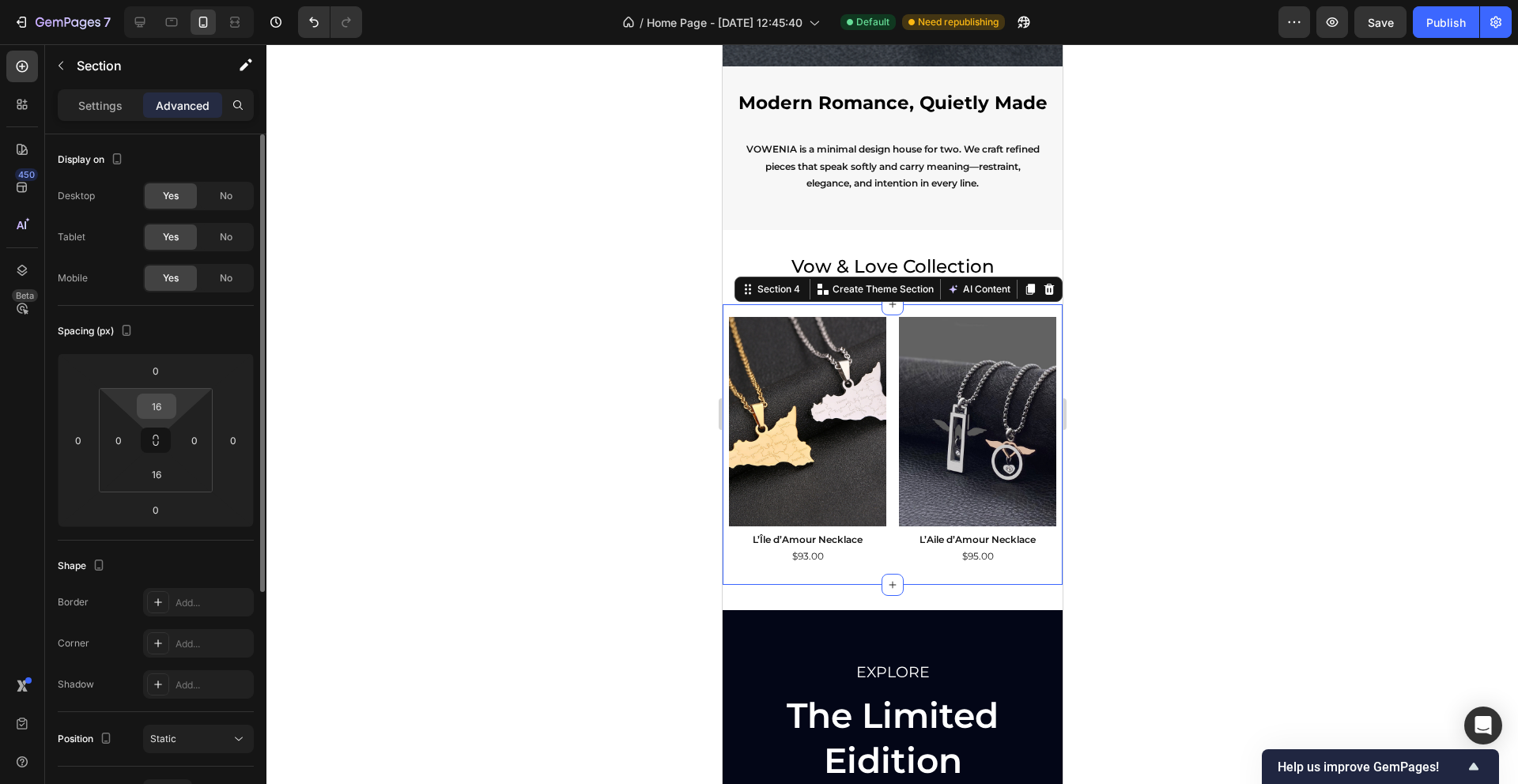
click at [153, 412] on input "16" at bounding box center [156, 406] width 32 height 24
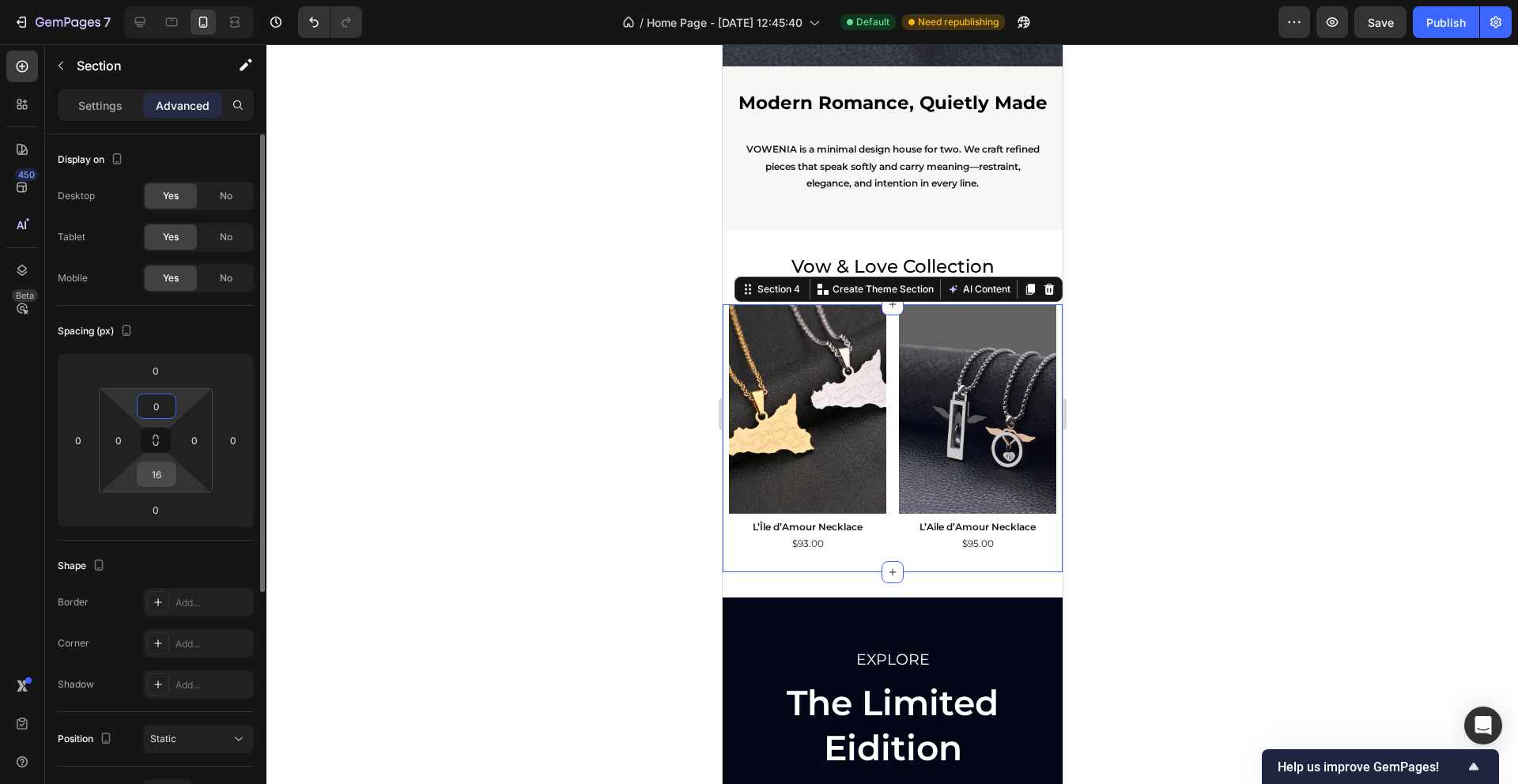
type input "0"
click at [163, 477] on input "16" at bounding box center [156, 475] width 32 height 24
click at [163, 476] on input "16" at bounding box center [156, 475] width 32 height 24
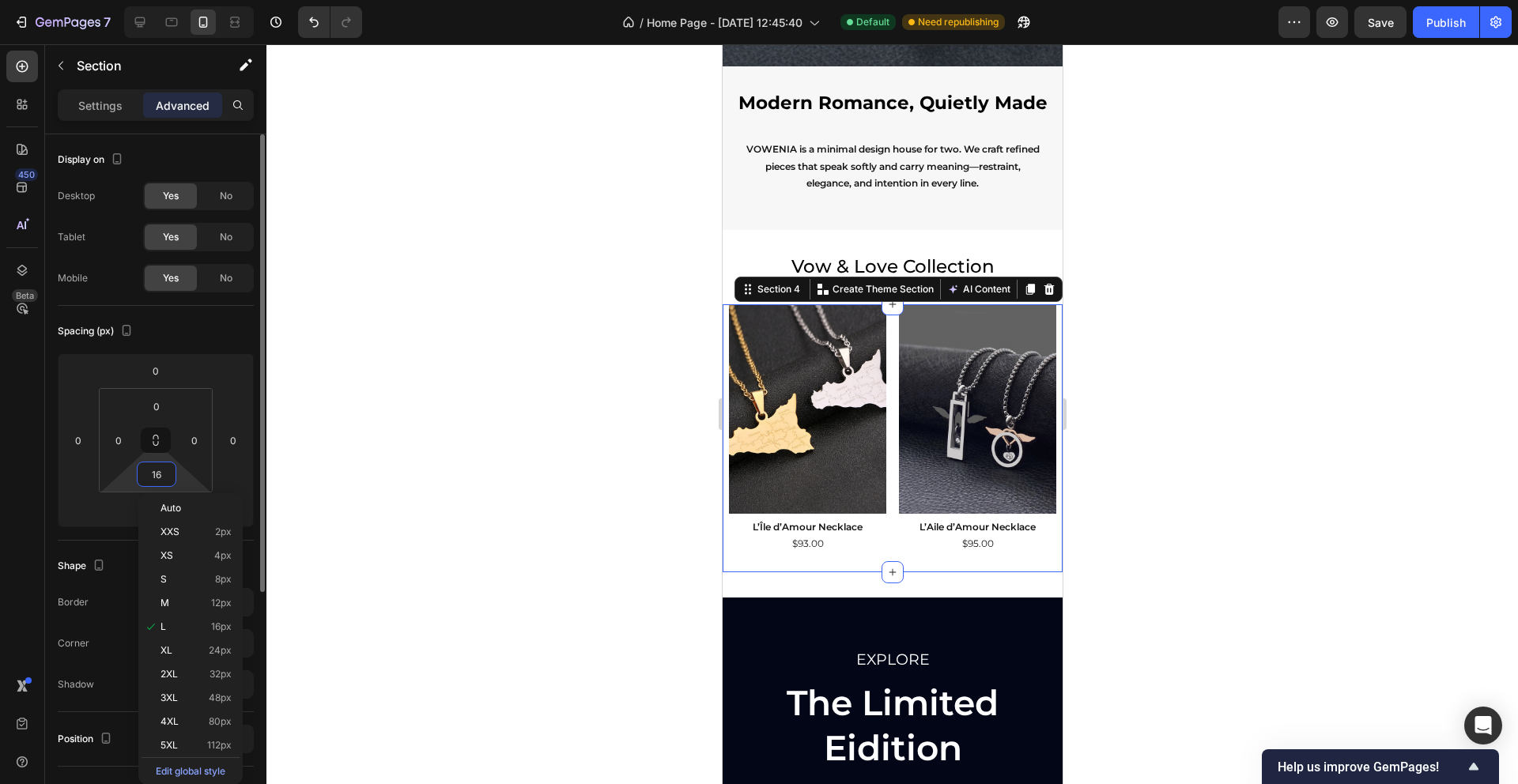
type input "0"
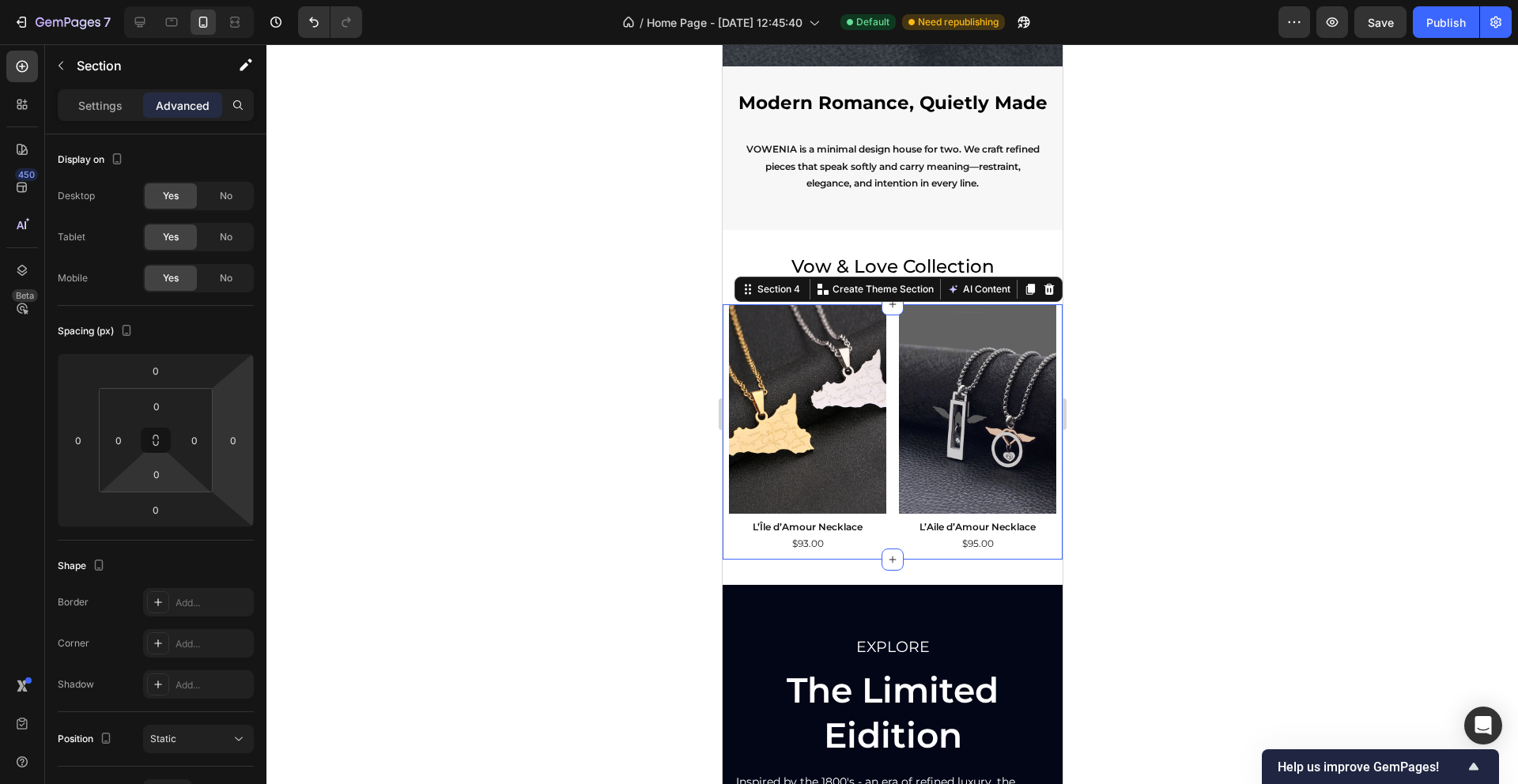
click at [349, 439] on div at bounding box center [892, 414] width 1252 height 740
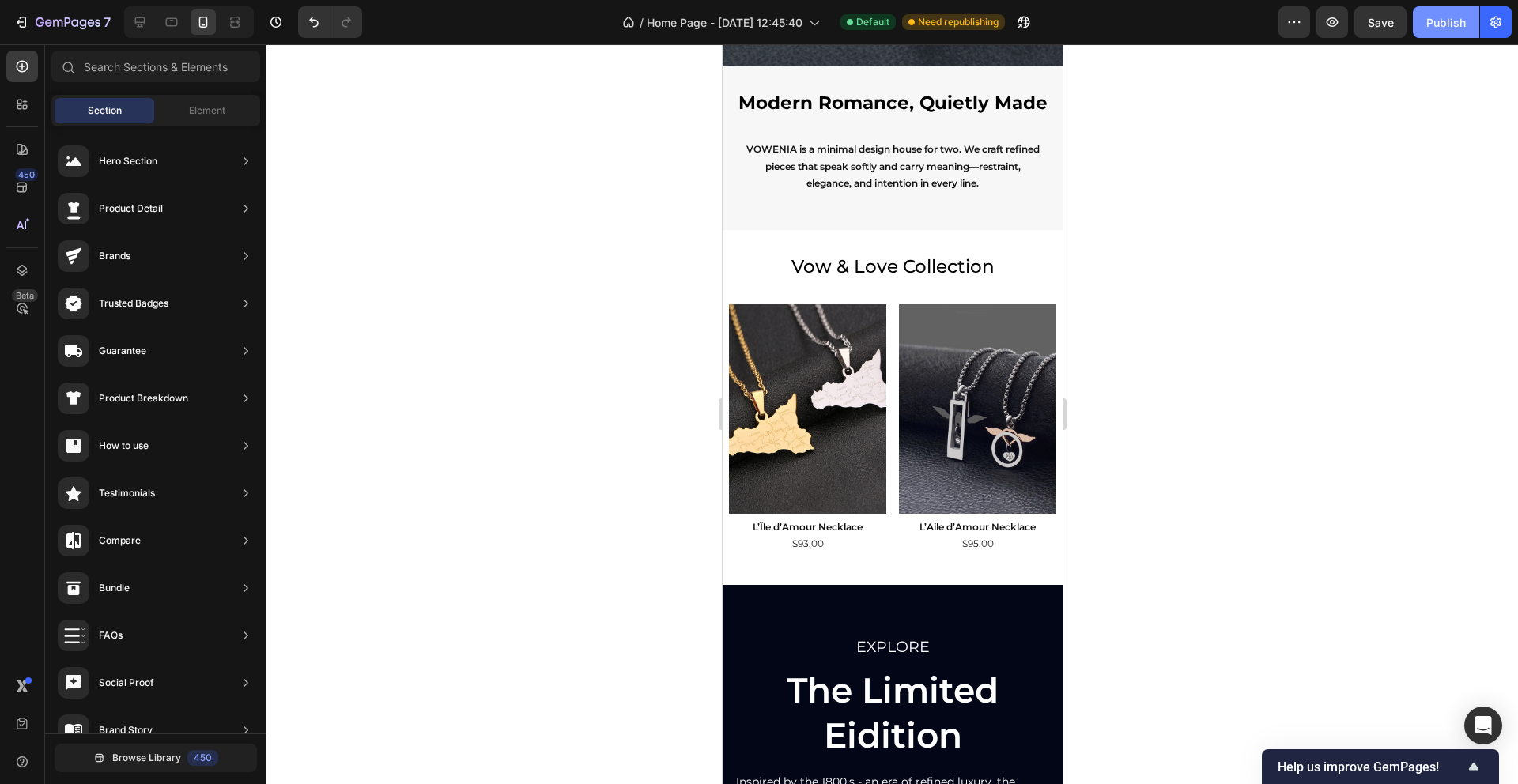
click at [1437, 21] on div "Publish" at bounding box center [1446, 22] width 40 height 17
click at [728, 515] on div "L’Île d’Amour Necklace Product Title" at bounding box center [806, 526] width 157 height 24
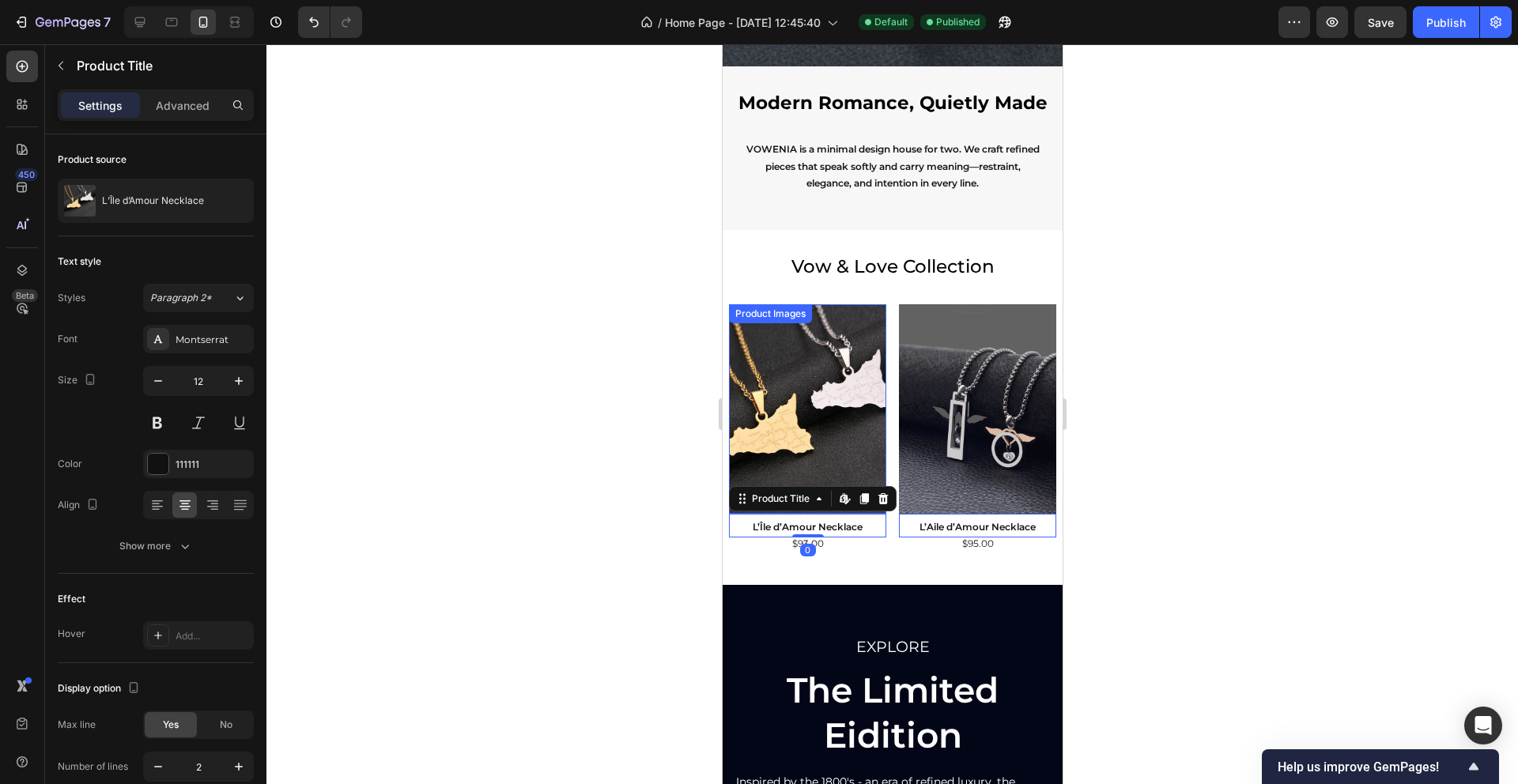
click at [745, 315] on div "Product Images" at bounding box center [770, 313] width 77 height 14
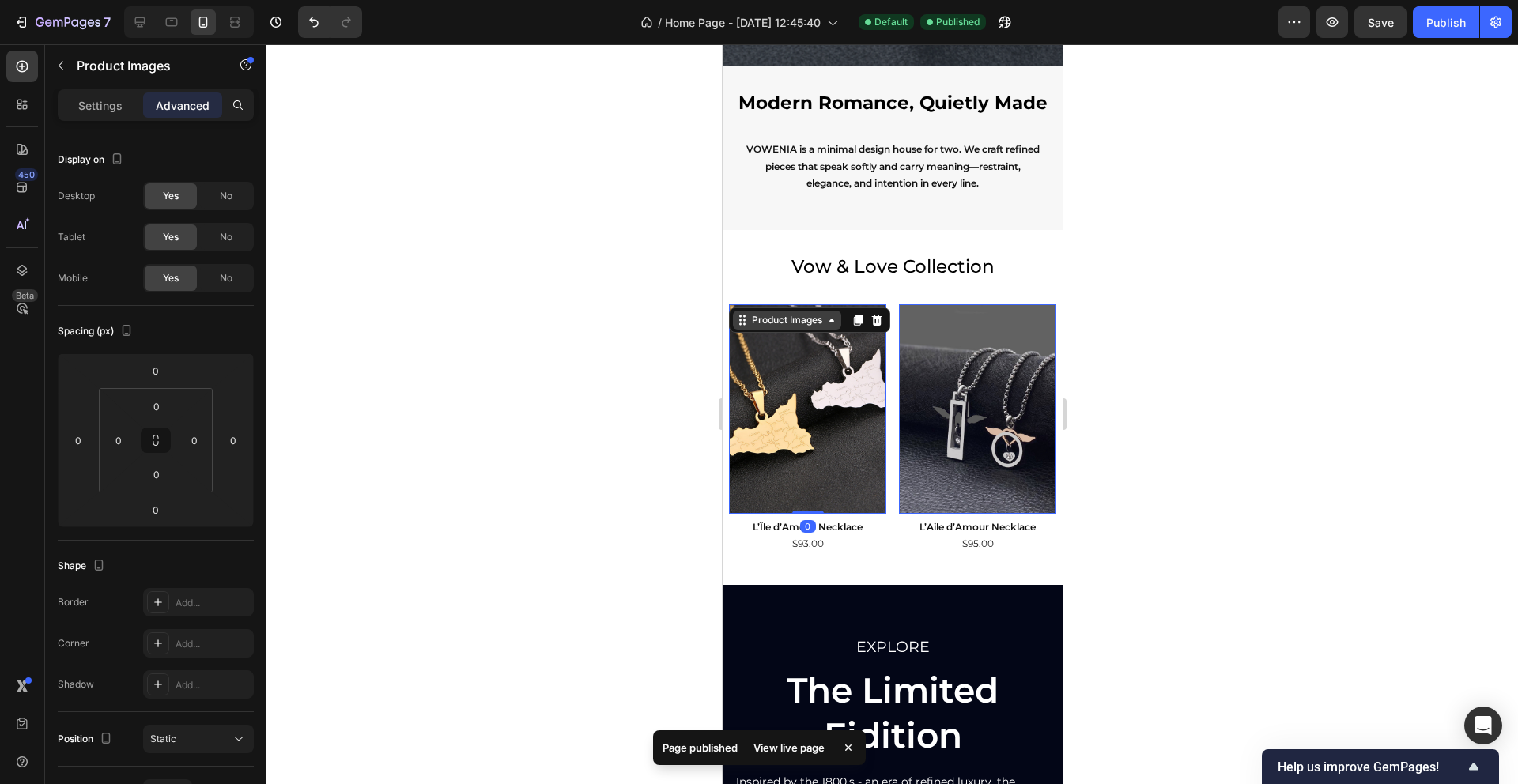
click at [737, 320] on icon at bounding box center [742, 319] width 13 height 13
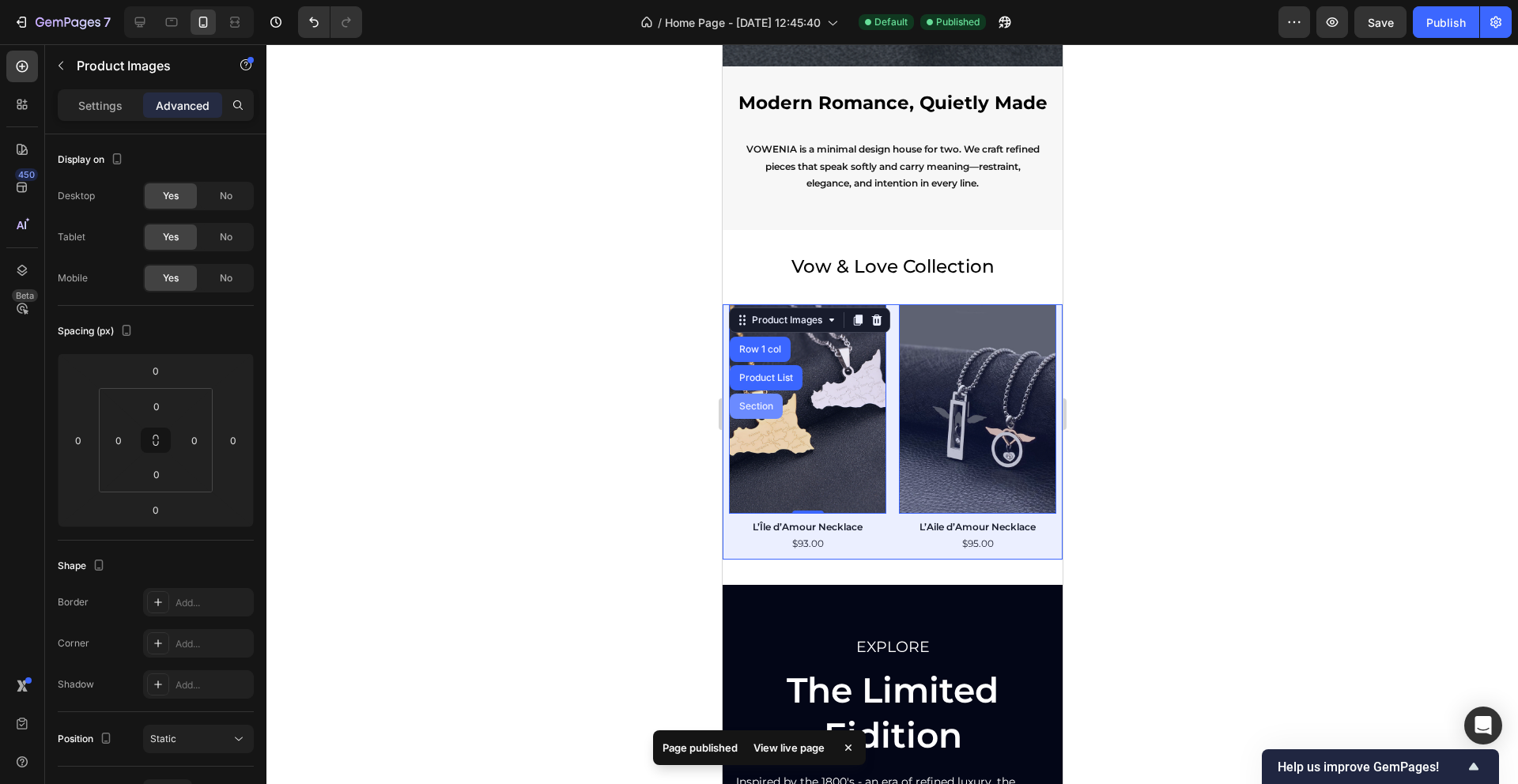
click at [757, 410] on div "Section" at bounding box center [756, 406] width 41 height 10
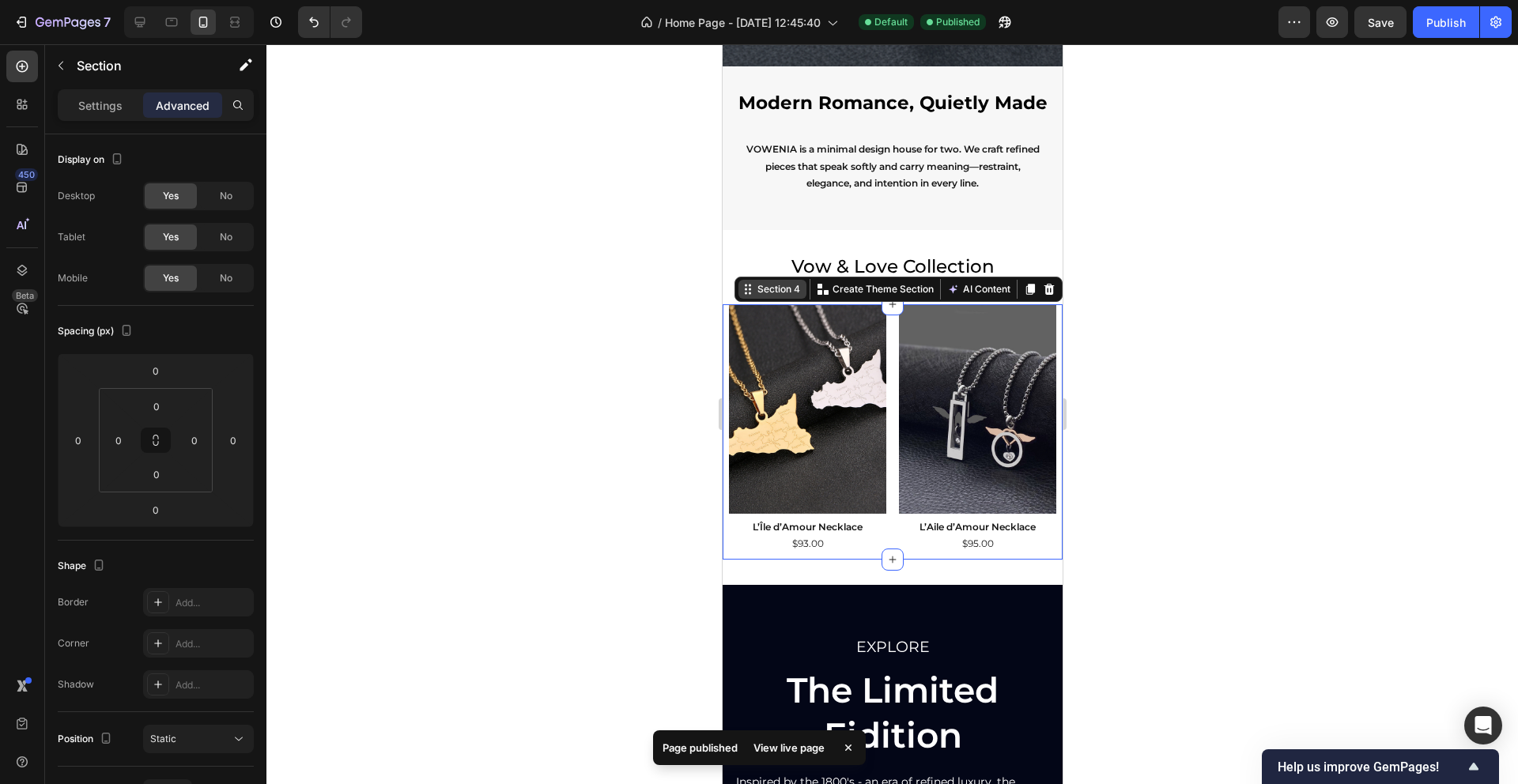
click at [749, 283] on icon at bounding box center [747, 289] width 13 height 13
click at [748, 291] on icon at bounding box center [747, 289] width 13 height 13
click at [751, 283] on icon at bounding box center [747, 289] width 13 height 13
click at [746, 545] on div "$93.00 Product Price Product Price Row" at bounding box center [806, 544] width 157 height 13
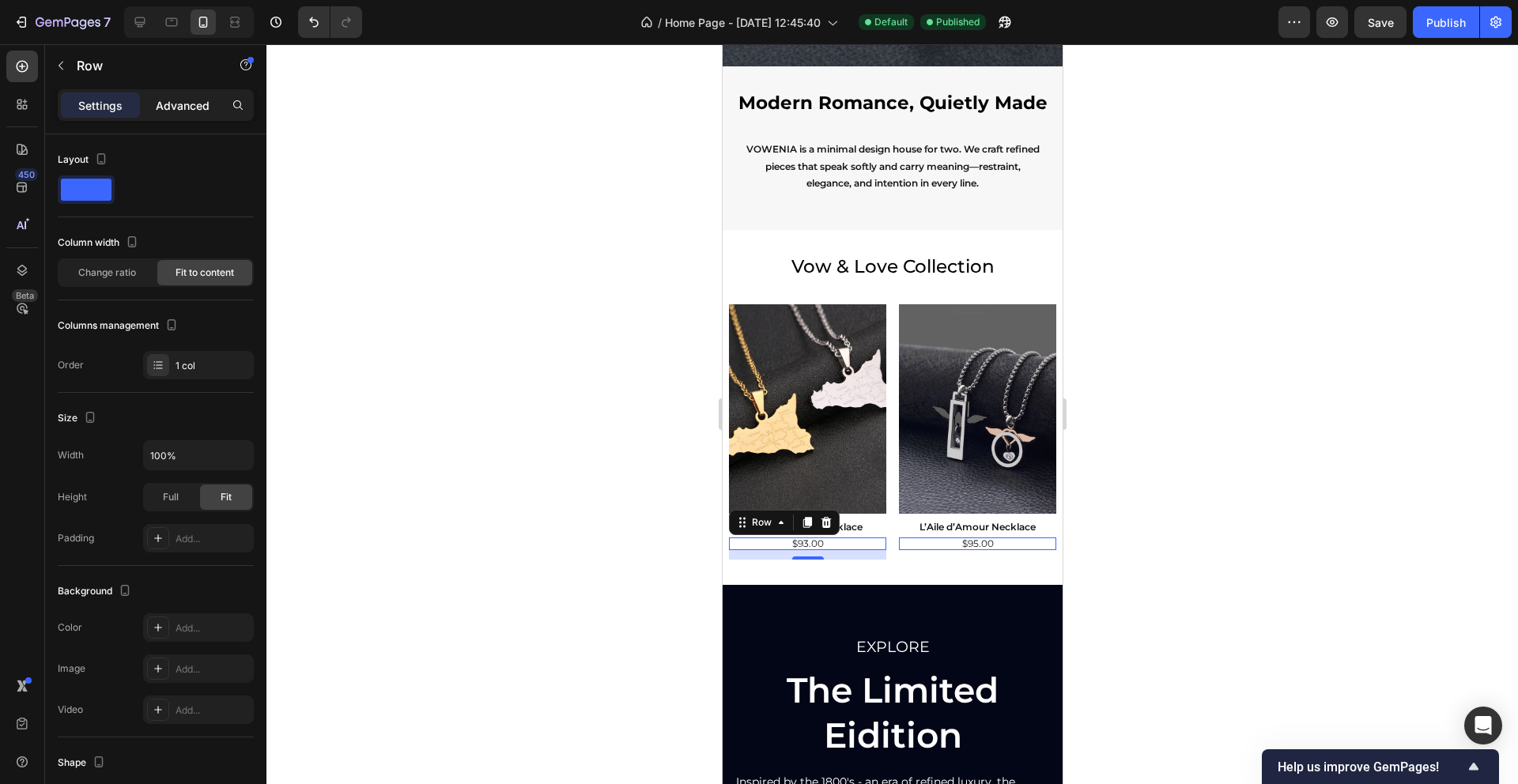
click at [184, 107] on p "Advanced" at bounding box center [183, 105] width 53 height 17
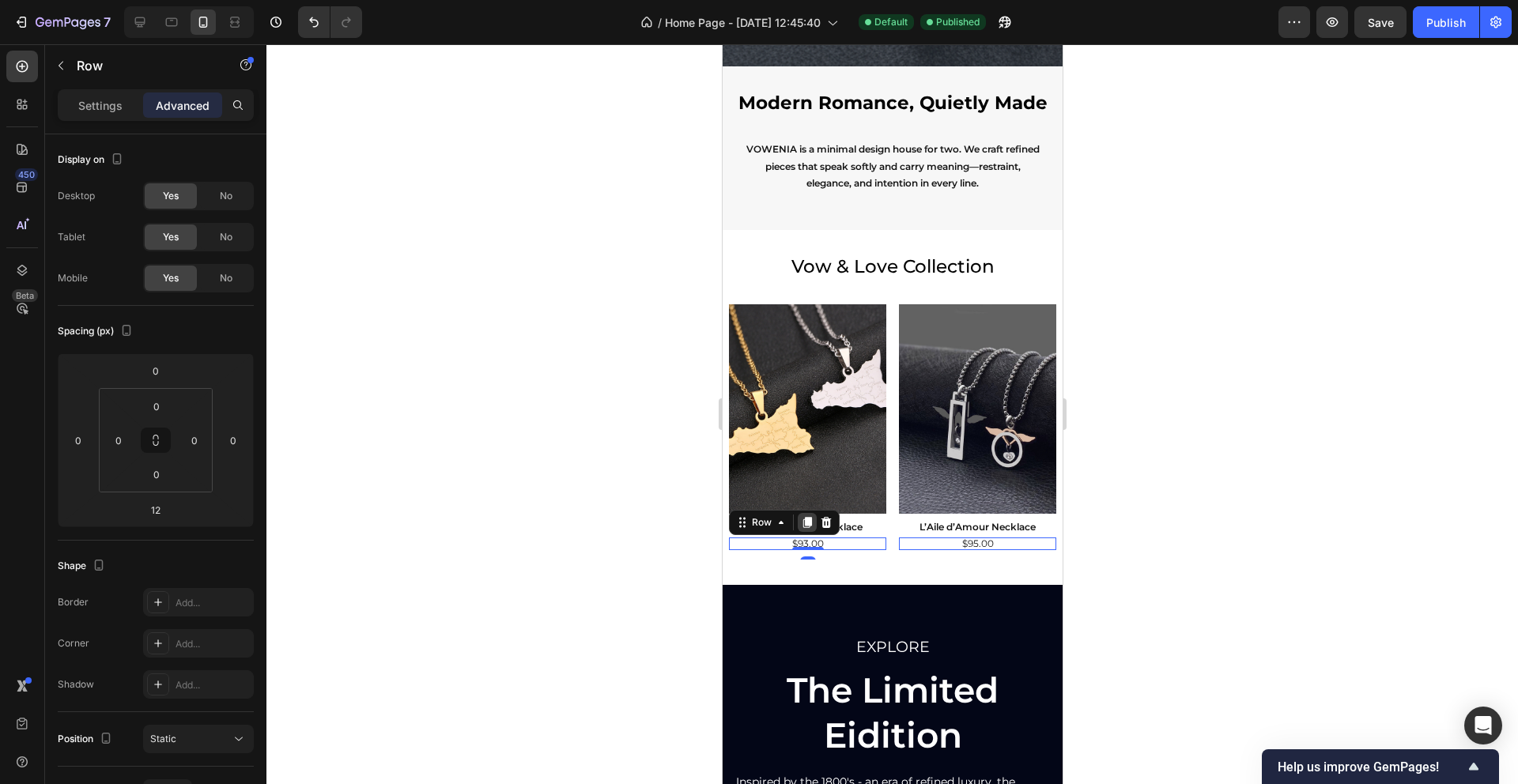
drag, startPoint x: 803, startPoint y: 558, endPoint x: 803, endPoint y: 523, distance: 35.0
click at [803, 538] on div "$93.00 Product Price Product Price Row 0" at bounding box center [806, 544] width 157 height 13
type input "0"
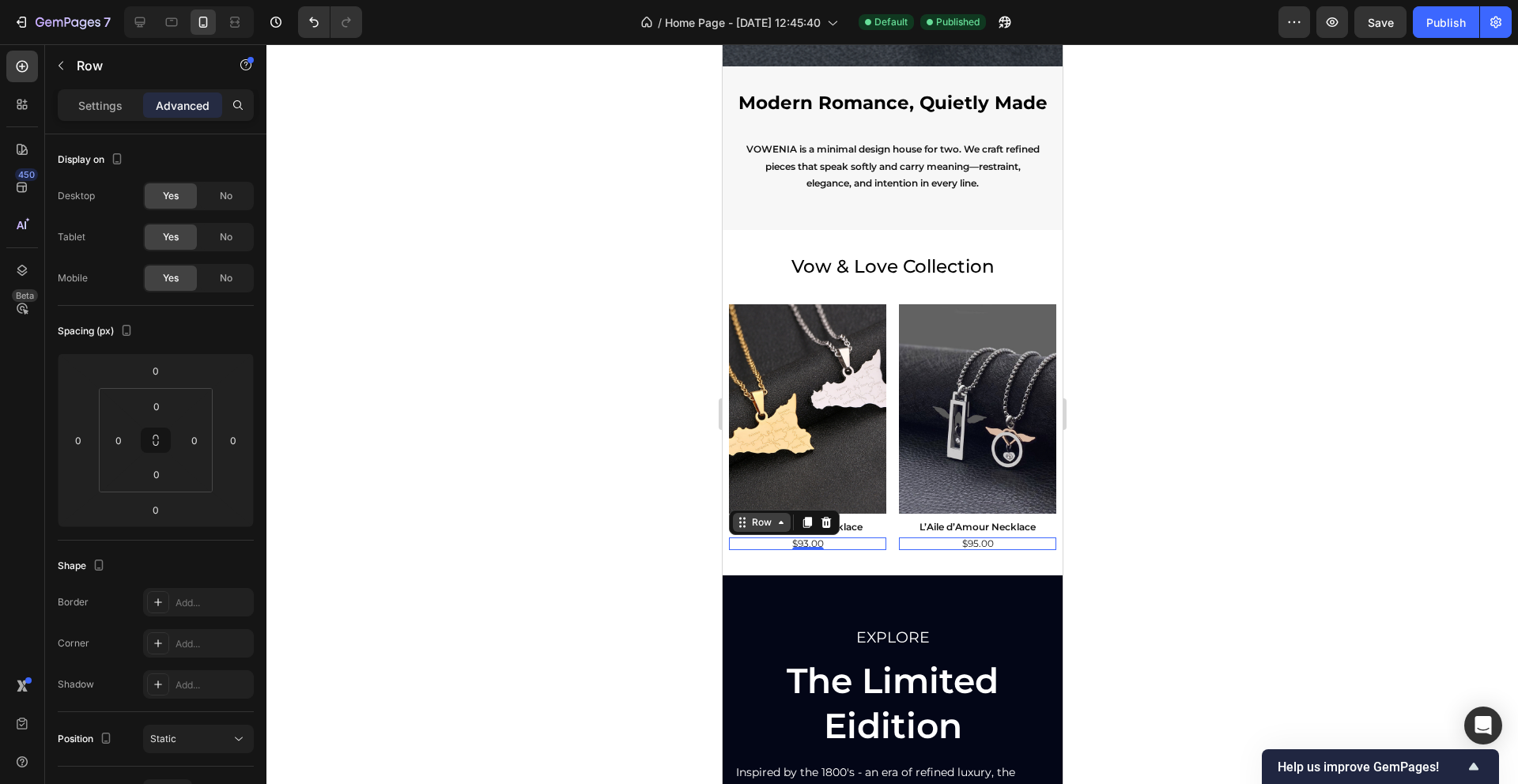
click at [744, 523] on icon at bounding box center [744, 522] width 2 height 2
click at [763, 498] on div "Row 1 col" at bounding box center [759, 495] width 48 height 10
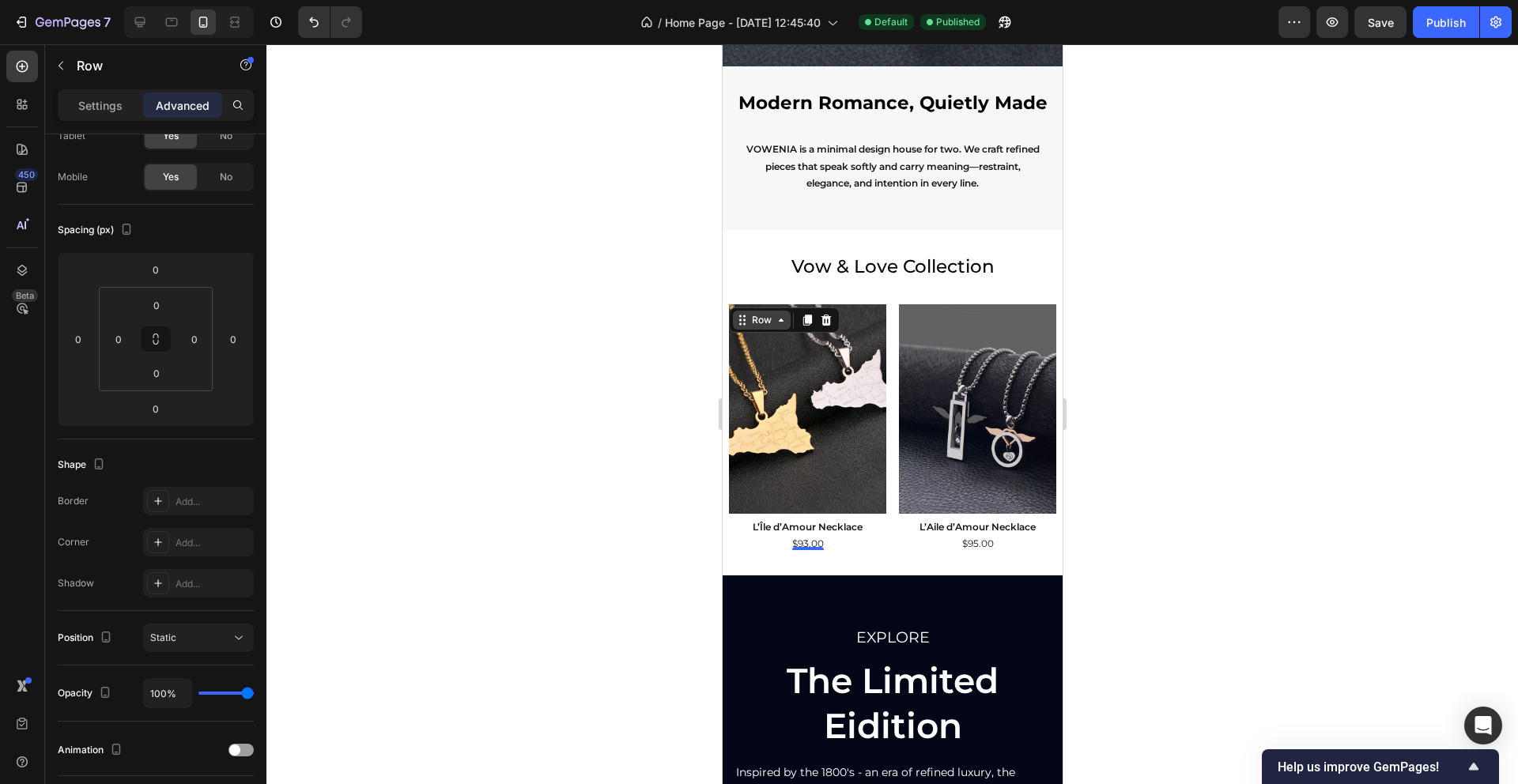
click at [749, 321] on div "Row" at bounding box center [760, 320] width 26 height 14
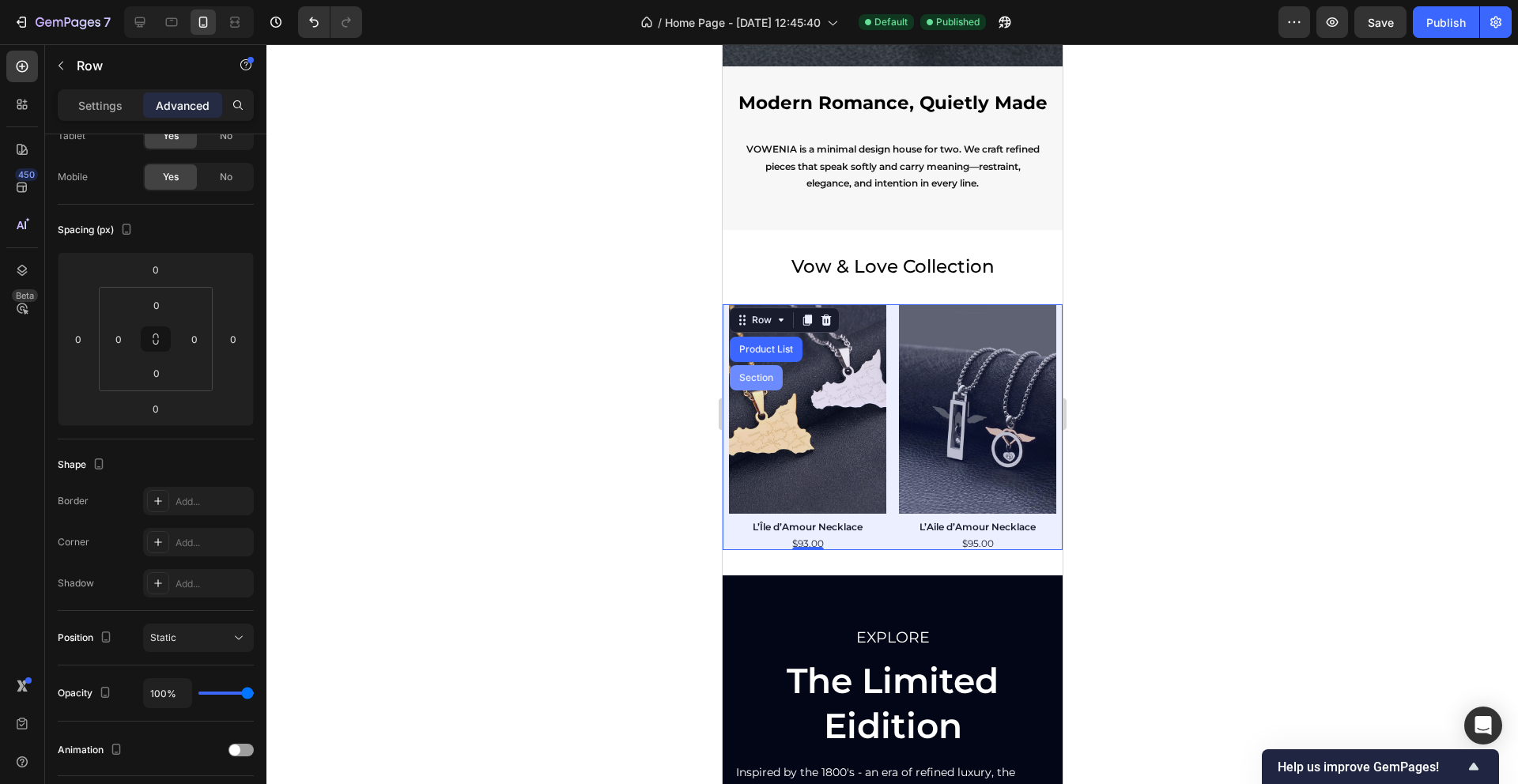
click at [748, 374] on div "Section" at bounding box center [756, 378] width 41 height 10
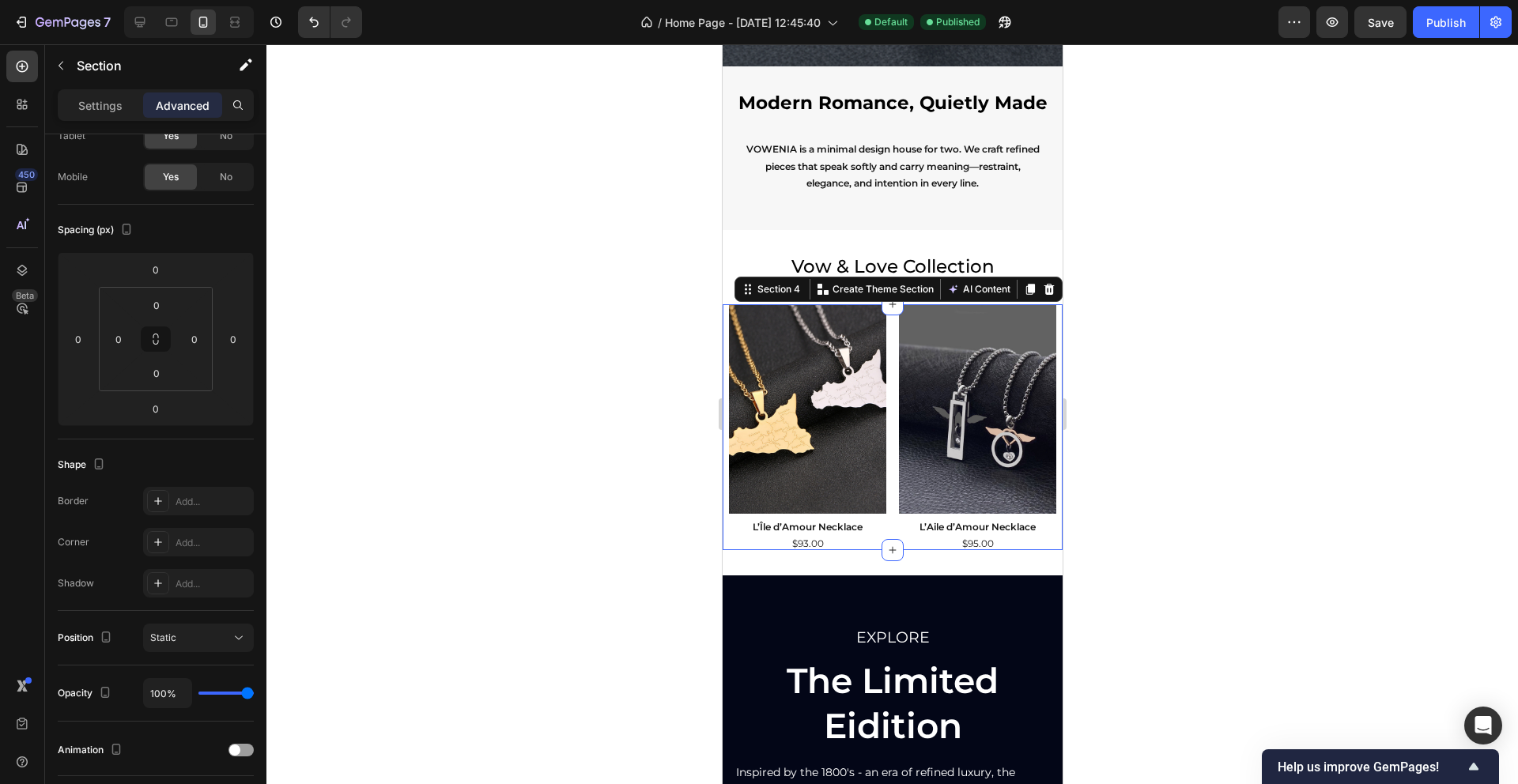
scroll to position [0, 0]
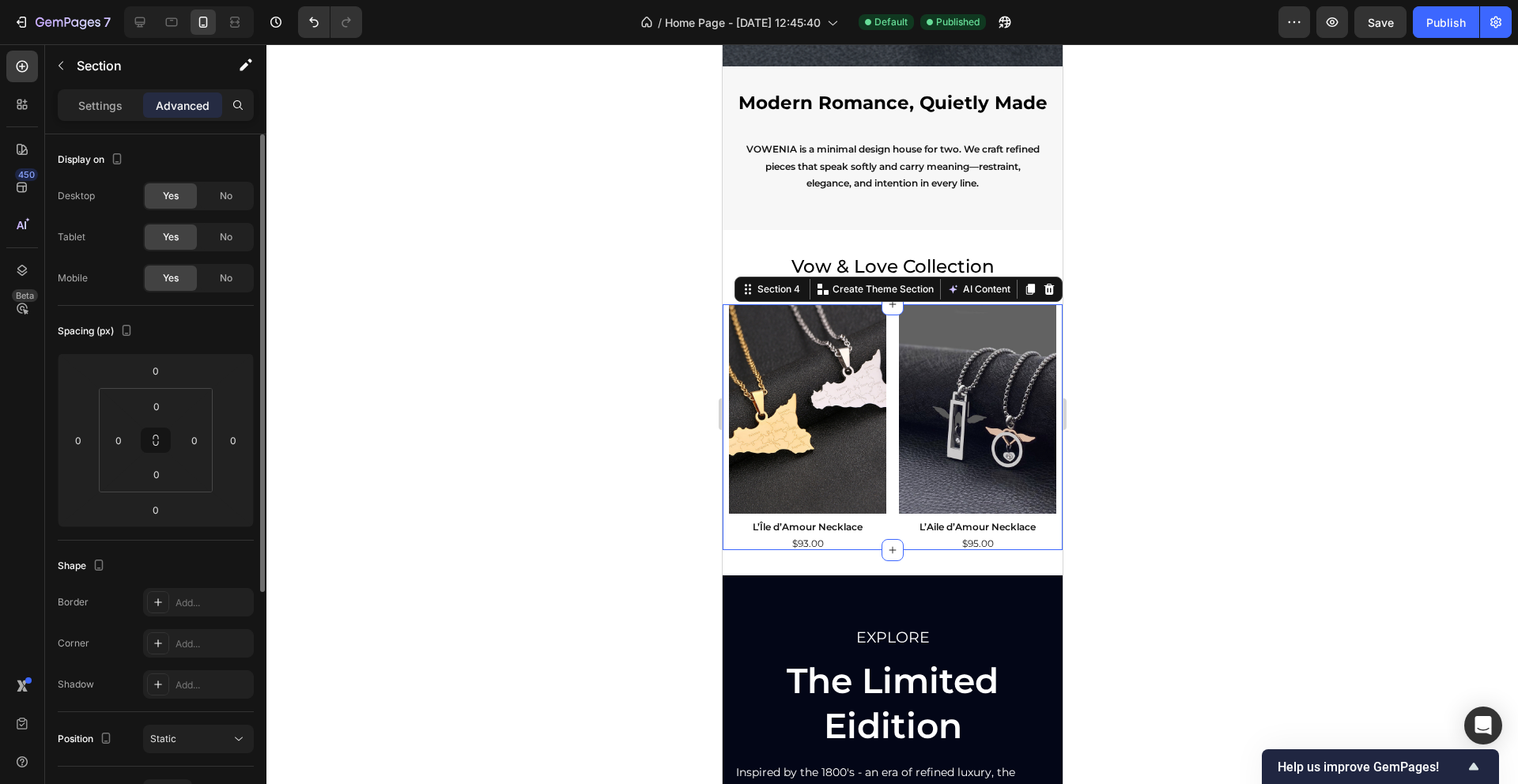
click at [507, 365] on div at bounding box center [892, 414] width 1252 height 740
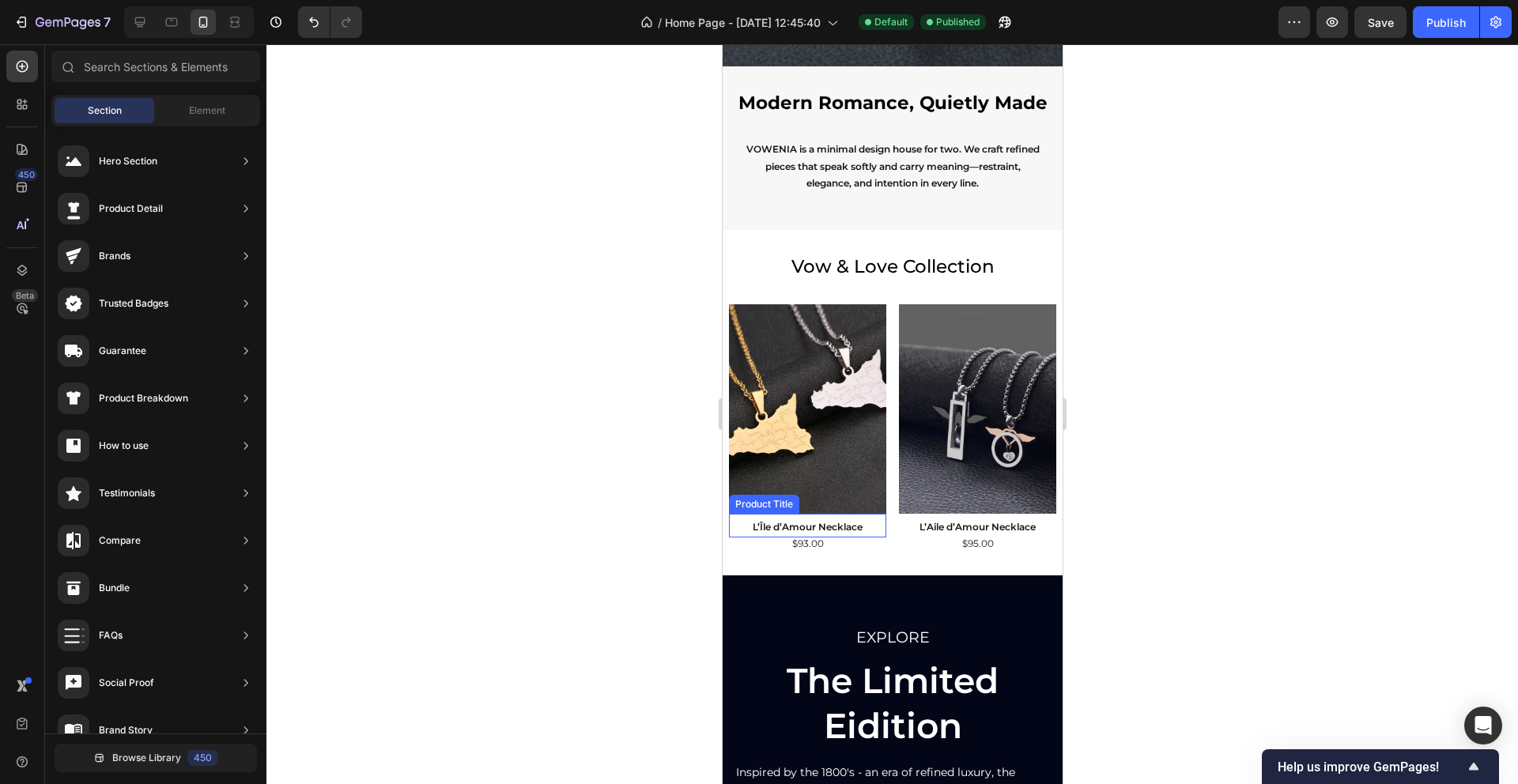
click at [758, 535] on h2 "L’Île d’Amour Necklace" at bounding box center [806, 527] width 157 height 21
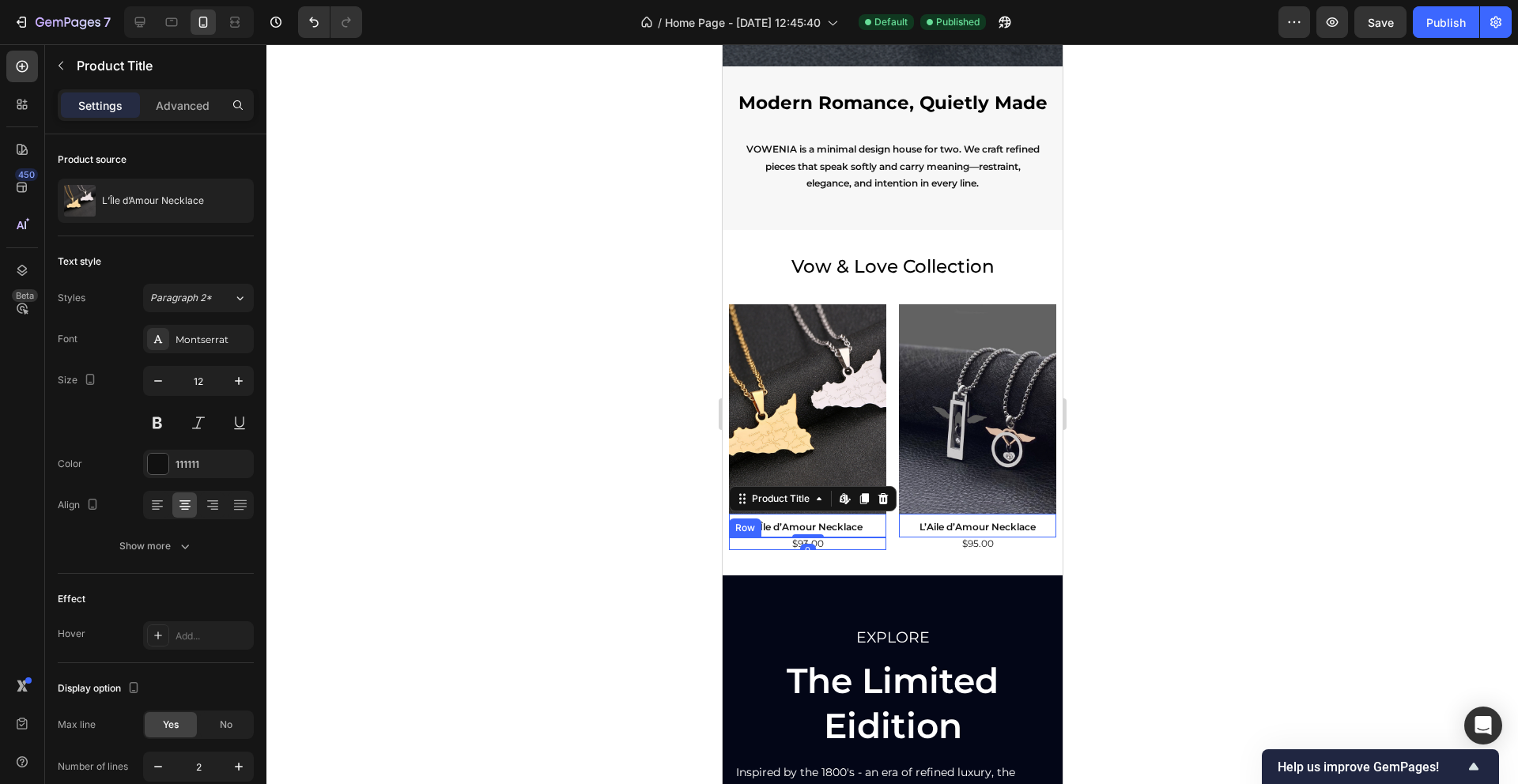
click at [752, 543] on div "$93.00 Product Price Product Price Row" at bounding box center [806, 544] width 157 height 13
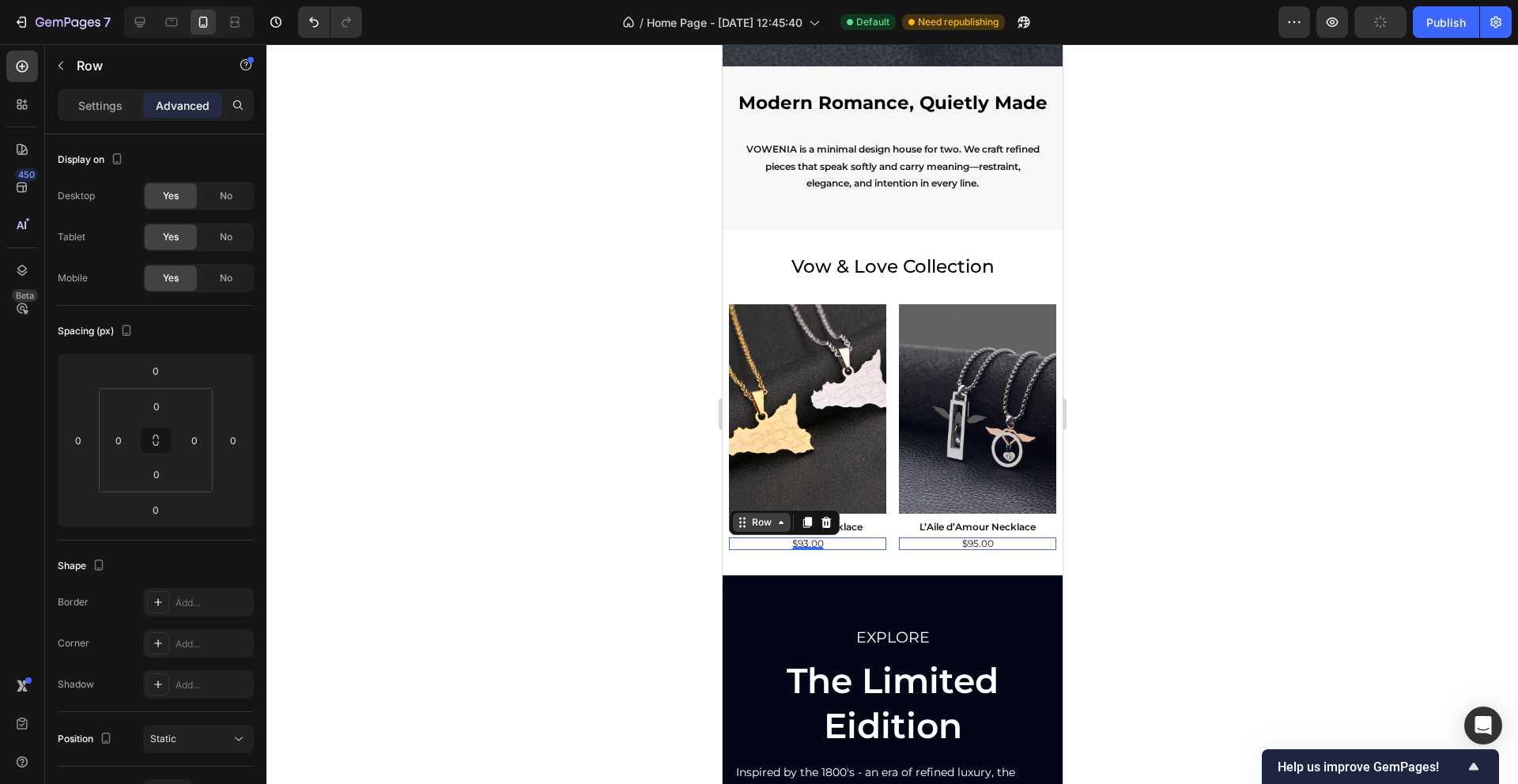
click at [738, 523] on icon at bounding box center [742, 522] width 13 height 13
click at [756, 436] on button "Carousel Back Arrow" at bounding box center [754, 427] width 26 height 26
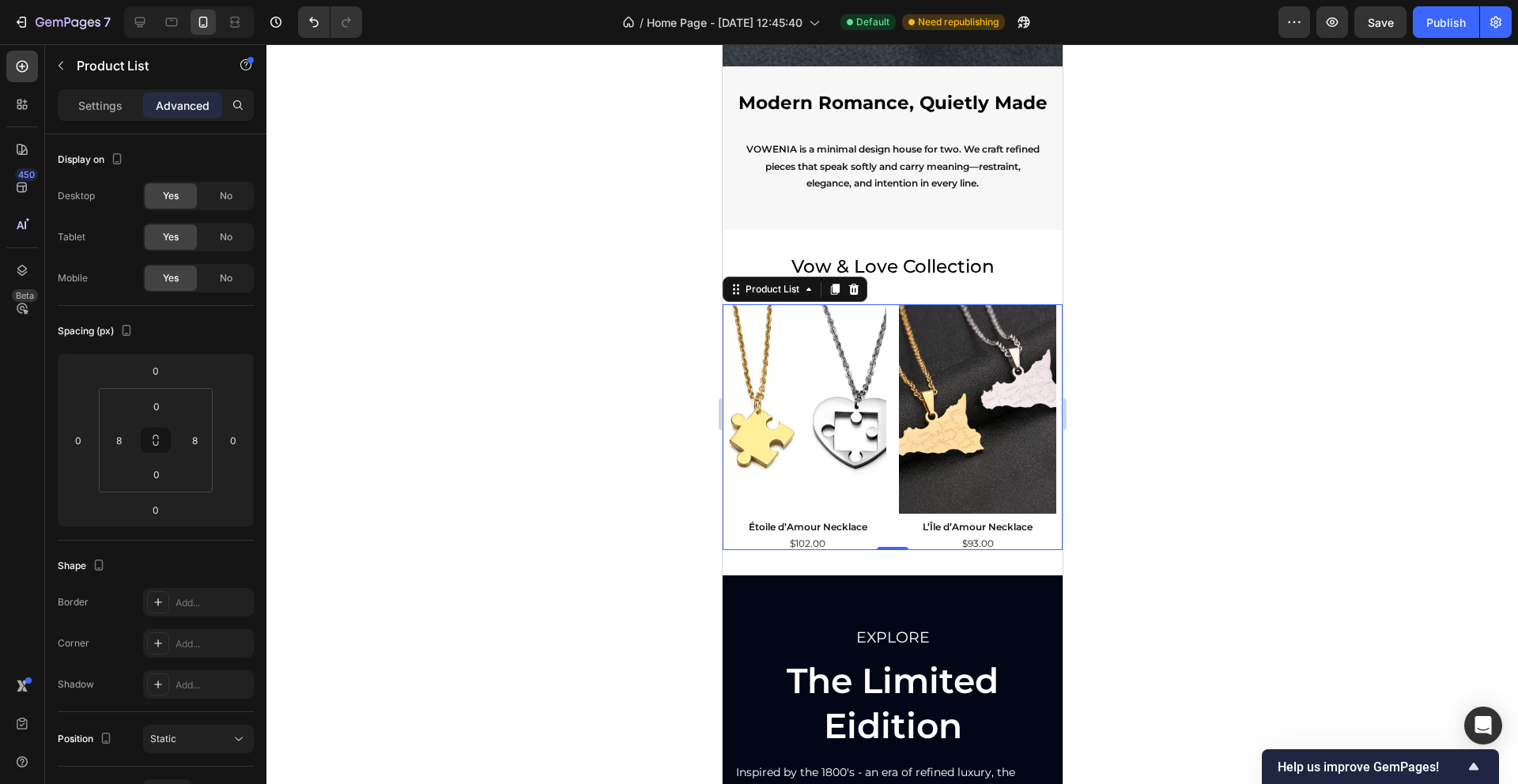
click at [649, 465] on div at bounding box center [892, 414] width 1252 height 740
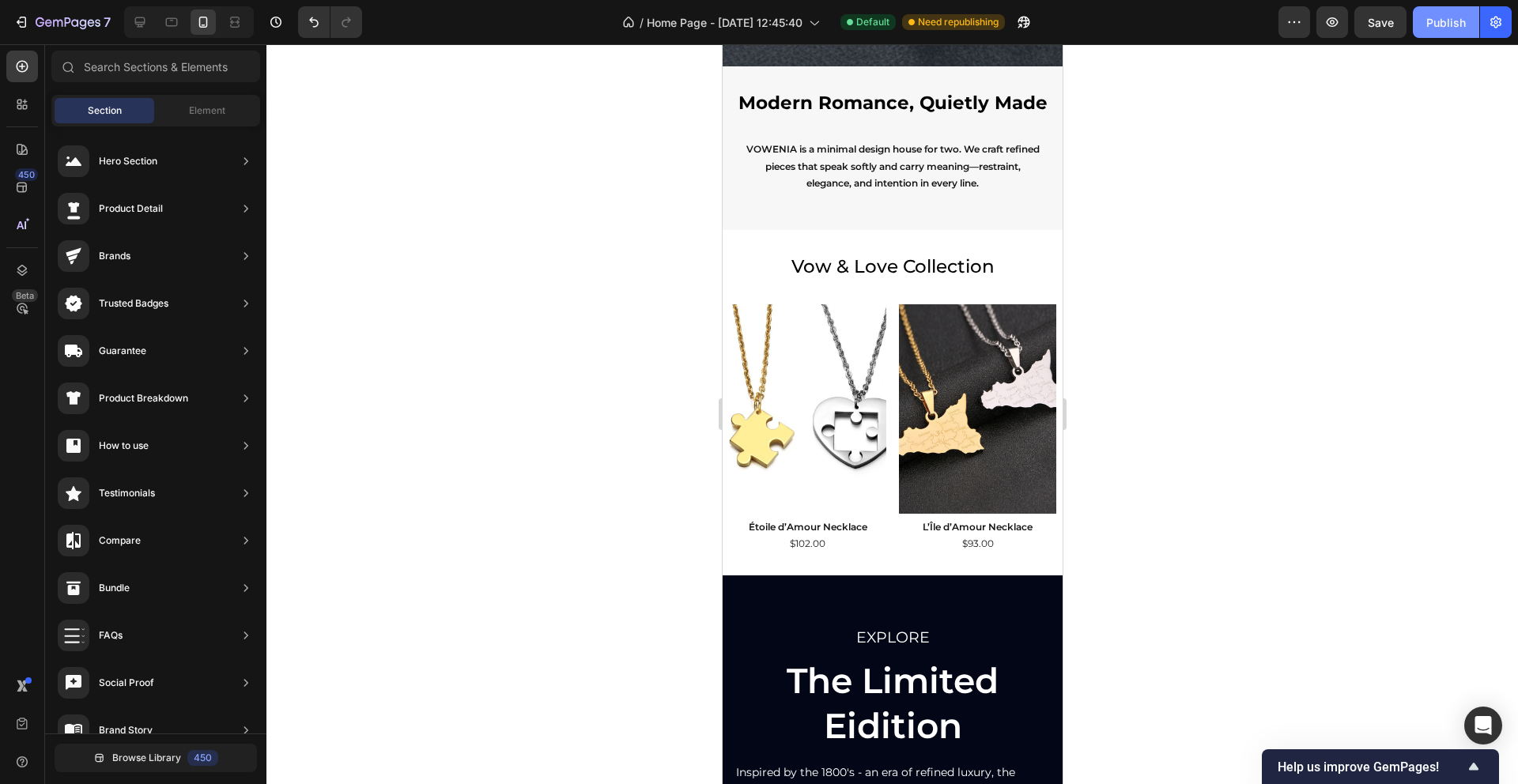
click at [1430, 28] on div "Publish" at bounding box center [1446, 22] width 40 height 17
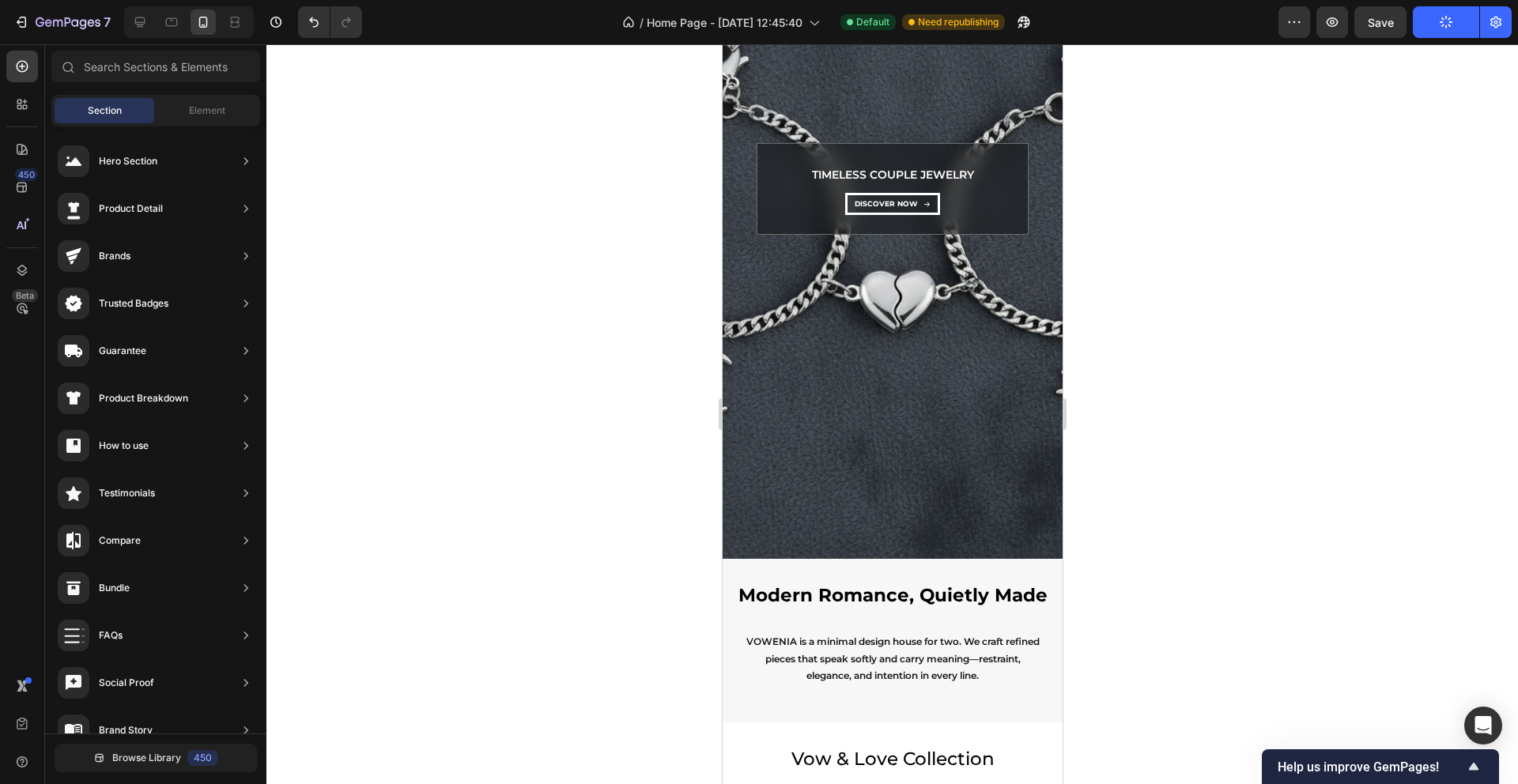
scroll to position [621, 0]
